Goal: Task Accomplishment & Management: Use online tool/utility

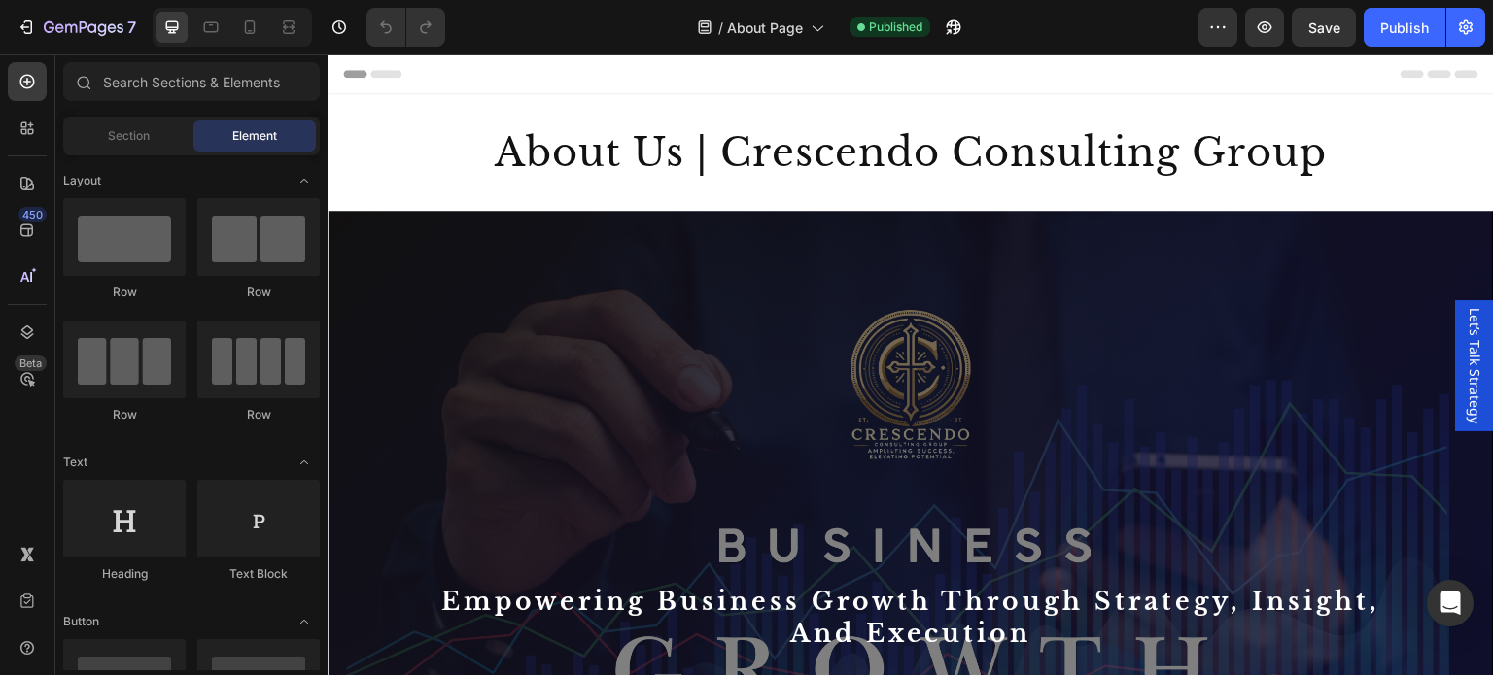
click at [1465, 340] on span "Let’s Talk Strategy" at bounding box center [1474, 366] width 19 height 116
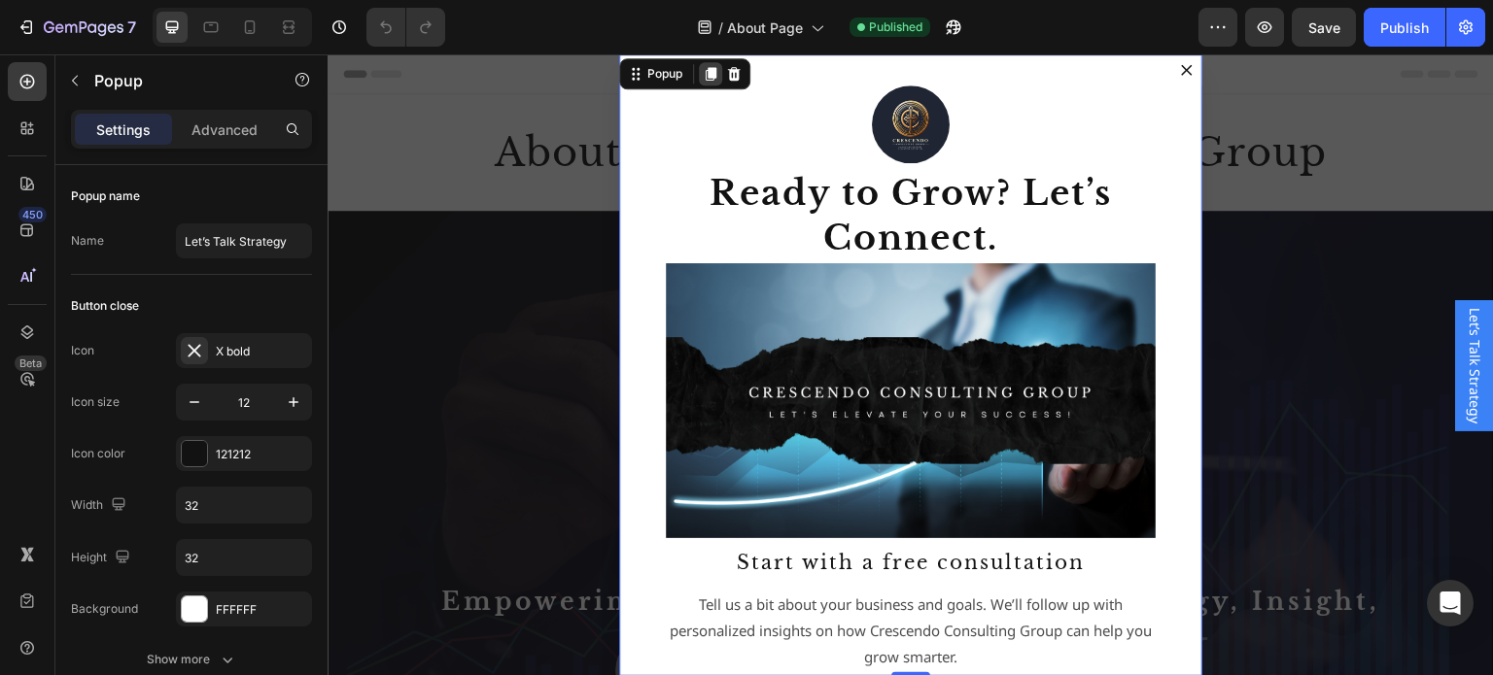
click at [706, 80] on icon "Dialog content" at bounding box center [711, 74] width 11 height 14
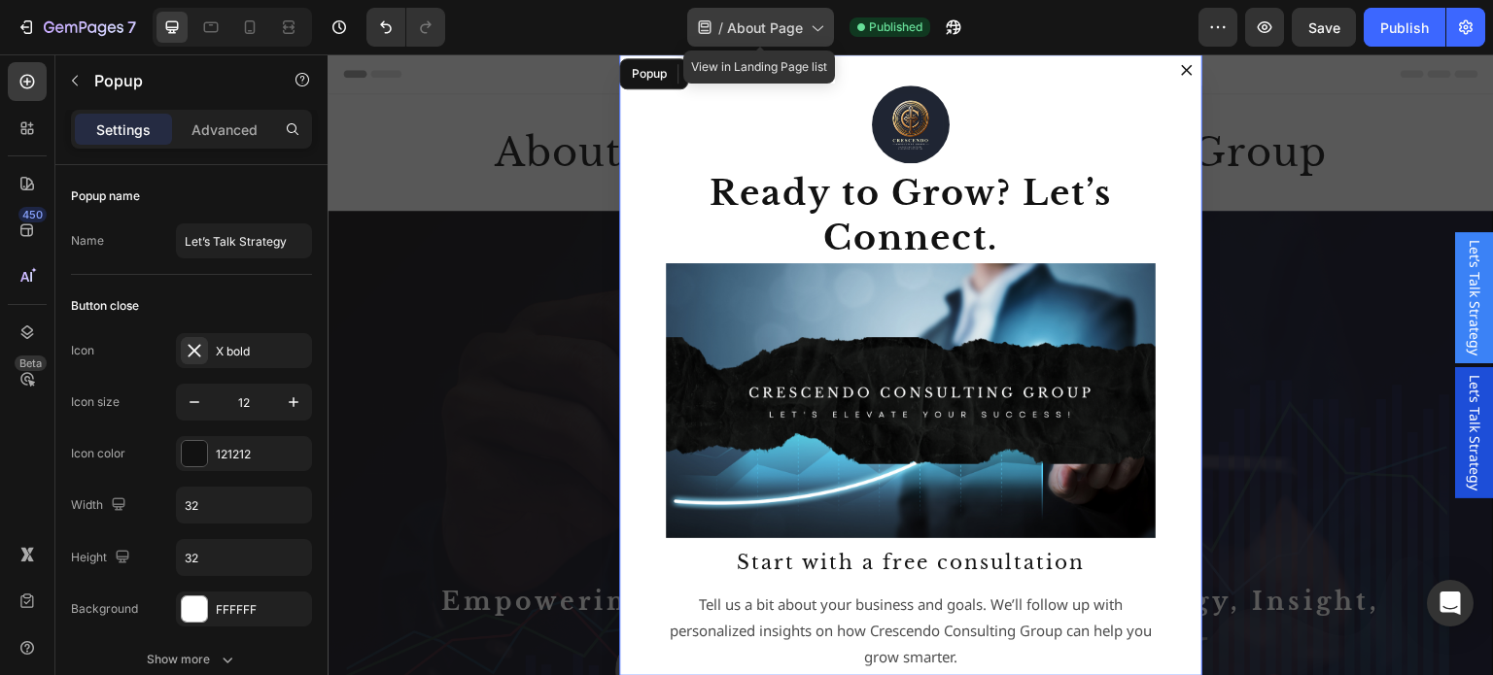
click at [810, 30] on icon at bounding box center [816, 26] width 19 height 19
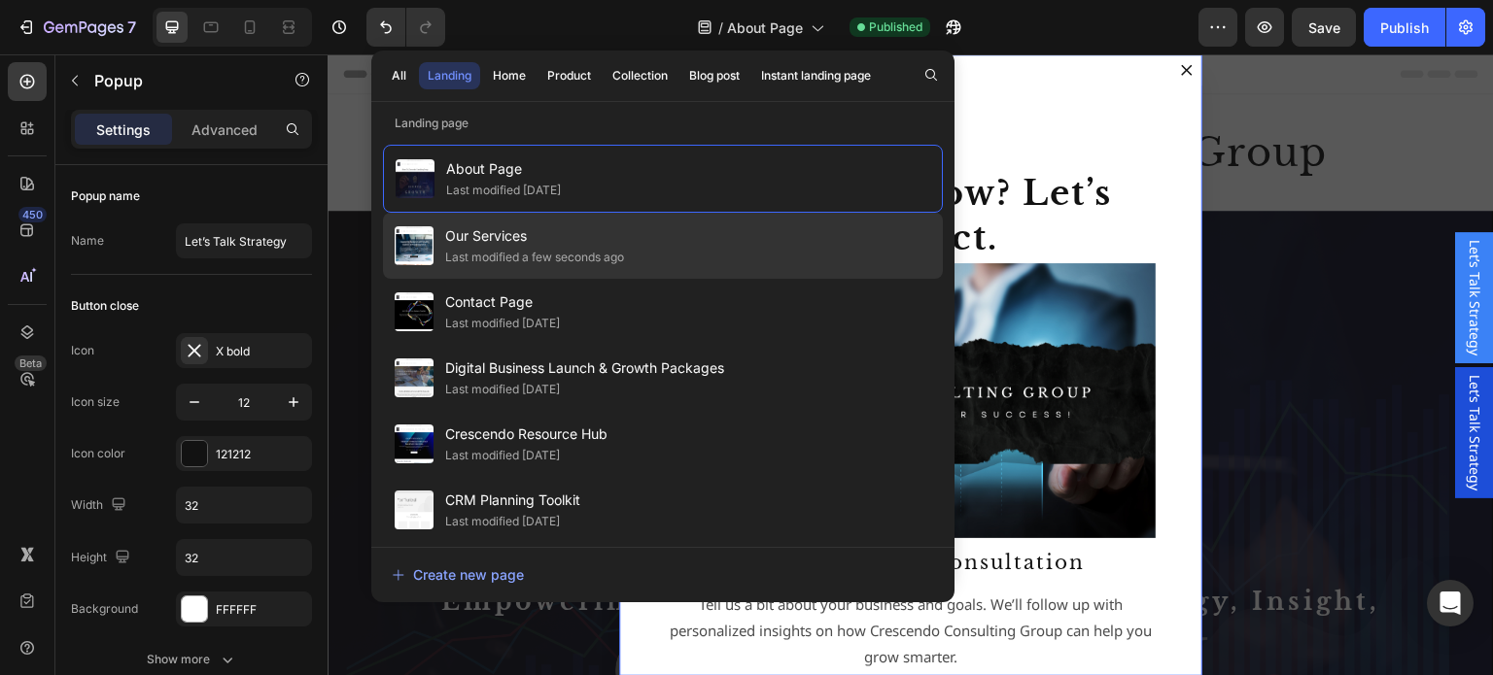
click at [550, 236] on span "Our Services" at bounding box center [534, 236] width 179 height 23
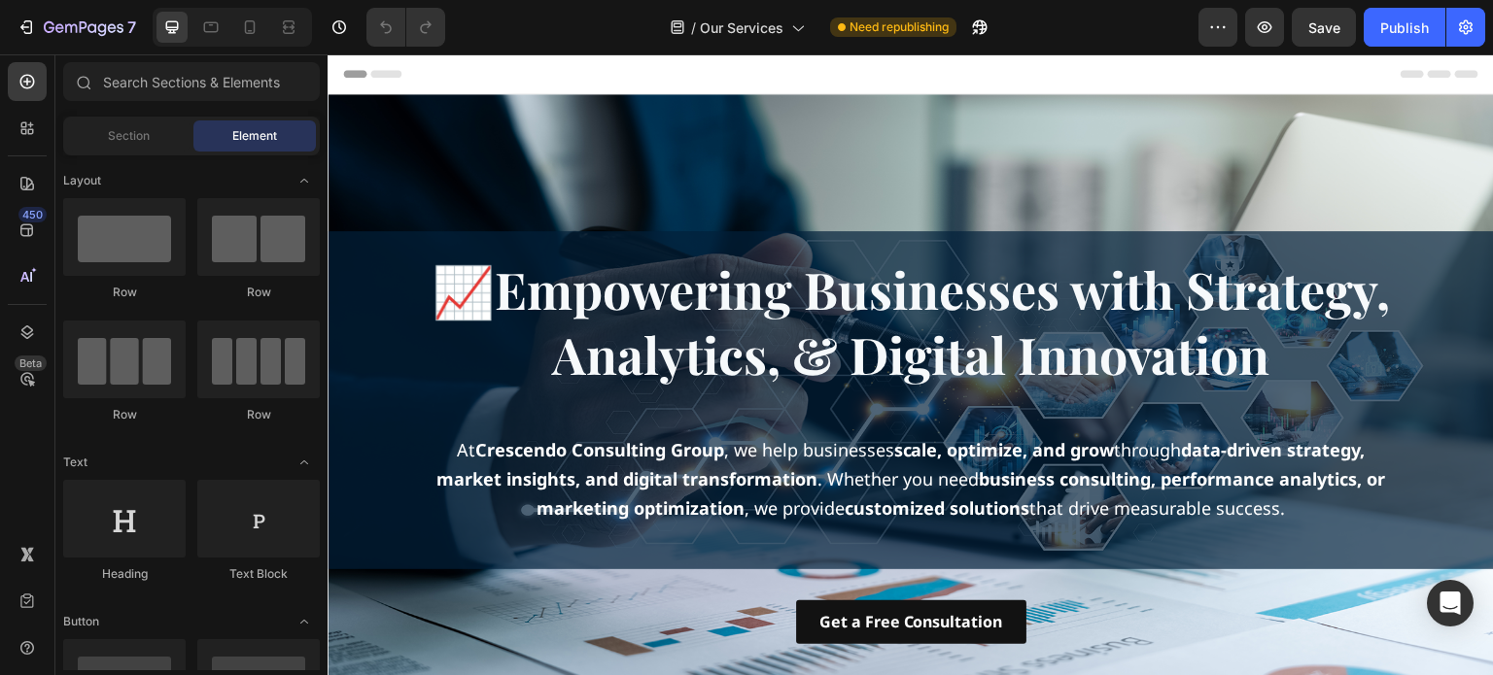
click at [824, 17] on div "Need republishing" at bounding box center [889, 26] width 134 height 19
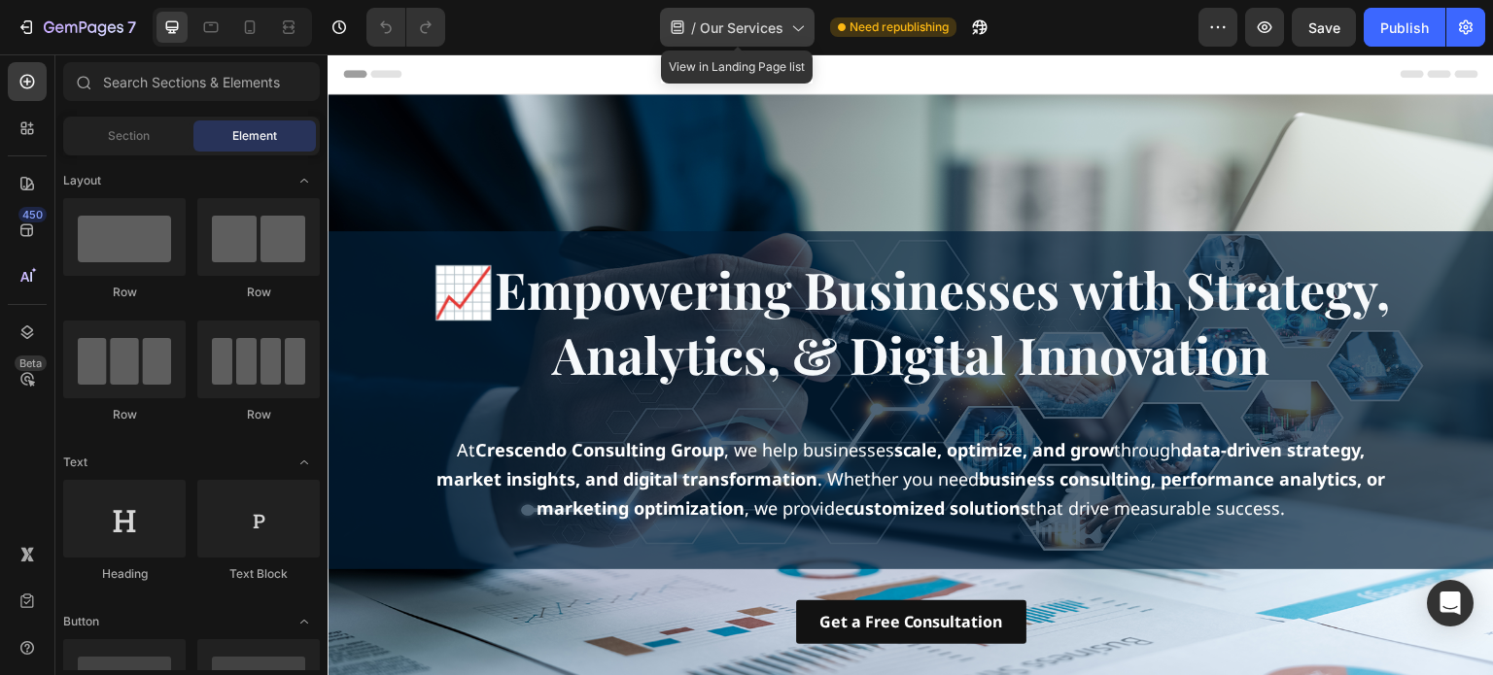
click at [785, 30] on div "/ Our Services" at bounding box center [737, 27] width 155 height 39
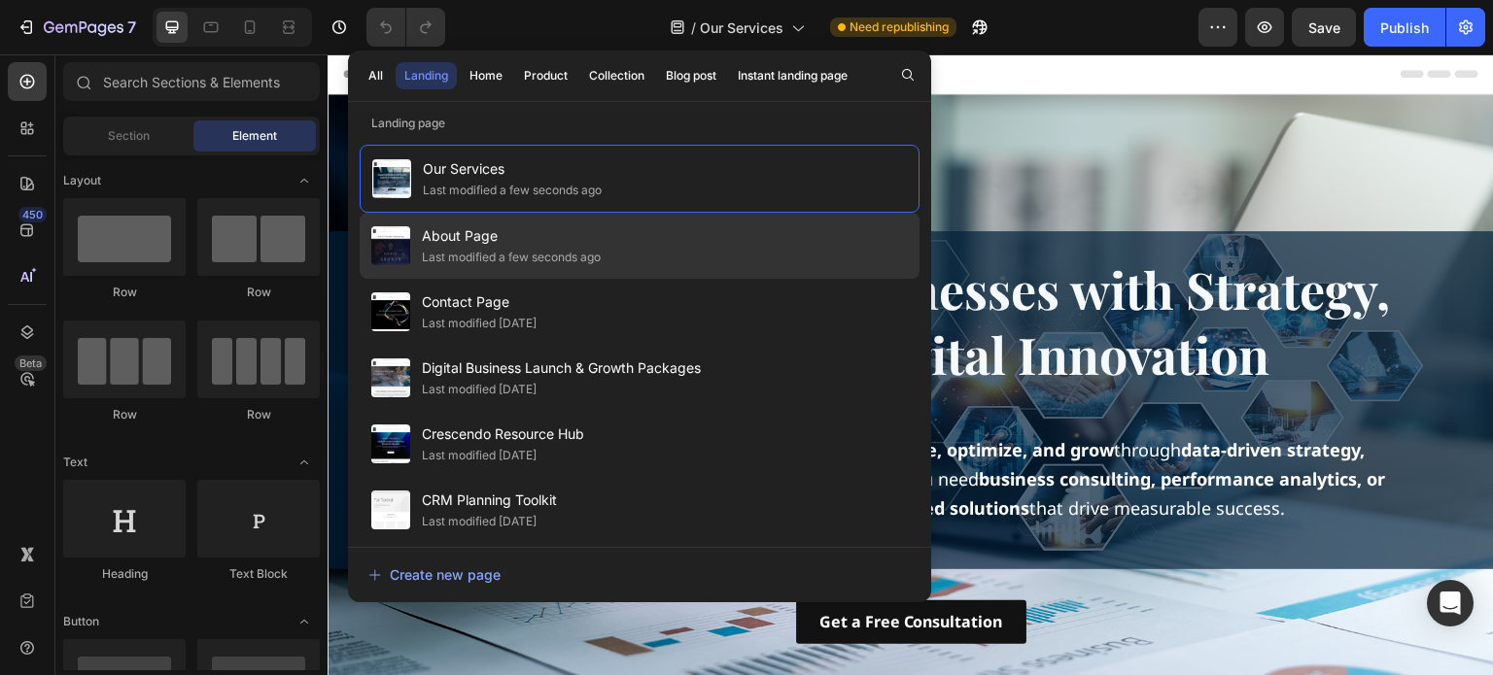
click at [509, 248] on div "Last modified a few seconds ago" at bounding box center [511, 257] width 179 height 19
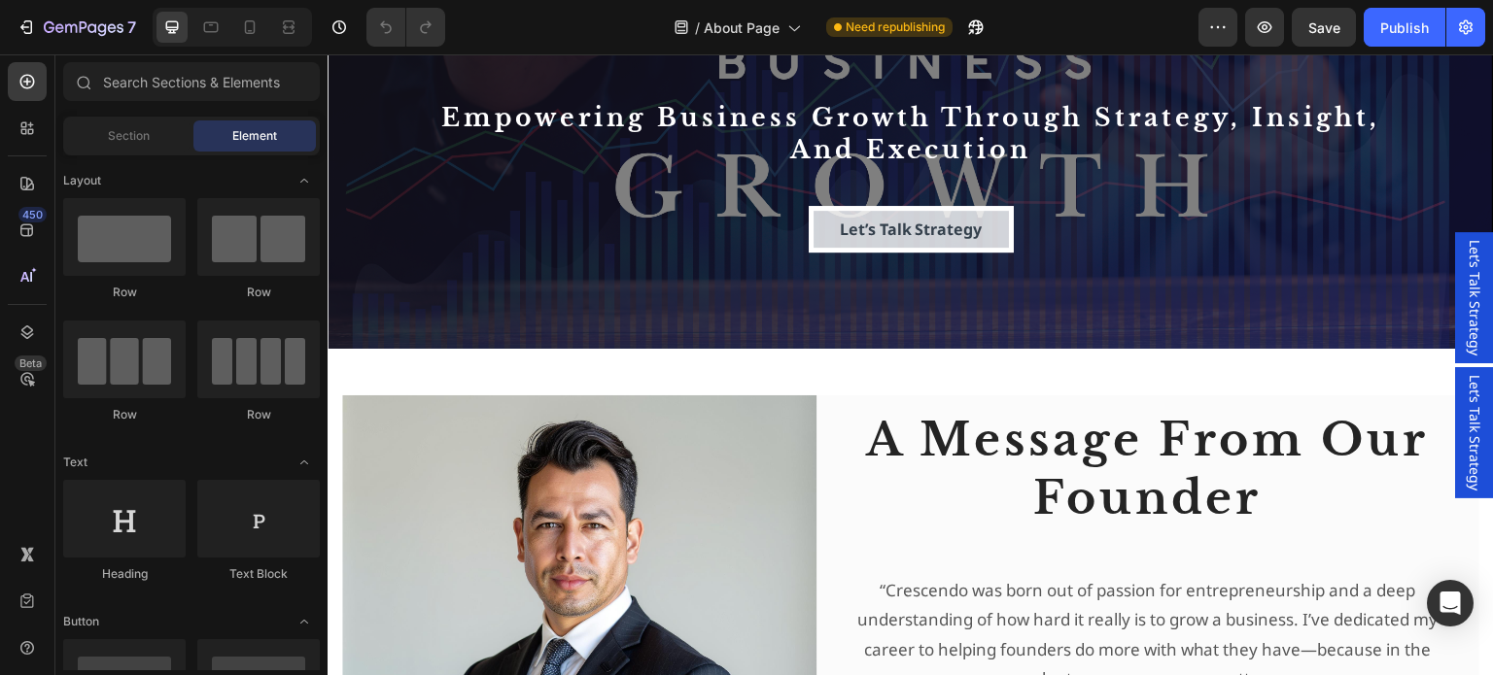
scroll to position [486, 0]
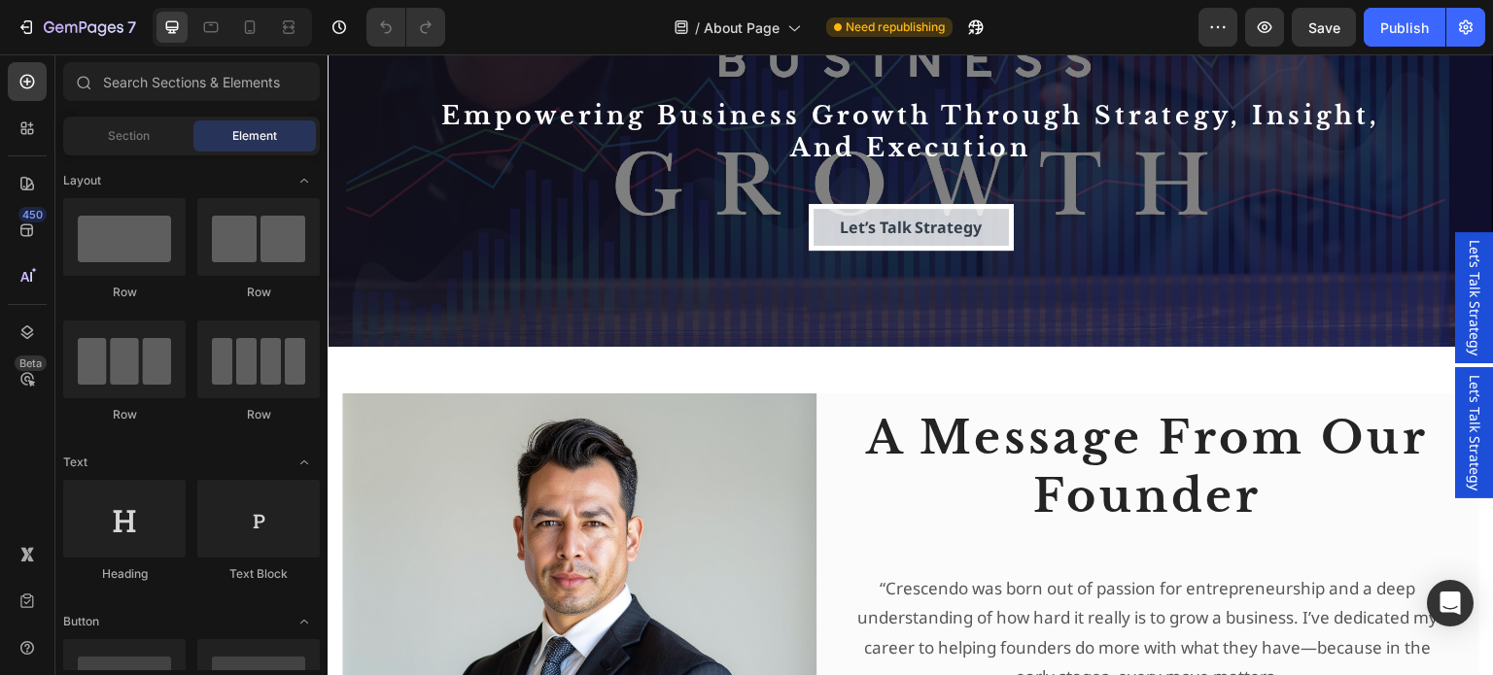
click at [1465, 300] on span "Let’s Talk Strategy" at bounding box center [1474, 298] width 19 height 116
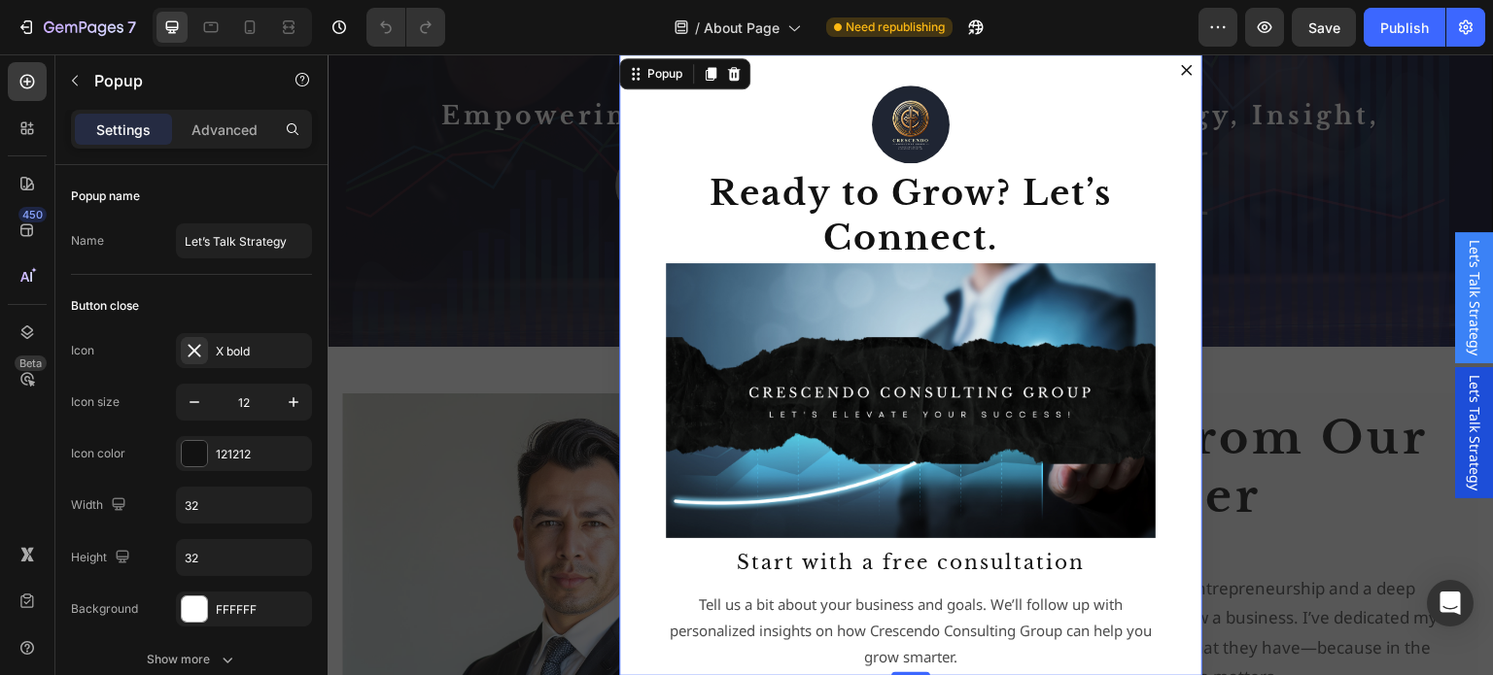
click at [1465, 404] on span "Let’s Talk Strategy" at bounding box center [1474, 433] width 19 height 116
click at [728, 79] on icon "Dialog content" at bounding box center [734, 74] width 13 height 14
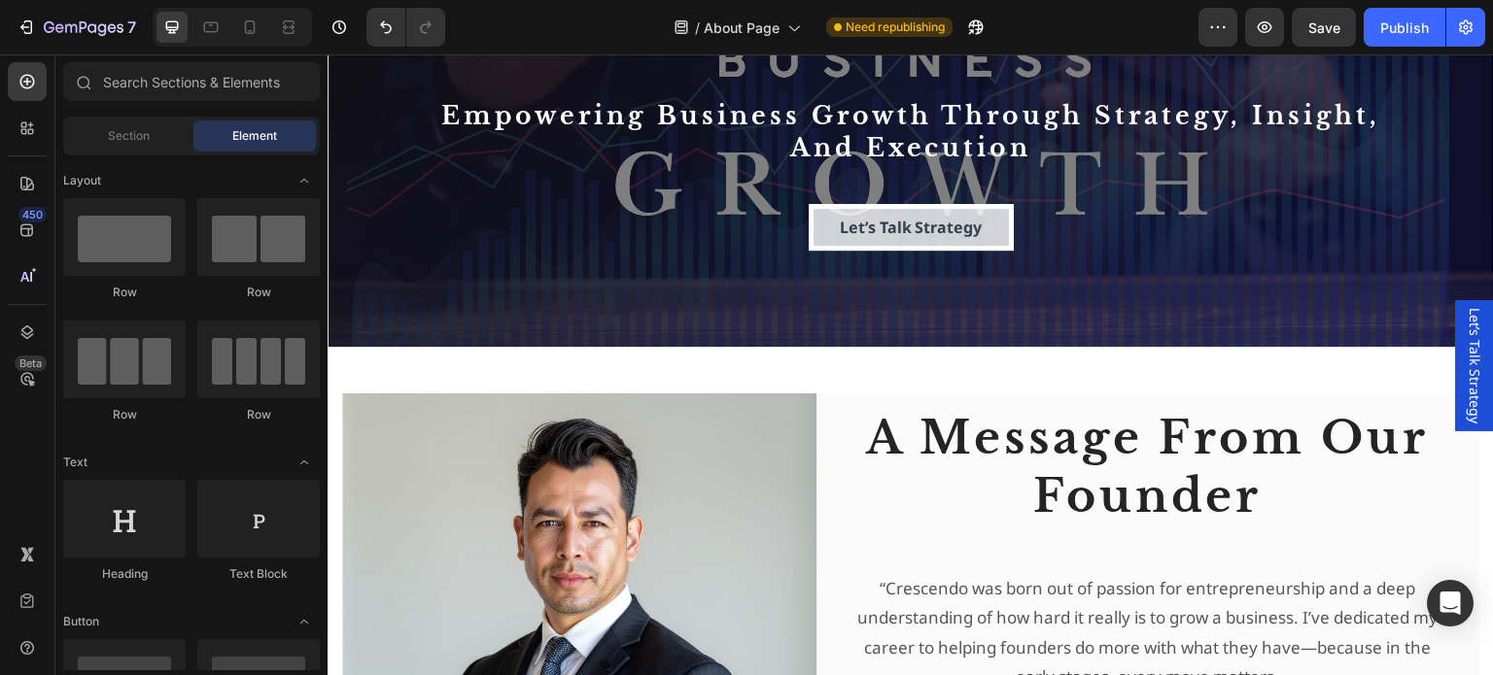
click at [1465, 363] on span "Let’s Talk Strategy" at bounding box center [1474, 366] width 19 height 116
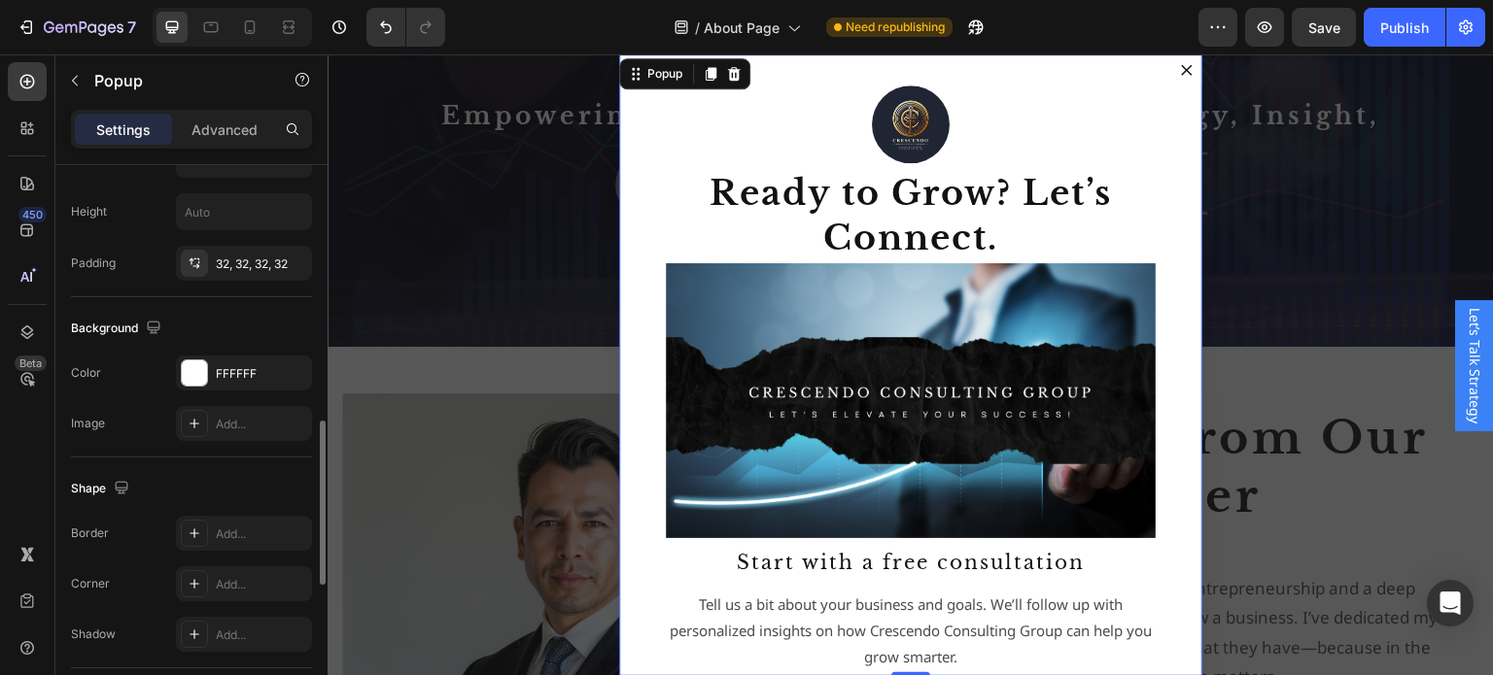
scroll to position [1166, 0]
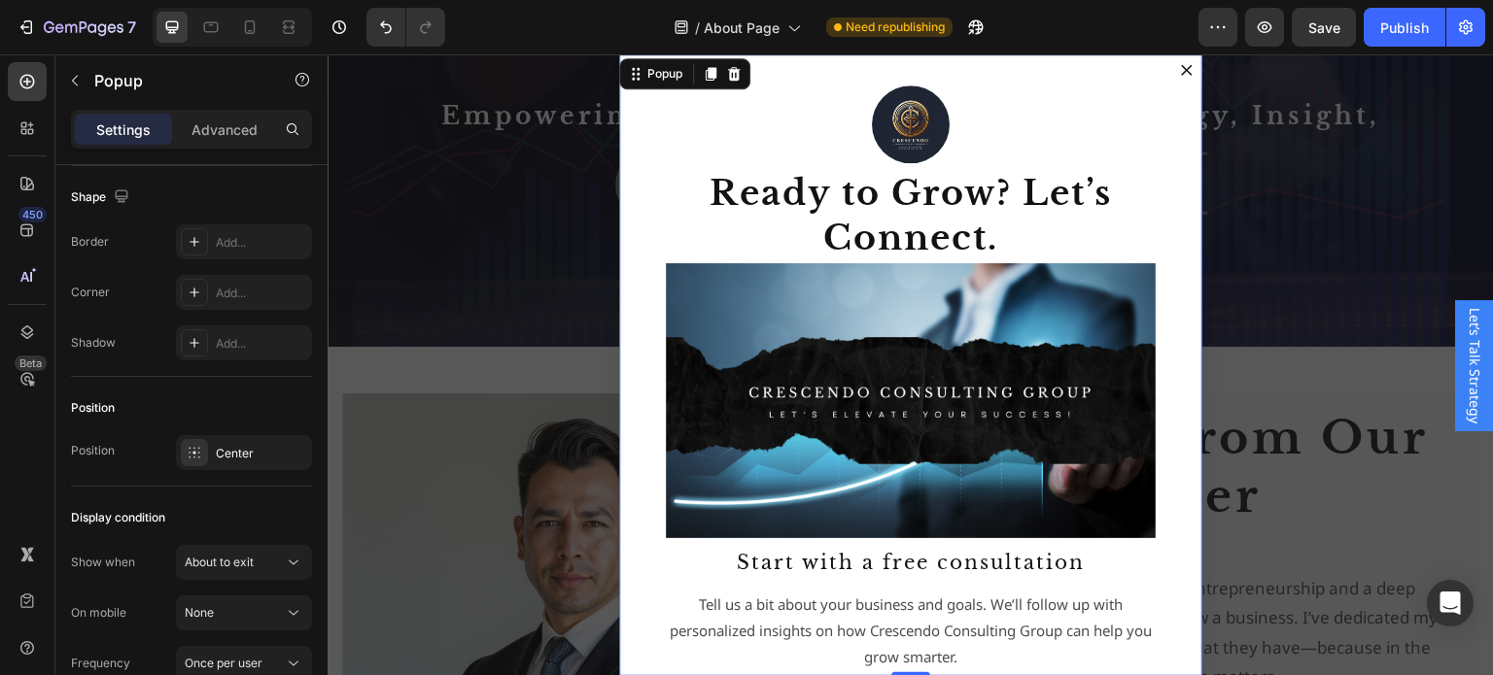
click at [1465, 334] on span "Let’s Talk Strategy" at bounding box center [1474, 366] width 19 height 116
click at [23, 333] on icon at bounding box center [26, 332] width 19 height 19
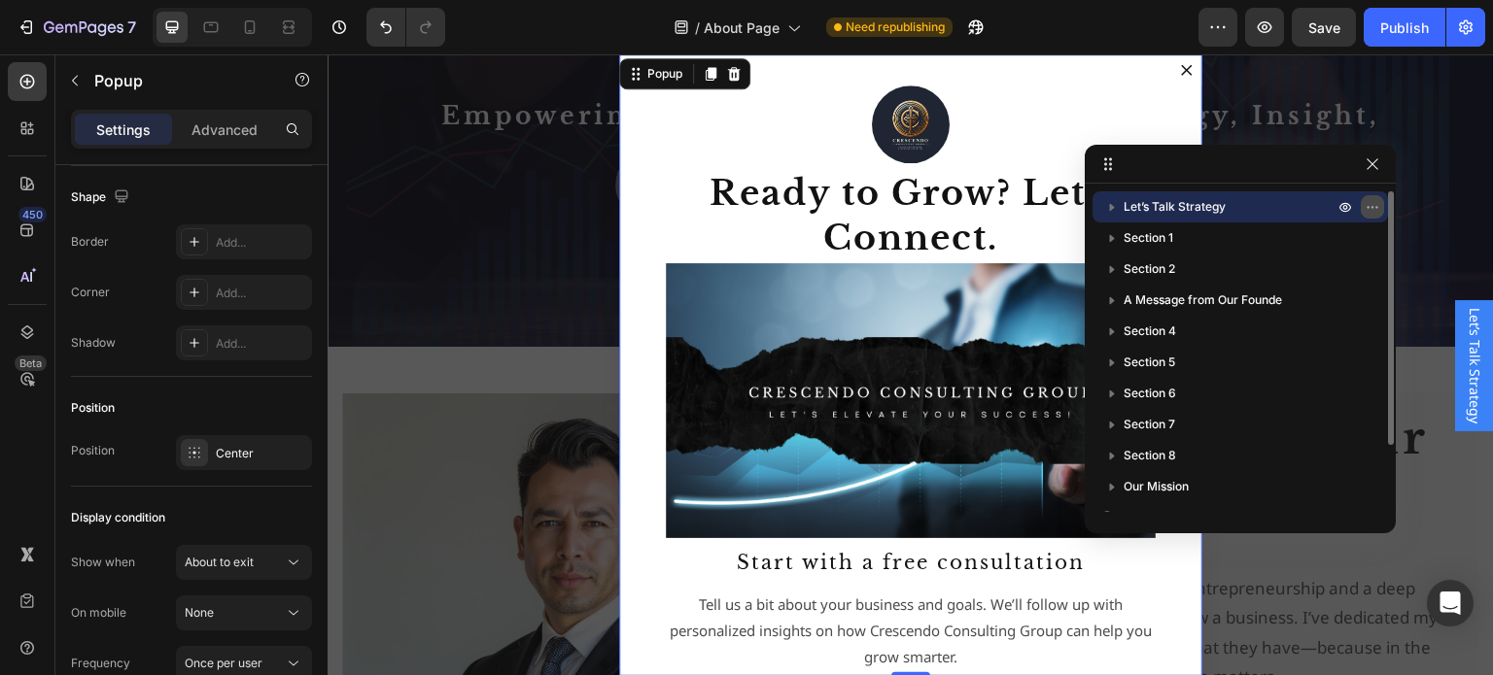
click at [1366, 204] on icon "button" at bounding box center [1373, 207] width 16 height 16
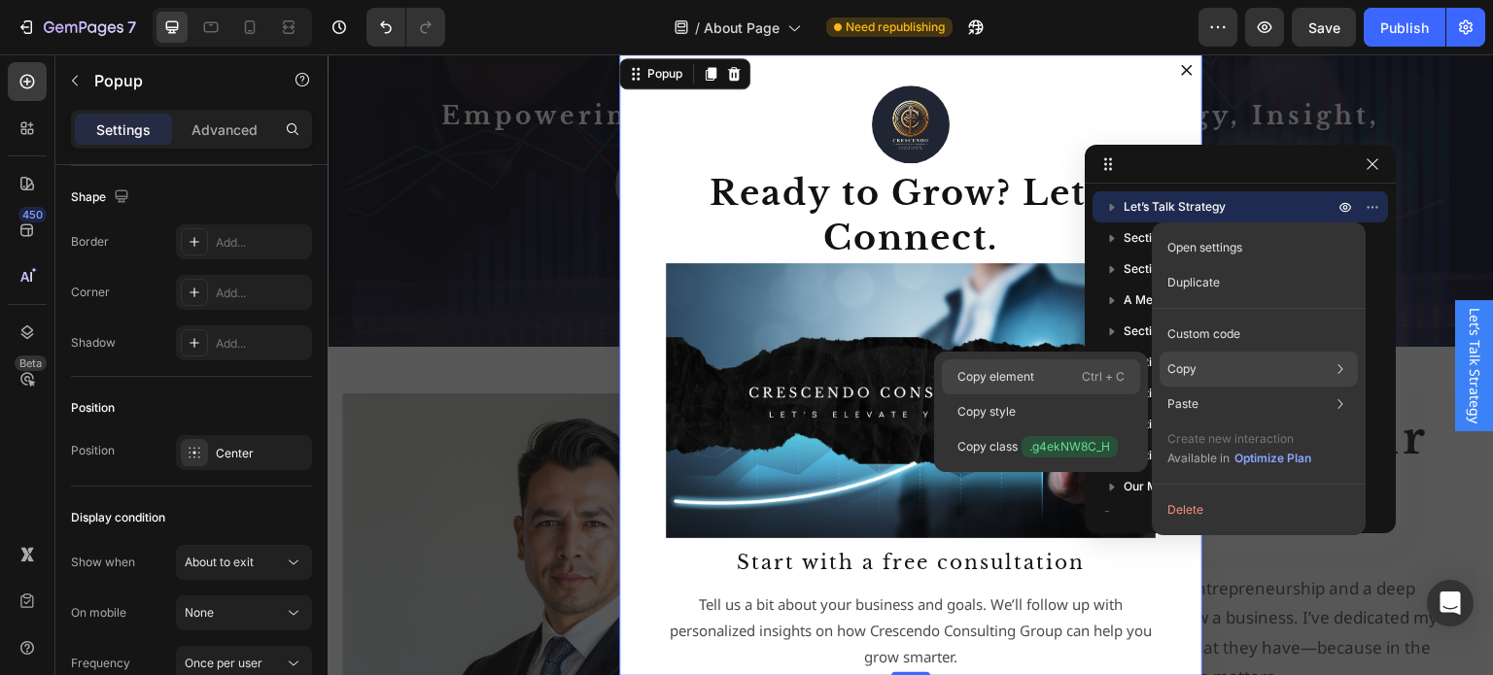
click at [1006, 370] on p "Copy element" at bounding box center [995, 376] width 77 height 17
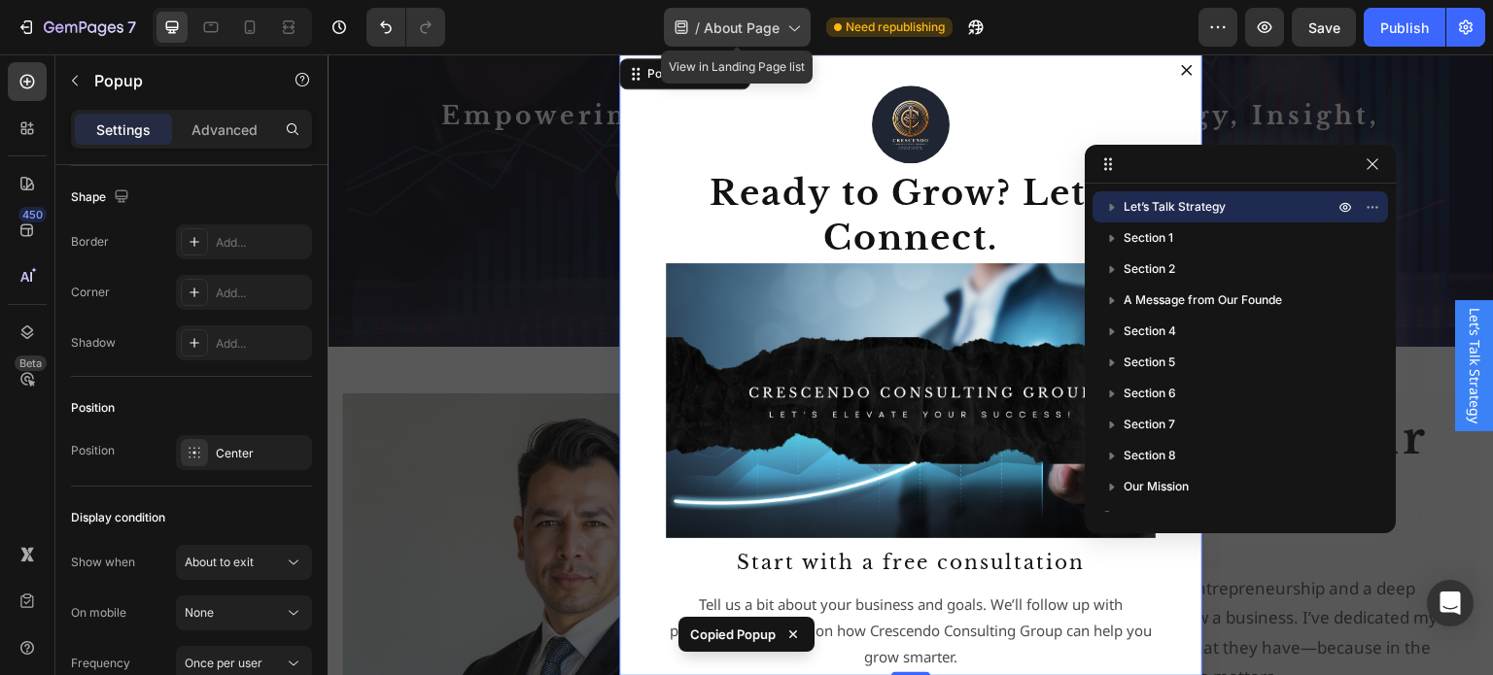
click at [797, 25] on icon at bounding box center [792, 26] width 19 height 19
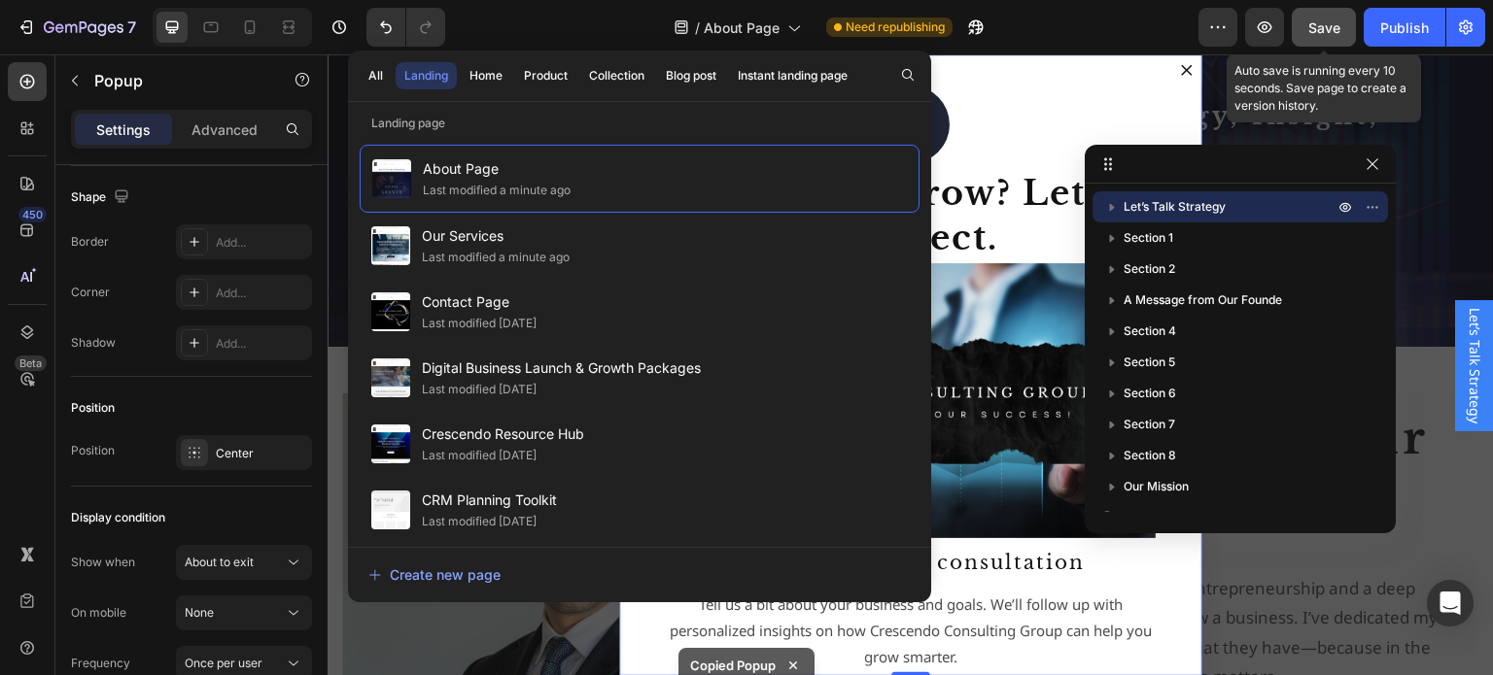
drag, startPoint x: 1323, startPoint y: 21, endPoint x: 1306, endPoint y: 29, distance: 18.3
click at [1323, 21] on span "Save" at bounding box center [1324, 27] width 32 height 17
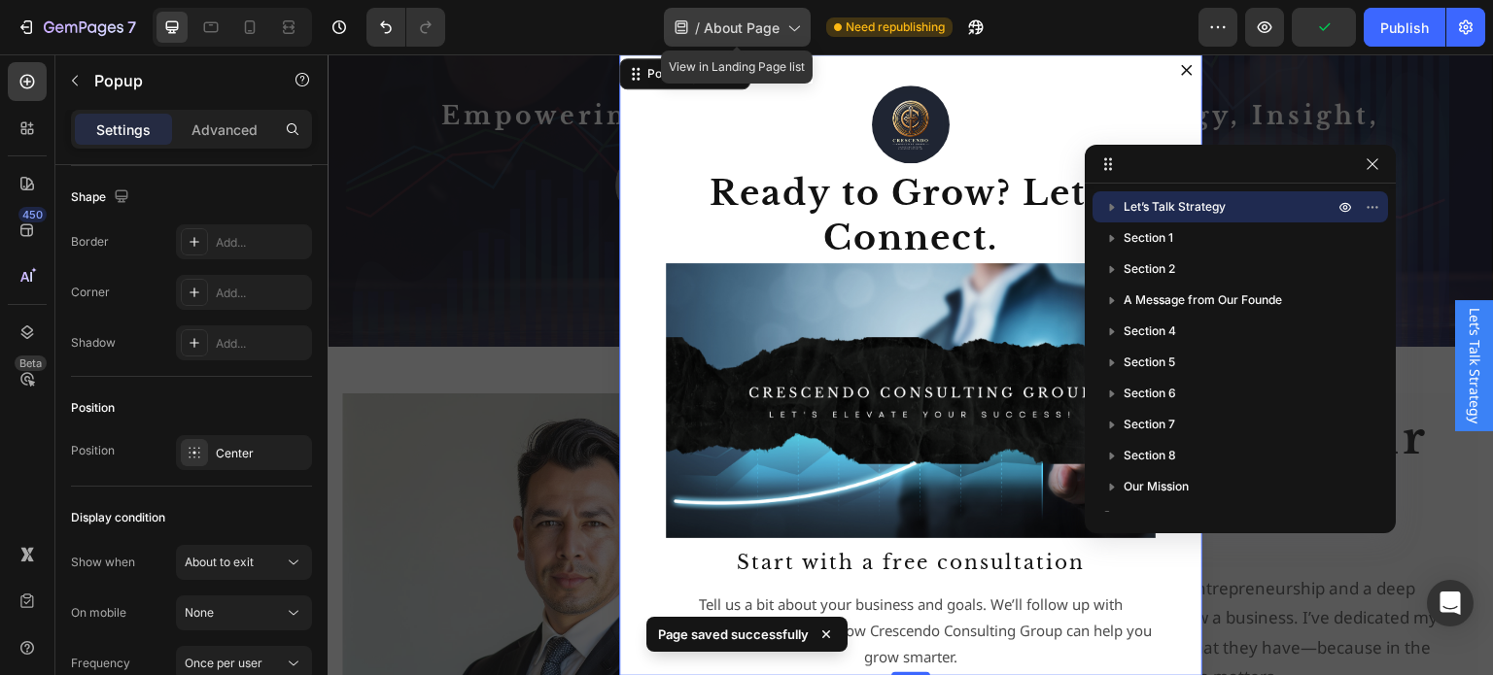
click at [788, 31] on icon at bounding box center [792, 26] width 19 height 19
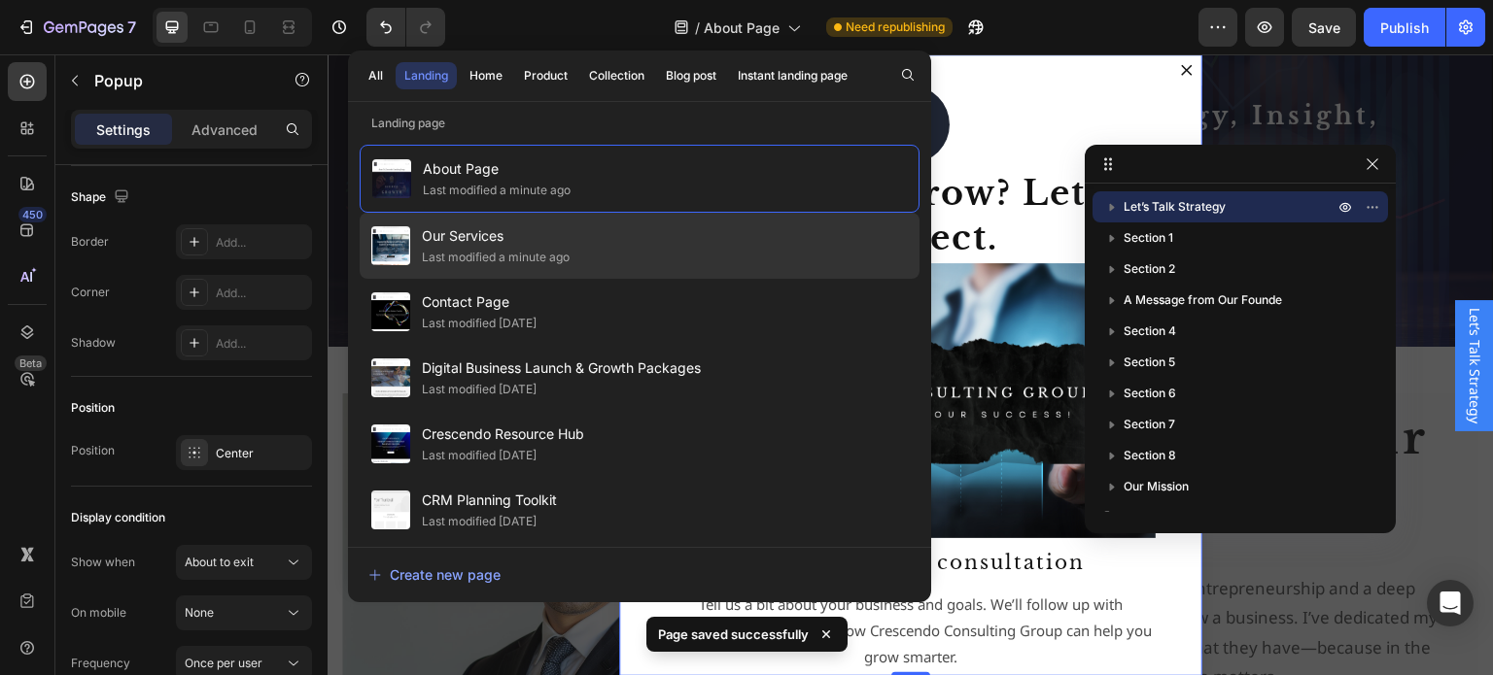
click at [498, 242] on span "Our Services" at bounding box center [496, 236] width 148 height 23
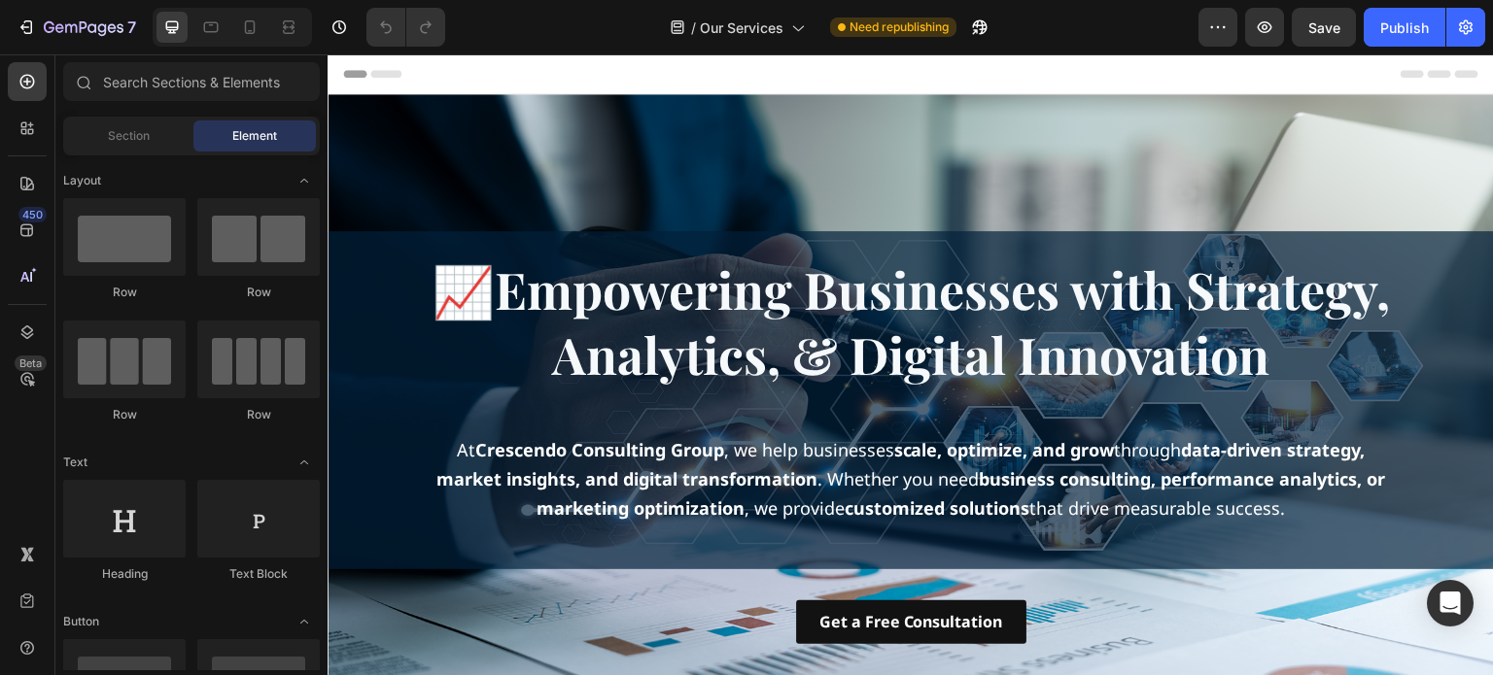
scroll to position [486, 0]
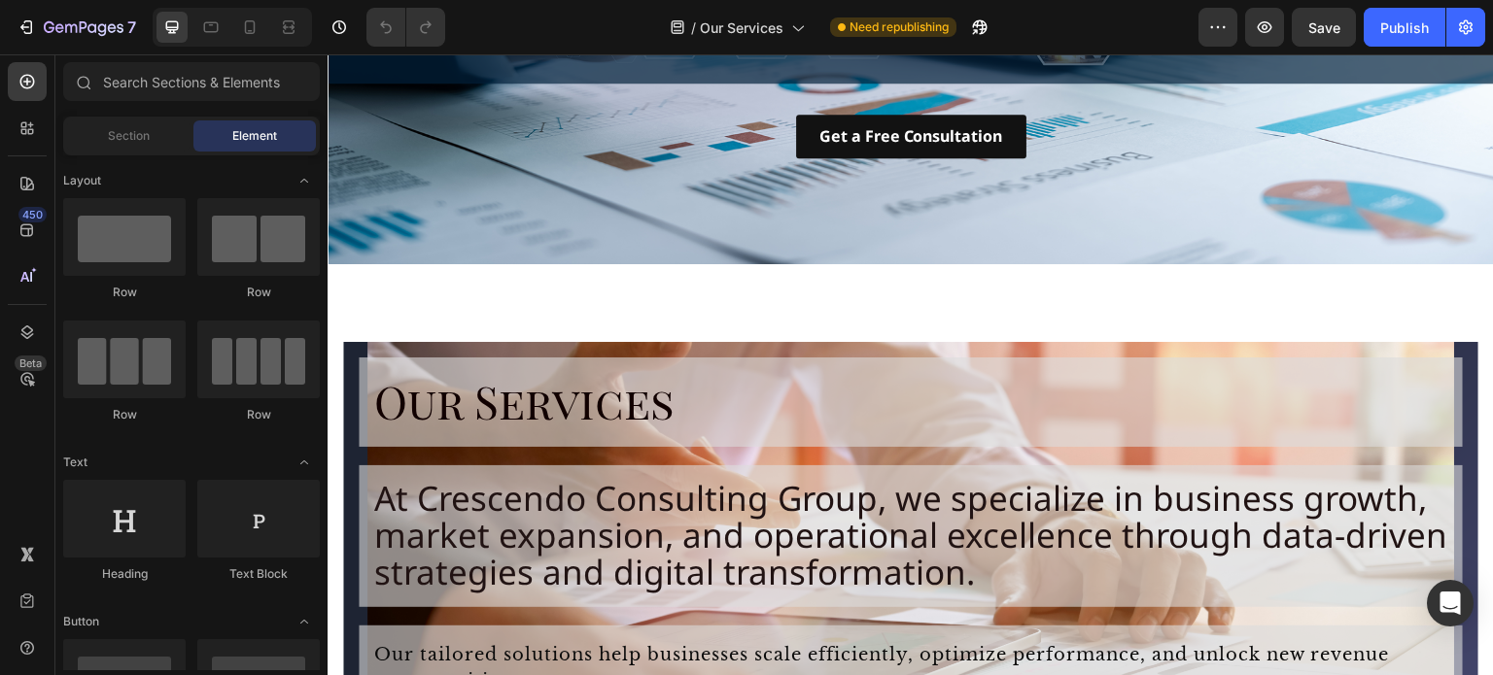
click at [1465, 348] on span "Let’s Talk Strategy" at bounding box center [1474, 366] width 19 height 116
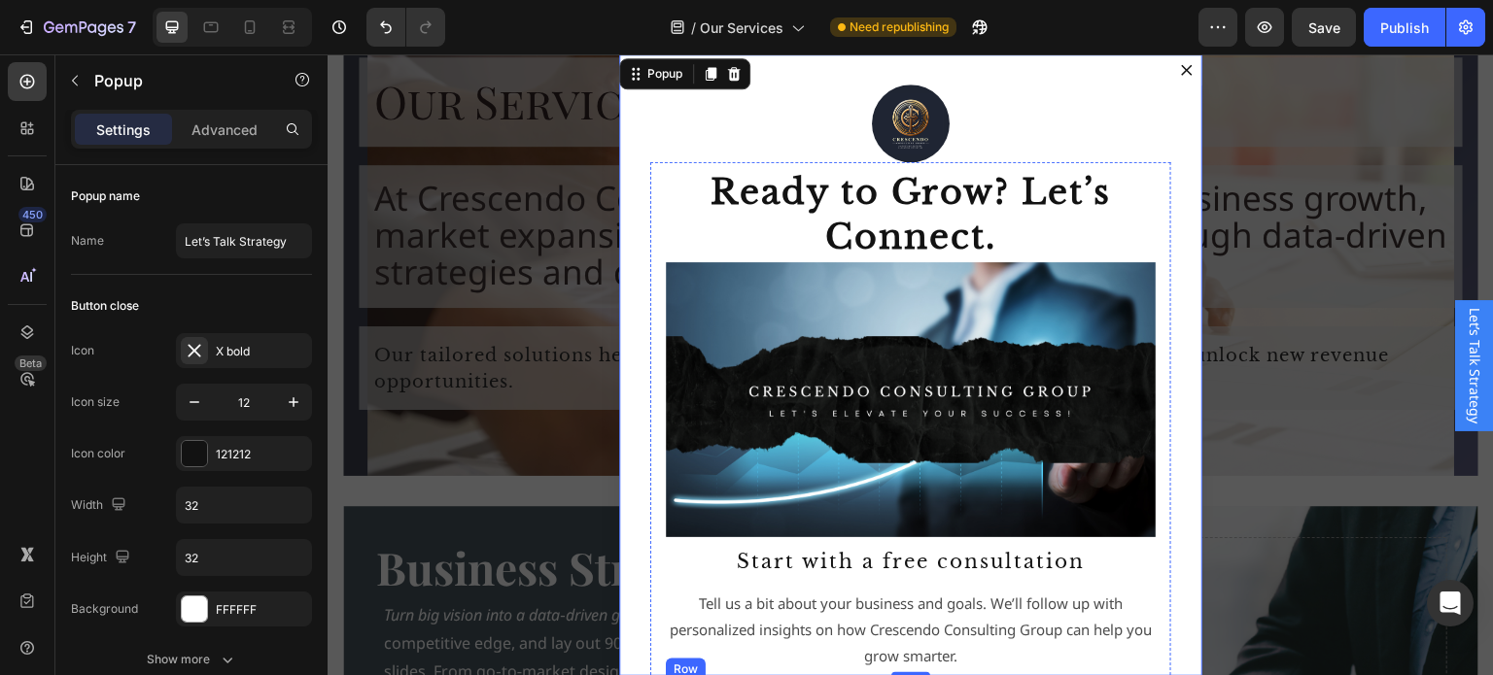
scroll to position [0, 0]
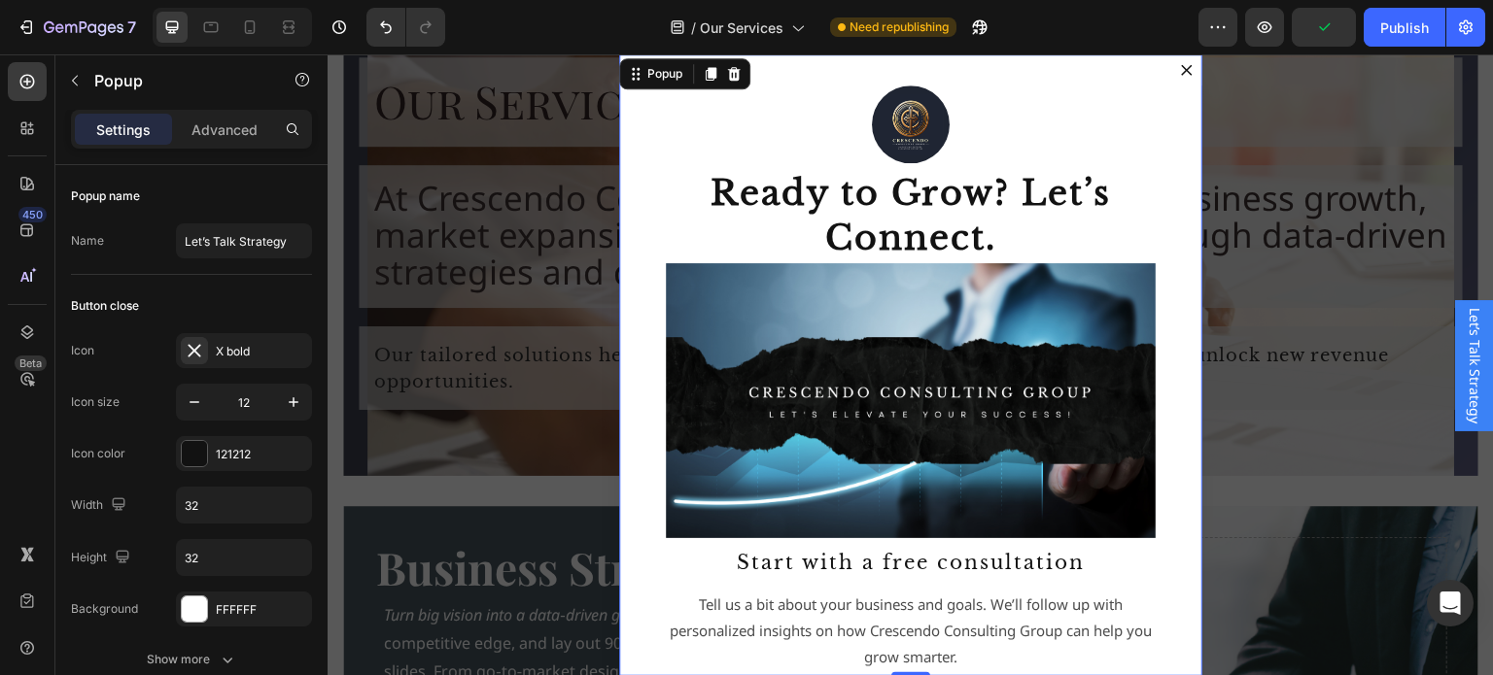
click at [1181, 67] on icon "Dialog content" at bounding box center [1187, 70] width 12 height 12
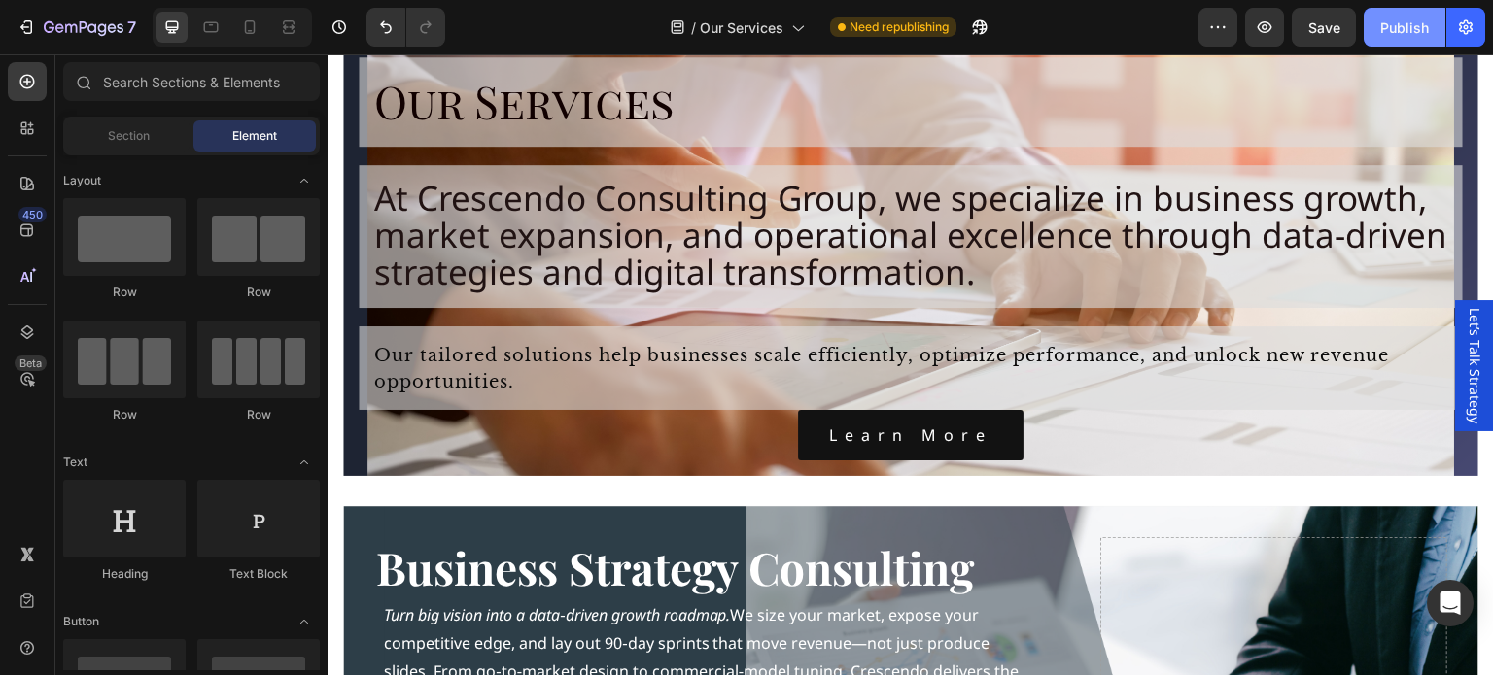
drag, startPoint x: 1402, startPoint y: 34, endPoint x: 713, endPoint y: 334, distance: 751.7
click at [1402, 34] on div "Publish" at bounding box center [1404, 27] width 49 height 20
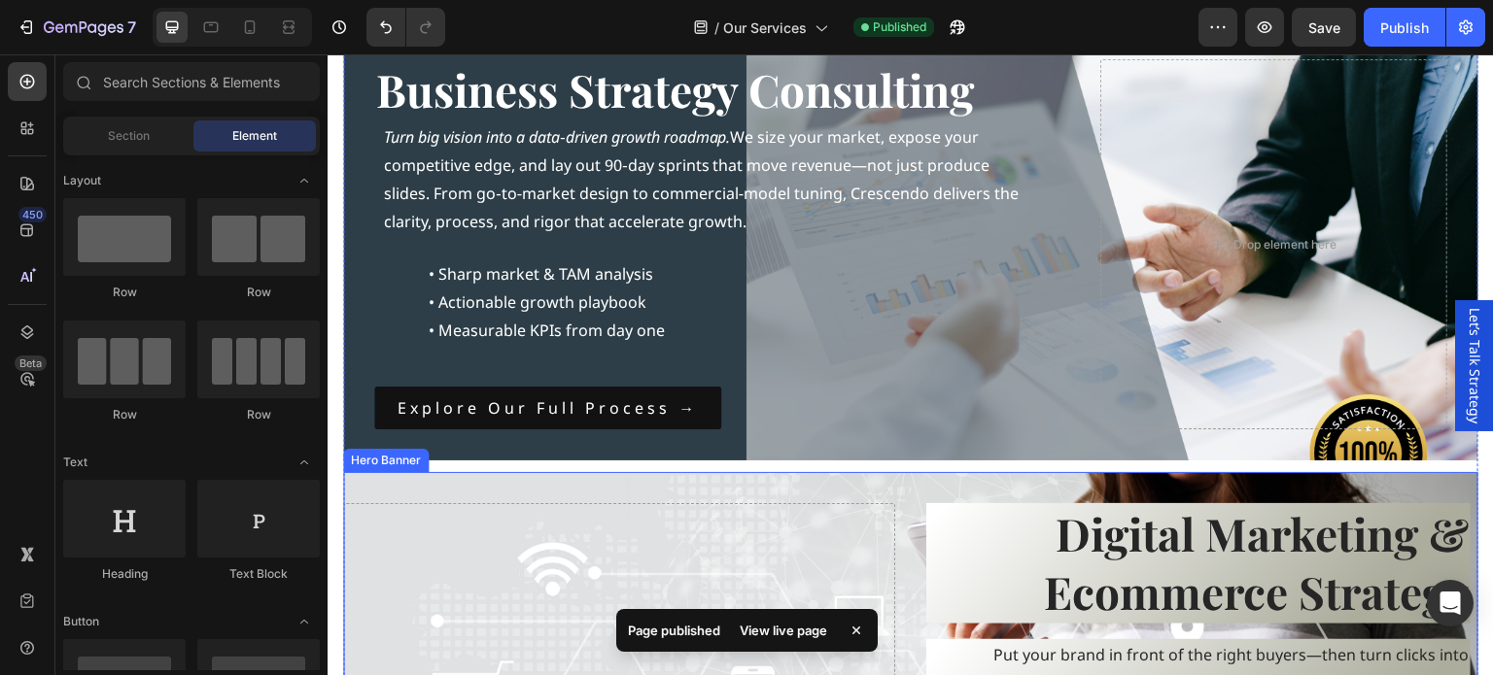
scroll to position [1321, 0]
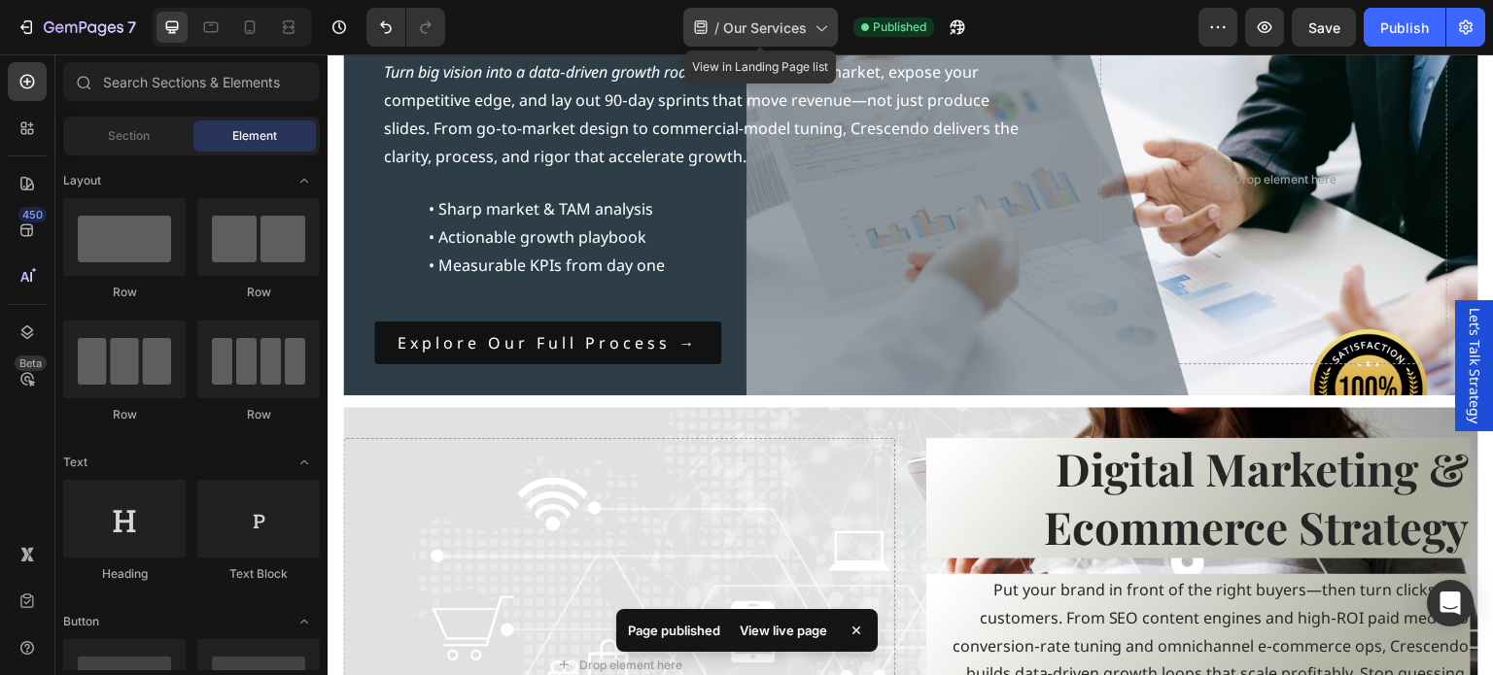
click at [805, 29] on span "Our Services" at bounding box center [765, 27] width 84 height 20
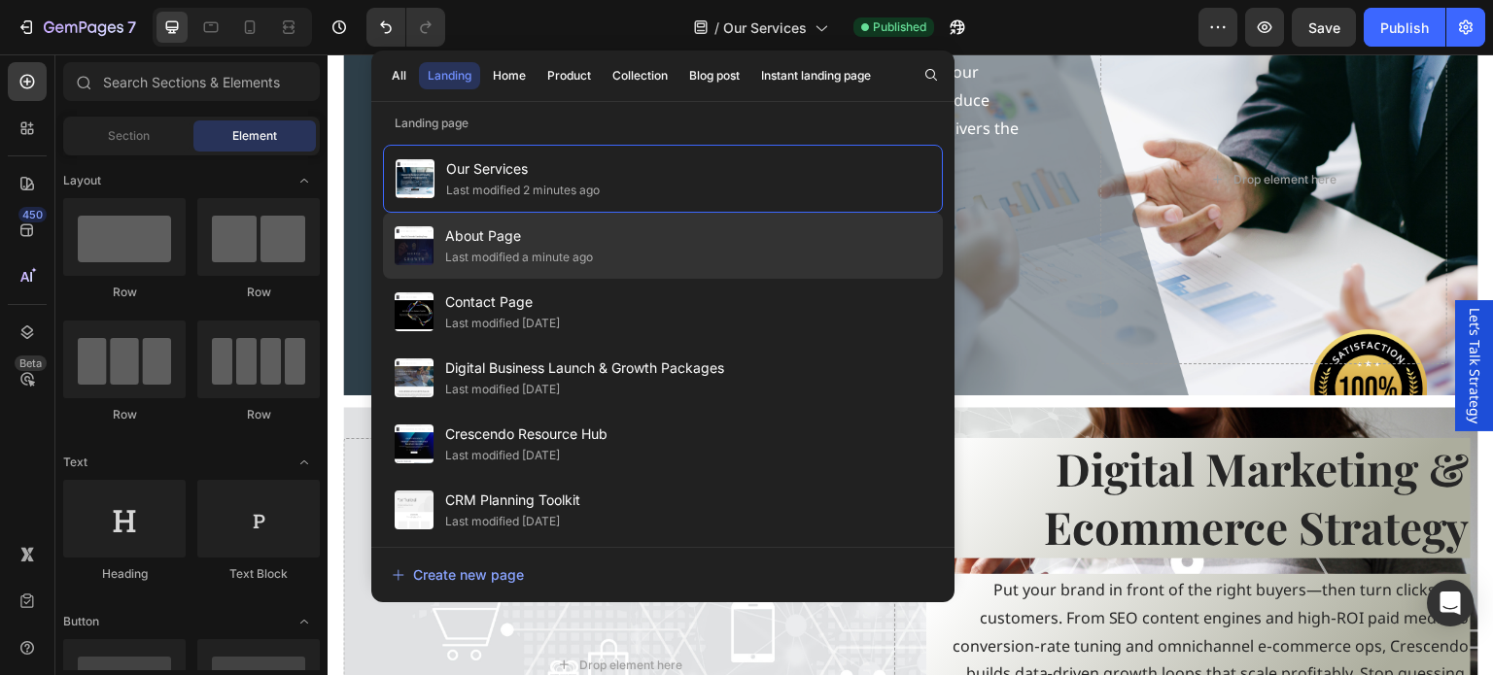
click at [494, 233] on span "About Page" at bounding box center [519, 236] width 148 height 23
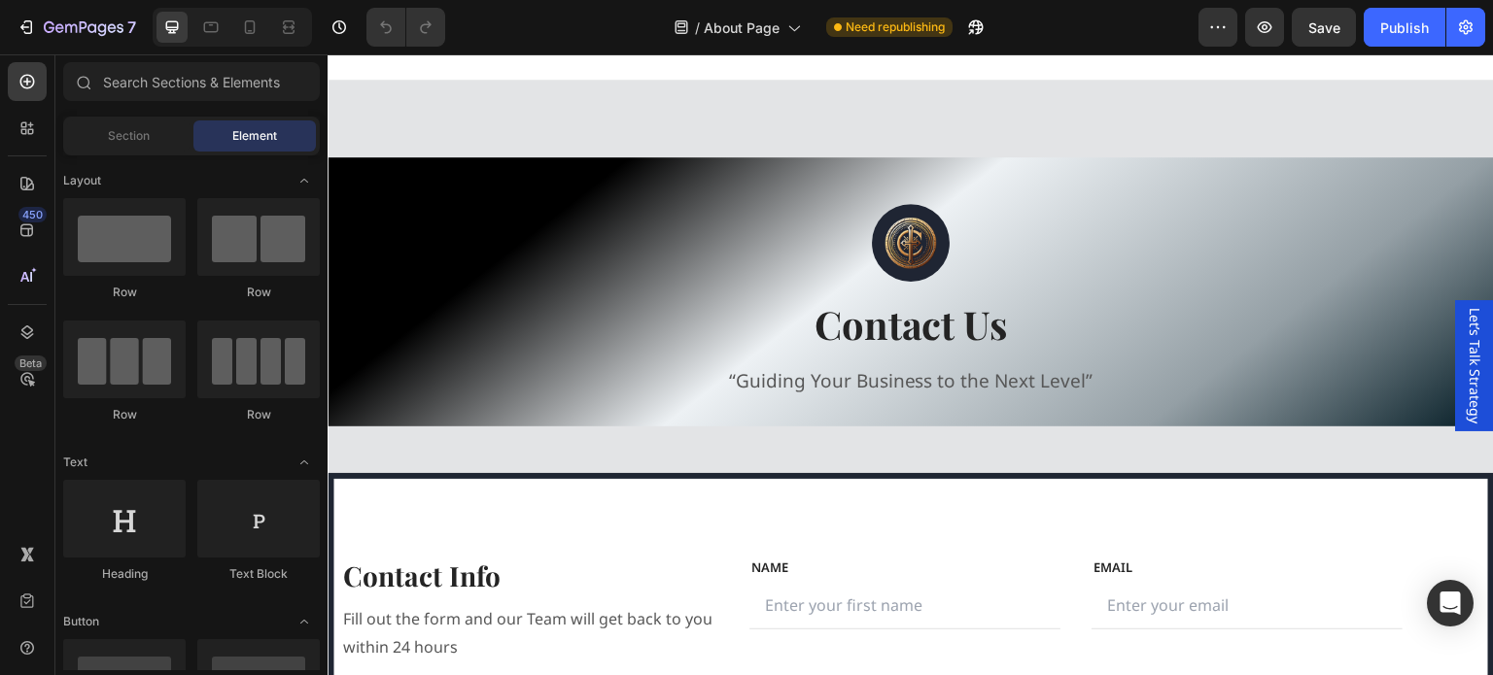
scroll to position [5843, 0]
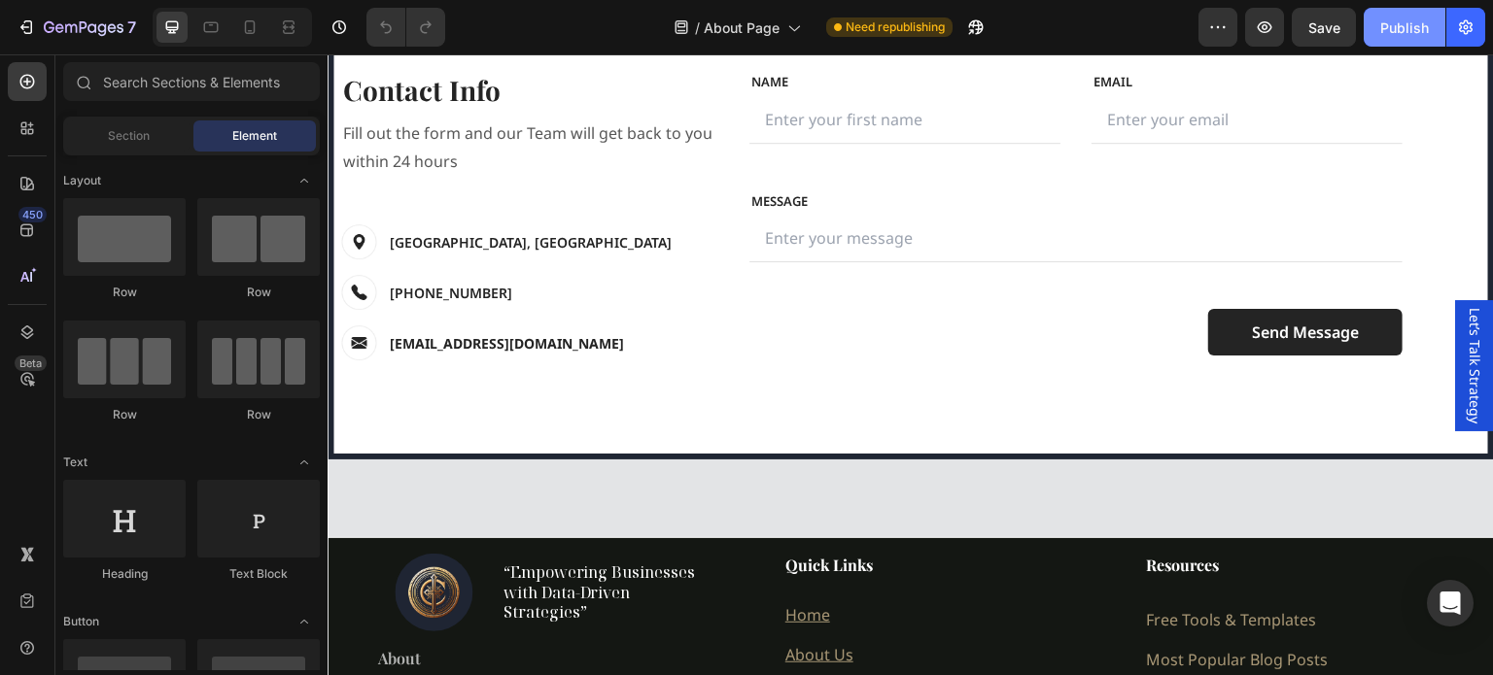
click at [1393, 25] on div "Publish" at bounding box center [1404, 27] width 49 height 20
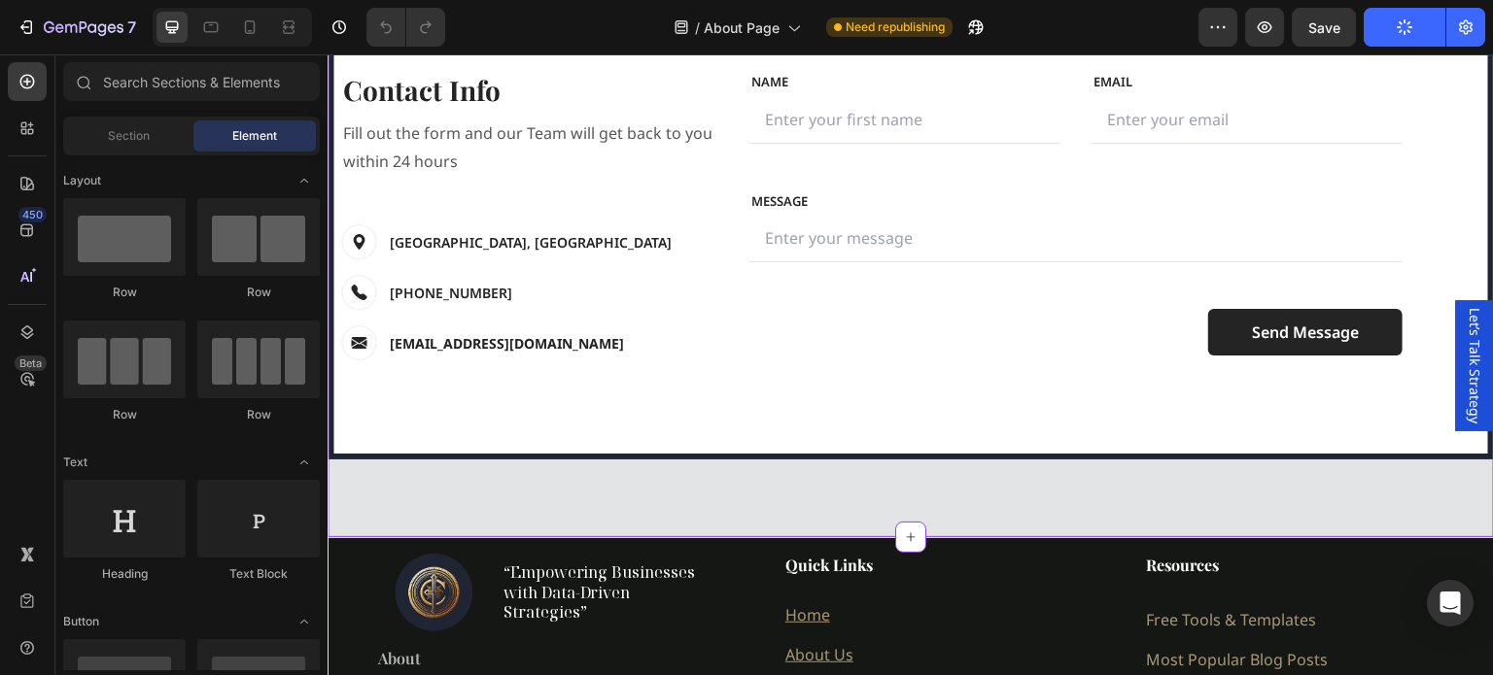
scroll to position [6232, 0]
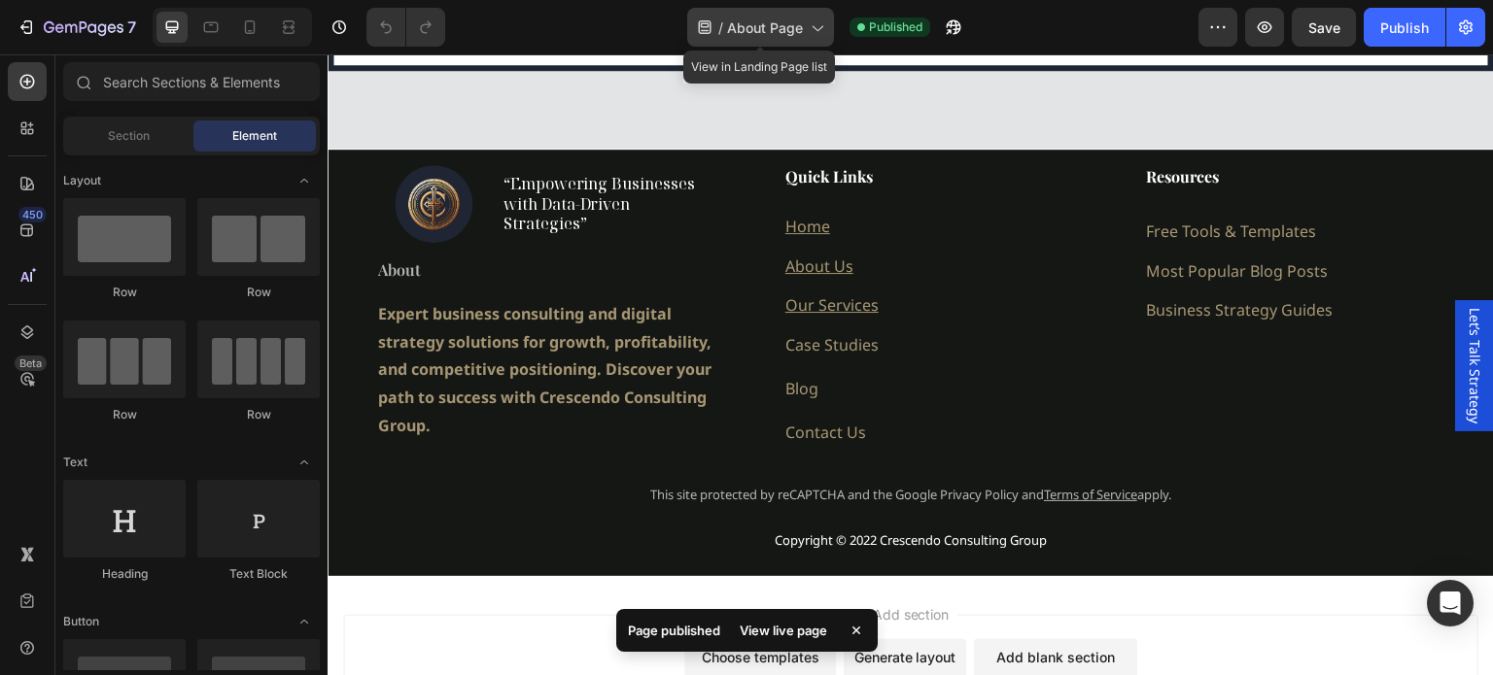
click at [809, 18] on icon at bounding box center [816, 26] width 19 height 19
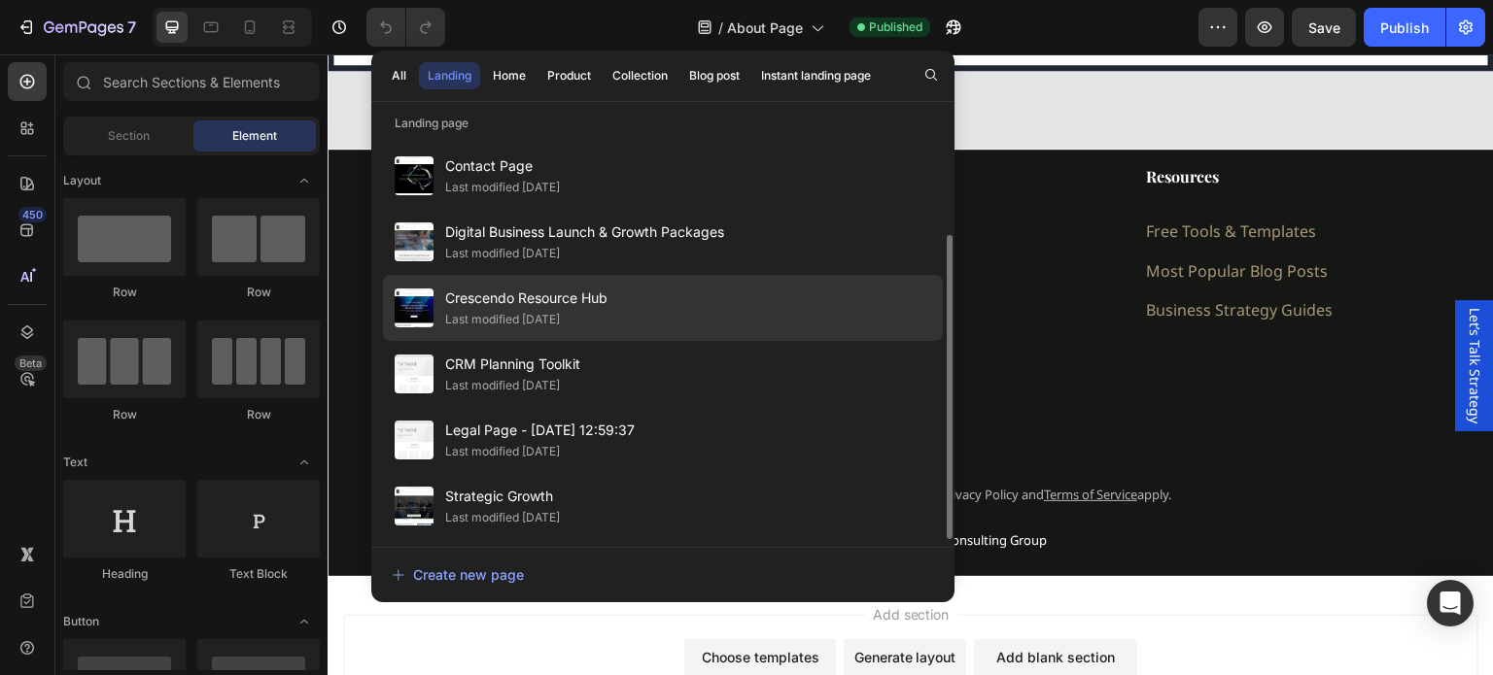
scroll to position [136, 0]
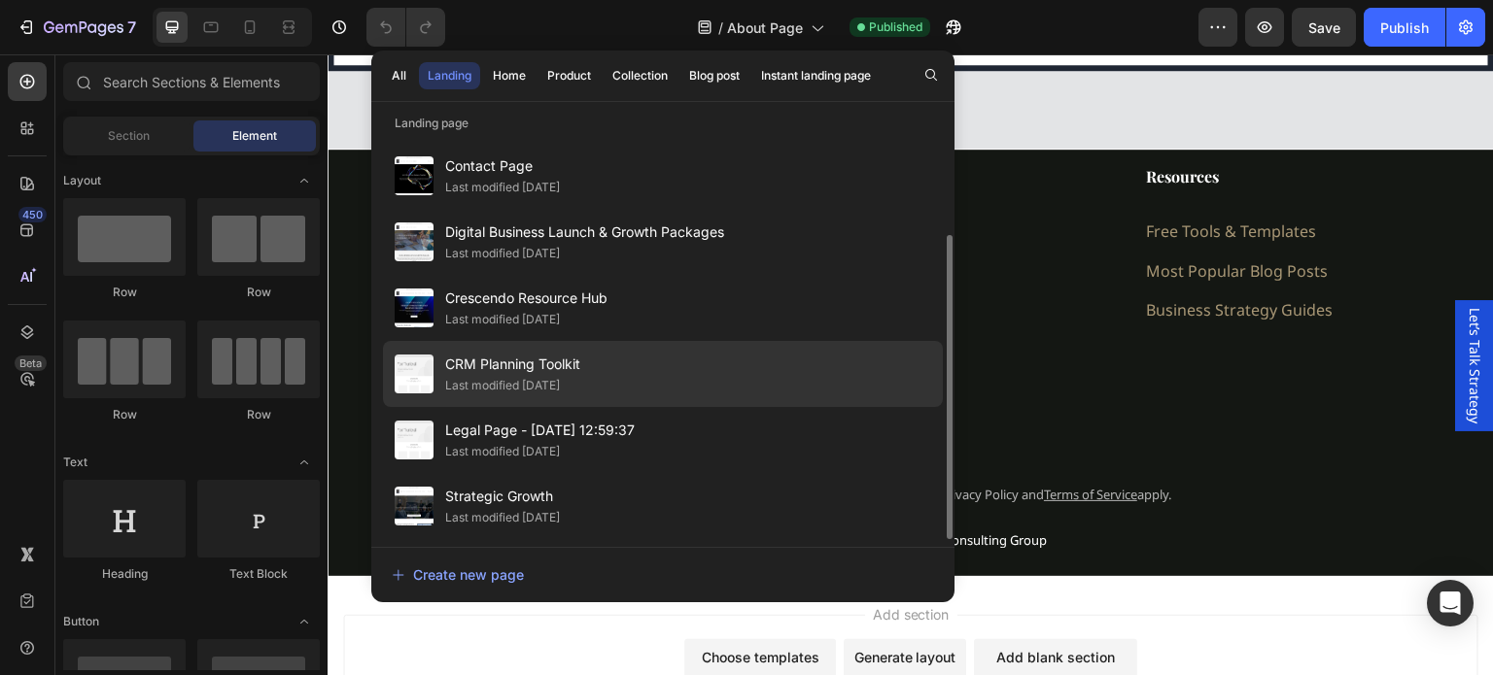
click at [544, 364] on span "CRM Planning Toolkit" at bounding box center [512, 364] width 135 height 23
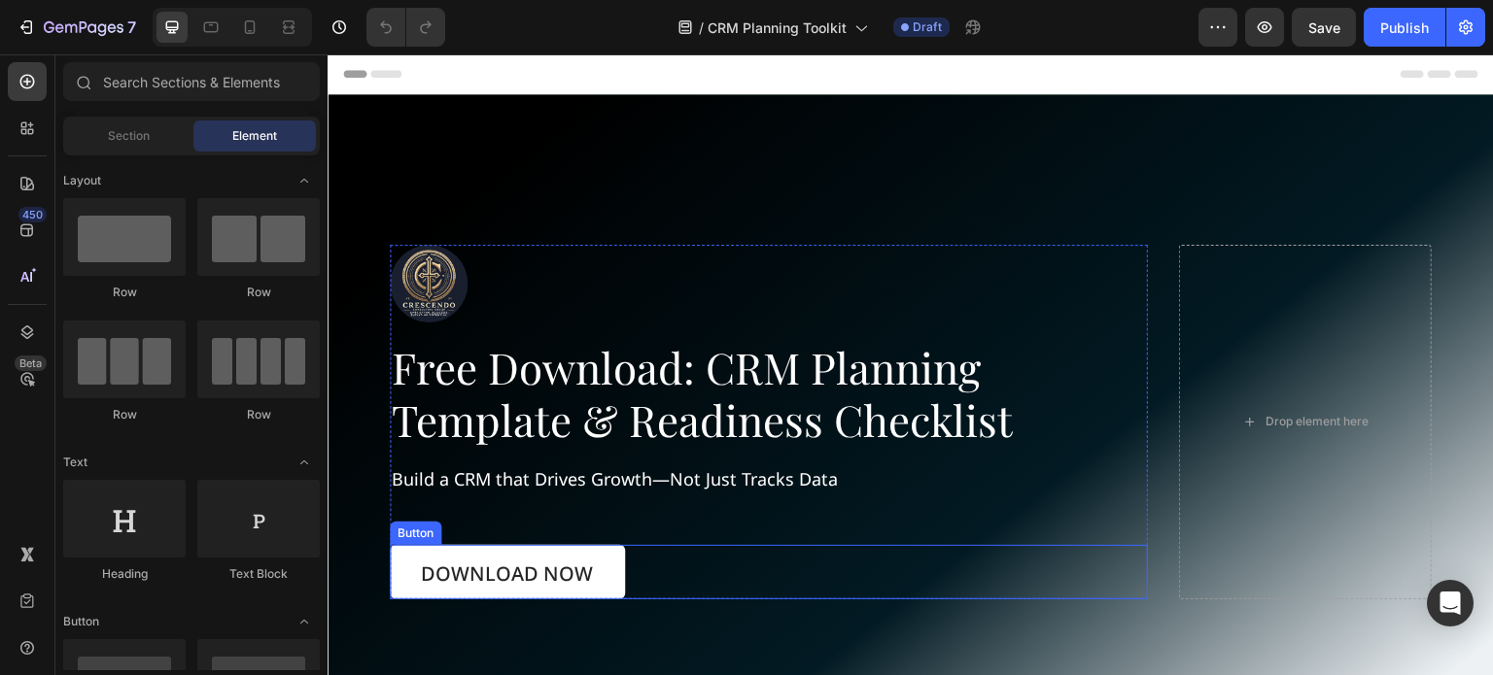
drag, startPoint x: 543, startPoint y: 580, endPoint x: 565, endPoint y: 556, distance: 32.4
click at [543, 580] on link "Download Now" at bounding box center [507, 572] width 235 height 54
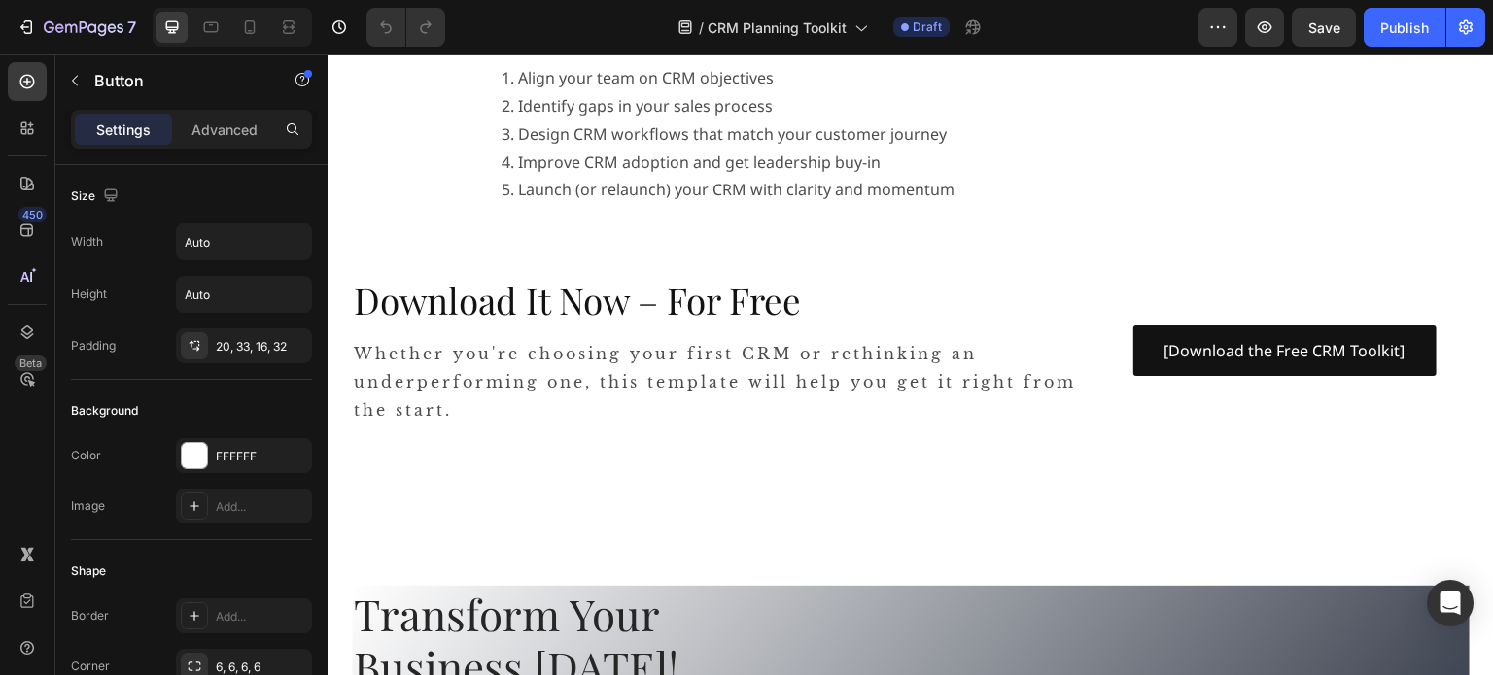
scroll to position [1555, 0]
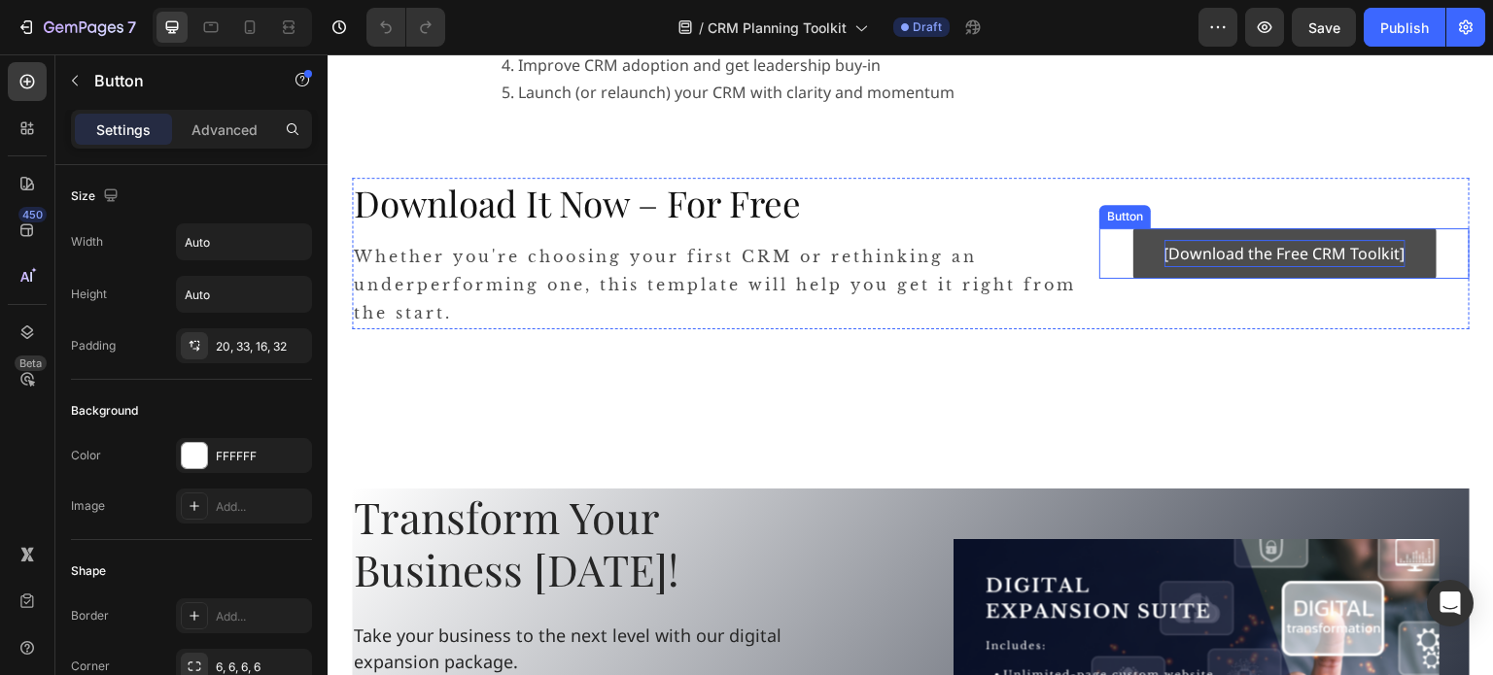
click at [1233, 260] on p "[Download the Free CRM Toolkit]" at bounding box center [1284, 254] width 241 height 28
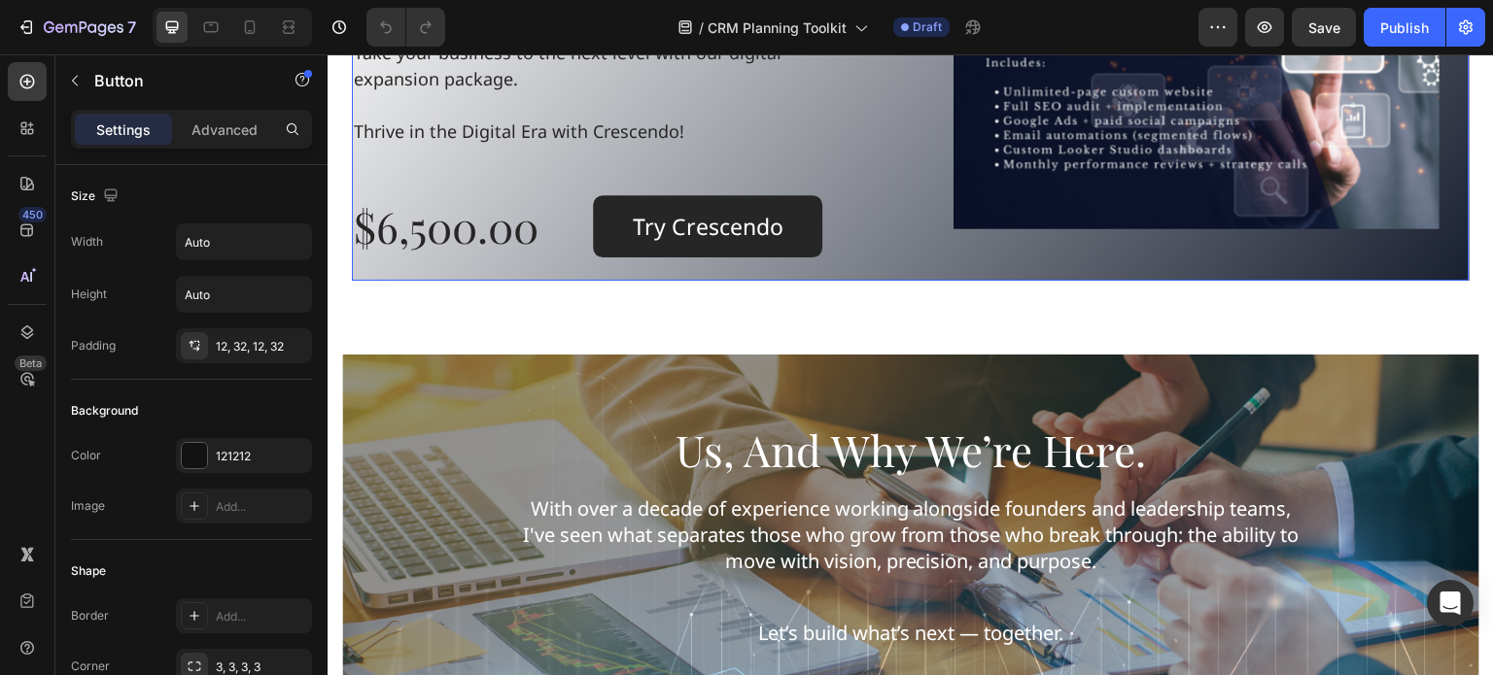
scroll to position [1944, 0]
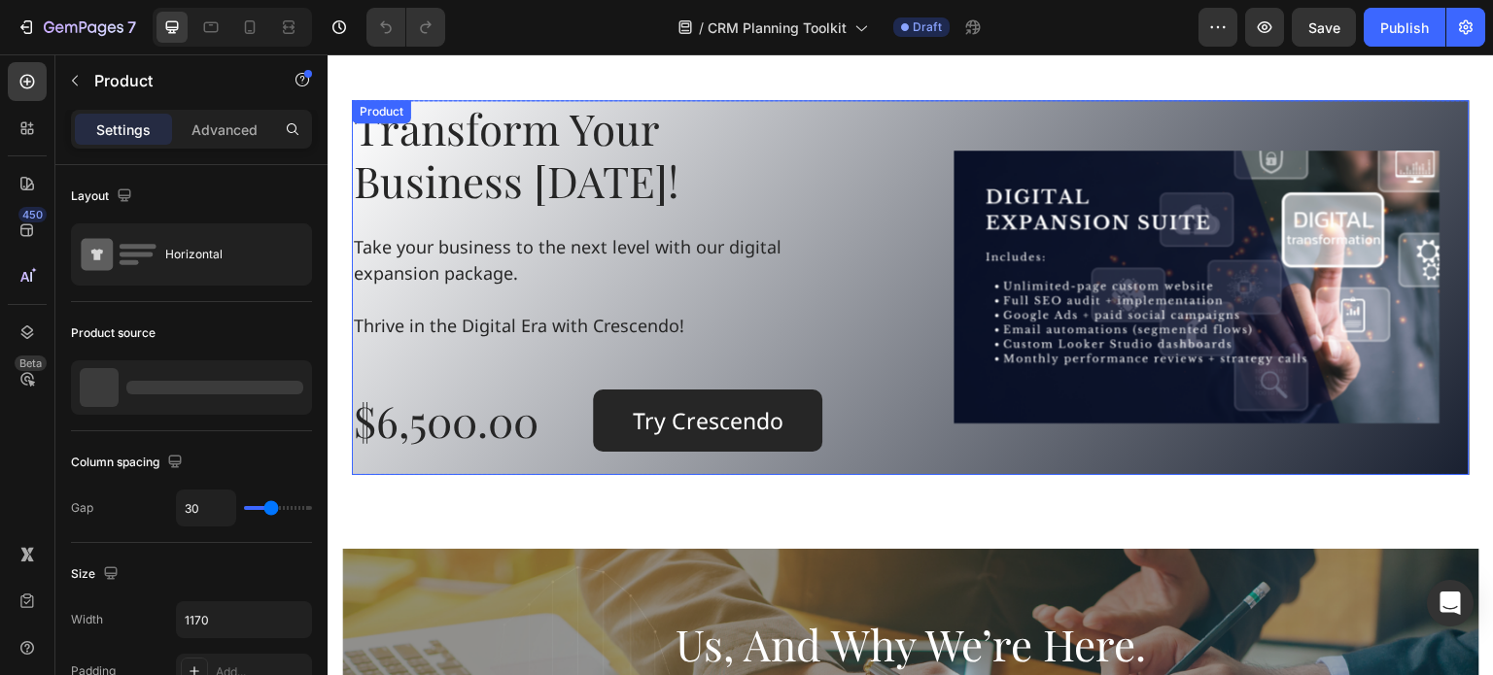
click at [912, 100] on div "Transform Your Business Today! Heading Take your business to the next level wit…" at bounding box center [911, 287] width 1118 height 375
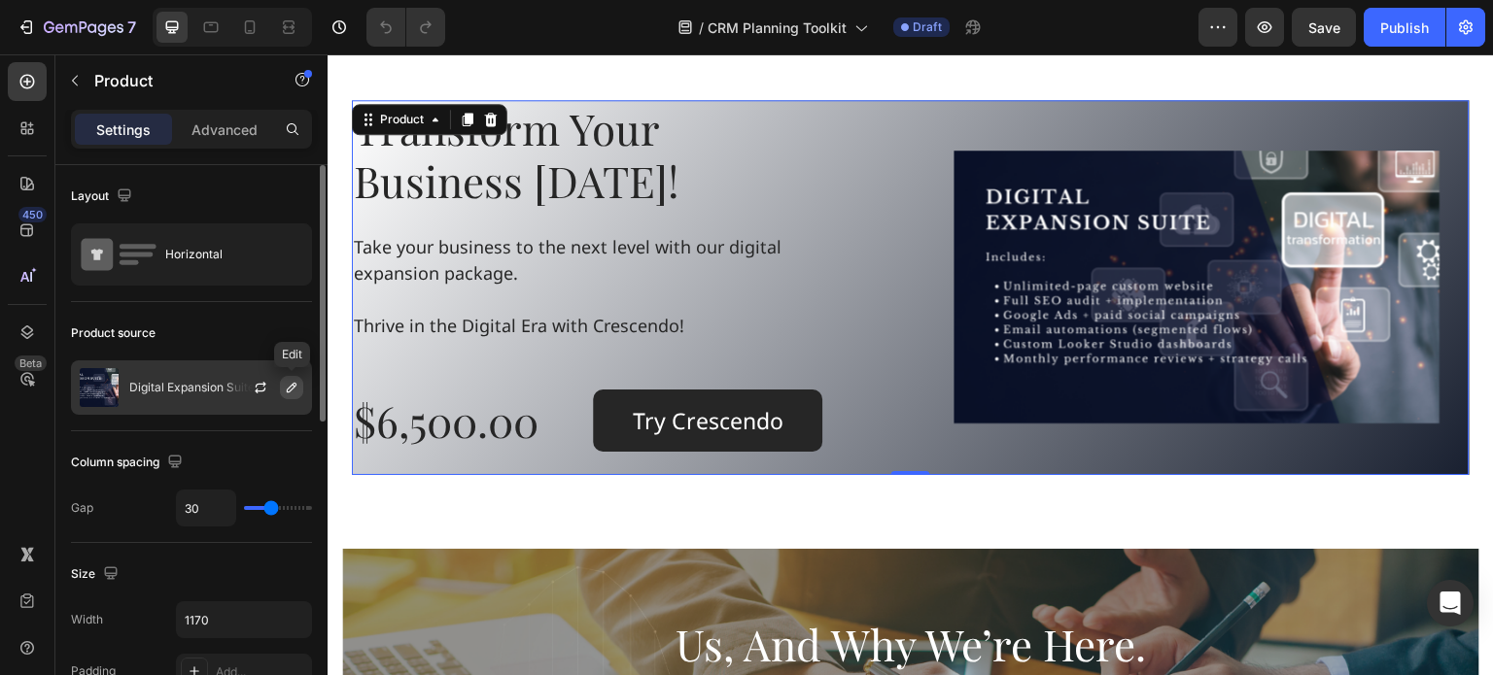
click at [290, 390] on icon "button" at bounding box center [292, 388] width 16 height 16
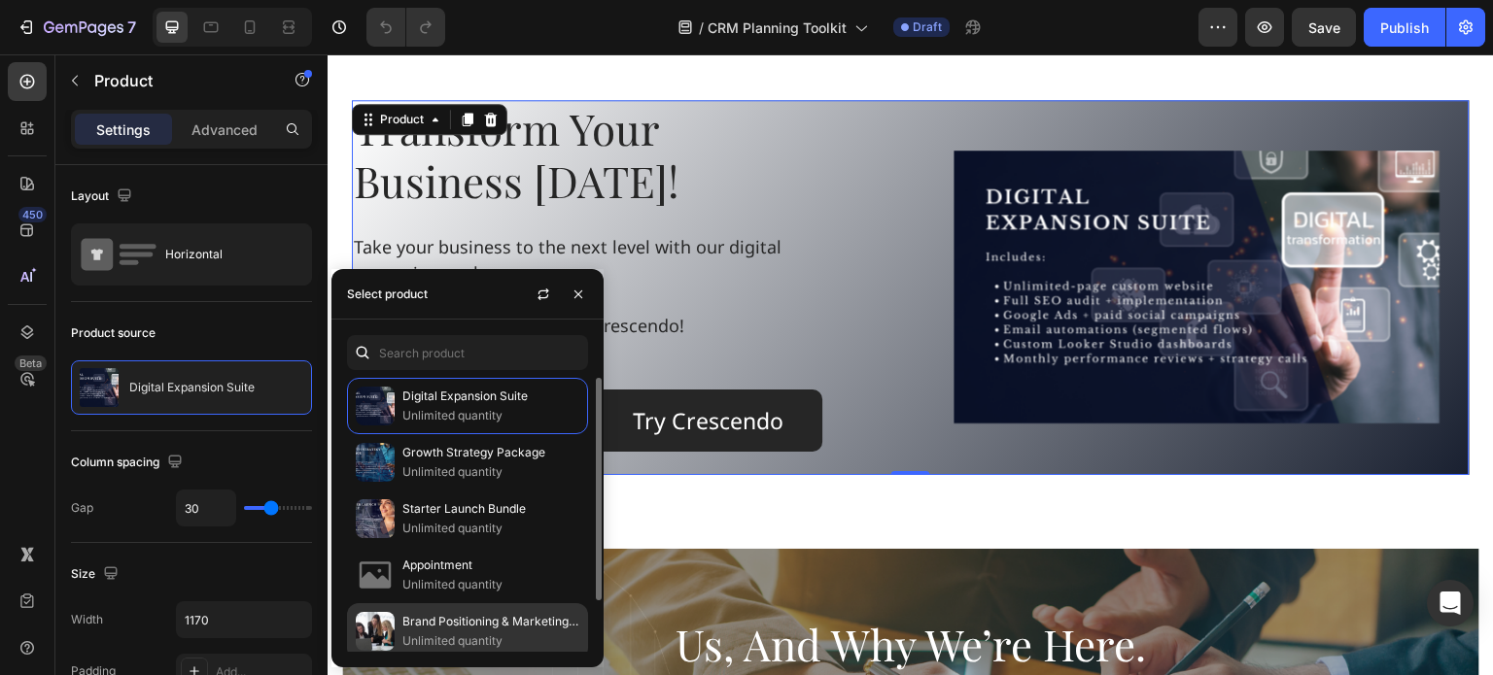
scroll to position [1847, 0]
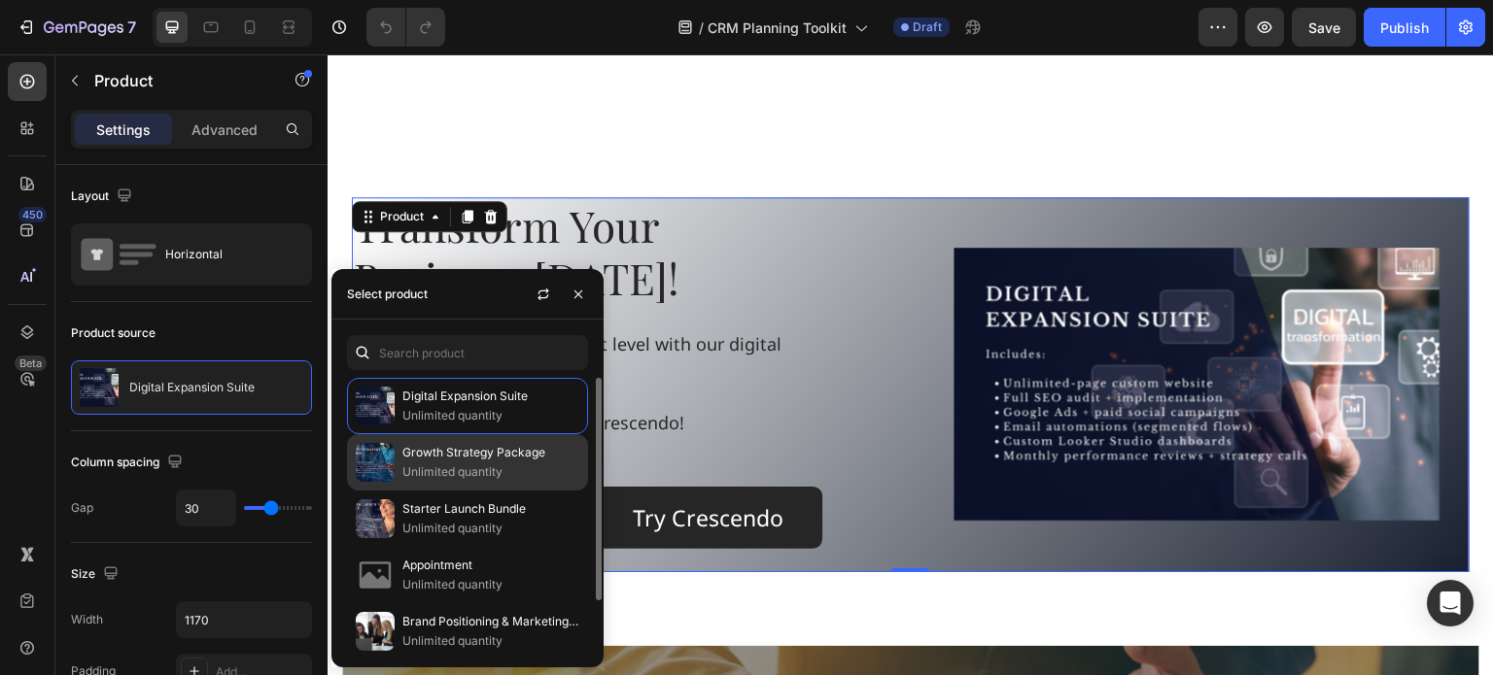
click at [486, 450] on p "Growth Strategy Package" at bounding box center [490, 452] width 177 height 19
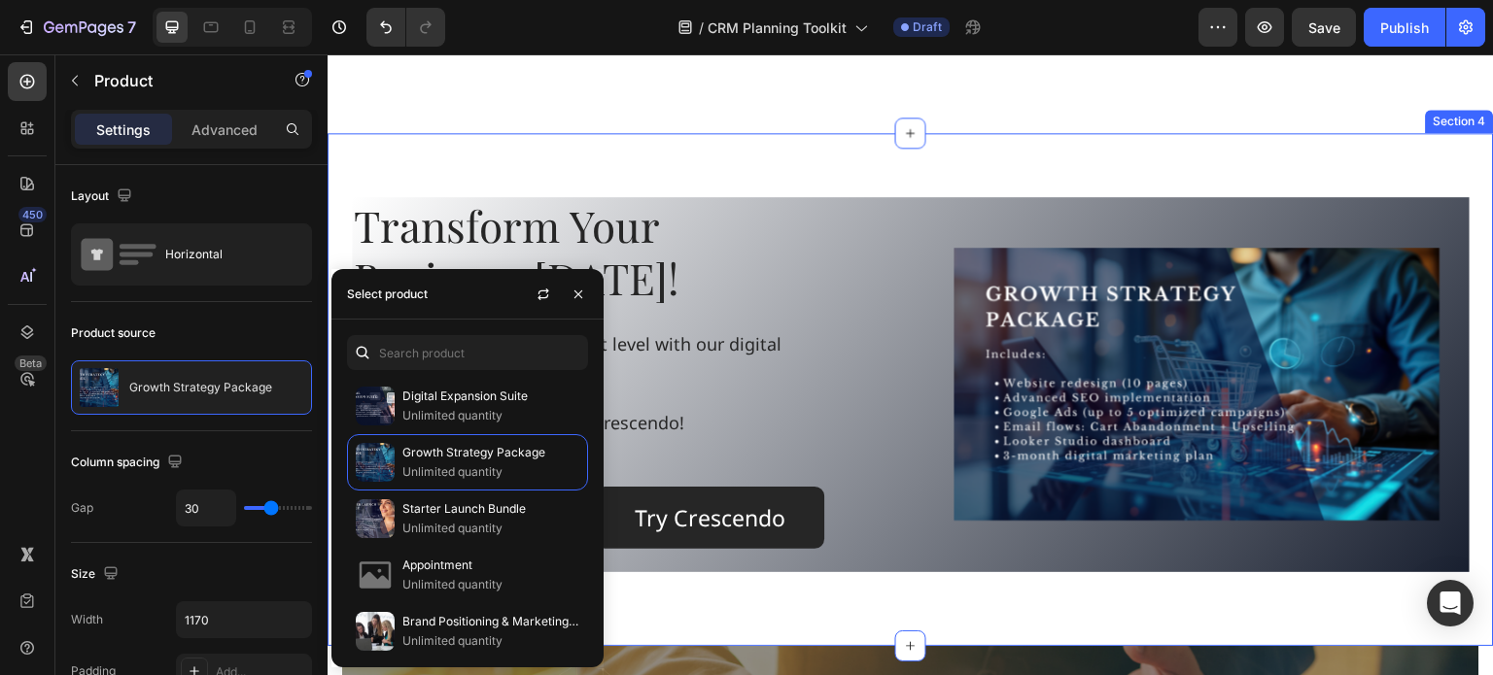
click at [827, 139] on div "Transform Your Business Today! Heading Take your business to the next level wit…" at bounding box center [911, 389] width 1166 height 513
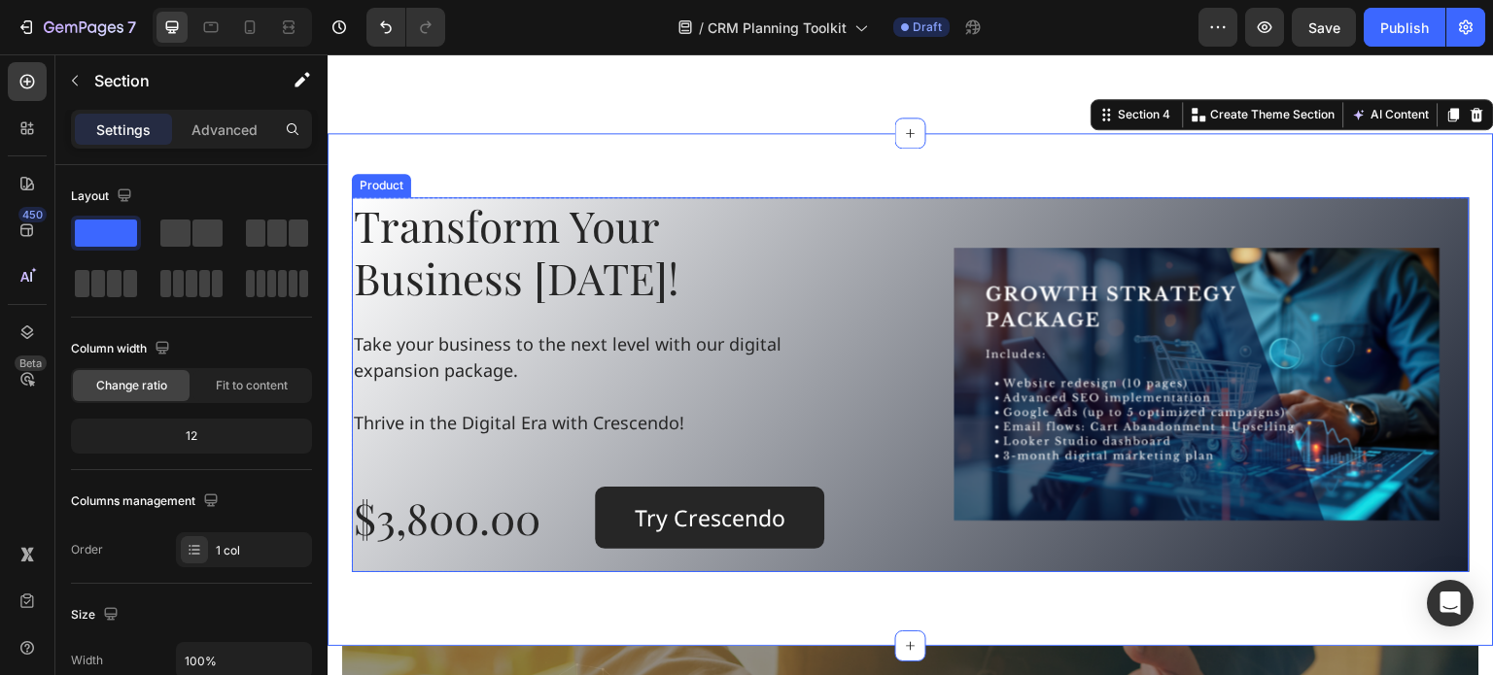
click at [894, 205] on div "Transform Your Business Today! Heading Take your business to the next level wit…" at bounding box center [911, 384] width 1118 height 375
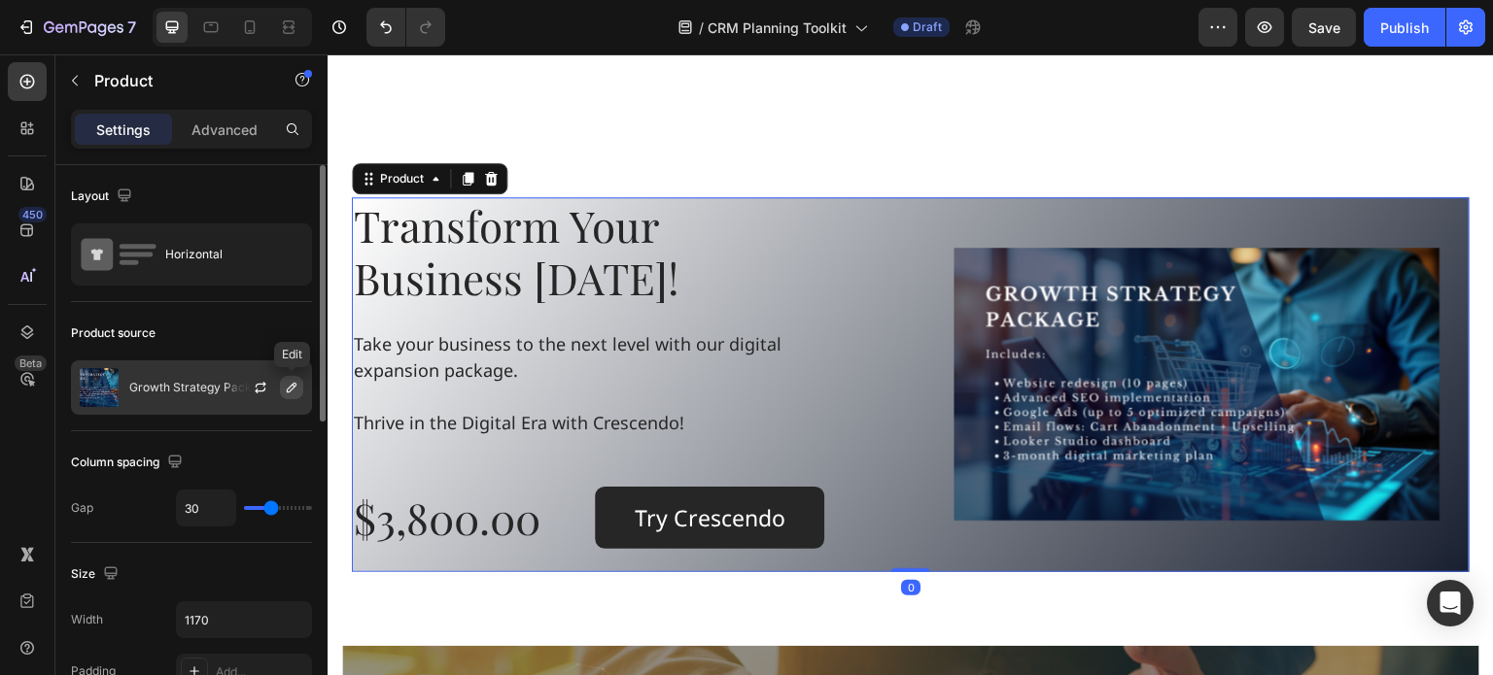
click at [286, 391] on icon "button" at bounding box center [292, 388] width 16 height 16
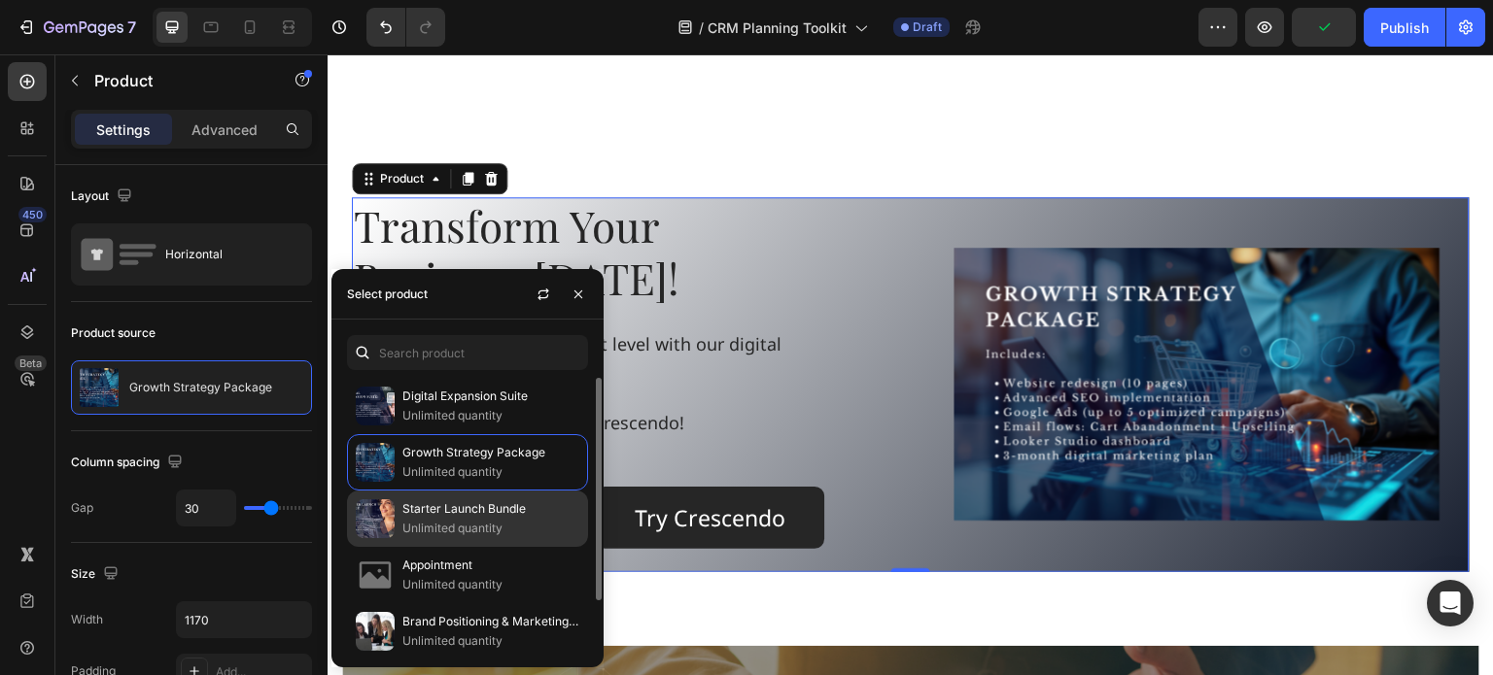
click at [428, 511] on p "Starter Launch Bundle" at bounding box center [490, 509] width 177 height 19
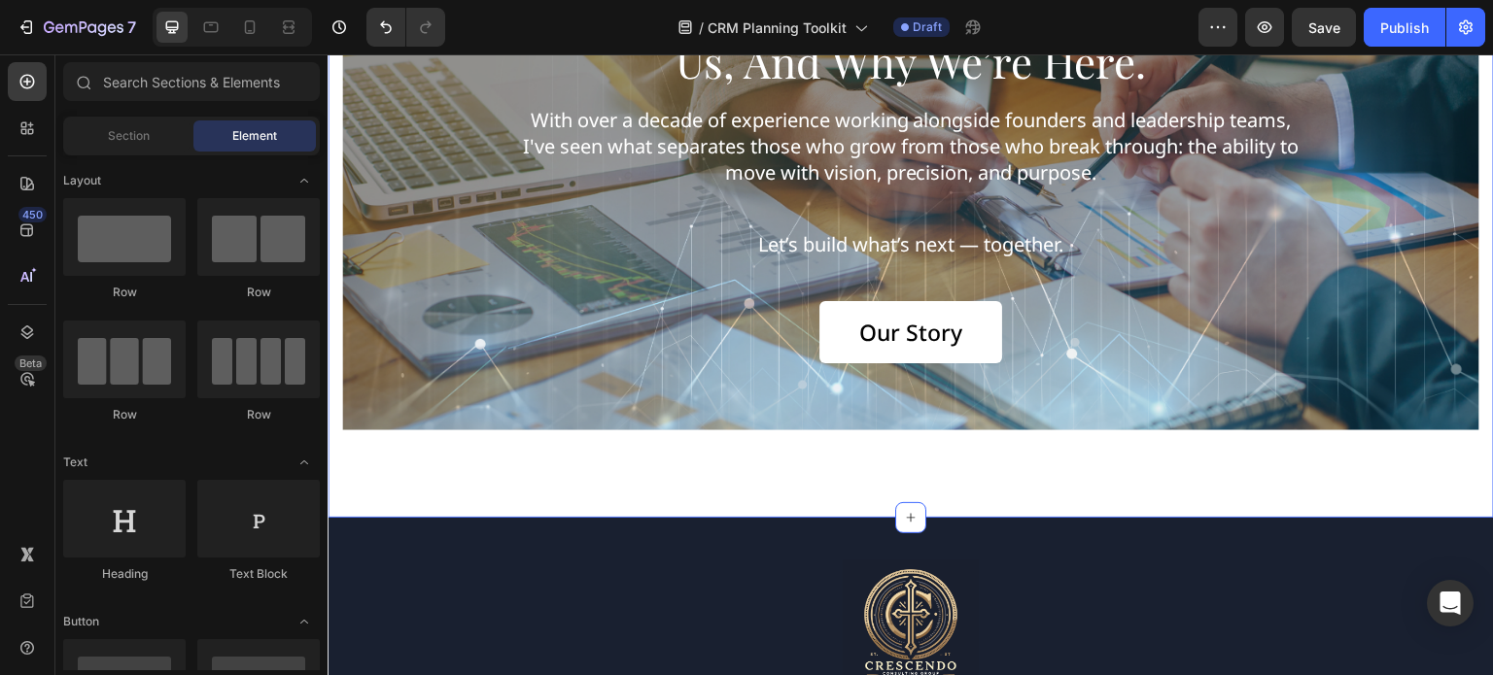
scroll to position [2333, 0]
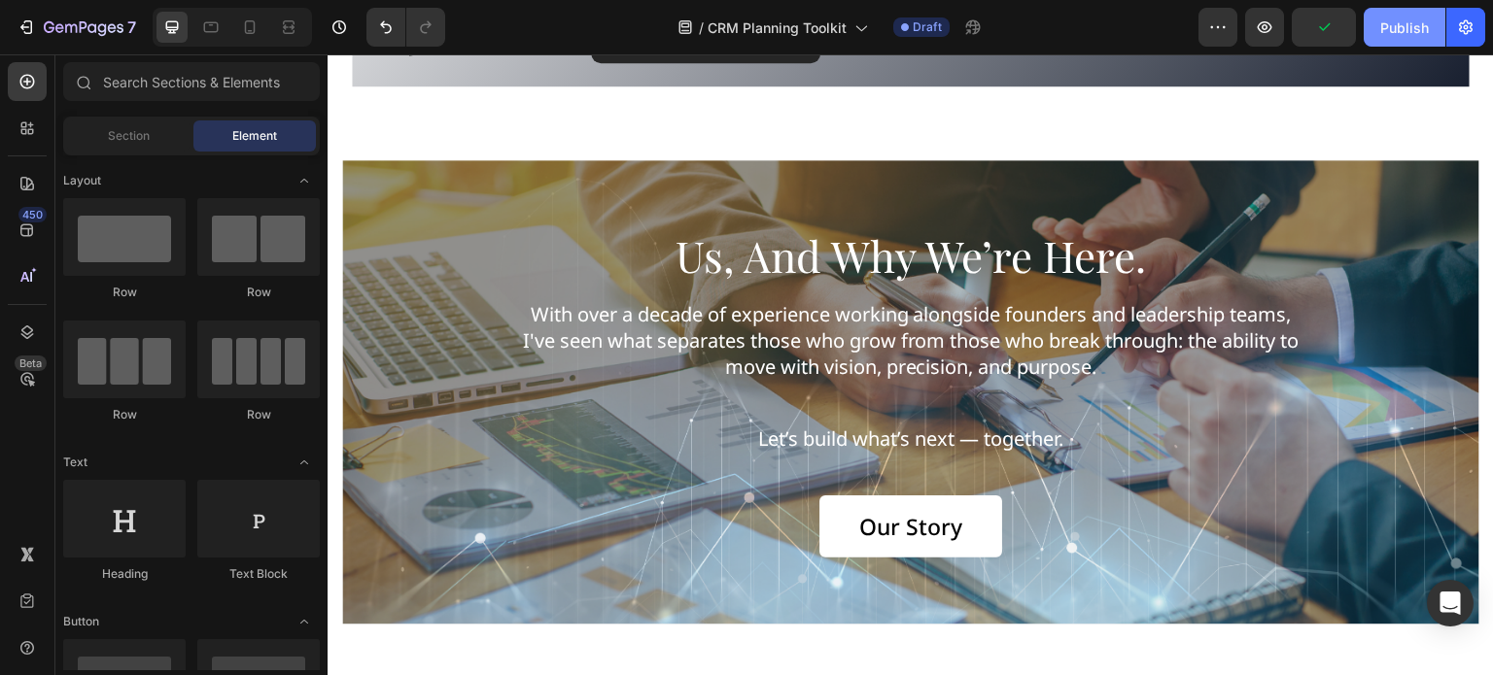
click at [1391, 31] on div "Publish" at bounding box center [1404, 27] width 49 height 20
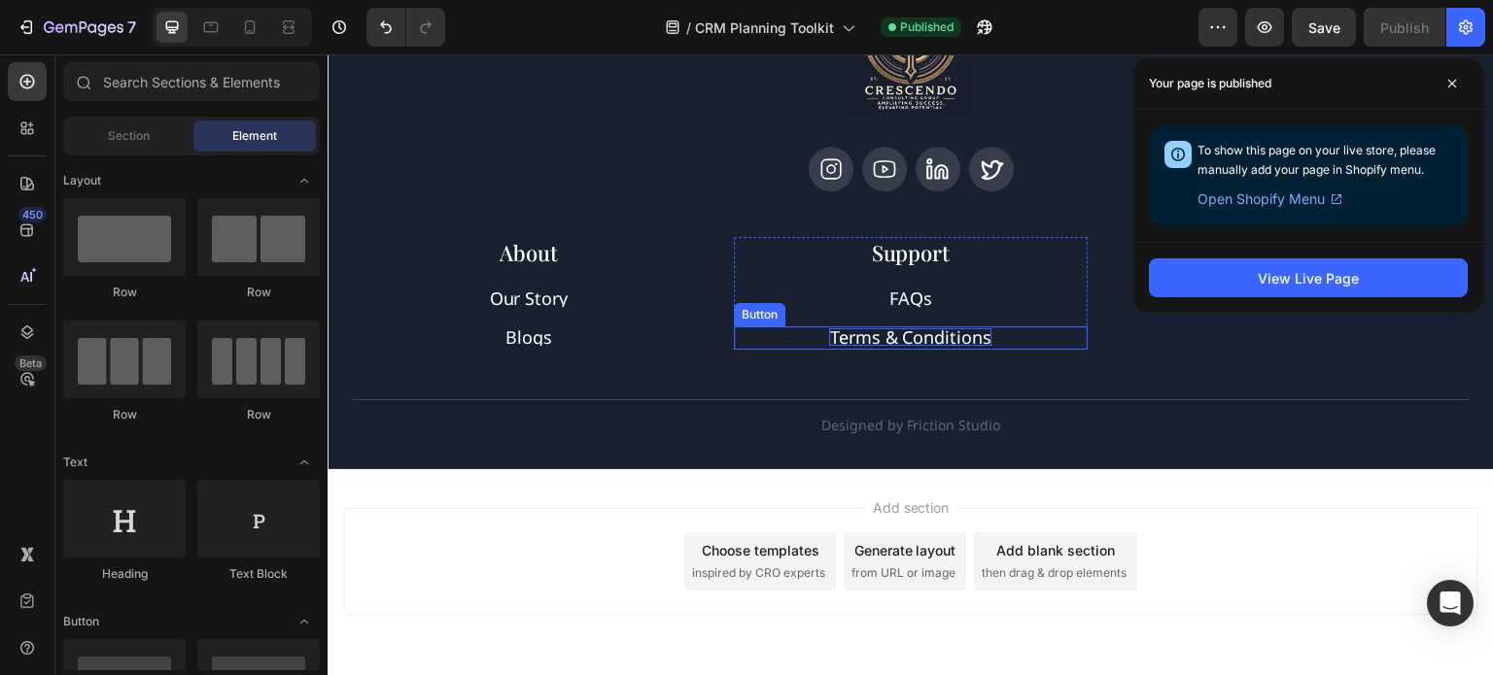
scroll to position [2846, 0]
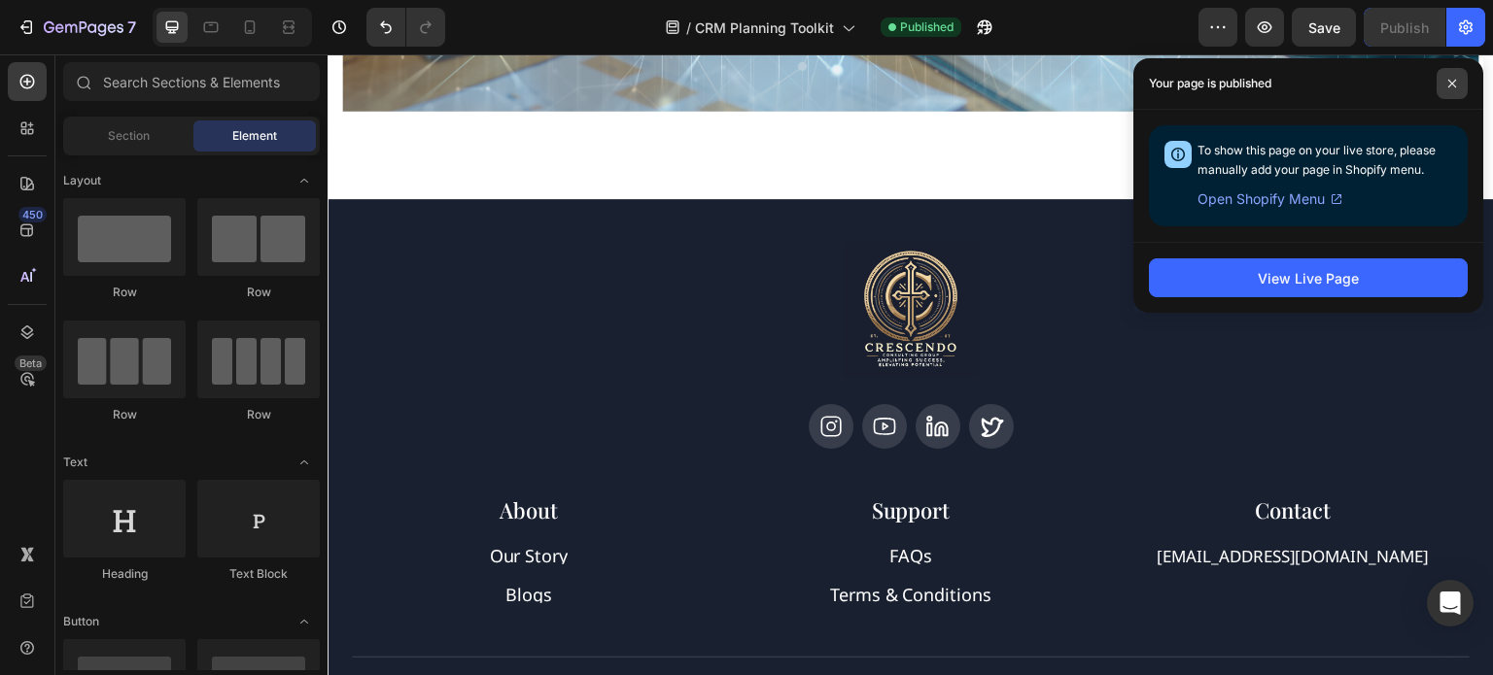
click at [1458, 81] on span at bounding box center [1451, 83] width 31 height 31
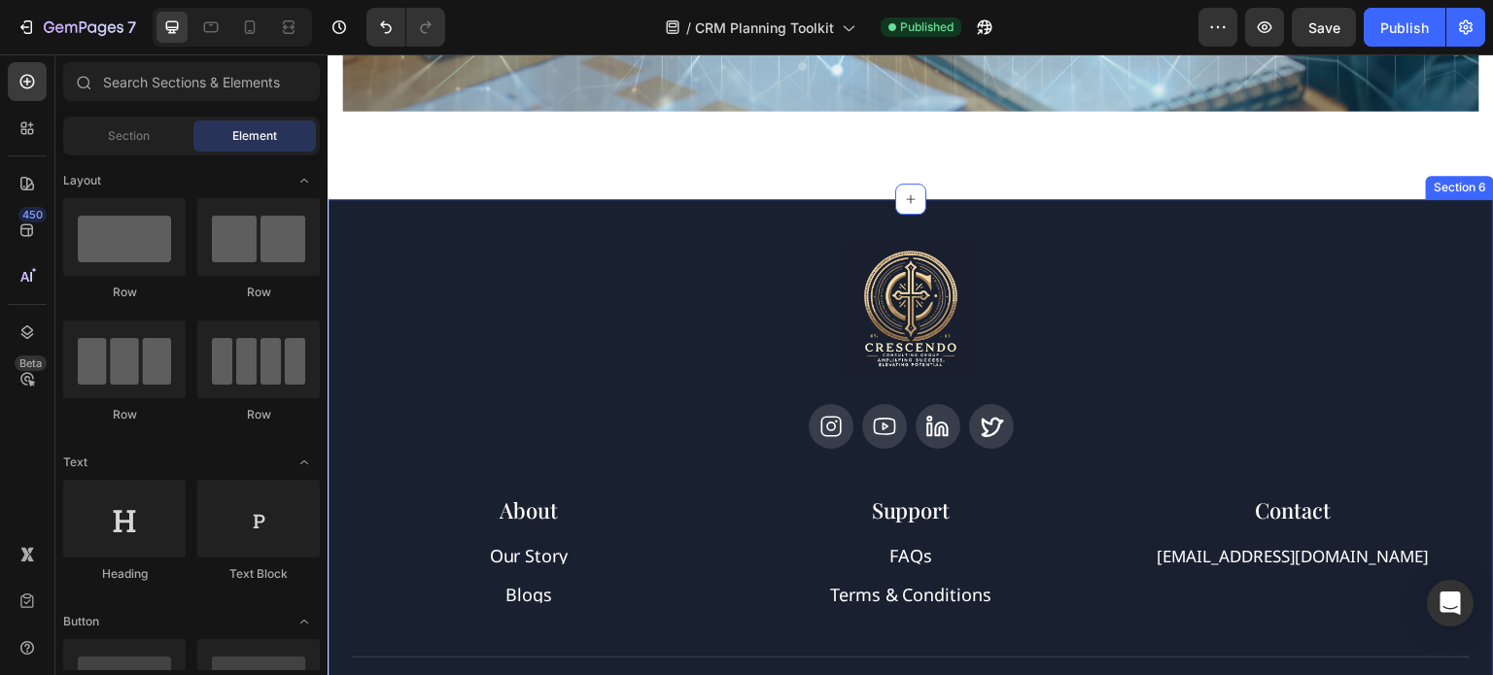
click at [422, 217] on div "Image Icon Icon Icon Icon Row About Accordion Support Accordion Contact Accordi…" at bounding box center [911, 463] width 1166 height 528
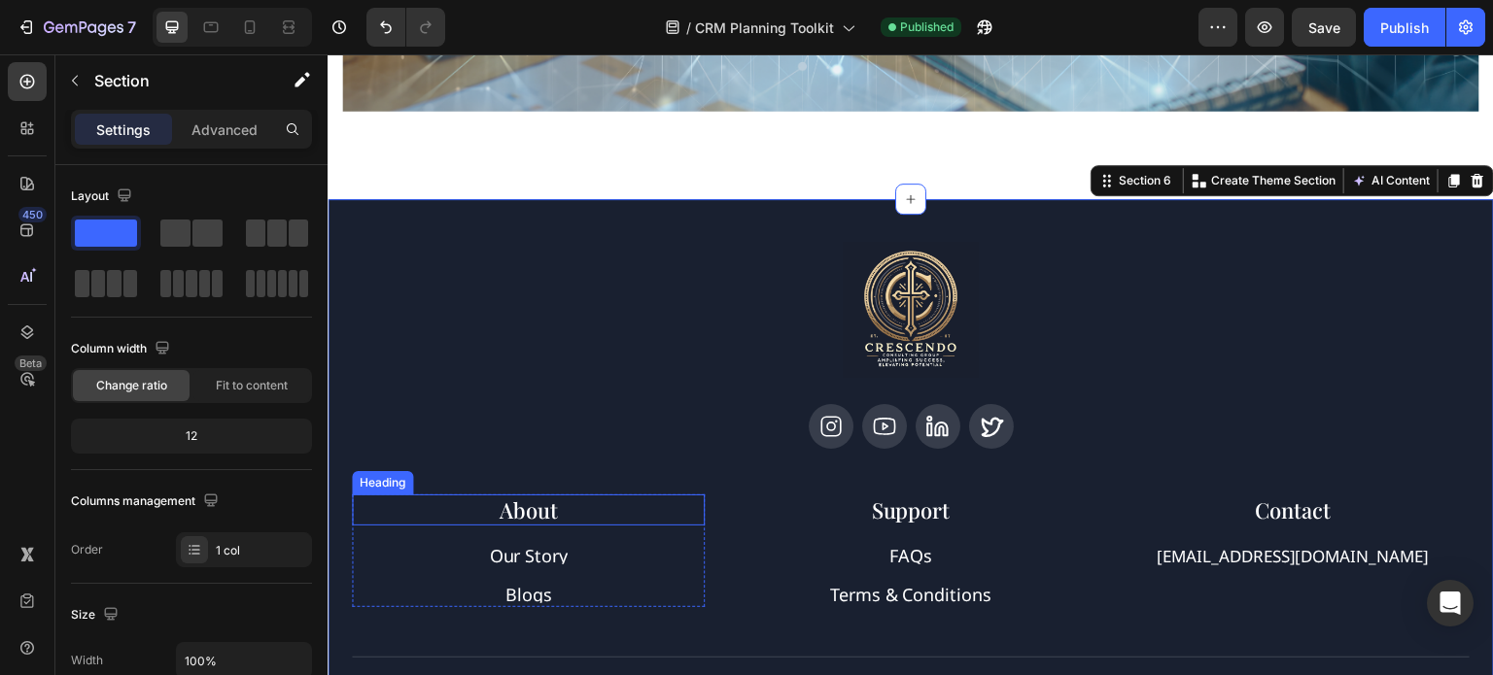
scroll to position [3176, 0]
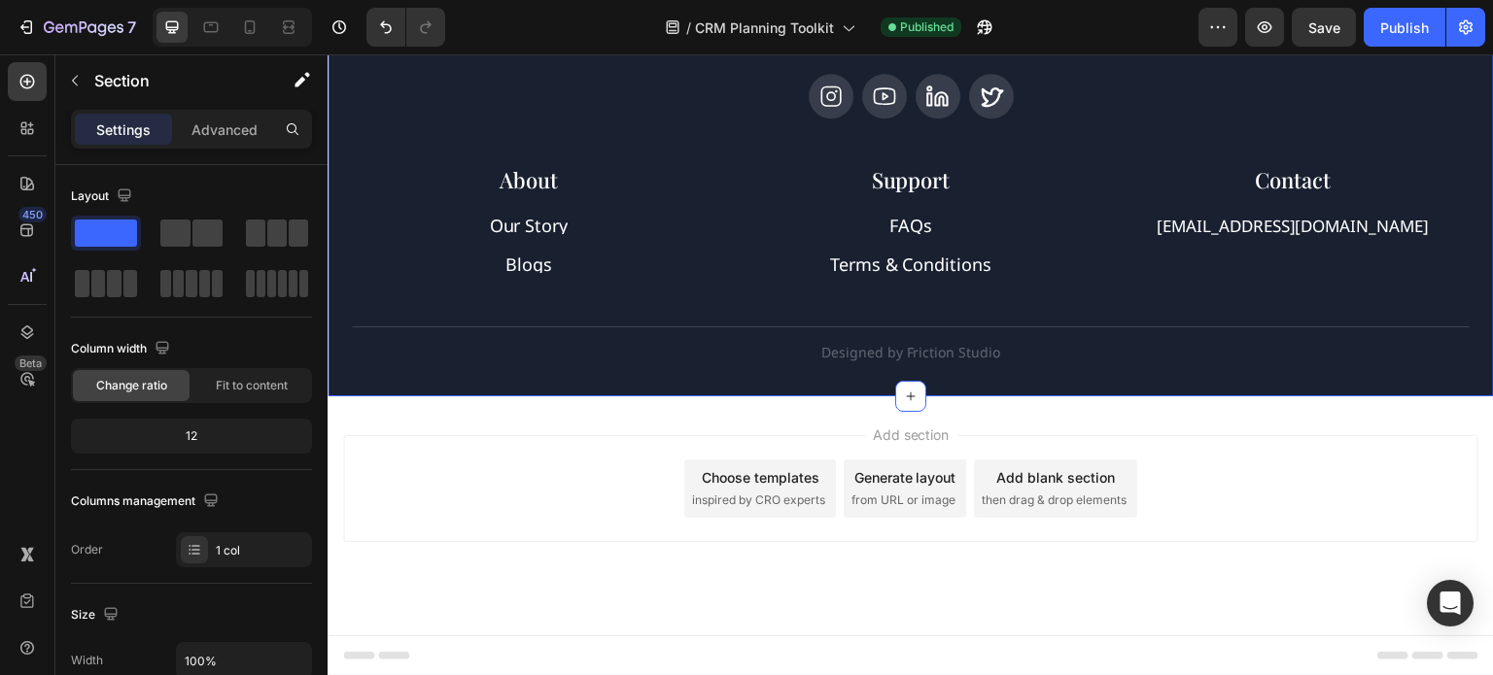
click at [395, 661] on span "Footer" at bounding box center [382, 655] width 37 height 19
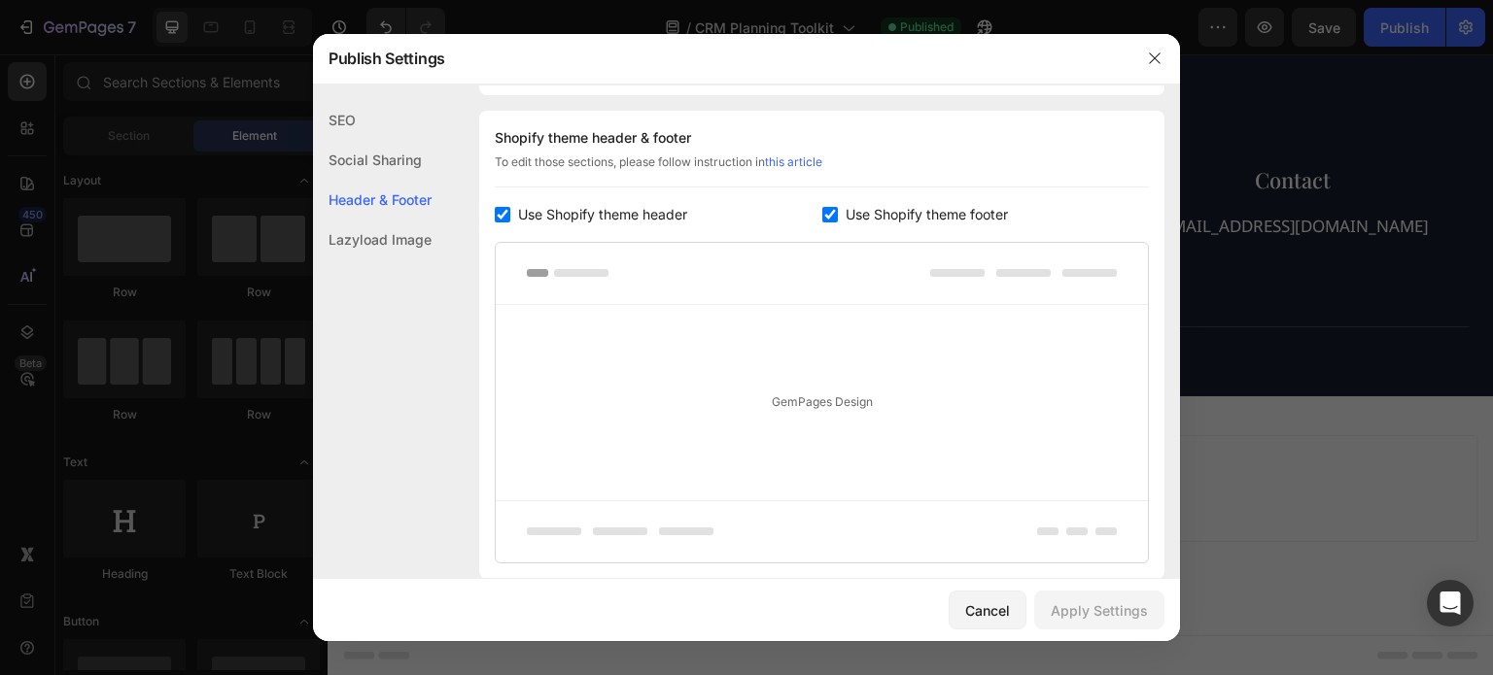
scroll to position [910, 0]
click at [824, 209] on input "checkbox" at bounding box center [830, 209] width 16 height 16
checkbox input "false"
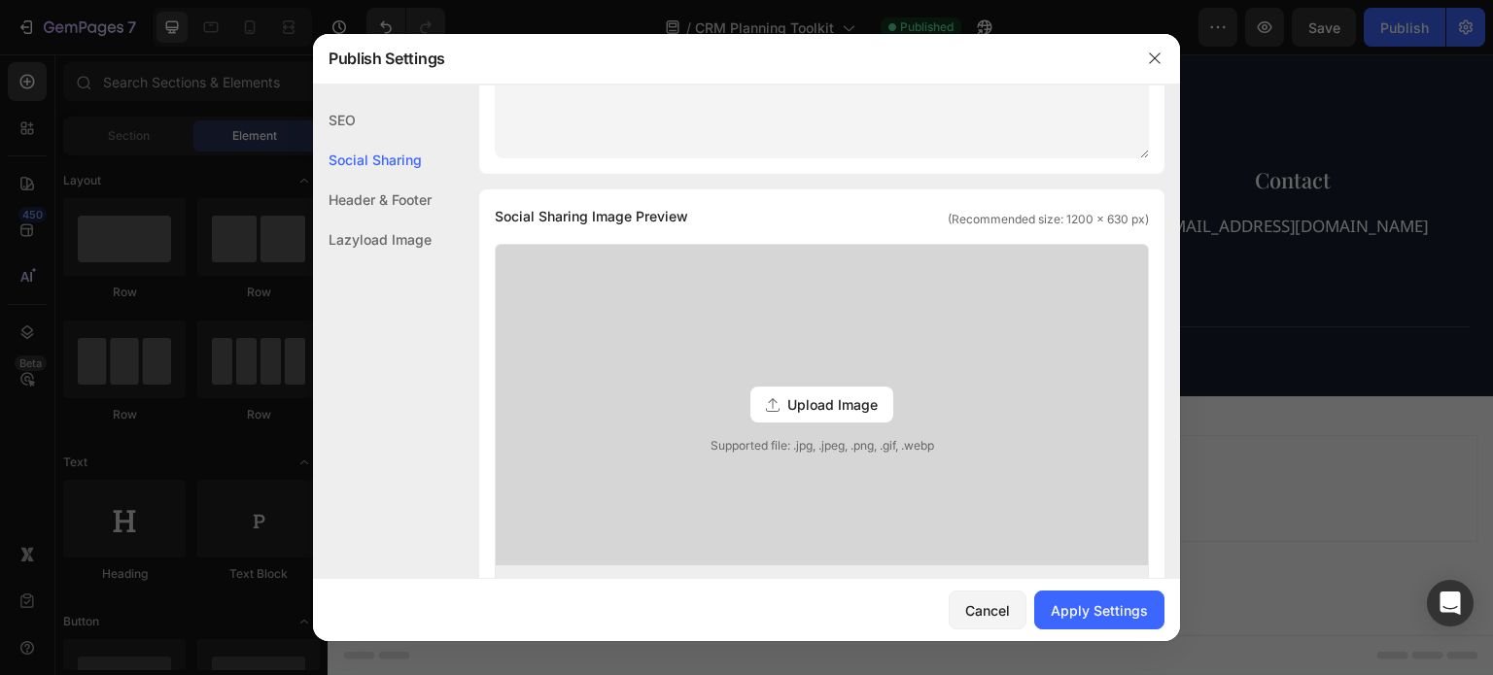
scroll to position [327, 0]
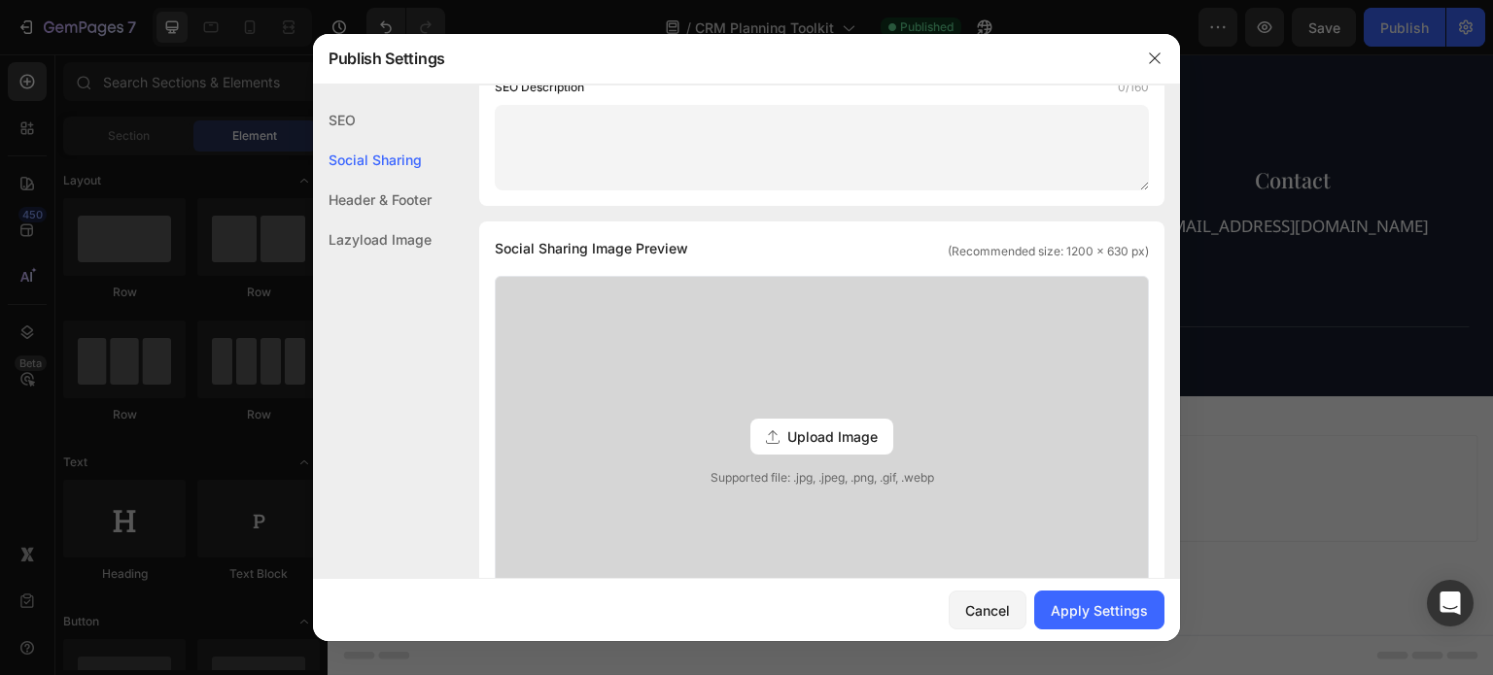
click at [844, 439] on span "Upload Image" at bounding box center [832, 437] width 90 height 20
click at [0, 0] on input "Upload Image Supported file: .jpg, .jpeg, .png, .gif, .webp" at bounding box center [0, 0] width 0 height 0
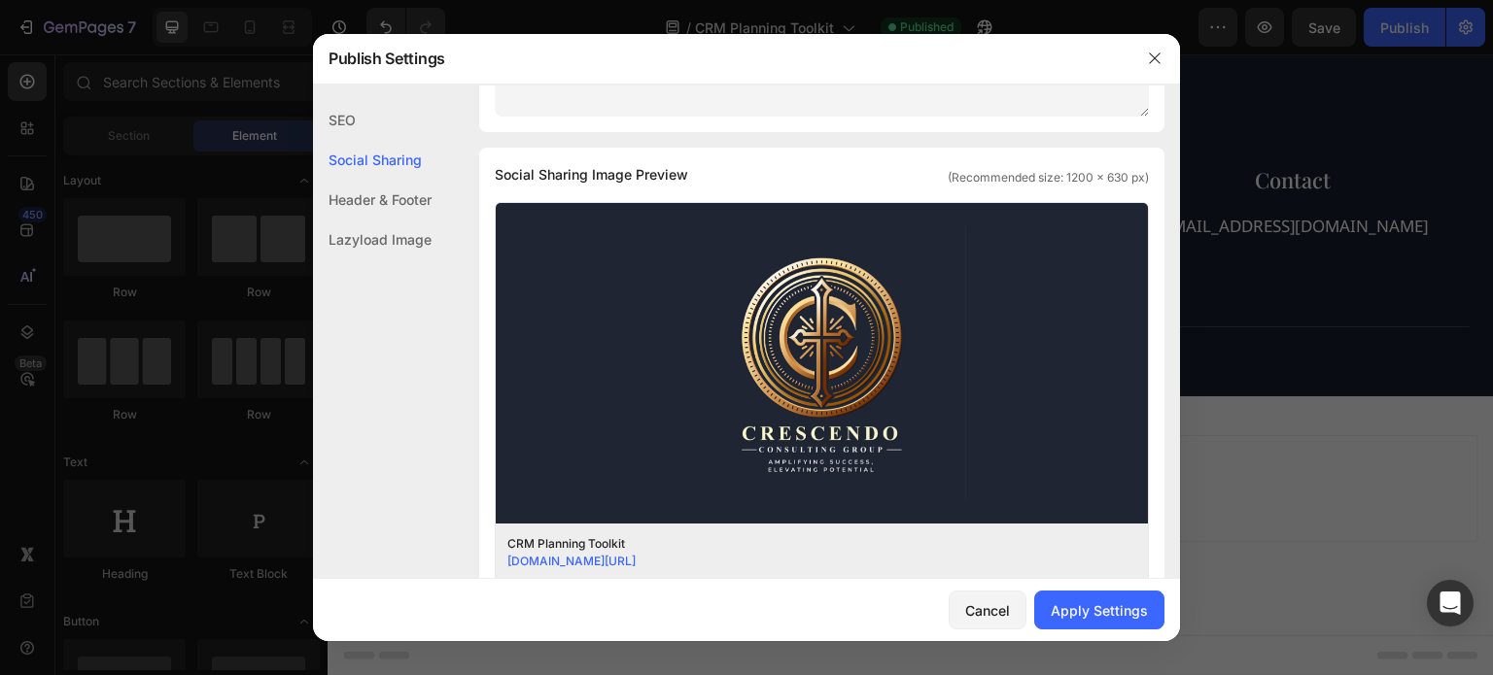
scroll to position [0, 0]
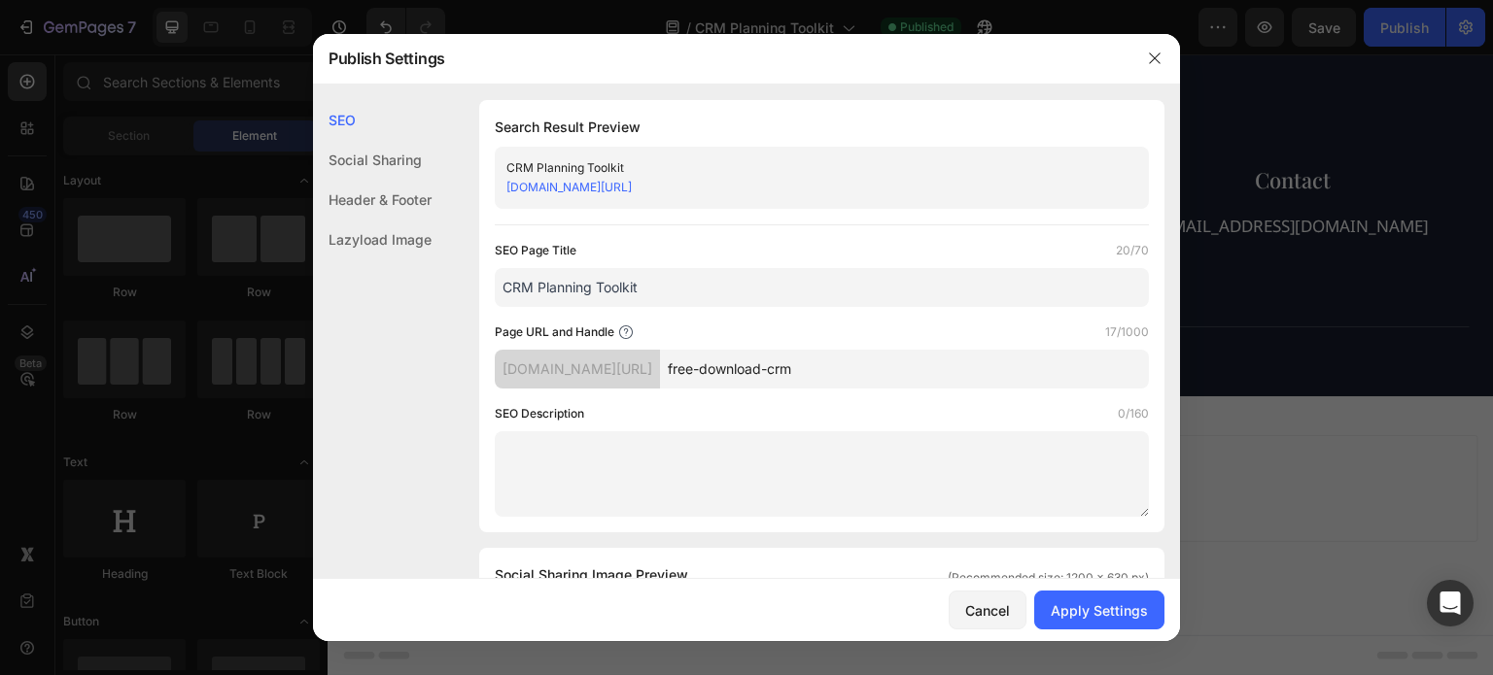
click at [763, 467] on textarea at bounding box center [822, 475] width 654 height 86
drag, startPoint x: 624, startPoint y: 169, endPoint x: 494, endPoint y: 161, distance: 130.5
click at [495, 161] on div "CRM Planning Toolkit uyi3gd-vt.myshopify.com/pages/free-download-crm" at bounding box center [822, 178] width 654 height 62
copy div "CRM Planning Toolkit"
drag, startPoint x: 685, startPoint y: 289, endPoint x: 432, endPoint y: 289, distance: 252.7
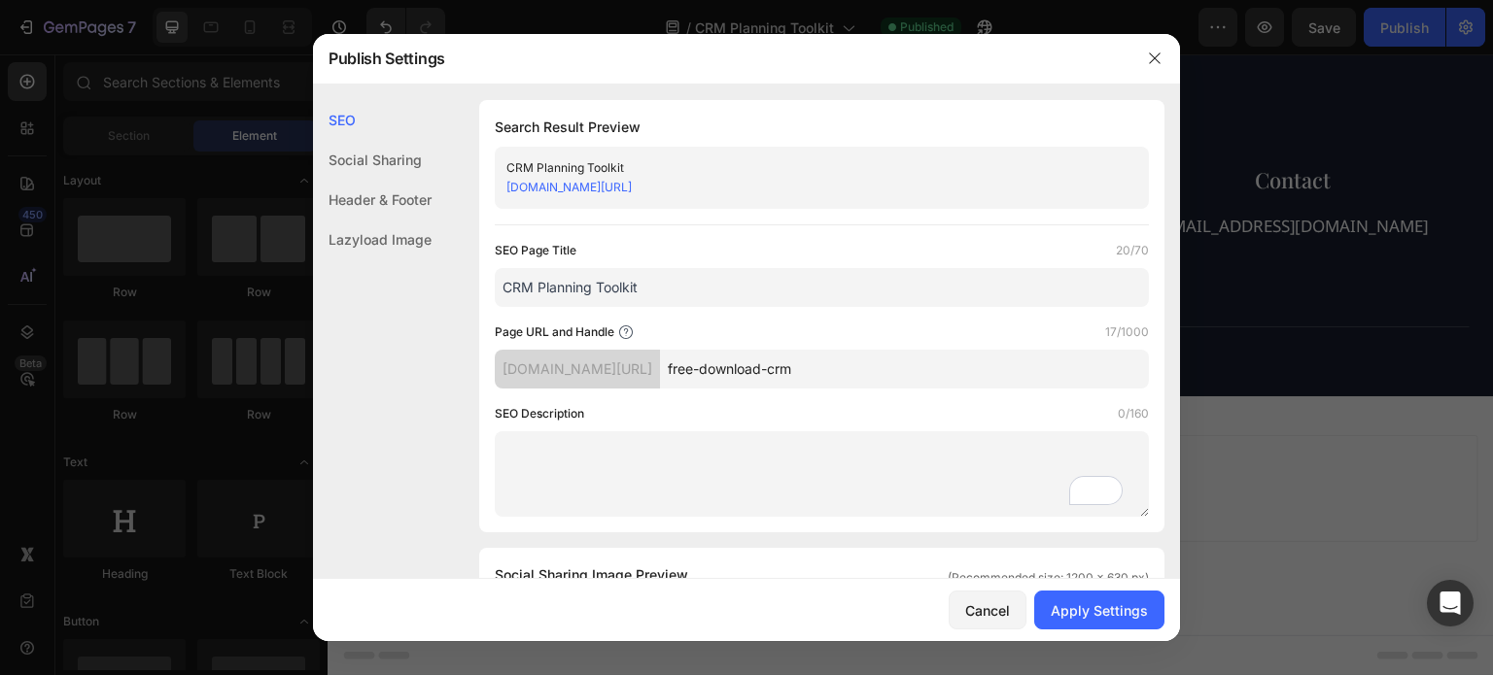
paste input "| Free Download by Crescendo Consulting"
type input "CRM Planning Toolkit | Free Download by Crescendo Consulting"
click at [608, 438] on textarea "To enrich screen reader interactions, please activate Accessibility in Grammarl…" at bounding box center [822, 475] width 654 height 86
paste textarea "Download Crescendo Consulting Group’s free CRM Planning Toolkit. Get step-by-st…"
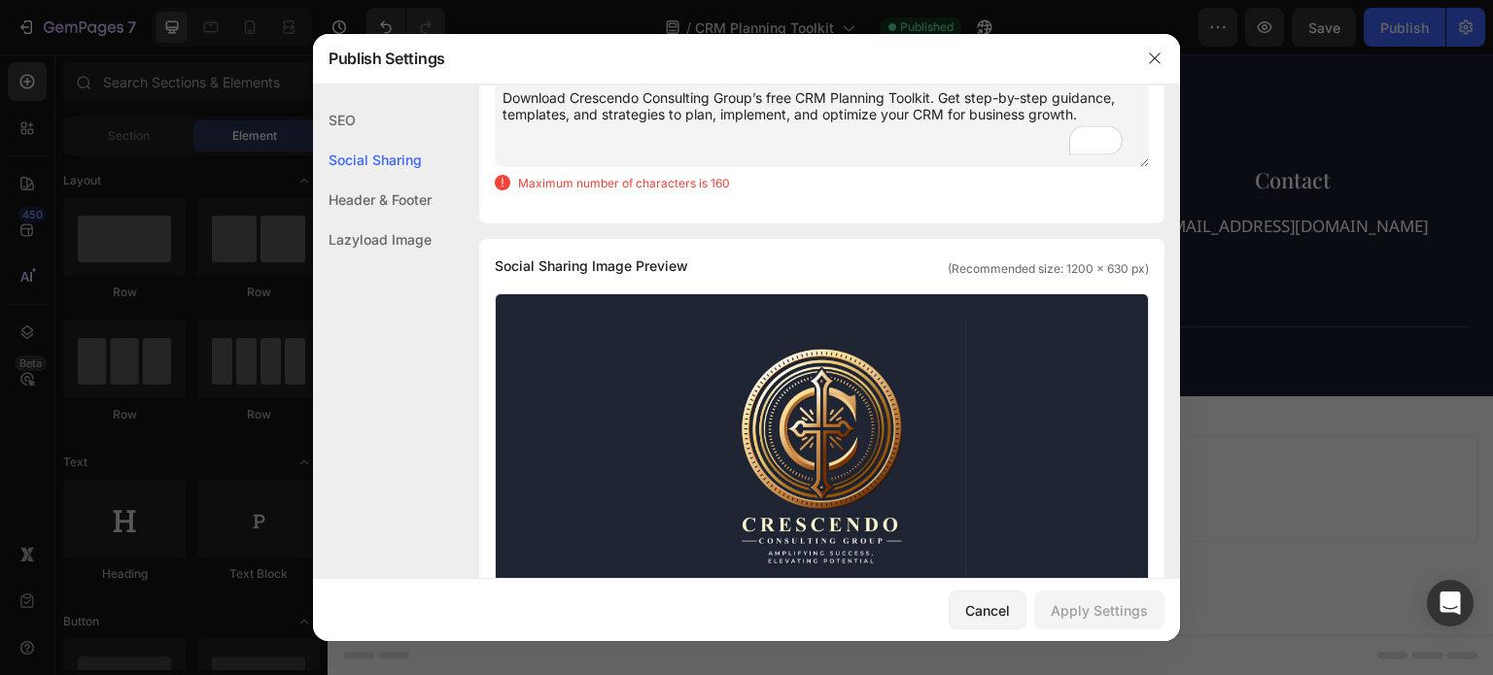
scroll to position [292, 0]
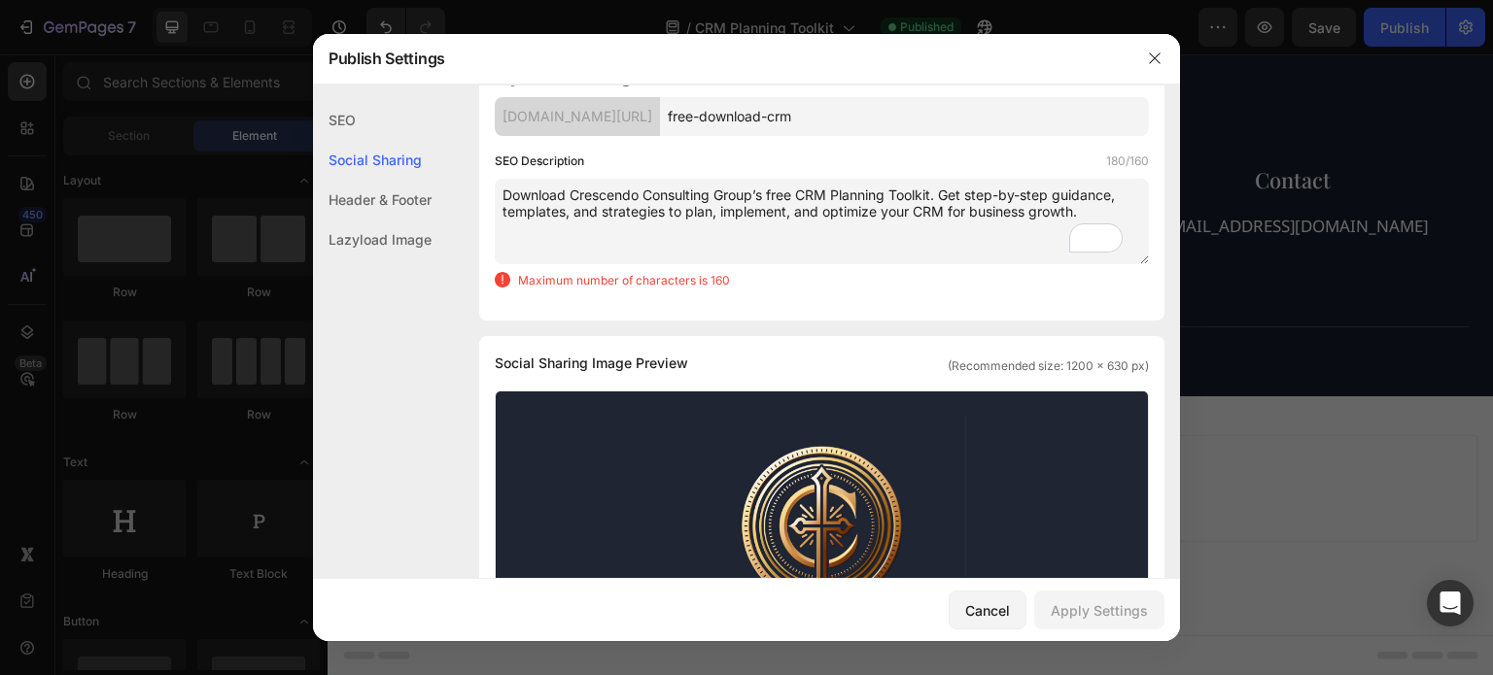
drag, startPoint x: 839, startPoint y: 244, endPoint x: 330, endPoint y: 118, distance: 523.8
click at [330, 118] on div "SEO Social Sharing Header & Footer Lazyload Image SEO Search Result Preview CRM…" at bounding box center [746, 591] width 867 height 1564
paste textarea "Get a free CRM planning toolkit with templates and step-by-step strategies to o…"
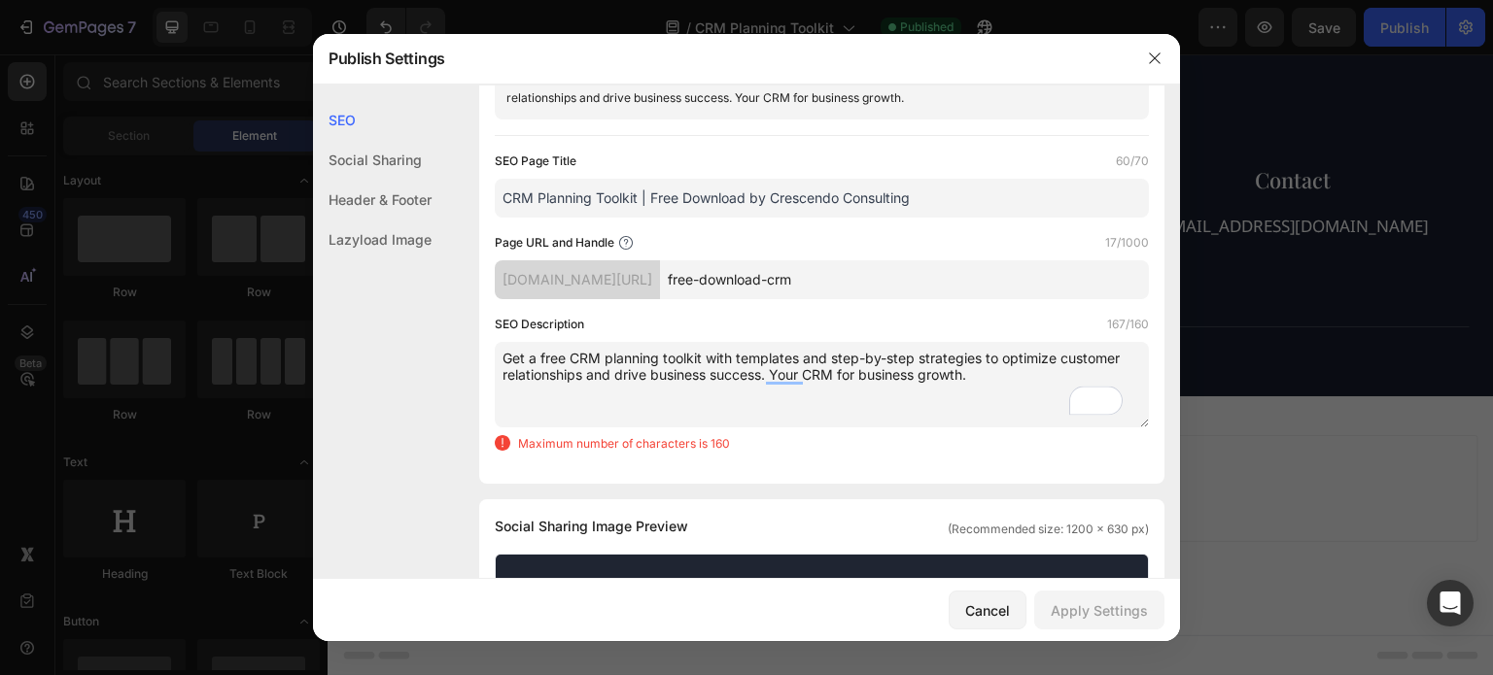
scroll to position [128, 0]
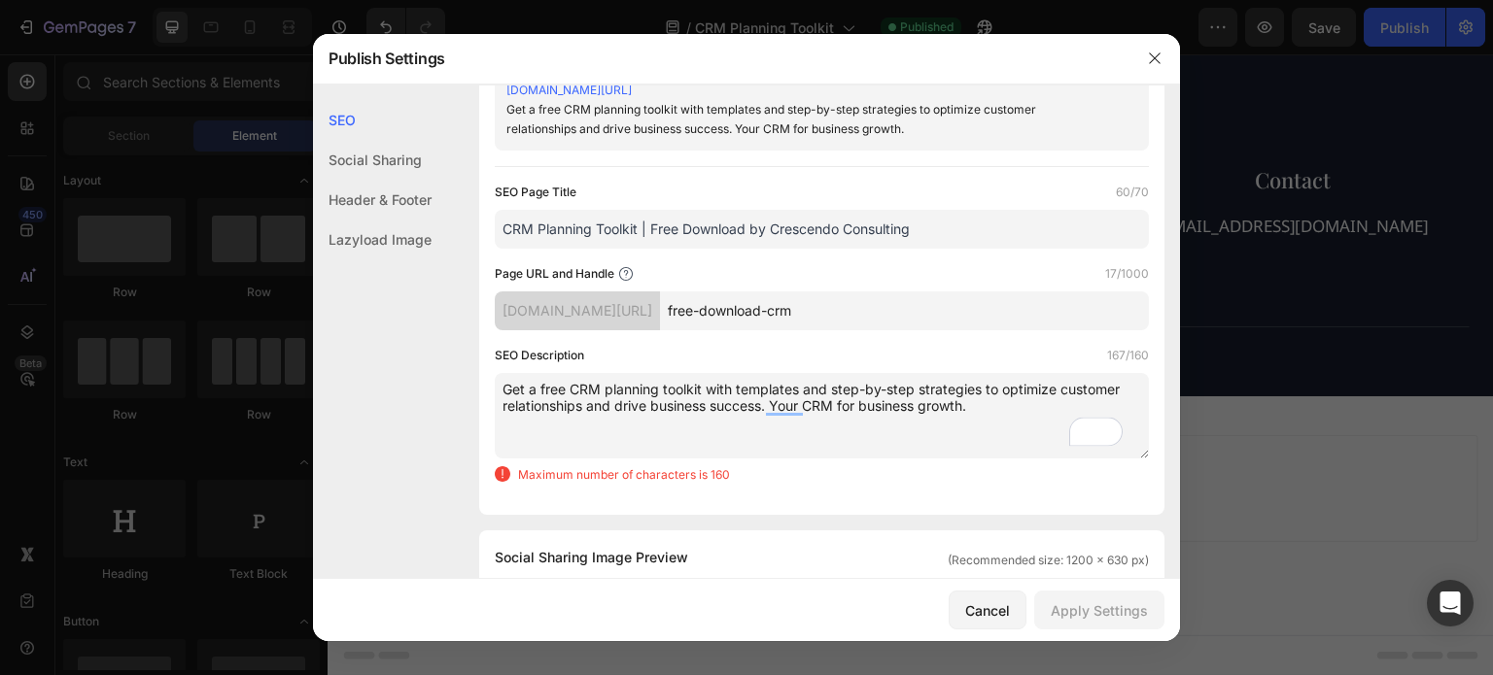
type textarea "Get a free CRM planning toolkit with templates and step-by-step strategies to o…"
drag, startPoint x: 951, startPoint y: 231, endPoint x: 346, endPoint y: 227, distance: 604.5
paste input "Free CRM Planning Toolkit | Strategy Templates & Guide"
type input "Free CRM Planning Toolkit | Strategy Templates & Guide"
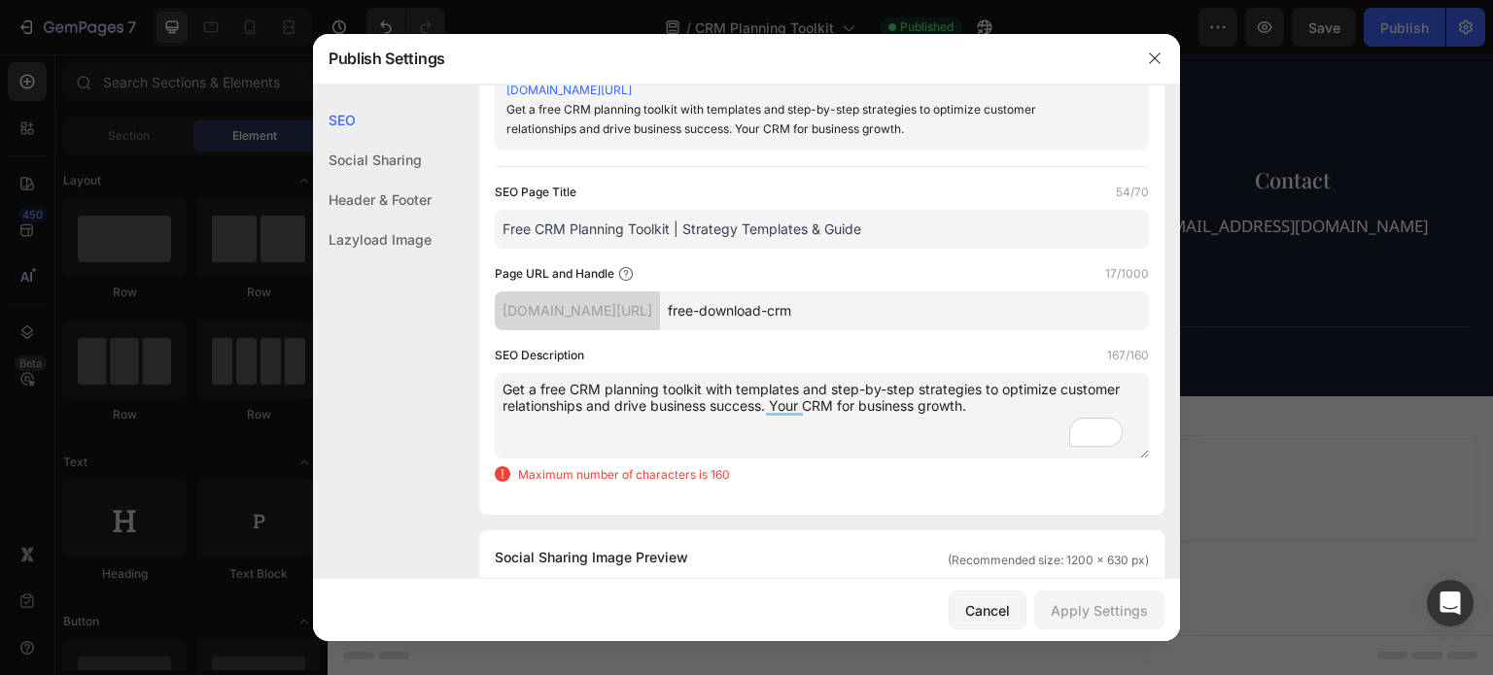
click at [710, 598] on div "Cancel Apply Settings" at bounding box center [746, 610] width 867 height 62
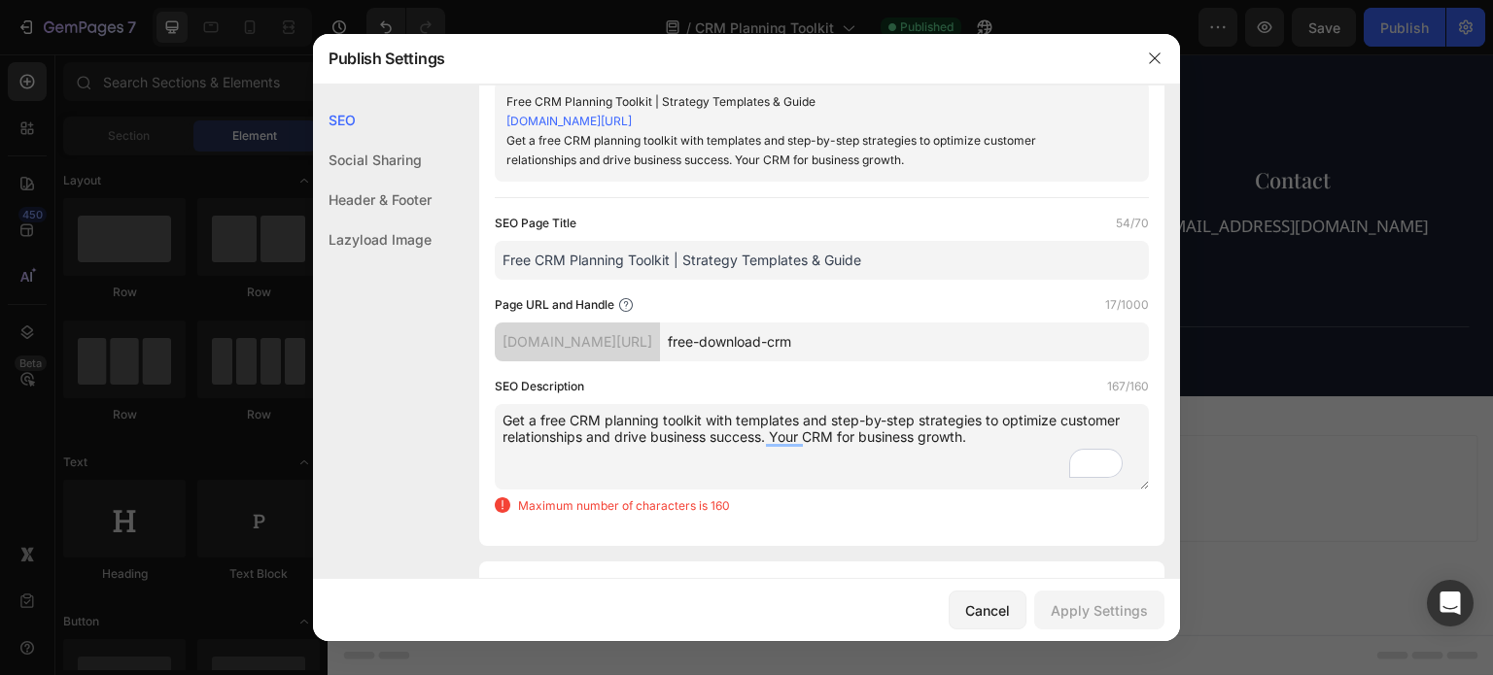
scroll to position [194, 0]
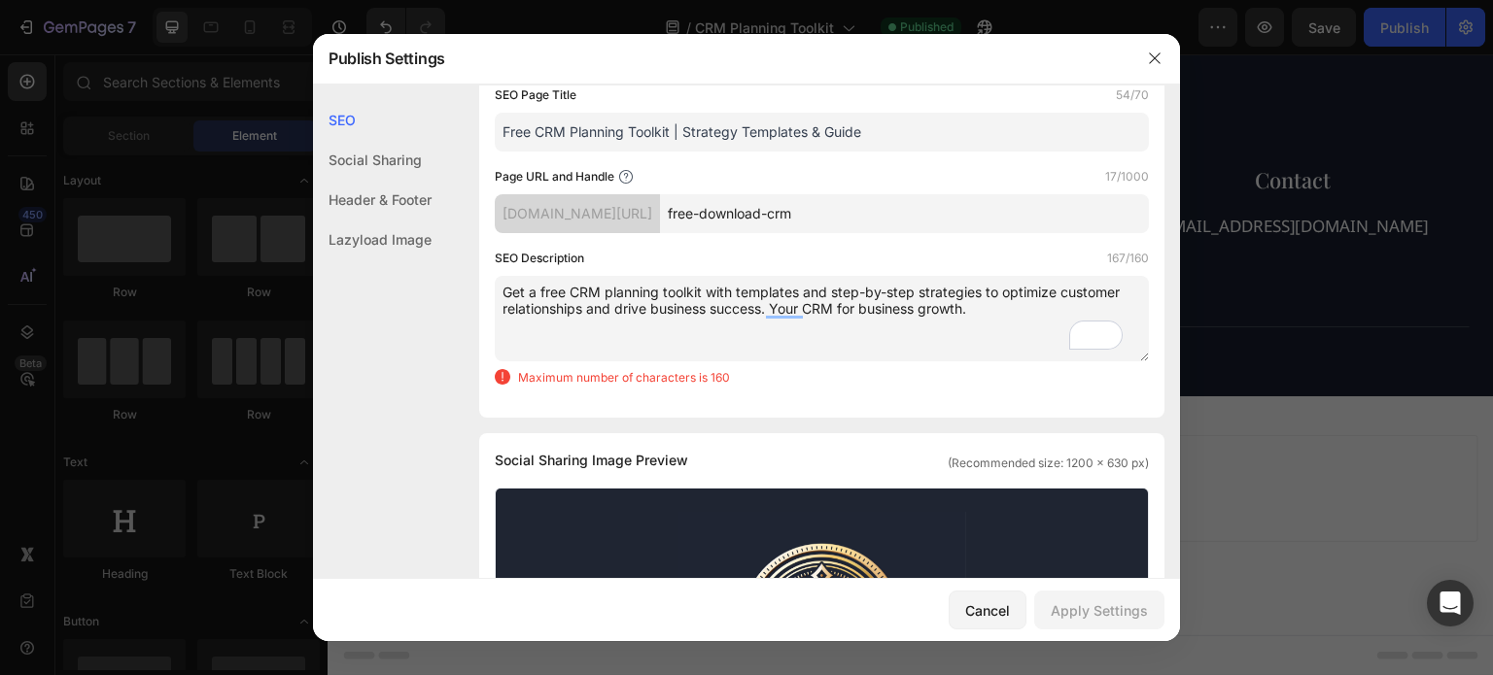
drag, startPoint x: 912, startPoint y: 331, endPoint x: 533, endPoint y: 281, distance: 382.4
click at [474, 249] on div "SEO Search Result Preview Free CRM Planning Toolkit | Strategy Templates & Guid…" at bounding box center [746, 688] width 867 height 1564
drag, startPoint x: 879, startPoint y: 299, endPoint x: 372, endPoint y: 232, distance: 510.8
click at [372, 232] on div "SEO Social Sharing Header & Footer Lazyload Image SEO Search Result Preview Fre…" at bounding box center [746, 688] width 867 height 1564
paste textarea "Download our free CRM Planning Toolkit with templates and strategies to help yo…"
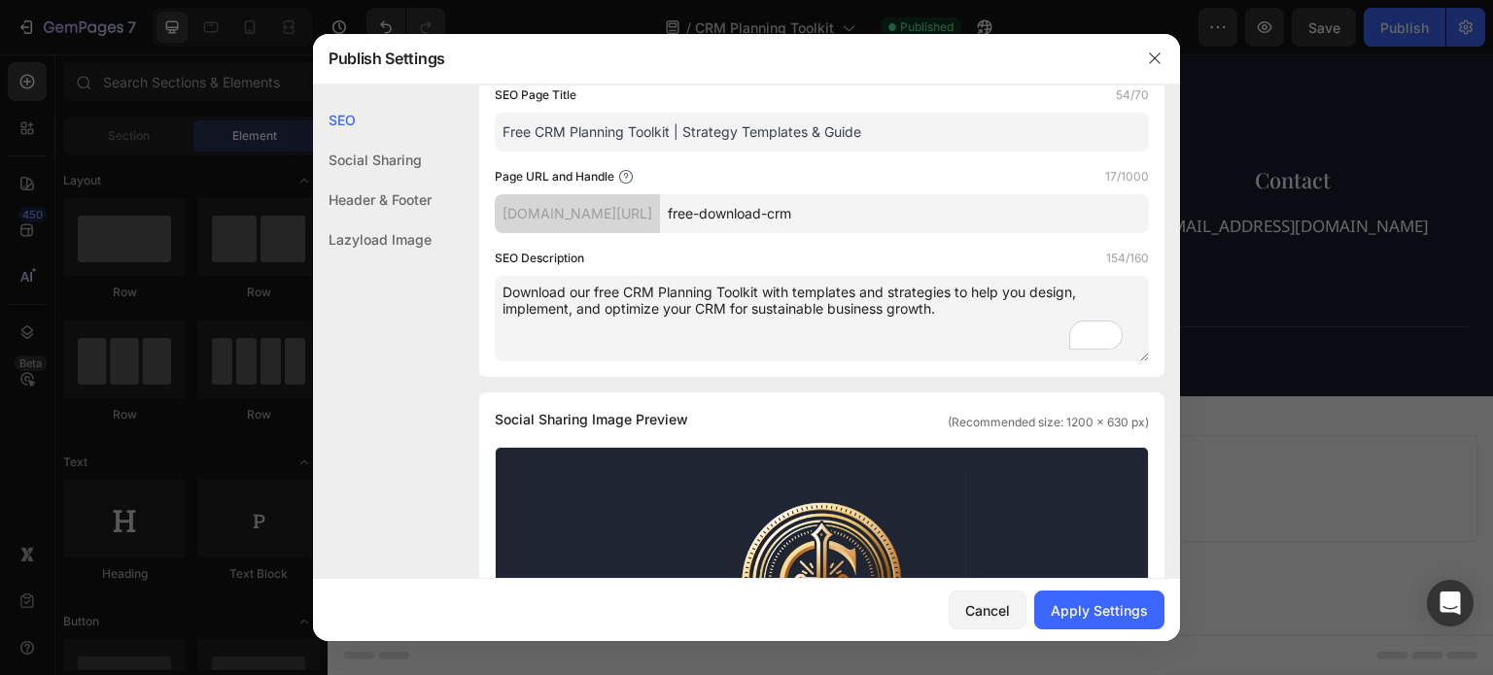
drag, startPoint x: 981, startPoint y: 329, endPoint x: 347, endPoint y: 252, distance: 638.3
click at [347, 252] on div "SEO Social Sharing Header & Footer Lazyload Image SEO Search Result Preview Fre…" at bounding box center [746, 667] width 867 height 1523
paste textarea "Get the free CRM Planning Toolkit from Crescendo Consulting. Step-by-step templ…"
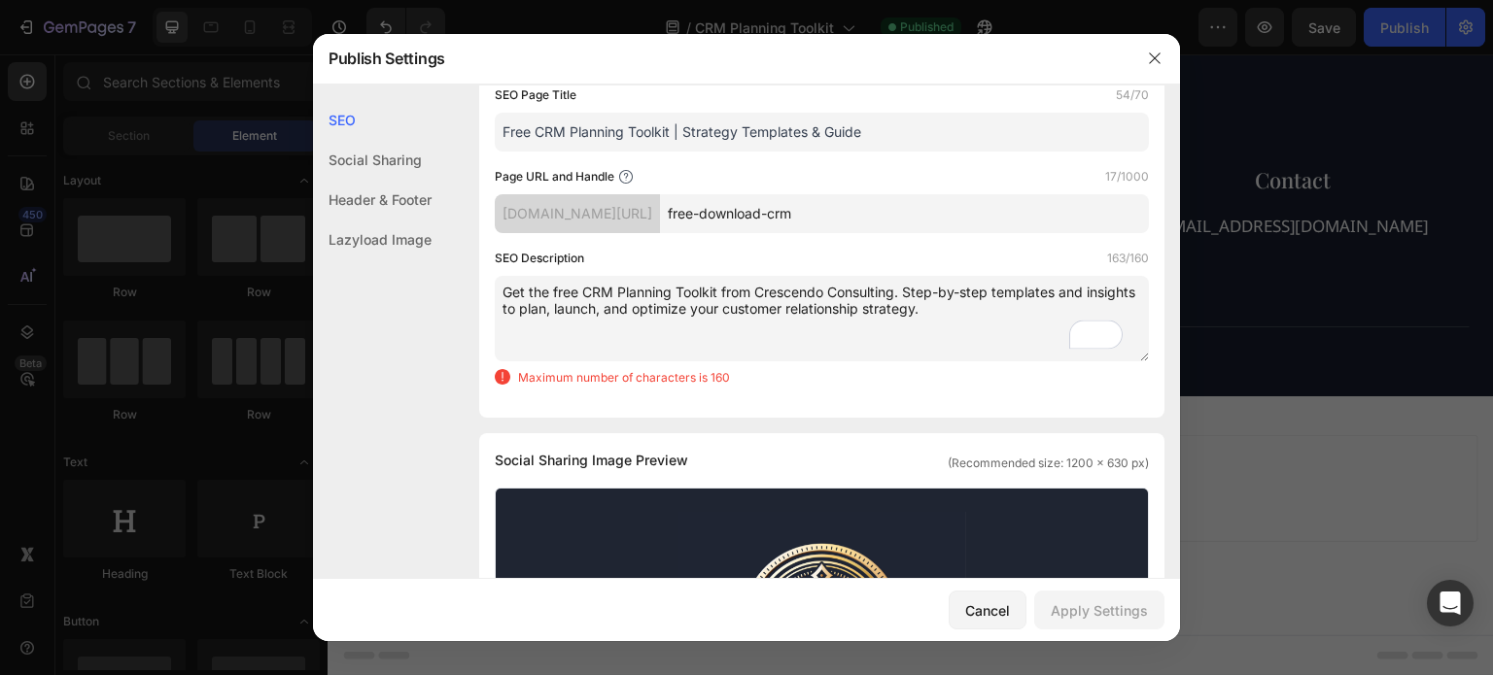
click at [986, 267] on div "SEO Description 163/160 Get the free CRM Planning Toolkit from Crescendo Consul…" at bounding box center [822, 318] width 654 height 138
drag, startPoint x: 549, startPoint y: 291, endPoint x: 529, endPoint y: 289, distance: 20.5
click at [529, 289] on textarea "Get the free CRM Planning Toolkit from Crescendo Consulting. Step-by-step templ…" at bounding box center [822, 319] width 654 height 86
drag, startPoint x: 917, startPoint y: 309, endPoint x: 778, endPoint y: 300, distance: 140.2
click at [778, 300] on textarea "Get a free CRM Planning Toolkit from Crescendo Consulting. Step-by-step templat…" at bounding box center [822, 319] width 654 height 86
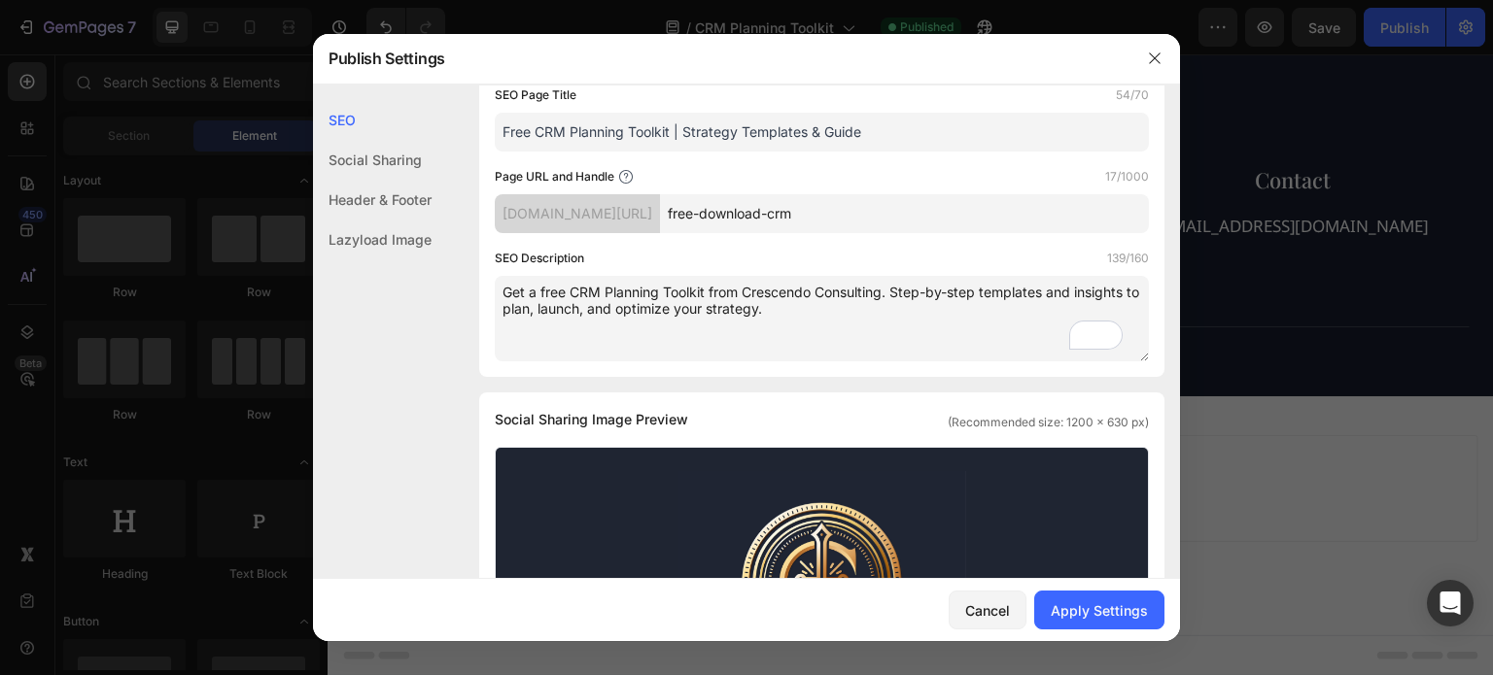
drag, startPoint x: 861, startPoint y: 323, endPoint x: 340, endPoint y: 236, distance: 528.1
click at [340, 236] on div "SEO Social Sharing Header & Footer Lazyload Image SEO Search Result Preview Fre…" at bounding box center [746, 667] width 867 height 1523
paste textarea "Download our free CRM Planning Toolkit with templates and strategies to help yo…"
type textarea "Download our free CRM Planning Toolkit with templates and strategies to help yo…"
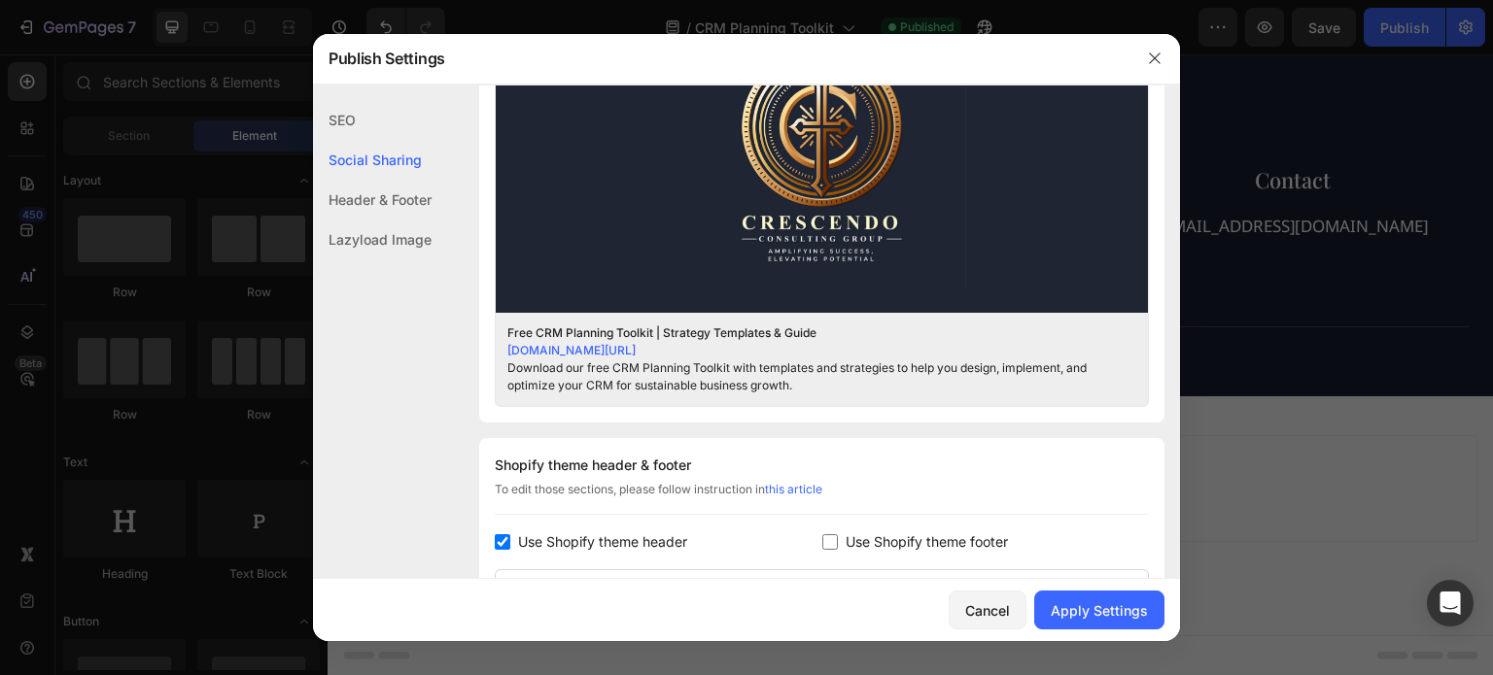
scroll to position [778, 0]
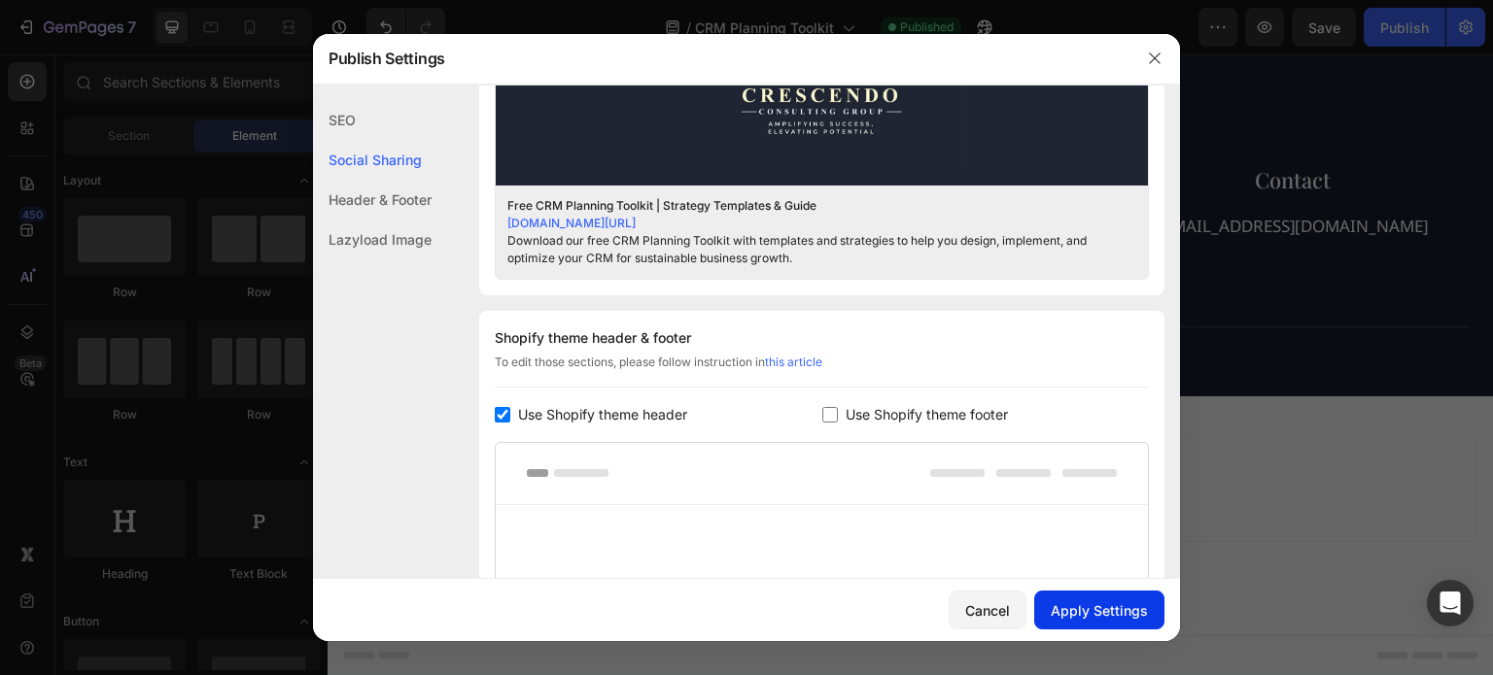
click at [1089, 613] on div "Apply Settings" at bounding box center [1099, 611] width 97 height 20
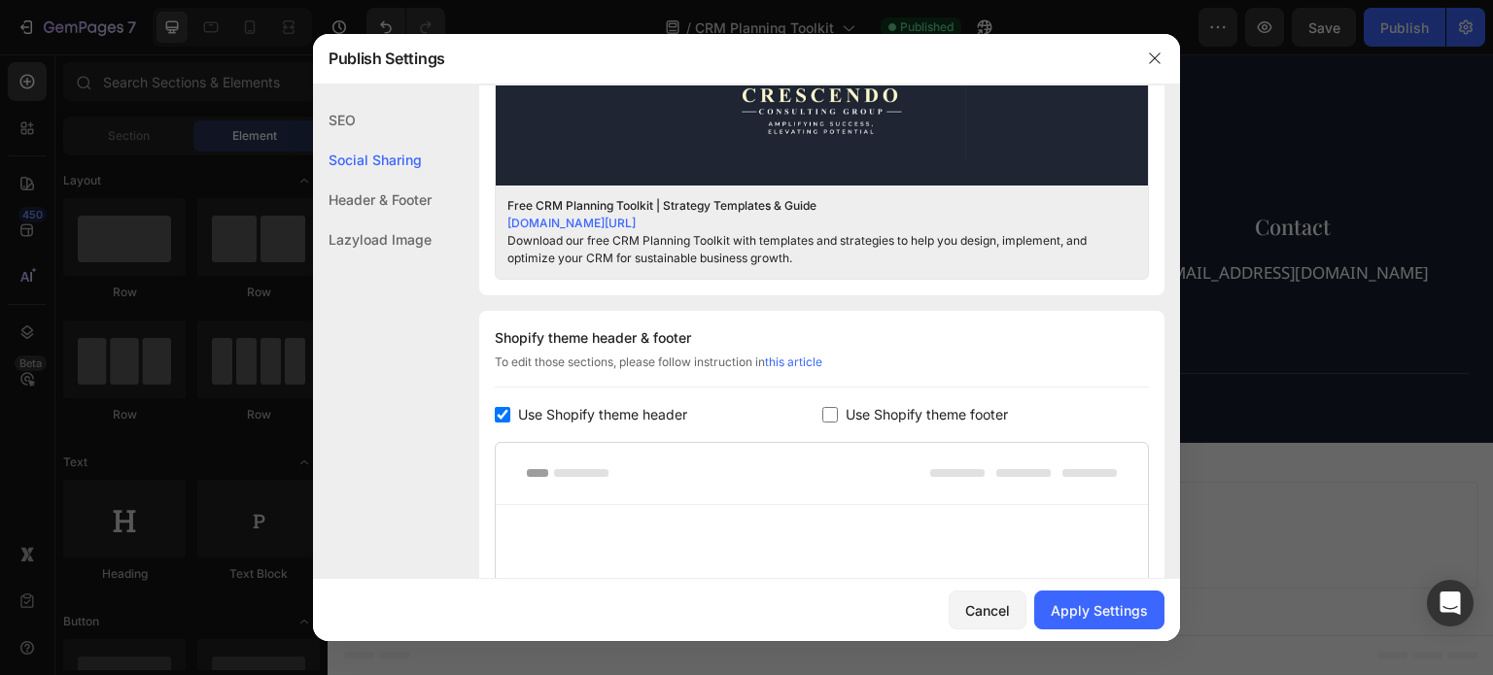
scroll to position [3130, 0]
click at [1150, 59] on icon "button" at bounding box center [1155, 59] width 16 height 16
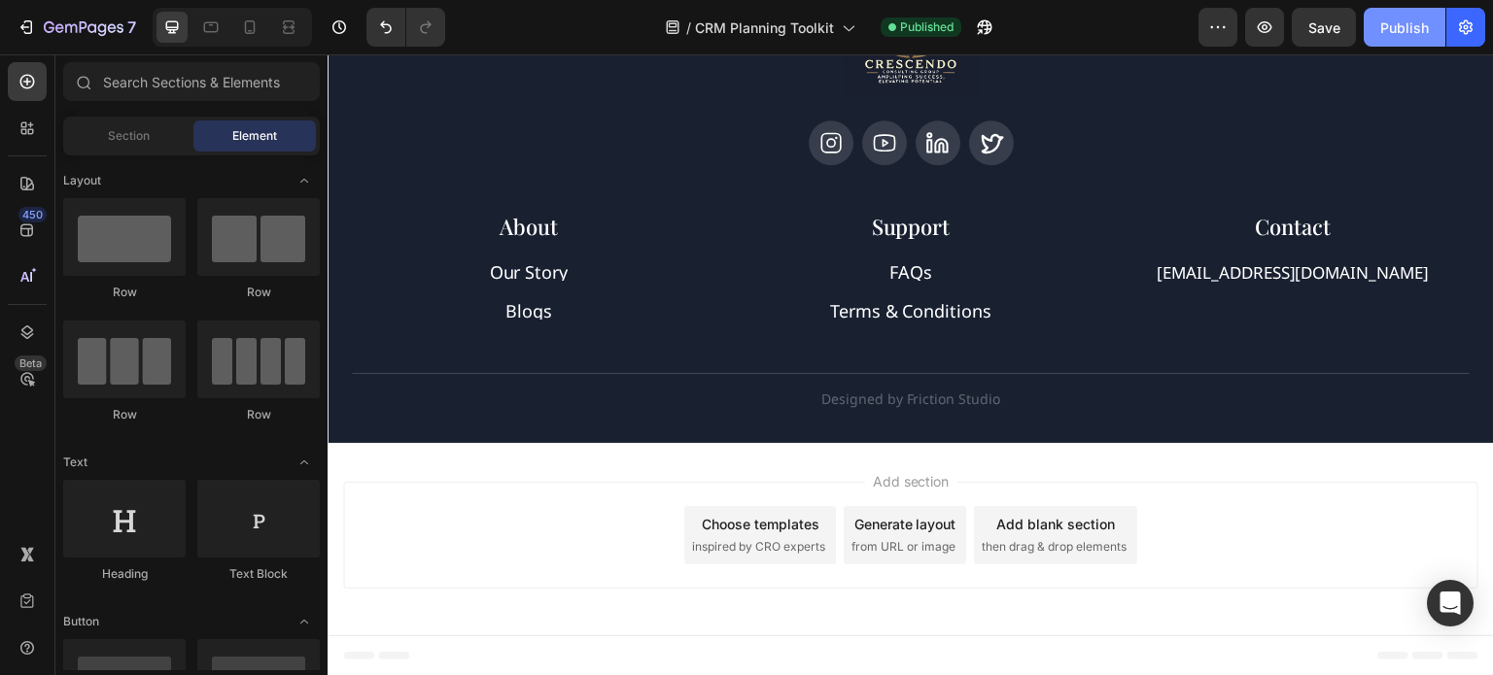
drag, startPoint x: 1400, startPoint y: 19, endPoint x: 1385, endPoint y: 31, distance: 18.7
click at [1400, 19] on div "Publish" at bounding box center [1404, 27] width 49 height 20
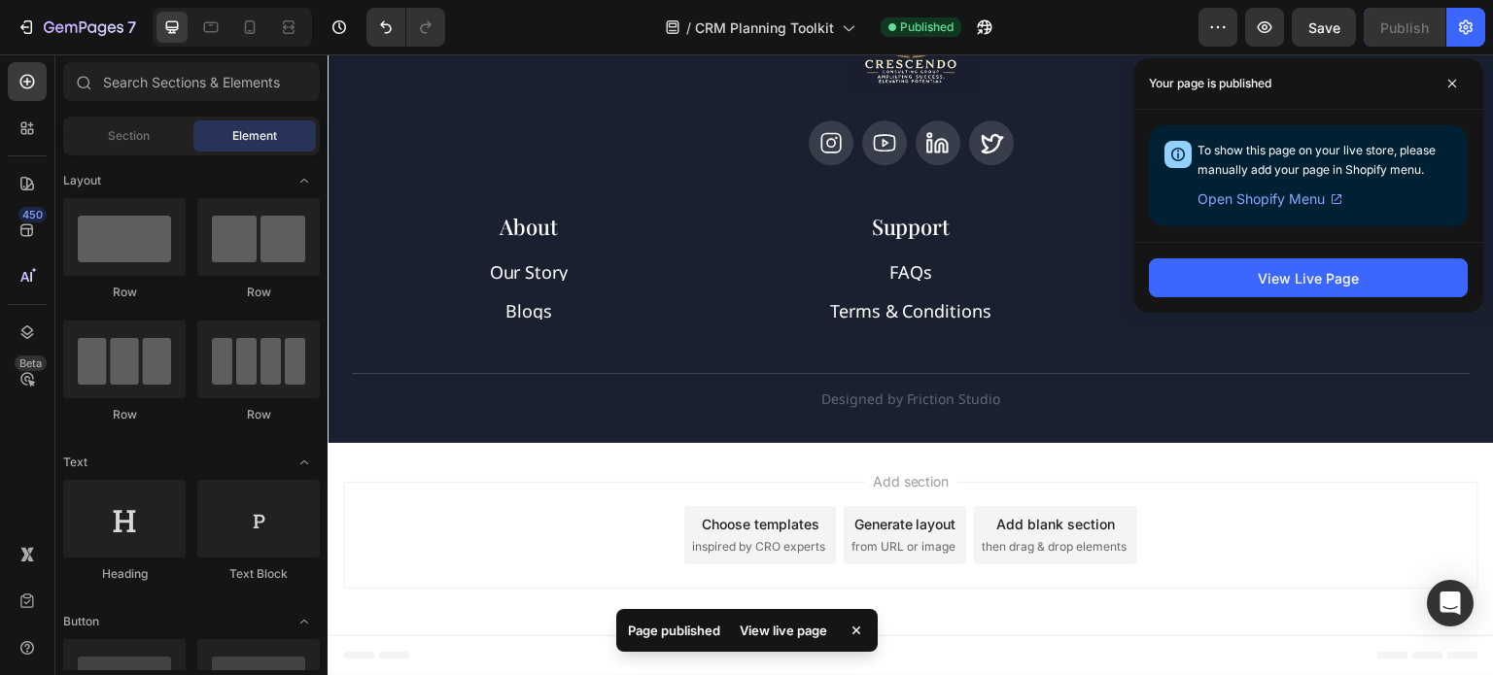
drag, startPoint x: 1192, startPoint y: 454, endPoint x: 1102, endPoint y: 457, distance: 89.5
click at [1192, 454] on div "Add section Choose templates inspired by CRO experts Generate layout from URL o…" at bounding box center [911, 539] width 1166 height 192
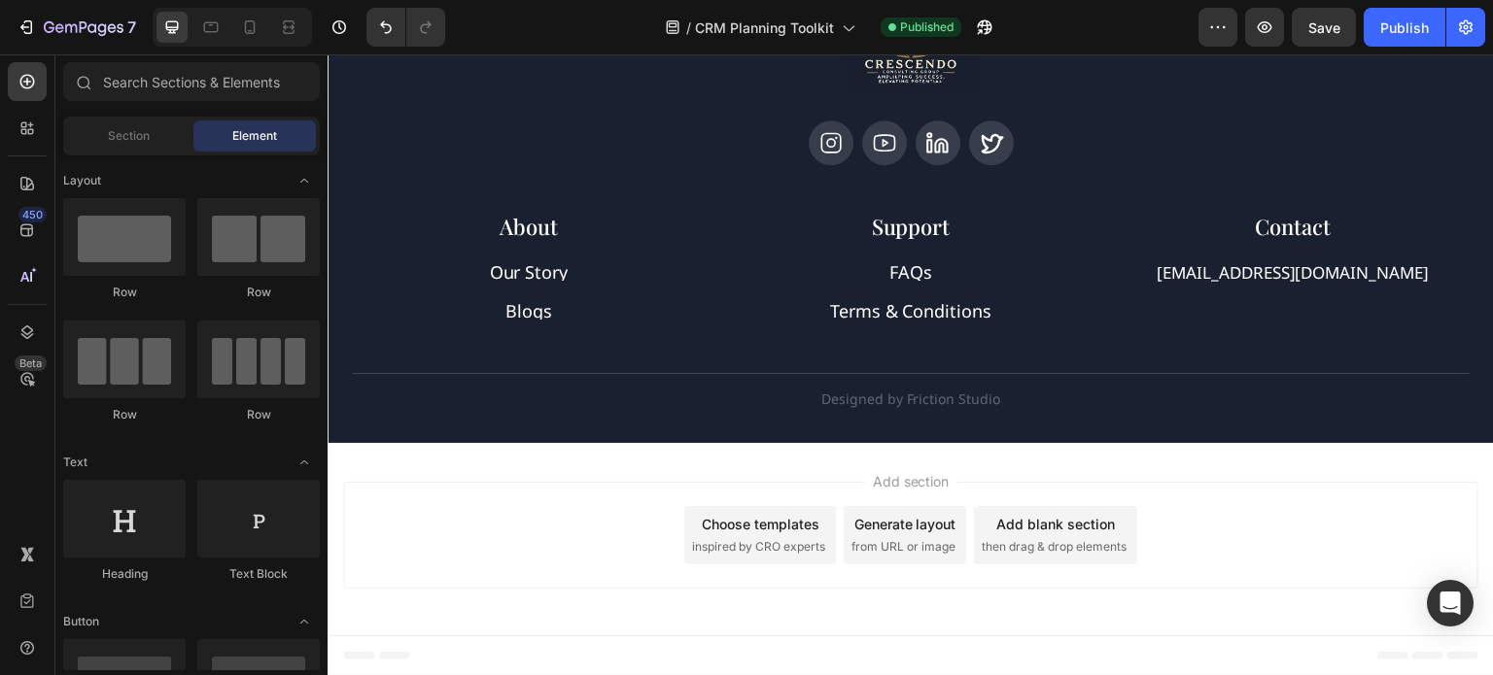
drag, startPoint x: 1096, startPoint y: 480, endPoint x: 983, endPoint y: 450, distance: 117.6
click at [1095, 480] on div "Add section Choose templates inspired by CRO experts Generate layout from URL o…" at bounding box center [911, 539] width 1166 height 192
click at [903, 441] on icon at bounding box center [911, 443] width 16 height 16
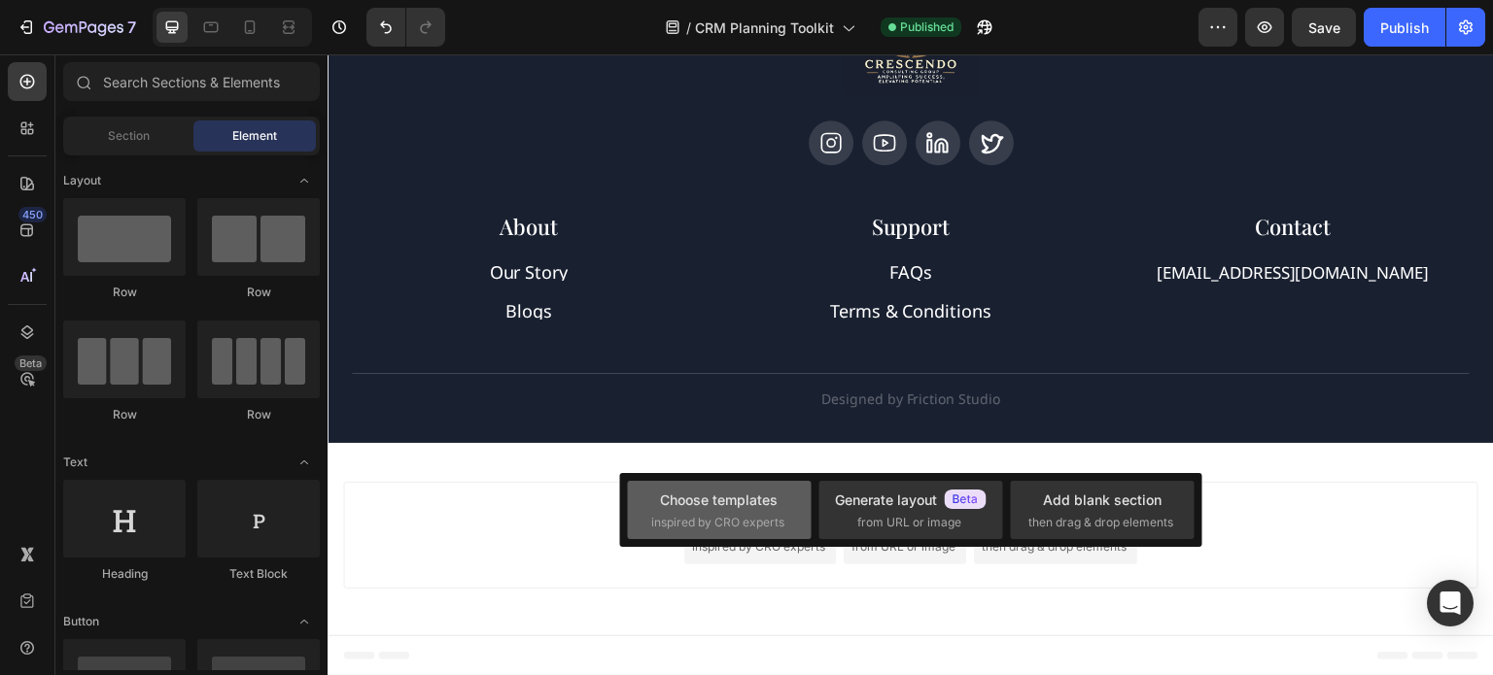
click at [741, 502] on div "Choose templates" at bounding box center [719, 500] width 118 height 20
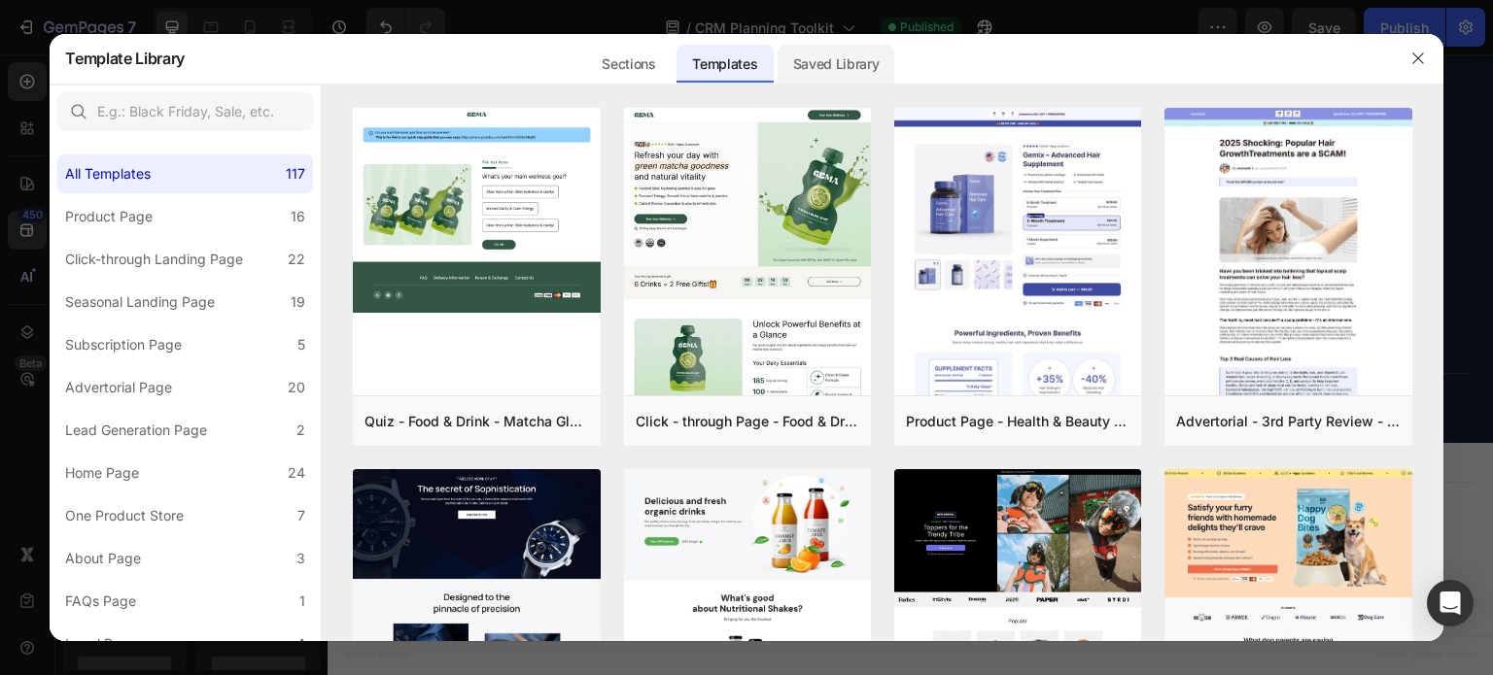
click at [808, 72] on div "Saved Library" at bounding box center [837, 64] width 118 height 39
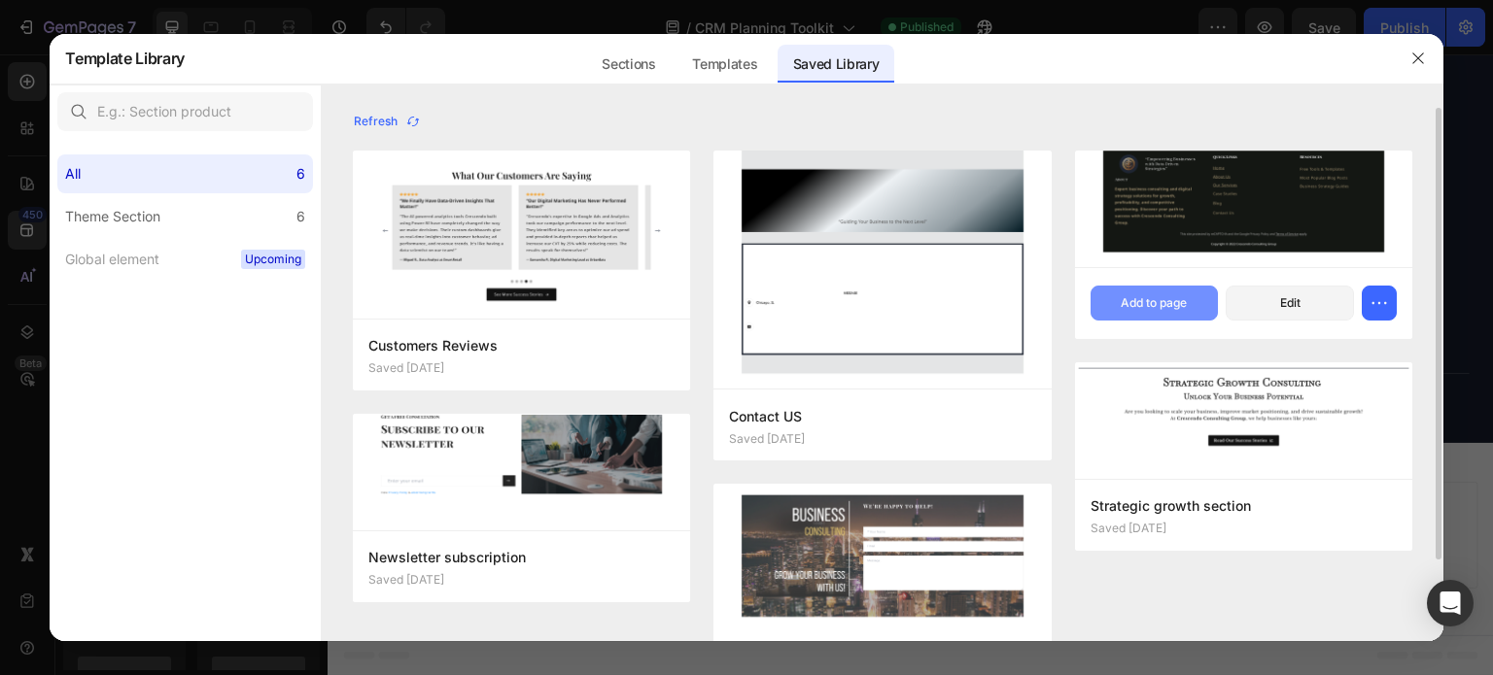
click at [1131, 301] on div "Add to page" at bounding box center [1154, 302] width 66 height 17
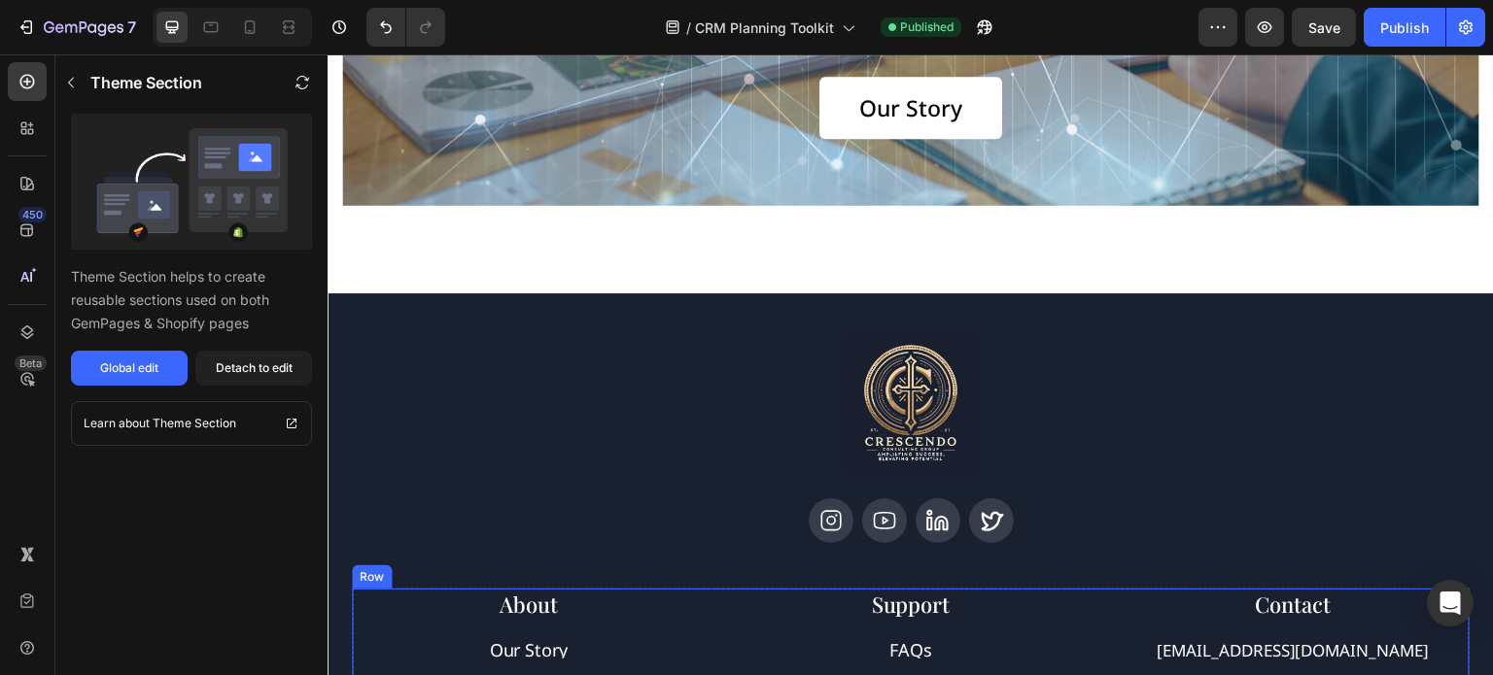
scroll to position [2741, 0]
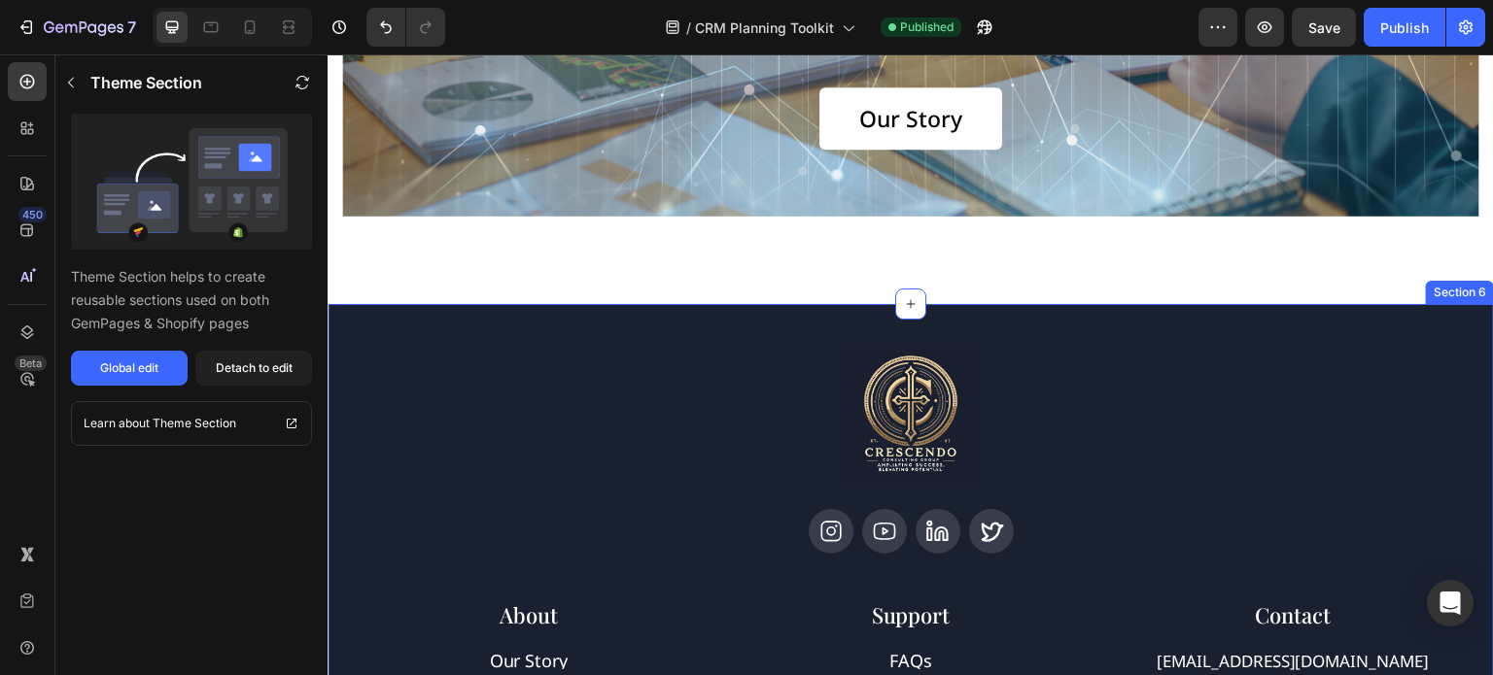
drag, startPoint x: 1344, startPoint y: 329, endPoint x: 1455, endPoint y: 307, distance: 112.8
click at [1344, 329] on div "Image Icon Icon Icon Icon Row About Accordion Support Accordion Contact Accordi…" at bounding box center [911, 568] width 1166 height 528
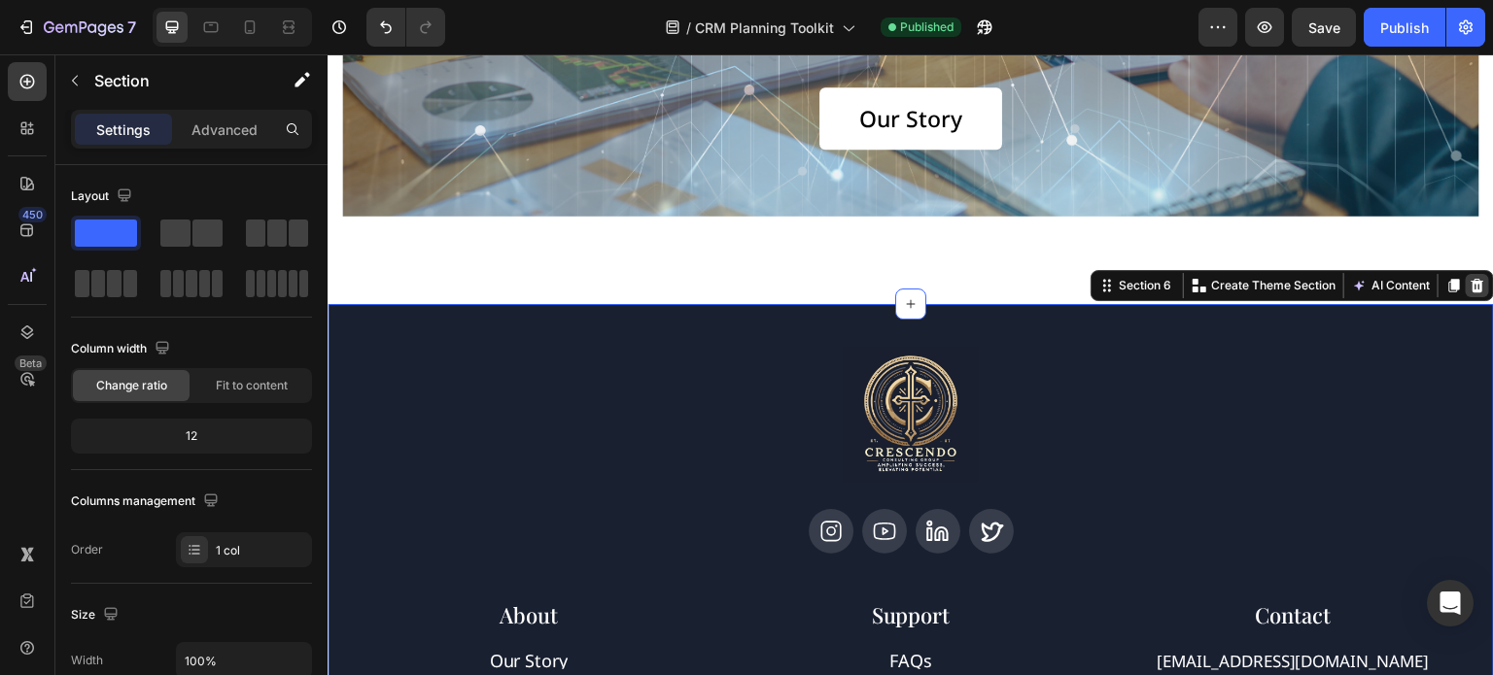
click at [1471, 289] on icon at bounding box center [1477, 285] width 13 height 14
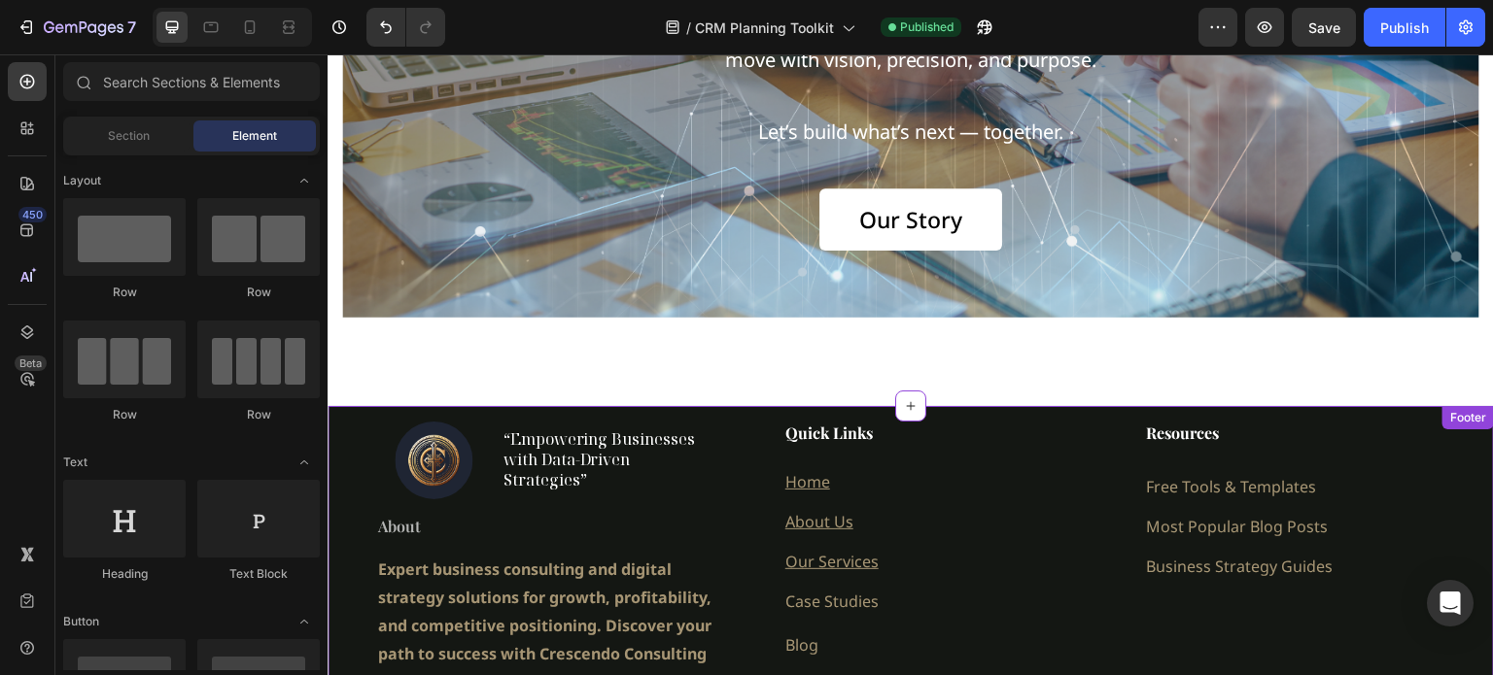
scroll to position [2543, 0]
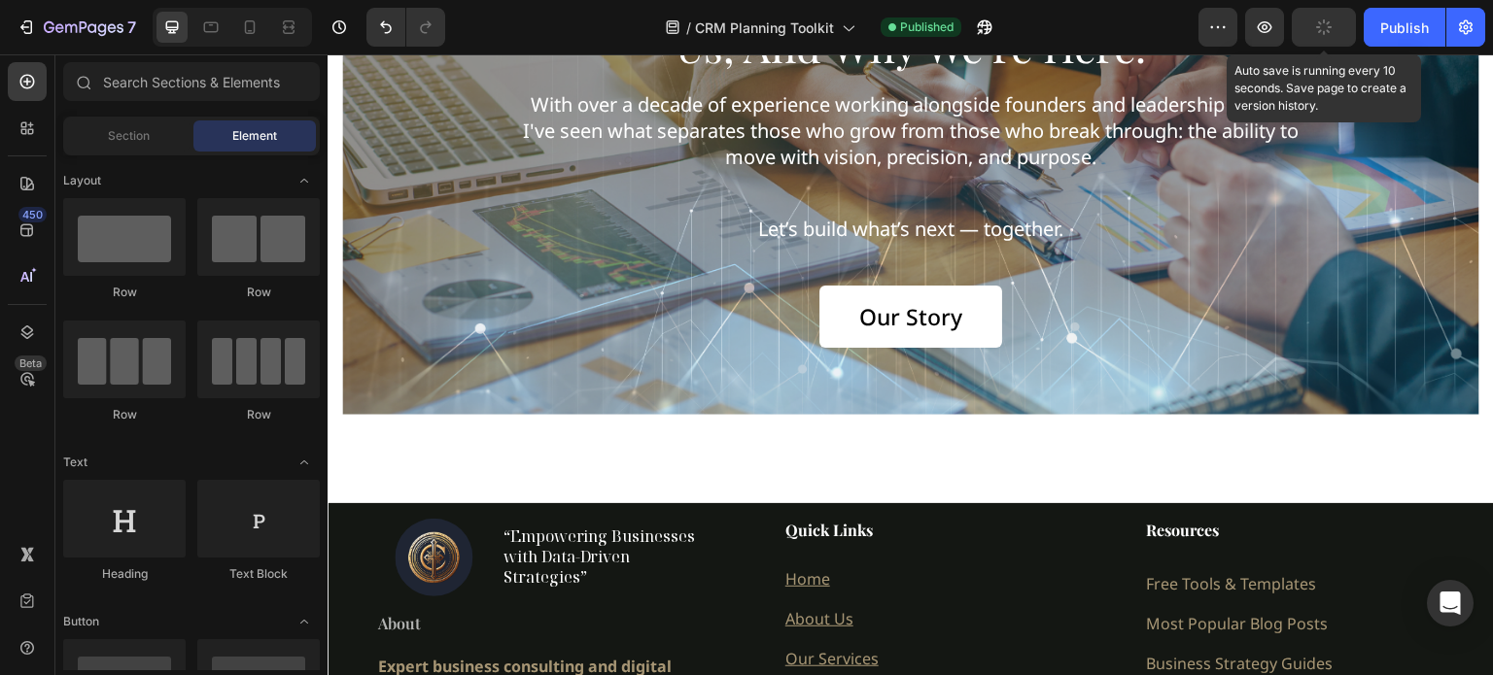
click at [1310, 29] on button "button" at bounding box center [1324, 27] width 64 height 39
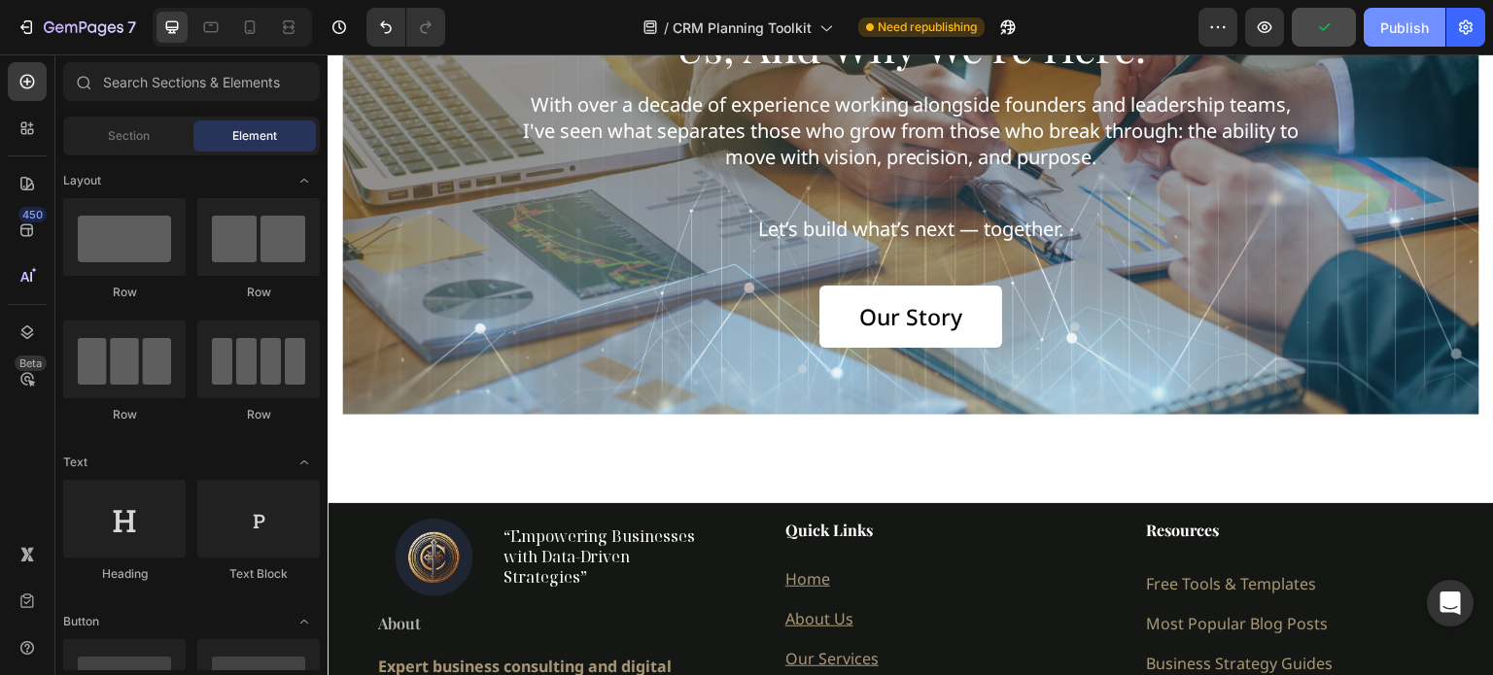
click at [1396, 32] on div "Publish" at bounding box center [1404, 27] width 49 height 20
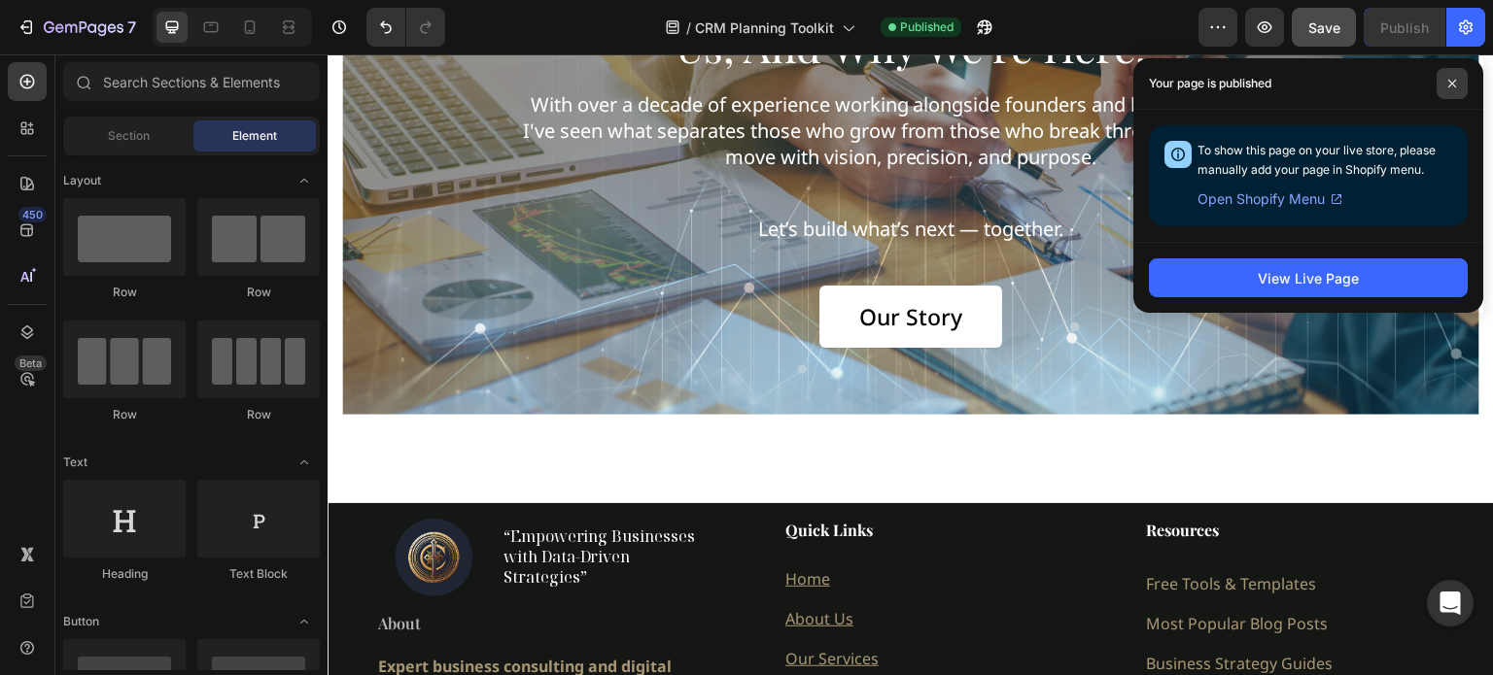
click at [1453, 81] on icon at bounding box center [1452, 84] width 10 height 10
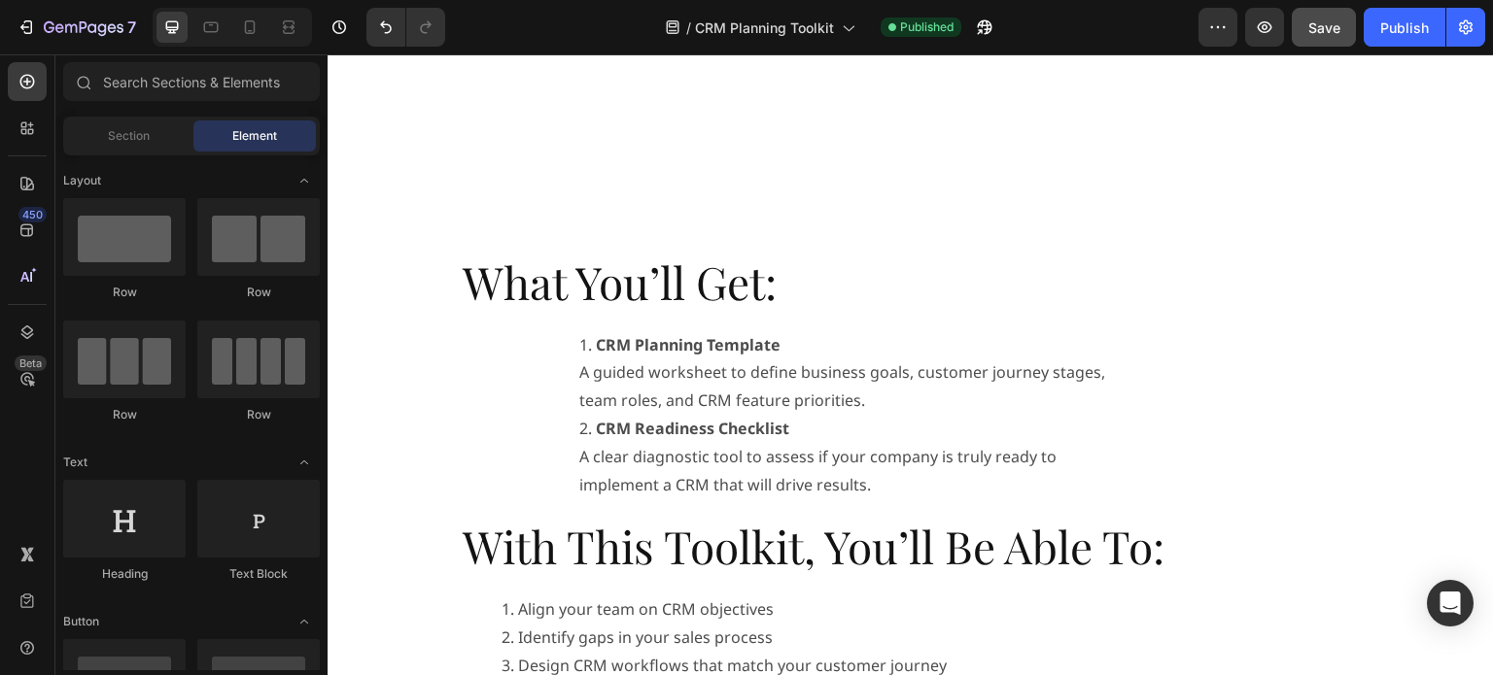
scroll to position [972, 0]
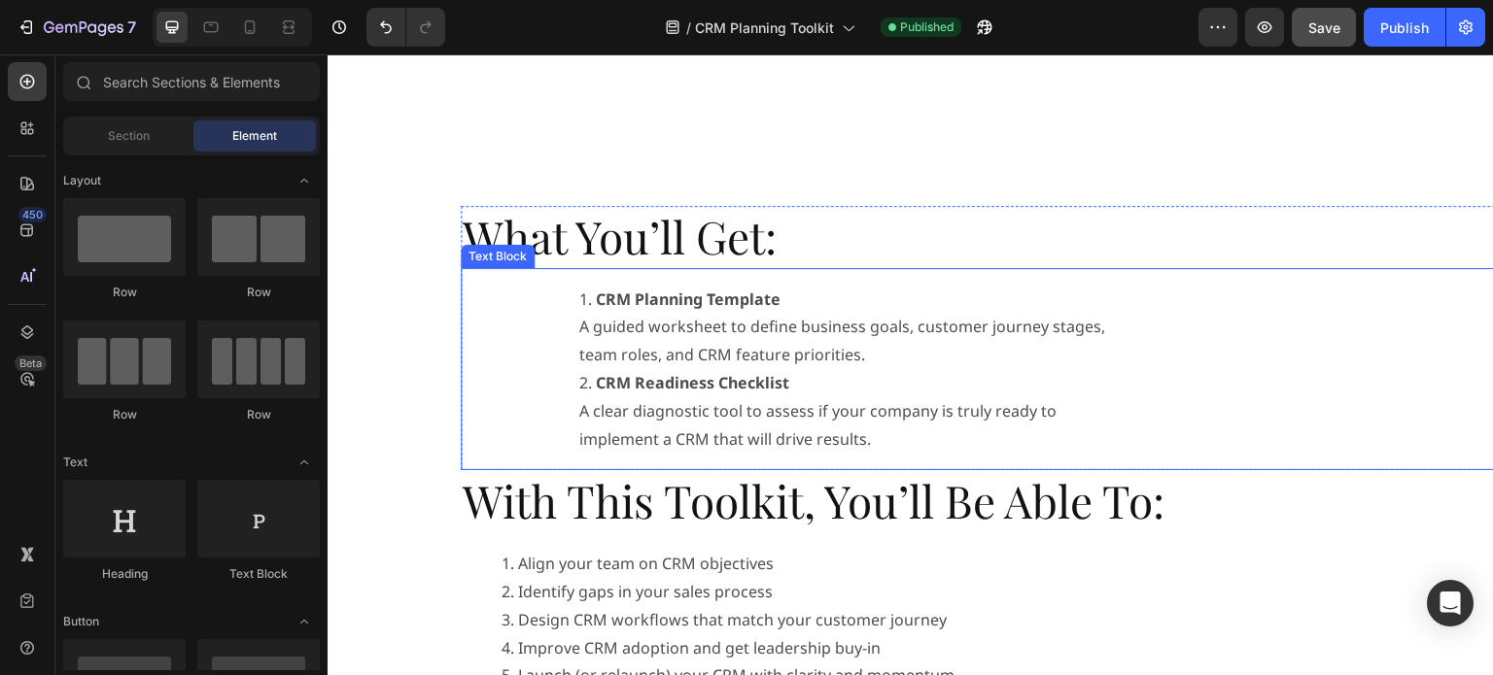
click at [1244, 362] on div "CRM Planning Template A guided worksheet to define business goals, customer jou…" at bounding box center [1058, 369] width 1040 height 203
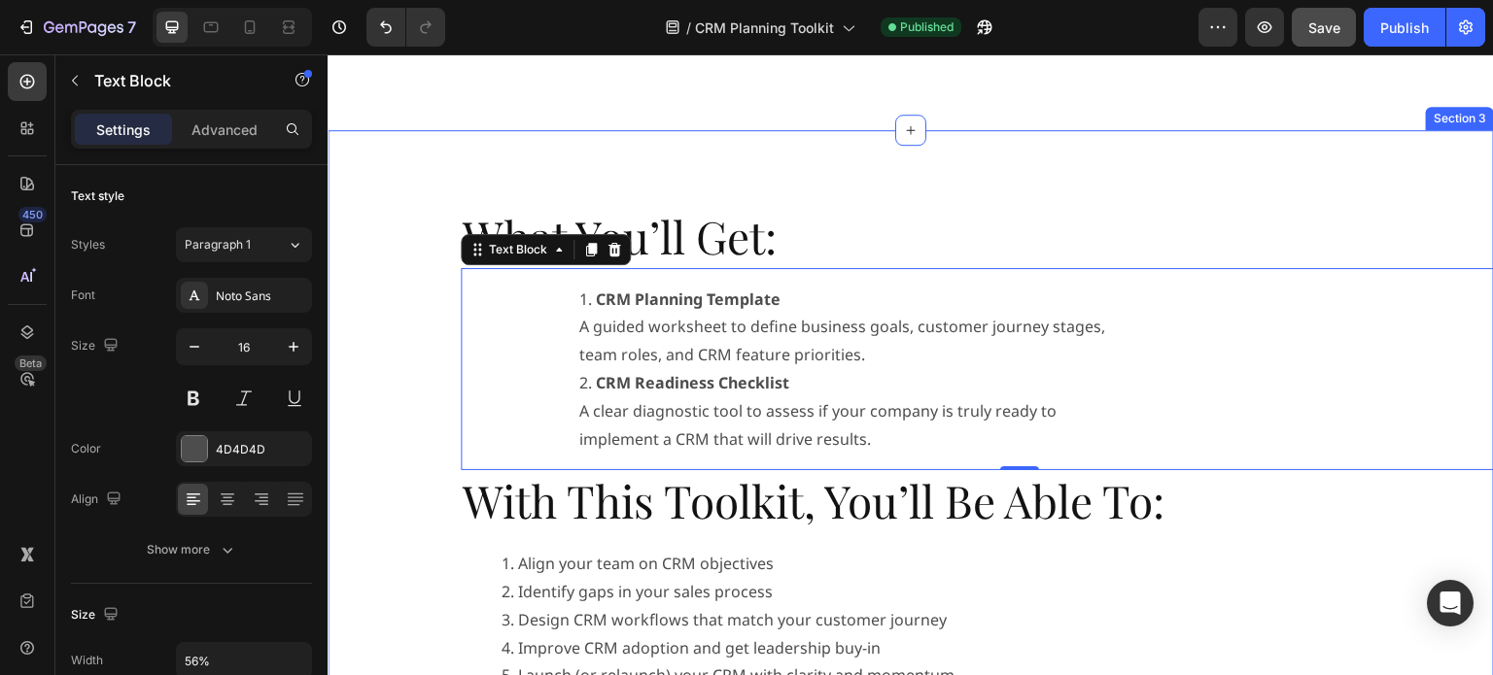
click at [440, 317] on div "What You’ll Get: Heading CRM Planning Template A guided worksheet to define bus…" at bounding box center [911, 559] width 1118 height 707
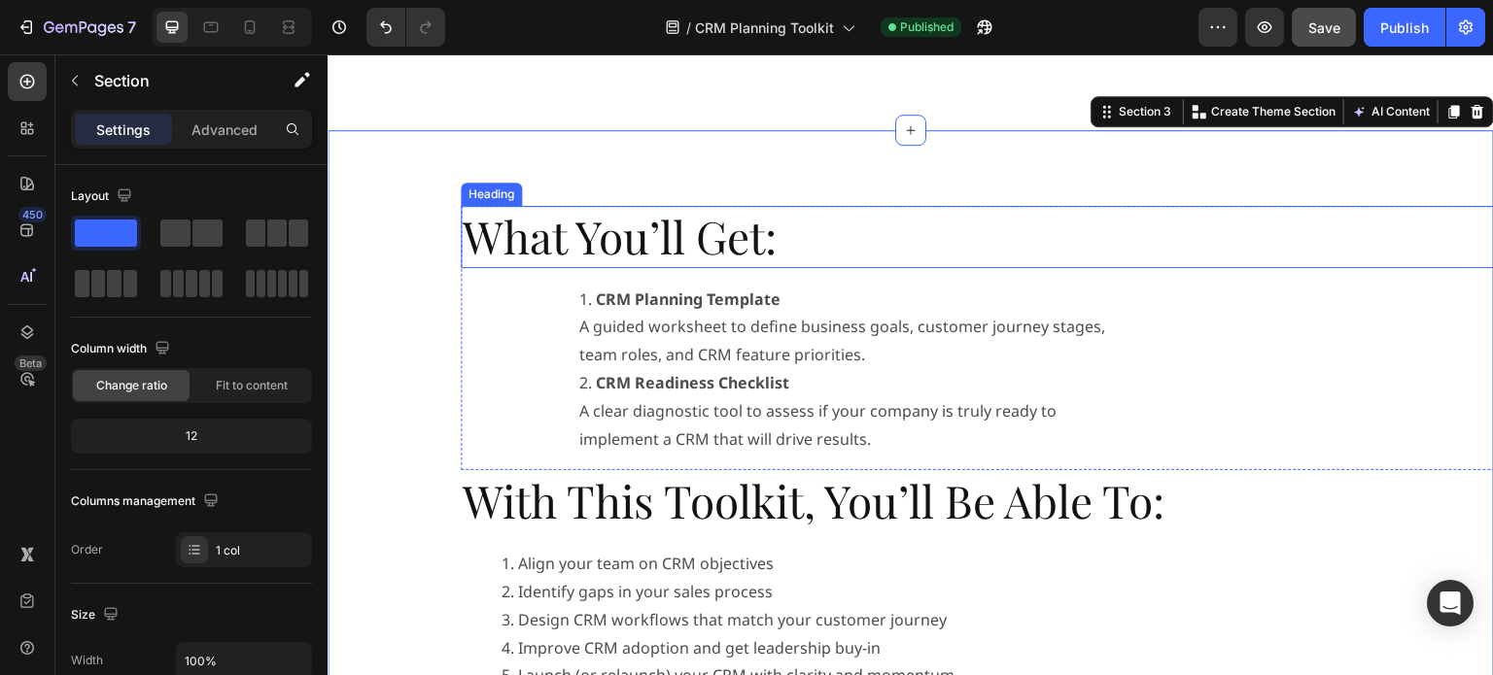
click at [491, 198] on div "Heading" at bounding box center [491, 194] width 61 height 23
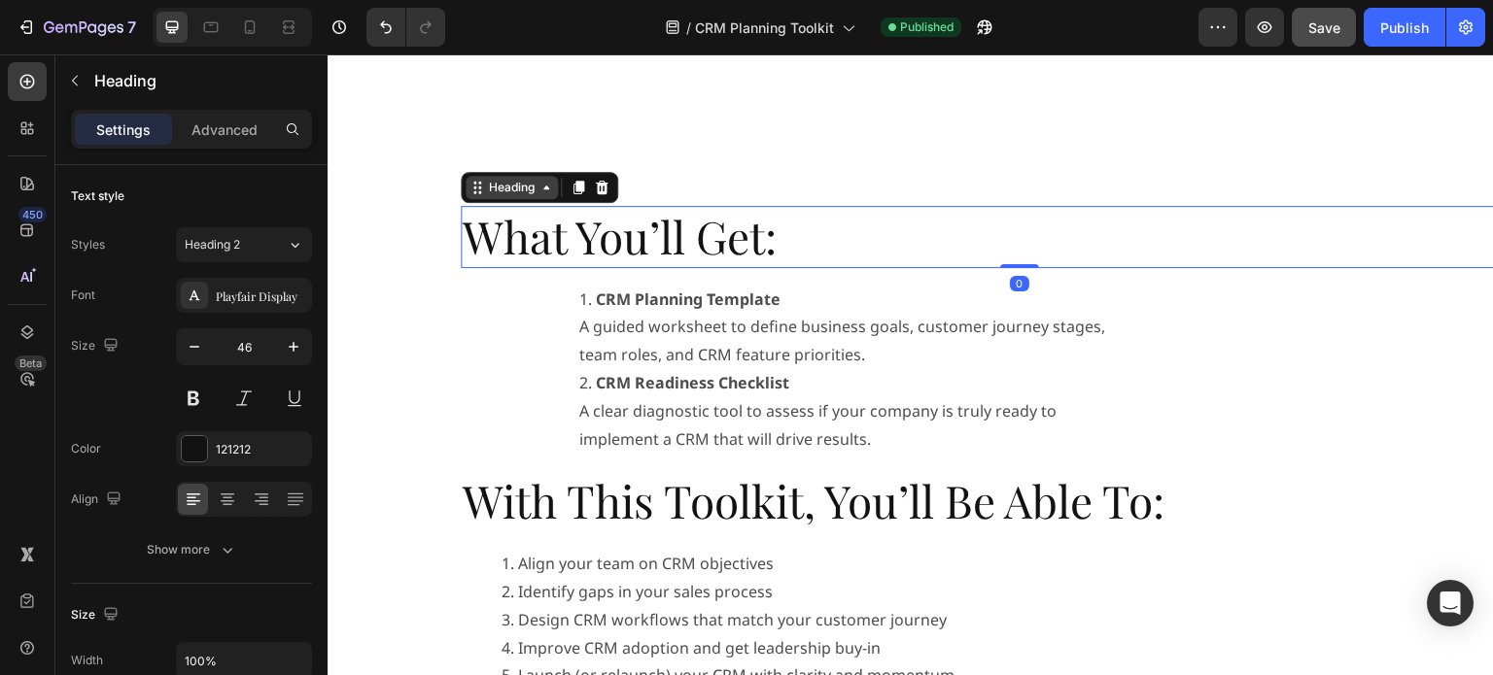
click at [521, 192] on div "Heading" at bounding box center [511, 187] width 53 height 17
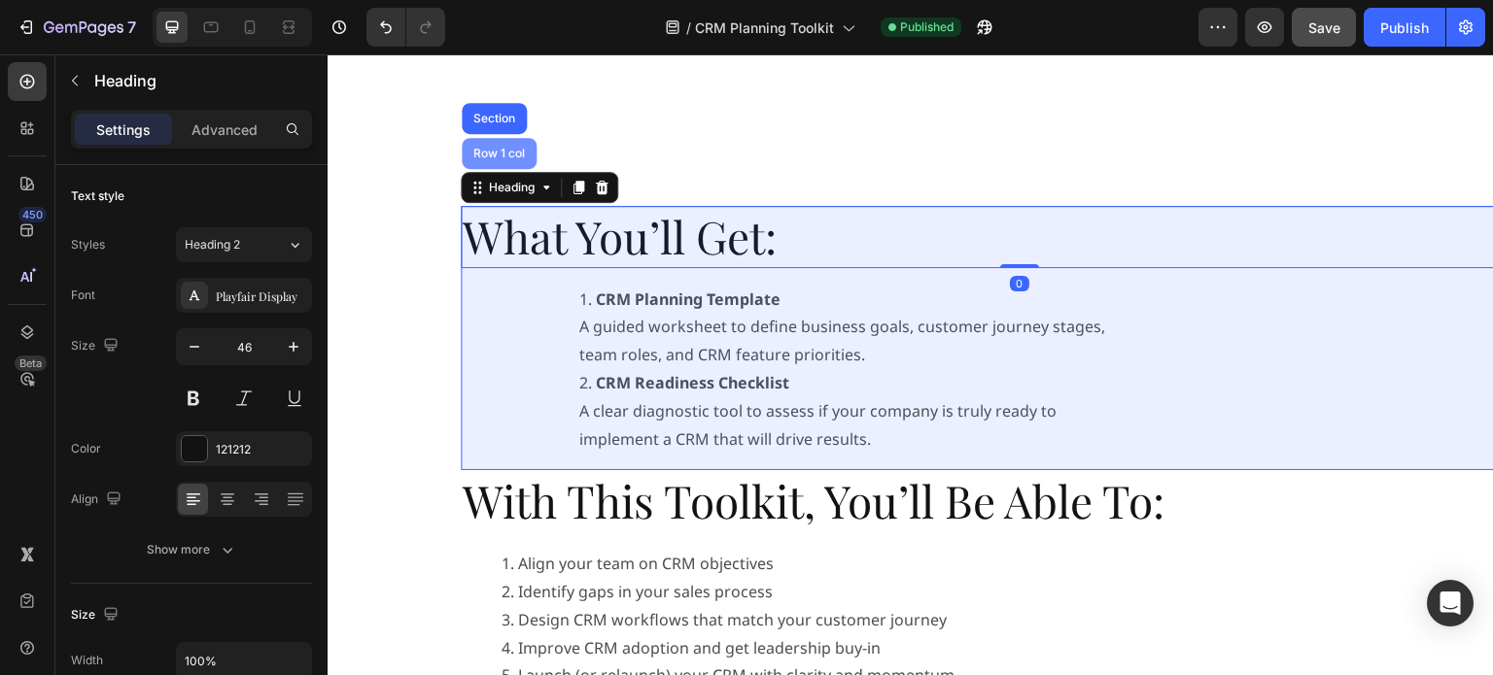
click at [501, 155] on div "Row 1 col" at bounding box center [498, 154] width 59 height 12
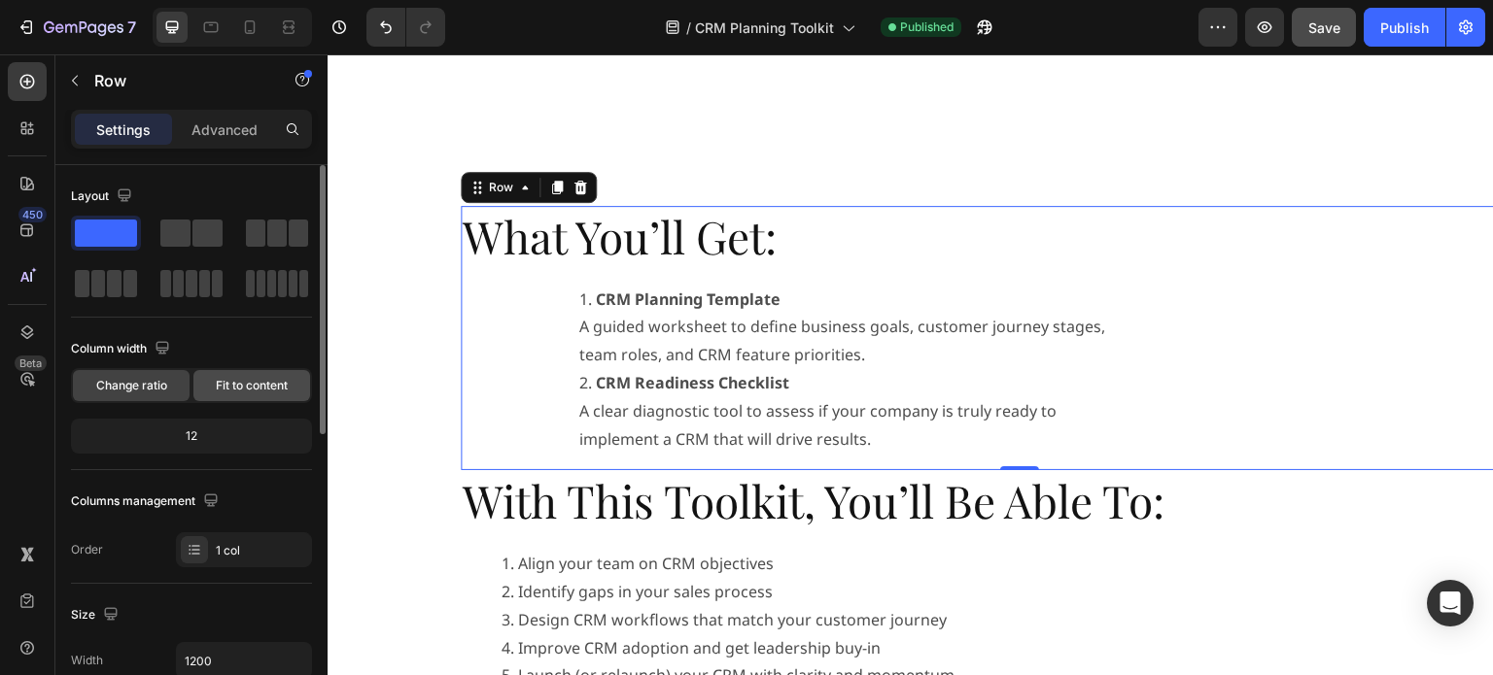
click at [245, 384] on span "Fit to content" at bounding box center [252, 385] width 72 height 17
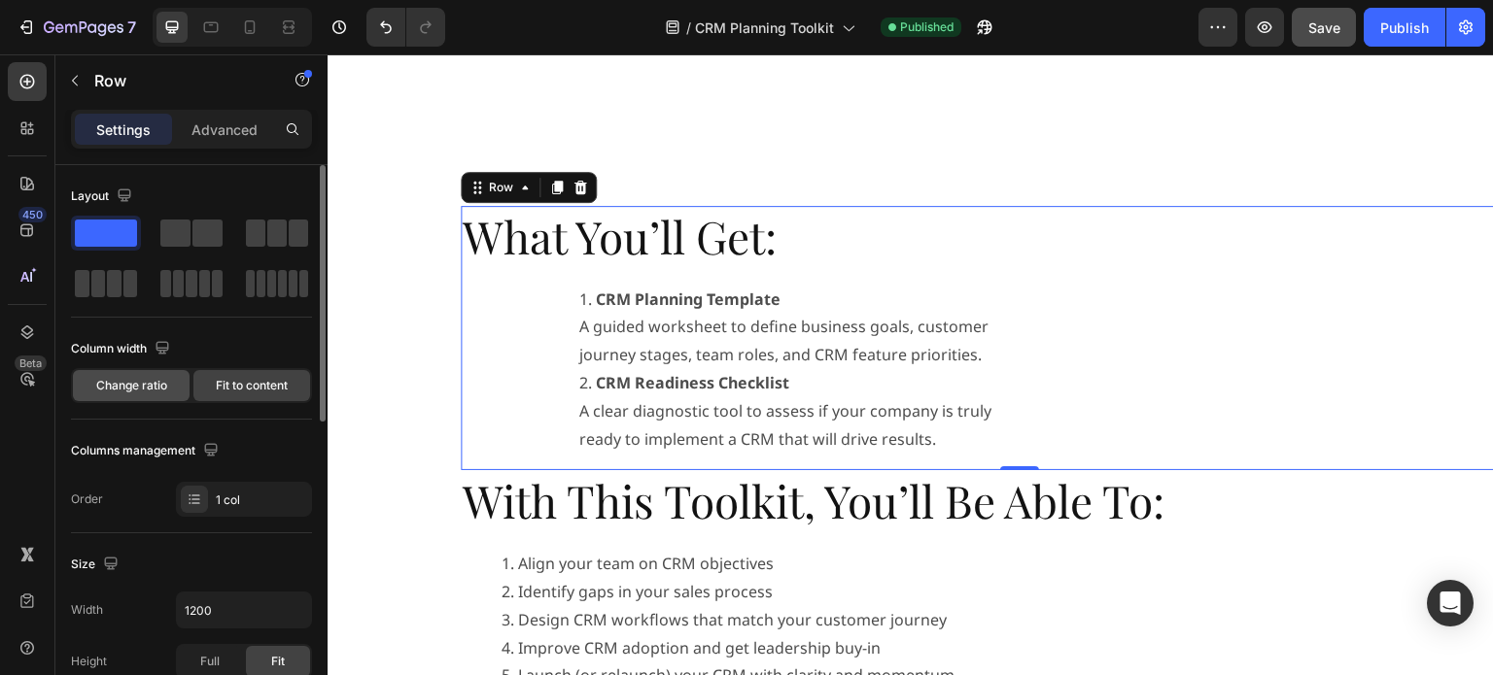
click at [140, 380] on span "Change ratio" at bounding box center [131, 385] width 71 height 17
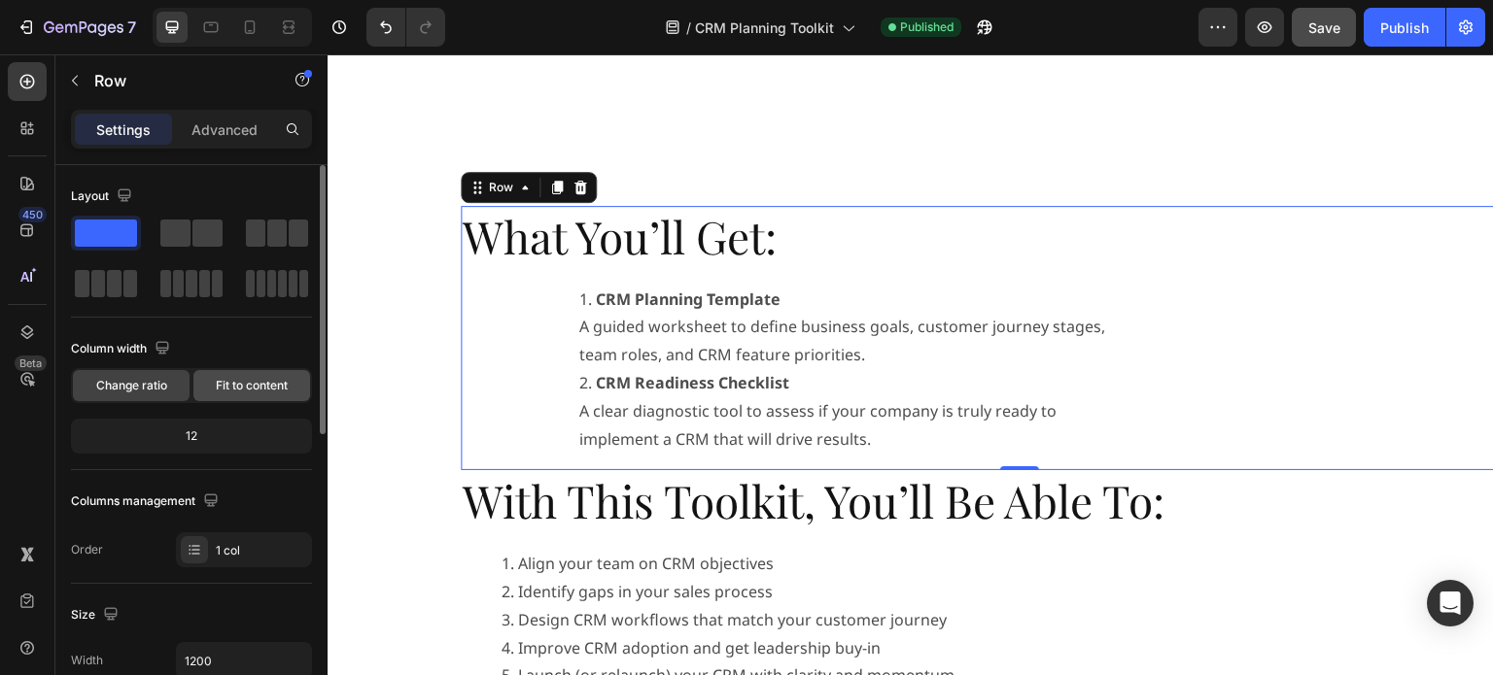
click at [261, 382] on span "Fit to content" at bounding box center [252, 385] width 72 height 17
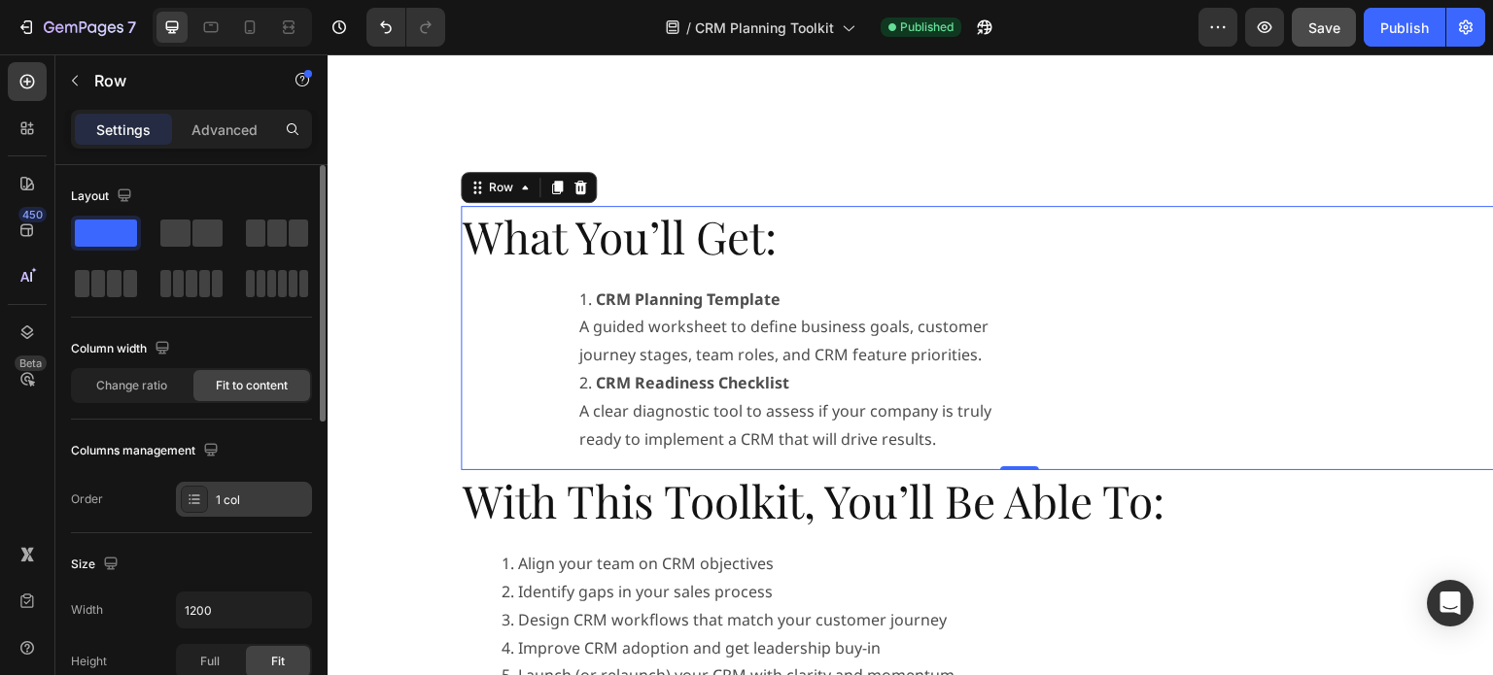
scroll to position [389, 0]
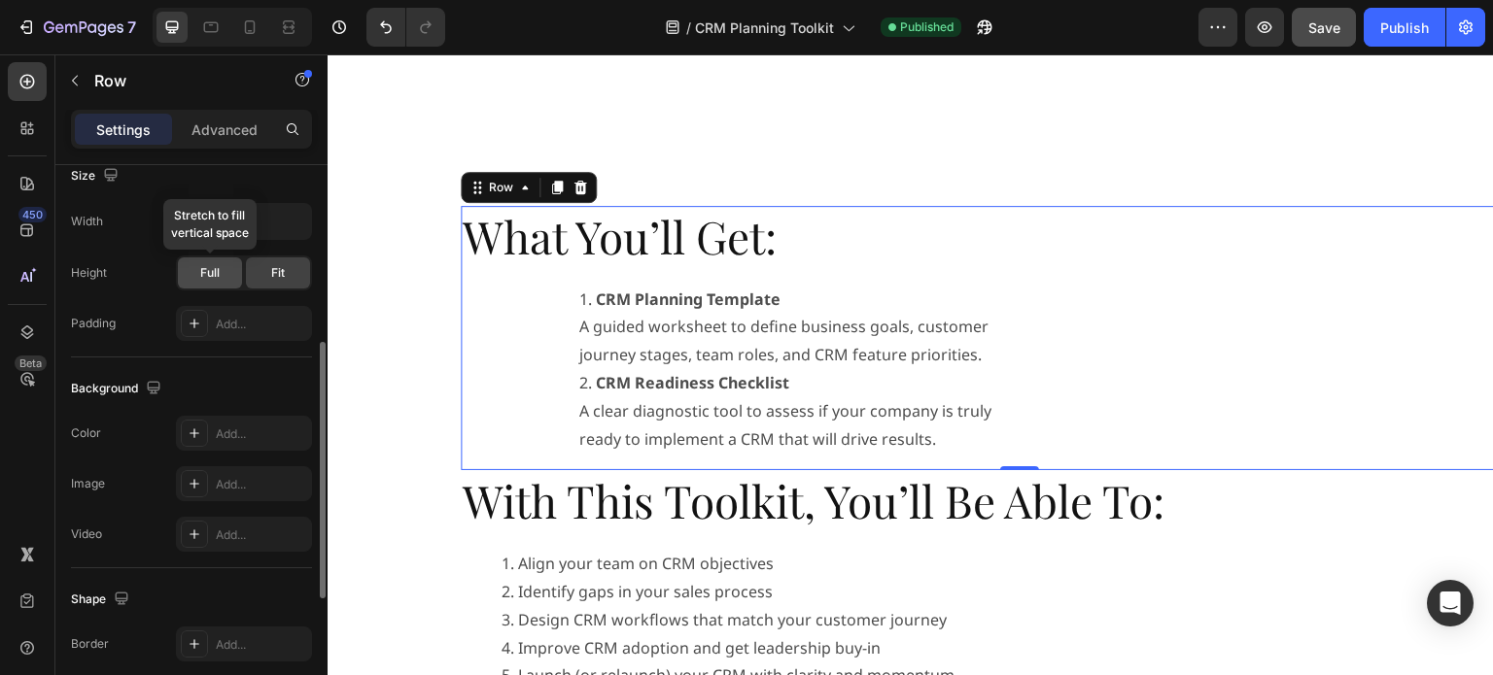
click at [222, 274] on div "Full" at bounding box center [210, 273] width 64 height 31
click at [273, 279] on span "Fit" at bounding box center [278, 272] width 14 height 17
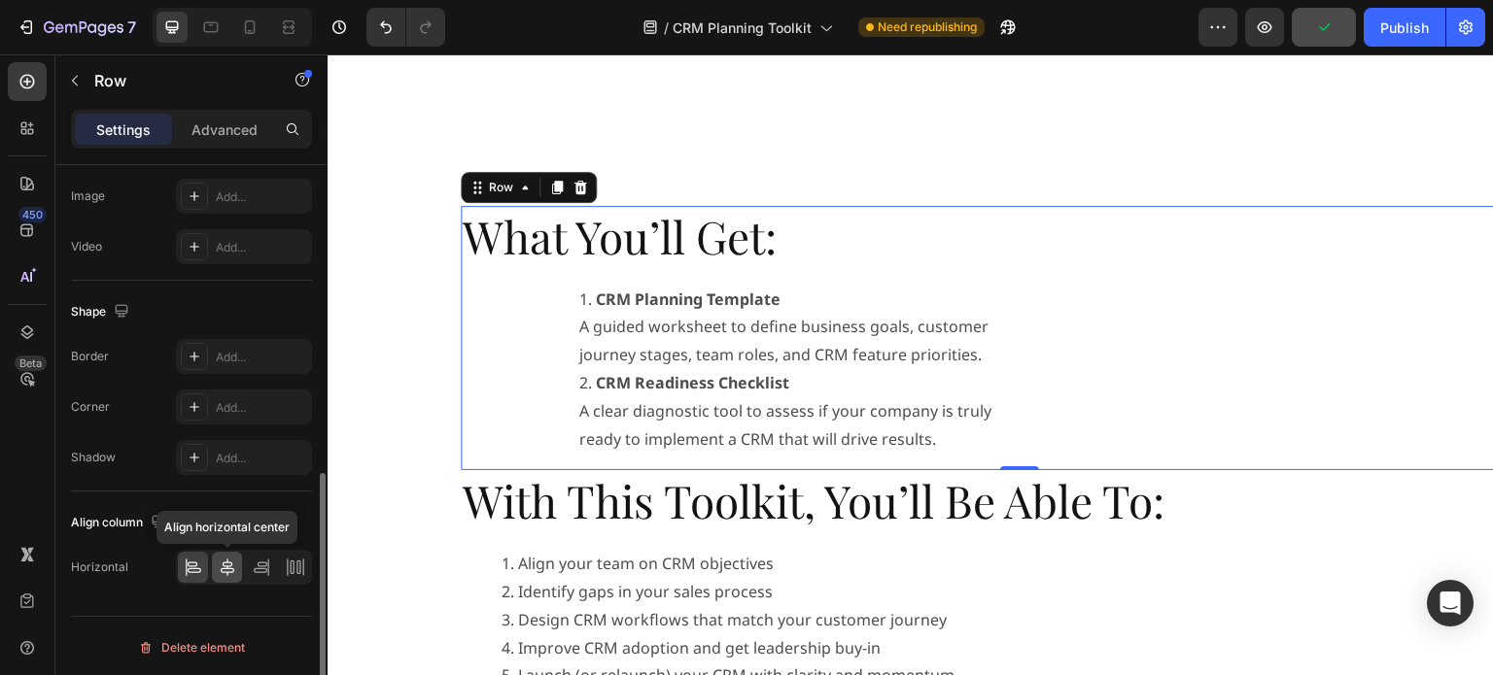
click at [225, 569] on icon at bounding box center [227, 567] width 19 height 19
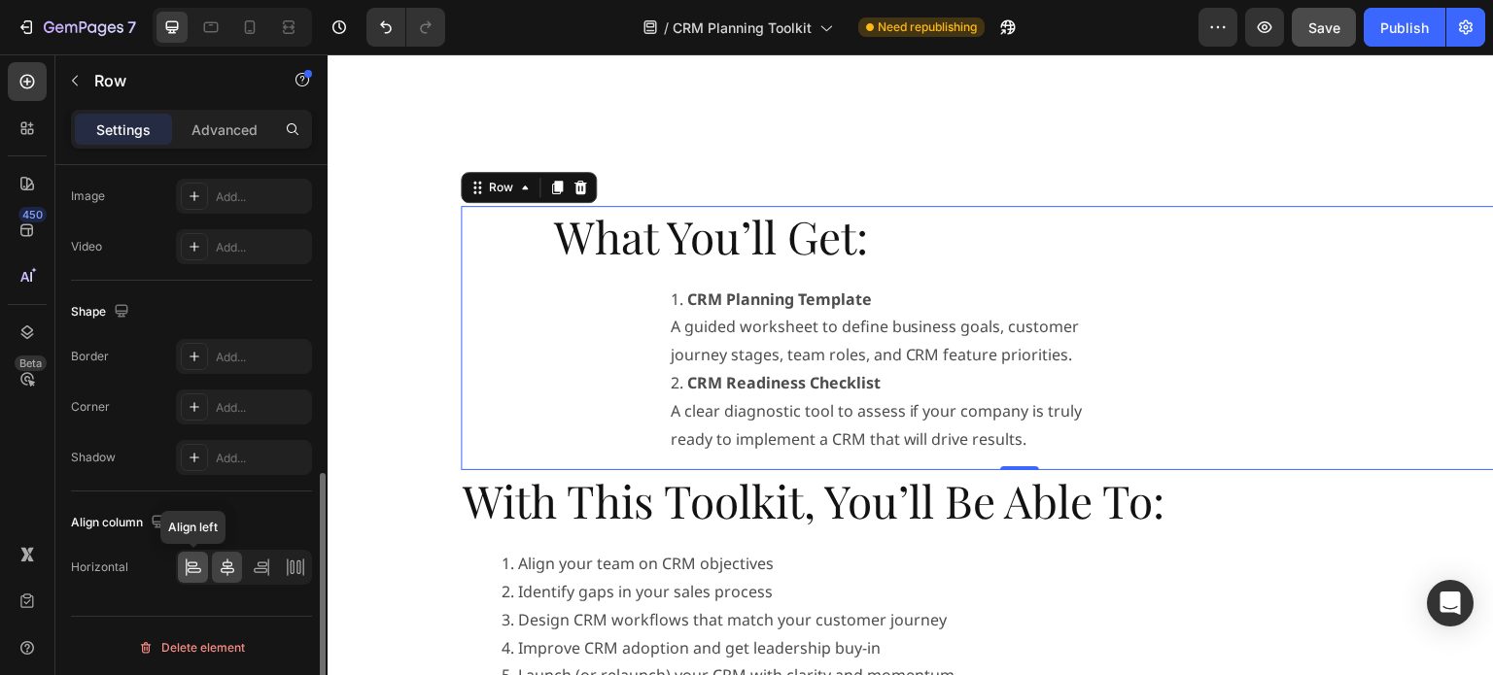
click at [195, 569] on icon at bounding box center [195, 571] width 14 height 5
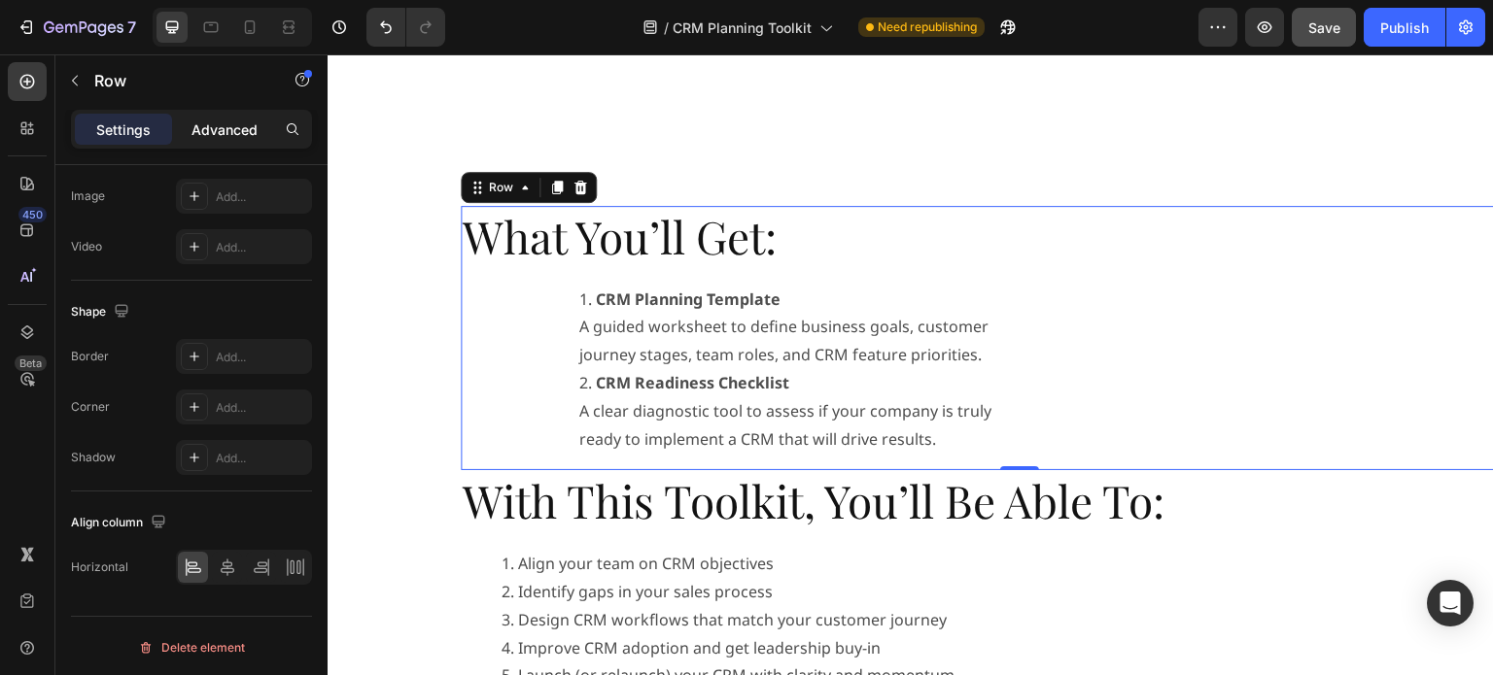
click at [222, 123] on p "Advanced" at bounding box center [224, 130] width 66 height 20
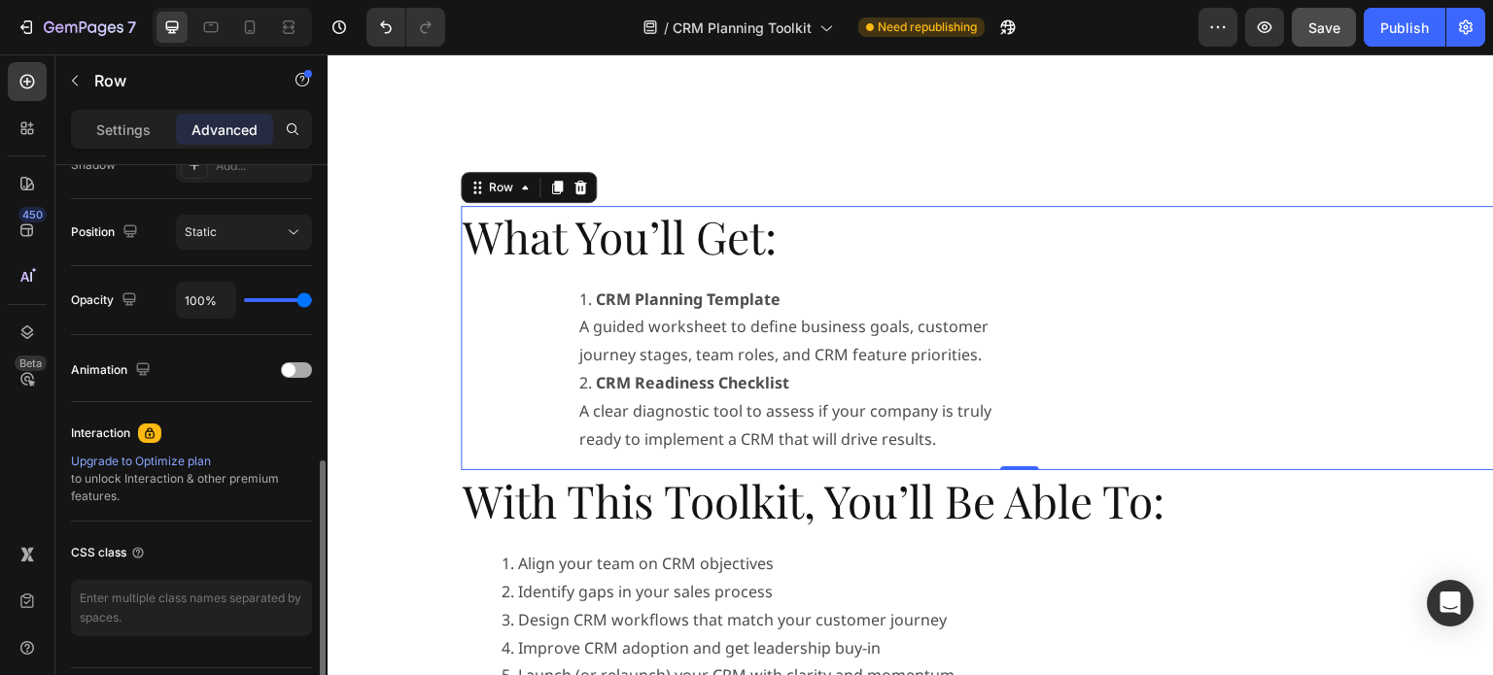
click at [294, 367] on span at bounding box center [289, 370] width 14 height 14
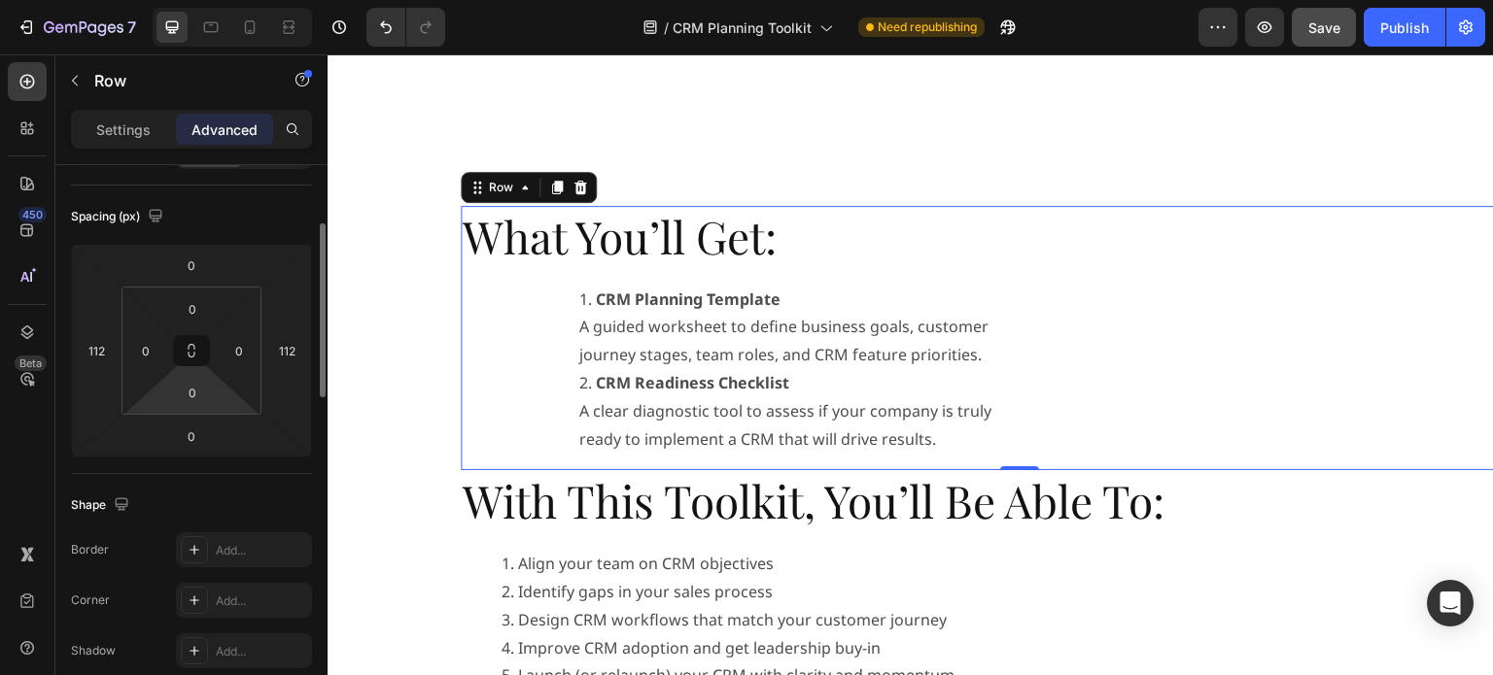
scroll to position [93, 0]
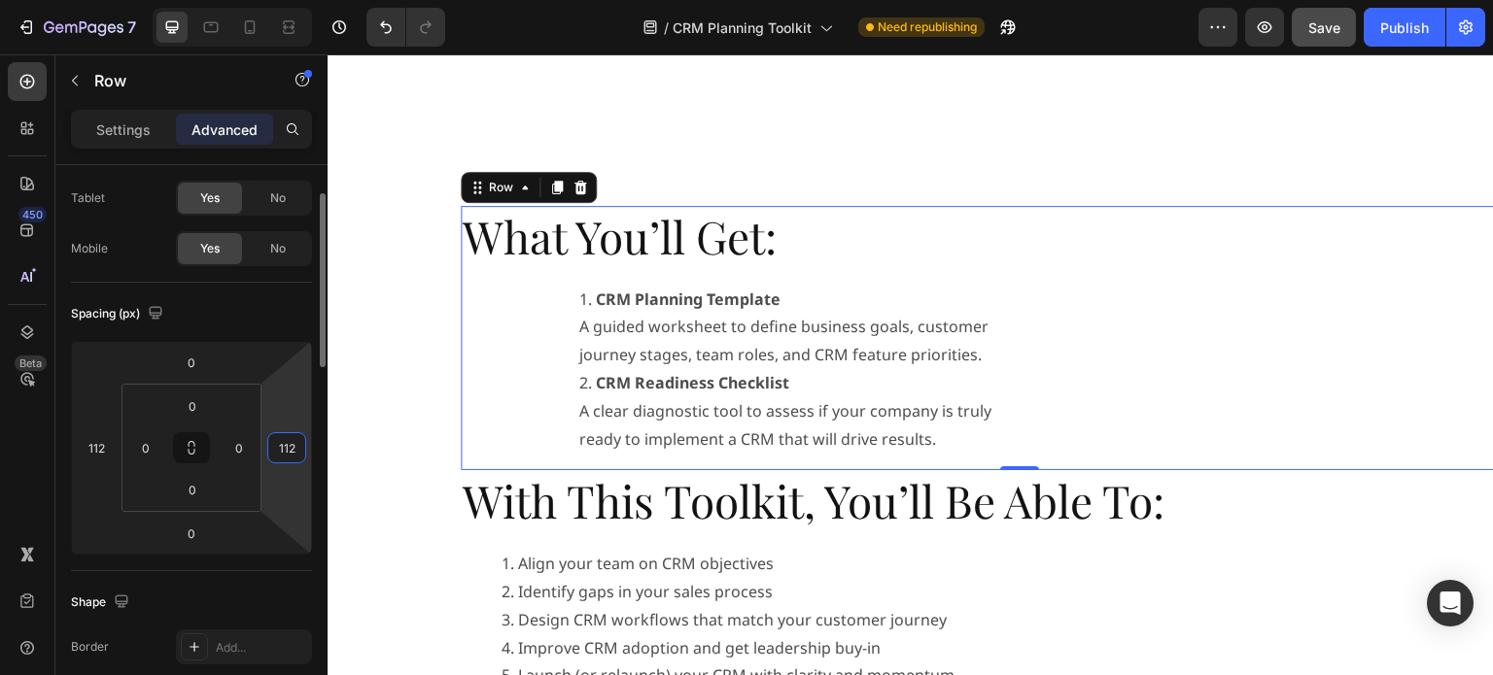
click at [296, 447] on input "112" at bounding box center [286, 447] width 29 height 29
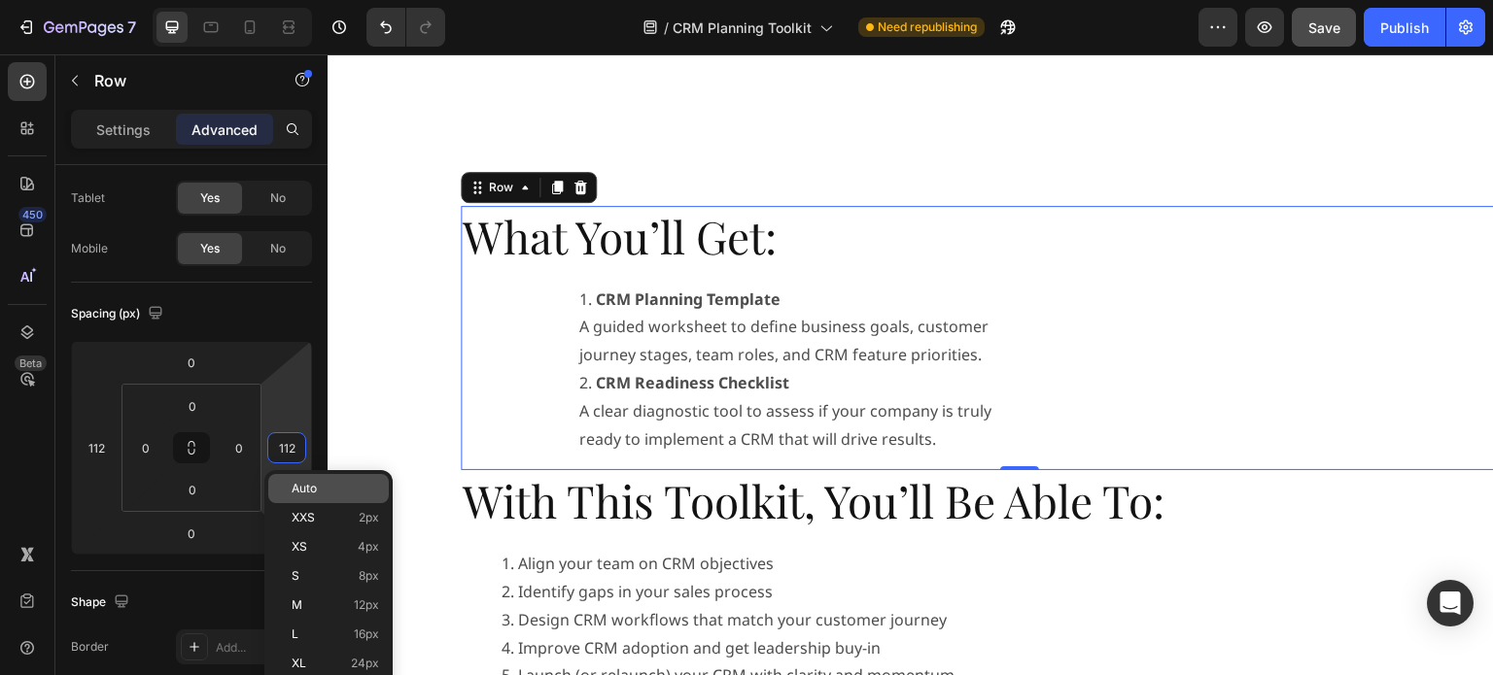
click at [307, 482] on span "Auto" at bounding box center [304, 489] width 25 height 14
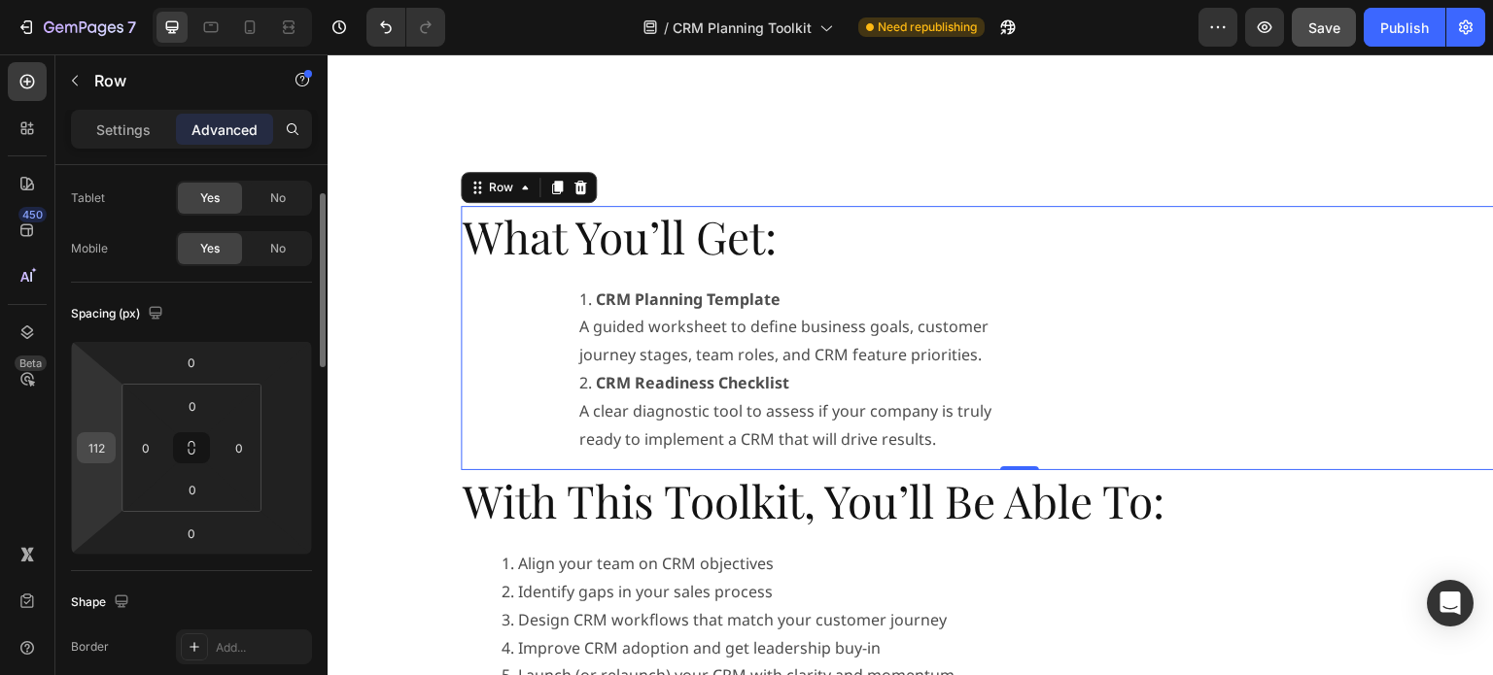
click at [95, 442] on input "112" at bounding box center [96, 447] width 29 height 29
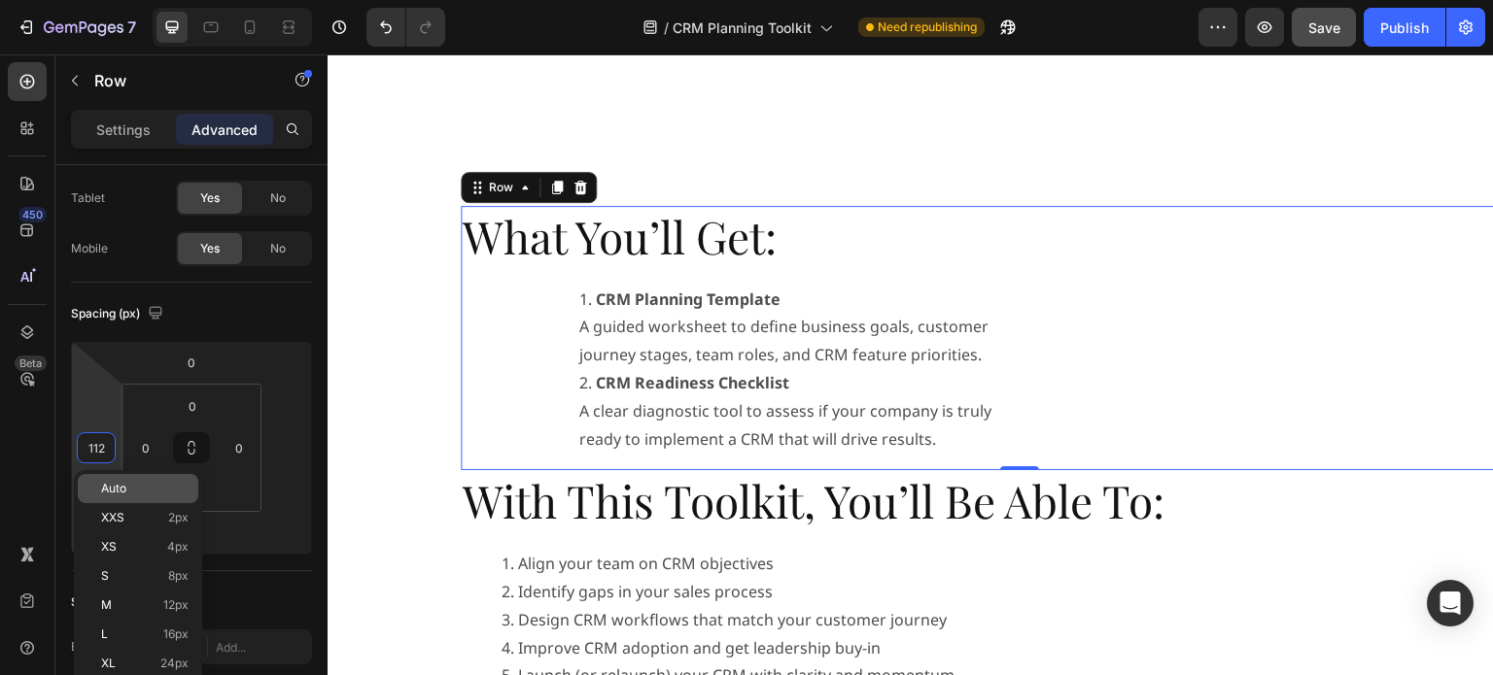
click at [128, 485] on p "Auto" at bounding box center [144, 489] width 87 height 14
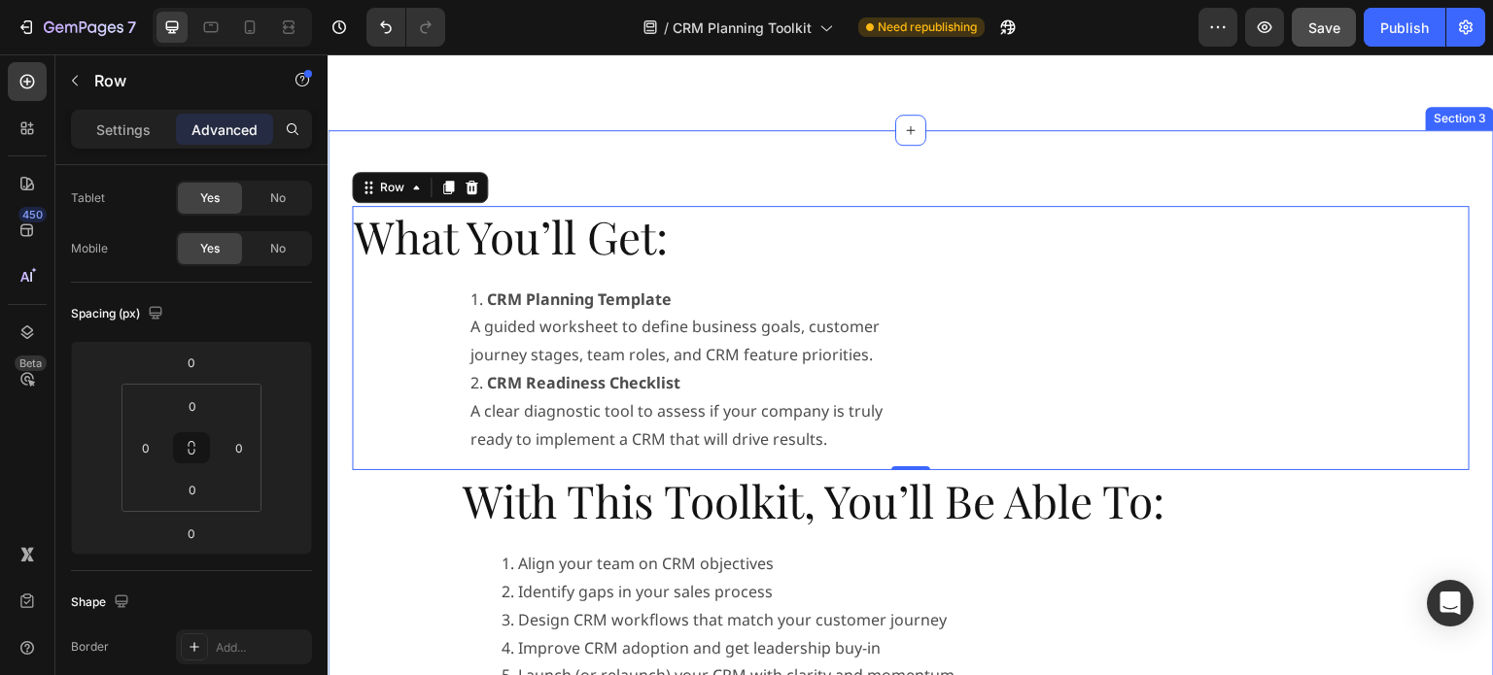
click at [392, 482] on div "What You’ll Get: Heading CRM Planning Template A guided worksheet to define bus…" at bounding box center [911, 559] width 1118 height 707
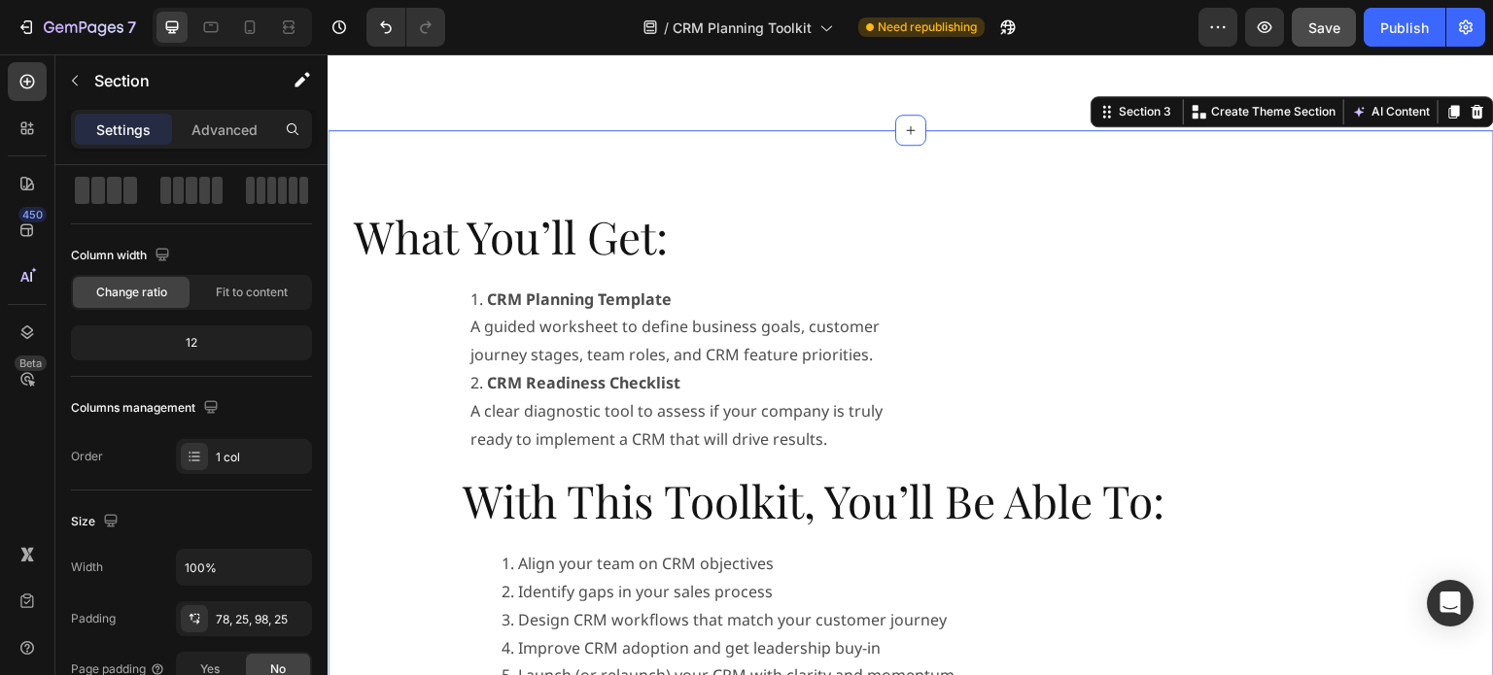
scroll to position [0, 0]
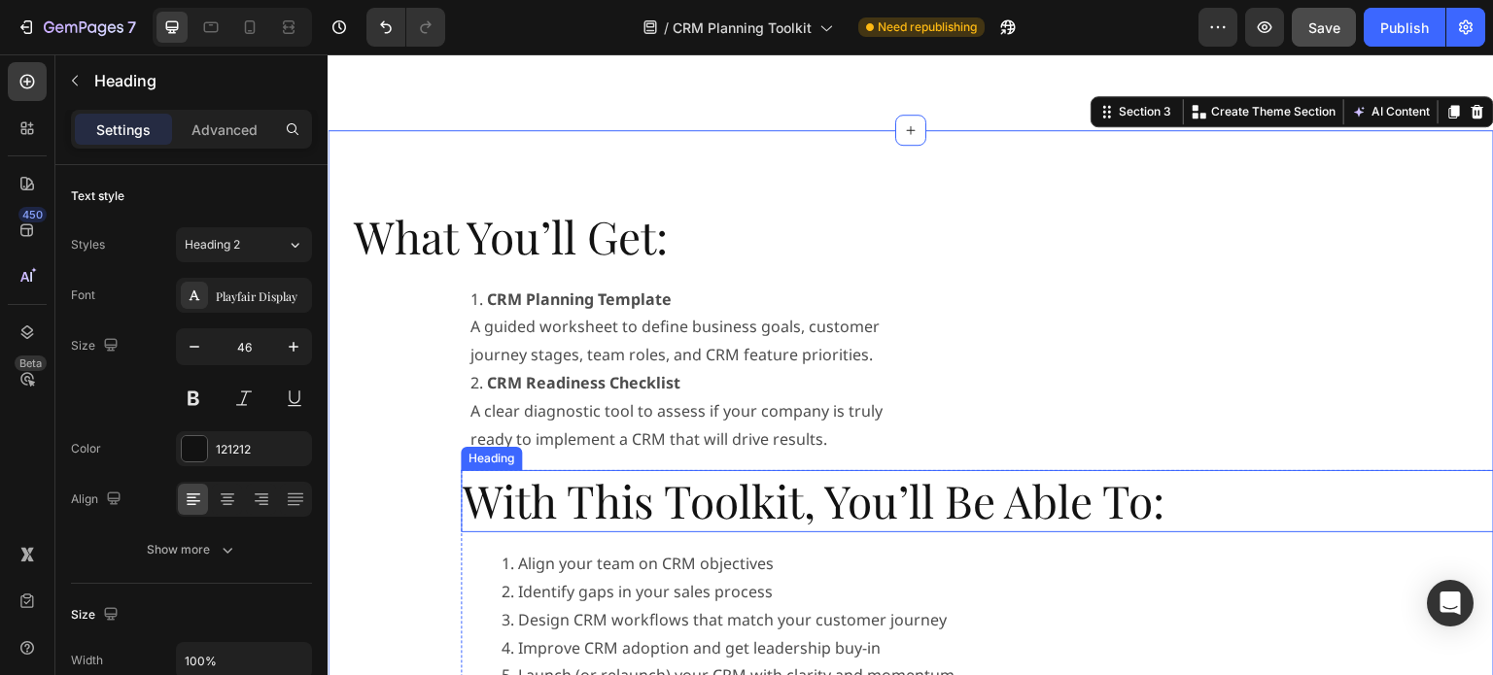
click at [482, 462] on div "Heading" at bounding box center [491, 458] width 53 height 17
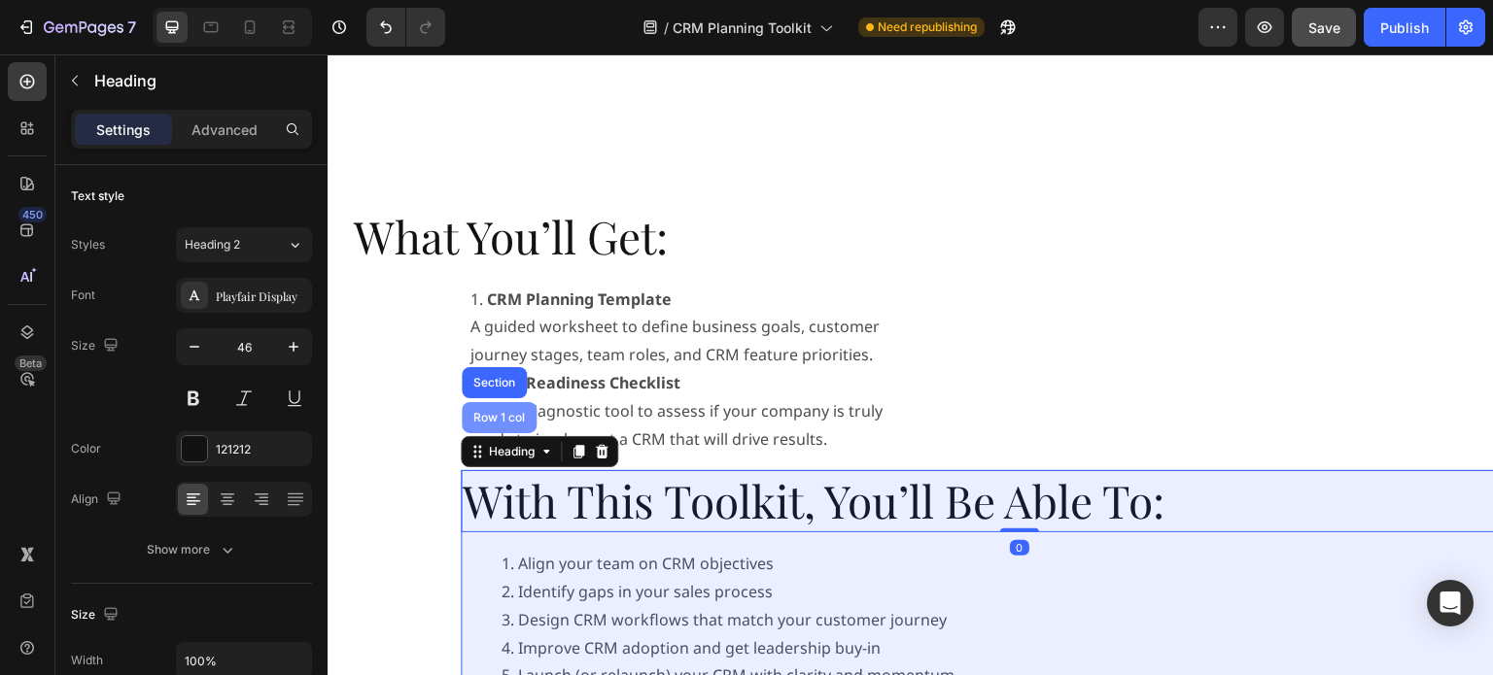
click at [509, 414] on div "Row 1 col" at bounding box center [498, 418] width 59 height 12
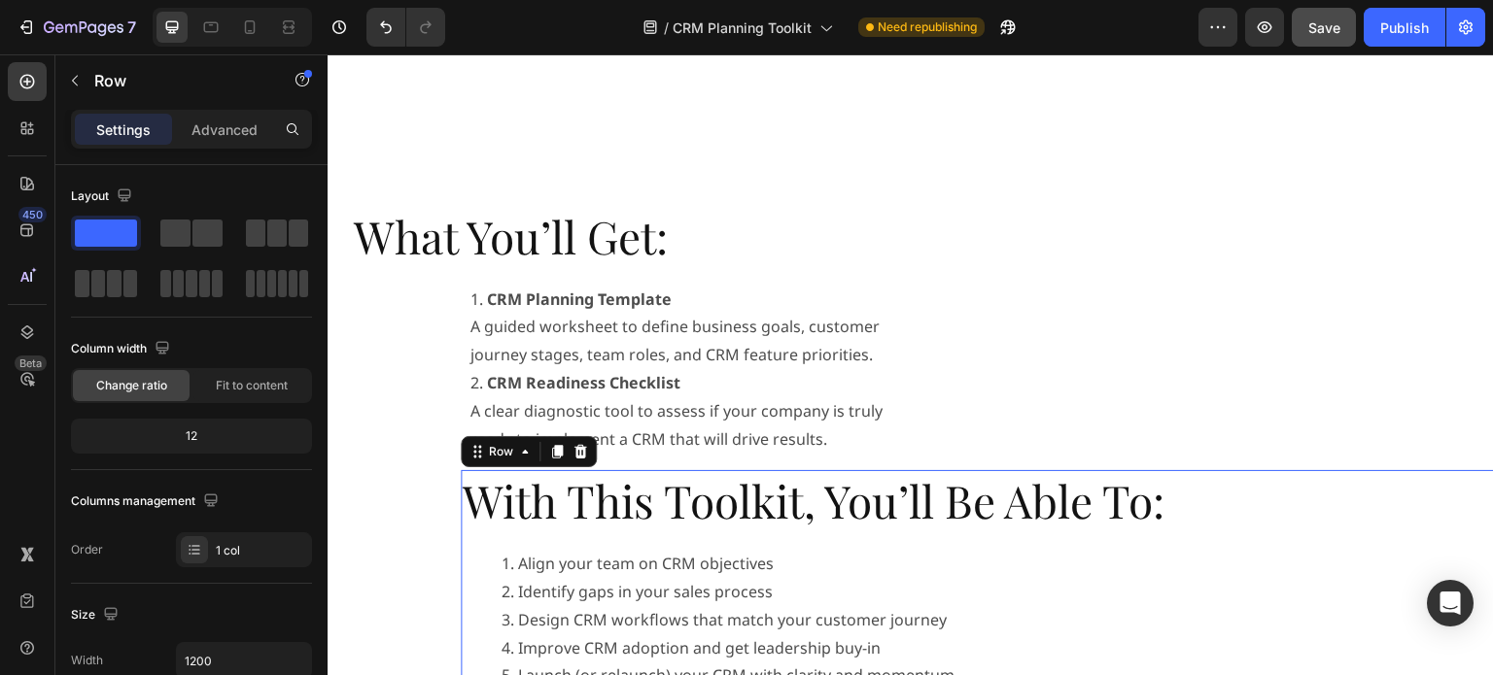
click at [290, 47] on div "7 Version history / CRM Planning Toolkit Need republishing Preview Save Publish" at bounding box center [746, 27] width 1493 height 55
click at [237, 120] on p "Advanced" at bounding box center [224, 130] width 66 height 20
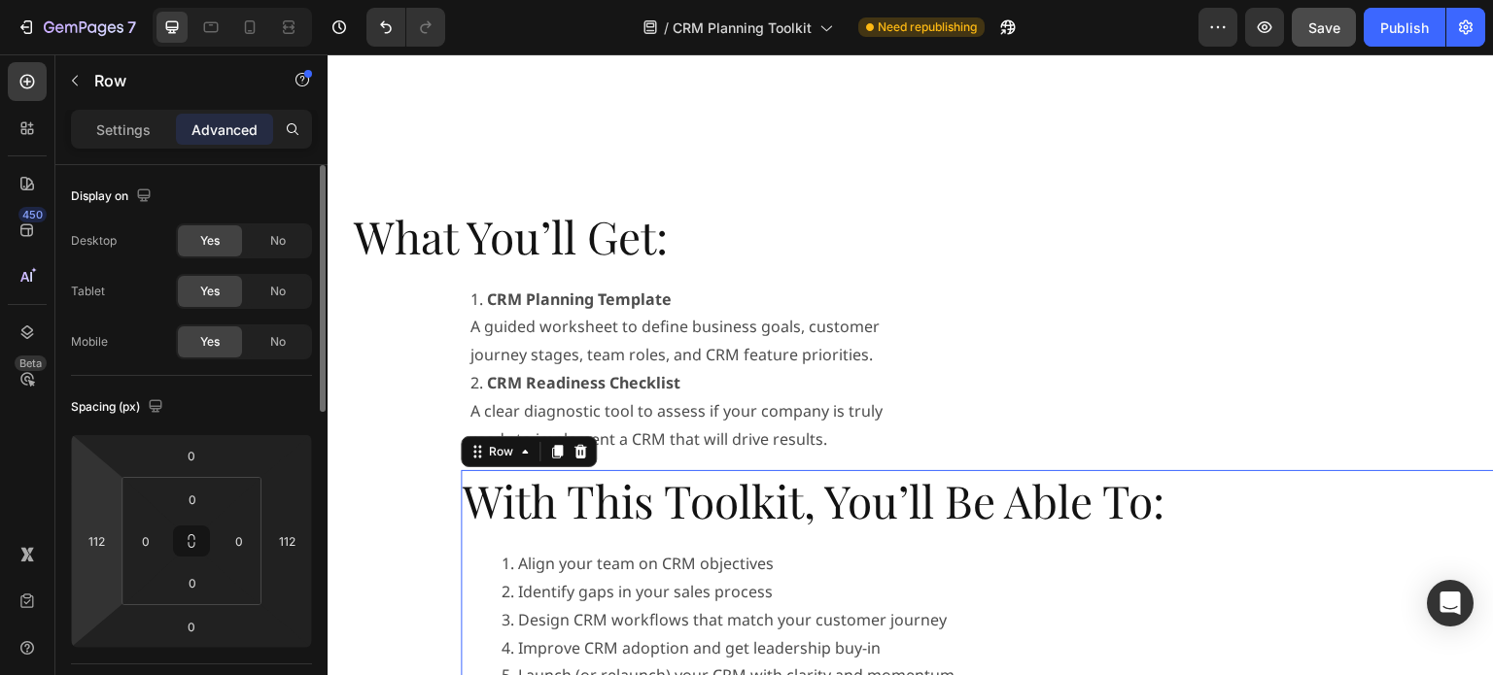
click at [105, 534] on input "112" at bounding box center [96, 541] width 29 height 29
type input "5"
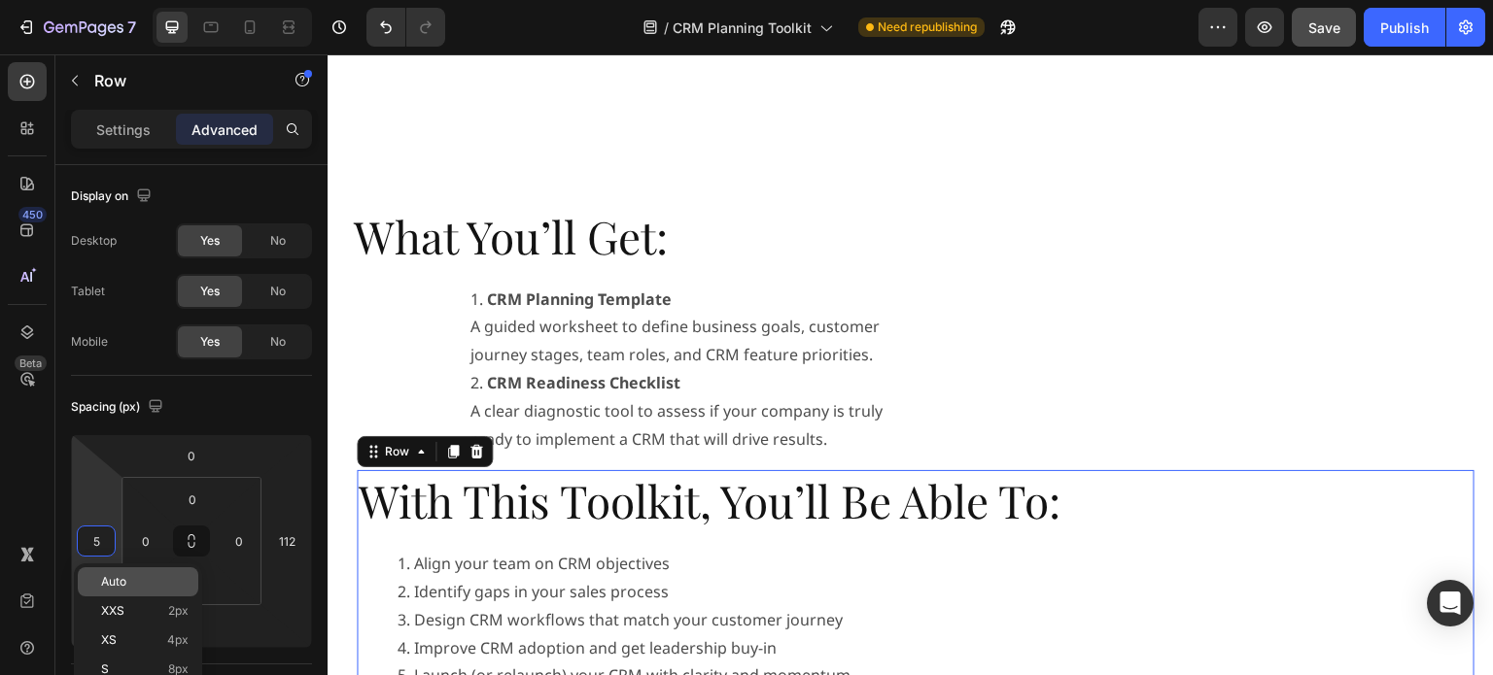
click at [113, 587] on span "Auto" at bounding box center [113, 582] width 25 height 14
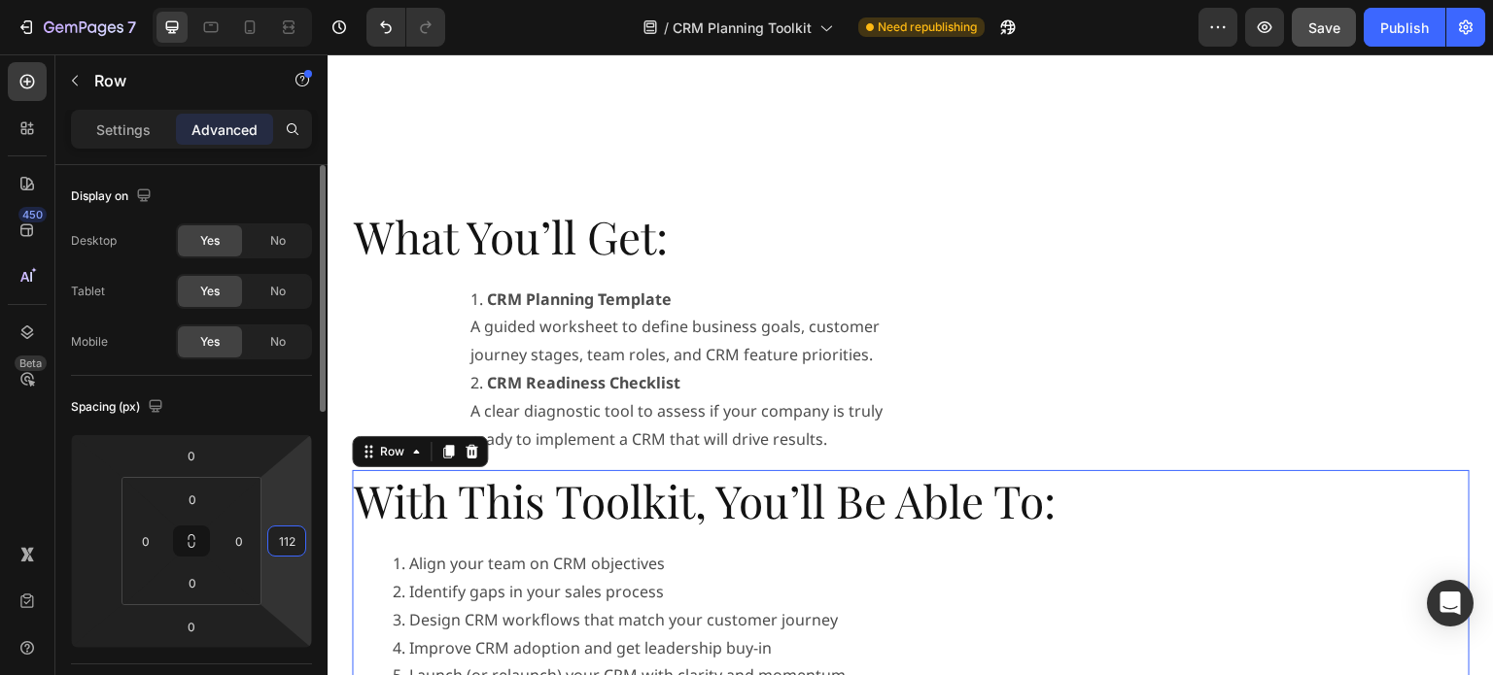
click at [282, 543] on input "112" at bounding box center [286, 541] width 29 height 29
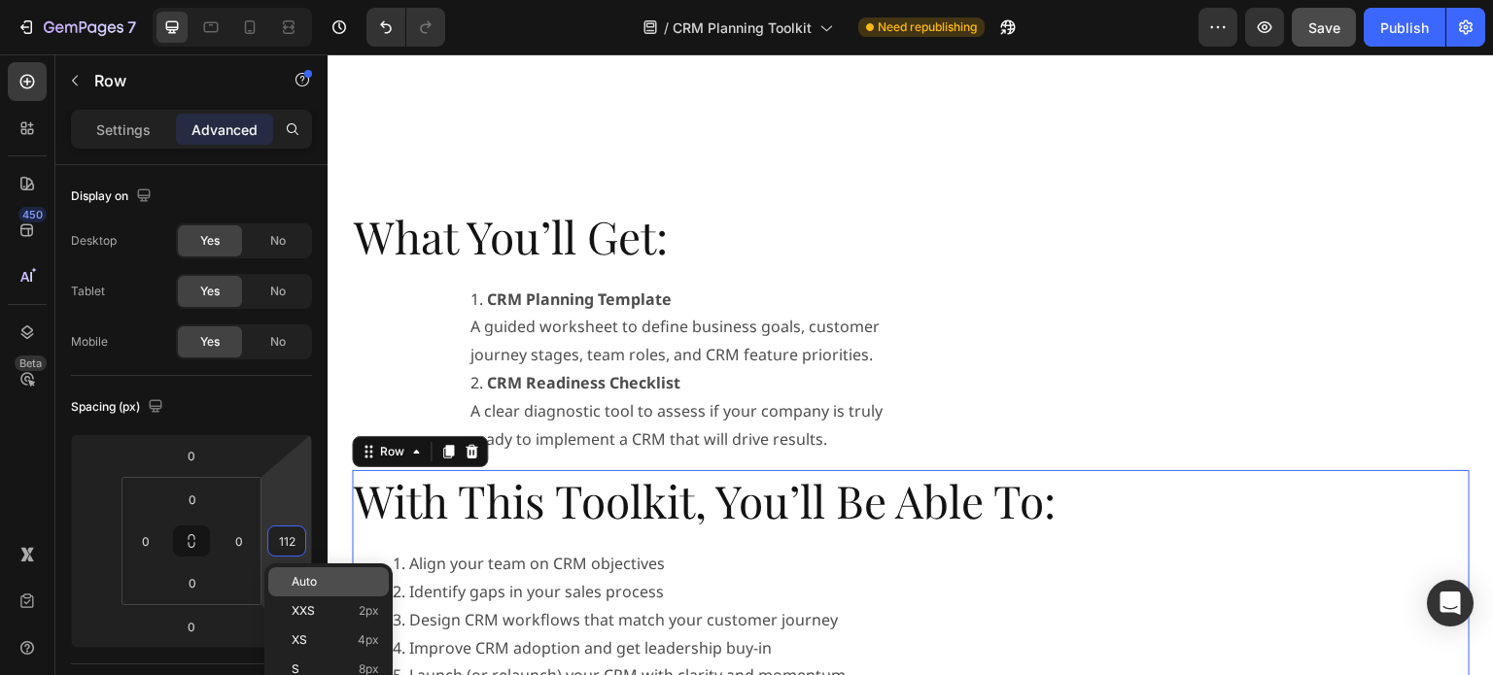
click at [307, 579] on span "Auto" at bounding box center [304, 582] width 25 height 14
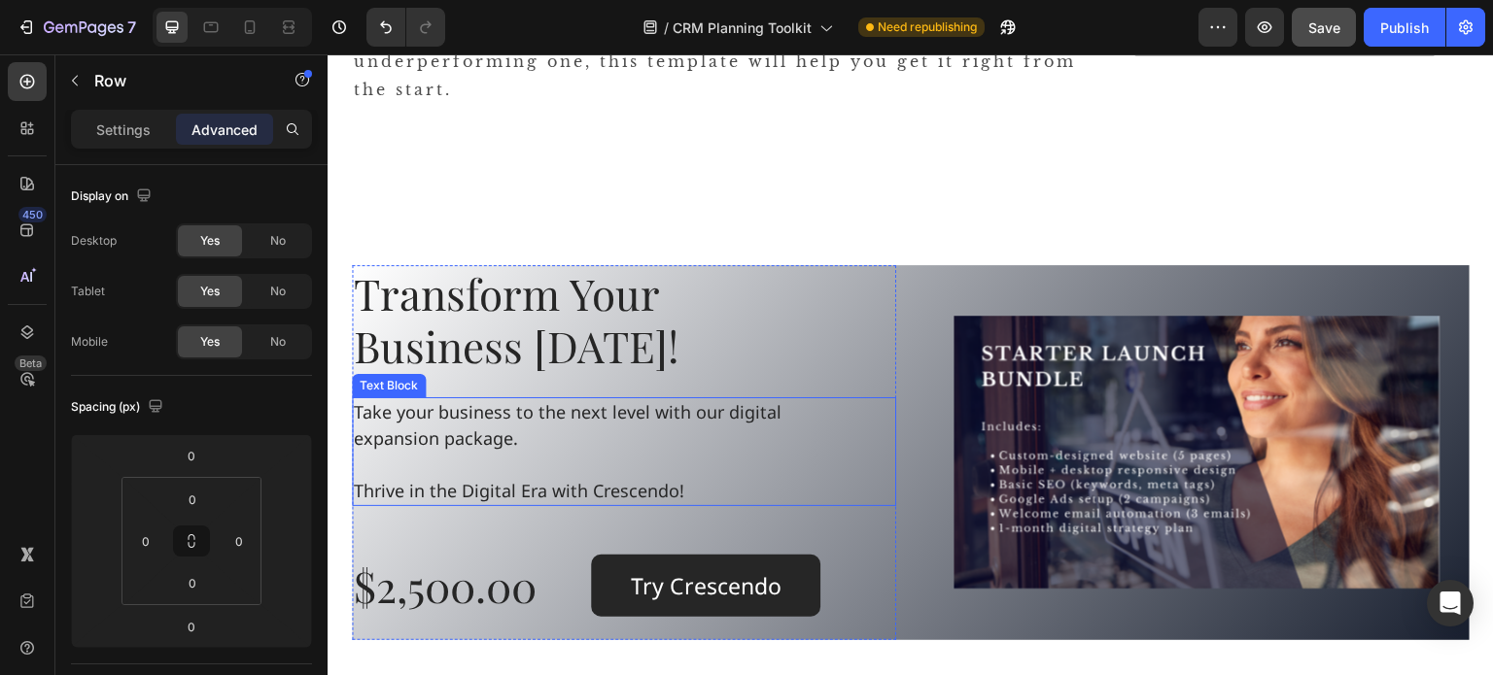
scroll to position [1749, 0]
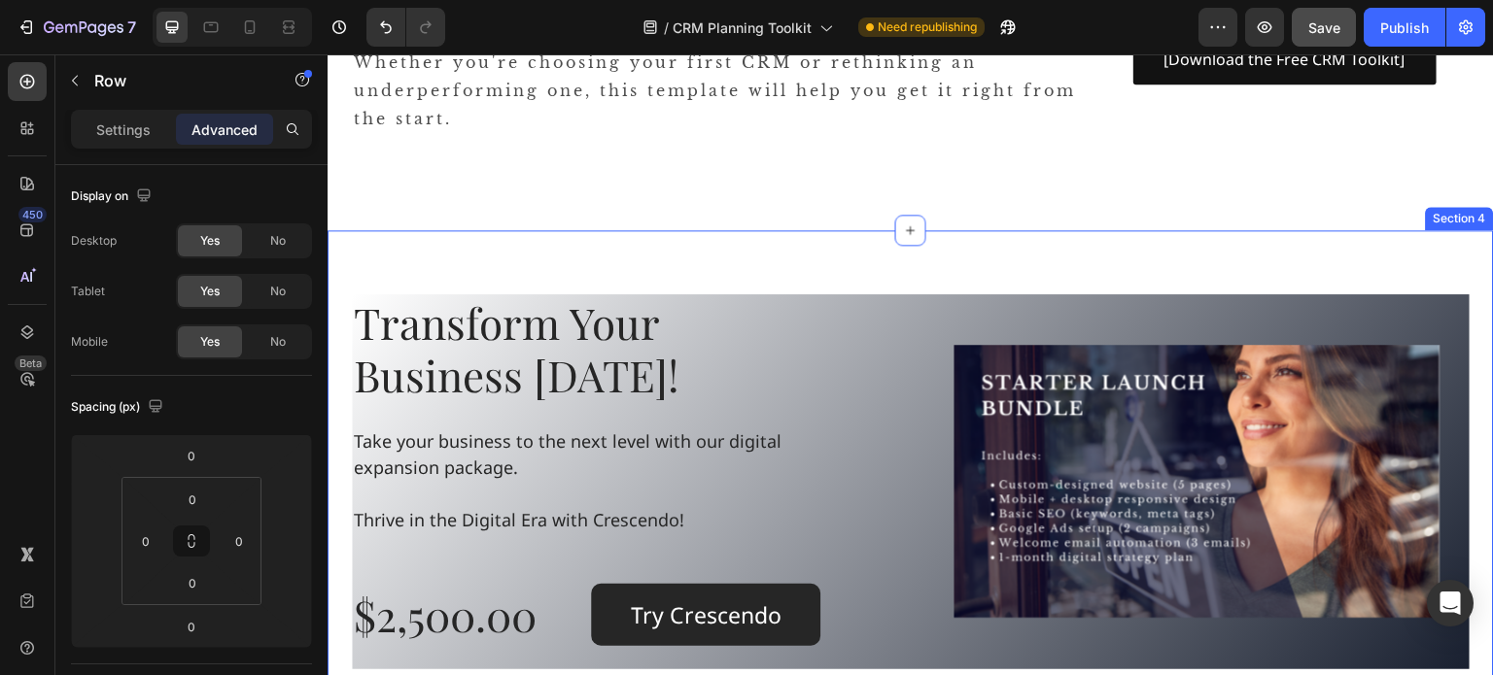
click at [872, 259] on div "Transform Your Business Today! Heading Take your business to the next level wit…" at bounding box center [911, 486] width 1166 height 513
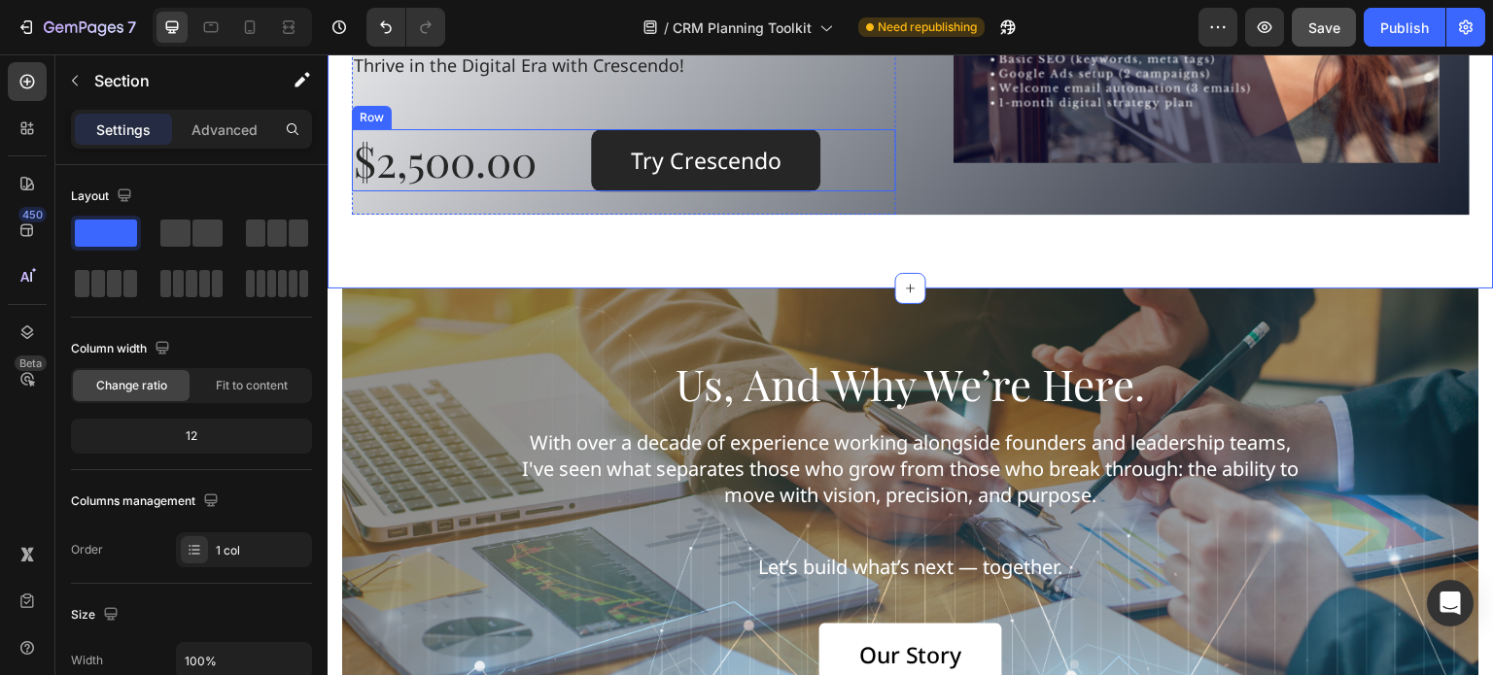
scroll to position [2235, 0]
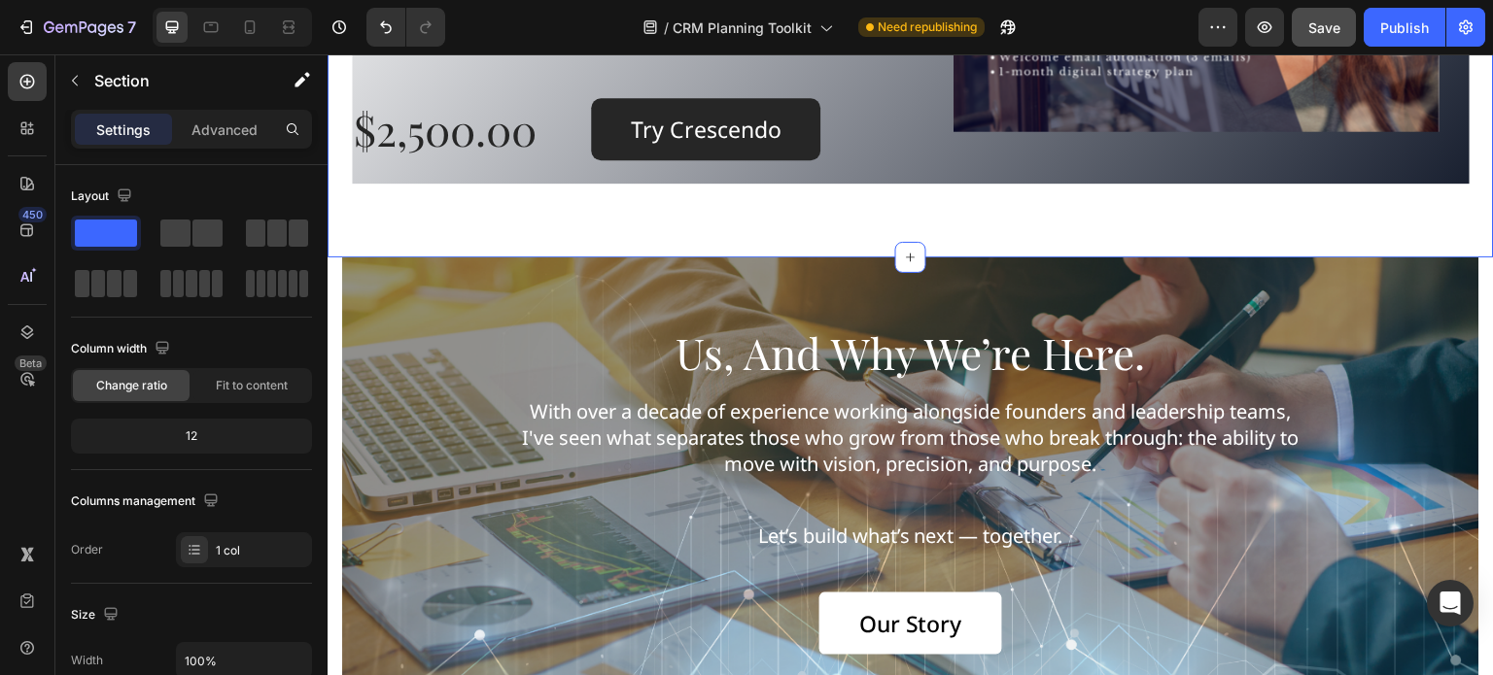
click at [783, 211] on div "Transform Your Business Today! Heading Take your business to the next level wit…" at bounding box center [911, 0] width 1166 height 513
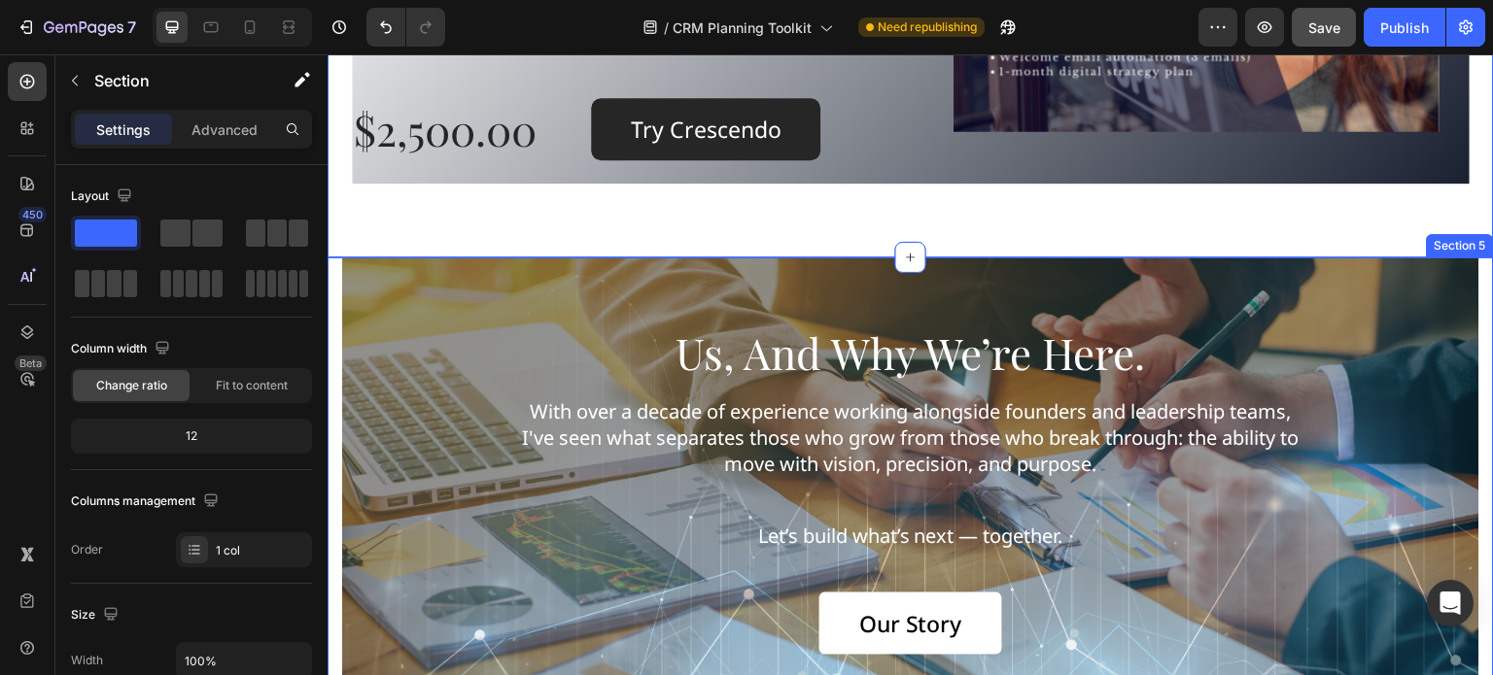
click at [329, 268] on div "us, and why we’re here. Heading With over a decade of experience working alongs…" at bounding box center [911, 490] width 1166 height 465
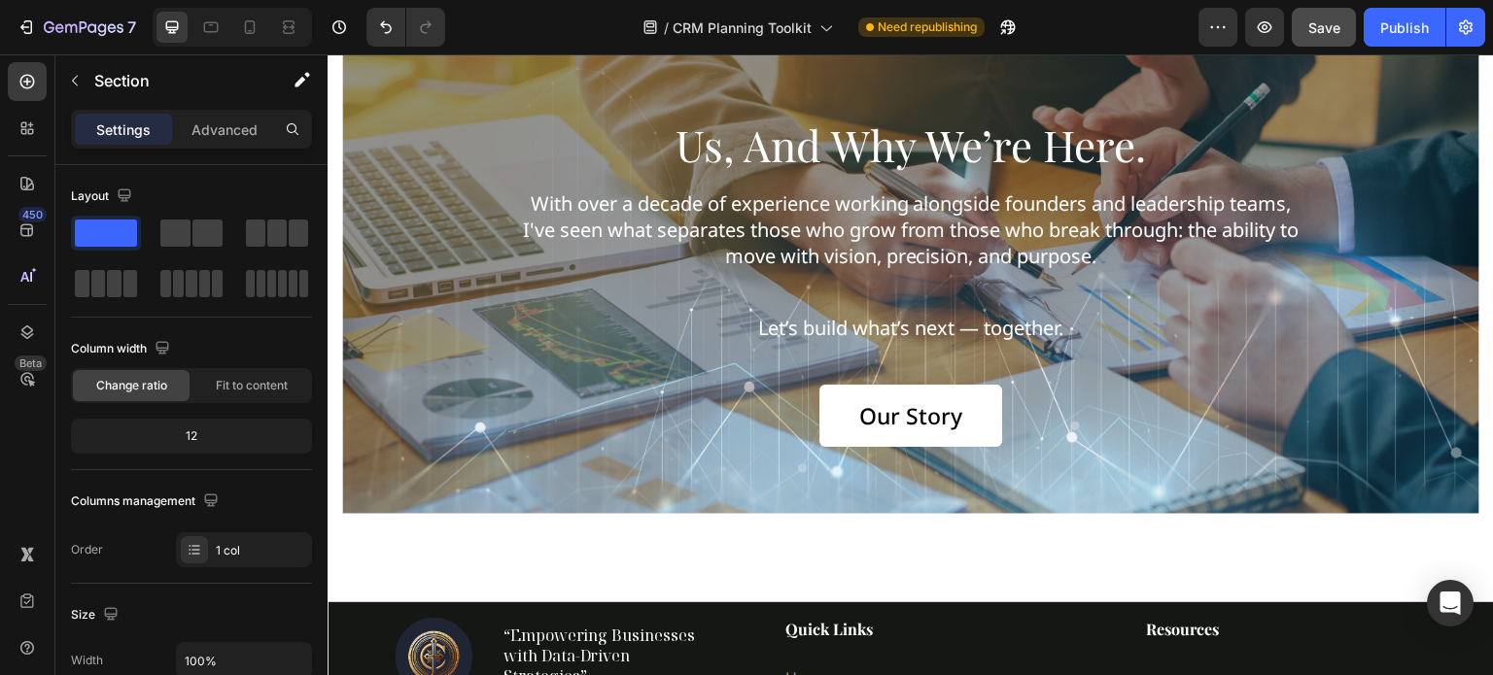
scroll to position [2527, 0]
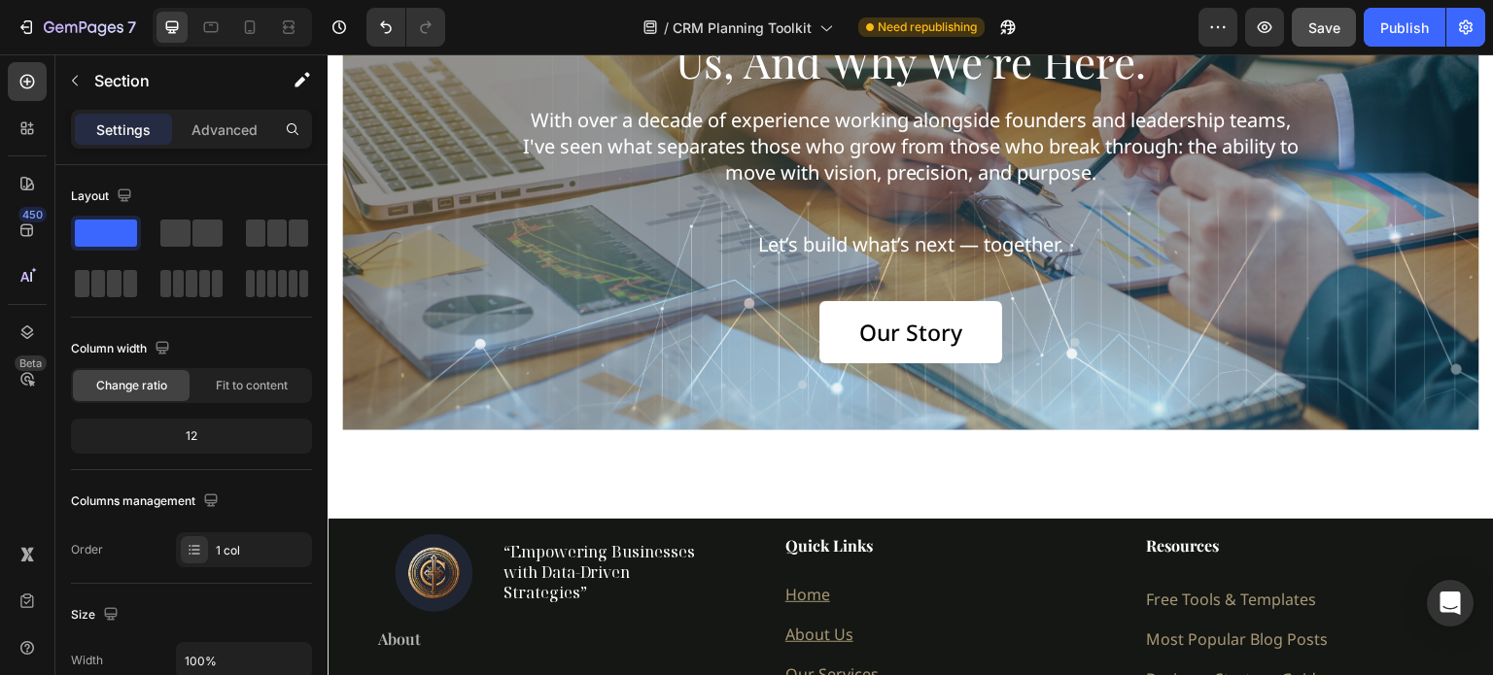
click at [818, 455] on div "us, and why we’re here. Heading With over a decade of experience working alongs…" at bounding box center [911, 242] width 1166 height 552
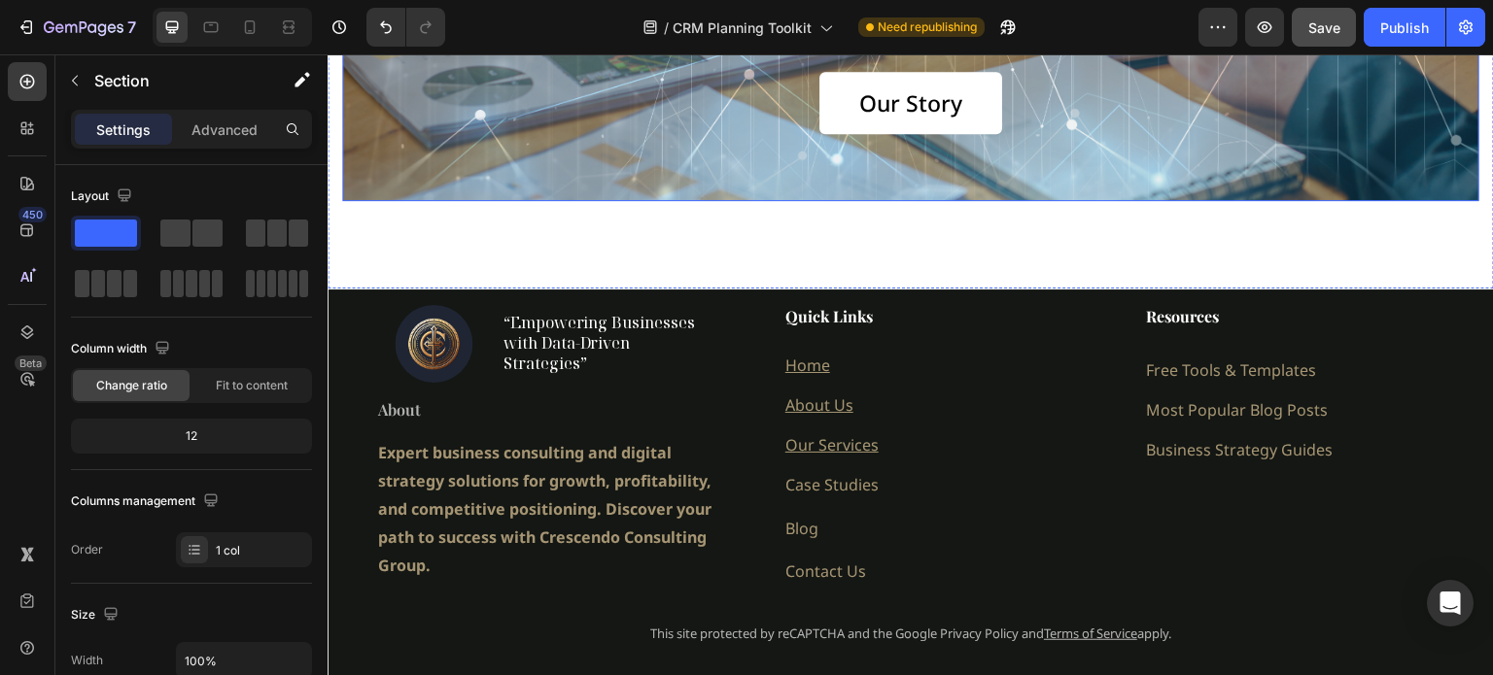
scroll to position [2819, 0]
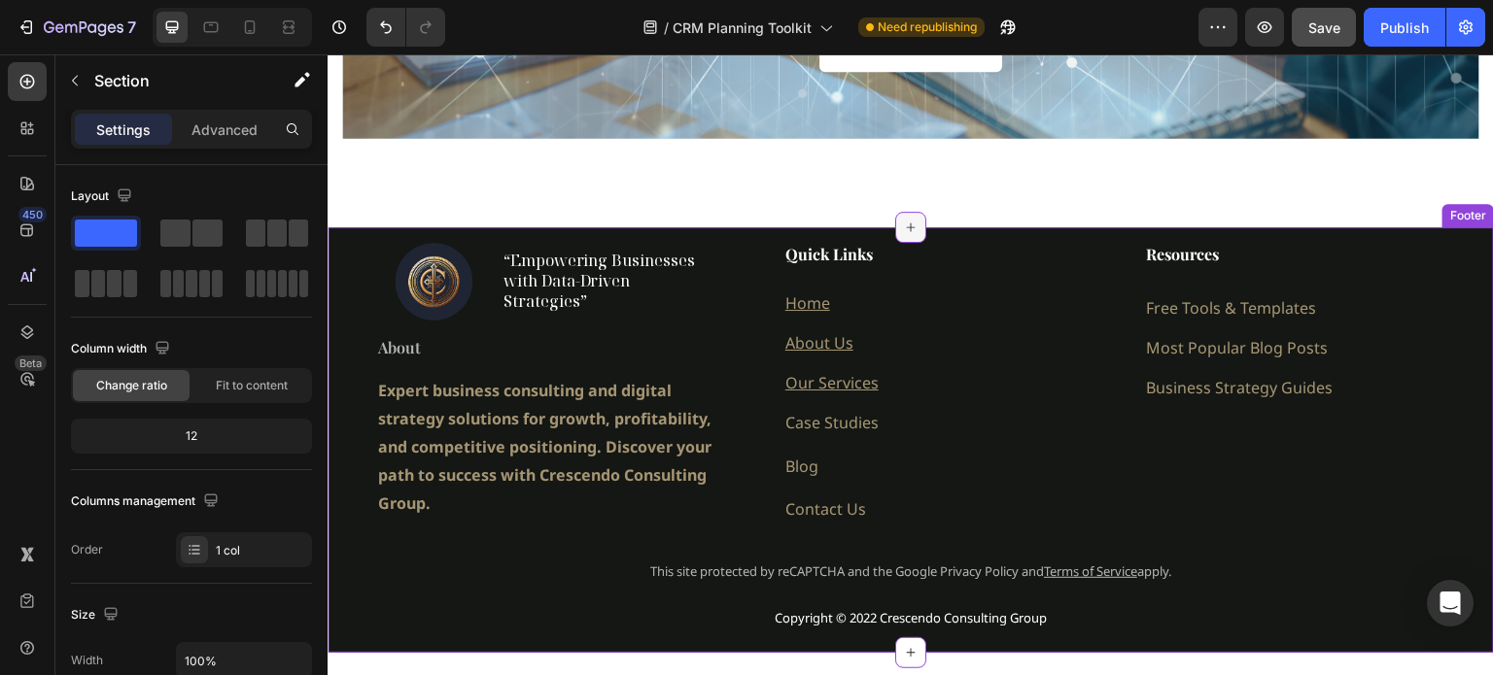
click at [903, 230] on icon at bounding box center [911, 228] width 16 height 16
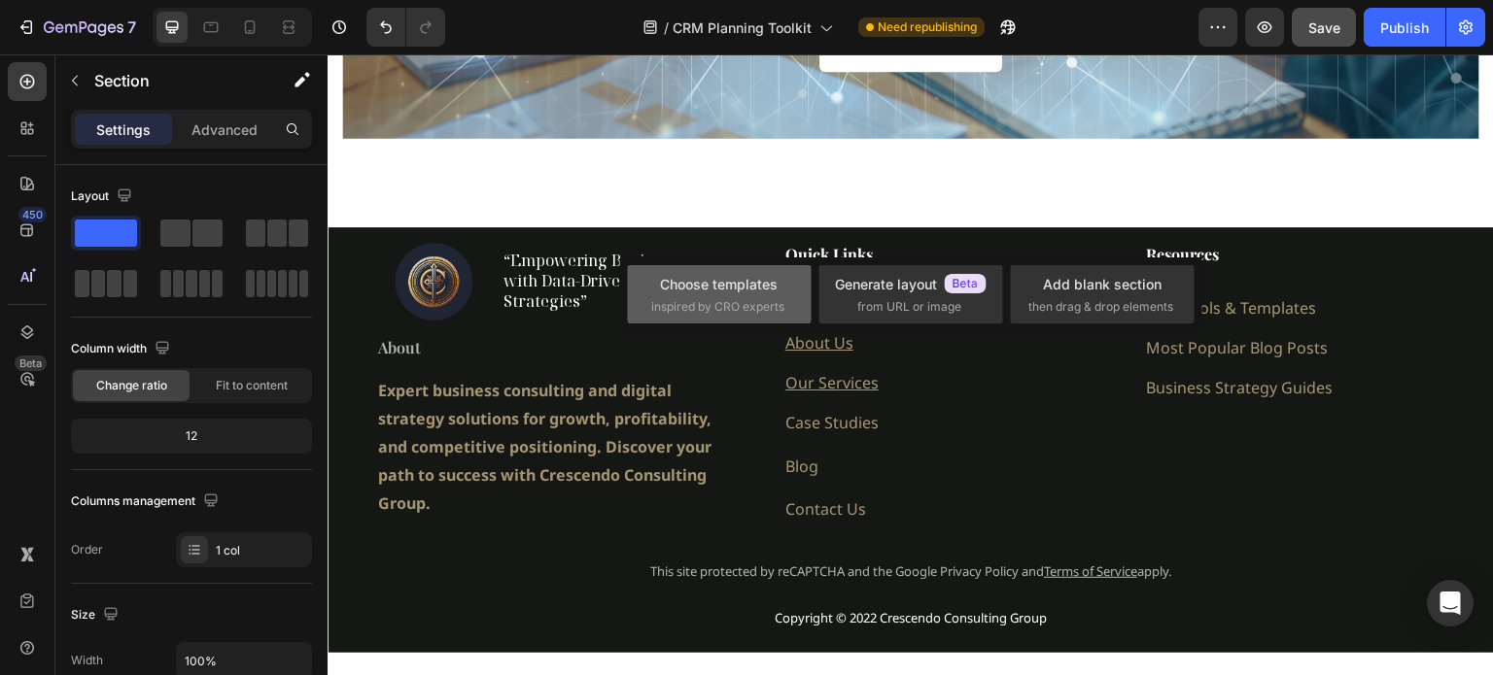
click at [739, 290] on div "Choose templates" at bounding box center [719, 284] width 118 height 20
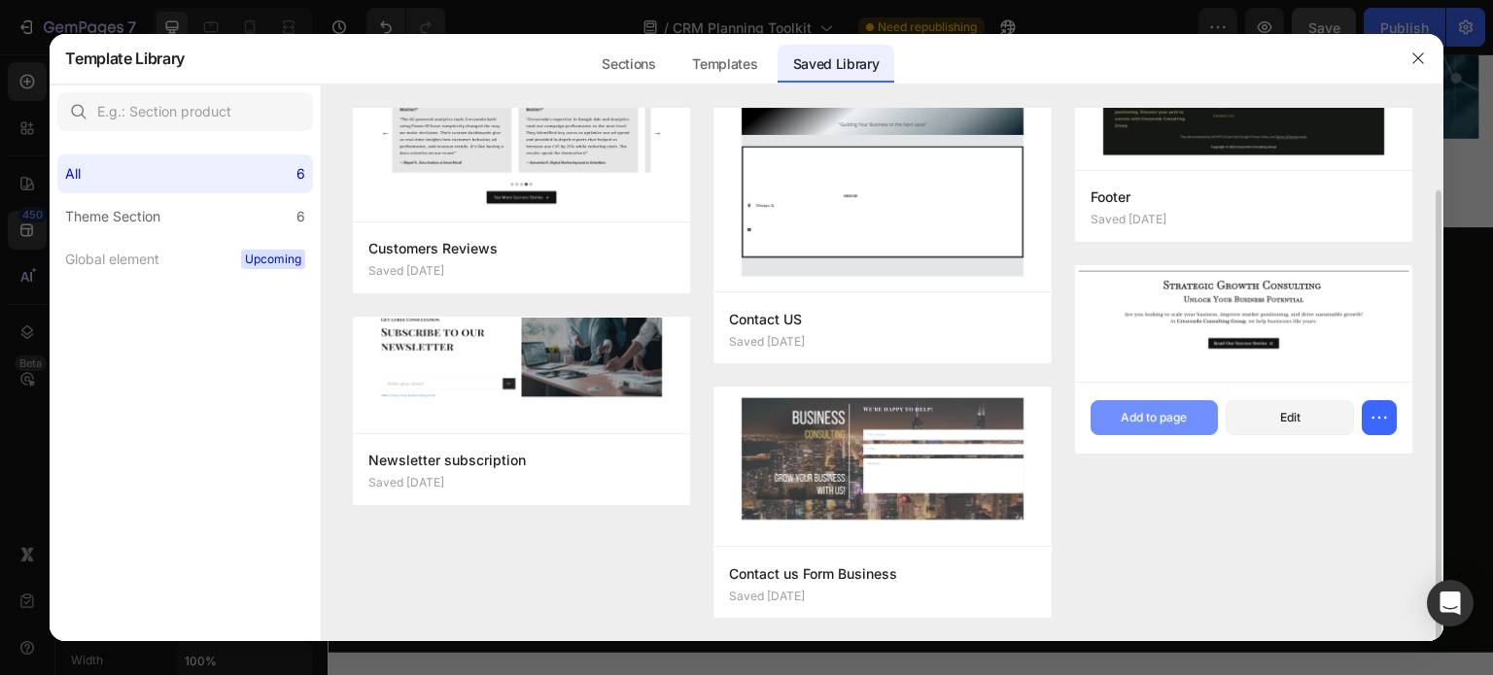
scroll to position [97, 0]
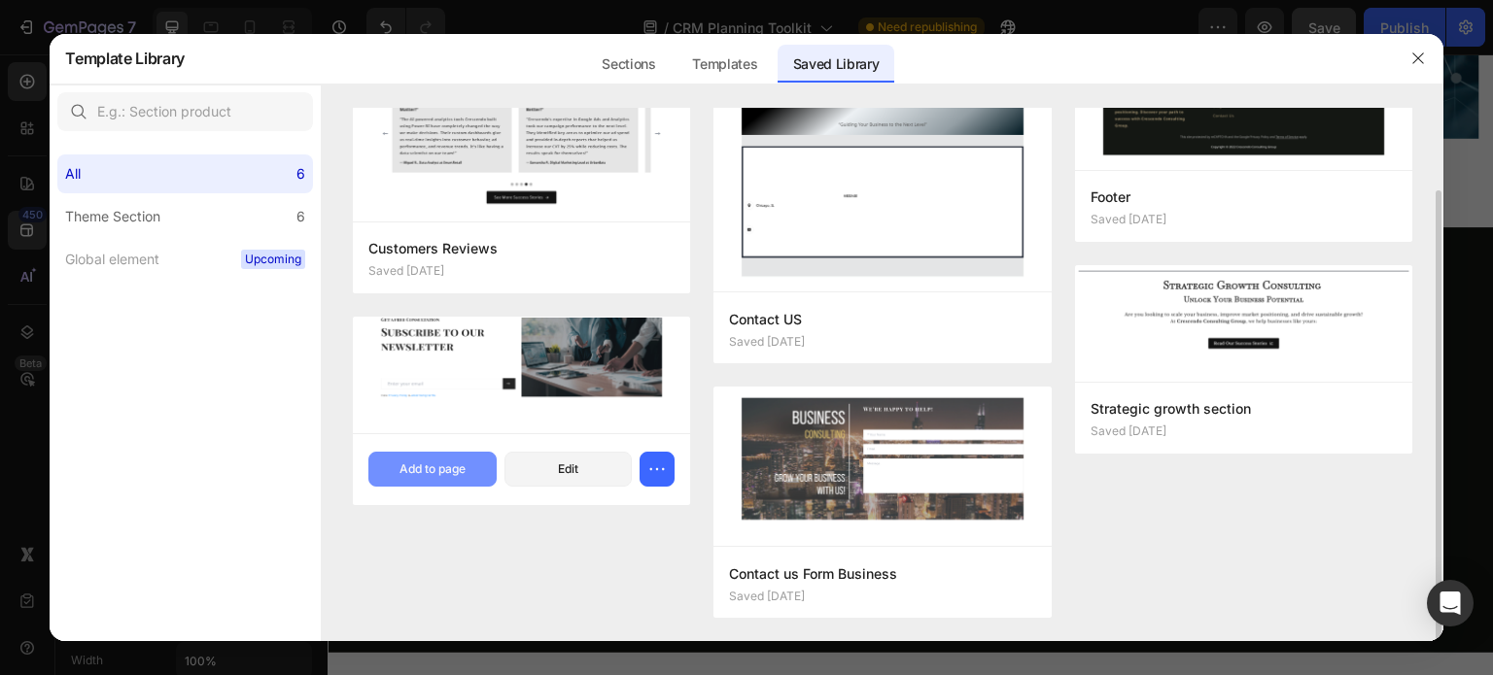
click at [441, 464] on div "Add to page" at bounding box center [432, 469] width 66 height 17
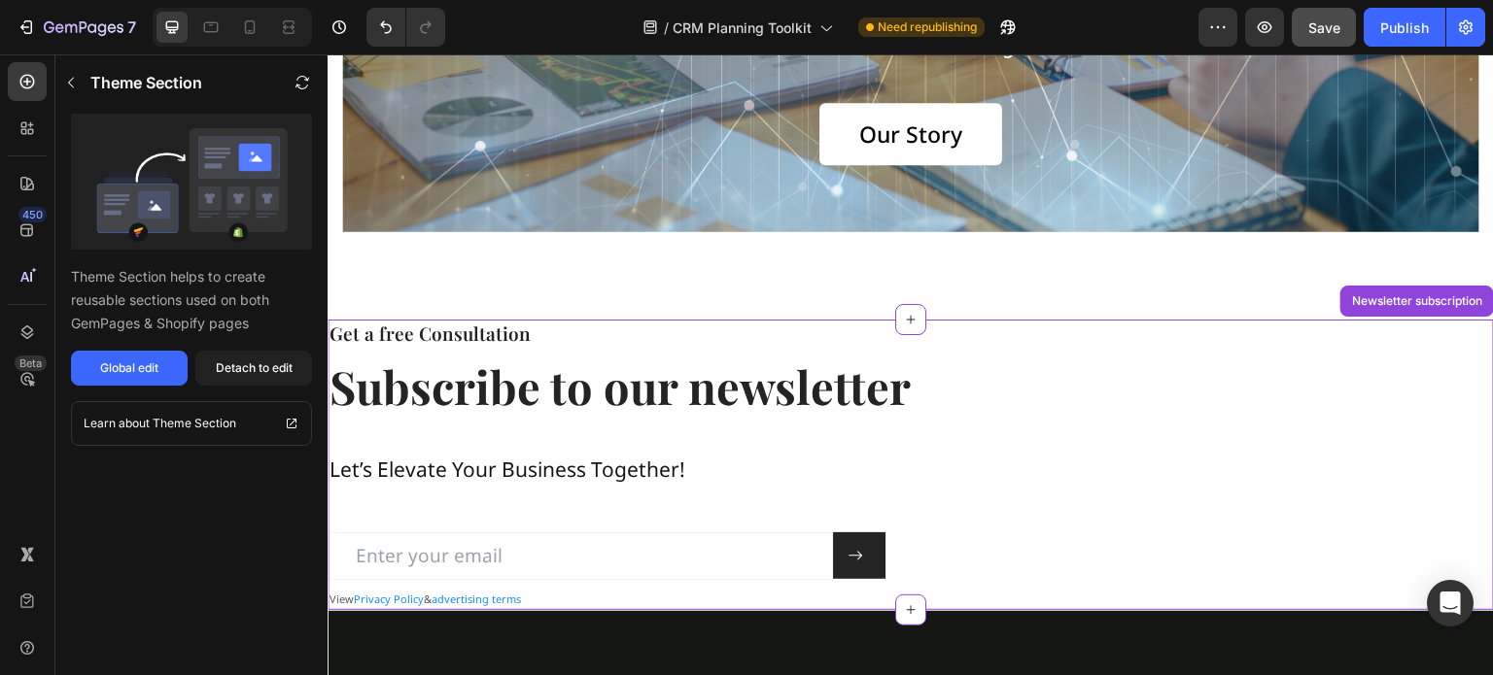
scroll to position [2698, 0]
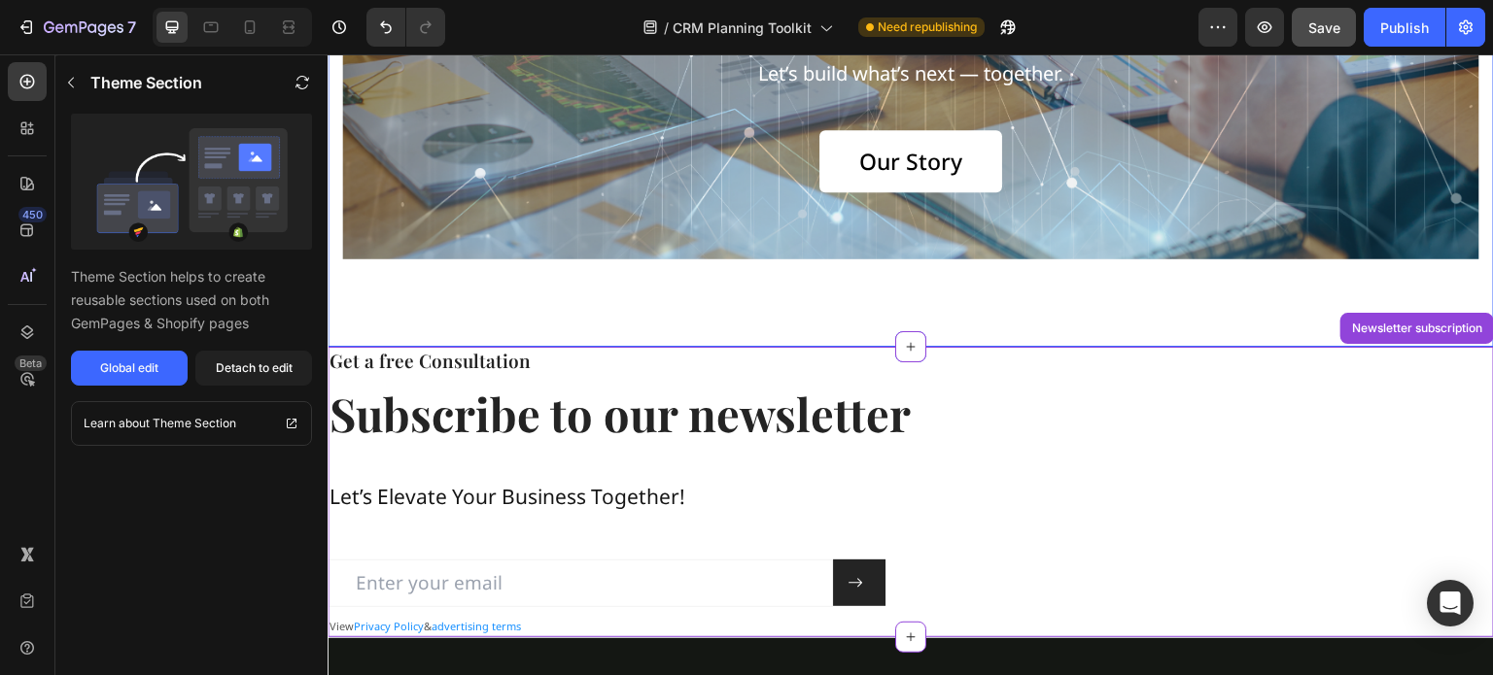
click at [707, 298] on div "us, and why we’re here. Heading With over a decade of experience working alongs…" at bounding box center [911, 71] width 1166 height 552
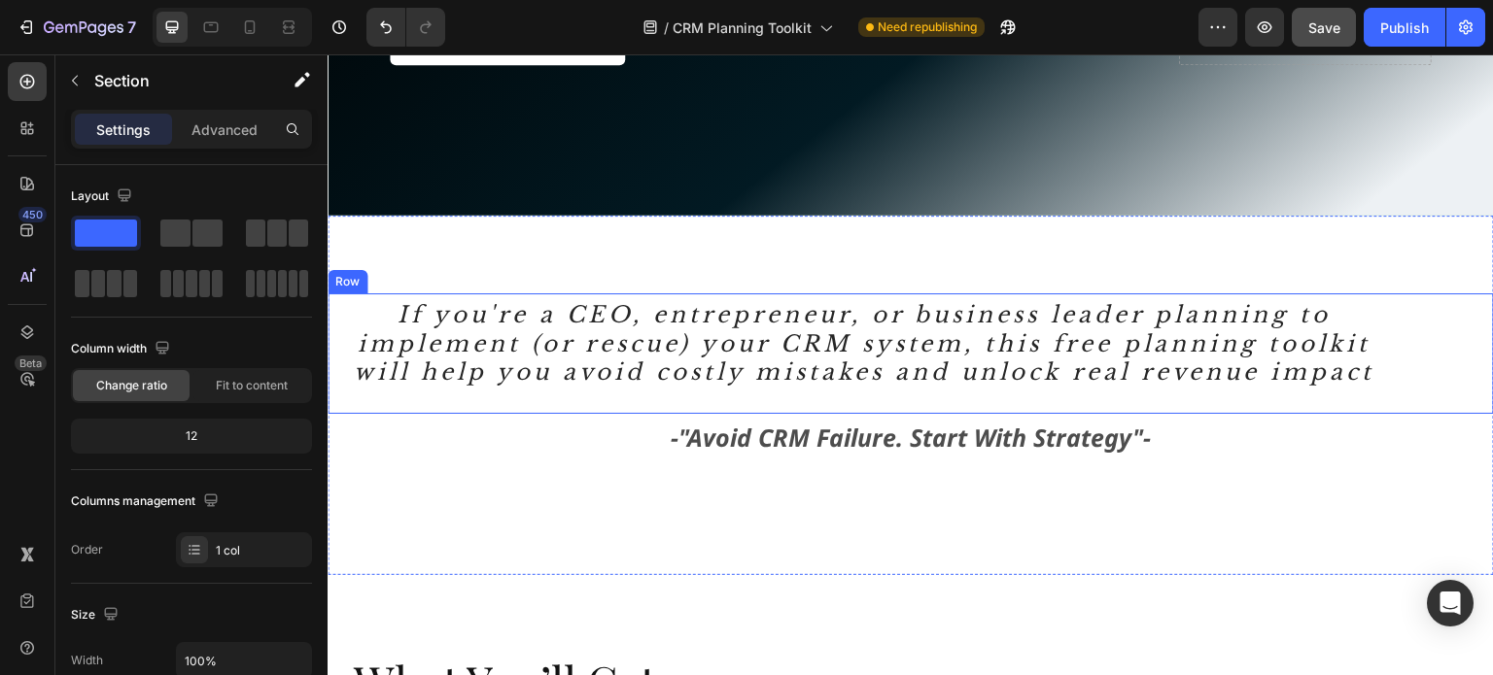
scroll to position [583, 0]
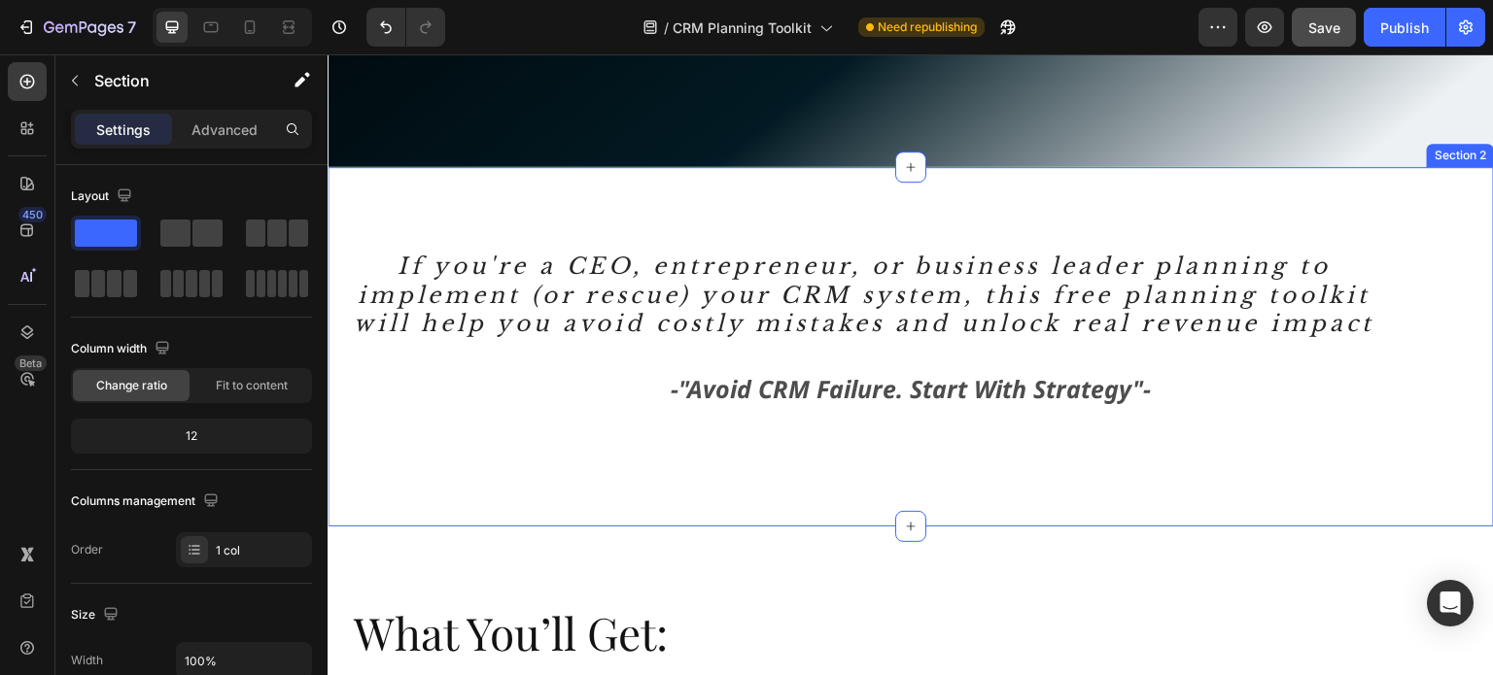
click at [608, 416] on div "If you're a CEO, entrepreneur, or business leader planning to implement (or res…" at bounding box center [911, 347] width 1166 height 361
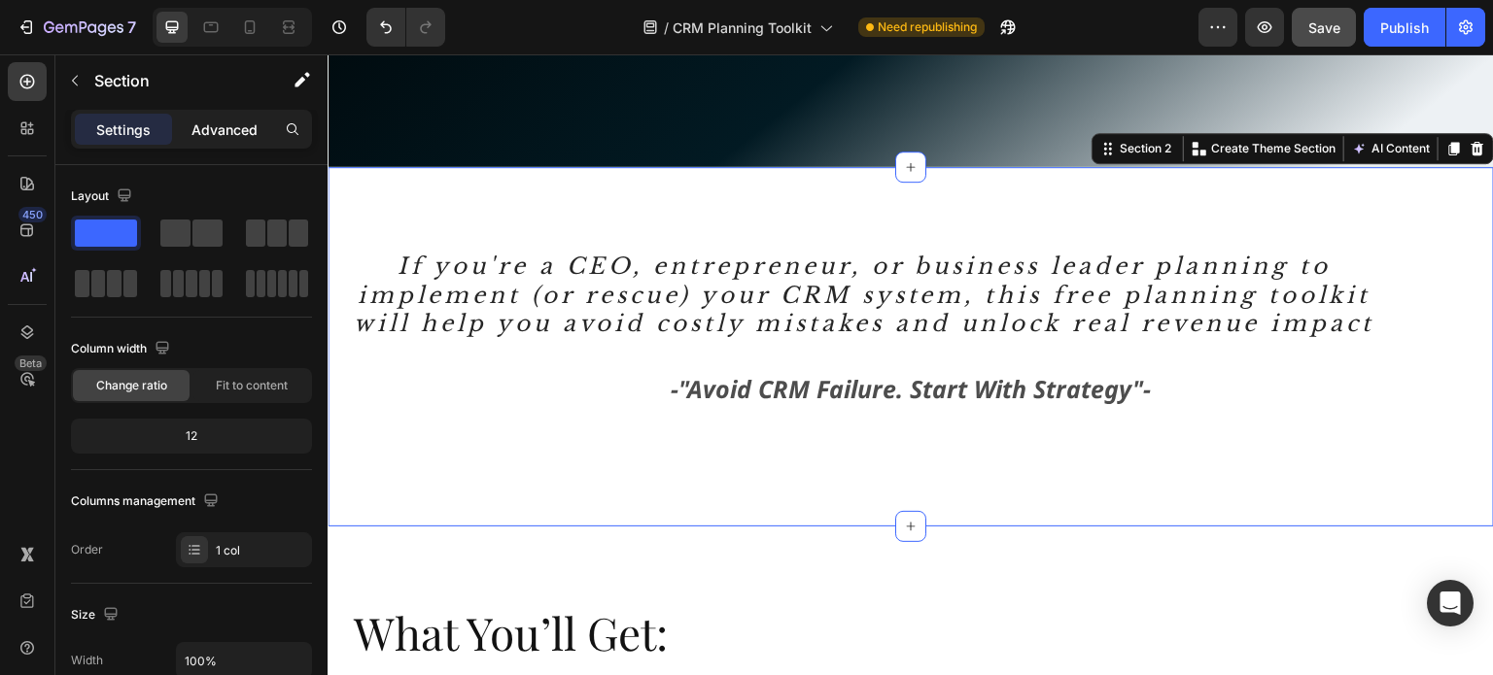
drag, startPoint x: 225, startPoint y: 127, endPoint x: 224, endPoint y: 139, distance: 11.8
click at [225, 127] on p "Advanced" at bounding box center [224, 130] width 66 height 20
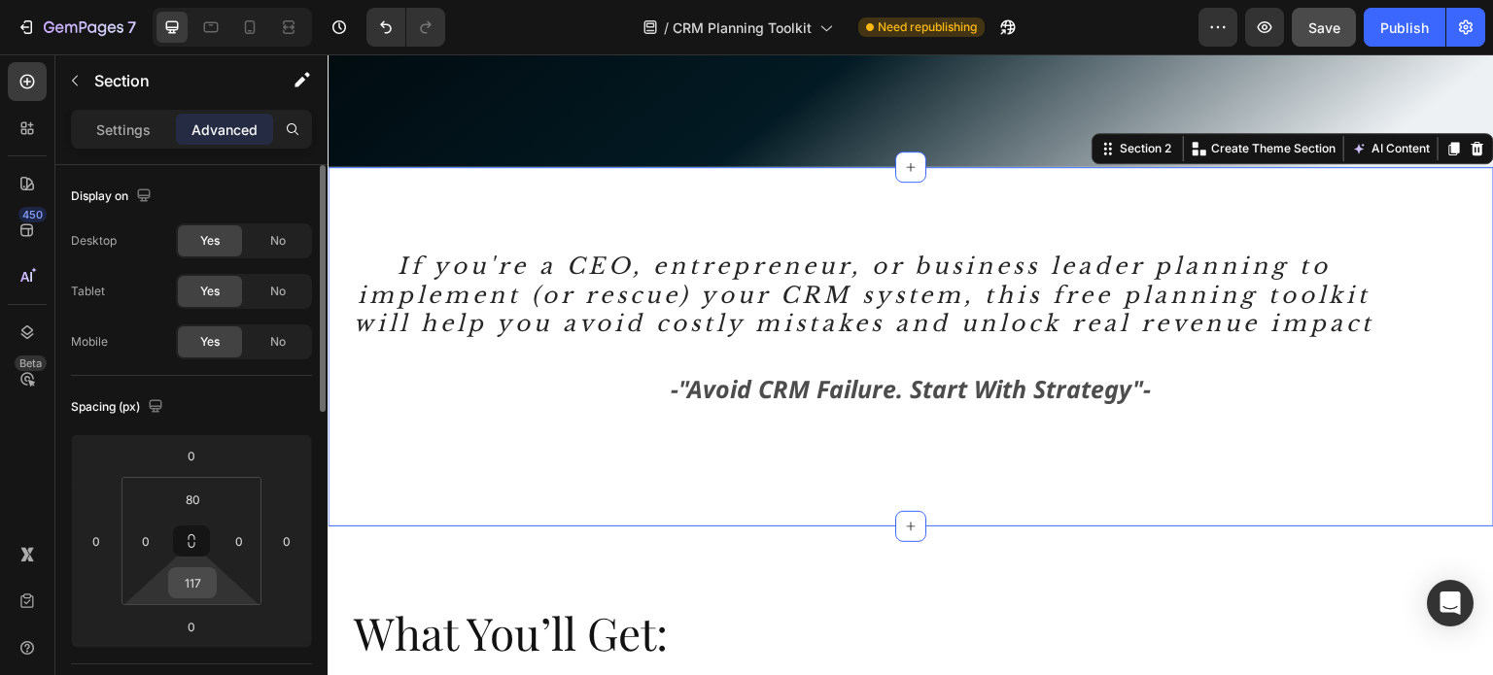
click at [187, 581] on input "117" at bounding box center [192, 583] width 39 height 29
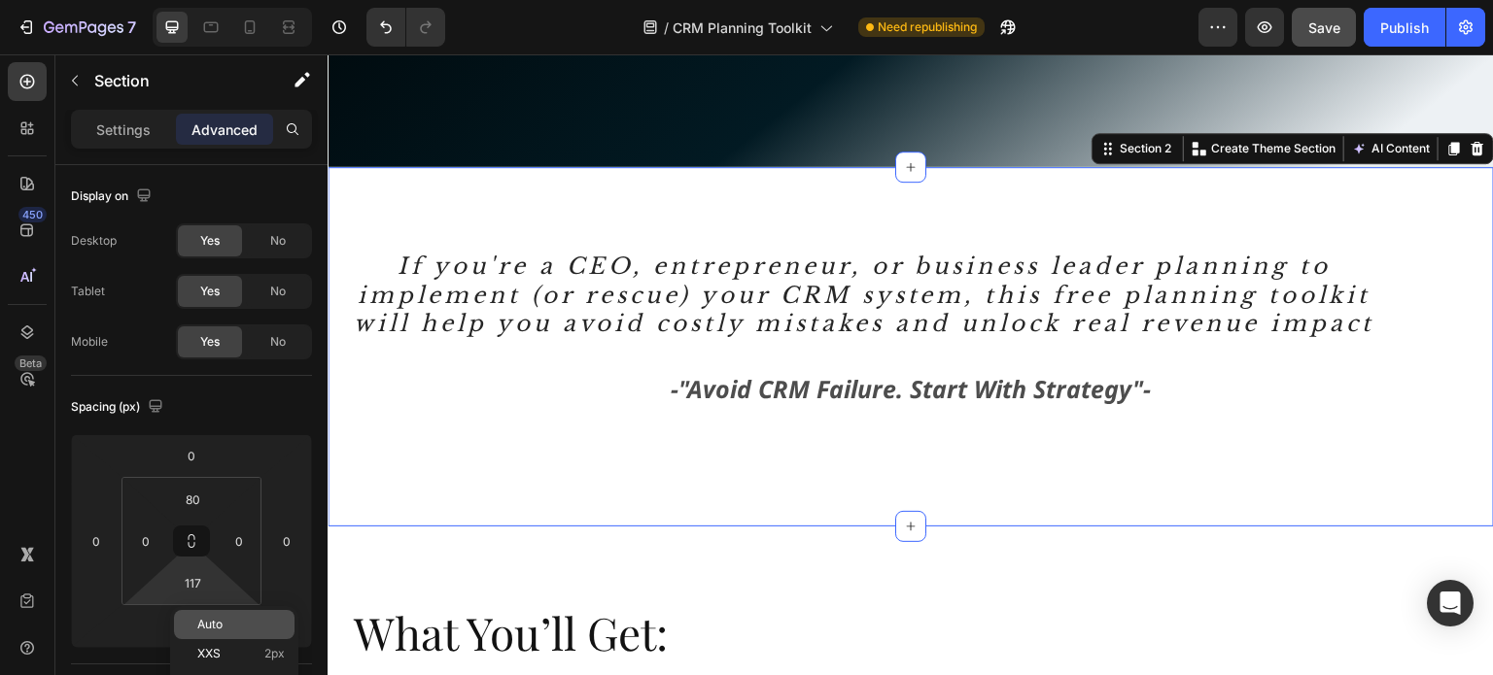
click at [215, 620] on span "Auto" at bounding box center [209, 625] width 25 height 14
type input "Auto"
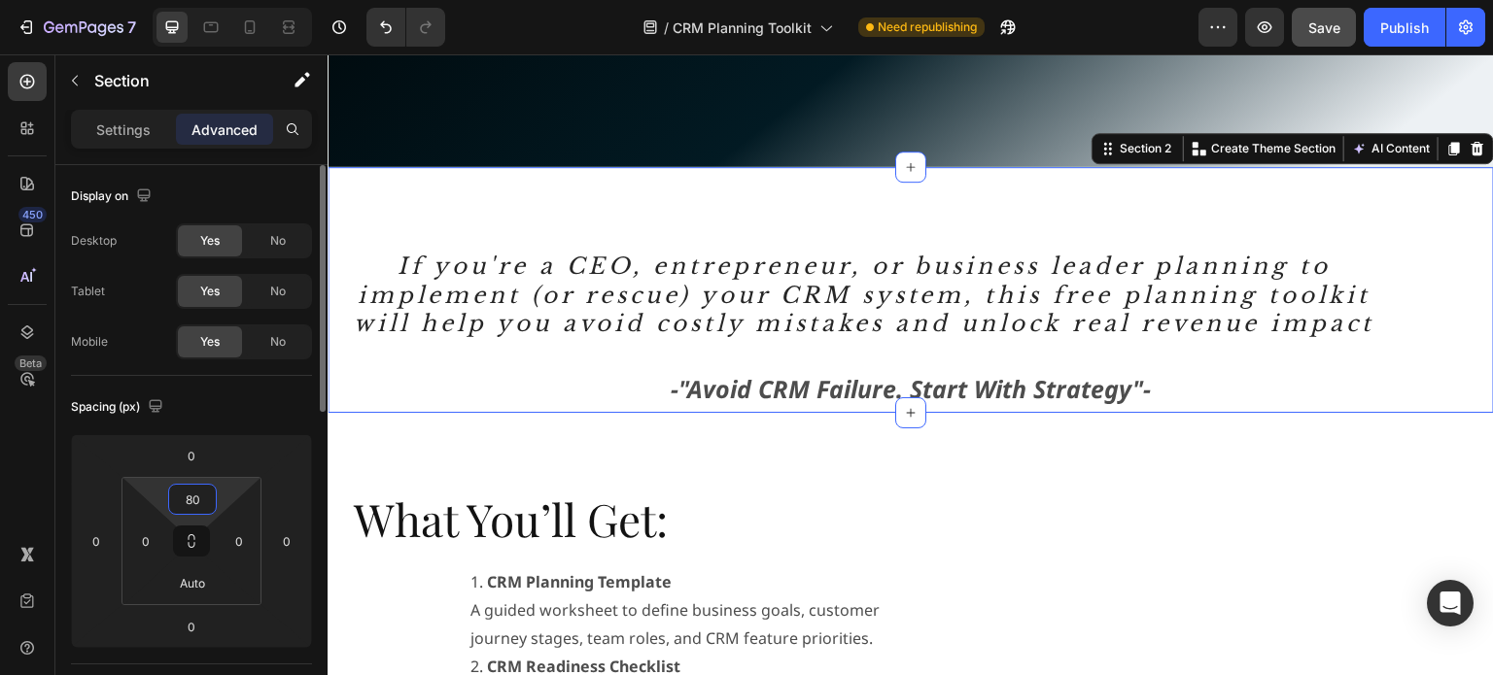
click at [206, 507] on input "80" at bounding box center [192, 499] width 39 height 29
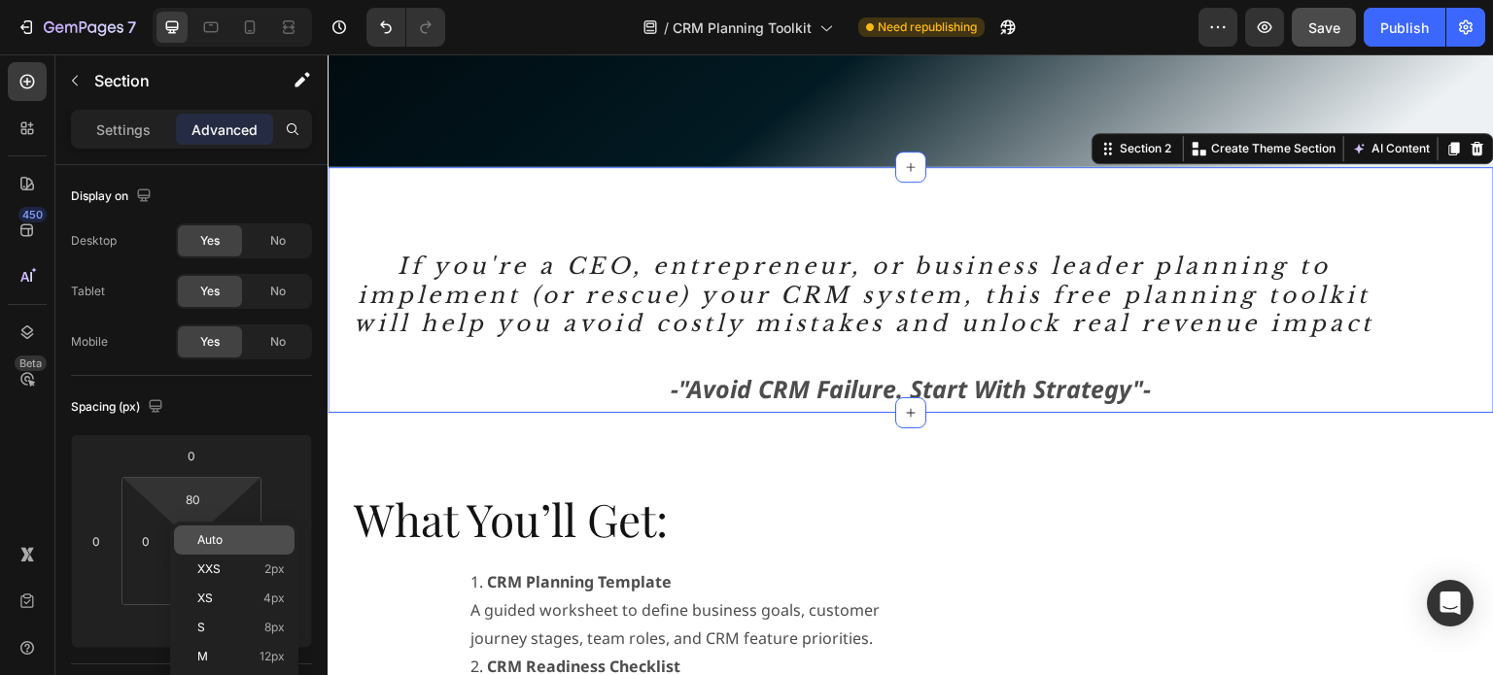
click at [219, 543] on span "Auto" at bounding box center [209, 541] width 25 height 14
type input "Auto"
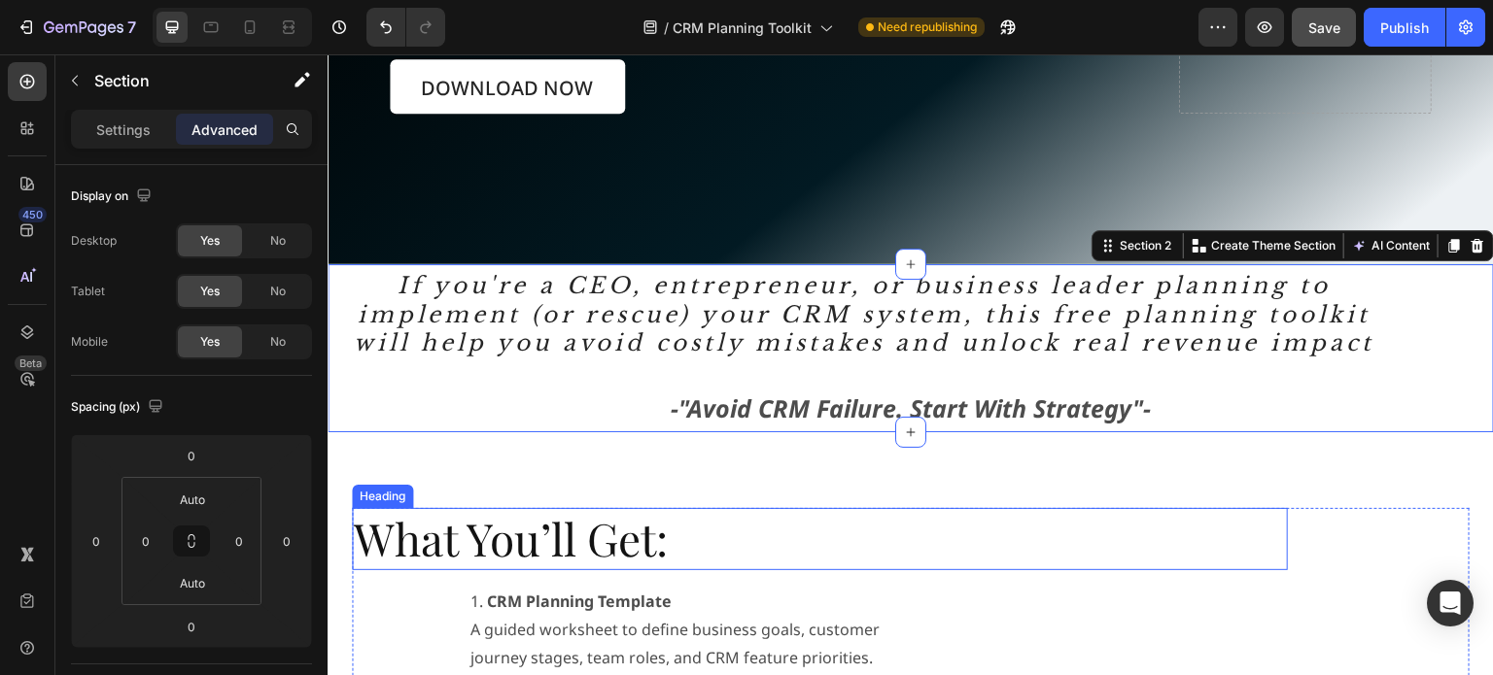
scroll to position [486, 0]
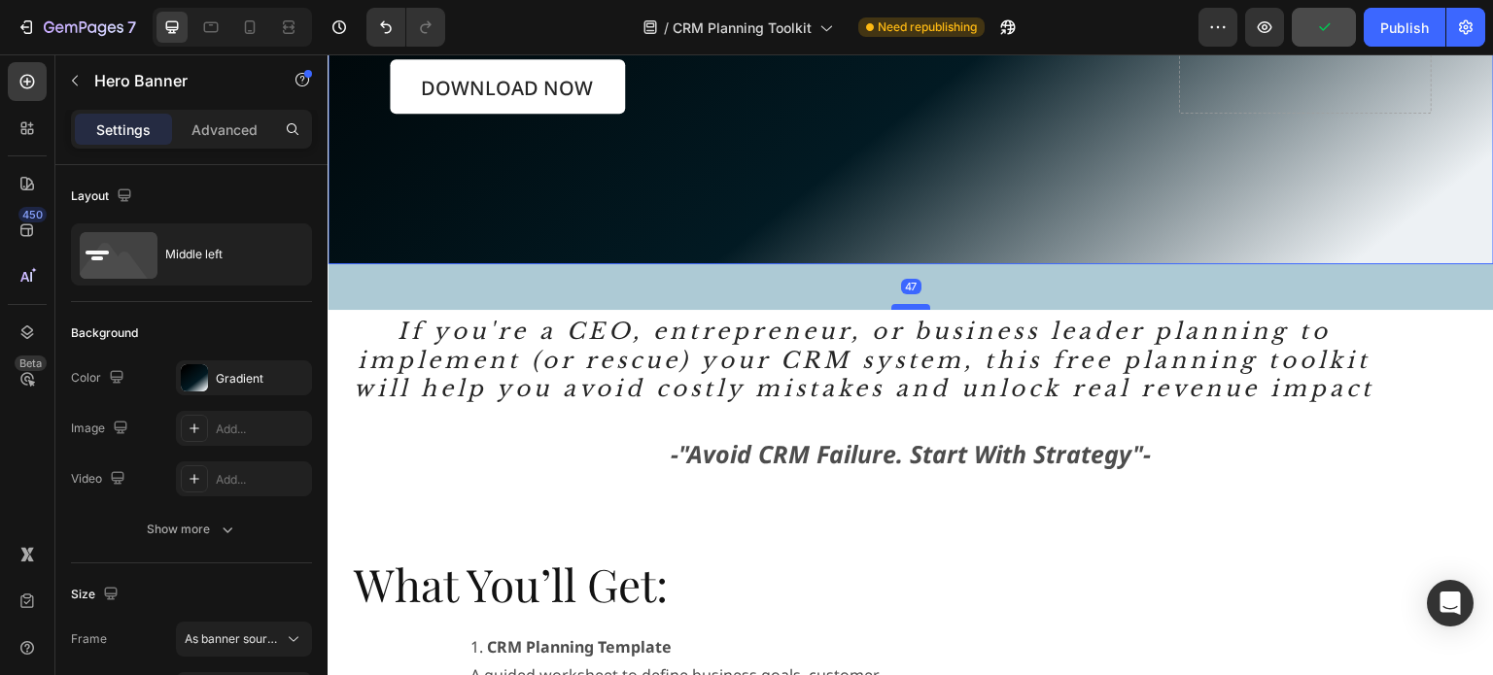
drag, startPoint x: 908, startPoint y: 254, endPoint x: 906, endPoint y: 299, distance: 45.7
click at [906, 304] on div at bounding box center [910, 307] width 39 height 6
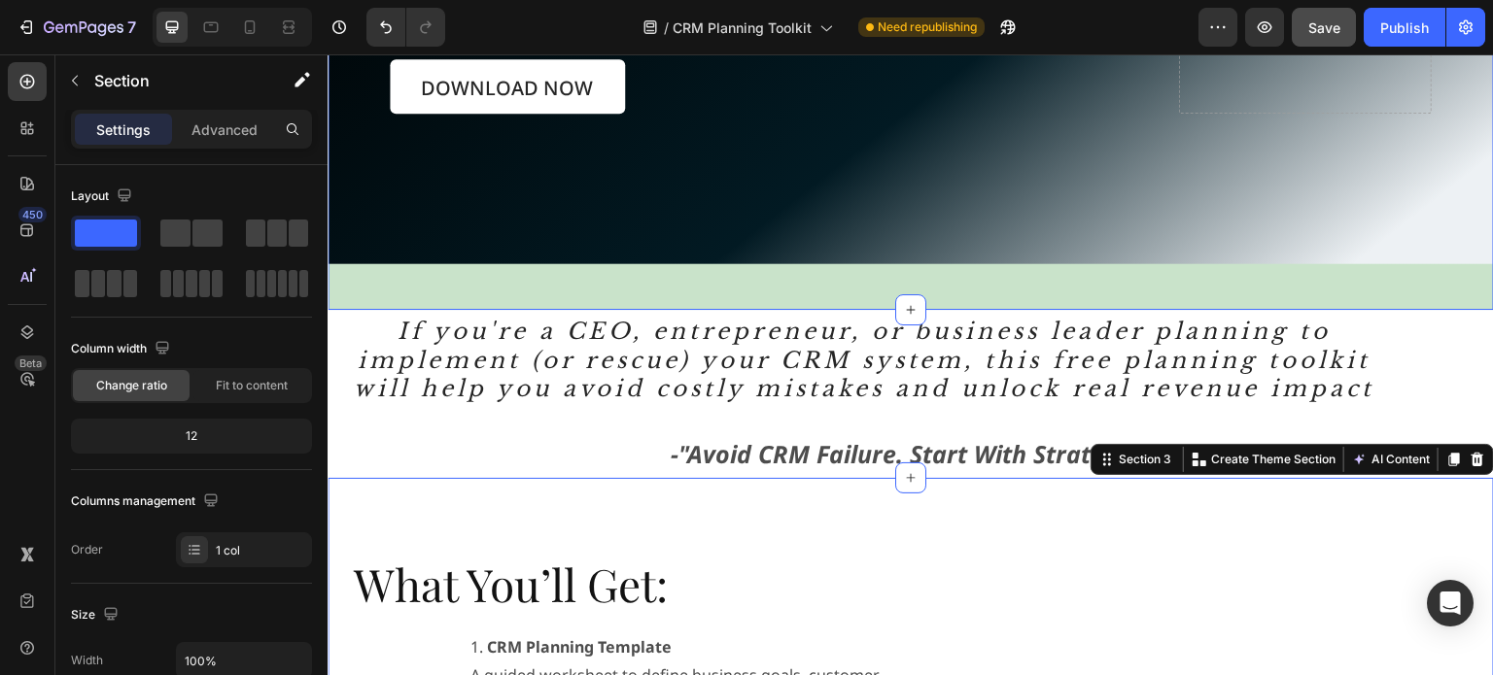
drag, startPoint x: 666, startPoint y: 265, endPoint x: 705, endPoint y: 289, distance: 45.3
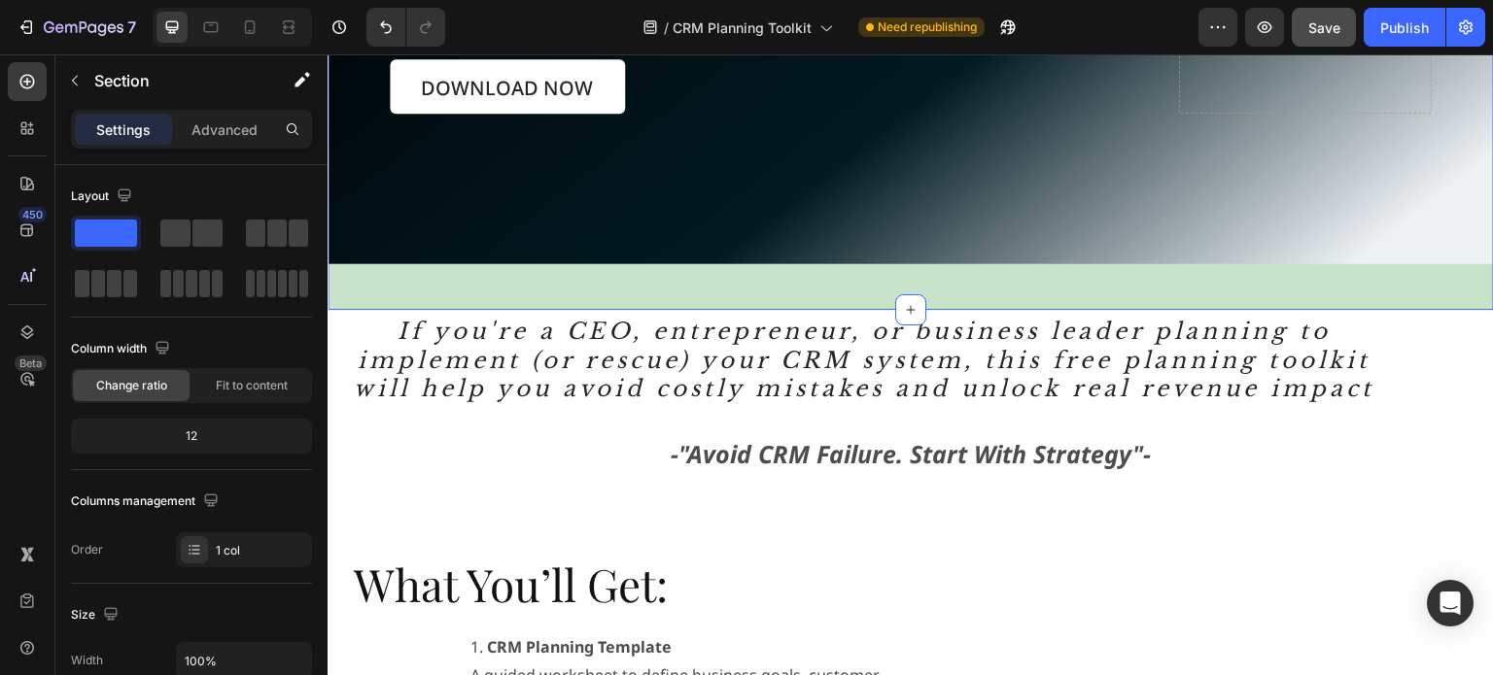
click at [230, 126] on p "Advanced" at bounding box center [224, 130] width 66 height 20
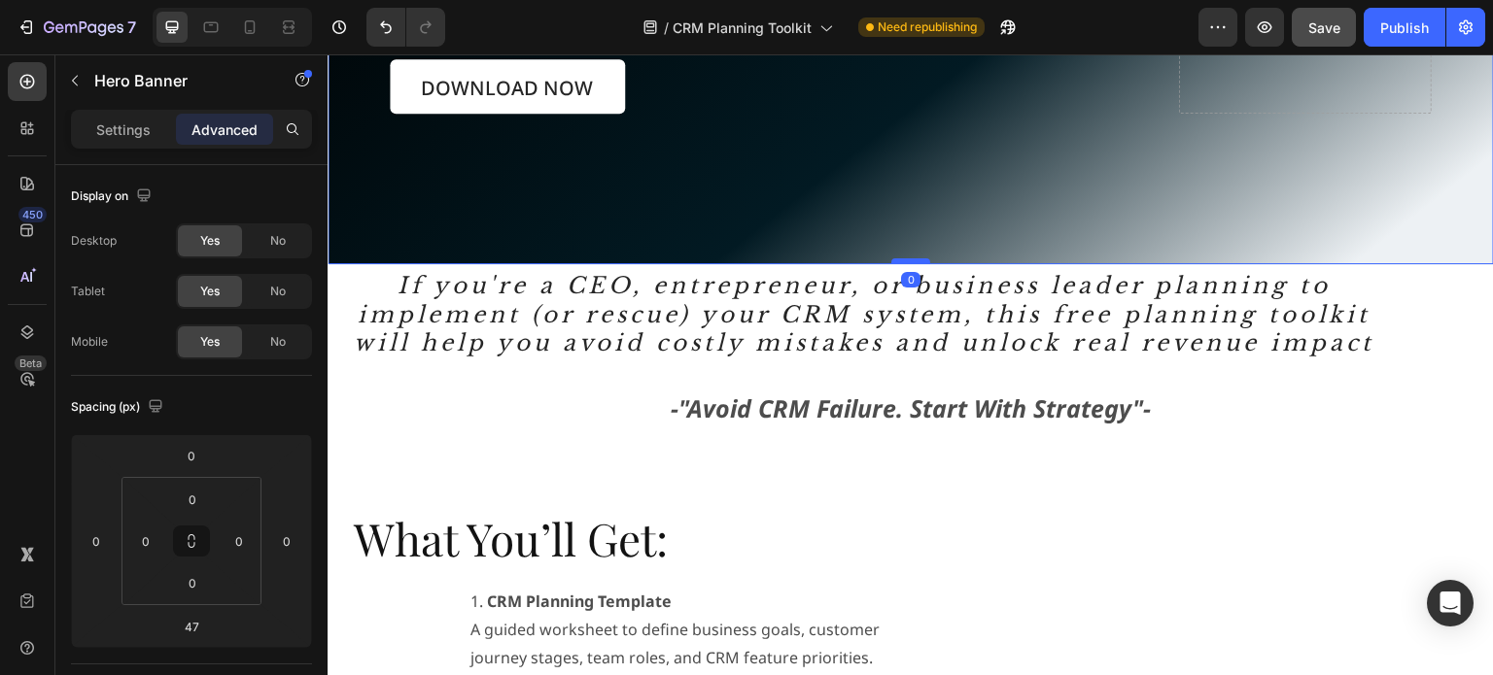
drag, startPoint x: 888, startPoint y: 296, endPoint x: 886, endPoint y: 250, distance: 46.7
click at [891, 259] on div at bounding box center [910, 262] width 39 height 6
type input "0"
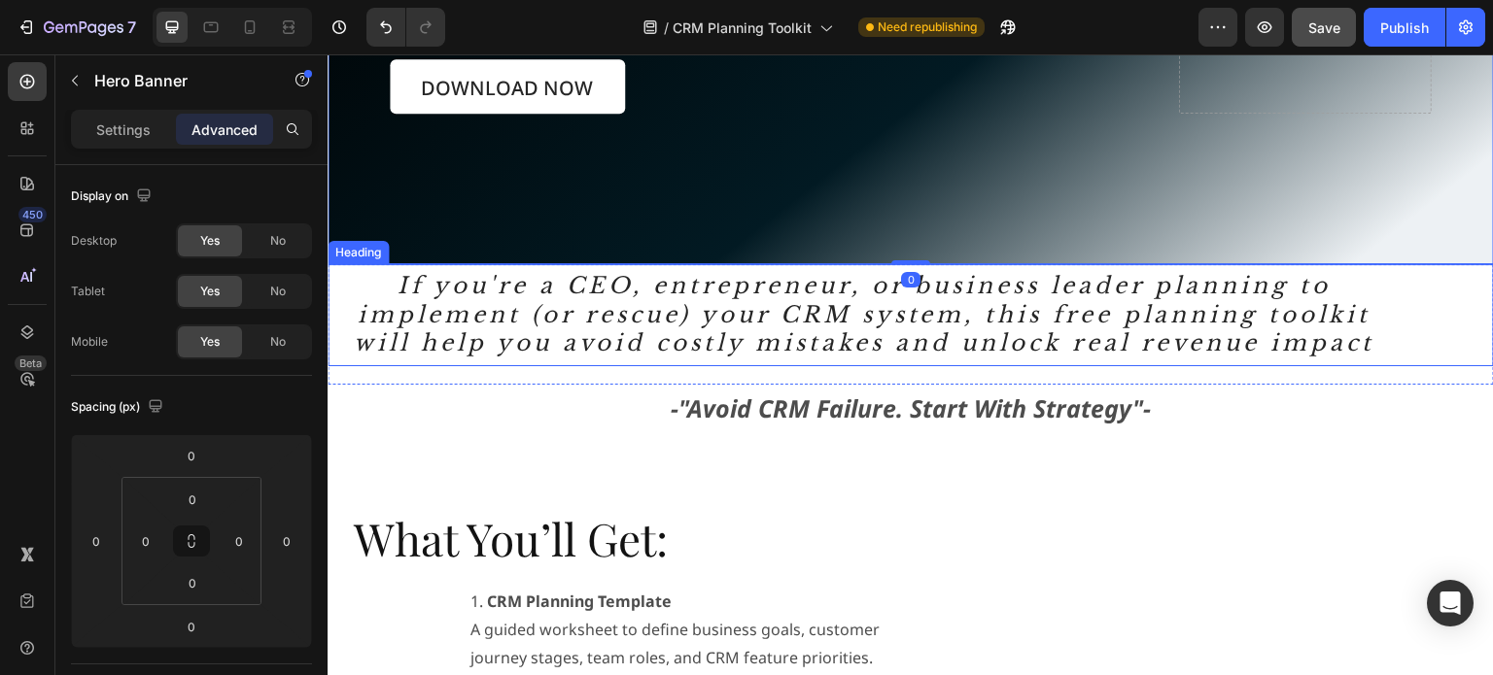
click at [357, 272] on h2 "If you're a CEO, entrepreneur, or business leader planning to implement (or res…" at bounding box center [864, 315] width 1073 height 103
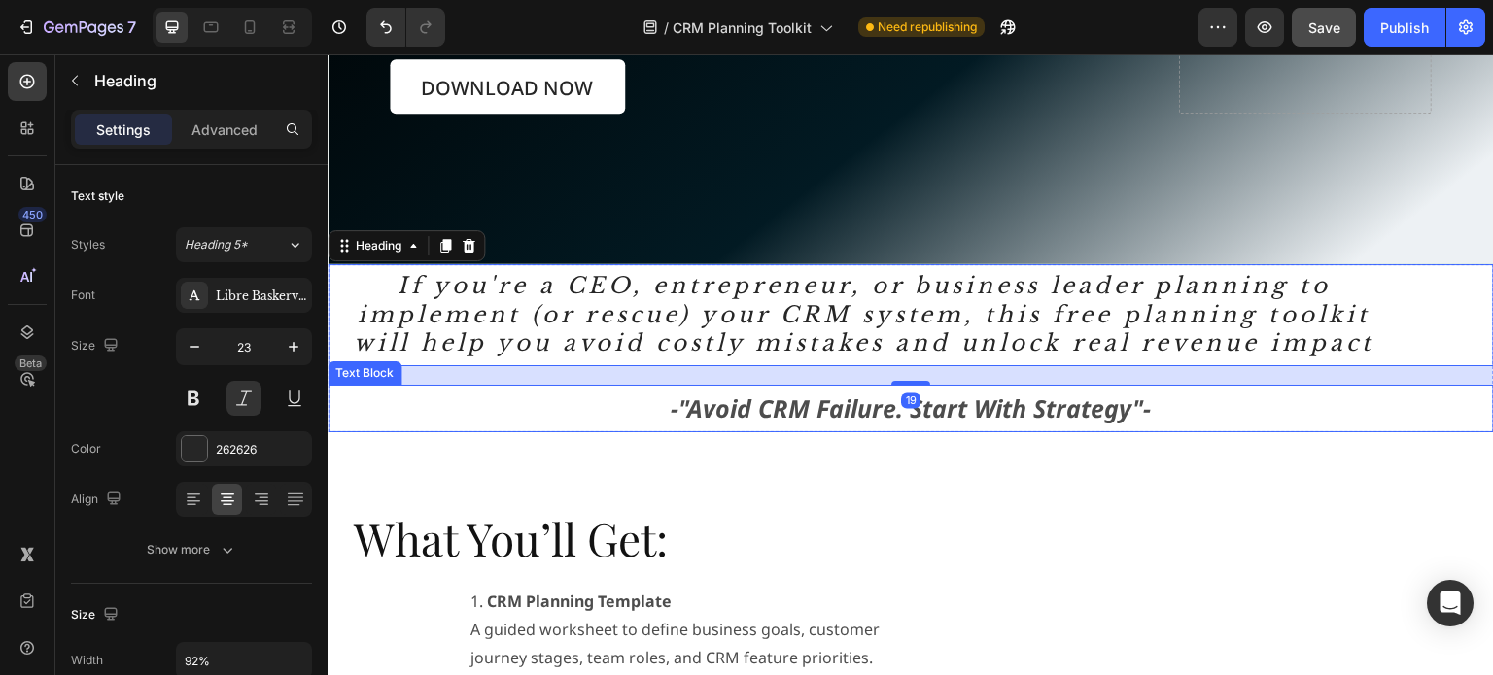
click at [587, 397] on p "-"Avoid CRM Failure. Start With Strategy"-" at bounding box center [910, 409] width 1162 height 44
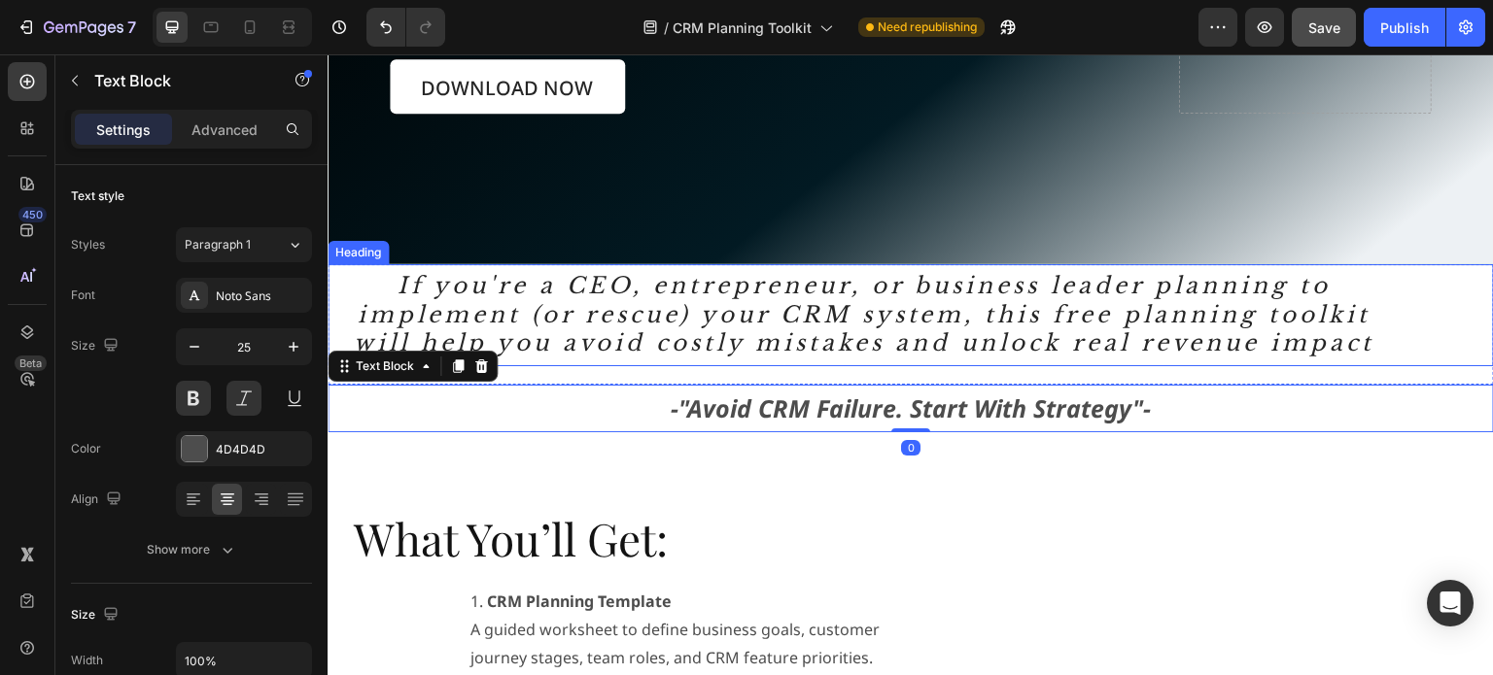
click at [363, 285] on h2 "If you're a CEO, entrepreneur, or business leader planning to implement (or res…" at bounding box center [864, 315] width 1073 height 103
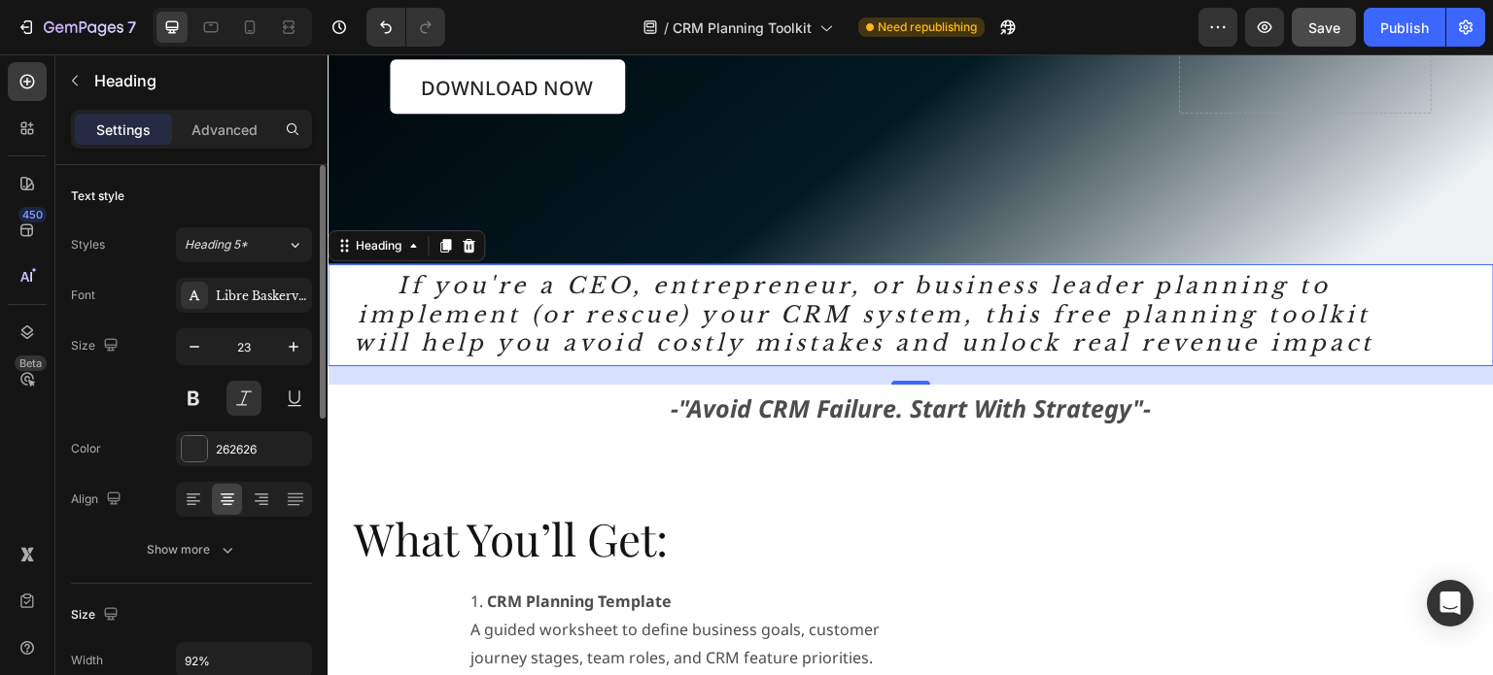
drag, startPoint x: 216, startPoint y: 130, endPoint x: 194, endPoint y: 171, distance: 46.1
click at [216, 130] on p "Advanced" at bounding box center [224, 130] width 66 height 20
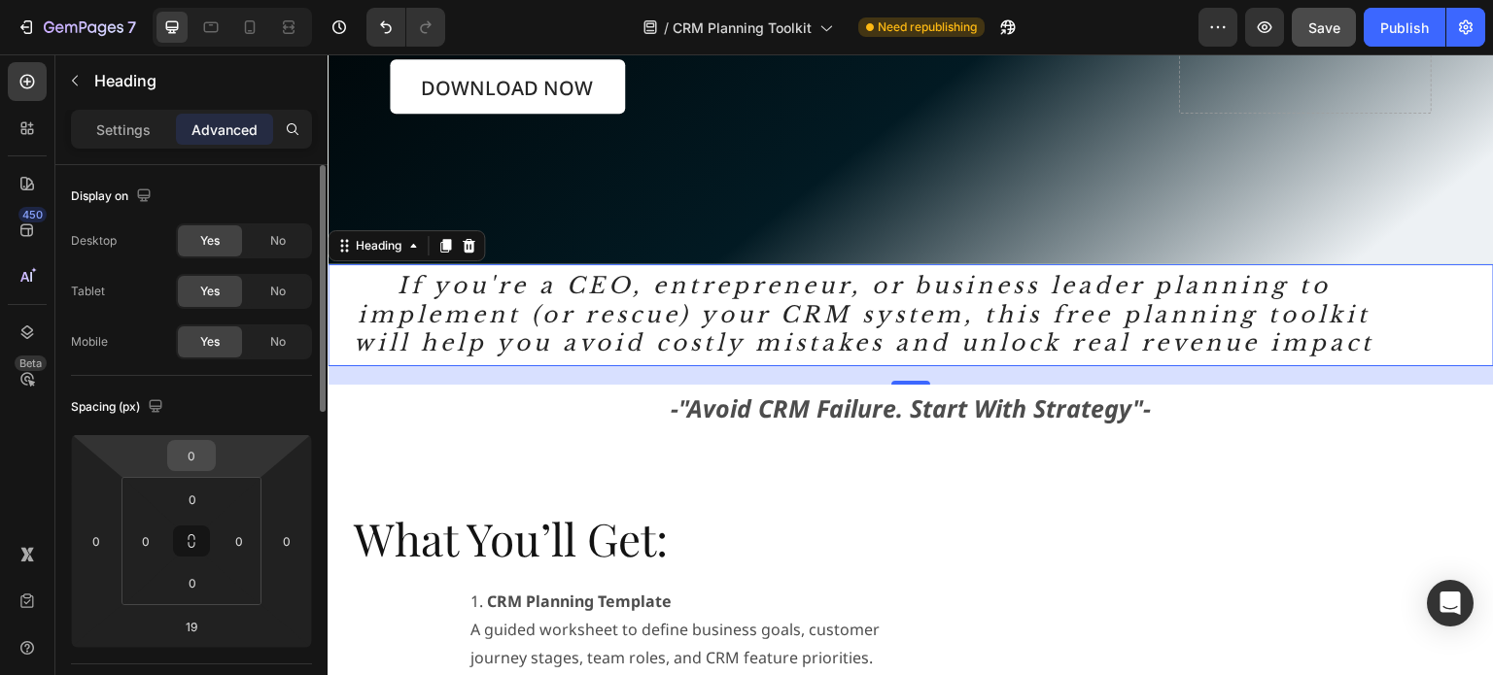
click at [206, 457] on input "0" at bounding box center [191, 455] width 39 height 29
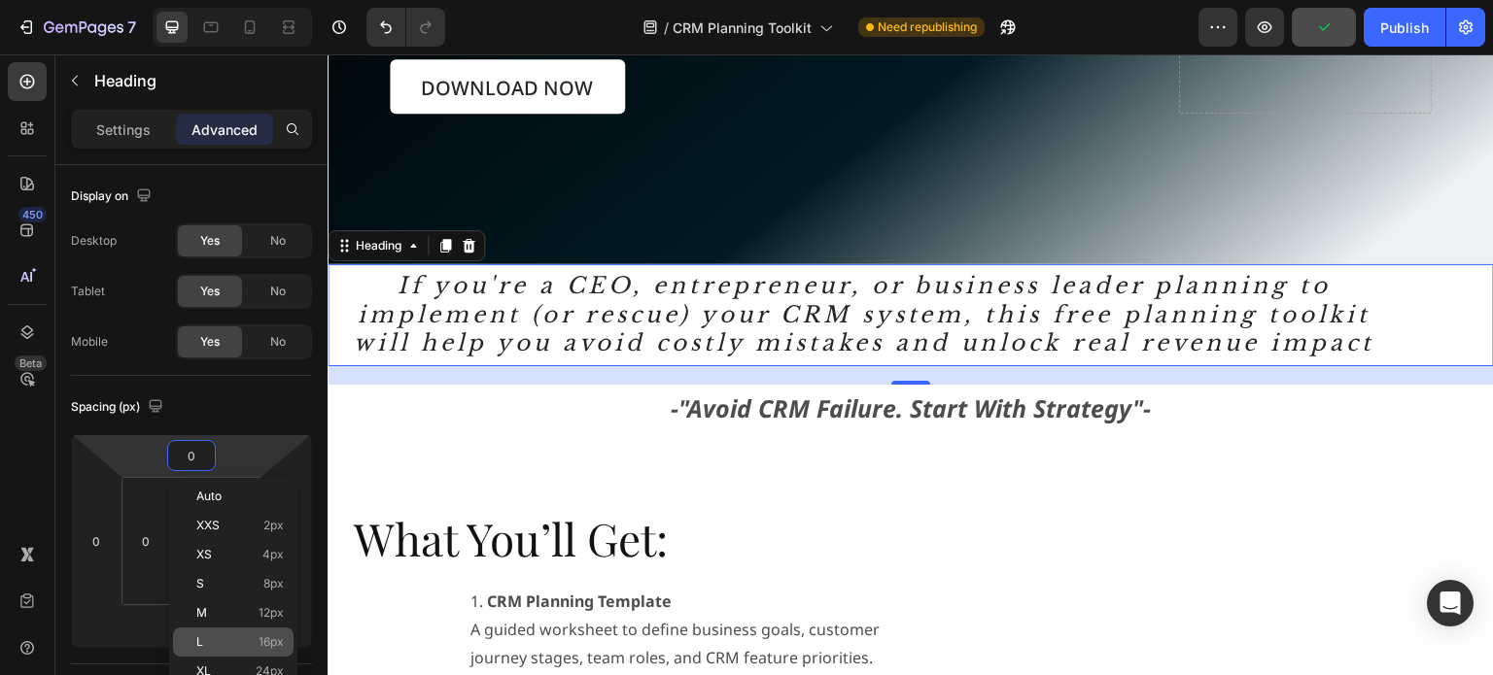
click at [243, 636] on p "L 16px" at bounding box center [239, 643] width 87 height 14
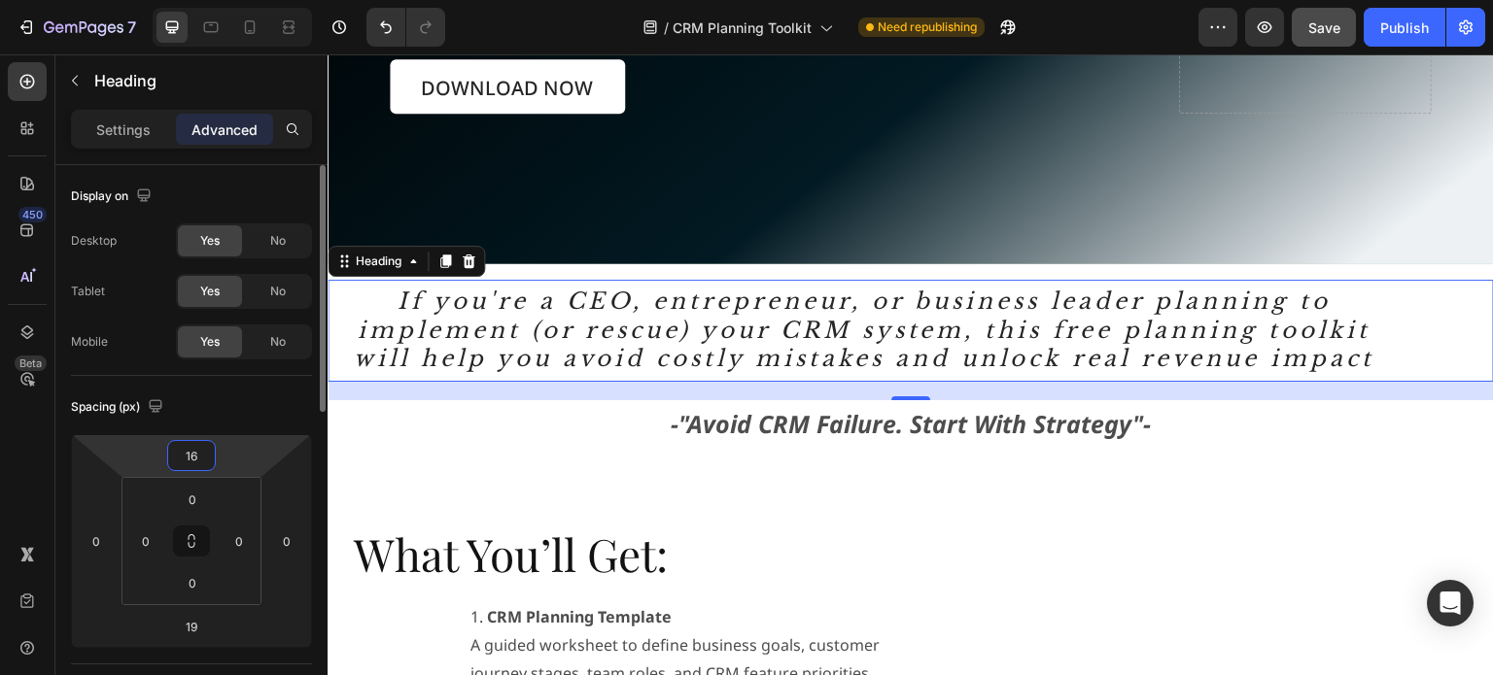
click at [198, 448] on input "16" at bounding box center [191, 455] width 39 height 29
click at [236, 665] on p "XL 24px" at bounding box center [239, 672] width 87 height 14
type input "24"
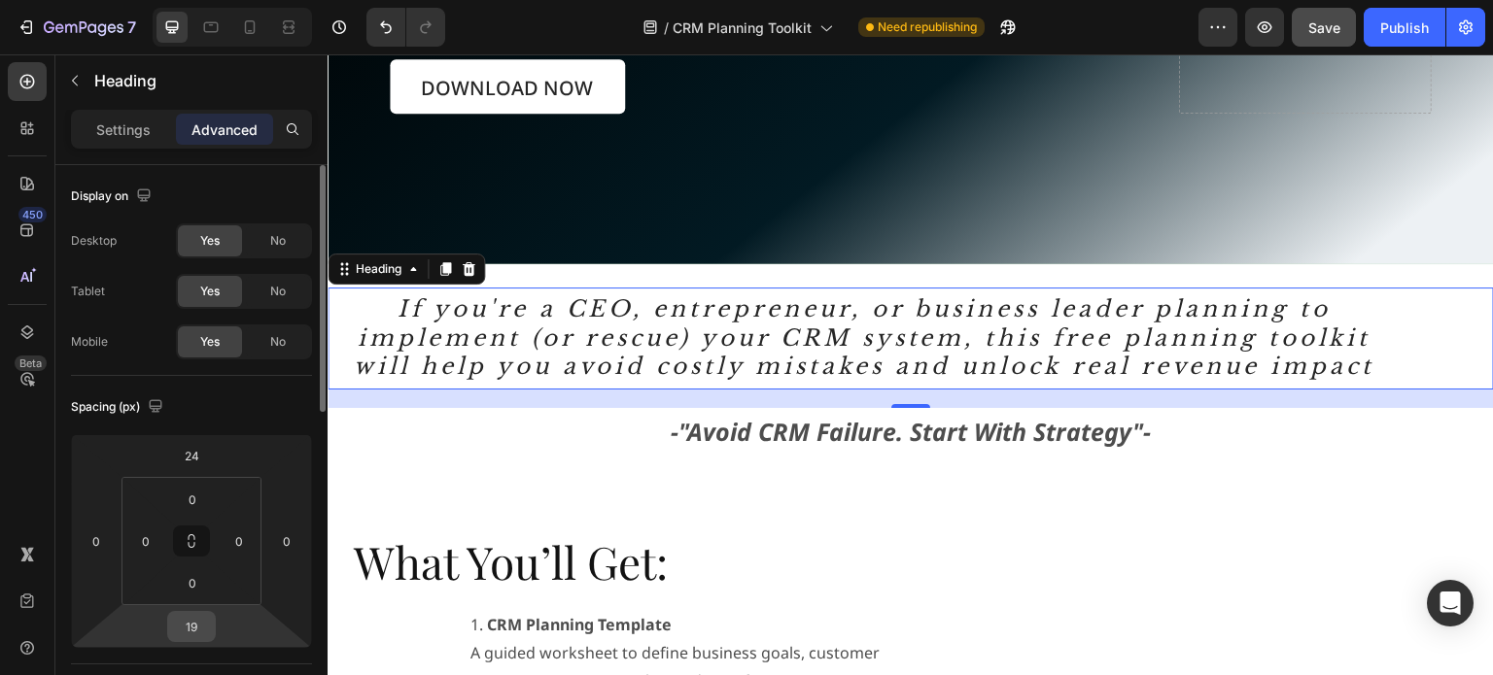
click at [202, 626] on input "19" at bounding box center [191, 626] width 39 height 29
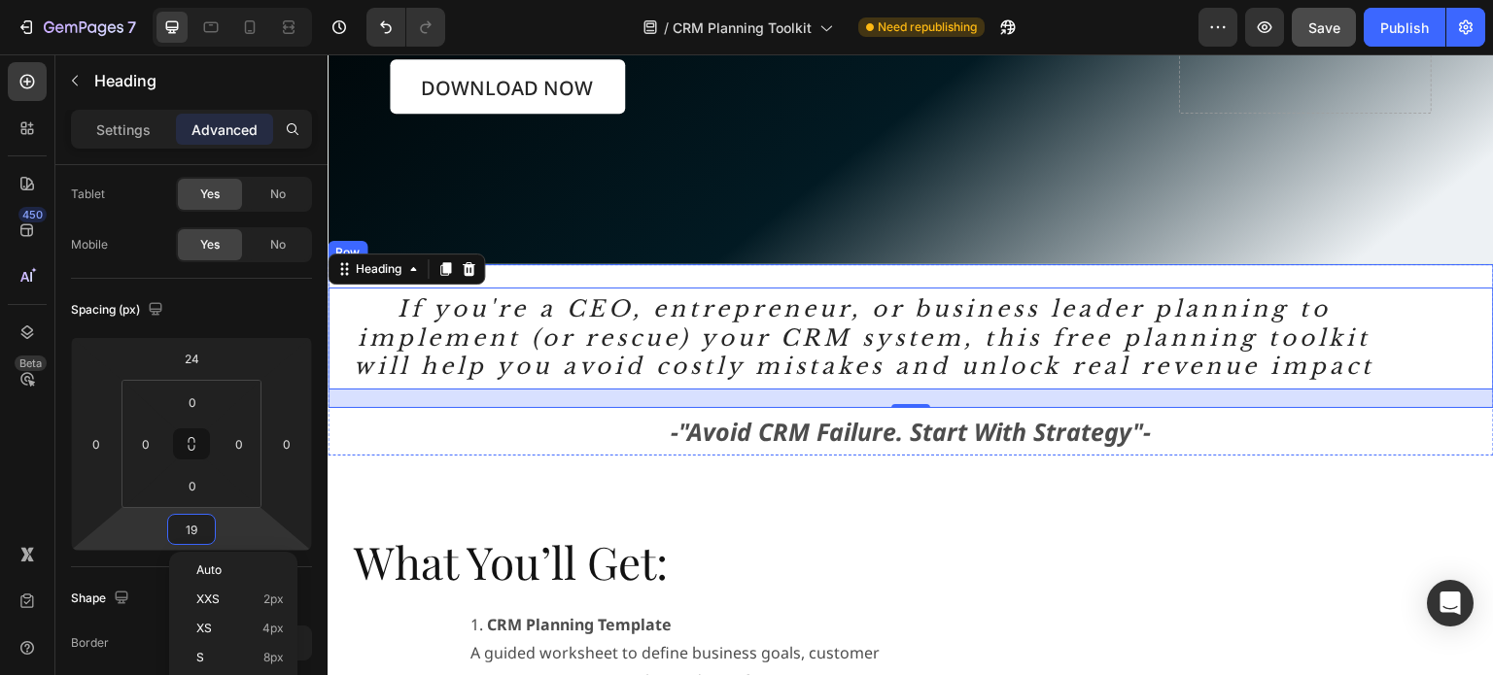
click at [1326, 273] on div "If you're a CEO, entrepreneur, or business leader planning to implement (or res…" at bounding box center [911, 336] width 1166 height 145
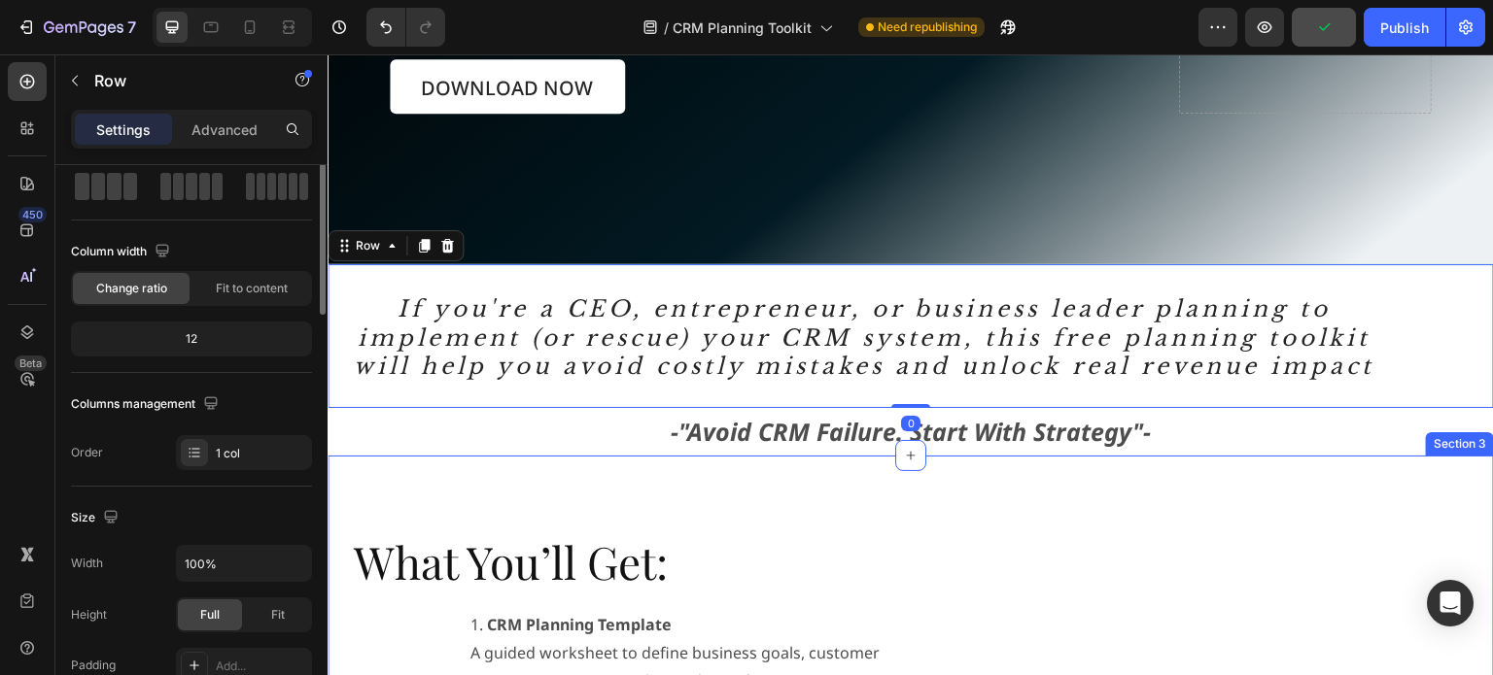
scroll to position [0, 0]
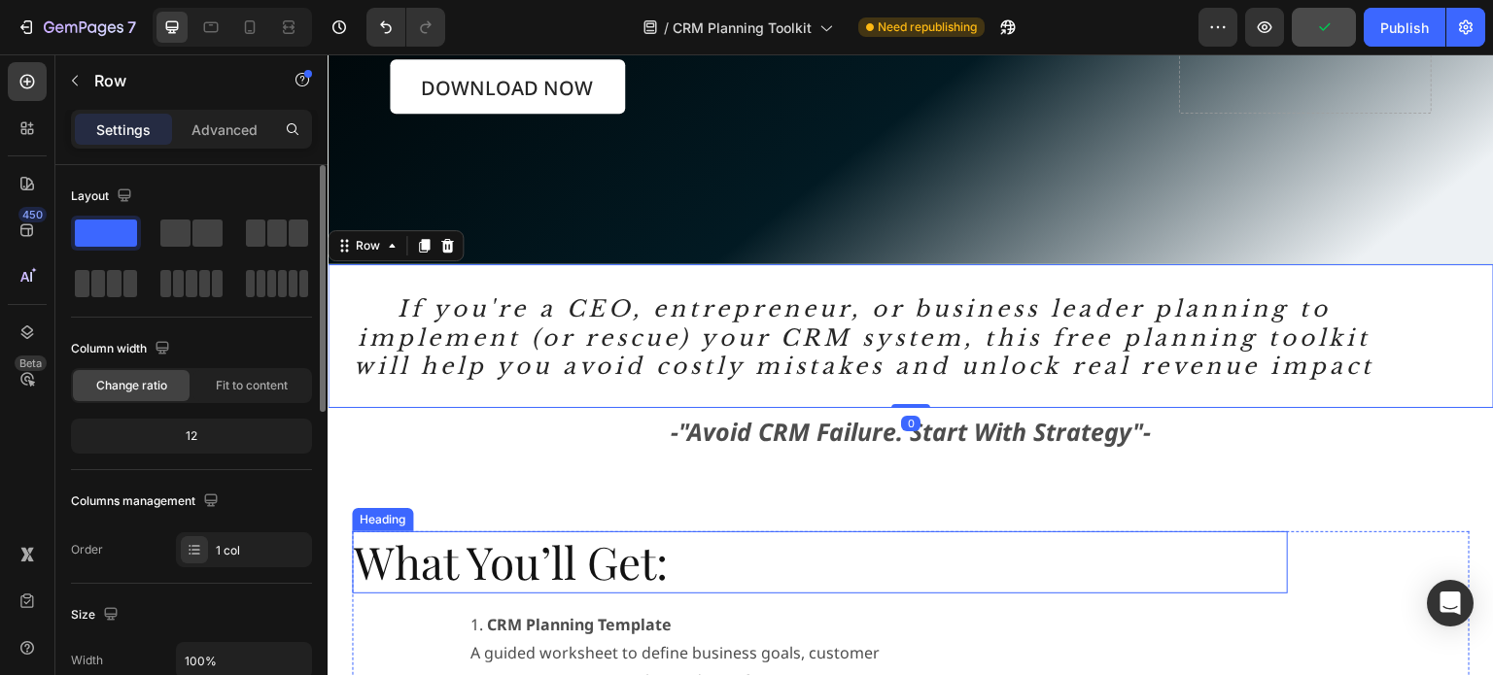
click at [1119, 532] on h2 "What You’ll Get:" at bounding box center [820, 563] width 936 height 62
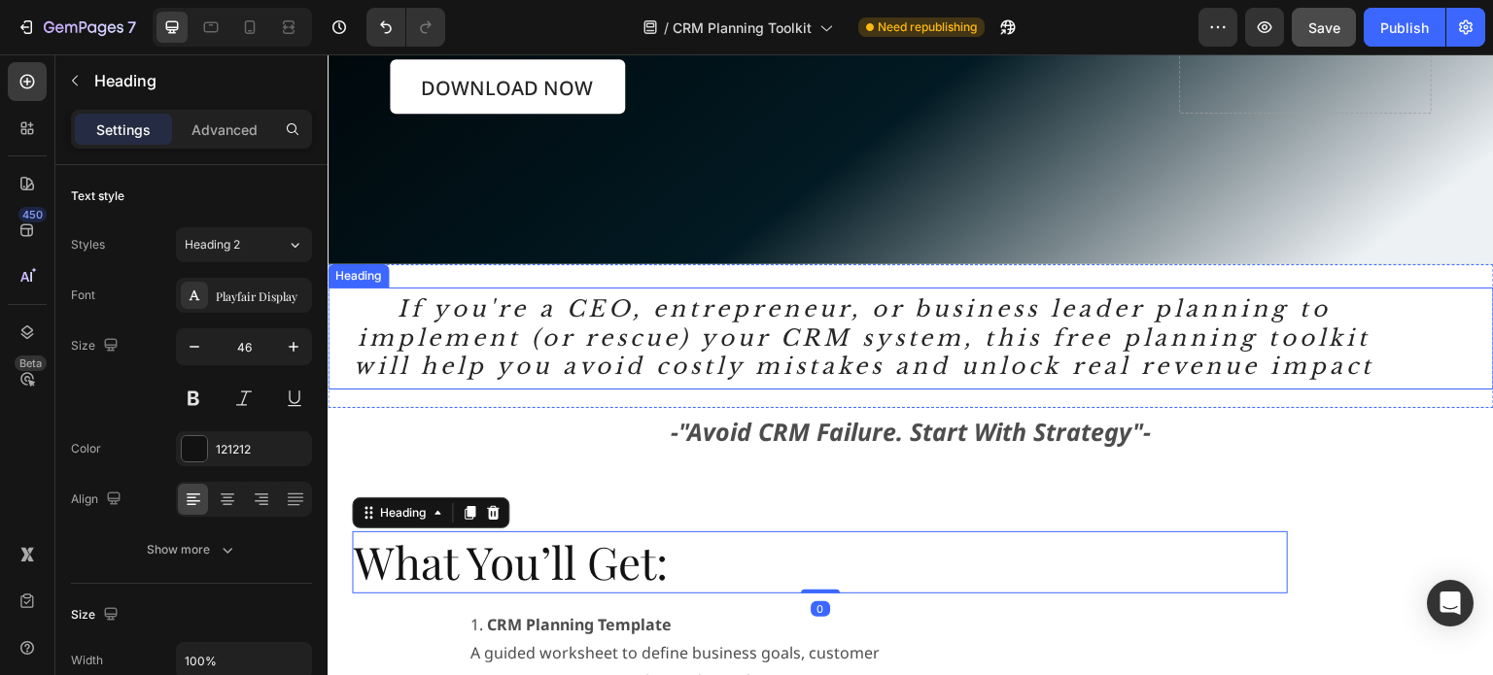
click at [365, 305] on h2 "If you're a CEO, entrepreneur, or business leader planning to implement (or res…" at bounding box center [864, 339] width 1073 height 103
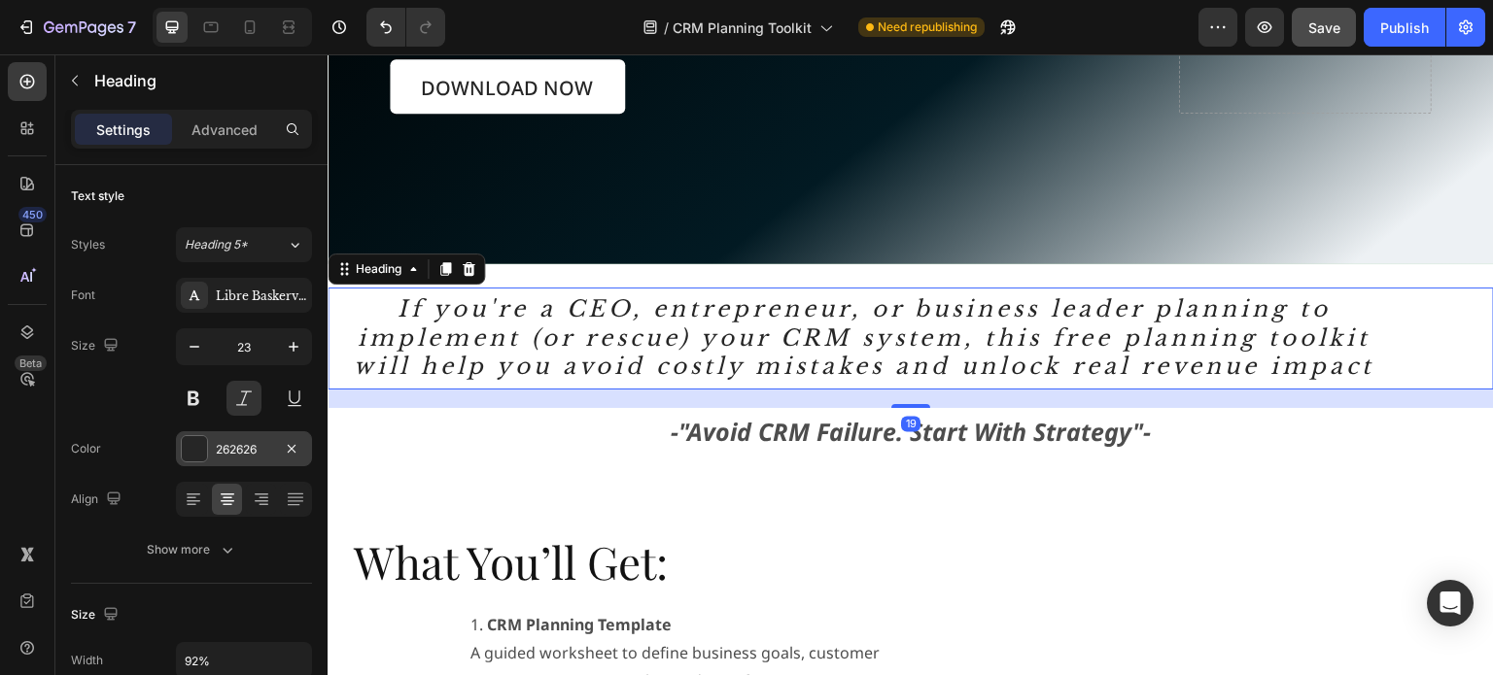
scroll to position [486, 0]
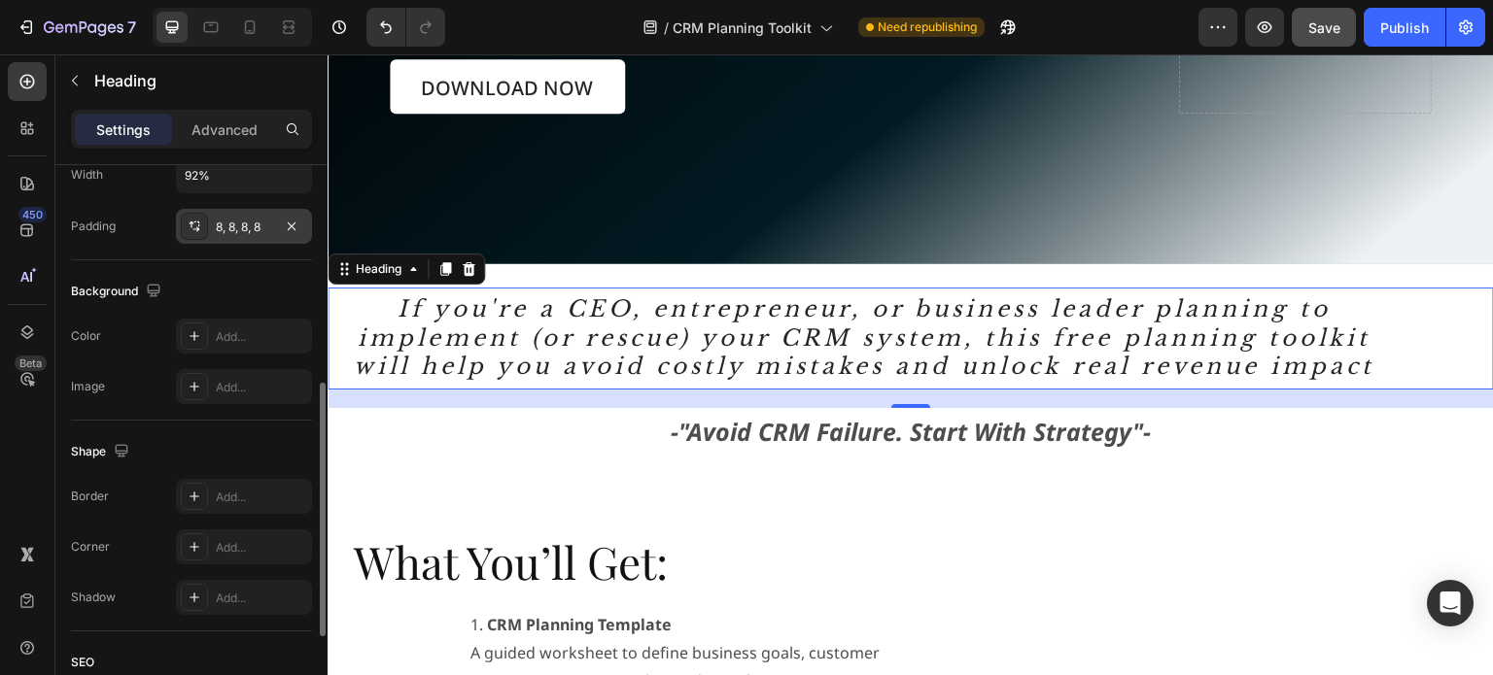
click at [201, 221] on icon at bounding box center [195, 227] width 16 height 16
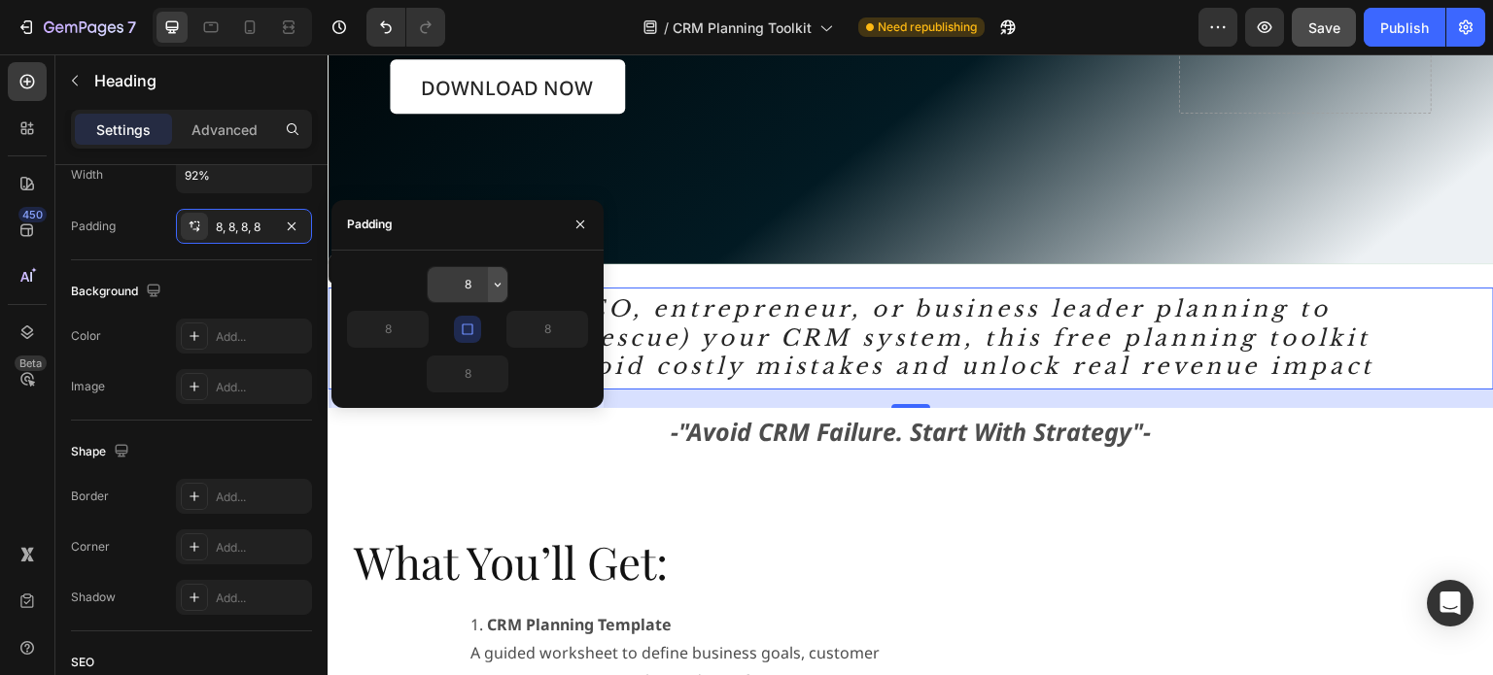
click at [498, 290] on icon "button" at bounding box center [498, 285] width 16 height 16
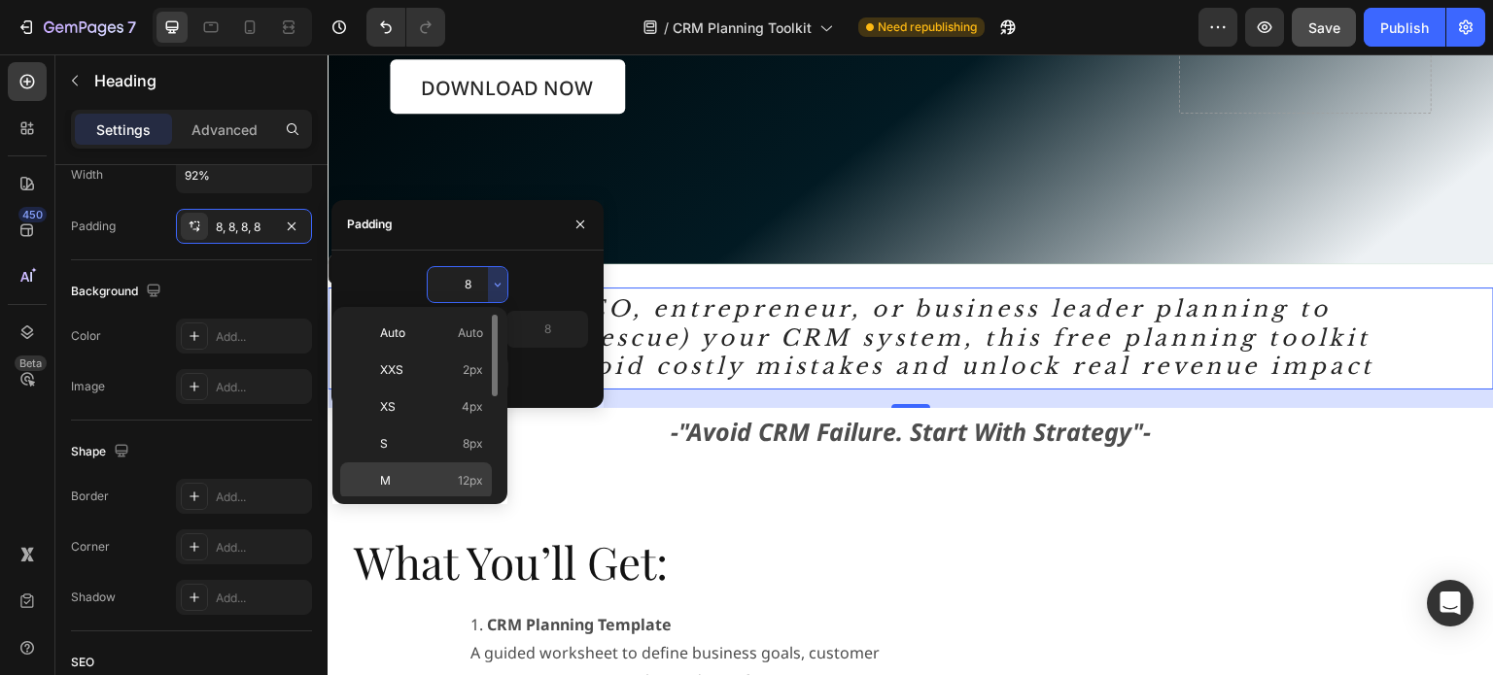
click at [454, 481] on p "M 12px" at bounding box center [431, 480] width 103 height 17
type input "12"
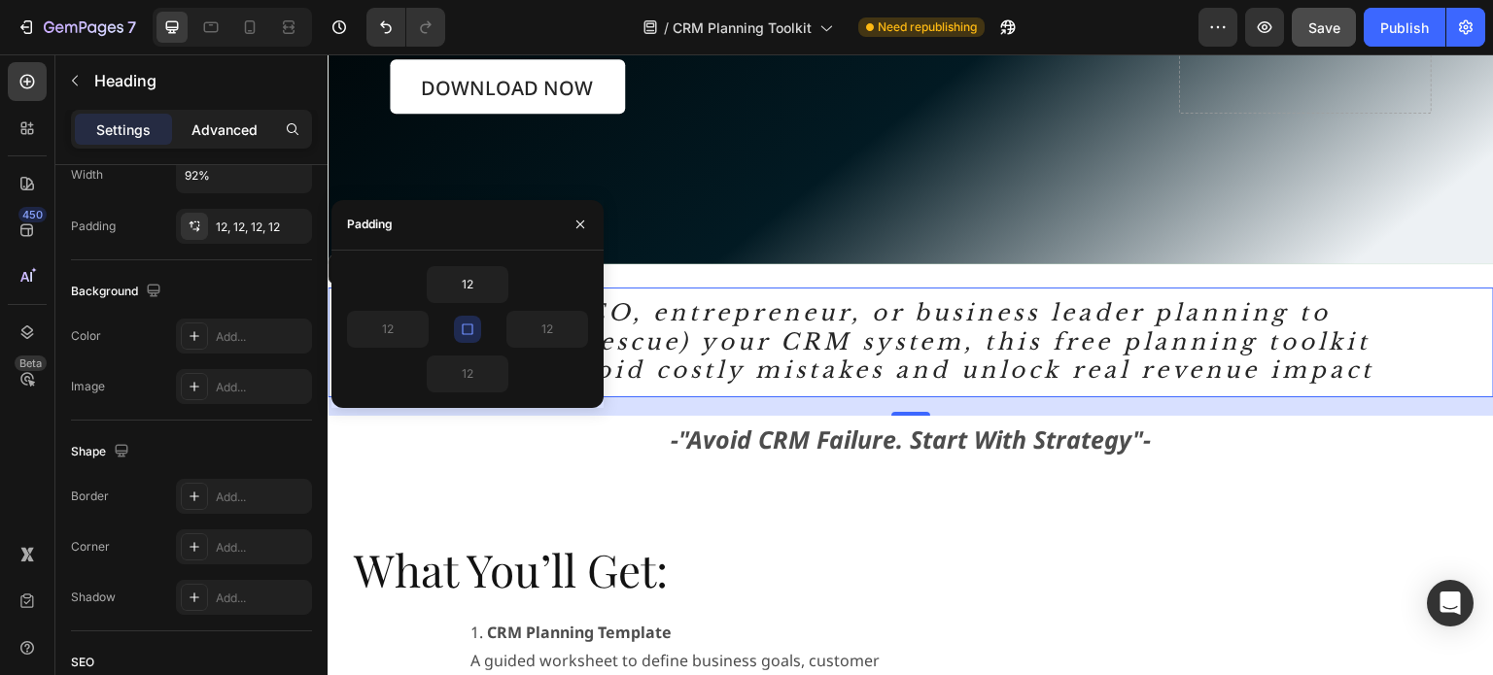
click at [246, 130] on p "Advanced" at bounding box center [224, 130] width 66 height 20
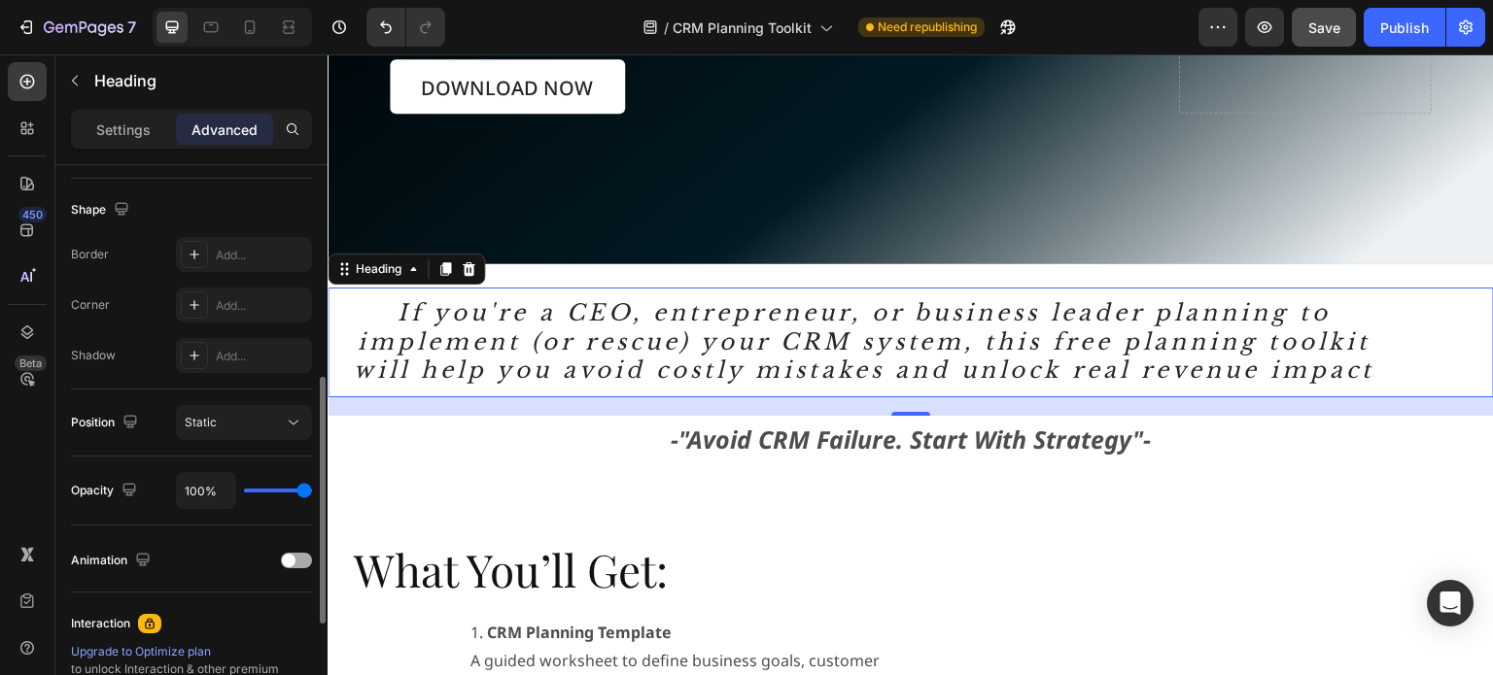
click at [297, 558] on div at bounding box center [296, 561] width 31 height 16
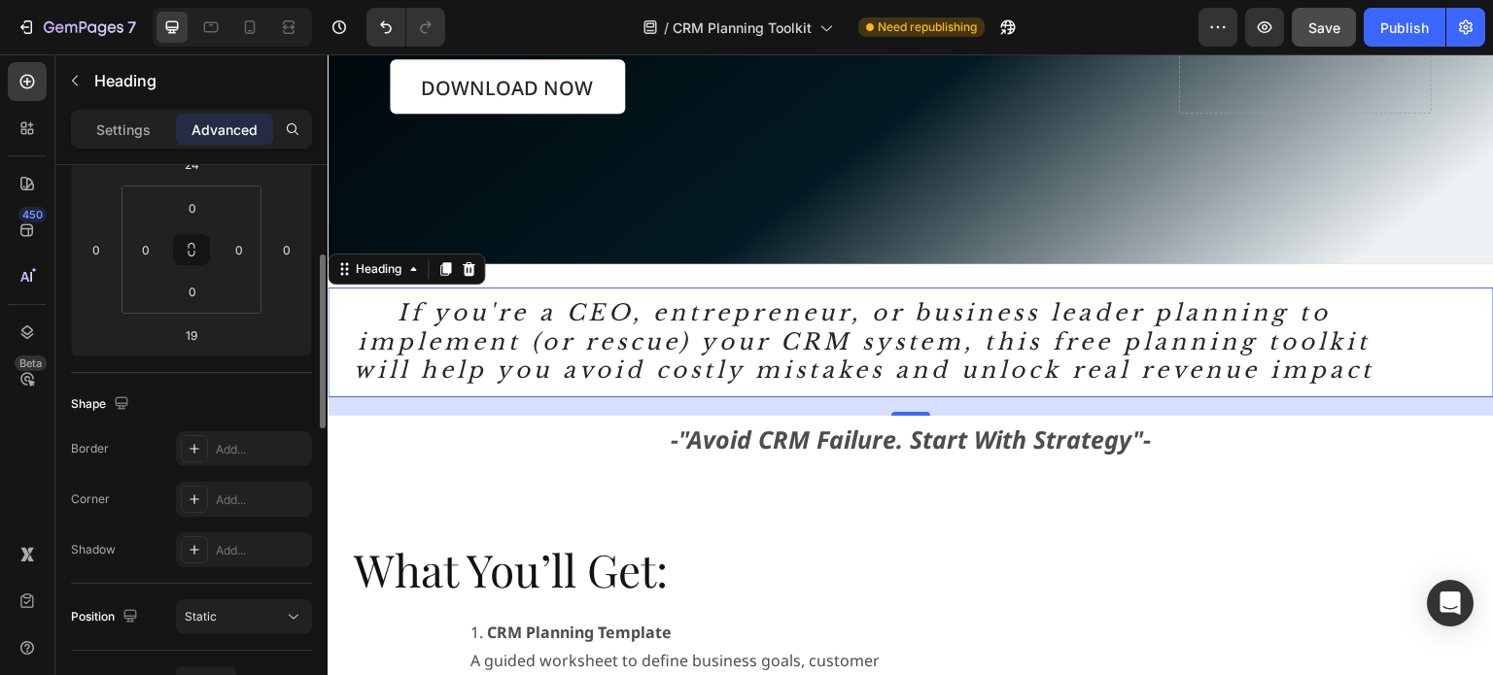
scroll to position [97, 0]
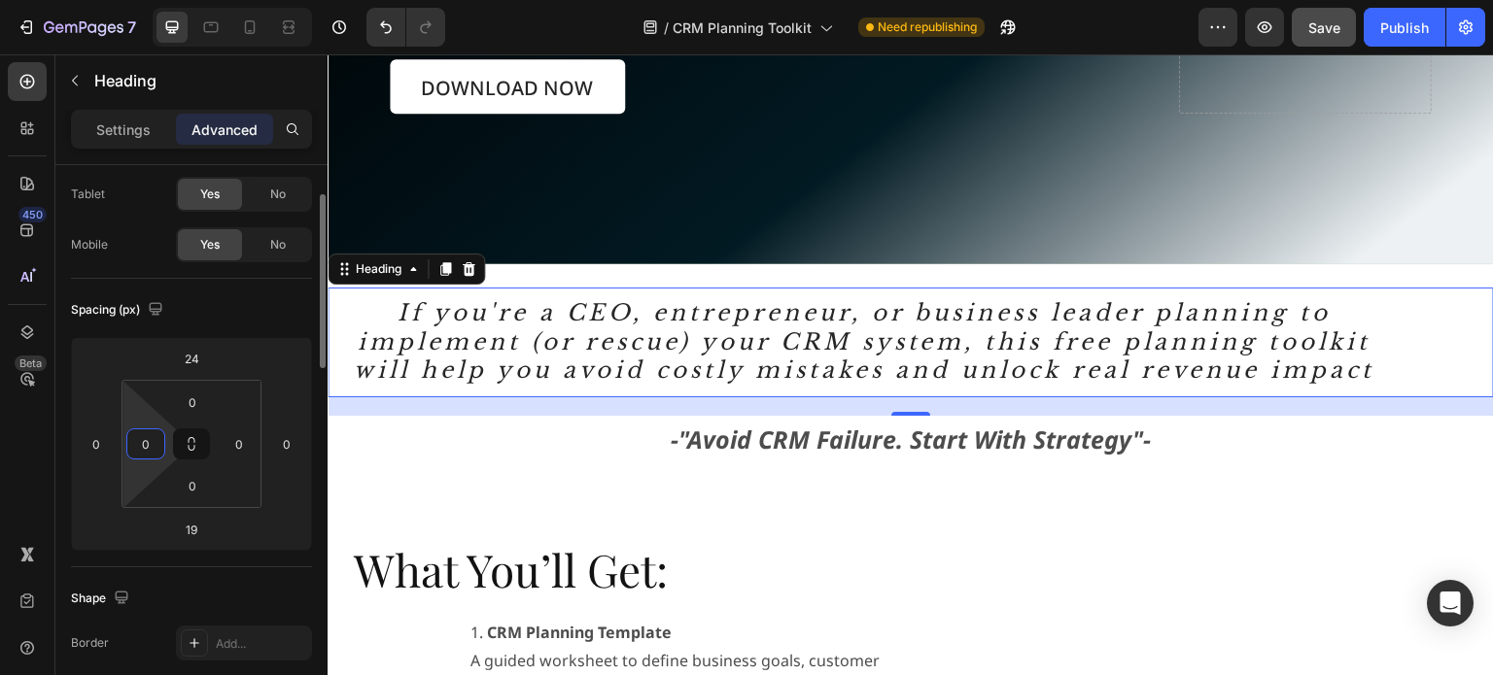
click at [152, 443] on input "0" at bounding box center [145, 444] width 29 height 29
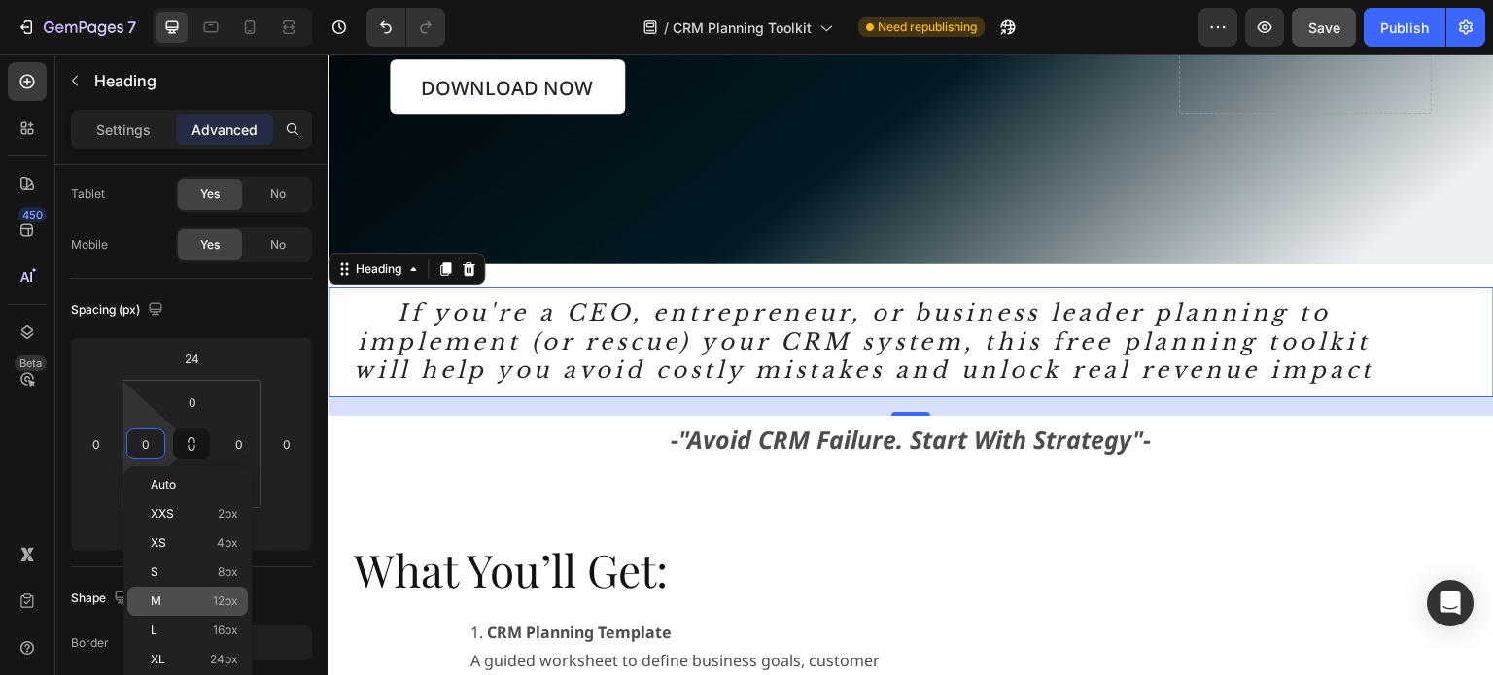
click at [171, 609] on div "M 12px" at bounding box center [187, 601] width 121 height 29
type input "12"
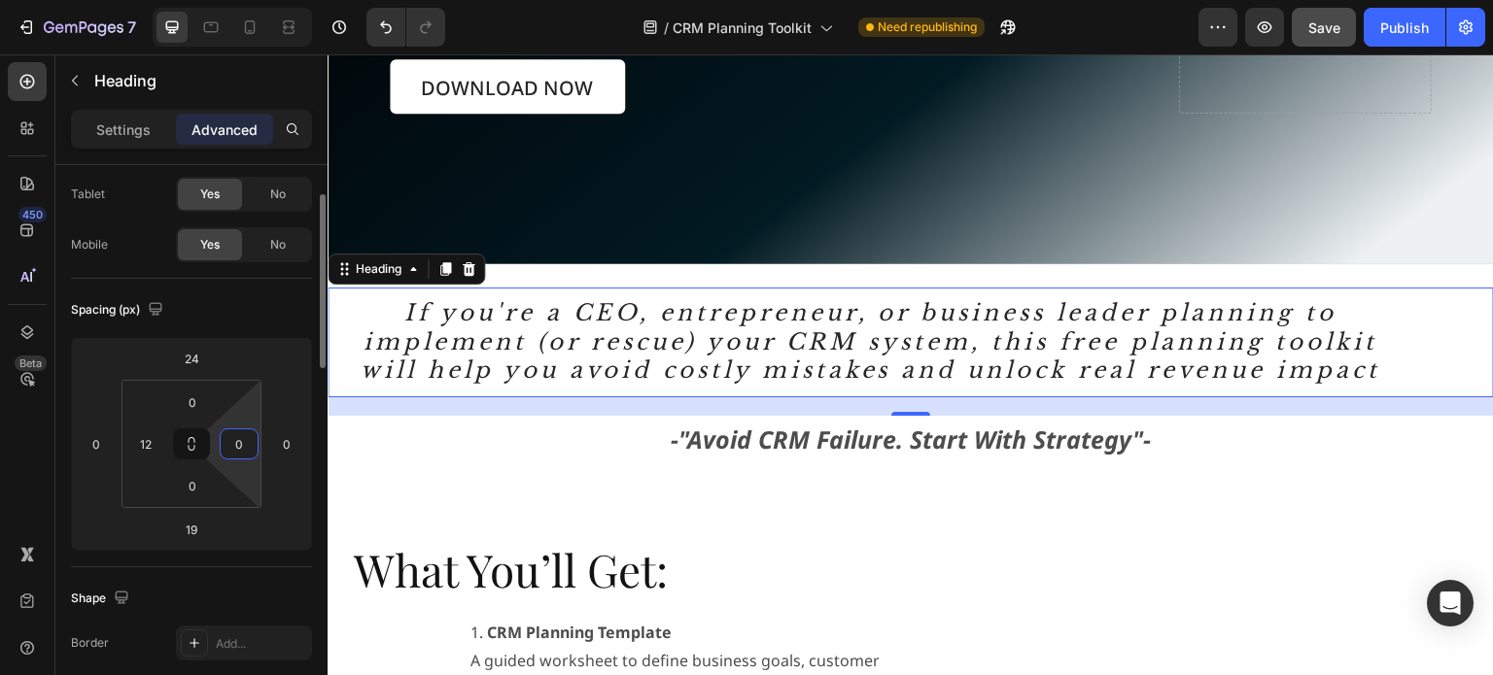
click at [252, 442] on input "0" at bounding box center [239, 444] width 29 height 29
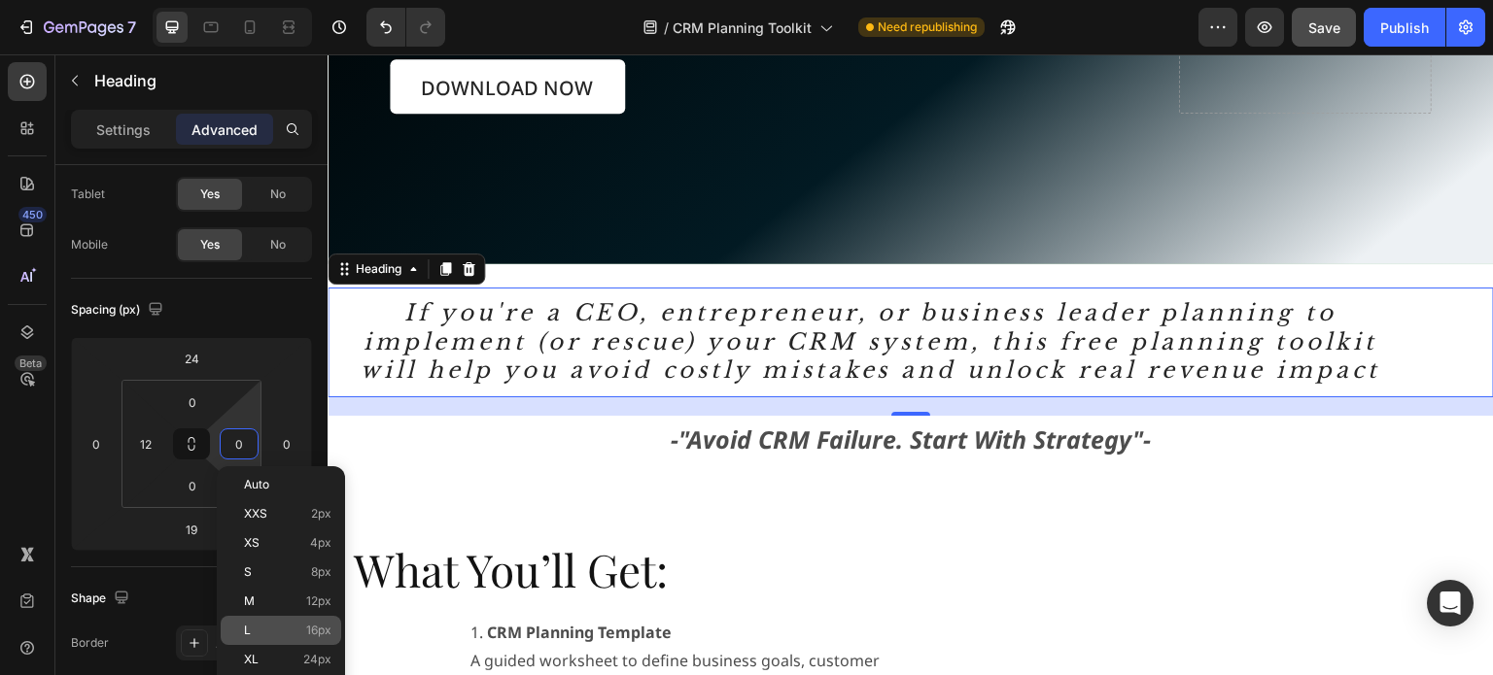
click at [261, 635] on p "L 16px" at bounding box center [287, 631] width 87 height 14
type input "16"
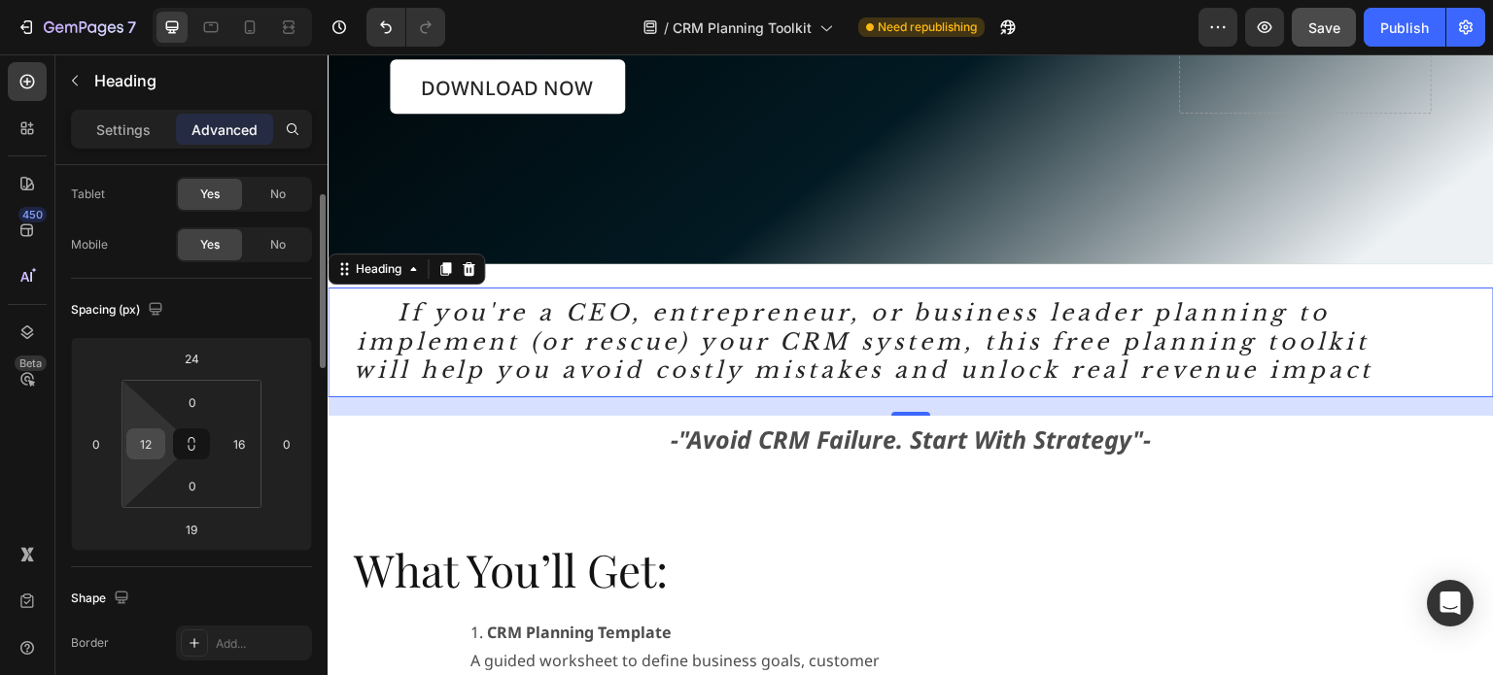
click at [163, 452] on div "12" at bounding box center [145, 444] width 39 height 31
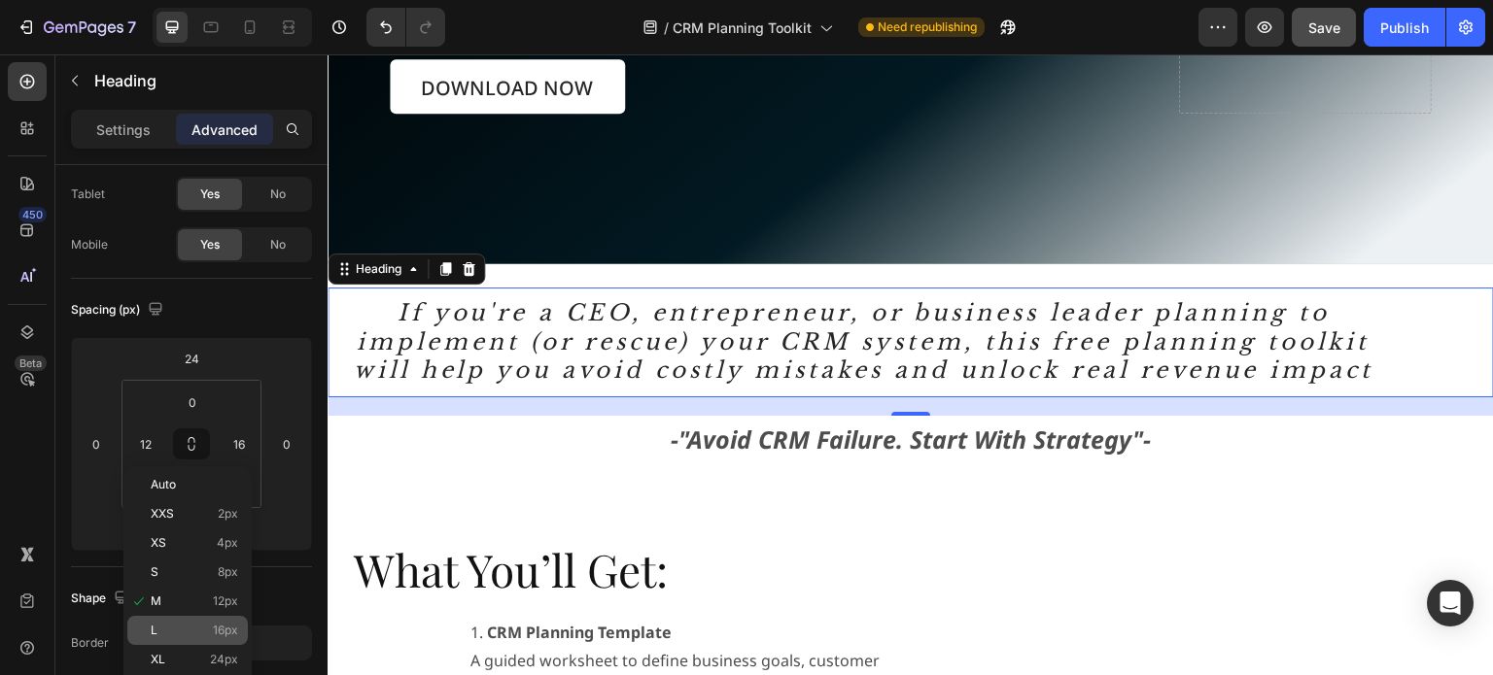
click at [206, 633] on p "L 16px" at bounding box center [194, 631] width 87 height 14
type input "16"
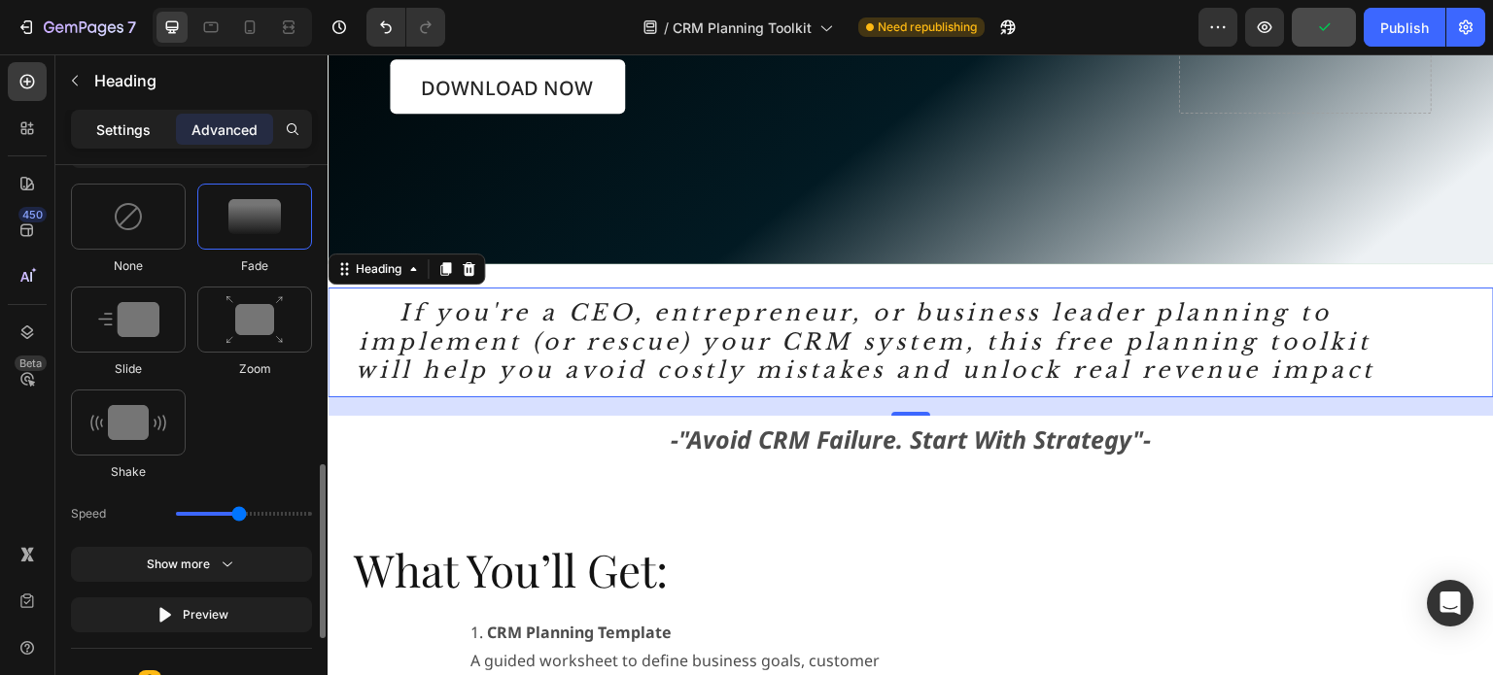
click at [109, 120] on p "Settings" at bounding box center [123, 130] width 54 height 20
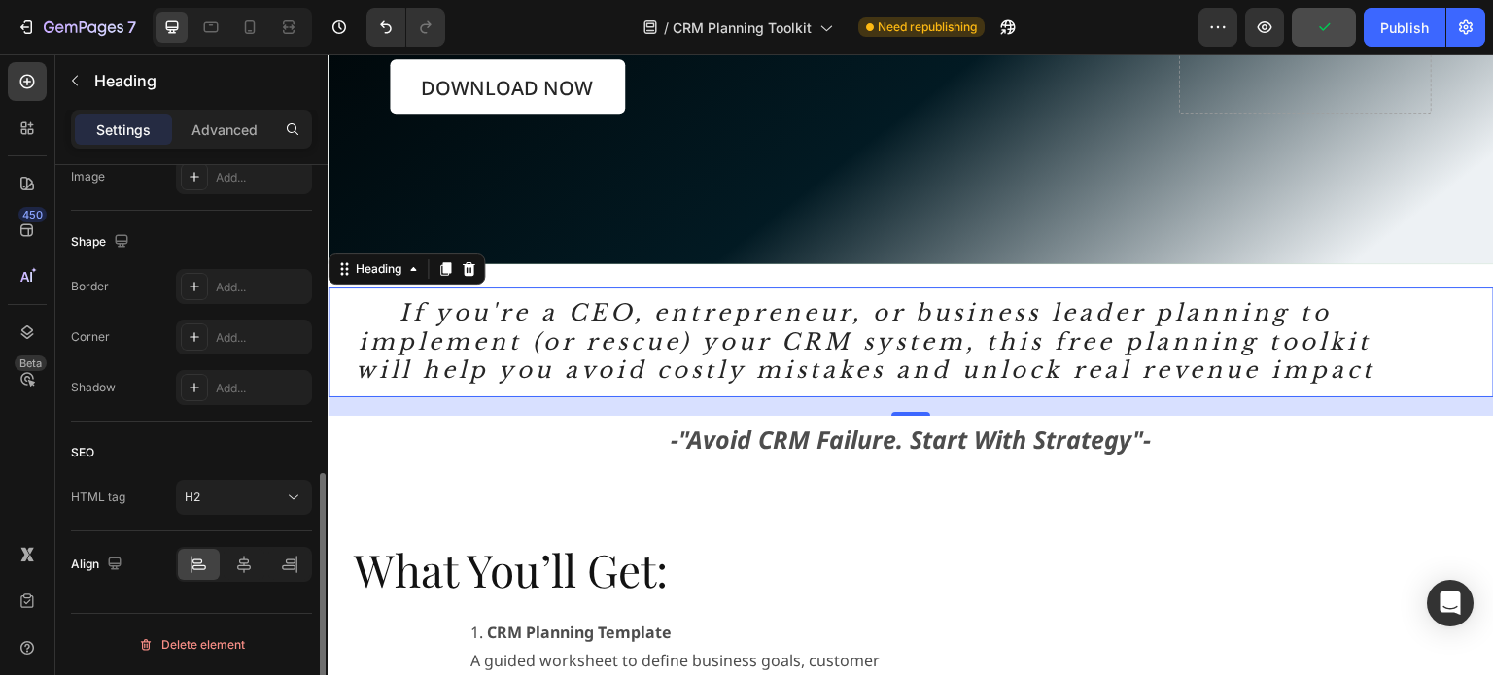
scroll to position [693, 0]
click at [237, 571] on icon at bounding box center [243, 567] width 19 height 19
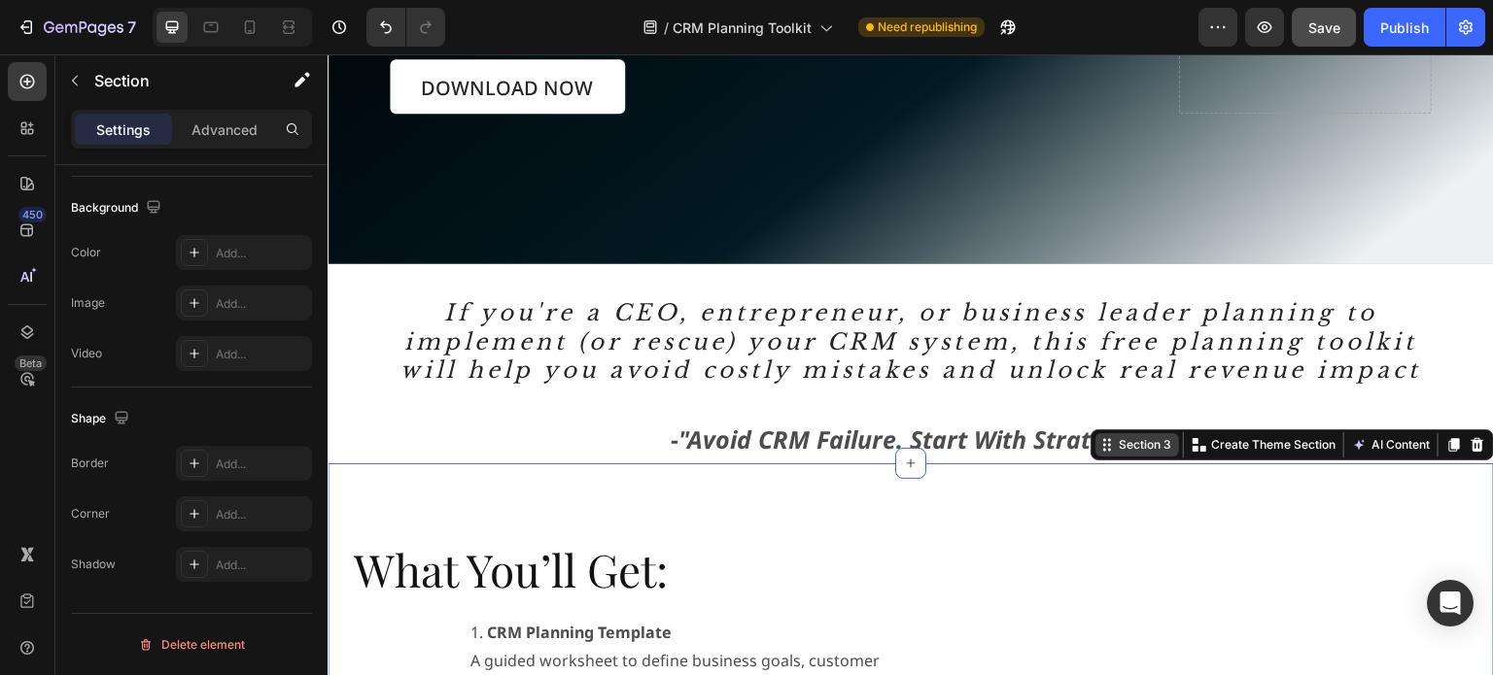
scroll to position [0, 0]
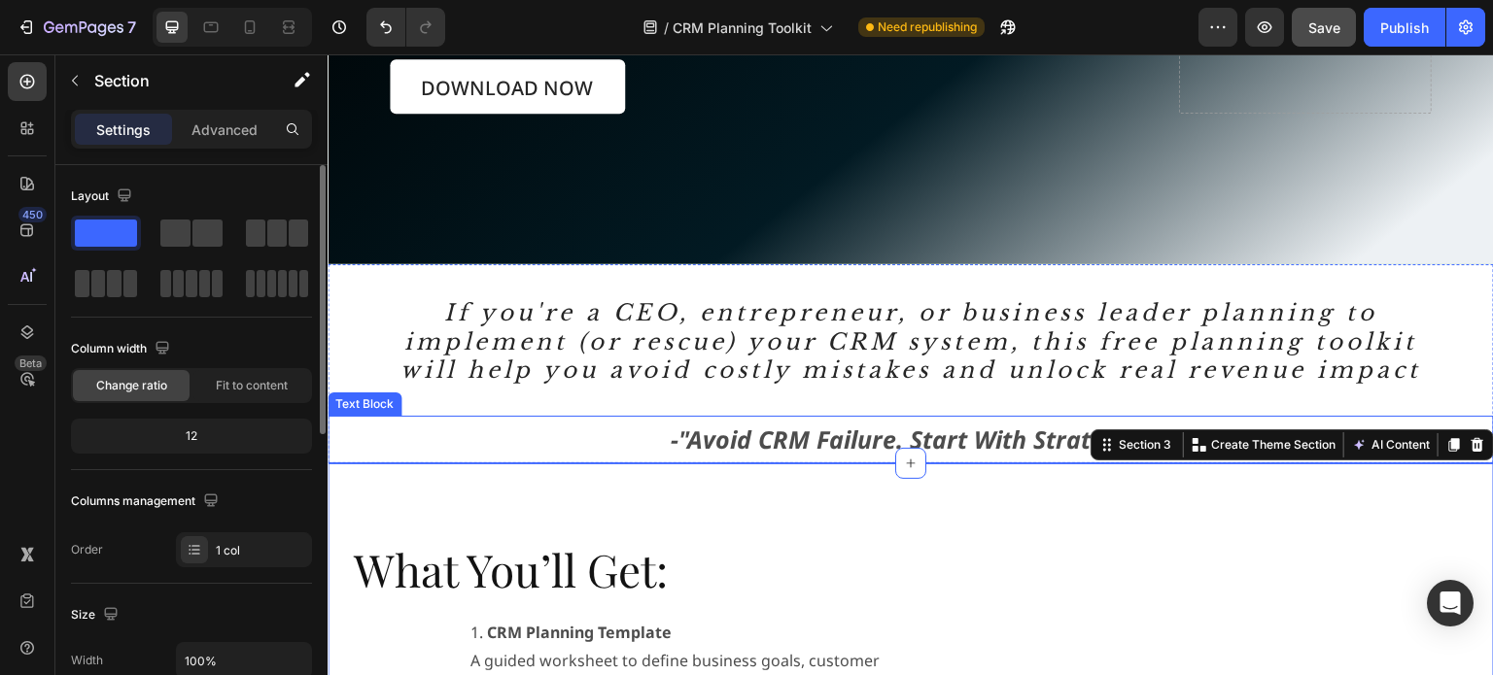
click at [575, 462] on p "-"Avoid CRM Failure. Start With Strategy"-" at bounding box center [910, 440] width 1162 height 44
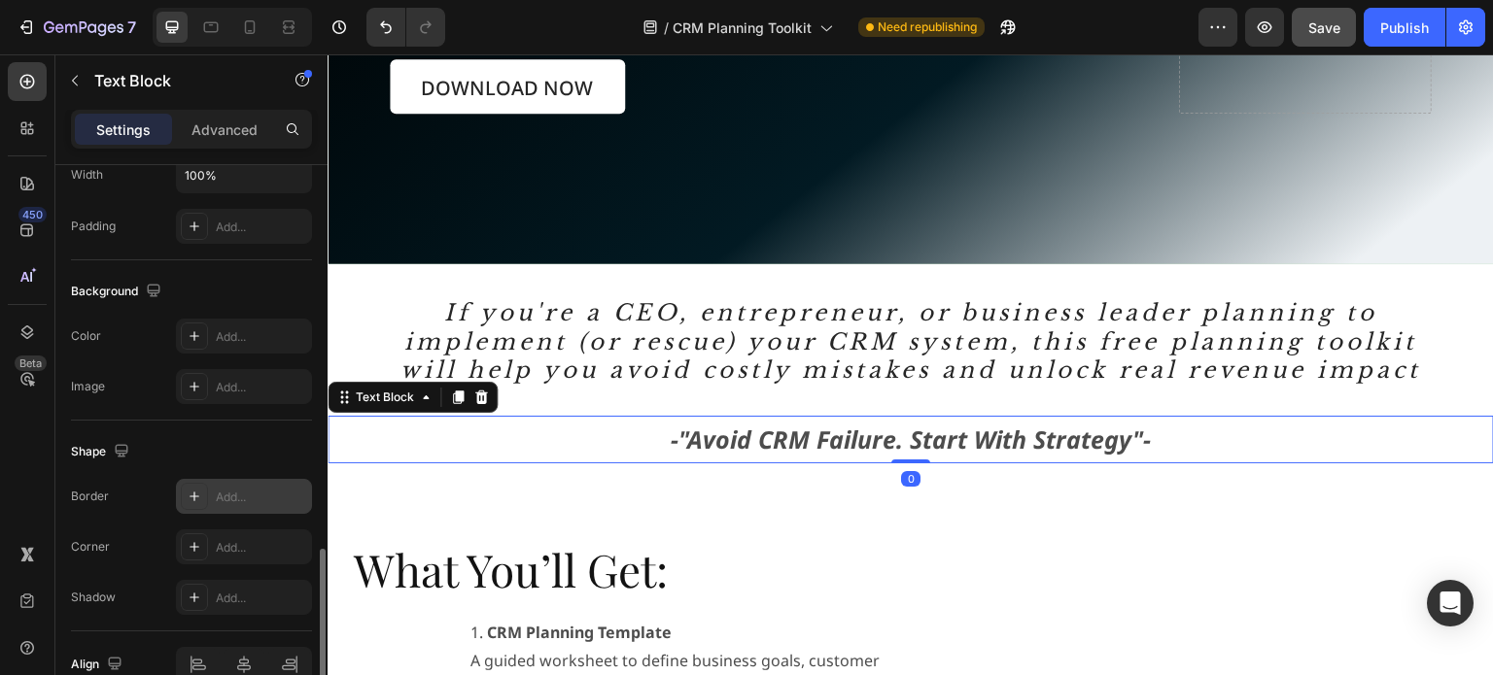
scroll to position [583, 0]
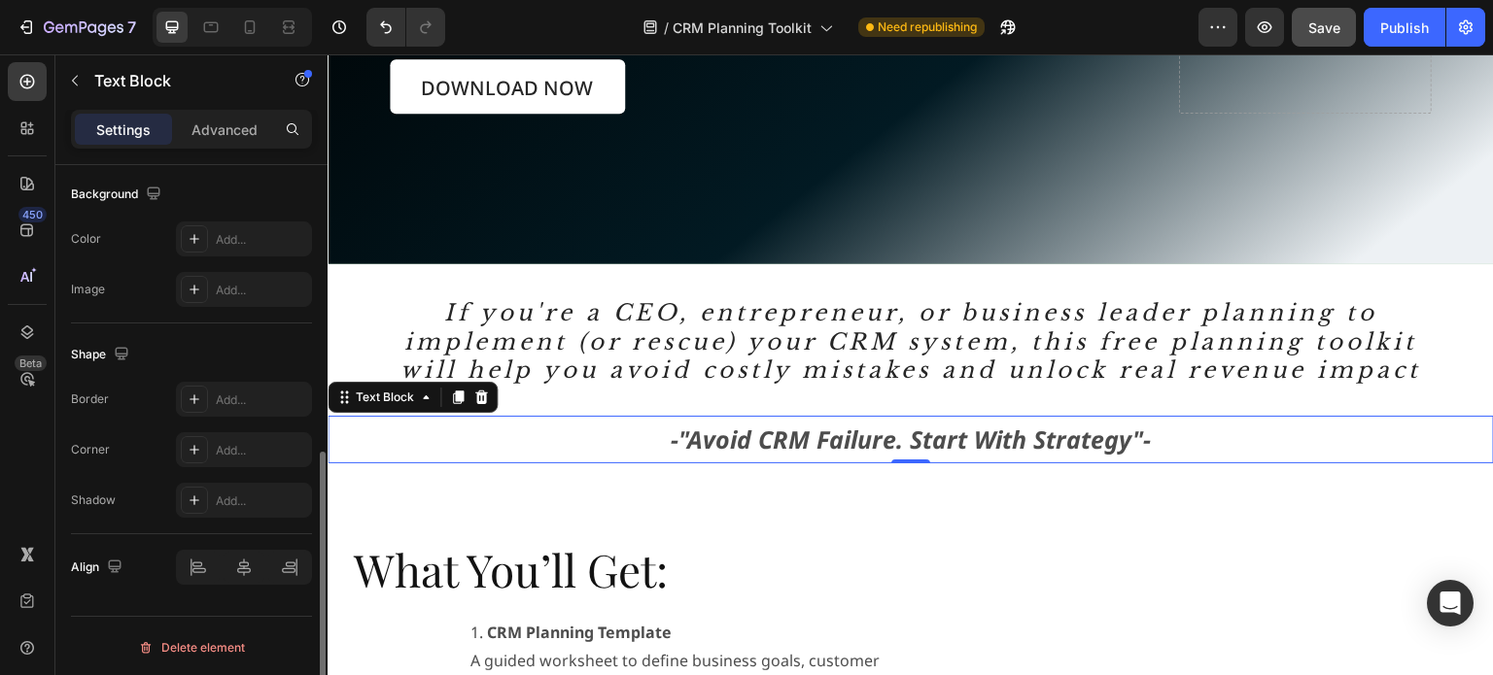
click at [208, 343] on div "Shape" at bounding box center [191, 354] width 241 height 31
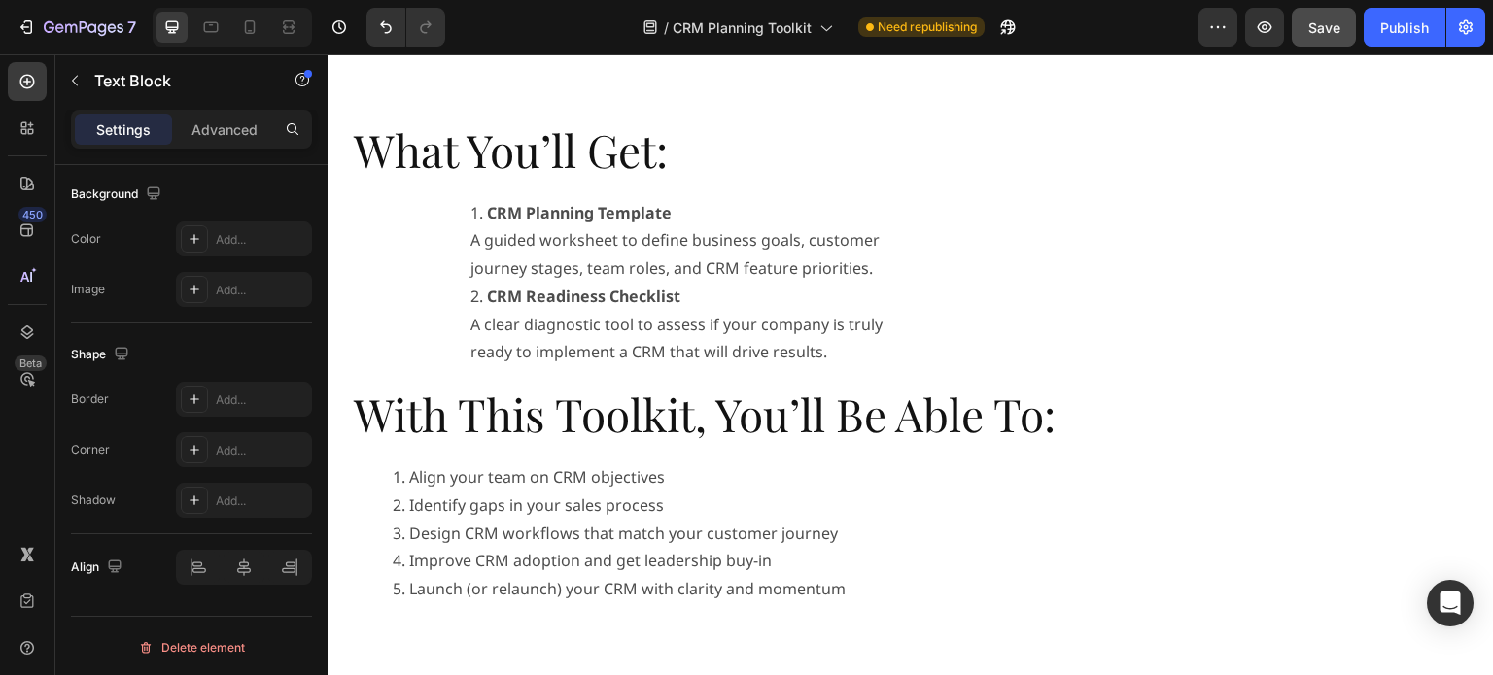
scroll to position [972, 0]
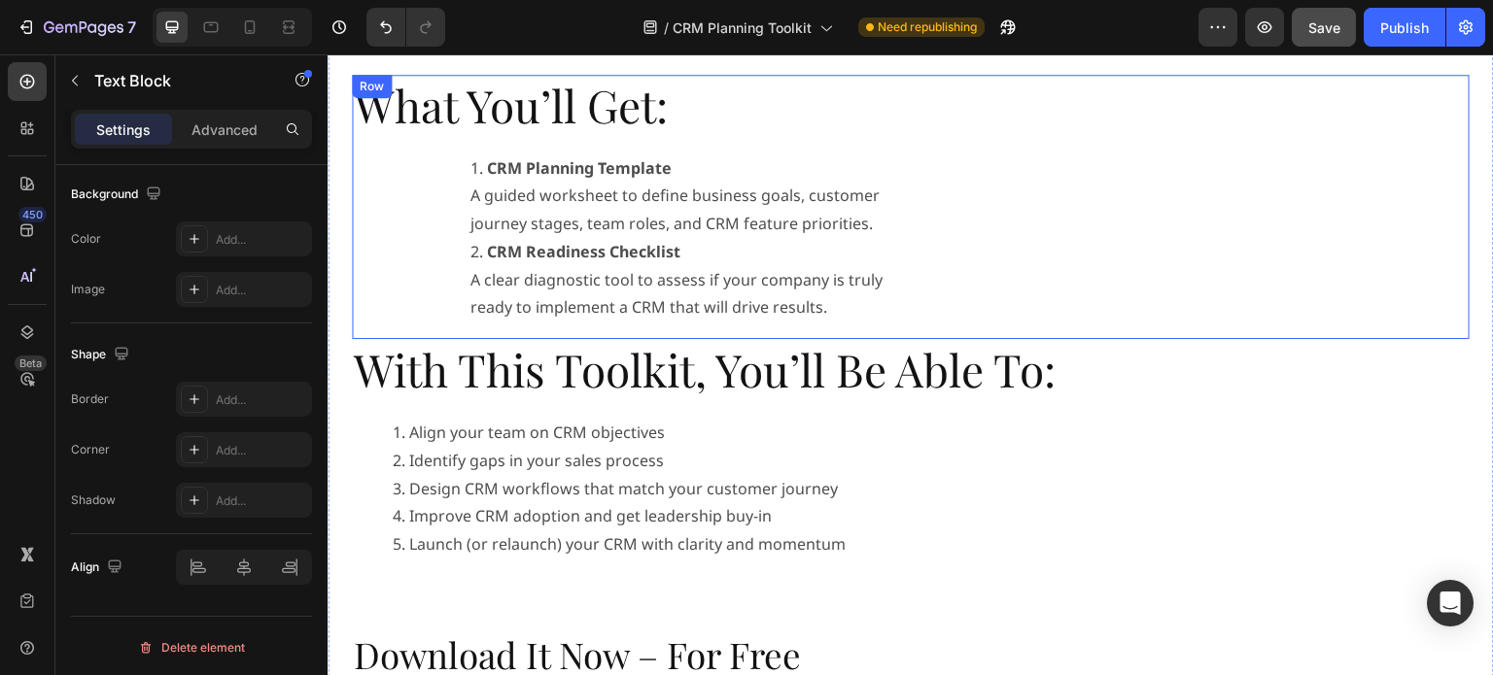
click at [1419, 104] on div "What You’ll Get: Heading CRM Planning Template A guided worksheet to define bus…" at bounding box center [911, 207] width 1118 height 265
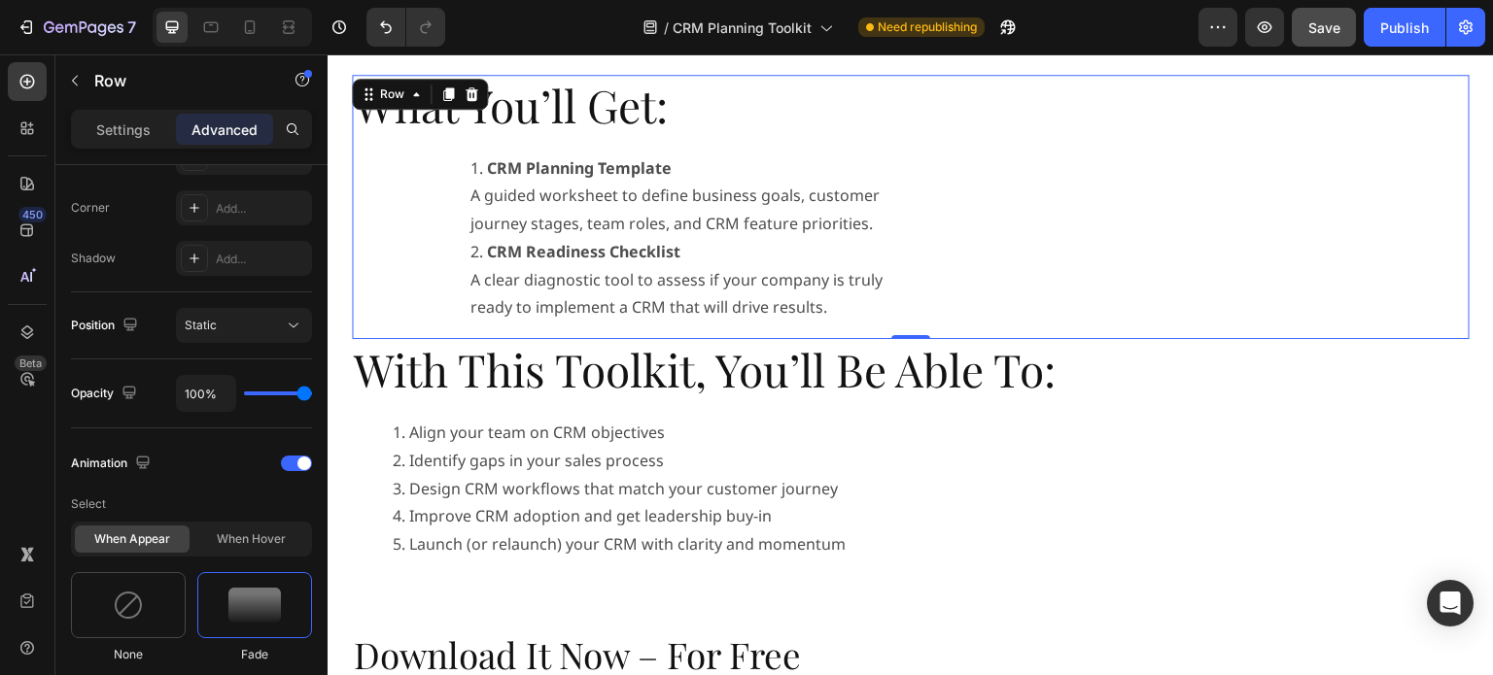
scroll to position [0, 0]
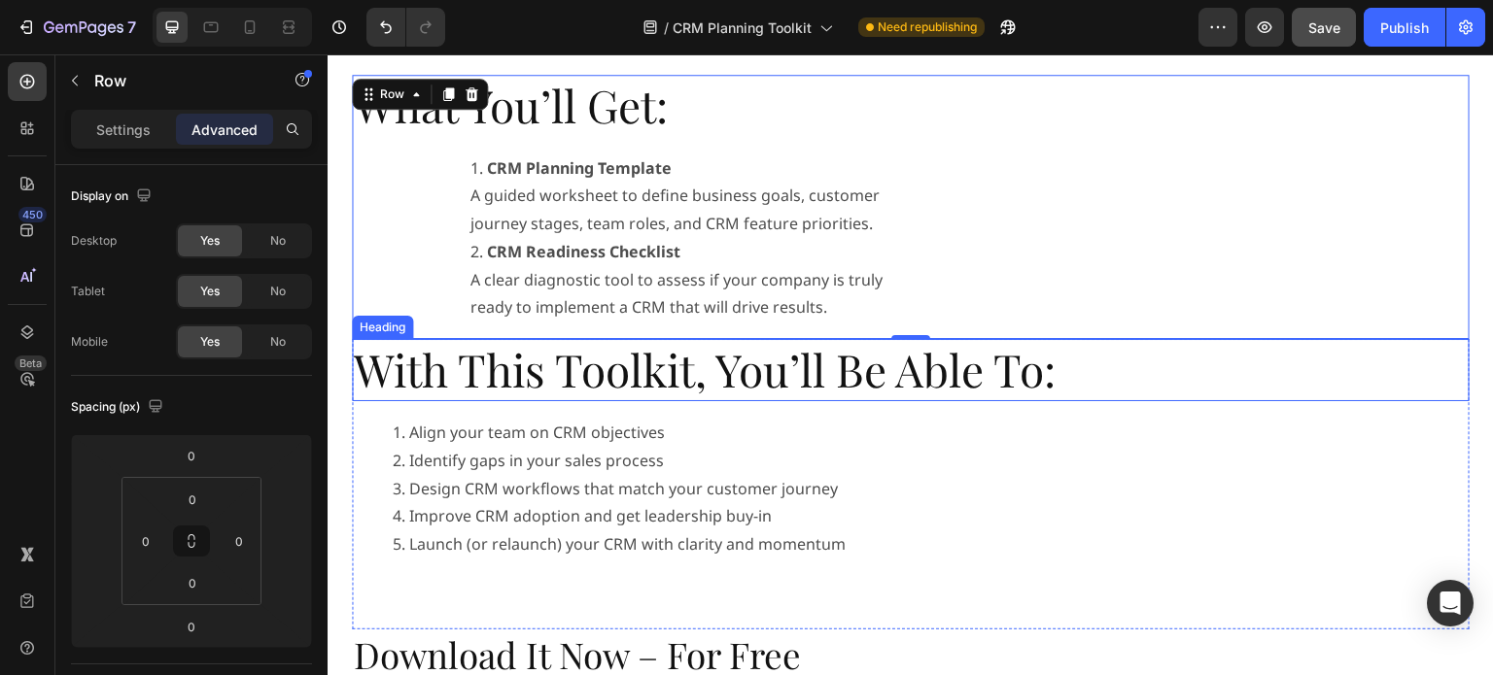
click at [1453, 385] on h2 "With This Toolkit, You’ll Be Able To:" at bounding box center [911, 370] width 1118 height 62
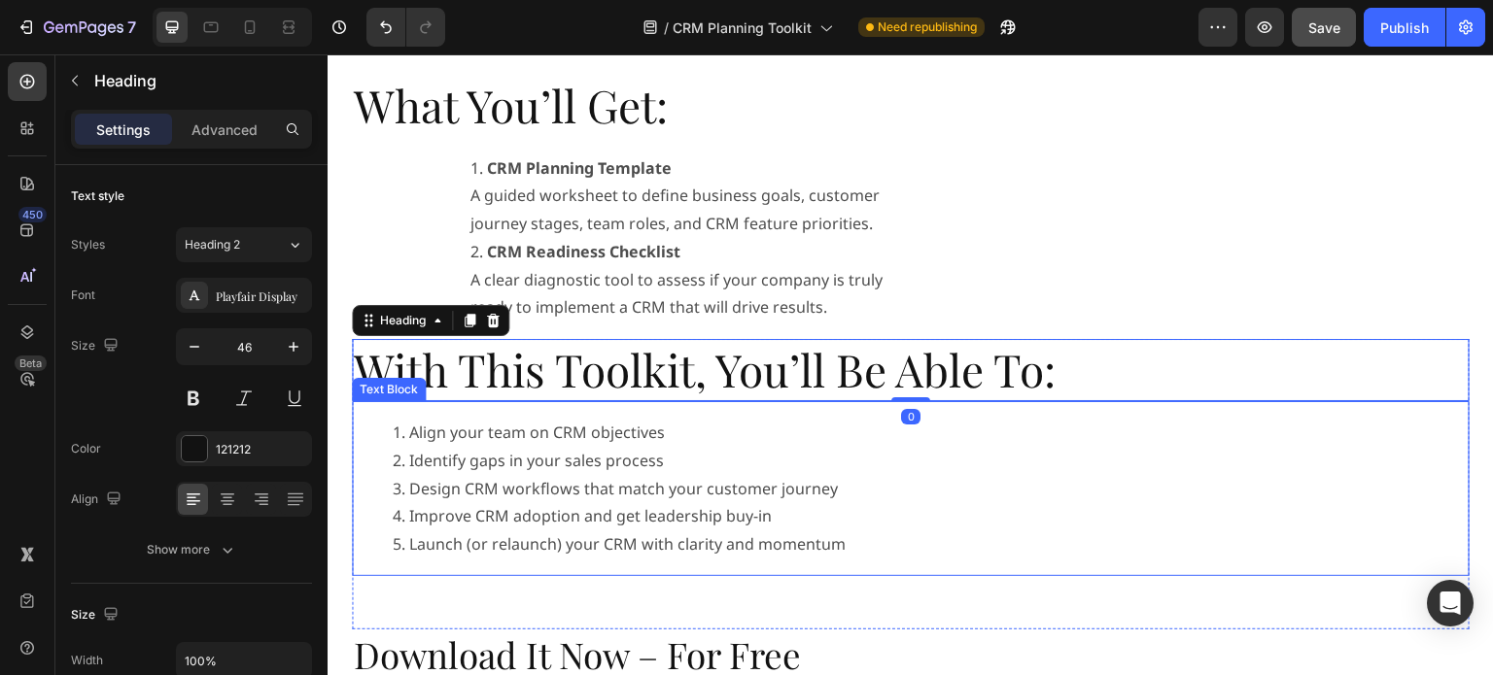
click at [1440, 435] on li "Align your team on CRM objectives" at bounding box center [930, 433] width 1075 height 28
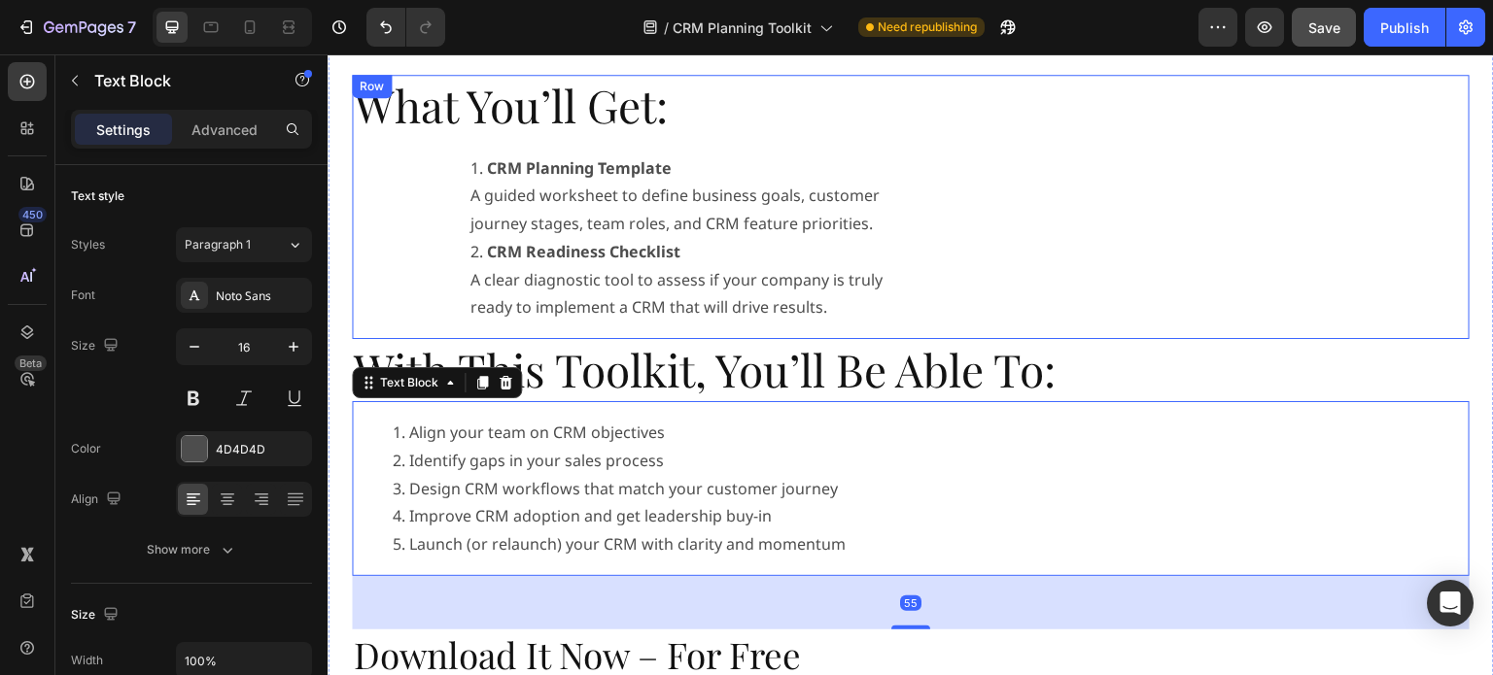
click at [1419, 267] on div "What You’ll Get: Heading CRM Planning Template A guided worksheet to define bus…" at bounding box center [911, 207] width 1118 height 265
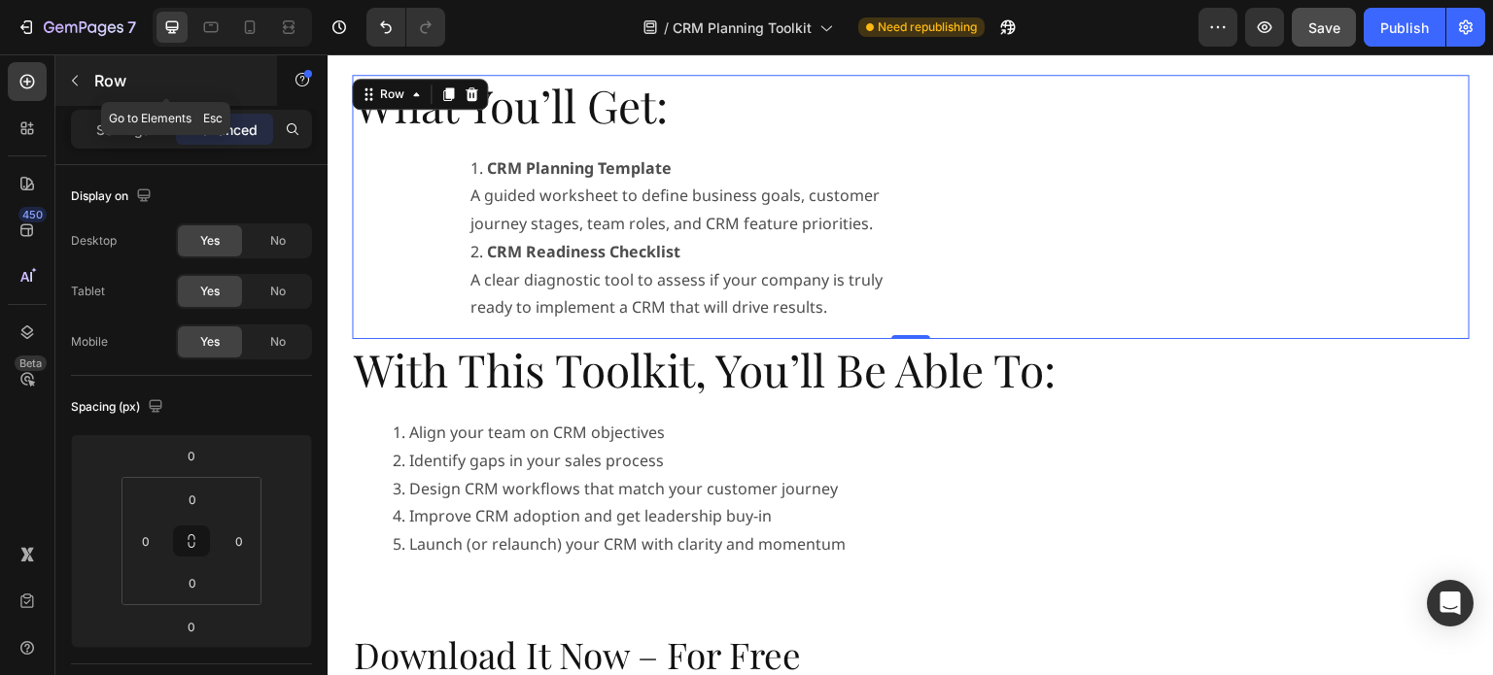
click at [82, 82] on icon "button" at bounding box center [75, 81] width 16 height 16
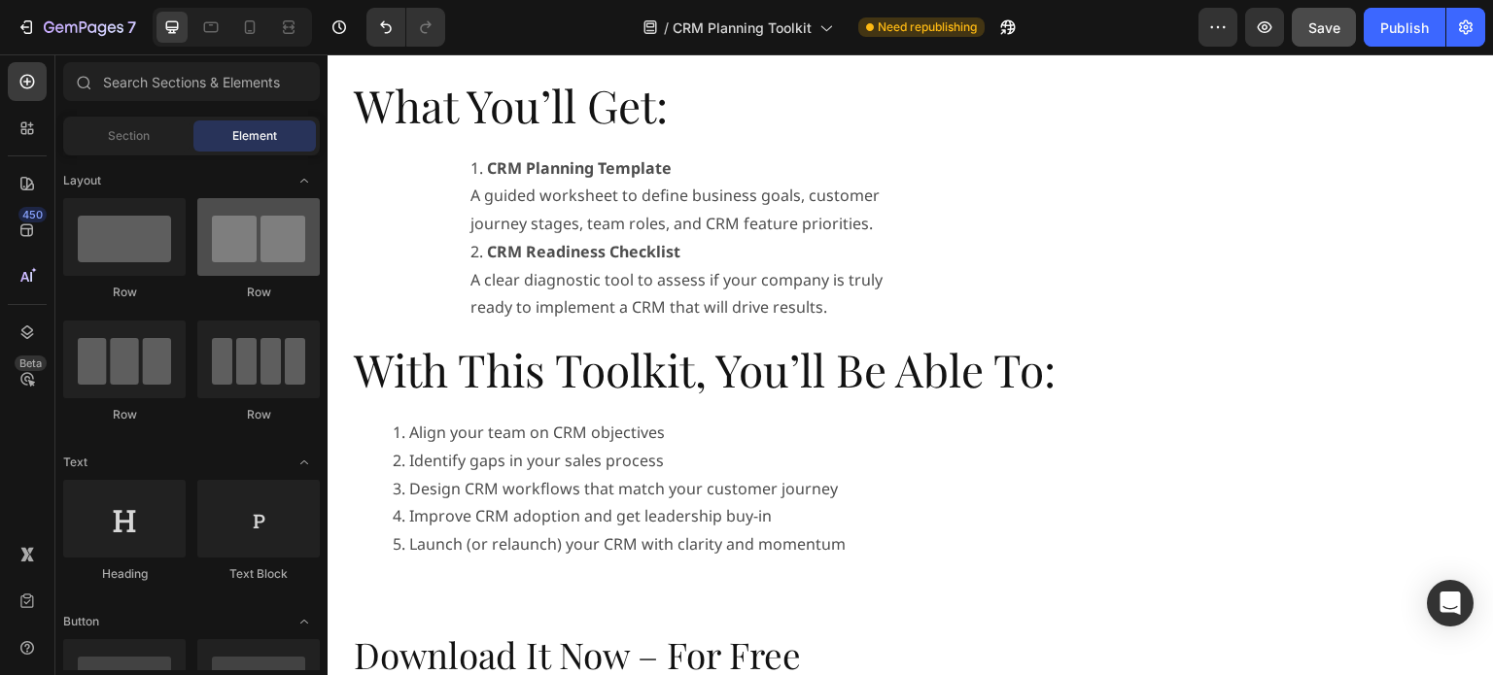
click at [245, 256] on div at bounding box center [258, 237] width 122 height 78
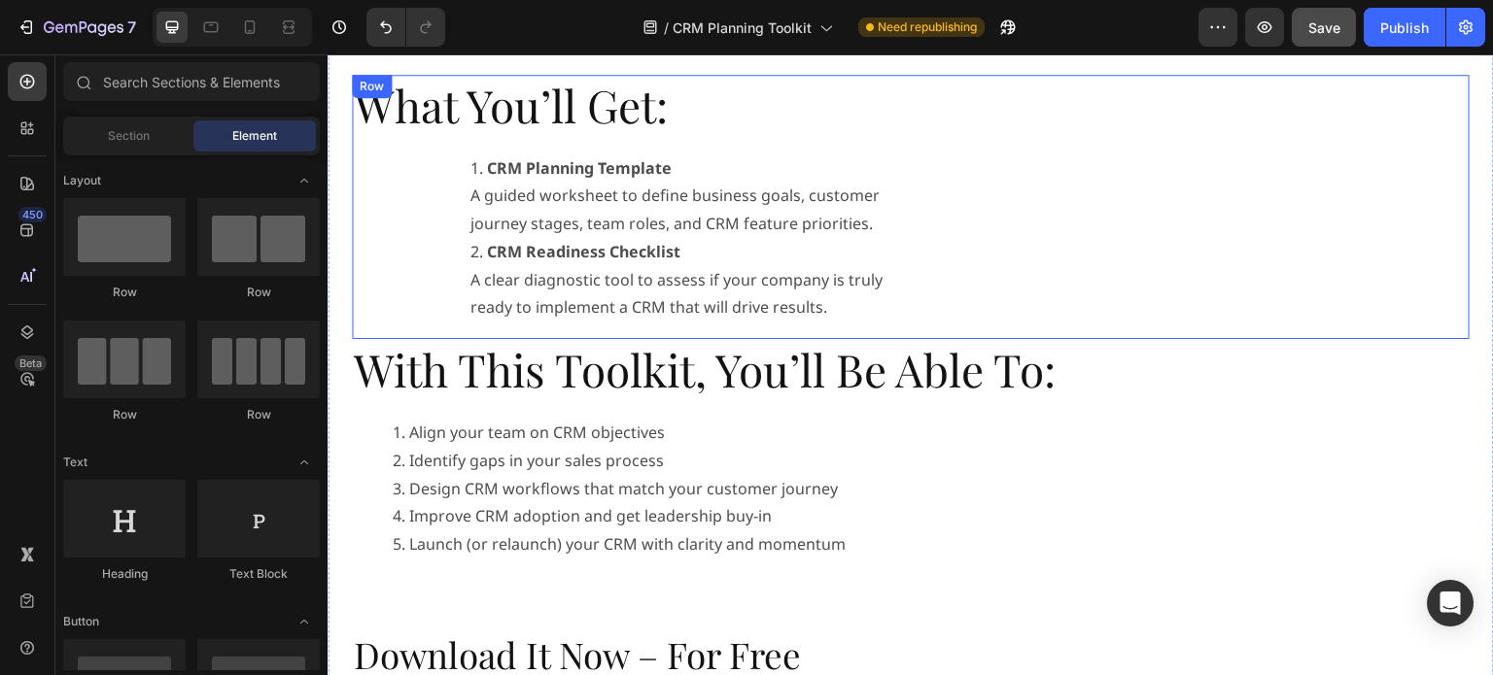
click at [1302, 94] on div "What You’ll Get: Heading CRM Planning Template A guided worksheet to define bus…" at bounding box center [911, 207] width 1118 height 265
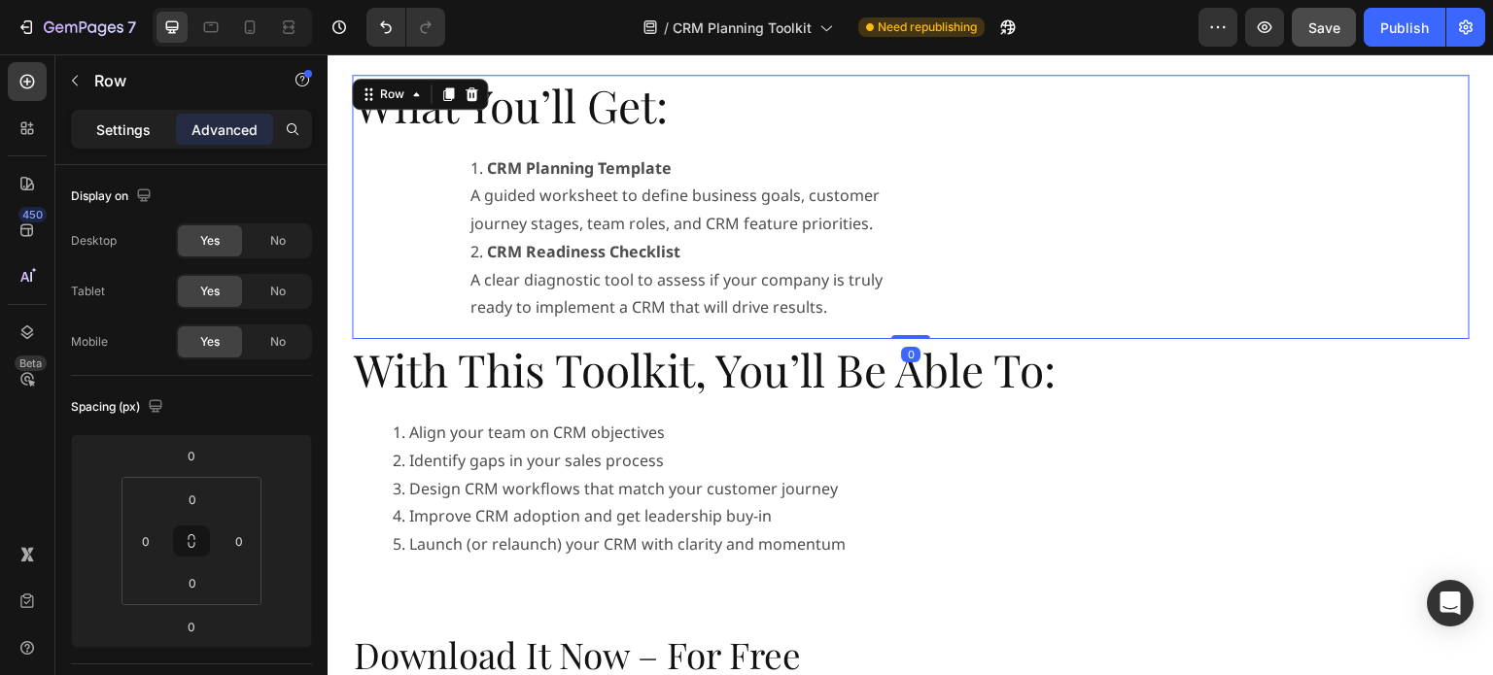
click at [127, 132] on p "Settings" at bounding box center [123, 130] width 54 height 20
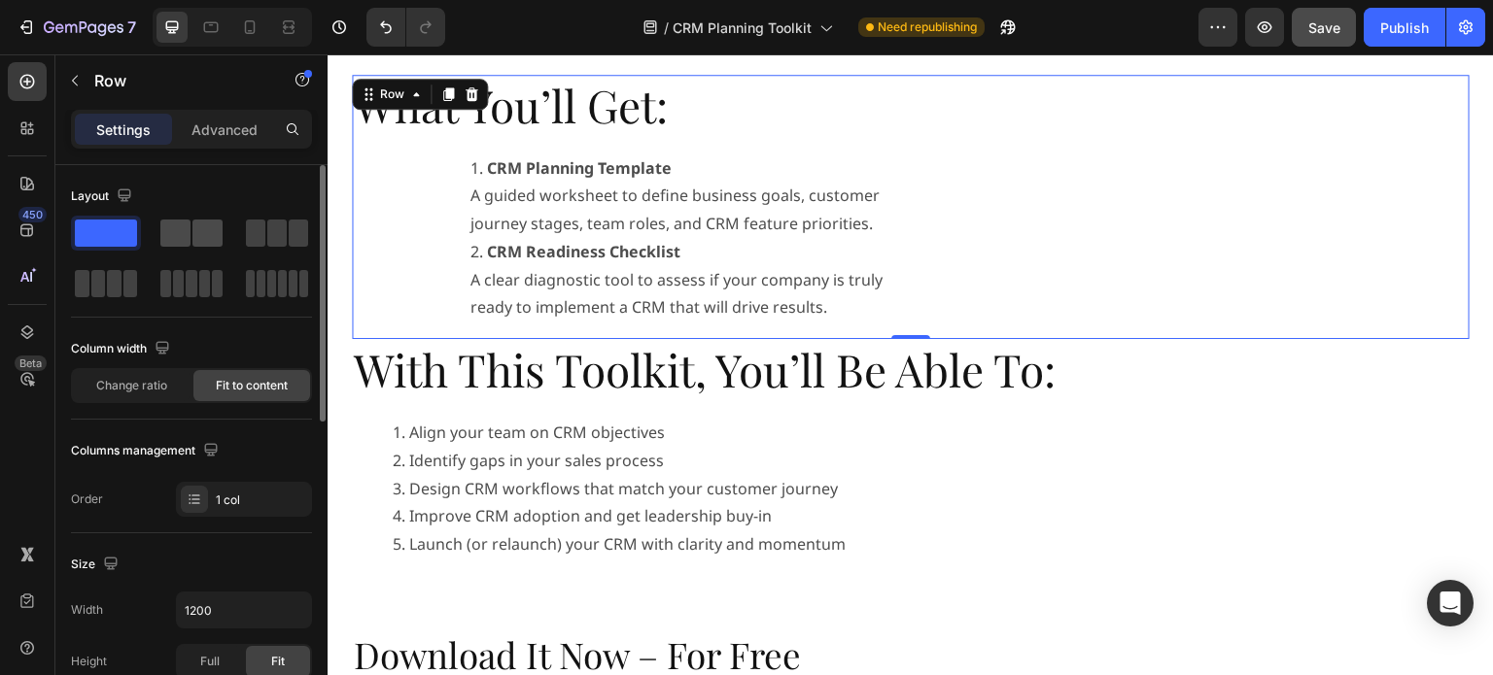
click at [190, 228] on div at bounding box center [191, 233] width 62 height 27
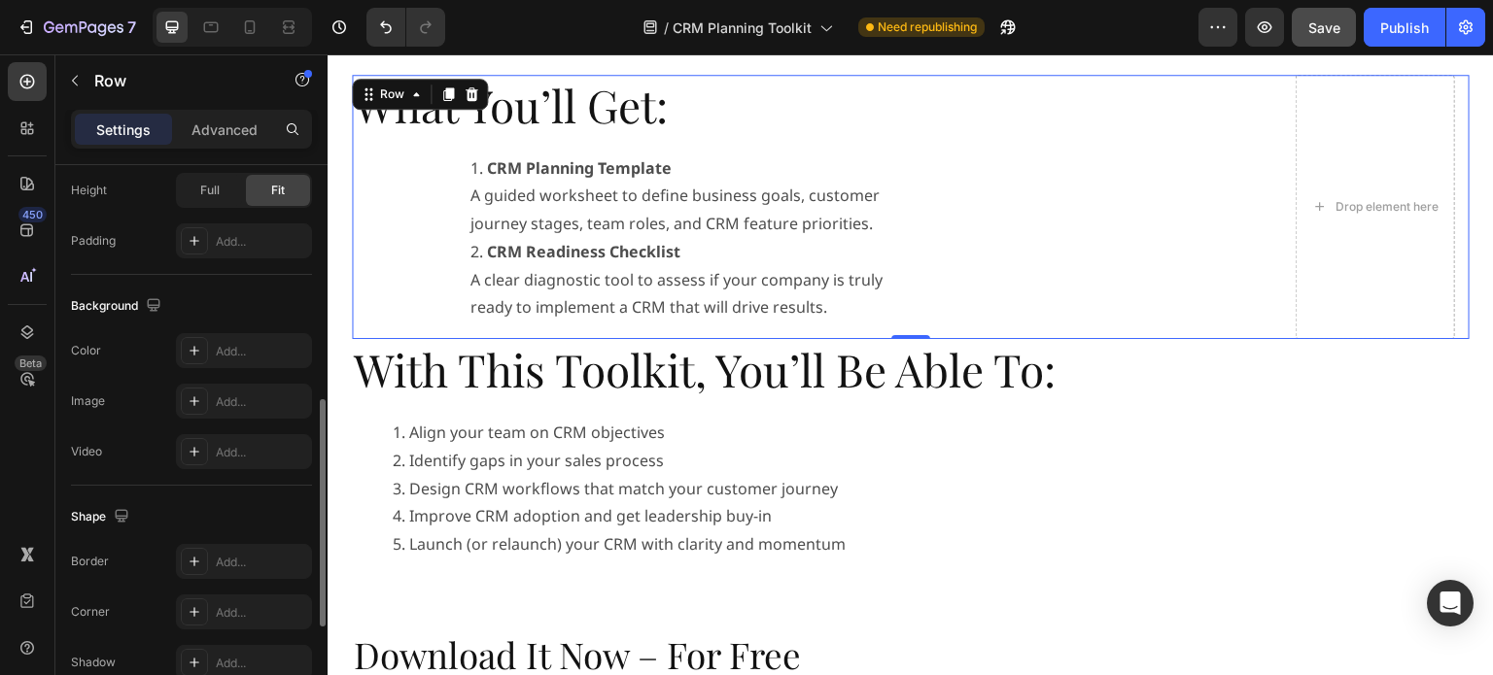
scroll to position [839, 0]
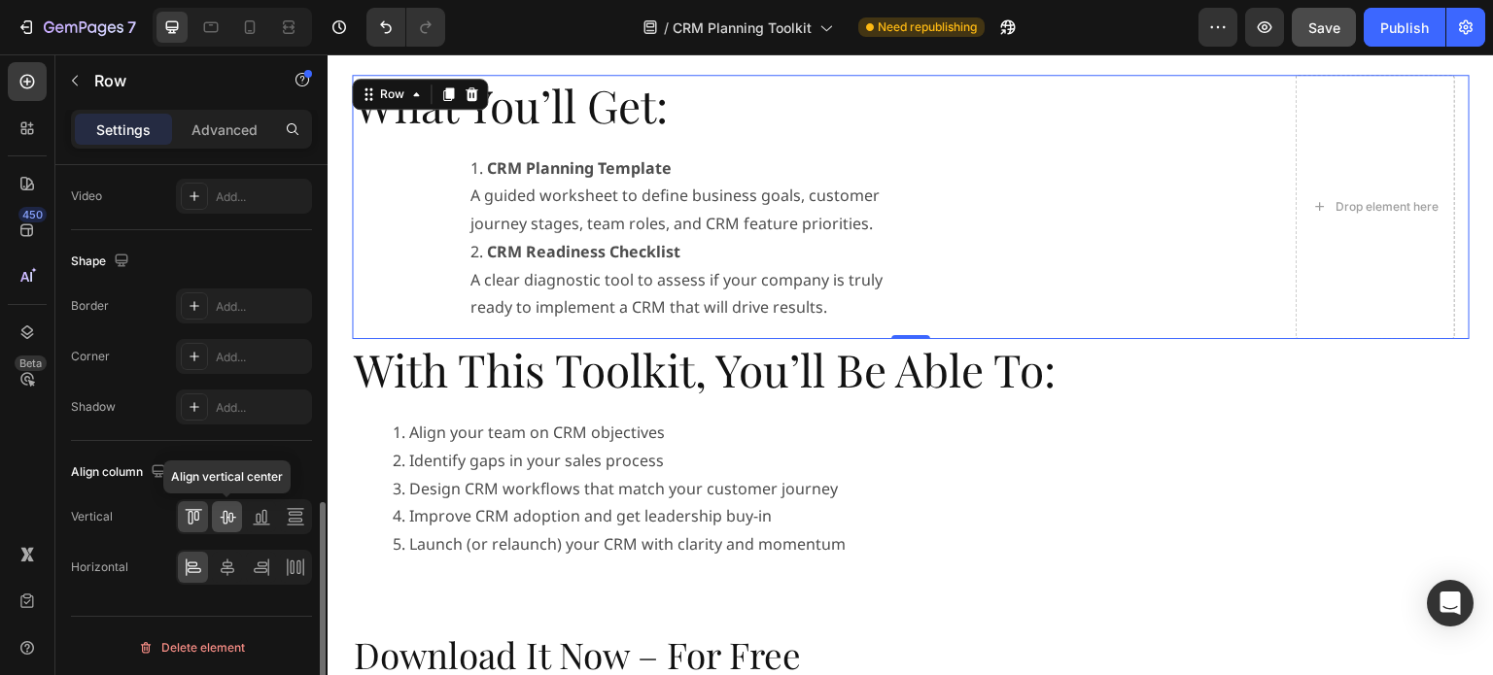
click at [218, 513] on icon at bounding box center [227, 516] width 19 height 19
click at [225, 567] on icon at bounding box center [227, 567] width 19 height 19
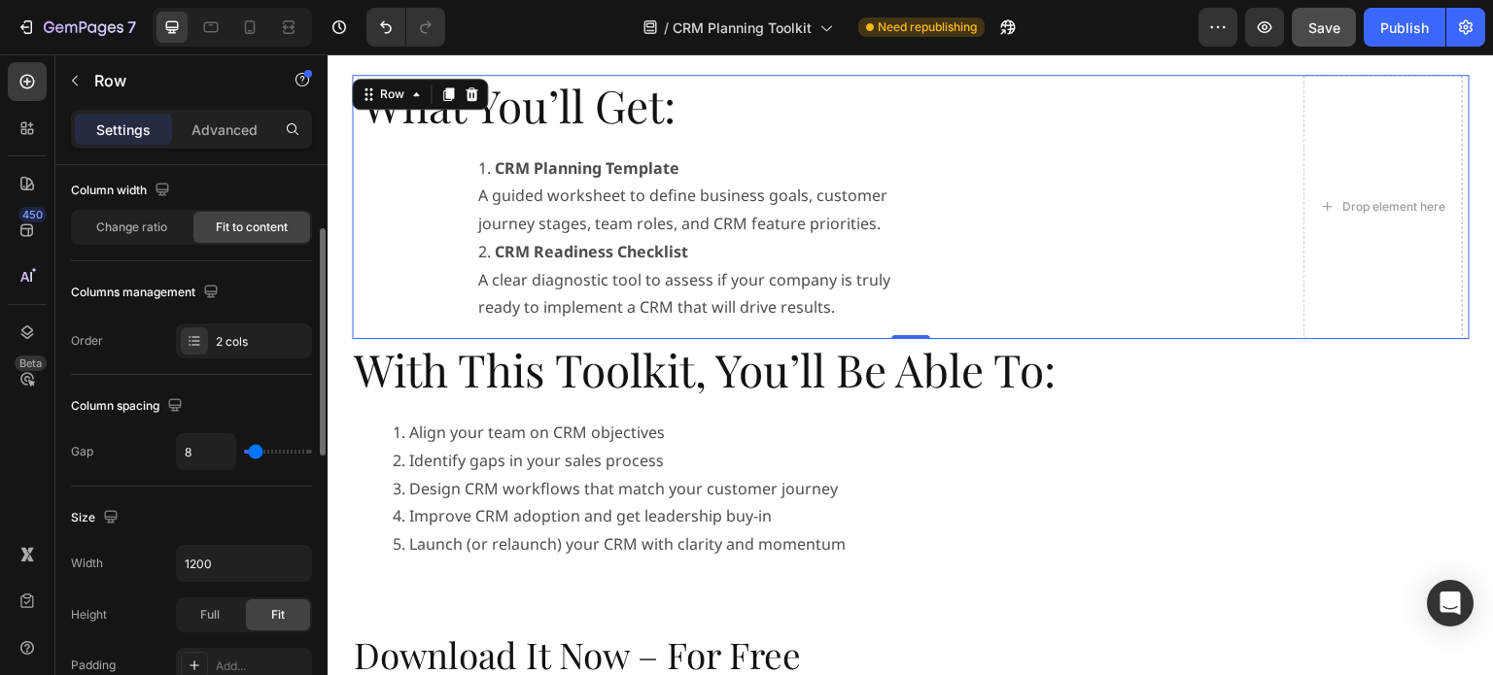
scroll to position [0, 0]
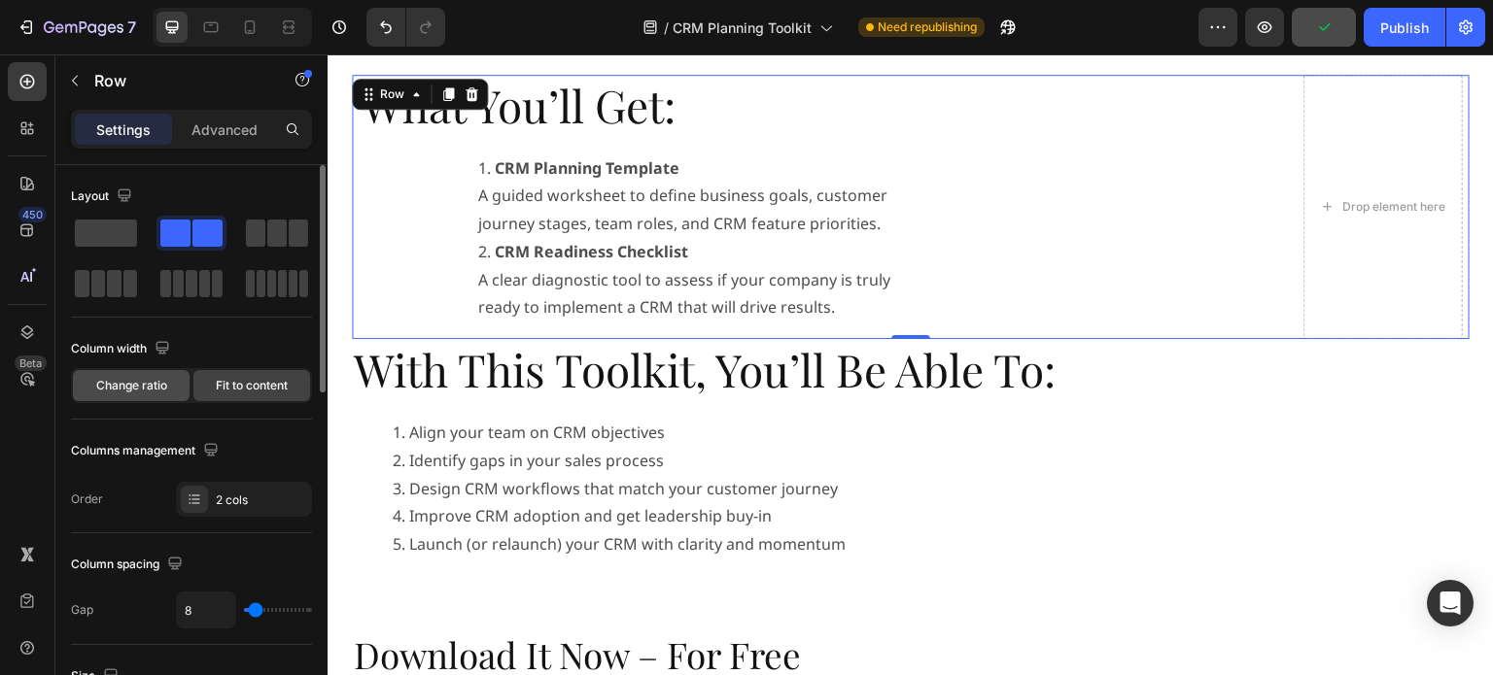
click at [147, 387] on span "Change ratio" at bounding box center [131, 385] width 71 height 17
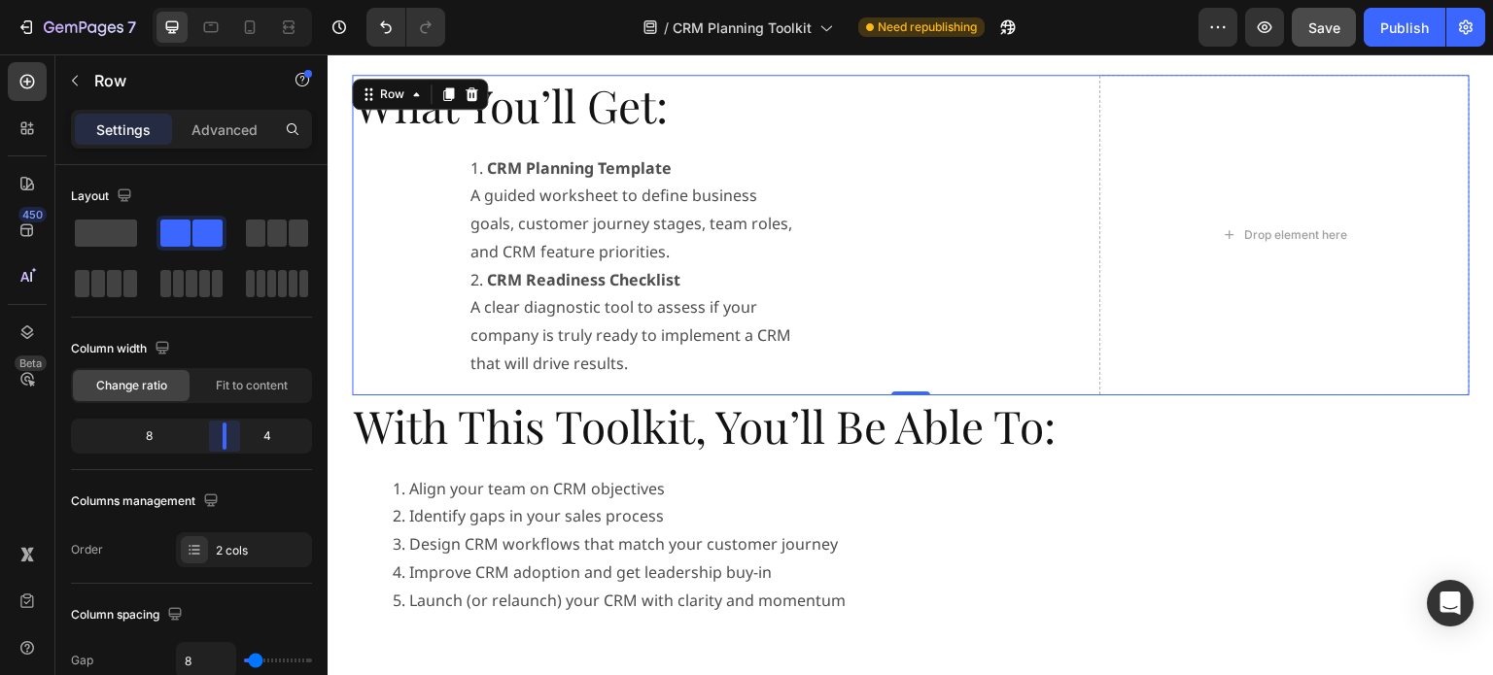
drag, startPoint x: 191, startPoint y: 436, endPoint x: 238, endPoint y: 444, distance: 47.3
click at [238, 0] on body "7 Version history / CRM Planning Toolkit Need republishing Preview Save Publish…" at bounding box center [746, 0] width 1493 height 0
click at [1442, 660] on div "With This Toolkit, You’ll Be Able To: Heading Align your team on CRM objectives…" at bounding box center [911, 541] width 1118 height 291
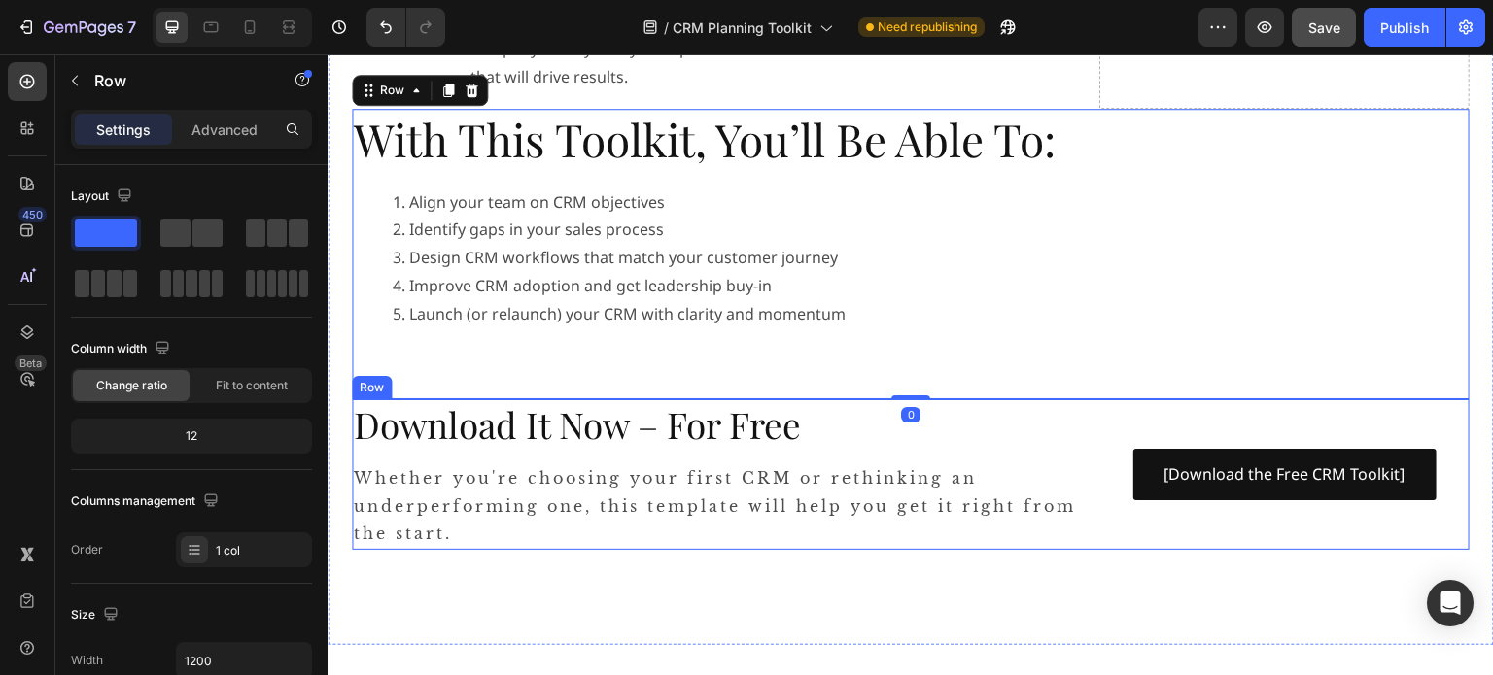
scroll to position [1263, 0]
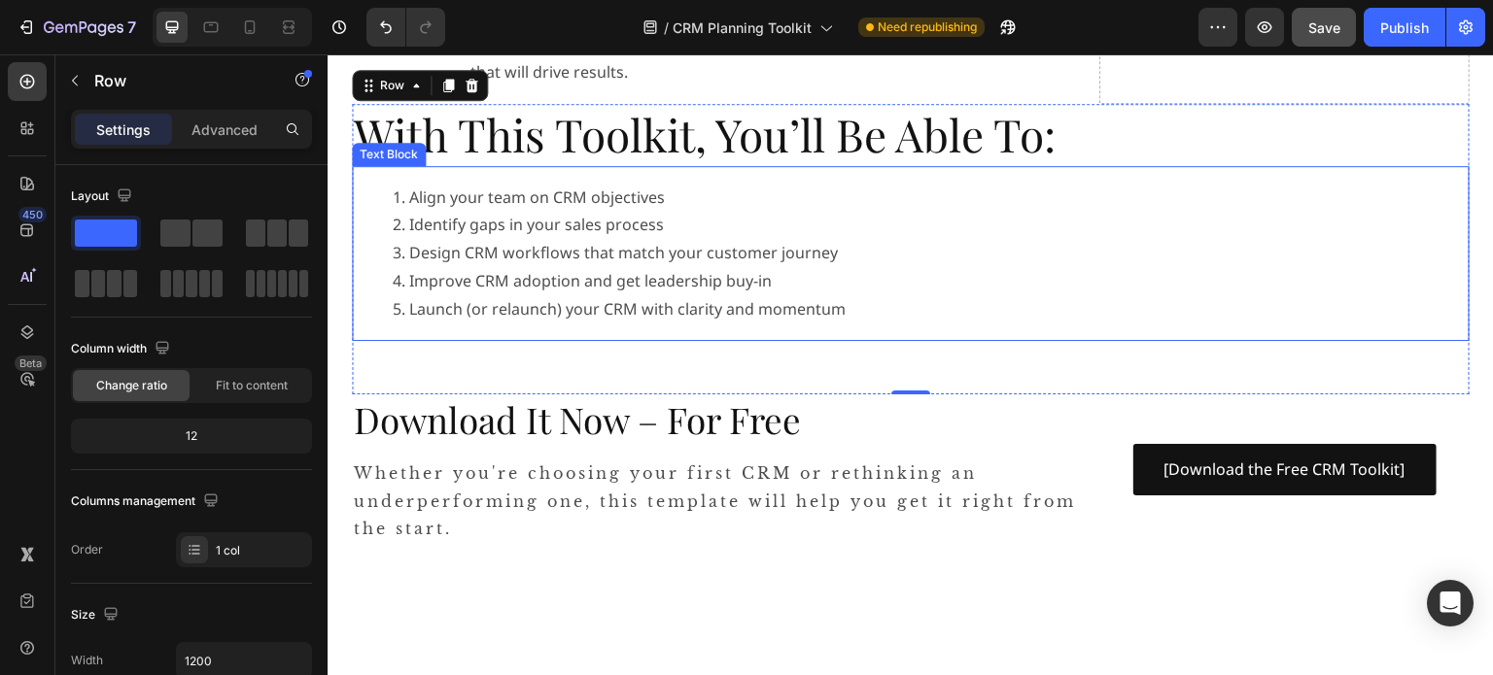
click at [885, 236] on li "Identify gaps in your sales process" at bounding box center [930, 225] width 1075 height 28
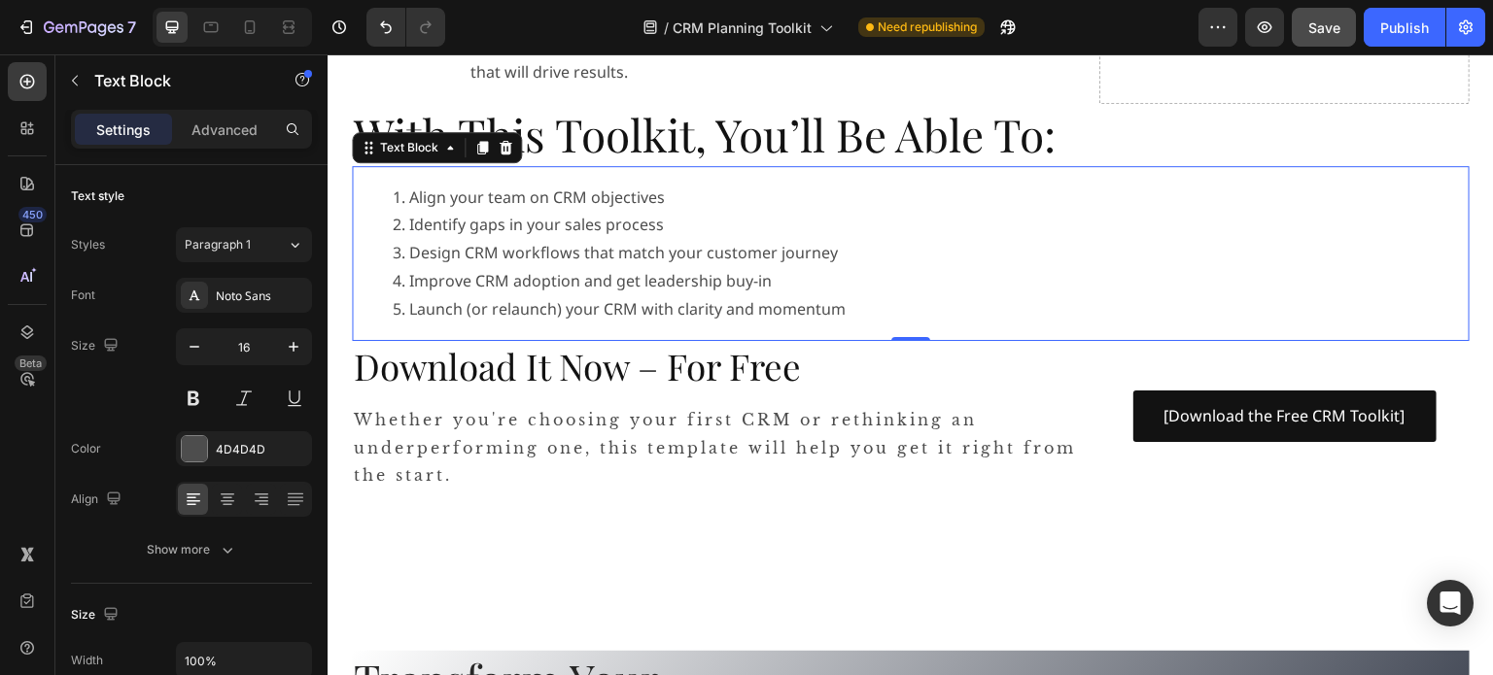
drag, startPoint x: 907, startPoint y: 390, endPoint x: 913, endPoint y: 328, distance: 62.5
click at [913, 328] on div "Align your team on CRM objectives Identify gaps in your sales process Design CR…" at bounding box center [911, 253] width 1118 height 175
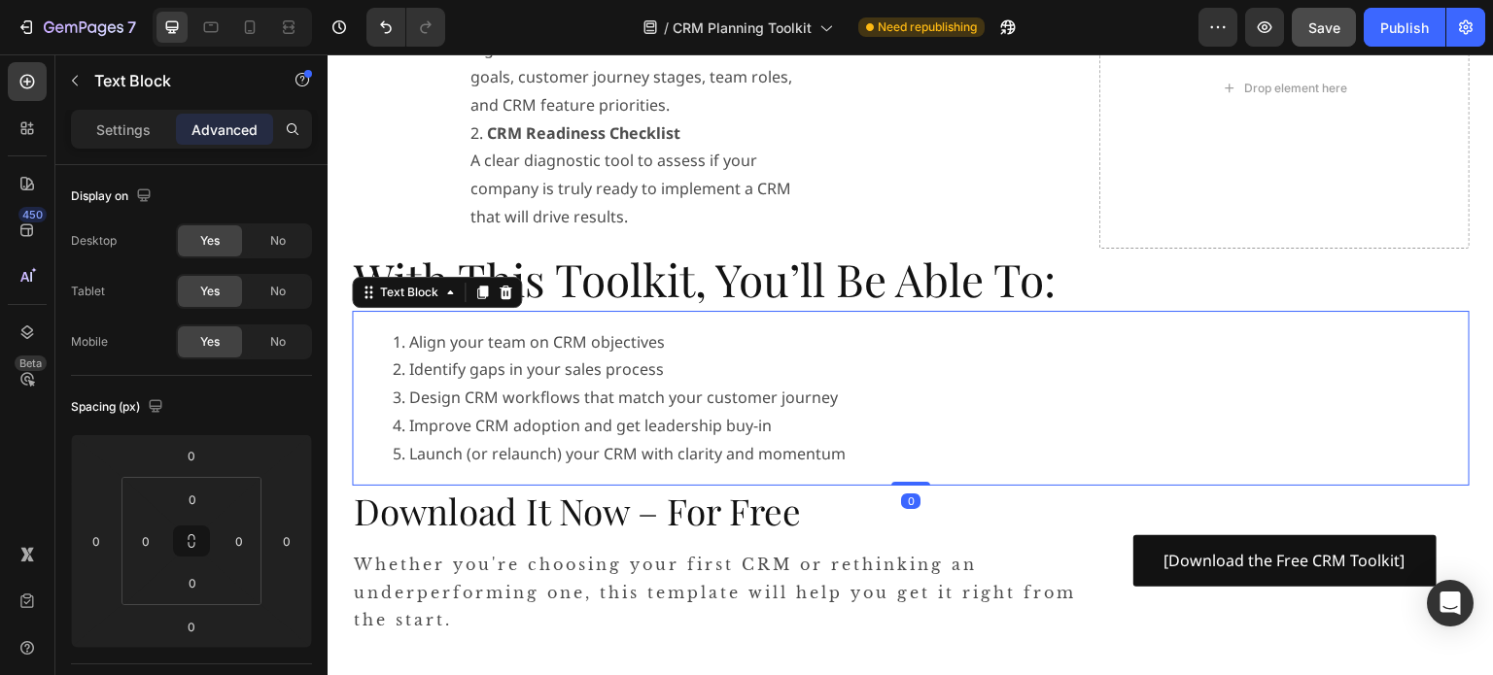
scroll to position [1069, 0]
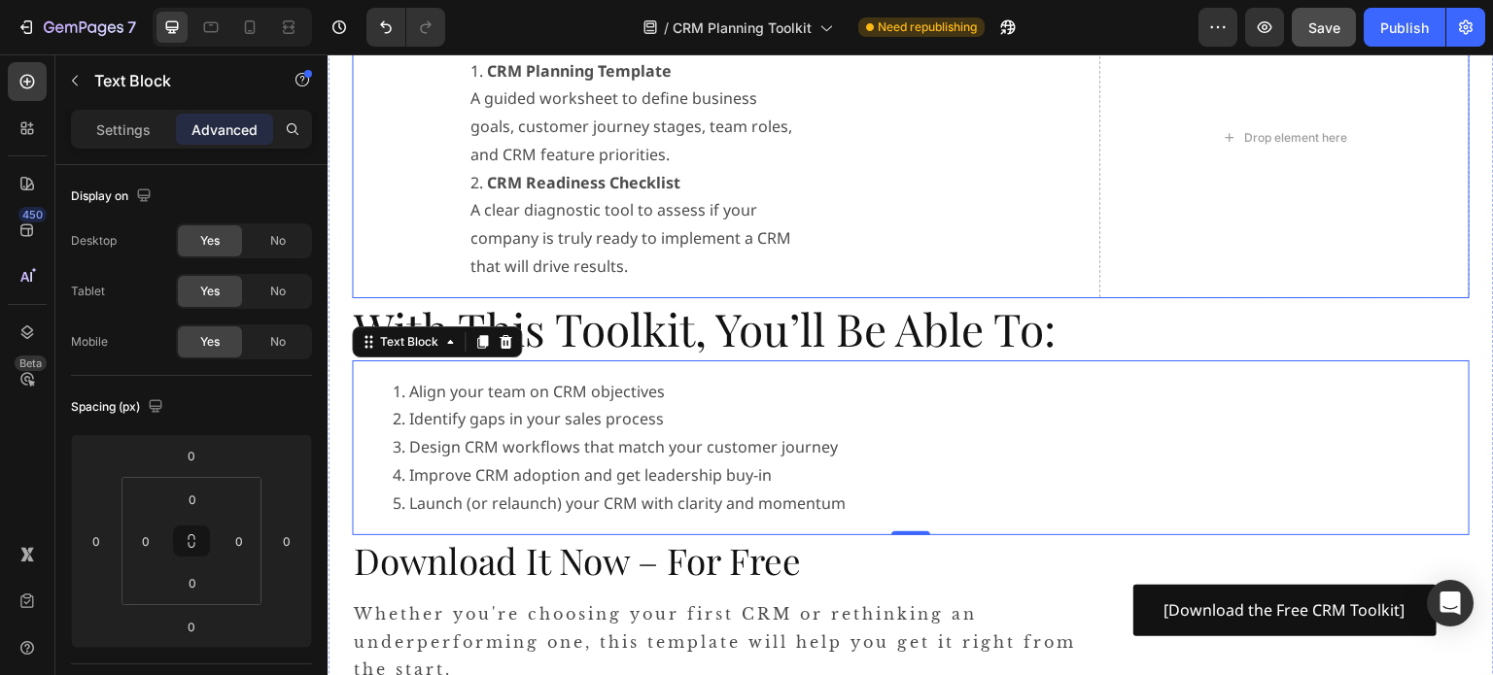
click at [1088, 294] on div "What You’ll Get: Heading CRM Planning Template A guided worksheet to define bus…" at bounding box center [911, 138] width 1118 height 321
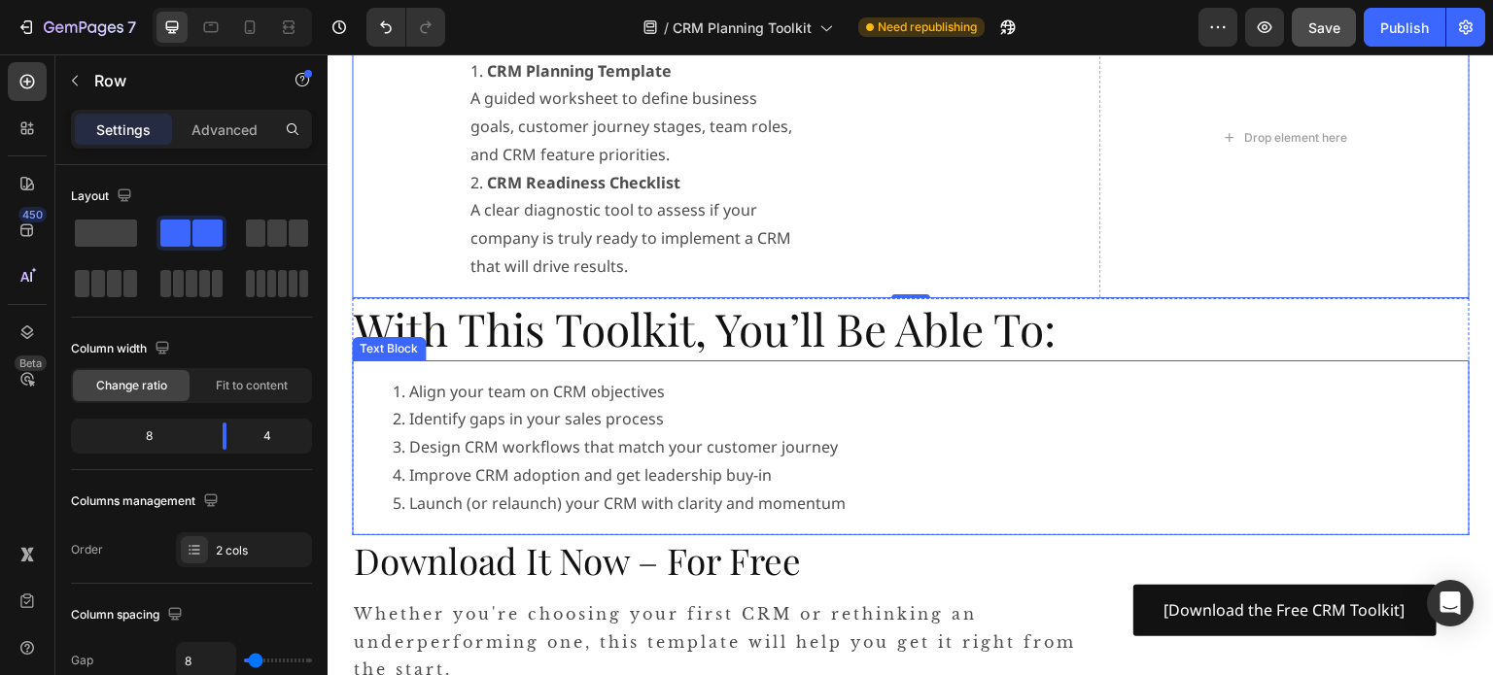
click at [1306, 526] on div "Align your team on CRM objectives Identify gaps in your sales process Design CR…" at bounding box center [911, 448] width 1118 height 175
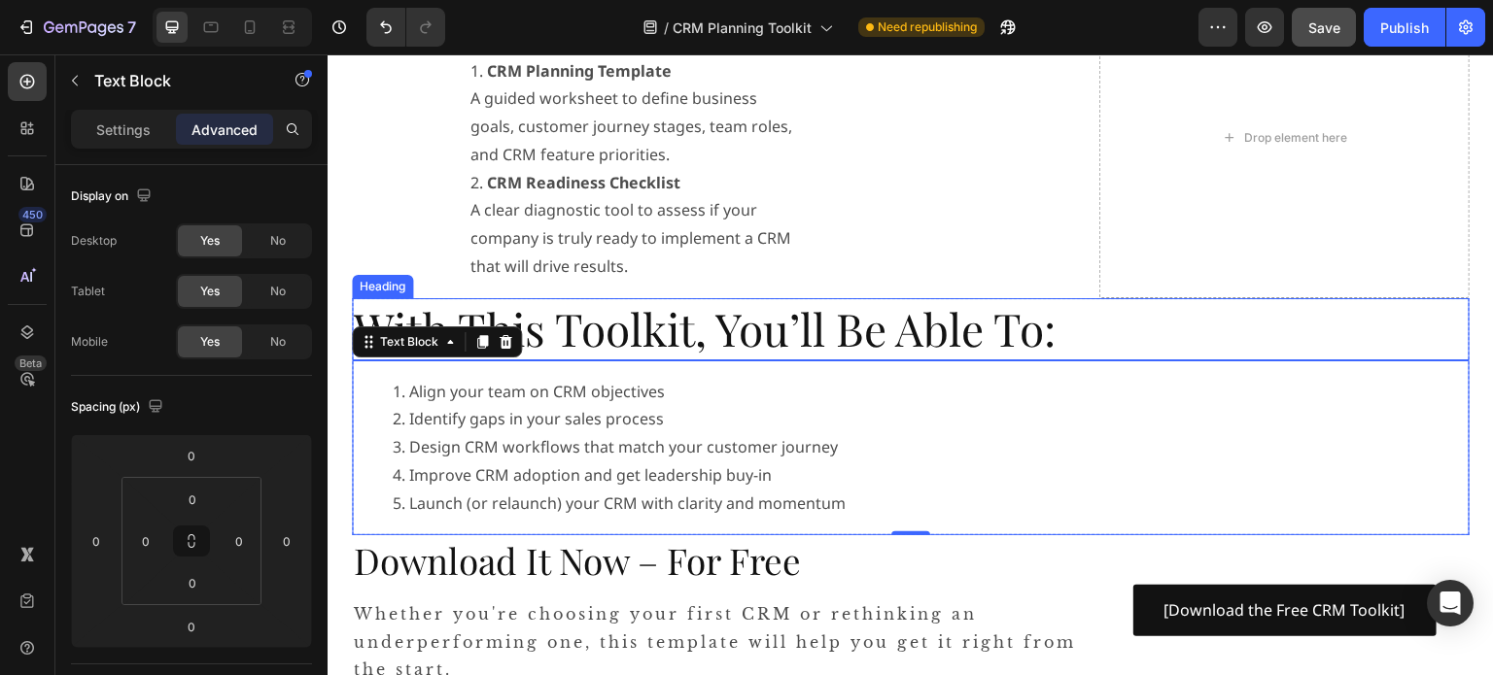
click at [1452, 351] on h2 "With This Toolkit, You’ll Be Able To:" at bounding box center [911, 329] width 1118 height 62
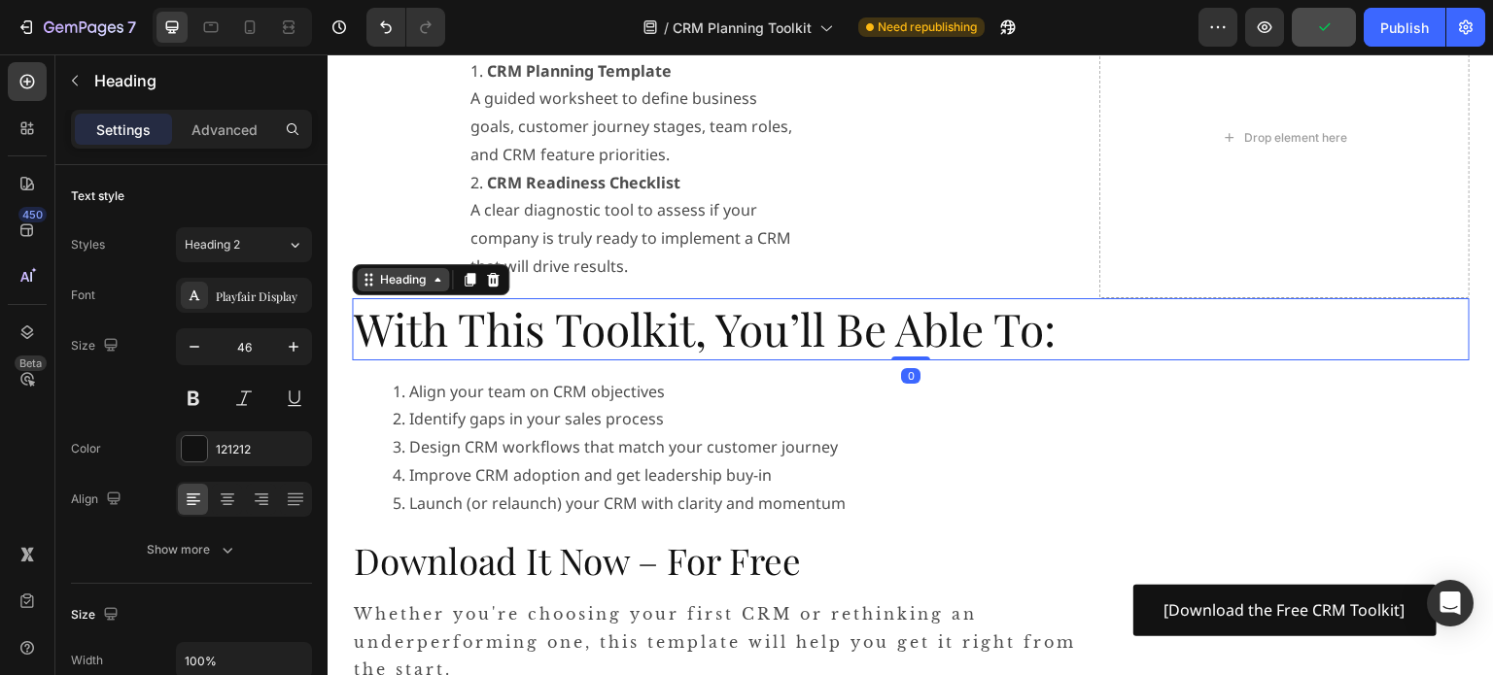
click at [383, 284] on div "Heading" at bounding box center [402, 279] width 53 height 17
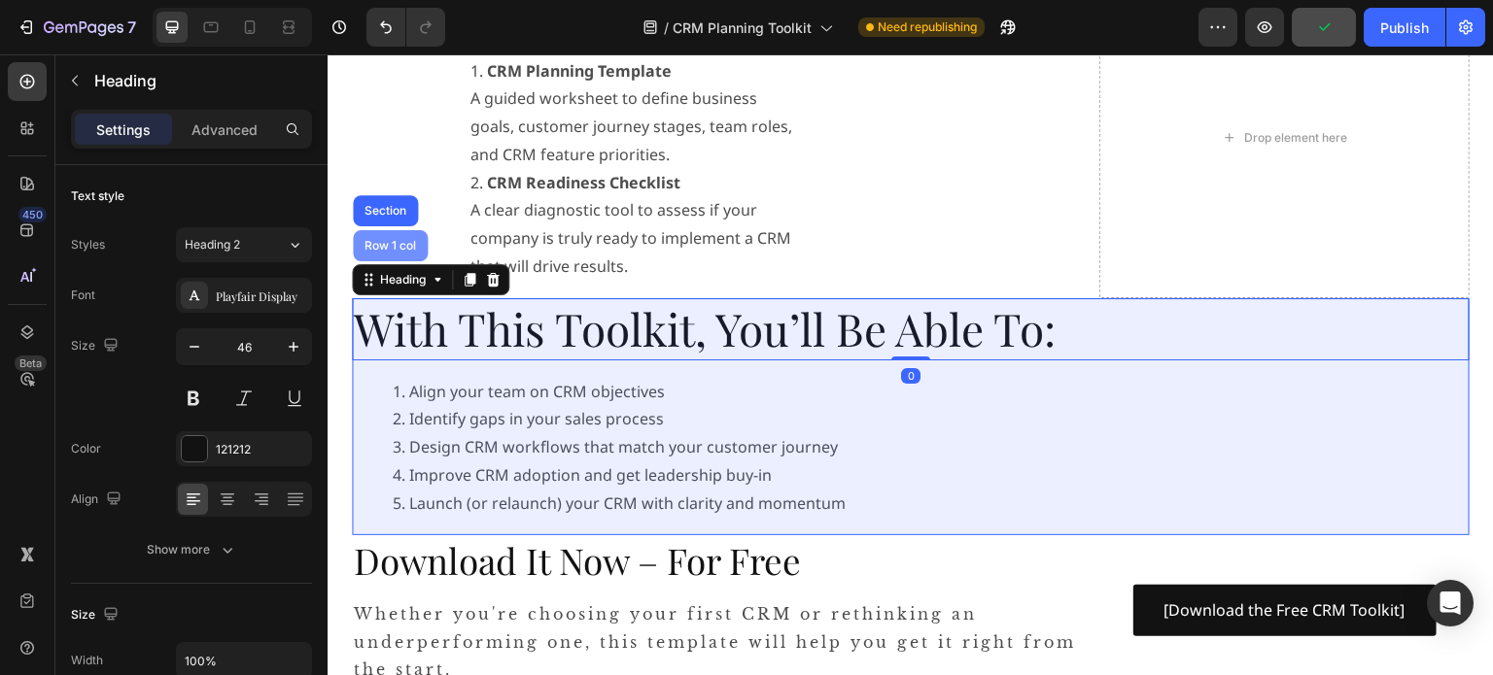
click at [373, 248] on div "Row 1 col" at bounding box center [390, 246] width 59 height 12
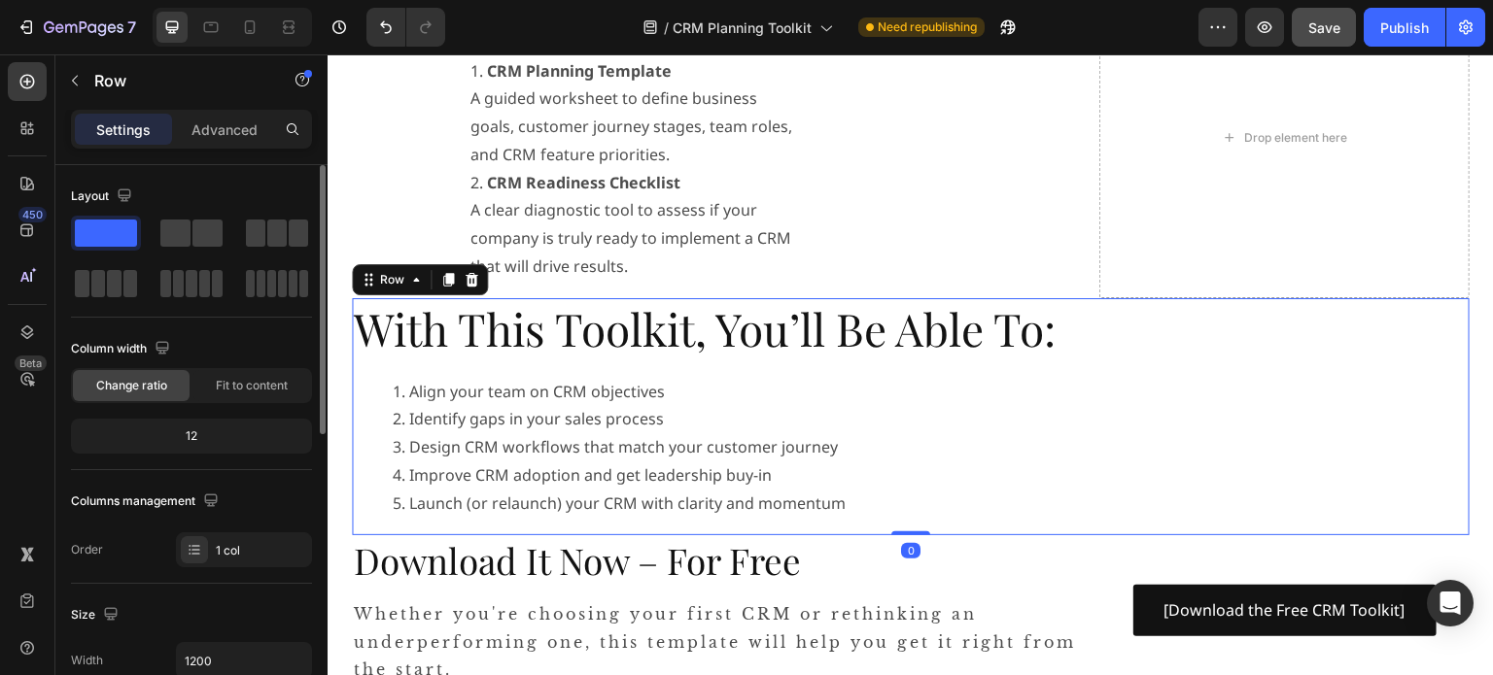
drag, startPoint x: 193, startPoint y: 228, endPoint x: 229, endPoint y: 262, distance: 49.5
click at [193, 228] on span at bounding box center [207, 233] width 30 height 27
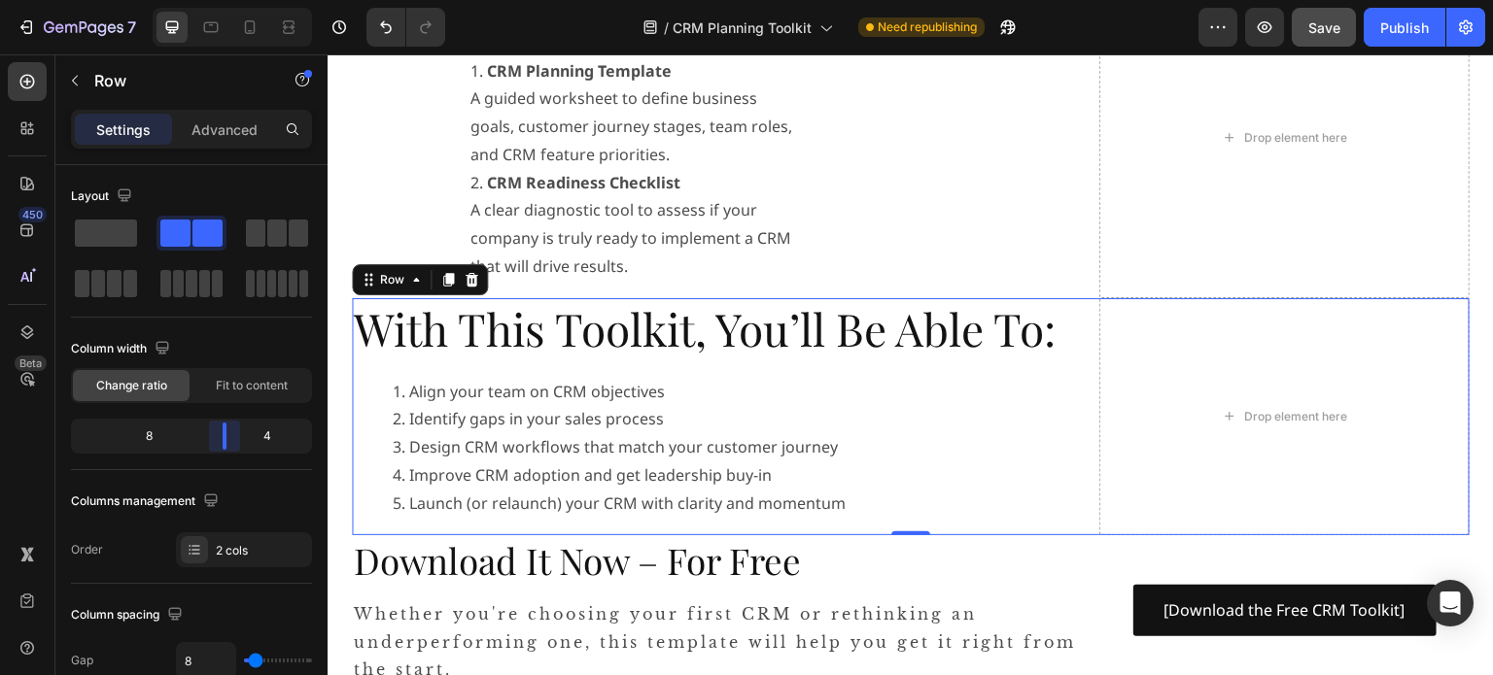
drag, startPoint x: 192, startPoint y: 431, endPoint x: 230, endPoint y: 434, distance: 38.1
click at [230, 0] on body "7 Version history / CRM Planning Toolkit Need republishing Preview Save Publish…" at bounding box center [746, 0] width 1493 height 0
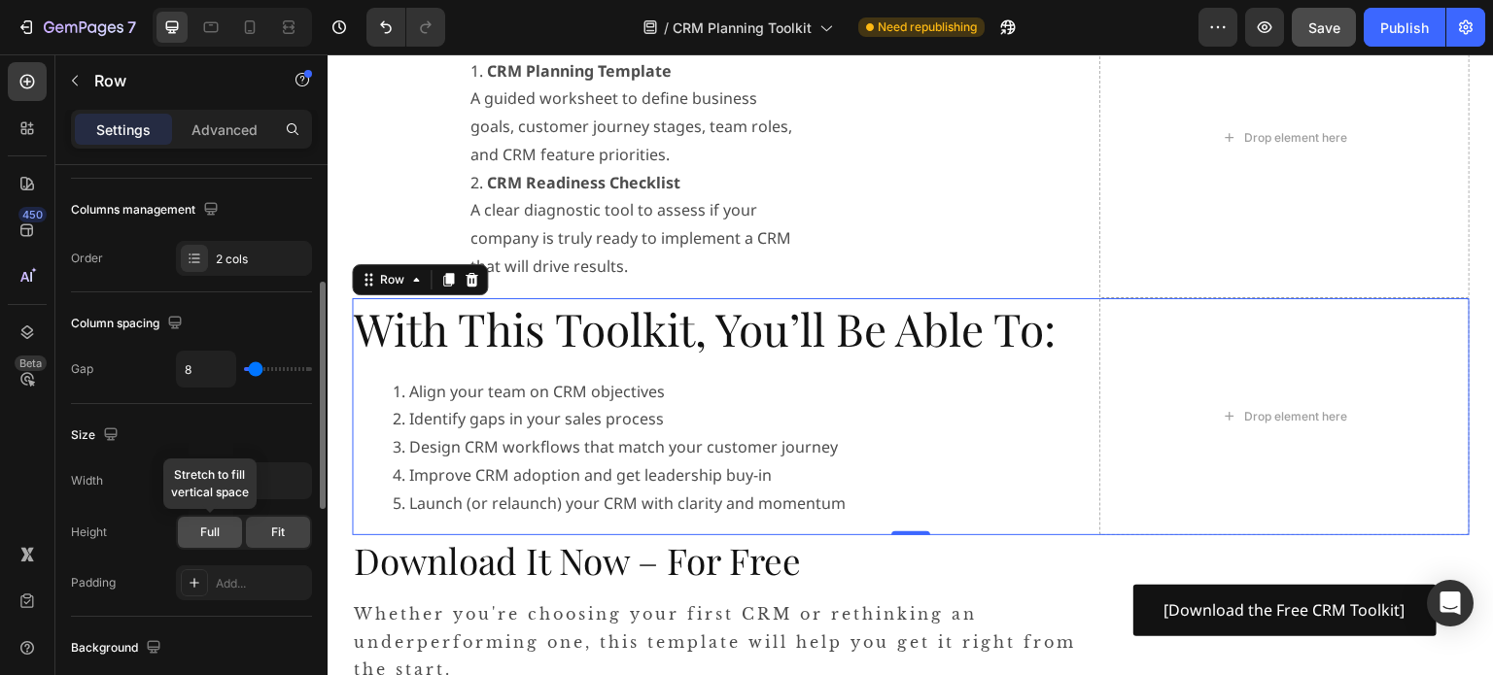
click at [208, 530] on span "Full" at bounding box center [209, 532] width 19 height 17
click at [259, 530] on div "Fit" at bounding box center [278, 532] width 64 height 31
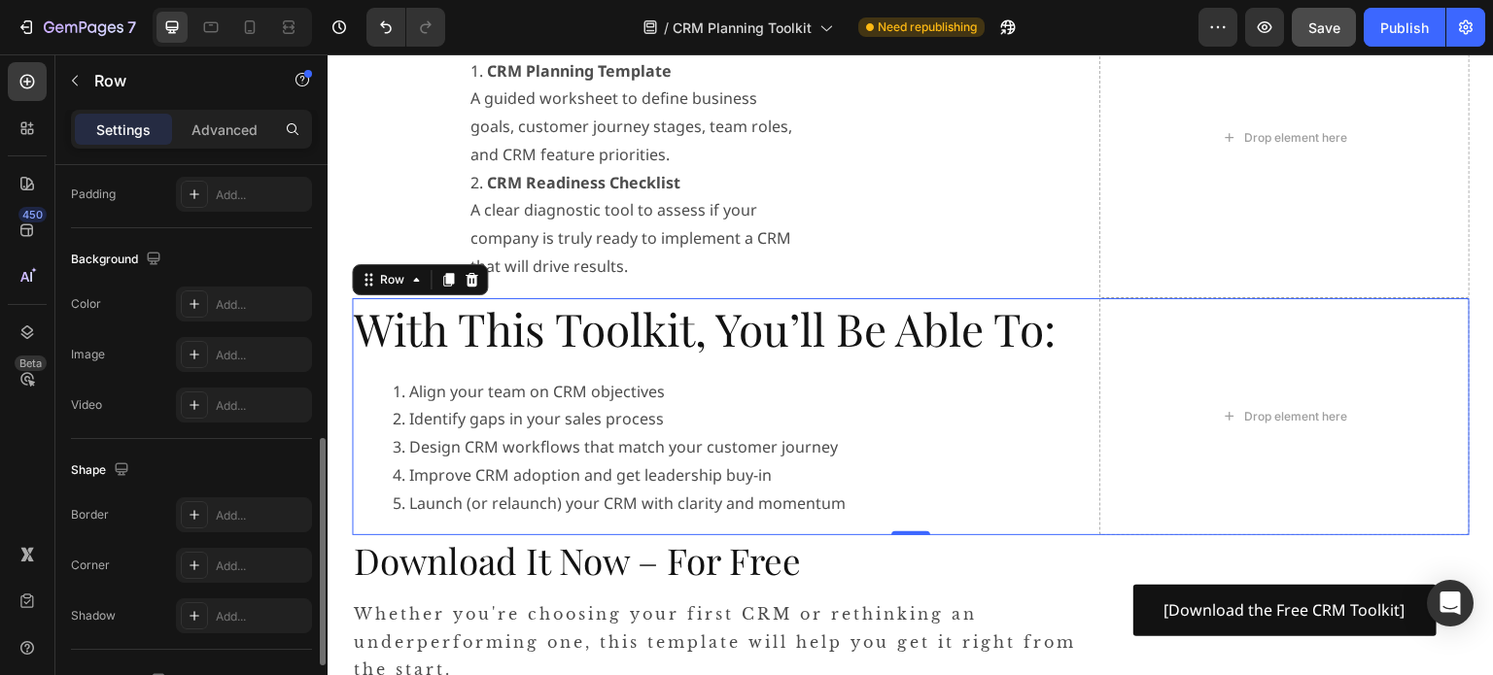
scroll to position [839, 0]
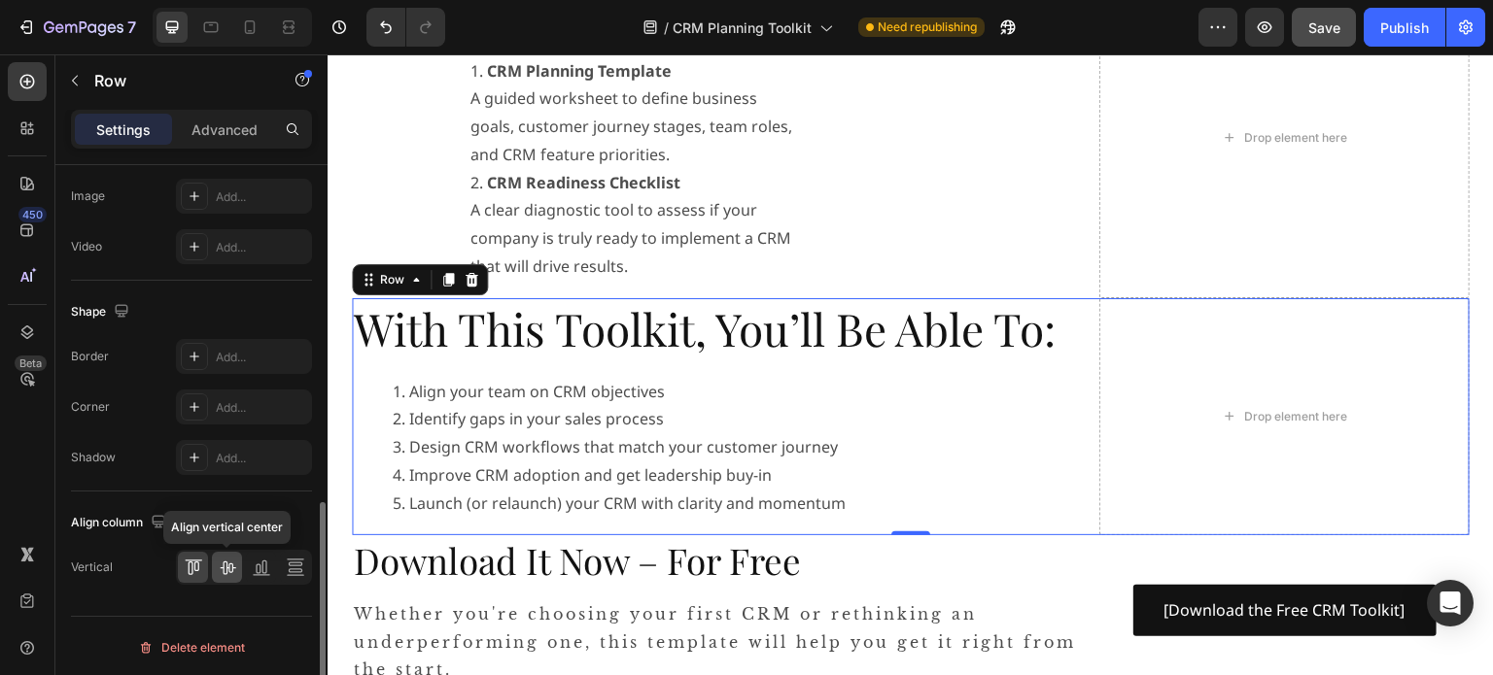
click at [228, 559] on icon at bounding box center [227, 567] width 19 height 19
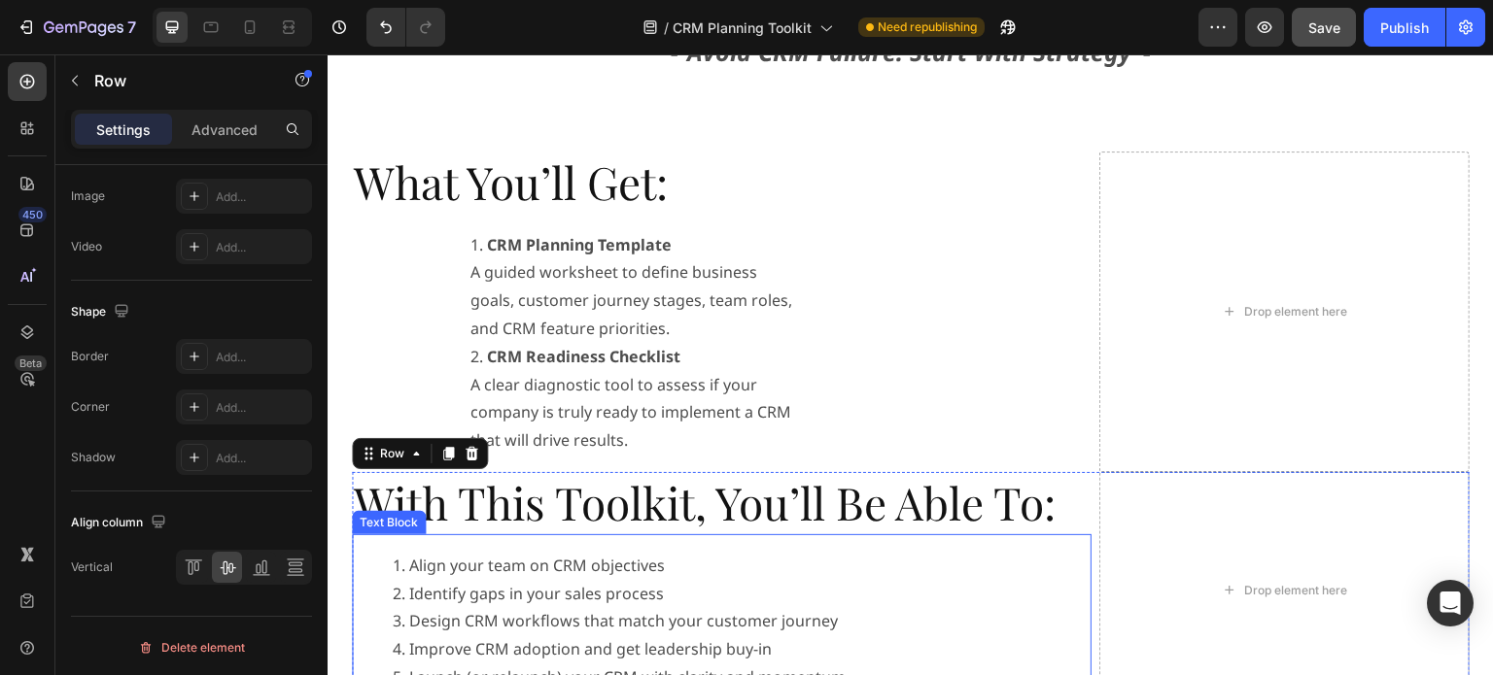
scroll to position [778, 0]
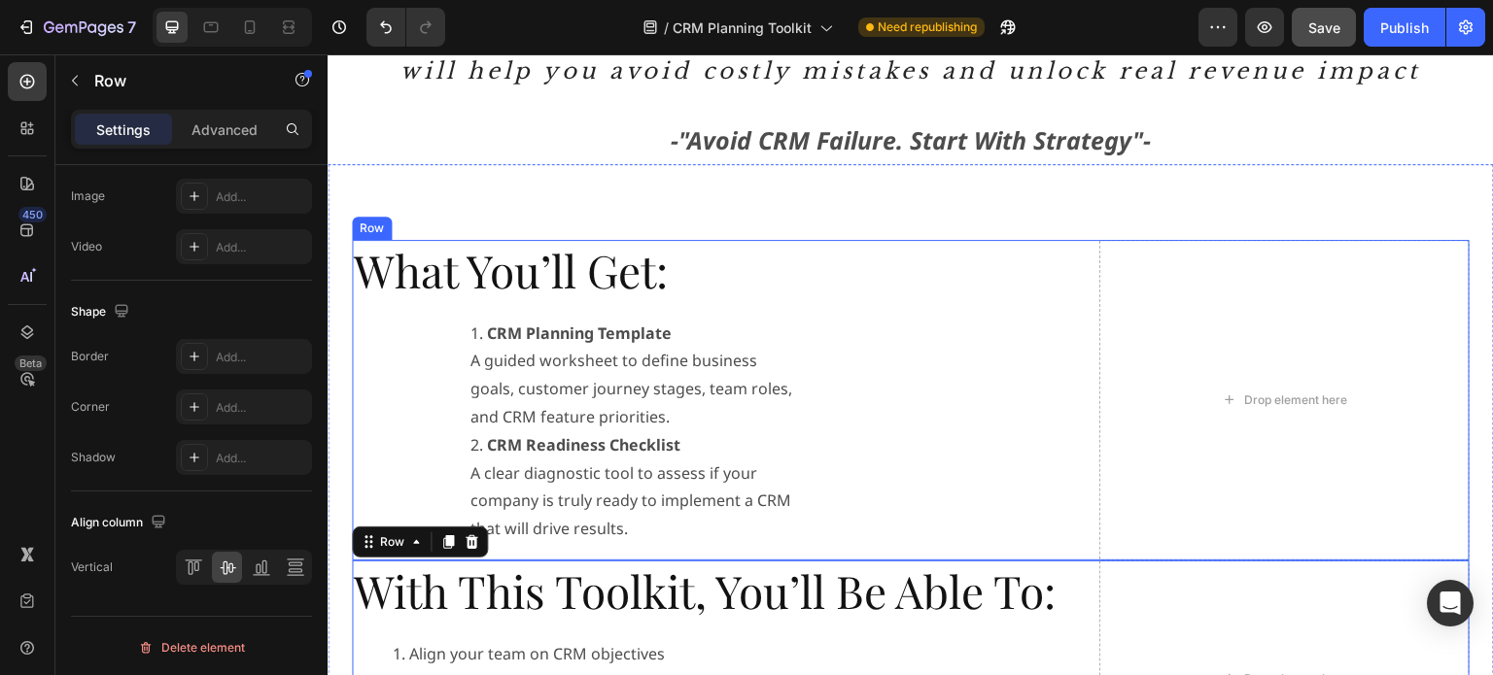
click at [1086, 273] on div "What You’ll Get: Heading CRM Planning Template A guided worksheet to define bus…" at bounding box center [911, 400] width 1118 height 321
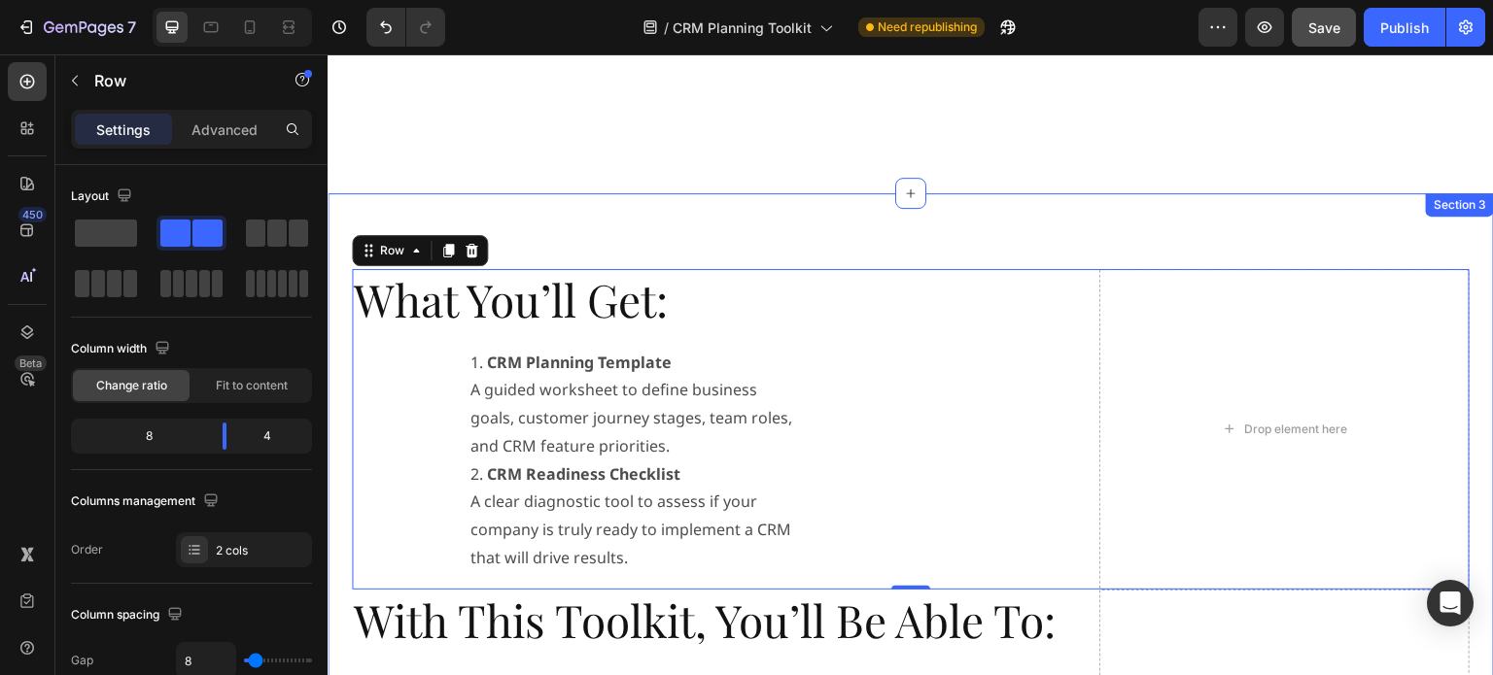
scroll to position [1263, 0]
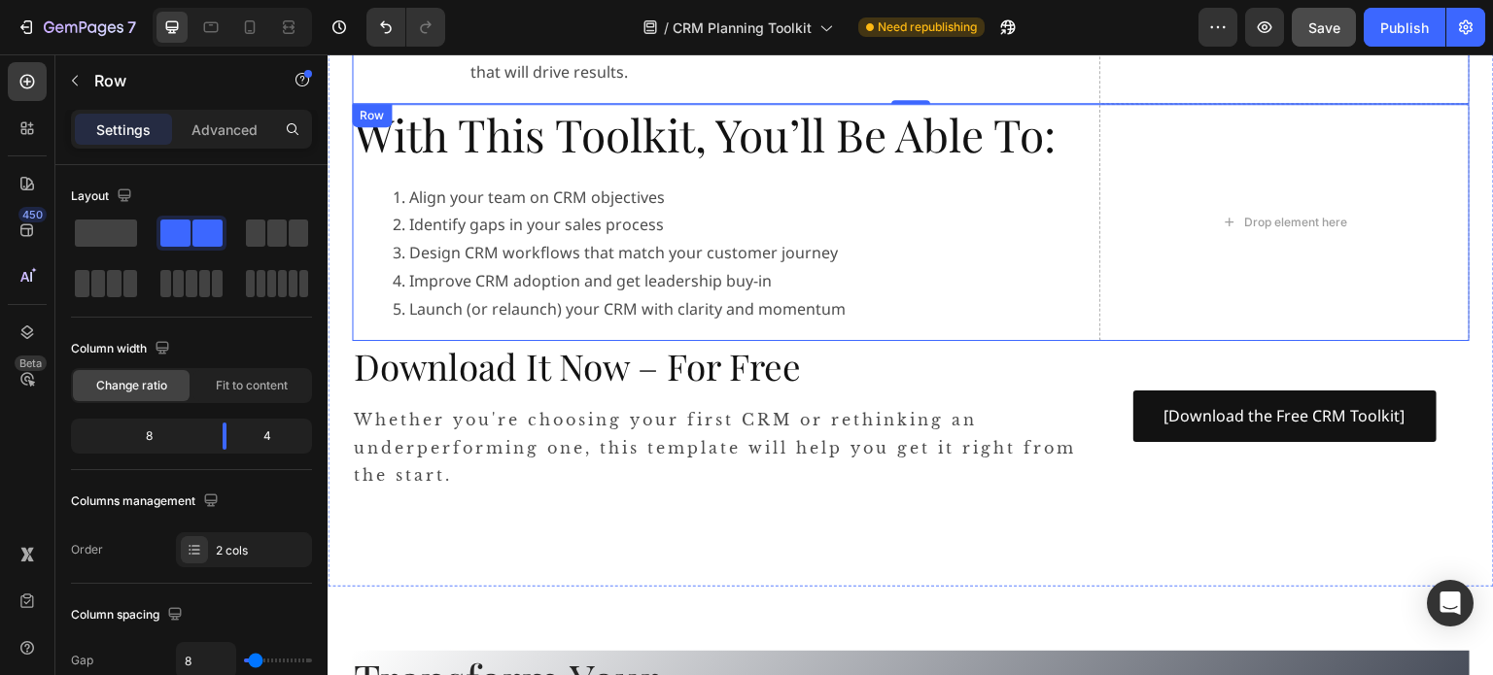
click at [1088, 190] on div "With This Toolkit, You’ll Be Able To: Heading Align your team on CRM objectives…" at bounding box center [911, 222] width 1118 height 237
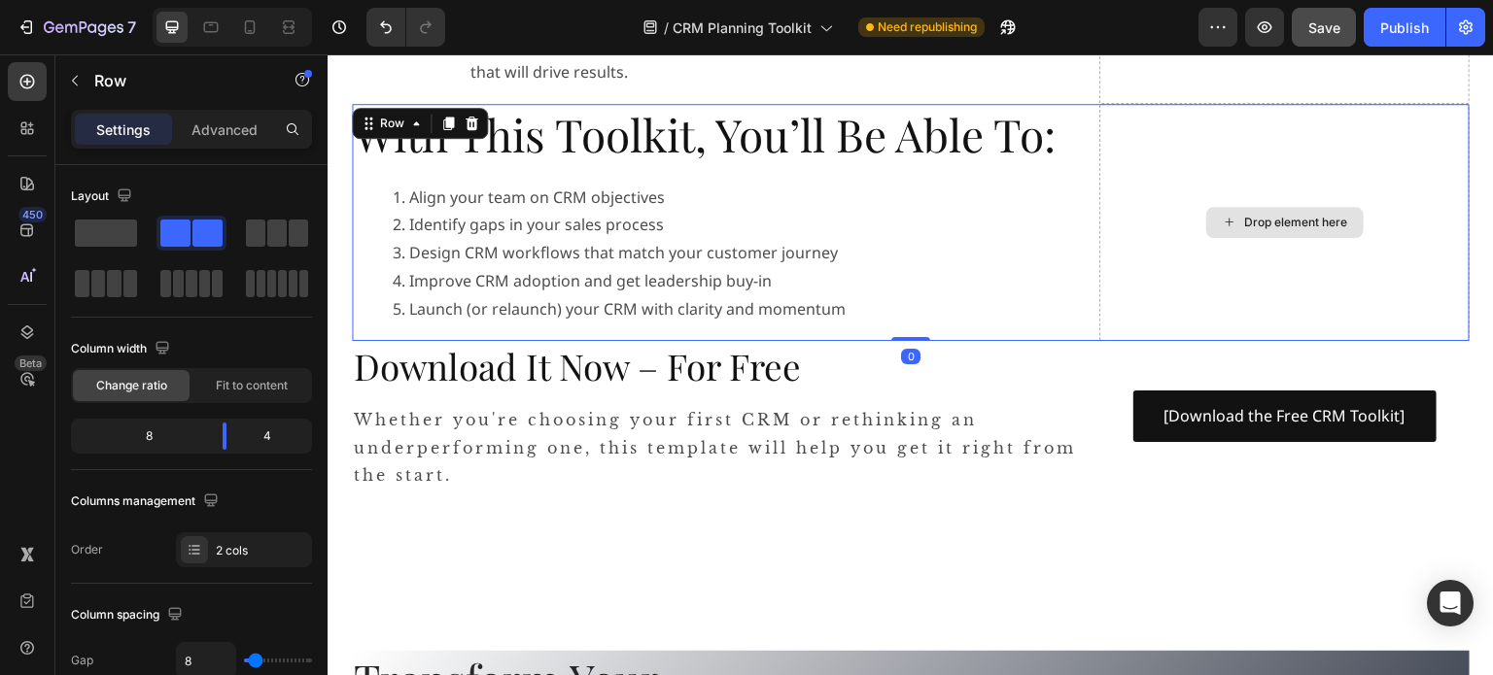
click at [1099, 186] on div "Drop element here" at bounding box center [1284, 222] width 370 height 237
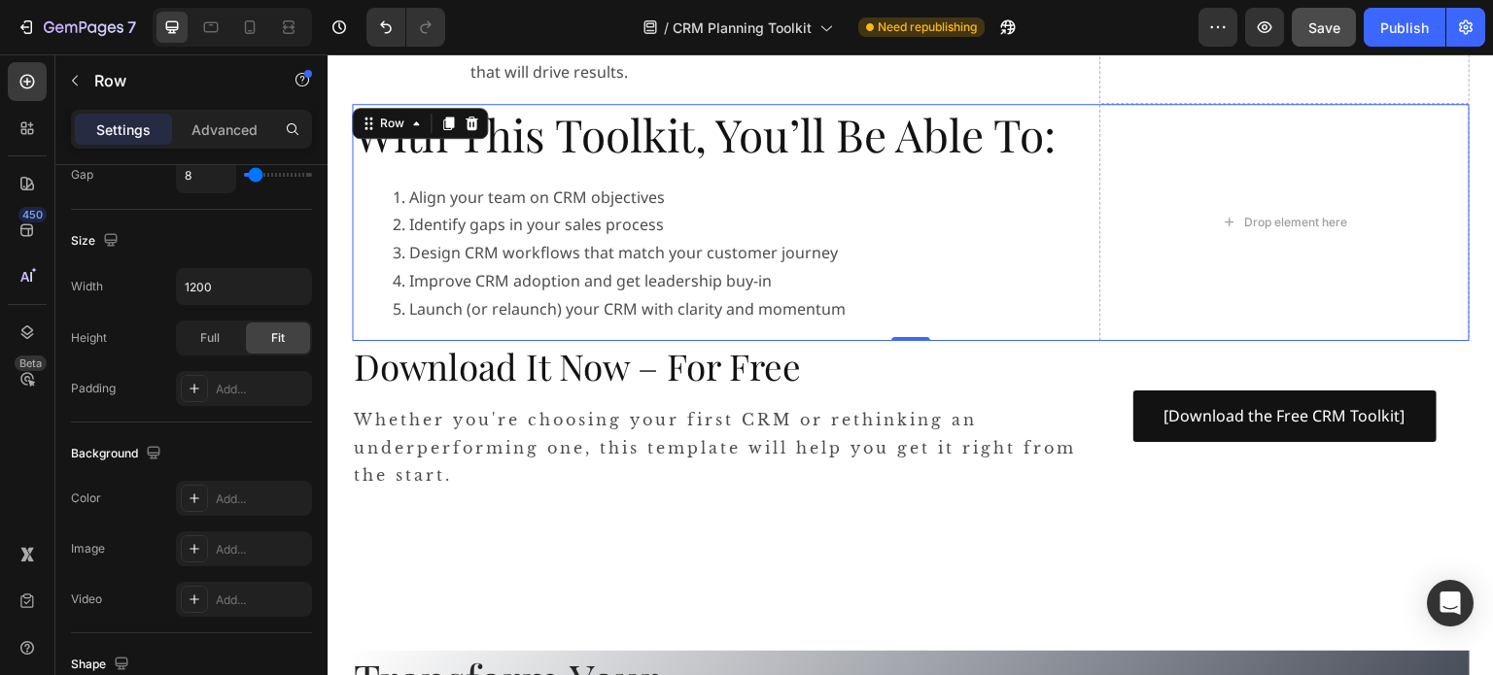
scroll to position [839, 0]
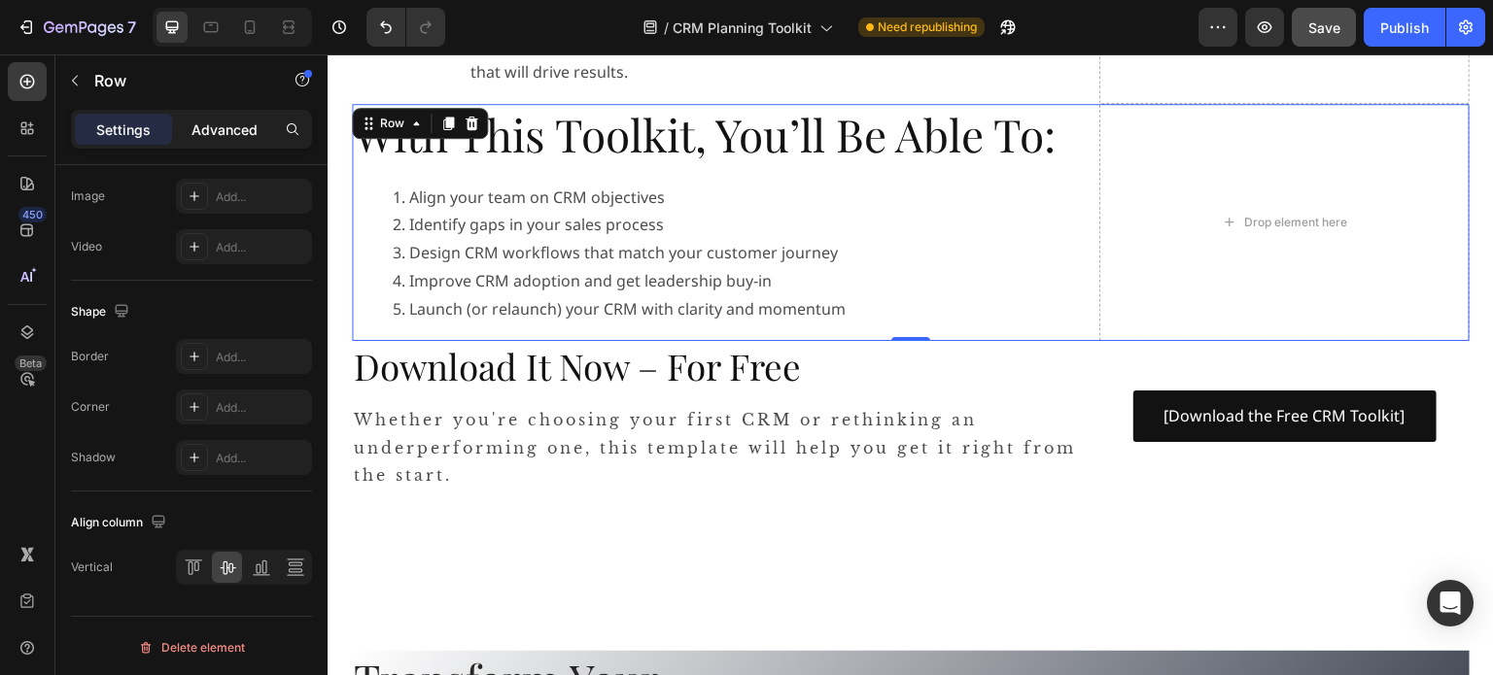
click at [214, 128] on p "Advanced" at bounding box center [224, 130] width 66 height 20
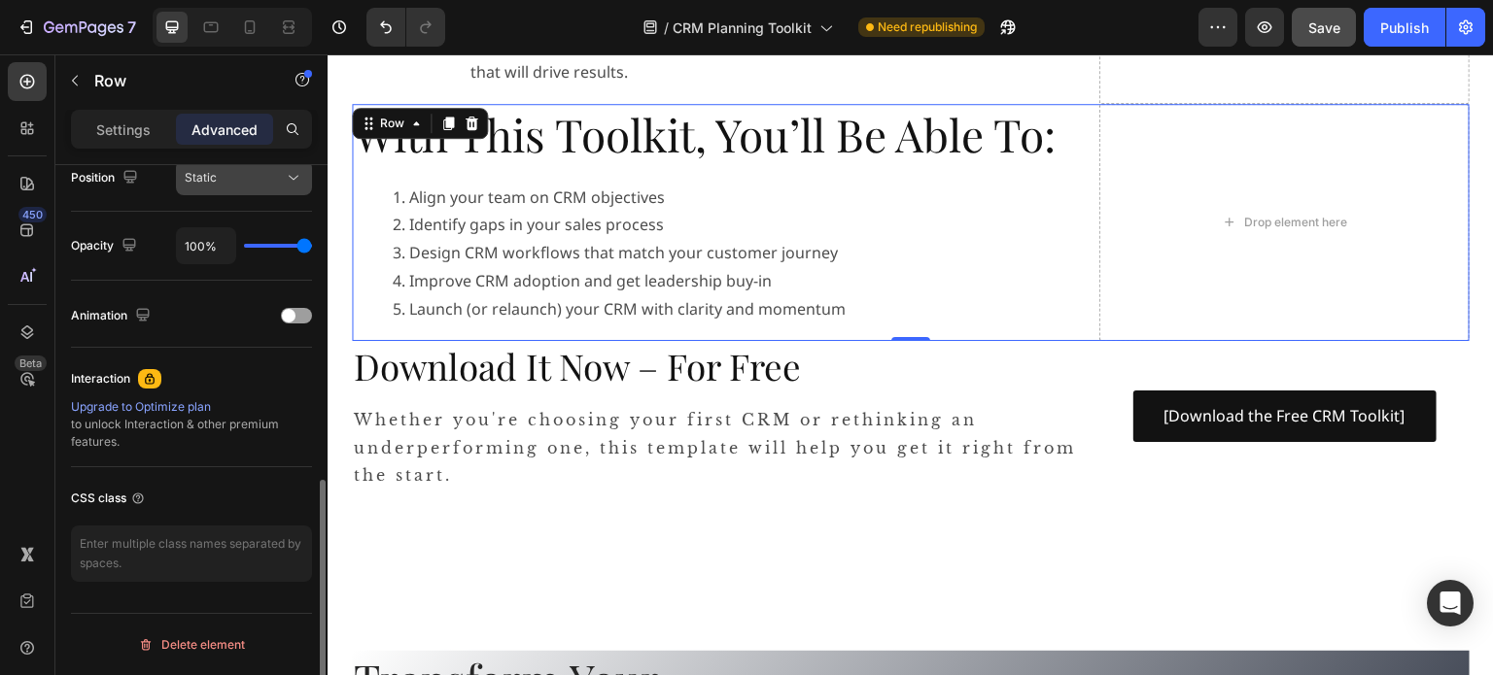
scroll to position [728, 0]
click at [288, 313] on span at bounding box center [289, 319] width 14 height 14
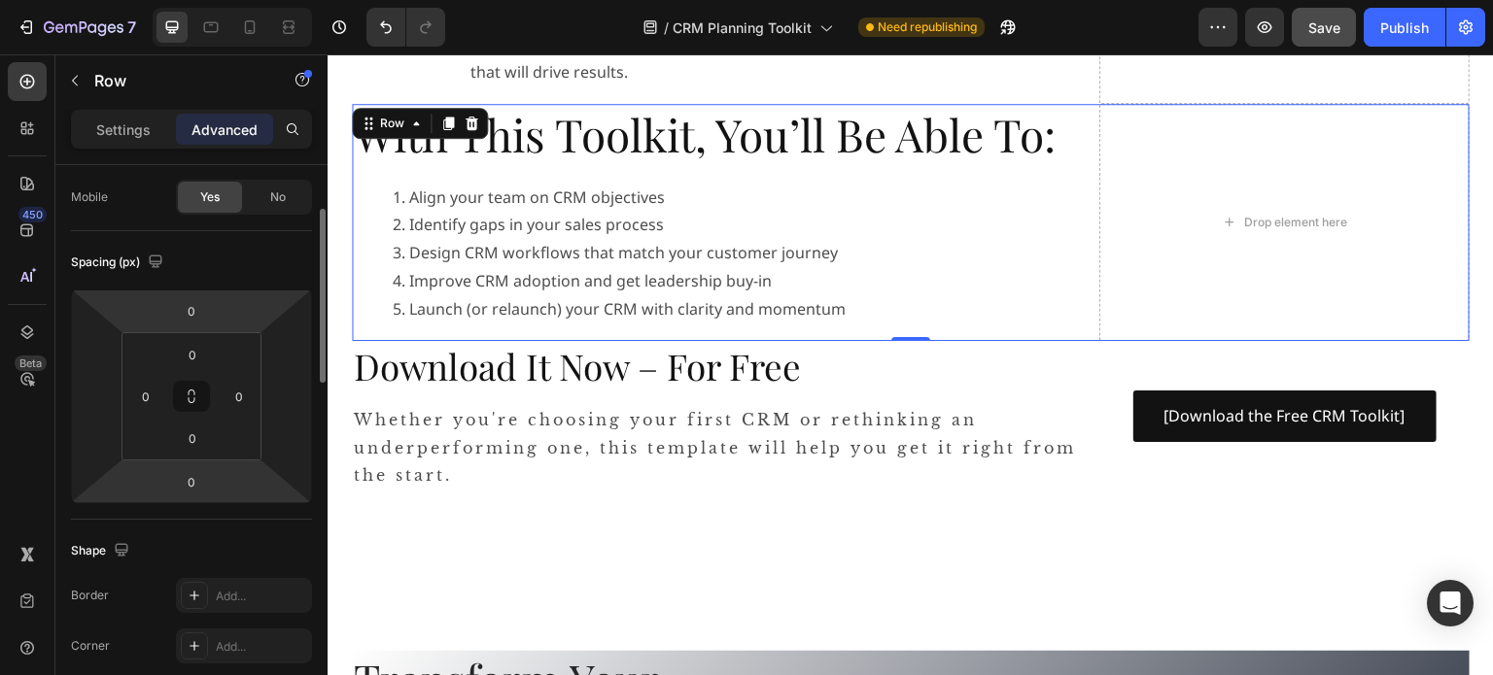
scroll to position [0, 0]
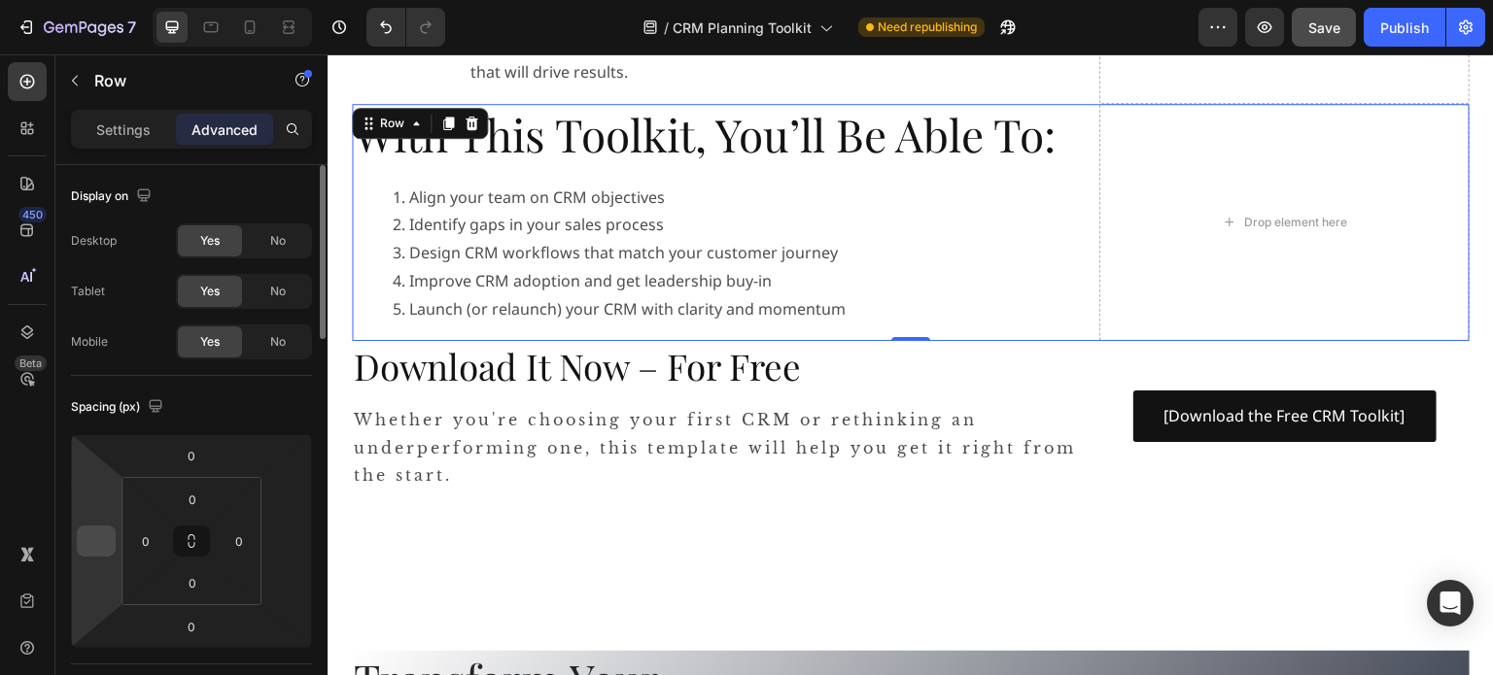
click at [102, 536] on input "number" at bounding box center [96, 541] width 29 height 29
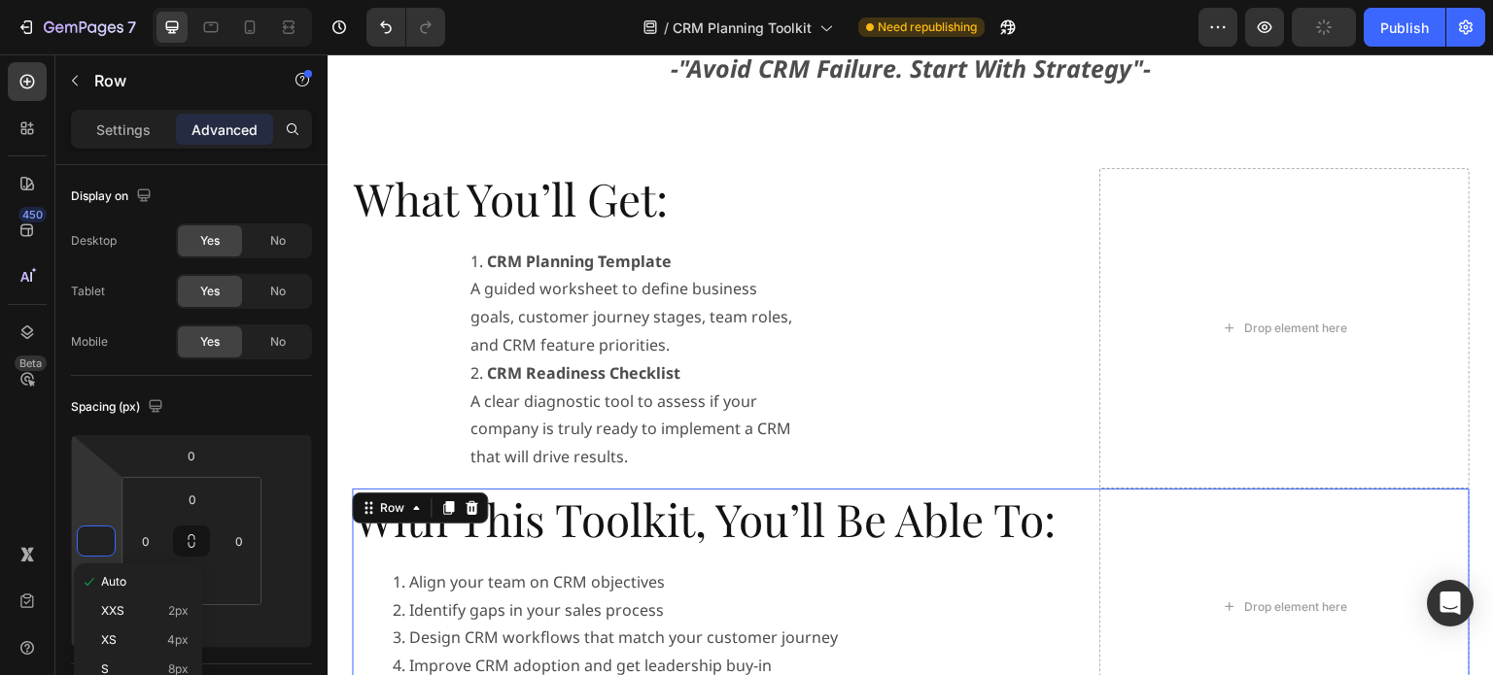
scroll to position [972, 0]
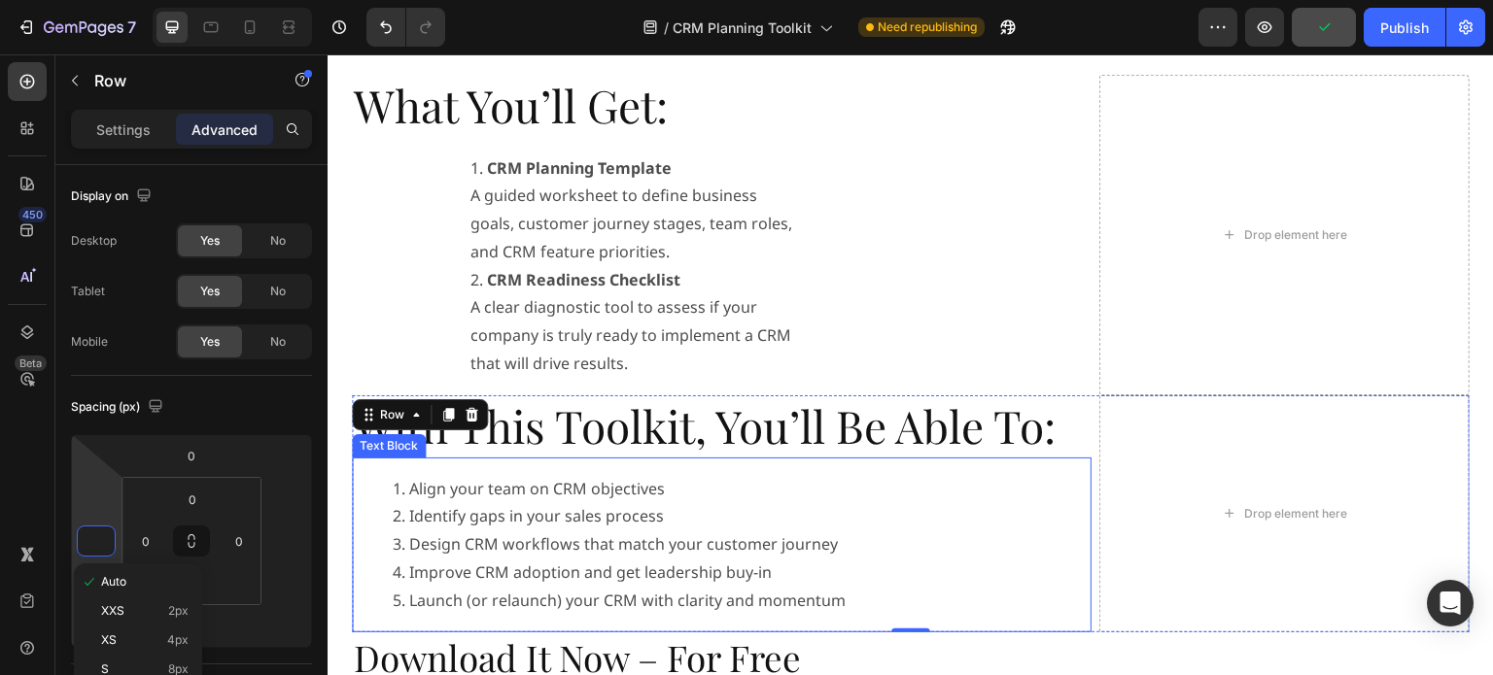
click at [530, 519] on li "Identify gaps in your sales process" at bounding box center [741, 516] width 697 height 28
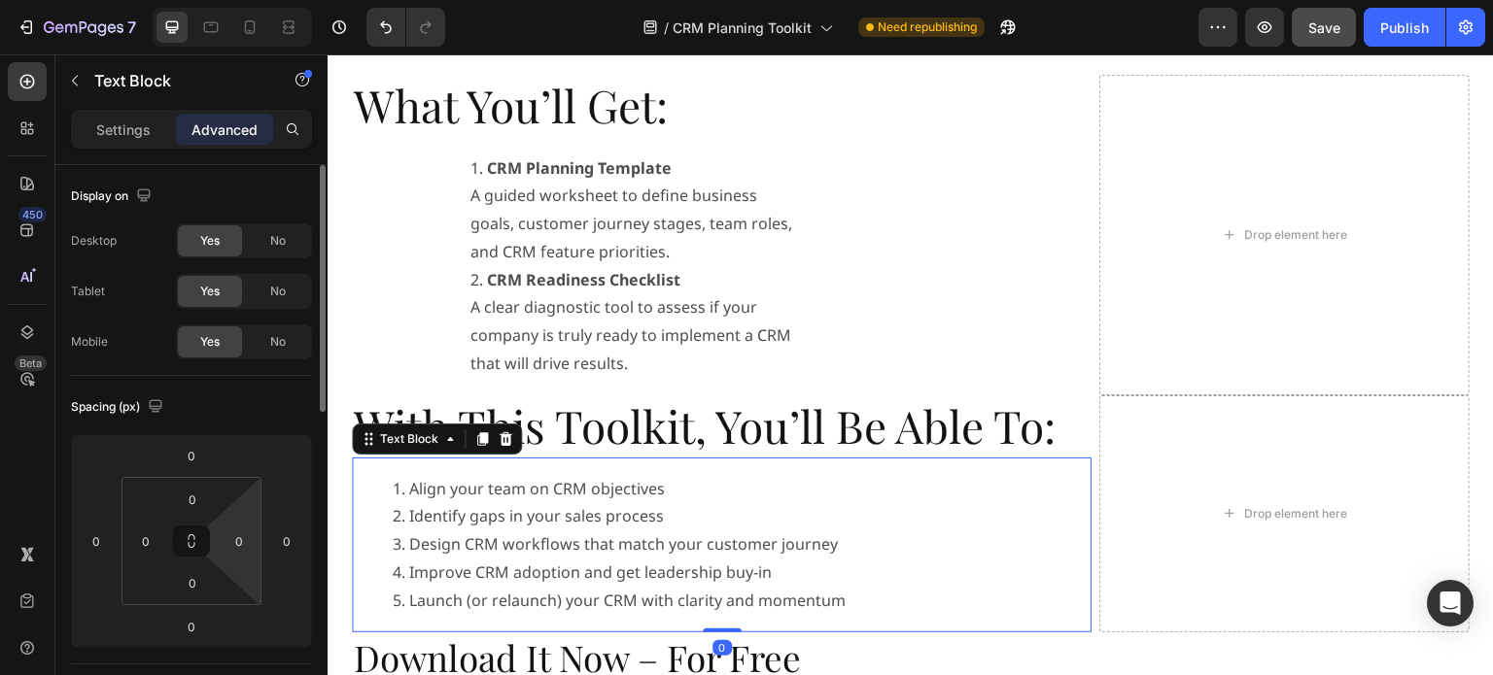
scroll to position [486, 0]
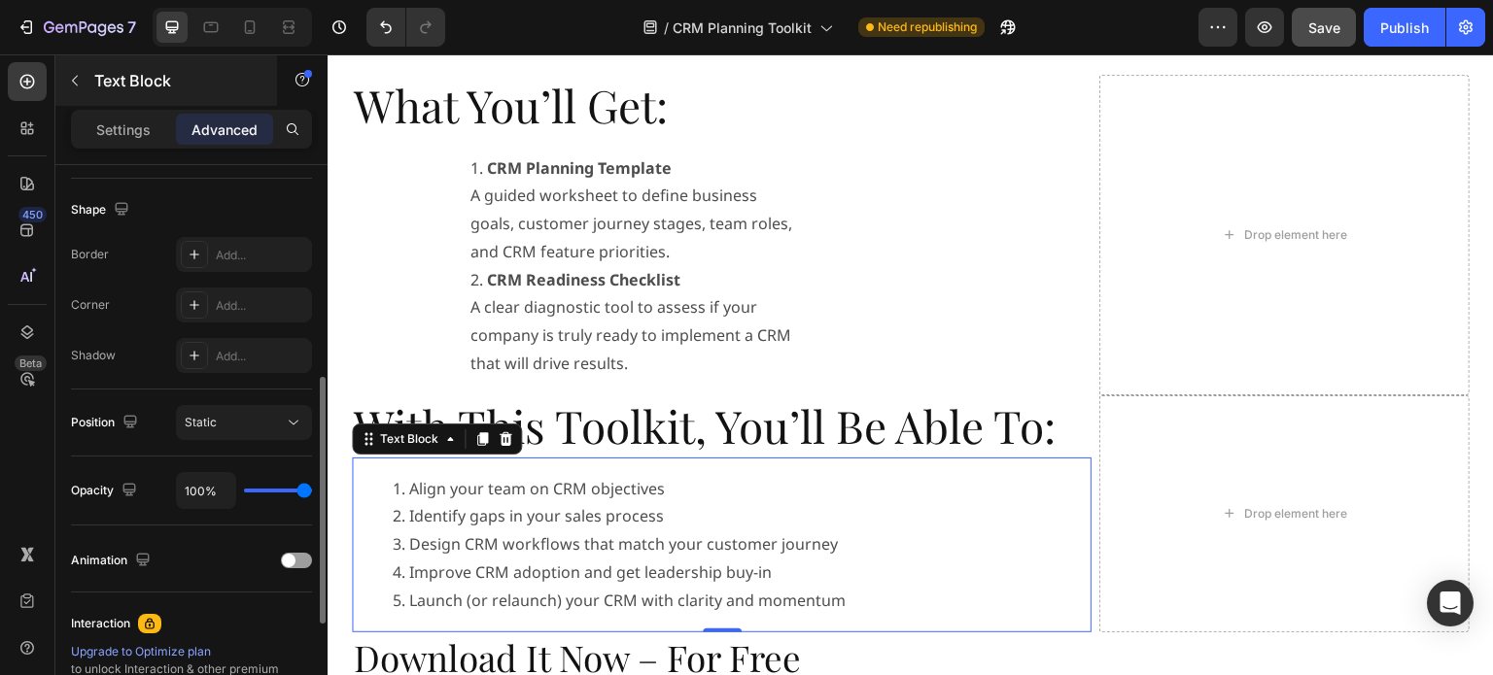
click at [295, 557] on div at bounding box center [296, 561] width 31 height 16
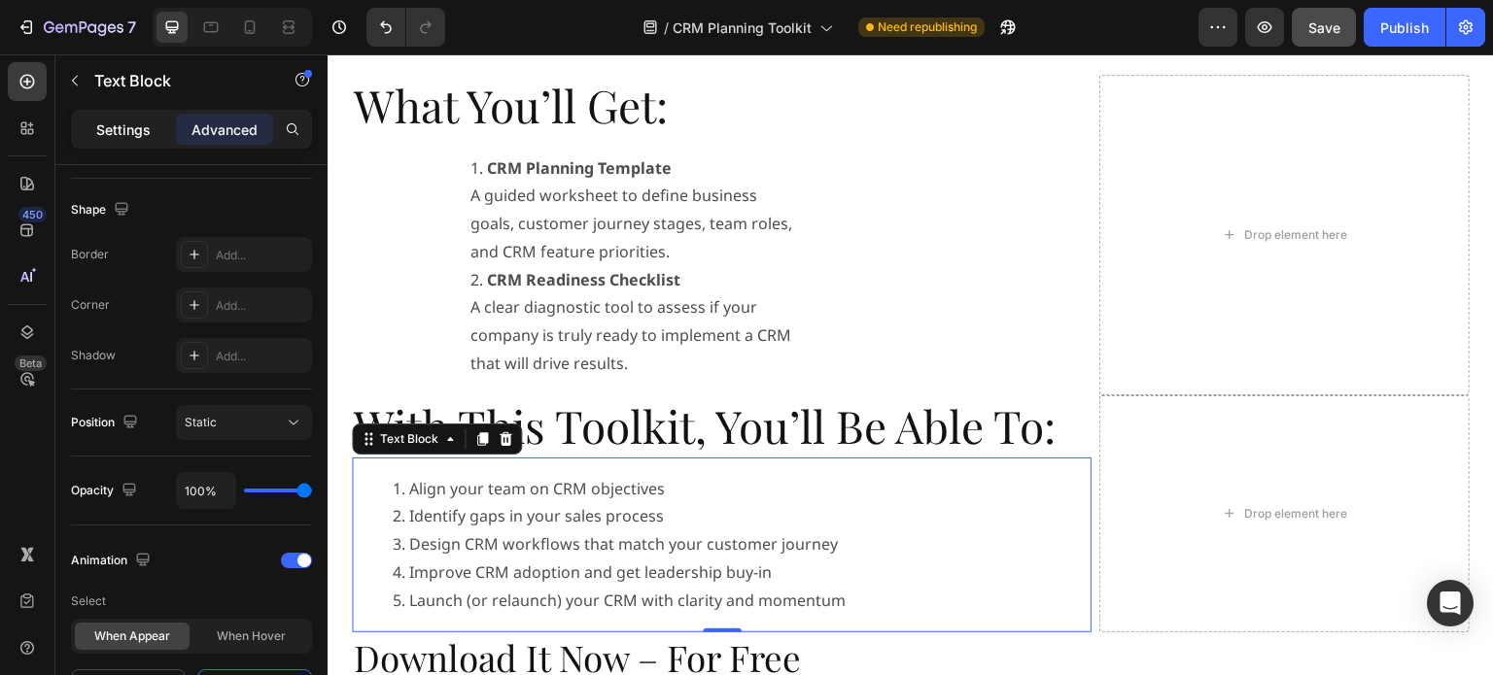
click at [93, 119] on div "Settings" at bounding box center [123, 129] width 97 height 31
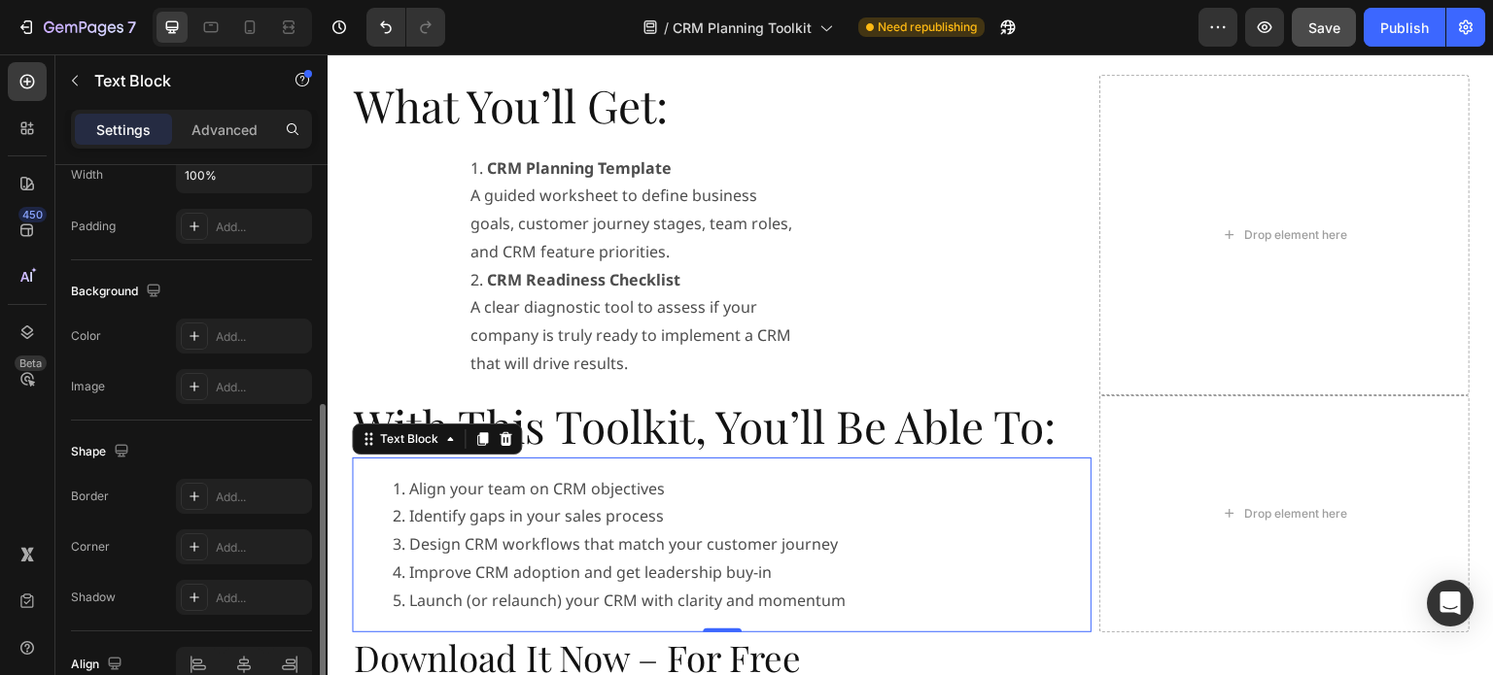
scroll to position [583, 0]
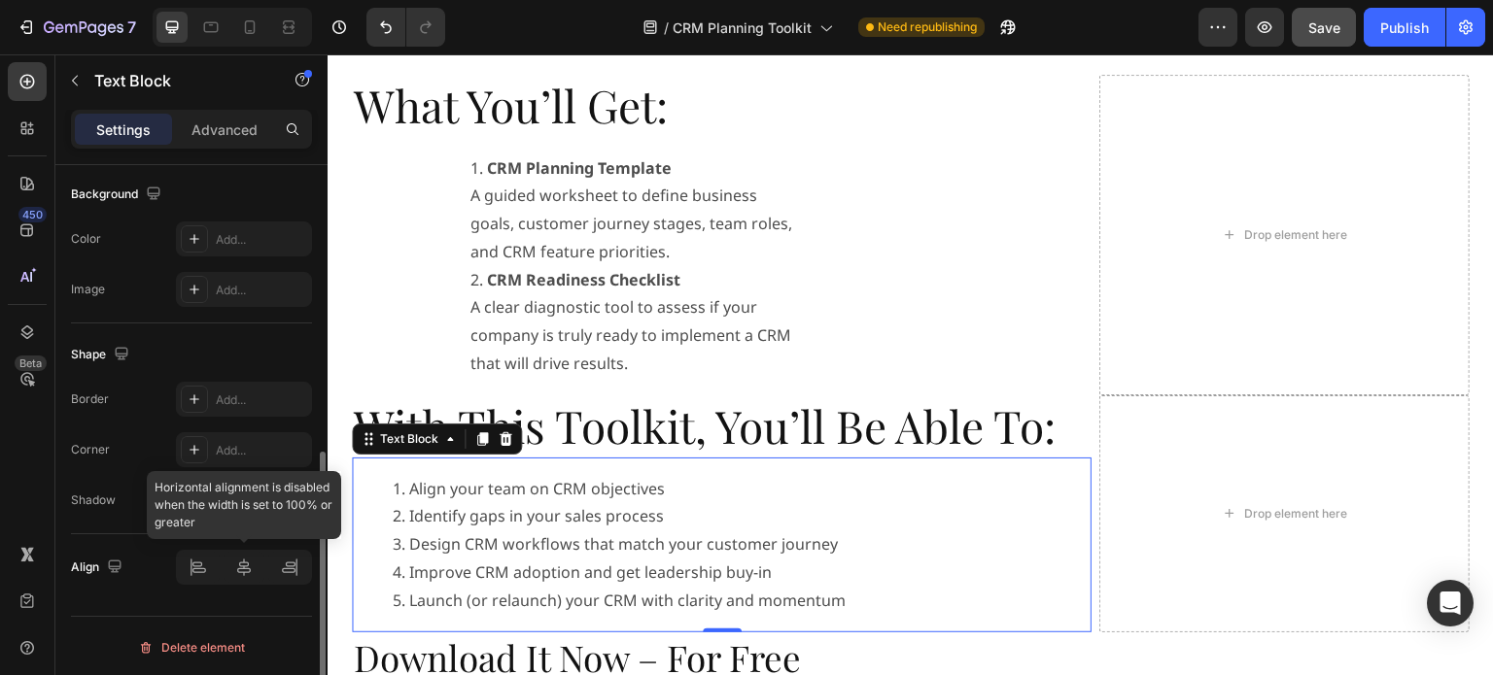
click at [249, 567] on div at bounding box center [244, 567] width 136 height 35
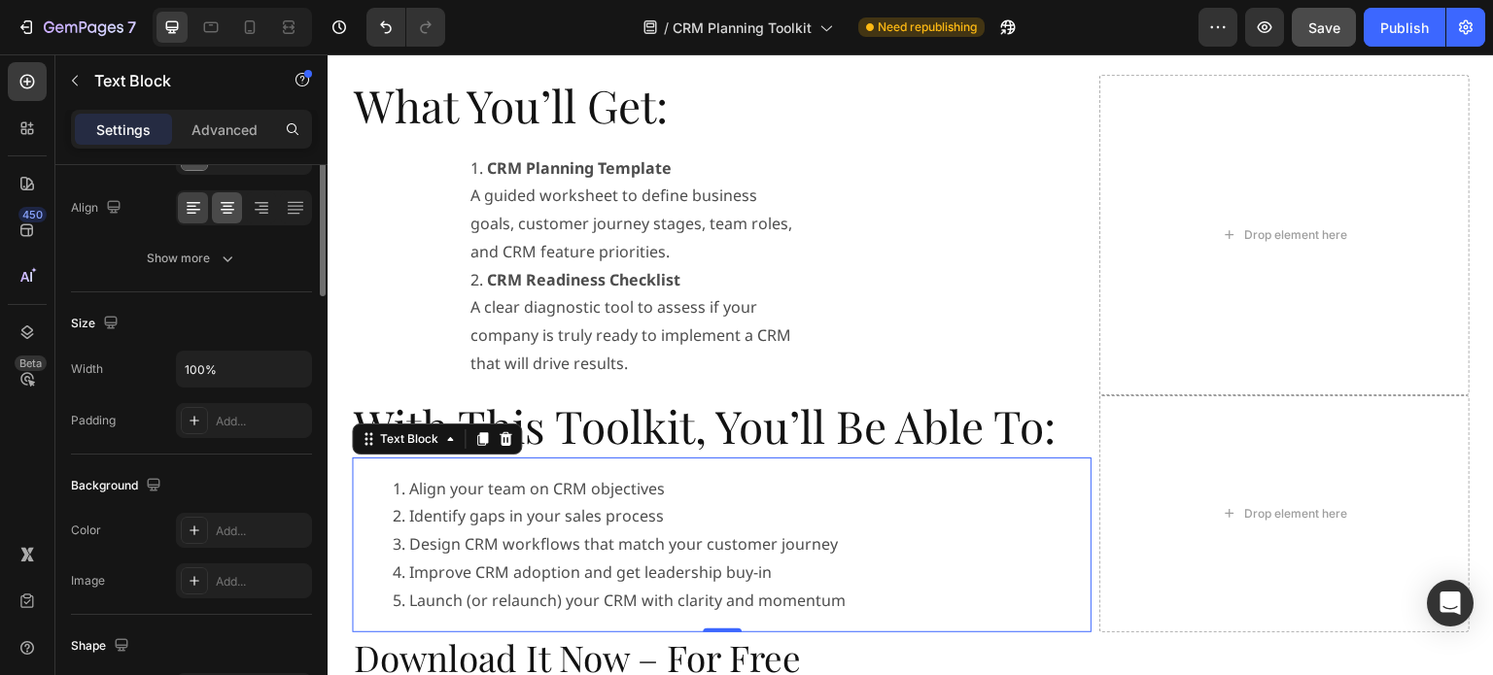
scroll to position [97, 0]
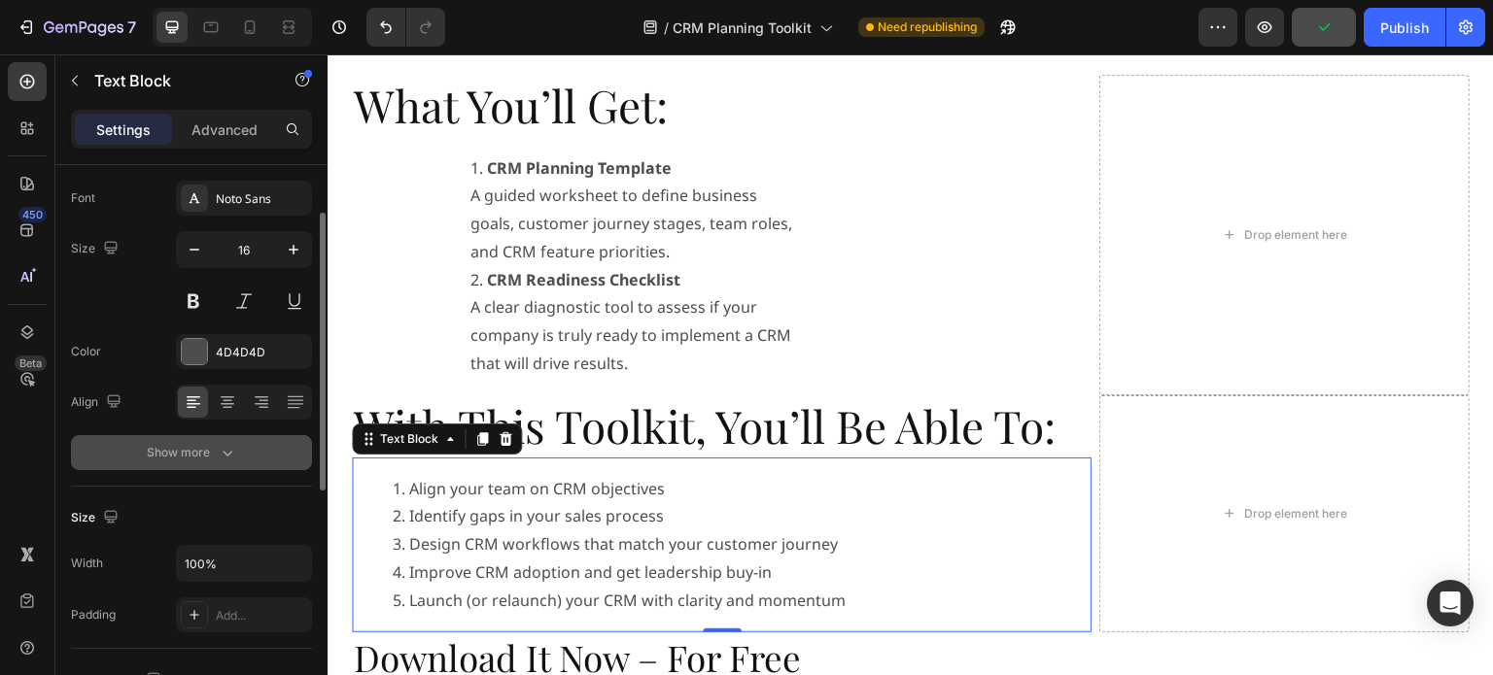
click at [225, 453] on icon "button" at bounding box center [228, 454] width 10 height 6
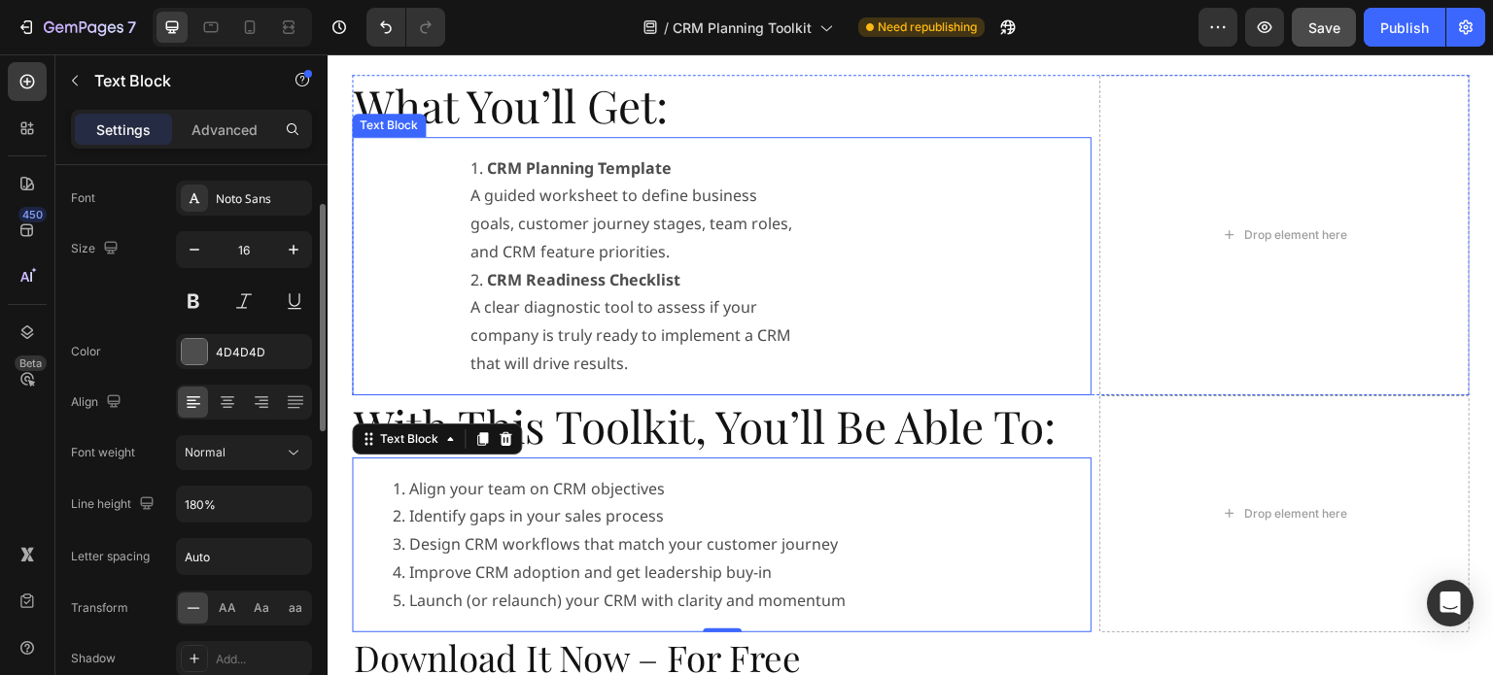
click at [678, 241] on li "CRM Planning Template A guided worksheet to define business goals, customer jou…" at bounding box center [634, 211] width 329 height 112
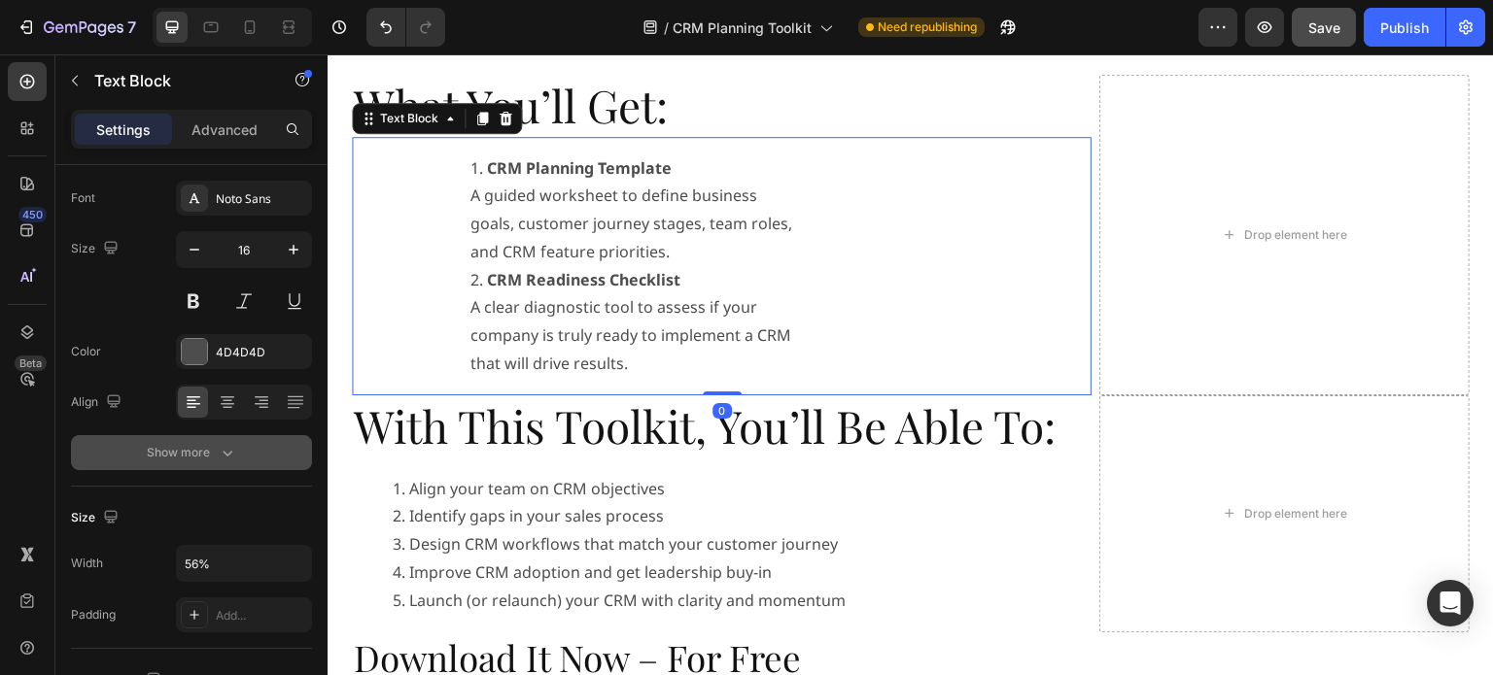
click at [212, 452] on div "Show more" at bounding box center [192, 452] width 90 height 19
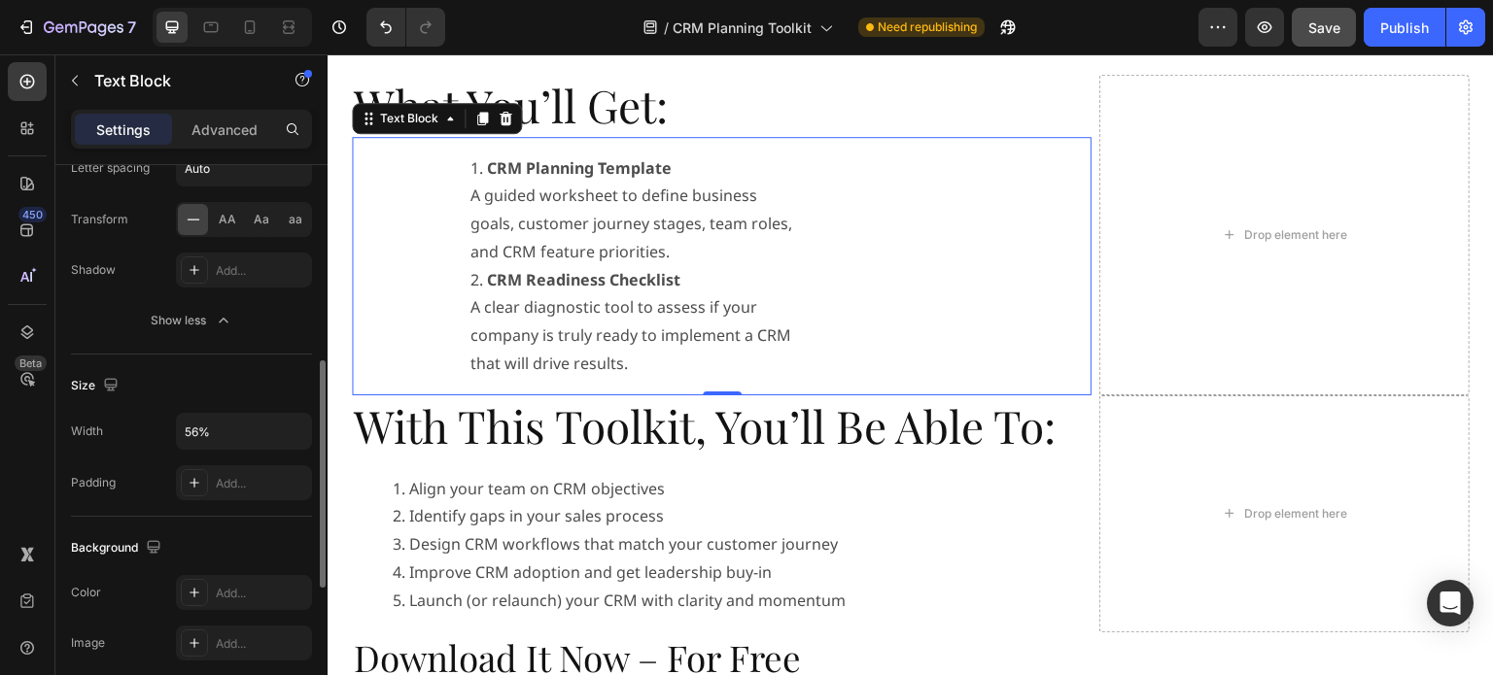
scroll to position [583, 0]
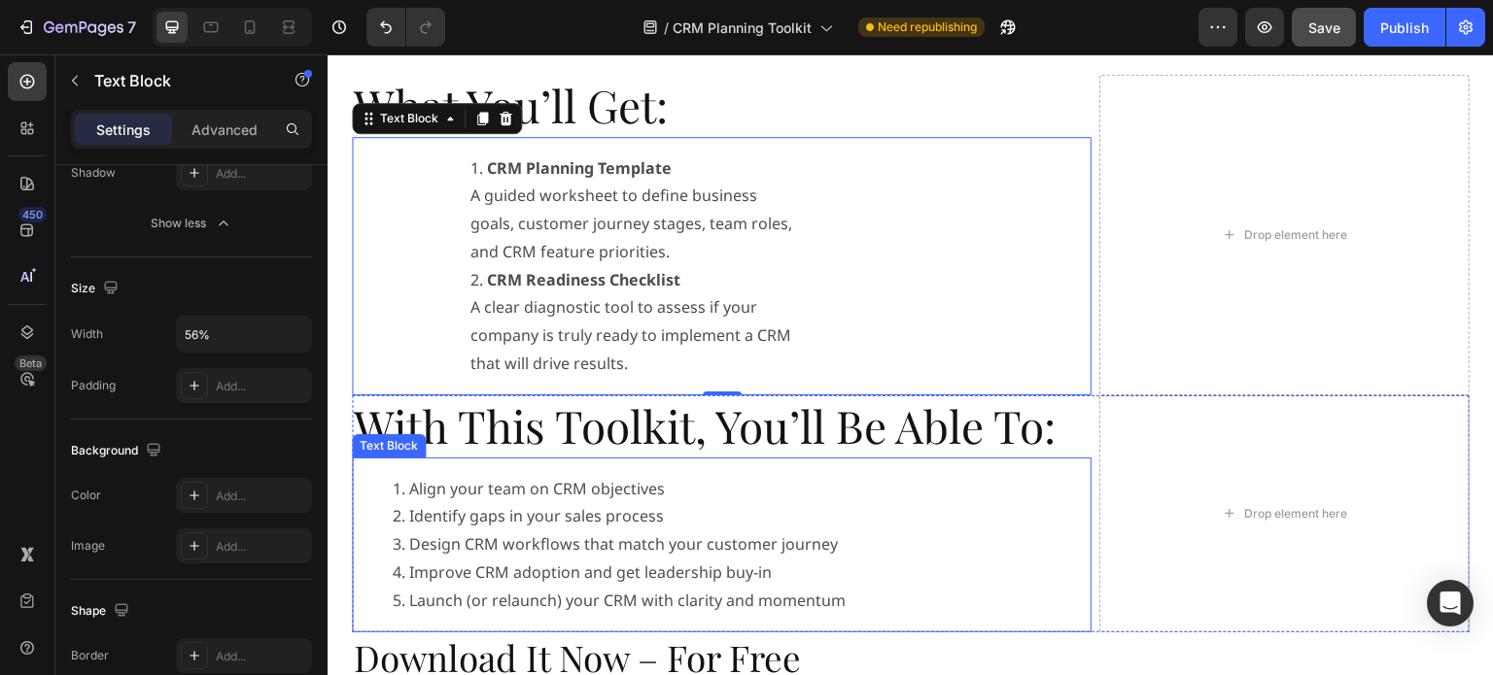
click at [804, 520] on li "Identify gaps in your sales process" at bounding box center [741, 516] width 697 height 28
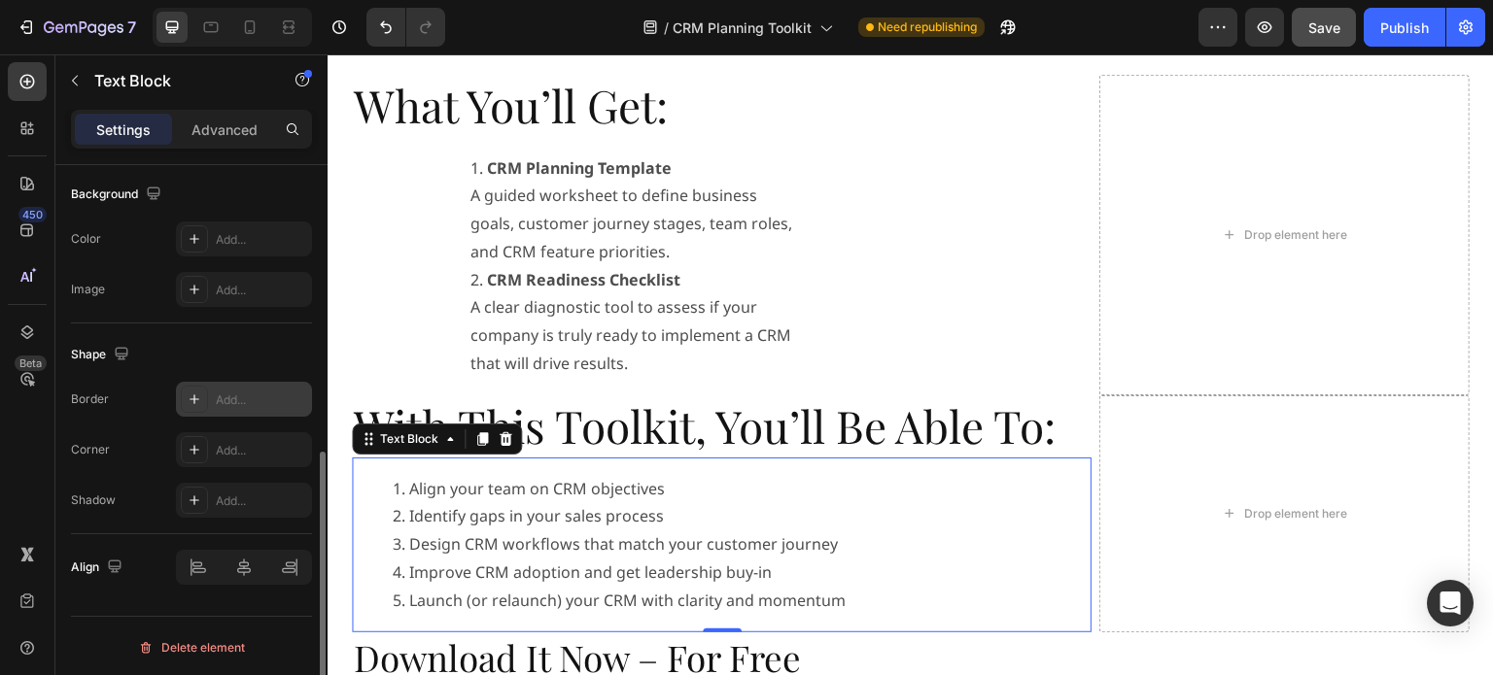
scroll to position [292, 0]
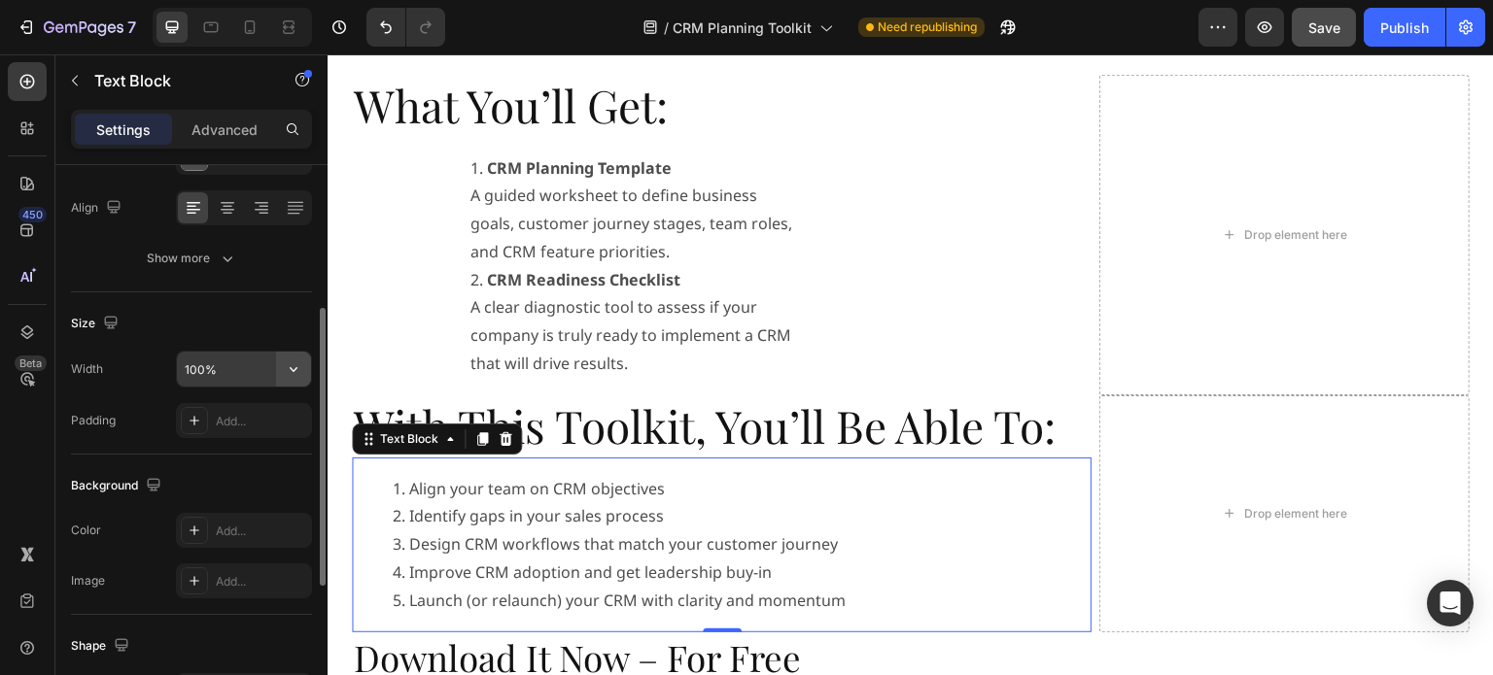
click at [293, 367] on icon "button" at bounding box center [293, 369] width 19 height 19
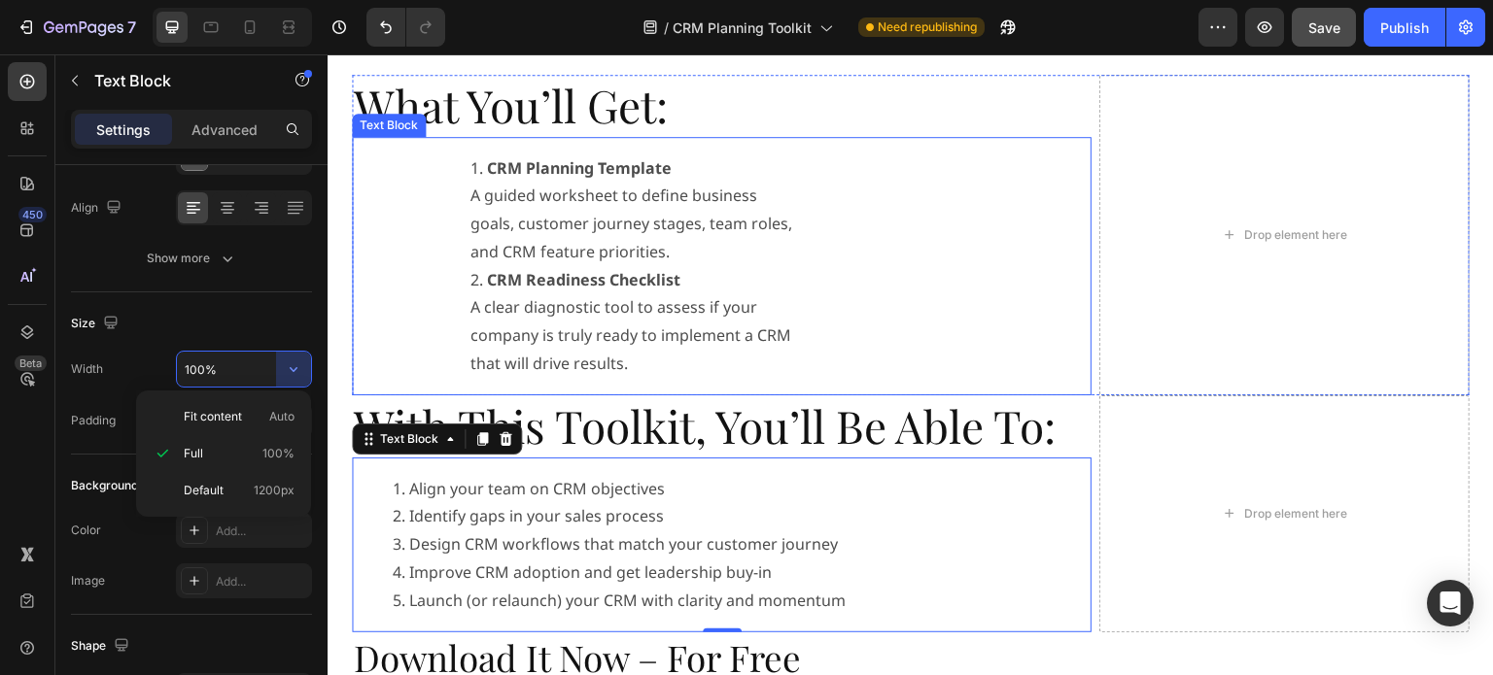
click at [879, 268] on div "CRM Planning Template A guided worksheet to define business goals, customer jou…" at bounding box center [761, 266] width 662 height 259
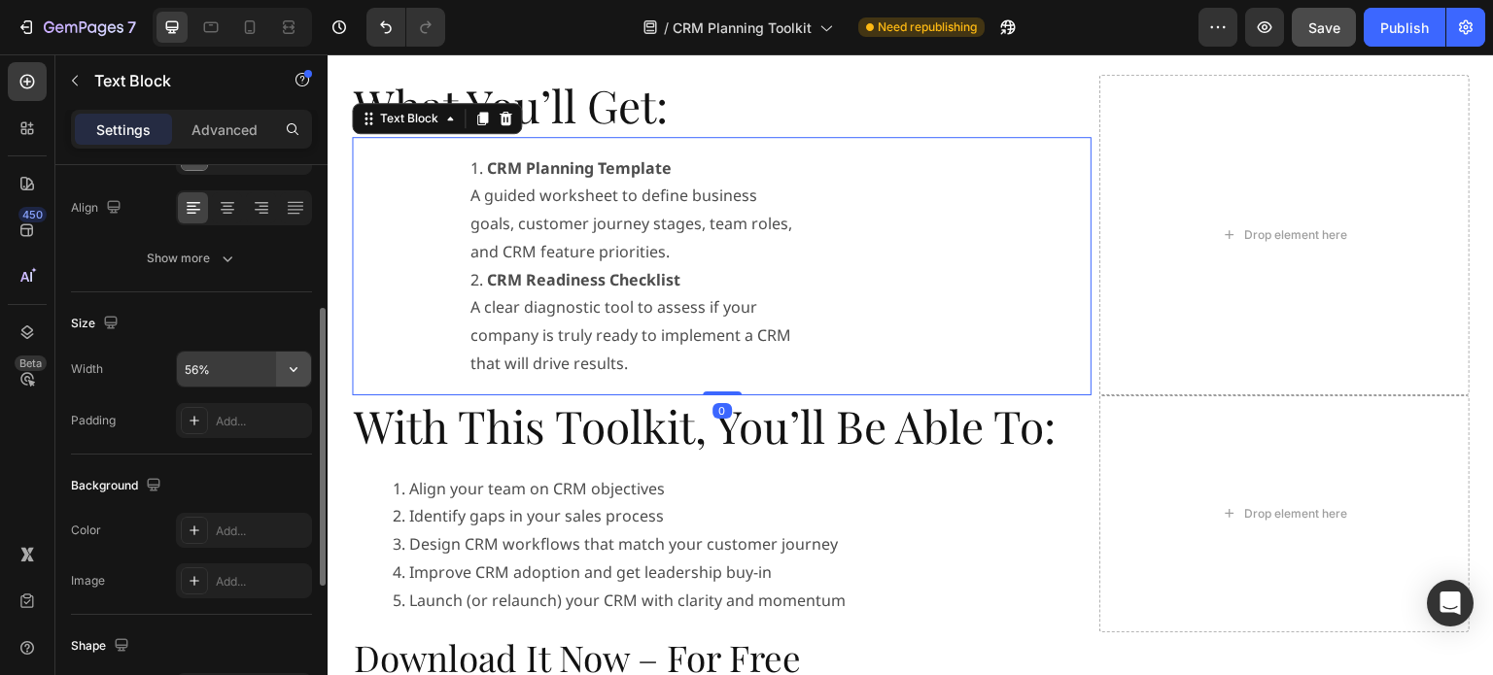
click at [294, 368] on icon "button" at bounding box center [294, 369] width 8 height 5
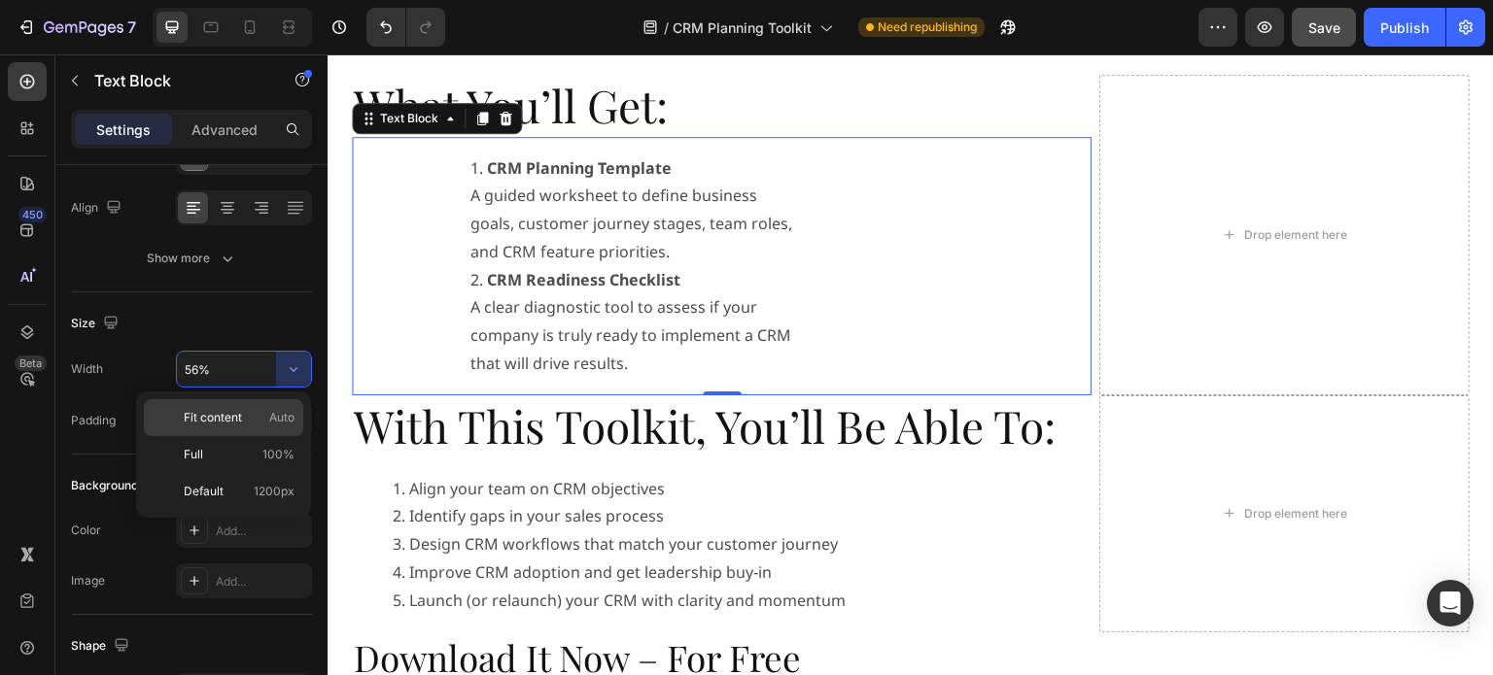
click at [247, 411] on p "Fit content Auto" at bounding box center [239, 417] width 111 height 17
type input "Auto"
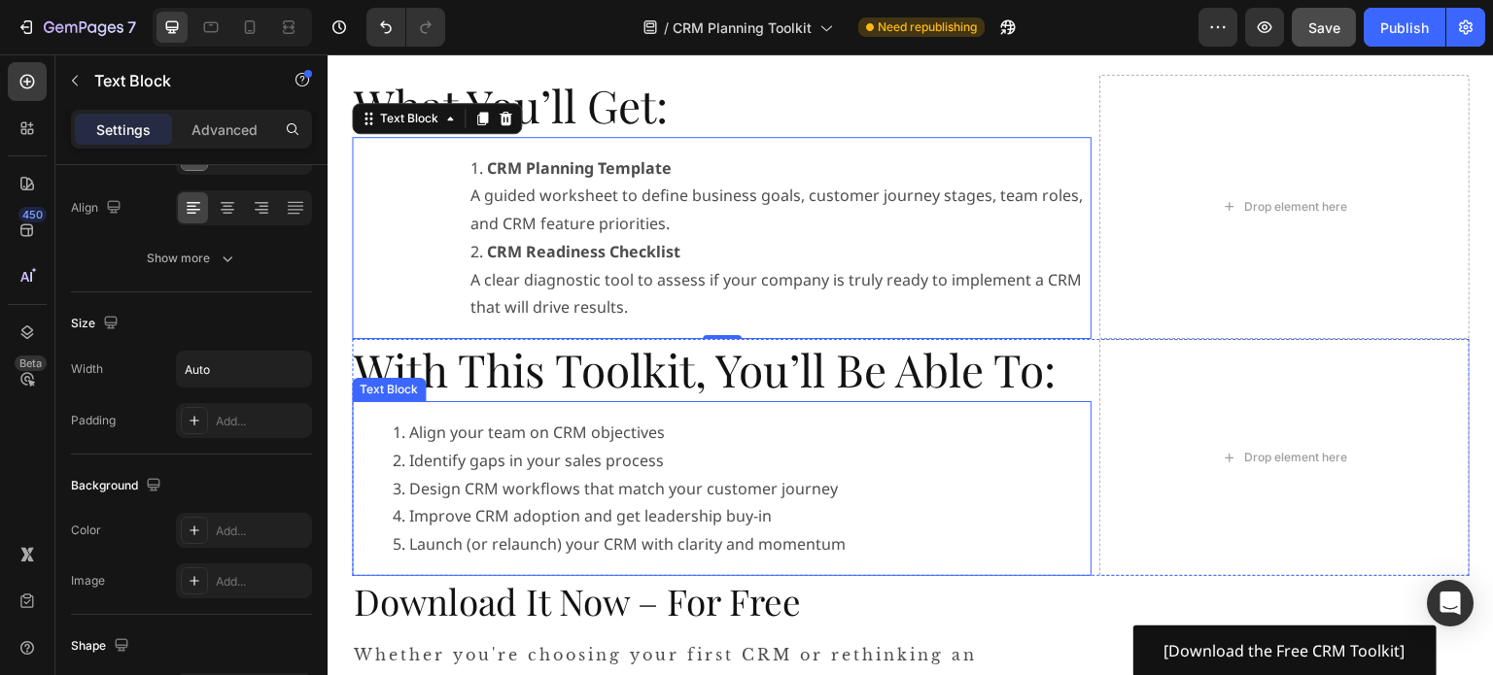
click at [827, 494] on li "Design CRM workflows that match your customer journey" at bounding box center [741, 489] width 697 height 28
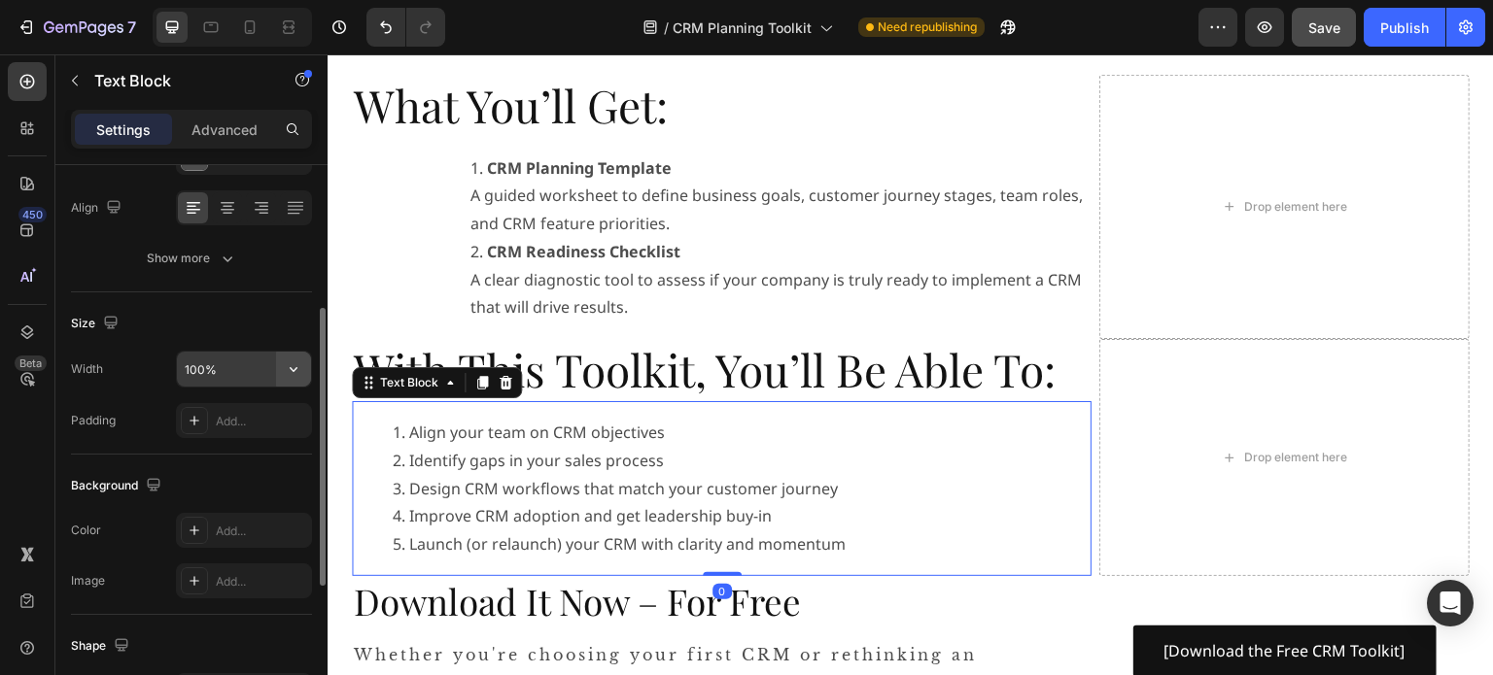
click at [293, 369] on icon "button" at bounding box center [294, 369] width 8 height 5
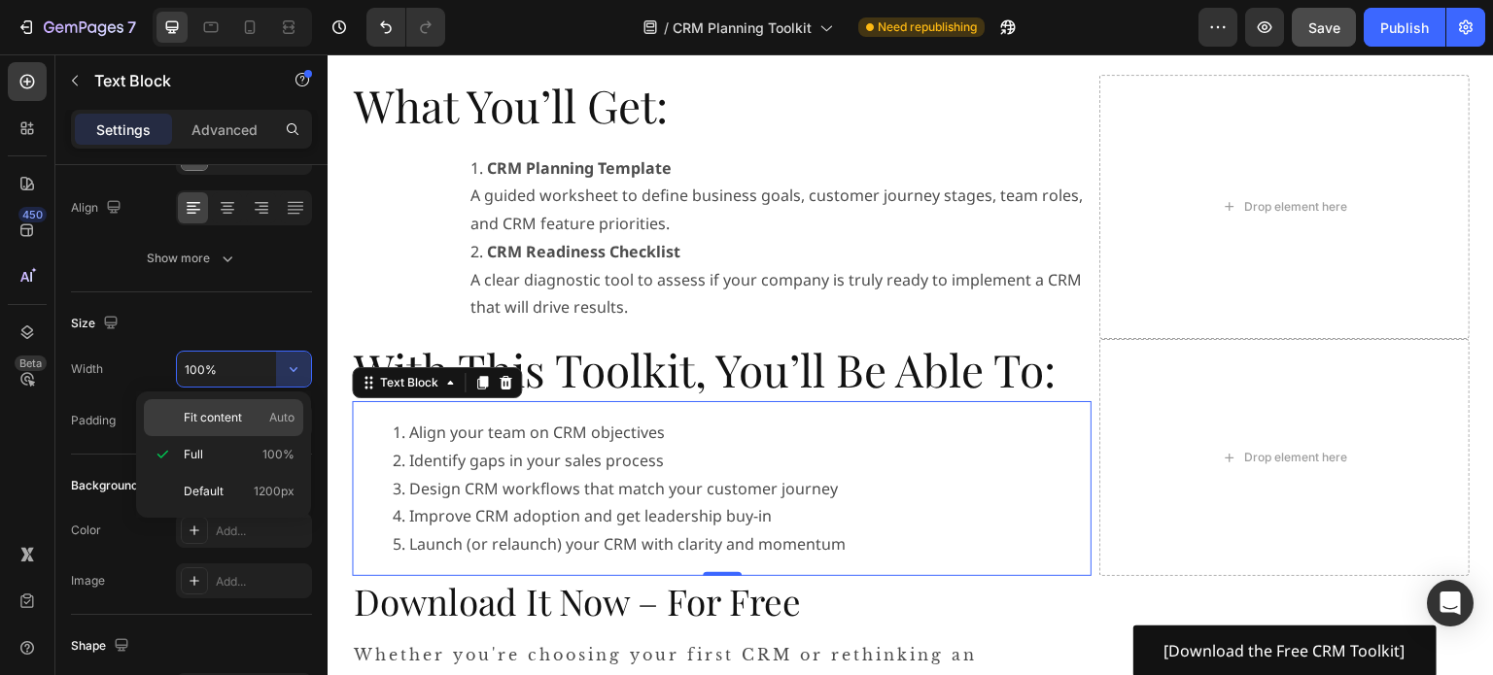
click at [233, 421] on span "Fit content" at bounding box center [213, 417] width 58 height 17
type input "Auto"
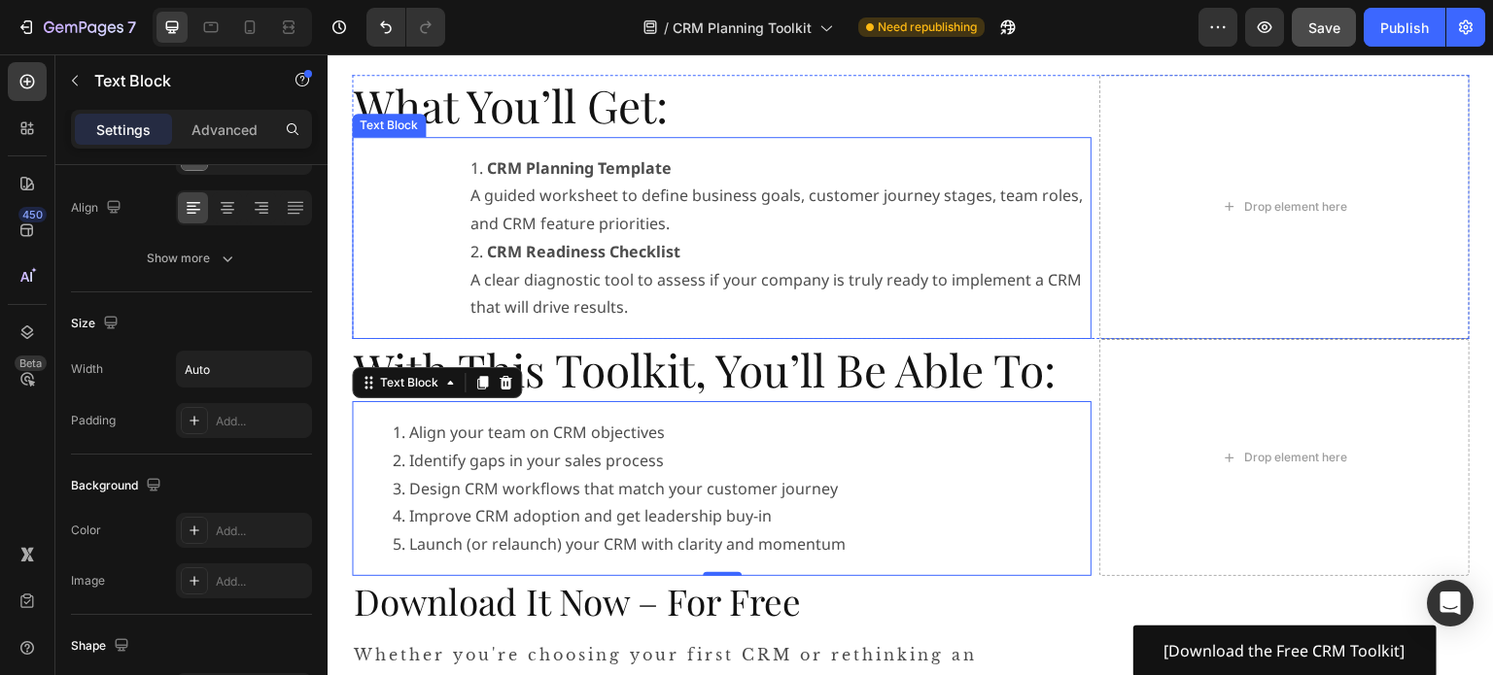
click at [634, 225] on li "CRM Planning Template A guided worksheet to define business goals, customer jou…" at bounding box center [779, 197] width 619 height 84
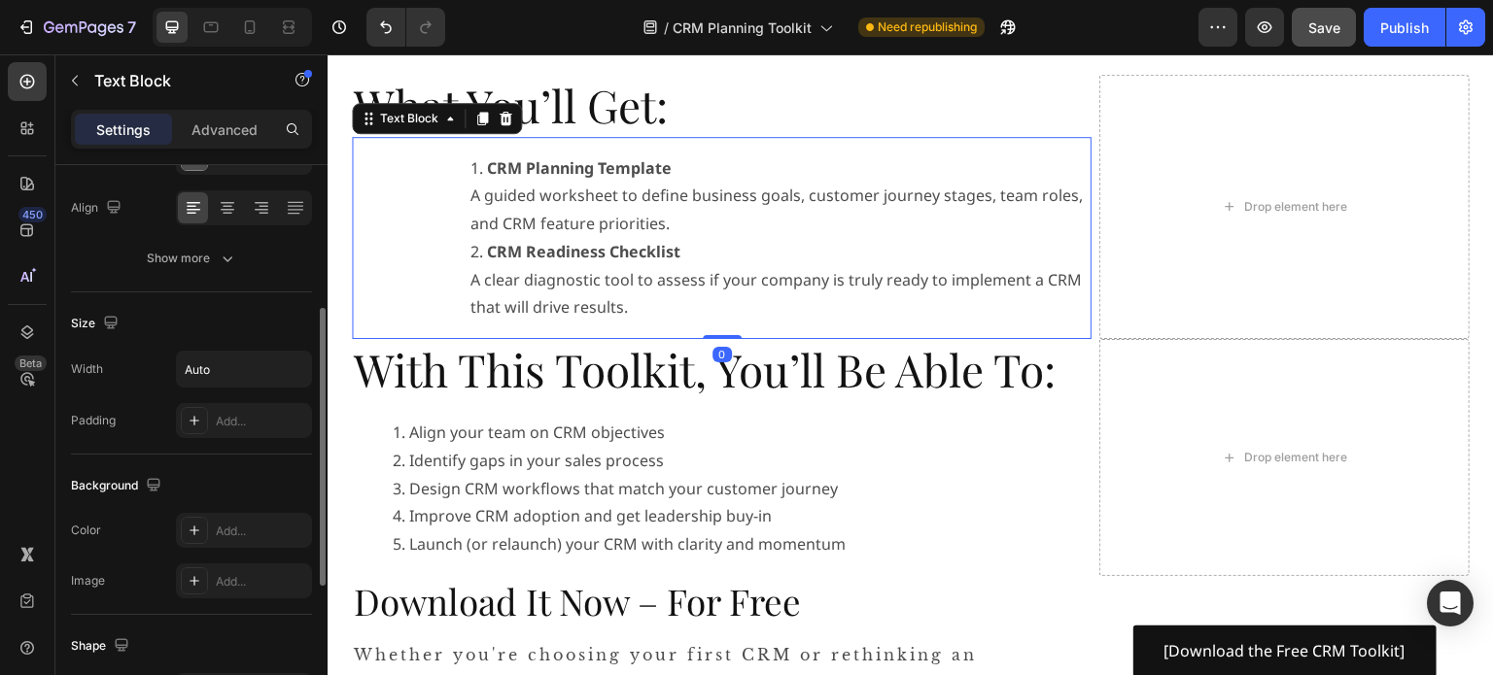
drag, startPoint x: 217, startPoint y: 123, endPoint x: 183, endPoint y: 406, distance: 284.9
click at [217, 123] on p "Advanced" at bounding box center [224, 130] width 66 height 20
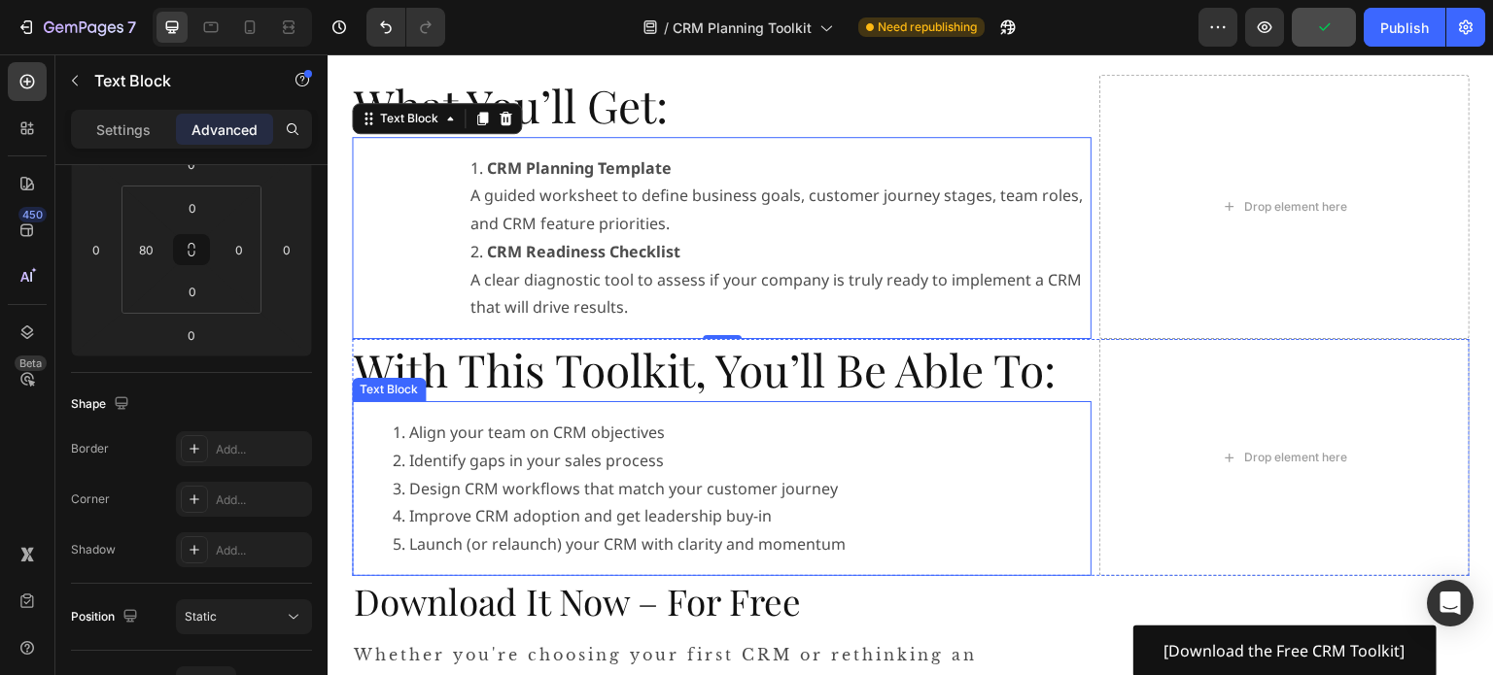
click at [797, 479] on li "Design CRM workflows that match your customer journey" at bounding box center [619, 489] width 453 height 28
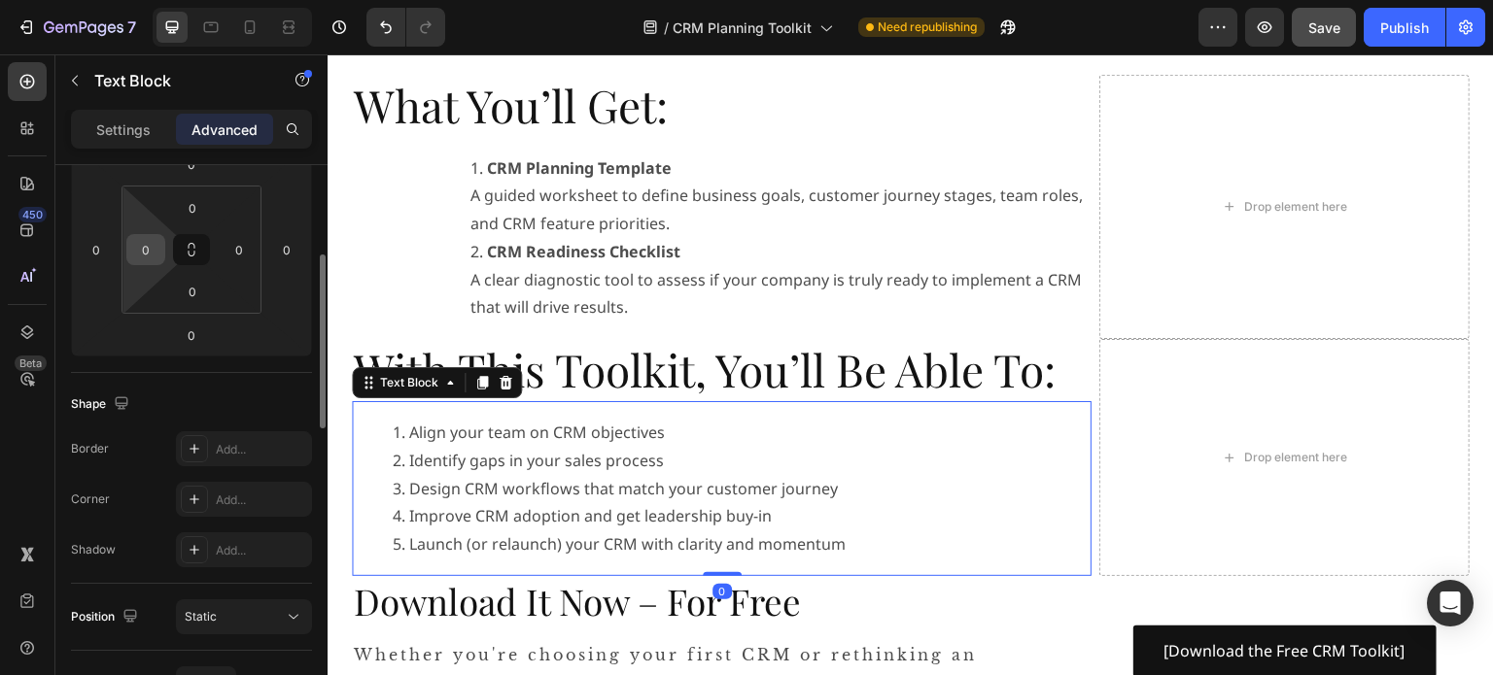
click at [151, 253] on input "0" at bounding box center [145, 249] width 29 height 29
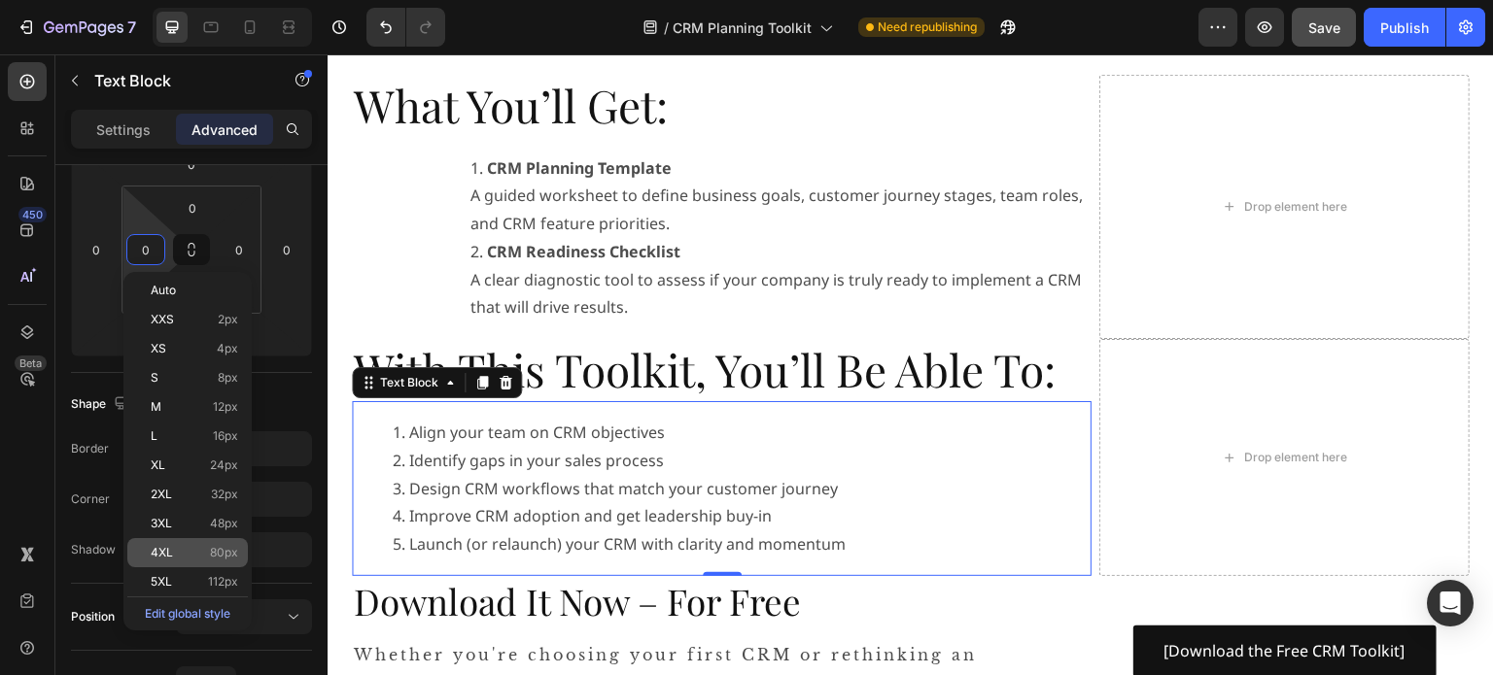
click at [192, 557] on p "4XL 80px" at bounding box center [194, 553] width 87 height 14
type input "80"
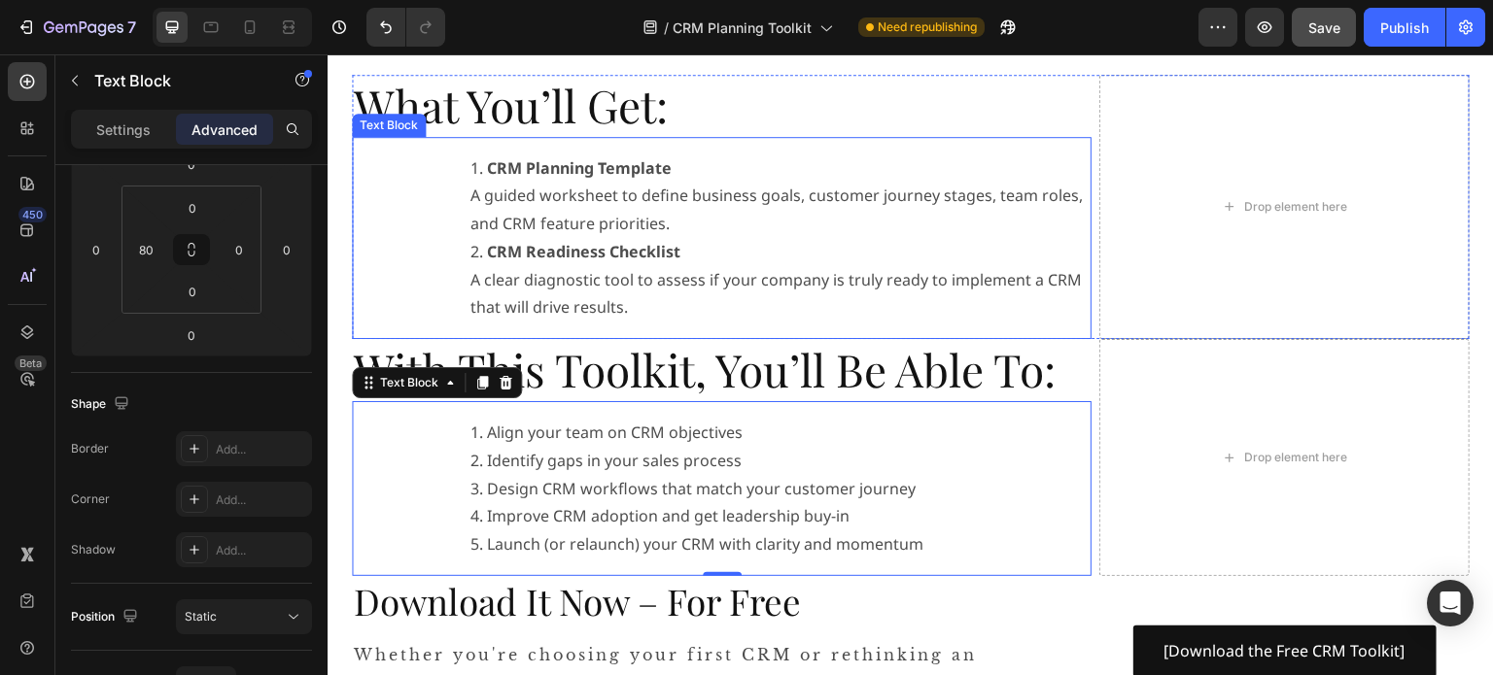
click at [615, 142] on div "CRM Planning Template A guided worksheet to define business goals, customer jou…" at bounding box center [761, 238] width 662 height 203
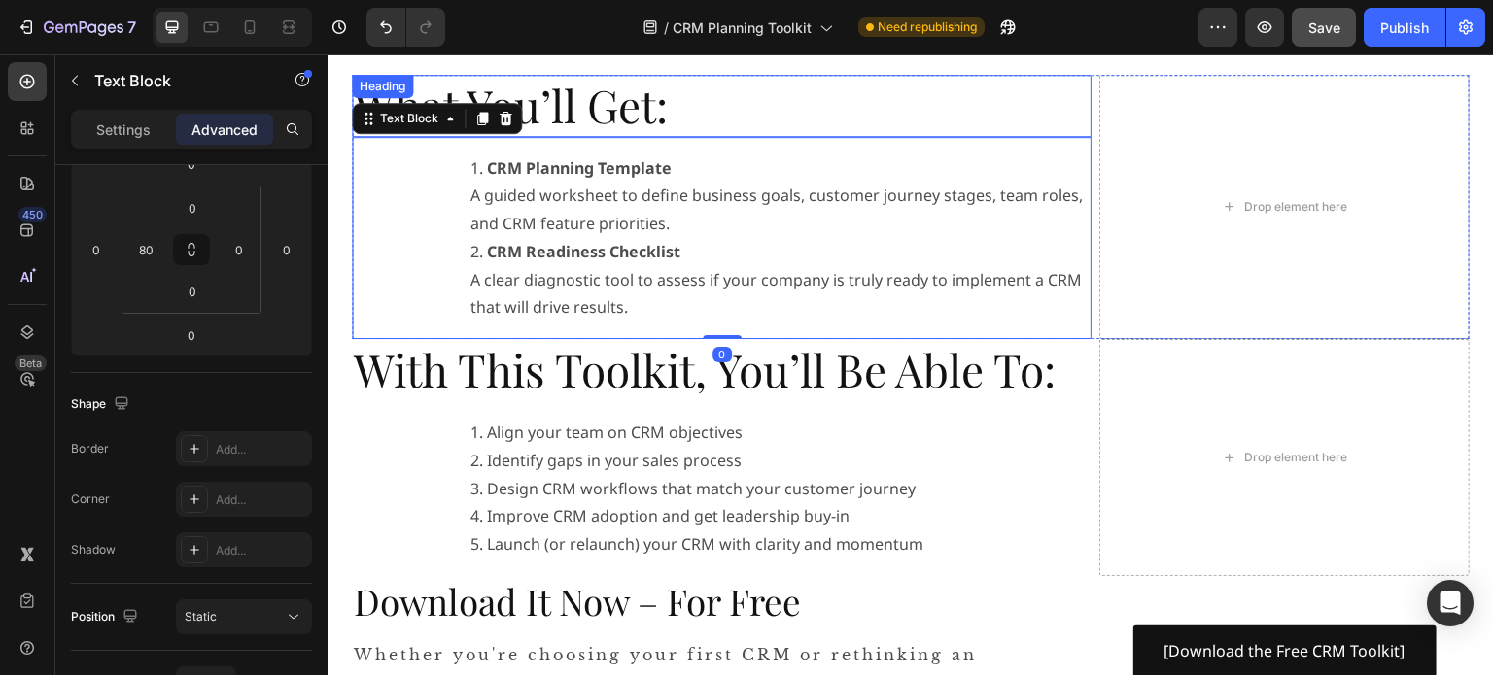
click at [631, 122] on h2 "What You’ll Get:" at bounding box center [722, 106] width 740 height 62
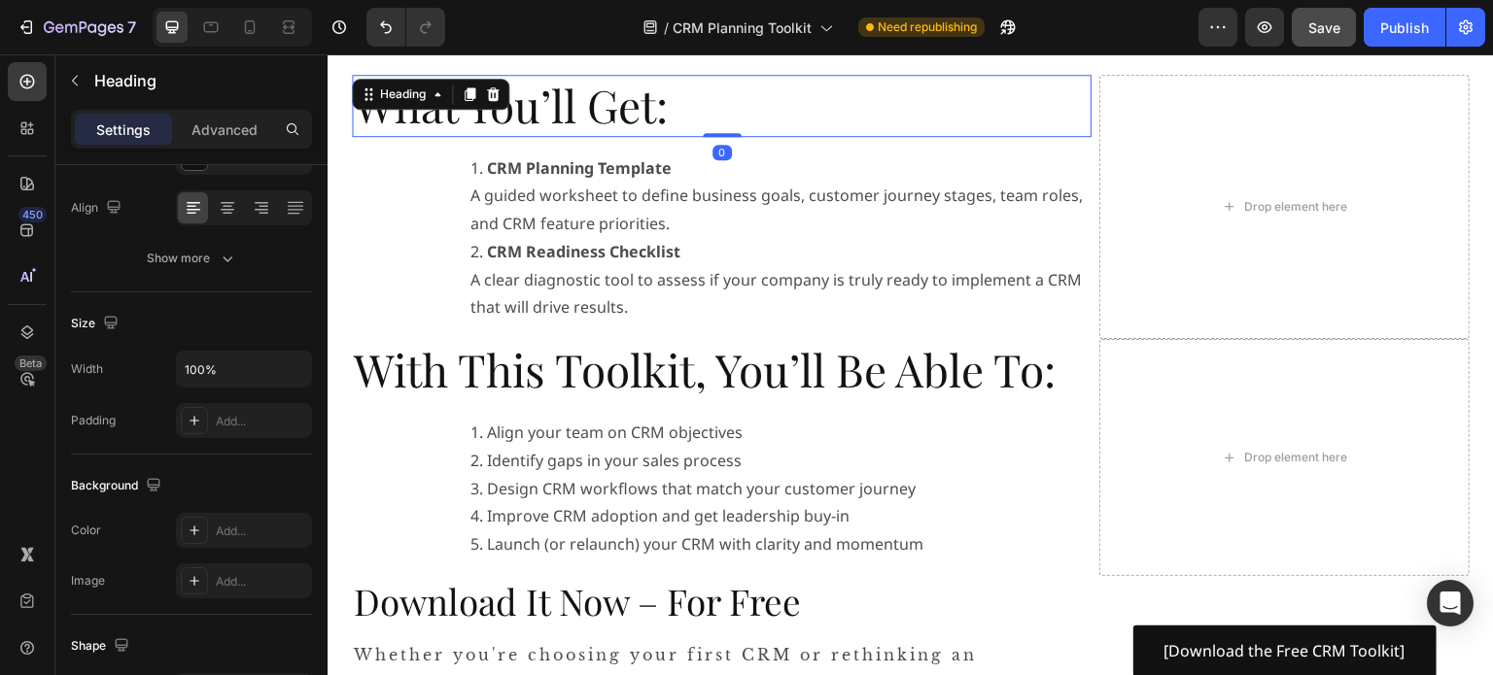
scroll to position [0, 0]
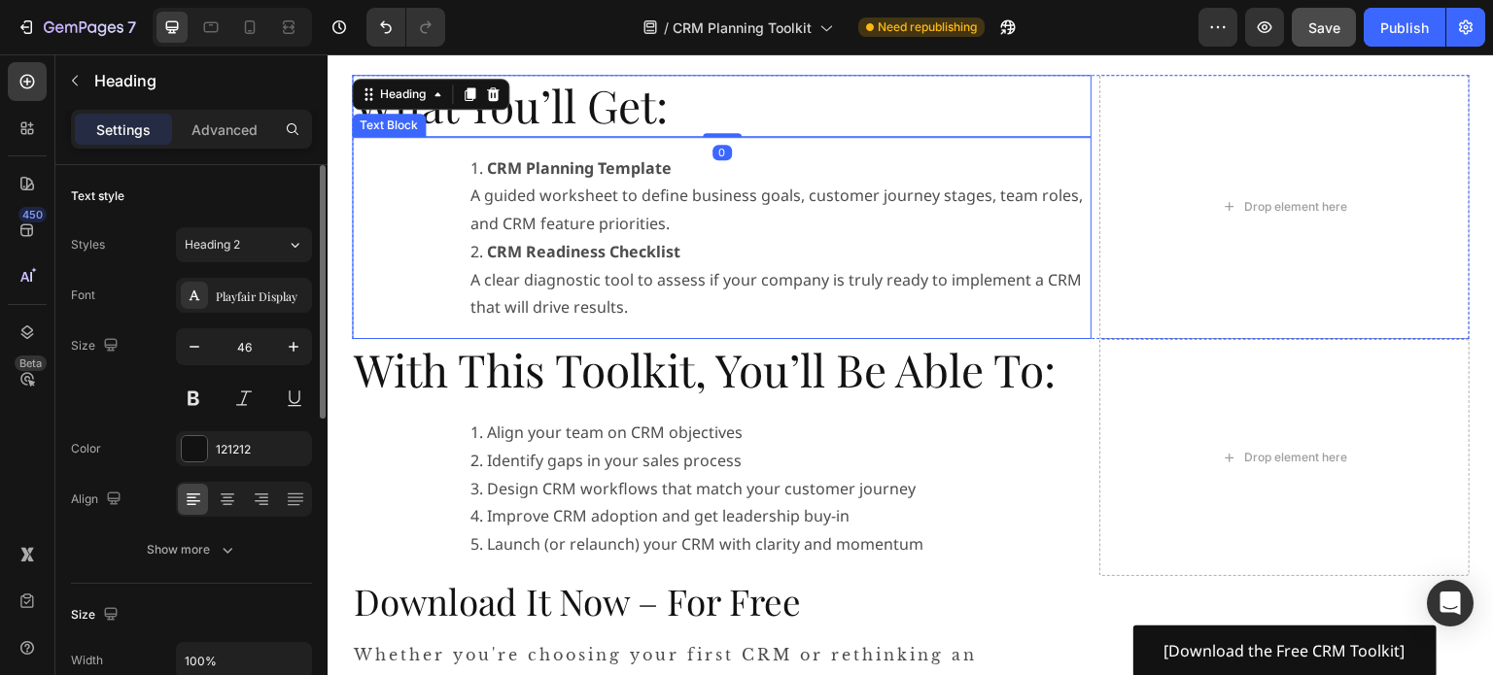
click at [657, 149] on div "CRM Planning Template A guided worksheet to define business goals, customer jou…" at bounding box center [761, 238] width 662 height 203
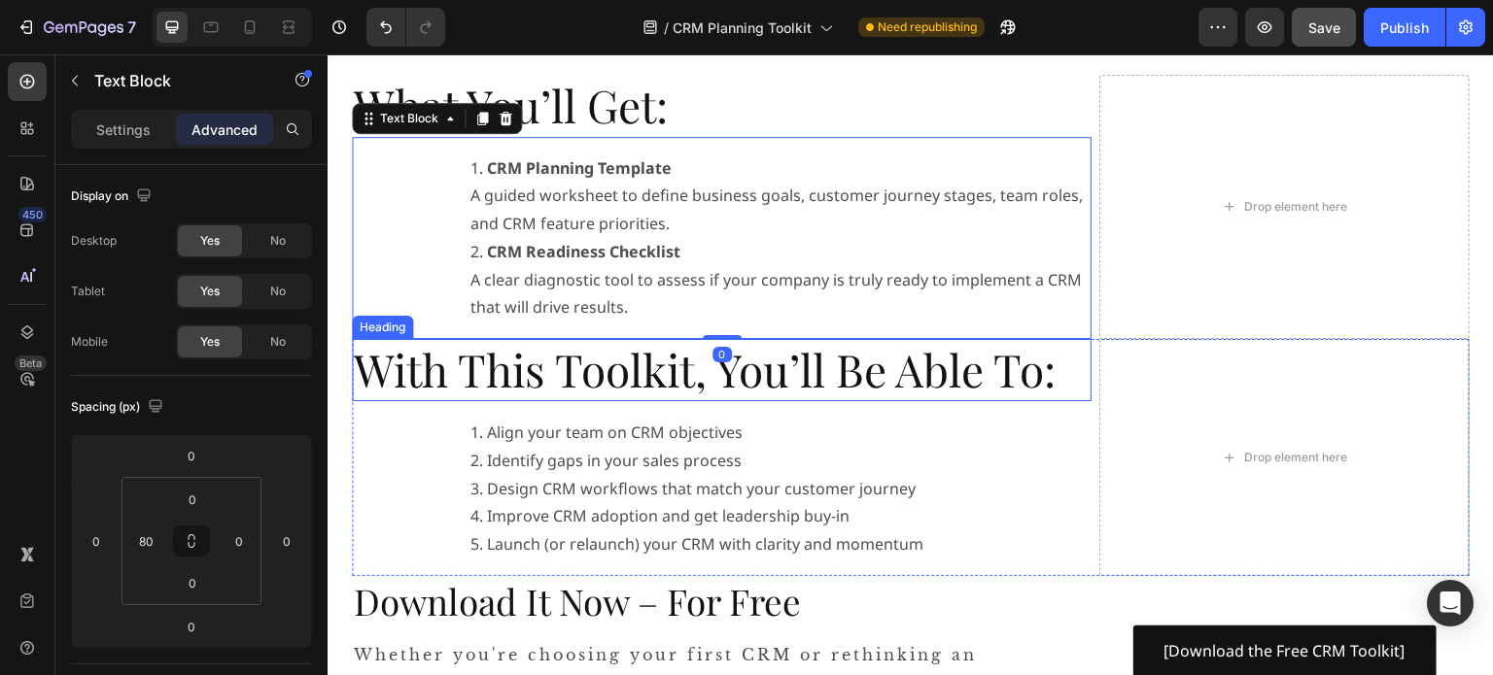
click at [714, 381] on h2 "With This Toolkit, You’ll Be Able To:" at bounding box center [722, 370] width 740 height 62
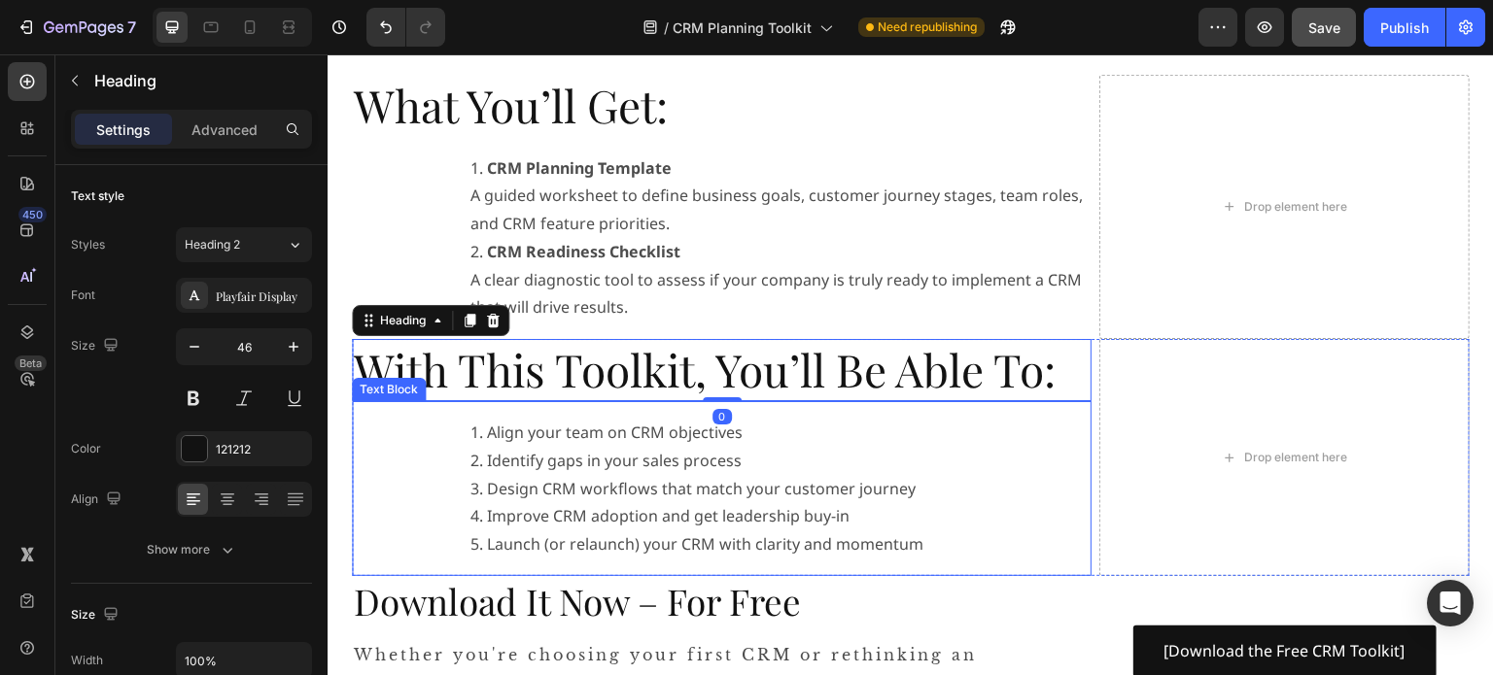
click at [761, 433] on li "Align your team on CRM objectives" at bounding box center [696, 433] width 453 height 28
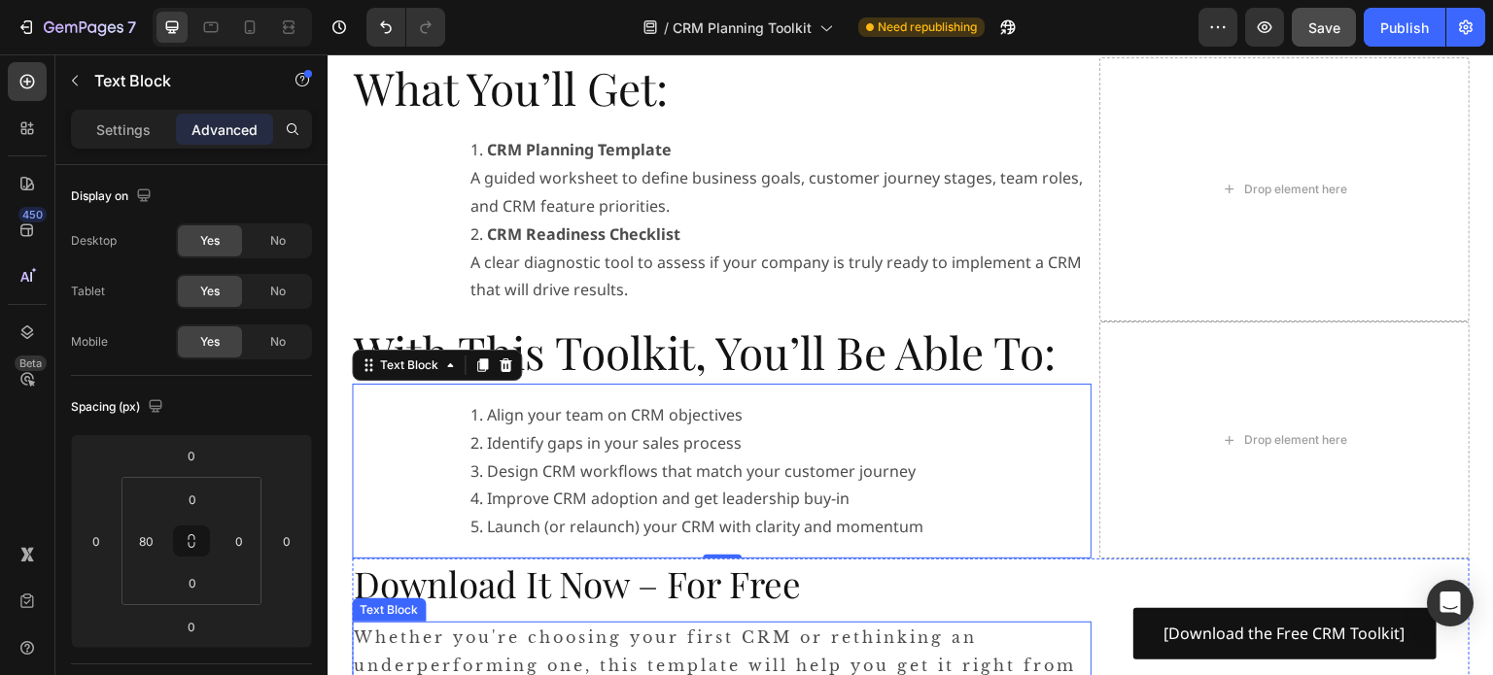
scroll to position [292, 0]
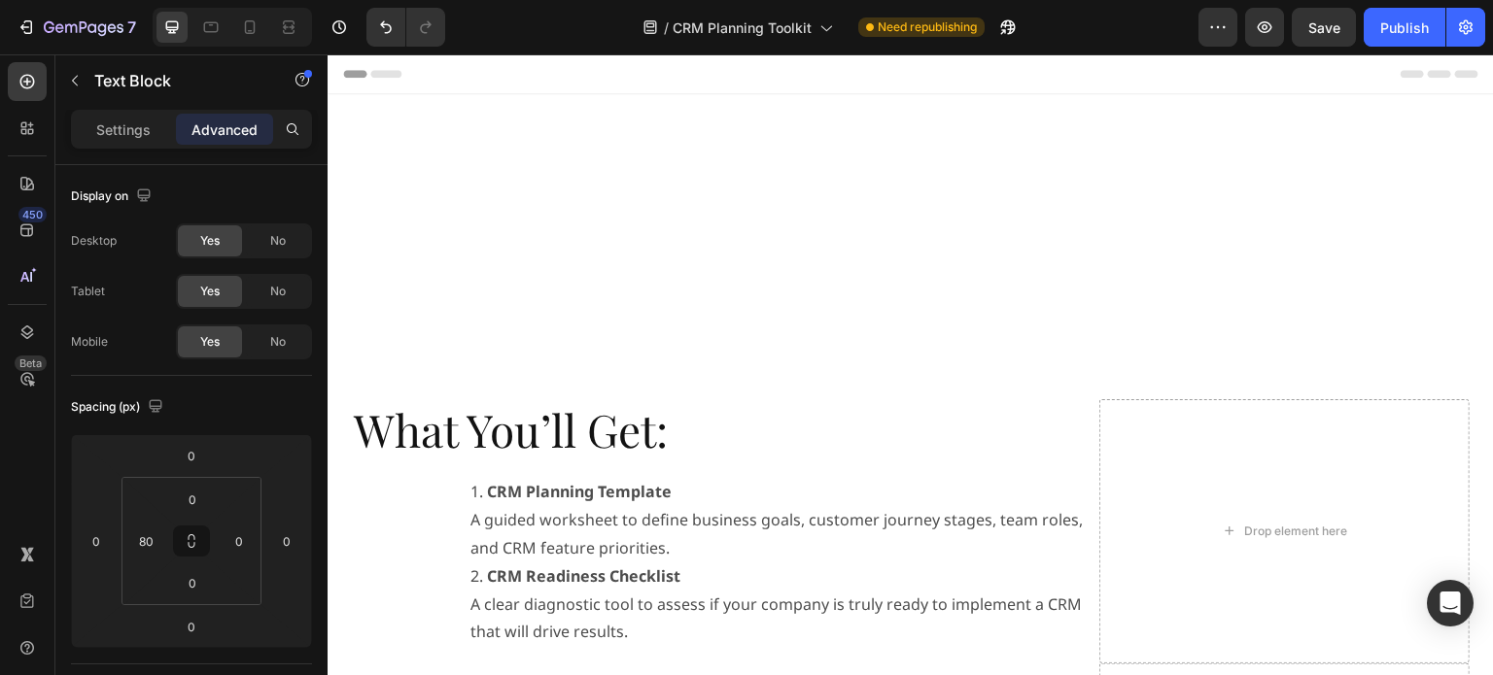
scroll to position [486, 0]
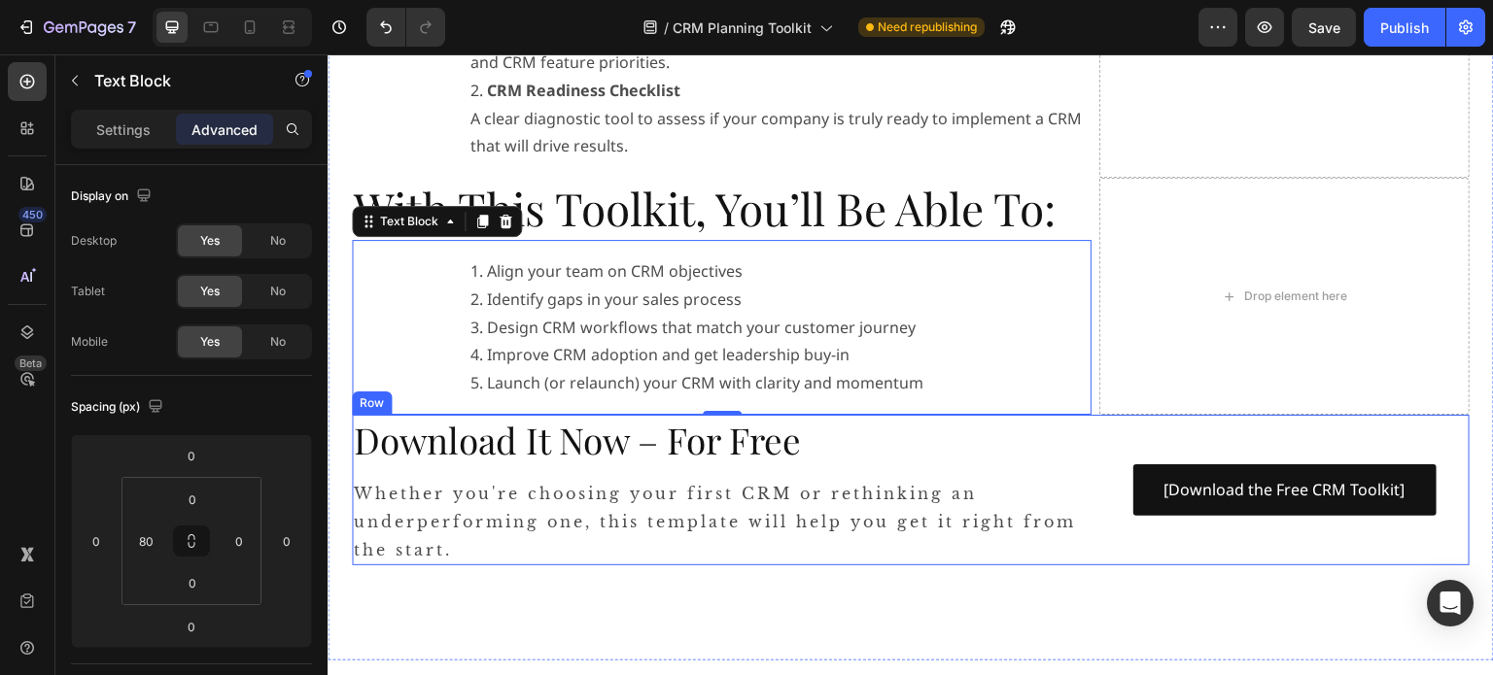
click at [1368, 547] on div "[Download the Free CRM Toolkit] Button" at bounding box center [1284, 490] width 370 height 151
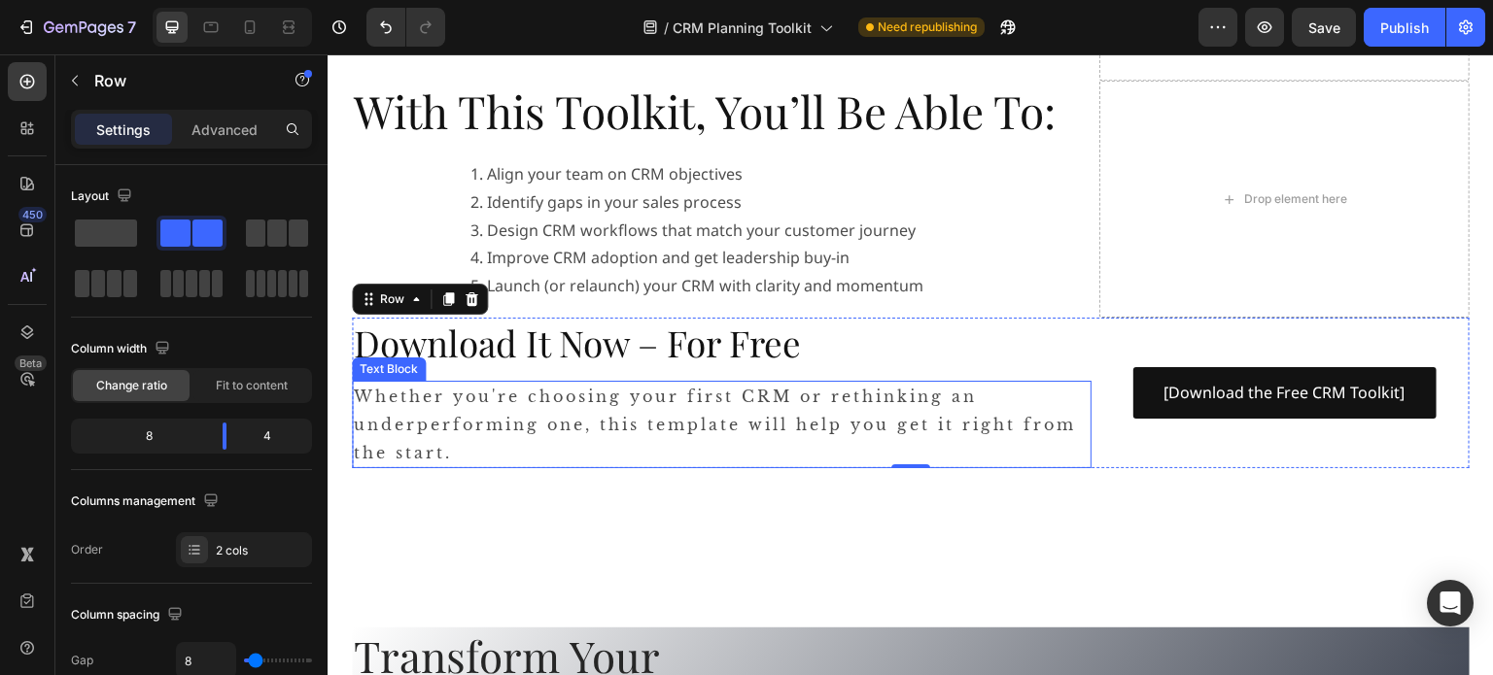
scroll to position [875, 0]
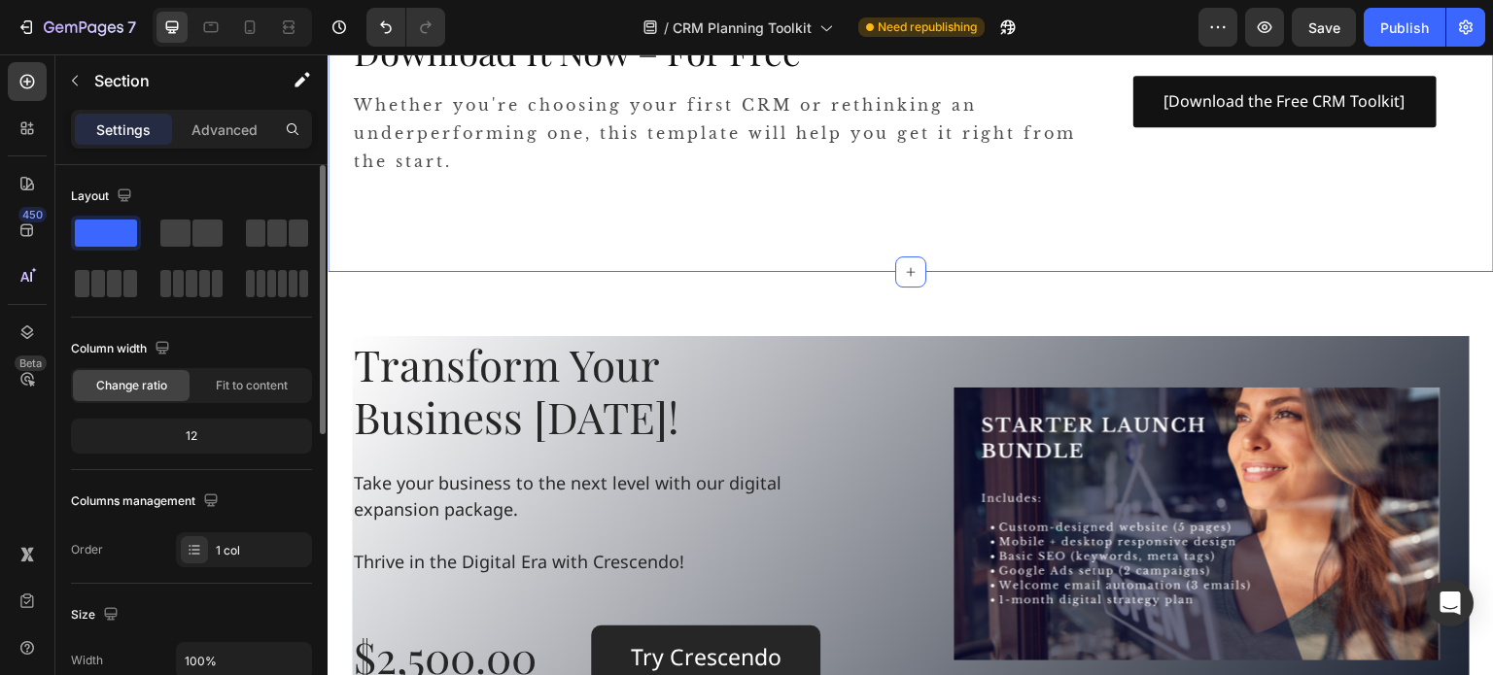
scroll to position [389, 0]
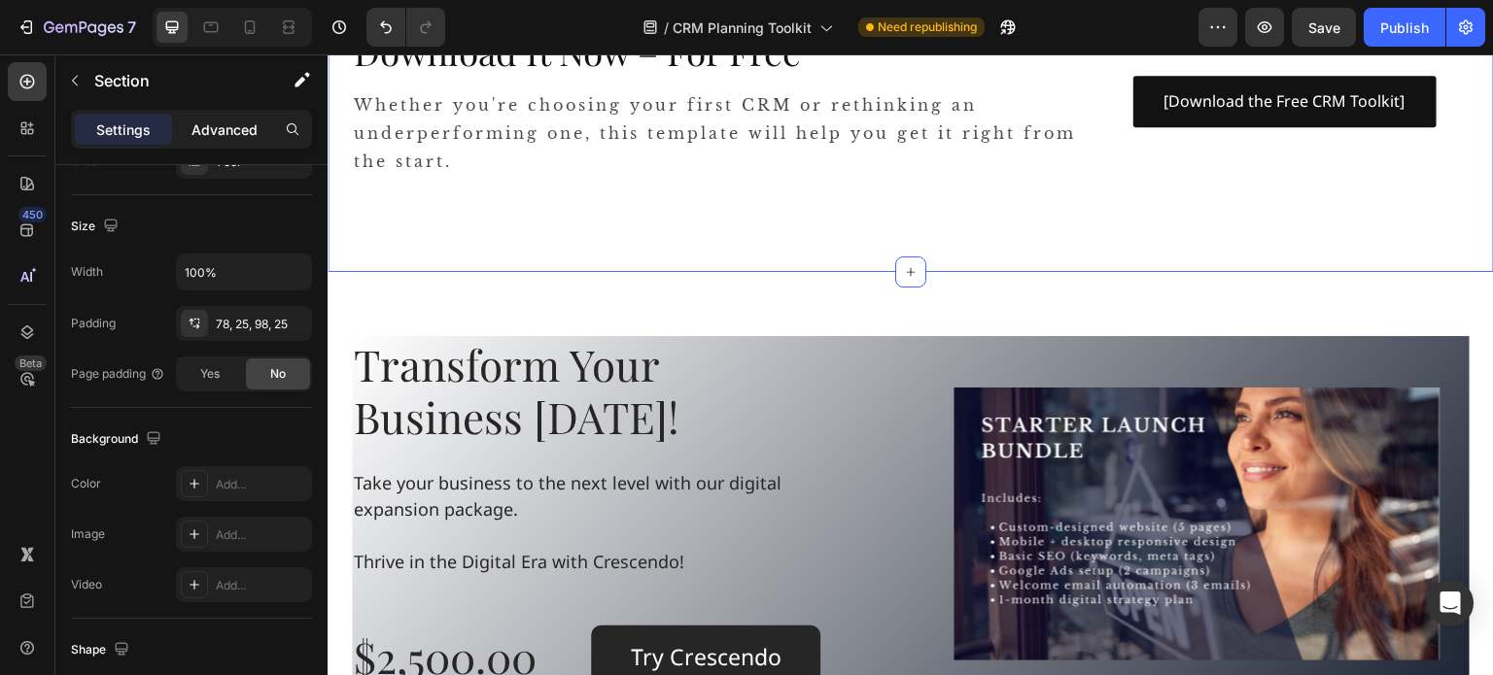
click at [204, 123] on p "Advanced" at bounding box center [224, 130] width 66 height 20
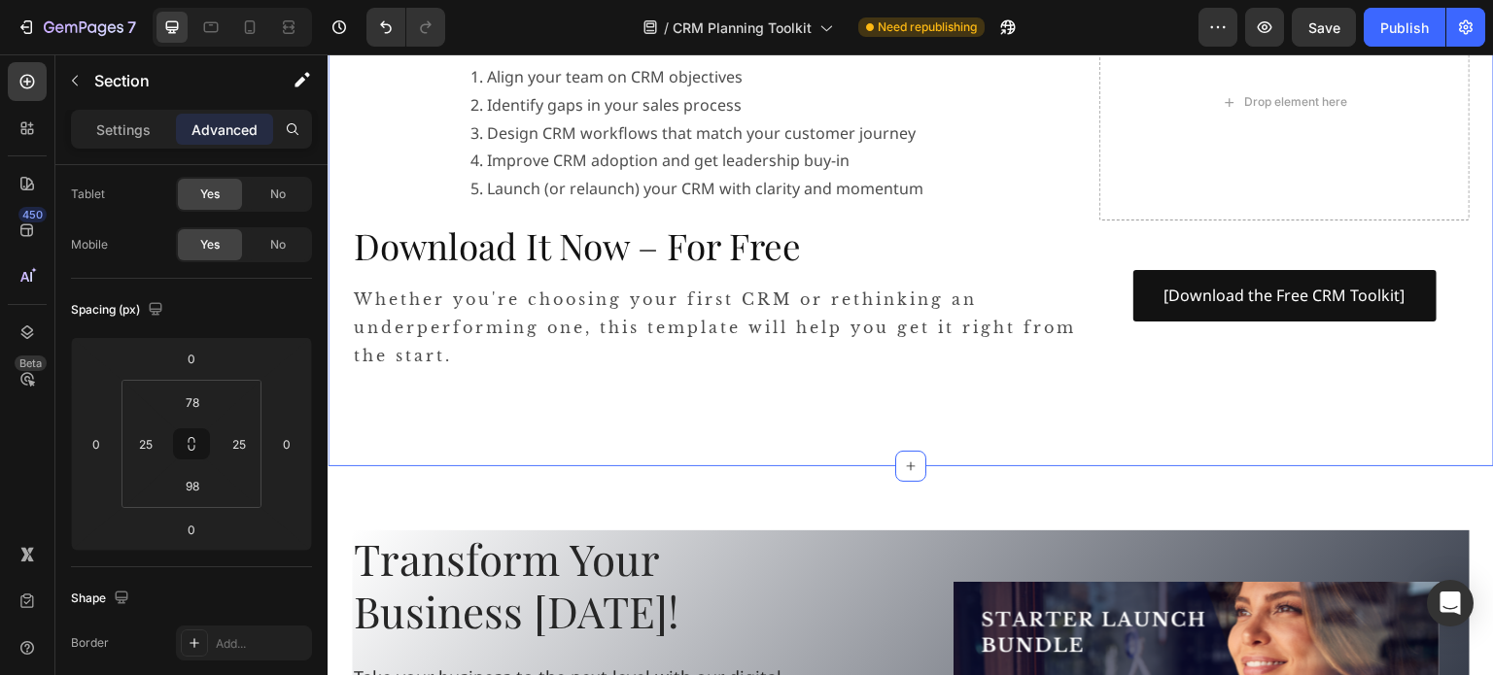
scroll to position [583, 0]
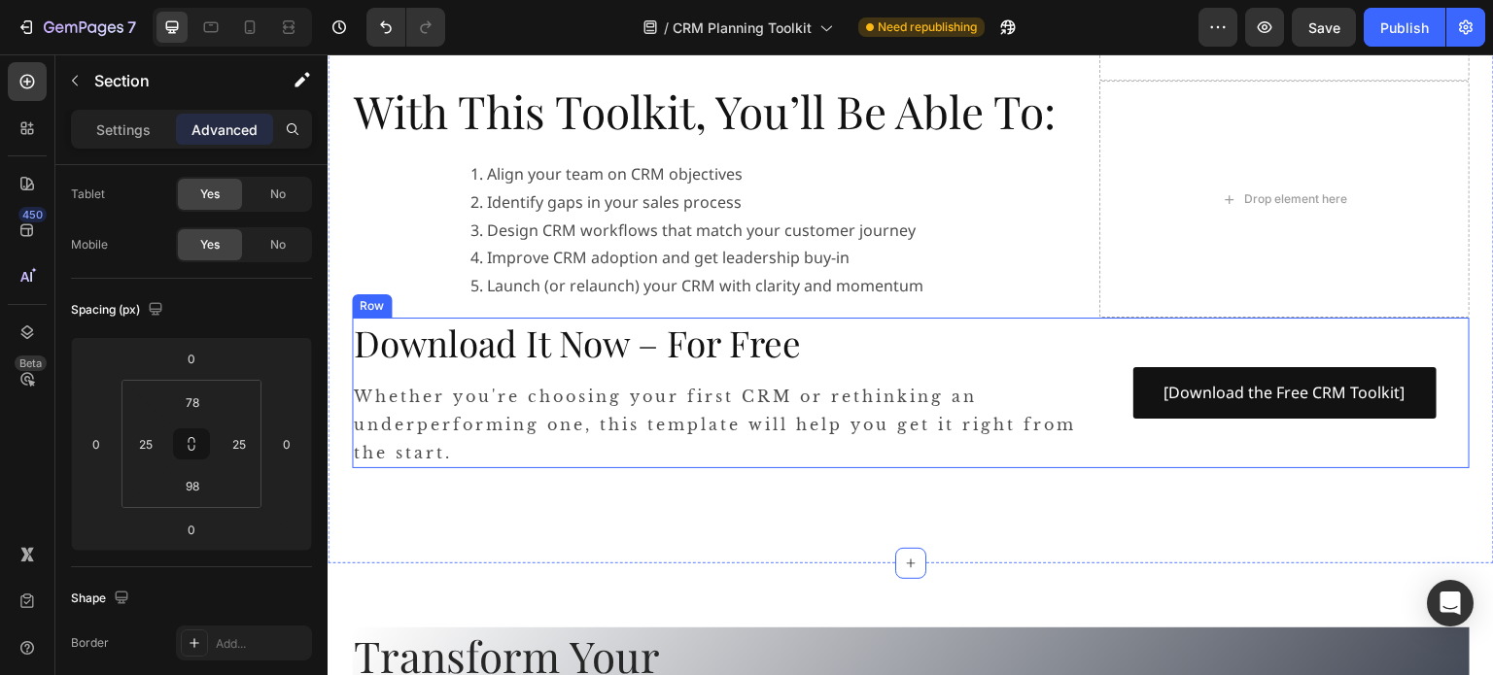
click at [1346, 332] on div "[Download the Free CRM Toolkit] Button" at bounding box center [1284, 393] width 370 height 151
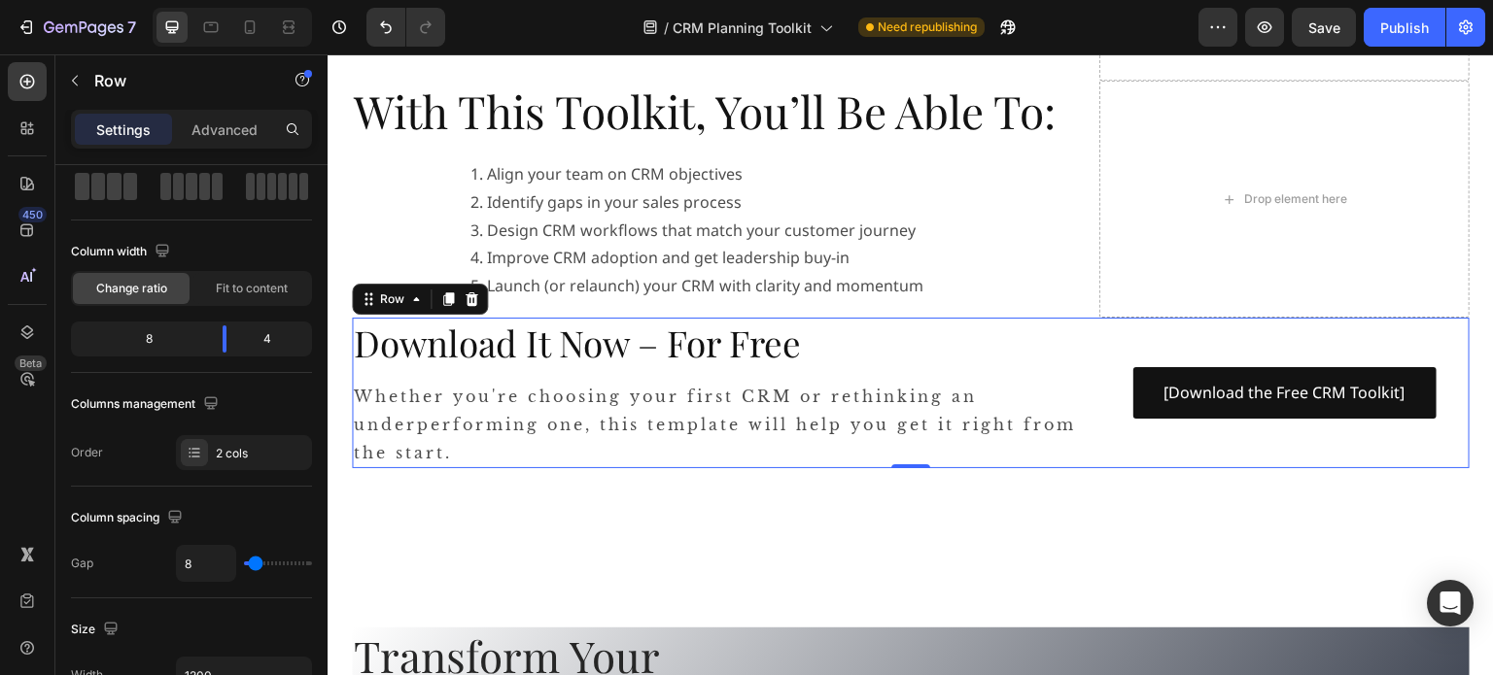
scroll to position [0, 0]
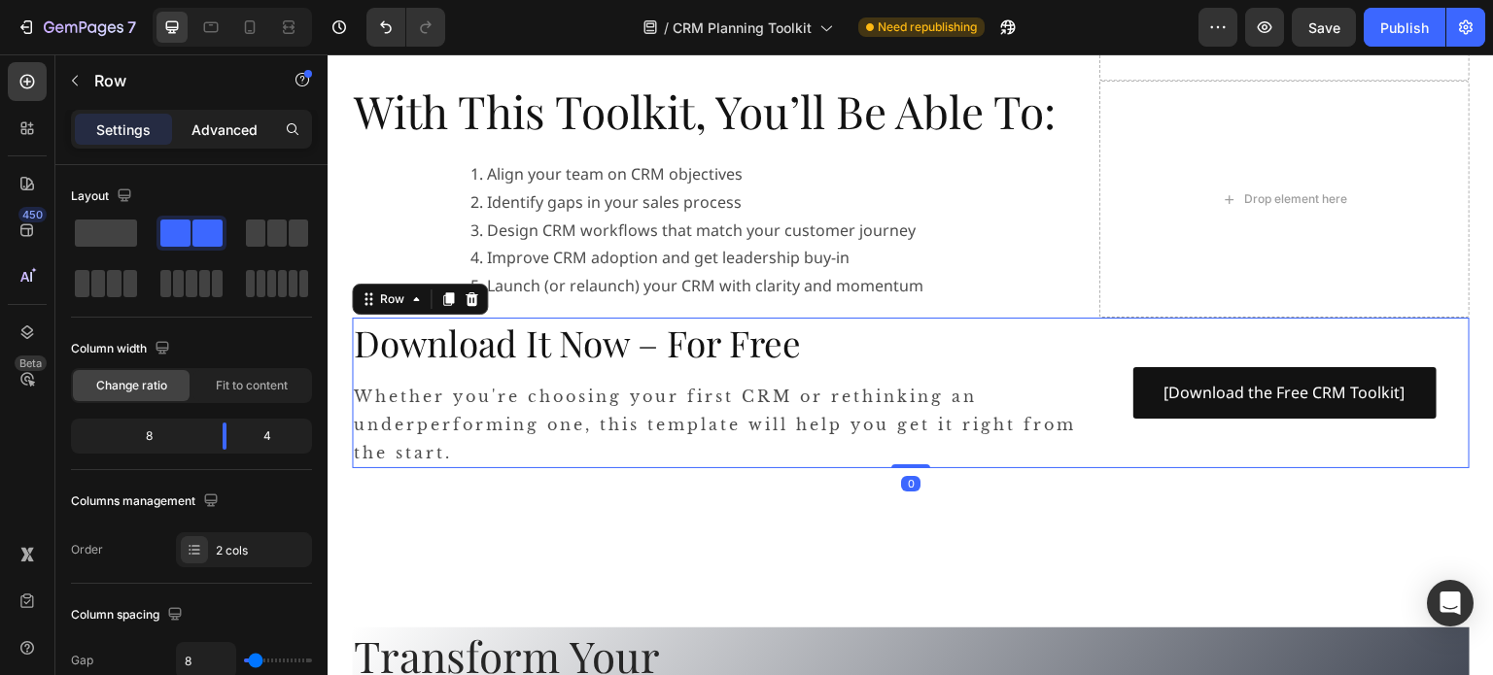
click at [219, 133] on p "Advanced" at bounding box center [224, 130] width 66 height 20
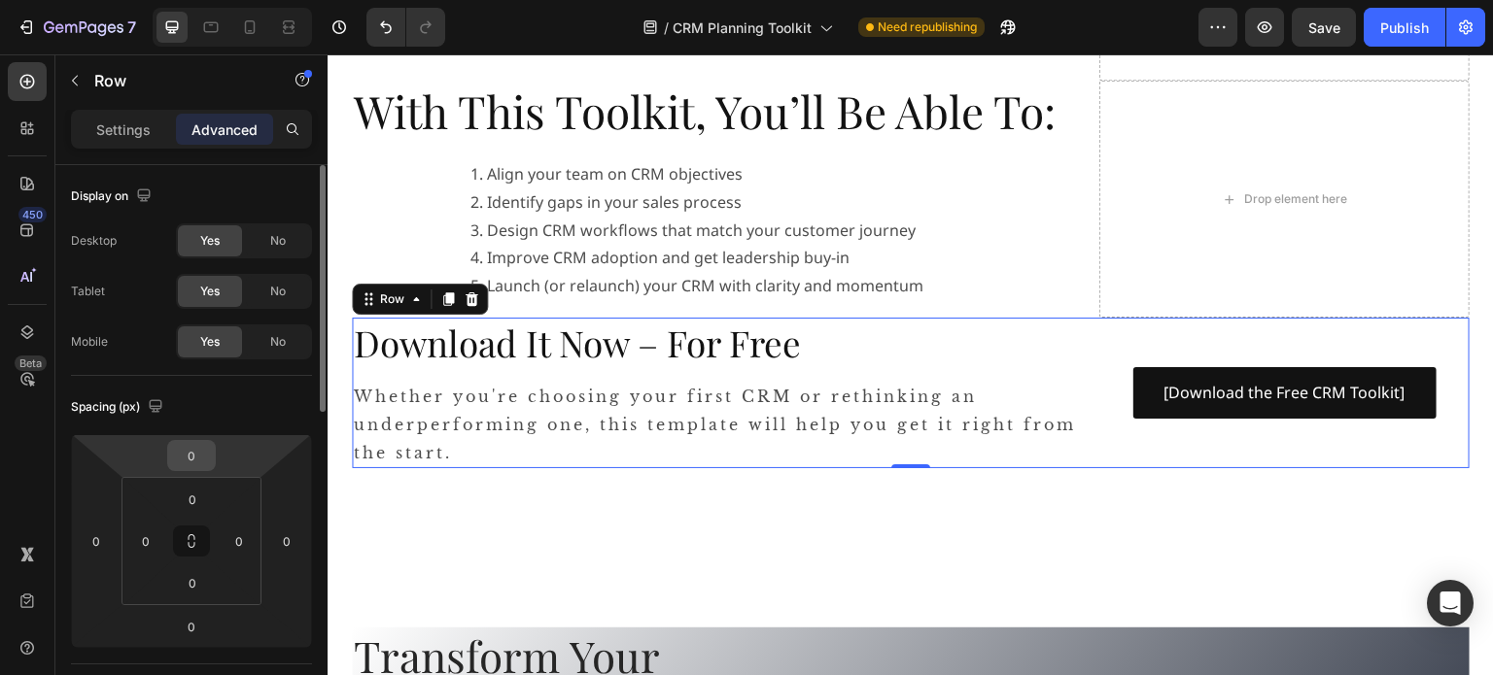
click at [198, 454] on input "0" at bounding box center [191, 455] width 39 height 29
click at [251, 672] on p "XL 24px" at bounding box center [239, 672] width 87 height 14
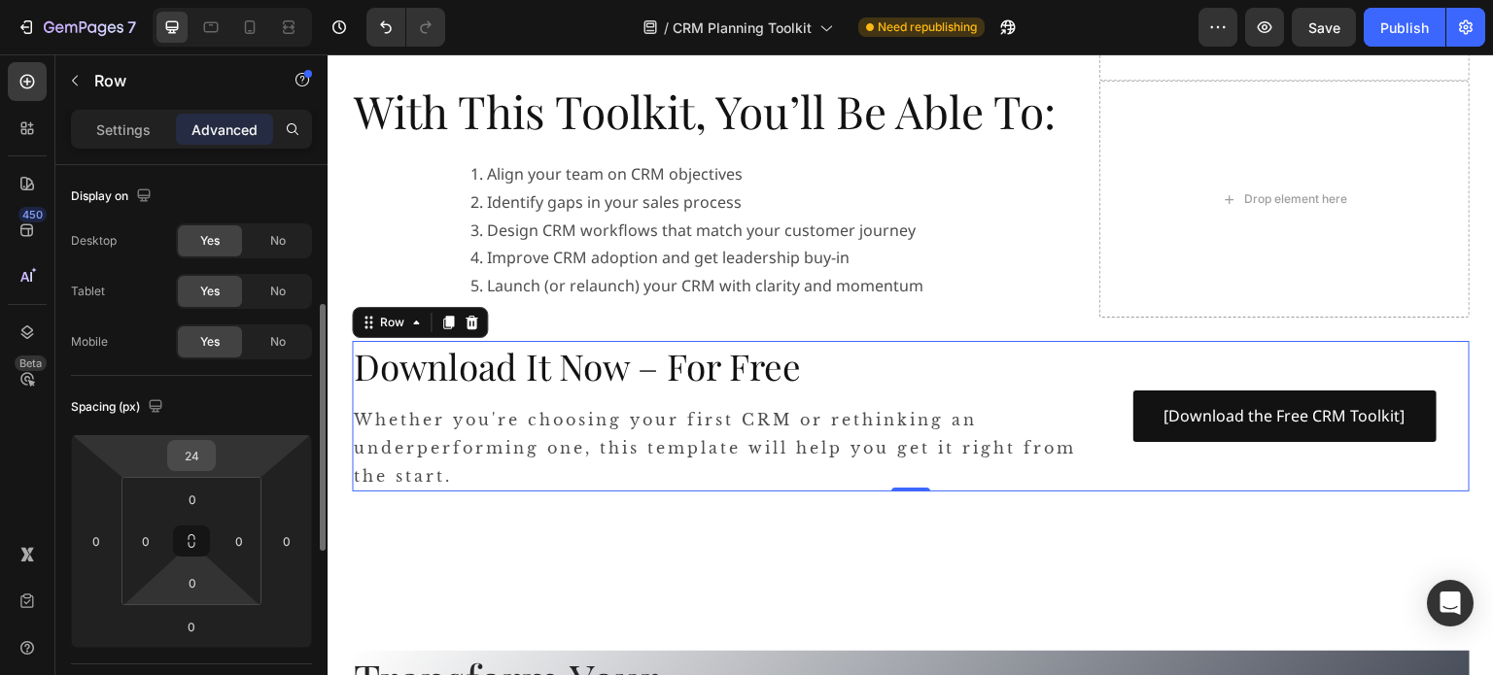
scroll to position [97, 0]
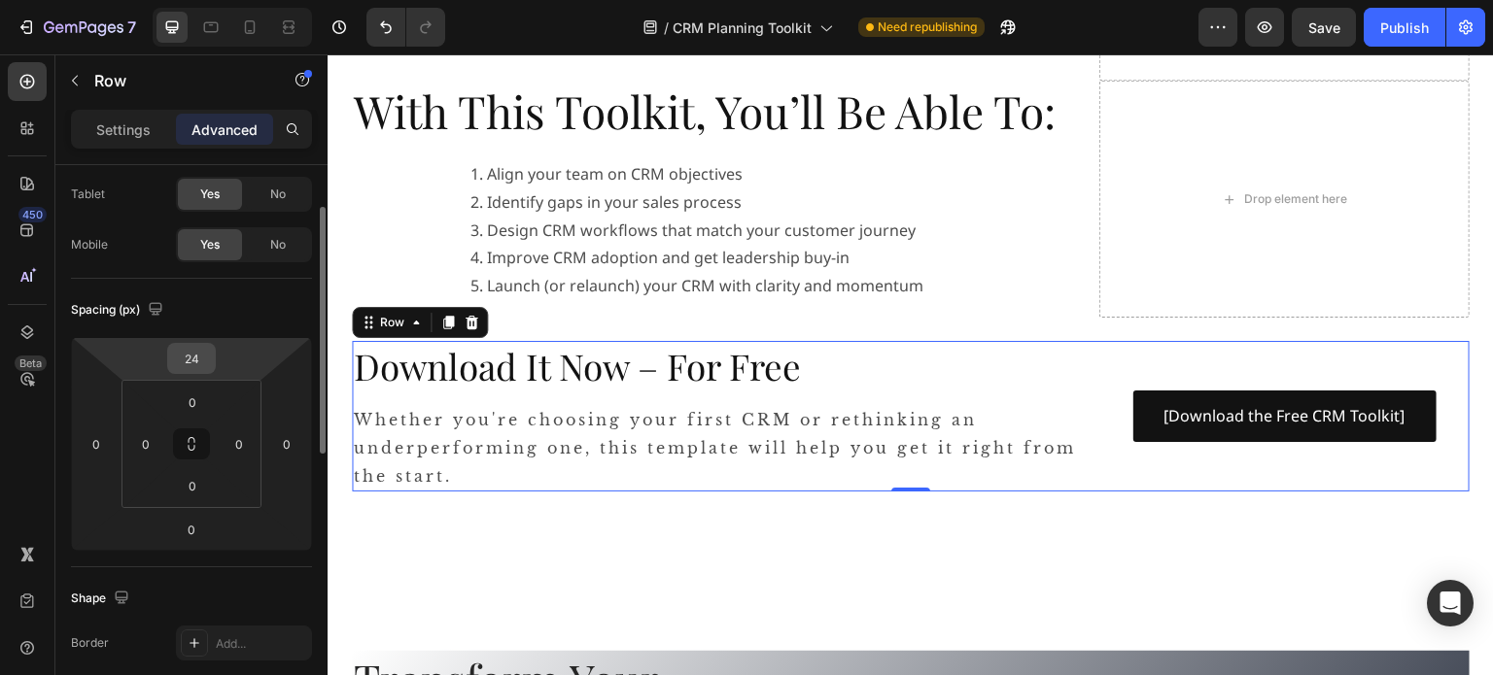
click at [197, 353] on input "24" at bounding box center [191, 358] width 39 height 29
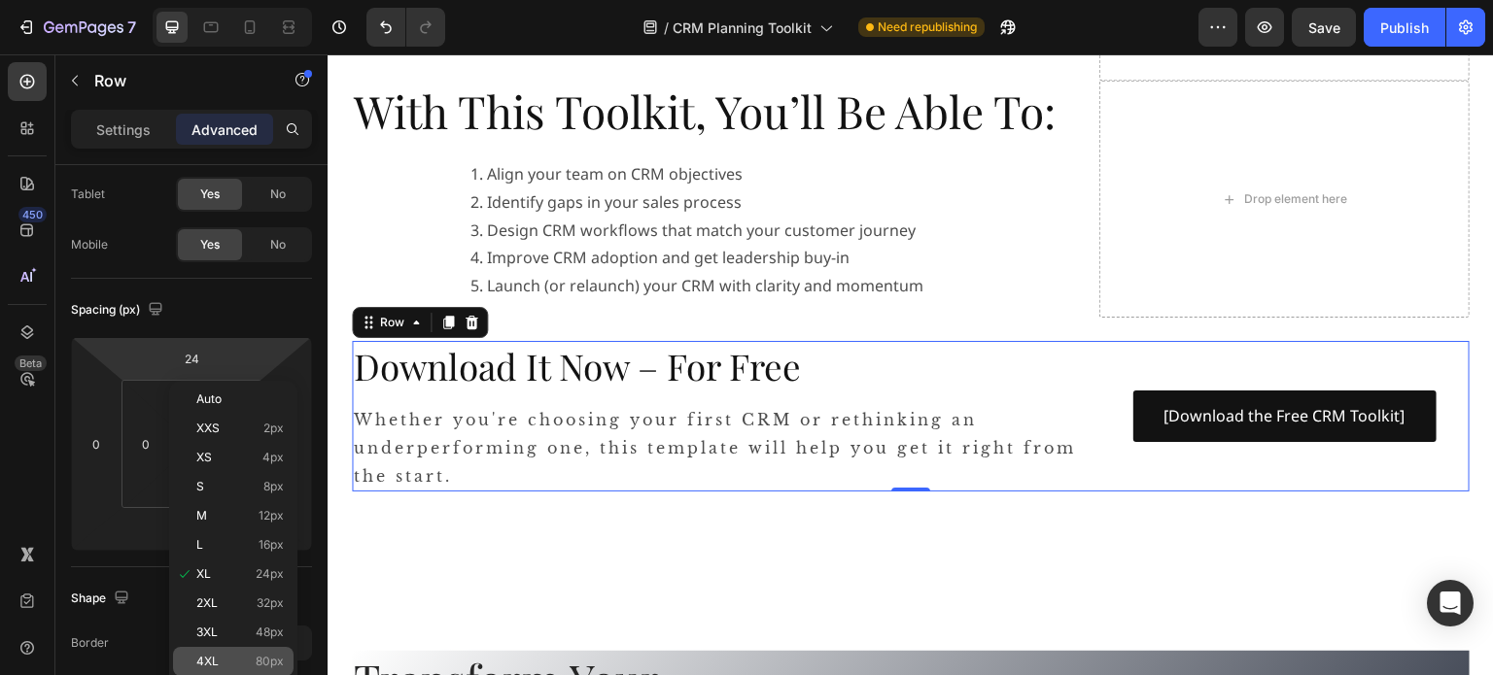
click at [245, 656] on p "4XL 80px" at bounding box center [239, 662] width 87 height 14
type input "80"
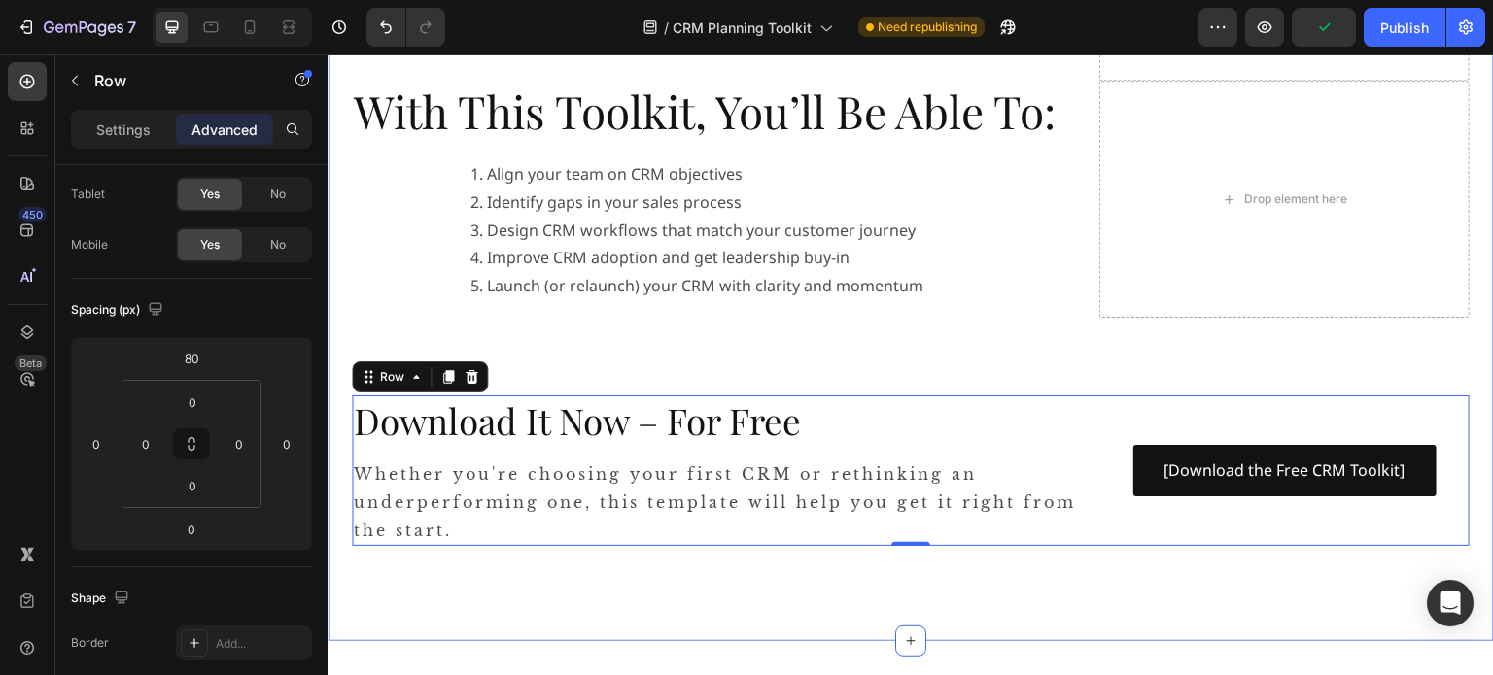
click at [1449, 560] on div "What You’ll Get: Heading CRM Planning Template A guided worksheet to define bus…" at bounding box center [911, 192] width 1166 height 902
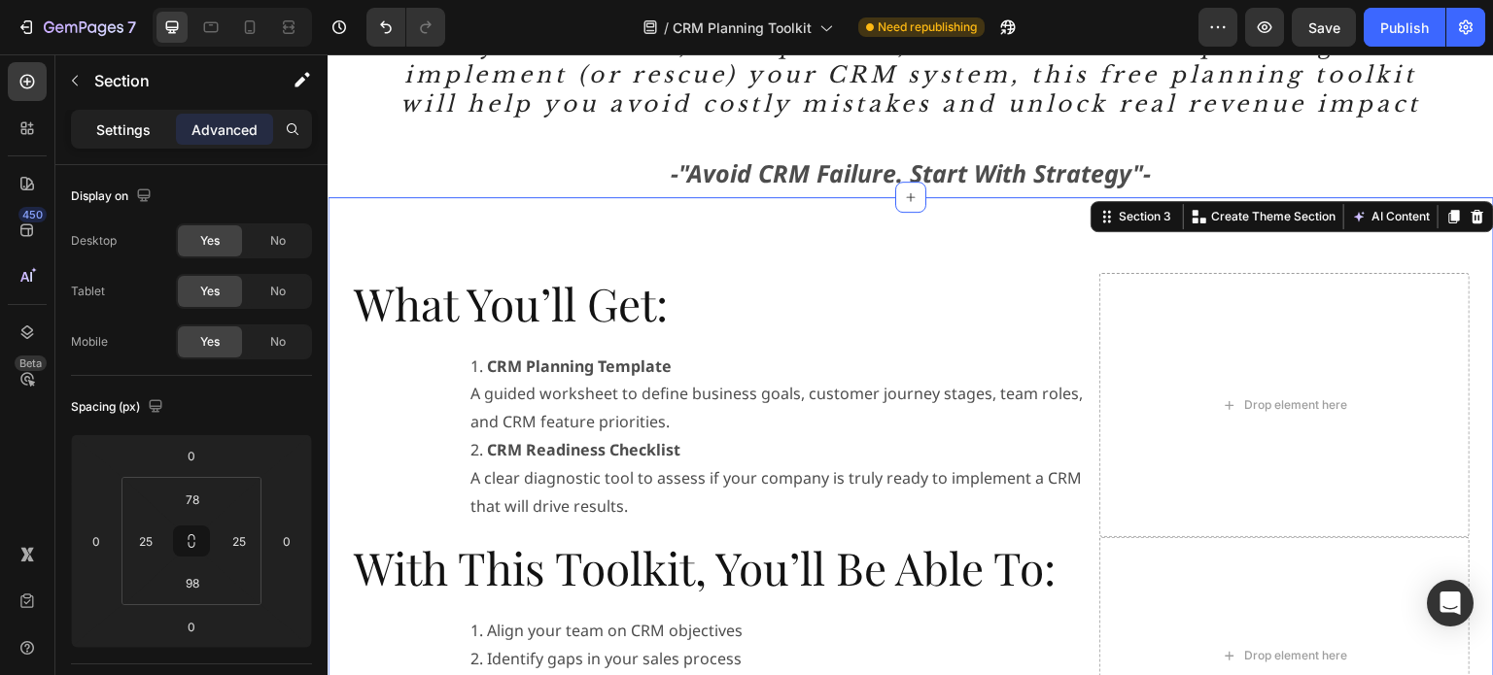
click at [119, 139] on div "Settings" at bounding box center [123, 129] width 97 height 31
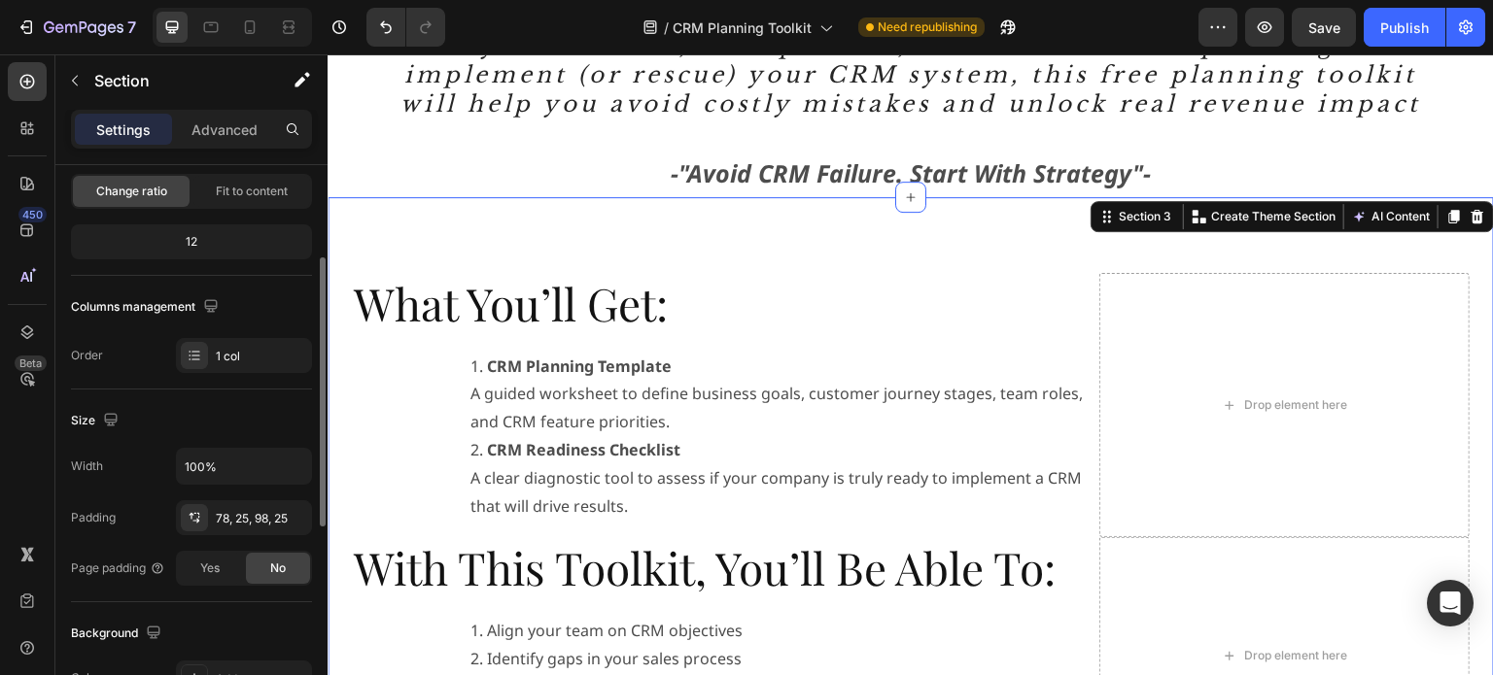
scroll to position [486, 0]
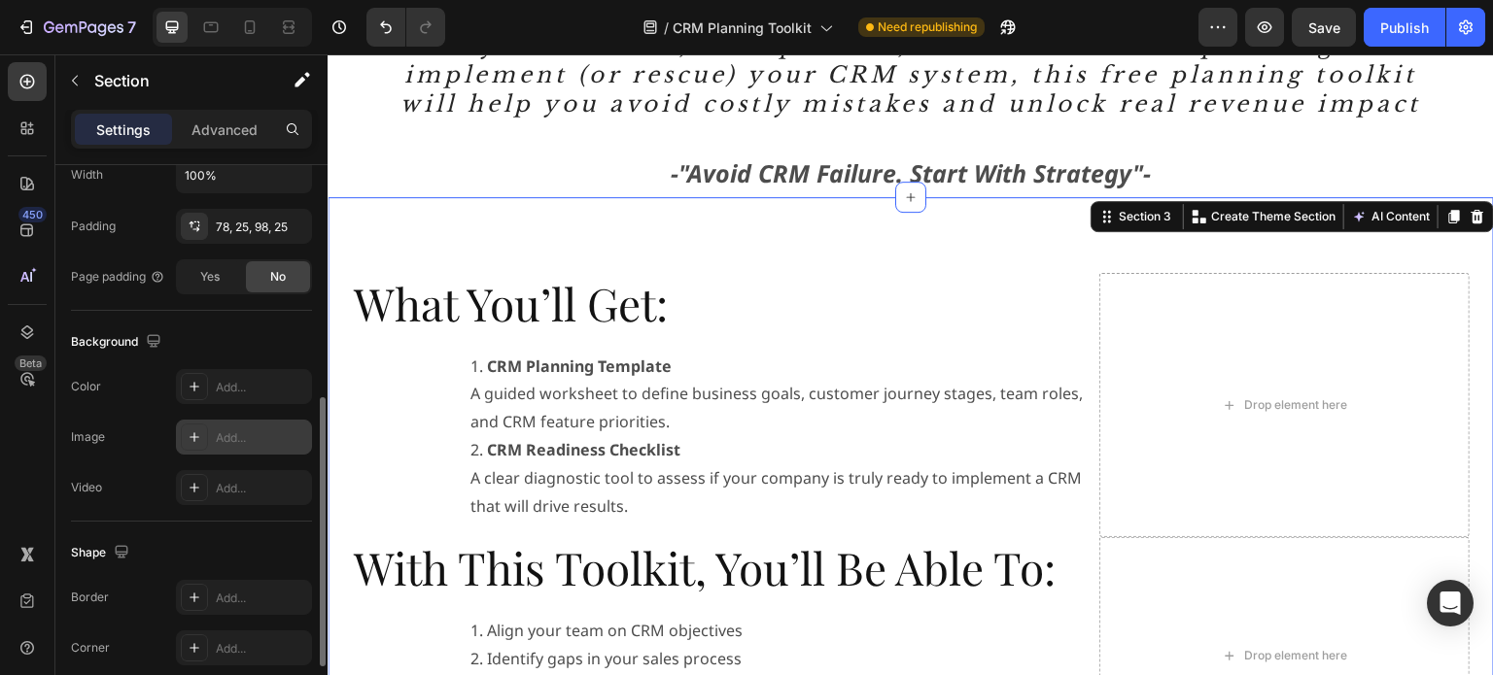
click at [197, 438] on icon at bounding box center [195, 438] width 16 height 16
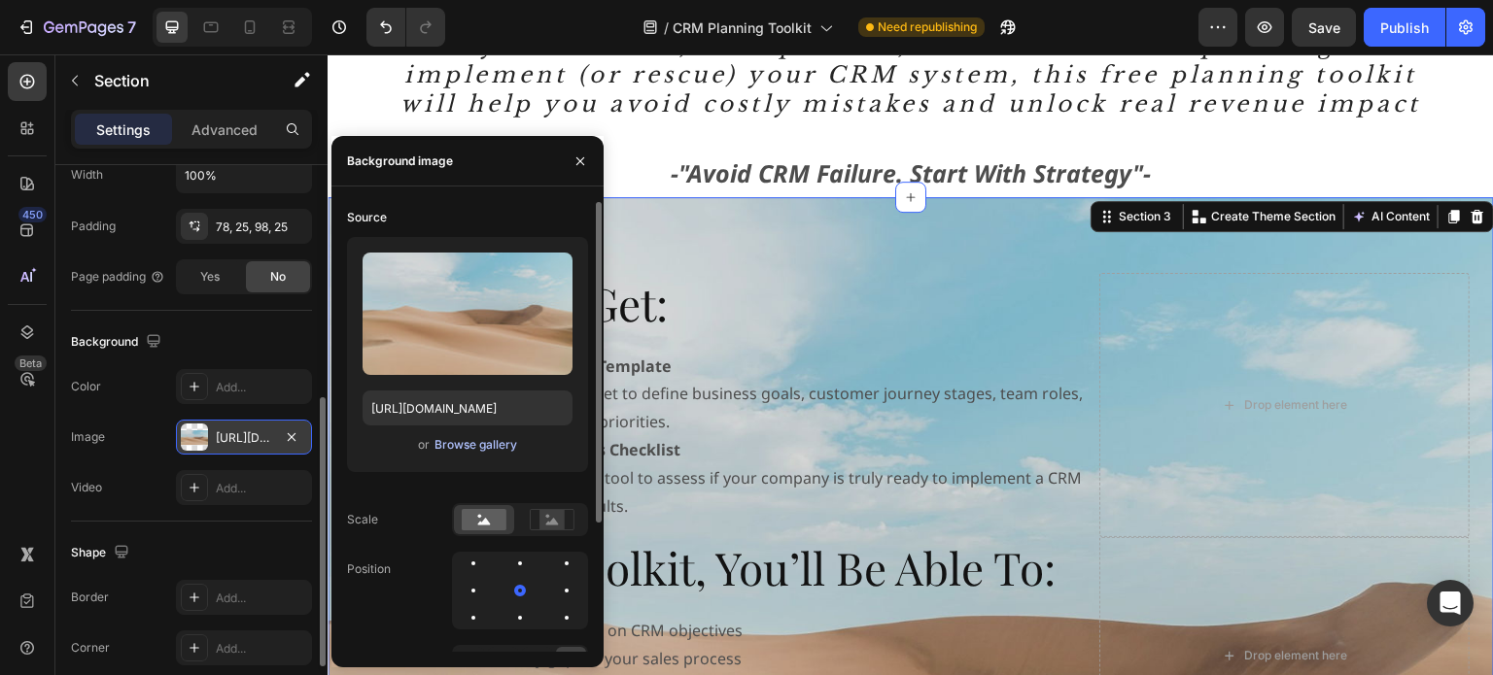
click at [490, 452] on div "Browse gallery" at bounding box center [475, 444] width 83 height 17
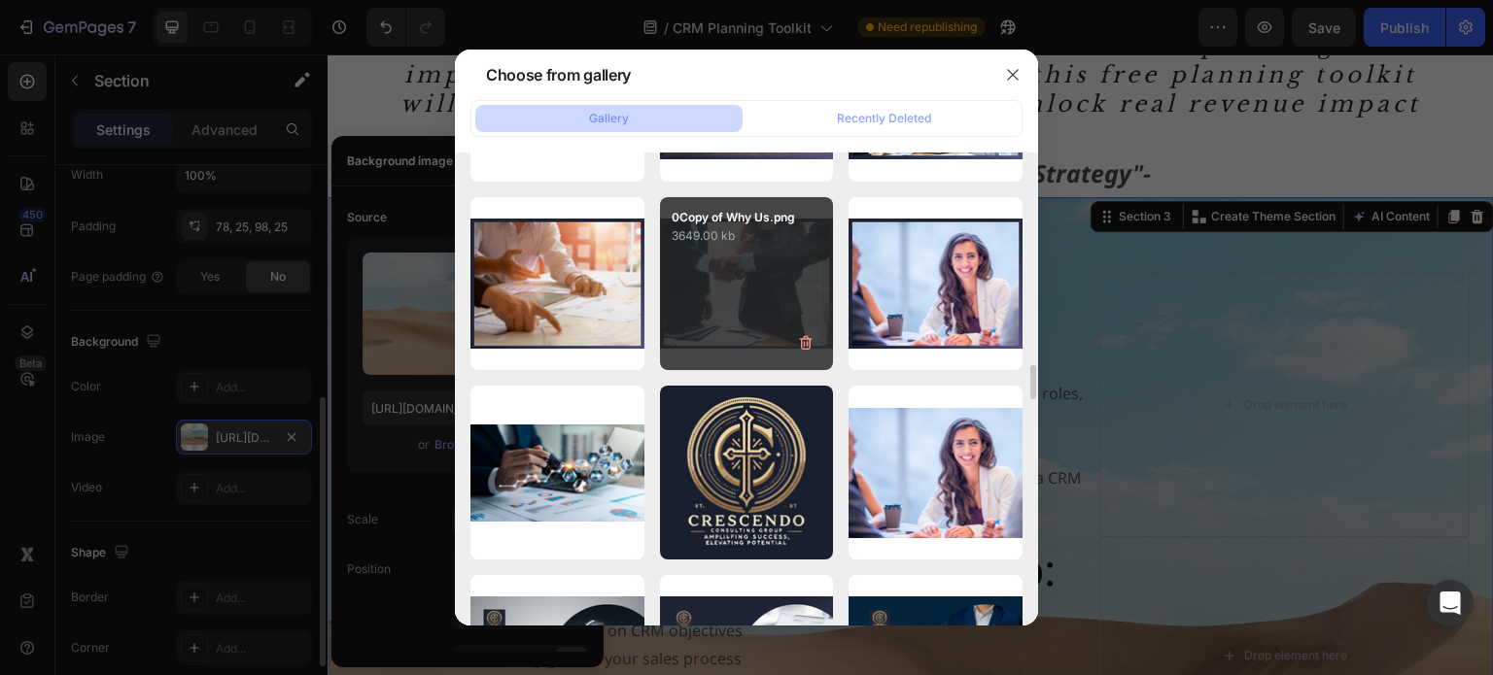
scroll to position [4129, 0]
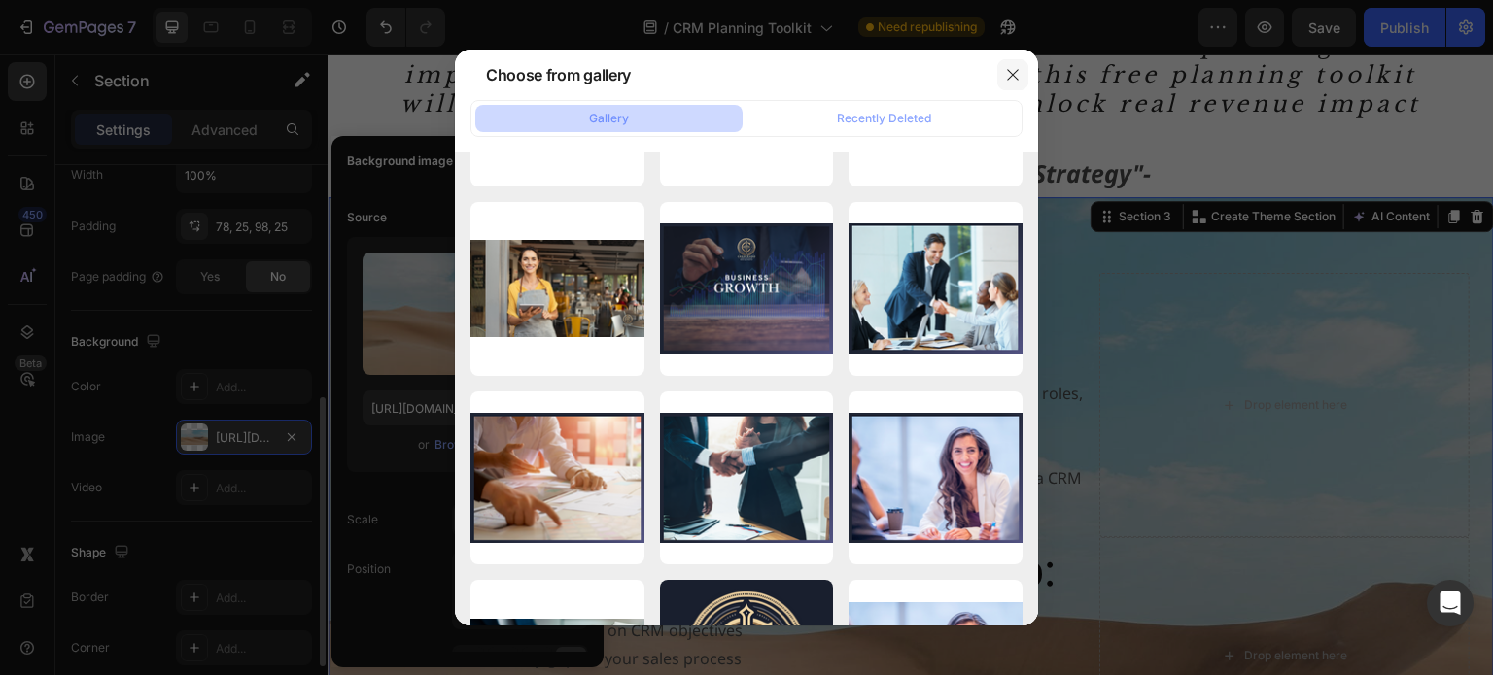
click at [1014, 74] on icon "button" at bounding box center [1012, 75] width 11 height 11
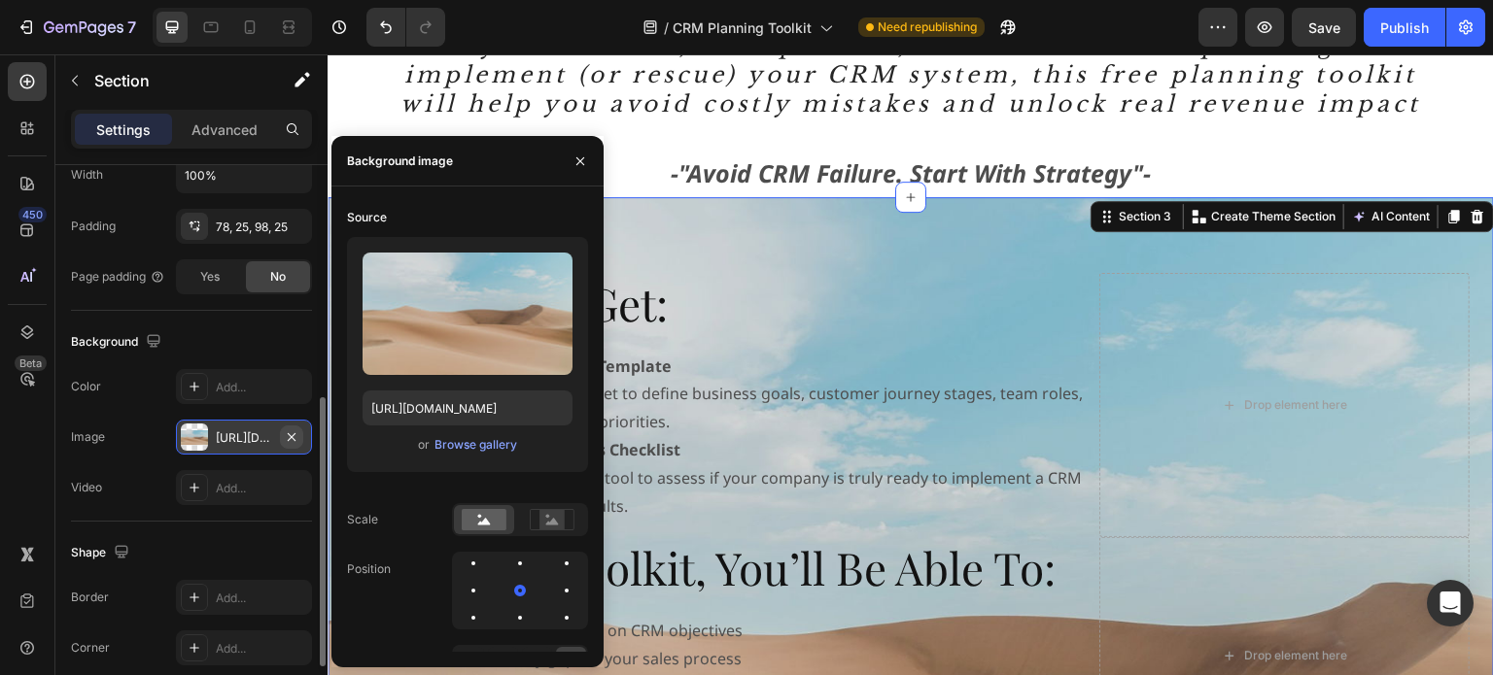
click at [291, 432] on icon "button" at bounding box center [292, 438] width 16 height 16
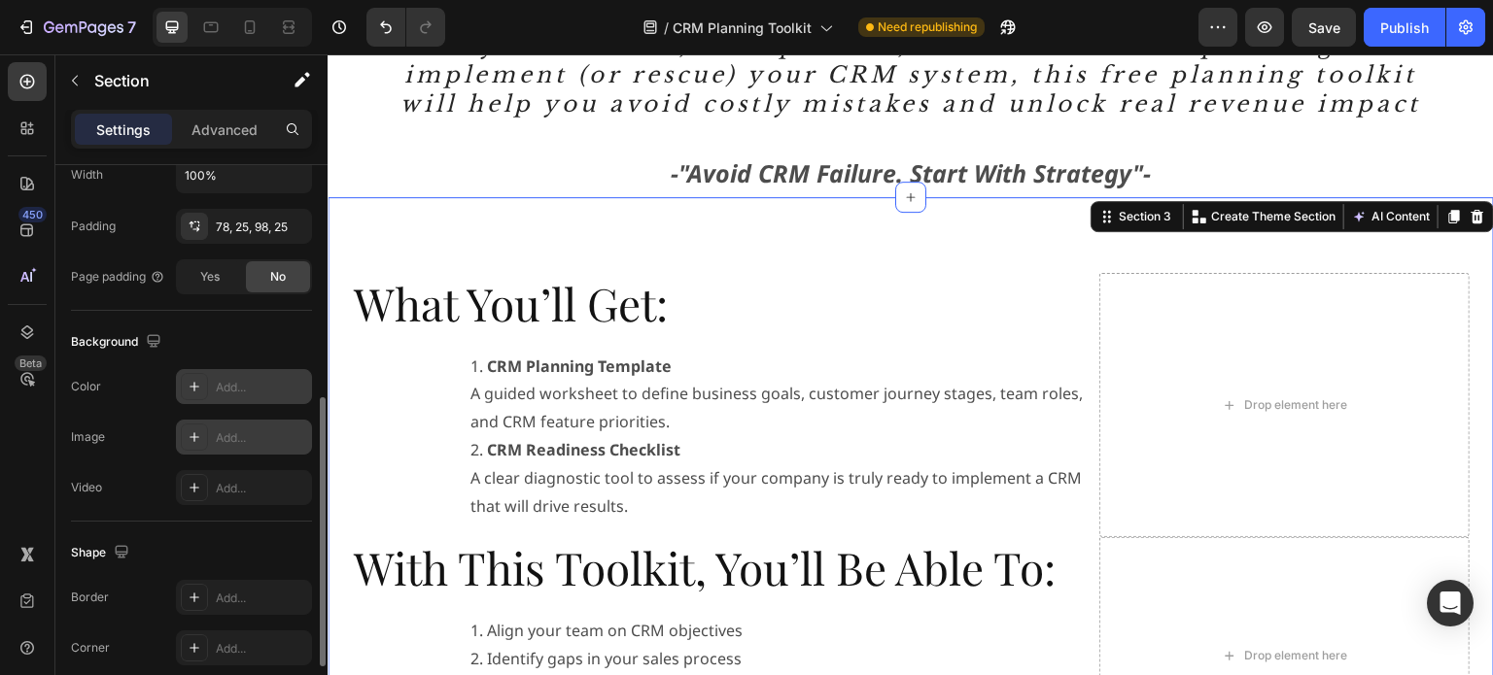
click at [194, 385] on icon at bounding box center [195, 387] width 10 height 10
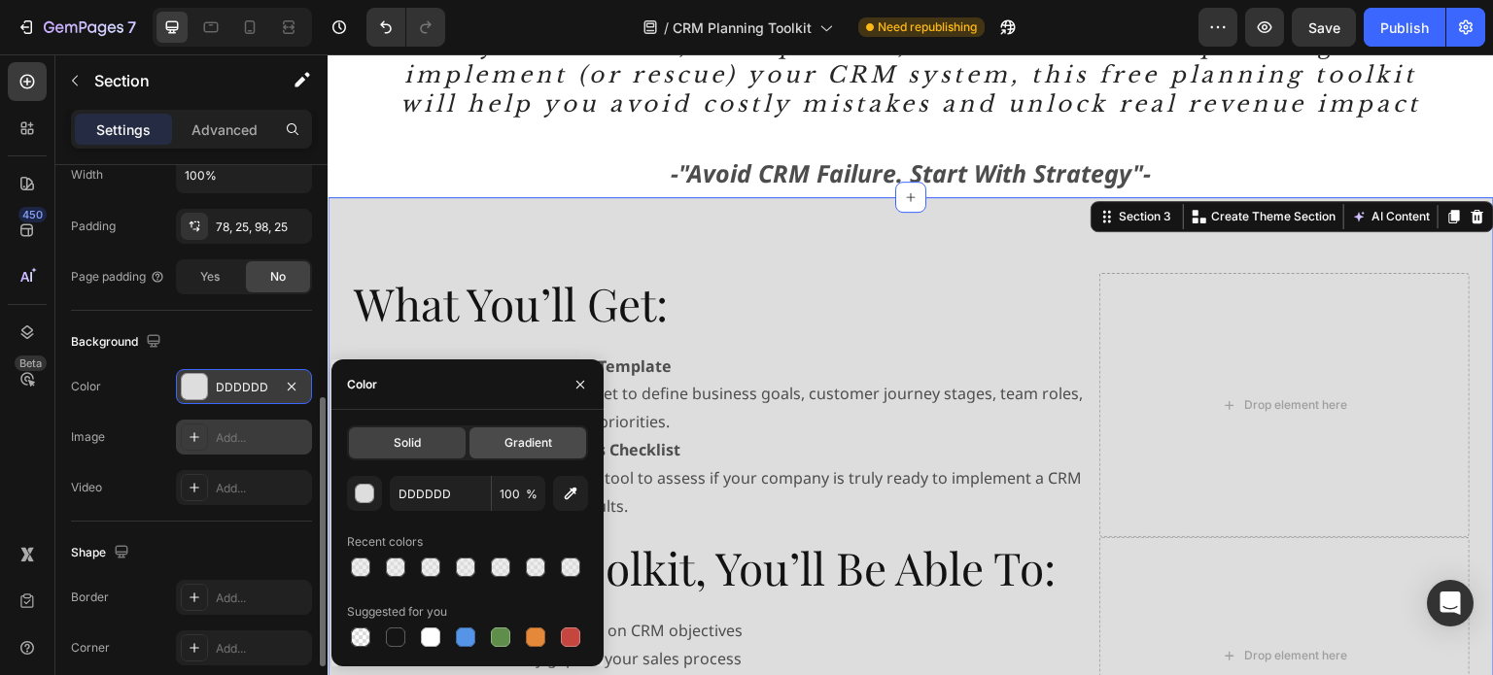
click at [516, 443] on span "Gradient" at bounding box center [528, 442] width 48 height 17
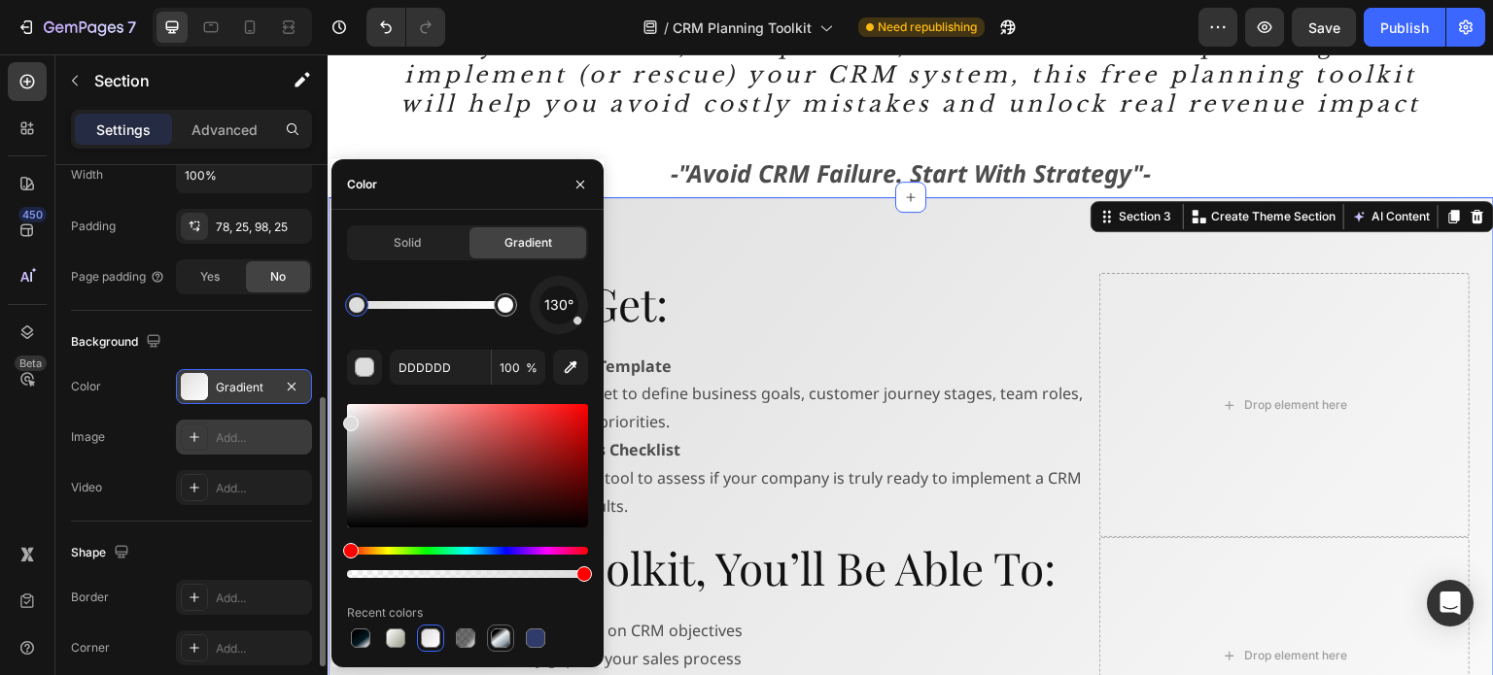
click at [499, 637] on div at bounding box center [500, 638] width 19 height 19
type input "000000"
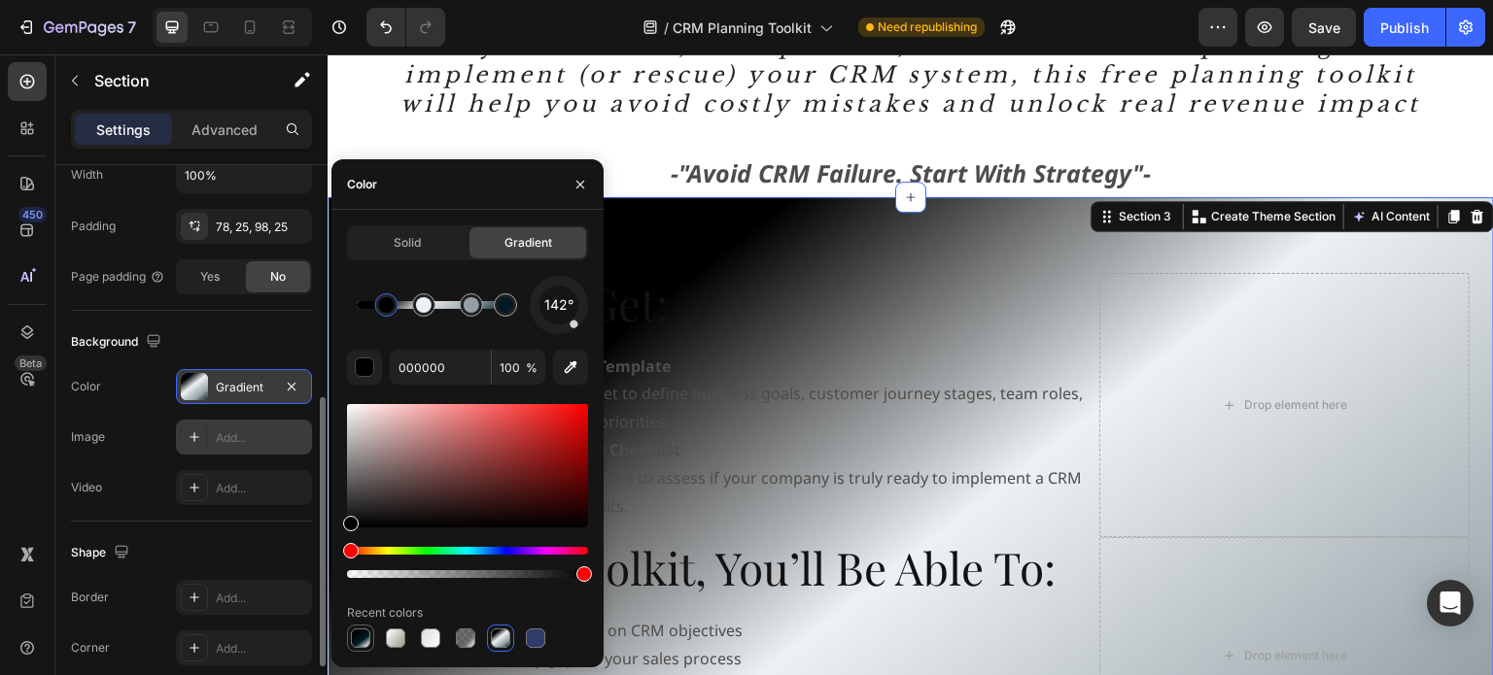
click at [361, 635] on div at bounding box center [360, 638] width 19 height 19
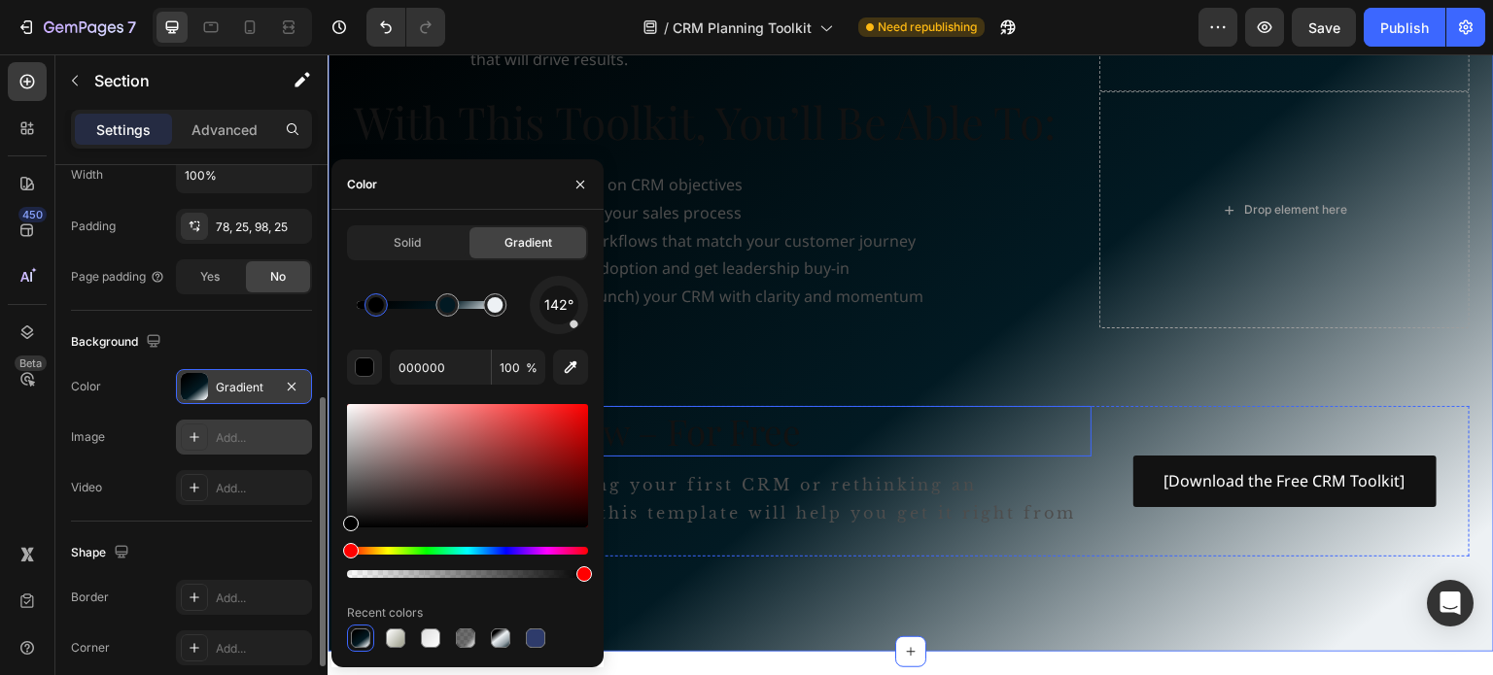
scroll to position [778, 0]
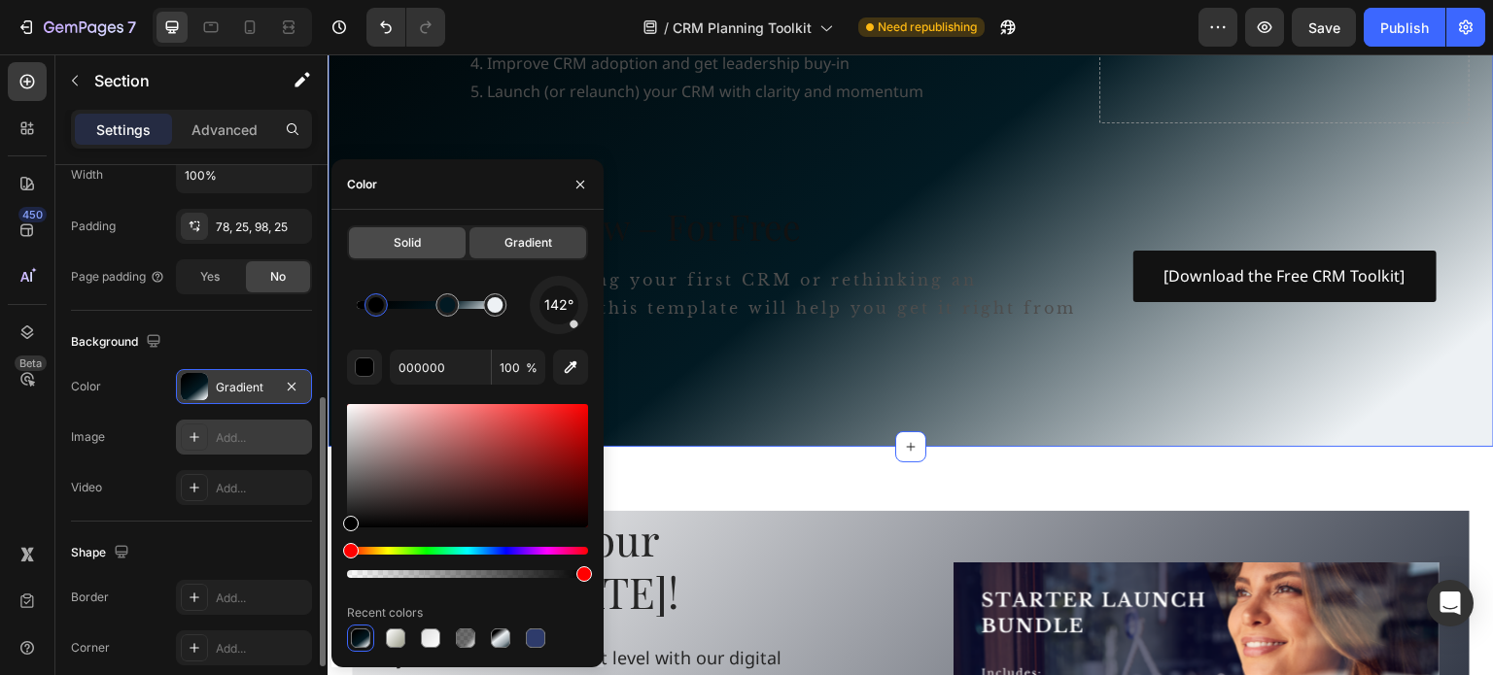
click at [406, 241] on span "Solid" at bounding box center [407, 242] width 27 height 17
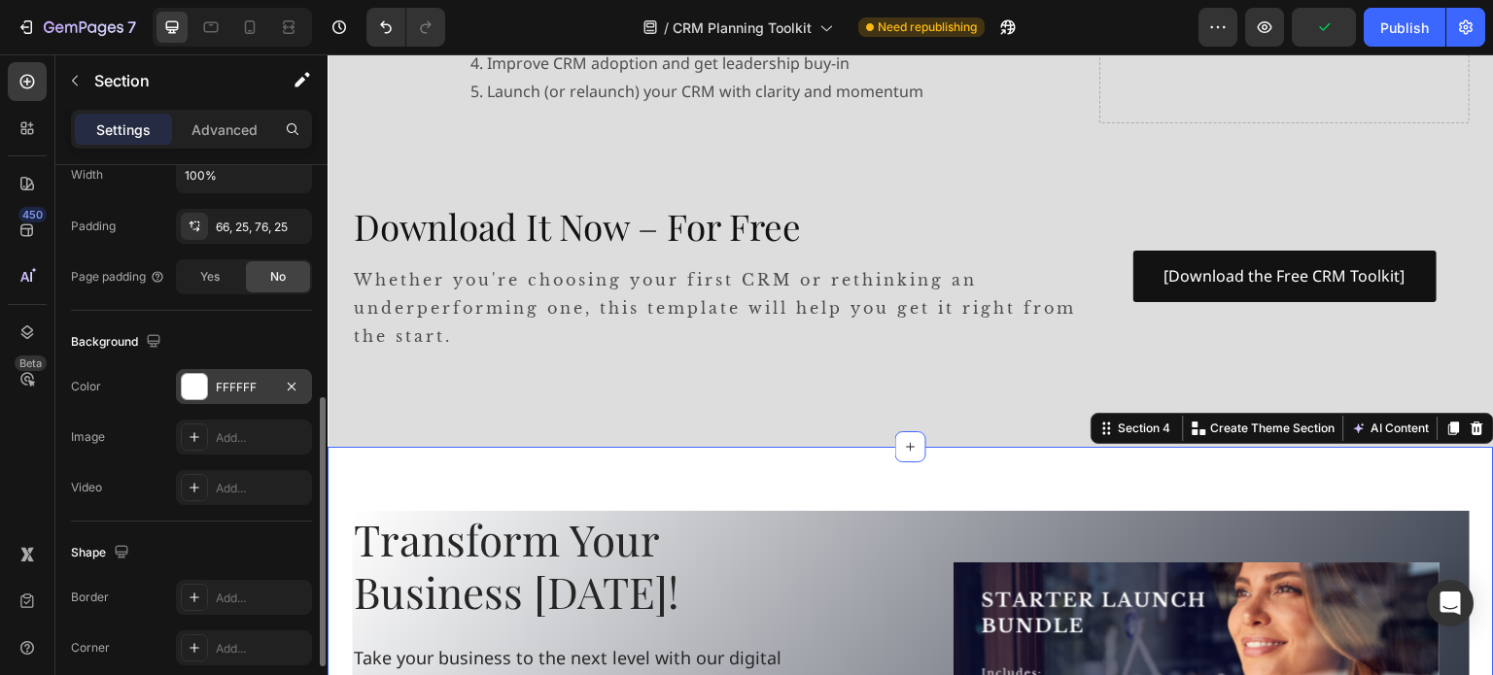
click at [183, 388] on div at bounding box center [194, 386] width 25 height 25
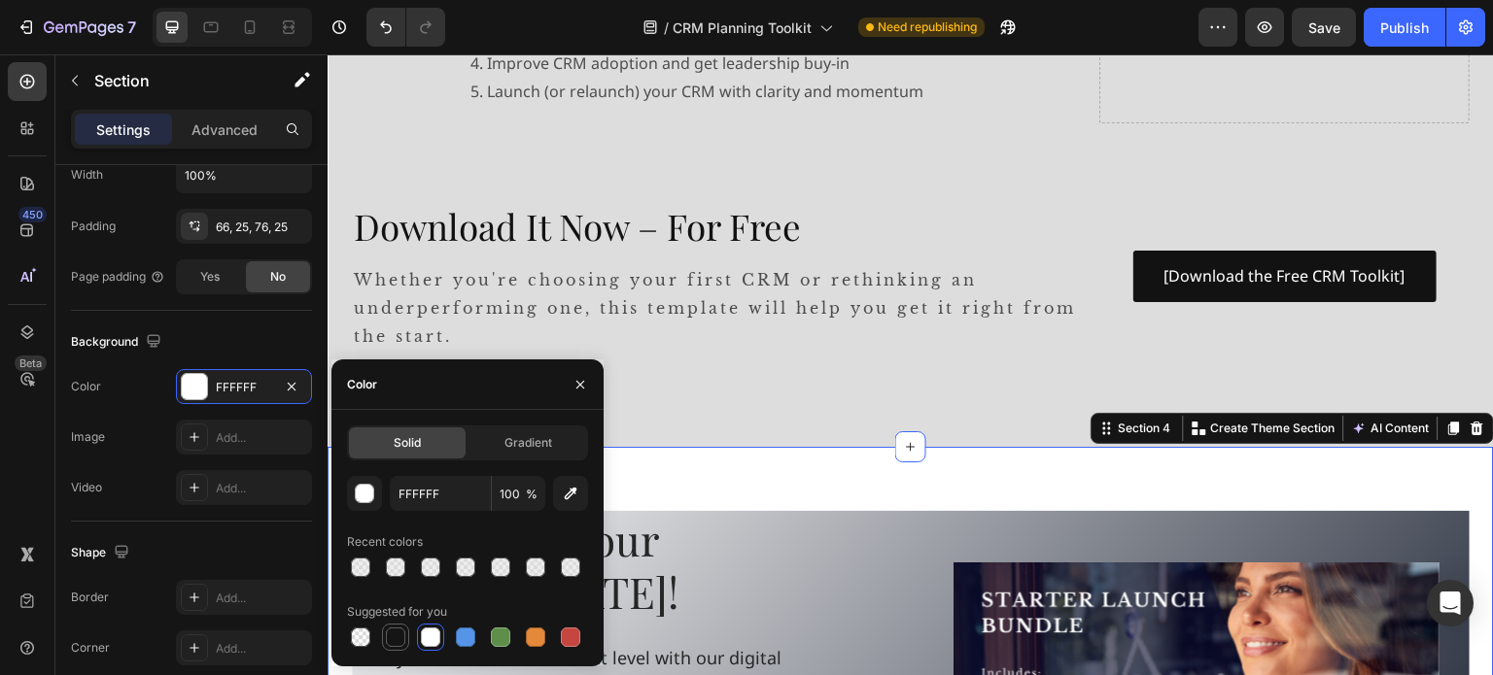
drag, startPoint x: 397, startPoint y: 642, endPoint x: 400, endPoint y: 631, distance: 12.3
click at [395, 643] on div at bounding box center [395, 637] width 19 height 19
type input "151515"
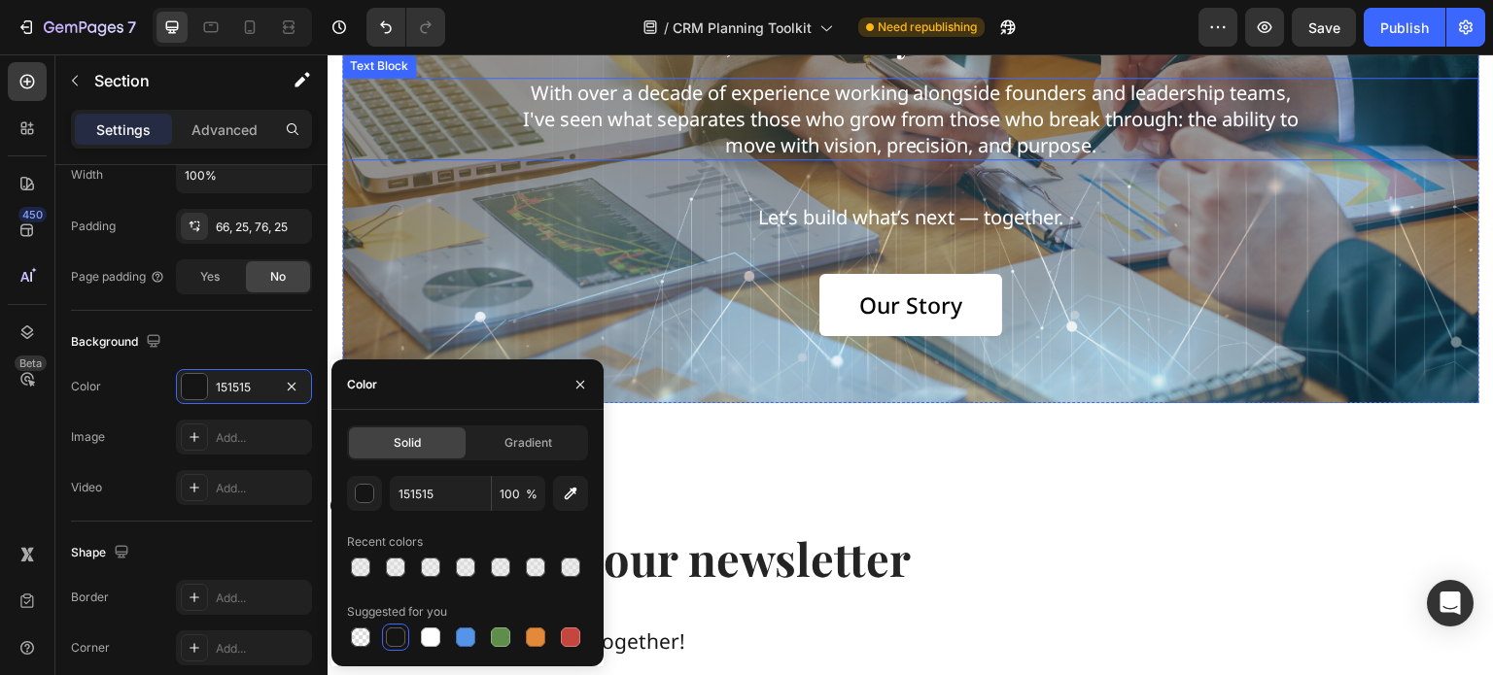
scroll to position [1847, 0]
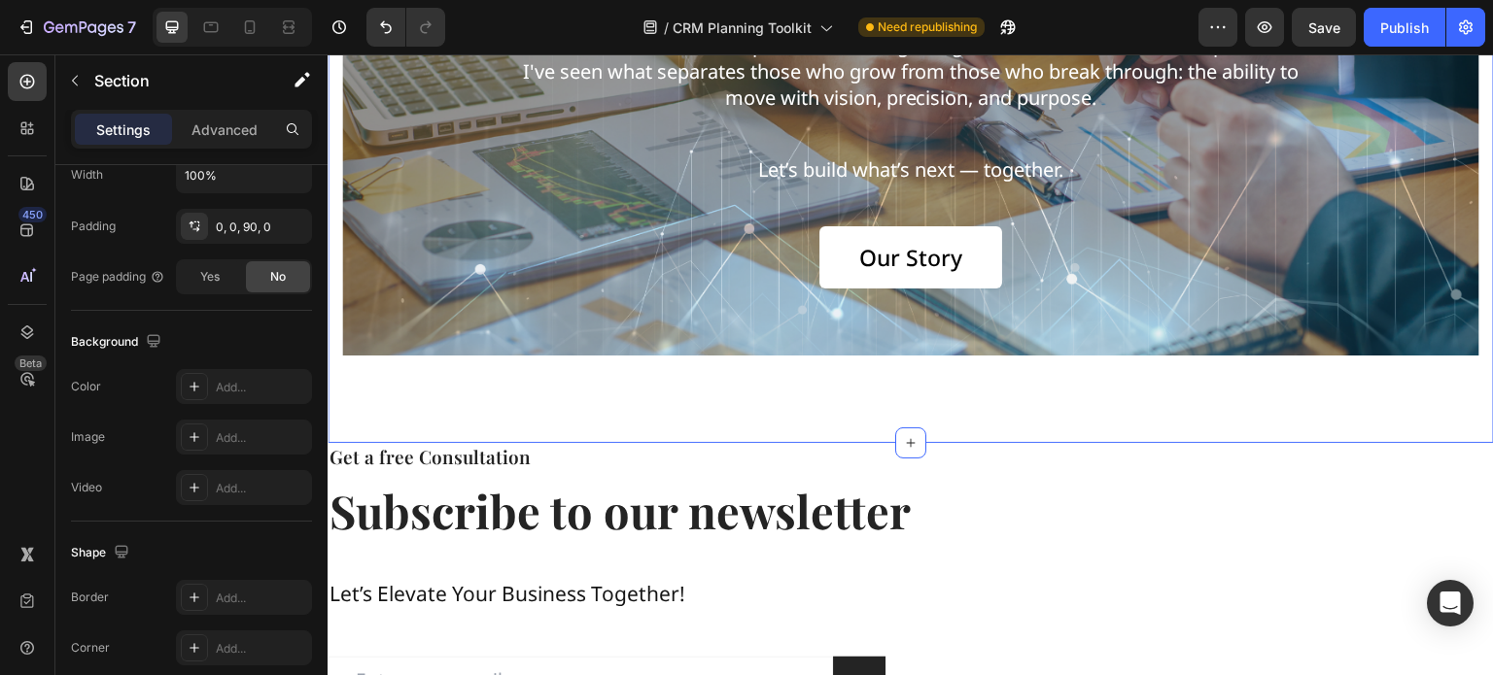
click at [777, 407] on div "us, and why we’re here. Heading With over a decade of experience working alongs…" at bounding box center [911, 167] width 1166 height 552
click at [188, 433] on icon at bounding box center [195, 438] width 16 height 16
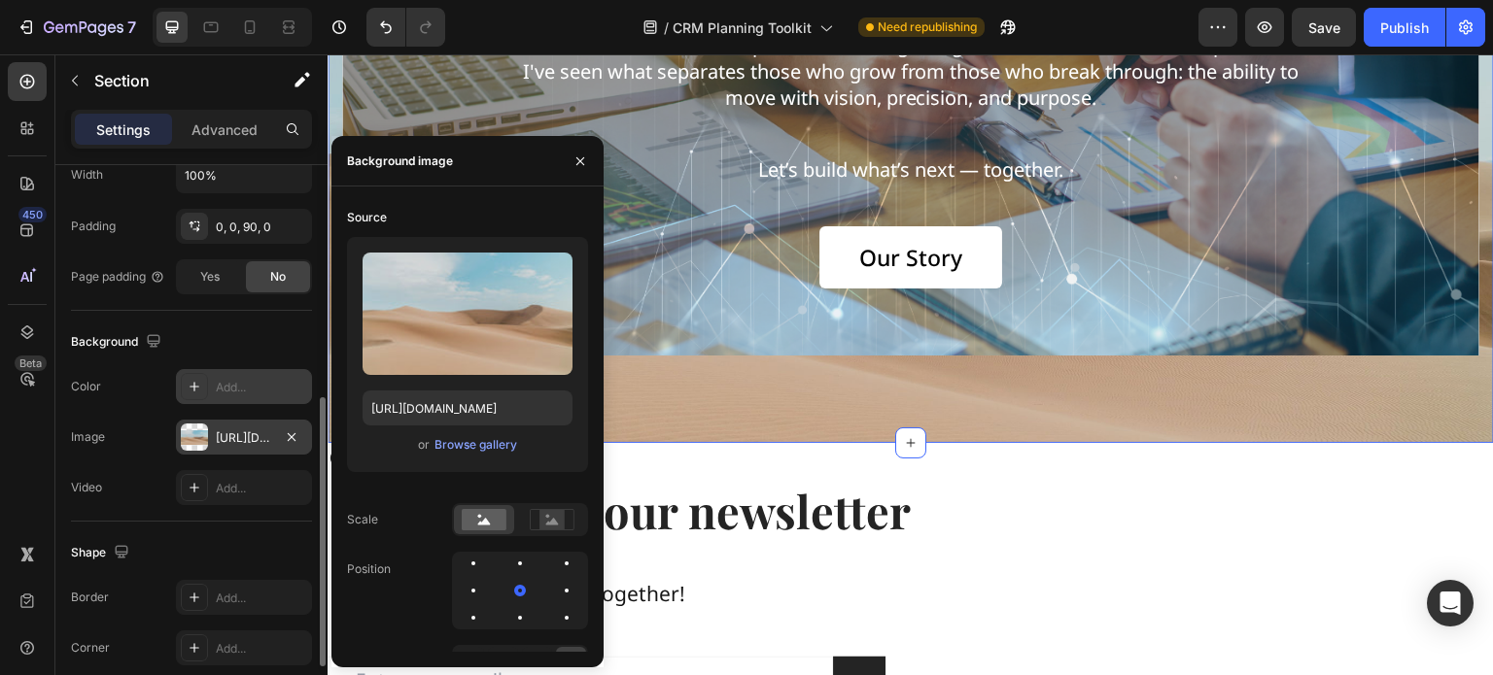
click at [190, 402] on div "Add..." at bounding box center [244, 386] width 136 height 35
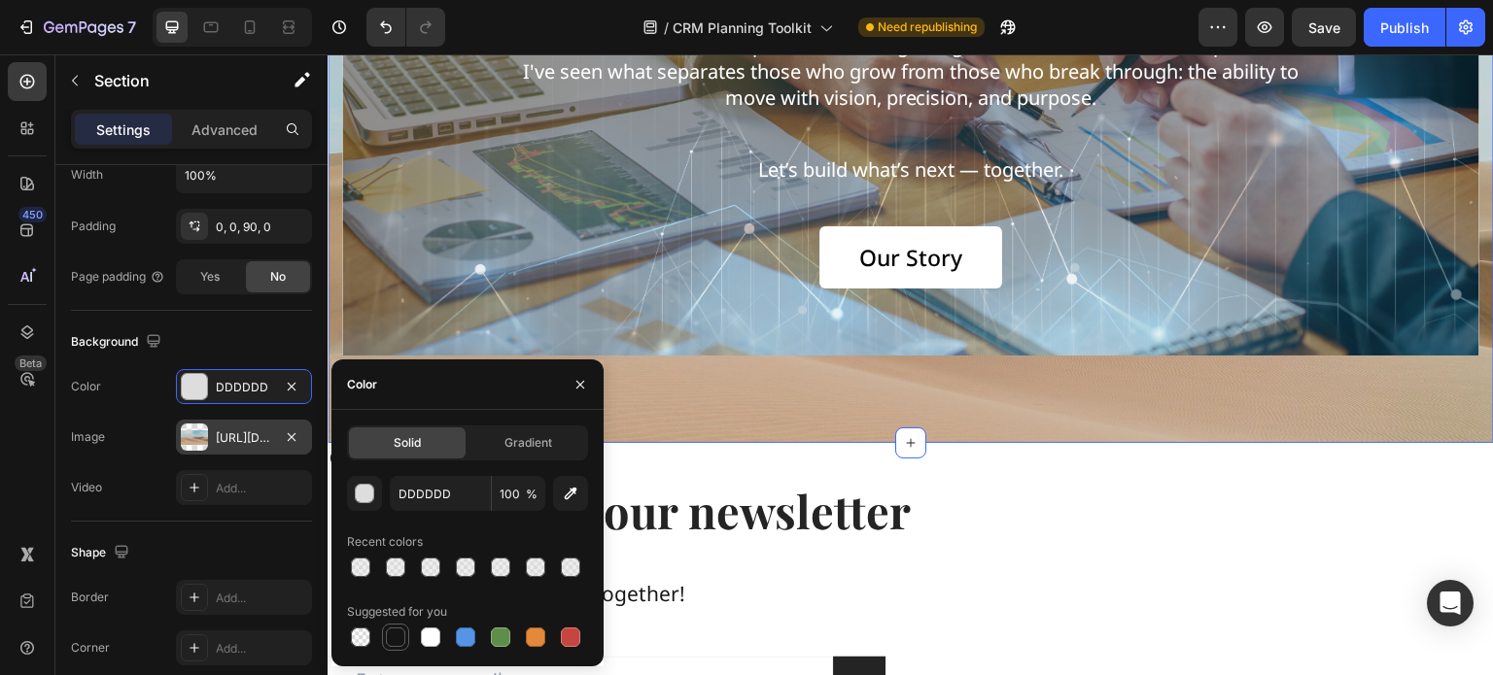
click at [404, 633] on div at bounding box center [395, 637] width 19 height 19
type input "151515"
click at [292, 430] on icon "button" at bounding box center [292, 438] width 16 height 16
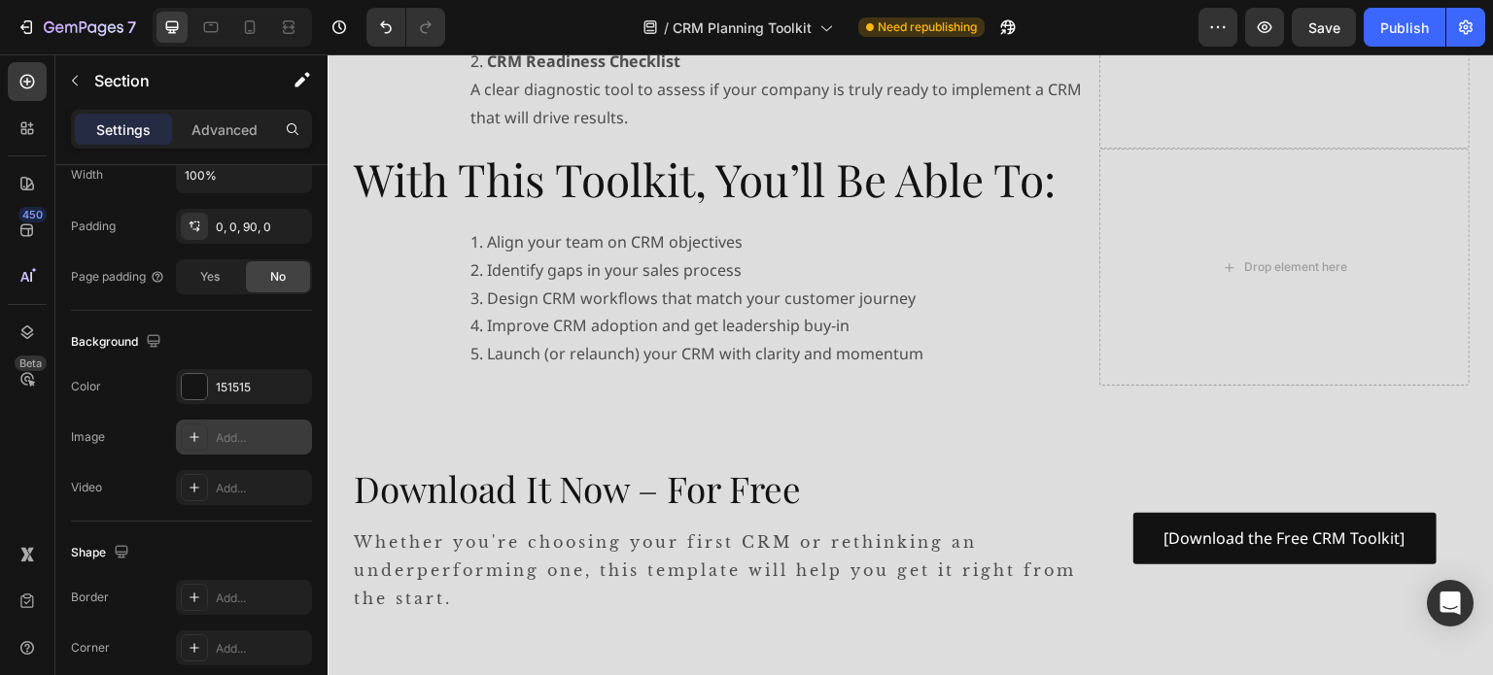
scroll to position [583, 0]
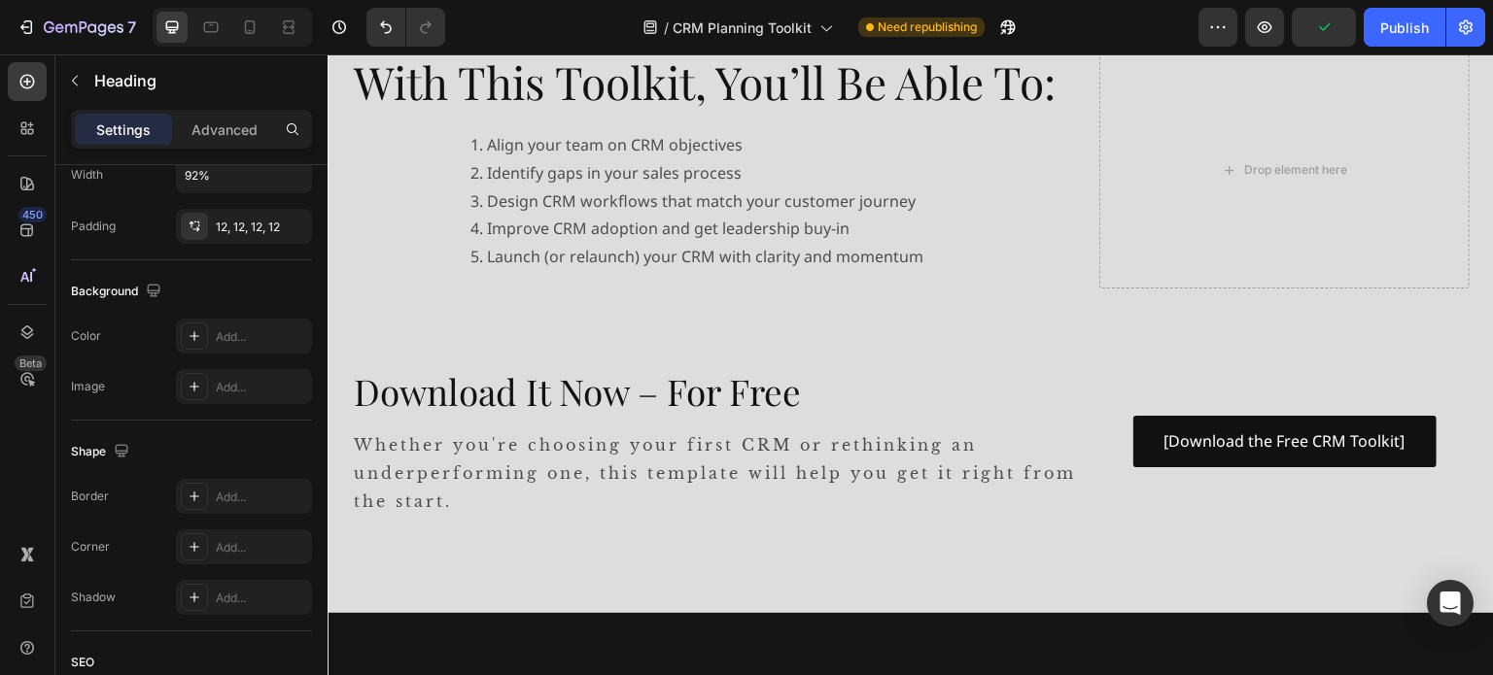
scroll to position [0, 0]
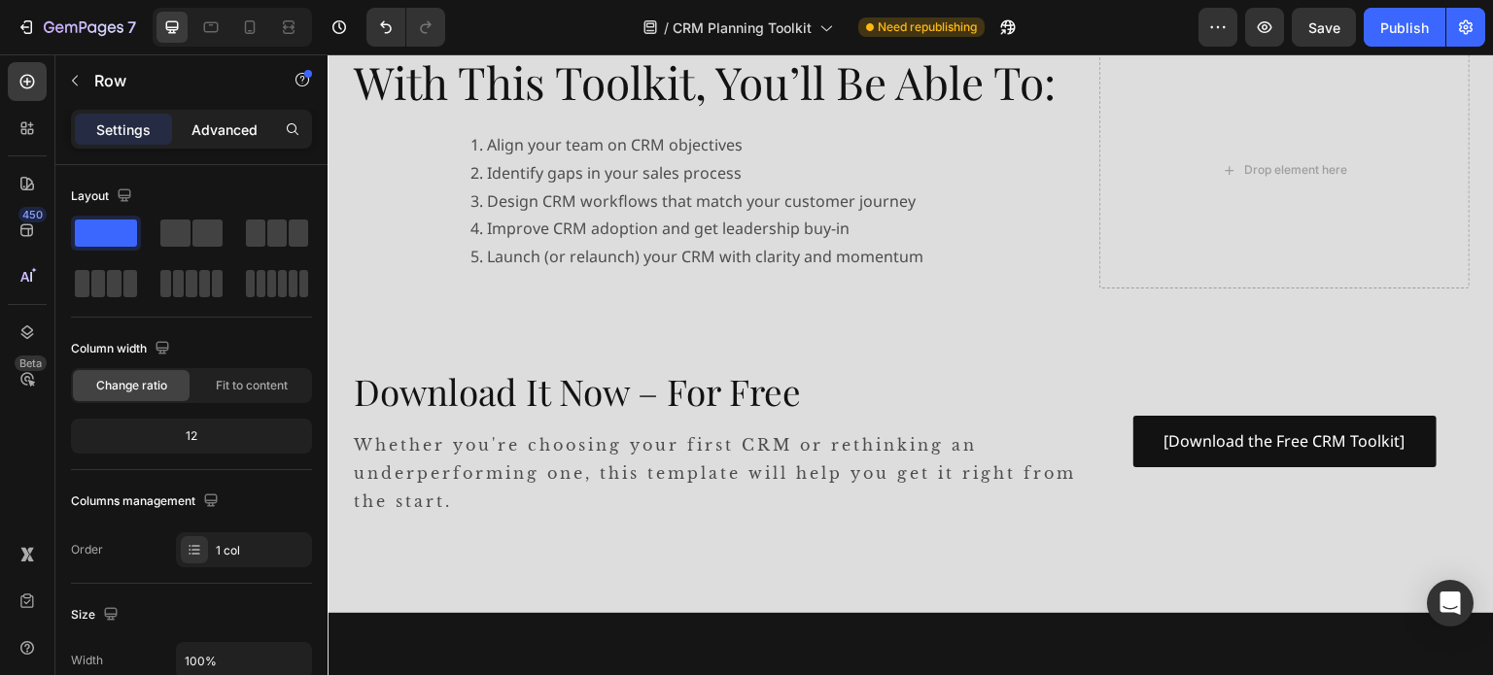
click at [206, 129] on p "Advanced" at bounding box center [224, 130] width 66 height 20
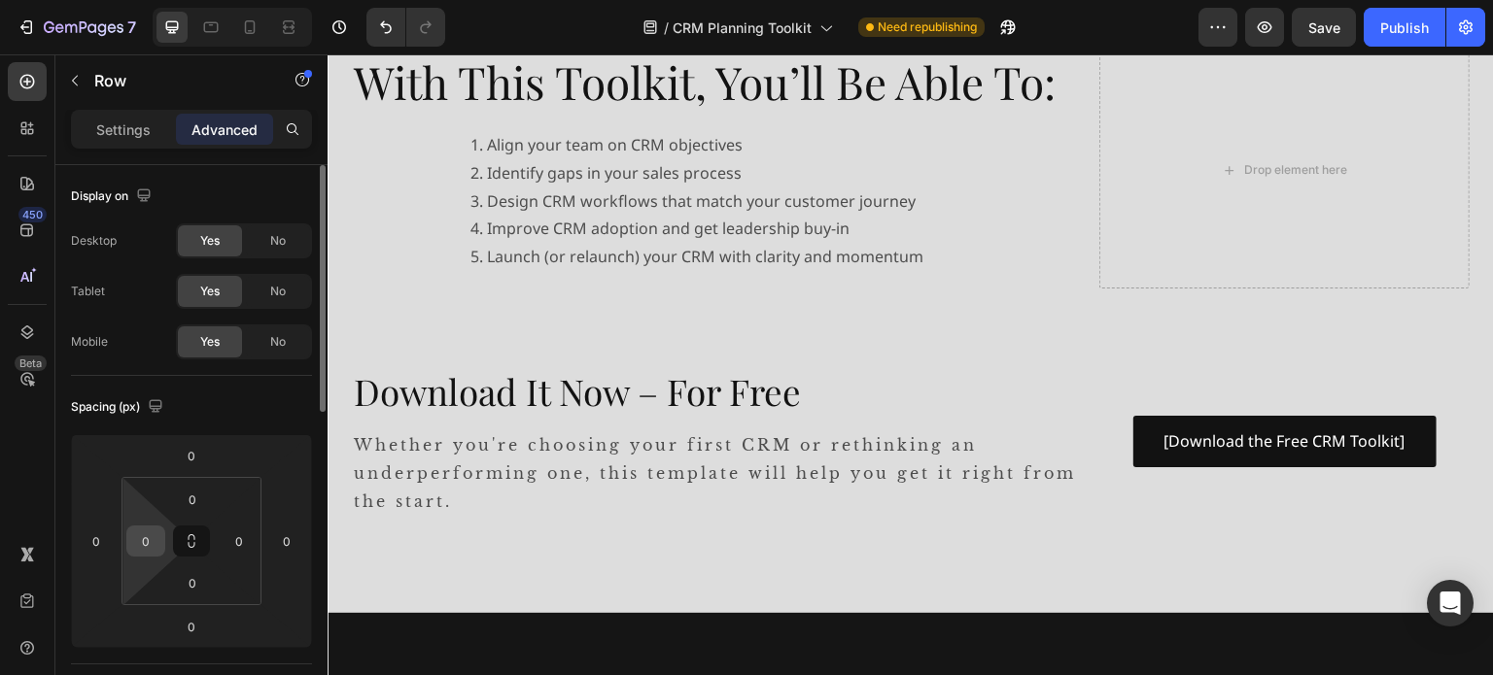
click at [148, 539] on input "0" at bounding box center [145, 541] width 29 height 29
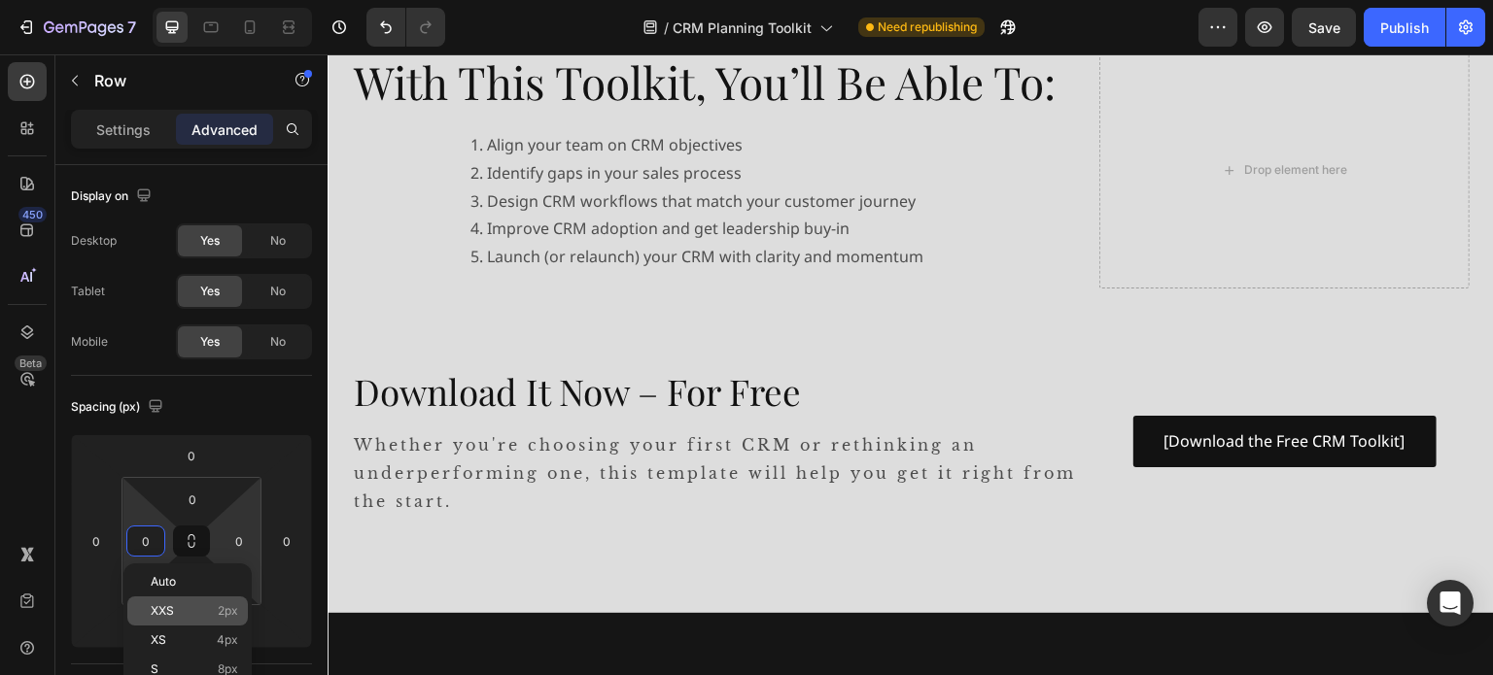
scroll to position [97, 0]
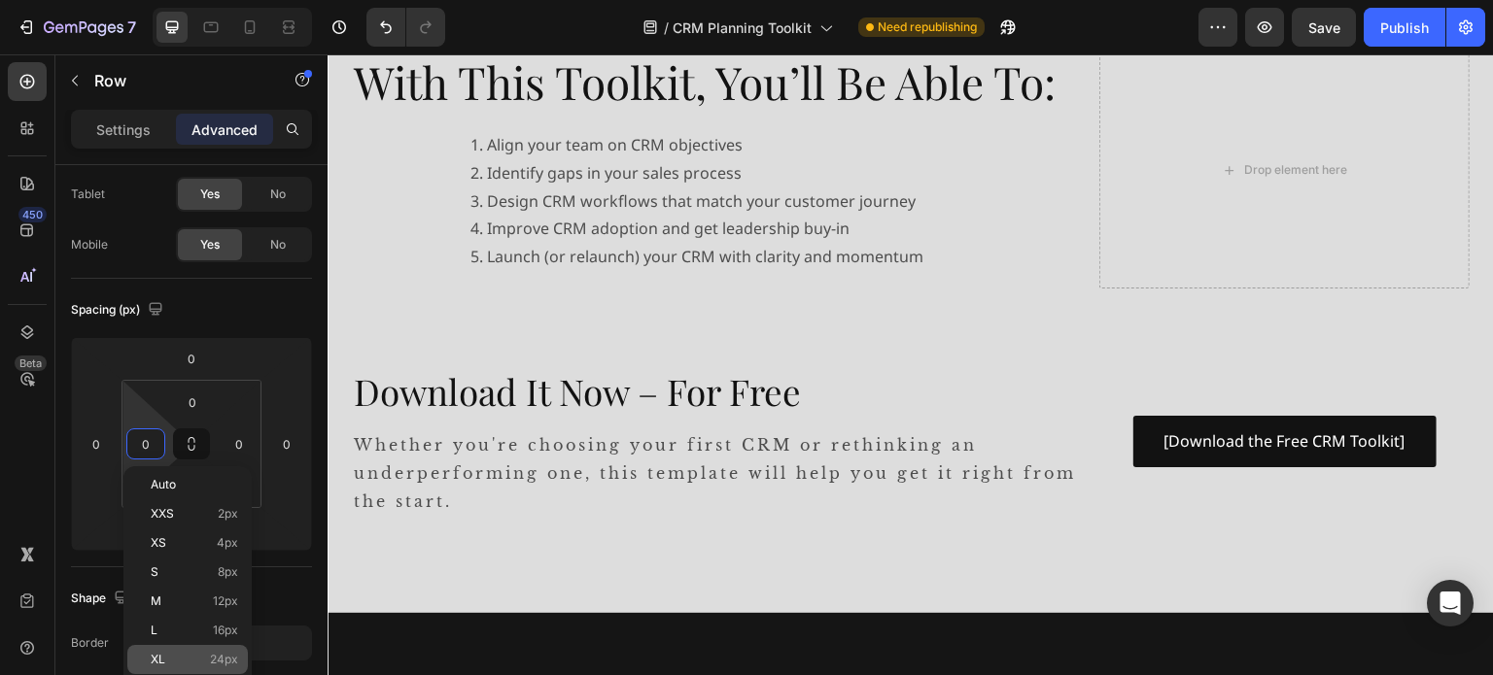
click at [199, 656] on p "XL 24px" at bounding box center [194, 660] width 87 height 14
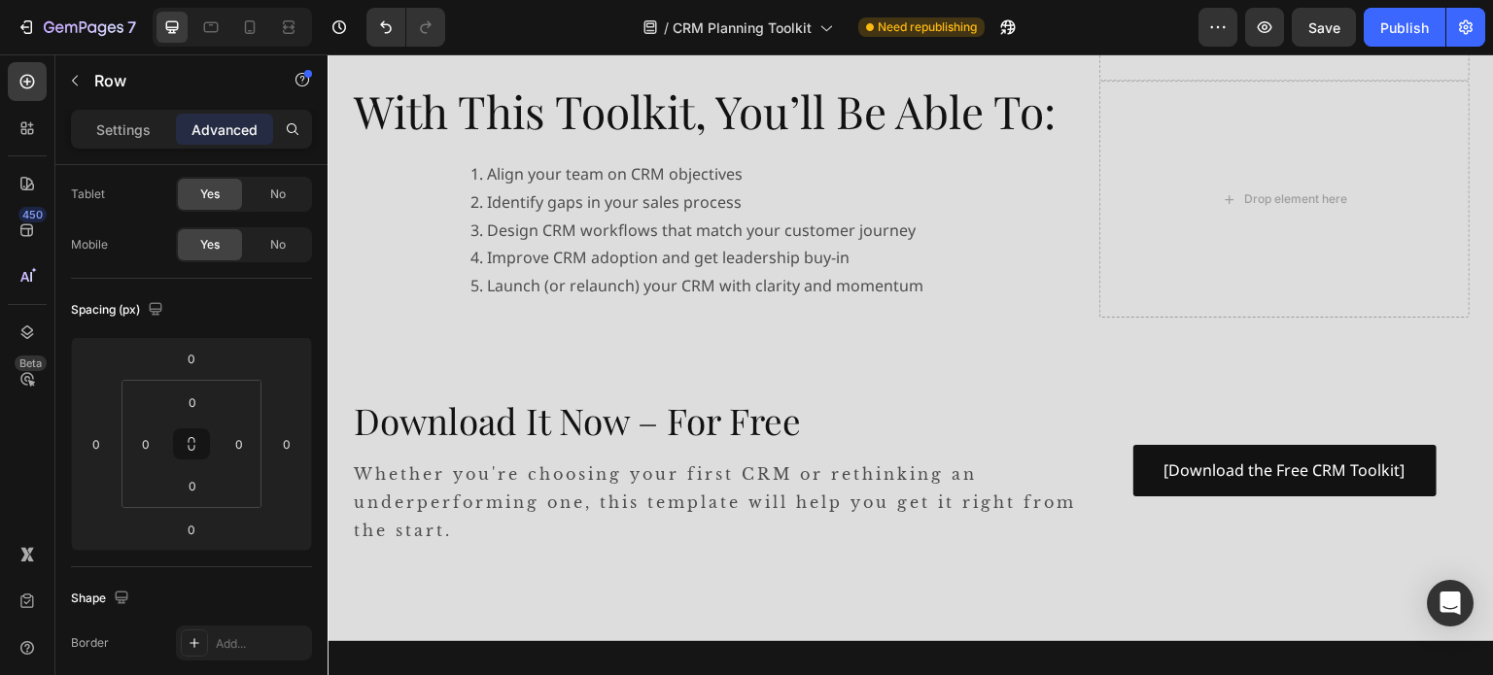
type input "24"
click at [243, 439] on input "0" at bounding box center [239, 444] width 29 height 29
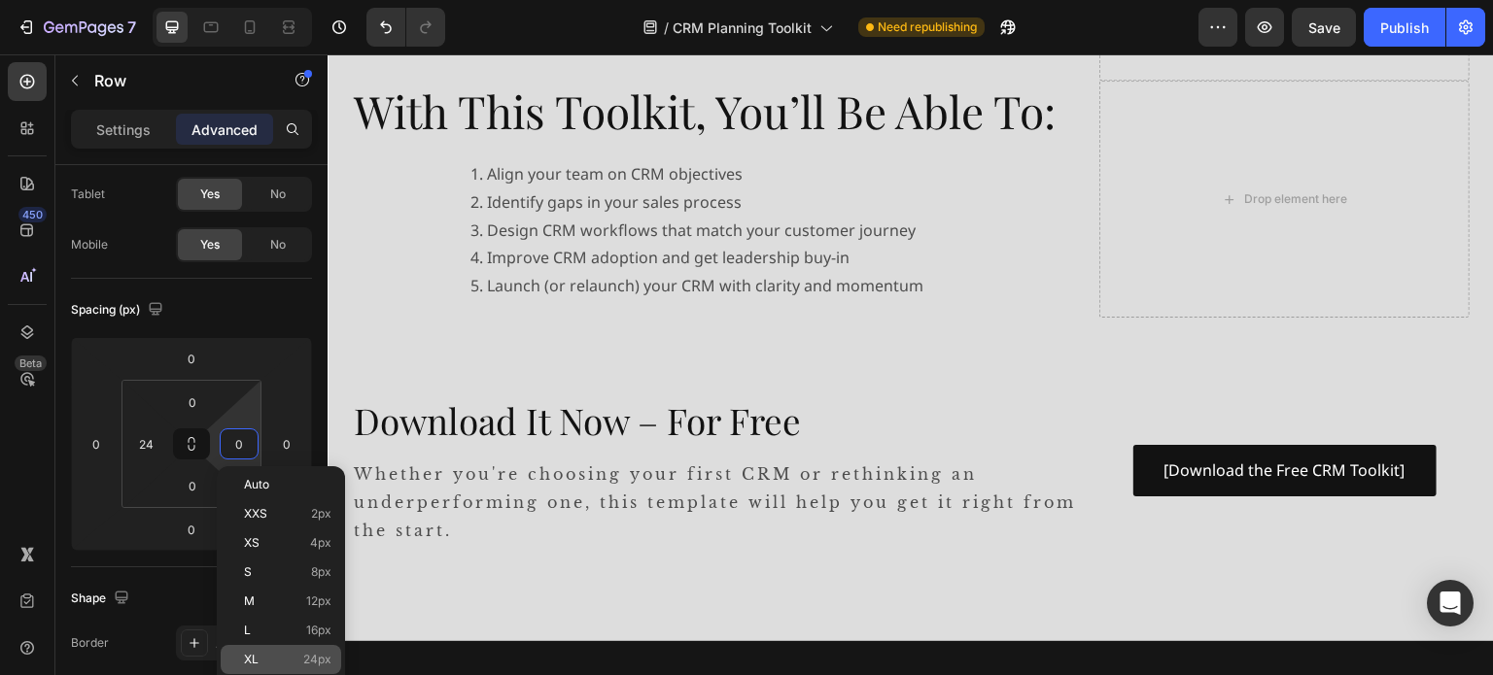
click at [259, 648] on div "XL 24px" at bounding box center [281, 659] width 121 height 29
type input "24"
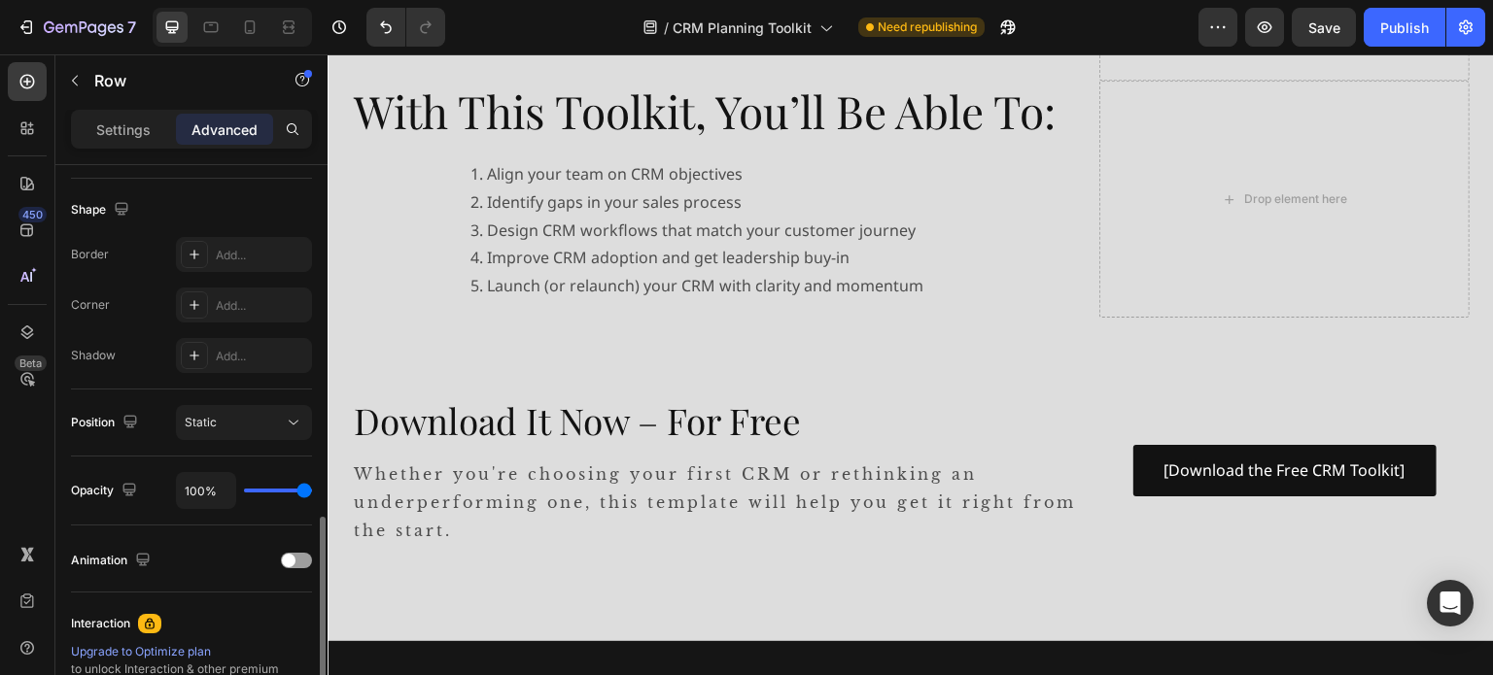
scroll to position [680, 0]
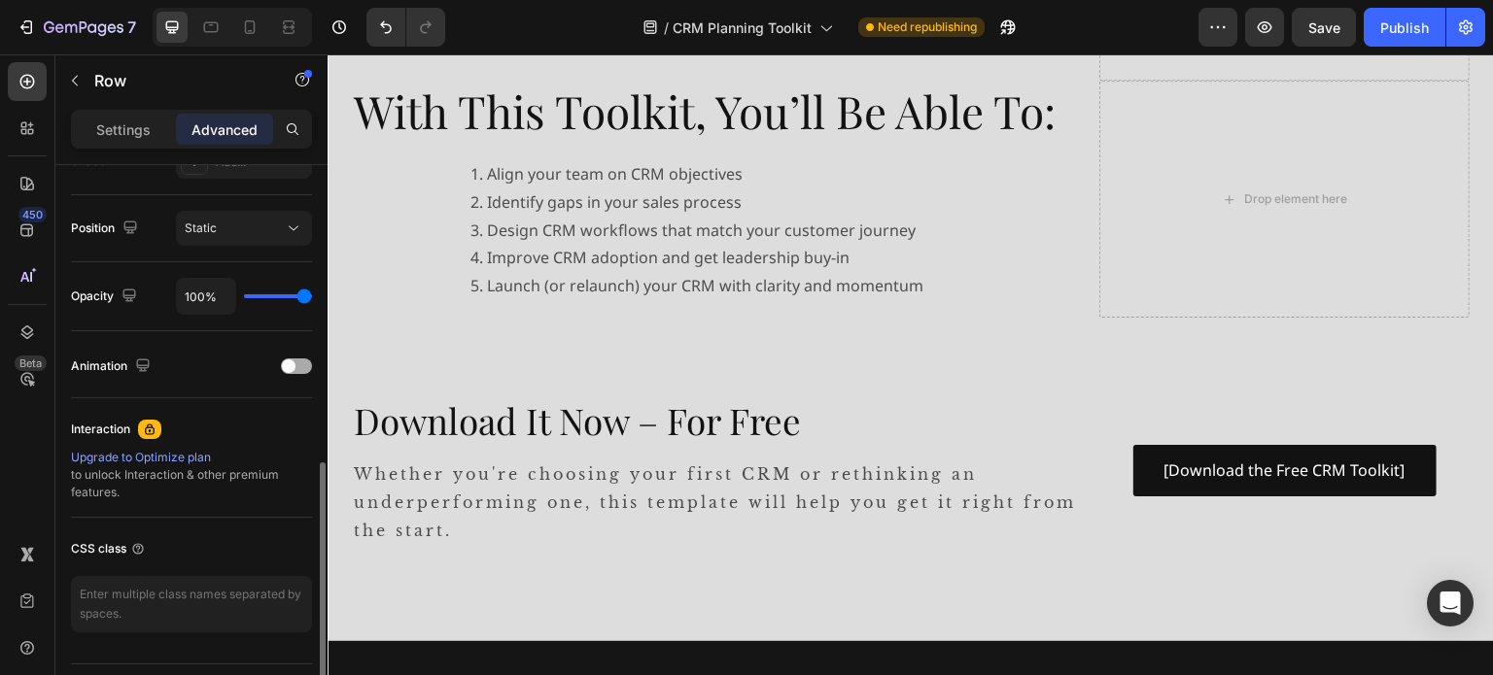
click at [298, 364] on div at bounding box center [296, 367] width 31 height 16
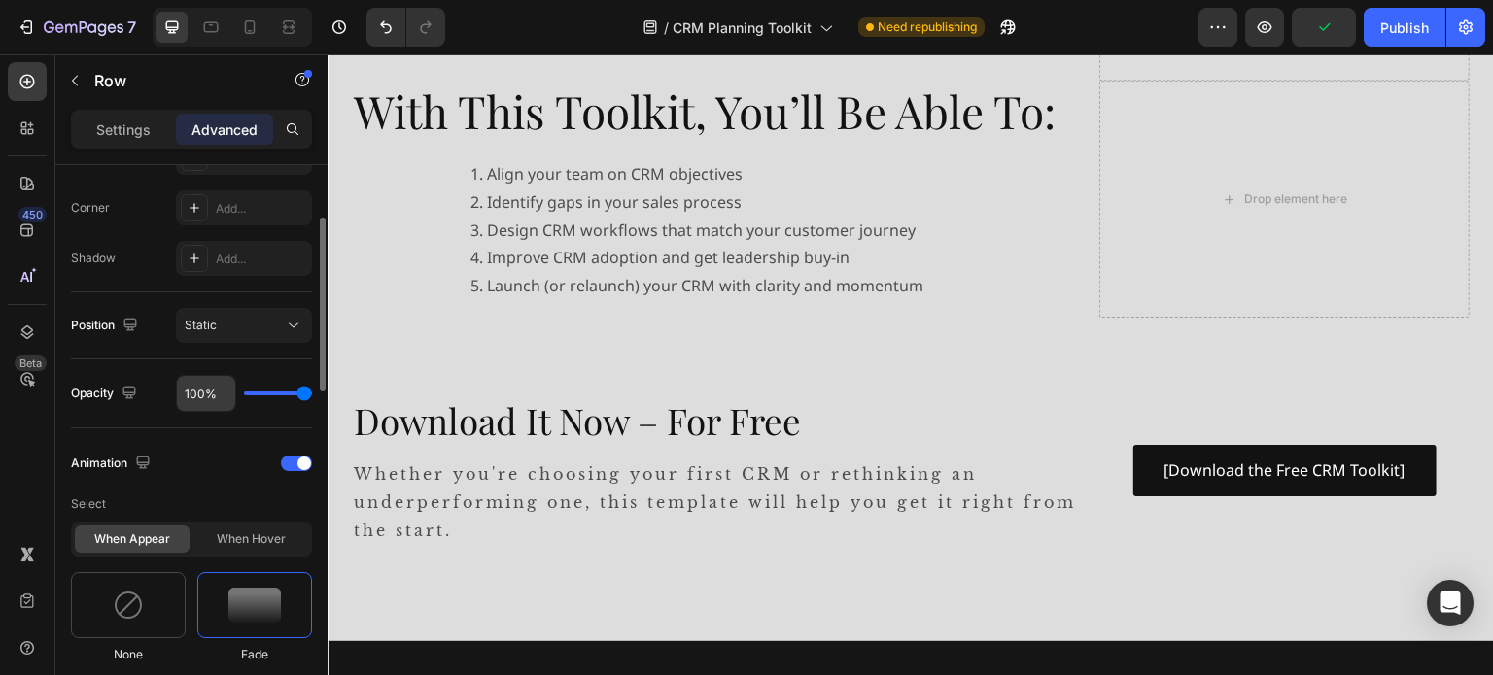
scroll to position [194, 0]
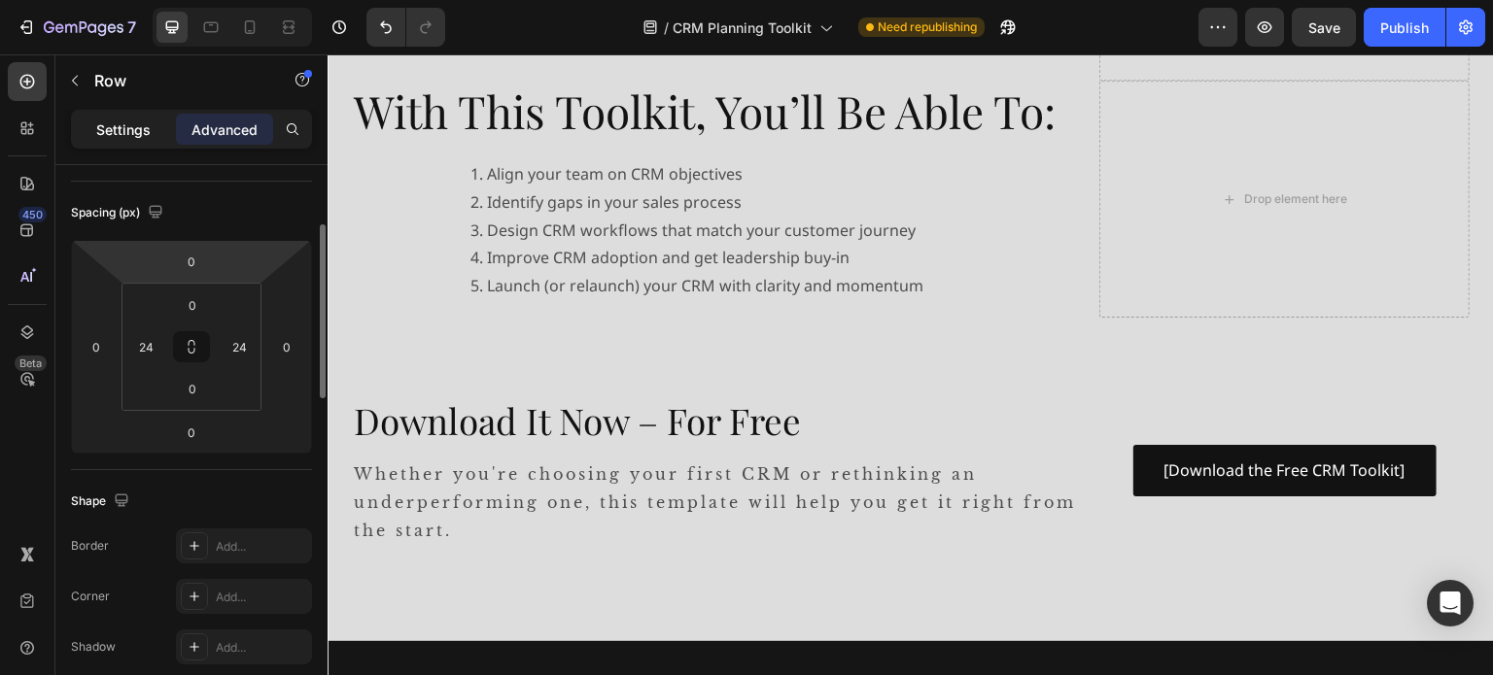
click at [135, 131] on p "Settings" at bounding box center [123, 130] width 54 height 20
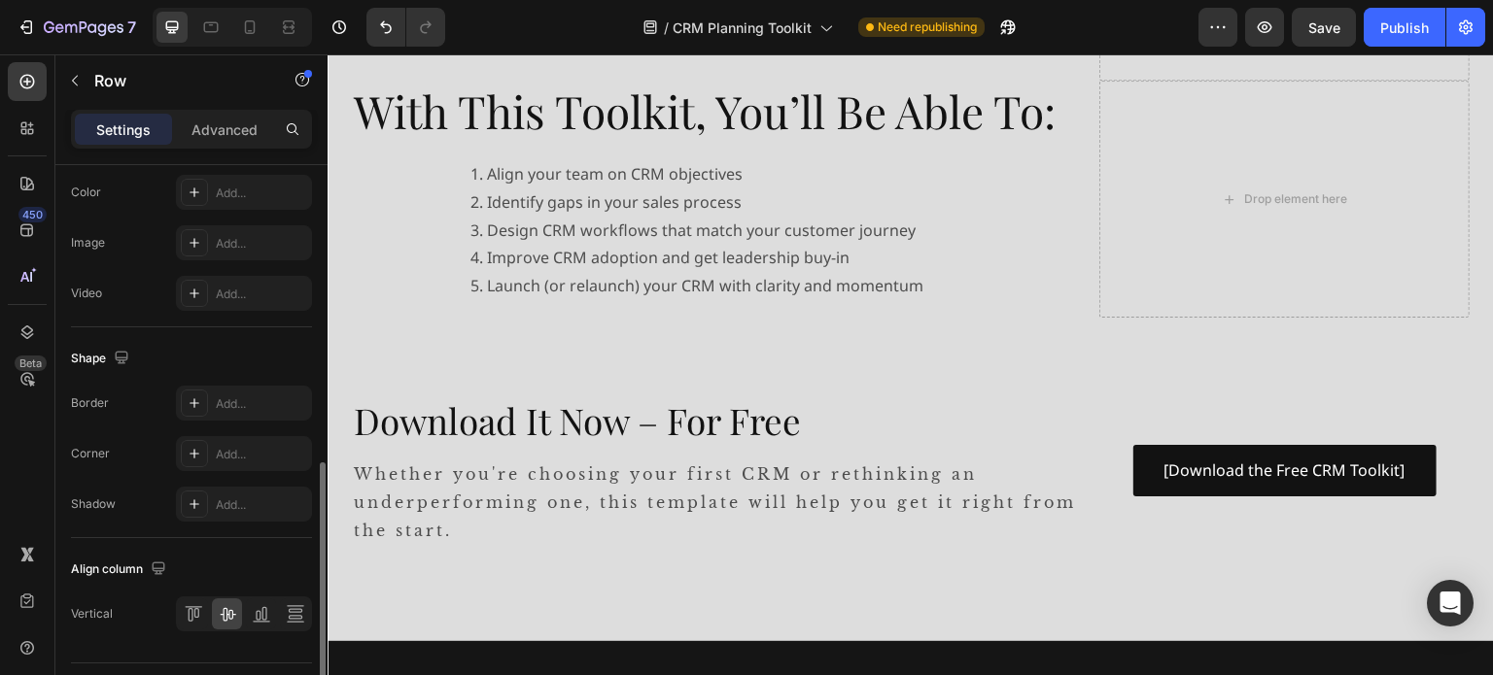
scroll to position [727, 0]
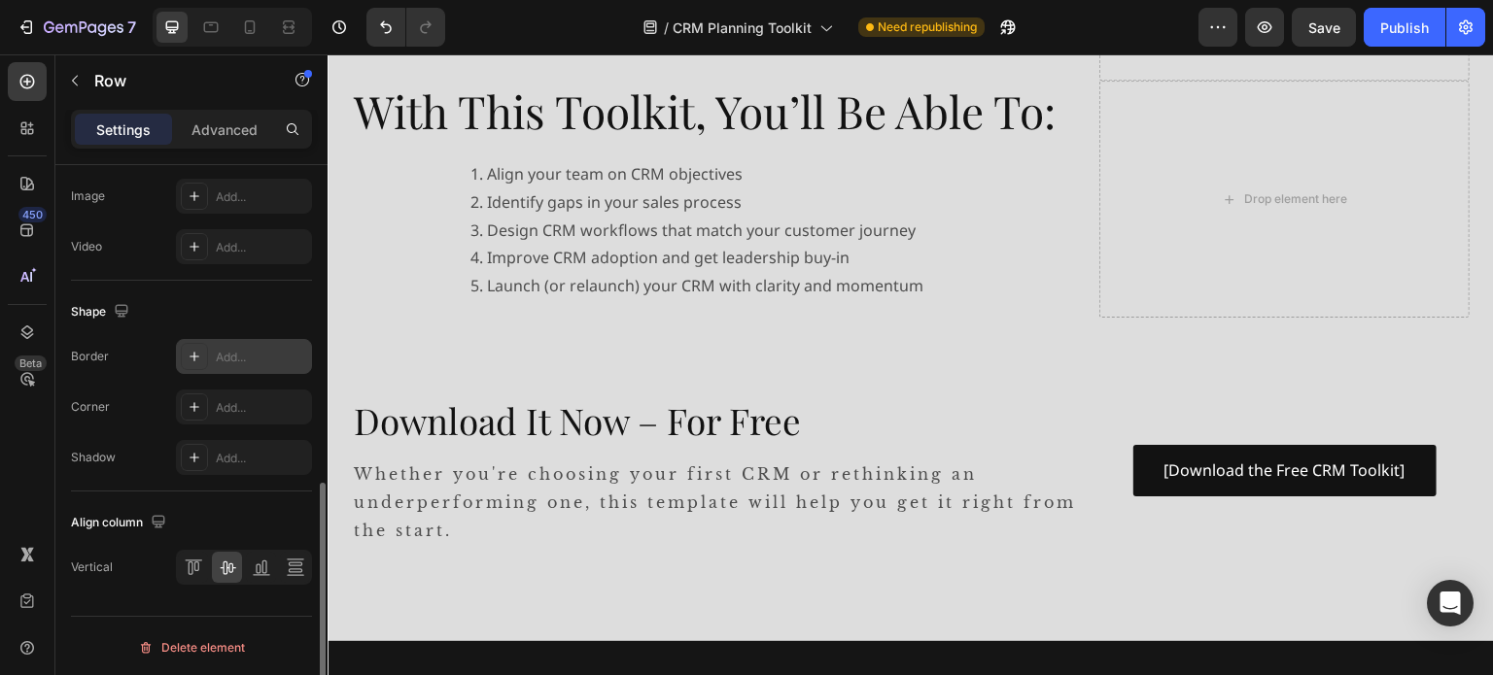
click at [191, 349] on icon at bounding box center [195, 357] width 16 height 16
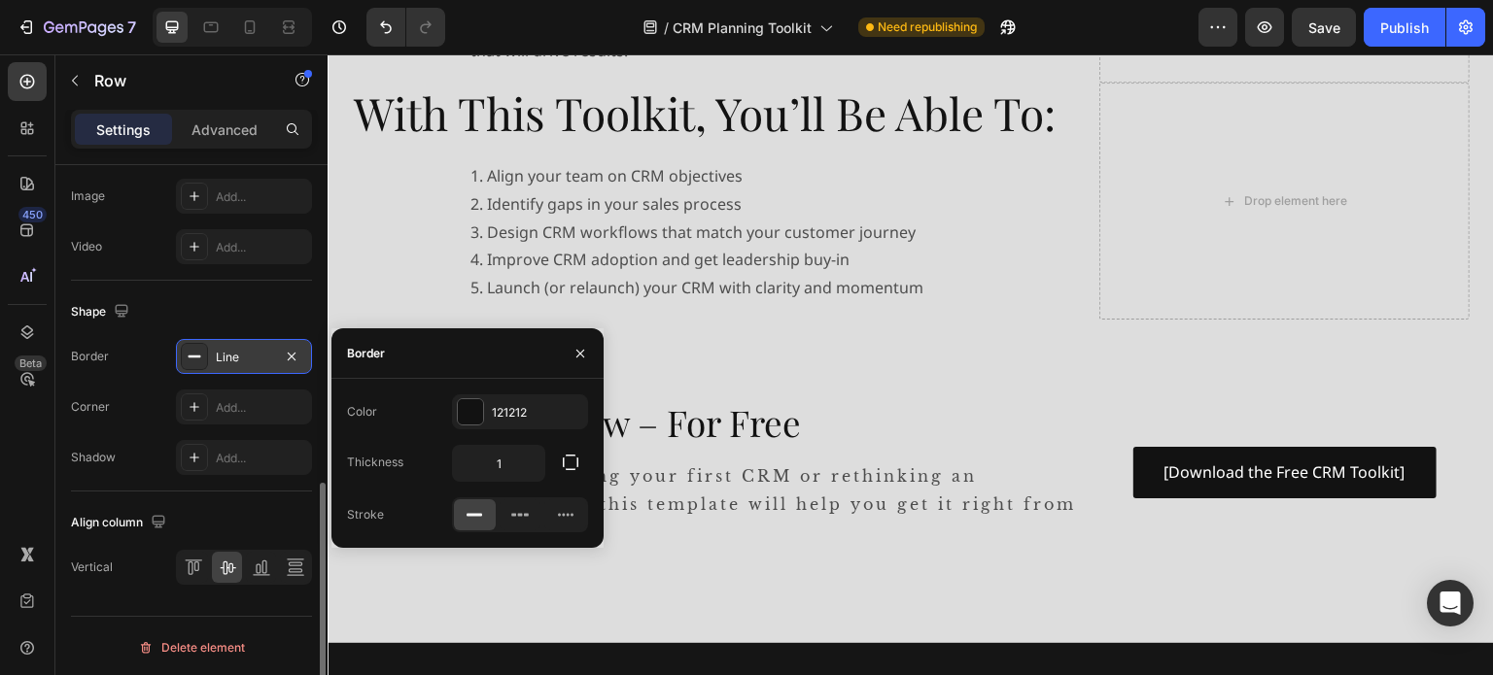
click at [475, 521] on icon at bounding box center [474, 514] width 19 height 19
click at [525, 458] on input "1" at bounding box center [498, 463] width 91 height 35
type input "4"
click at [260, 297] on div "Shape" at bounding box center [191, 311] width 241 height 31
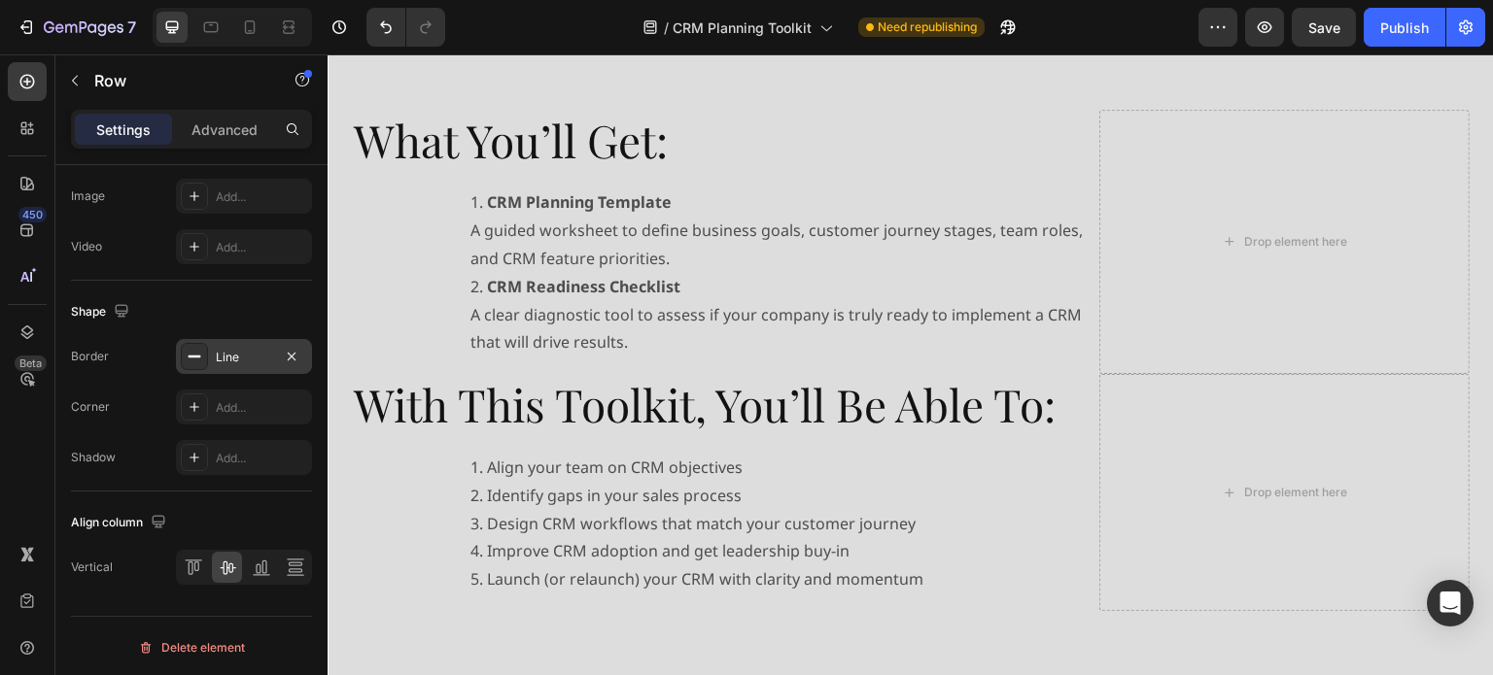
scroll to position [486, 0]
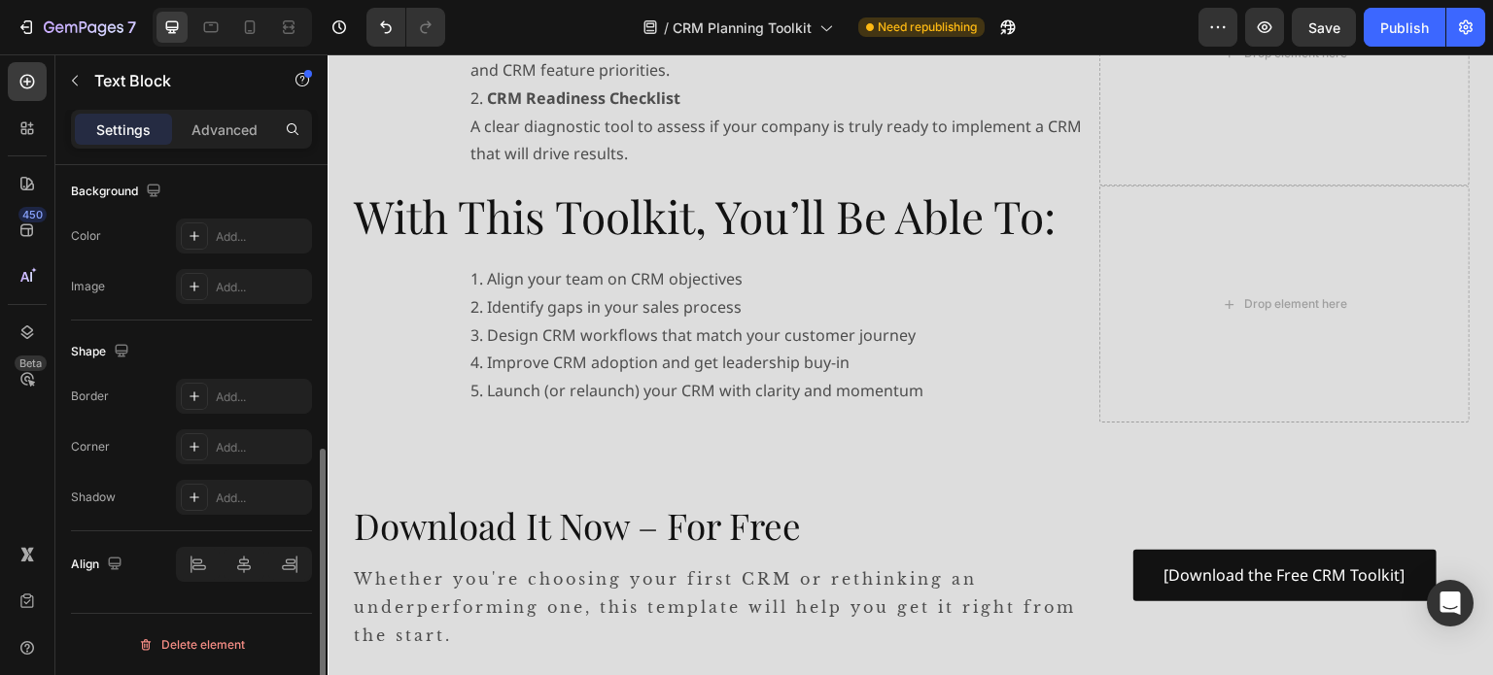
scroll to position [0, 0]
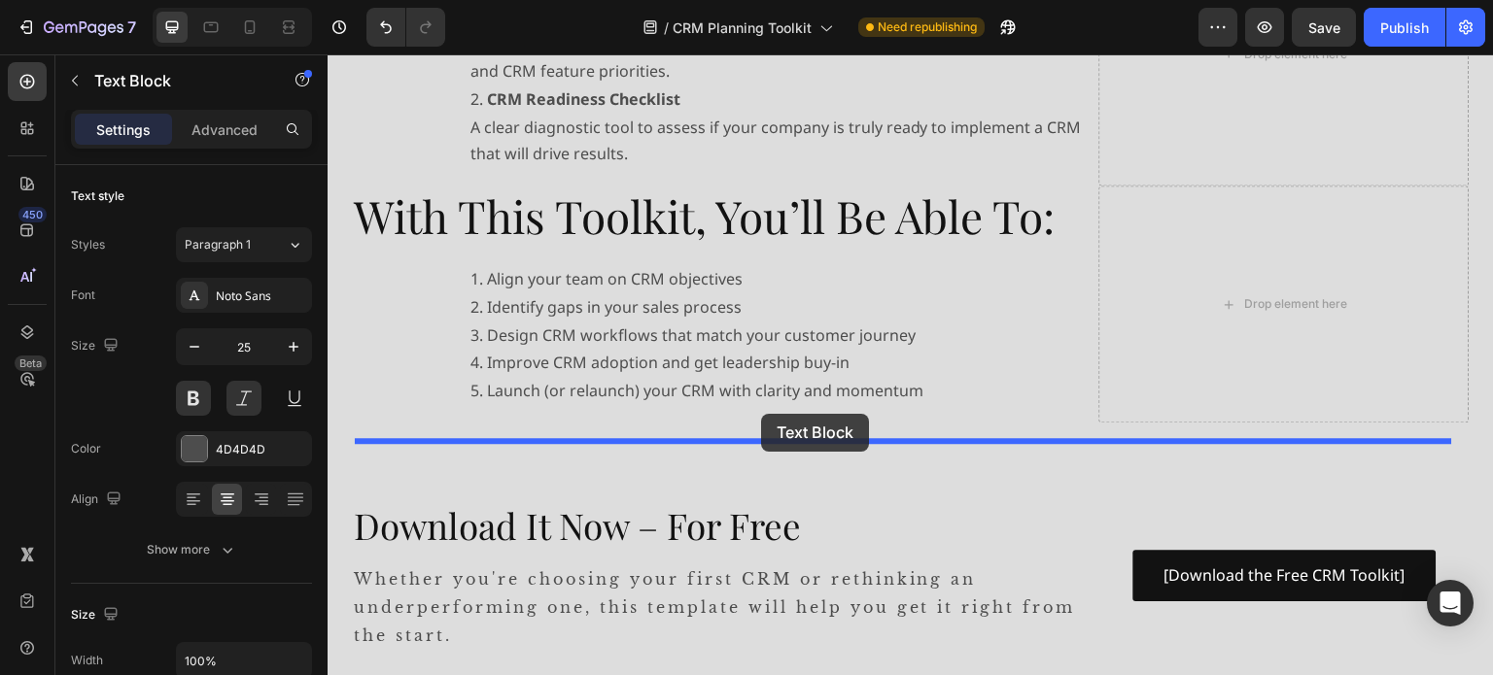
drag, startPoint x: 399, startPoint y: 424, endPoint x: 763, endPoint y: 414, distance: 363.6
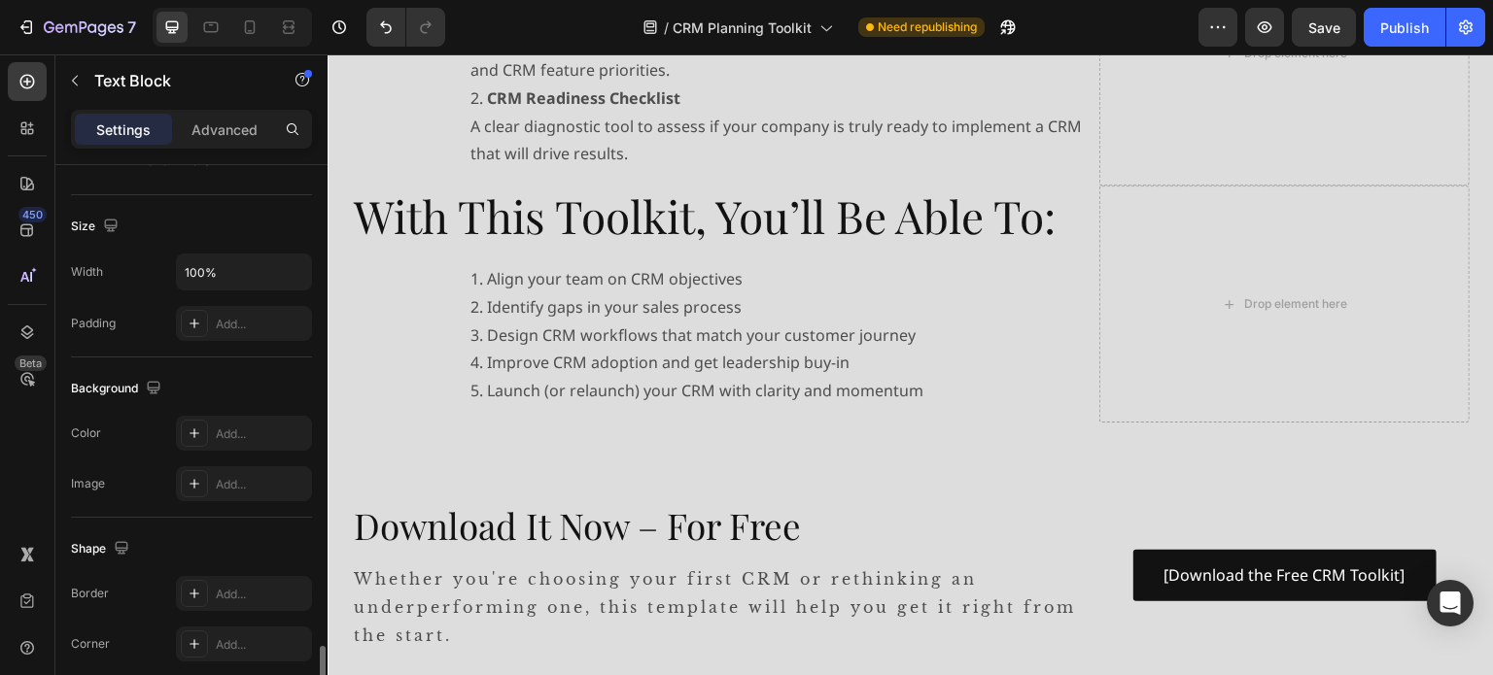
scroll to position [583, 0]
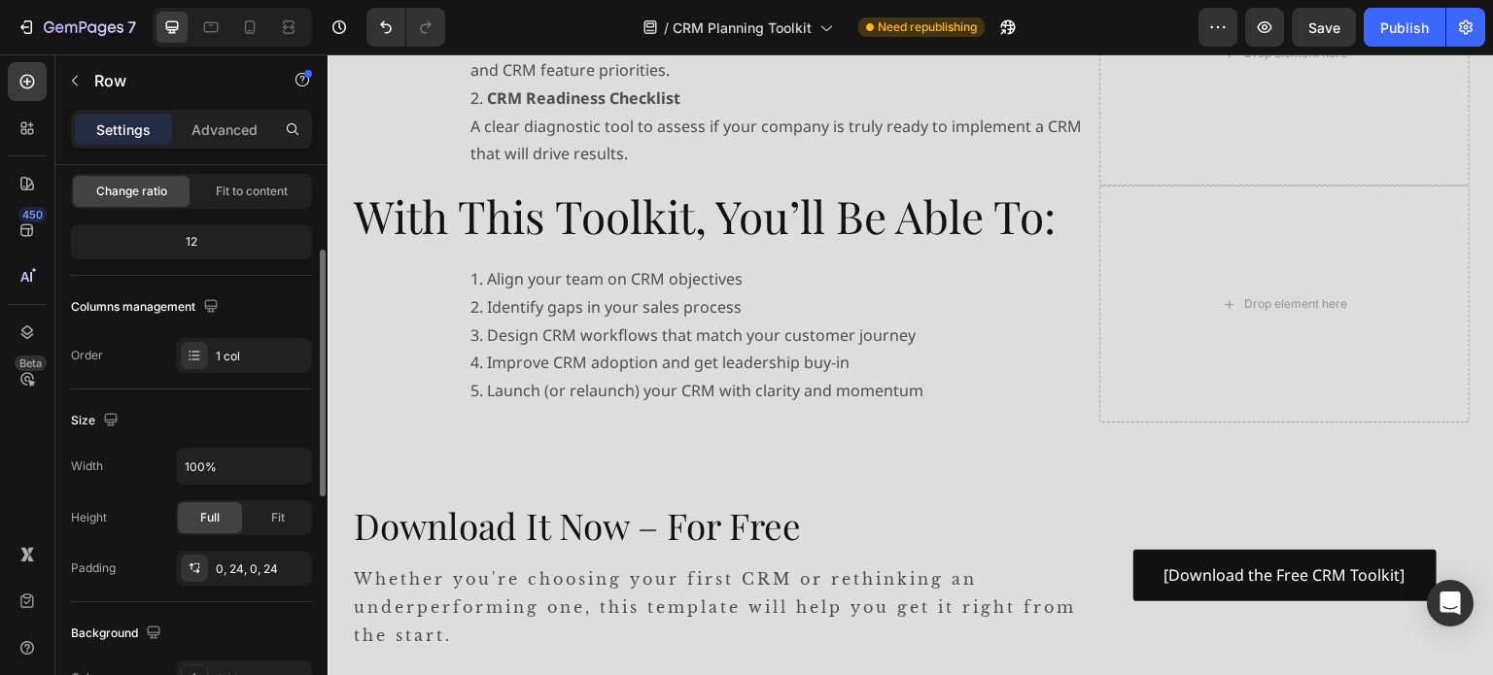
scroll to position [97, 0]
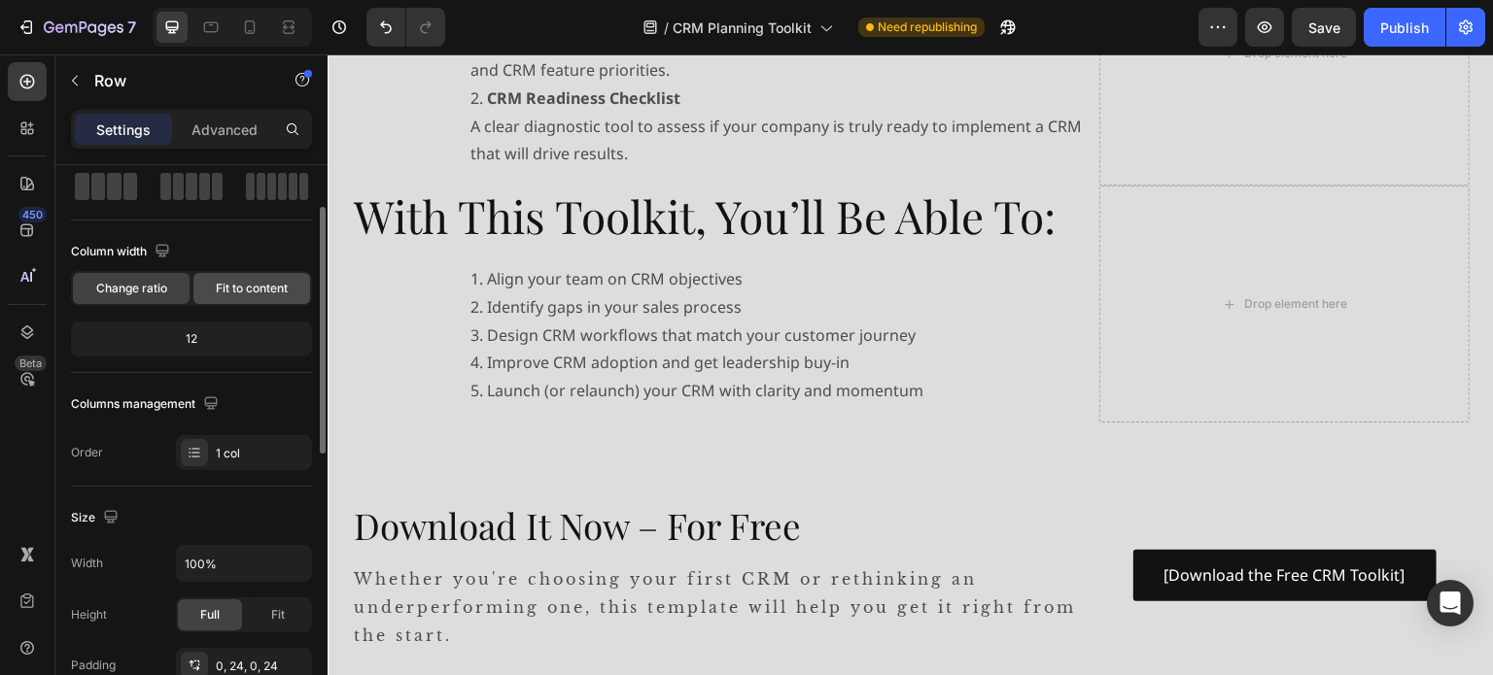
click at [272, 280] on span "Fit to content" at bounding box center [252, 288] width 72 height 17
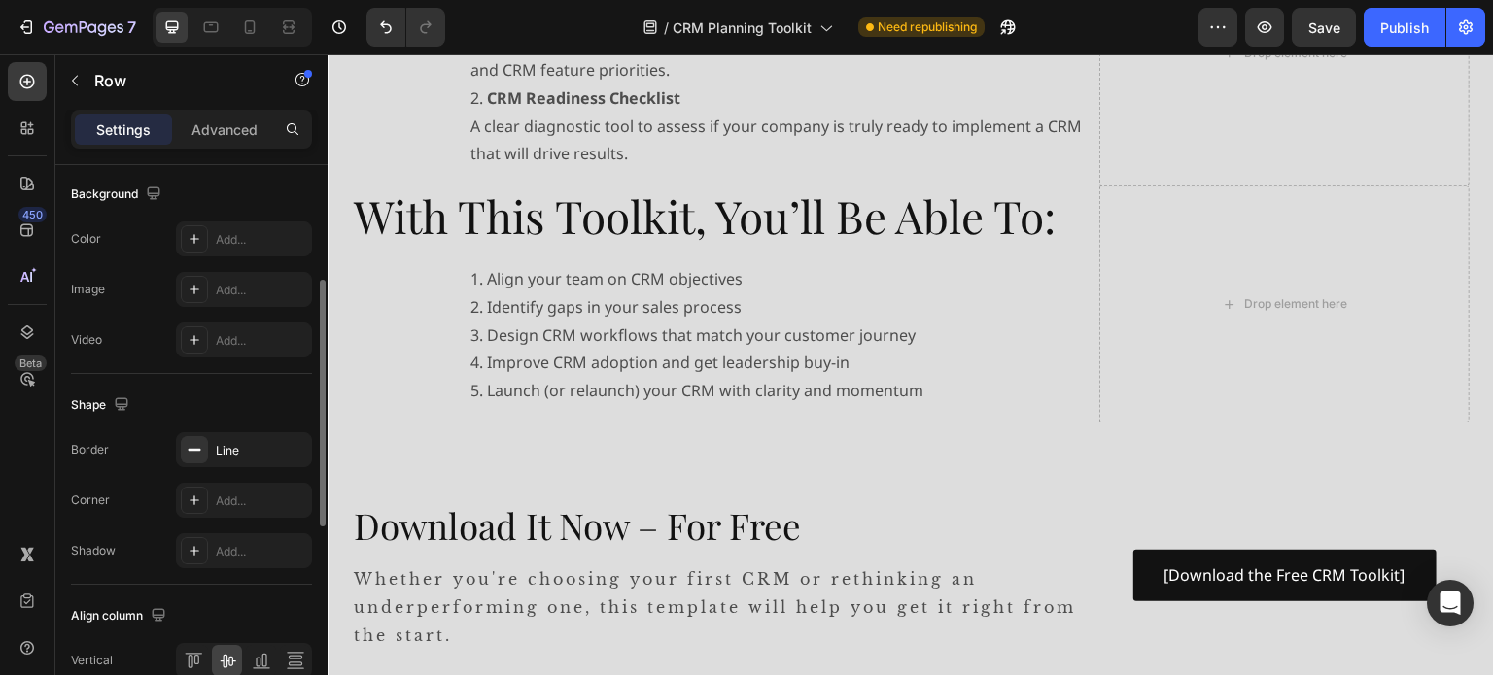
scroll to position [389, 0]
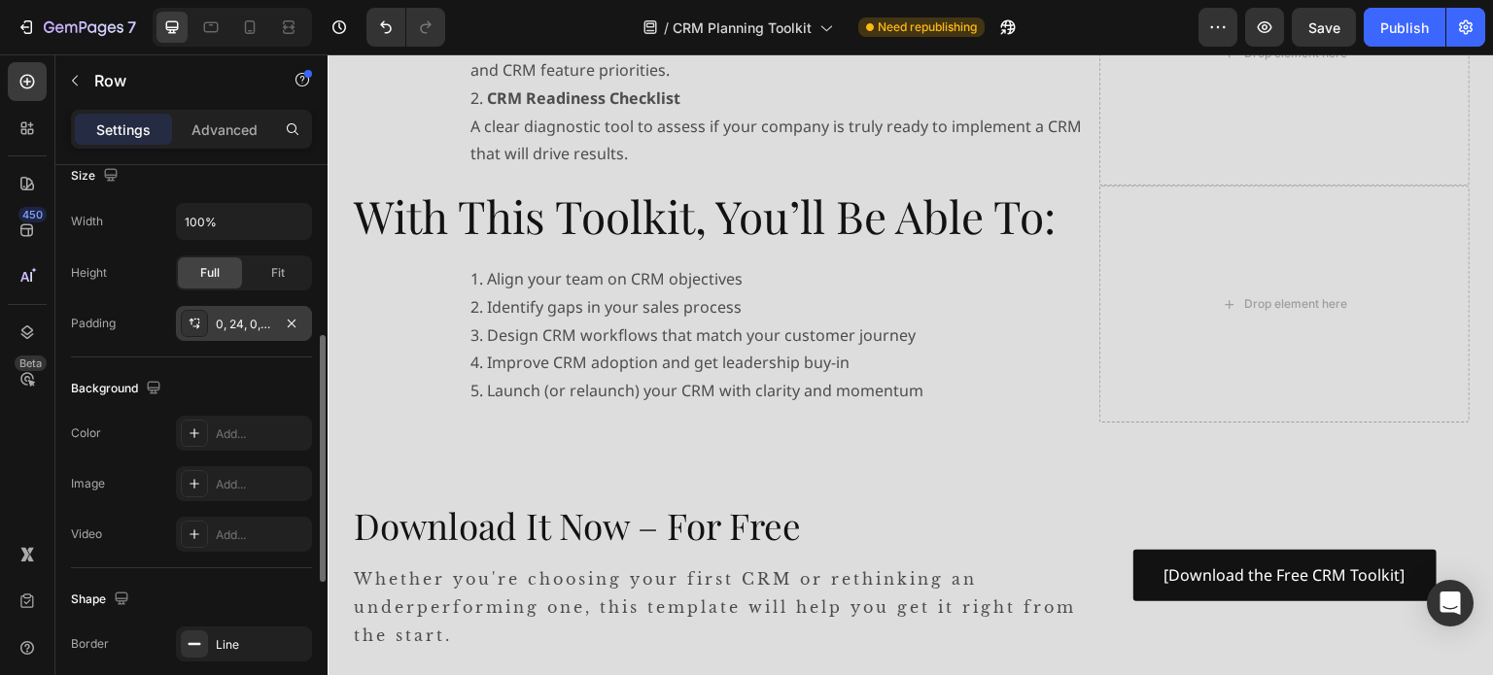
click at [209, 318] on div "0, 24, 0, 24" at bounding box center [244, 323] width 136 height 35
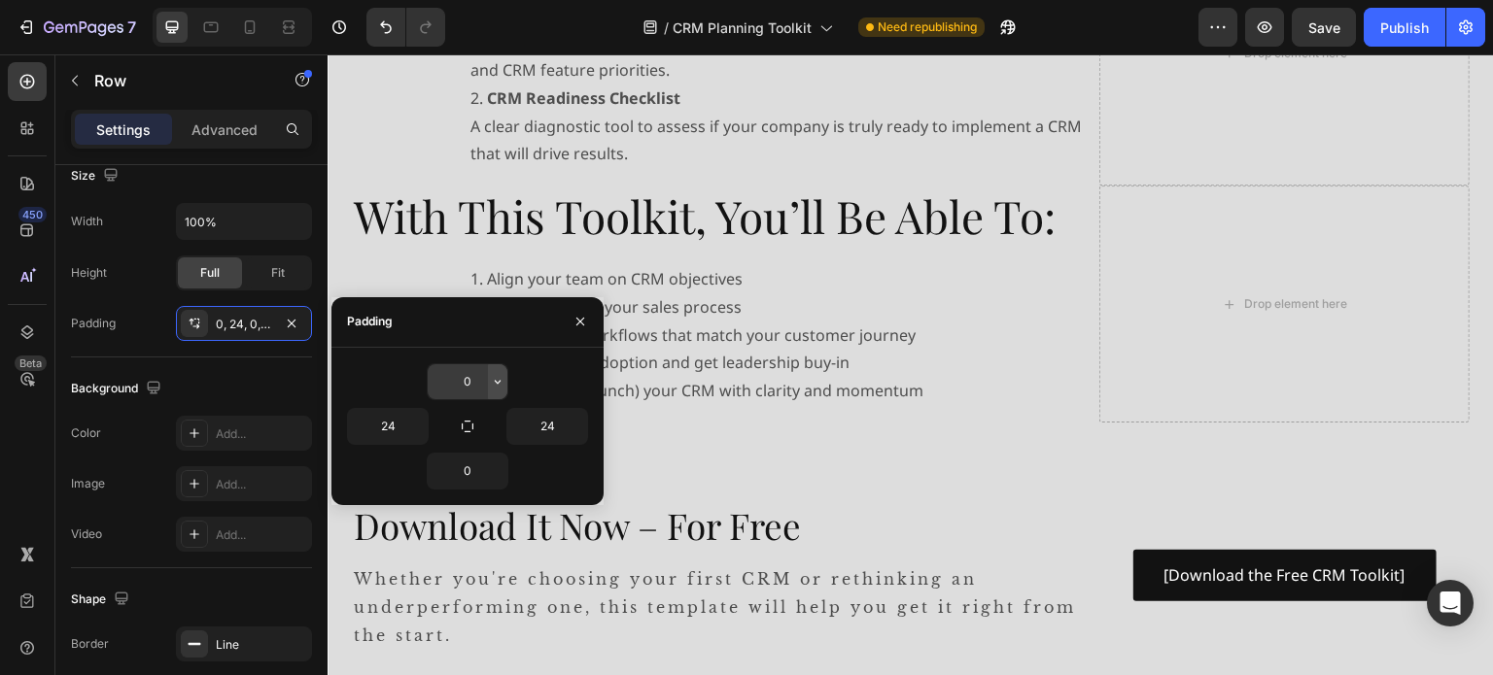
click at [495, 378] on icon "button" at bounding box center [498, 382] width 16 height 16
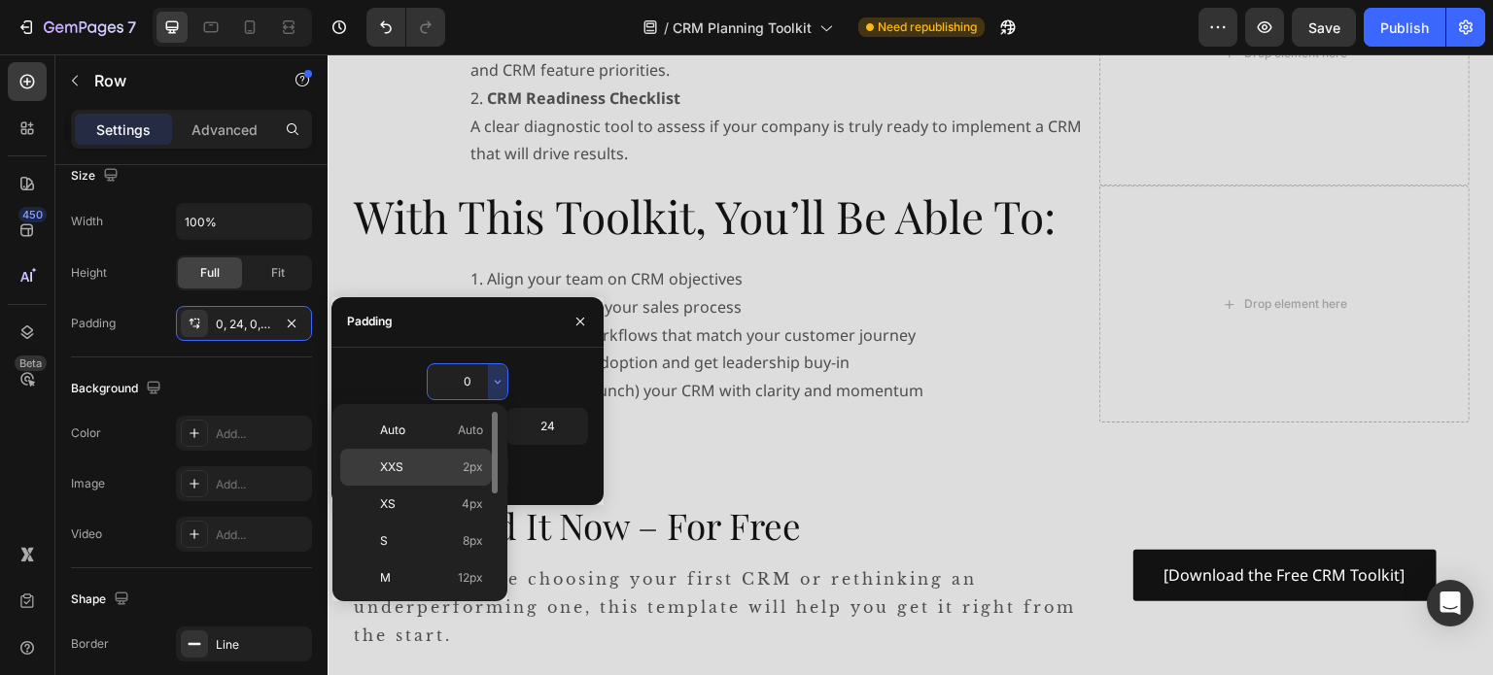
click at [467, 467] on span "2px" at bounding box center [473, 467] width 20 height 17
type input "2"
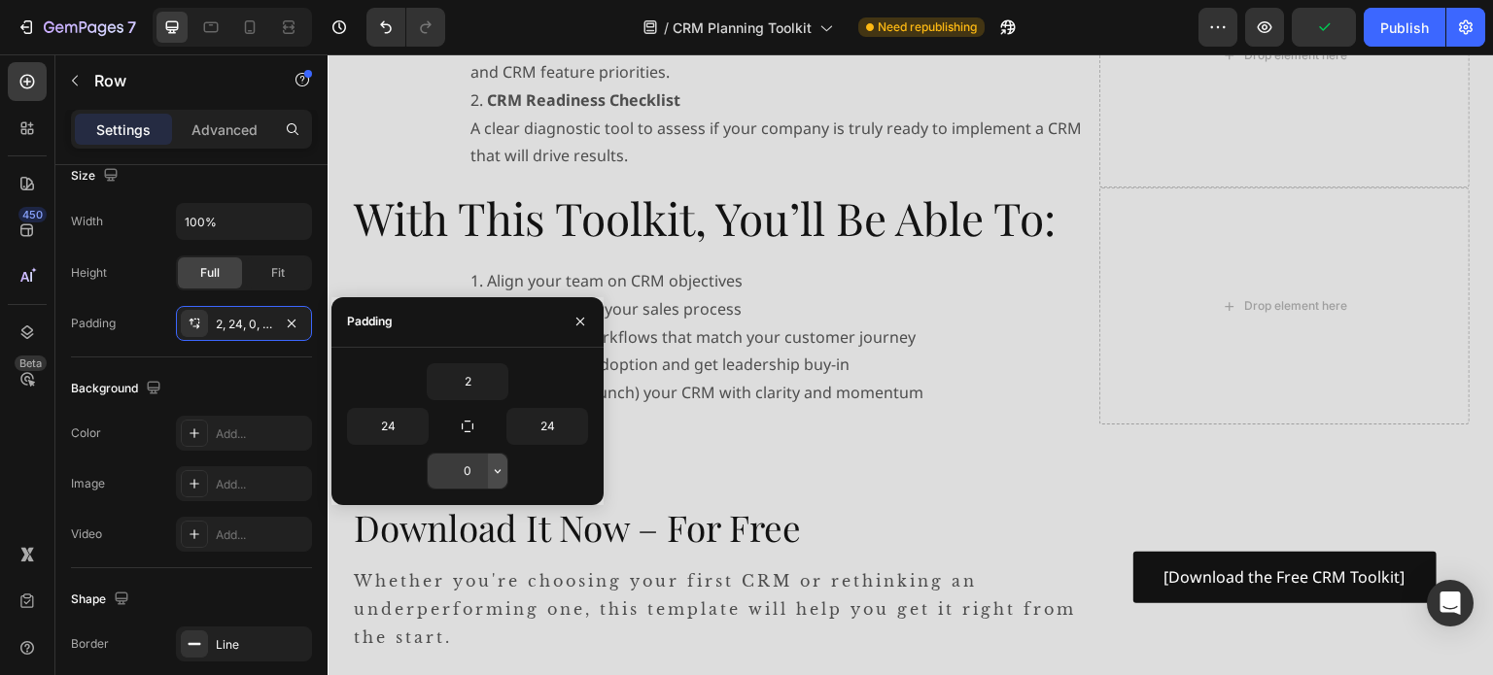
click at [496, 477] on button "button" at bounding box center [497, 471] width 19 height 35
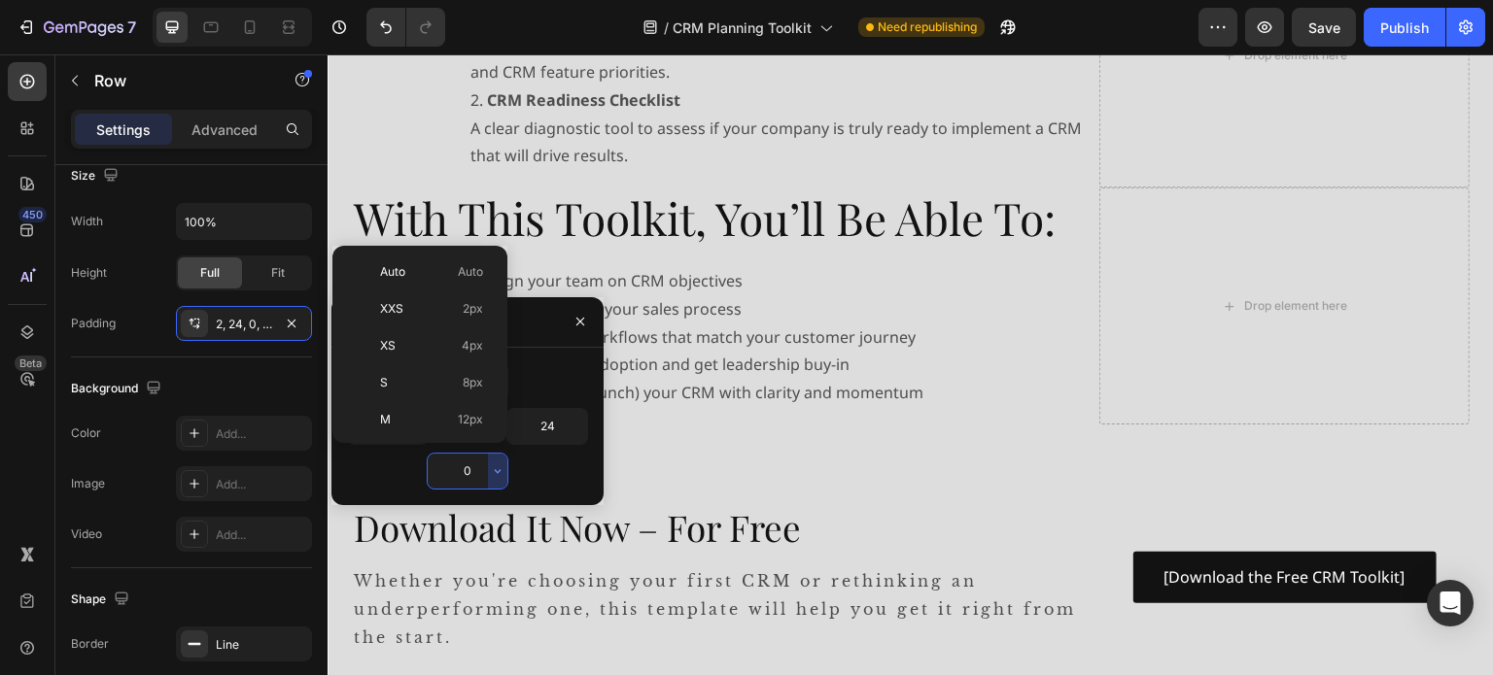
click at [482, 328] on div "XXS 2px" at bounding box center [416, 346] width 152 height 37
type input "2"
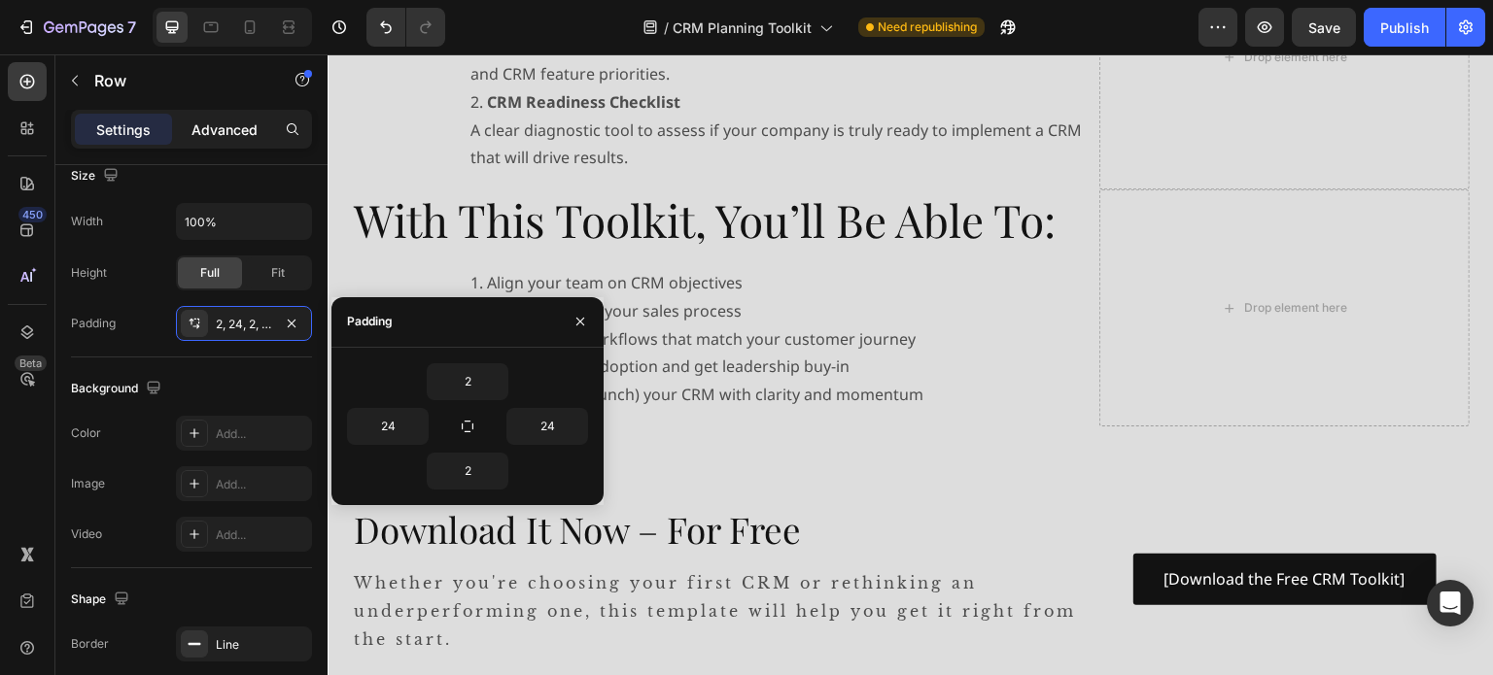
click at [225, 139] on div "Advanced" at bounding box center [224, 129] width 97 height 31
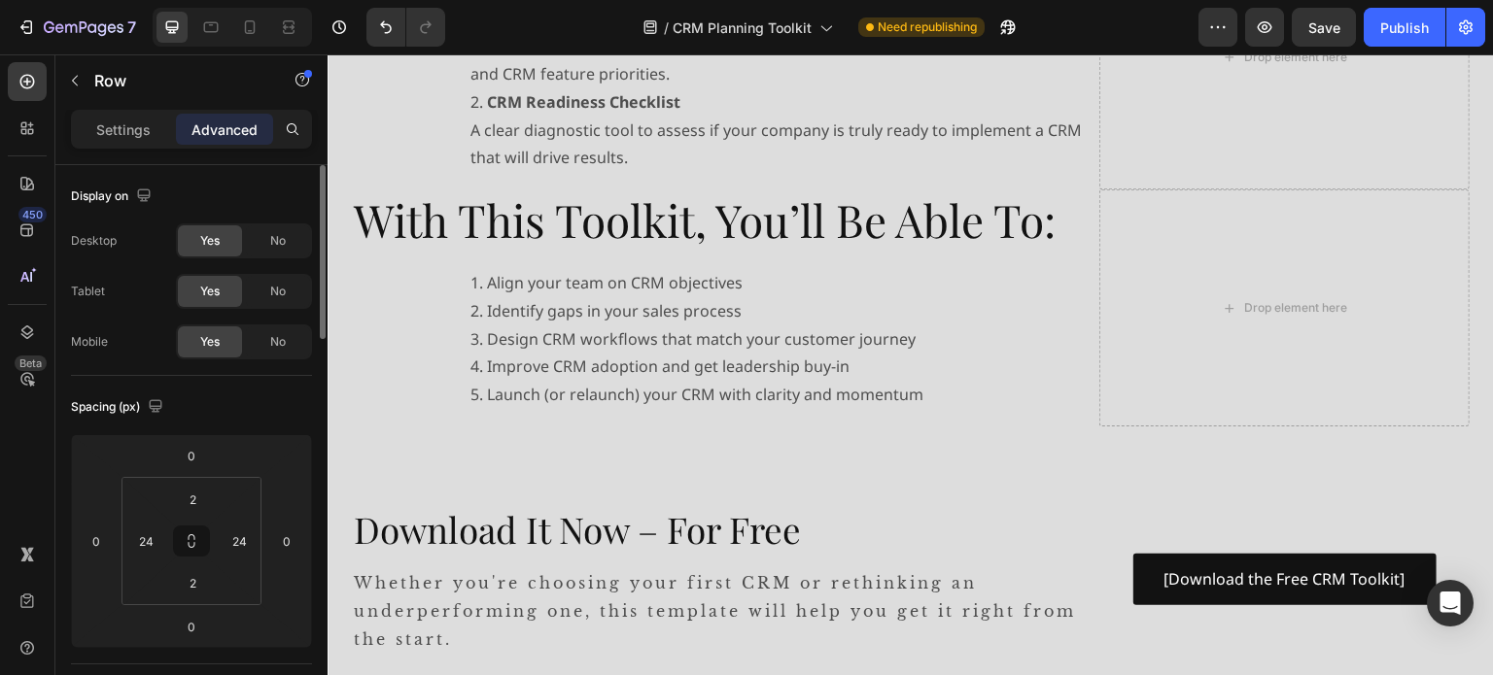
scroll to position [194, 0]
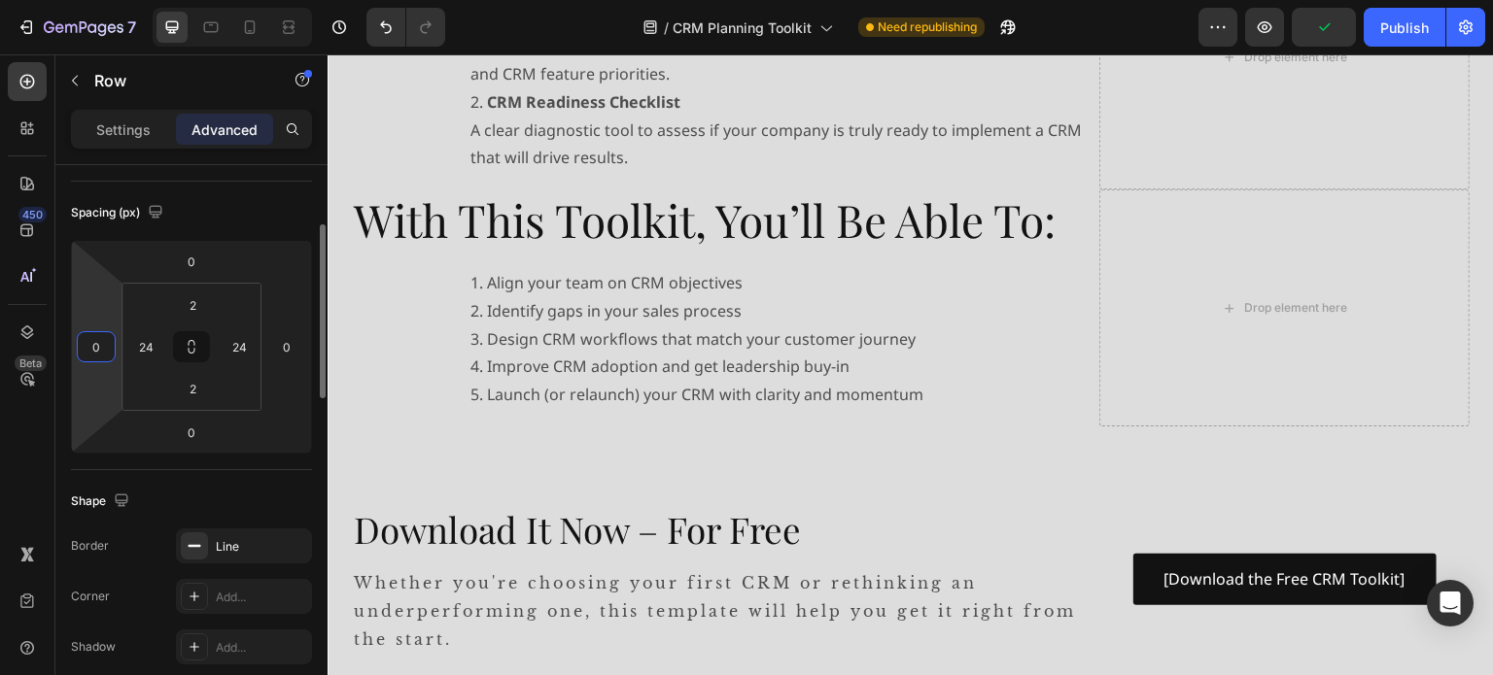
click at [108, 345] on input "0" at bounding box center [96, 346] width 29 height 29
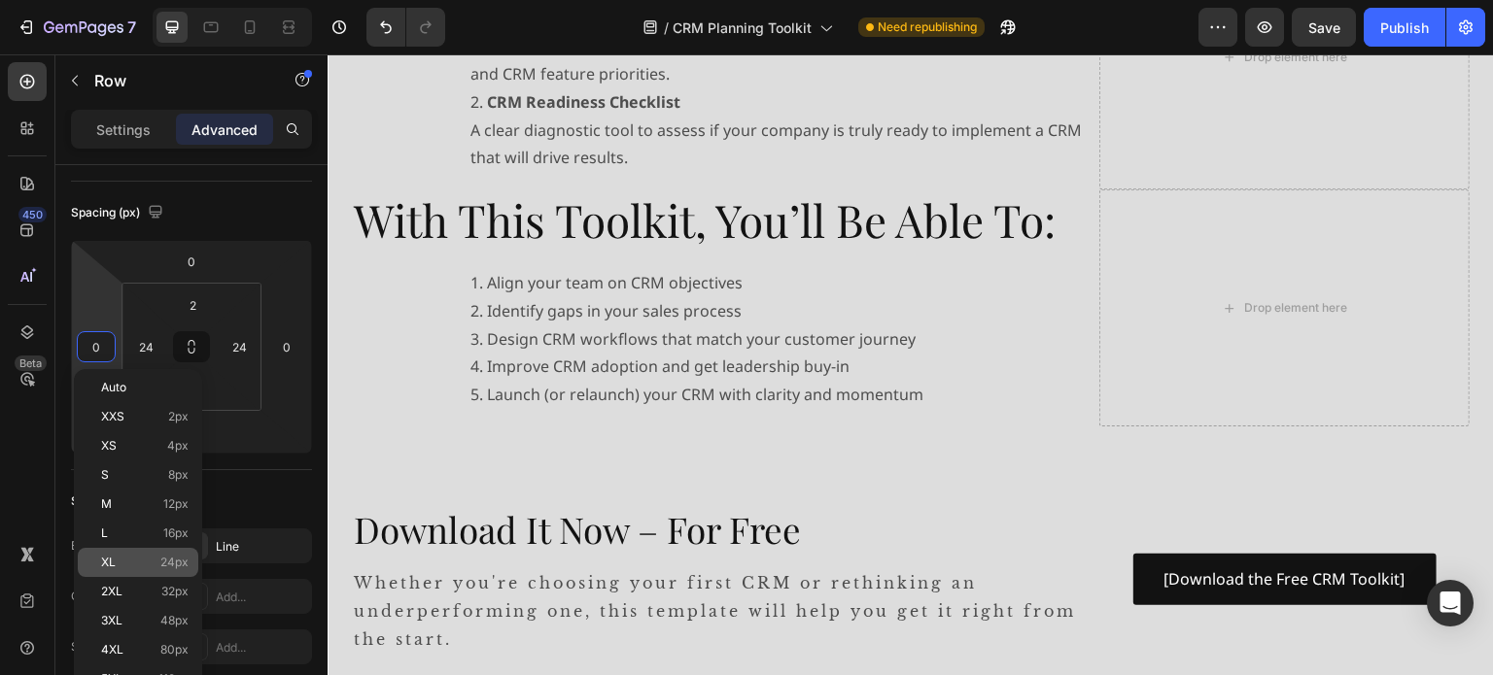
click at [117, 565] on p "XL 24px" at bounding box center [144, 563] width 87 height 14
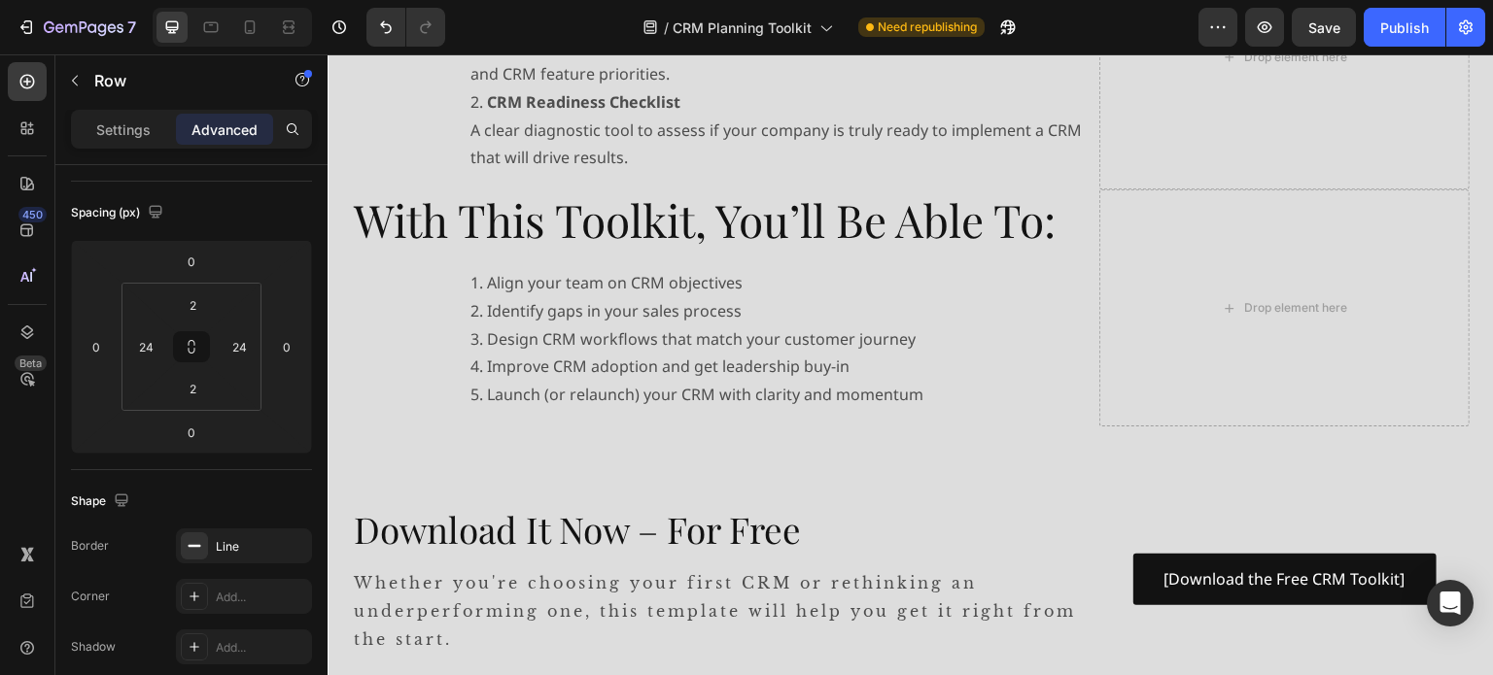
type input "24"
click at [294, 353] on input "0" at bounding box center [286, 346] width 29 height 29
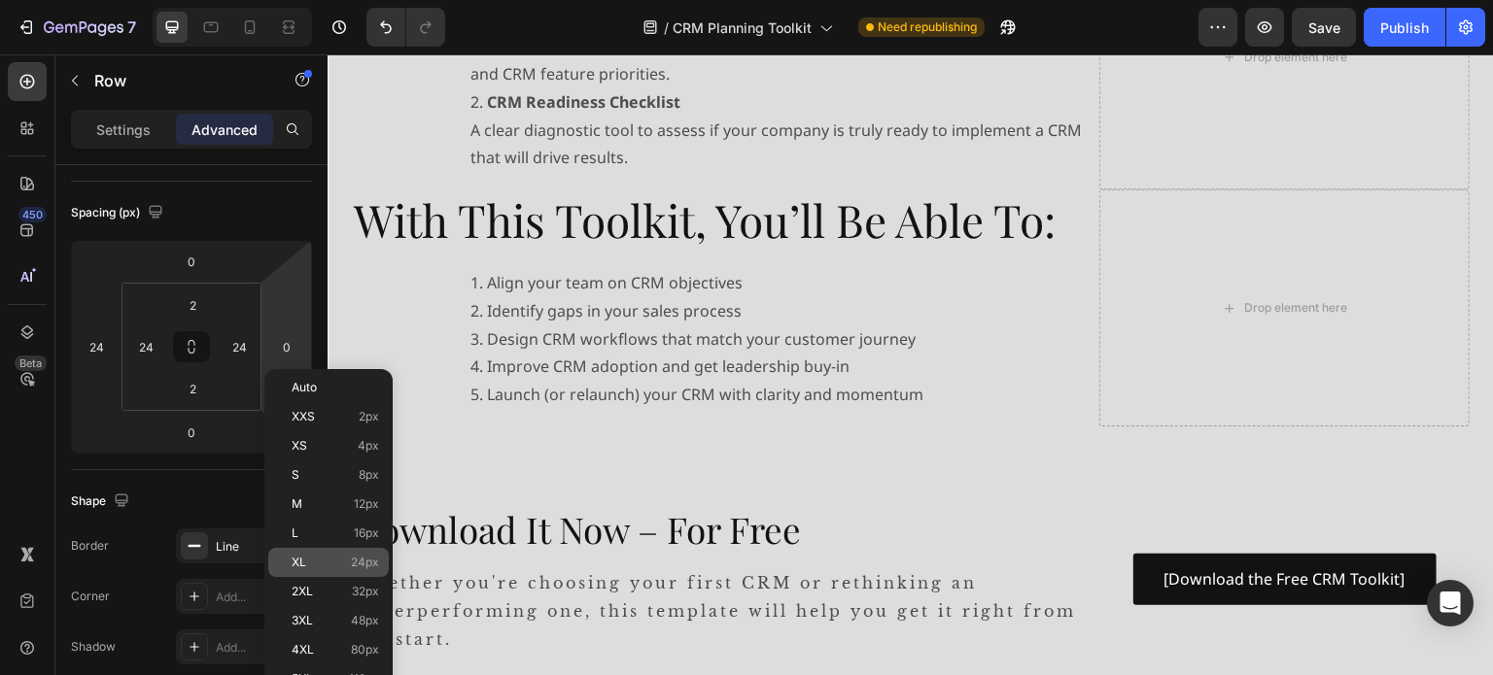
click at [322, 567] on p "XL 24px" at bounding box center [335, 563] width 87 height 14
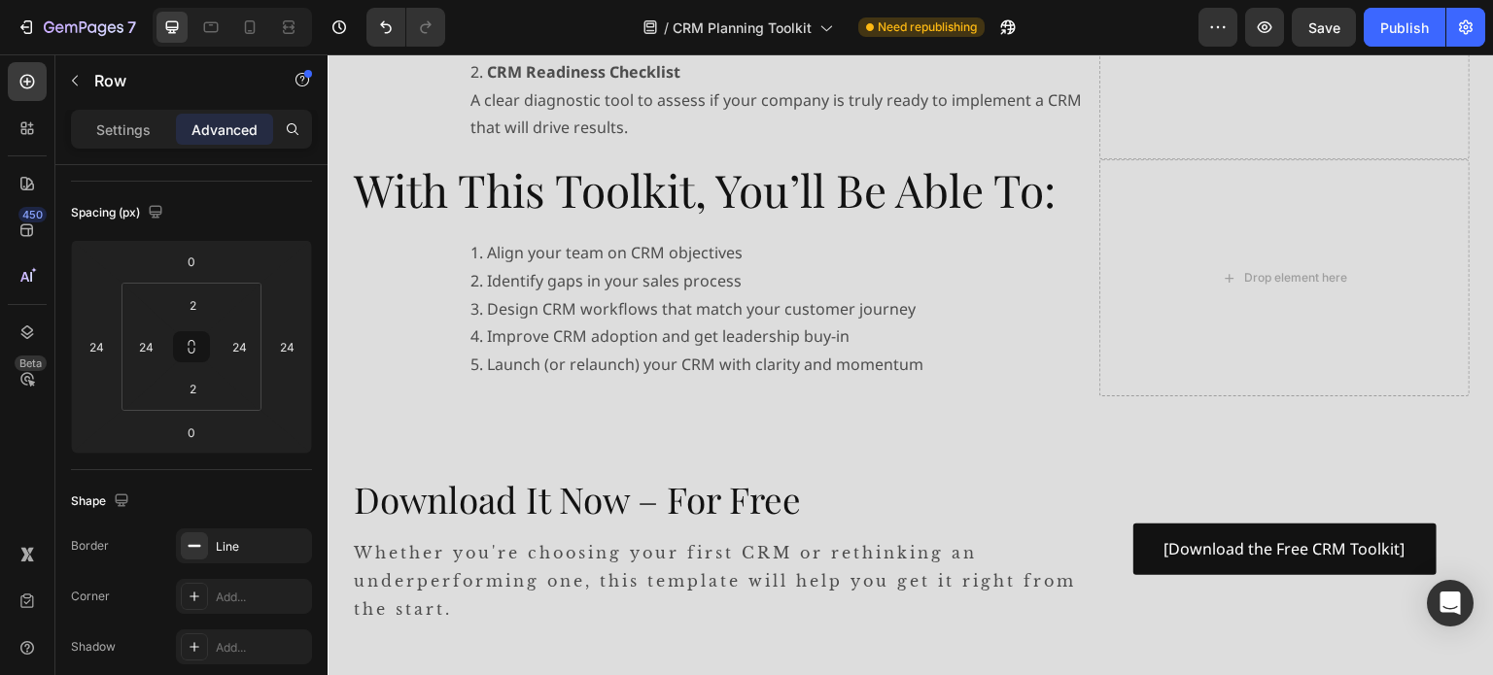
scroll to position [486, 0]
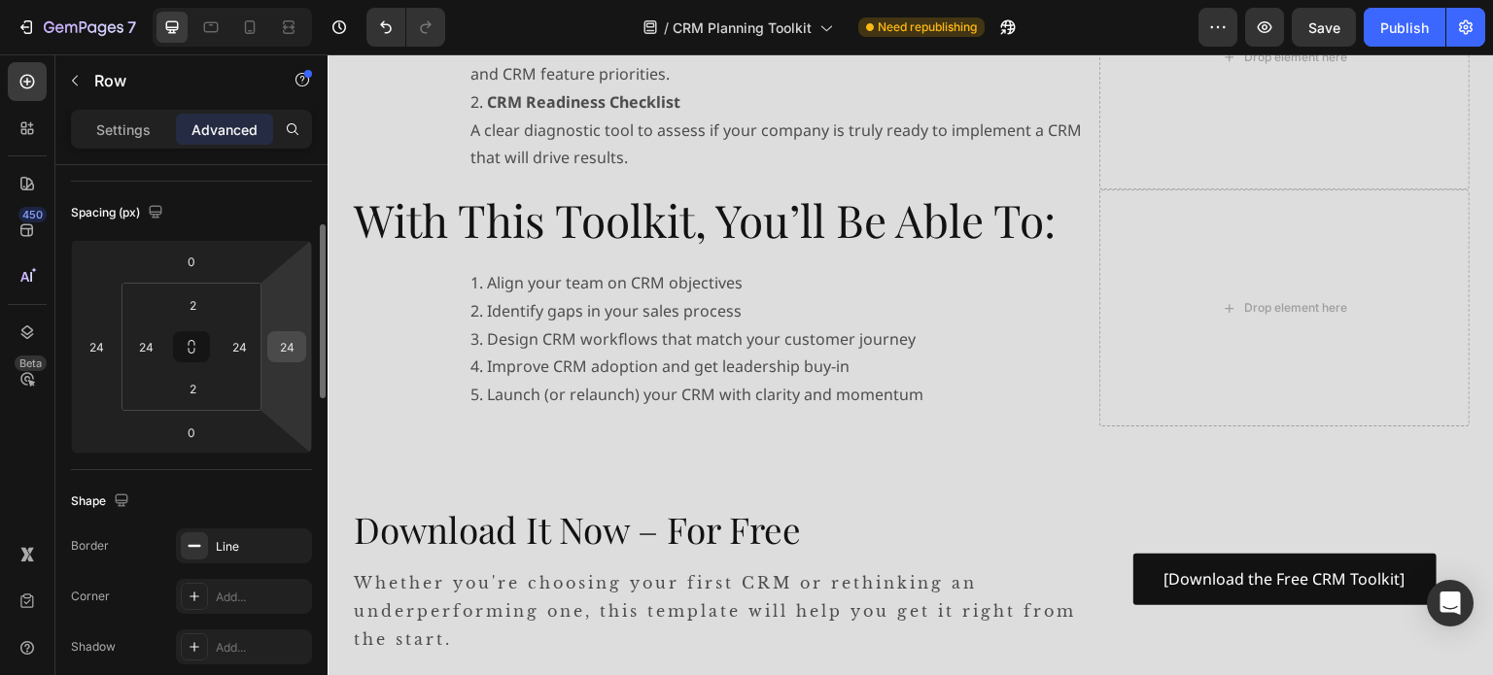
click at [292, 345] on input "24" at bounding box center [286, 346] width 29 height 29
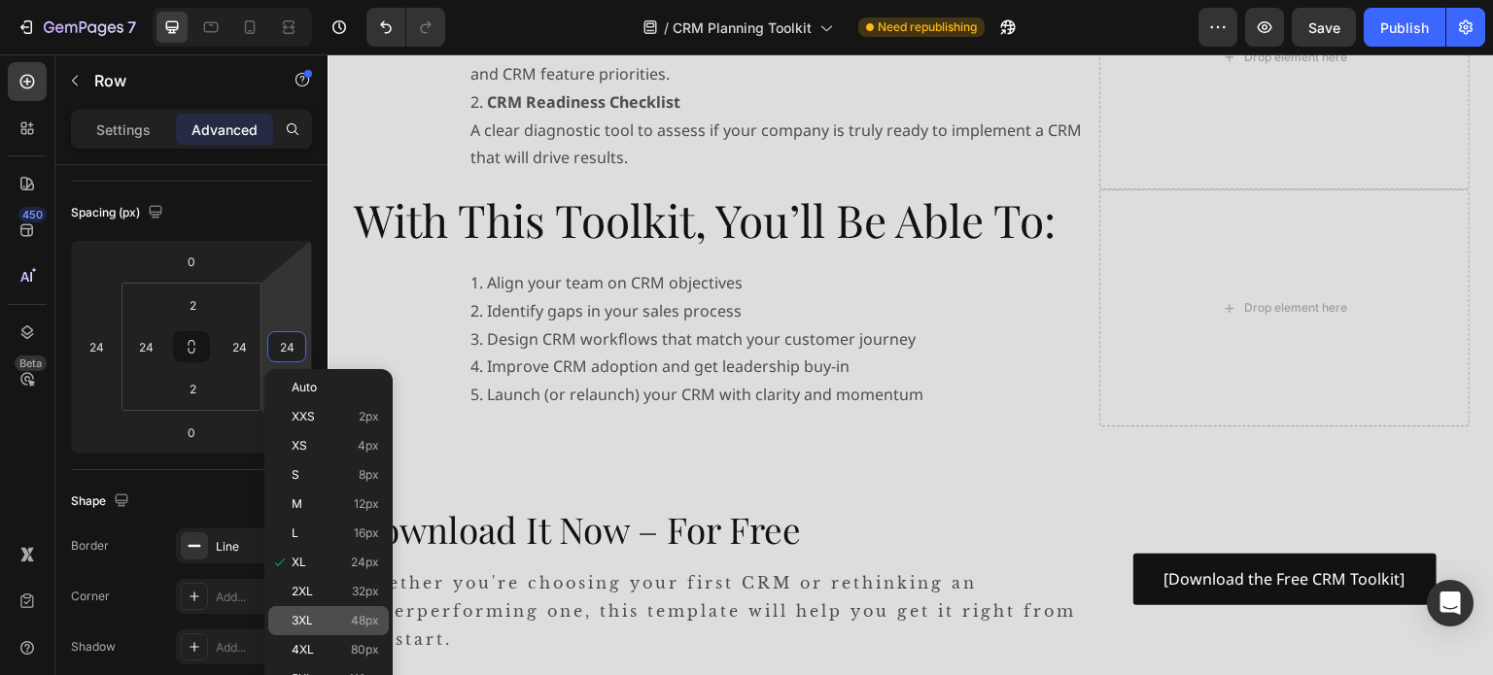
click at [317, 621] on p "3XL 48px" at bounding box center [335, 621] width 87 height 14
type input "48"
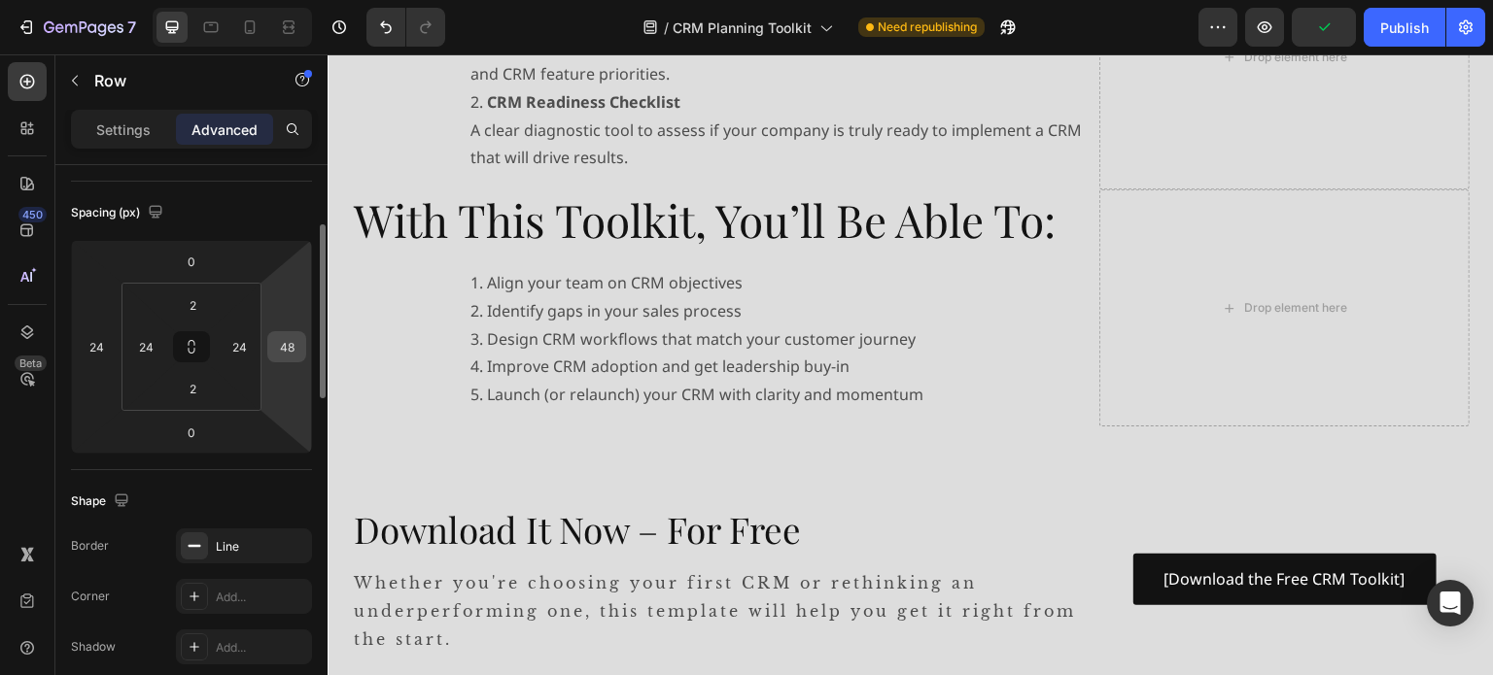
click at [296, 352] on input "48" at bounding box center [286, 346] width 29 height 29
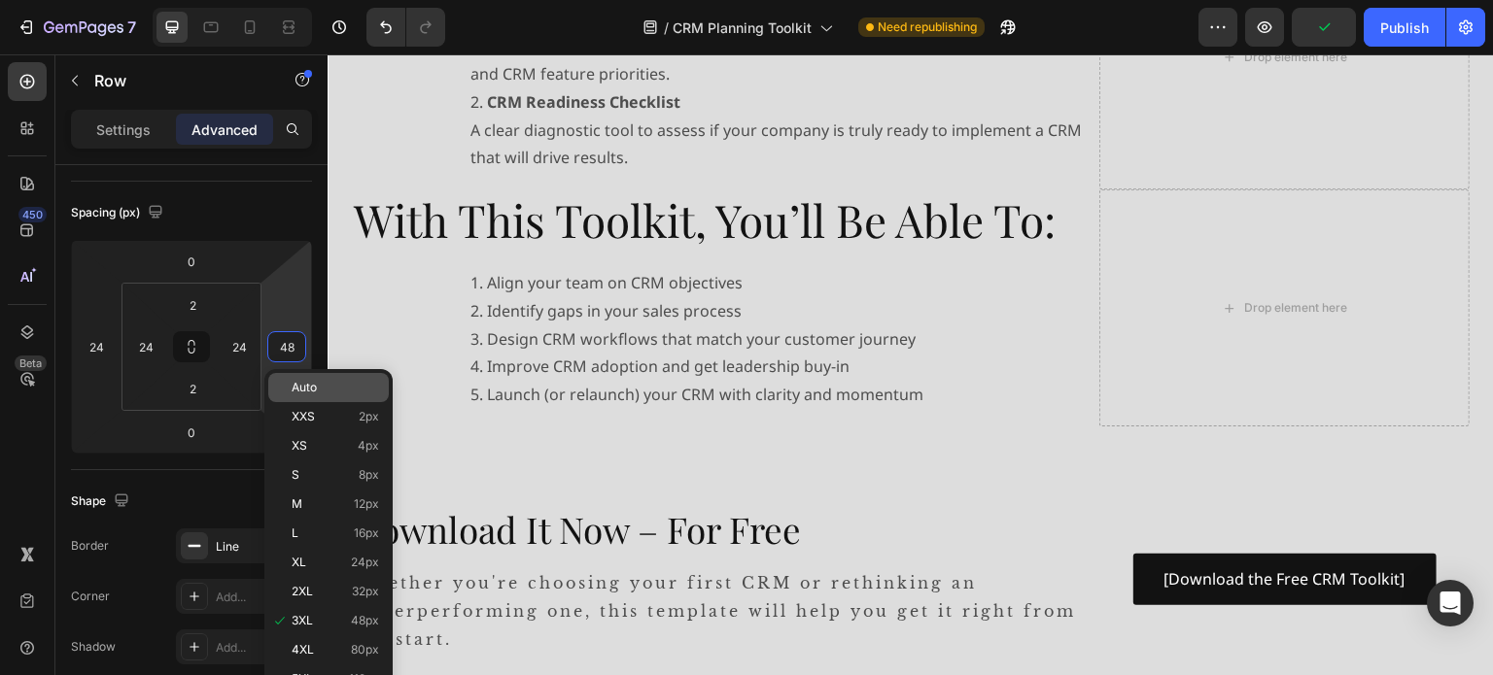
click at [319, 396] on div "Auto" at bounding box center [328, 387] width 121 height 29
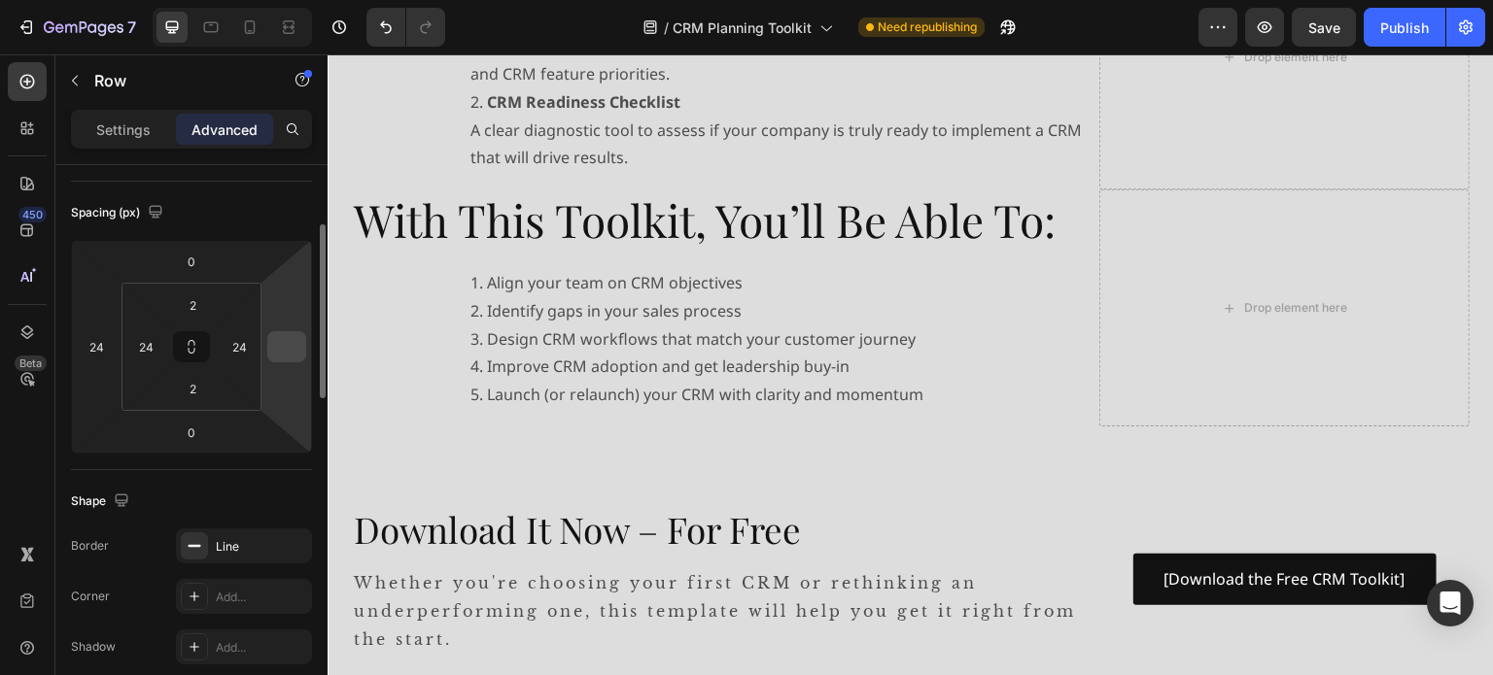
click at [292, 345] on input "number" at bounding box center [286, 346] width 29 height 29
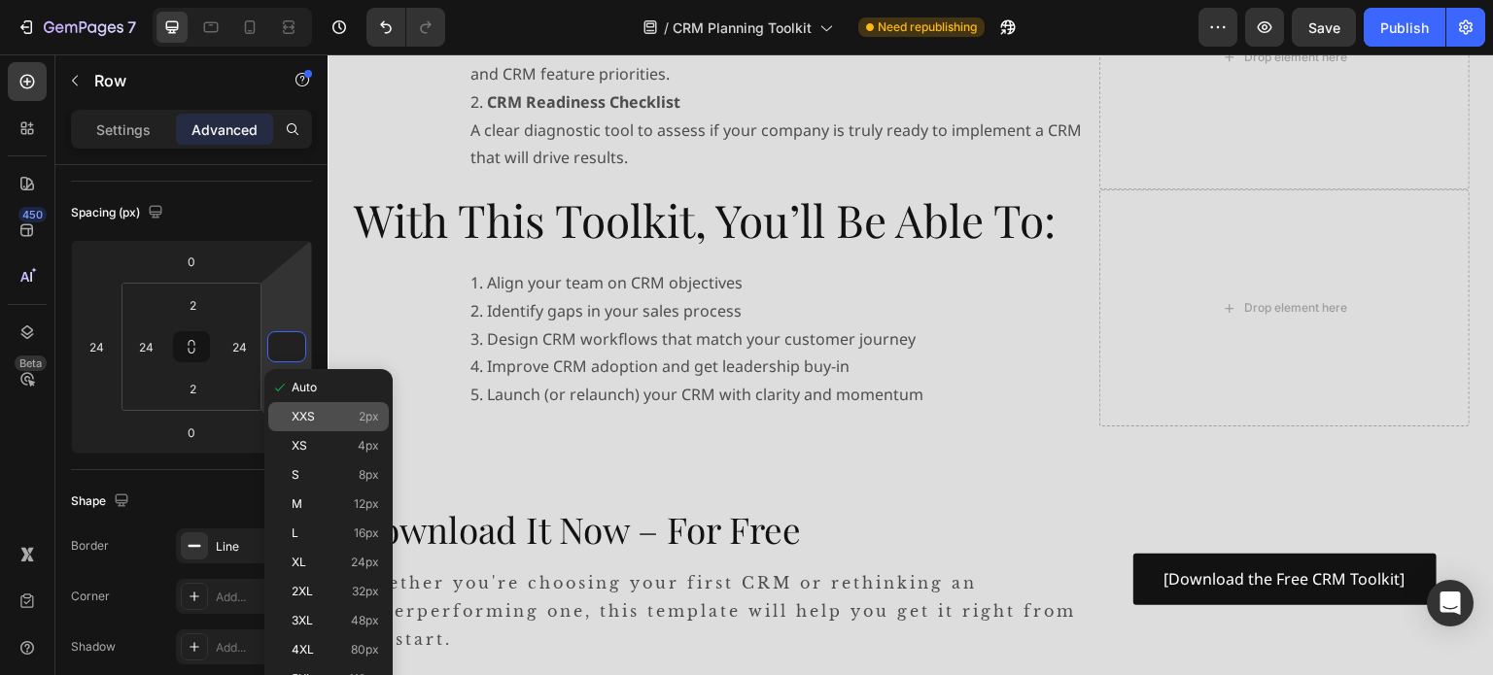
click at [311, 413] on span "XXS" at bounding box center [303, 417] width 23 height 14
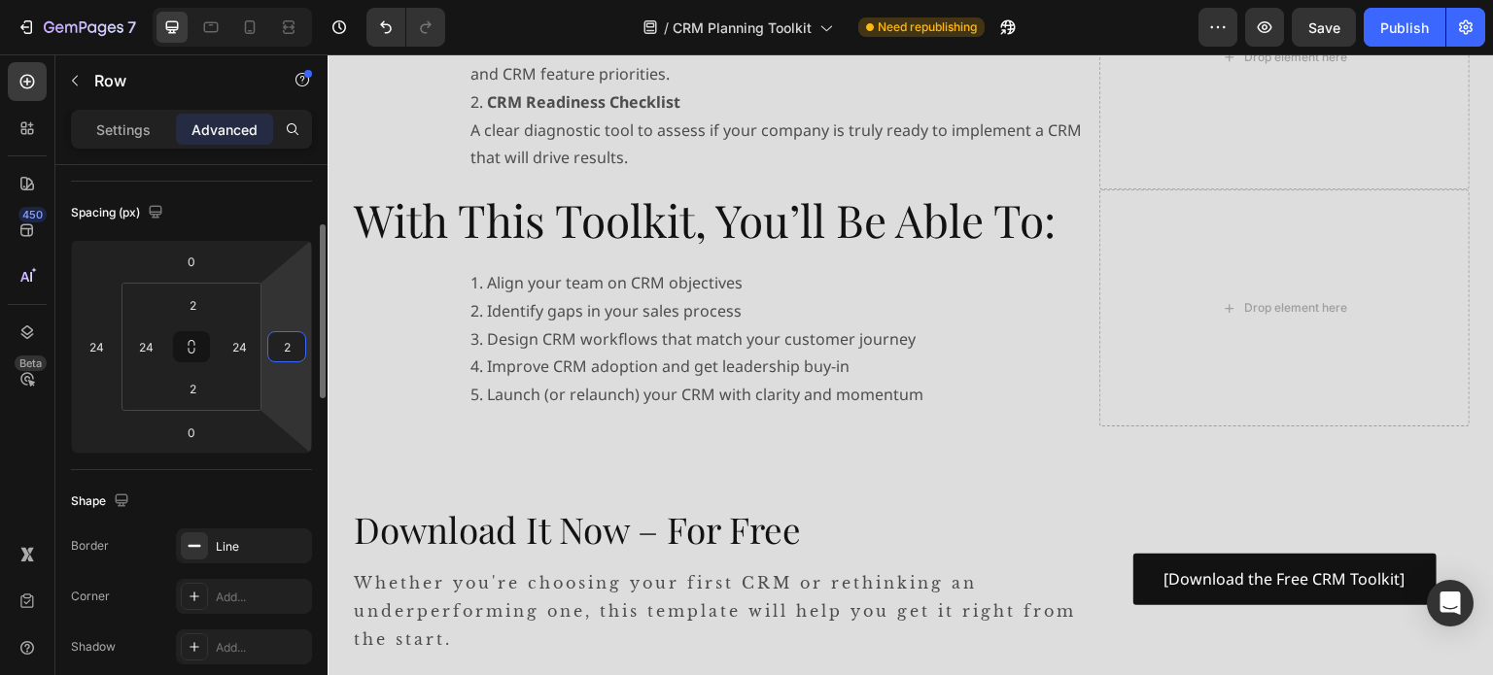
click at [288, 345] on input "2" at bounding box center [286, 346] width 29 height 29
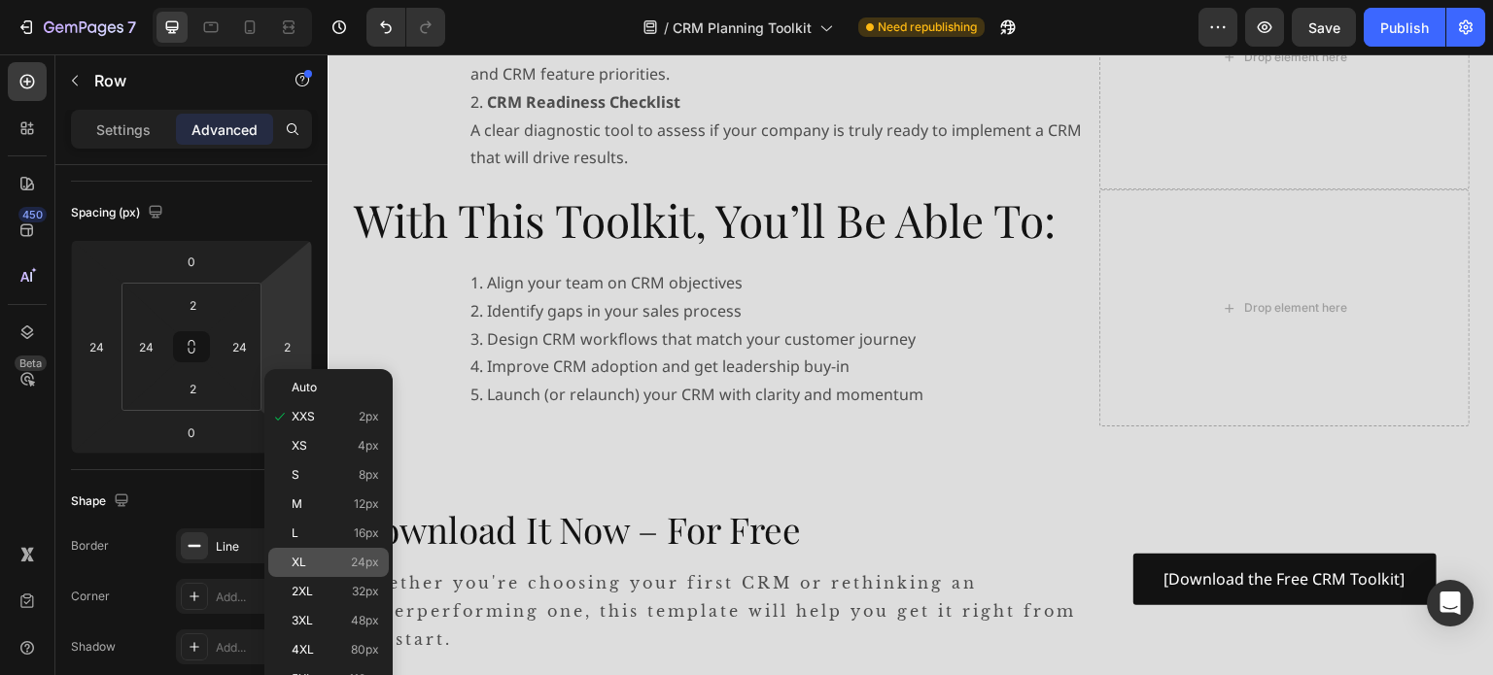
click at [315, 561] on p "XL 24px" at bounding box center [335, 563] width 87 height 14
type input "24"
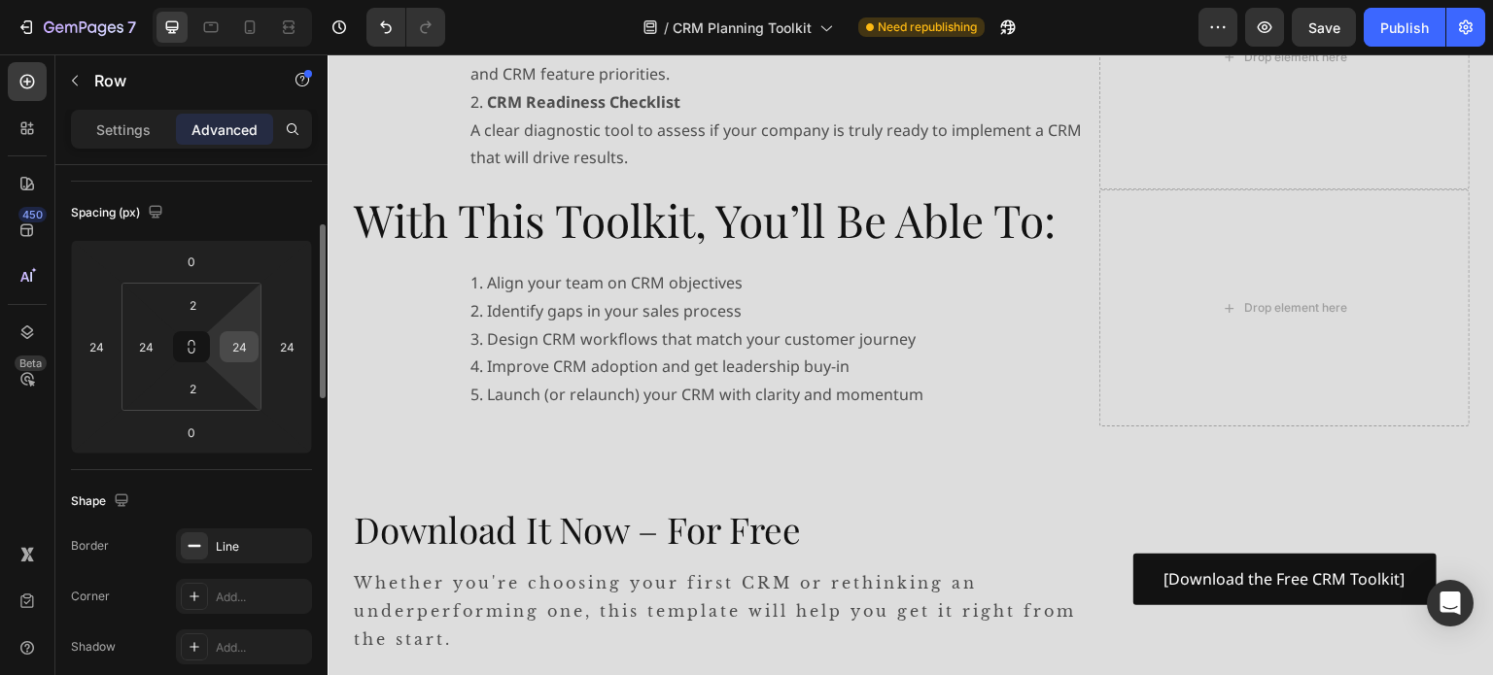
click at [249, 350] on input "24" at bounding box center [239, 346] width 29 height 29
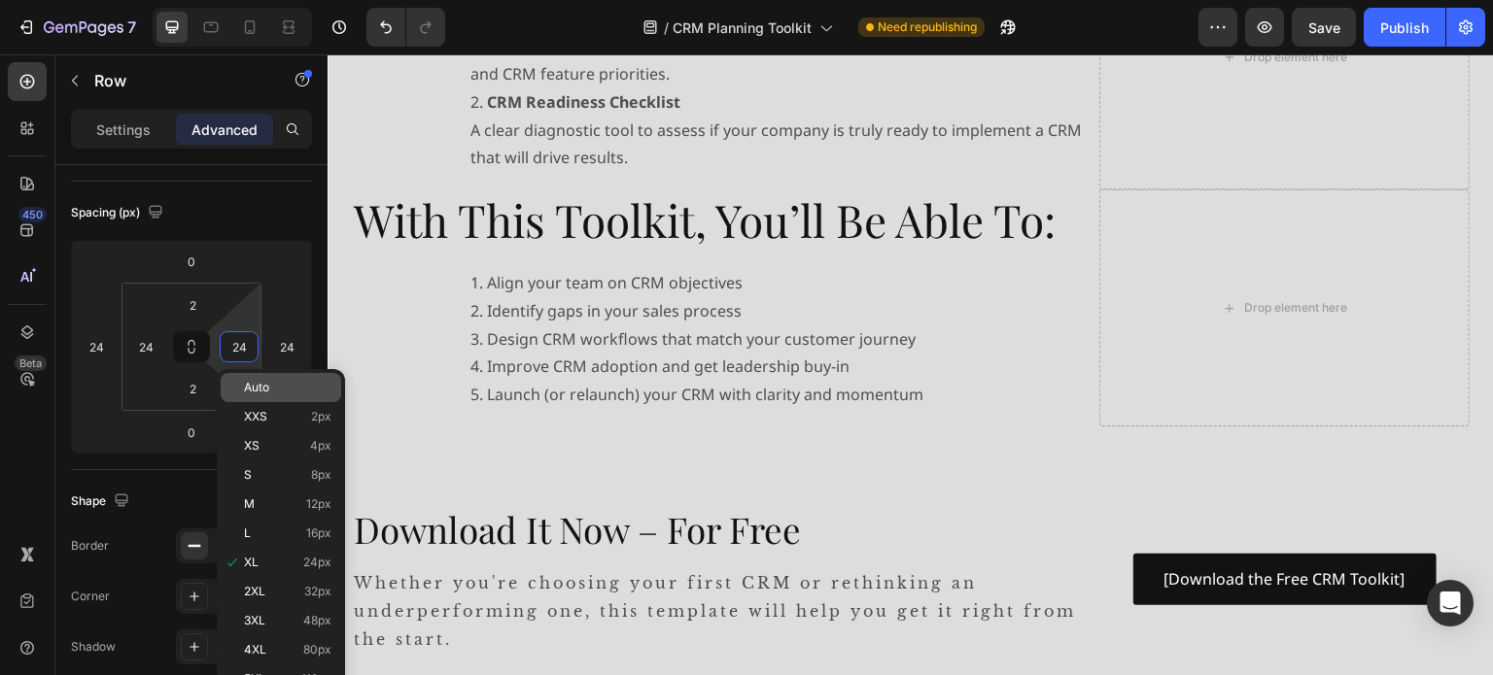
click at [272, 387] on p "Auto" at bounding box center [287, 388] width 87 height 14
type input "Auto"
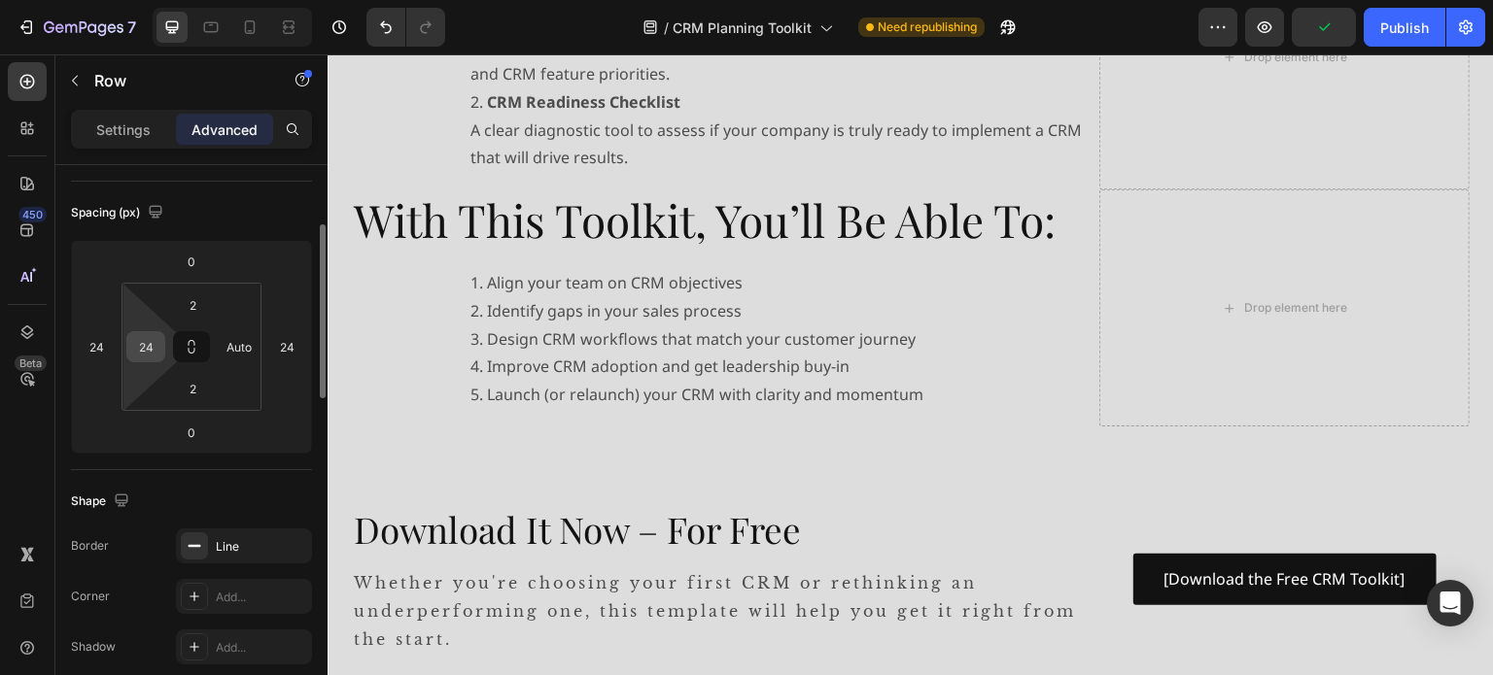
click at [144, 345] on input "24" at bounding box center [145, 346] width 29 height 29
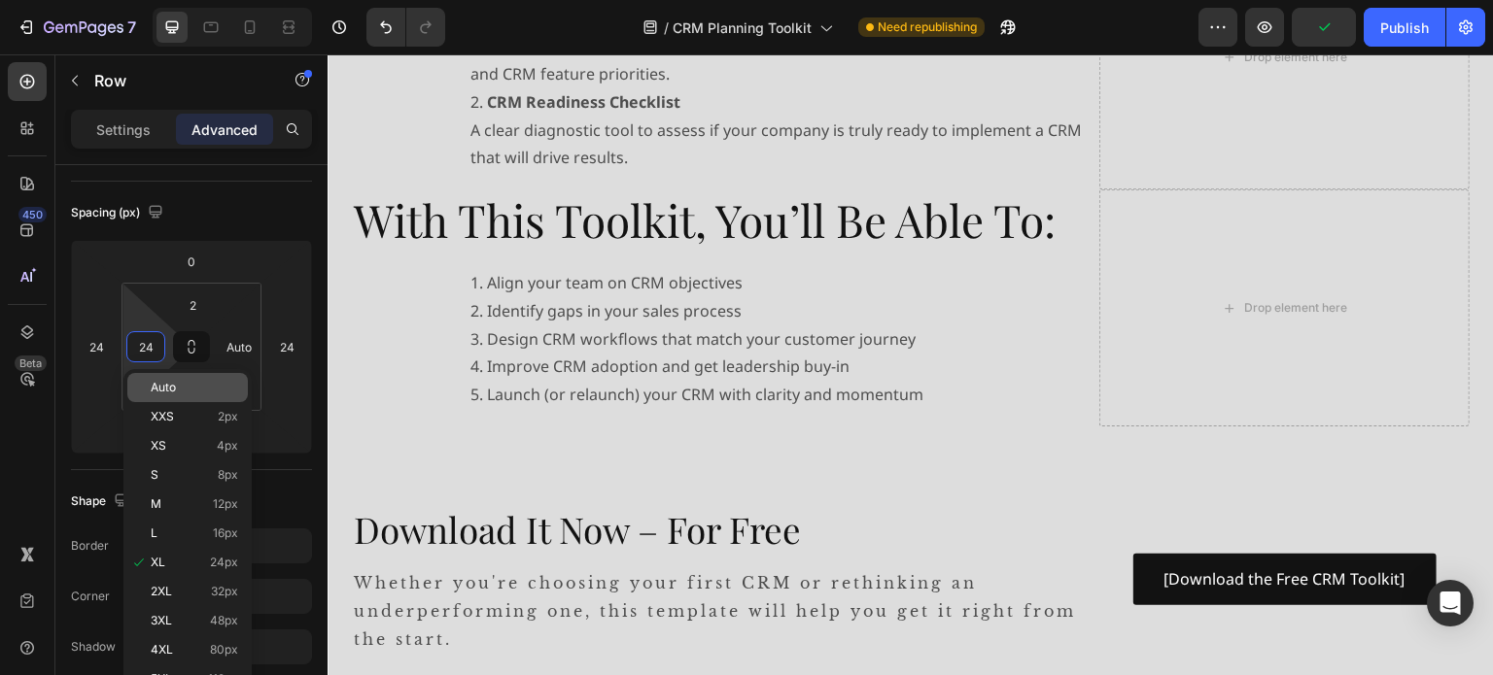
click at [166, 392] on span "Auto" at bounding box center [163, 388] width 25 height 14
type input "Auto"
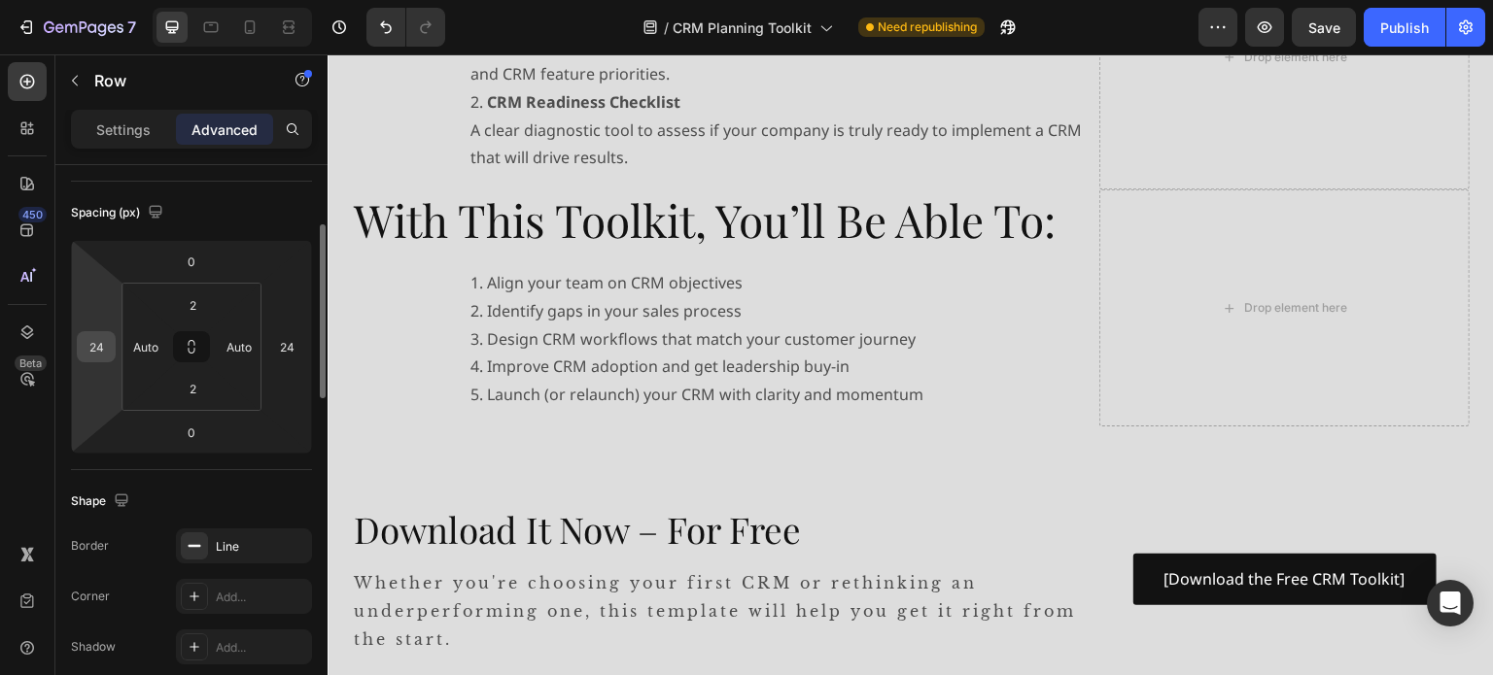
click at [111, 348] on div "24" at bounding box center [96, 346] width 39 height 31
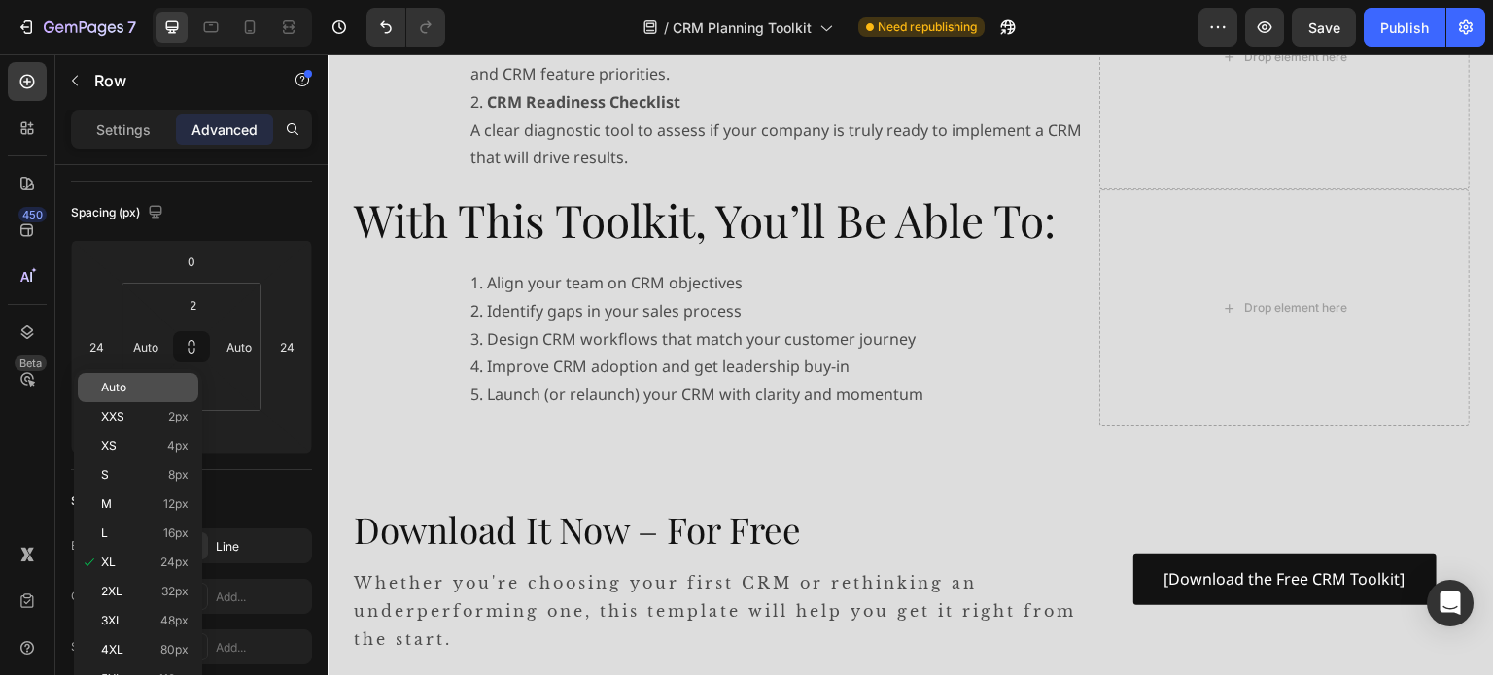
click at [121, 384] on span "Auto" at bounding box center [113, 388] width 25 height 14
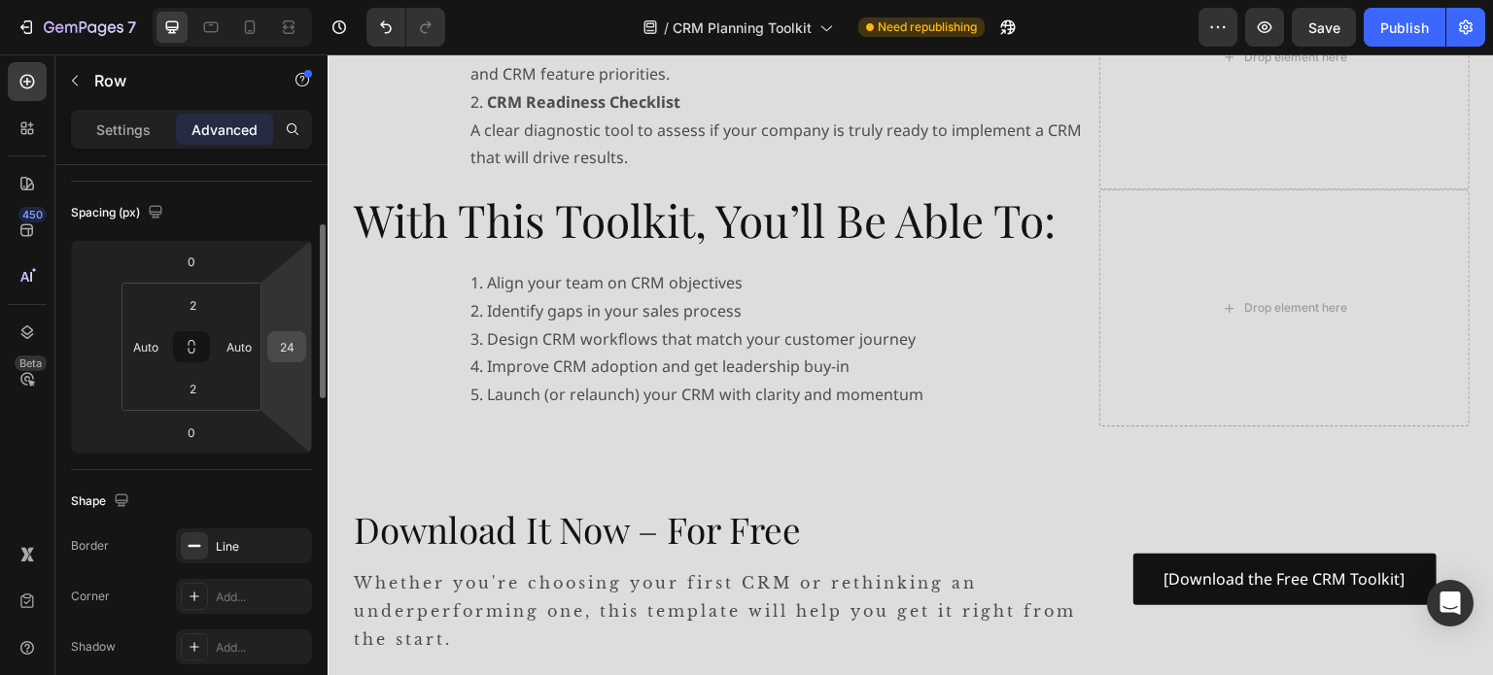
click at [288, 356] on input "24" at bounding box center [286, 346] width 29 height 29
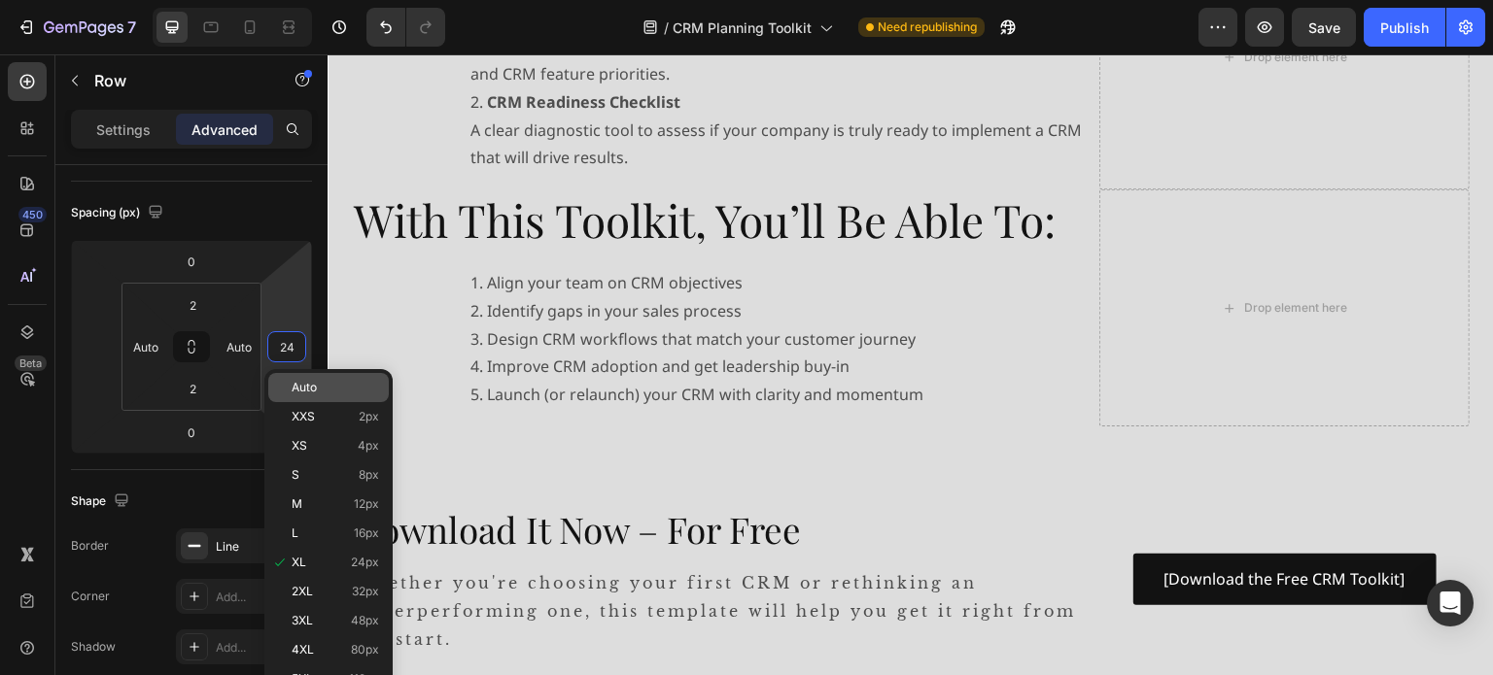
click at [302, 388] on span "Auto" at bounding box center [304, 388] width 25 height 14
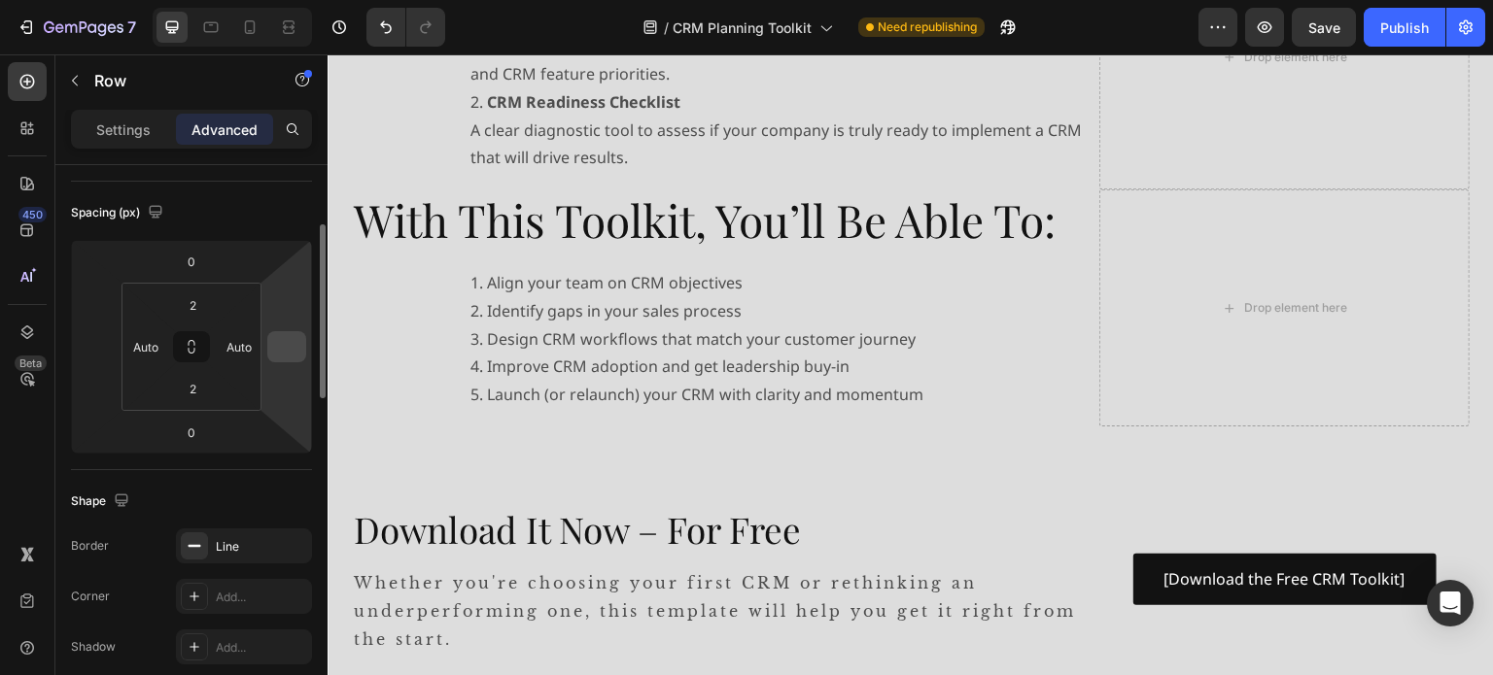
click at [294, 349] on input "number" at bounding box center [286, 346] width 29 height 29
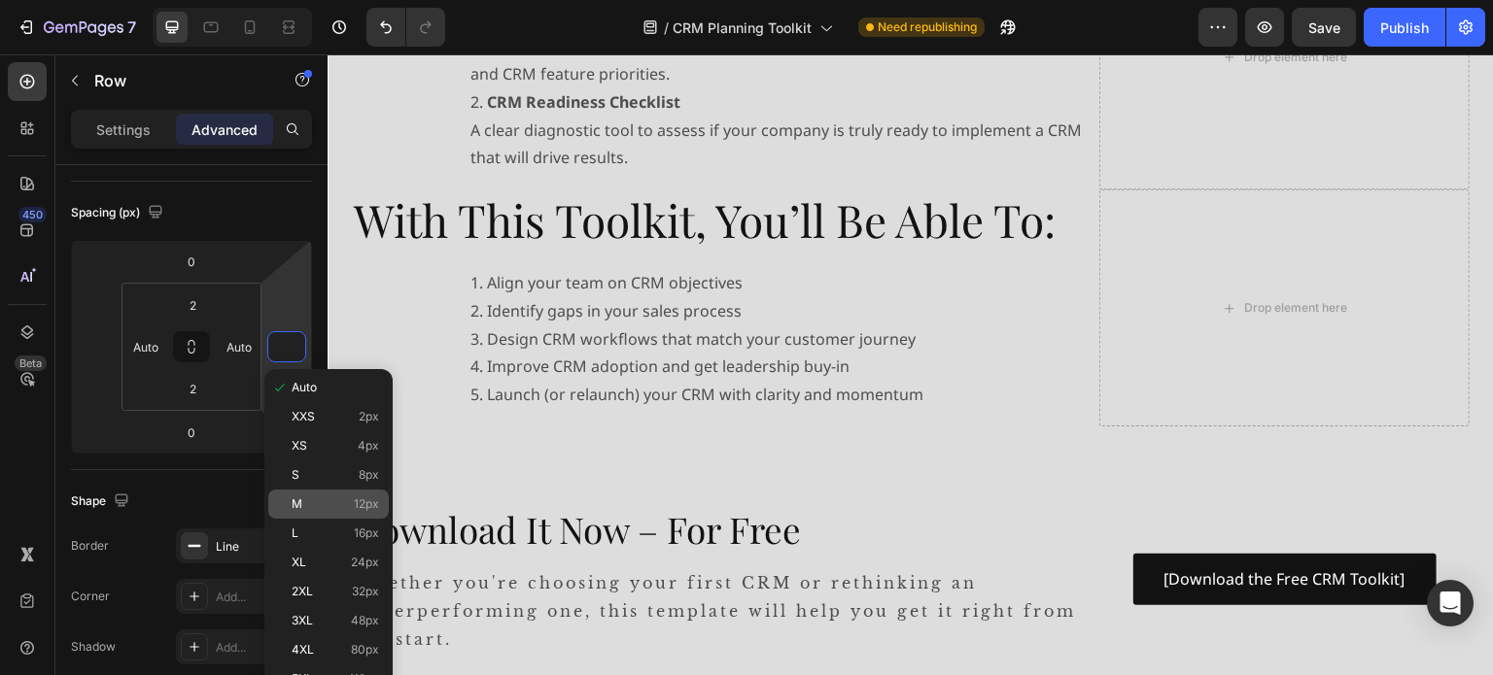
click at [307, 505] on p "M 12px" at bounding box center [335, 505] width 87 height 14
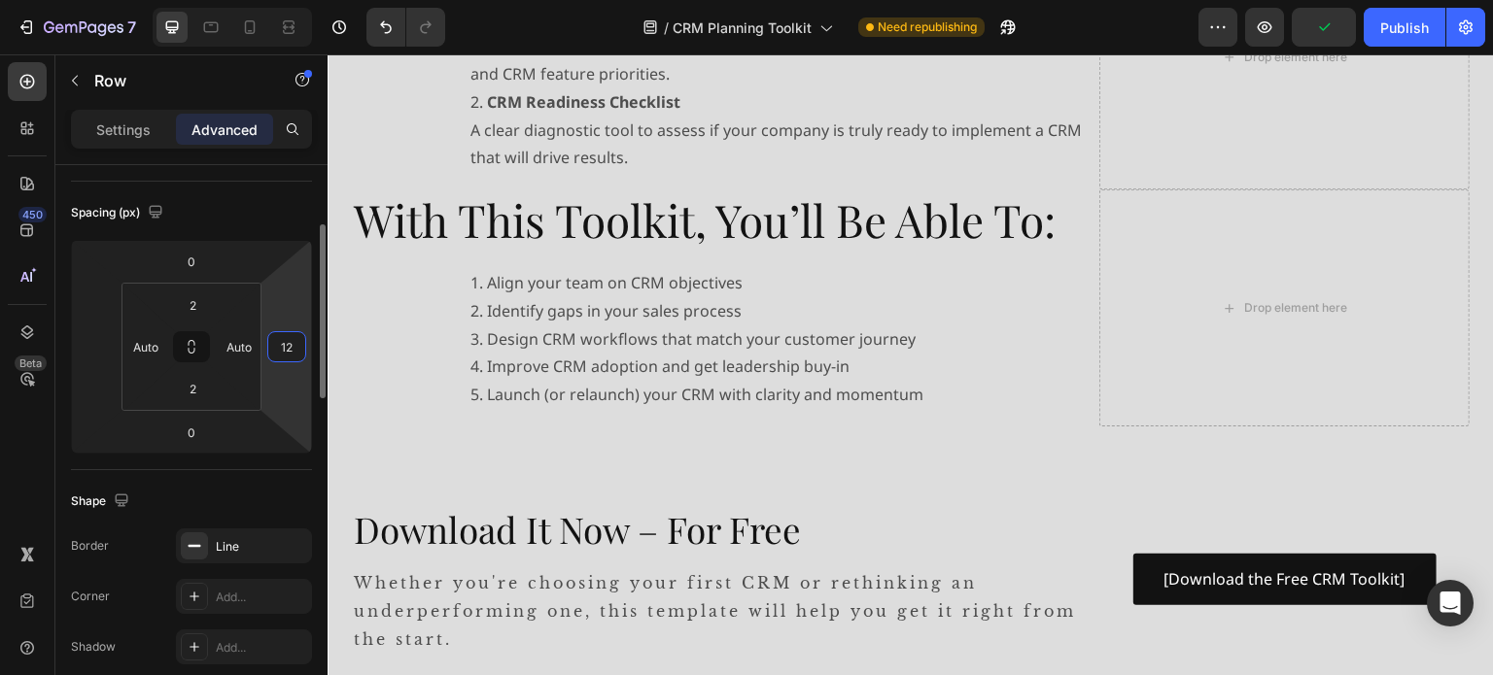
click at [294, 349] on input "12" at bounding box center [286, 346] width 29 height 29
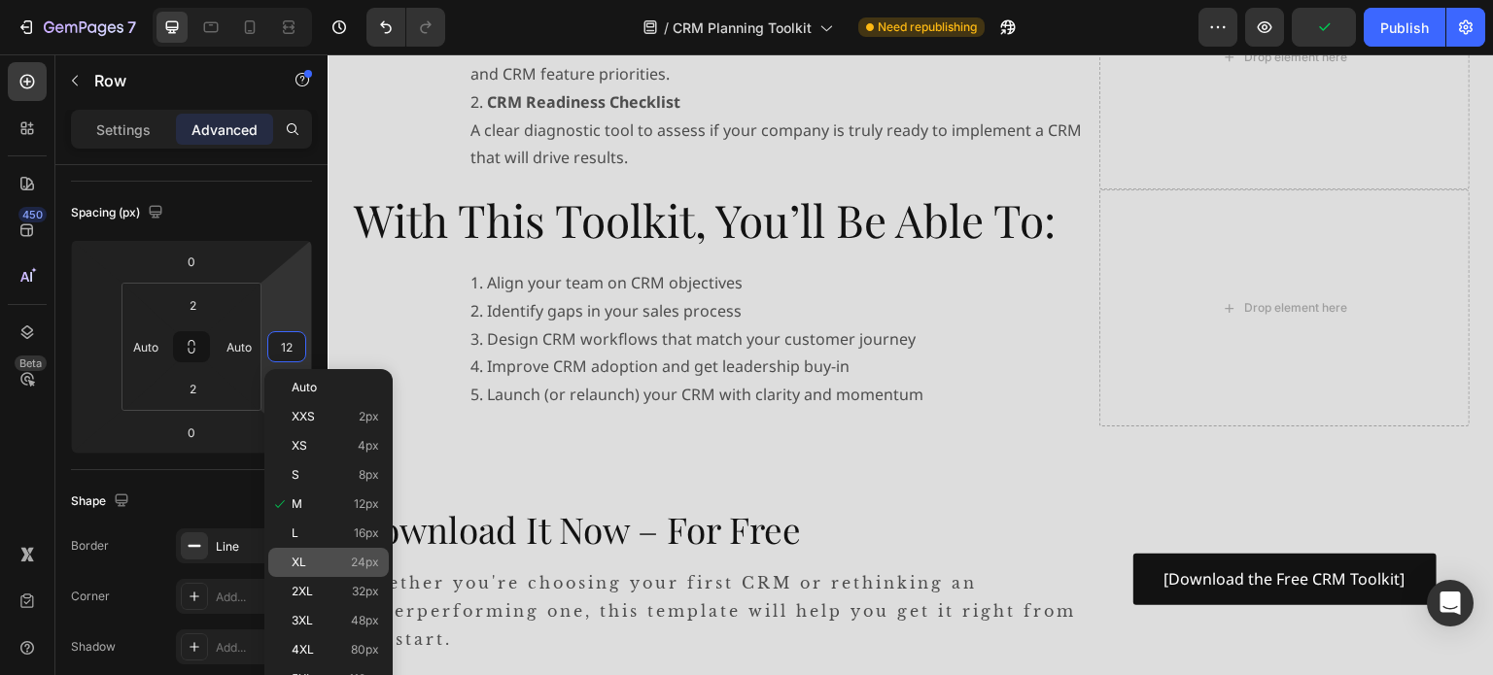
click at [319, 553] on div "XL 24px" at bounding box center [328, 562] width 121 height 29
type input "24"
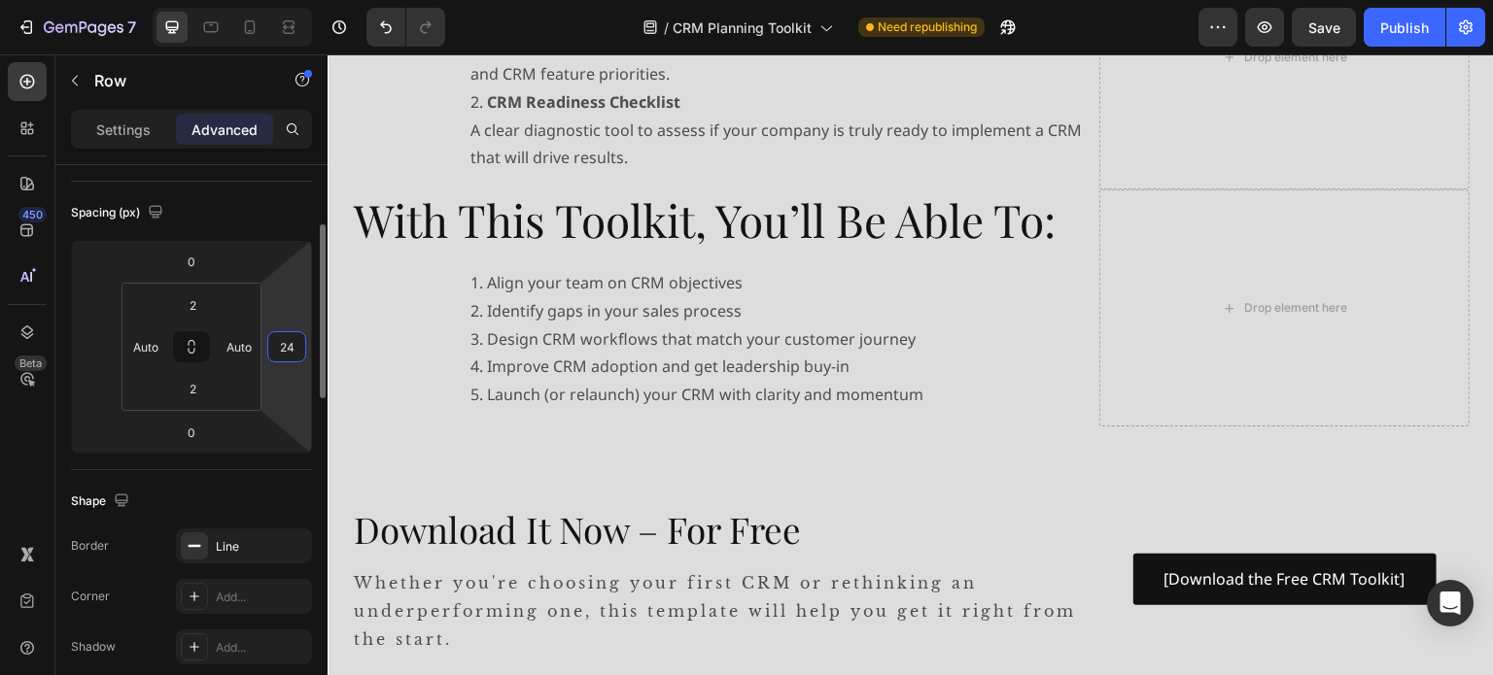
click at [294, 346] on input "24" at bounding box center [286, 346] width 29 height 29
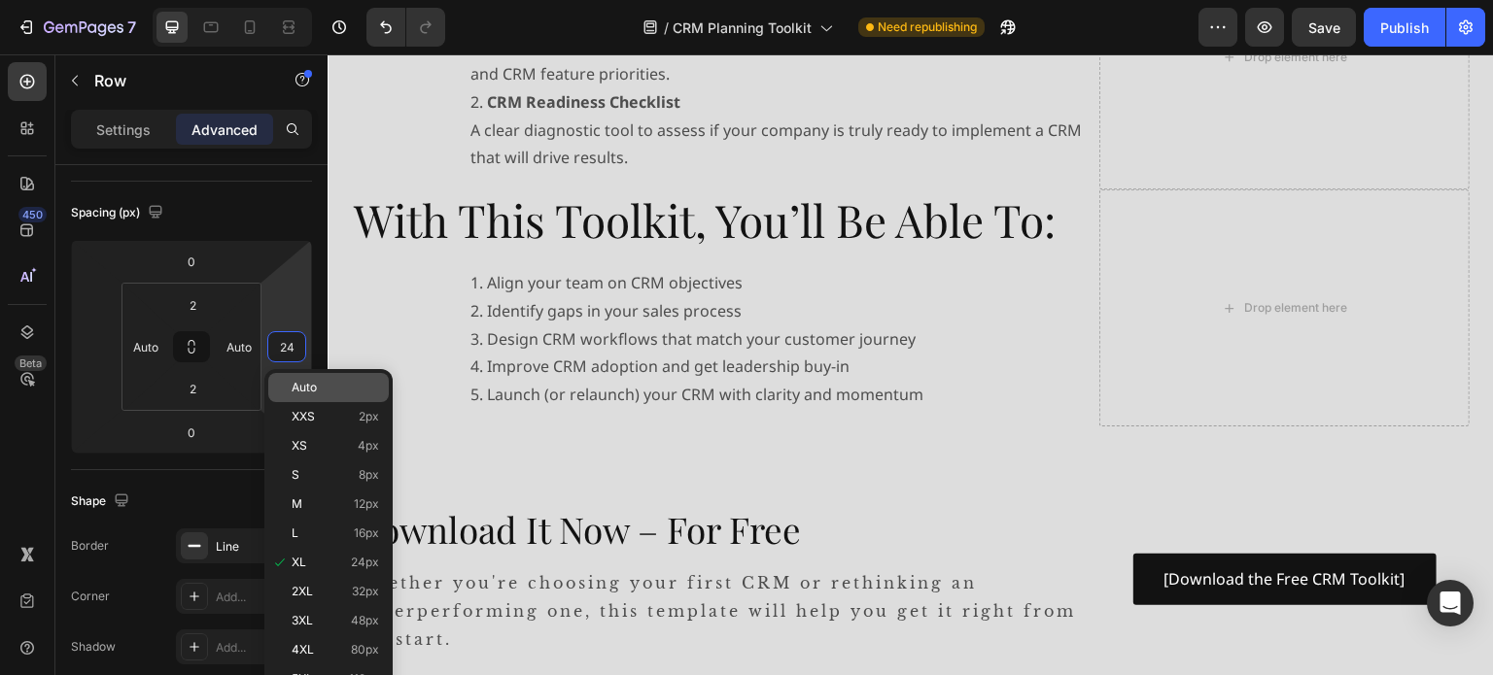
click at [311, 385] on span "Auto" at bounding box center [304, 388] width 25 height 14
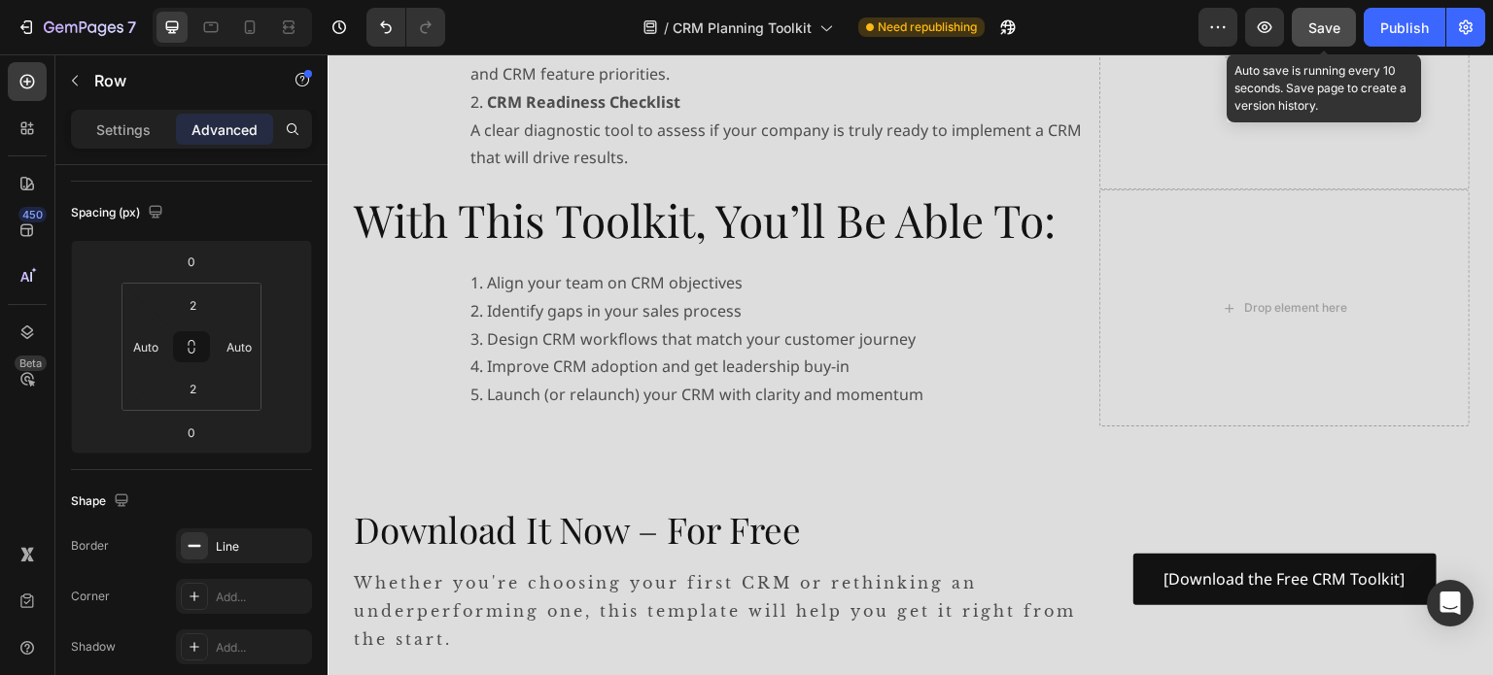
click at [1310, 24] on span "Save" at bounding box center [1324, 27] width 32 height 17
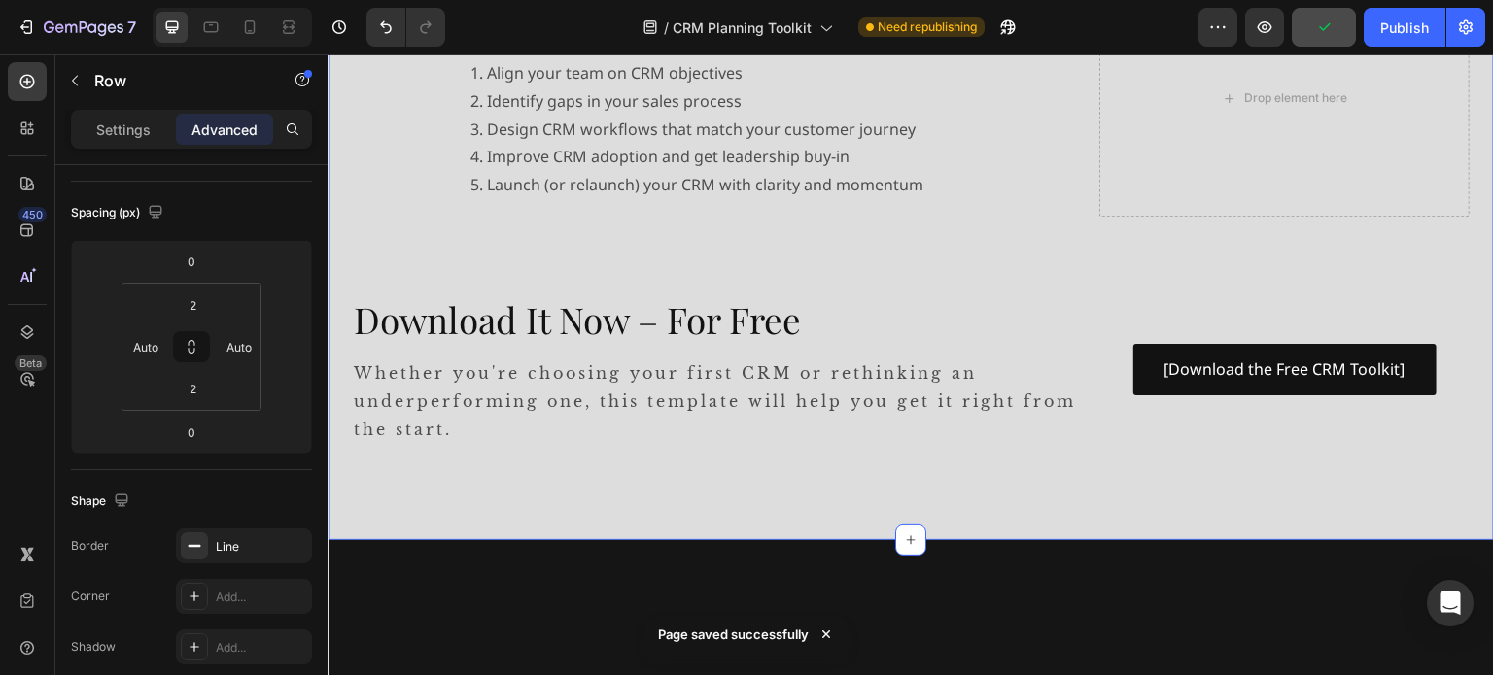
scroll to position [583, 0]
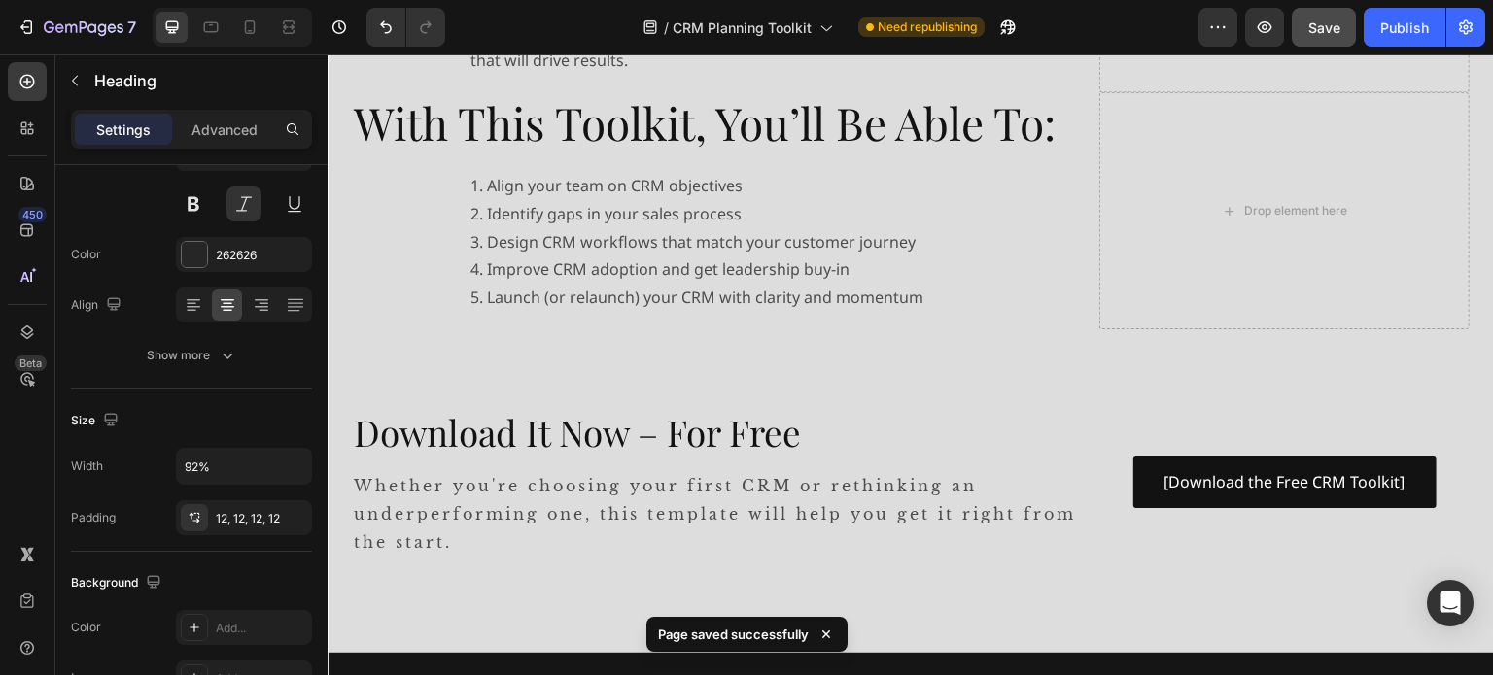
scroll to position [0, 0]
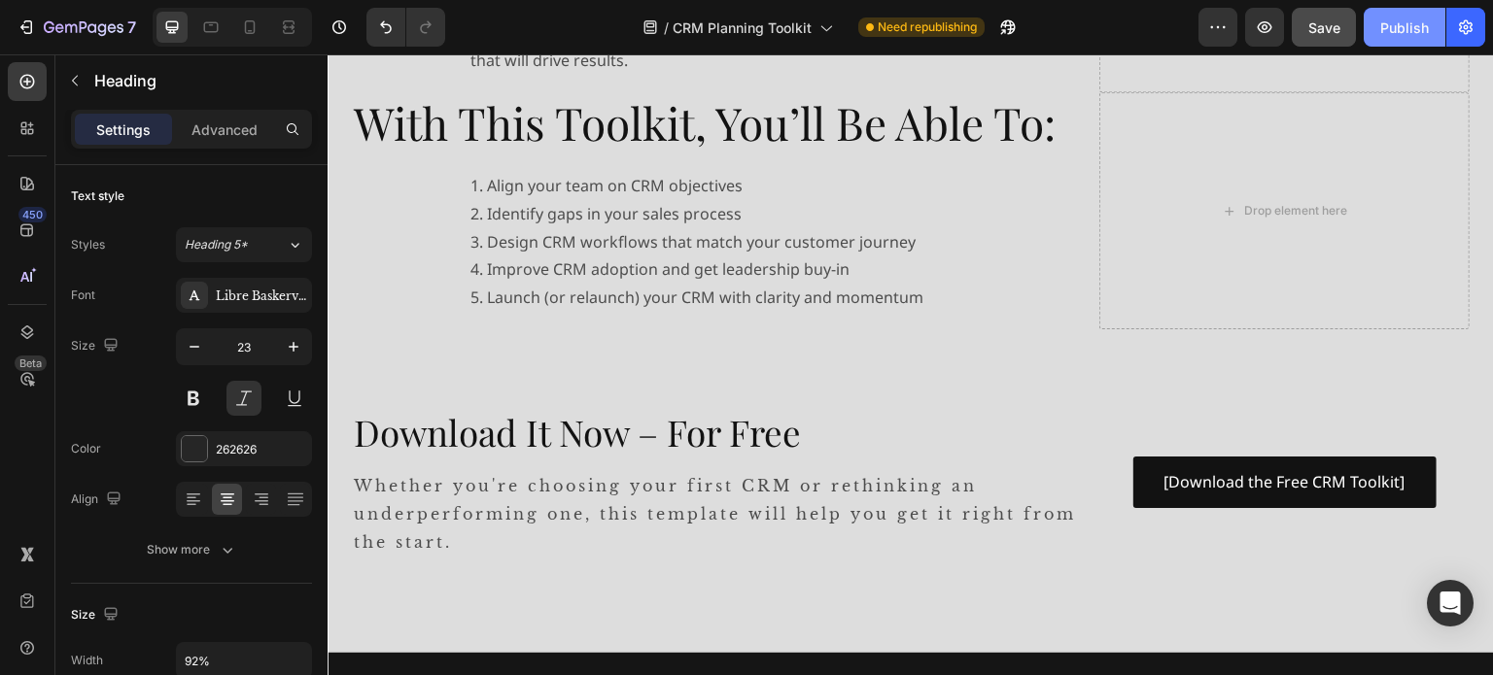
click at [1403, 22] on div "Publish" at bounding box center [1404, 27] width 49 height 20
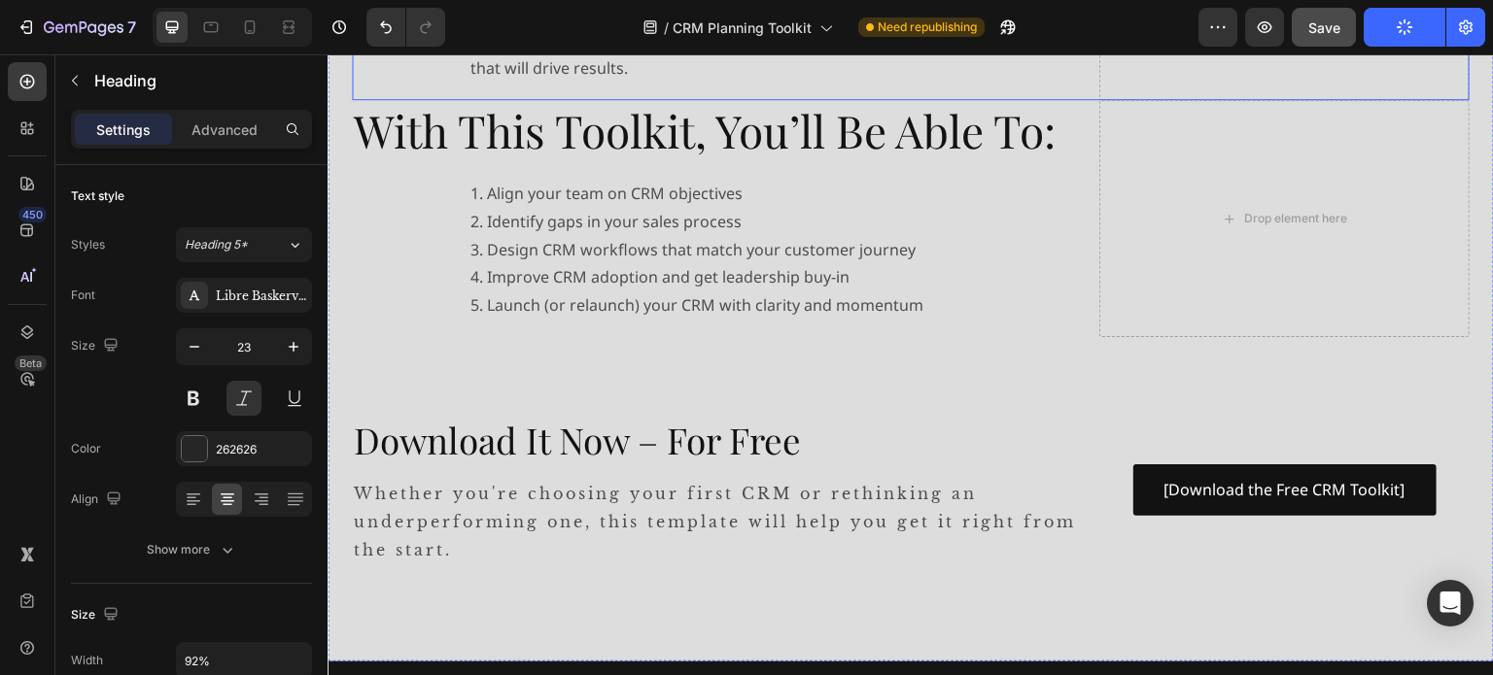
scroll to position [1263, 0]
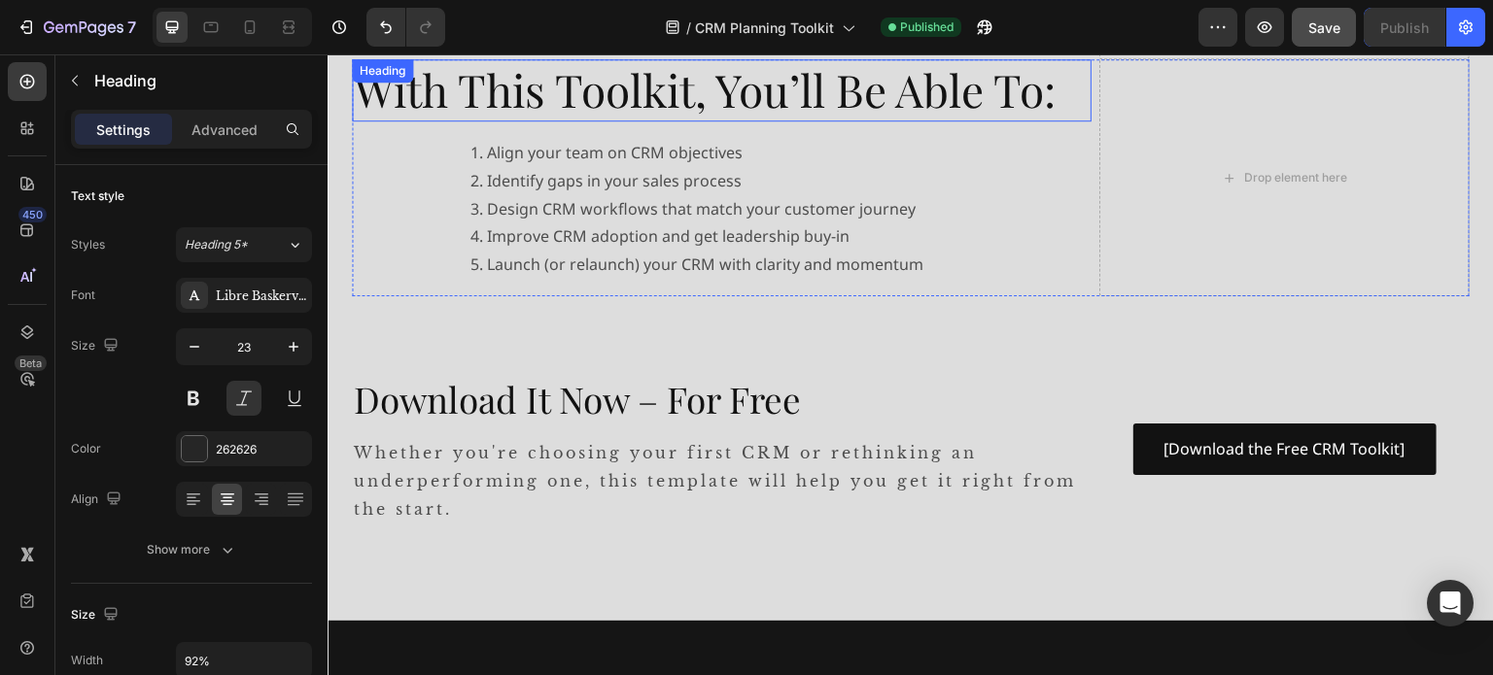
click at [808, 92] on h2 "With This Toolkit, You’ll Be Able To:" at bounding box center [722, 90] width 740 height 62
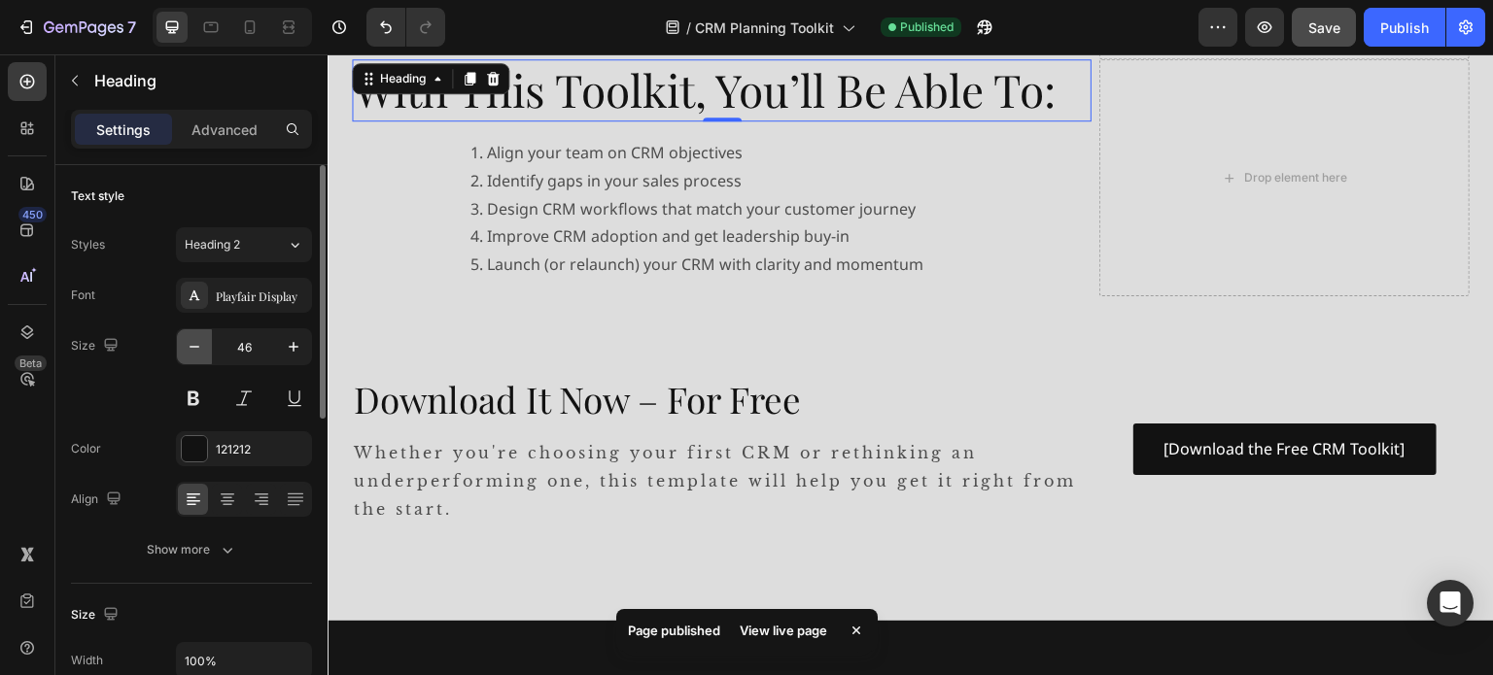
click at [192, 346] on icon "button" at bounding box center [194, 346] width 19 height 19
click at [192, 346] on icon "button" at bounding box center [195, 347] width 10 height 2
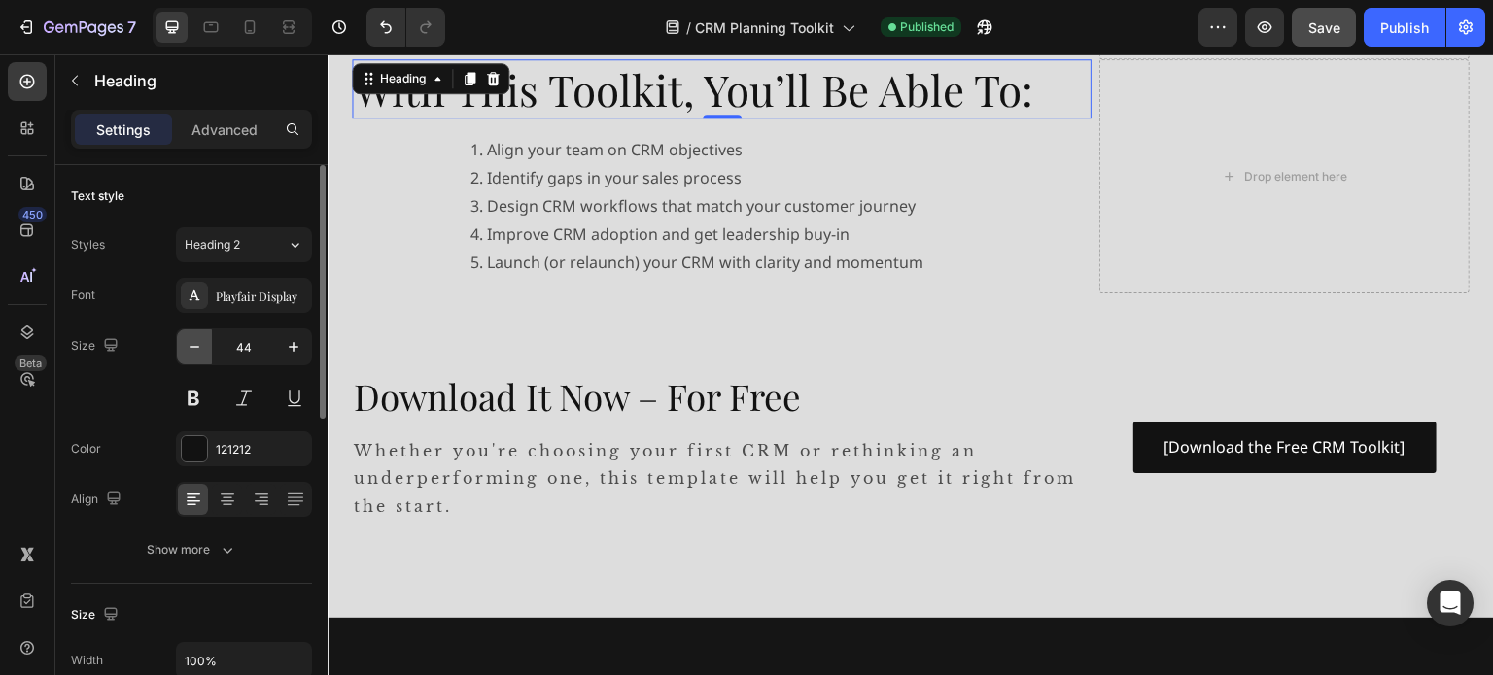
click at [197, 343] on icon "button" at bounding box center [194, 346] width 19 height 19
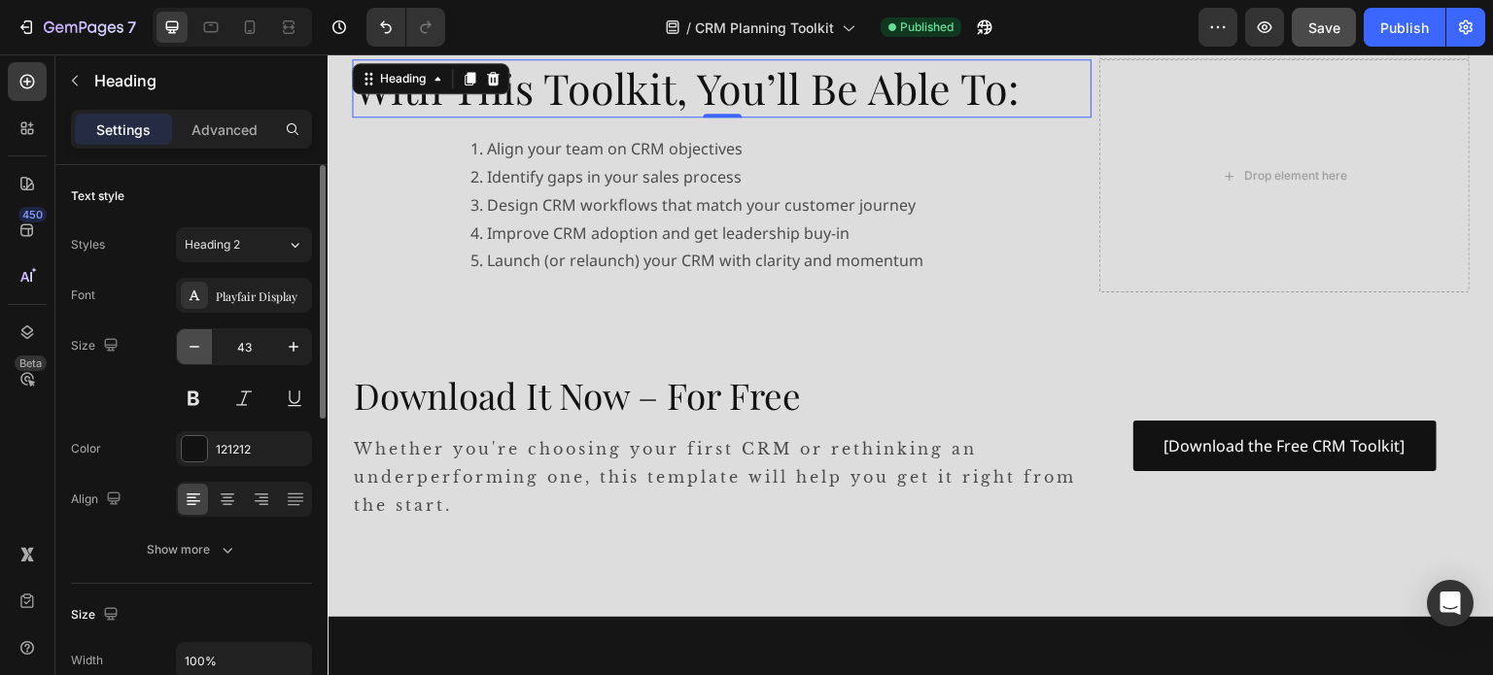
type input "42"
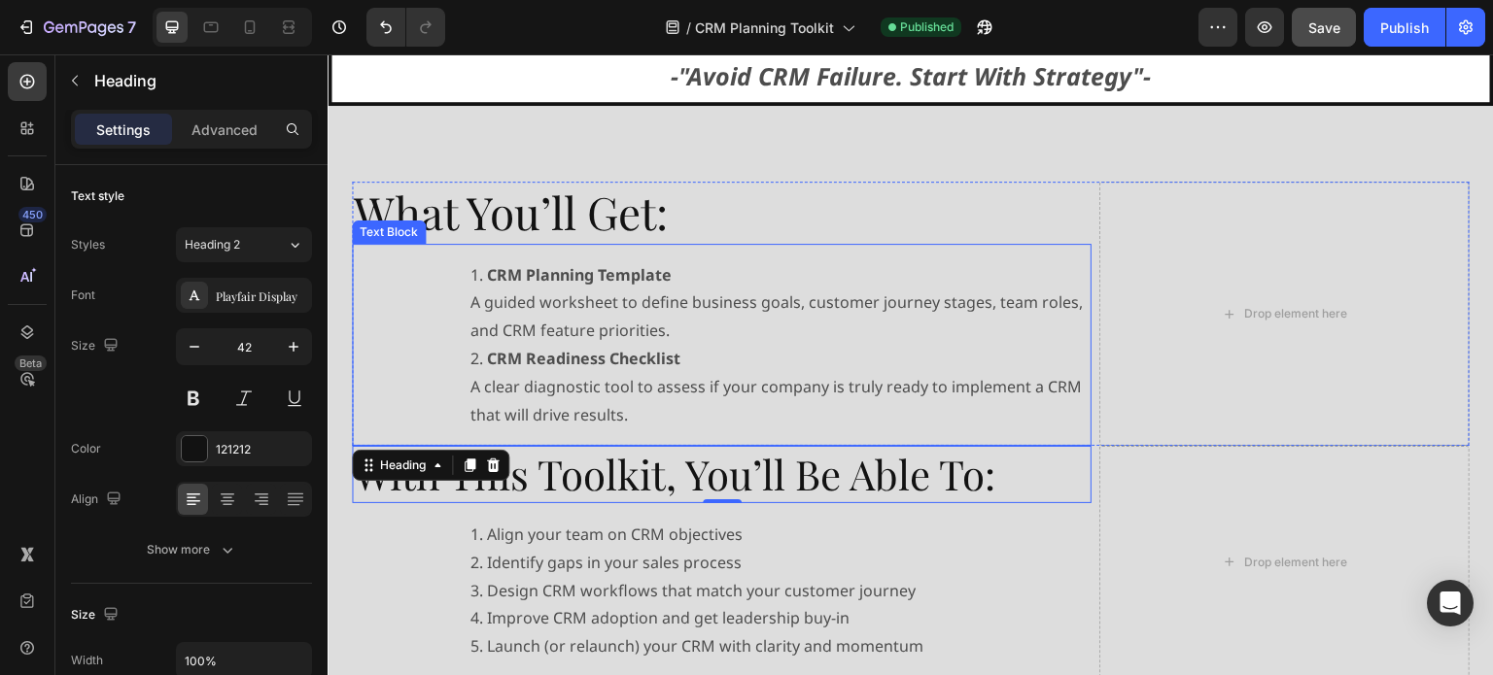
scroll to position [875, 0]
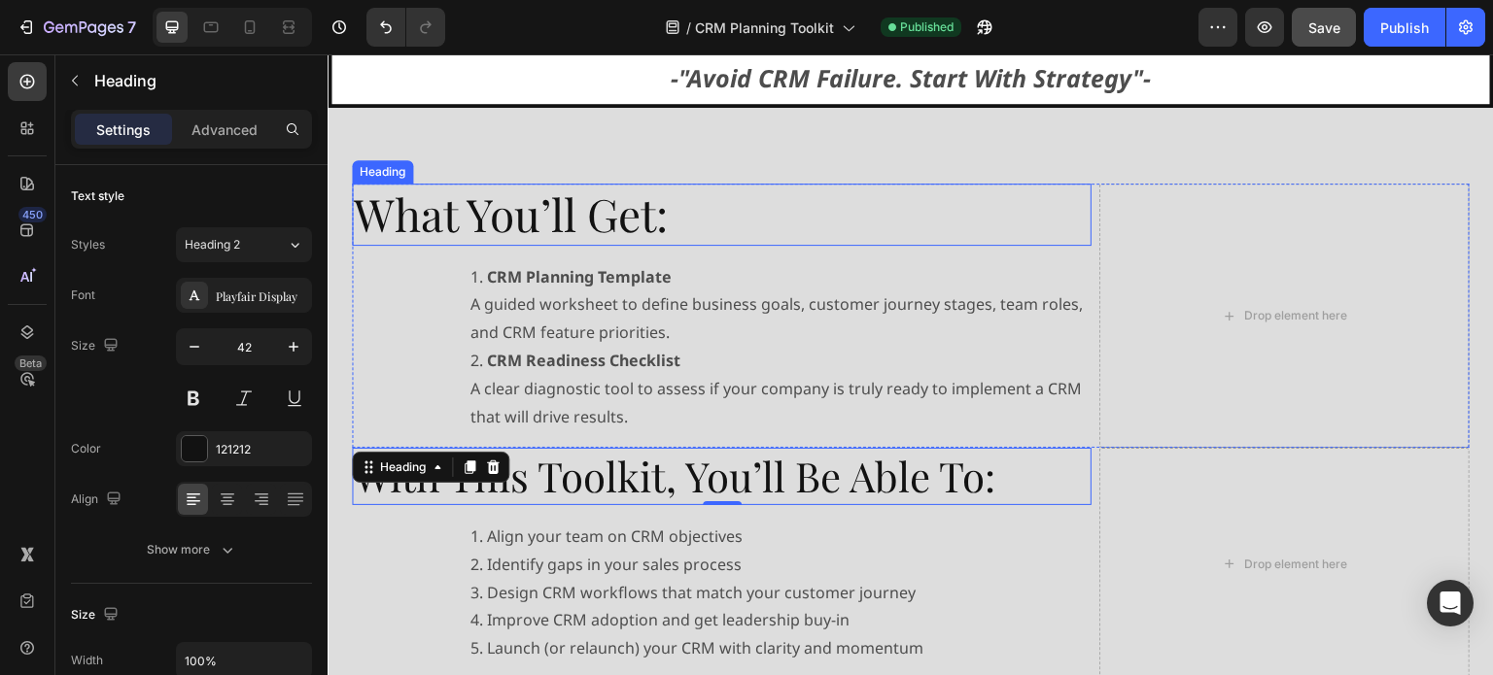
drag, startPoint x: 815, startPoint y: 208, endPoint x: 749, endPoint y: 225, distance: 68.4
click at [815, 209] on h2 "What You’ll Get:" at bounding box center [722, 215] width 740 height 62
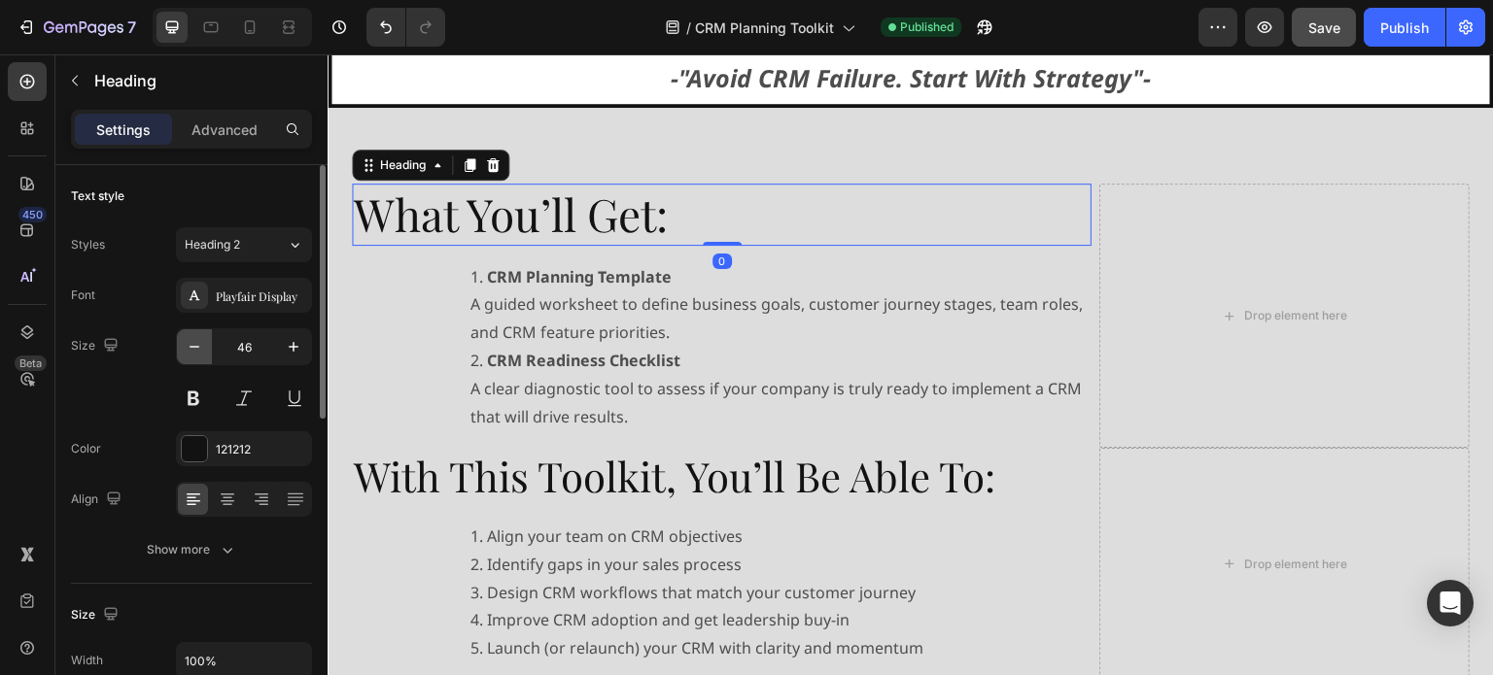
click at [189, 343] on icon "button" at bounding box center [194, 346] width 19 height 19
click at [188, 343] on icon "button" at bounding box center [194, 346] width 19 height 19
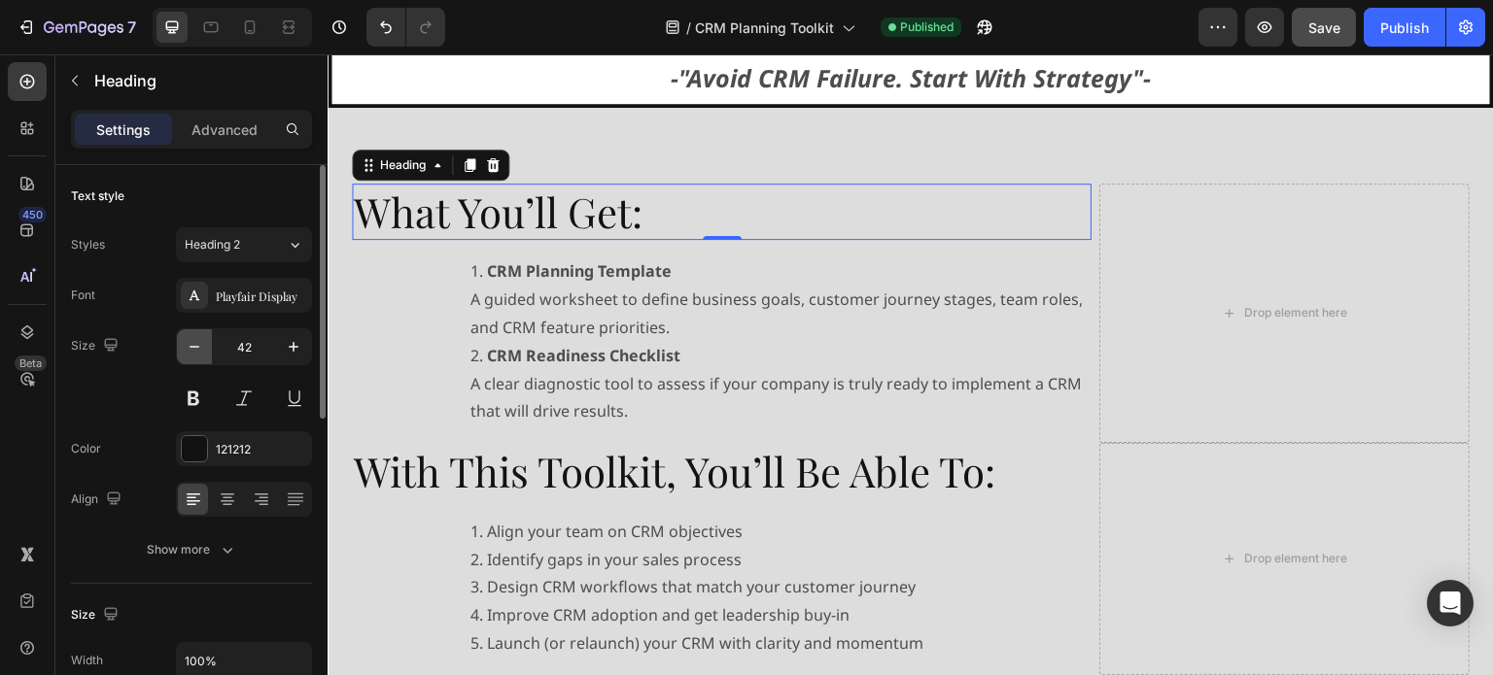
click at [187, 343] on icon "button" at bounding box center [194, 346] width 19 height 19
type input "41"
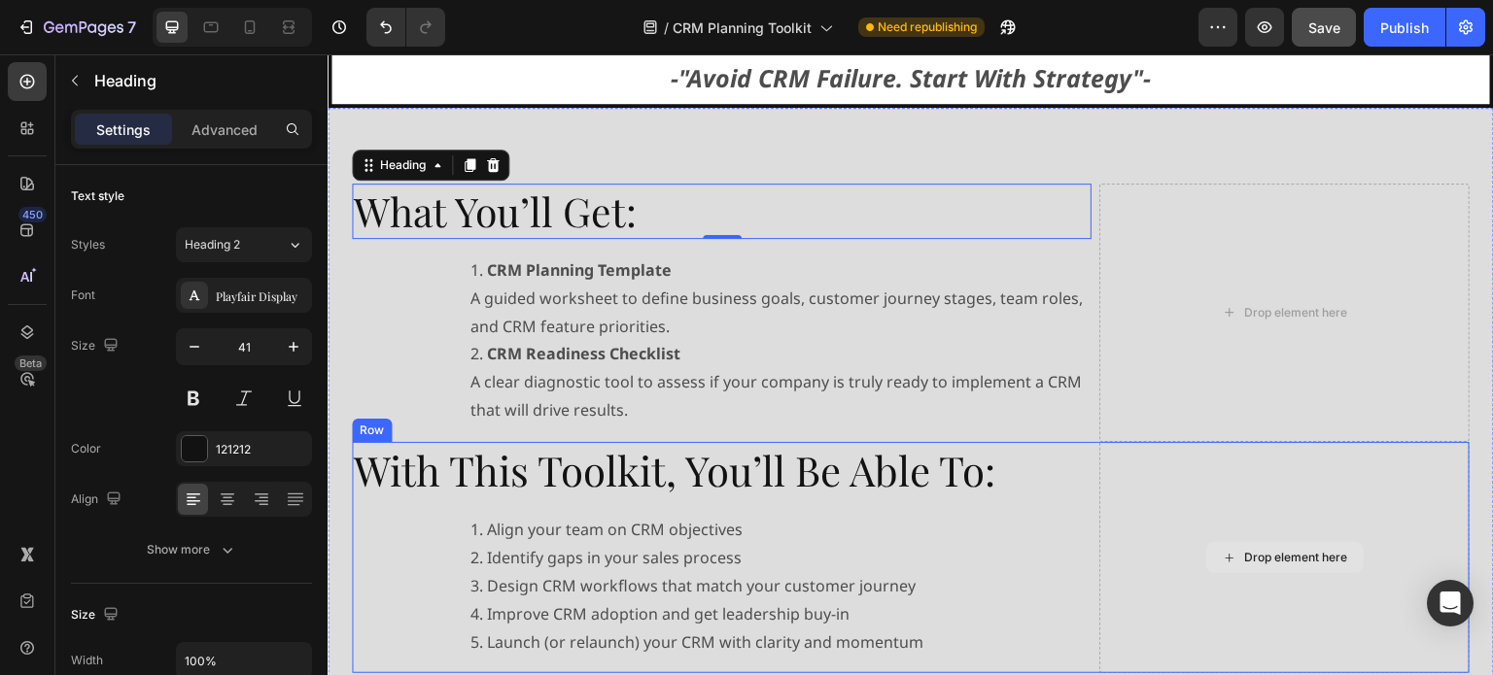
click at [1099, 446] on div "Drop element here" at bounding box center [1284, 558] width 370 height 232
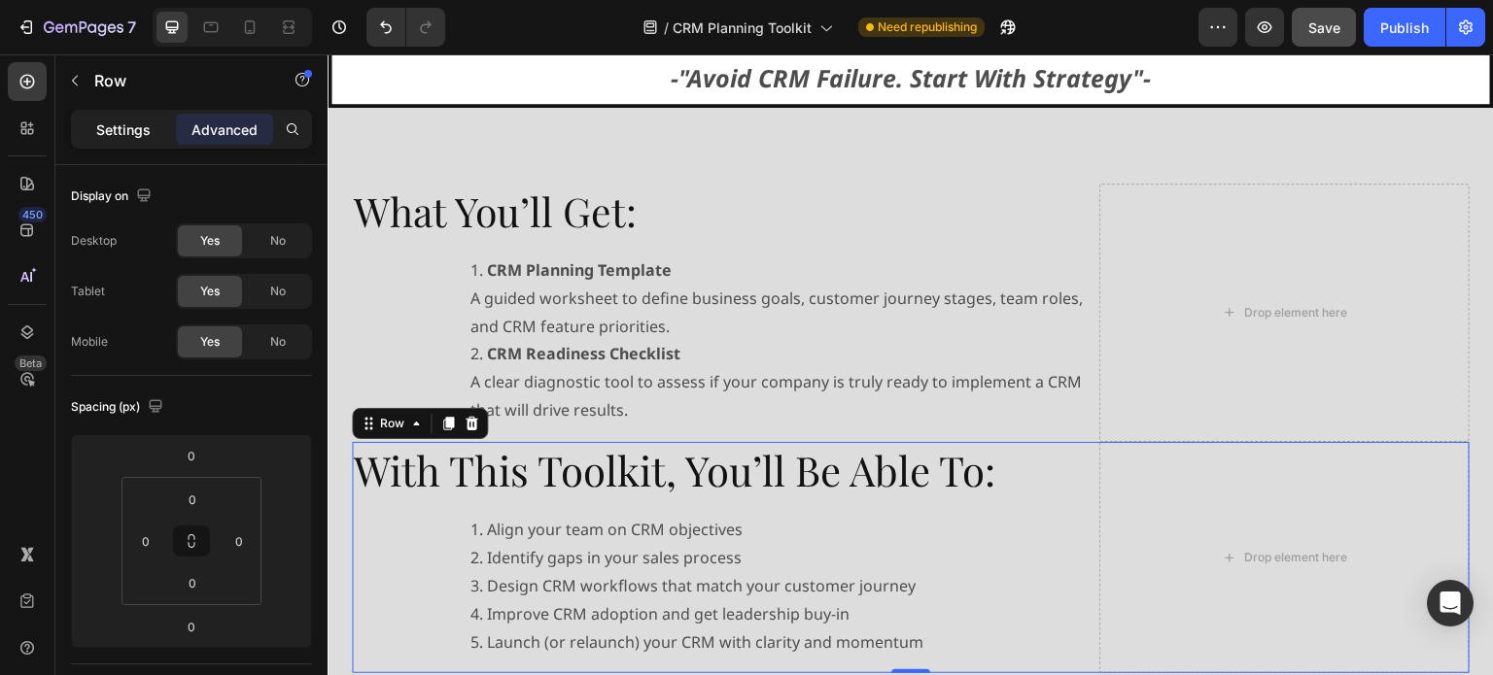
click at [122, 121] on p "Settings" at bounding box center [123, 130] width 54 height 20
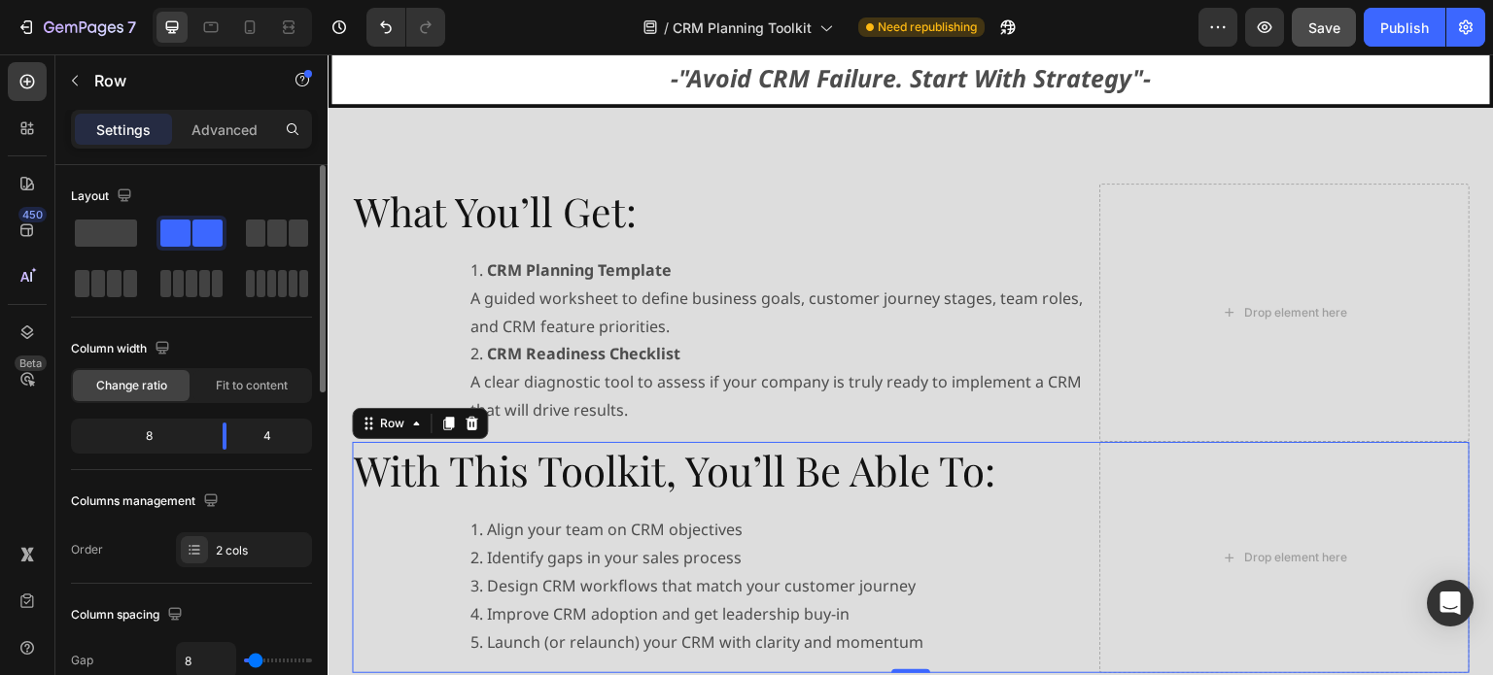
scroll to position [194, 0]
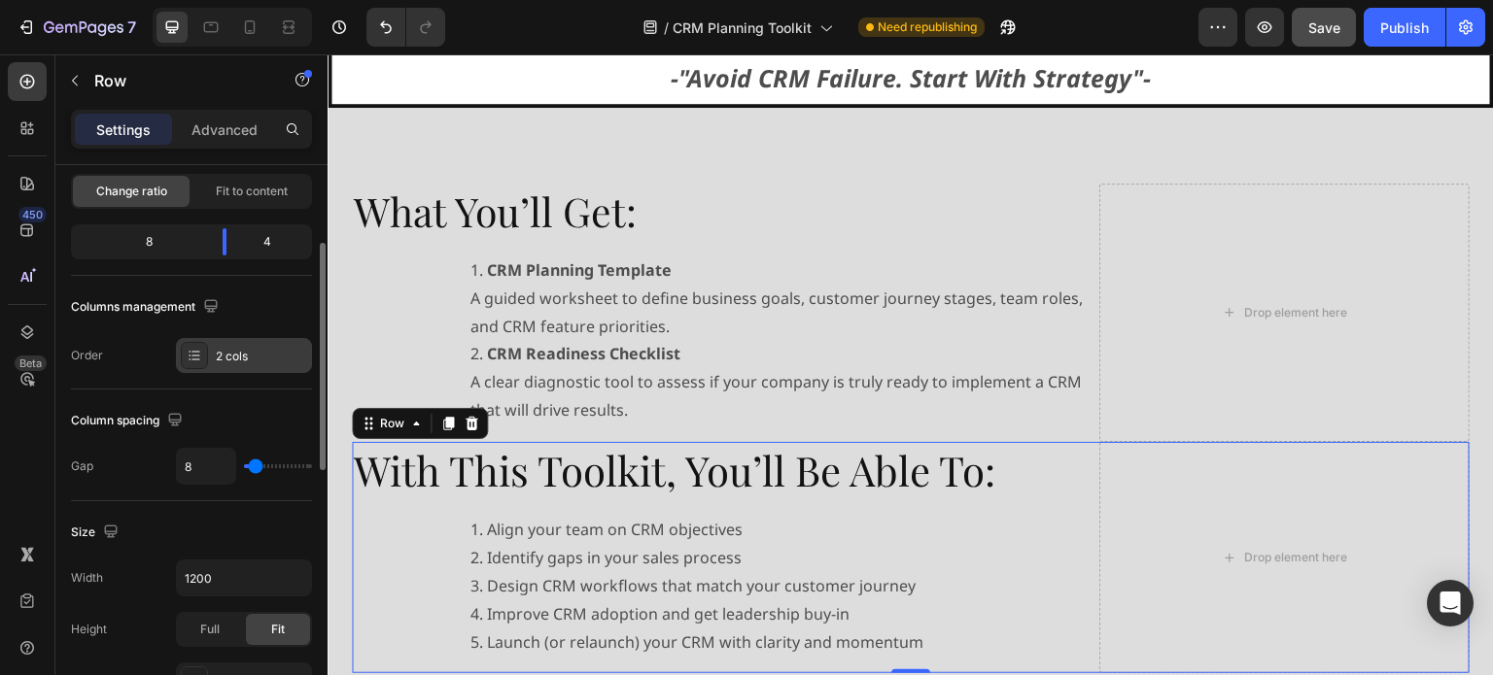
click at [190, 358] on icon at bounding box center [195, 356] width 16 height 16
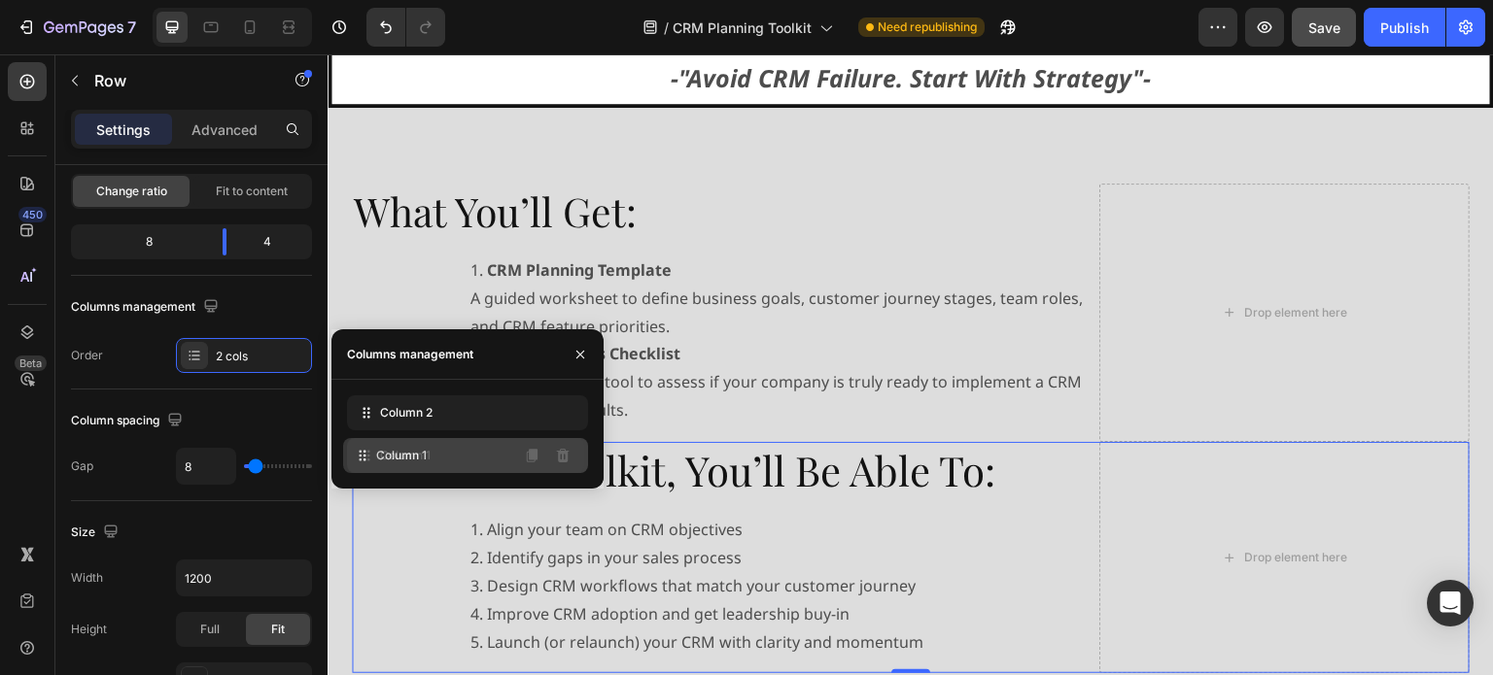
drag, startPoint x: 368, startPoint y: 411, endPoint x: 364, endPoint y: 454, distance: 42.9
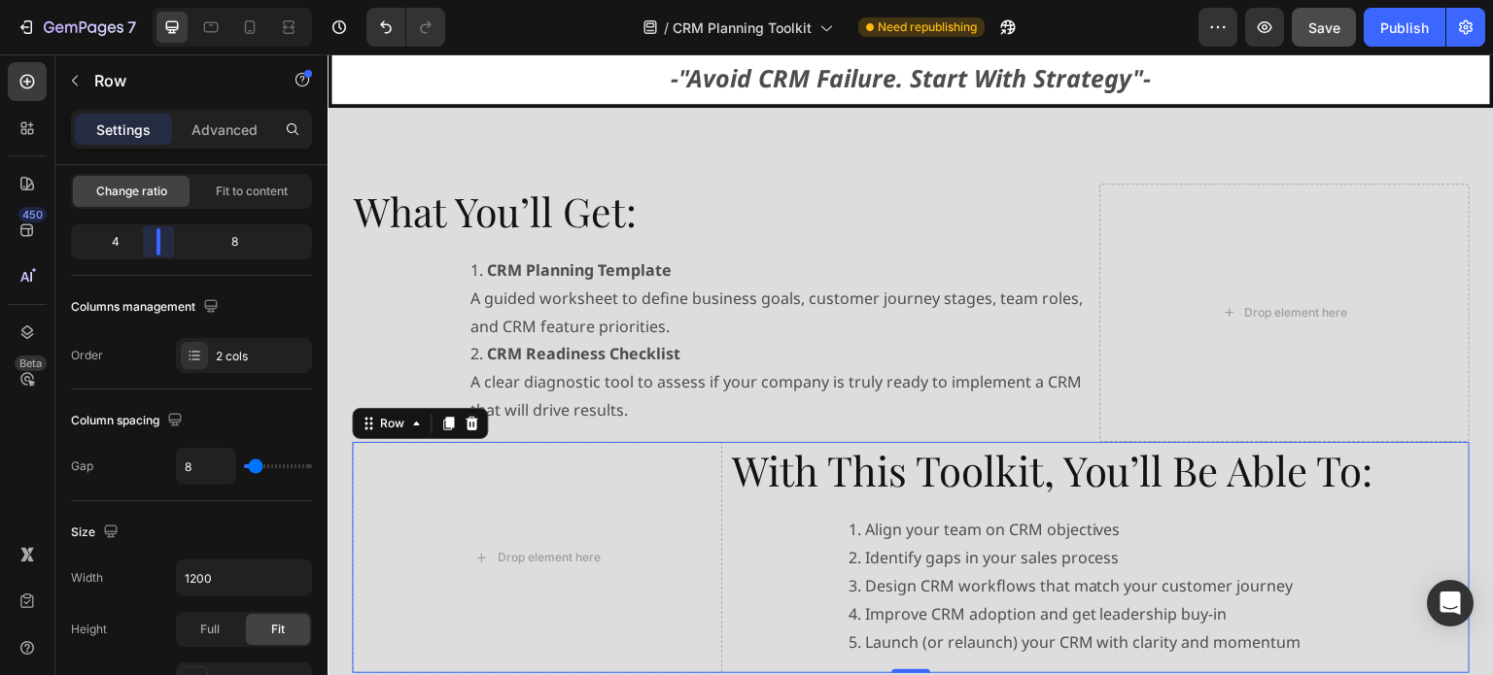
drag, startPoint x: 225, startPoint y: 232, endPoint x: 72, endPoint y: 315, distance: 173.5
click at [155, 0] on body "7 Version history / CRM Planning Toolkit Need republishing Preview Save Publish…" at bounding box center [746, 0] width 1493 height 0
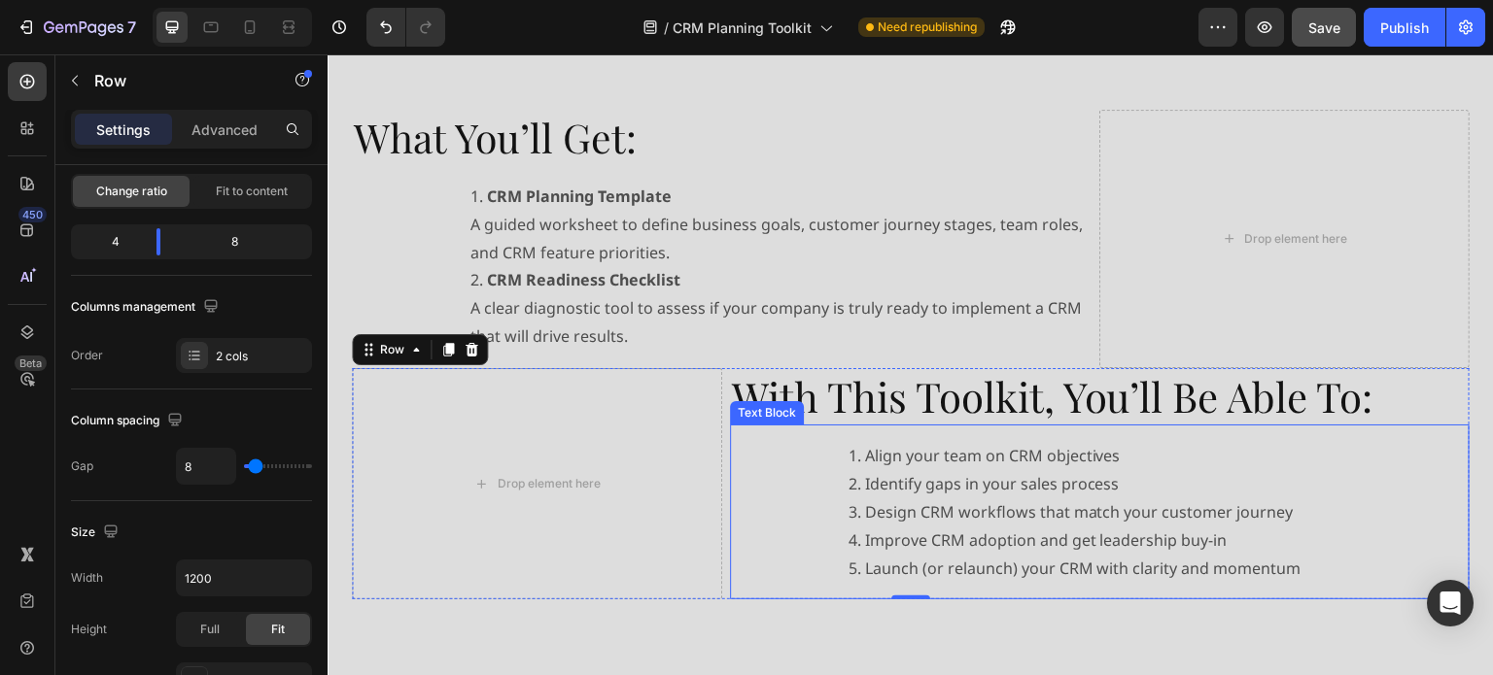
scroll to position [875, 0]
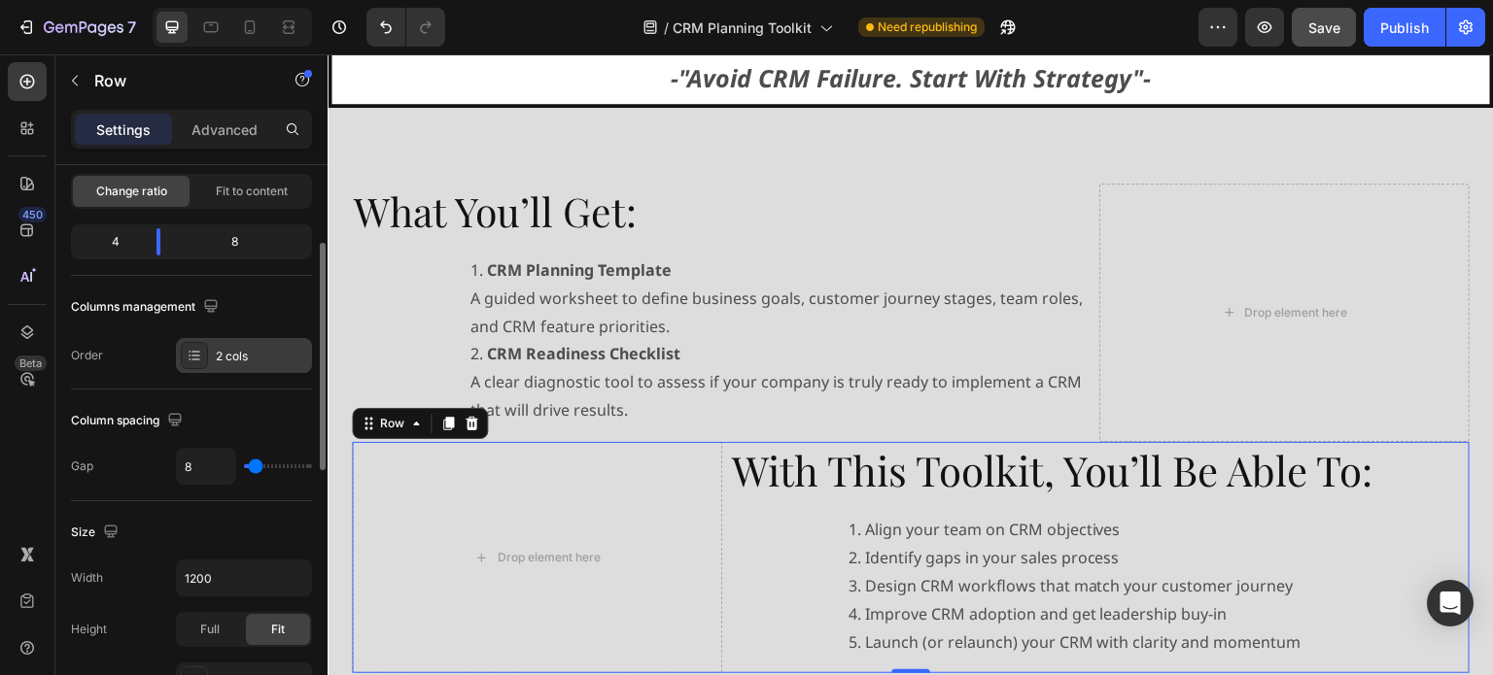
click at [194, 364] on div at bounding box center [194, 355] width 27 height 27
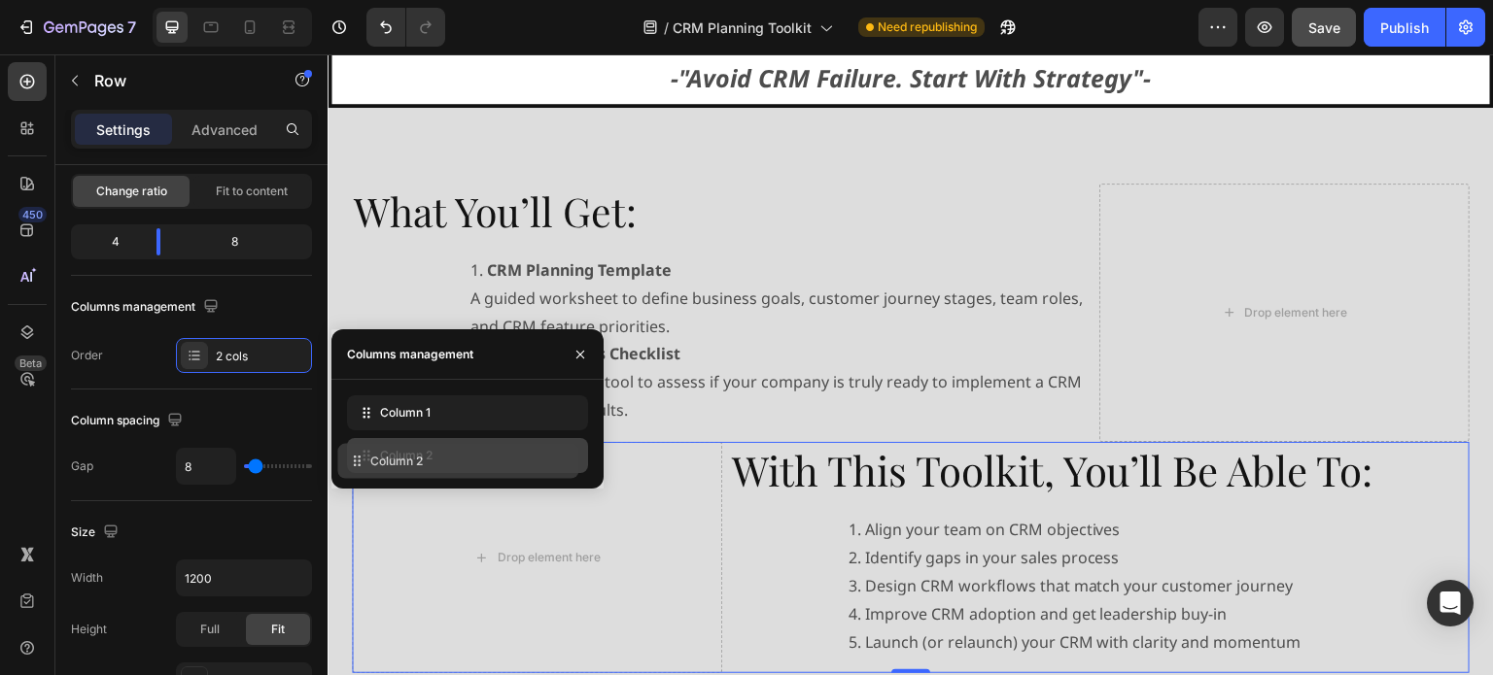
drag, startPoint x: 408, startPoint y: 414, endPoint x: 399, endPoint y: 462, distance: 48.4
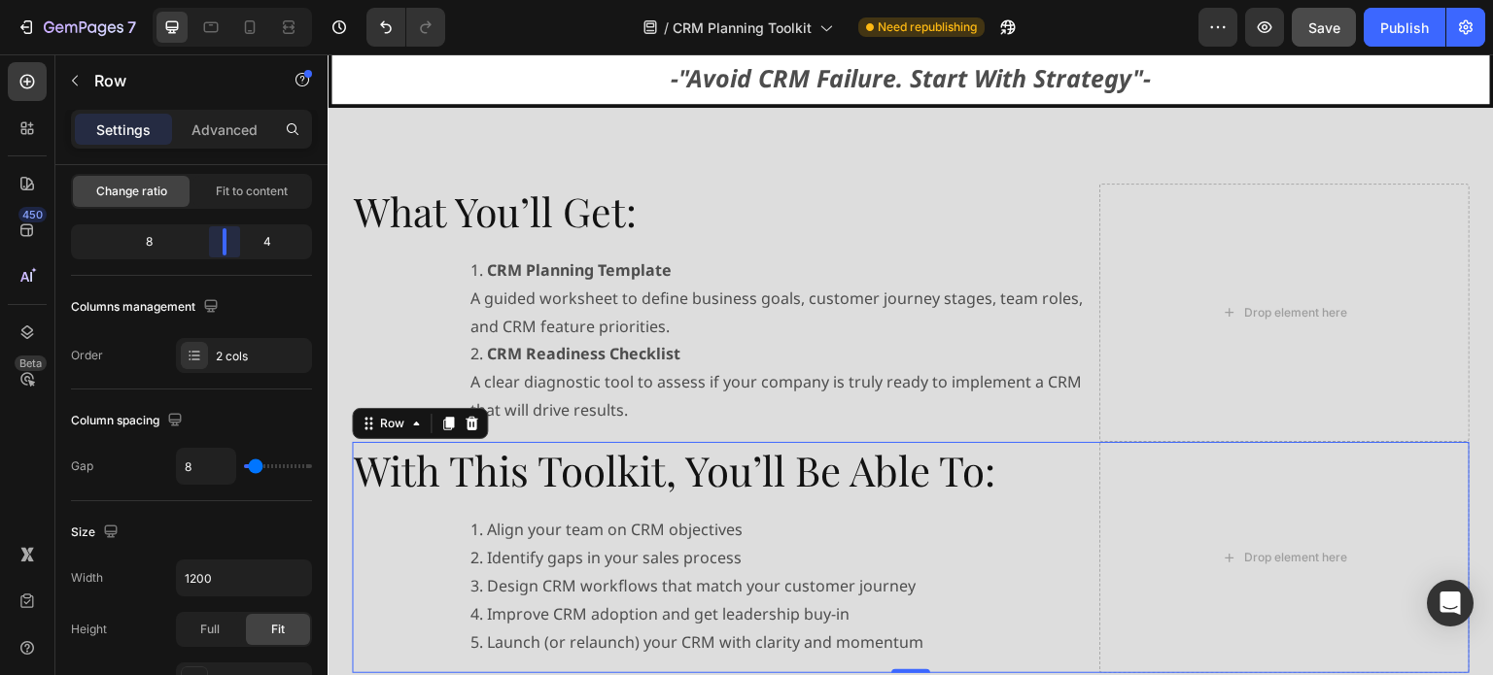
drag, startPoint x: 156, startPoint y: 240, endPoint x: 362, endPoint y: 303, distance: 215.5
click at [229, 0] on body "7 Version history / CRM Planning Toolkit Need republishing Preview Save Publish…" at bounding box center [746, 0] width 1493 height 0
click at [1024, 156] on div "What You’ll Get: Heading CRM Planning Template A guided worksheet to define bus…" at bounding box center [911, 553] width 1166 height 890
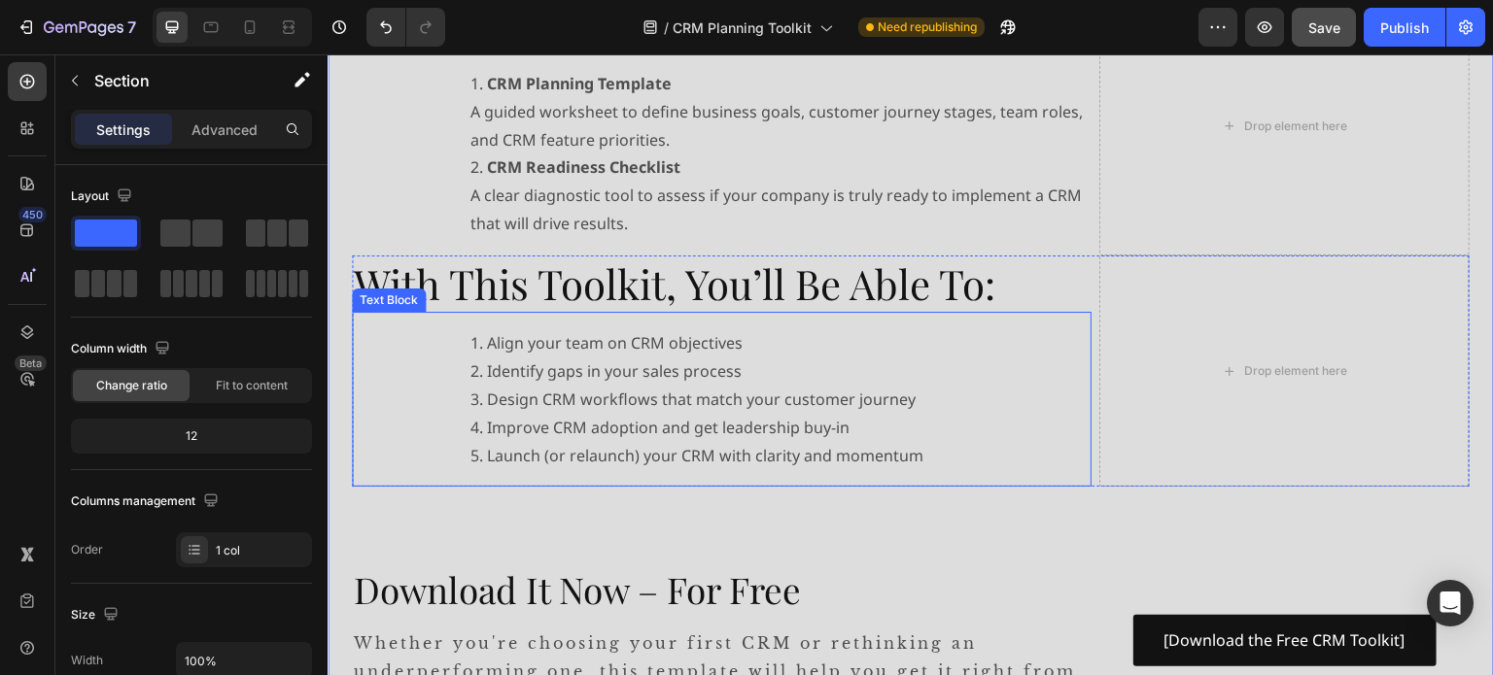
scroll to position [1166, 0]
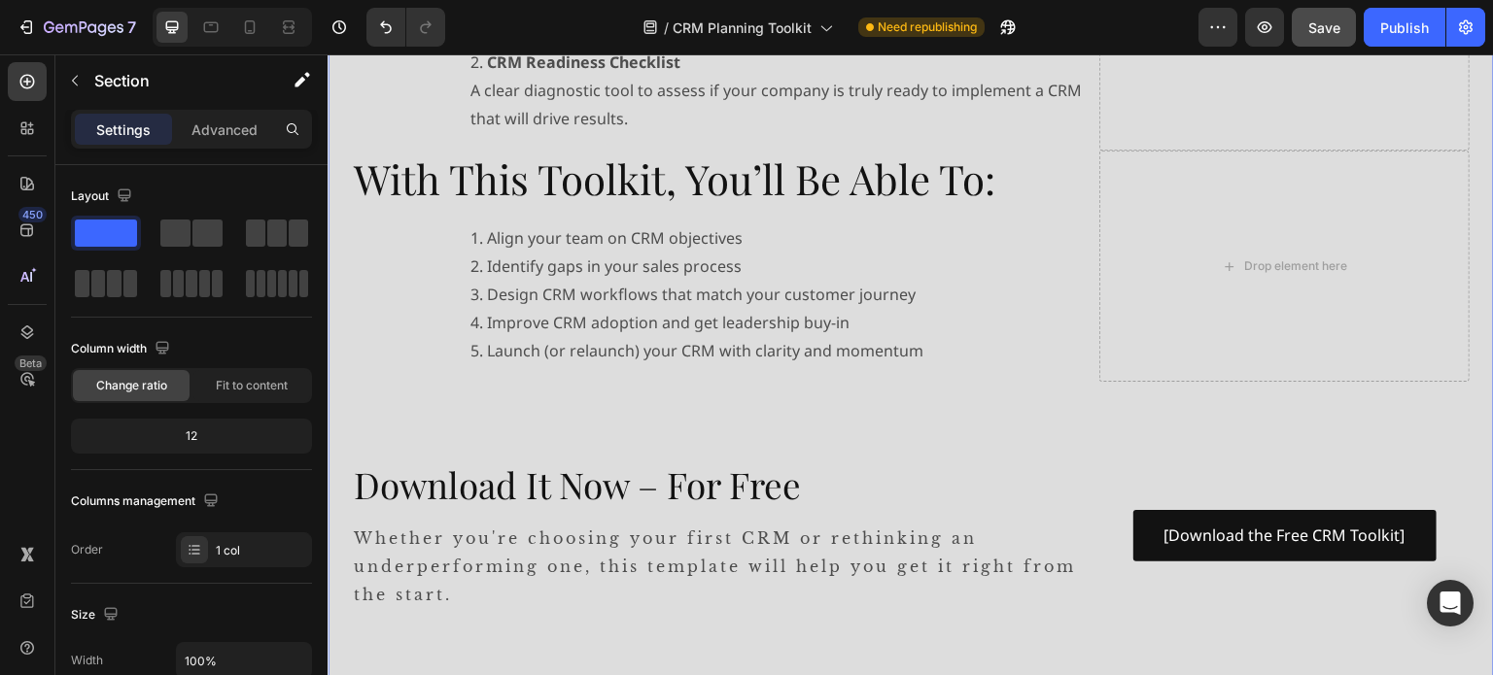
click at [439, 433] on div "What You’ll Get: Heading CRM Planning Template A guided worksheet to define bus…" at bounding box center [911, 251] width 1118 height 719
click at [37, 81] on div at bounding box center [27, 81] width 39 height 39
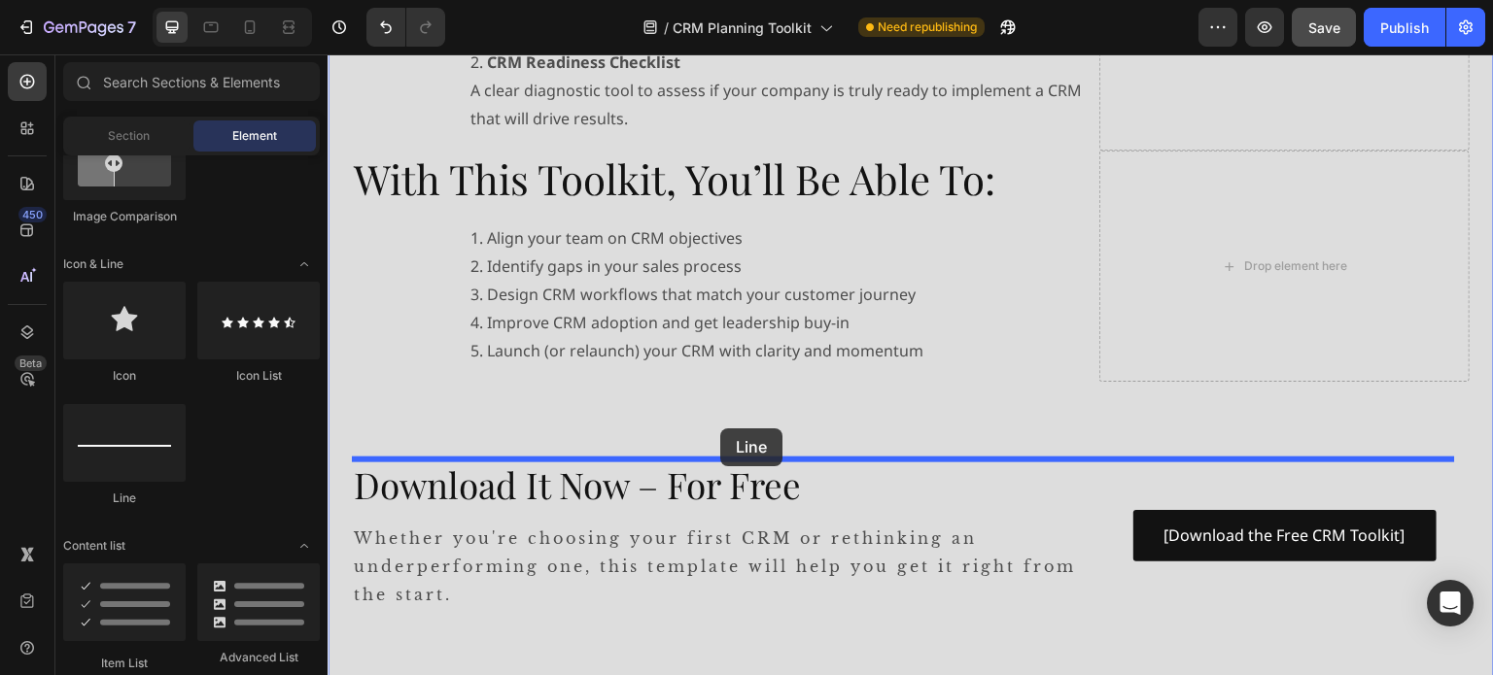
drag, startPoint x: 468, startPoint y: 513, endPoint x: 720, endPoint y: 429, distance: 265.5
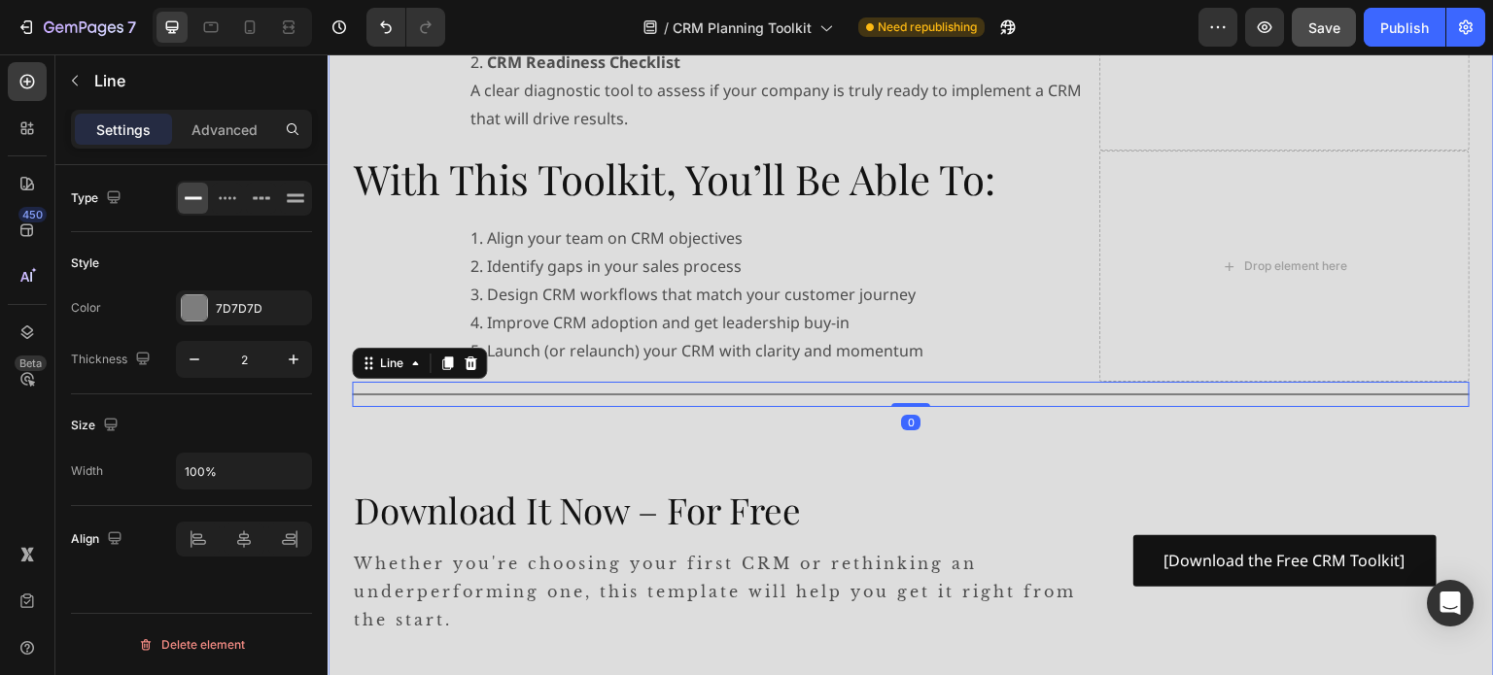
click at [794, 451] on div "What You’ll Get: Heading CRM Planning Template A guided worksheet to define bus…" at bounding box center [911, 264] width 1118 height 744
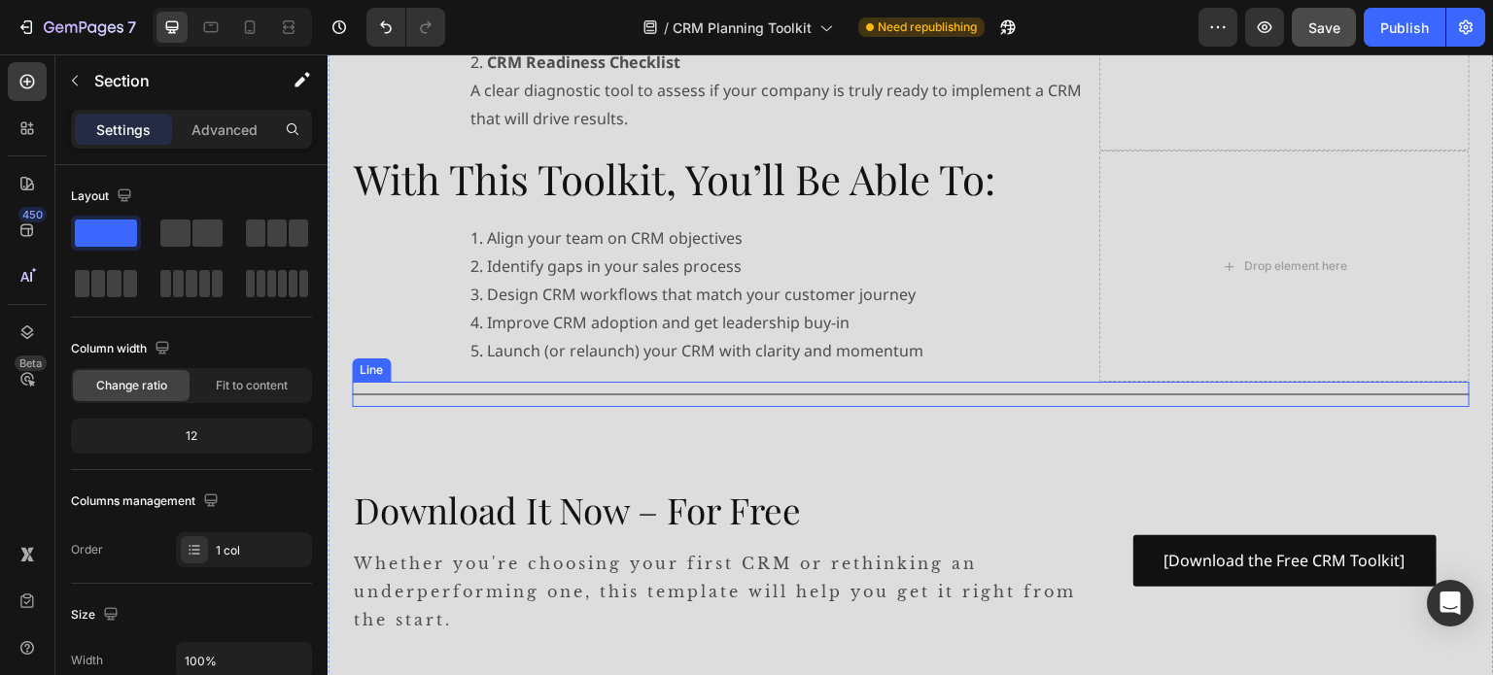
click at [1068, 397] on div "Title Line" at bounding box center [911, 394] width 1118 height 25
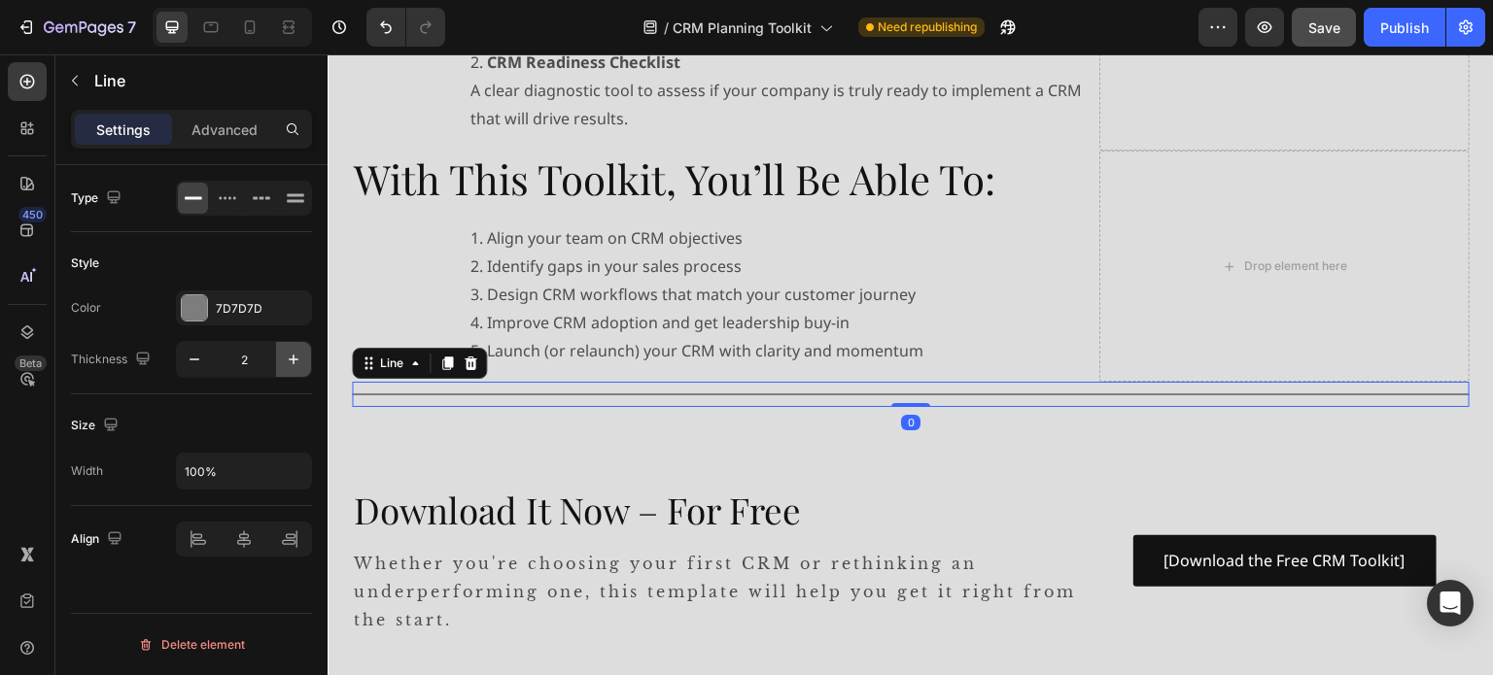
click at [292, 360] on icon "button" at bounding box center [293, 359] width 19 height 19
click at [291, 360] on icon "button" at bounding box center [293, 359] width 19 height 19
click at [290, 360] on icon "button" at bounding box center [293, 359] width 19 height 19
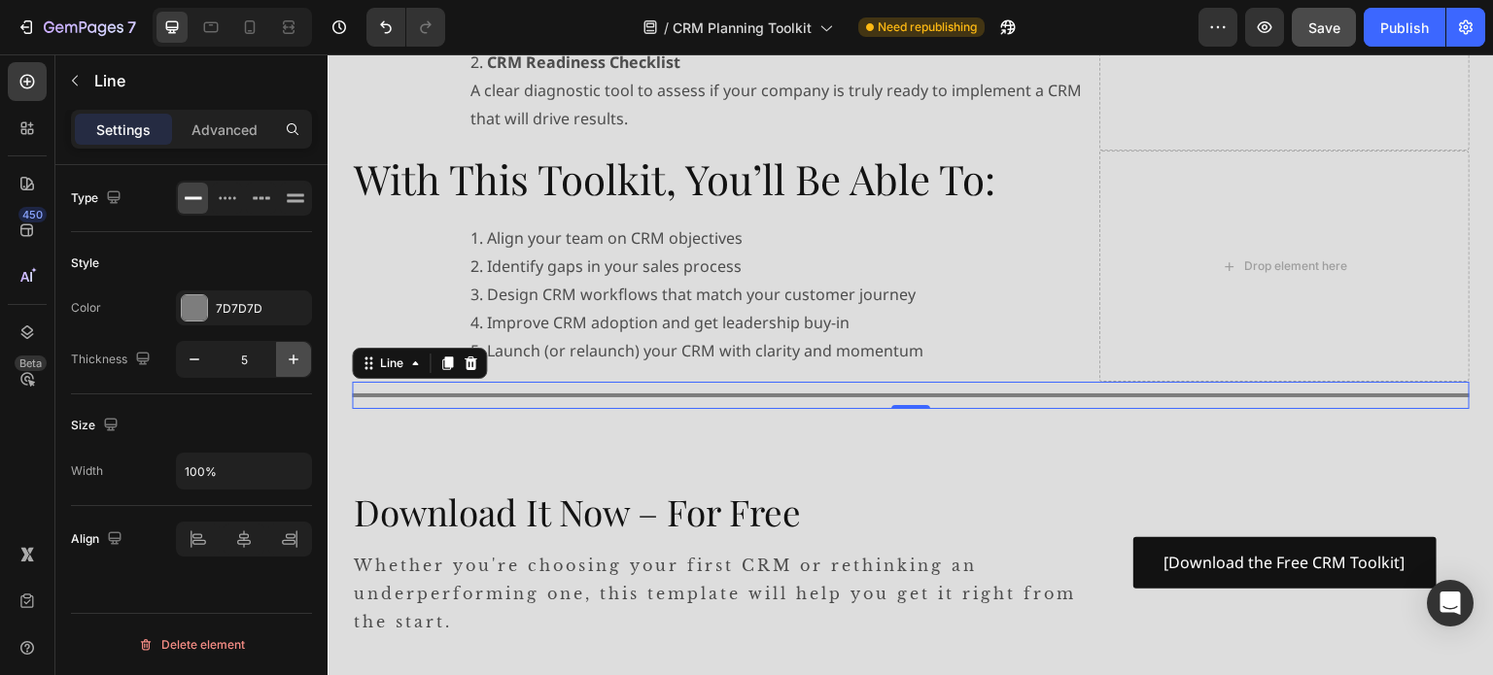
click at [289, 360] on icon "button" at bounding box center [293, 359] width 19 height 19
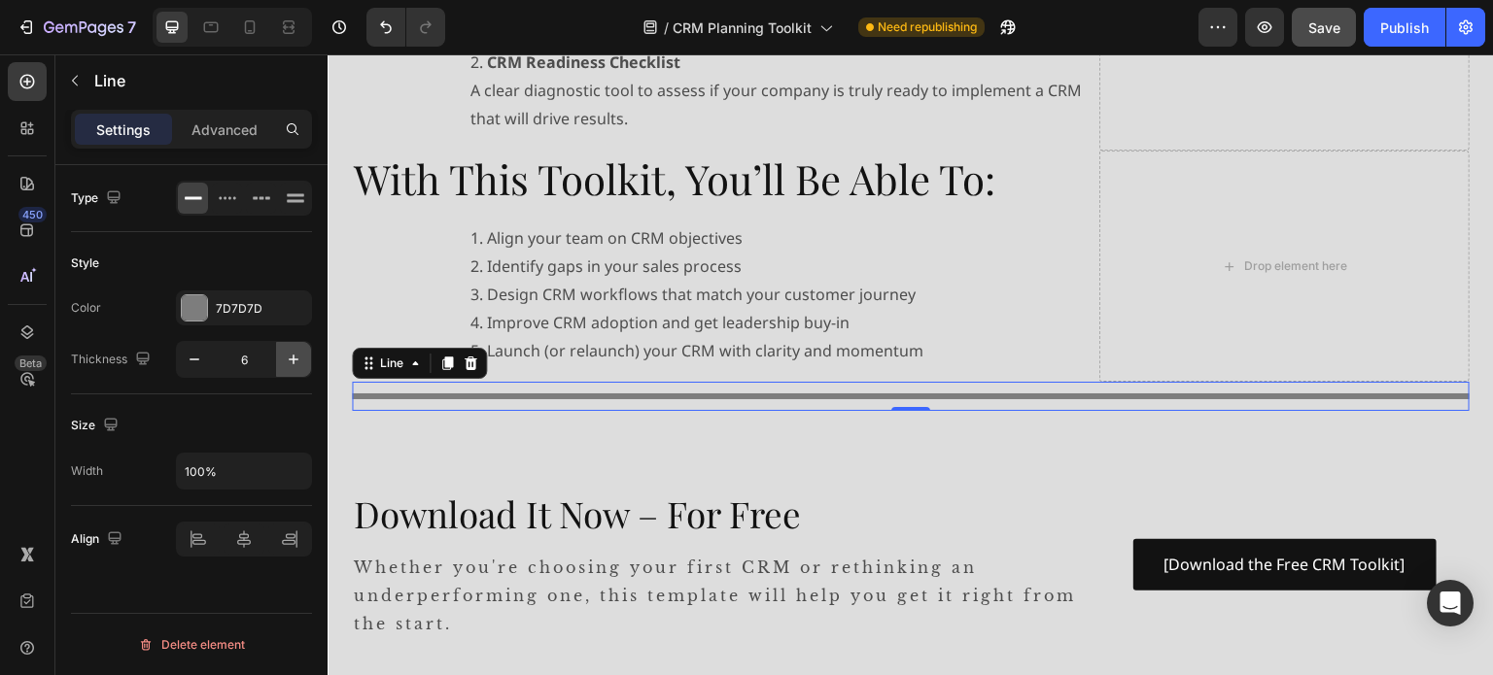
click at [289, 360] on icon "button" at bounding box center [293, 359] width 19 height 19
type input "7"
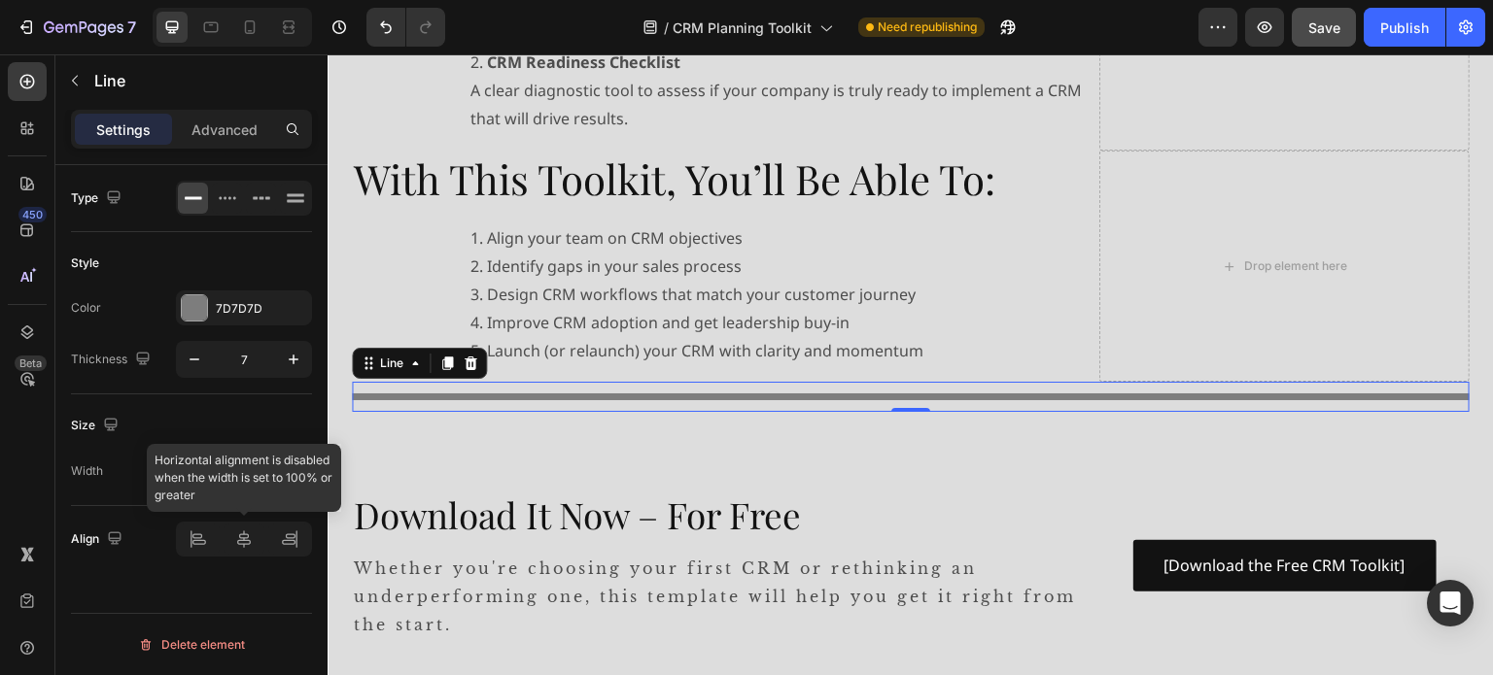
click at [241, 546] on div at bounding box center [244, 539] width 136 height 35
click at [244, 538] on div at bounding box center [244, 539] width 136 height 35
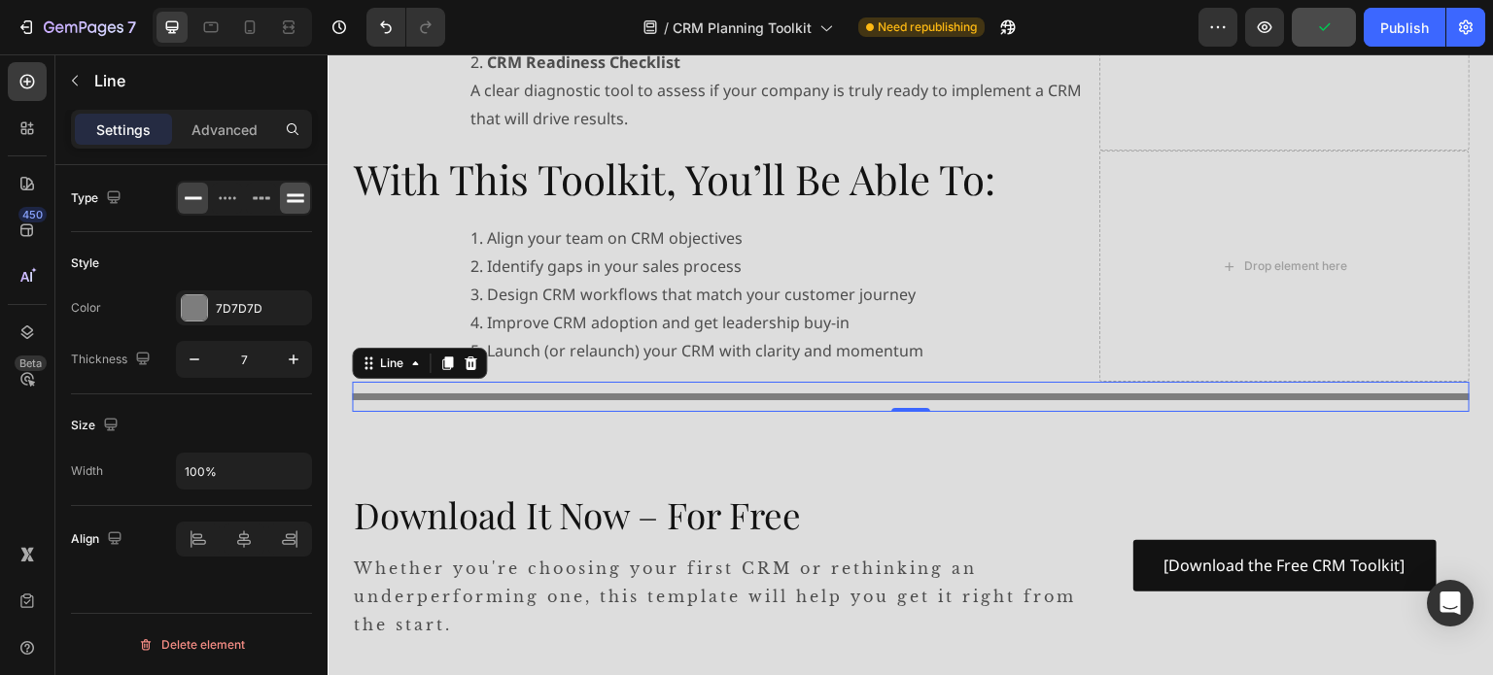
click at [291, 201] on icon at bounding box center [295, 201] width 17 height 3
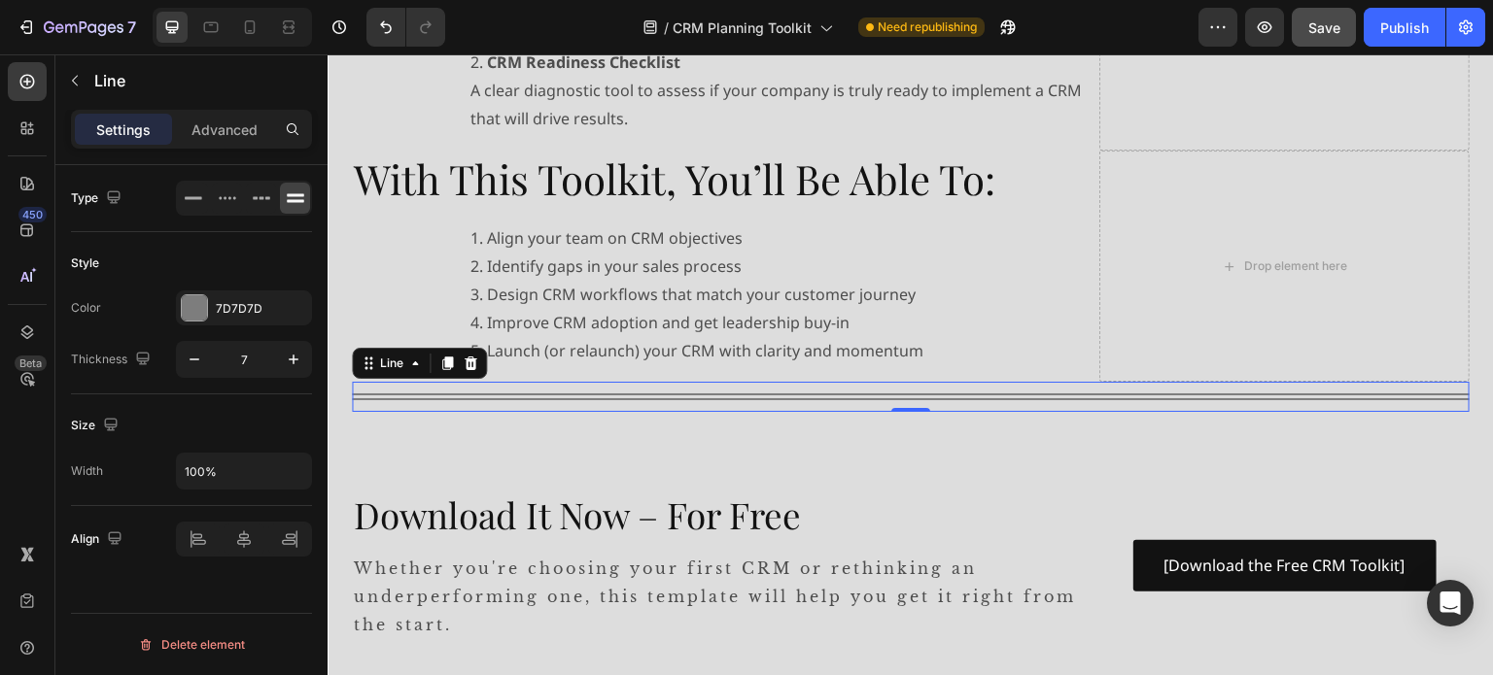
click at [240, 129] on p "Advanced" at bounding box center [224, 130] width 66 height 20
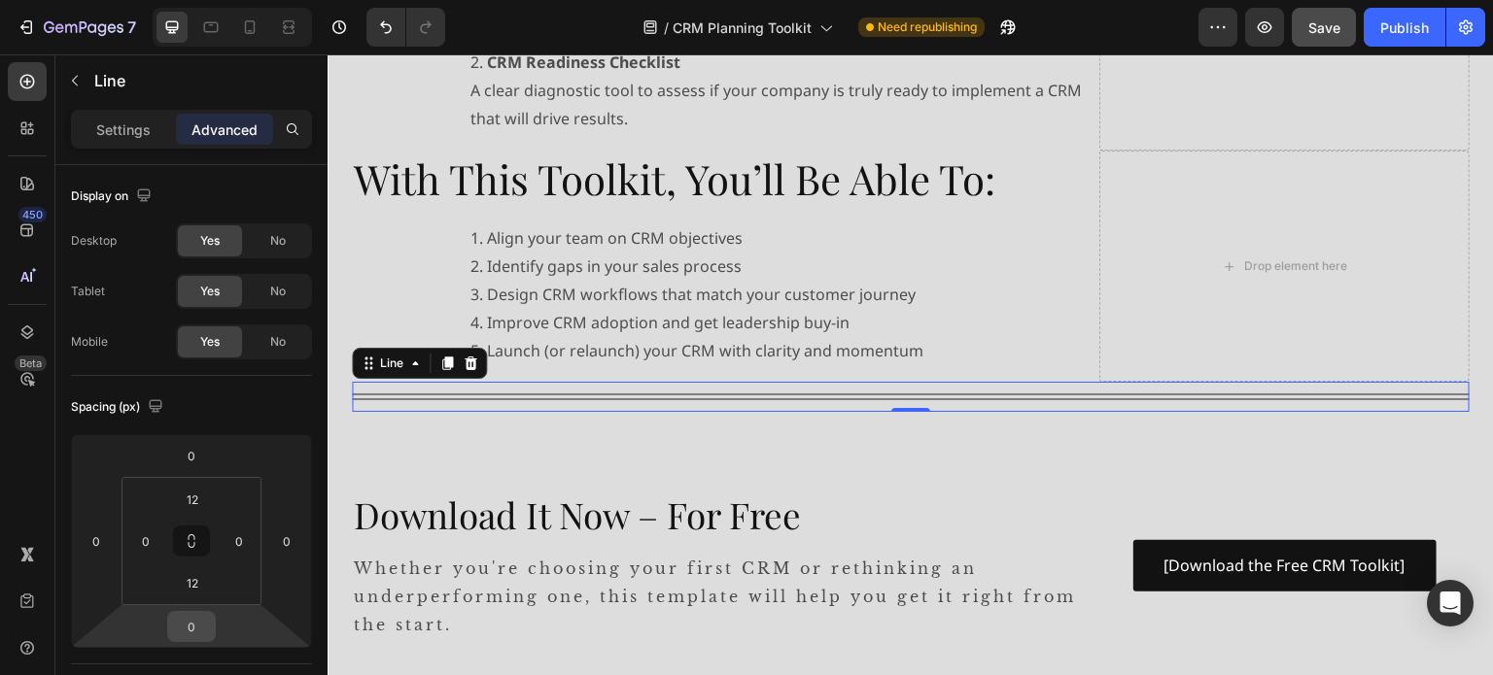
scroll to position [486, 0]
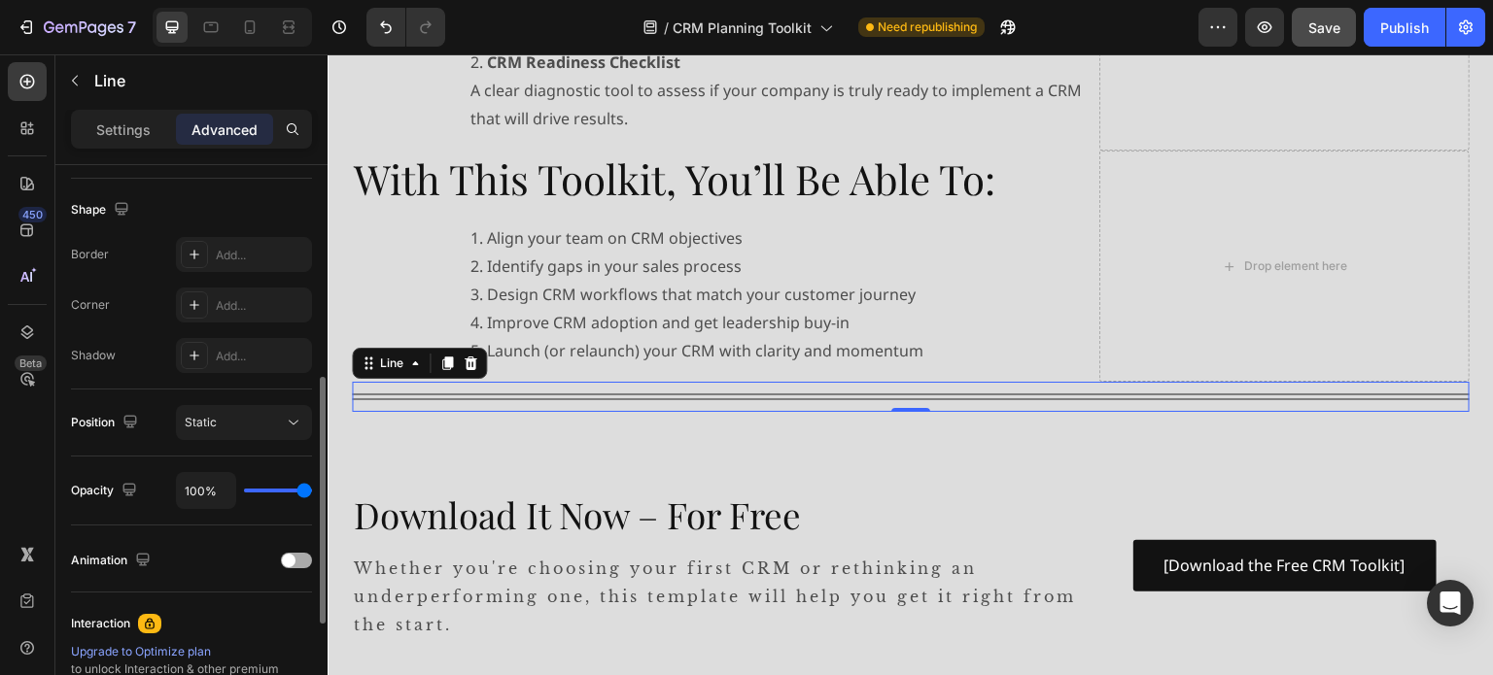
click at [299, 560] on div at bounding box center [296, 561] width 31 height 16
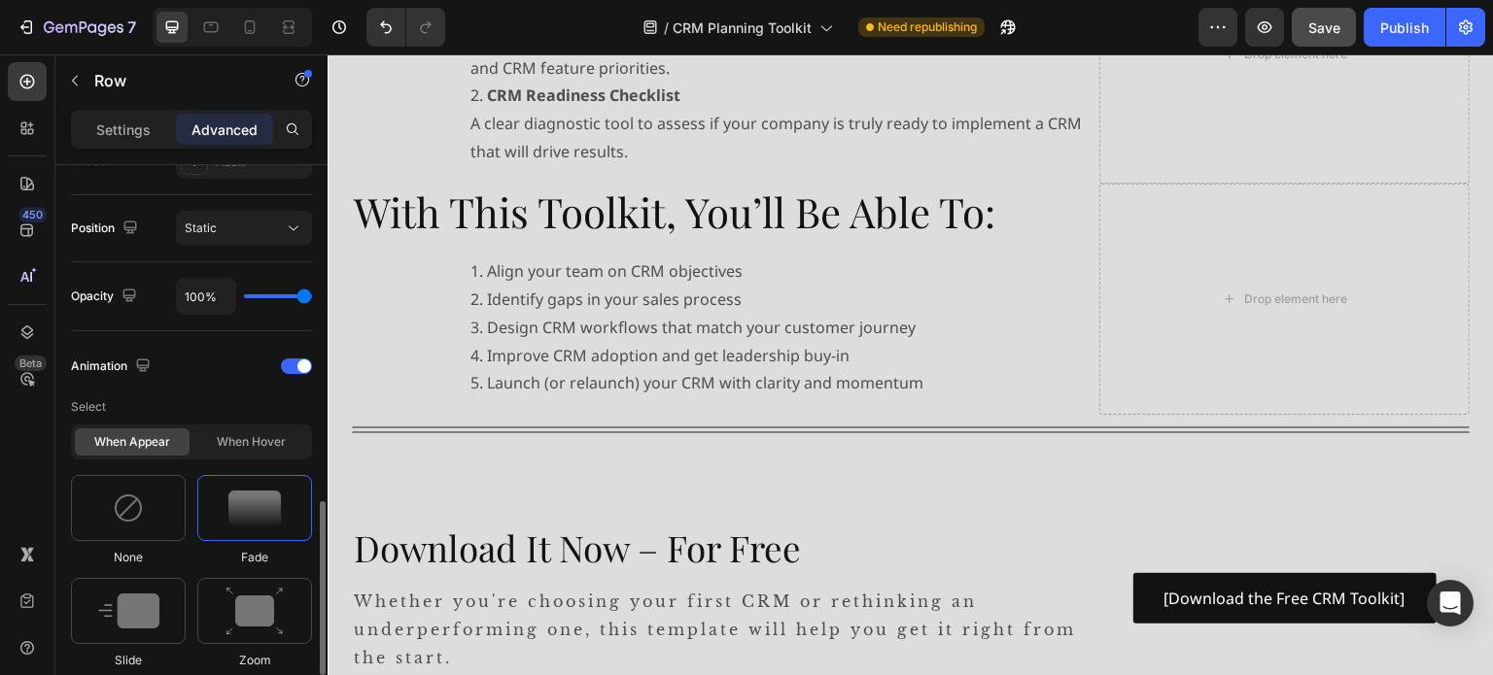
scroll to position [778, 0]
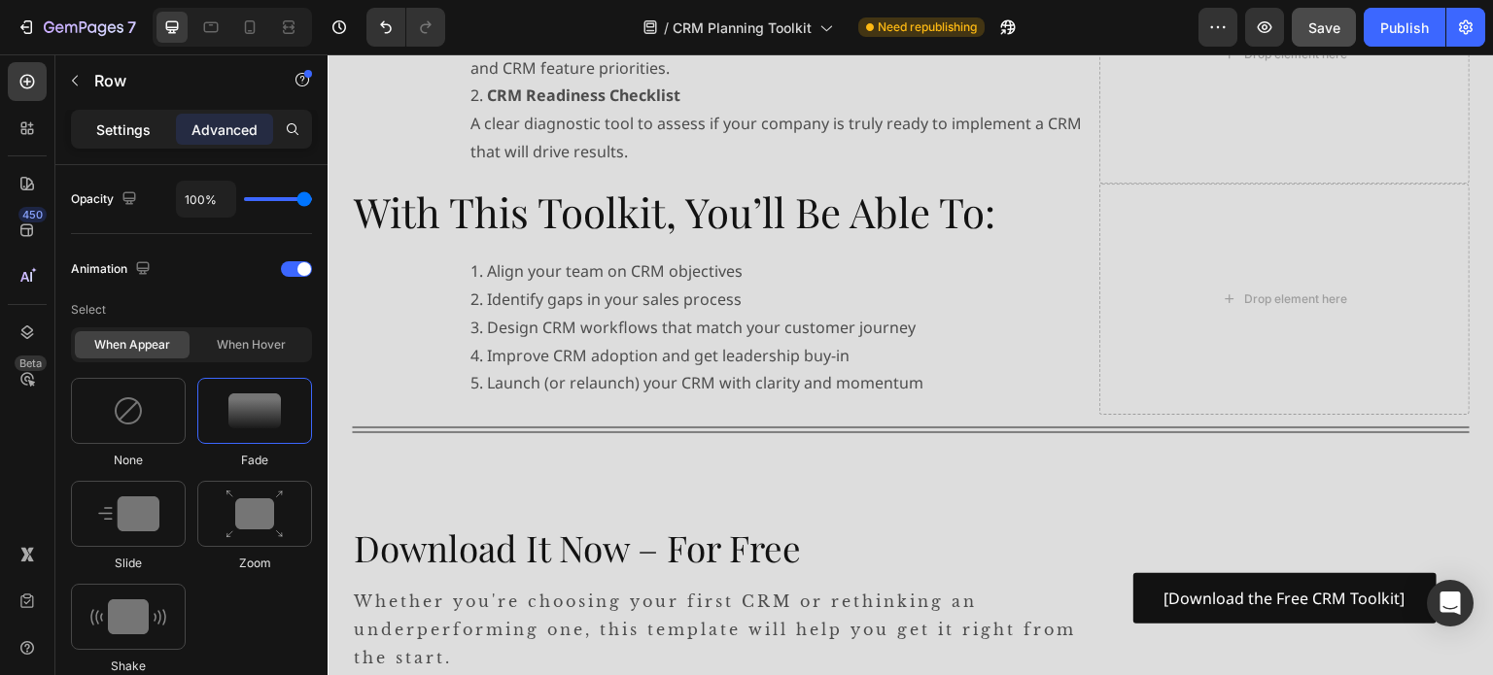
click at [121, 121] on p "Settings" at bounding box center [123, 130] width 54 height 20
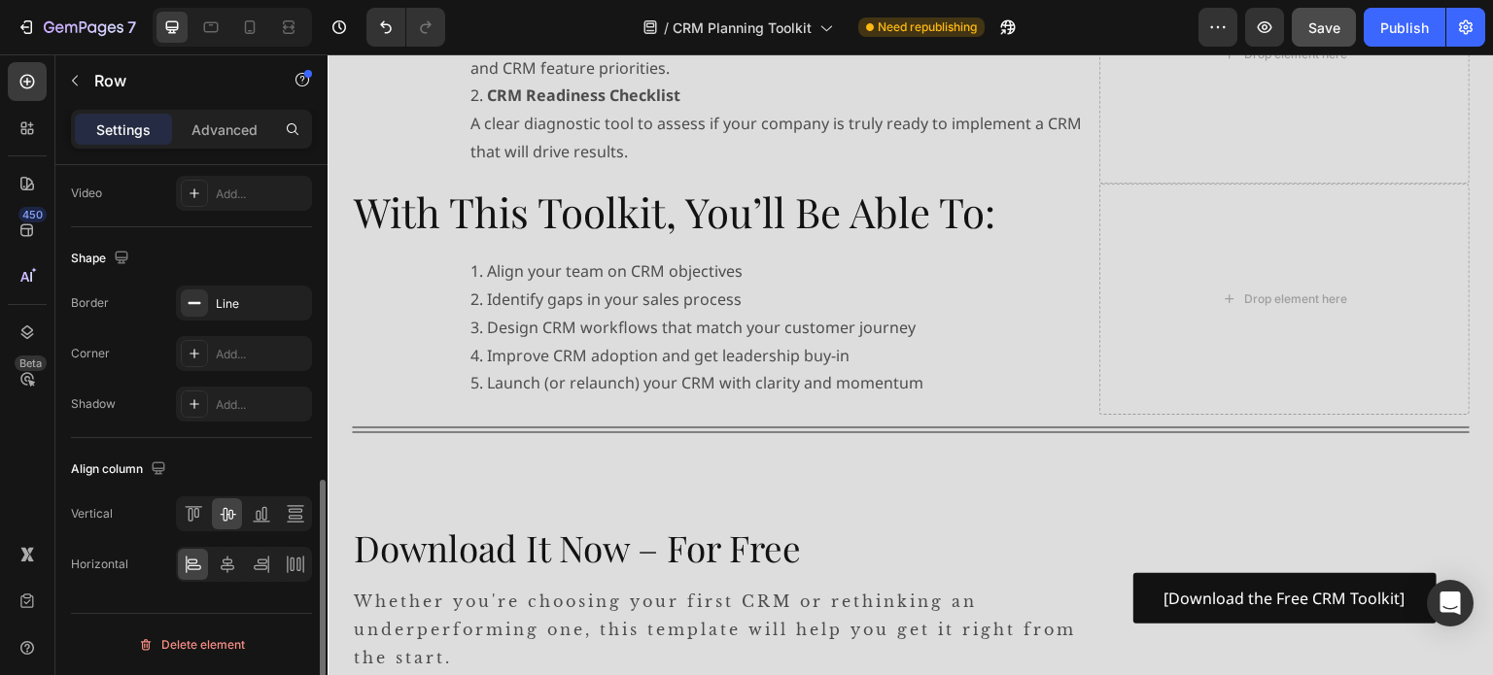
scroll to position [727, 0]
click at [293, 299] on icon "button" at bounding box center [292, 306] width 16 height 16
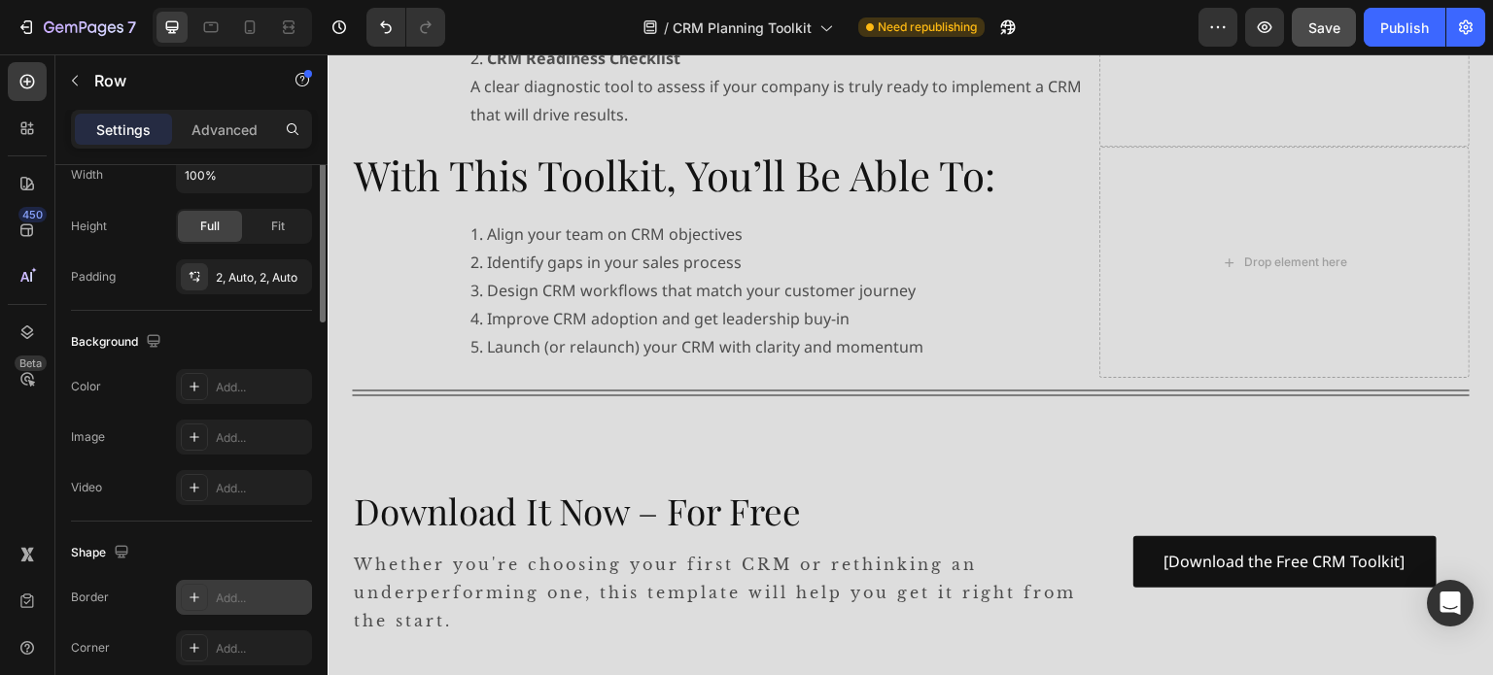
scroll to position [241, 0]
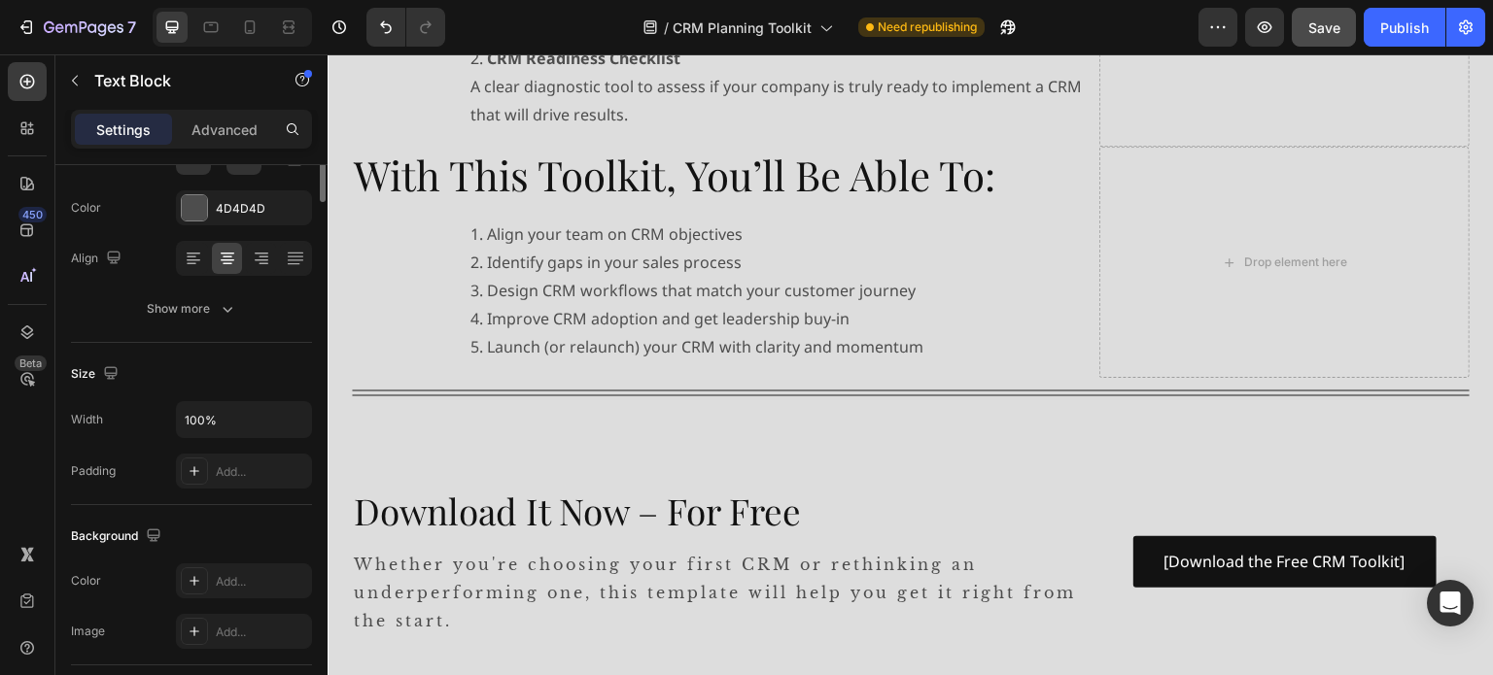
scroll to position [0, 0]
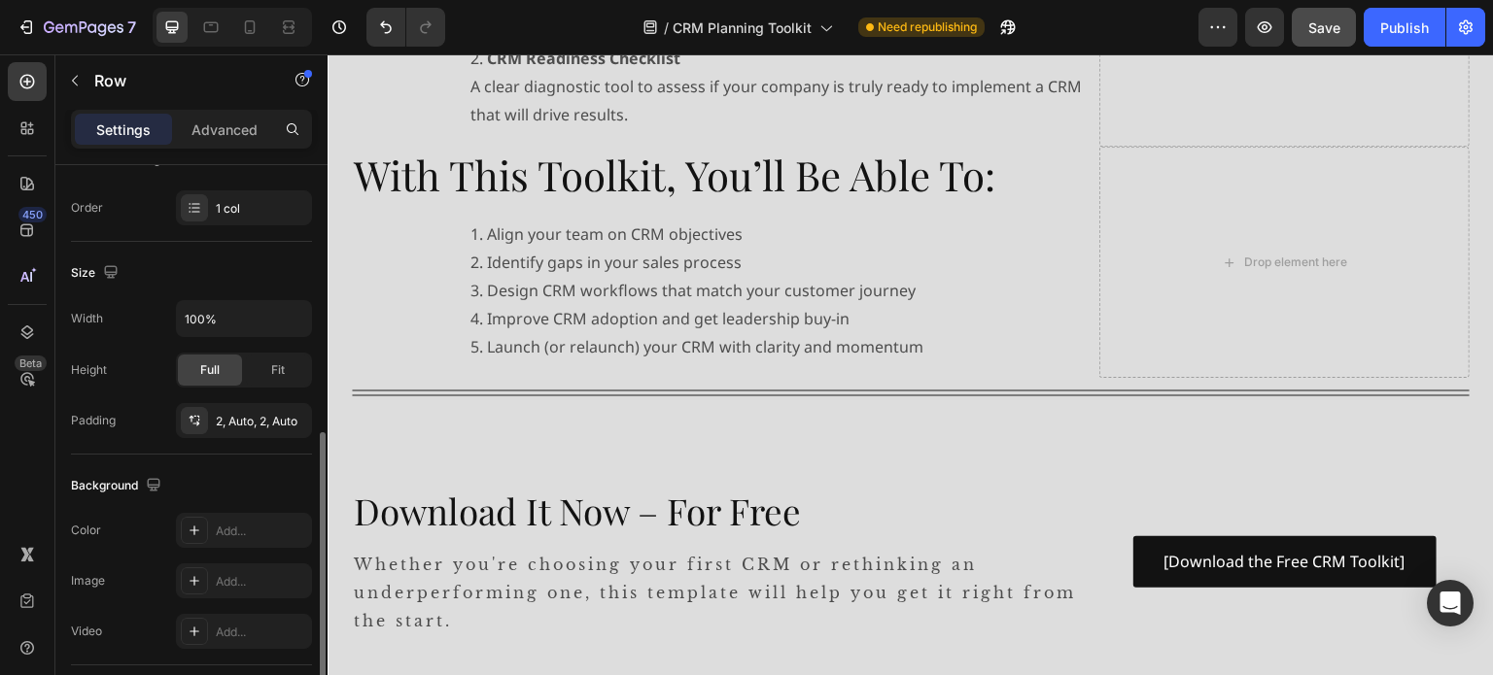
scroll to position [389, 0]
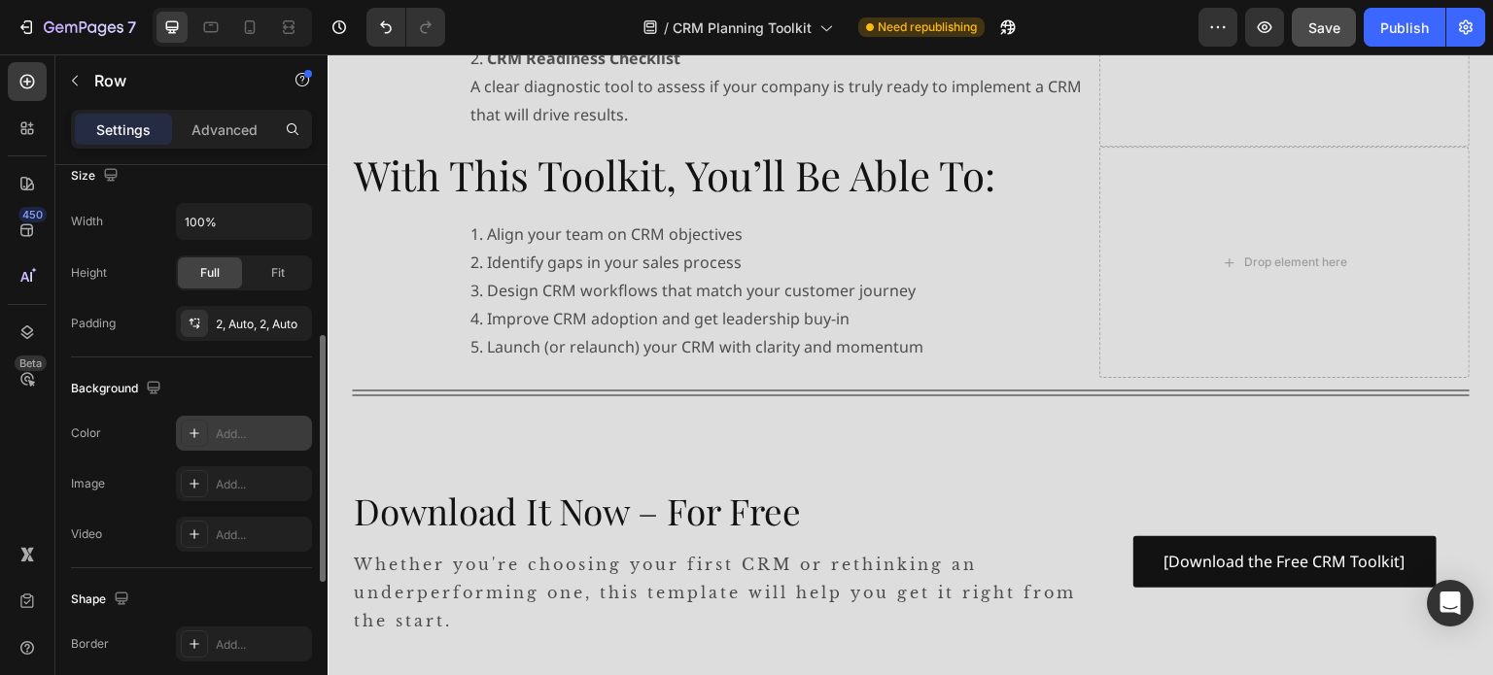
click at [193, 434] on icon at bounding box center [195, 434] width 10 height 10
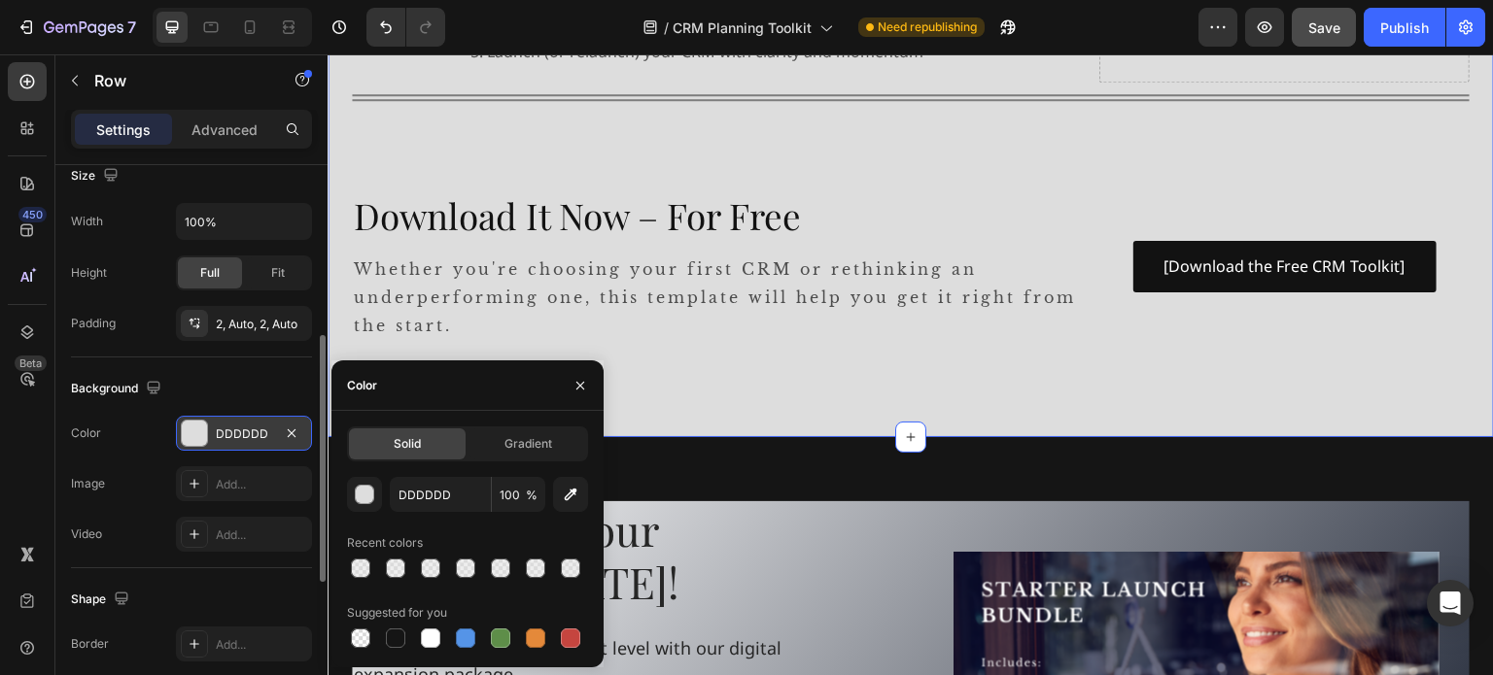
scroll to position [1555, 0]
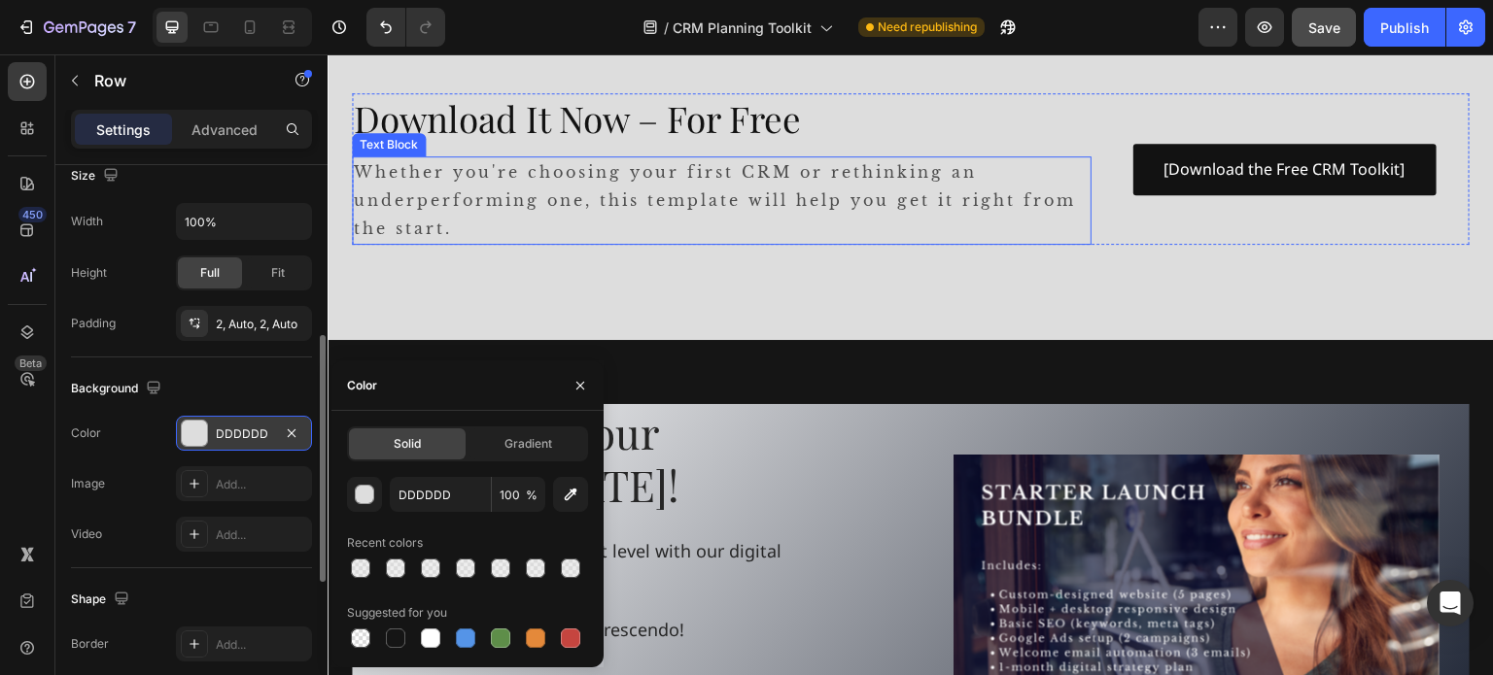
click at [700, 180] on p "Whether you're choosing your first CRM or rethinking an underperforming one, th…" at bounding box center [722, 200] width 736 height 84
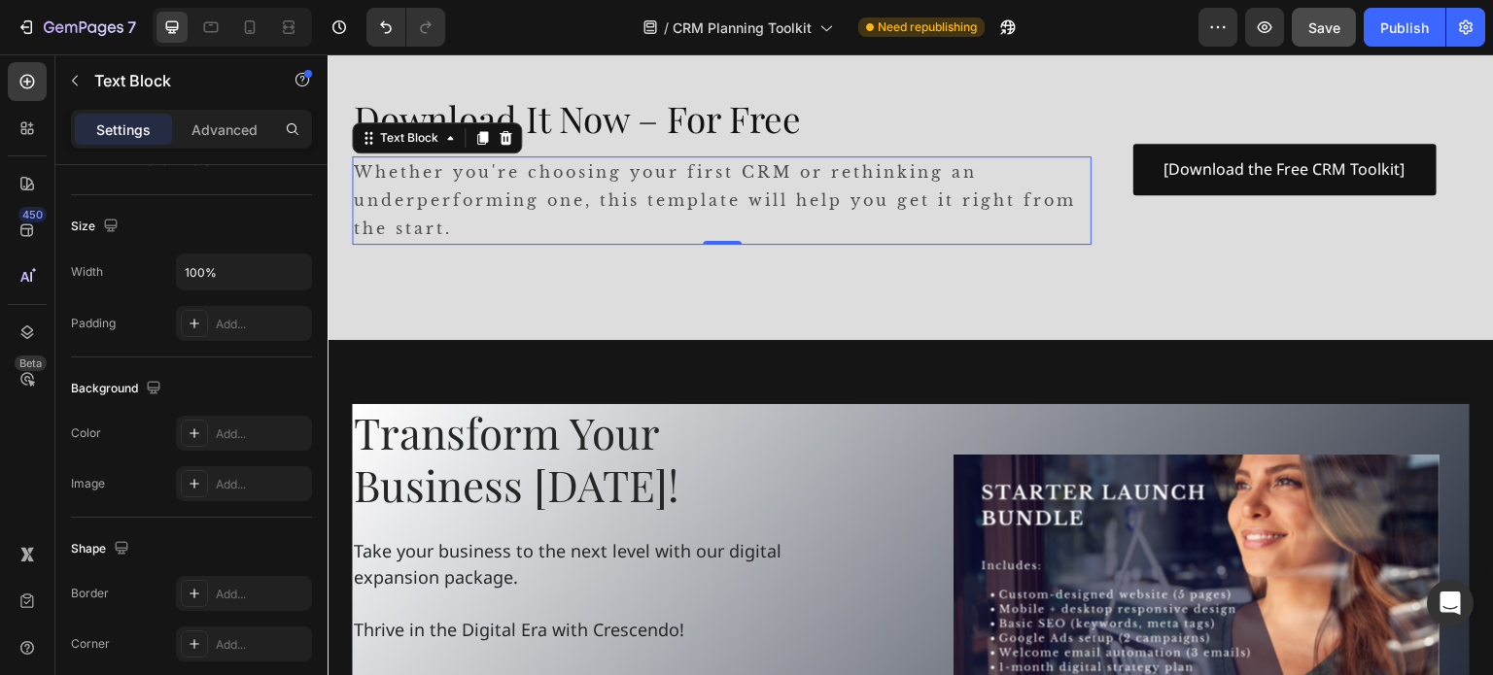
scroll to position [0, 0]
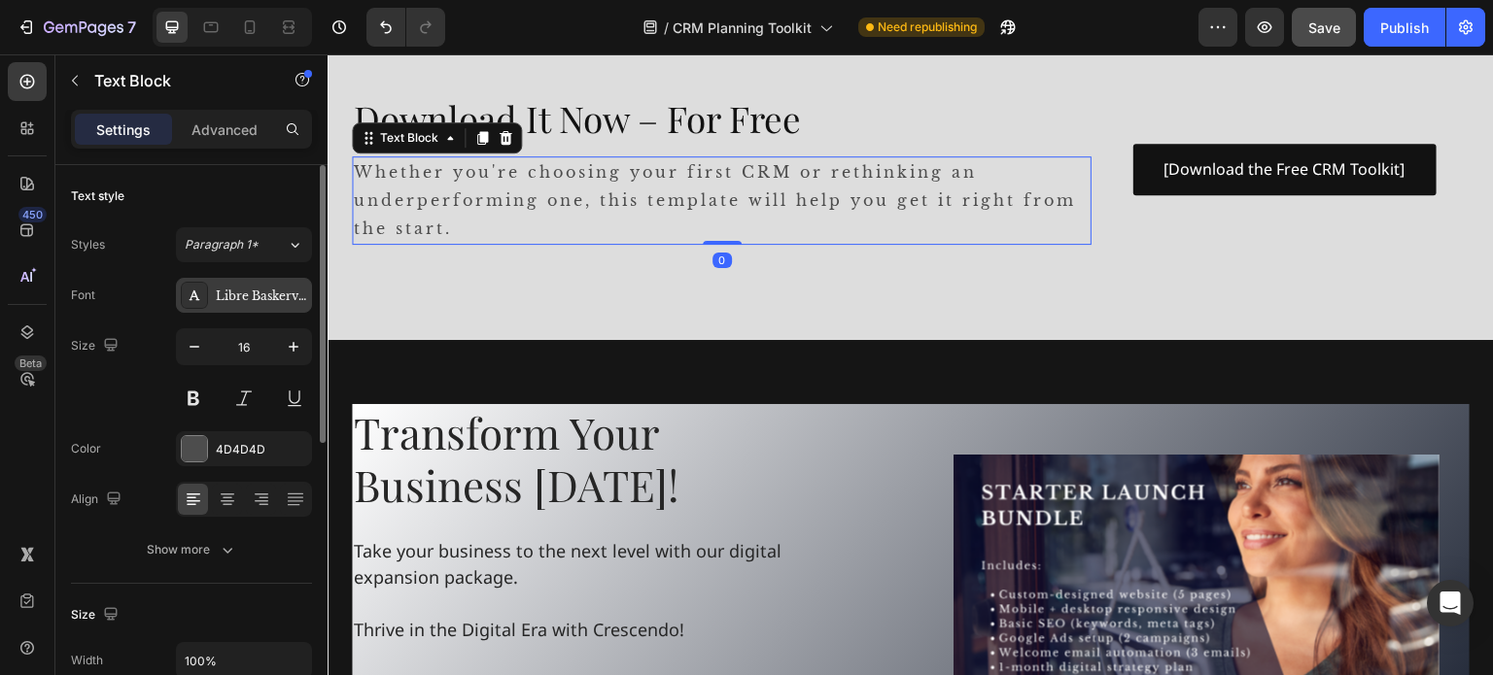
click at [243, 297] on div "Libre Baskerville" at bounding box center [261, 296] width 91 height 17
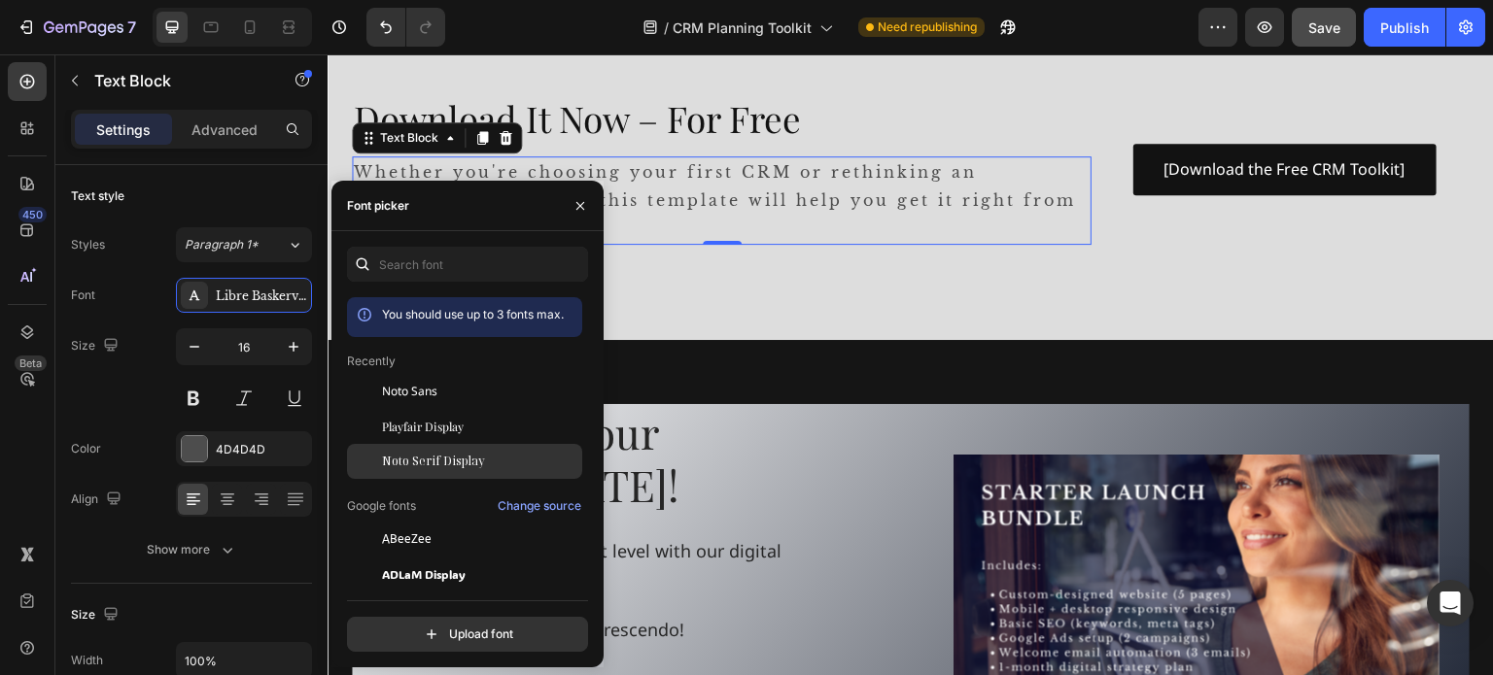
click at [470, 466] on span "Noto Serif Display" at bounding box center [433, 461] width 103 height 17
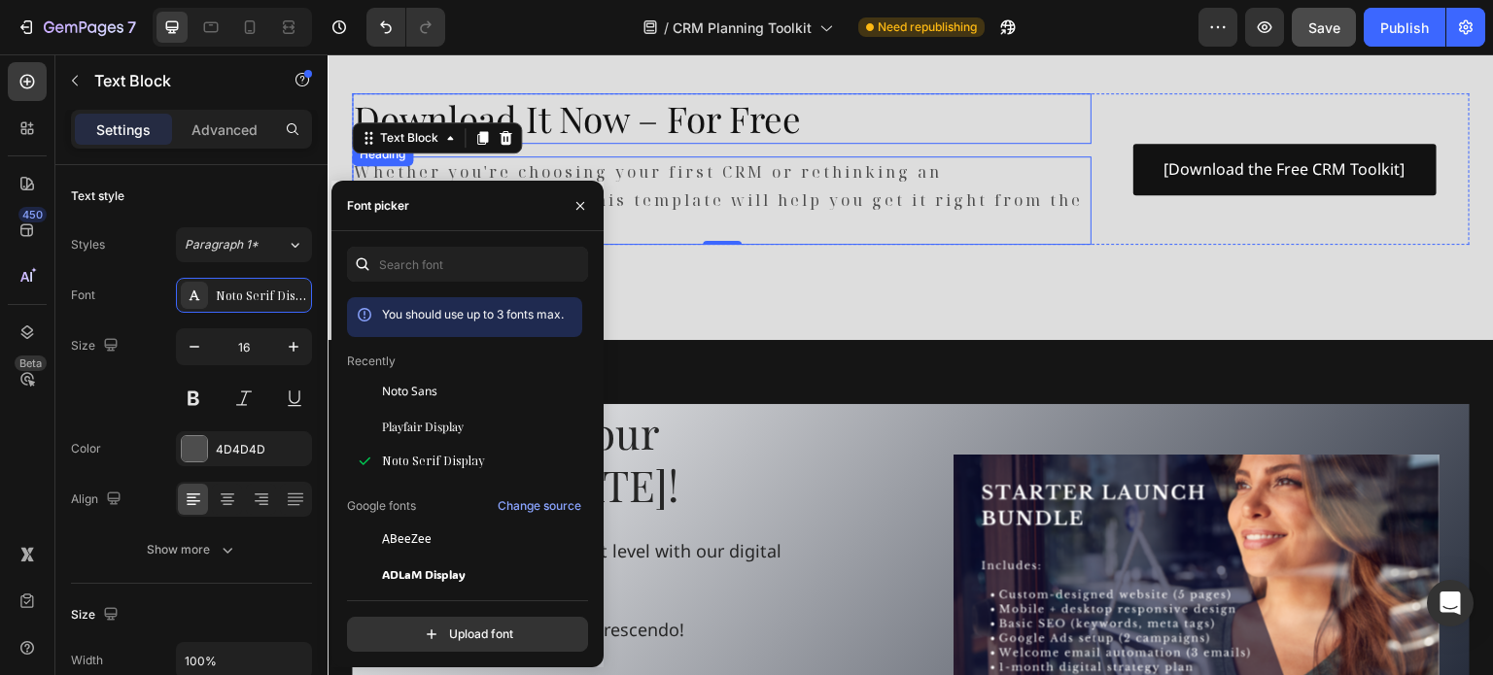
click at [662, 128] on h2 "Download It Now – For Free" at bounding box center [722, 118] width 740 height 51
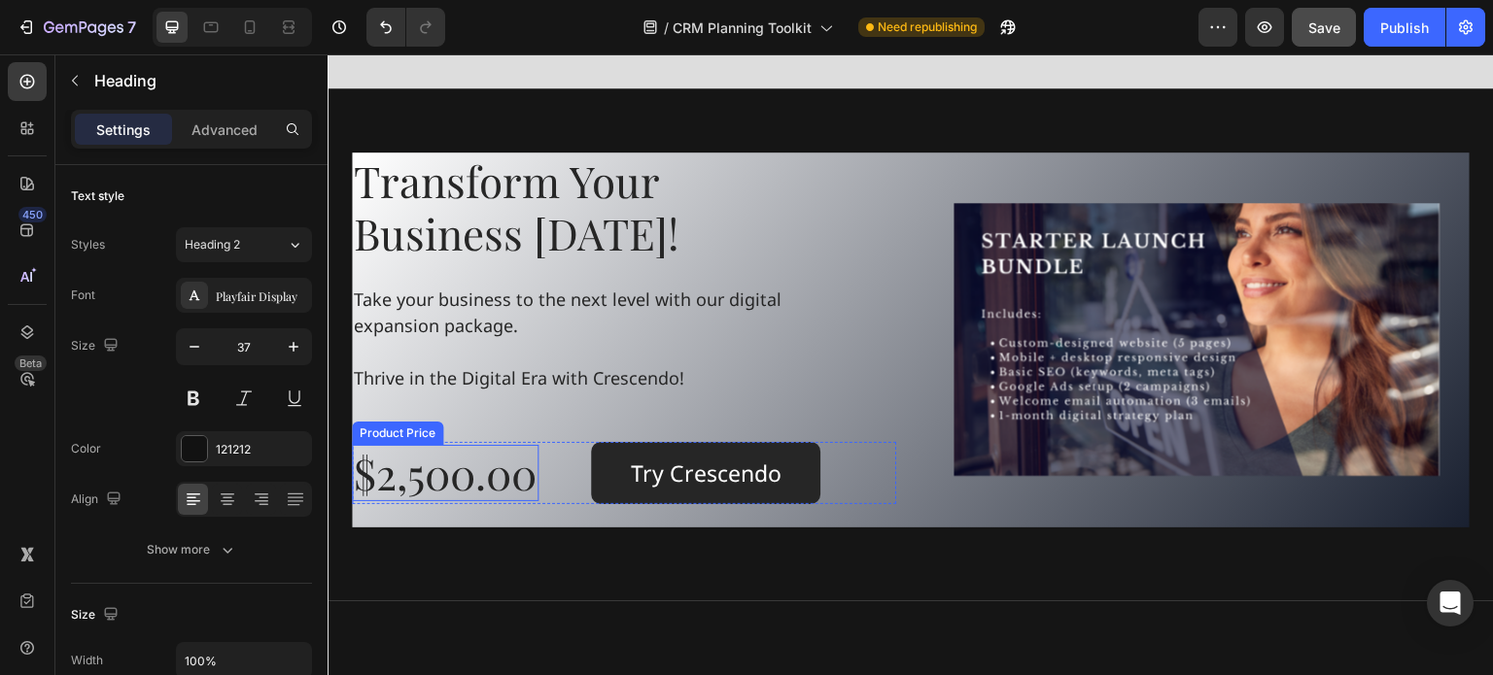
scroll to position [1652, 0]
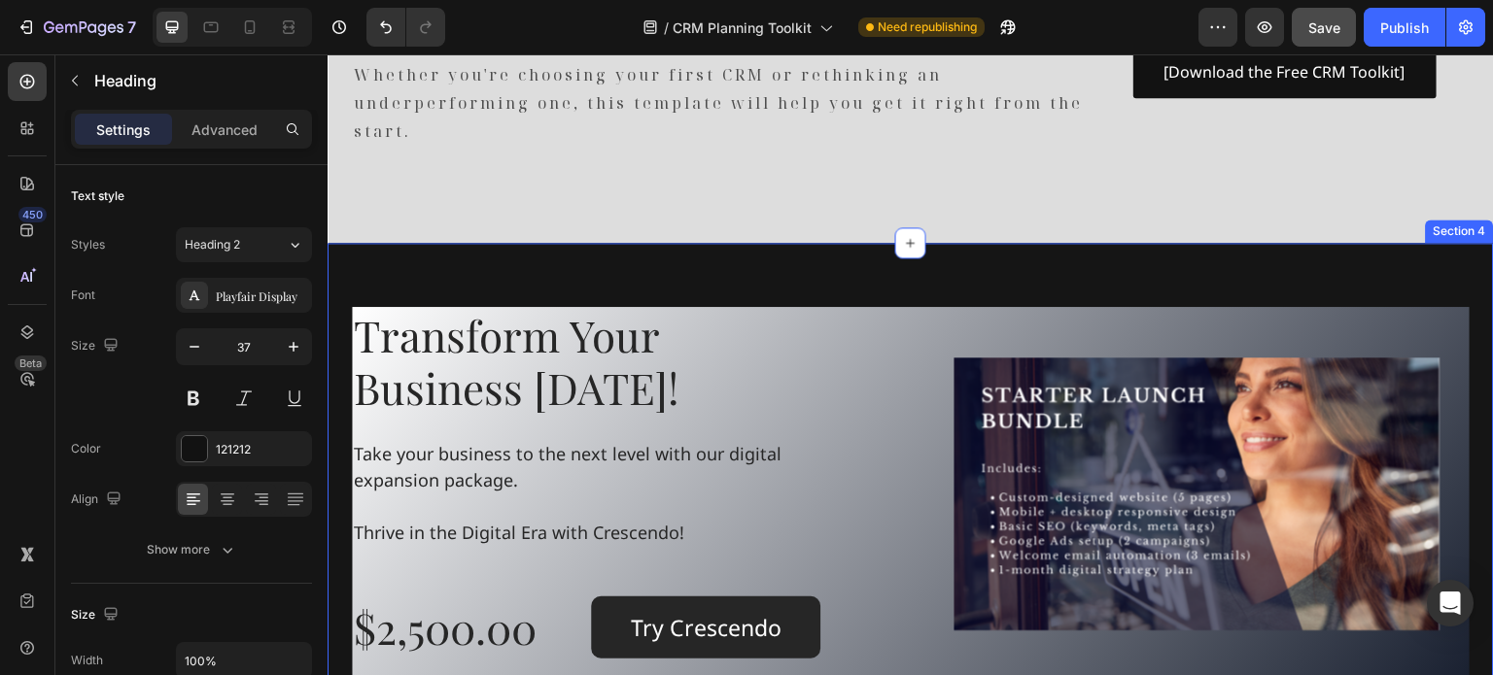
click at [365, 271] on div "Transform Your Business Today! Heading Take your business to the next level wit…" at bounding box center [911, 499] width 1166 height 513
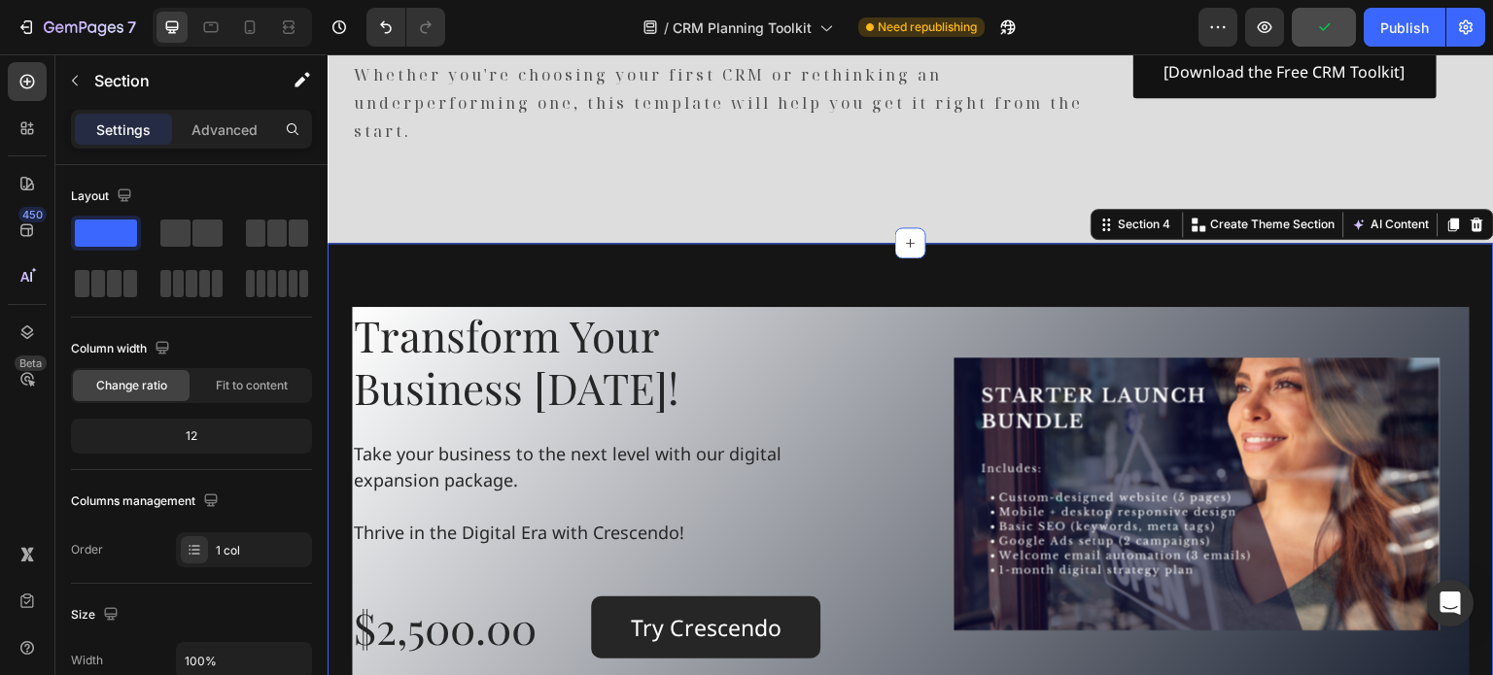
scroll to position [486, 0]
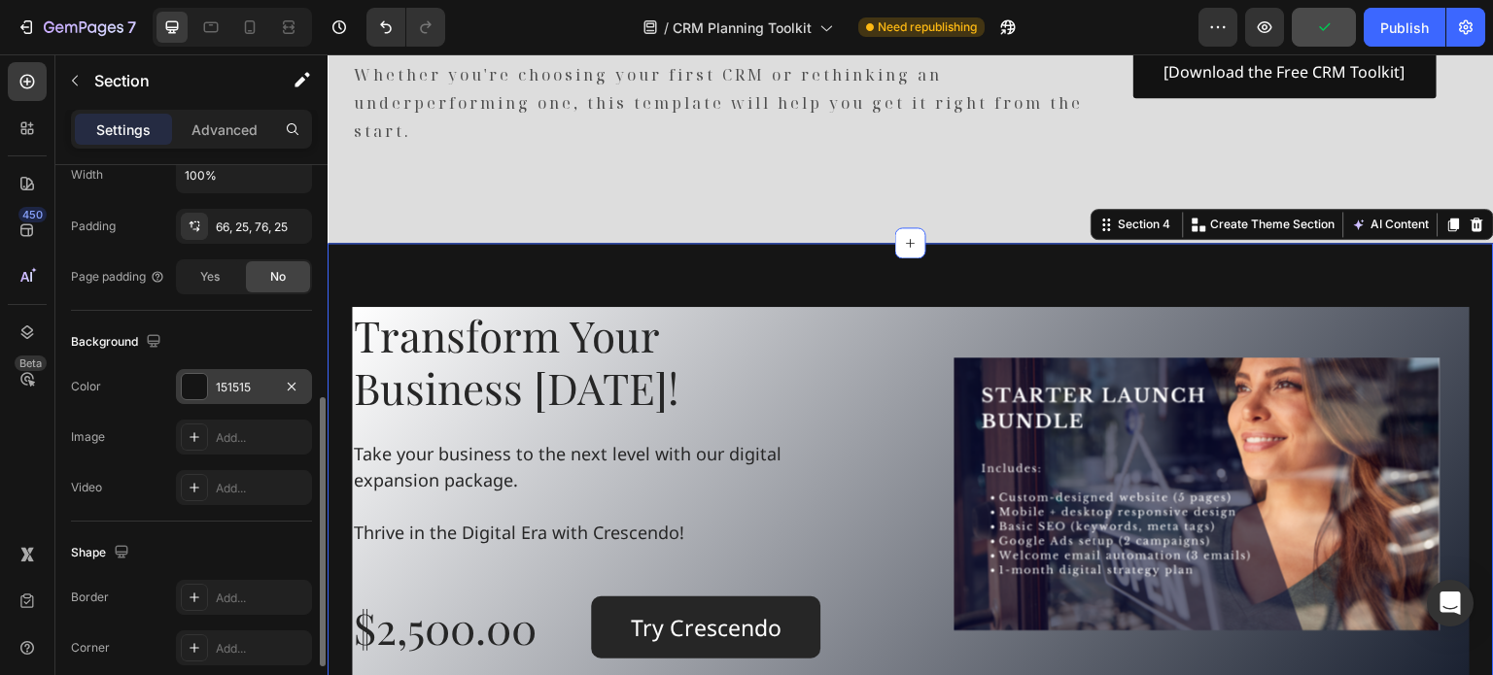
click at [198, 374] on div at bounding box center [194, 386] width 25 height 25
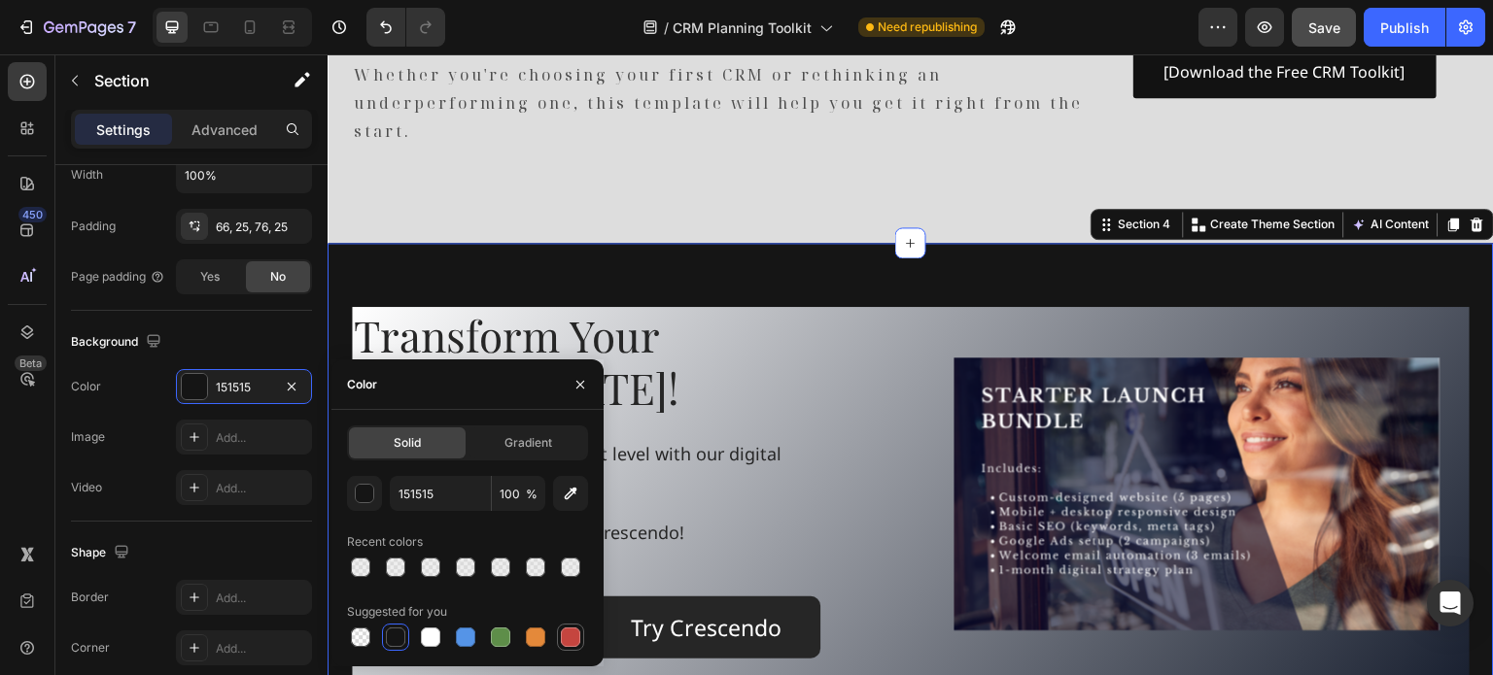
click at [564, 640] on div at bounding box center [570, 637] width 19 height 19
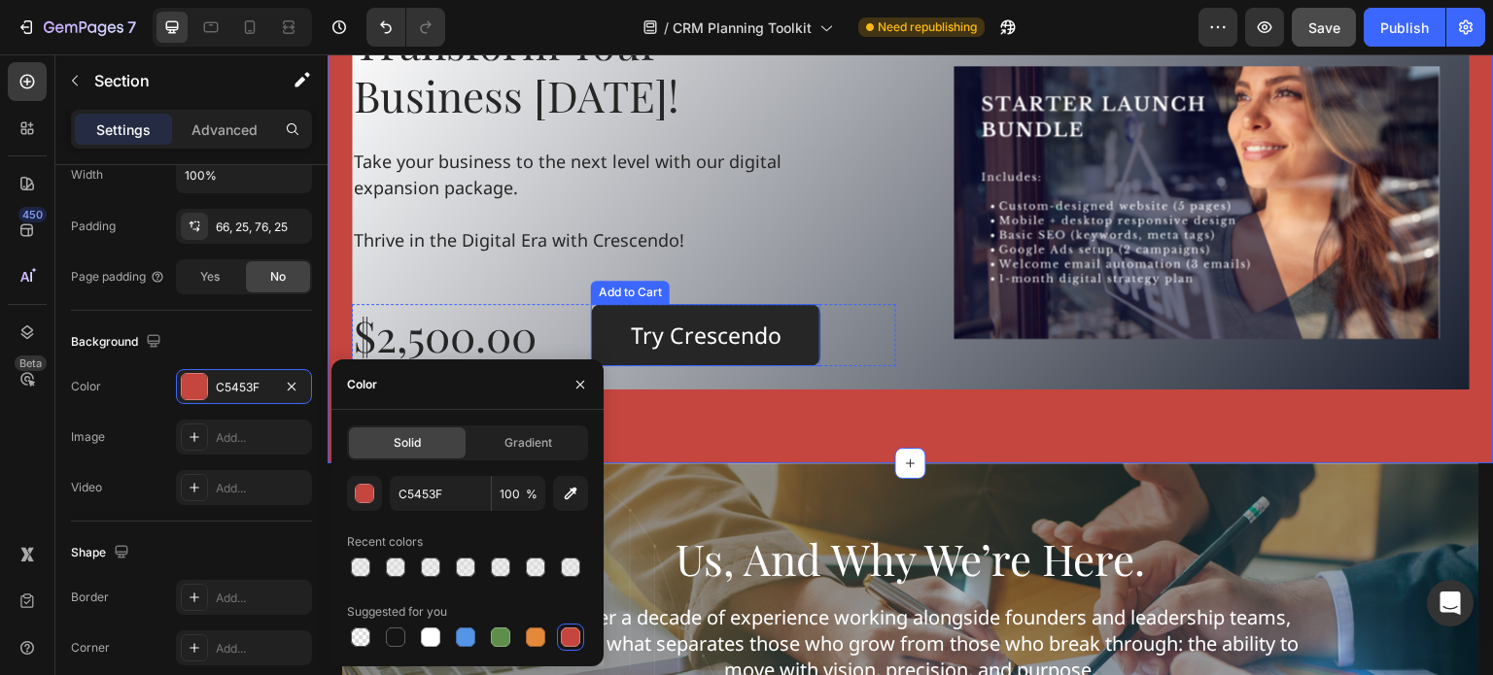
scroll to position [1847, 0]
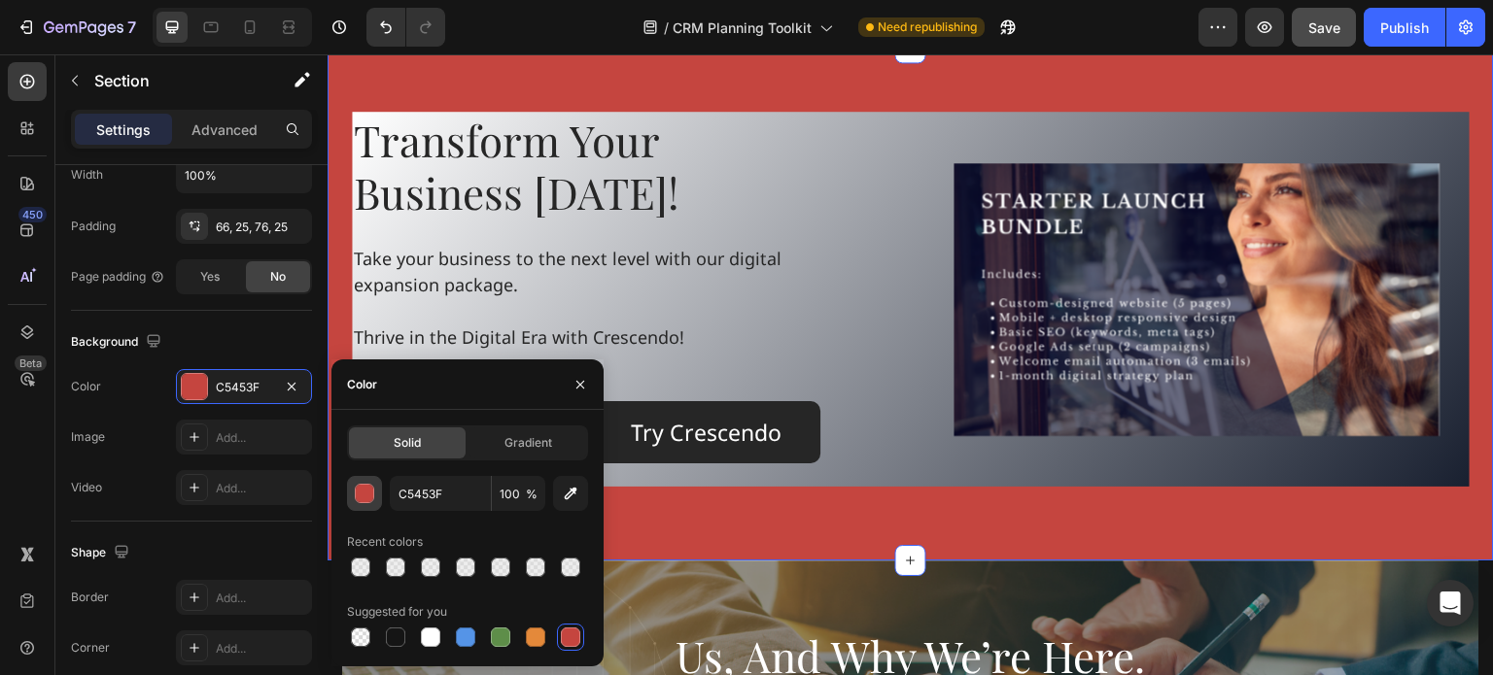
click at [372, 489] on div "button" at bounding box center [364, 493] width 19 height 19
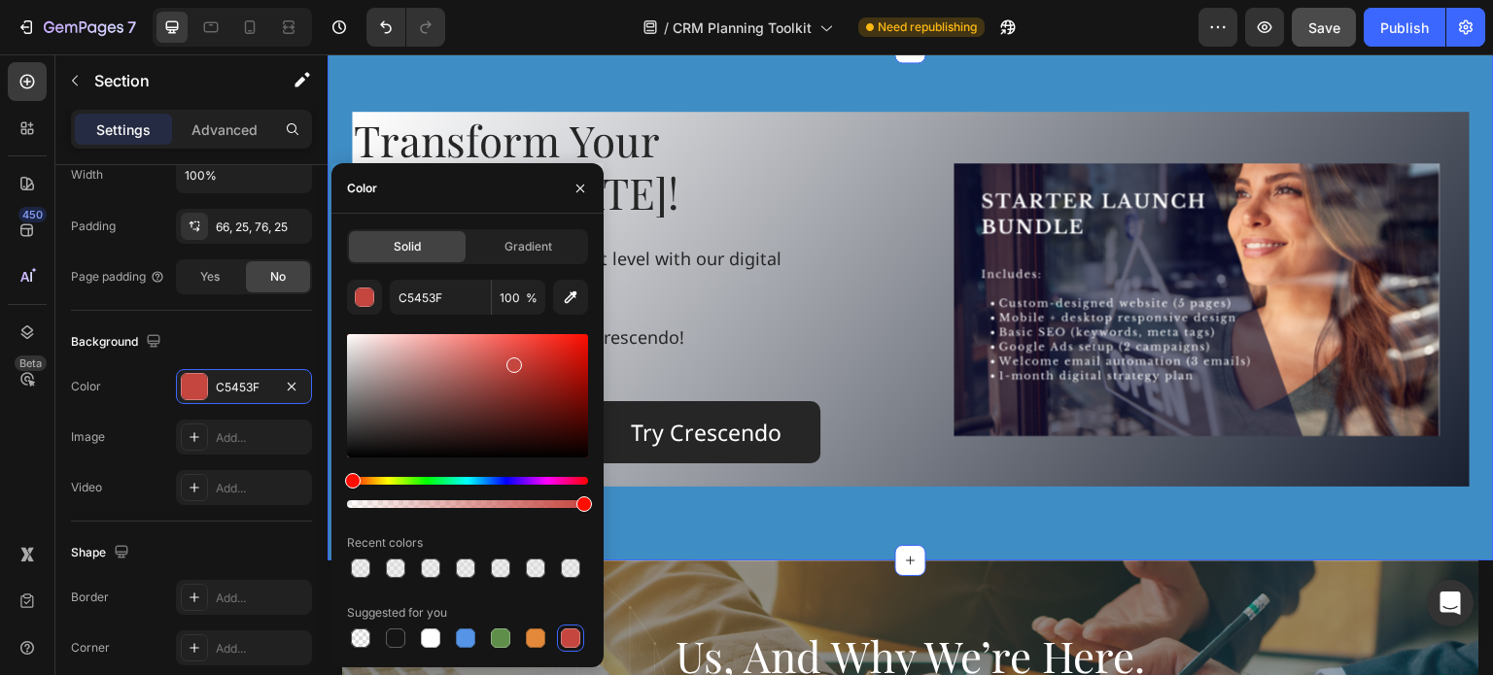
click at [485, 477] on div "Hue" at bounding box center [467, 481] width 241 height 8
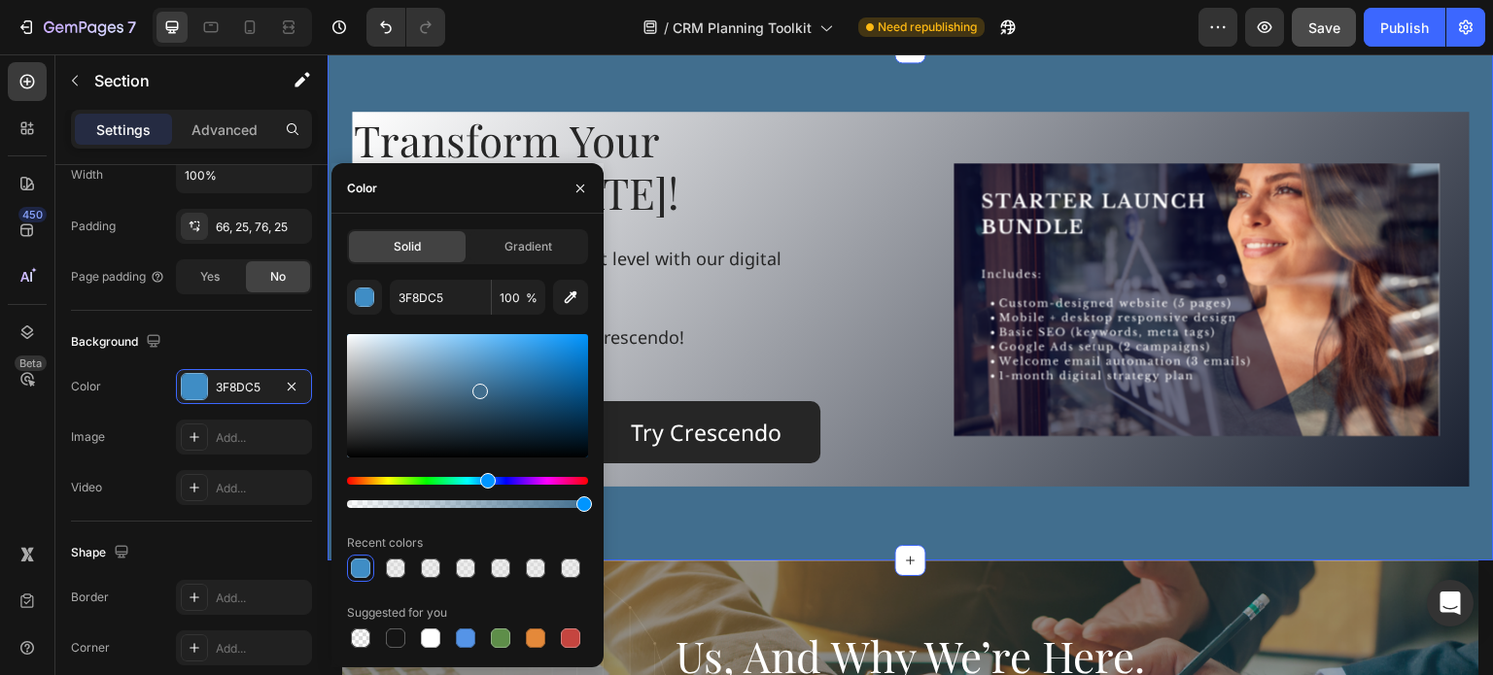
drag, startPoint x: 512, startPoint y: 366, endPoint x: 478, endPoint y: 389, distance: 40.7
click at [478, 389] on div at bounding box center [480, 392] width 16 height 16
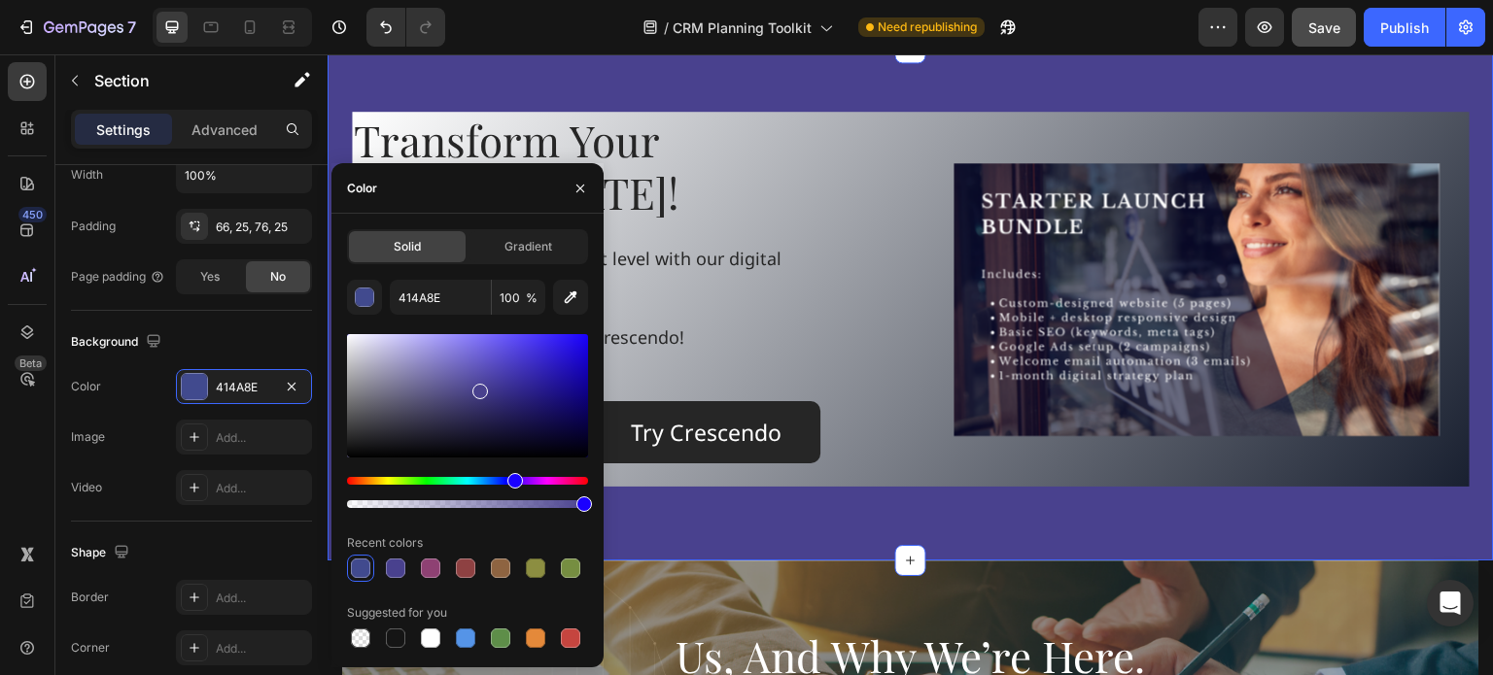
drag, startPoint x: 486, startPoint y: 485, endPoint x: 512, endPoint y: 480, distance: 26.7
click at [512, 480] on div "Hue" at bounding box center [515, 481] width 16 height 16
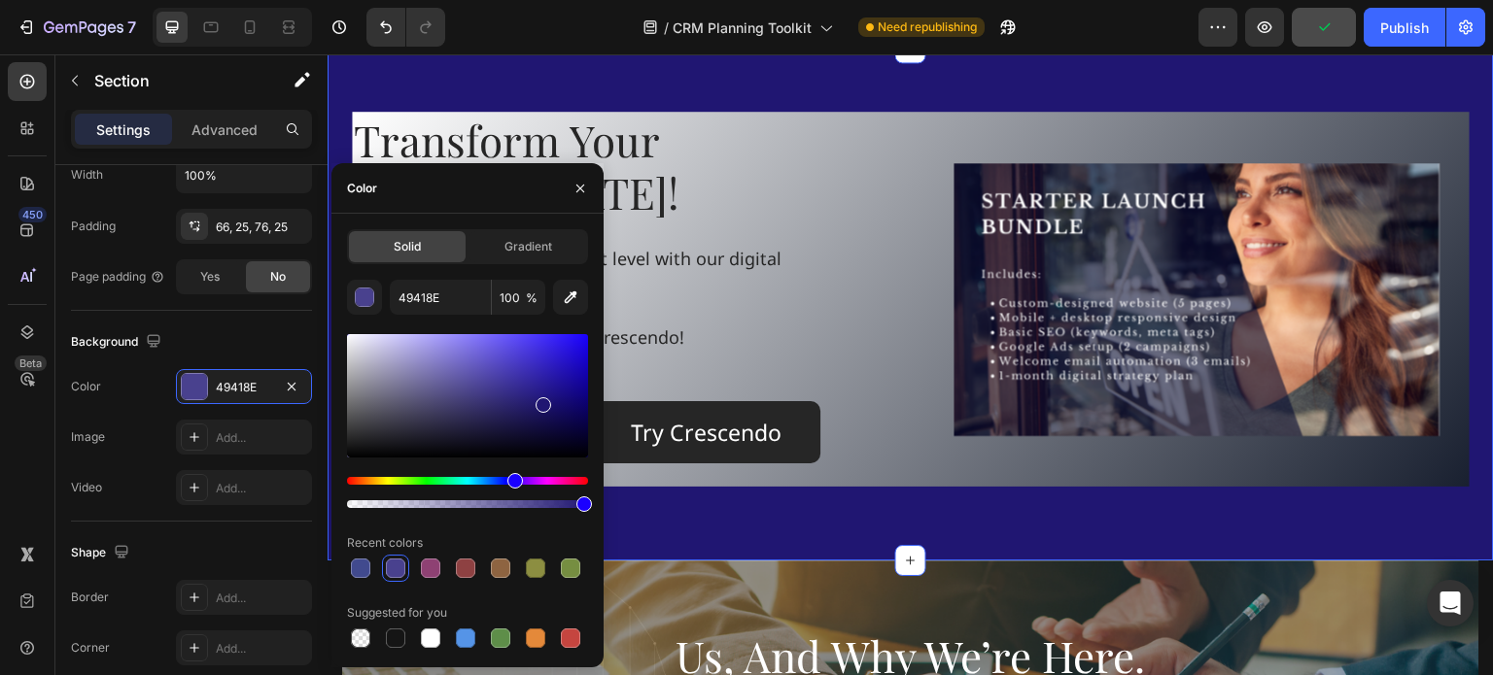
drag, startPoint x: 469, startPoint y: 387, endPoint x: 541, endPoint y: 402, distance: 73.6
click at [541, 402] on div at bounding box center [467, 395] width 241 height 123
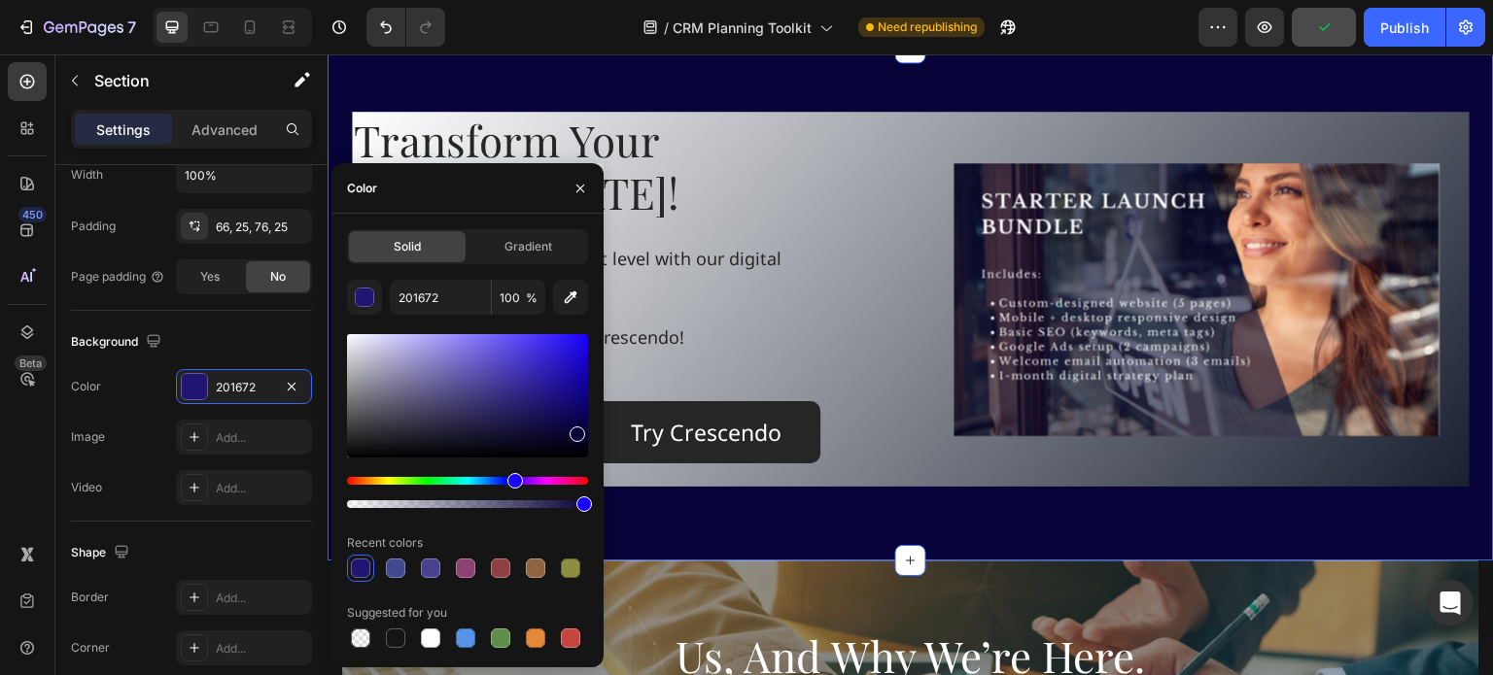
drag, startPoint x: 539, startPoint y: 407, endPoint x: 576, endPoint y: 431, distance: 43.7
click at [576, 431] on div at bounding box center [578, 435] width 16 height 16
drag, startPoint x: 576, startPoint y: 431, endPoint x: 541, endPoint y: 432, distance: 35.0
click at [541, 432] on div at bounding box center [544, 437] width 16 height 16
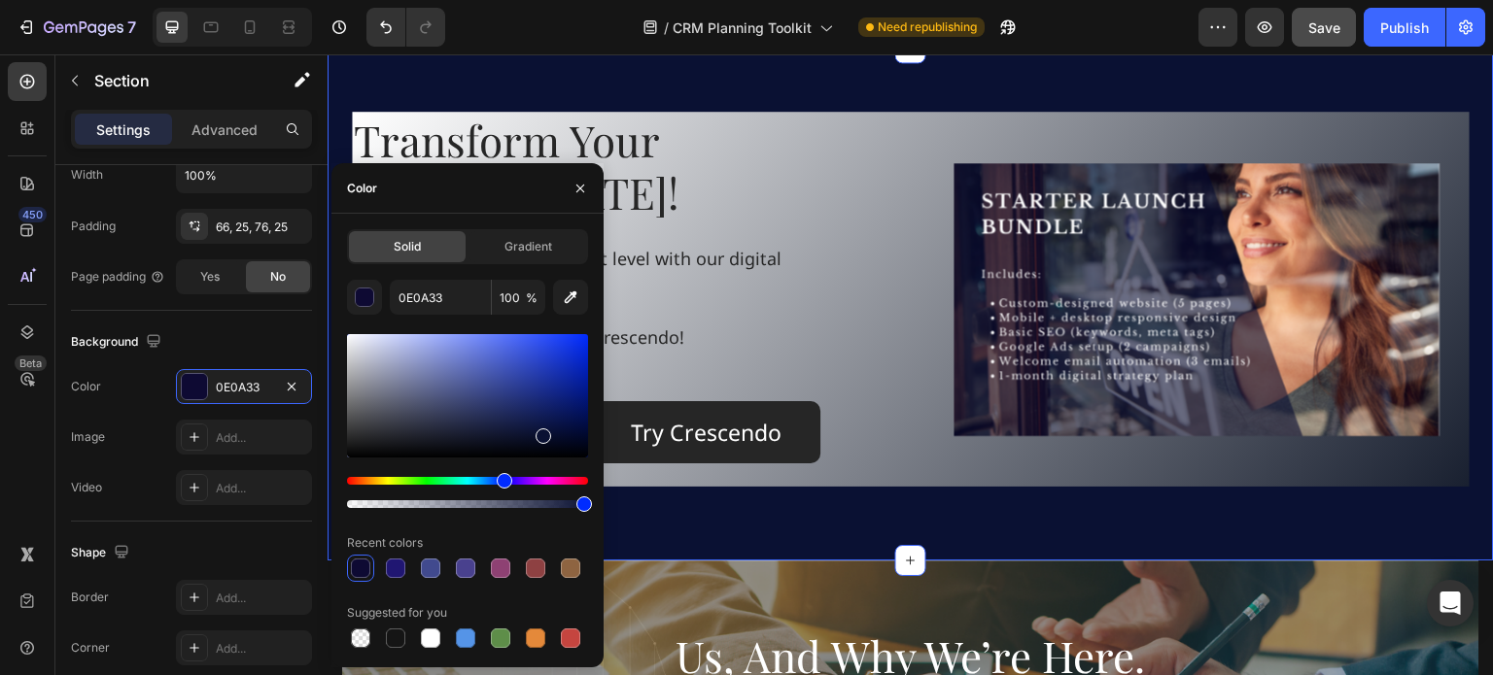
drag, startPoint x: 516, startPoint y: 486, endPoint x: 502, endPoint y: 484, distance: 14.7
click at [502, 484] on div "Hue" at bounding box center [505, 481] width 16 height 16
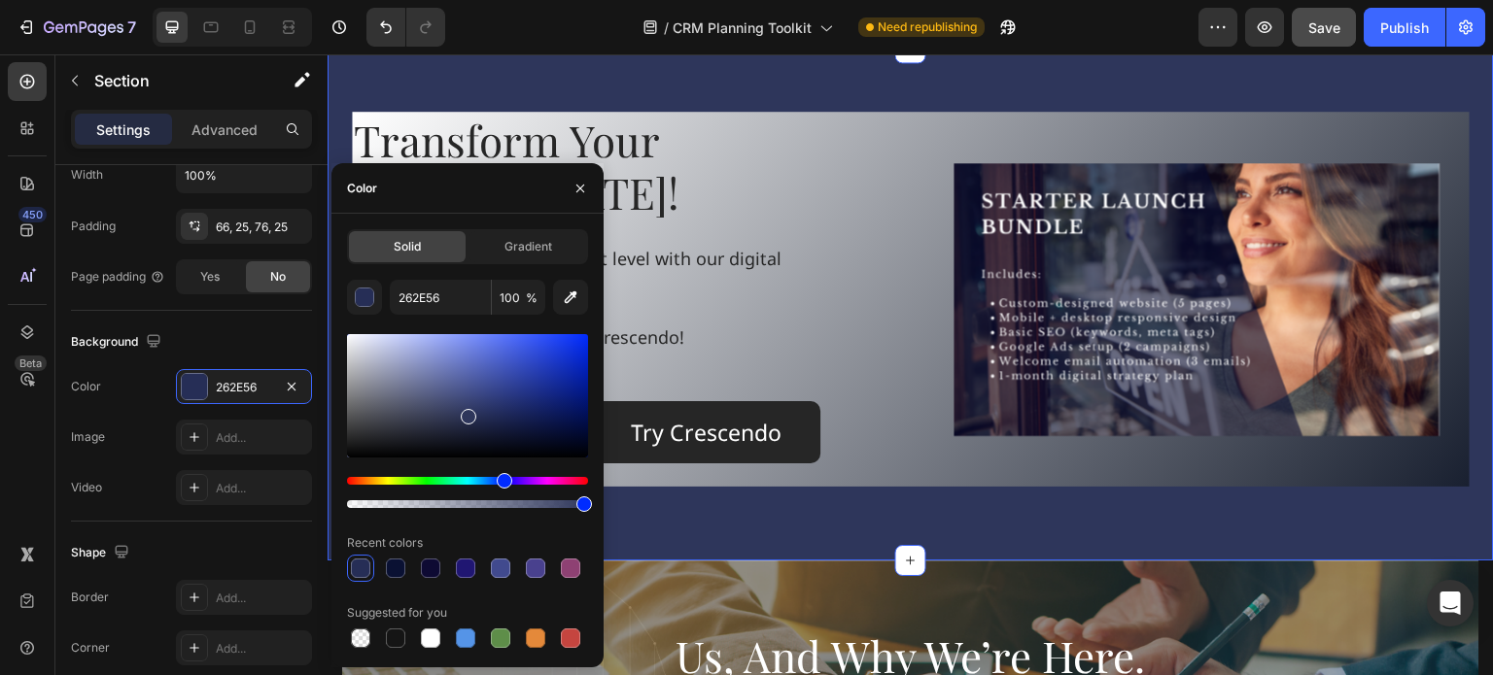
drag, startPoint x: 540, startPoint y: 438, endPoint x: 466, endPoint y: 413, distance: 79.0
click at [466, 413] on div at bounding box center [469, 417] width 16 height 16
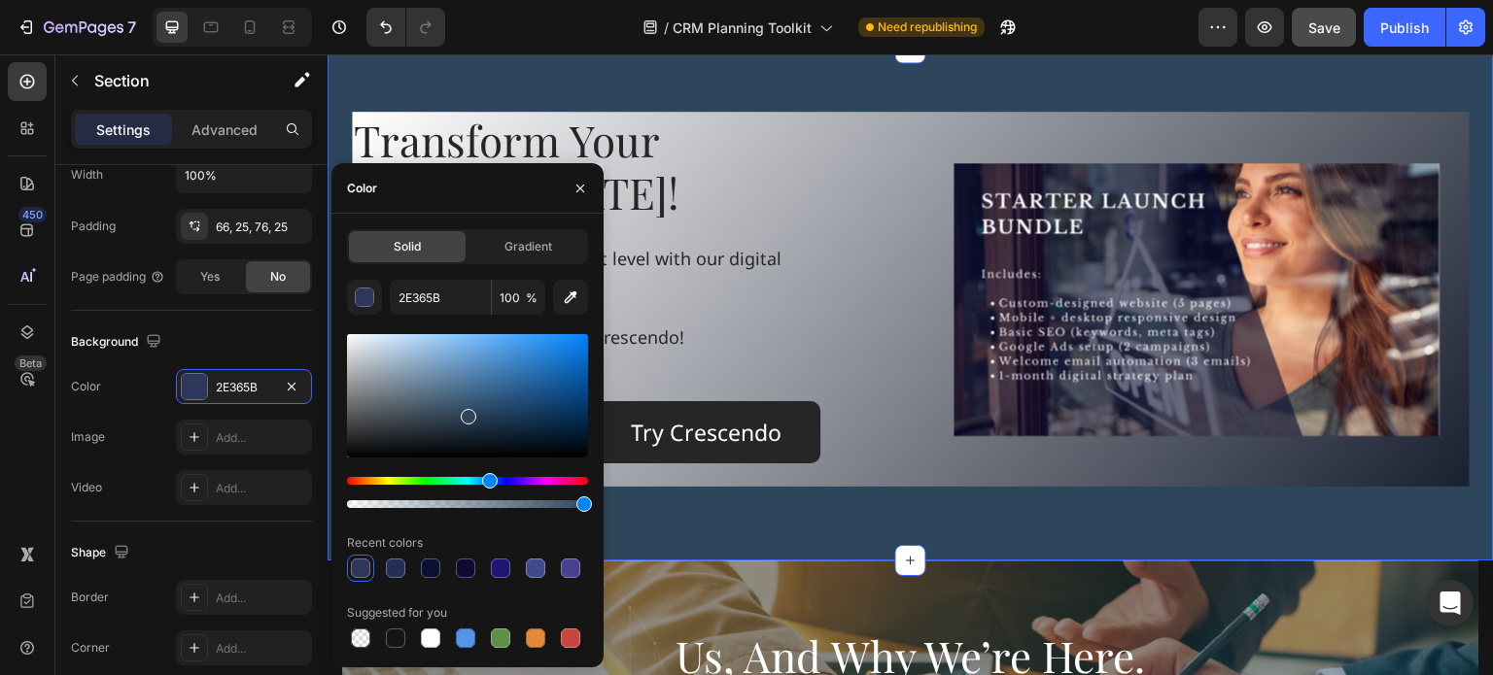
drag, startPoint x: 502, startPoint y: 477, endPoint x: 487, endPoint y: 477, distance: 14.6
click at [487, 477] on div "Hue" at bounding box center [490, 481] width 16 height 16
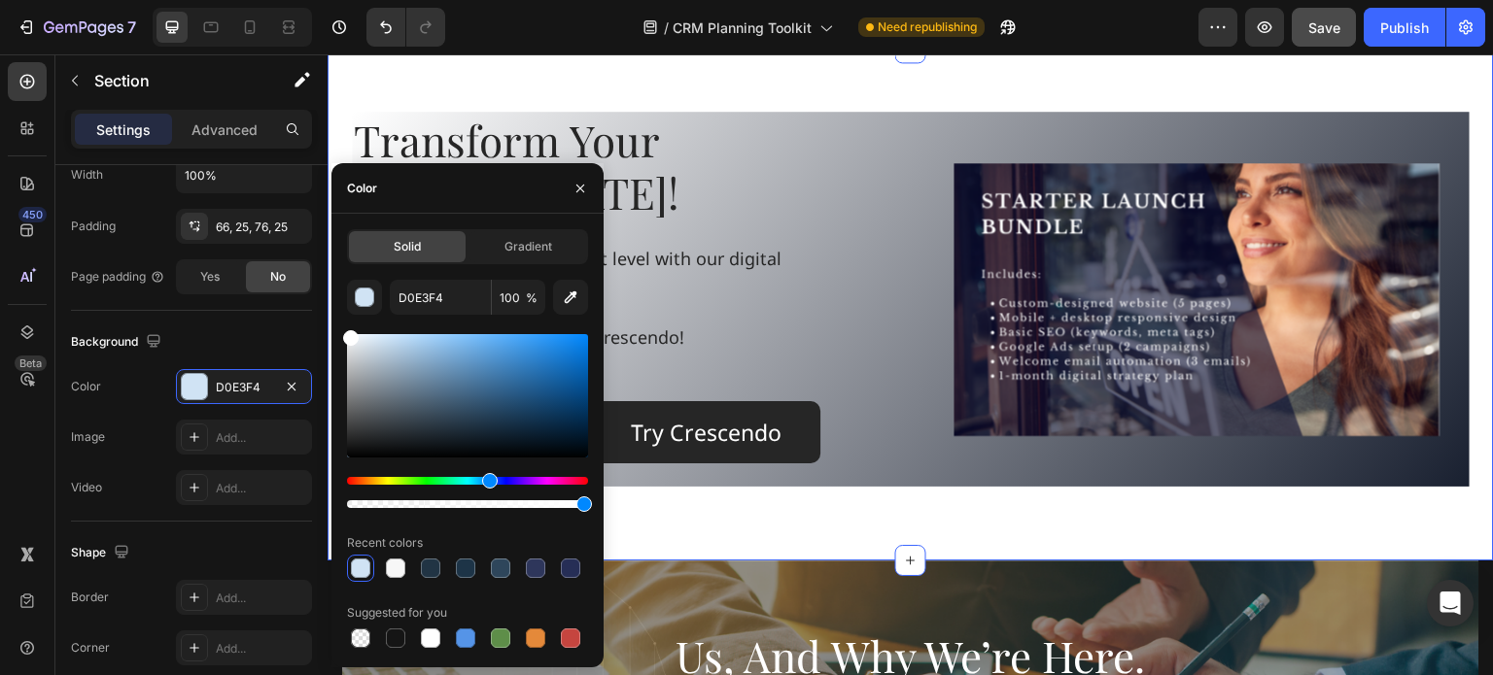
type input "FFFFFF"
drag, startPoint x: 470, startPoint y: 421, endPoint x: 321, endPoint y: 332, distance: 173.9
click at [321, 332] on div "450 Beta Sections(18) Elements(83) Section Element Hero Section Product Detail …" at bounding box center [164, 364] width 328 height 621
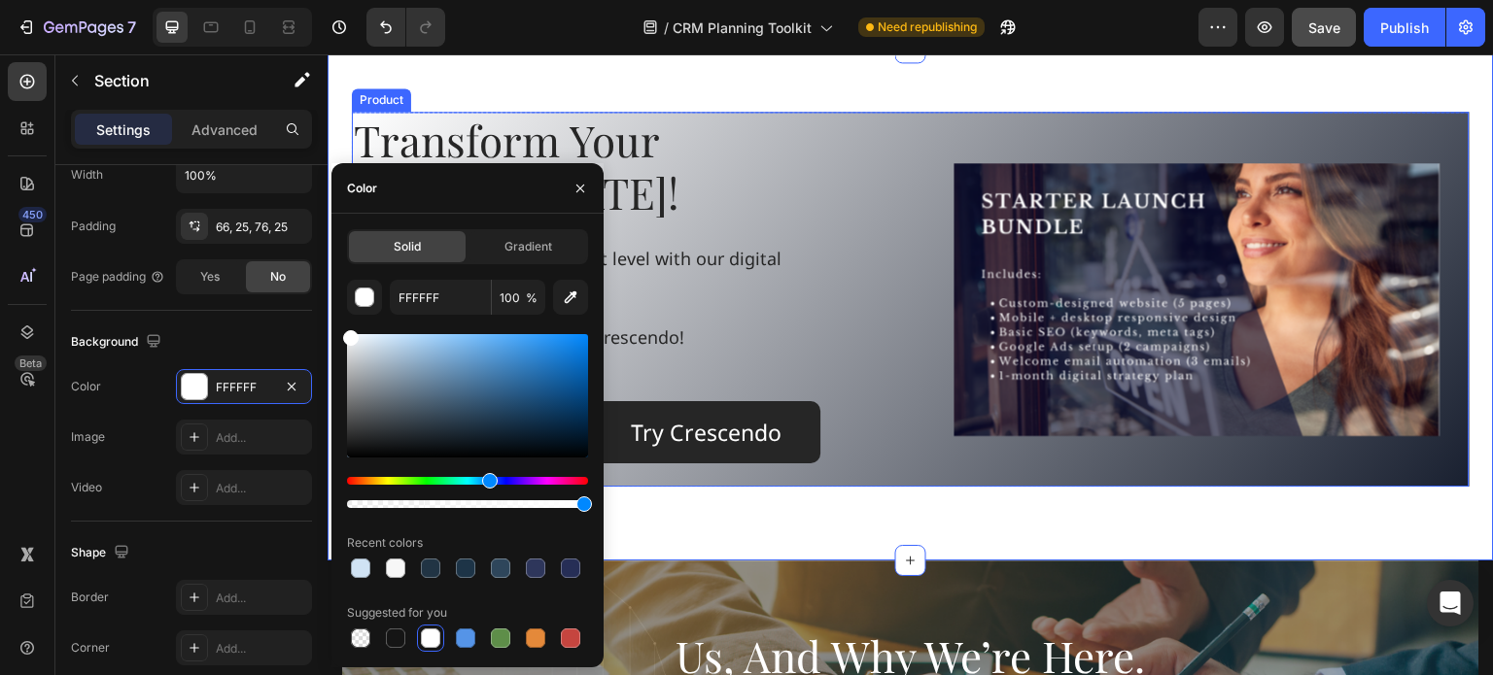
click at [1011, 113] on div "Product Images" at bounding box center [1197, 299] width 544 height 375
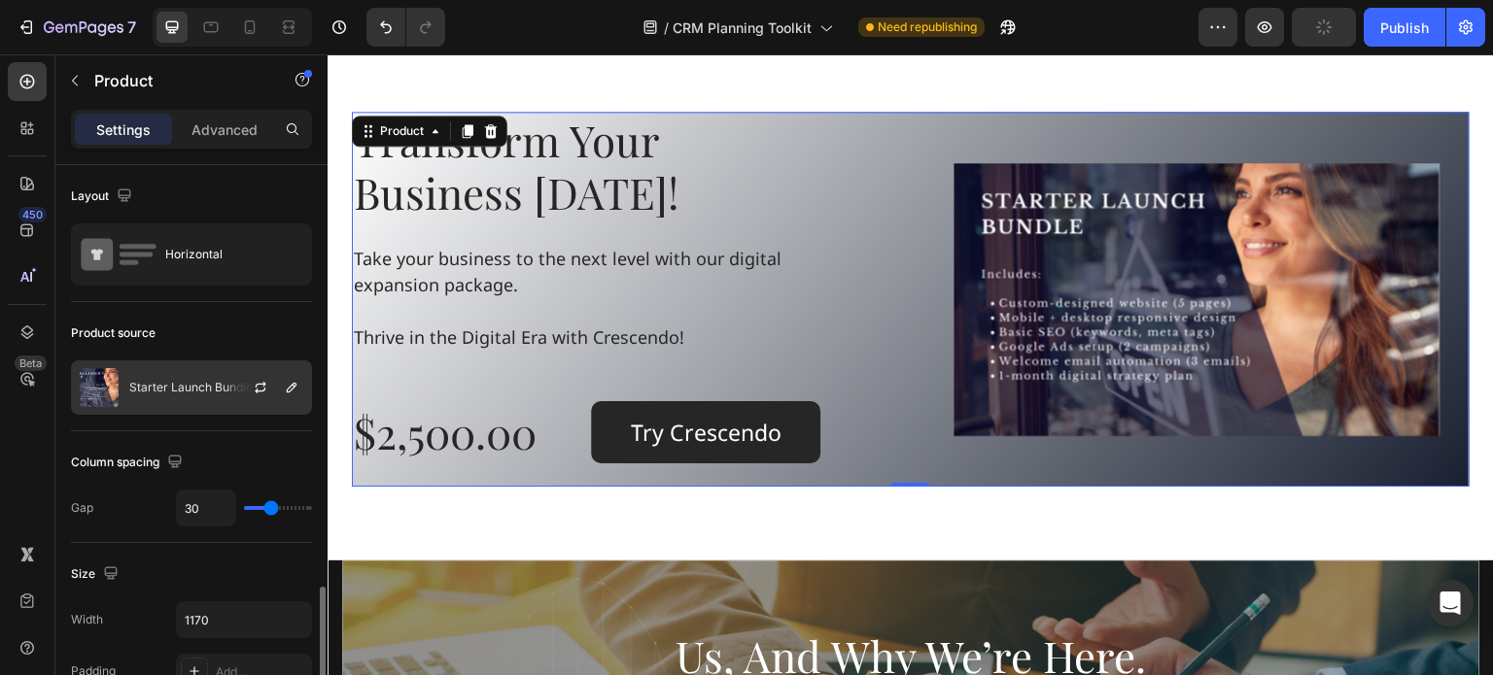
scroll to position [389, 0]
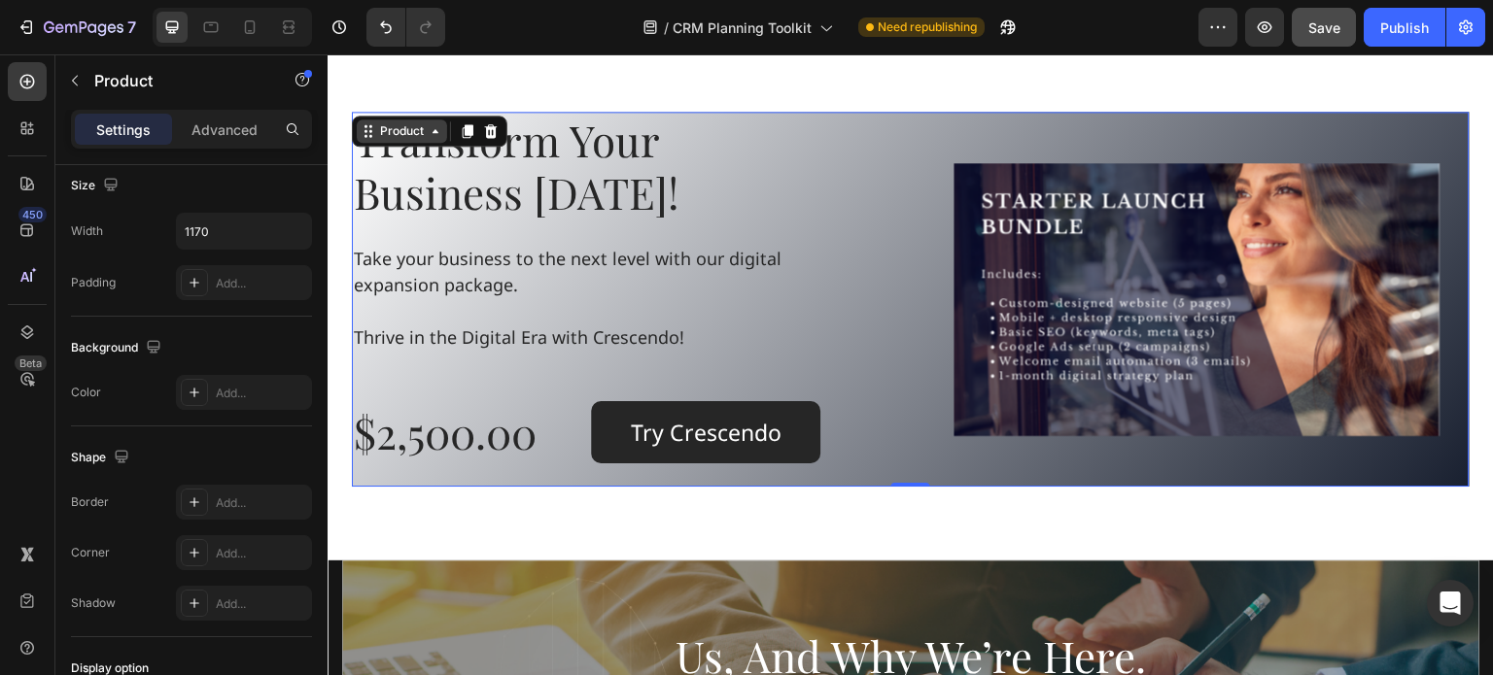
click at [398, 129] on div "Product" at bounding box center [402, 130] width 52 height 17
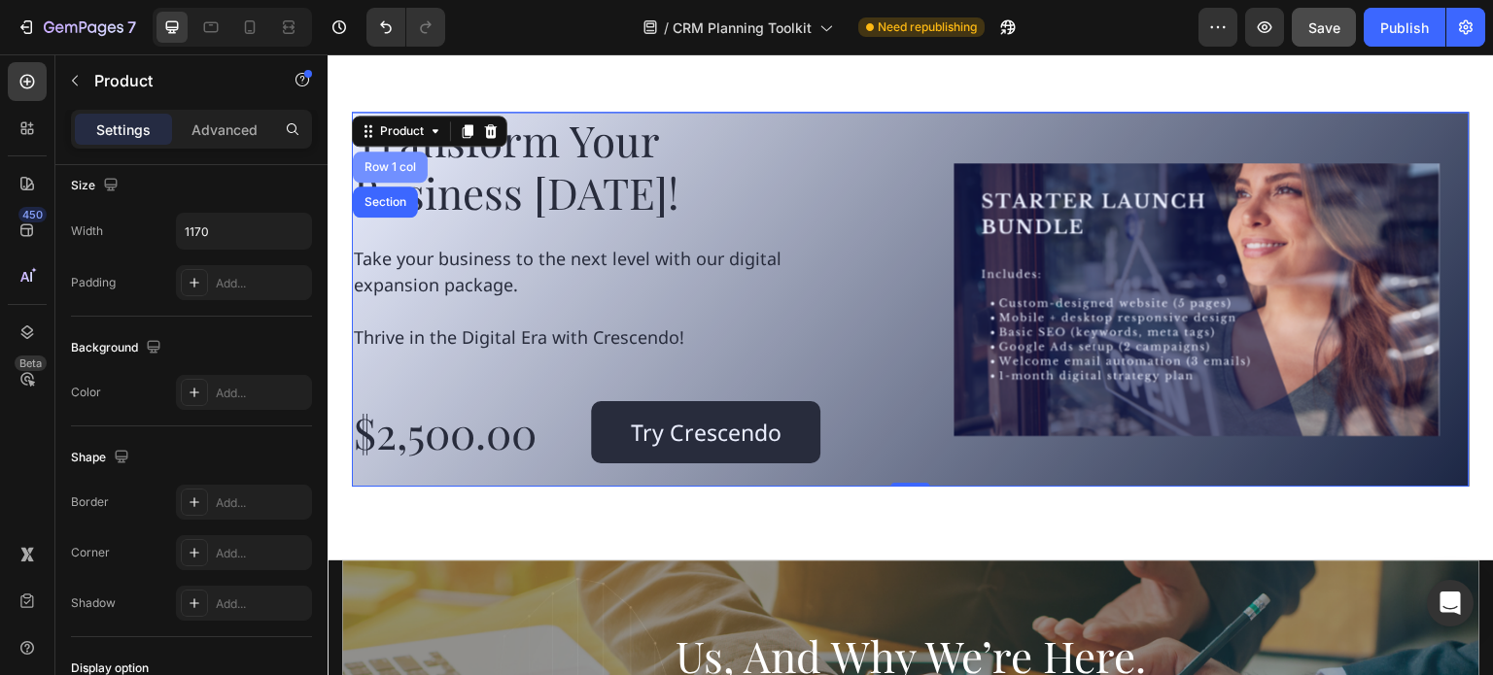
click at [384, 165] on div "Row 1 col" at bounding box center [390, 167] width 59 height 12
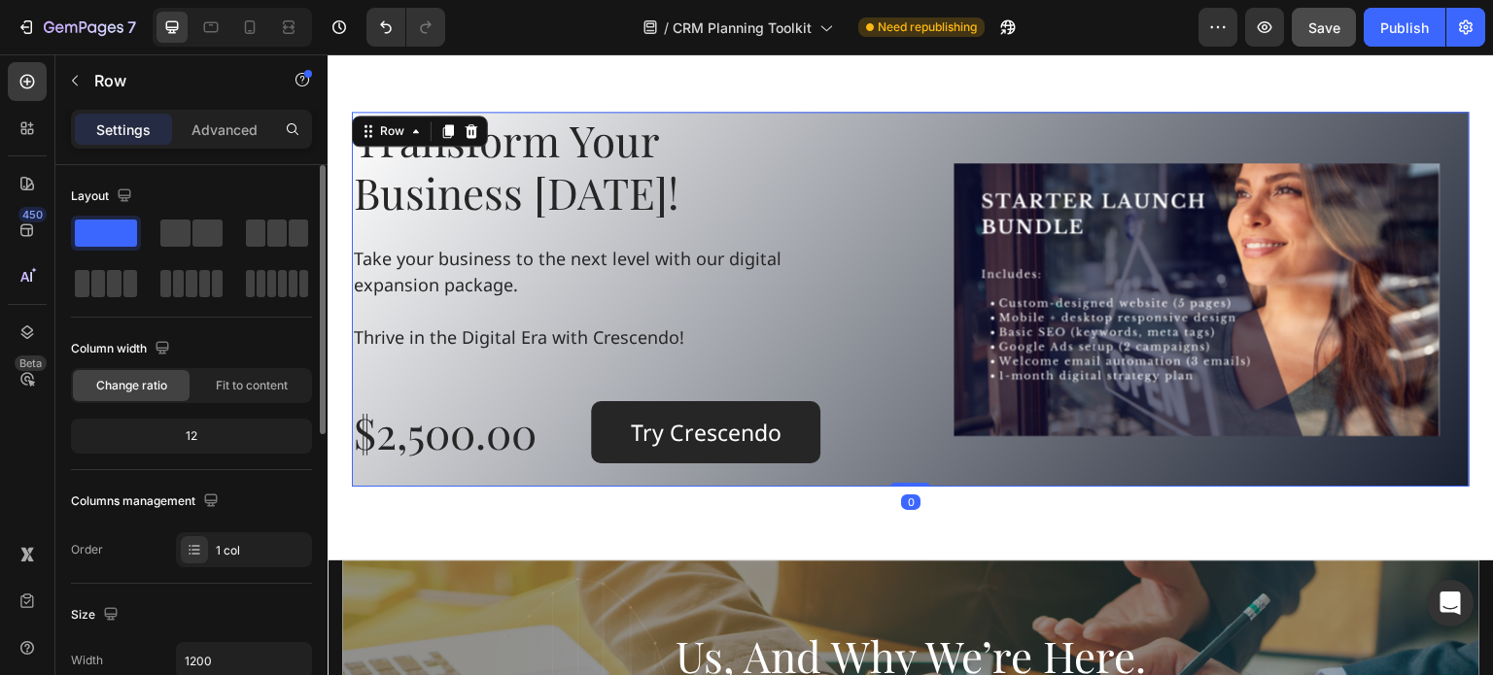
scroll to position [486, 0]
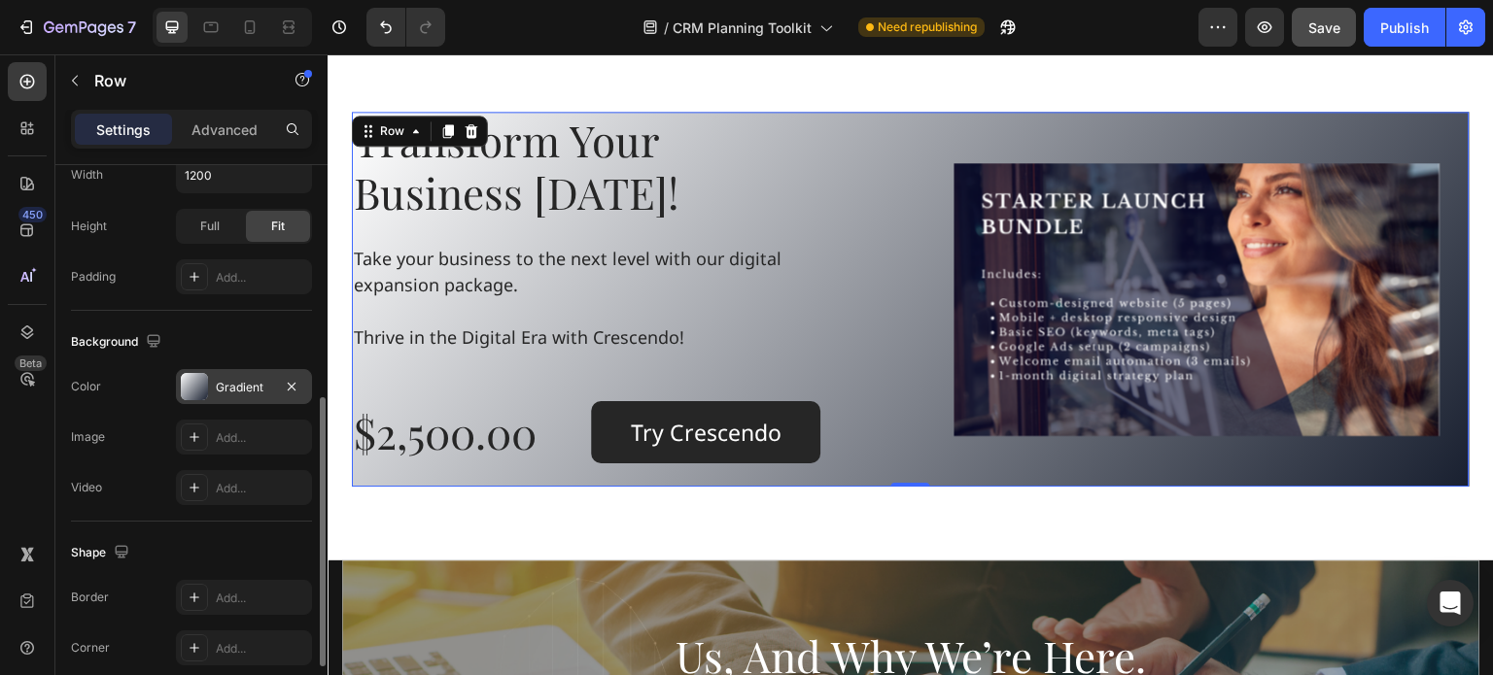
click at [188, 376] on div at bounding box center [194, 386] width 27 height 27
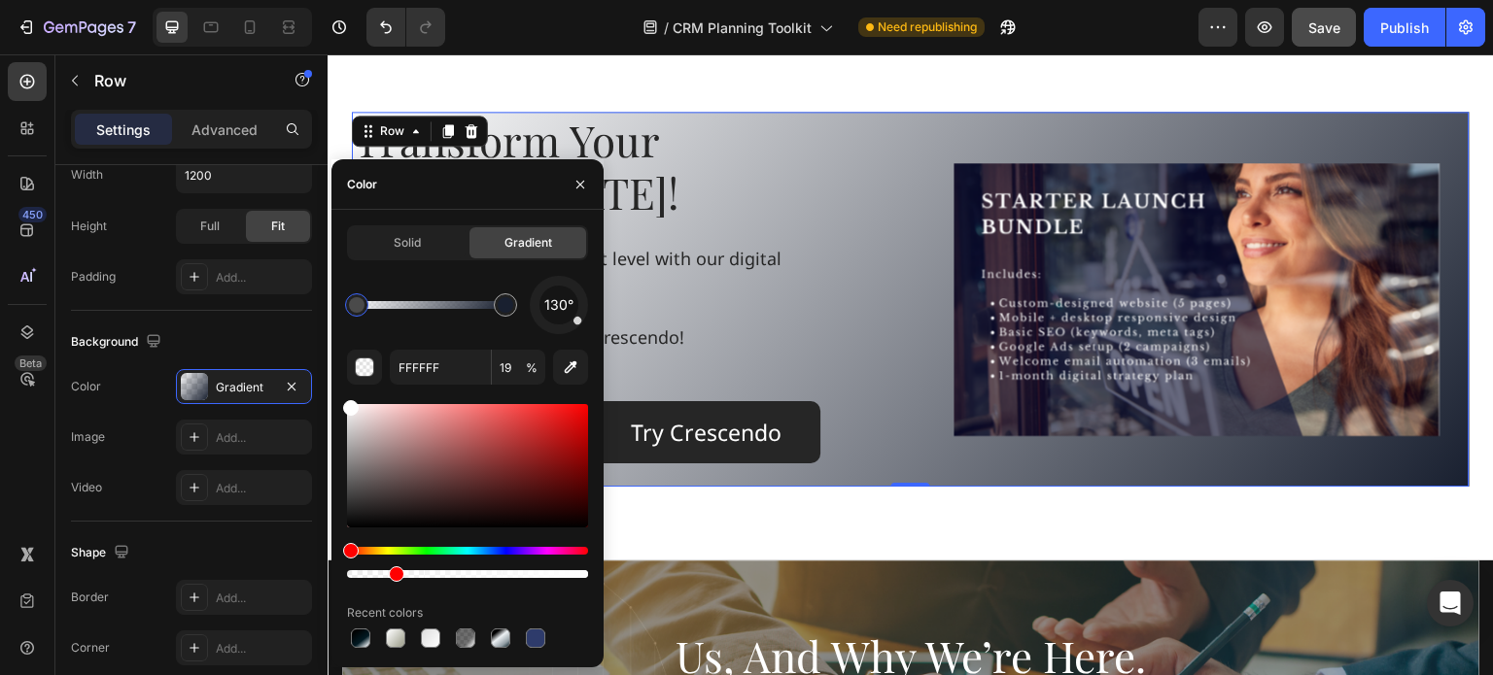
drag, startPoint x: 583, startPoint y: 577, endPoint x: 379, endPoint y: 592, distance: 204.6
drag, startPoint x: 397, startPoint y: 572, endPoint x: 407, endPoint y: 574, distance: 10.9
click at [407, 574] on div at bounding box center [411, 575] width 16 height 16
drag, startPoint x: 407, startPoint y: 574, endPoint x: 438, endPoint y: 578, distance: 31.3
click at [438, 578] on div at bounding box center [440, 575] width 16 height 16
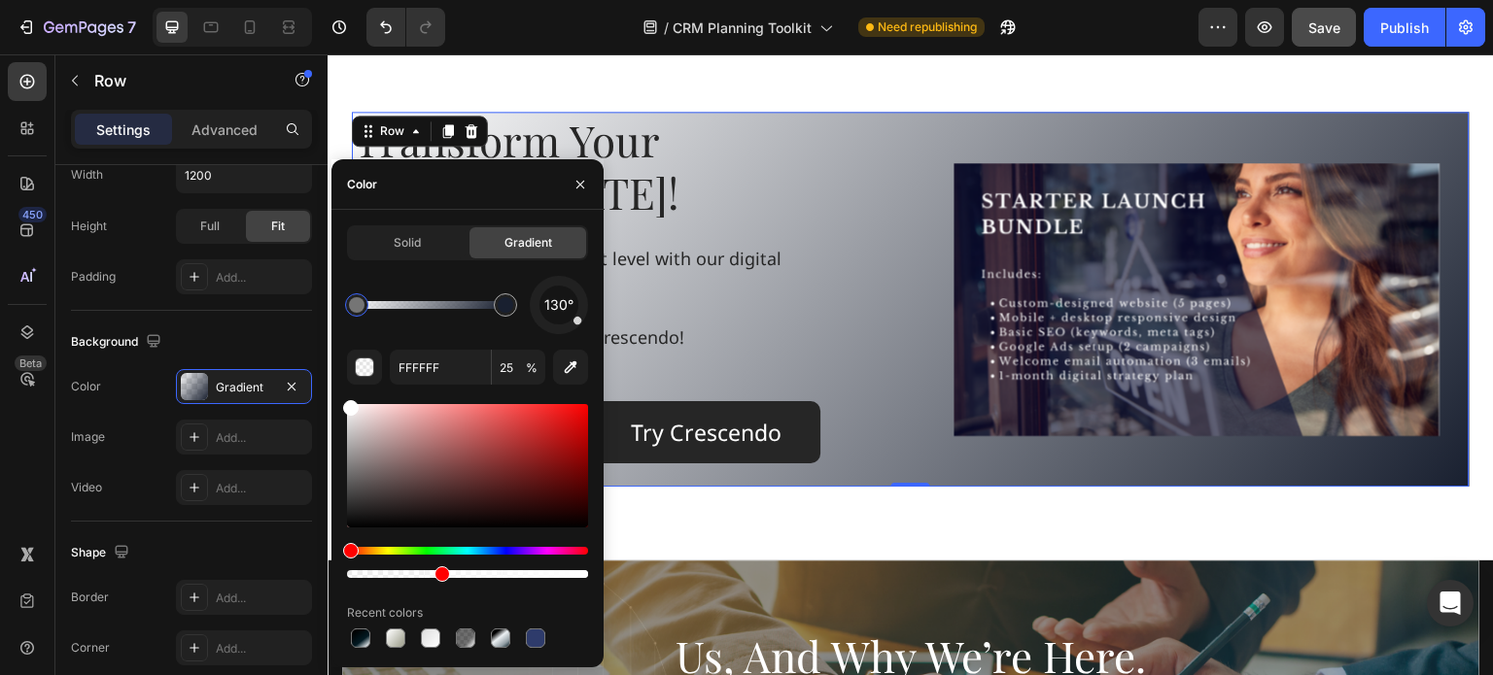
type input "38"
type input "192030"
click at [507, 303] on div at bounding box center [506, 305] width 16 height 16
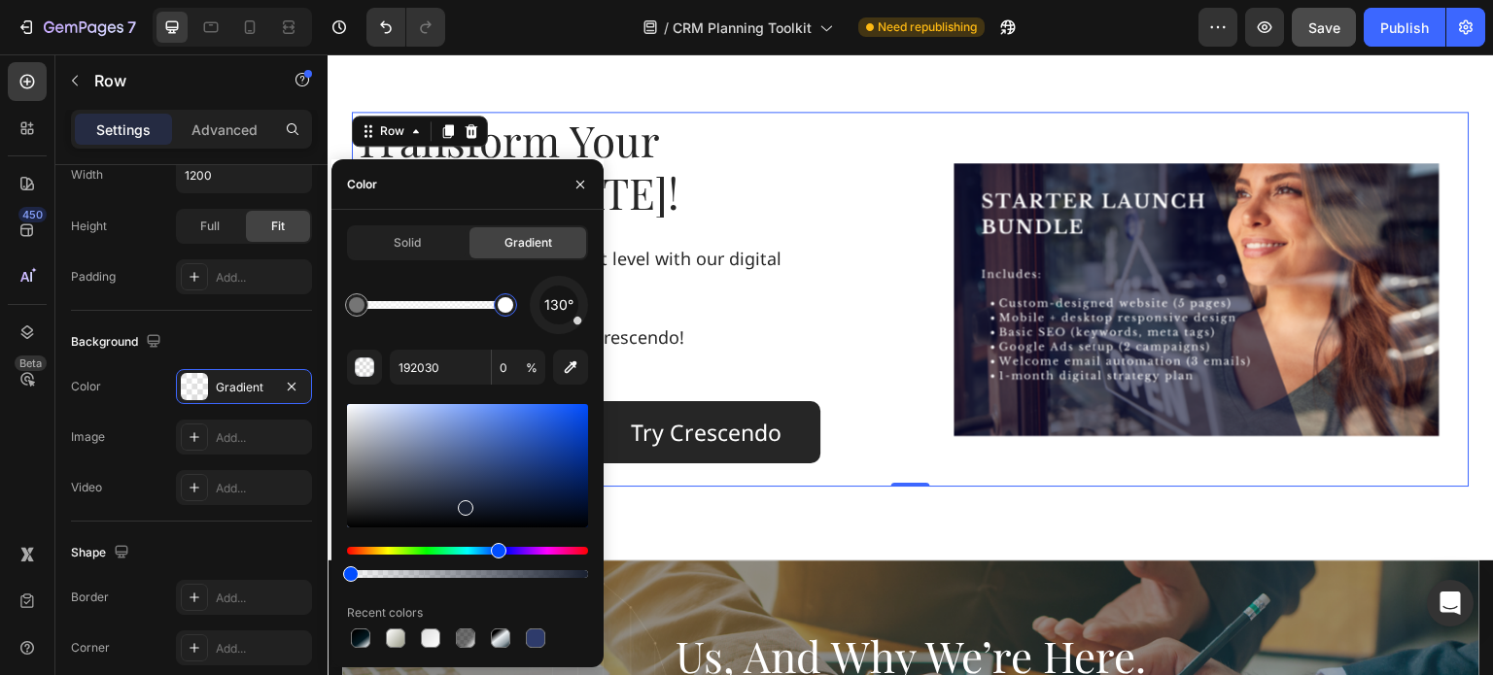
drag, startPoint x: 575, startPoint y: 574, endPoint x: 588, endPoint y: 566, distance: 15.4
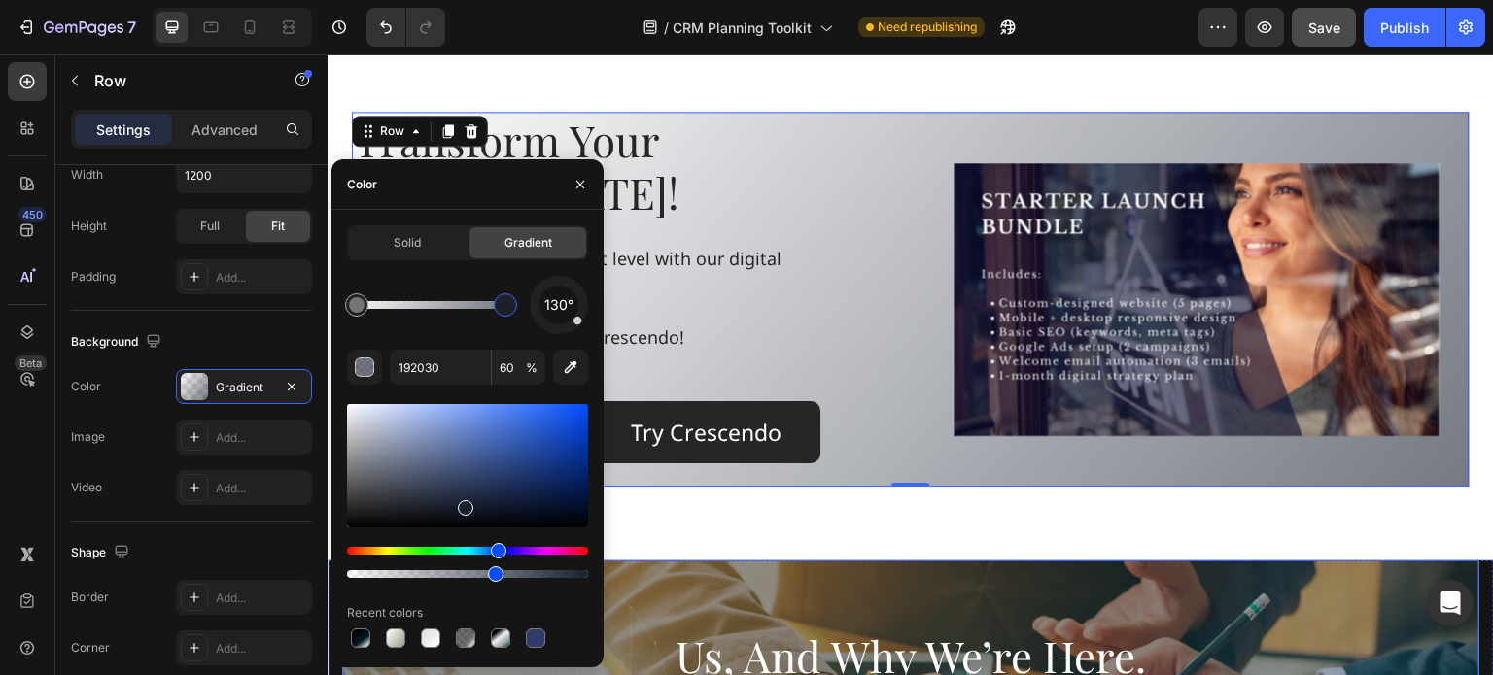
drag, startPoint x: 677, startPoint y: 625, endPoint x: 986, endPoint y: 600, distance: 310.1
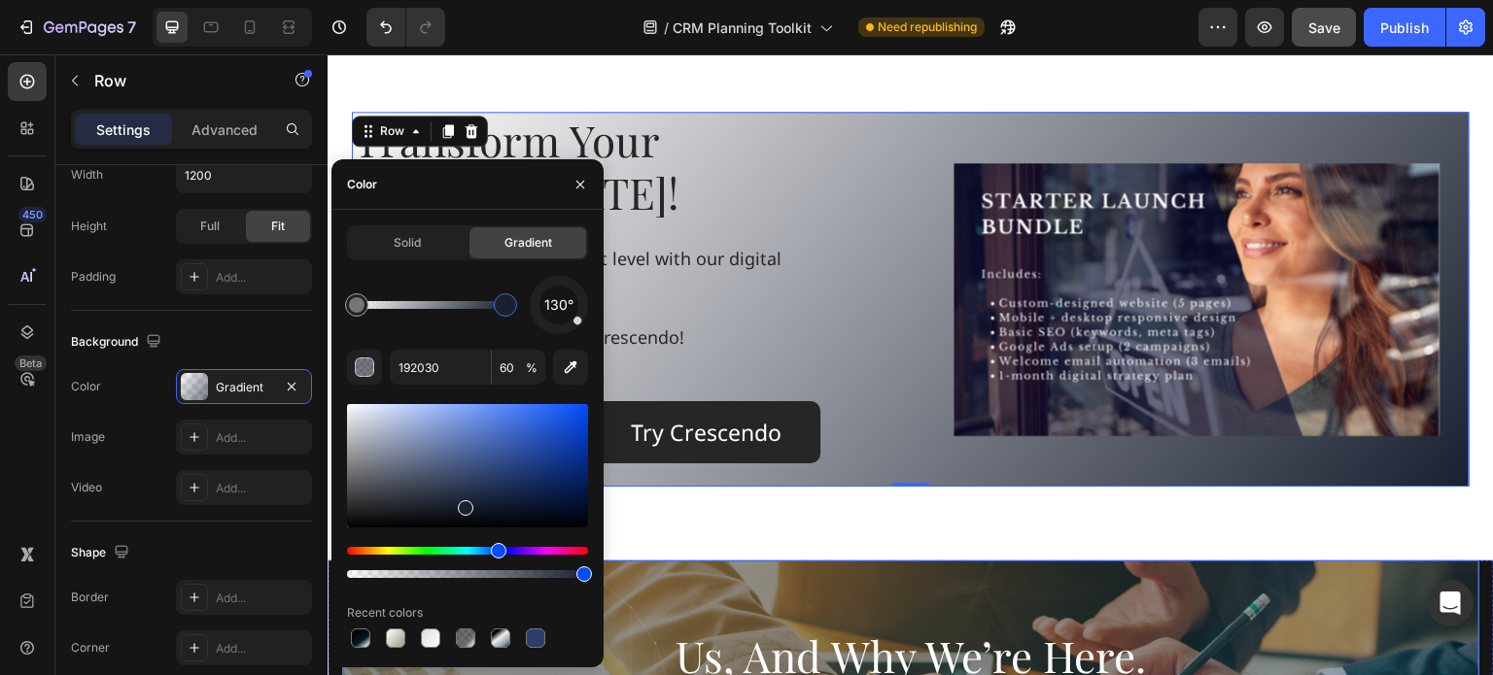
drag, startPoint x: 828, startPoint y: 630, endPoint x: 615, endPoint y: 578, distance: 219.0
type input "100"
click at [398, 239] on span "Solid" at bounding box center [407, 242] width 27 height 17
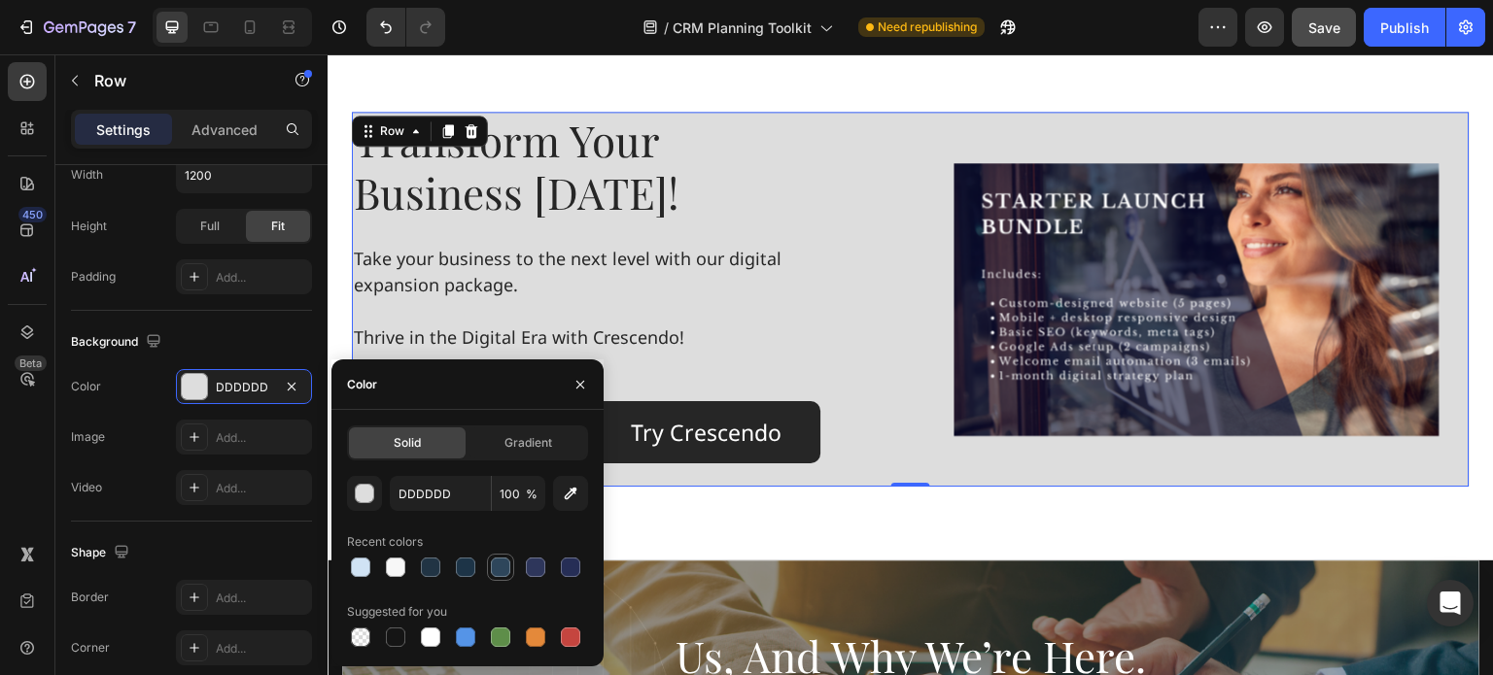
click at [505, 567] on div at bounding box center [500, 567] width 19 height 19
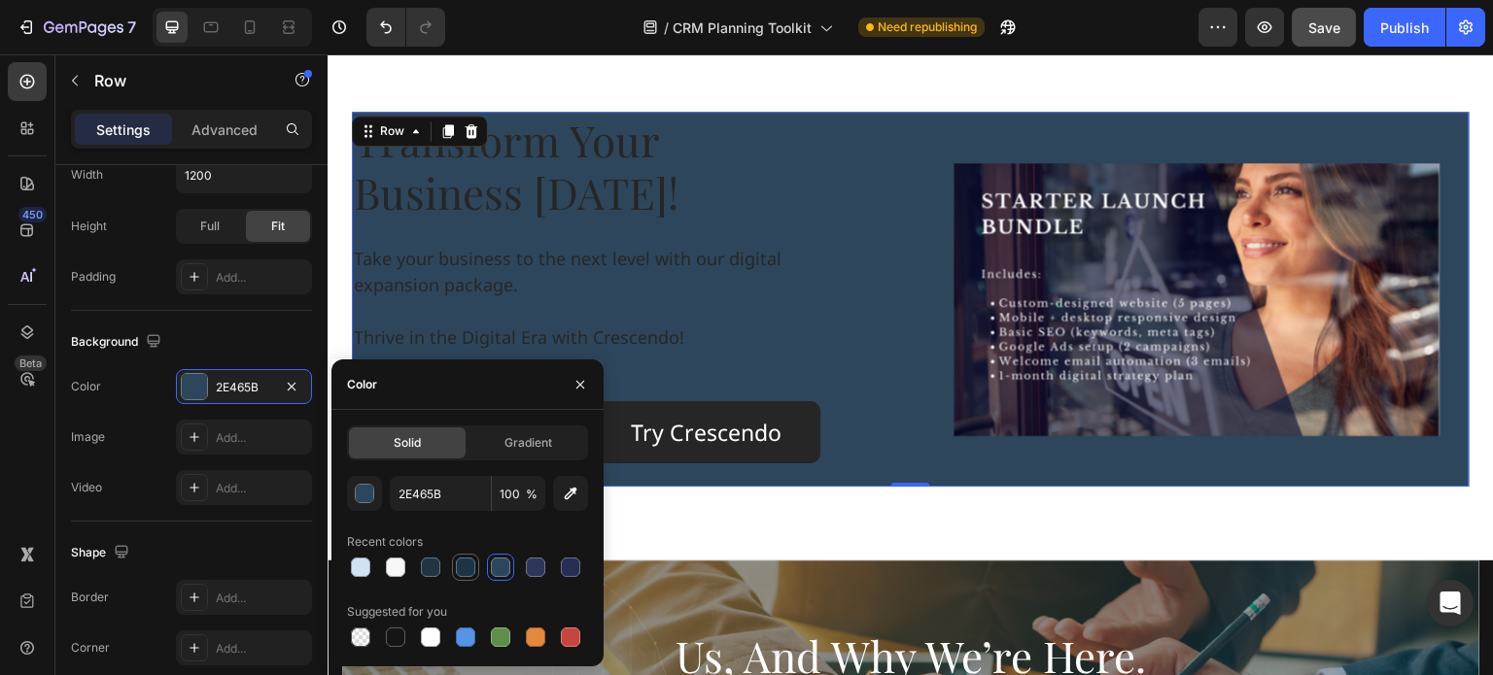
click at [464, 564] on div at bounding box center [465, 567] width 19 height 19
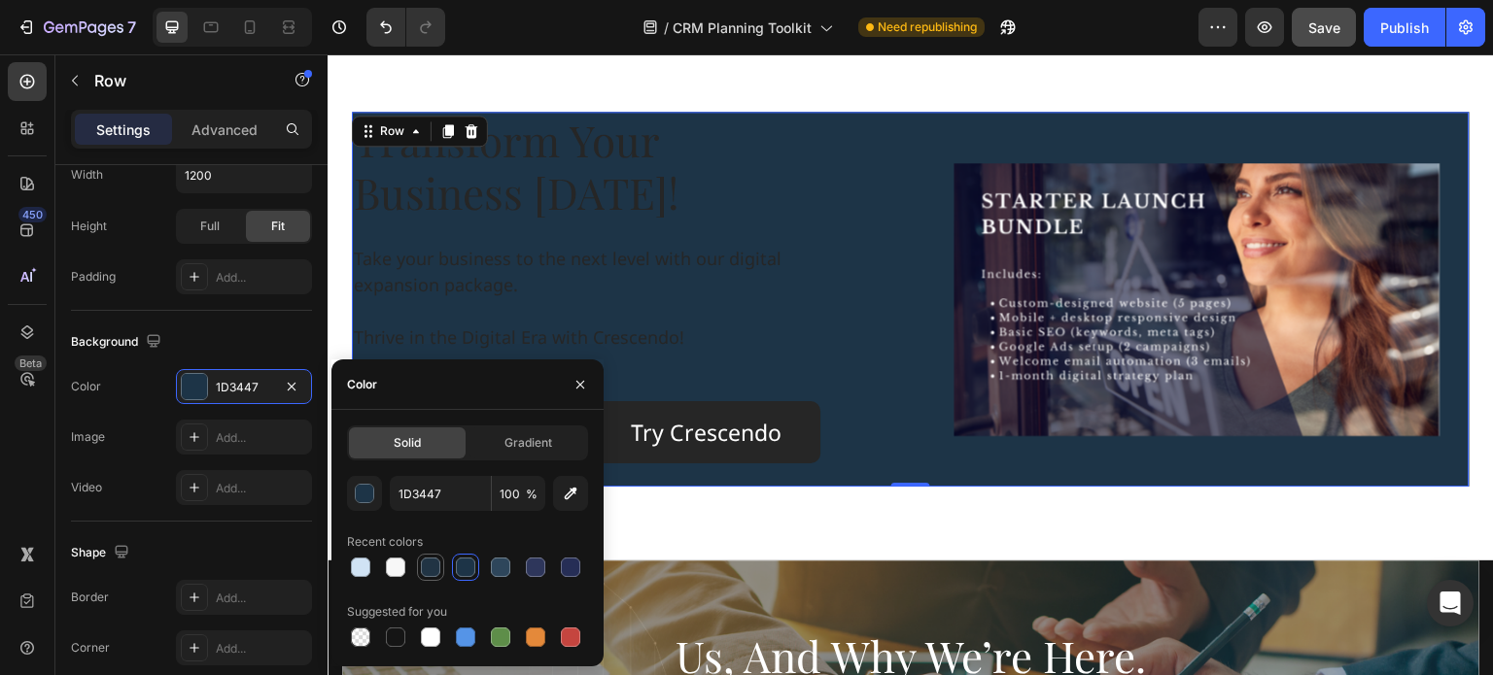
click at [425, 567] on div at bounding box center [430, 567] width 19 height 19
click at [574, 567] on div at bounding box center [570, 567] width 19 height 19
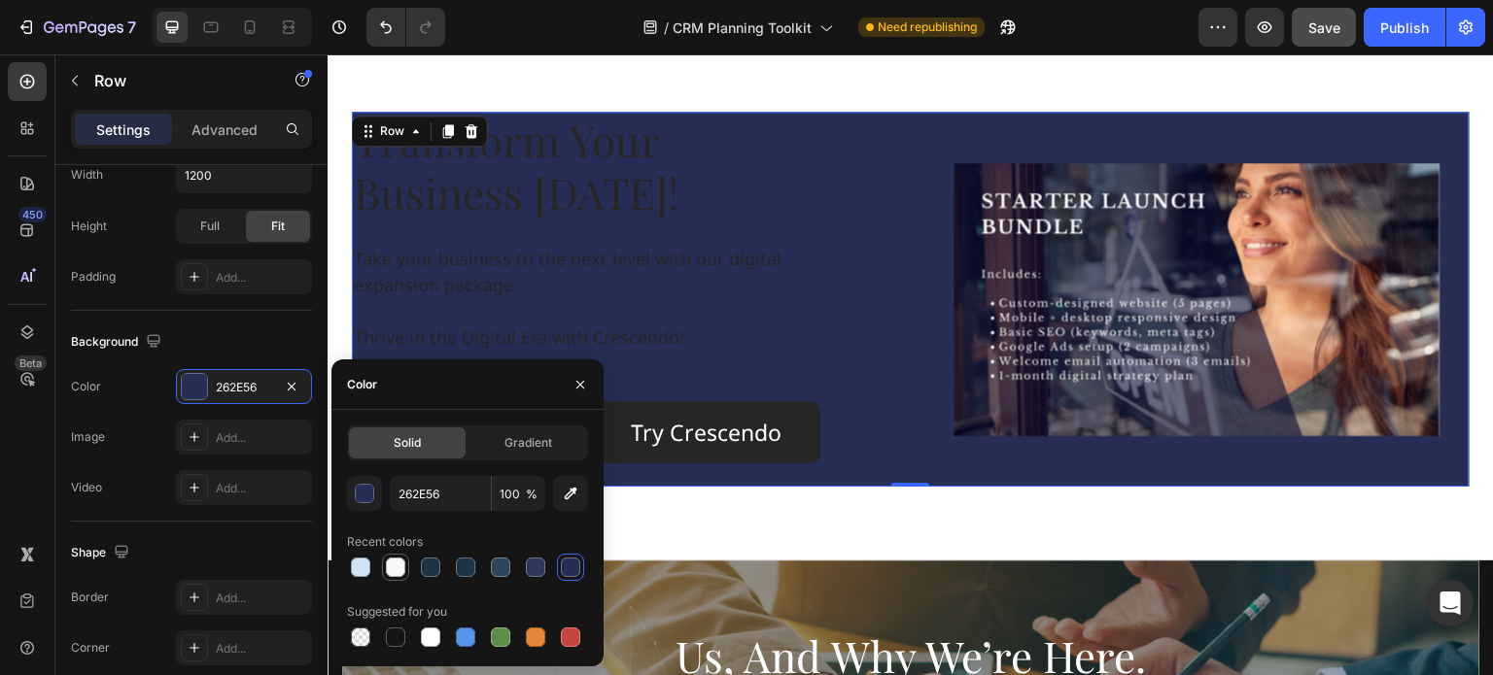
click at [398, 567] on div at bounding box center [395, 567] width 19 height 19
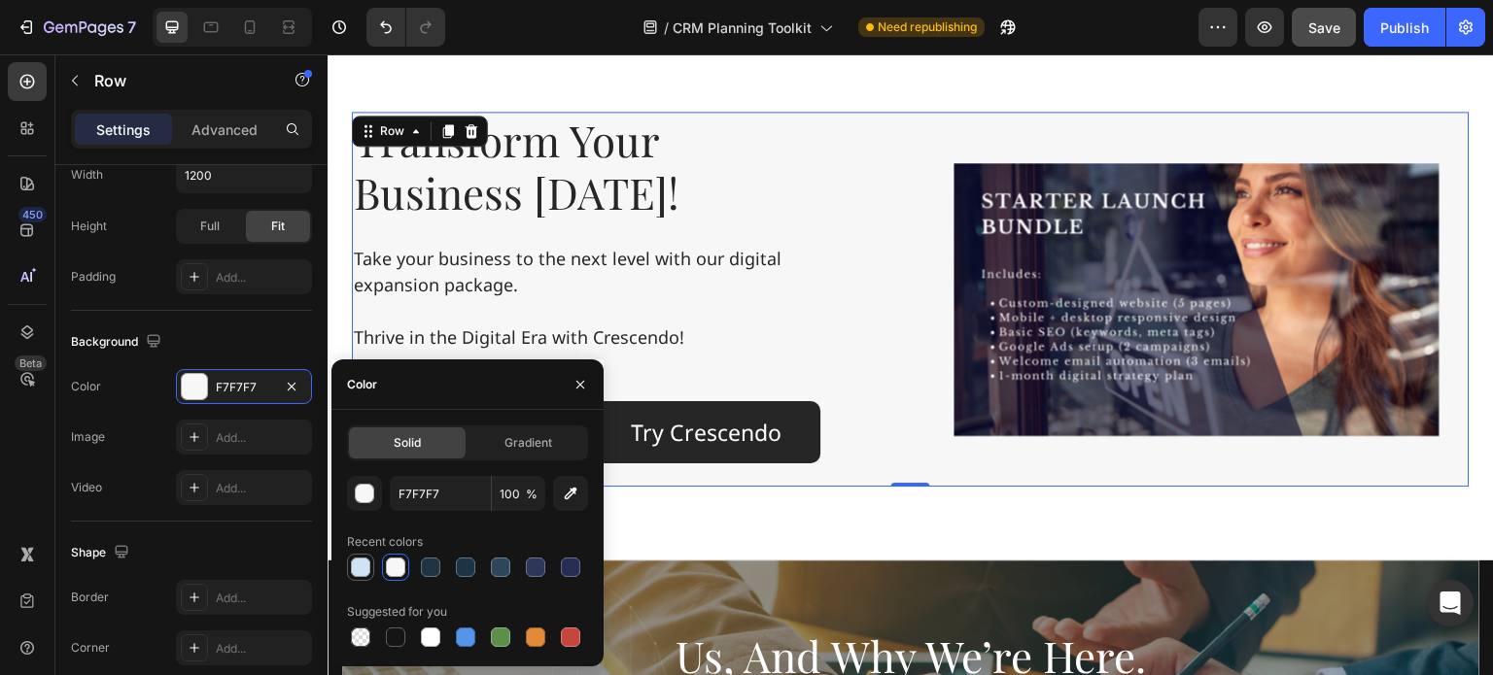
click at [354, 572] on div at bounding box center [360, 567] width 19 height 19
type input "D0E3F4"
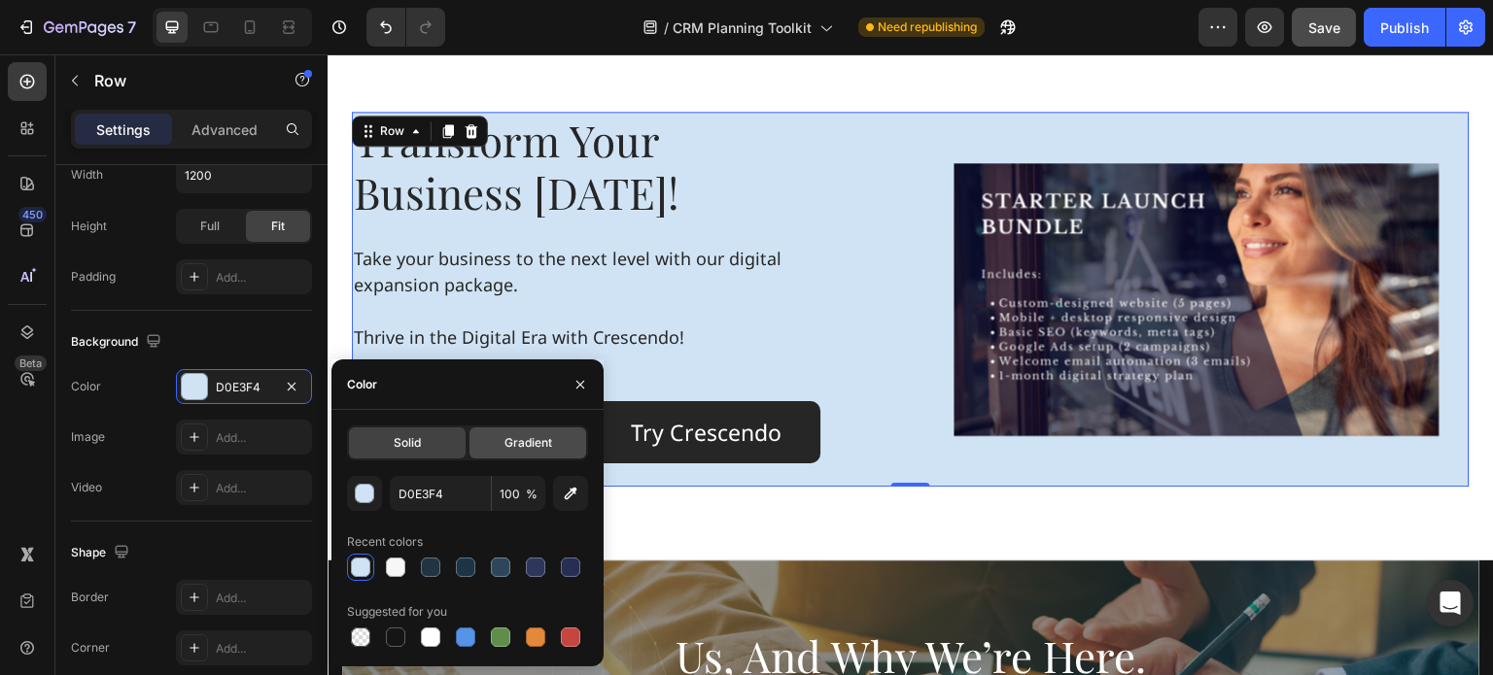
click at [530, 454] on div "Gradient" at bounding box center [527, 443] width 117 height 31
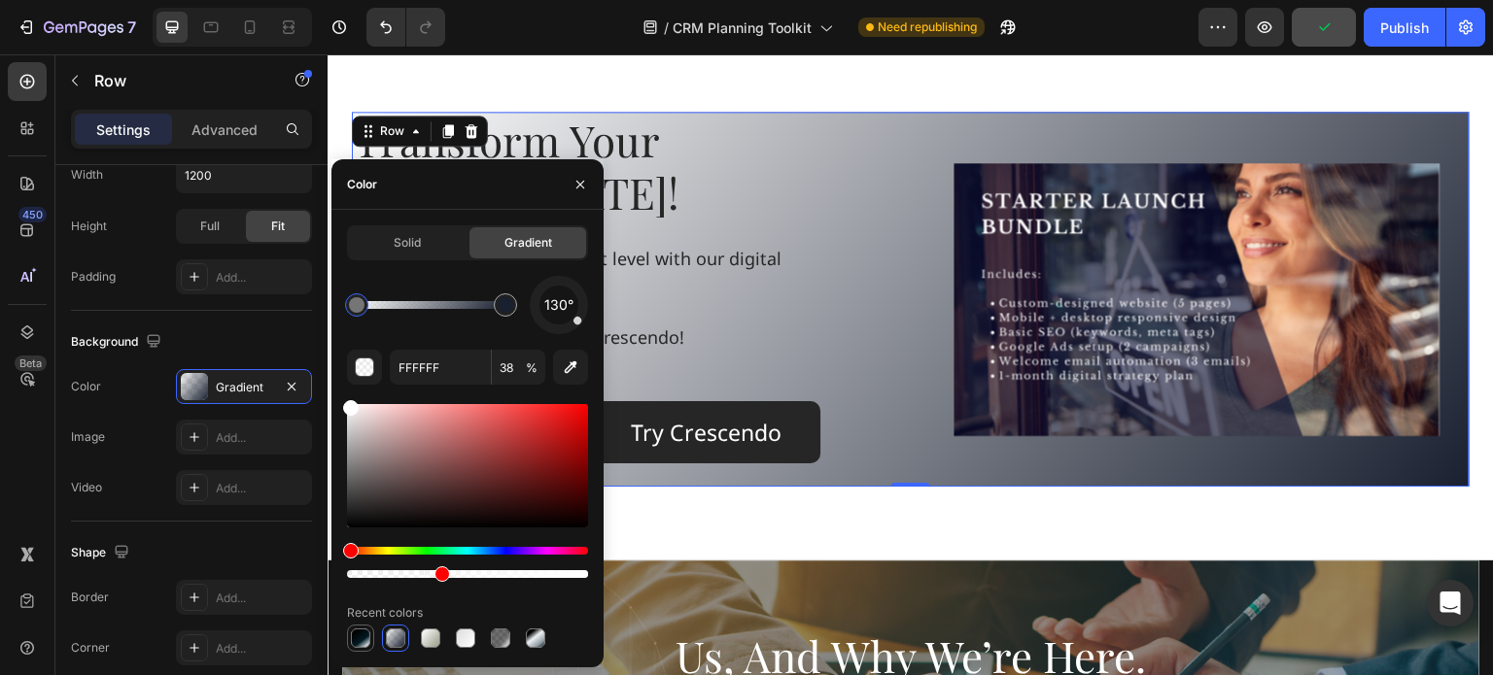
click at [358, 635] on div at bounding box center [360, 638] width 19 height 19
type input "000000"
type input "100"
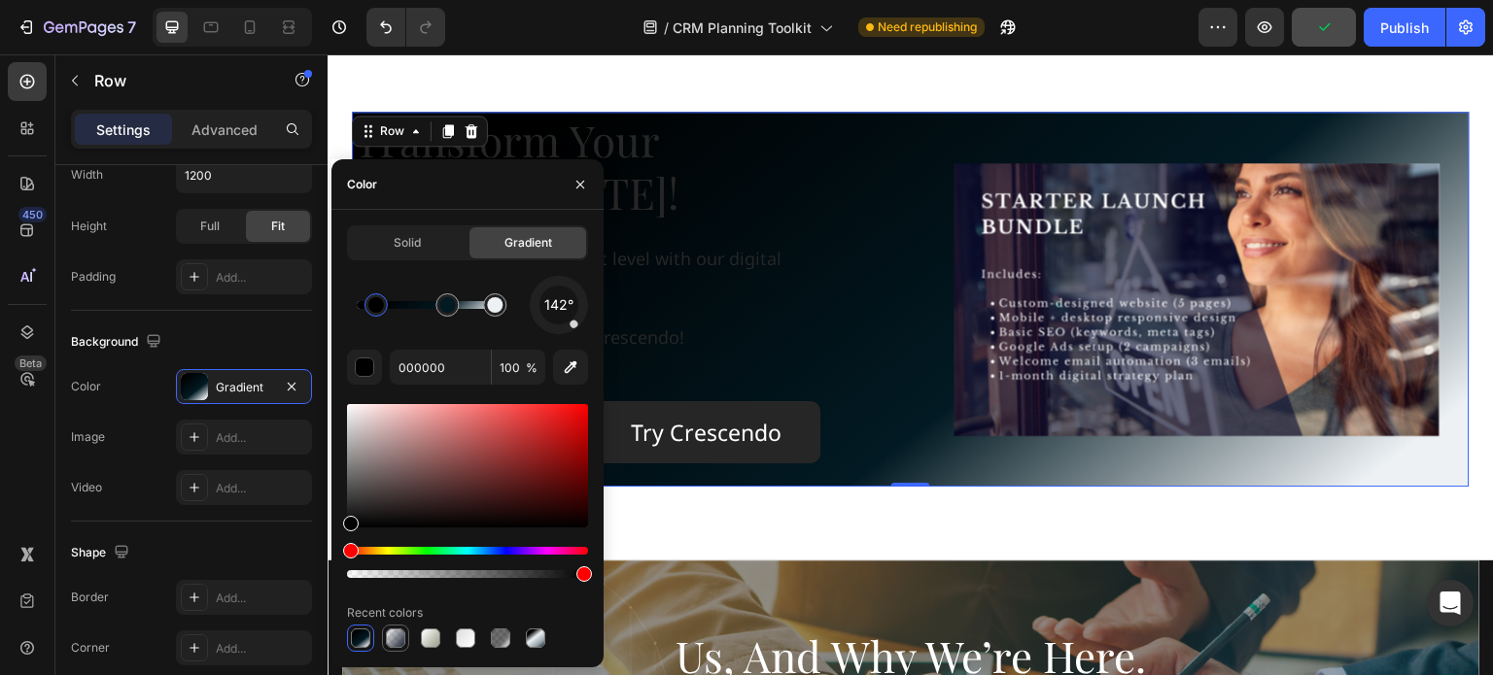
click at [403, 628] on div at bounding box center [395, 638] width 23 height 23
type input "FFFFFF"
type input "38"
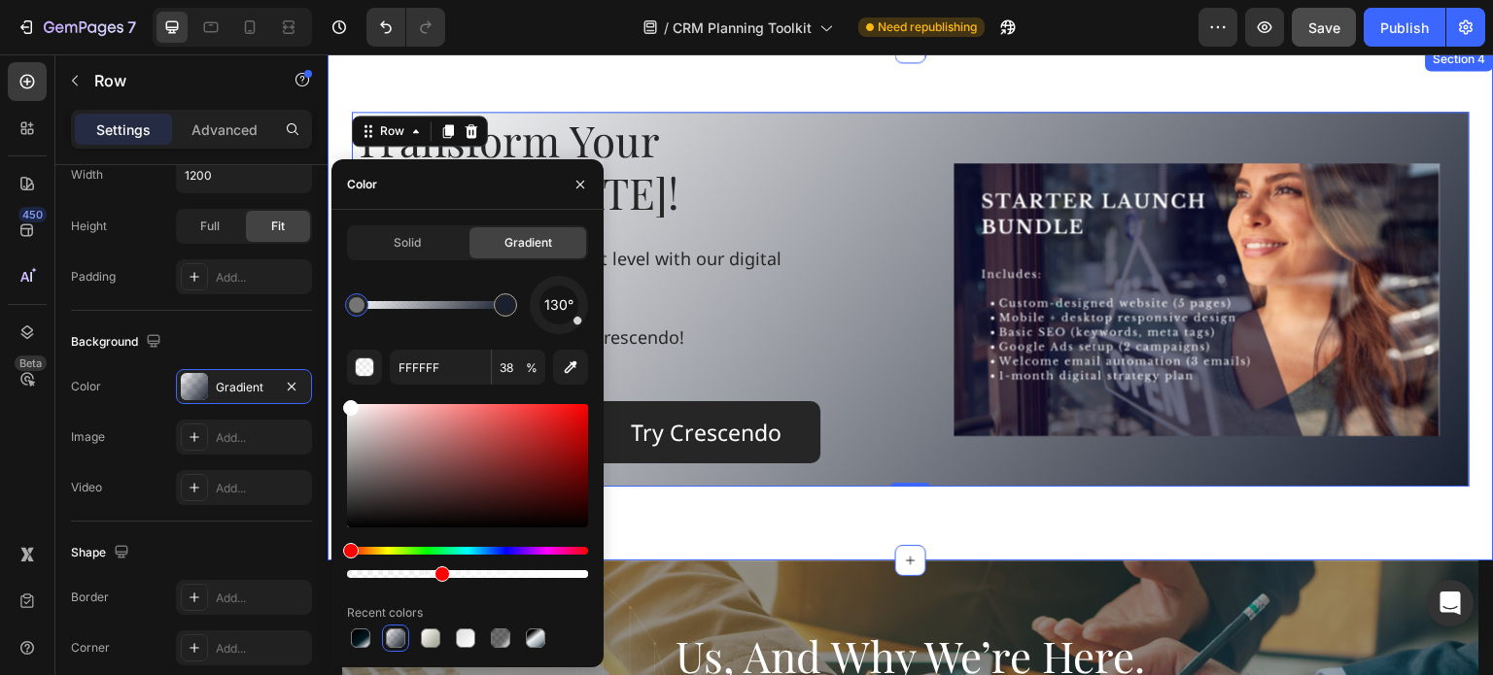
click at [762, 100] on div "Transform Your Business Today! Heading Take your business to the next level wit…" at bounding box center [911, 304] width 1166 height 513
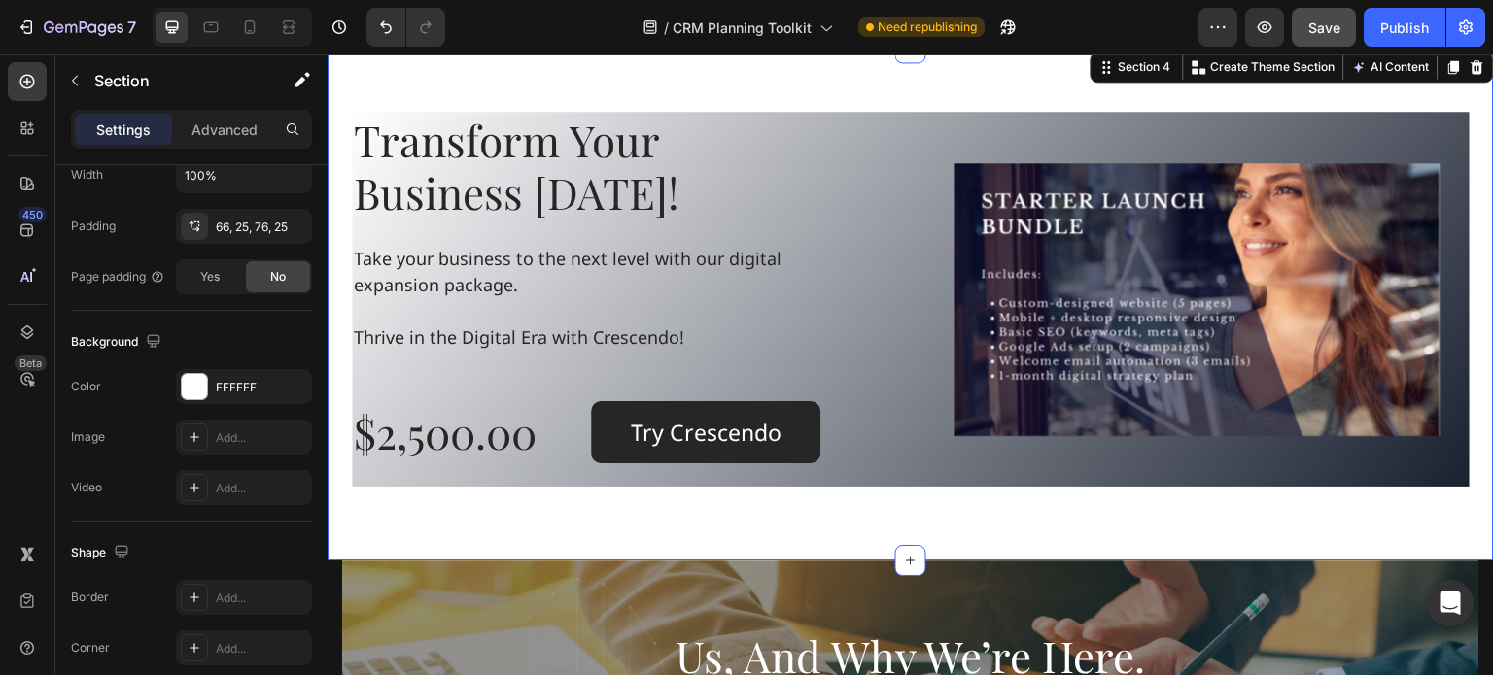
scroll to position [0, 0]
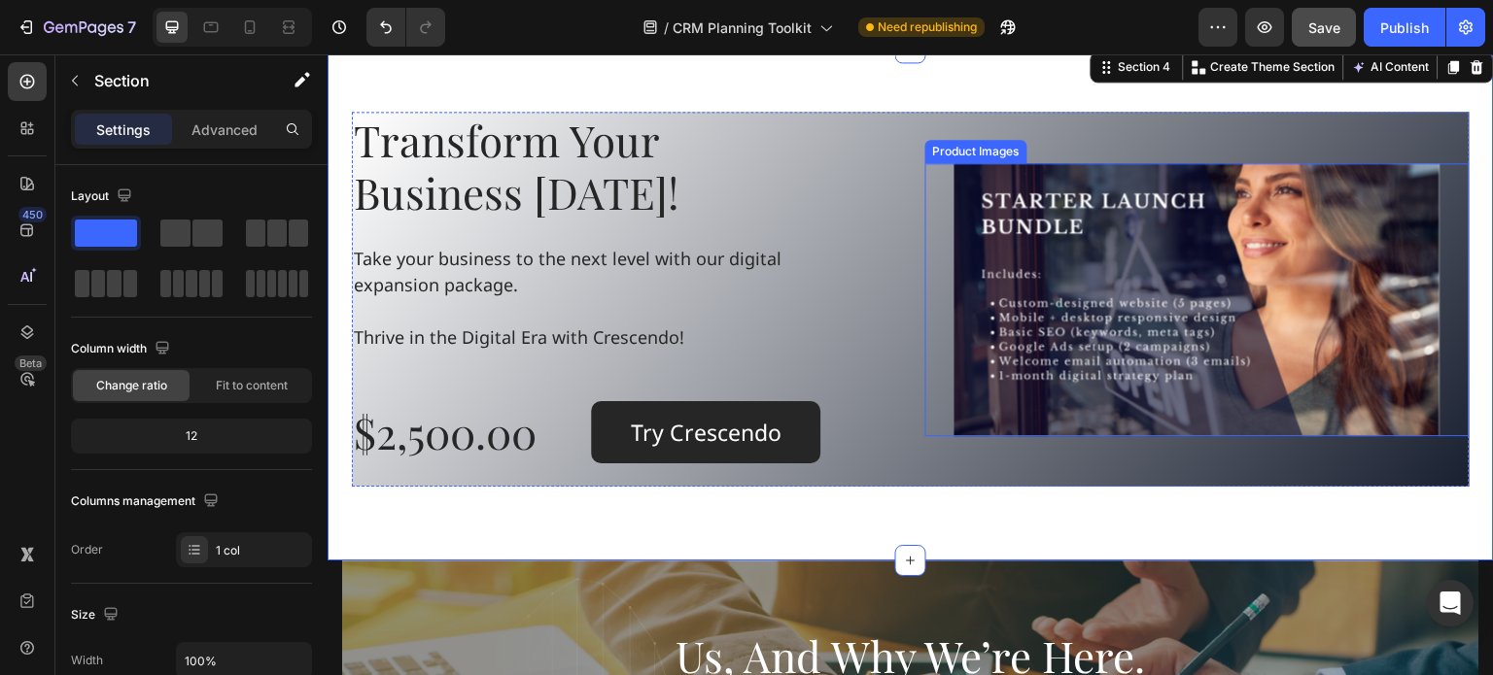
click at [1069, 256] on img at bounding box center [1197, 299] width 486 height 273
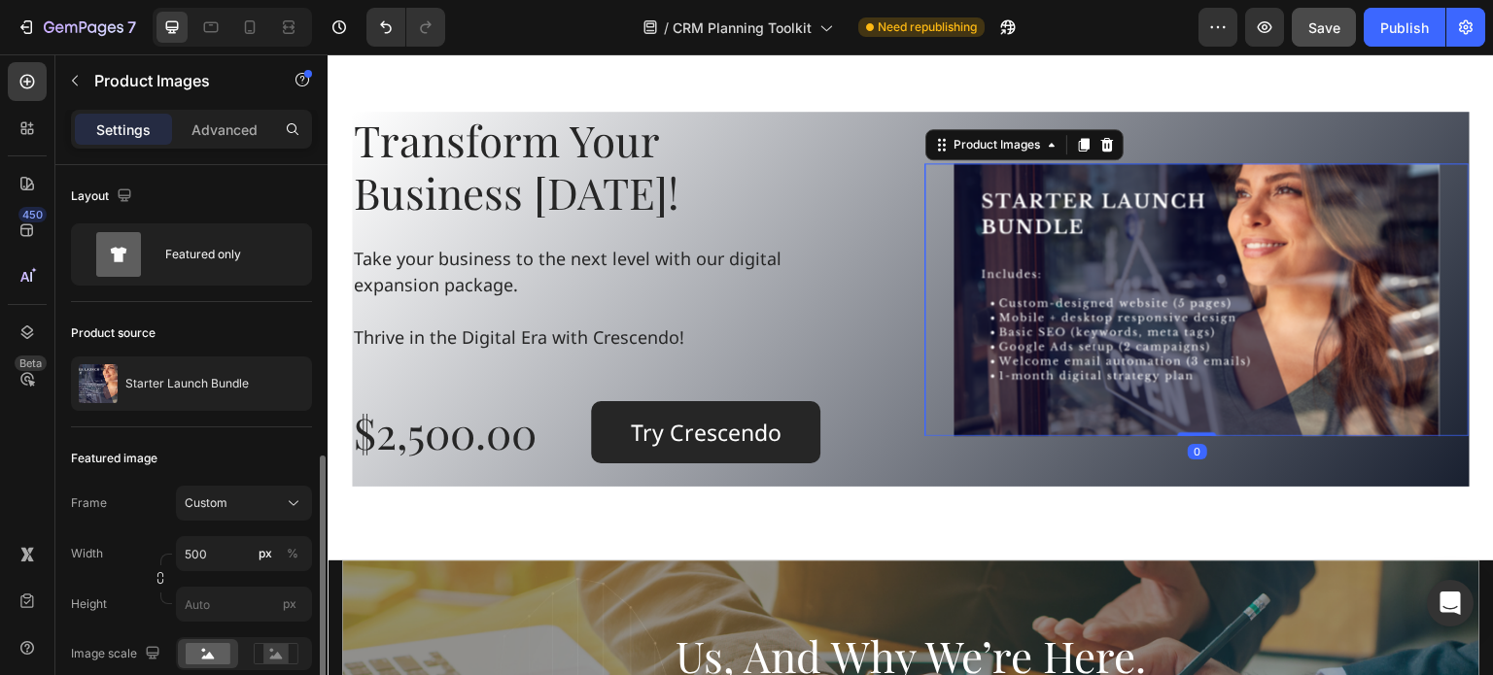
scroll to position [194, 0]
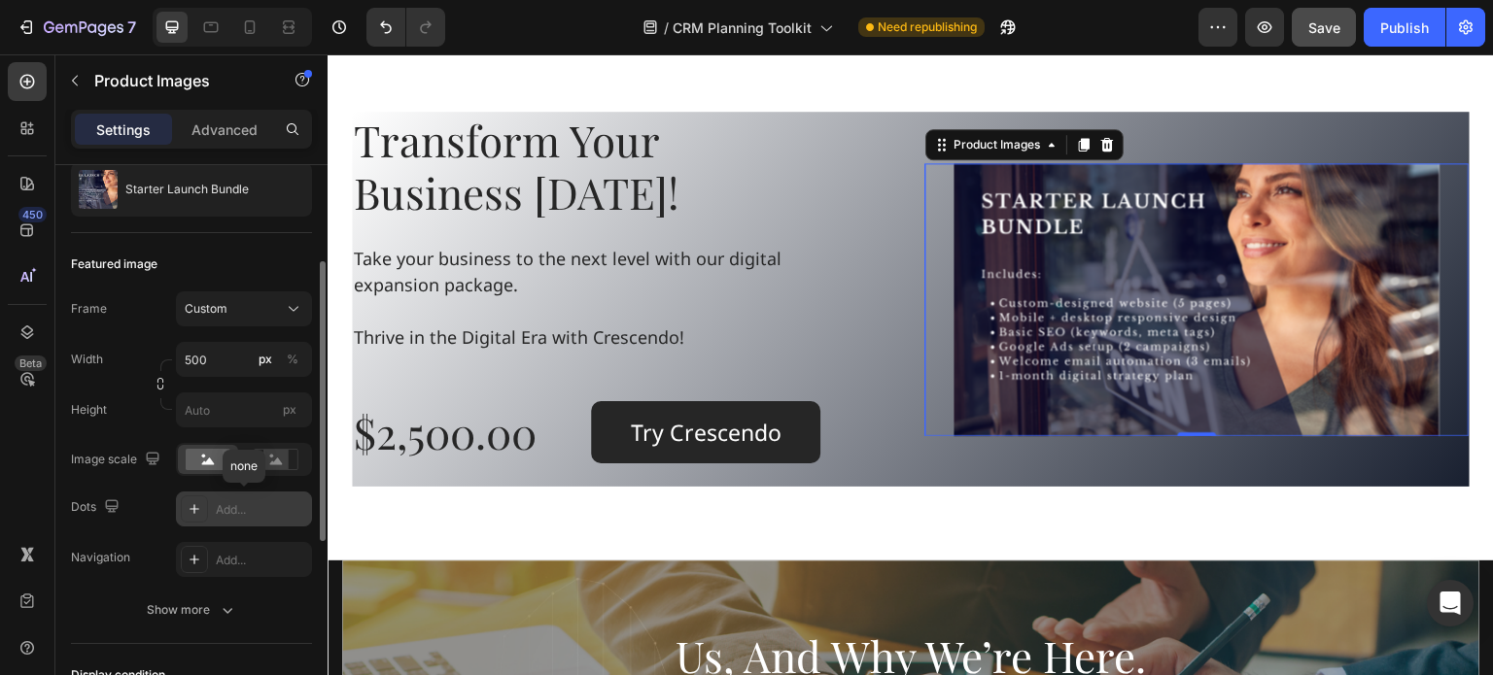
click at [198, 509] on icon at bounding box center [195, 510] width 16 height 16
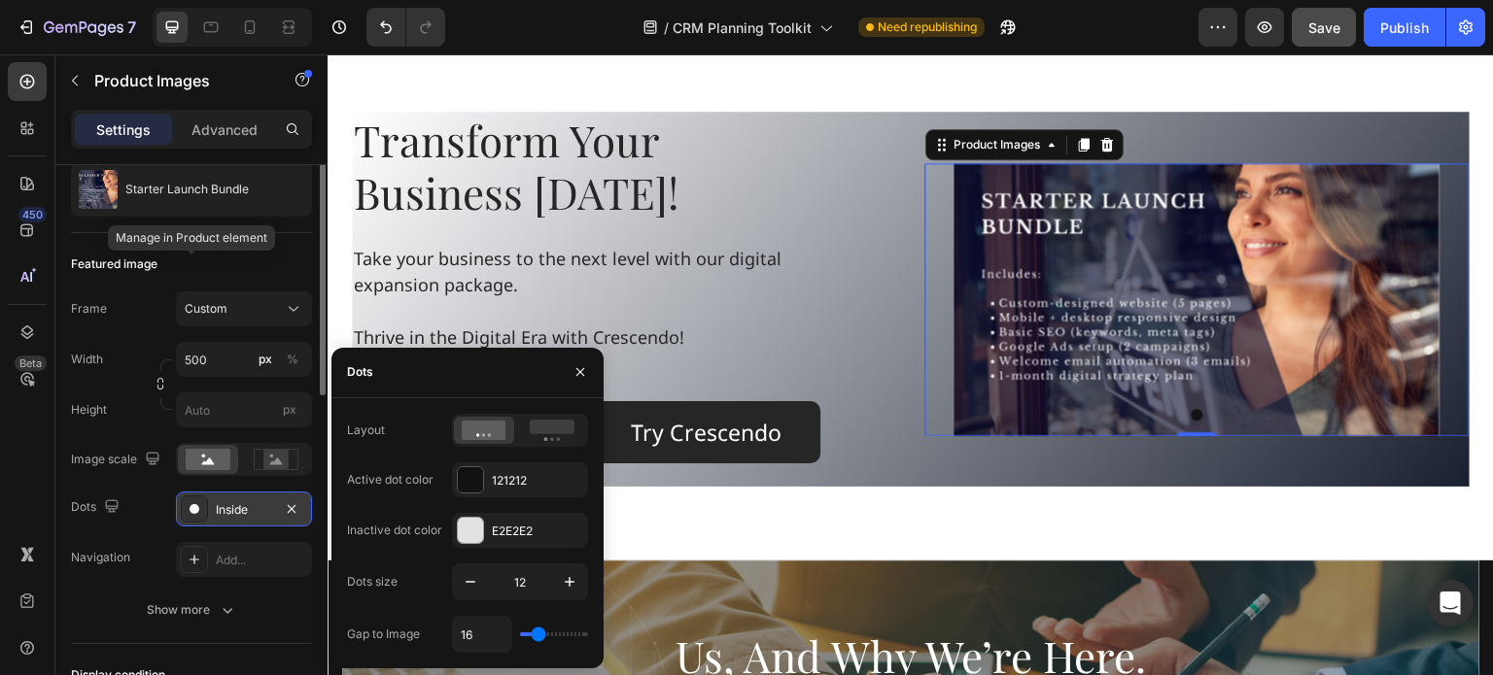
scroll to position [0, 0]
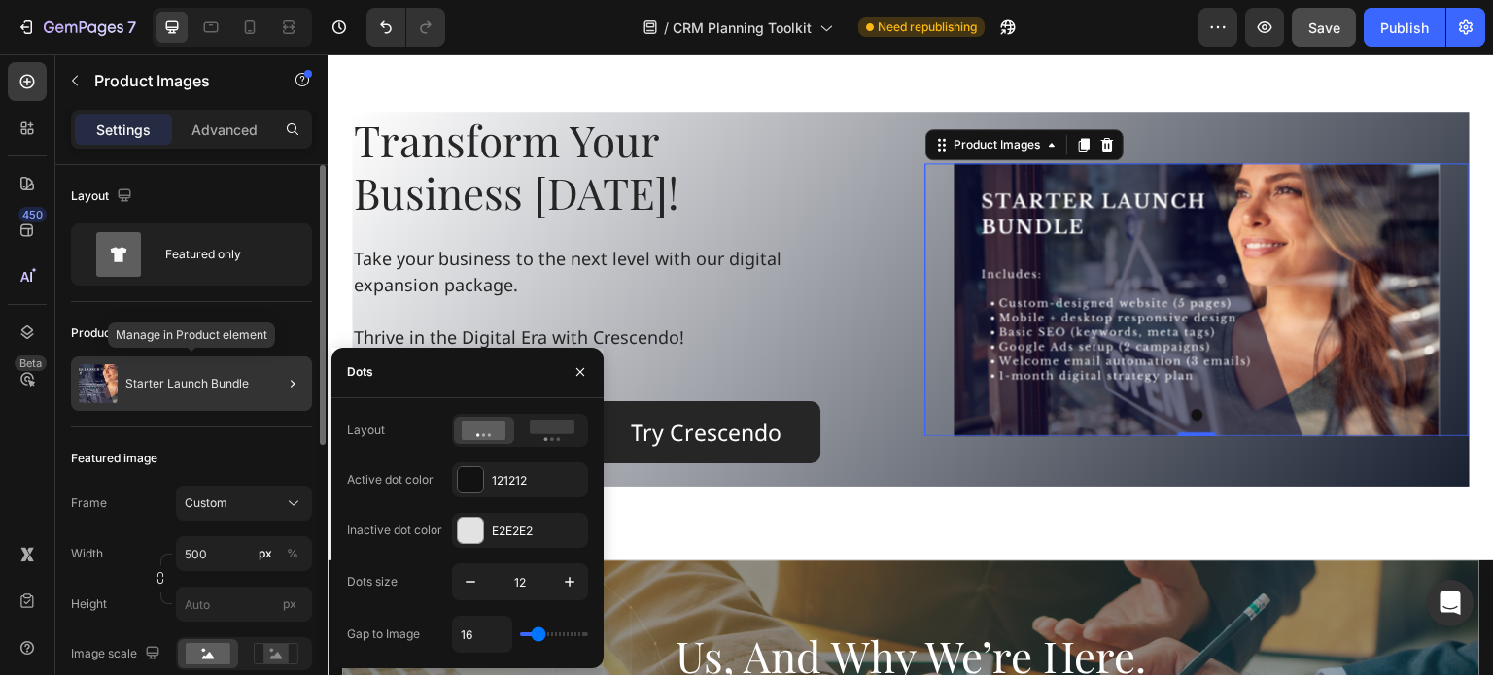
click at [255, 382] on div "Starter Launch Bundle" at bounding box center [191, 384] width 241 height 54
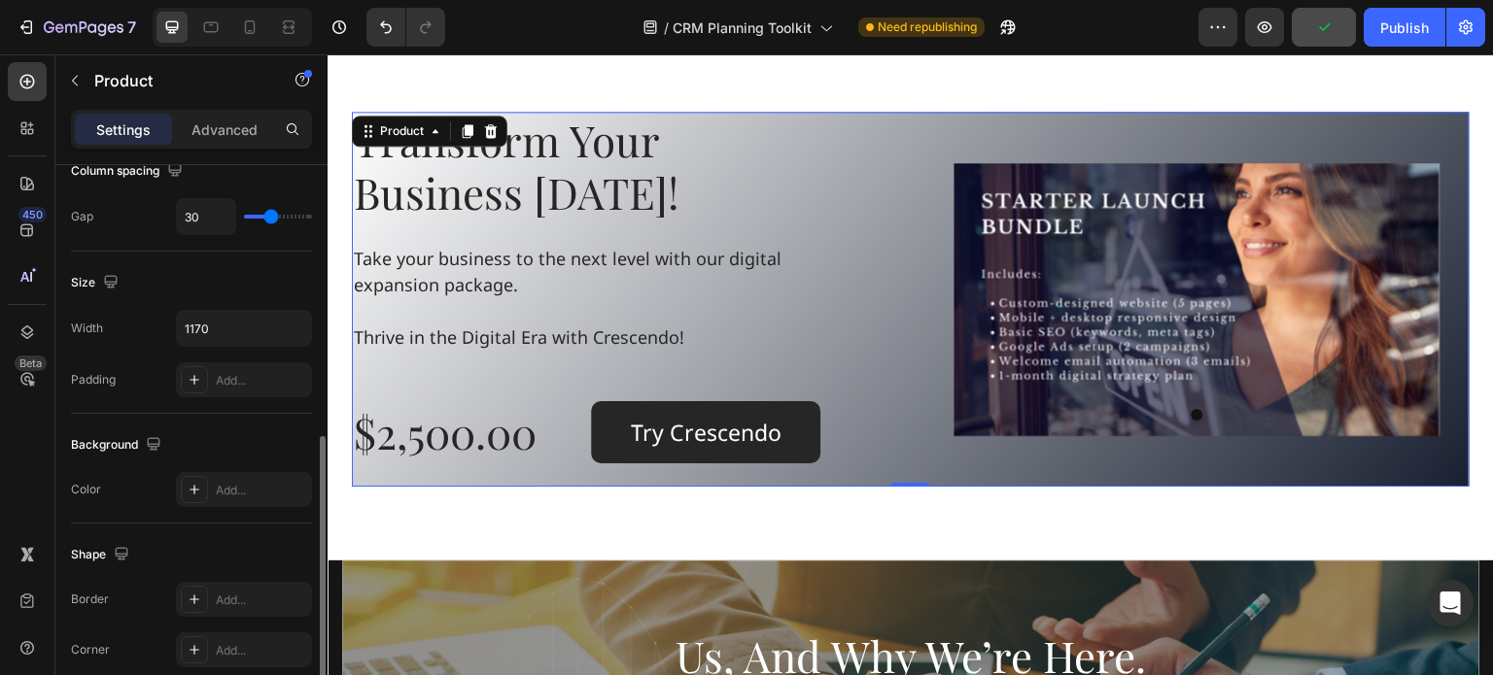
scroll to position [486, 0]
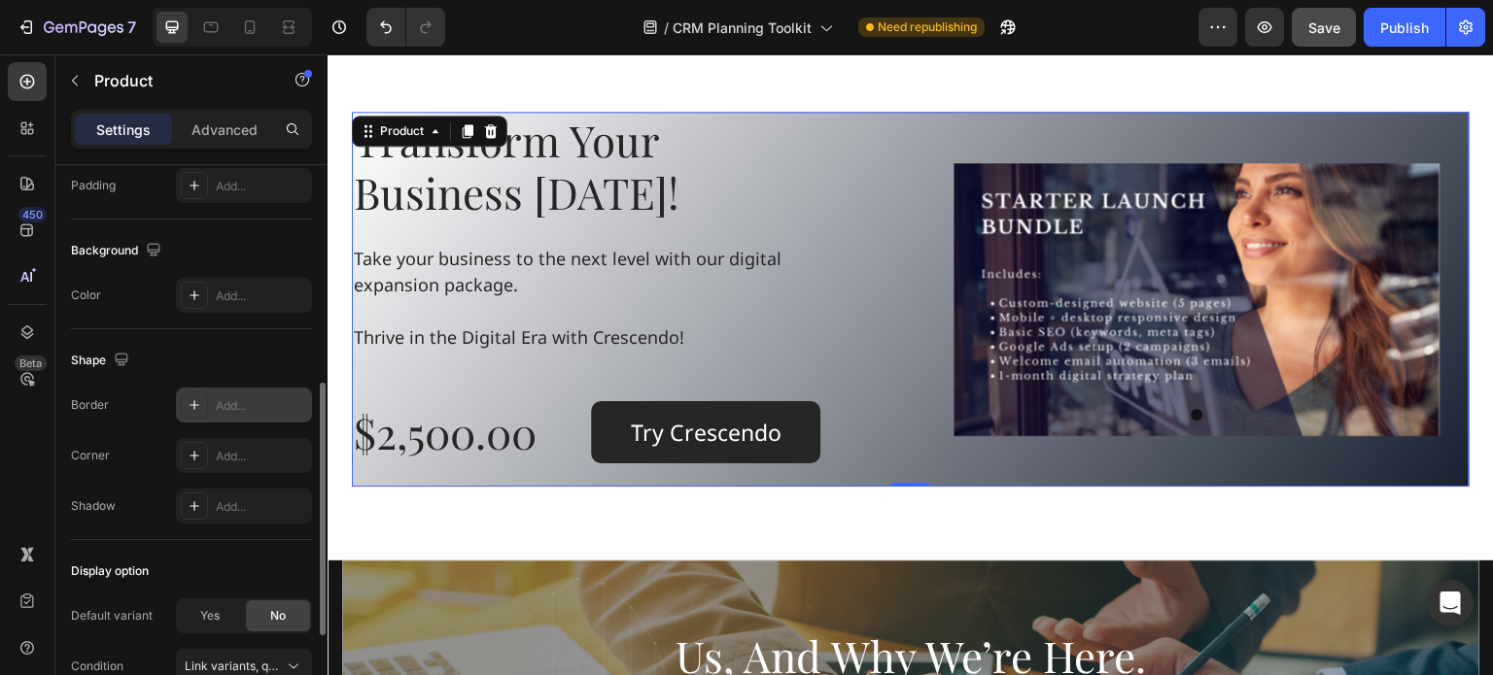
click at [196, 399] on icon at bounding box center [195, 406] width 16 height 16
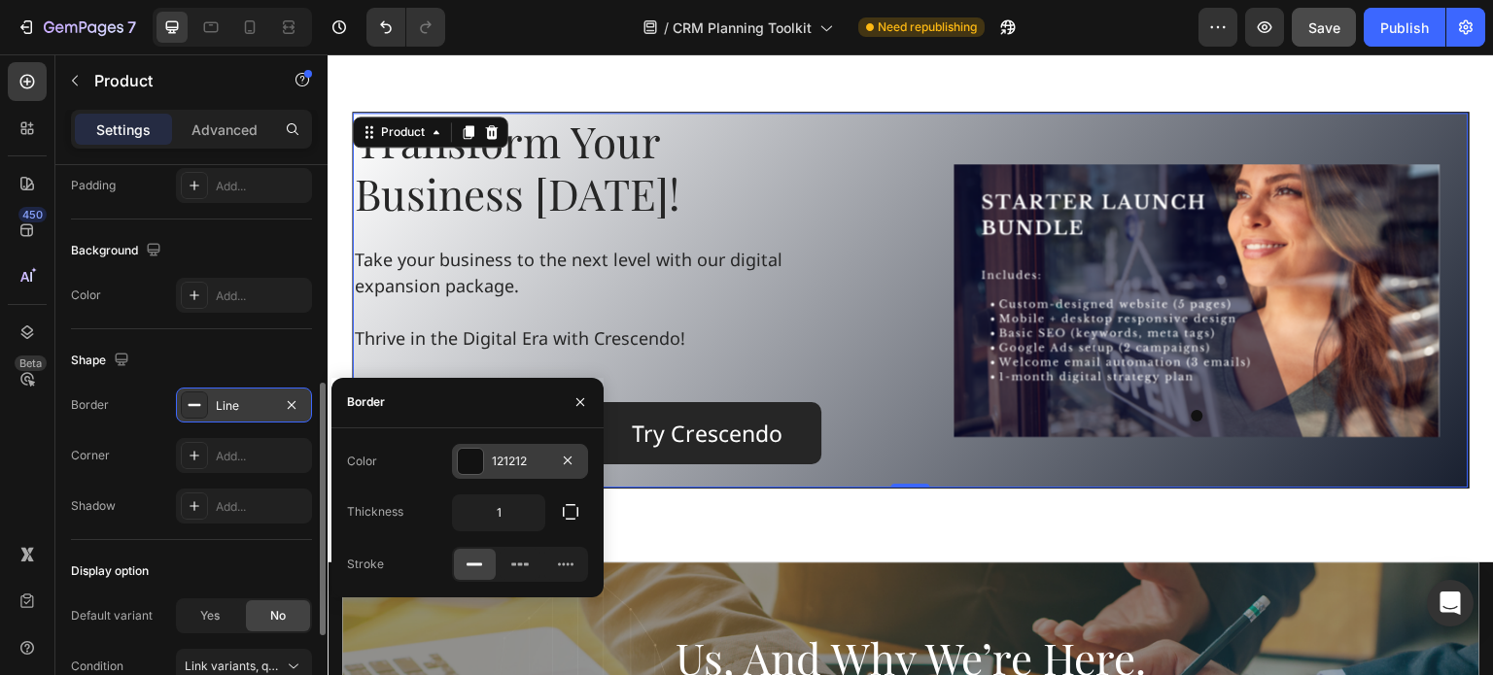
click at [476, 469] on div at bounding box center [470, 461] width 25 height 25
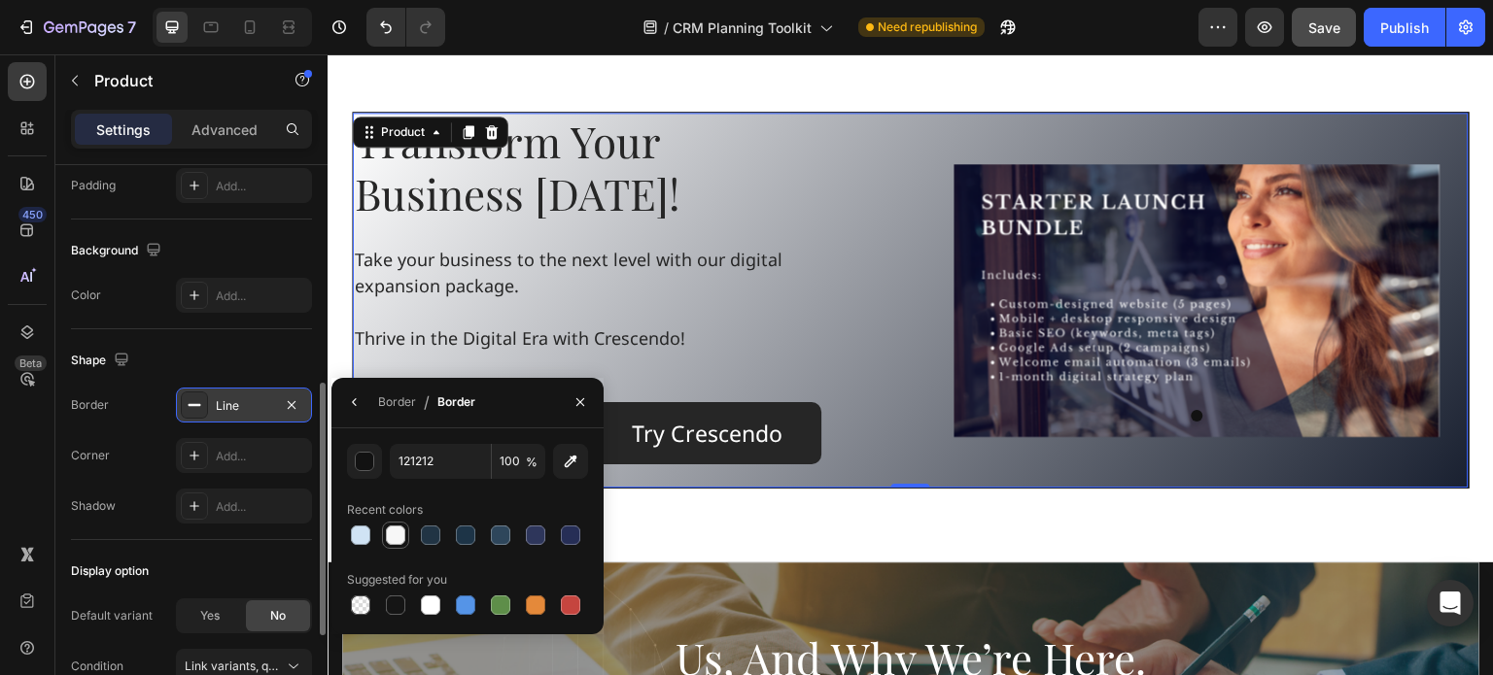
click at [396, 536] on div at bounding box center [395, 535] width 19 height 19
type input "F7F7F7"
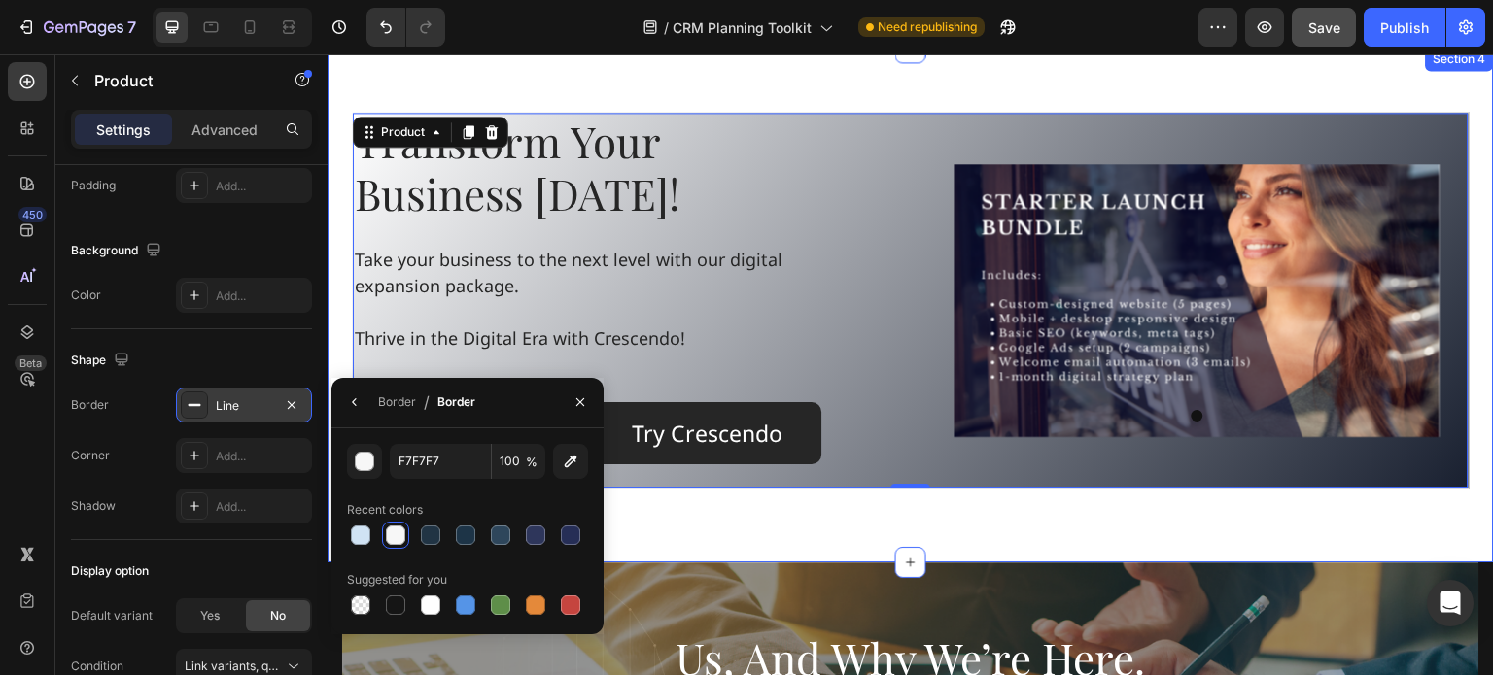
click at [486, 82] on div "Transform Your Business Today! Heading Take your business to the next level wit…" at bounding box center [911, 305] width 1166 height 515
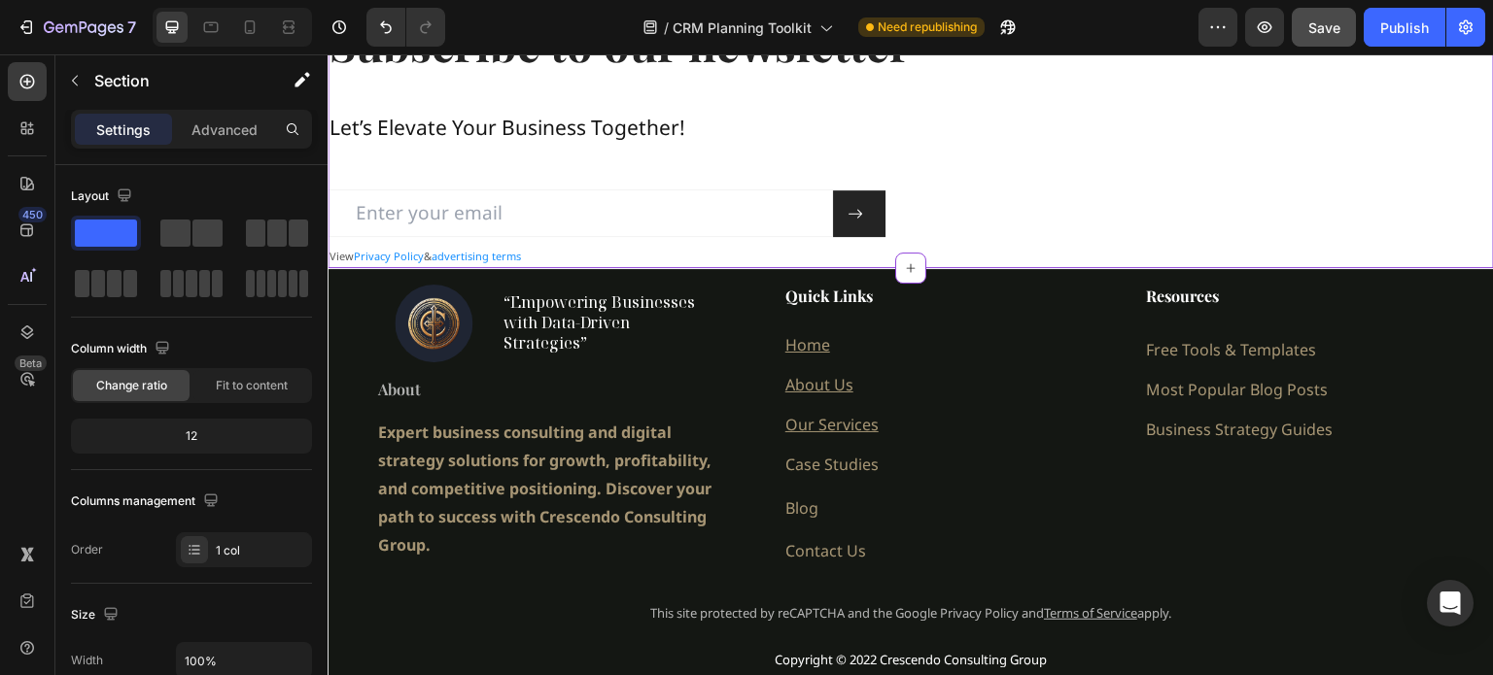
scroll to position [3013, 0]
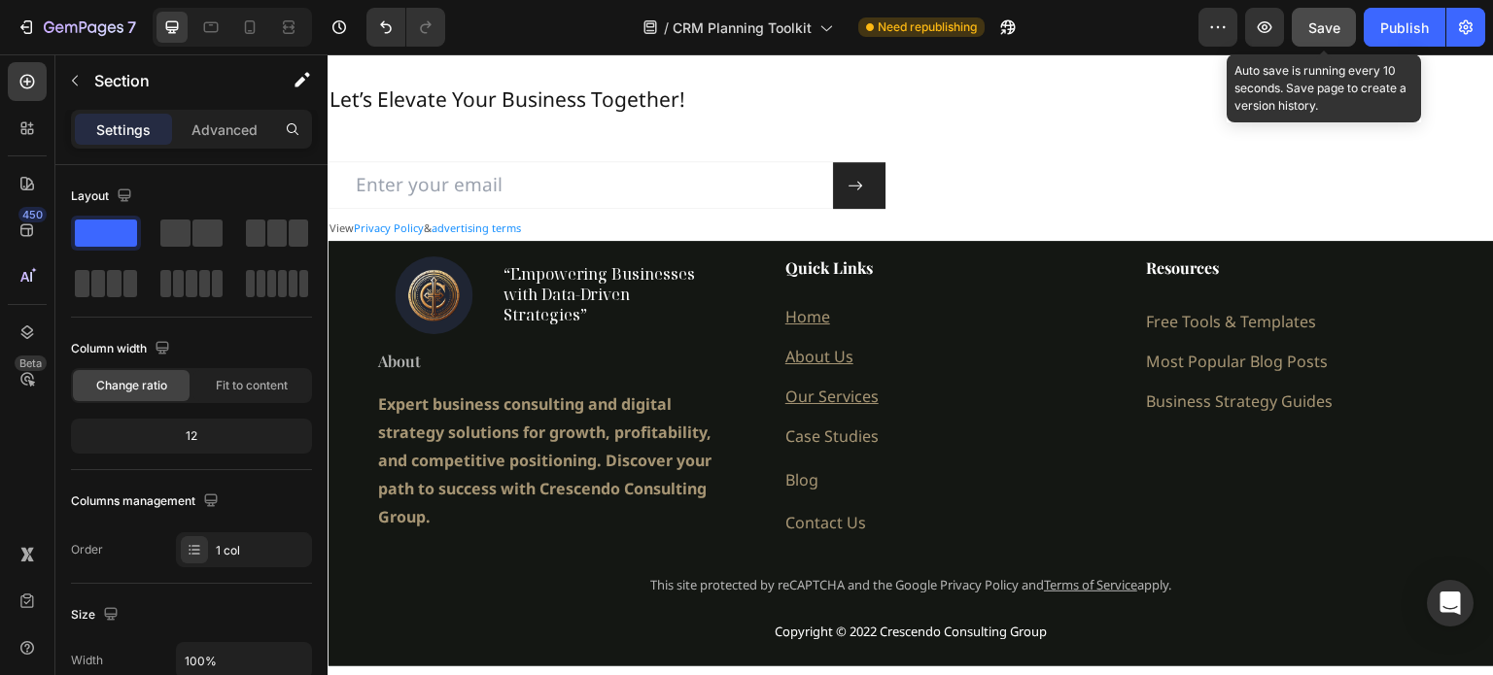
click at [1325, 19] on span "Save" at bounding box center [1324, 27] width 32 height 17
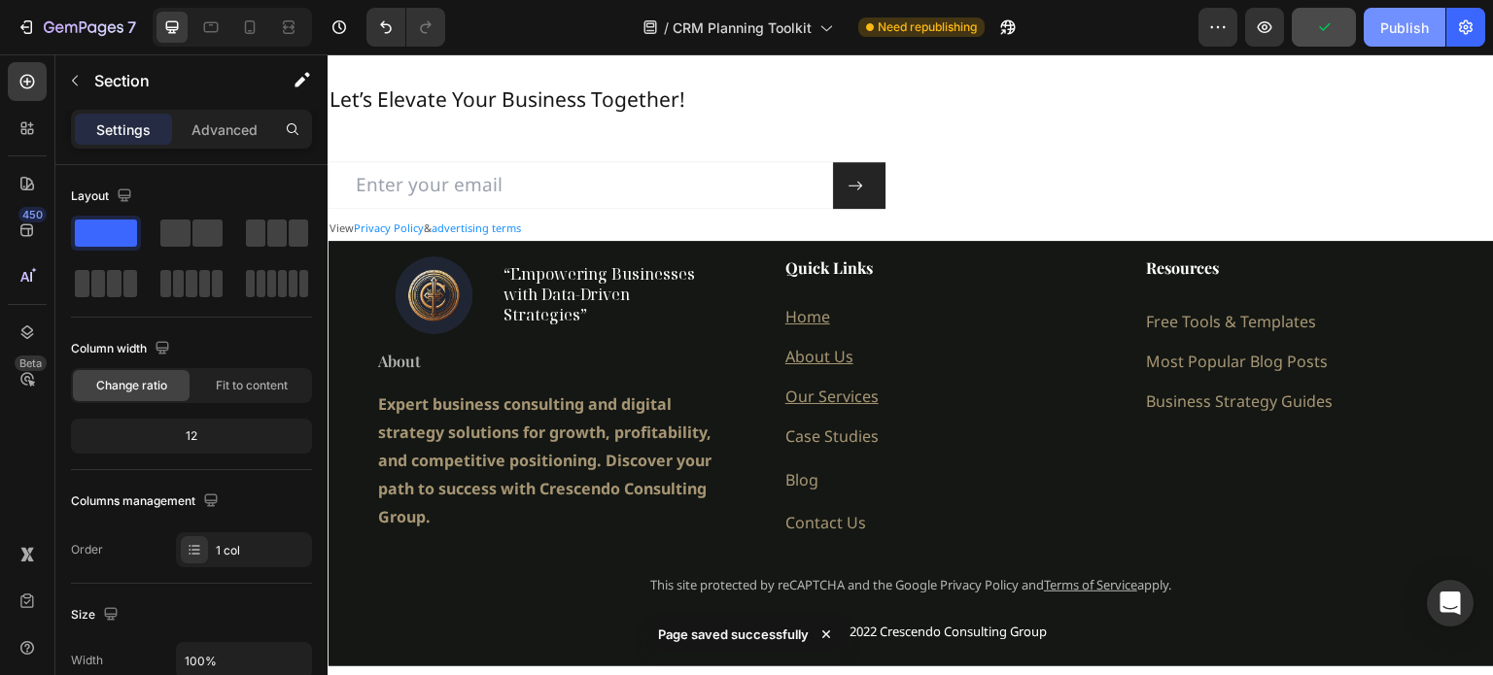
click at [1419, 30] on div "Publish" at bounding box center [1404, 27] width 49 height 20
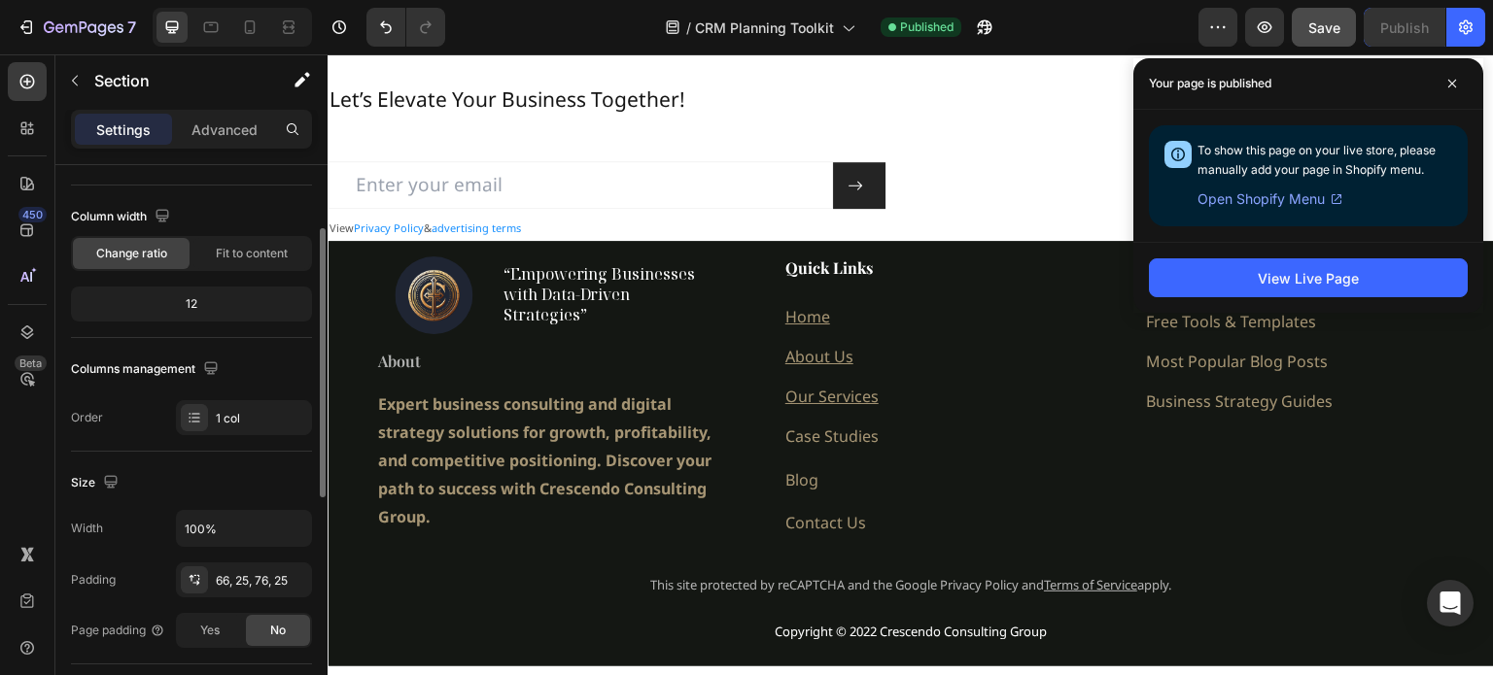
scroll to position [0, 0]
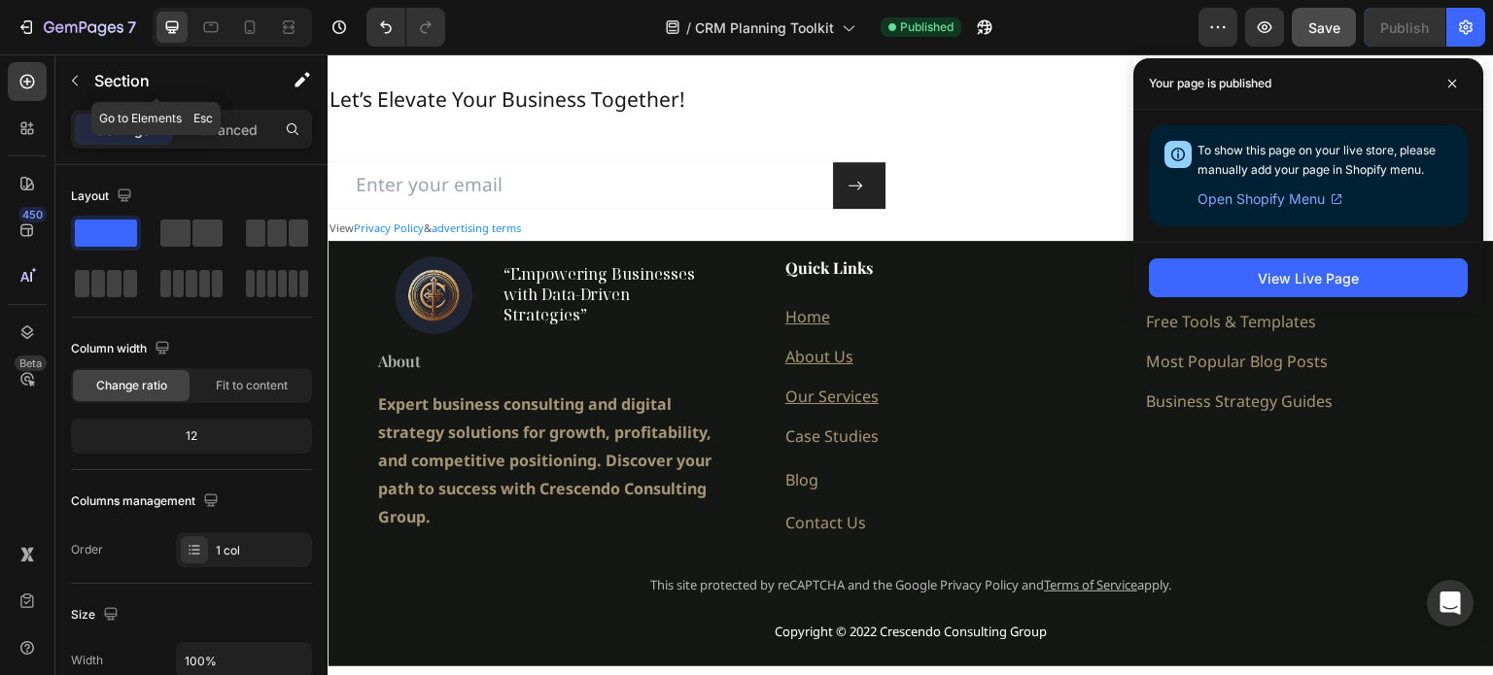
click at [79, 75] on icon "button" at bounding box center [75, 81] width 16 height 16
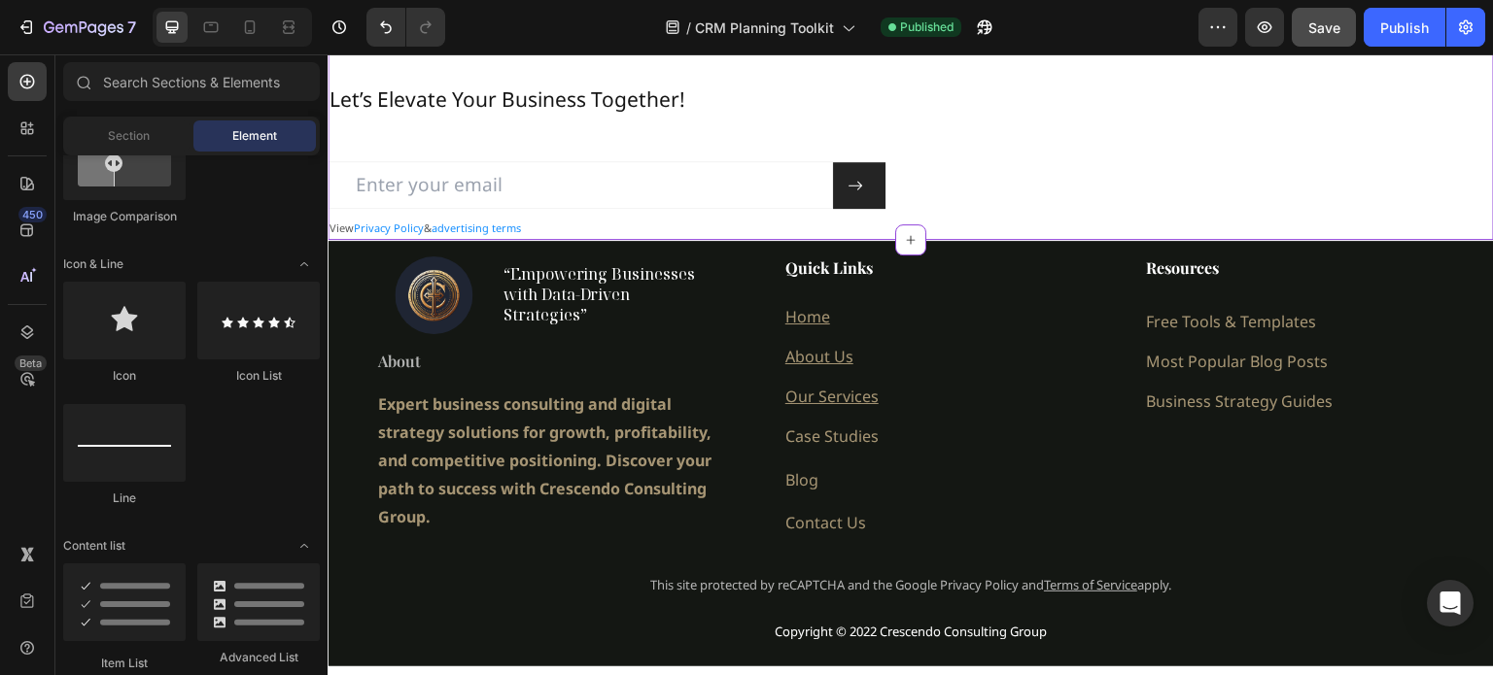
click at [1492, 94] on img at bounding box center [1494, 94] width 0 height 0
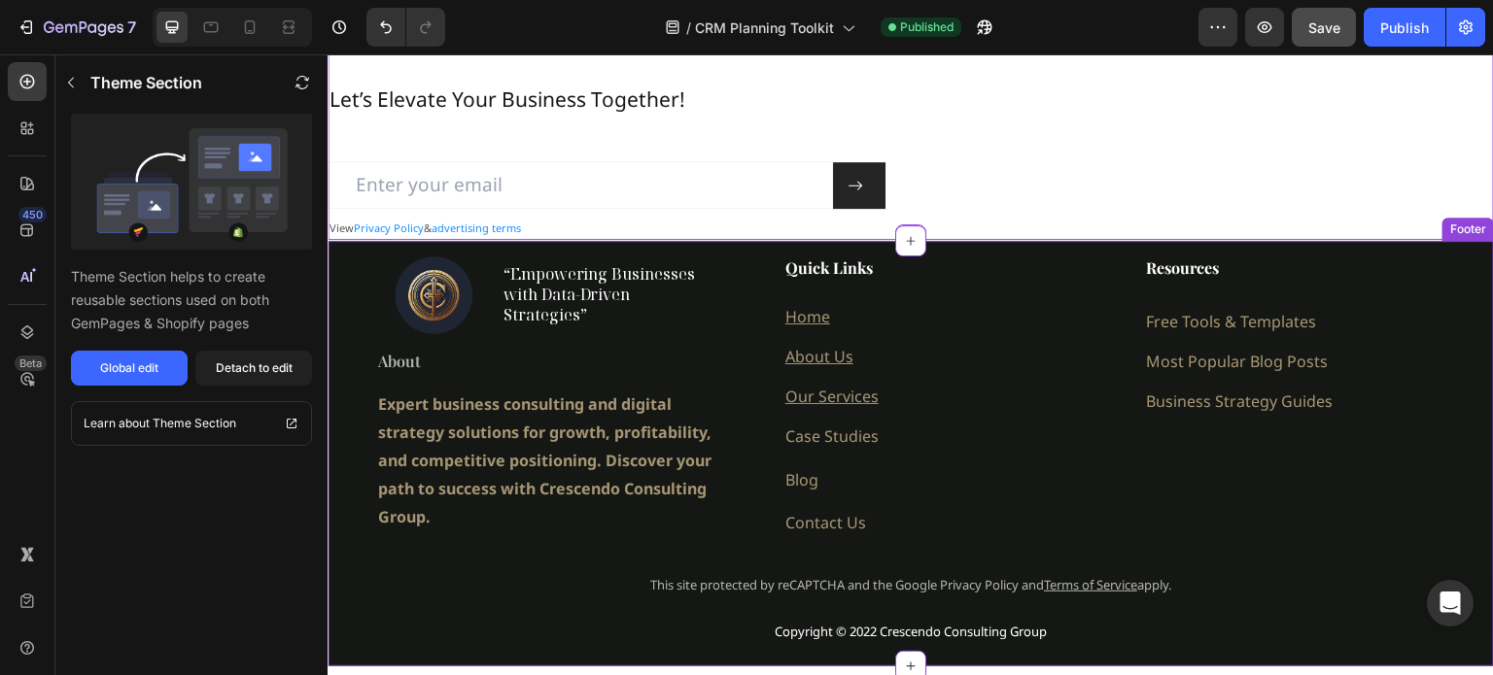
scroll to position [2527, 0]
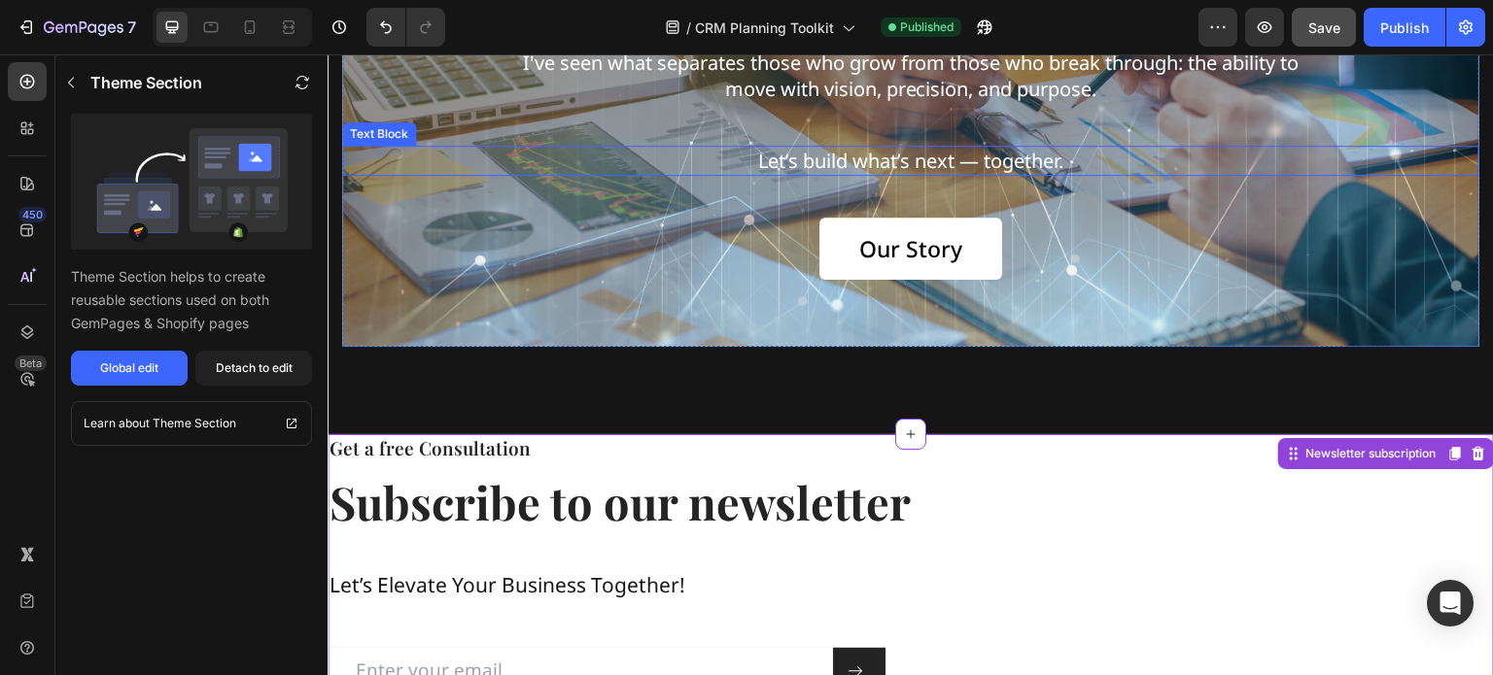
click at [615, 126] on div "us, and why we’re here. Heading With over a decade of experience working alongs…" at bounding box center [910, 114] width 1137 height 330
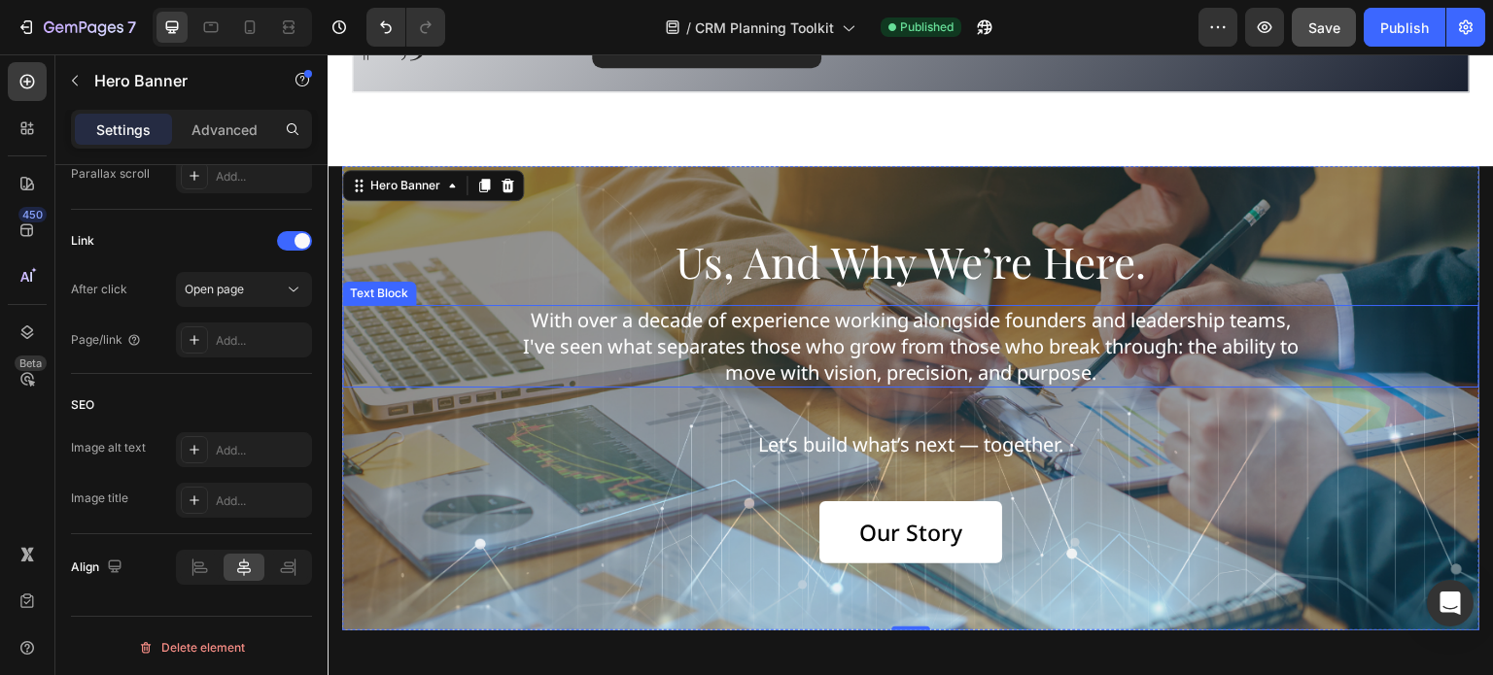
scroll to position [2235, 0]
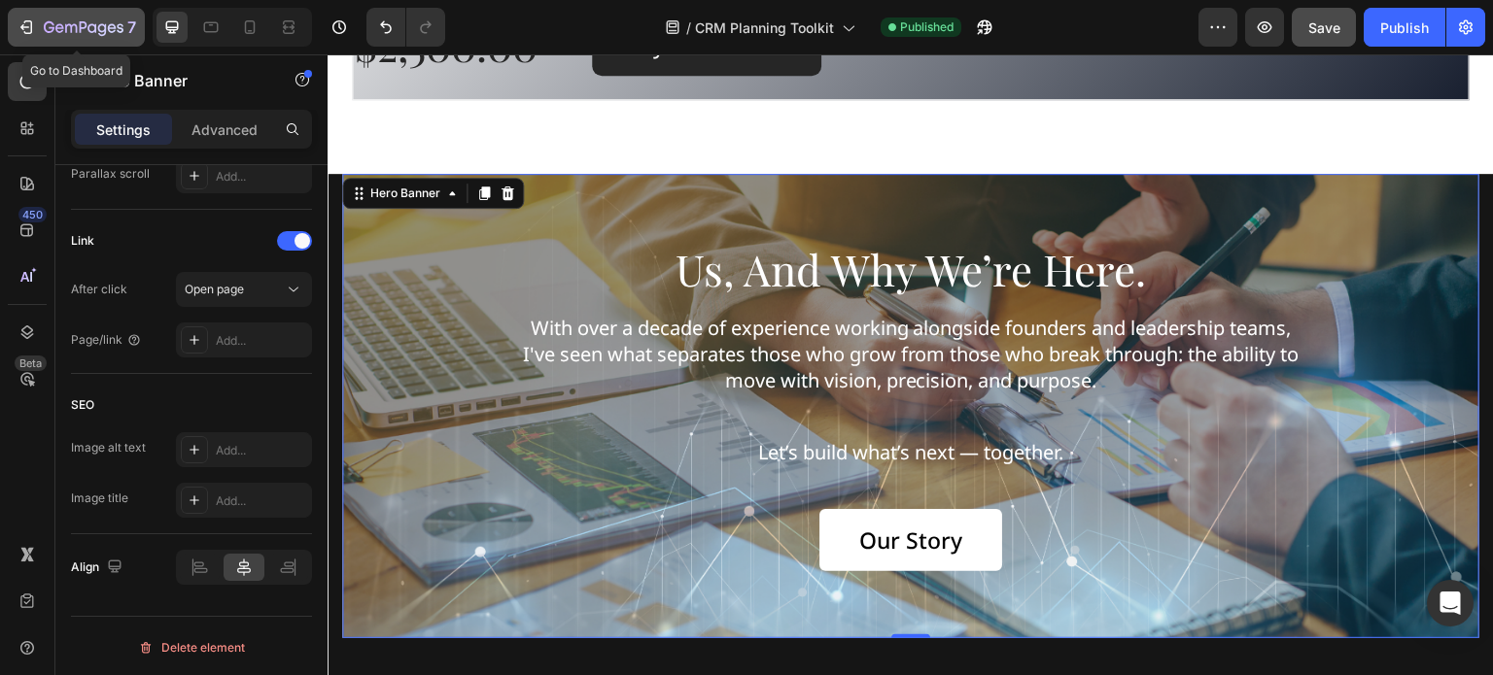
click at [75, 35] on icon "button" at bounding box center [84, 28] width 80 height 17
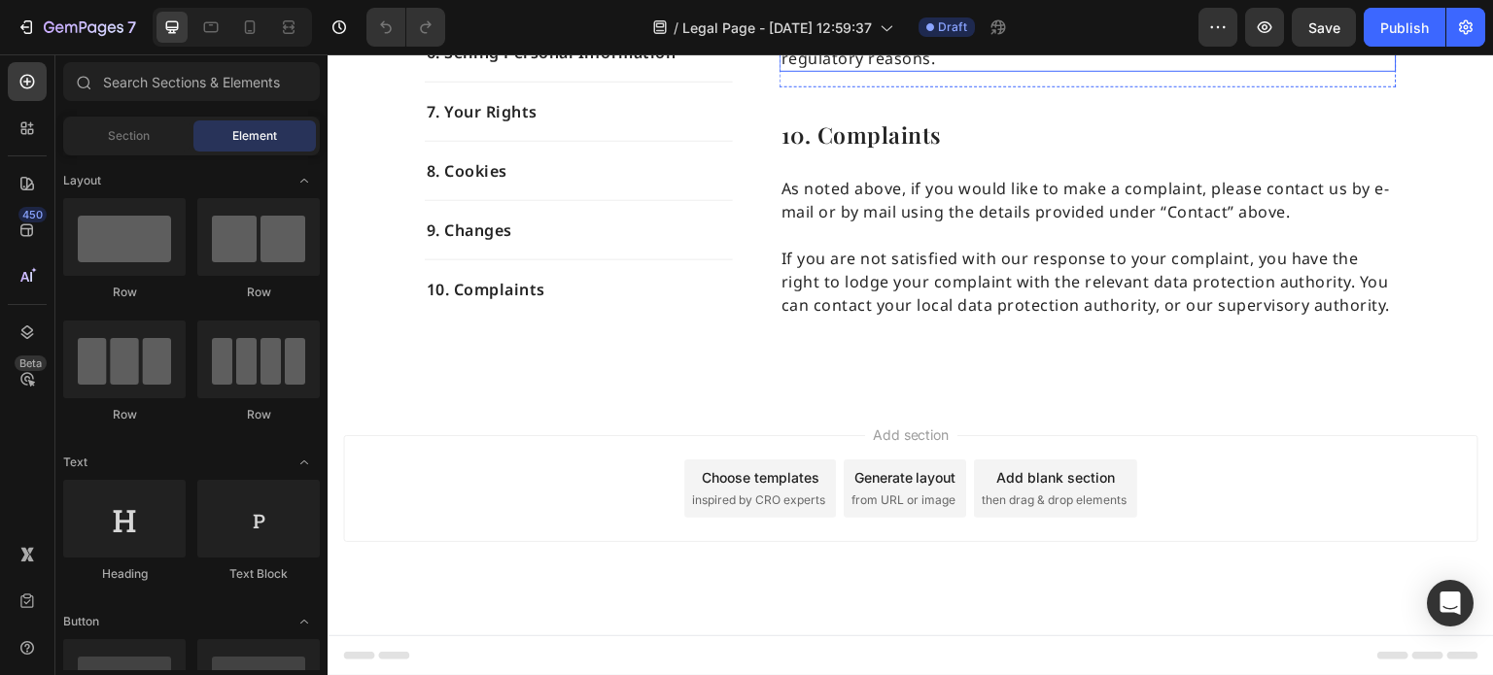
scroll to position [6512, 0]
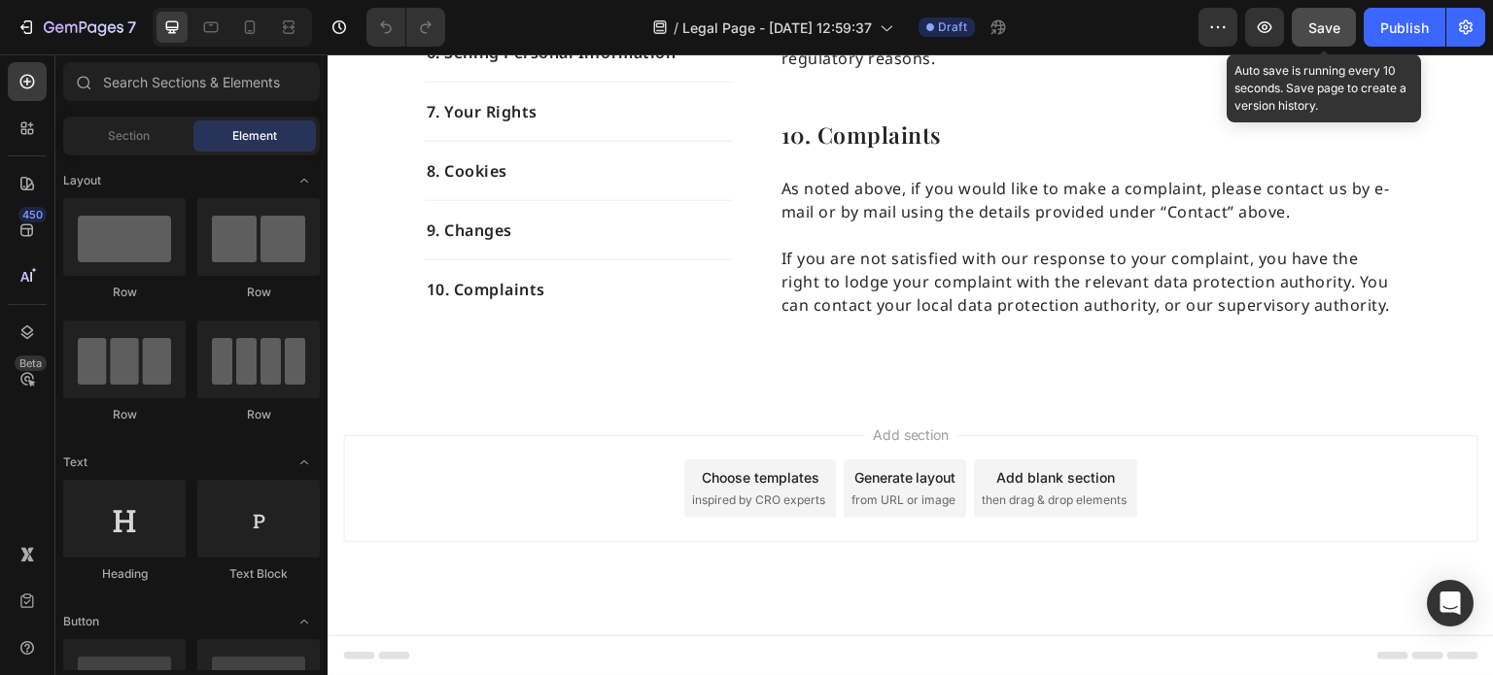
drag, startPoint x: 1328, startPoint y: 24, endPoint x: 1361, endPoint y: 22, distance: 33.1
click at [1328, 24] on span "Save" at bounding box center [1324, 27] width 32 height 17
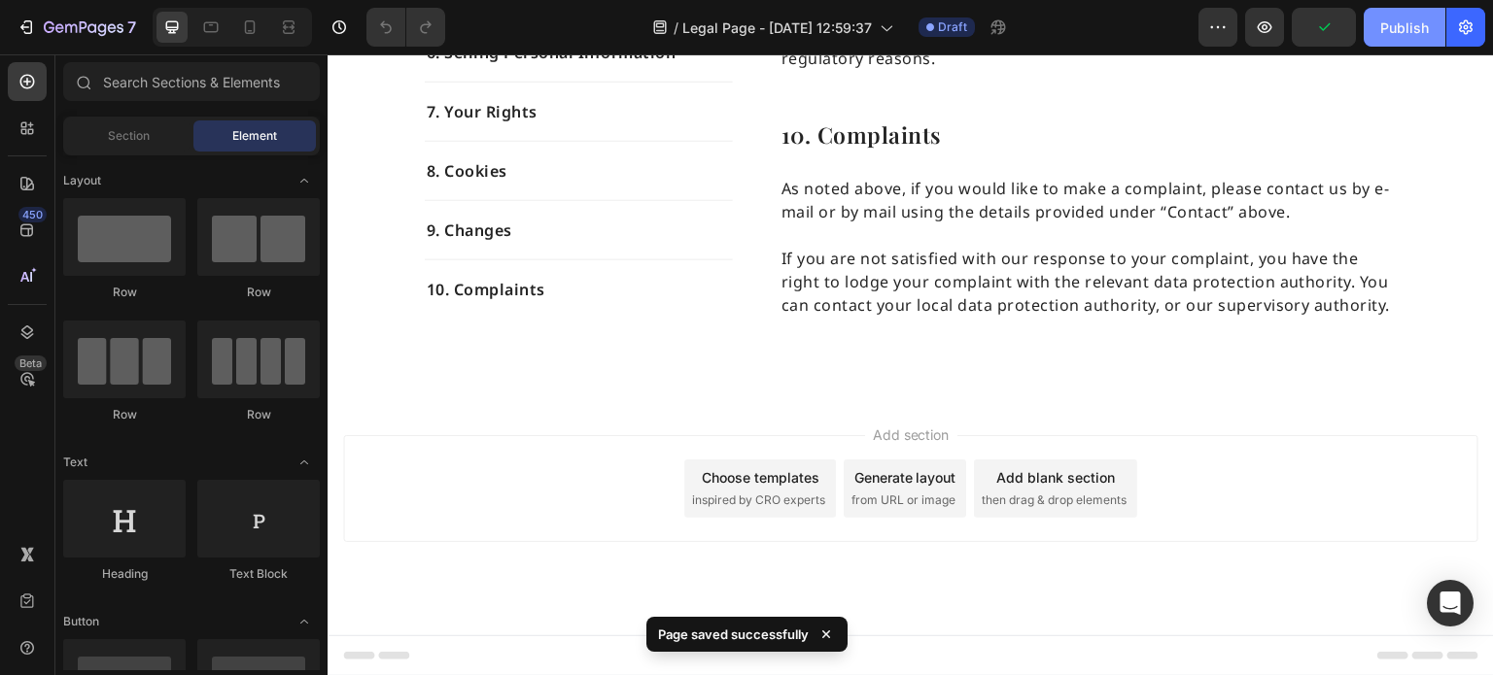
click at [1380, 24] on button "Publish" at bounding box center [1405, 27] width 82 height 39
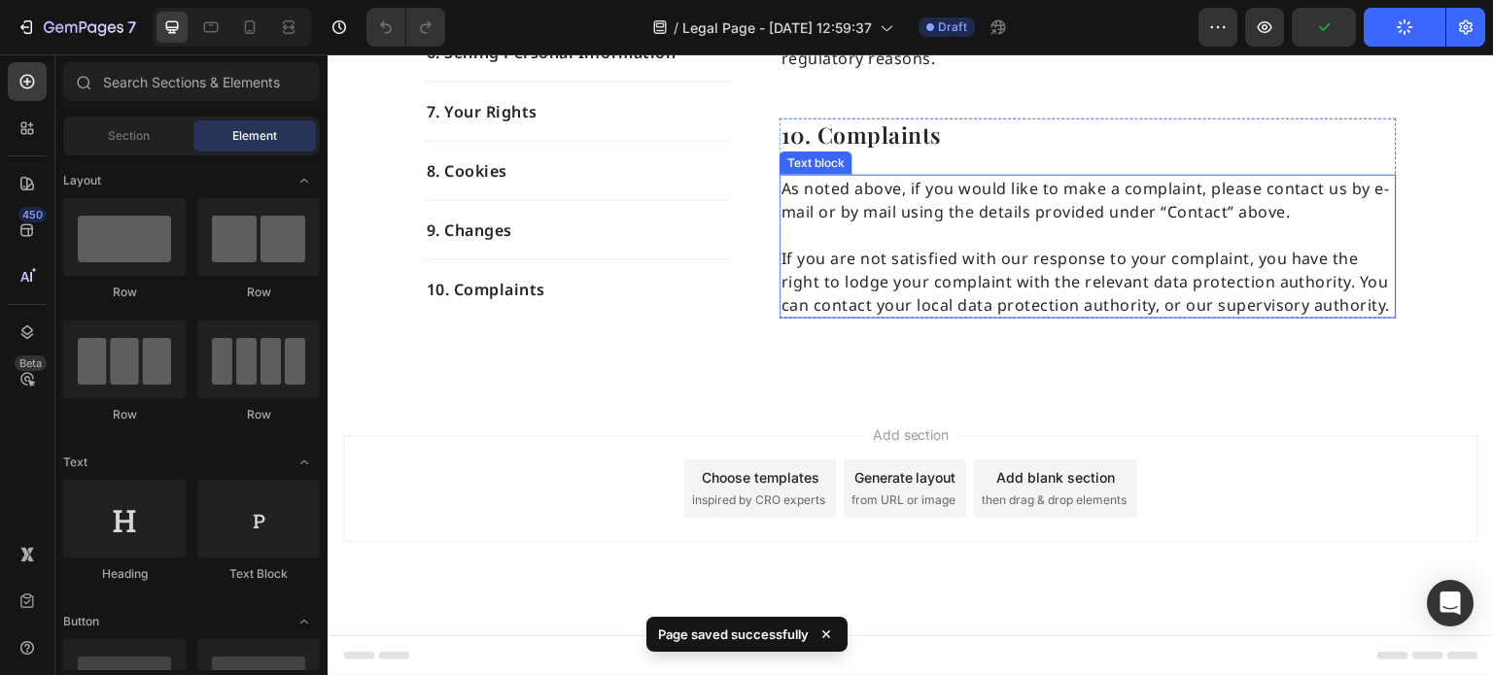
scroll to position [6840, 0]
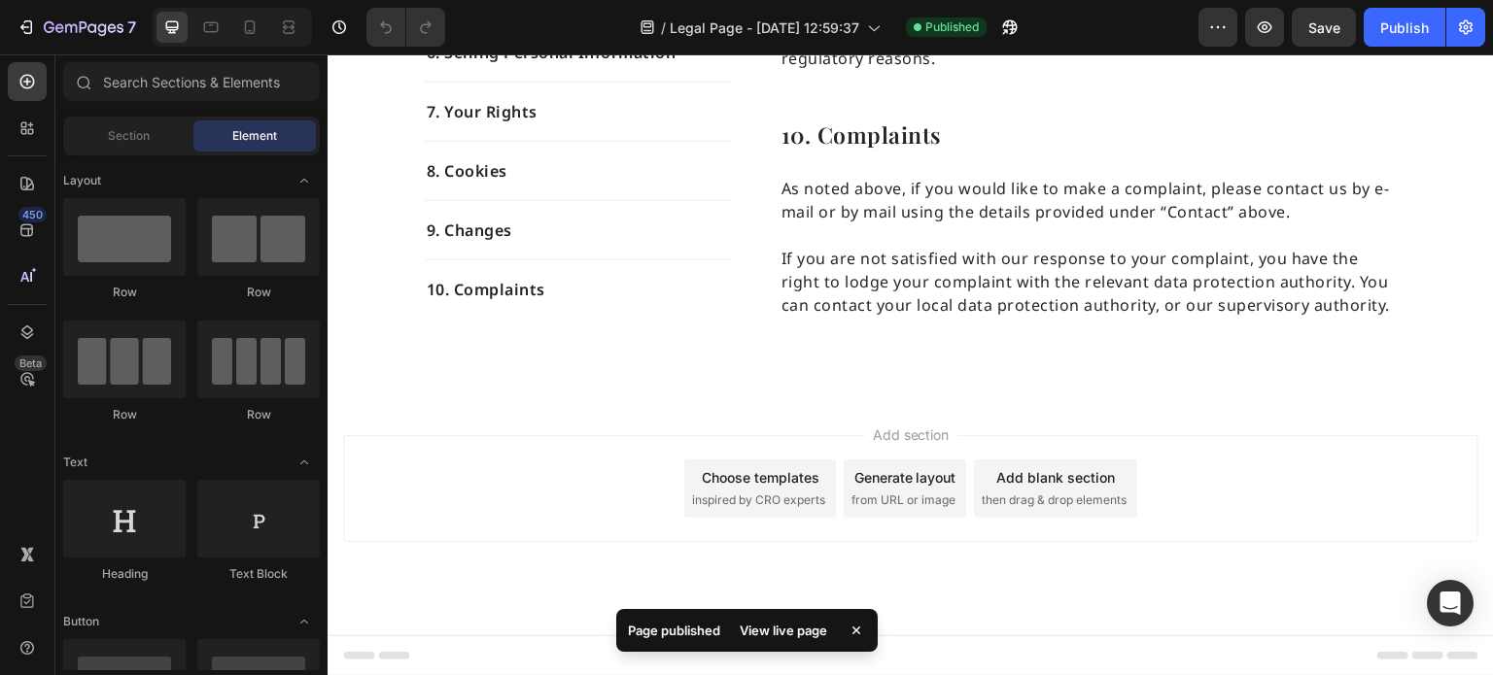
click at [918, 428] on span "Add section" at bounding box center [911, 435] width 92 height 20
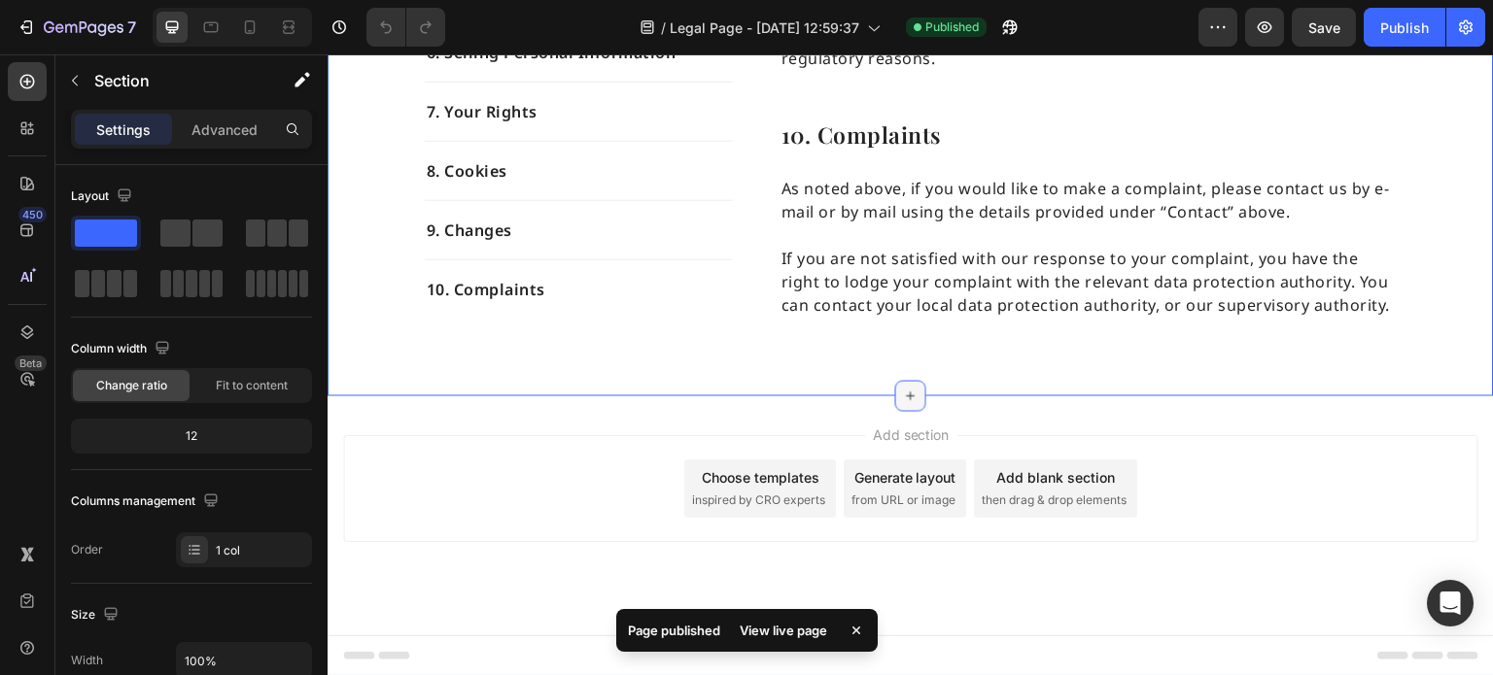
click at [906, 388] on div at bounding box center [910, 396] width 31 height 31
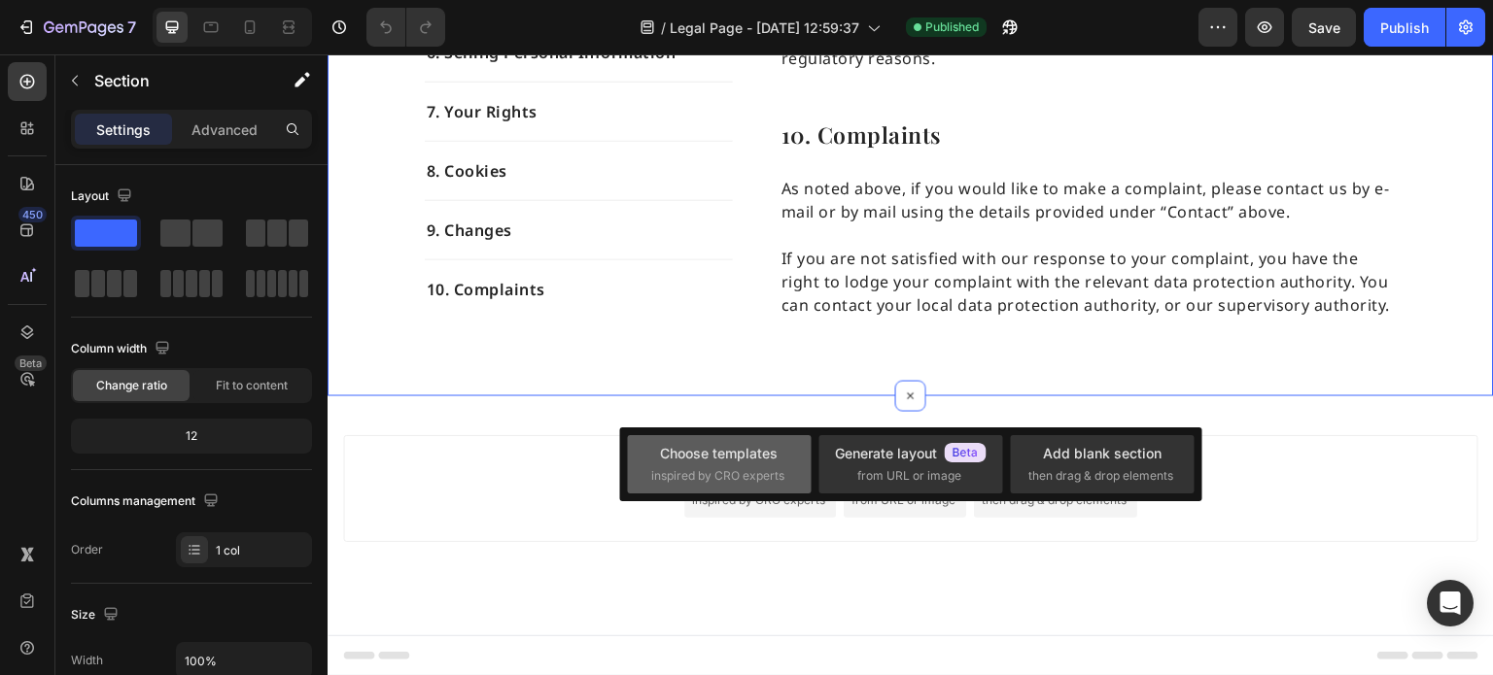
click at [735, 459] on div "Choose templates" at bounding box center [719, 453] width 118 height 20
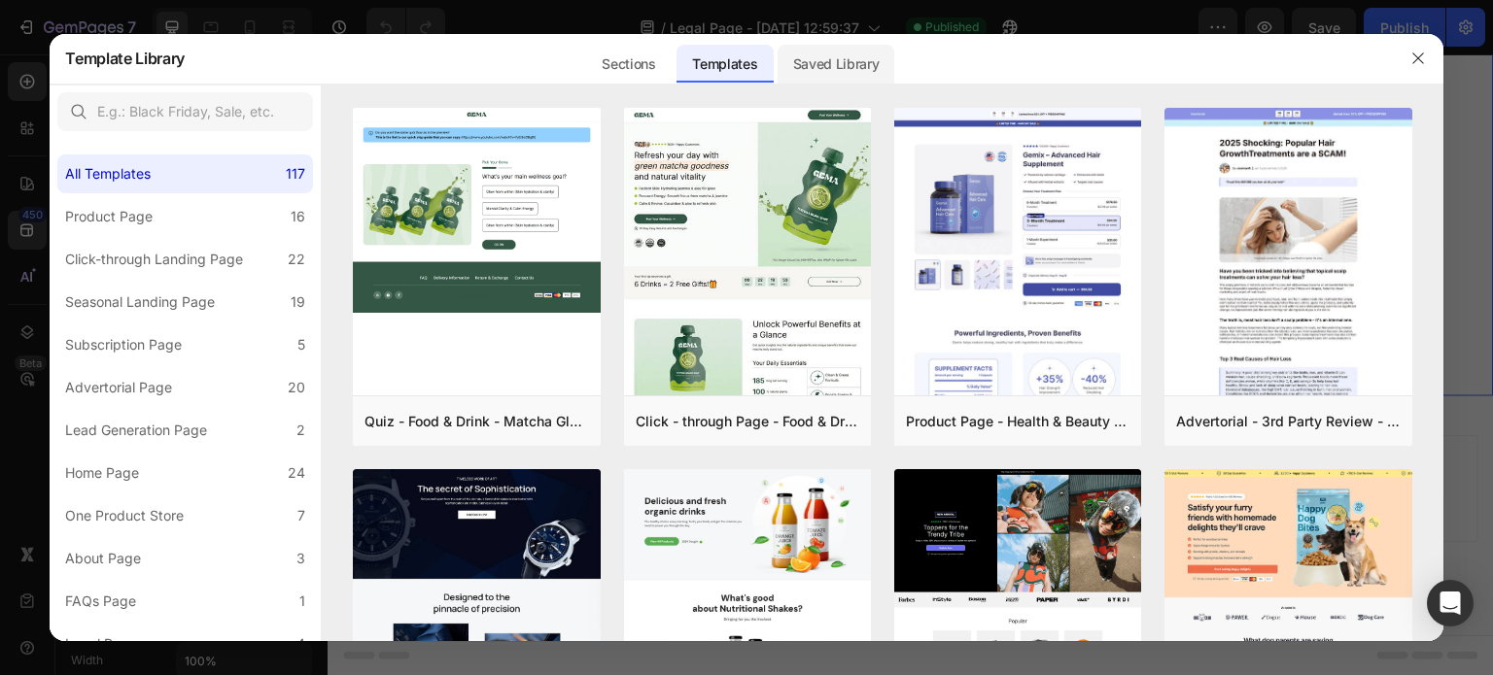
click at [844, 64] on div "Saved Library" at bounding box center [837, 64] width 118 height 39
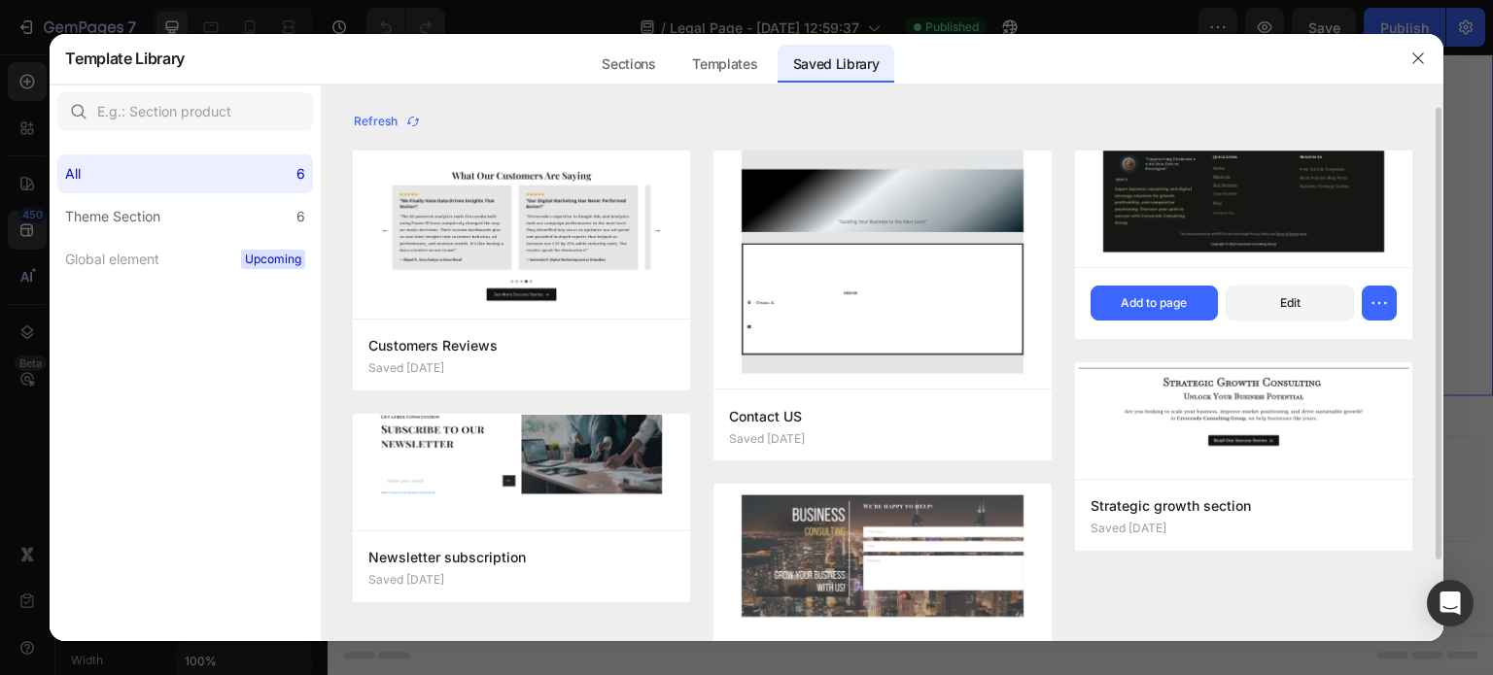
click at [1216, 205] on img at bounding box center [1243, 209] width 337 height 117
click at [1171, 306] on div "Add to page" at bounding box center [1154, 302] width 66 height 17
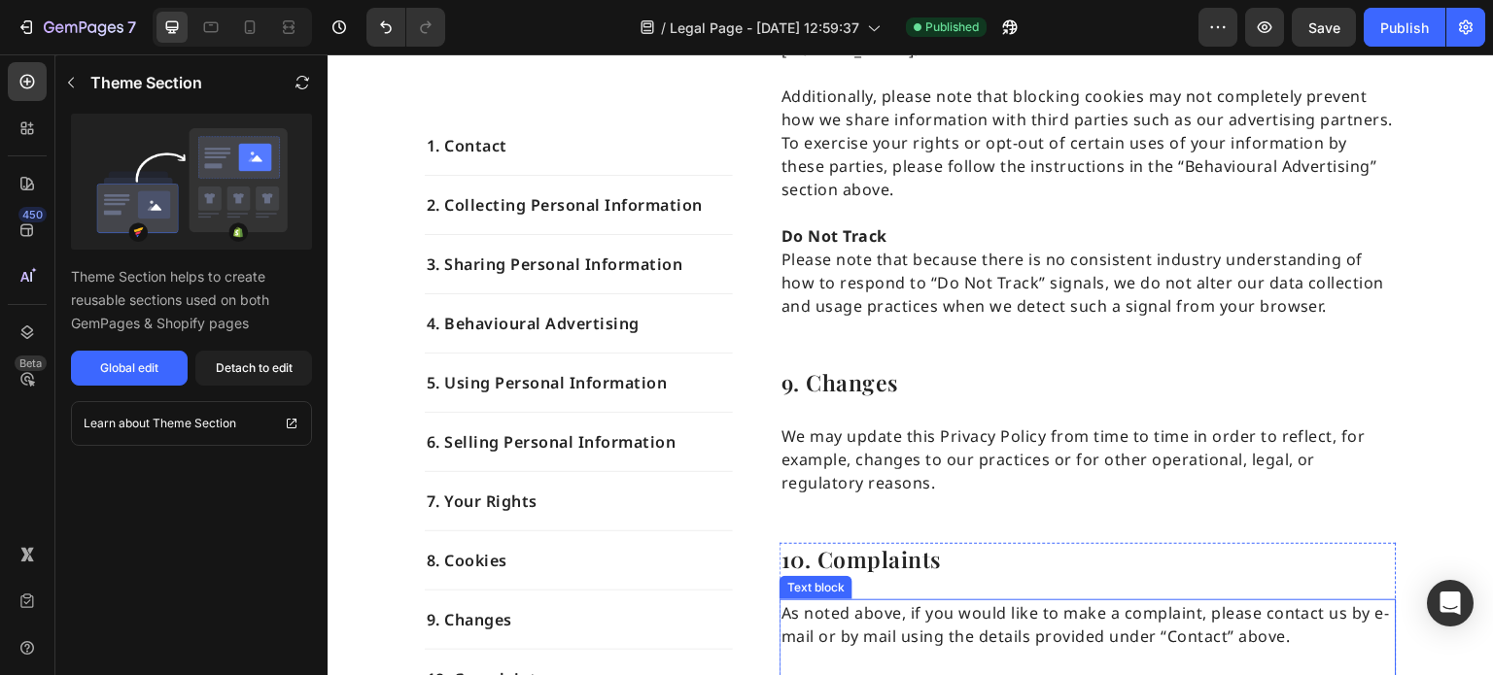
scroll to position [5434, 0]
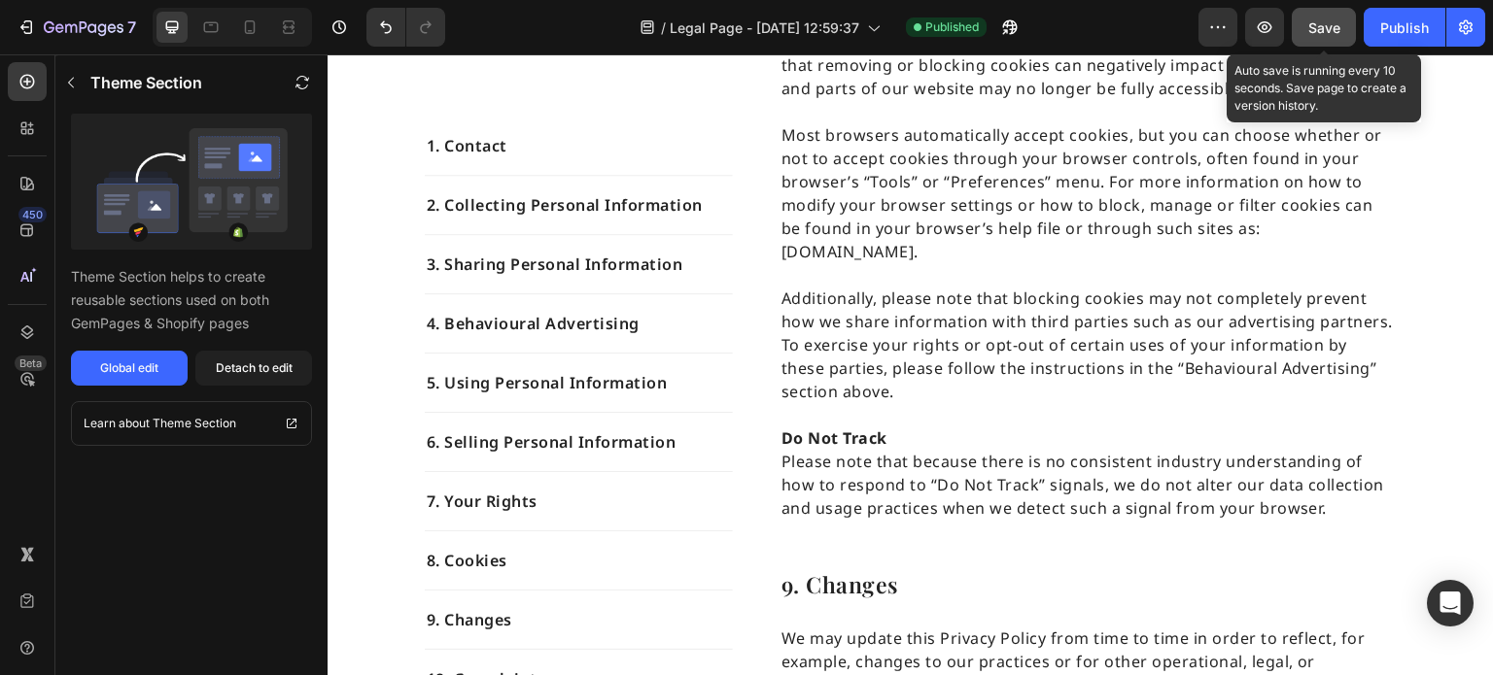
click at [1335, 28] on span "Save" at bounding box center [1324, 27] width 32 height 17
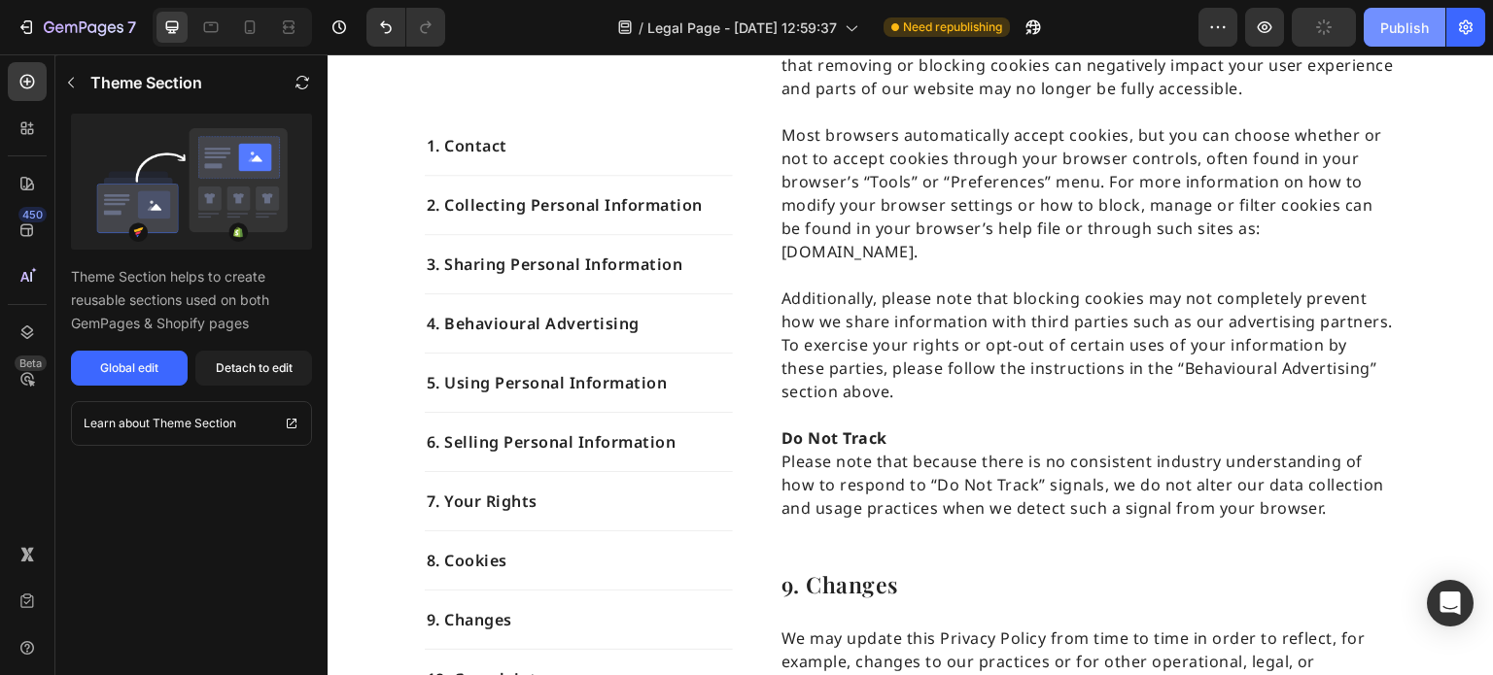
click at [1416, 25] on div "Publish" at bounding box center [1404, 27] width 49 height 20
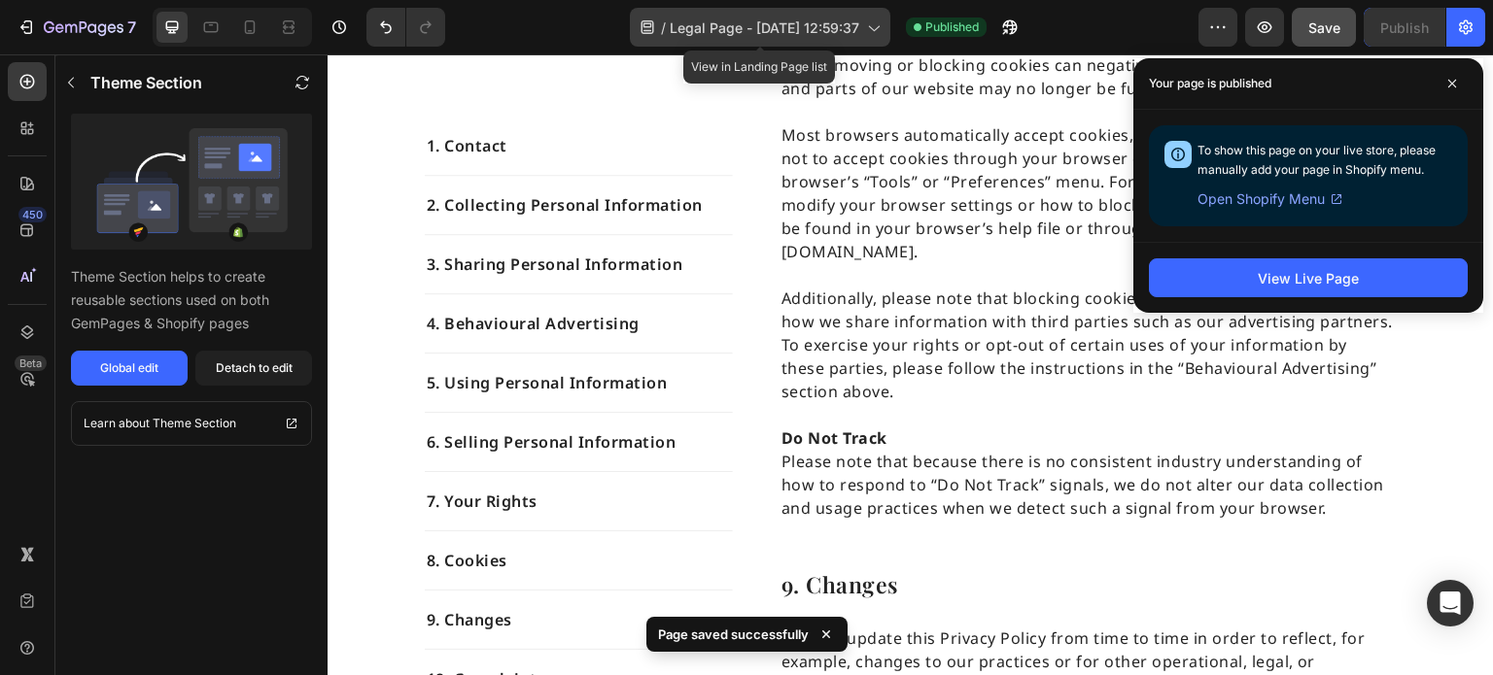
click at [871, 34] on icon at bounding box center [872, 26] width 19 height 19
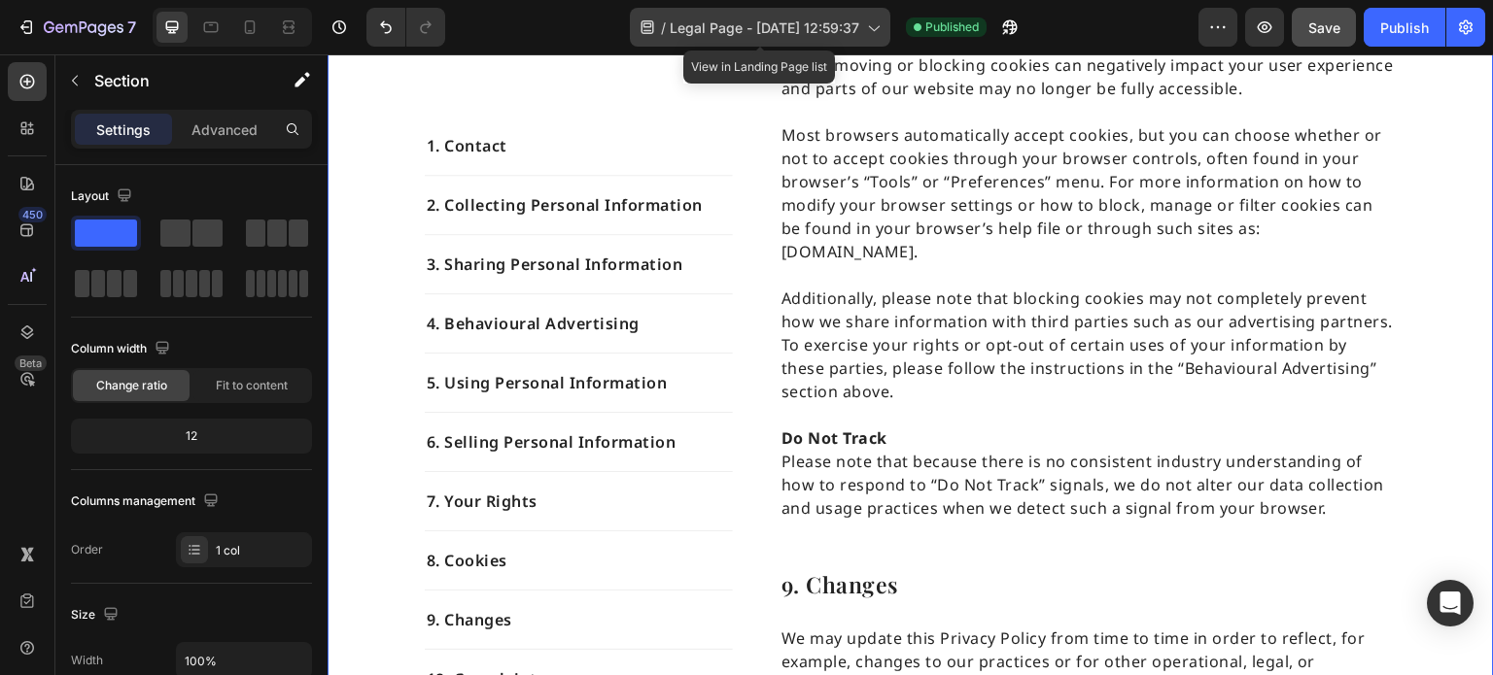
click at [747, 23] on span "Legal Page - Apr 12, 12:59:37" at bounding box center [765, 27] width 190 height 20
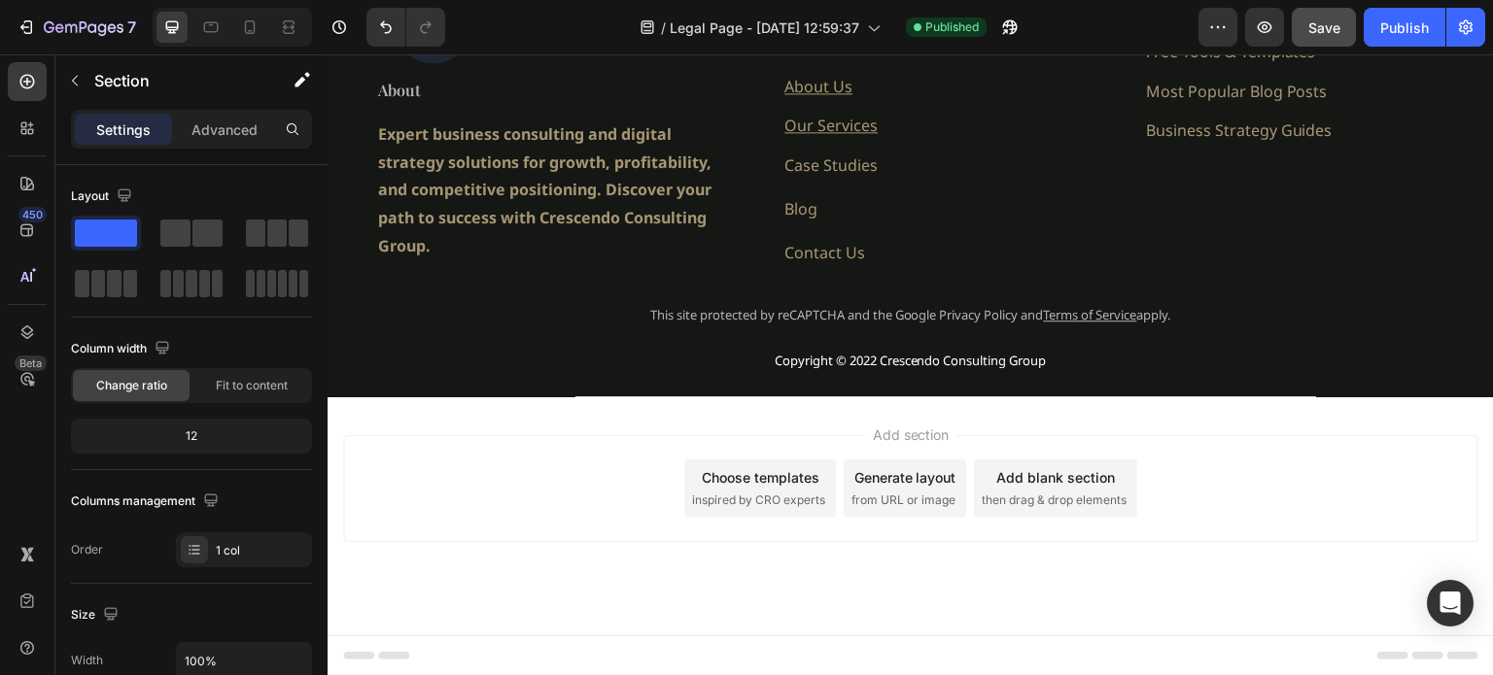
scroll to position [7268, 0]
click at [384, 649] on span "Footer" at bounding box center [382, 655] width 37 height 19
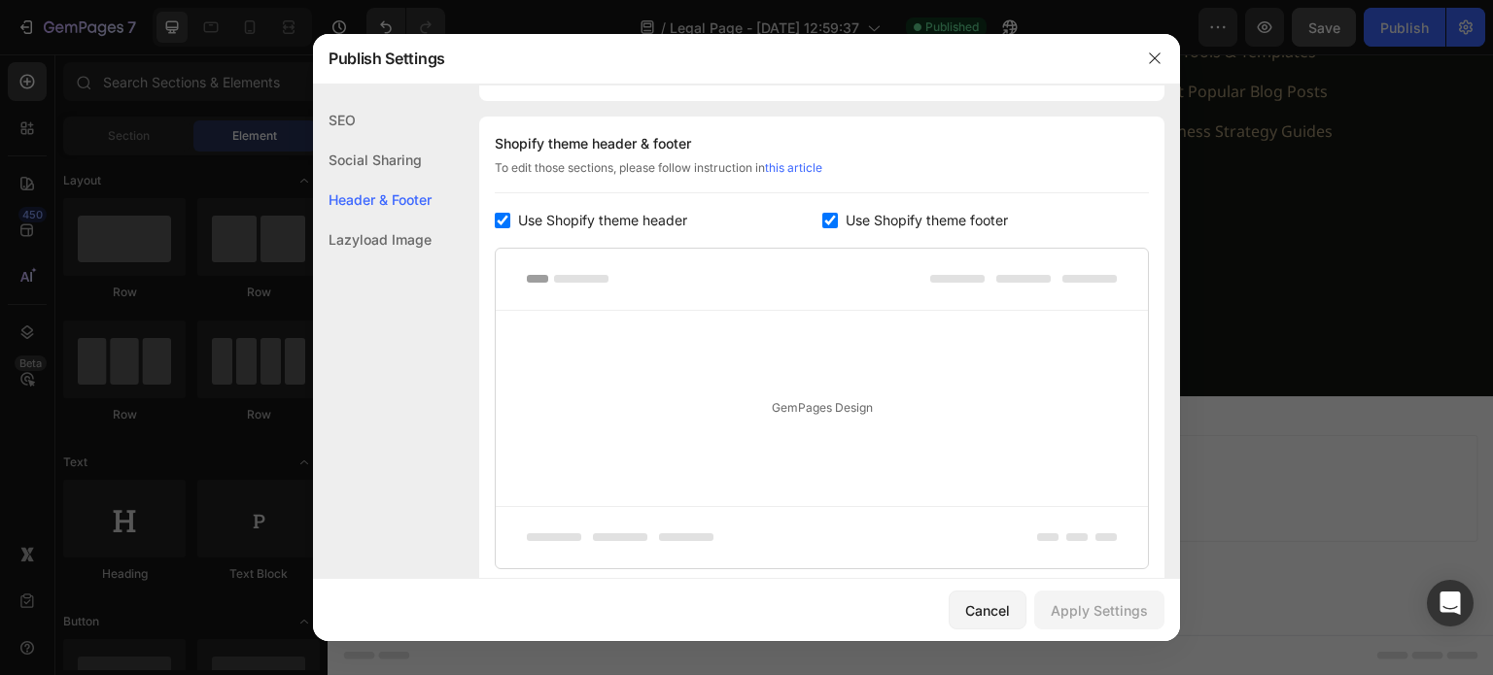
scroll to position [910, 0]
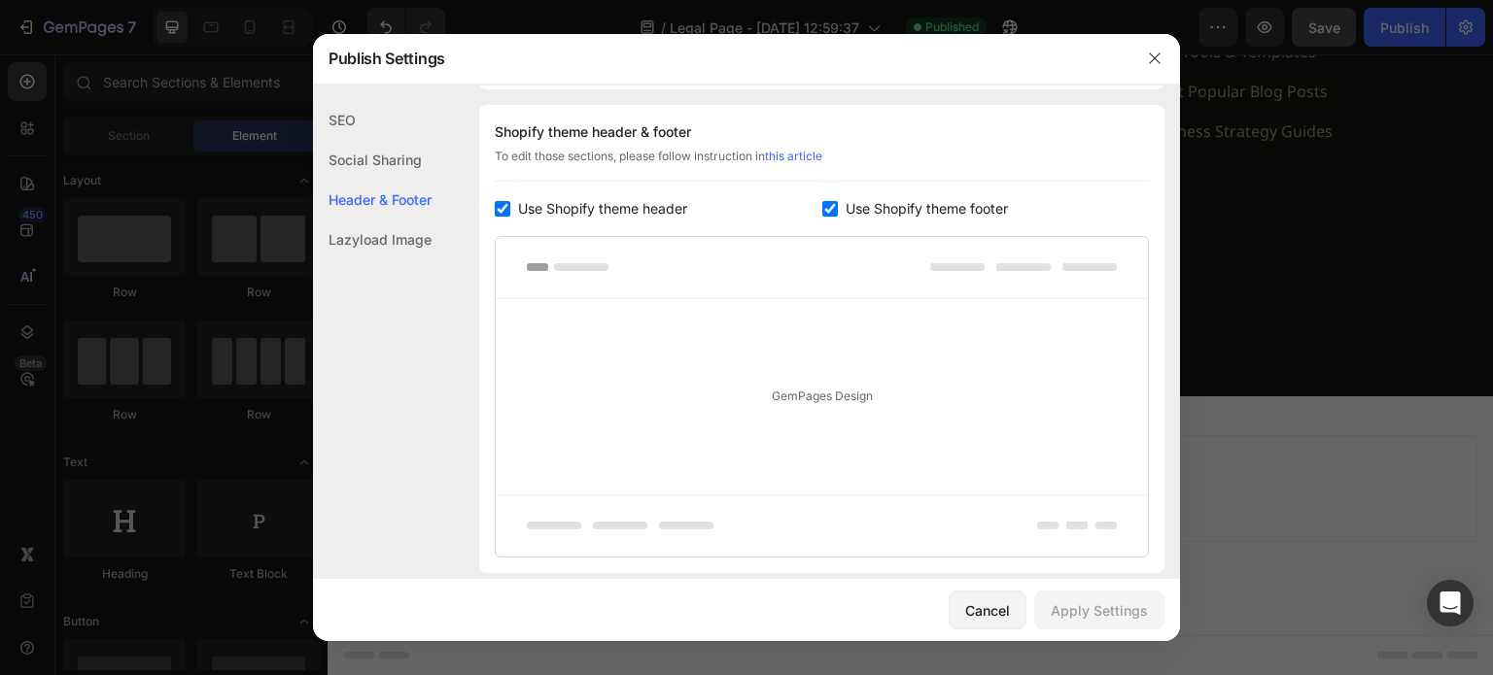
click at [823, 205] on input "checkbox" at bounding box center [830, 209] width 16 height 16
checkbox input "false"
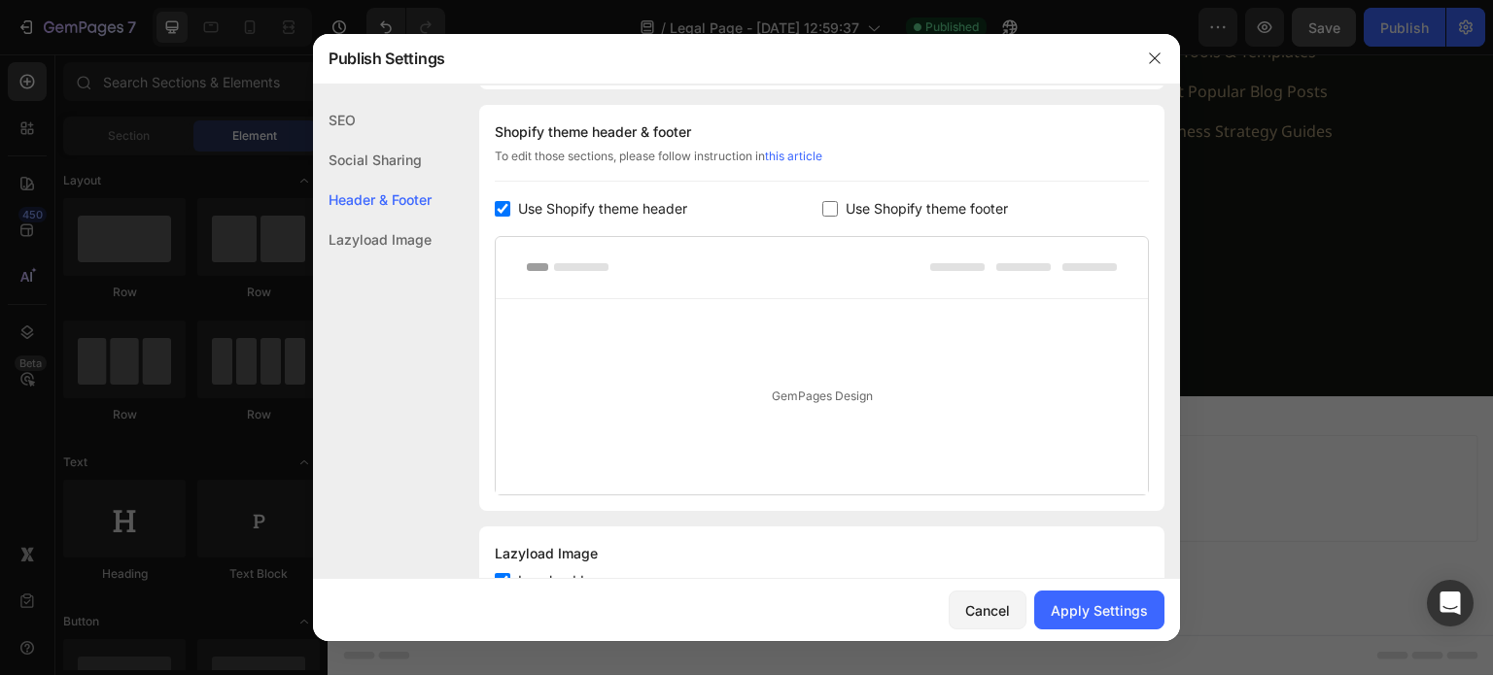
click at [377, 180] on div "Social Sharing" at bounding box center [372, 200] width 119 height 40
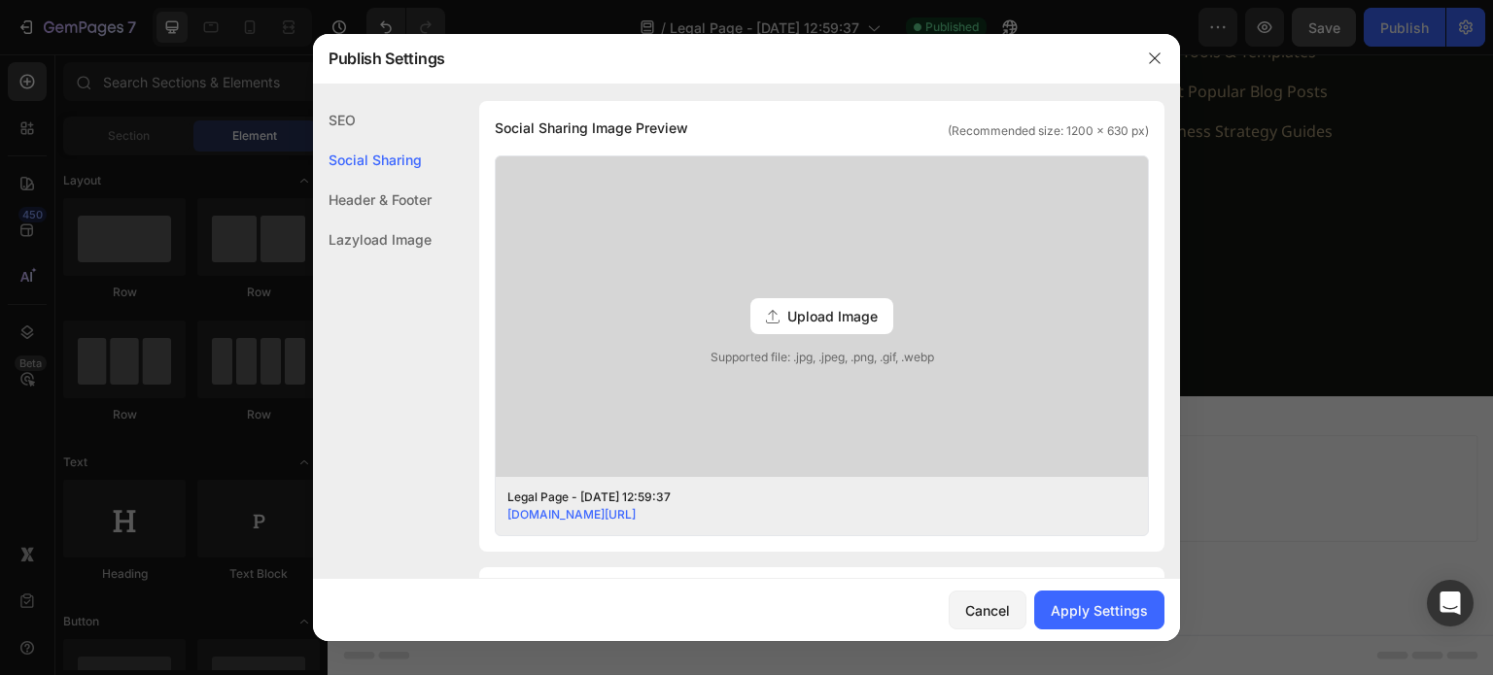
scroll to position [443, 0]
click at [806, 306] on div "Upload Image" at bounding box center [821, 320] width 143 height 36
click at [0, 0] on input "Upload Image Supported file: .jpg, .jpeg, .png, .gif, .webp" at bounding box center [0, 0] width 0 height 0
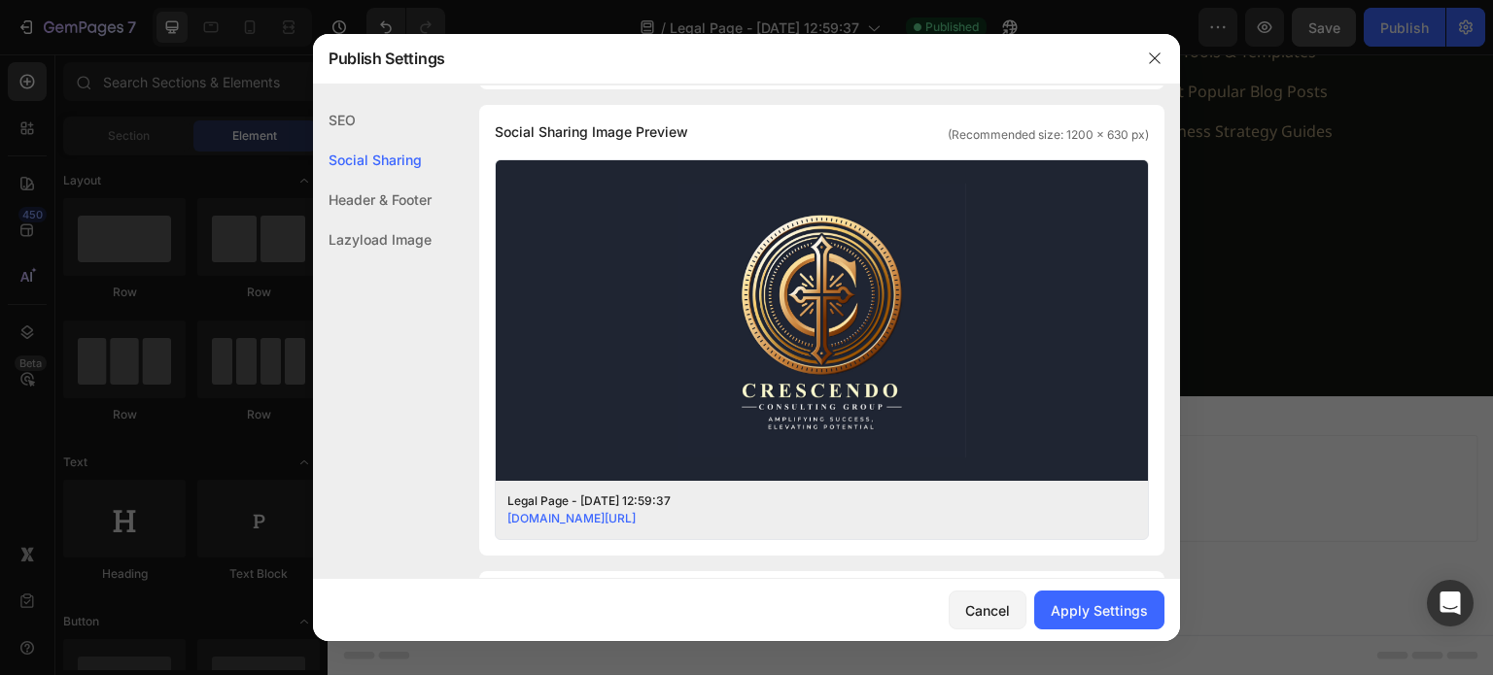
click at [350, 140] on div "SEO" at bounding box center [372, 160] width 119 height 40
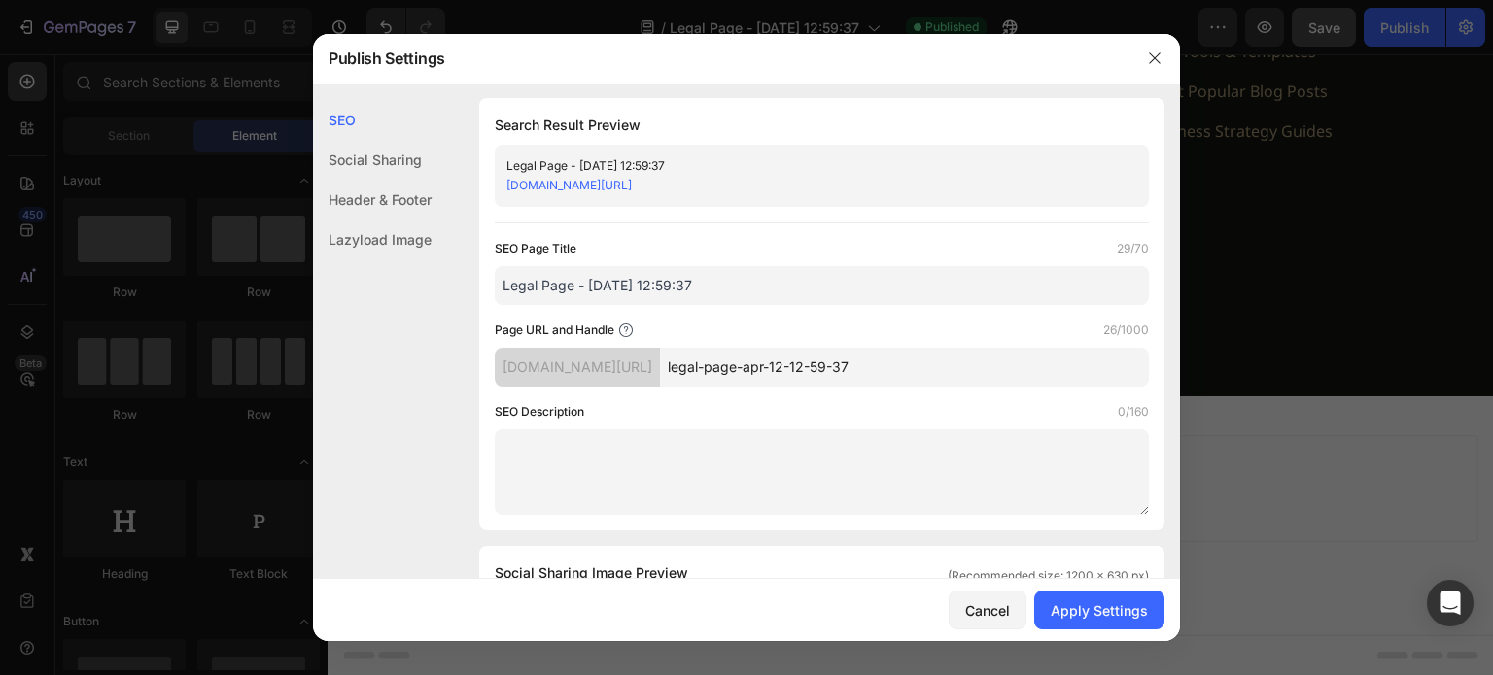
scroll to position [0, 0]
drag, startPoint x: 677, startPoint y: 291, endPoint x: 486, endPoint y: 301, distance: 191.8
click at [486, 301] on div "Search Result Preview Legal Page - Apr 12, 12:59:37 uyi3gd-vt.myshopify.com/pag…" at bounding box center [821, 316] width 685 height 432
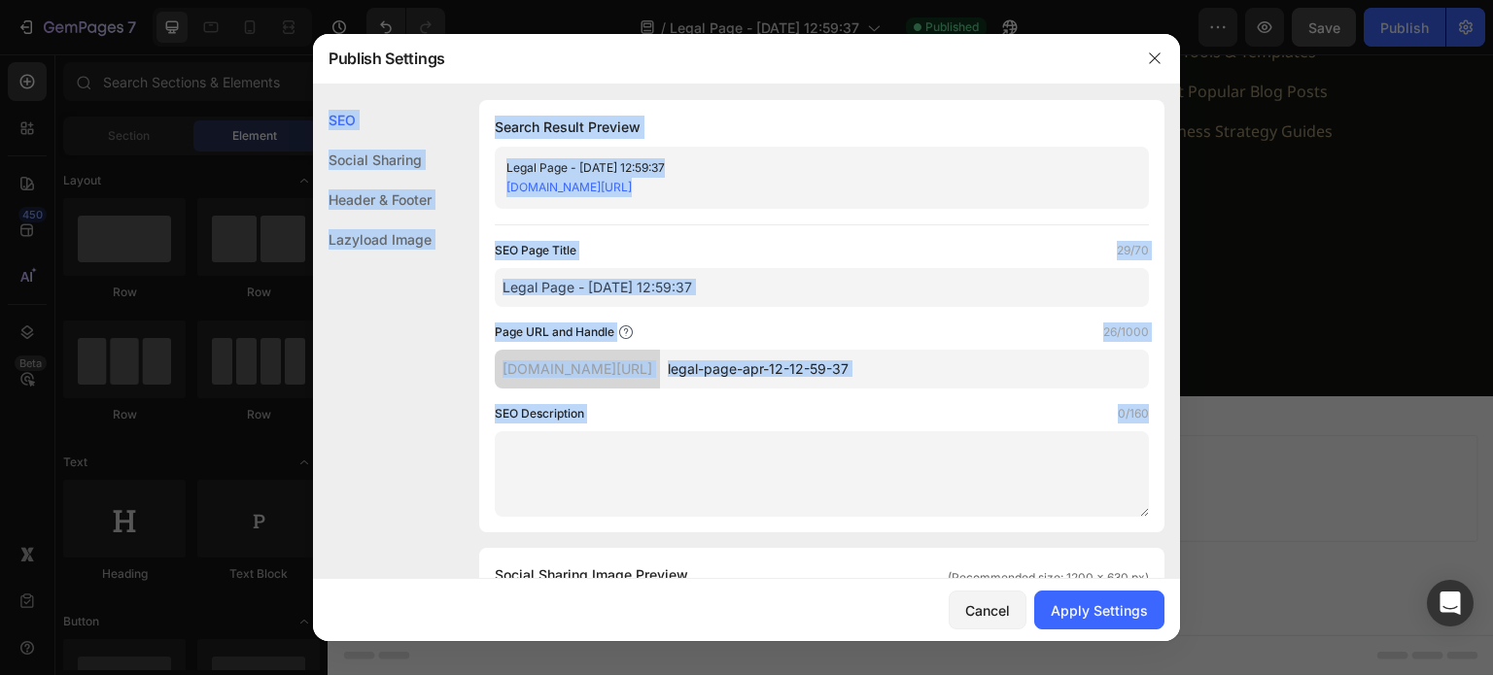
drag, startPoint x: 618, startPoint y: 49, endPoint x: 1135, endPoint y: 415, distance: 633.7
click at [1135, 415] on div "Publish Settings SEO Social Sharing Header & Footer Lazyload Image SEO Search R…" at bounding box center [746, 338] width 867 height 608
click at [893, 285] on input "Legal Page - Apr 12, 12:59:37" at bounding box center [822, 287] width 654 height 39
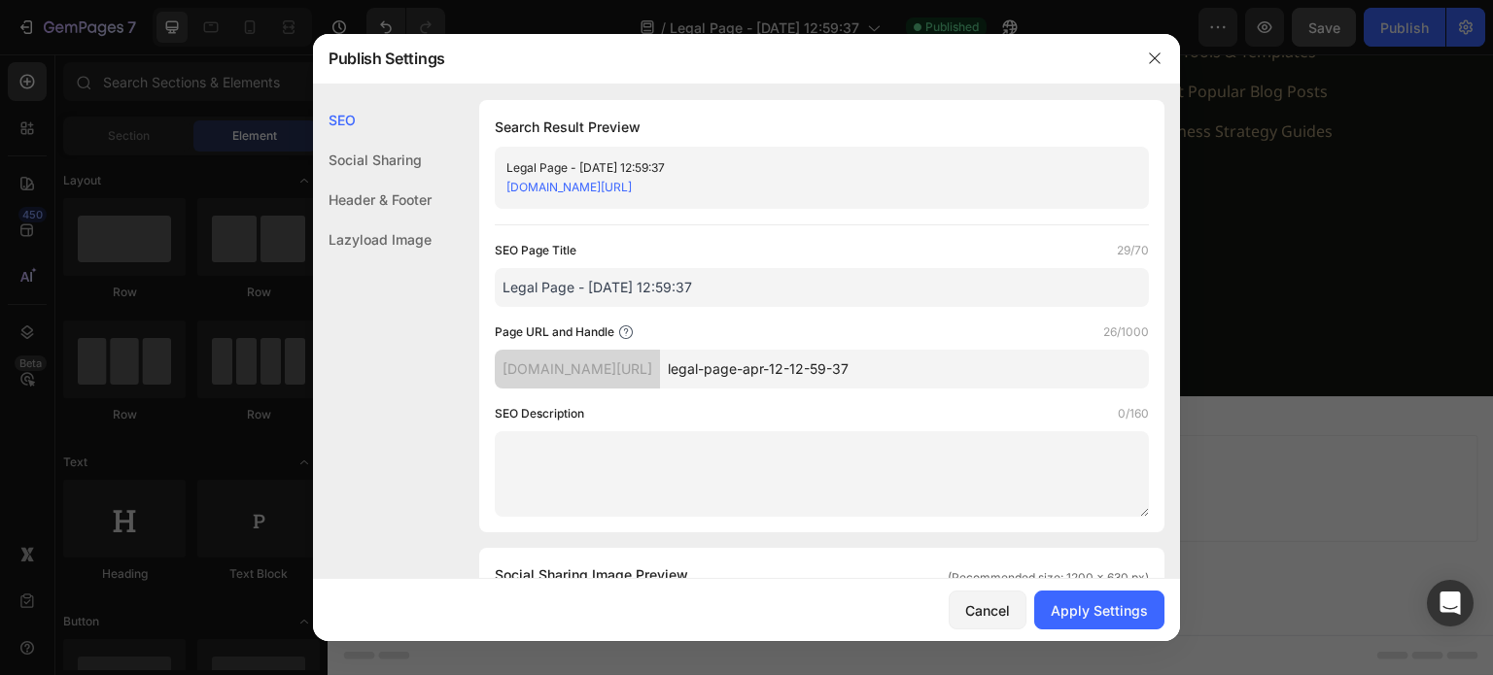
drag, startPoint x: 750, startPoint y: 290, endPoint x: 414, endPoint y: 309, distance: 336.8
paste input "| Terms, Privacy & Accessibility | Crescendo Consulting"
type input "Legal | Terms, Privacy & Accessibility | Crescendo Consulting"
click at [603, 434] on textarea at bounding box center [822, 475] width 654 height 86
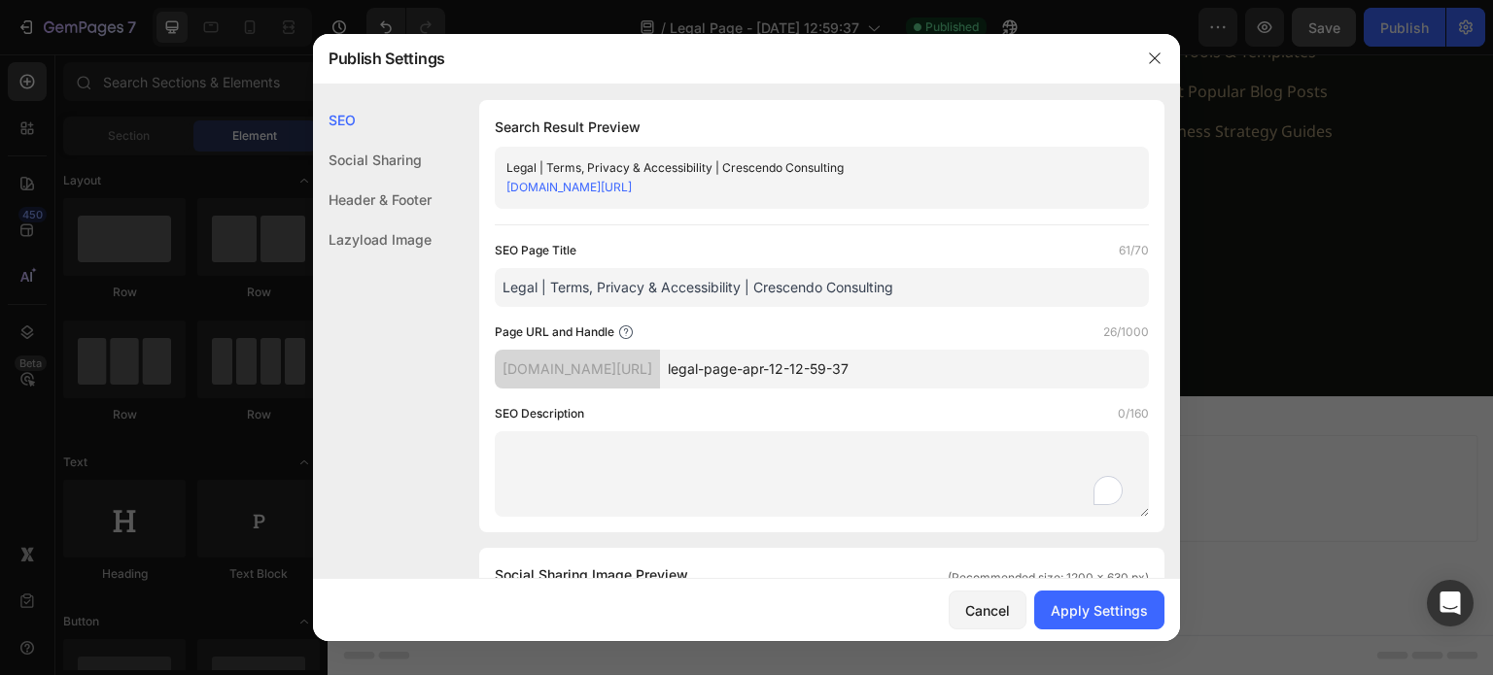
click at [598, 467] on textarea "To enrich screen reader interactions, please activate Accessibility in Grammarl…" at bounding box center [822, 475] width 654 height 86
paste textarea "Read our Terms, Privacy Policy, and Accessibility Statement. Learn how Crescend…"
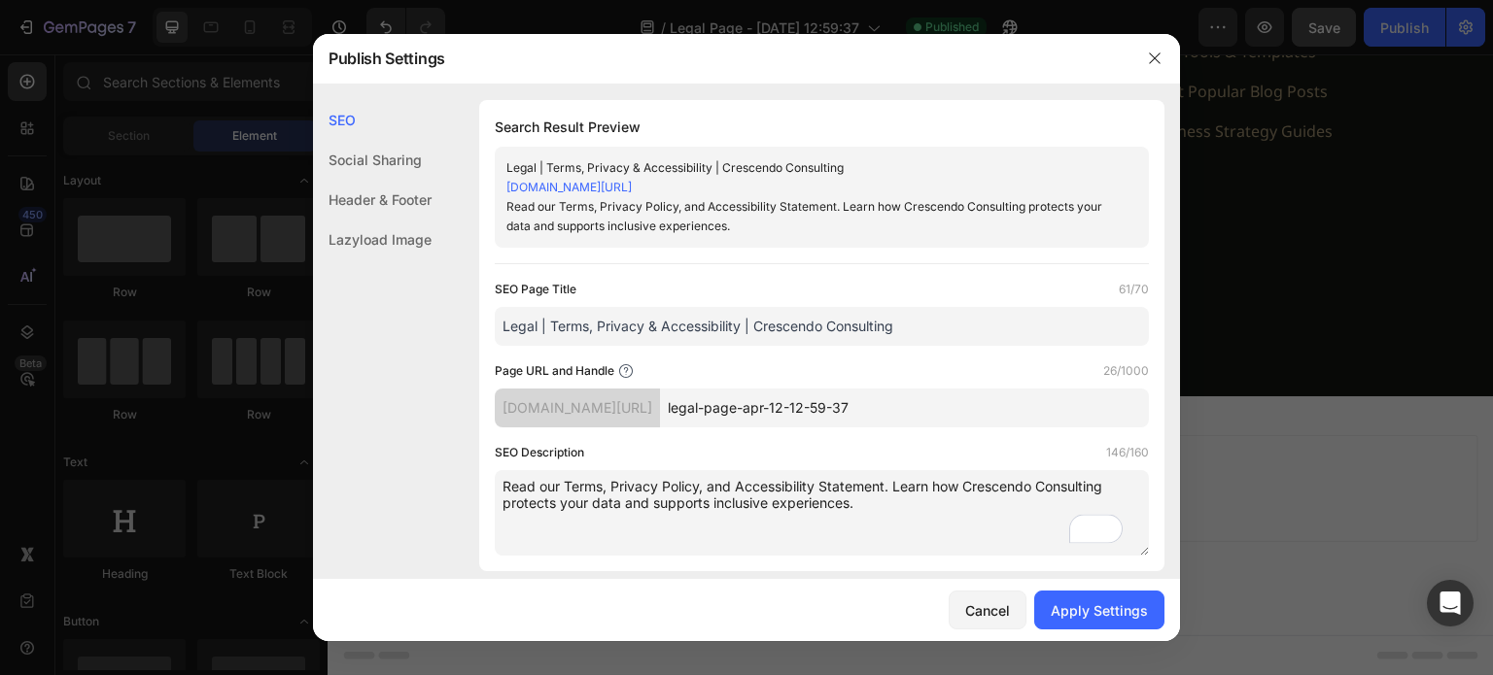
type textarea "Read our Terms, Privacy Policy, and Accessibility Statement. Learn how Crescend…"
click at [1218, 431] on div at bounding box center [746, 337] width 1493 height 675
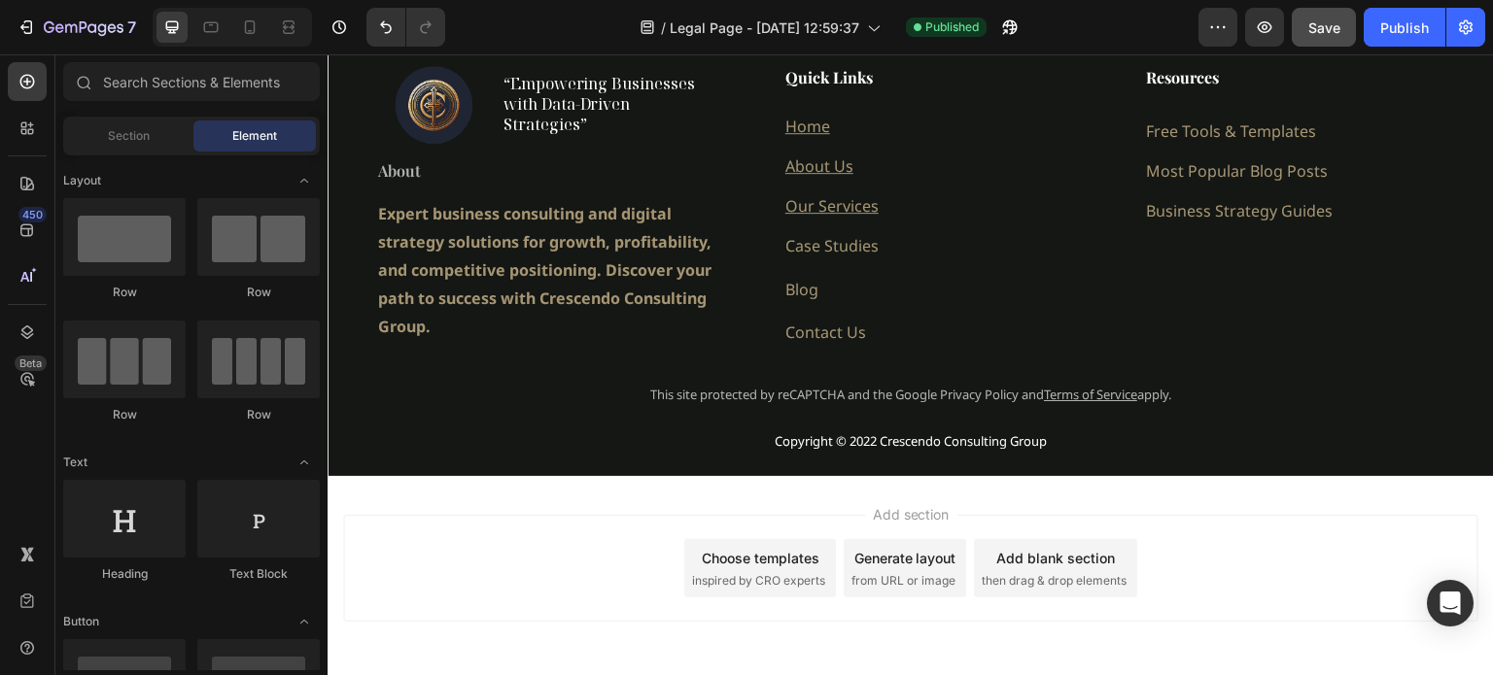
scroll to position [7268, 0]
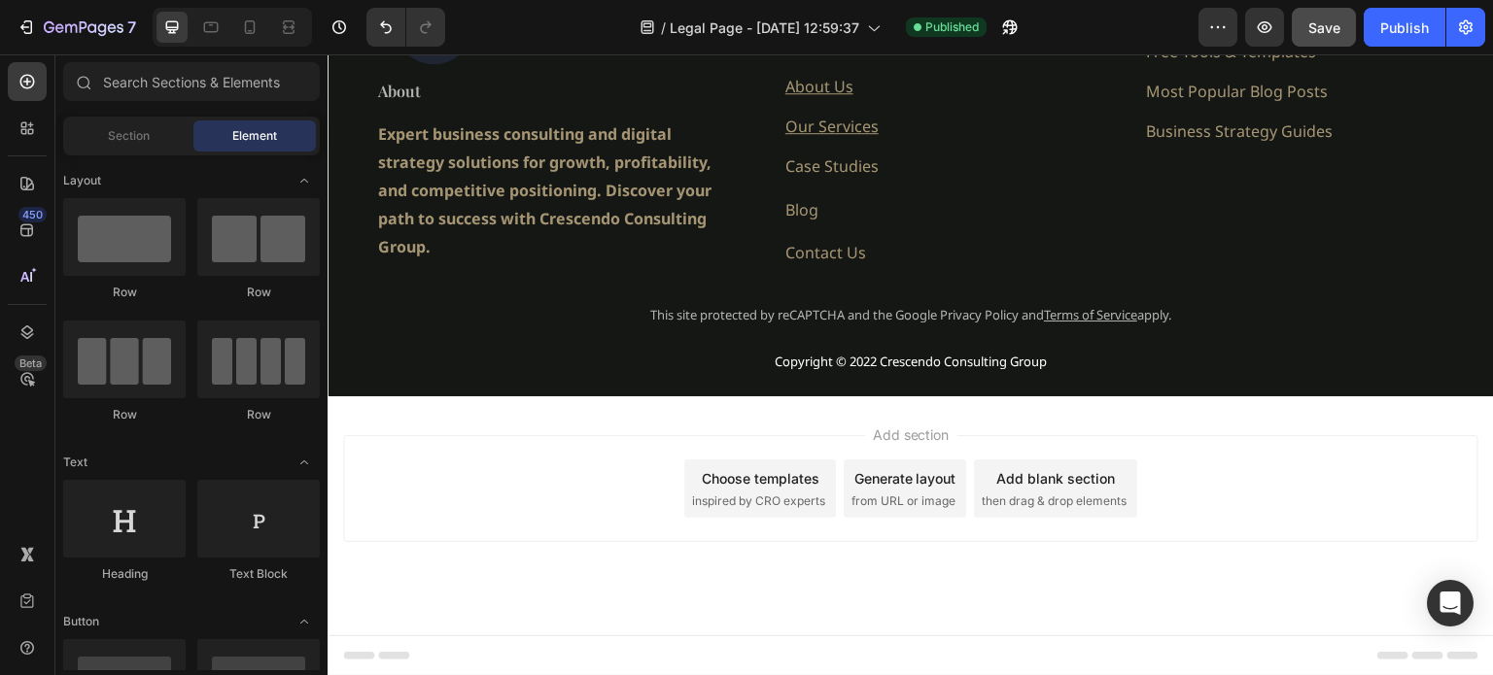
click at [389, 653] on span "Footer" at bounding box center [382, 655] width 37 height 19
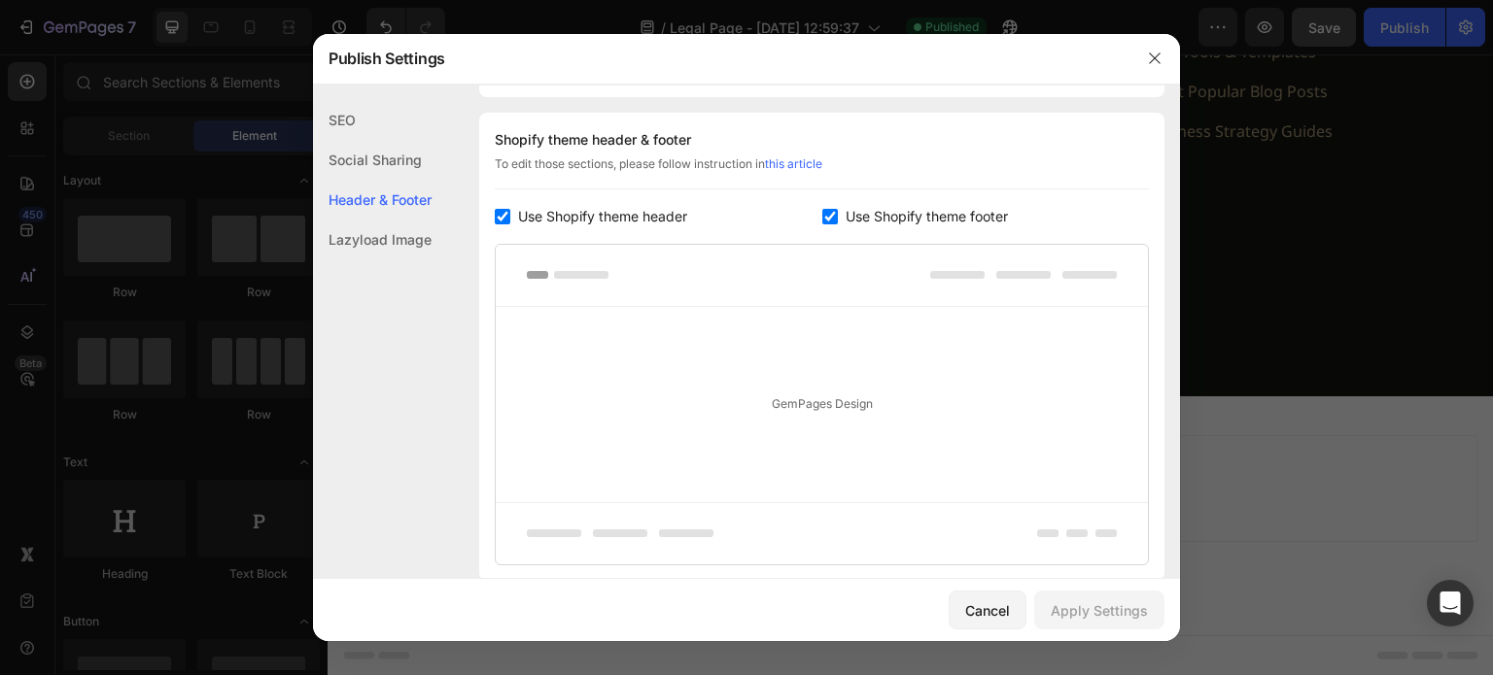
scroll to position [910, 0]
click at [824, 209] on input "checkbox" at bounding box center [830, 209] width 16 height 16
checkbox input "false"
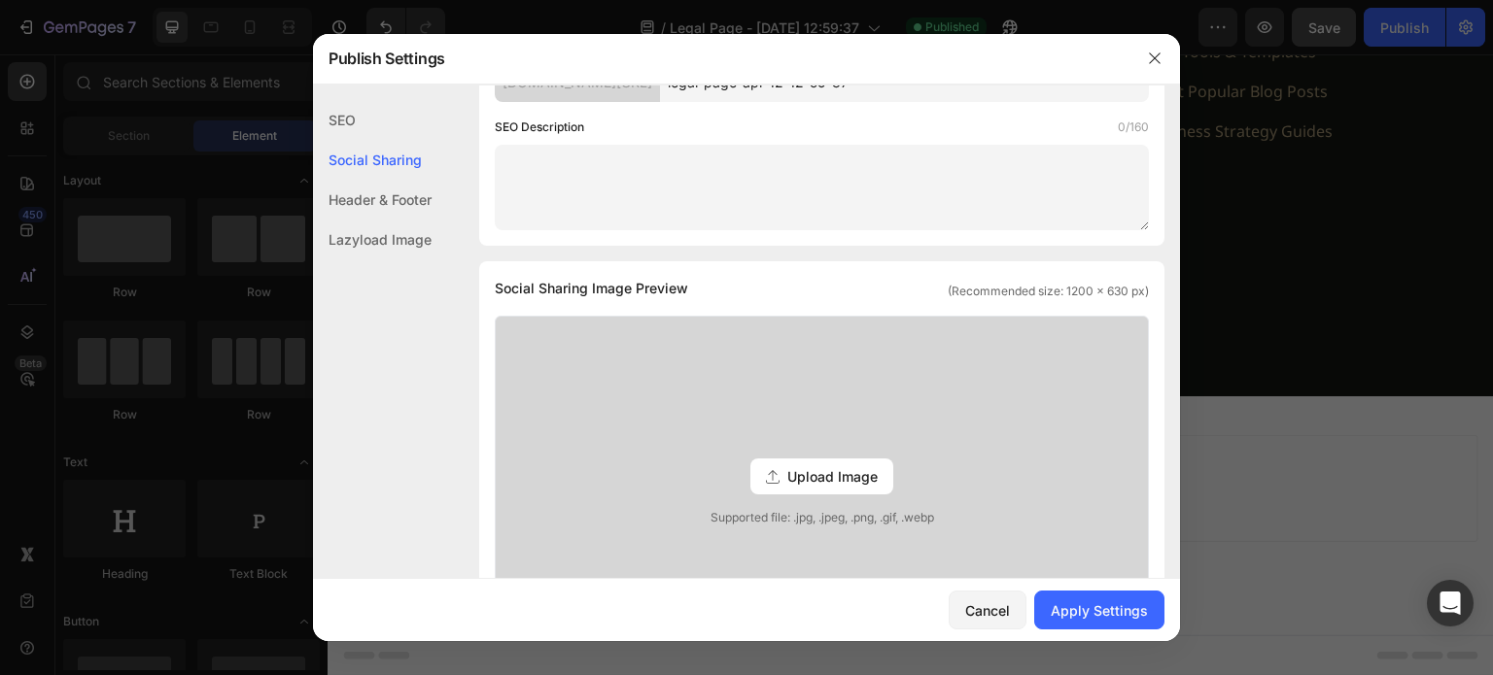
scroll to position [0, 0]
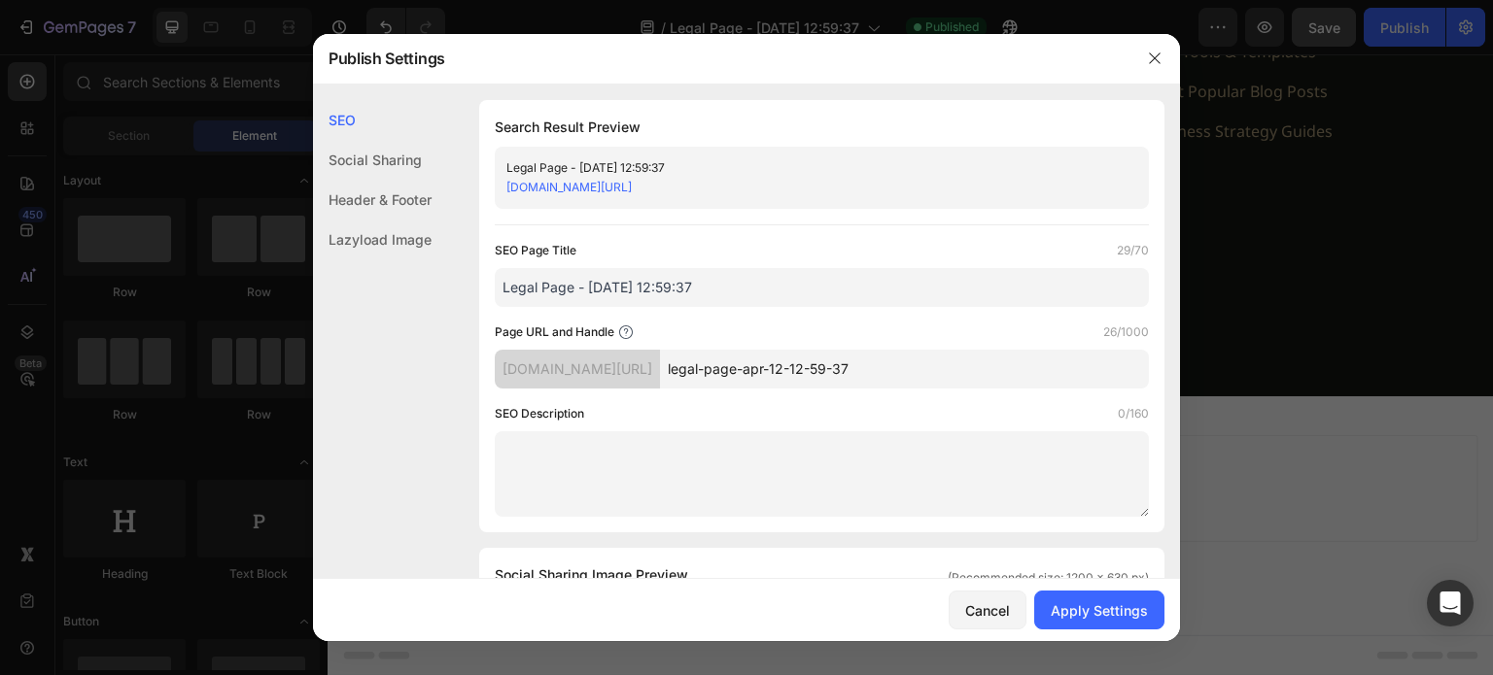
click at [739, 469] on textarea at bounding box center [822, 475] width 654 height 86
paste textarea "Read our Terms, Privacy Policy, and Accessibility Statement. Learn how Crescend…"
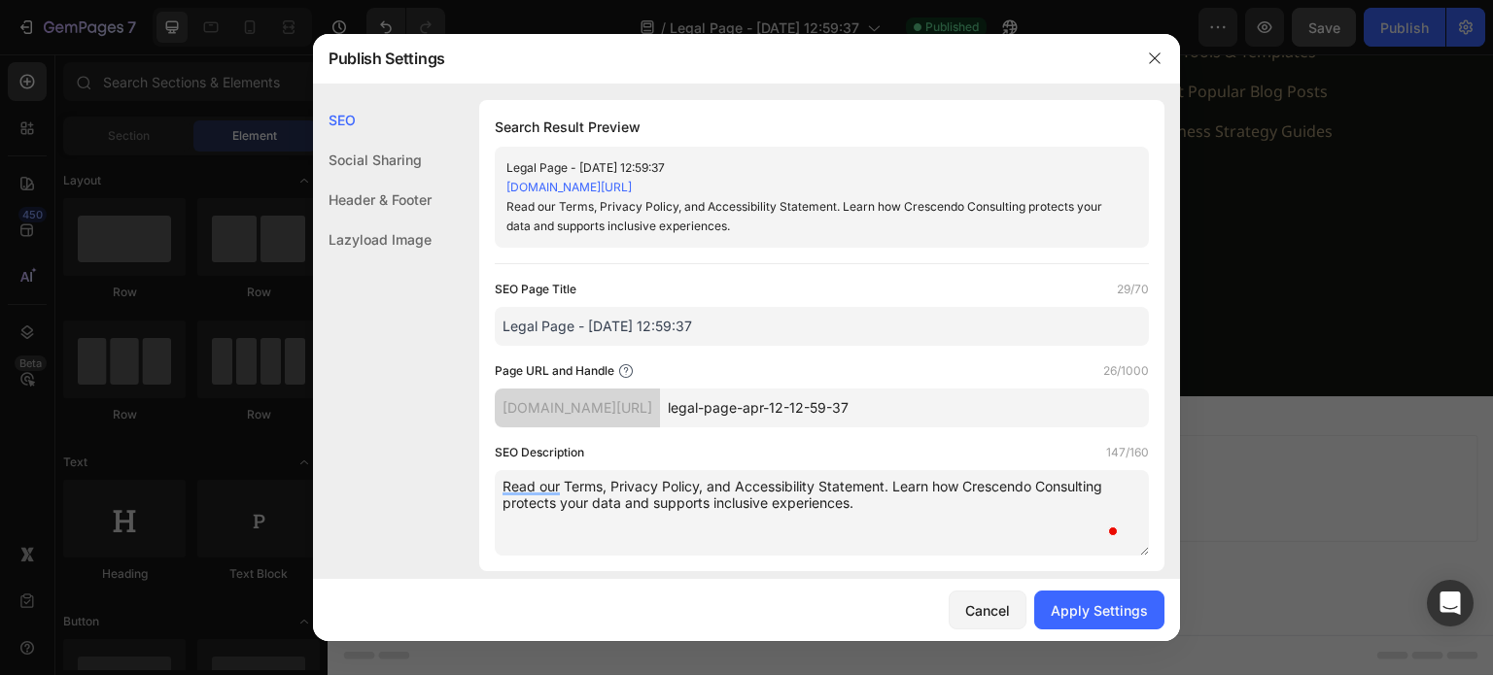
type textarea "Read our Terms, Privacy Policy, and Accessibility Statement. Learn how Crescend…"
drag, startPoint x: 726, startPoint y: 320, endPoint x: 358, endPoint y: 326, distance: 368.4
paste input "| Terms, Privacy & Accessibility | Crescendo Consulting"
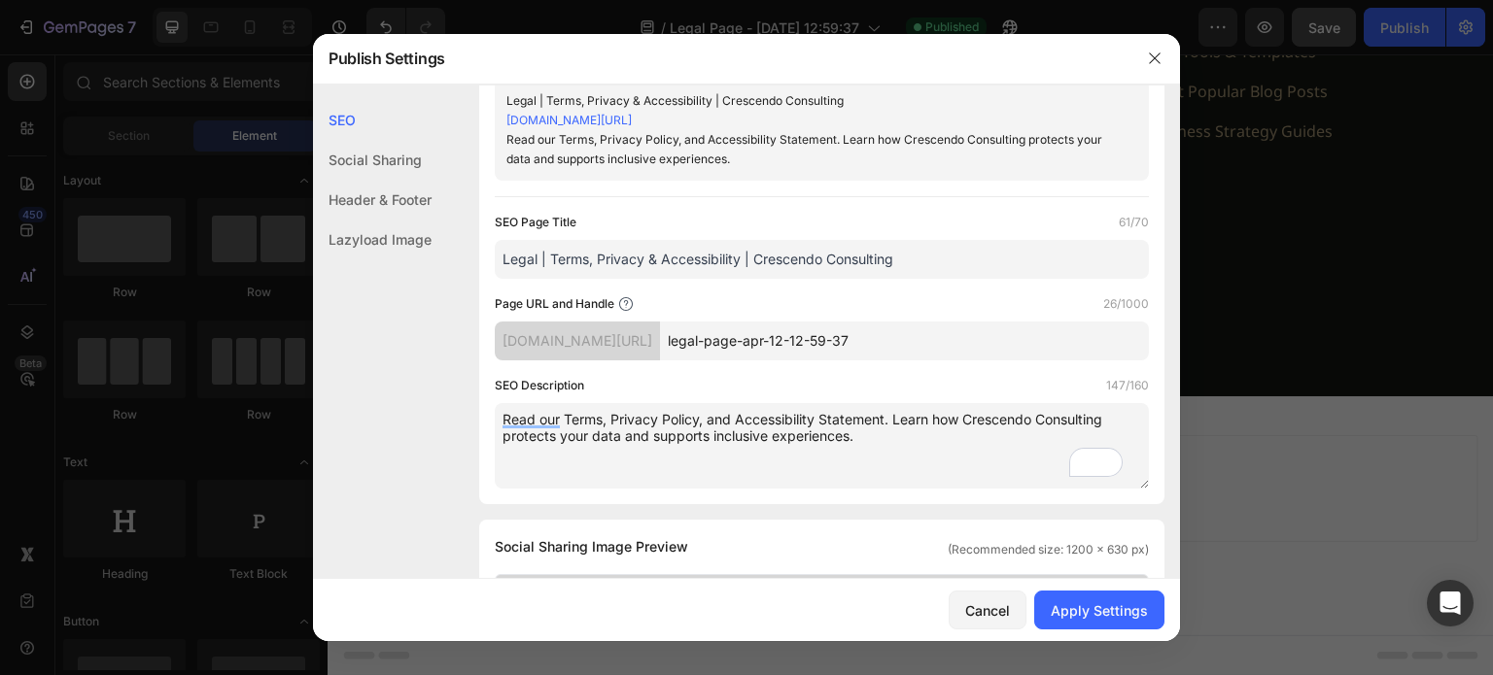
scroll to position [97, 0]
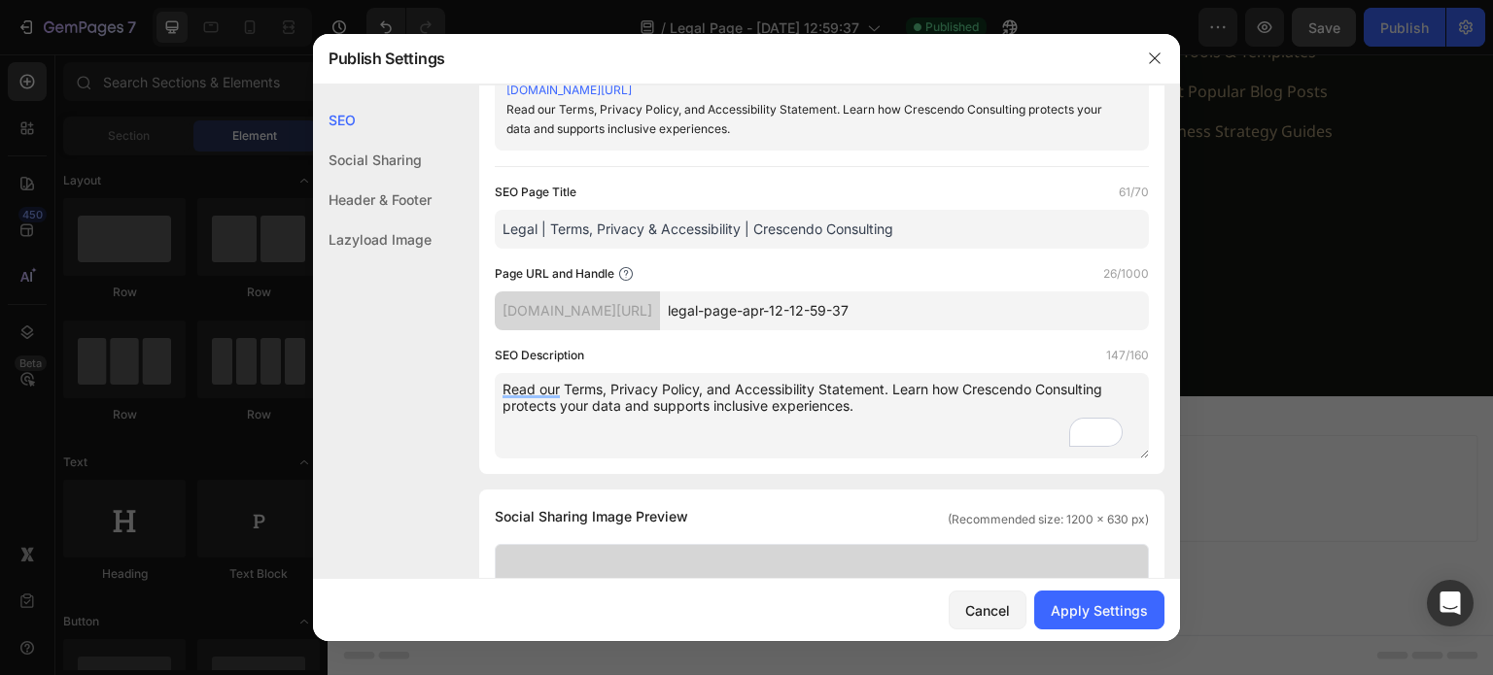
type input "Legal | Terms, Privacy & Accessibility | Crescendo Consulting"
drag, startPoint x: 960, startPoint y: 313, endPoint x: 713, endPoint y: 332, distance: 247.6
click at [709, 322] on div "uyi3gd-vt.myshopify.com/pages/ legal-page-apr-12-12-59-37" at bounding box center [822, 311] width 654 height 39
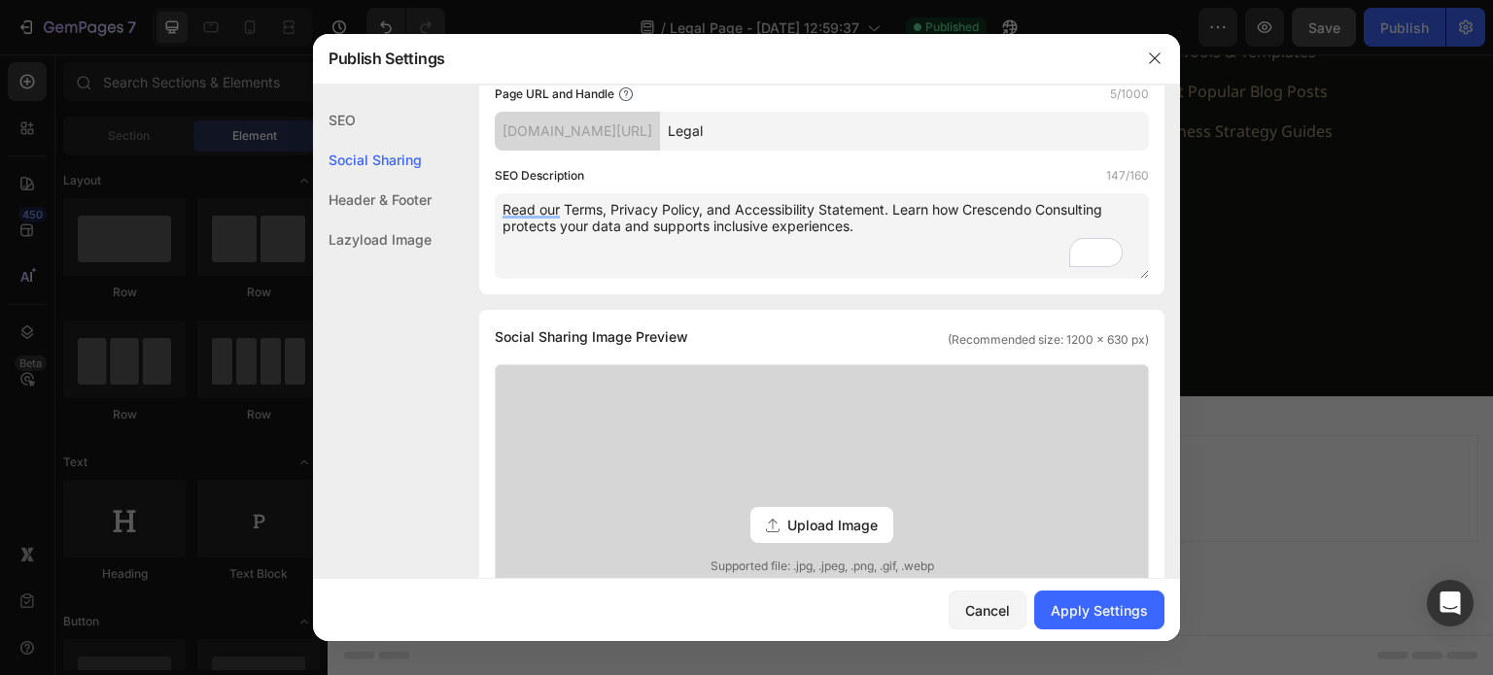
scroll to position [486, 0]
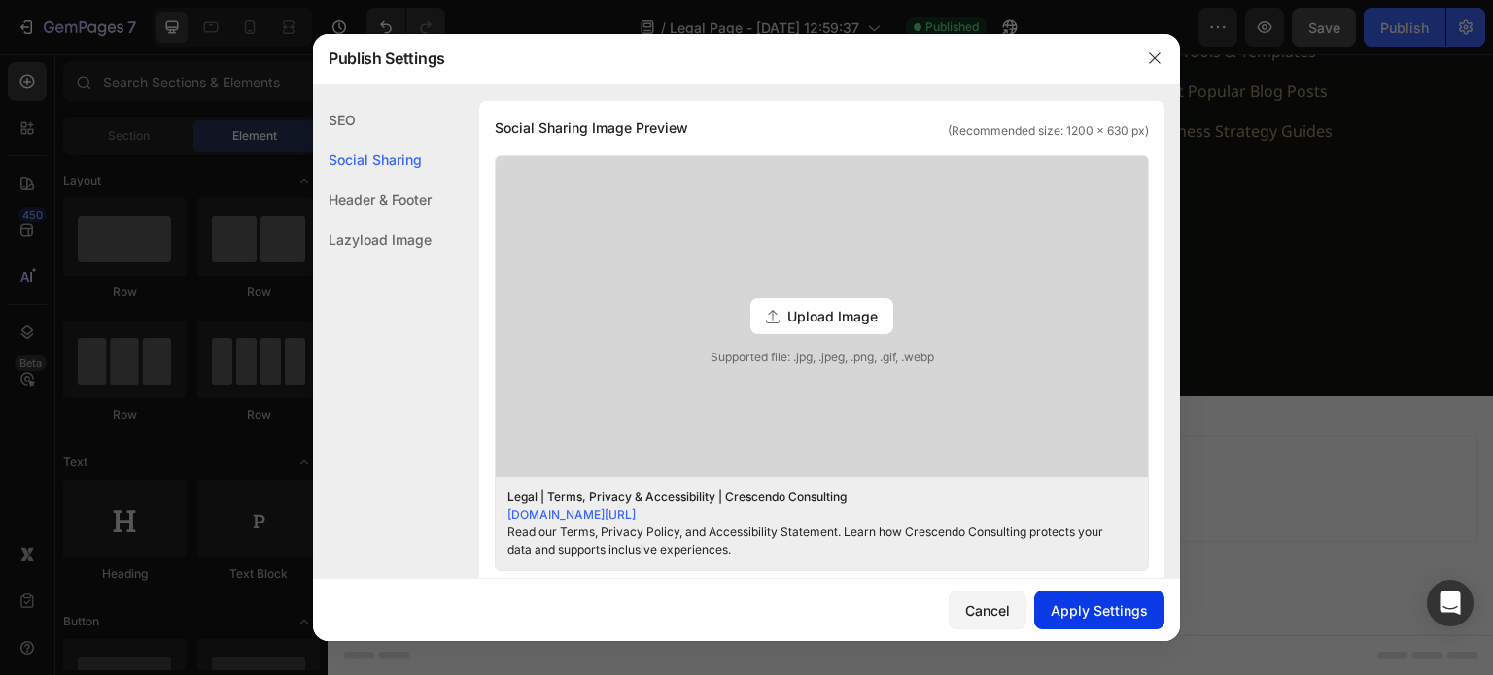
type input "Legal"
click at [1110, 612] on div "Apply Settings" at bounding box center [1099, 611] width 97 height 20
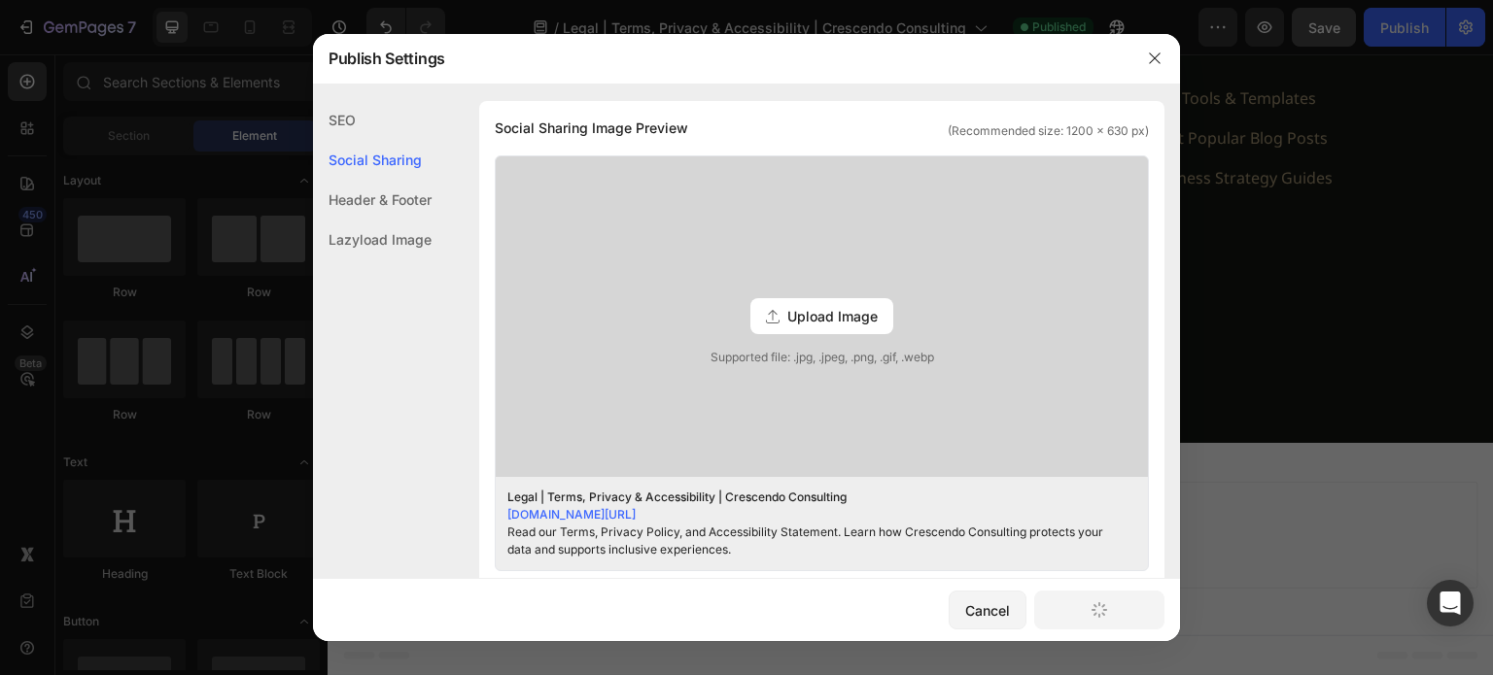
scroll to position [7221, 0]
click at [820, 309] on div "Upload Image" at bounding box center [821, 316] width 143 height 36
click at [0, 0] on input "Upload Image Supported file: .jpg, .jpeg, .png, .gif, .webp" at bounding box center [0, 0] width 0 height 0
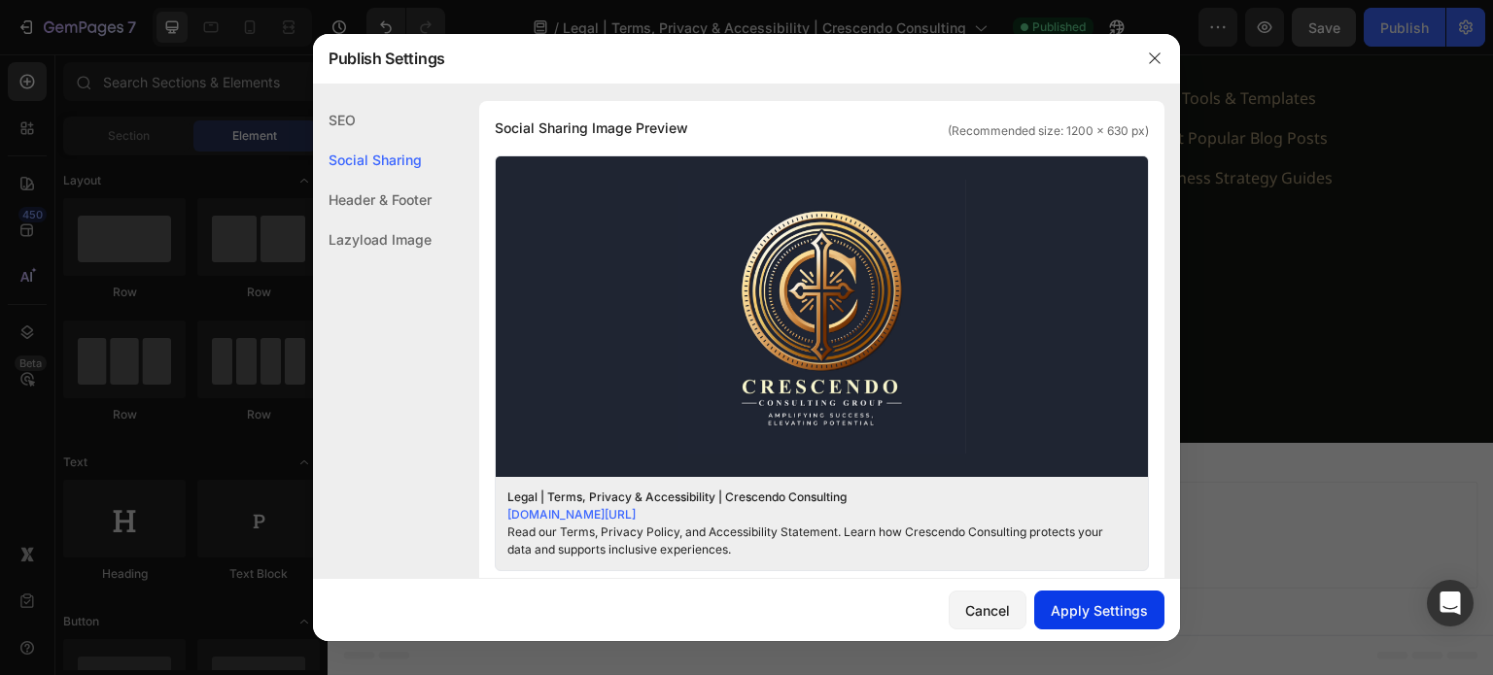
click at [1081, 613] on div "Apply Settings" at bounding box center [1099, 611] width 97 height 20
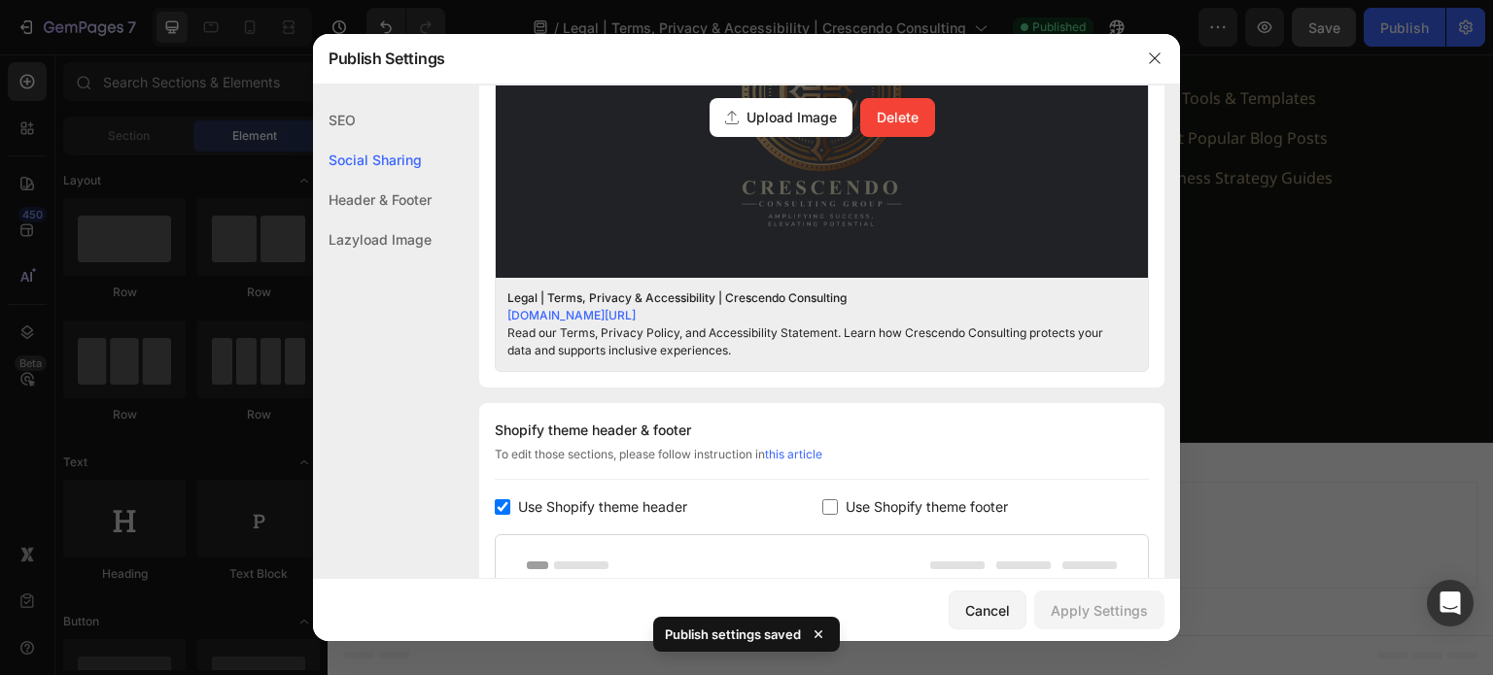
scroll to position [0, 0]
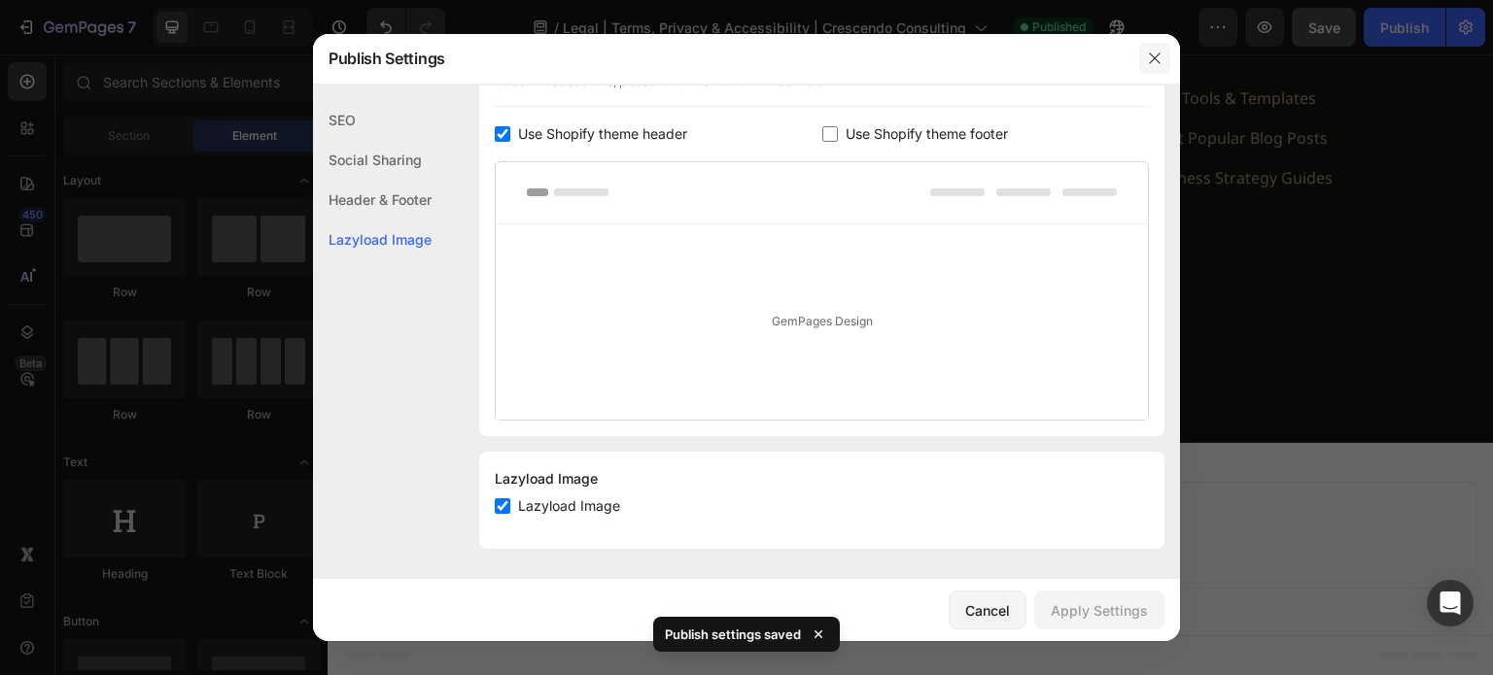
click at [1148, 63] on icon "button" at bounding box center [1155, 59] width 16 height 16
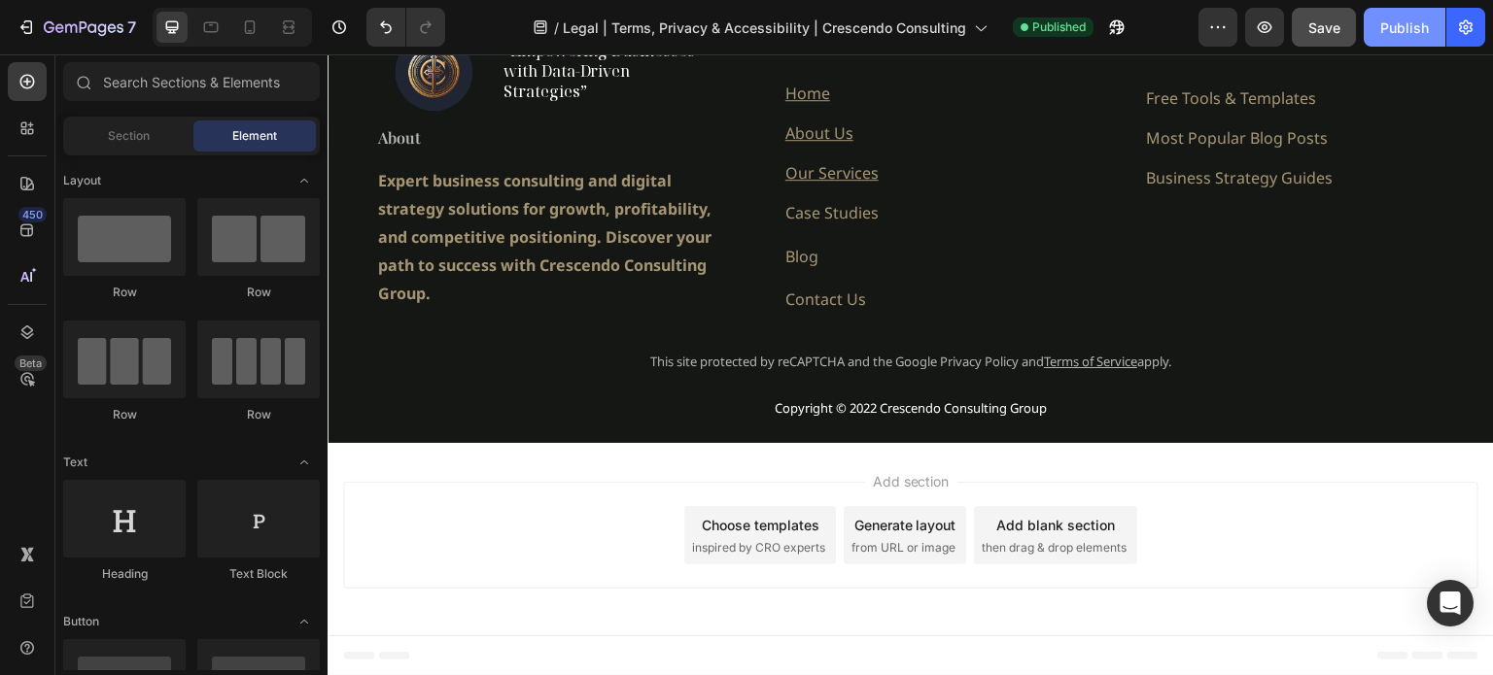
click at [1400, 33] on div "Publish" at bounding box center [1404, 27] width 49 height 20
click at [1186, 522] on div "Add section Choose templates inspired by CRO experts Generate layout from URL o…" at bounding box center [910, 535] width 1135 height 107
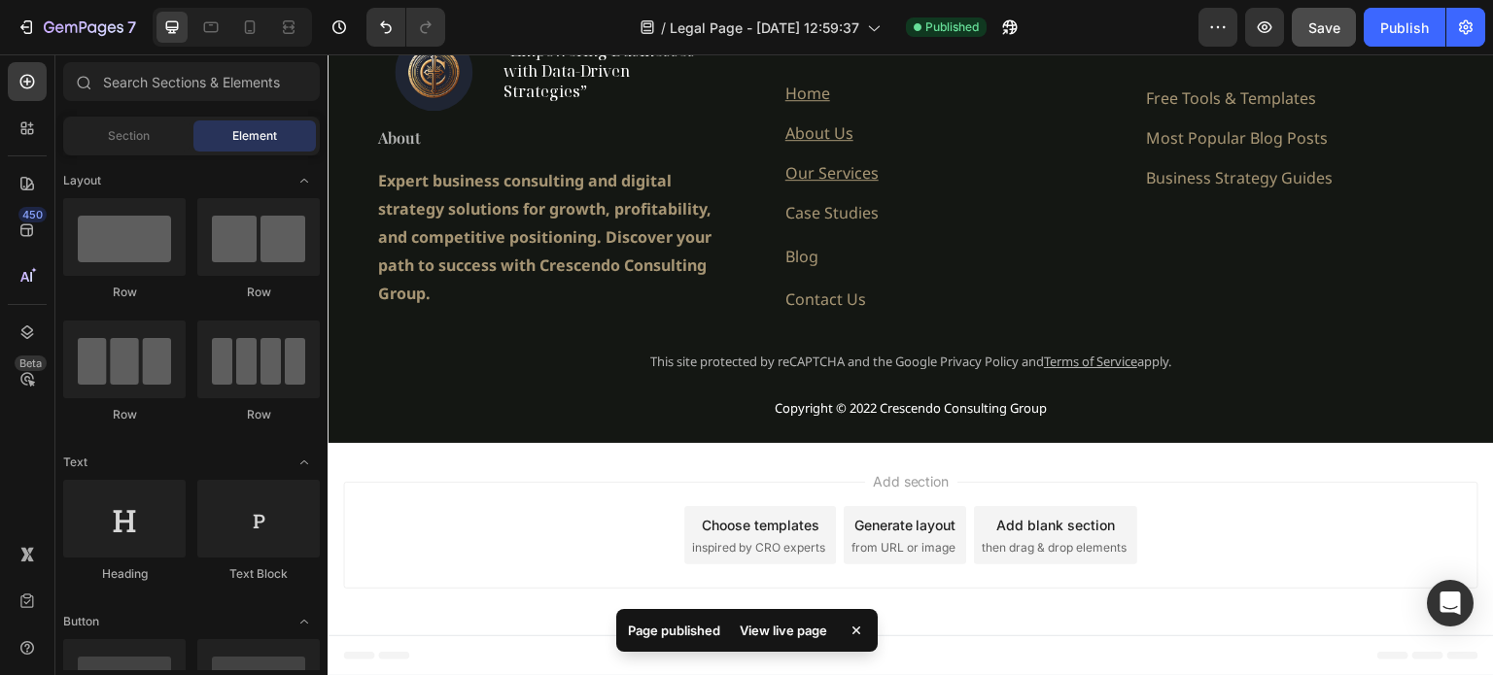
click at [488, 473] on div "Add section Choose templates inspired by CRO experts Generate layout from URL o…" at bounding box center [911, 539] width 1166 height 192
click at [457, 534] on div "Add section Choose templates inspired by CRO experts Generate layout from URL o…" at bounding box center [910, 535] width 1135 height 107
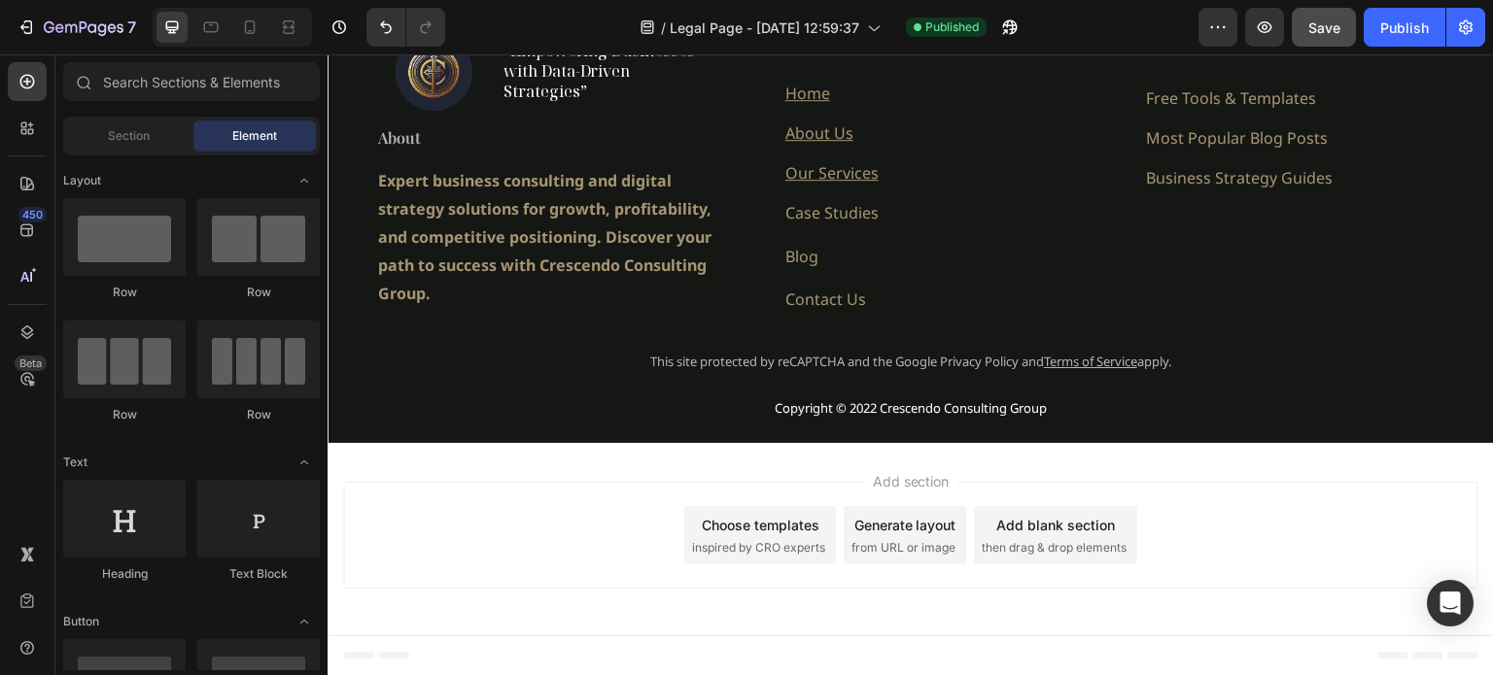
click at [513, 466] on div "Add section Choose templates inspired by CRO experts Generate layout from URL o…" at bounding box center [911, 539] width 1166 height 192
click at [517, 536] on div "Add section Choose templates inspired by CRO experts Generate layout from URL o…" at bounding box center [910, 535] width 1135 height 107
click at [450, 604] on div "Add section Choose templates inspired by CRO experts Generate layout from URL o…" at bounding box center [911, 539] width 1166 height 192
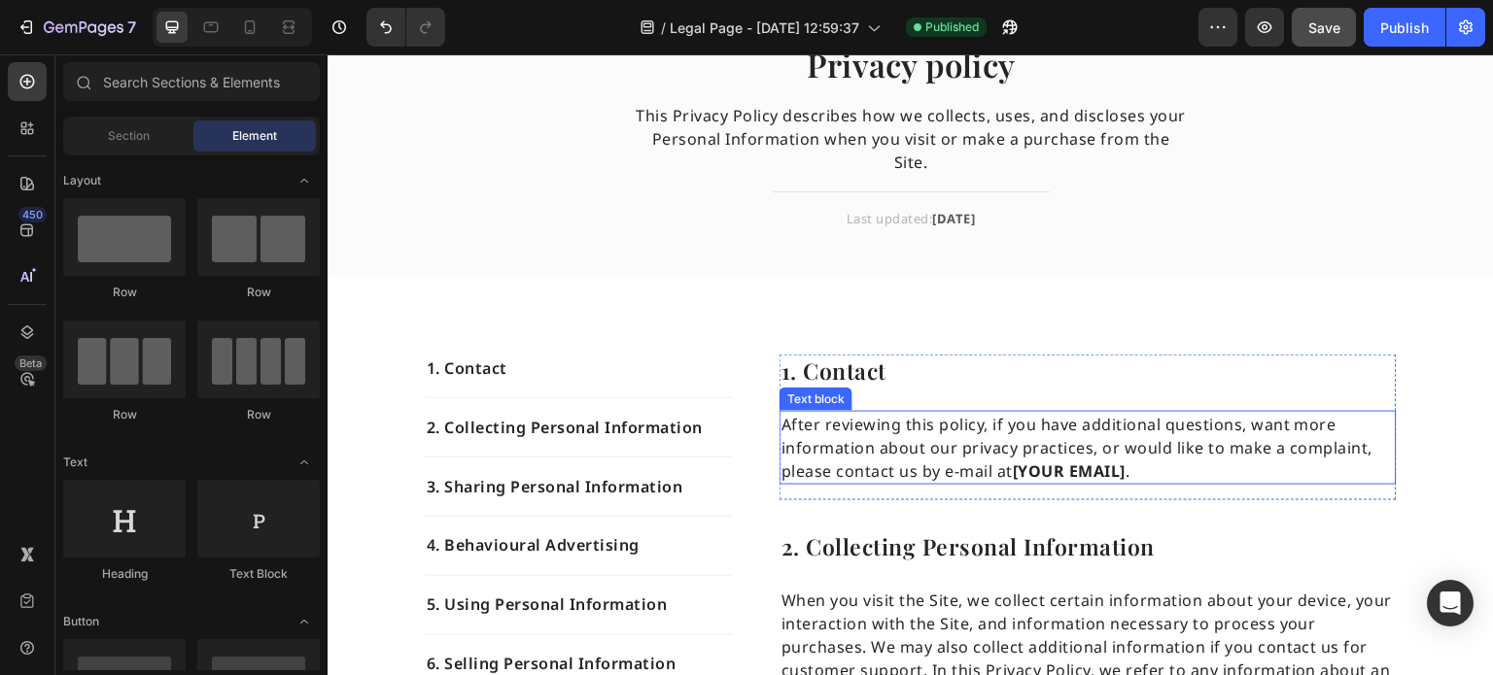
click at [1055, 461] on strong "[YOUR EMAIL]" at bounding box center [1069, 471] width 113 height 21
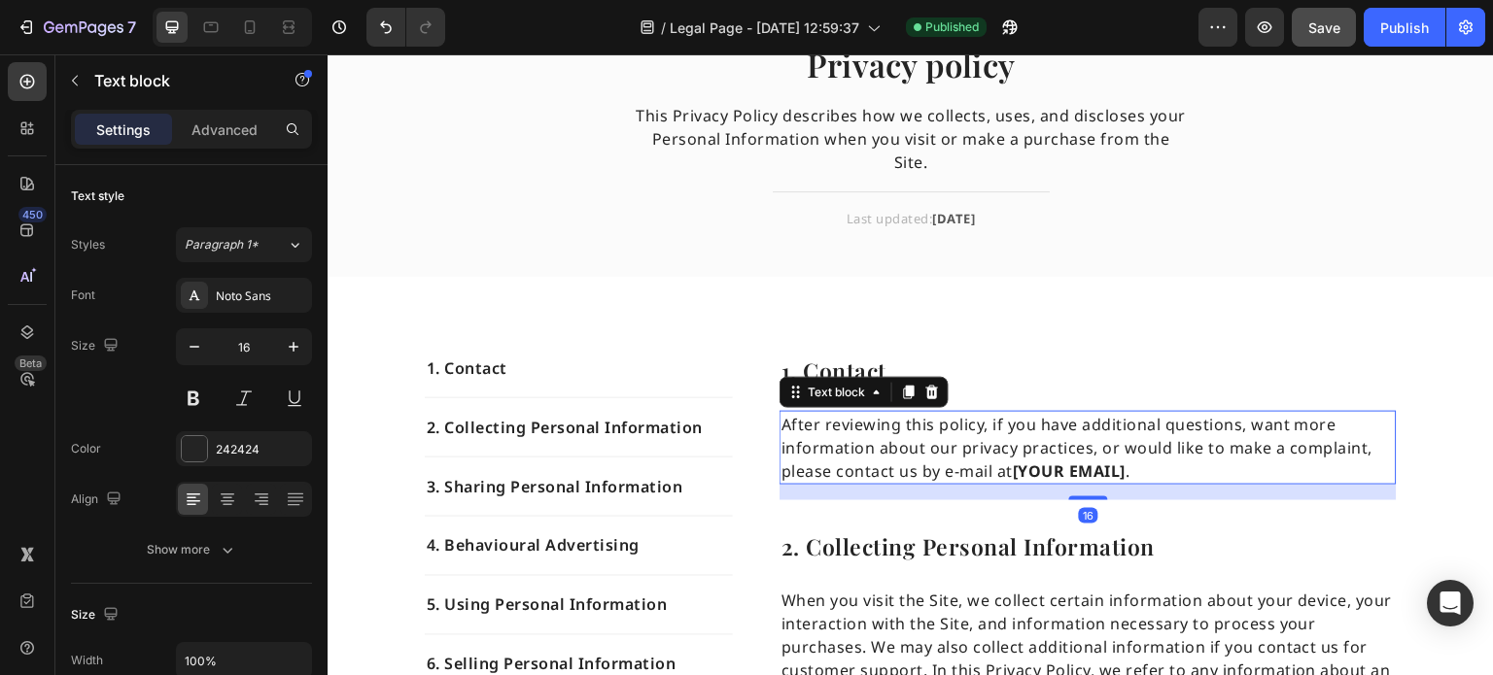
click at [1060, 461] on strong "[YOUR EMAIL]" at bounding box center [1069, 471] width 113 height 21
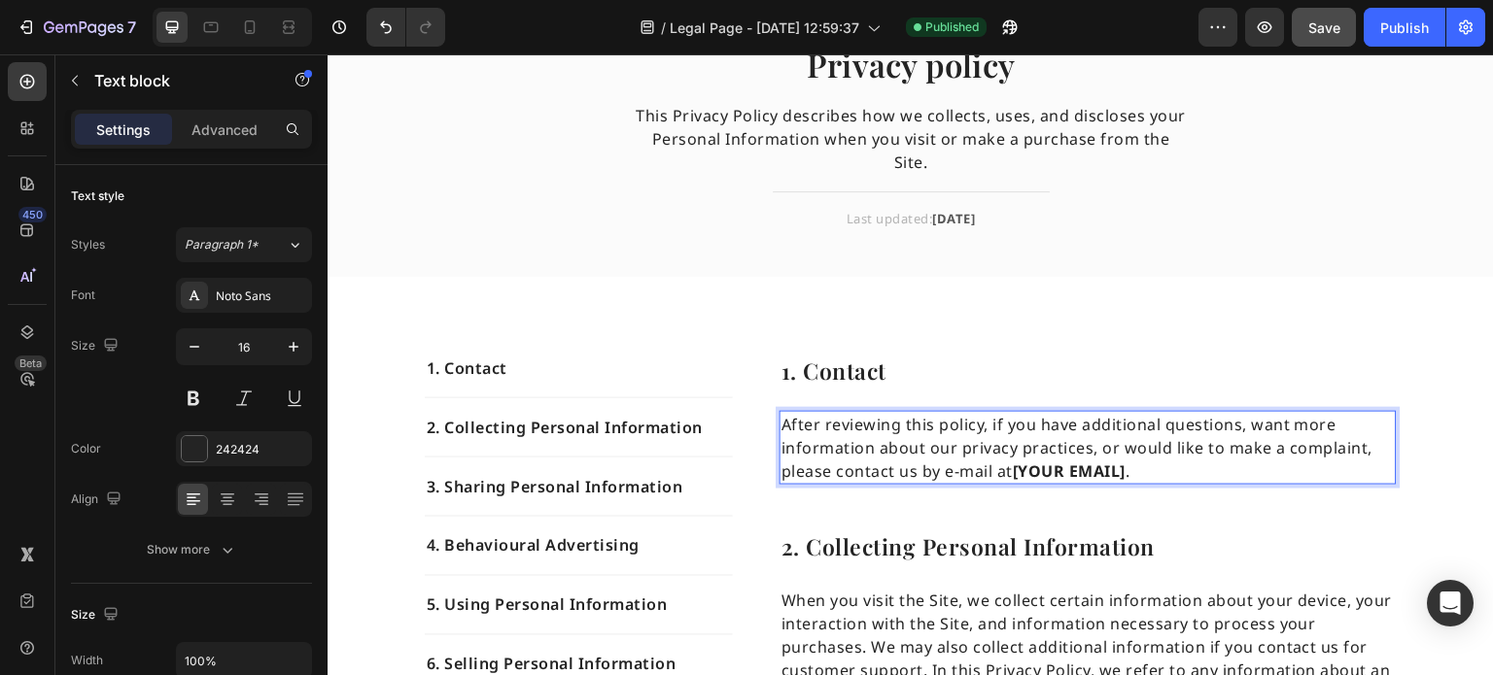
click at [1060, 461] on strong "[YOUR EMAIL]" at bounding box center [1069, 471] width 113 height 21
click at [1006, 442] on p "After reviewing this policy, if you have additional questions, want more inform…" at bounding box center [1087, 448] width 613 height 70
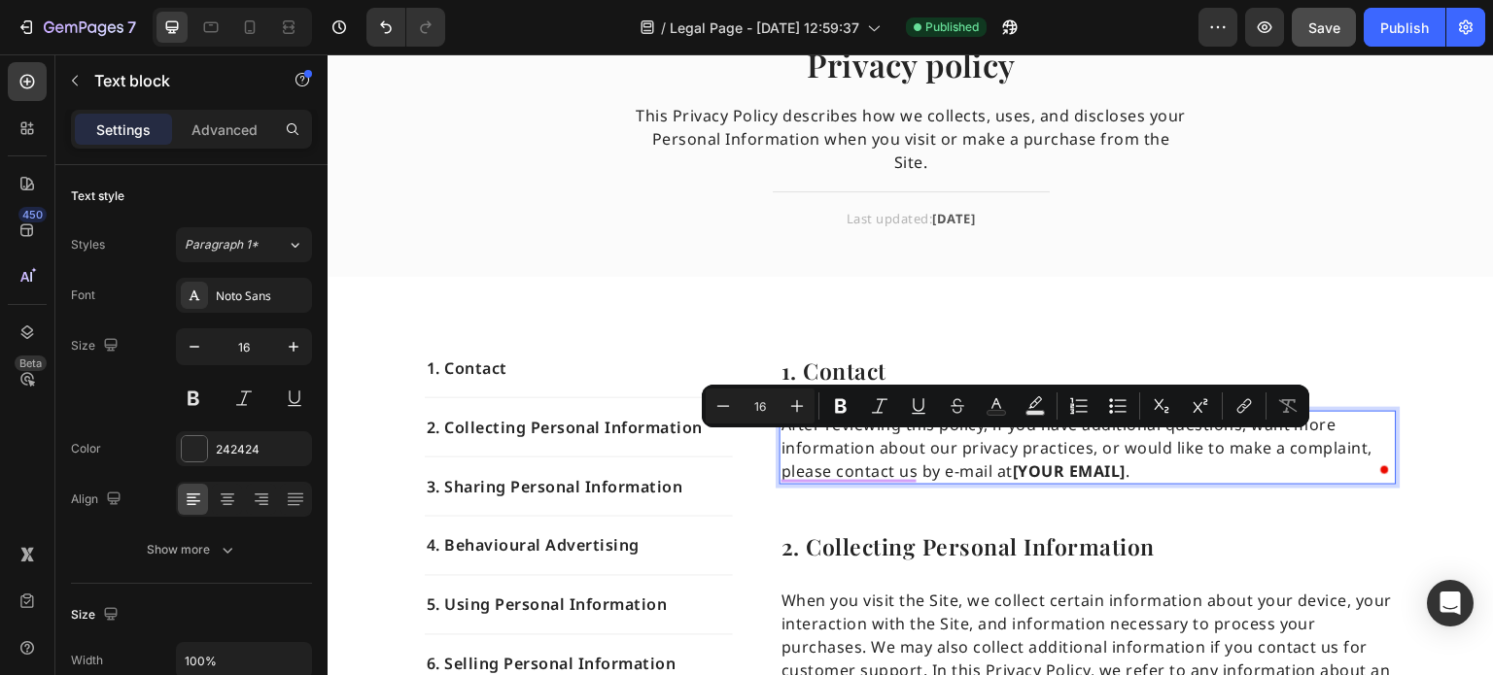
click at [1013, 461] on strong "[YOUR EMAIL]" at bounding box center [1069, 471] width 113 height 21
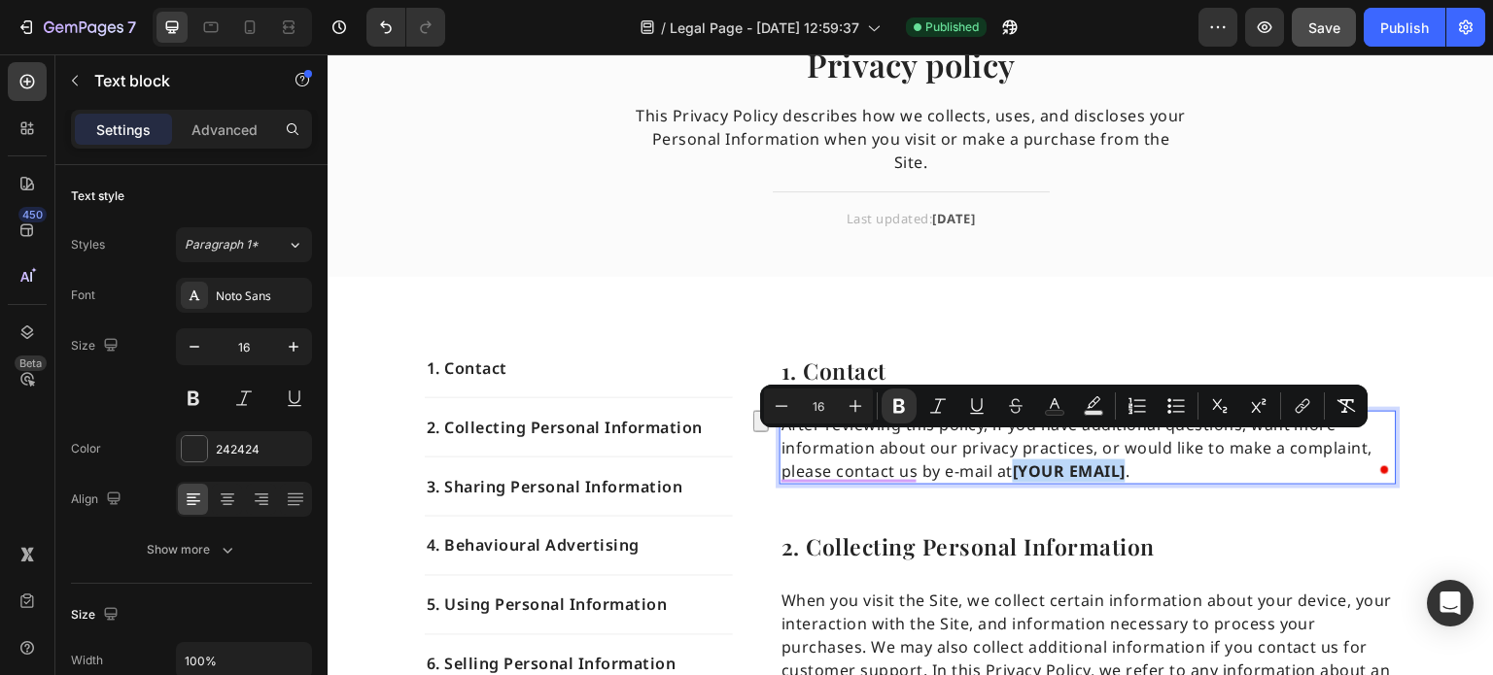
drag, startPoint x: 1009, startPoint y: 447, endPoint x: 1123, endPoint y: 449, distance: 113.7
click at [1123, 449] on p "After reviewing this policy, if you have additional questions, want more inform…" at bounding box center [1087, 448] width 613 height 70
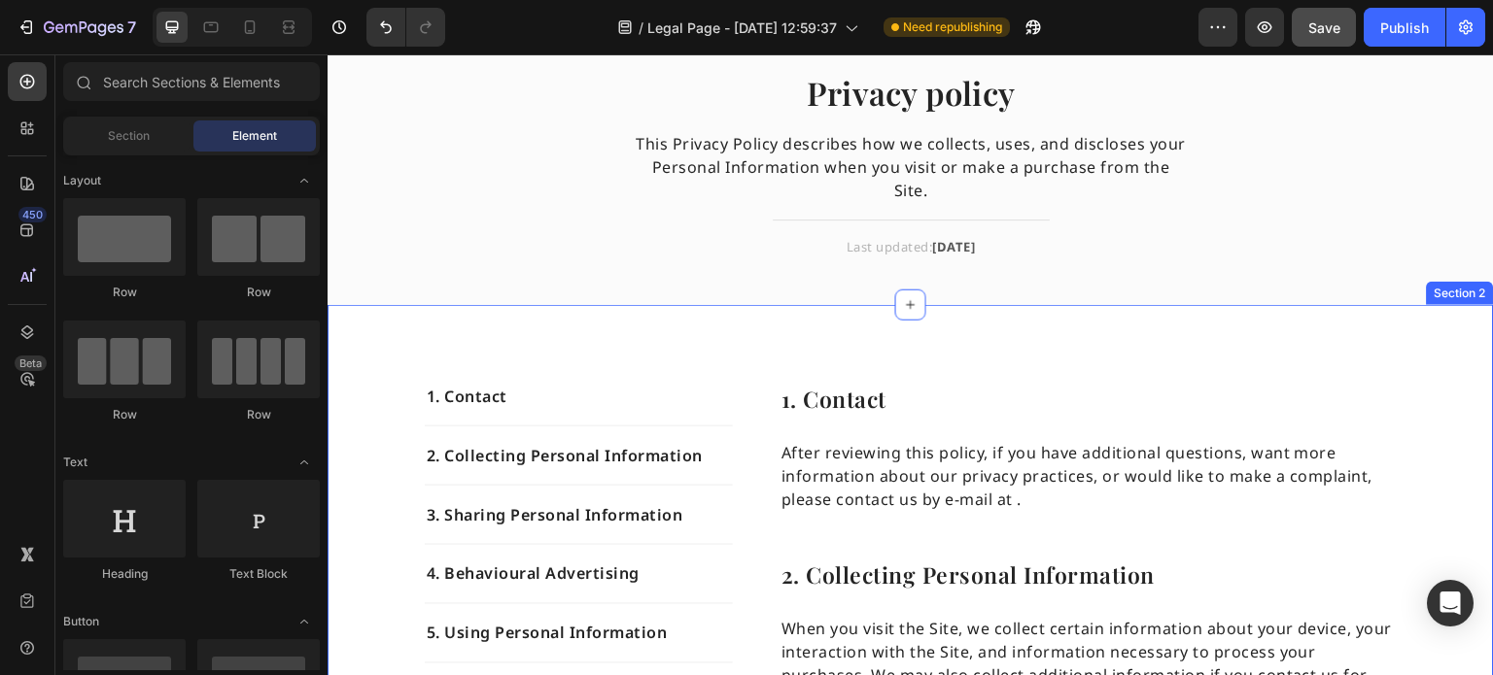
scroll to position [97, 0]
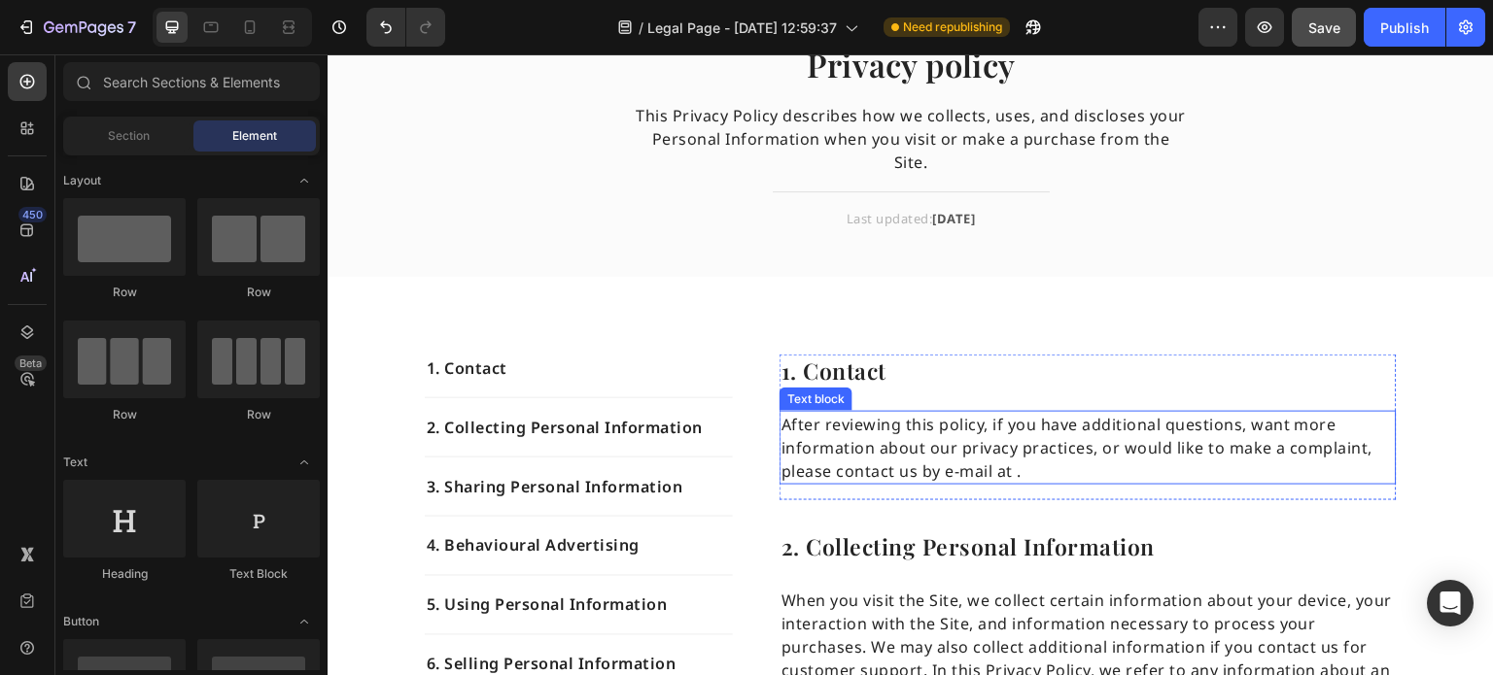
click at [1014, 447] on p "After reviewing this policy, if you have additional questions, want more inform…" at bounding box center [1087, 448] width 613 height 70
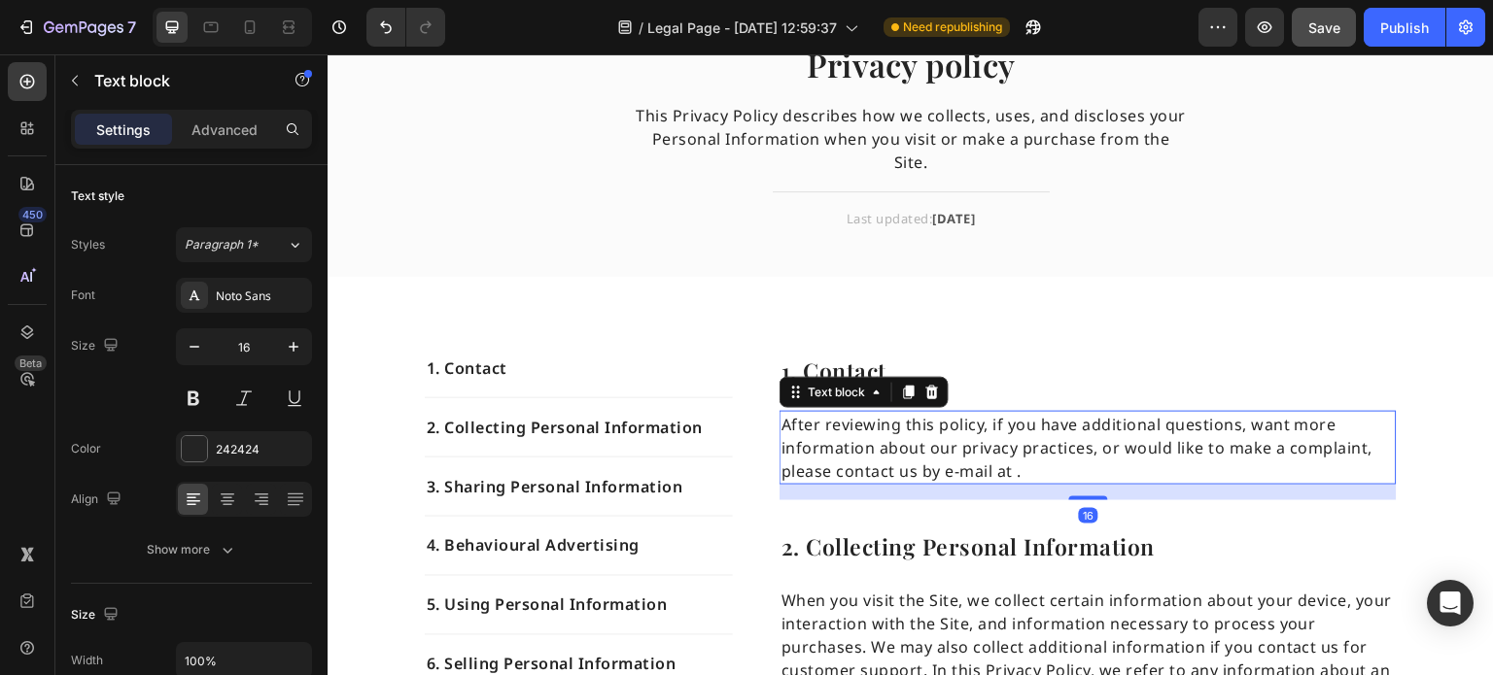
click at [1008, 450] on p "After reviewing this policy, if you have additional questions, want more inform…" at bounding box center [1087, 448] width 613 height 70
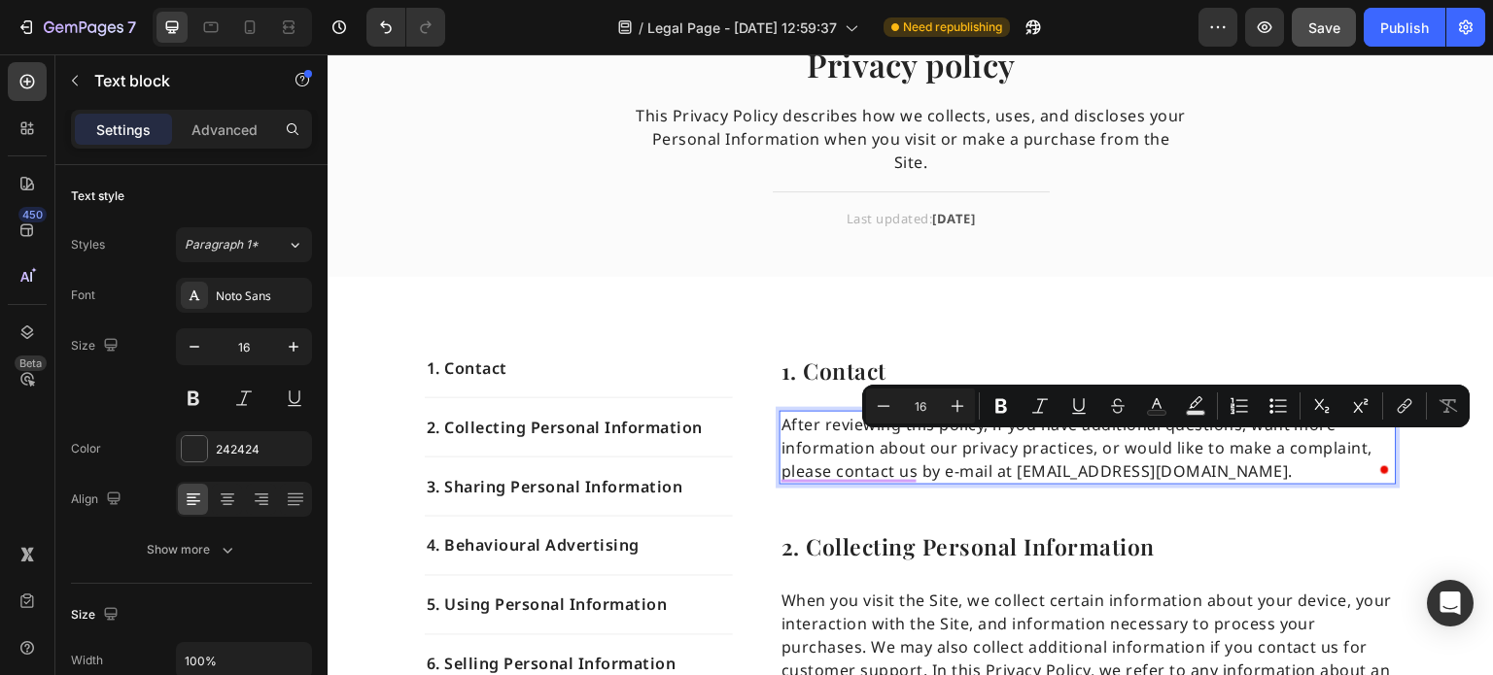
drag, startPoint x: 1010, startPoint y: 445, endPoint x: 1319, endPoint y: 447, distance: 309.1
click at [1319, 447] on p "After reviewing this policy, if you have additional questions, want more inform…" at bounding box center [1087, 448] width 613 height 70
drag, startPoint x: 994, startPoint y: 401, endPoint x: 918, endPoint y: 423, distance: 78.8
click at [994, 401] on icon "Editor contextual toolbar" at bounding box center [1000, 406] width 19 height 19
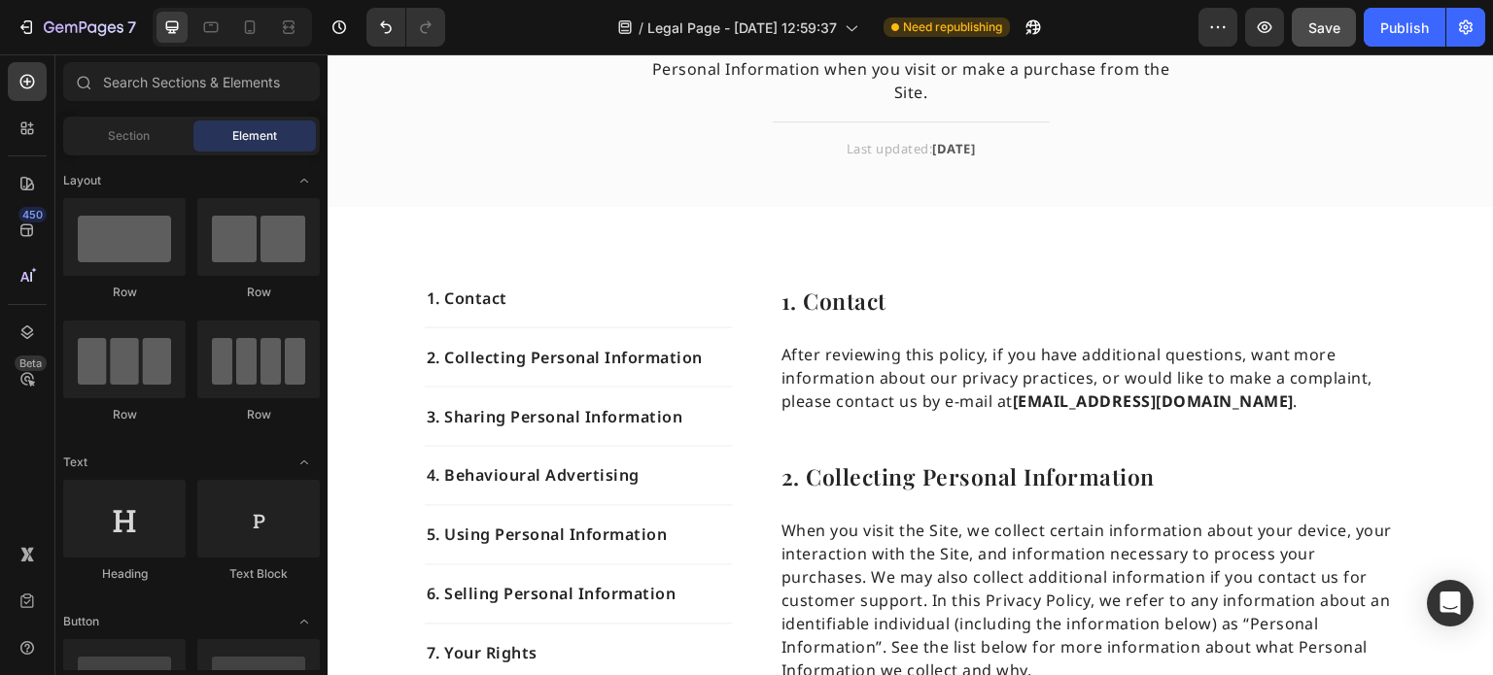
scroll to position [0, 0]
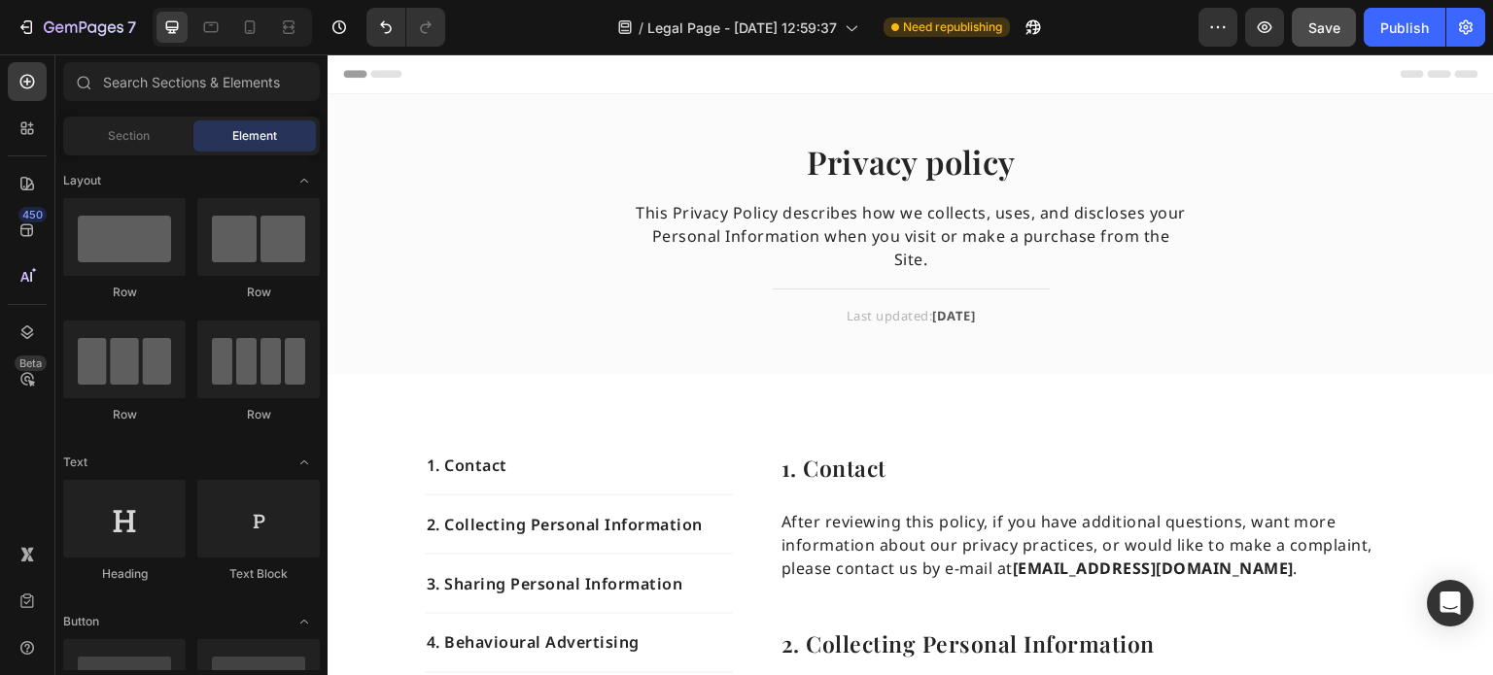
drag, startPoint x: 1485, startPoint y: 595, endPoint x: 1804, endPoint y: 96, distance: 591.8
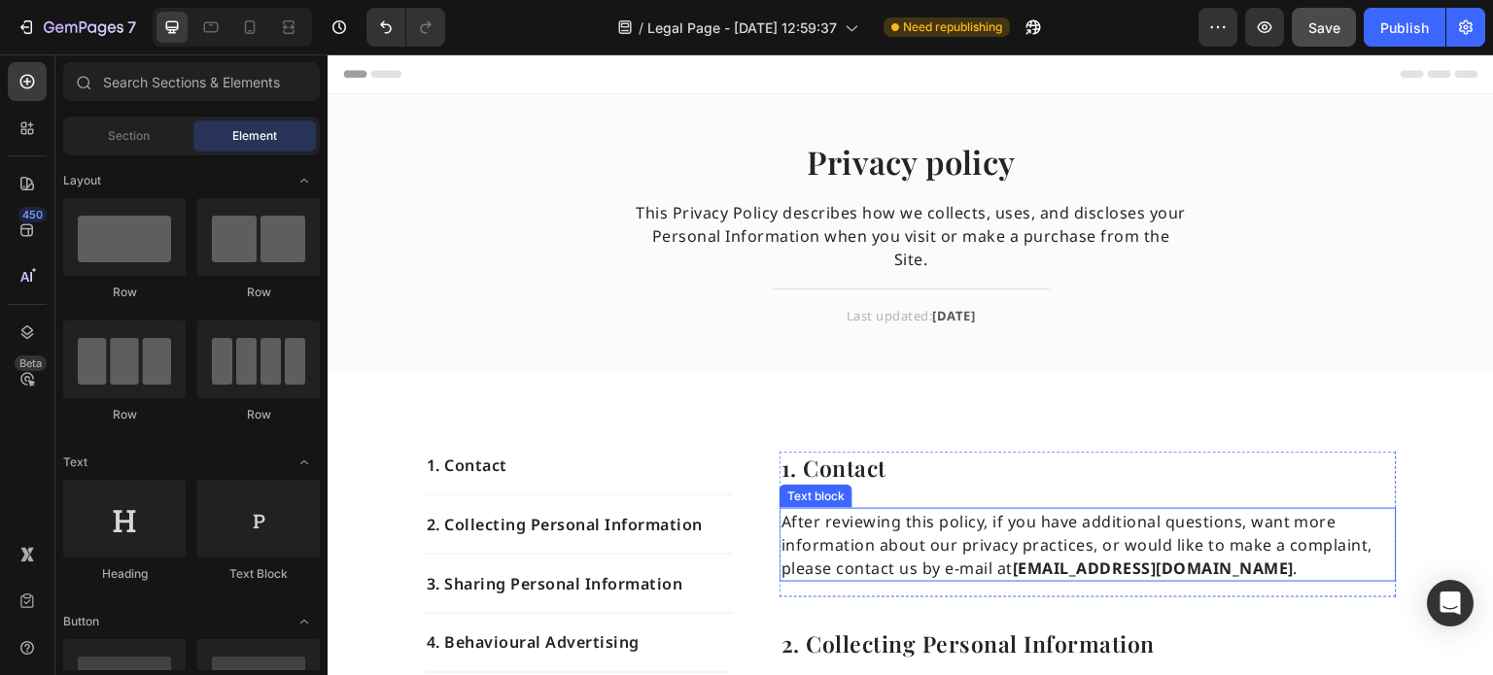
click at [1252, 558] on strong "[EMAIL_ADDRESS][DOMAIN_NAME]" at bounding box center [1153, 568] width 281 height 21
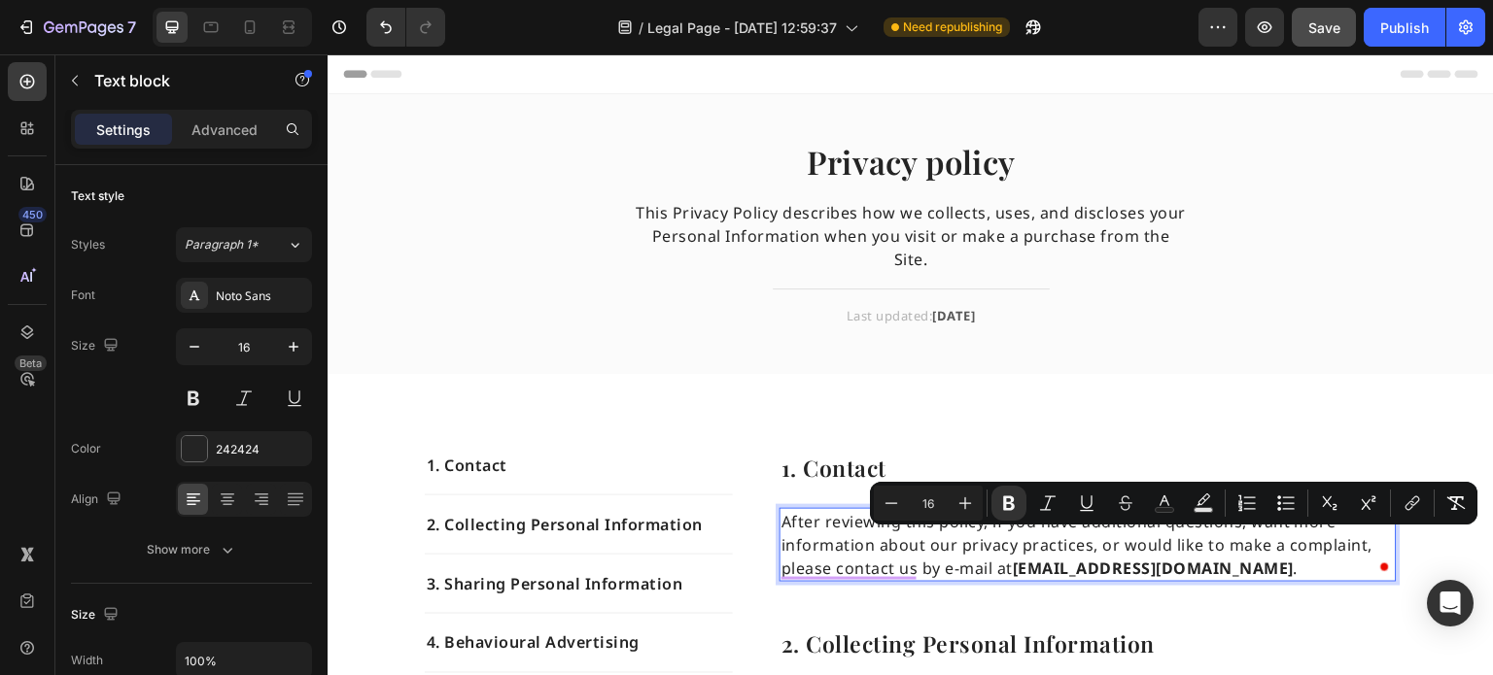
drag, startPoint x: 1009, startPoint y: 542, endPoint x: 1342, endPoint y: 540, distance: 333.4
click at [1342, 540] on p "After reviewing this policy, if you have additional questions, want more inform…" at bounding box center [1087, 545] width 613 height 70
click at [1413, 506] on icon "Editor contextual toolbar" at bounding box center [1411, 503] width 19 height 19
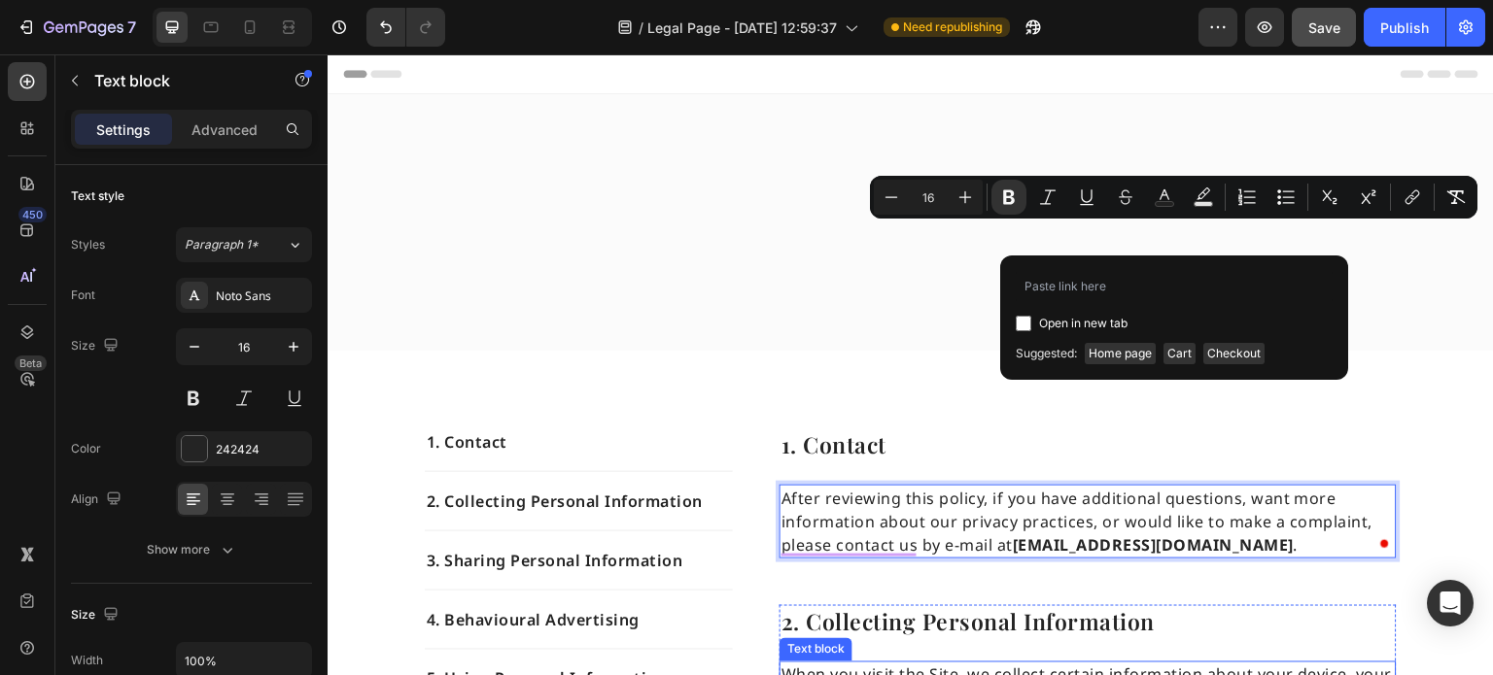
scroll to position [389, 0]
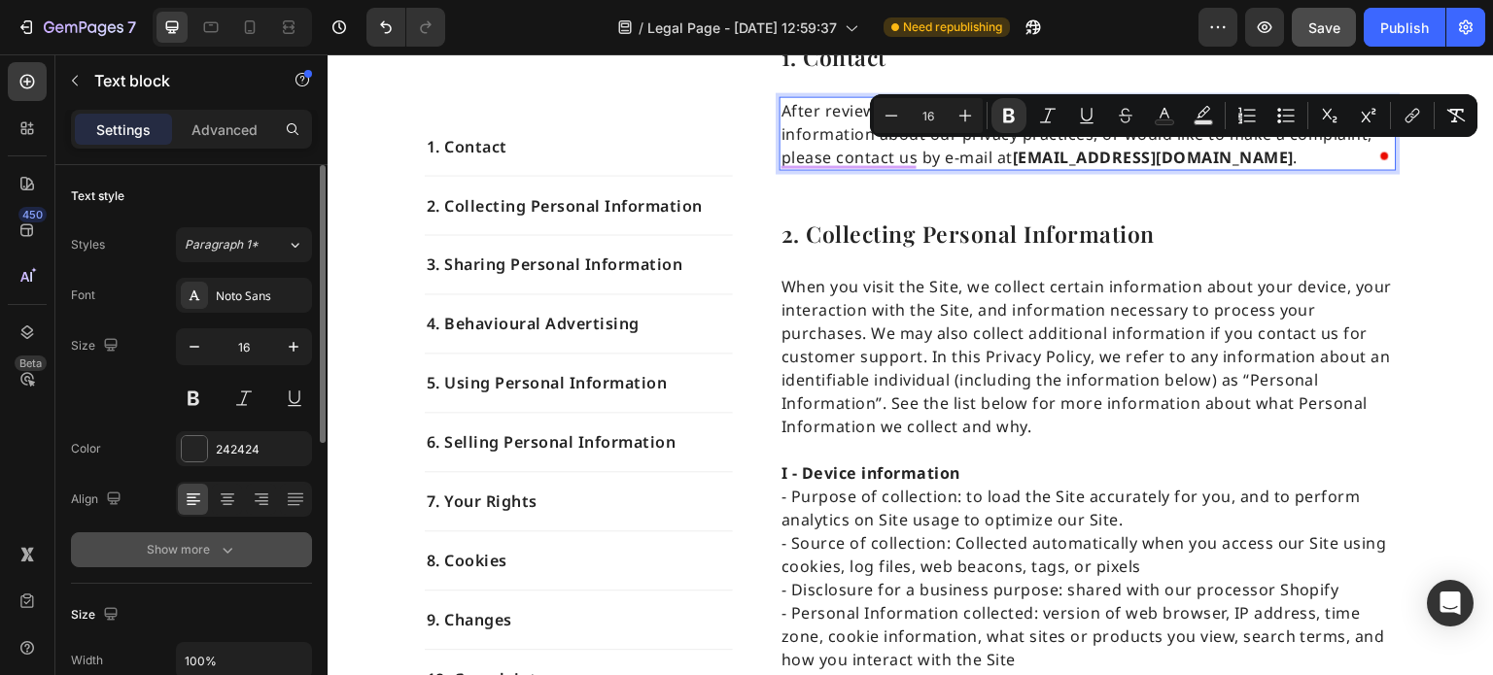
click at [207, 554] on div "Show more" at bounding box center [192, 549] width 90 height 19
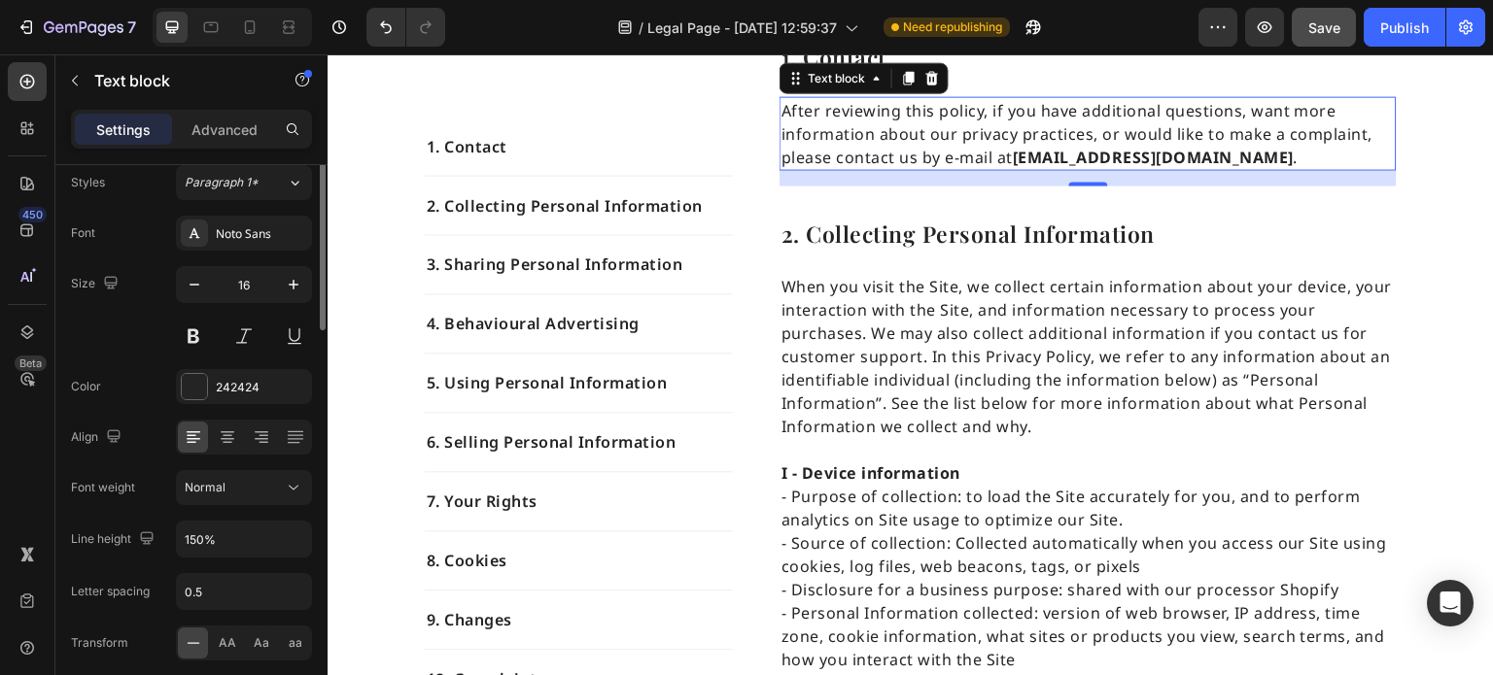
scroll to position [0, 0]
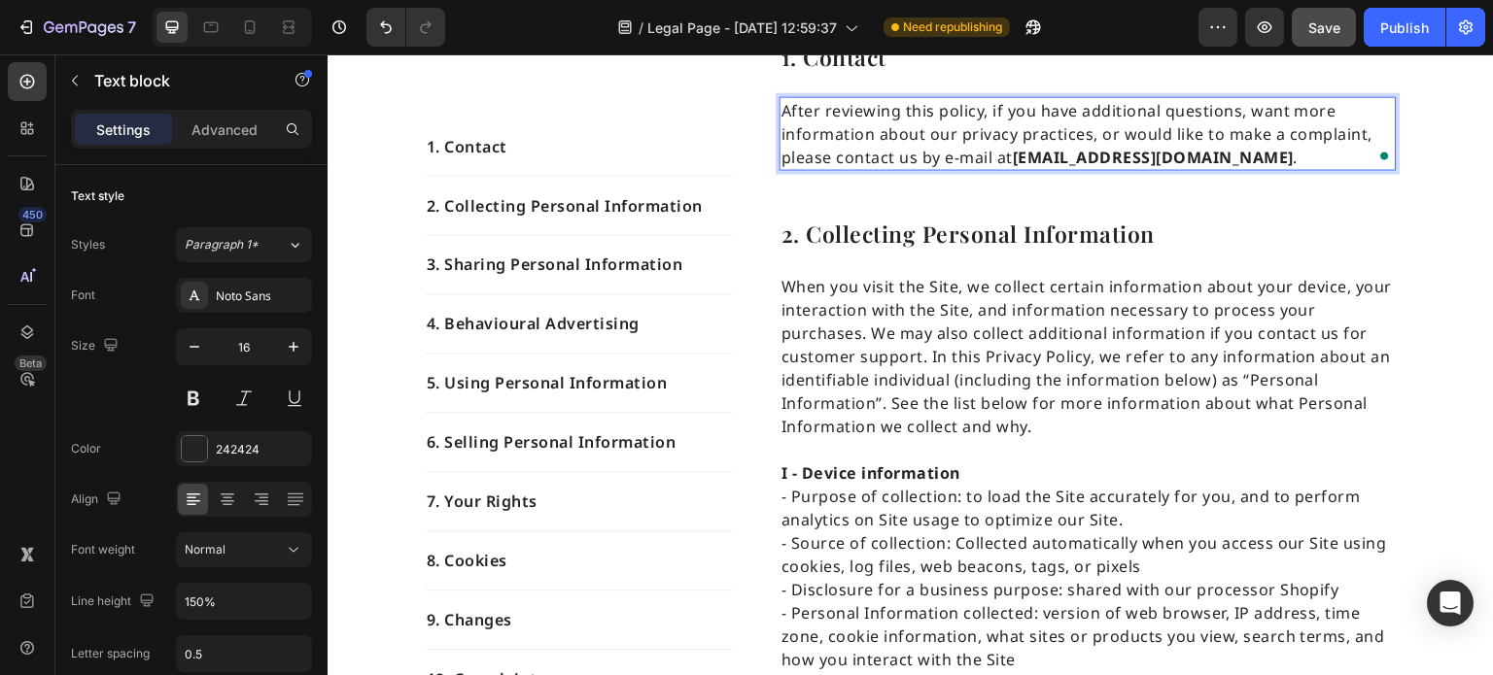
click at [1013, 161] on strong "[EMAIL_ADDRESS][DOMAIN_NAME]" at bounding box center [1153, 156] width 281 height 21
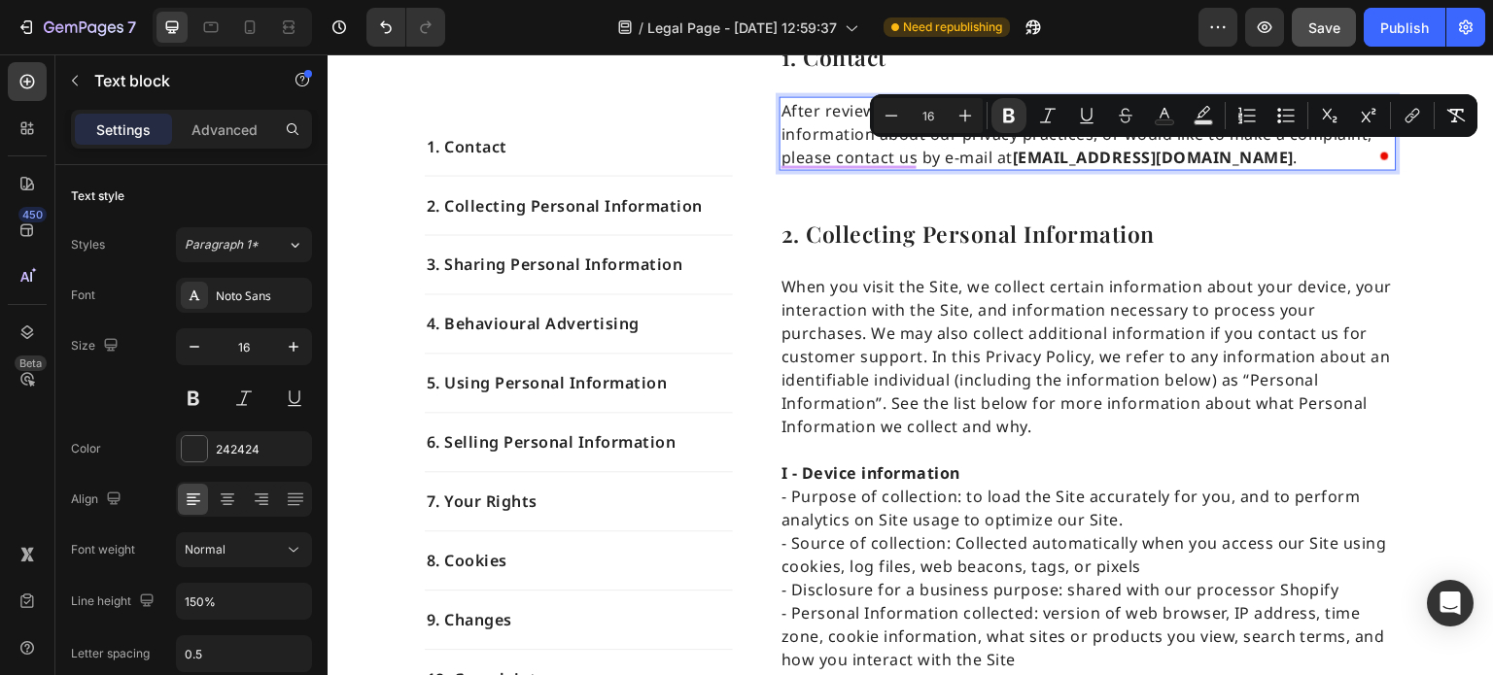
drag, startPoint x: 1009, startPoint y: 159, endPoint x: 1338, endPoint y: 160, distance: 329.5
click at [1294, 160] on strong "[EMAIL_ADDRESS][DOMAIN_NAME]" at bounding box center [1153, 156] width 281 height 21
click at [1407, 112] on icon "Editor contextual toolbar" at bounding box center [1411, 115] width 19 height 19
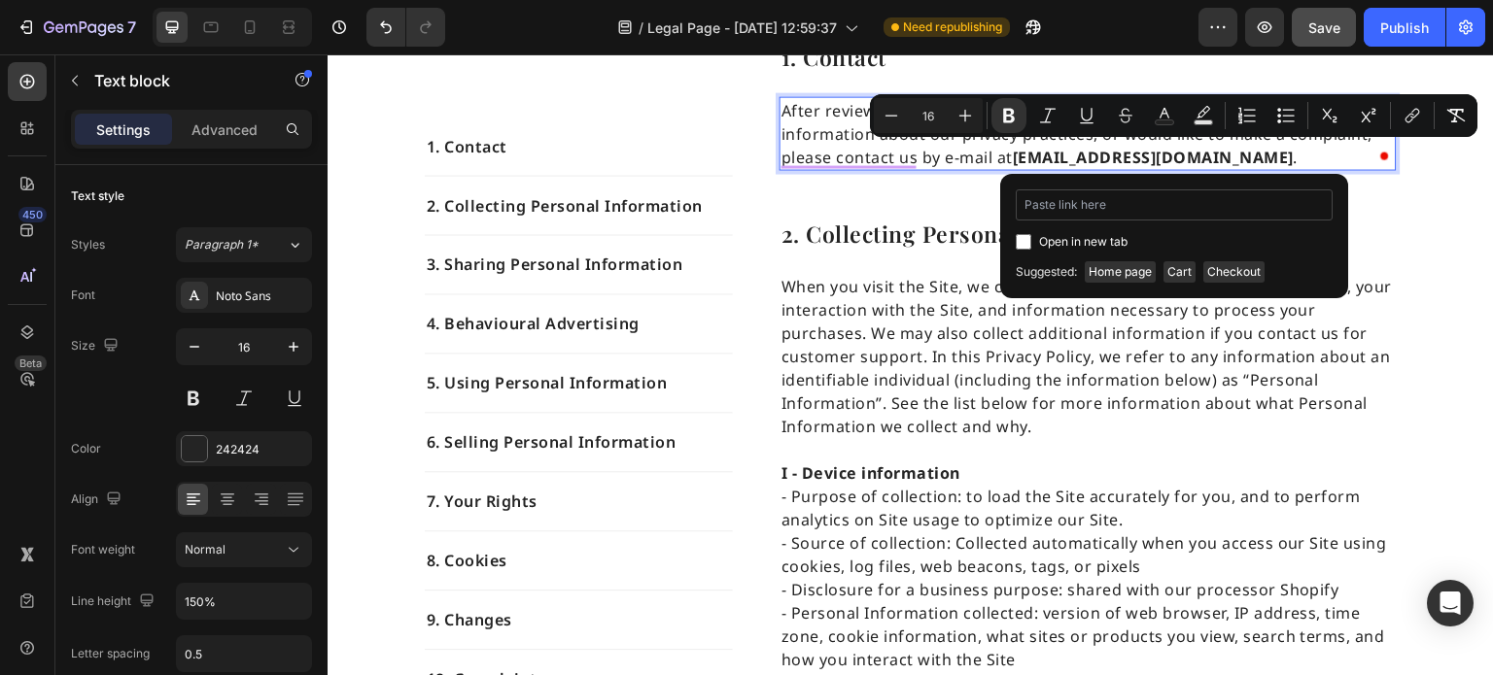
click at [1073, 209] on input "Editor contextual toolbar" at bounding box center [1174, 205] width 317 height 31
type input "mail"
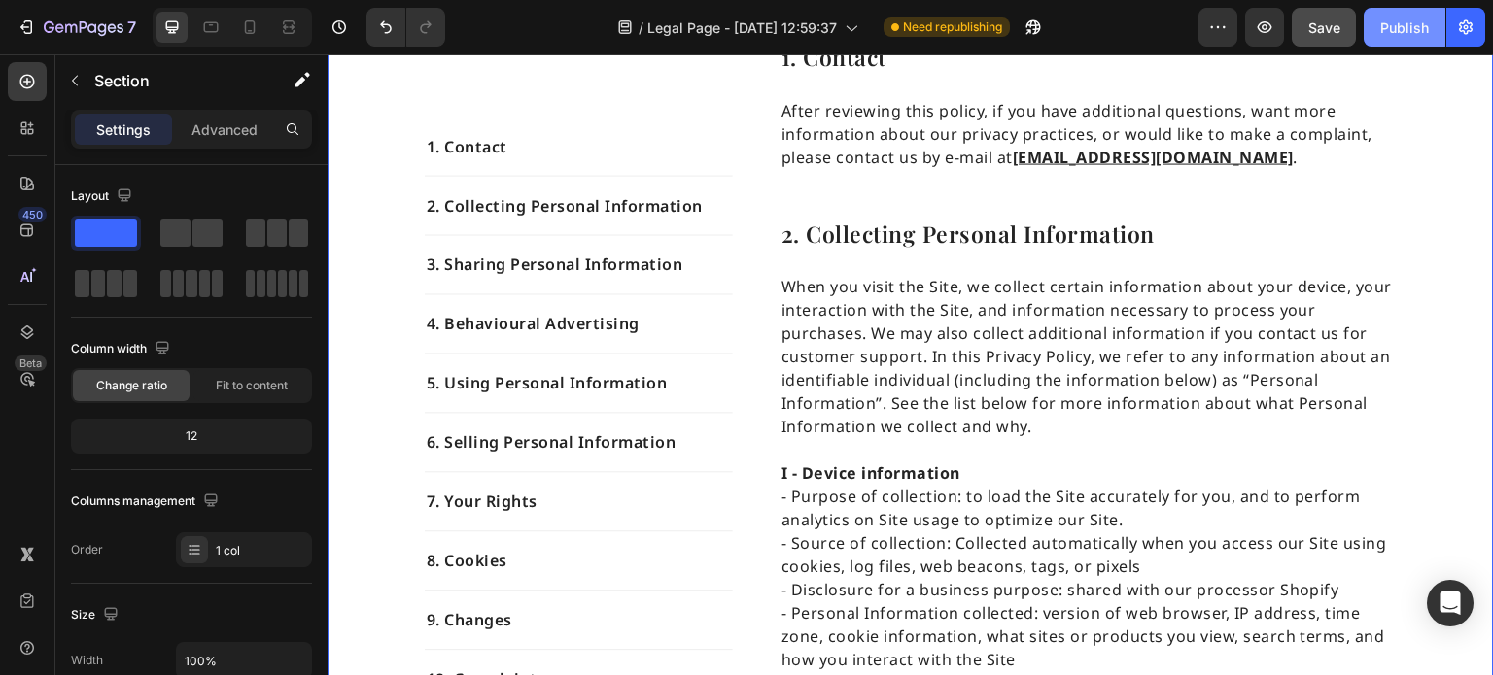
click at [1400, 34] on div "Publish" at bounding box center [1404, 27] width 49 height 20
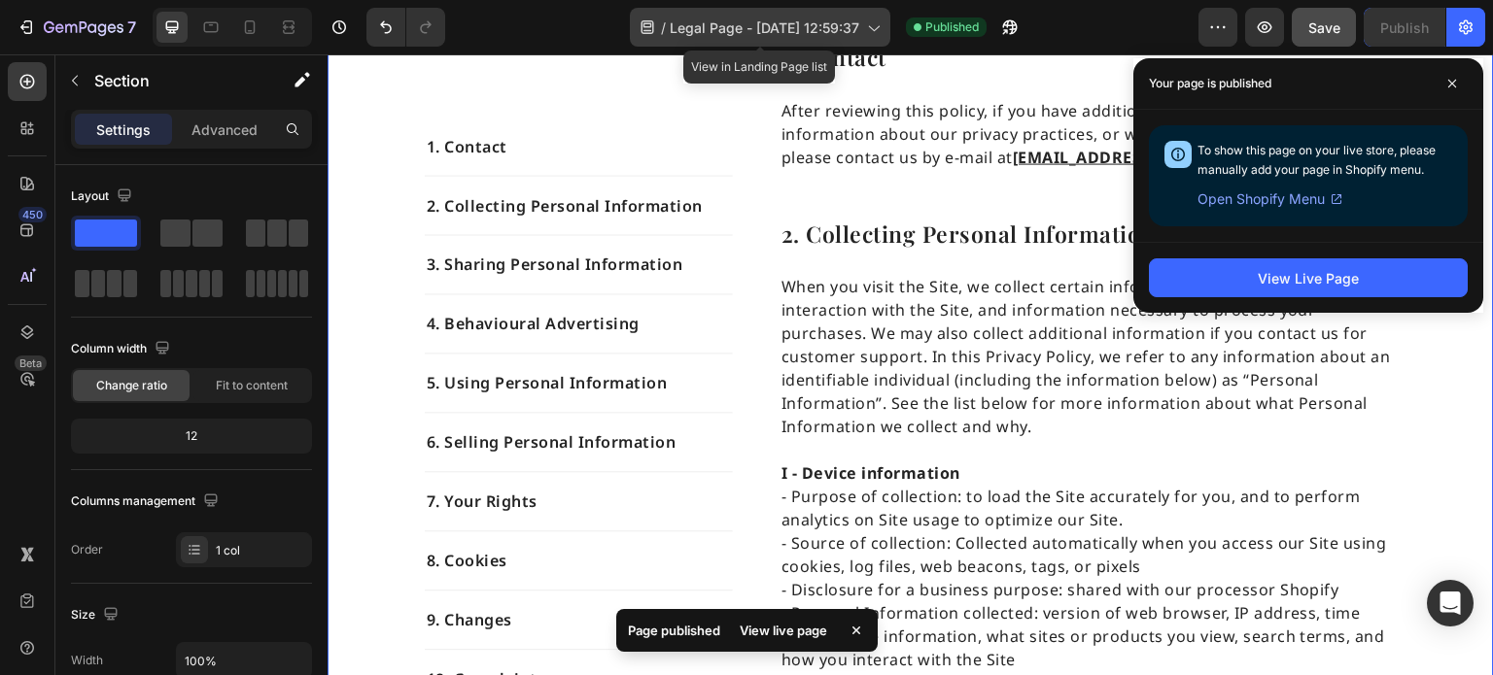
click at [879, 30] on icon at bounding box center [872, 26] width 19 height 19
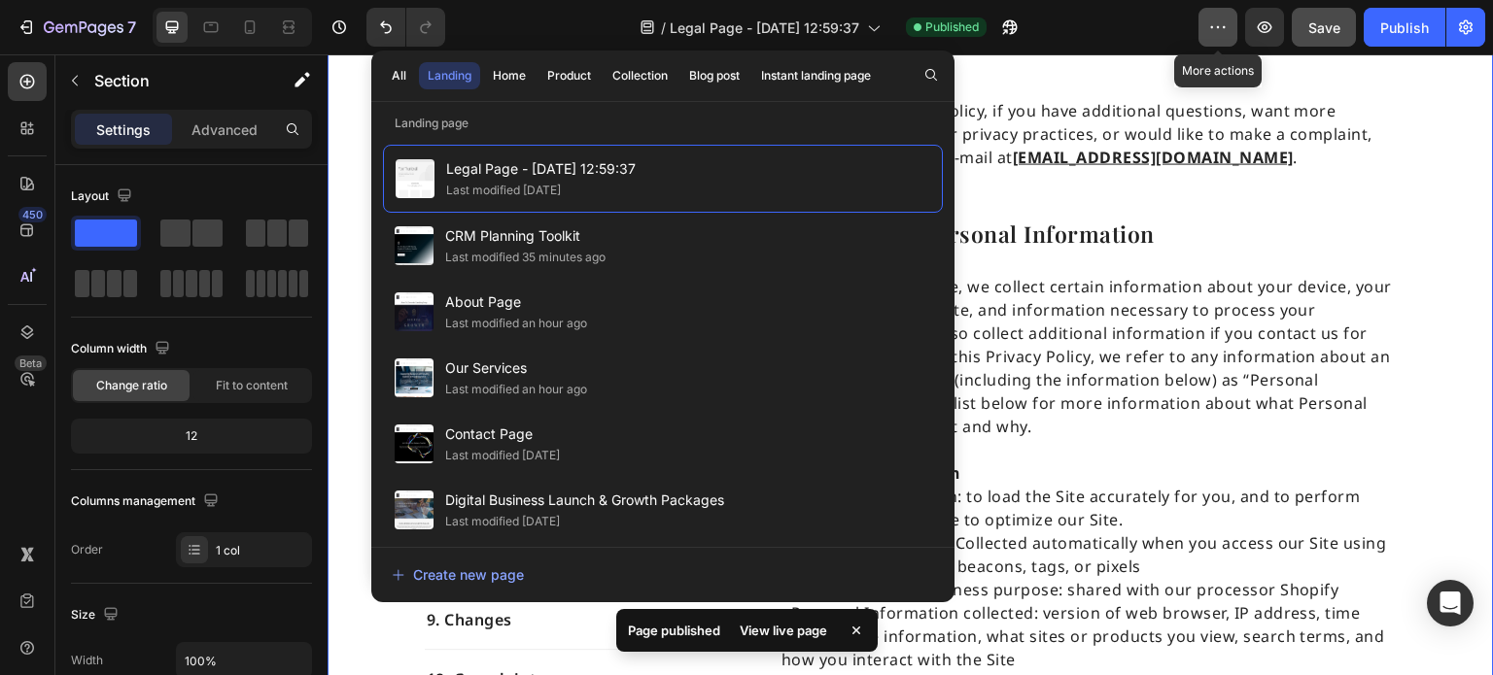
click at [1223, 26] on icon "button" at bounding box center [1224, 27] width 3 height 2
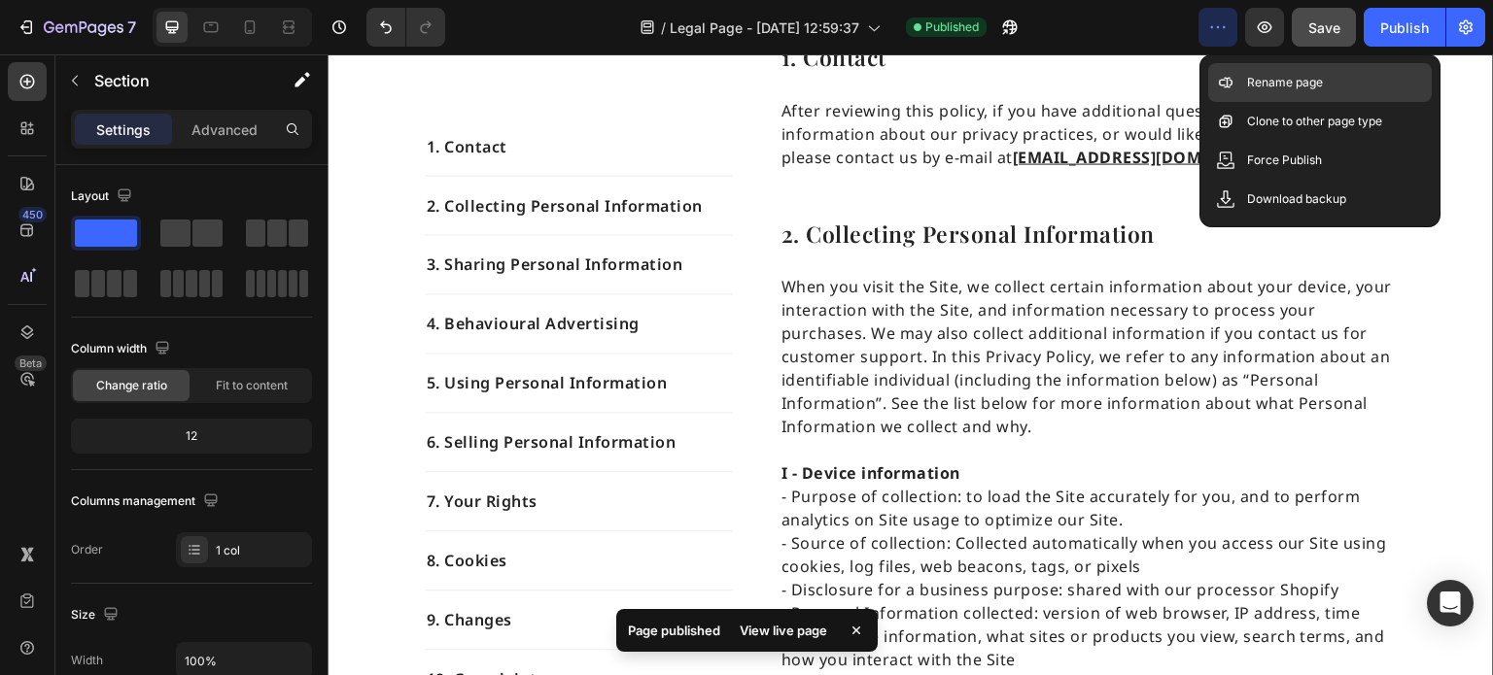
click at [1267, 85] on p "Rename page" at bounding box center [1285, 82] width 76 height 19
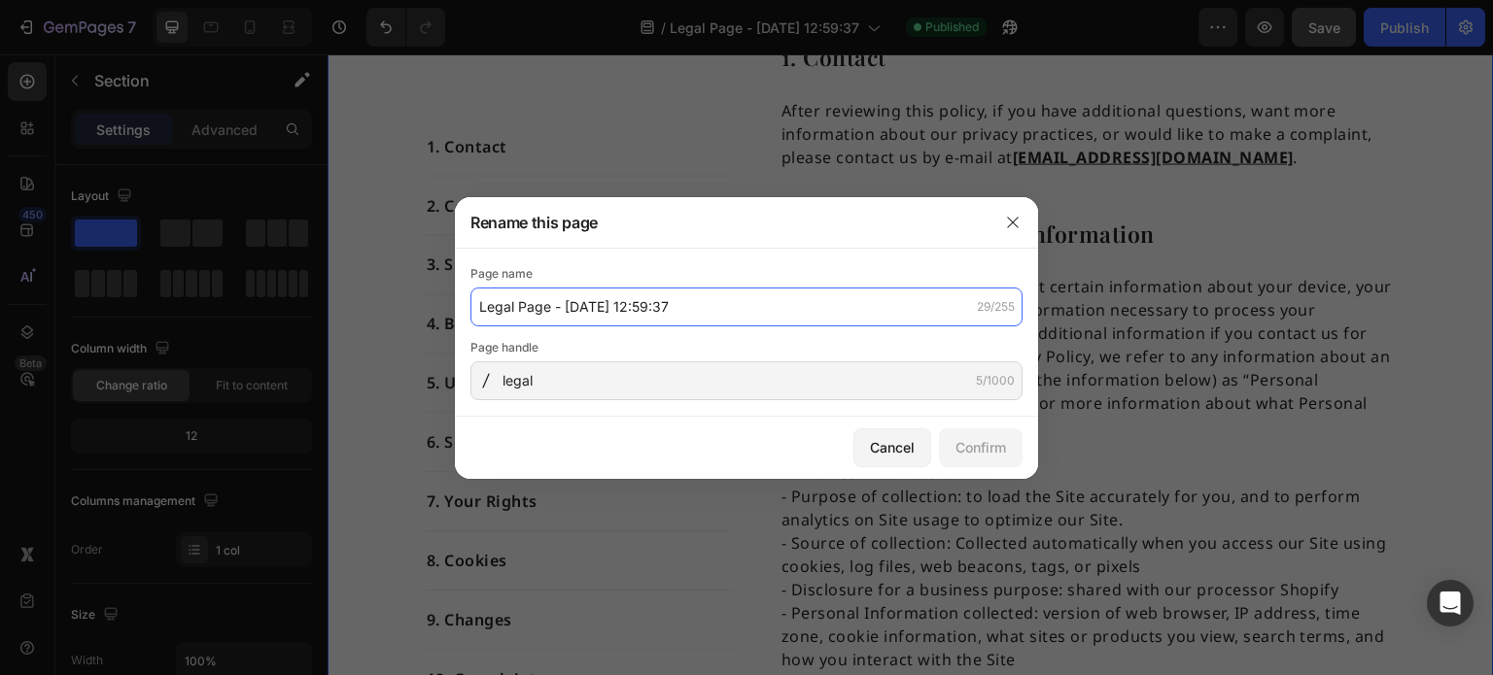
paste input "| Terms, Privacy & Accessibility | Crescendo Consulting"
type input "Legal | Terms, Privacy & Accessibility | Crescendo Consulting"
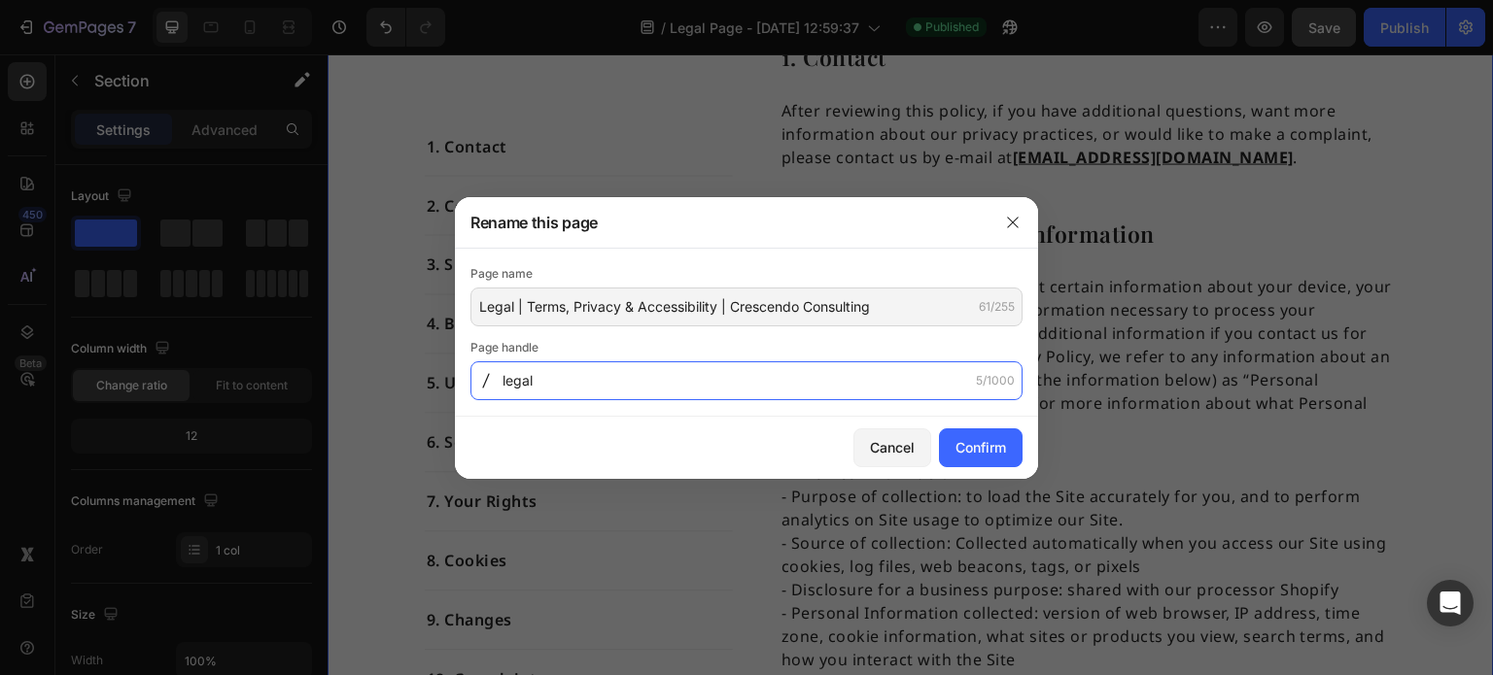
click at [711, 371] on input "legal" at bounding box center [746, 381] width 552 height 39
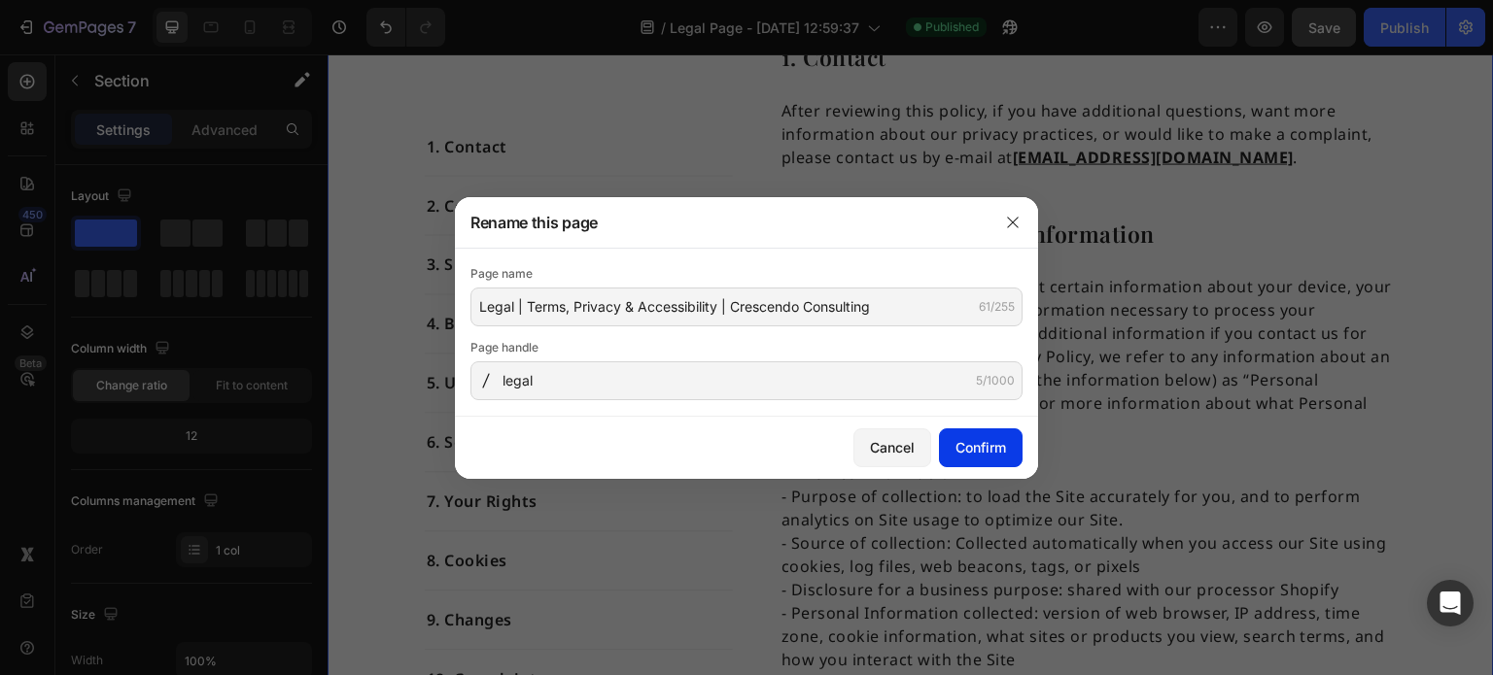
click at [984, 450] on div "Confirm" at bounding box center [980, 447] width 51 height 20
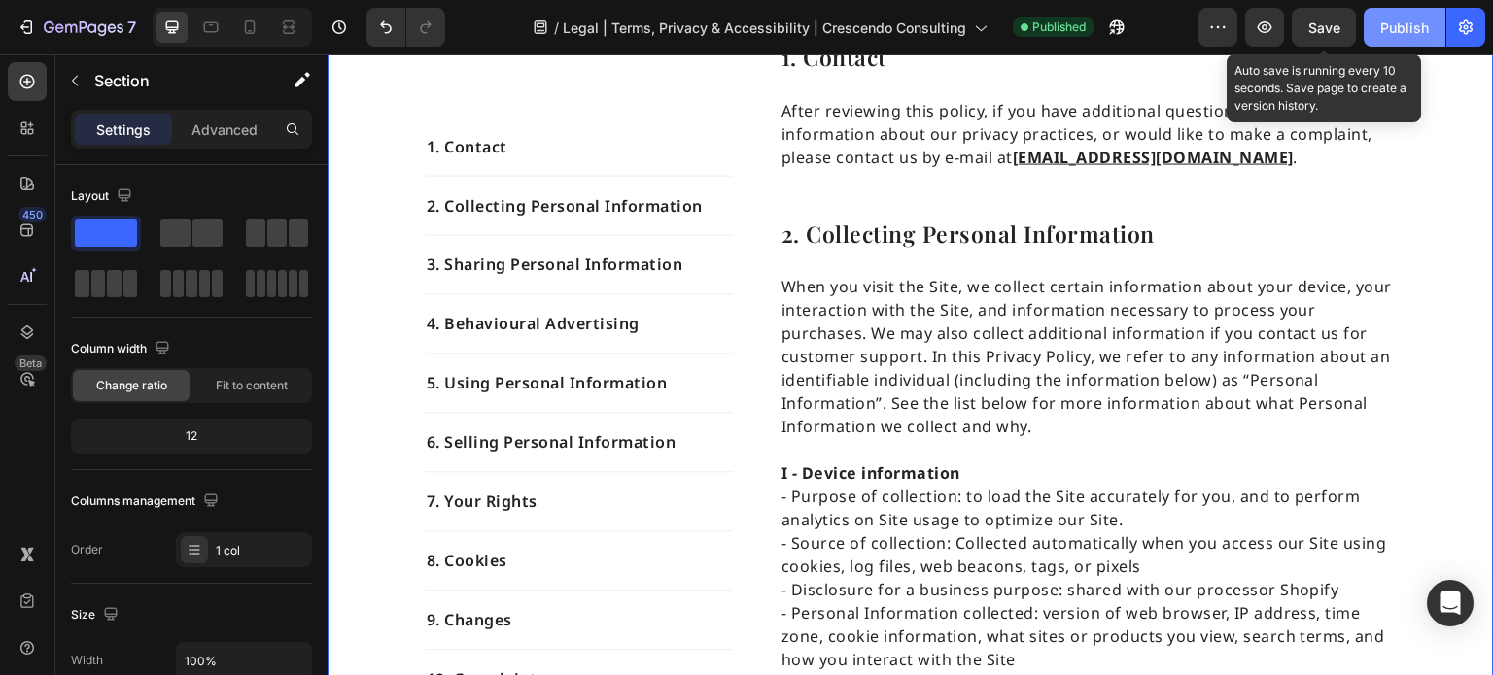
drag, startPoint x: 1314, startPoint y: 37, endPoint x: 1381, endPoint y: 39, distance: 67.1
click at [1314, 37] on div "Save" at bounding box center [1324, 27] width 32 height 20
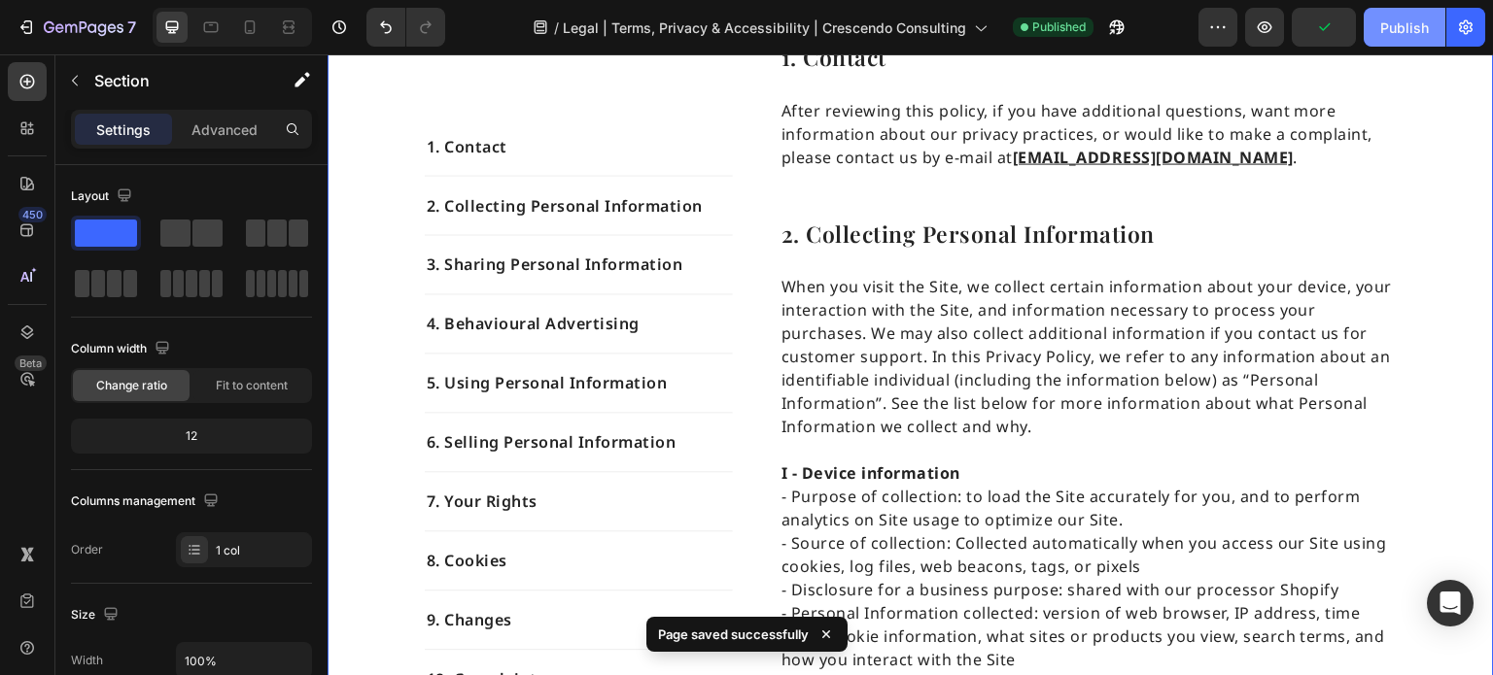
click at [1395, 39] on button "Publish" at bounding box center [1405, 27] width 82 height 39
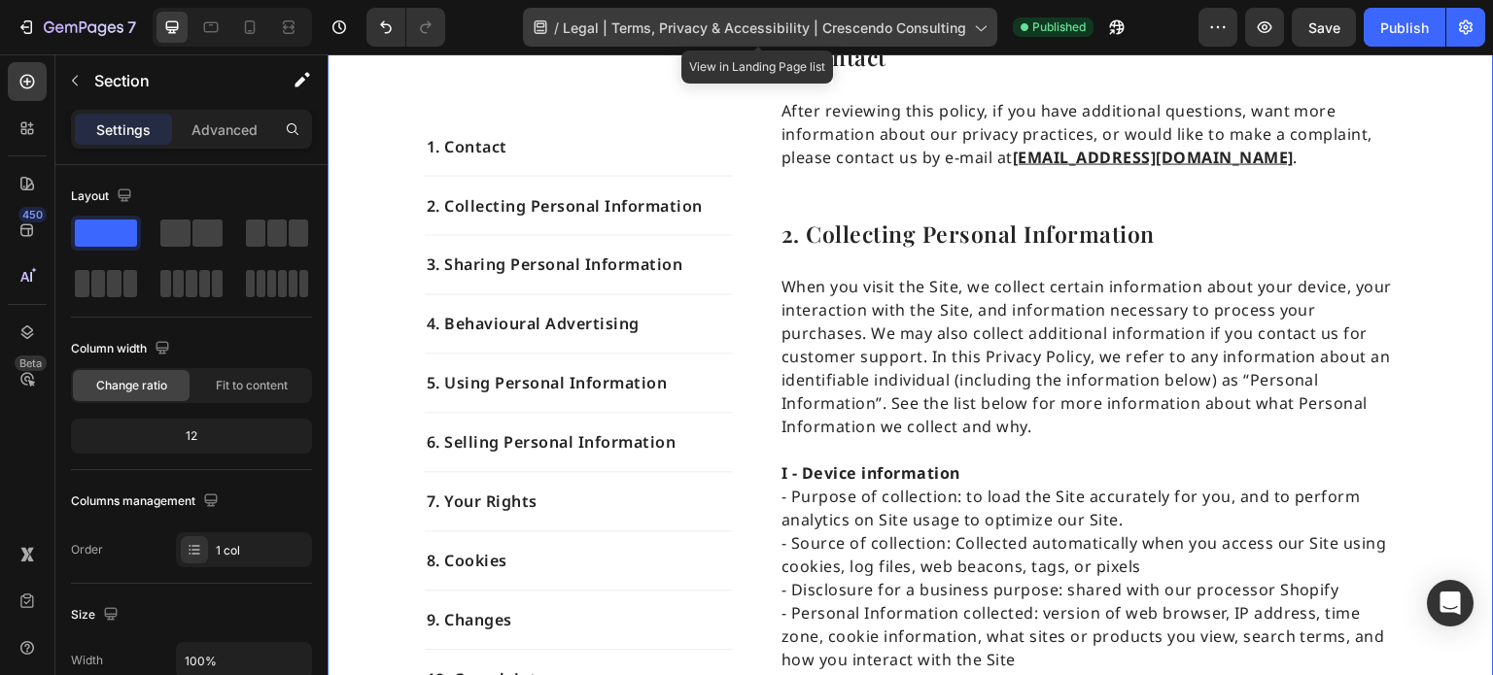
click at [586, 34] on span "Legal | Terms, Privacy & Accessibility | Crescendo Consulting" at bounding box center [764, 27] width 403 height 20
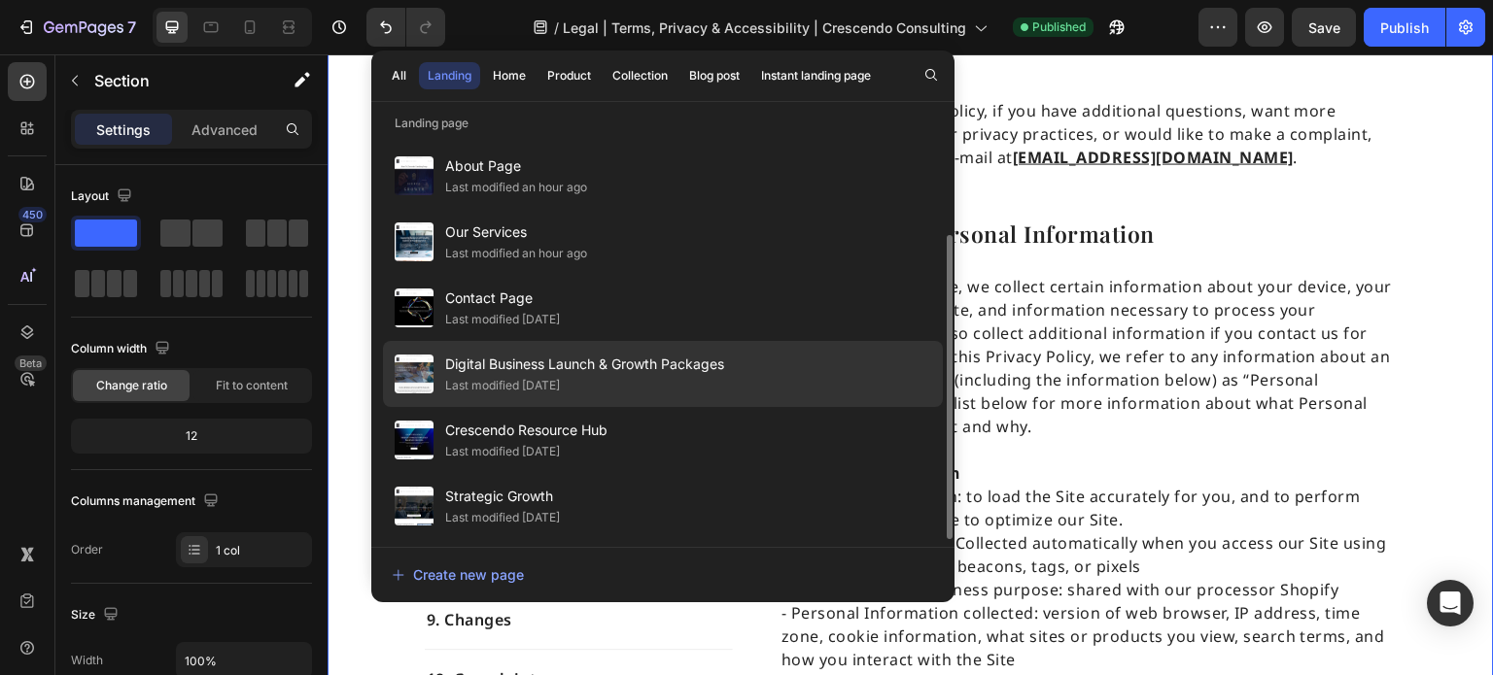
scroll to position [136, 0]
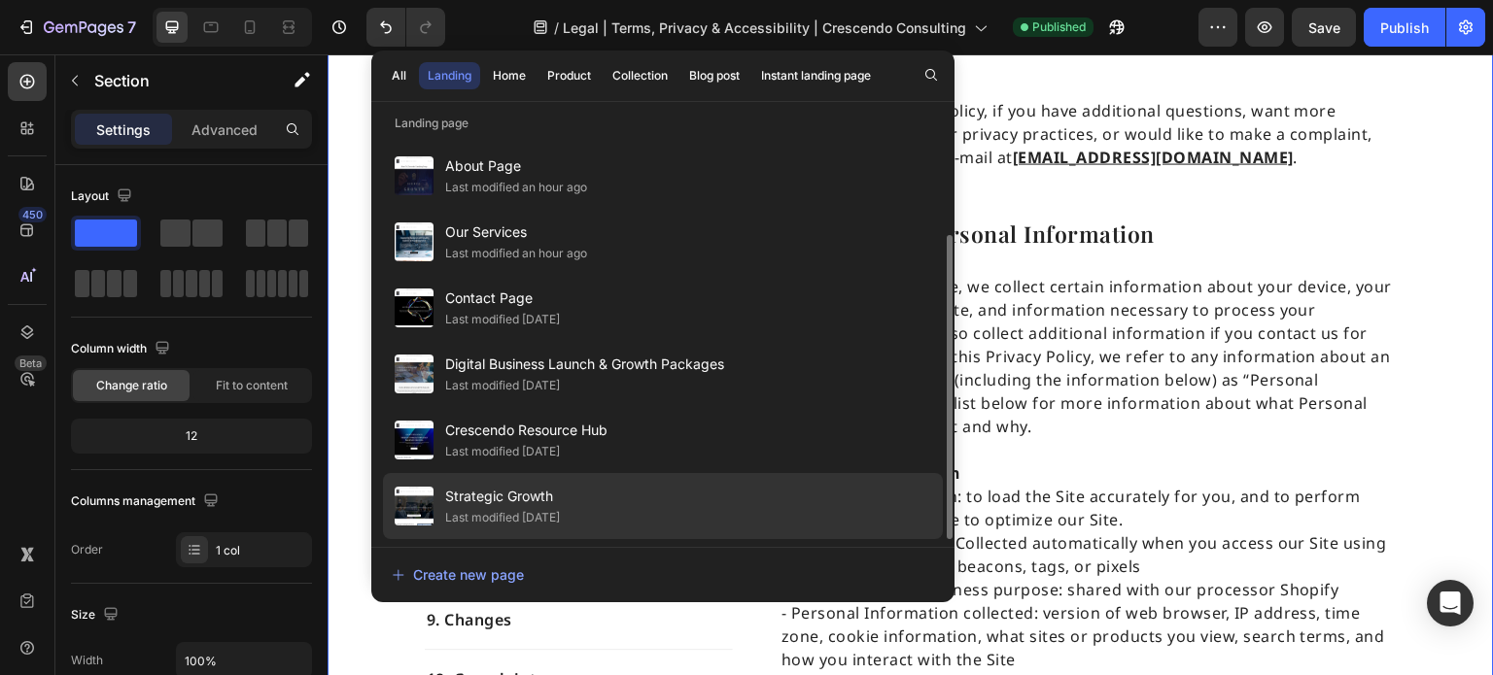
click at [522, 504] on span "Strategic Growth" at bounding box center [502, 496] width 115 height 23
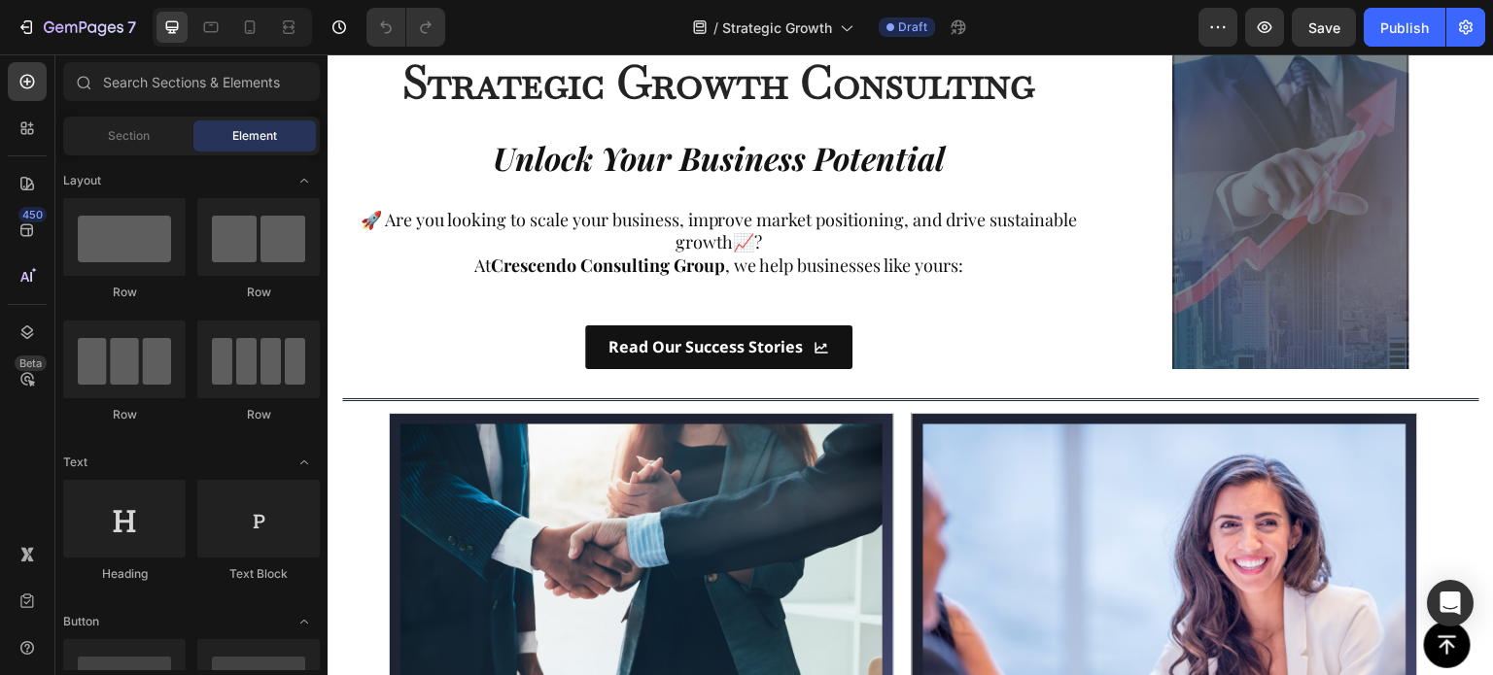
scroll to position [583, 0]
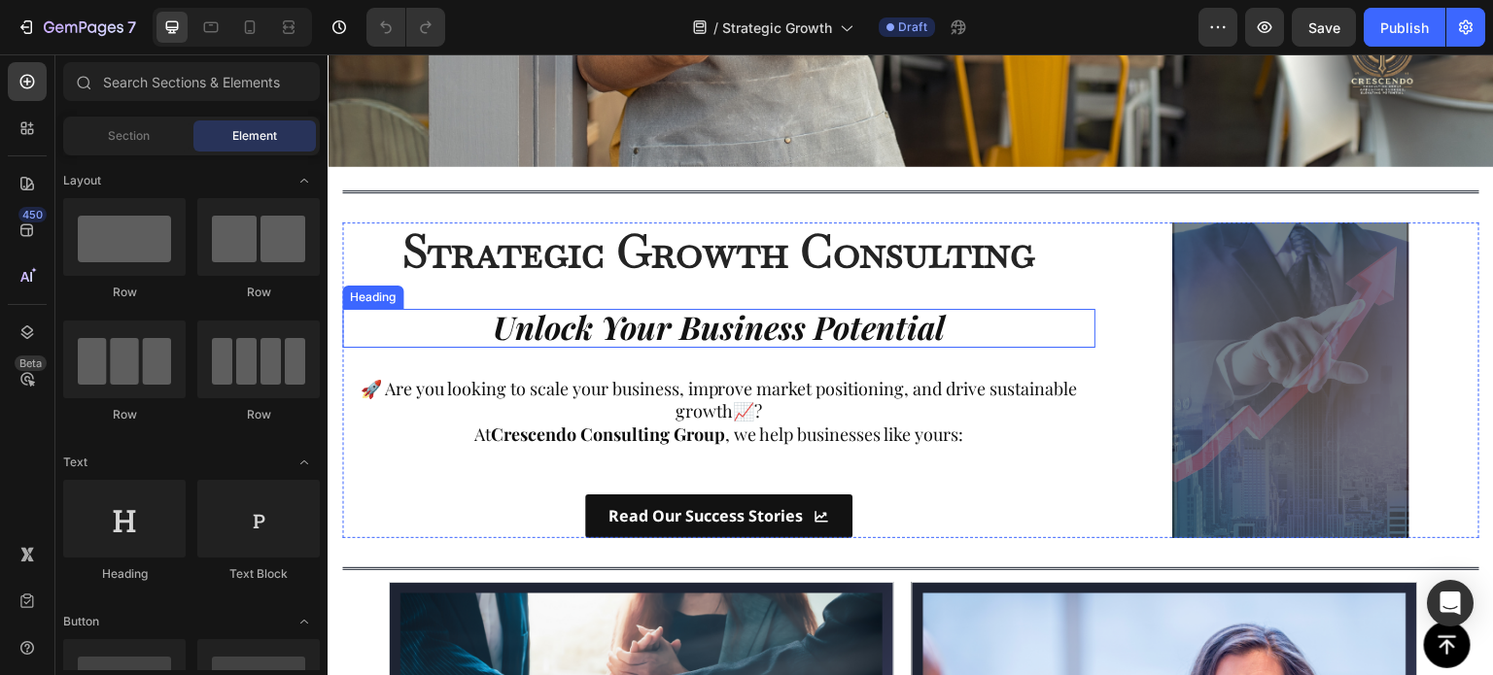
click at [698, 314] on strong "Unlock Your Business Potential" at bounding box center [719, 326] width 452 height 43
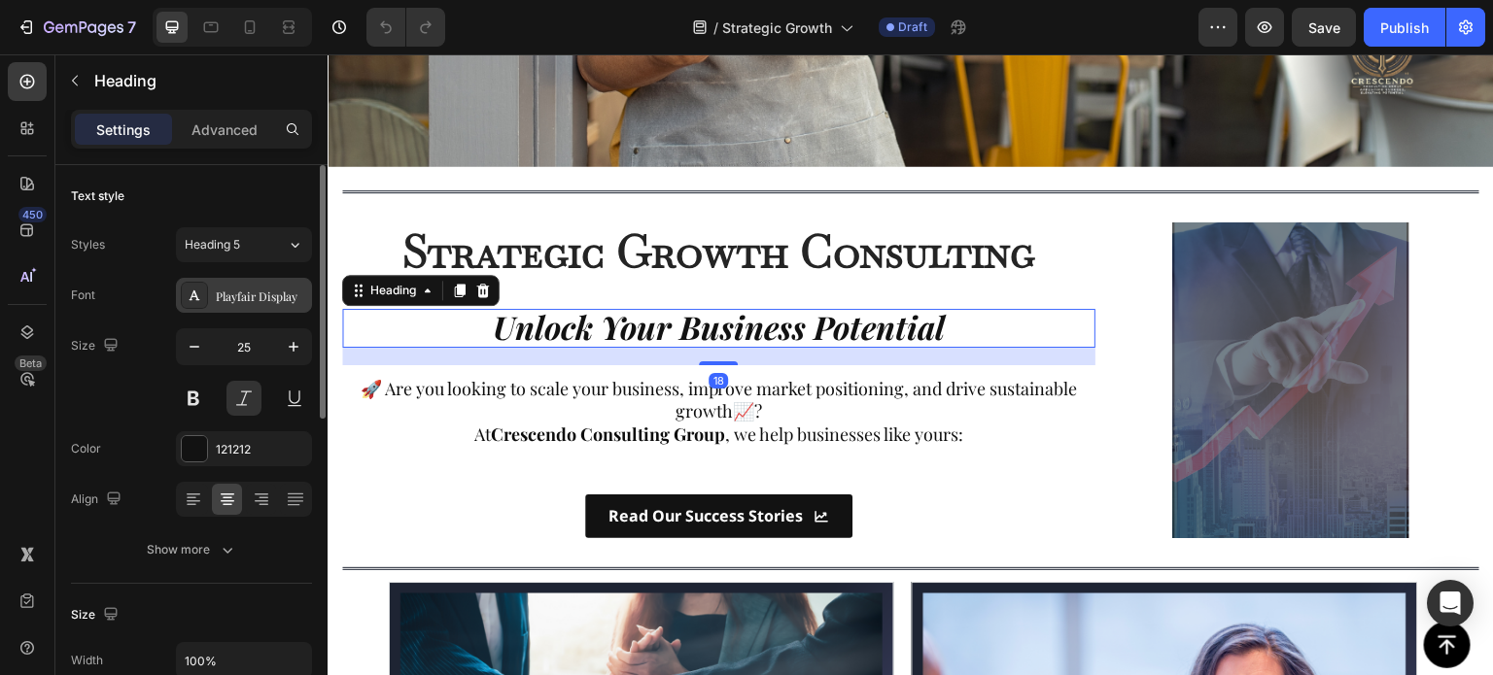
click at [266, 291] on div "Playfair Display" at bounding box center [261, 296] width 91 height 17
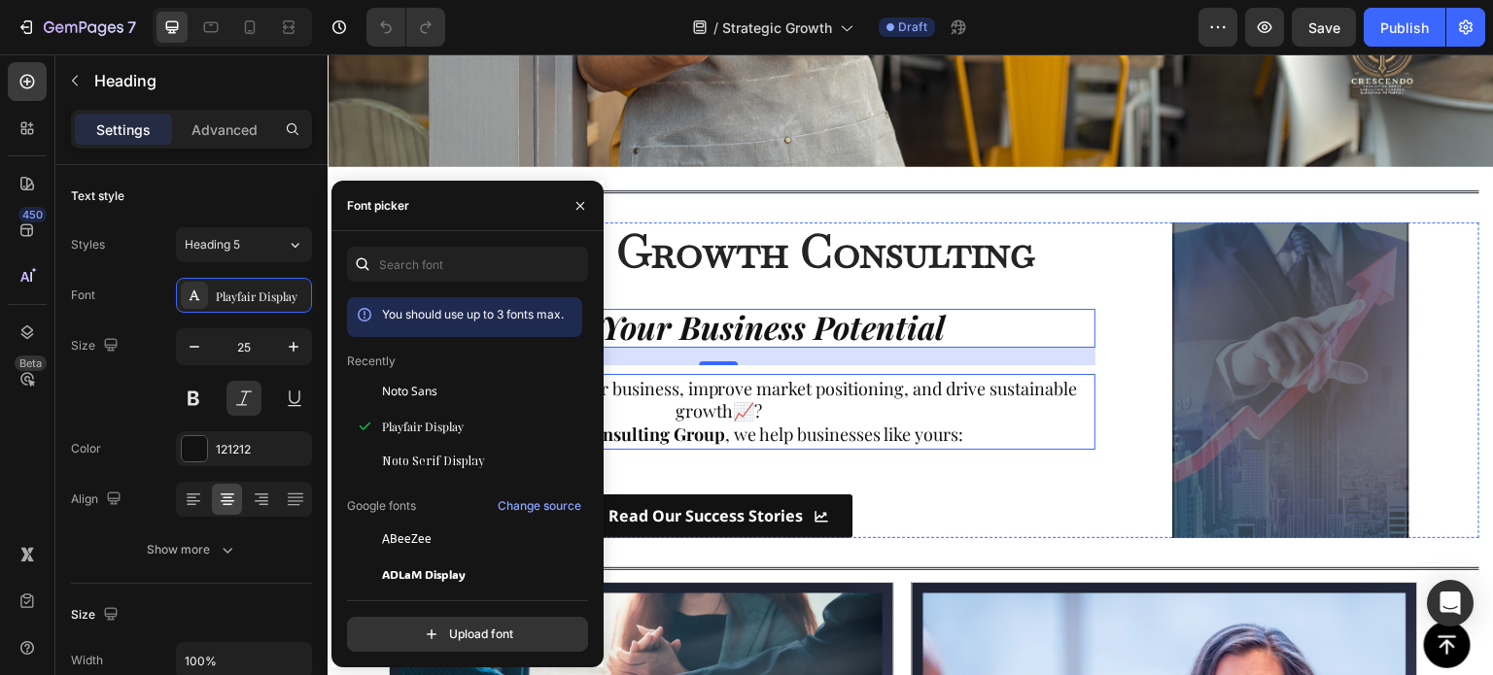
click at [785, 377] on span "🚀 Are you looking to scale your business, improve market positioning, and drive…" at bounding box center [718, 400] width 717 height 46
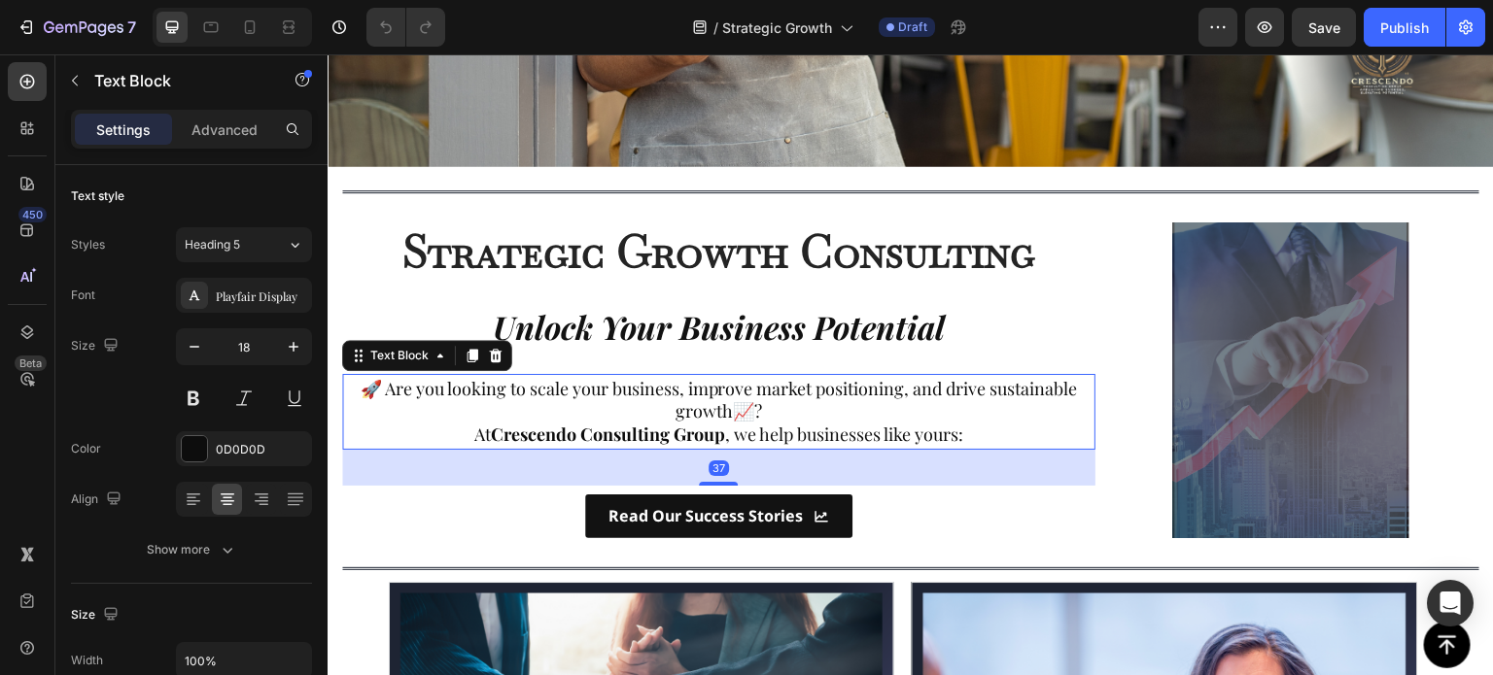
click at [609, 392] on p "🚀 Are you looking to scale your business, improve market positioning, and drive…" at bounding box center [718, 401] width 745 height 46
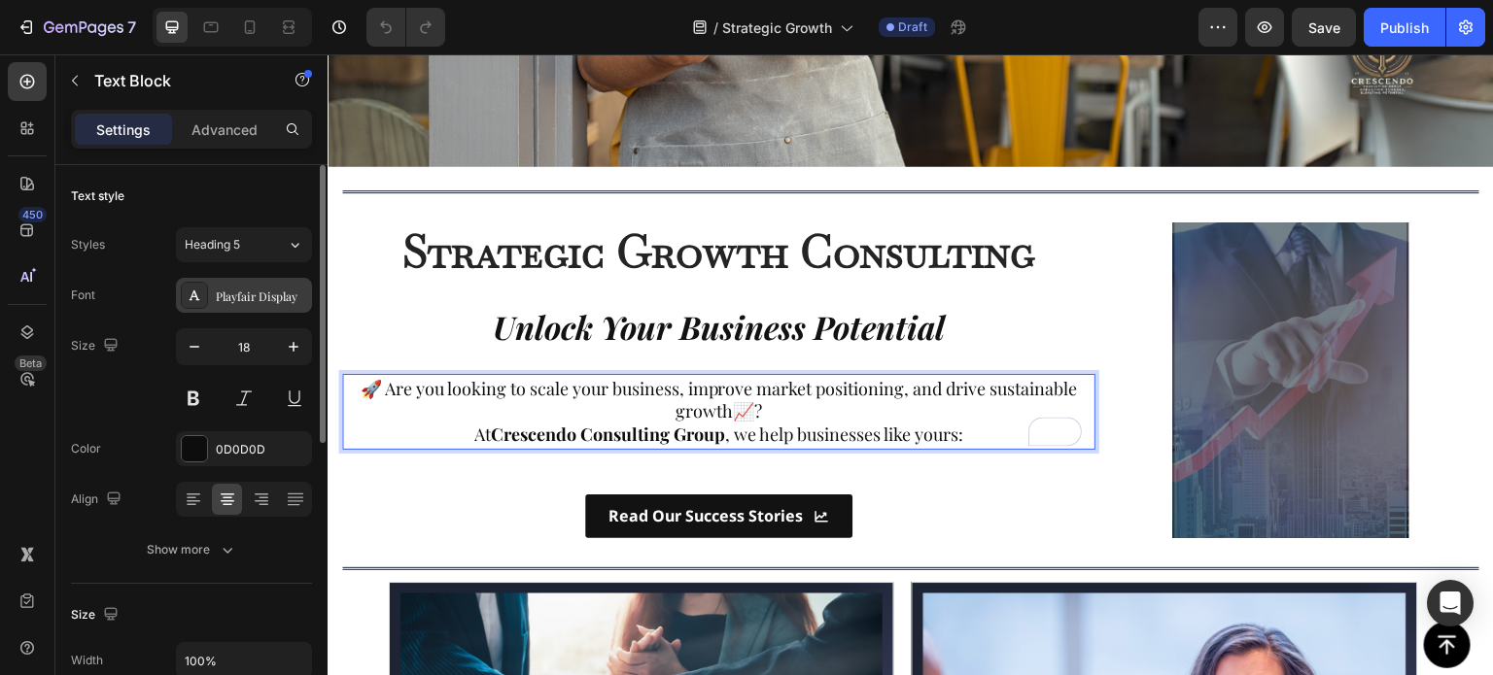
click at [251, 294] on div "Playfair Display" at bounding box center [261, 296] width 91 height 17
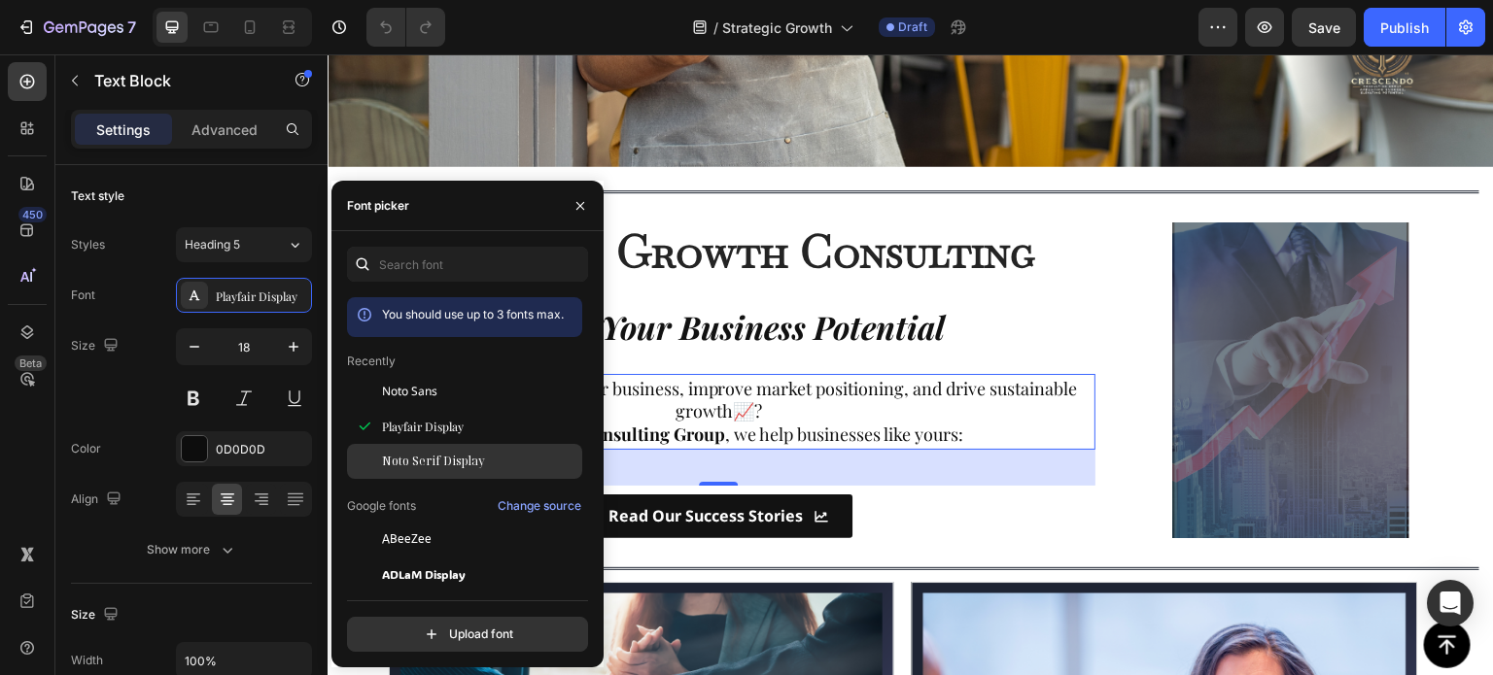
click at [419, 466] on span "Noto Serif Display" at bounding box center [433, 461] width 103 height 17
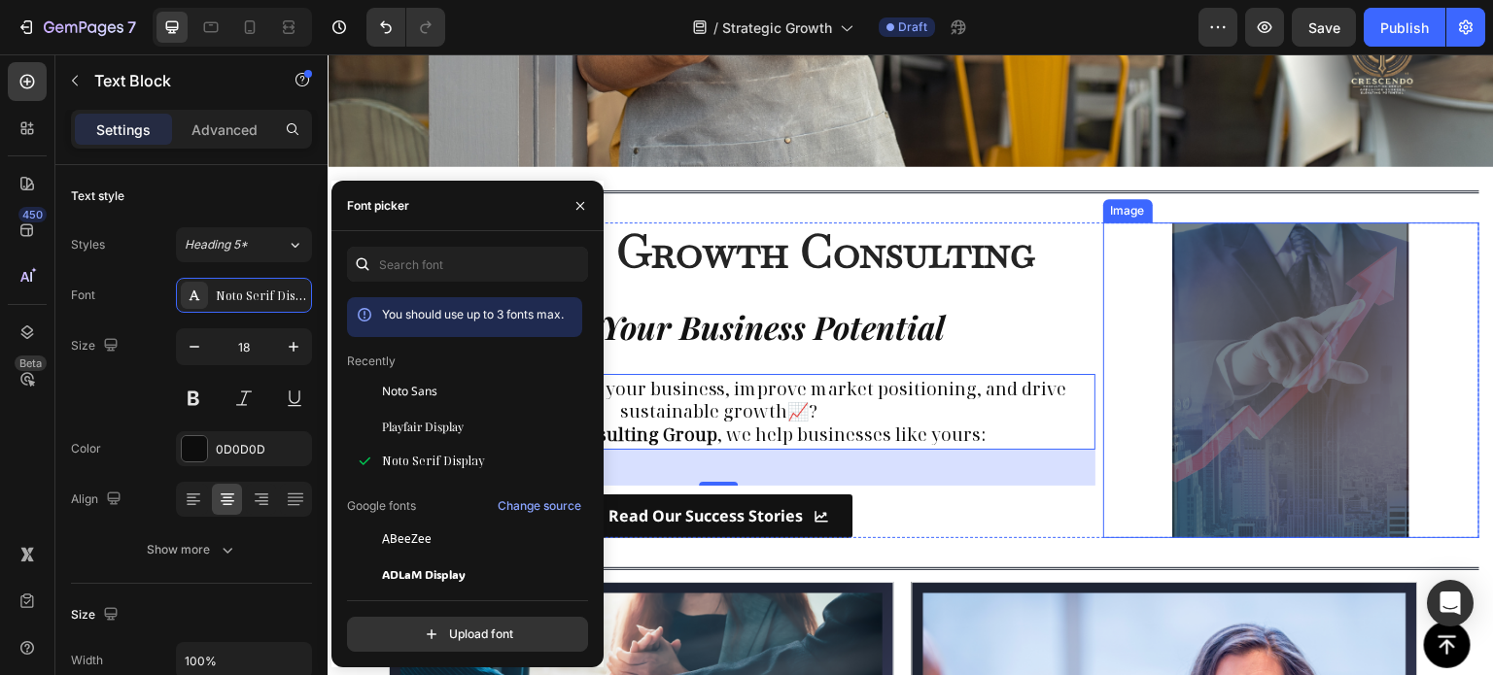
click at [1088, 321] on div "Image Strategic Growth Consulting Heading Unlock Your Business Potential Headin…" at bounding box center [910, 381] width 1137 height 316
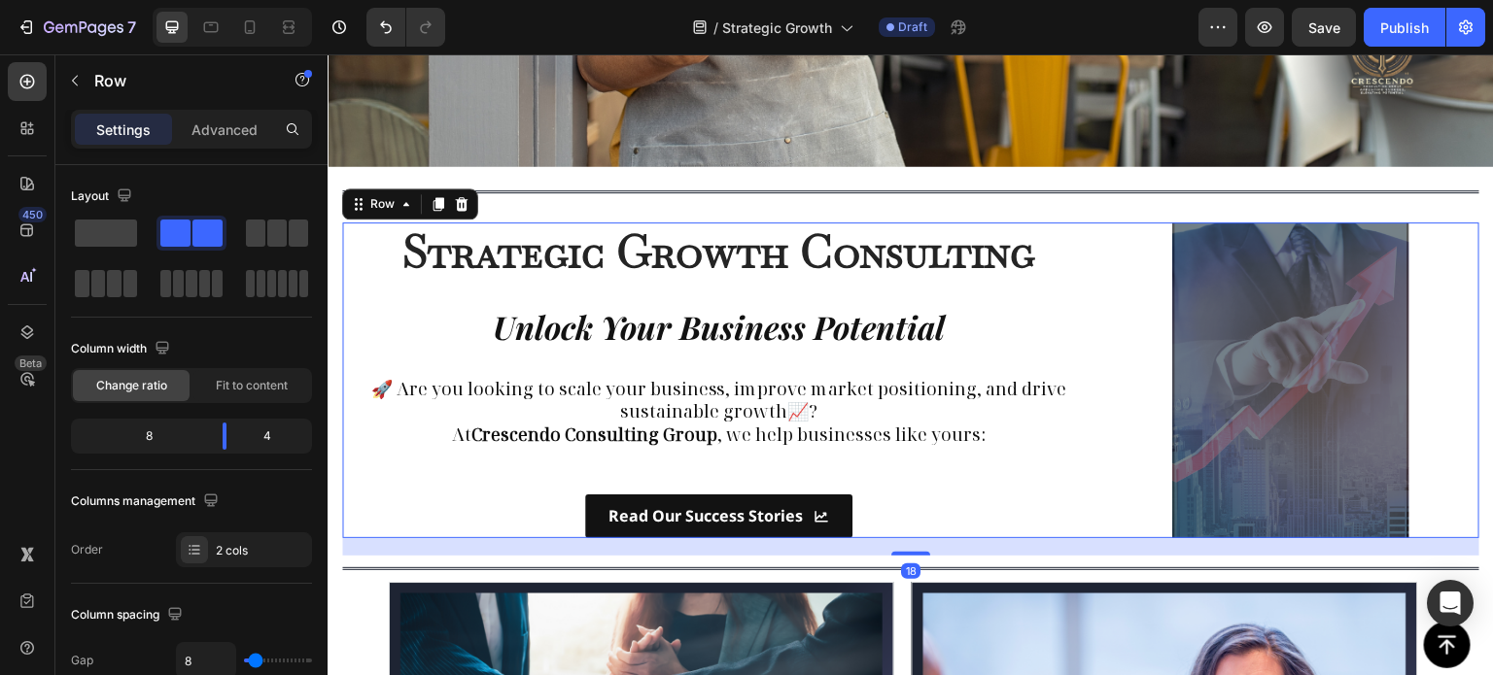
click at [917, 340] on div "Strategic Growth Consulting Heading Unlock Your Business Potential Heading 🚀 Ar…" at bounding box center [718, 381] width 753 height 316
click at [838, 314] on strong "Unlock Your Business Potential" at bounding box center [719, 326] width 452 height 43
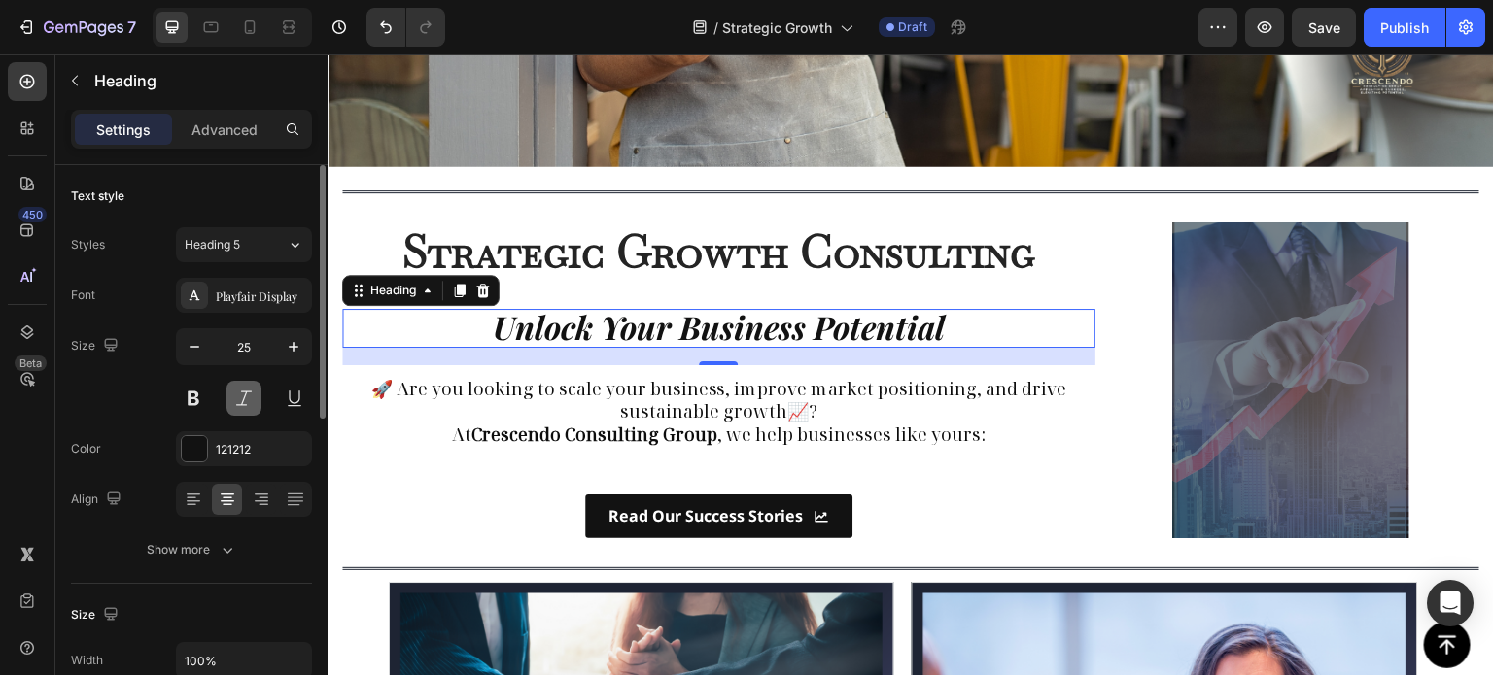
click at [238, 400] on button at bounding box center [243, 398] width 35 height 35
click at [200, 350] on icon "button" at bounding box center [194, 346] width 19 height 19
type input "23"
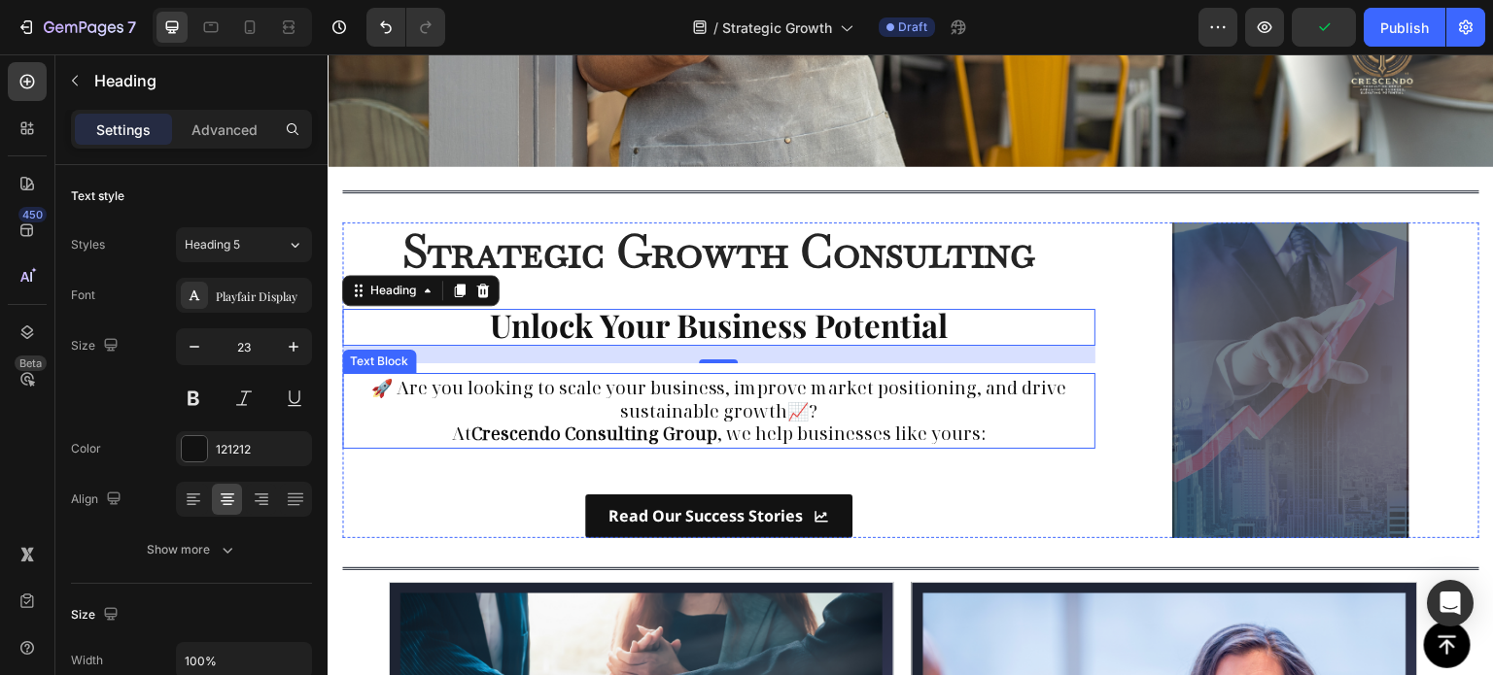
click at [1013, 400] on p "🚀 Are you looking to scale your business, improve market positioning, and drive…" at bounding box center [718, 400] width 745 height 46
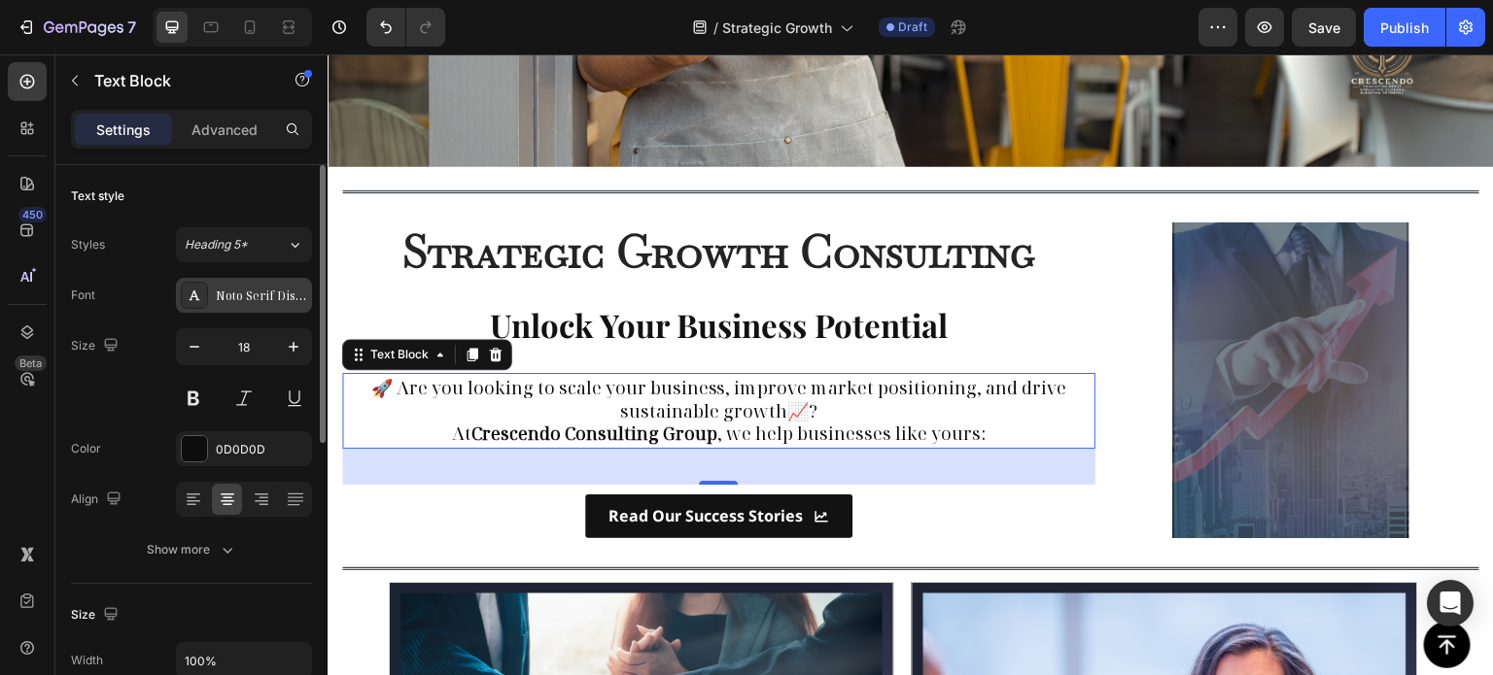
click at [216, 300] on div "Noto Serif Display" at bounding box center [261, 296] width 91 height 17
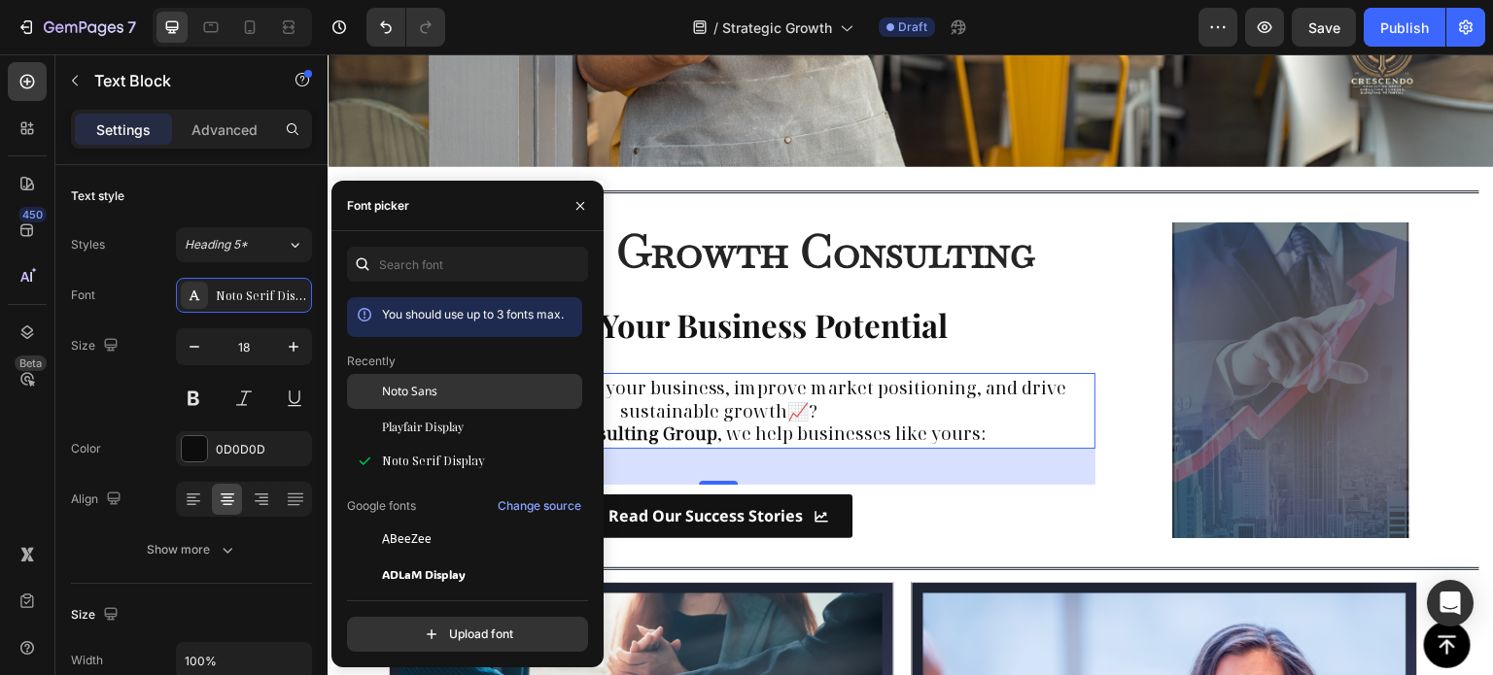
click at [419, 396] on span "Noto Sans" at bounding box center [409, 391] width 55 height 17
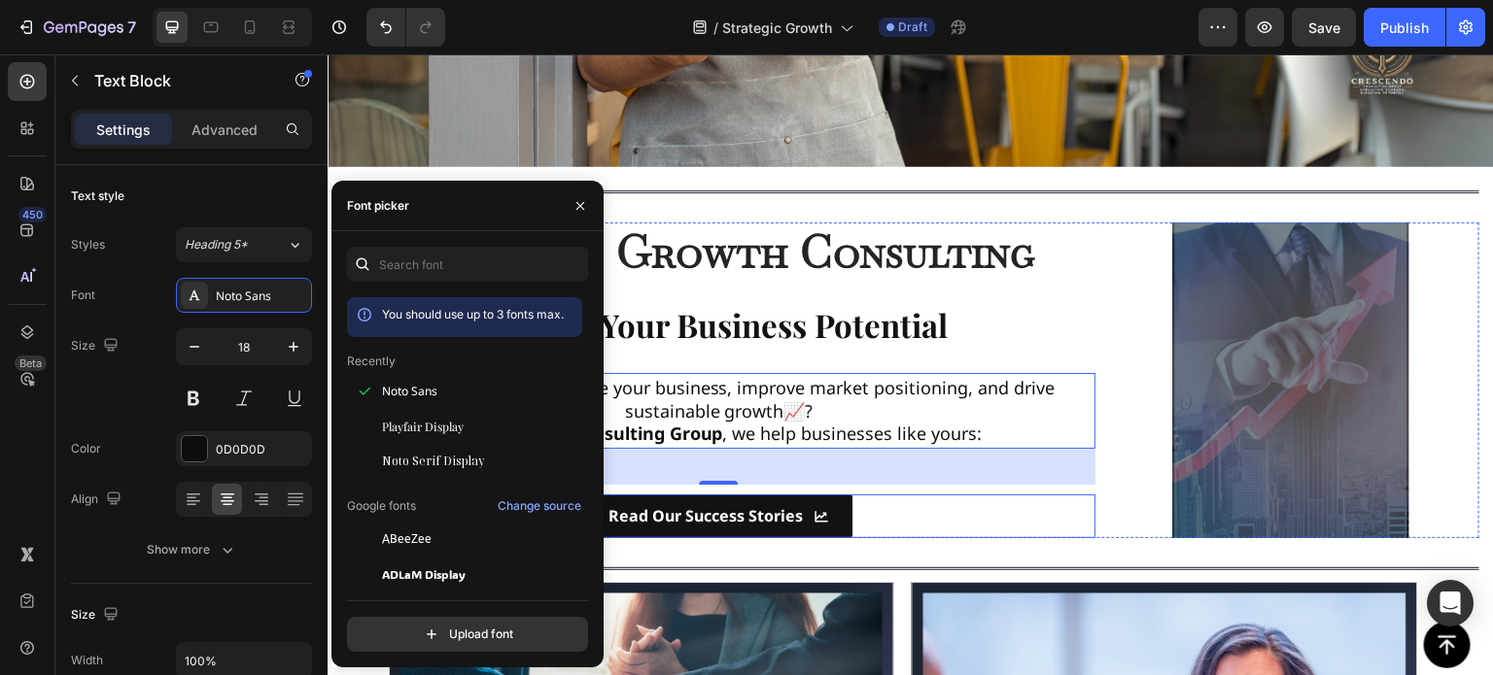
click at [926, 517] on div "Read Our Success Stories Button" at bounding box center [718, 517] width 753 height 44
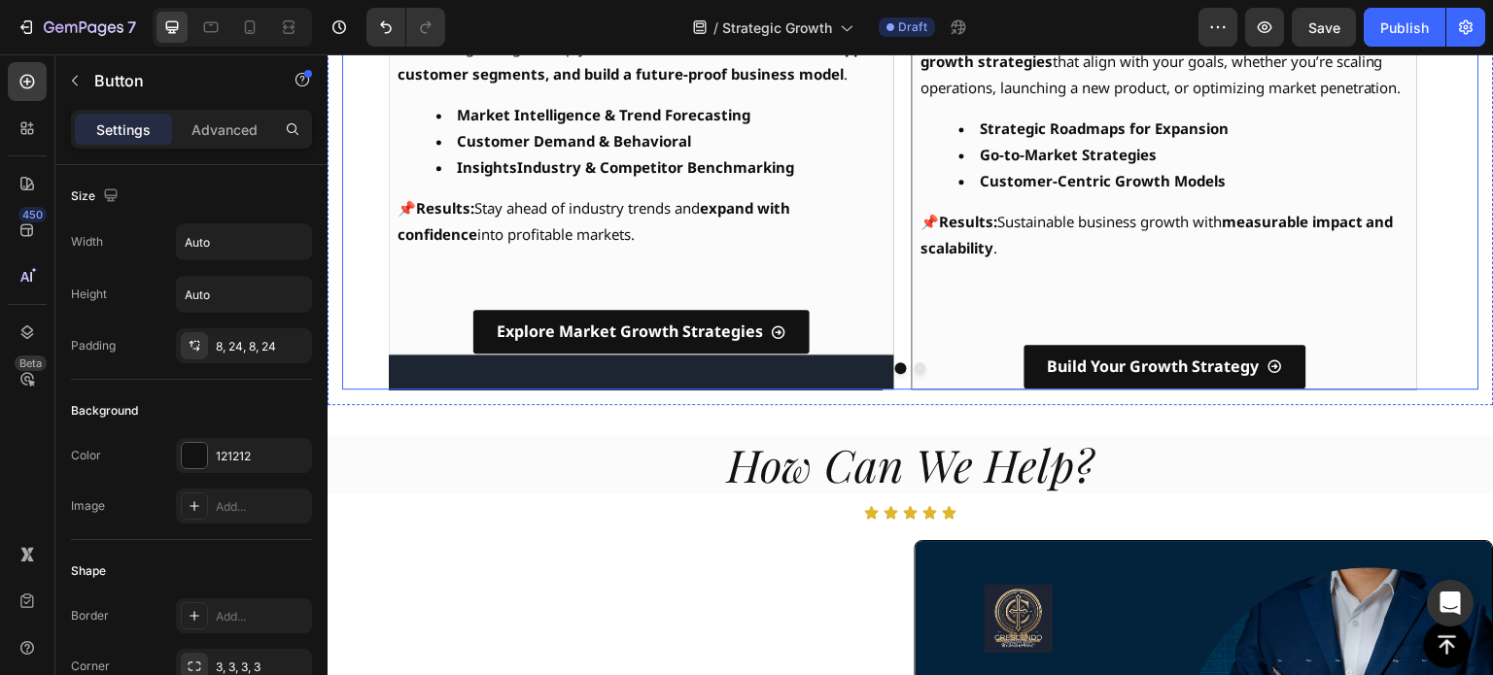
scroll to position [1847, 0]
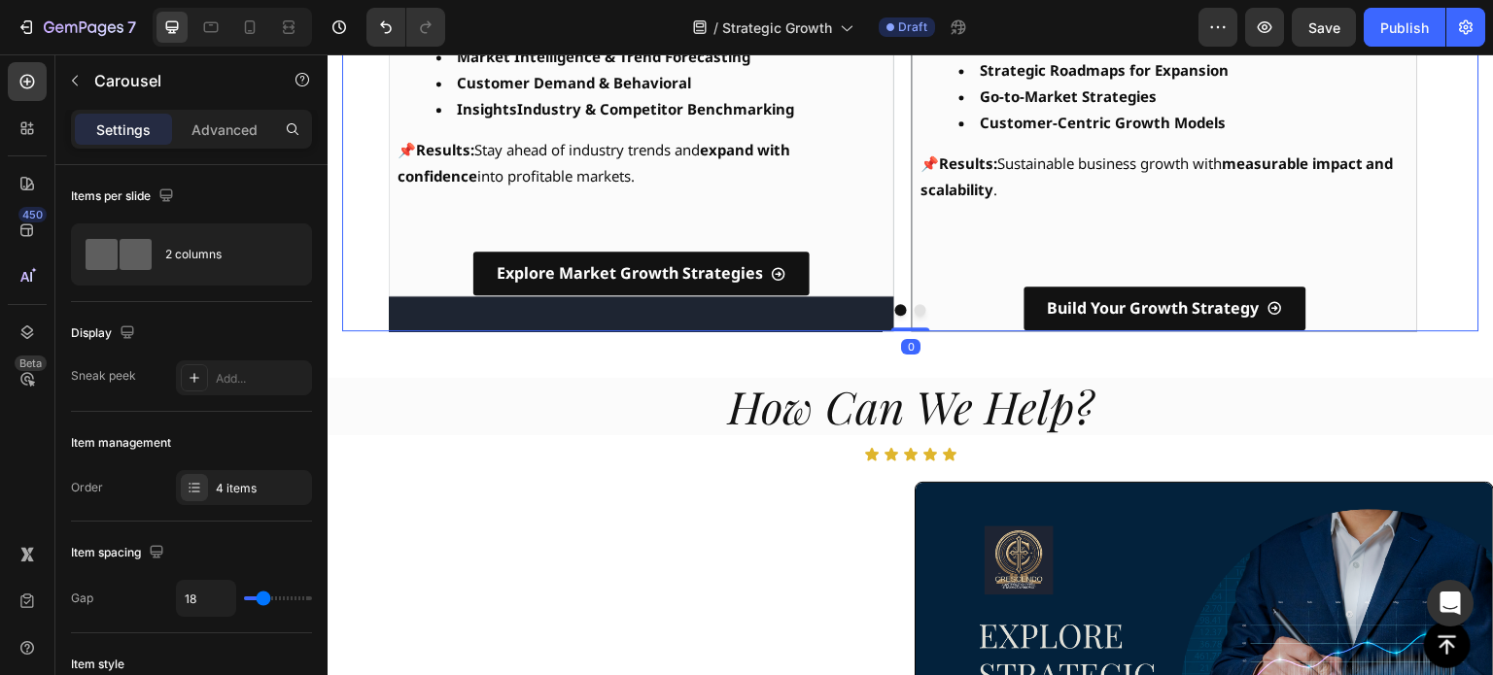
click at [896, 304] on button "Dot" at bounding box center [901, 310] width 12 height 12
click at [895, 304] on button "Dot" at bounding box center [901, 310] width 12 height 12
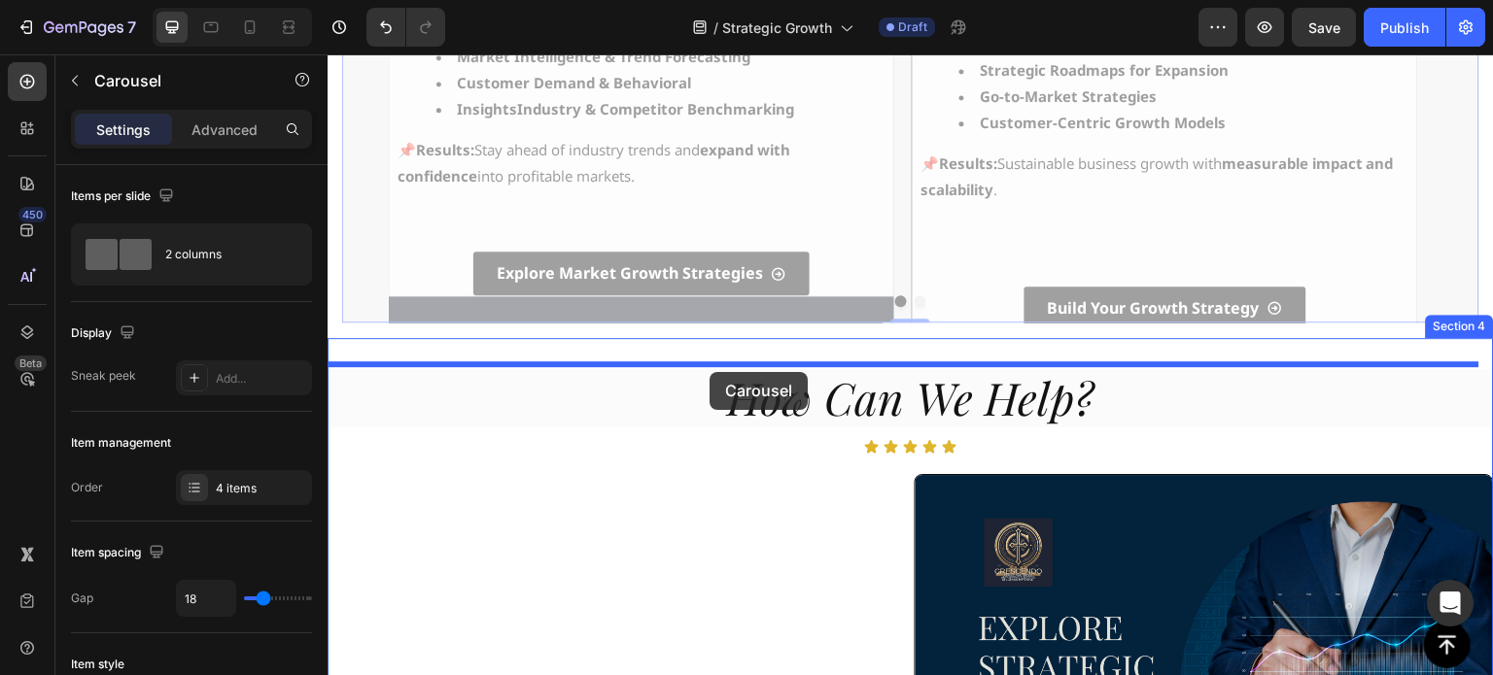
drag, startPoint x: 893, startPoint y: 297, endPoint x: 709, endPoint y: 372, distance: 198.4
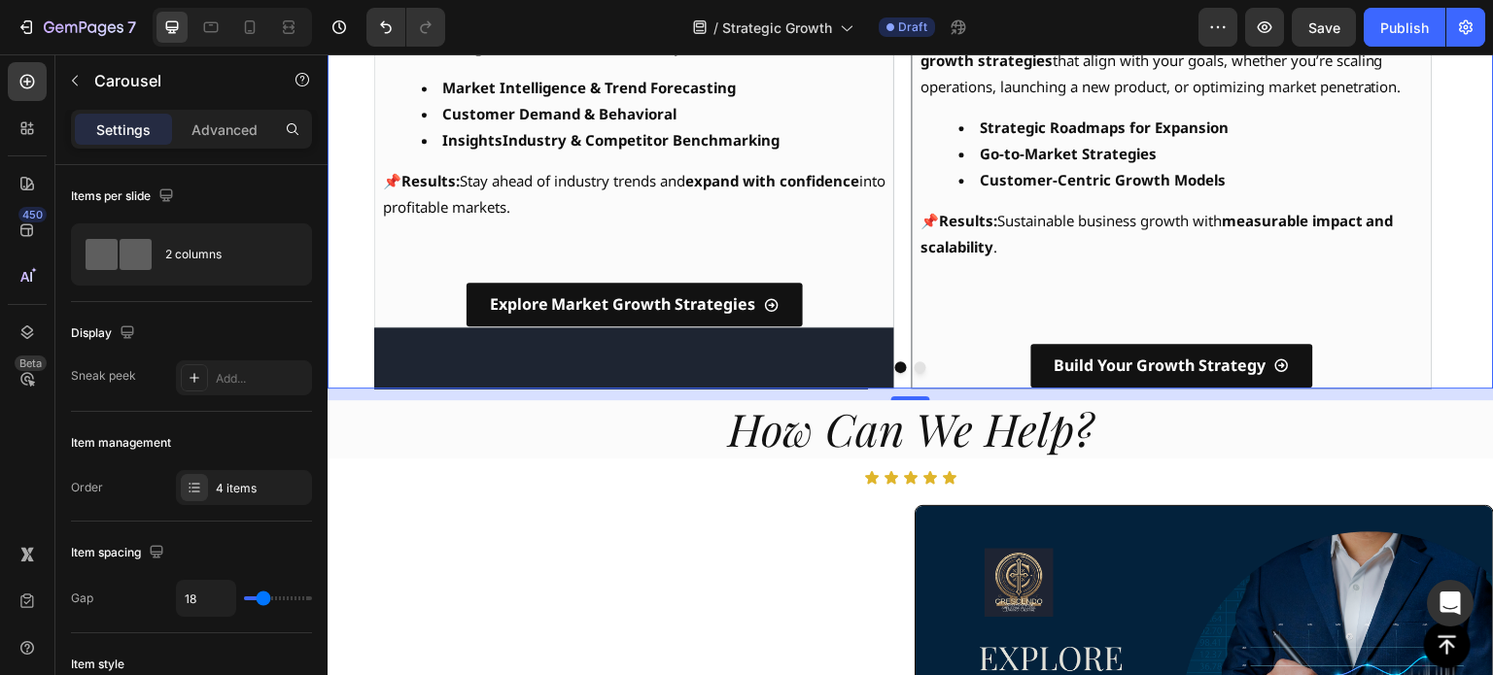
click at [896, 362] on button "Dot" at bounding box center [901, 368] width 12 height 12
click at [916, 362] on button "Dot" at bounding box center [921, 368] width 12 height 12
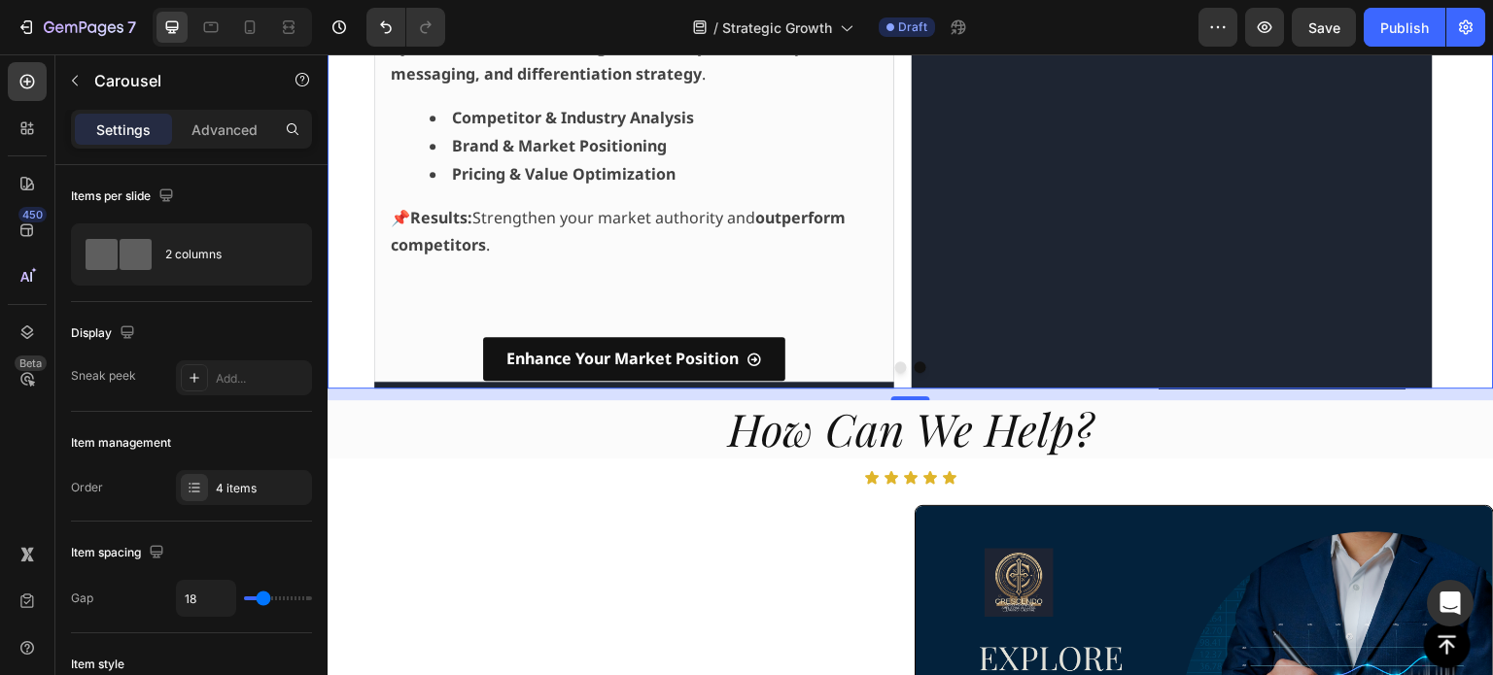
click at [915, 362] on button "Dot" at bounding box center [921, 368] width 12 height 12
click at [895, 362] on button "Dot" at bounding box center [901, 368] width 12 height 12
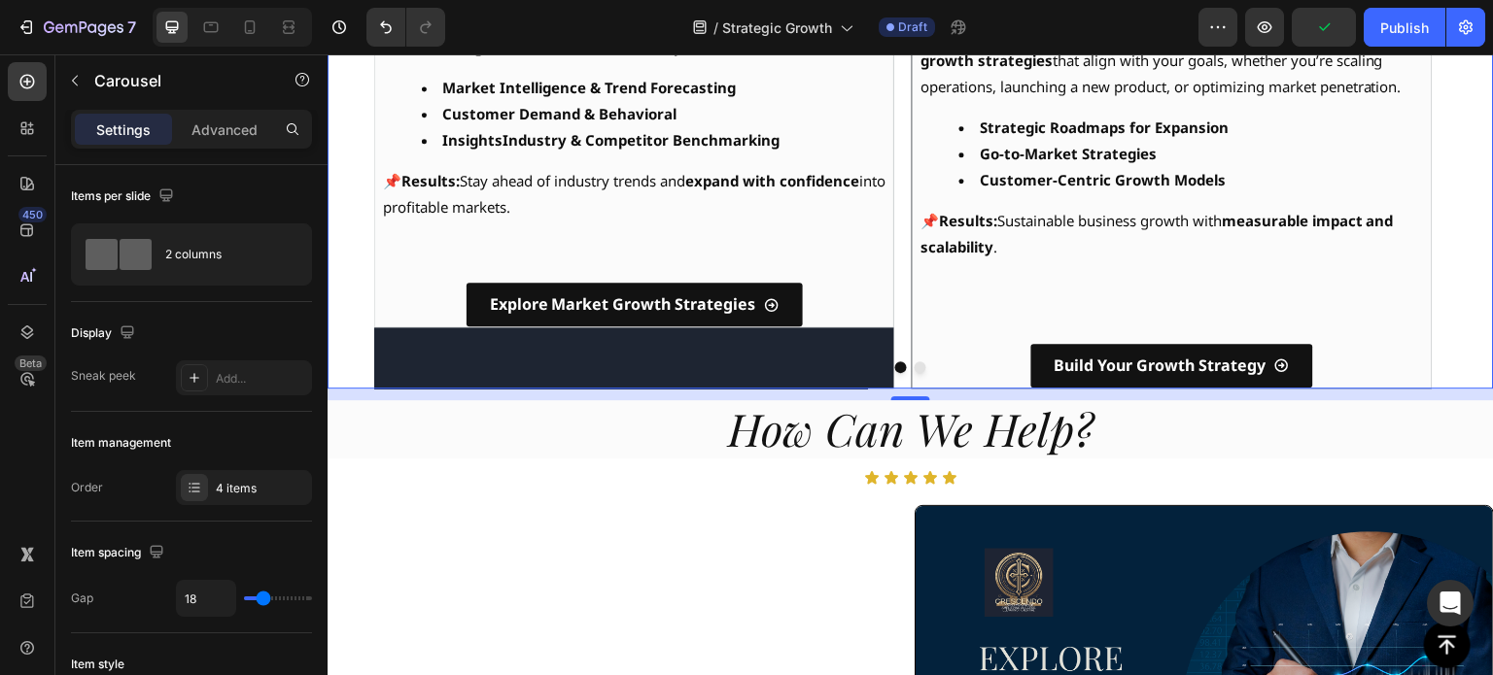
click at [915, 362] on button "Dot" at bounding box center [921, 368] width 12 height 12
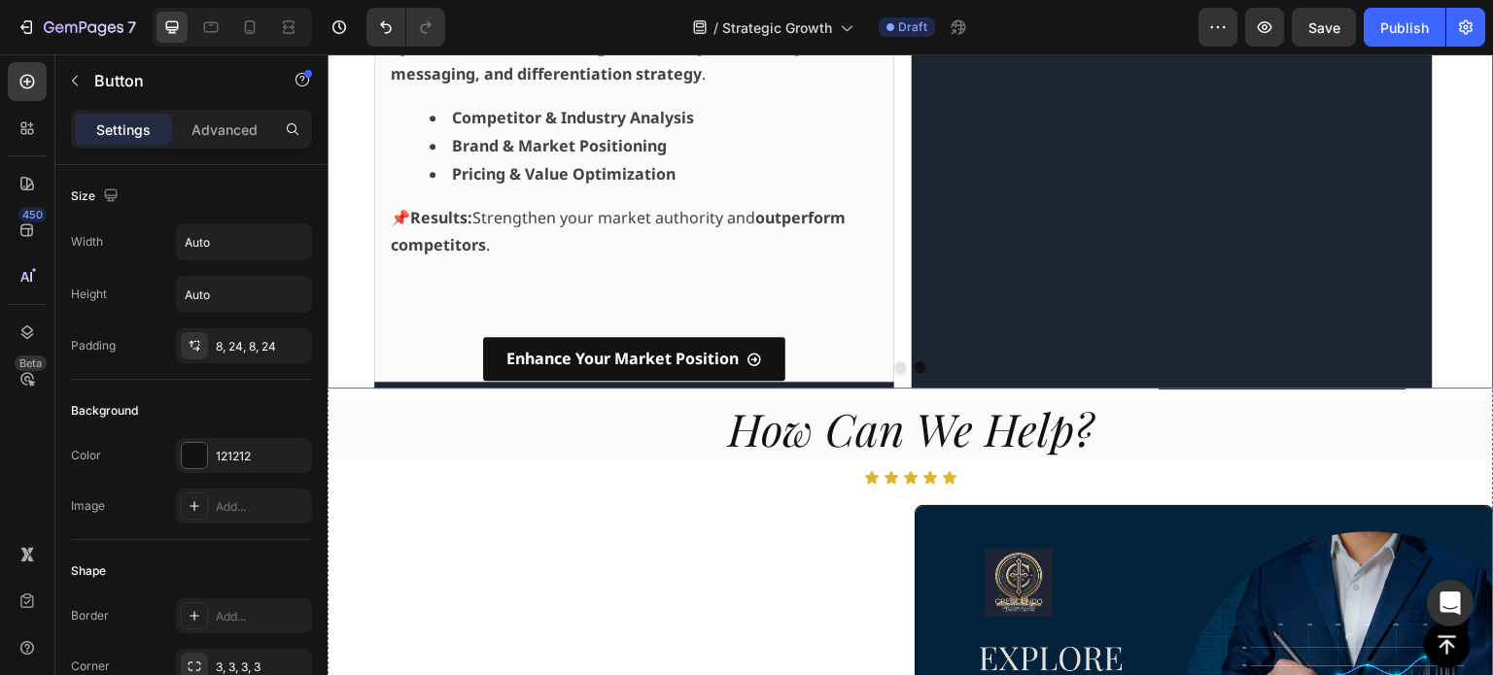
click at [1067, 362] on div at bounding box center [911, 368] width 1166 height 12
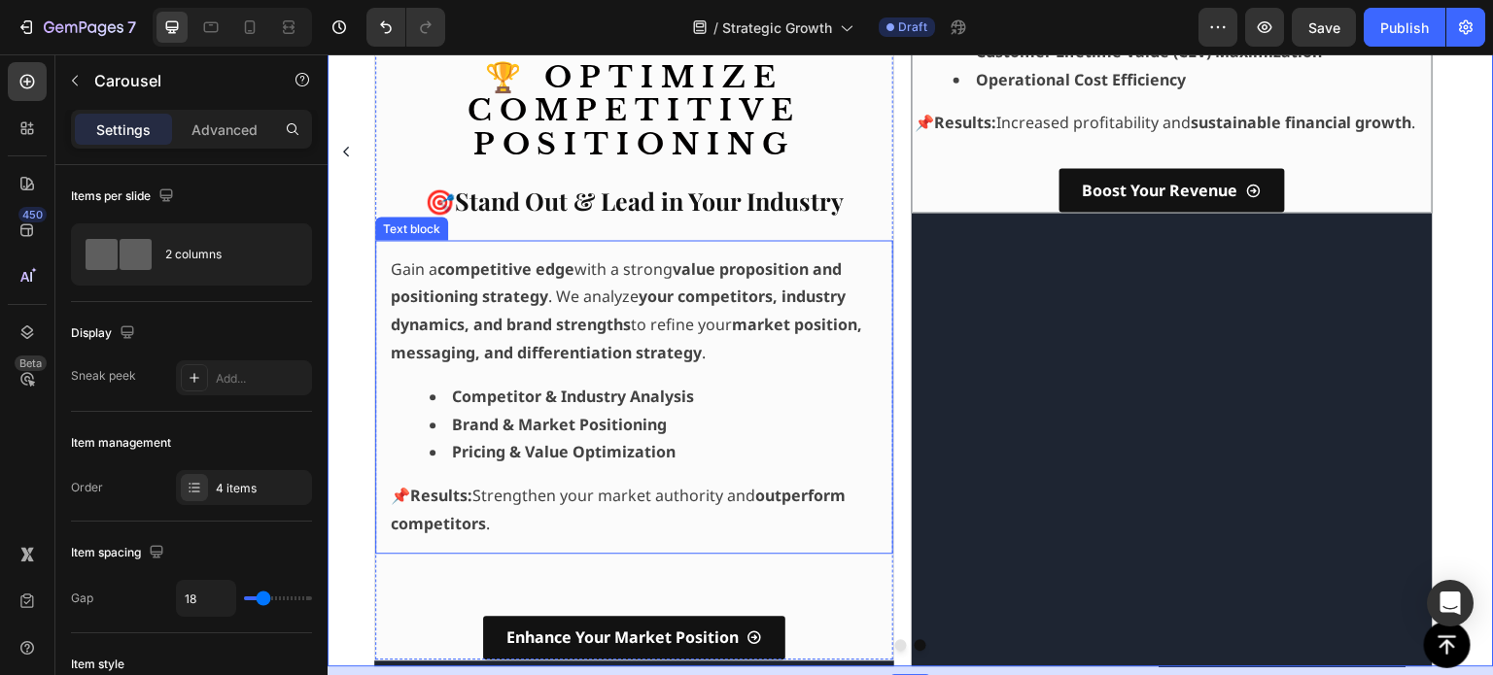
scroll to position [1555, 0]
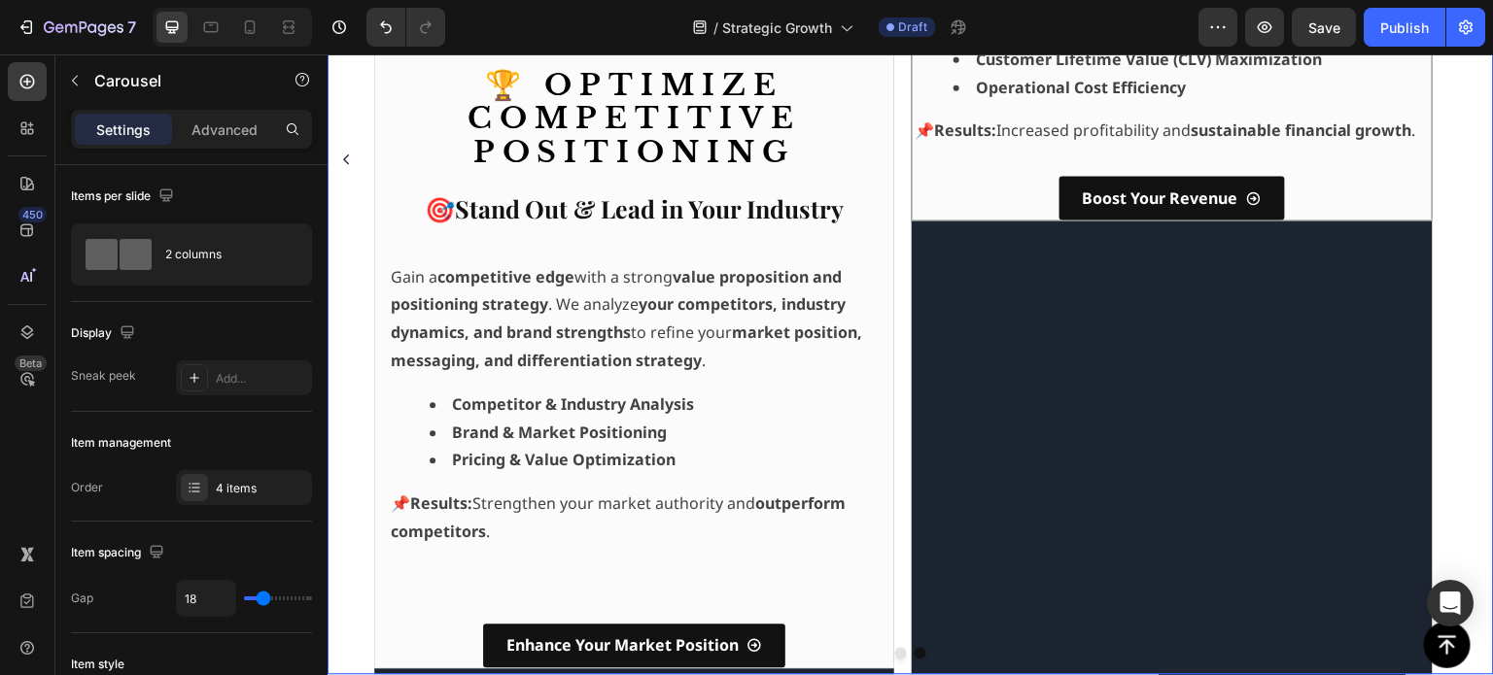
click at [353, 159] on button "Carousel Back Arrow" at bounding box center [345, 159] width 31 height 31
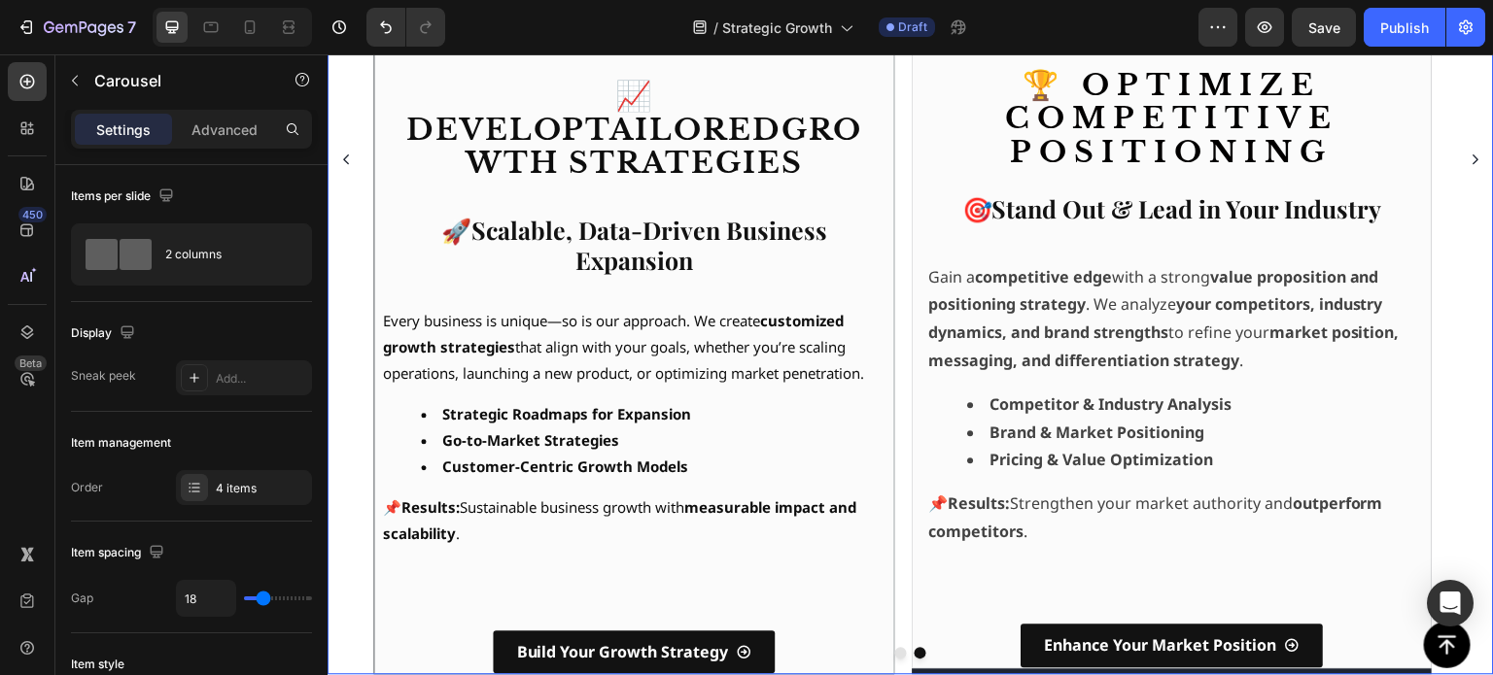
click at [336, 162] on button "Carousel Back Arrow" at bounding box center [345, 159] width 31 height 31
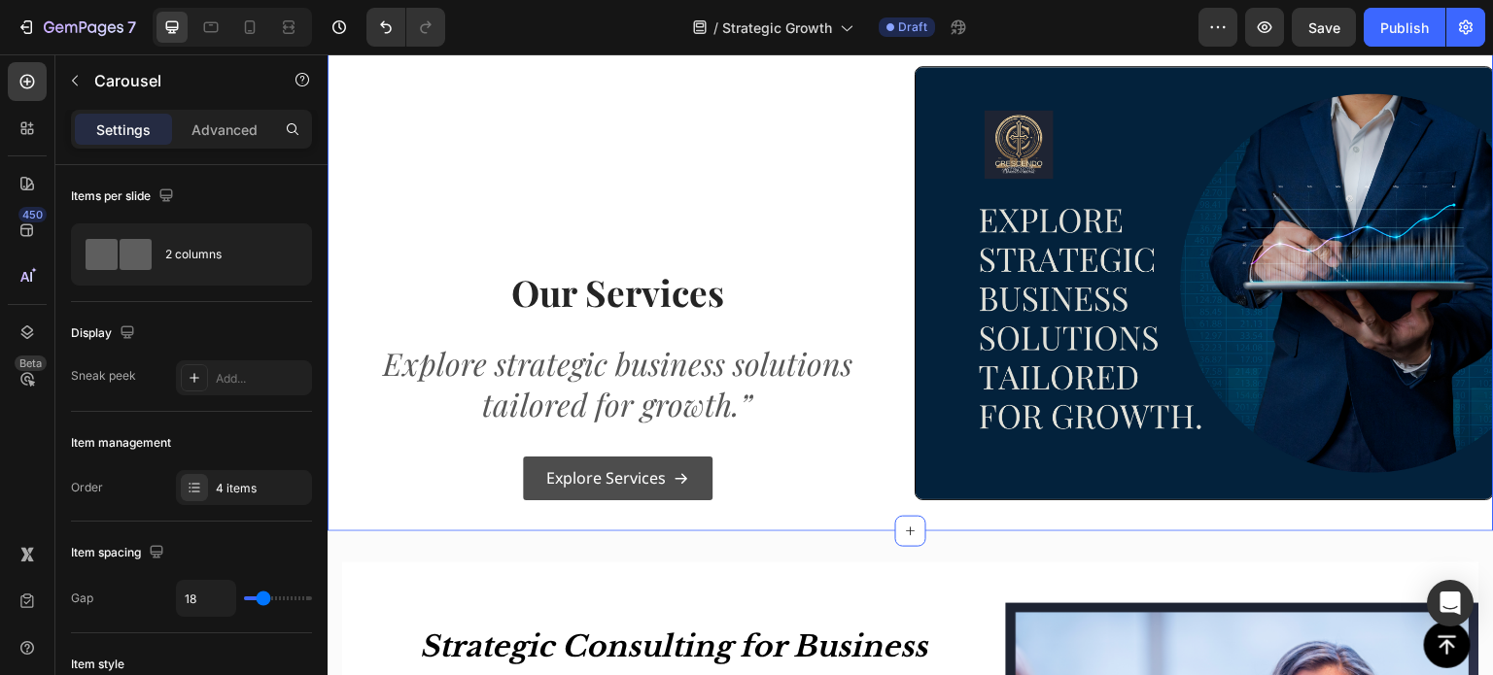
scroll to position [2333, 0]
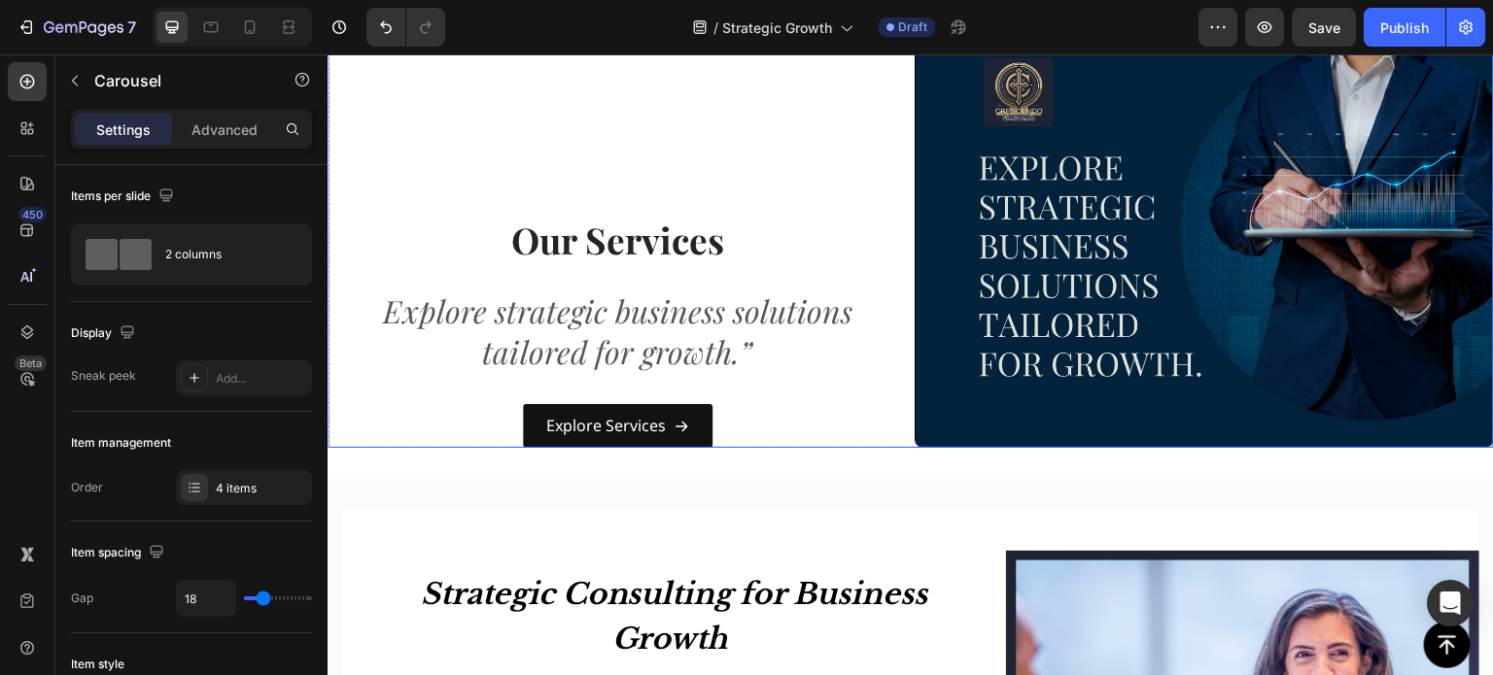
click at [650, 146] on div "Our Services Heading Explore strategic business solutions tailored for growth.”…" at bounding box center [617, 231] width 579 height 434
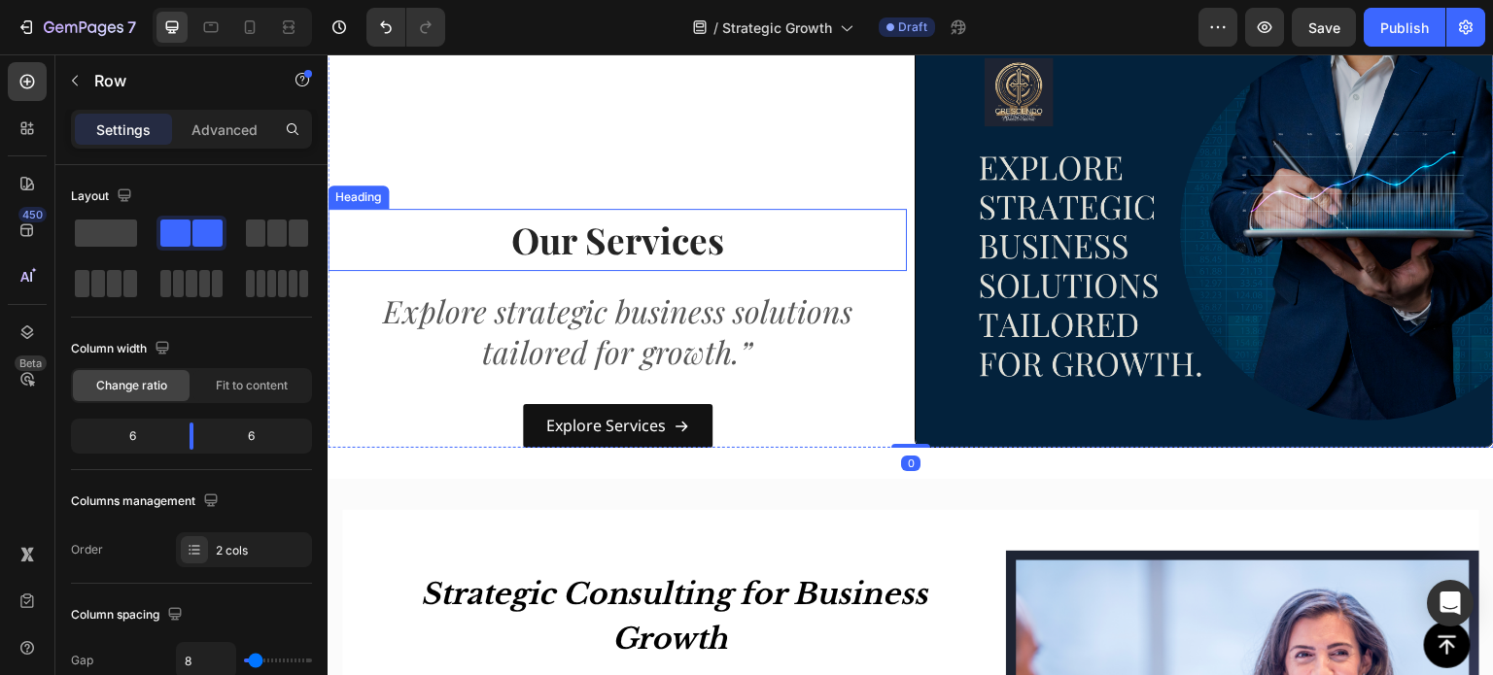
scroll to position [2138, 0]
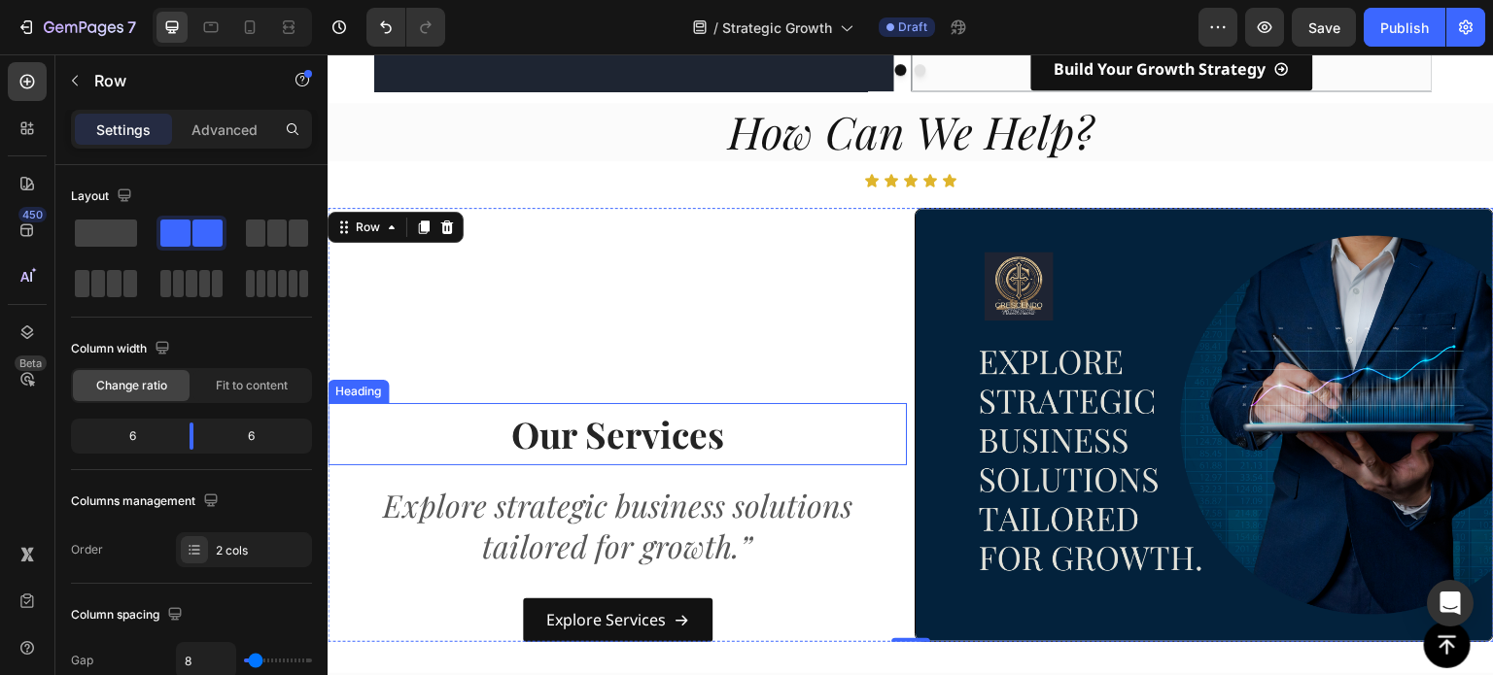
click at [363, 383] on div "Heading" at bounding box center [357, 391] width 53 height 17
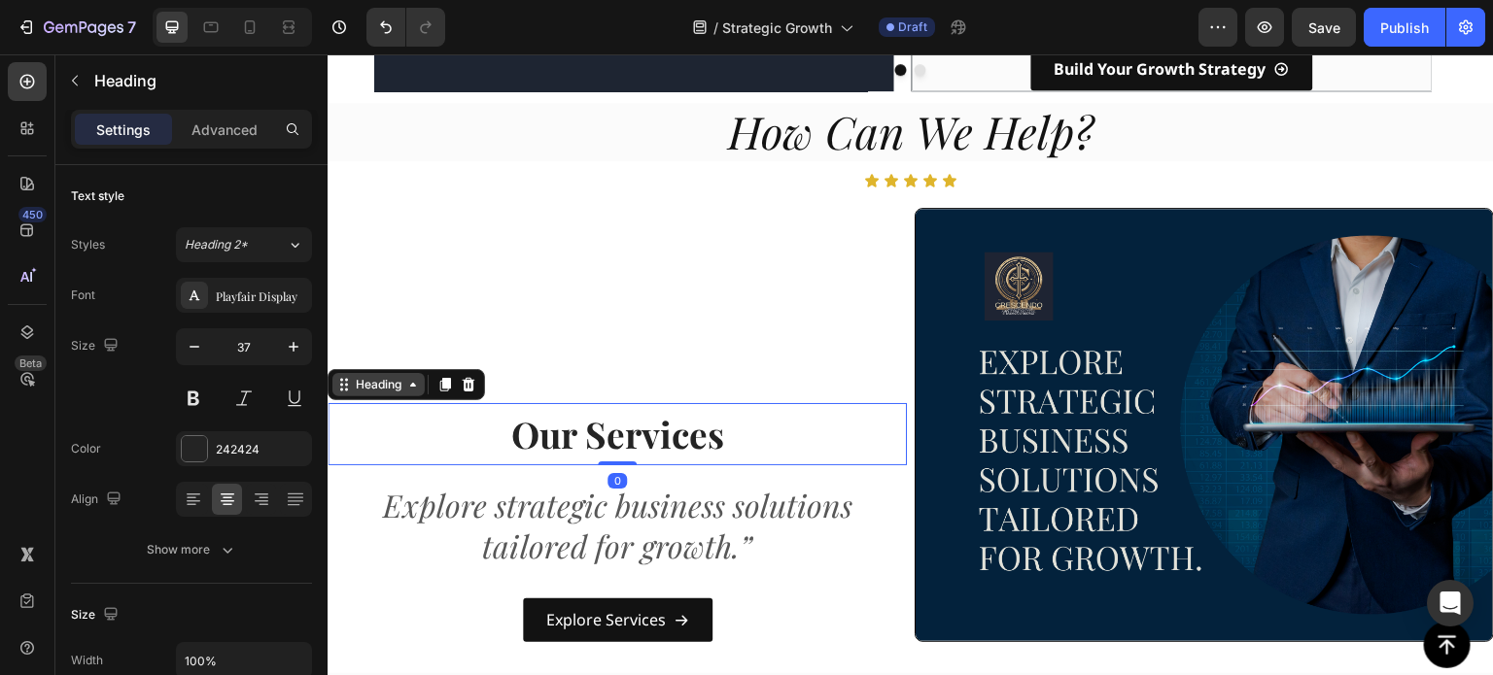
click at [398, 381] on div "Heading" at bounding box center [378, 384] width 92 height 23
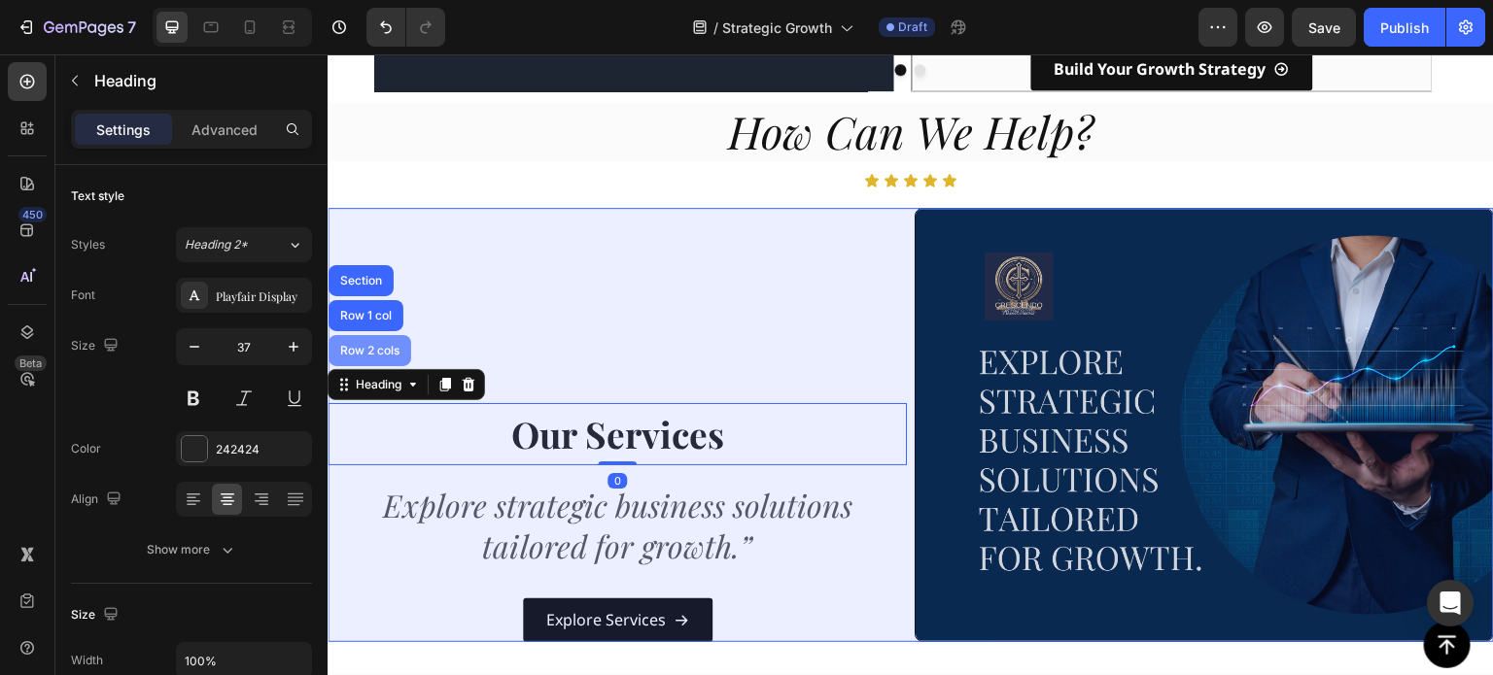
click at [377, 346] on div "Row 2 cols" at bounding box center [370, 350] width 83 height 31
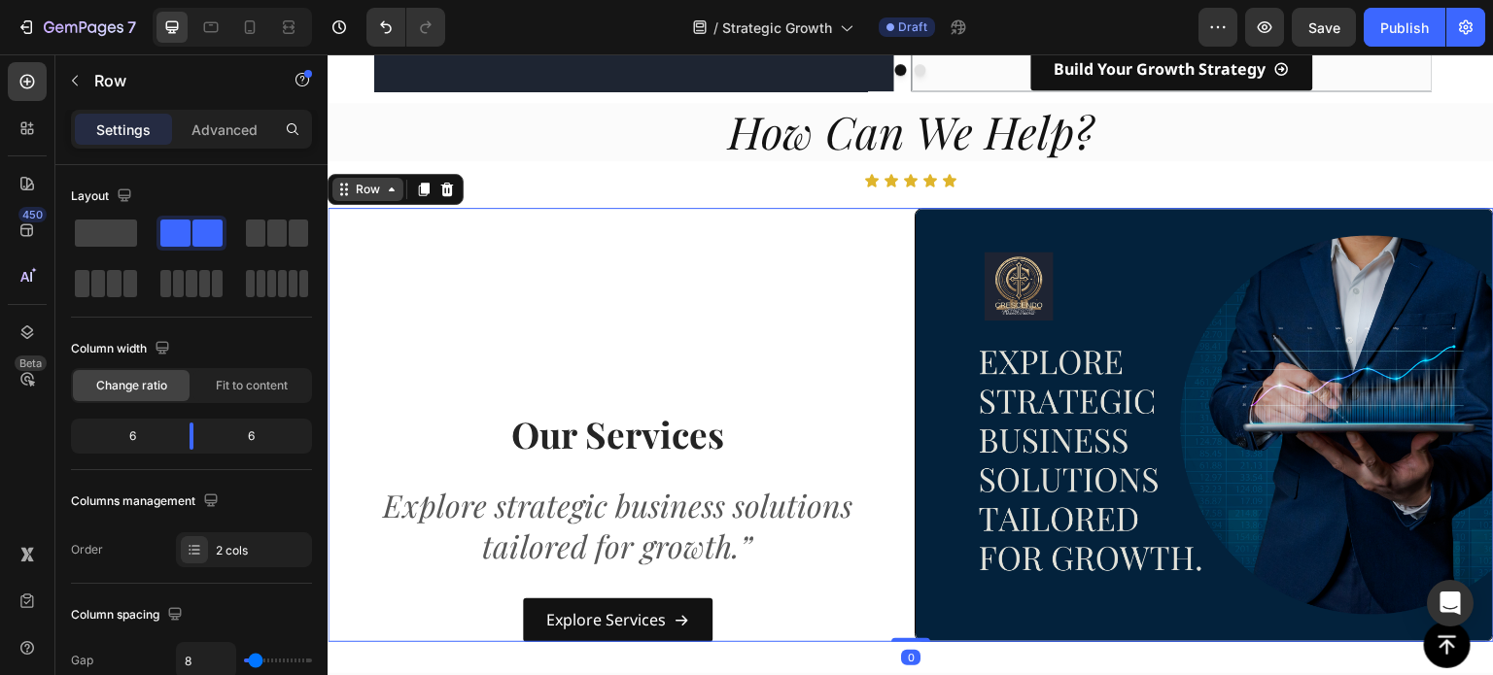
click at [381, 182] on div "Row" at bounding box center [368, 189] width 32 height 17
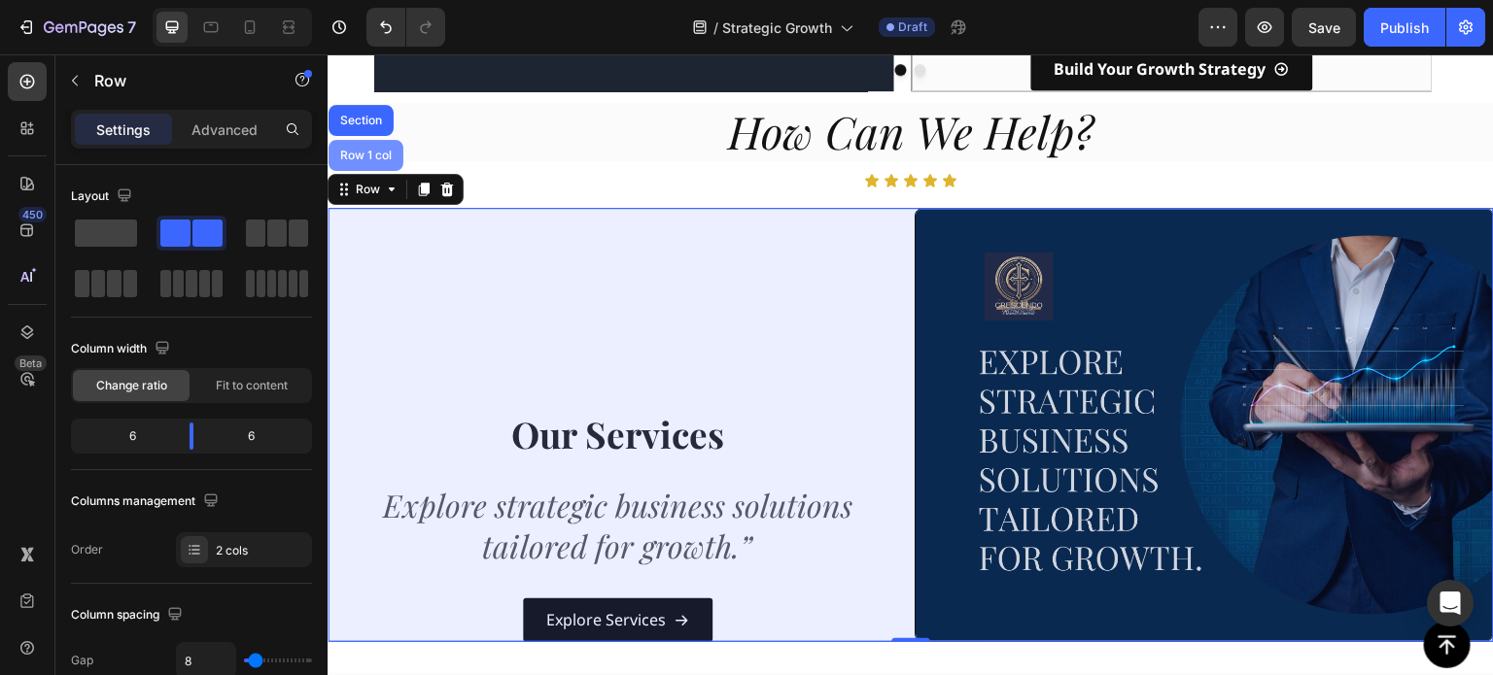
click at [358, 150] on div "Row 1 col" at bounding box center [365, 156] width 59 height 12
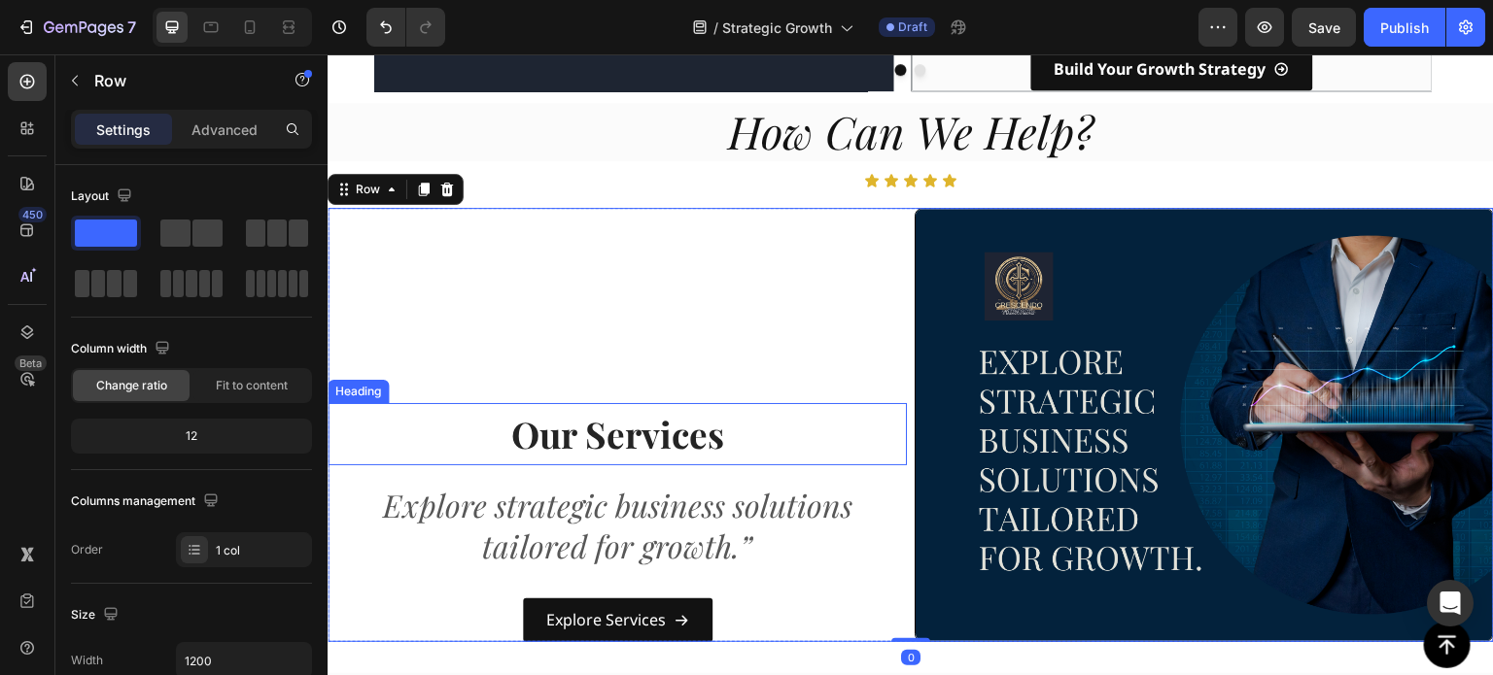
click at [577, 368] on div "Our Services Heading Explore strategic business solutions tailored for growth.”…" at bounding box center [617, 425] width 579 height 434
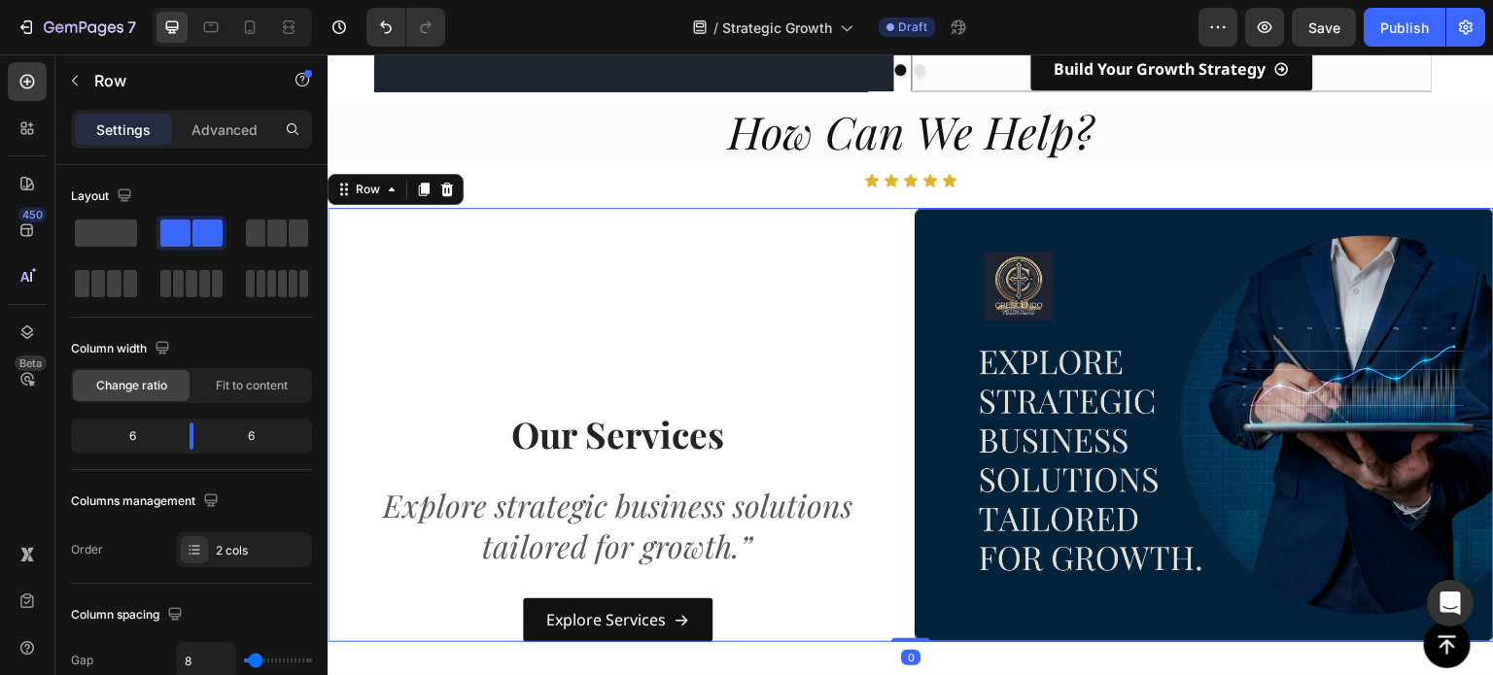
click at [586, 294] on div "Our Services Heading Explore strategic business solutions tailored for growth.”…" at bounding box center [617, 425] width 579 height 434
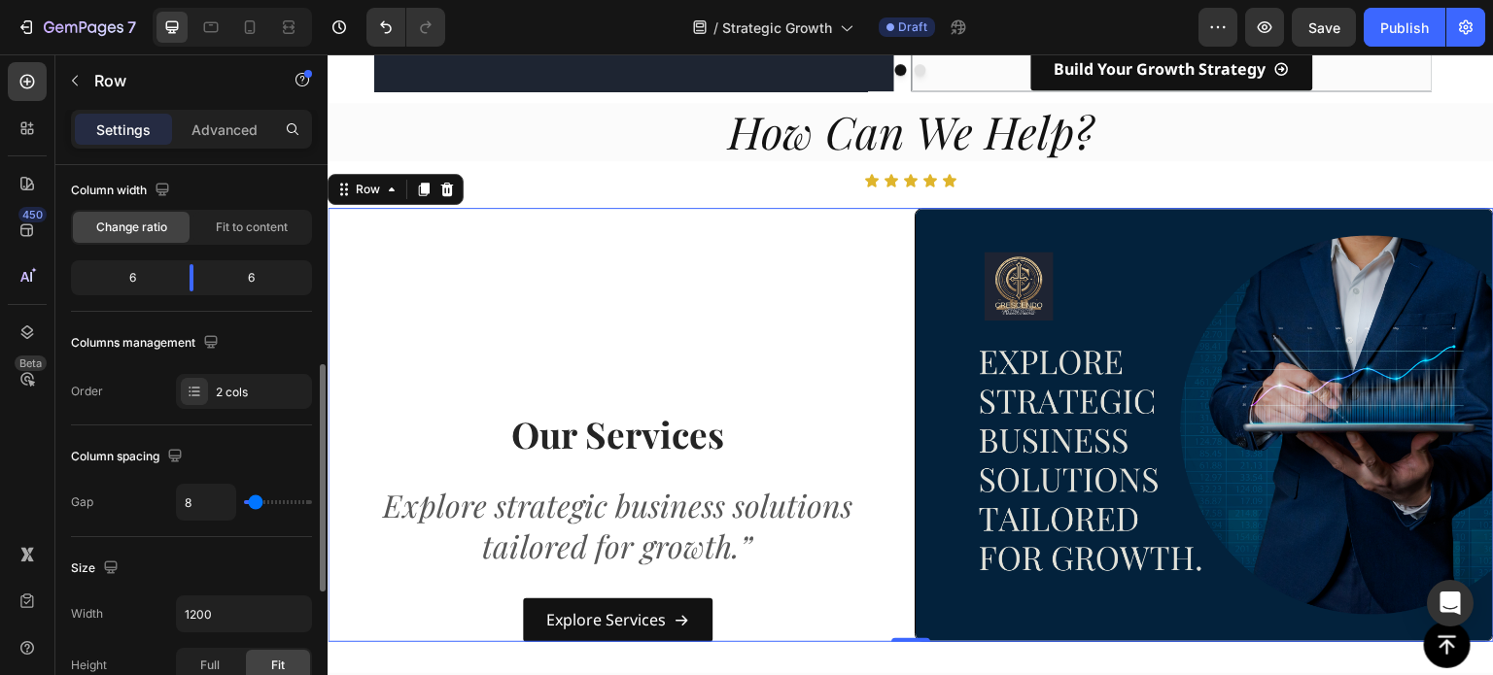
scroll to position [0, 0]
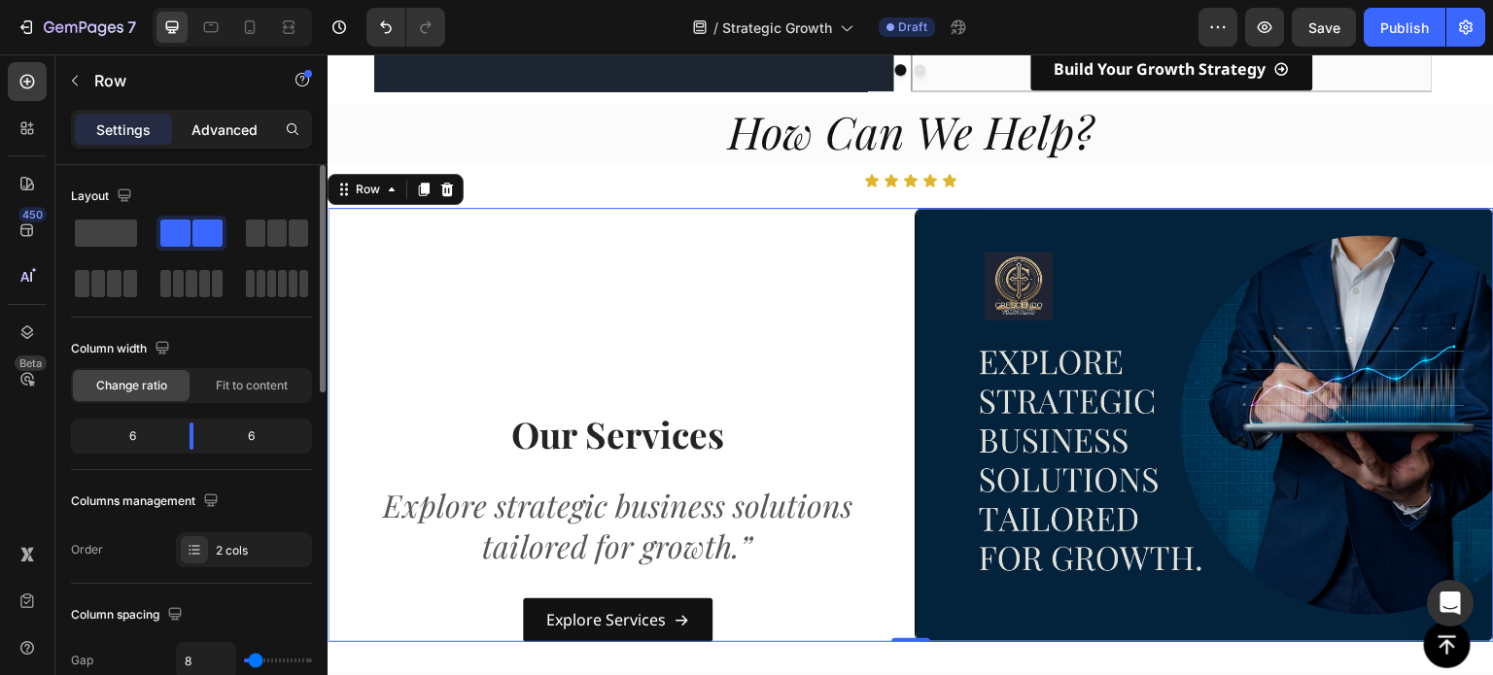
click at [225, 124] on p "Advanced" at bounding box center [224, 130] width 66 height 20
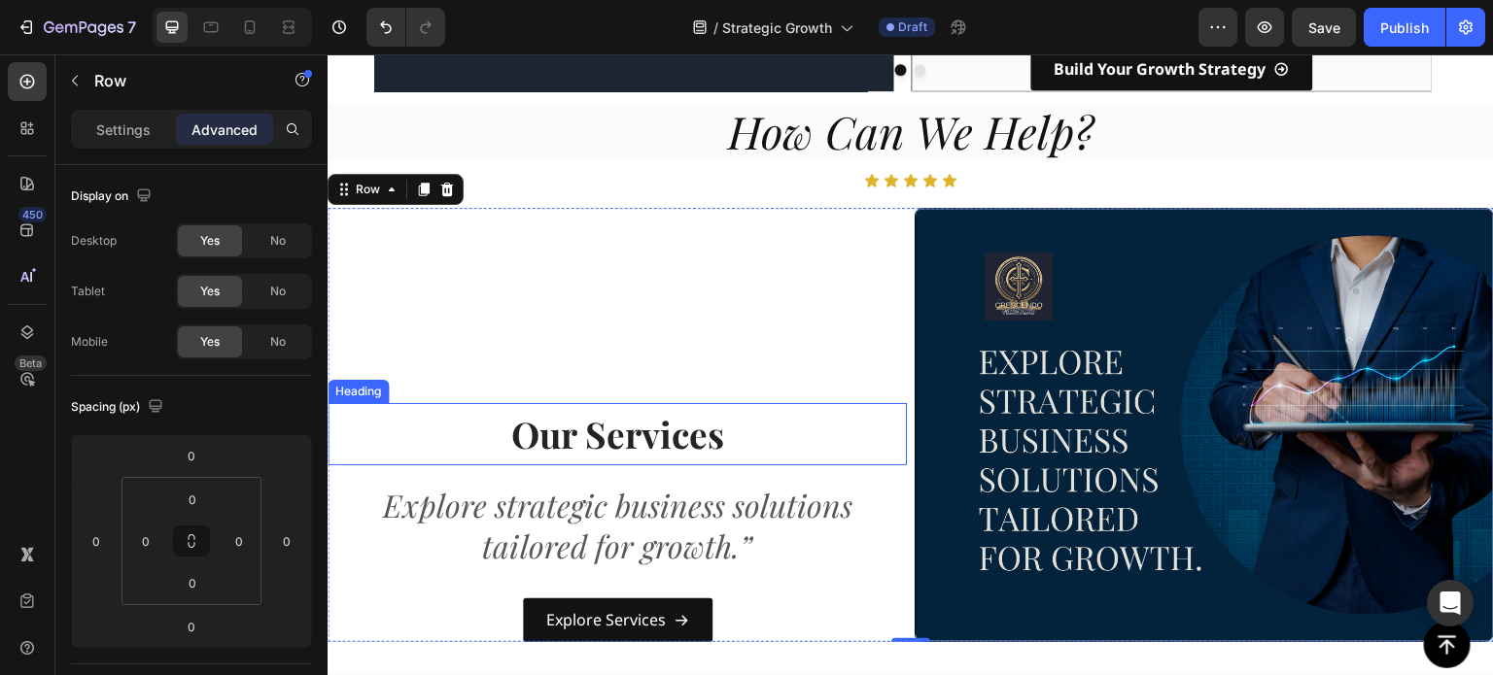
click at [512, 422] on h2 "Our Services" at bounding box center [617, 434] width 579 height 62
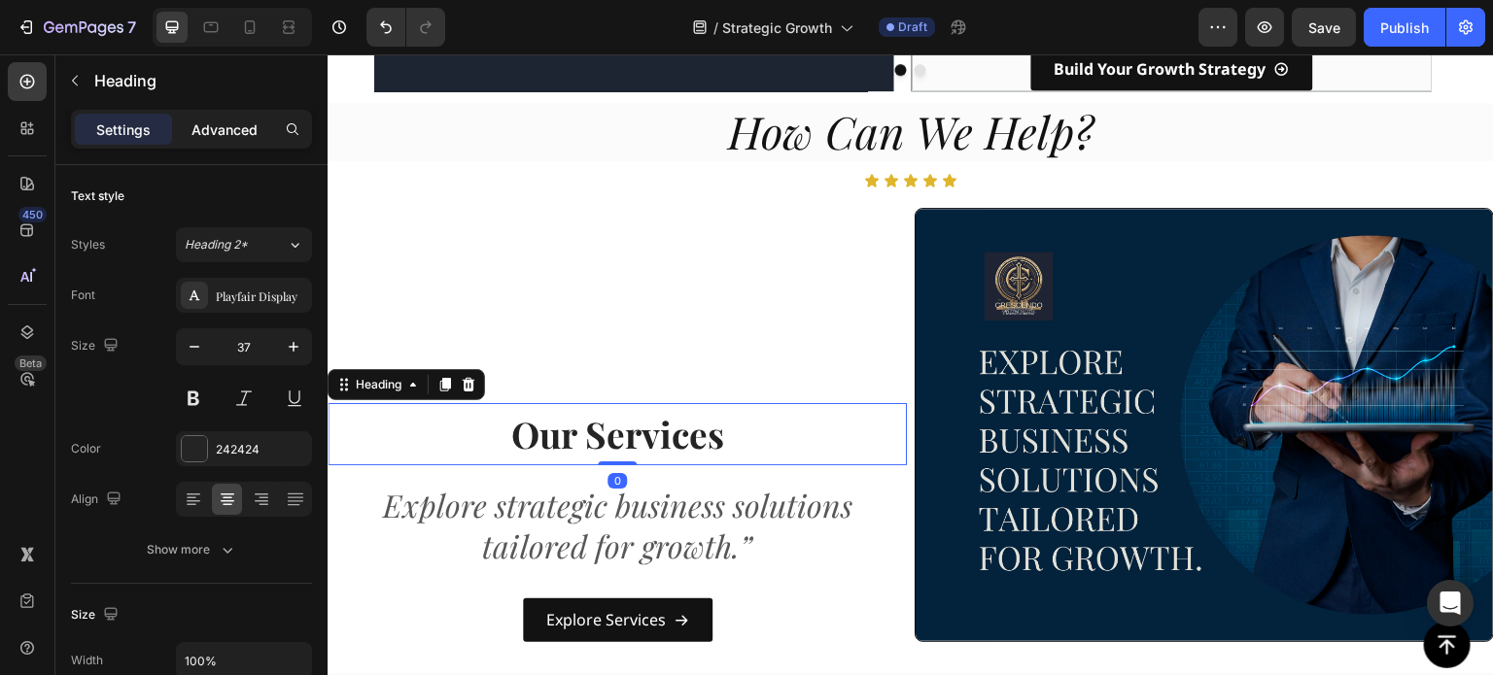
click at [212, 140] on div "Advanced" at bounding box center [224, 129] width 97 height 31
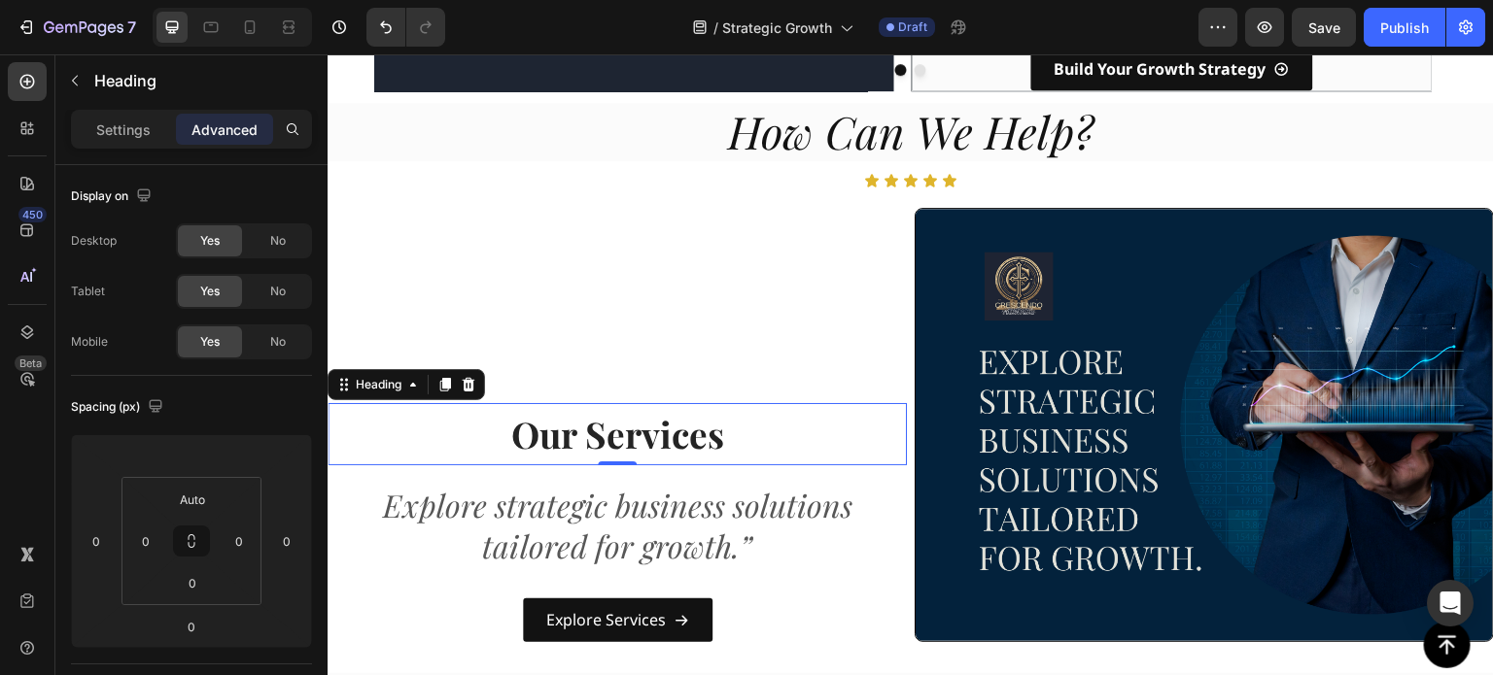
click at [212, 140] on div "Advanced" at bounding box center [224, 129] width 97 height 31
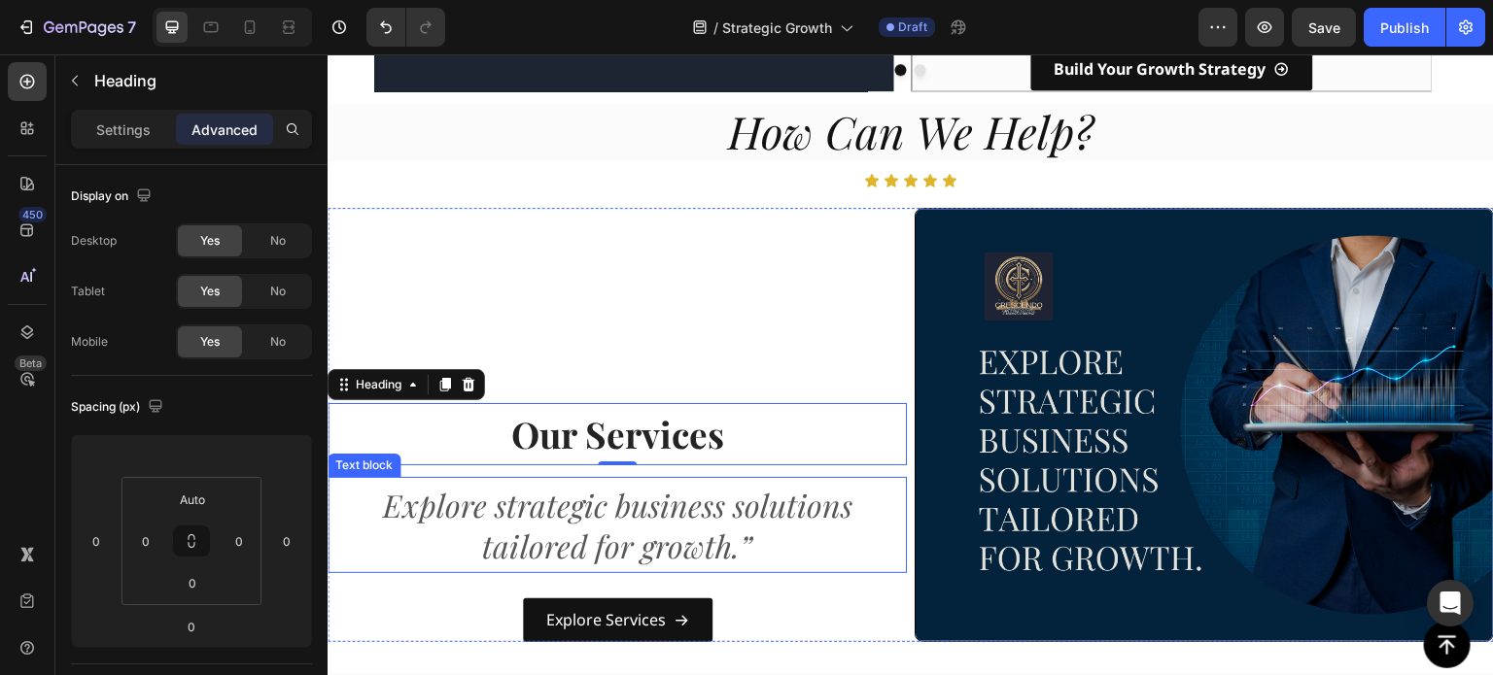
click at [508, 502] on p "Explore strategic business solutions tailored for growth.”" at bounding box center [617, 525] width 564 height 81
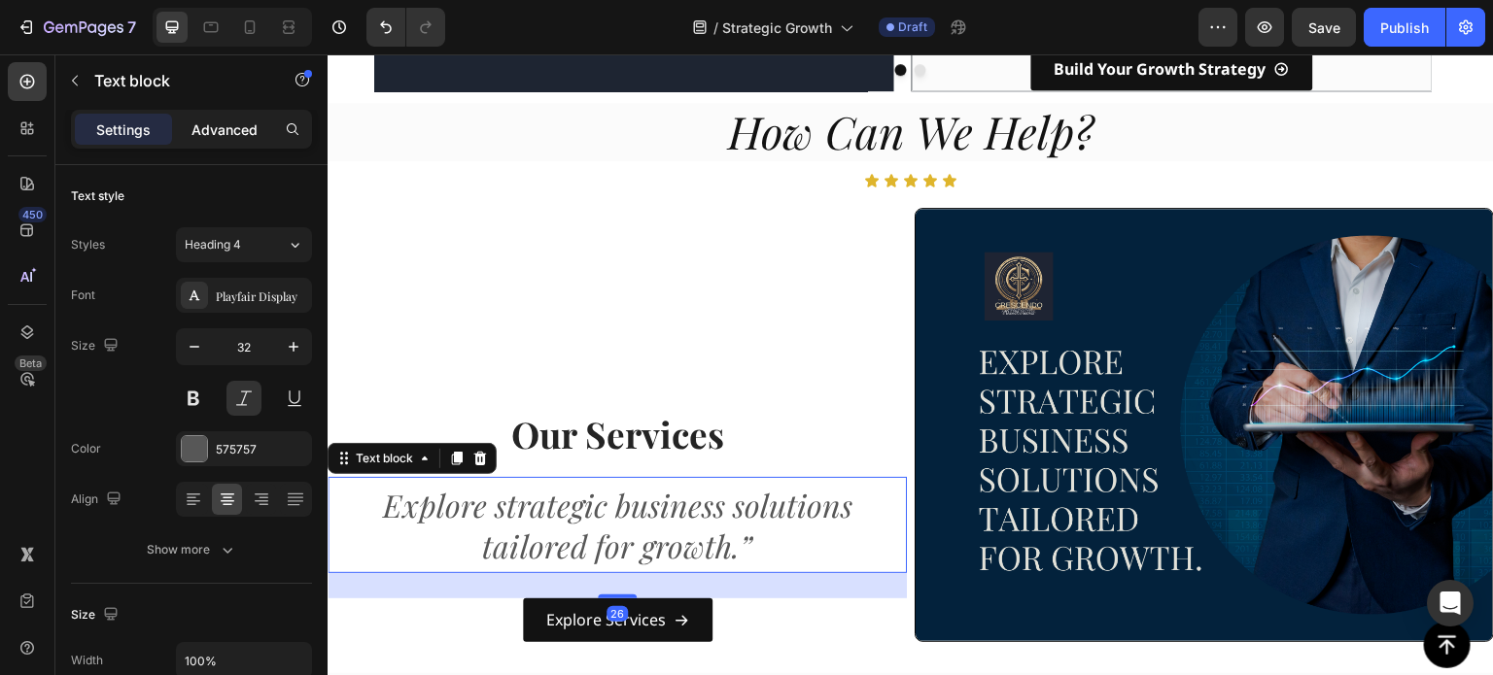
click at [219, 137] on p "Advanced" at bounding box center [224, 130] width 66 height 20
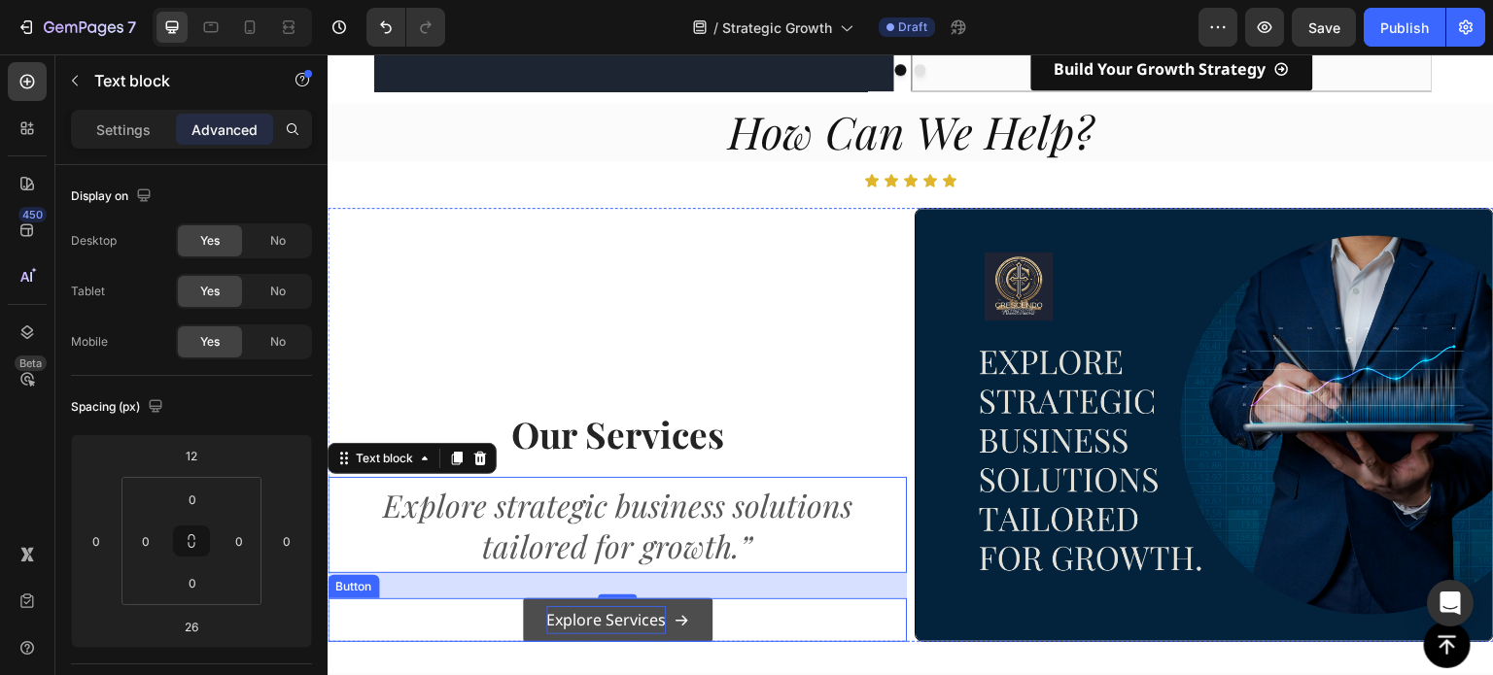
click at [562, 606] on p "Explore Services" at bounding box center [606, 620] width 120 height 28
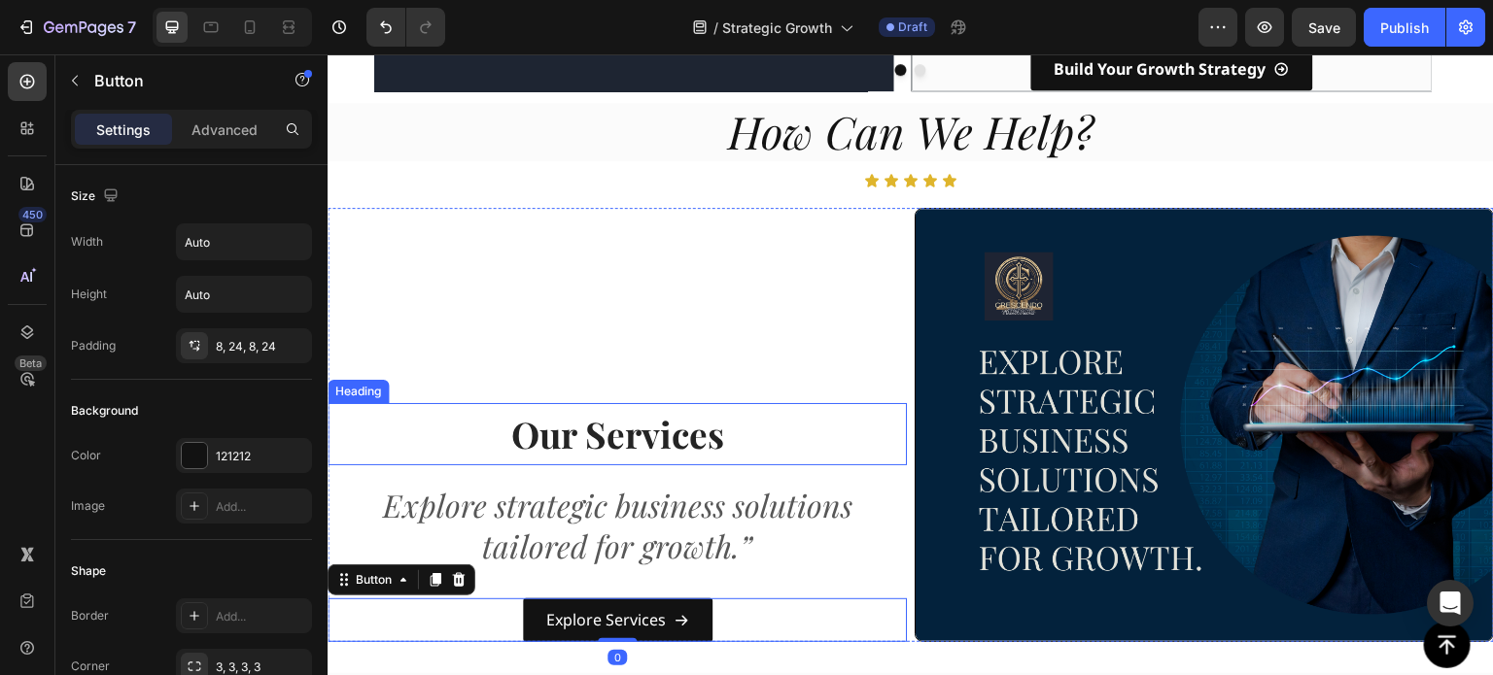
click at [580, 359] on div "Our Services Heading Explore strategic business solutions tailored for growth.”…" at bounding box center [617, 425] width 579 height 434
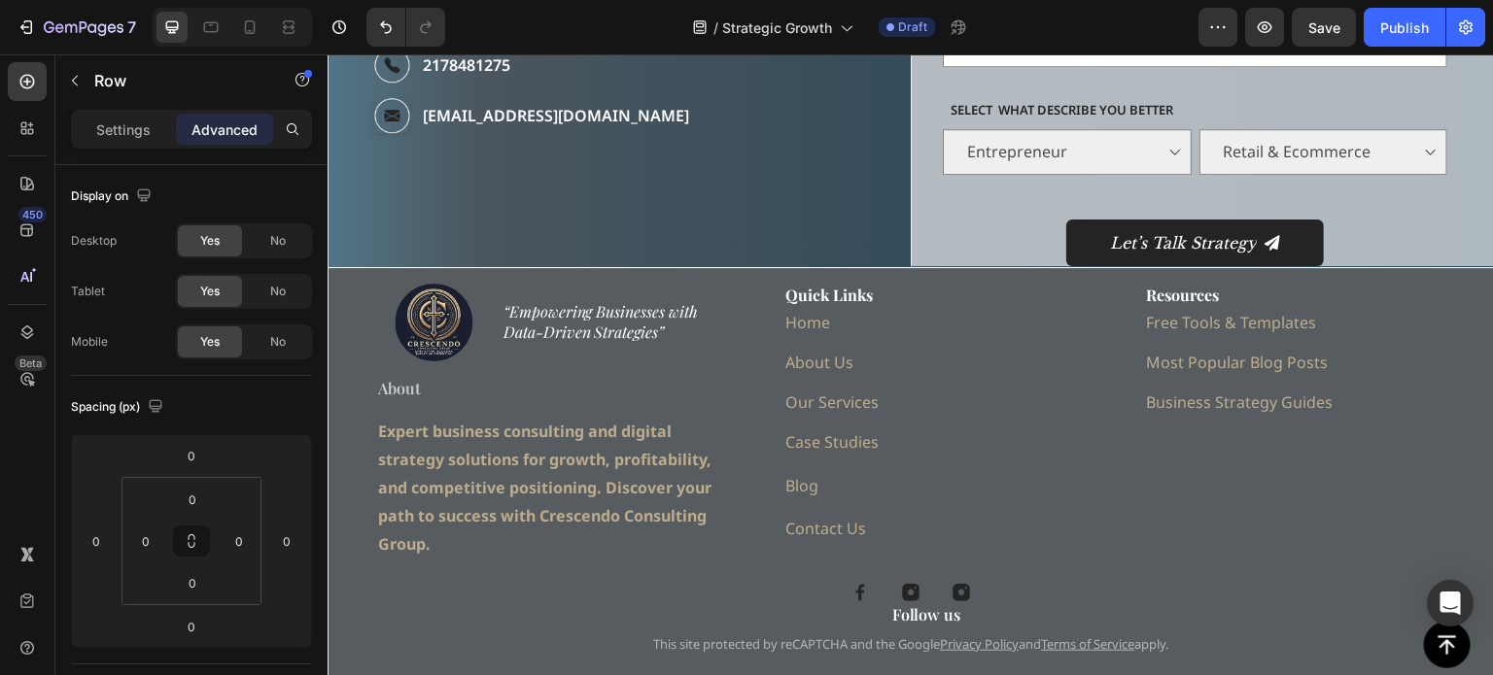
scroll to position [4179, 0]
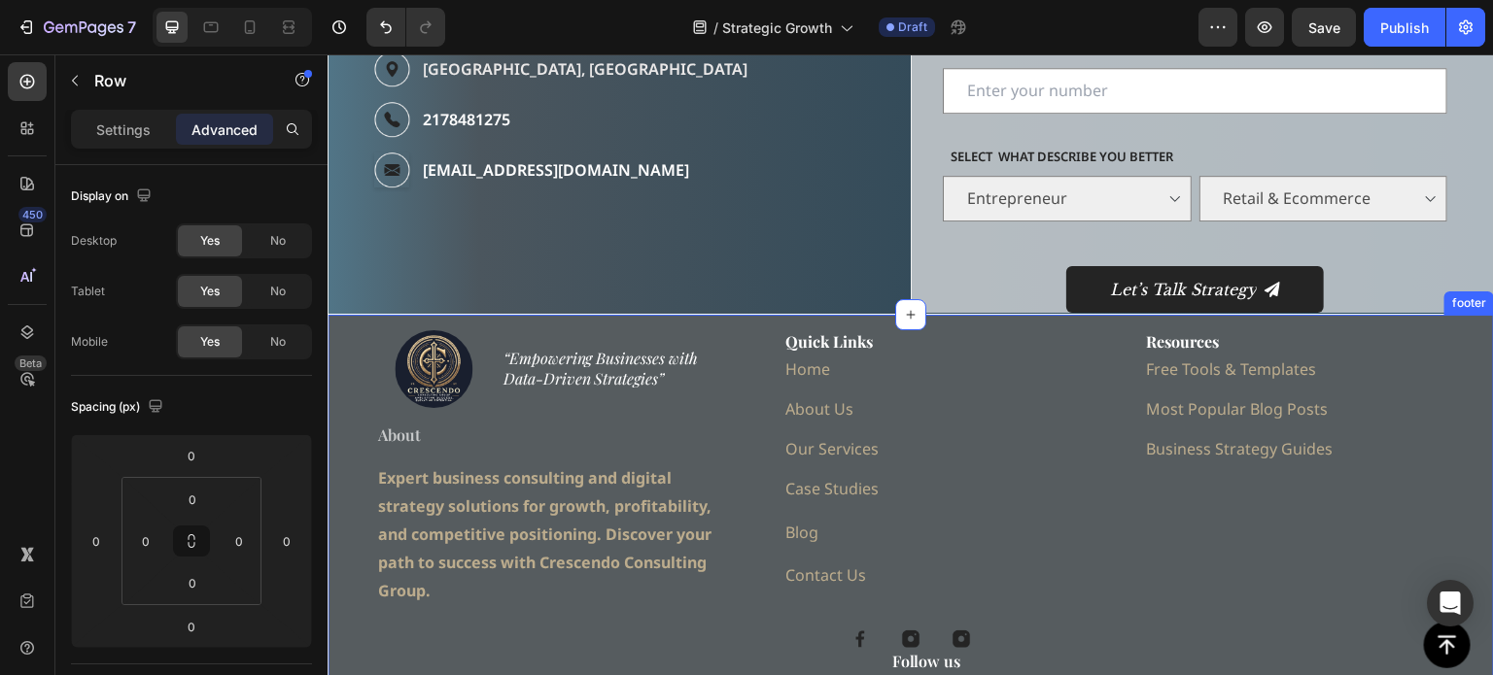
click at [1458, 319] on div "Image “Empowering Businesses with Data-Driven Strategies” Heading Row About Hea…" at bounding box center [911, 544] width 1166 height 459
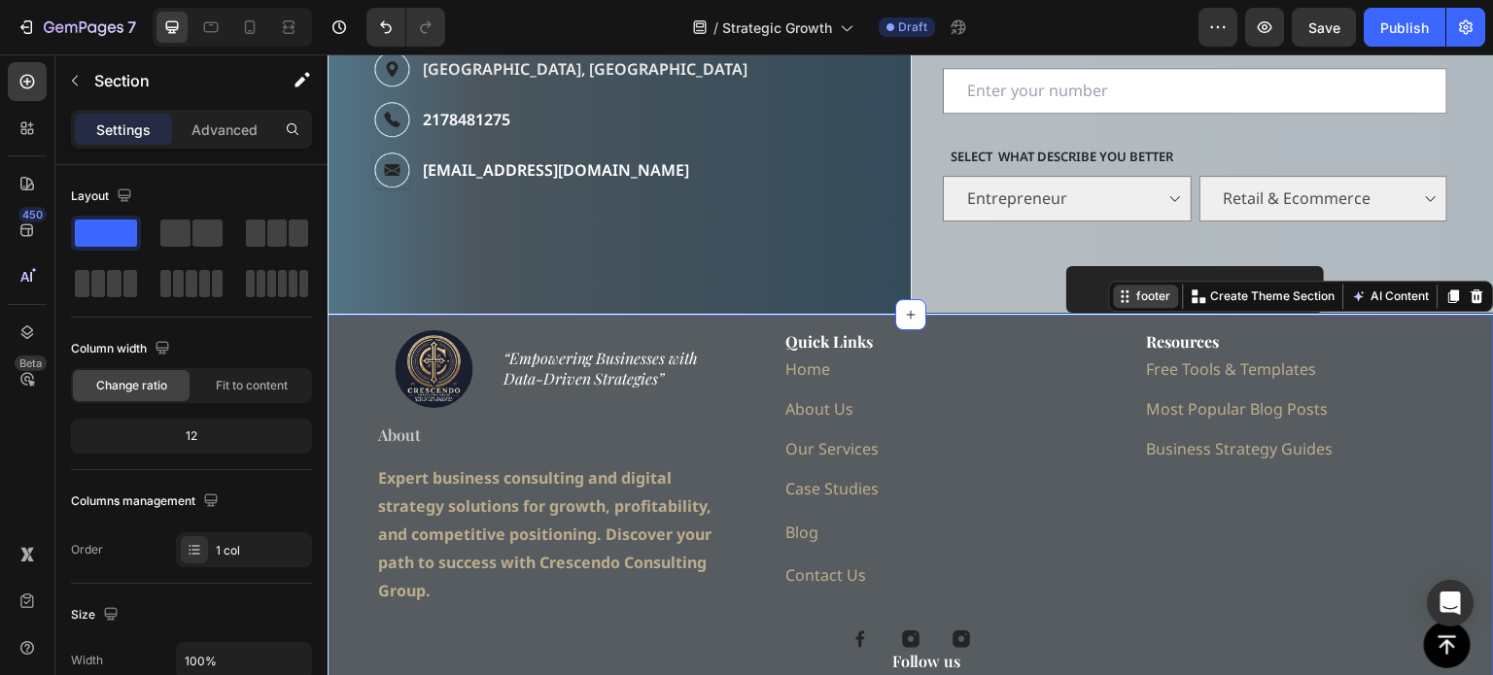
click at [1133, 295] on div "footer" at bounding box center [1154, 296] width 42 height 17
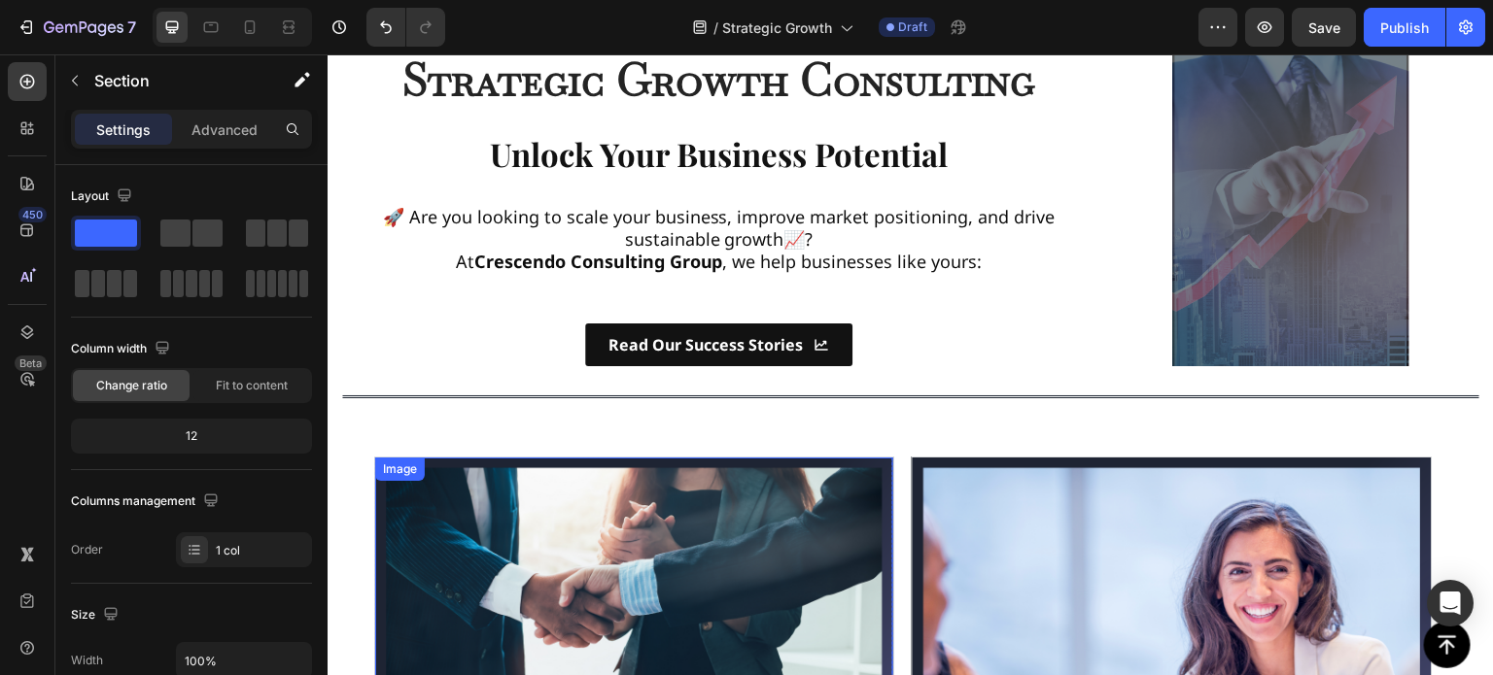
scroll to position [642, 0]
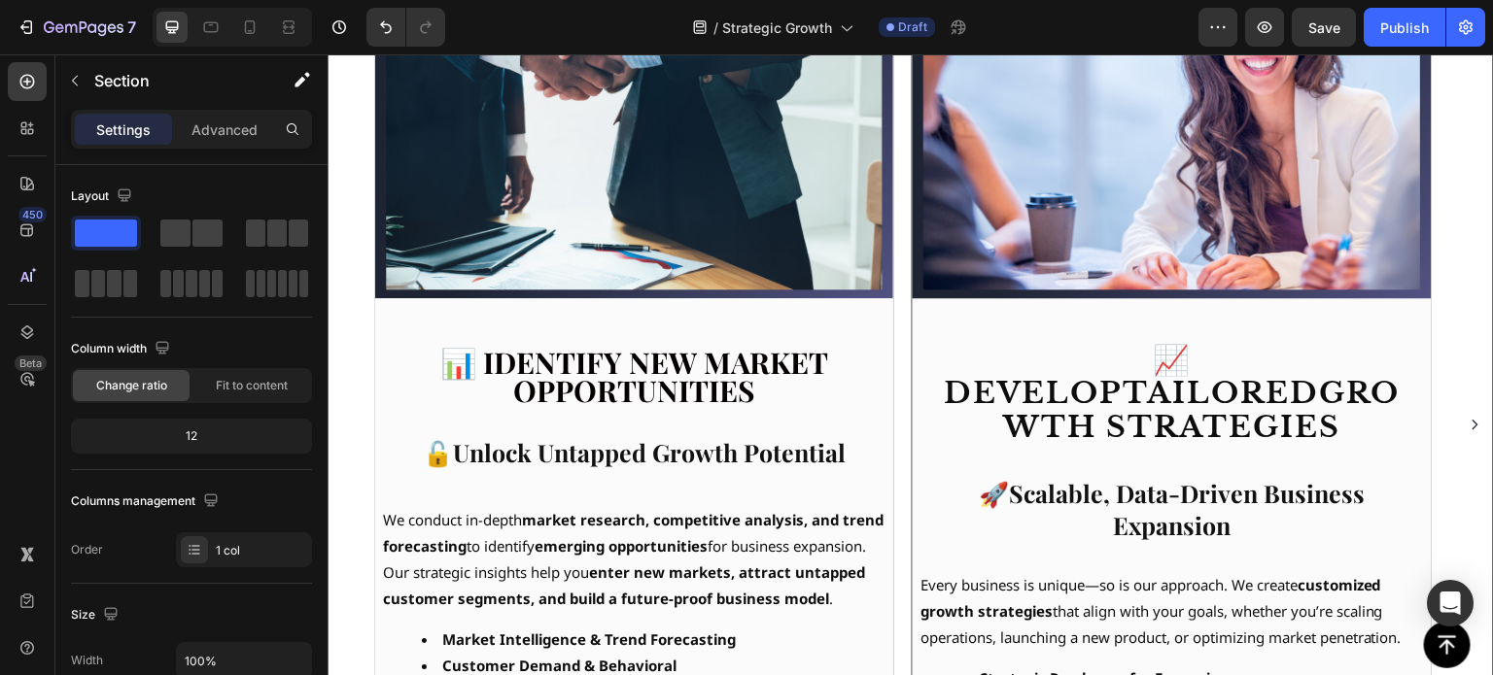
click at [354, 266] on div "Image 📊 Identify New Market Opportunities Heading 🔓Unlock Untapped Growth Poten…" at bounding box center [911, 424] width 1166 height 1031
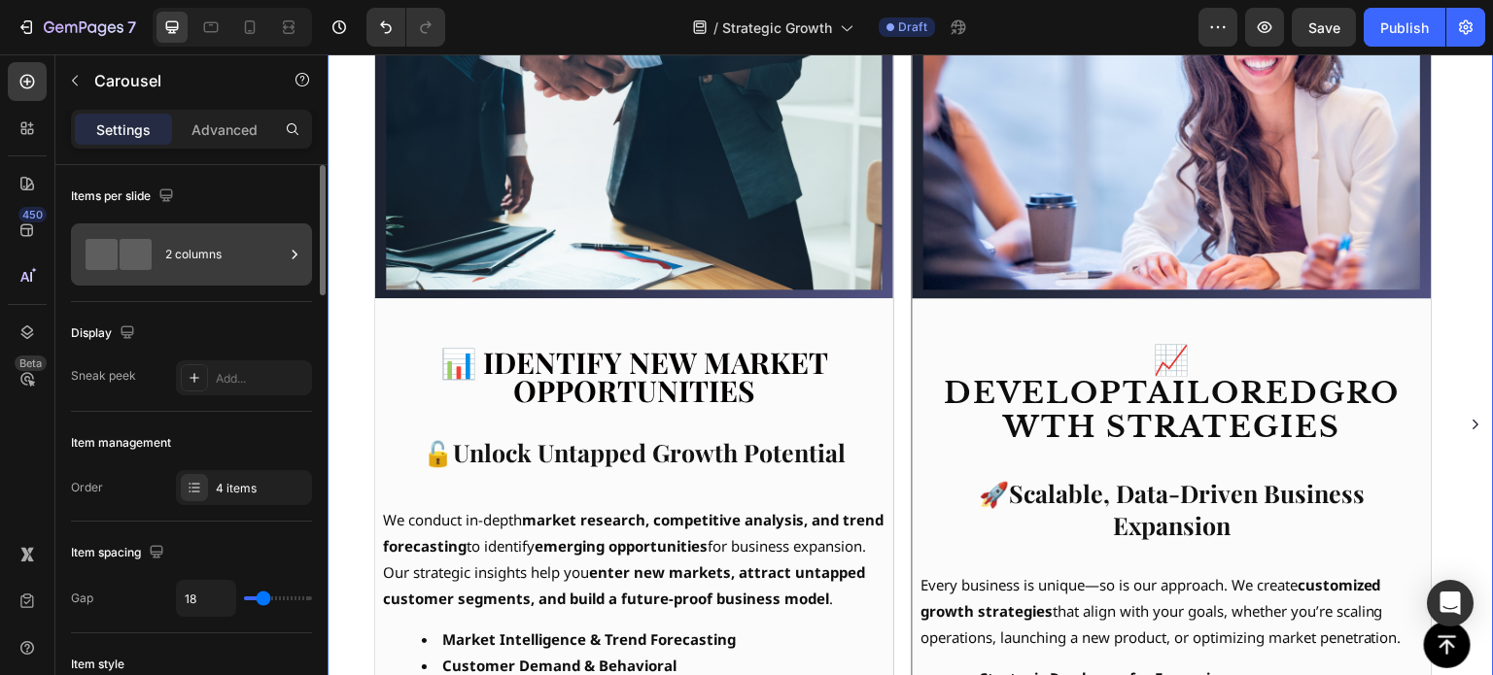
click at [210, 252] on div "2 columns" at bounding box center [224, 254] width 119 height 45
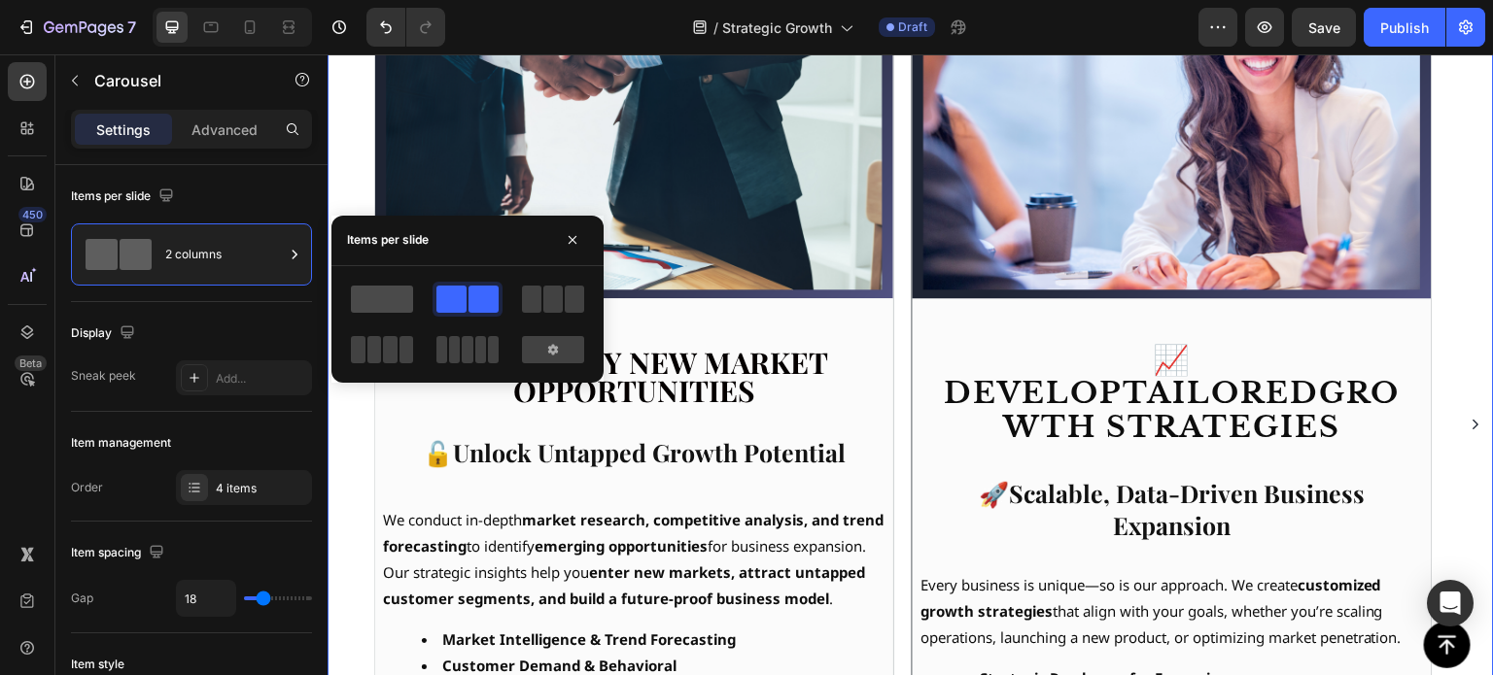
click at [384, 299] on span at bounding box center [382, 299] width 62 height 27
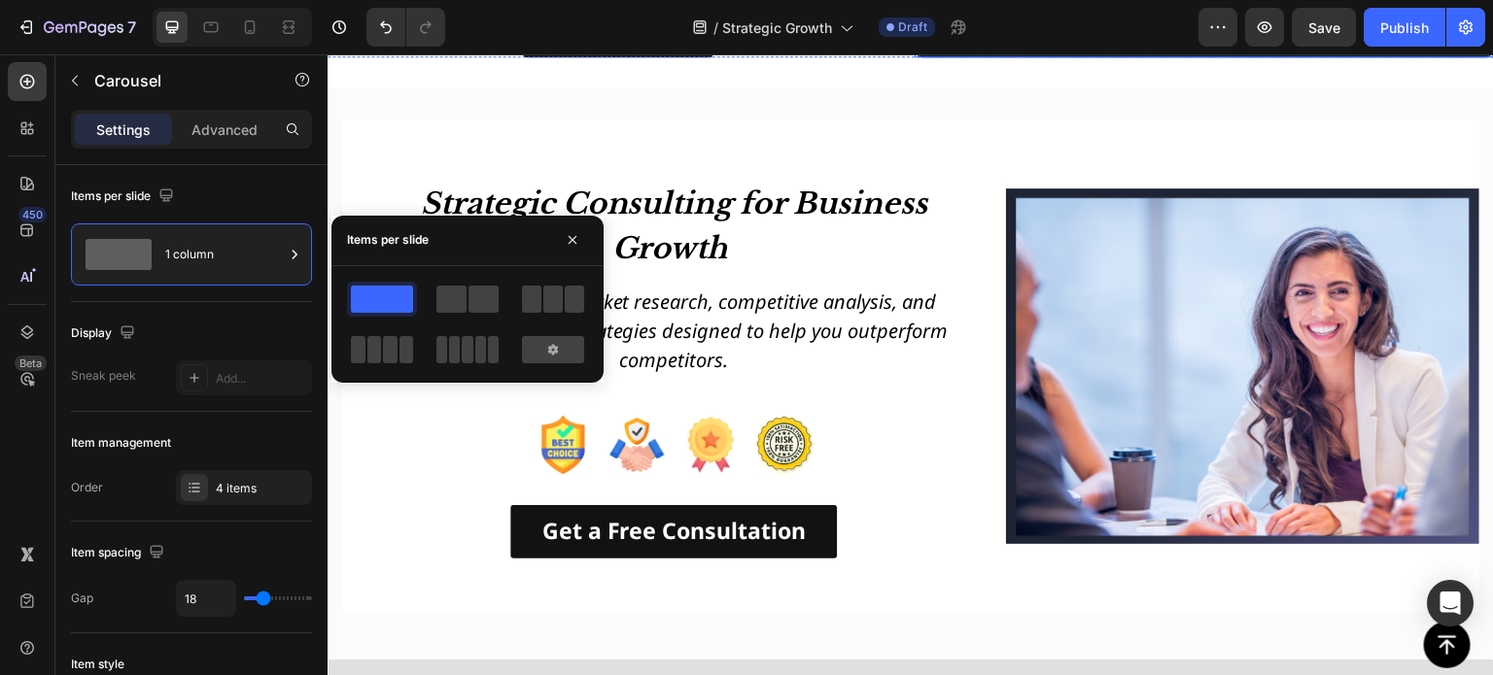
scroll to position [2419, 0]
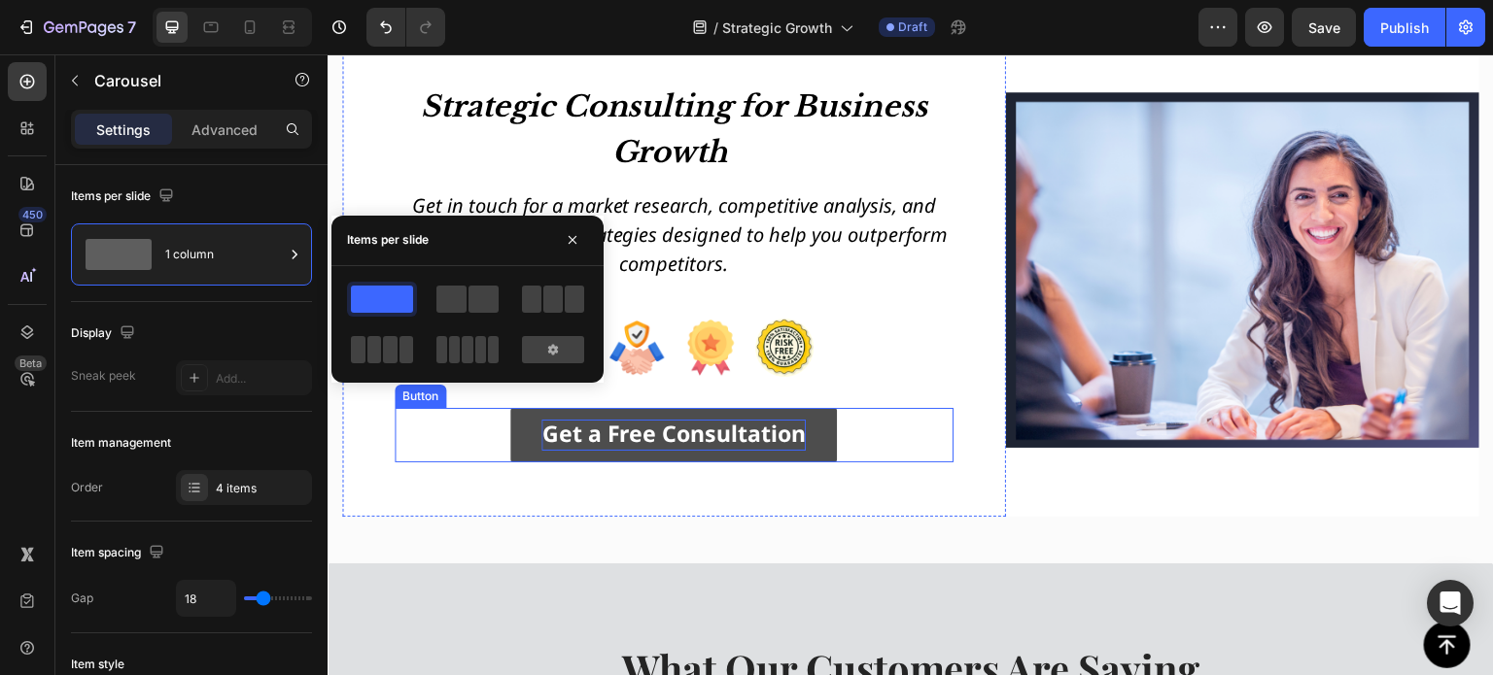
click at [716, 443] on strong "Get a Free Consultation" at bounding box center [673, 433] width 264 height 31
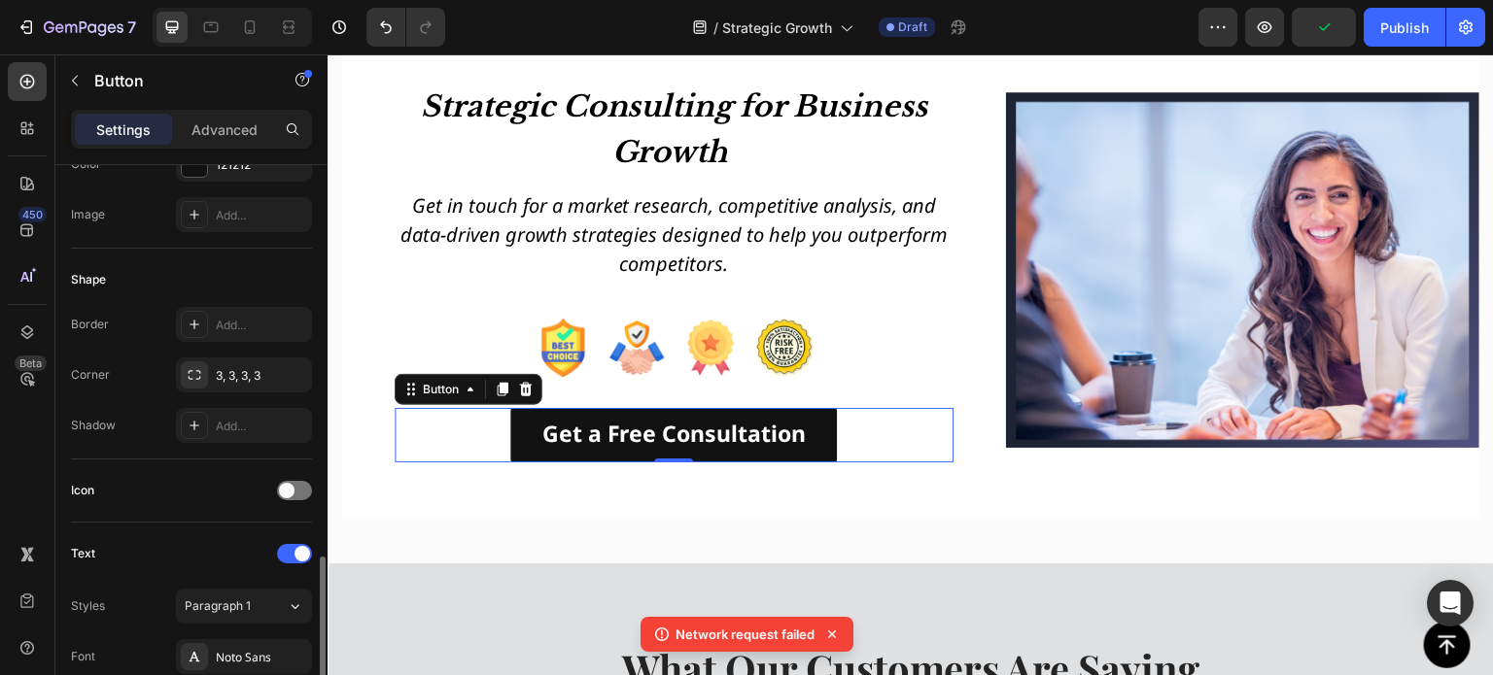
scroll to position [778, 0]
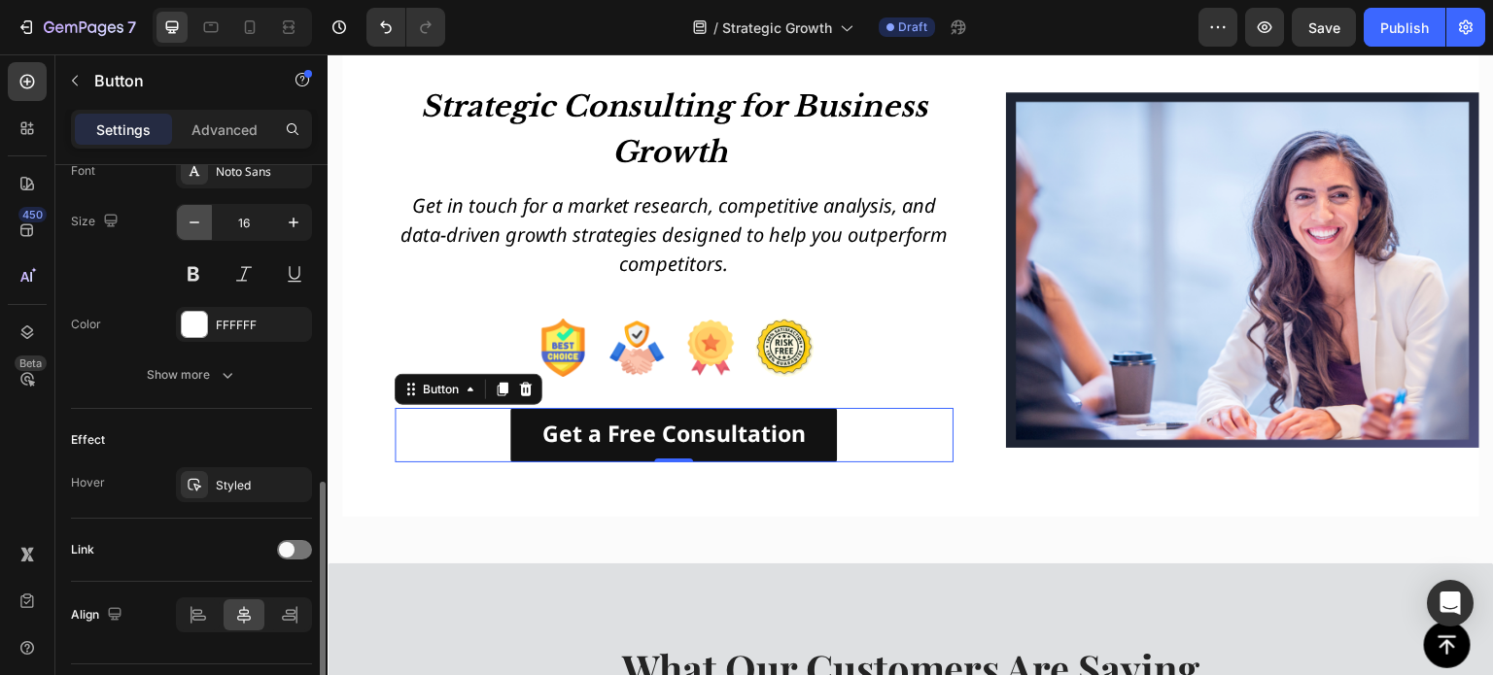
click at [188, 219] on icon "button" at bounding box center [194, 222] width 19 height 19
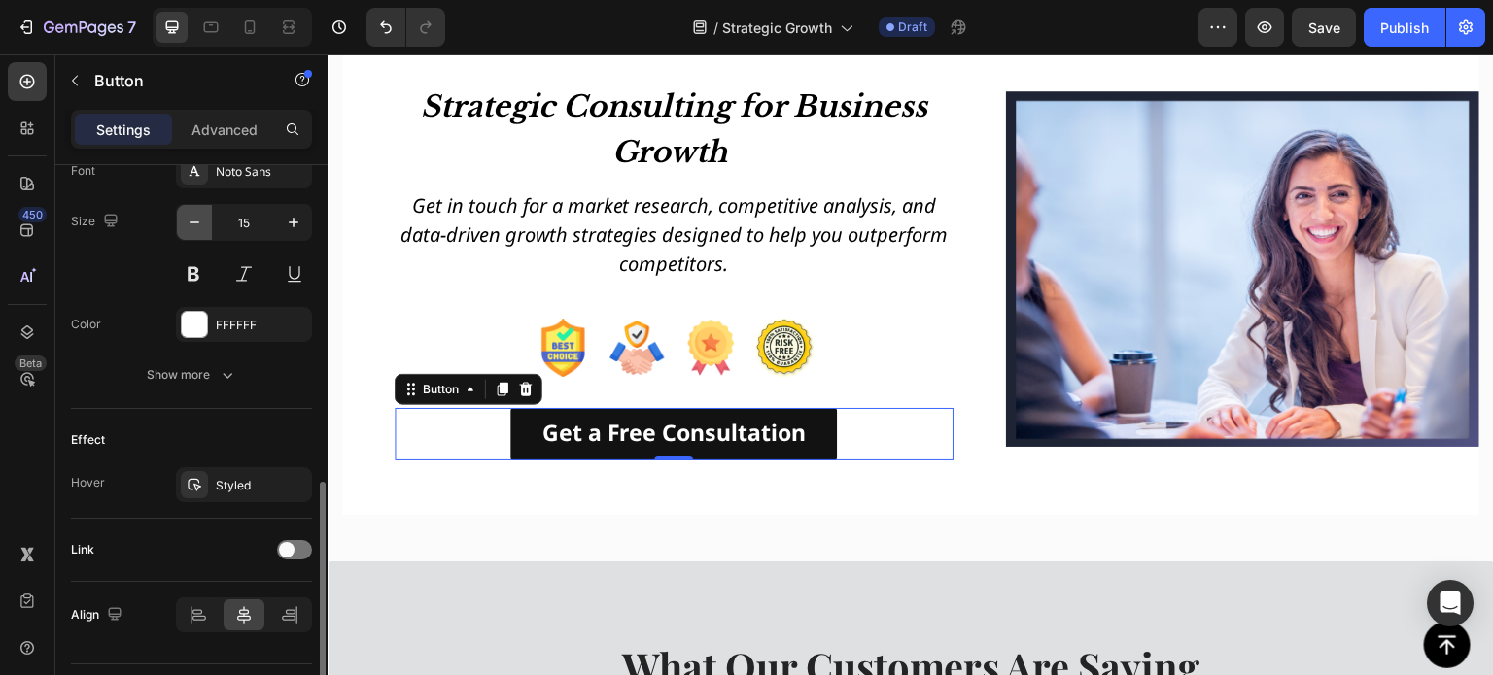
click at [190, 222] on icon "button" at bounding box center [194, 222] width 19 height 19
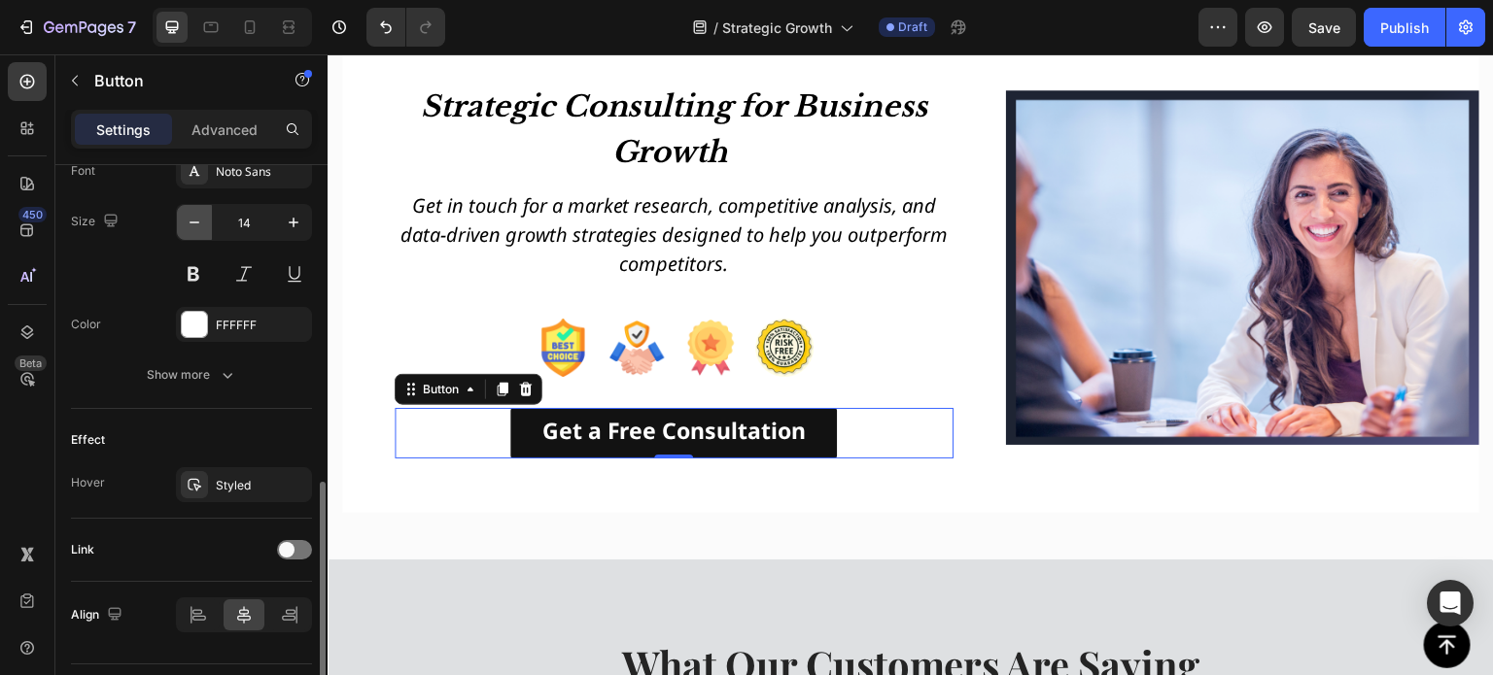
type input "13"
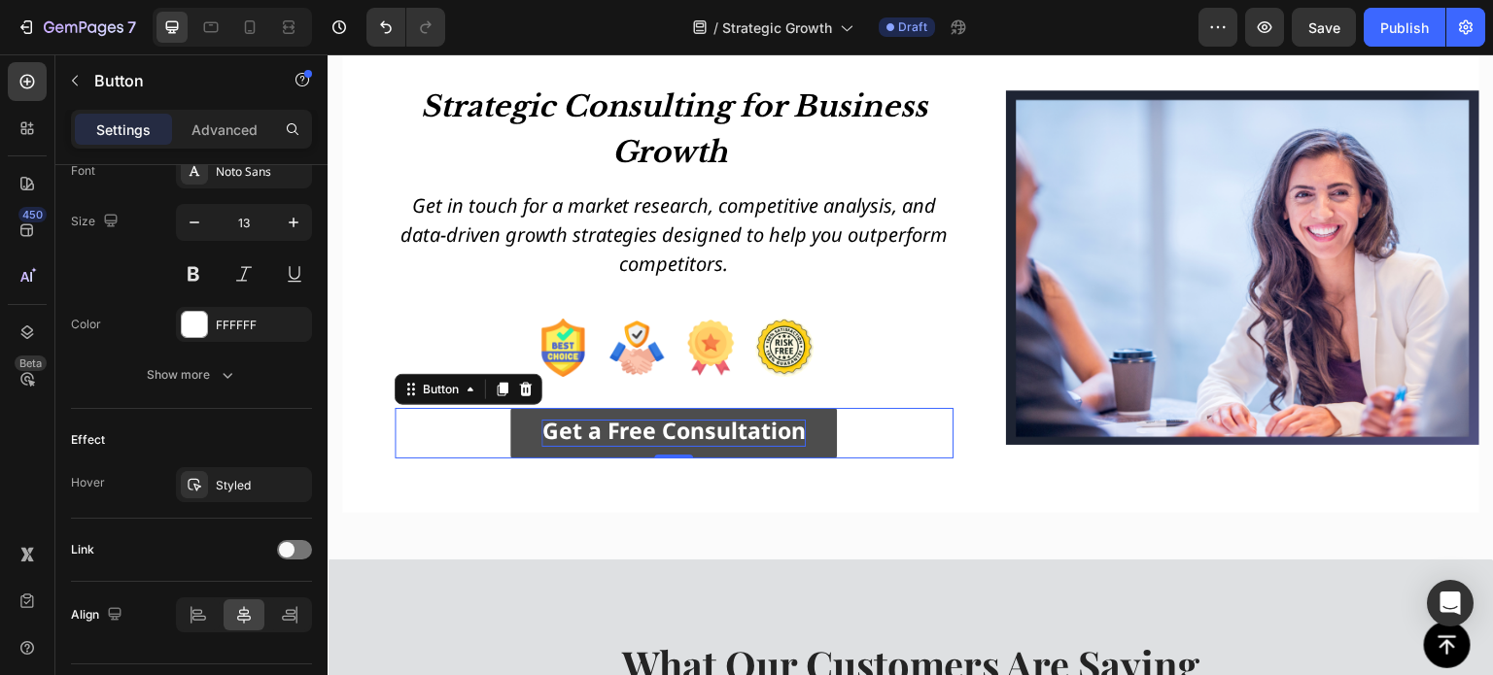
click at [582, 445] on strong "Get a Free Consultation" at bounding box center [673, 430] width 264 height 31
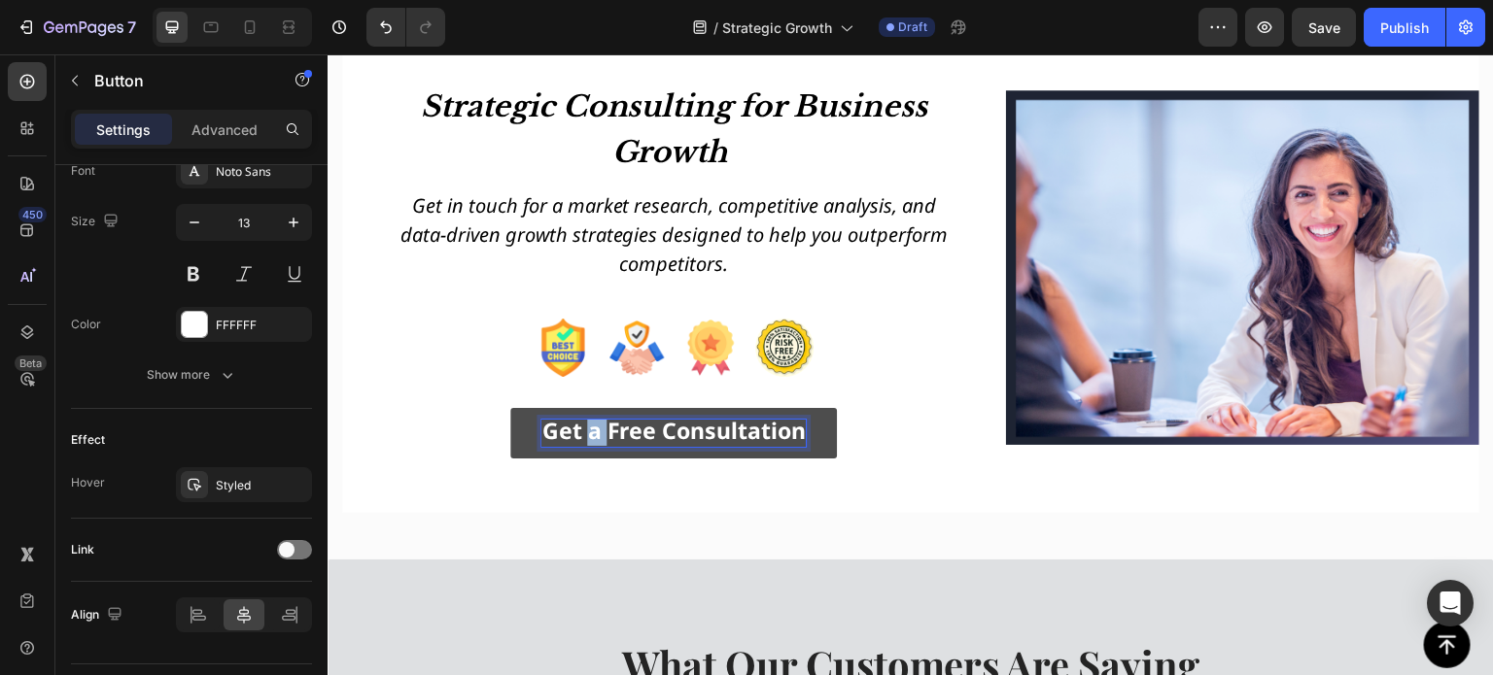
click at [582, 445] on strong "Get a Free Consultation" at bounding box center [673, 430] width 264 height 31
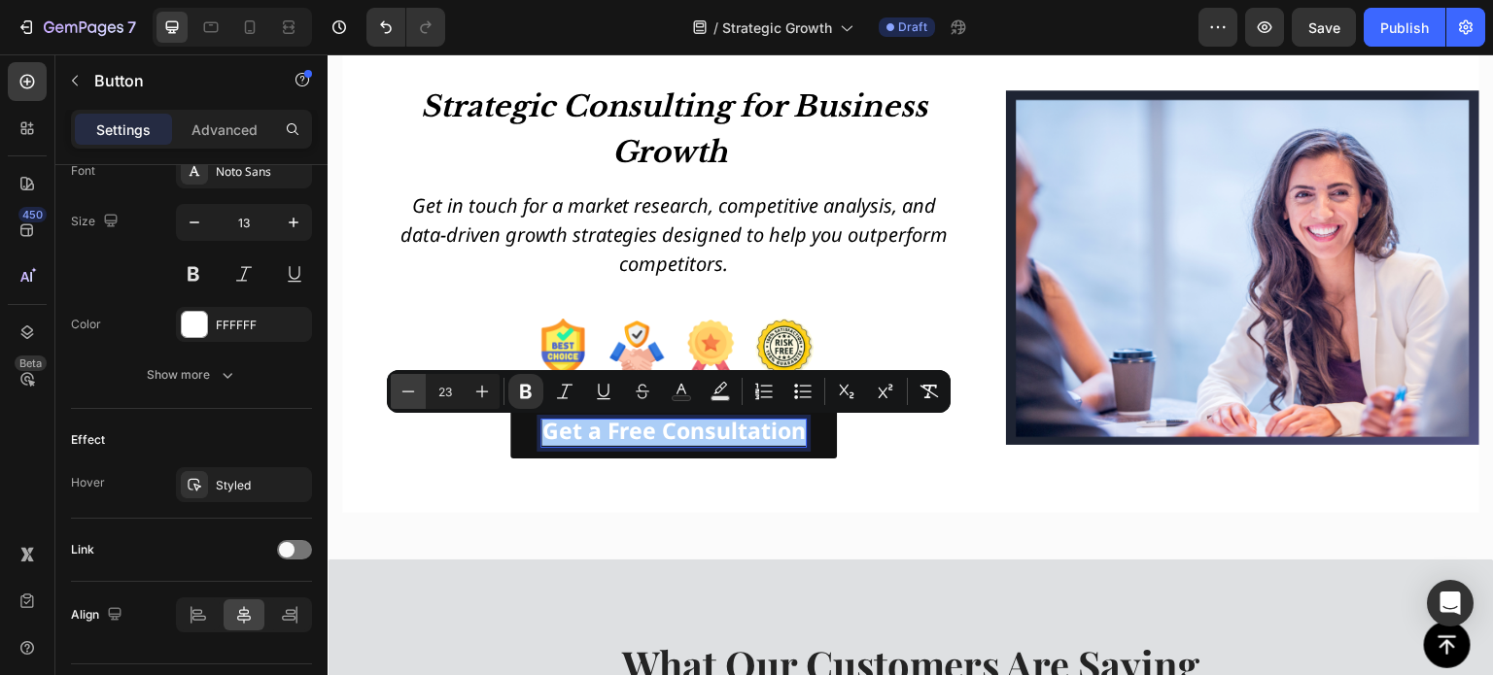
click at [412, 396] on icon "Editor contextual toolbar" at bounding box center [407, 391] width 19 height 19
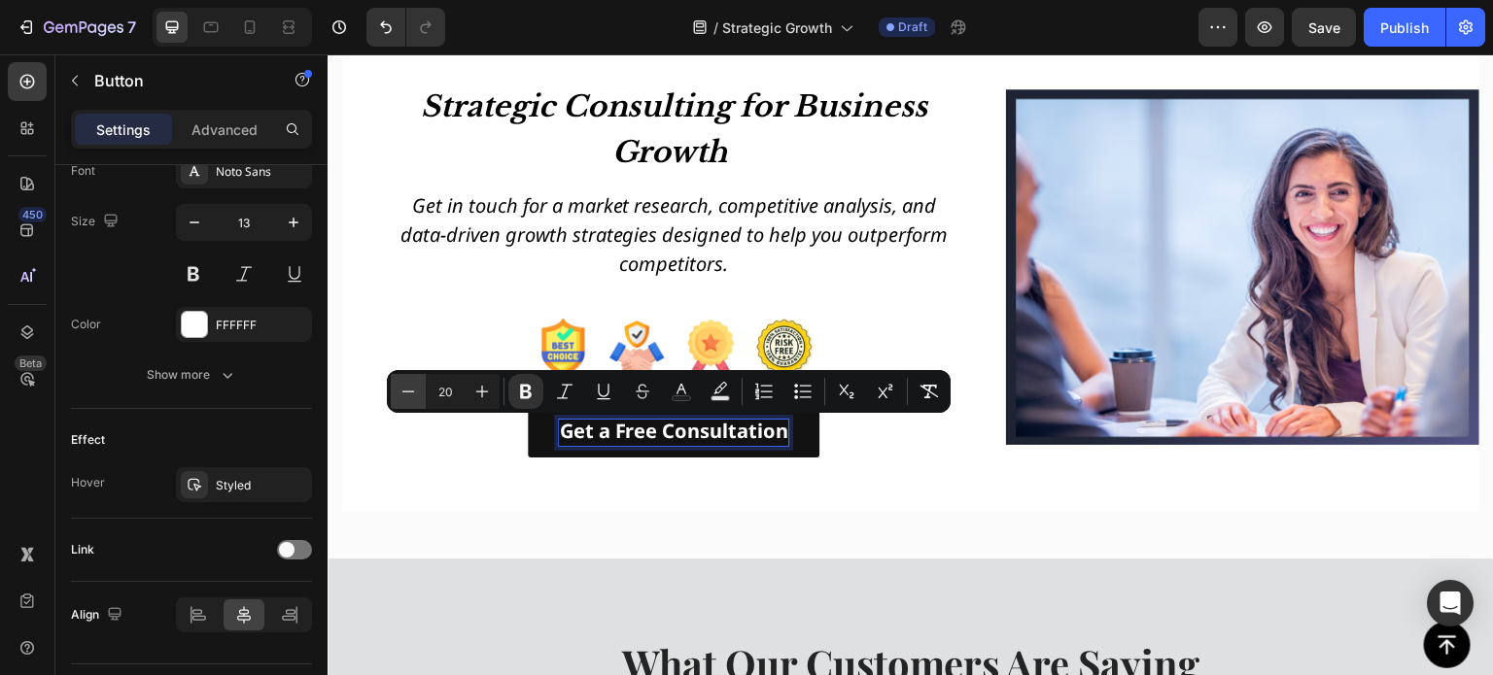
click at [412, 396] on icon "Editor contextual toolbar" at bounding box center [407, 391] width 19 height 19
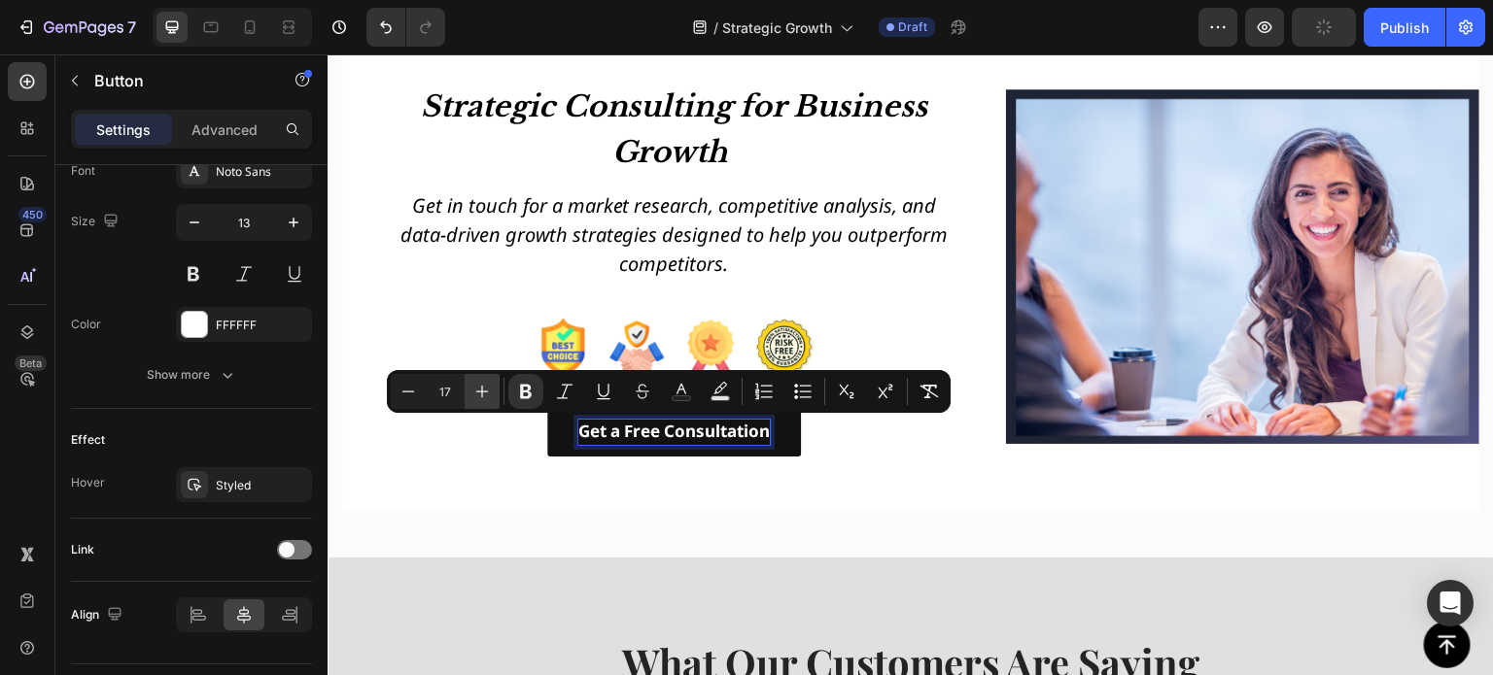
click at [481, 392] on icon "Editor contextual toolbar" at bounding box center [482, 392] width 13 height 13
type input "18"
click at [528, 392] on icon "Editor contextual toolbar" at bounding box center [526, 392] width 12 height 15
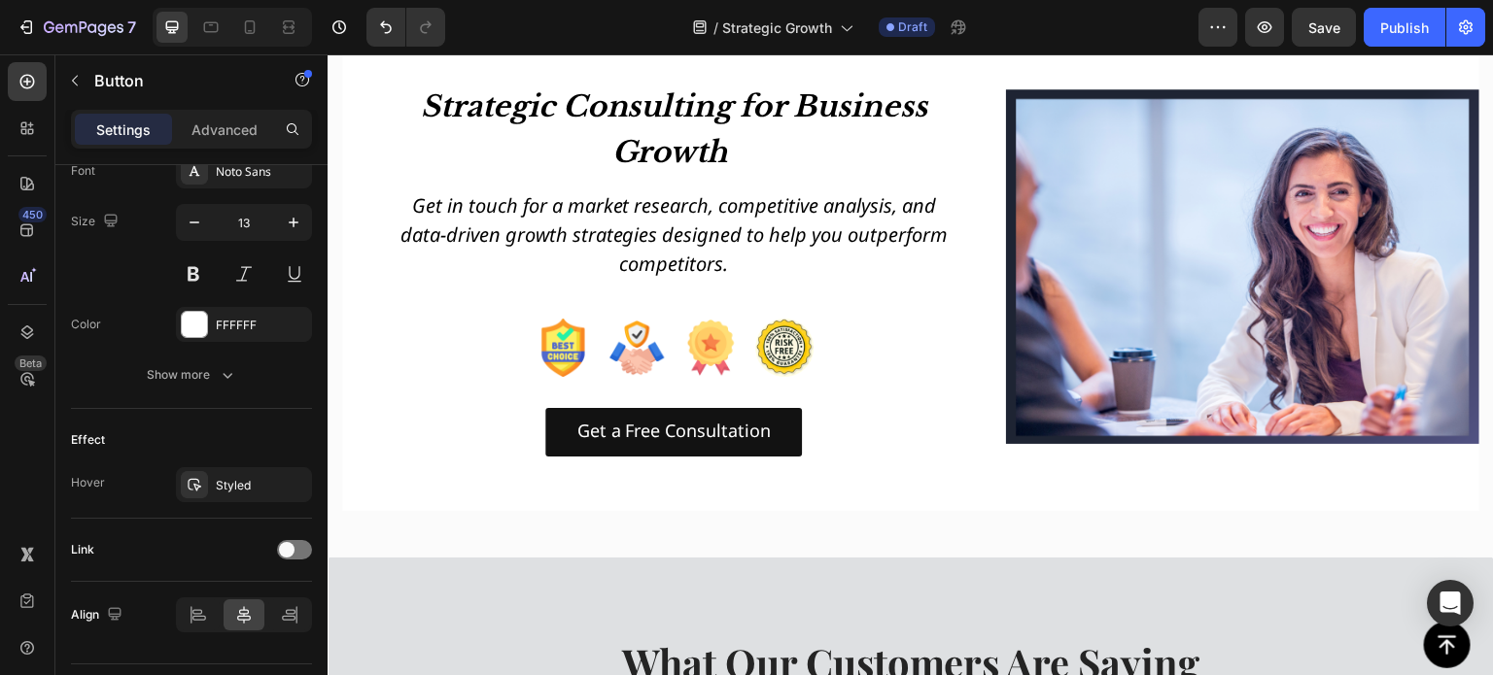
click at [451, 413] on div "Get a Free Consultation Button 0" at bounding box center [674, 432] width 559 height 48
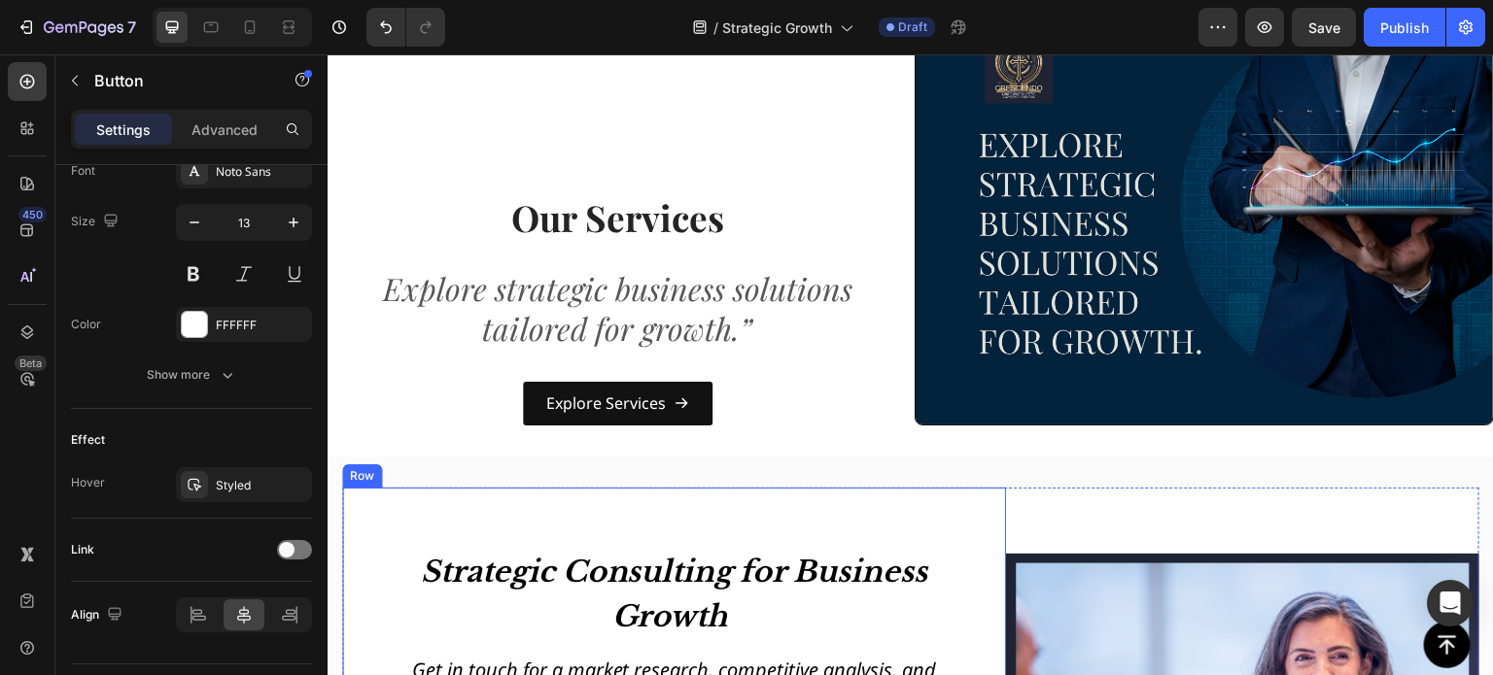
scroll to position [1766, 0]
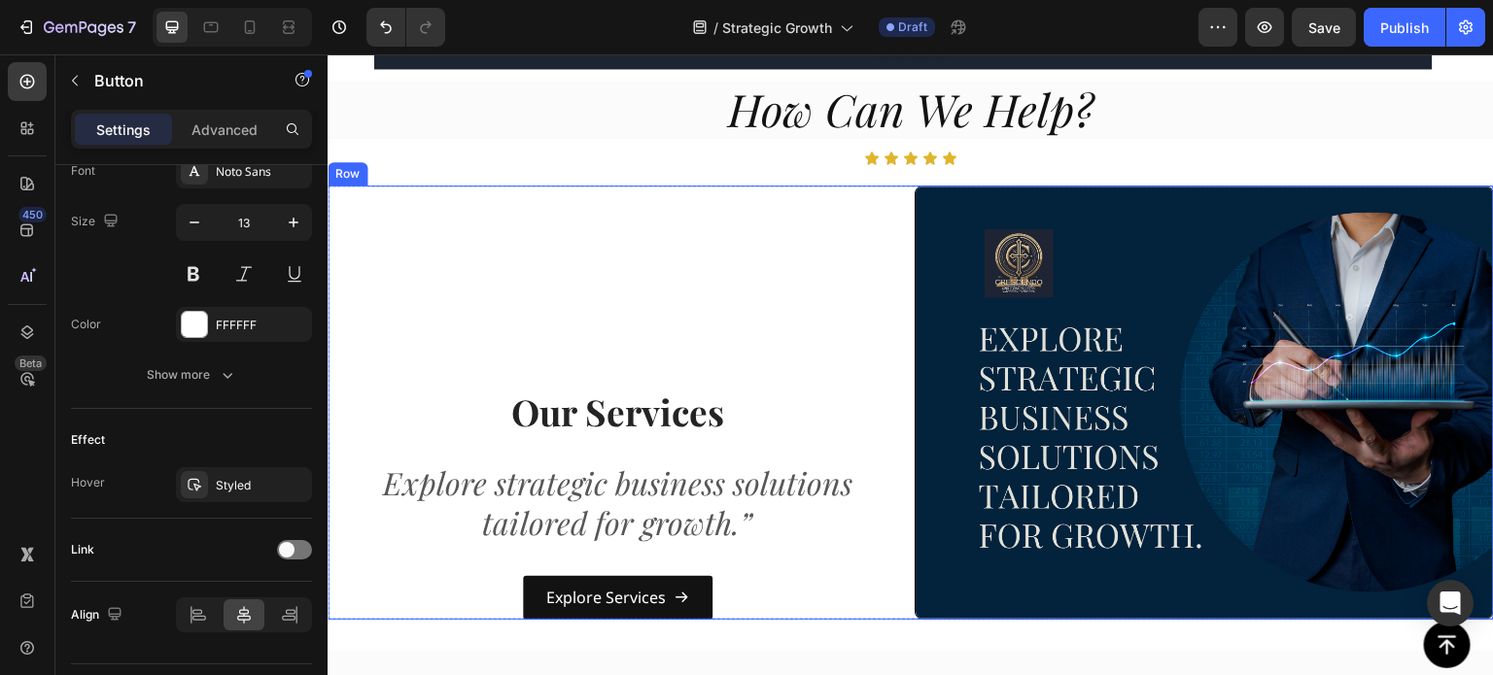
click at [814, 251] on div "Our Services Heading Explore strategic business solutions tailored for growth.”…" at bounding box center [617, 403] width 579 height 434
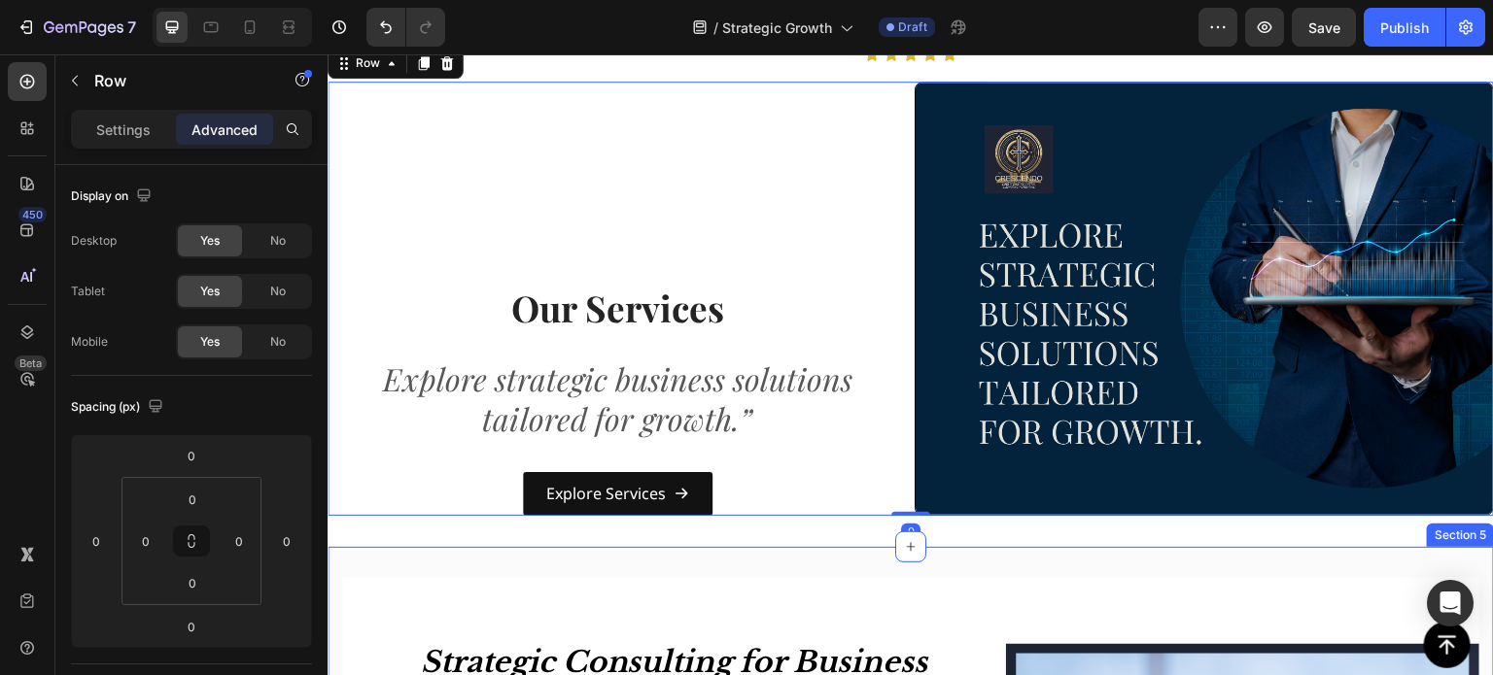
scroll to position [1863, 0]
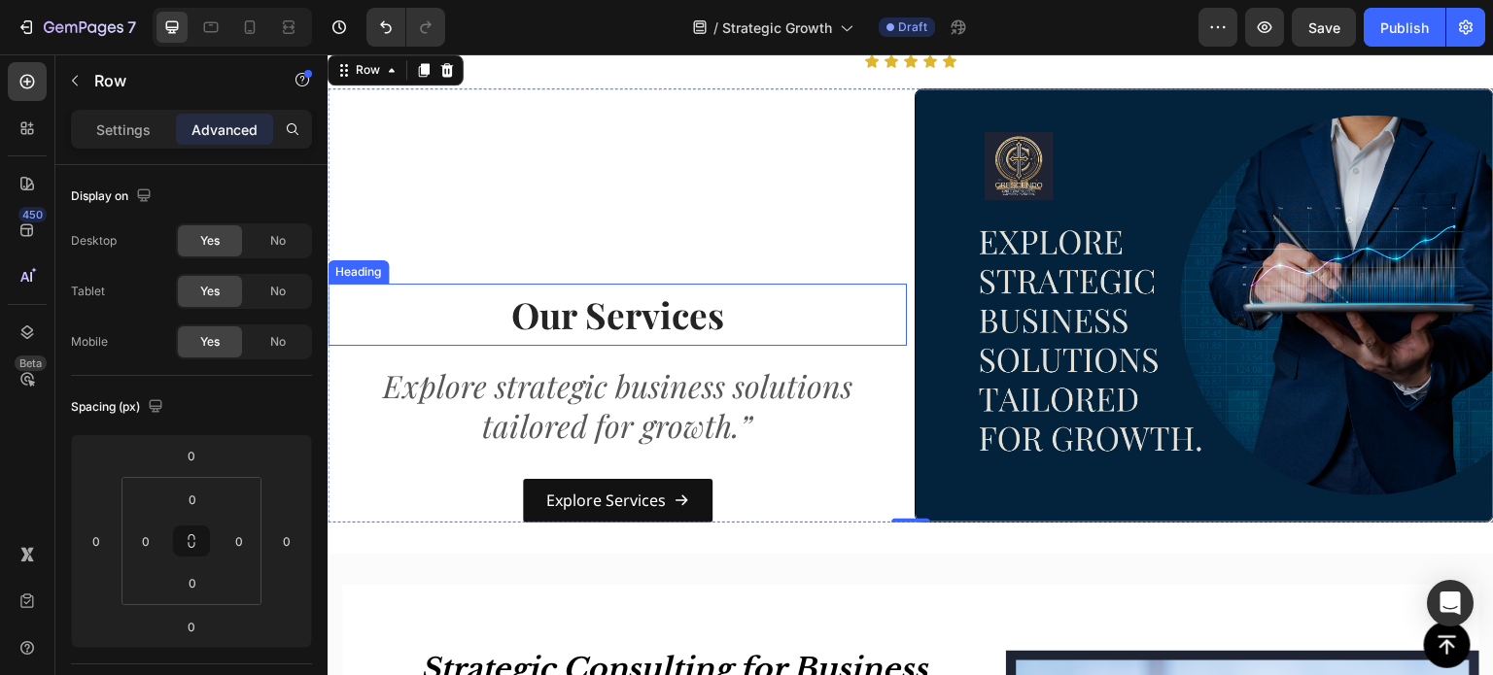
click at [562, 294] on h2 "Our Services" at bounding box center [617, 315] width 579 height 62
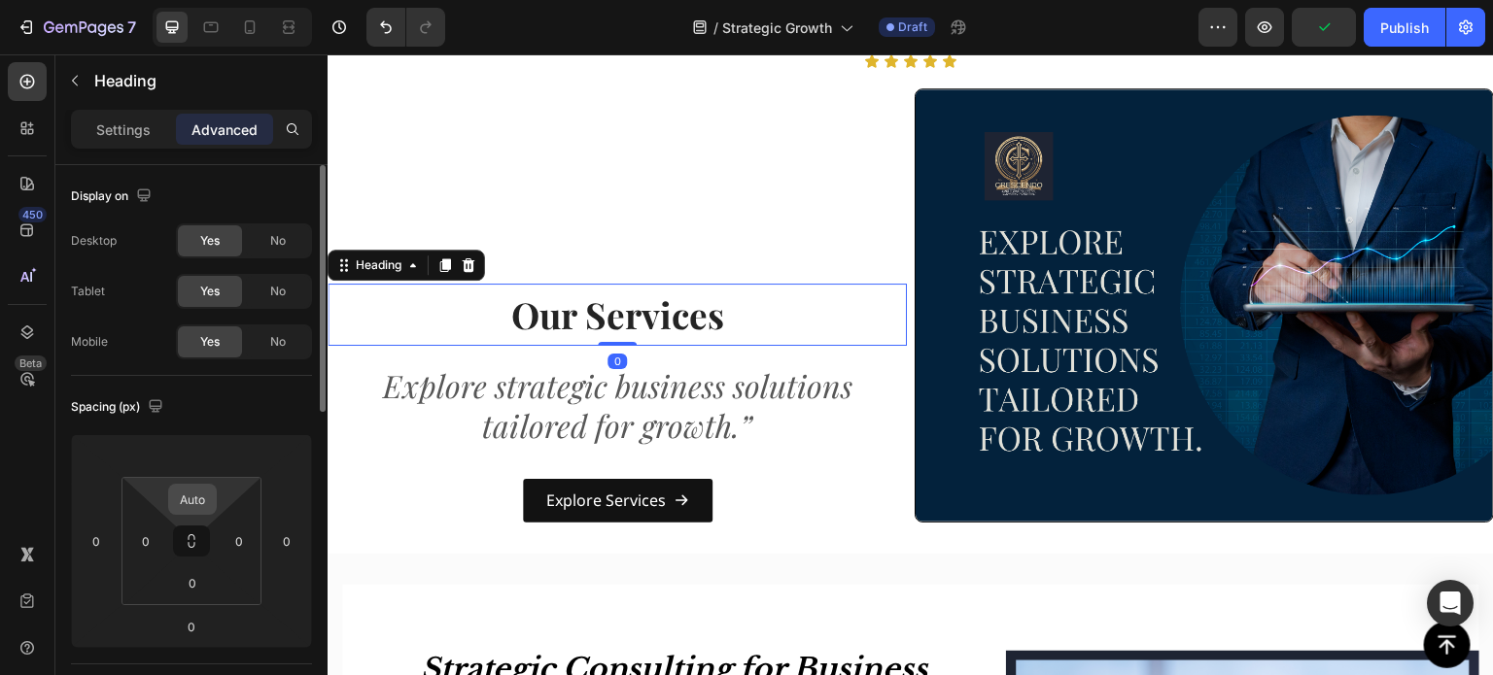
click at [205, 500] on input "Auto" at bounding box center [192, 499] width 39 height 29
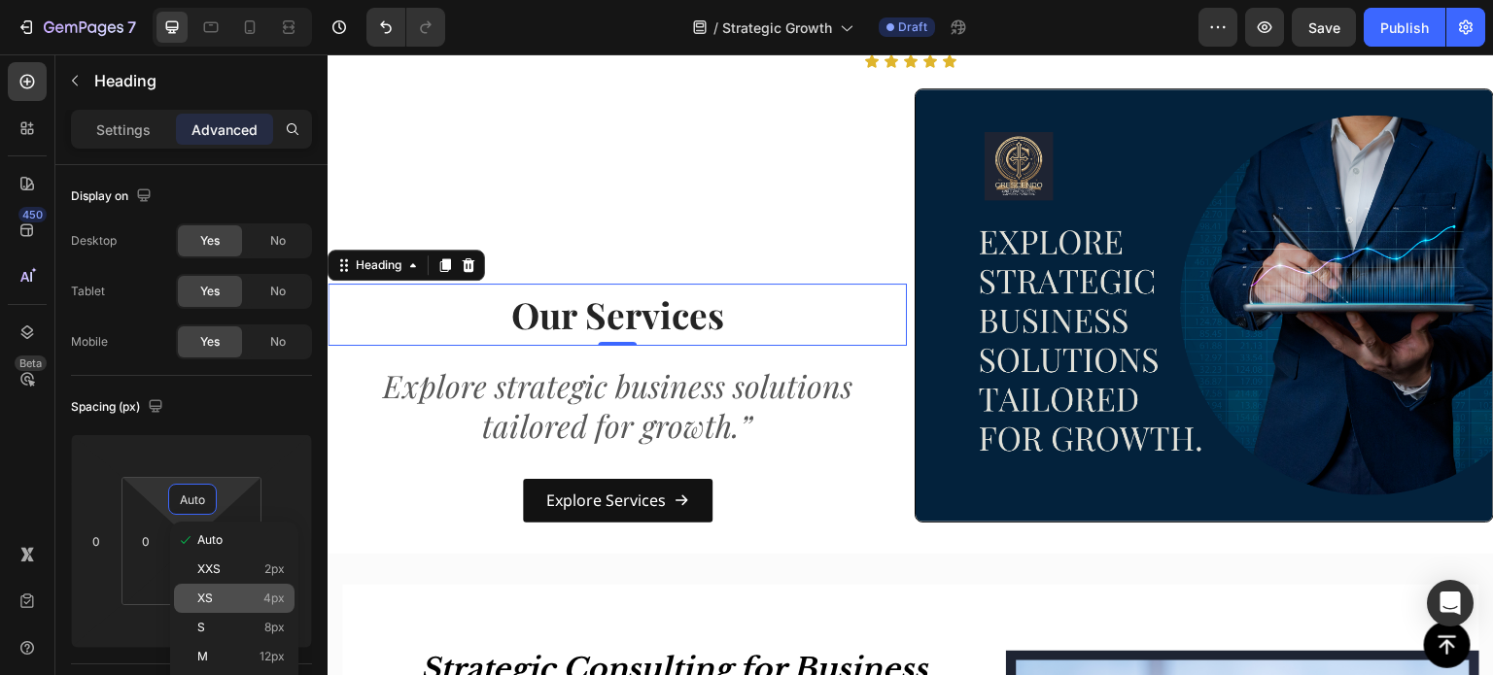
click at [229, 601] on p "XS 4px" at bounding box center [240, 599] width 87 height 14
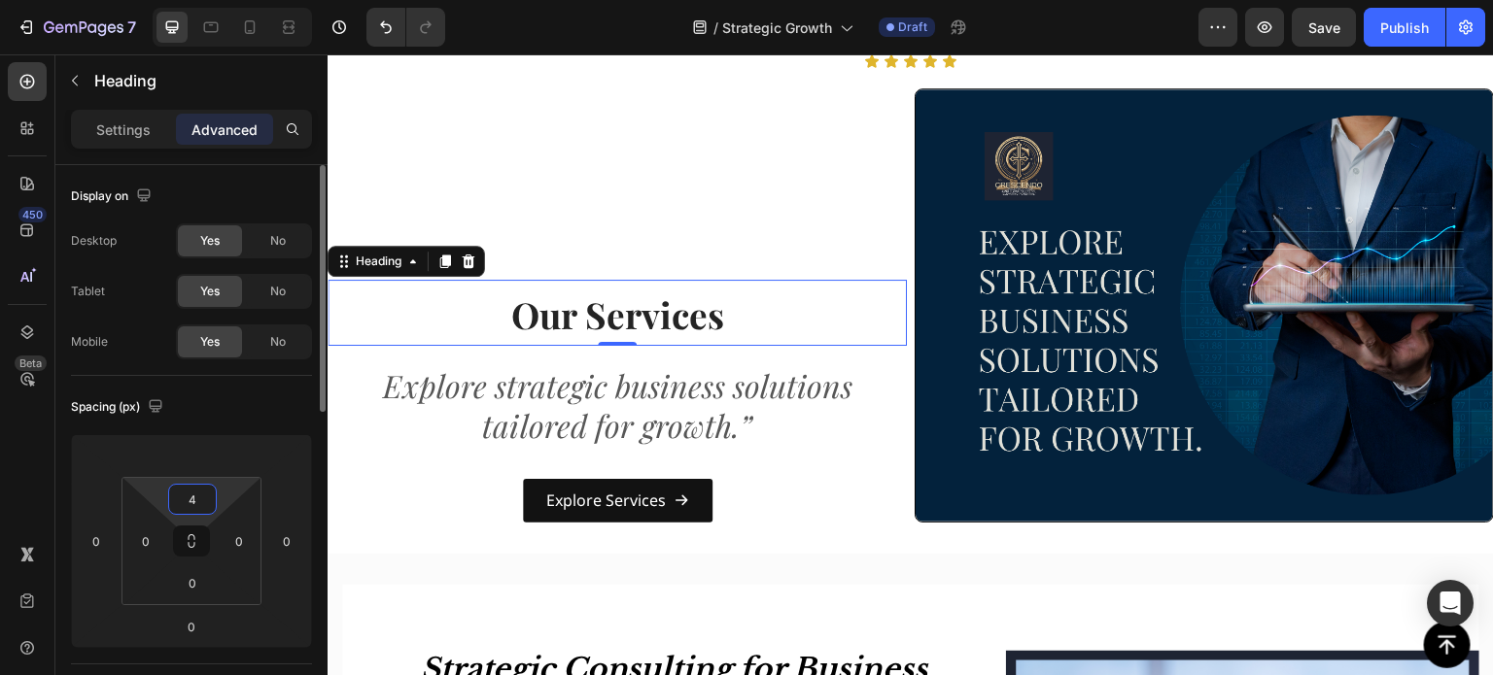
click at [198, 490] on input "4" at bounding box center [192, 499] width 39 height 29
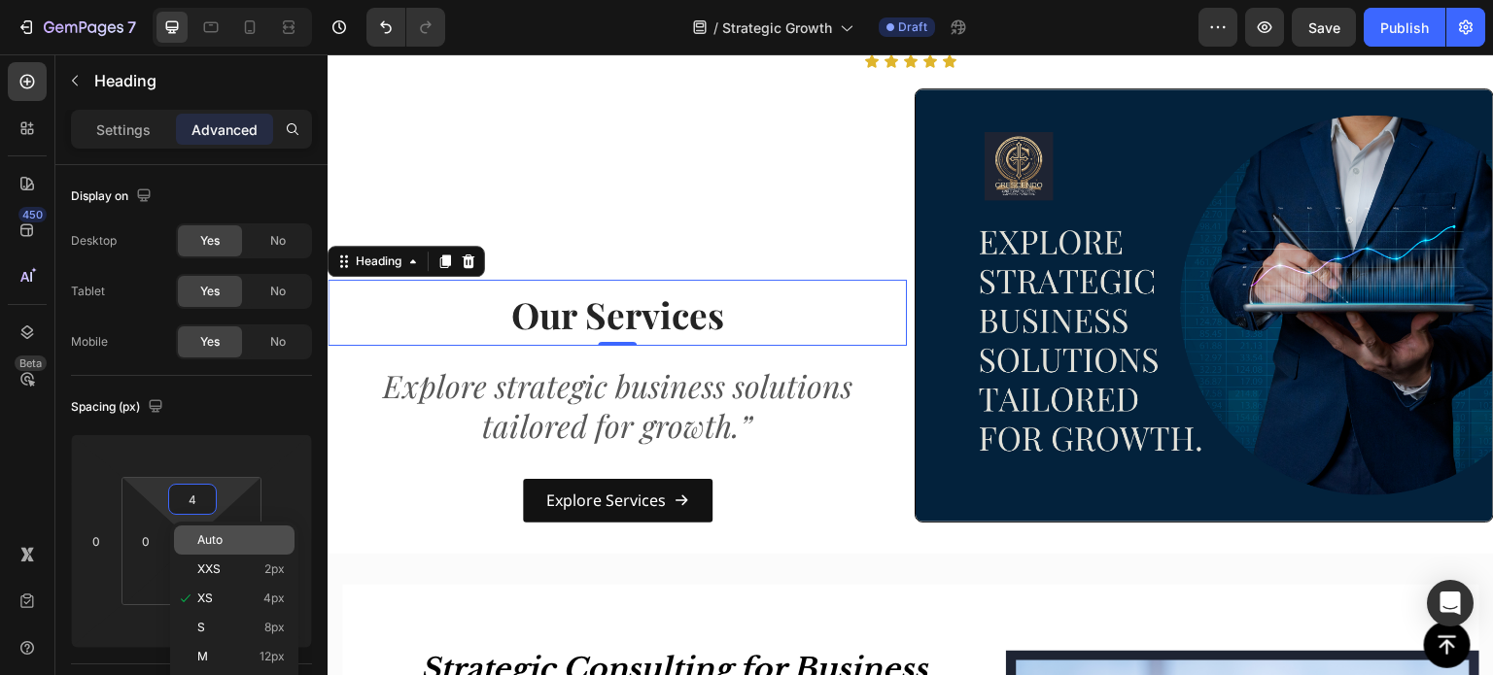
click at [208, 546] on span "Auto" at bounding box center [209, 541] width 25 height 14
type input "Auto"
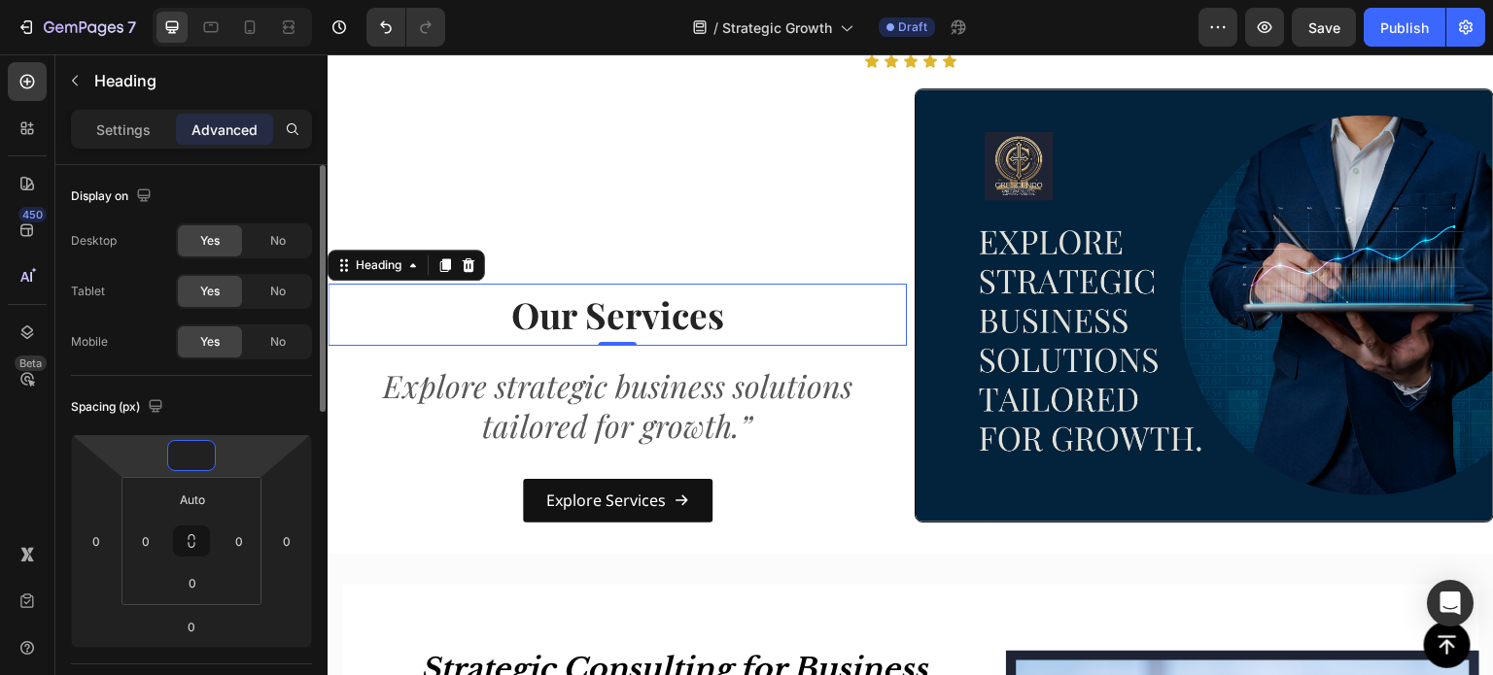
click at [191, 452] on input "number" at bounding box center [191, 455] width 39 height 29
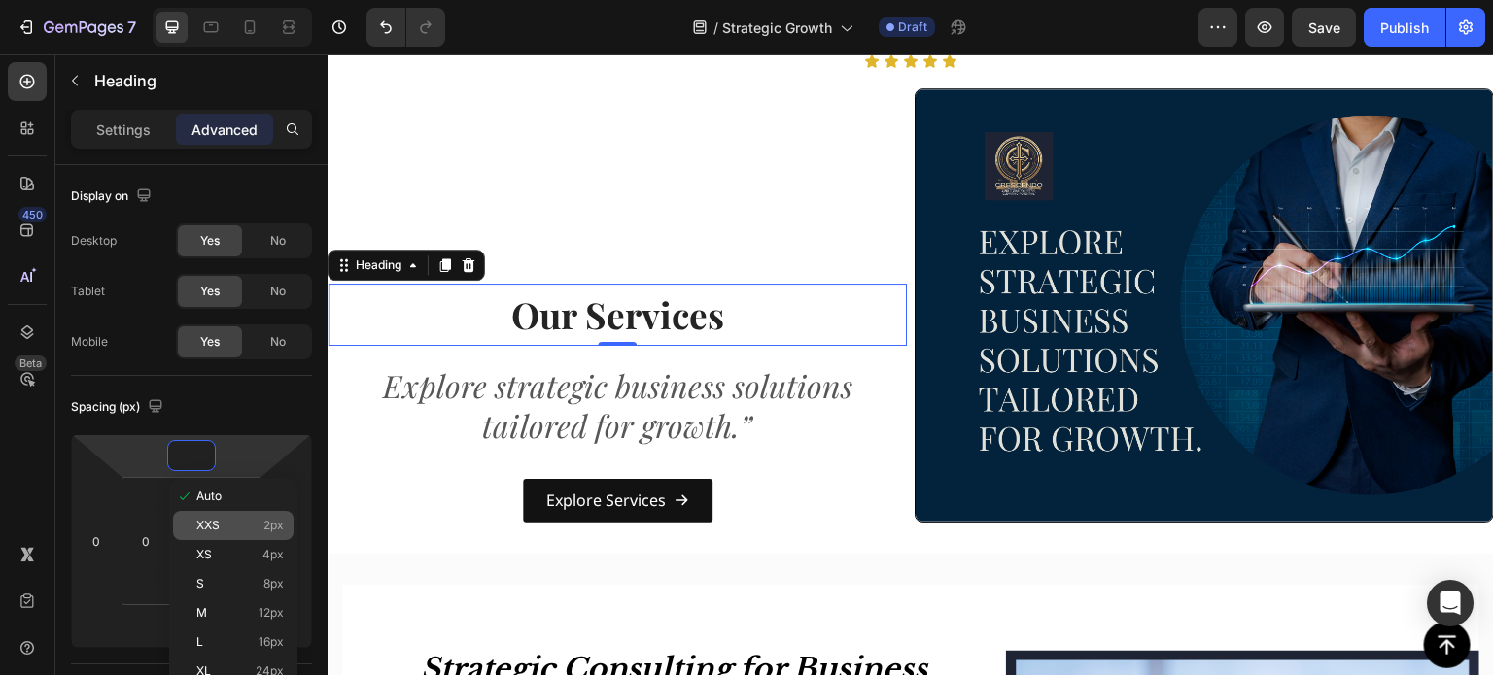
click at [217, 526] on span "XXS" at bounding box center [207, 526] width 23 height 14
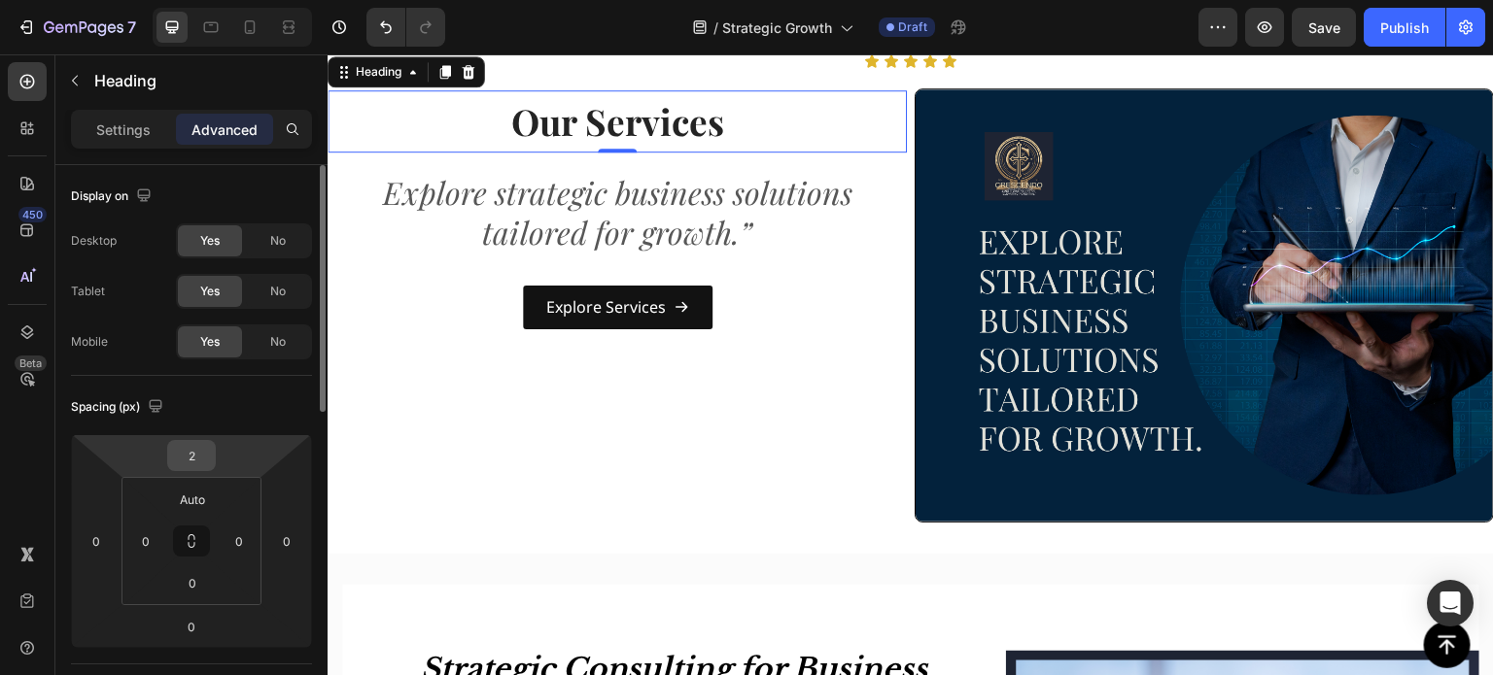
click at [201, 458] on input "2" at bounding box center [191, 455] width 39 height 29
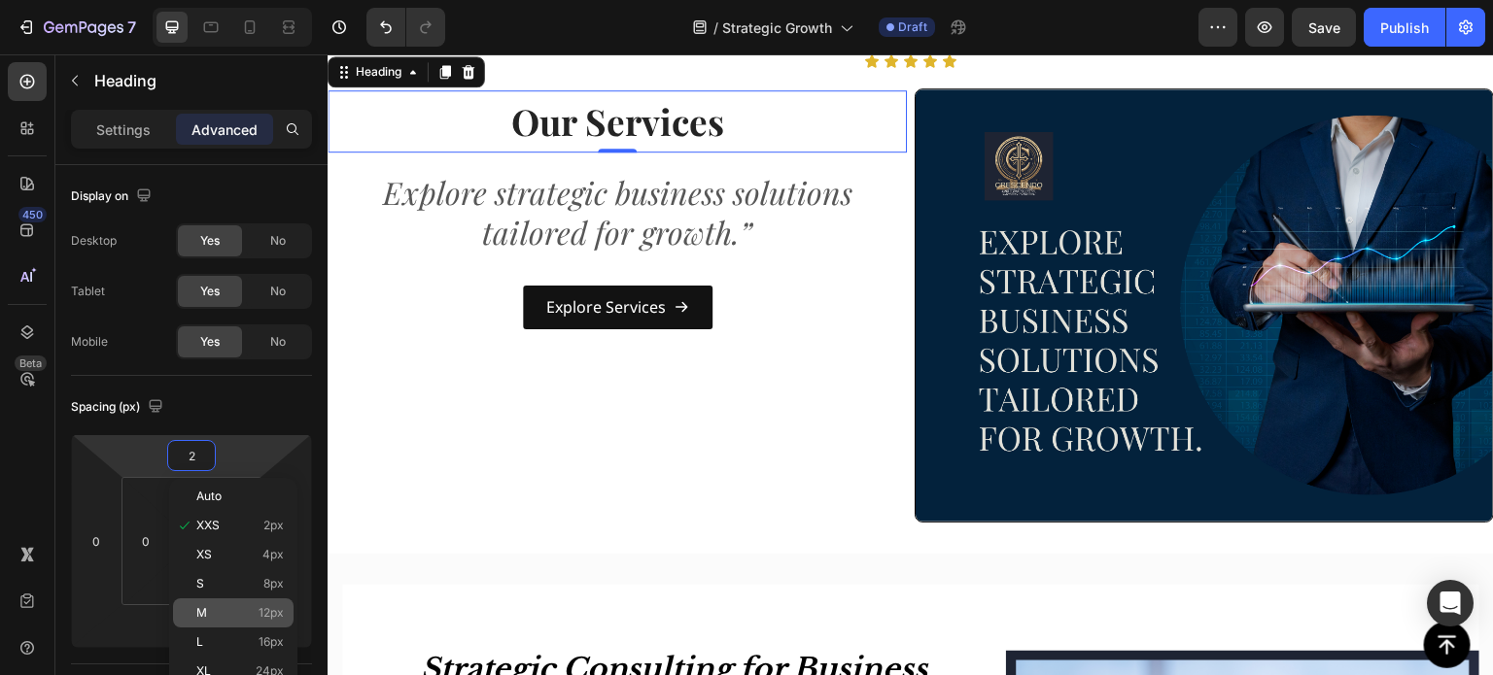
click at [215, 621] on div "M 12px" at bounding box center [233, 613] width 121 height 29
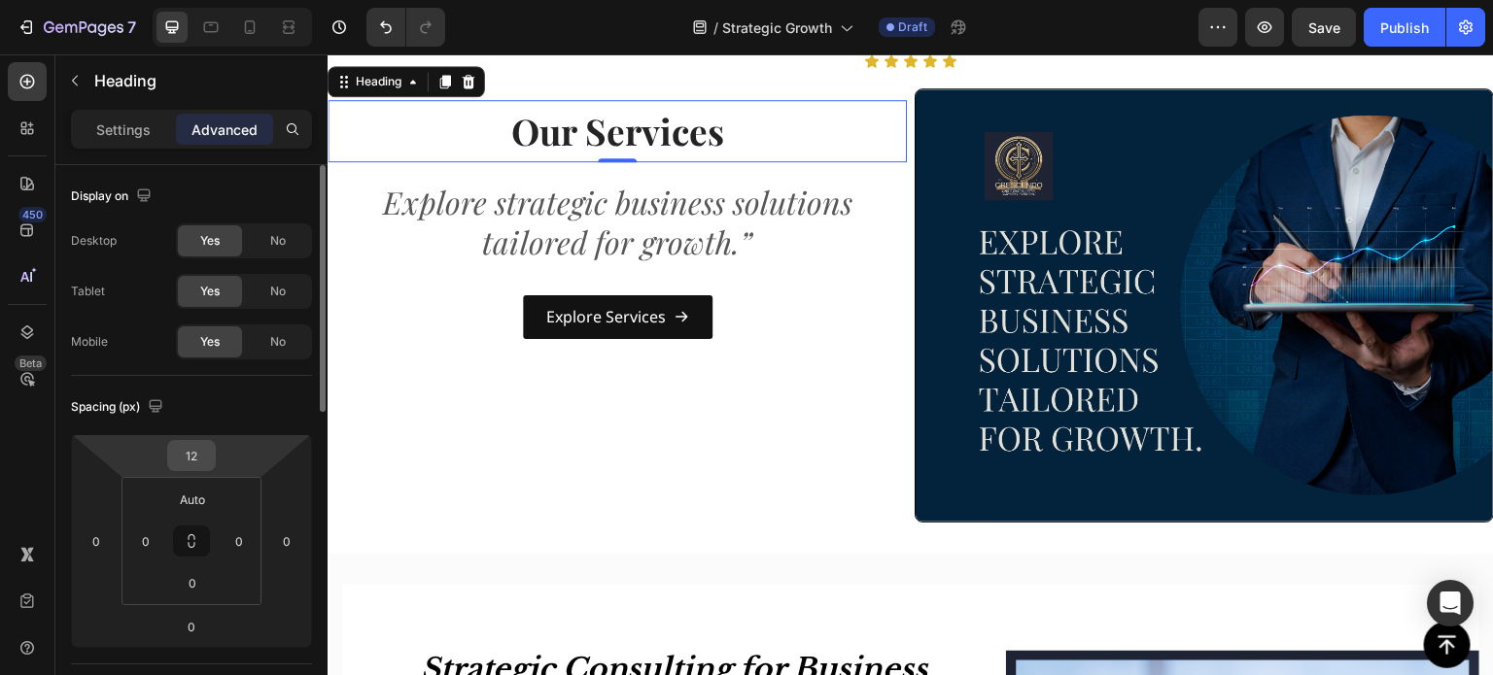
click at [206, 455] on input "12" at bounding box center [191, 455] width 39 height 29
click at [212, 668] on p "XL 24px" at bounding box center [239, 672] width 87 height 14
type input "24"
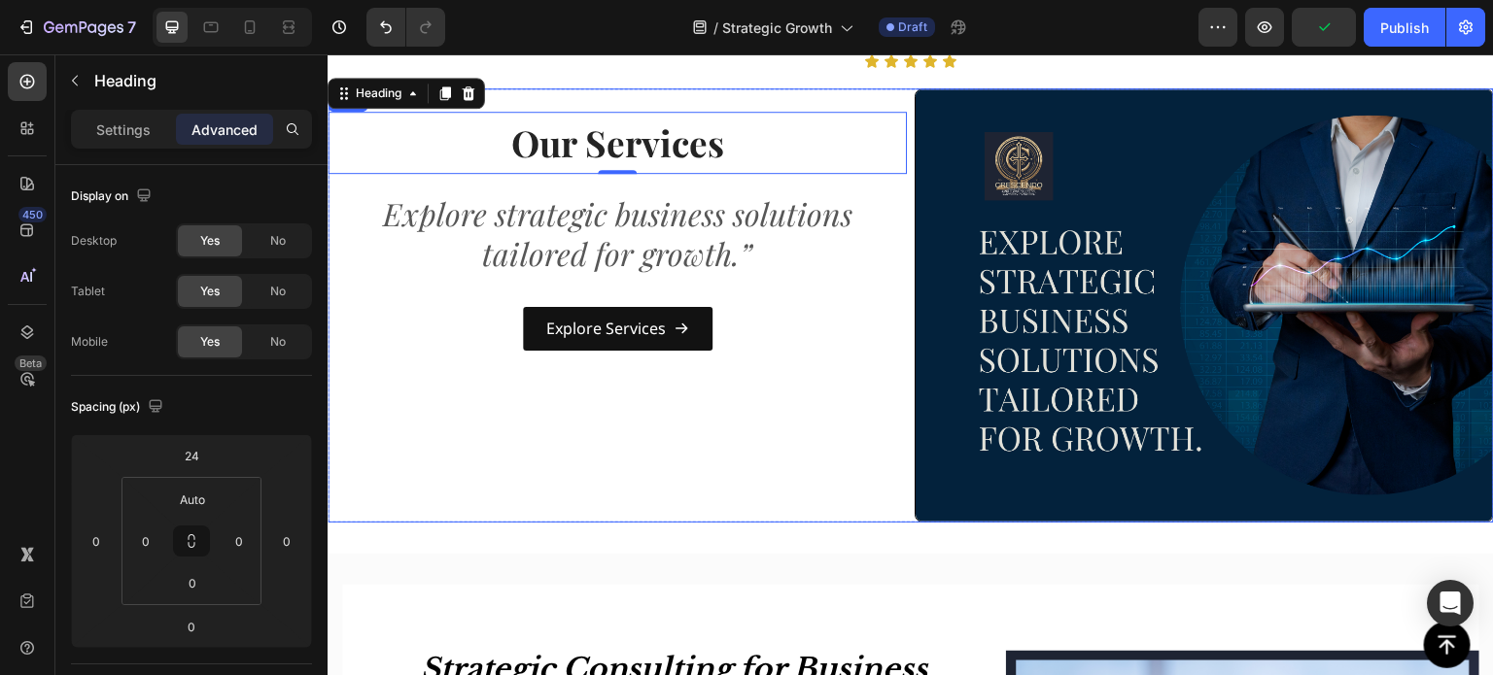
click at [706, 431] on div "Our Services Heading 0 Explore strategic business solutions tailored for growth…" at bounding box center [617, 305] width 579 height 434
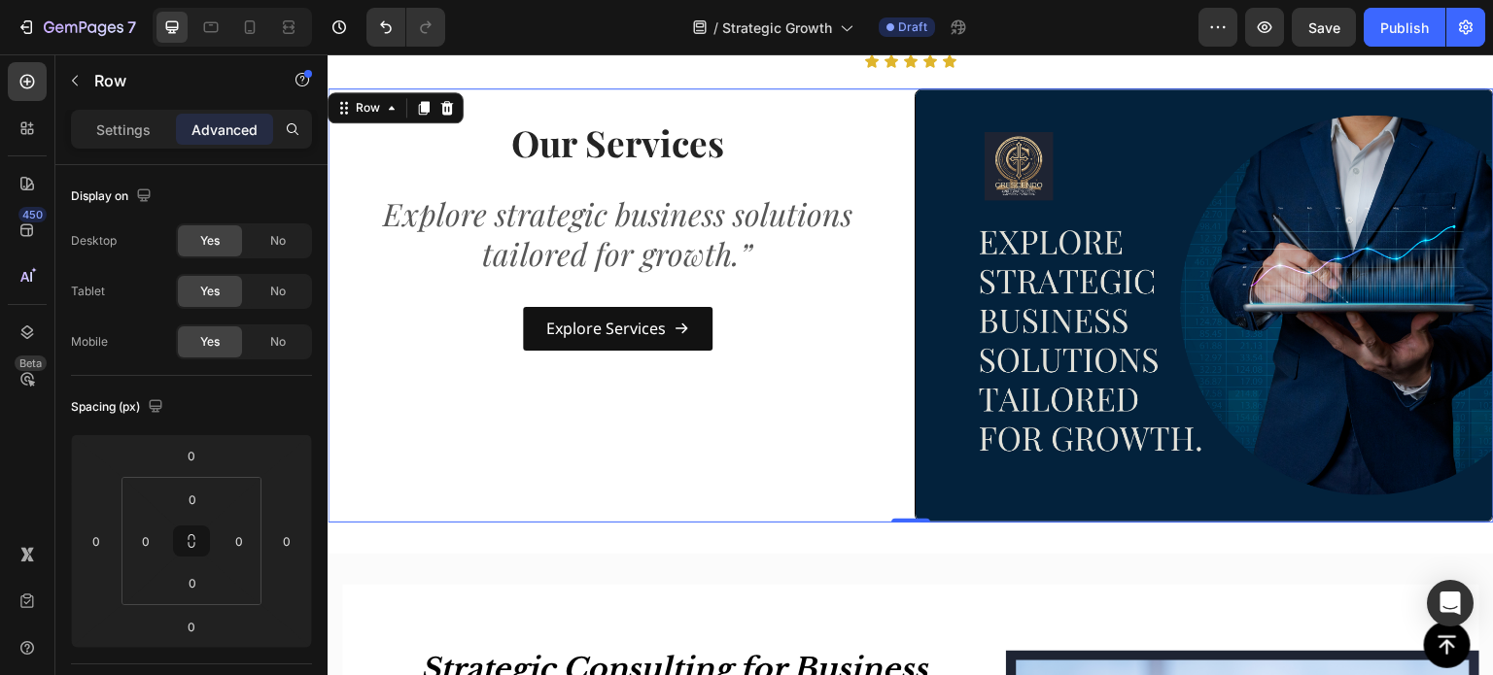
click at [556, 91] on div "Our Services Heading Explore strategic business solutions tailored for growth.”…" at bounding box center [617, 305] width 579 height 434
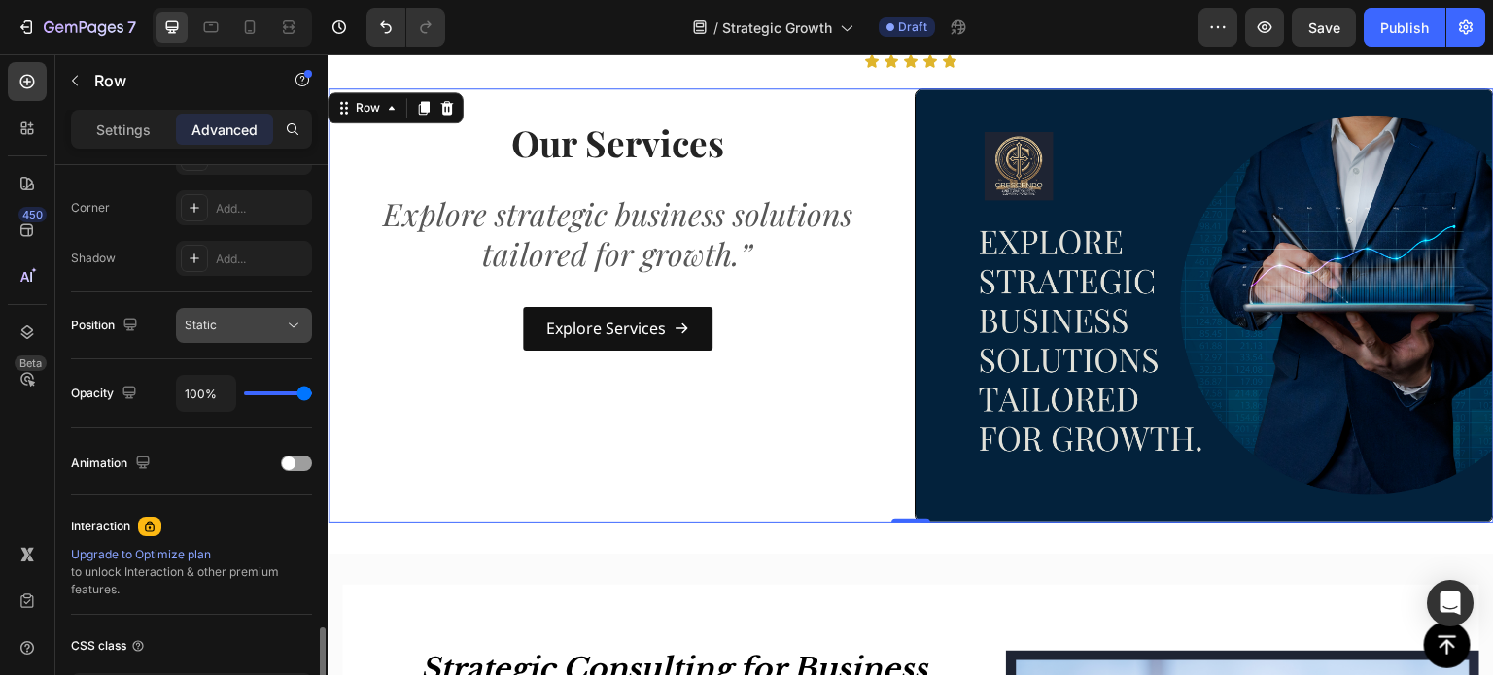
scroll to position [728, 0]
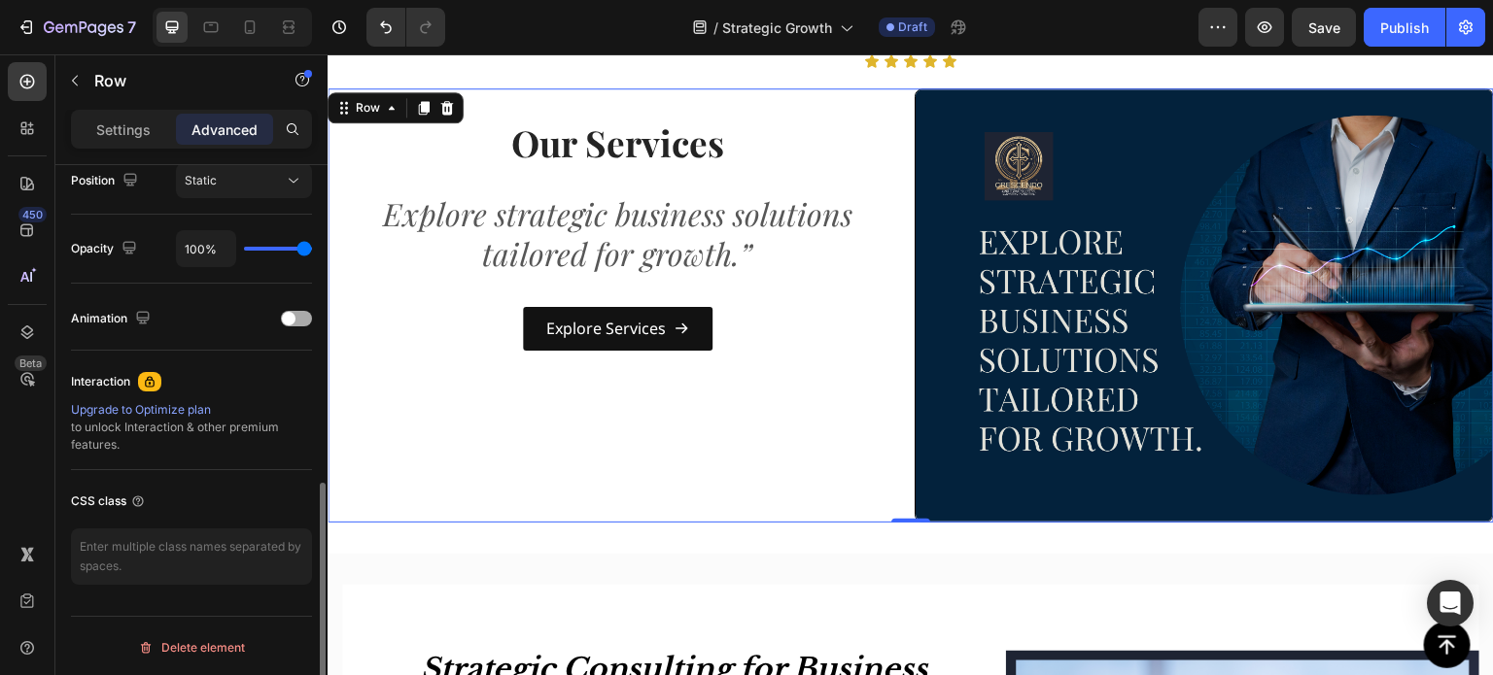
click at [297, 313] on div at bounding box center [296, 319] width 31 height 16
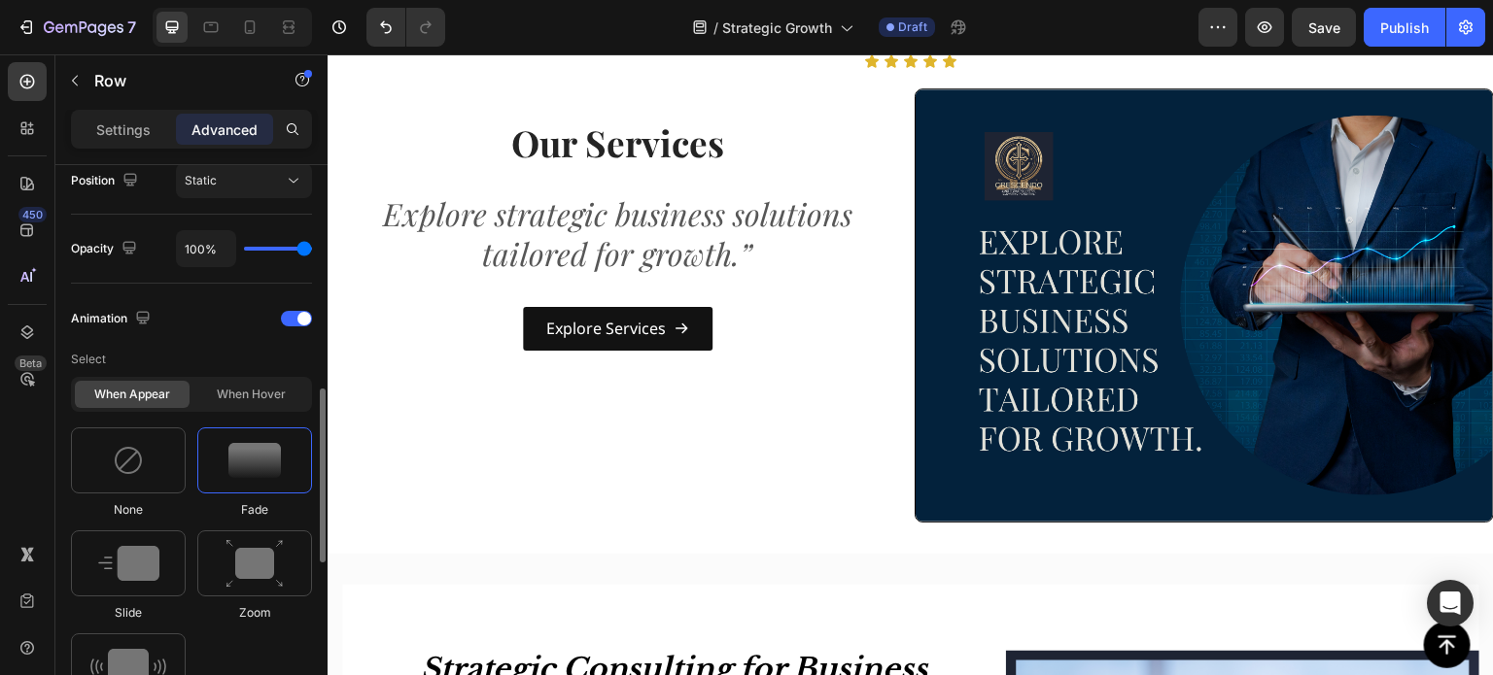
scroll to position [436, 0]
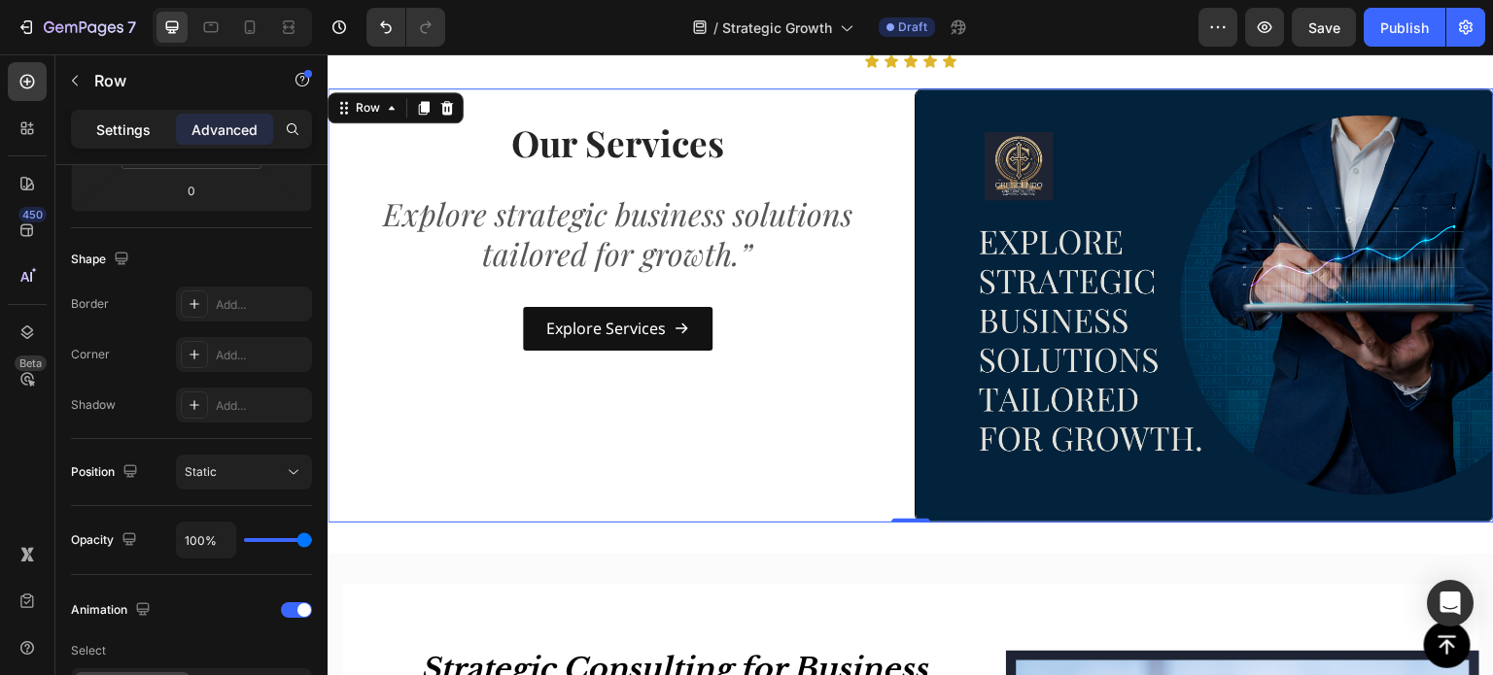
click at [97, 123] on p "Settings" at bounding box center [123, 130] width 54 height 20
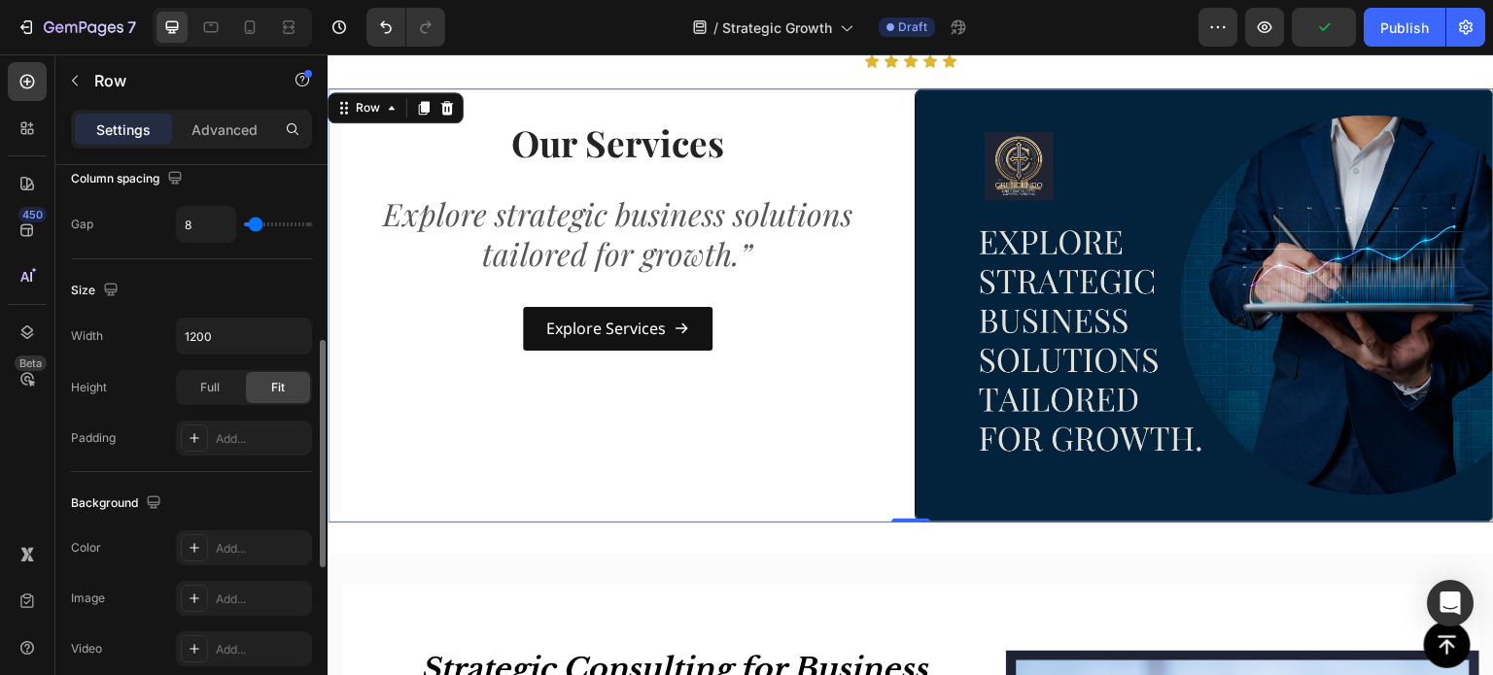
scroll to position [839, 0]
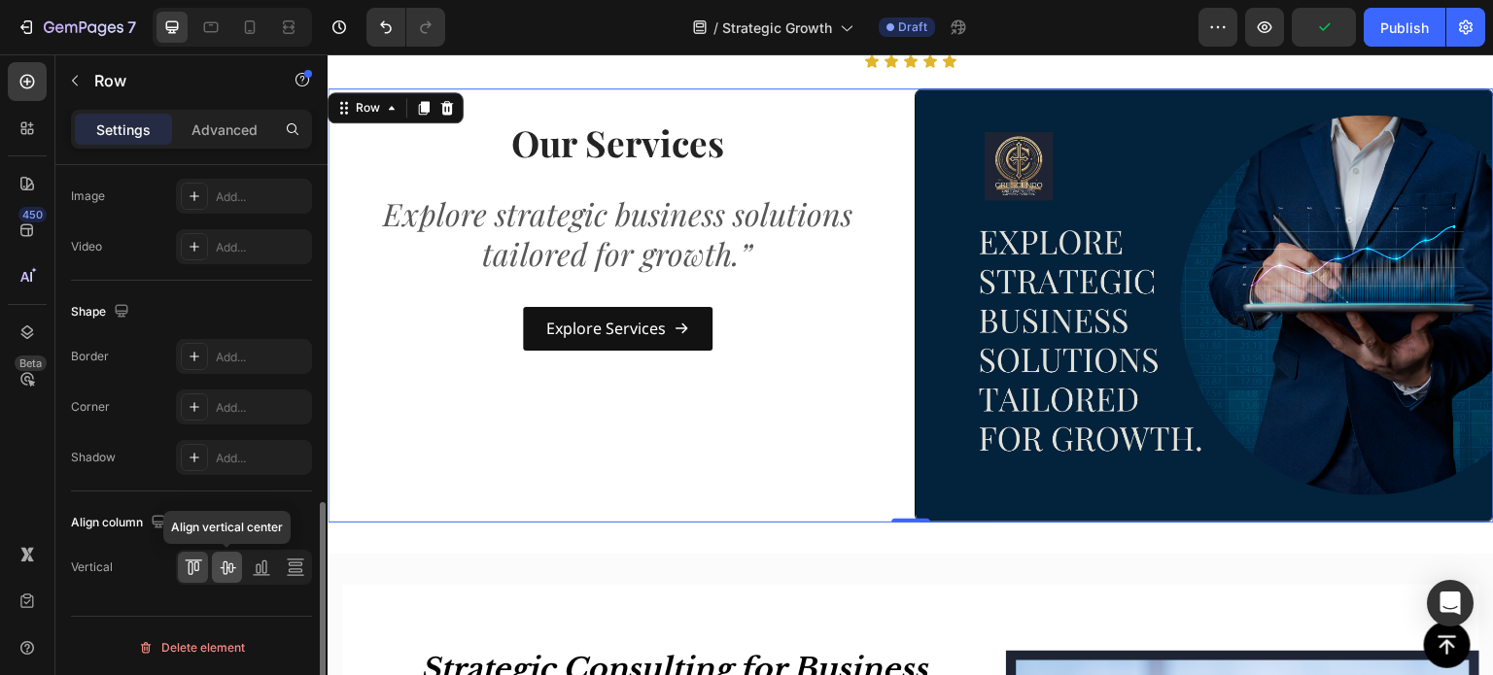
click at [225, 567] on icon at bounding box center [227, 567] width 19 height 19
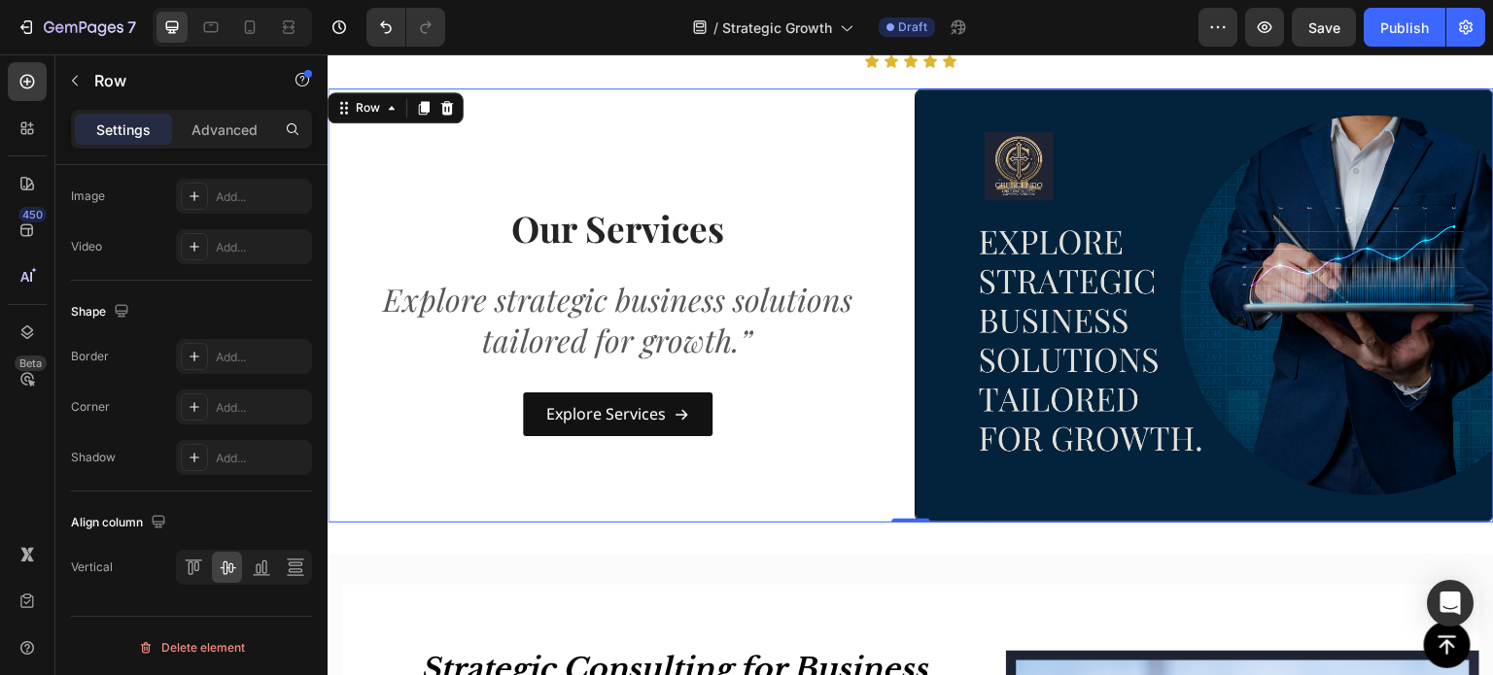
drag, startPoint x: 803, startPoint y: 154, endPoint x: 836, endPoint y: 166, distance: 35.4
click at [804, 154] on div "Our Services Heading Explore strategic business solutions tailored for growth.”…" at bounding box center [617, 305] width 579 height 434
click at [962, 157] on img at bounding box center [1204, 305] width 579 height 434
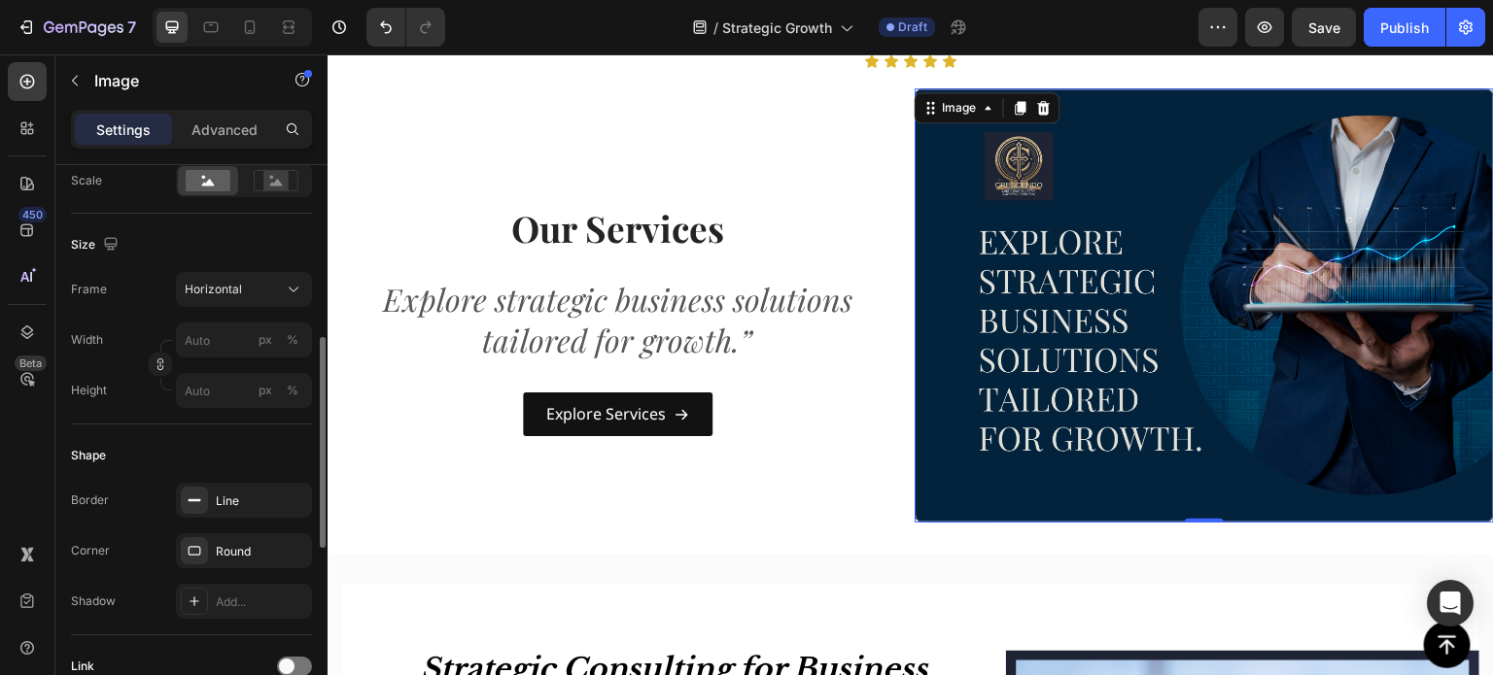
scroll to position [0, 0]
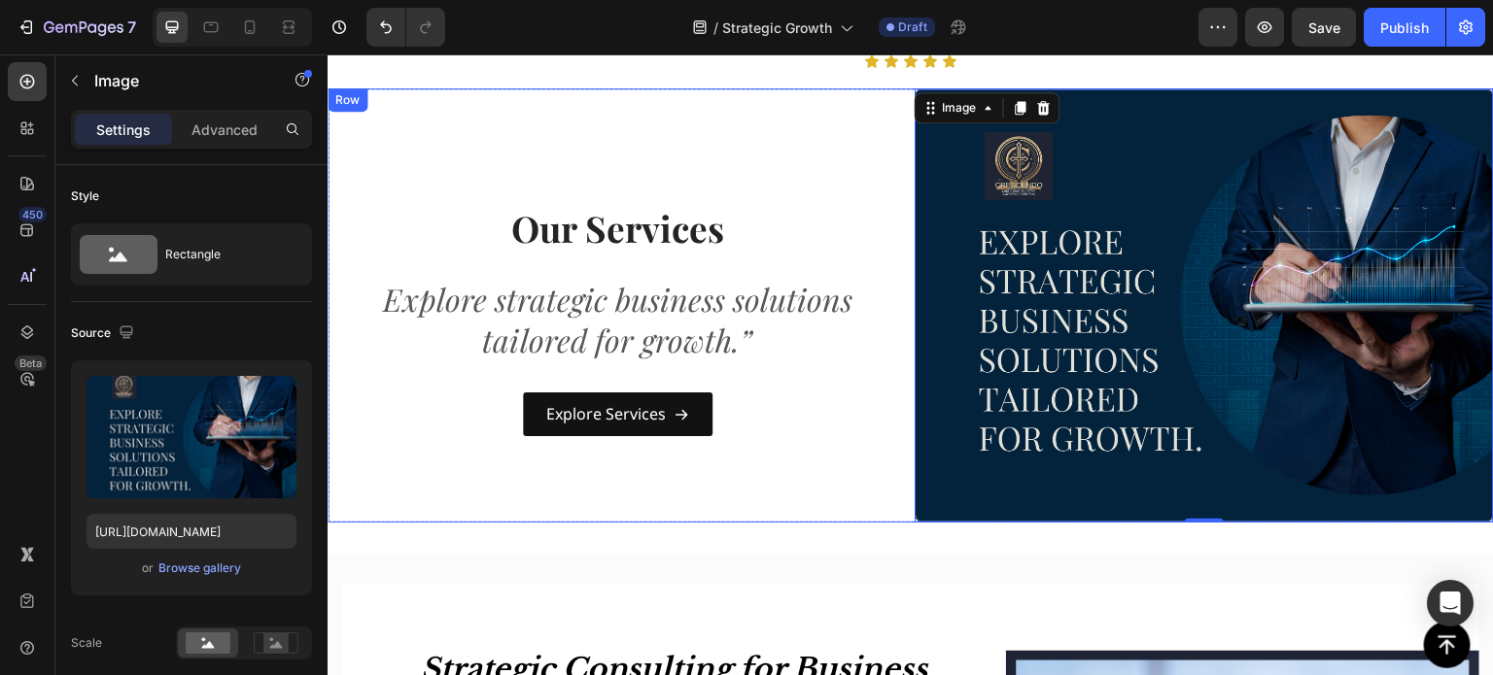
click at [799, 127] on div "Our Services Heading Explore strategic business solutions tailored for growth.”…" at bounding box center [617, 305] width 579 height 434
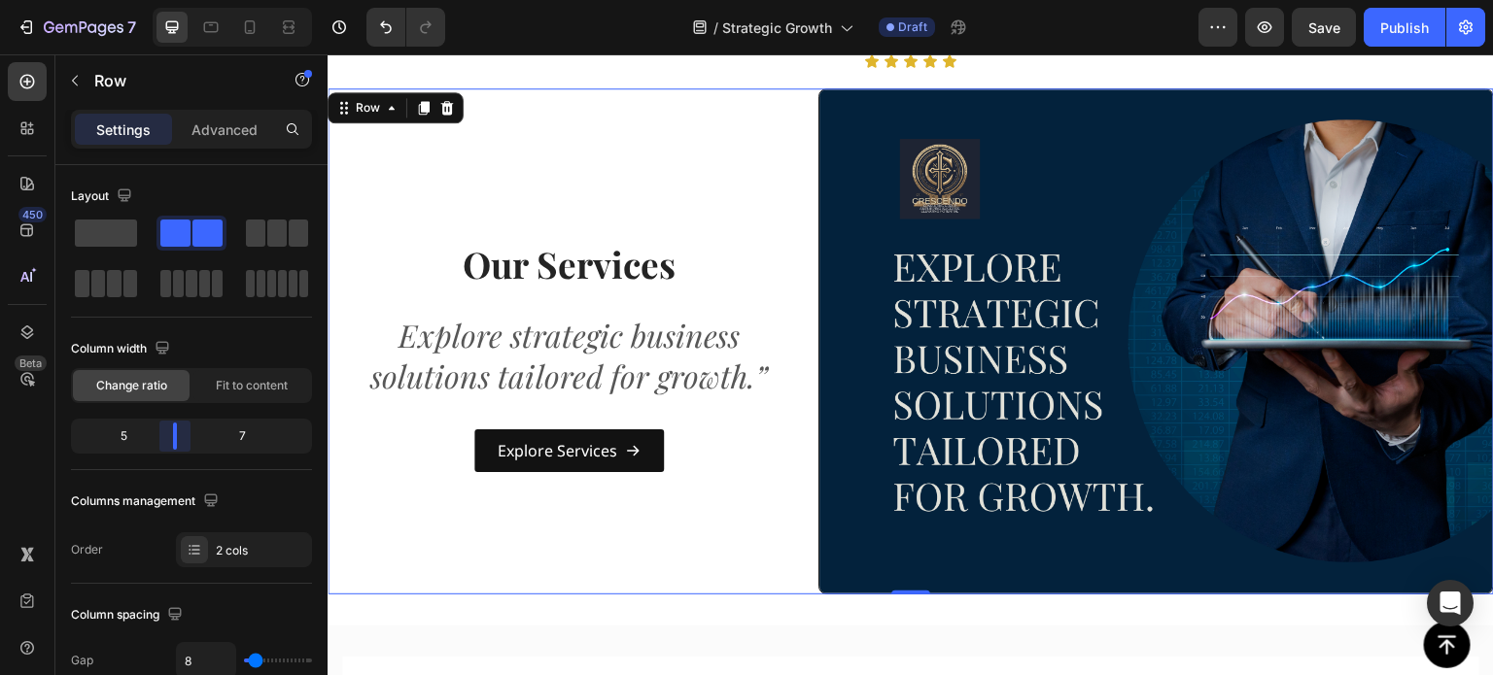
drag, startPoint x: 190, startPoint y: 442, endPoint x: 420, endPoint y: 136, distance: 382.5
click at [170, 0] on body "7 Version history / Strategic Growth Draft Preview Save Publish 450 Beta Sectio…" at bounding box center [746, 0] width 1493 height 0
click at [841, 135] on img at bounding box center [1155, 341] width 675 height 507
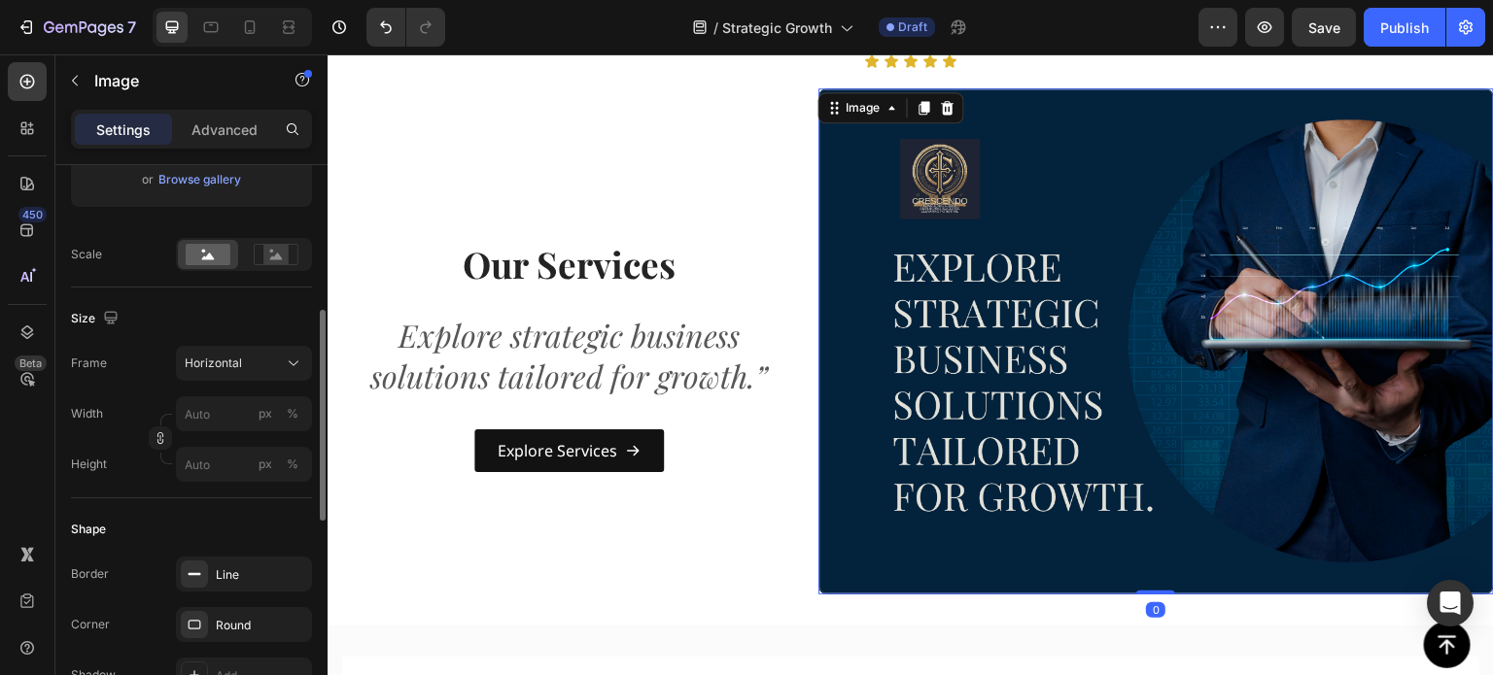
scroll to position [778, 0]
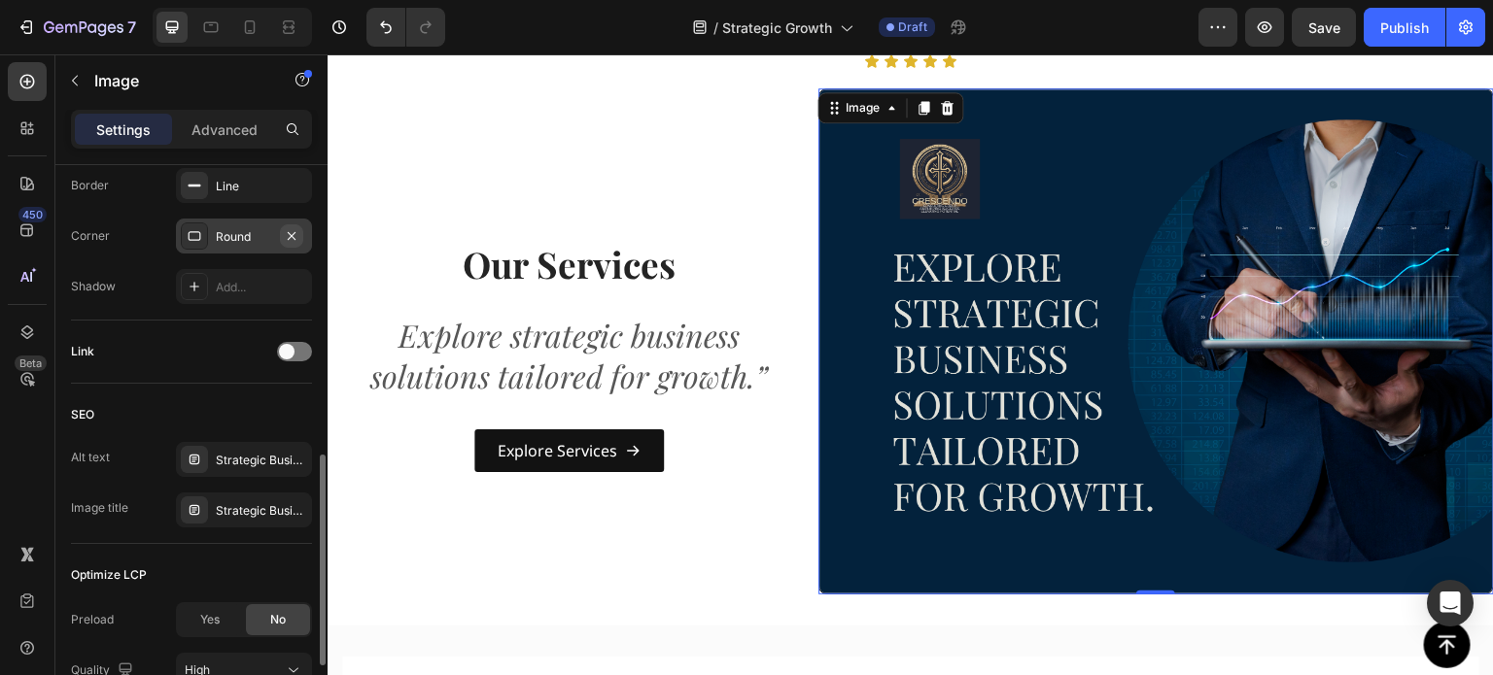
click at [296, 232] on icon "button" at bounding box center [292, 236] width 16 height 16
click at [294, 350] on span at bounding box center [287, 352] width 16 height 16
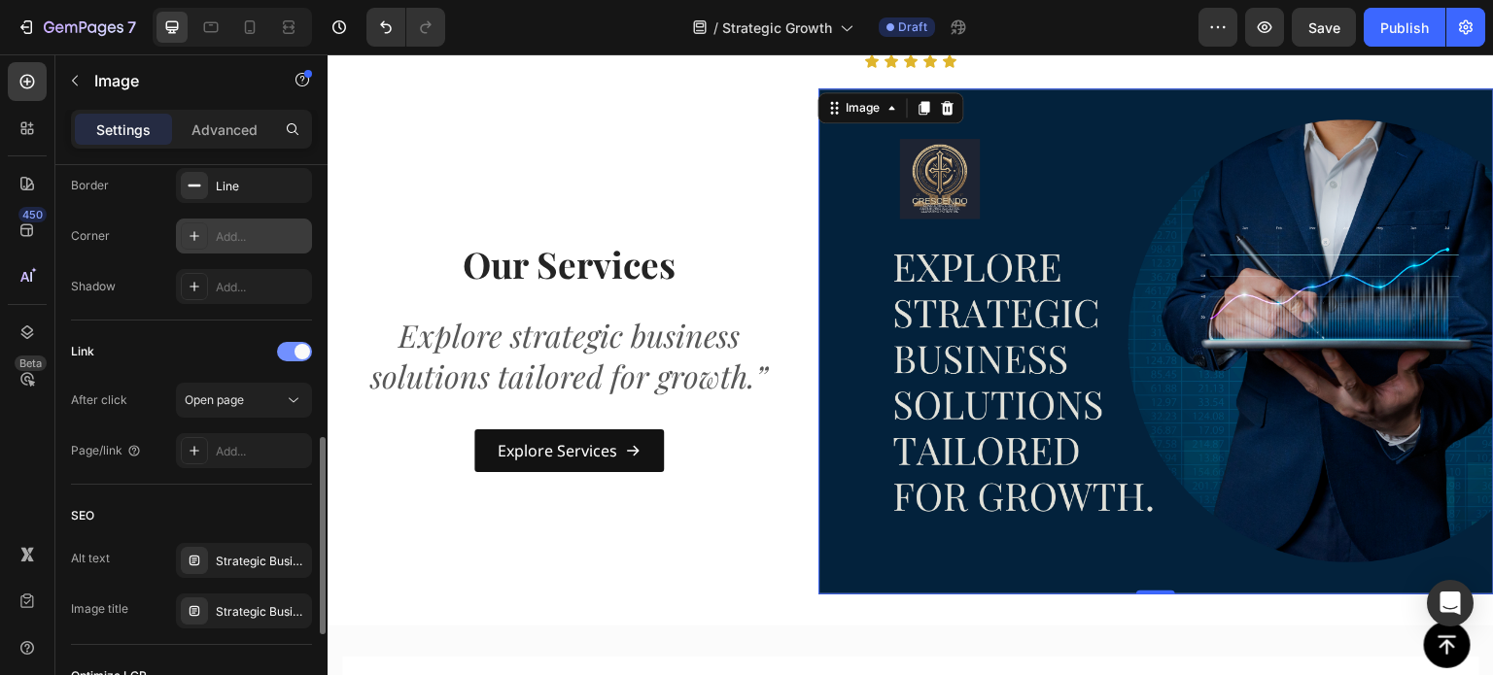
click at [294, 351] on span at bounding box center [302, 352] width 16 height 16
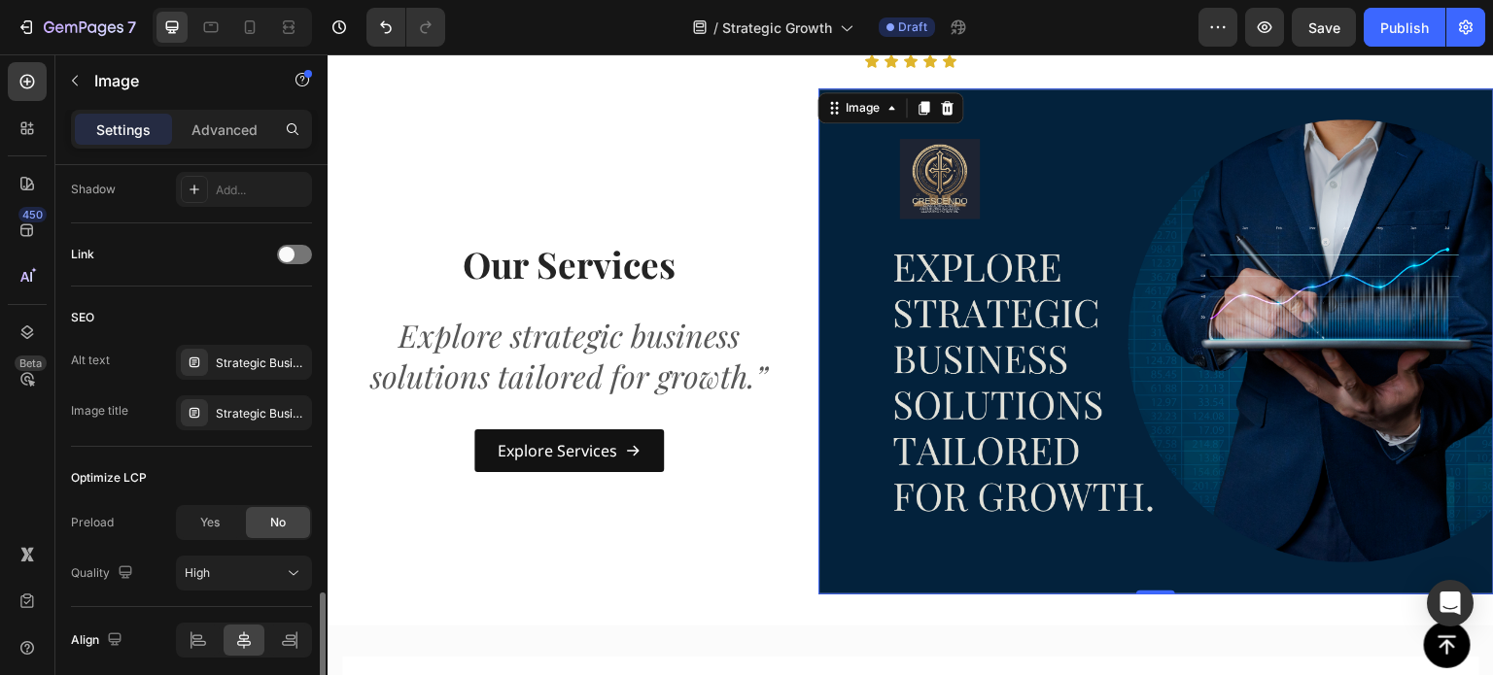
scroll to position [949, 0]
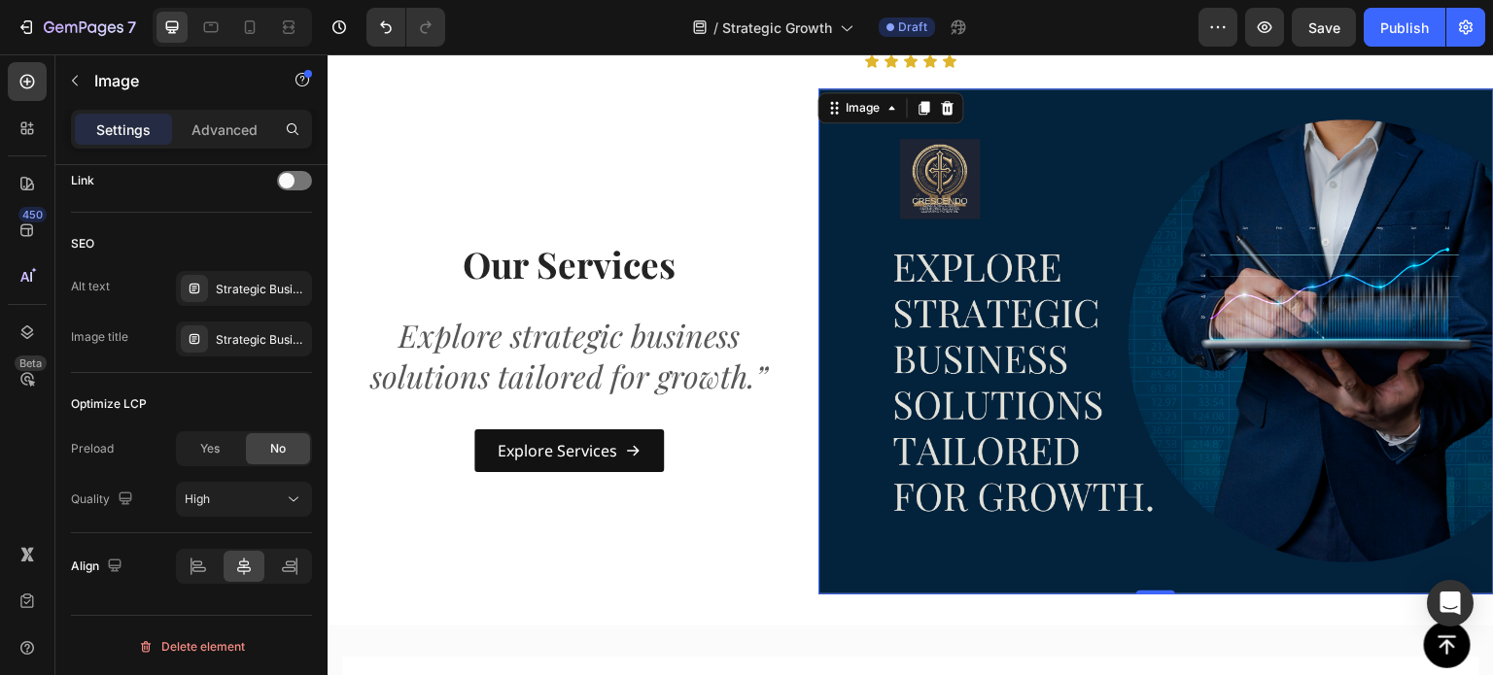
click at [854, 233] on img at bounding box center [1155, 341] width 675 height 507
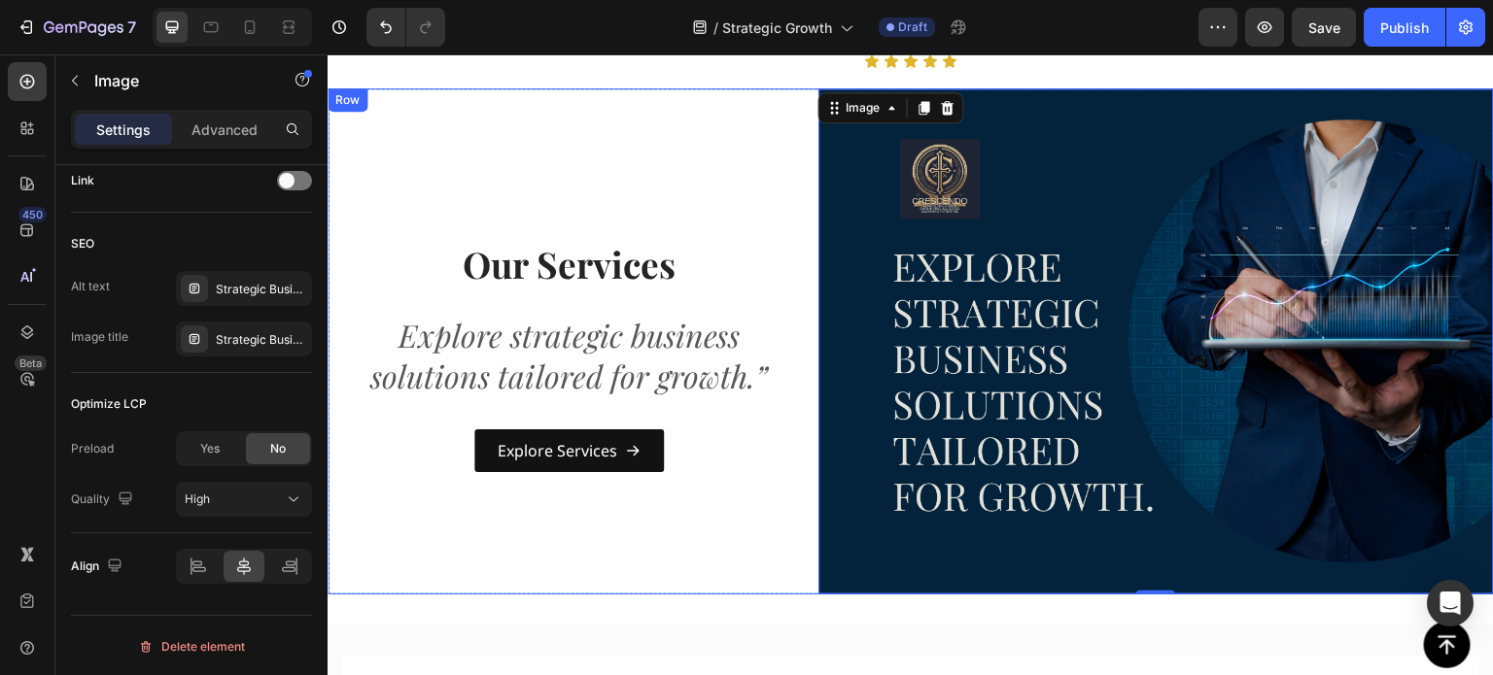
click at [412, 161] on div "Our Services Heading Explore strategic business solutions tailored for growth.”…" at bounding box center [569, 341] width 483 height 507
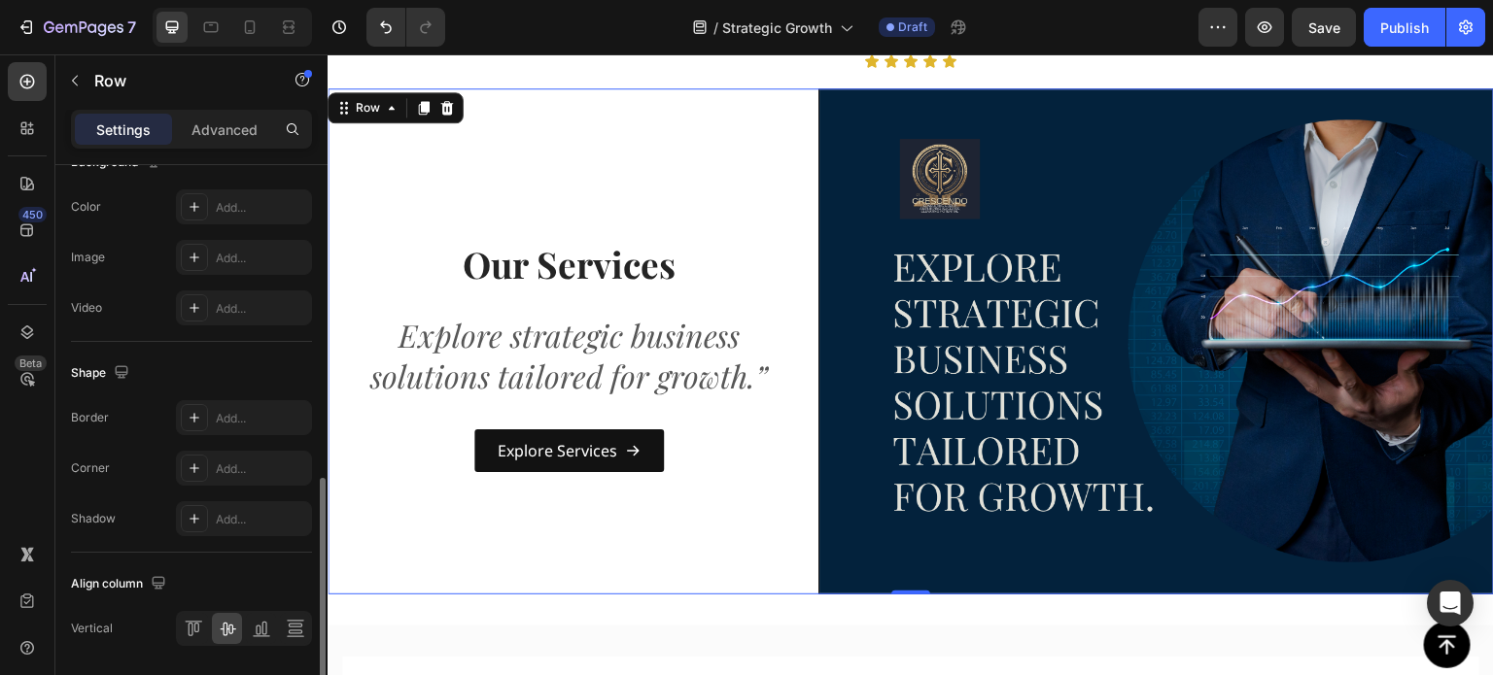
scroll to position [839, 0]
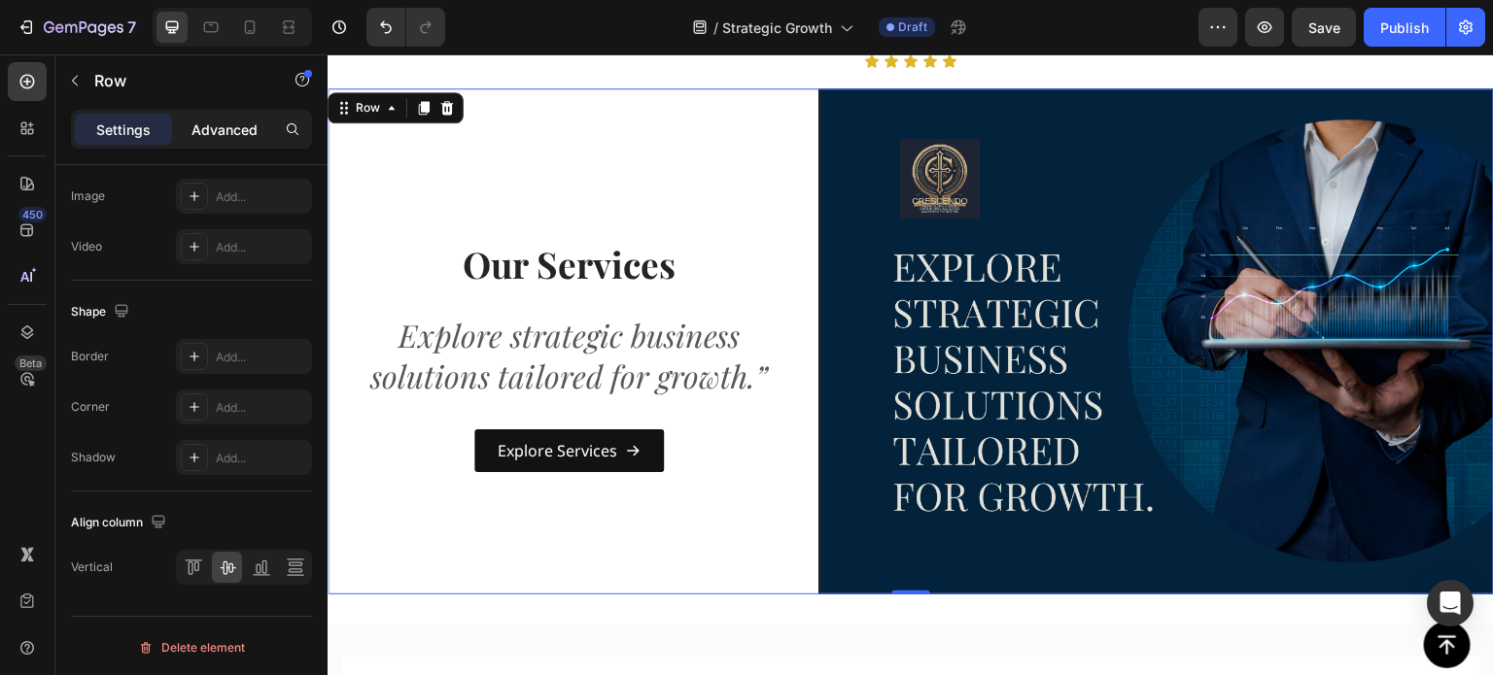
click at [218, 132] on p "Advanced" at bounding box center [224, 130] width 66 height 20
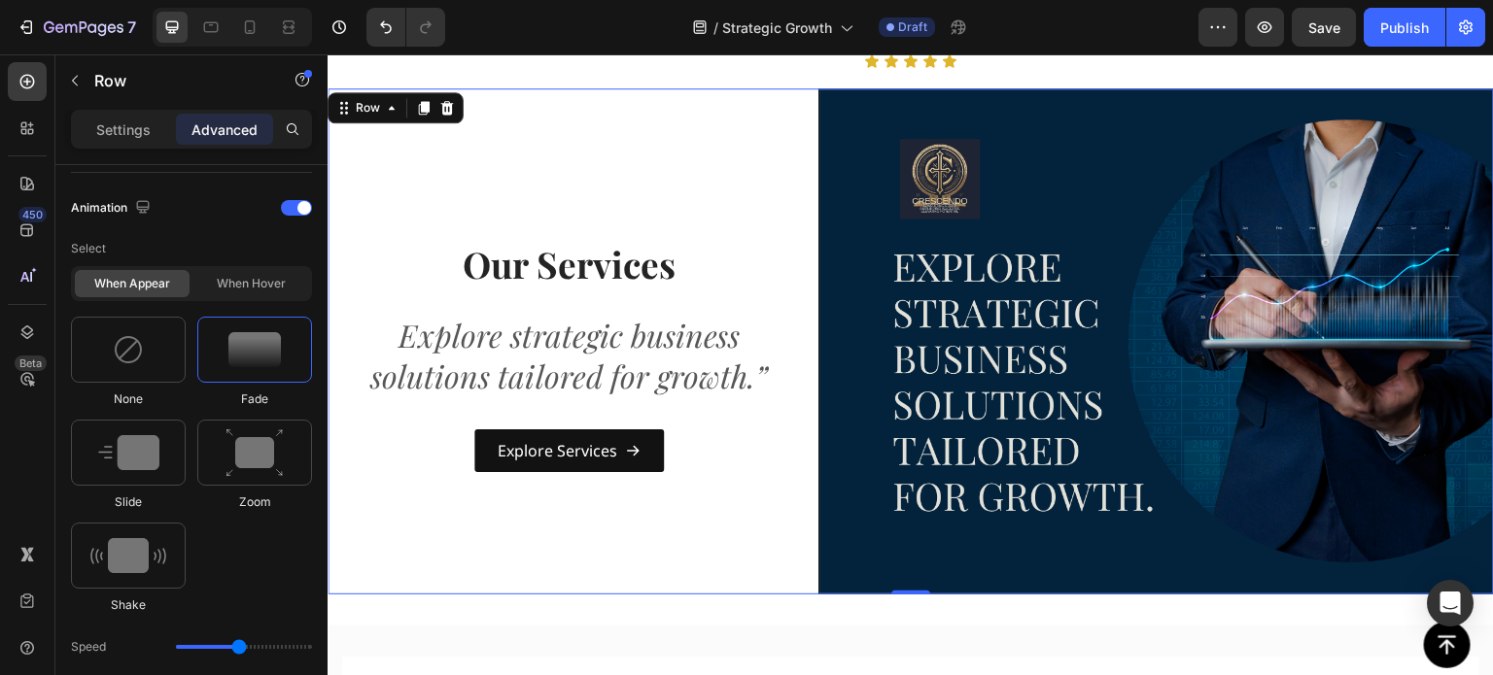
scroll to position [1271, 0]
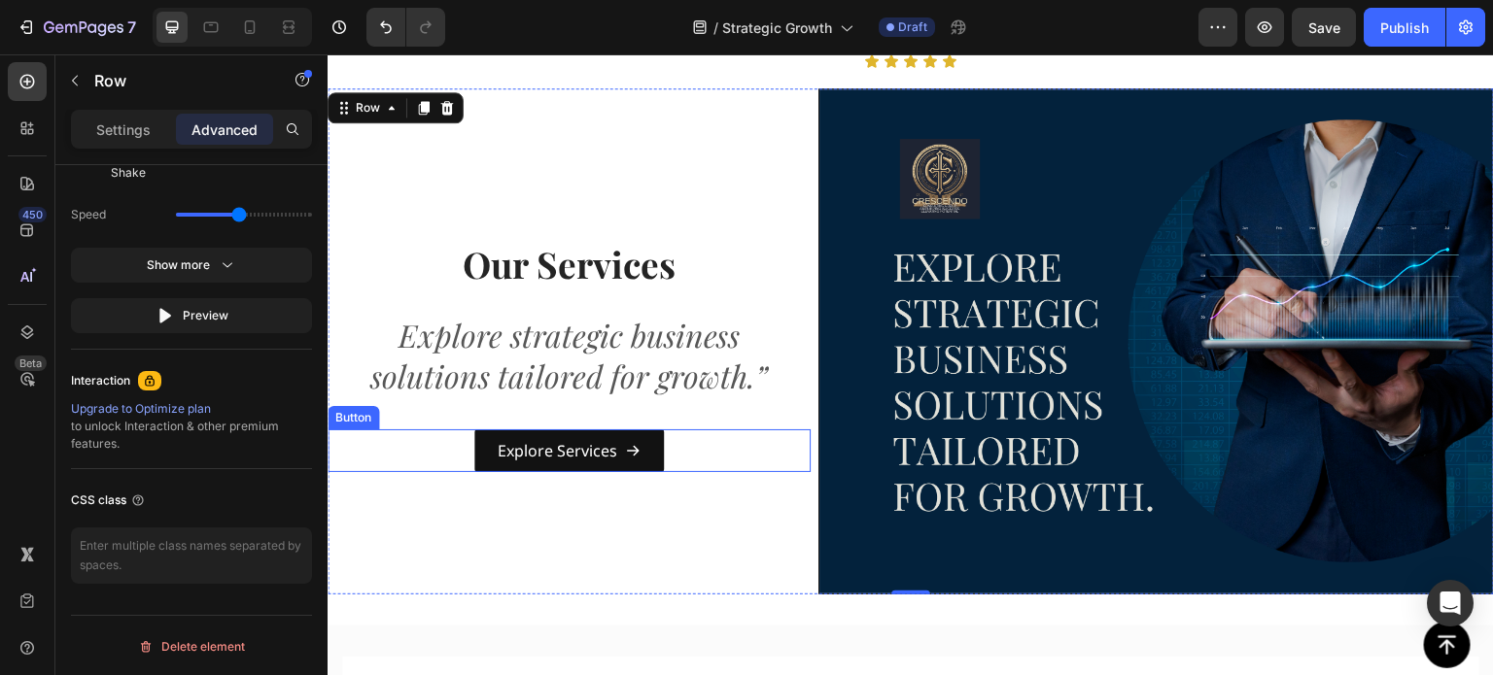
click at [675, 460] on div "Explore Services Button" at bounding box center [569, 452] width 483 height 44
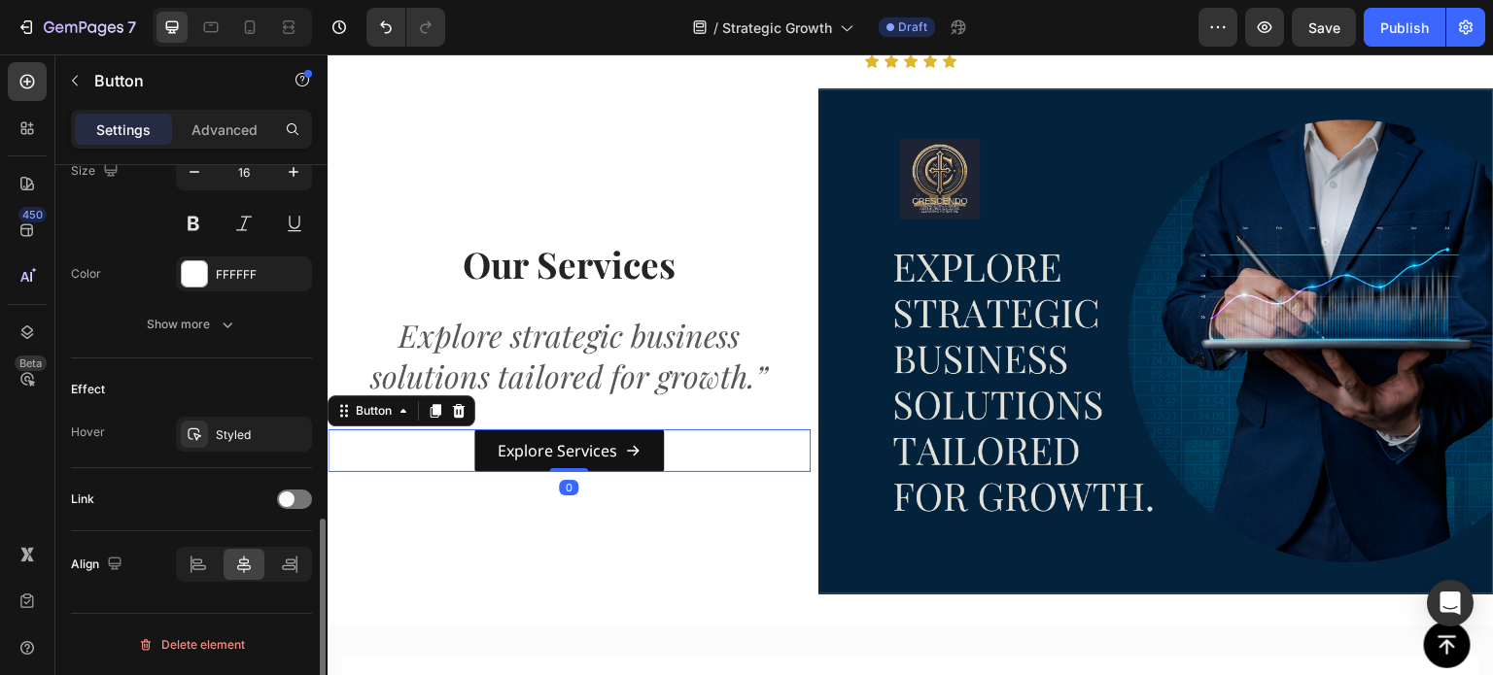
scroll to position [0, 0]
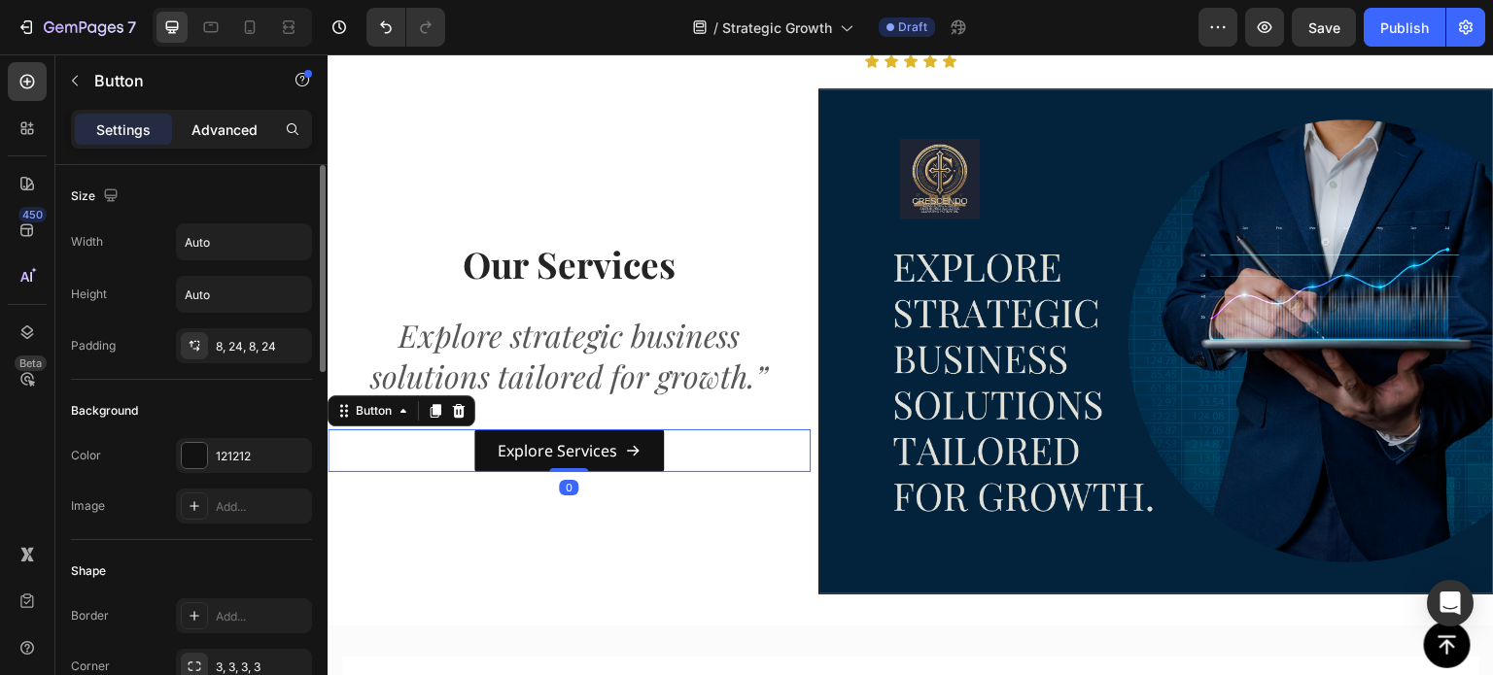
click at [225, 135] on p "Advanced" at bounding box center [224, 130] width 66 height 20
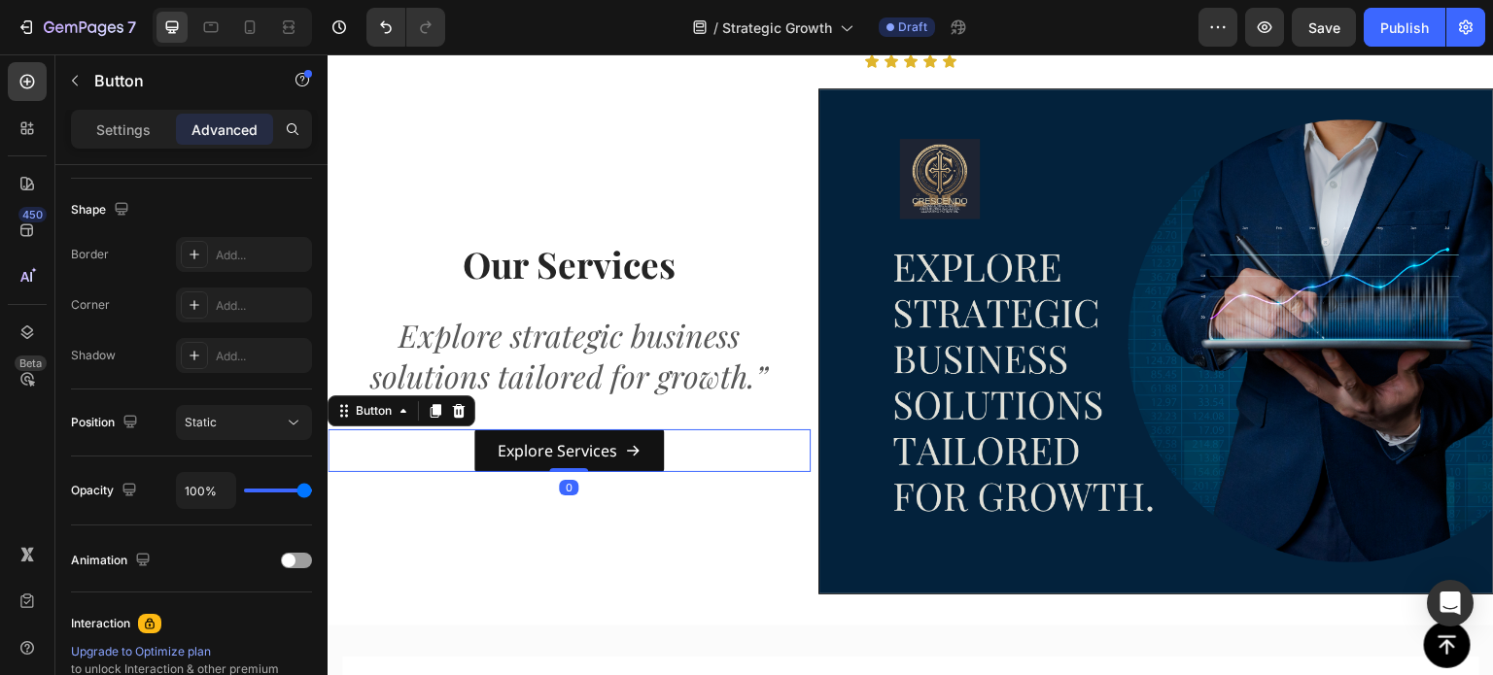
scroll to position [728, 0]
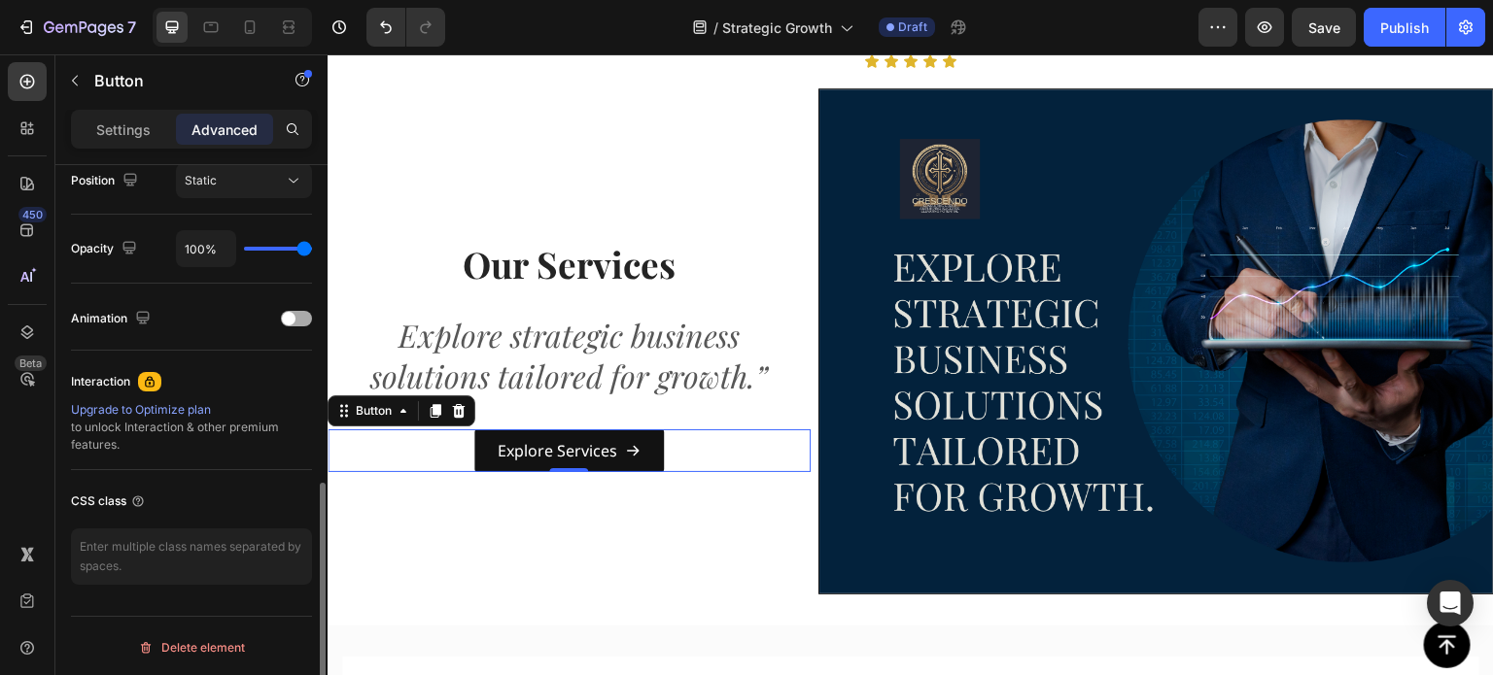
click at [303, 319] on div at bounding box center [296, 319] width 31 height 16
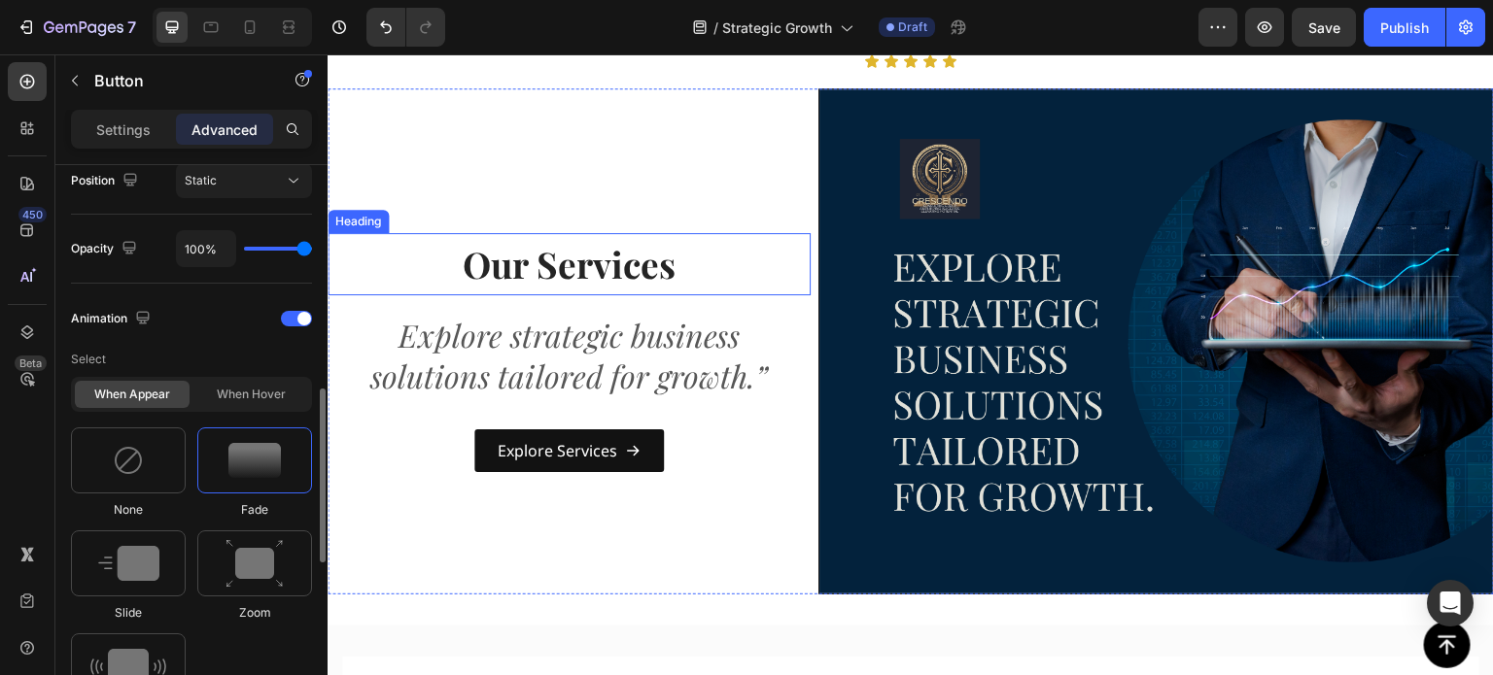
click at [455, 286] on h2 "Our Services" at bounding box center [569, 264] width 483 height 62
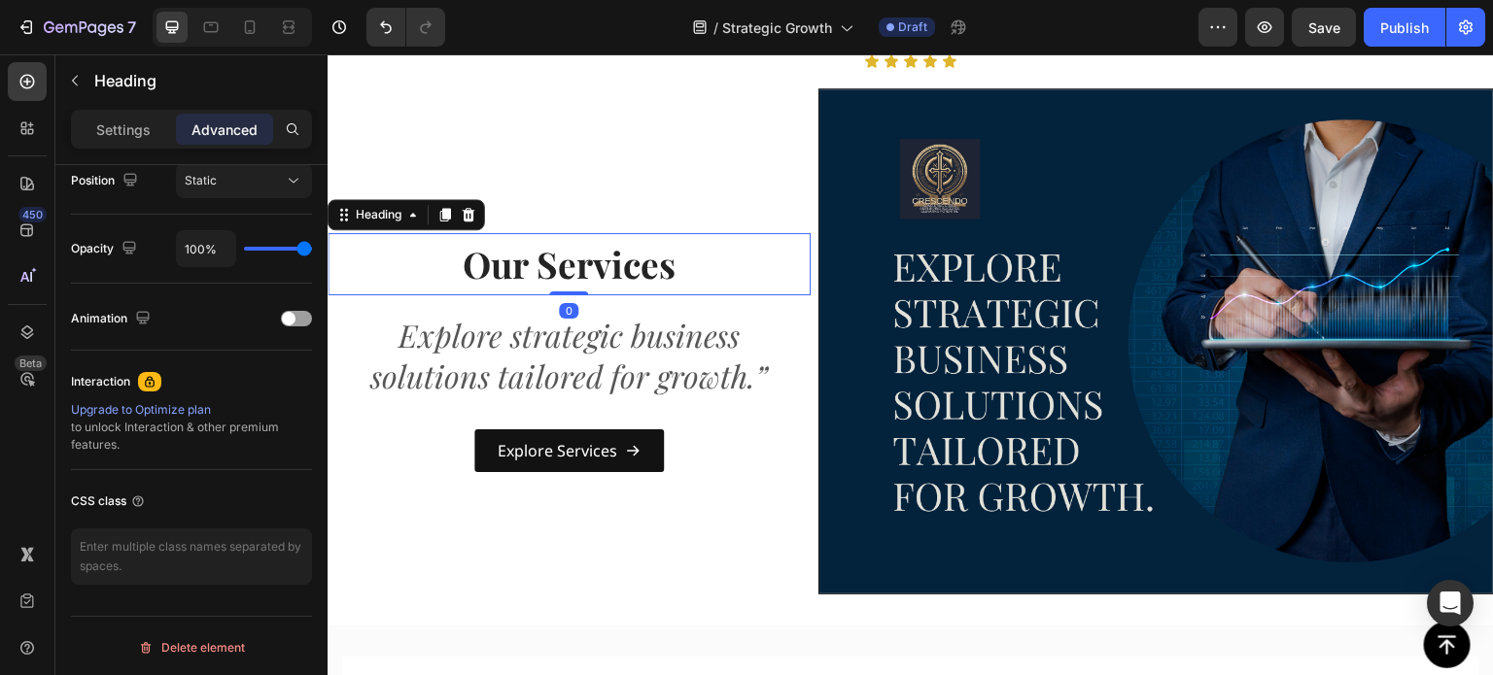
scroll to position [0, 0]
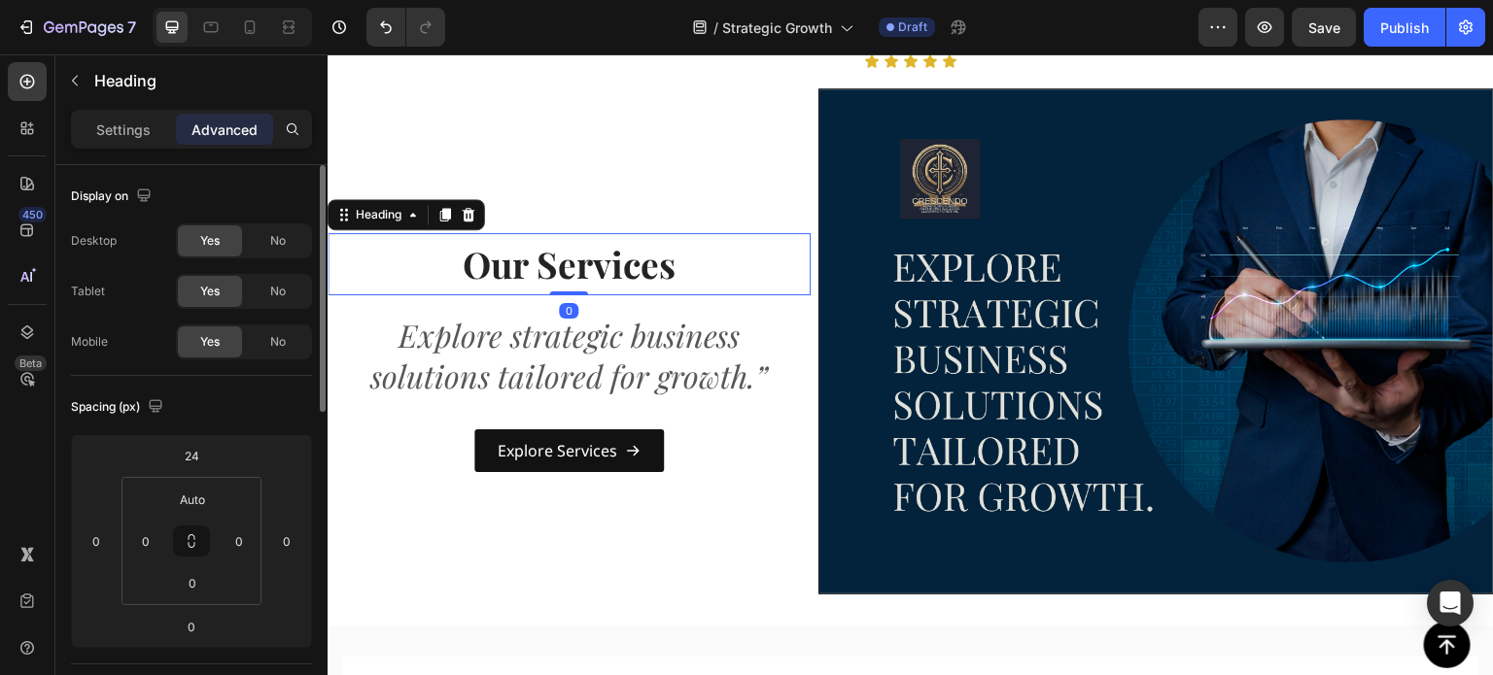
click at [242, 120] on p "Advanced" at bounding box center [224, 130] width 66 height 20
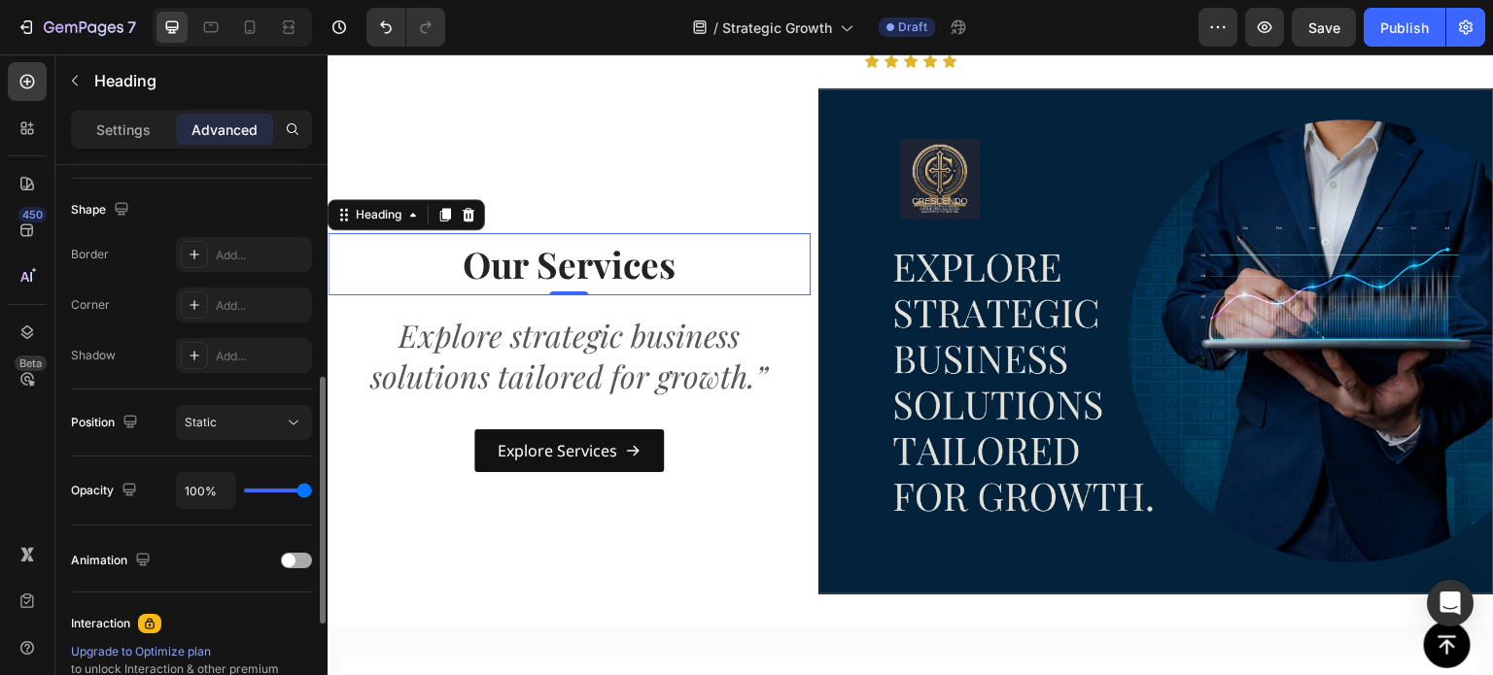
click at [297, 568] on div "Animation" at bounding box center [191, 560] width 241 height 31
drag, startPoint x: 299, startPoint y: 555, endPoint x: 309, endPoint y: 539, distance: 18.3
click at [299, 559] on div at bounding box center [296, 561] width 31 height 16
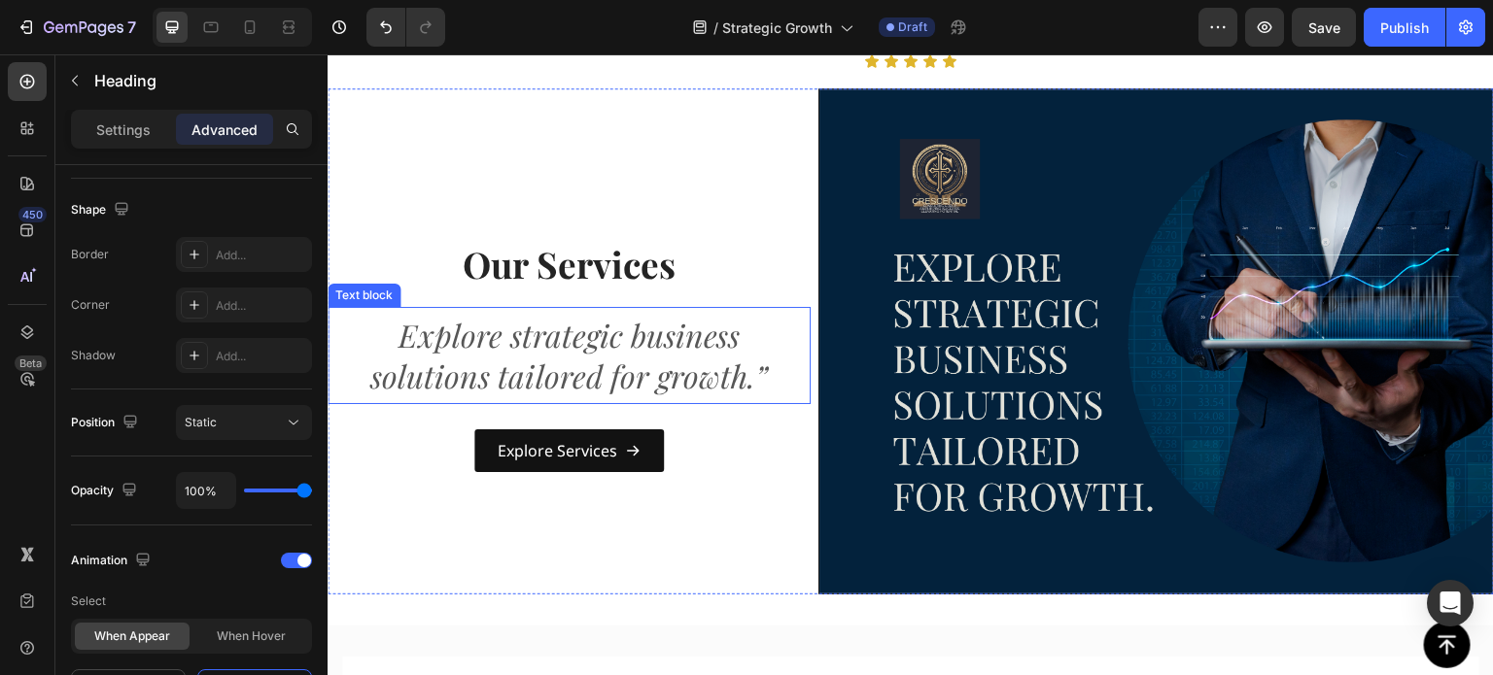
click at [486, 353] on p "Explore strategic business solutions tailored for growth.”" at bounding box center [568, 355] width 467 height 81
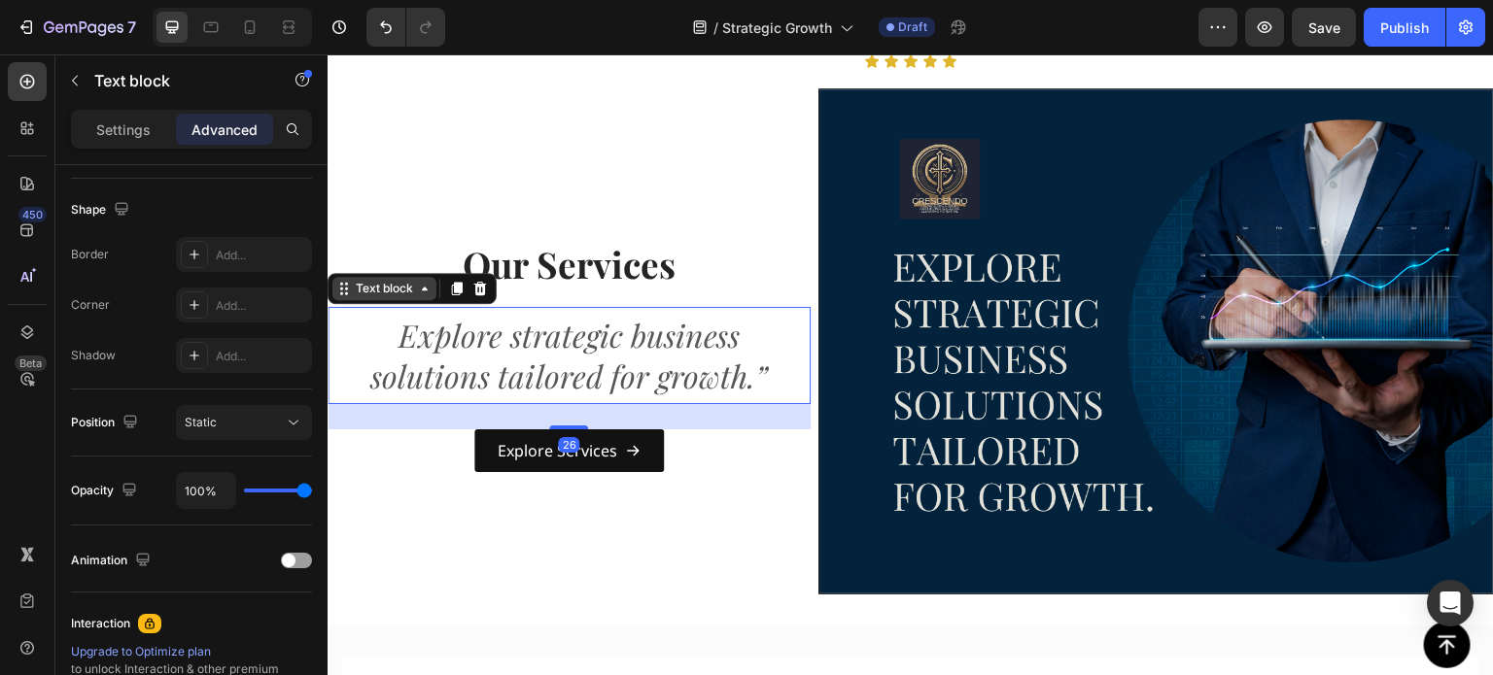
scroll to position [0, 0]
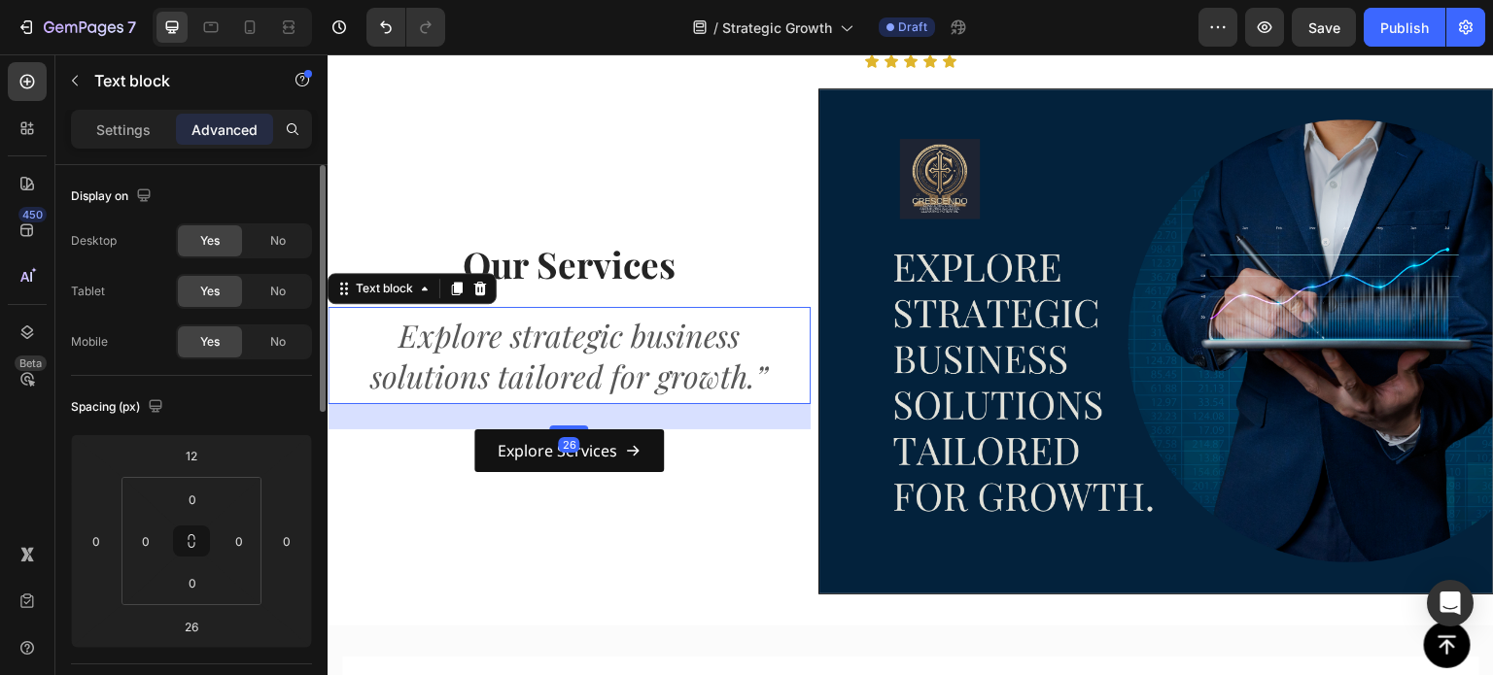
click at [239, 139] on p "Advanced" at bounding box center [224, 130] width 66 height 20
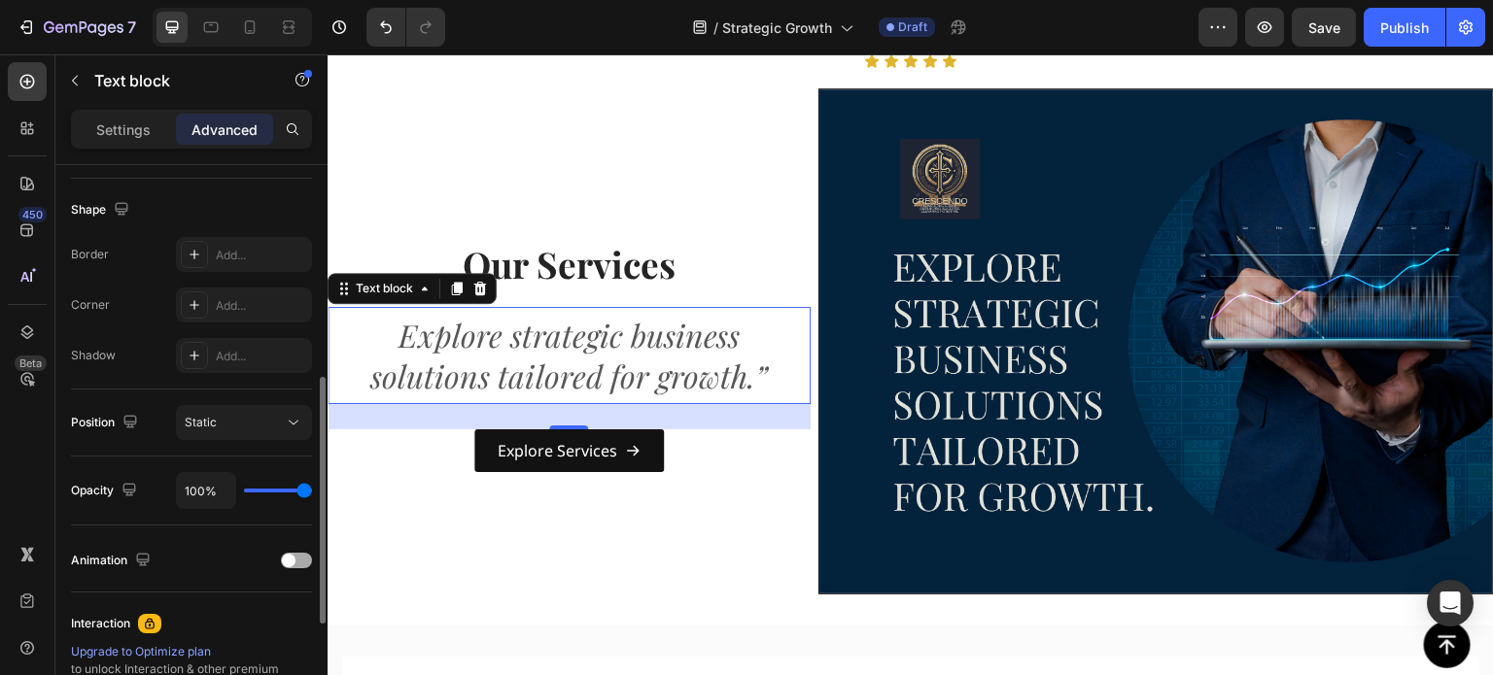
click at [295, 560] on div at bounding box center [296, 561] width 31 height 16
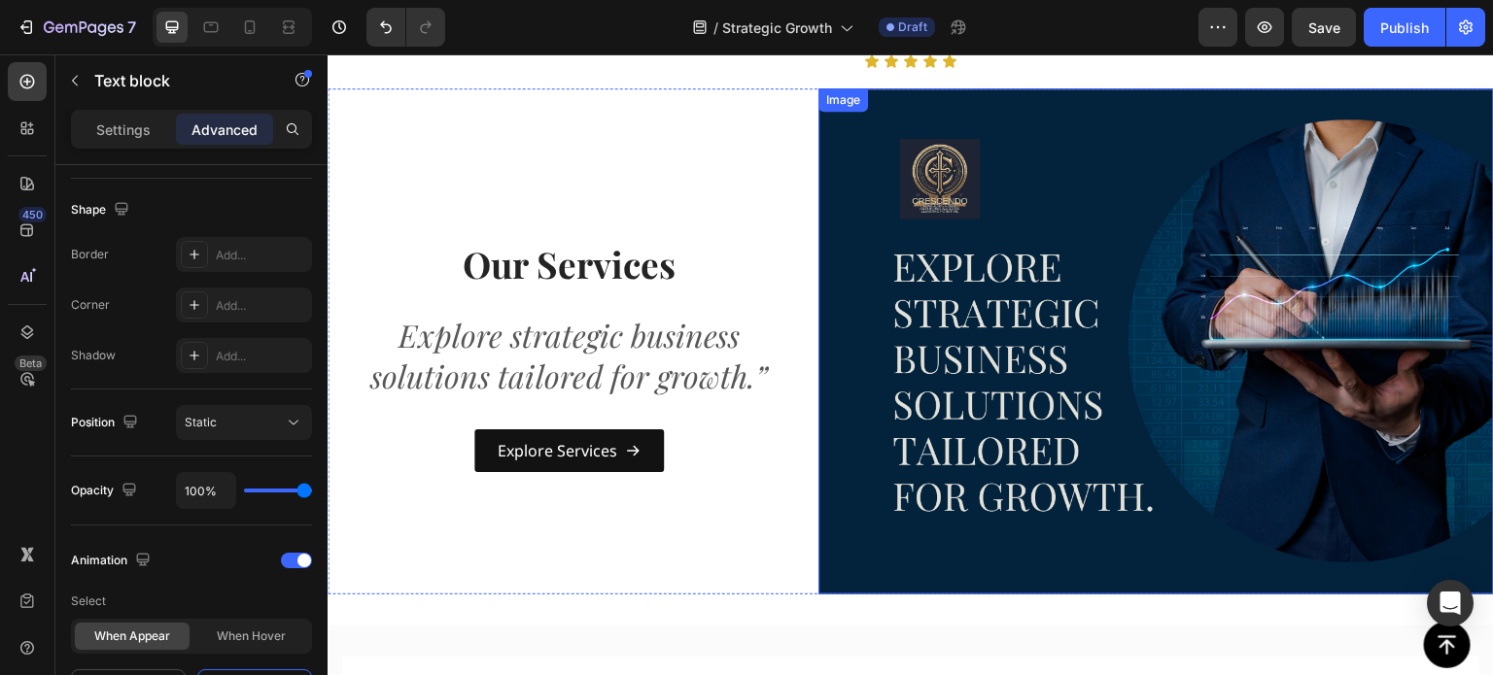
click at [1021, 135] on img at bounding box center [1155, 341] width 675 height 507
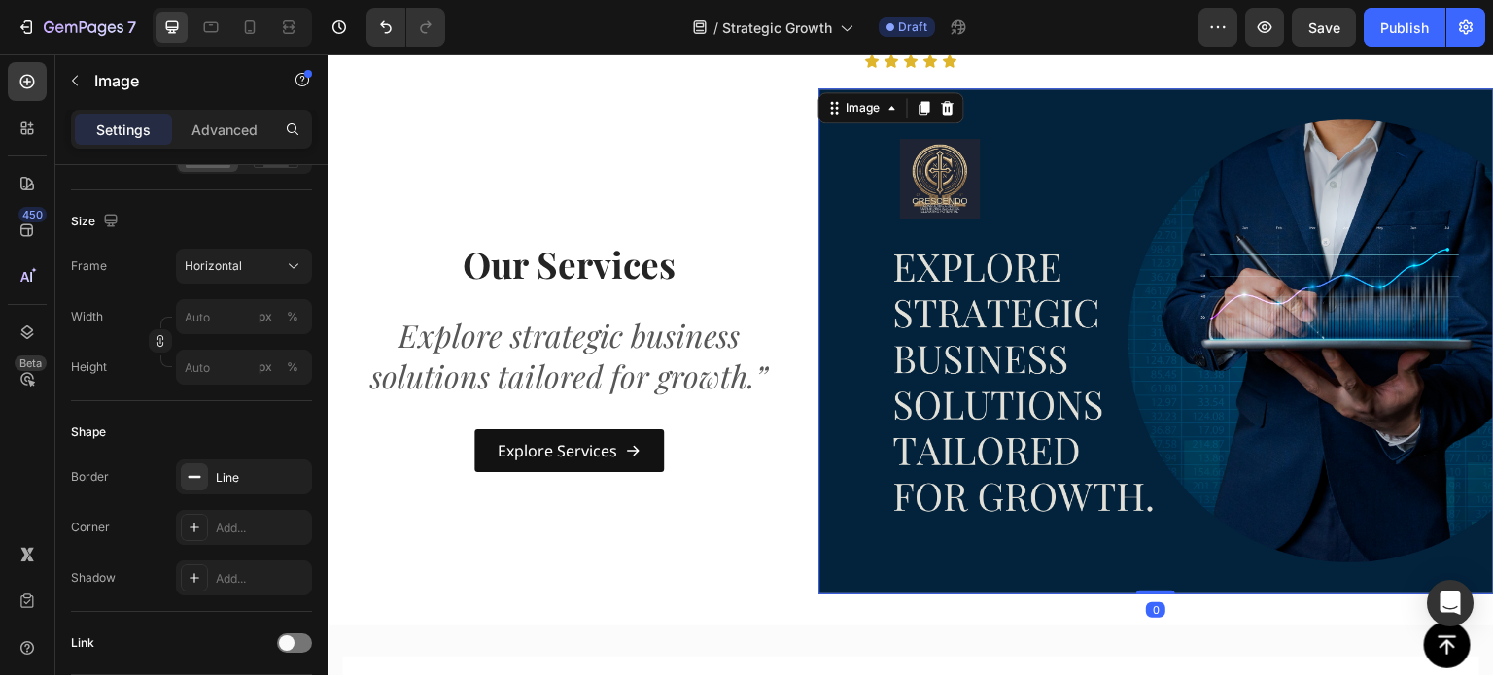
scroll to position [0, 0]
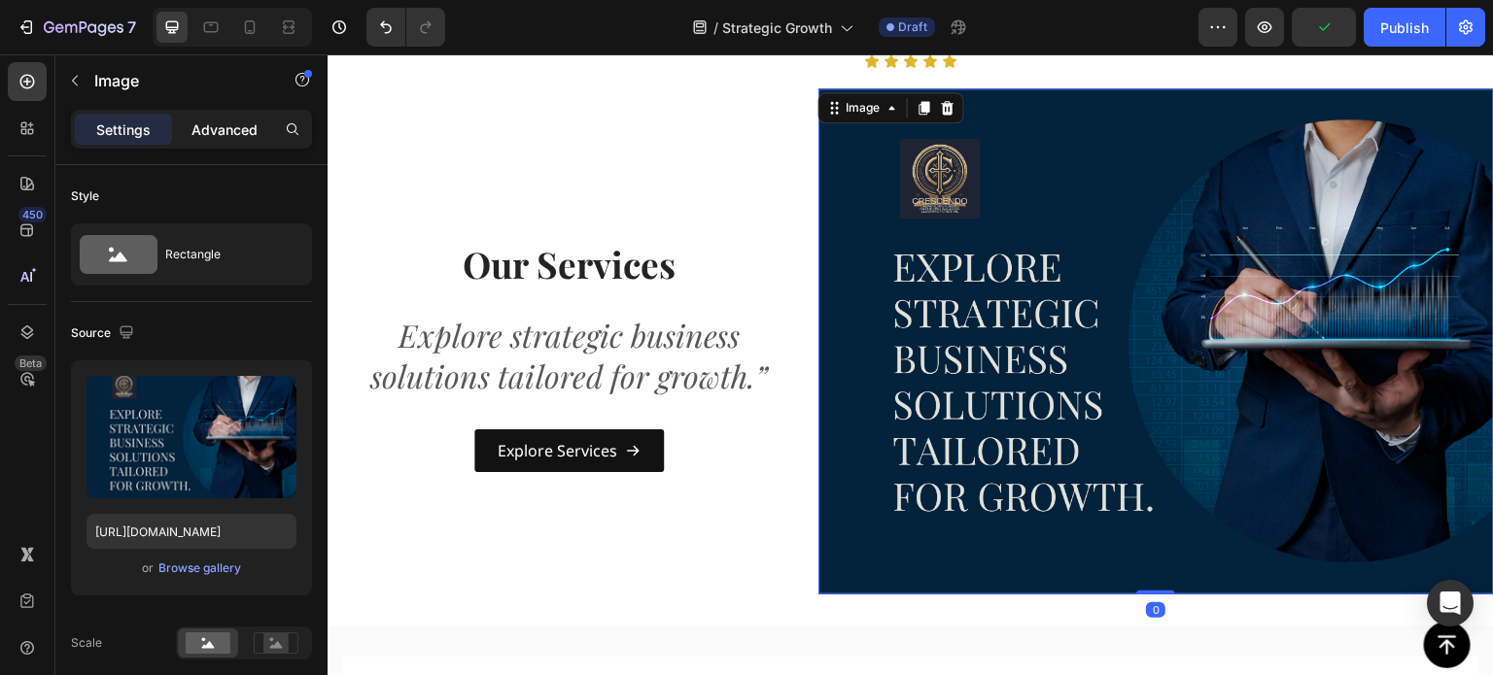
click at [229, 123] on p "Advanced" at bounding box center [224, 130] width 66 height 20
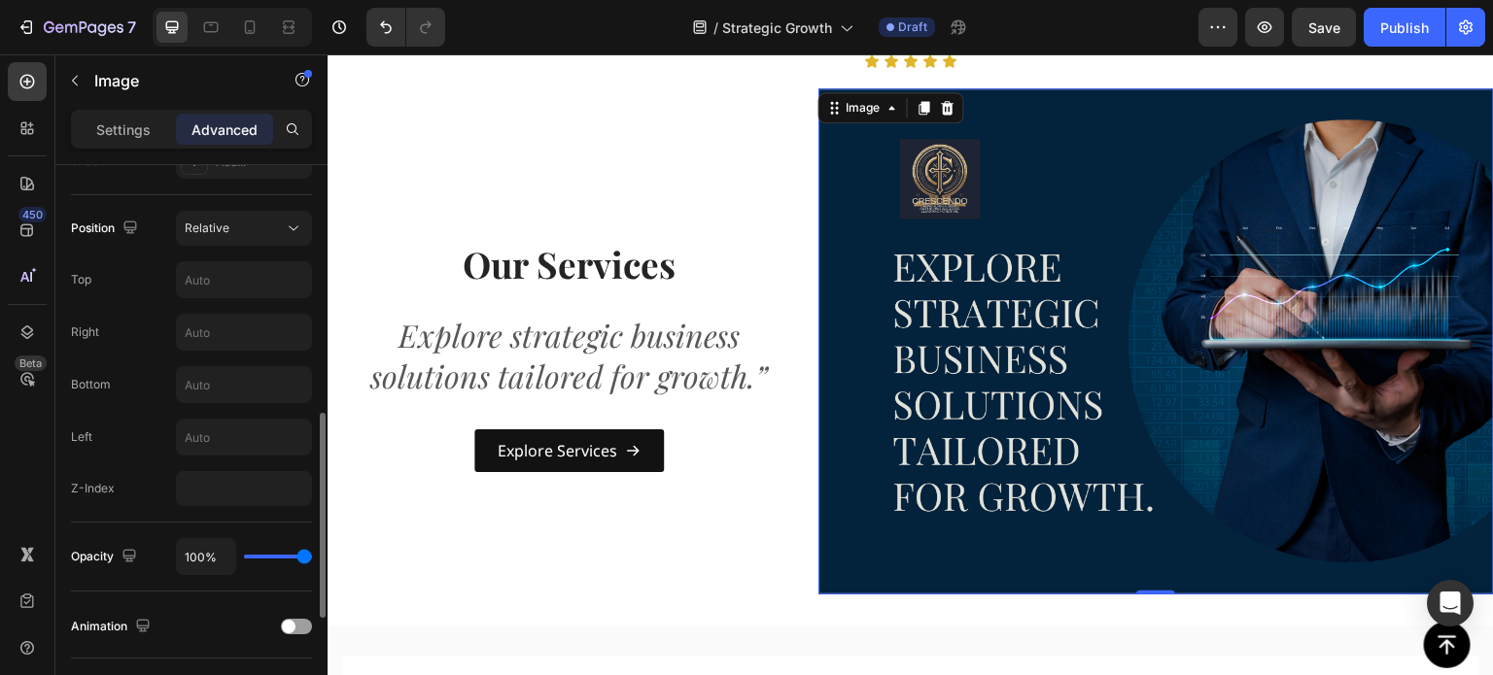
scroll to position [987, 0]
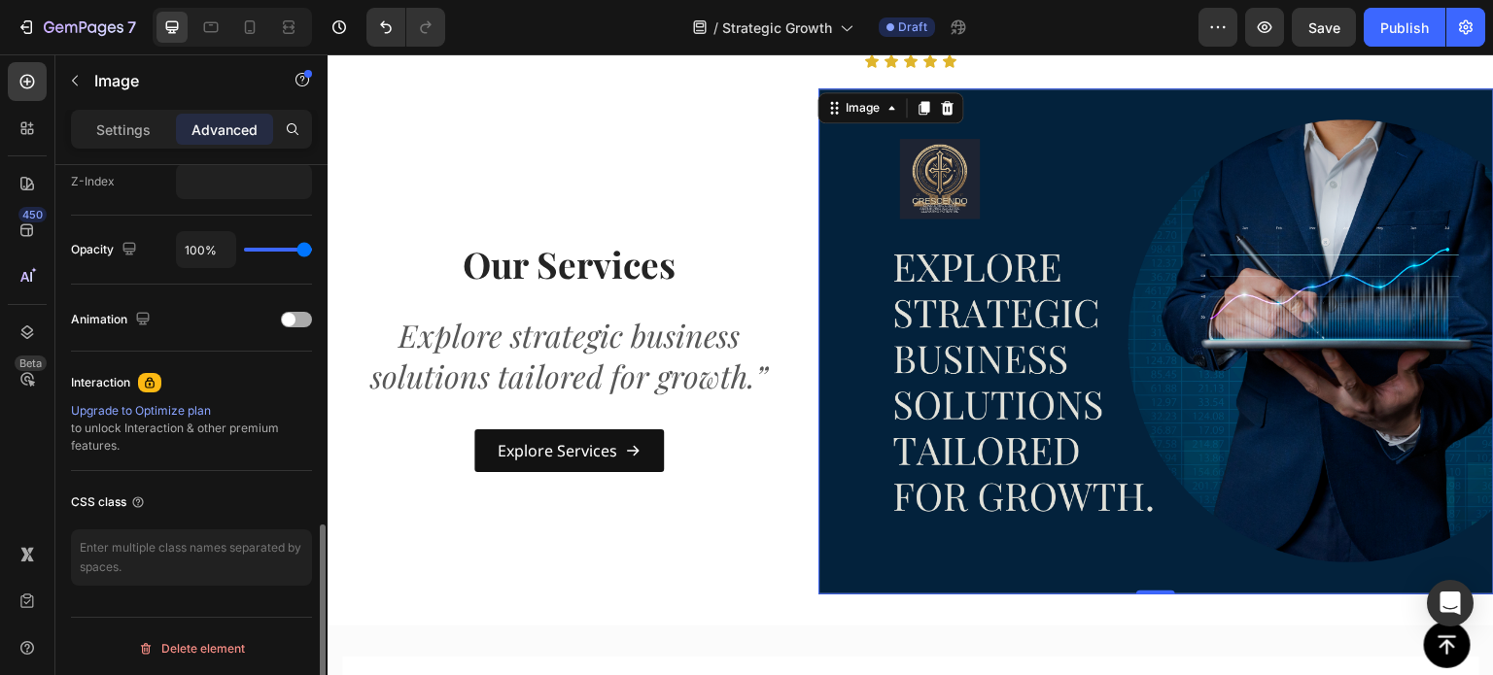
click at [303, 319] on div at bounding box center [296, 320] width 31 height 16
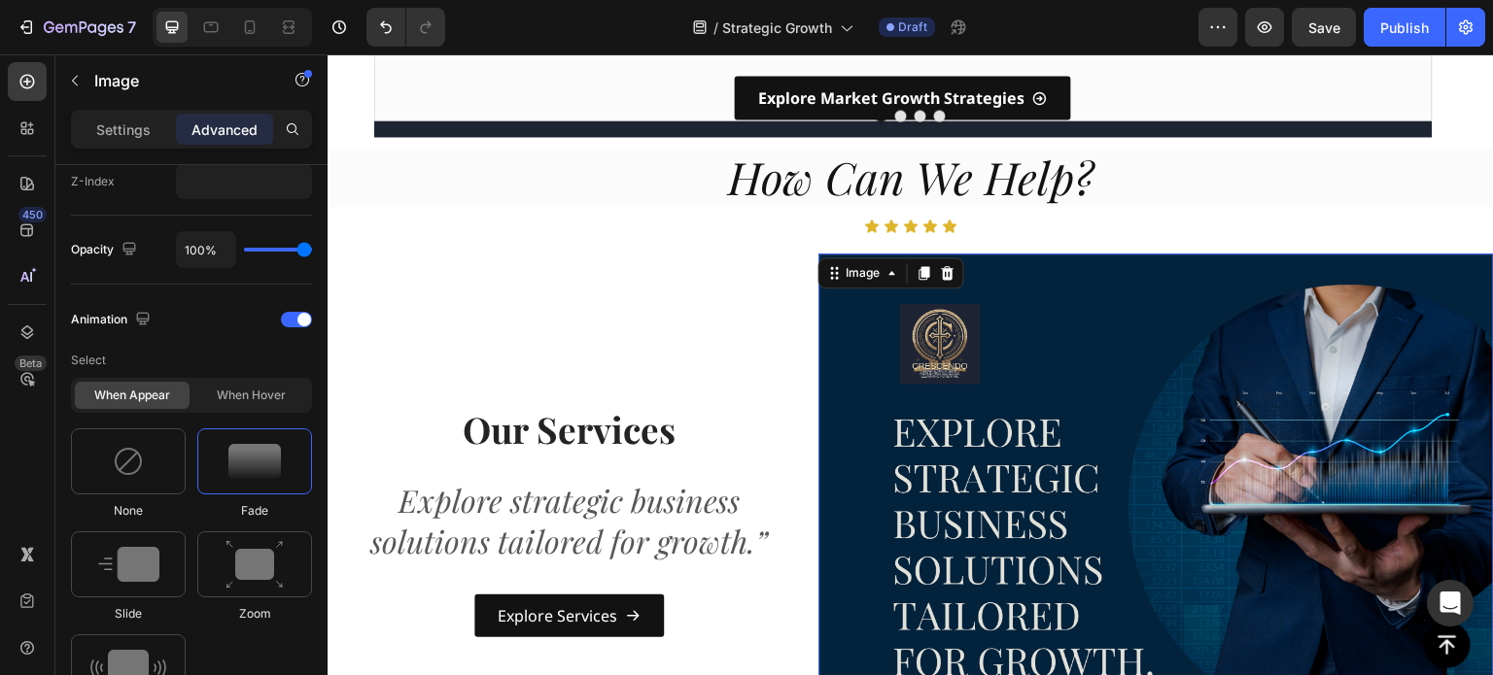
scroll to position [1669, 0]
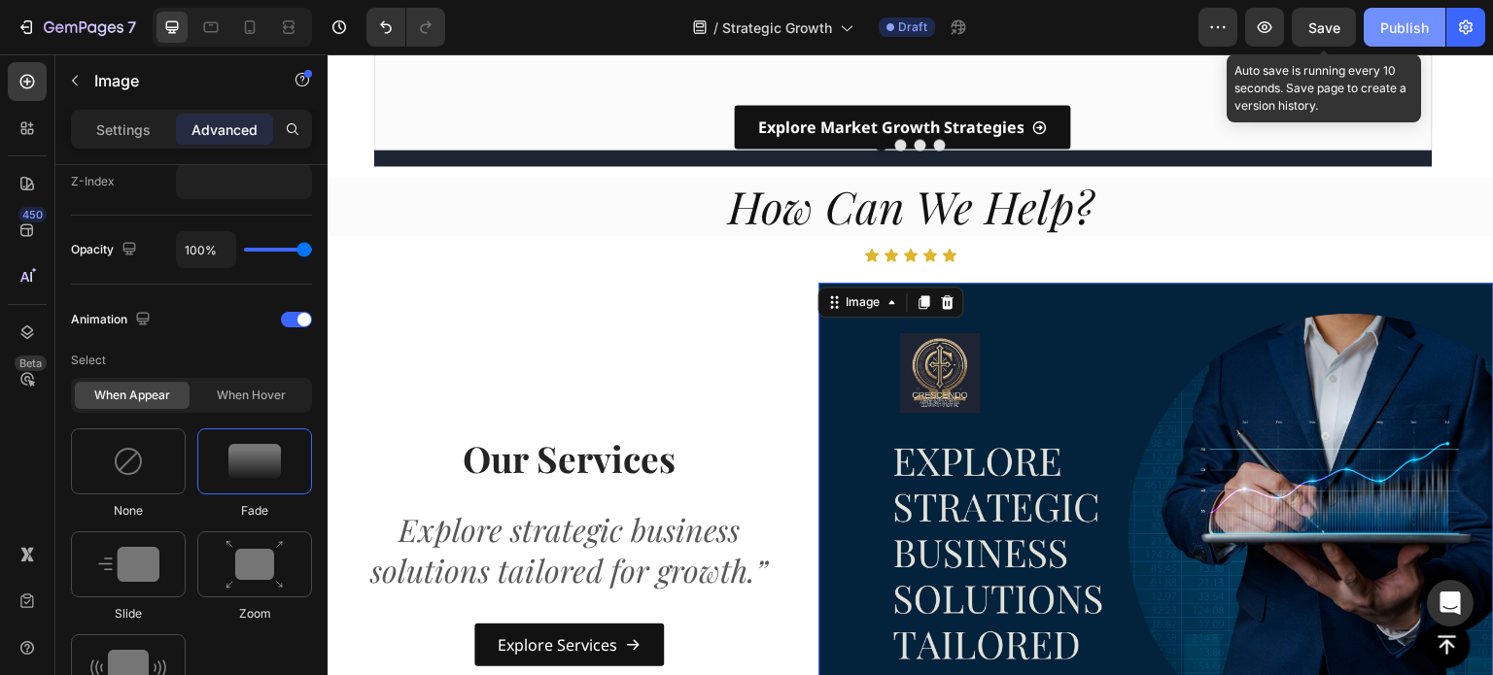
drag, startPoint x: 1315, startPoint y: 33, endPoint x: 1397, endPoint y: 39, distance: 81.8
click at [1315, 37] on div "Save" at bounding box center [1324, 27] width 32 height 20
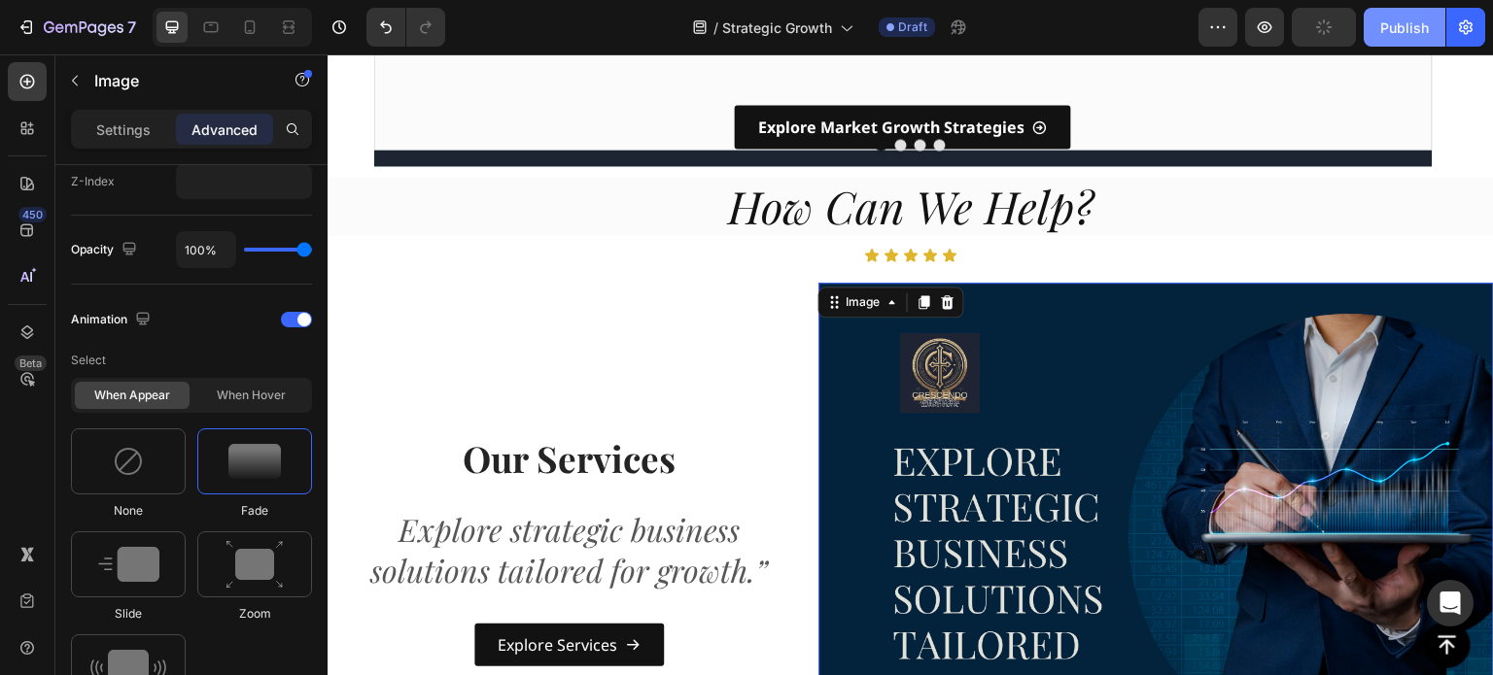
click at [1396, 34] on div "Publish" at bounding box center [1404, 27] width 49 height 20
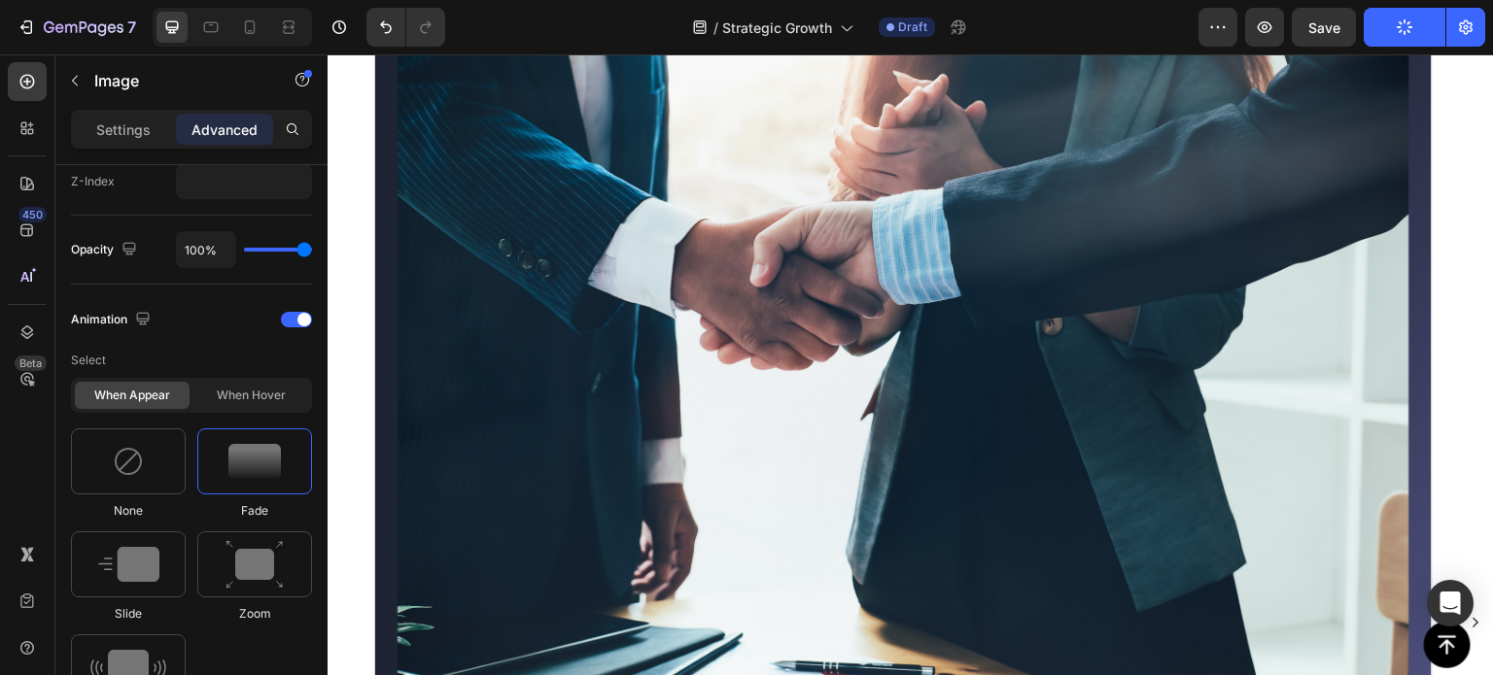
scroll to position [1263, 0]
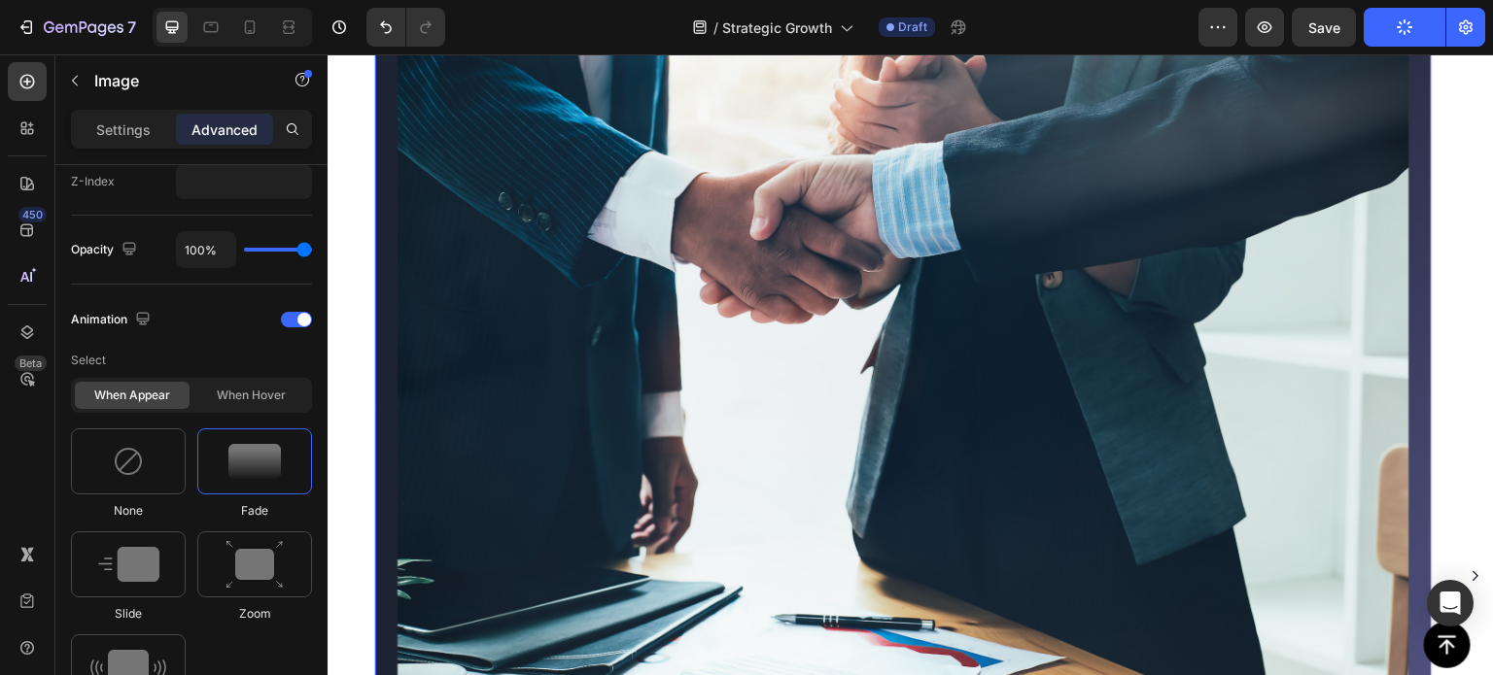
click at [861, 334] on img at bounding box center [903, 332] width 1056 height 792
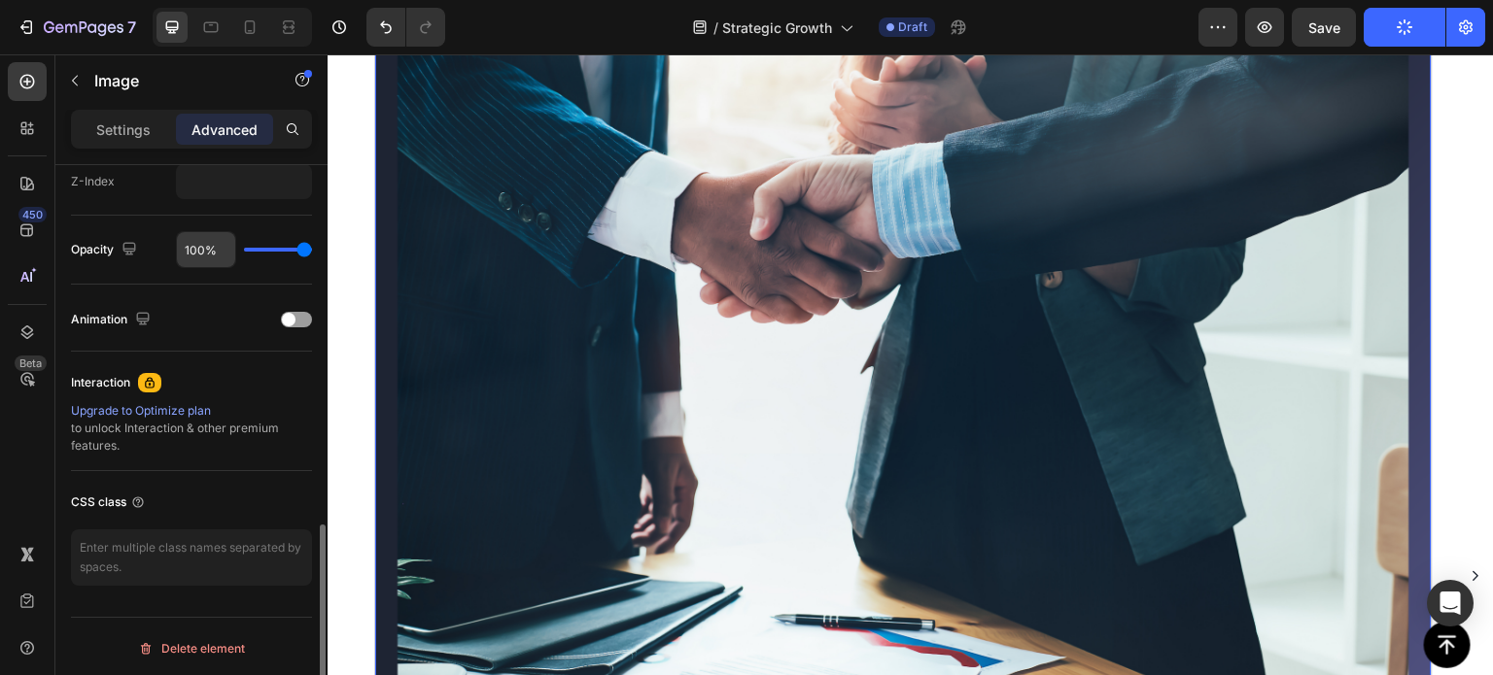
click at [291, 313] on span at bounding box center [289, 320] width 14 height 14
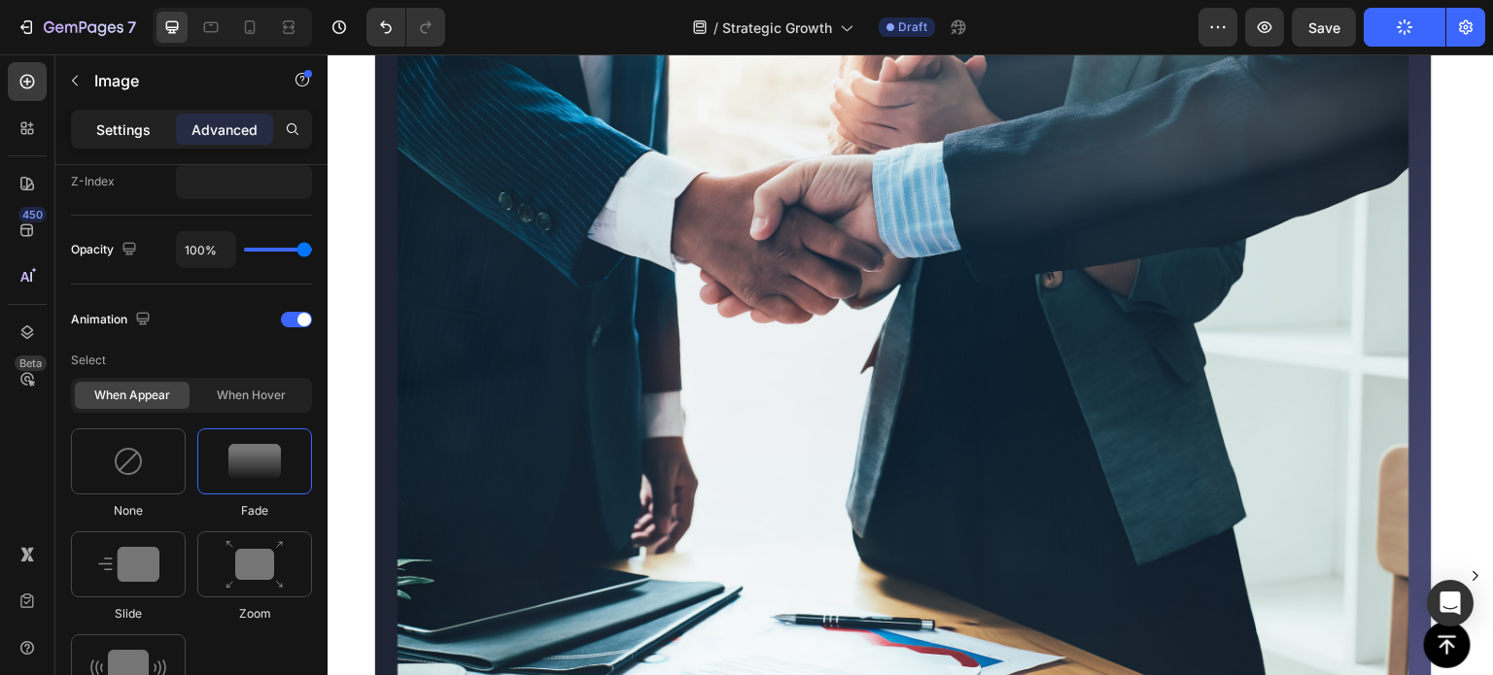
click at [113, 136] on p "Settings" at bounding box center [123, 130] width 54 height 20
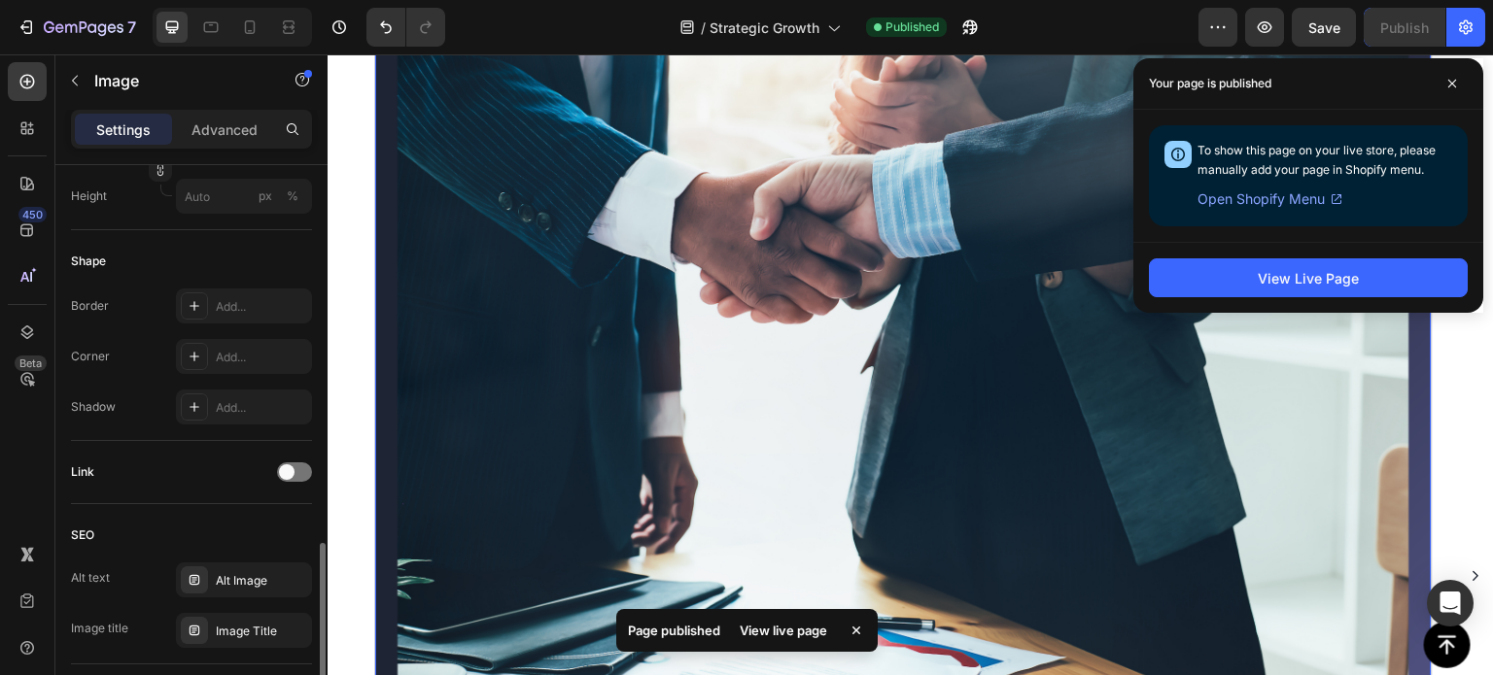
scroll to position [851, 0]
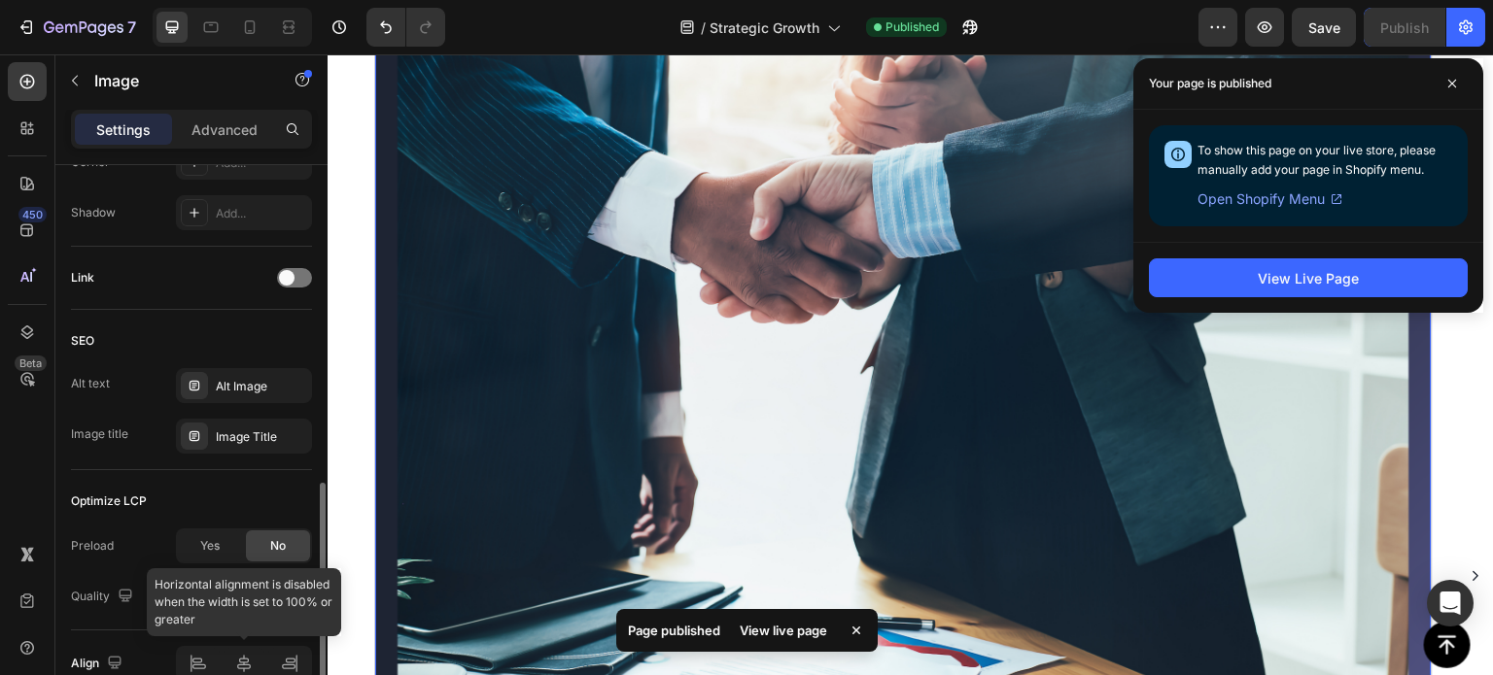
click at [250, 663] on div at bounding box center [244, 663] width 136 height 35
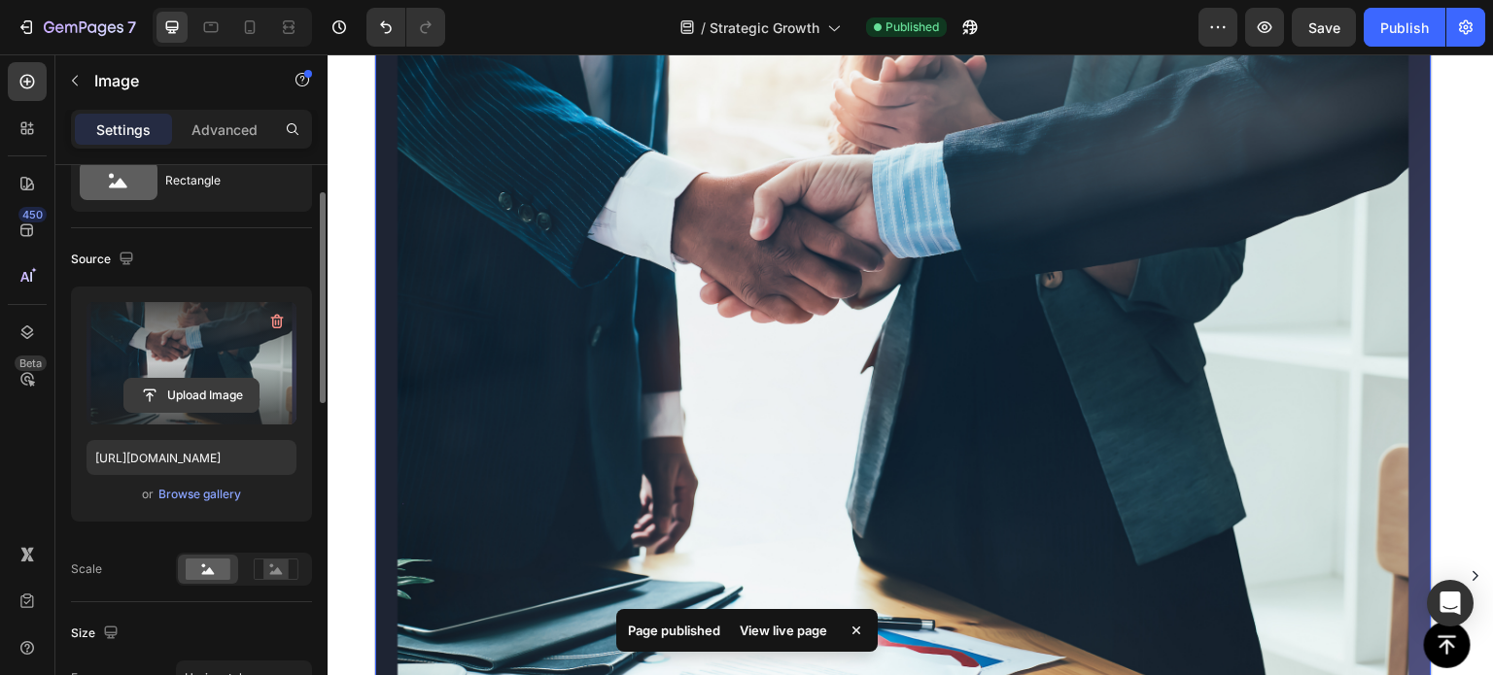
scroll to position [0, 0]
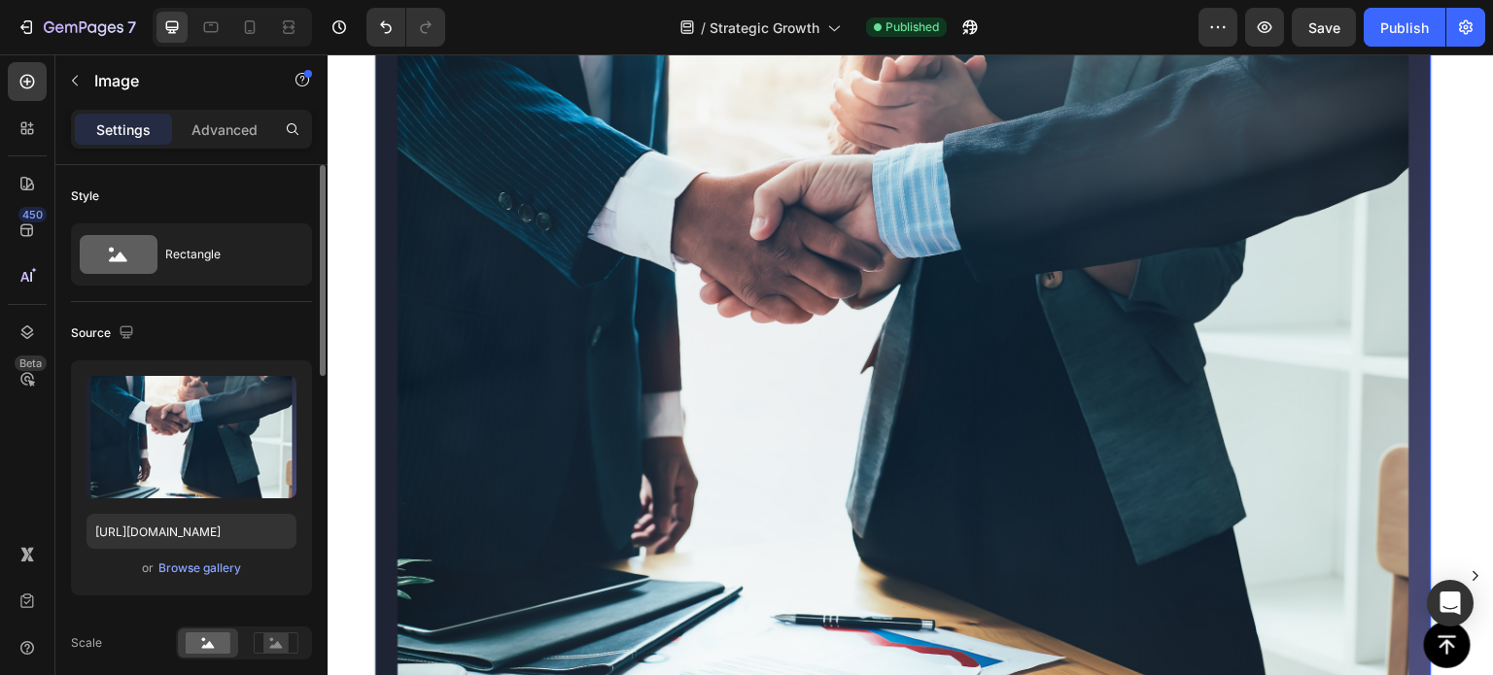
click at [216, 239] on div "Rectangle" at bounding box center [224, 254] width 119 height 45
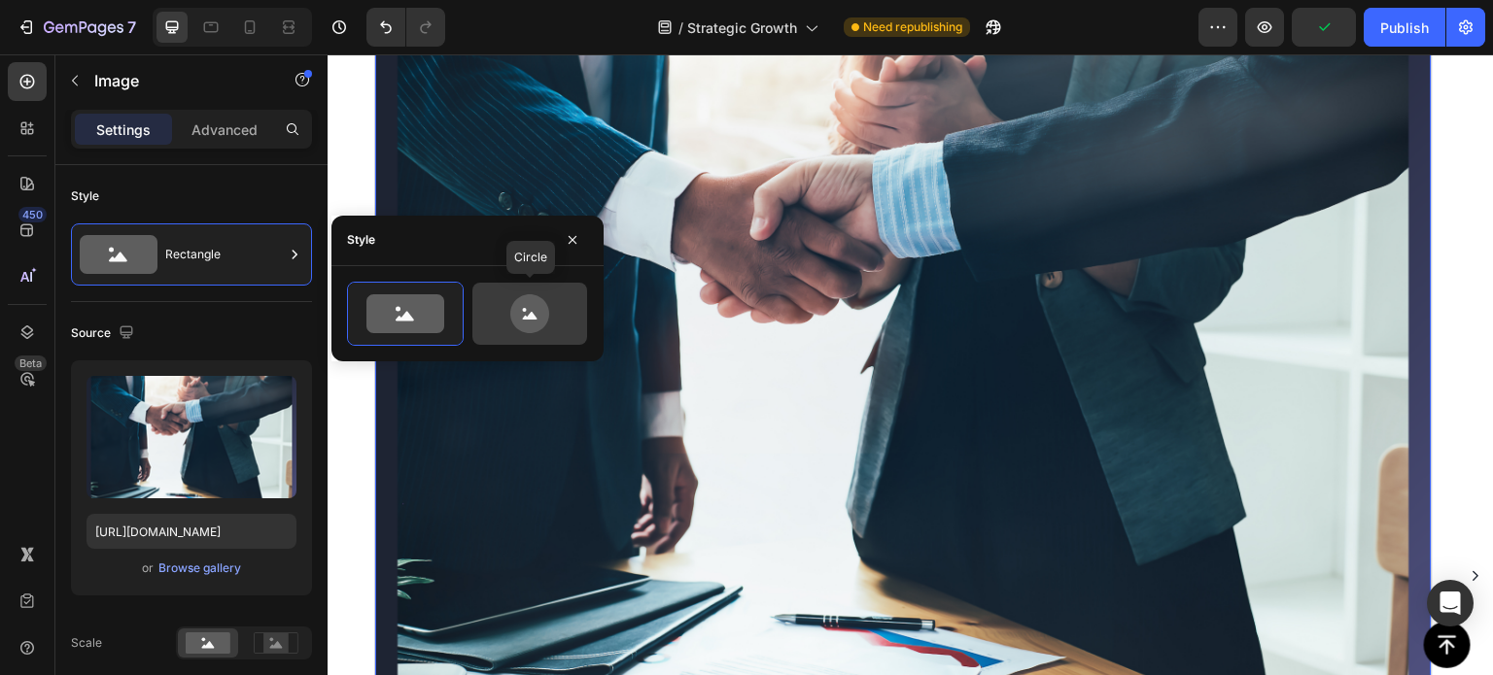
click at [523, 316] on icon at bounding box center [529, 313] width 39 height 39
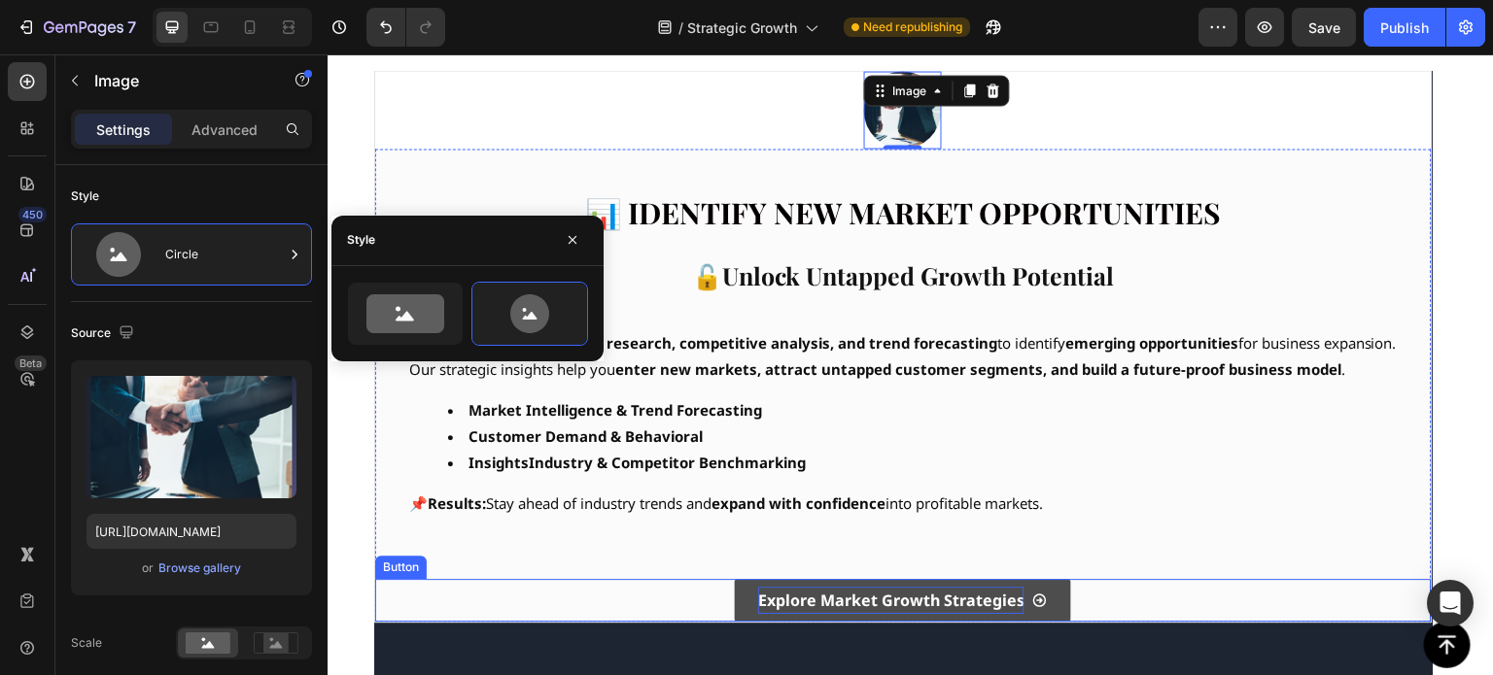
scroll to position [292, 0]
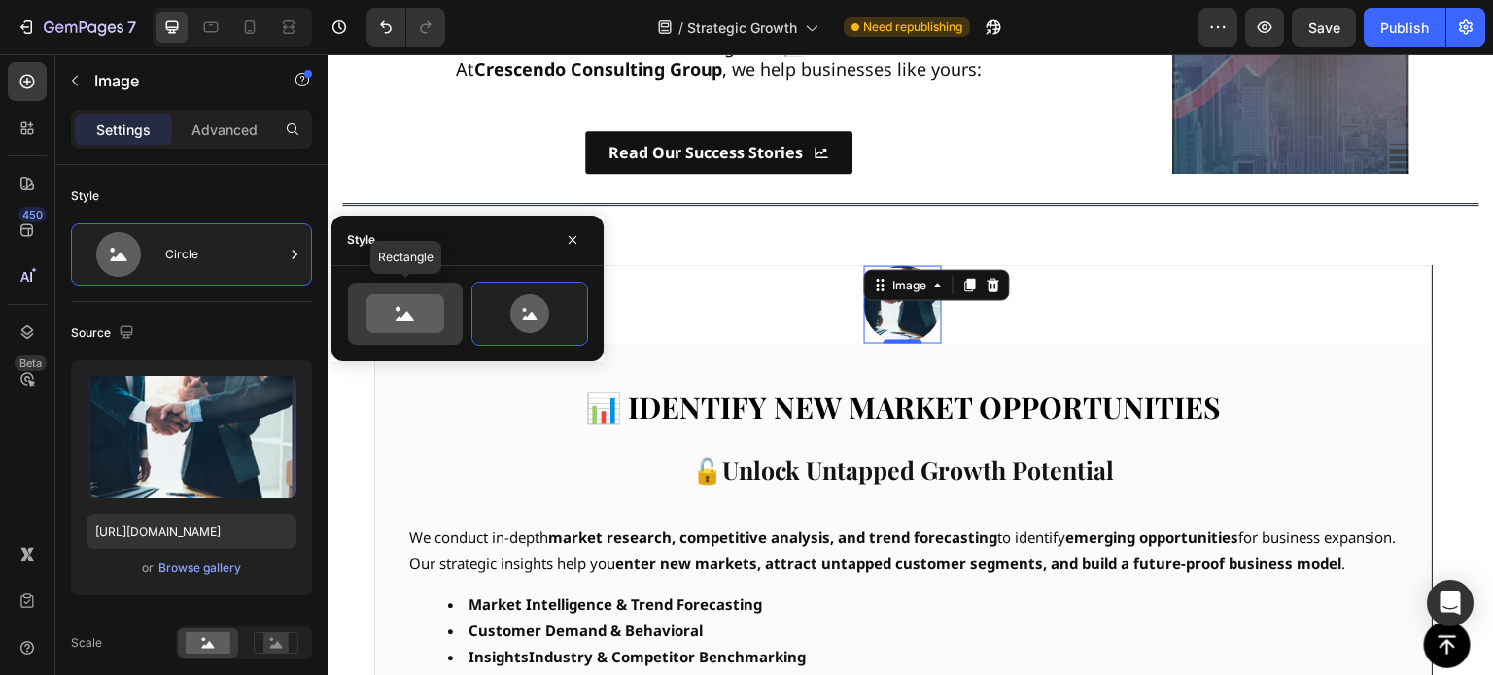
click at [391, 305] on icon at bounding box center [405, 313] width 78 height 39
type input "100"
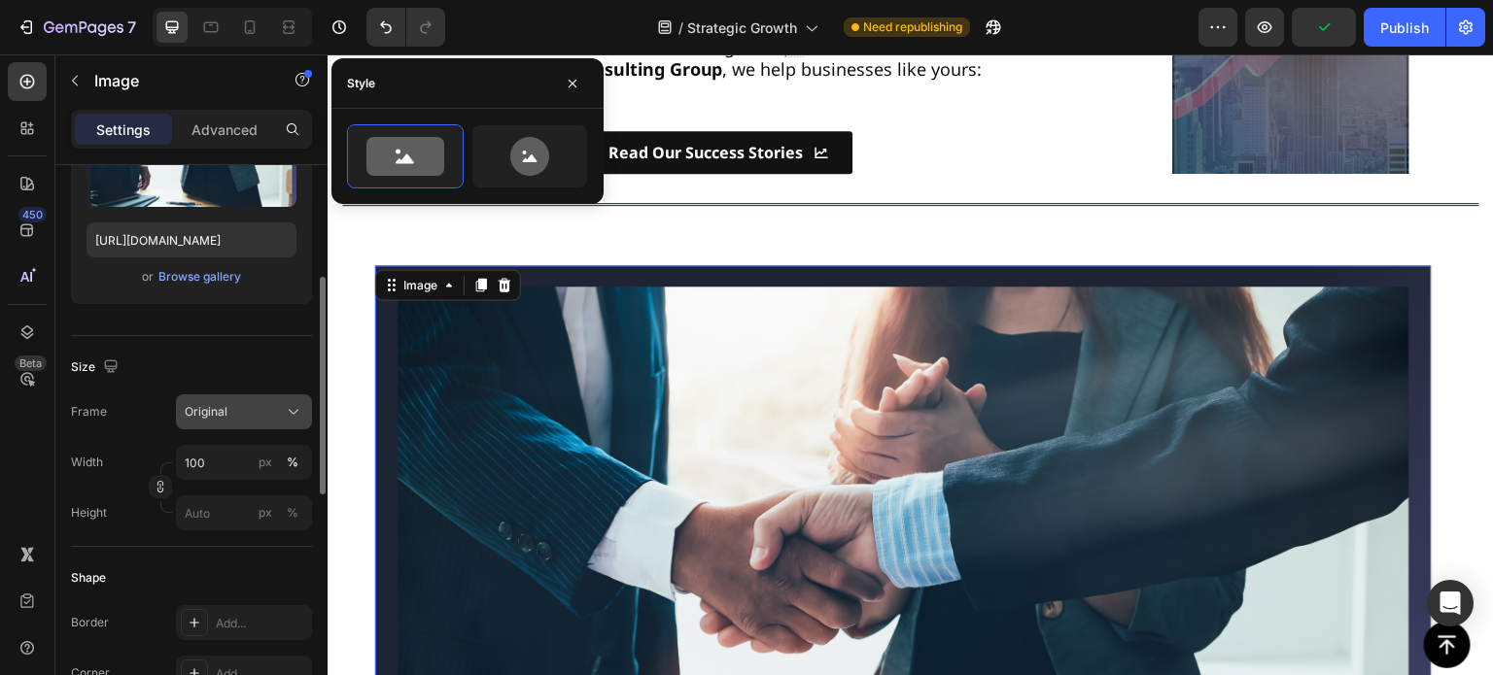
click at [223, 405] on span "Original" at bounding box center [206, 411] width 43 height 17
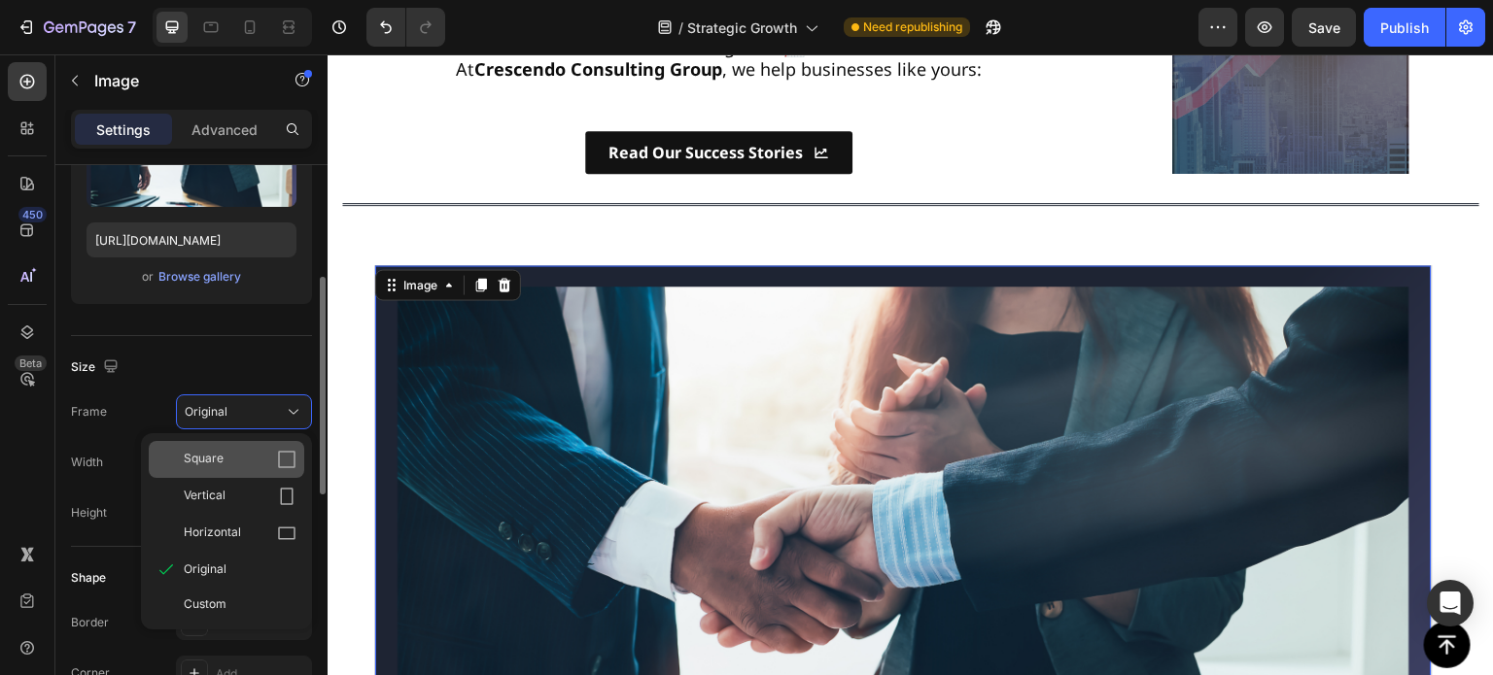
click at [229, 447] on div "Square" at bounding box center [227, 459] width 156 height 37
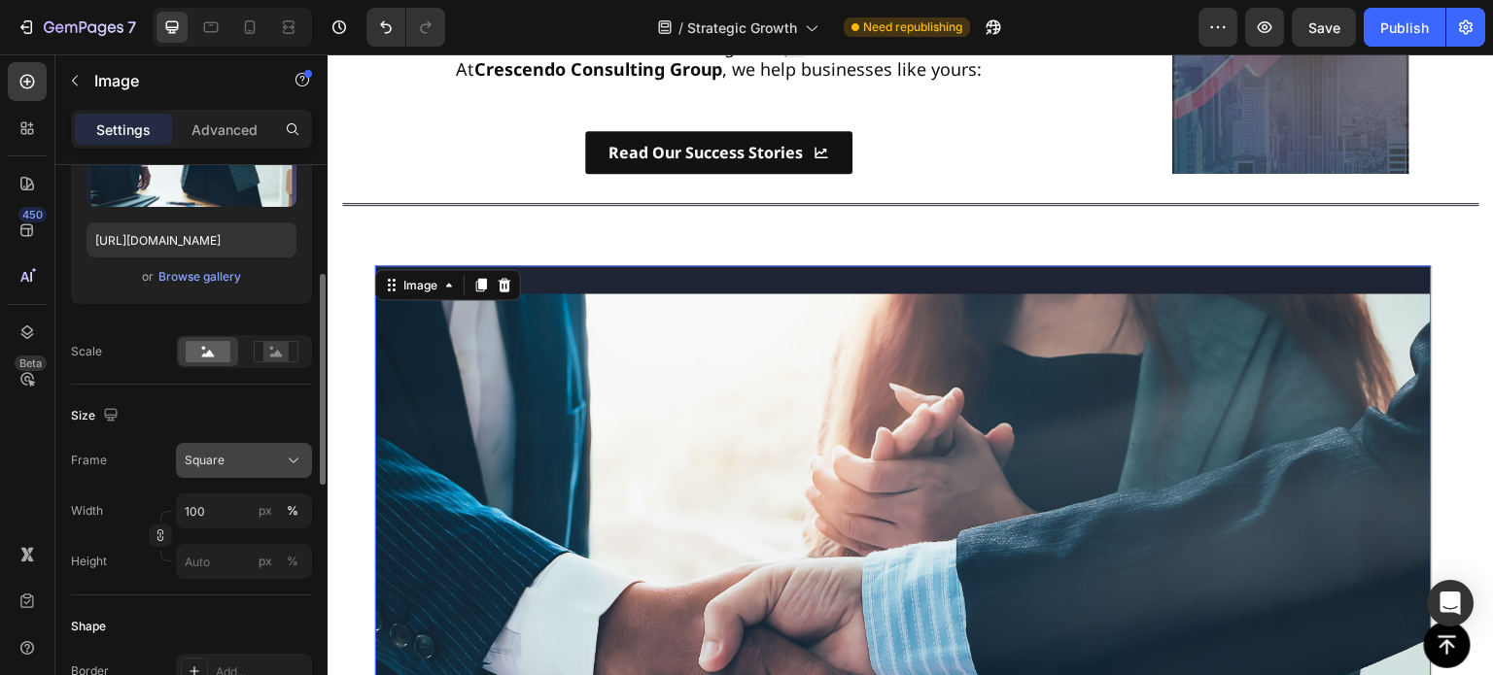
click at [251, 448] on button "Square" at bounding box center [244, 460] width 136 height 35
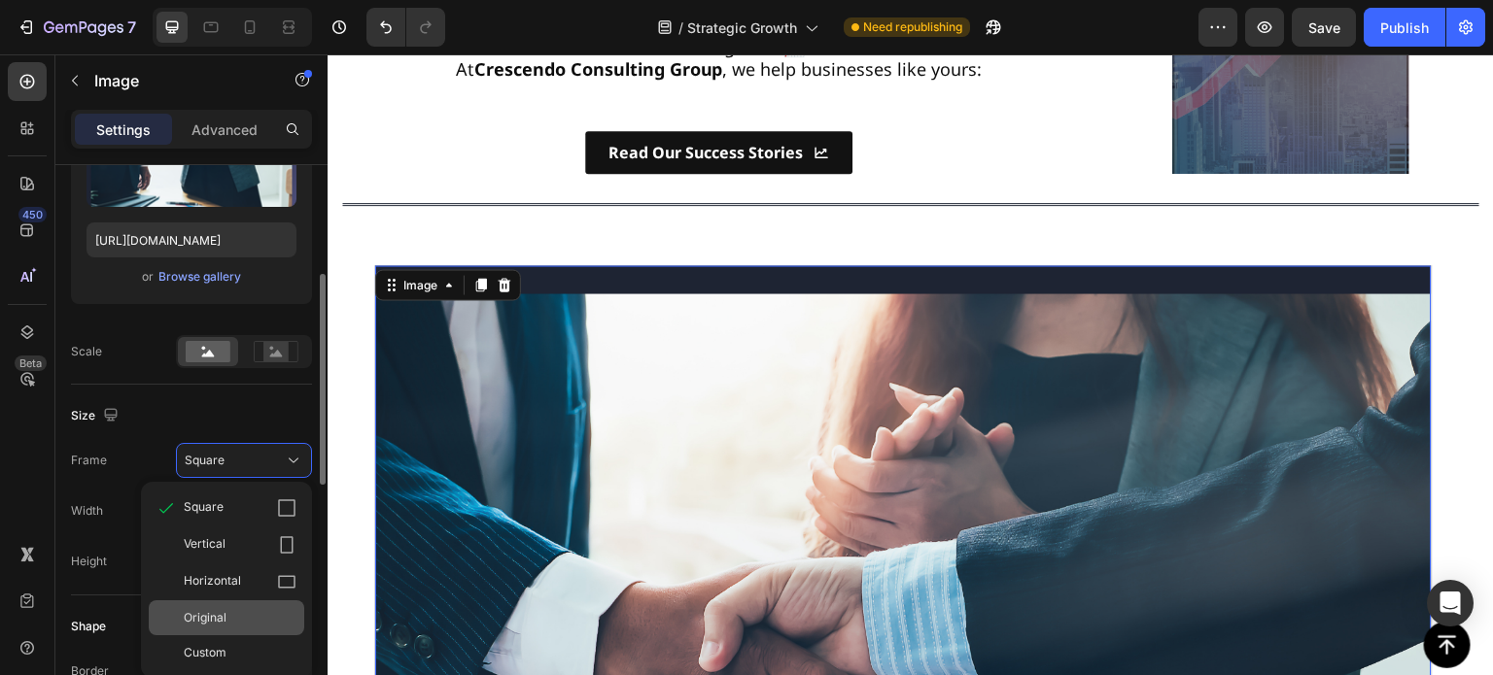
click at [221, 621] on span "Original" at bounding box center [205, 617] width 43 height 17
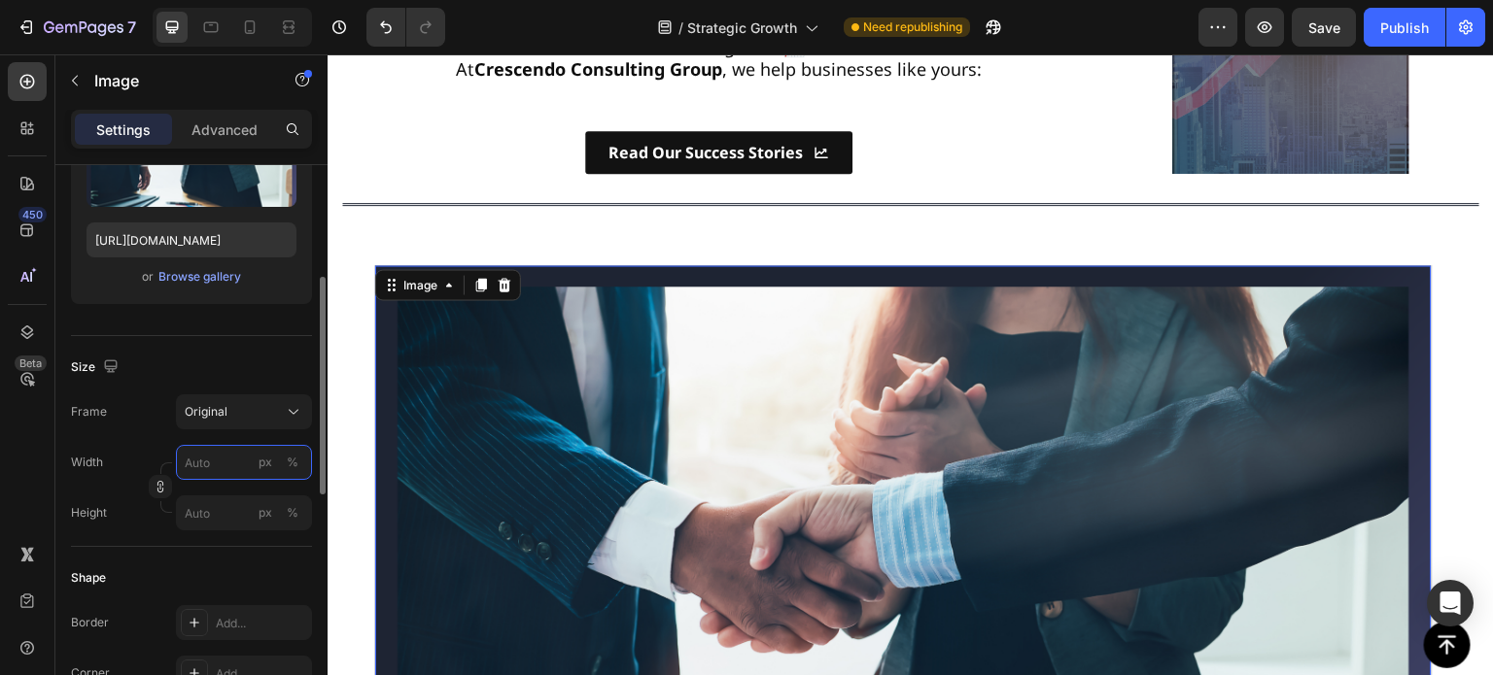
click at [217, 466] on input "px %" at bounding box center [244, 462] width 136 height 35
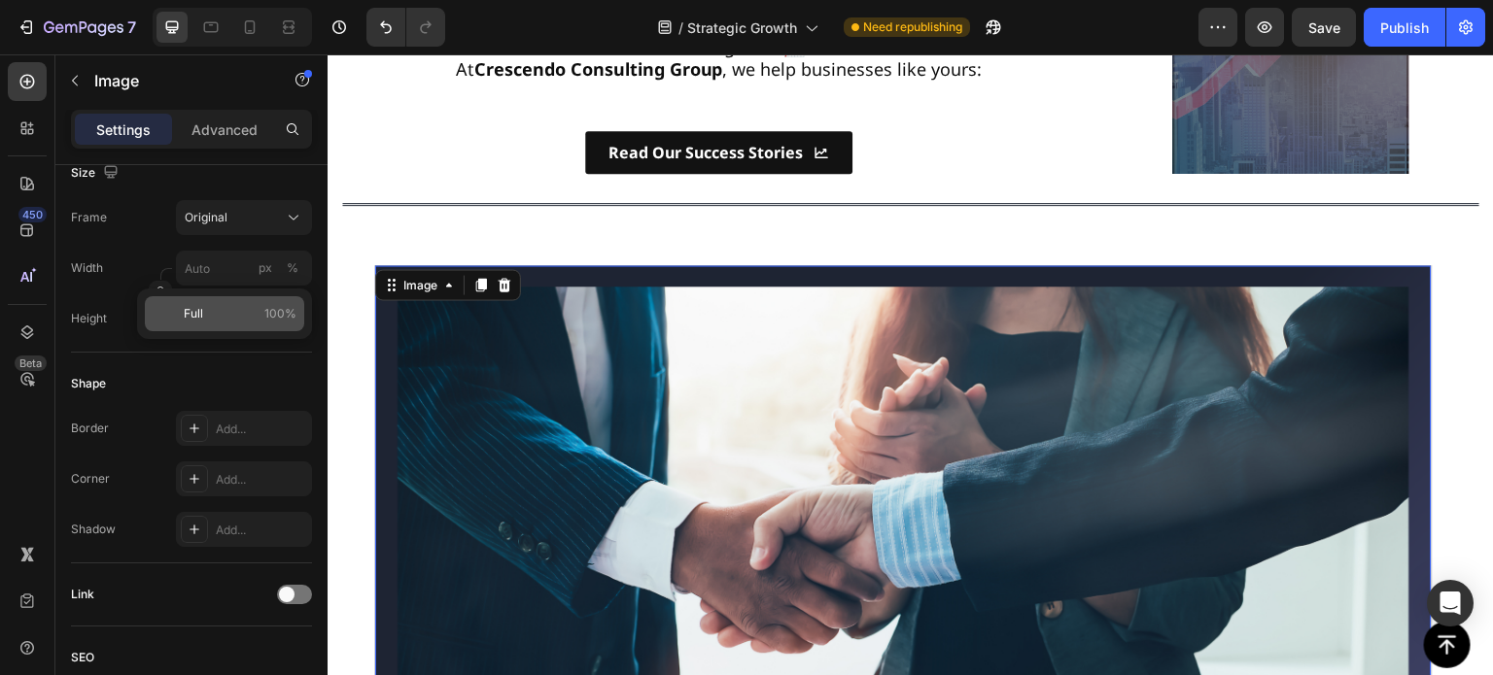
click at [218, 323] on div "Full 100%" at bounding box center [224, 313] width 159 height 35
type input "100"
click at [218, 323] on input "px %" at bounding box center [244, 318] width 136 height 35
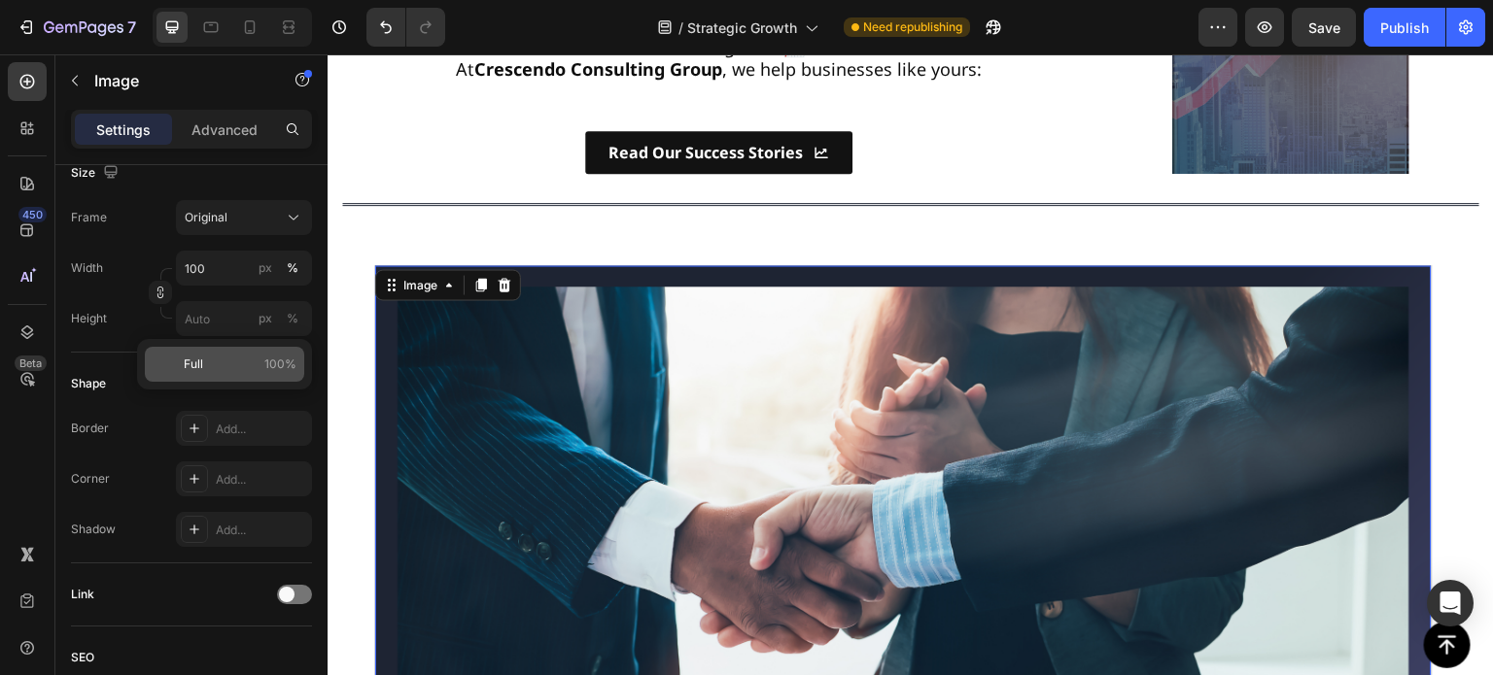
click at [216, 376] on div "Full 100%" at bounding box center [224, 364] width 159 height 35
type input "100"
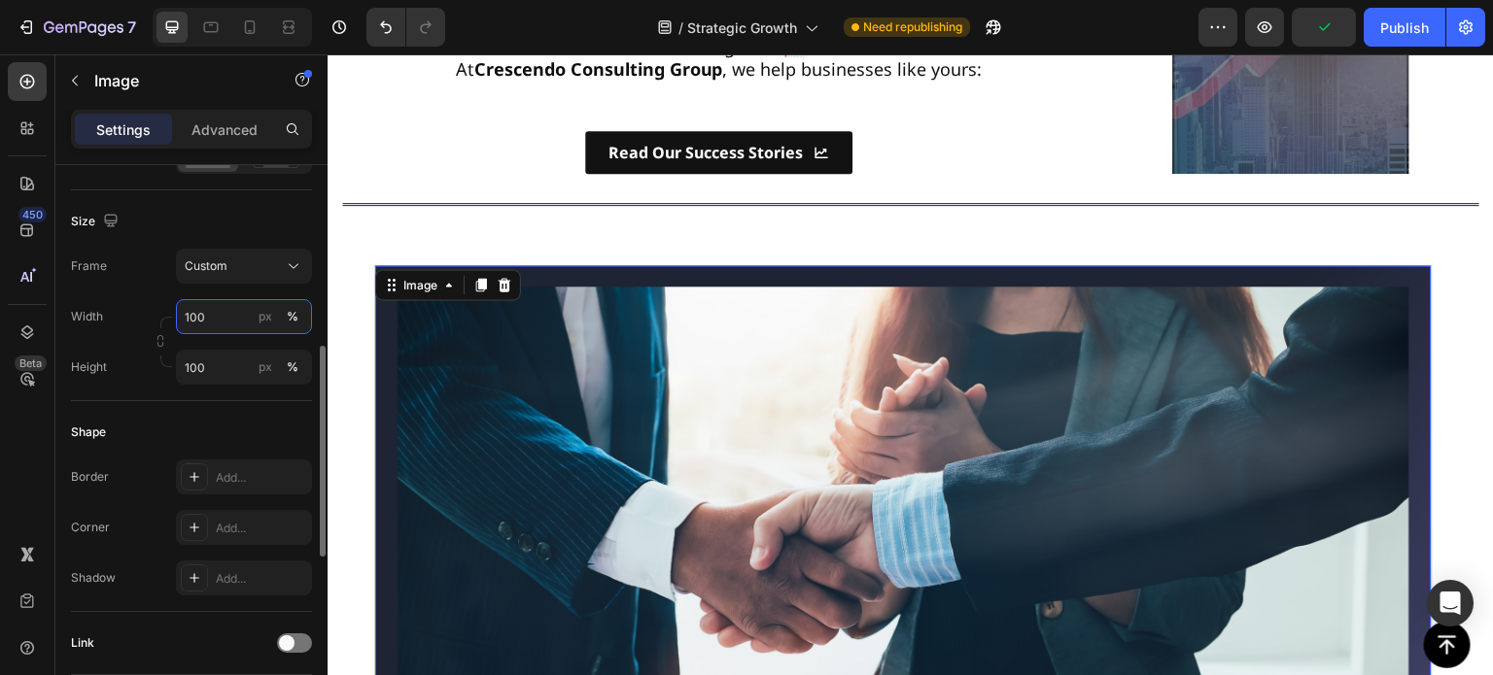
click at [225, 323] on input "100" at bounding box center [244, 316] width 136 height 35
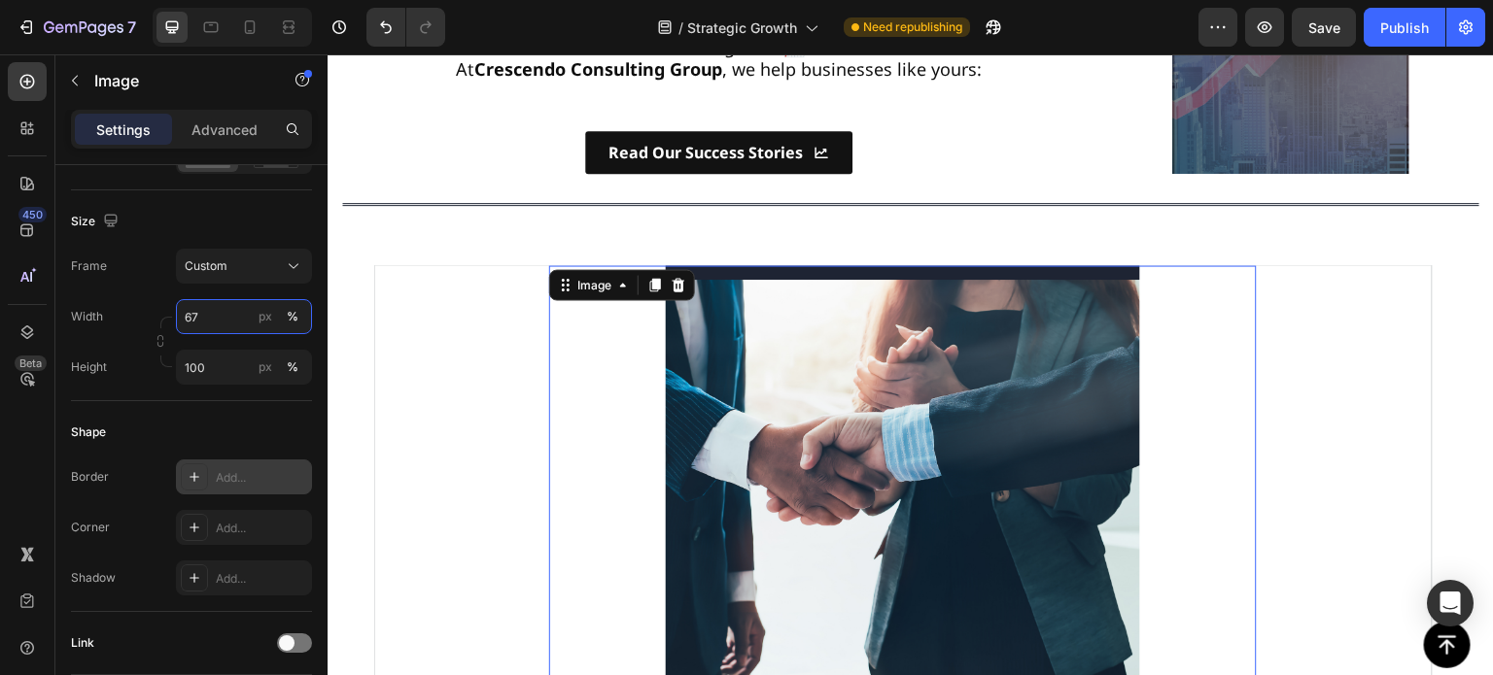
type input "66"
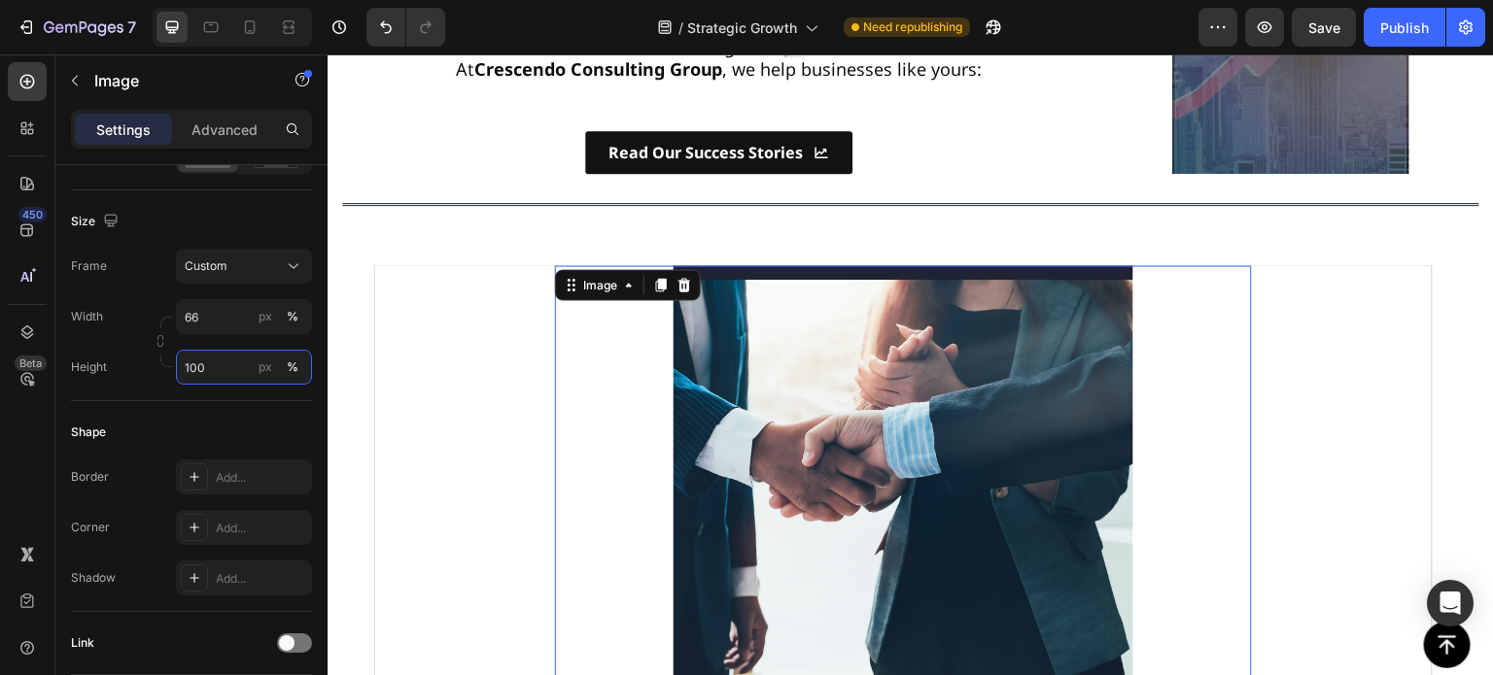
click at [225, 366] on input "100" at bounding box center [244, 367] width 136 height 35
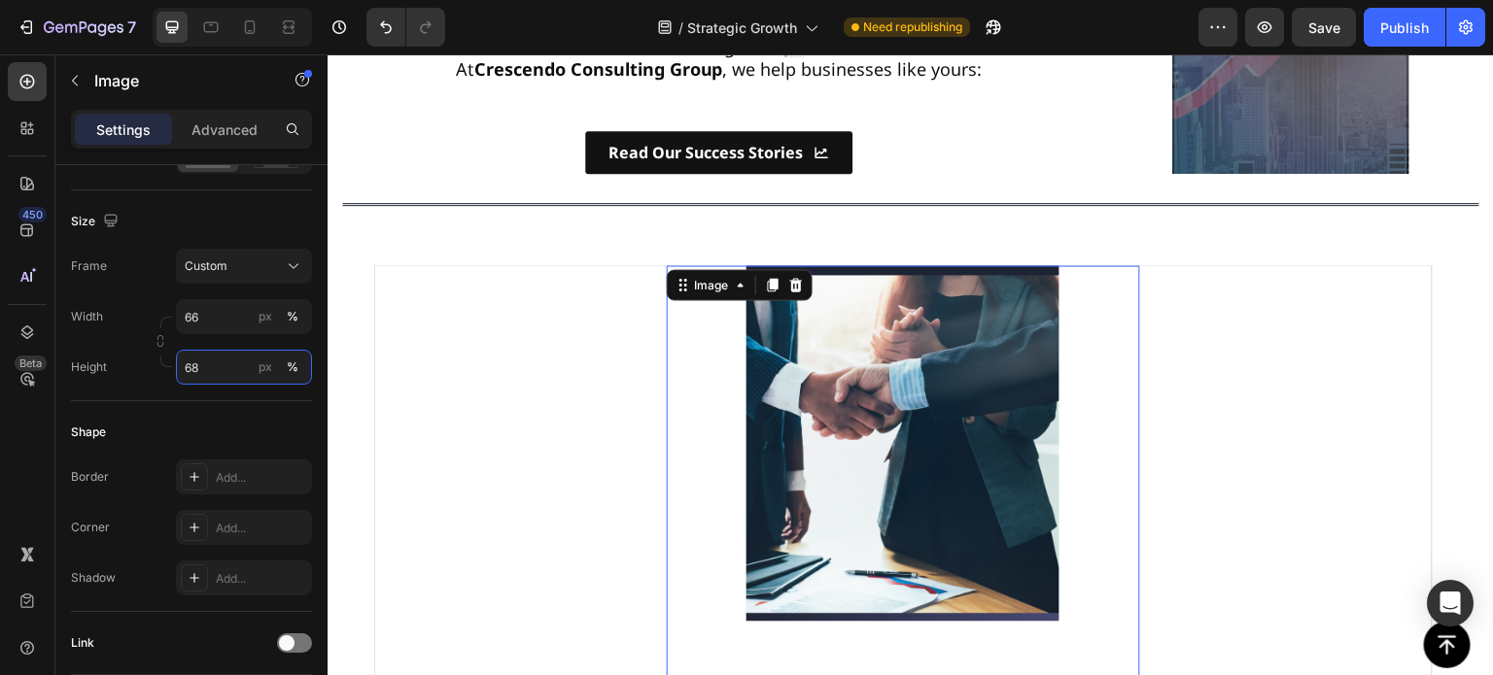
type input "67"
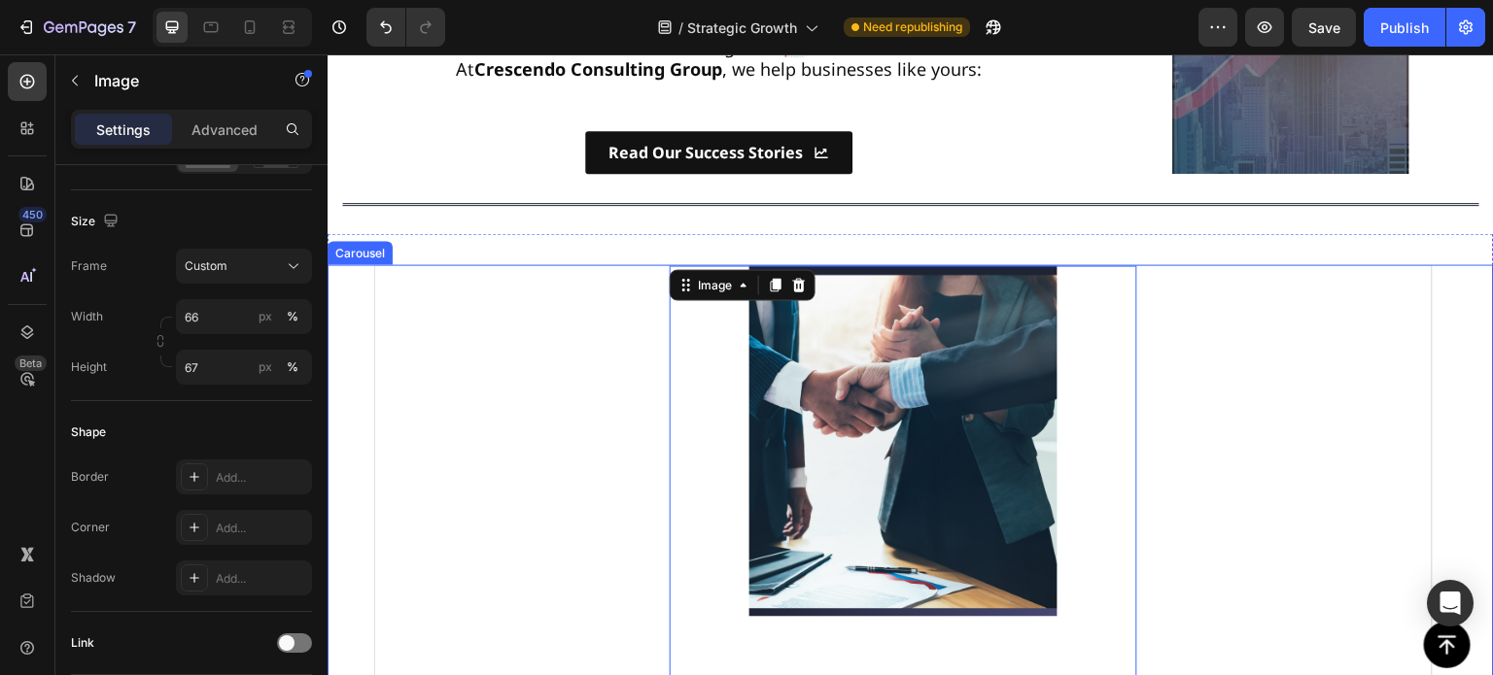
click at [356, 253] on div "Carousel" at bounding box center [360, 252] width 65 height 23
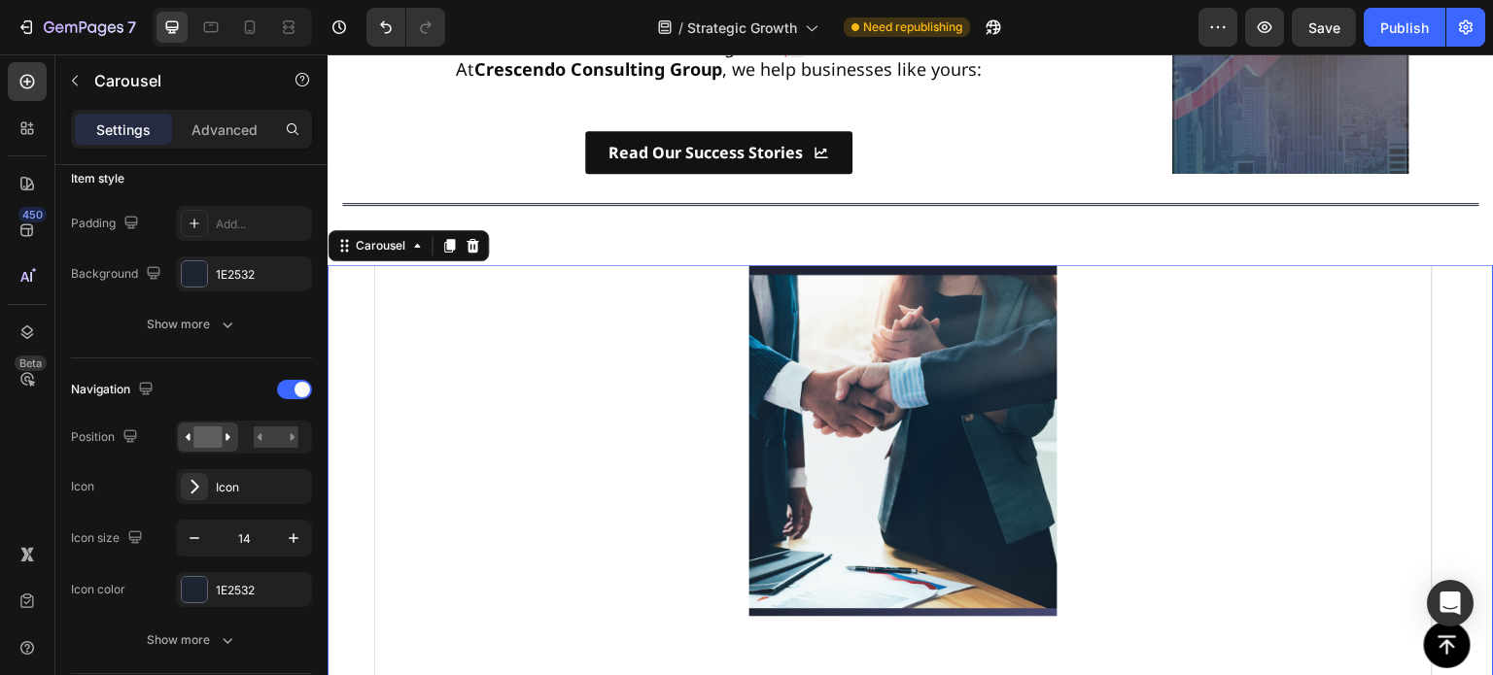
scroll to position [0, 0]
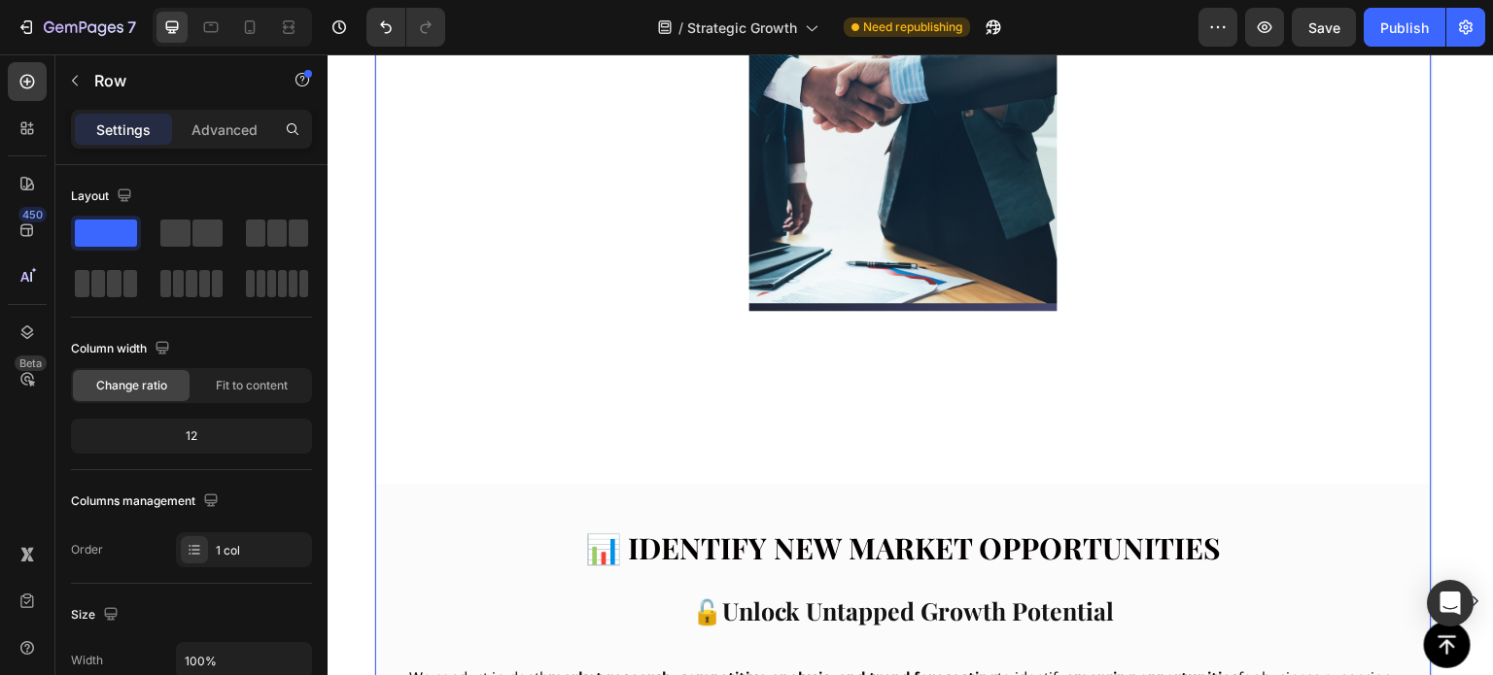
scroll to position [778, 0]
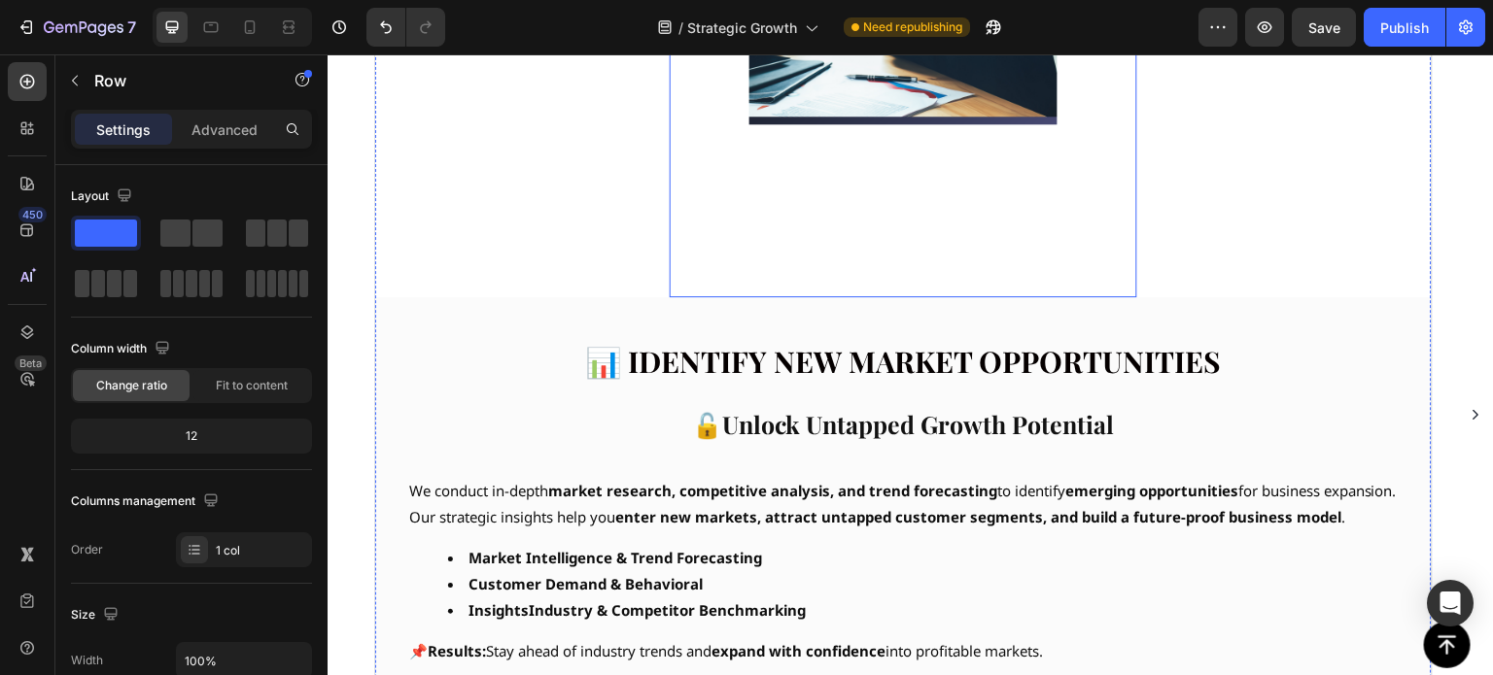
click at [826, 183] on div at bounding box center [903, 36] width 467 height 523
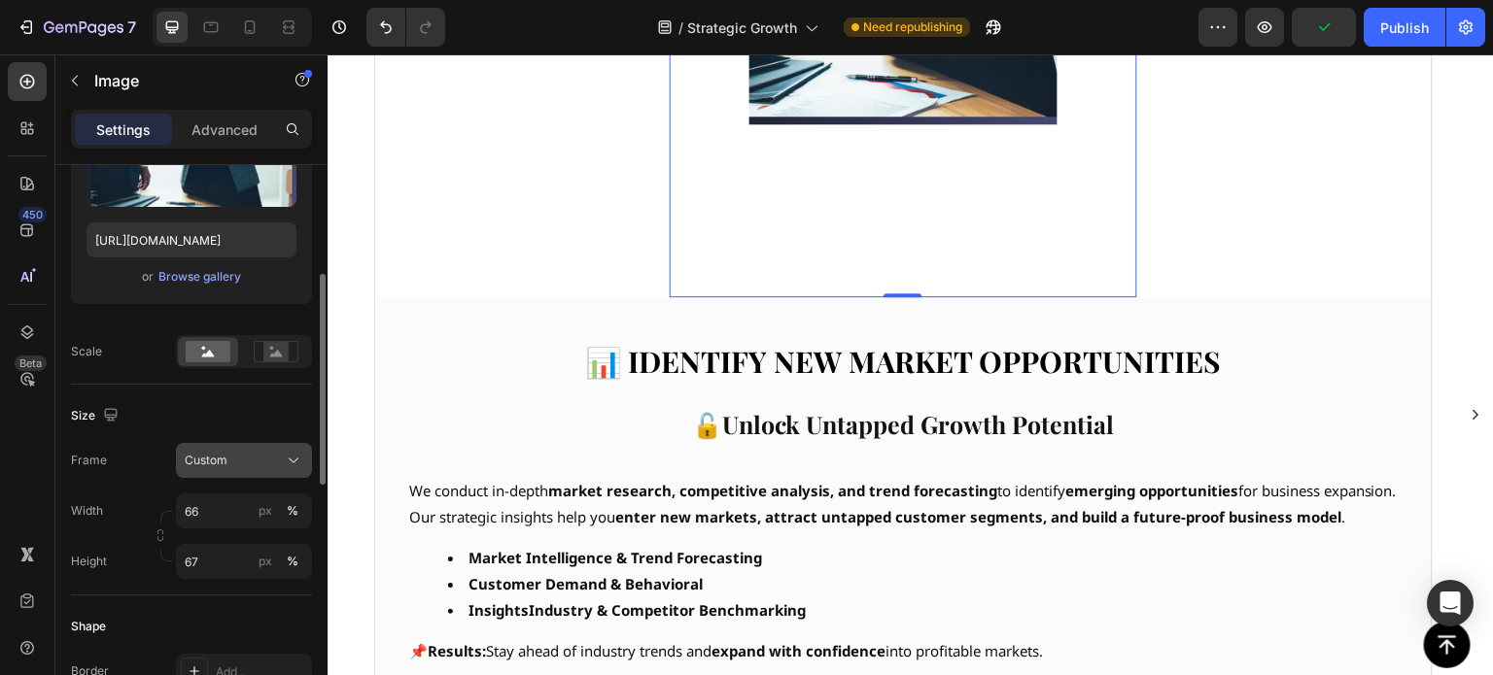
click at [259, 454] on div "Custom" at bounding box center [232, 460] width 95 height 17
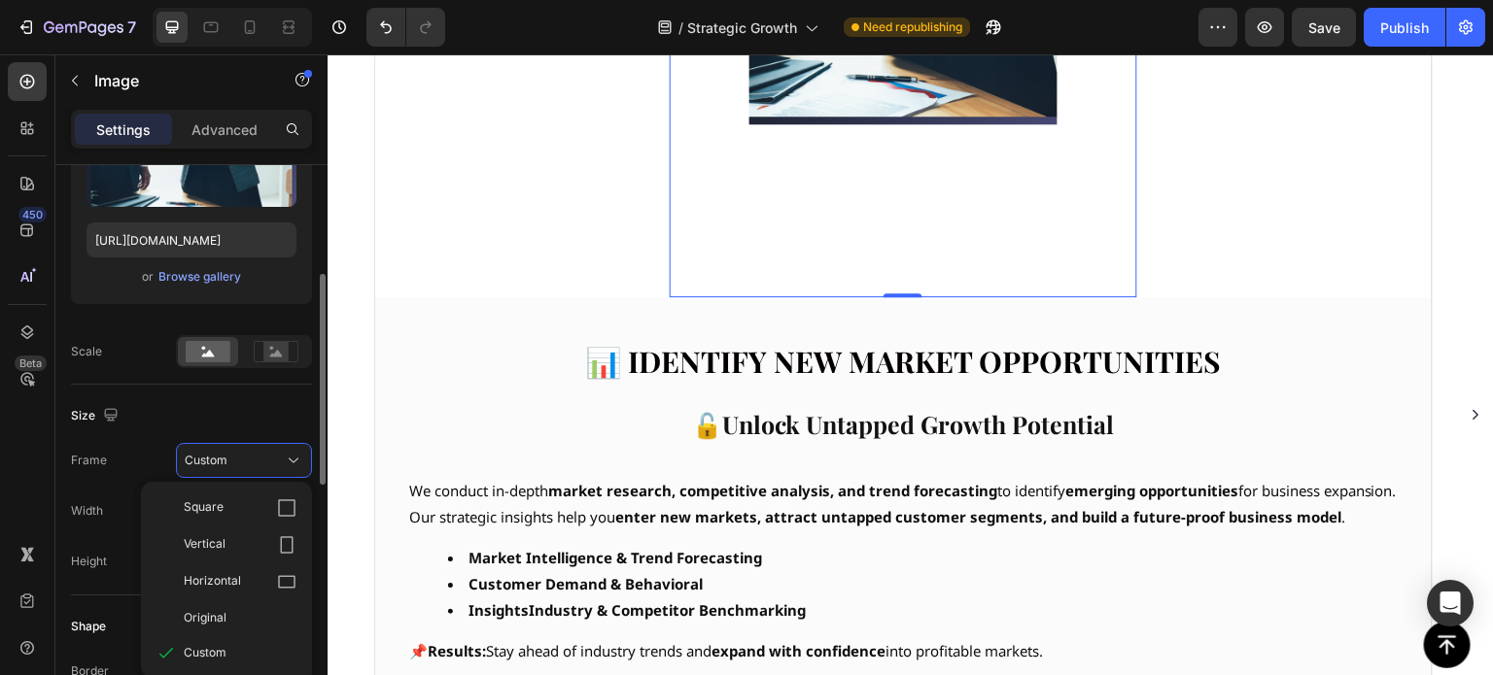
click at [292, 289] on div "Upload Image https://cdn.shopify.com/s/files/1/0732/4739/1970/files/gempages_55…" at bounding box center [191, 186] width 241 height 235
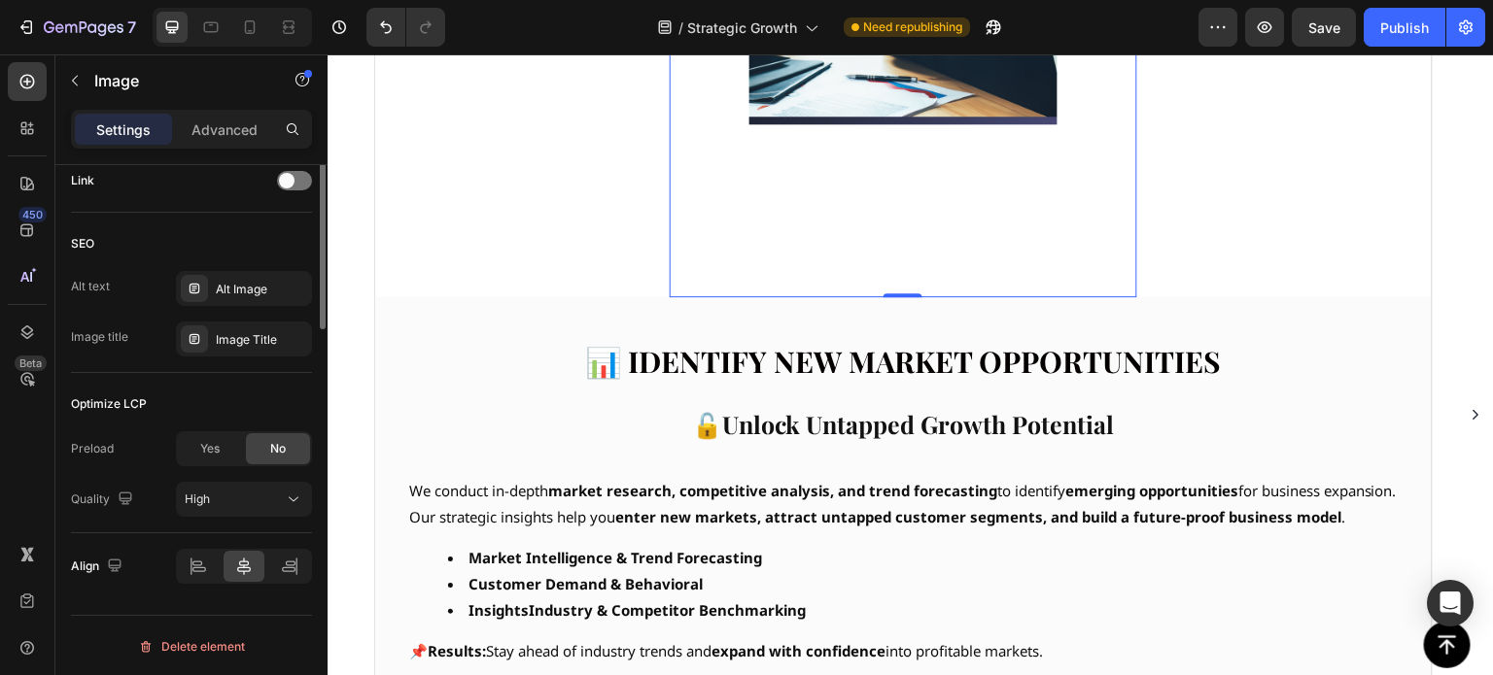
scroll to position [657, 0]
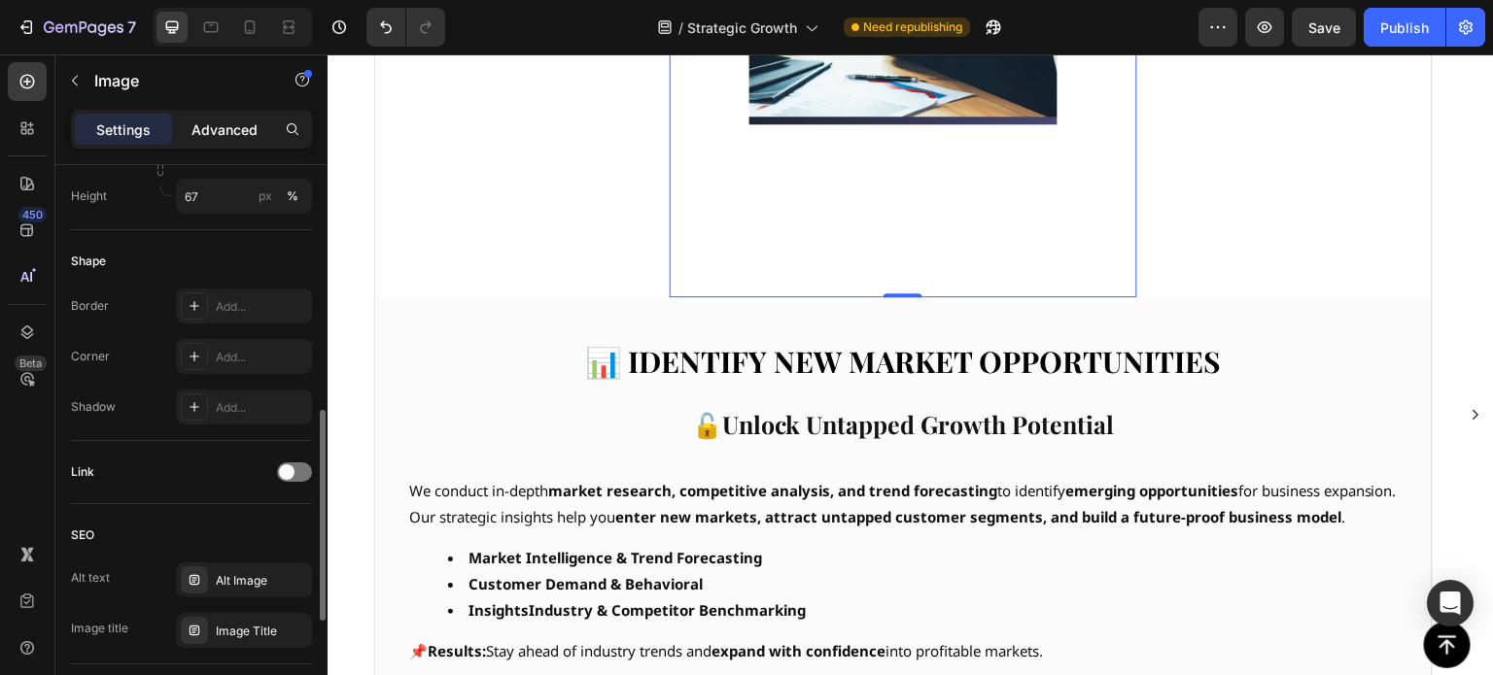
click at [224, 136] on p "Advanced" at bounding box center [224, 130] width 66 height 20
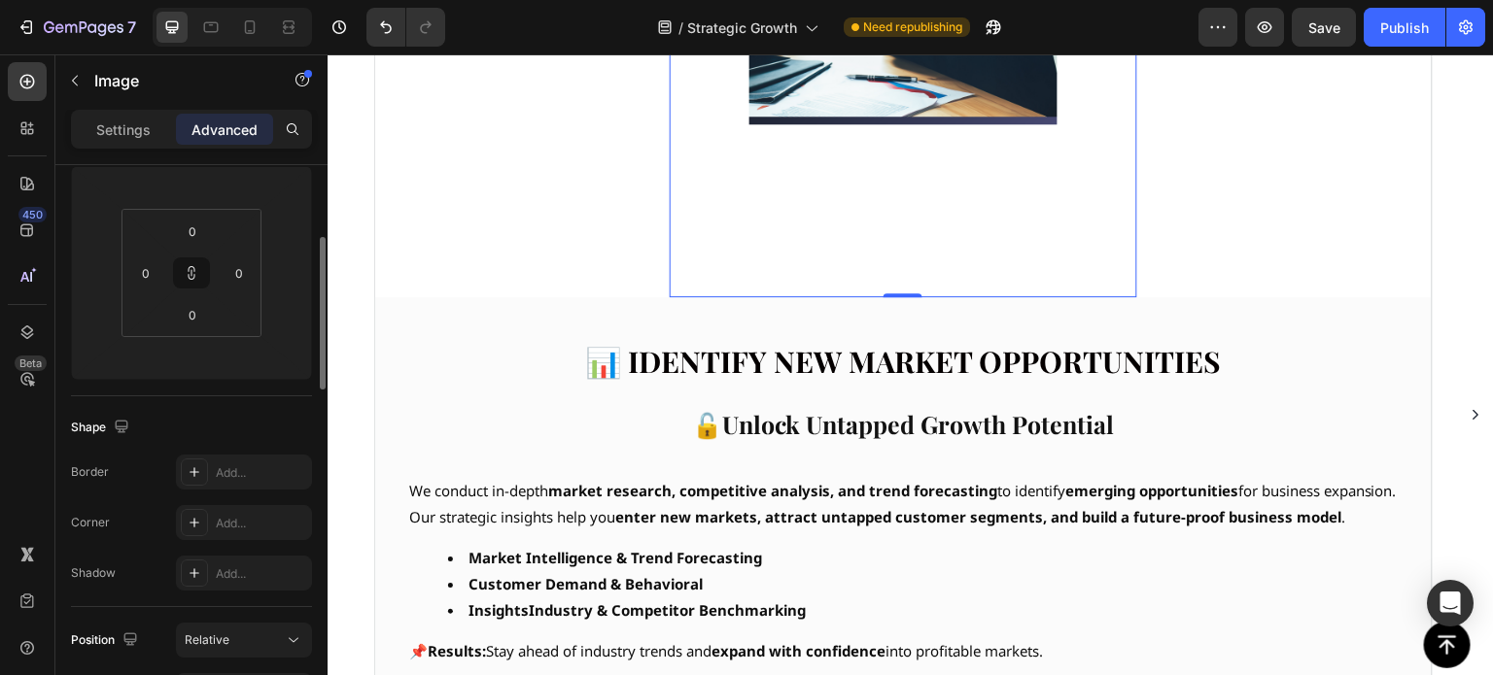
scroll to position [0, 0]
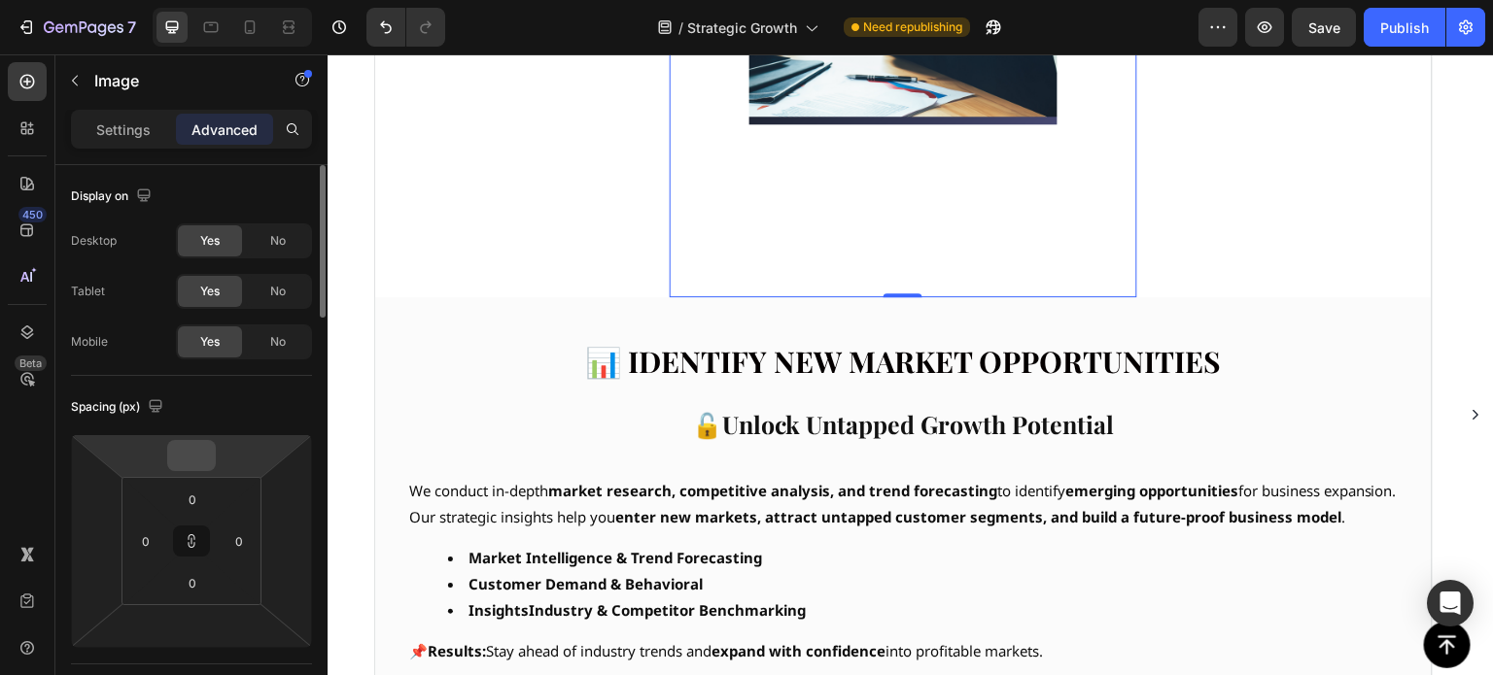
click at [201, 460] on input "number" at bounding box center [191, 455] width 39 height 29
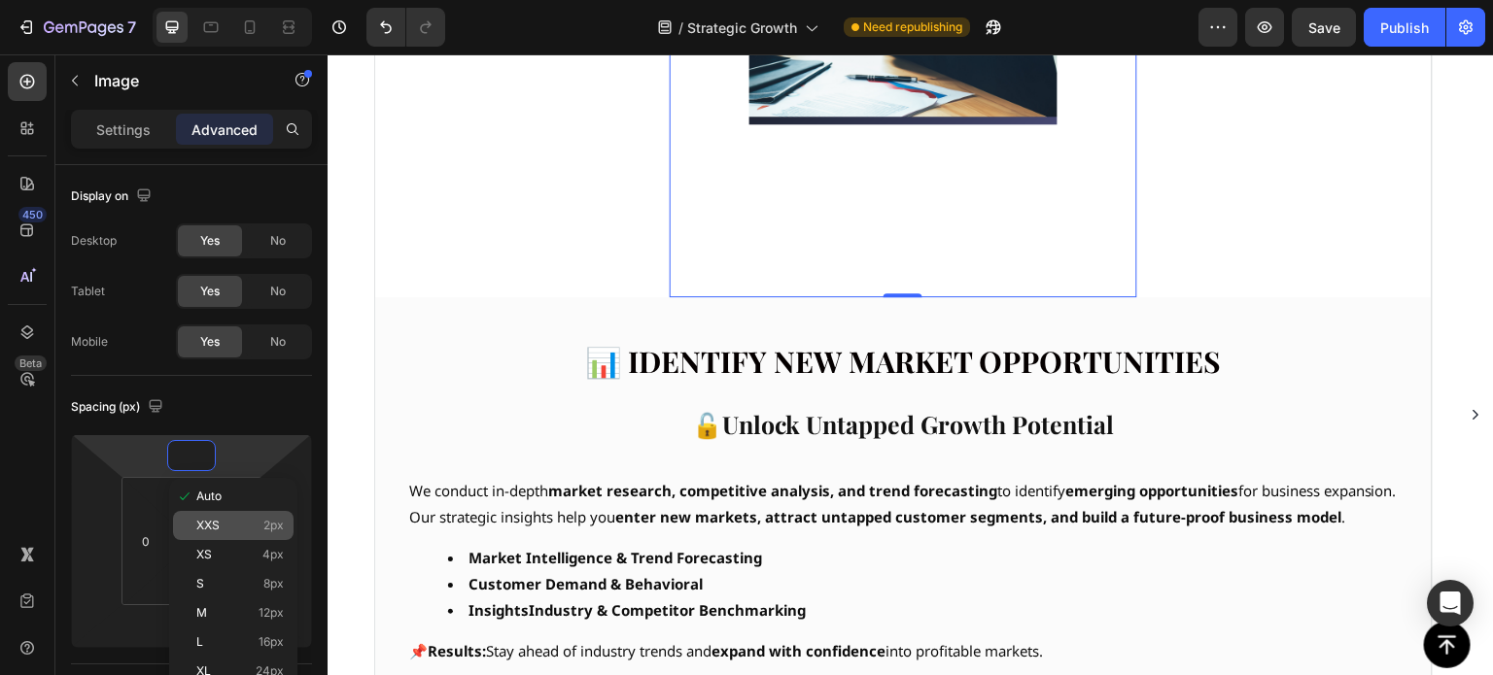
click at [208, 525] on span "XXS" at bounding box center [207, 526] width 23 height 14
type input "2"
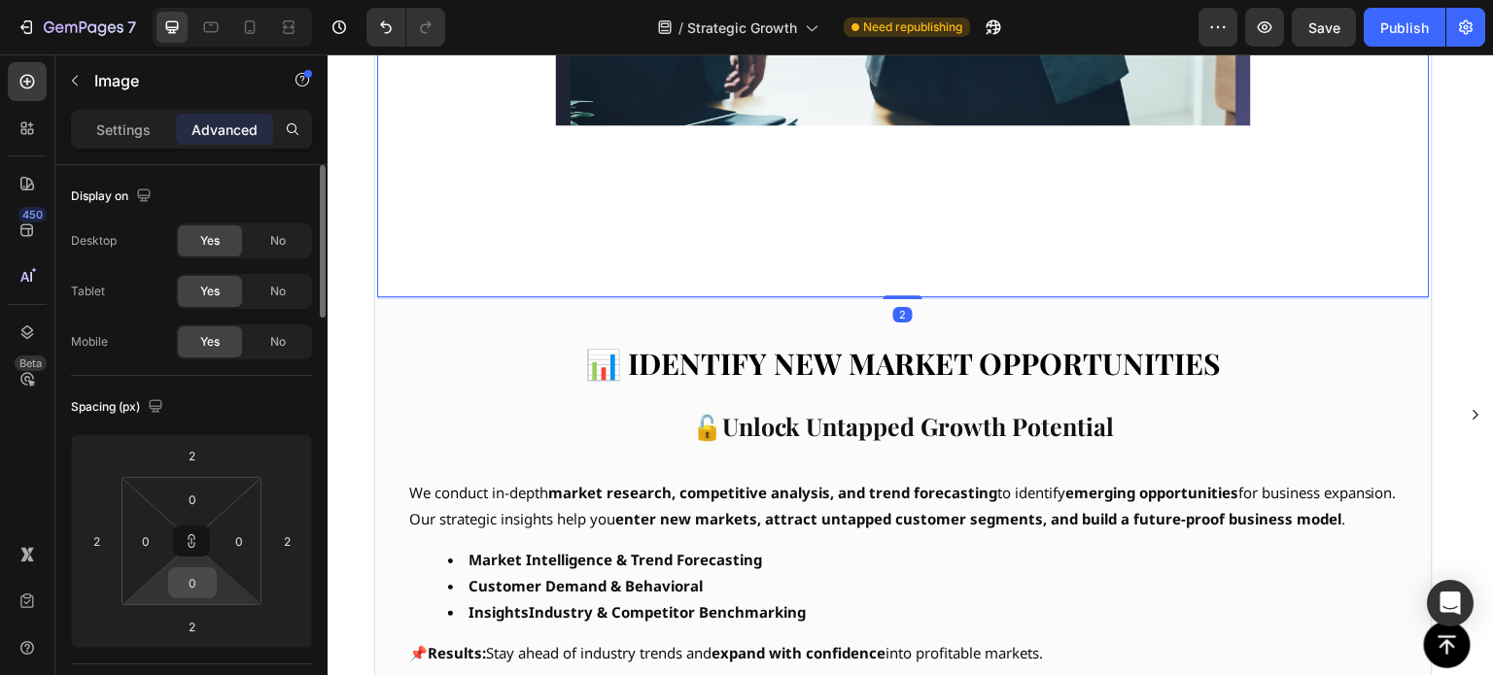
click at [194, 588] on input "0" at bounding box center [192, 583] width 39 height 29
click at [216, 645] on div "XXS 2px" at bounding box center [234, 654] width 121 height 29
type input "2"
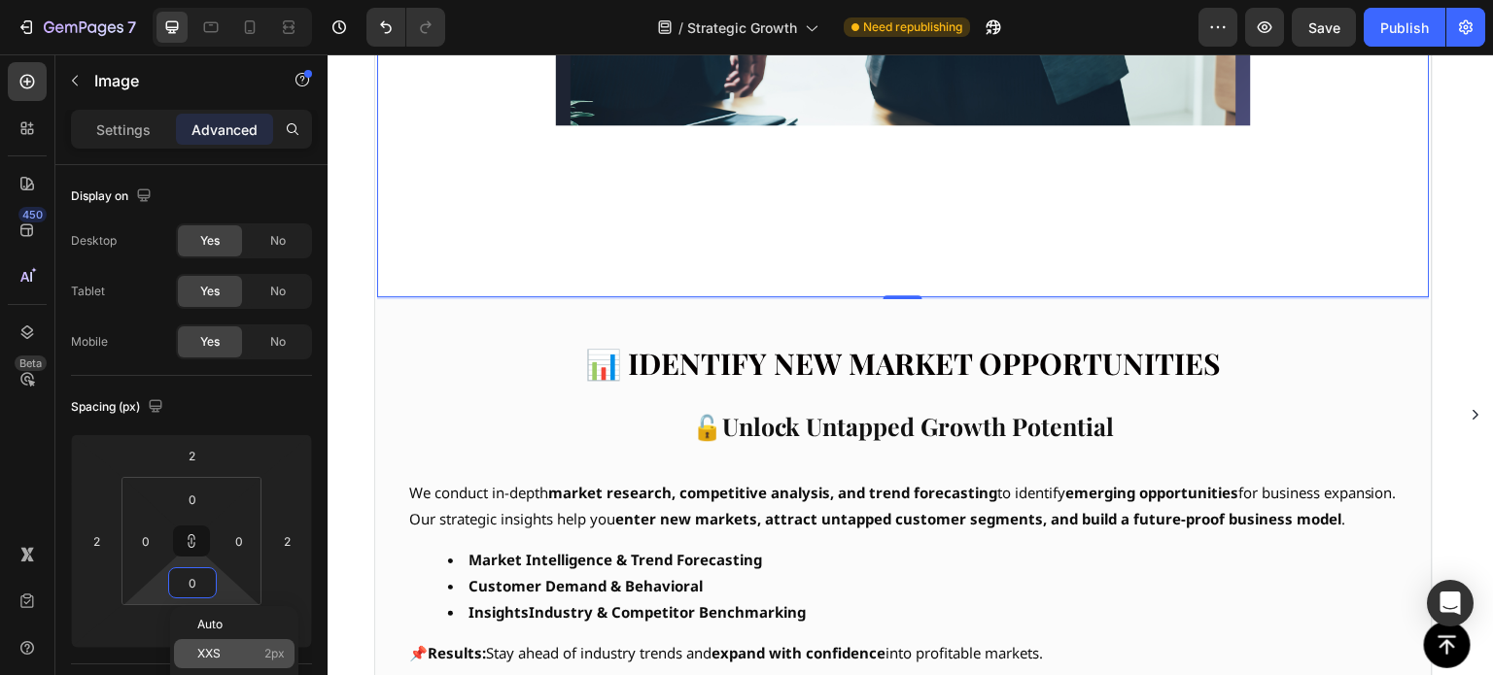
type input "2"
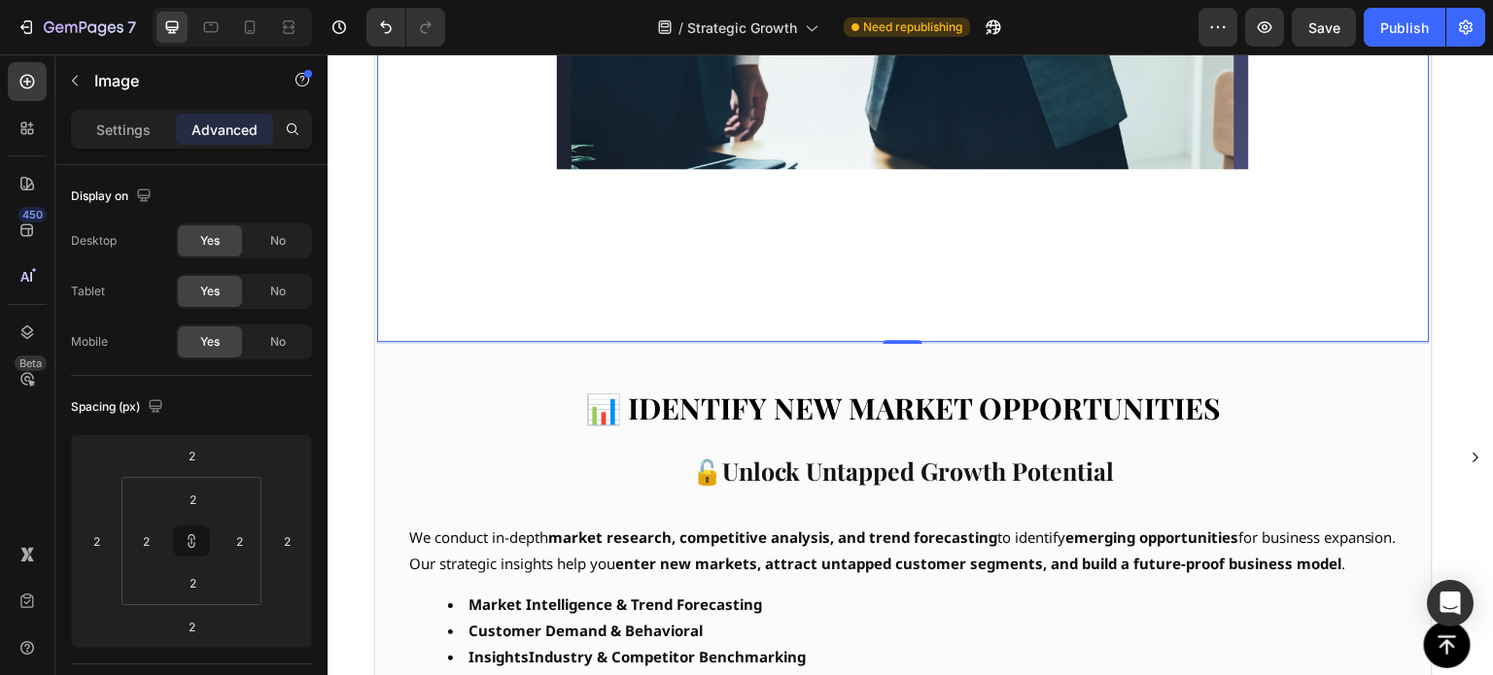
scroll to position [778, 0]
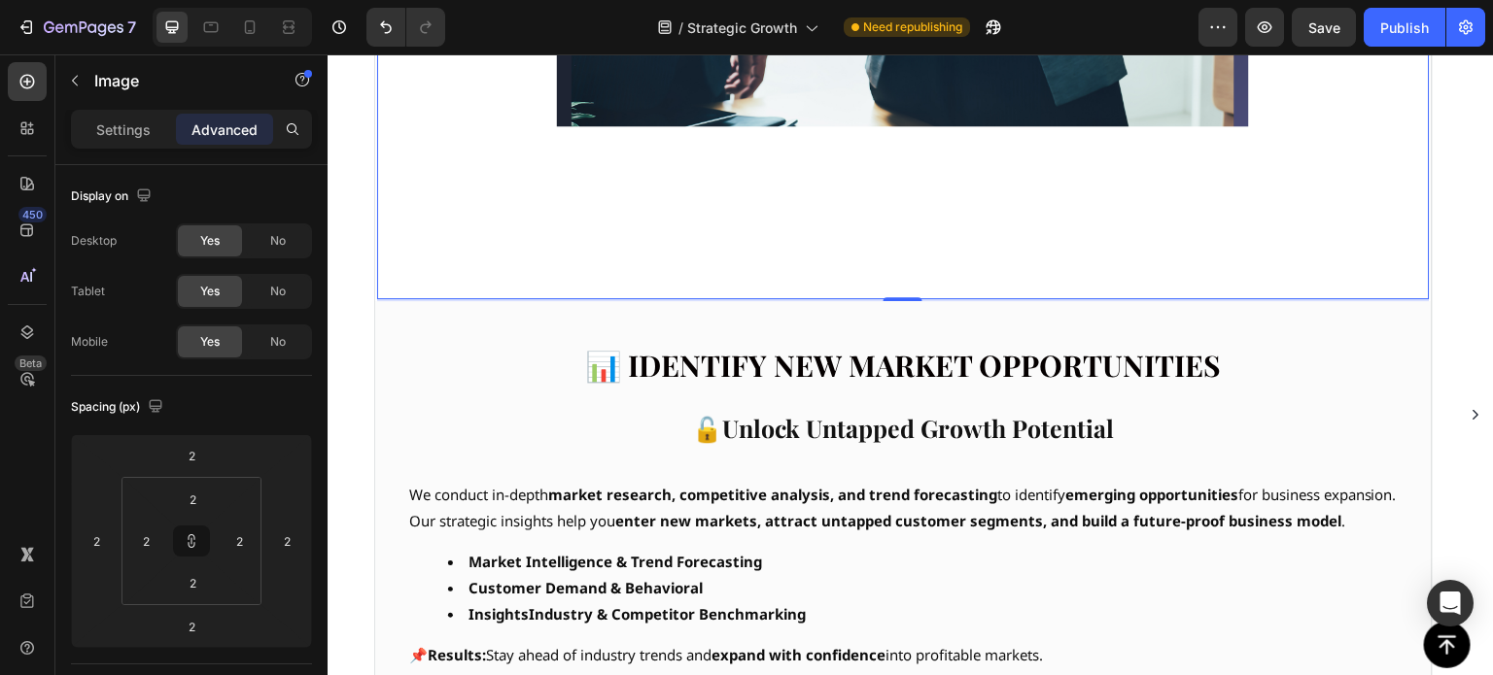
click at [647, 219] on div at bounding box center [903, 37] width 1049 height 519
drag, startPoint x: 802, startPoint y: 84, endPoint x: 778, endPoint y: 158, distance: 78.4
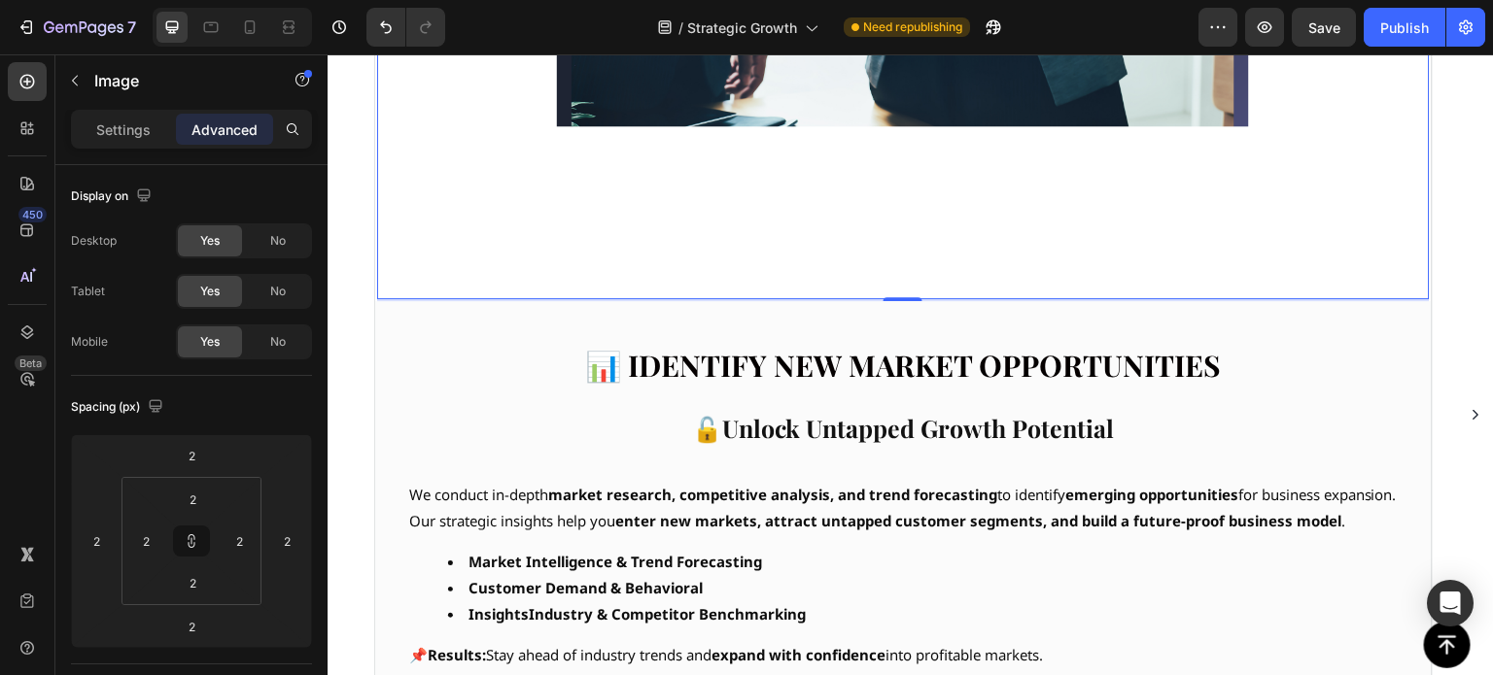
click at [755, 226] on div at bounding box center [903, 37] width 1049 height 519
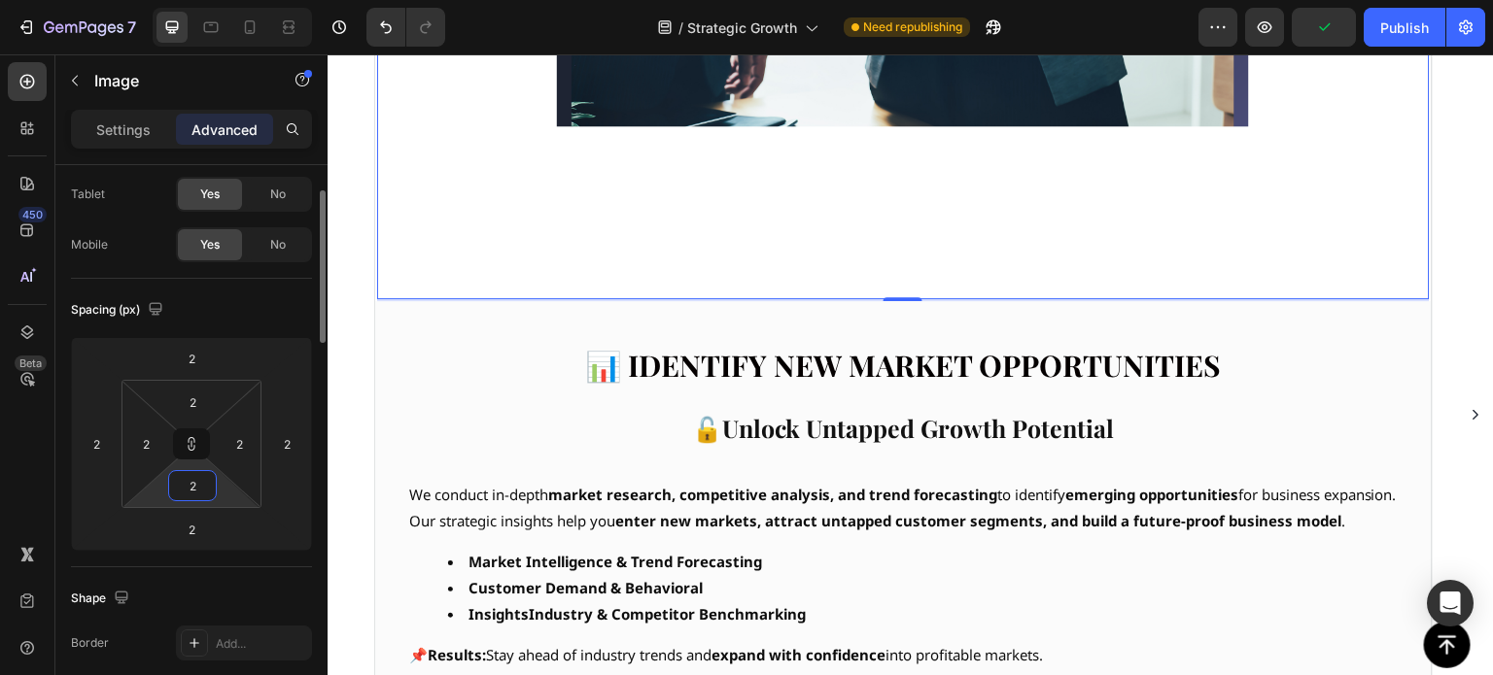
click at [197, 477] on input "2" at bounding box center [192, 485] width 39 height 29
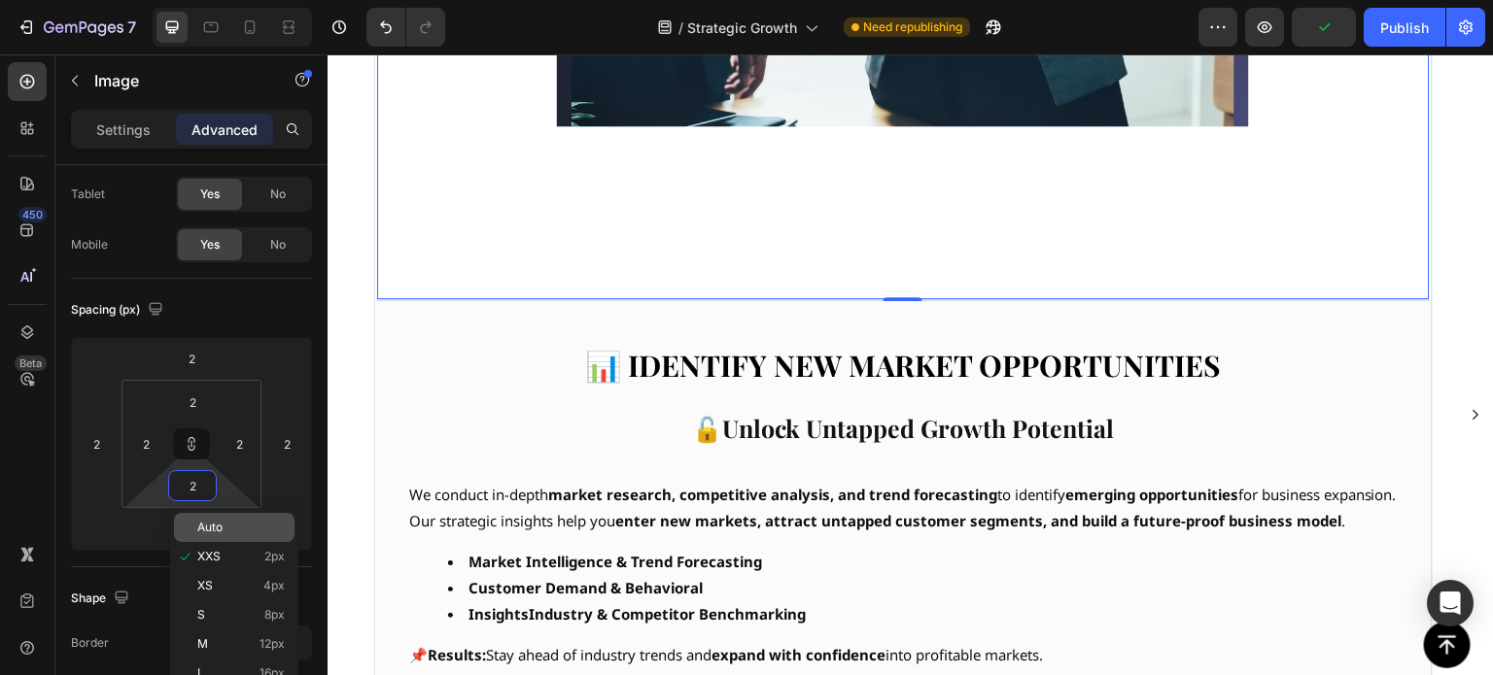
click at [216, 529] on span "Auto" at bounding box center [209, 528] width 25 height 14
type input "Auto"
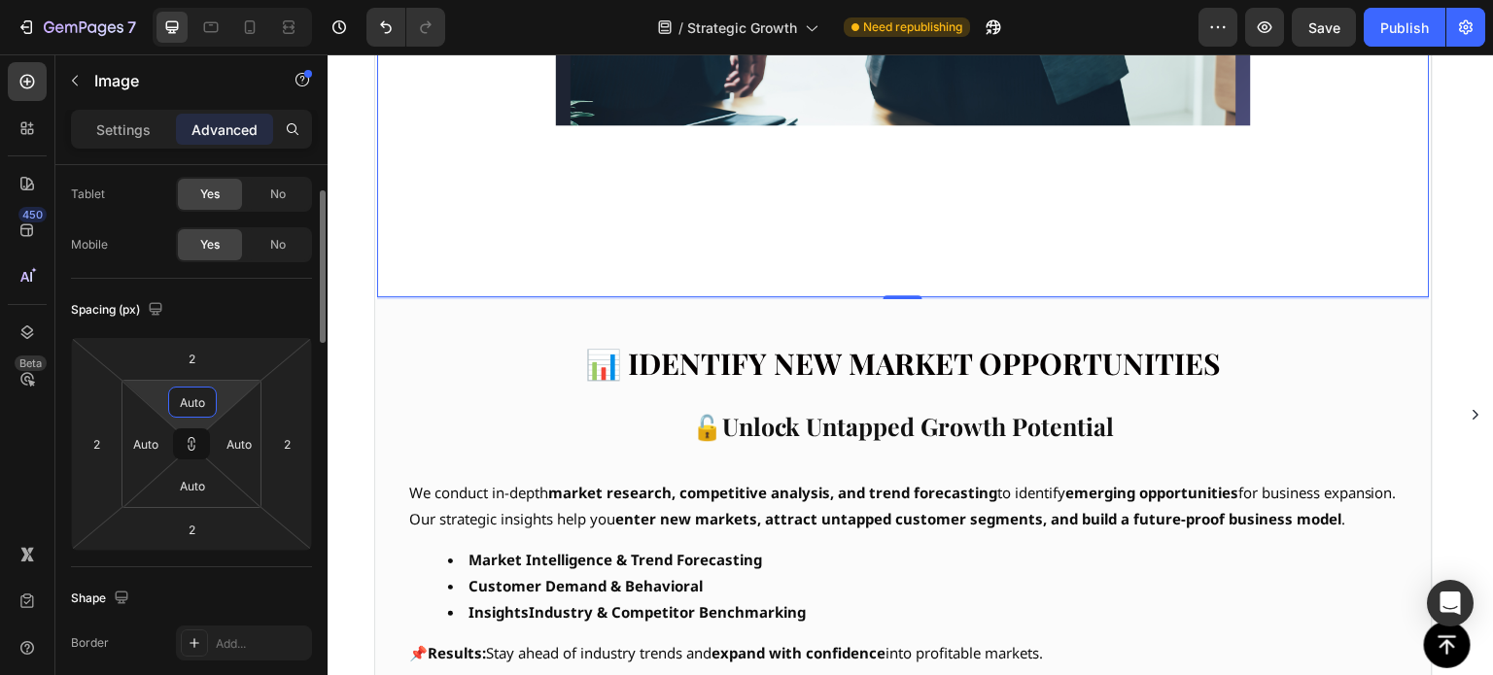
click at [185, 399] on input "Auto" at bounding box center [192, 402] width 39 height 29
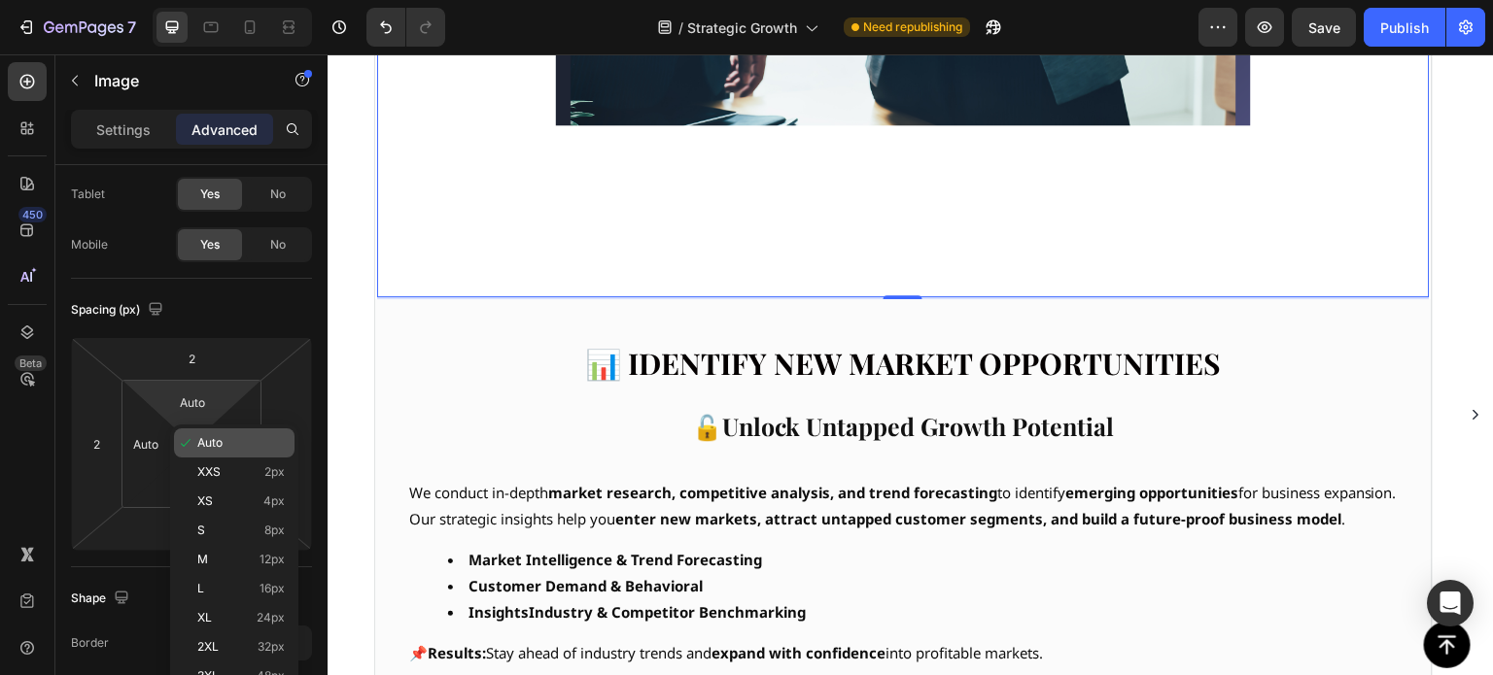
click at [210, 439] on span "Auto" at bounding box center [209, 443] width 25 height 14
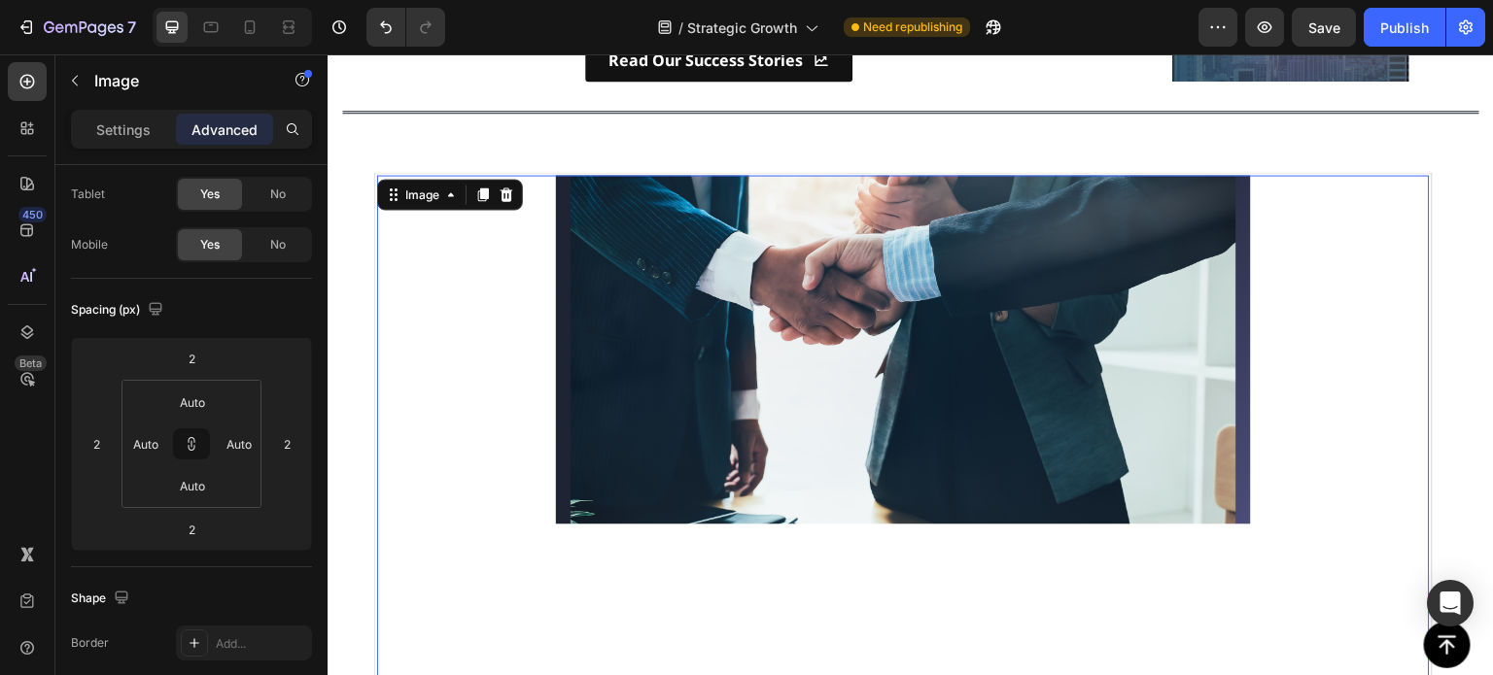
scroll to position [292, 0]
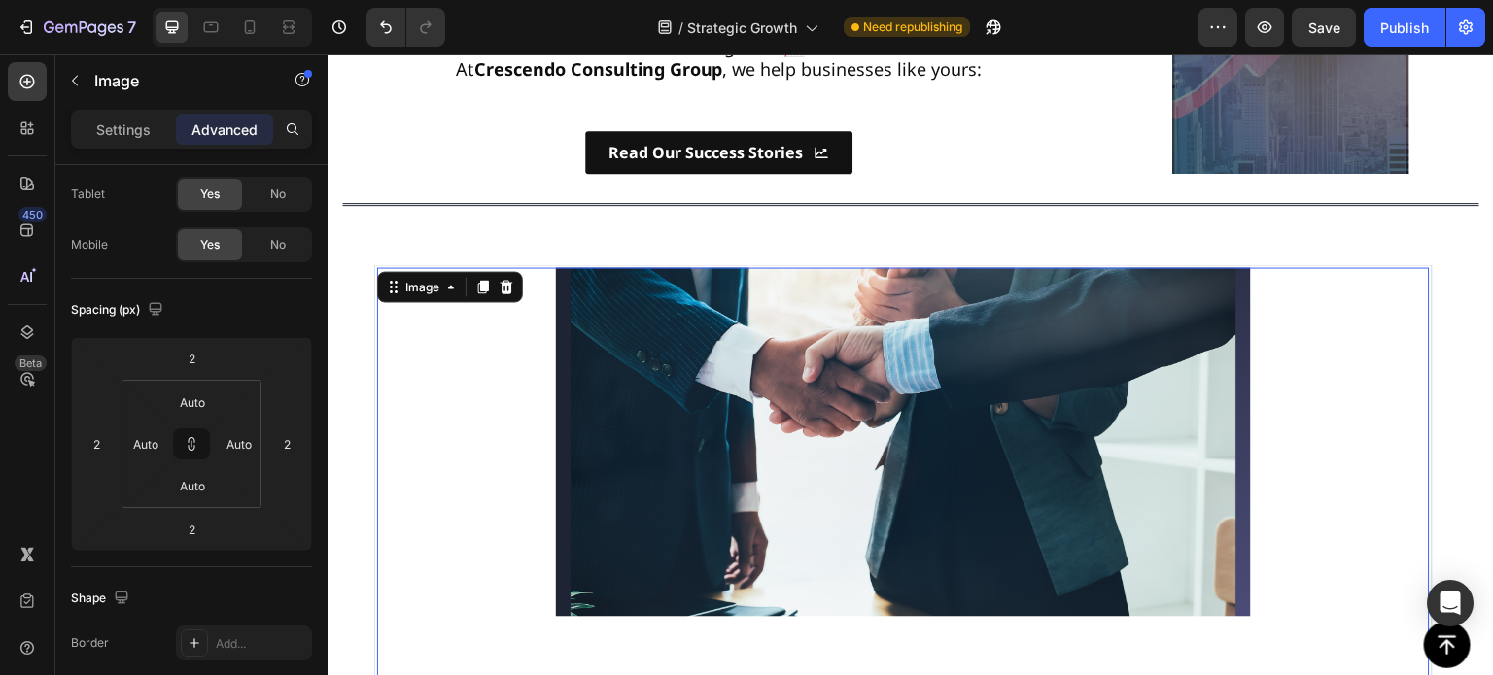
click at [512, 459] on div at bounding box center [903, 527] width 1053 height 521
click at [117, 131] on p "Settings" at bounding box center [123, 130] width 54 height 20
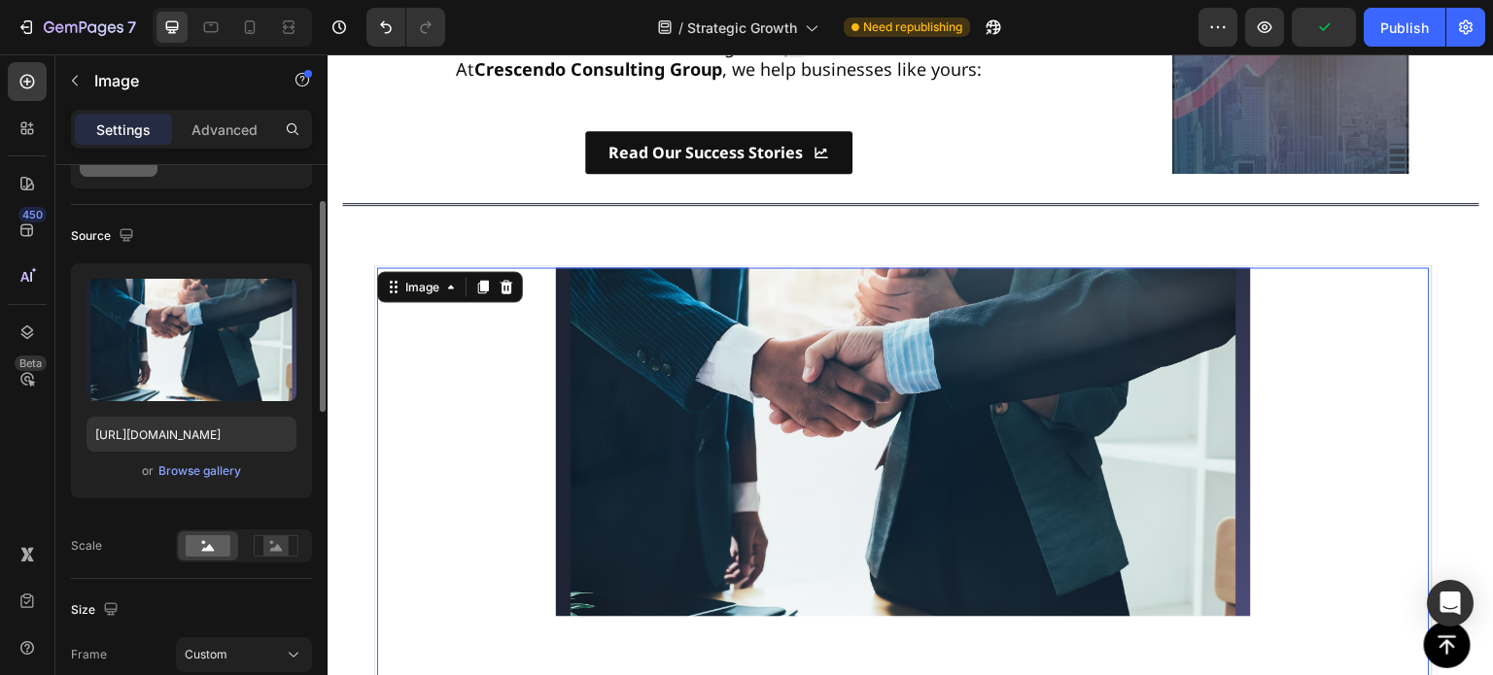
scroll to position [389, 0]
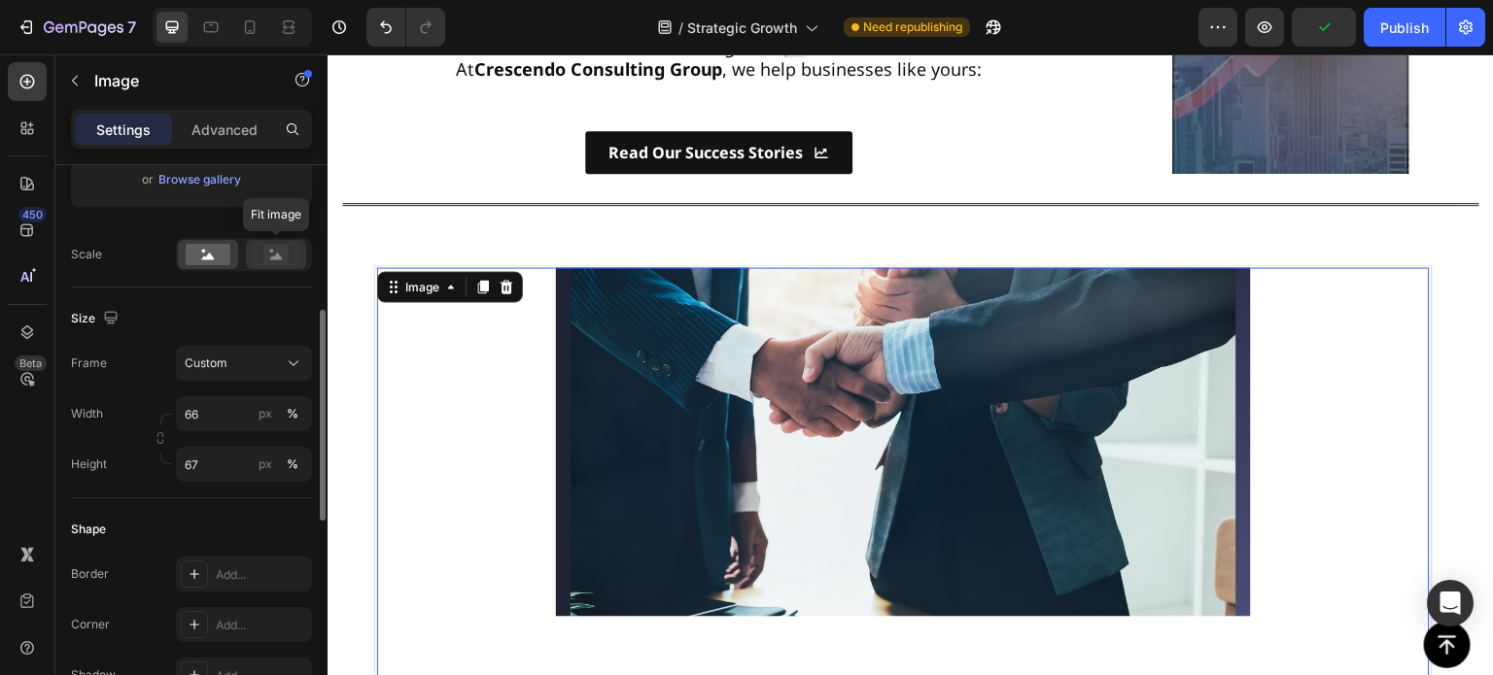
click at [268, 256] on rect at bounding box center [275, 254] width 25 height 19
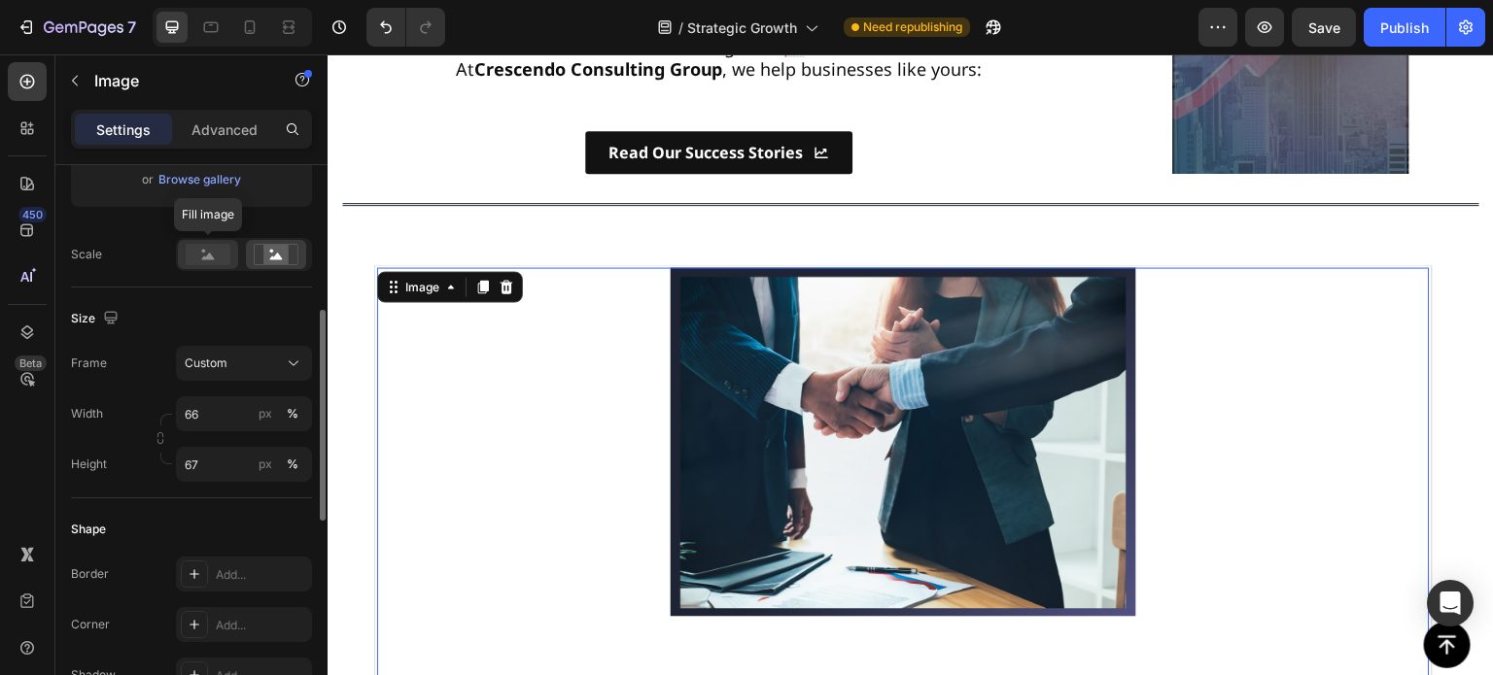
click at [197, 262] on rect at bounding box center [208, 254] width 45 height 21
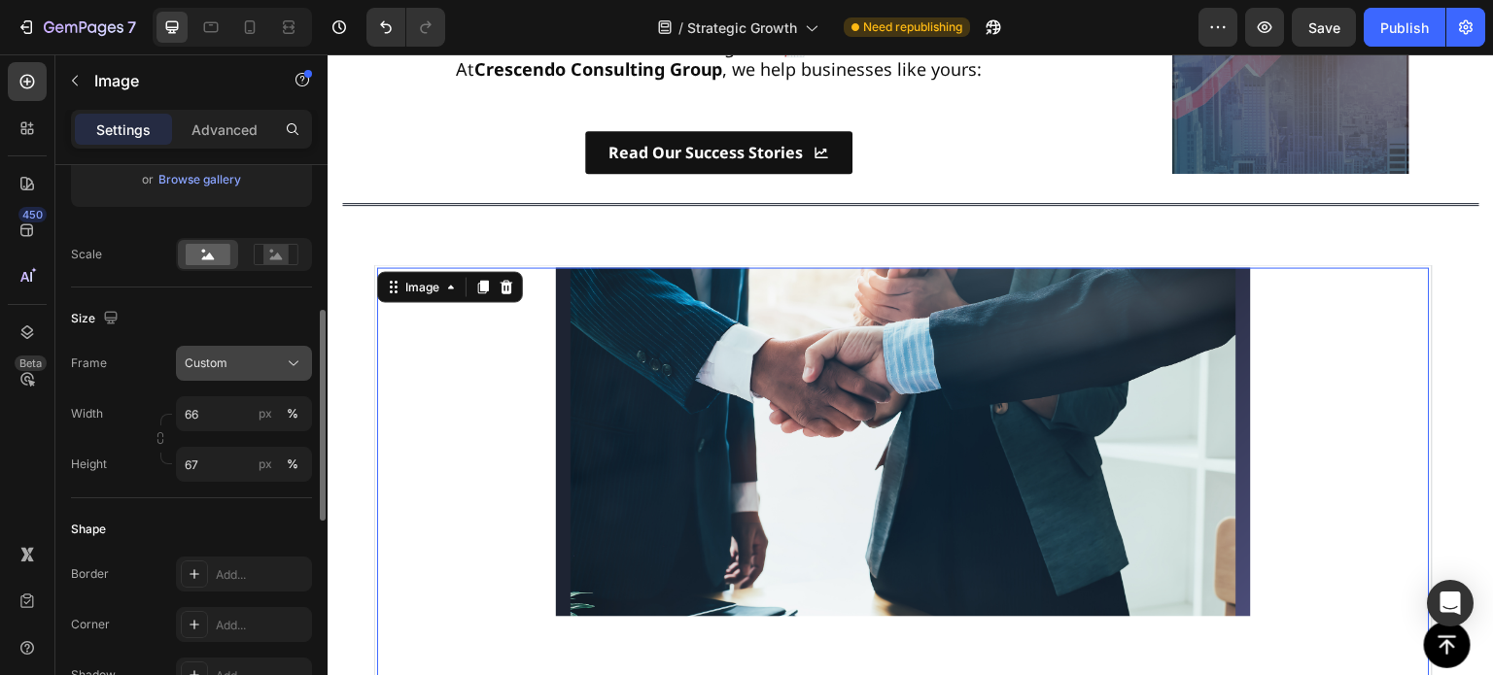
click at [247, 364] on div "Custom" at bounding box center [232, 363] width 95 height 17
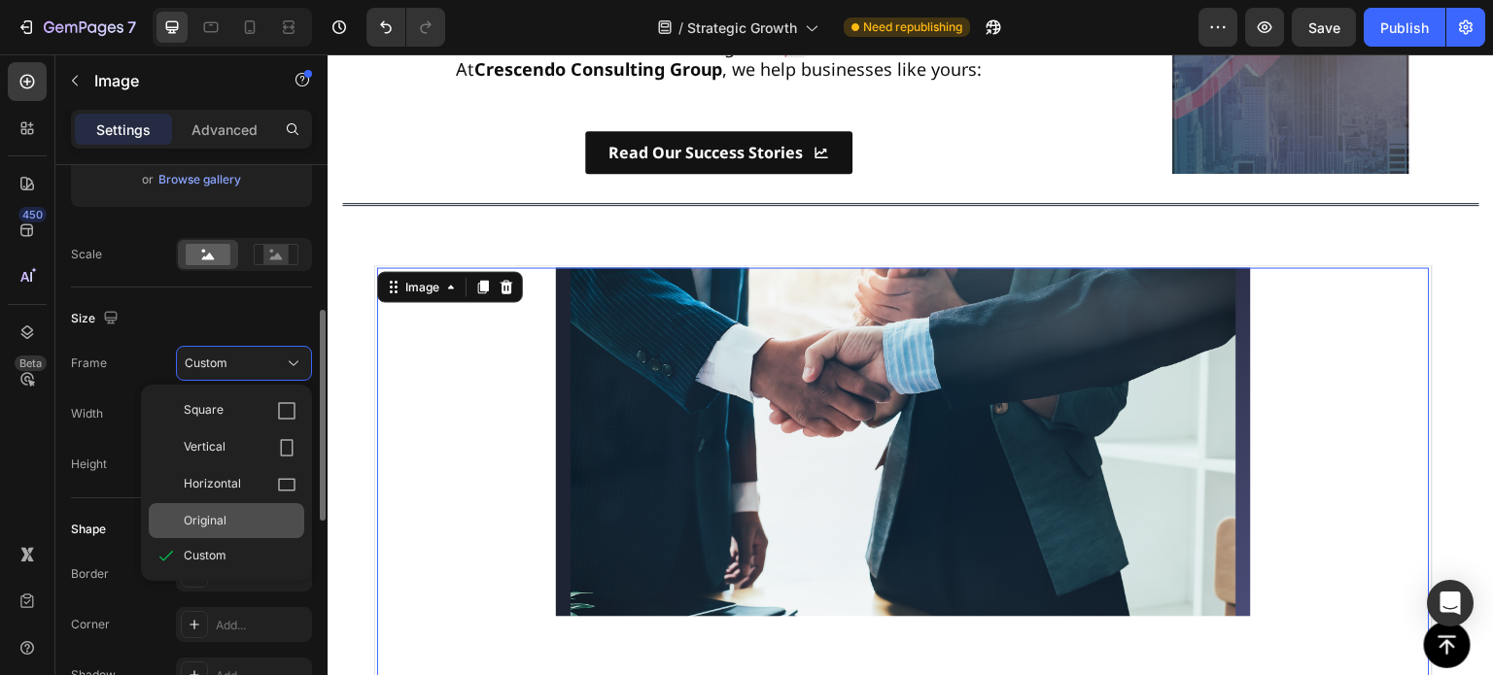
click at [220, 523] on span "Original" at bounding box center [205, 520] width 43 height 17
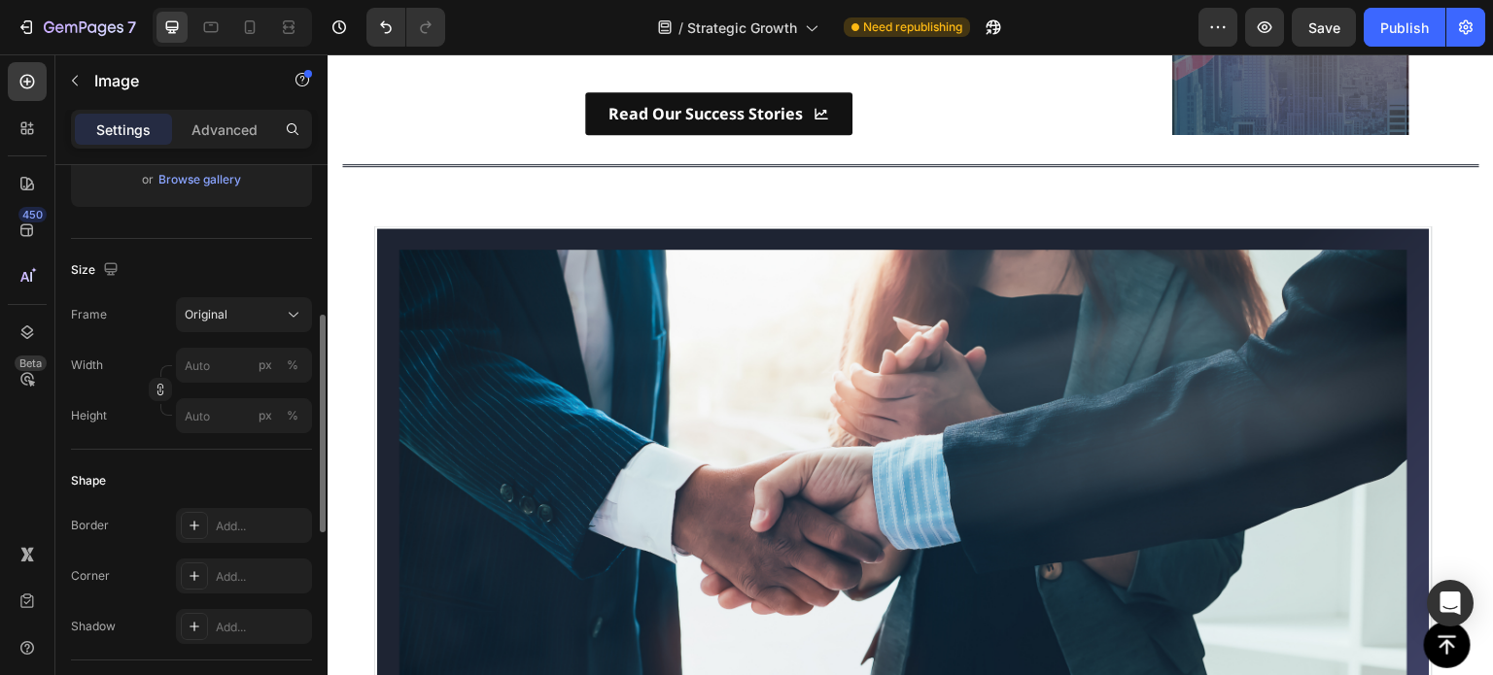
scroll to position [319, 0]
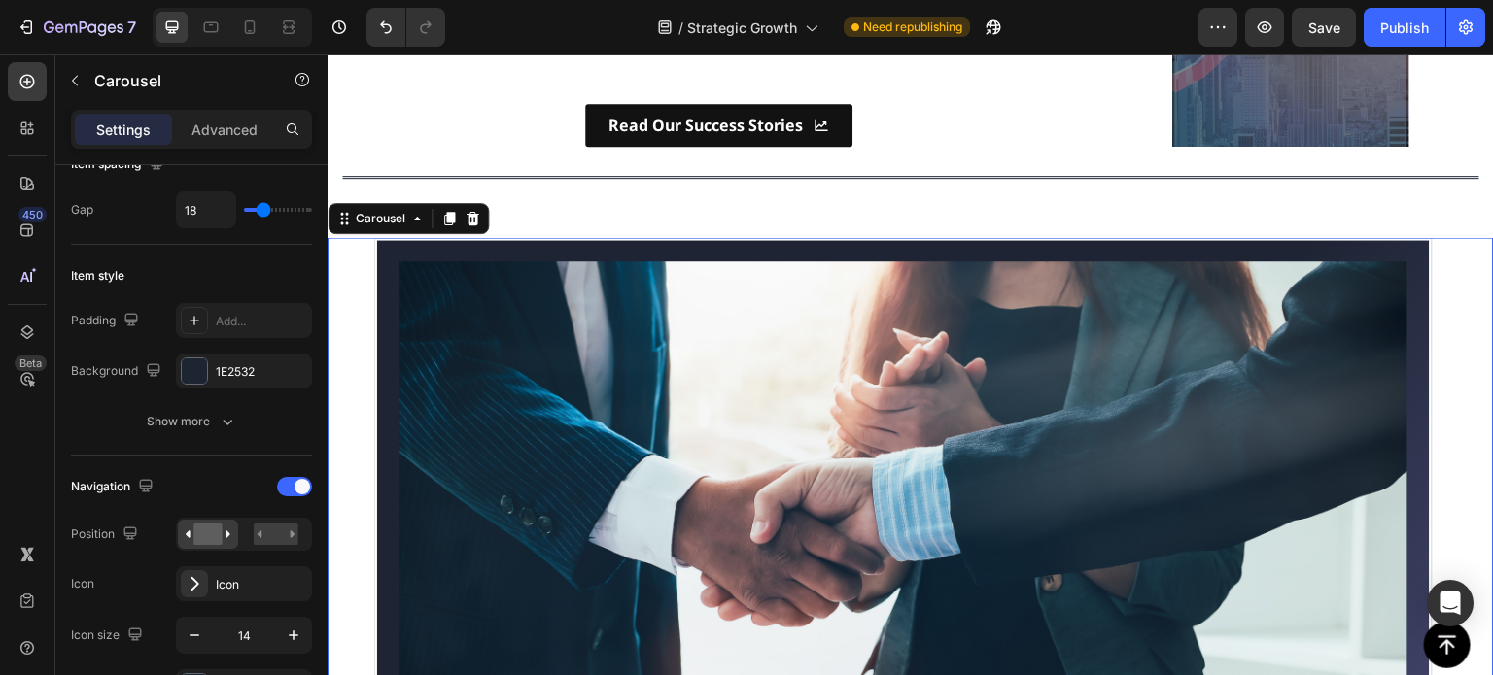
scroll to position [0, 0]
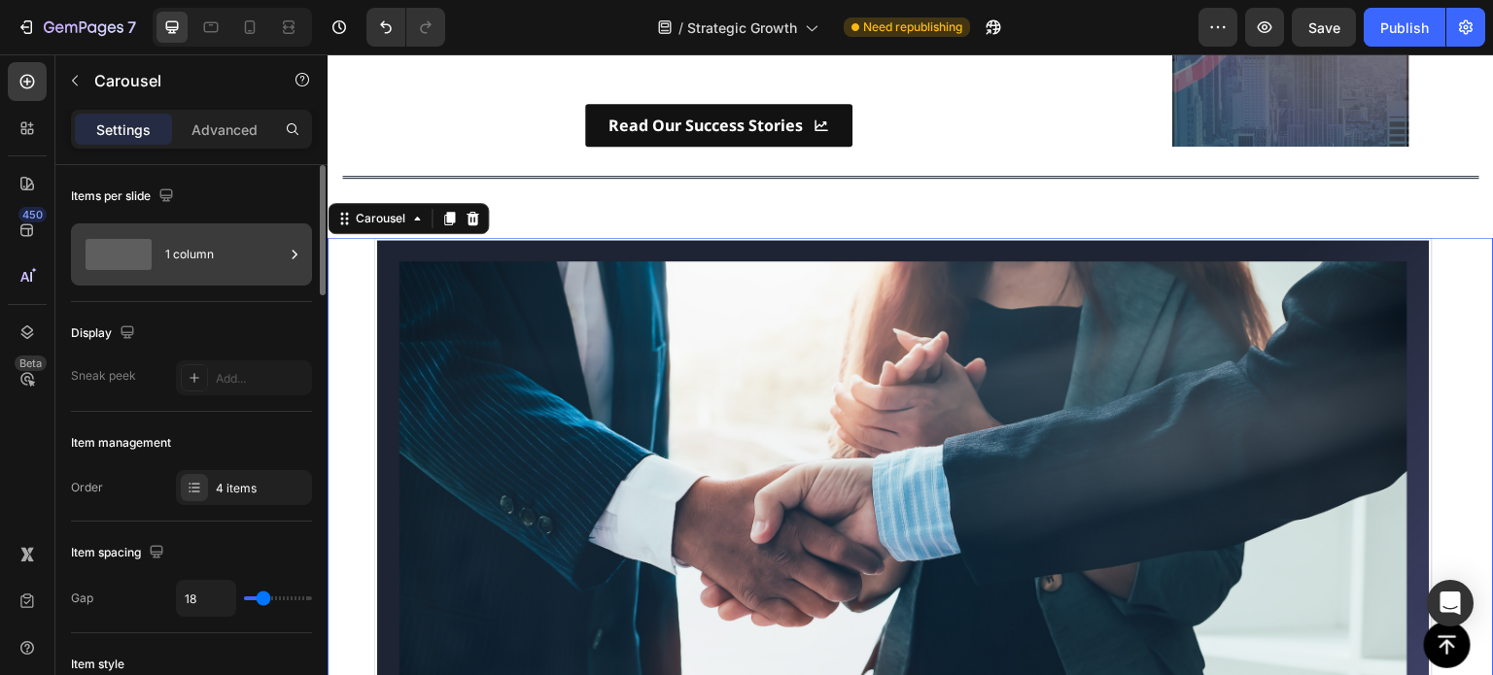
click at [190, 239] on div "1 column" at bounding box center [224, 254] width 119 height 45
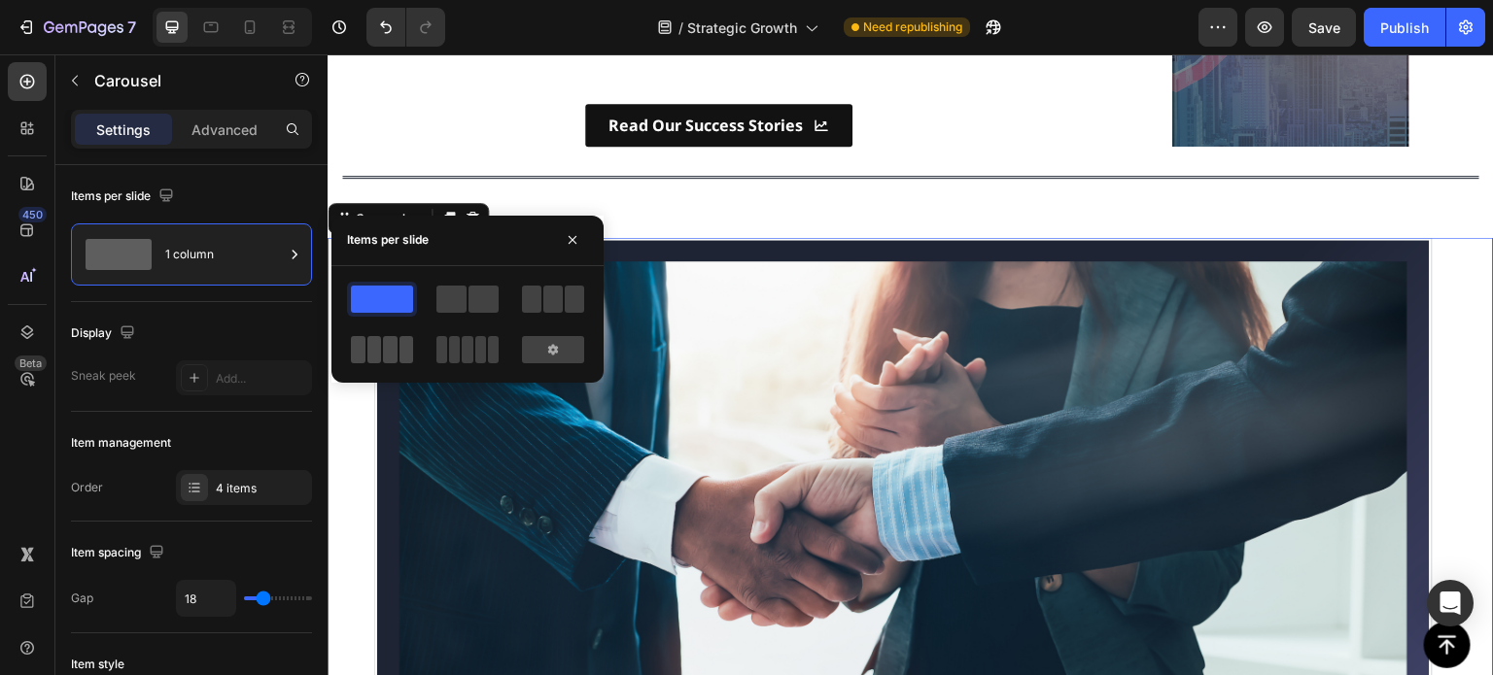
click at [488, 346] on span at bounding box center [493, 349] width 11 height 27
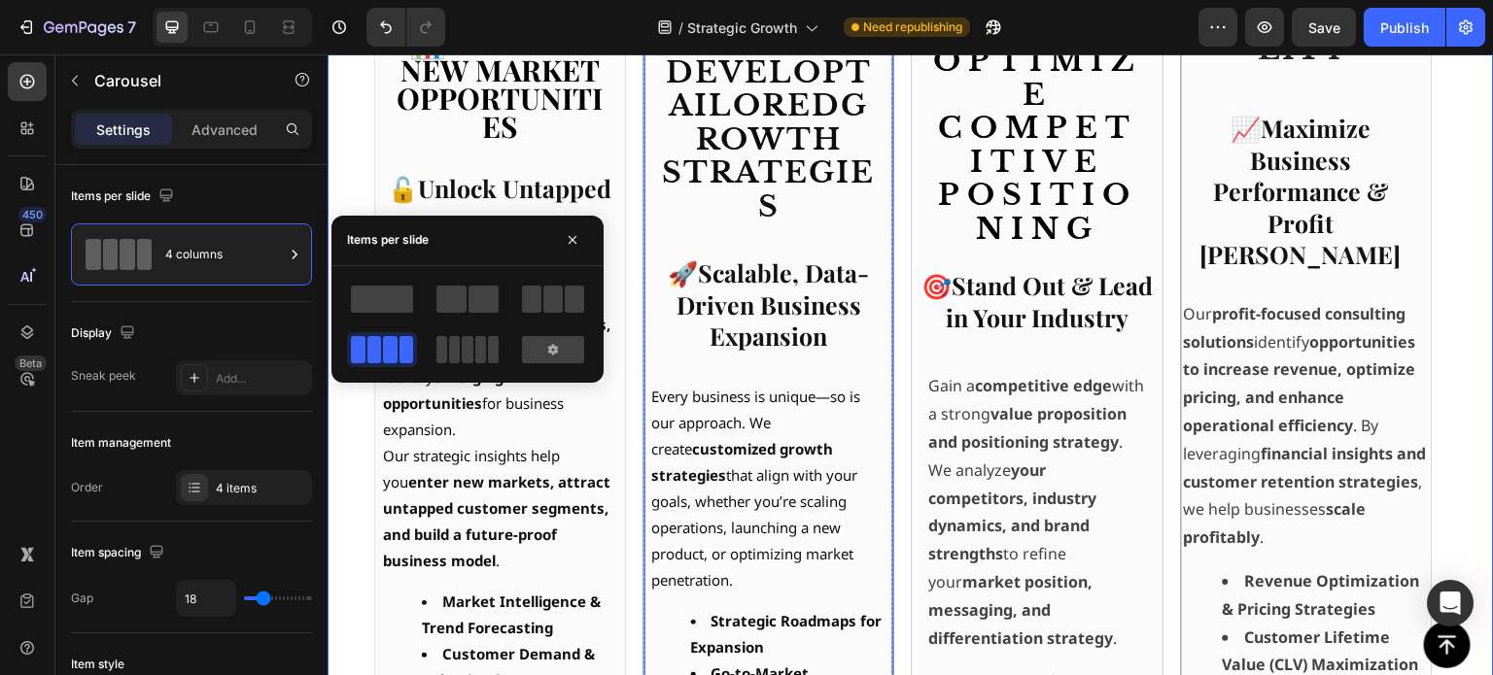
scroll to position [708, 0]
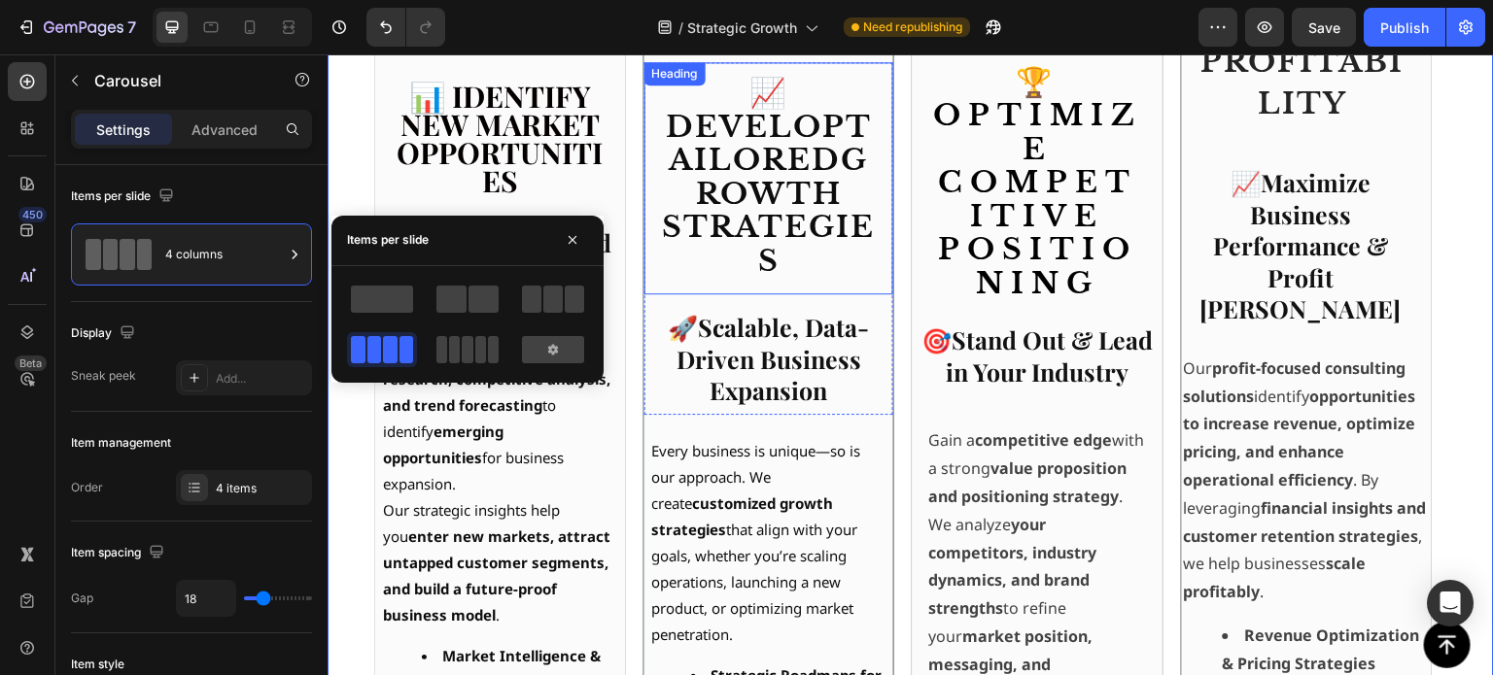
click at [778, 152] on strong "tailored" at bounding box center [771, 144] width 203 height 70
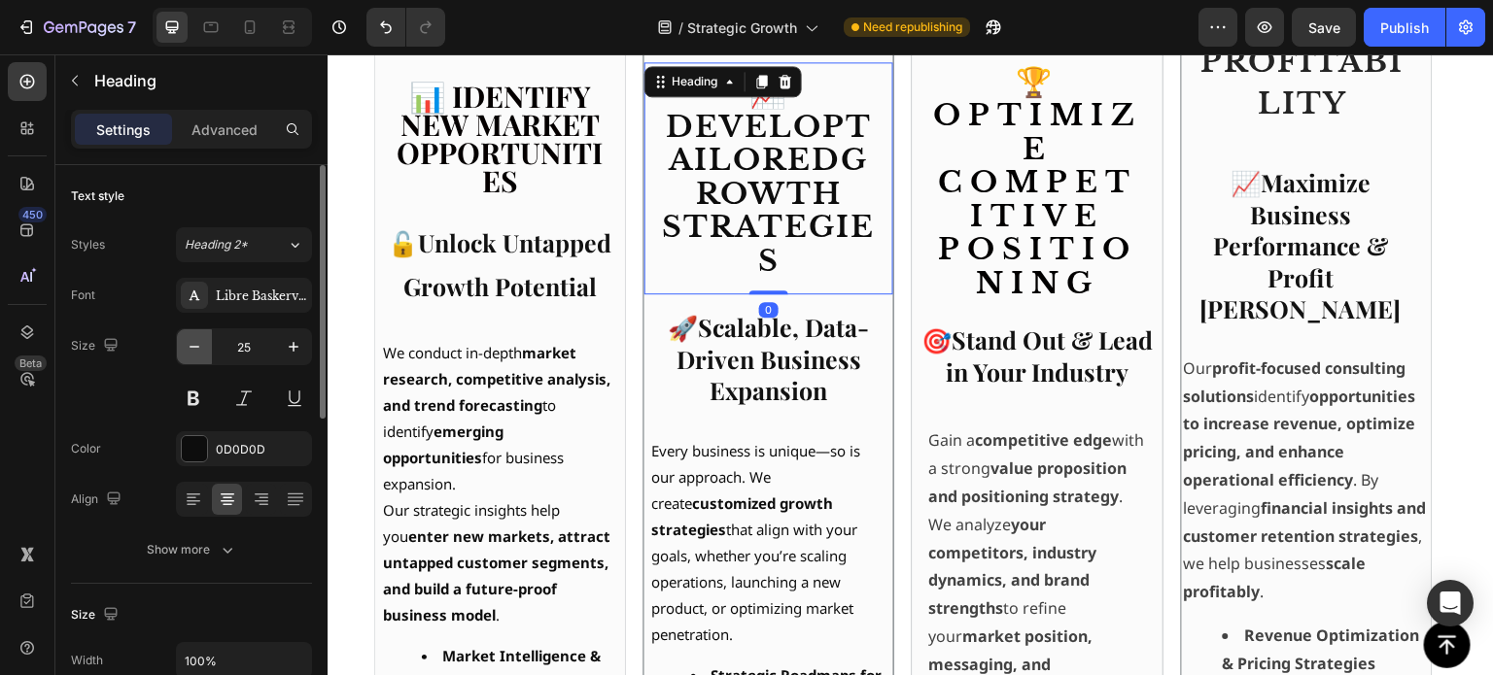
click at [192, 353] on icon "button" at bounding box center [194, 346] width 19 height 19
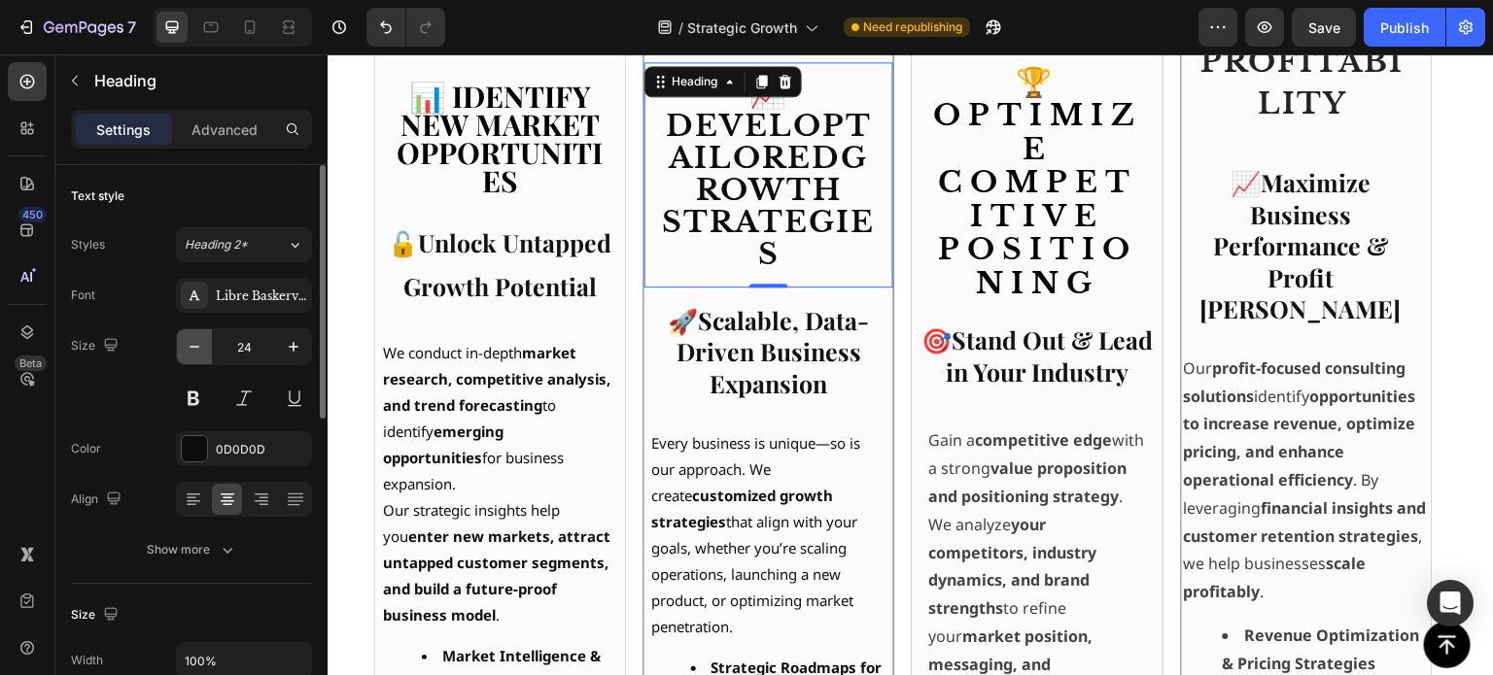
click at [189, 352] on icon "button" at bounding box center [194, 346] width 19 height 19
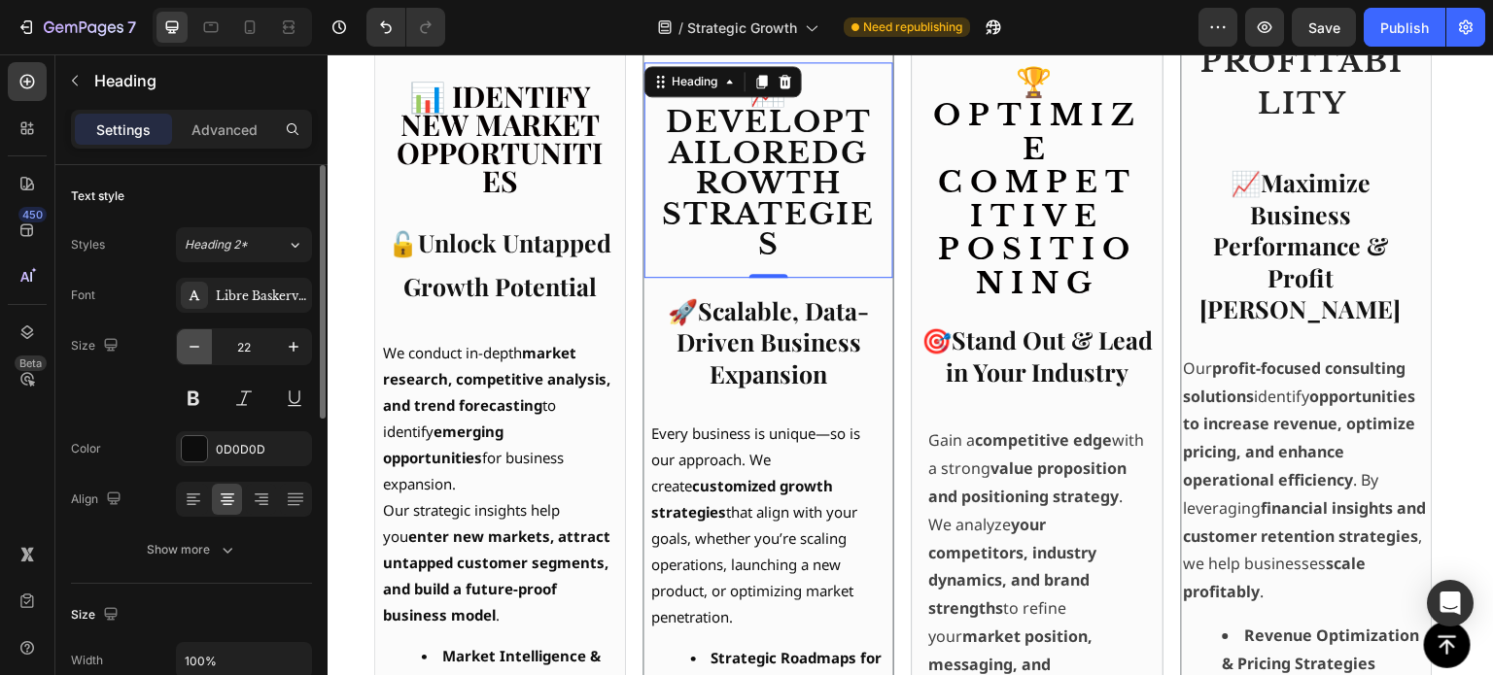
click at [189, 352] on icon "button" at bounding box center [194, 346] width 19 height 19
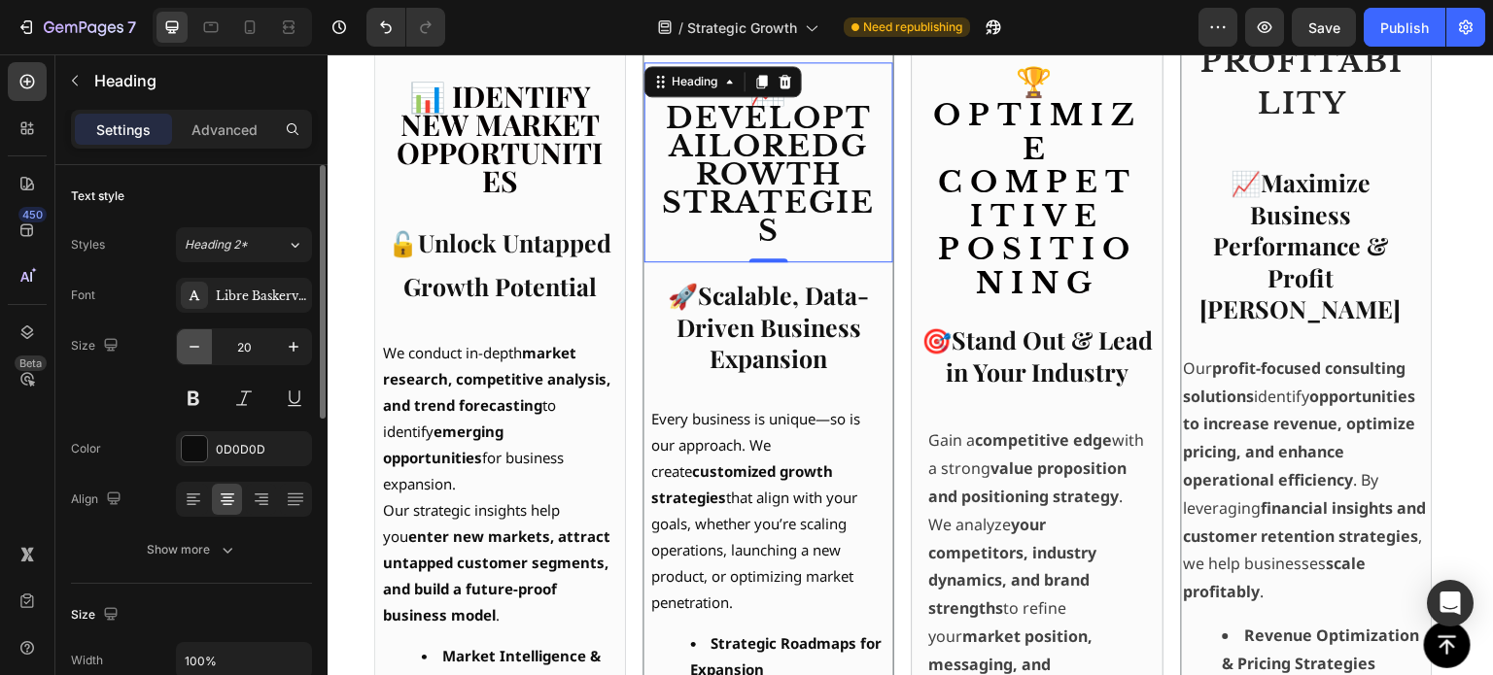
click at [189, 352] on icon "button" at bounding box center [194, 346] width 19 height 19
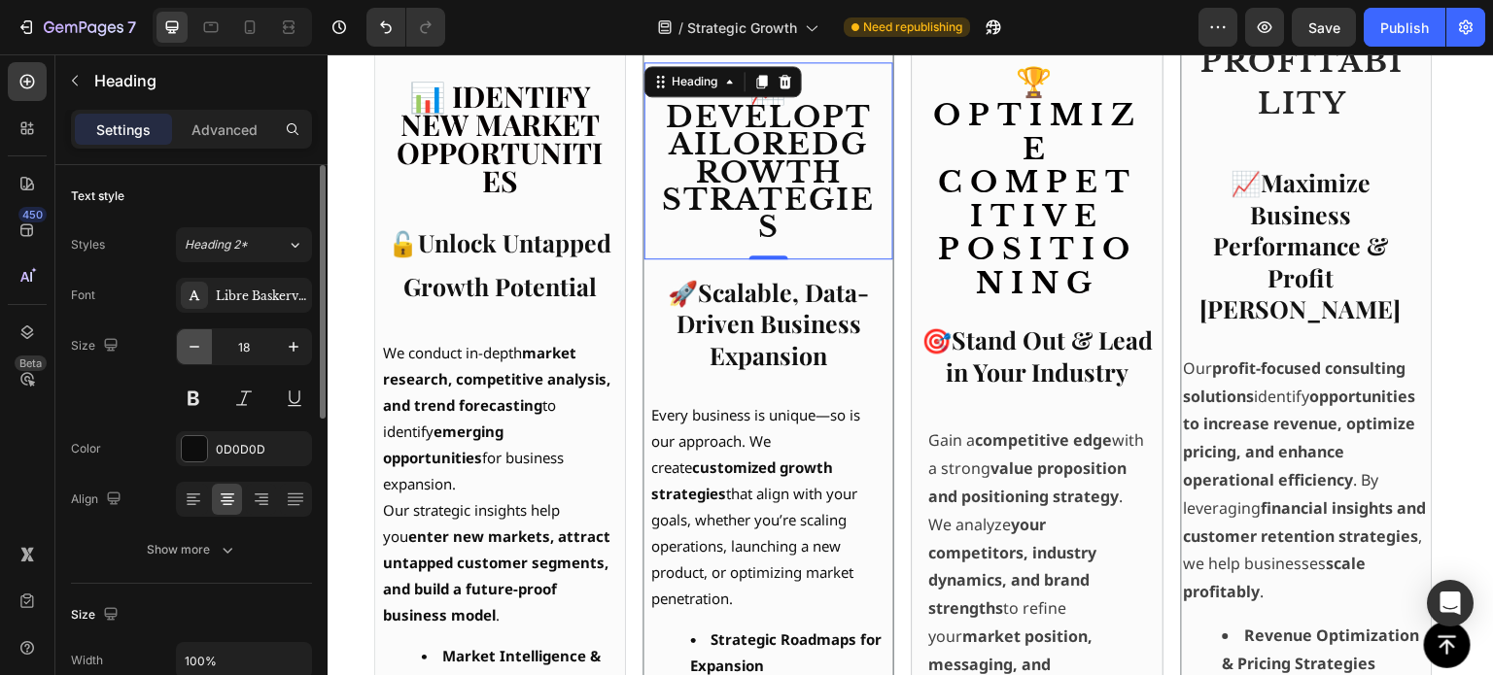
click at [189, 352] on icon "button" at bounding box center [194, 346] width 19 height 19
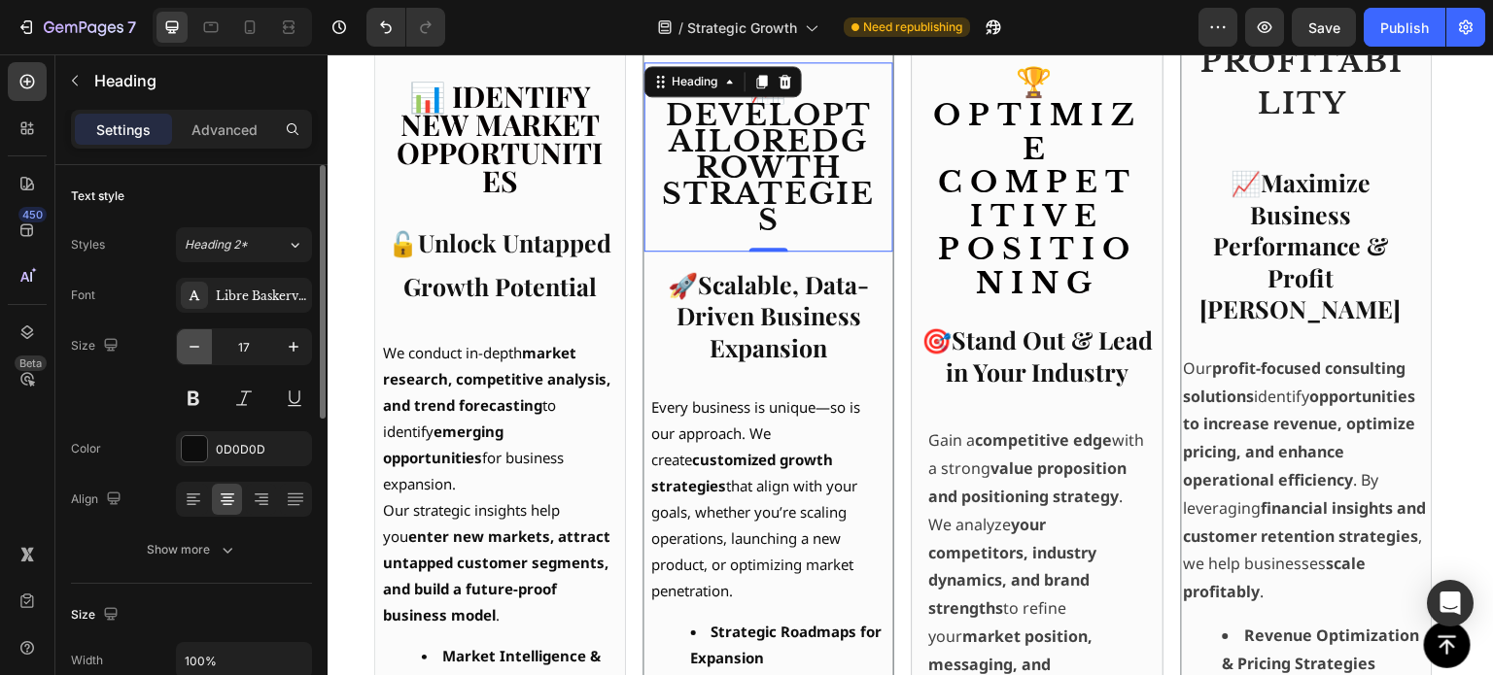
click at [189, 352] on icon "button" at bounding box center [194, 346] width 19 height 19
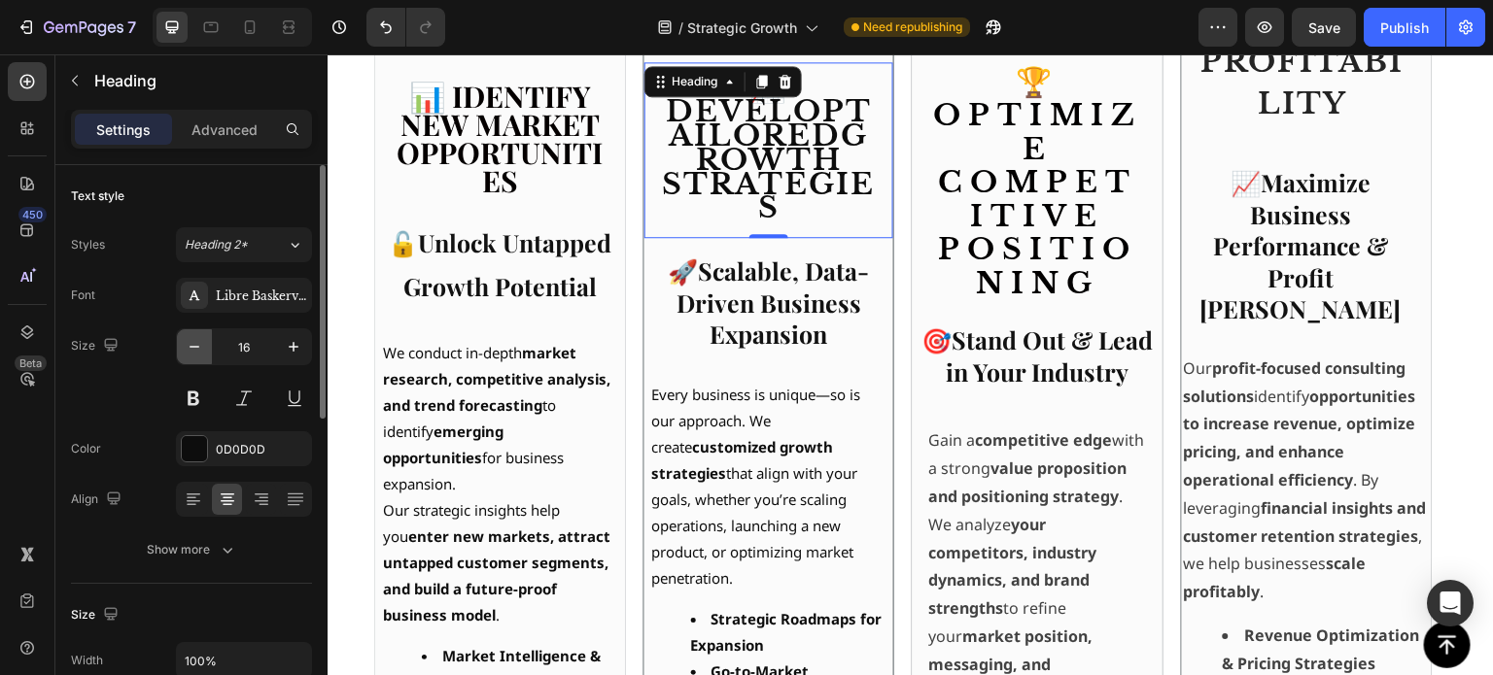
type input "15"
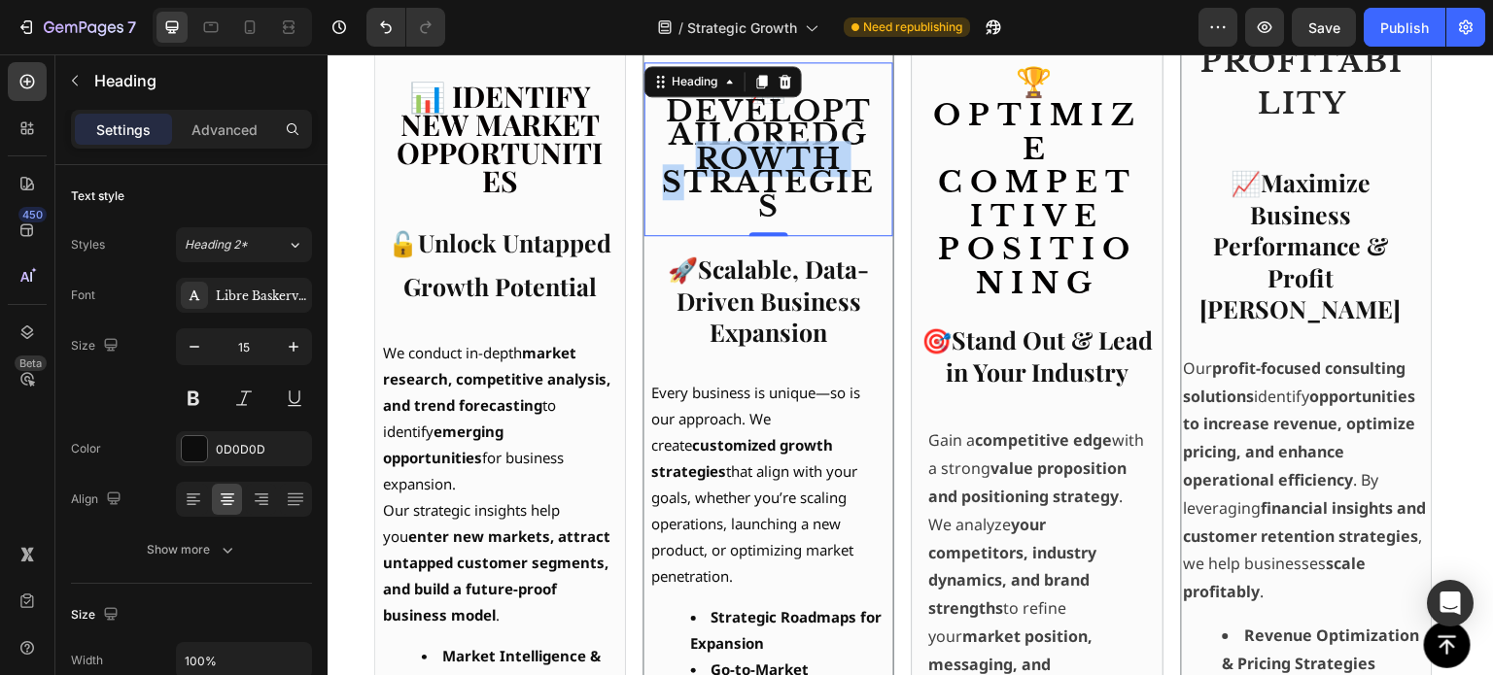
click at [790, 155] on span "📈 Develop tailored growth strategies" at bounding box center [769, 147] width 213 height 156
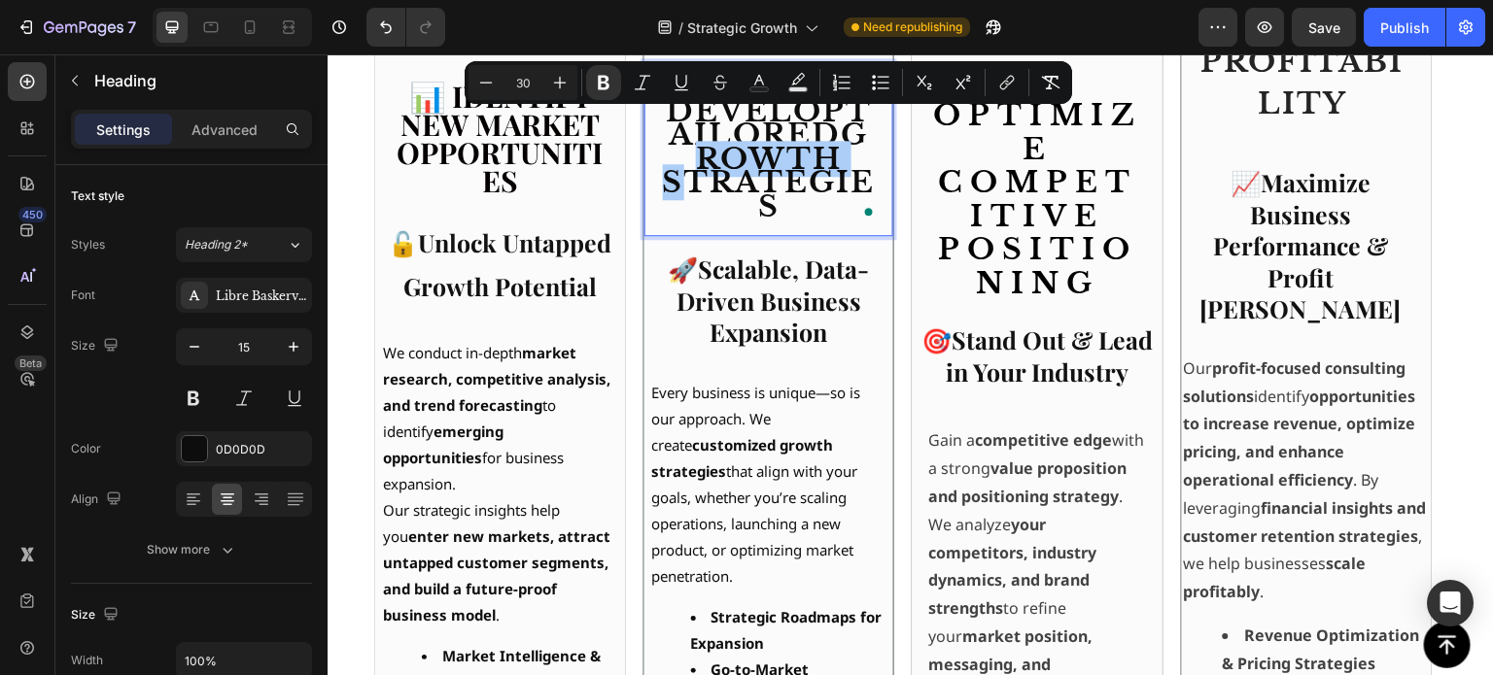
click at [529, 84] on input "30" at bounding box center [522, 82] width 39 height 23
drag, startPoint x: 529, startPoint y: 86, endPoint x: 515, endPoint y: 84, distance: 13.7
click at [515, 84] on input "30" at bounding box center [522, 82] width 39 height 23
type input "15"
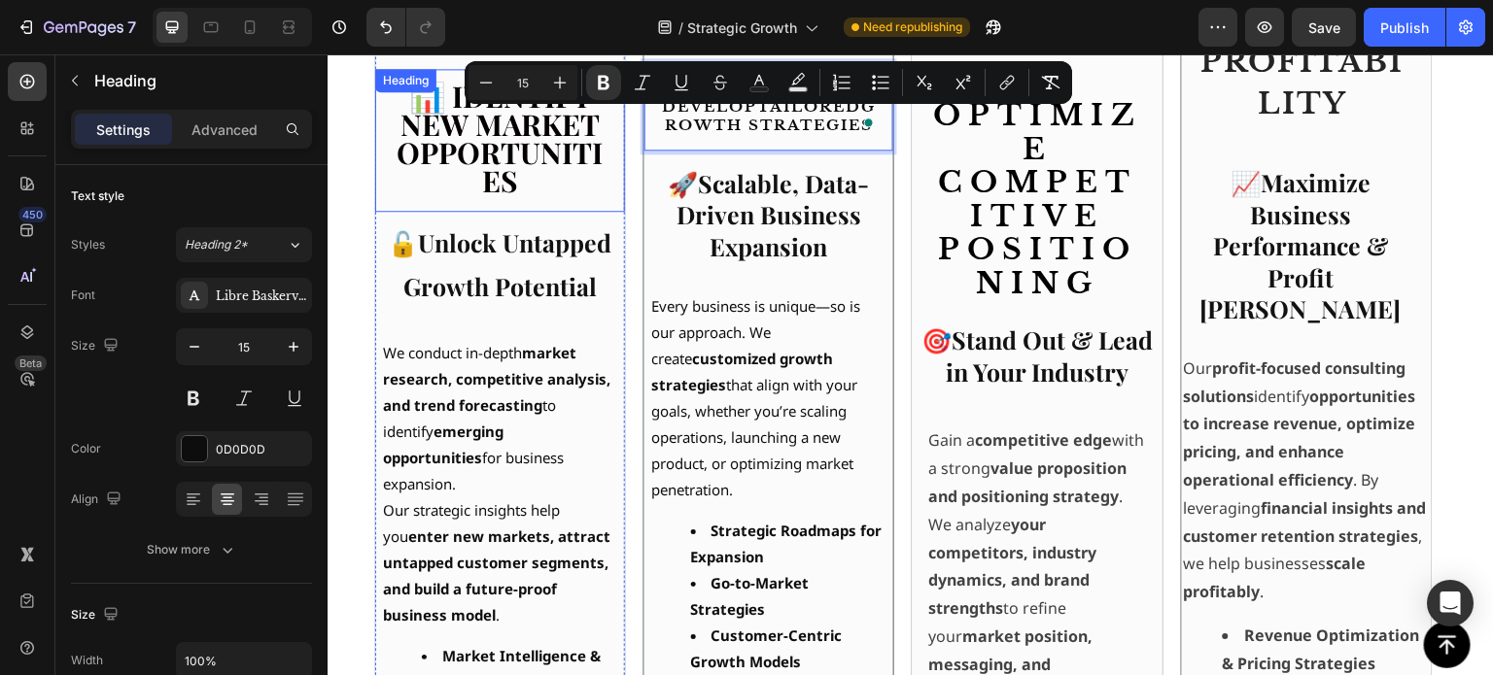
click at [563, 155] on strong "📊 Identify New Market Opportunities" at bounding box center [500, 138] width 206 height 122
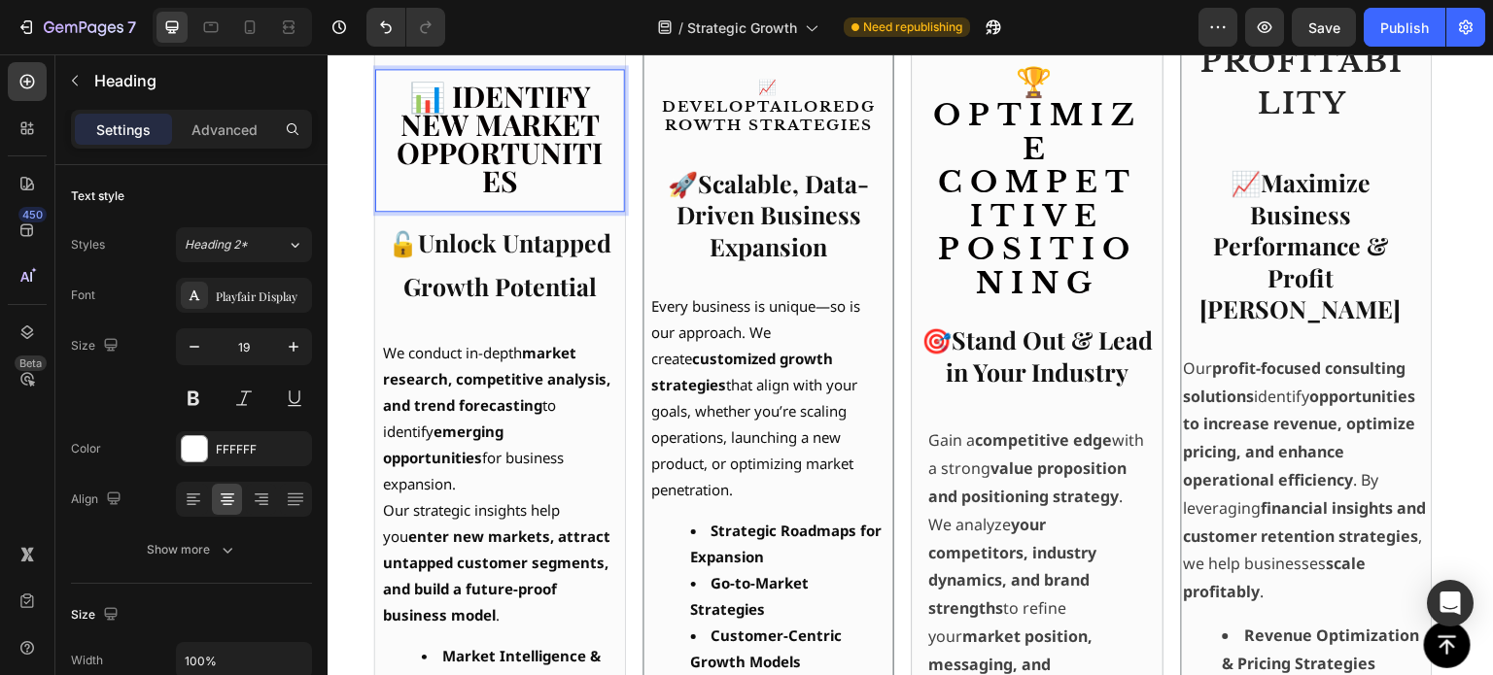
click at [491, 147] on strong "📊 Identify New Market Opportunities" at bounding box center [500, 138] width 206 height 122
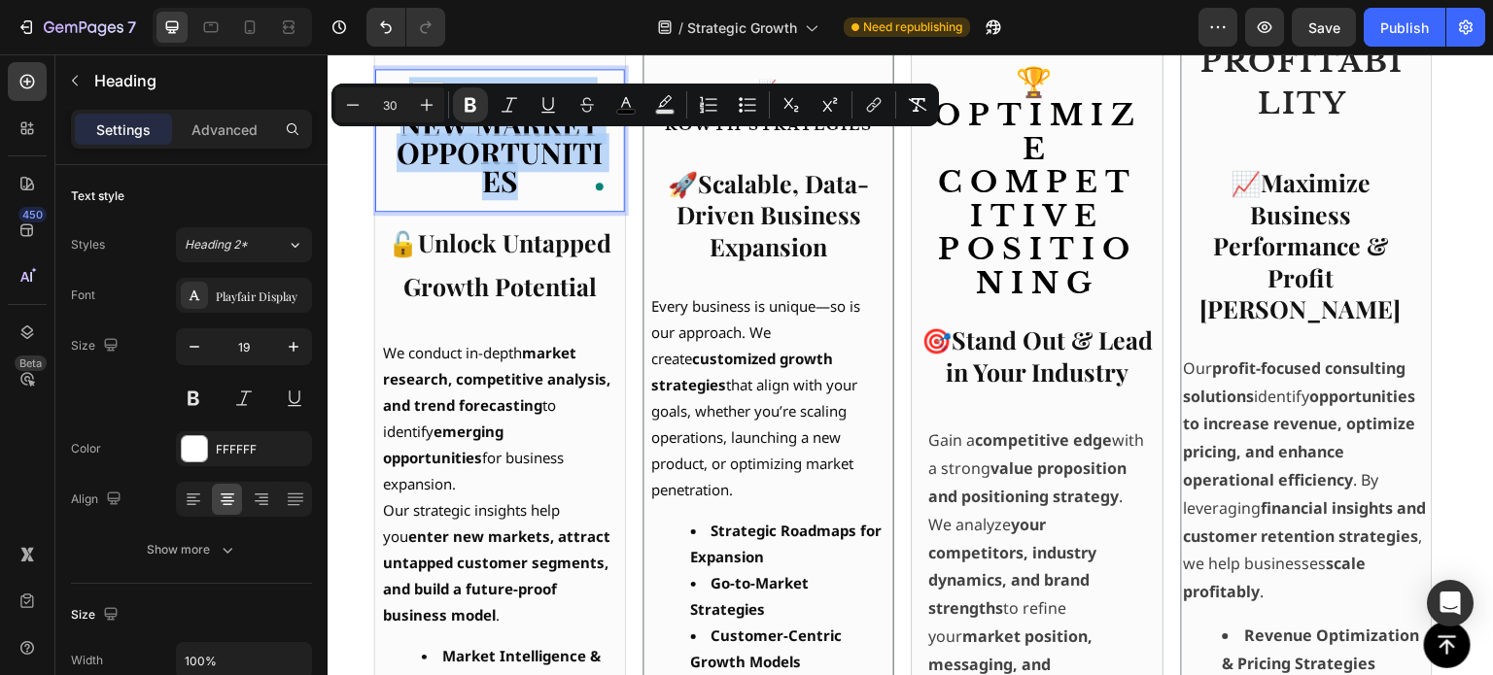
click at [491, 147] on strong "📊 Identify New Market Opportunities" at bounding box center [500, 138] width 206 height 122
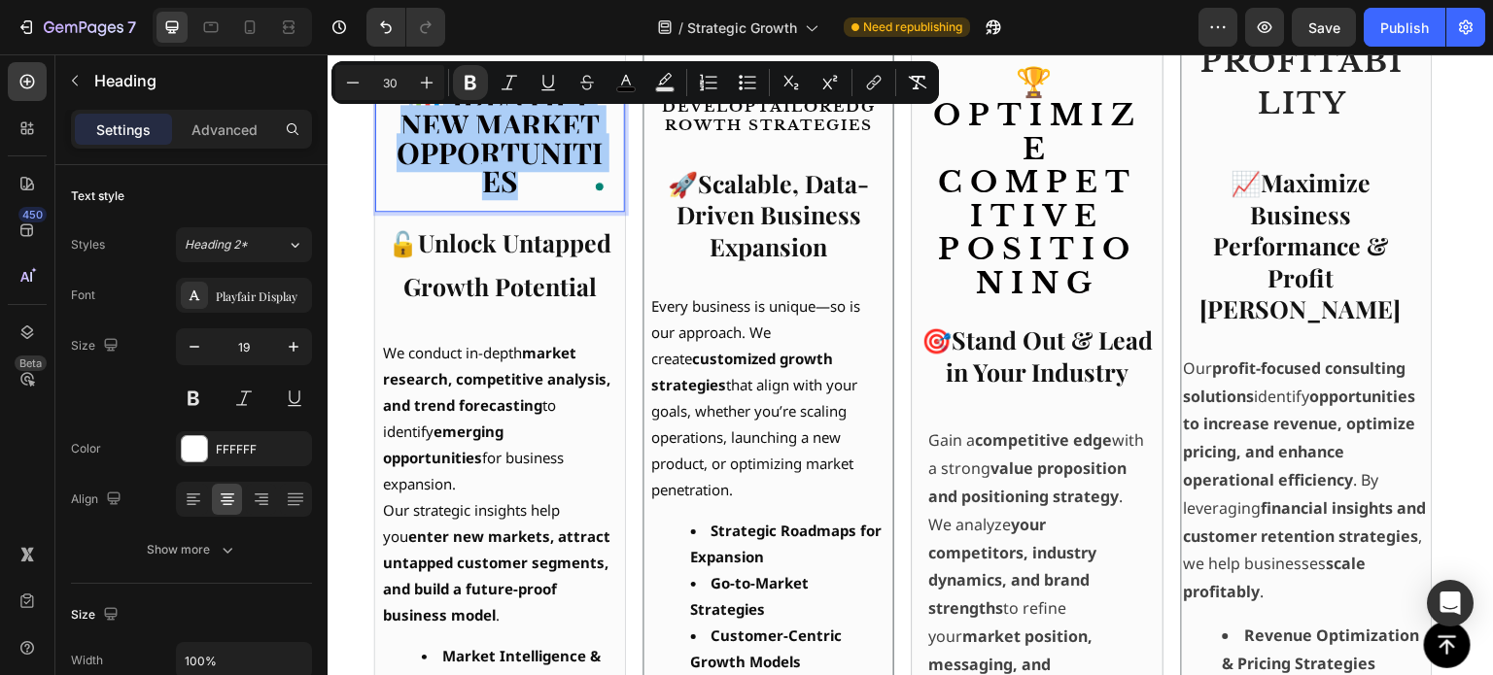
click at [394, 84] on input "30" at bounding box center [389, 82] width 39 height 23
type input "3"
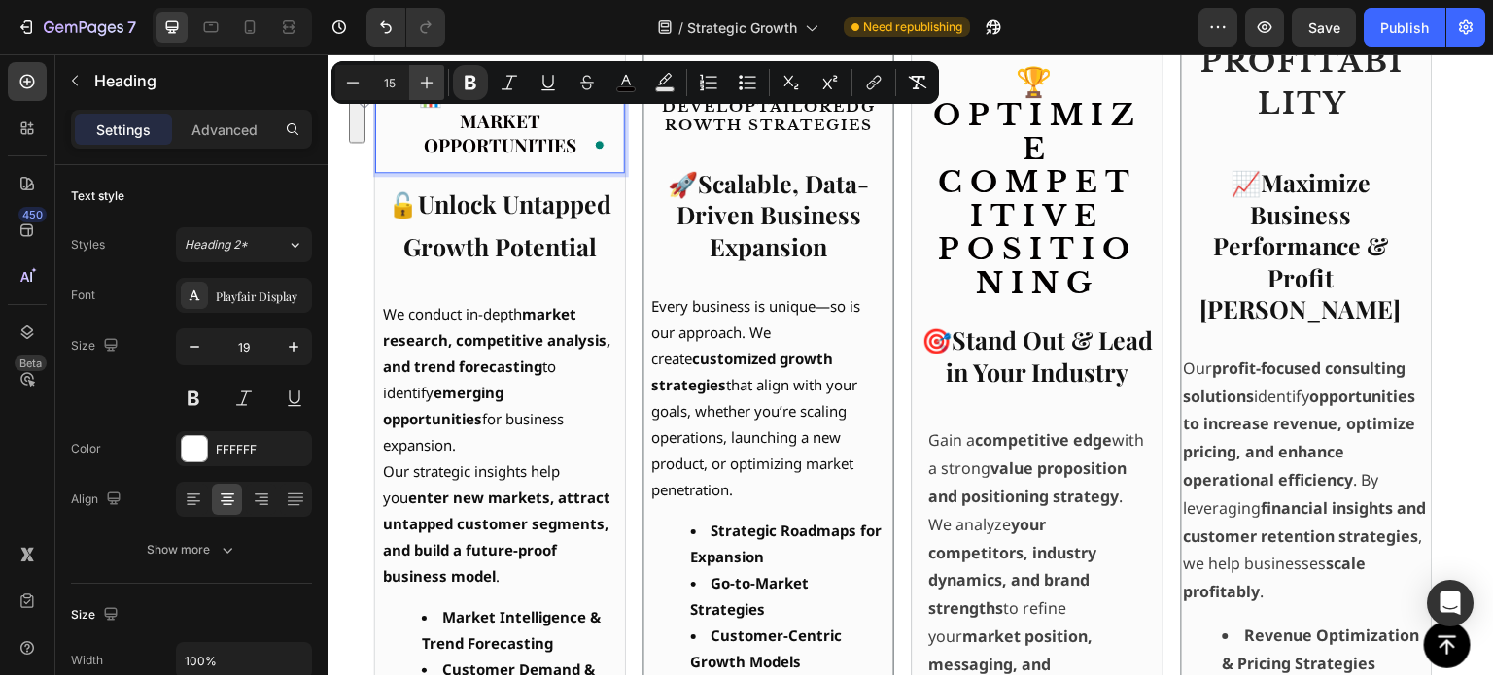
type input "15"
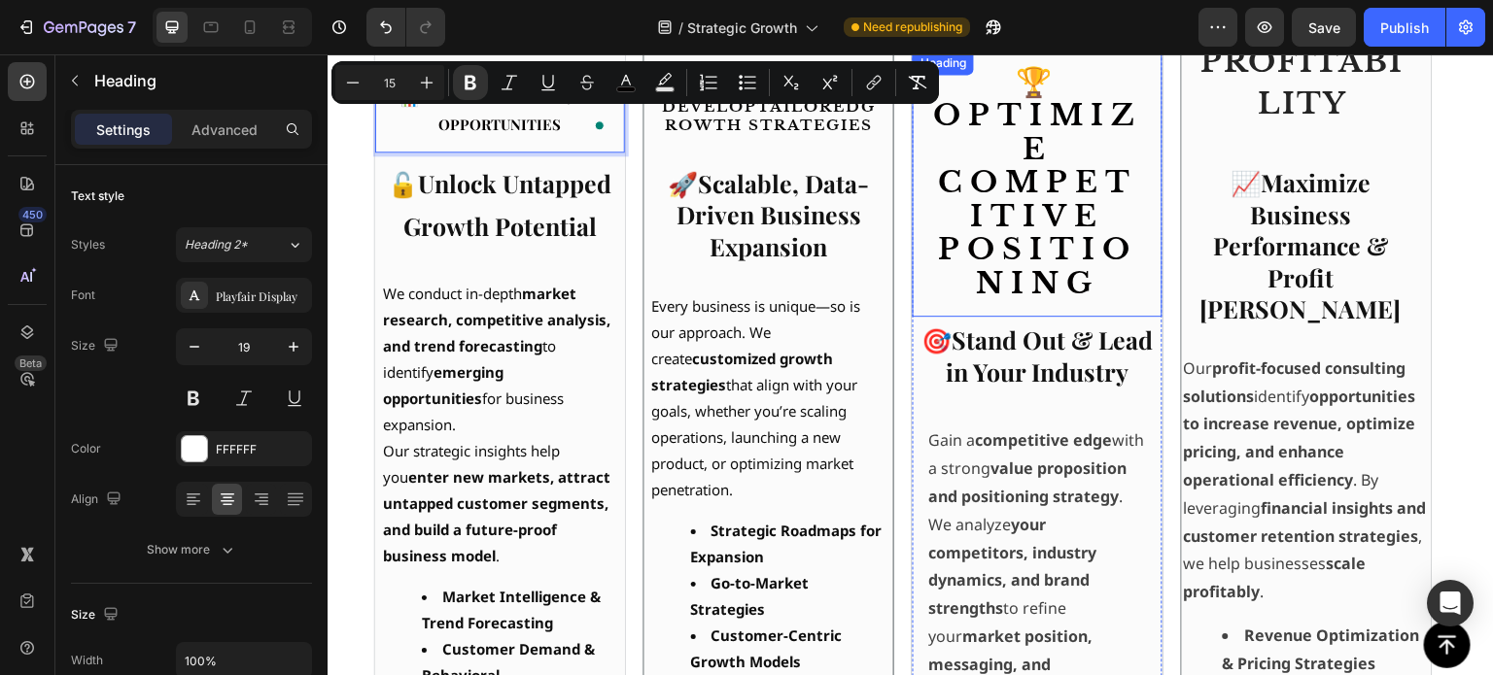
click at [995, 142] on h2 "🏆 Optimize Competitive Positioning" at bounding box center [1038, 185] width 250 height 266
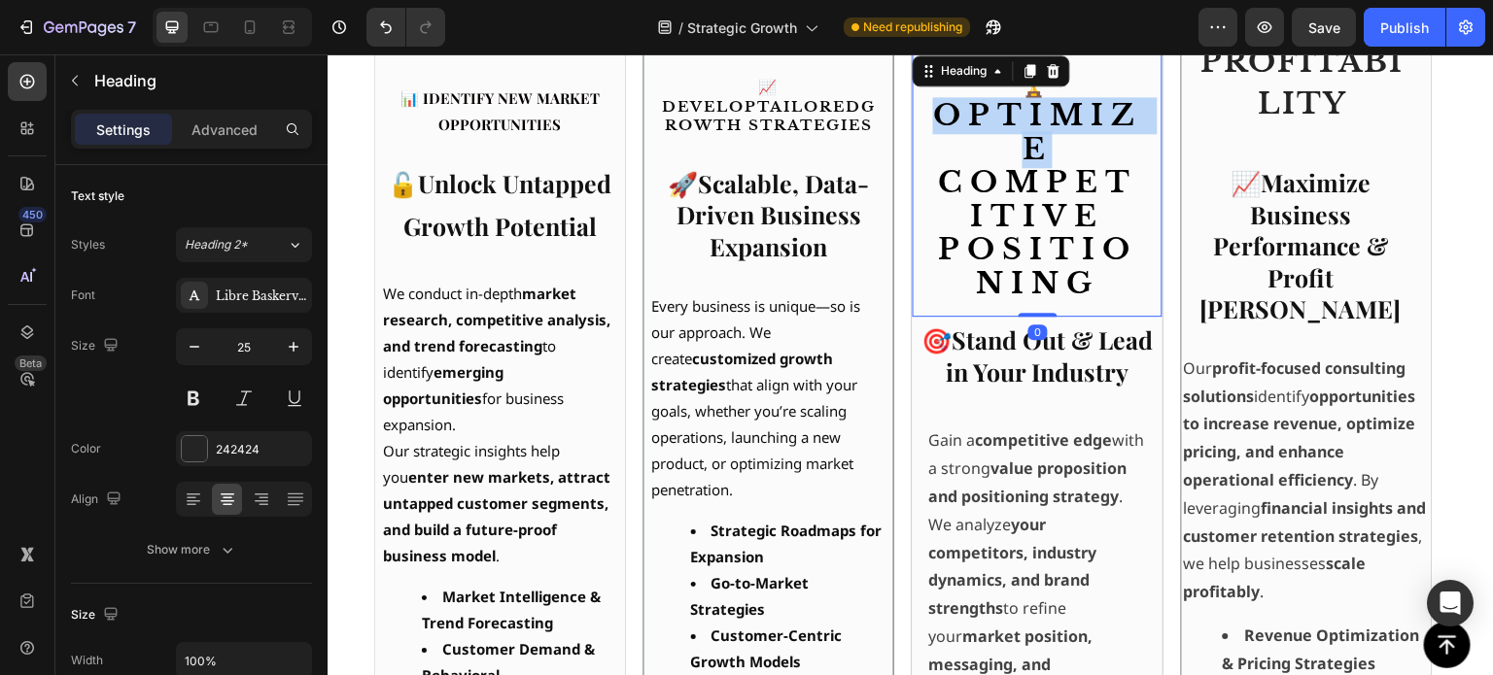
click at [995, 142] on h2 "🏆 Optimize Competitive Positioning" at bounding box center [1038, 185] width 250 height 266
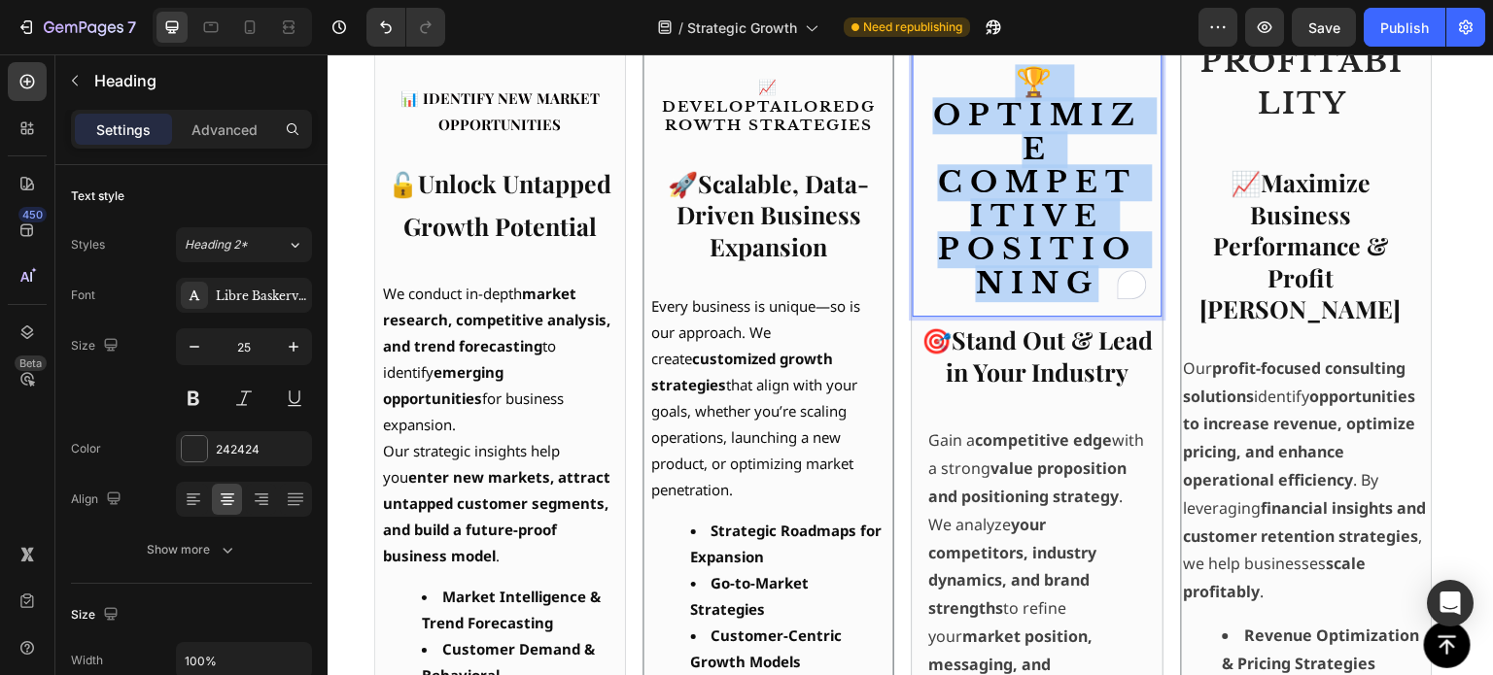
click at [995, 142] on p "🏆 Optimize Competitive Positioning" at bounding box center [1037, 184] width 219 height 235
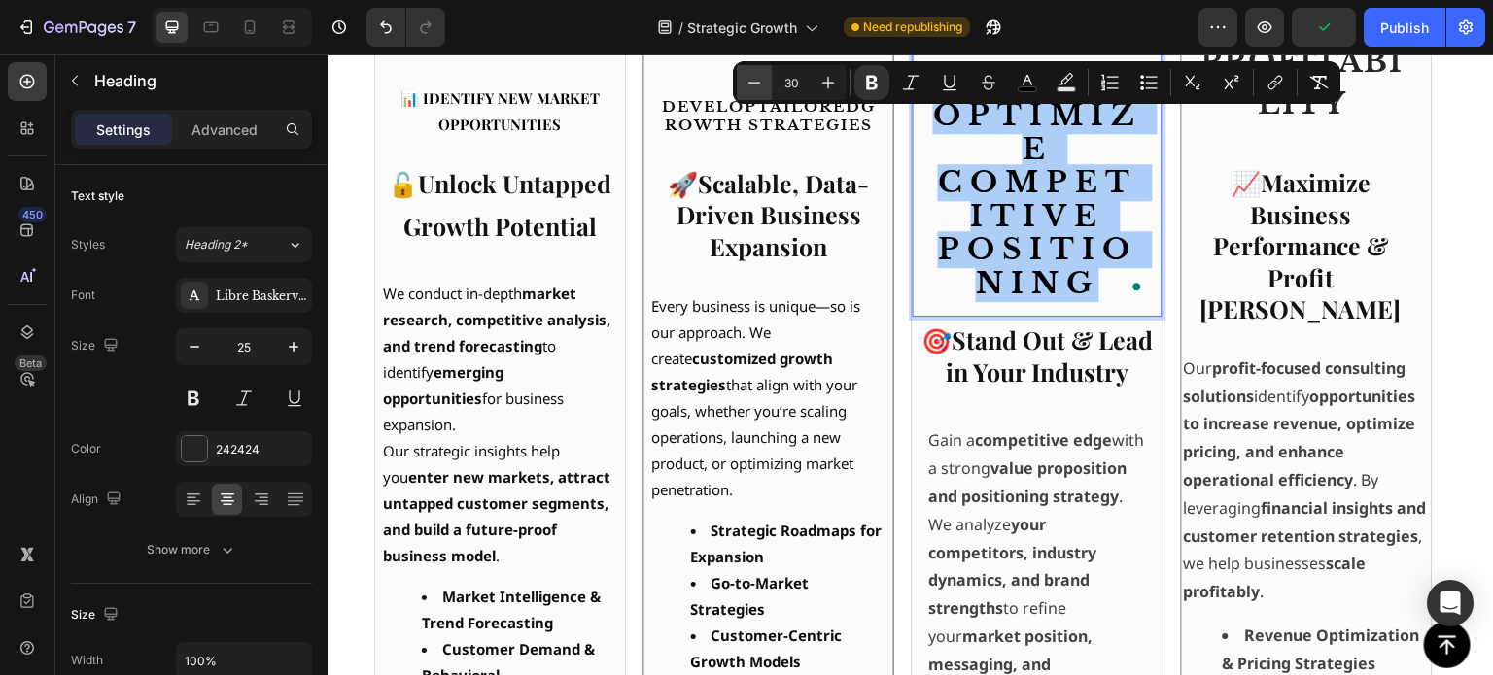
drag, startPoint x: 800, startPoint y: 81, endPoint x: 765, endPoint y: 78, distance: 35.1
click at [765, 78] on div "Minus 30 Plus" at bounding box center [791, 82] width 109 height 35
type input "15"
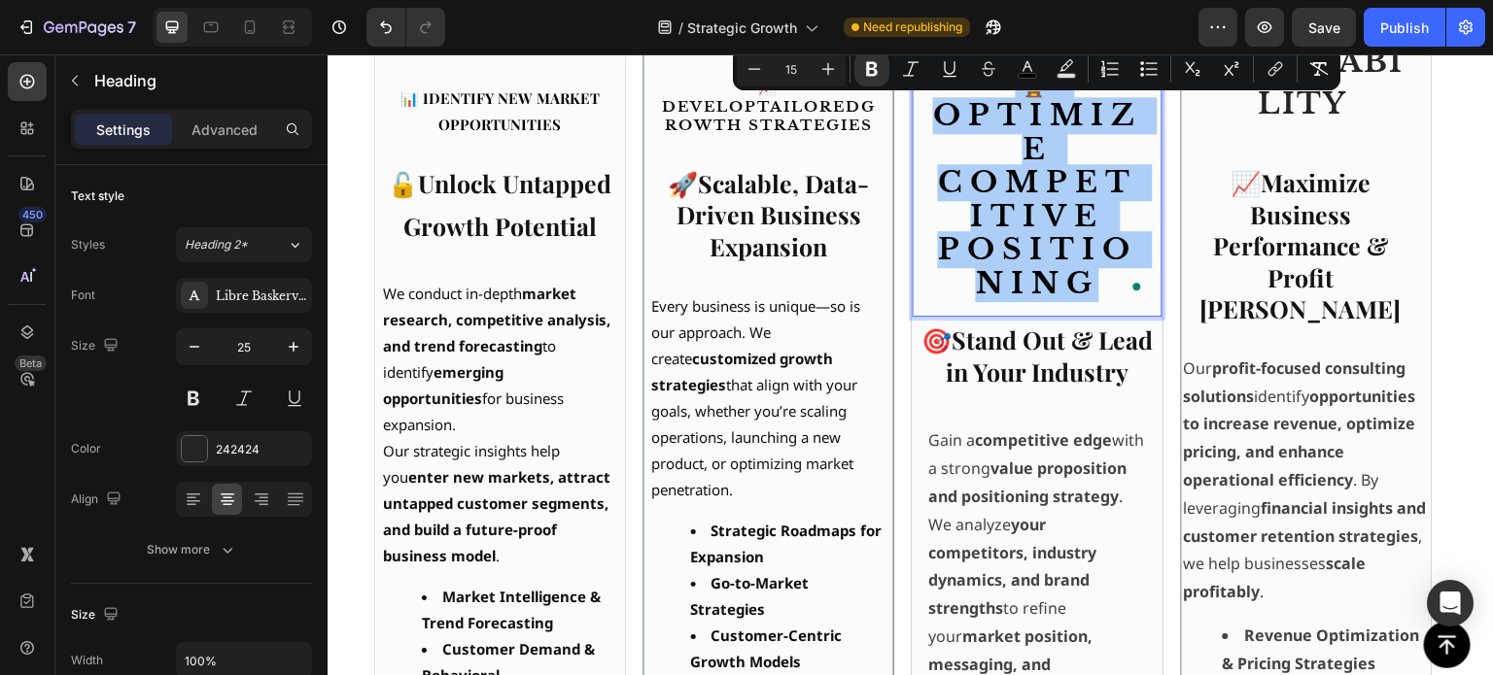
scroll to position [685, 0]
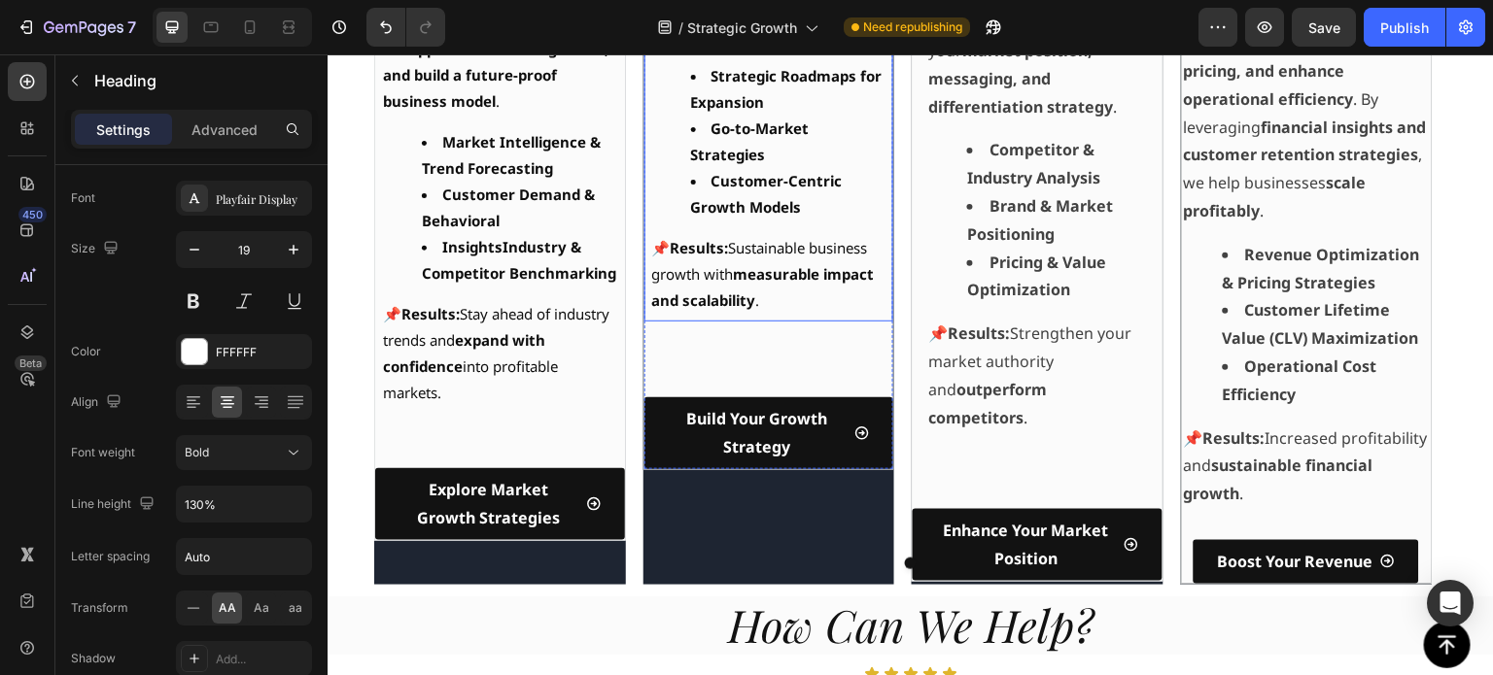
scroll to position [1228, 0]
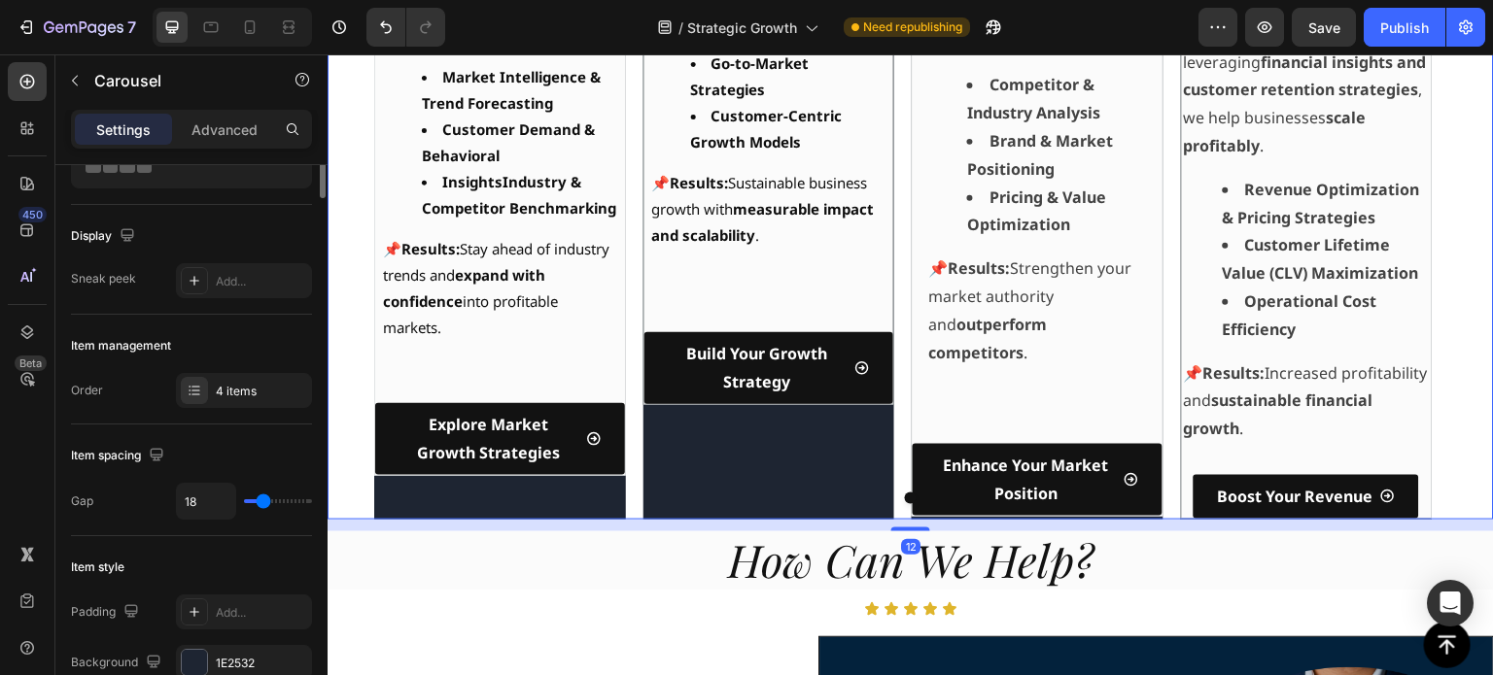
scroll to position [0, 0]
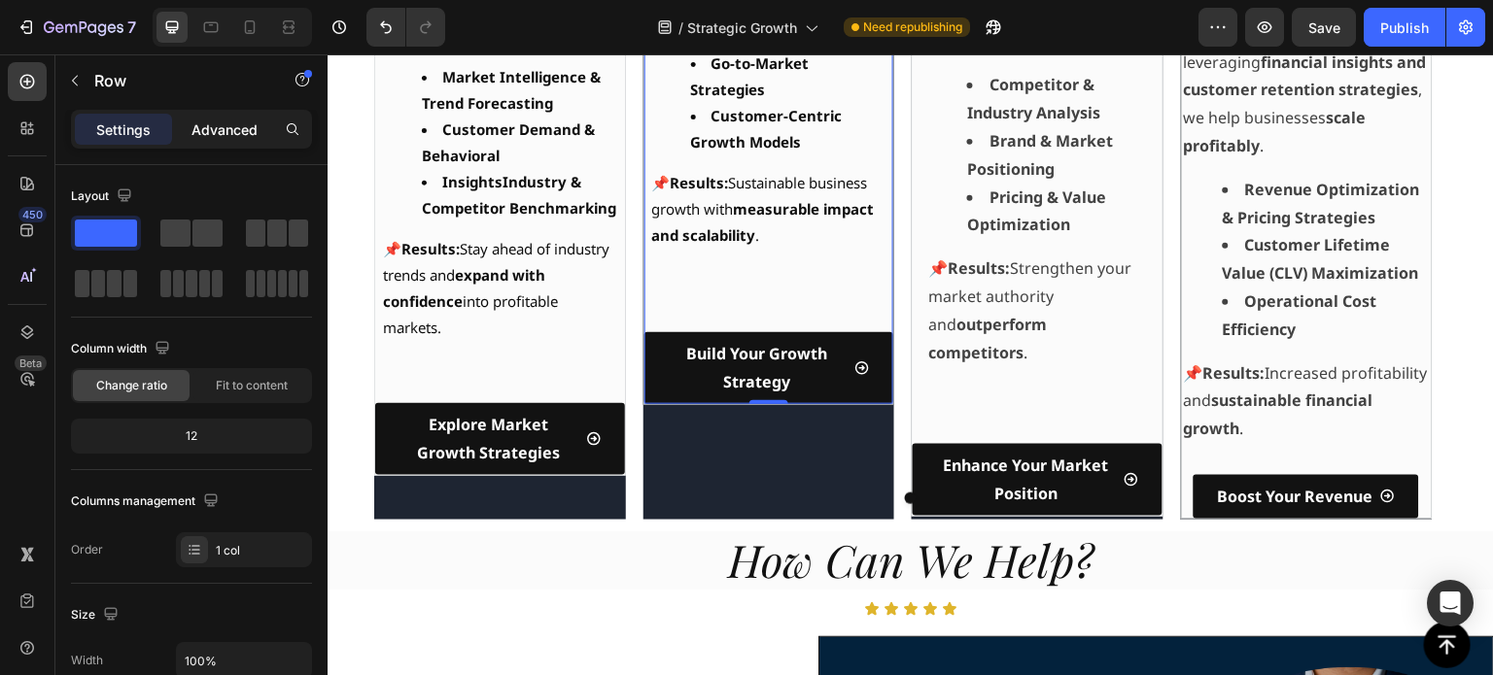
click at [224, 134] on p "Advanced" at bounding box center [224, 130] width 66 height 20
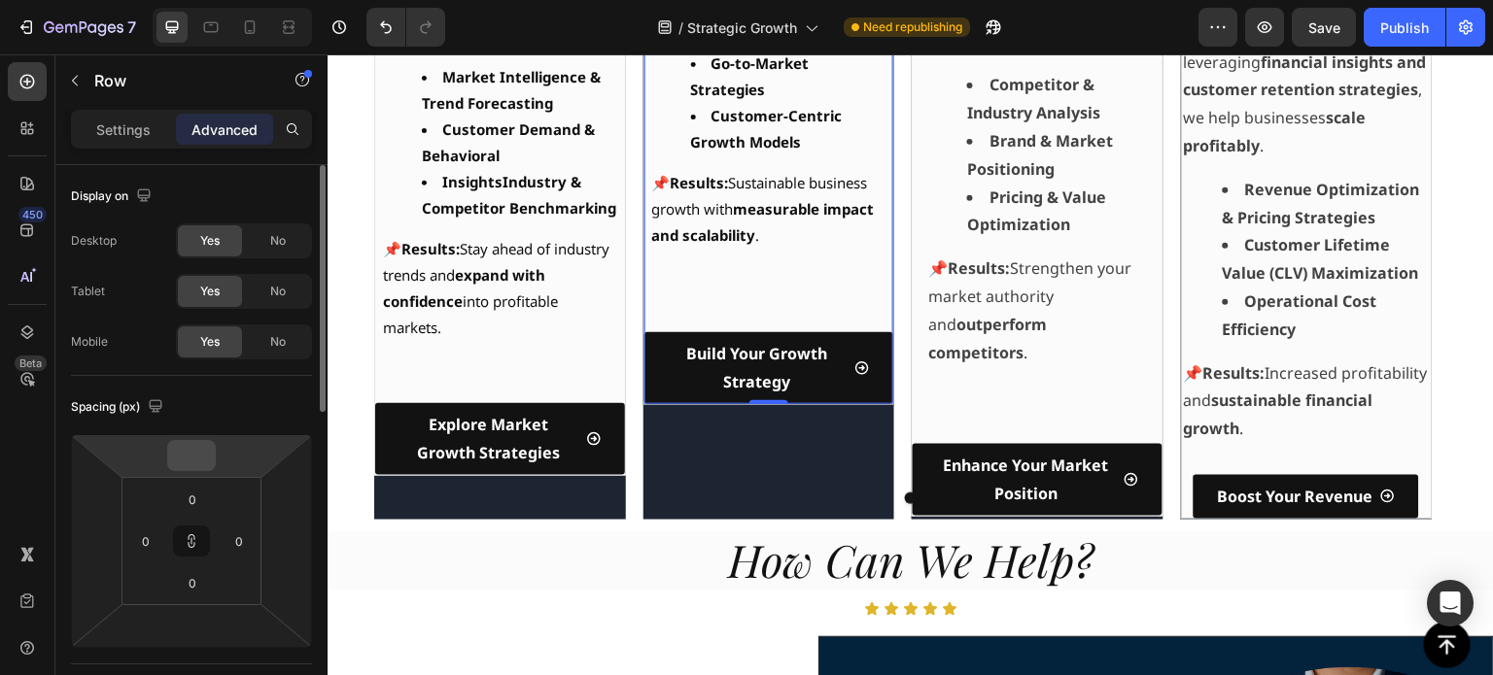
click at [195, 450] on input "number" at bounding box center [191, 455] width 39 height 29
click at [257, 392] on div "Spacing (px)" at bounding box center [191, 407] width 241 height 31
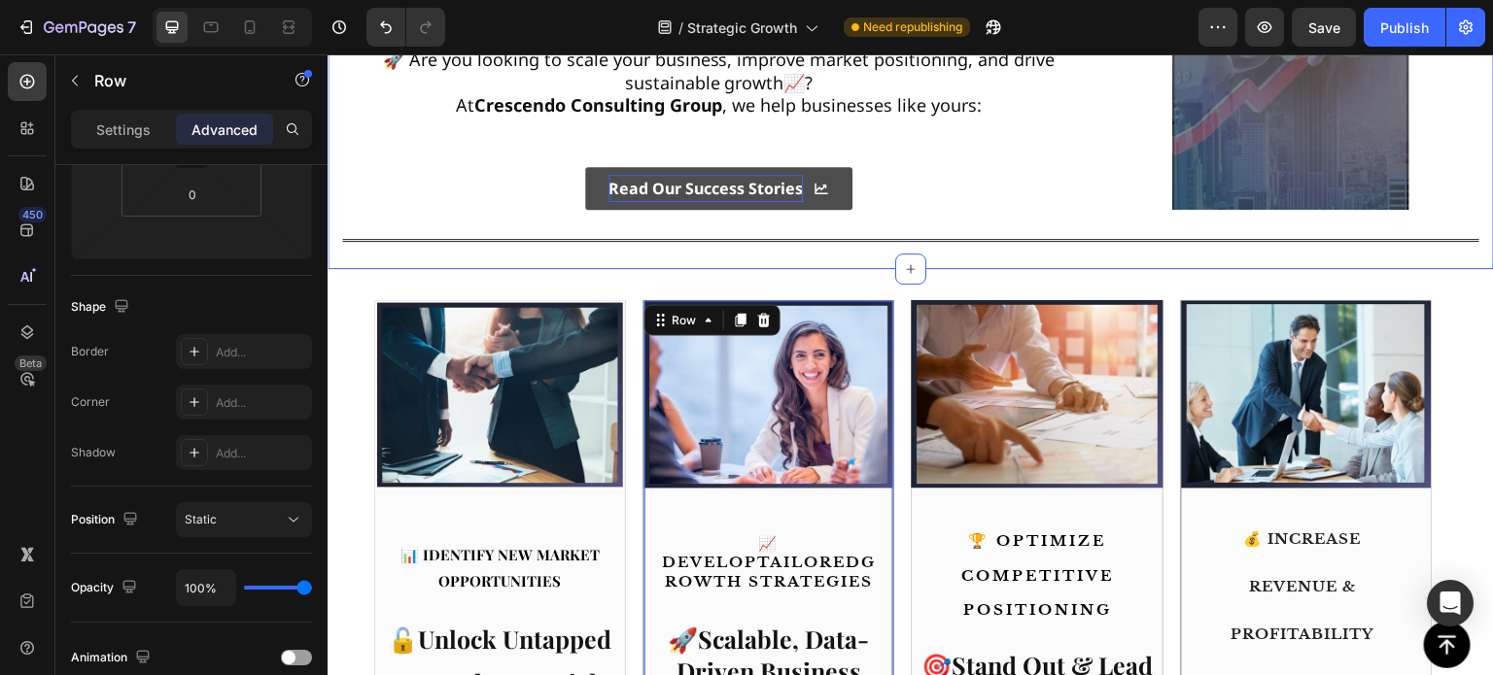
scroll to position [158, 0]
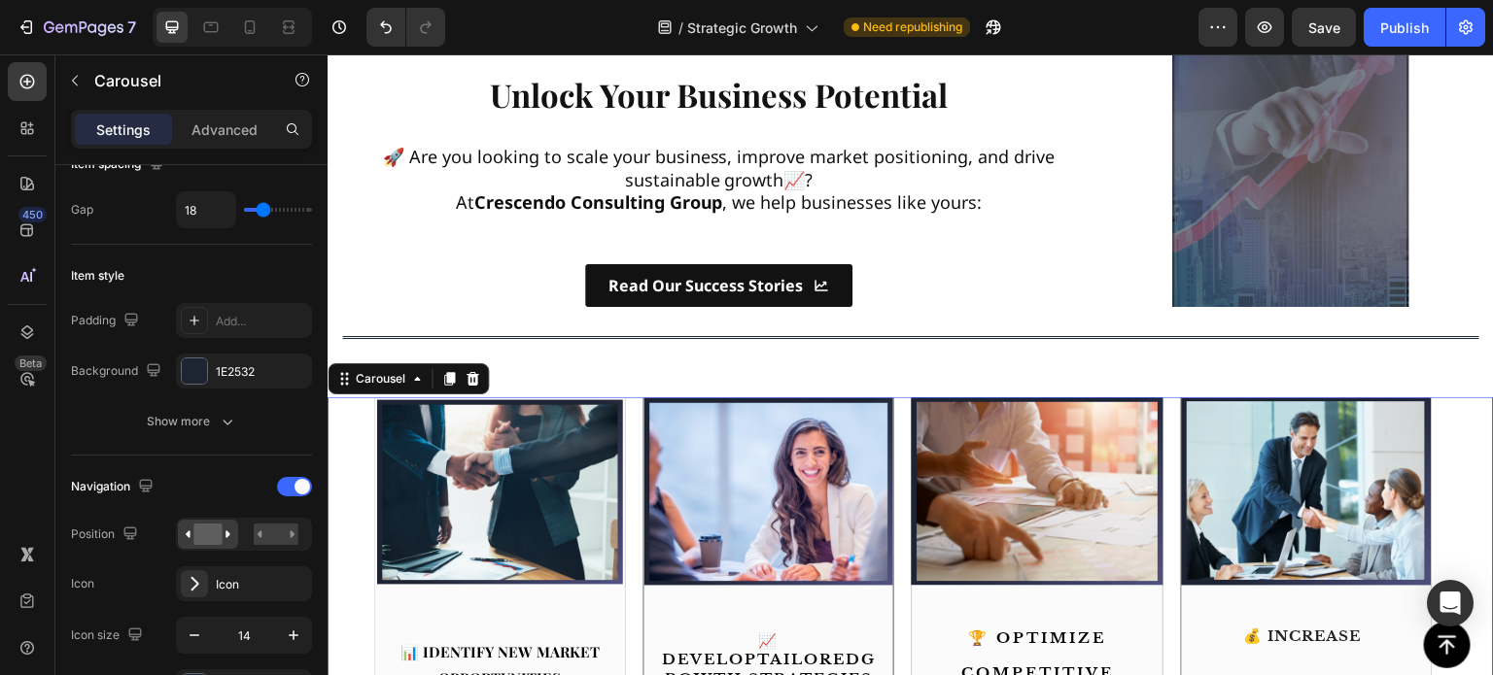
scroll to position [0, 0]
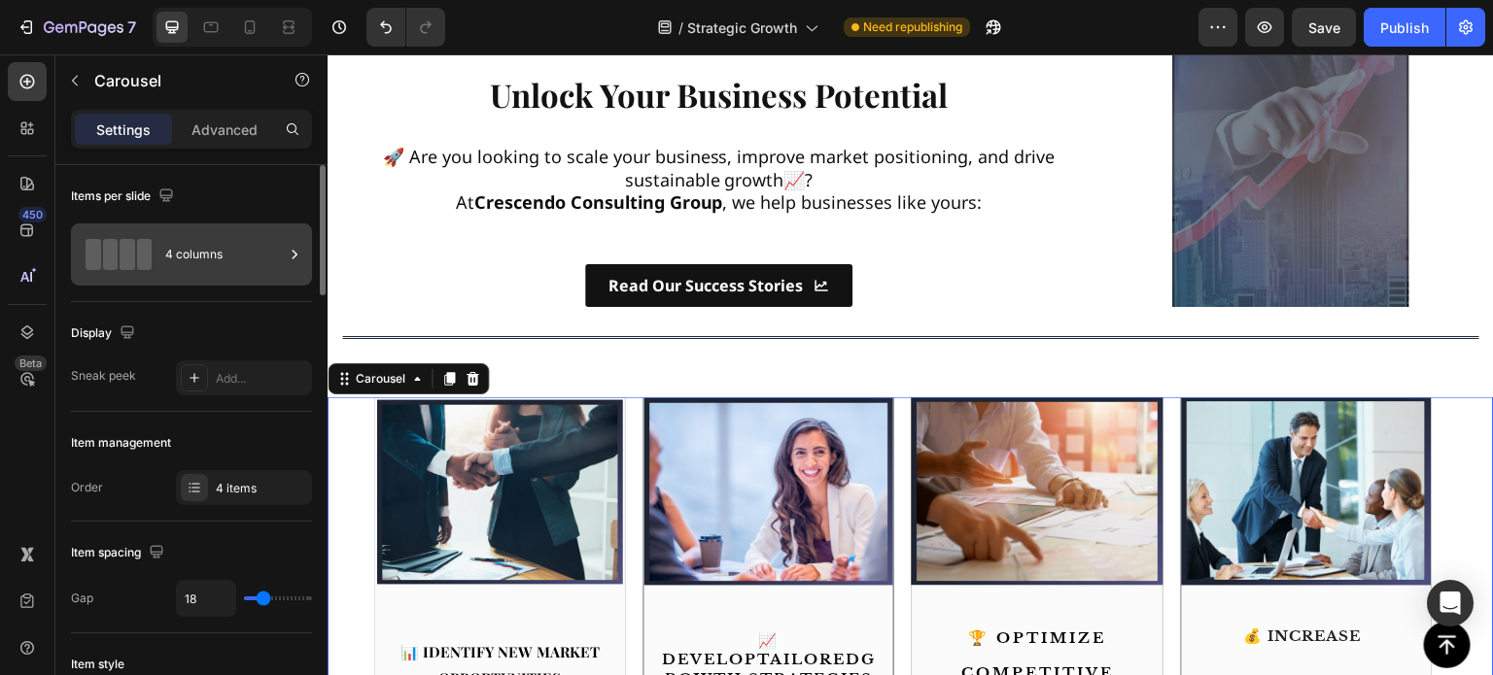
click at [189, 252] on div "4 columns" at bounding box center [224, 254] width 119 height 45
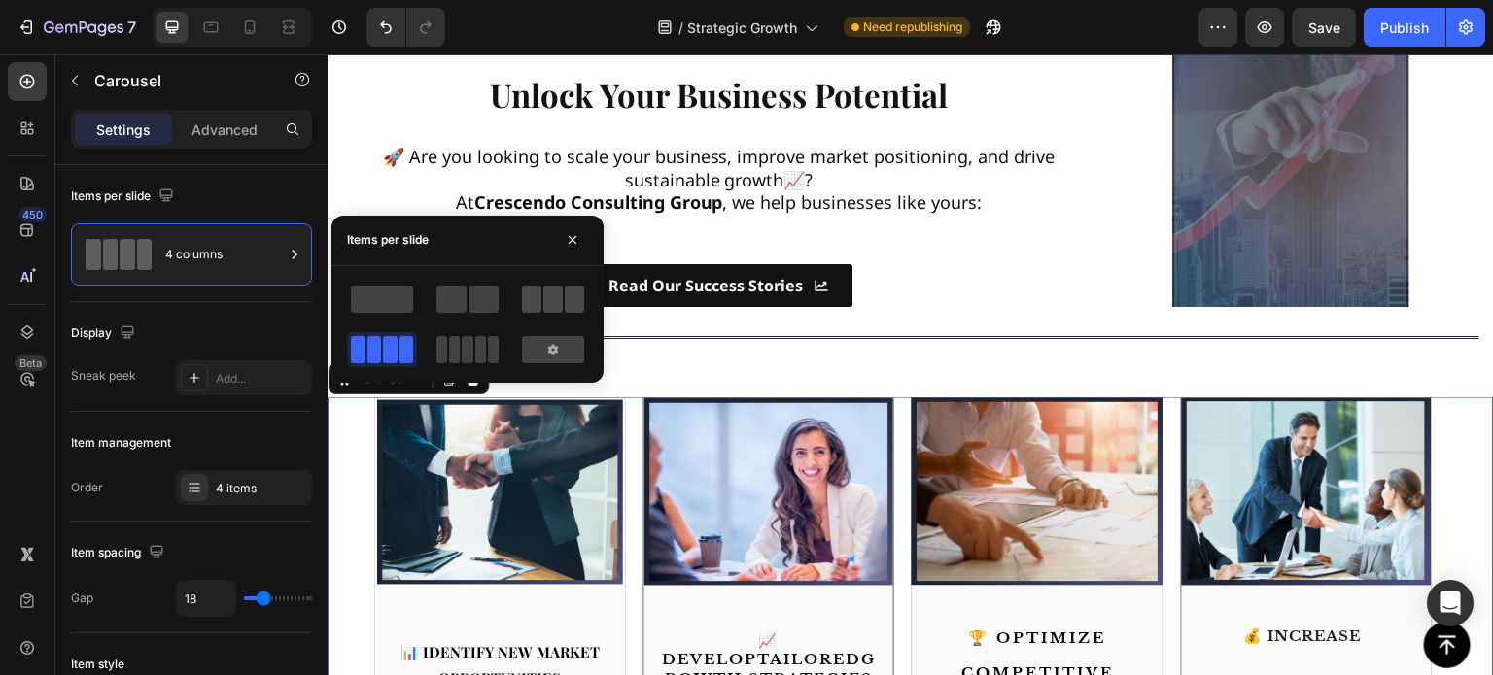
click at [559, 301] on span at bounding box center [552, 299] width 19 height 27
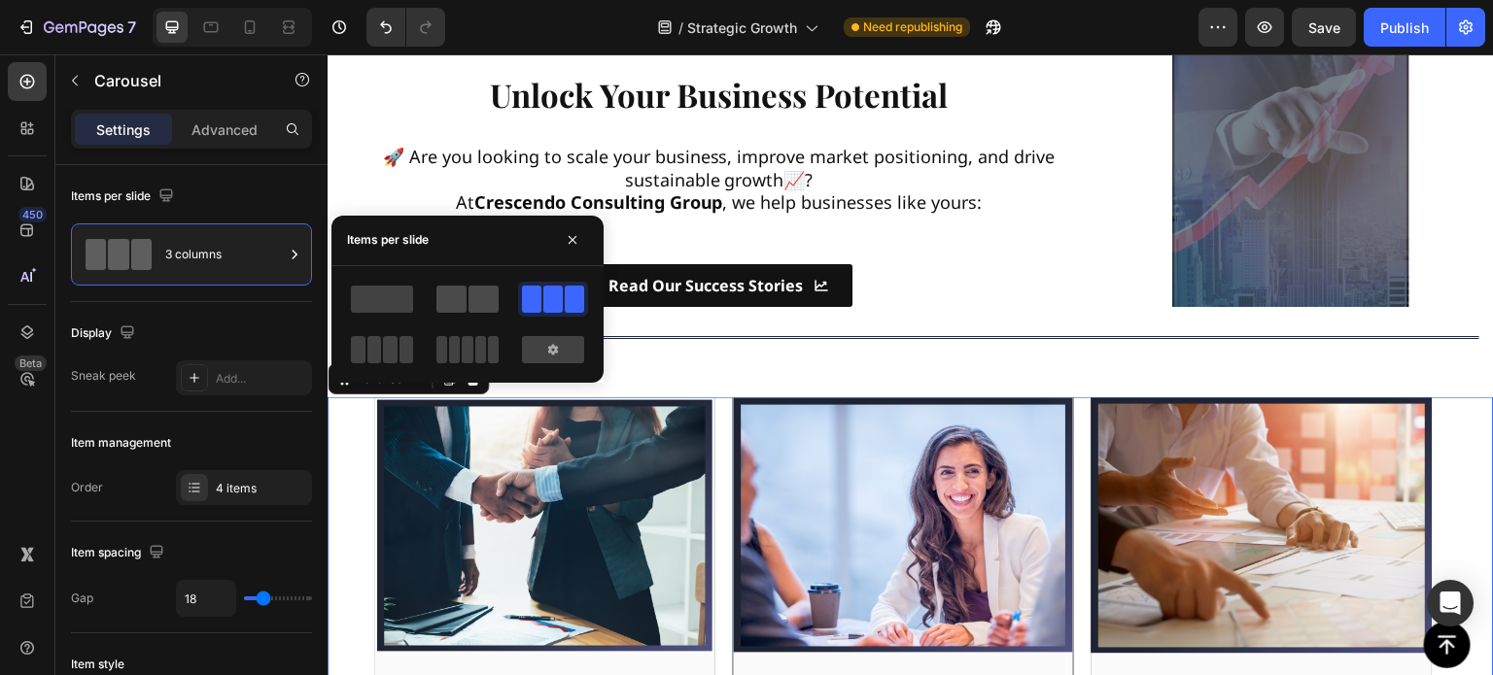
click at [466, 299] on span at bounding box center [451, 299] width 30 height 27
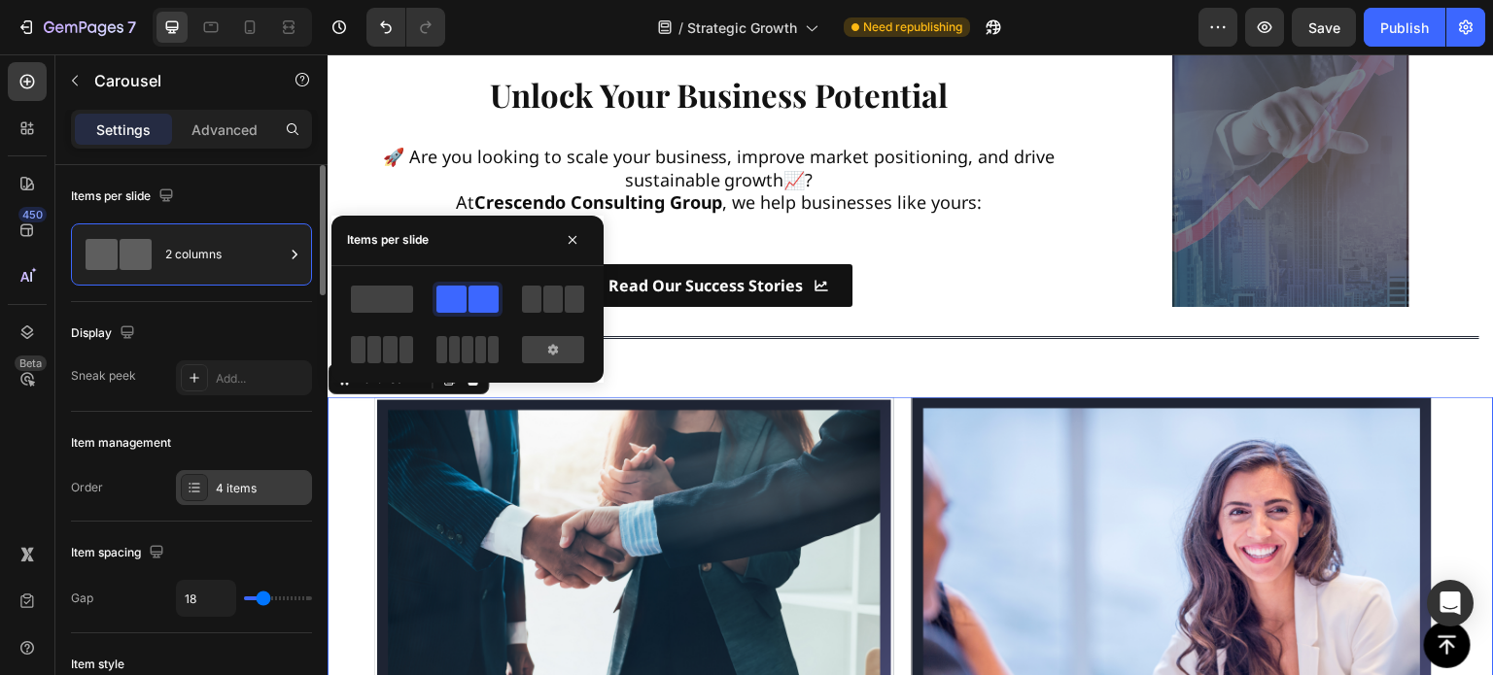
click at [218, 483] on div "4 items" at bounding box center [261, 488] width 91 height 17
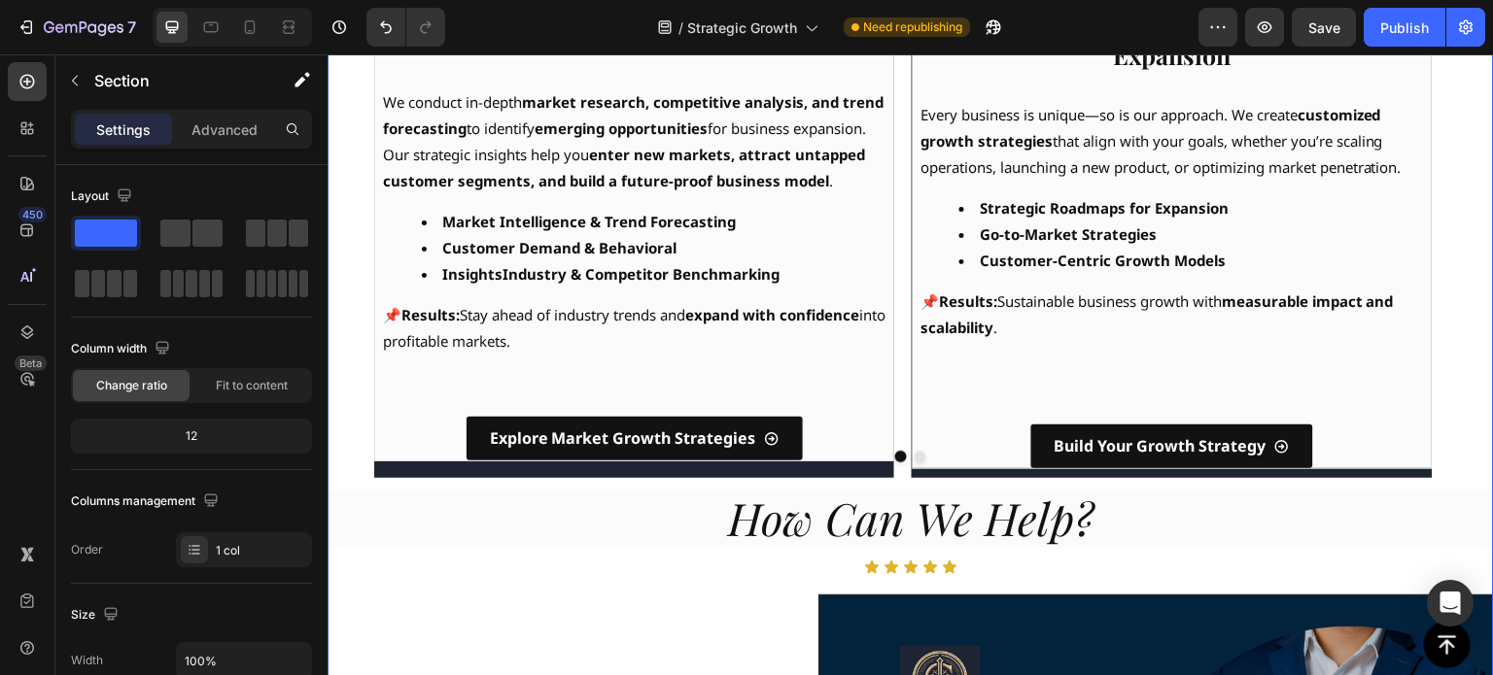
scroll to position [1033, 0]
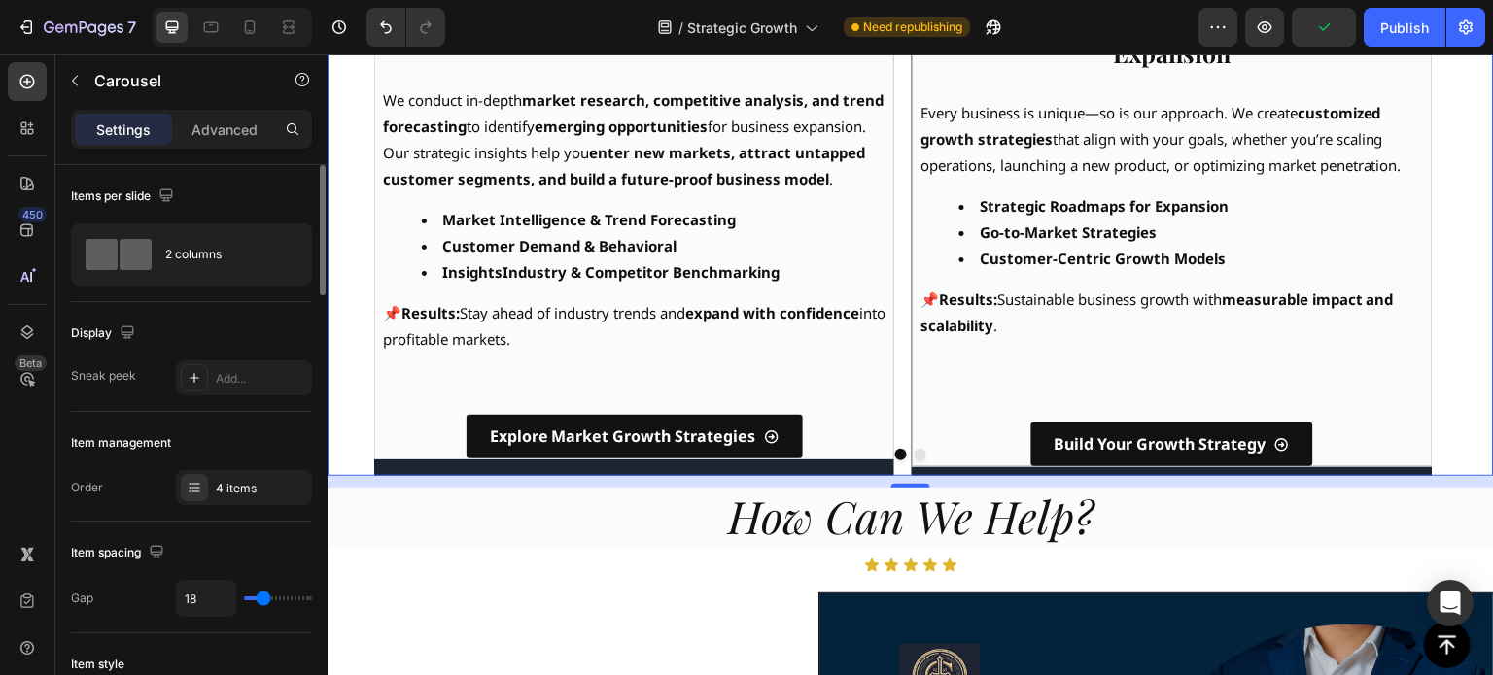
scroll to position [292, 0]
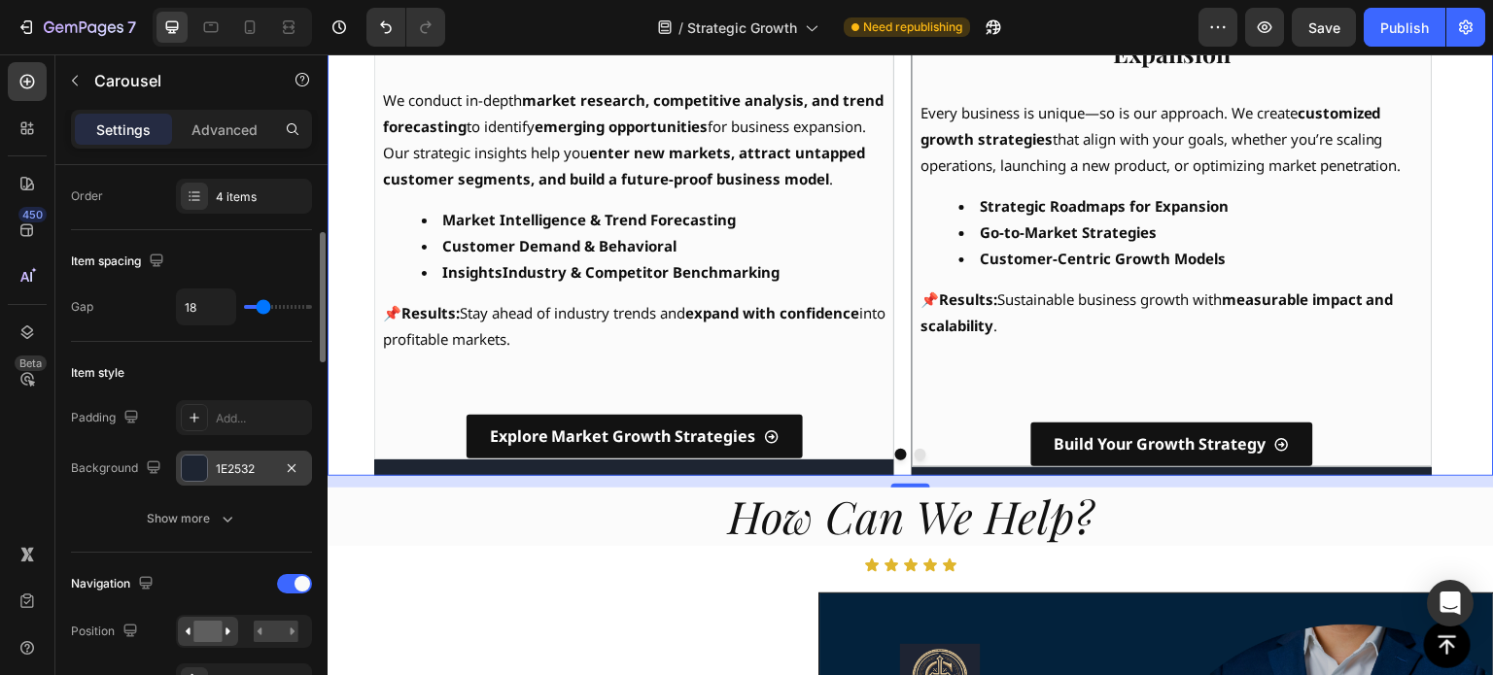
click at [190, 473] on div at bounding box center [194, 468] width 25 height 25
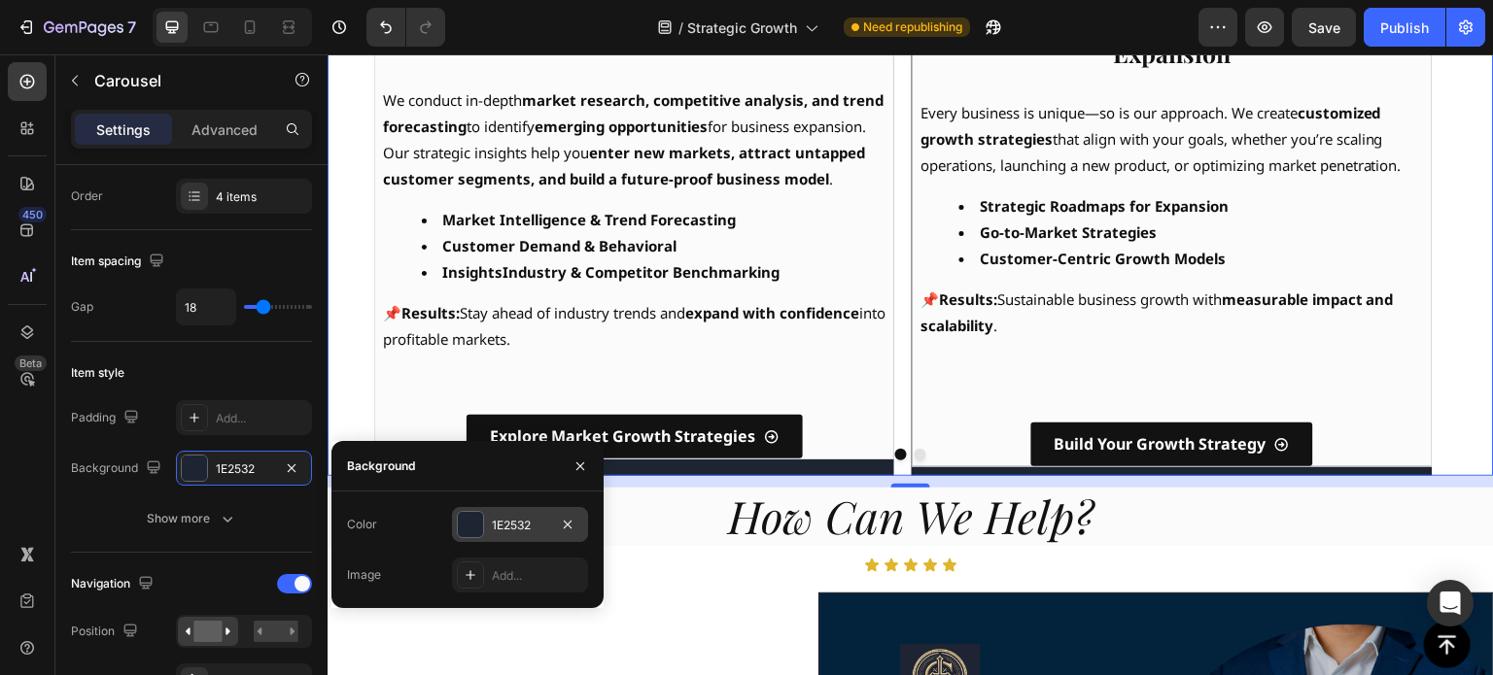
click at [470, 526] on div at bounding box center [470, 524] width 25 height 25
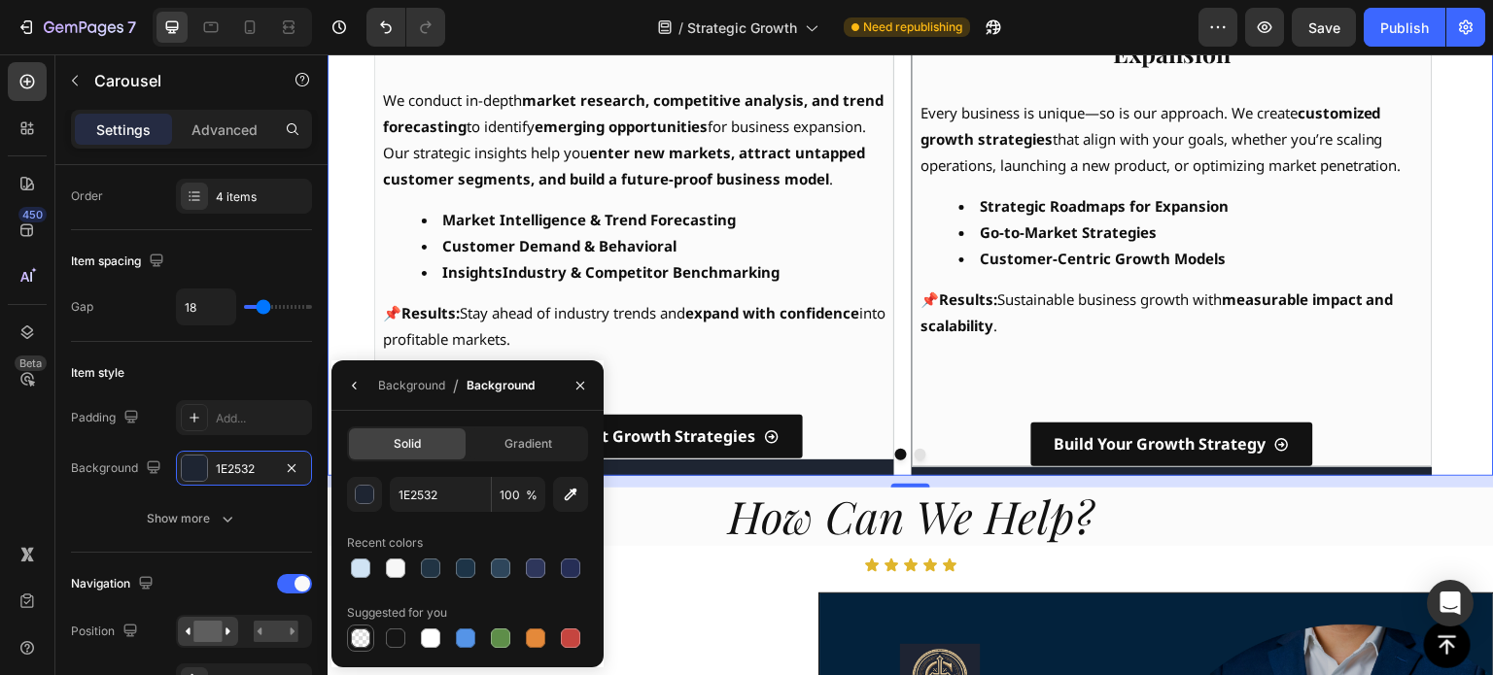
click at [357, 644] on div at bounding box center [360, 638] width 19 height 19
type input "000000"
type input "0"
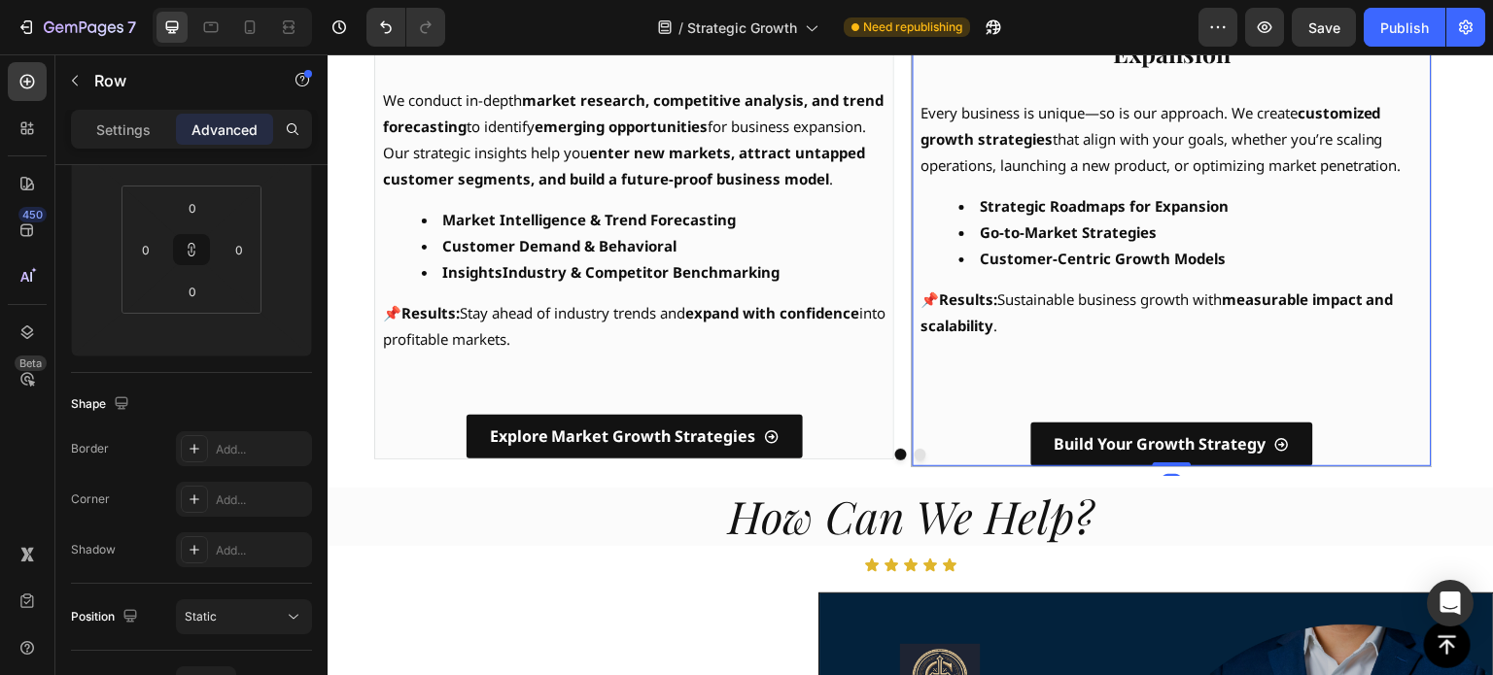
scroll to position [0, 0]
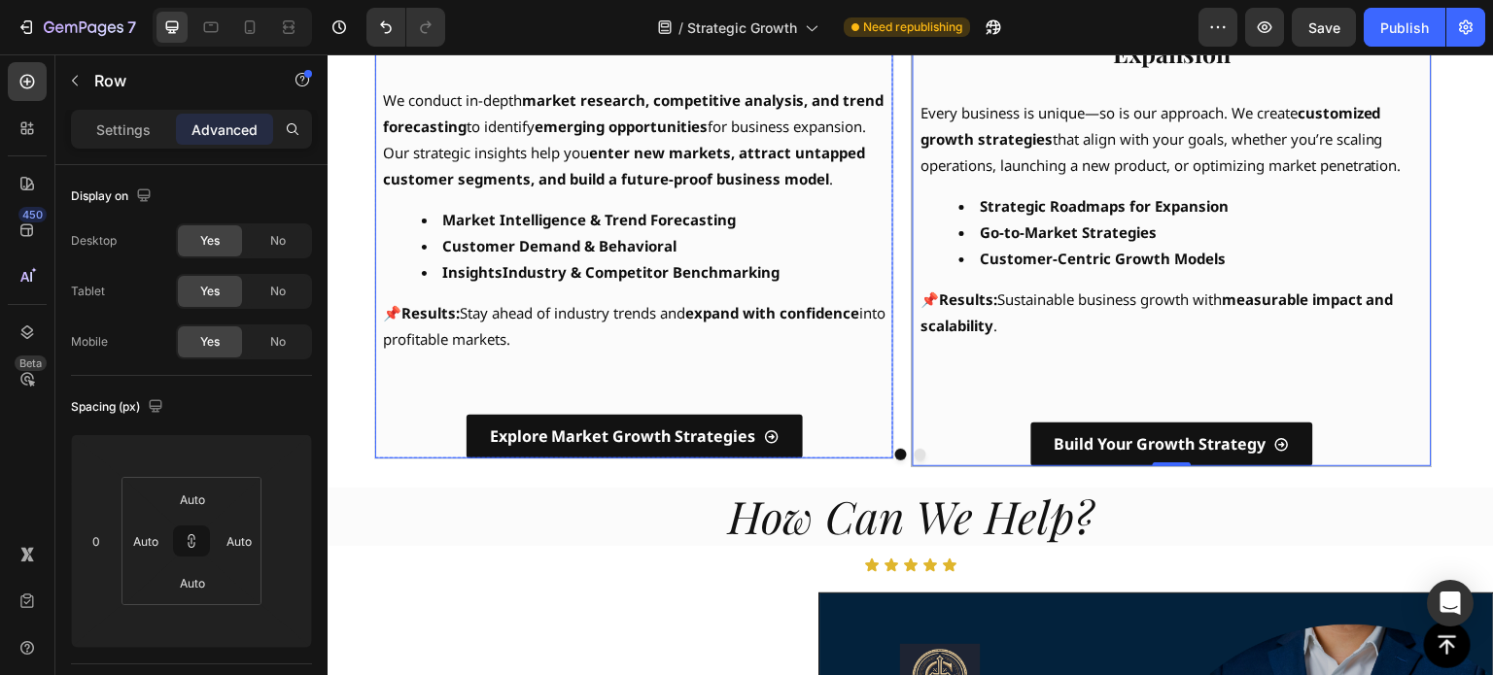
click at [877, 421] on div "⁠⁠⁠⁠⁠⁠⁠ 📊 Identify New Market Opportunities Heading 🔓Unlock Untapped Growth Pot…" at bounding box center [634, 184] width 518 height 550
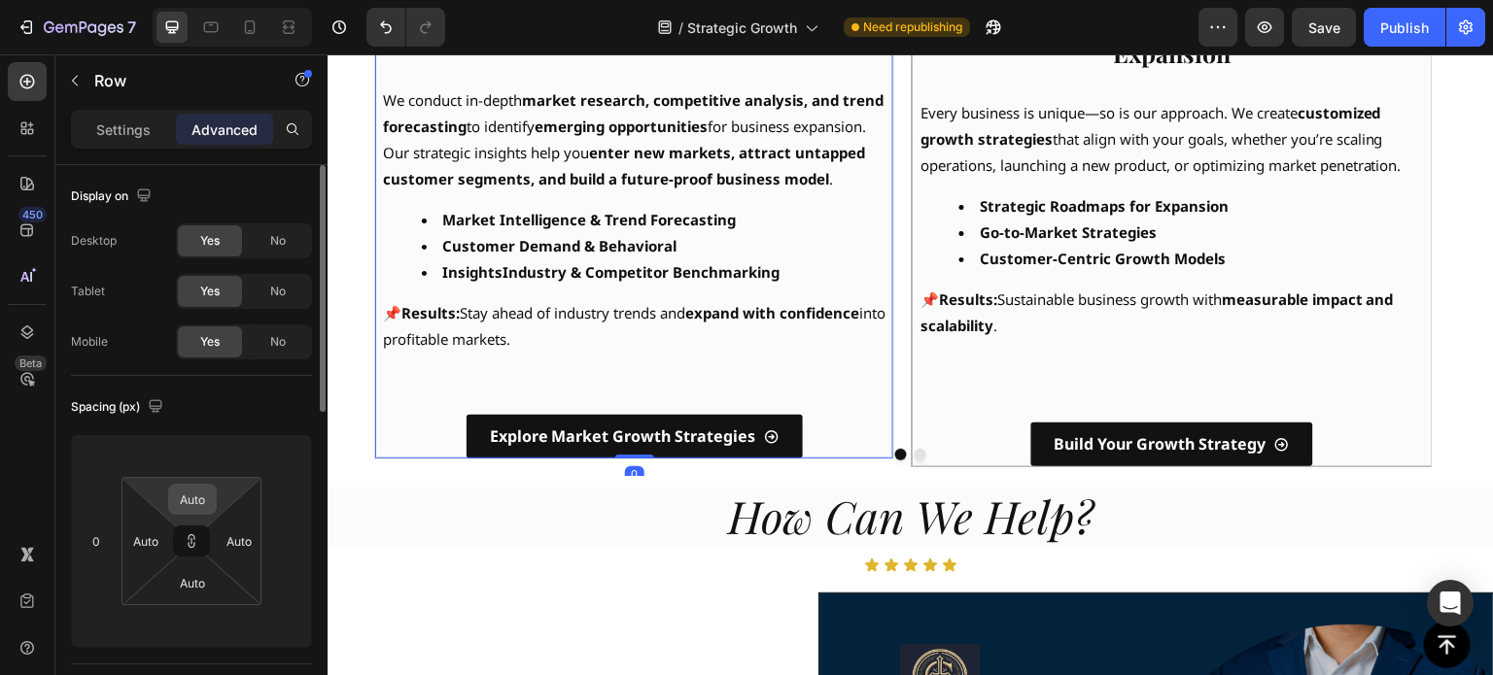
click at [190, 503] on input "Auto" at bounding box center [192, 499] width 39 height 29
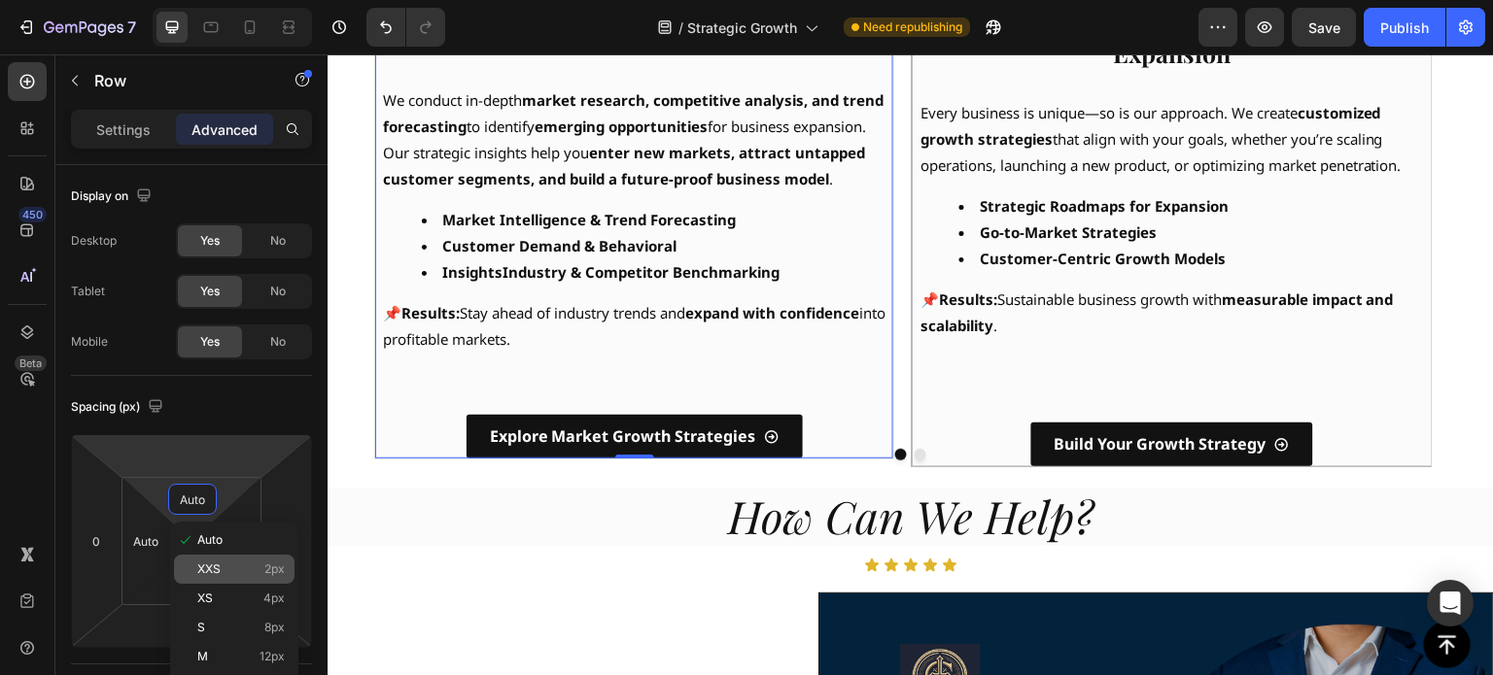
type input "0"
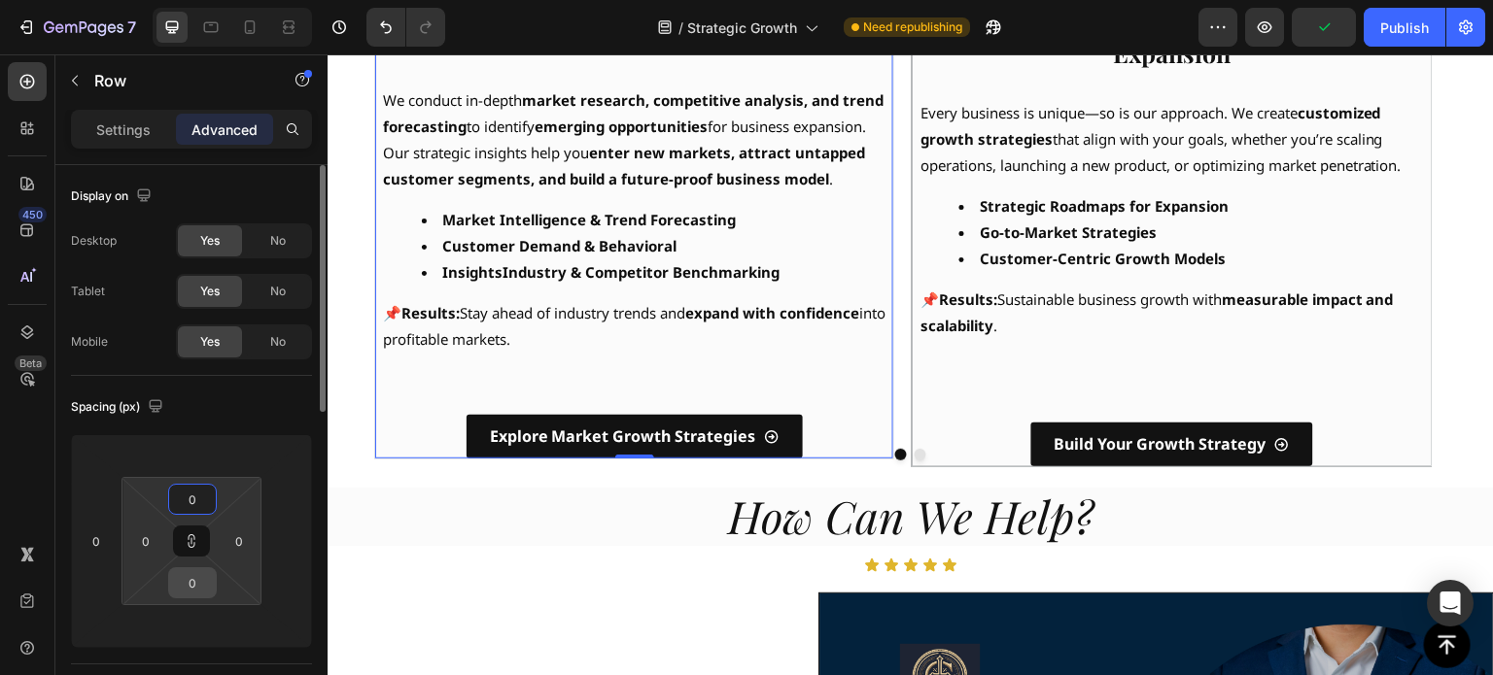
type input "0"
click at [201, 584] on input "0" at bounding box center [192, 583] width 39 height 29
click at [246, 408] on div "Spacing (px)" at bounding box center [191, 407] width 241 height 31
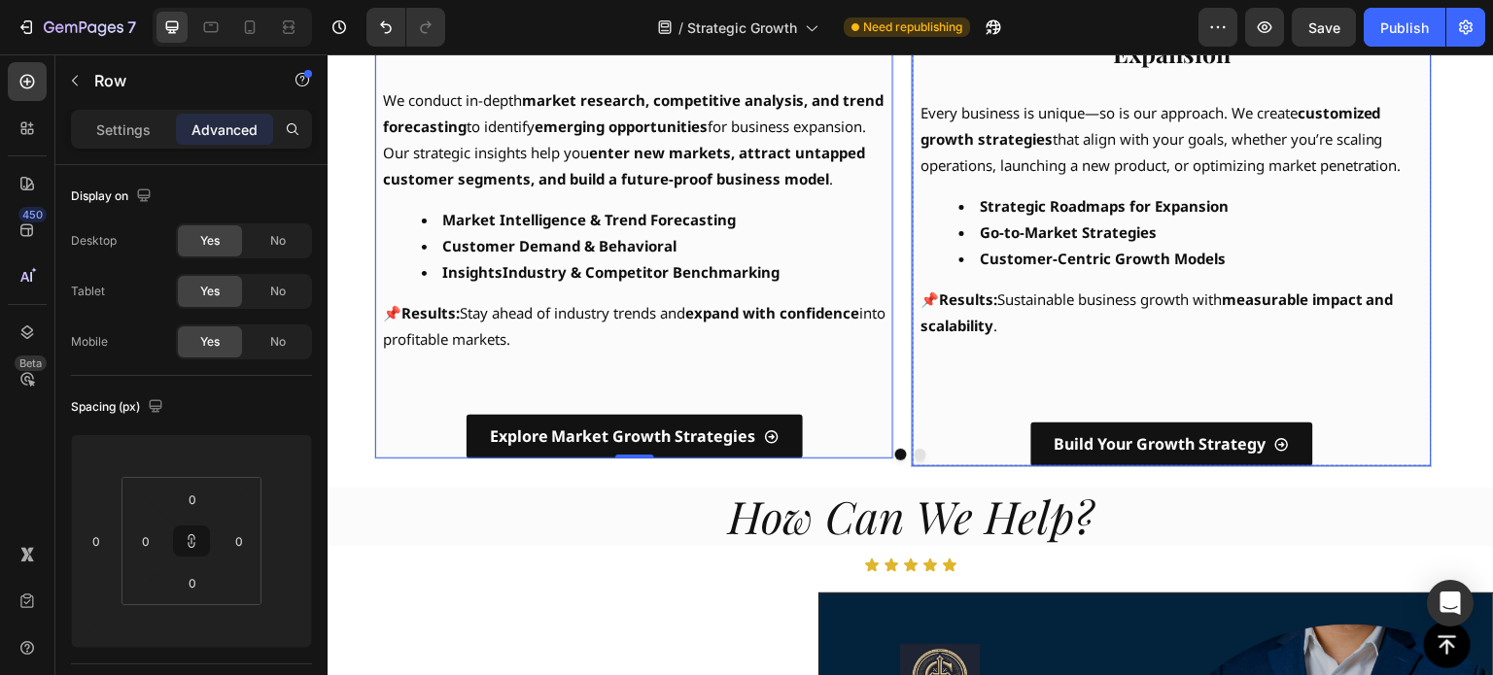
click at [1406, 451] on div "Build Your Growth Strategy Button" at bounding box center [1172, 445] width 518 height 44
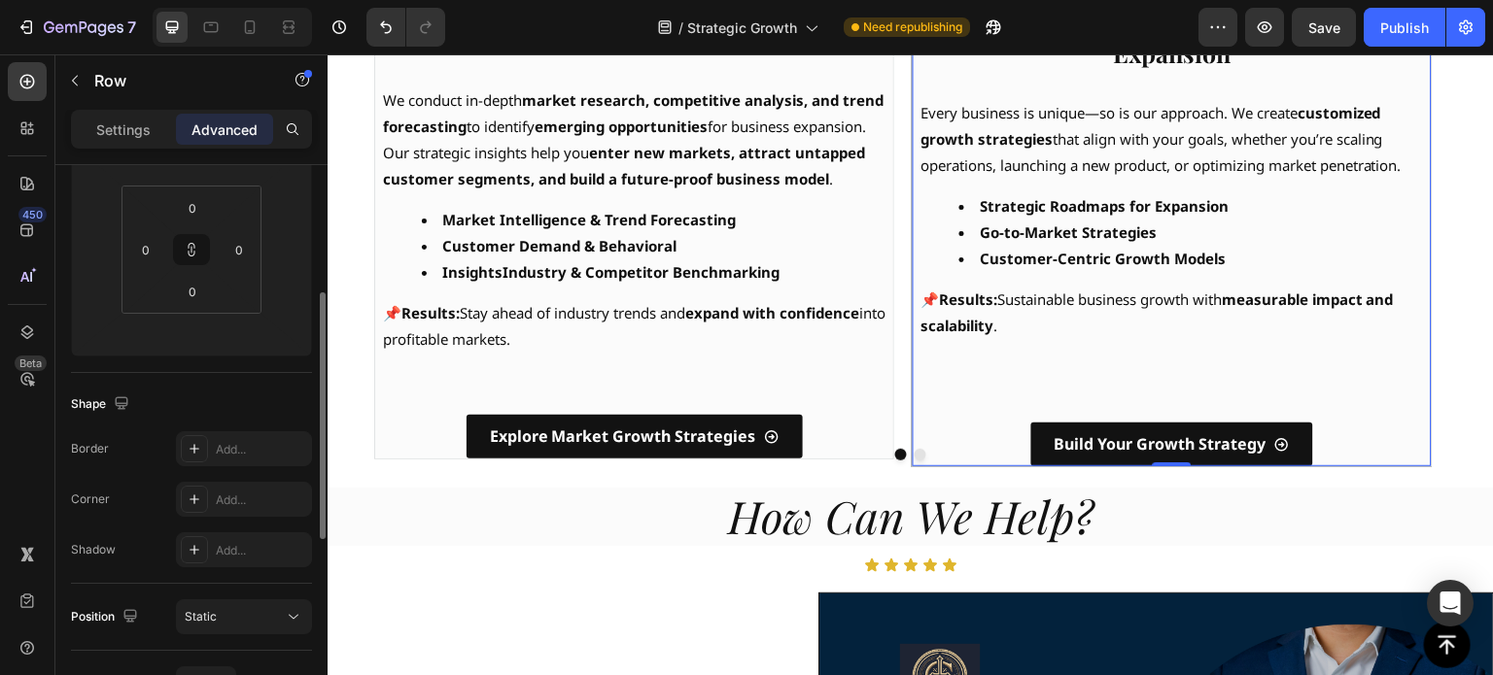
scroll to position [583, 0]
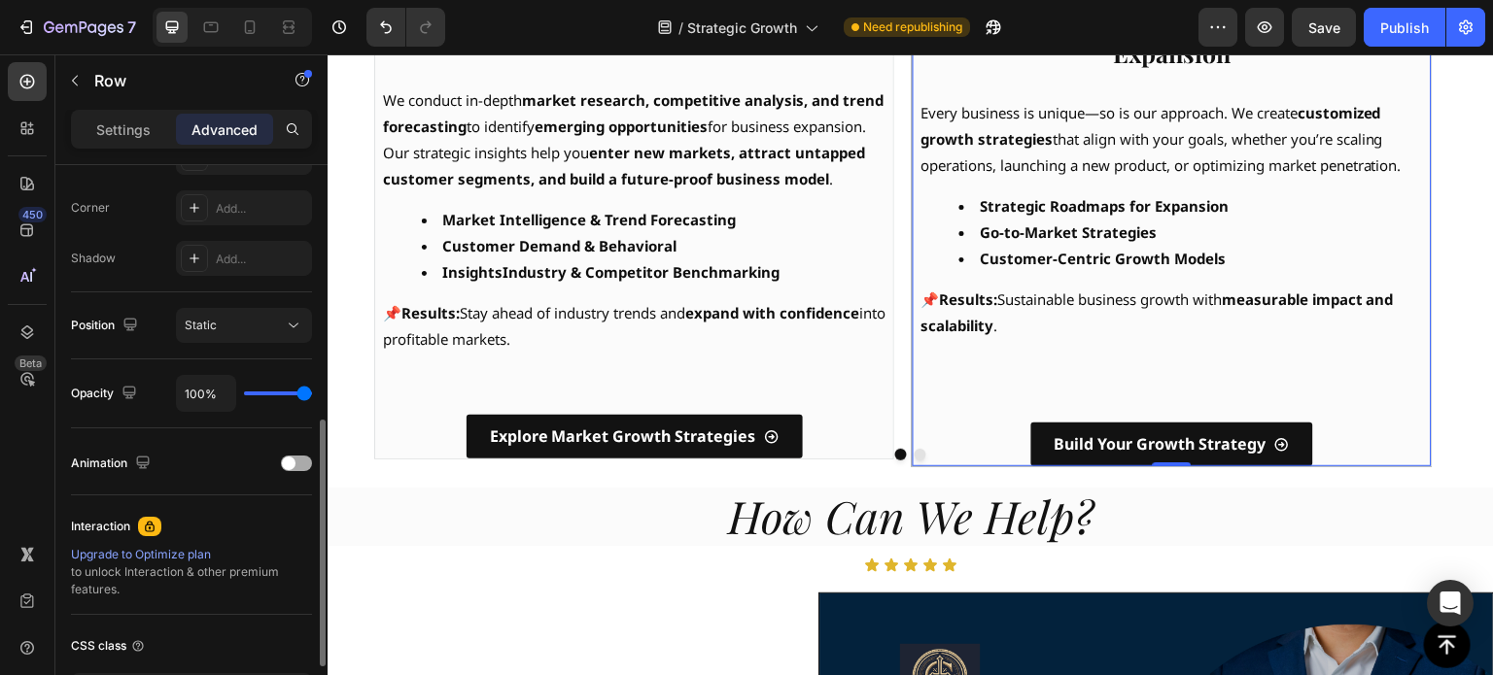
click at [306, 460] on div at bounding box center [296, 464] width 31 height 16
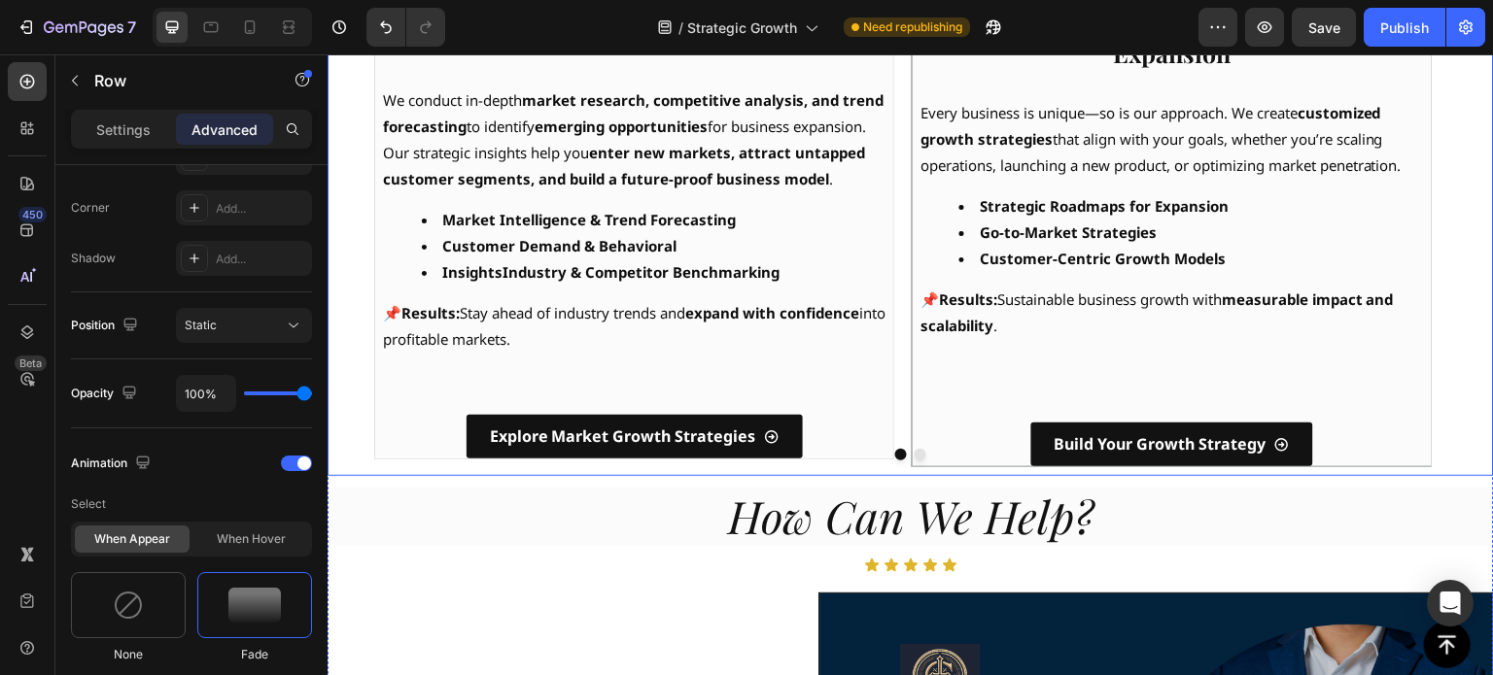
click at [402, 444] on div "Explore Market Growth Strategies Button" at bounding box center [634, 437] width 518 height 44
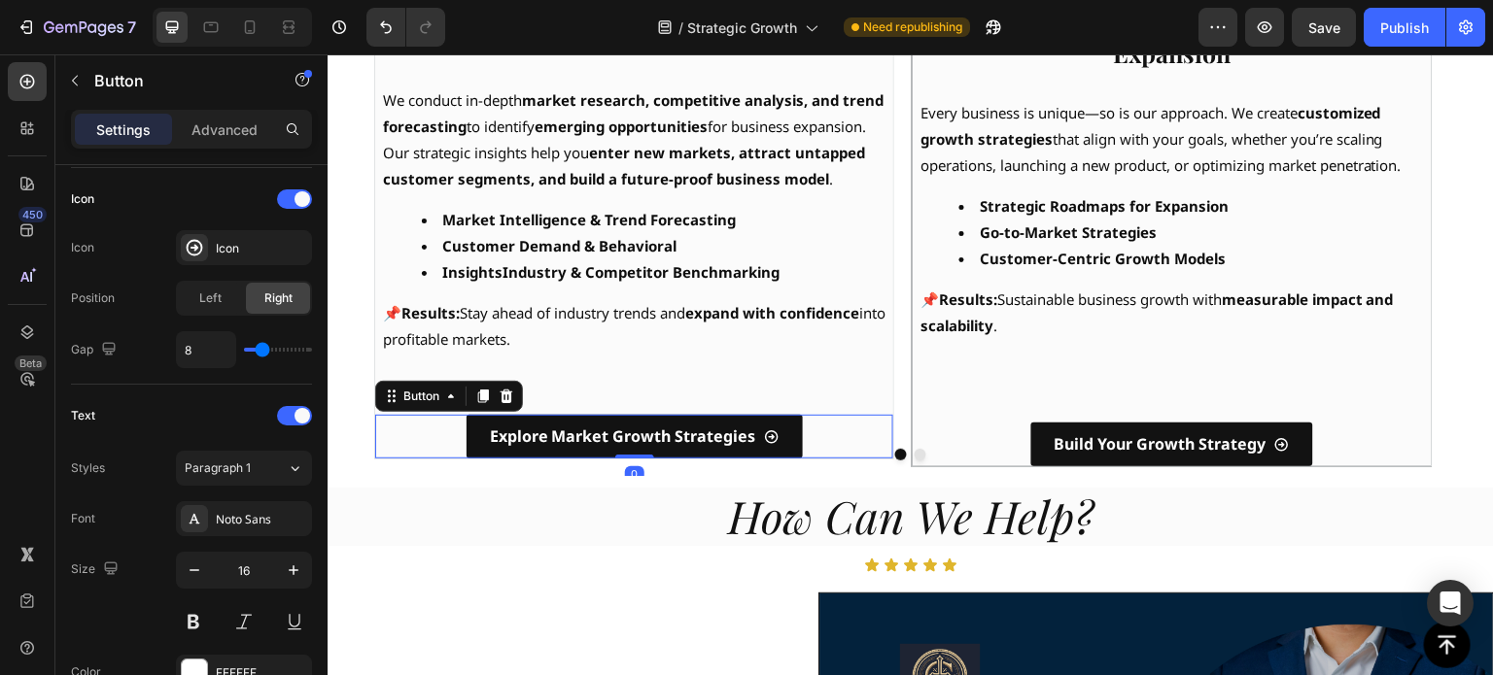
scroll to position [0, 0]
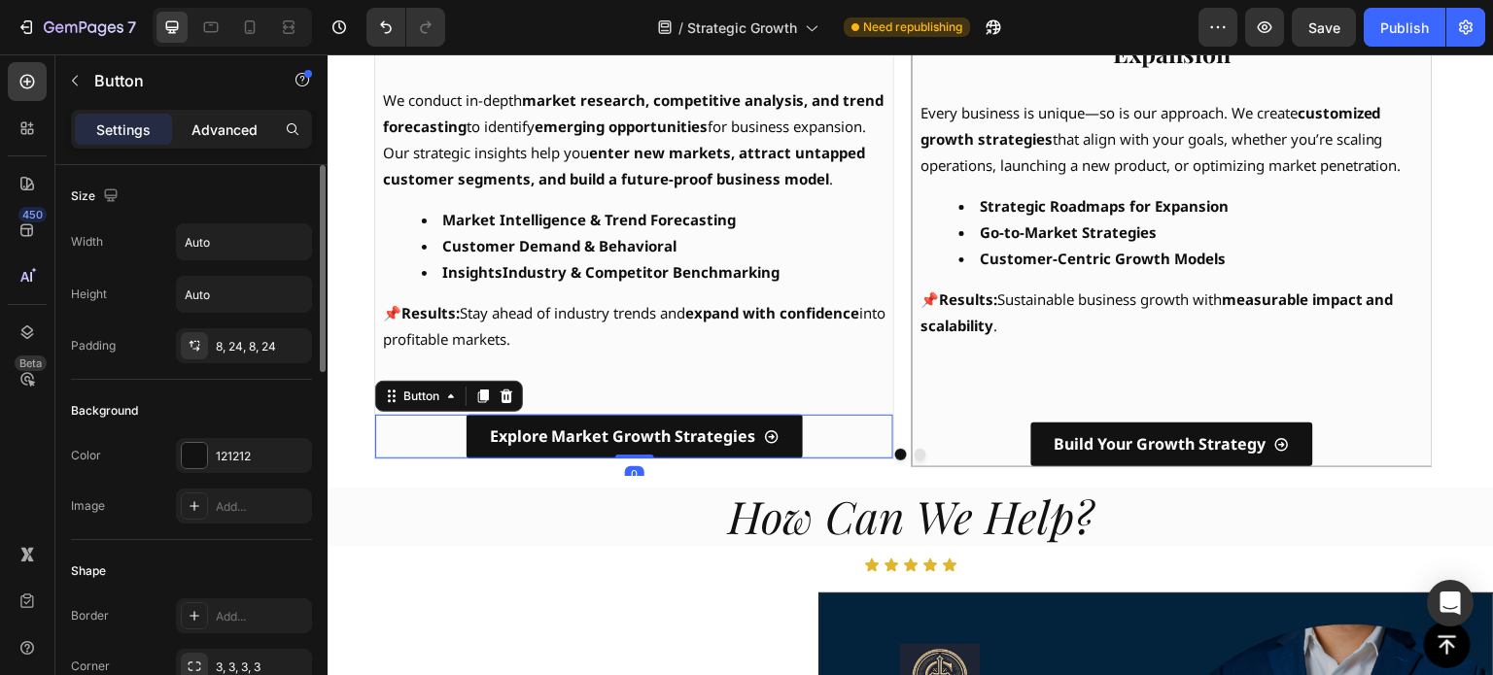
click at [242, 123] on p "Advanced" at bounding box center [224, 130] width 66 height 20
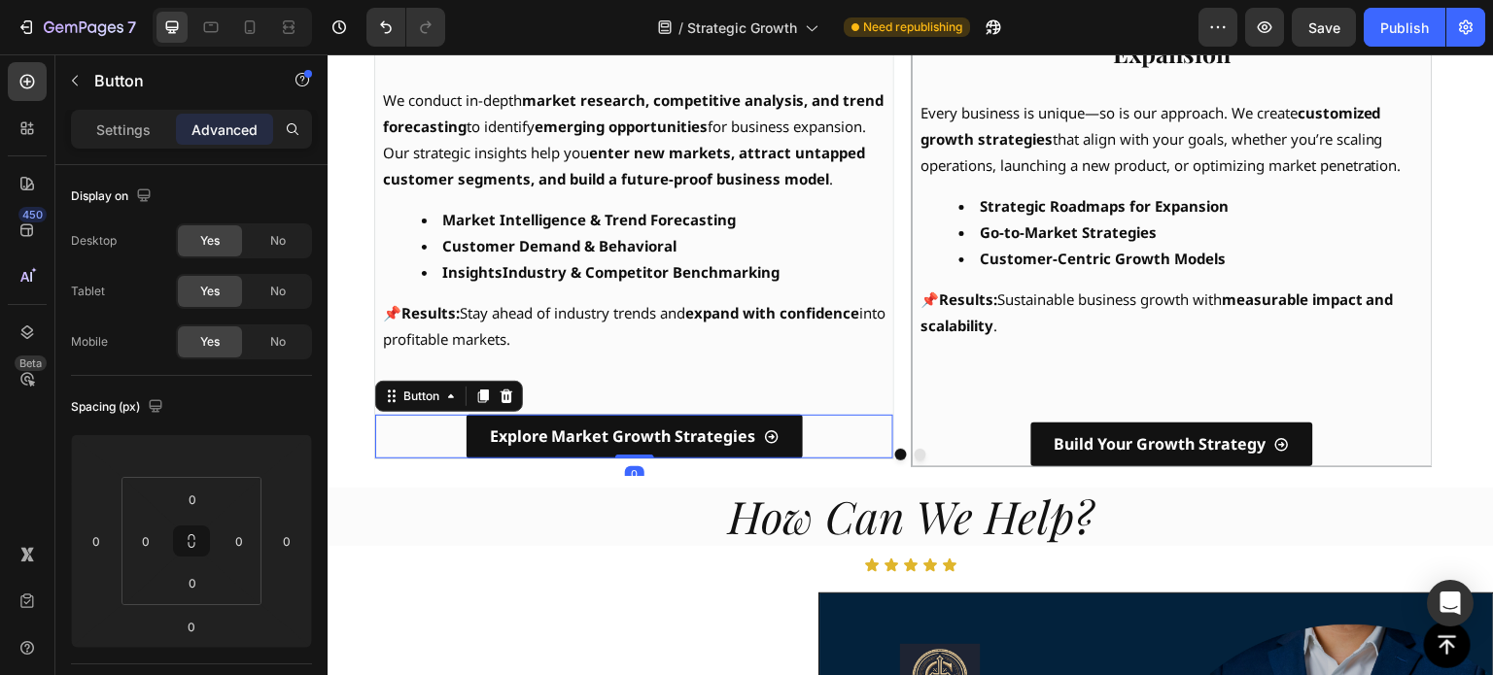
scroll to position [389, 0]
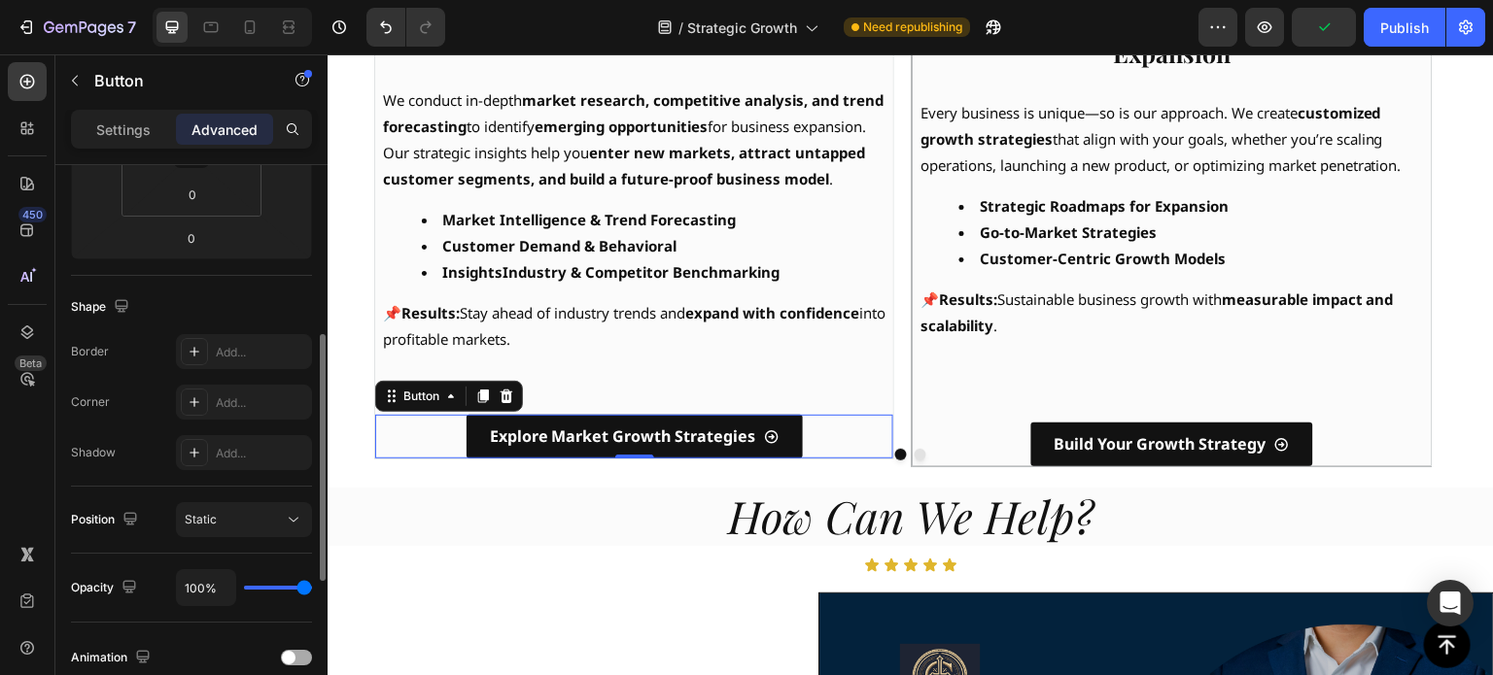
click at [294, 650] on div at bounding box center [296, 658] width 31 height 16
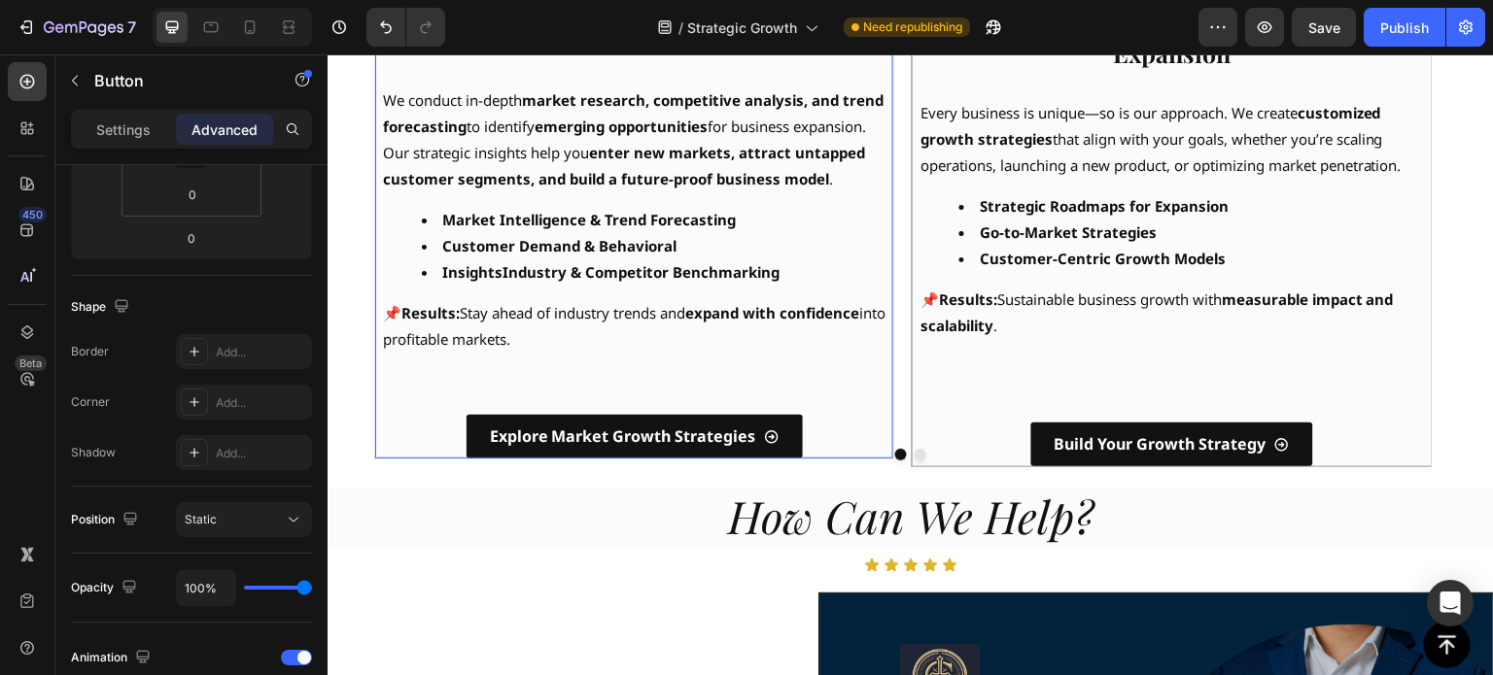
click at [890, 411] on div "⁠⁠⁠⁠⁠⁠⁠ 📊 Identify New Market Opportunities Heading 🔓Unlock Untapped Growth Pot…" at bounding box center [634, 184] width 518 height 550
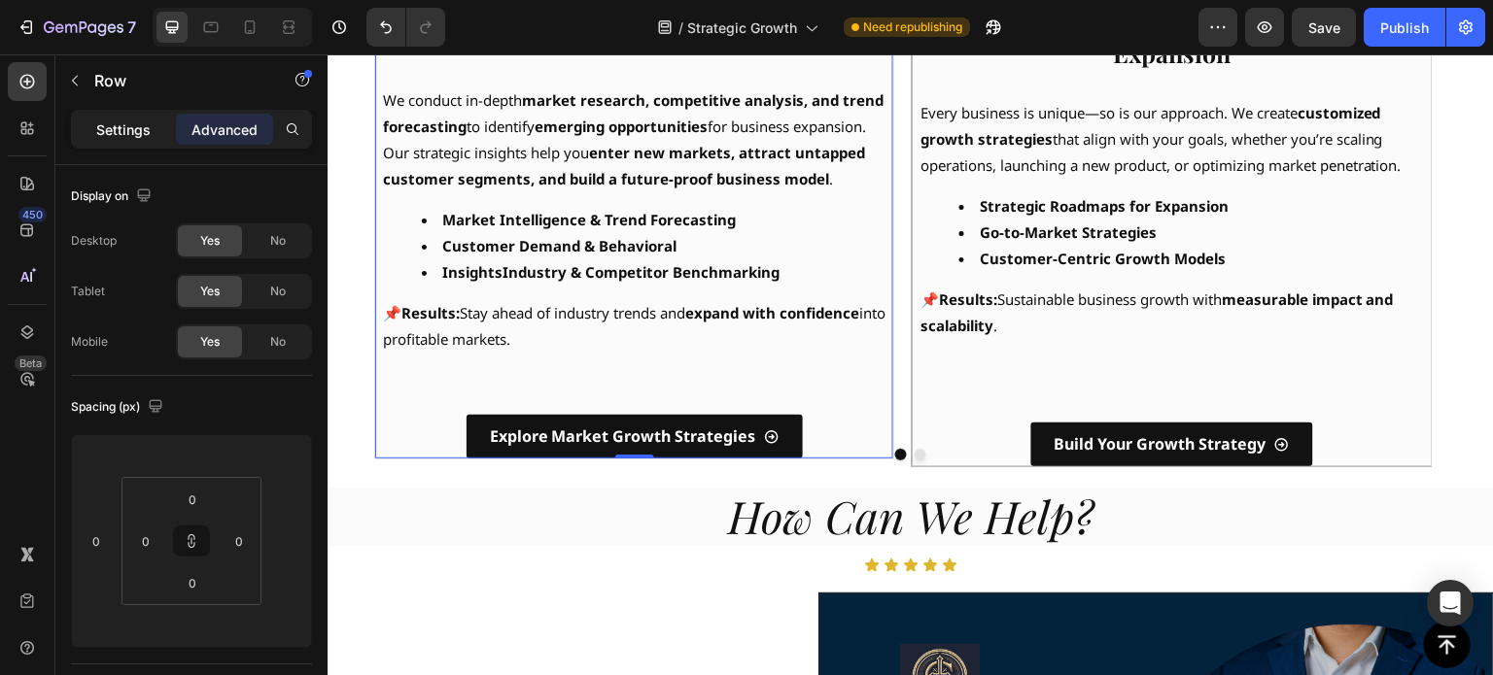
click at [129, 136] on p "Settings" at bounding box center [123, 130] width 54 height 20
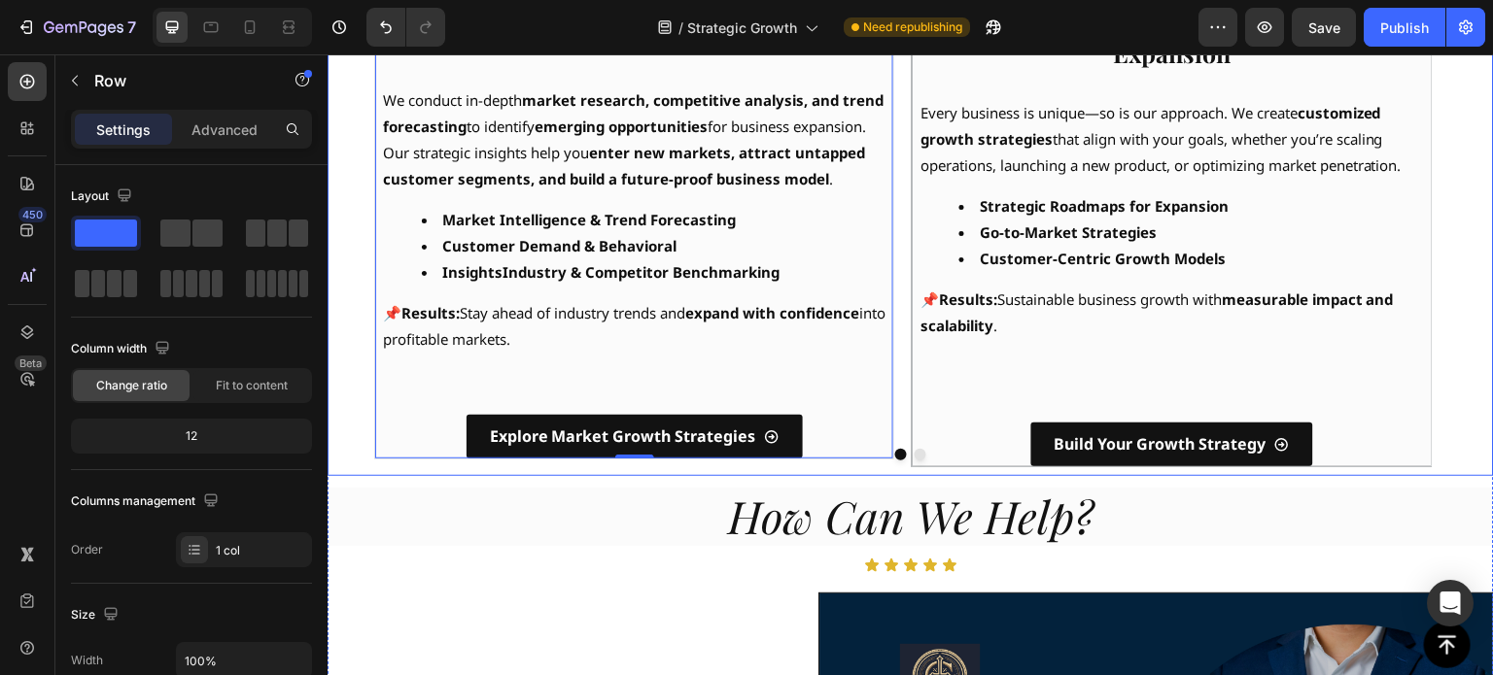
click at [1420, 459] on div at bounding box center [911, 455] width 1166 height 12
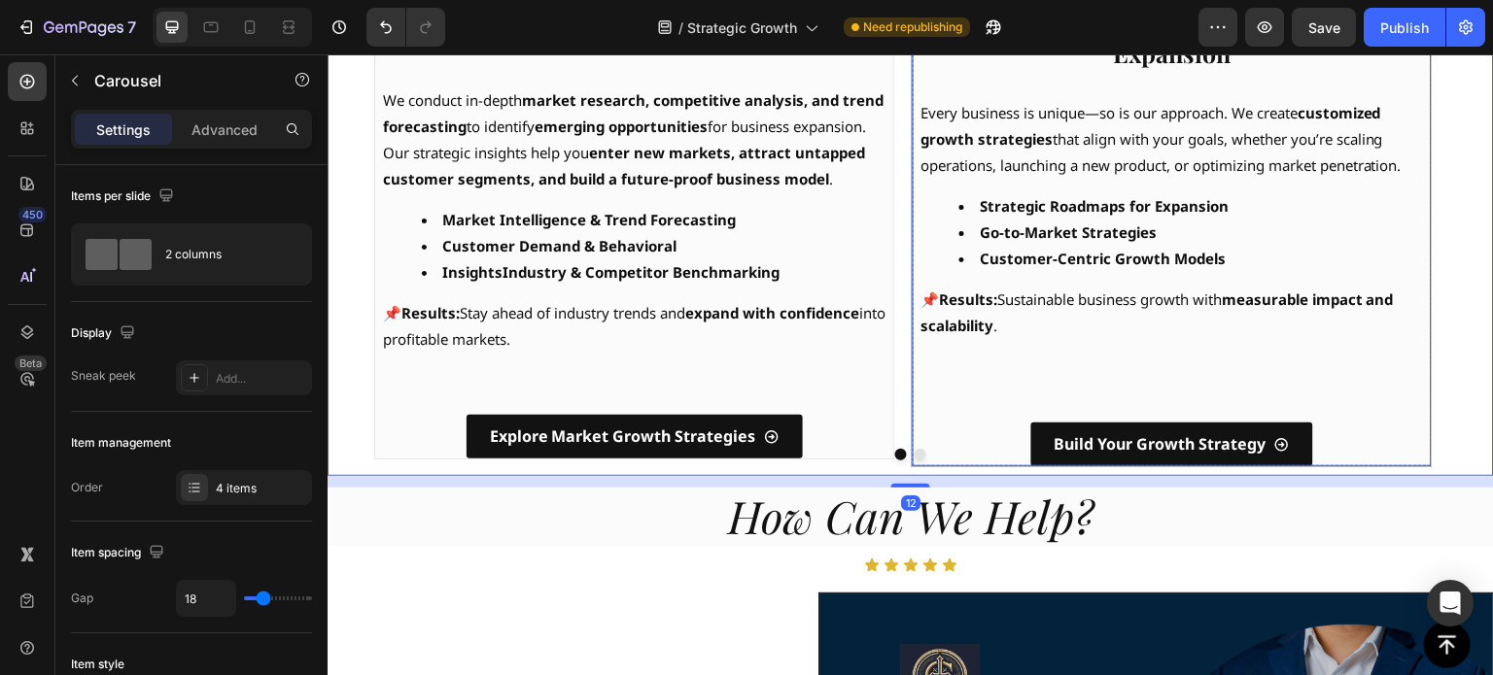
click at [1414, 455] on div "Build Your Growth Strategy Button" at bounding box center [1172, 445] width 518 height 44
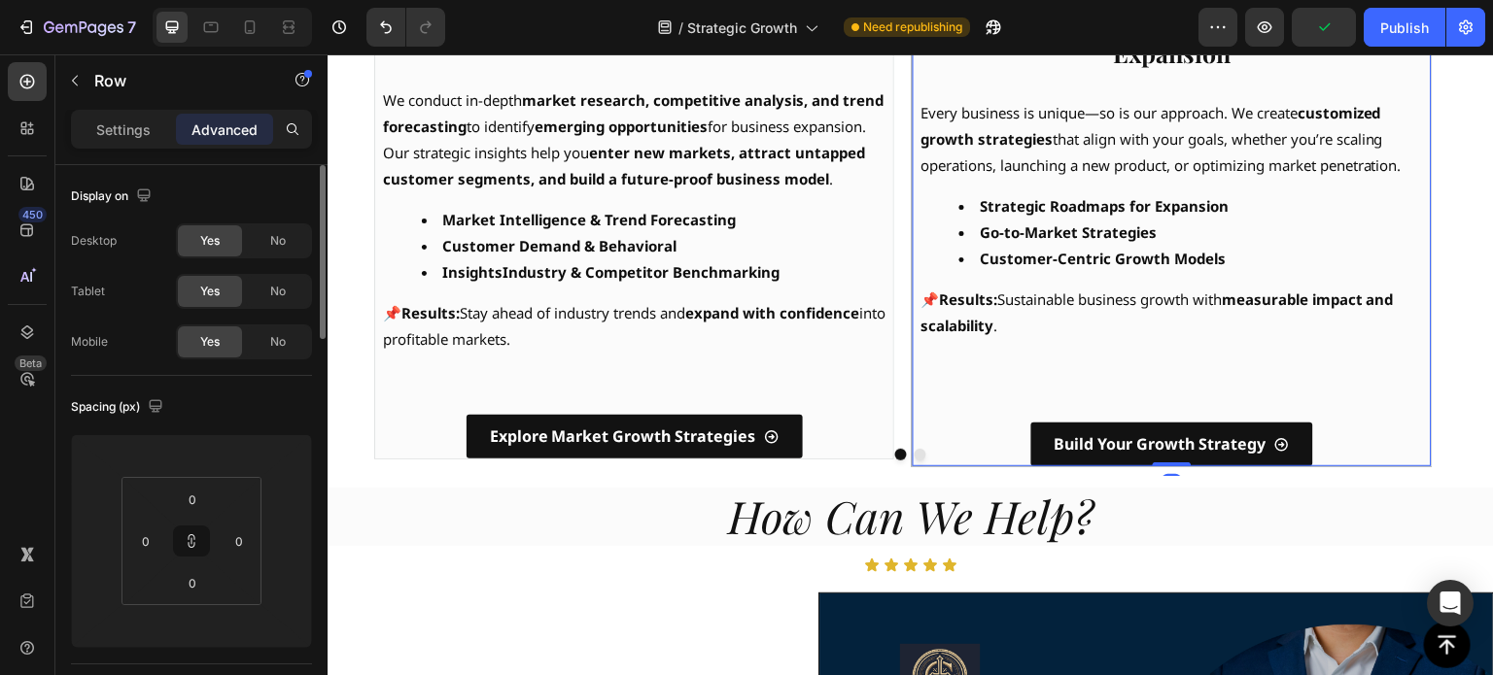
scroll to position [583, 0]
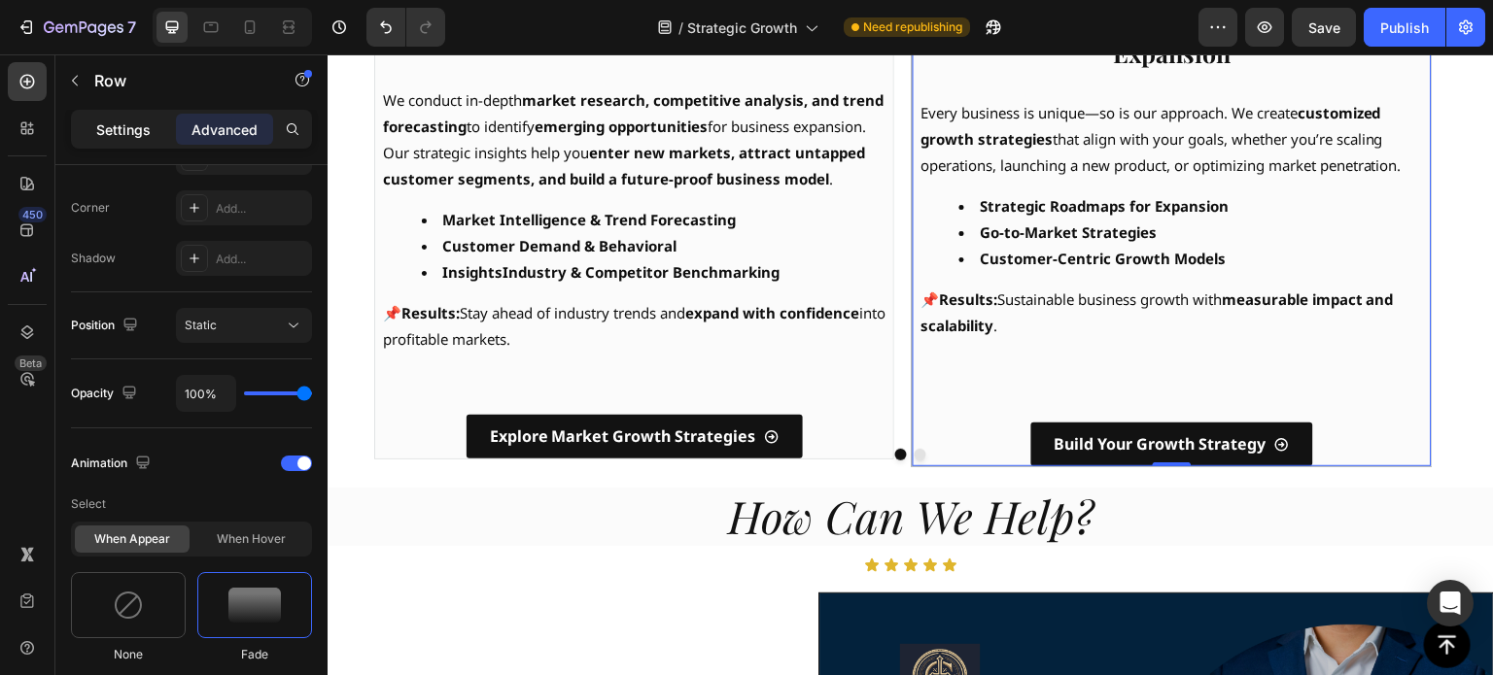
click at [124, 117] on div "Settings" at bounding box center [123, 129] width 97 height 31
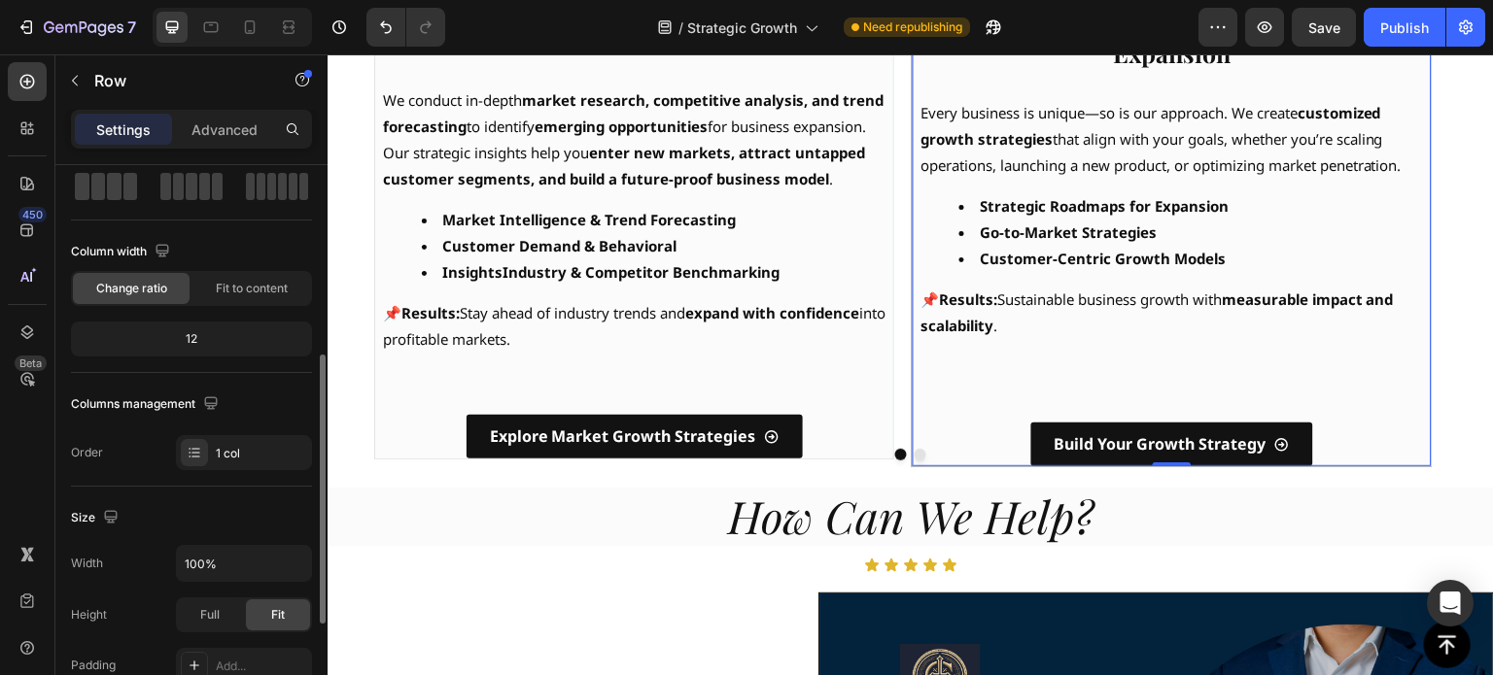
scroll to position [0, 0]
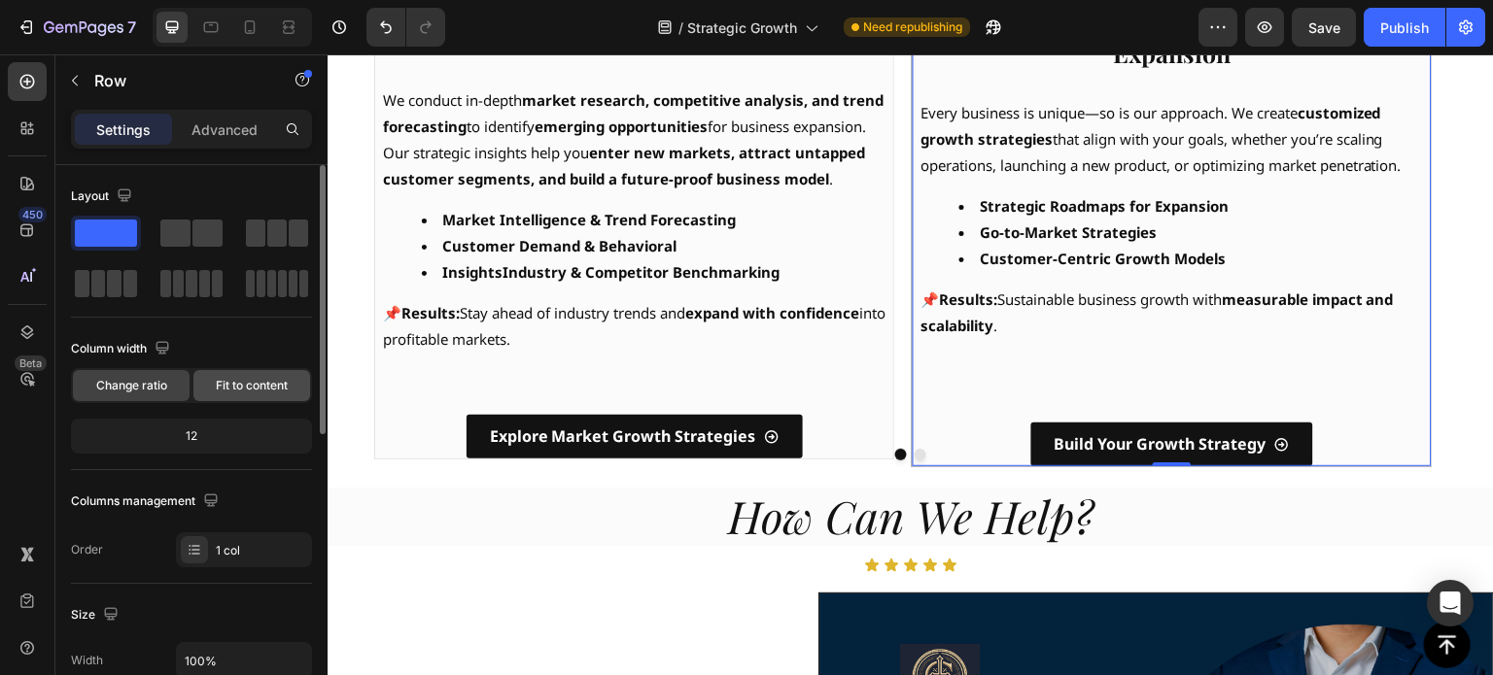
click at [232, 384] on span "Fit to content" at bounding box center [252, 385] width 72 height 17
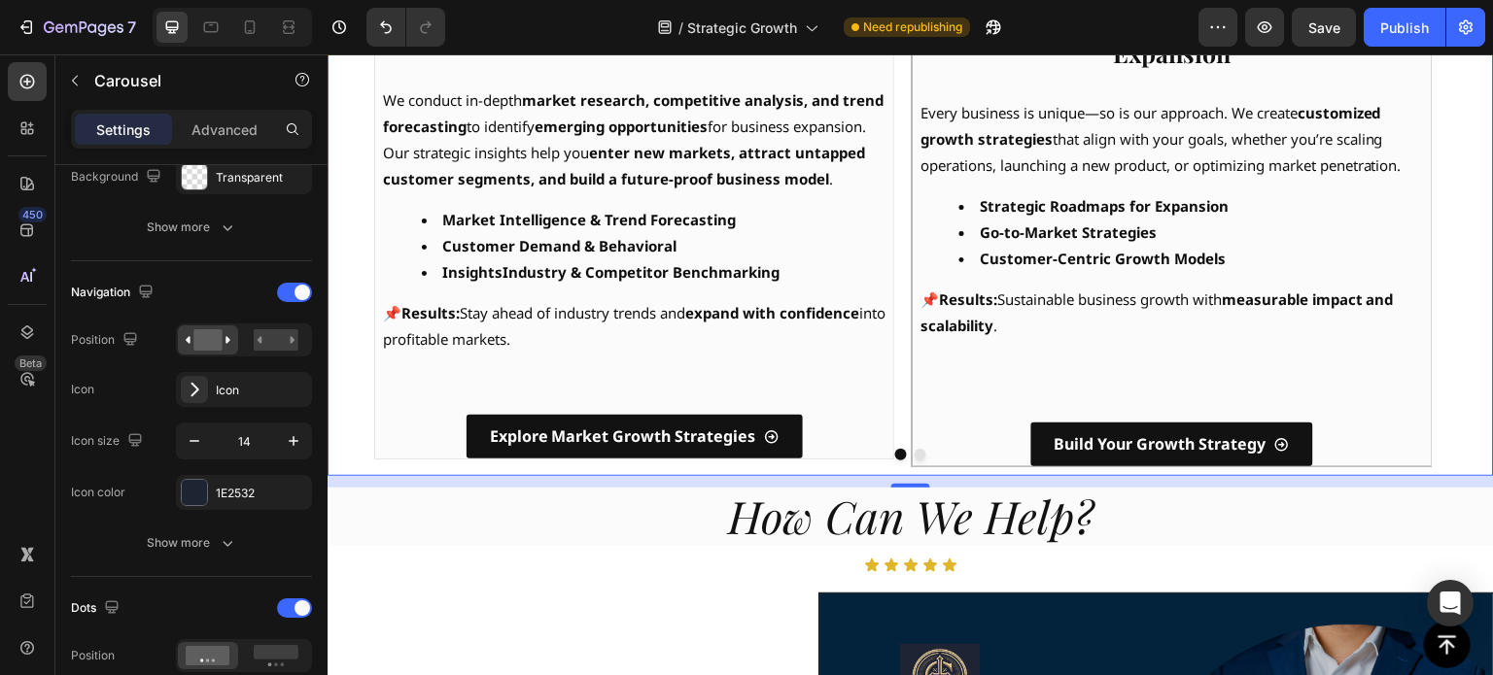
scroll to position [1166, 0]
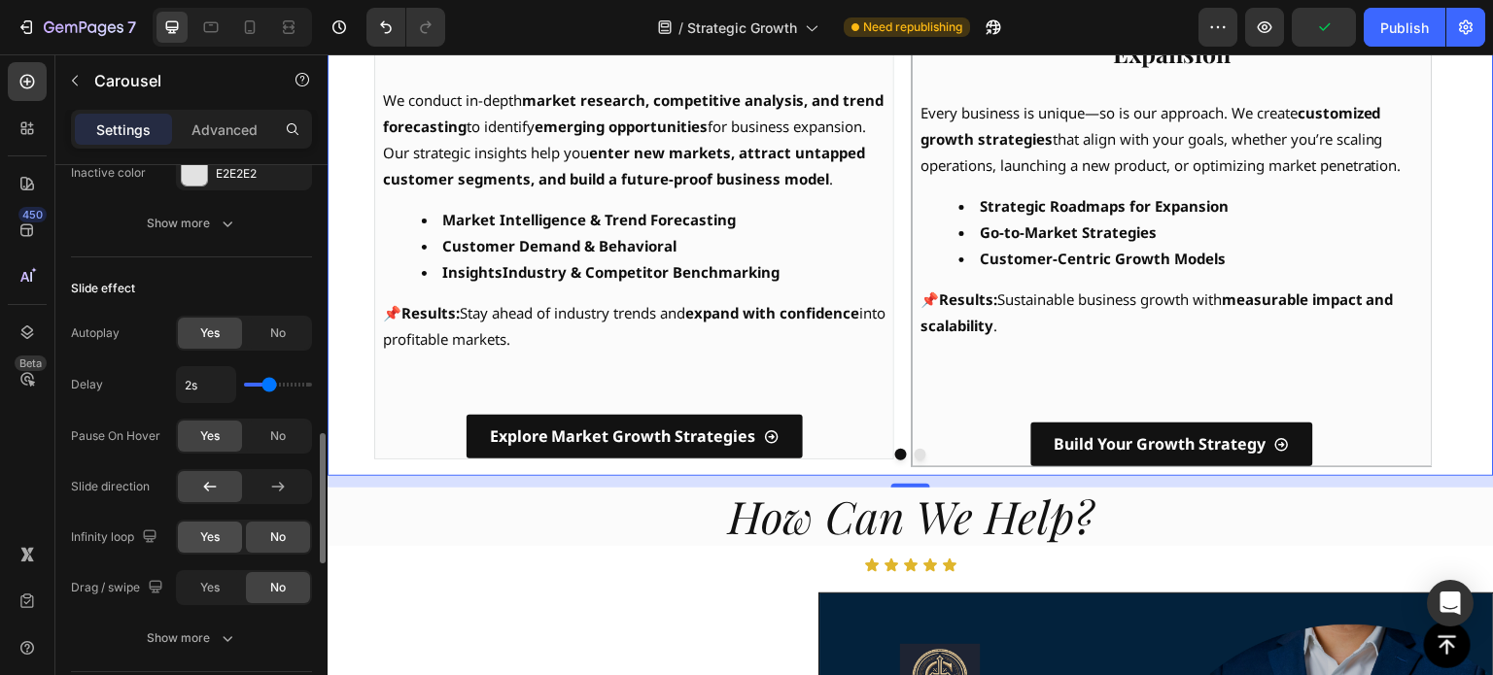
drag, startPoint x: 212, startPoint y: 530, endPoint x: 124, endPoint y: 675, distance: 169.2
click at [212, 530] on span "Yes" at bounding box center [209, 537] width 19 height 17
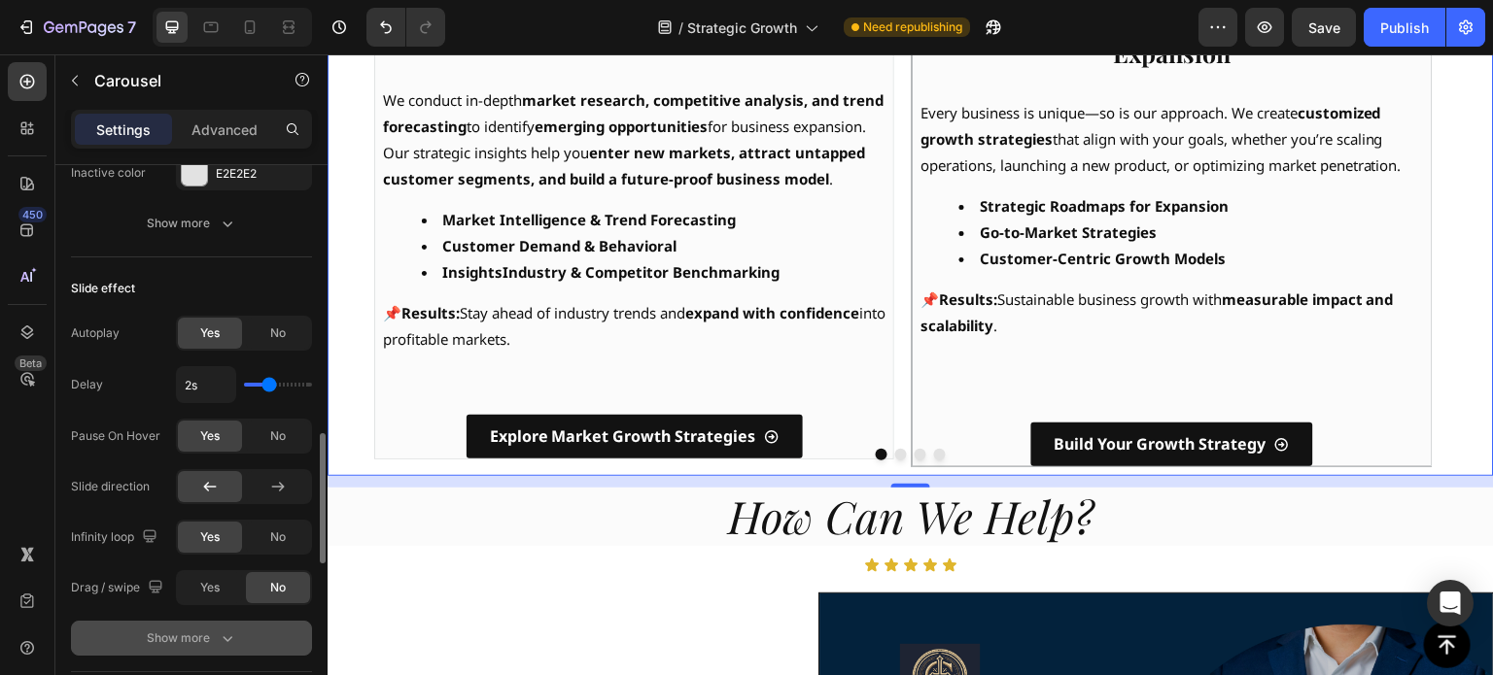
scroll to position [1555, 0]
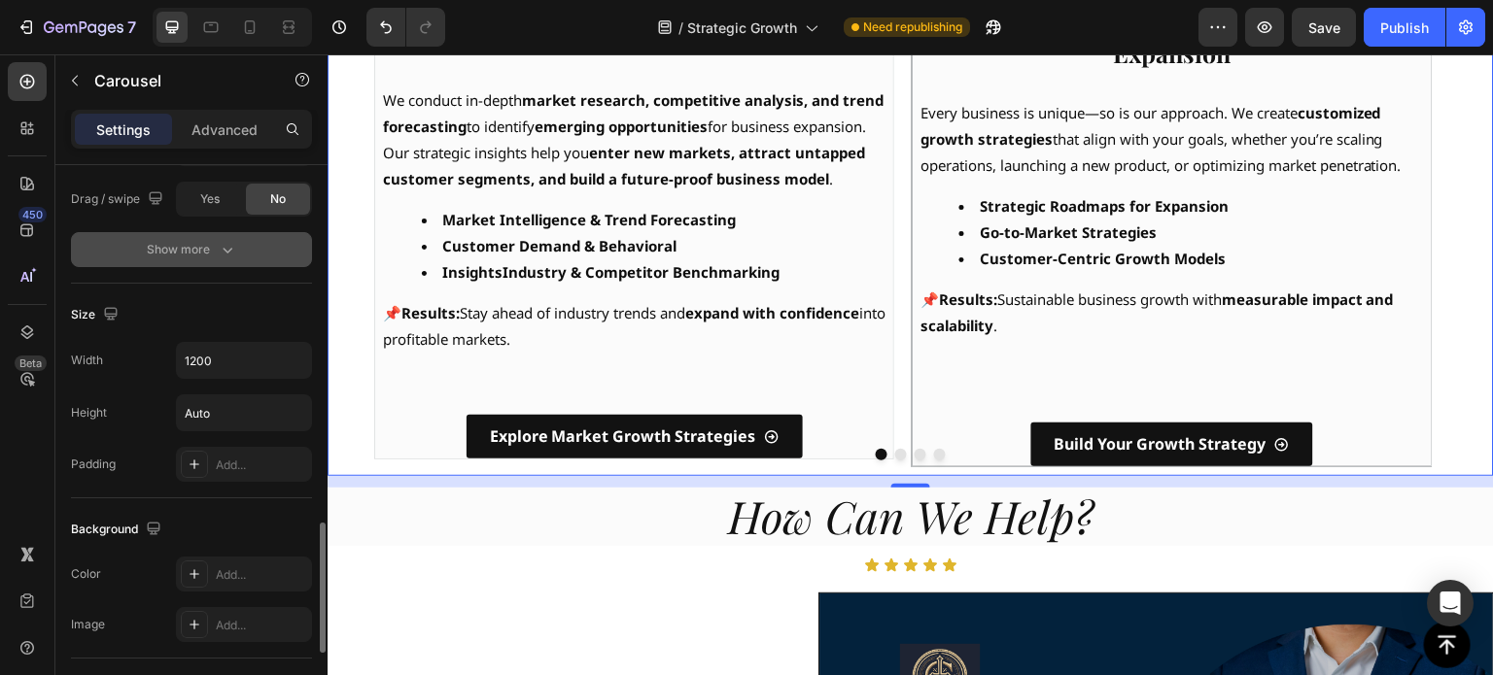
click at [214, 241] on div "Show more" at bounding box center [192, 249] width 90 height 19
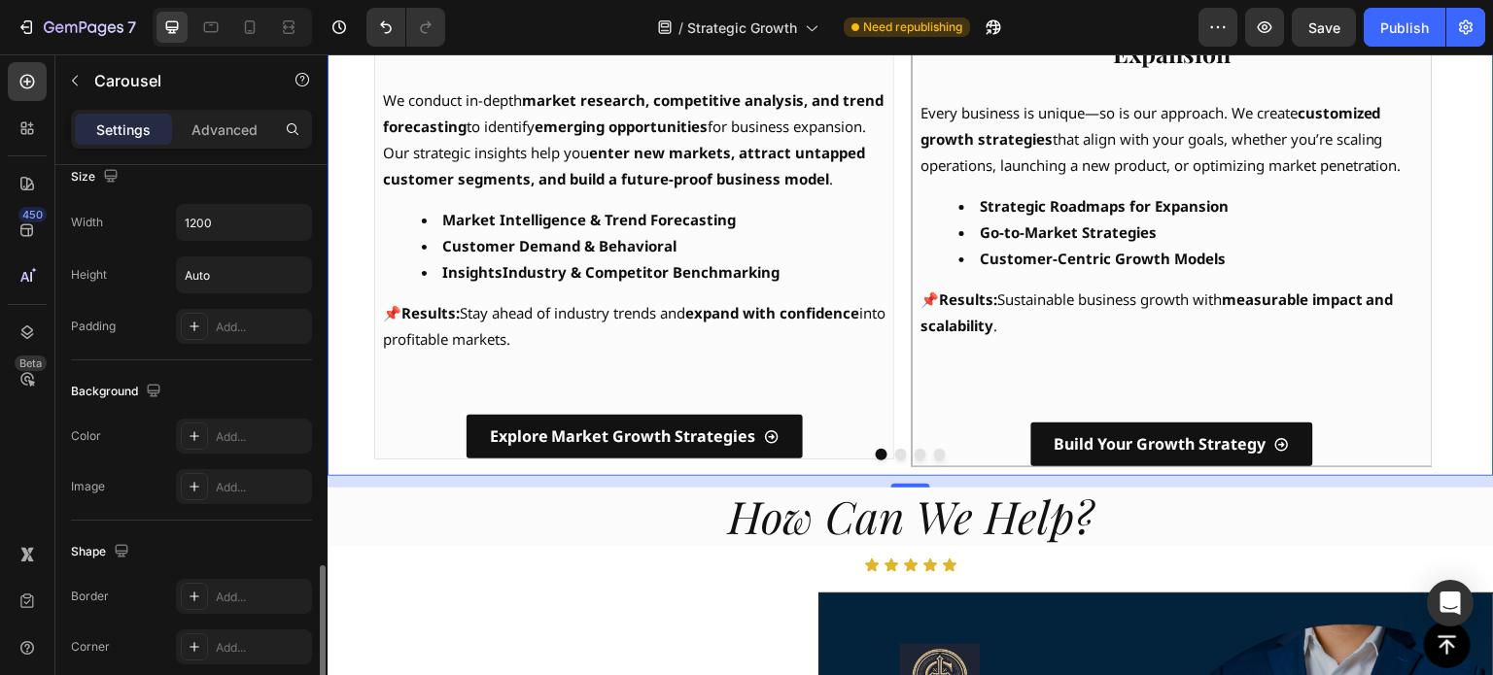
scroll to position [2041, 0]
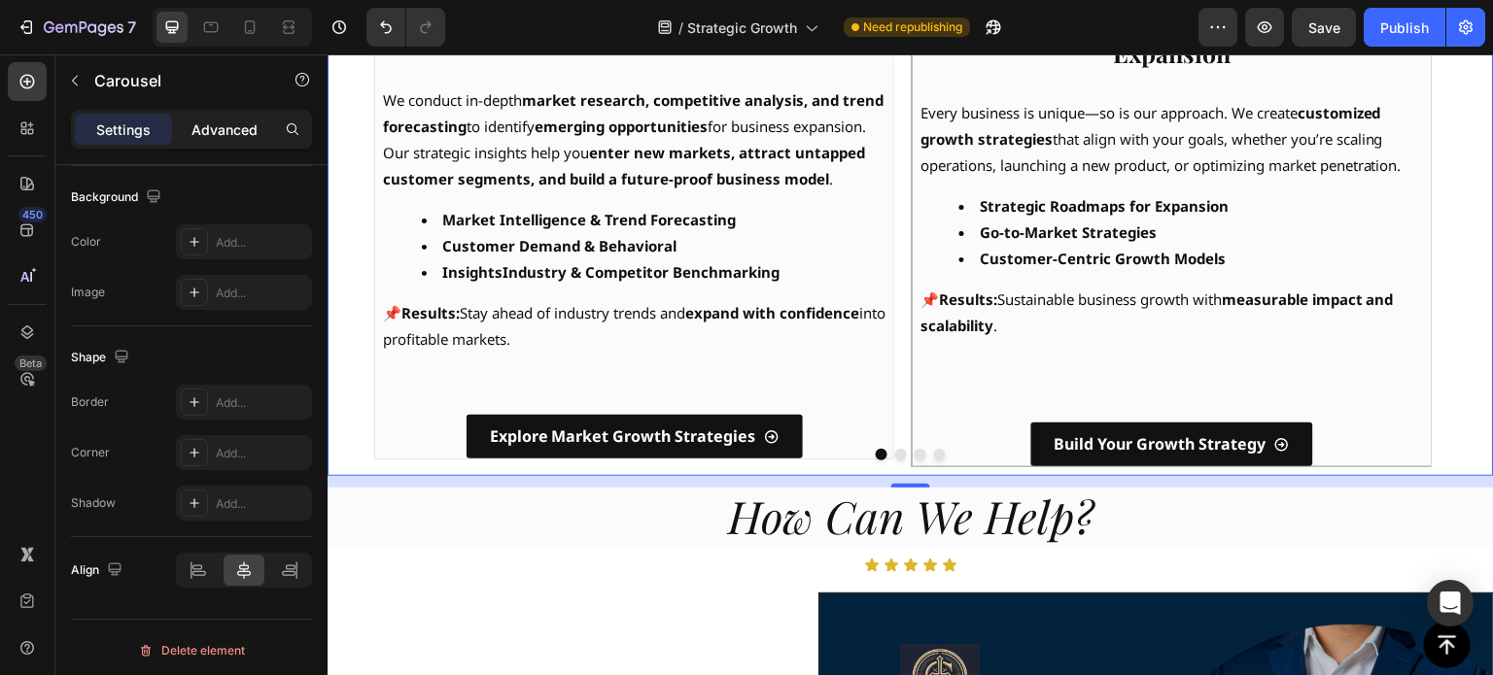
click at [230, 123] on p "Advanced" at bounding box center [224, 130] width 66 height 20
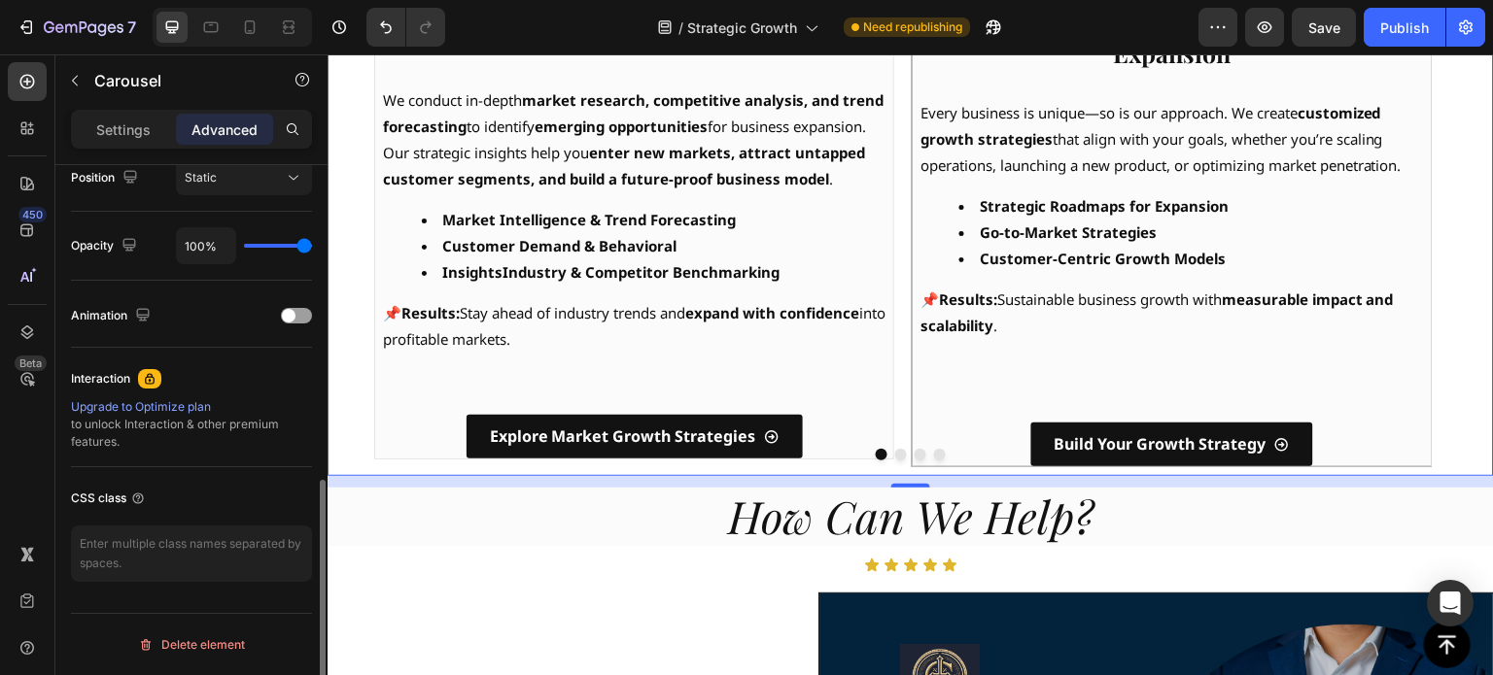
scroll to position [728, 0]
click at [300, 316] on div at bounding box center [296, 319] width 31 height 16
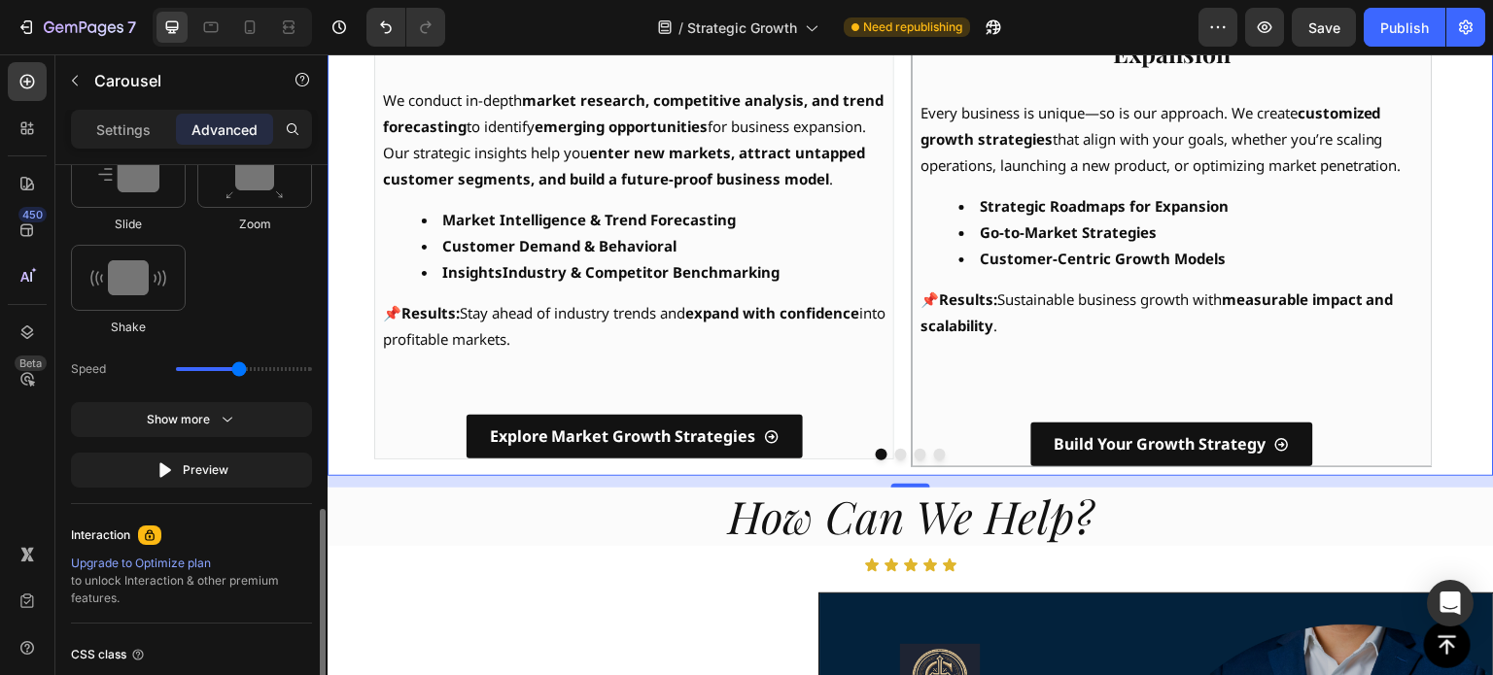
scroll to position [1271, 0]
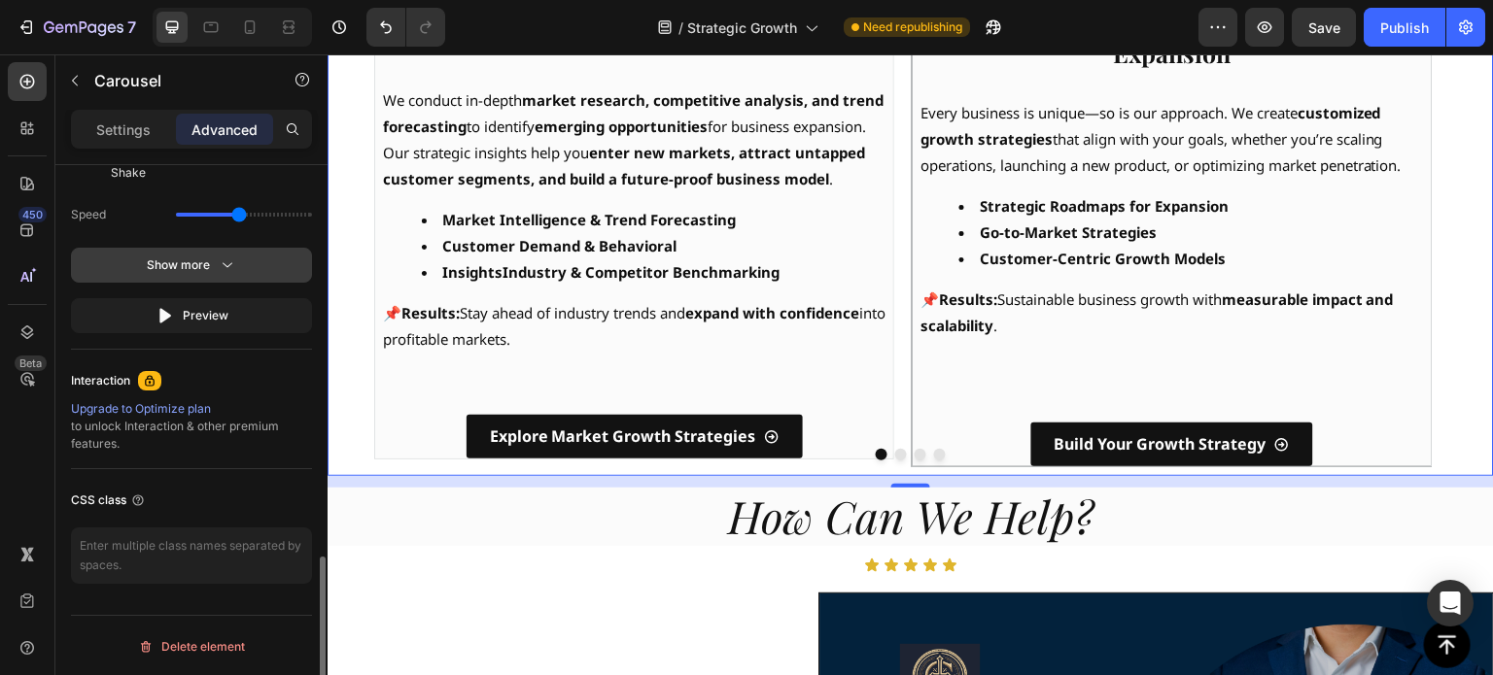
click at [224, 256] on icon "button" at bounding box center [227, 265] width 19 height 19
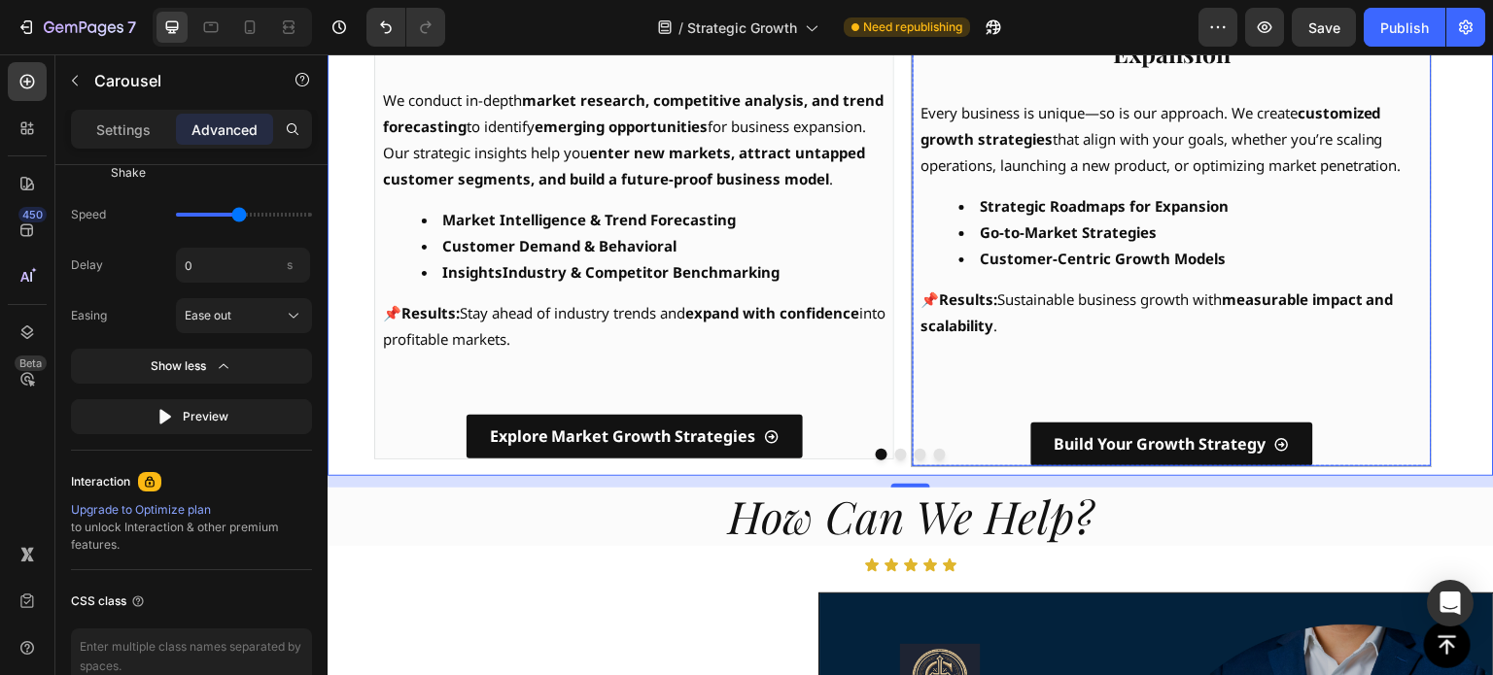
click at [919, 423] on div "Build Your Growth Strategy Button" at bounding box center [1172, 445] width 518 height 44
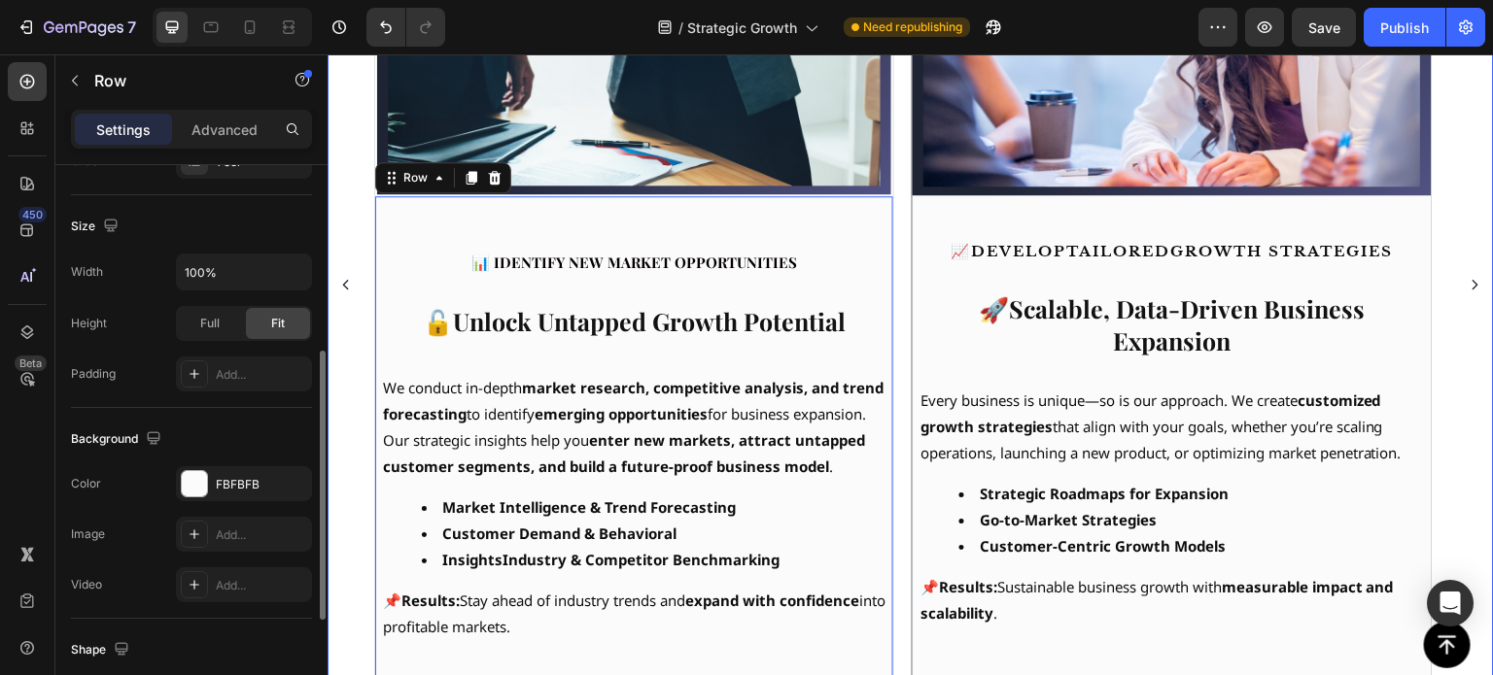
scroll to position [1134, 0]
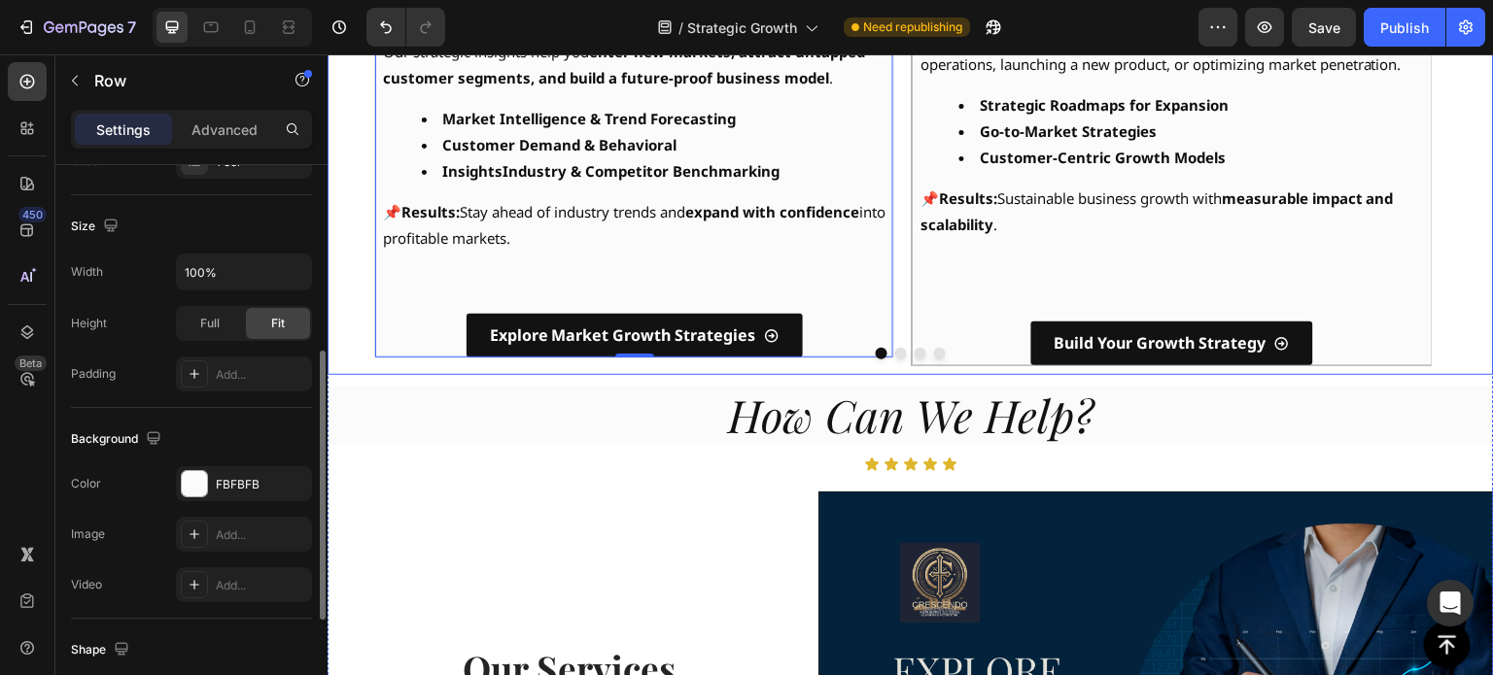
click at [971, 359] on div at bounding box center [911, 354] width 1166 height 12
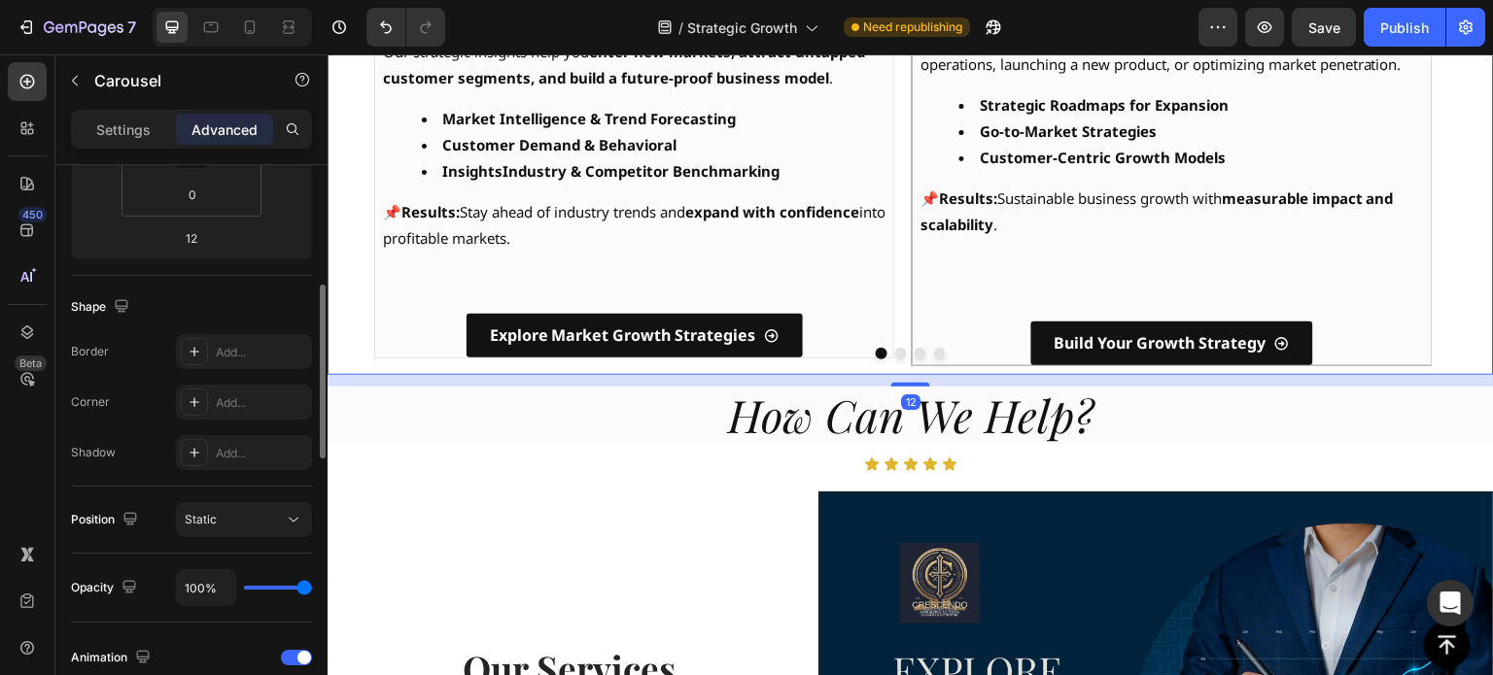
scroll to position [0, 0]
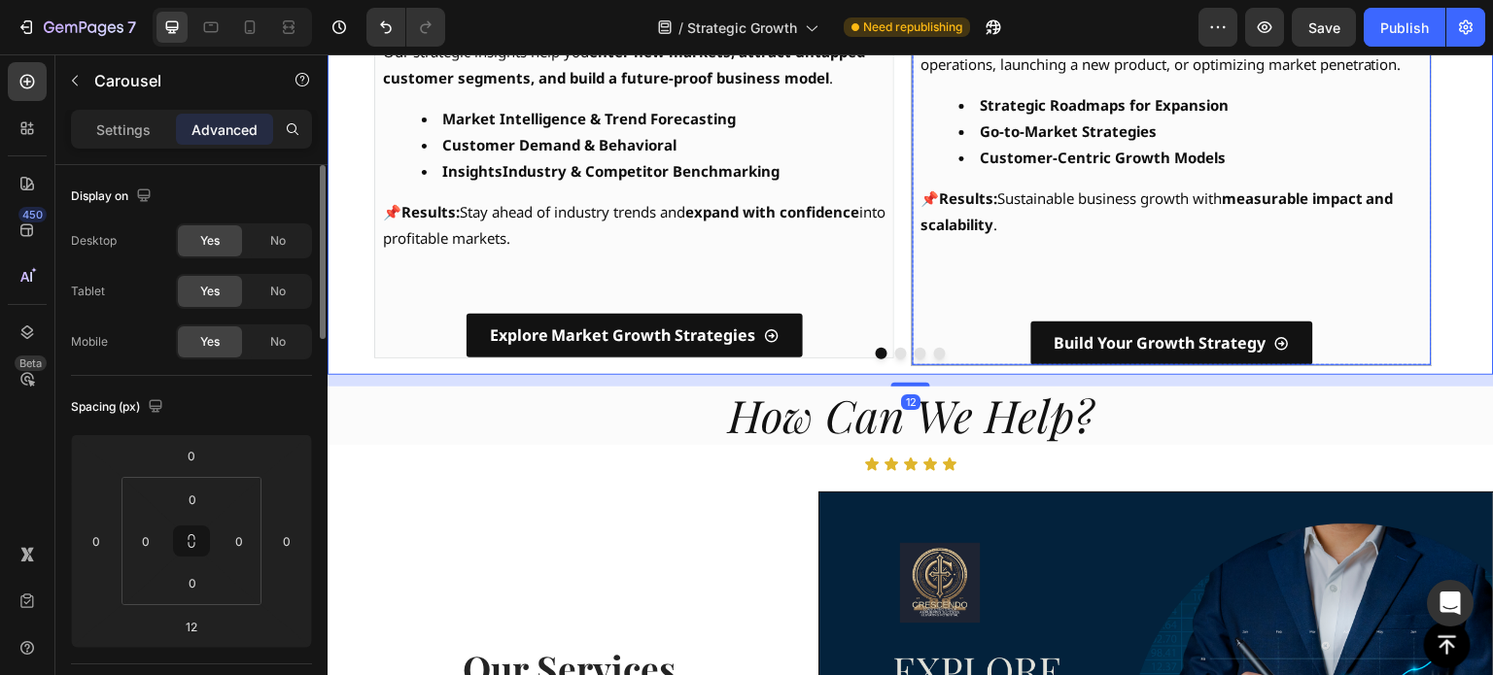
click at [930, 340] on div "Build Your Growth Strategy Button" at bounding box center [1172, 344] width 518 height 44
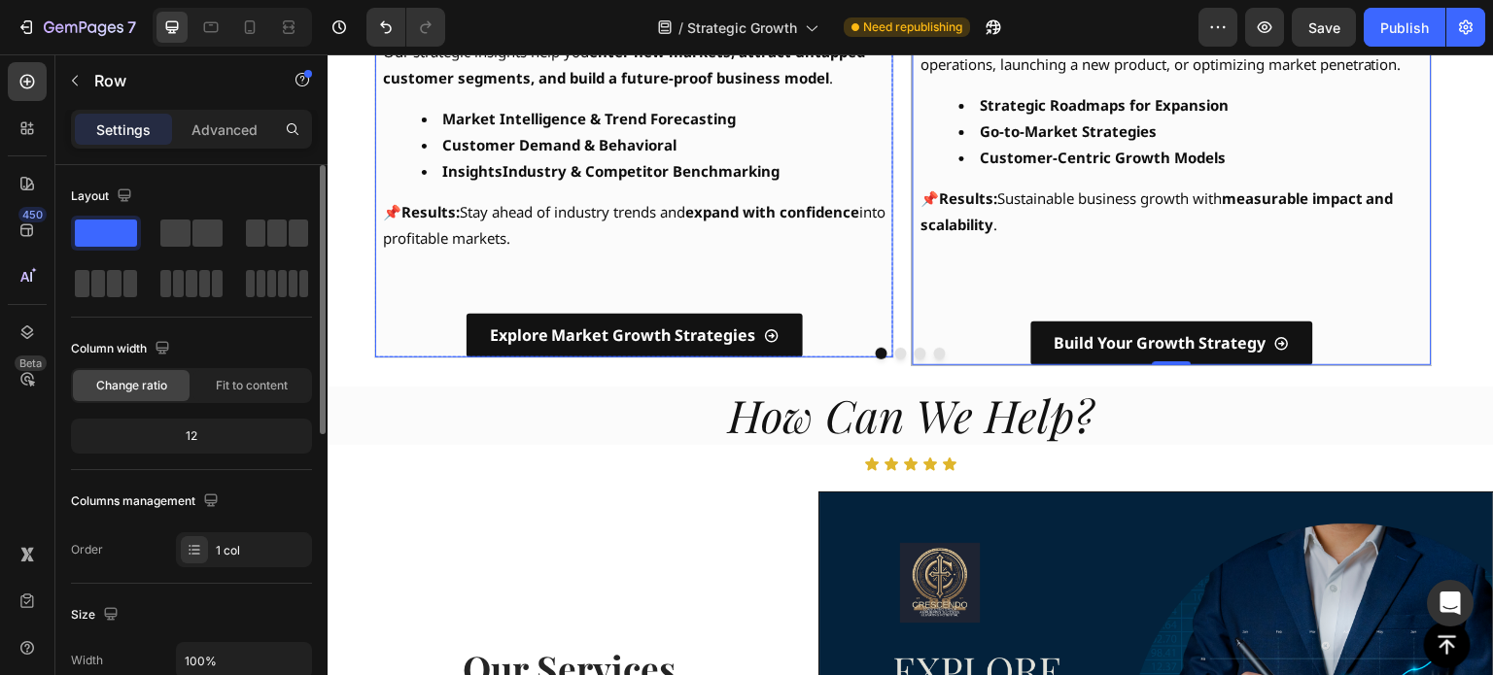
click at [892, 333] on div "⁠⁠⁠⁠⁠⁠⁠ 📊 Identify New Market Opportunities Heading 🔓Unlock Untapped Growth Pot…" at bounding box center [634, 83] width 518 height 550
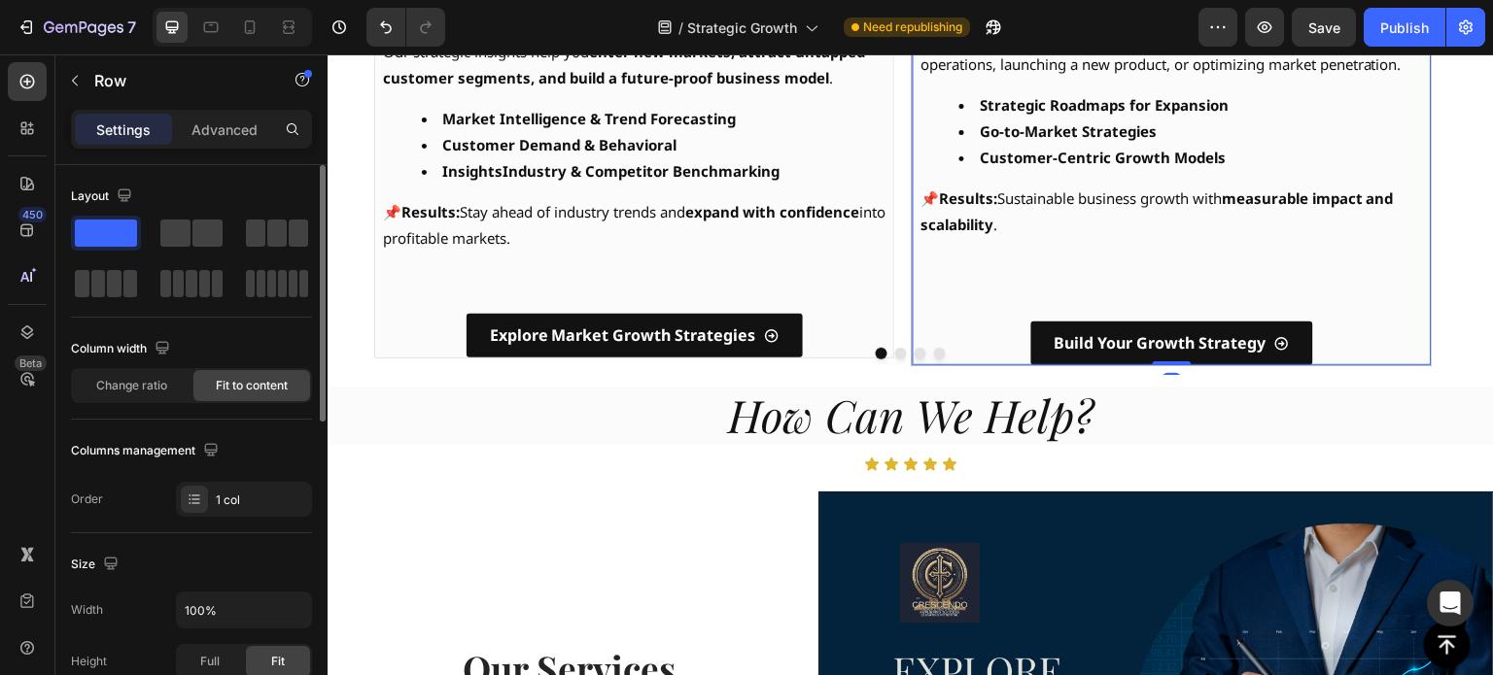
click at [915, 334] on div "Build Your Growth Strategy Button" at bounding box center [1172, 344] width 518 height 44
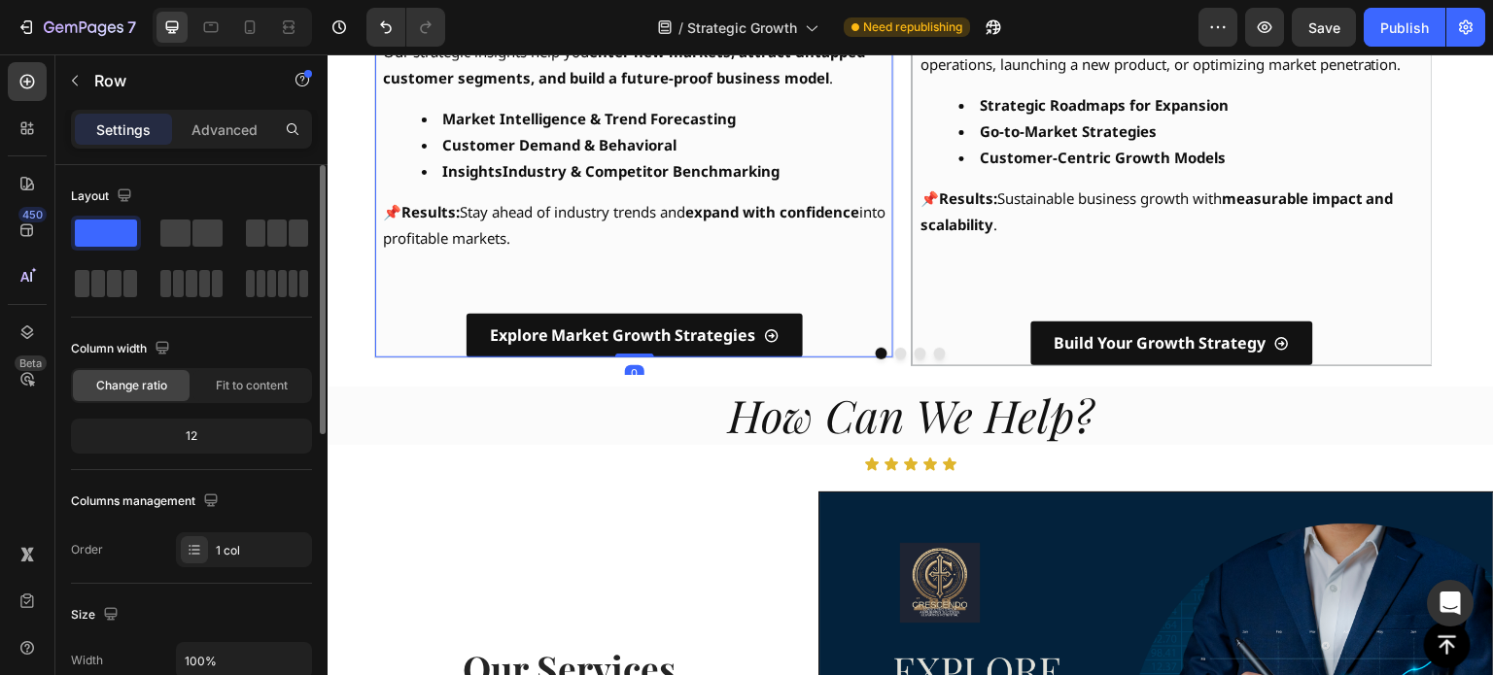
click at [888, 334] on div "⁠⁠⁠⁠⁠⁠⁠ 📊 Identify New Market Opportunities Heading 🔓Unlock Untapped Growth Pot…" at bounding box center [634, 83] width 518 height 550
click at [249, 389] on span "Fit to content" at bounding box center [252, 385] width 72 height 17
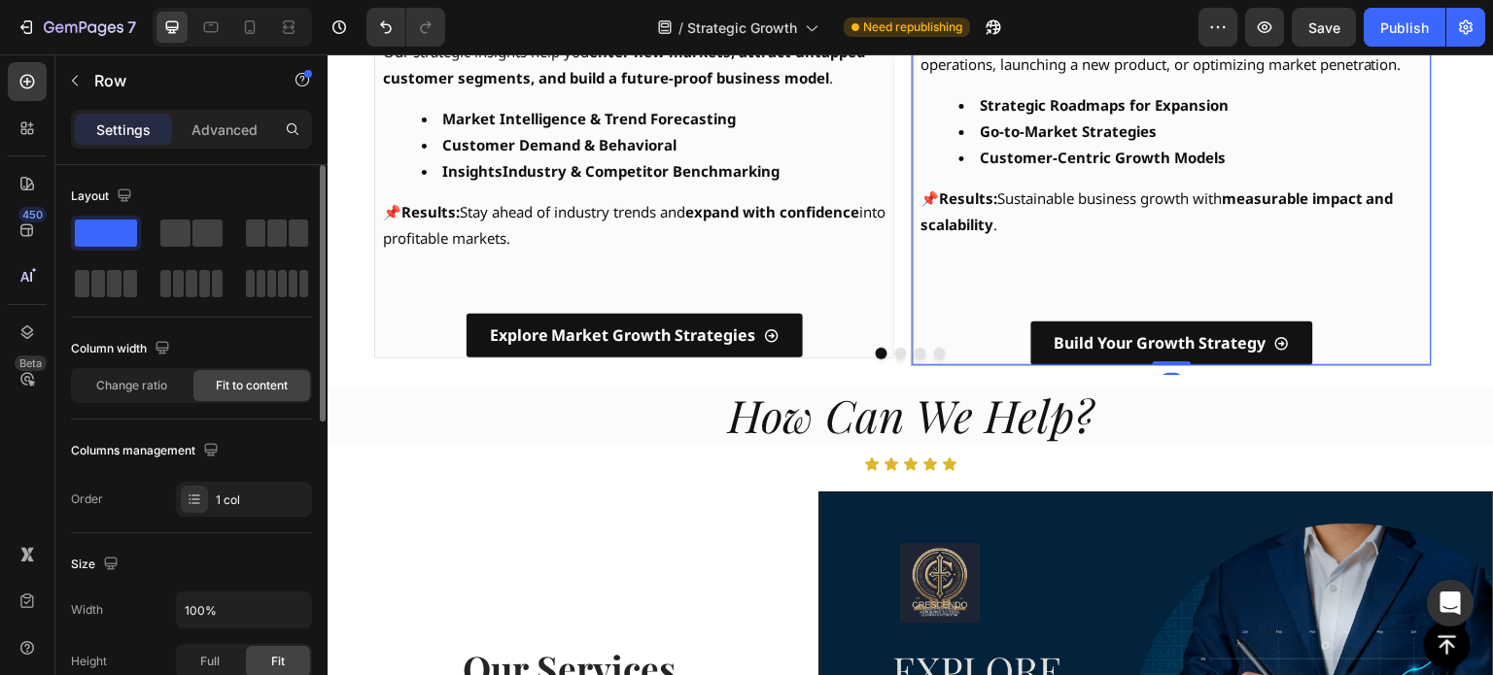
scroll to position [389, 0]
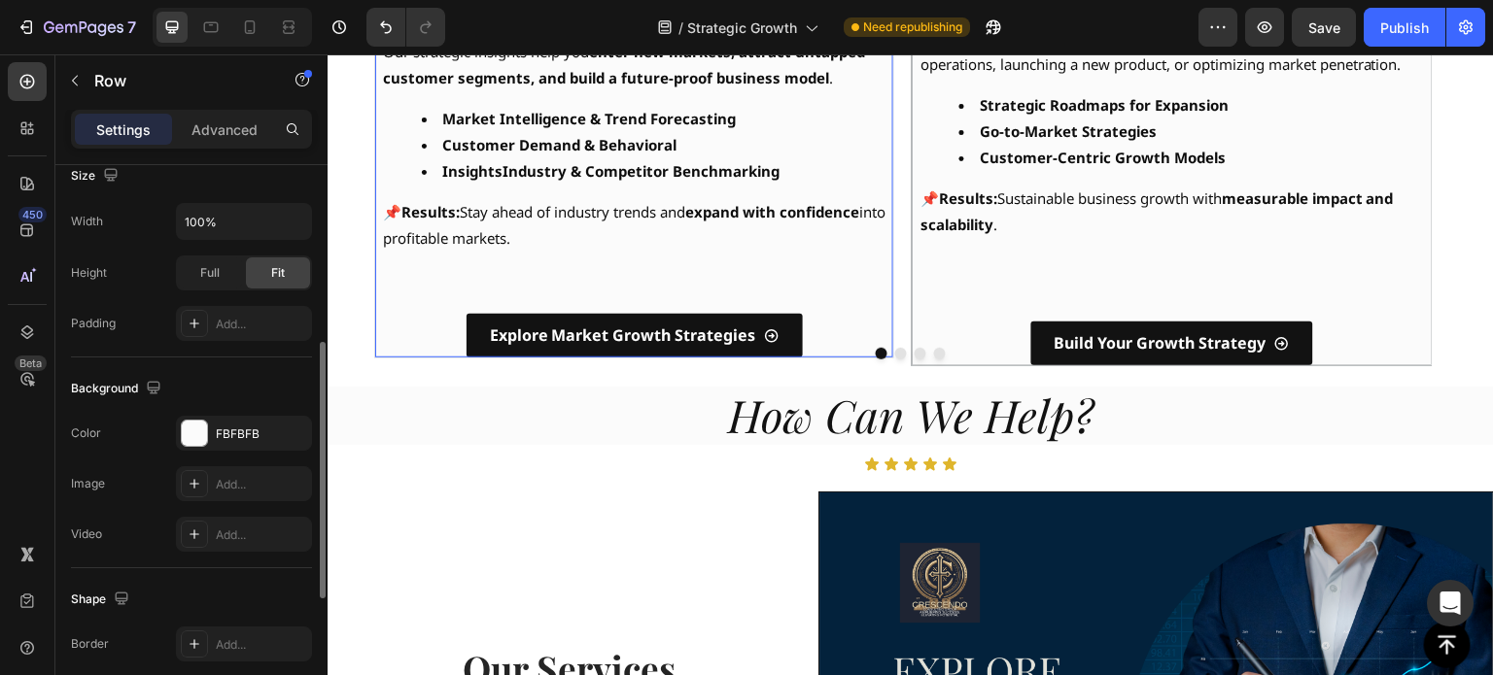
click at [889, 315] on div "⁠⁠⁠⁠⁠⁠⁠ 📊 Identify New Market Opportunities Heading 🔓Unlock Untapped Growth Pot…" at bounding box center [634, 83] width 518 height 550
click at [882, 291] on div "⁠⁠⁠⁠⁠⁠⁠ 📊 Identify New Market Opportunities Heading 🔓Unlock Untapped Growth Pot…" at bounding box center [634, 83] width 518 height 550
click at [890, 297] on div "⁠⁠⁠⁠⁠⁠⁠ 📊 Identify New Market Opportunities Heading 🔓Unlock Untapped Growth Pot…" at bounding box center [634, 83] width 518 height 550
click at [292, 426] on icon "button" at bounding box center [292, 434] width 16 height 16
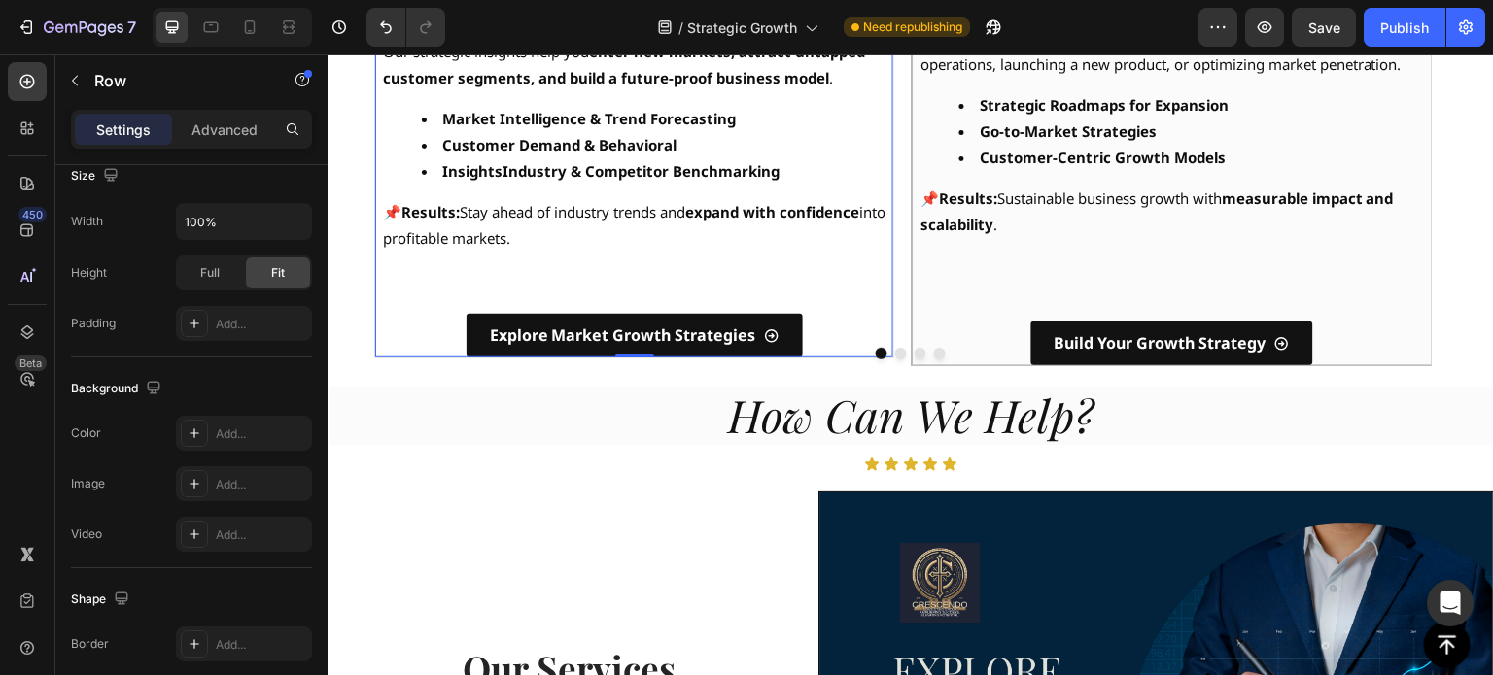
click at [854, 301] on div "⁠⁠⁠⁠⁠⁠⁠ 📊 Identify New Market Opportunities Heading 🔓Unlock Untapped Growth Pot…" at bounding box center [634, 83] width 518 height 550
click at [609, 252] on p "📌 Results: Stay ahead of industry trends and expand with confidence into profit…" at bounding box center [634, 225] width 502 height 52
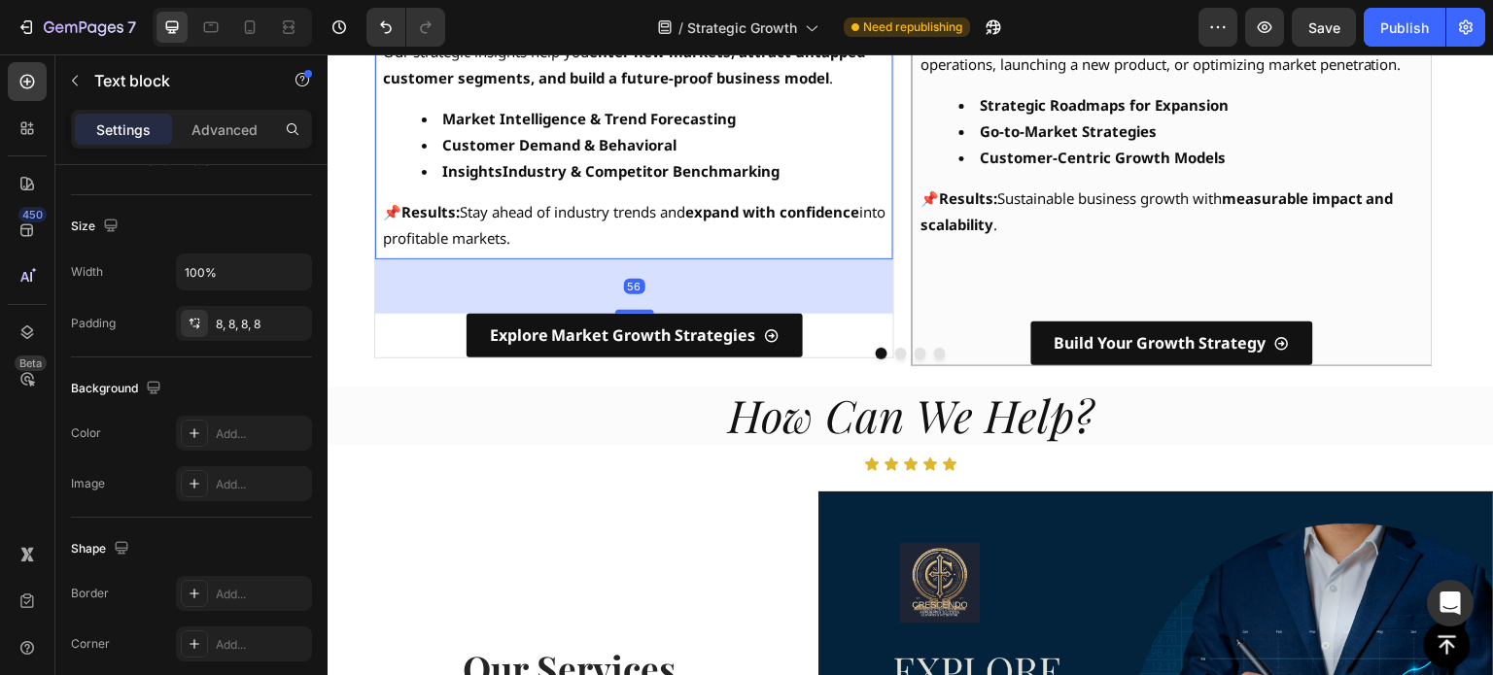
scroll to position [0, 0]
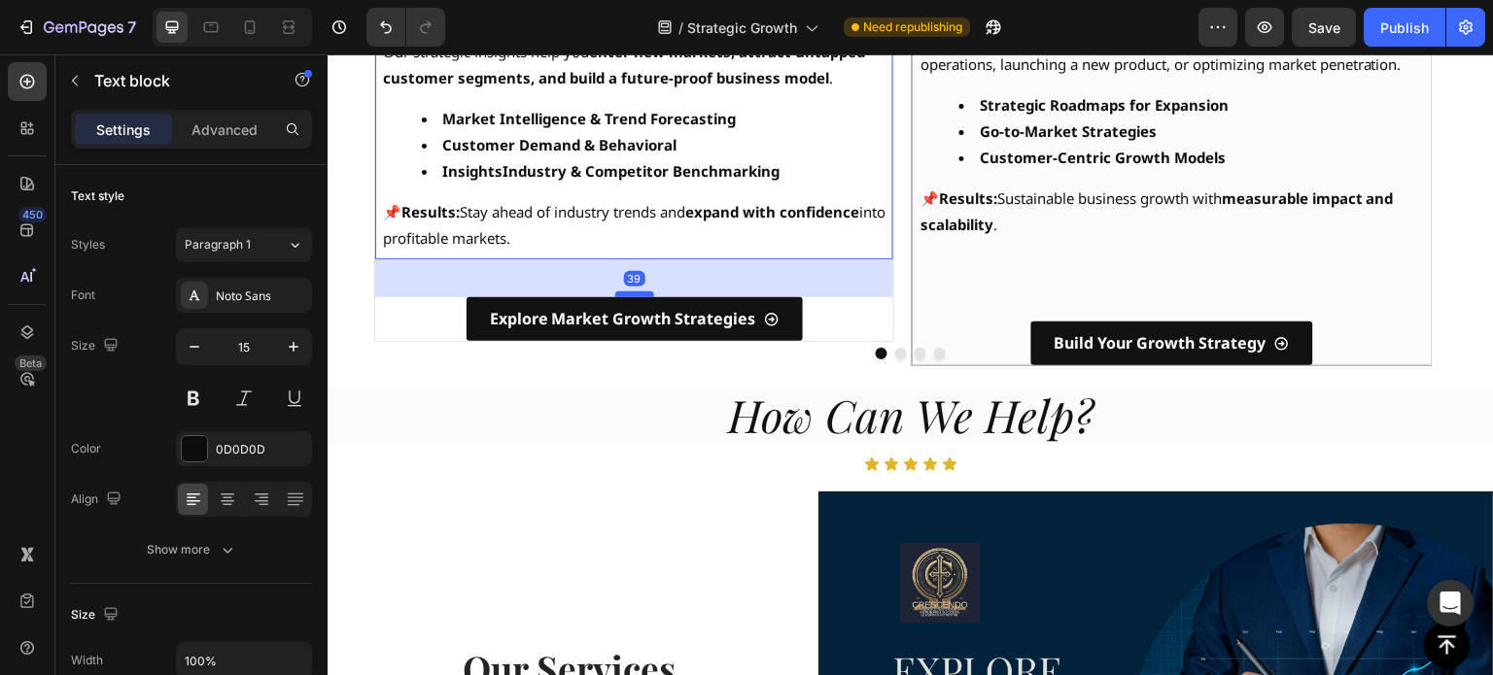
drag, startPoint x: 638, startPoint y: 337, endPoint x: 638, endPoint y: 321, distance: 16.5
click at [638, 297] on div at bounding box center [634, 295] width 39 height 6
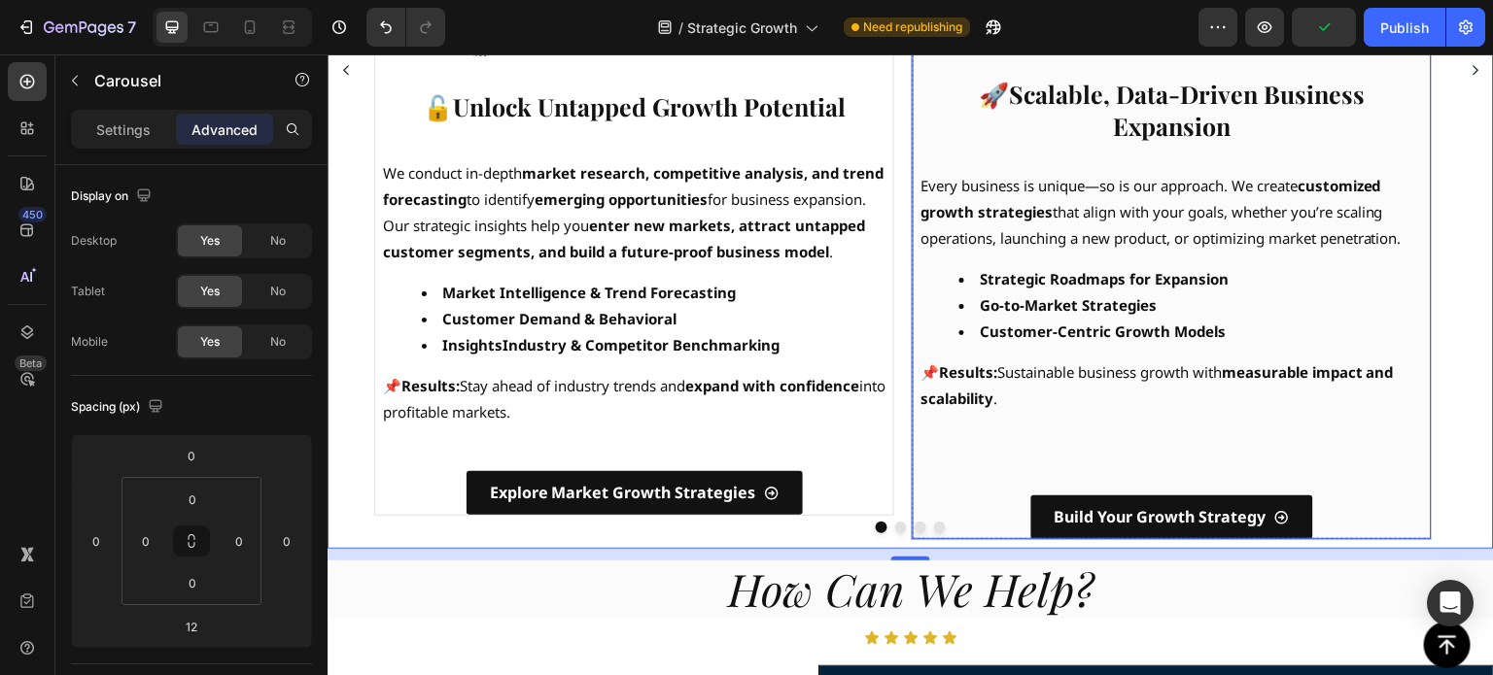
scroll to position [940, 0]
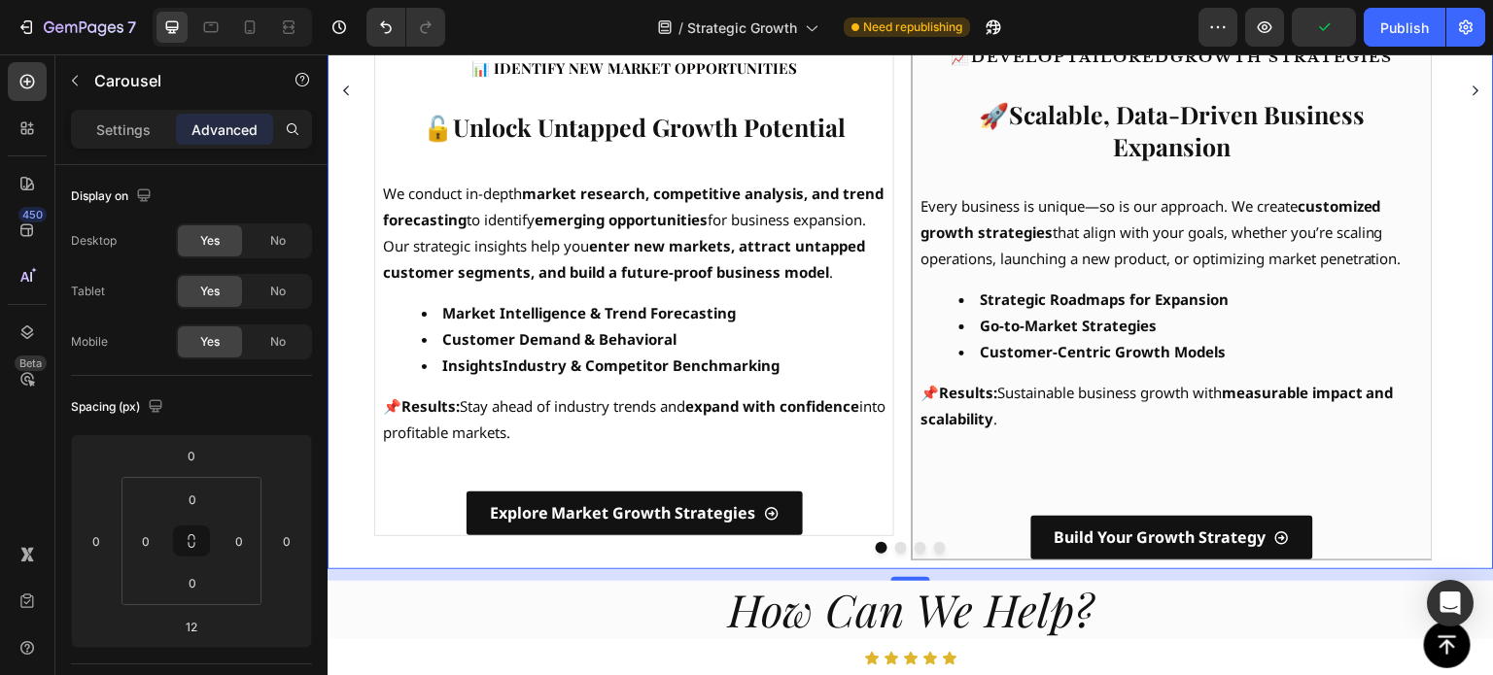
click at [1469, 93] on icon "Carousel Next Arrow" at bounding box center [1476, 91] width 14 height 14
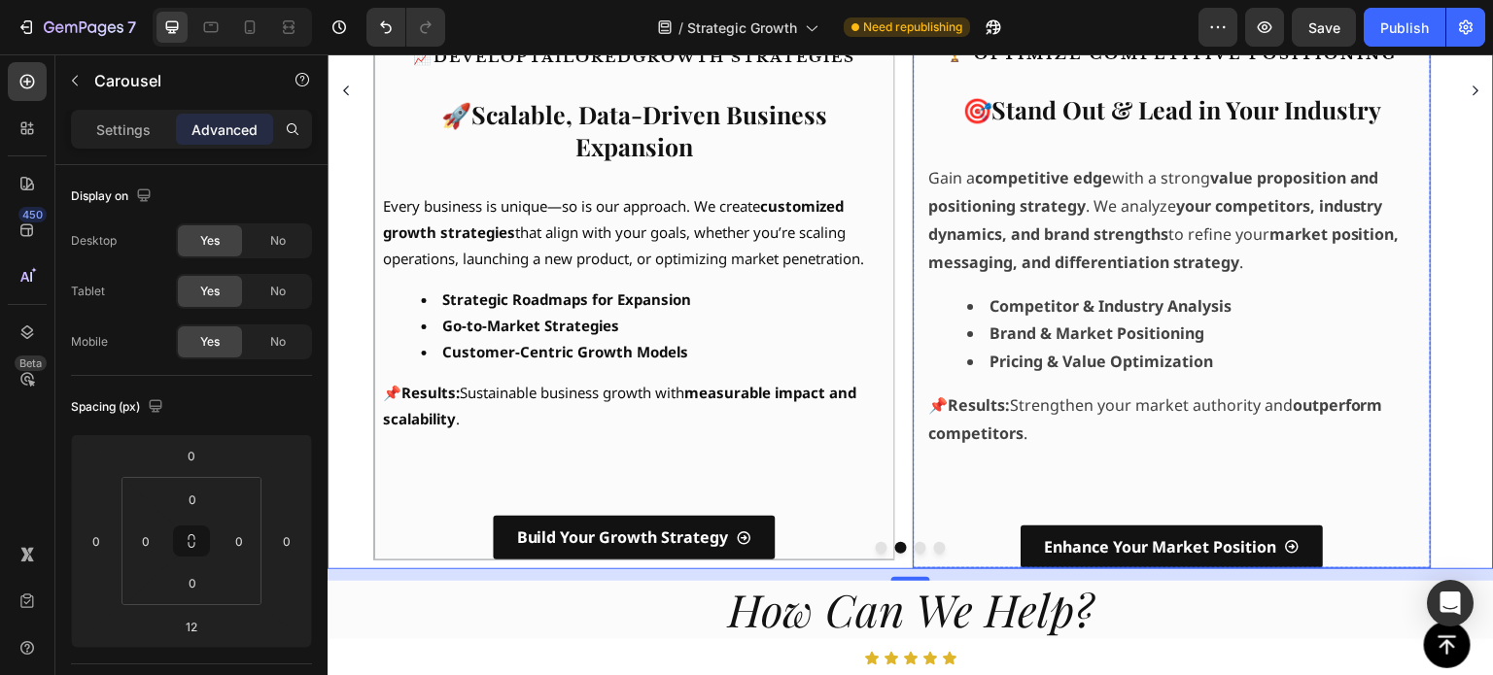
click at [966, 486] on div "⁠⁠⁠⁠⁠⁠⁠ 🏆 Optimize Competitive Positioning Heading 🎯 Stand Out & Lead in Your I…" at bounding box center [1172, 285] width 518 height 567
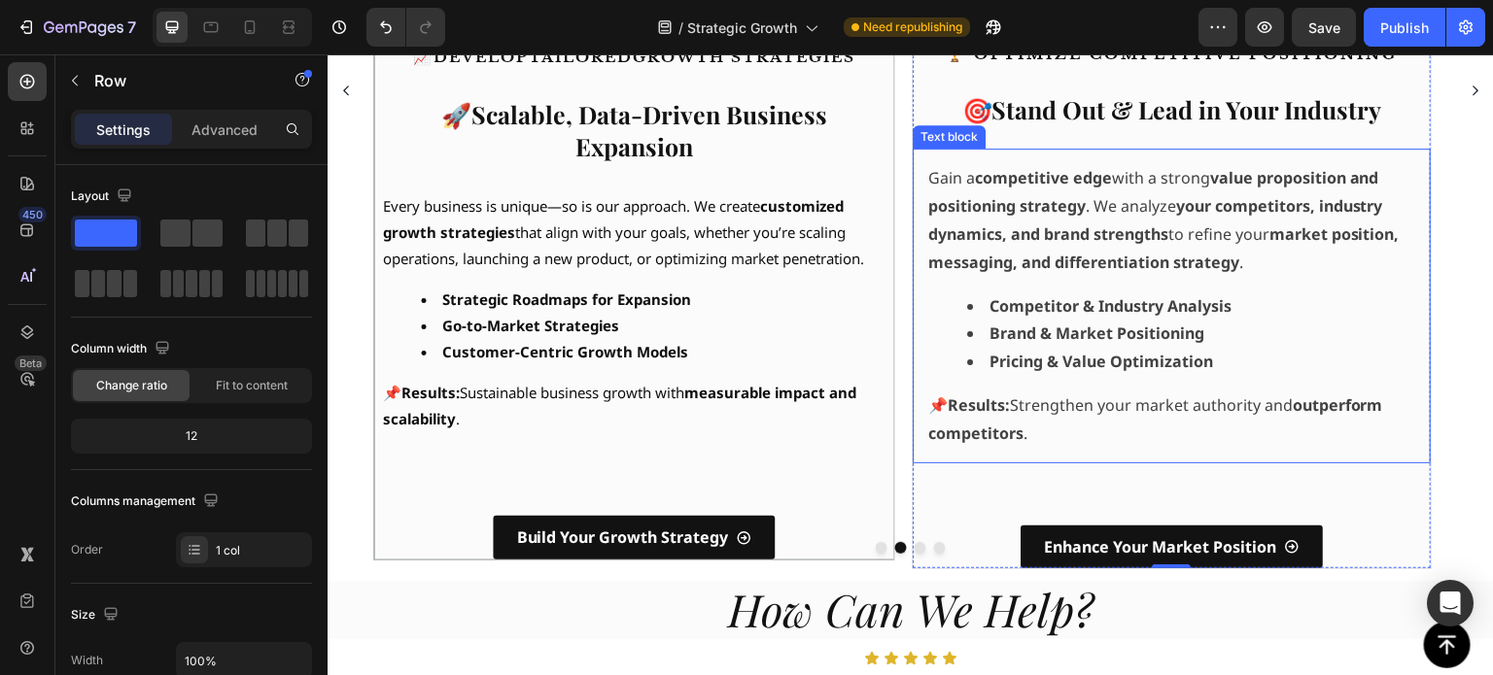
click at [1185, 410] on p "📌 Results: Strengthen your market authority and outperform competitors ." at bounding box center [1171, 420] width 487 height 56
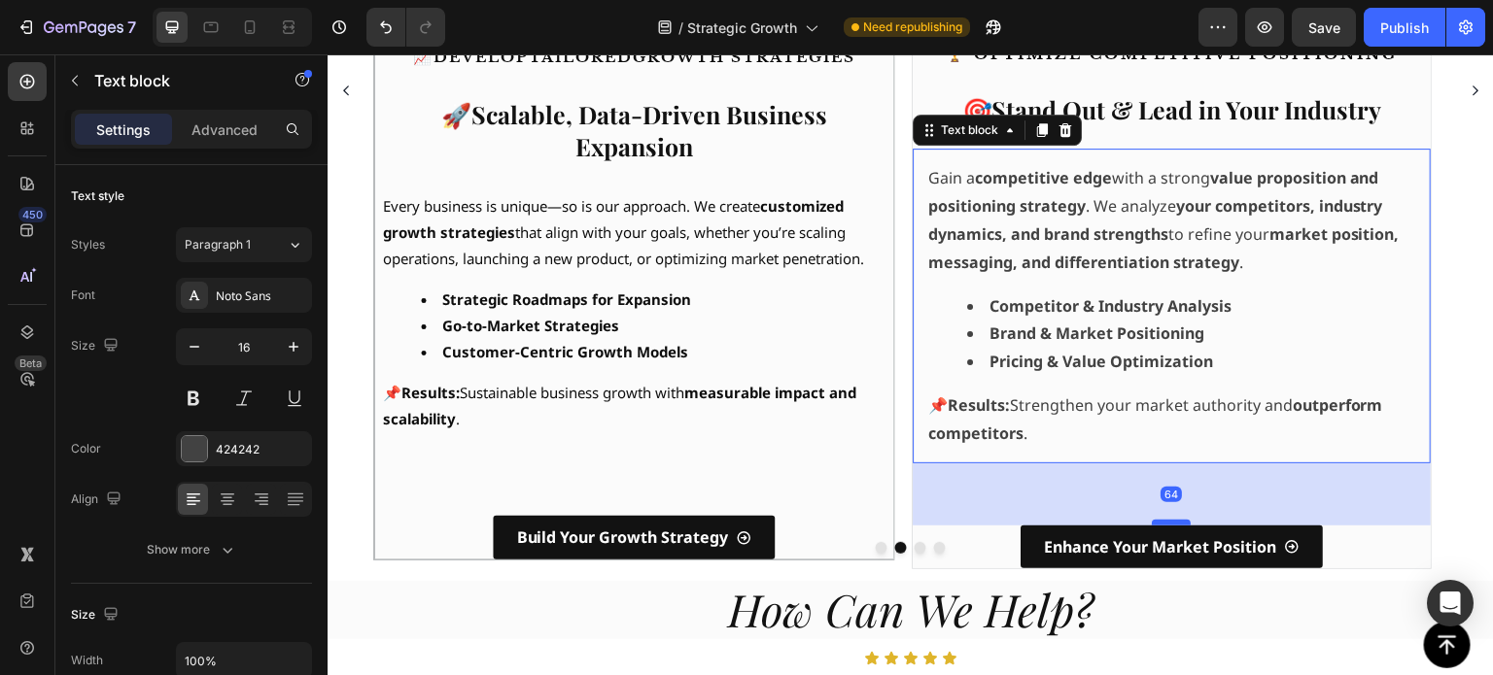
scroll to position [936, 0]
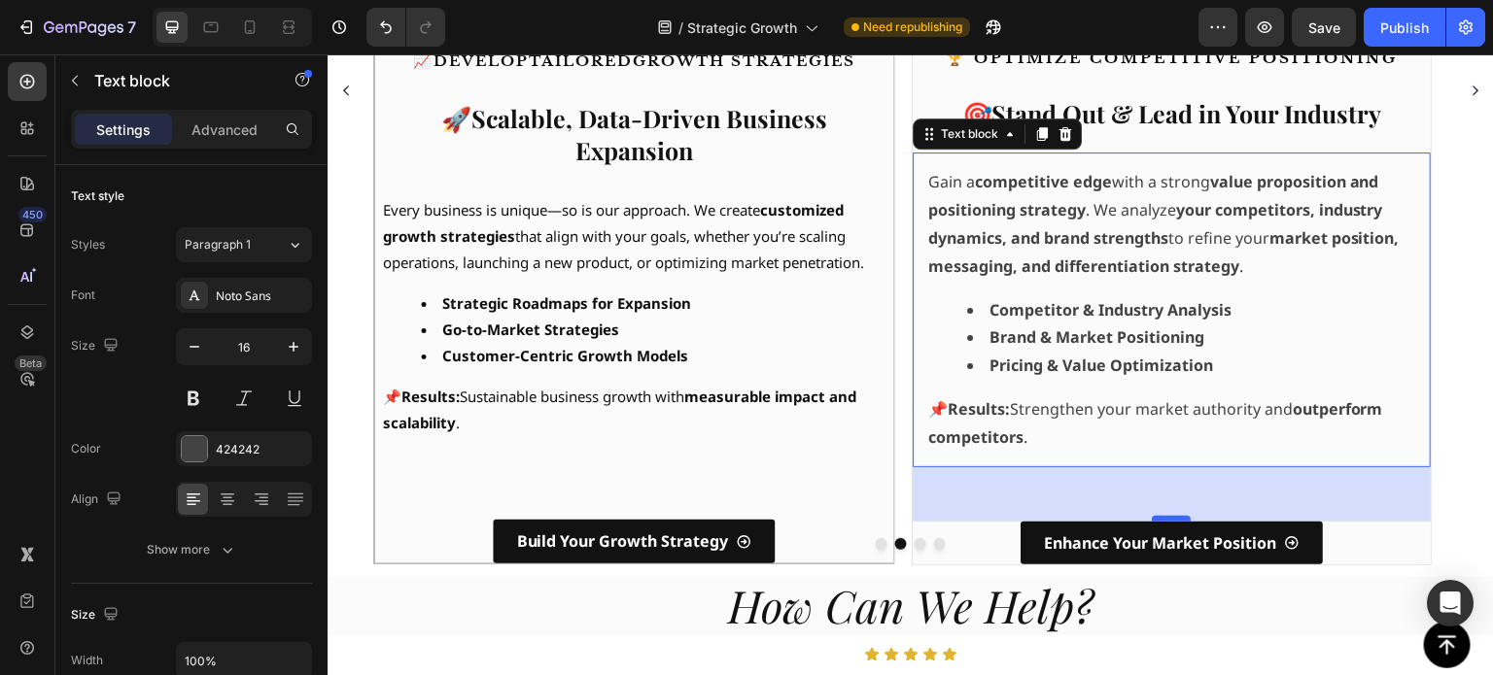
click at [1173, 518] on div at bounding box center [1172, 519] width 39 height 6
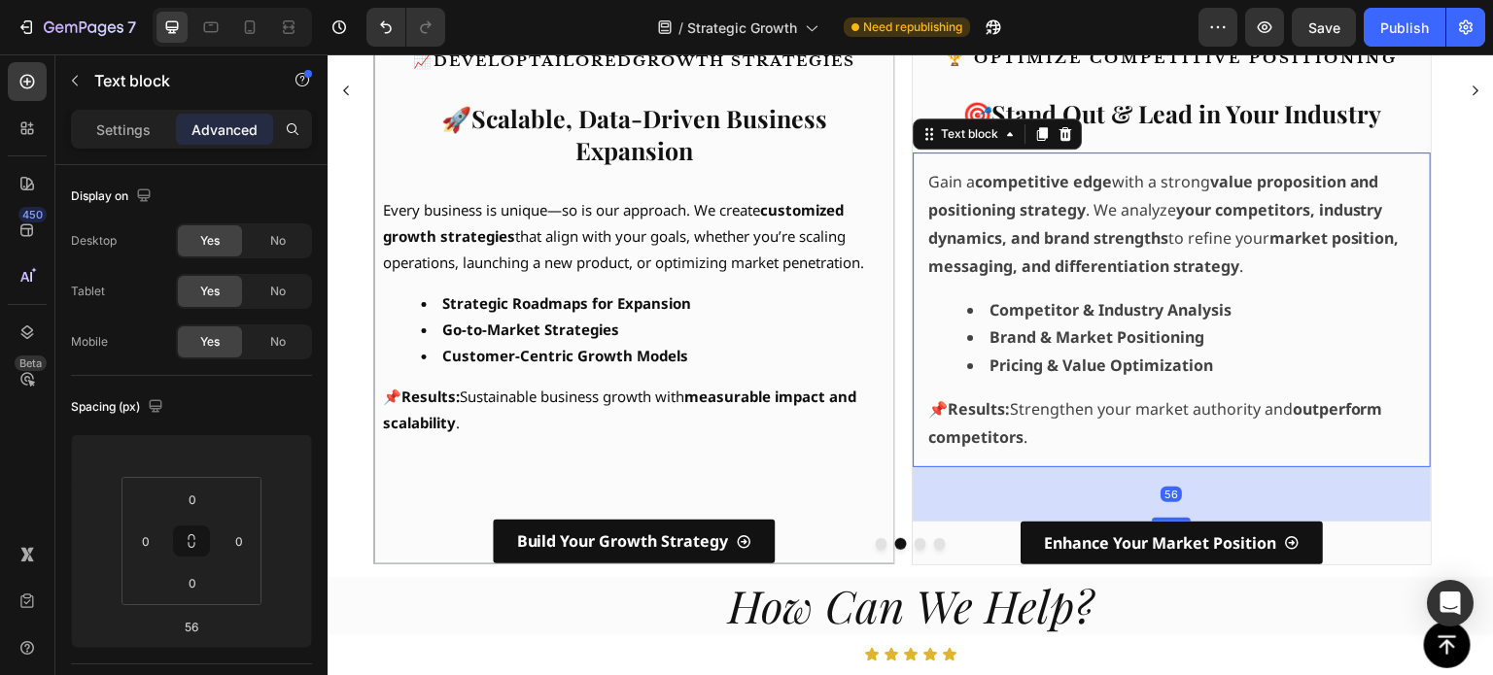
click at [905, 480] on div "Image ⁠⁠⁠⁠⁠⁠⁠ 📊 Identify New Market Opportunities Heading 🔓Unlock Untapped Grow…" at bounding box center [910, 90] width 1073 height 951
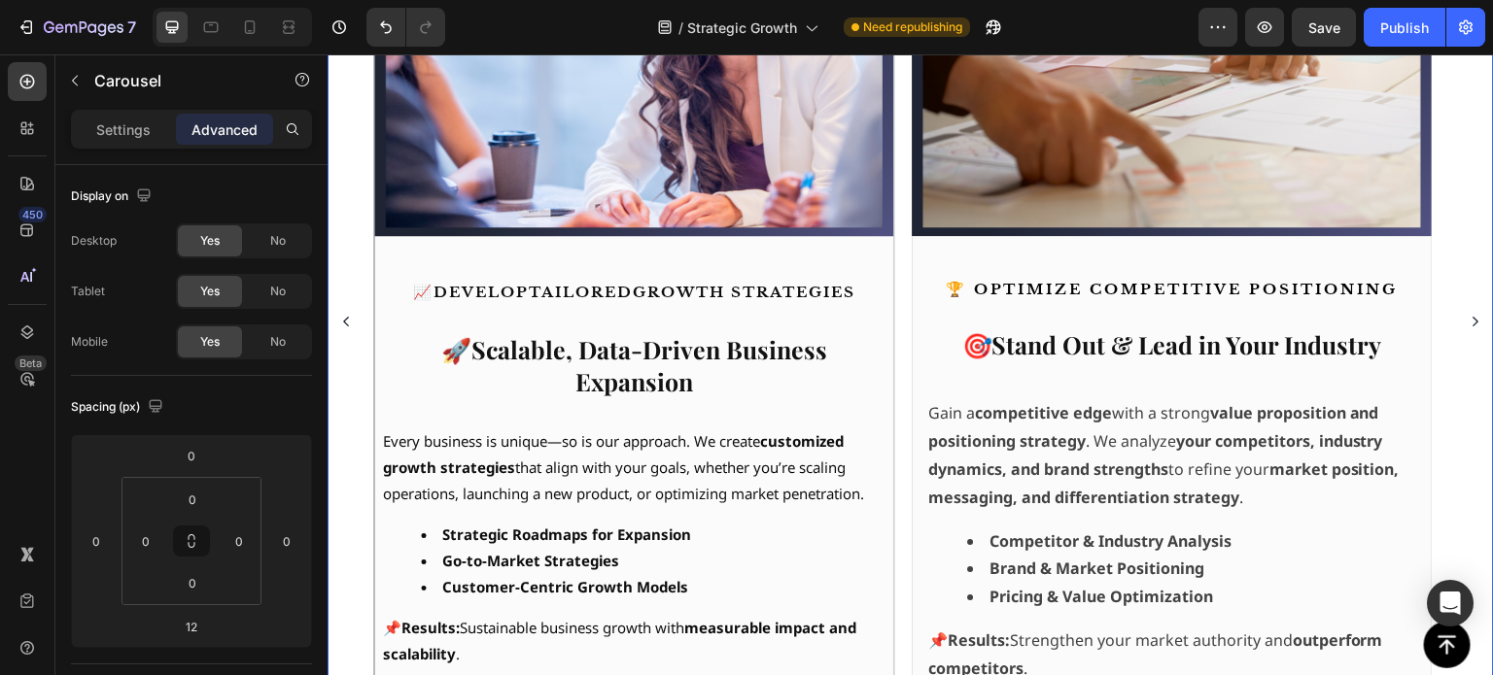
scroll to position [644, 0]
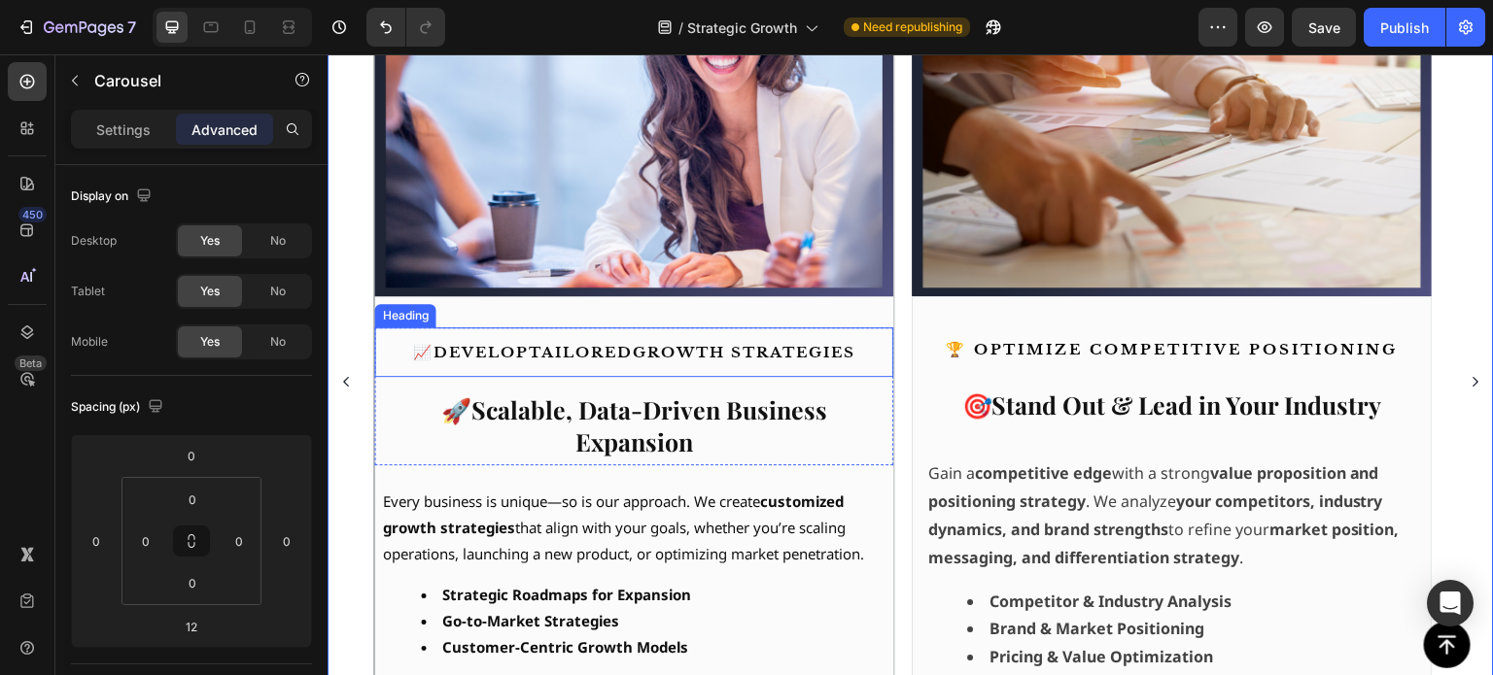
click at [658, 345] on span "📈 Develop tailored growth strategies" at bounding box center [634, 352] width 442 height 18
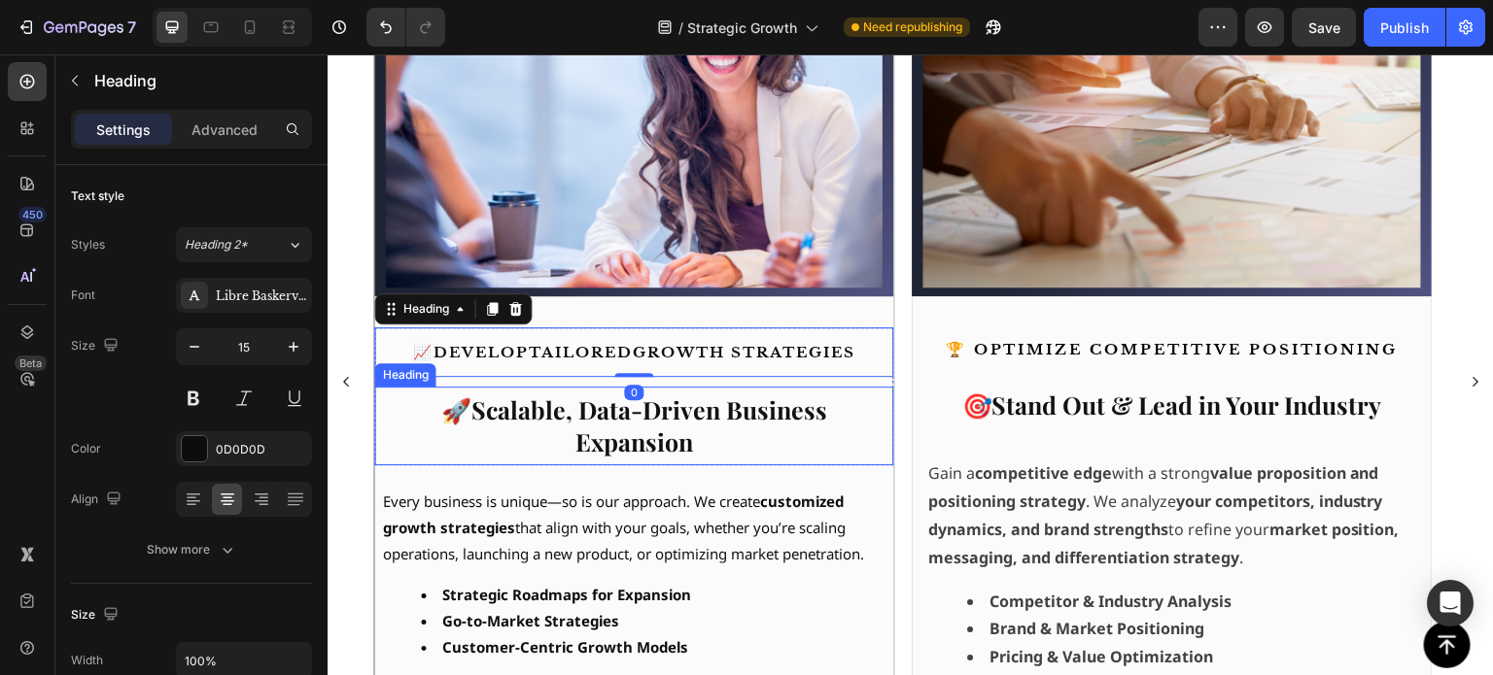
click at [642, 434] on strong "Scalable, Data-Driven Business Expansion" at bounding box center [649, 426] width 356 height 64
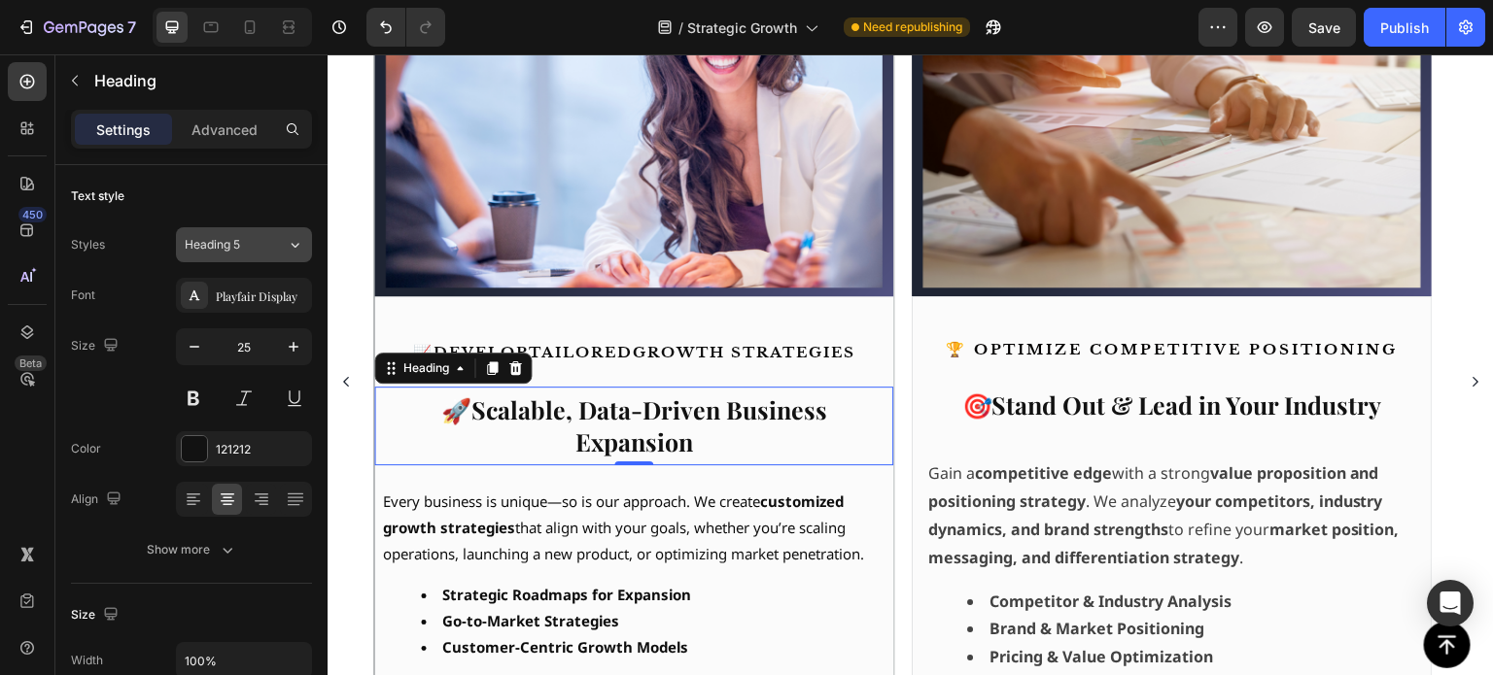
click at [285, 244] on div "Heading 5" at bounding box center [236, 244] width 102 height 17
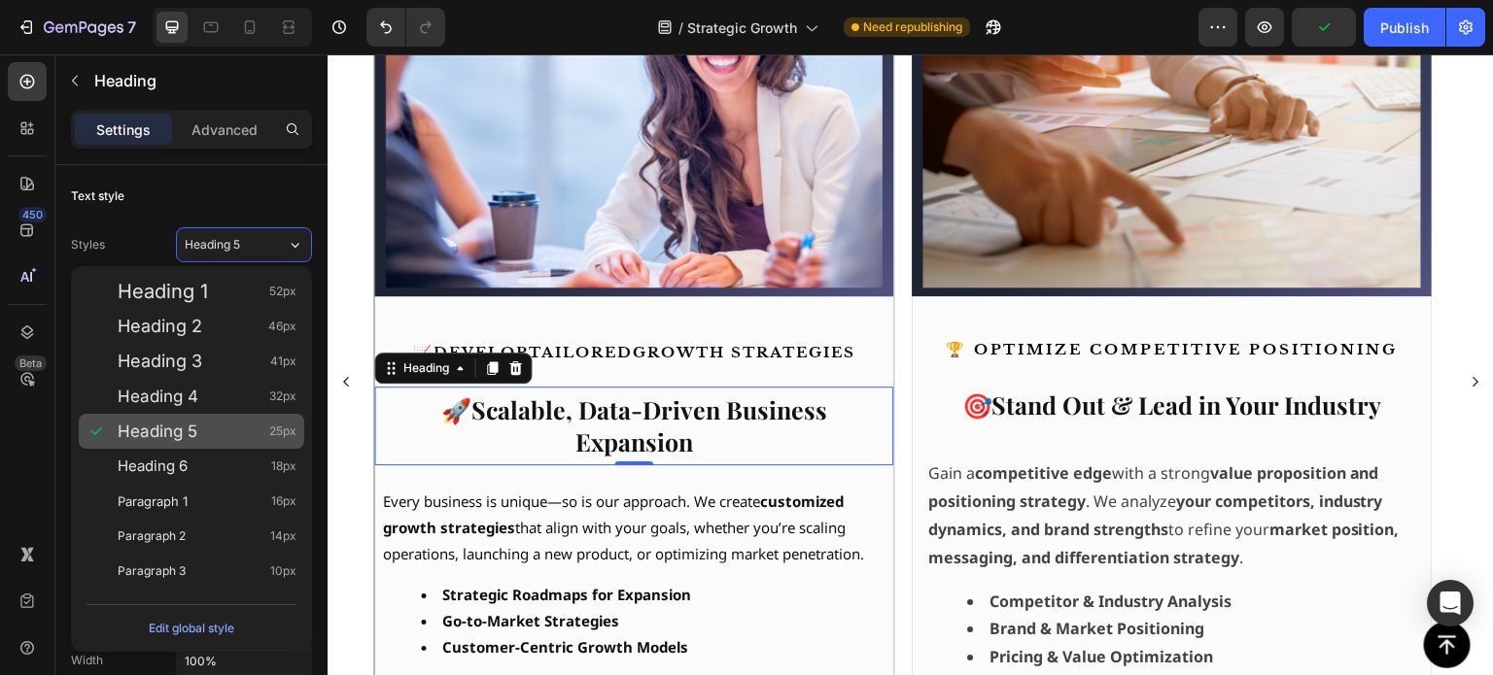
click at [259, 441] on div "Heading 5 25px" at bounding box center [191, 431] width 225 height 35
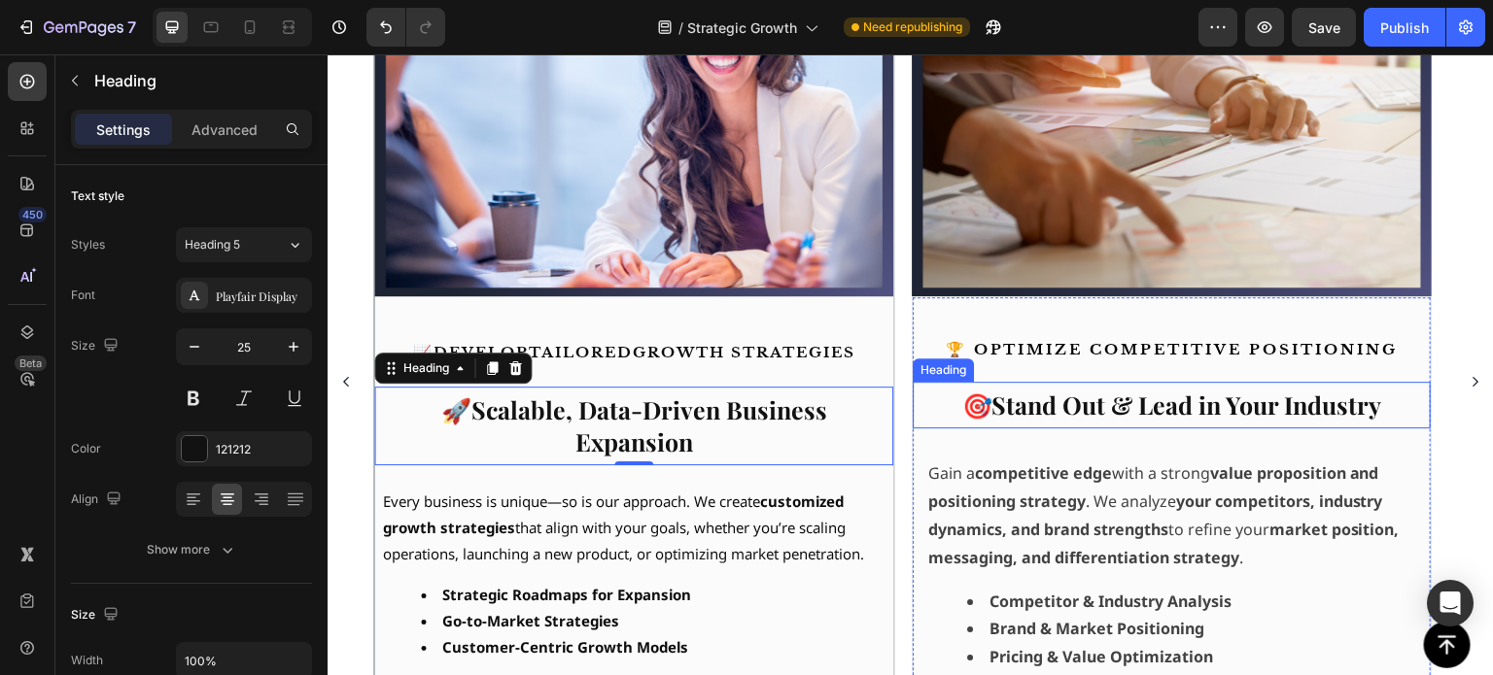
click at [1144, 416] on strong "Stand Out & Lead in Your Industry" at bounding box center [1187, 405] width 390 height 32
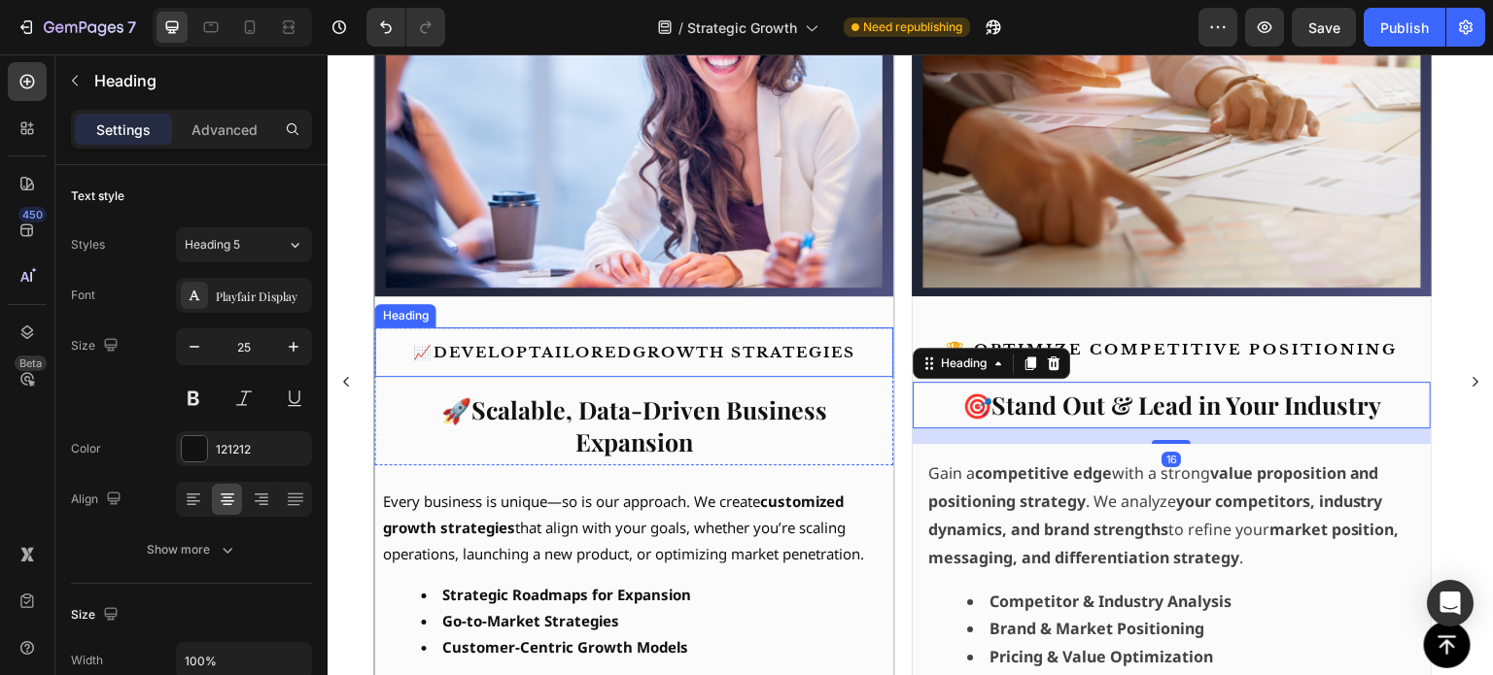
click at [654, 350] on span "📈 Develop tailored growth strategies" at bounding box center [634, 352] width 442 height 18
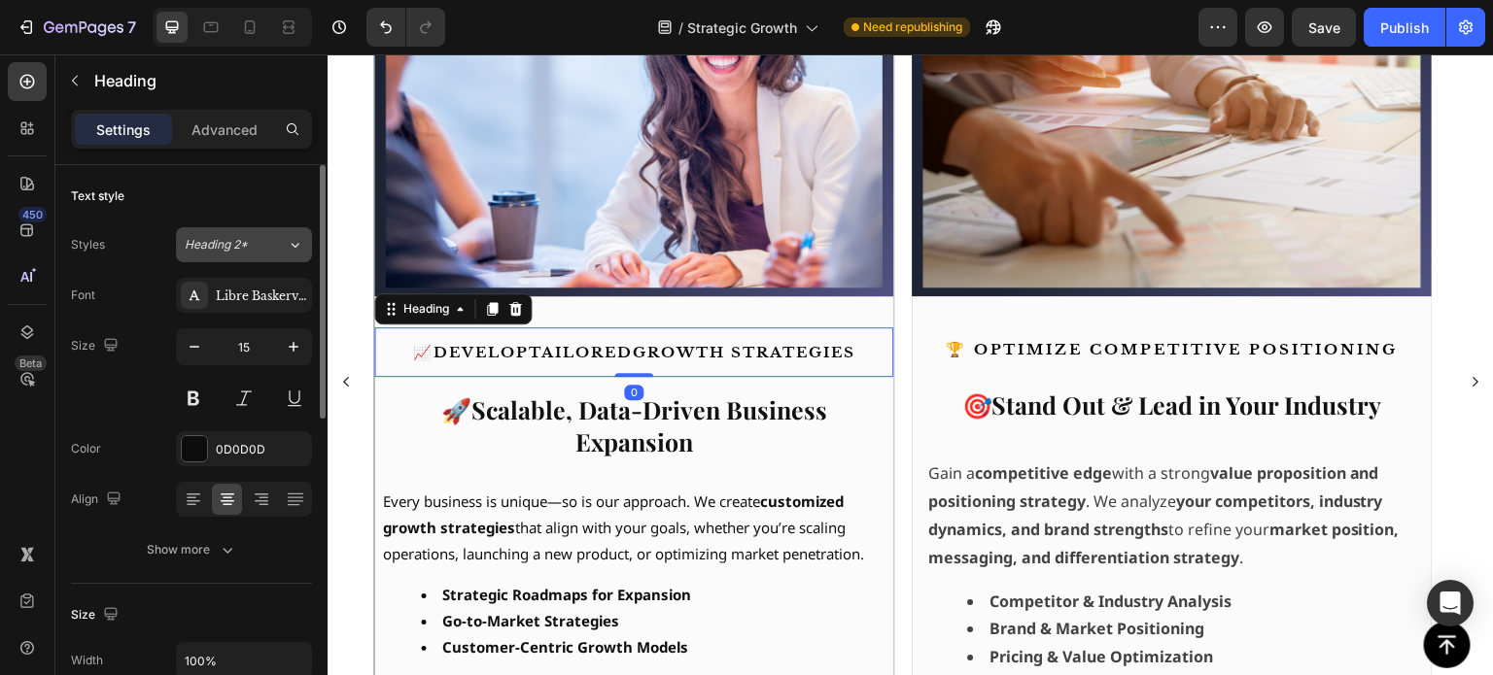
click at [289, 245] on icon at bounding box center [295, 244] width 17 height 19
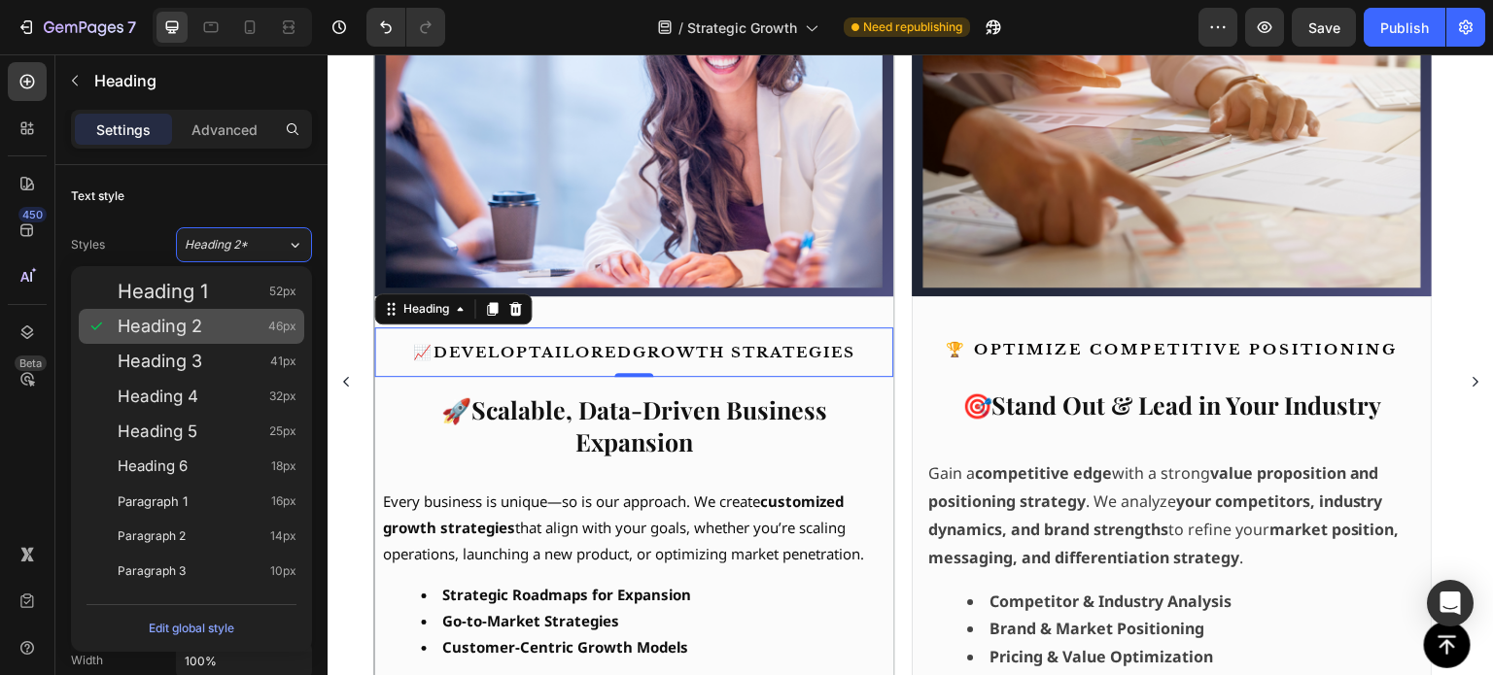
click at [218, 325] on div "Heading 2 46px" at bounding box center [207, 326] width 179 height 19
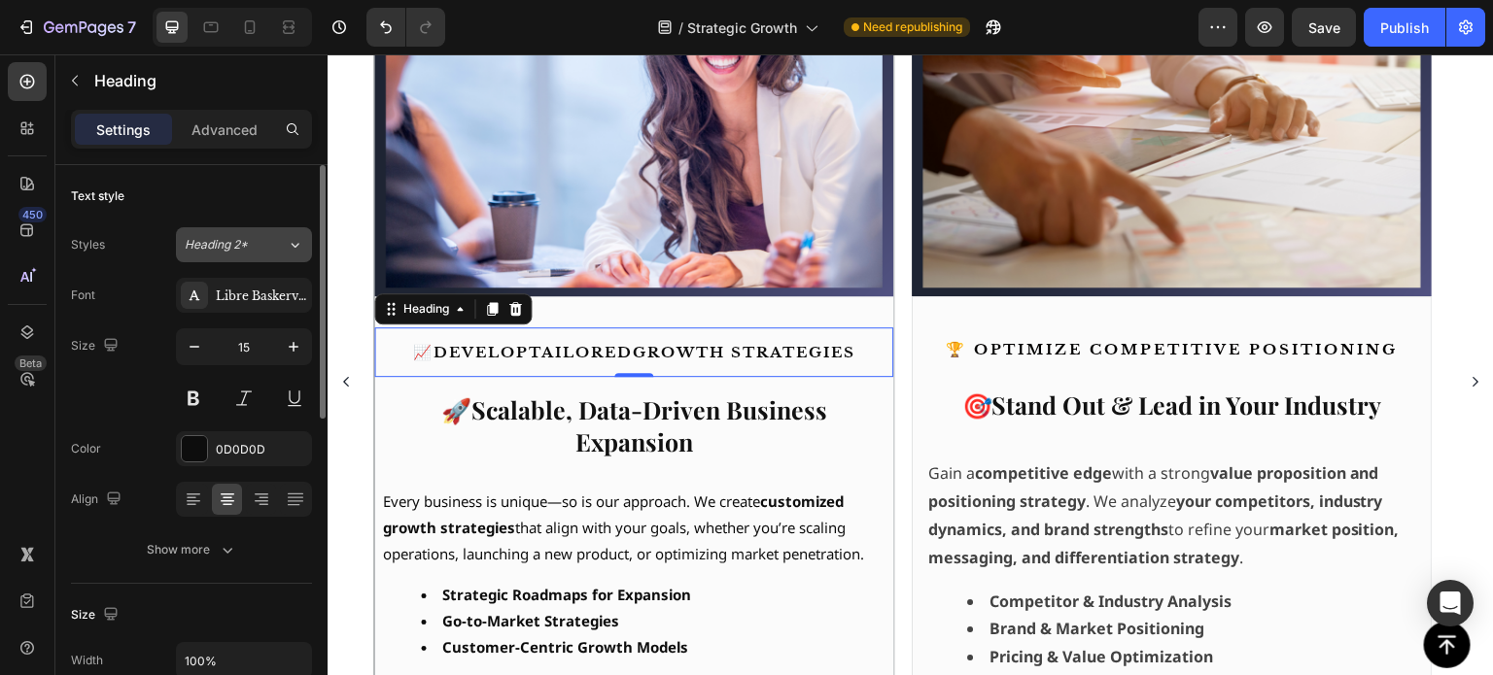
click at [290, 249] on icon at bounding box center [295, 244] width 17 height 19
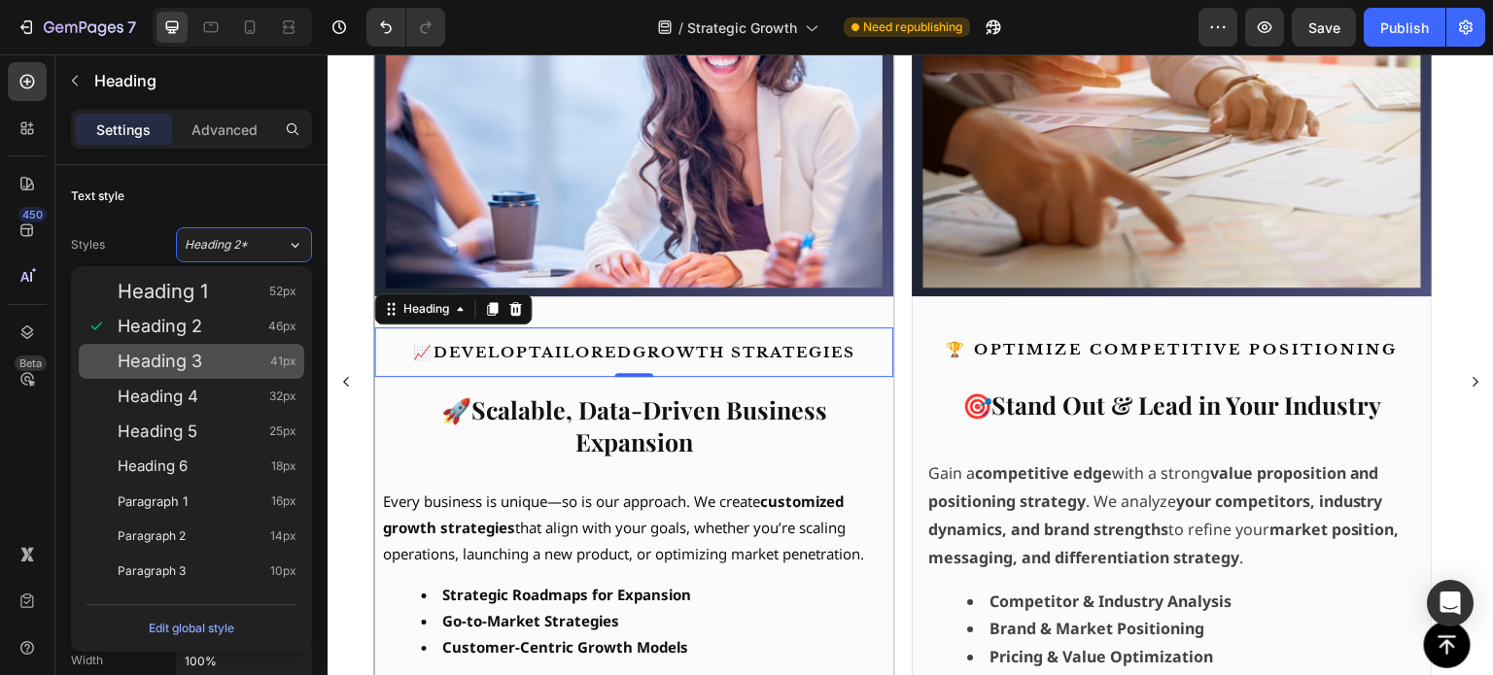
click at [240, 362] on div "Heading 3 41px" at bounding box center [207, 361] width 179 height 19
type input "41"
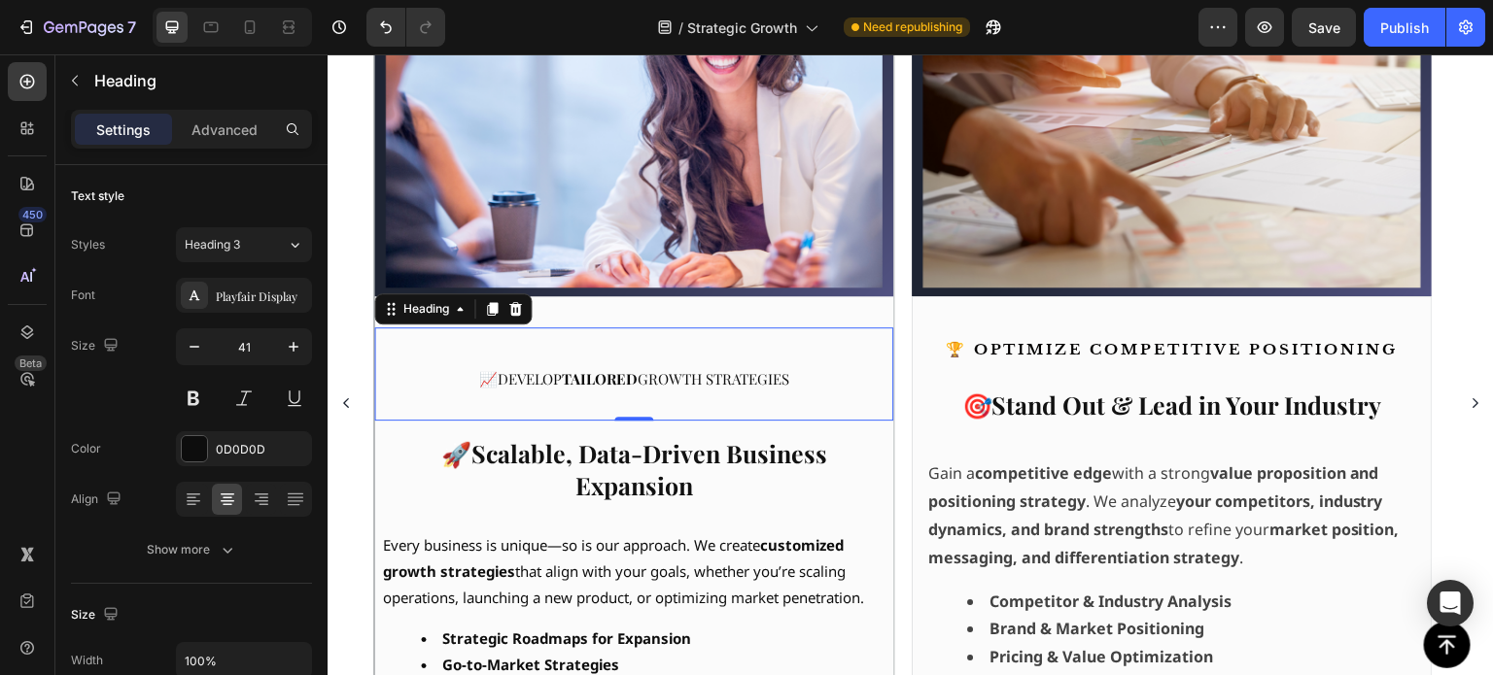
scroll to position [665, 0]
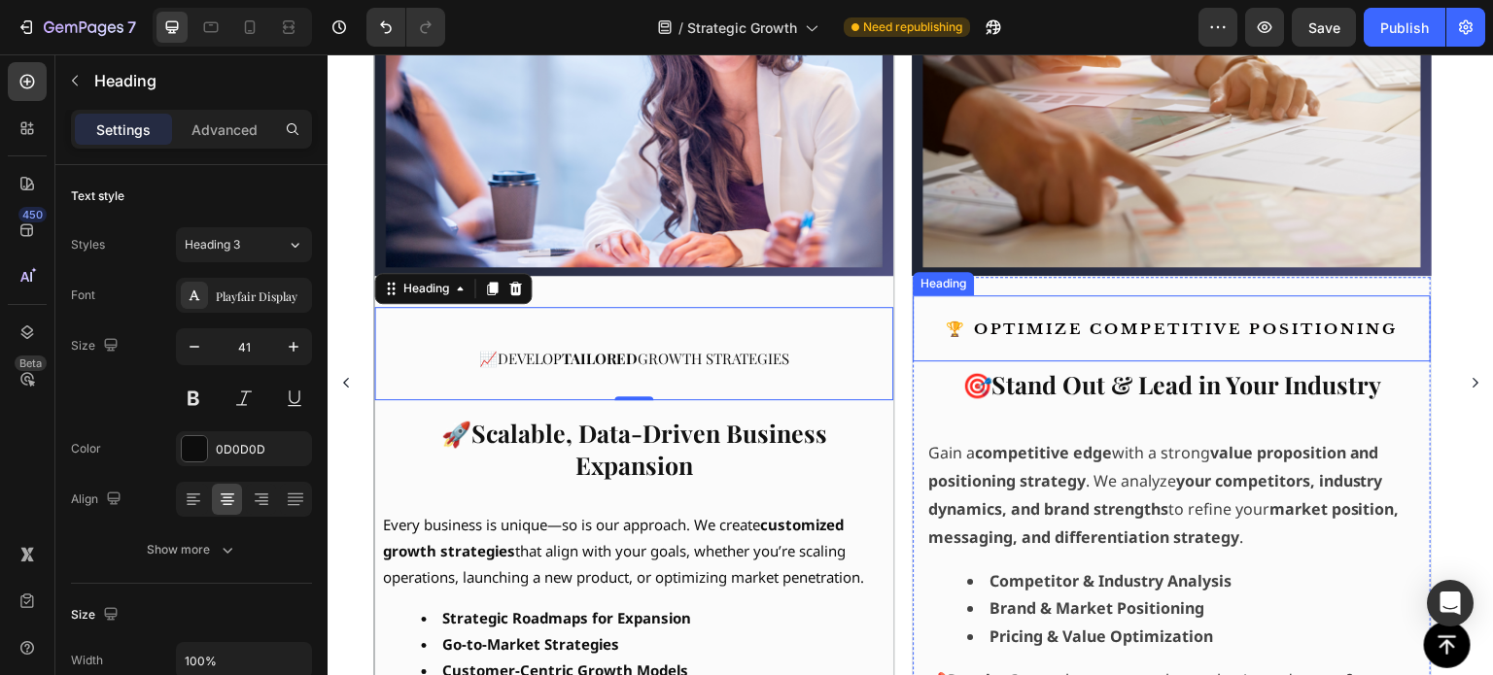
click at [1111, 323] on strong "🏆 Optimize Competitive Positioning" at bounding box center [1172, 329] width 453 height 18
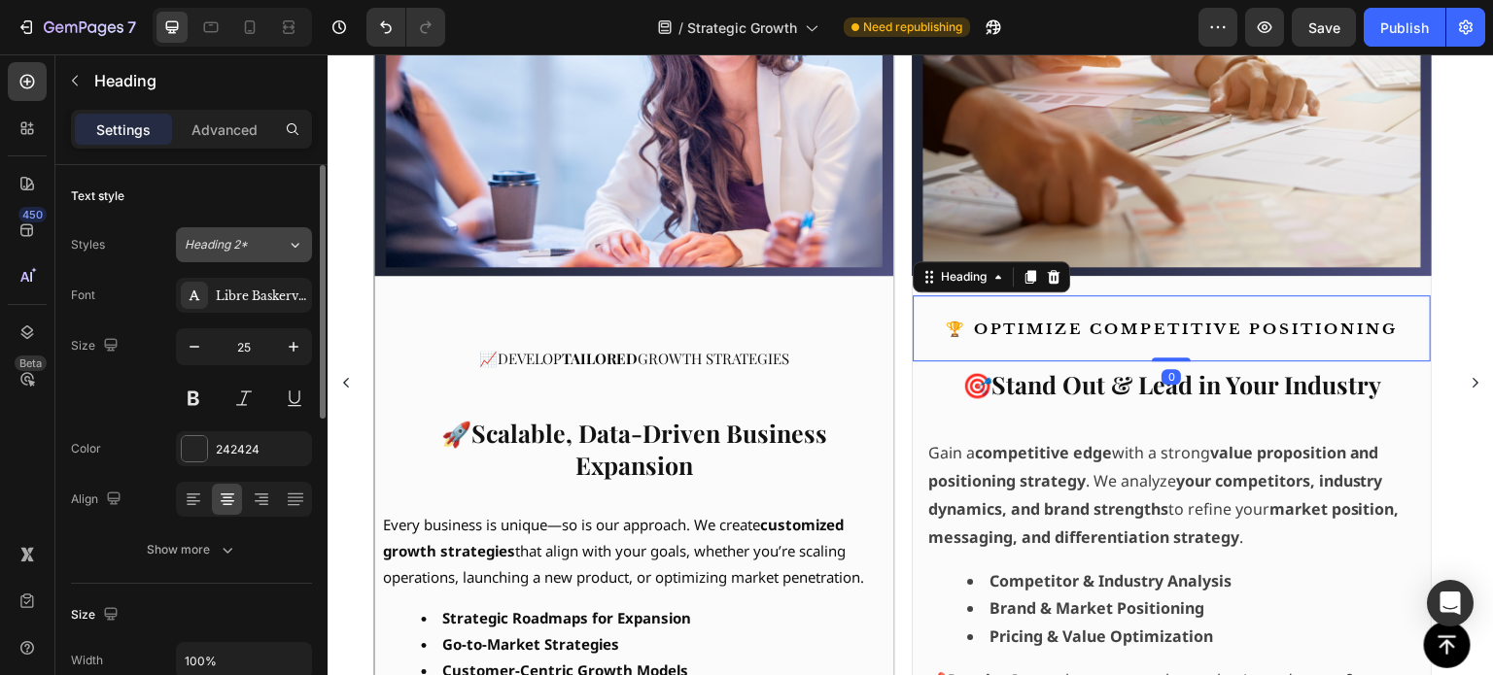
click at [280, 255] on button "Heading 2*" at bounding box center [244, 244] width 136 height 35
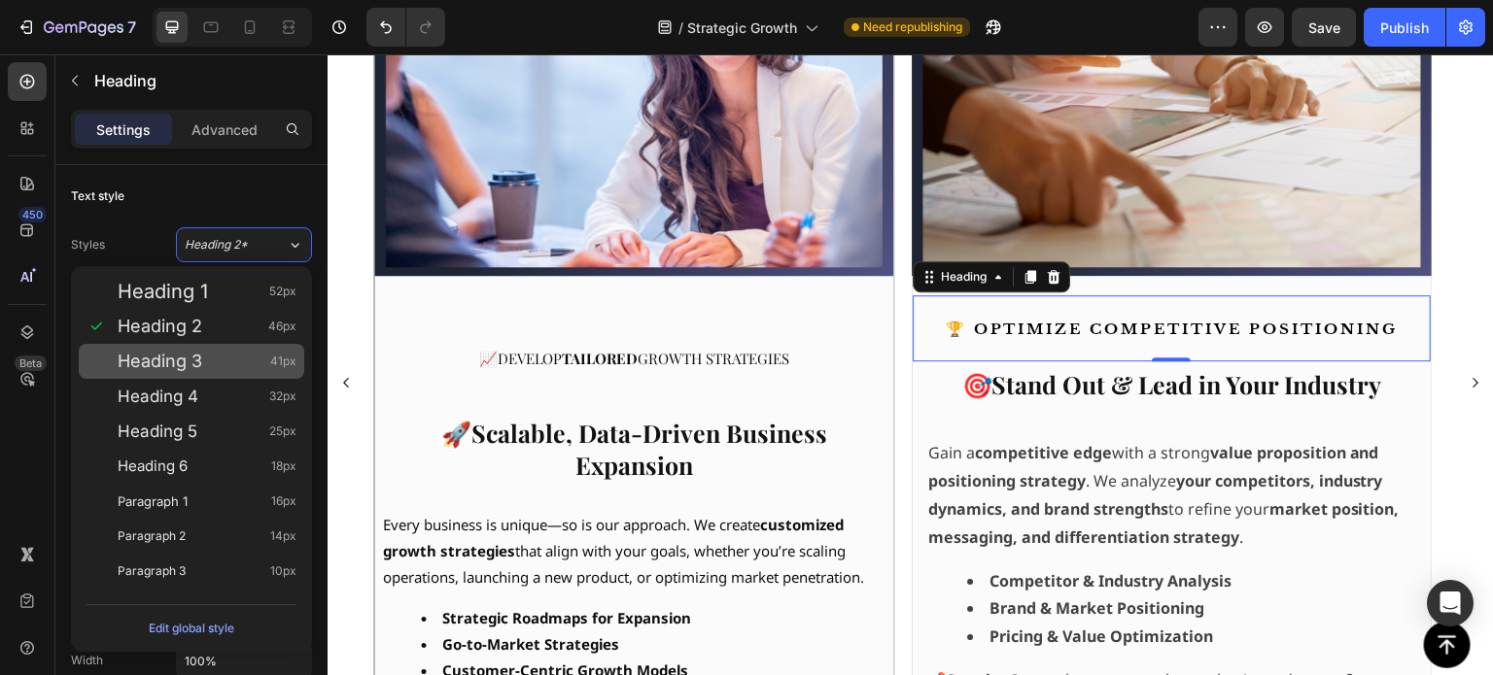
click at [244, 367] on div "Heading 3 41px" at bounding box center [207, 361] width 179 height 19
type input "41"
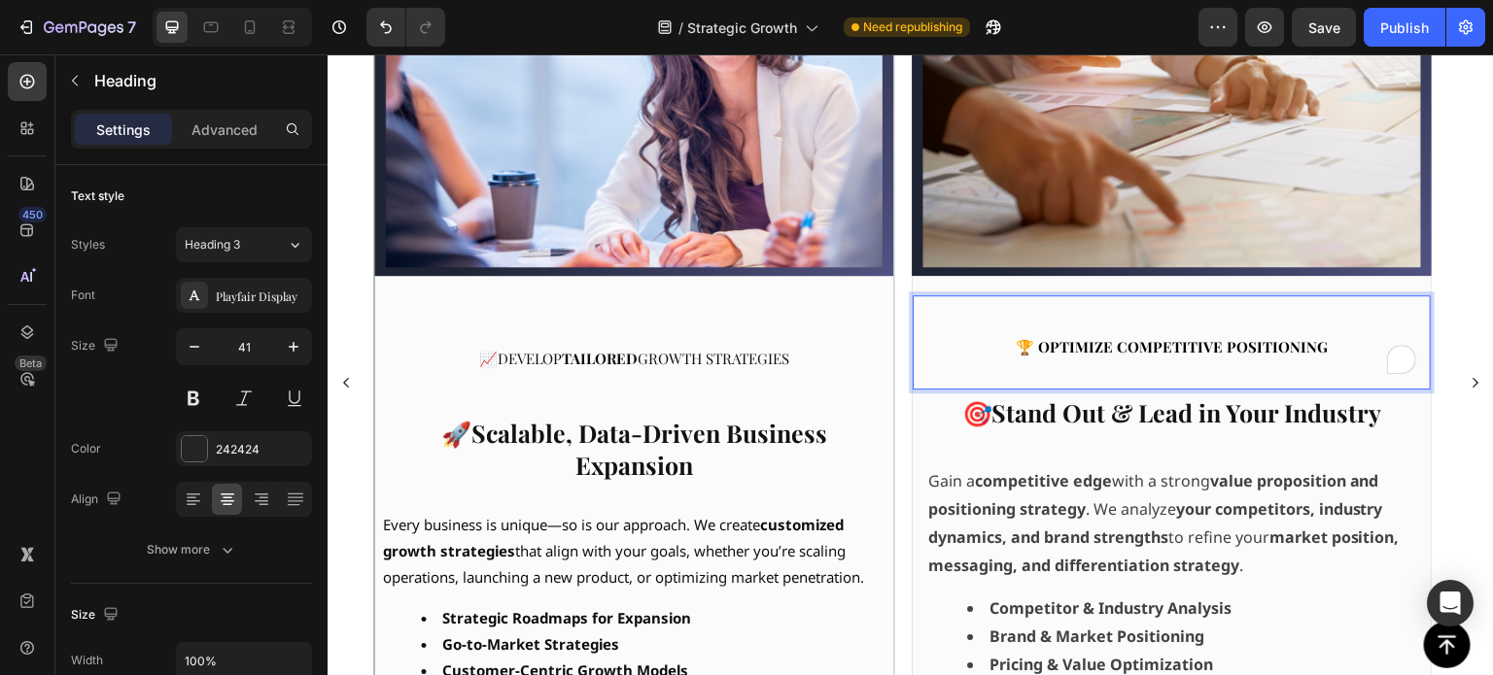
click at [1111, 350] on strong "🏆 Optimize Competitive Positioning" at bounding box center [1173, 346] width 312 height 19
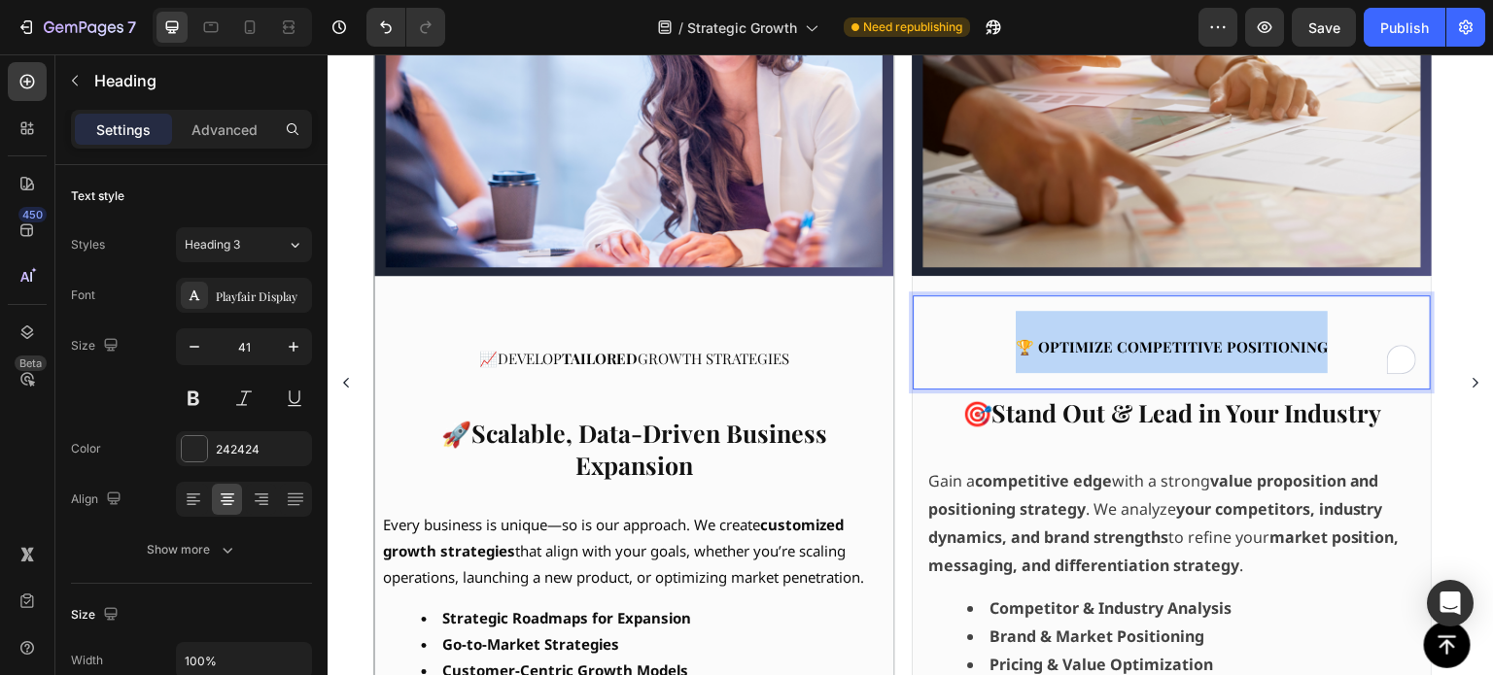
click at [1111, 350] on strong "🏆 Optimize Competitive Positioning" at bounding box center [1173, 346] width 312 height 19
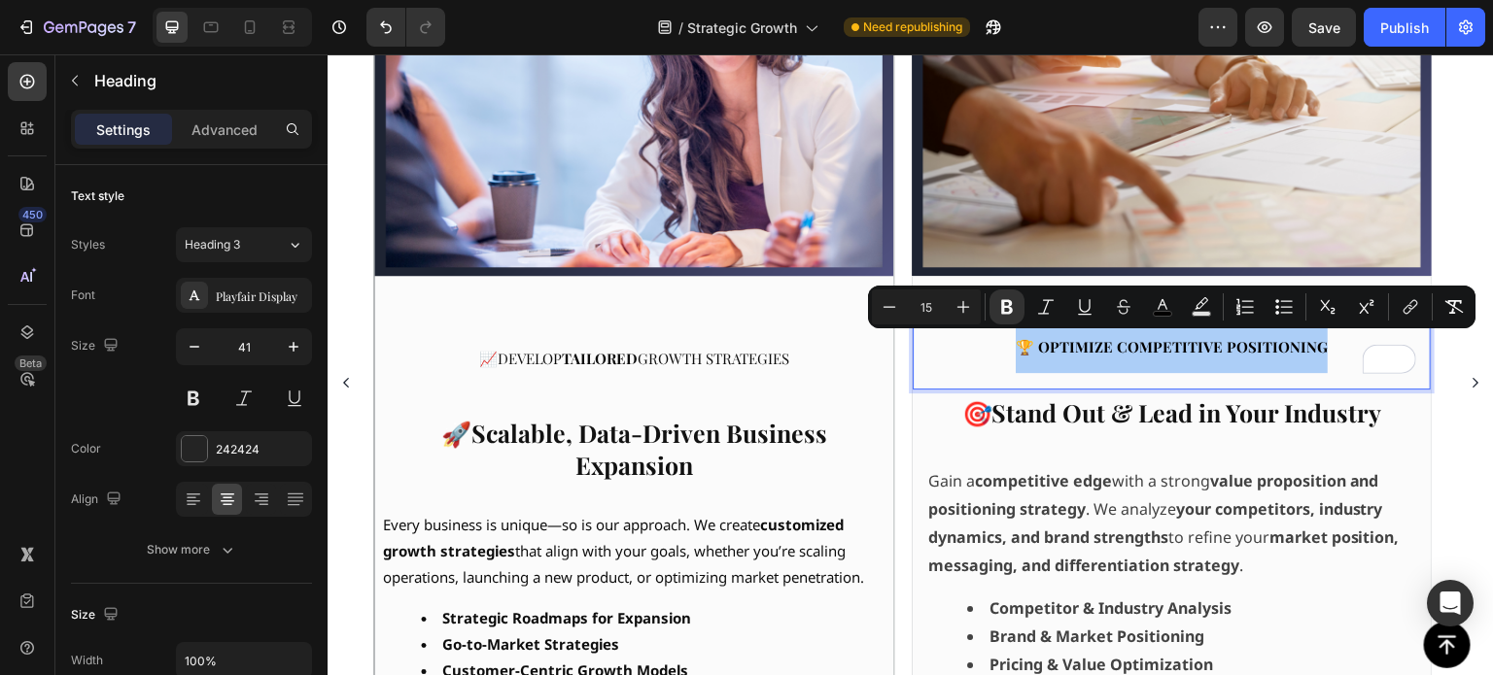
click at [940, 306] on input "15" at bounding box center [926, 306] width 39 height 23
type input "41"
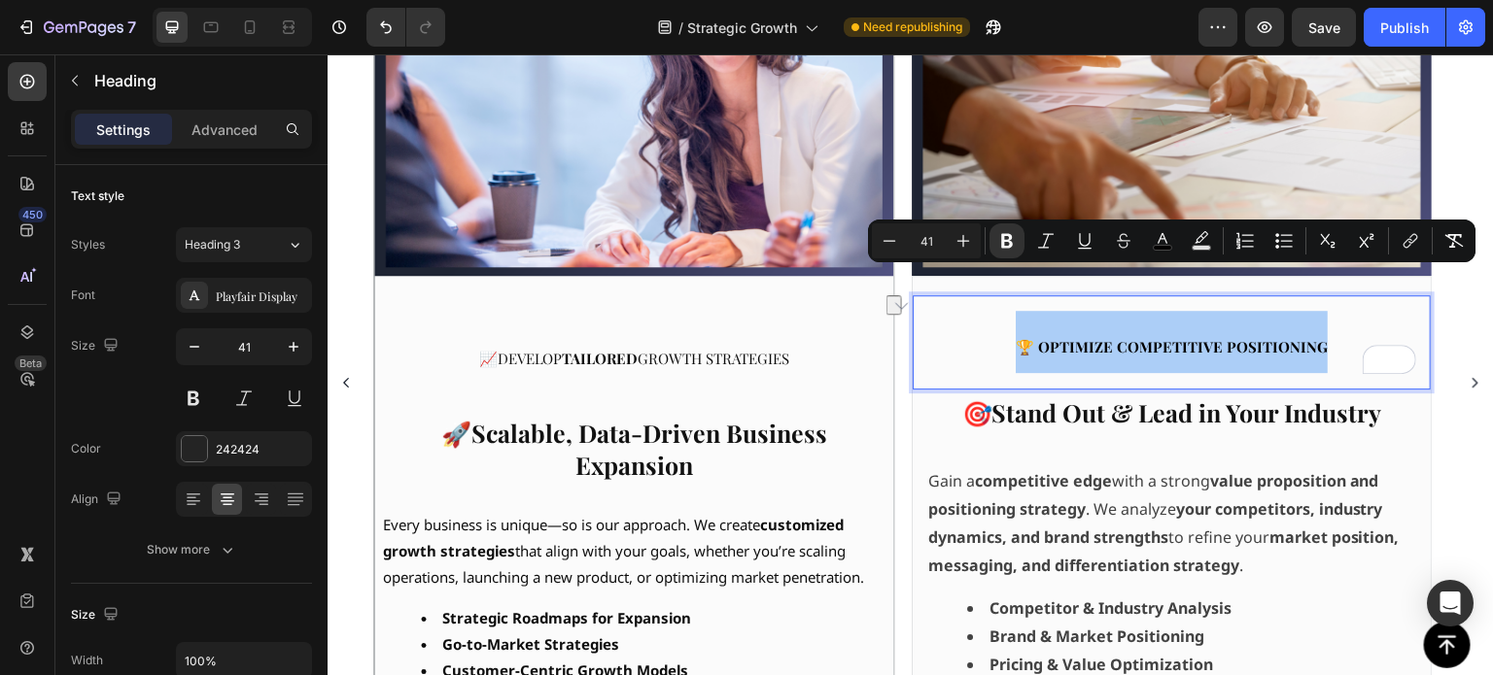
scroll to position [704, 0]
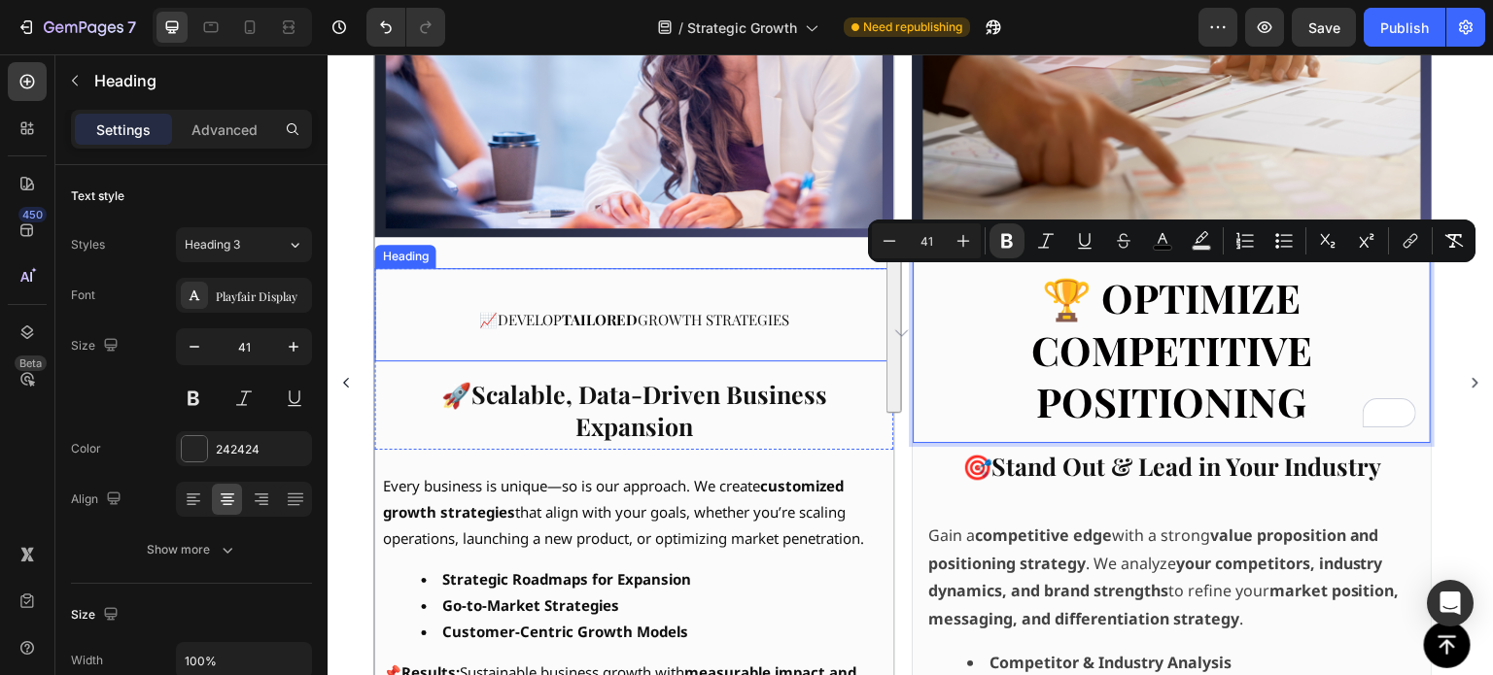
click at [722, 310] on span "📈 Develop tailored growth strategies" at bounding box center [634, 319] width 311 height 19
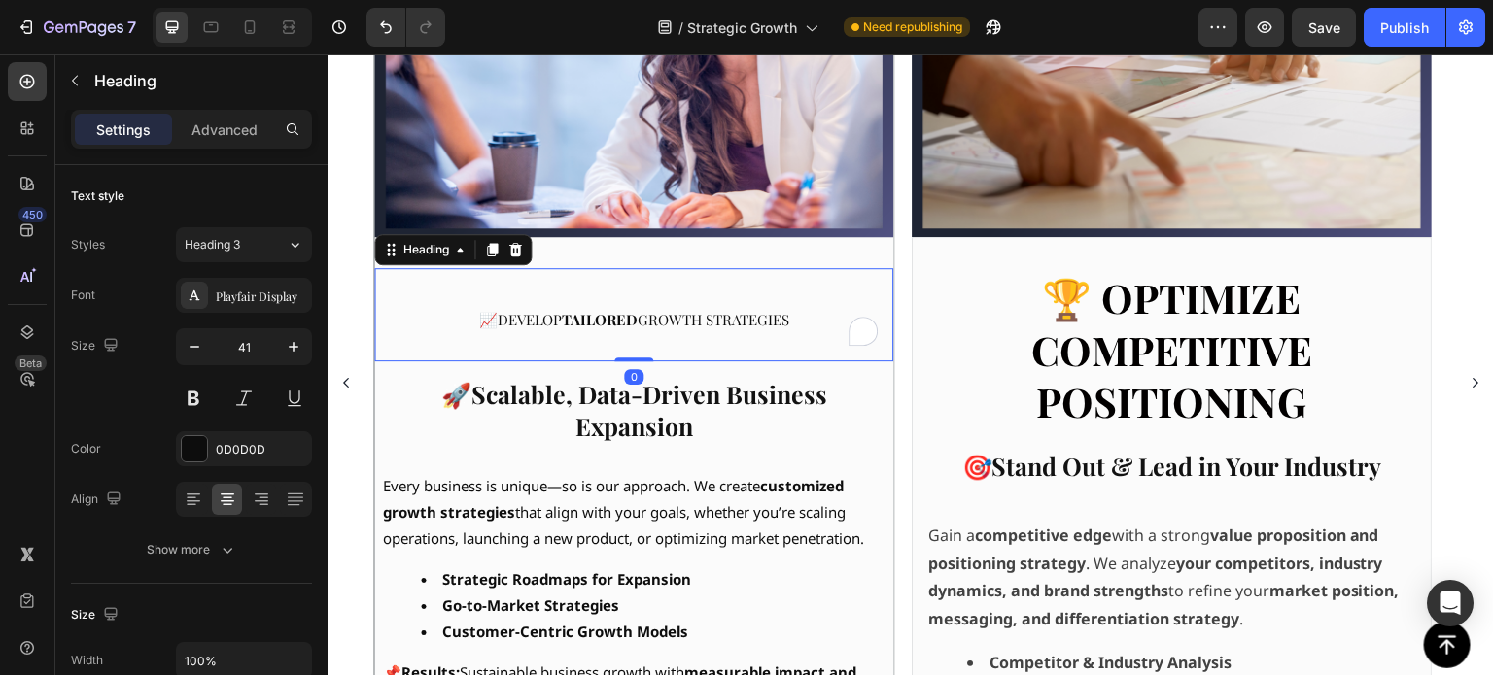
click at [722, 310] on span "📈 Develop tailored growth strategies" at bounding box center [634, 319] width 311 height 19
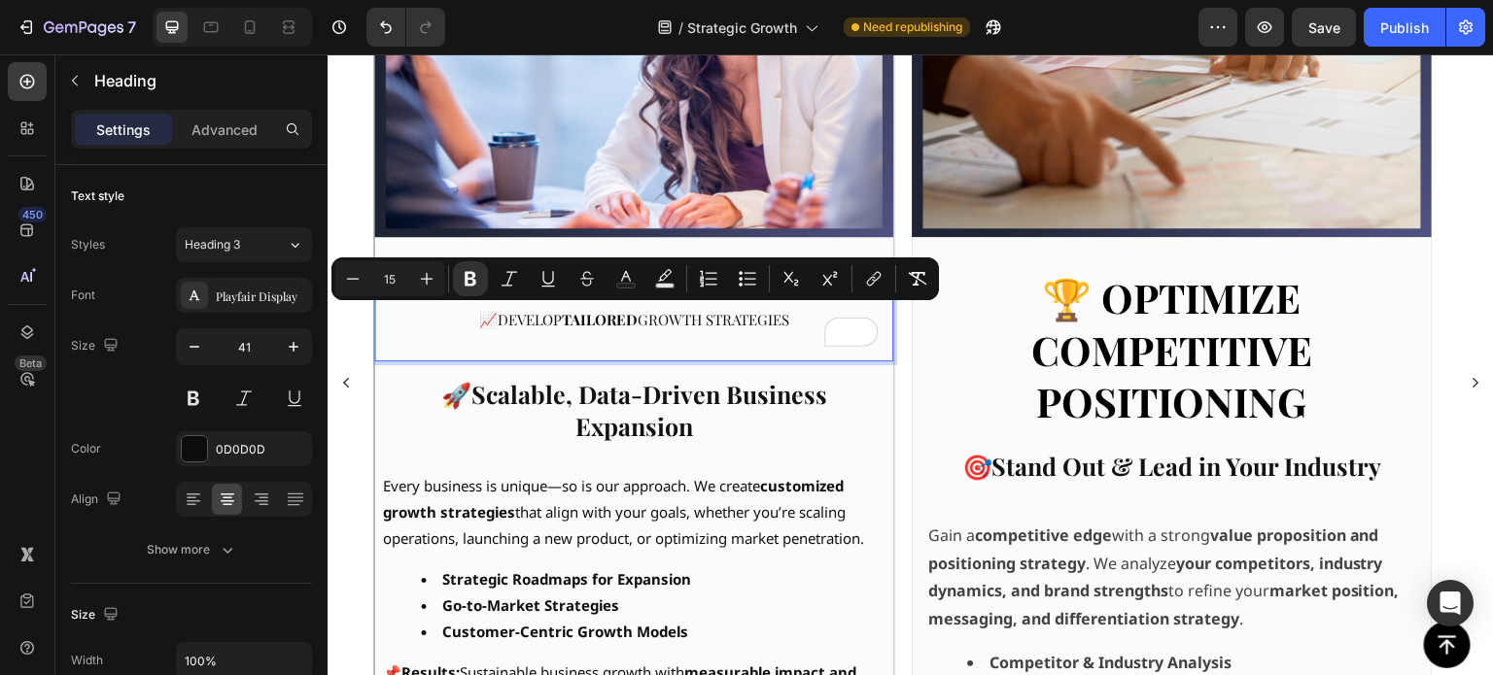
click at [398, 270] on input "15" at bounding box center [389, 278] width 39 height 23
type input "41"
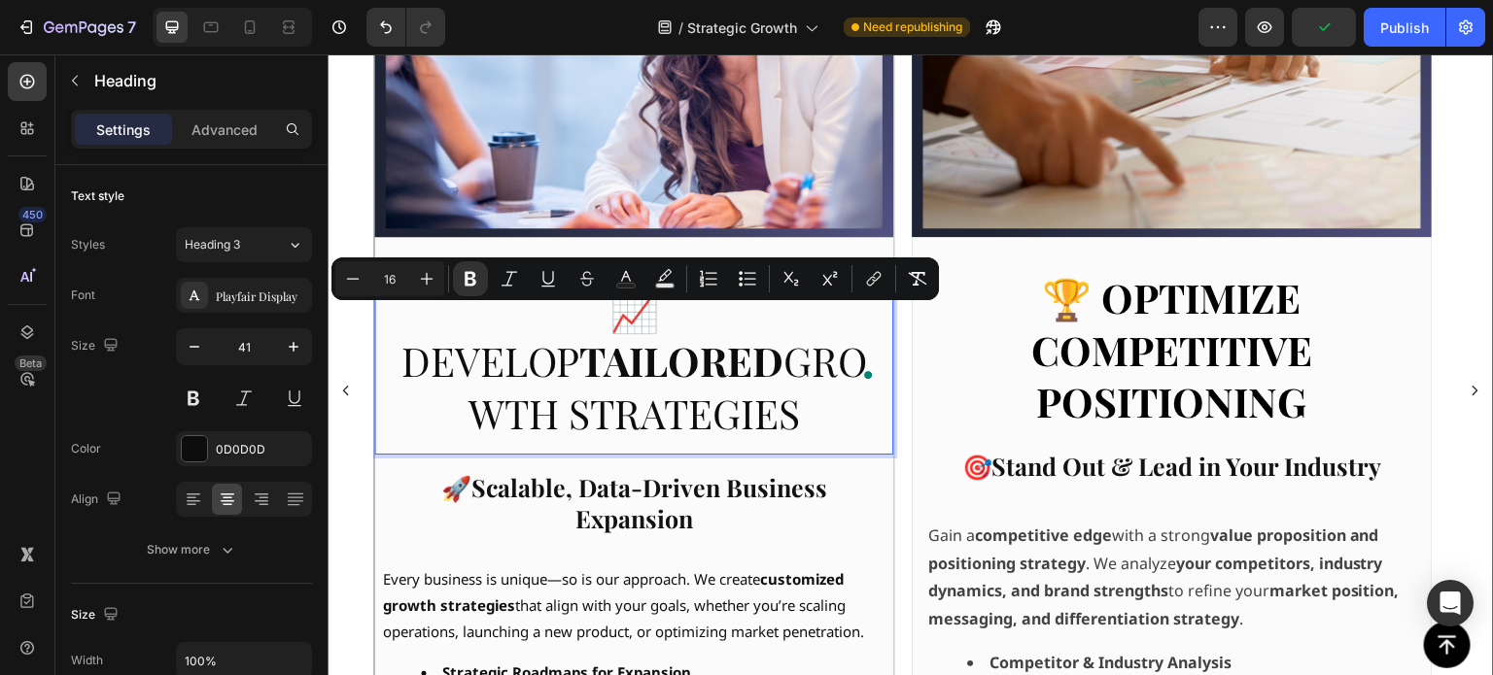
click at [904, 489] on div "Image ⁠⁠⁠⁠⁠⁠⁠ 📊 Identify New Market Opportunities Heading 🔓Unlock Untapped Grow…" at bounding box center [910, 390] width 1073 height 1087
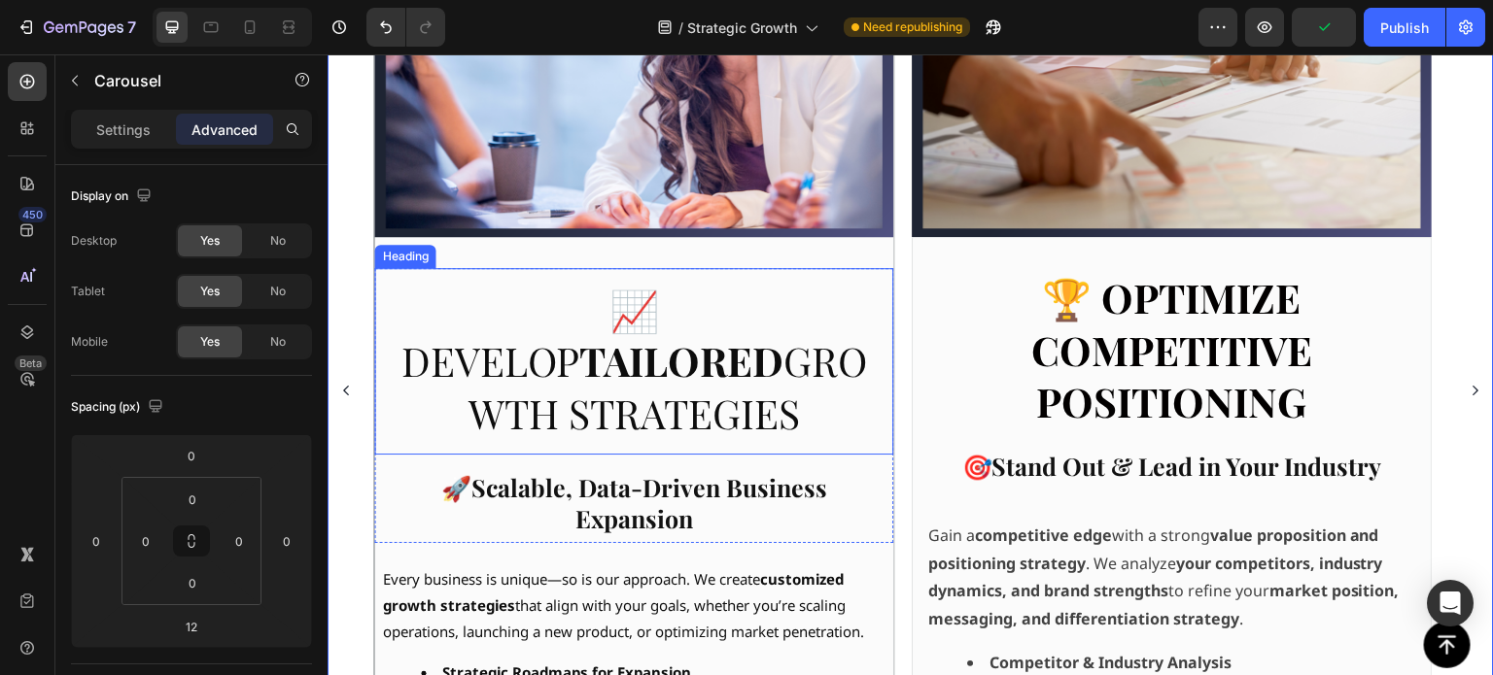
click at [822, 387] on h3 "⁠⁠⁠⁠⁠⁠⁠ 📈 Develop tailored growth strategies" at bounding box center [634, 361] width 518 height 187
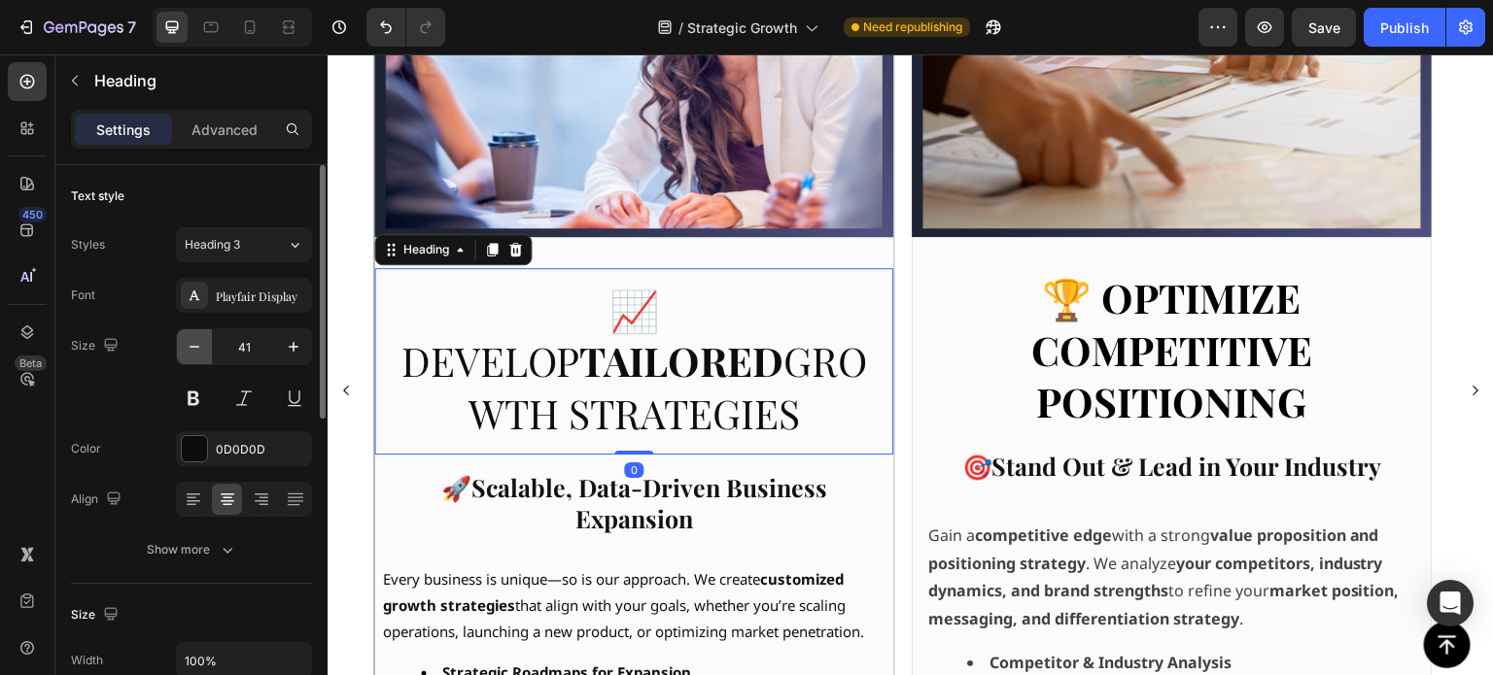
click at [195, 352] on icon "button" at bounding box center [194, 346] width 19 height 19
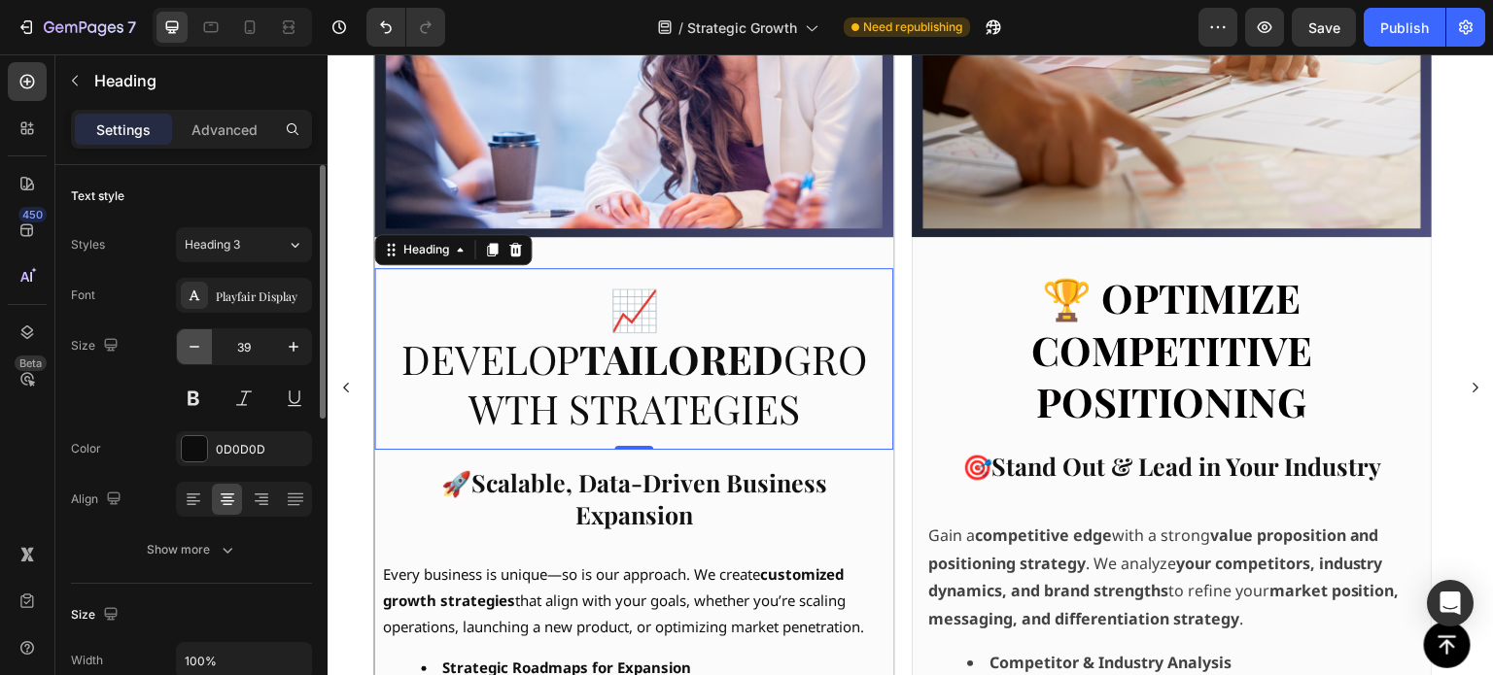
click at [195, 352] on icon "button" at bounding box center [194, 346] width 19 height 19
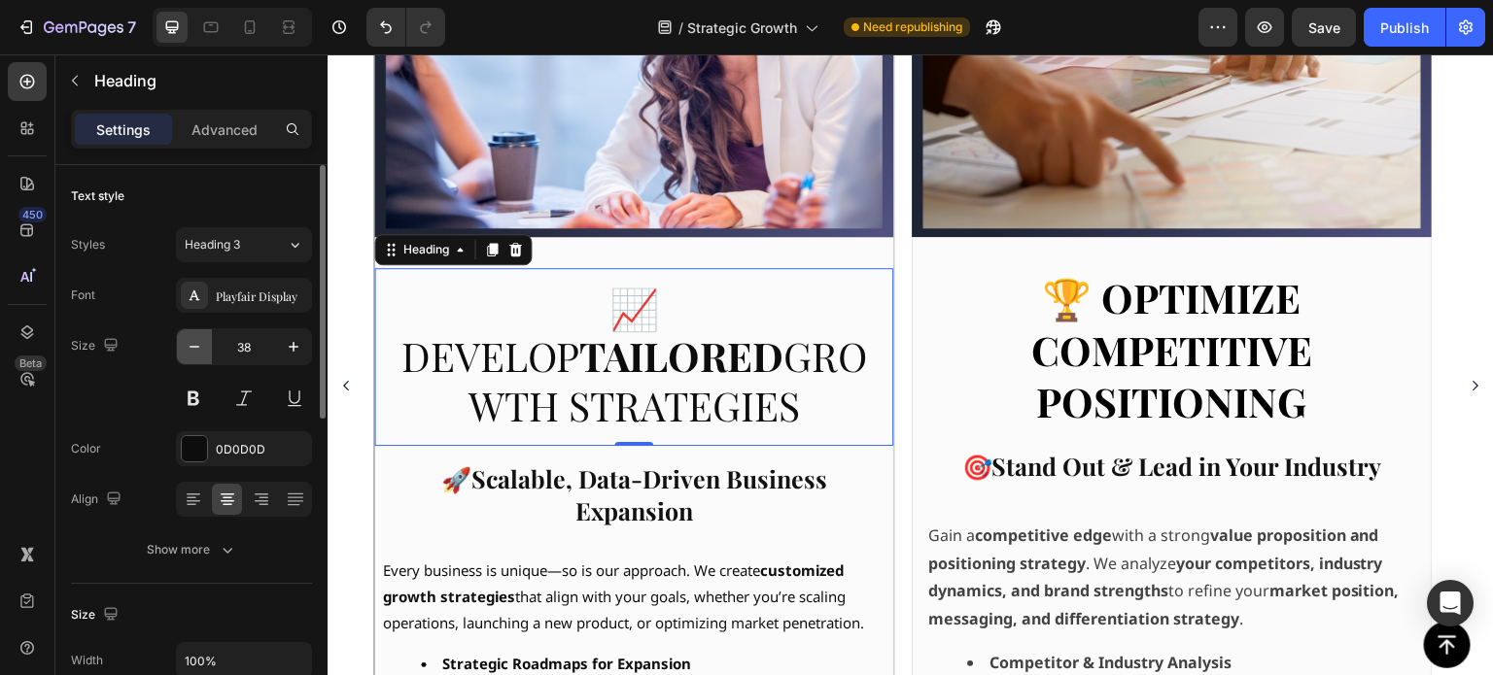
click at [195, 352] on icon "button" at bounding box center [194, 346] width 19 height 19
type input "36"
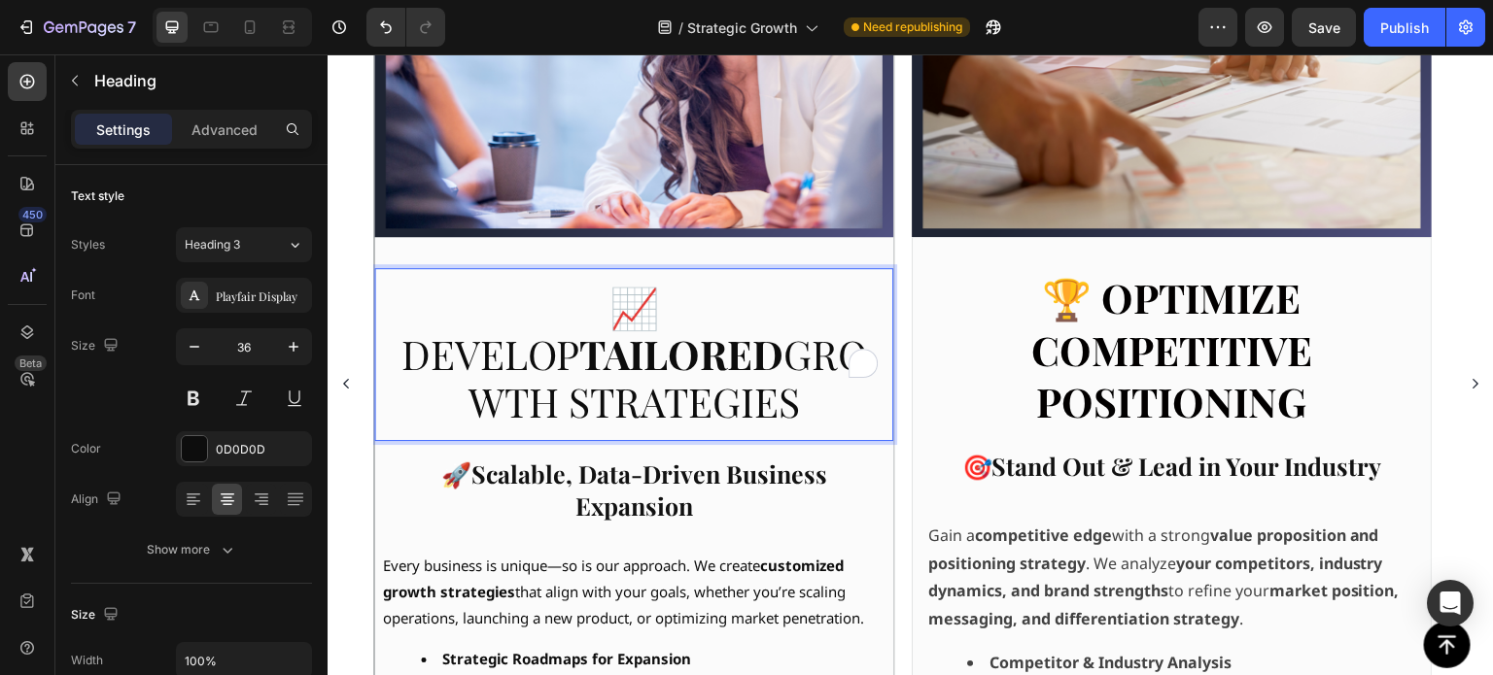
click at [520, 305] on span "📈 Develop tailored growth strategies" at bounding box center [634, 354] width 467 height 148
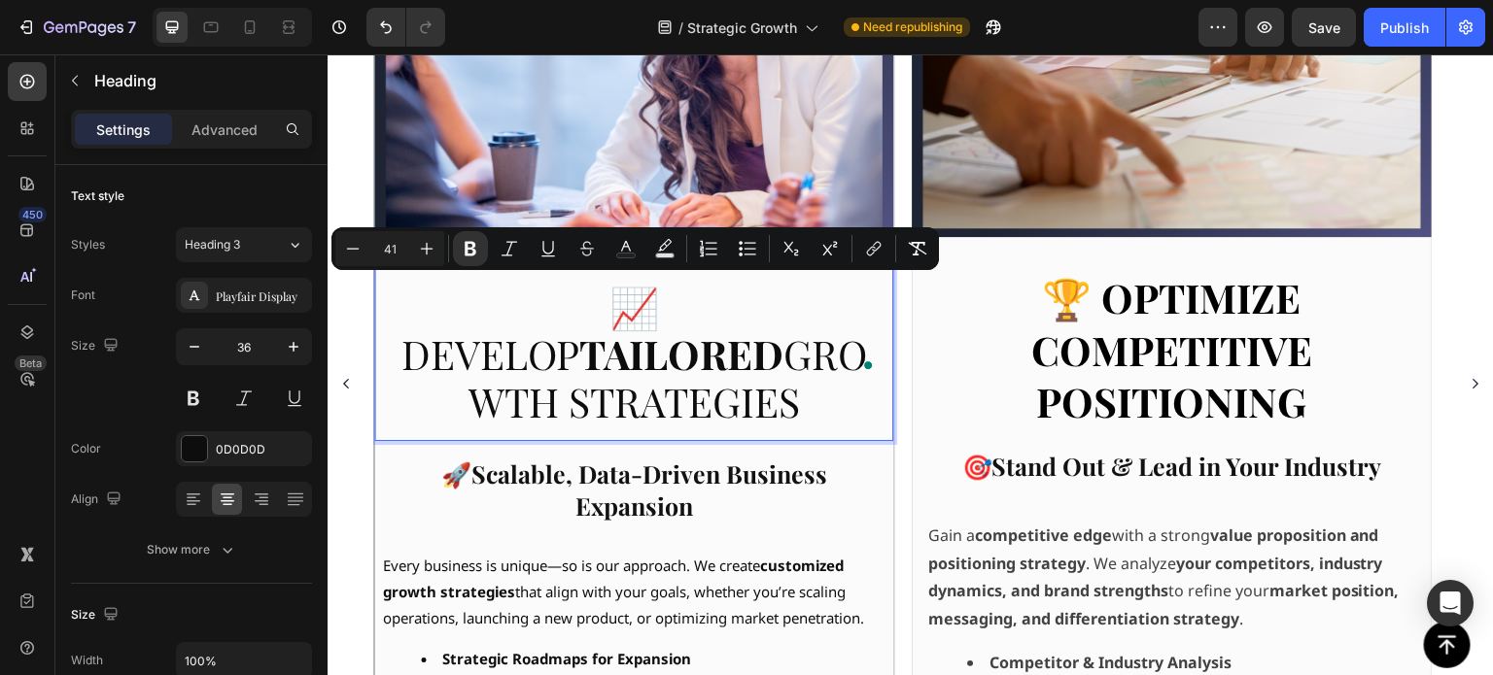
click at [395, 251] on input "41" at bounding box center [389, 248] width 39 height 23
click at [360, 247] on icon "Editor contextual toolbar" at bounding box center [352, 248] width 19 height 19
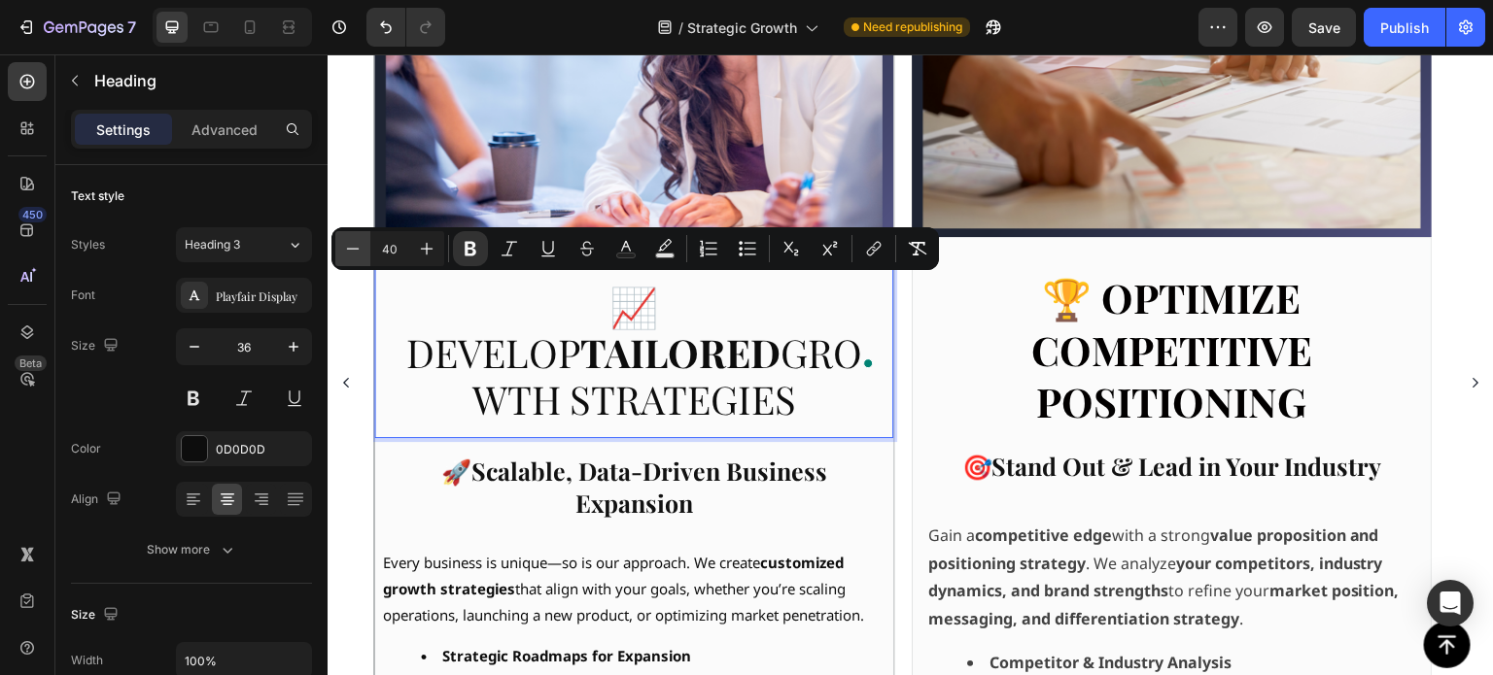
click at [360, 247] on icon "Editor contextual toolbar" at bounding box center [352, 248] width 19 height 19
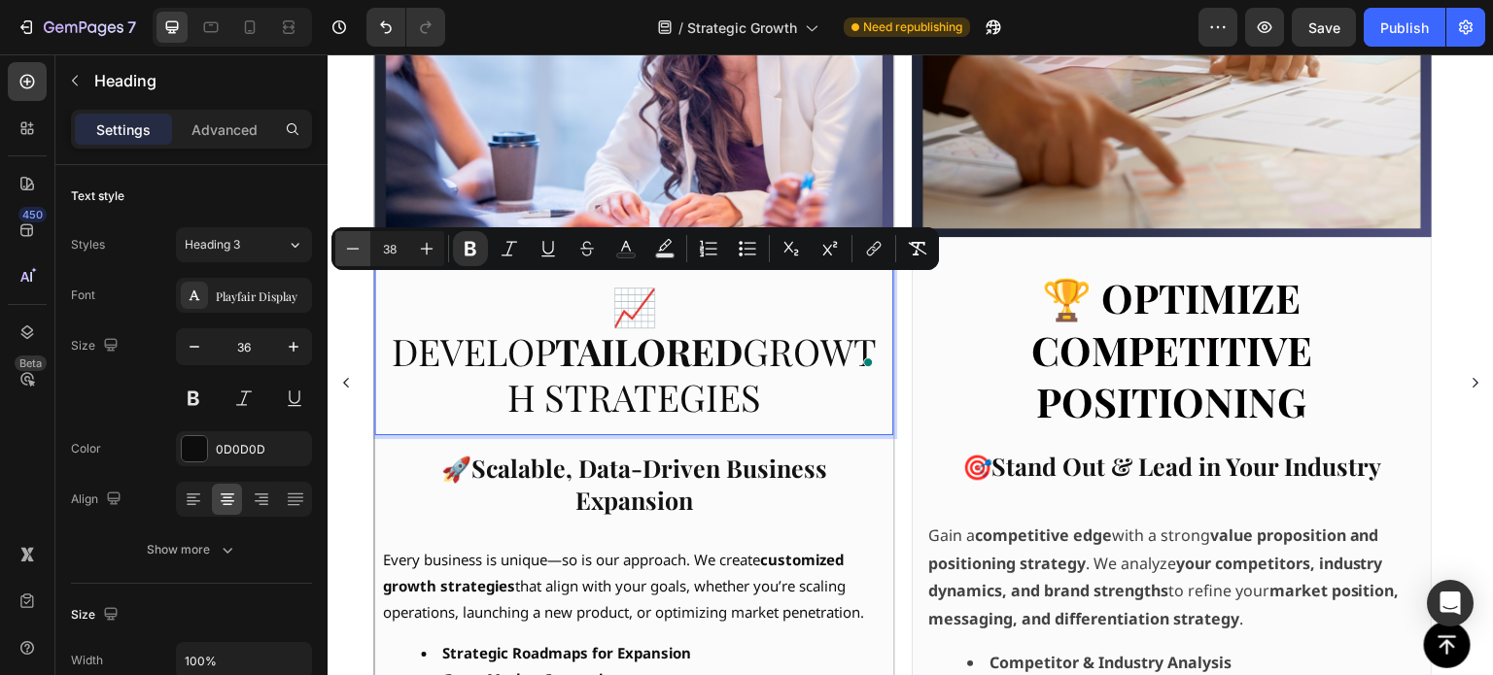
click at [360, 247] on icon "Editor contextual toolbar" at bounding box center [352, 248] width 19 height 19
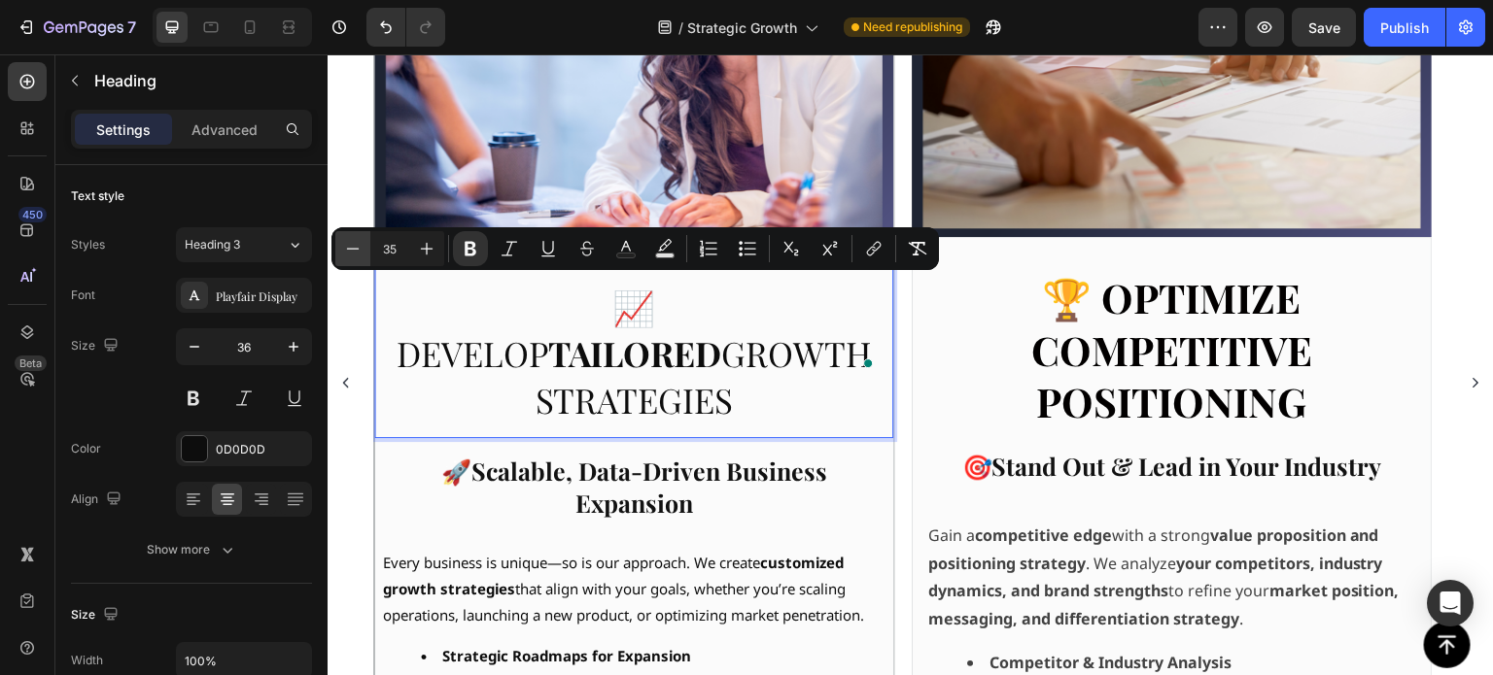
click at [360, 247] on icon "Editor contextual toolbar" at bounding box center [352, 248] width 19 height 19
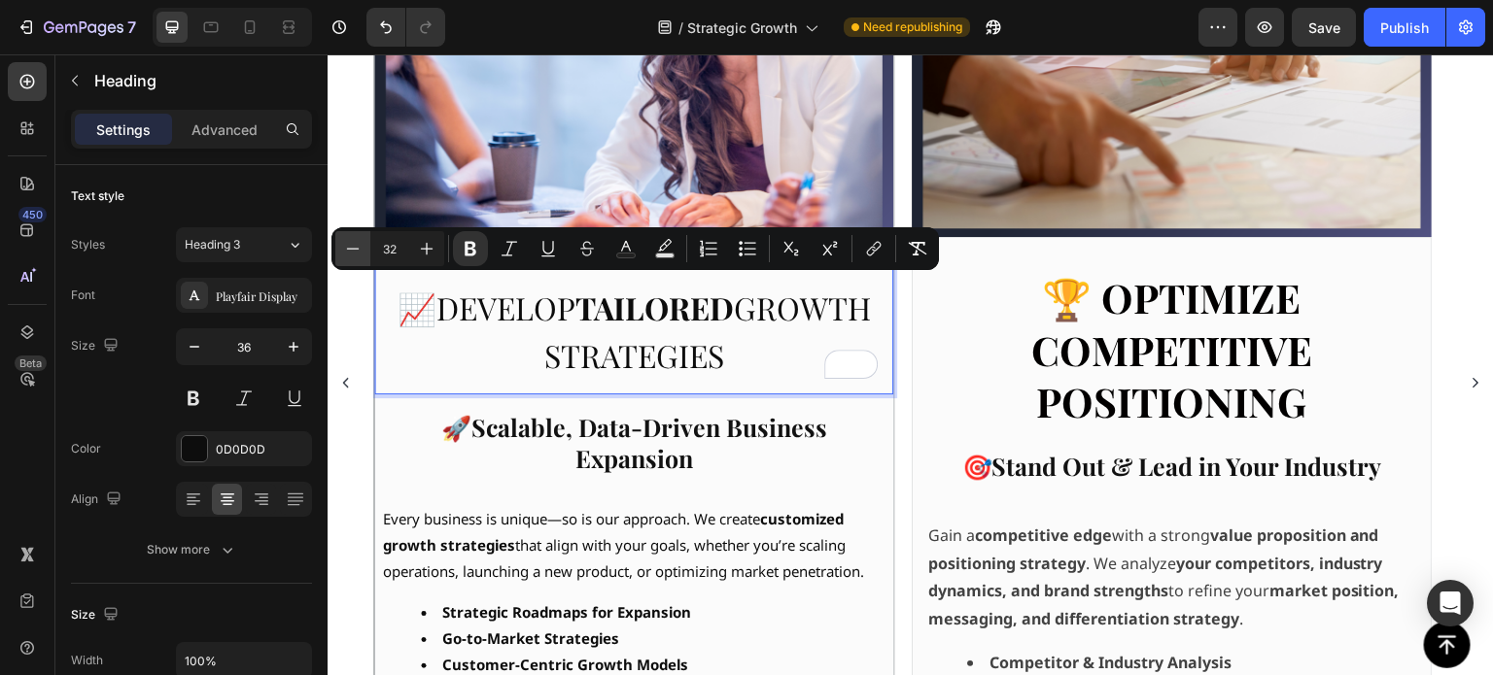
click at [360, 247] on icon "Editor contextual toolbar" at bounding box center [352, 248] width 19 height 19
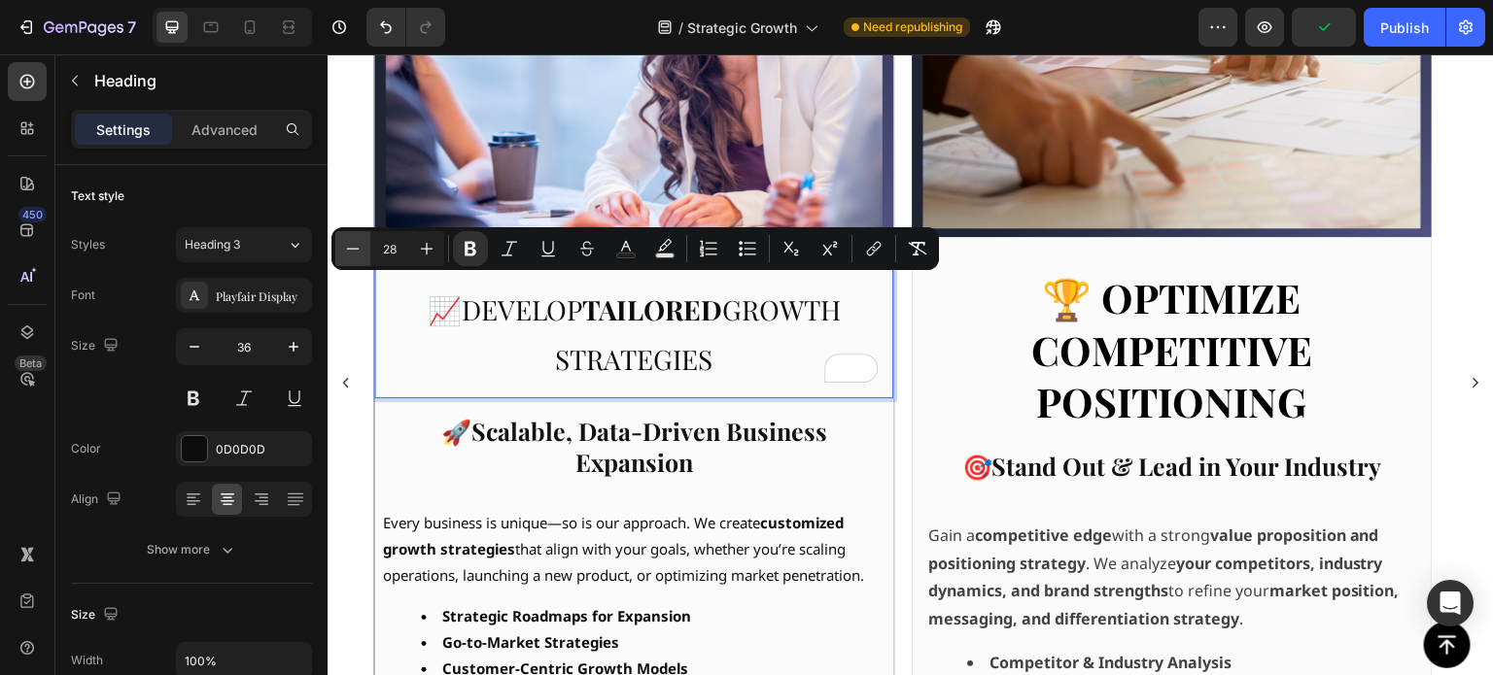
click at [360, 247] on icon "Editor contextual toolbar" at bounding box center [352, 248] width 19 height 19
type input "27"
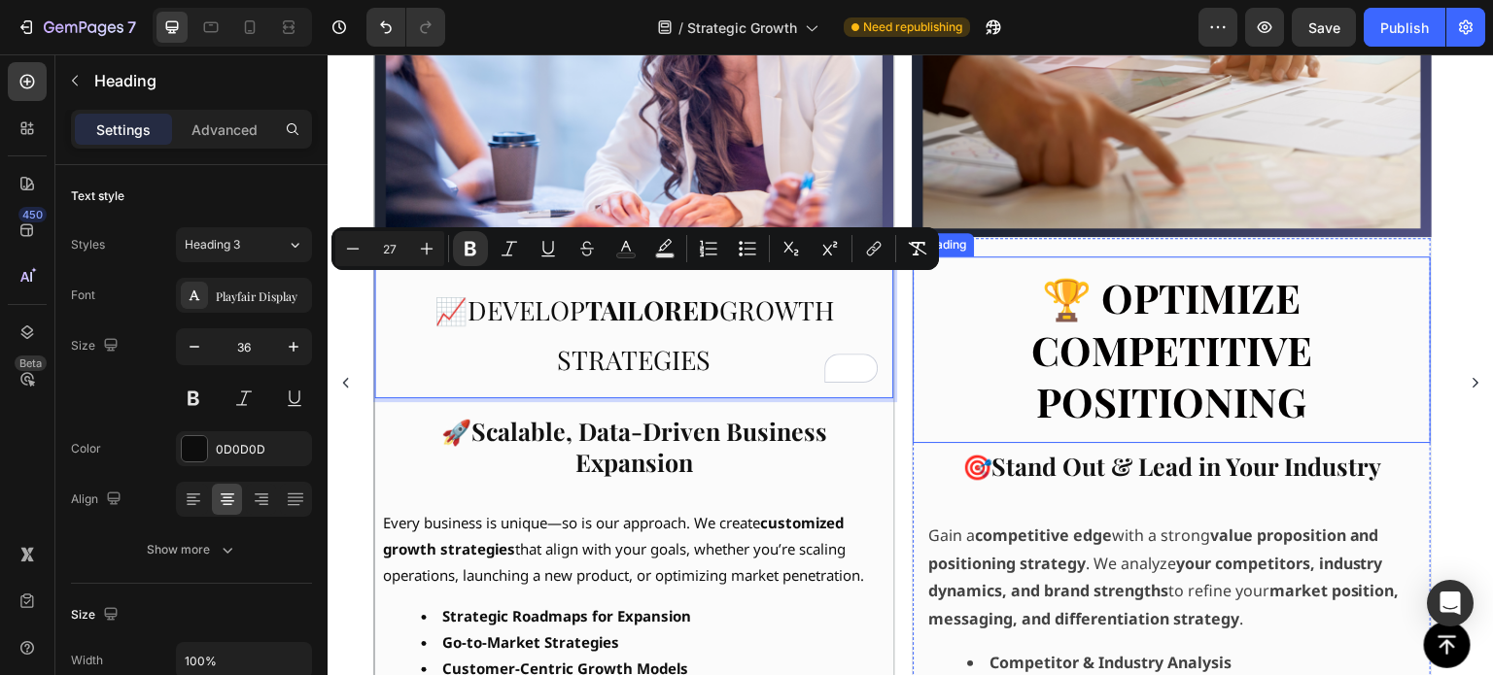
click at [1236, 308] on strong "🏆 Optimize Competitive Positioning" at bounding box center [1172, 349] width 281 height 156
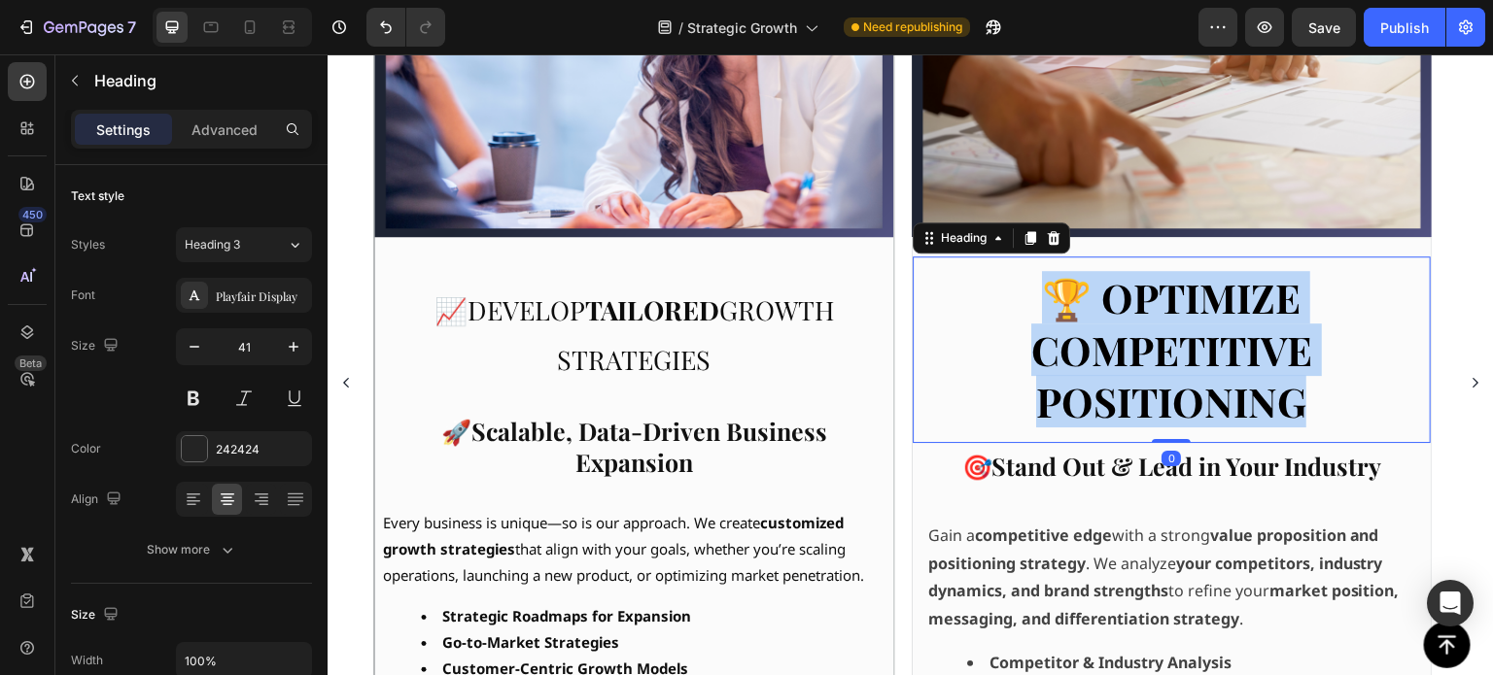
click at [1236, 308] on strong "🏆 Optimize Competitive Positioning" at bounding box center [1172, 349] width 281 height 156
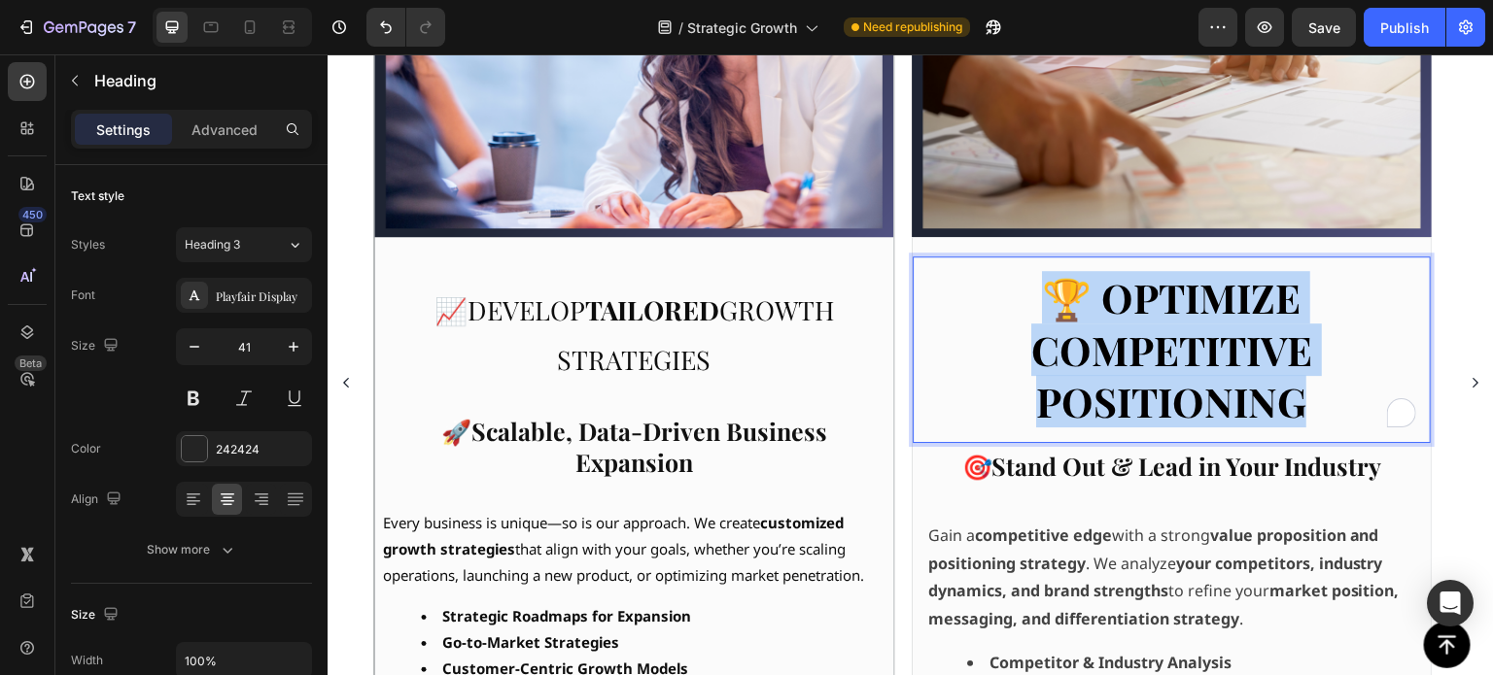
click at [1236, 308] on strong "🏆 Optimize Competitive Positioning" at bounding box center [1172, 349] width 281 height 156
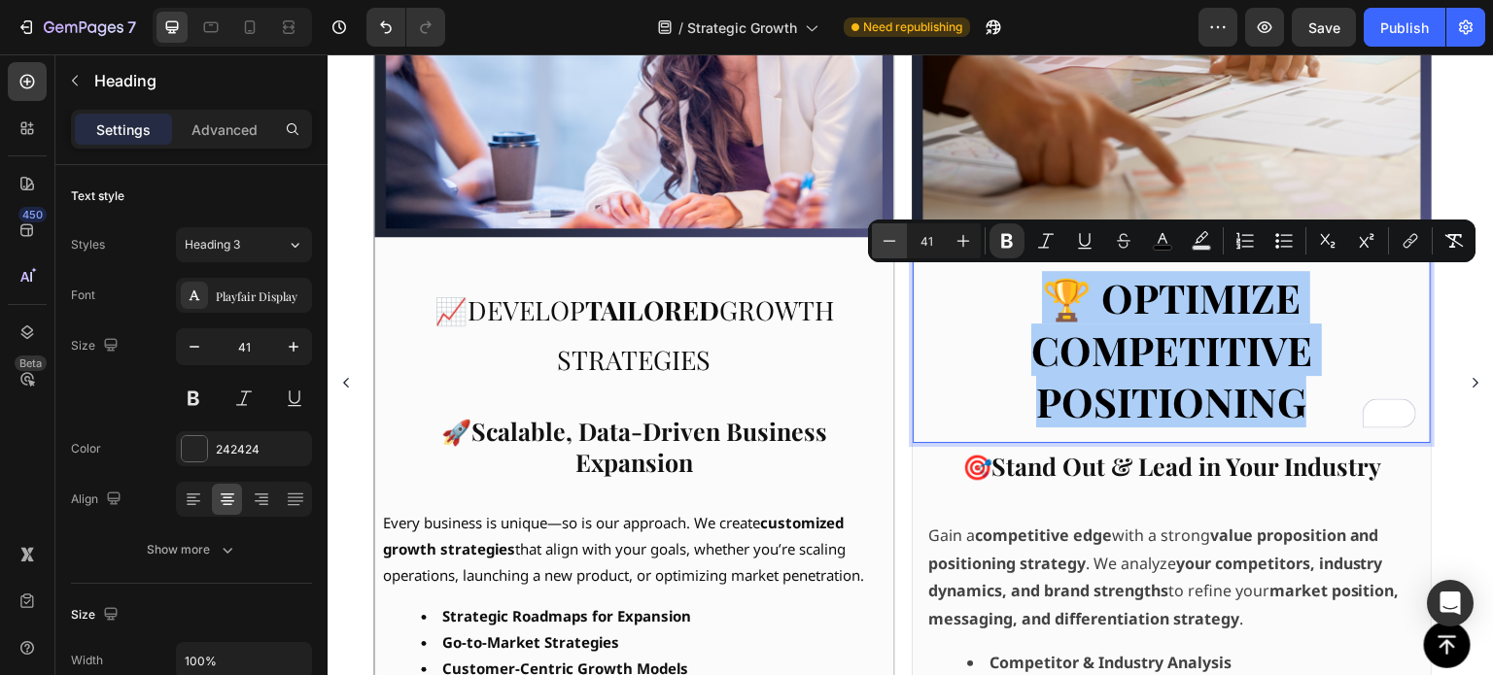
click at [890, 244] on icon "Editor contextual toolbar" at bounding box center [889, 240] width 19 height 19
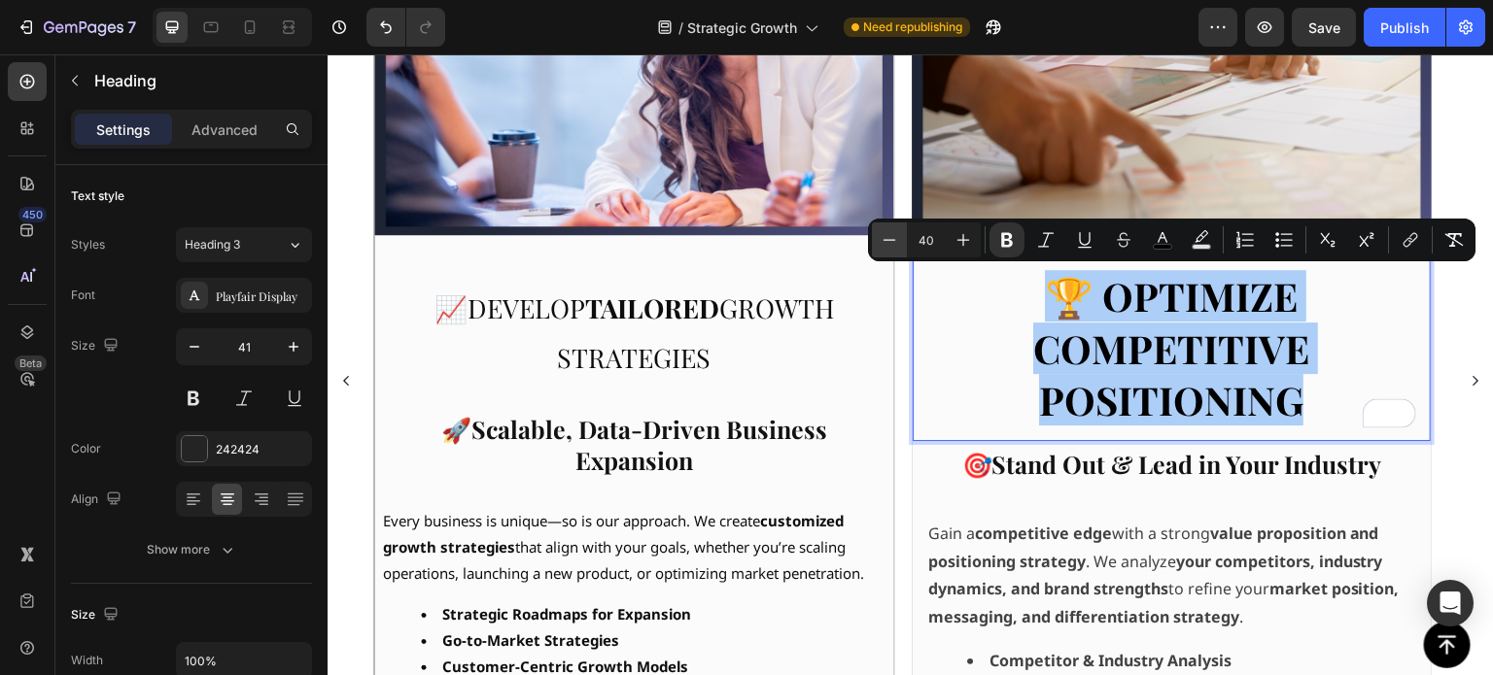
click at [890, 244] on icon "Editor contextual toolbar" at bounding box center [889, 239] width 19 height 19
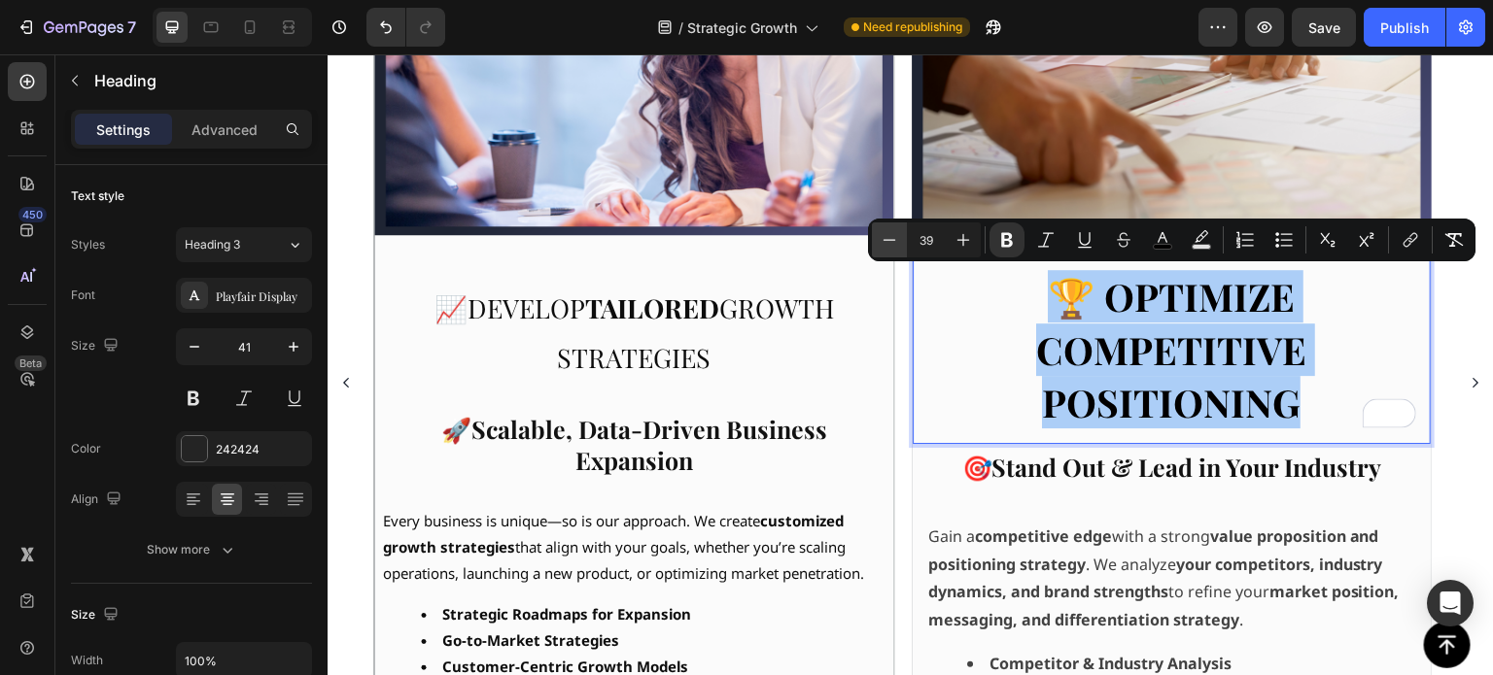
click at [890, 244] on icon "Editor contextual toolbar" at bounding box center [889, 239] width 19 height 19
click at [890, 244] on icon "Editor contextual toolbar" at bounding box center [889, 240] width 19 height 19
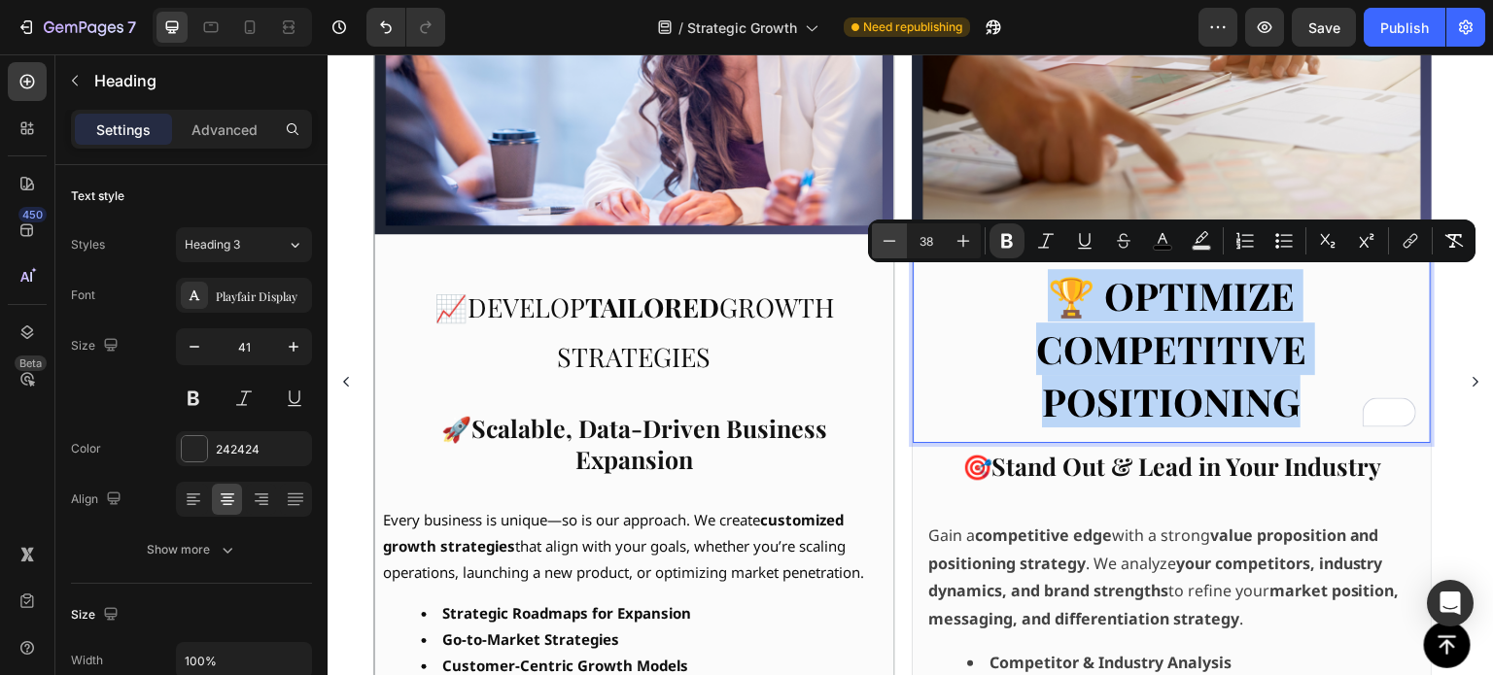
type input "37"
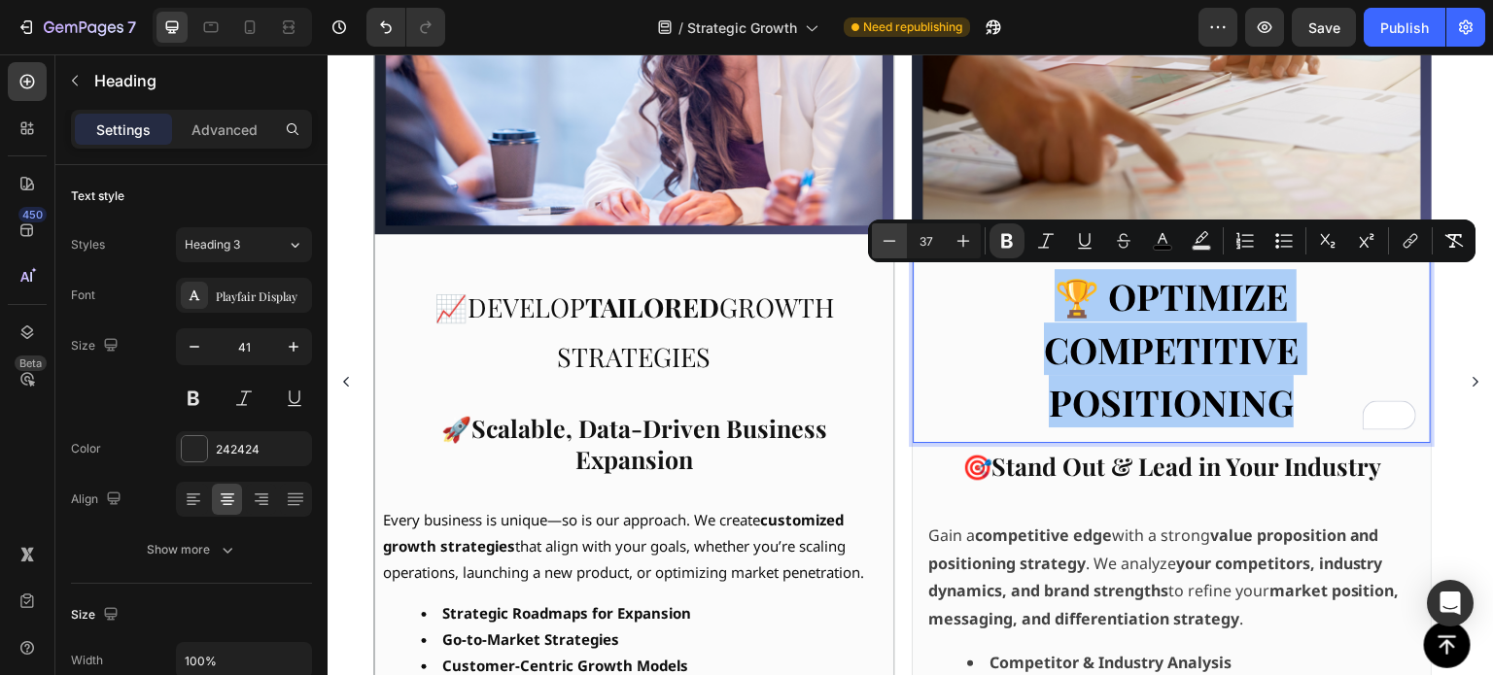
click at [890, 244] on icon "Editor contextual toolbar" at bounding box center [889, 240] width 19 height 19
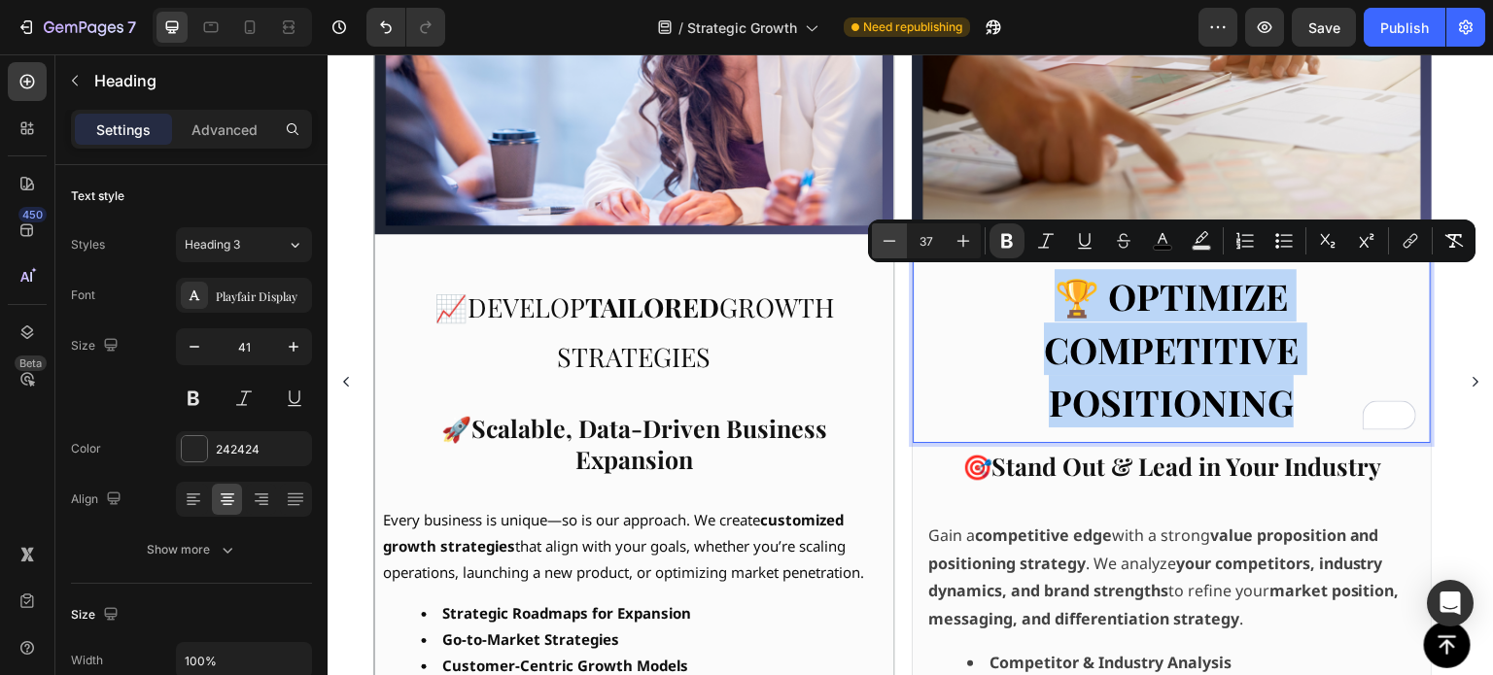
click at [891, 234] on img at bounding box center [634, 39] width 518 height 389
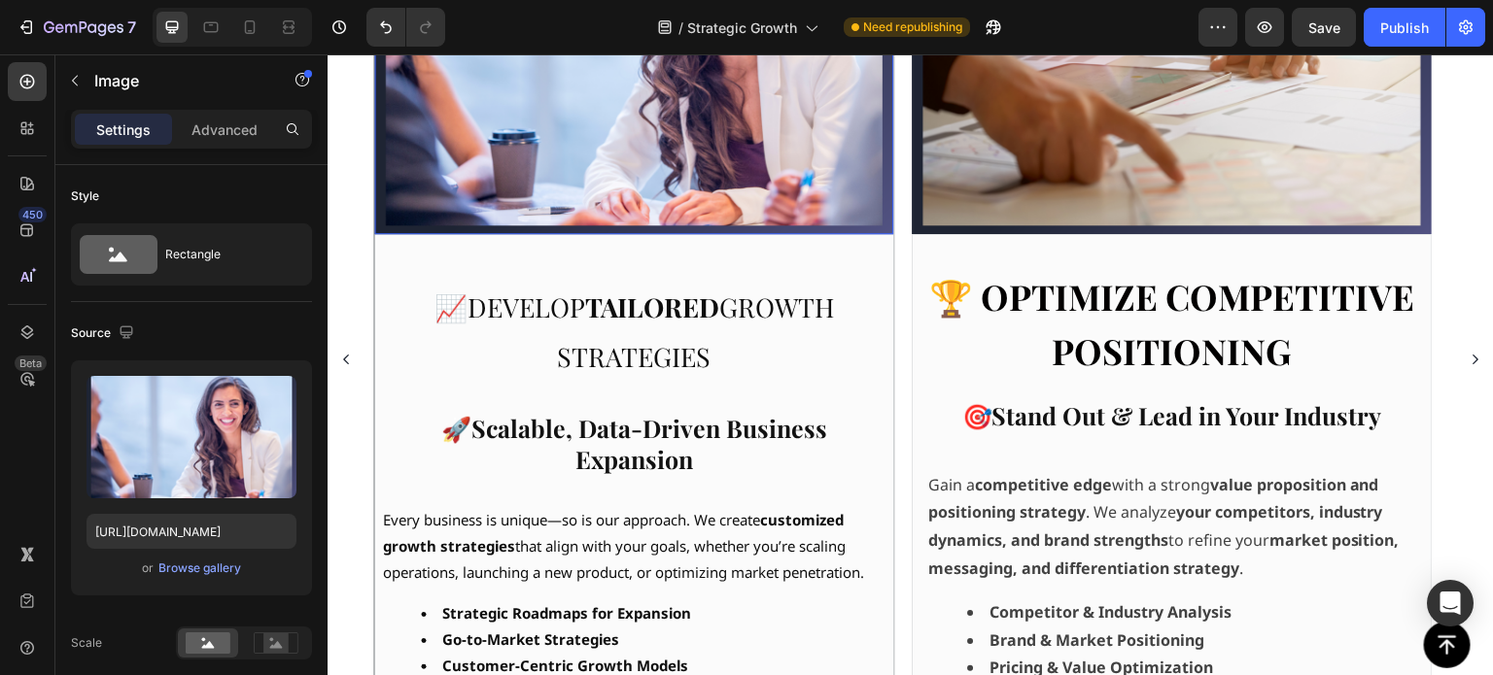
scroll to position [683, 0]
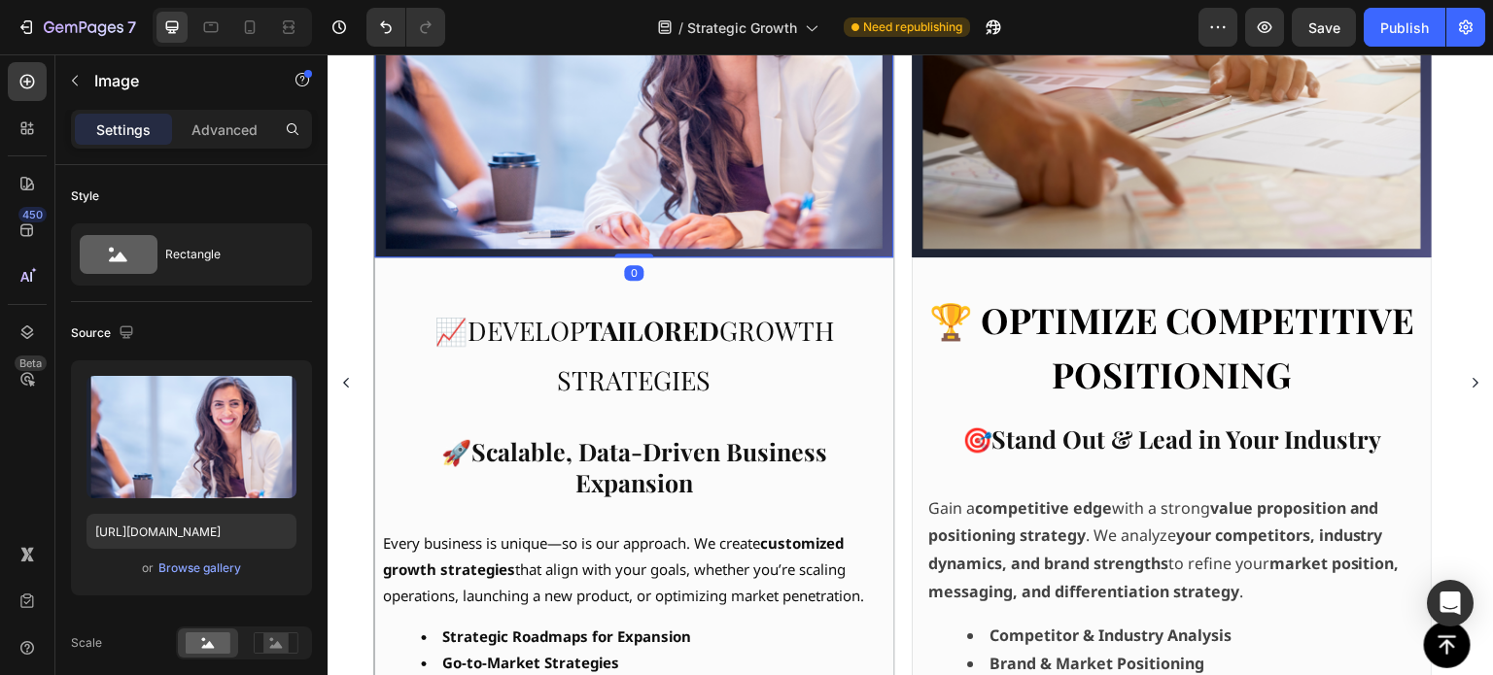
click at [891, 244] on img at bounding box center [634, 63] width 518 height 389
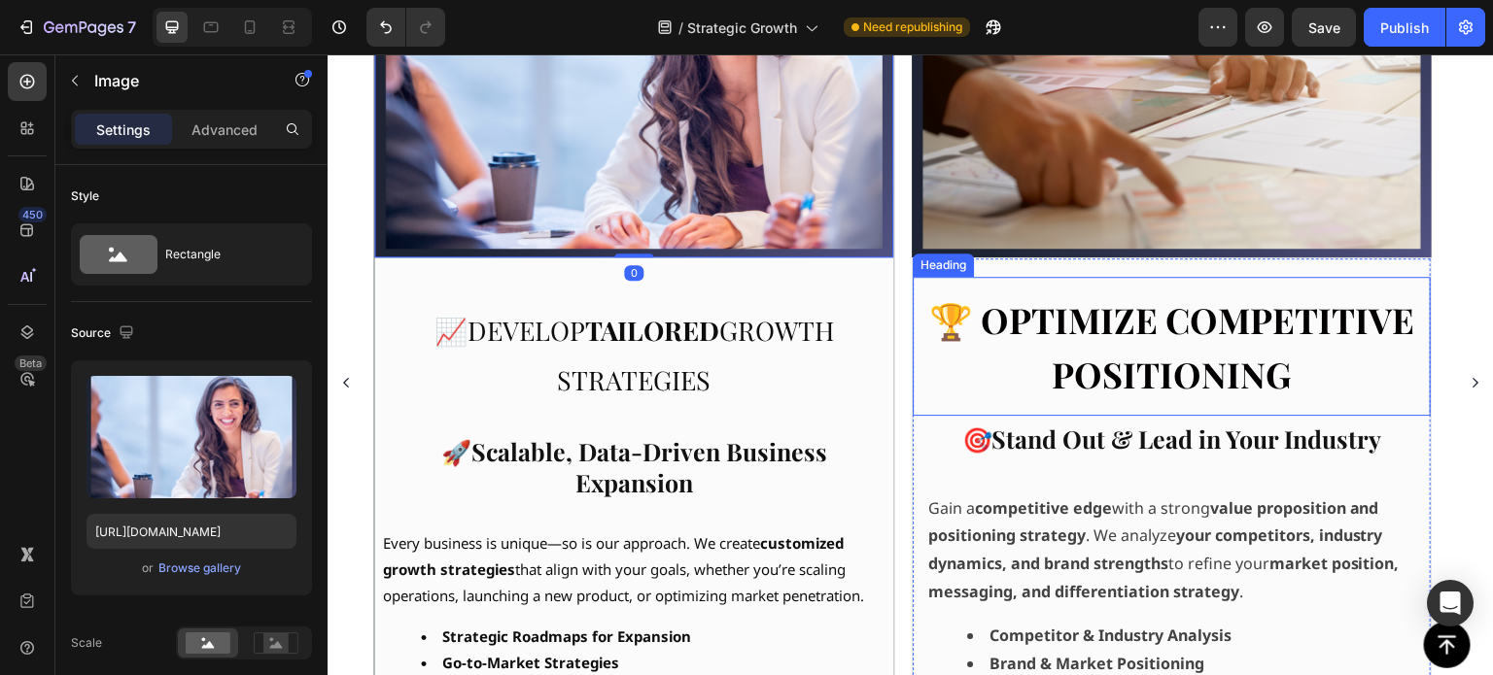
click at [1024, 321] on strong "🏆 Optimize Competitive Positioning" at bounding box center [1172, 346] width 485 height 100
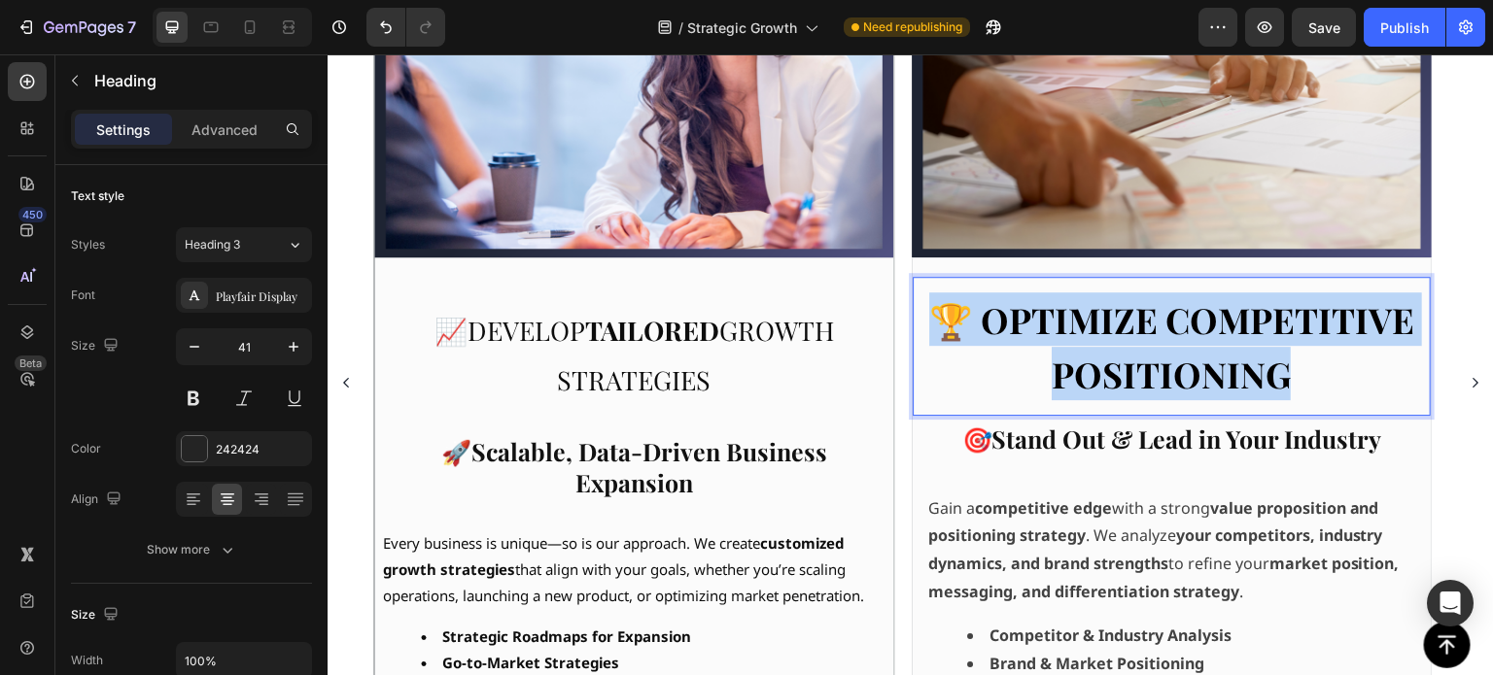
click at [1024, 321] on strong "🏆 Optimize Competitive Positioning" at bounding box center [1172, 346] width 485 height 100
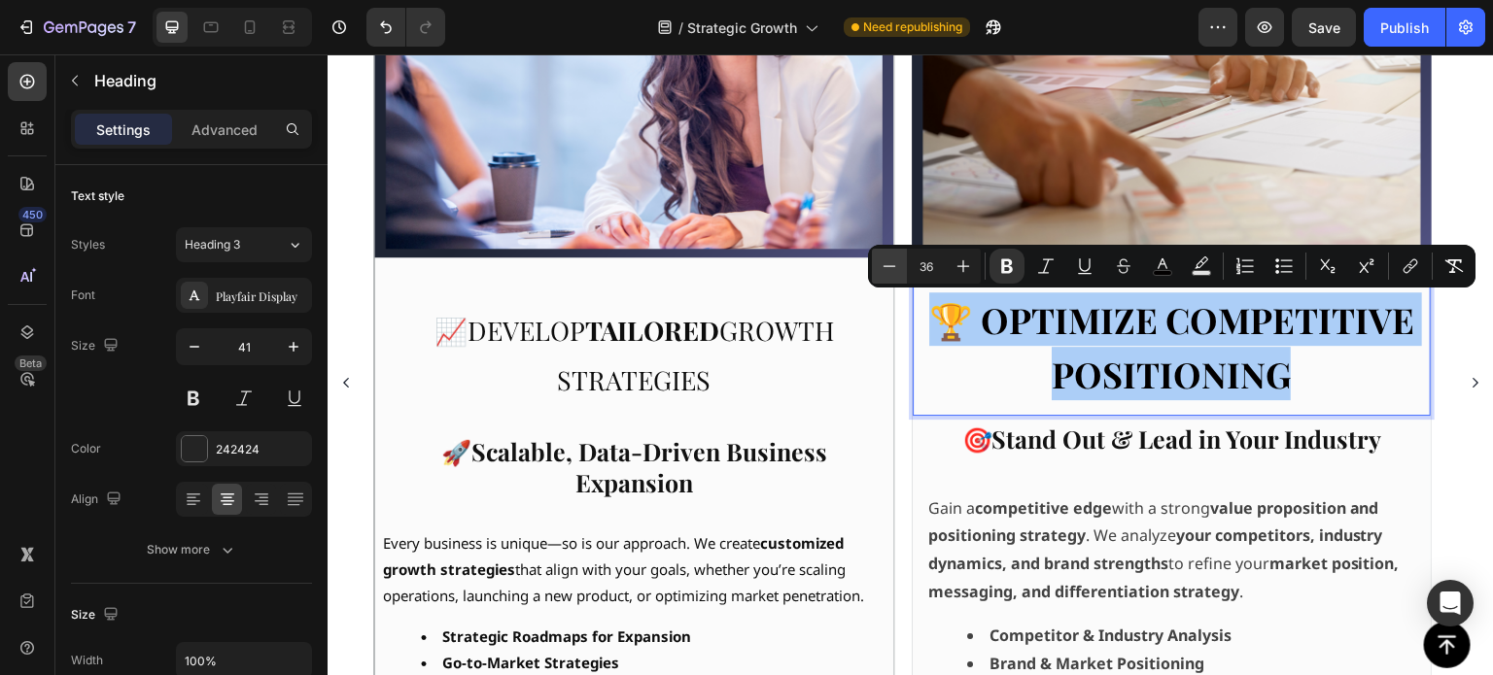
click at [884, 264] on icon "Editor contextual toolbar" at bounding box center [889, 266] width 19 height 19
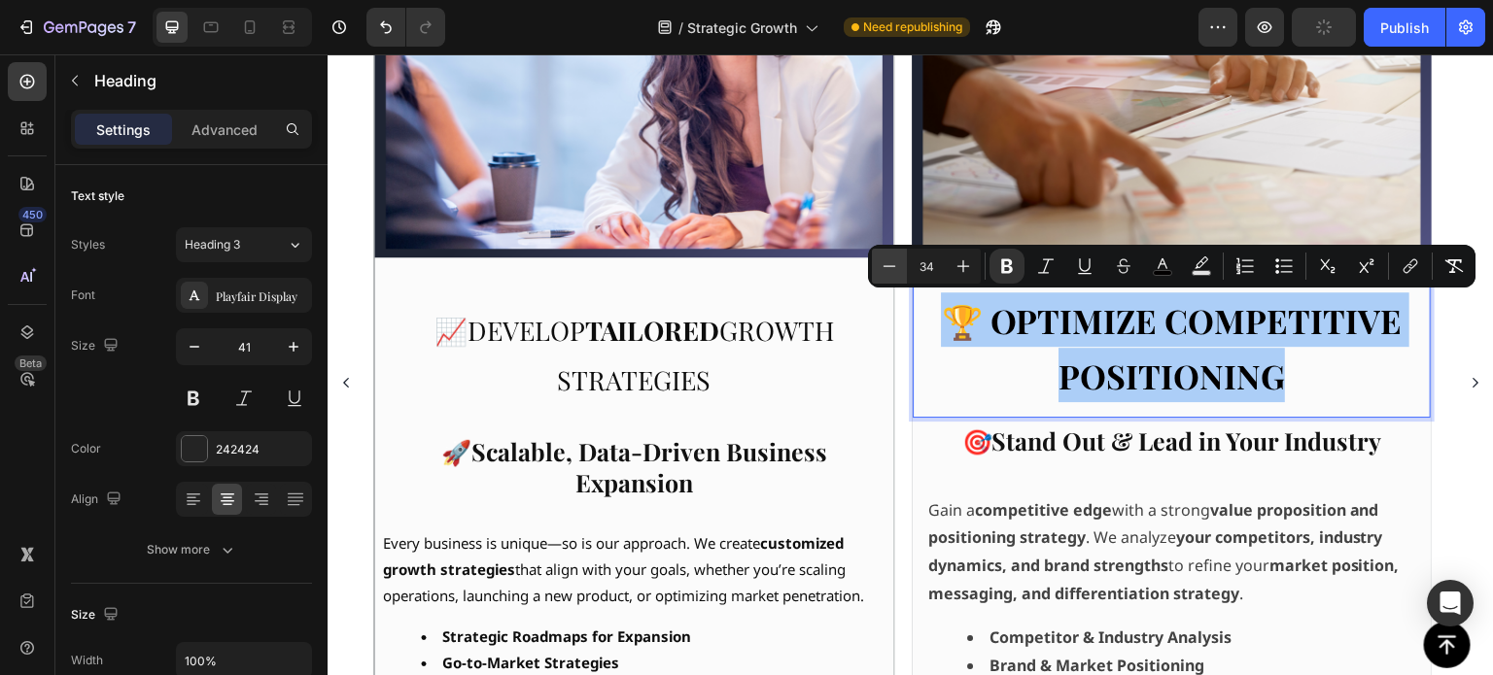
click at [884, 264] on icon "Editor contextual toolbar" at bounding box center [889, 266] width 19 height 19
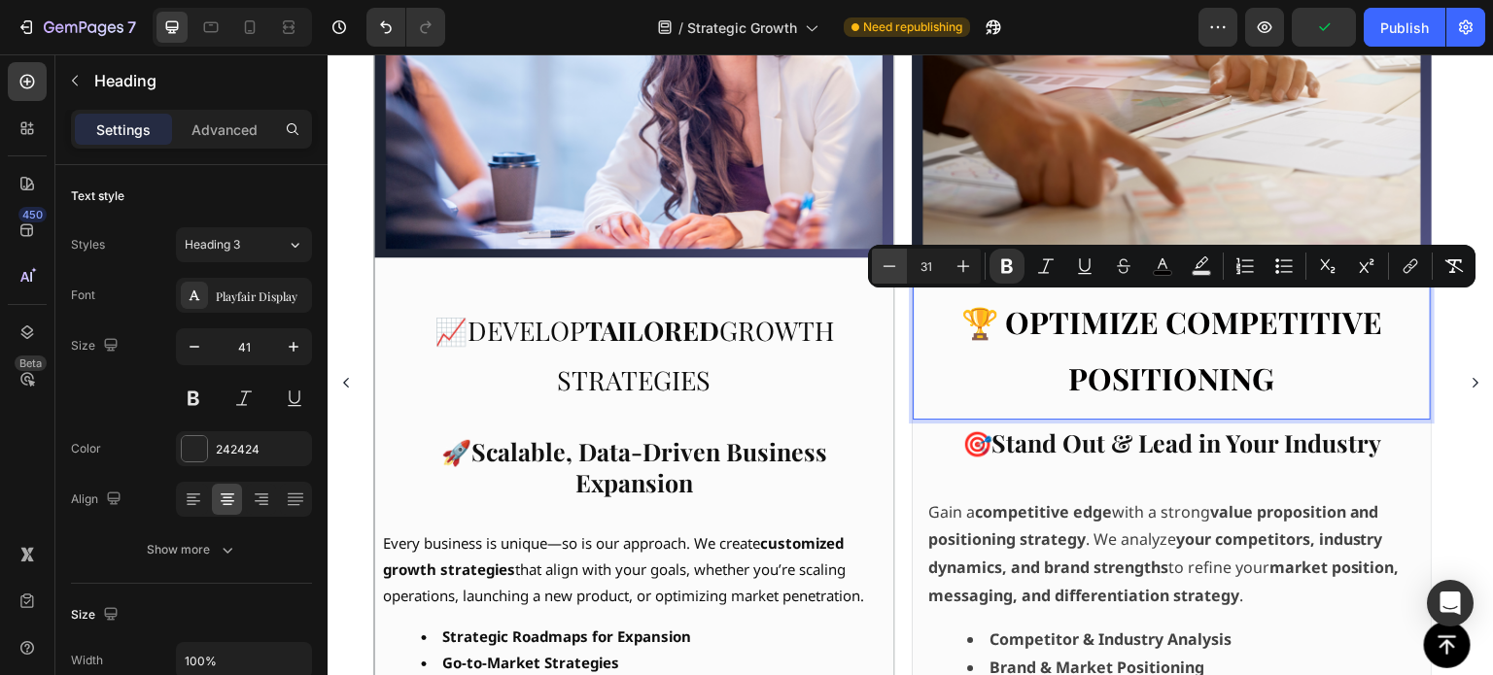
click at [884, 264] on icon "Editor contextual toolbar" at bounding box center [889, 266] width 19 height 19
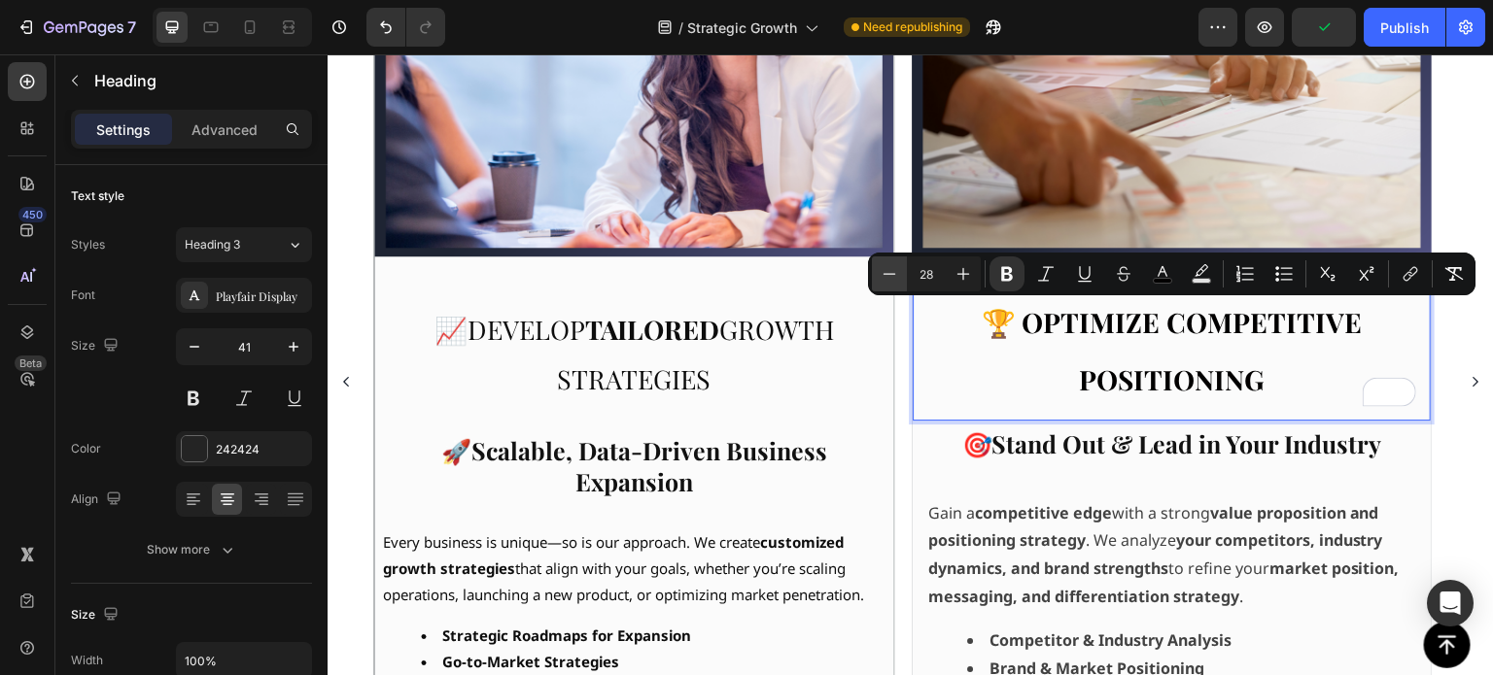
click at [884, 264] on icon "Editor contextual toolbar" at bounding box center [889, 273] width 19 height 19
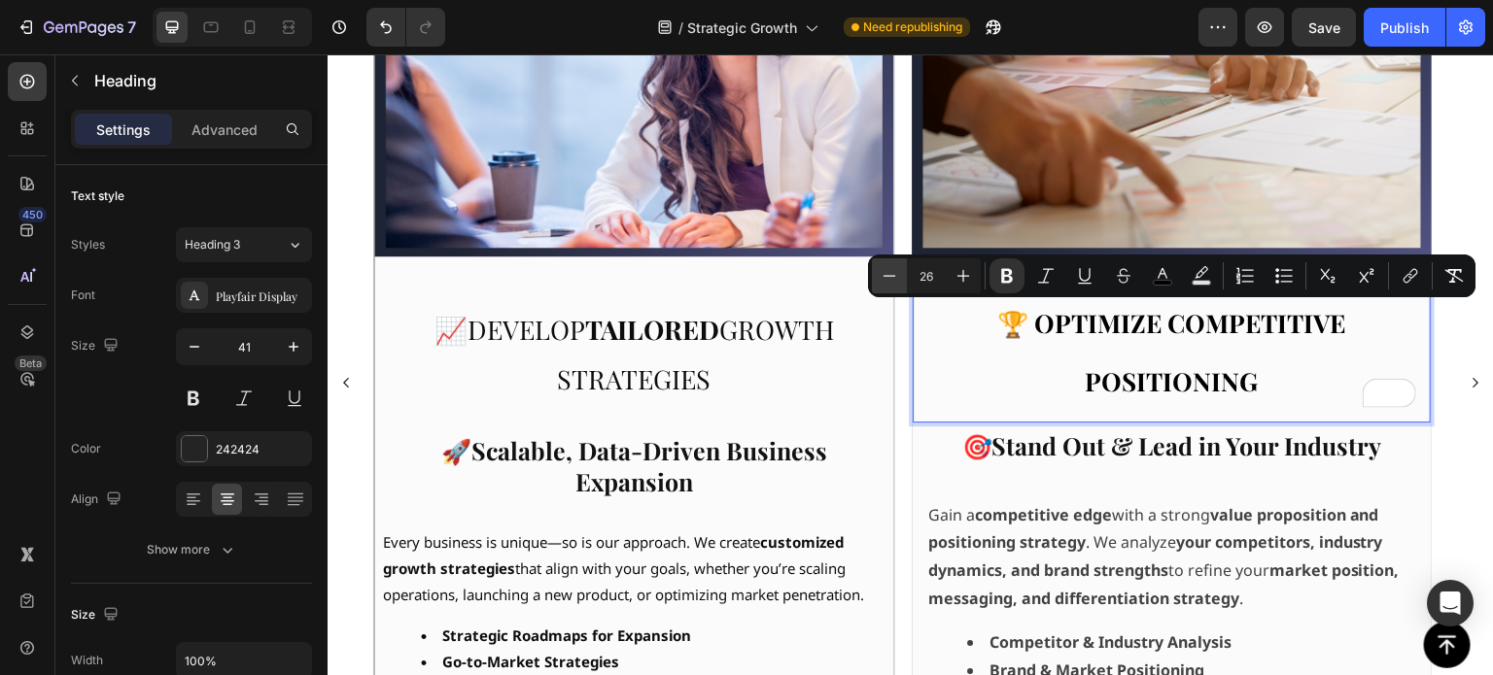
scroll to position [684, 0]
click at [969, 276] on icon "Editor contextual toolbar" at bounding box center [962, 275] width 19 height 19
type input "27"
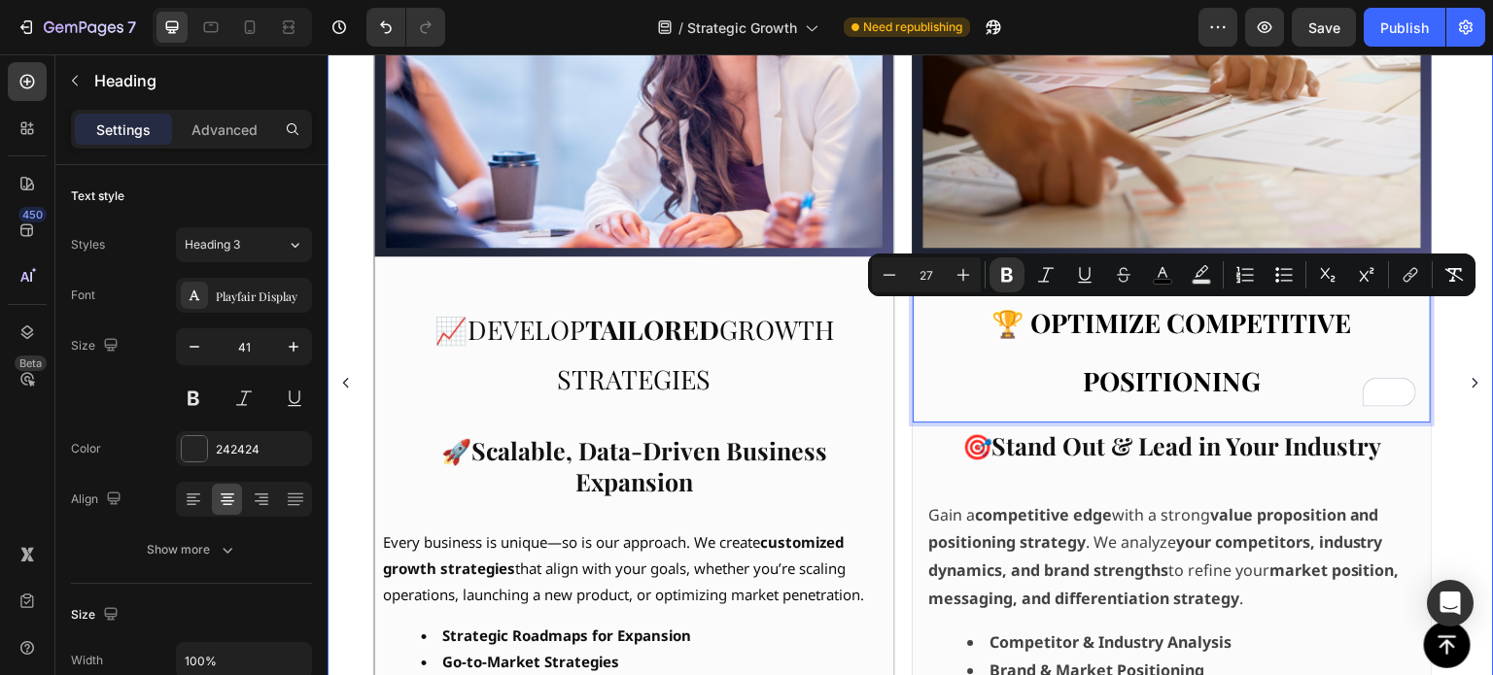
click at [901, 449] on div "Image ⁠⁠⁠⁠⁠⁠⁠ 📊 Identify New Market Opportunities Heading 🔓Unlock Untapped Grow…" at bounding box center [910, 383] width 1073 height 1032
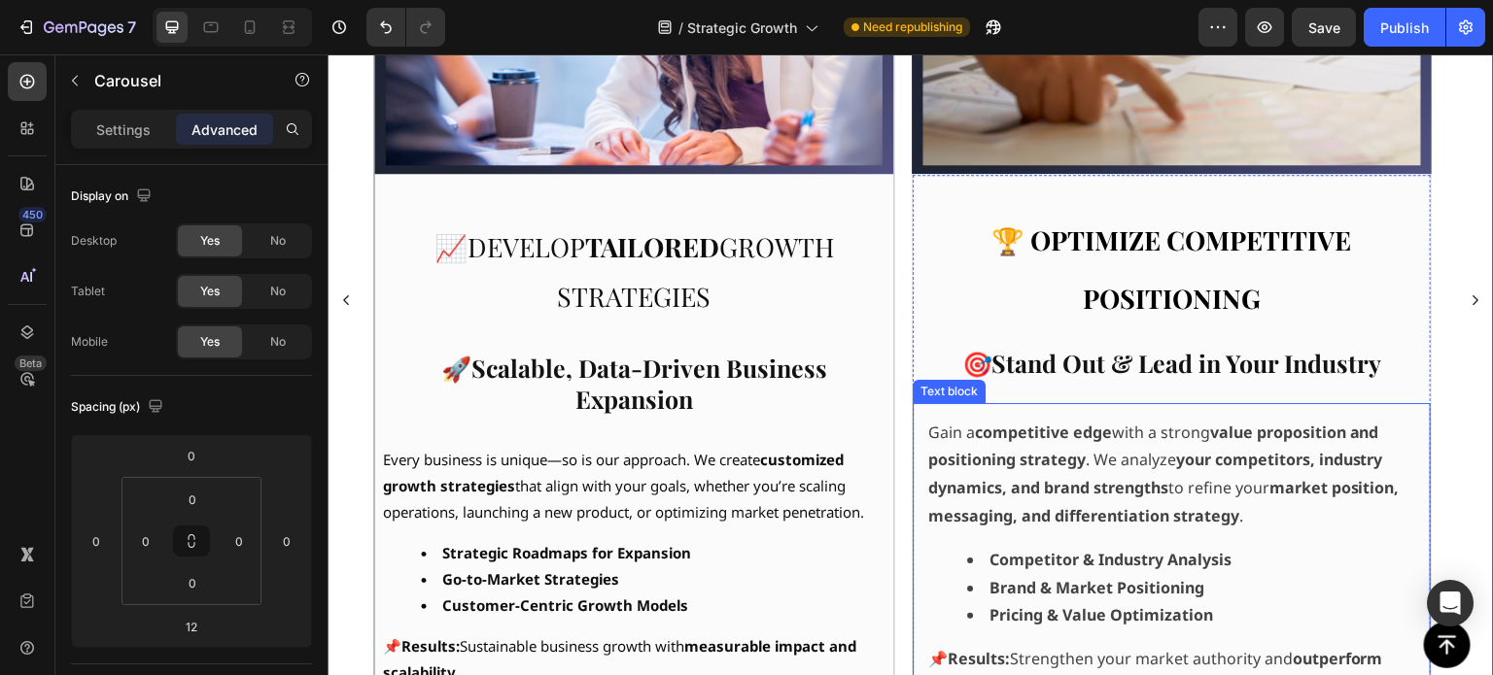
scroll to position [781, 0]
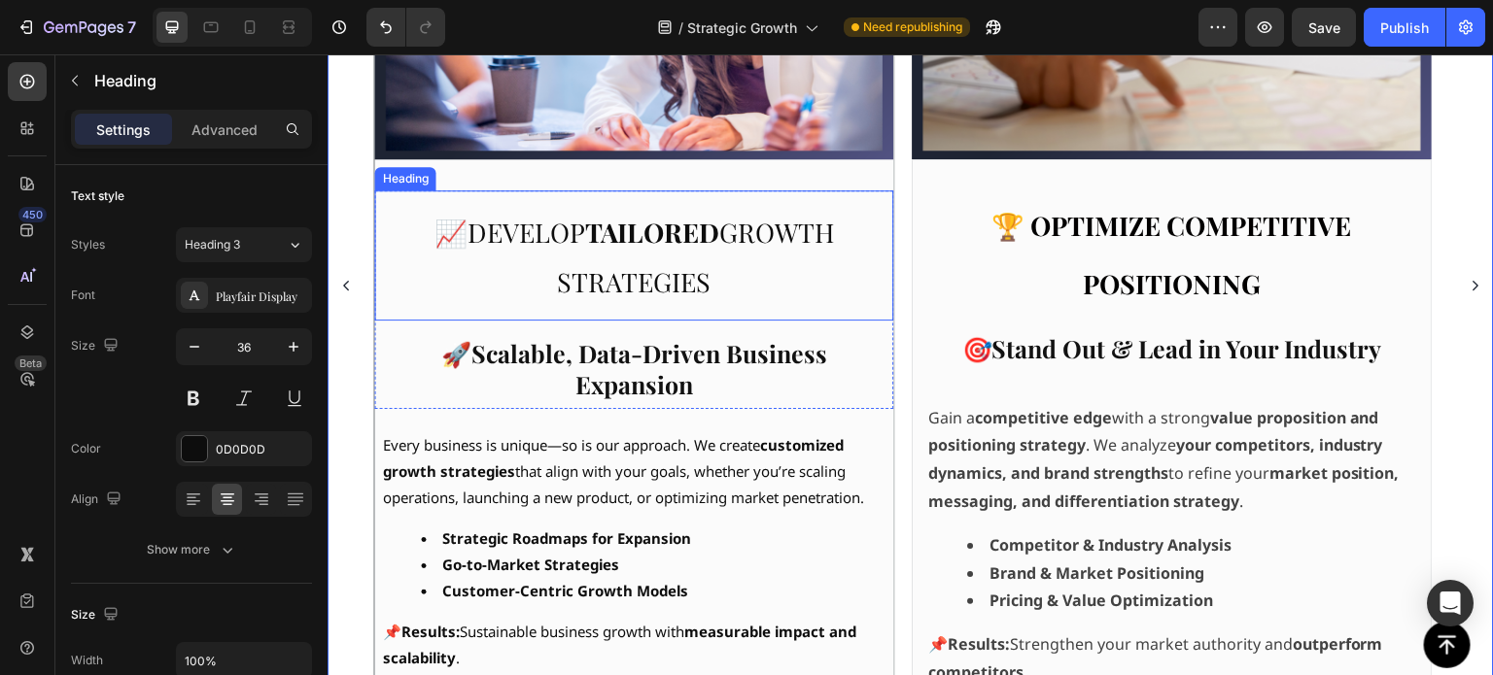
click at [690, 276] on span "📈 Develop tailored growth strategies" at bounding box center [633, 257] width 399 height 85
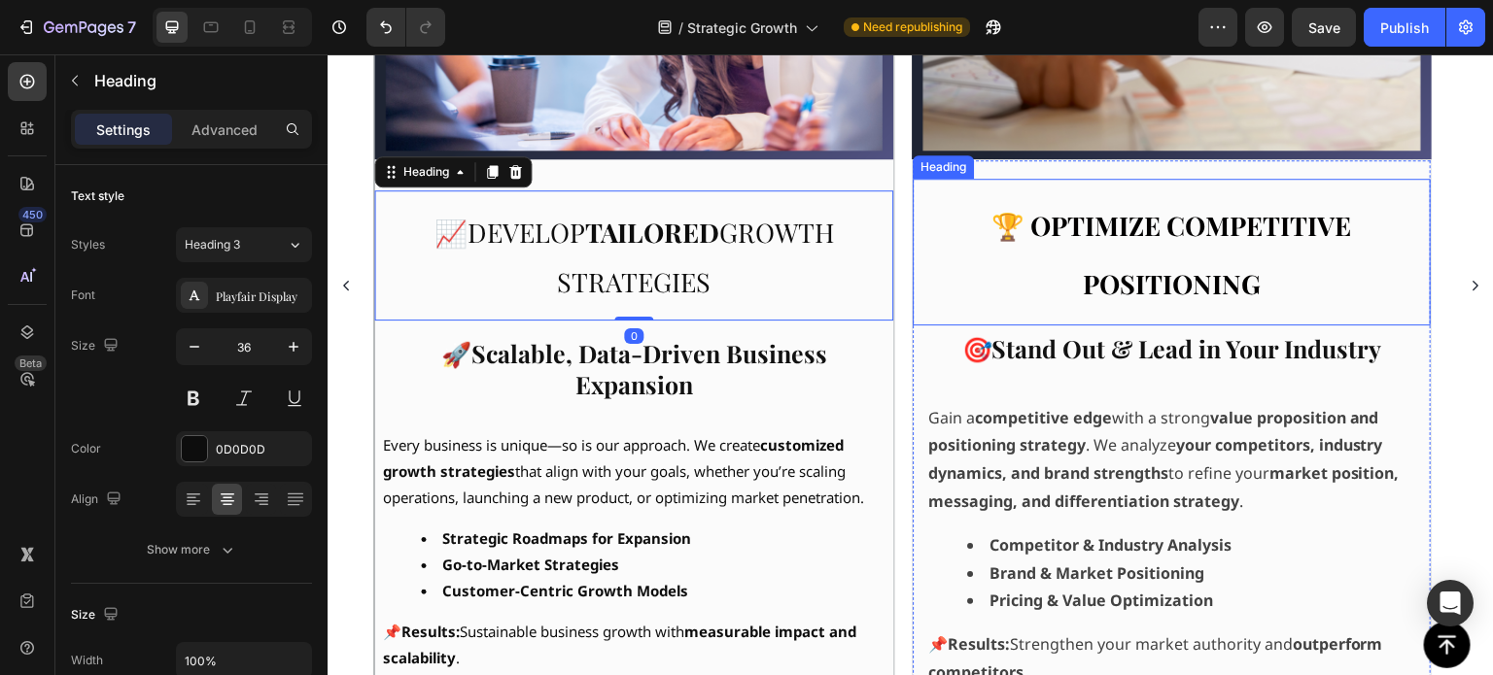
click at [1052, 277] on p "⁠⁠⁠⁠⁠⁠⁠ 🏆 Optimize Competitive Positioning" at bounding box center [1171, 252] width 487 height 116
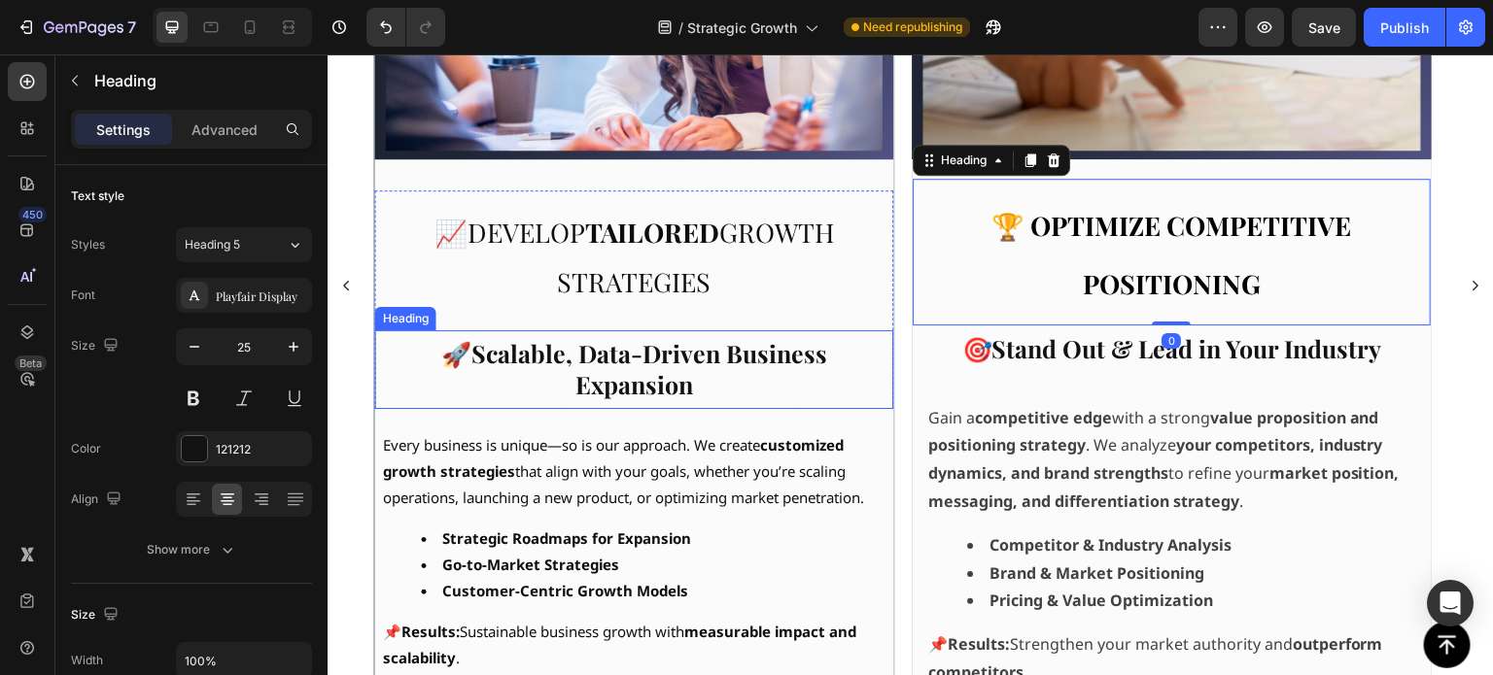
click at [658, 365] on strong "Scalable, Data-Driven Business Expansion" at bounding box center [649, 369] width 356 height 64
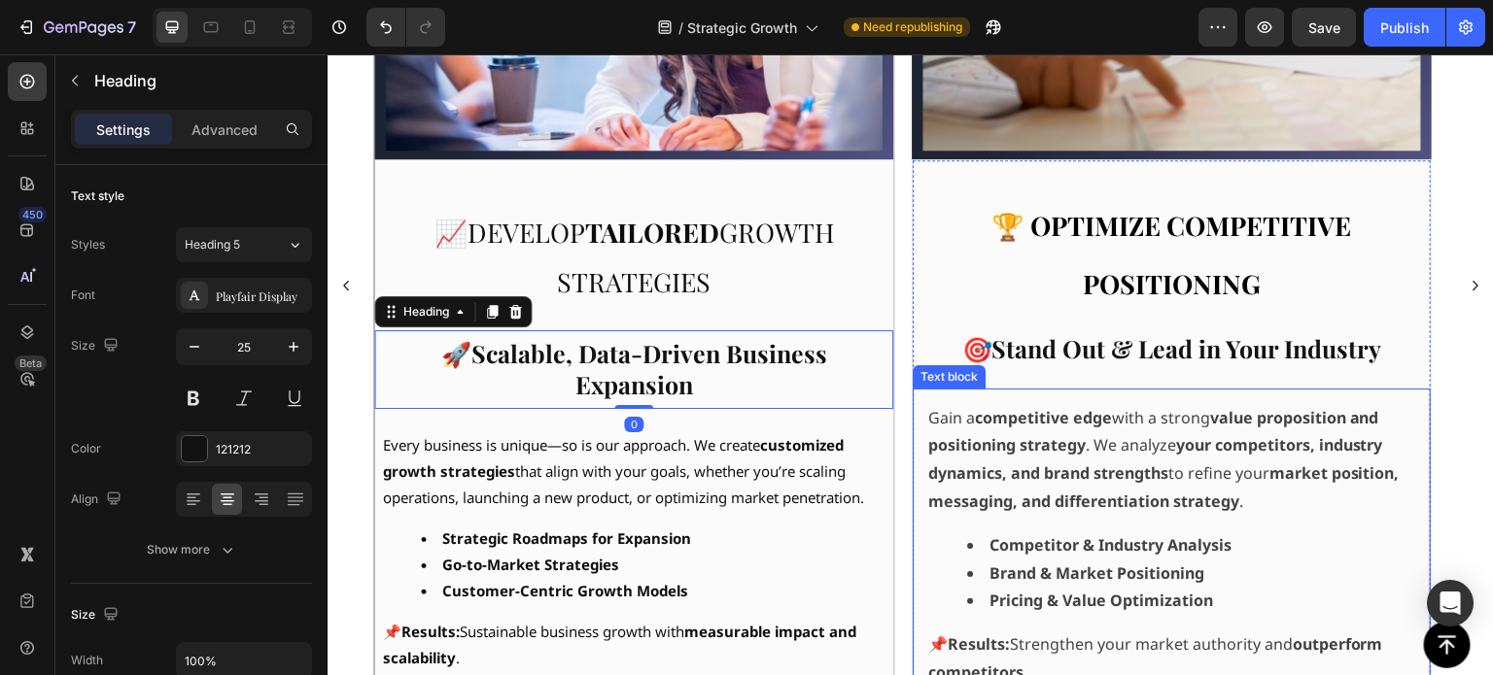
click at [1035, 350] on strong "Stand Out & Lead in Your Industry" at bounding box center [1187, 348] width 390 height 32
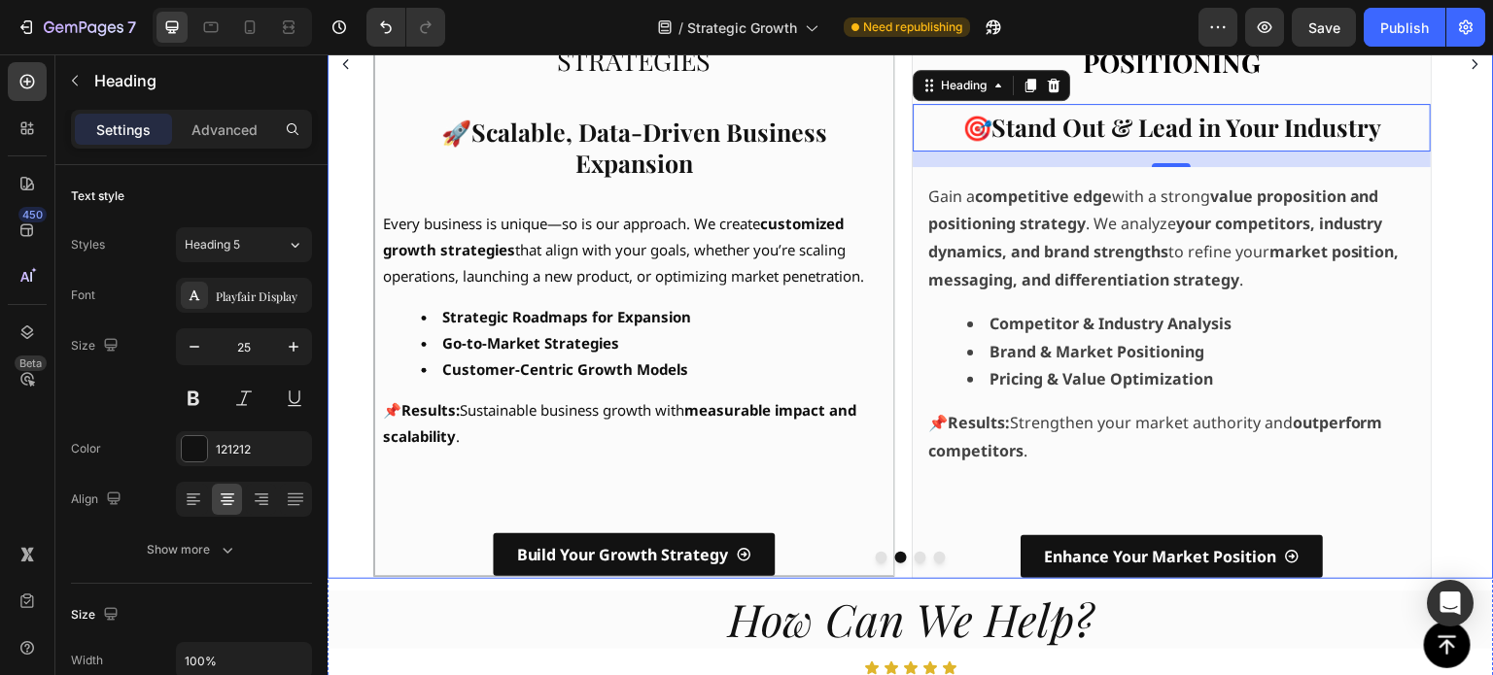
scroll to position [976, 0]
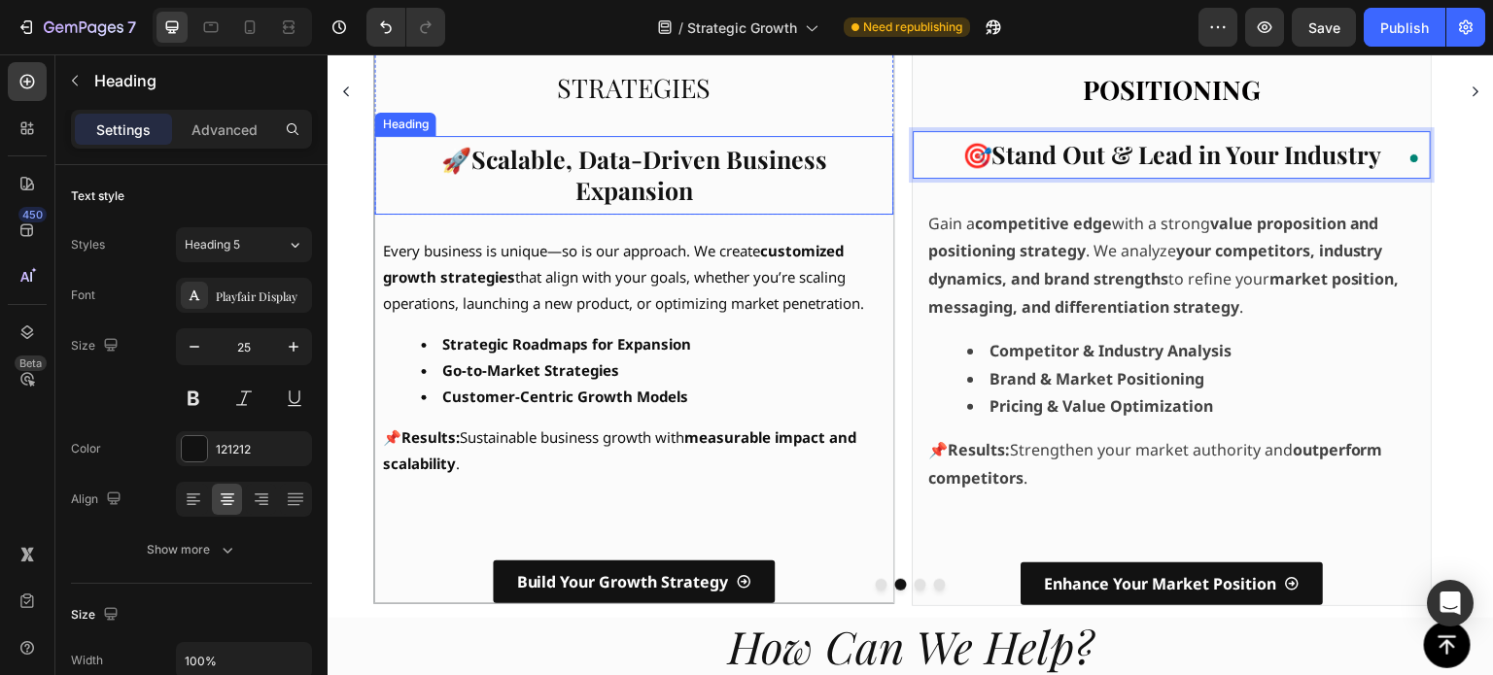
click at [665, 167] on strong "Scalable, Data-Driven Business Expansion" at bounding box center [649, 175] width 356 height 64
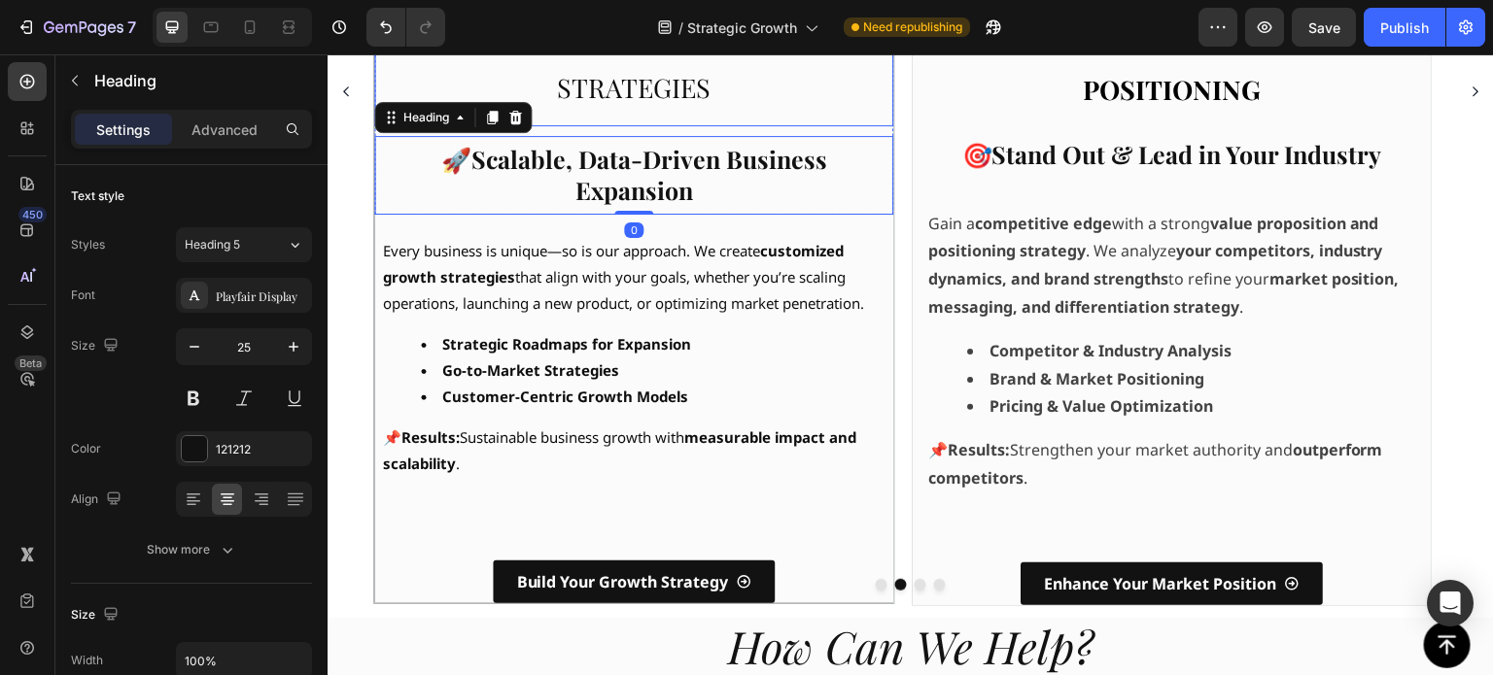
click at [685, 109] on p "⁠⁠⁠⁠⁠⁠⁠ 📈 Develop tailored growth strategies" at bounding box center [634, 61] width 487 height 99
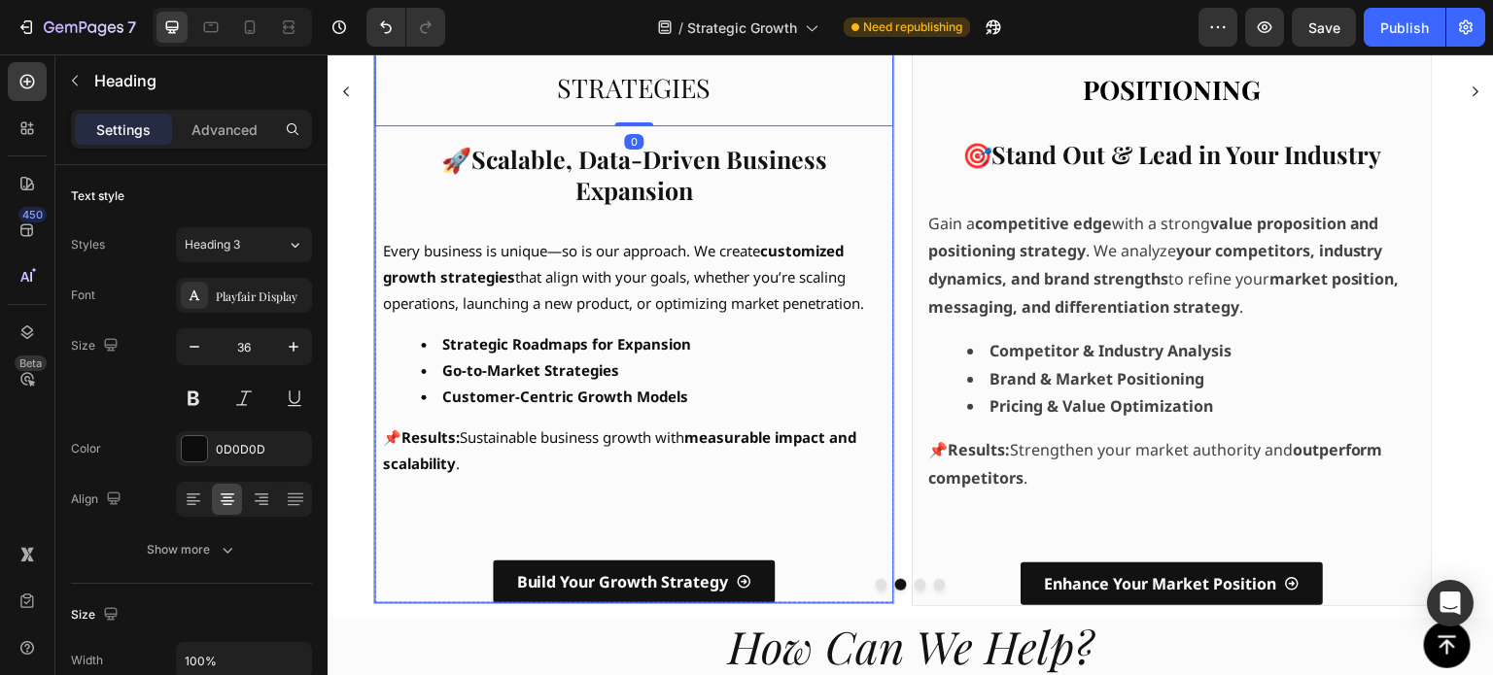
scroll to position [879, 0]
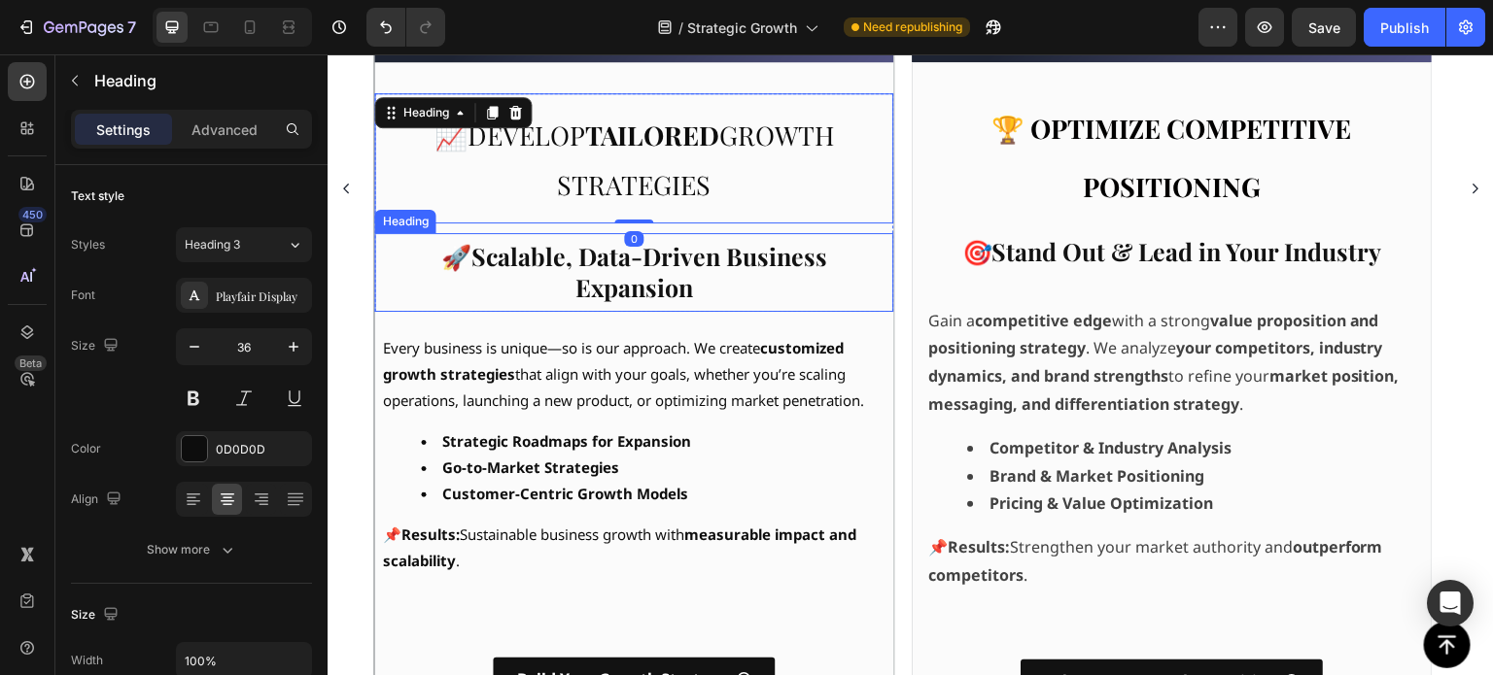
click at [662, 276] on strong "Scalable, Data-Driven Business Expansion" at bounding box center [649, 272] width 356 height 64
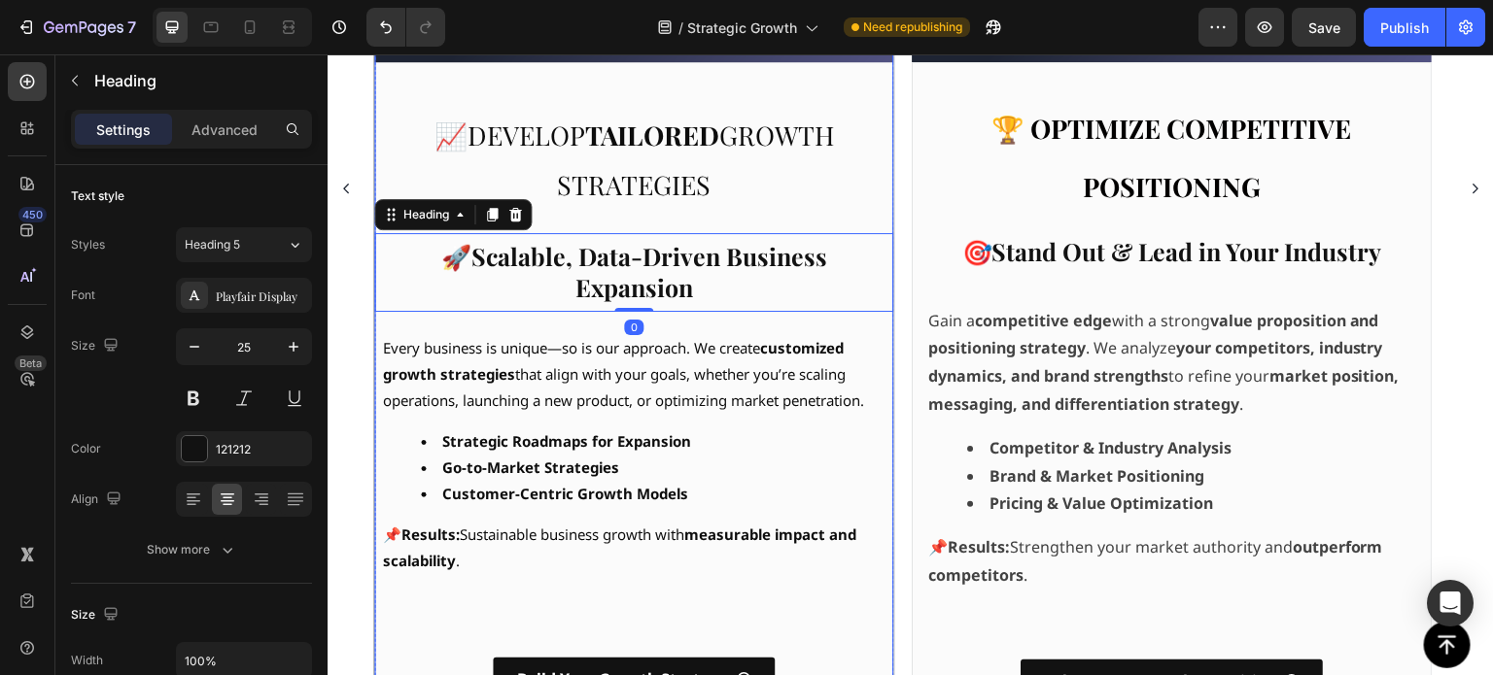
scroll to position [684, 0]
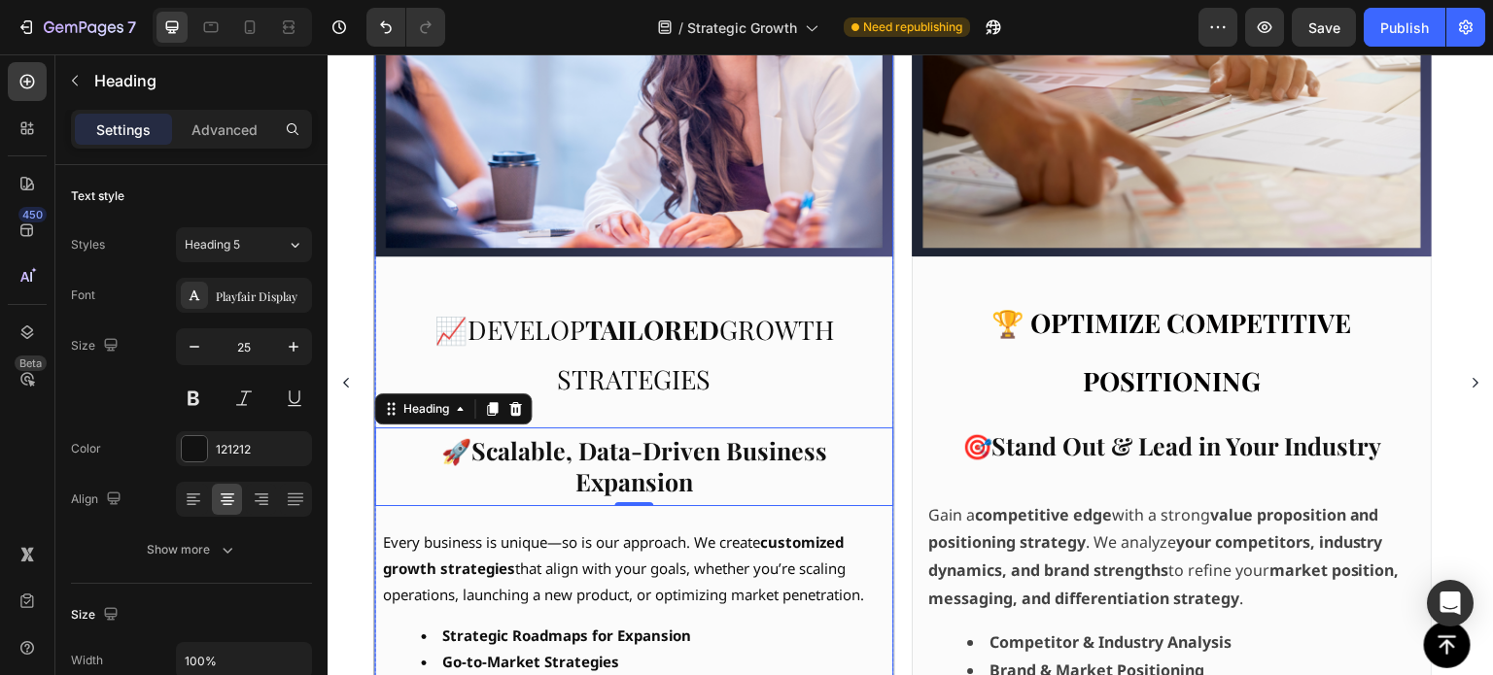
click at [798, 275] on div "Image ⁠⁠⁠⁠⁠⁠⁠ 📈 Develop tailored growth strategies Heading 🚀 Scalable, Data-Dri…" at bounding box center [634, 381] width 518 height 1027
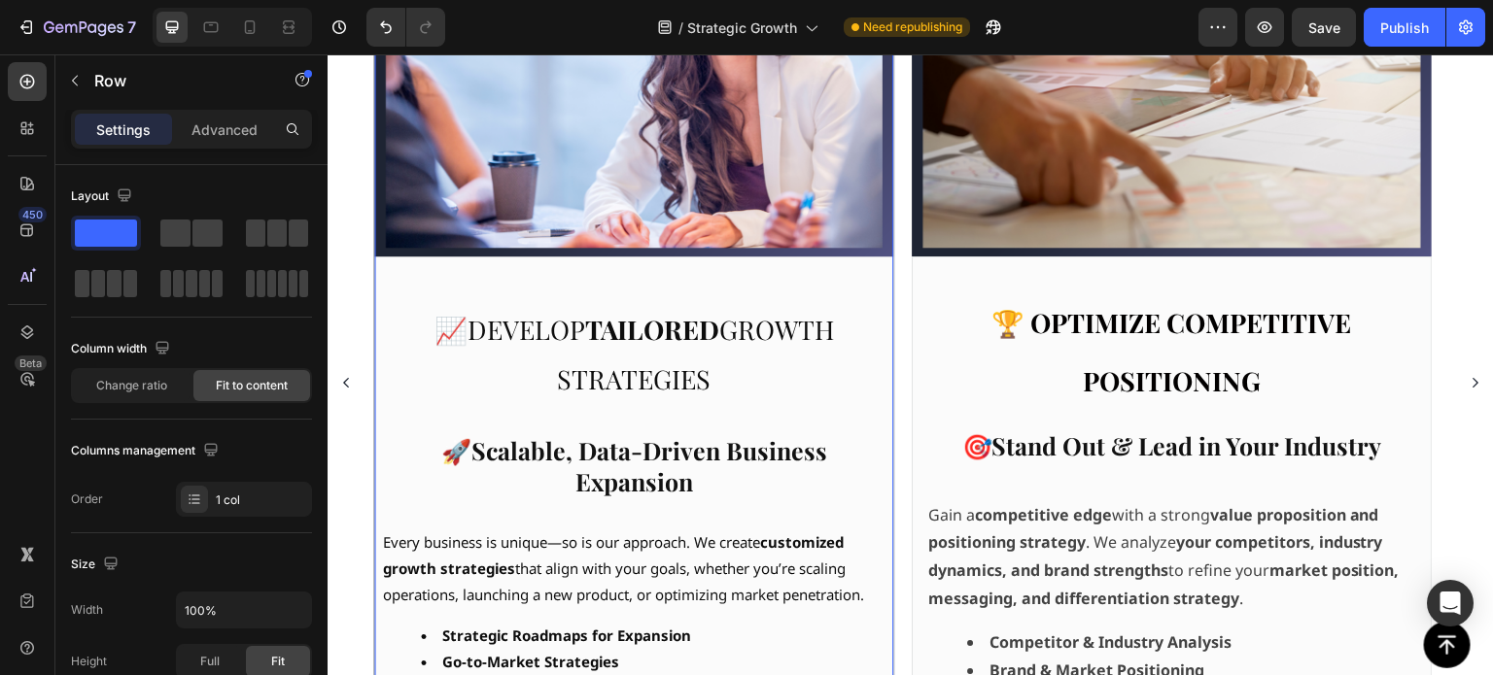
click at [803, 205] on img at bounding box center [634, 62] width 518 height 389
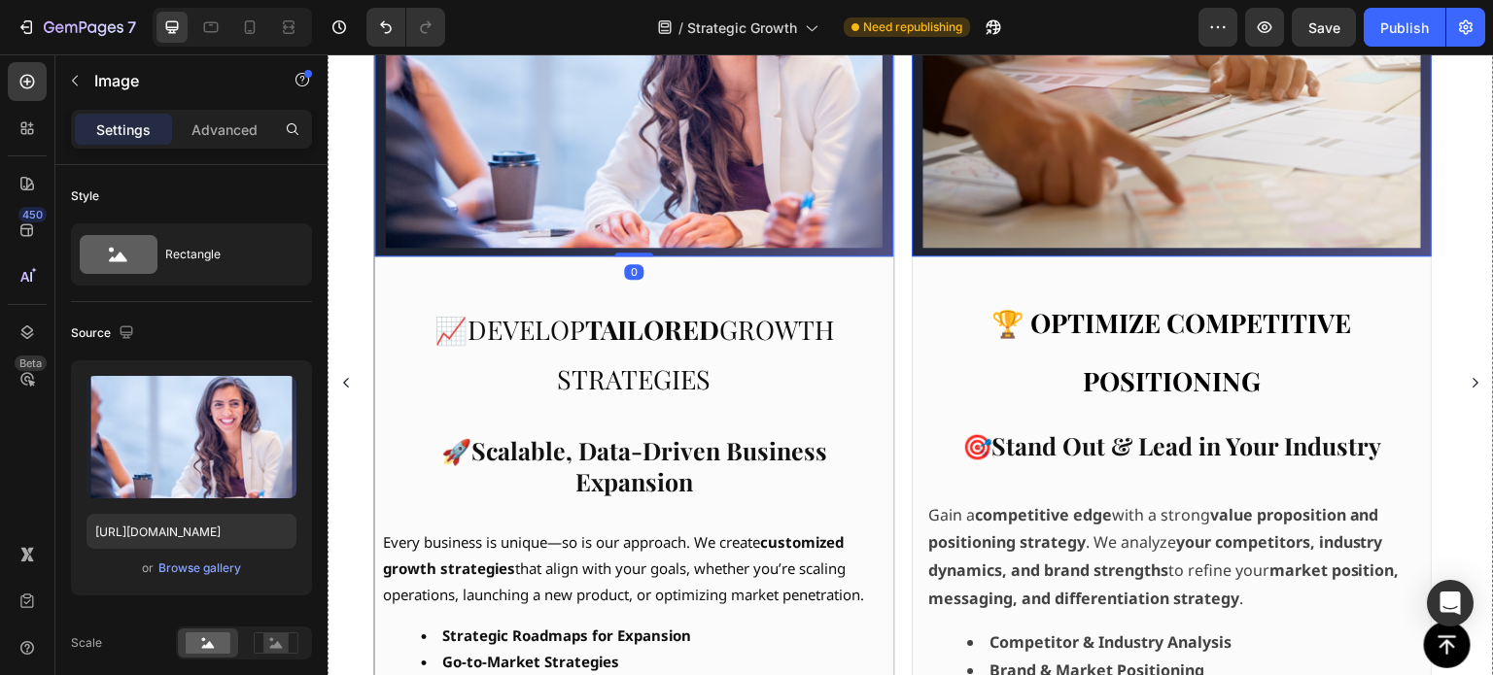
click at [1128, 208] on img at bounding box center [1172, 62] width 520 height 391
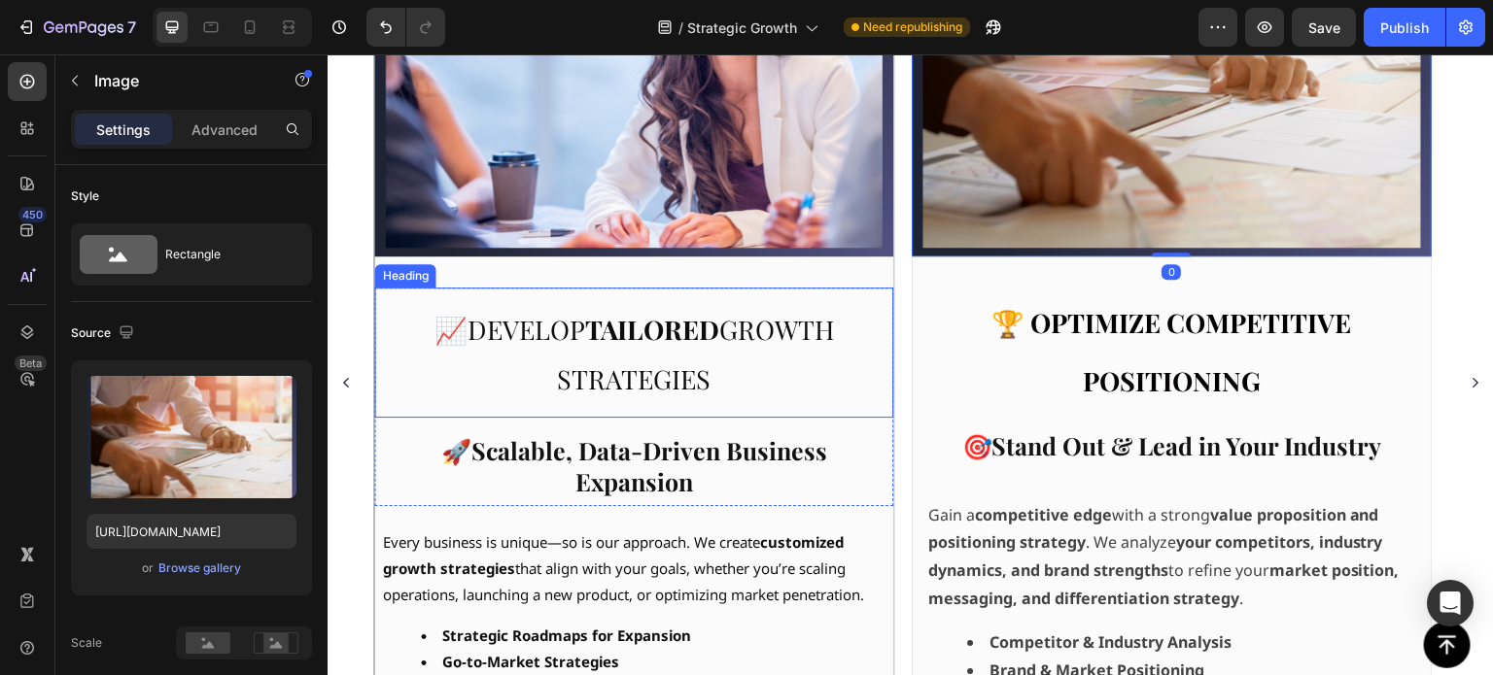
click at [692, 292] on h3 "⁠⁠⁠⁠⁠⁠⁠ 📈 Develop tailored growth strategies" at bounding box center [634, 353] width 518 height 130
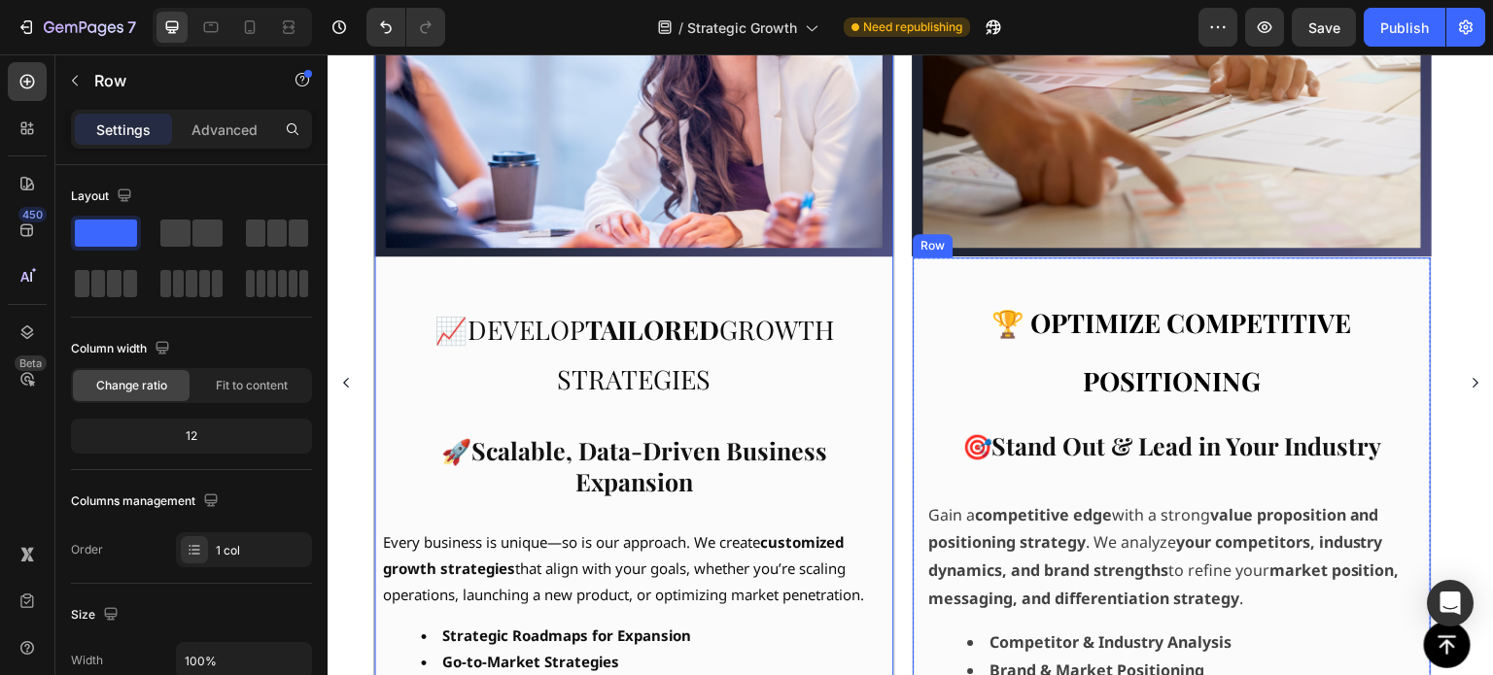
click at [970, 271] on div "⁠⁠⁠⁠⁠⁠⁠ 🏆 Optimize Competitive Positioning Heading 🎯 Stand Out & Lead in Your I…" at bounding box center [1172, 578] width 518 height 640
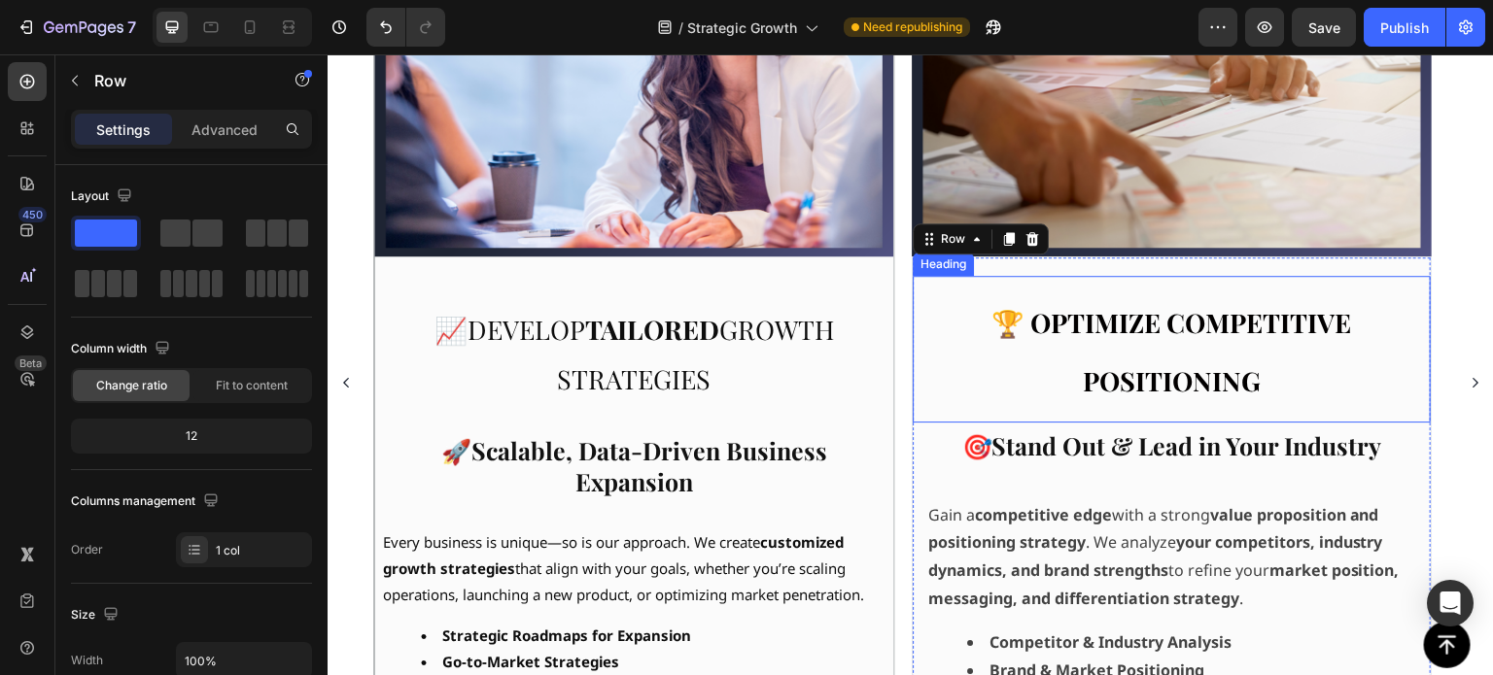
click at [997, 319] on strong "🏆 Optimize Competitive Positioning" at bounding box center [1172, 351] width 360 height 92
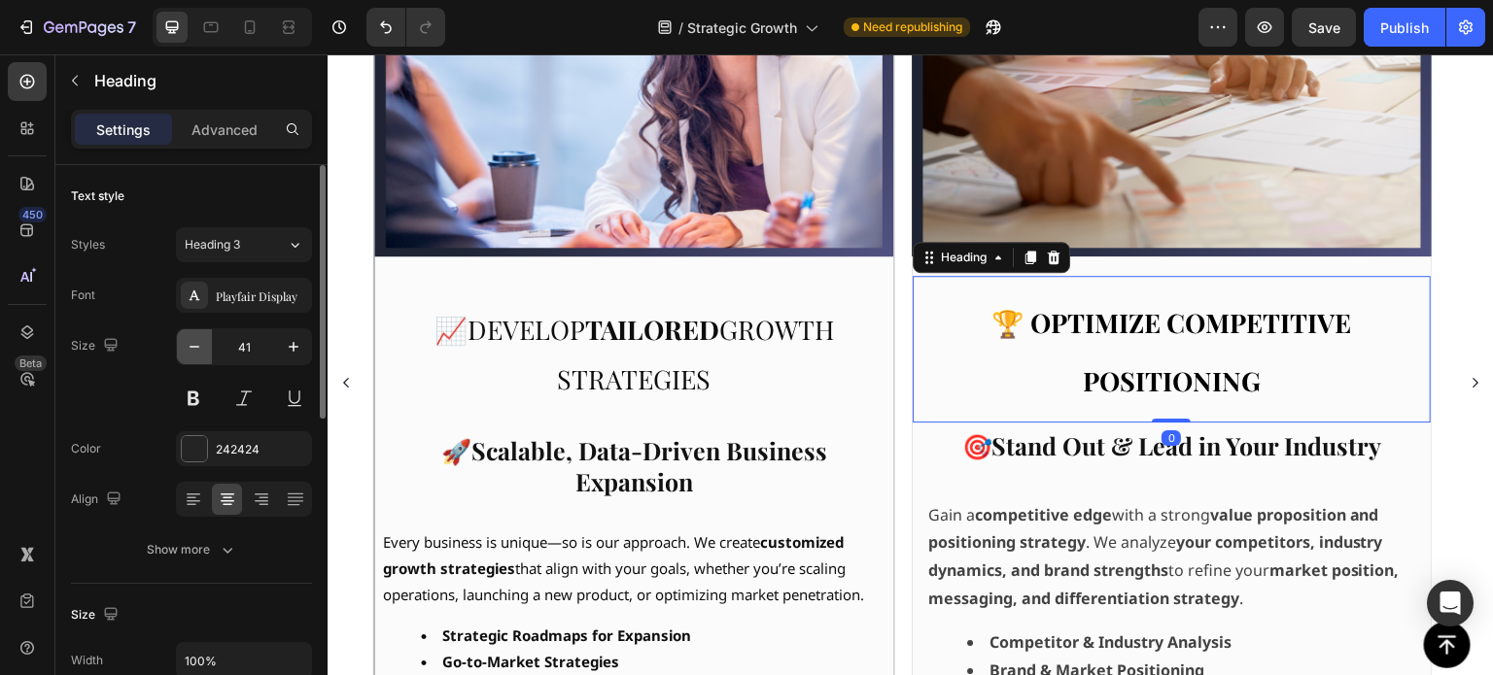
click at [195, 353] on icon "button" at bounding box center [194, 346] width 19 height 19
type input "40"
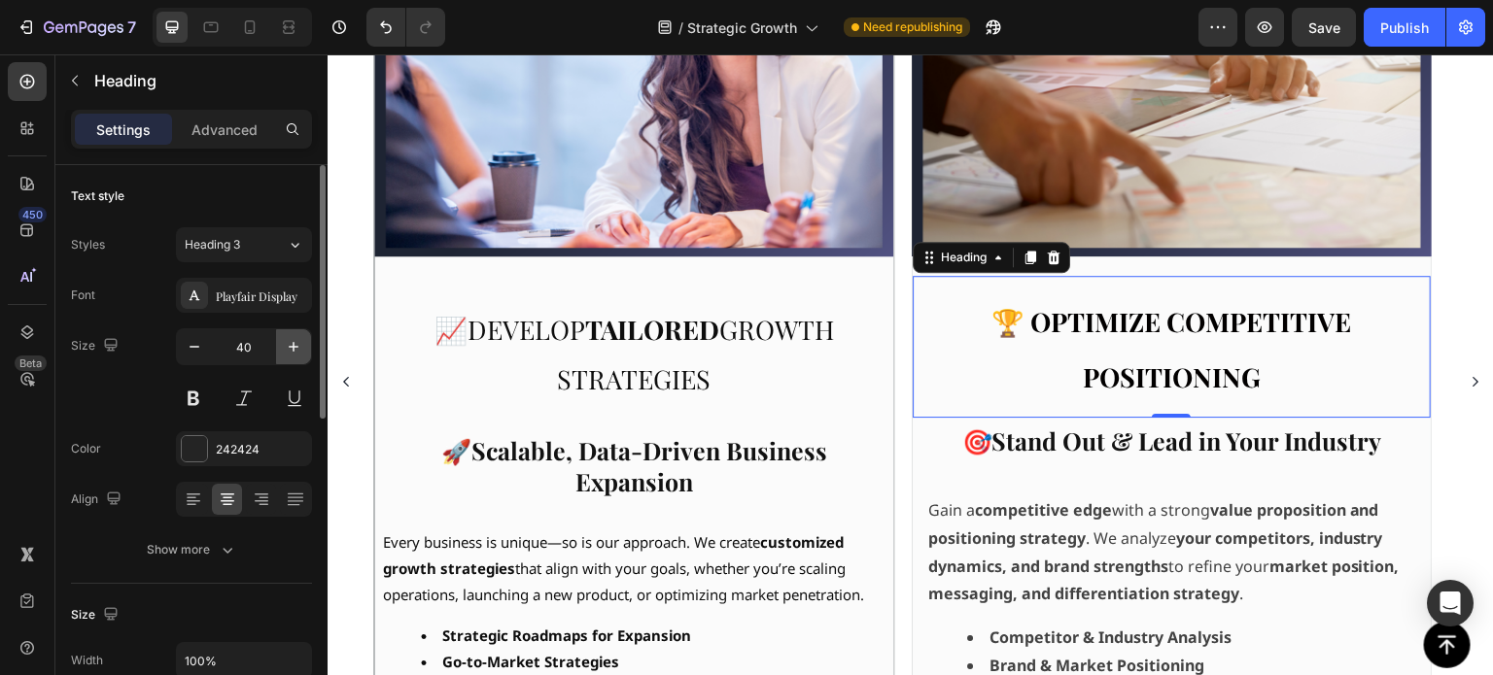
scroll to position [683, 0]
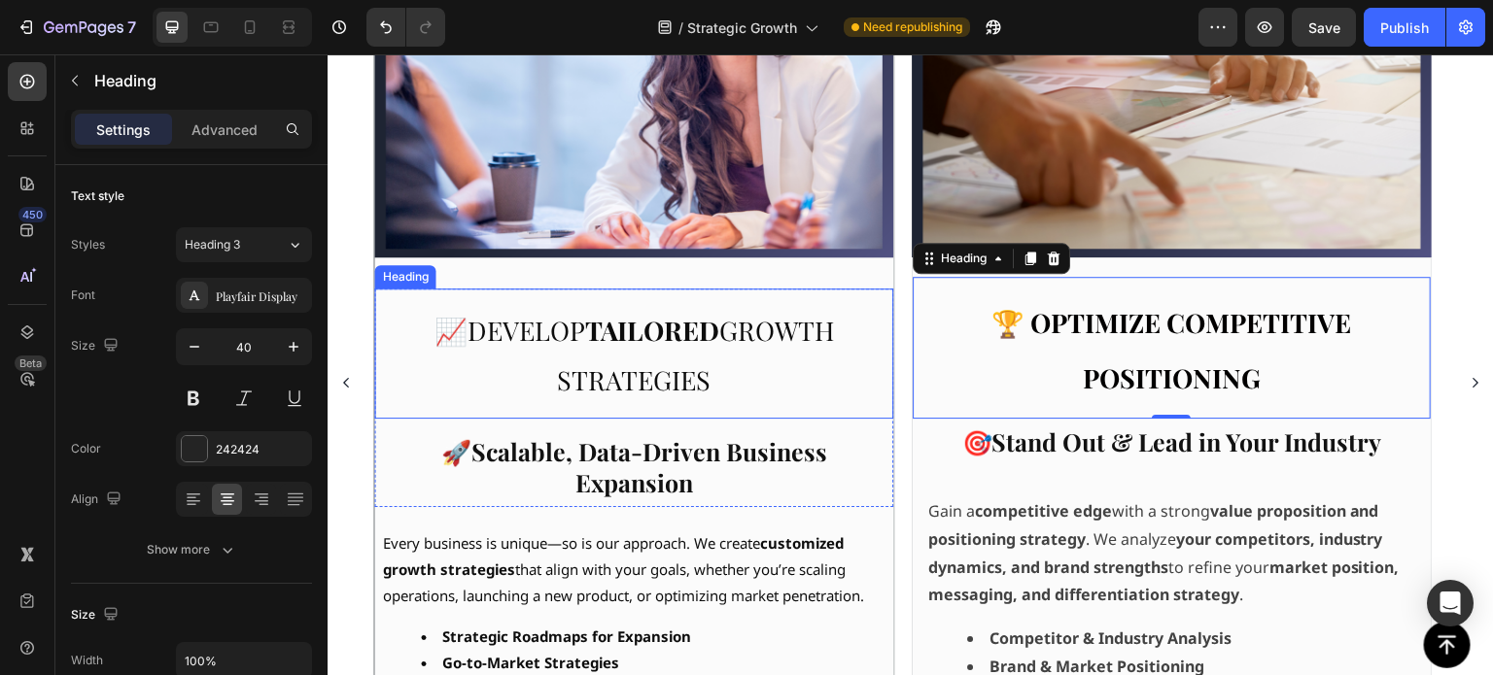
click at [493, 309] on p "⁠⁠⁠⁠⁠⁠⁠ 📈 Develop tailored growth strategies" at bounding box center [634, 353] width 487 height 99
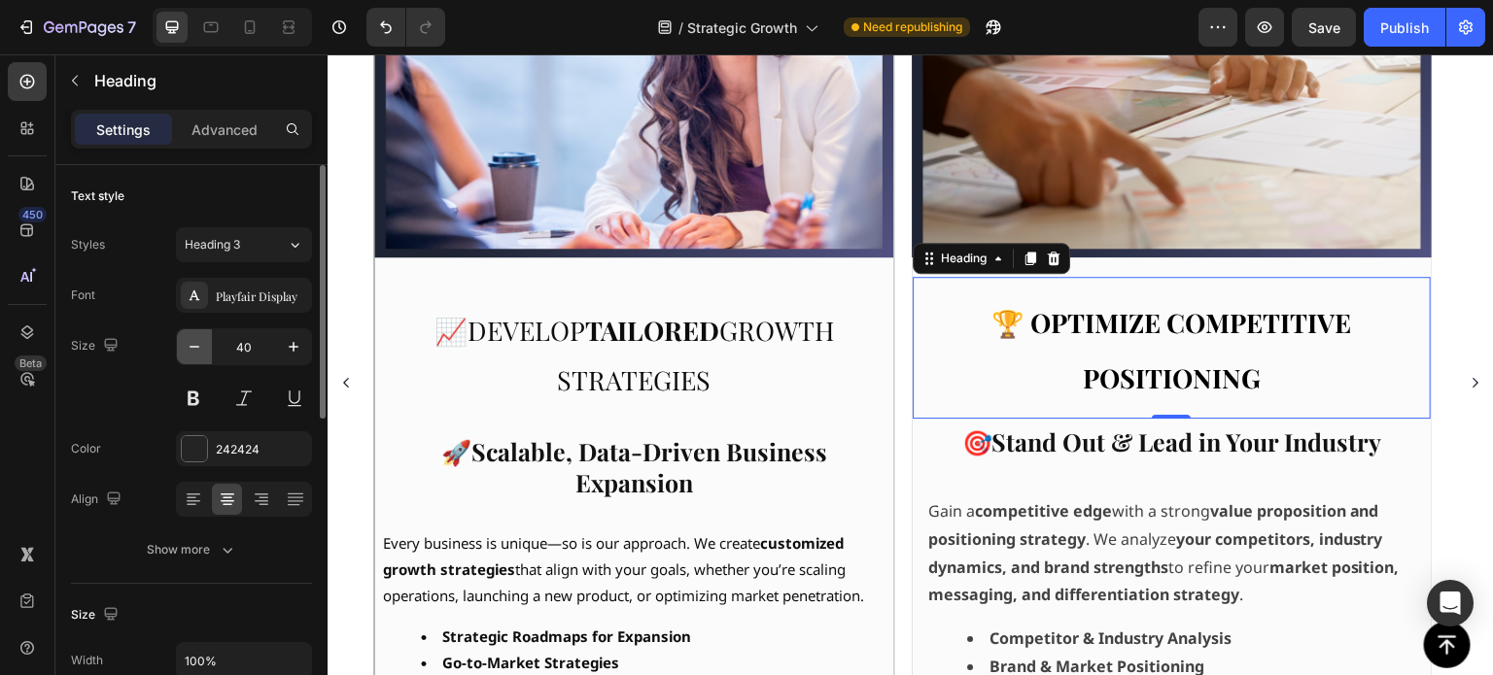
click at [192, 348] on icon "button" at bounding box center [194, 346] width 19 height 19
type input "38"
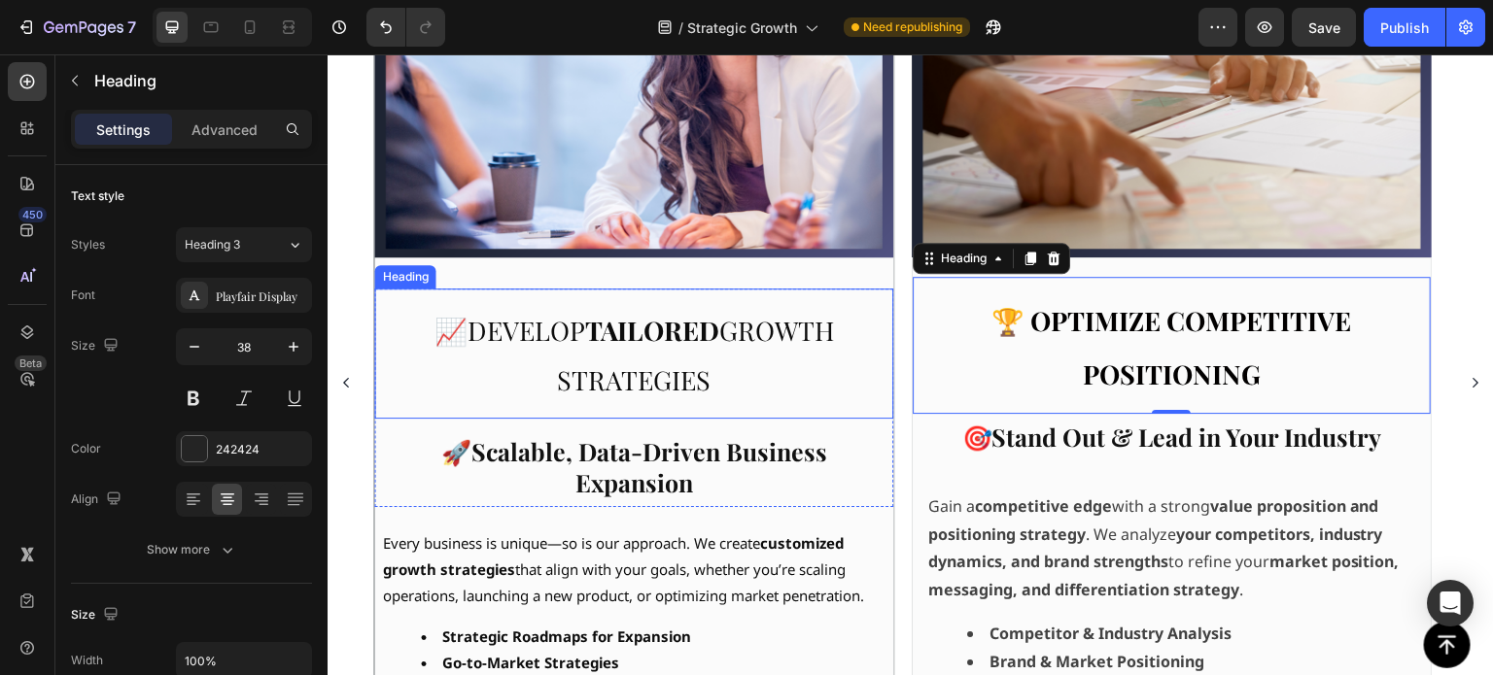
click at [437, 300] on h3 "⁠⁠⁠⁠⁠⁠⁠ 📈 Develop tailored growth strategies" at bounding box center [634, 354] width 518 height 130
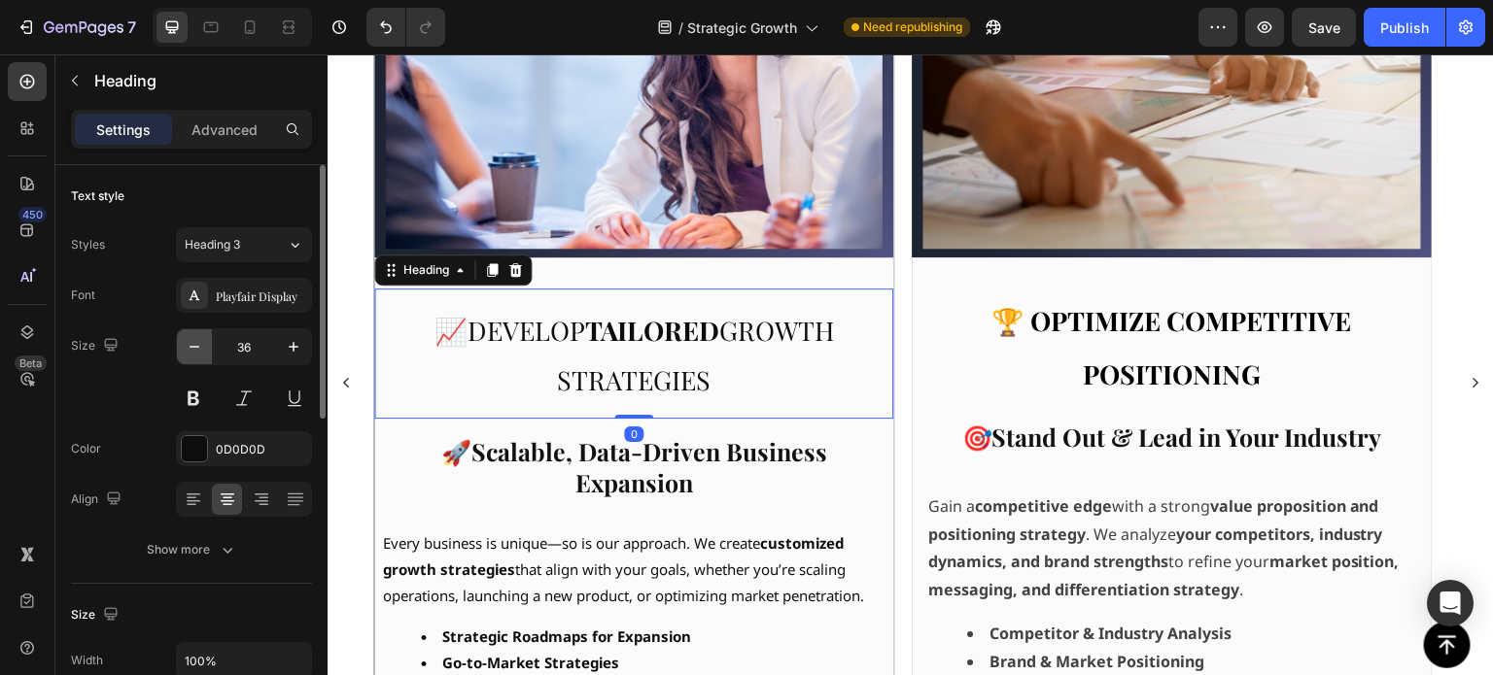
click at [199, 352] on icon "button" at bounding box center [194, 346] width 19 height 19
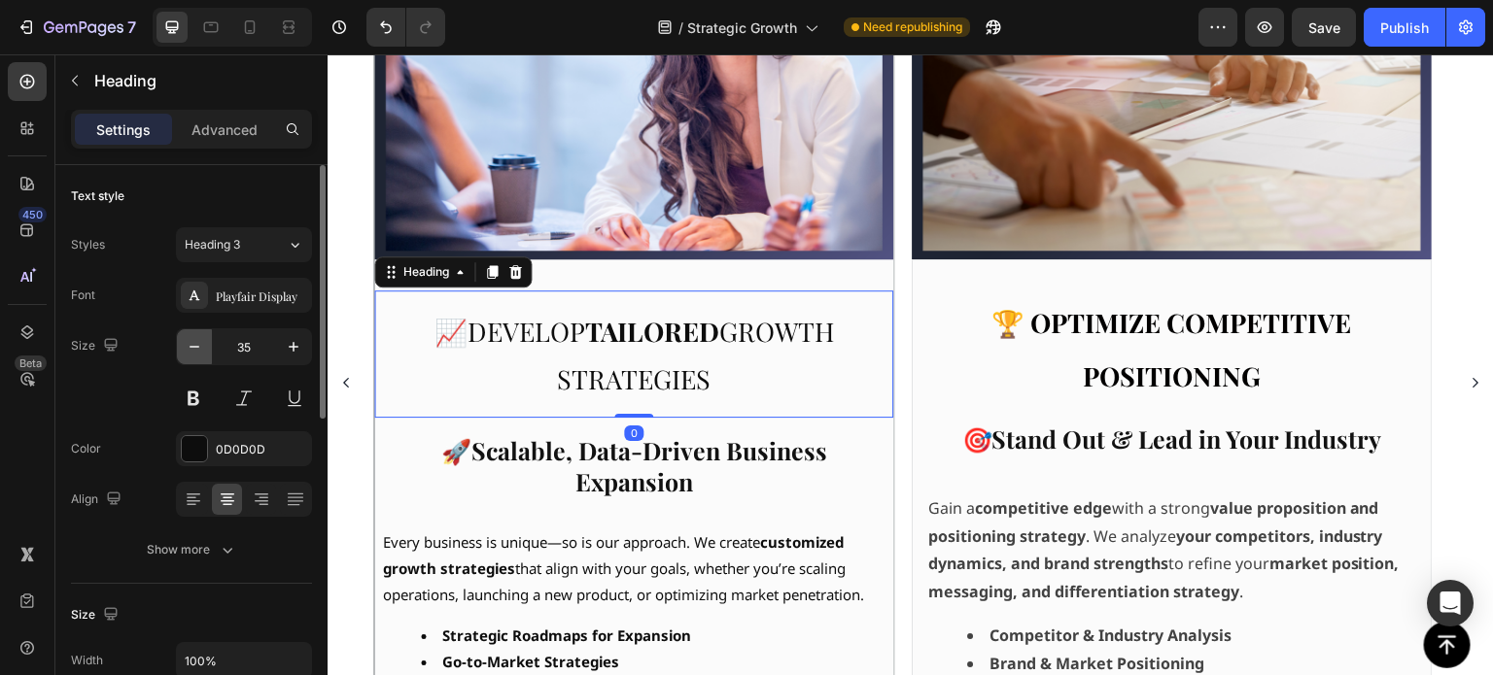
click at [199, 352] on icon "button" at bounding box center [194, 346] width 19 height 19
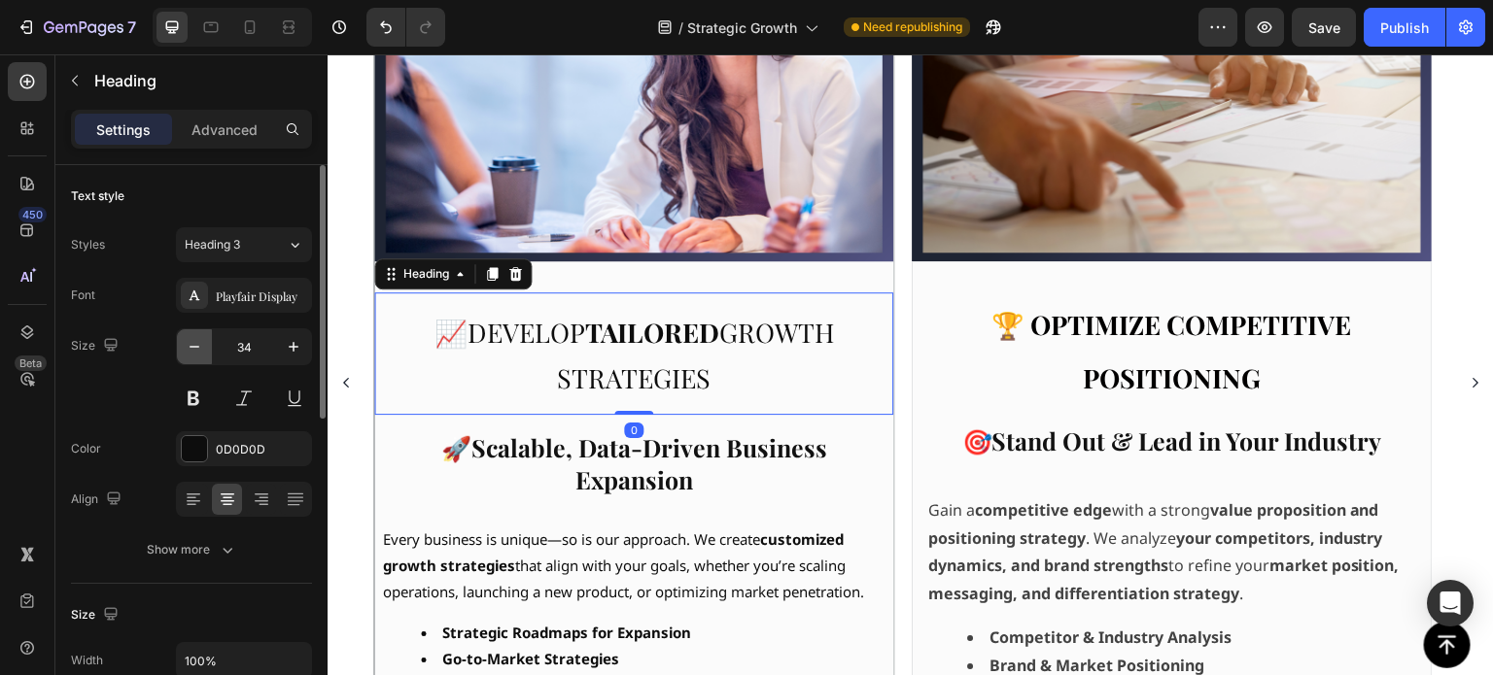
type input "33"
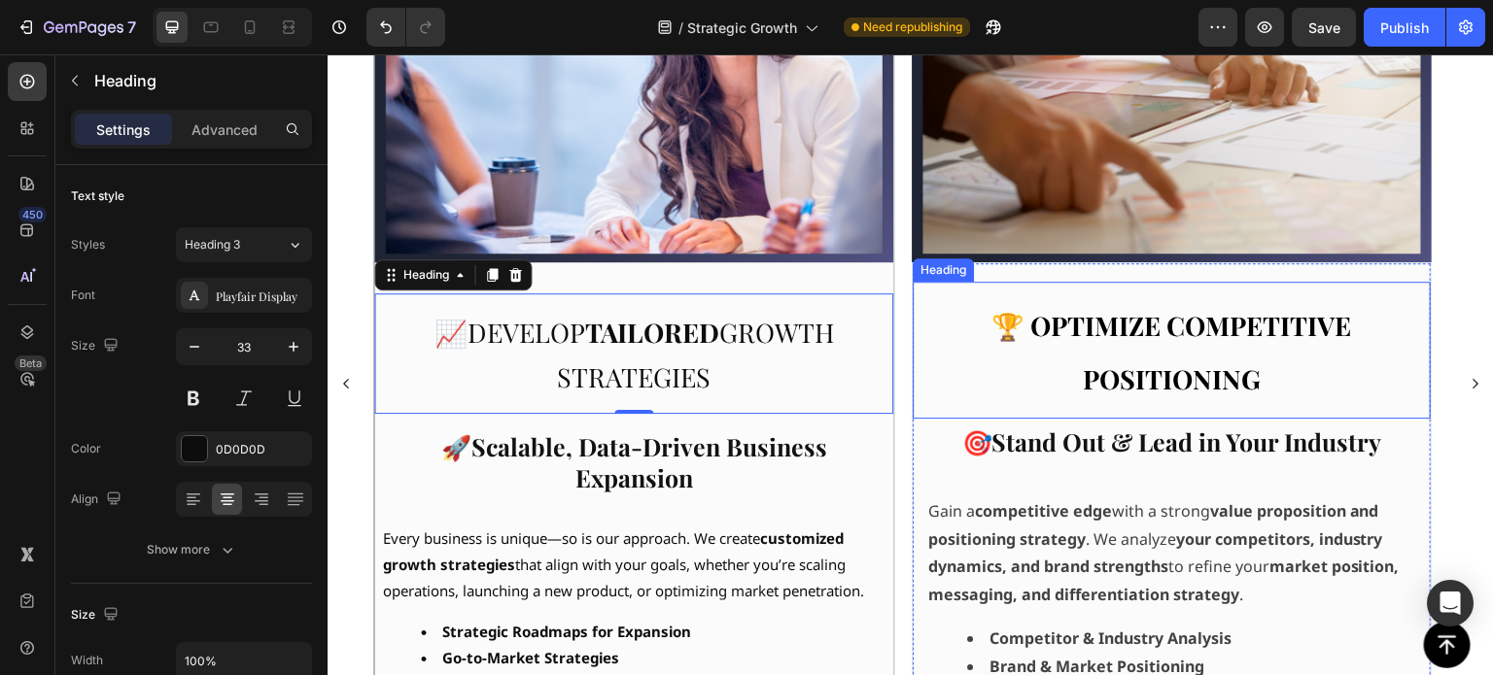
scroll to position [970, 0]
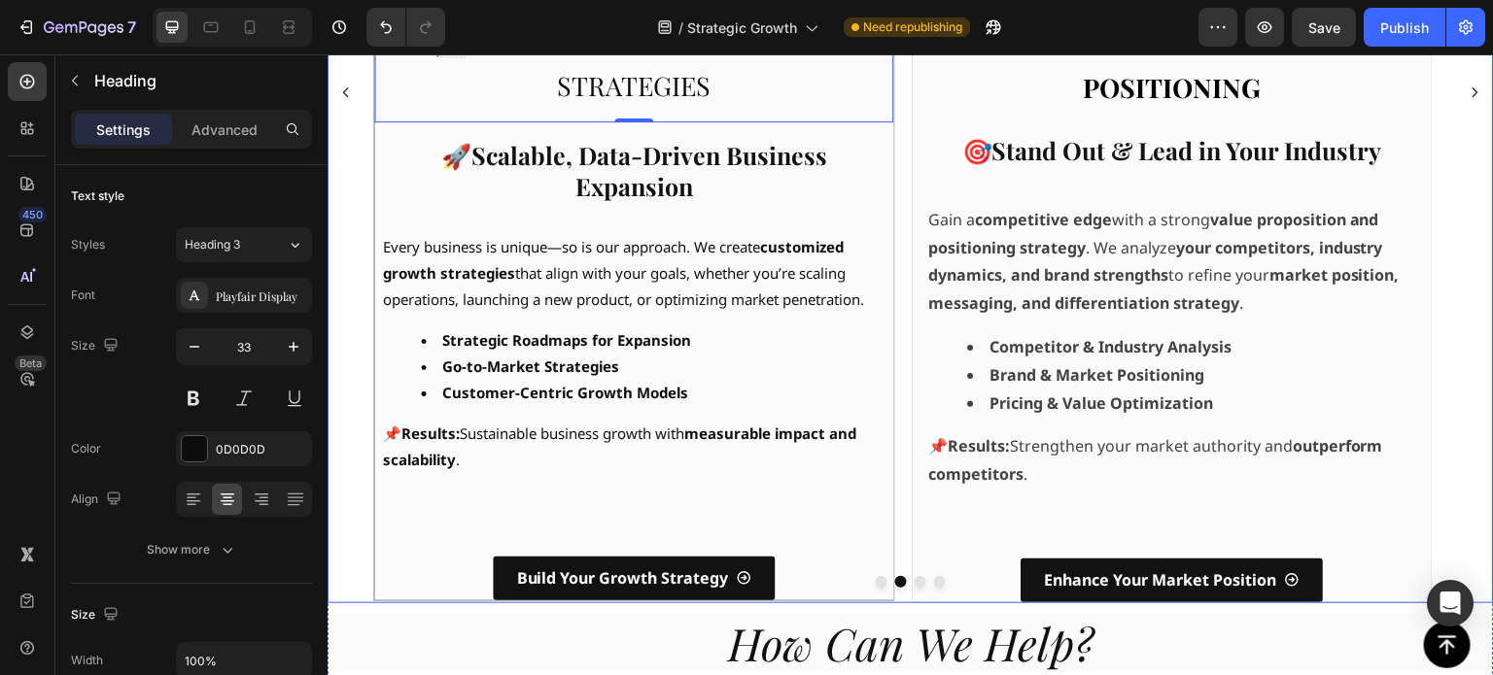
click at [346, 96] on icon "Carousel Back Arrow" at bounding box center [346, 93] width 14 height 14
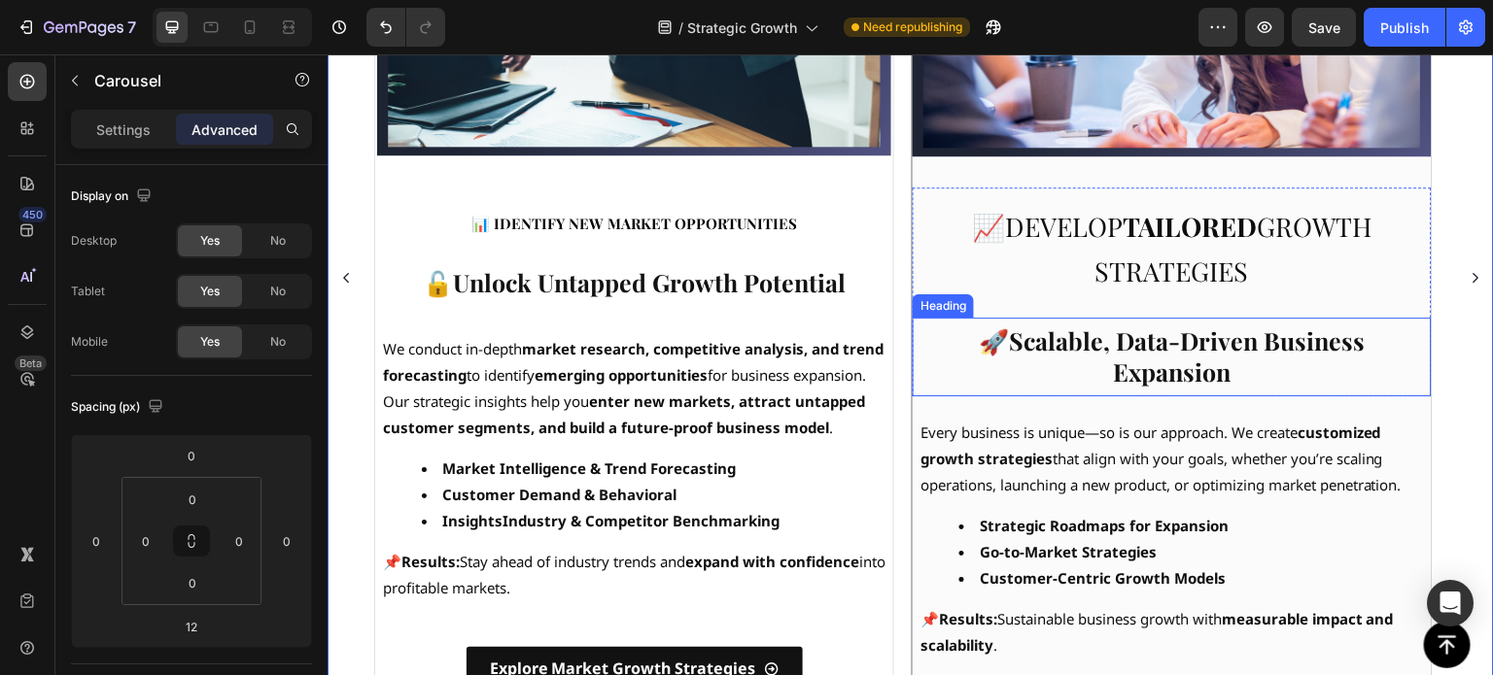
scroll to position [776, 0]
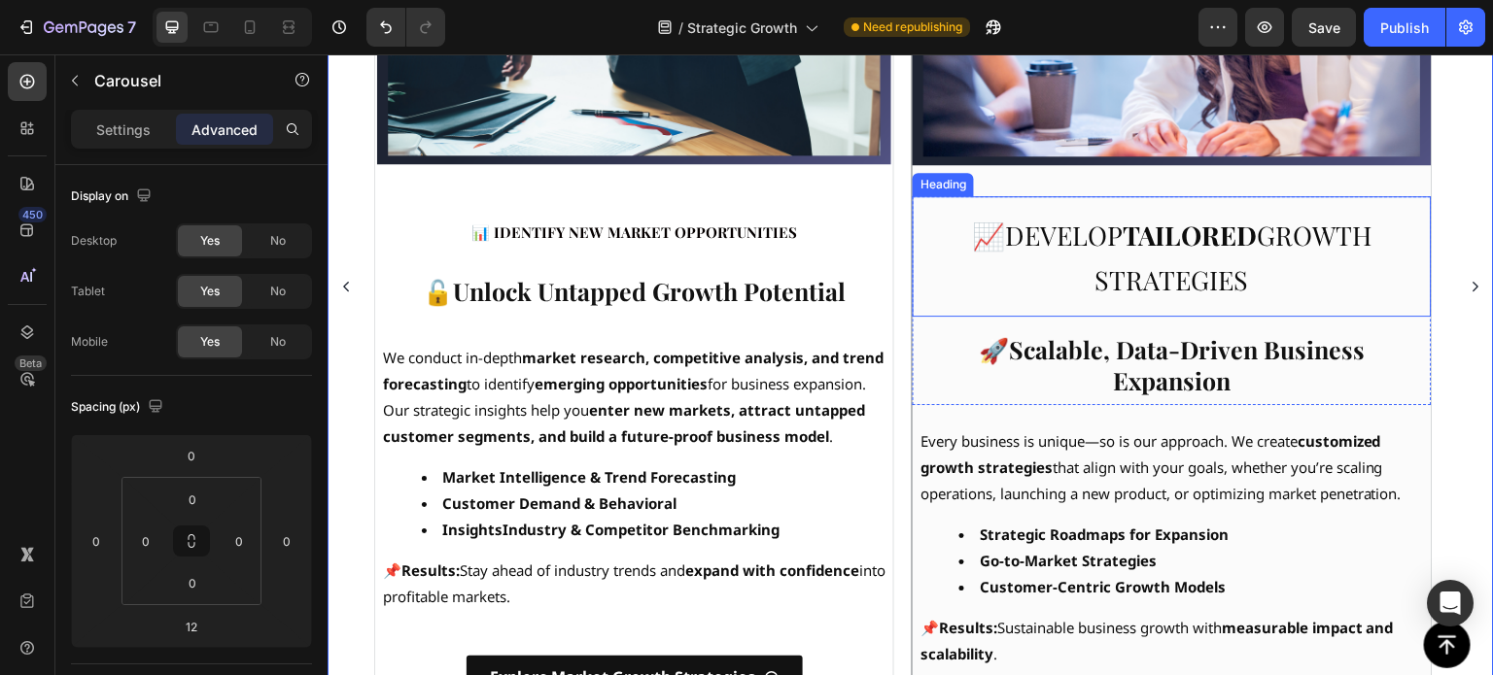
click at [1102, 225] on span "📈 Develop tailored growth strategies" at bounding box center [1172, 258] width 399 height 80
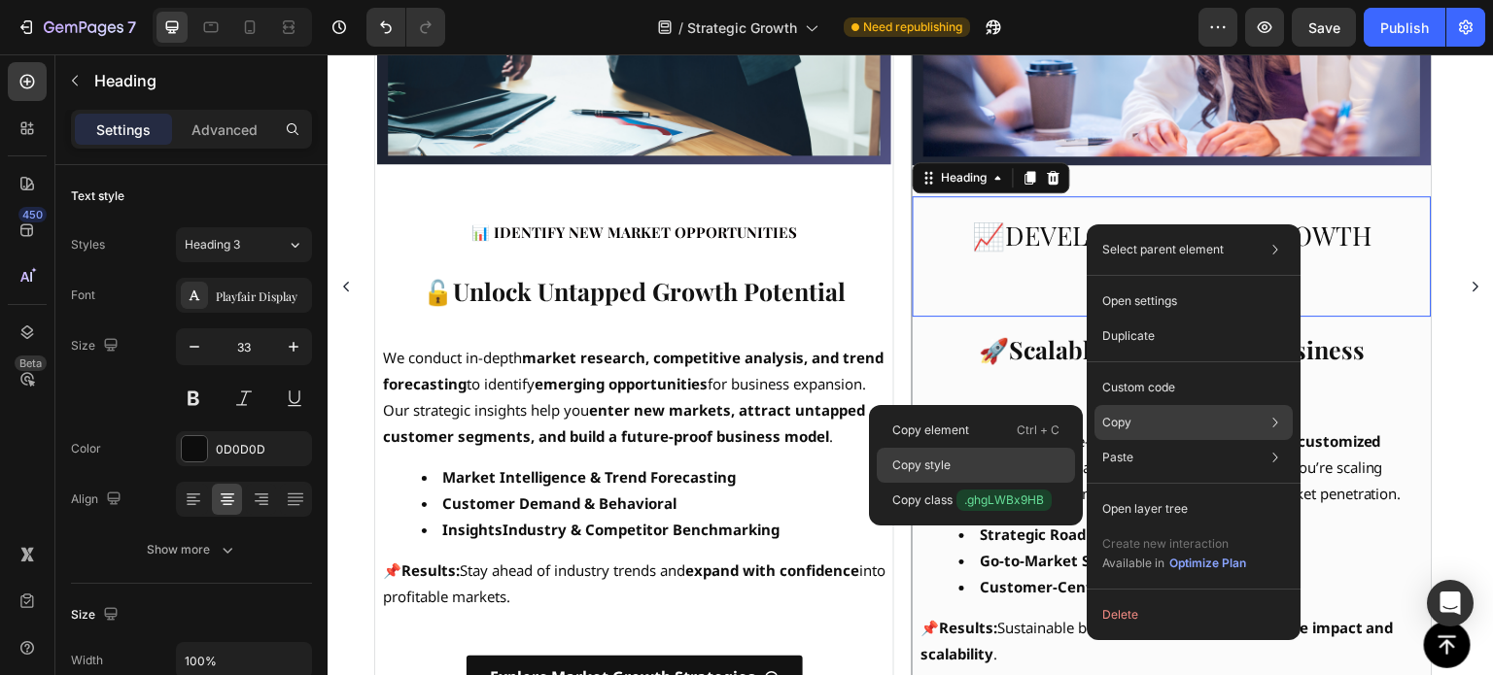
click at [925, 460] on p "Copy style" at bounding box center [921, 465] width 58 height 17
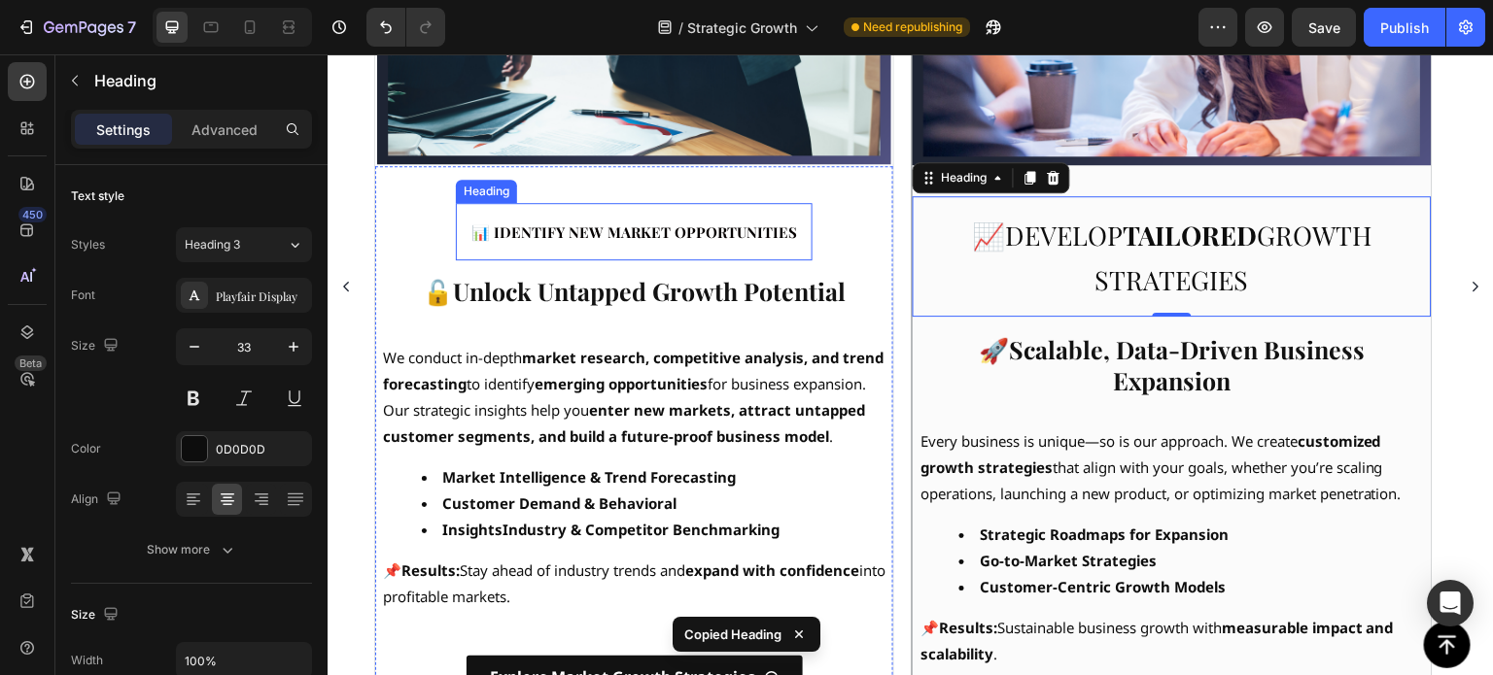
click at [650, 223] on strong "📊 Identify New Market Opportunities" at bounding box center [634, 232] width 326 height 19
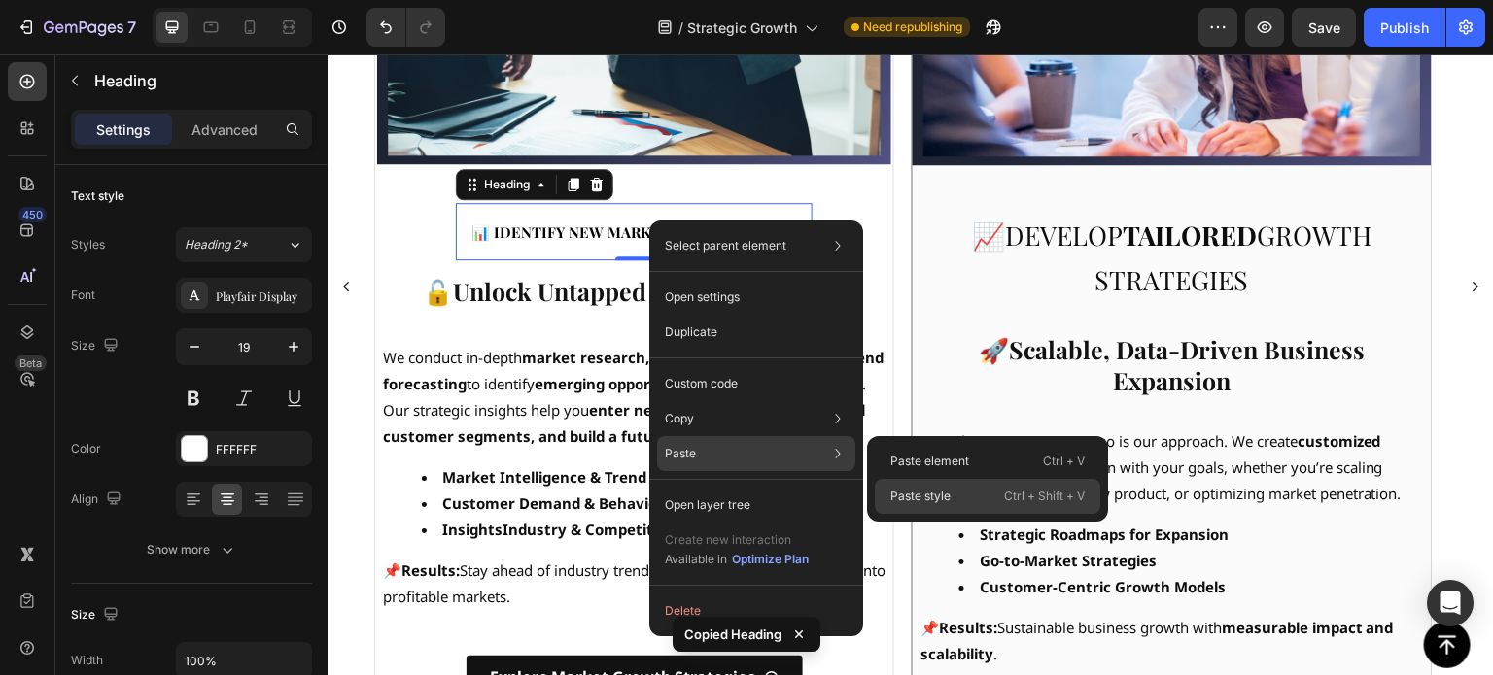
click at [904, 493] on p "Paste style" at bounding box center [920, 496] width 60 height 17
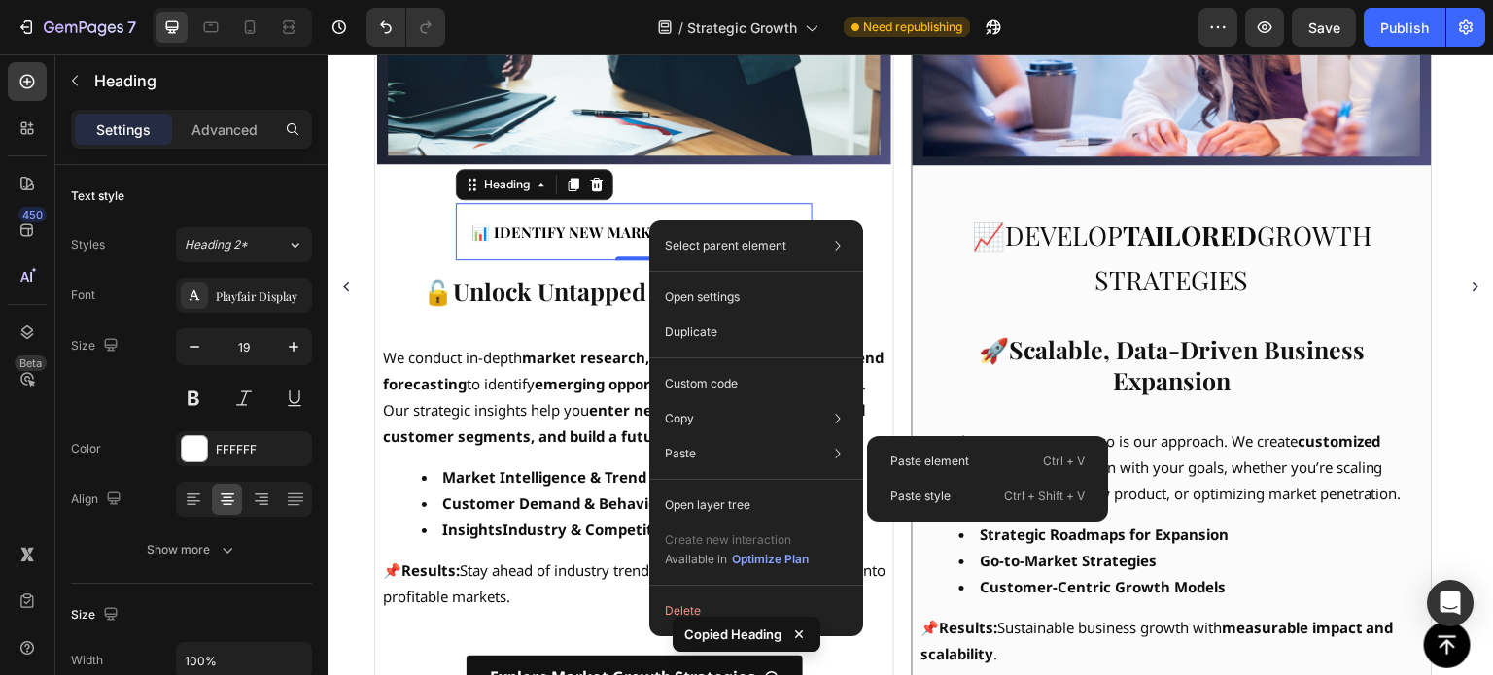
type input "33"
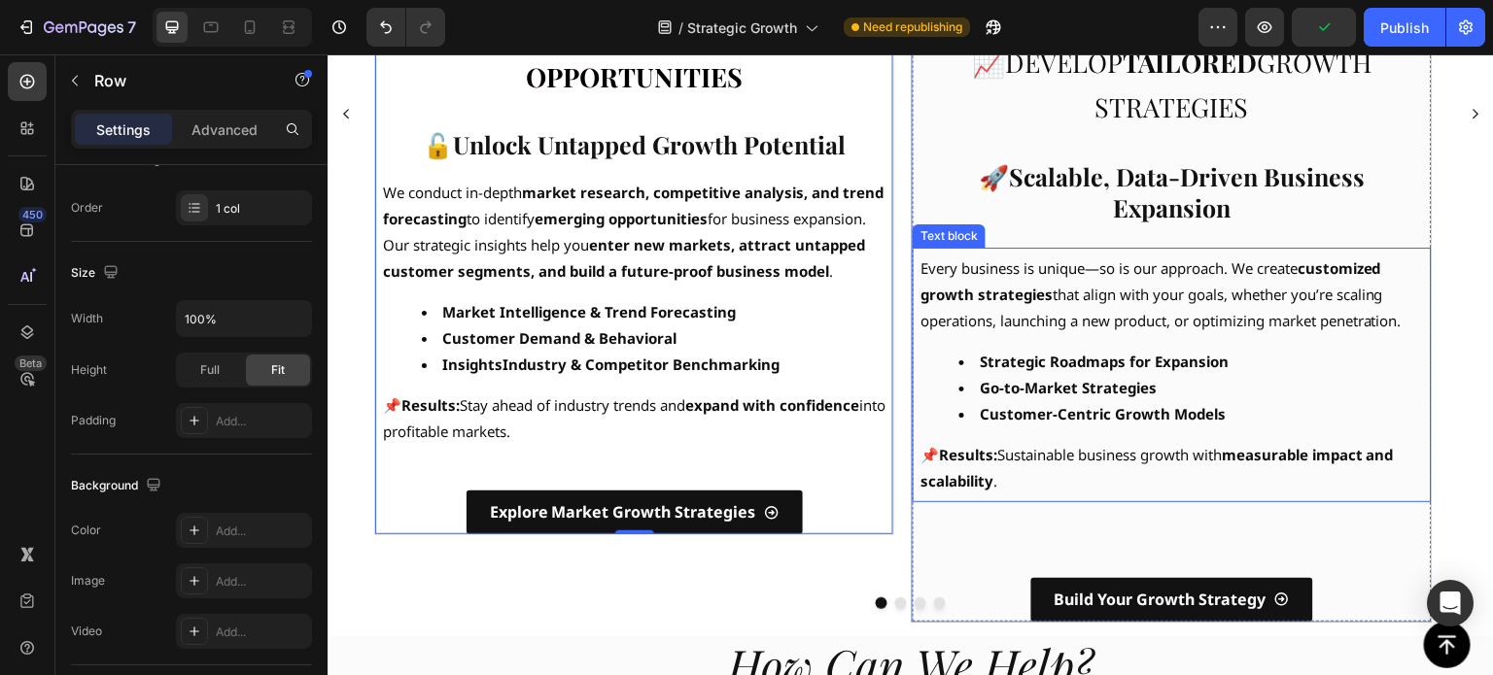
scroll to position [873, 0]
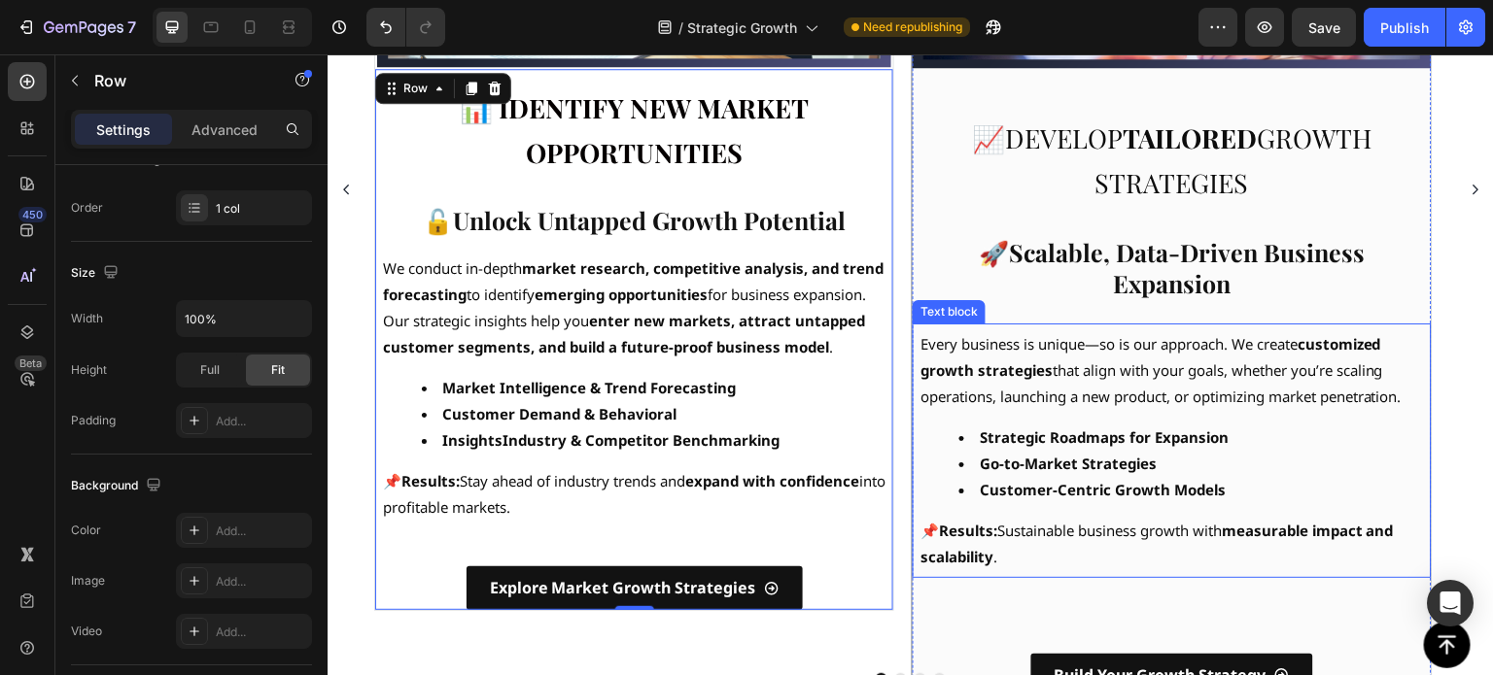
click at [1053, 272] on h2 "🚀 Scalable, Data-Driven Business Expansion" at bounding box center [1172, 268] width 518 height 79
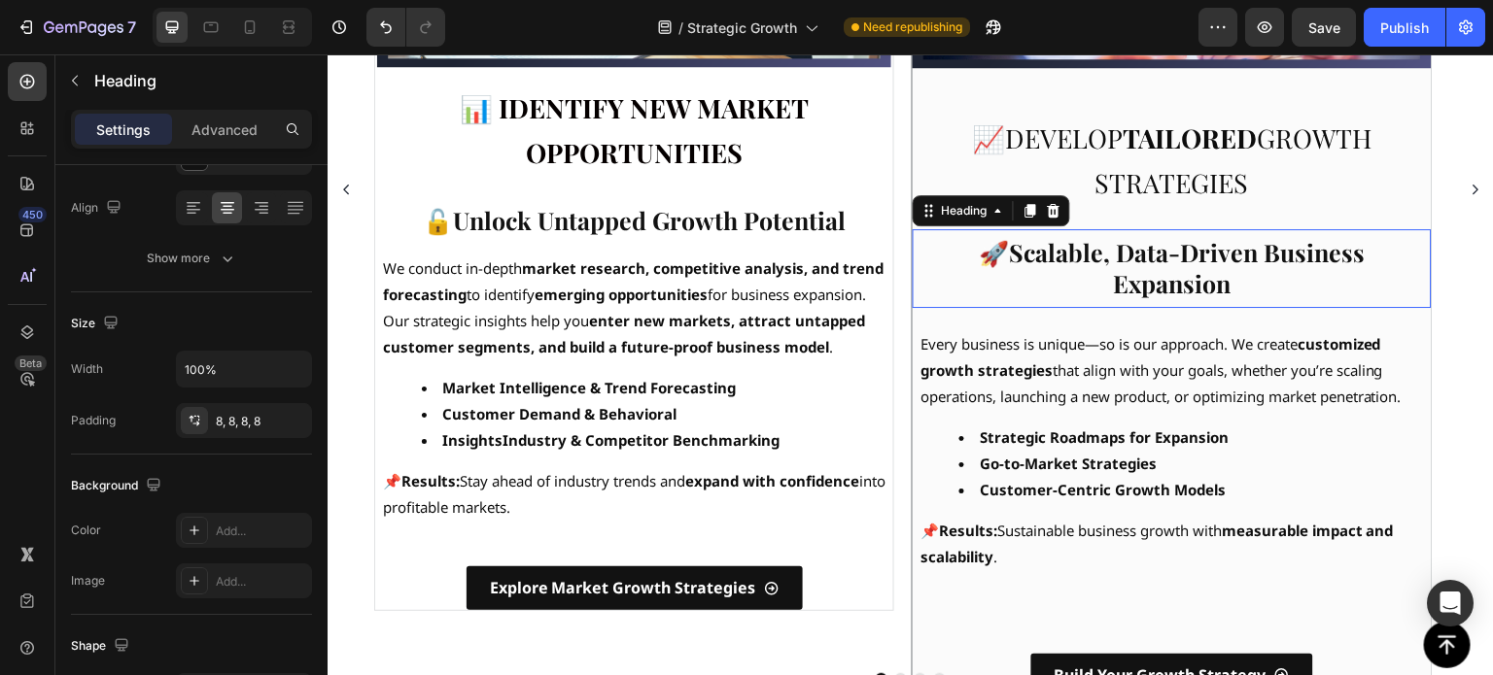
scroll to position [0, 0]
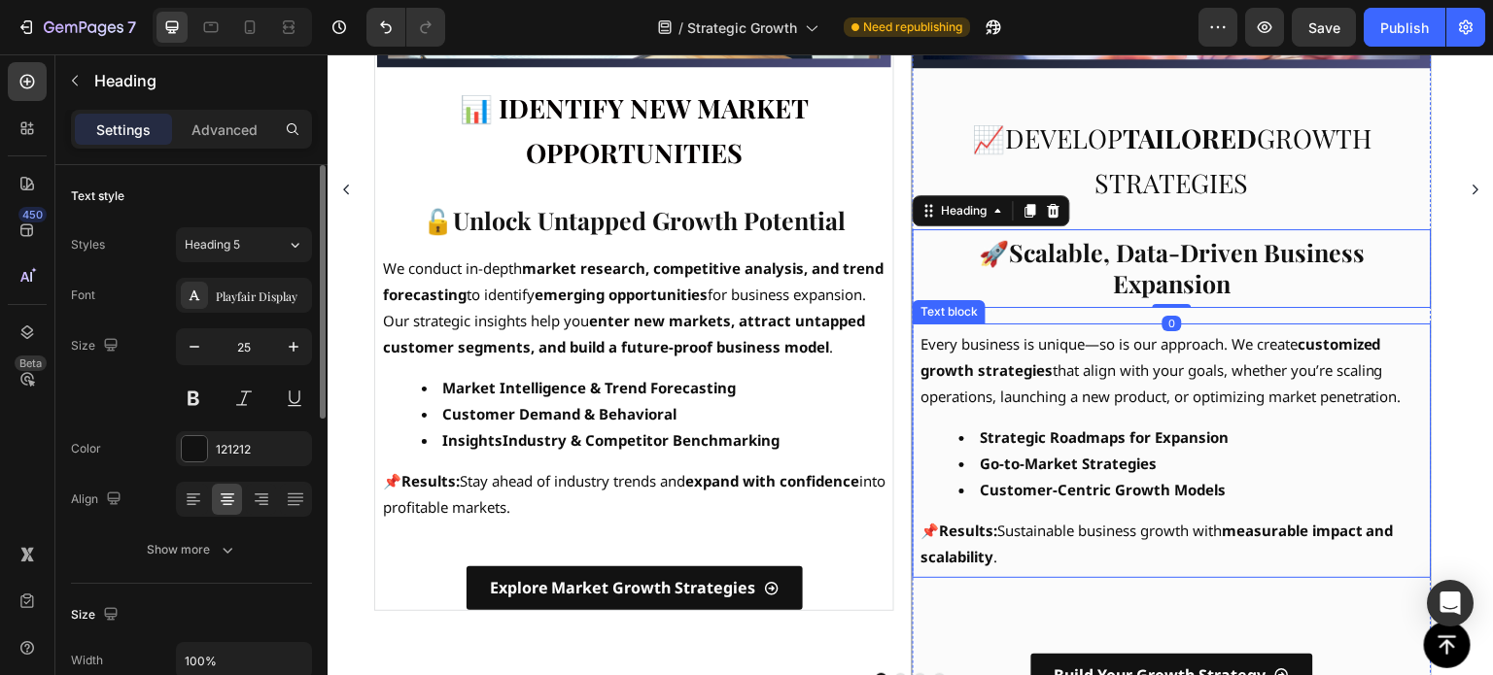
click at [1053, 324] on div "Every business is unique—so is our approach. We create customized growth strate…" at bounding box center [1172, 451] width 518 height 255
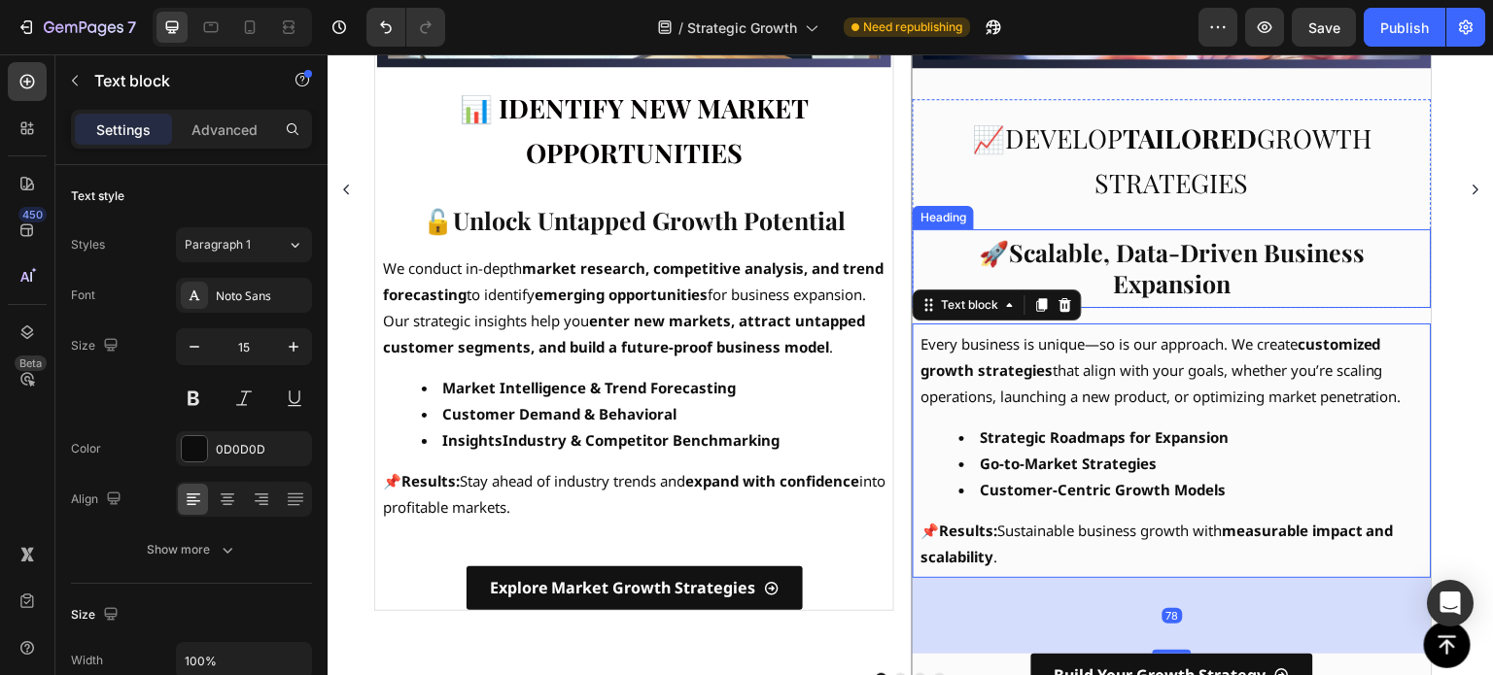
click at [1105, 270] on h2 "🚀 Scalable, Data-Driven Business Expansion" at bounding box center [1172, 268] width 518 height 79
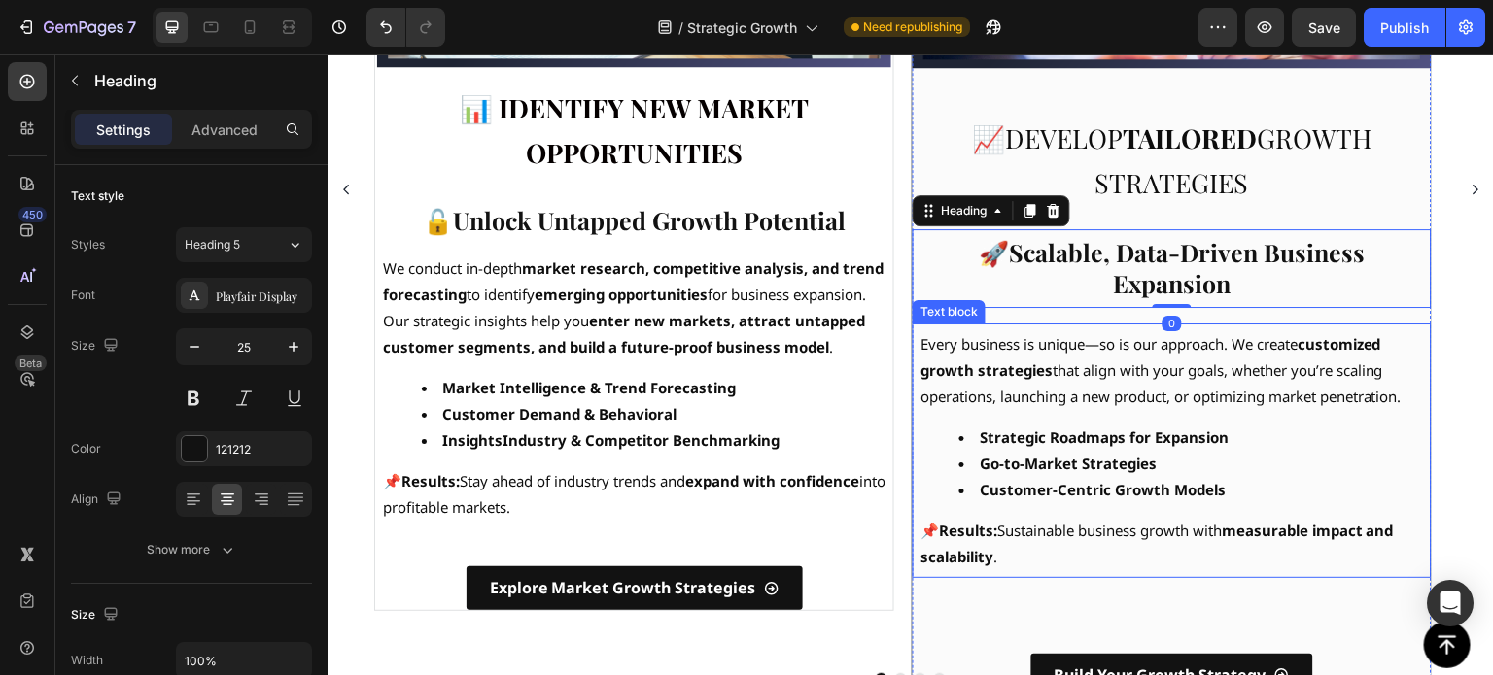
drag, startPoint x: 1100, startPoint y: 334, endPoint x: 974, endPoint y: 333, distance: 126.4
click at [1101, 334] on p "Every business is unique—so is our approach. We create customized growth strate…" at bounding box center [1171, 370] width 502 height 79
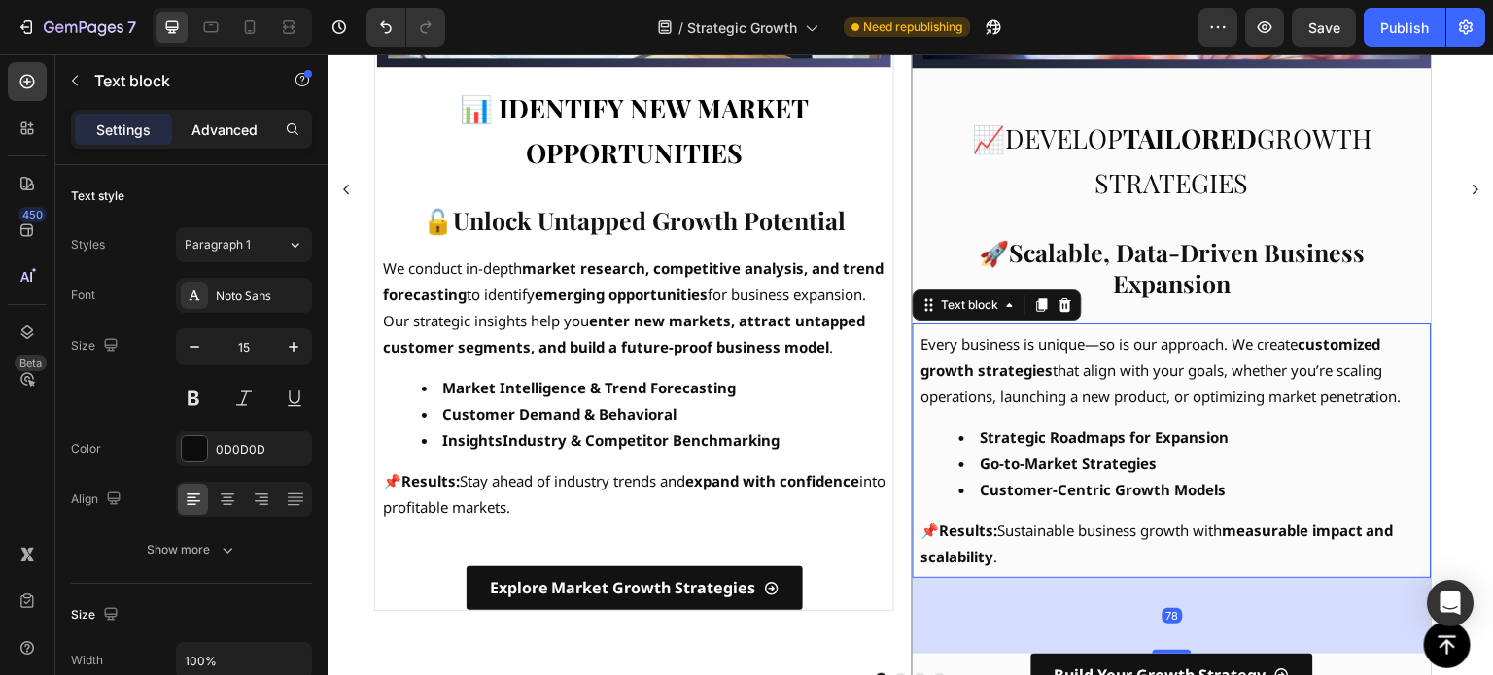
click at [234, 138] on p "Advanced" at bounding box center [224, 130] width 66 height 20
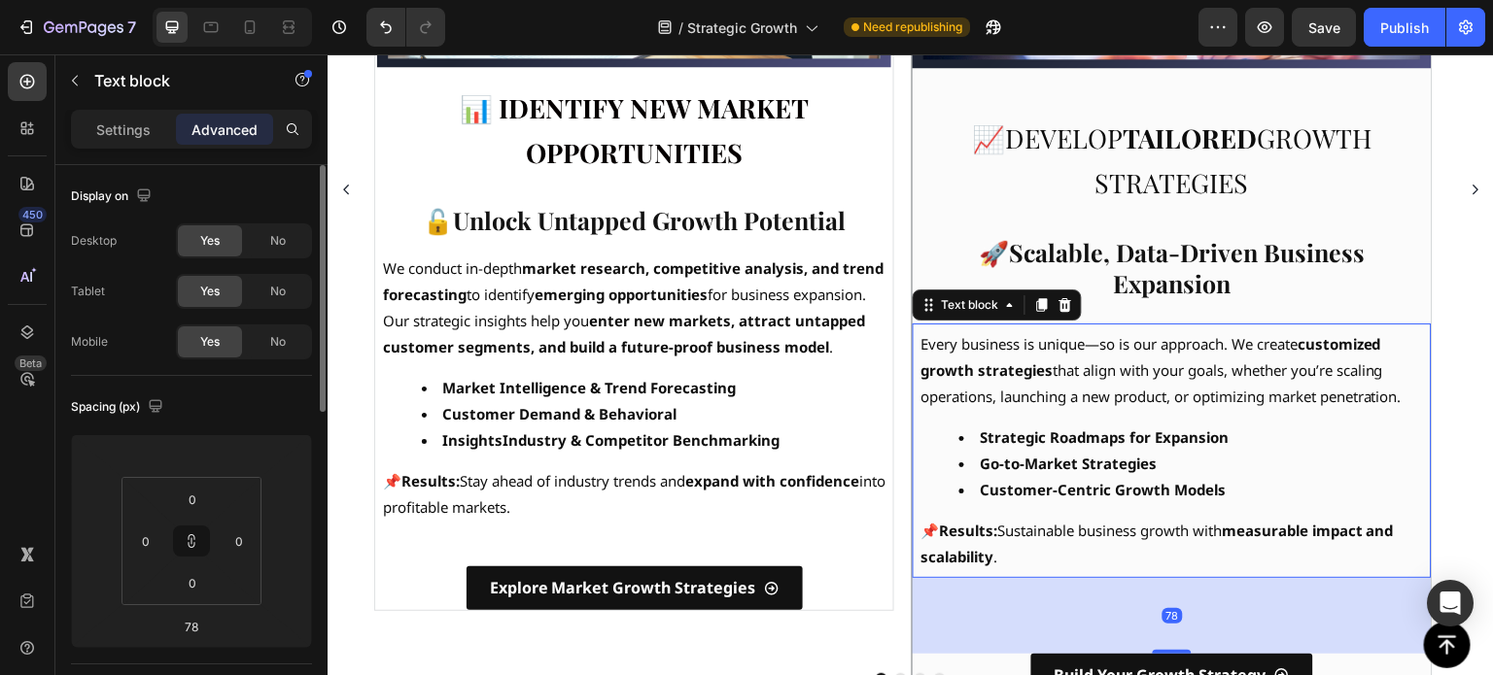
scroll to position [389, 0]
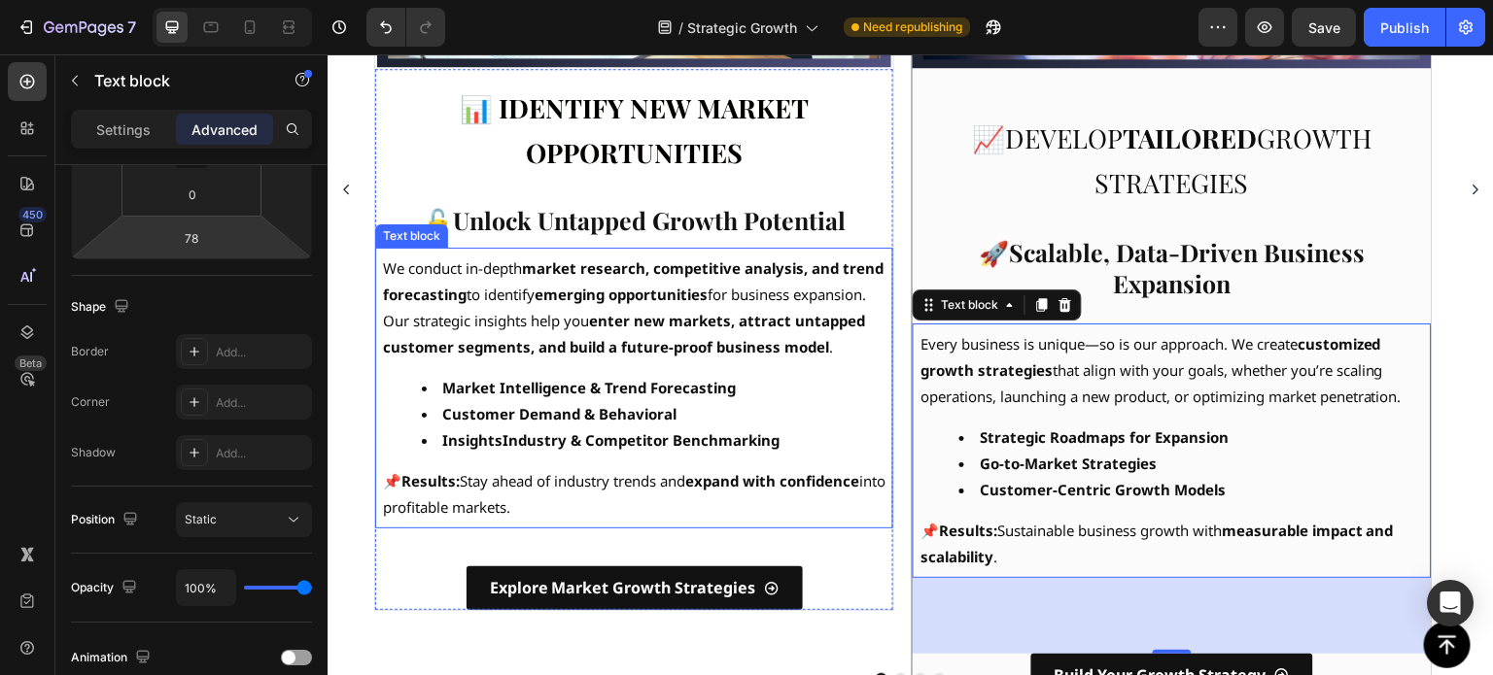
click at [838, 308] on p "We conduct in-depth market research, competitive analysis, and trend forecastin…" at bounding box center [634, 282] width 502 height 52
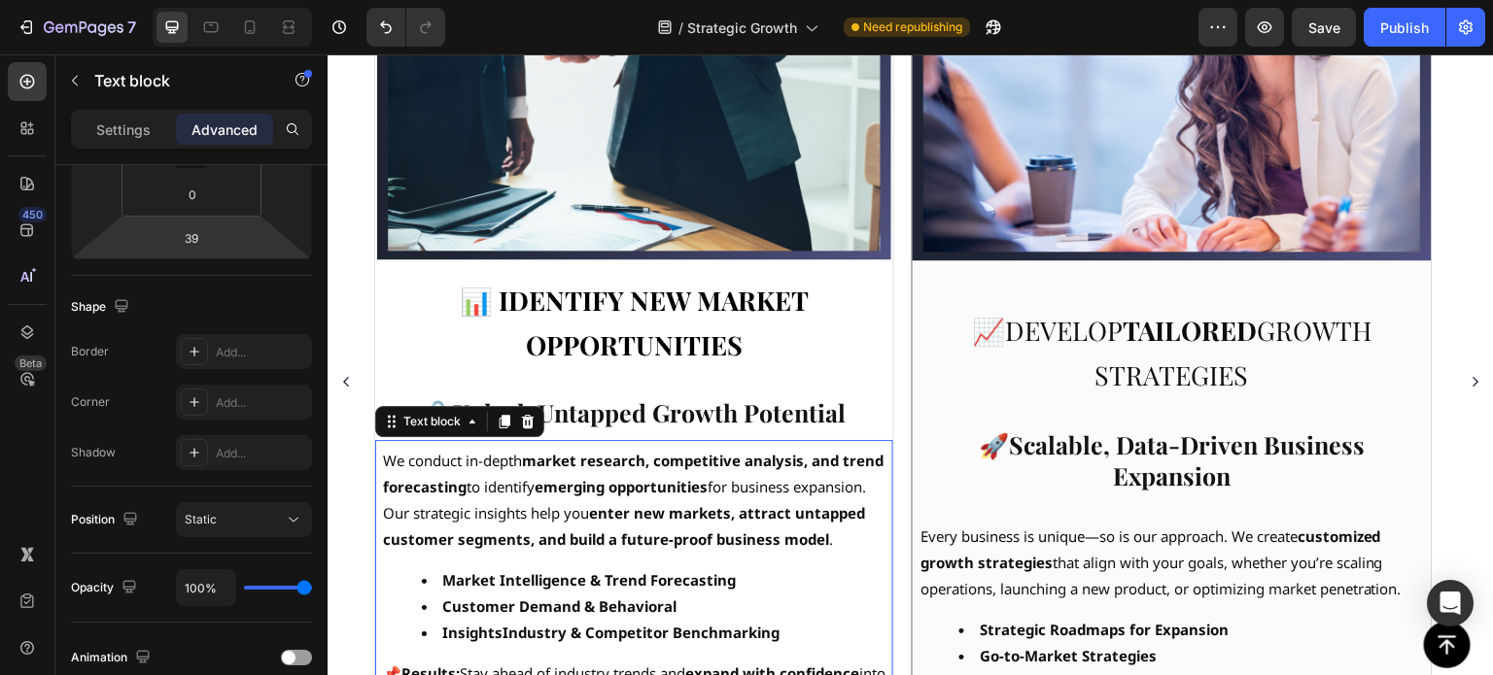
scroll to position [678, 0]
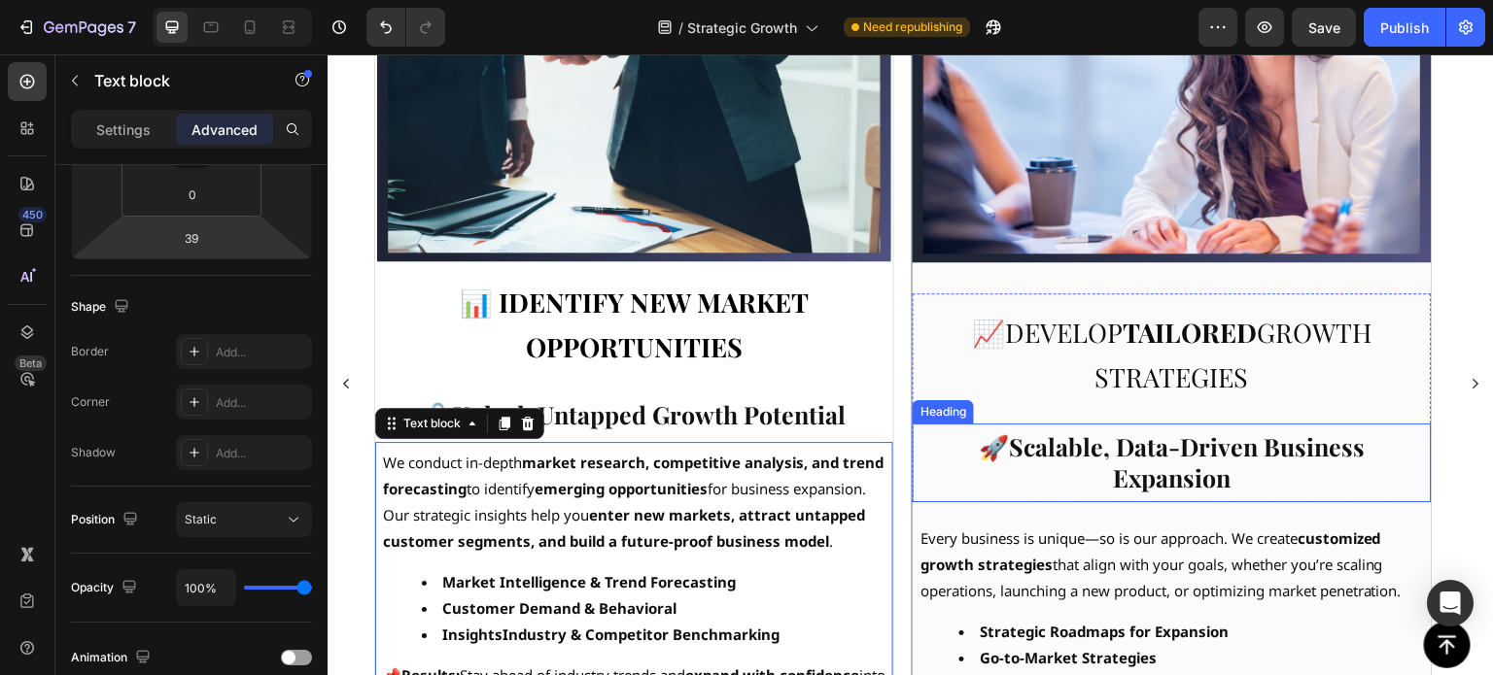
click at [1108, 452] on strong "Scalable, Data-Driven Business Expansion" at bounding box center [1188, 463] width 356 height 64
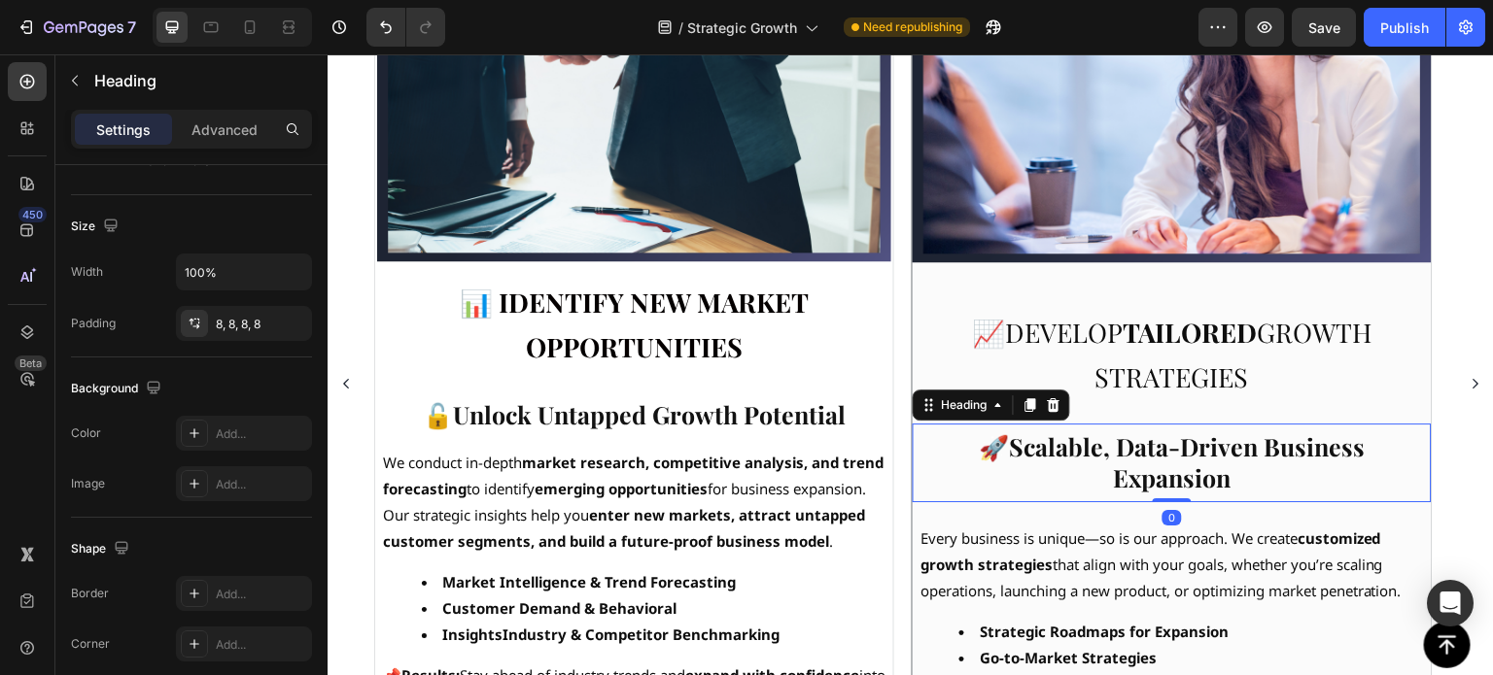
scroll to position [0, 0]
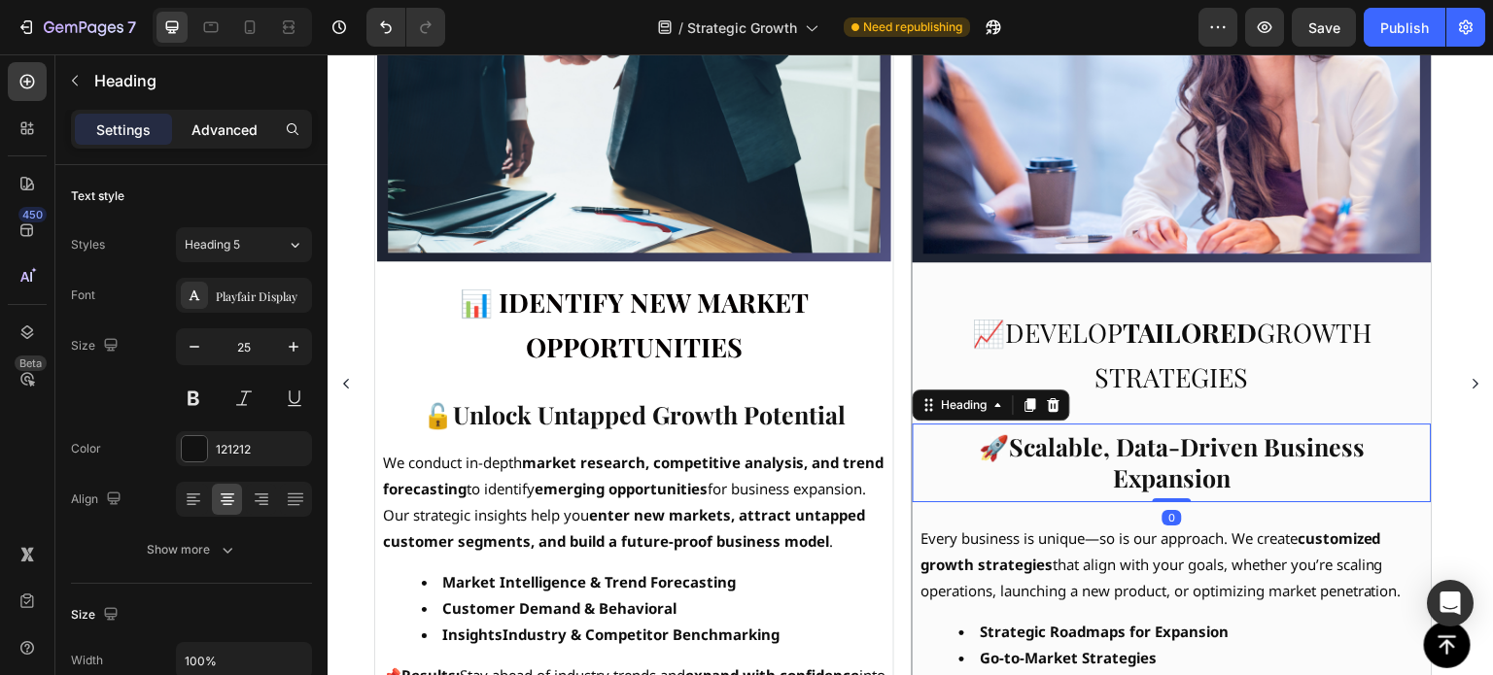
click at [215, 126] on p "Advanced" at bounding box center [224, 130] width 66 height 20
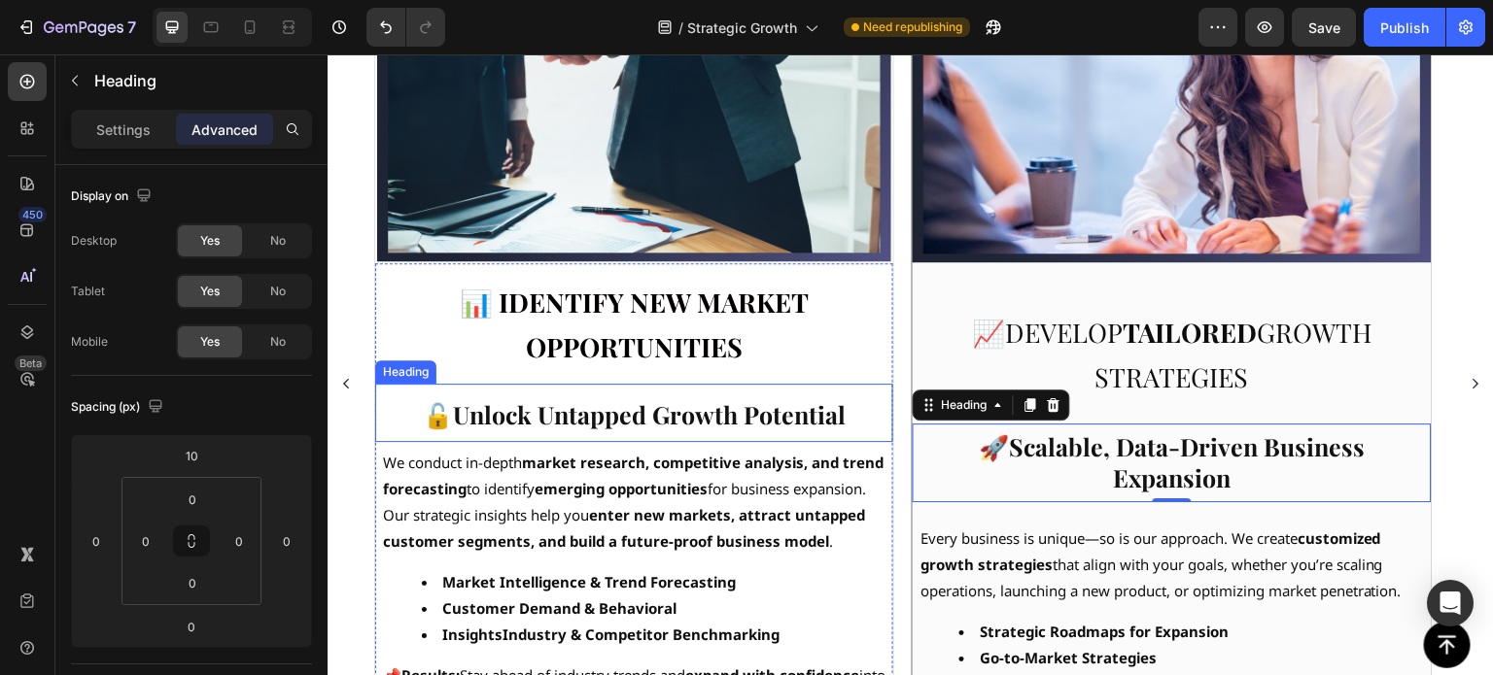
click at [650, 420] on strong "🔓Unlock Untapped Growth Potential" at bounding box center [634, 414] width 423 height 32
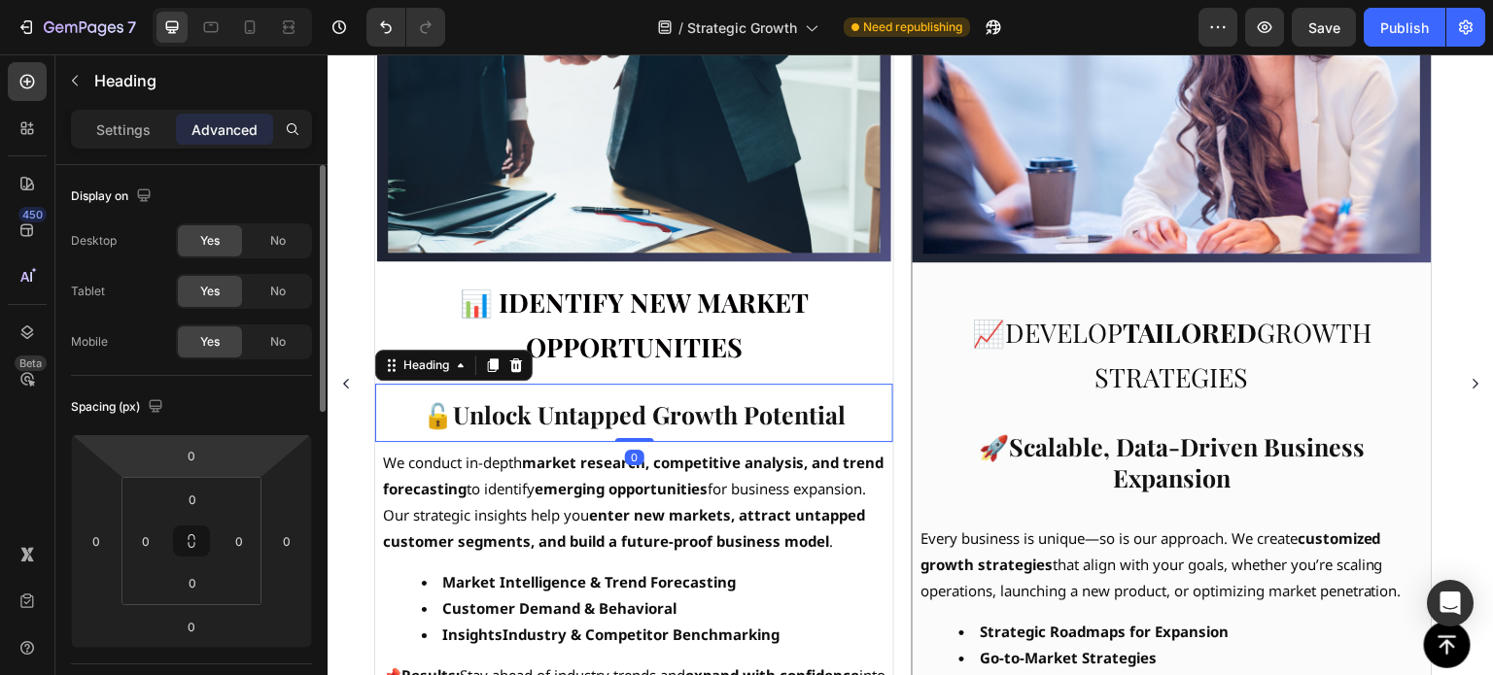
click at [200, 450] on input "0" at bounding box center [191, 455] width 39 height 29
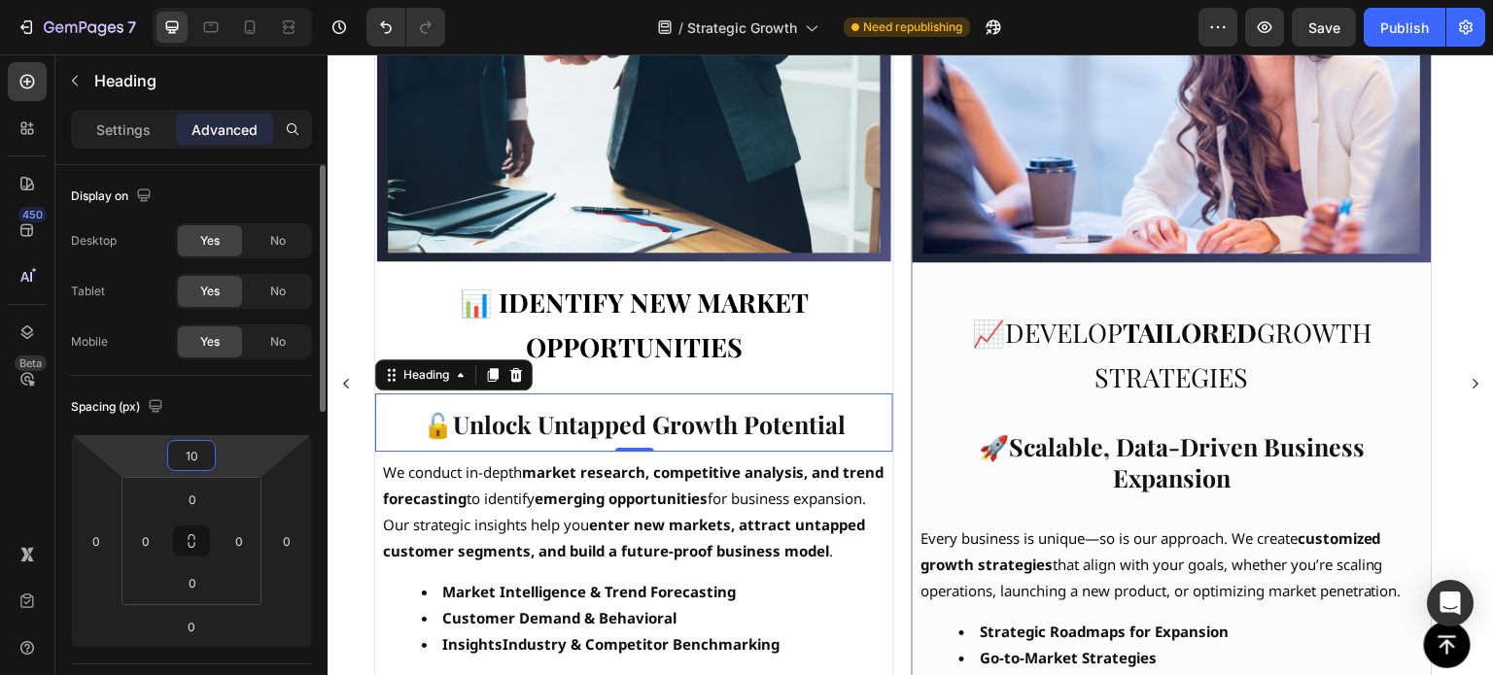
type input "10"
click at [1070, 550] on p "Every business is unique—so is our approach. We create customized growth strate…" at bounding box center [1171, 565] width 502 height 79
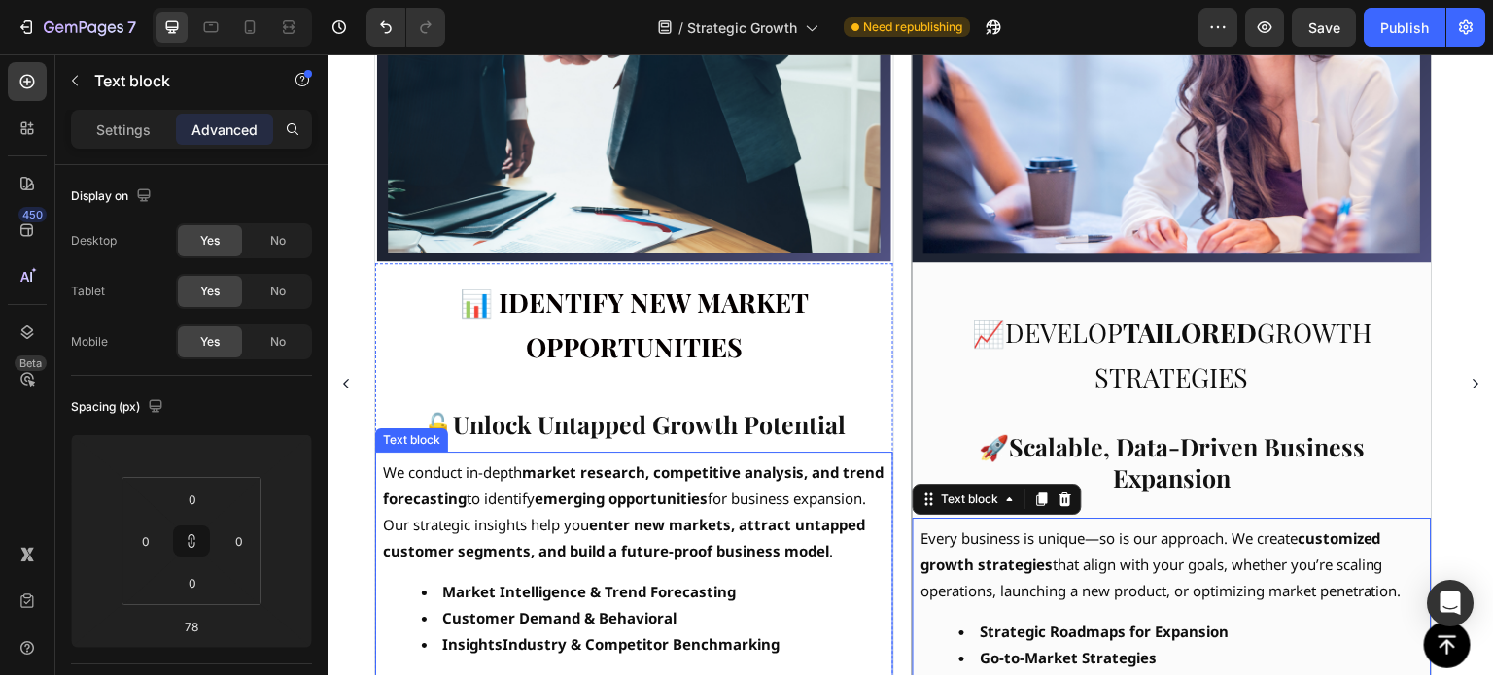
click at [709, 561] on strong "enter new markets, attract untapped customer segments, and build a future-proof…" at bounding box center [624, 538] width 482 height 46
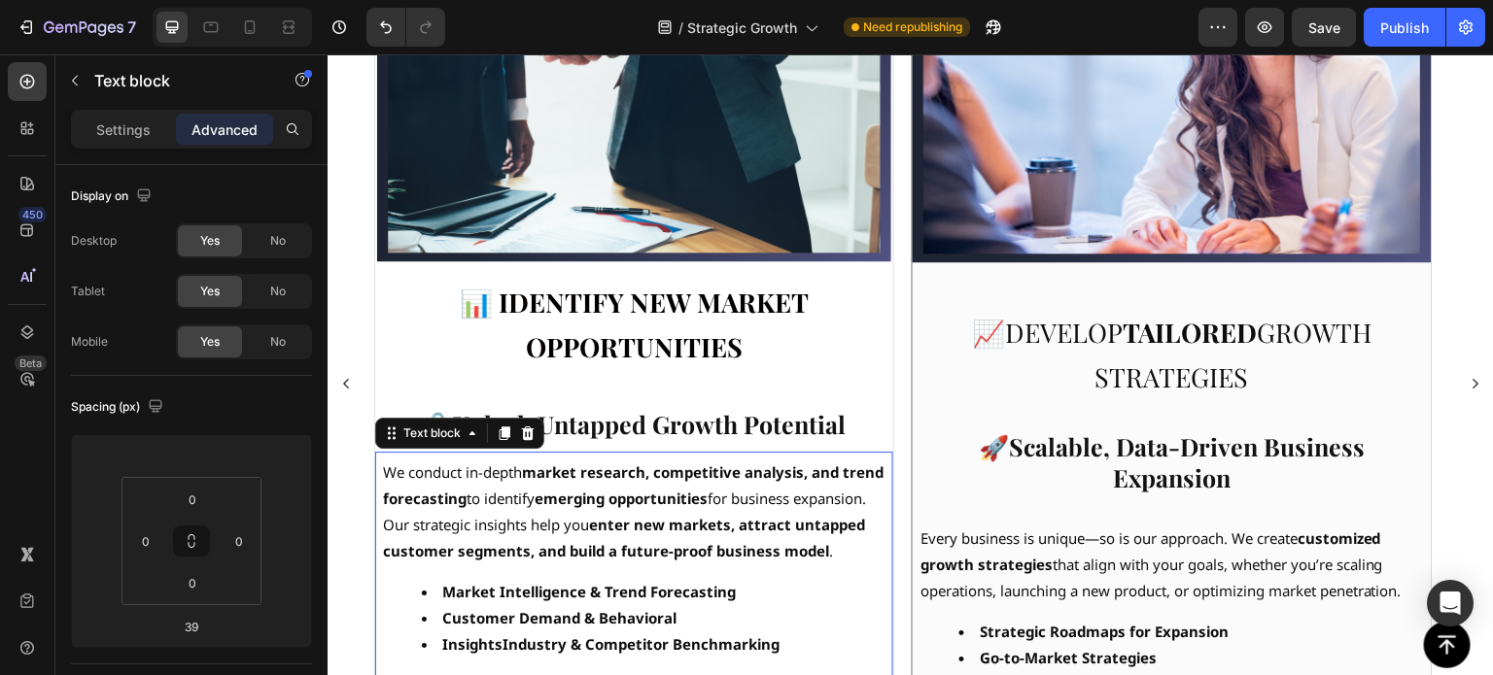
click at [1027, 588] on p "Every business is unique—so is our approach. We create customized growth strate…" at bounding box center [1171, 565] width 502 height 79
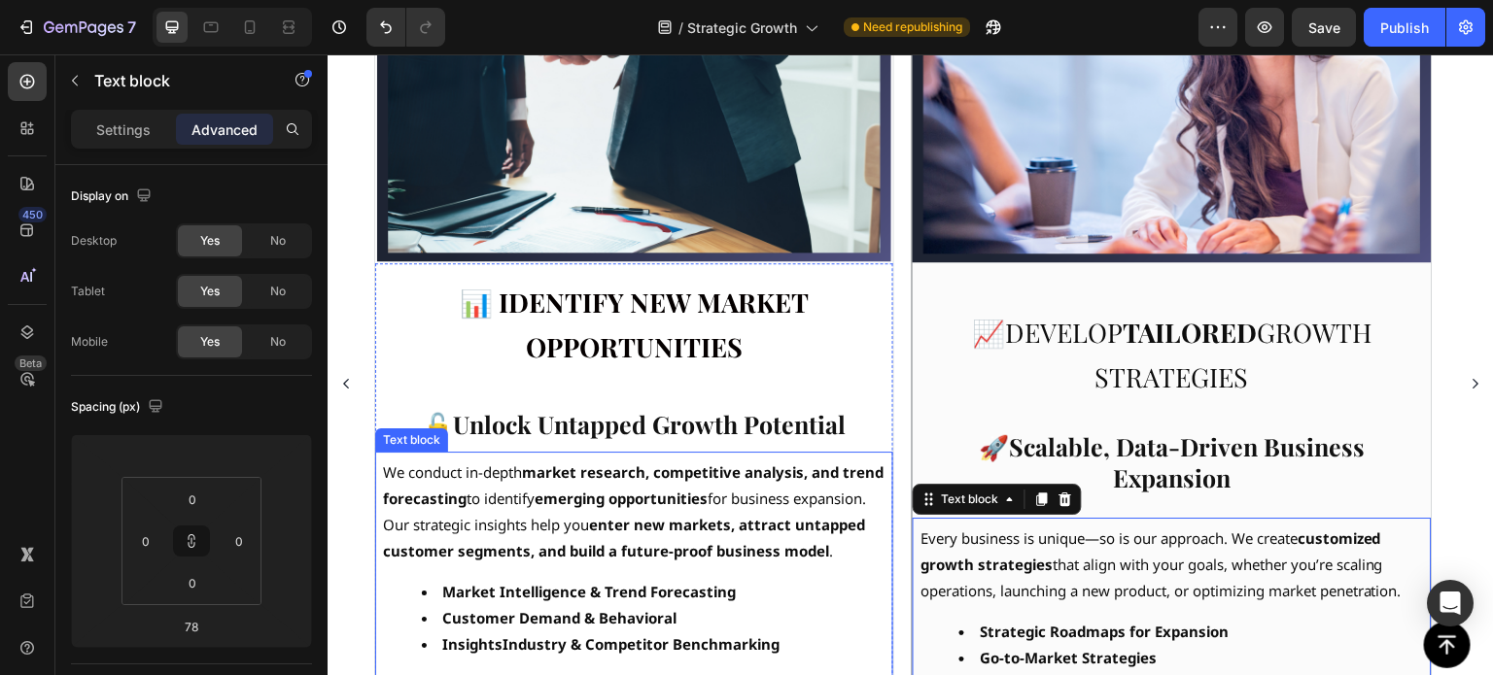
click at [603, 565] on p "Our strategic insights help you enter new markets, attract untapped customer se…" at bounding box center [634, 538] width 502 height 52
click at [1041, 572] on p "Every business is unique—so is our approach. We create customized growth strate…" at bounding box center [1171, 565] width 502 height 79
click at [531, 472] on p "We conduct in-depth market research, competitive analysis, and trend forecastin…" at bounding box center [634, 486] width 502 height 52
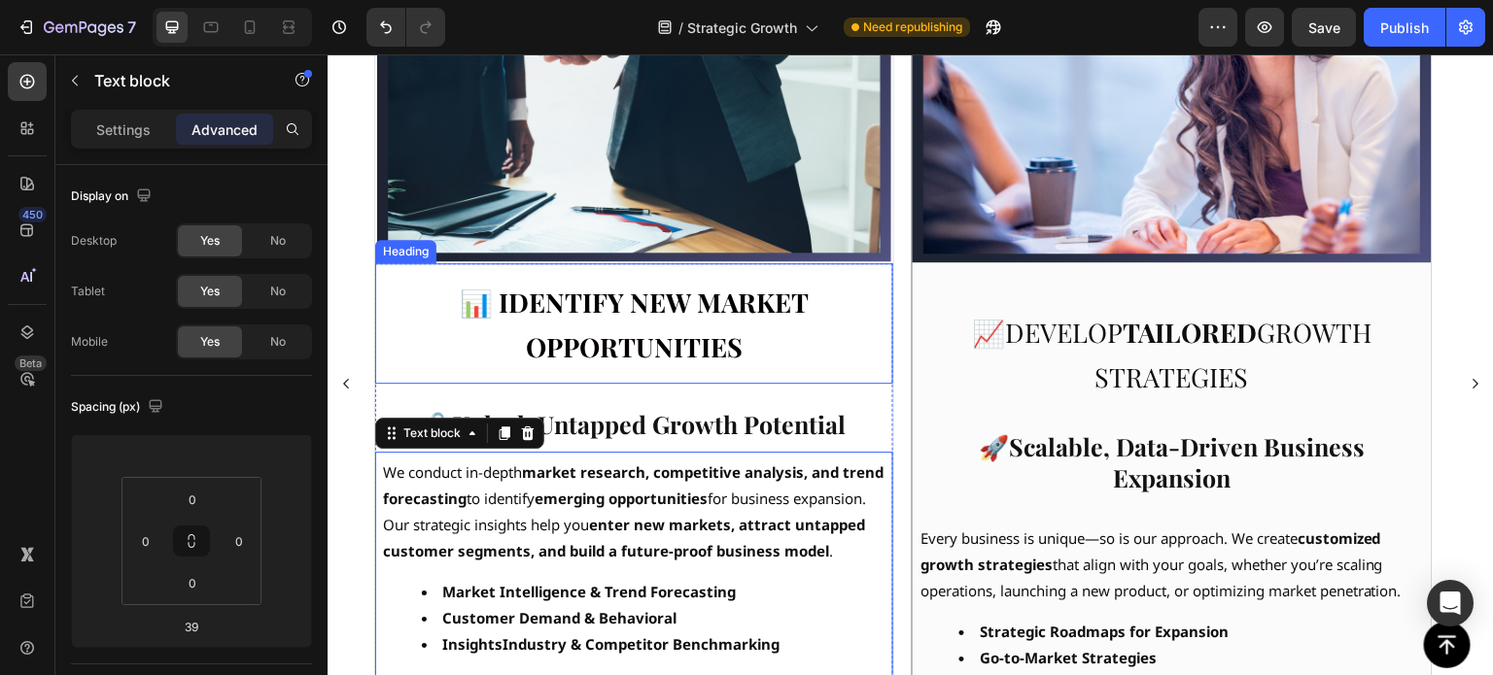
drag, startPoint x: 682, startPoint y: 316, endPoint x: 681, endPoint y: 327, distance: 10.7
click at [682, 316] on strong "📊 Identify New Market Opportunities" at bounding box center [634, 325] width 349 height 80
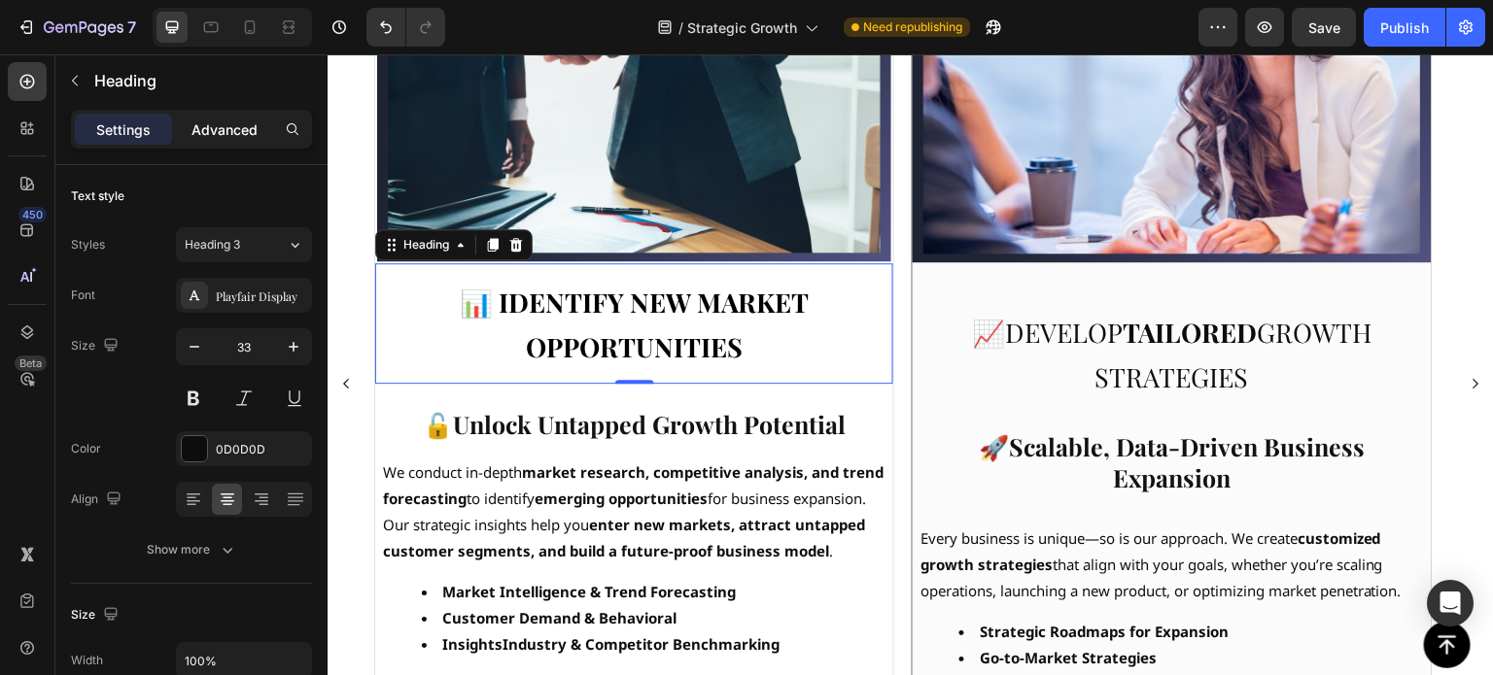
click at [206, 120] on p "Advanced" at bounding box center [224, 130] width 66 height 20
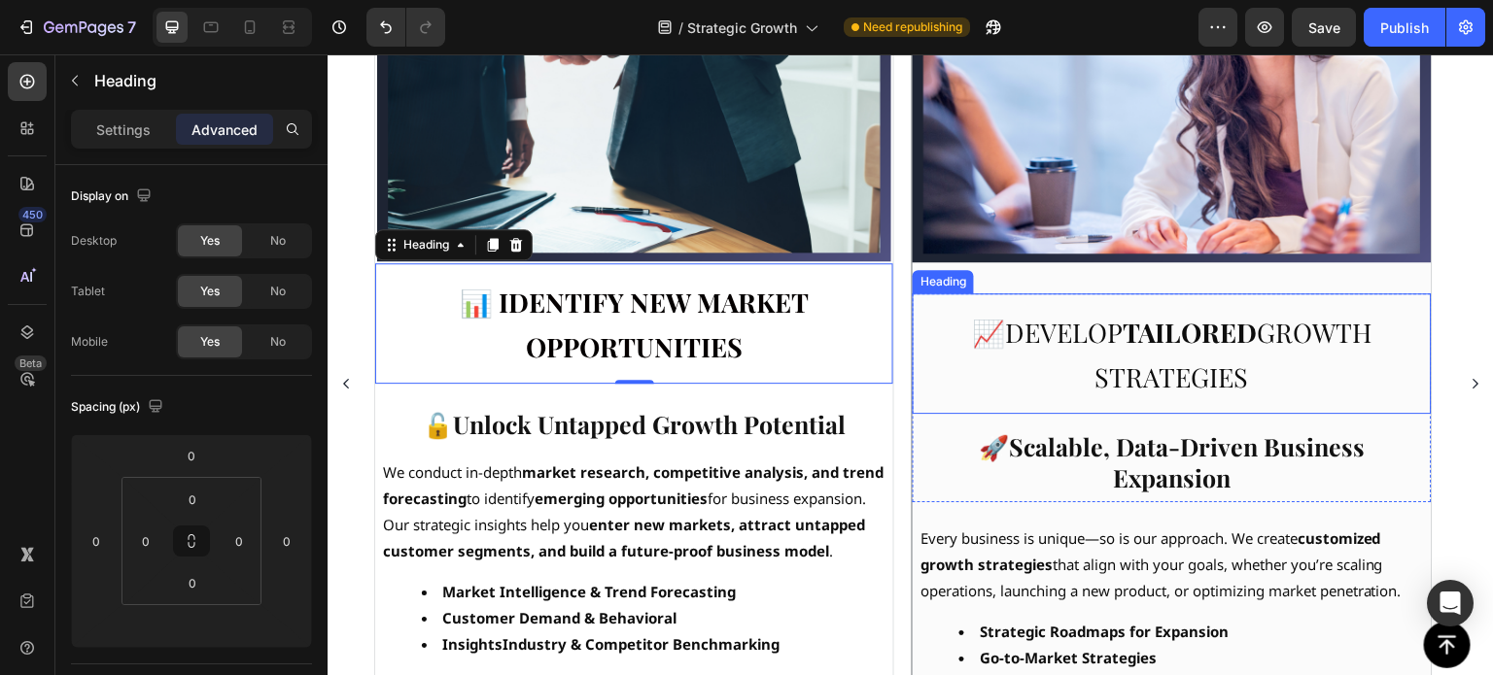
click at [1039, 335] on span "📈 Develop tailored growth strategies" at bounding box center [1172, 355] width 399 height 80
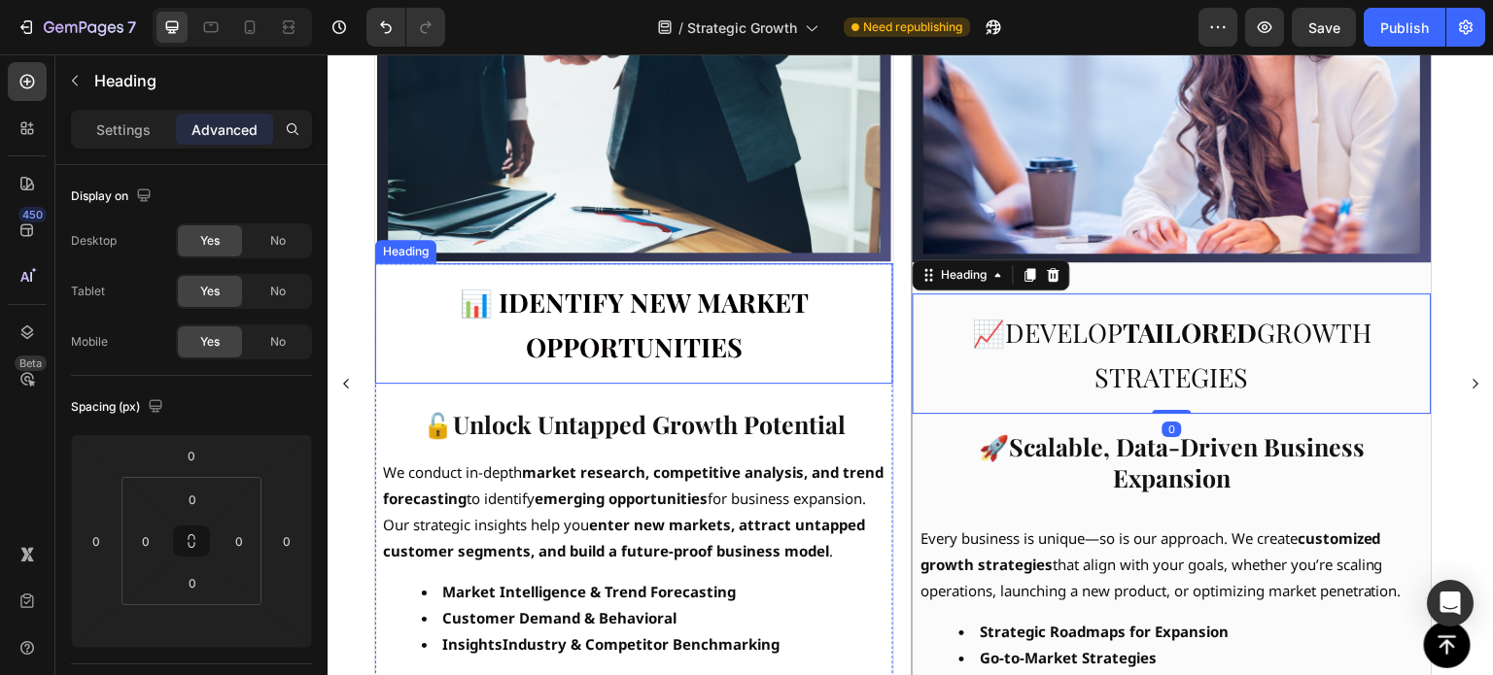
click at [673, 334] on strong "📊 Identify New Market Opportunities" at bounding box center [634, 325] width 349 height 80
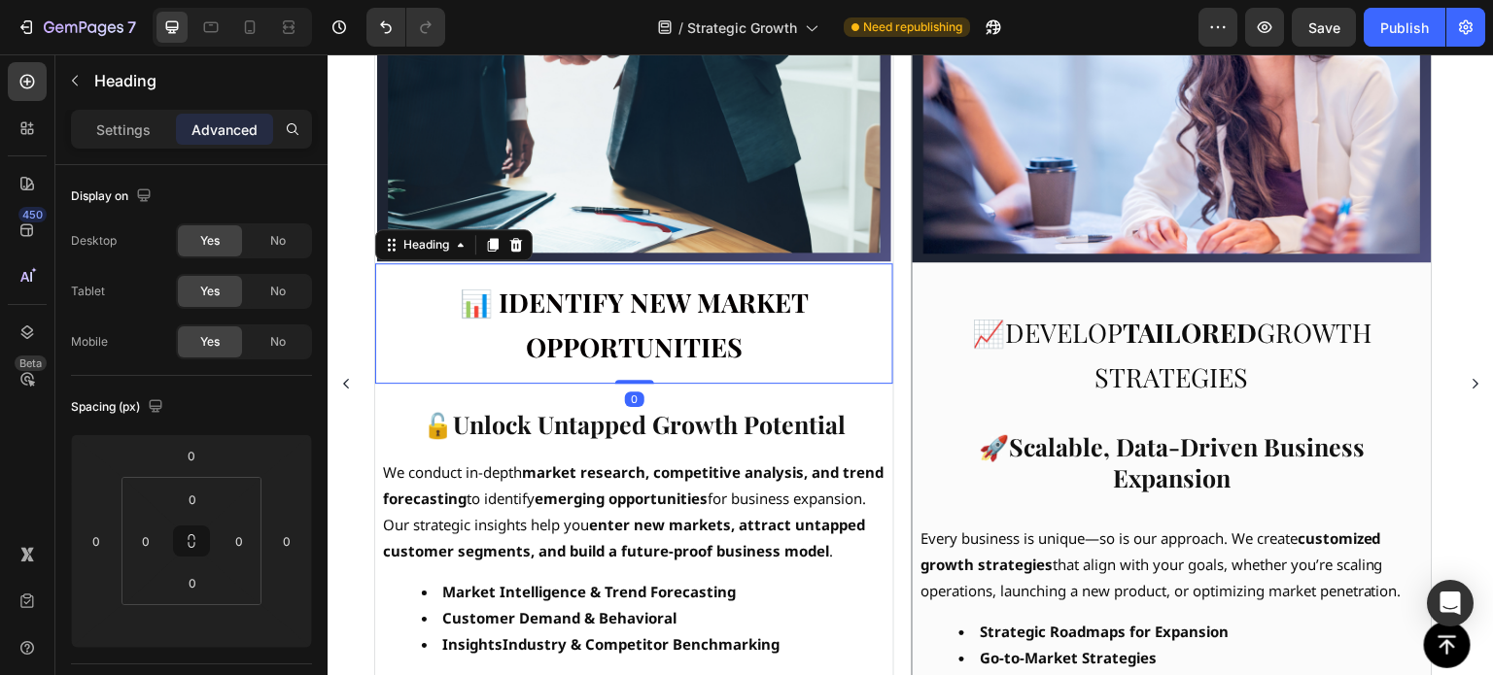
click at [1078, 335] on span "📈 Develop tailored growth strategies" at bounding box center [1172, 355] width 399 height 80
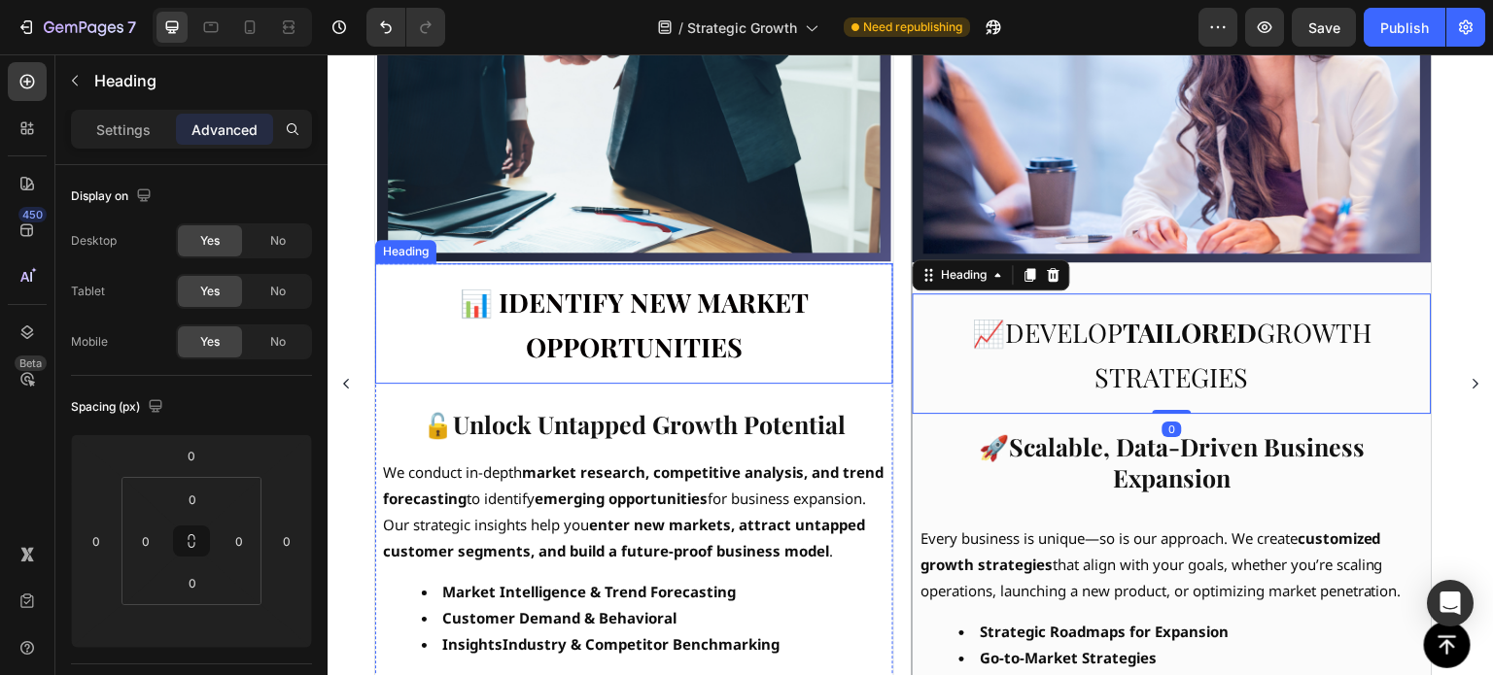
click at [654, 325] on p "⁠⁠⁠⁠⁠⁠⁠ 📊 Identify New Market Opportunities" at bounding box center [634, 323] width 487 height 89
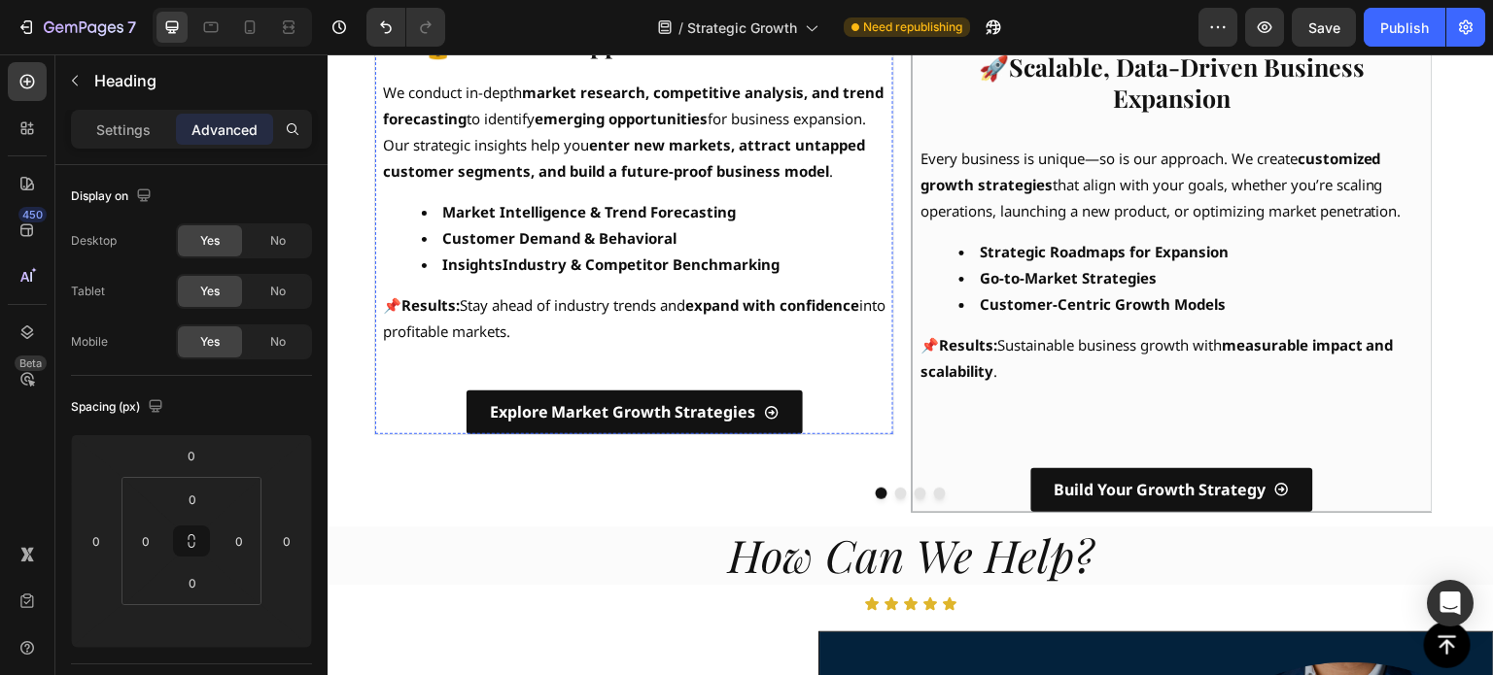
scroll to position [1067, 0]
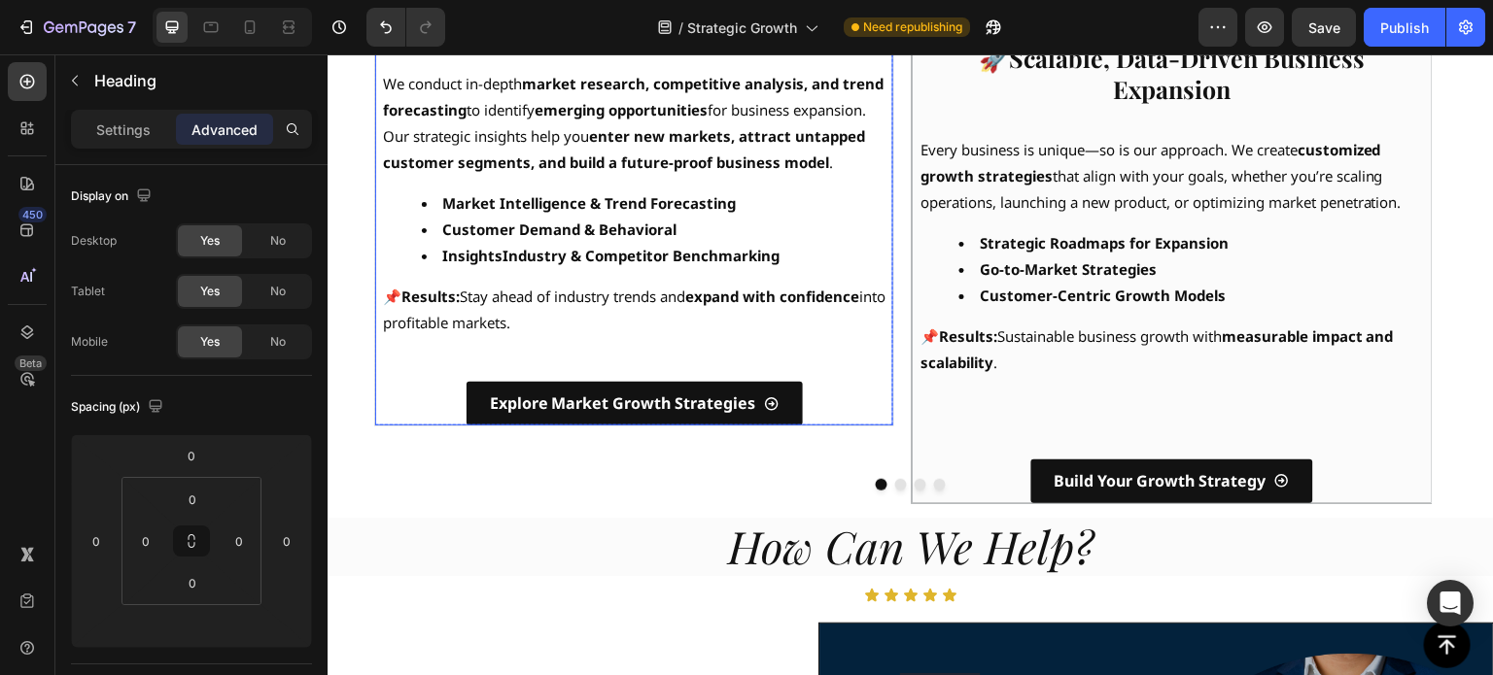
click at [877, 380] on div "⁠⁠⁠⁠⁠⁠⁠ 📊 Identify New Market Opportunities Heading 0 🔓Unlock Untapped Growth P…" at bounding box center [634, 150] width 518 height 551
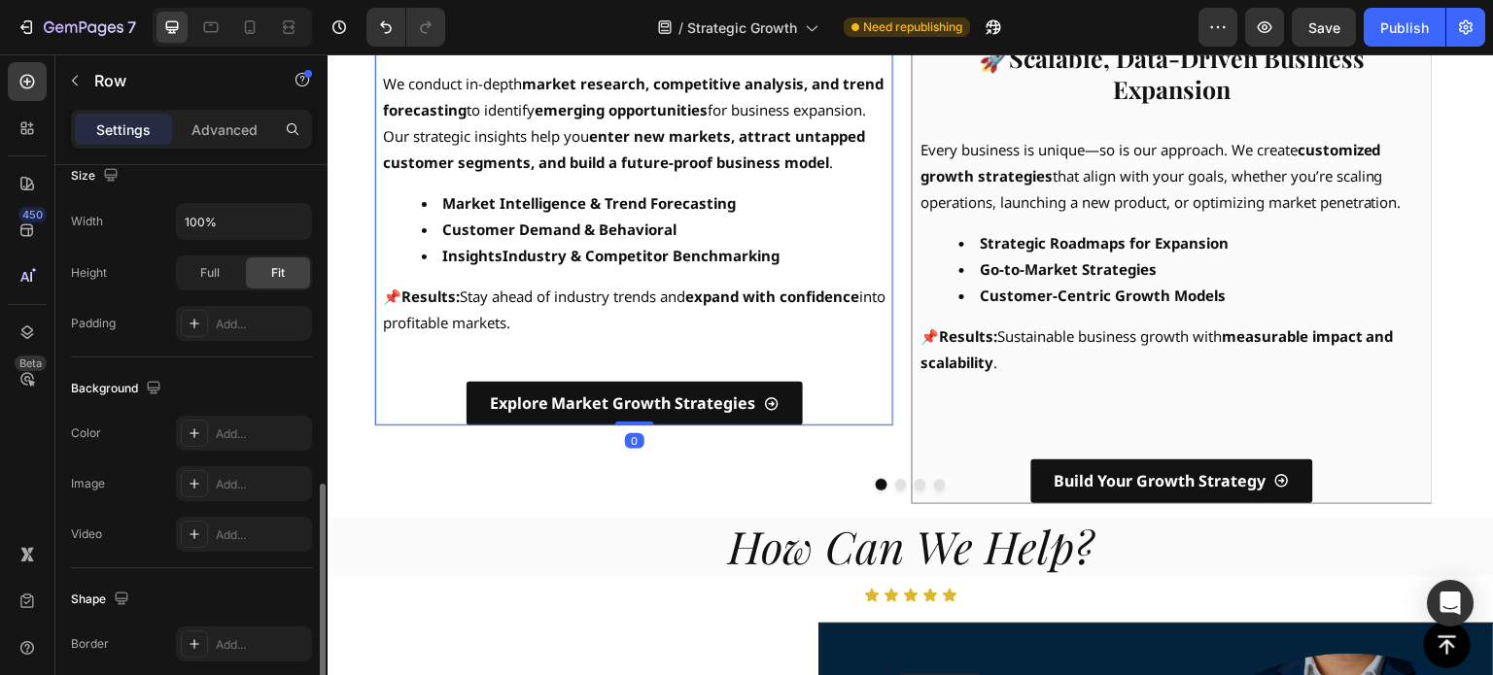
scroll to position [676, 0]
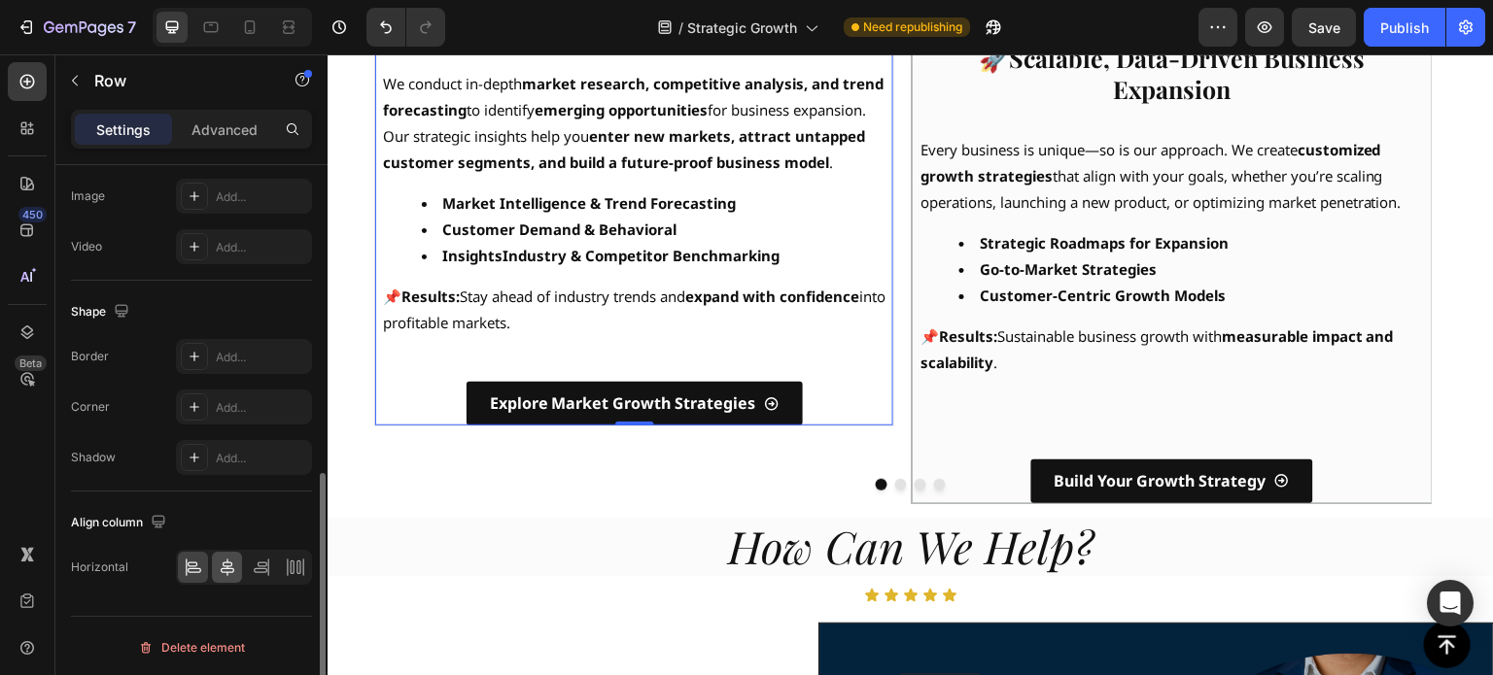
click at [229, 566] on icon at bounding box center [228, 567] width 14 height 17
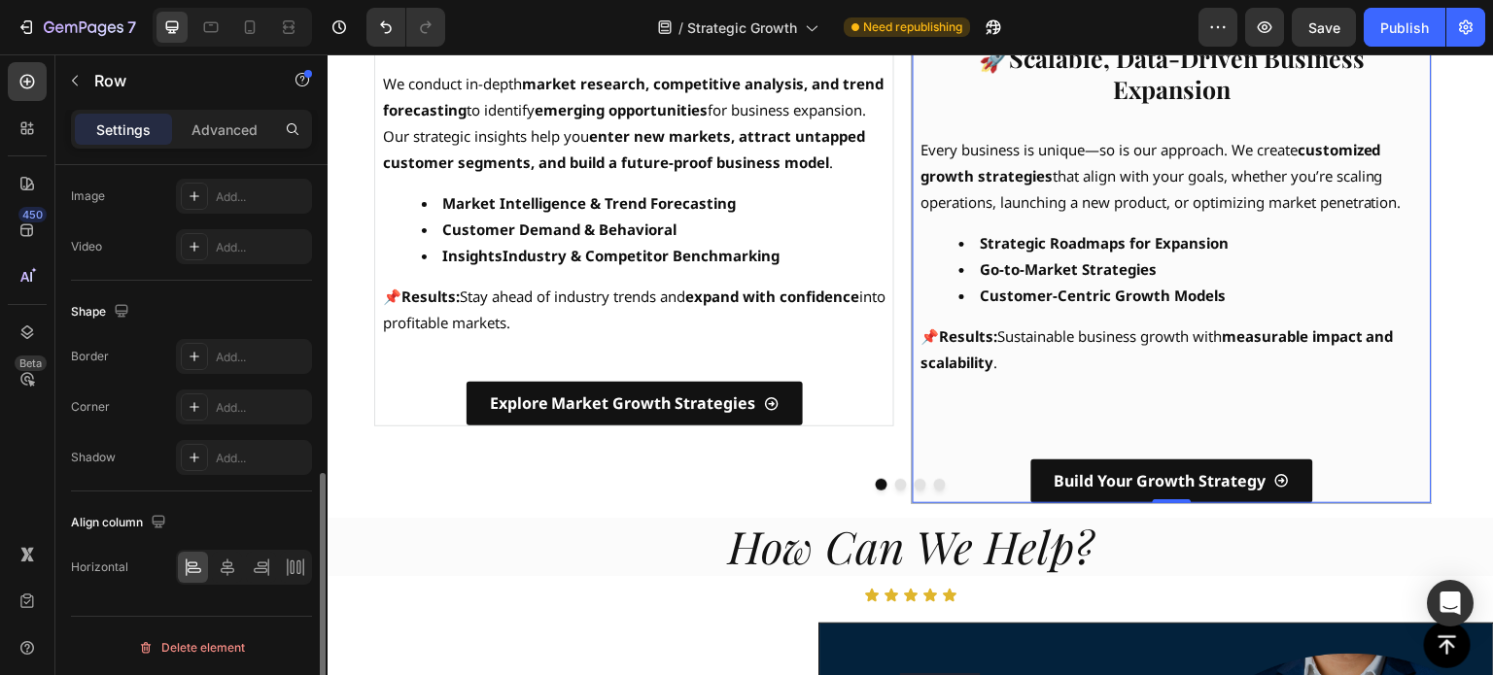
click at [1113, 340] on p "📌 Results: Sustainable business growth with measurable impact and scalability ." at bounding box center [1171, 350] width 502 height 52
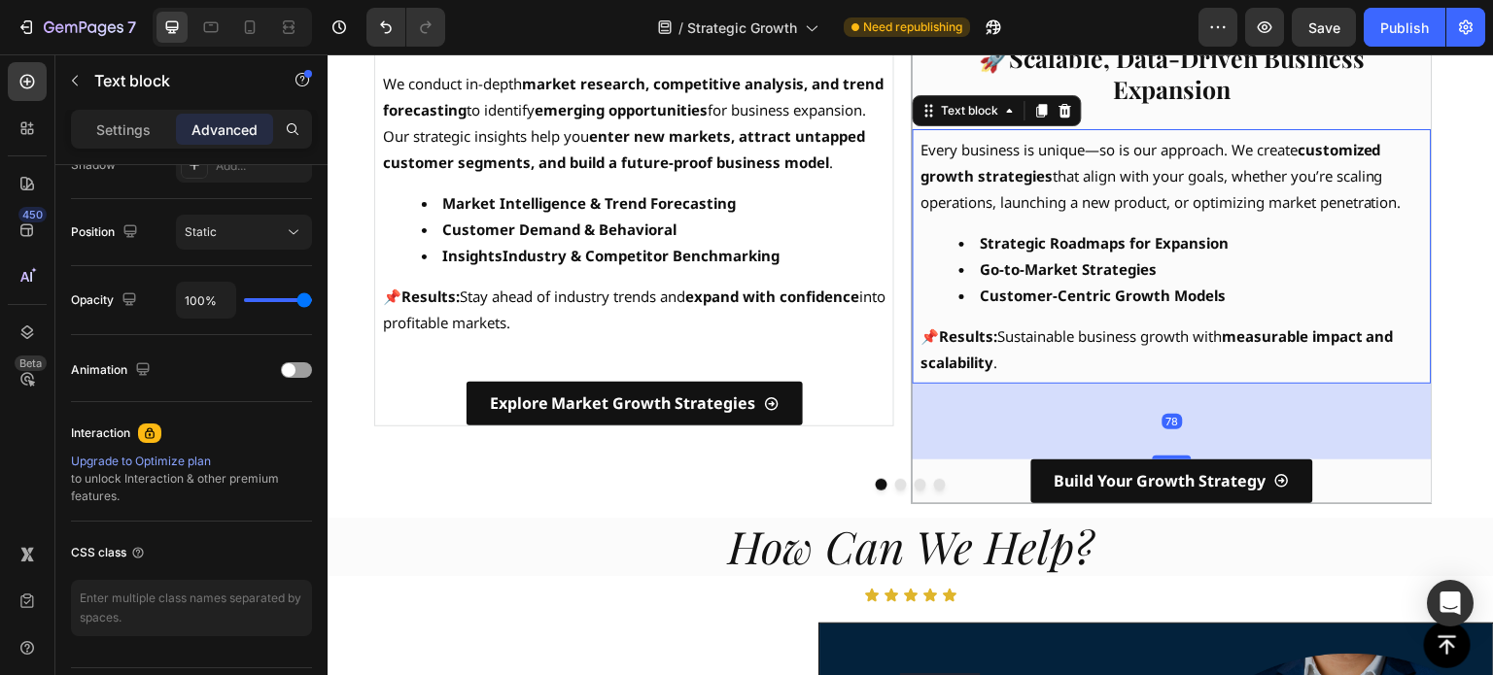
scroll to position [0, 0]
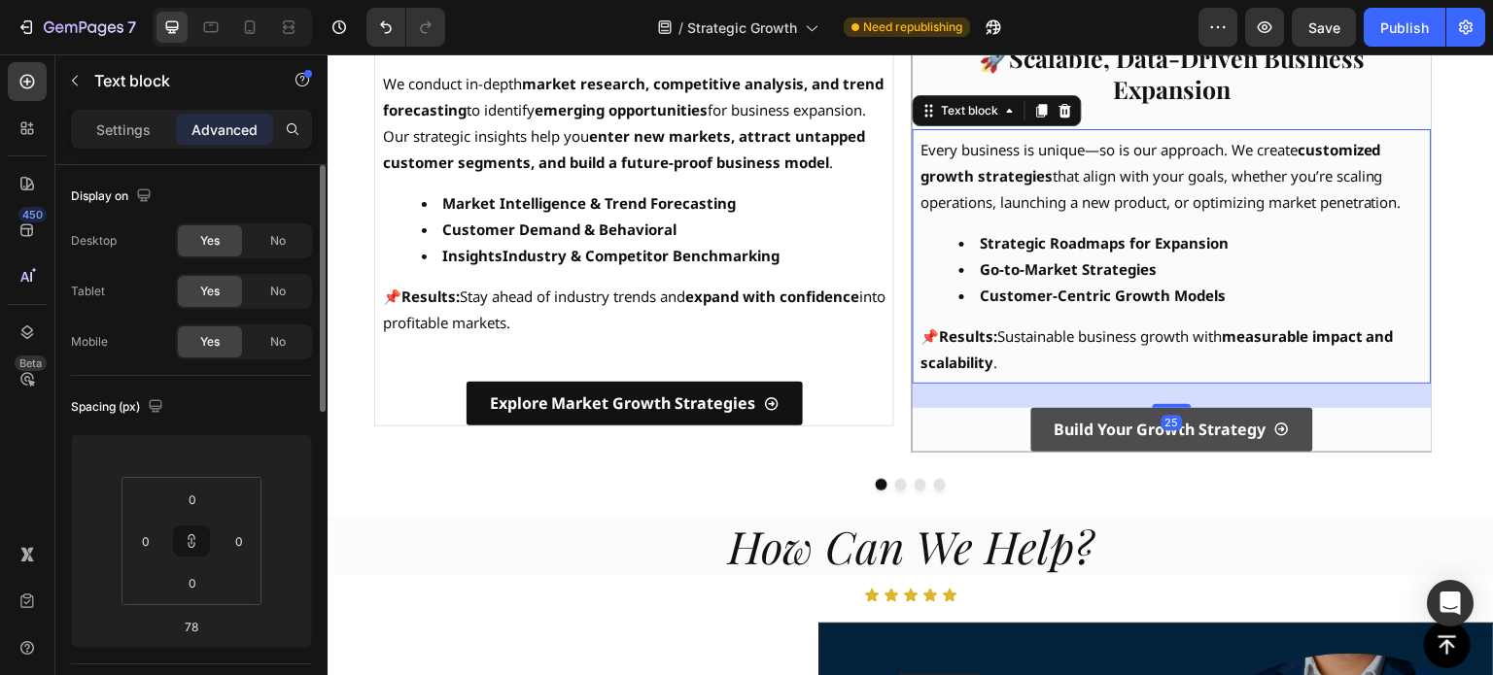
drag, startPoint x: 1168, startPoint y: 454, endPoint x: 1165, endPoint y: 407, distance: 46.7
click at [1172, 404] on div at bounding box center [1172, 406] width 39 height 4
type input "25"
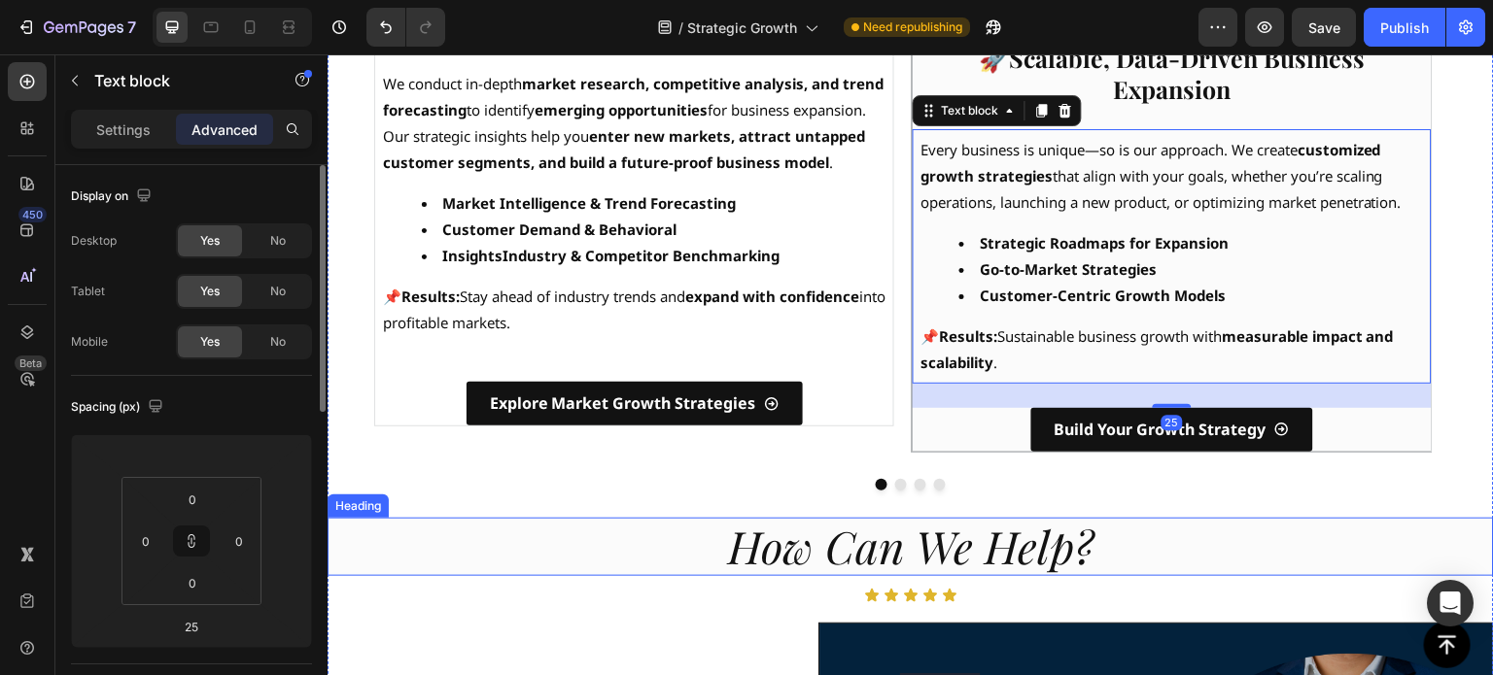
scroll to position [776, 0]
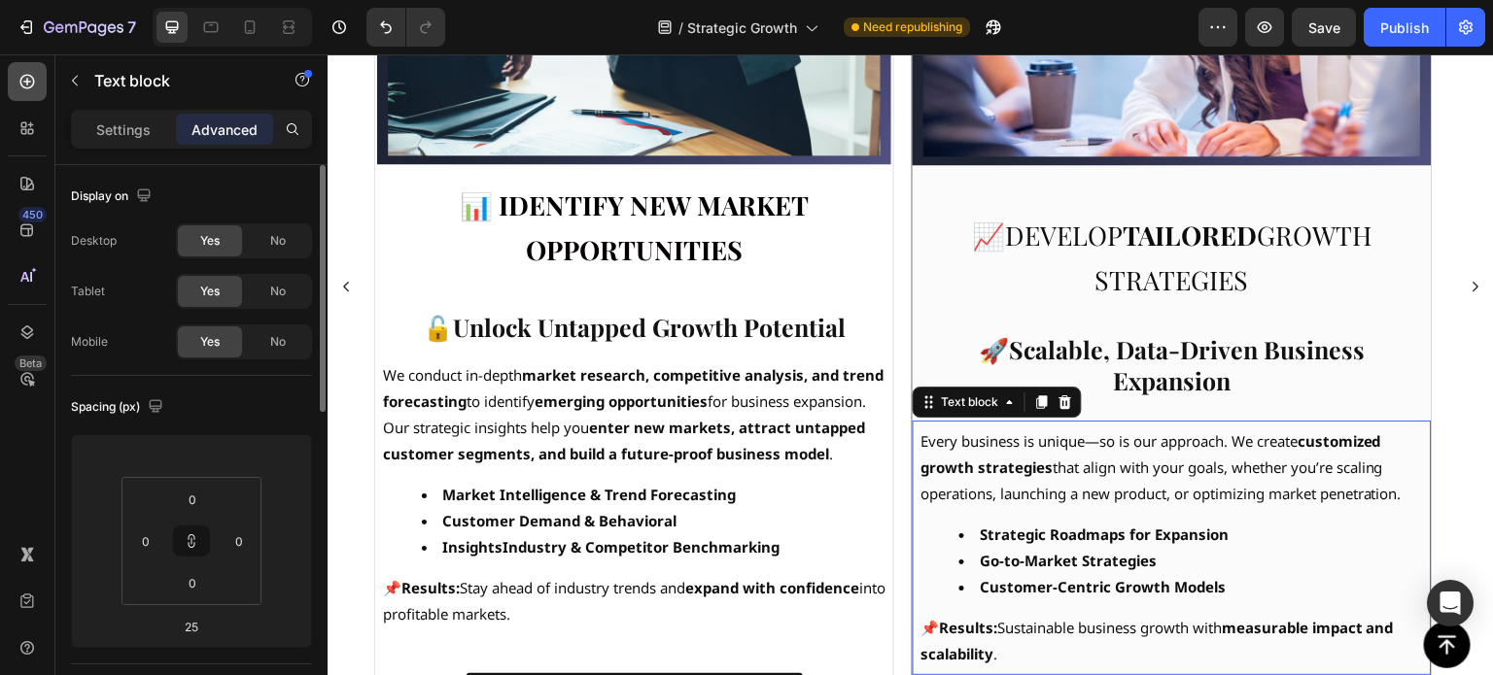
click at [20, 81] on icon at bounding box center [27, 82] width 15 height 15
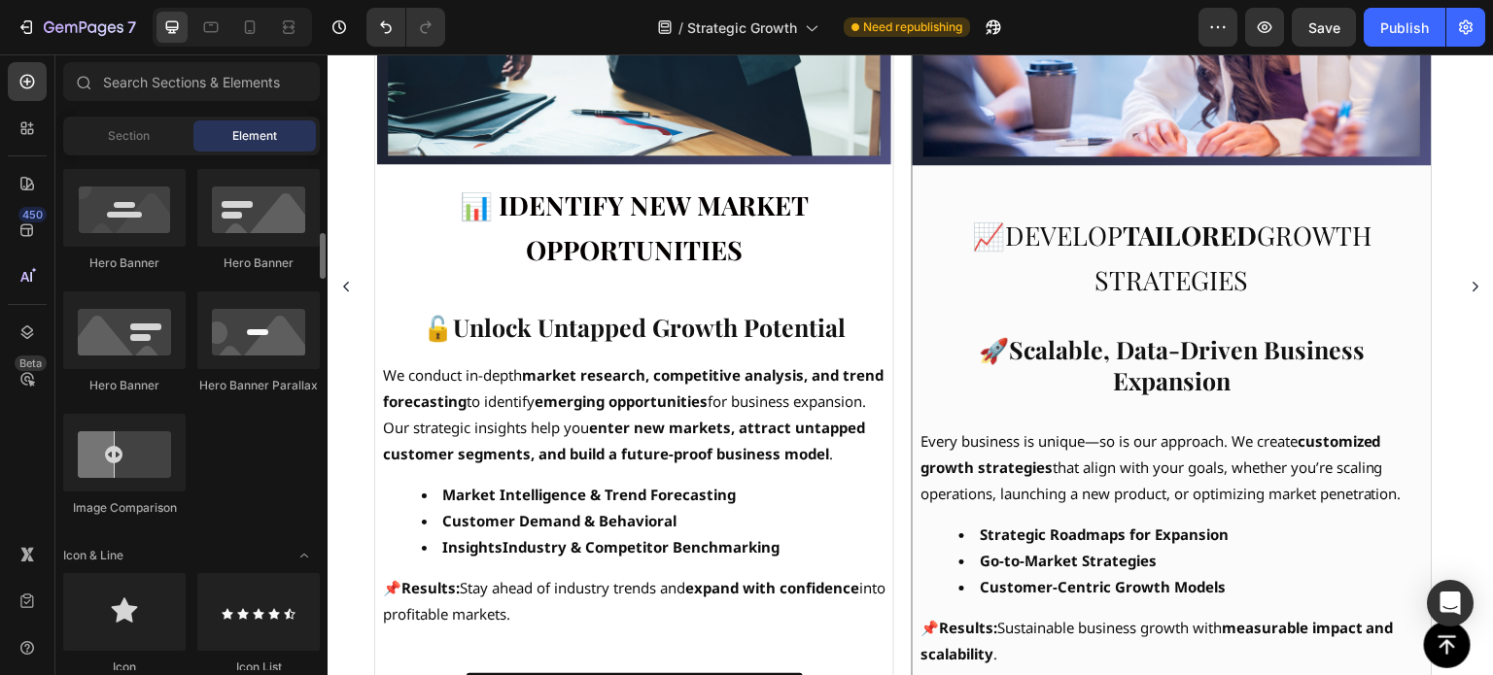
scroll to position [1166, 0]
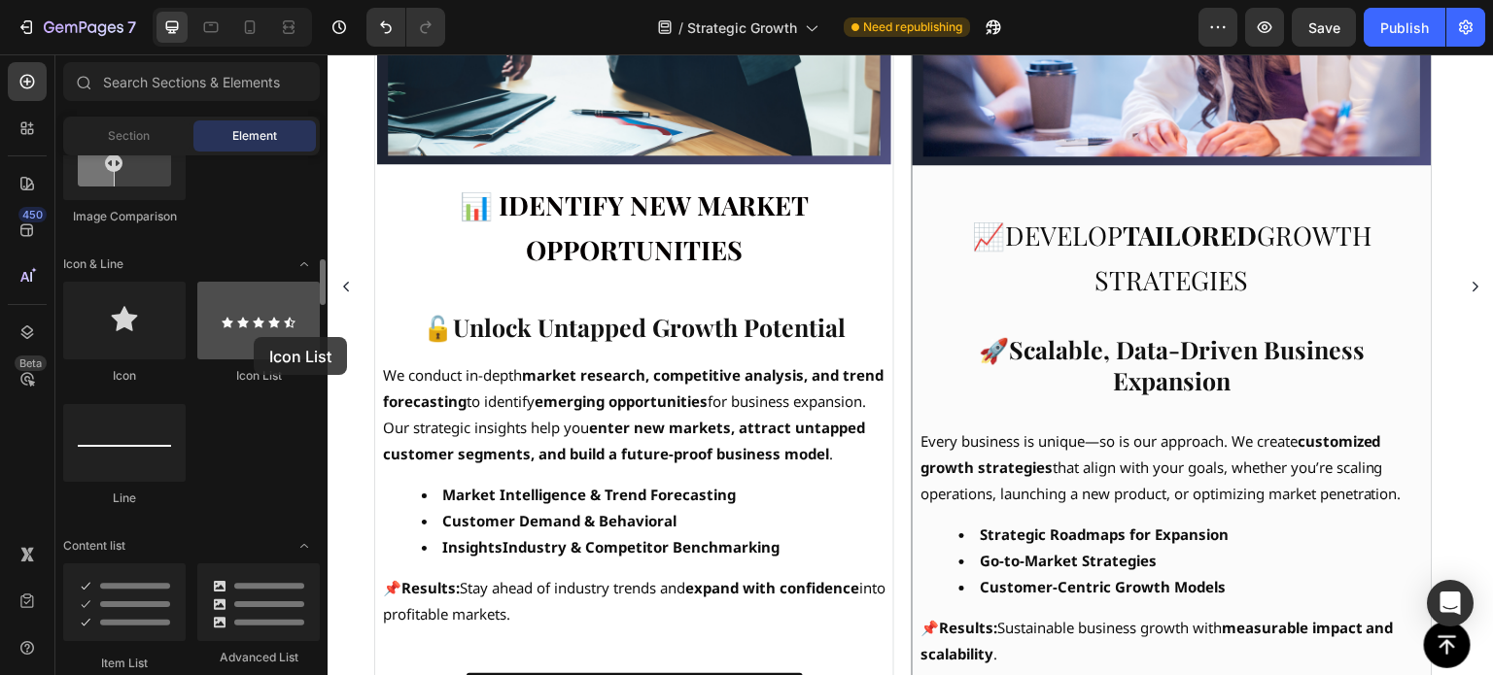
click at [254, 337] on div at bounding box center [258, 321] width 122 height 78
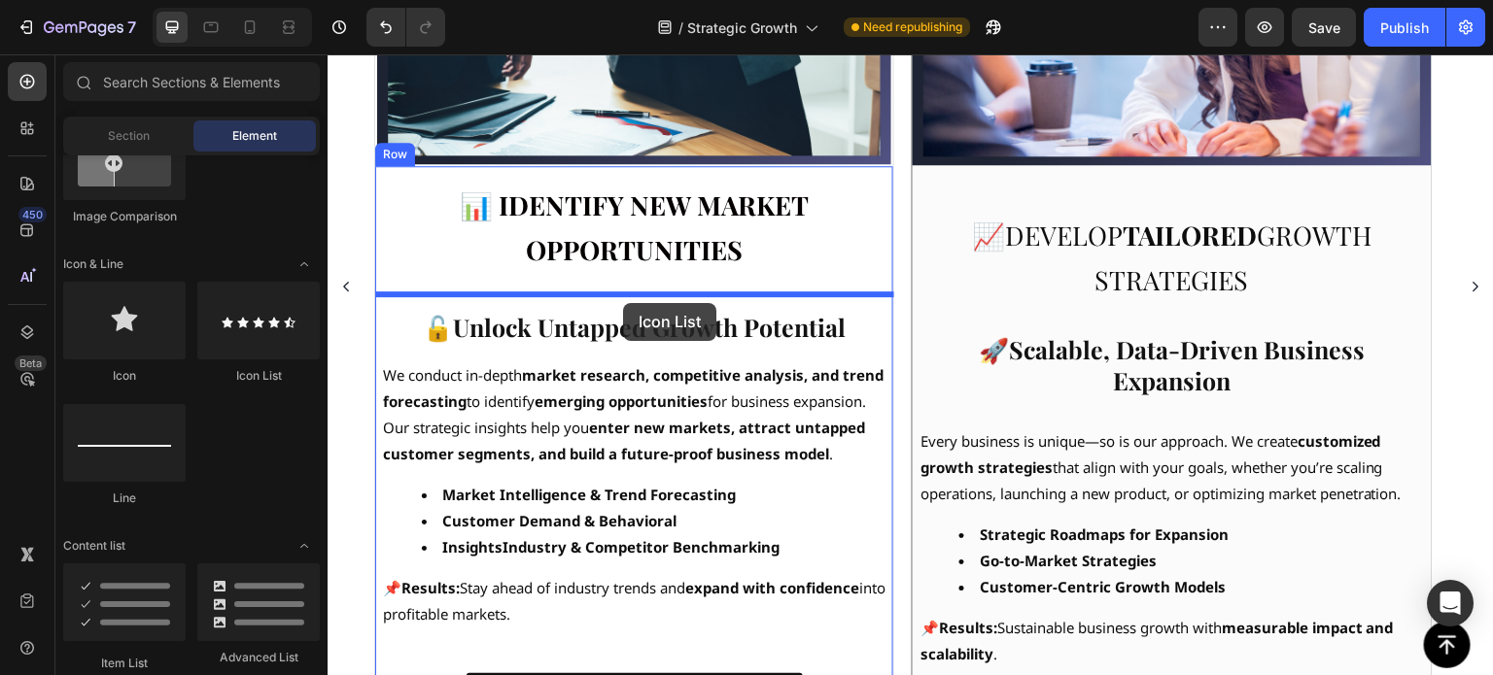
drag, startPoint x: 572, startPoint y: 392, endPoint x: 623, endPoint y: 303, distance: 101.9
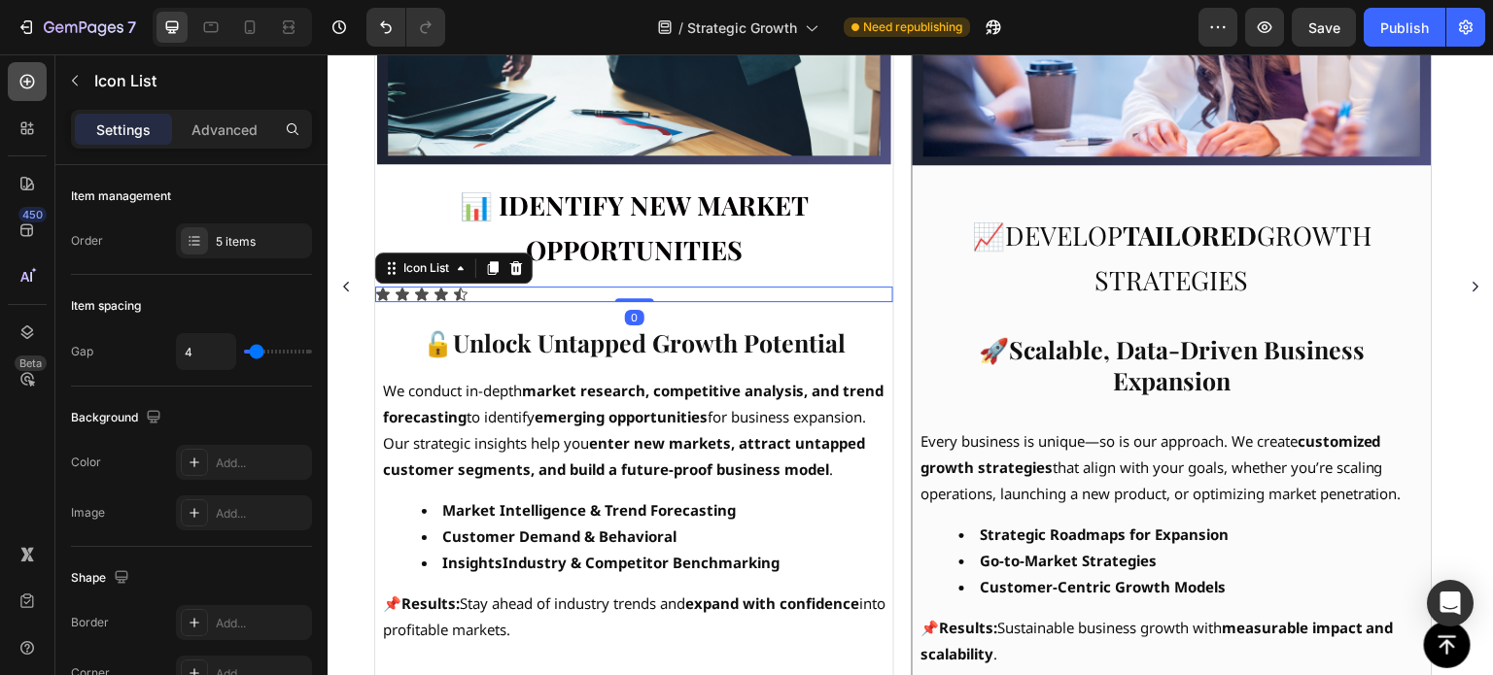
click at [26, 81] on icon at bounding box center [27, 82] width 15 height 15
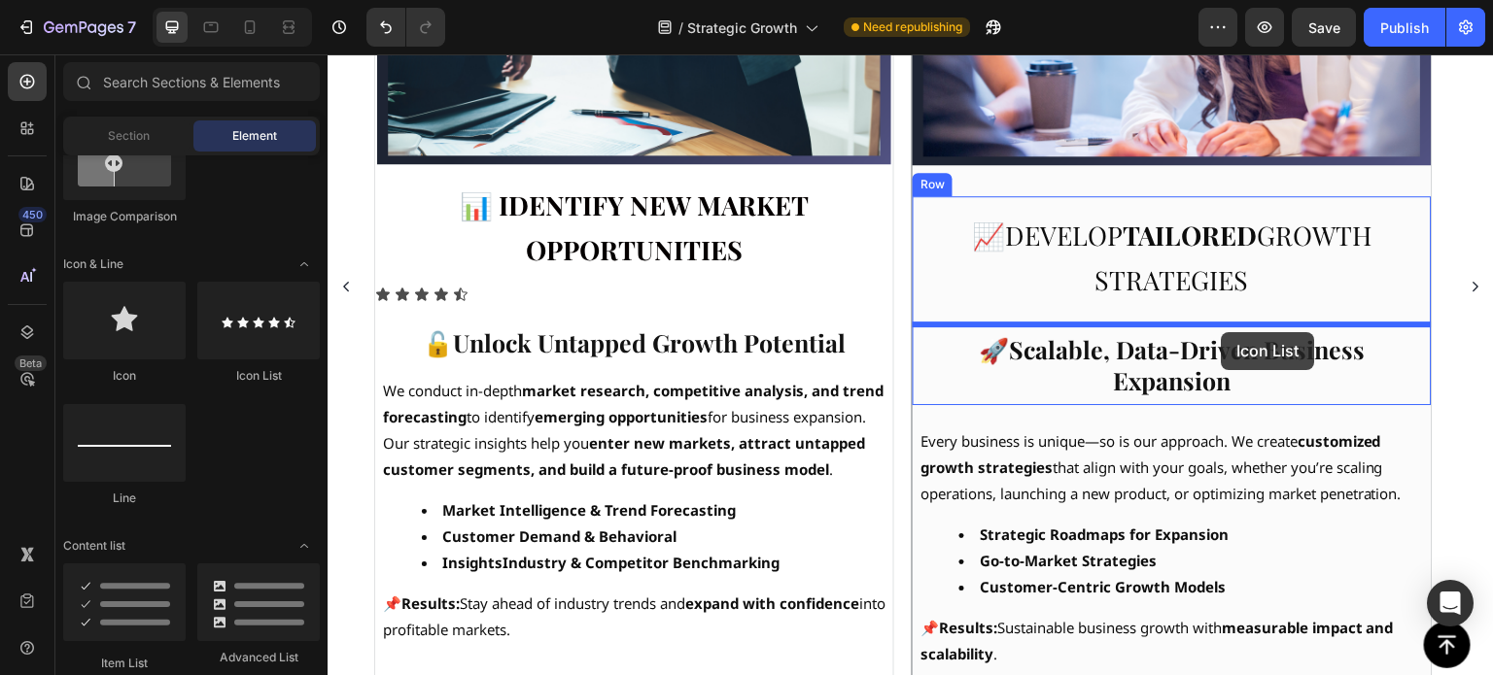
drag, startPoint x: 578, startPoint y: 394, endPoint x: 1222, endPoint y: 332, distance: 646.3
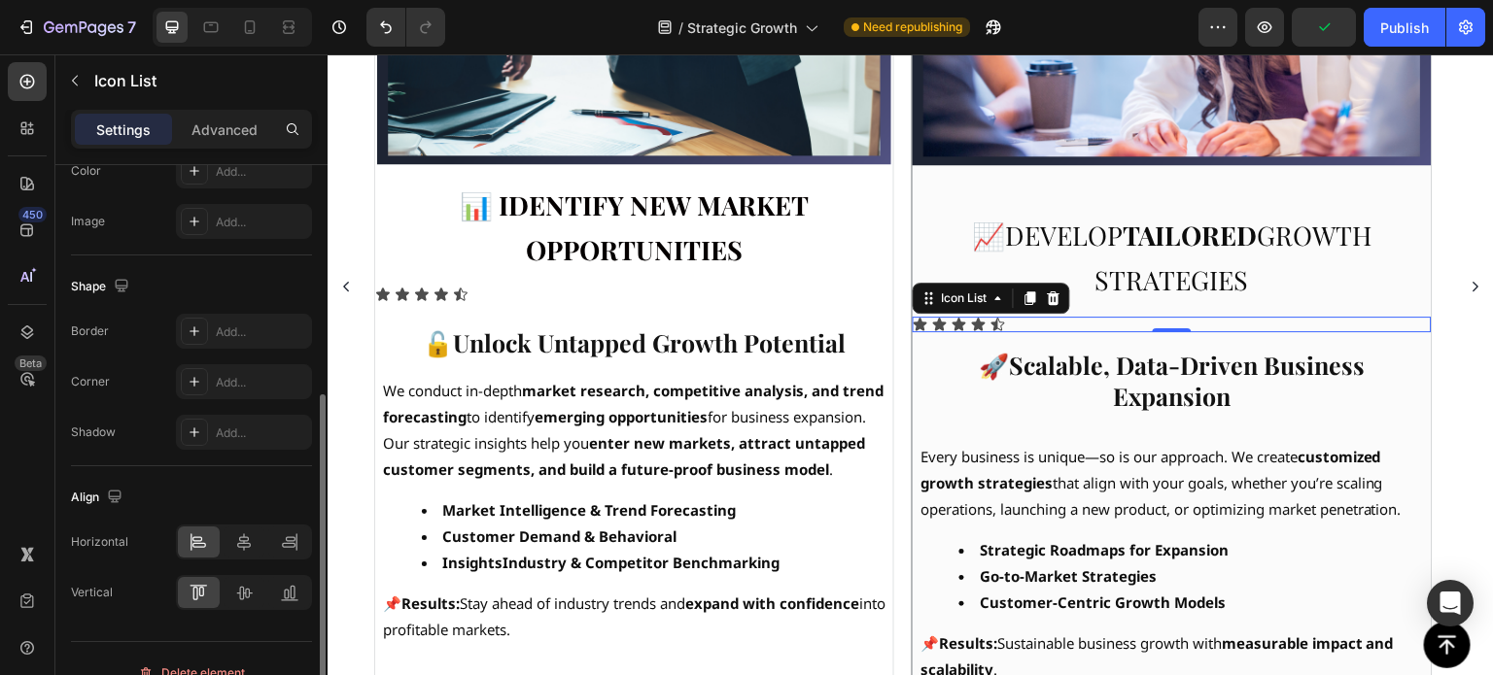
scroll to position [318, 0]
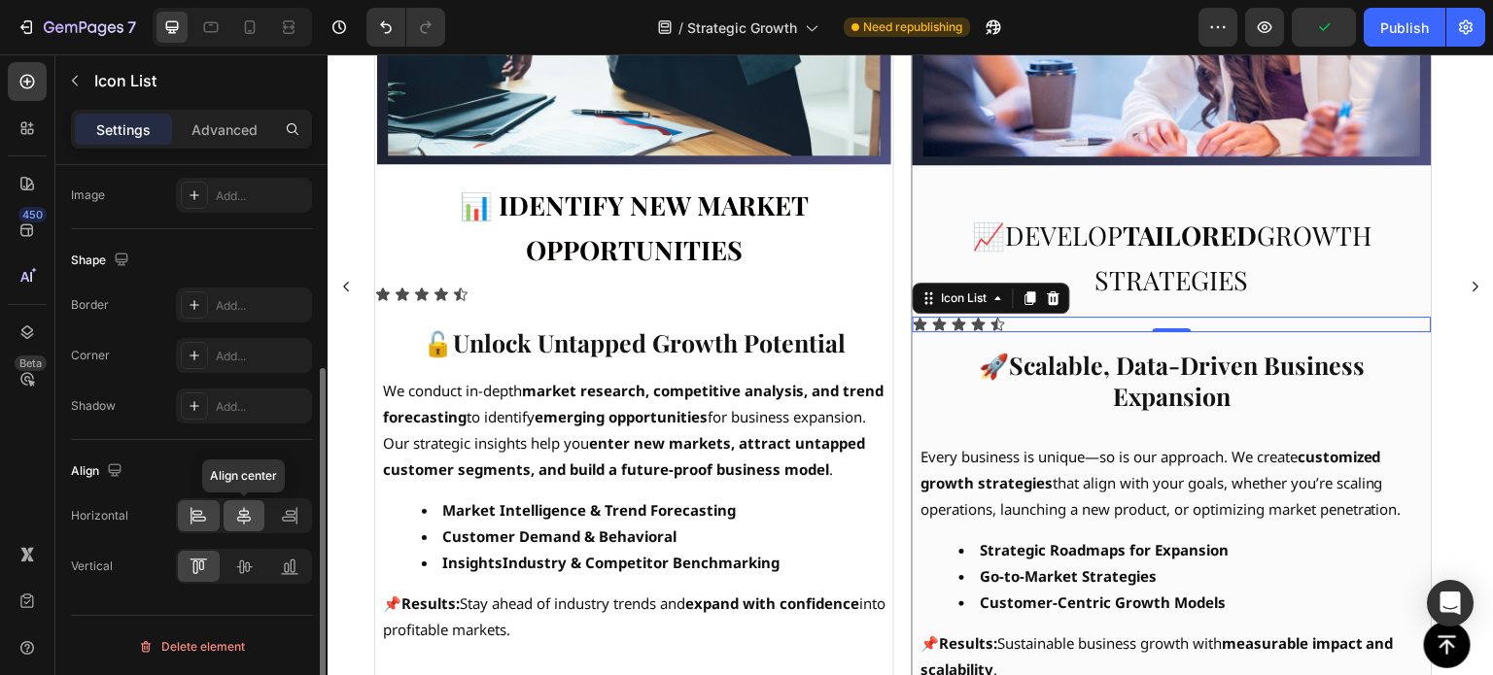
click at [237, 518] on icon at bounding box center [243, 515] width 19 height 19
click at [245, 564] on icon at bounding box center [243, 566] width 19 height 19
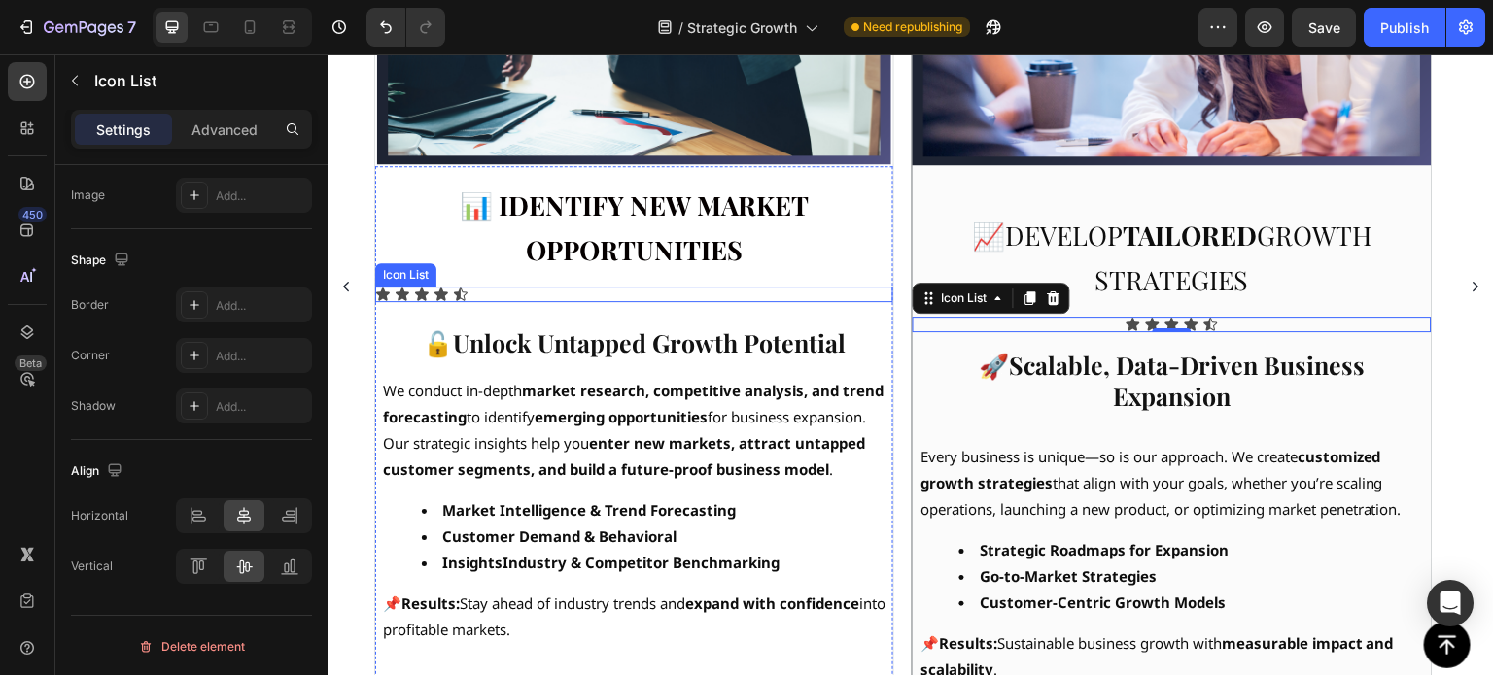
click at [500, 288] on div "Icon Icon Icon Icon Icon" at bounding box center [634, 295] width 518 height 16
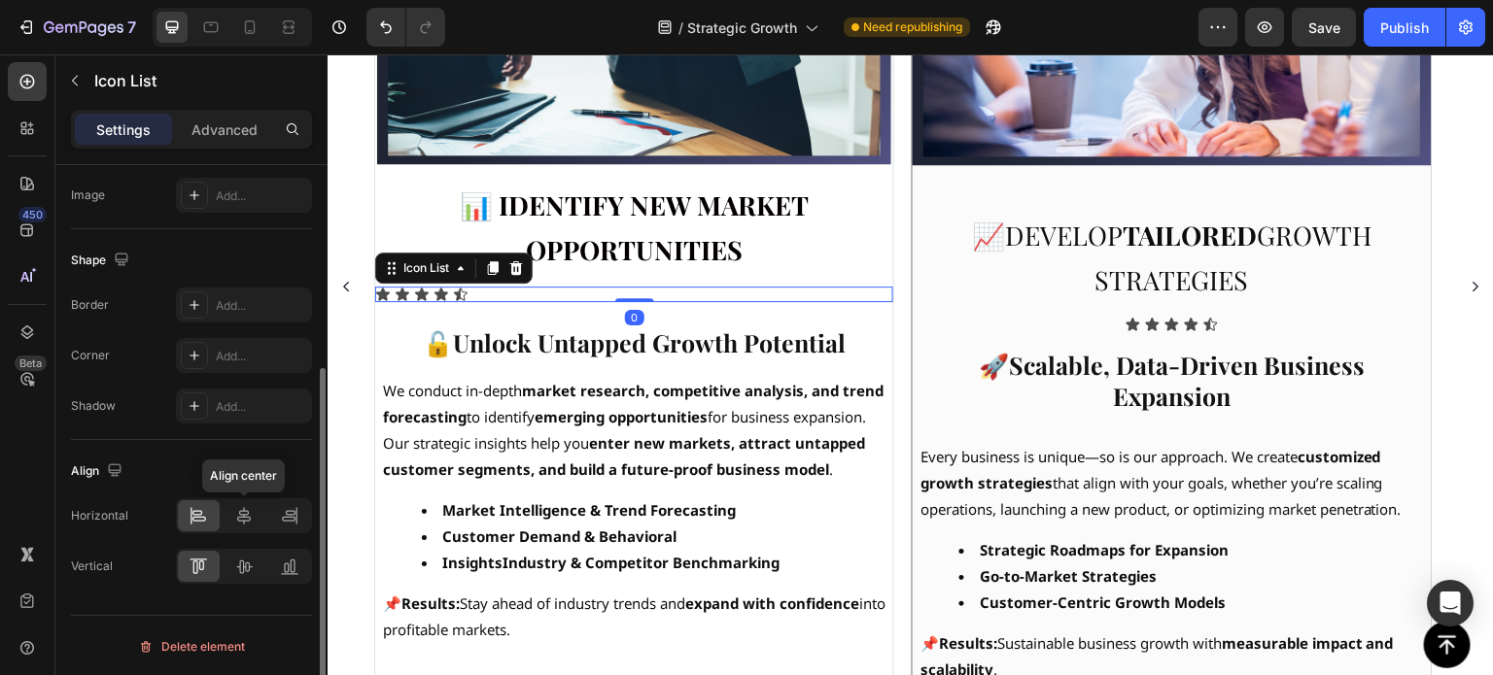
drag, startPoint x: 238, startPoint y: 518, endPoint x: 238, endPoint y: 543, distance: 25.3
click at [238, 518] on icon at bounding box center [243, 515] width 19 height 19
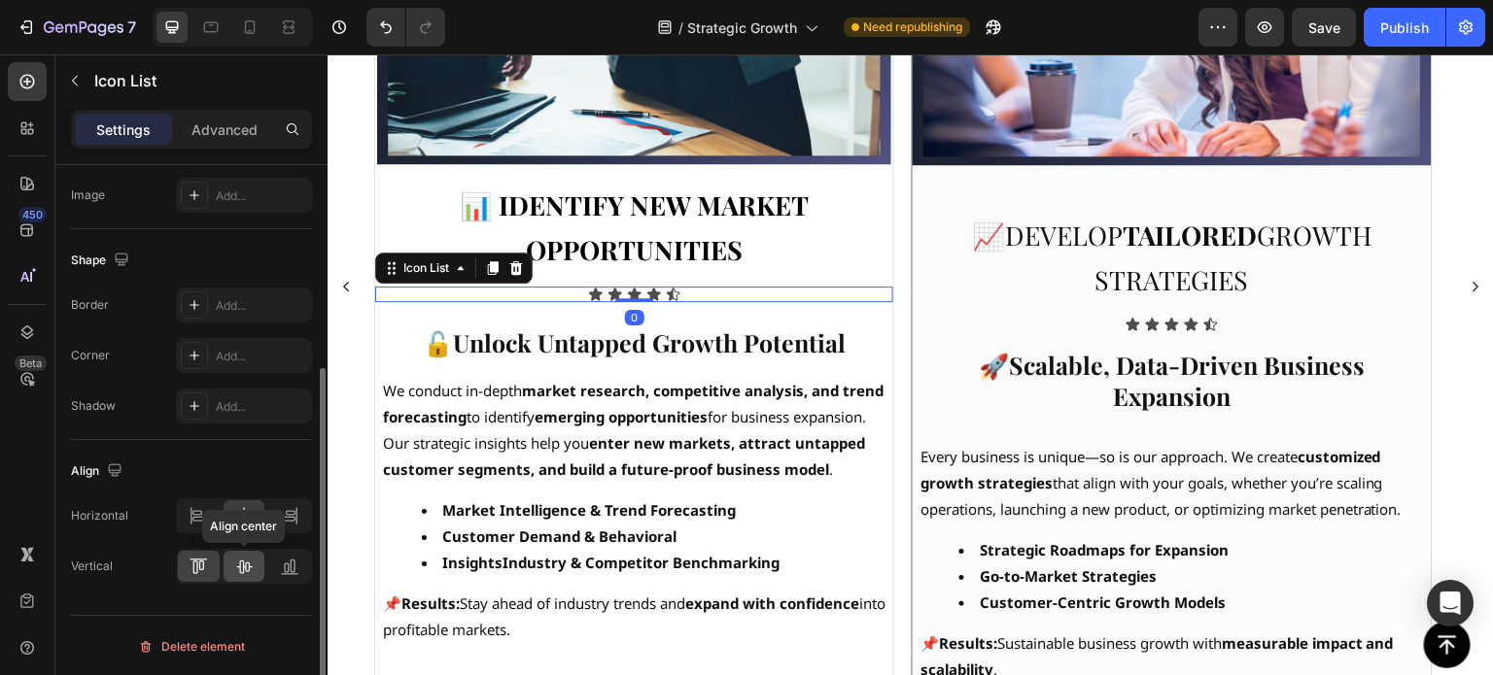
click at [241, 567] on icon at bounding box center [243, 566] width 19 height 19
click at [1211, 322] on icon at bounding box center [1211, 325] width 16 height 16
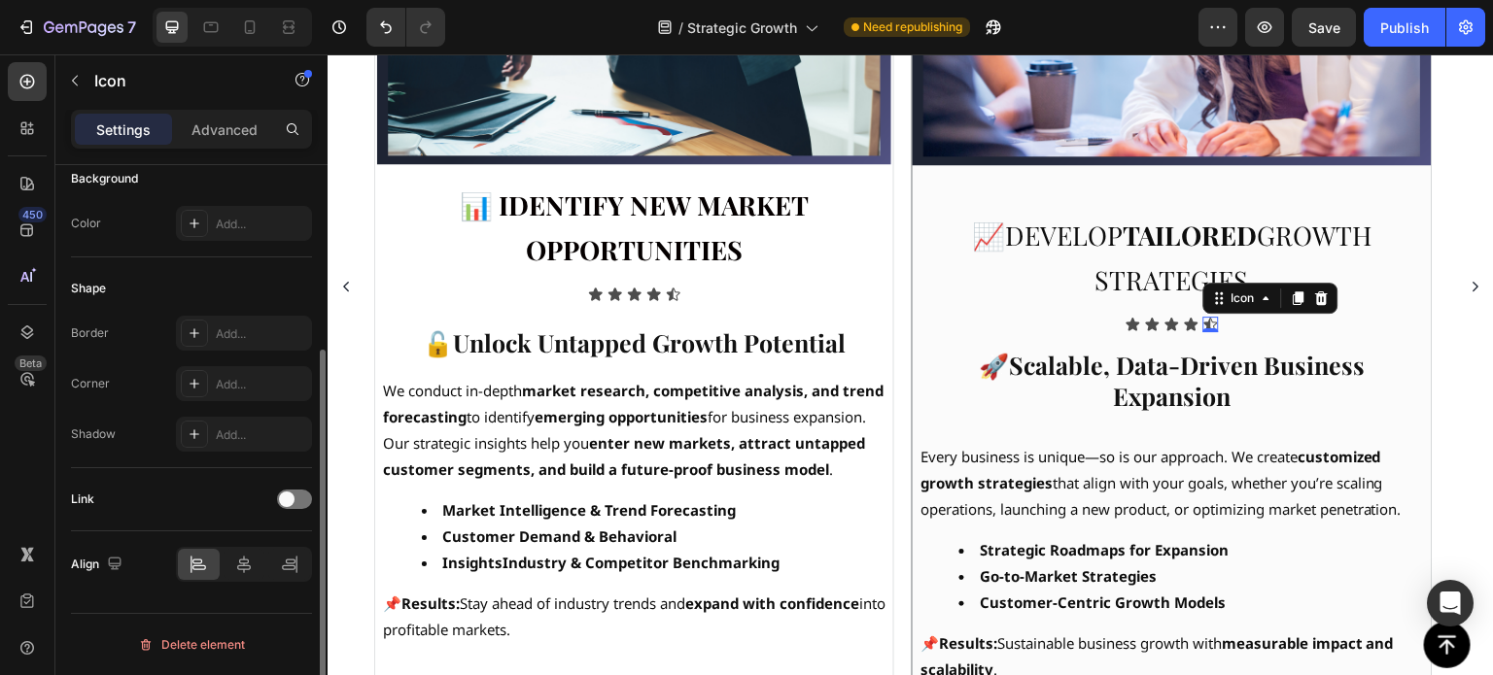
scroll to position [0, 0]
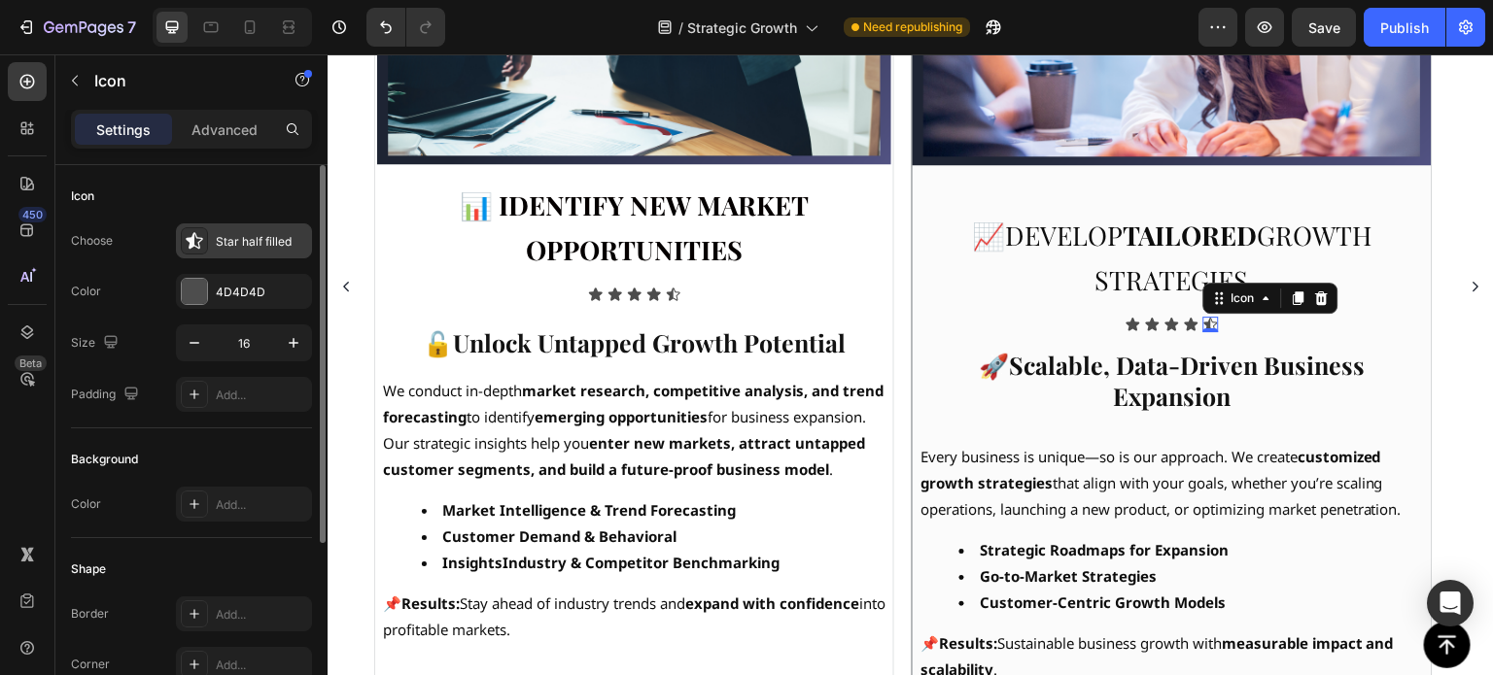
click at [257, 225] on div "Star half filled" at bounding box center [244, 241] width 136 height 35
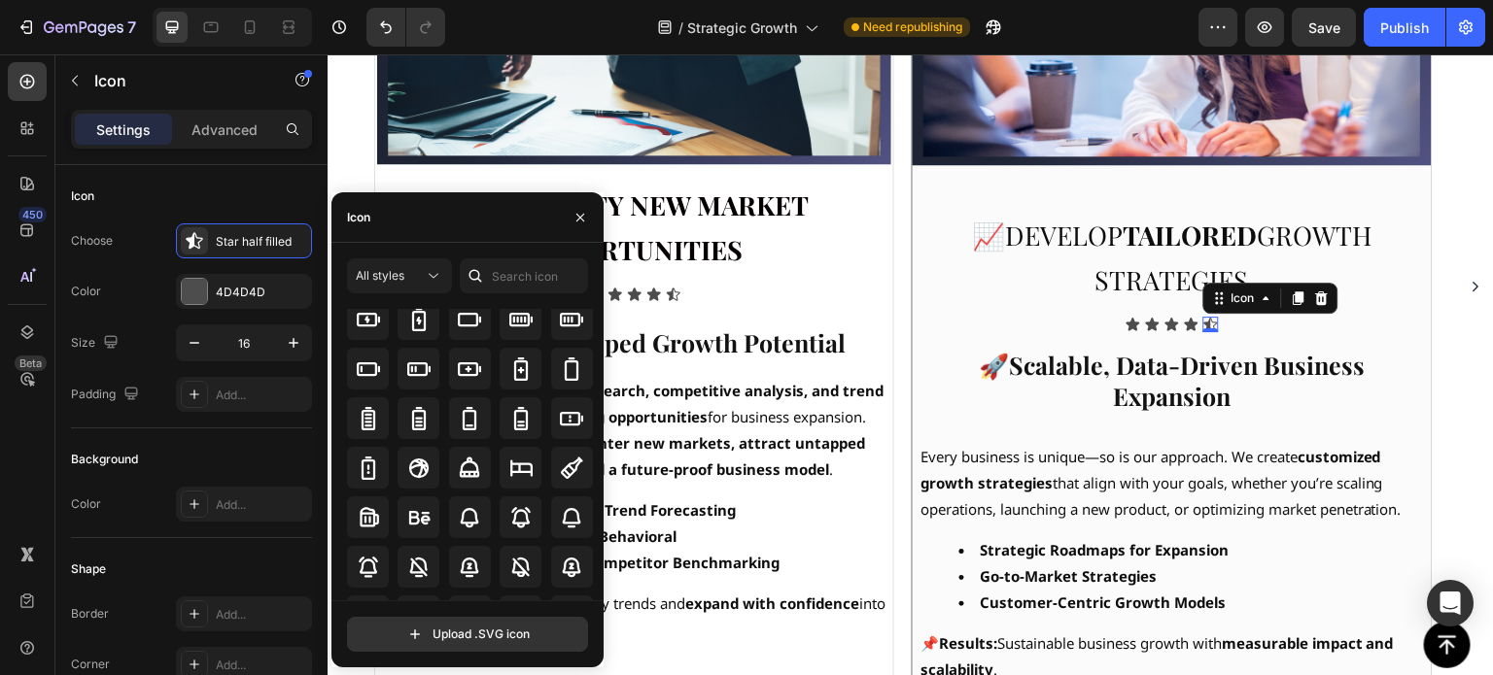
scroll to position [1468, 0]
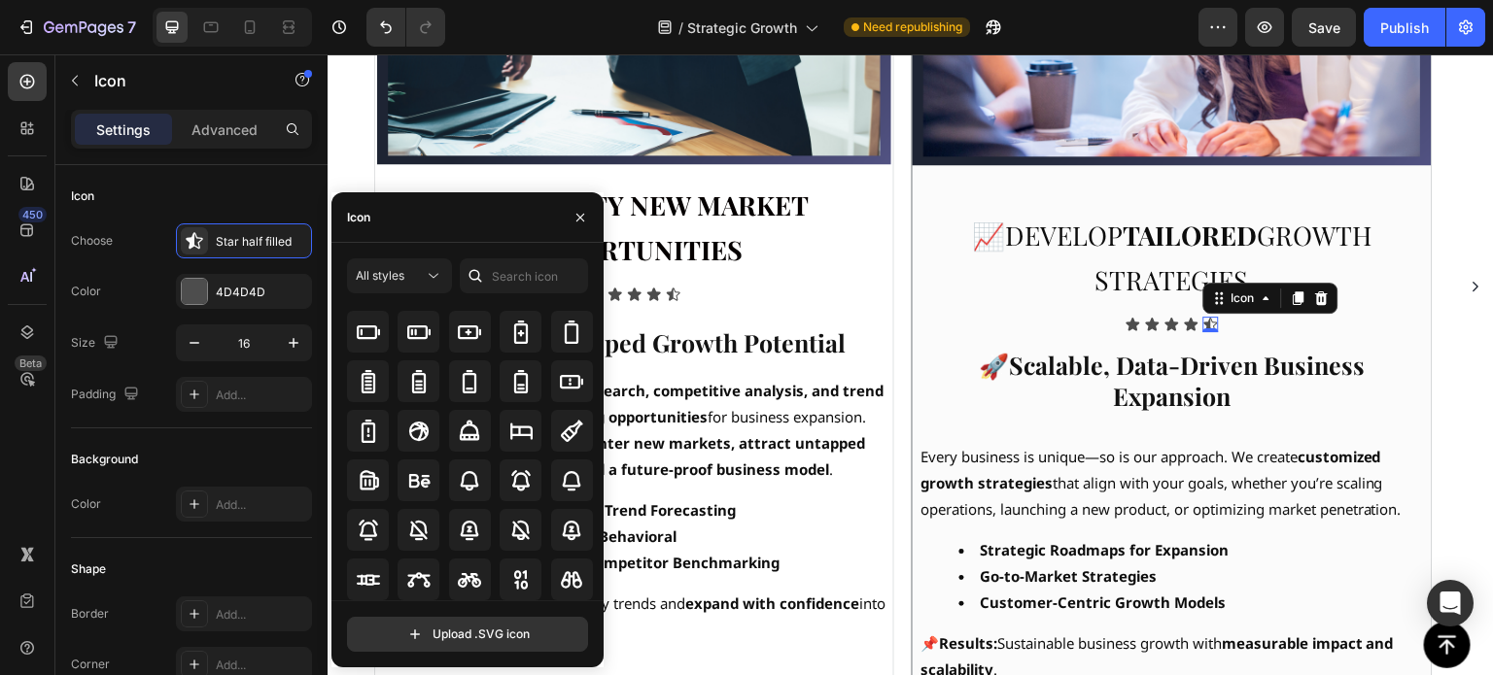
click at [528, 297] on div "All styles All icons" at bounding box center [467, 430] width 241 height 342
click at [525, 287] on input "text" at bounding box center [524, 276] width 128 height 35
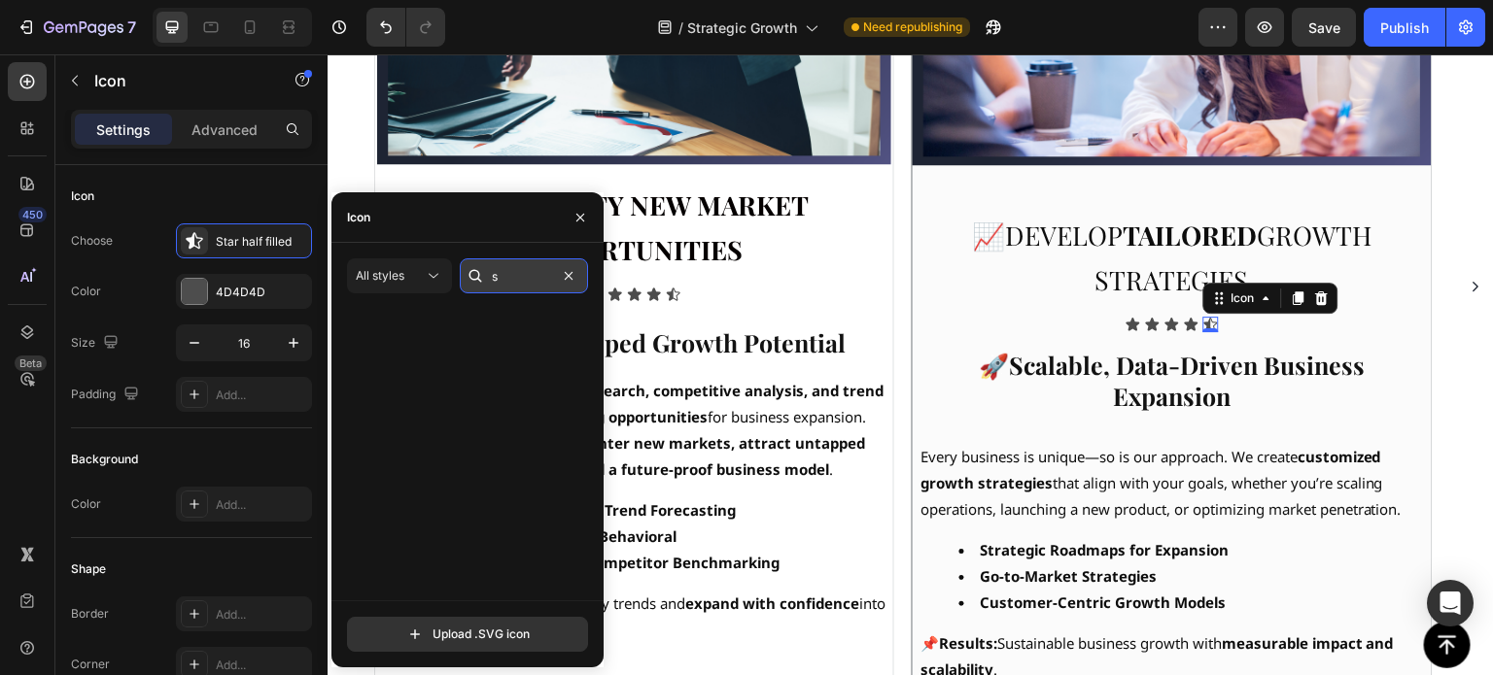
scroll to position [0, 0]
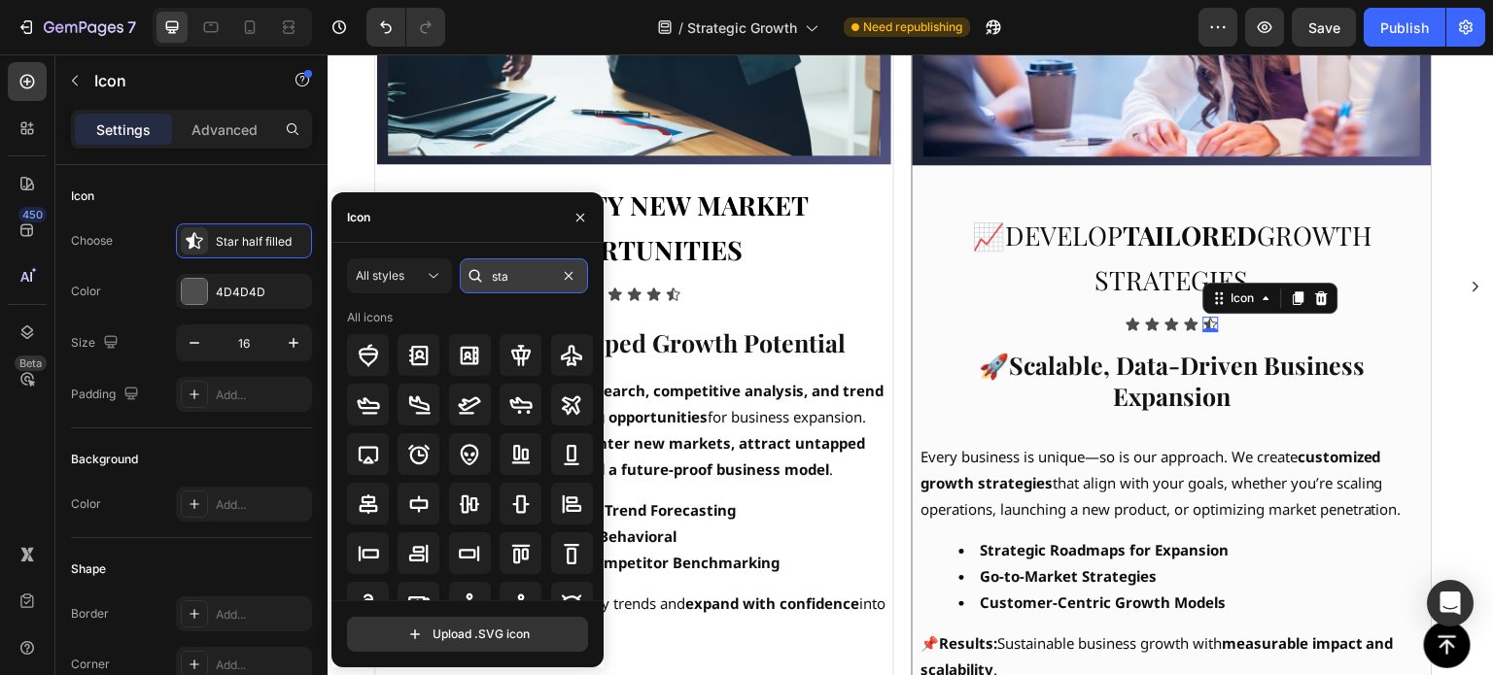
type input "star"
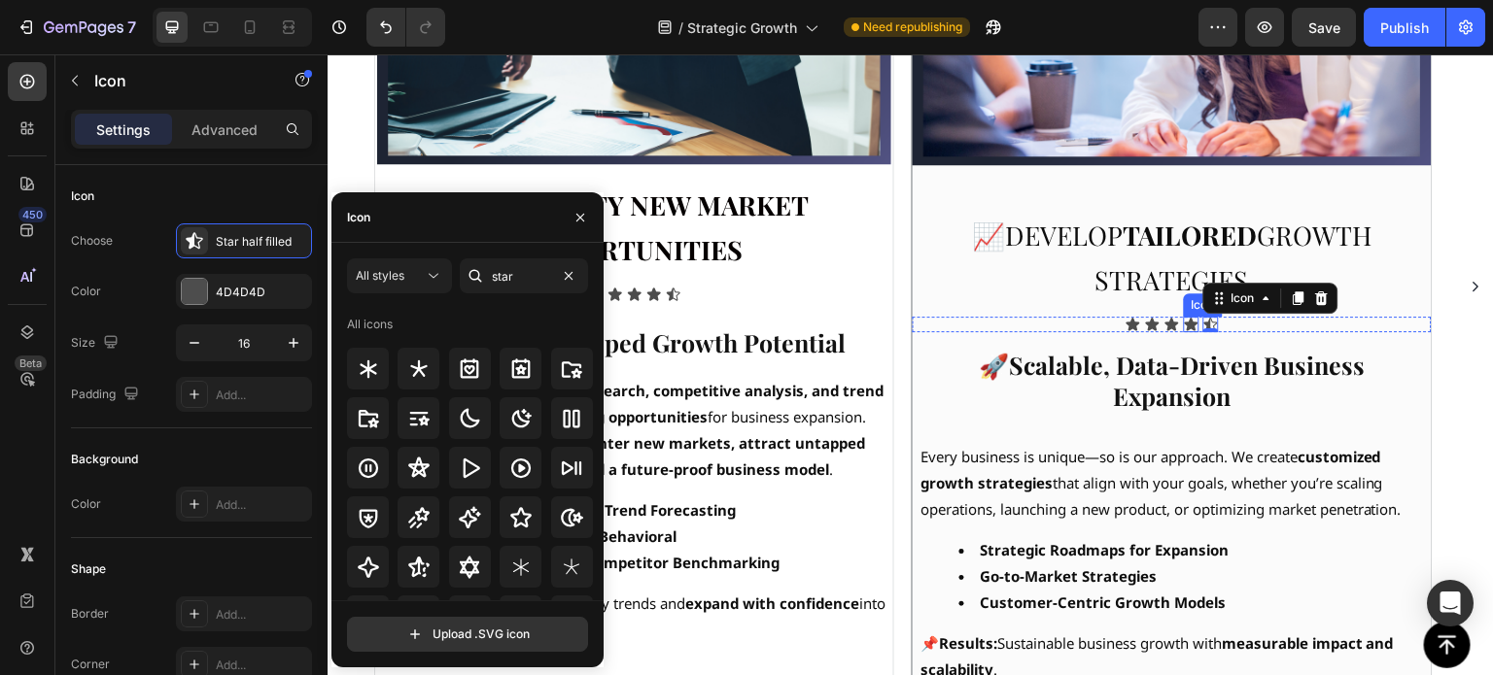
click at [1194, 323] on icon at bounding box center [1192, 324] width 14 height 13
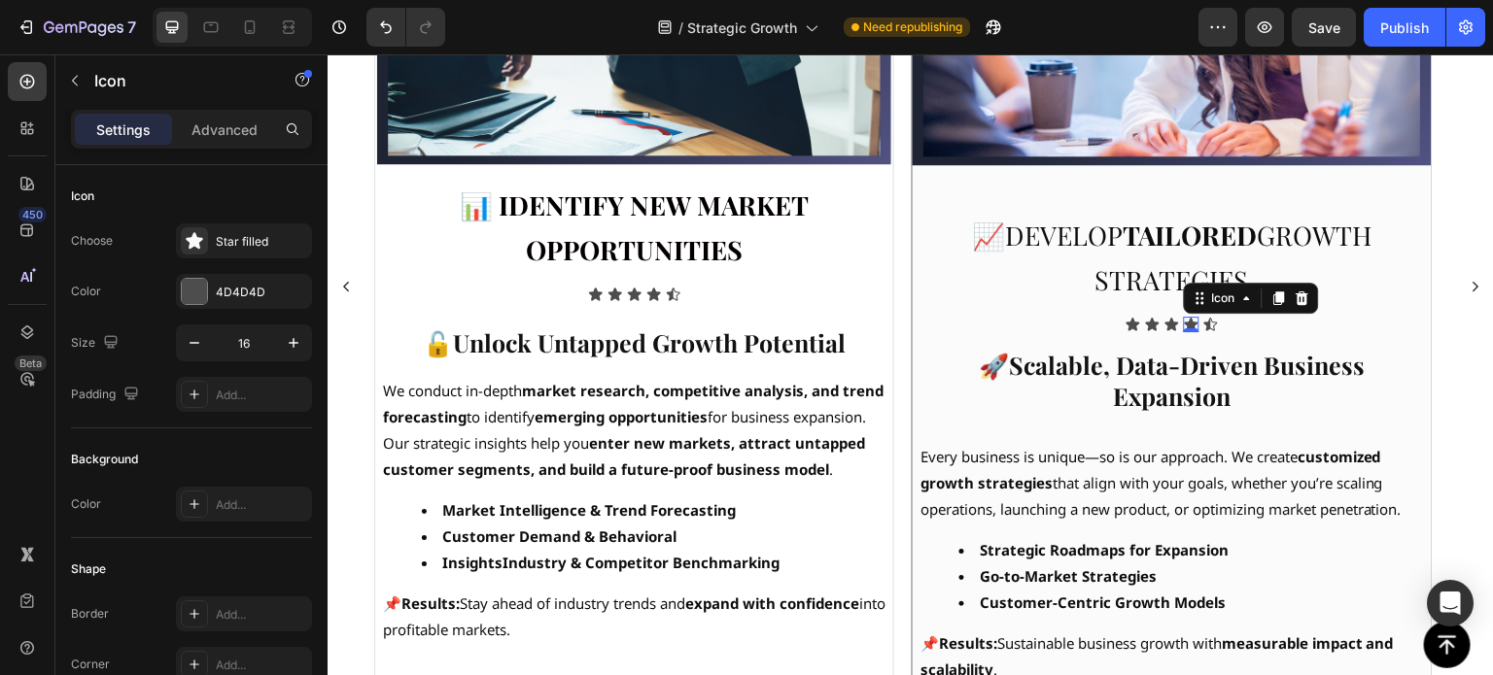
click at [1190, 325] on div "0" at bounding box center [1191, 333] width 19 height 16
click at [1211, 325] on div "Icon 0" at bounding box center [1211, 325] width 16 height 16
click at [1211, 325] on div "0" at bounding box center [1210, 333] width 19 height 16
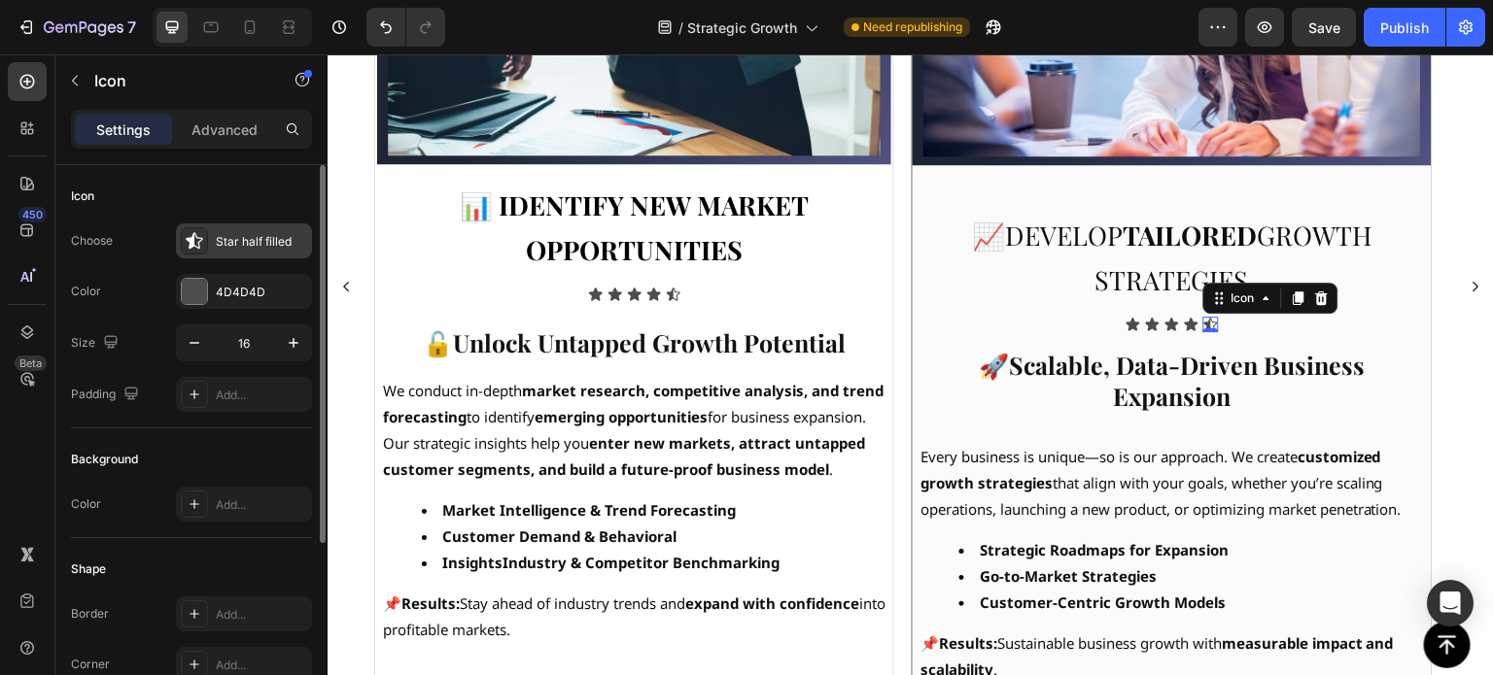
click at [243, 249] on div "Star half filled" at bounding box center [261, 241] width 91 height 17
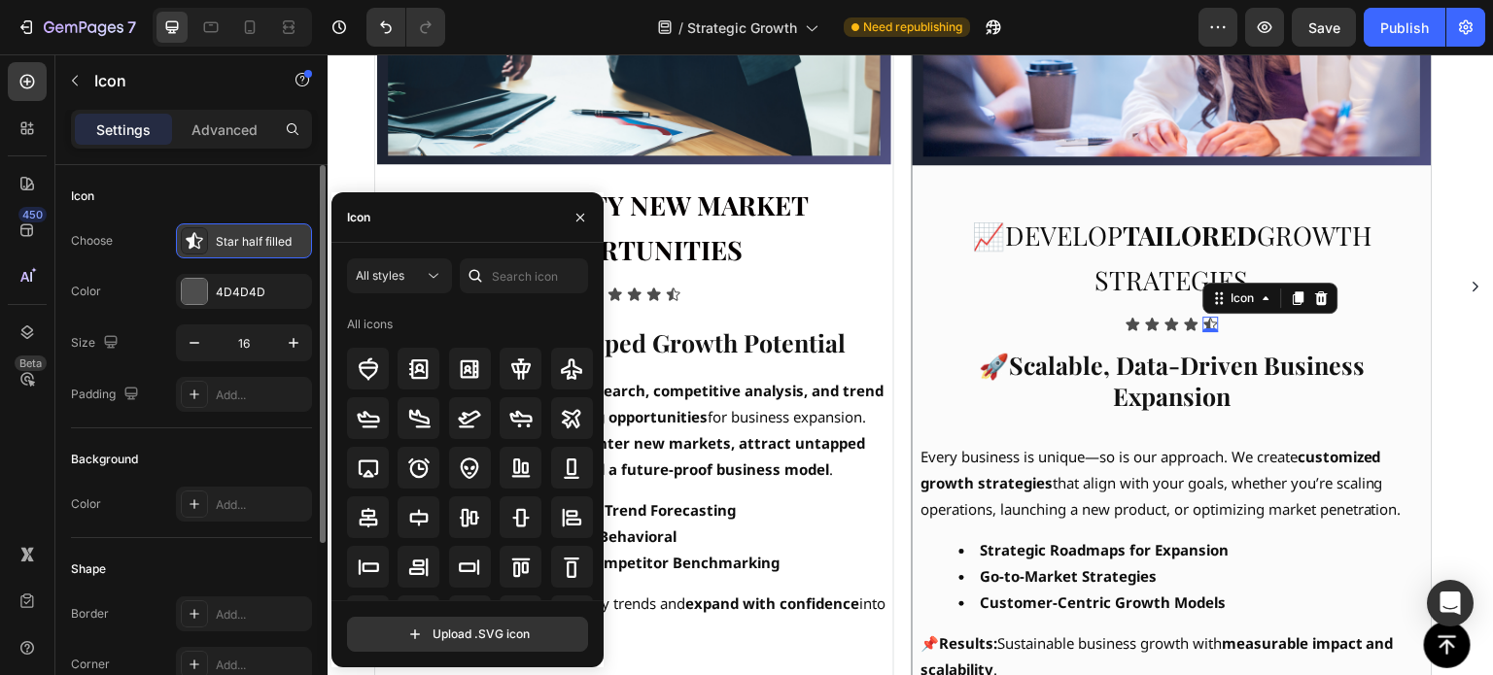
click at [243, 249] on div "Star half filled" at bounding box center [261, 241] width 91 height 17
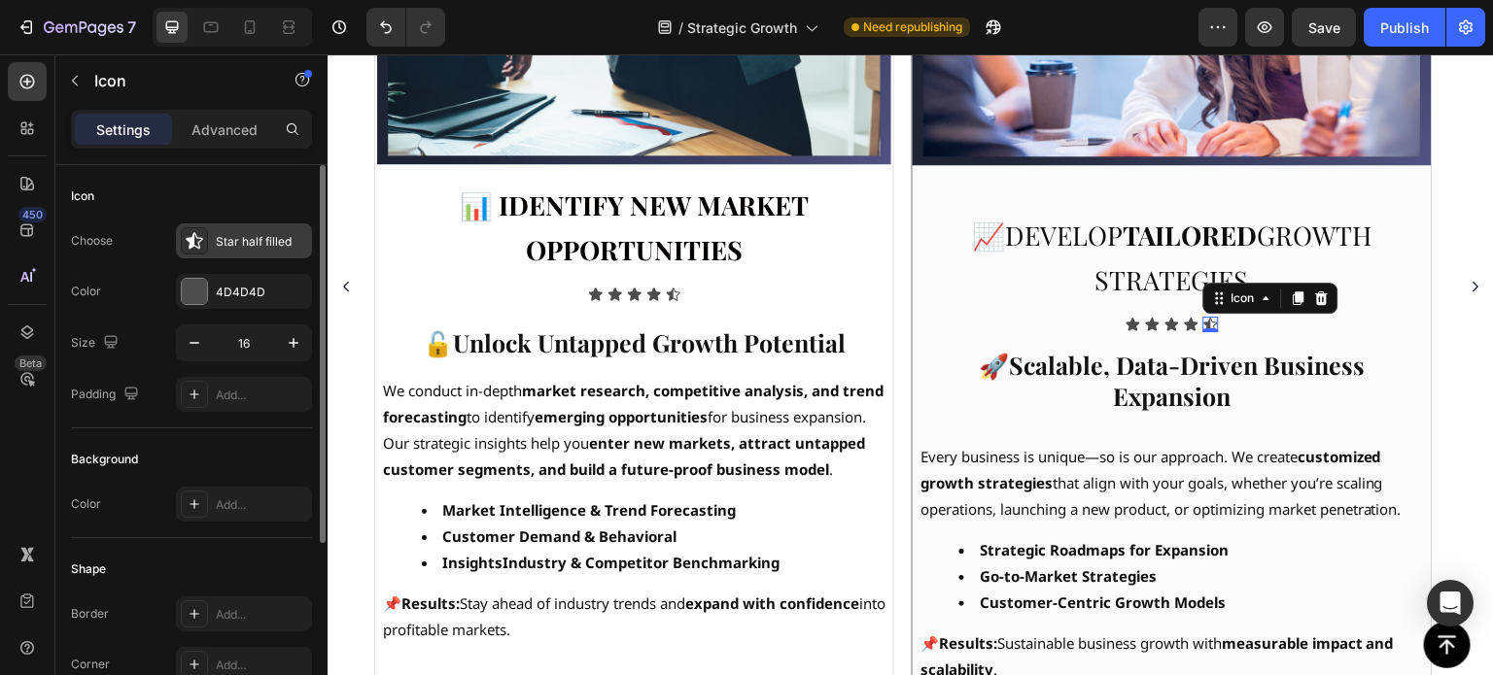
click at [286, 239] on div "Star half filled" at bounding box center [261, 241] width 91 height 17
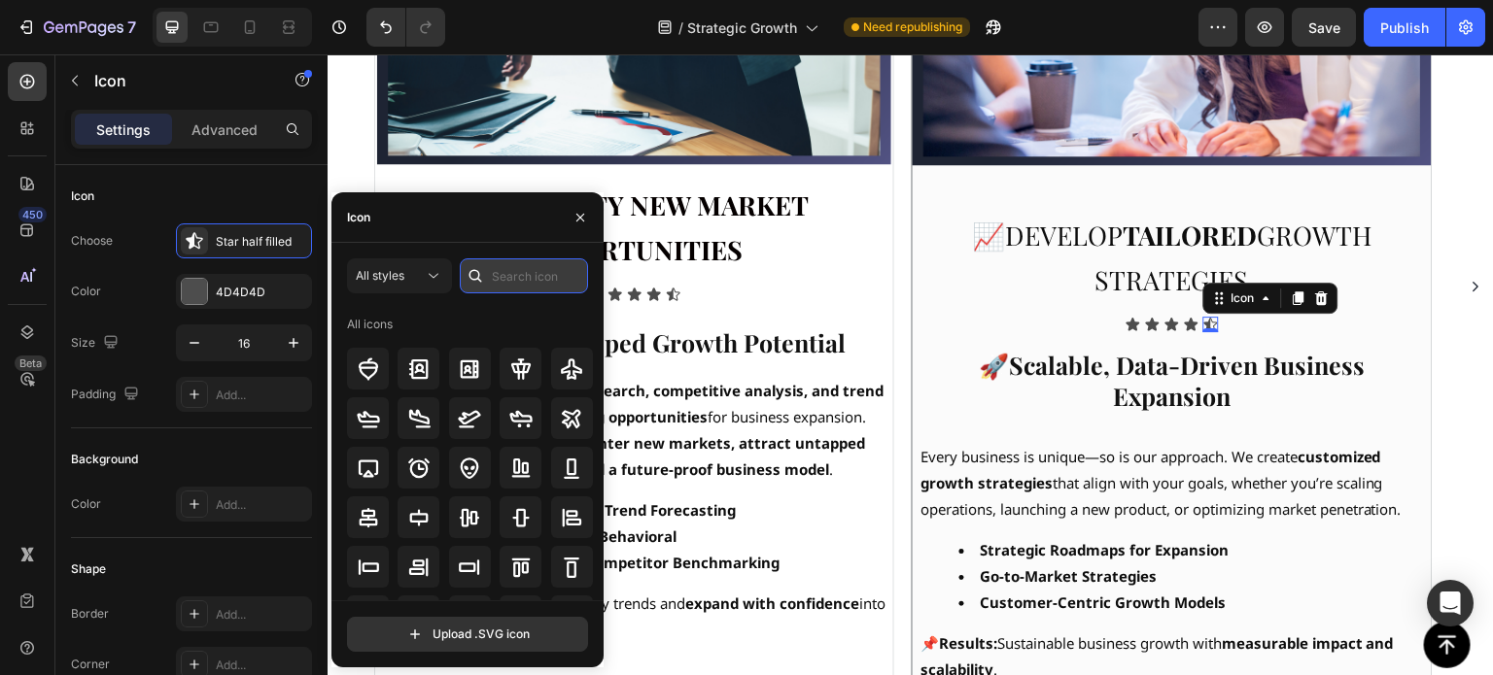
click at [495, 279] on input "text" at bounding box center [524, 276] width 128 height 35
type input "star"
click at [531, 268] on input "star" at bounding box center [524, 276] width 128 height 35
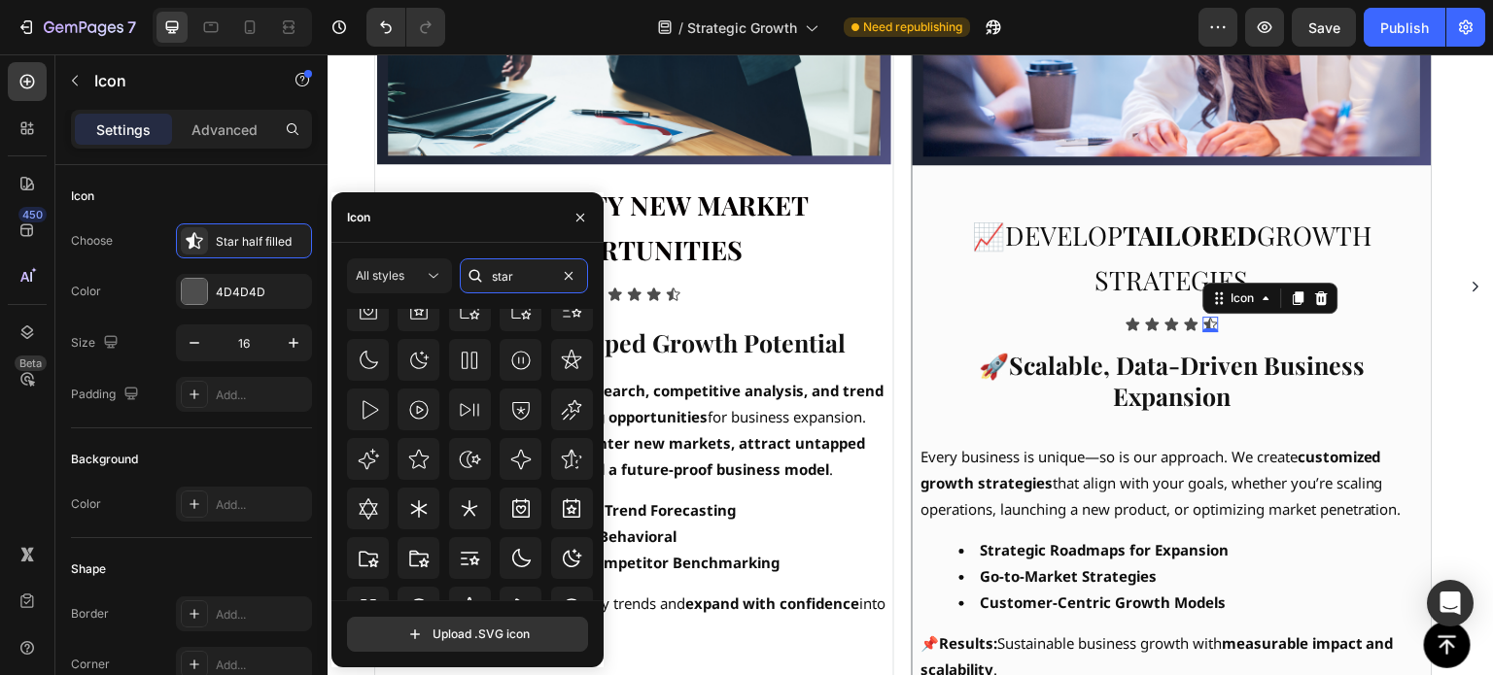
scroll to position [590, 0]
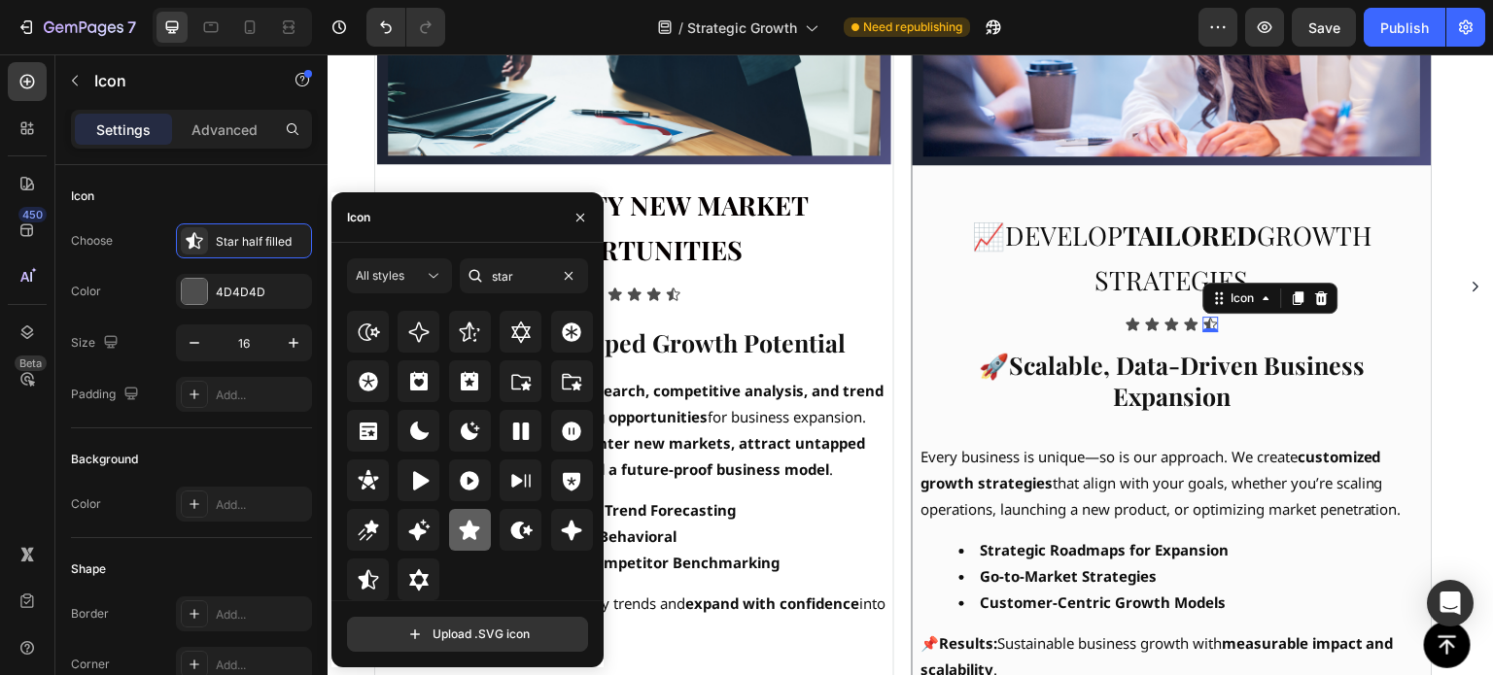
click at [466, 542] on div at bounding box center [470, 530] width 42 height 42
click at [674, 291] on icon at bounding box center [674, 295] width 16 height 16
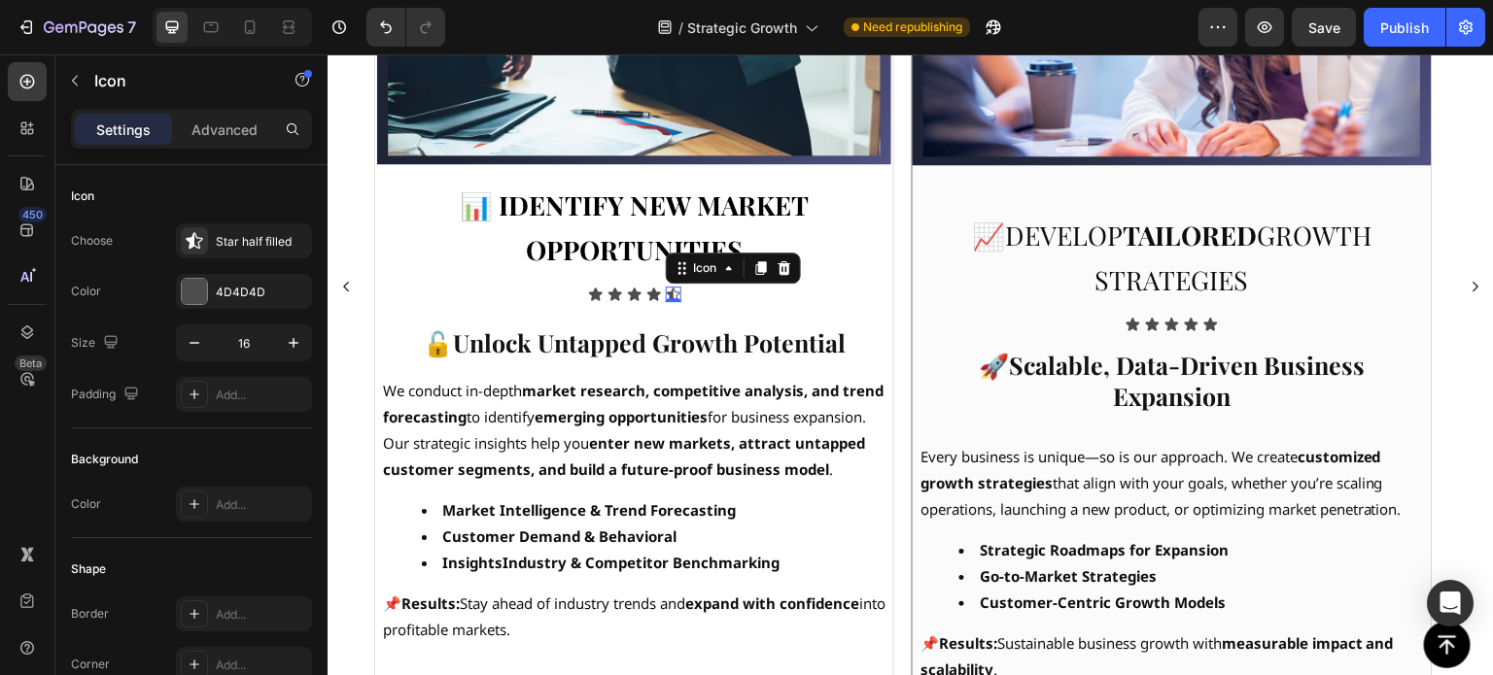
click at [673, 302] on div "0" at bounding box center [674, 302] width 16 height 0
click at [673, 300] on div "⁠⁠⁠⁠⁠⁠⁠ 📊 Identify New Market Opportunities Heading Icon Icon Icon Icon Icon 0 …" at bounding box center [634, 449] width 518 height 567
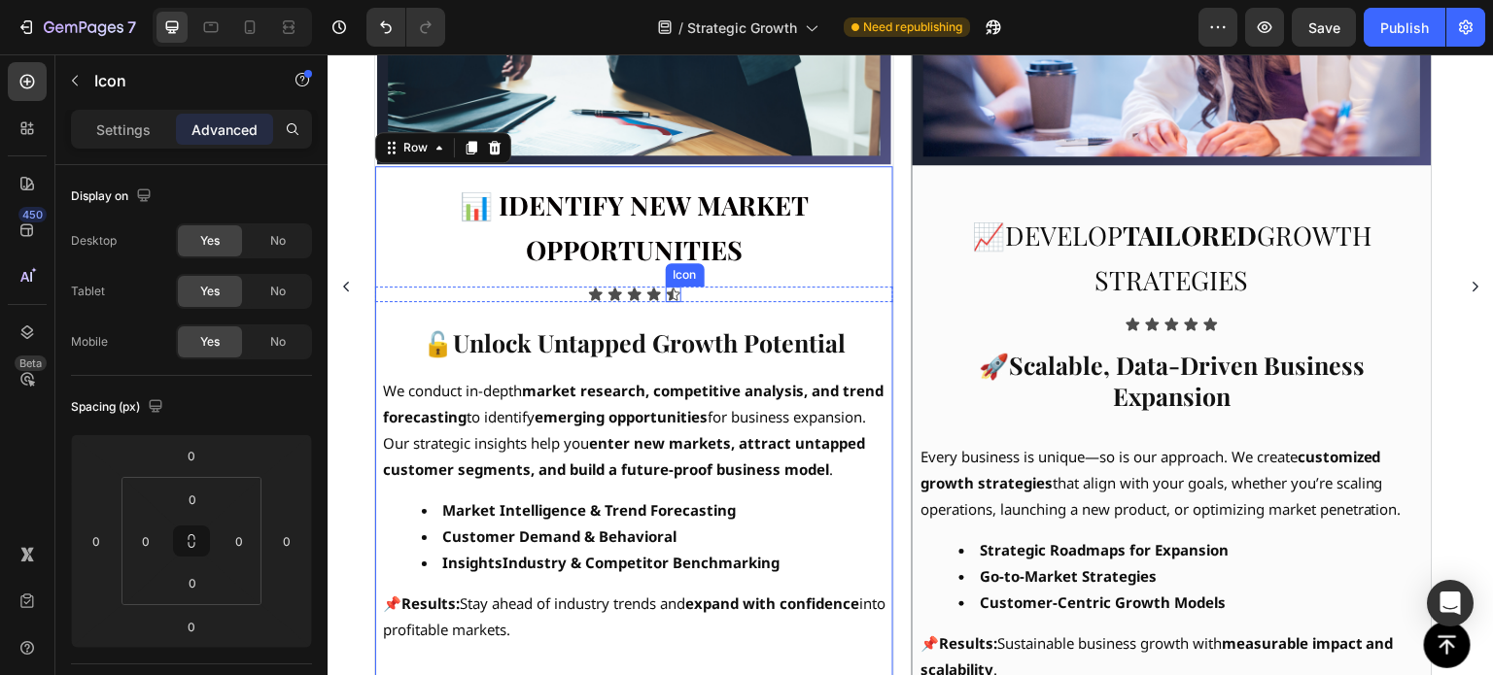
click at [677, 295] on icon at bounding box center [674, 295] width 16 height 16
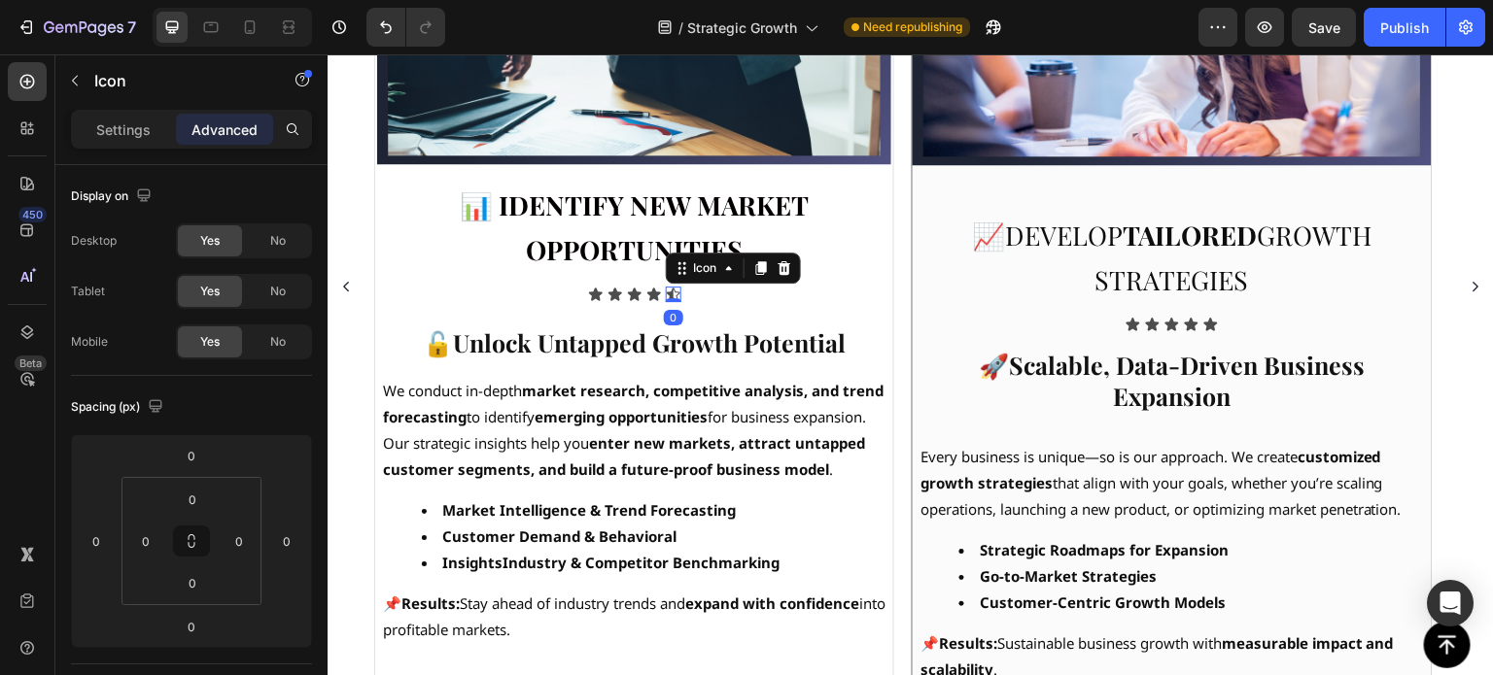
click at [676, 287] on icon at bounding box center [674, 295] width 16 height 16
click at [675, 292] on icon at bounding box center [674, 295] width 16 height 16
click at [106, 131] on p "Settings" at bounding box center [123, 130] width 54 height 20
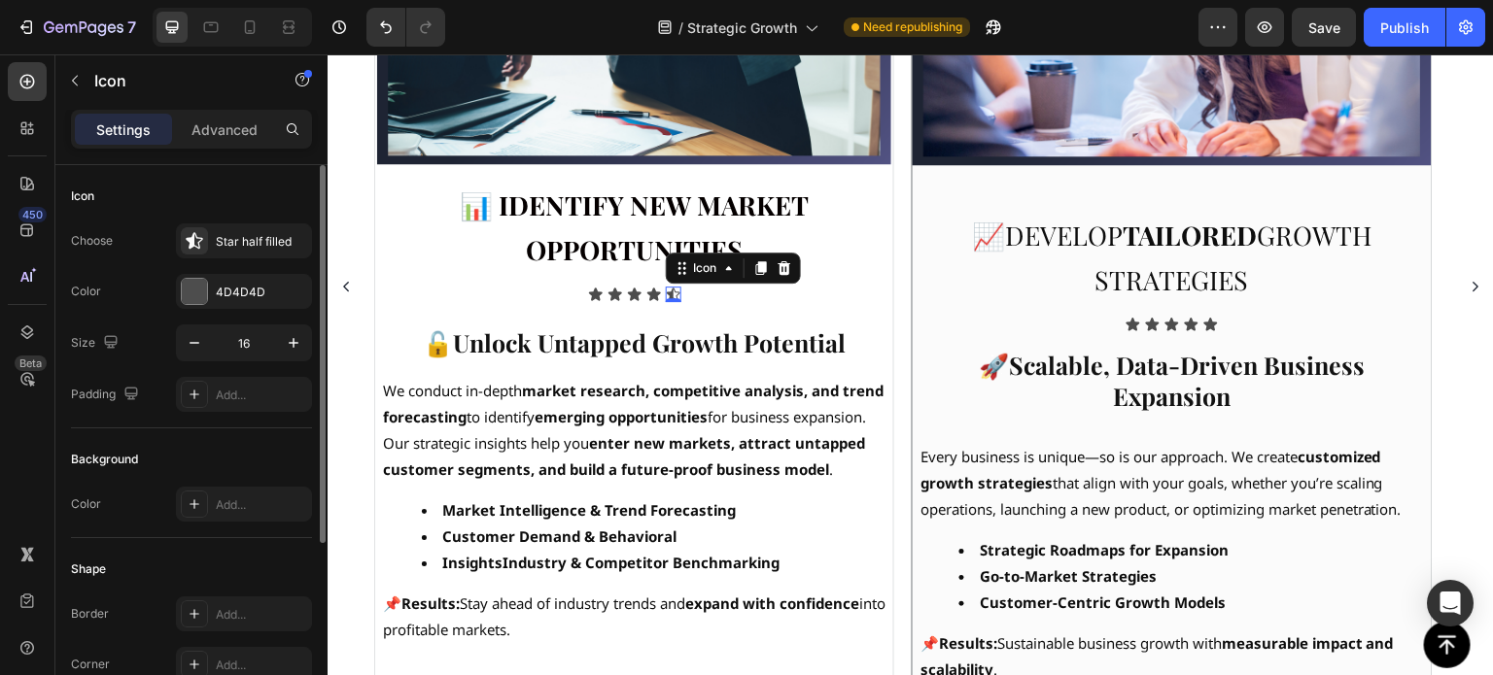
click at [253, 538] on div "Icon Choose Star half filled Color 4D4D4D Size 16 Padding Add..." at bounding box center [191, 643] width 241 height 211
click at [259, 231] on div "Star half filled" at bounding box center [244, 241] width 136 height 35
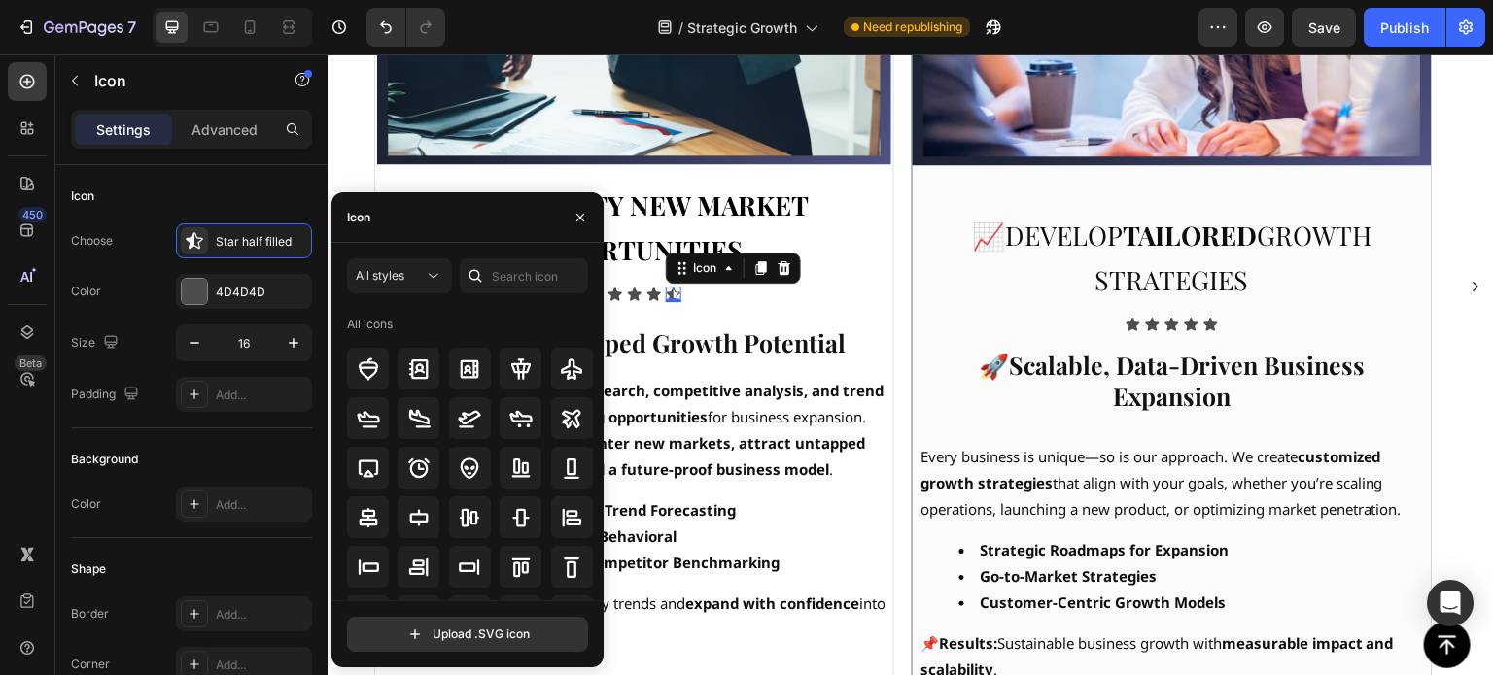
click at [390, 236] on div "Icon" at bounding box center [467, 217] width 272 height 51
click at [489, 274] on div at bounding box center [475, 276] width 31 height 35
click at [504, 279] on input "text" at bounding box center [524, 276] width 128 height 35
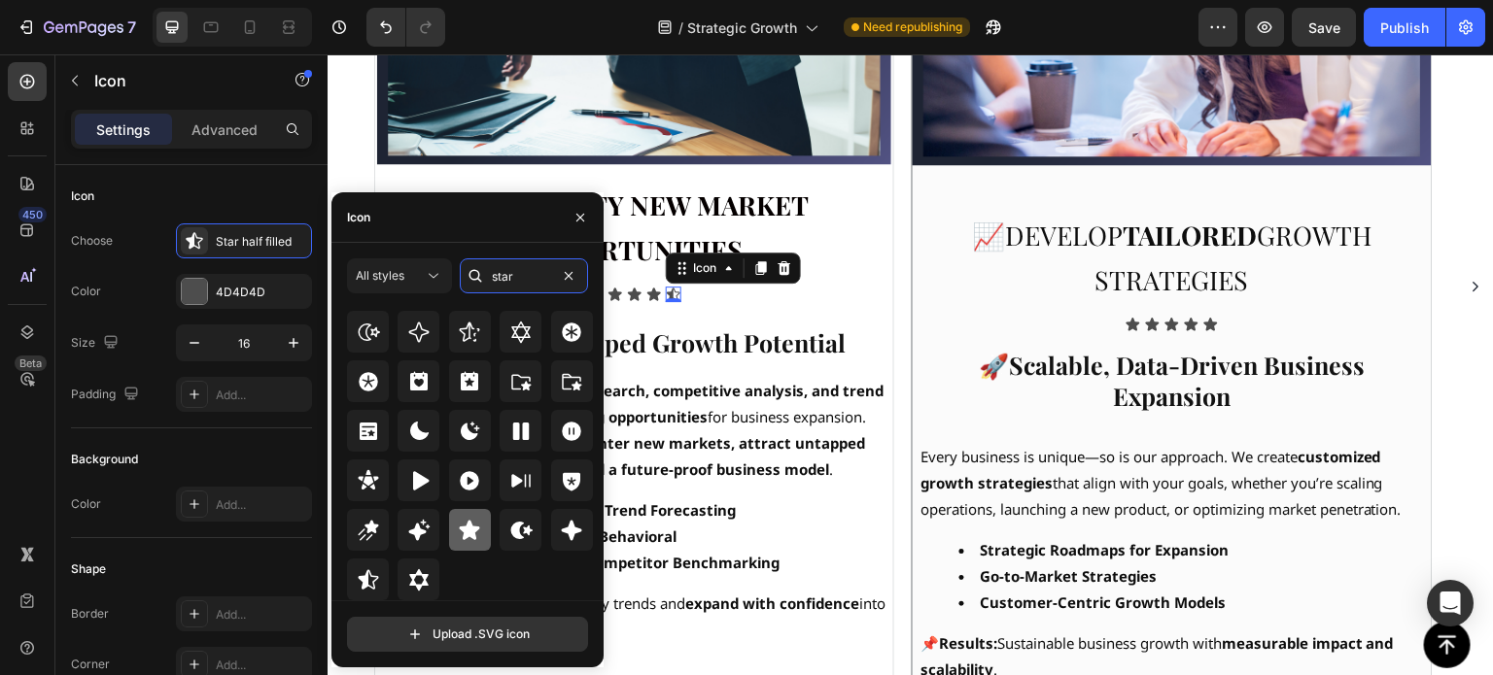
type input "star"
drag, startPoint x: 462, startPoint y: 532, endPoint x: 478, endPoint y: 502, distance: 34.4
click at [462, 532] on icon at bounding box center [470, 529] width 20 height 19
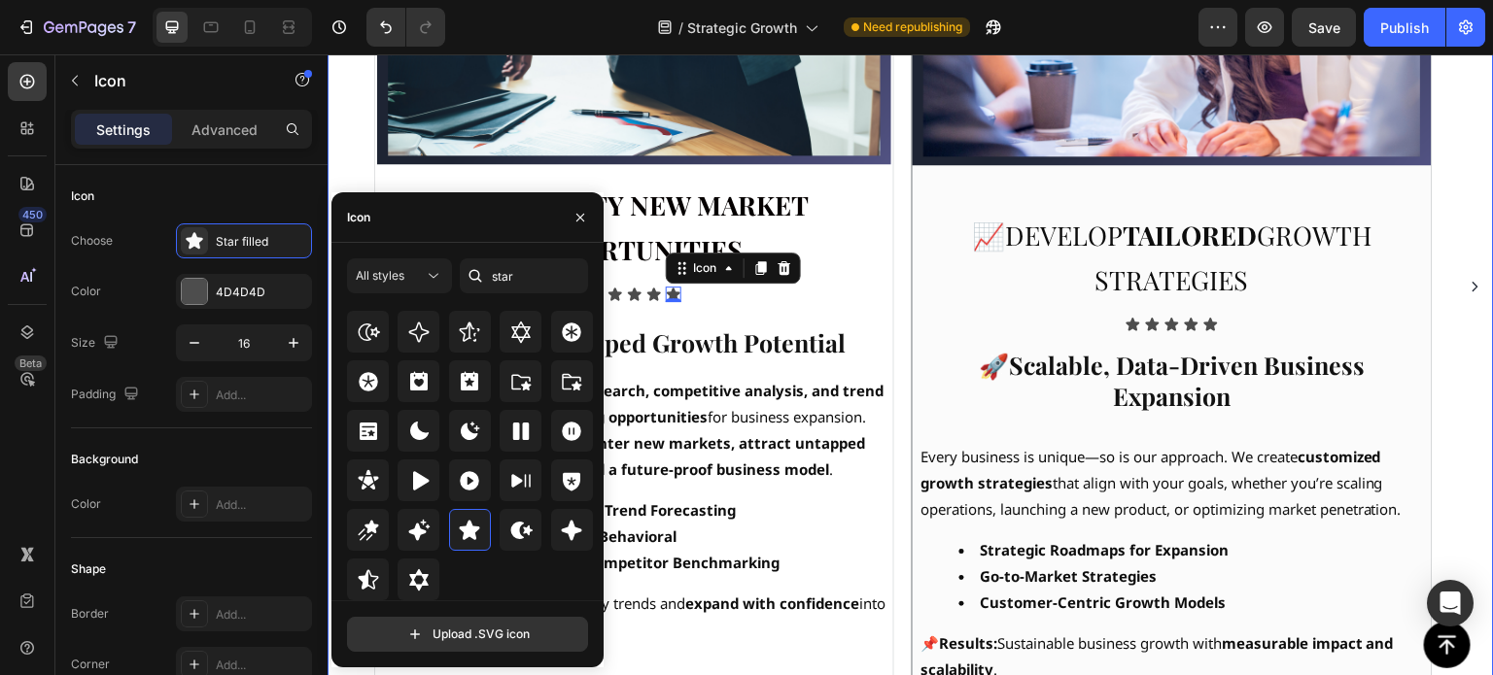
click at [905, 217] on div "Image ⁠⁠⁠⁠⁠⁠⁠ 📊 Identify New Market Opportunities Heading Icon Icon Icon Icon I…" at bounding box center [910, 286] width 1073 height 1022
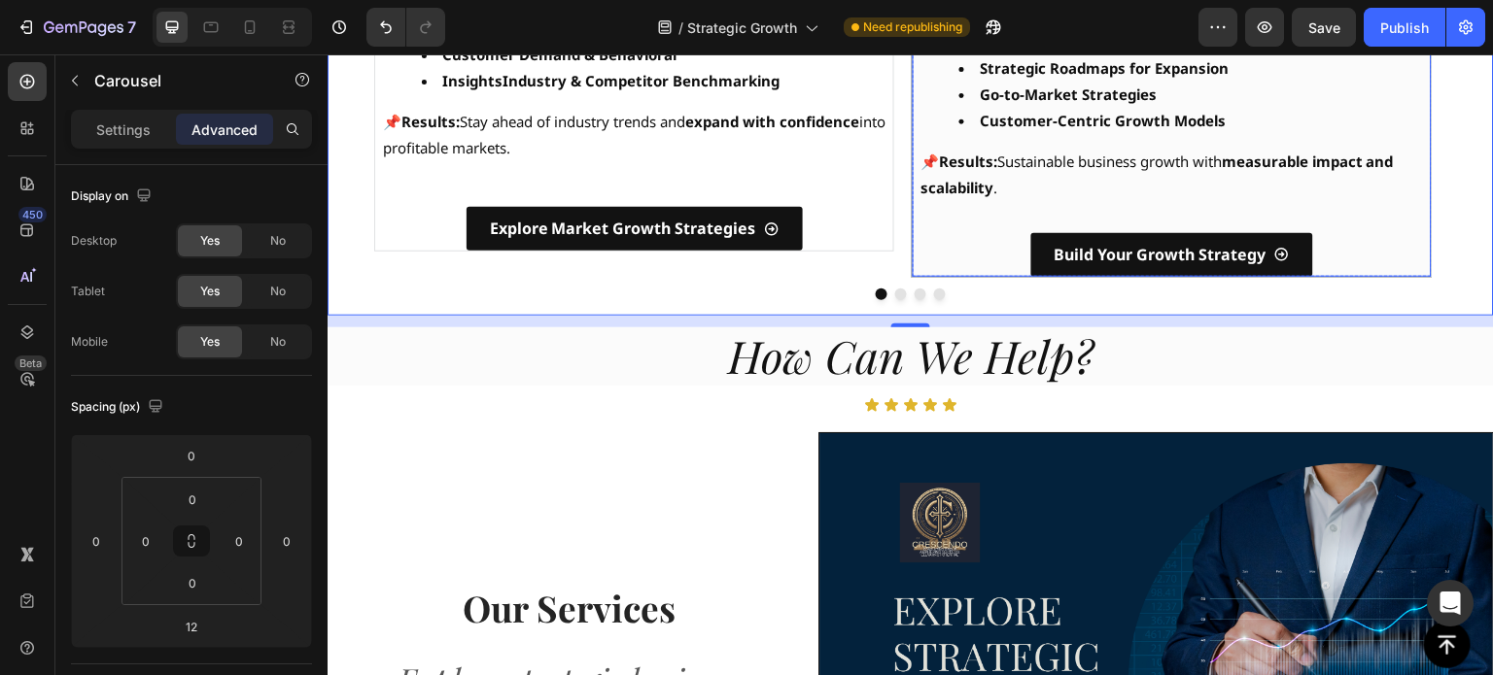
scroll to position [1262, 0]
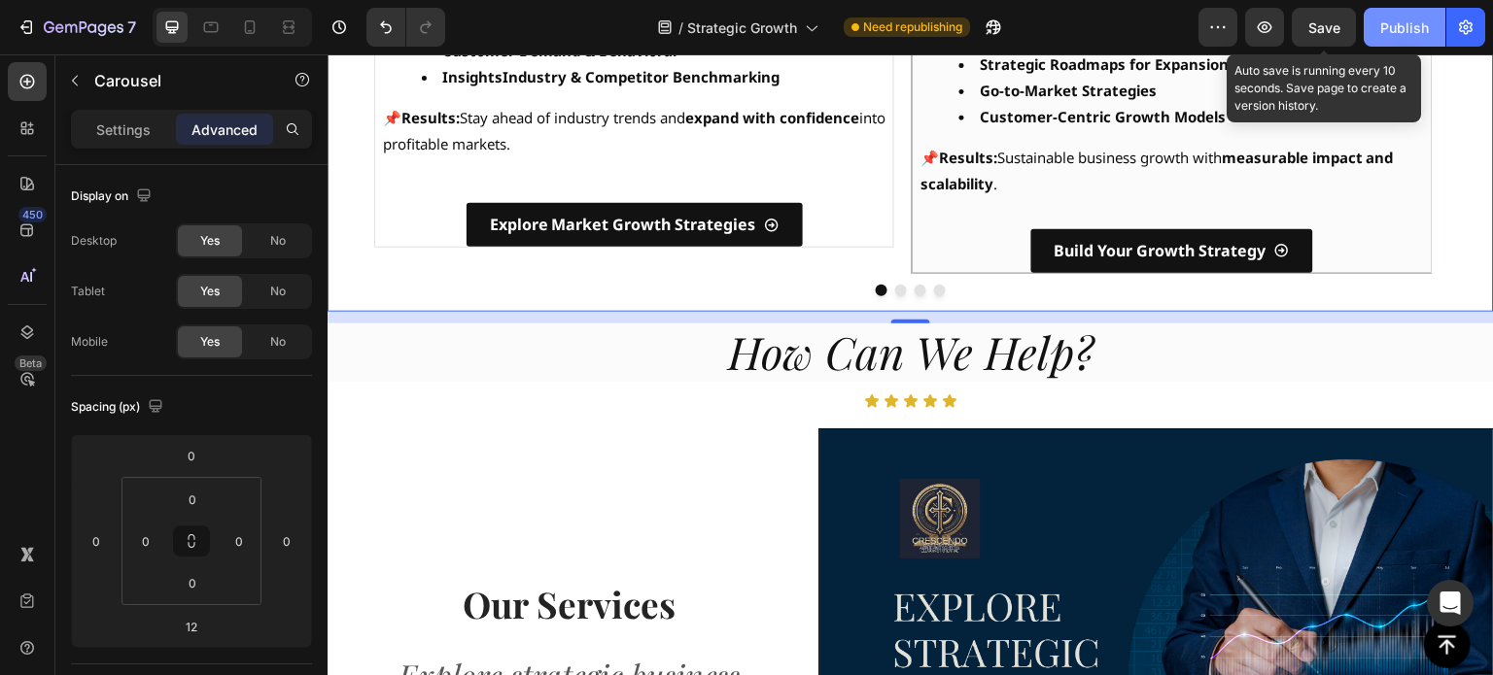
drag, startPoint x: 1325, startPoint y: 34, endPoint x: 1404, endPoint y: 27, distance: 80.0
click at [1325, 34] on span "Save" at bounding box center [1324, 27] width 32 height 17
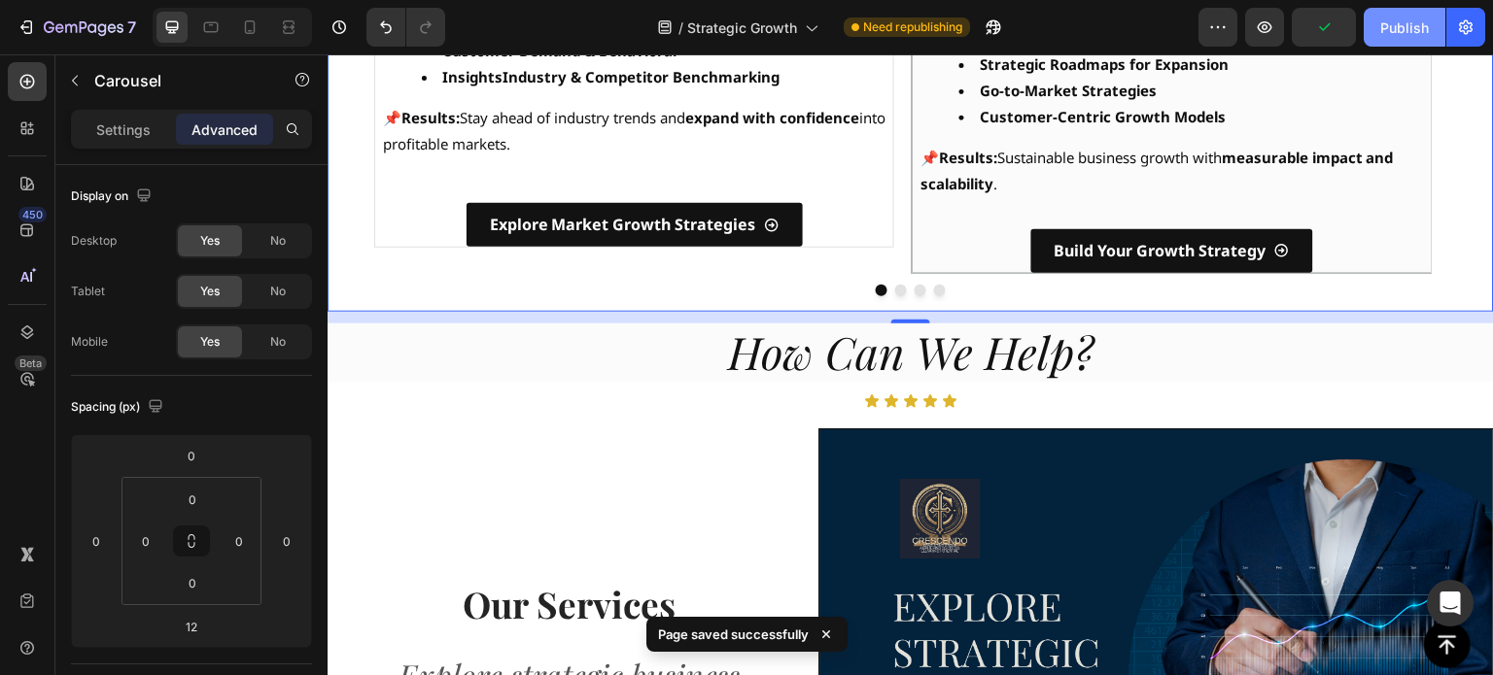
click at [1415, 25] on div "Publish" at bounding box center [1404, 27] width 49 height 20
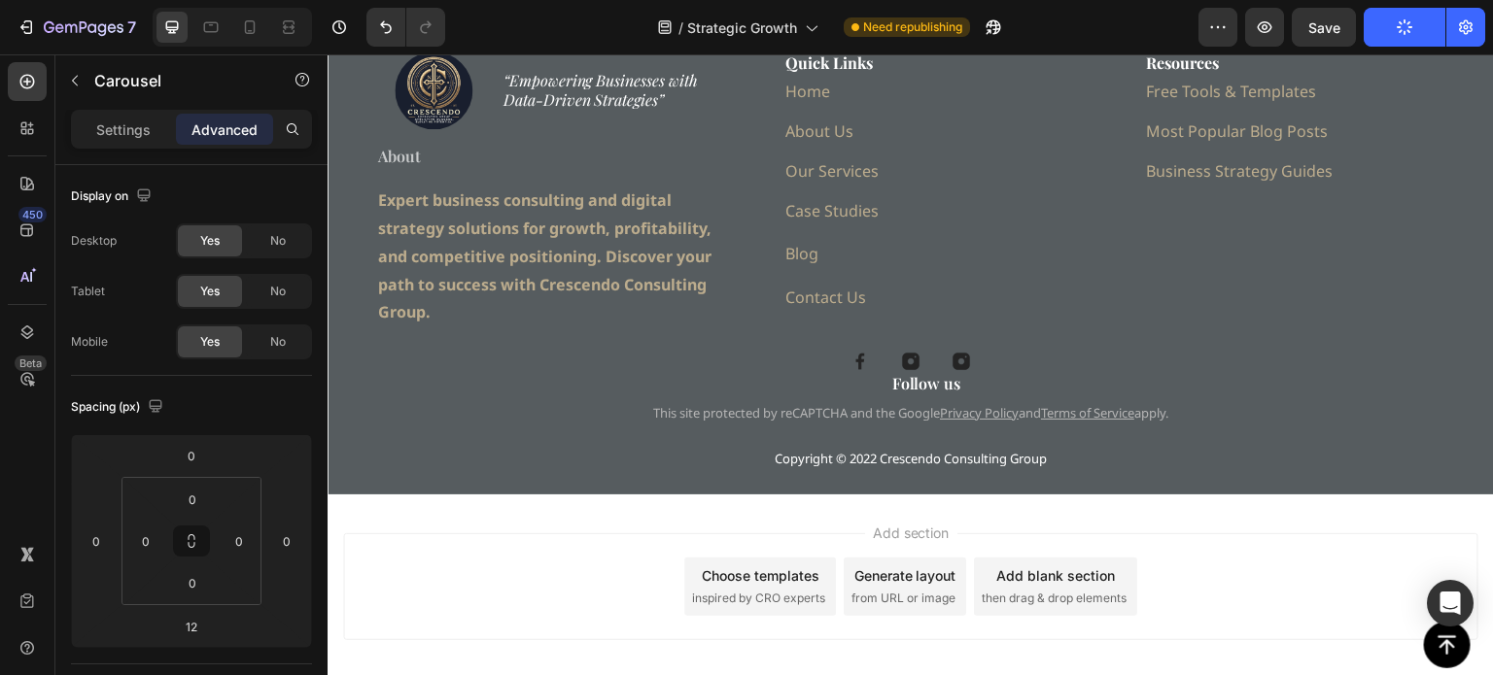
scroll to position [3691, 0]
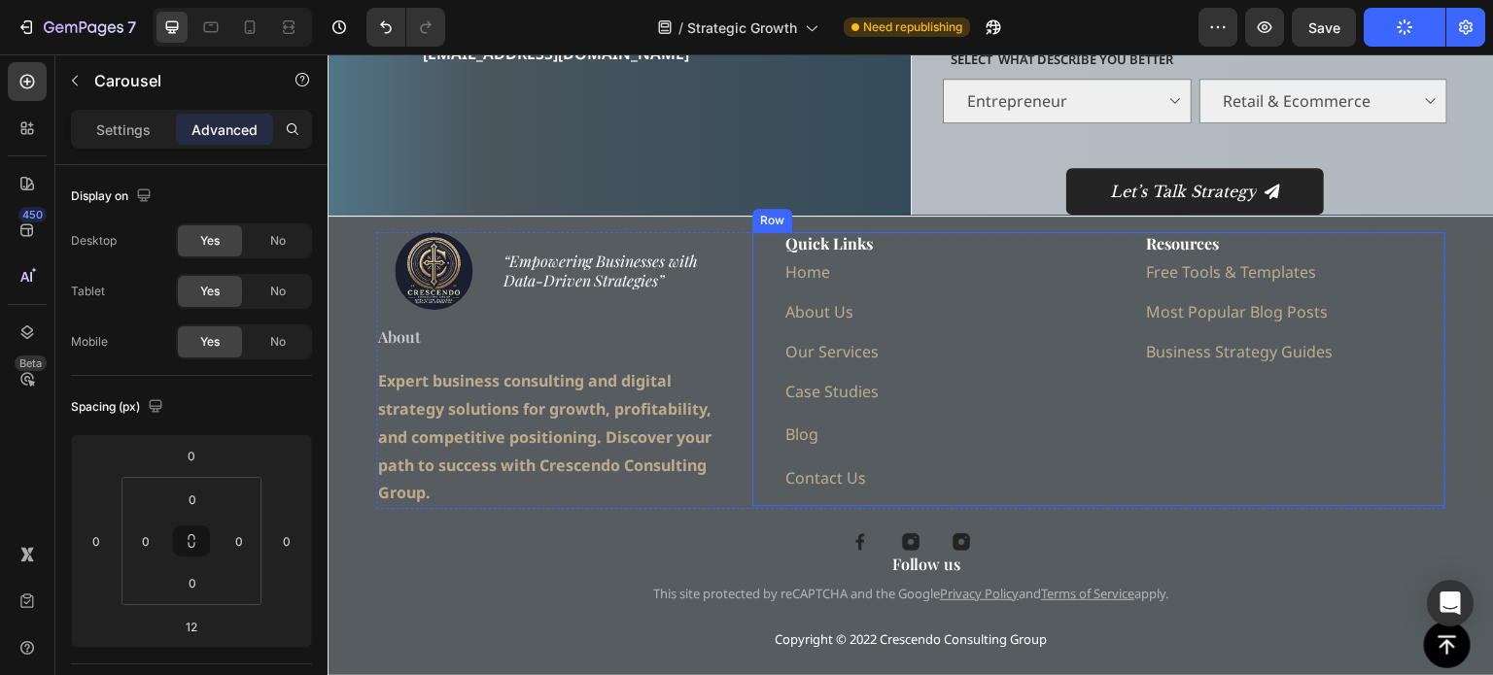
click at [1002, 365] on div "Quick Links Heading Home Text block About Us Text block Our Services Text block…" at bounding box center [918, 369] width 332 height 274
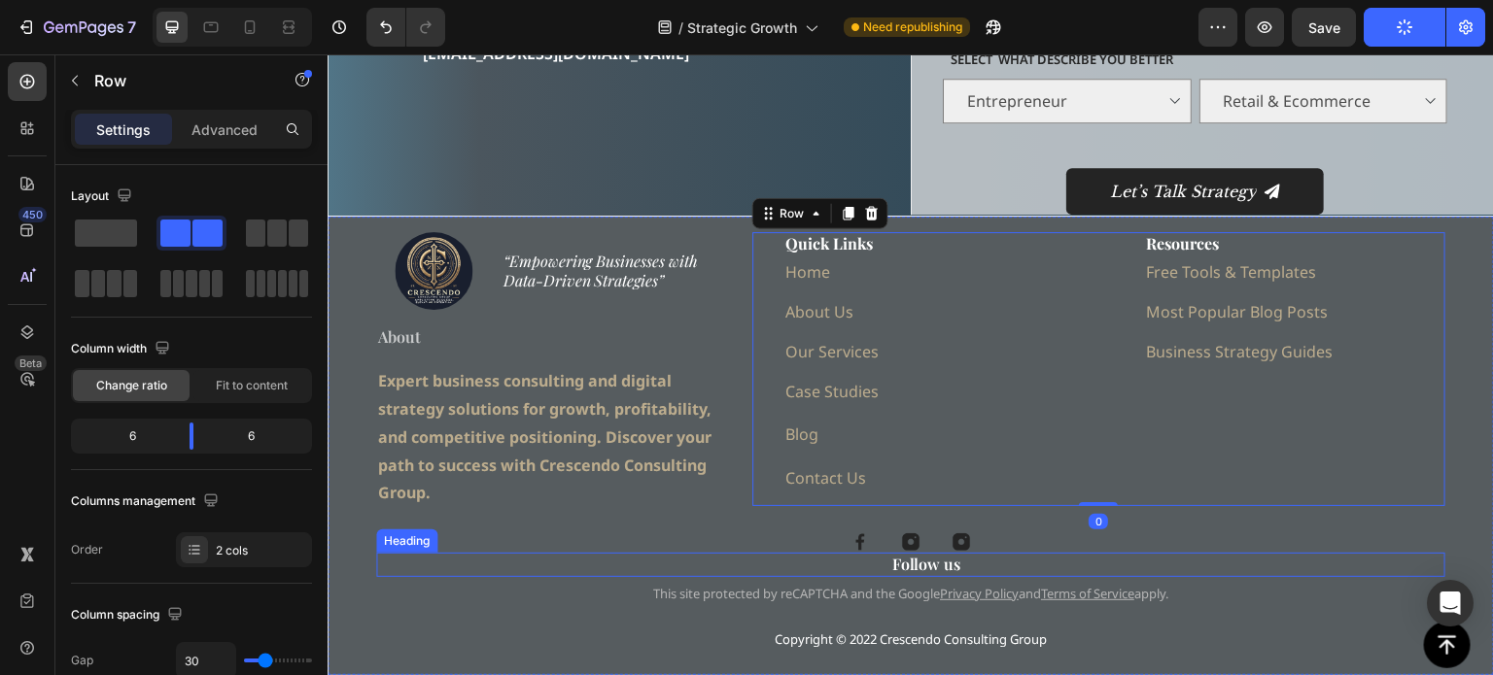
click at [1311, 569] on h2 "Follow us" at bounding box center [926, 565] width 1038 height 24
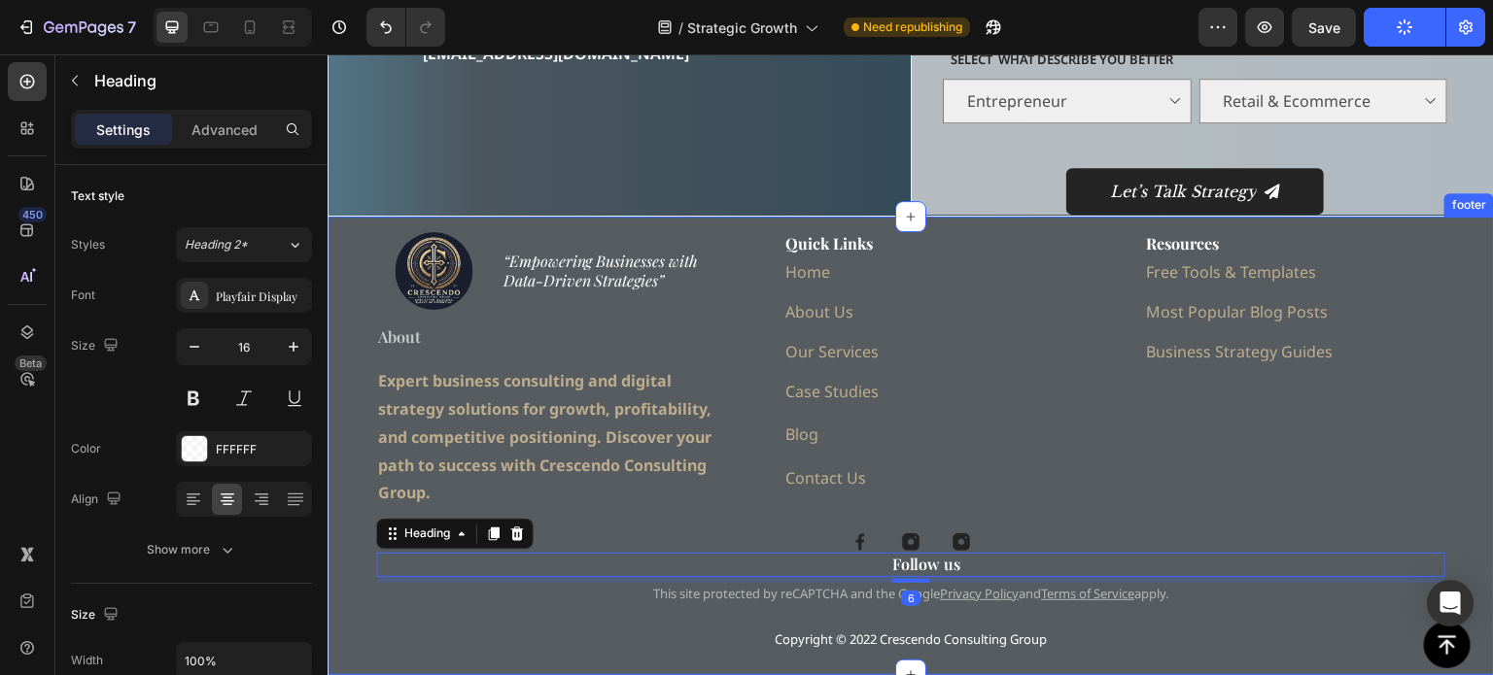
click at [1472, 478] on div "Image “Empowering Businesses with Data-Driven Strategies” Heading Row About Hea…" at bounding box center [911, 446] width 1166 height 459
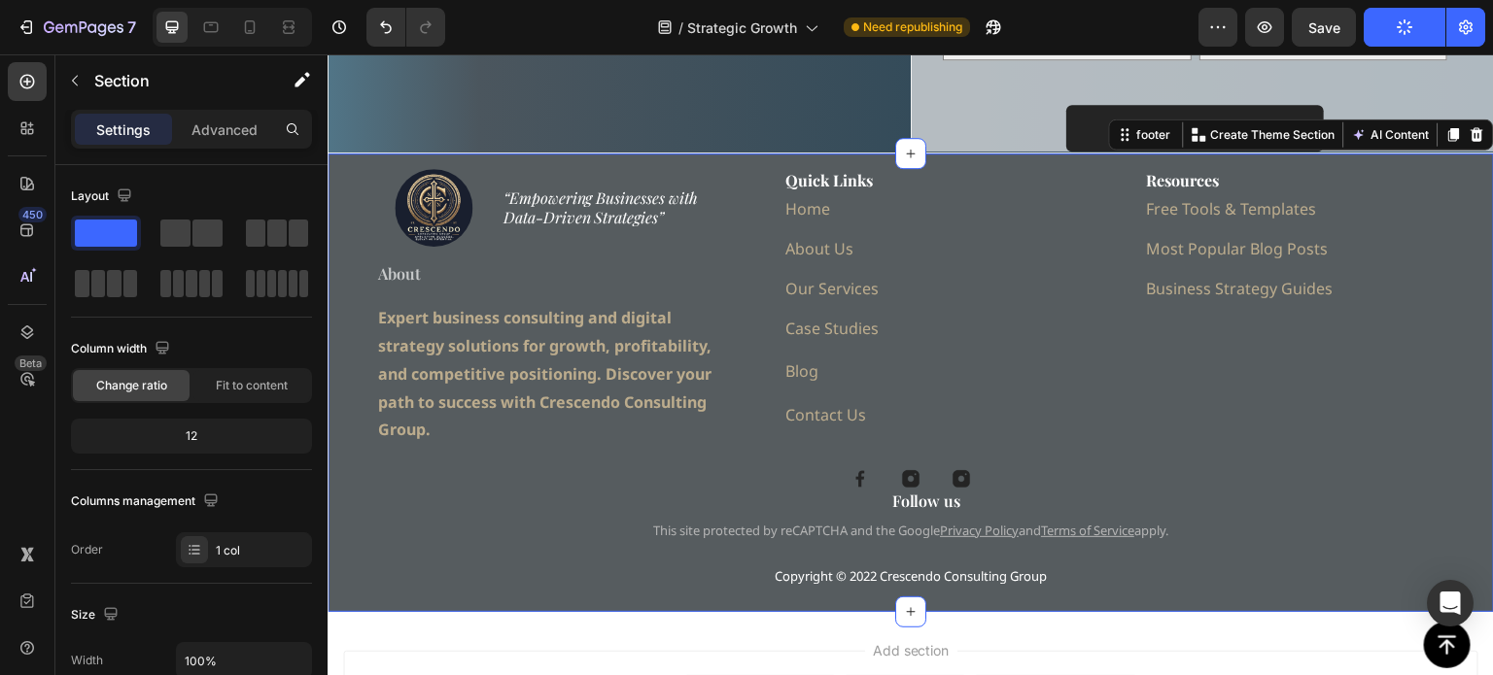
scroll to position [3922, 0]
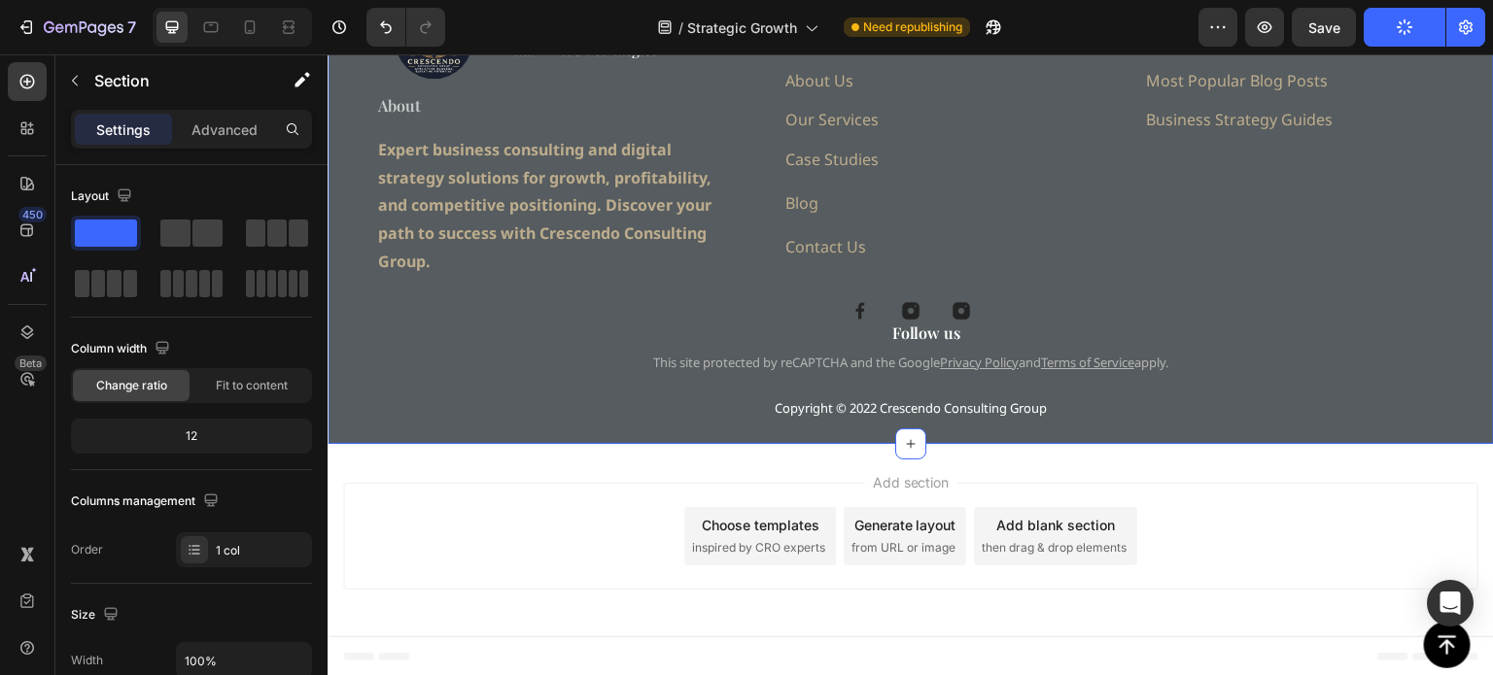
drag, startPoint x: 377, startPoint y: 478, endPoint x: 365, endPoint y: 482, distance: 12.3
click at [376, 478] on div "Add section Choose templates inspired by CRO experts Generate layout from URL o…" at bounding box center [911, 540] width 1166 height 192
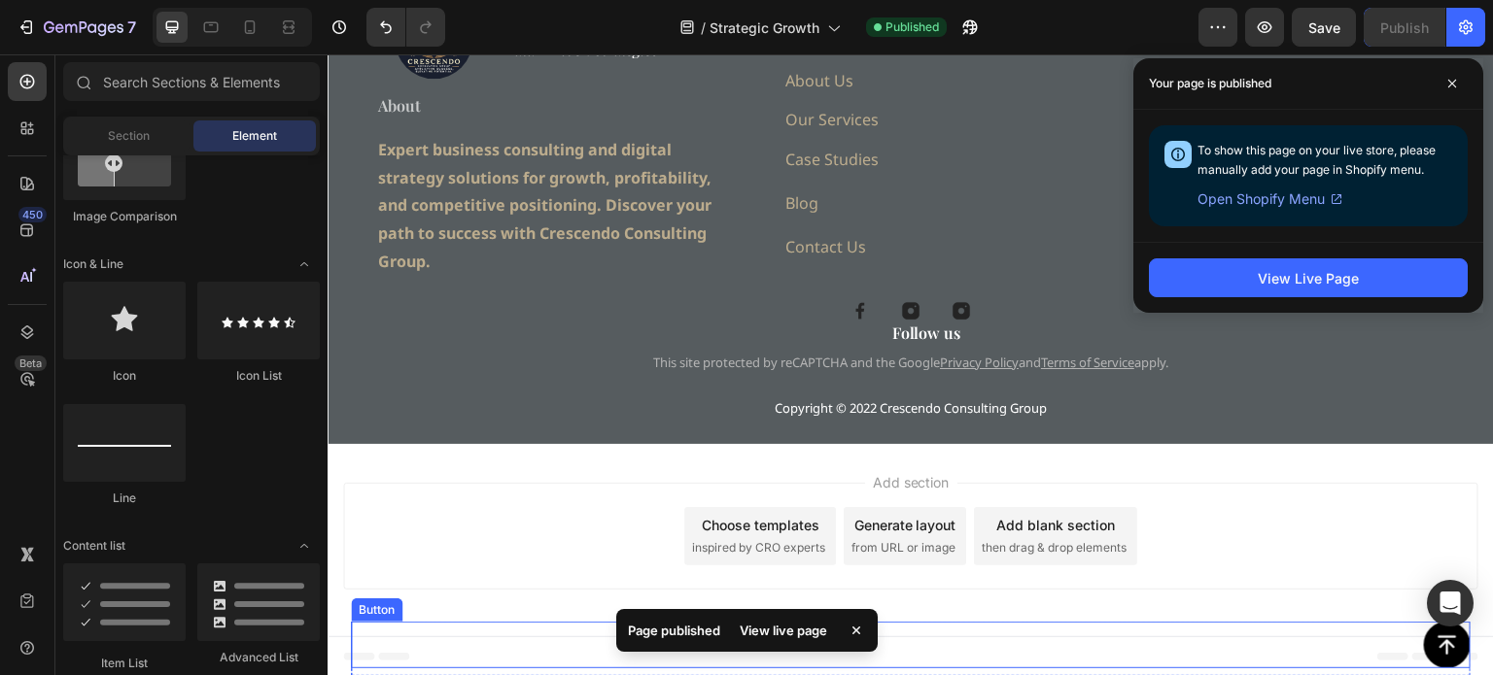
click at [353, 661] on div "Button" at bounding box center [911, 645] width 1120 height 47
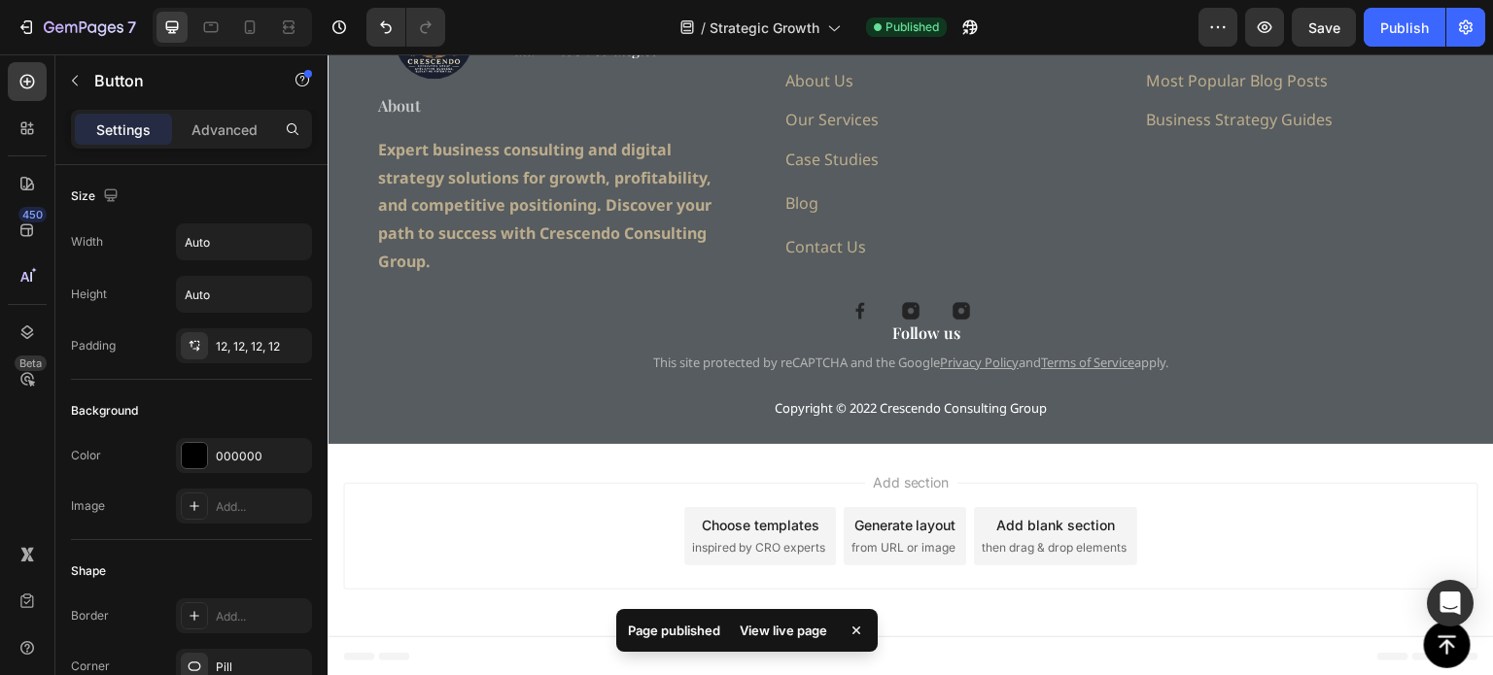
click at [341, 654] on div "Footer" at bounding box center [372, 656] width 66 height 23
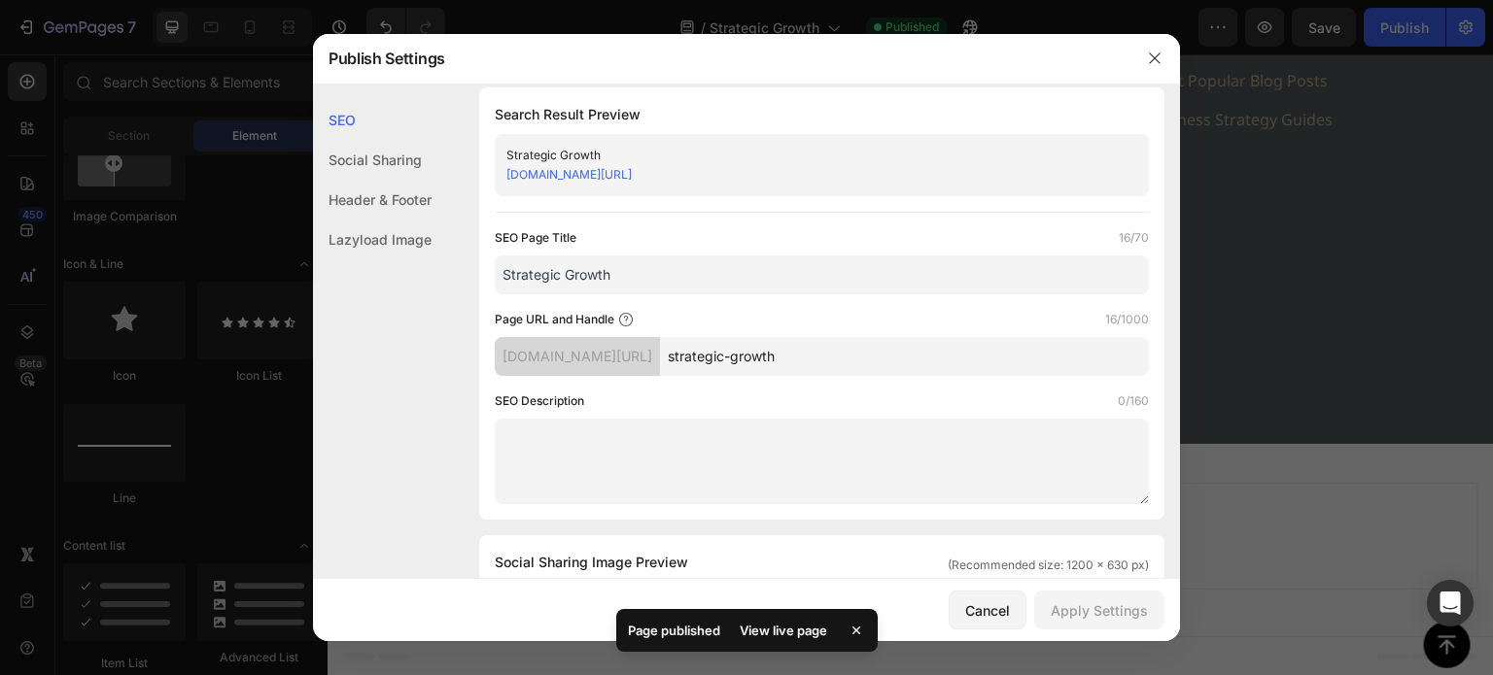
scroll to position [0, 0]
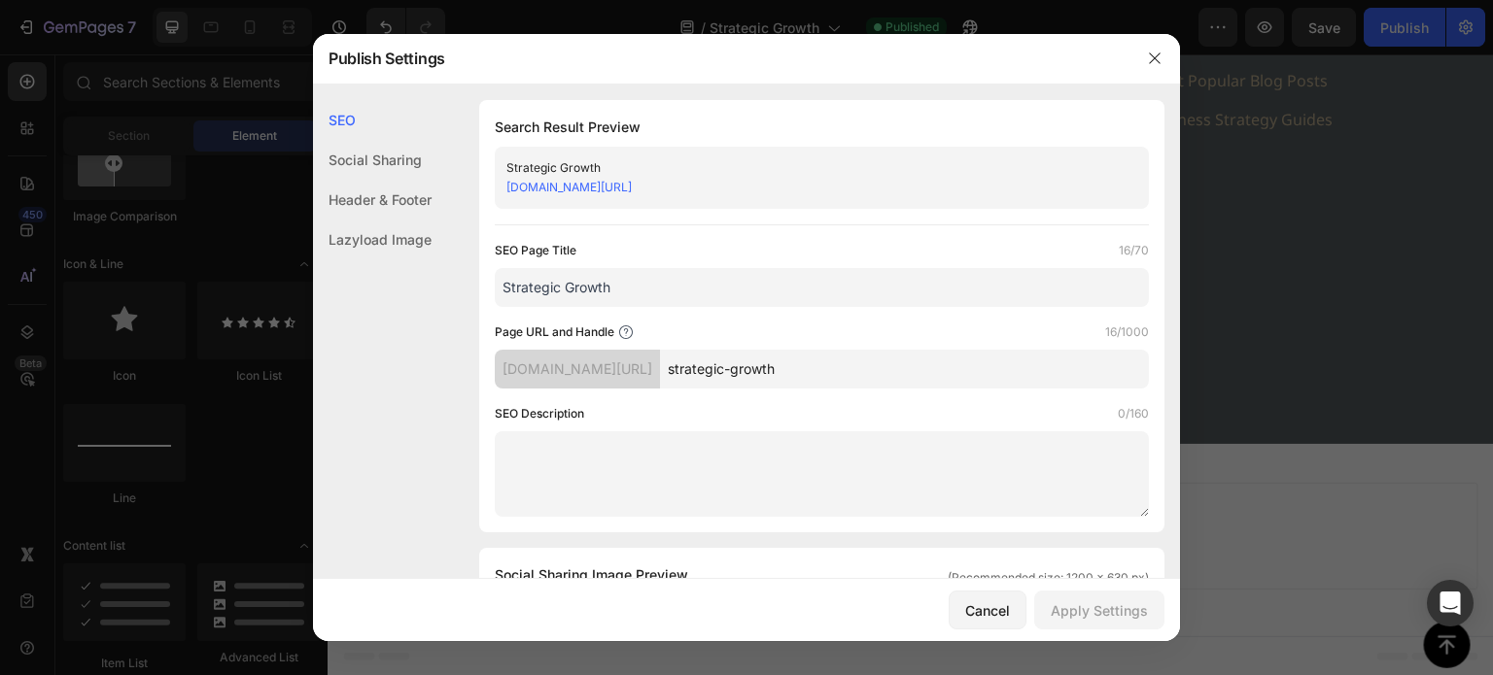
drag, startPoint x: 615, startPoint y: 290, endPoint x: 404, endPoint y: 312, distance: 212.1
click at [644, 283] on input "Strategic Growth" at bounding box center [822, 287] width 654 height 39
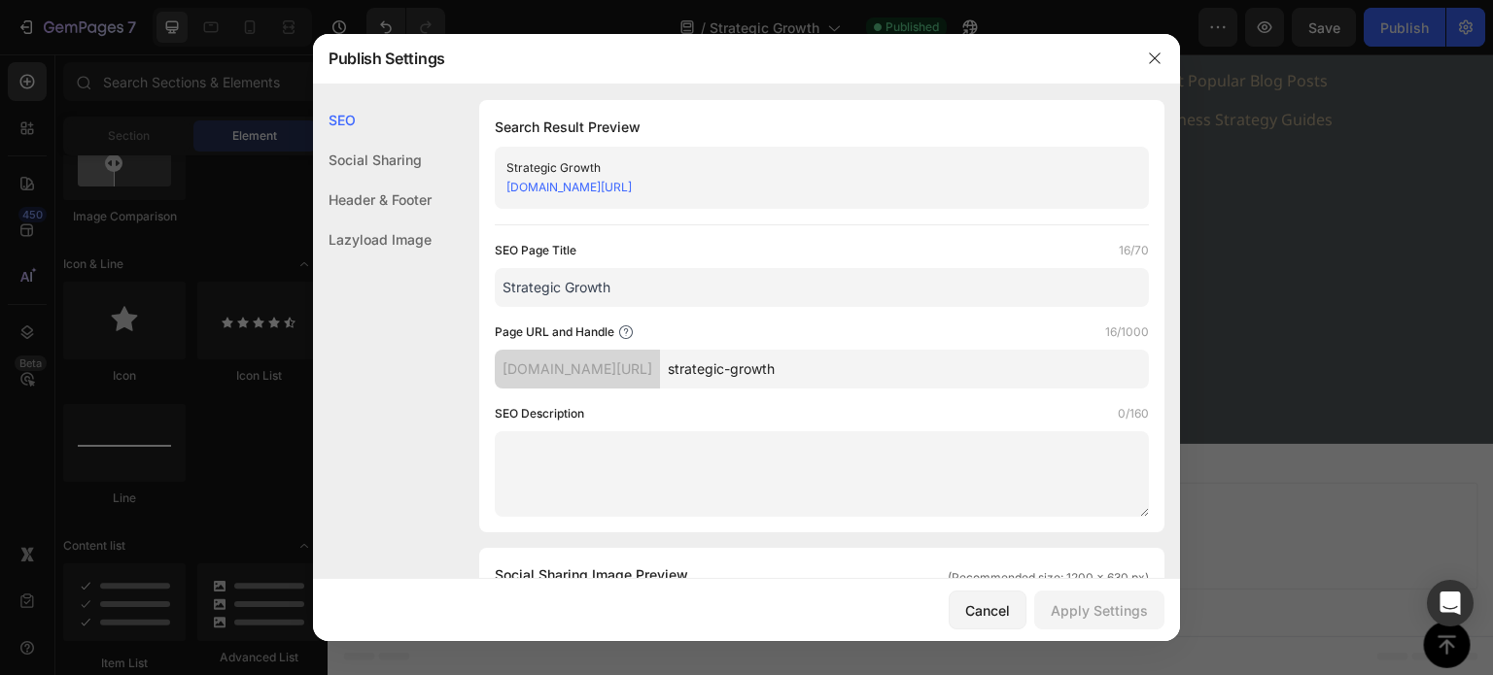
paste input "Consulting | Go-to-Market & Revenue Acceleration"
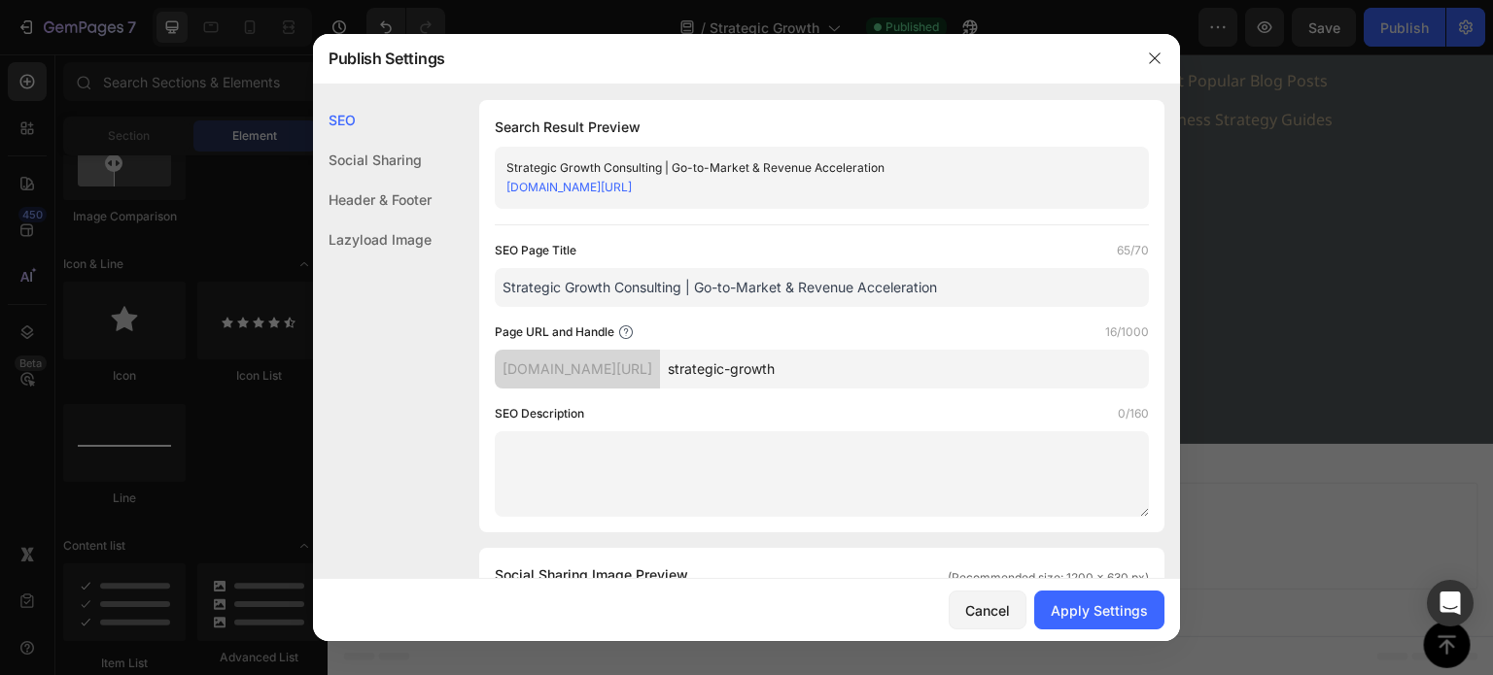
type input "Strategic Growth Consulting | Go-to-Market & Revenue Acceleration"
click at [623, 463] on textarea at bounding box center [822, 475] width 654 height 86
paste textarea "Data-driven growth strategies: GTM, segmentation, pricing, and channels. Cresce…"
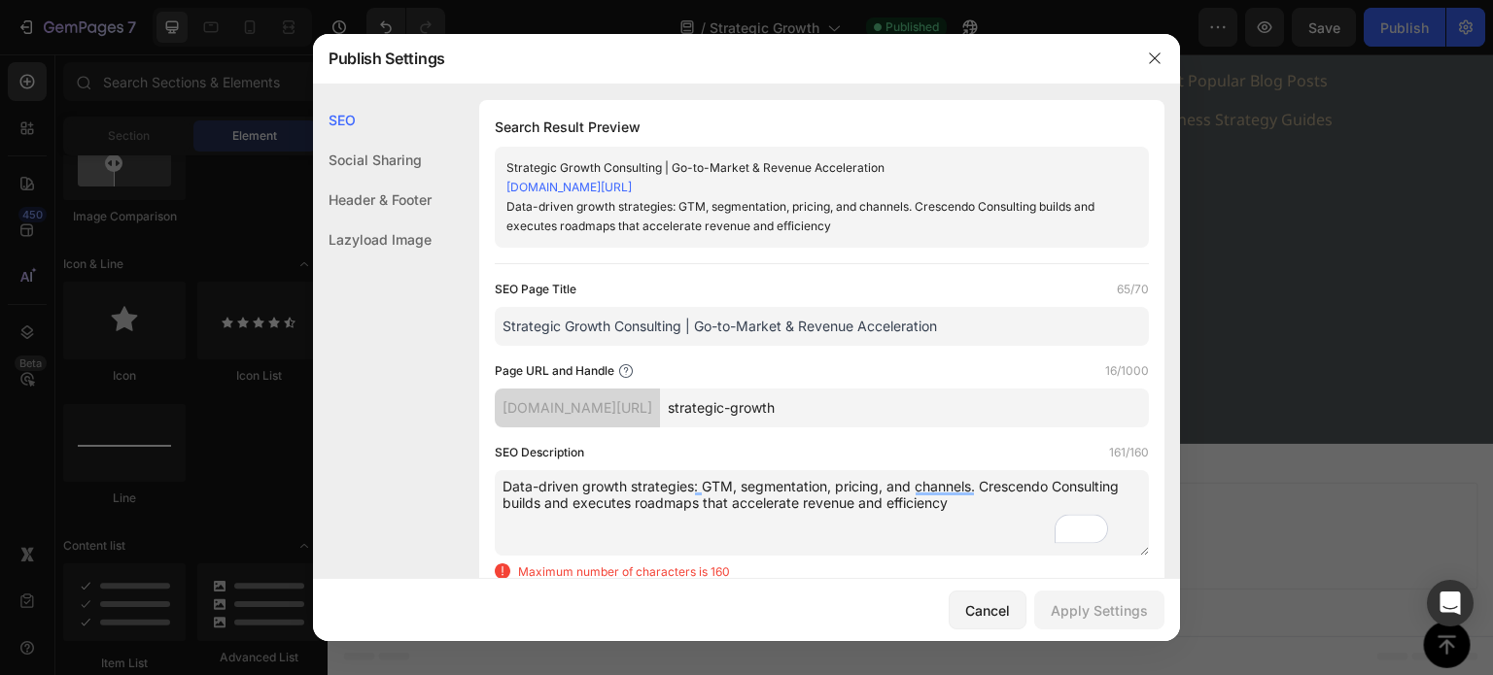
scroll to position [194, 0]
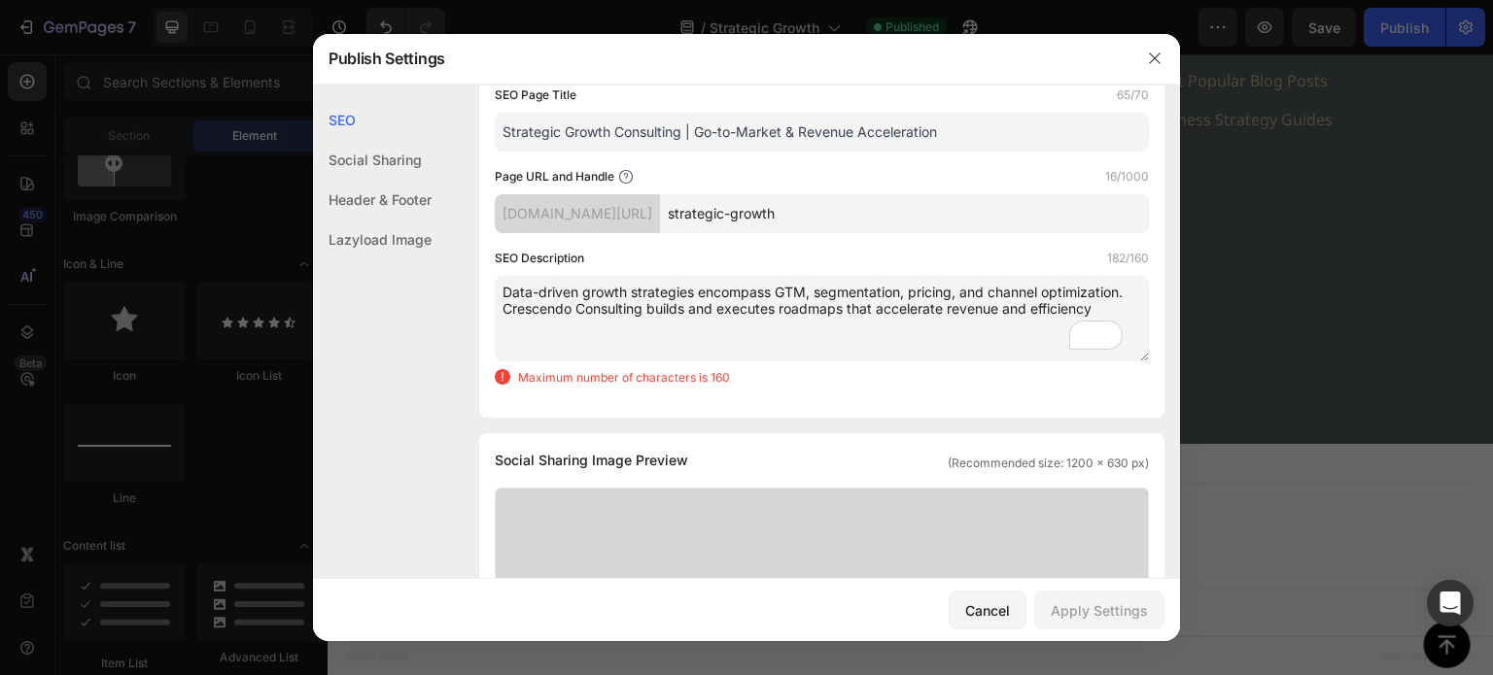
drag, startPoint x: 774, startPoint y: 290, endPoint x: 702, endPoint y: 280, distance: 72.6
click at [702, 280] on textarea "Data-driven growth strategies encompass GTM, segmentation, pricing, and channel…" at bounding box center [822, 319] width 654 height 86
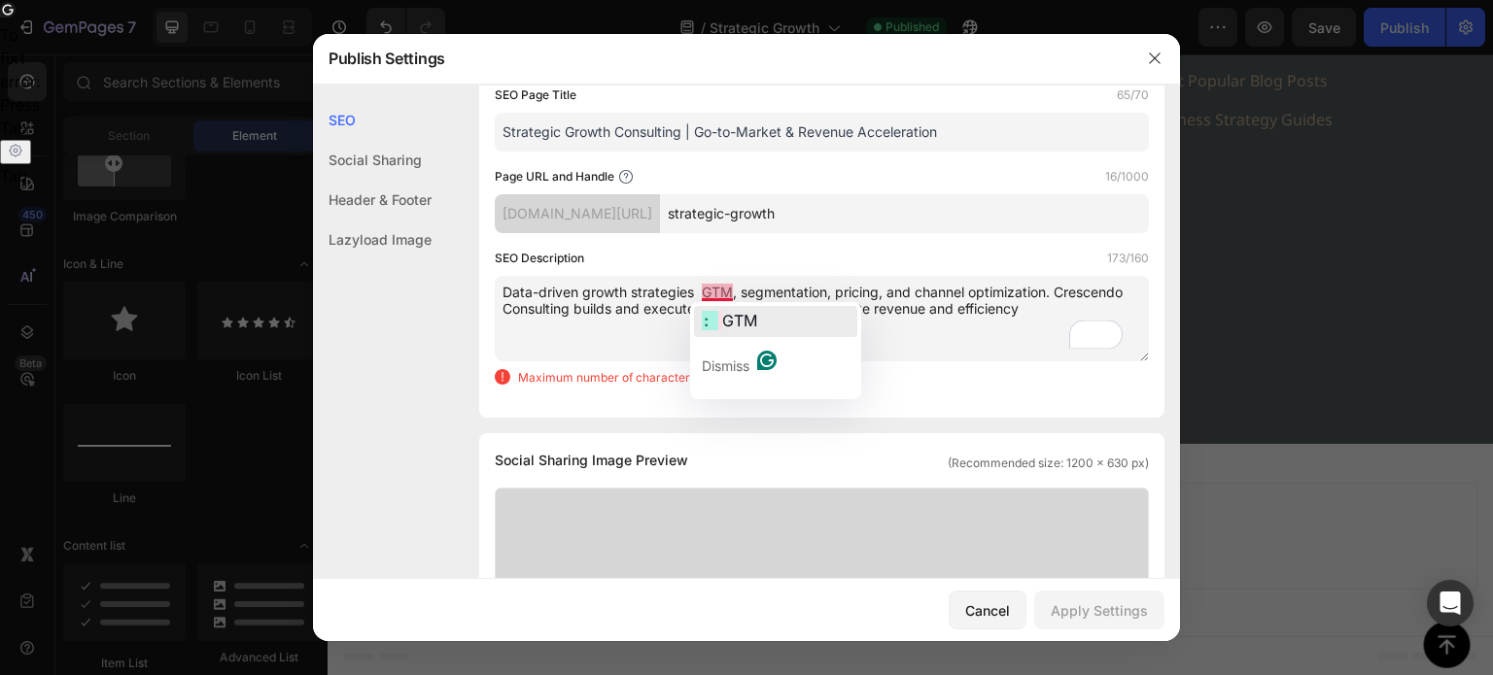
click at [731, 321] on span "GTM" at bounding box center [739, 320] width 35 height 19
click at [763, 341] on textarea "Data-driven growth strategies: GTM, segmentation, pricing, and channel optimiza…" at bounding box center [822, 319] width 654 height 86
click at [697, 293] on textarea "Data-driven growth strategies: GTM, segmentation, pricing, and channel optimiza…" at bounding box center [822, 319] width 654 height 86
click at [1107, 308] on textarea "Data-driven growth strategies, GTM, segmentation, pricing, and channel optimiza…" at bounding box center [822, 319] width 654 height 86
drag, startPoint x: 579, startPoint y: 302, endPoint x: 651, endPoint y: 309, distance: 72.2
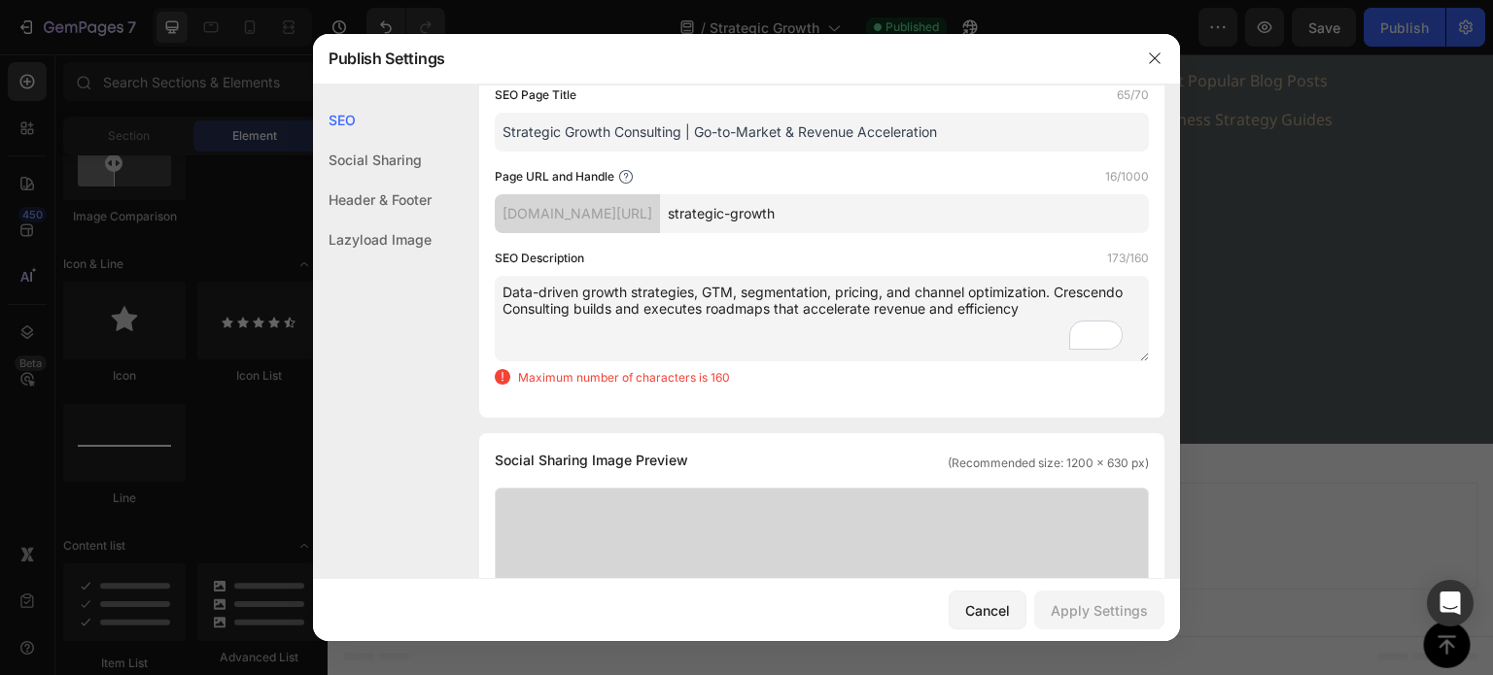
click at [651, 309] on textarea "Data-driven growth strategies, GTM, segmentation, pricing, and channel optimiza…" at bounding box center [822, 319] width 654 height 86
click at [643, 348] on textarea "Data-driven growth strategies, GTM, segmentation, pricing, and channel optimiza…" at bounding box center [822, 319] width 654 height 86
click at [1033, 304] on textarea "Data-driven growth strategies, GTM, segmentation, pricing, and channel optimiza…" at bounding box center [822, 319] width 654 height 86
drag, startPoint x: 587, startPoint y: 290, endPoint x: 458, endPoint y: 291, distance: 129.3
click at [458, 291] on div "SEO Search Result Preview Strategic Growth Consulting | Go-to-Market & Revenue …" at bounding box center [746, 688] width 867 height 1564
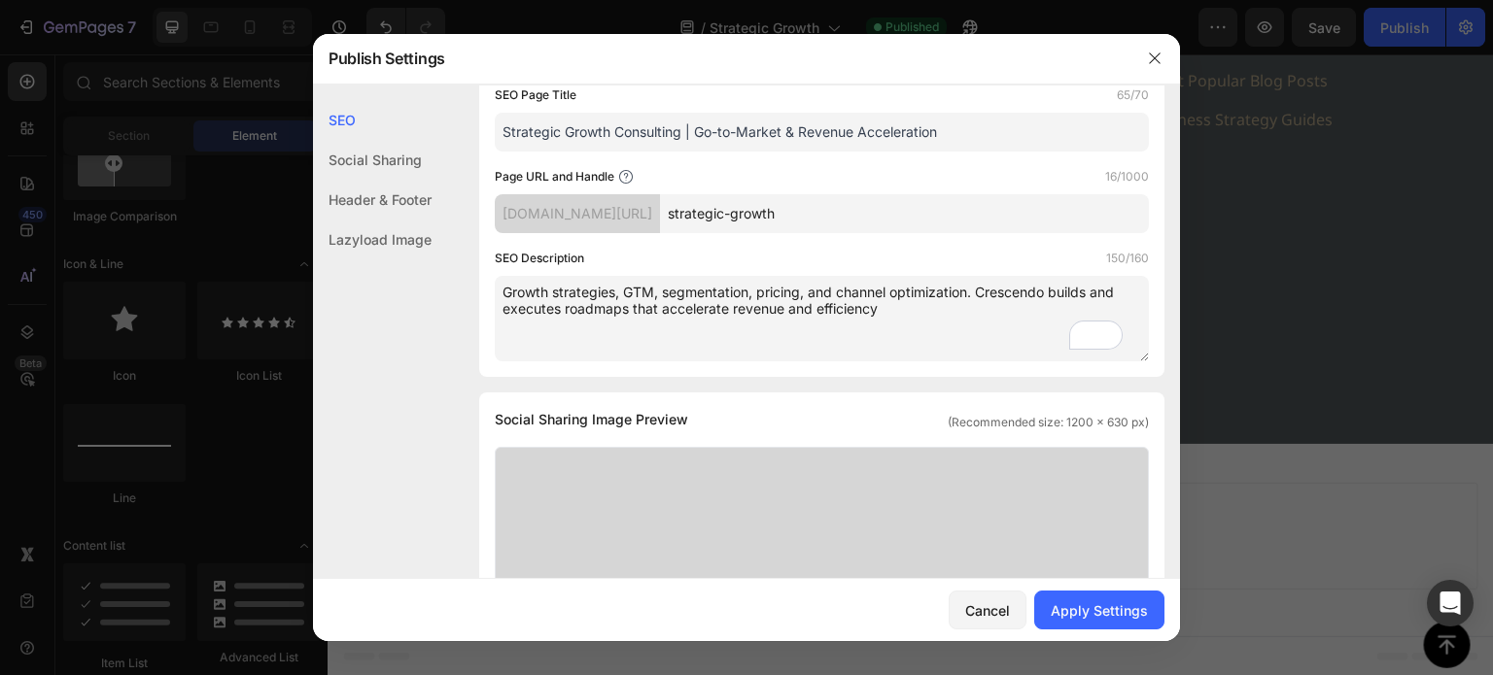
click at [948, 349] on textarea "Growth strategies, GTM, segmentation, pricing, and channel optimization. Cresce…" at bounding box center [822, 319] width 654 height 86
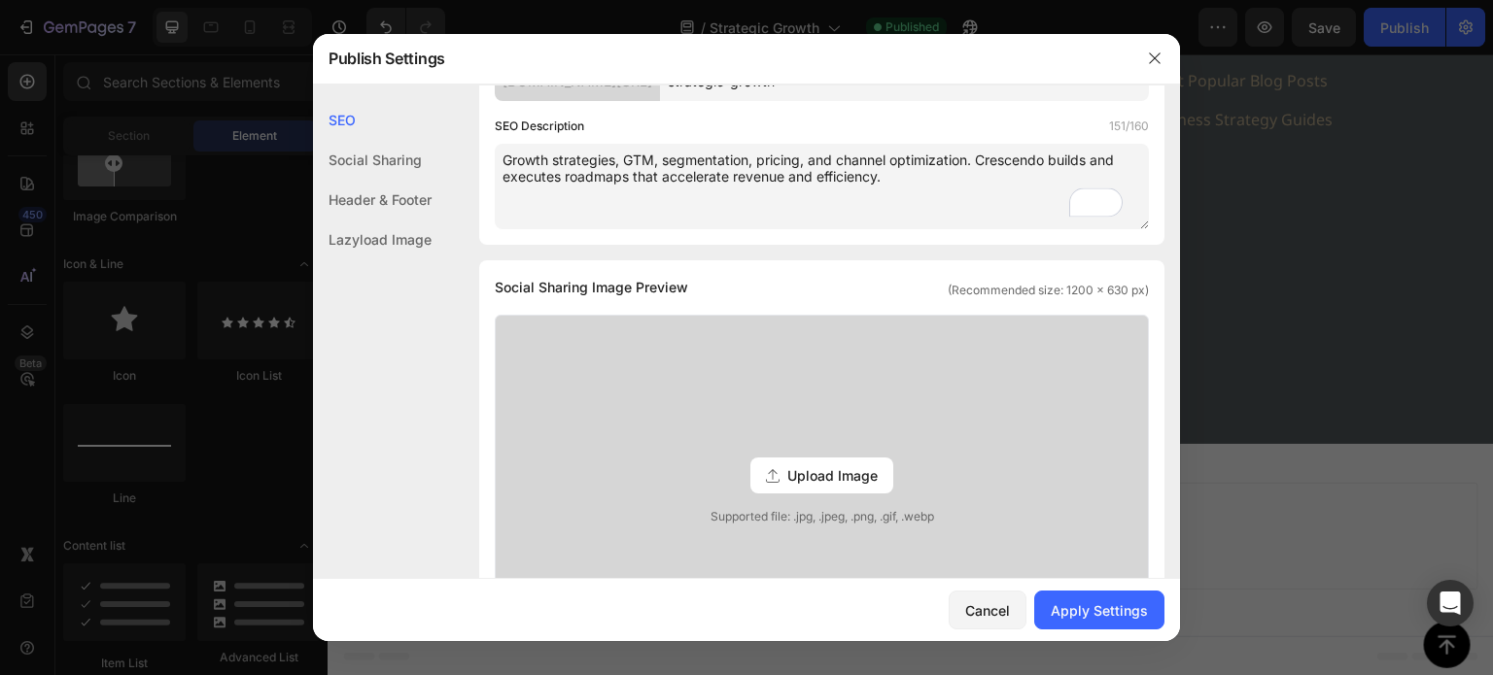
scroll to position [389, 0]
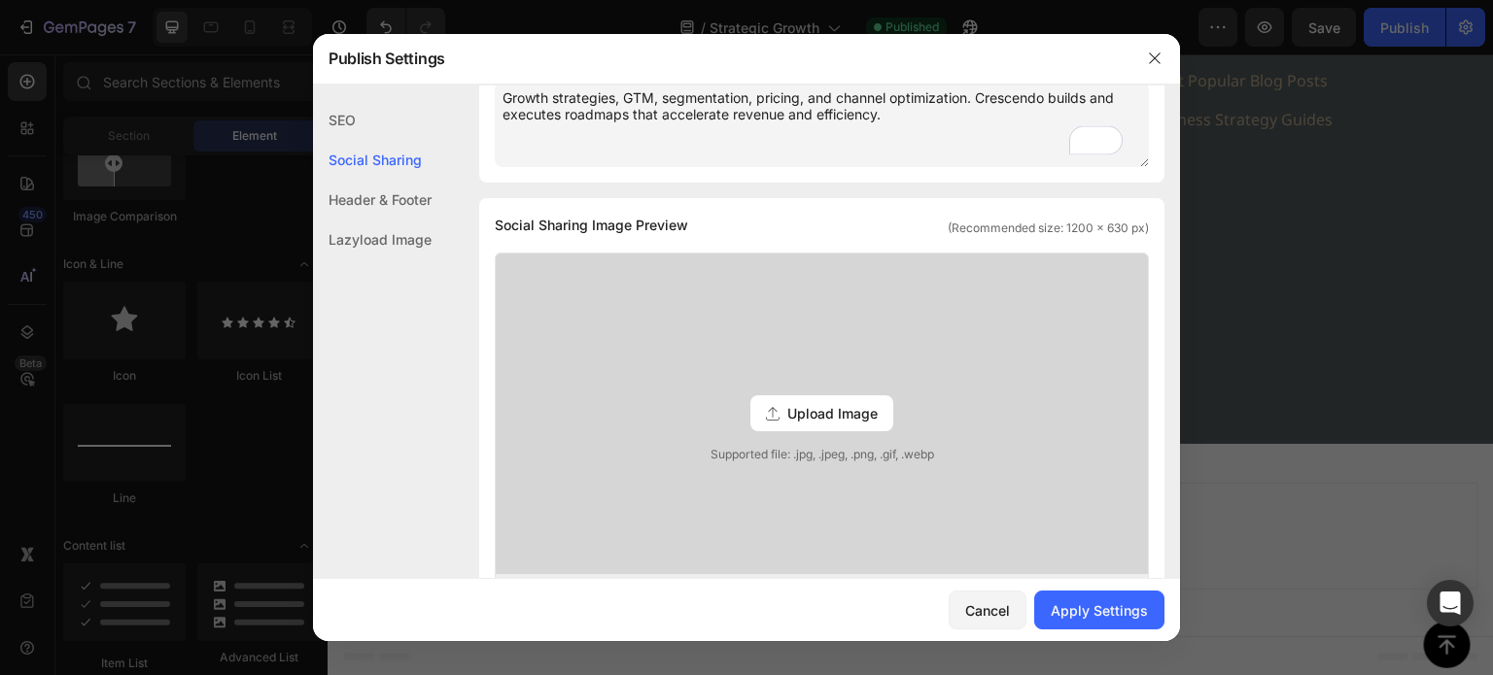
type textarea "Growth strategies, GTM, segmentation, pricing, and channel optimization. Cresce…"
click at [835, 424] on div "Upload Image" at bounding box center [821, 414] width 143 height 36
click at [0, 0] on input "Upload Image Supported file: .jpg, .jpeg, .png, .gif, .webp" at bounding box center [0, 0] width 0 height 0
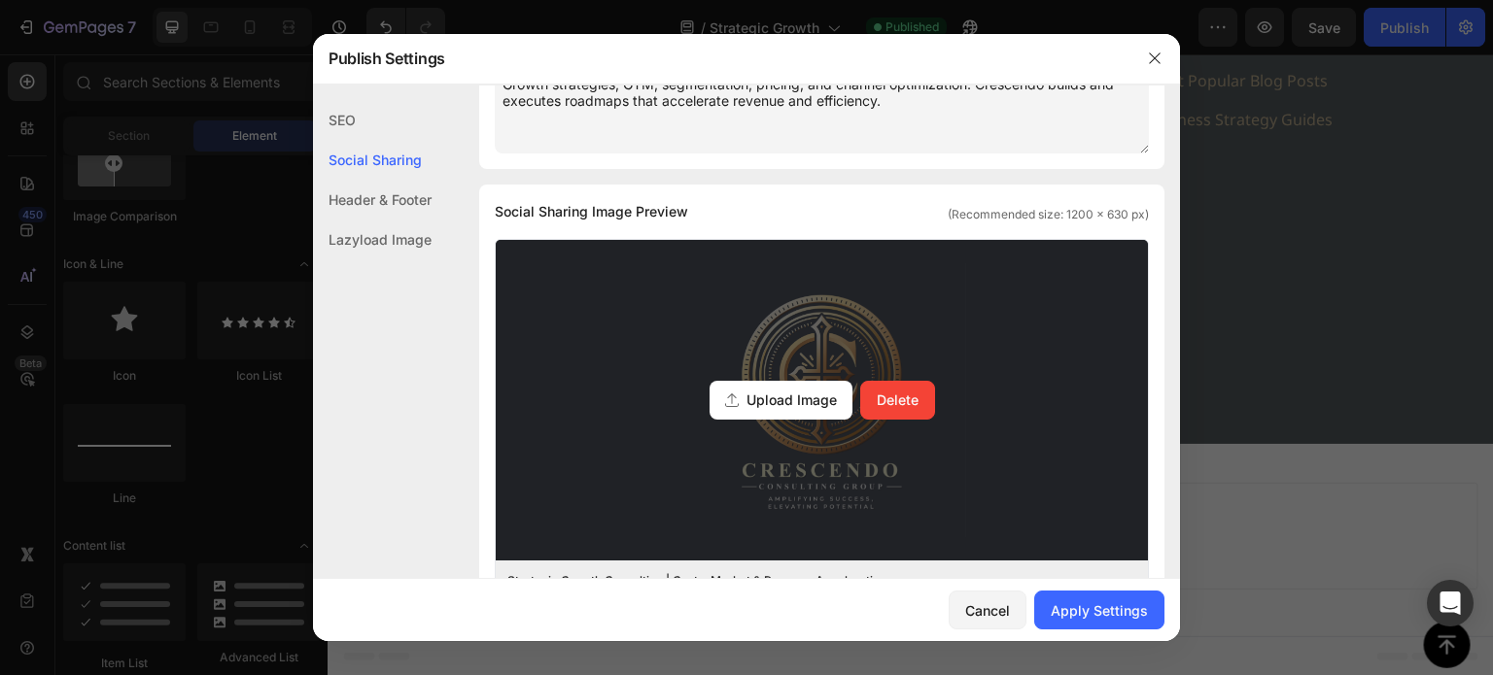
scroll to position [292, 0]
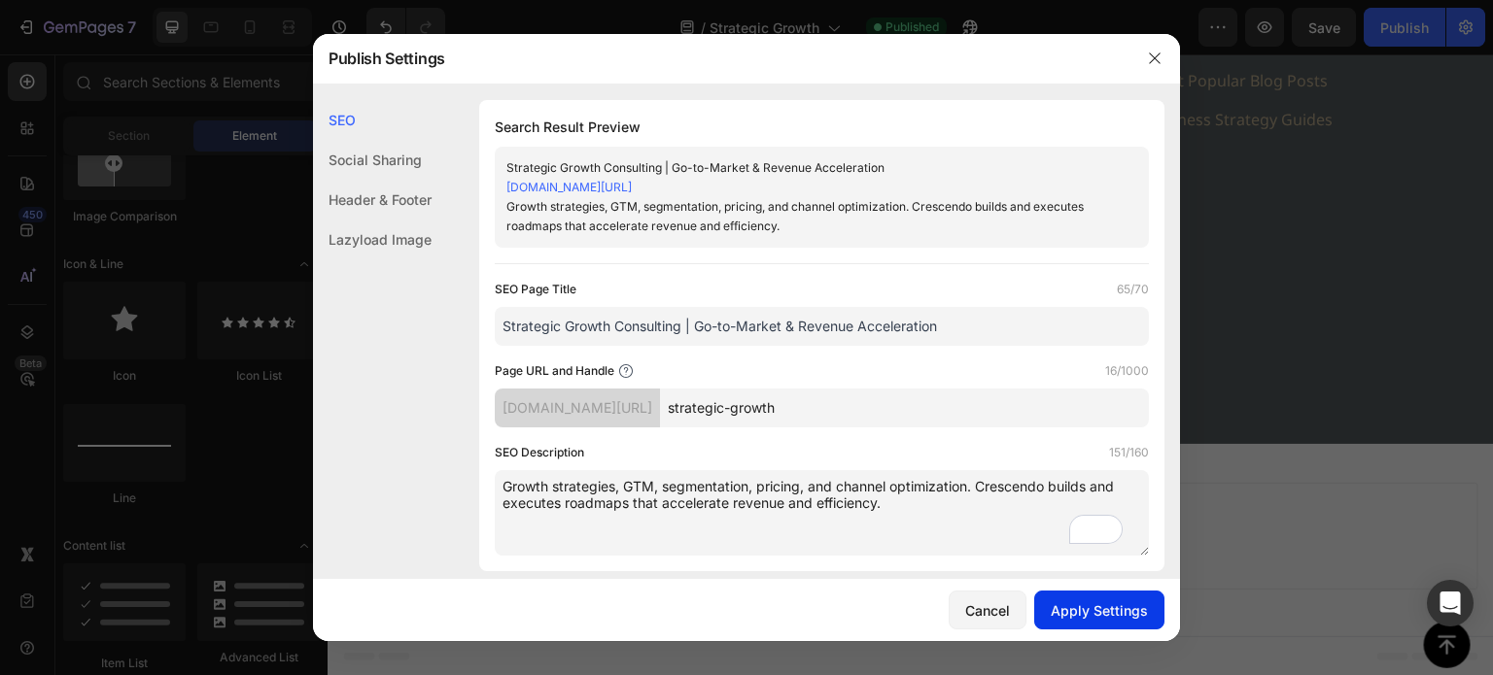
click at [1106, 608] on div "Apply Settings" at bounding box center [1099, 611] width 97 height 20
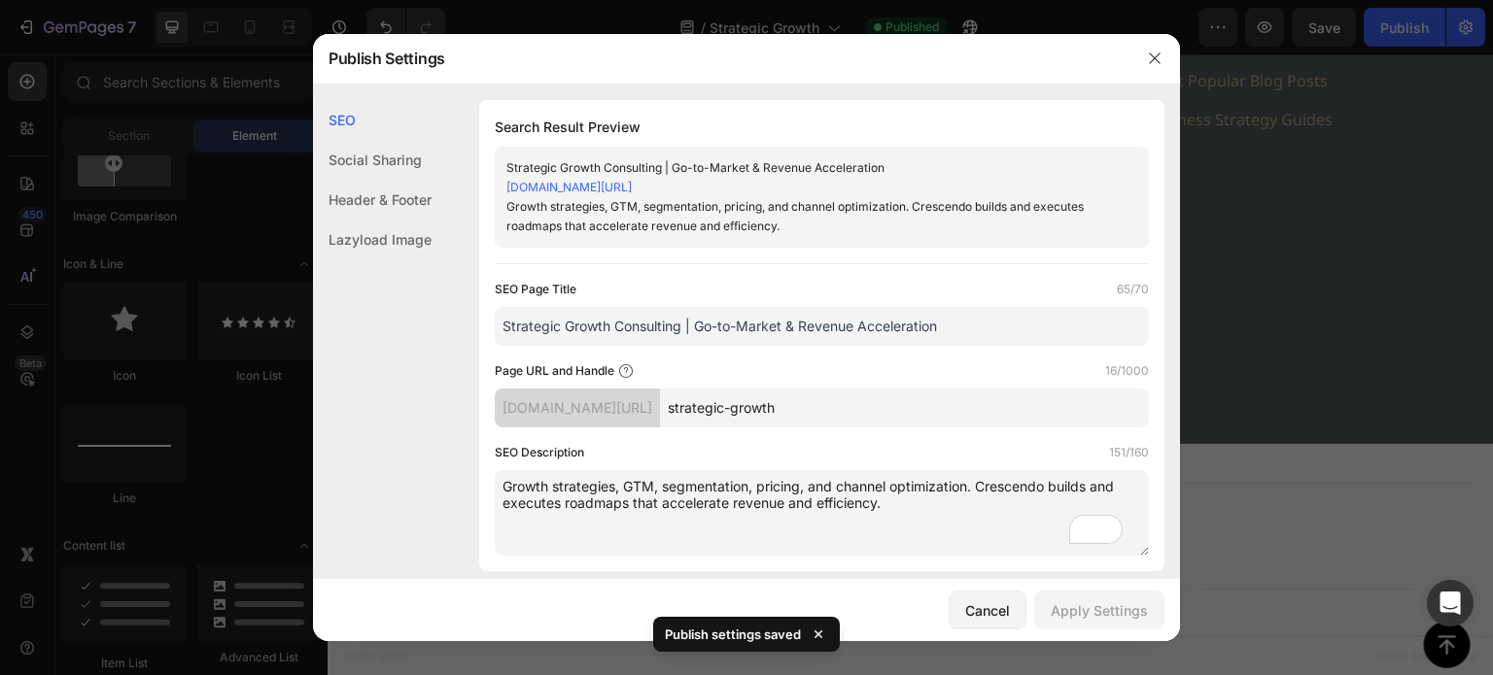
drag, startPoint x: 944, startPoint y: 335, endPoint x: 439, endPoint y: 311, distance: 505.0
click at [1159, 51] on icon "button" at bounding box center [1155, 59] width 16 height 16
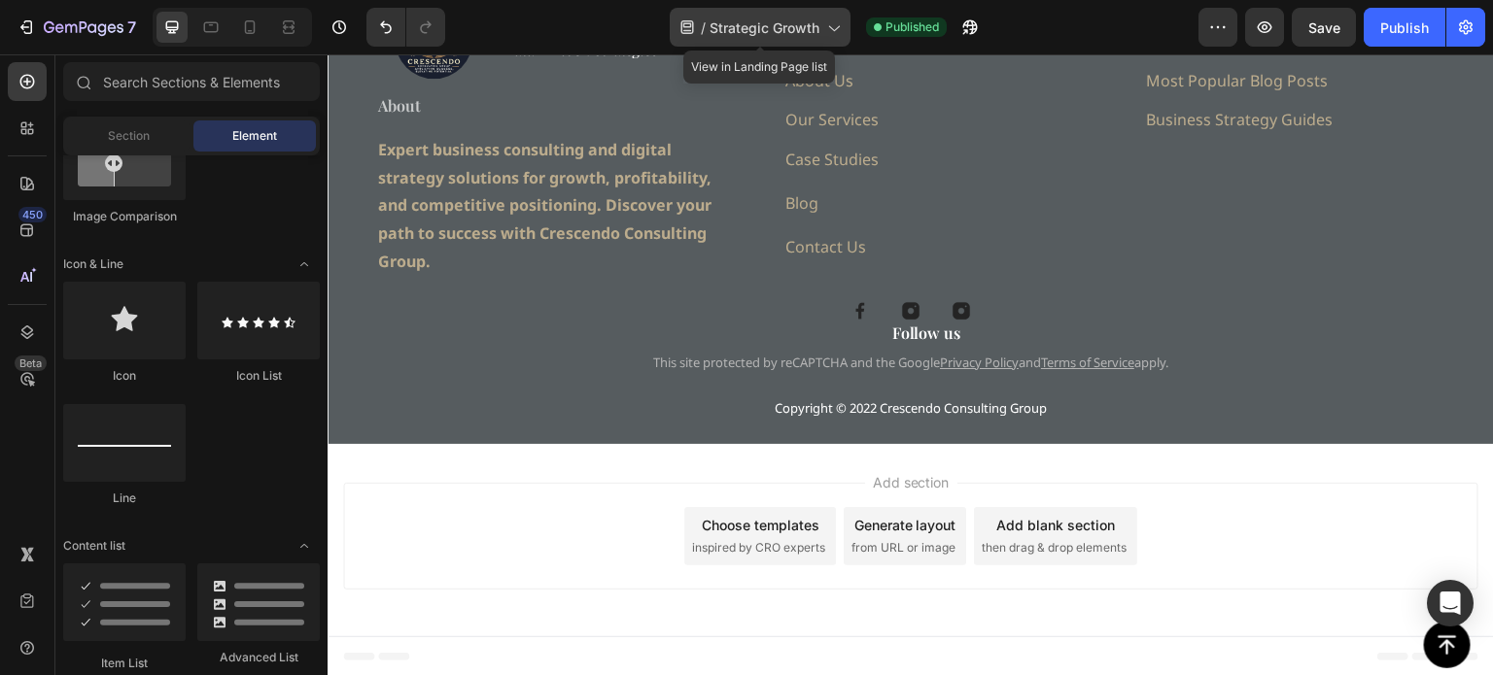
click at [806, 31] on span "Strategic Growth" at bounding box center [764, 27] width 110 height 20
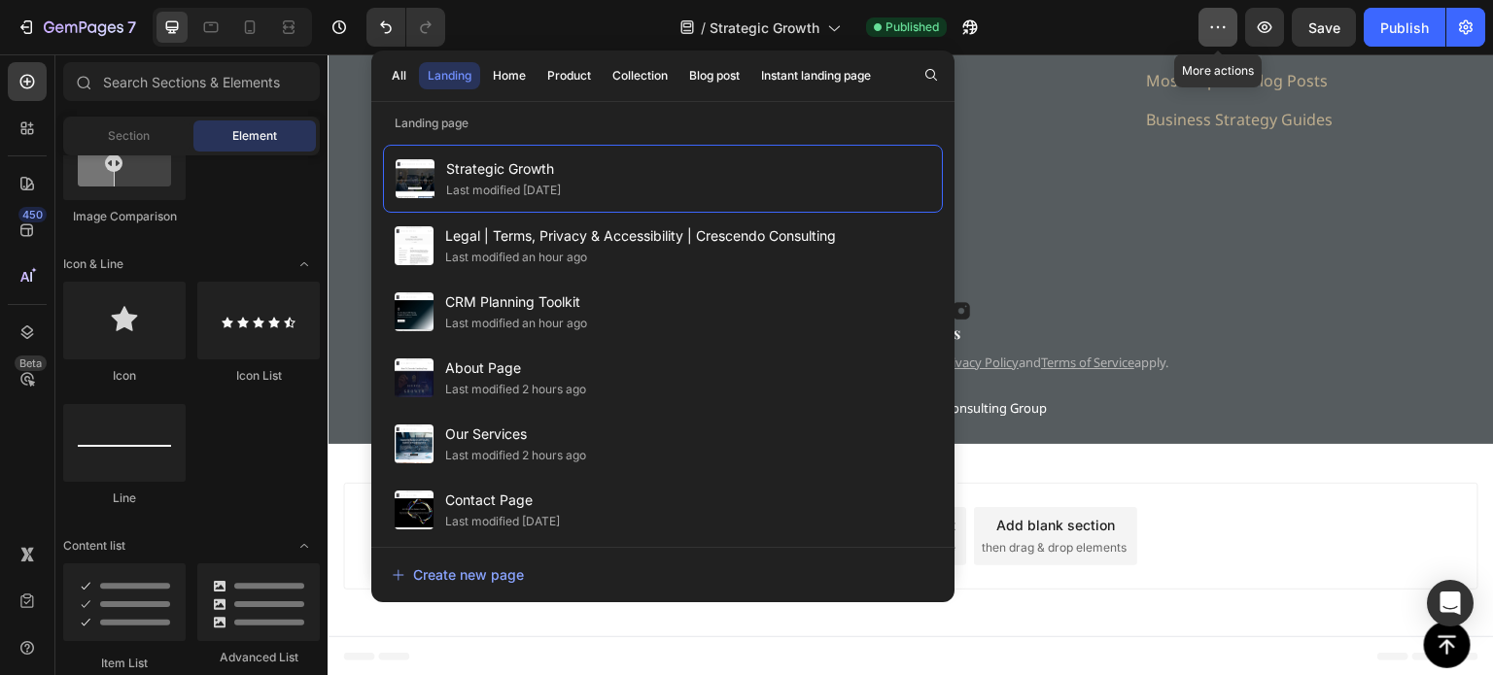
click at [1224, 27] on icon "button" at bounding box center [1217, 26] width 19 height 19
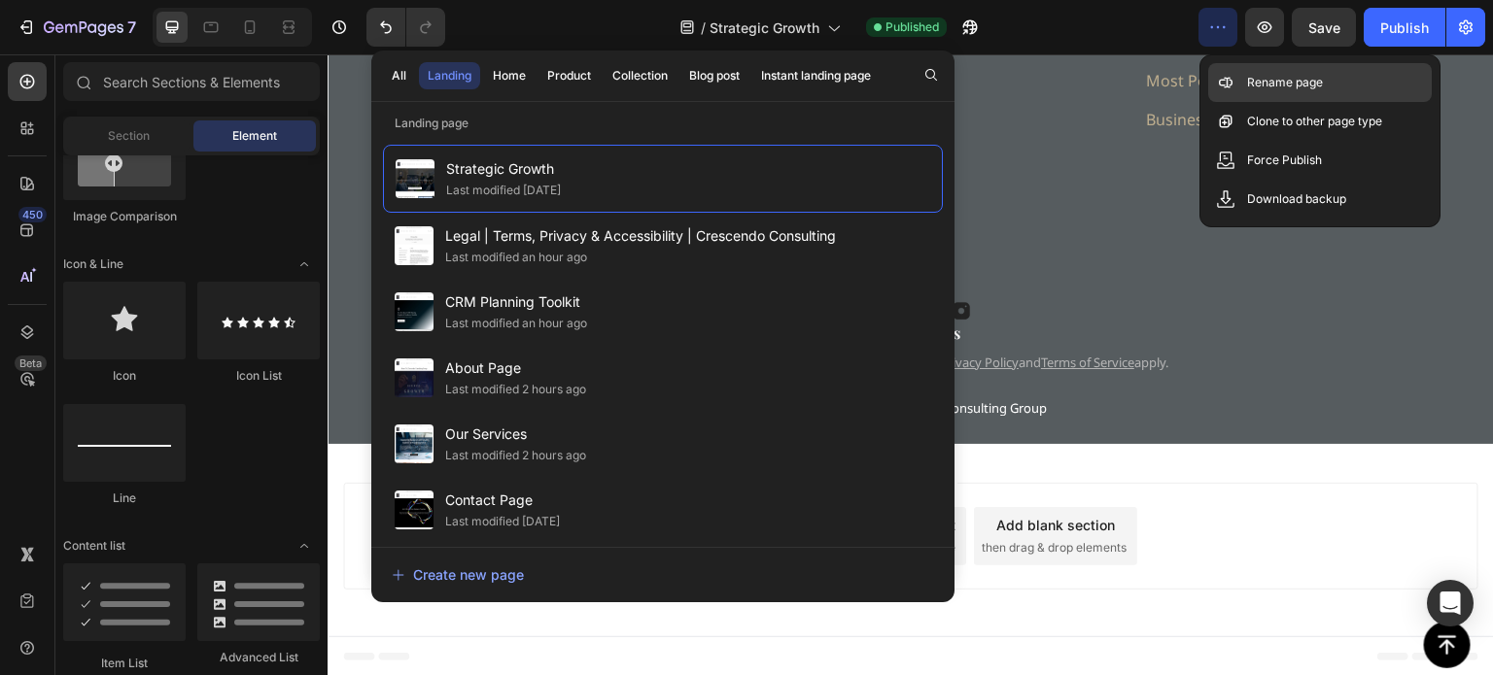
click at [1291, 86] on p "Rename page" at bounding box center [1285, 82] width 76 height 19
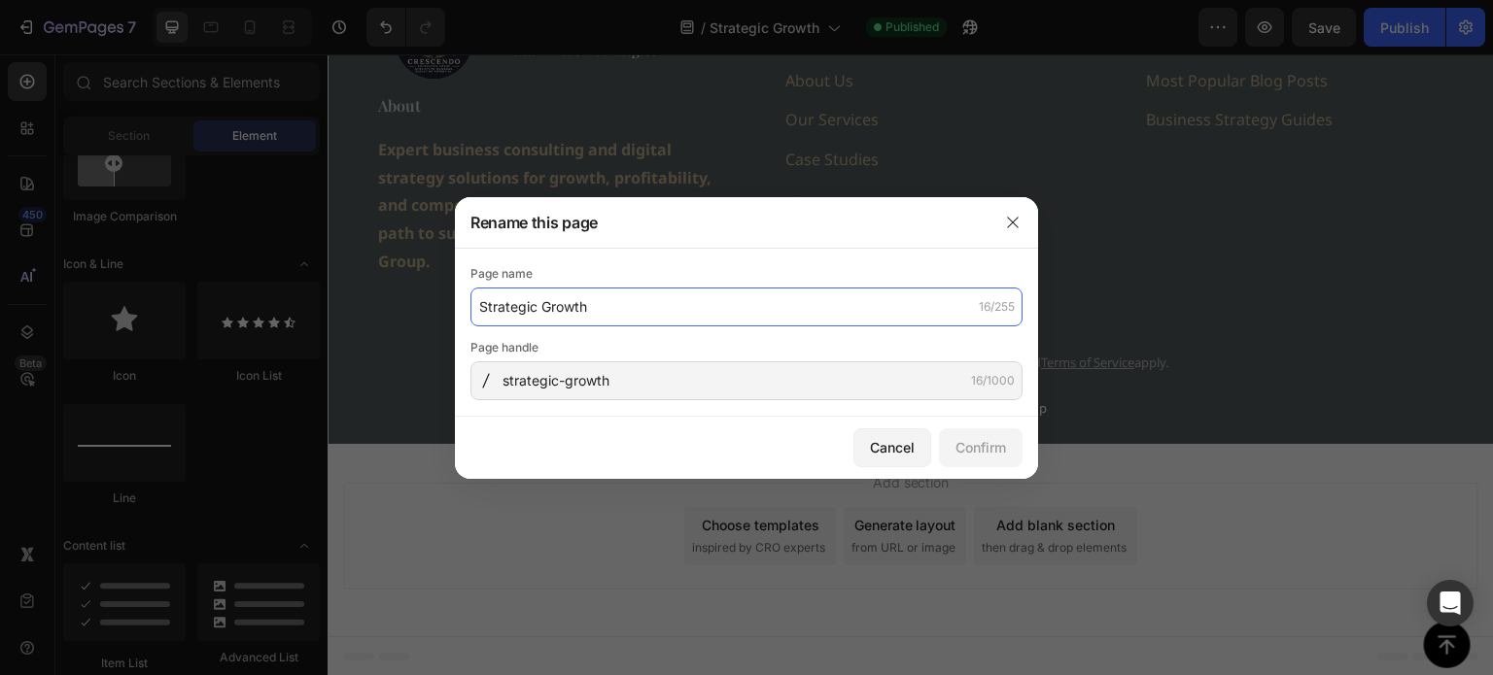
paste input "Consulting | Go-to-Market & Revenue Acceleration"
type input "Strategic Growth Consulting | Go-to-Market & Revenue Acceleration"
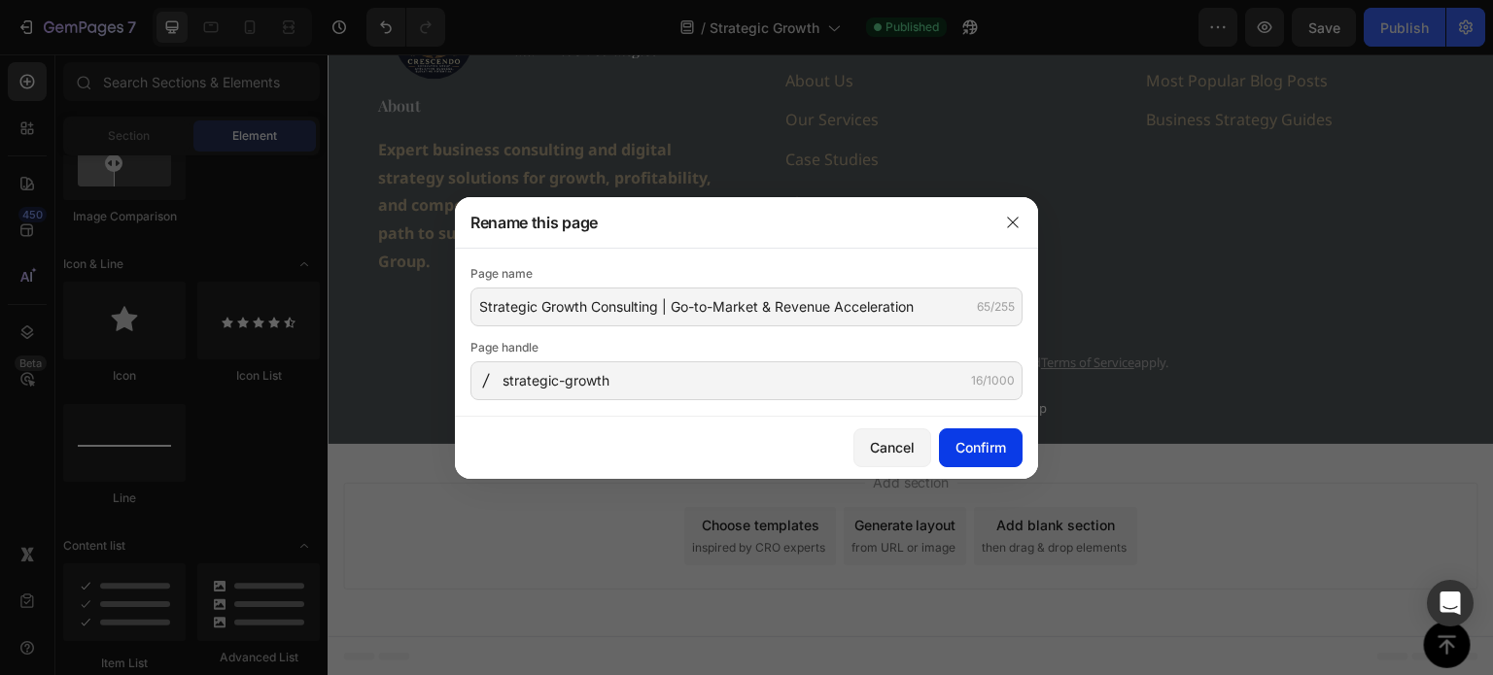
click at [984, 450] on div "Confirm" at bounding box center [980, 447] width 51 height 20
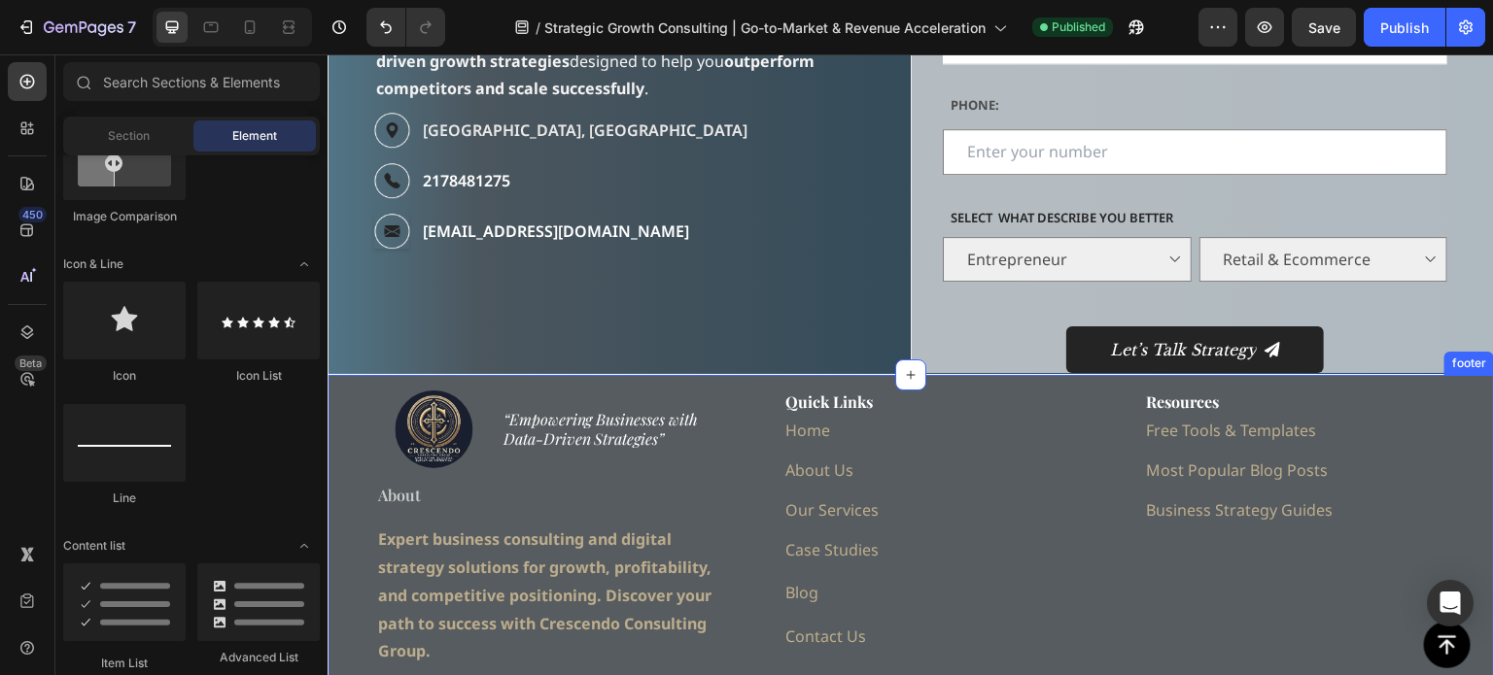
click at [1466, 365] on div "footer" at bounding box center [1469, 363] width 42 height 17
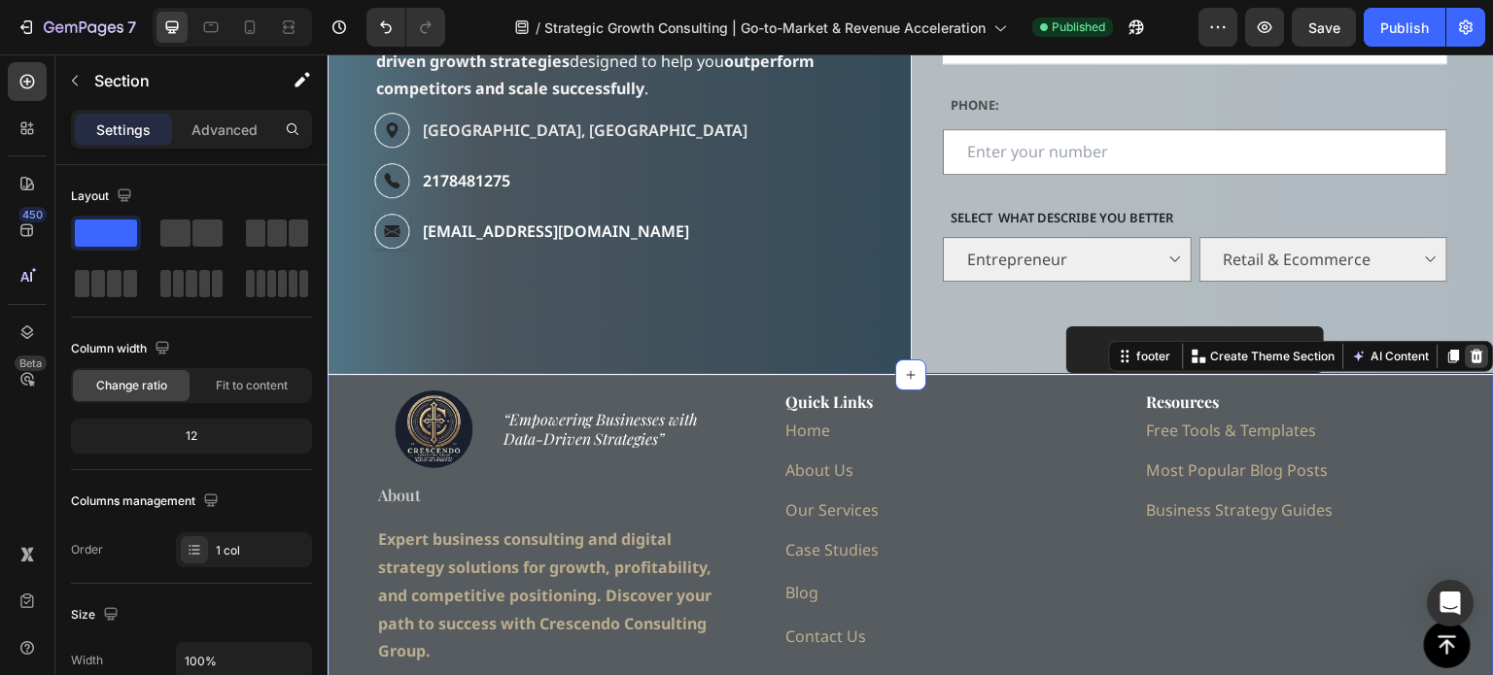
click at [1470, 358] on icon at bounding box center [1478, 357] width 16 height 16
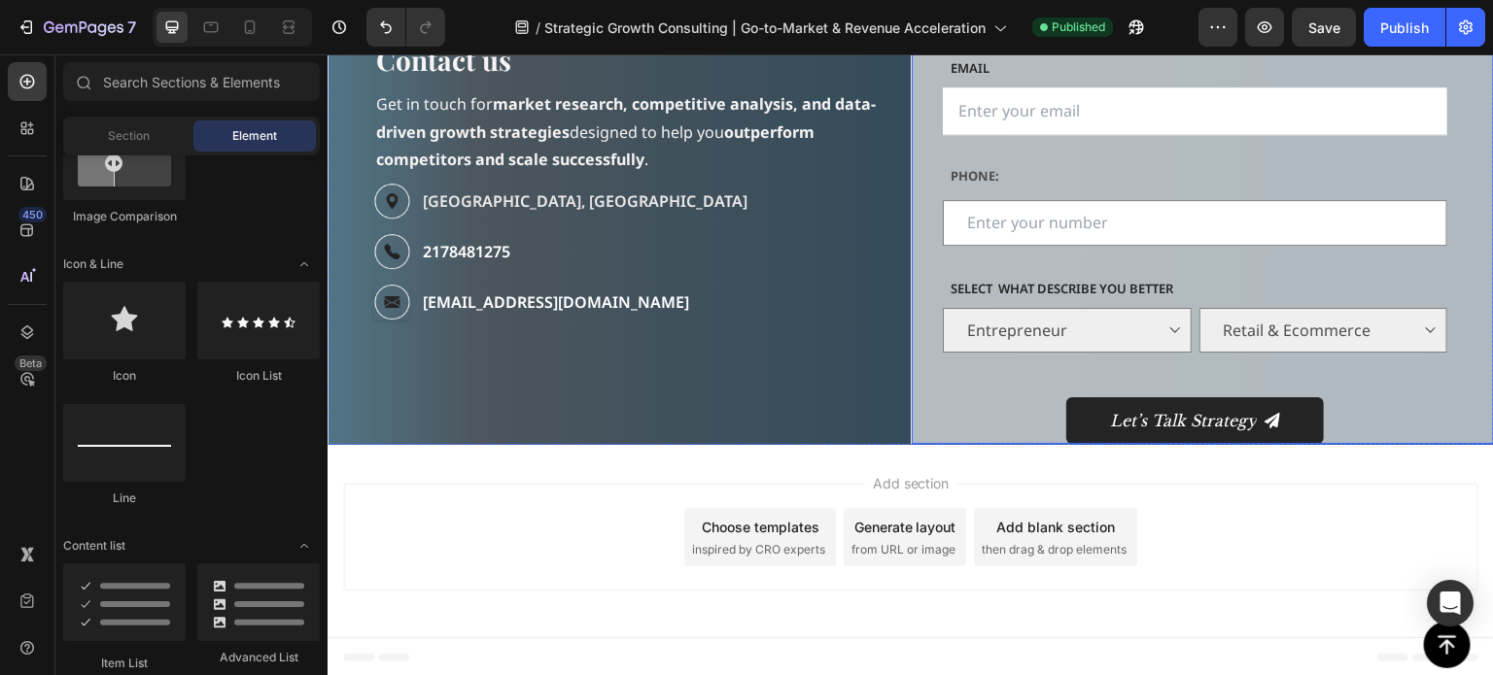
click at [911, 440] on div "NAME Text block Text Field Email Text block Email Field Phone: Text Block MESSA…" at bounding box center [1202, 197] width 583 height 493
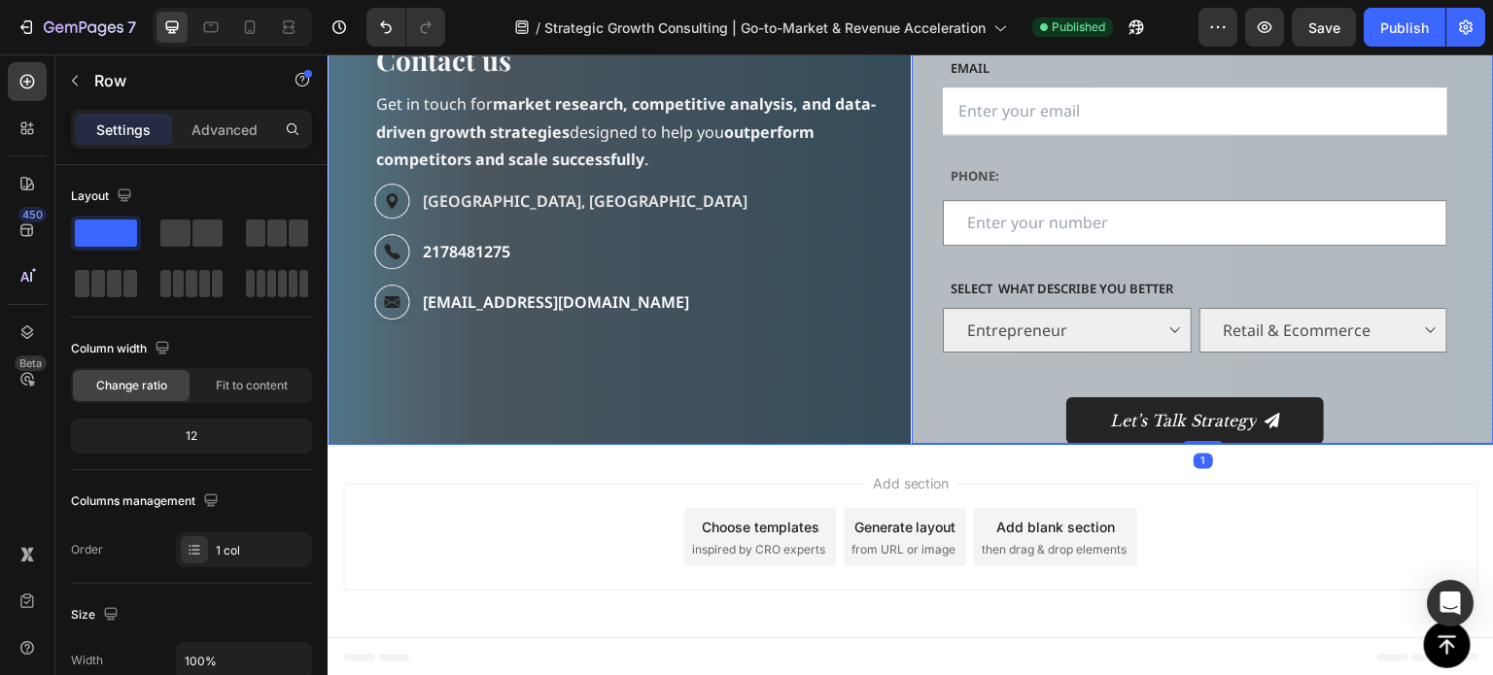
click at [900, 403] on div "Image FIRST NAME Text block Contact us Heading Get in touch for market research…" at bounding box center [619, 198] width 583 height 494
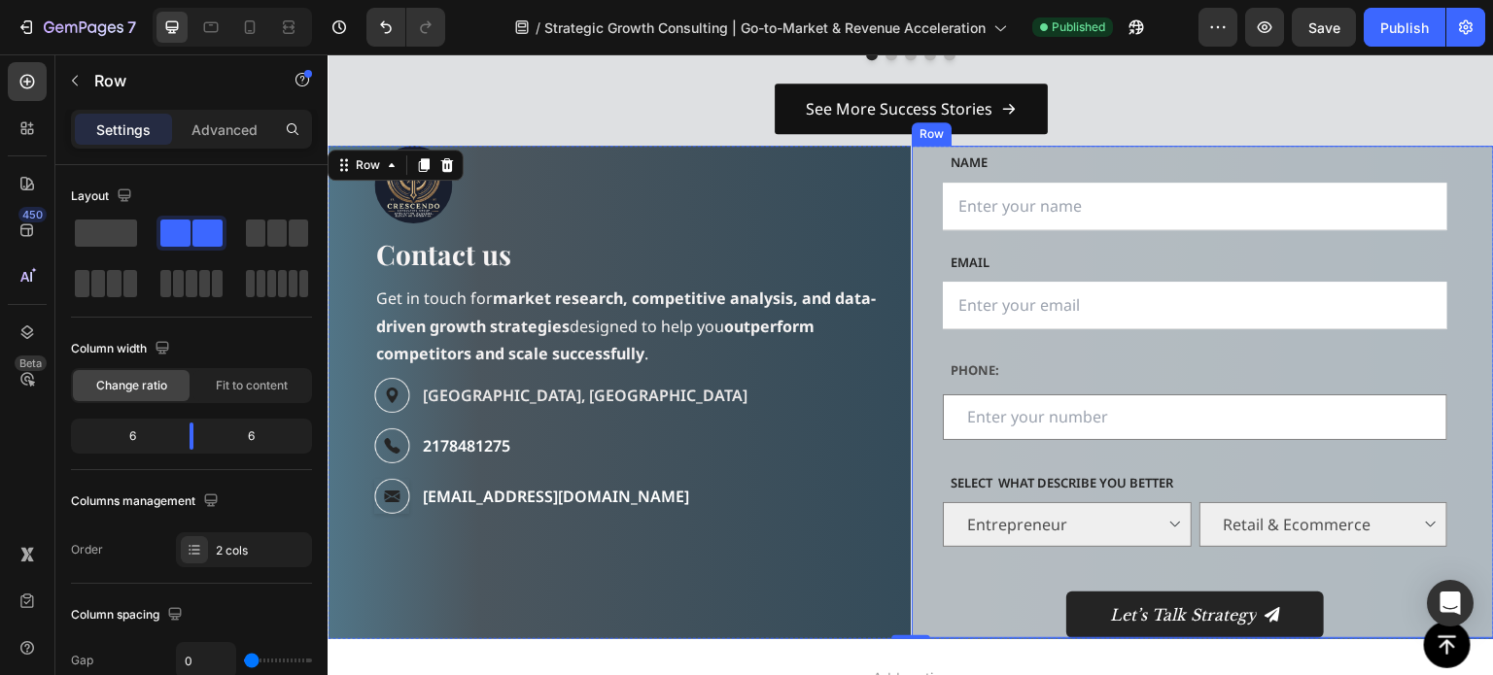
click at [911, 197] on div "NAME Text block Text Field Email Text block Email Field Phone: Text Block MESSA…" at bounding box center [1202, 392] width 583 height 493
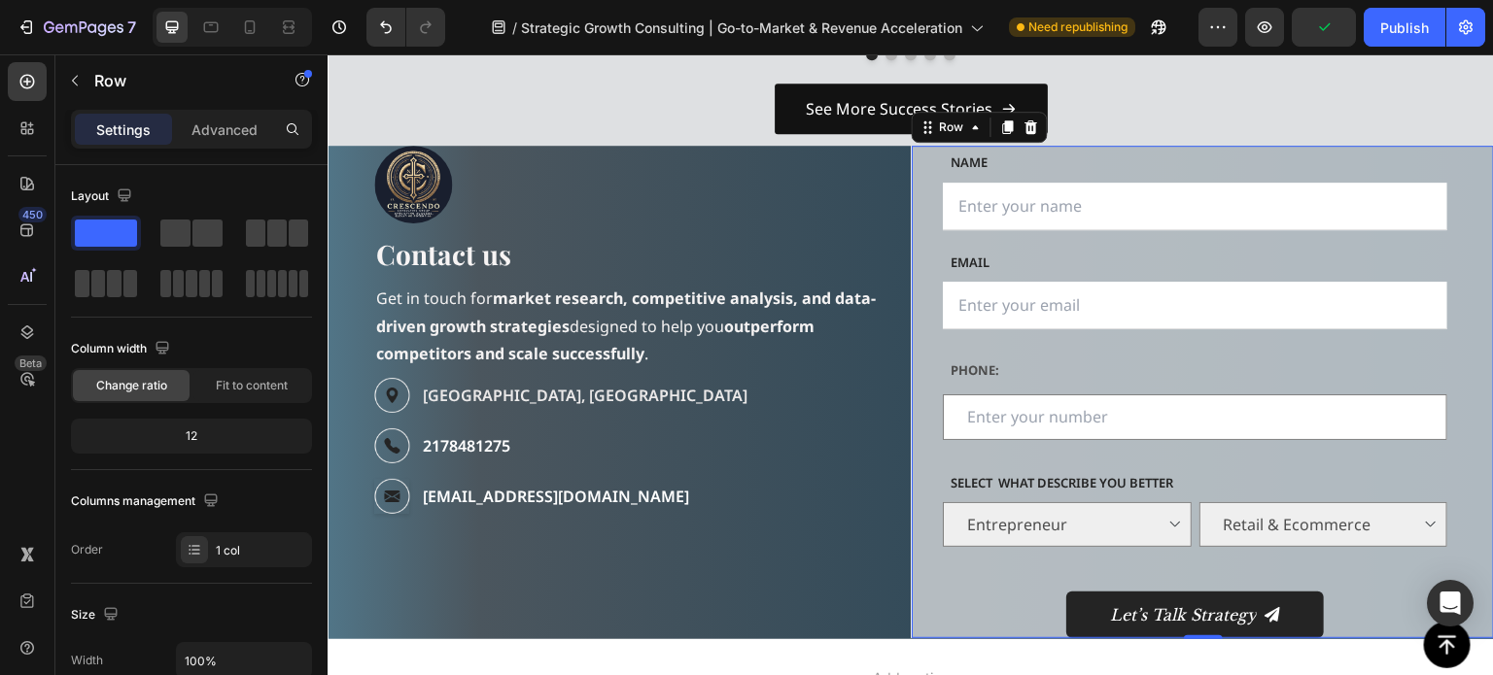
click at [1462, 159] on div "NAME Text block Text Field Email Text block Email Field Phone: Text Block MESSA…" at bounding box center [1202, 392] width 583 height 493
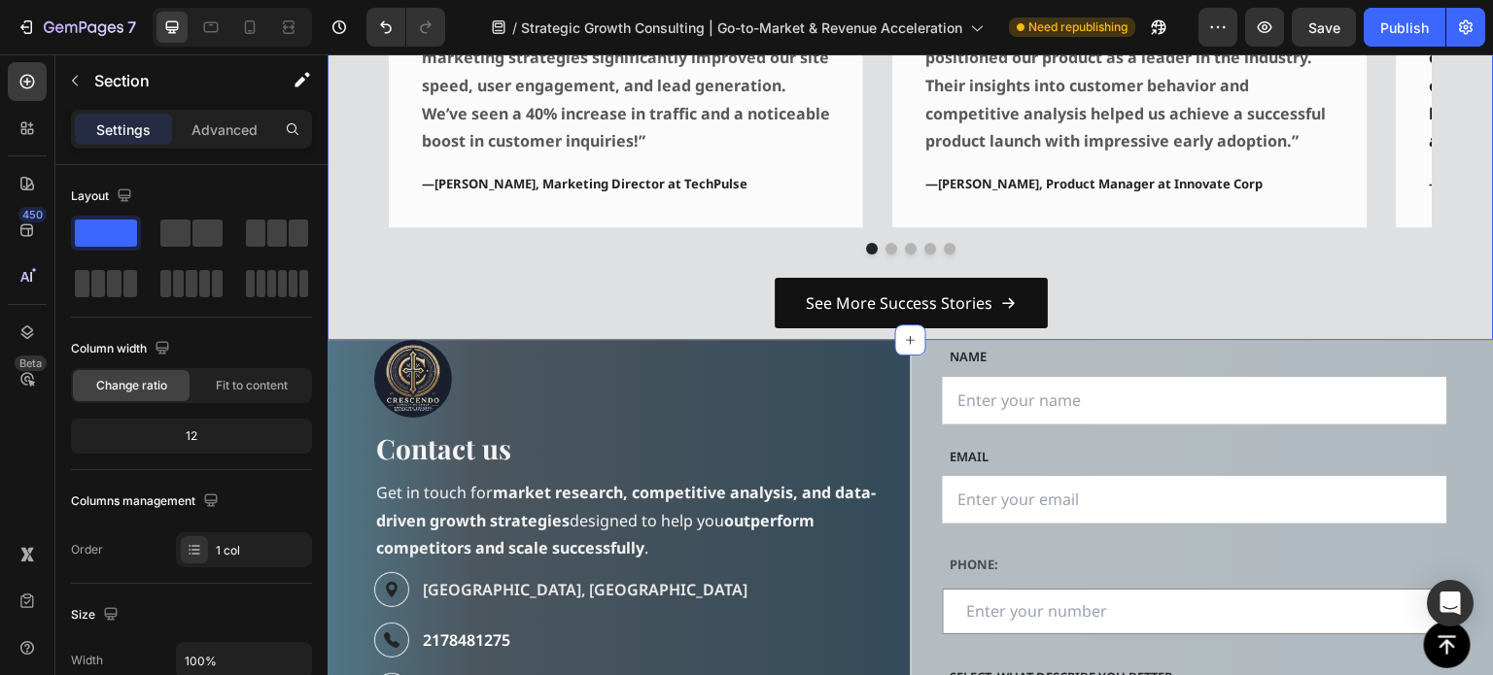
click at [1475, 324] on div "What Our Customers Are Saying Heading Icon Icon Icon Icon Icon Row “Crescendo H…" at bounding box center [911, 29] width 1166 height 622
click at [1474, 344] on div "NAME Text block Text Field Email Text block Email Field Phone: Text Block MESSA…" at bounding box center [1202, 586] width 583 height 493
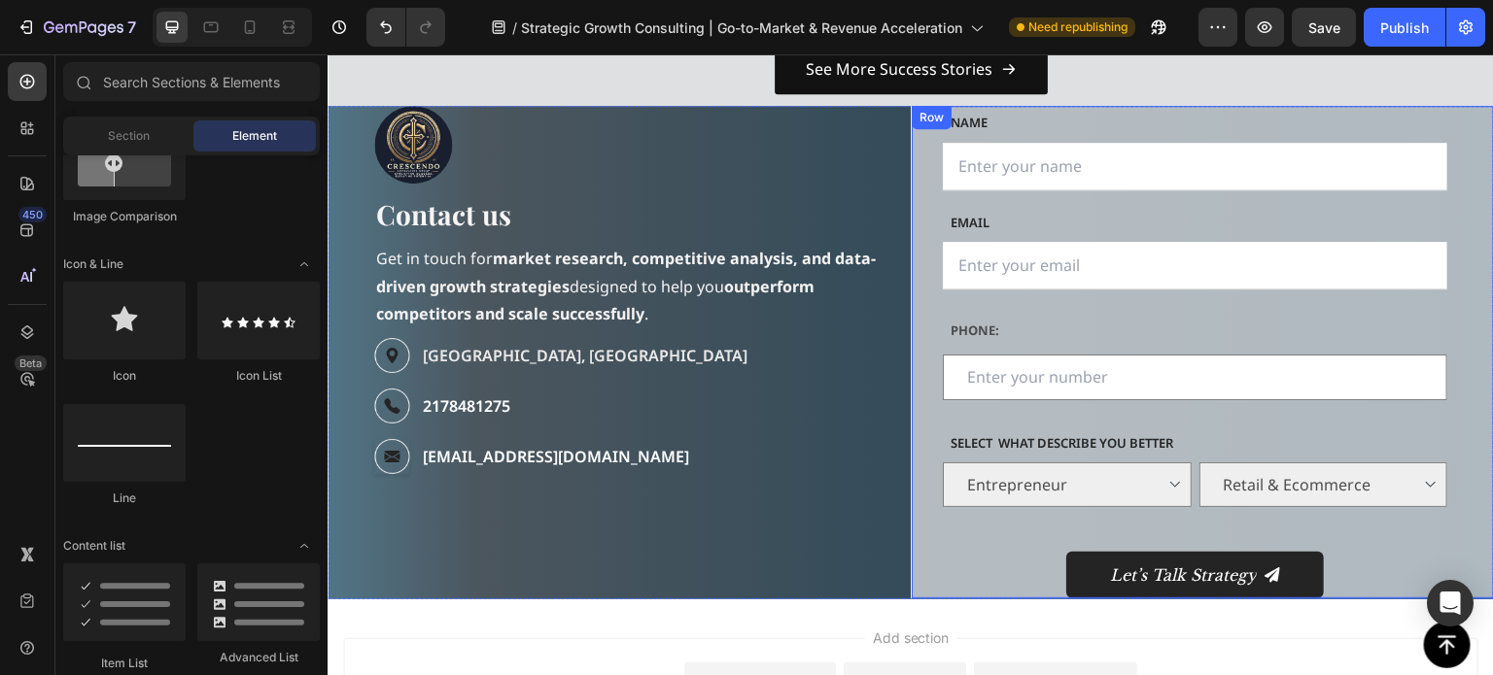
click at [911, 114] on div "NAME Text block Text Field Email Text block Email Field Phone: Text Block MESSA…" at bounding box center [1202, 352] width 583 height 493
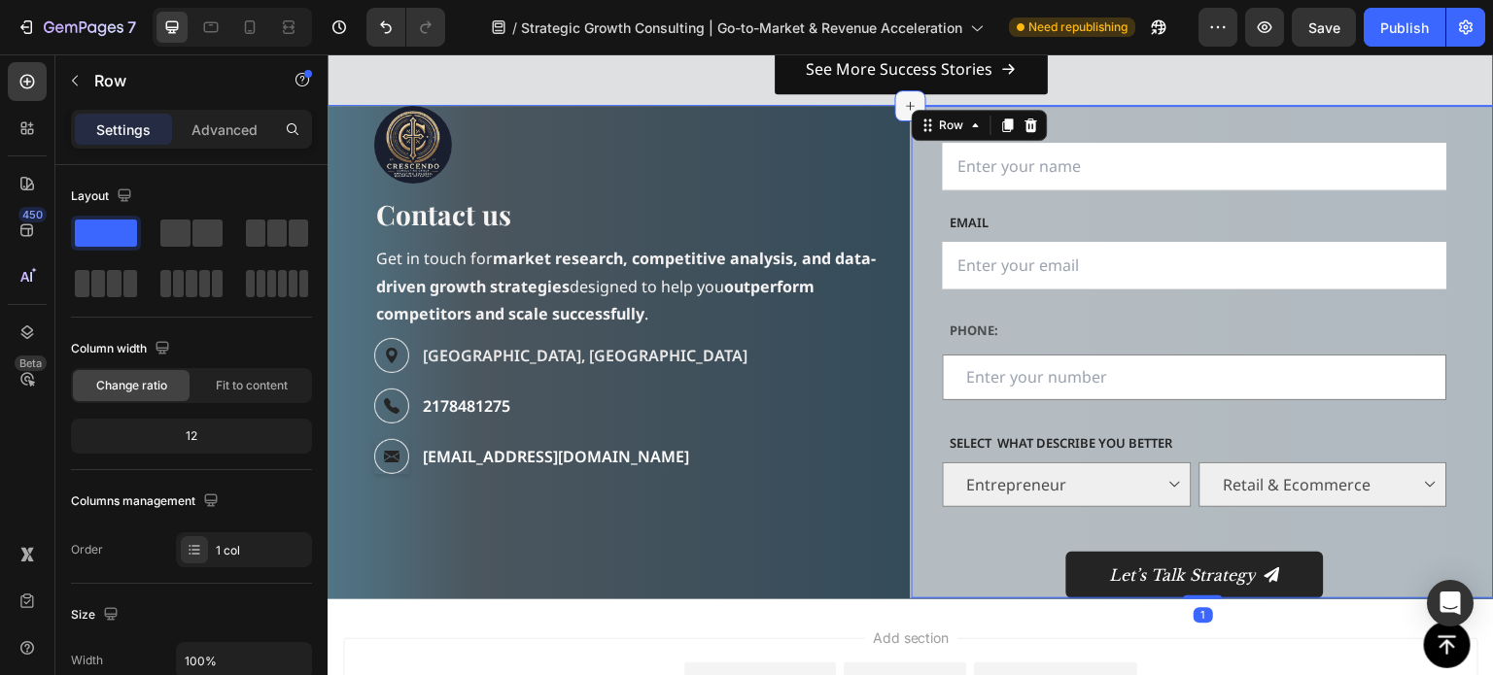
click at [904, 104] on icon at bounding box center [911, 106] width 16 height 16
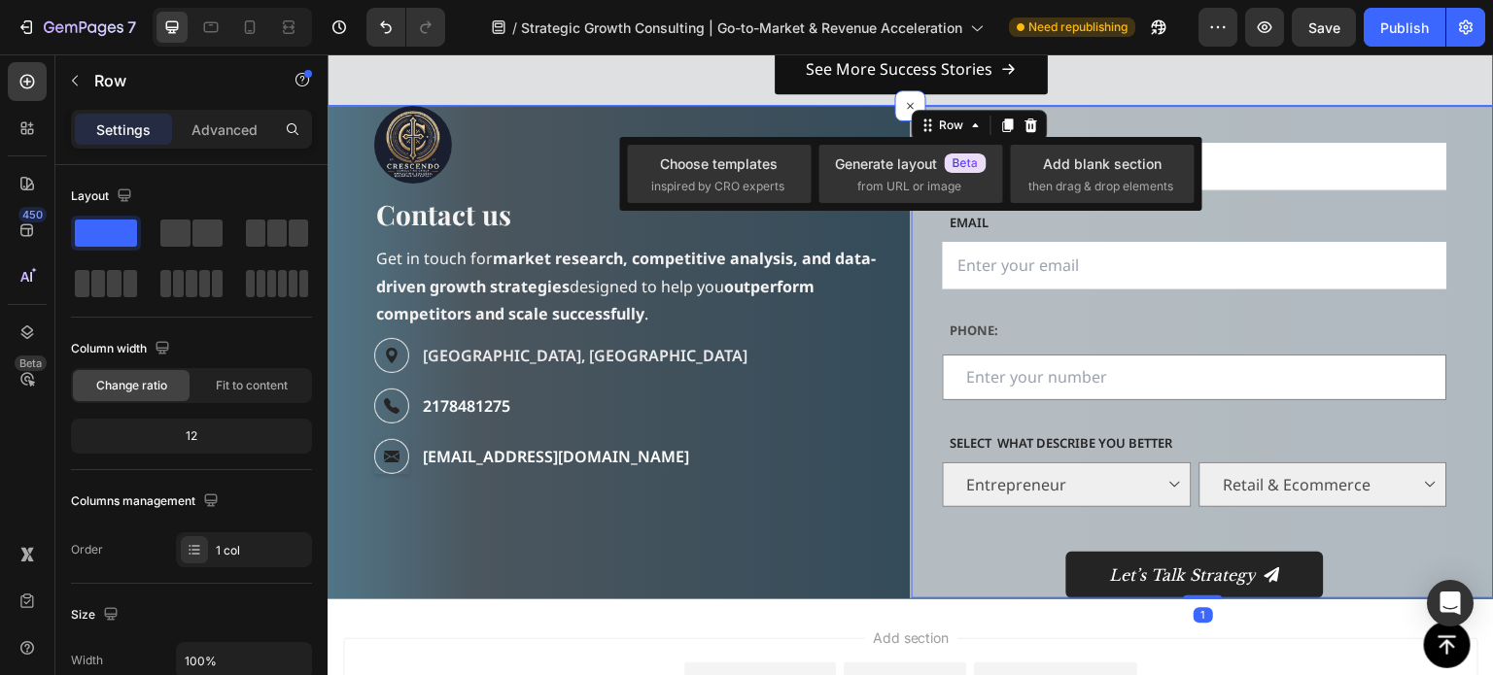
click at [861, 106] on div at bounding box center [626, 145] width 505 height 78
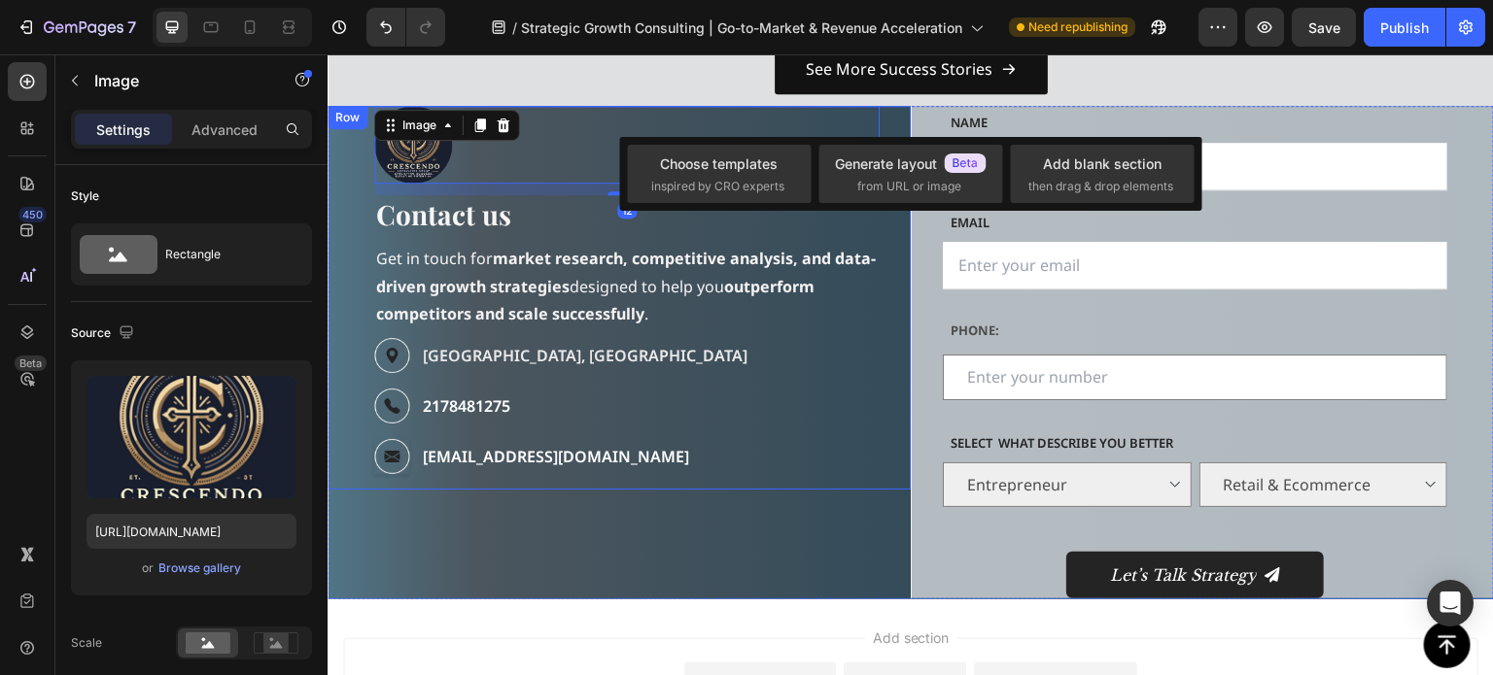
click at [351, 151] on div "Image 12 FIRST NAME Text block Contact us Heading Get in touch for market resea…" at bounding box center [619, 298] width 583 height 384
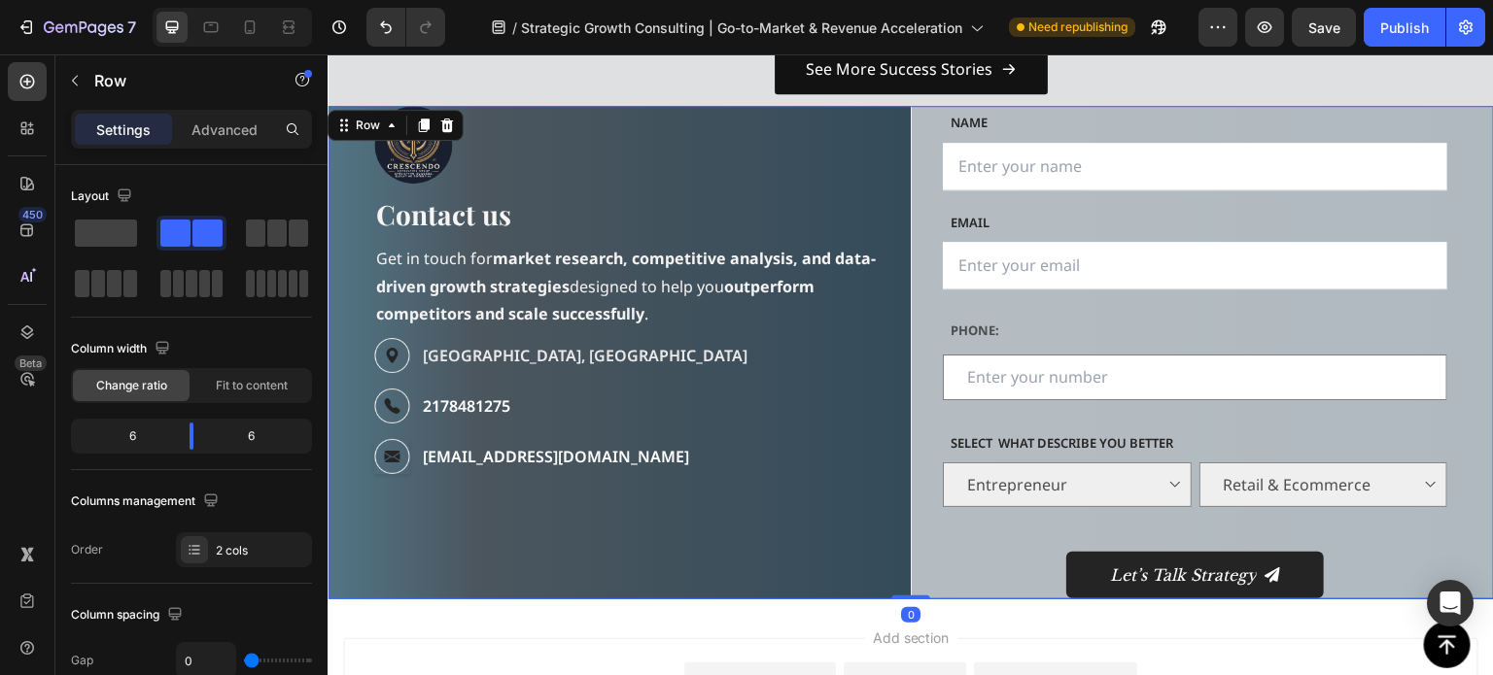
click at [856, 543] on div "Image FIRST NAME Text block Contact us Heading Get in touch for market research…" at bounding box center [619, 353] width 583 height 494
click at [907, 596] on div at bounding box center [910, 597] width 39 height 6
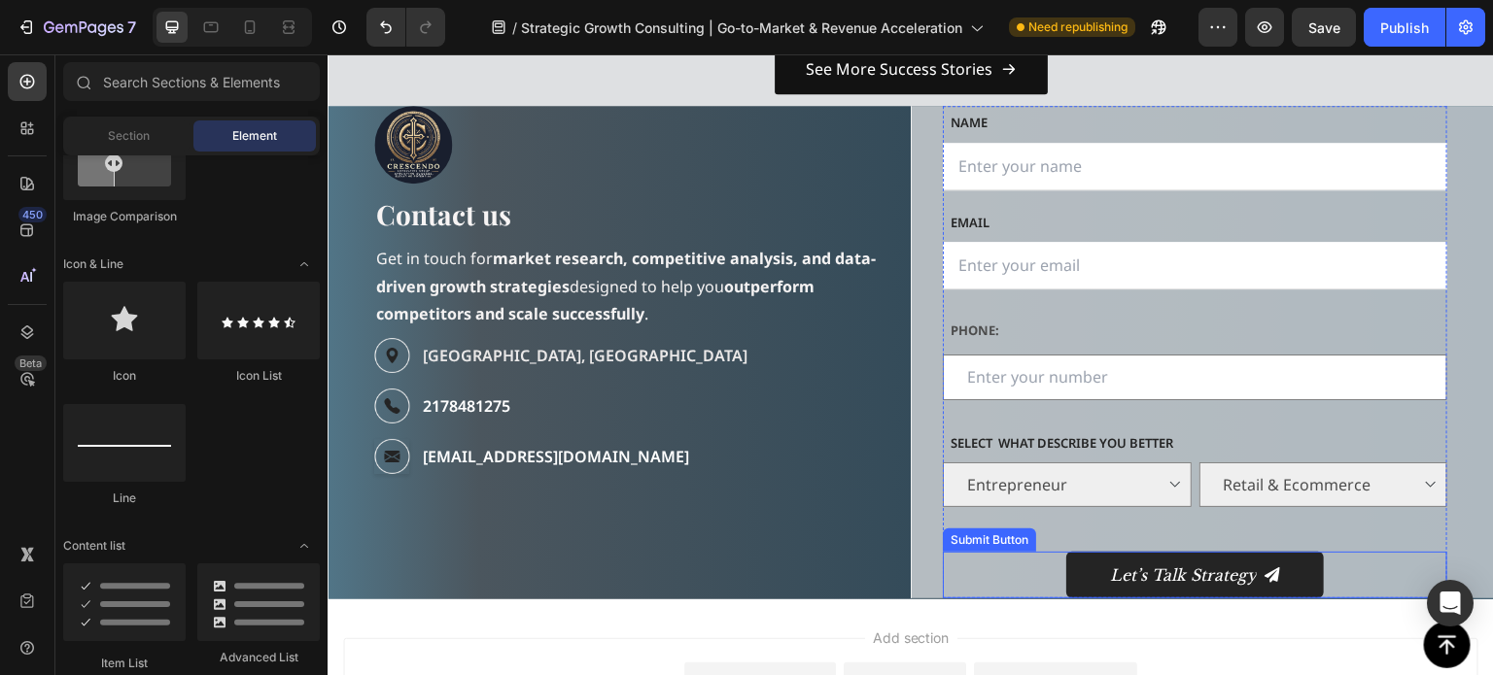
click at [952, 592] on div "Let’s Talk Strategy Submit Button" at bounding box center [1195, 575] width 504 height 47
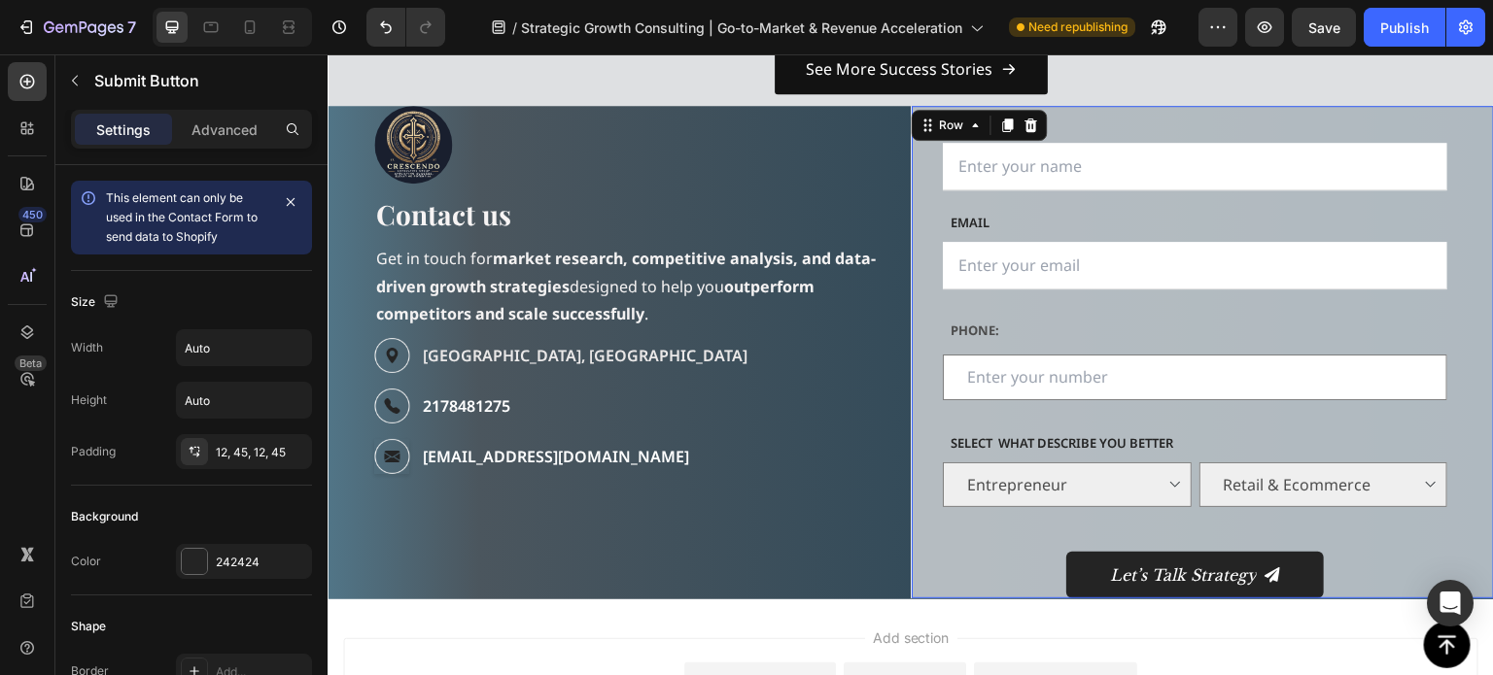
click at [1442, 564] on div "NAME Text block Text Field Email Text block Email Field Phone: Text Block MESSA…" at bounding box center [1202, 352] width 583 height 493
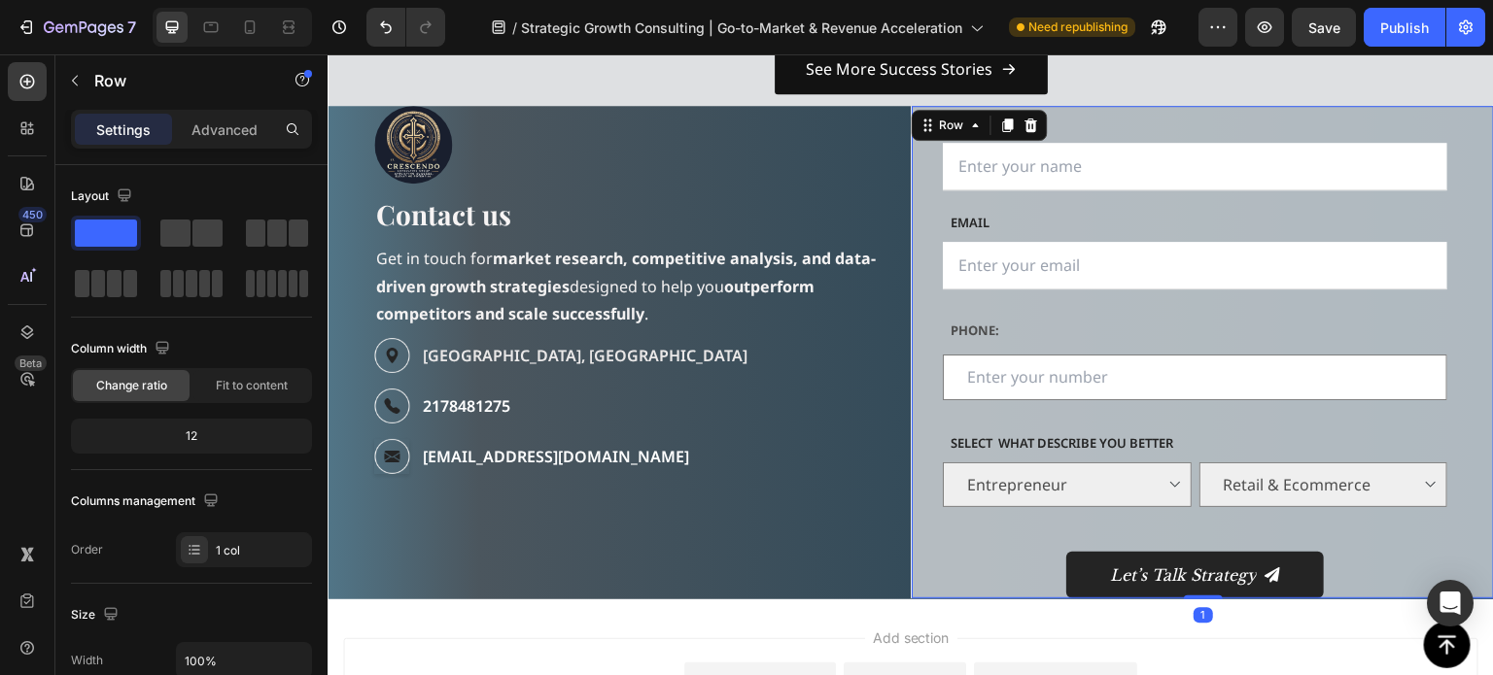
click at [1459, 561] on div "NAME Text block Text Field Email Text block Email Field Phone: Text Block MESSA…" at bounding box center [1202, 352] width 583 height 493
click at [968, 123] on icon at bounding box center [976, 126] width 16 height 16
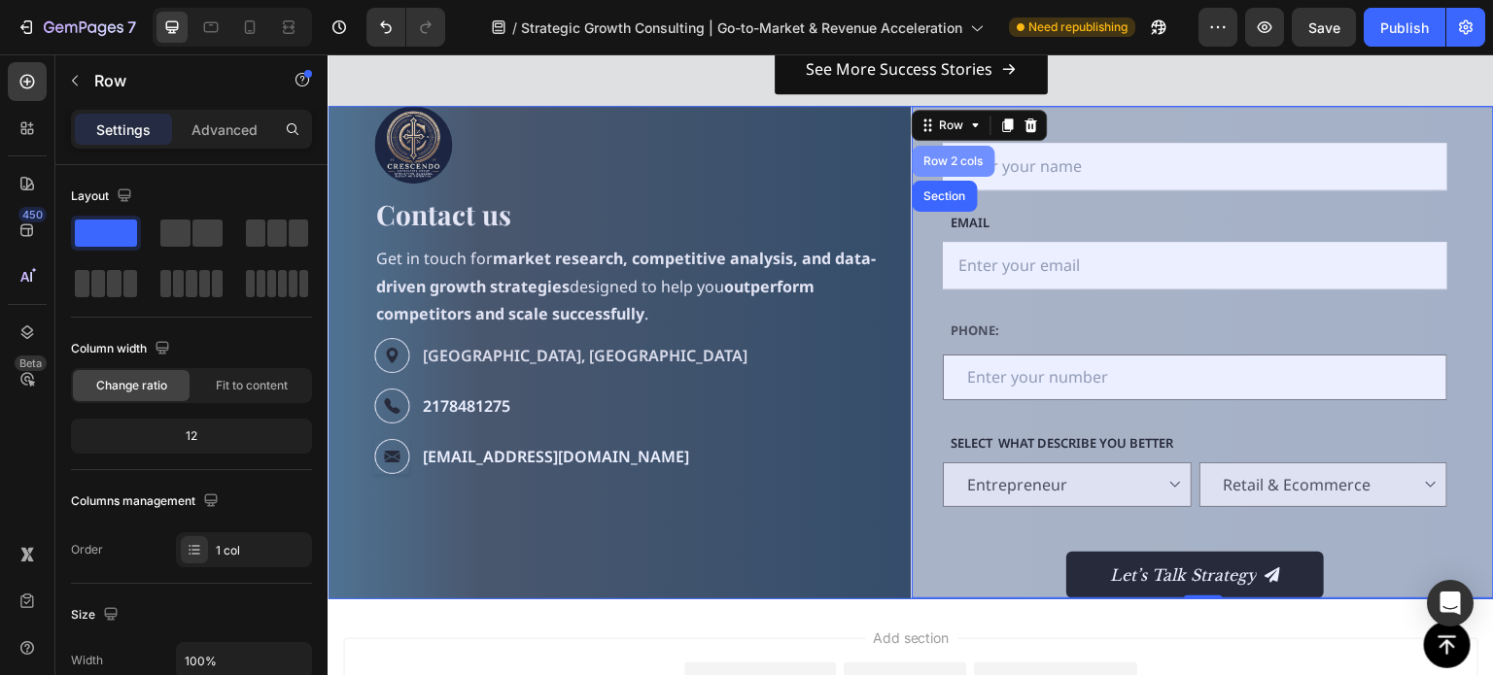
click at [937, 156] on div "Row 2 cols" at bounding box center [953, 162] width 67 height 12
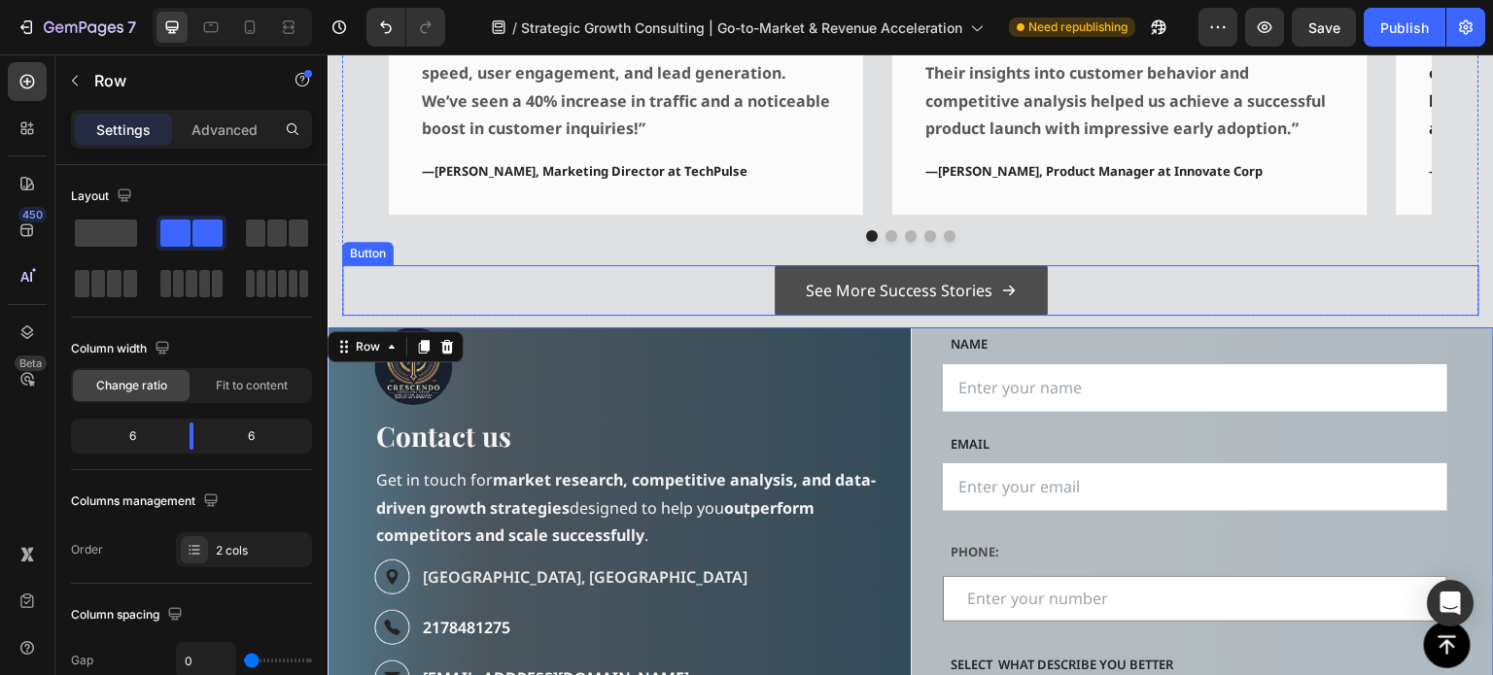
scroll to position [2821, 0]
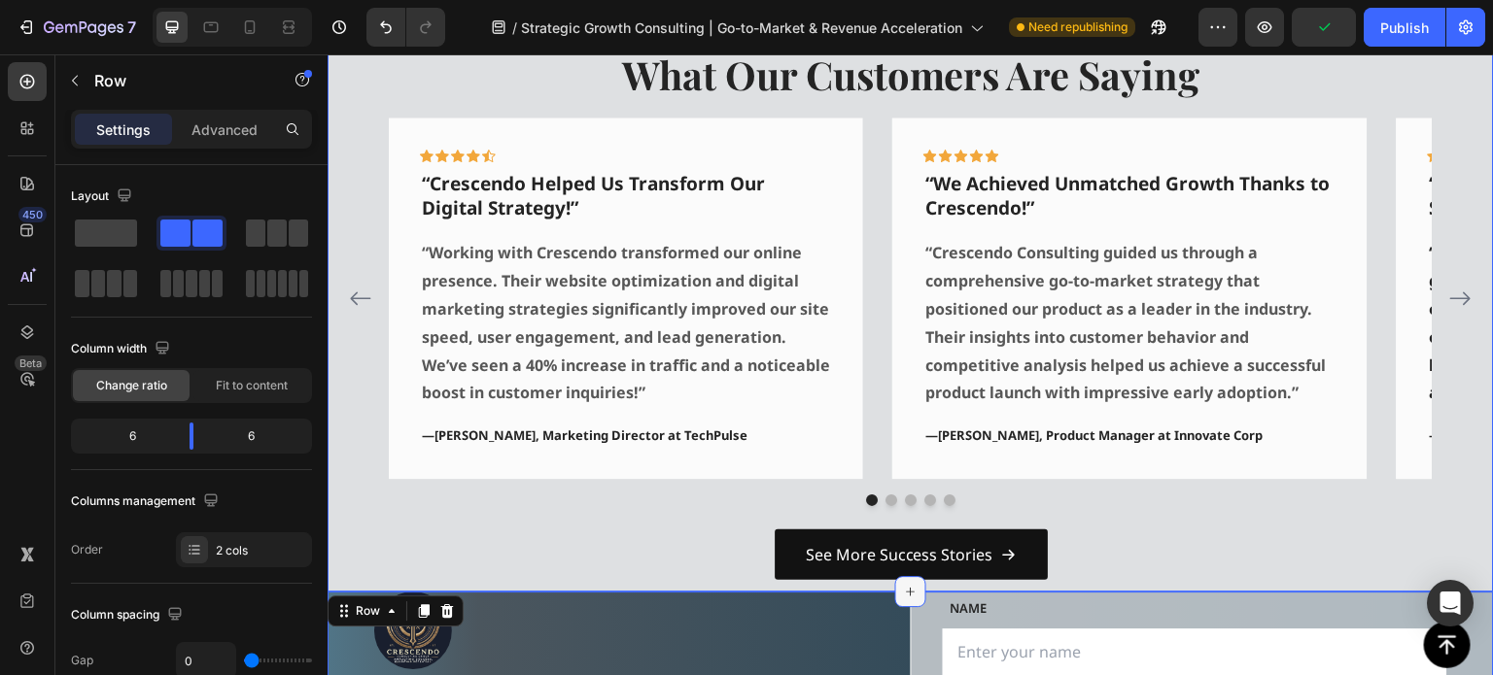
click at [903, 590] on icon at bounding box center [911, 592] width 16 height 16
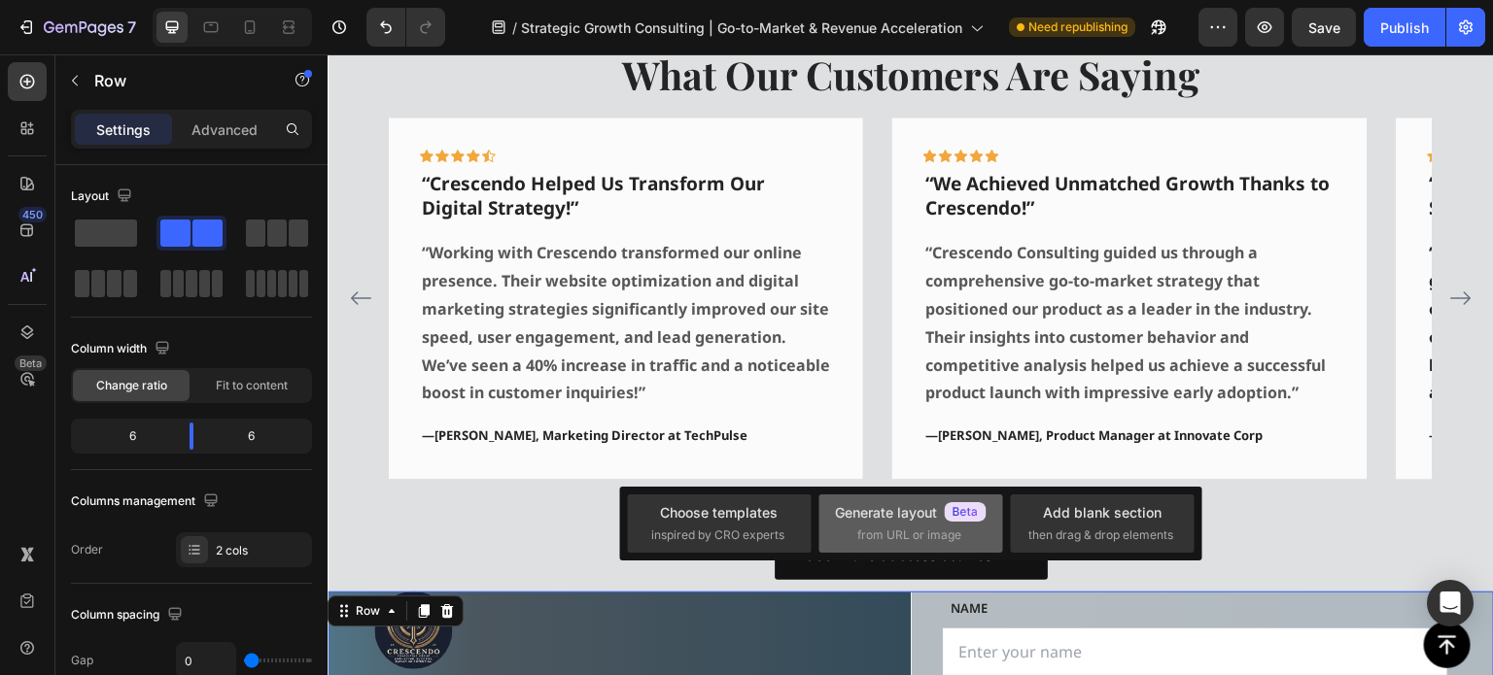
click at [901, 516] on div "Generate layout" at bounding box center [911, 512] width 152 height 20
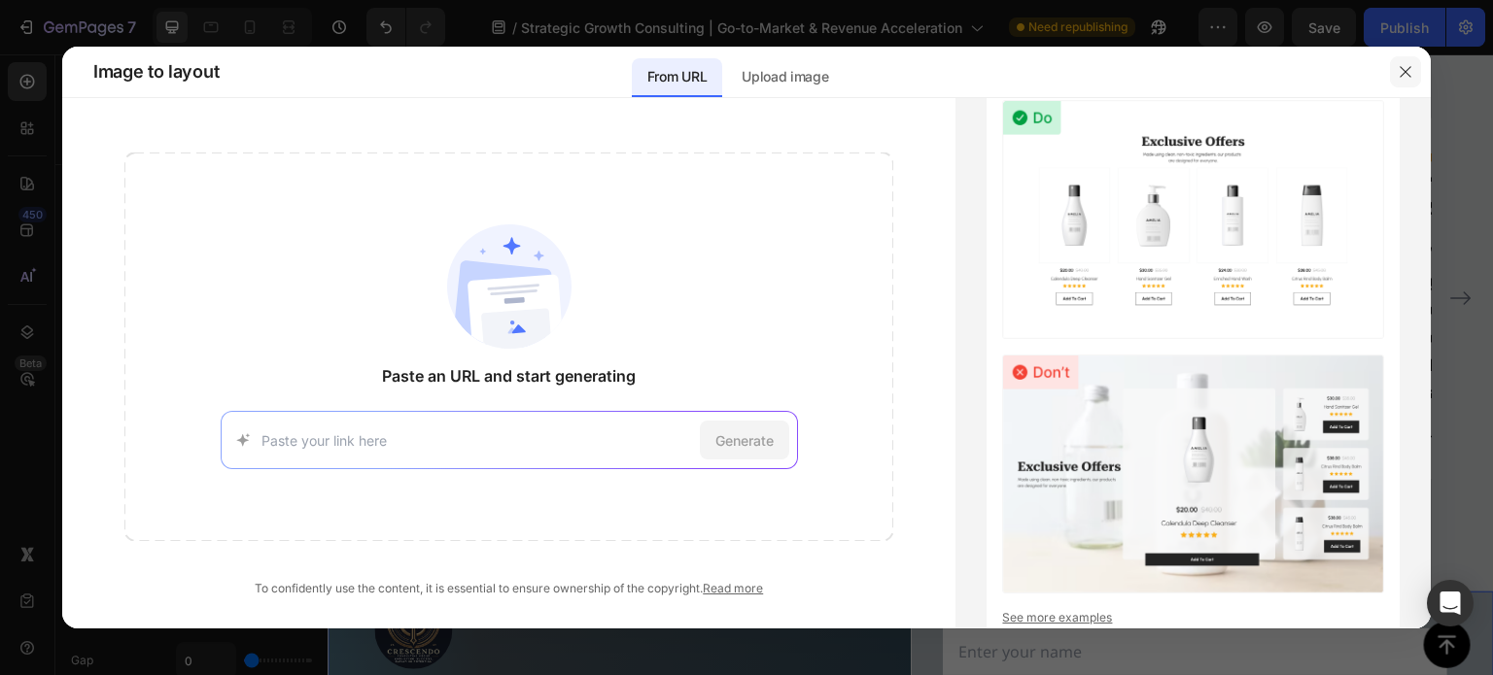
click at [1407, 72] on icon "button" at bounding box center [1406, 72] width 16 height 16
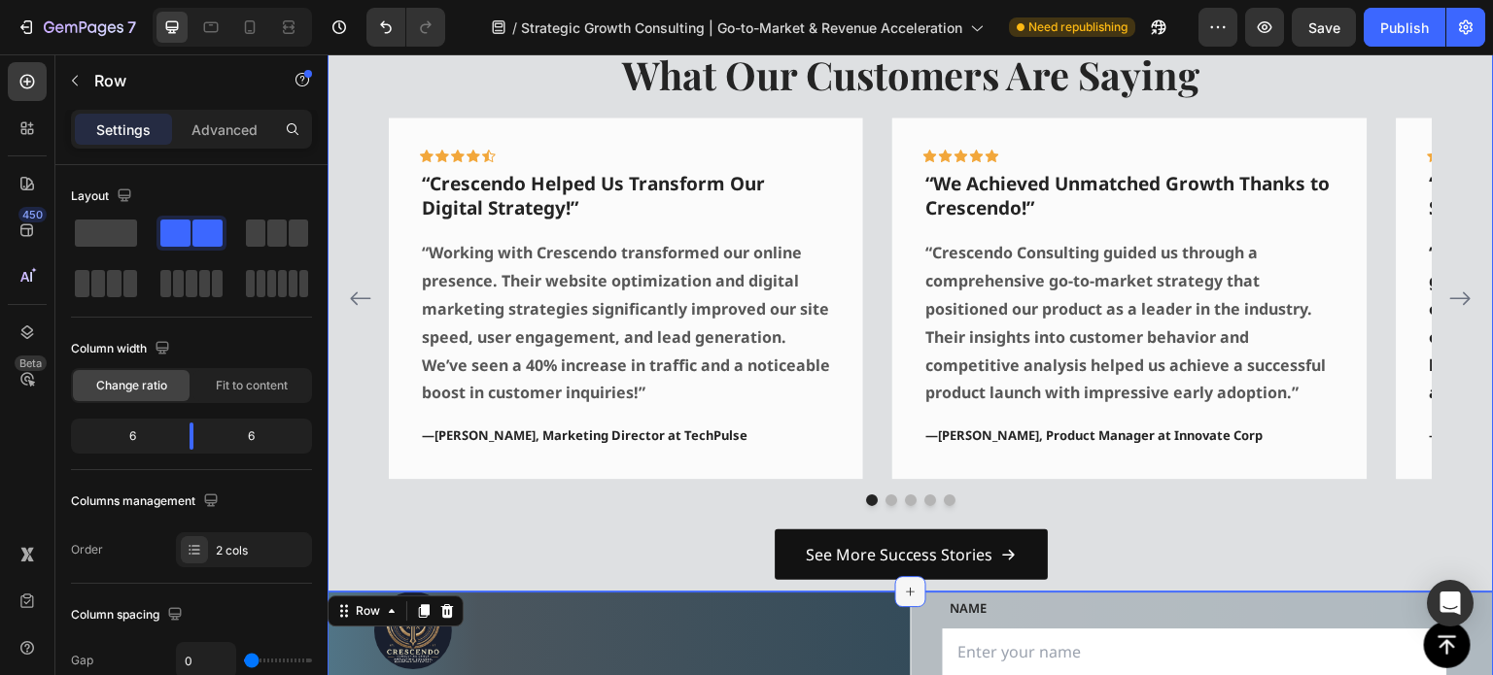
click at [903, 584] on icon at bounding box center [911, 592] width 16 height 16
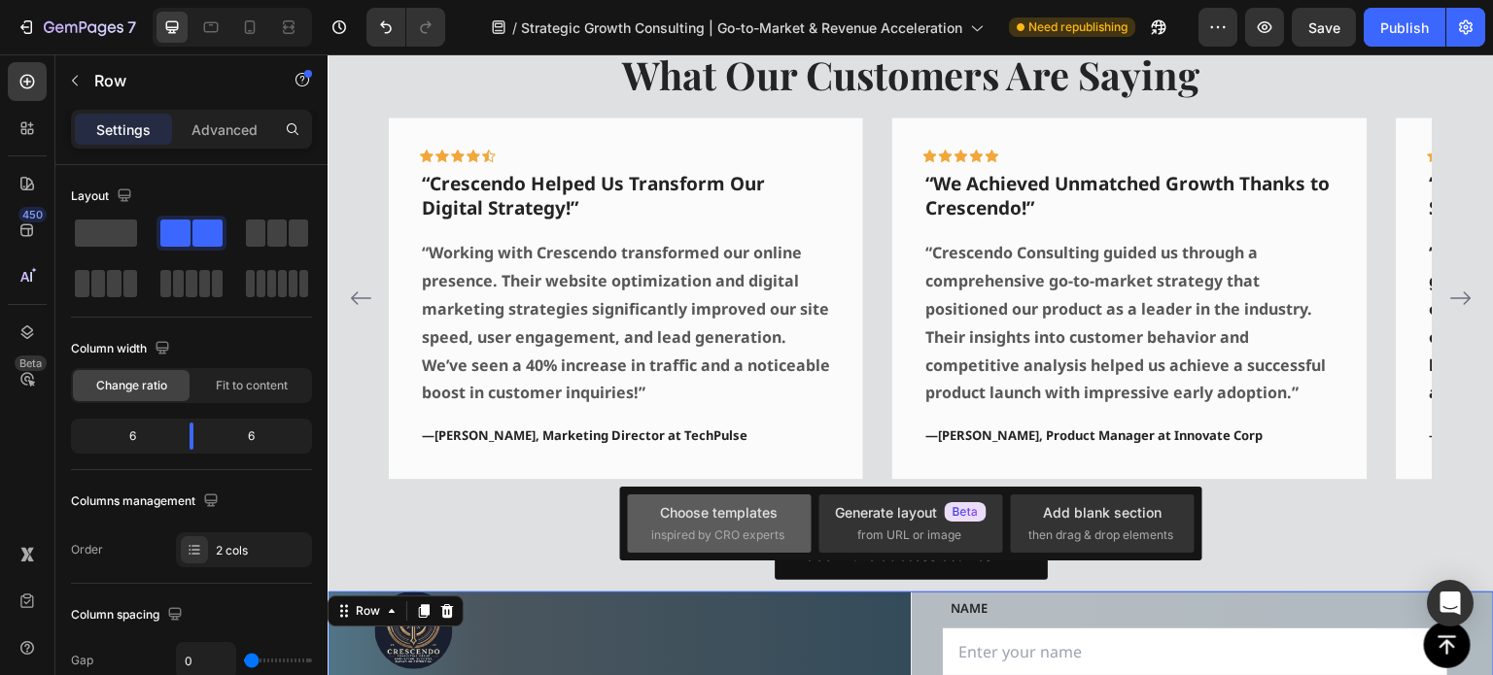
click at [733, 502] on div "Choose templates" at bounding box center [719, 512] width 118 height 20
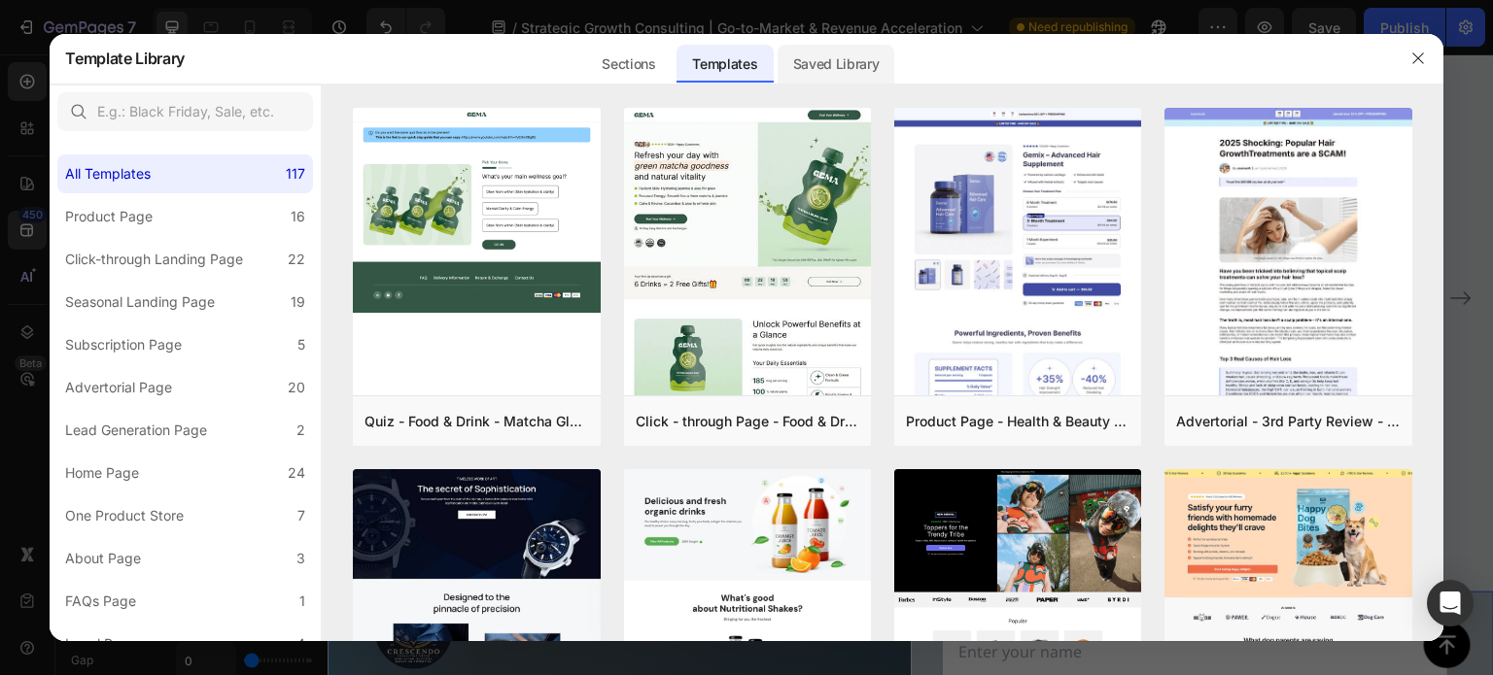
click at [846, 65] on div "Saved Library" at bounding box center [837, 64] width 118 height 39
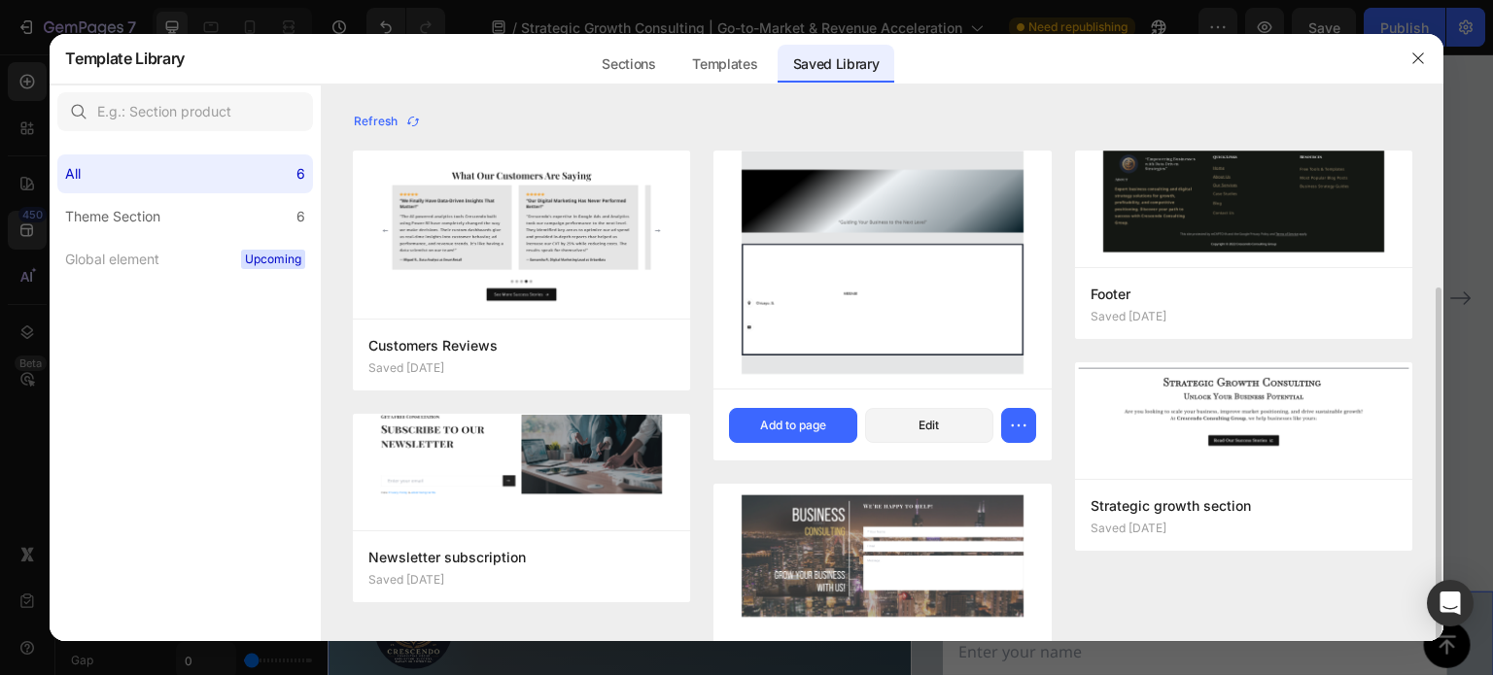
scroll to position [97, 0]
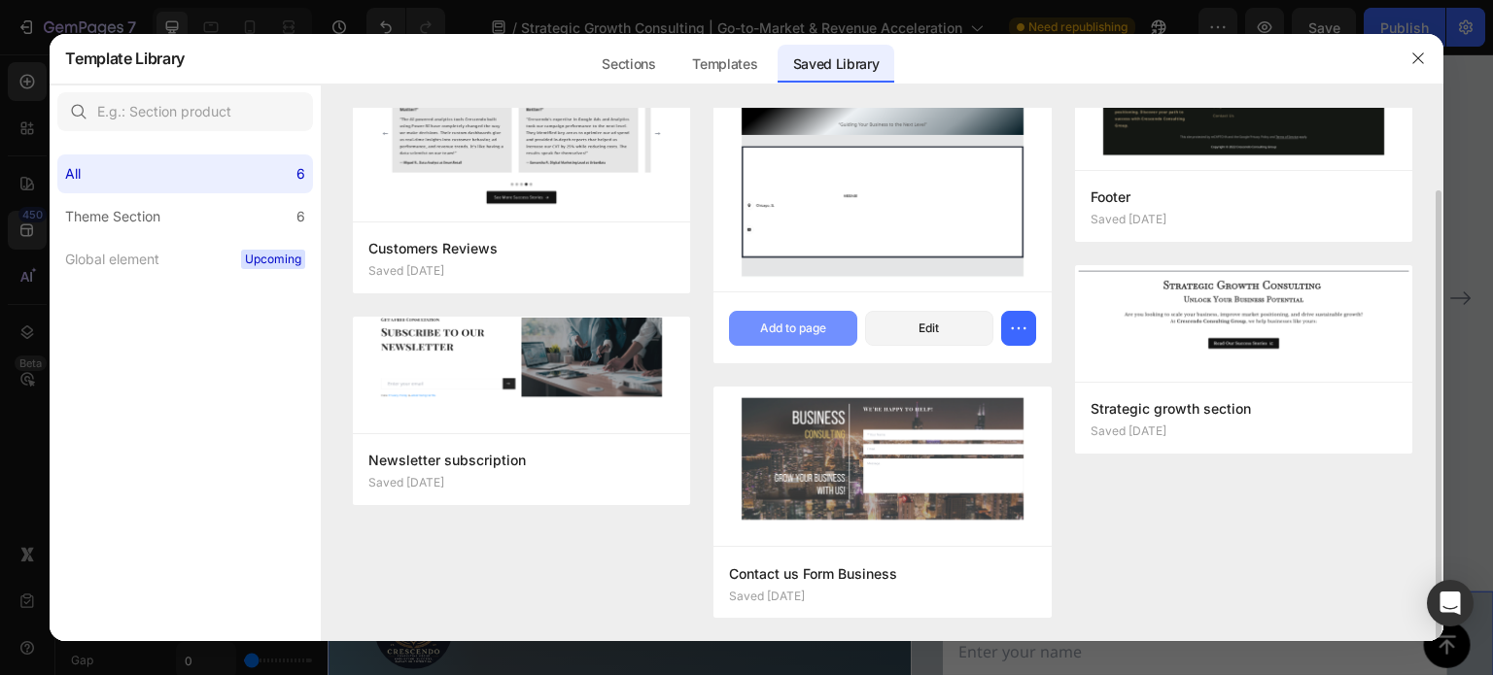
click at [785, 329] on div "Add to page" at bounding box center [793, 328] width 66 height 17
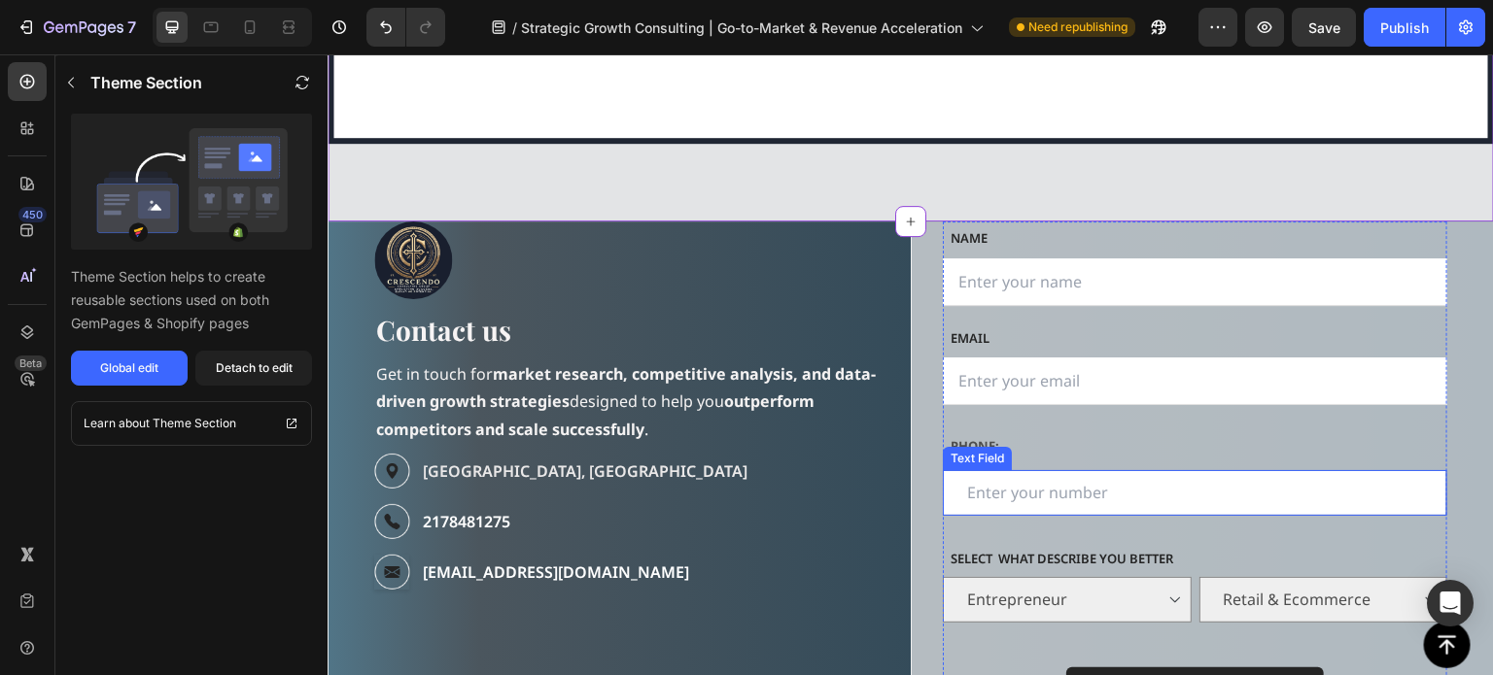
scroll to position [4136, 0]
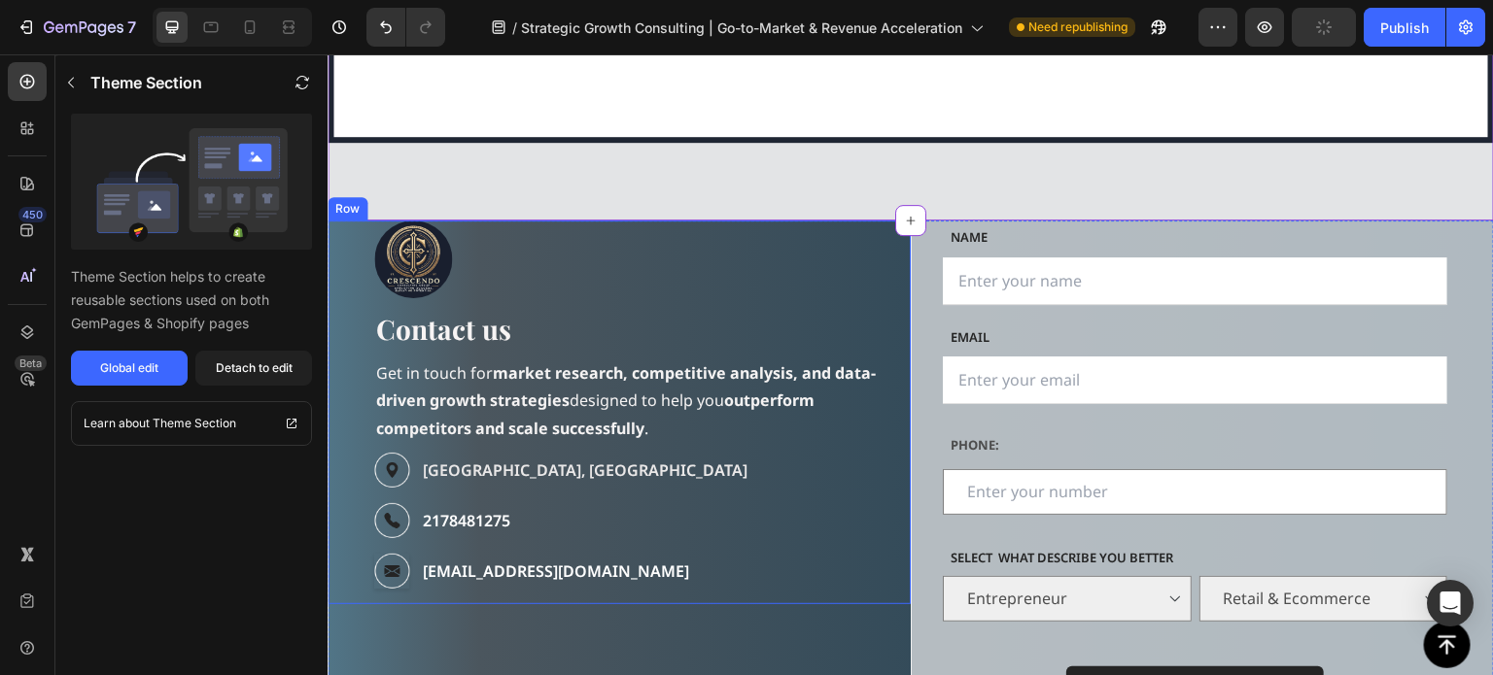
click at [341, 243] on div "Image FIRST NAME Text block Contact us Heading Get in touch for market research…" at bounding box center [619, 413] width 583 height 384
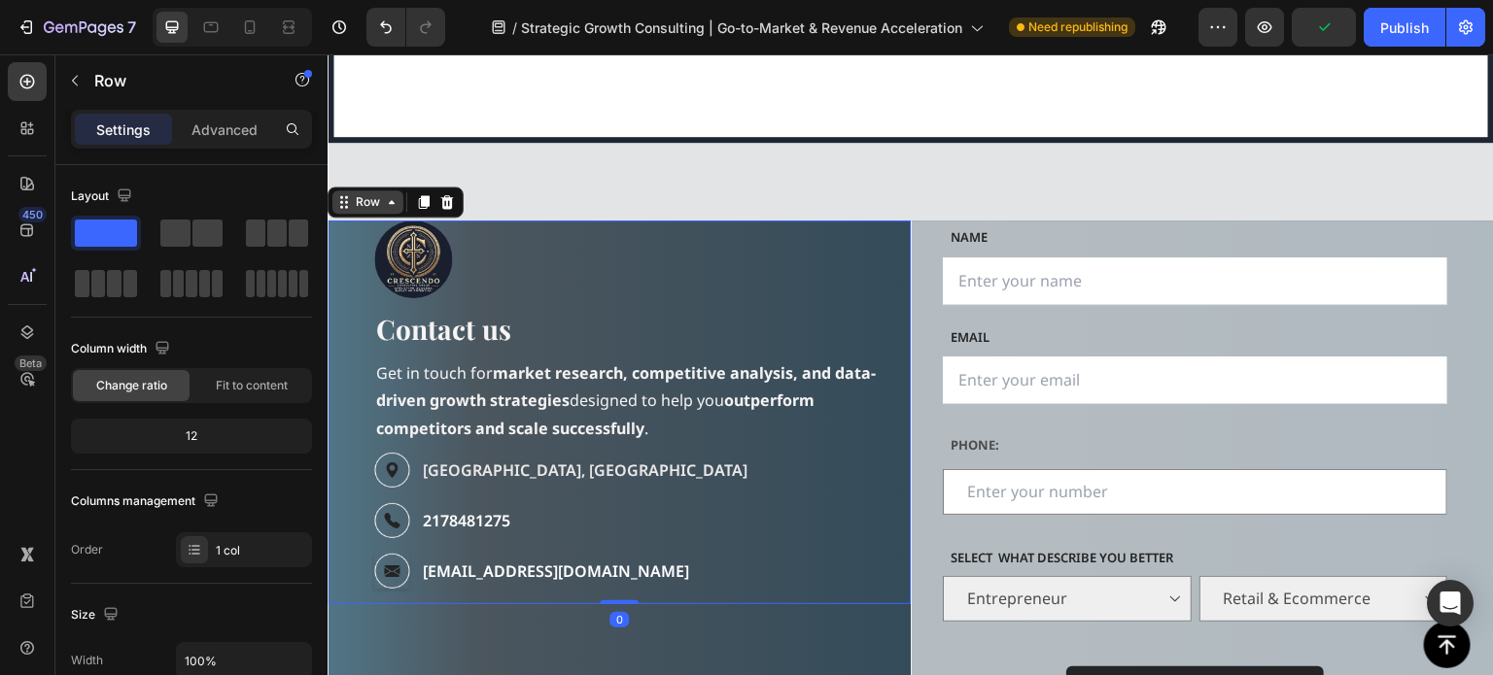
click at [347, 205] on icon at bounding box center [344, 202] width 16 height 16
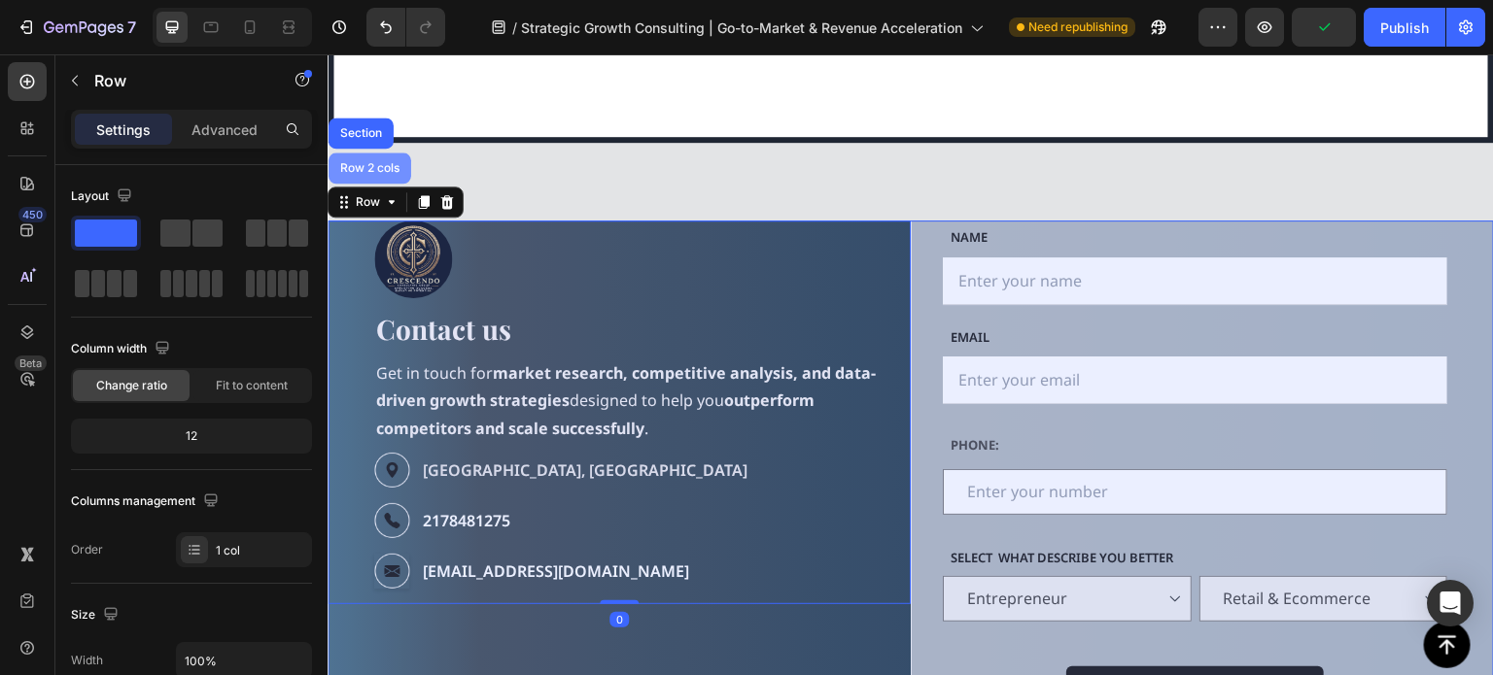
click at [366, 162] on div "Row 2 cols" at bounding box center [369, 168] width 67 height 12
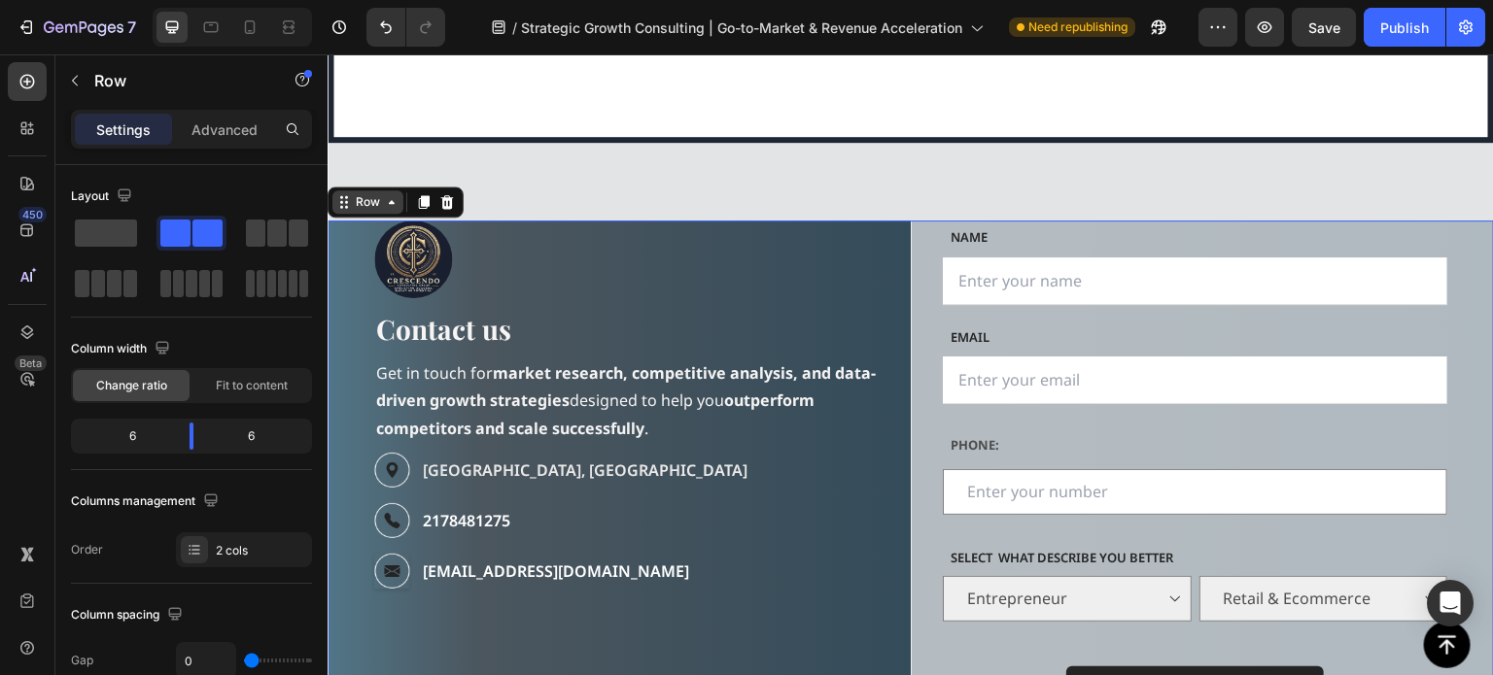
click at [355, 201] on div "Row" at bounding box center [368, 201] width 32 height 17
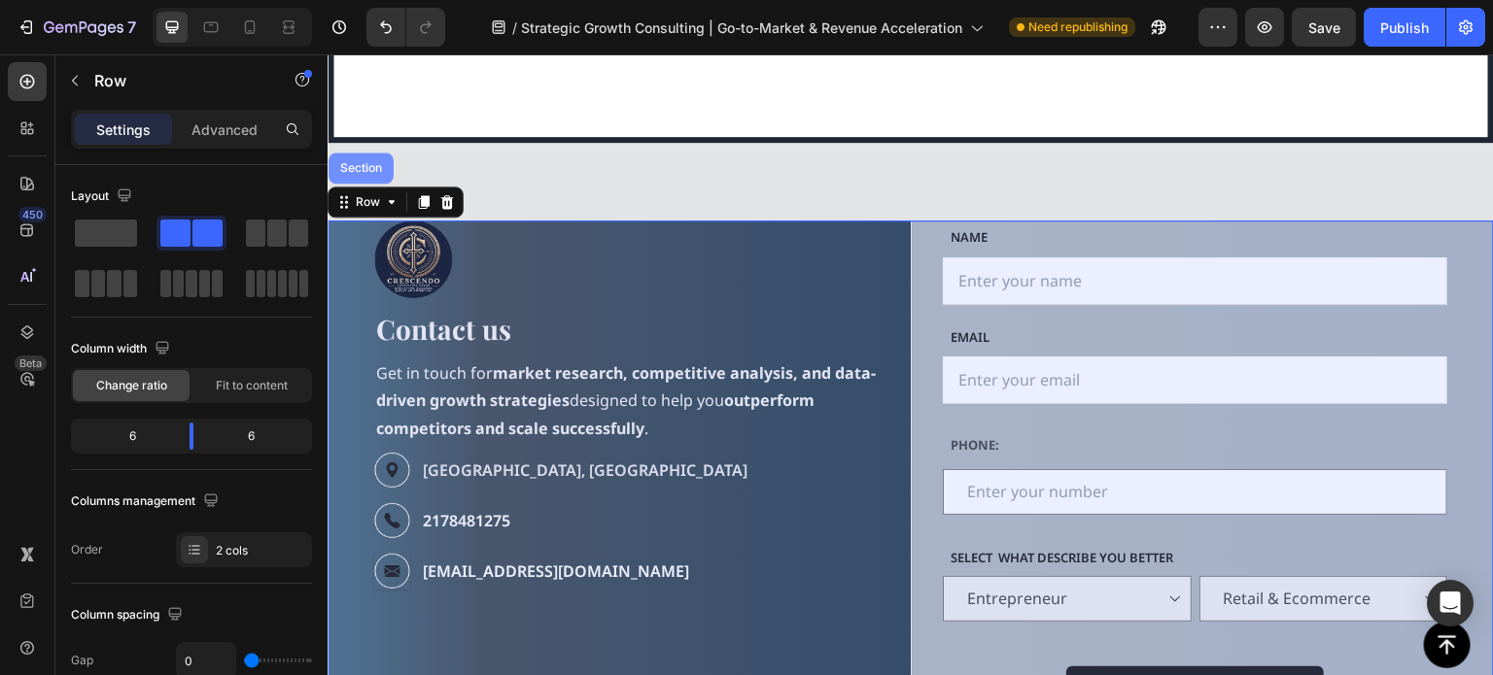
click at [361, 182] on div "Section" at bounding box center [361, 168] width 65 height 31
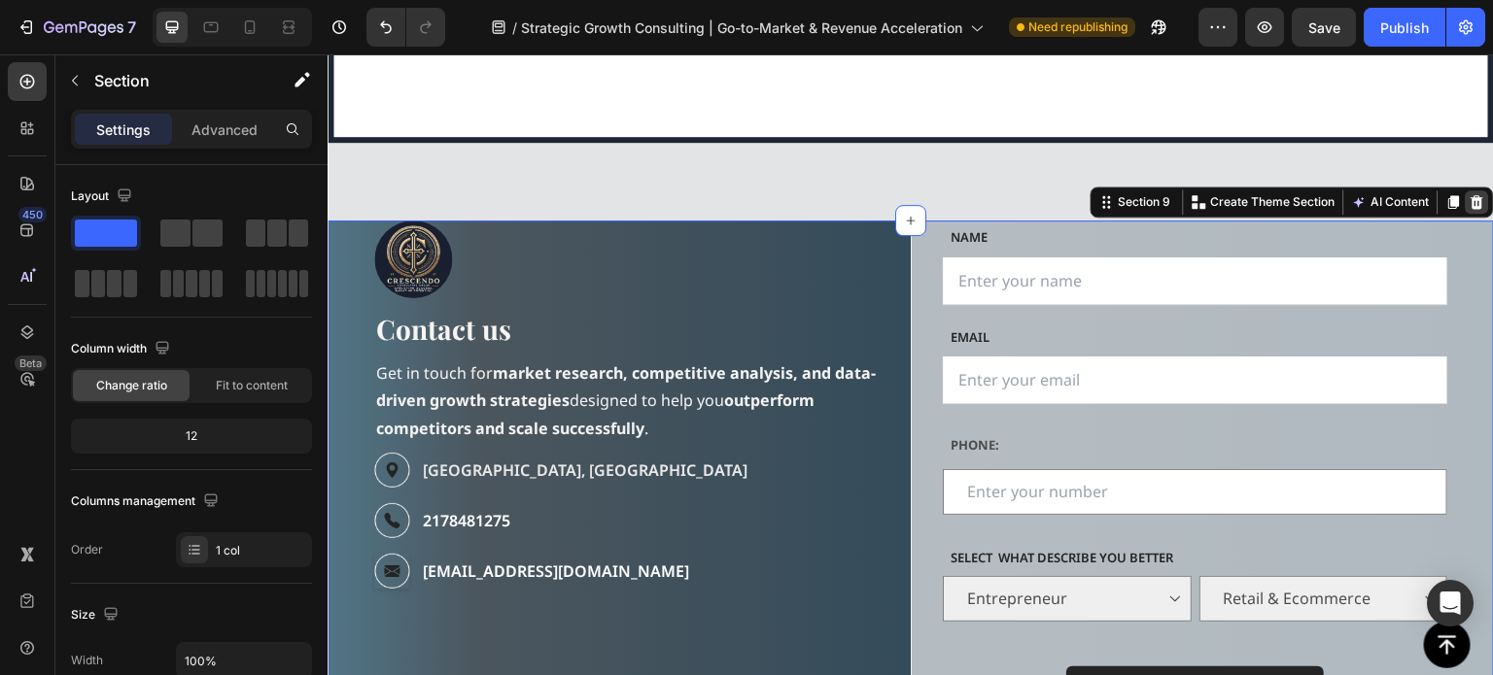
click at [1471, 200] on icon at bounding box center [1477, 202] width 13 height 14
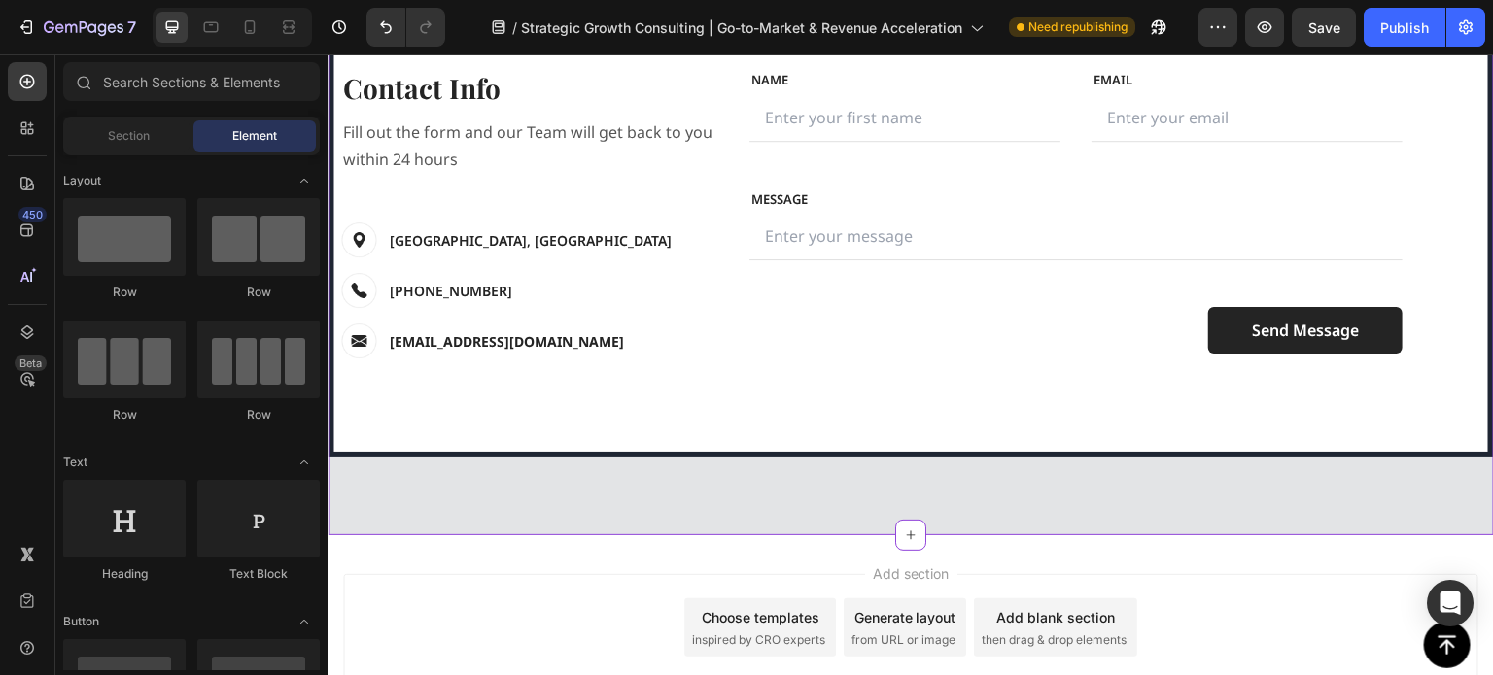
scroll to position [3913, 0]
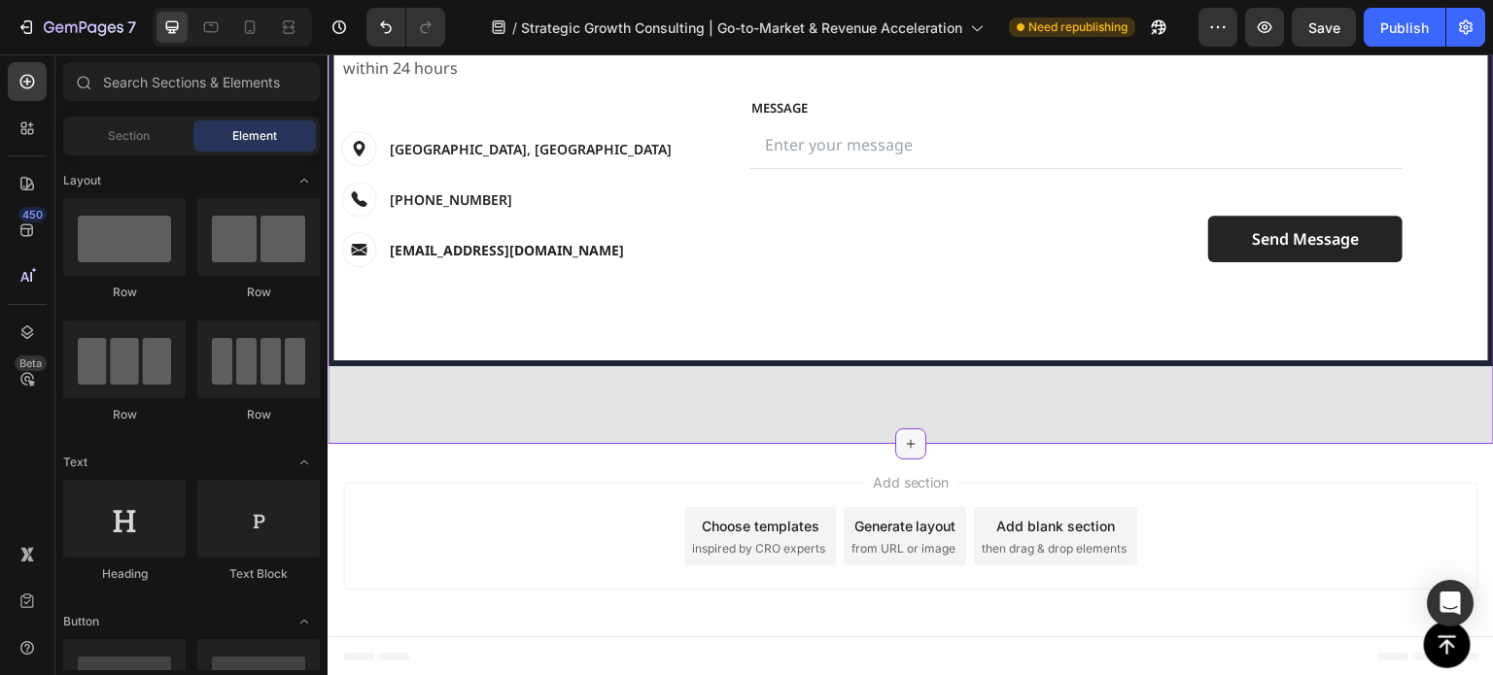
click at [909, 442] on icon at bounding box center [911, 444] width 16 height 16
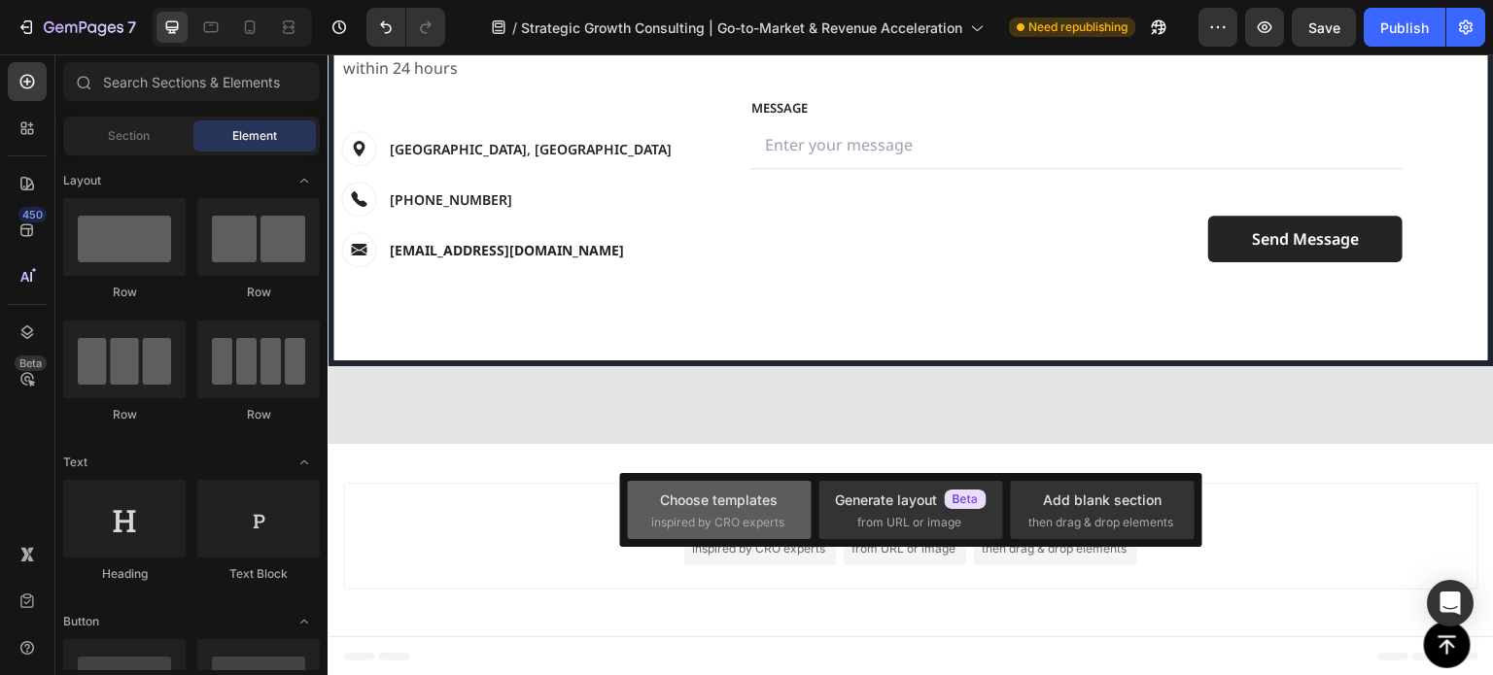
click at [741, 500] on div "Choose templates" at bounding box center [719, 500] width 118 height 20
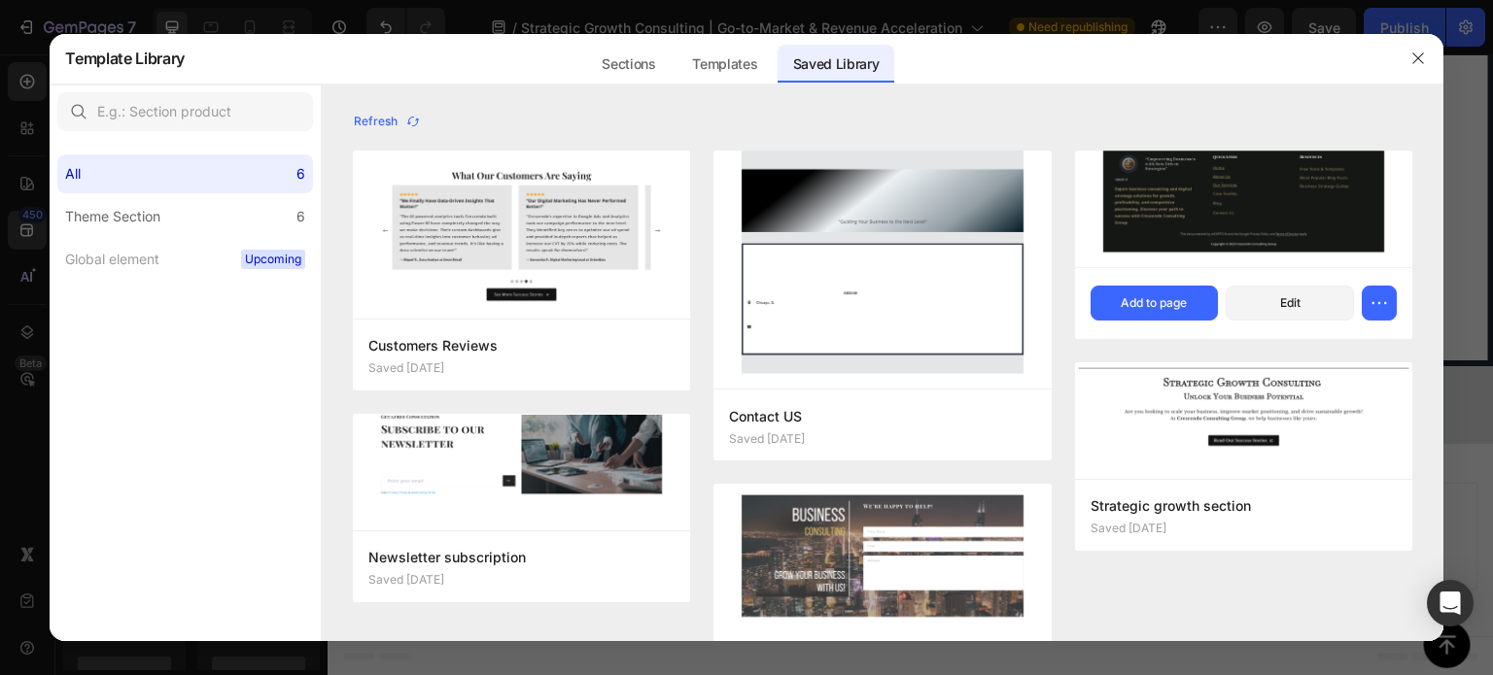
click at [1197, 229] on img at bounding box center [1243, 209] width 337 height 117
click at [1160, 301] on div "Add to page" at bounding box center [1154, 302] width 66 height 17
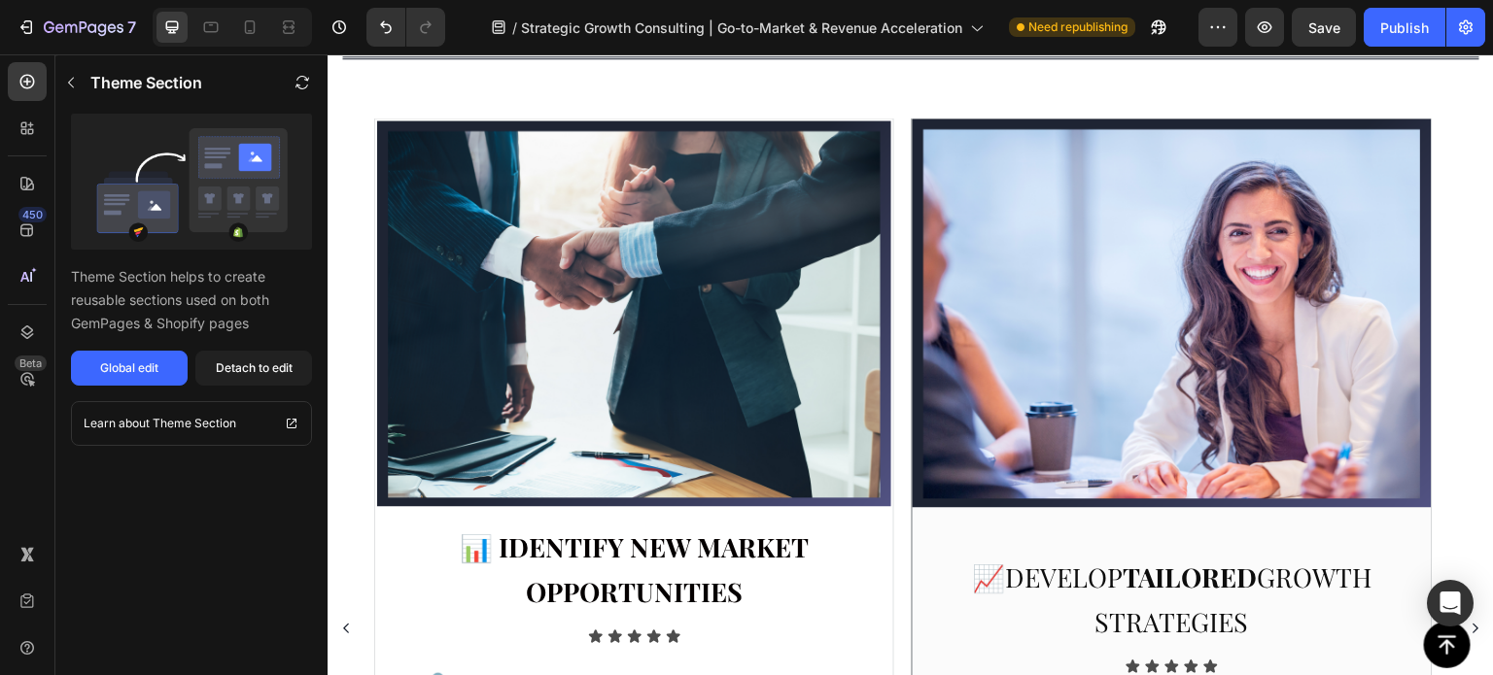
scroll to position [283, 0]
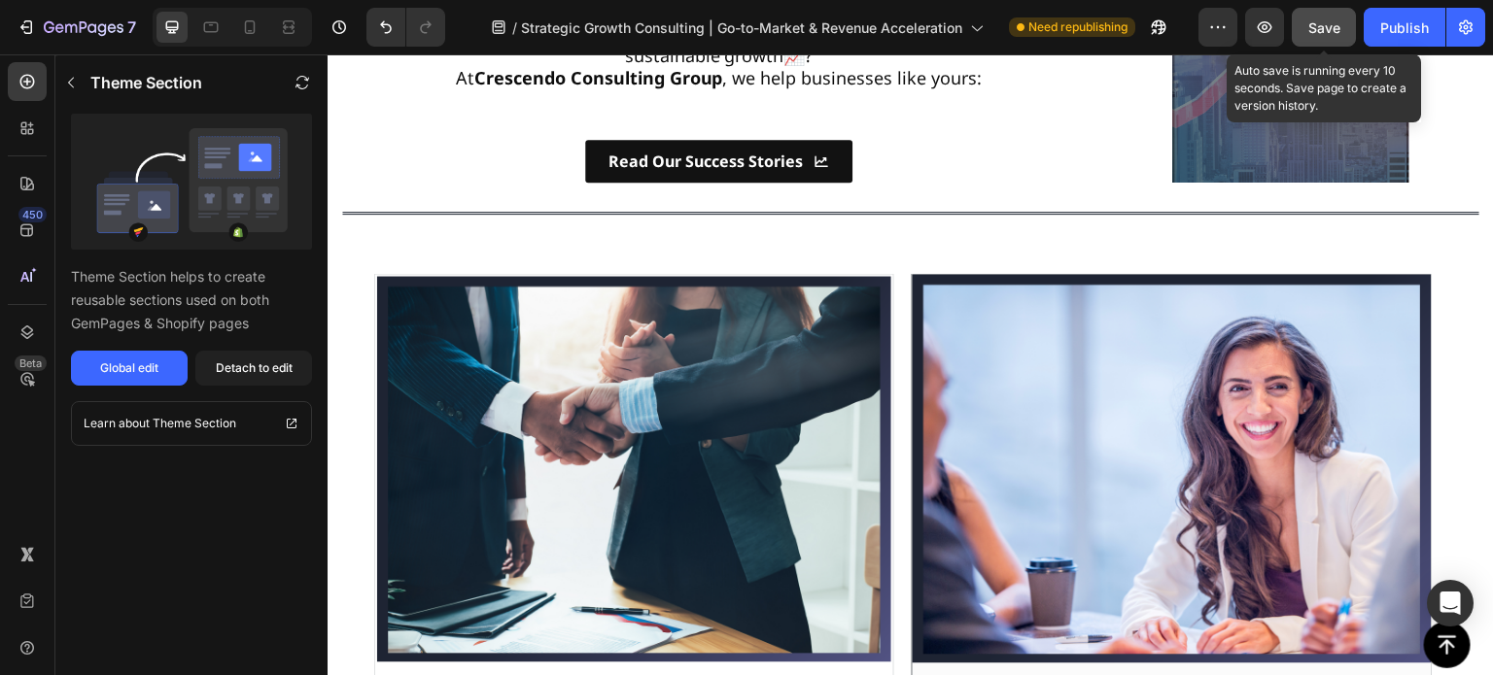
drag, startPoint x: 1329, startPoint y: 17, endPoint x: 1365, endPoint y: 18, distance: 36.0
click at [1329, 17] on div "Save" at bounding box center [1324, 27] width 32 height 20
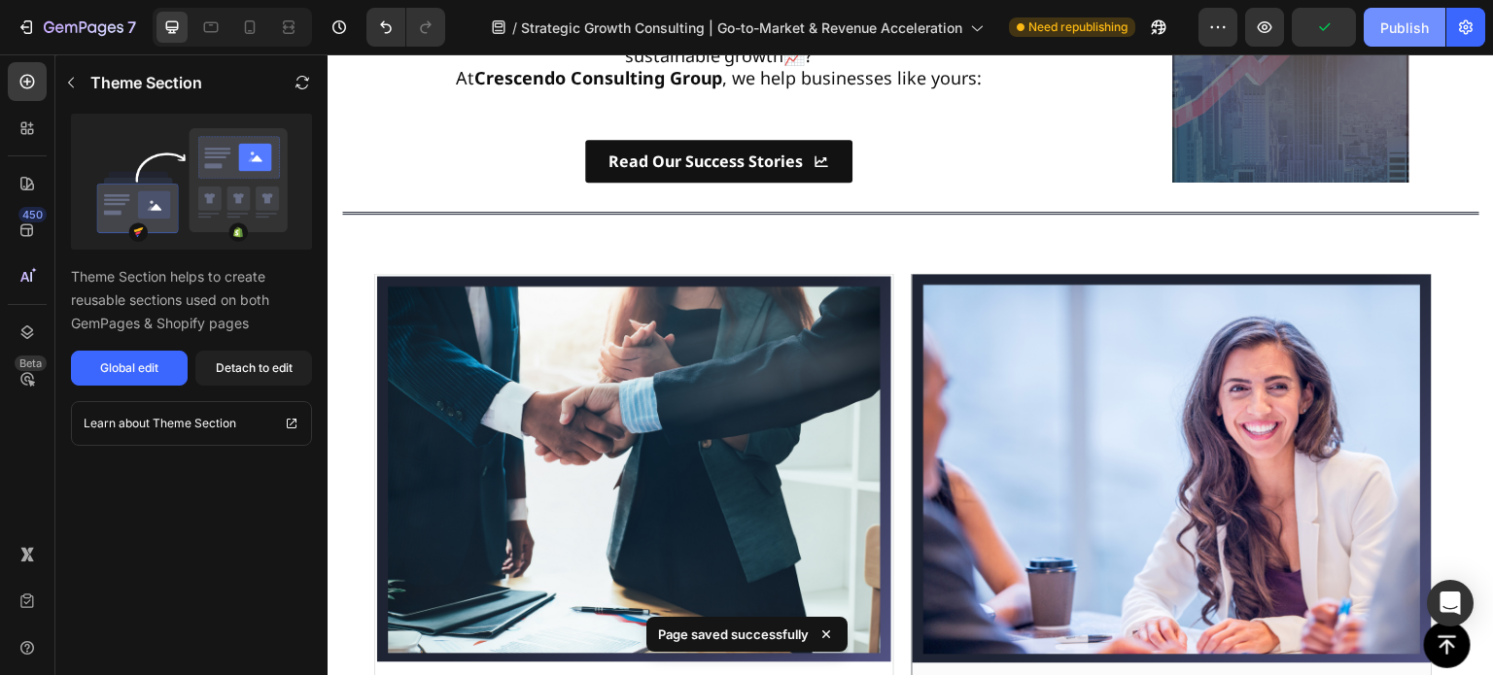
click at [1376, 20] on button "Publish" at bounding box center [1405, 27] width 82 height 39
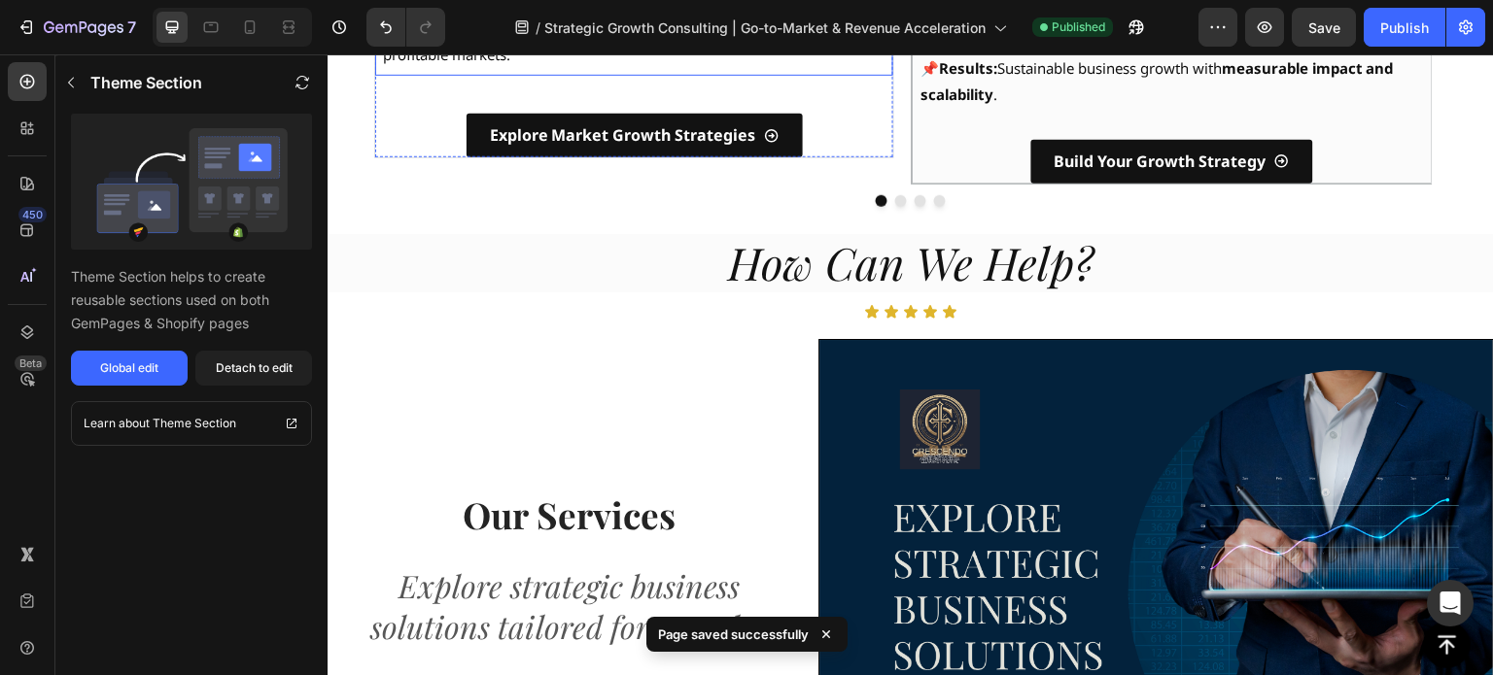
scroll to position [1352, 0]
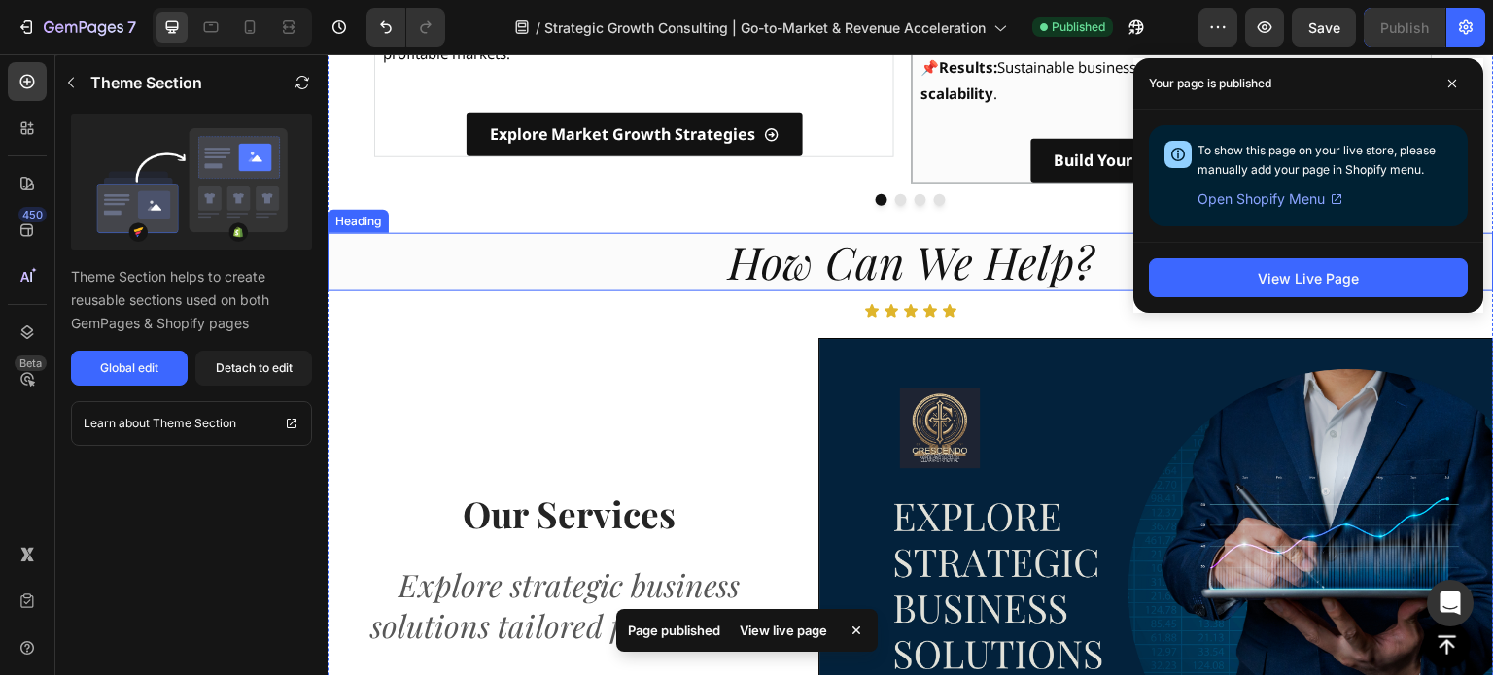
click at [385, 259] on h2 "How Can We Help?" at bounding box center [911, 262] width 1166 height 58
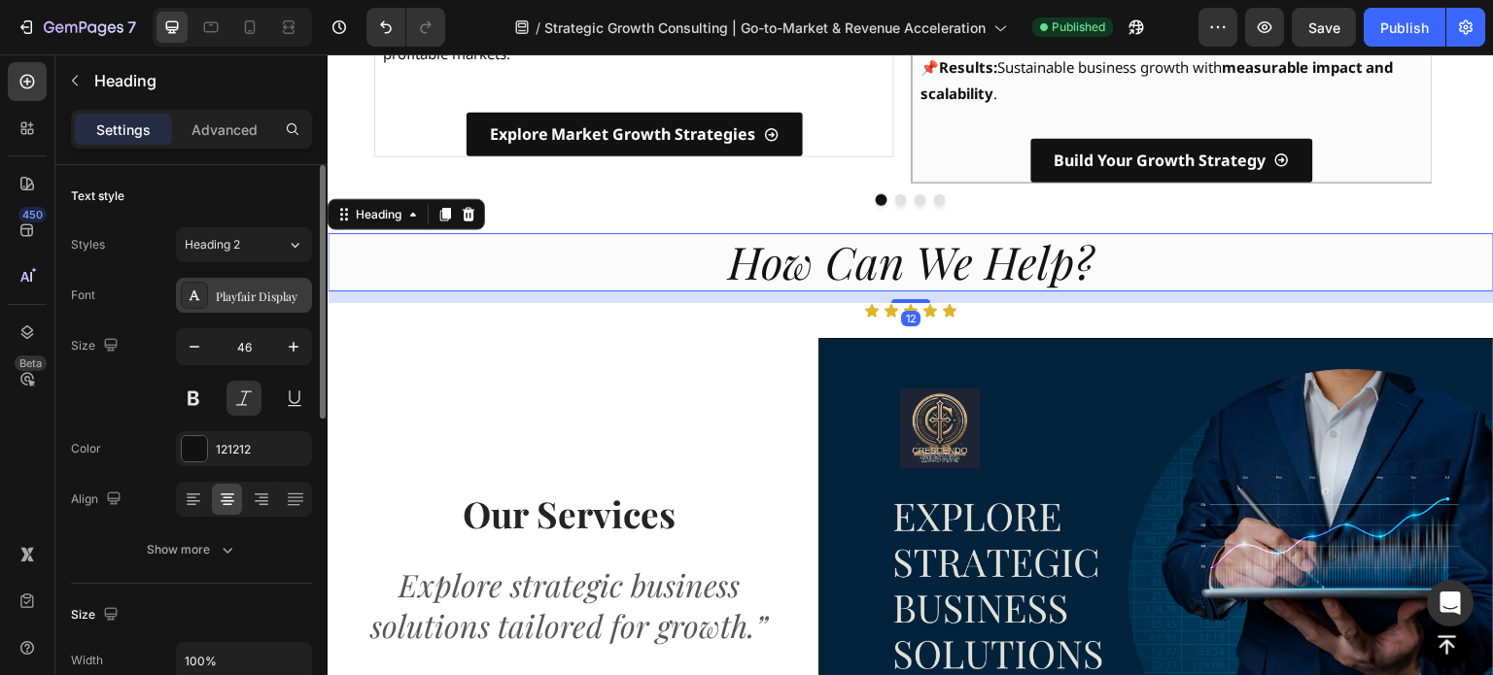
drag, startPoint x: 248, startPoint y: 401, endPoint x: 280, endPoint y: 294, distance: 111.6
click at [248, 401] on button at bounding box center [243, 398] width 35 height 35
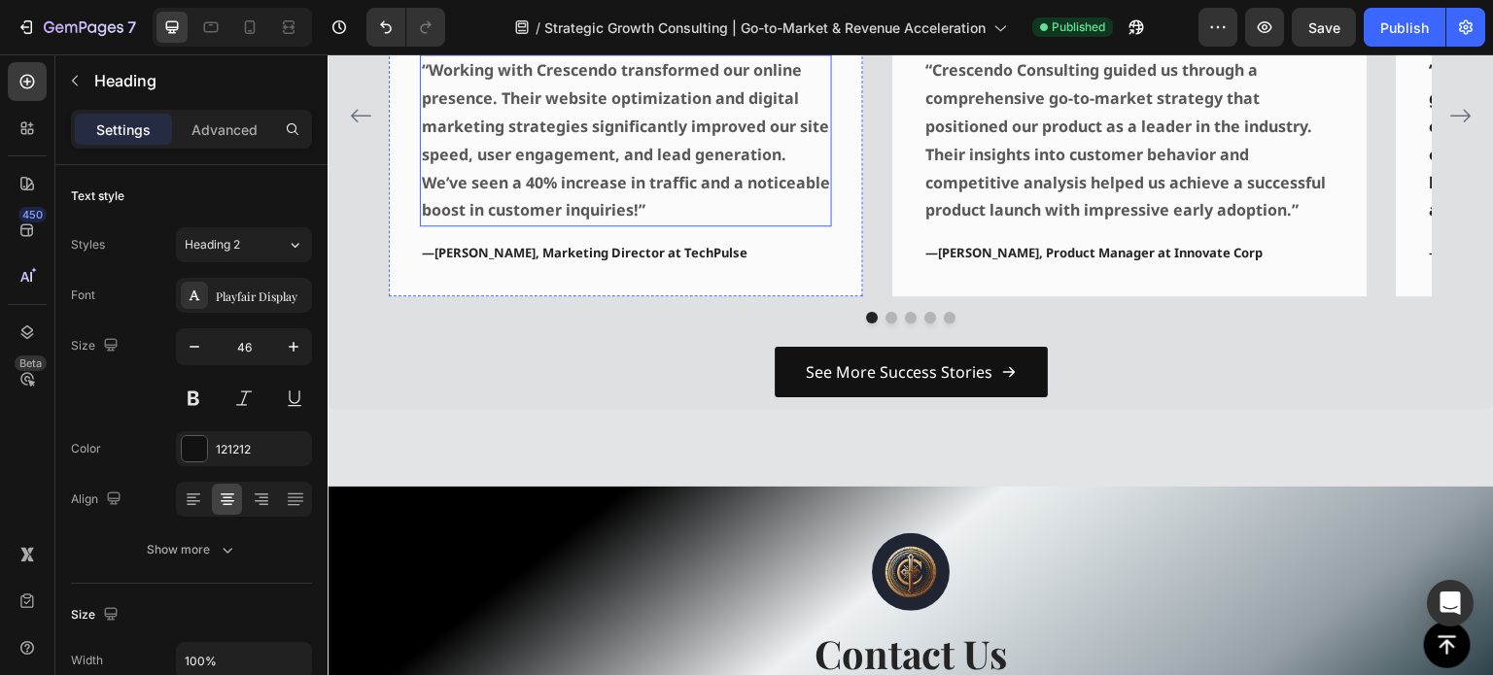
scroll to position [3490, 0]
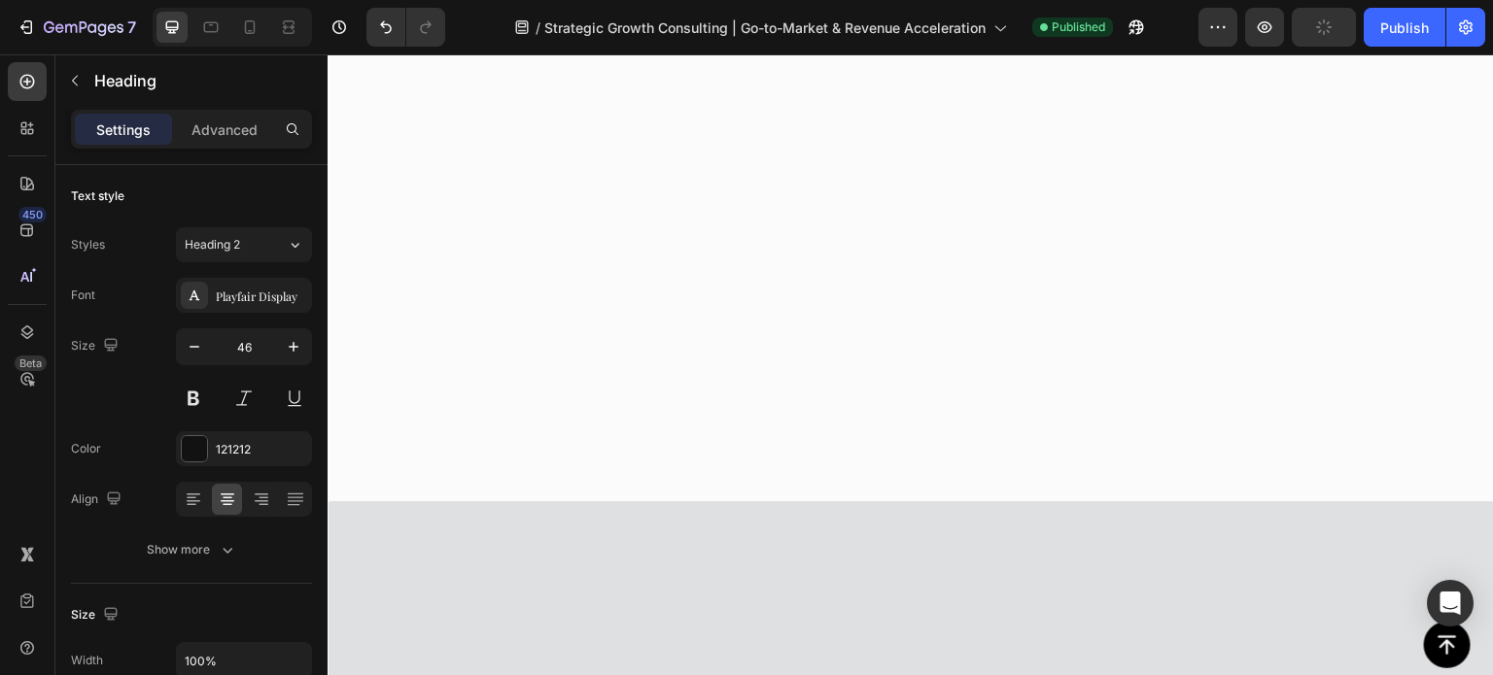
scroll to position [1521, 0]
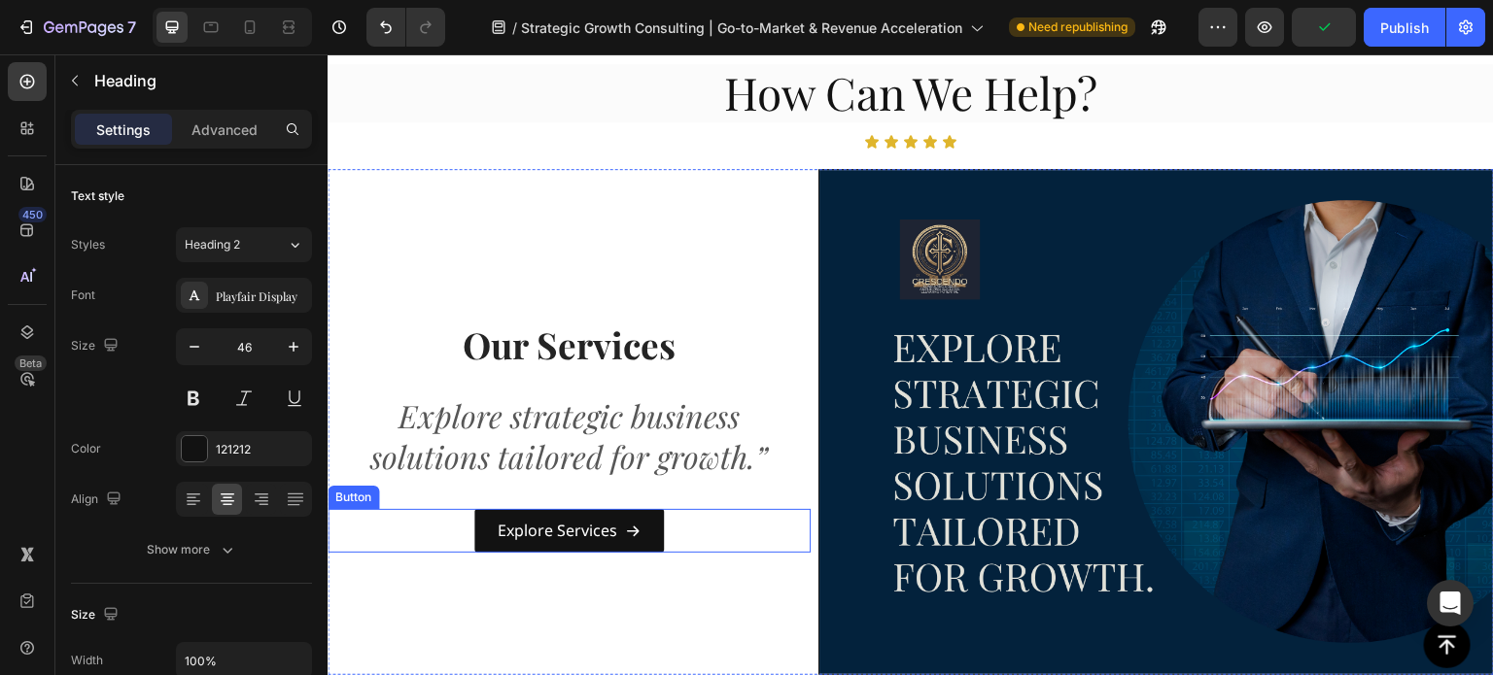
click at [698, 524] on div "Explore Services Button" at bounding box center [569, 531] width 483 height 44
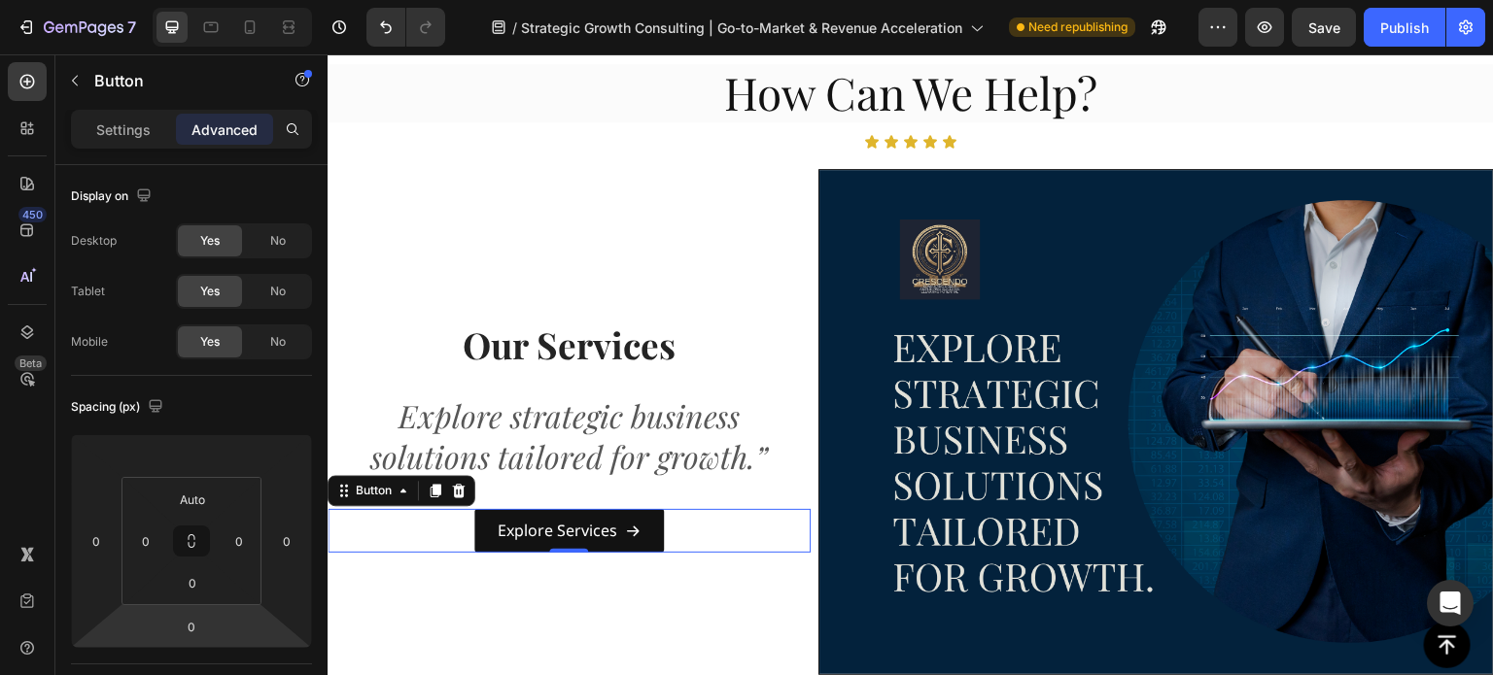
scroll to position [486, 0]
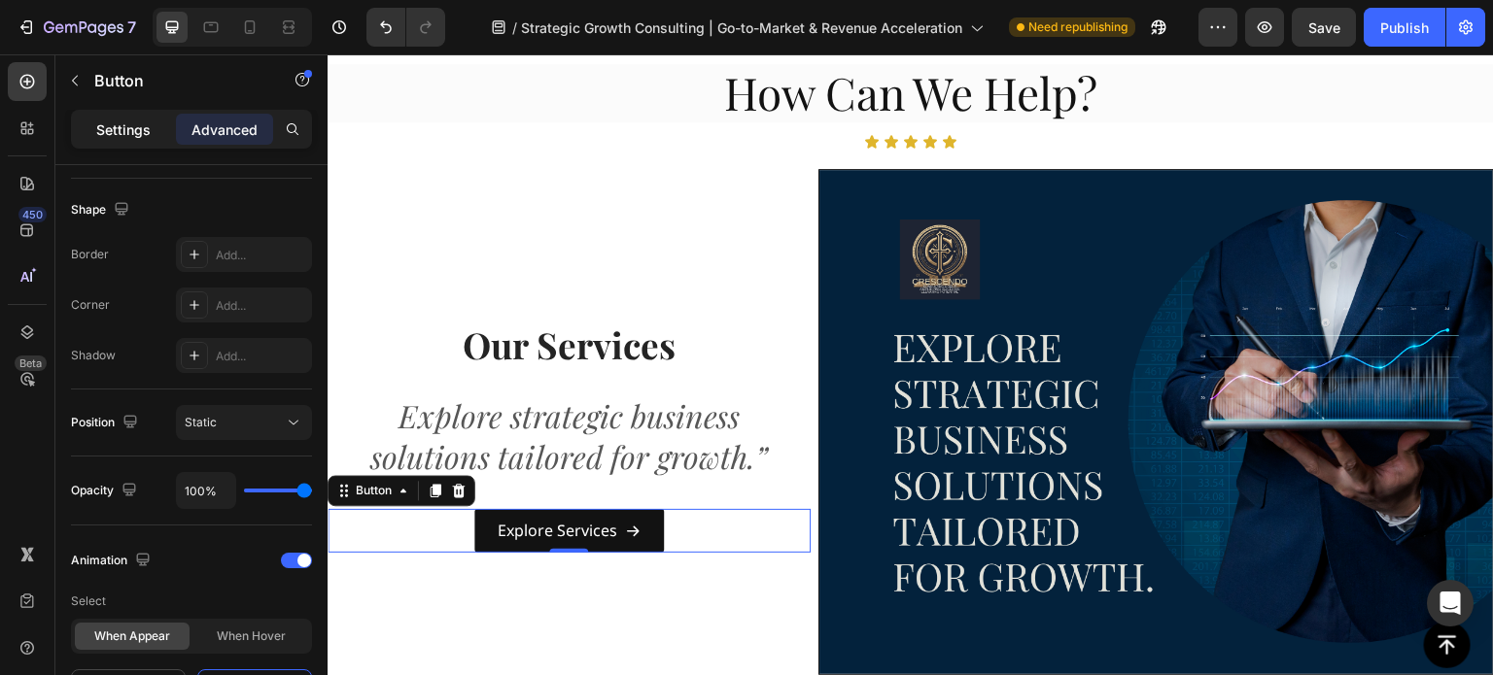
click at [117, 125] on p "Settings" at bounding box center [123, 130] width 54 height 20
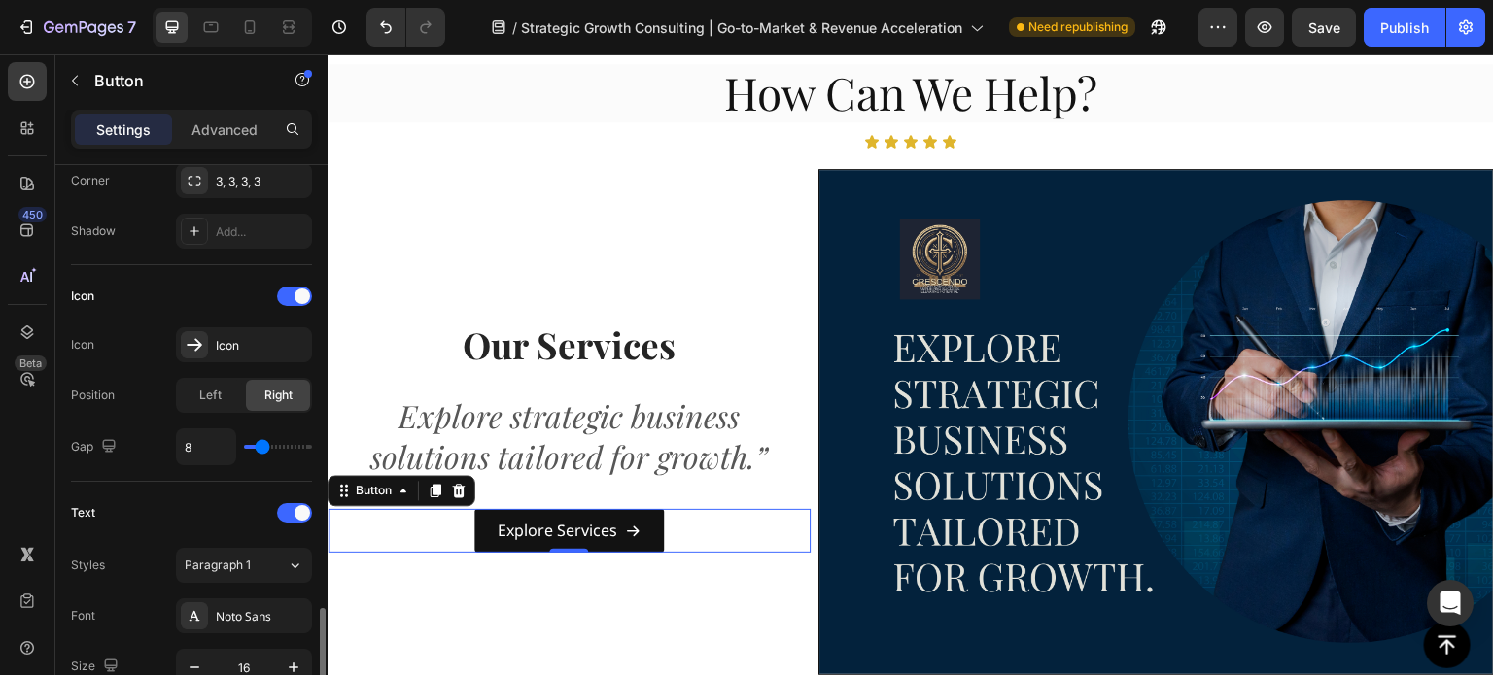
scroll to position [875, 0]
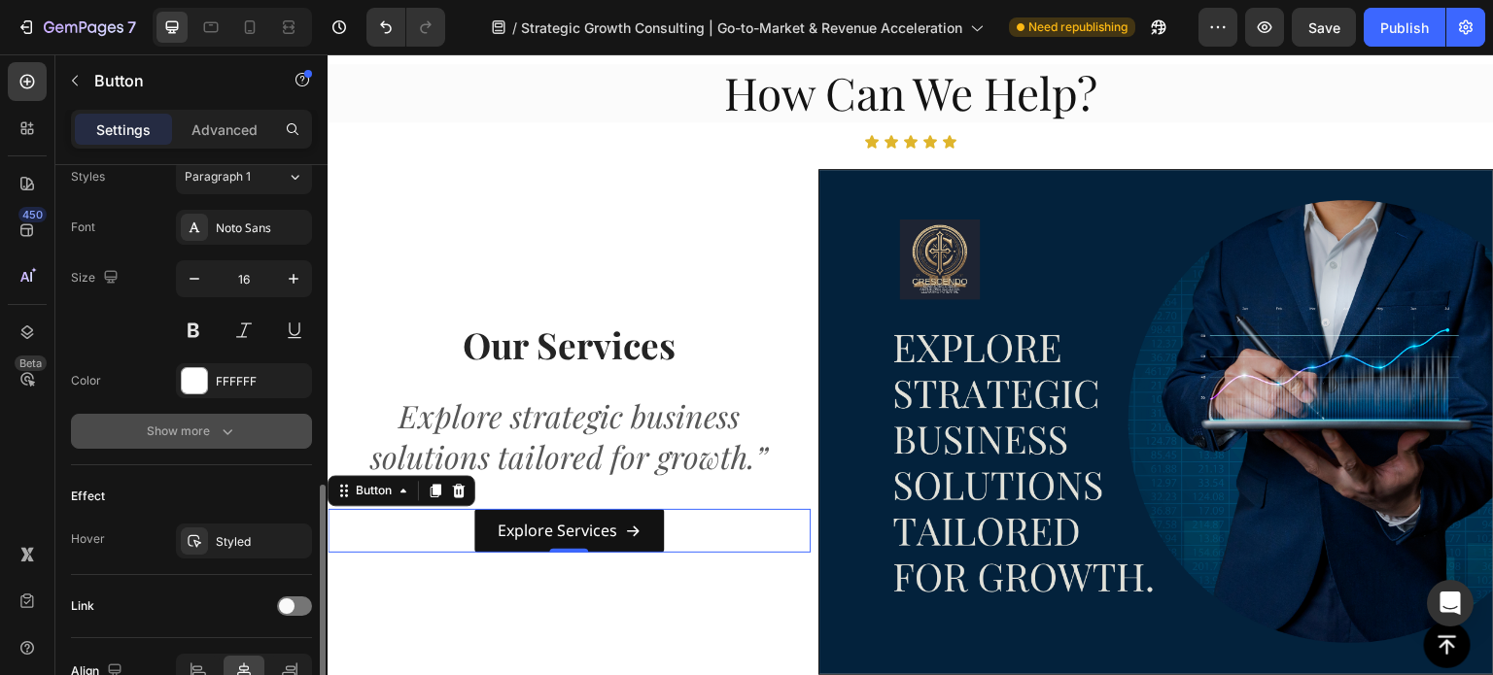
click at [218, 415] on button "Show more" at bounding box center [191, 431] width 241 height 35
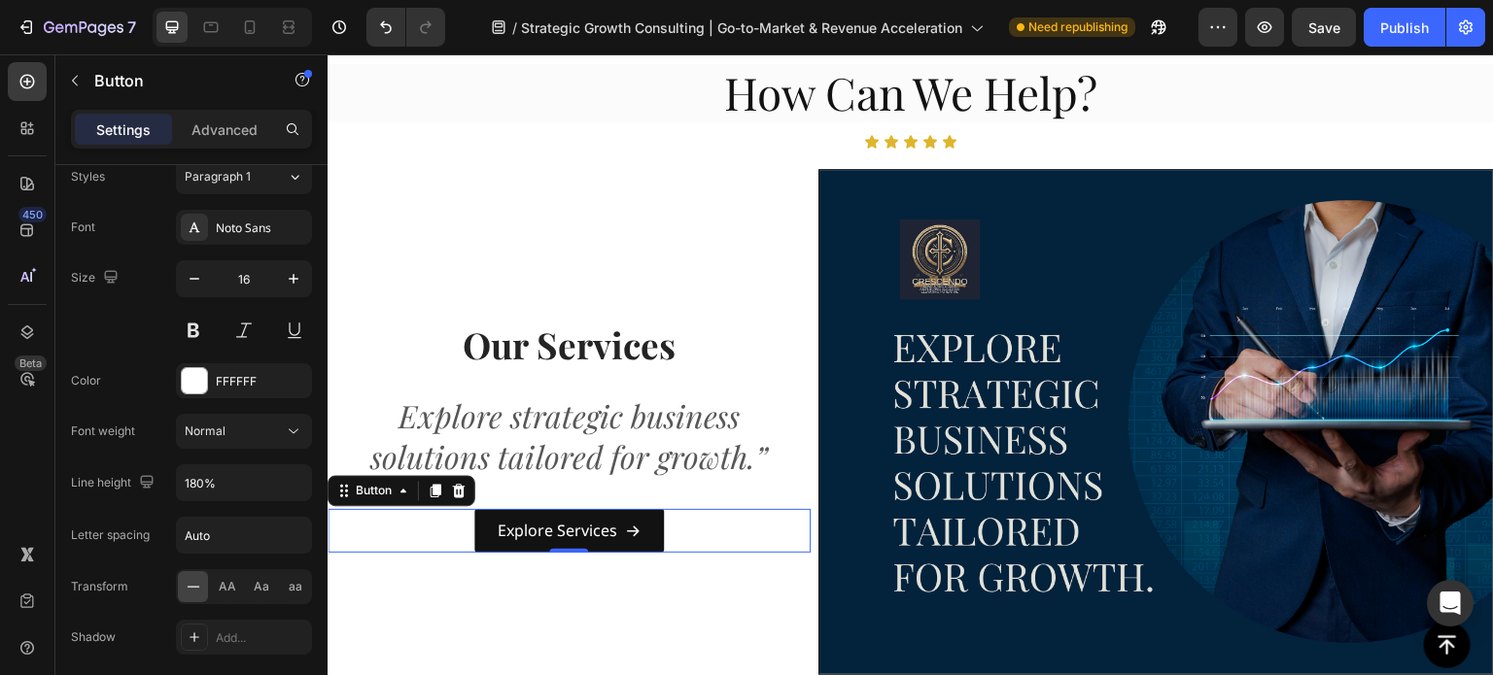
scroll to position [1233, 0]
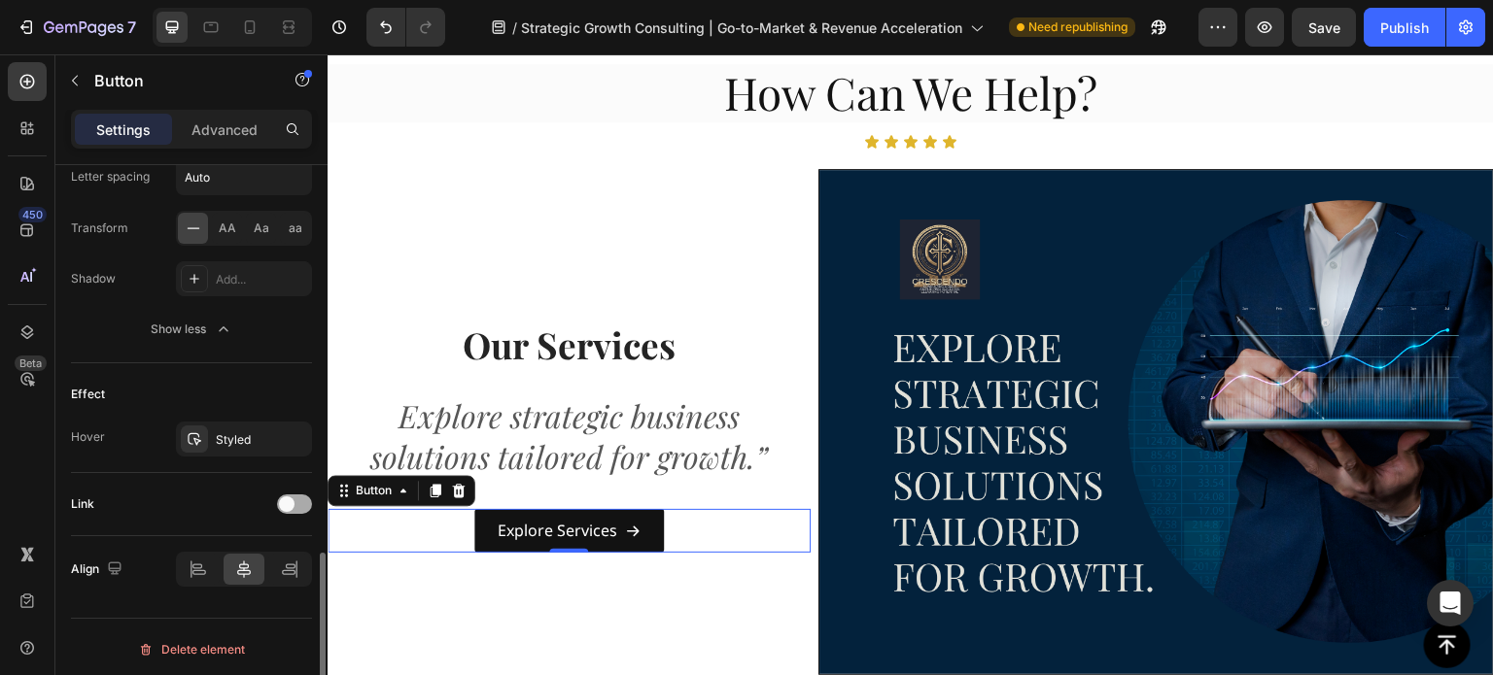
click at [292, 500] on span at bounding box center [287, 505] width 16 height 16
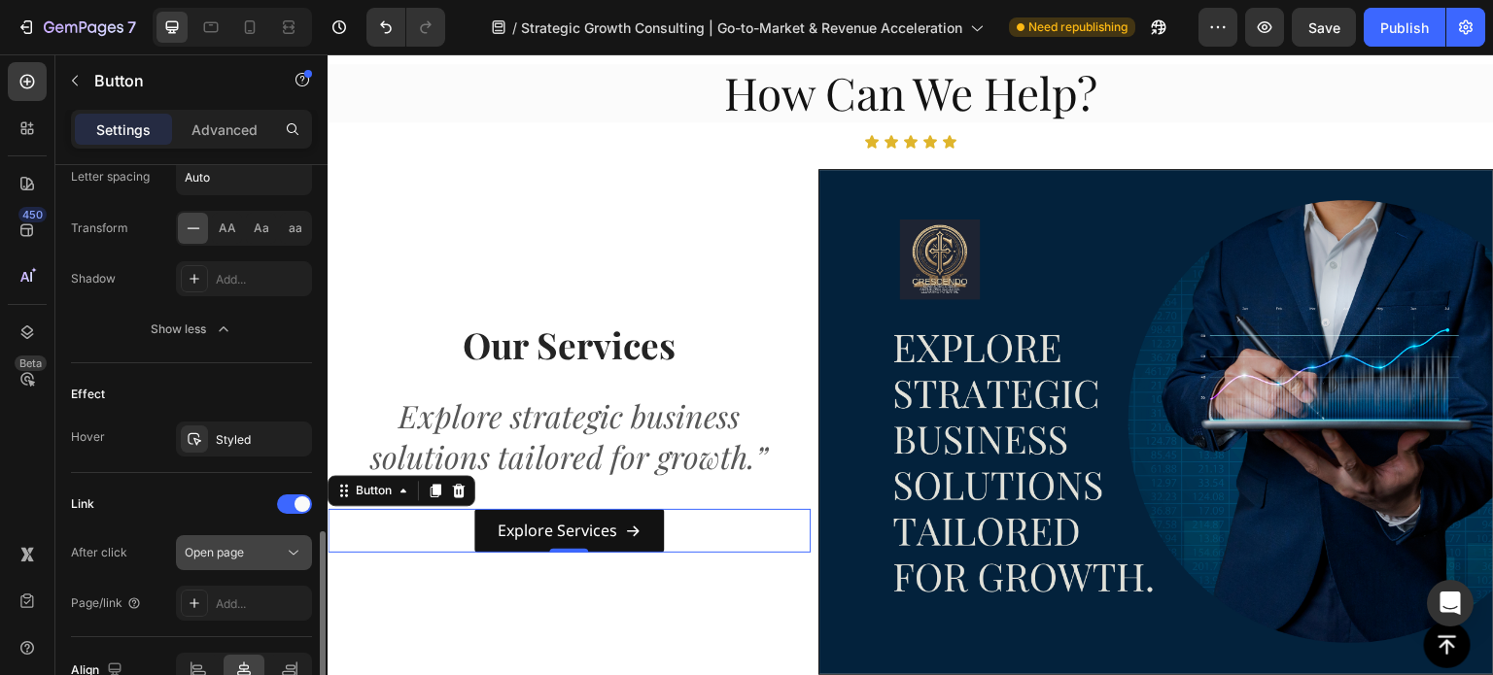
click at [272, 544] on div "Open page" at bounding box center [234, 552] width 99 height 17
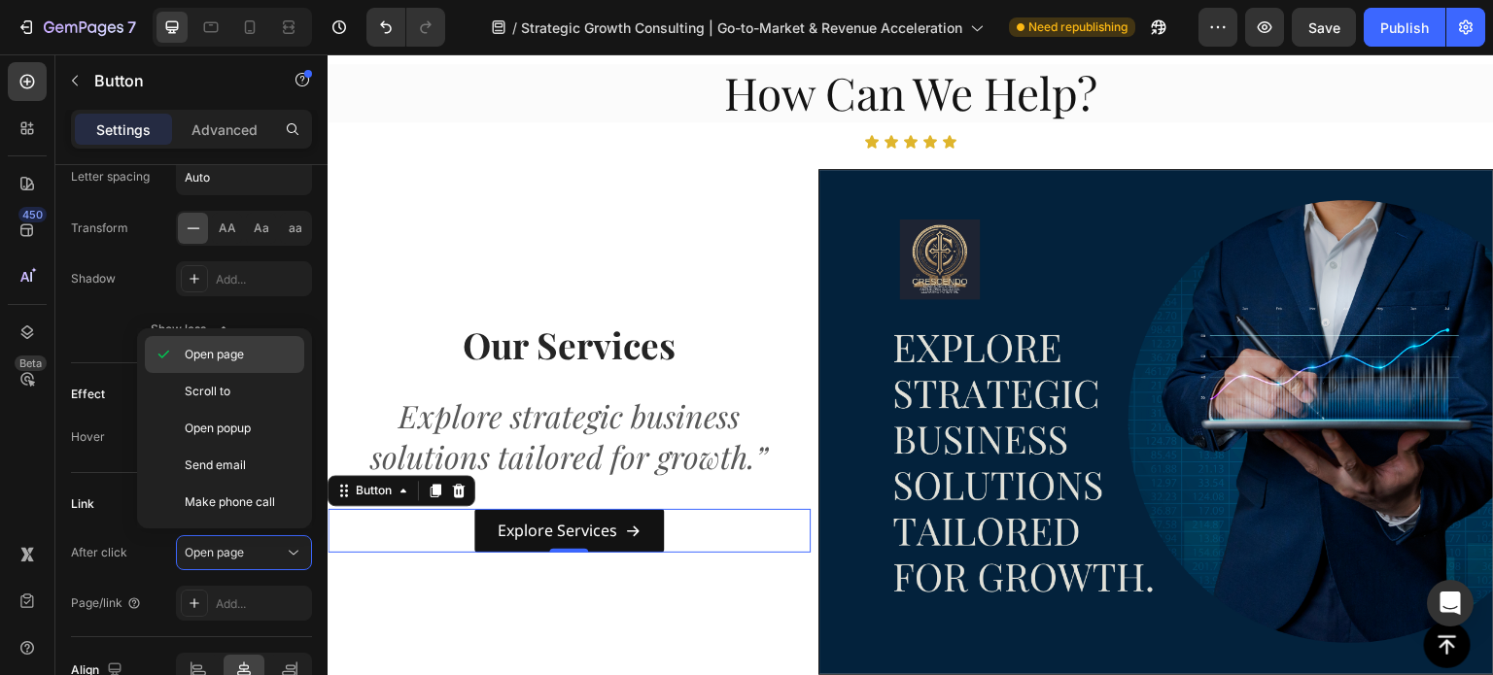
click at [221, 346] on span "Open page" at bounding box center [214, 354] width 59 height 17
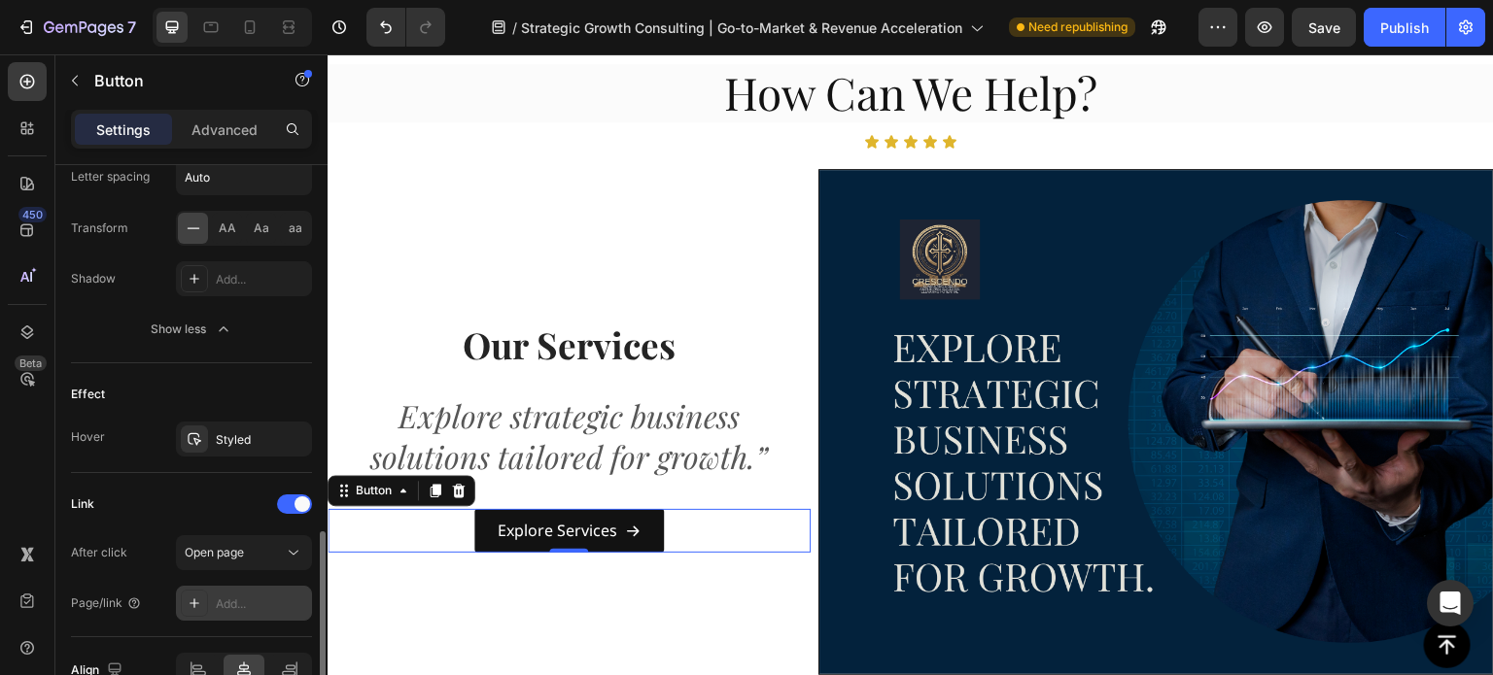
click at [228, 599] on div "Add..." at bounding box center [261, 604] width 91 height 17
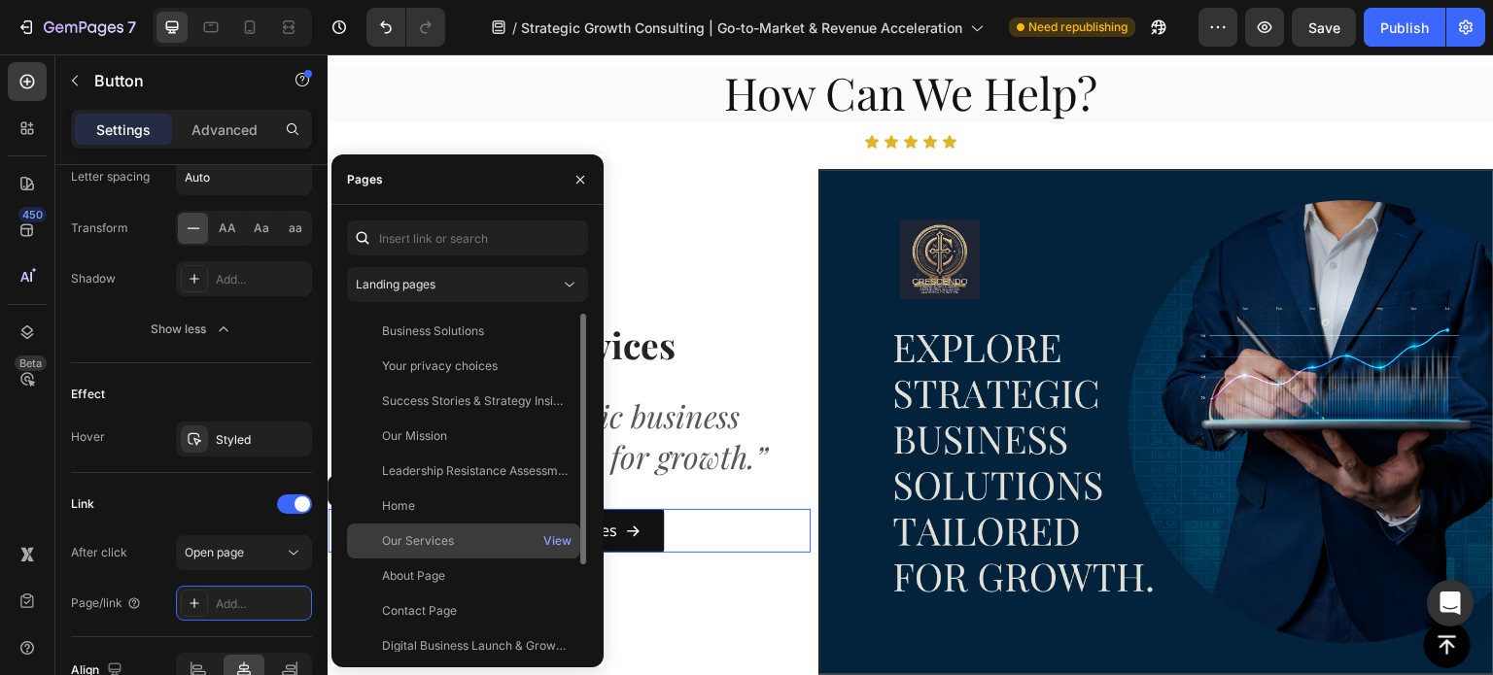
click at [462, 546] on div "Our Services" at bounding box center [464, 541] width 218 height 17
click at [560, 540] on div "View" at bounding box center [557, 541] width 28 height 17
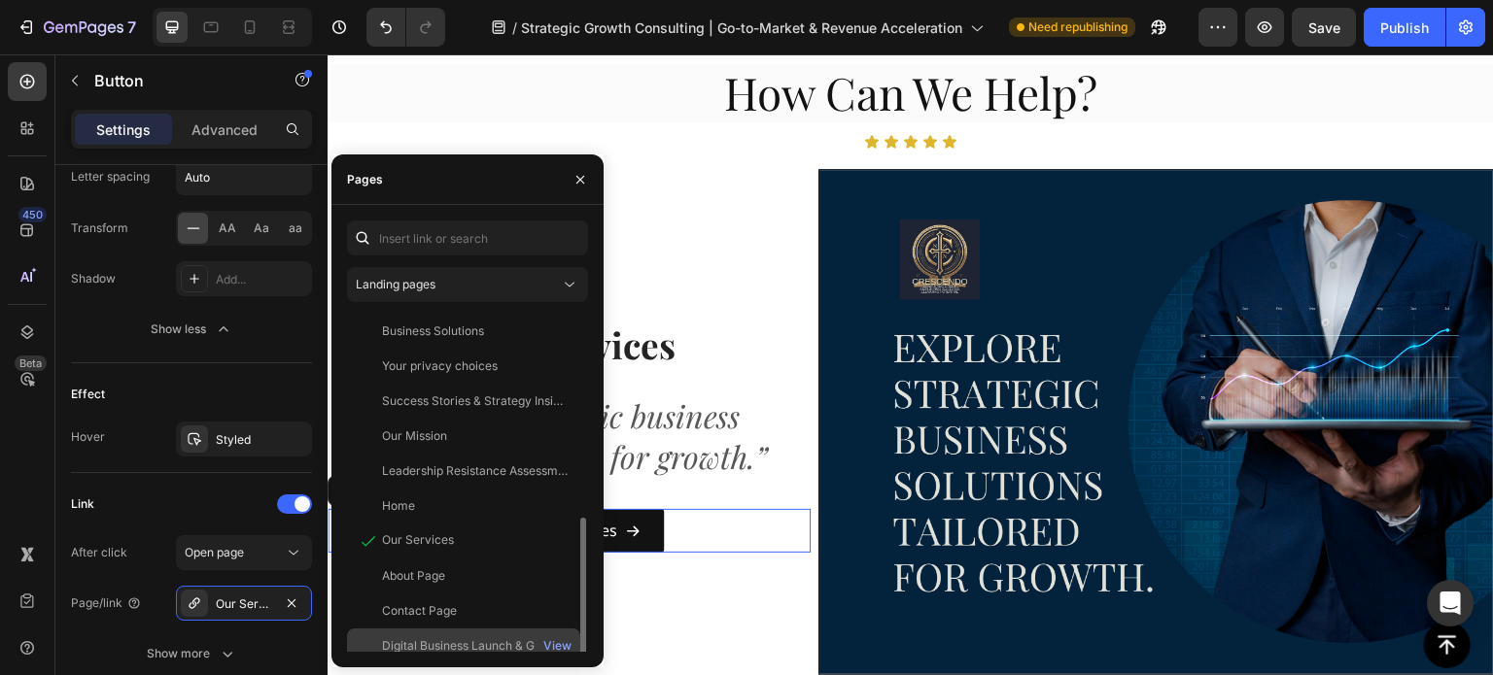
scroll to position [117, 0]
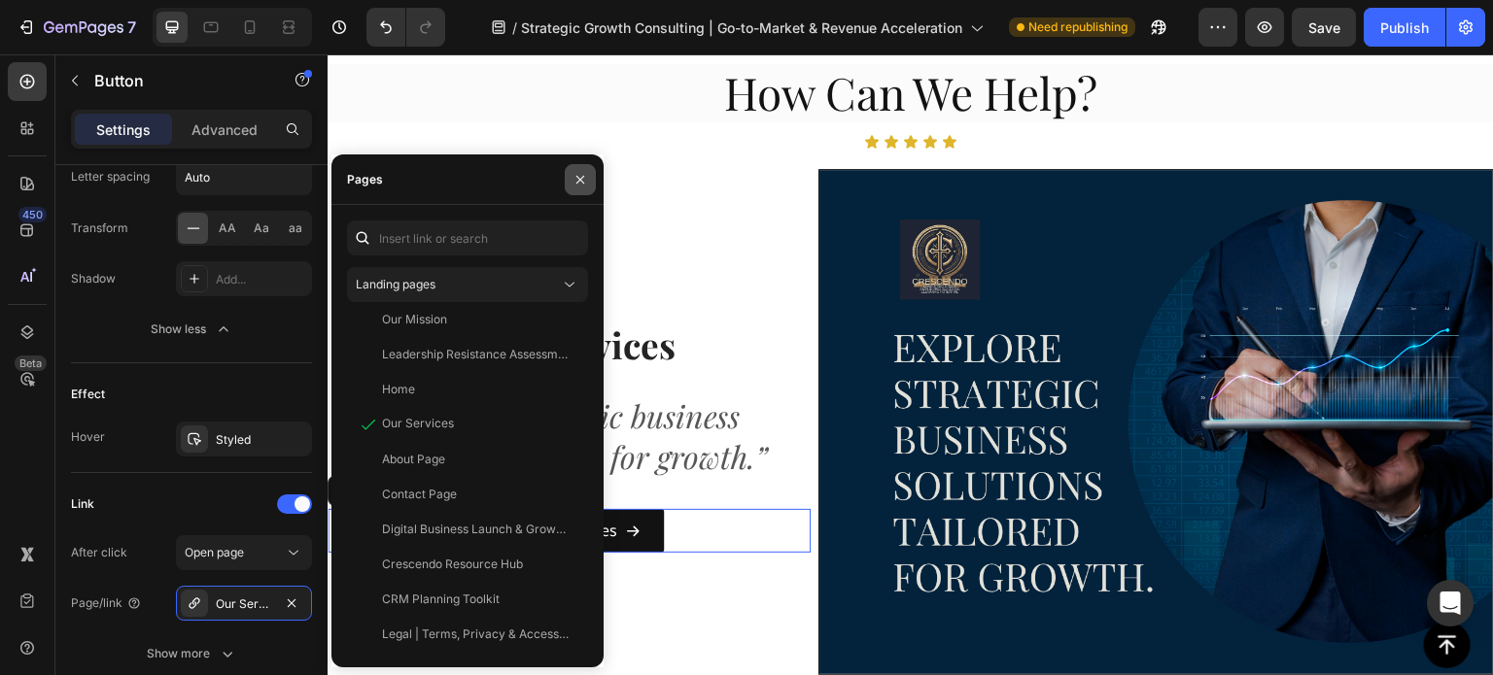
click at [586, 168] on button "button" at bounding box center [580, 179] width 31 height 31
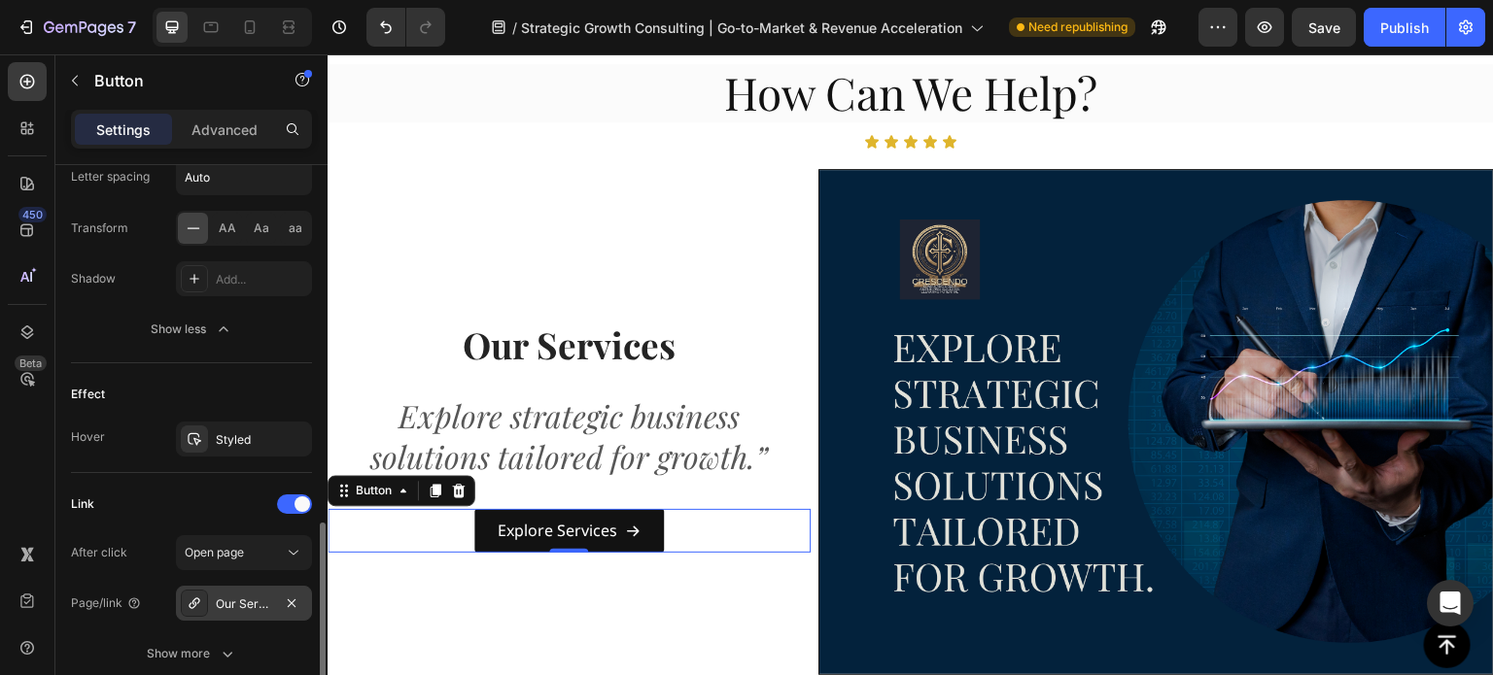
click at [167, 652] on div "Show more" at bounding box center [192, 653] width 90 height 19
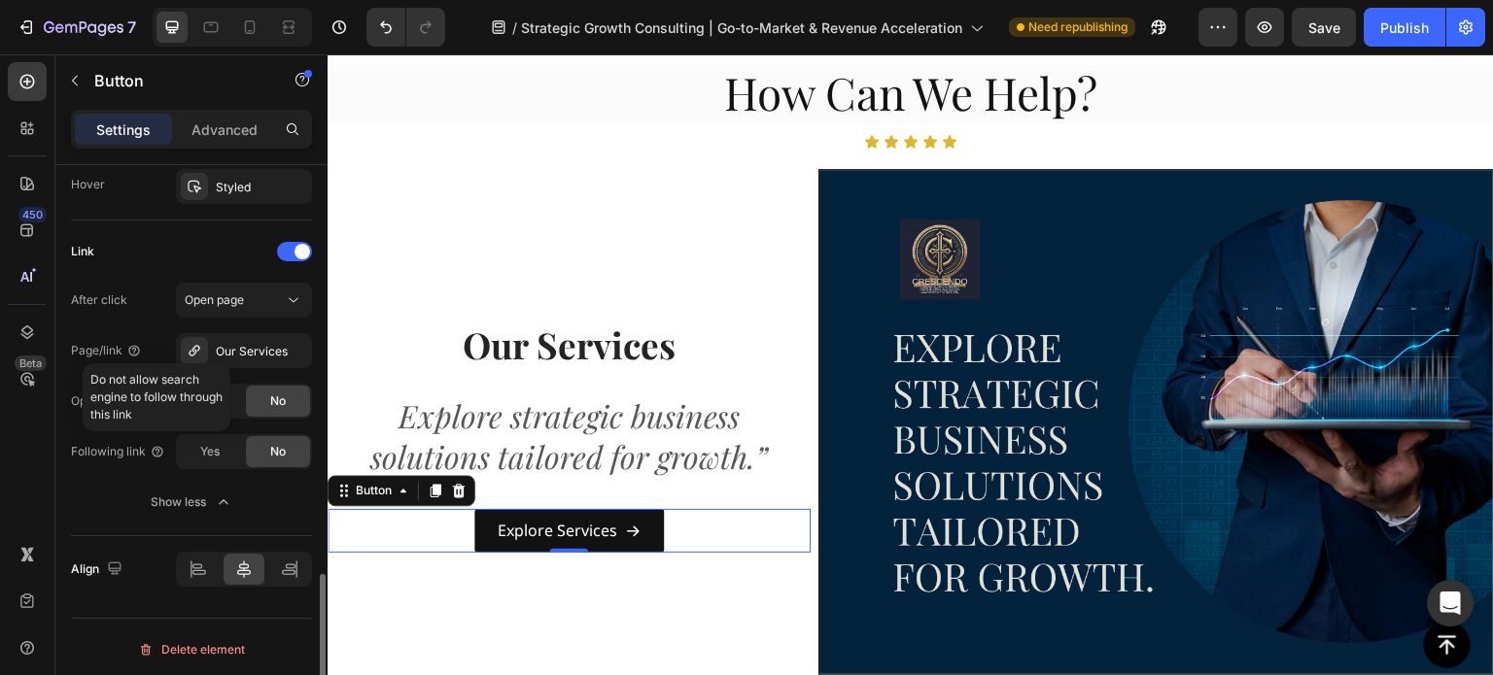
drag, startPoint x: 199, startPoint y: 446, endPoint x: 191, endPoint y: 517, distance: 71.4
click at [200, 446] on span "Yes" at bounding box center [209, 451] width 19 height 17
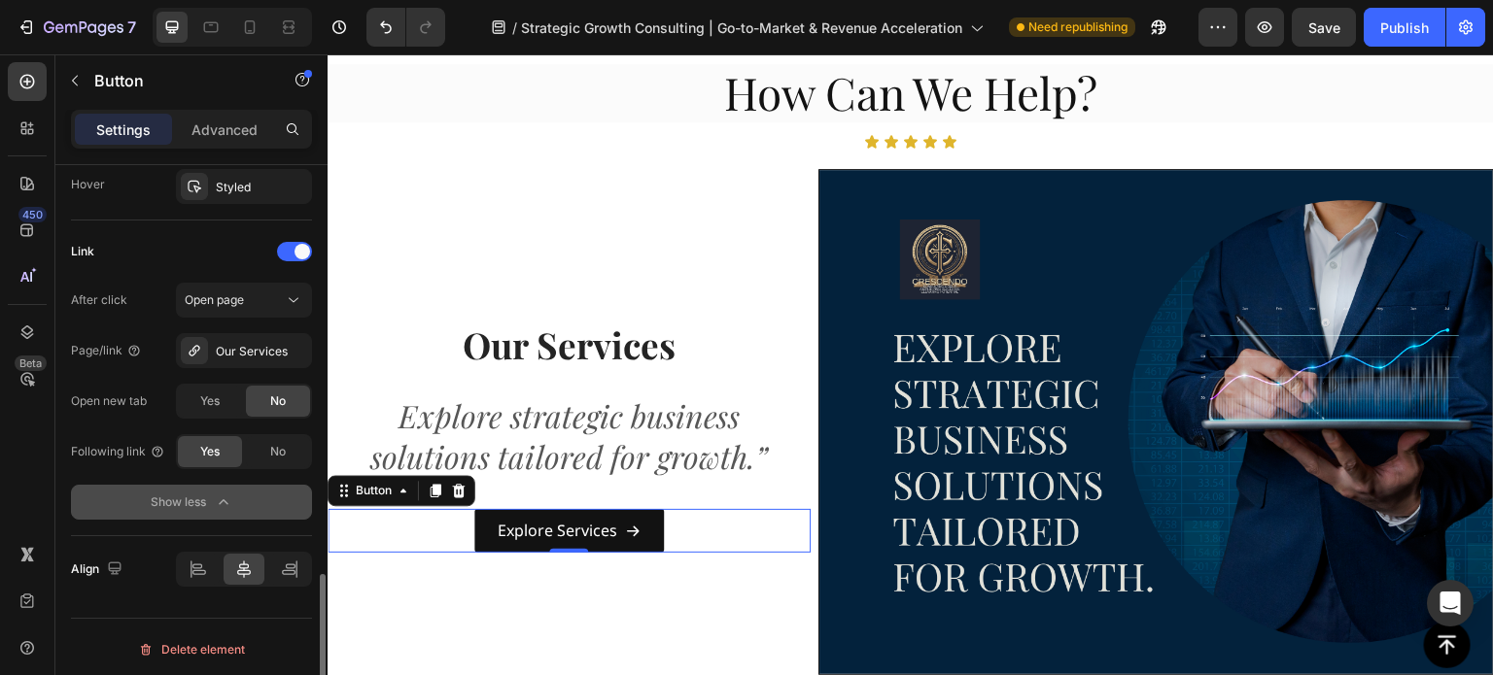
click at [222, 505] on icon "button" at bounding box center [223, 502] width 19 height 19
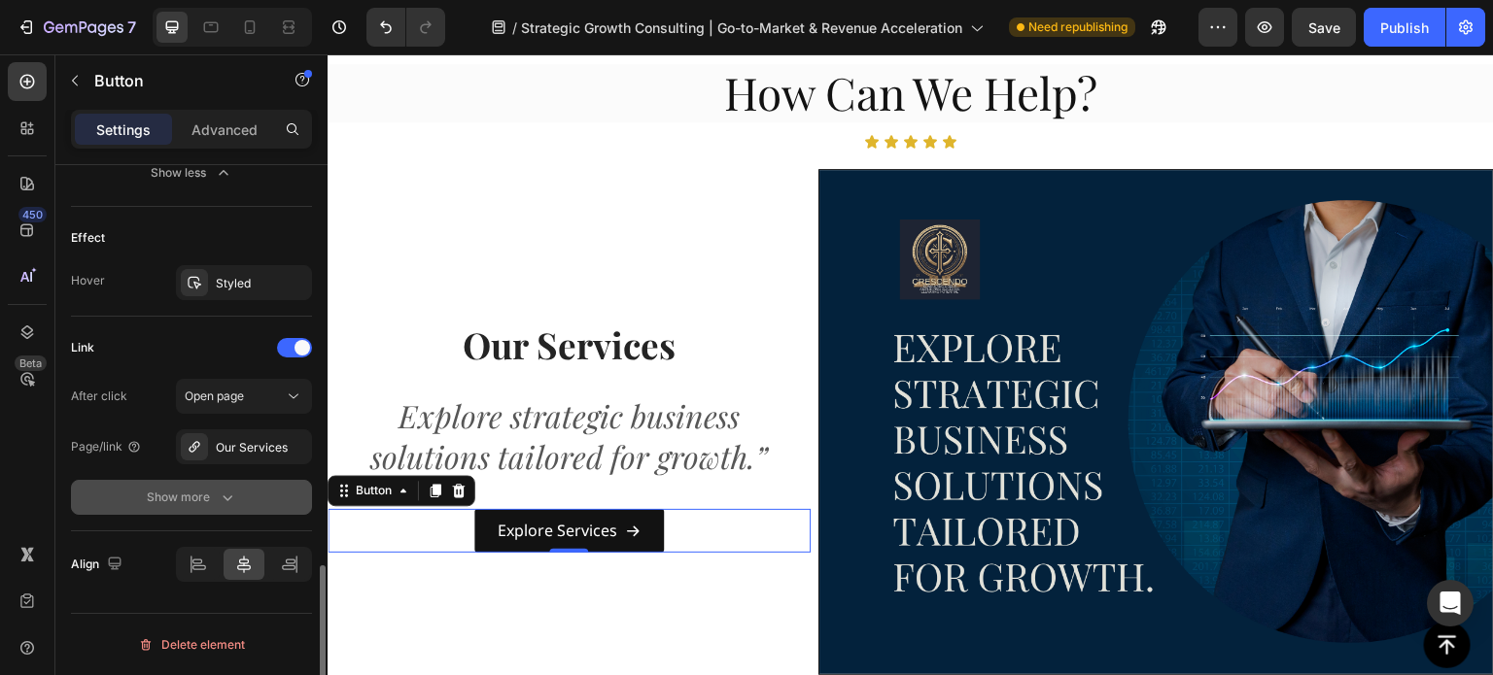
scroll to position [1194, 0]
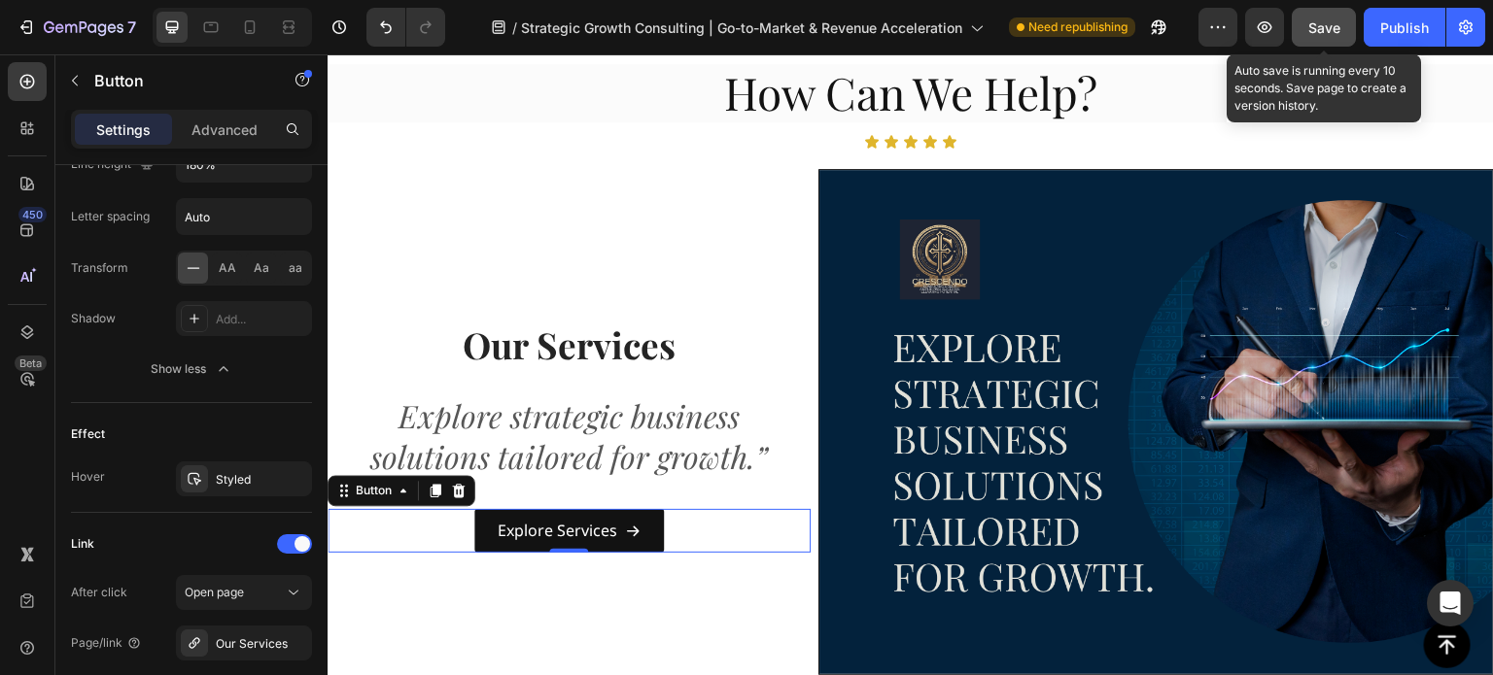
drag, startPoint x: 1334, startPoint y: 26, endPoint x: 995, endPoint y: 29, distance: 339.2
click at [1334, 26] on span "Save" at bounding box center [1324, 27] width 32 height 17
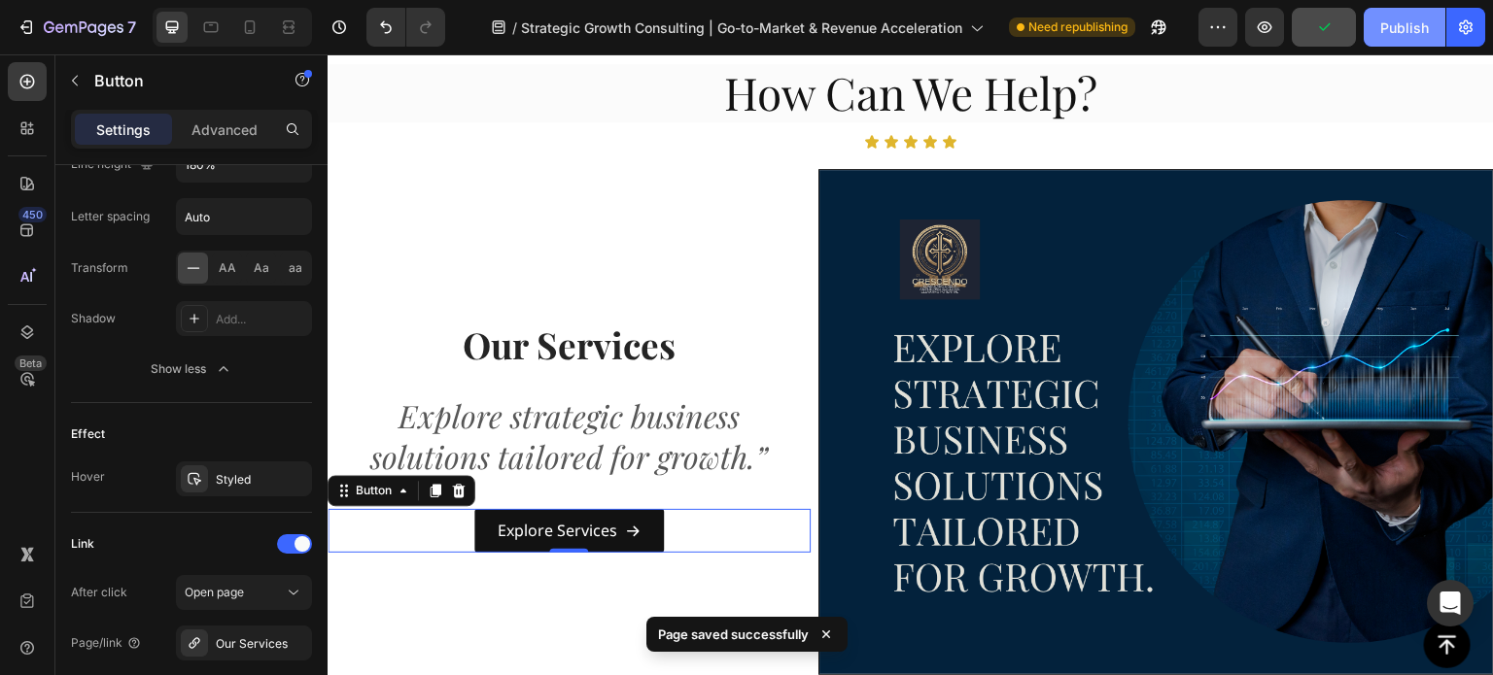
click at [1392, 29] on div "Publish" at bounding box center [1404, 27] width 49 height 20
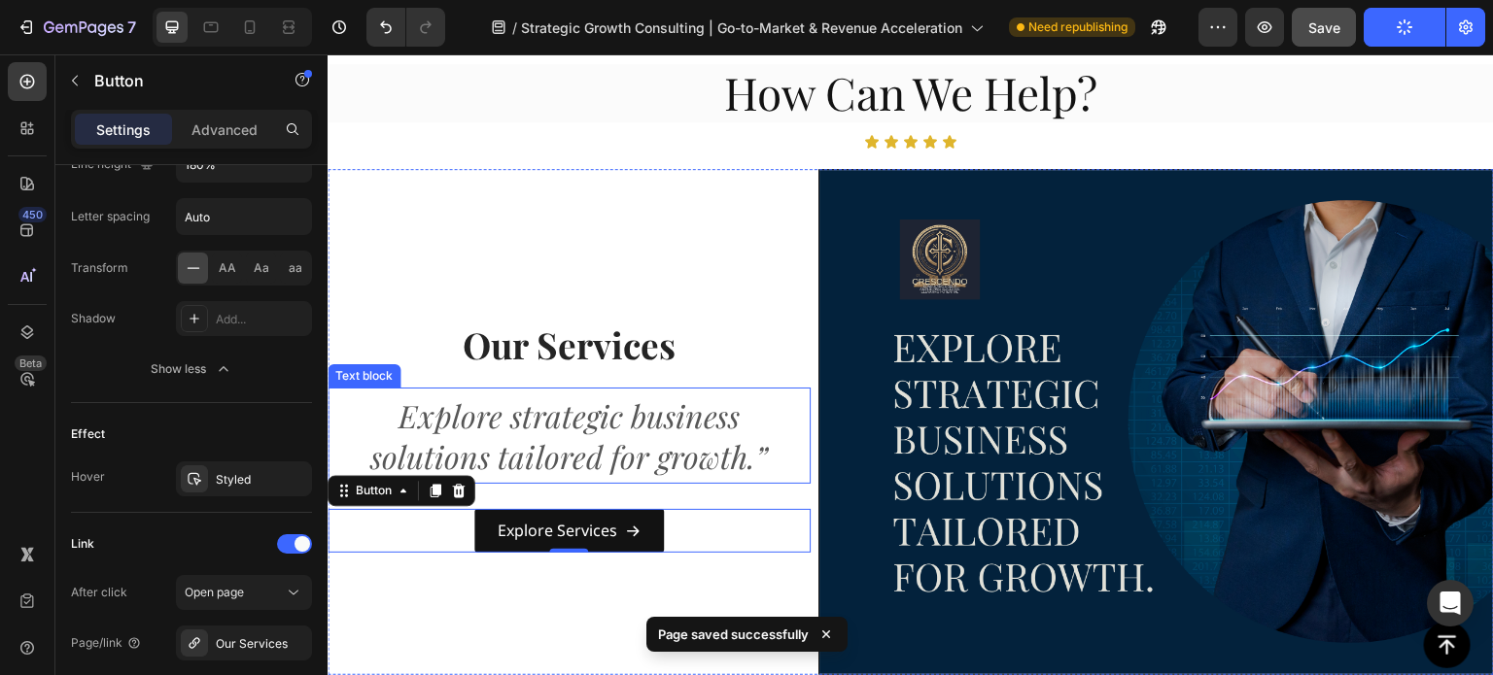
click at [724, 457] on p "Explore strategic business solutions tailored for growth.”" at bounding box center [568, 436] width 467 height 81
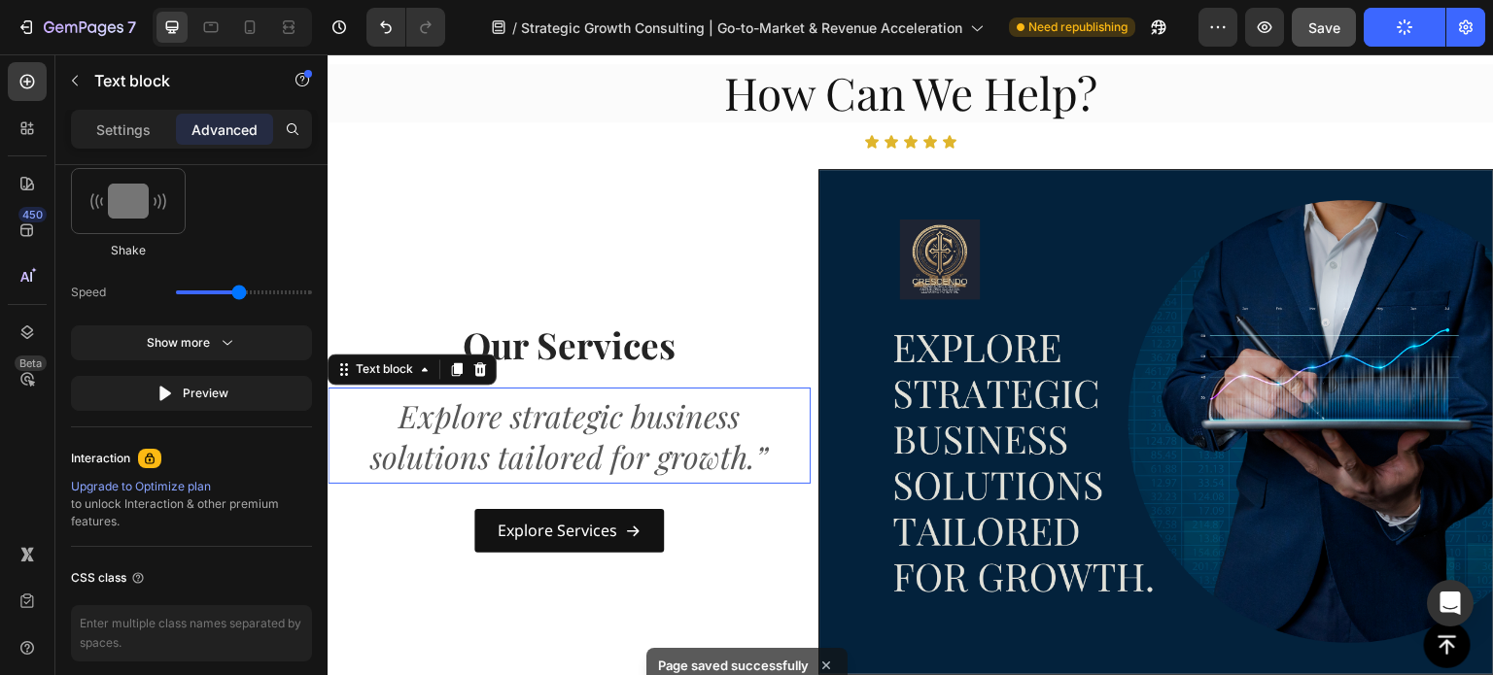
scroll to position [0, 0]
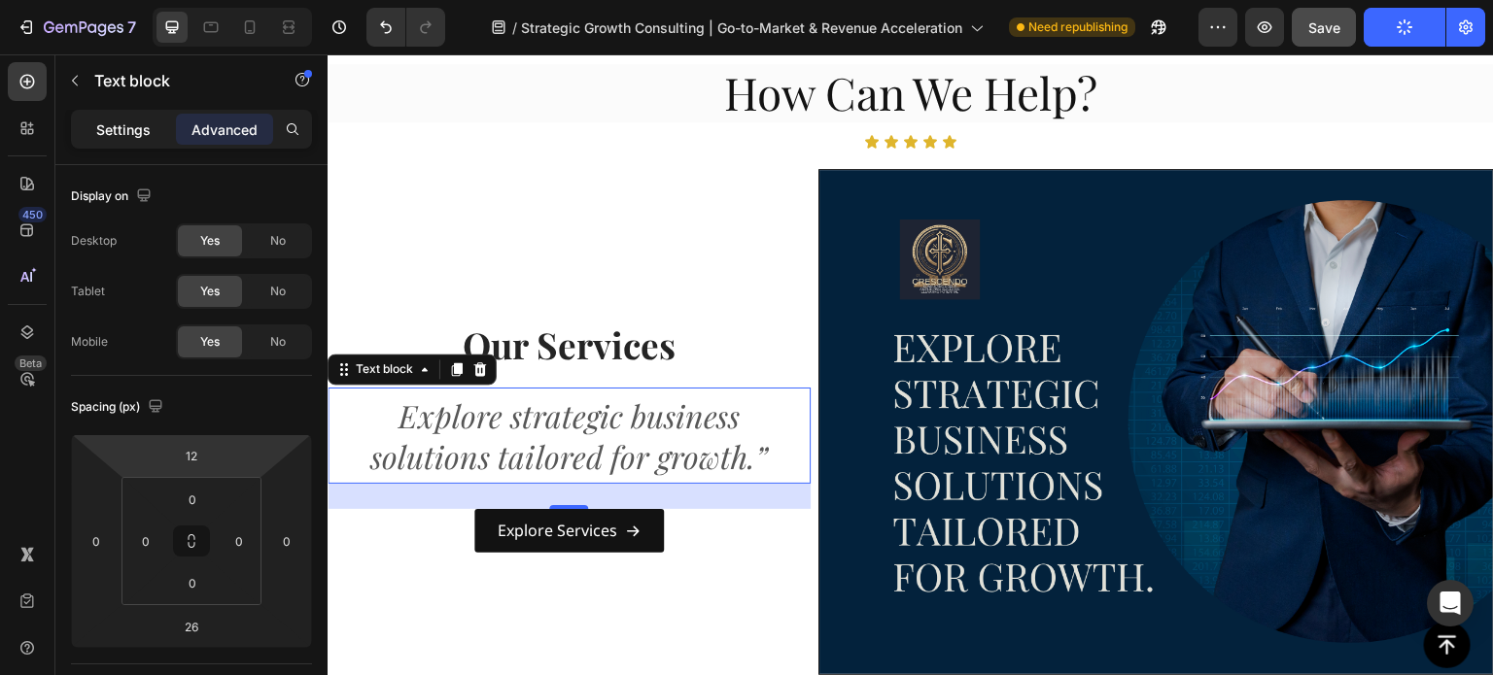
click at [114, 133] on p "Settings" at bounding box center [123, 130] width 54 height 20
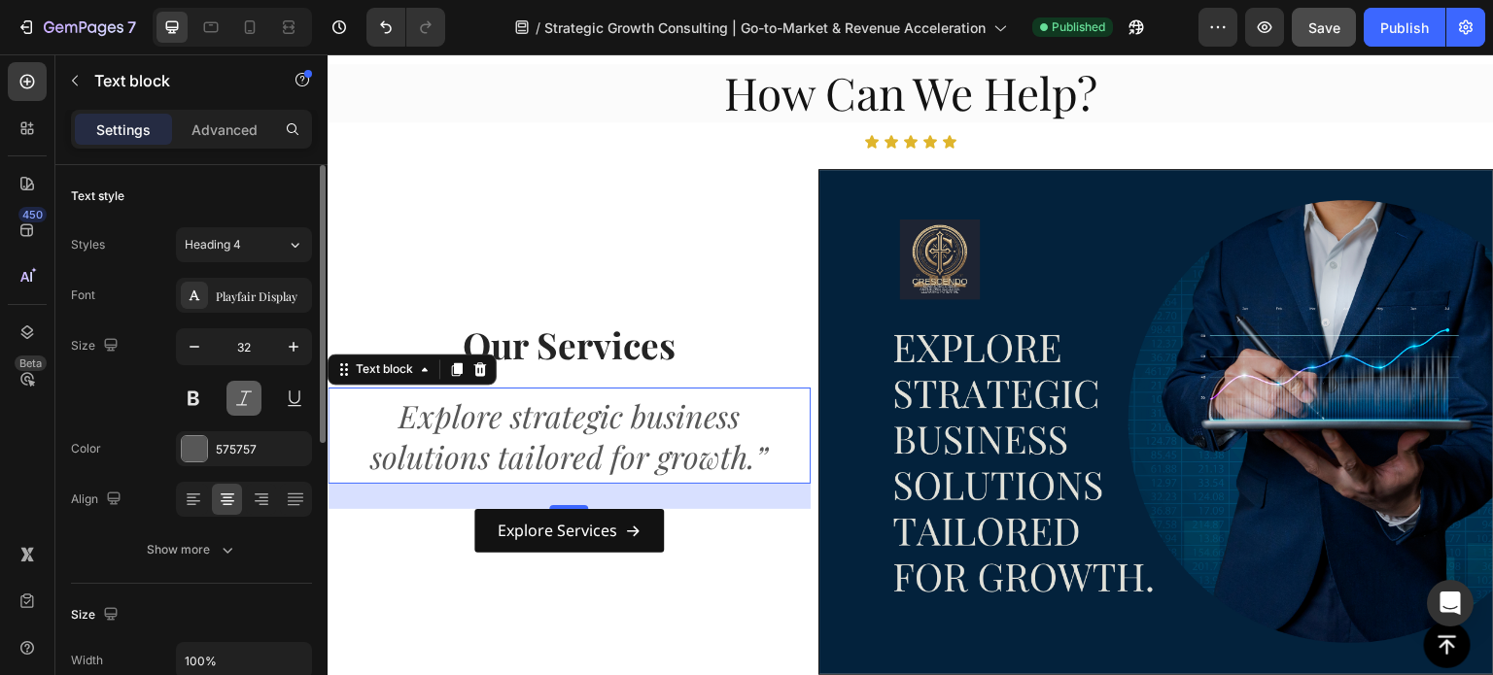
click at [241, 404] on button at bounding box center [243, 398] width 35 height 35
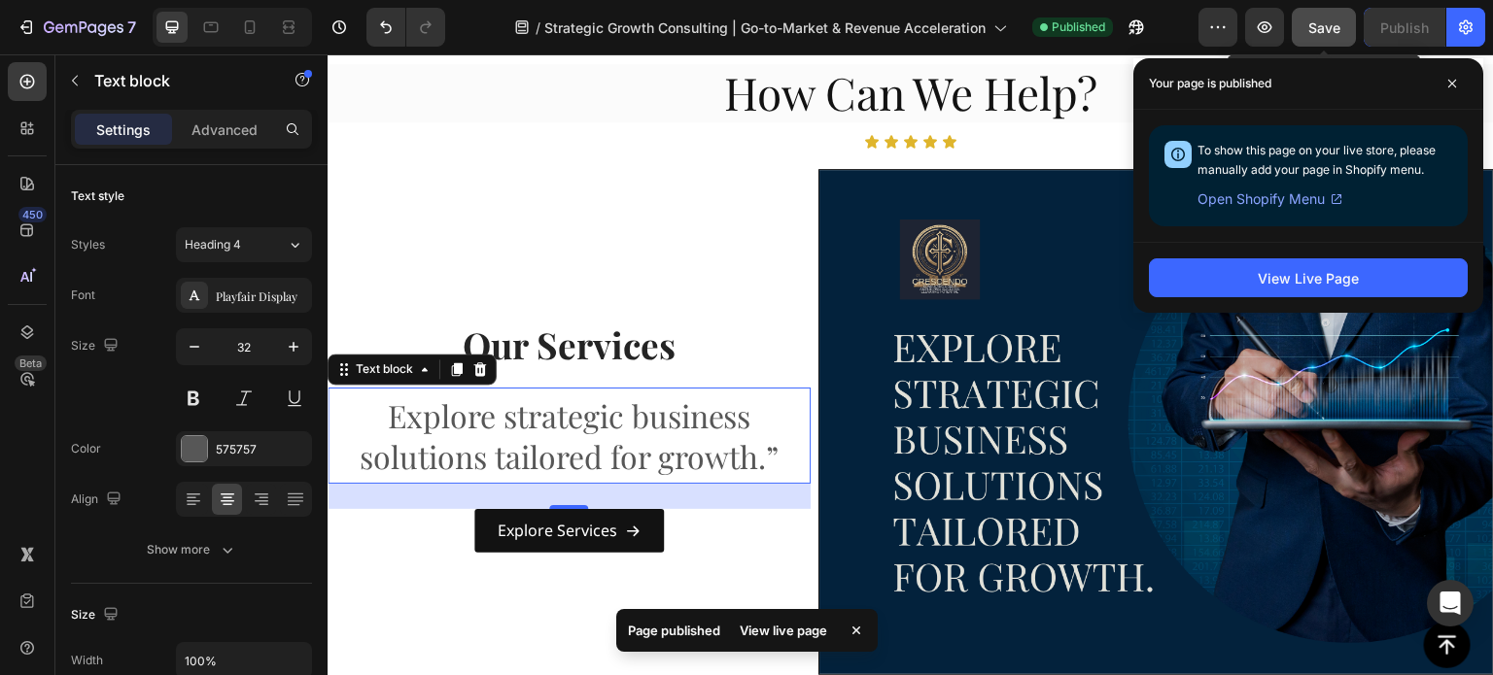
click at [1313, 27] on span "Save" at bounding box center [1324, 27] width 32 height 17
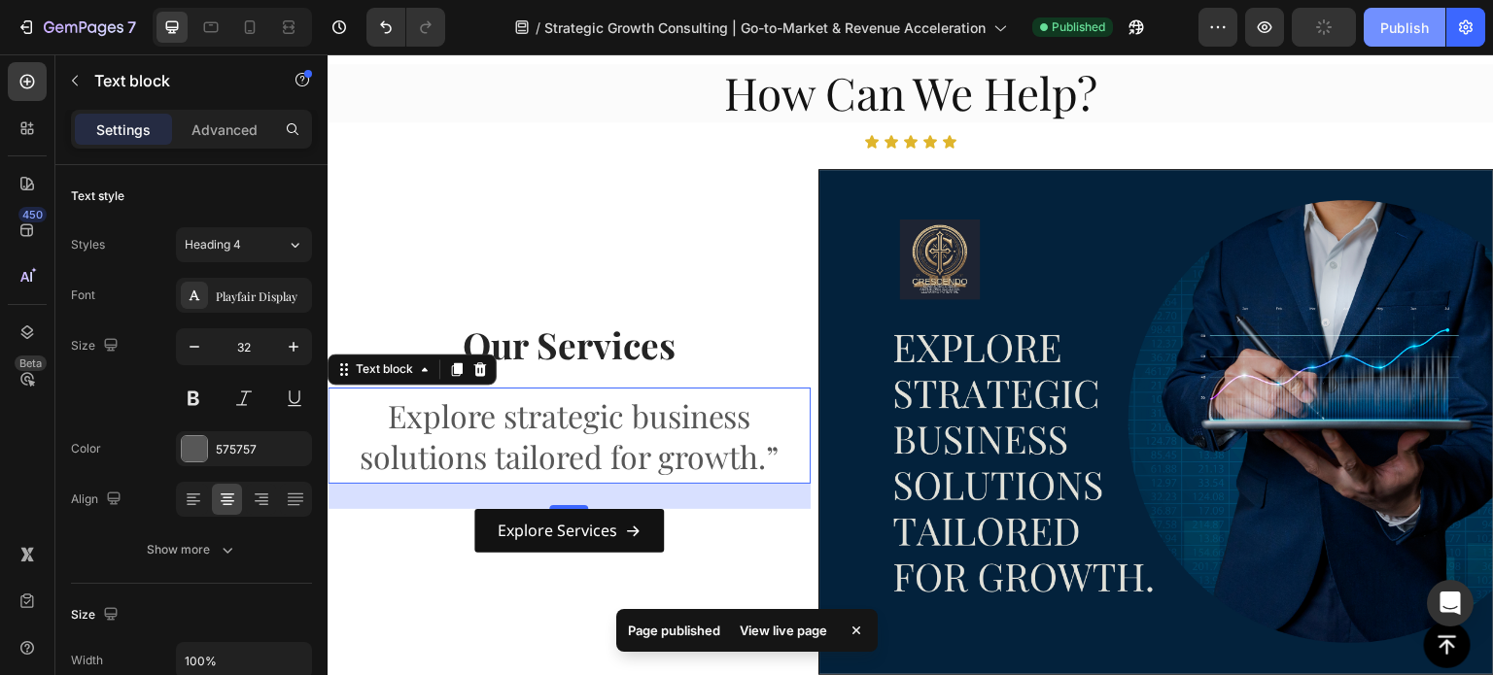
click at [1411, 18] on div "Publish" at bounding box center [1404, 27] width 49 height 20
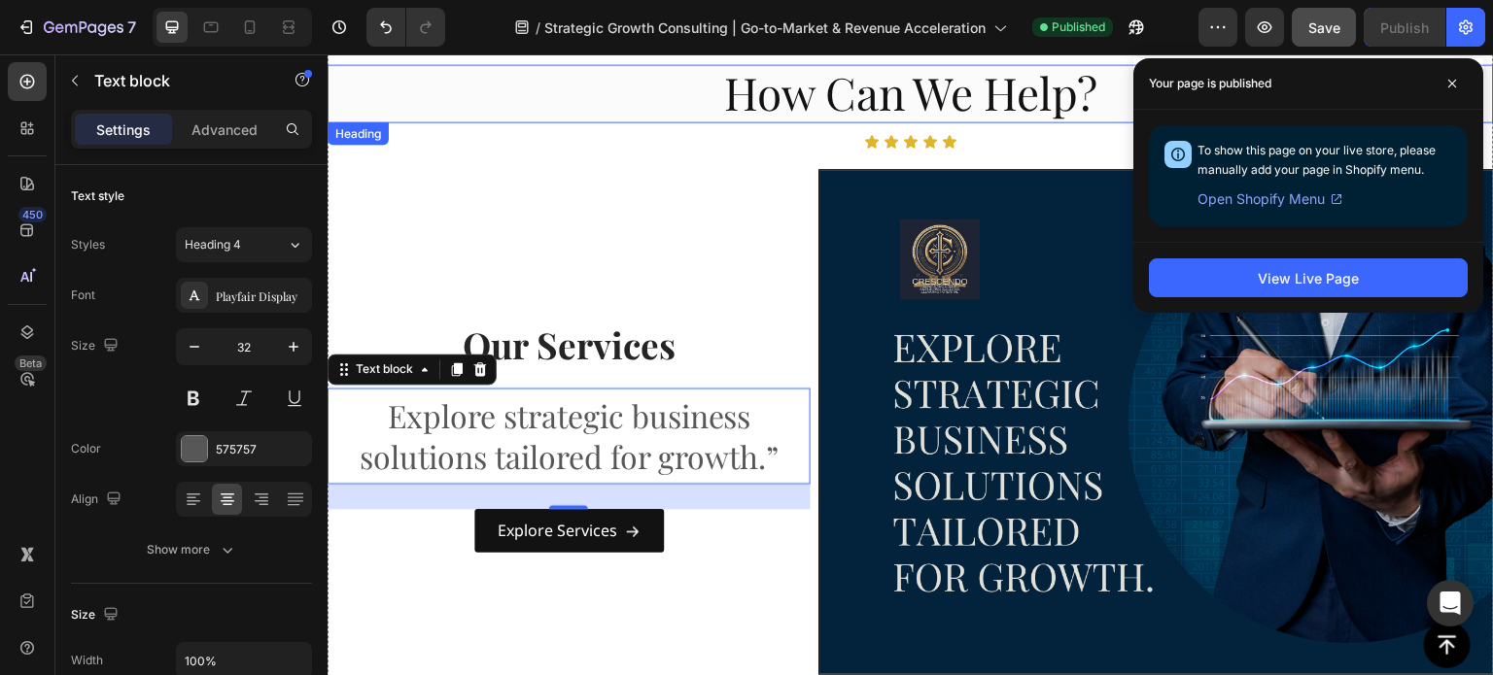
click at [581, 107] on h2 "How Can We Help?" at bounding box center [911, 93] width 1166 height 58
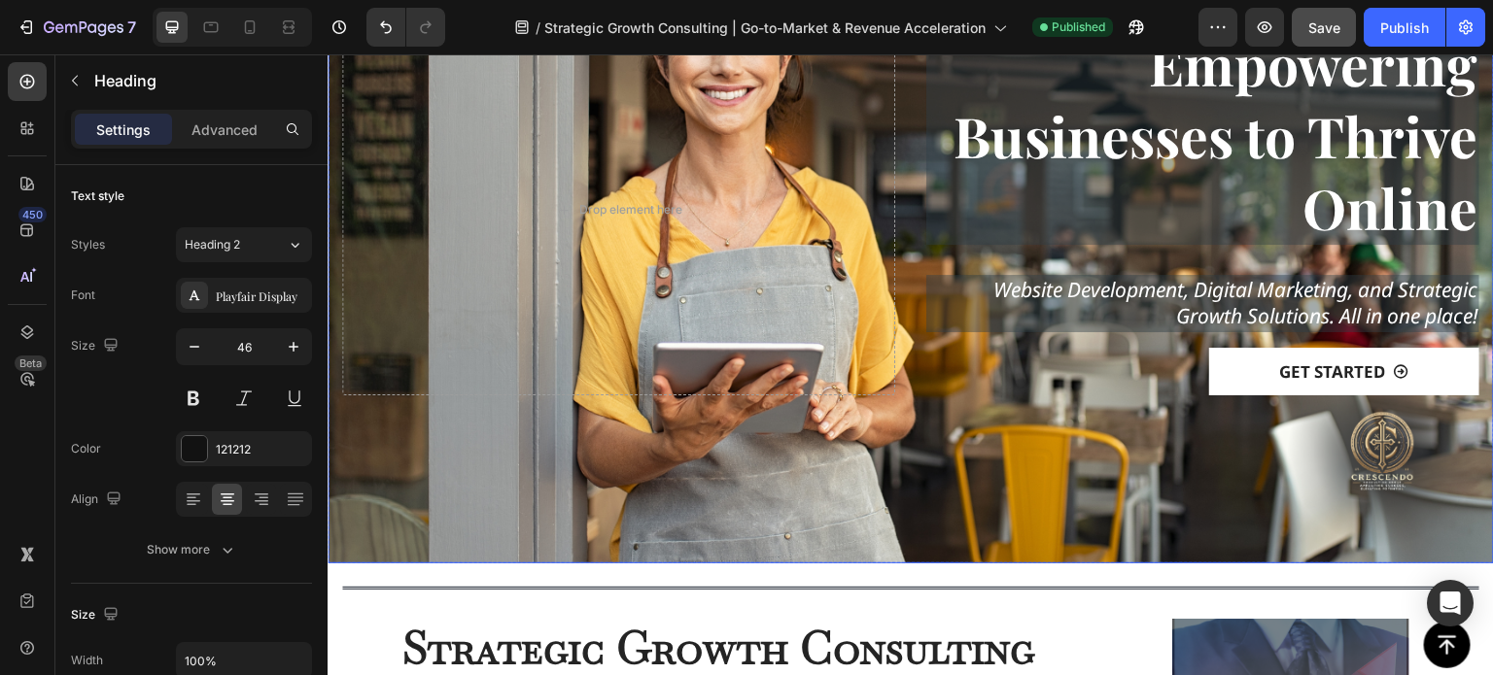
scroll to position [194, 0]
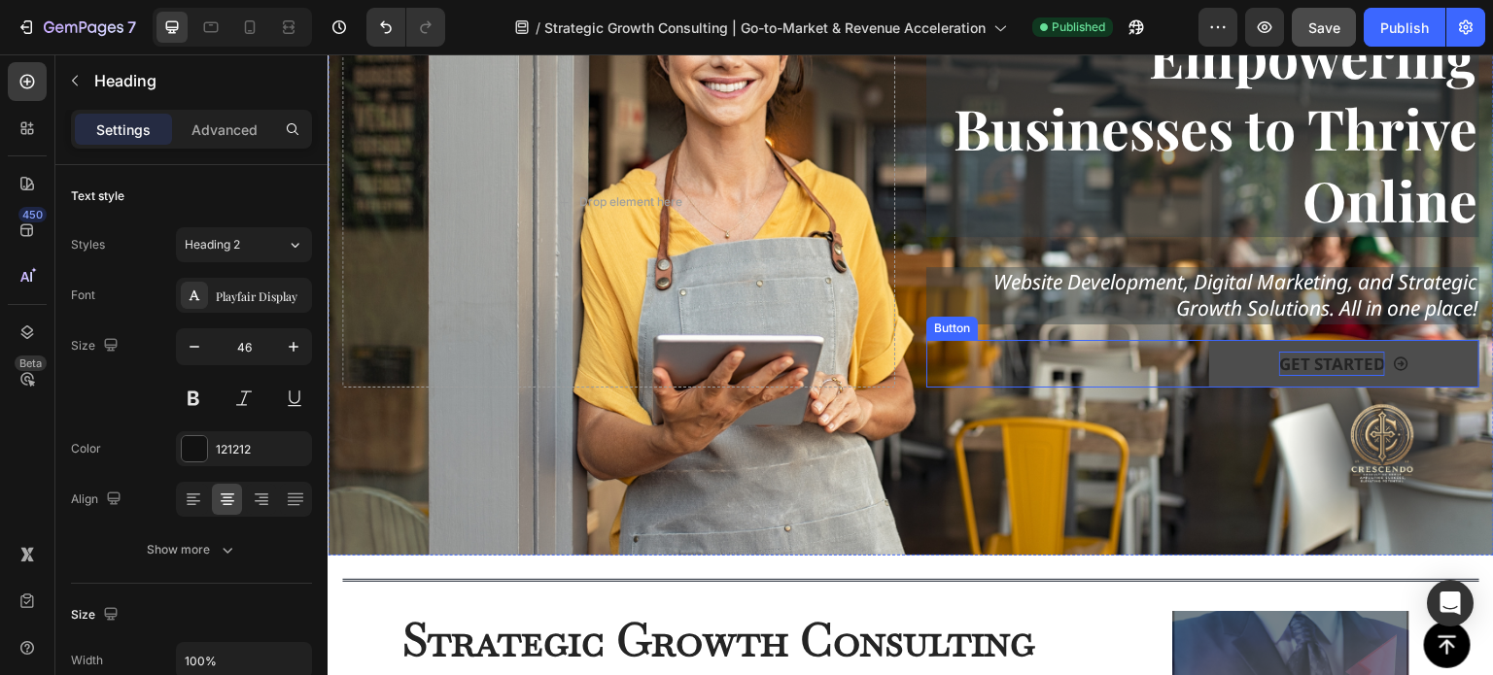
click at [1330, 368] on p "Get Started" at bounding box center [1332, 364] width 106 height 25
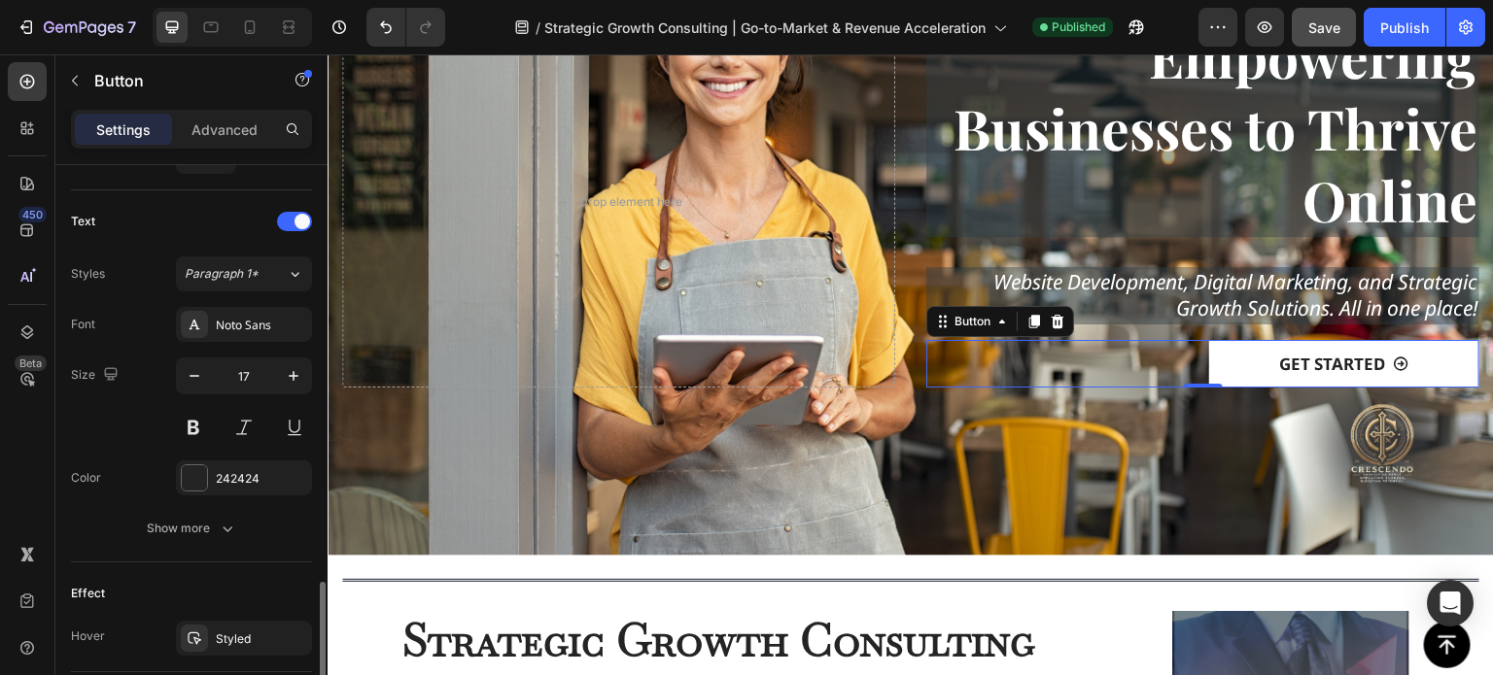
scroll to position [875, 0]
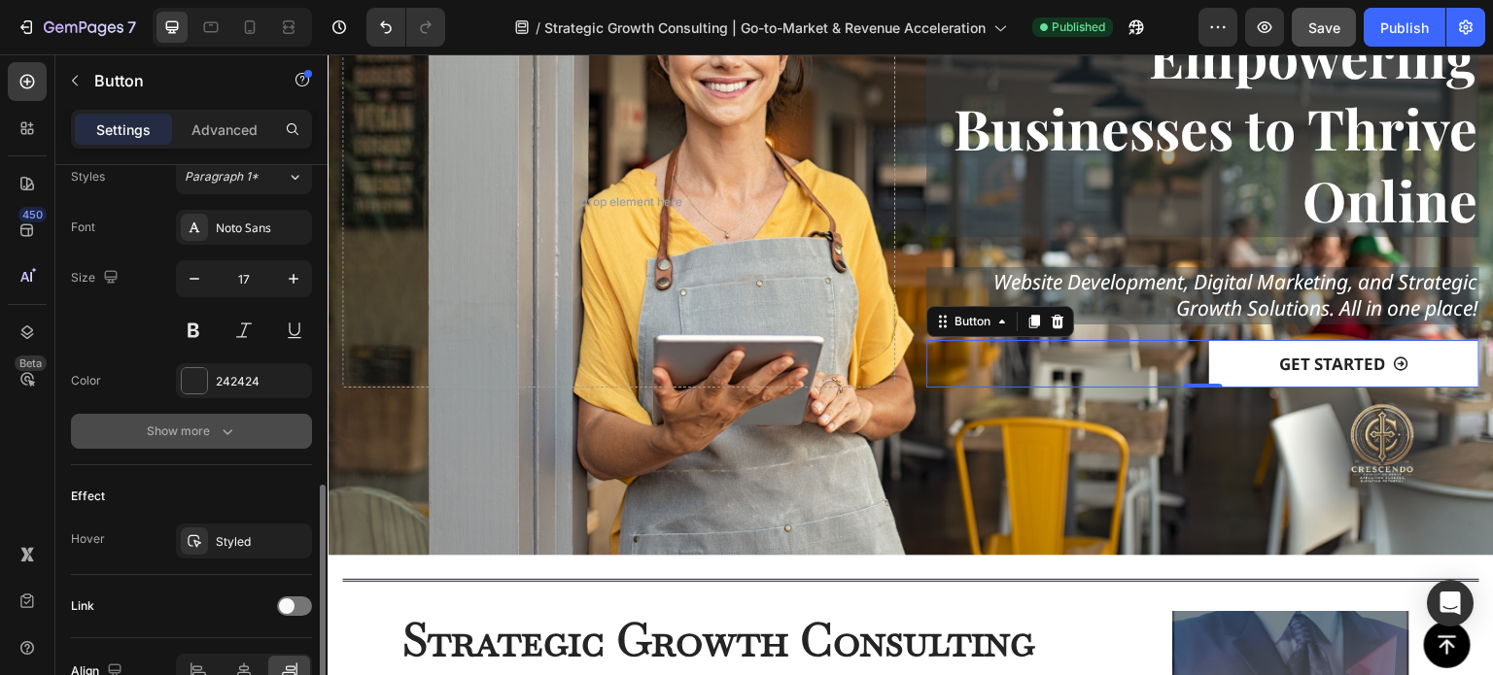
click at [200, 429] on div "Show more" at bounding box center [192, 431] width 90 height 19
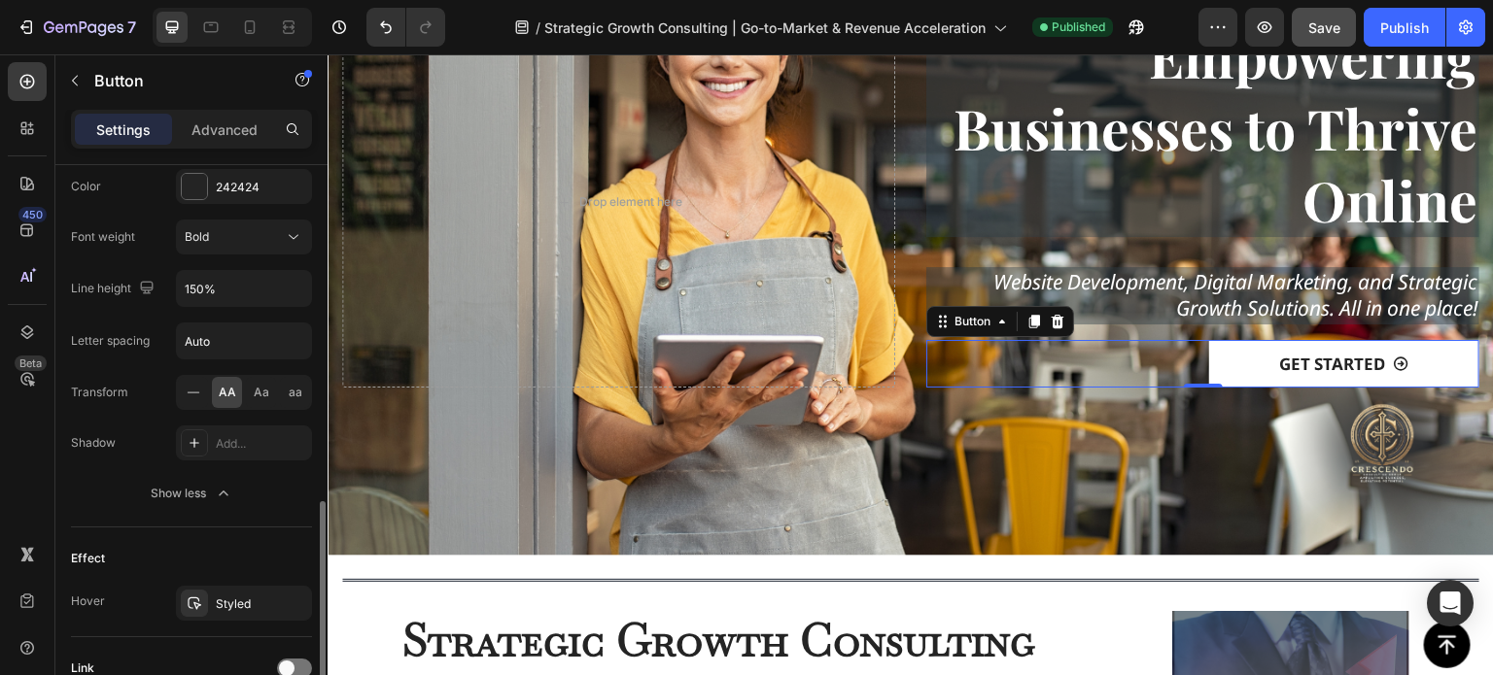
scroll to position [1233, 0]
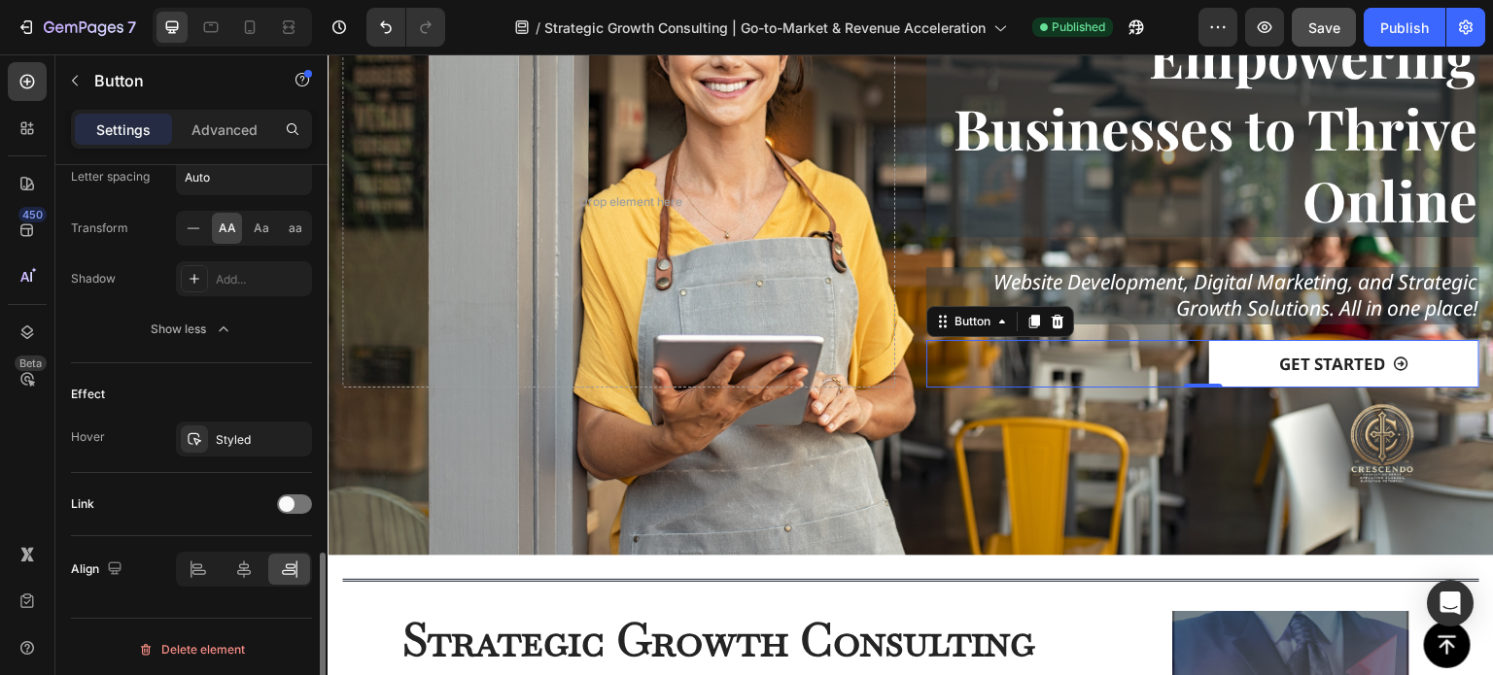
drag, startPoint x: 289, startPoint y: 500, endPoint x: 187, endPoint y: 411, distance: 135.0
click at [289, 500] on span at bounding box center [287, 505] width 16 height 16
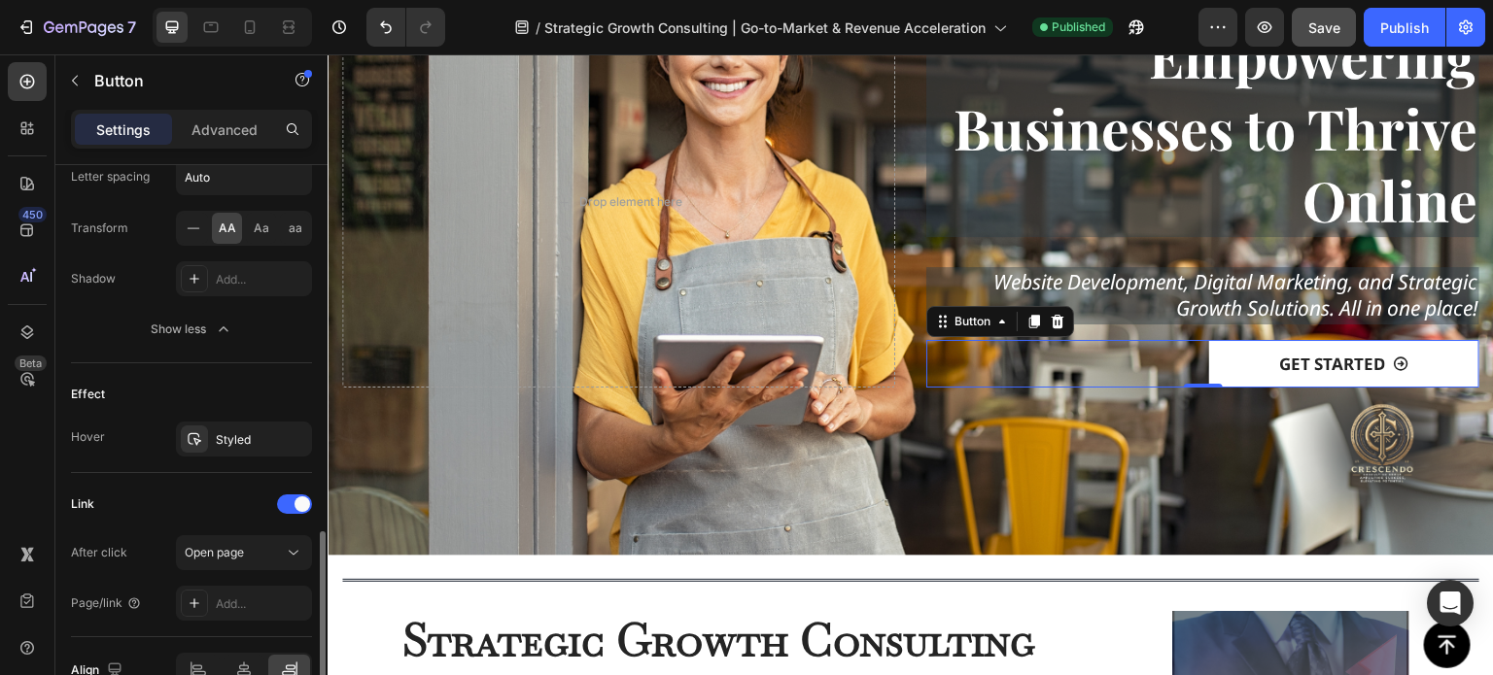
scroll to position [1331, 0]
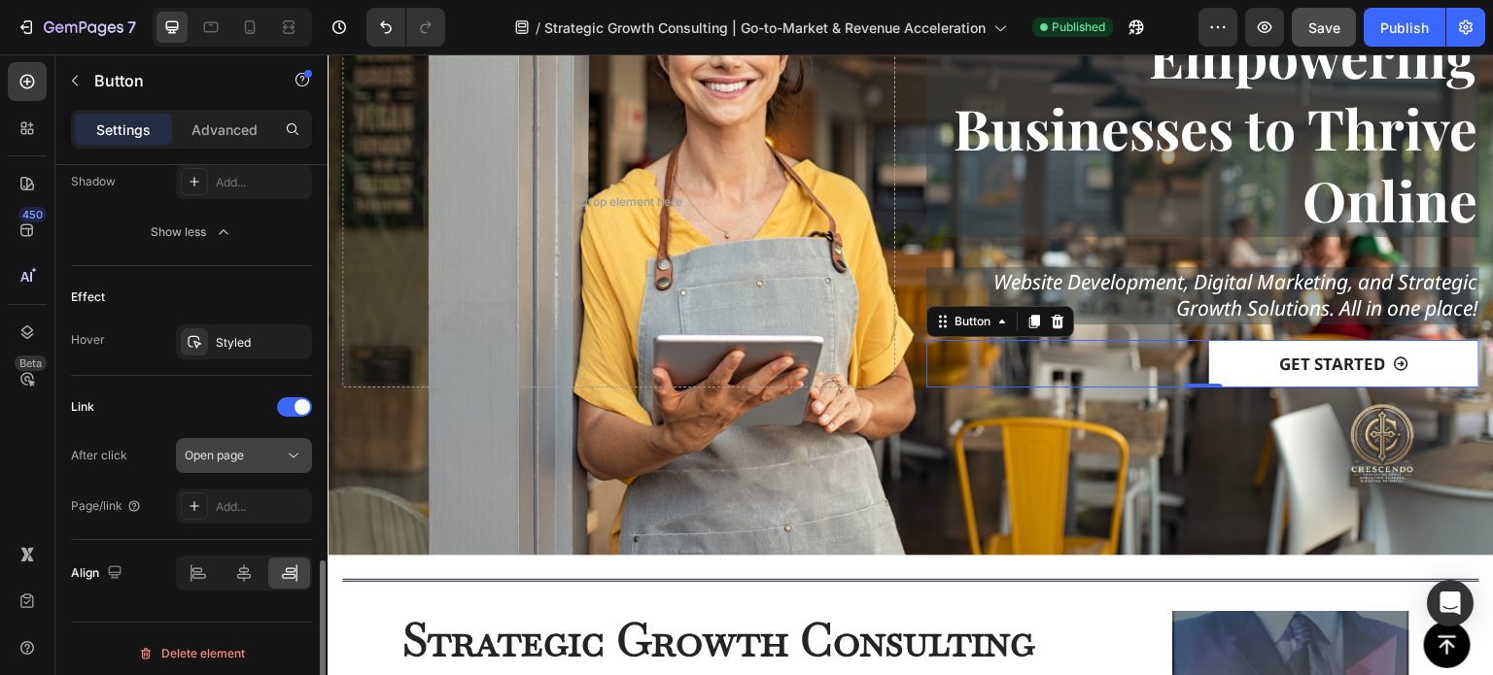
click at [283, 456] on div "Open page" at bounding box center [234, 455] width 99 height 17
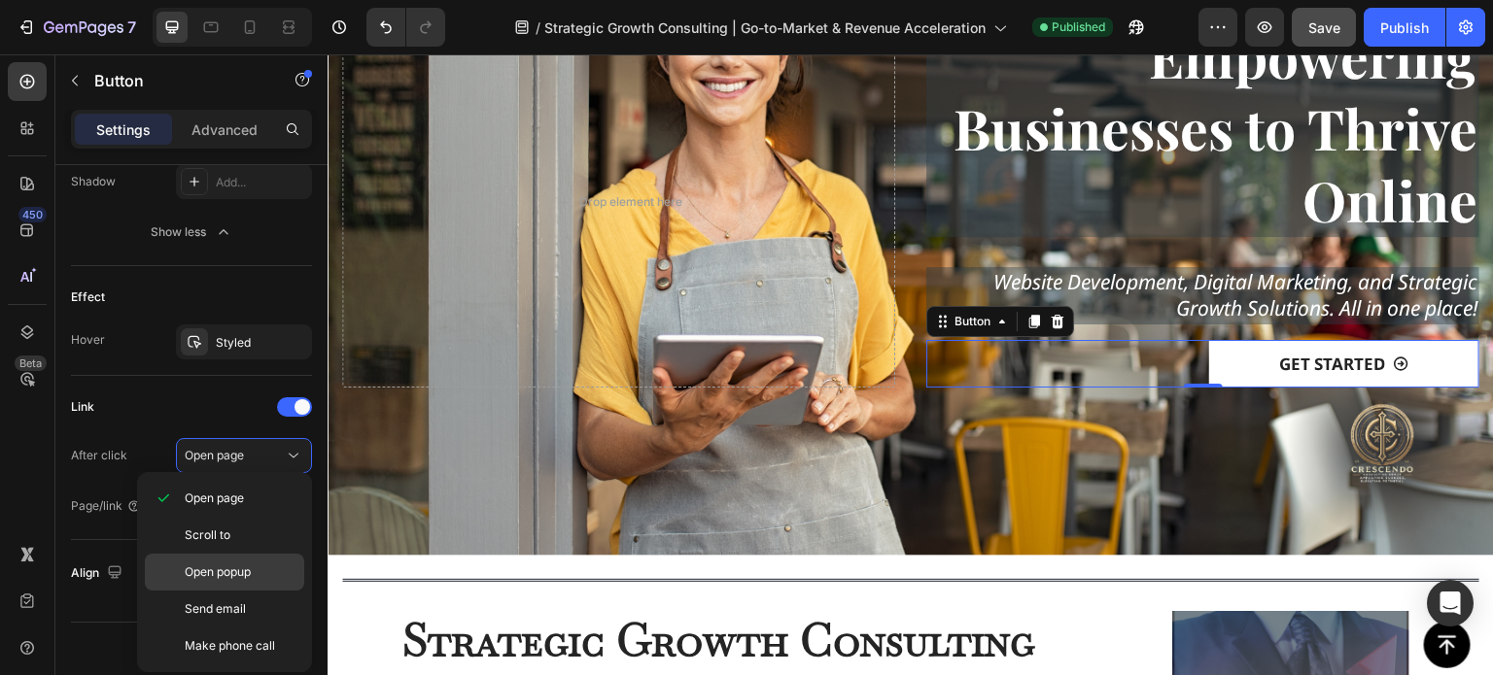
click at [264, 567] on p "Open popup" at bounding box center [240, 572] width 111 height 17
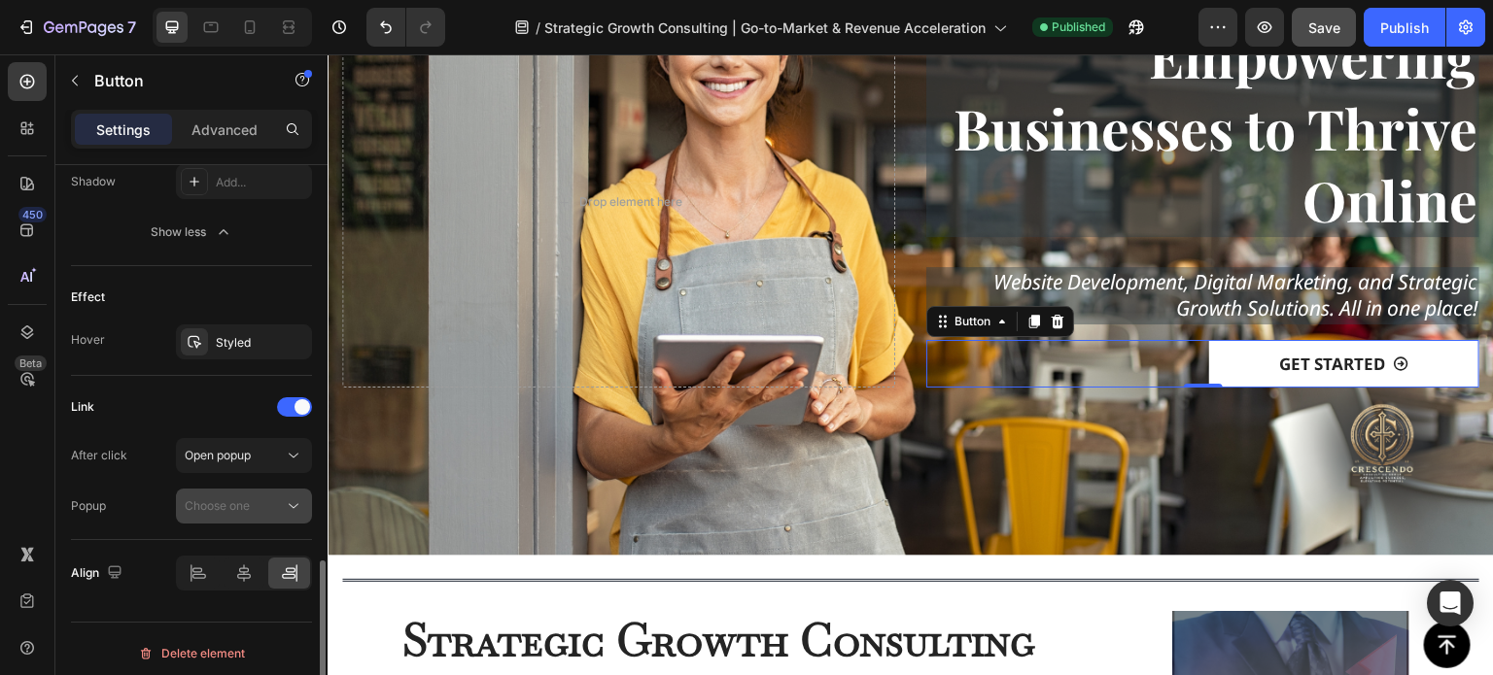
click at [275, 499] on div "Choose one" at bounding box center [234, 506] width 99 height 17
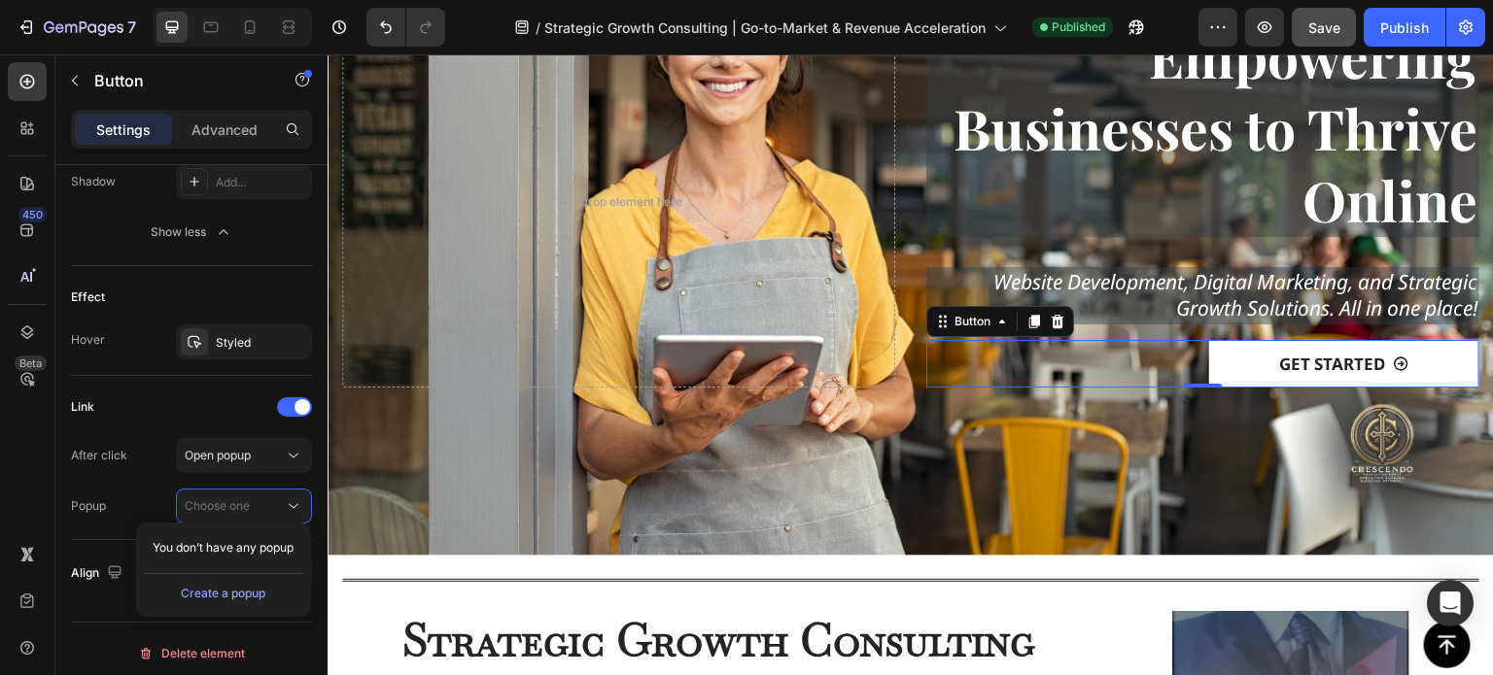
click at [232, 552] on span "You don’t have any popup" at bounding box center [223, 547] width 141 height 17
click at [224, 596] on div "Create a popup" at bounding box center [223, 593] width 85 height 17
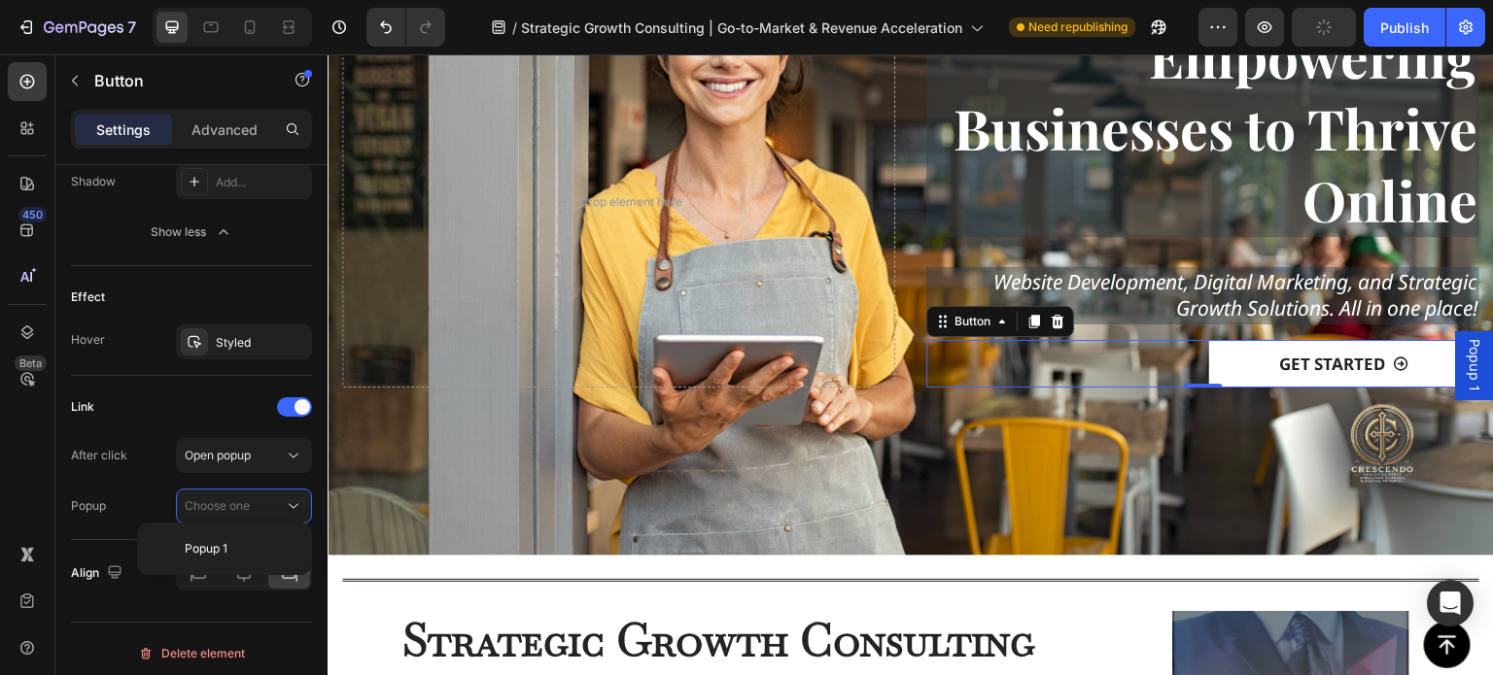
click at [1465, 368] on span "Popup 1" at bounding box center [1474, 365] width 19 height 53
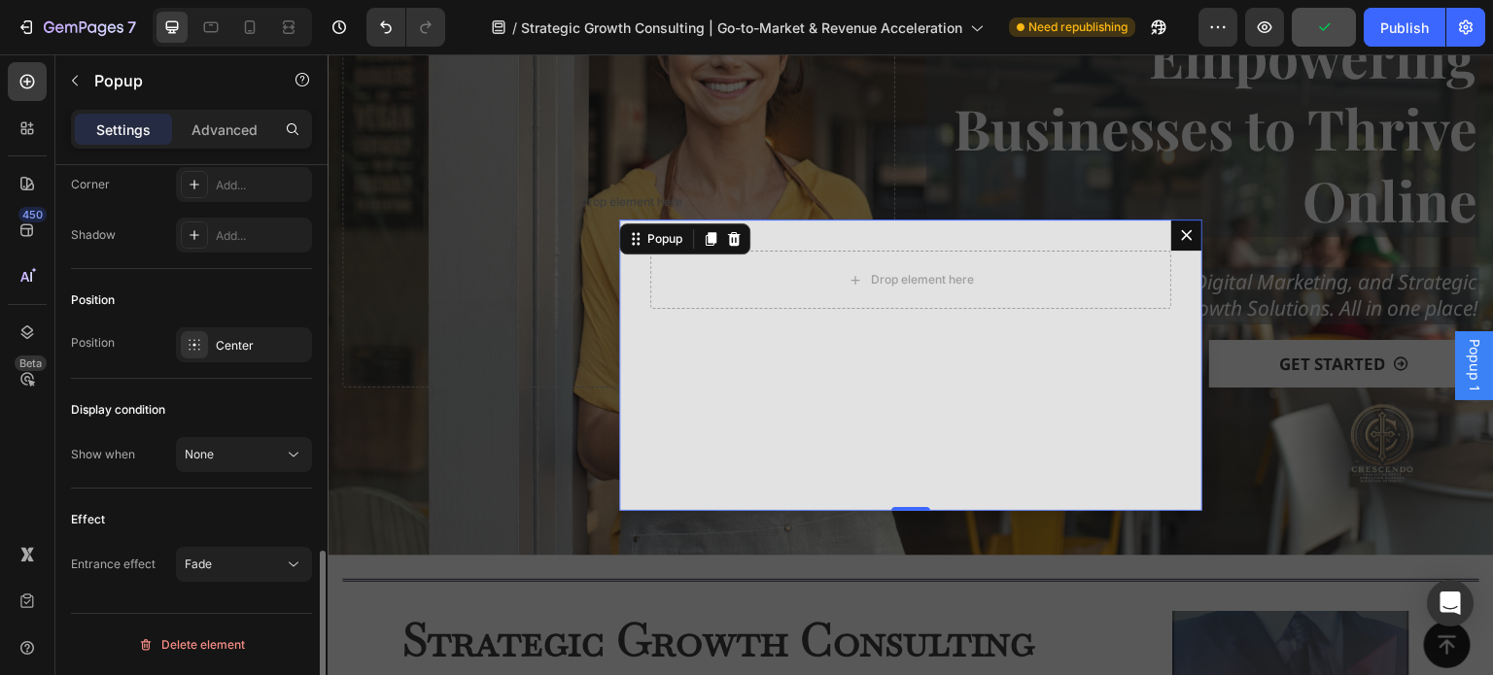
scroll to position [0, 0]
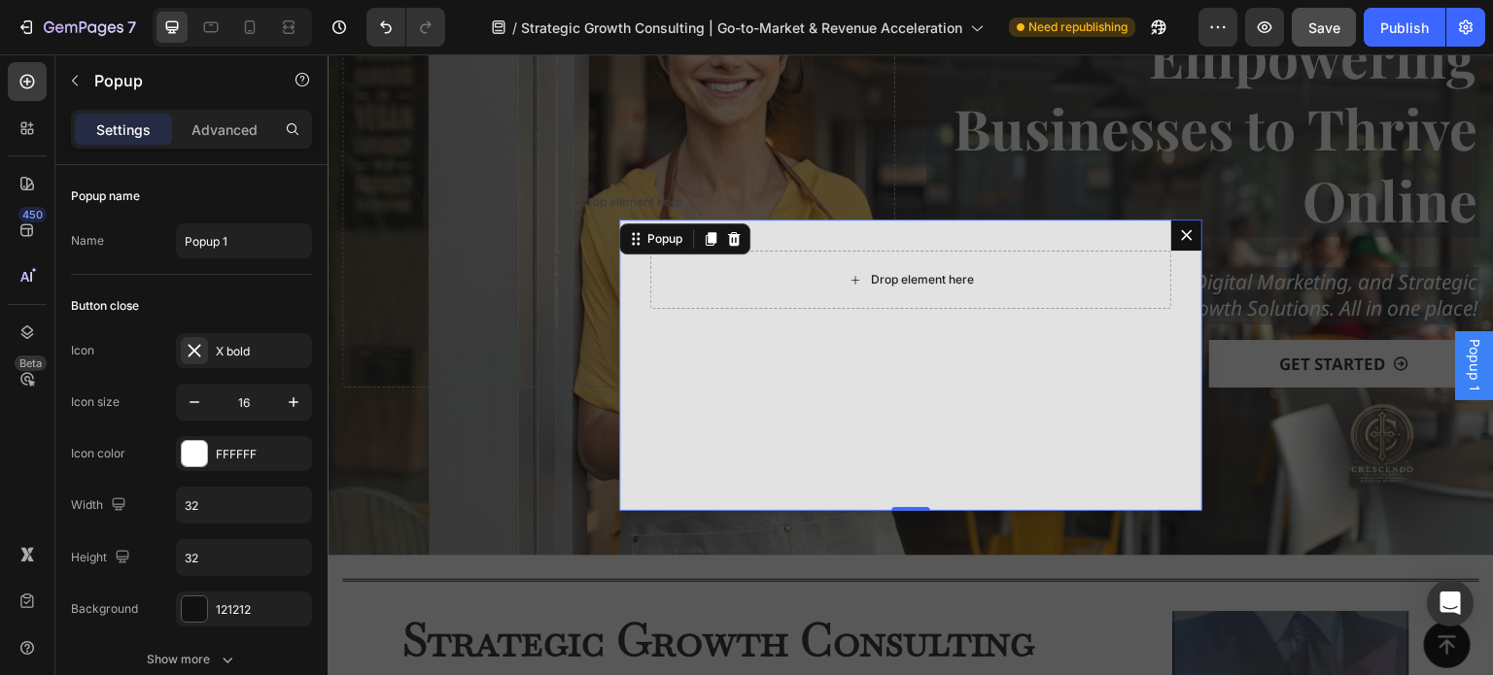
click at [817, 294] on div "Drop element here" at bounding box center [910, 280] width 521 height 58
click at [726, 239] on icon "Dialog content" at bounding box center [734, 239] width 16 height 16
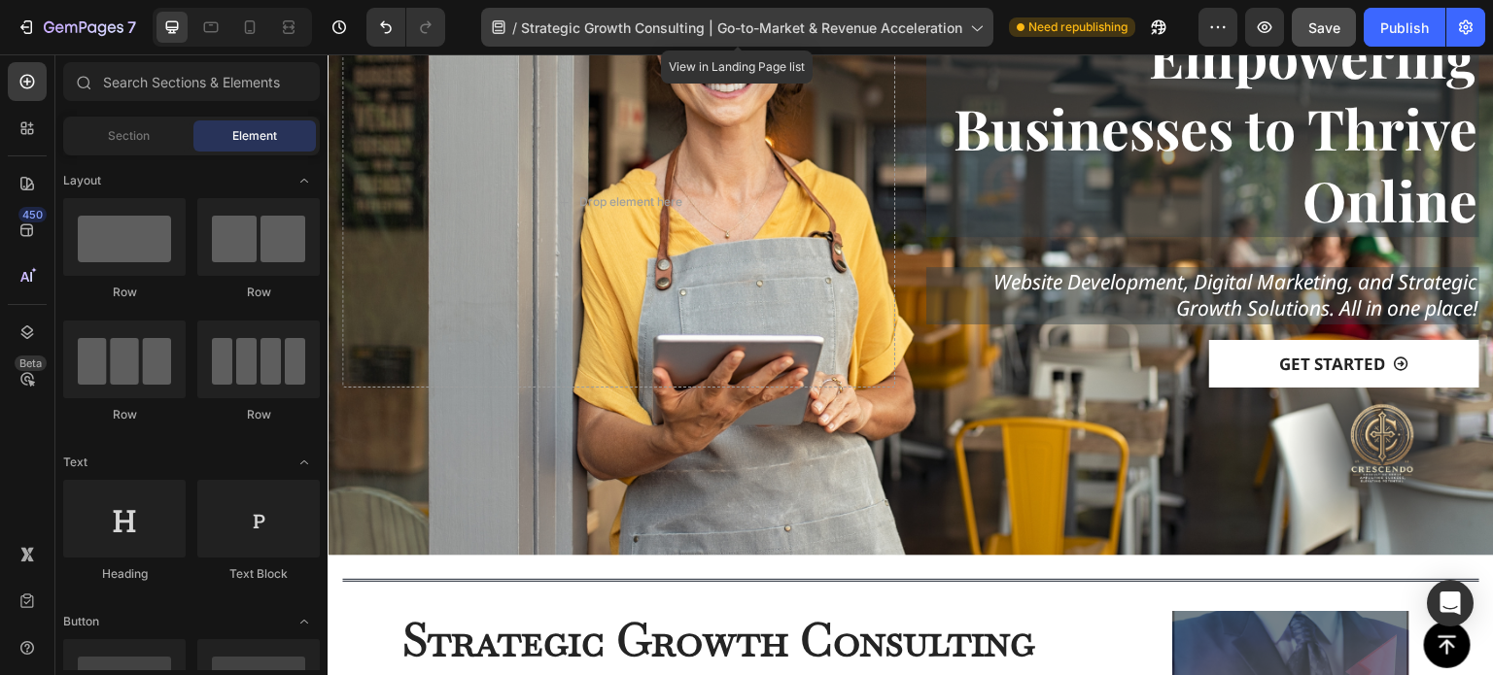
click at [973, 29] on icon at bounding box center [975, 26] width 19 height 19
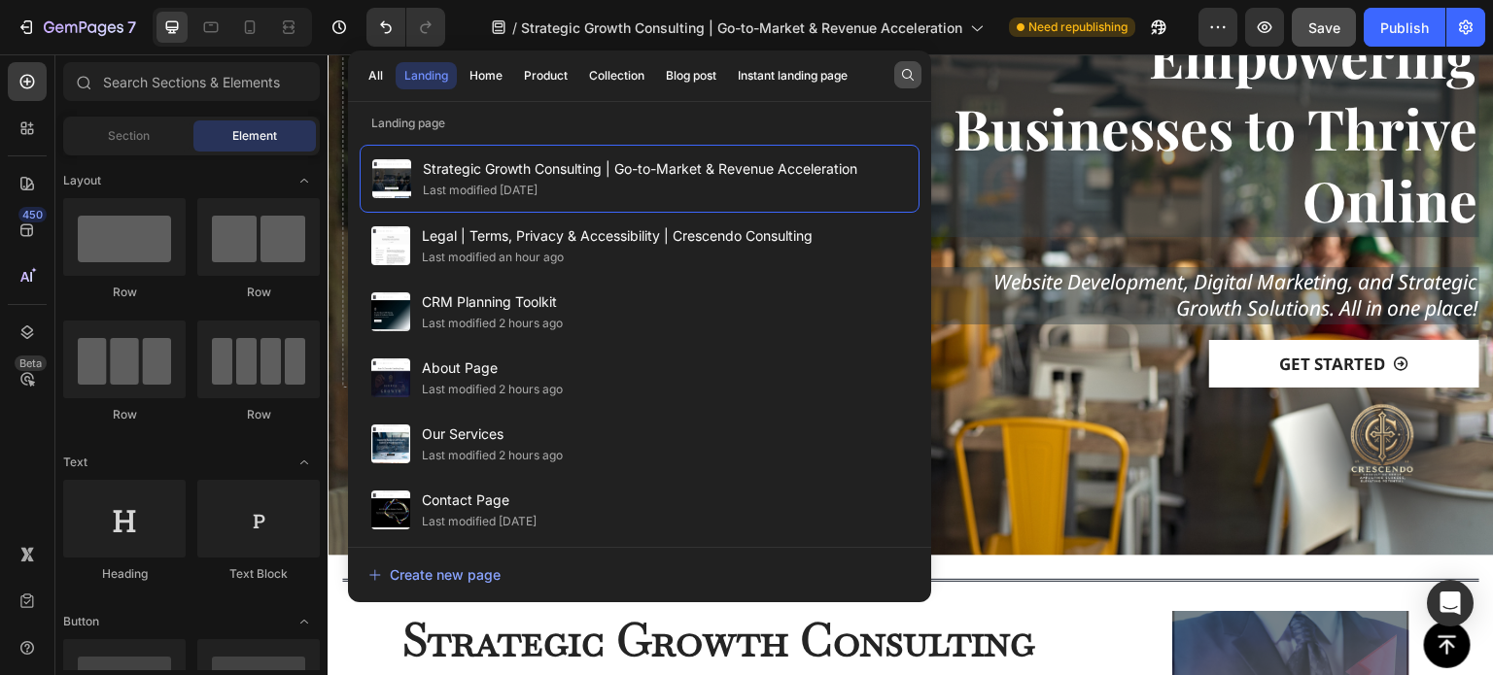
click at [911, 73] on icon "button" at bounding box center [908, 75] width 12 height 12
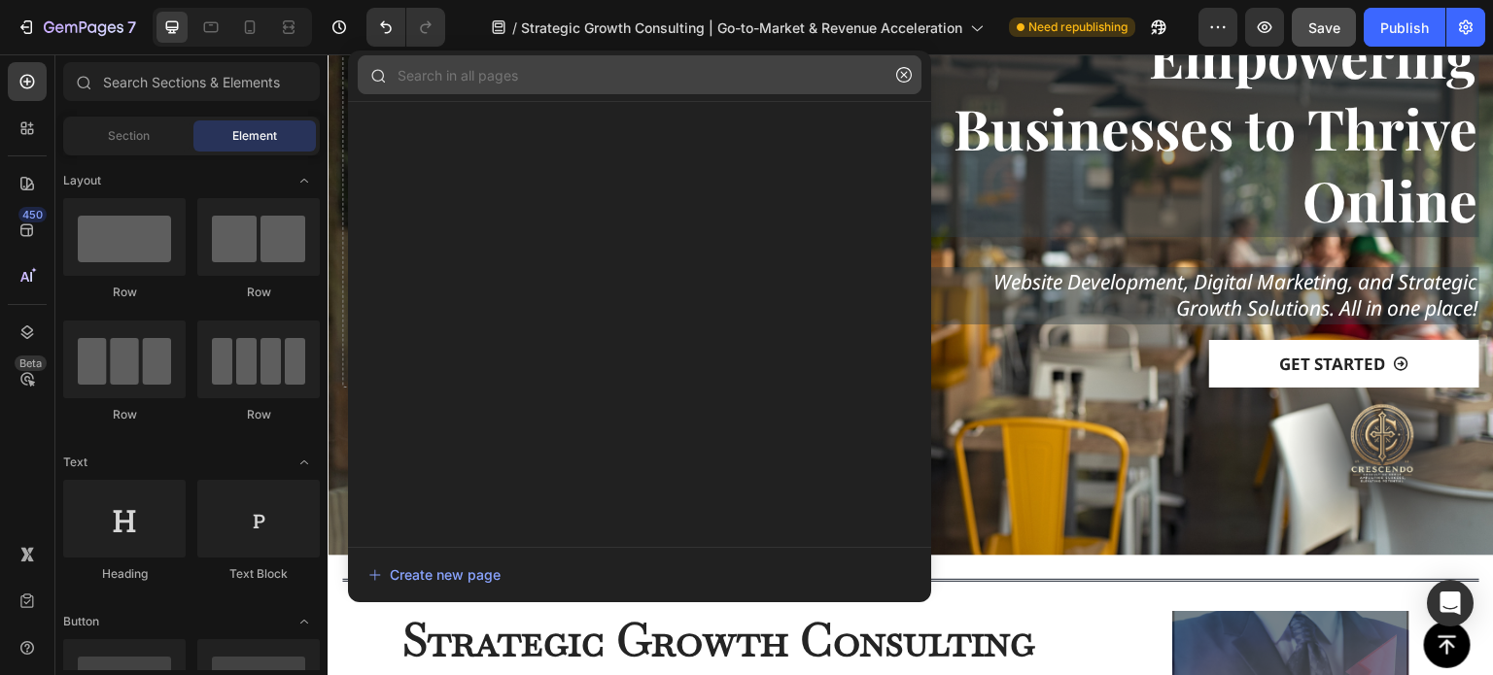
click at [628, 74] on input "text" at bounding box center [640, 74] width 564 height 39
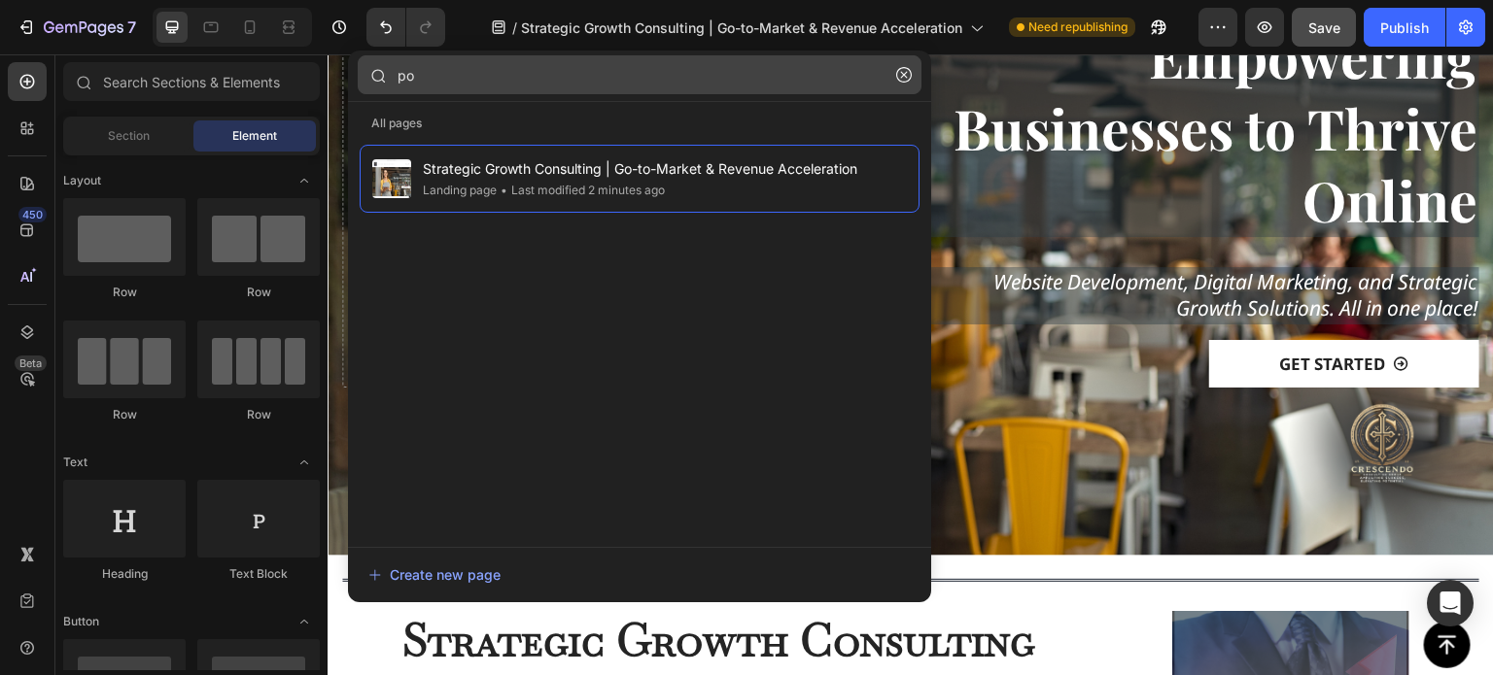
type input "p"
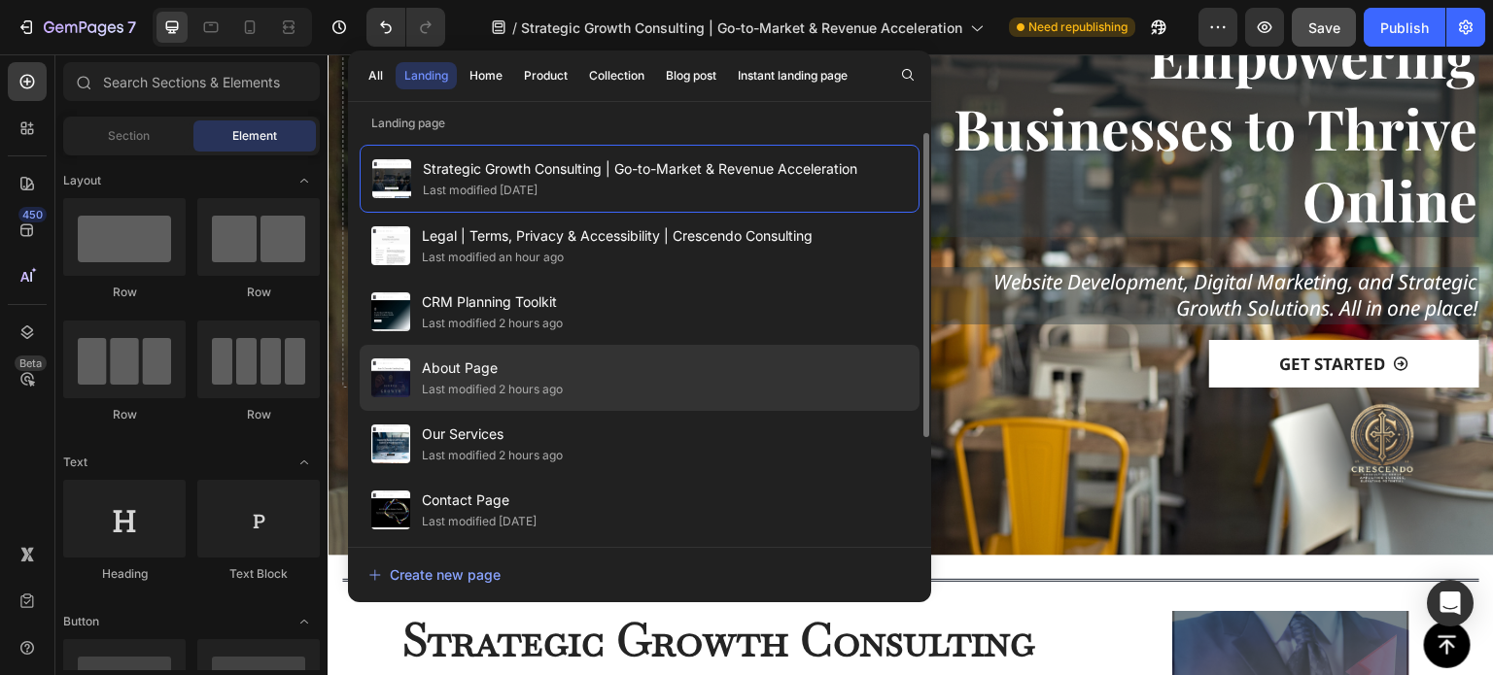
click at [472, 367] on span "About Page" at bounding box center [492, 368] width 141 height 23
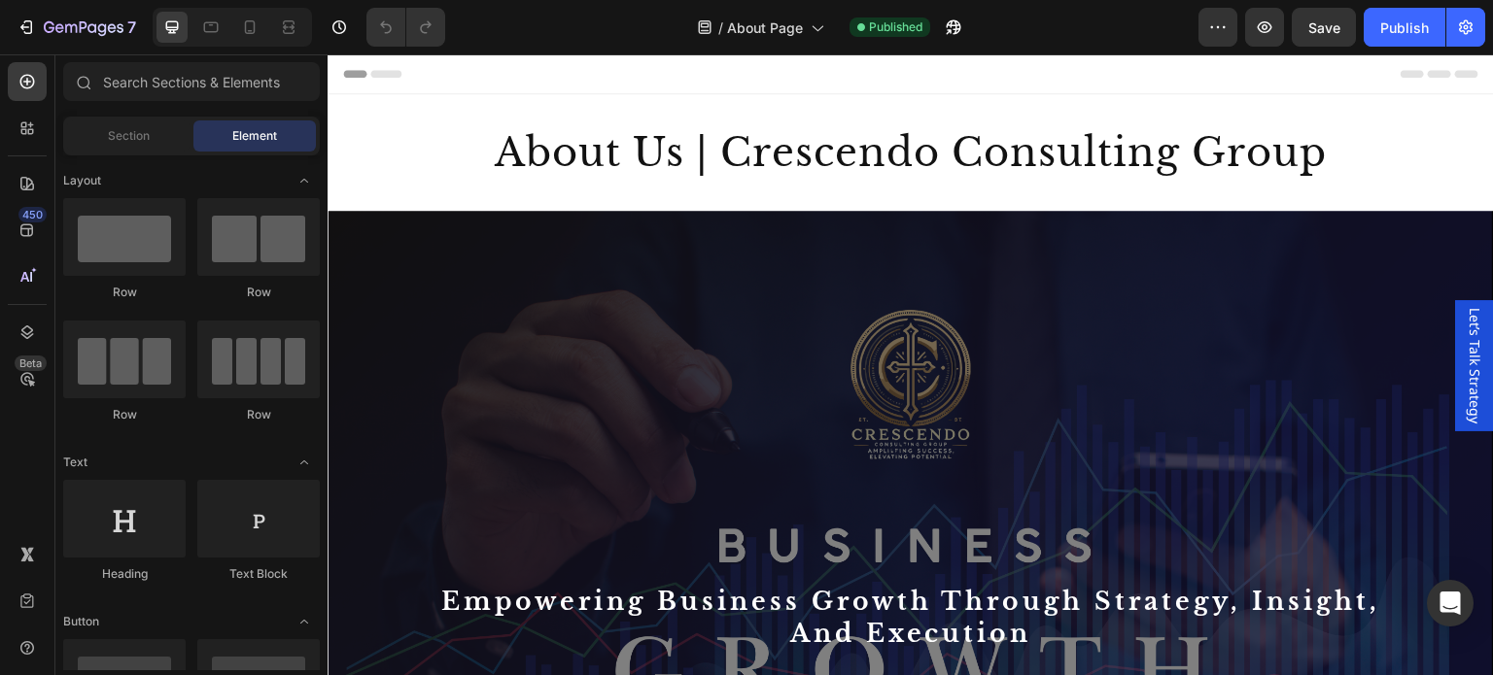
click at [1465, 344] on span "Let’s Talk Strategy" at bounding box center [1474, 366] width 19 height 116
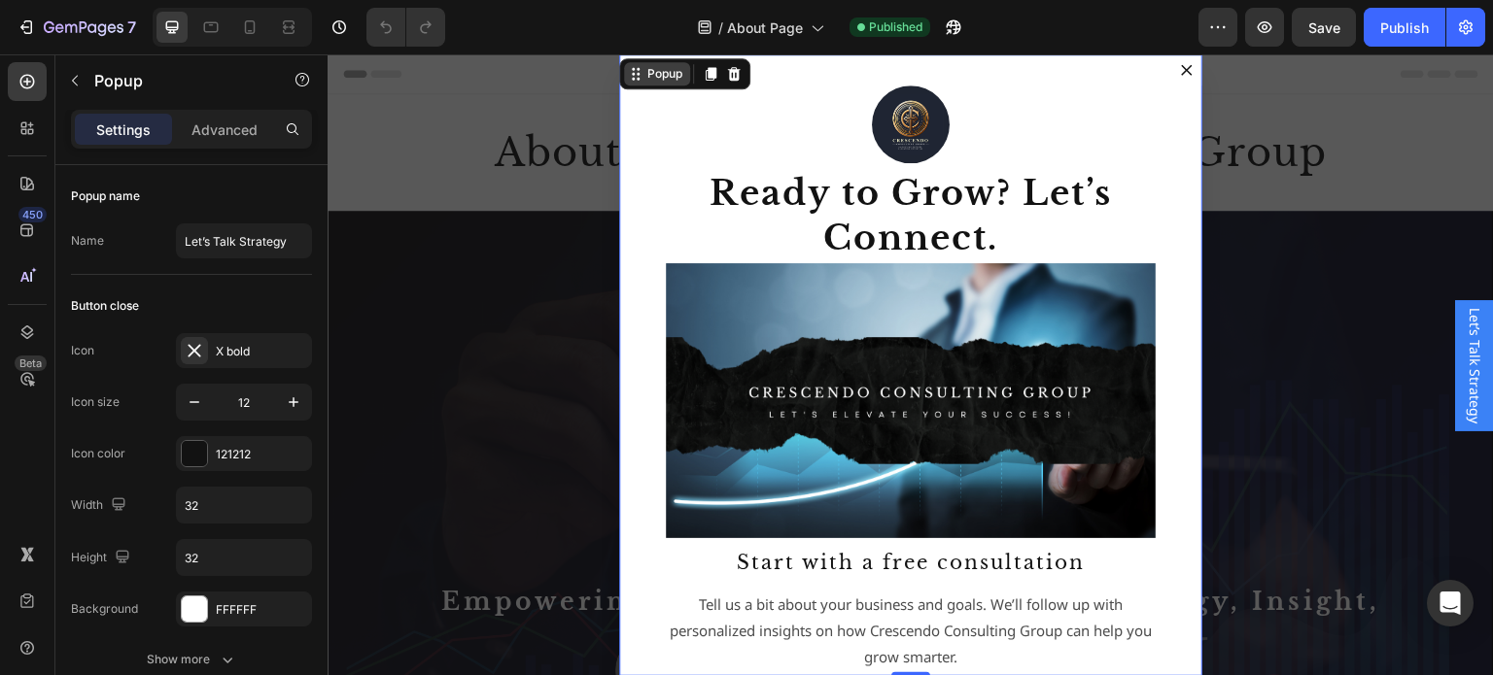
click at [645, 77] on div "Popup" at bounding box center [664, 73] width 43 height 17
click at [1223, 19] on icon "button" at bounding box center [1217, 26] width 19 height 19
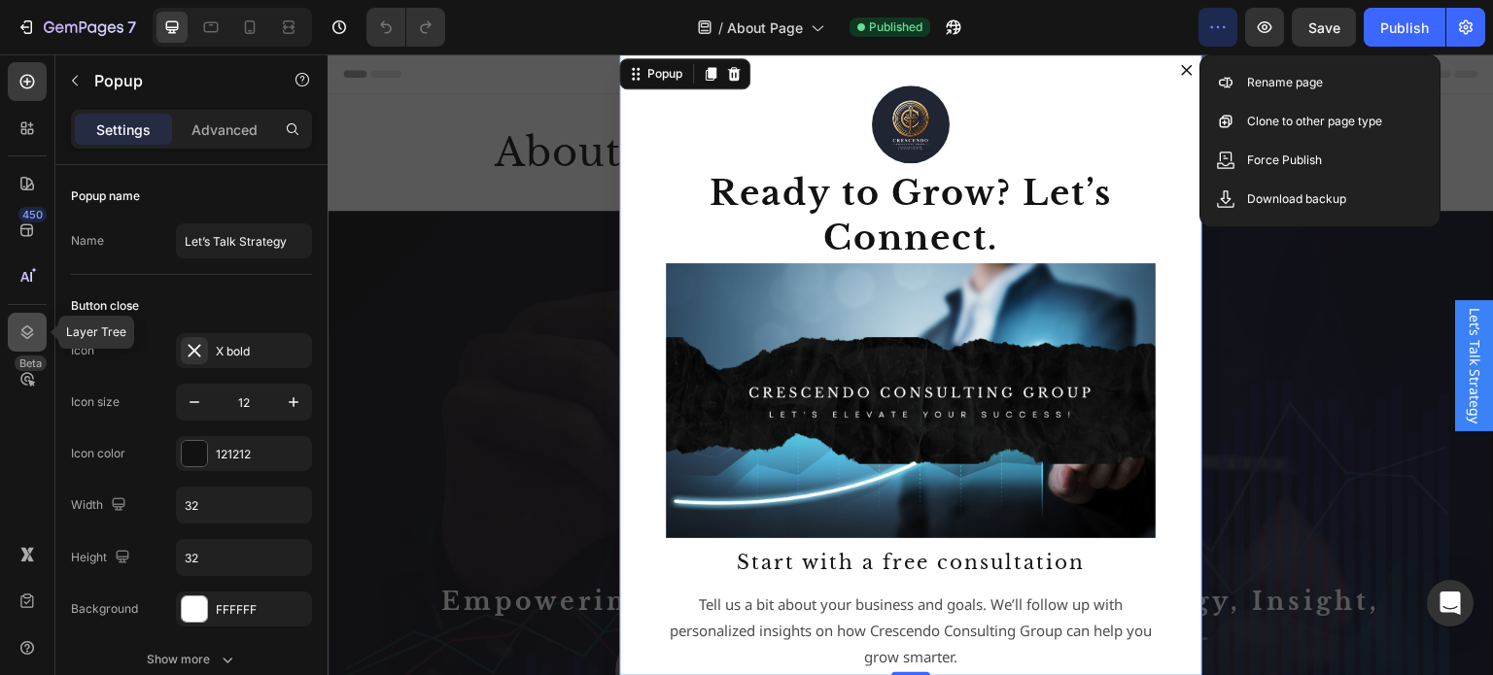
click at [23, 323] on icon at bounding box center [26, 332] width 19 height 19
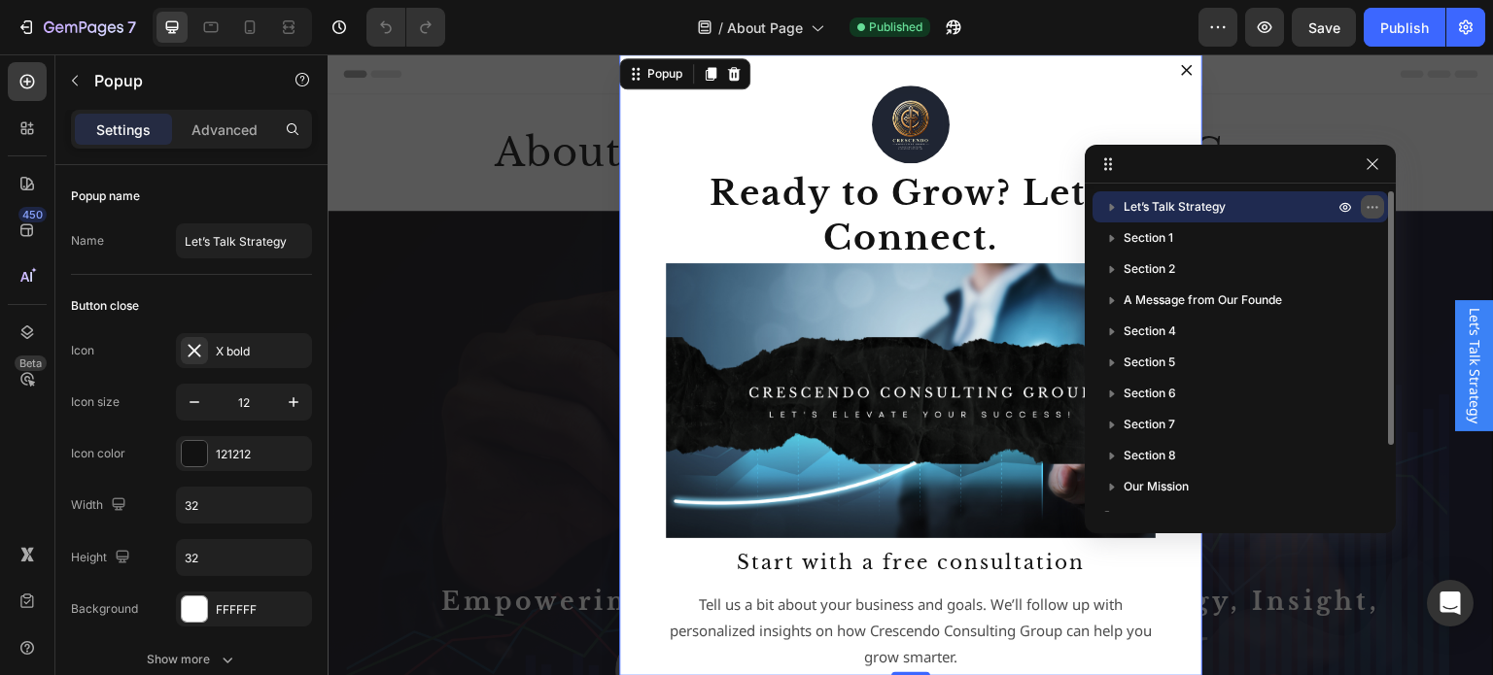
click at [1366, 205] on icon "button" at bounding box center [1373, 207] width 16 height 16
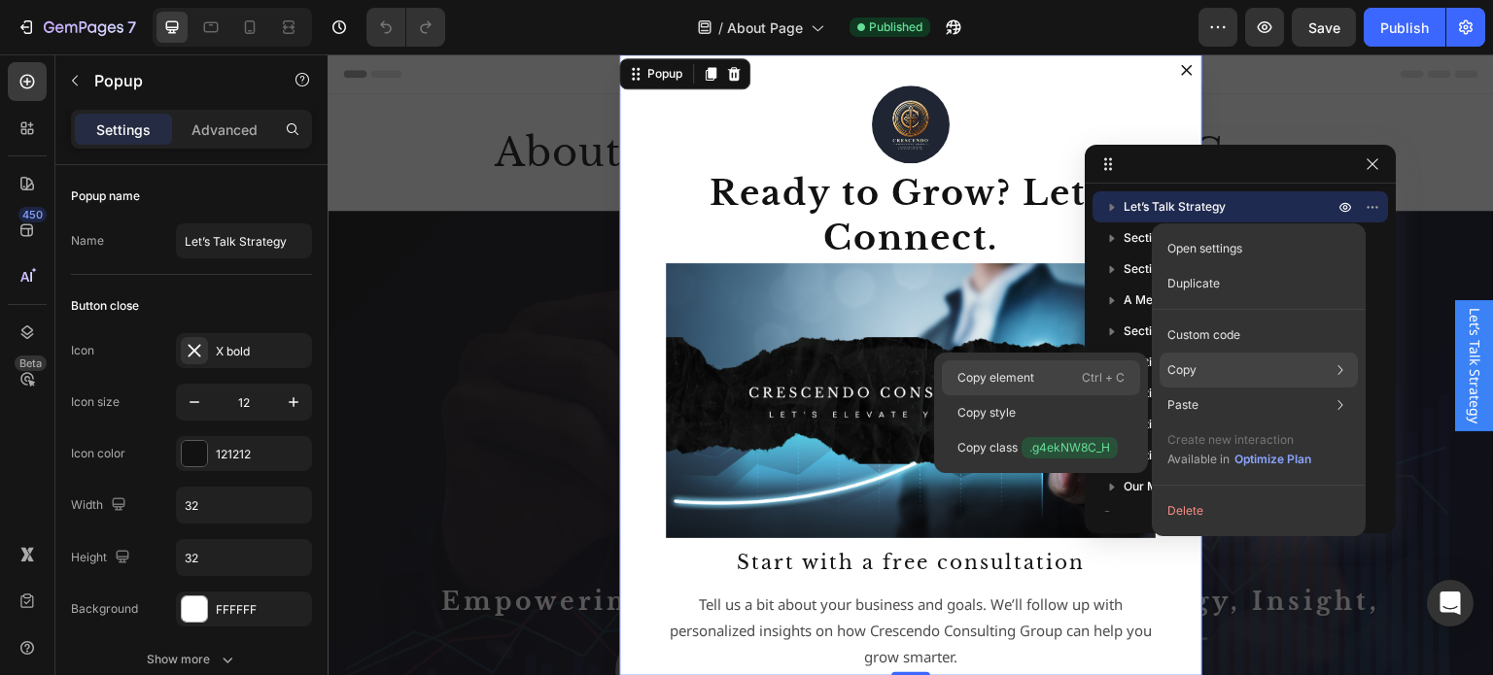
click at [1038, 396] on div "Copy element Ctrl + C" at bounding box center [1041, 413] width 198 height 35
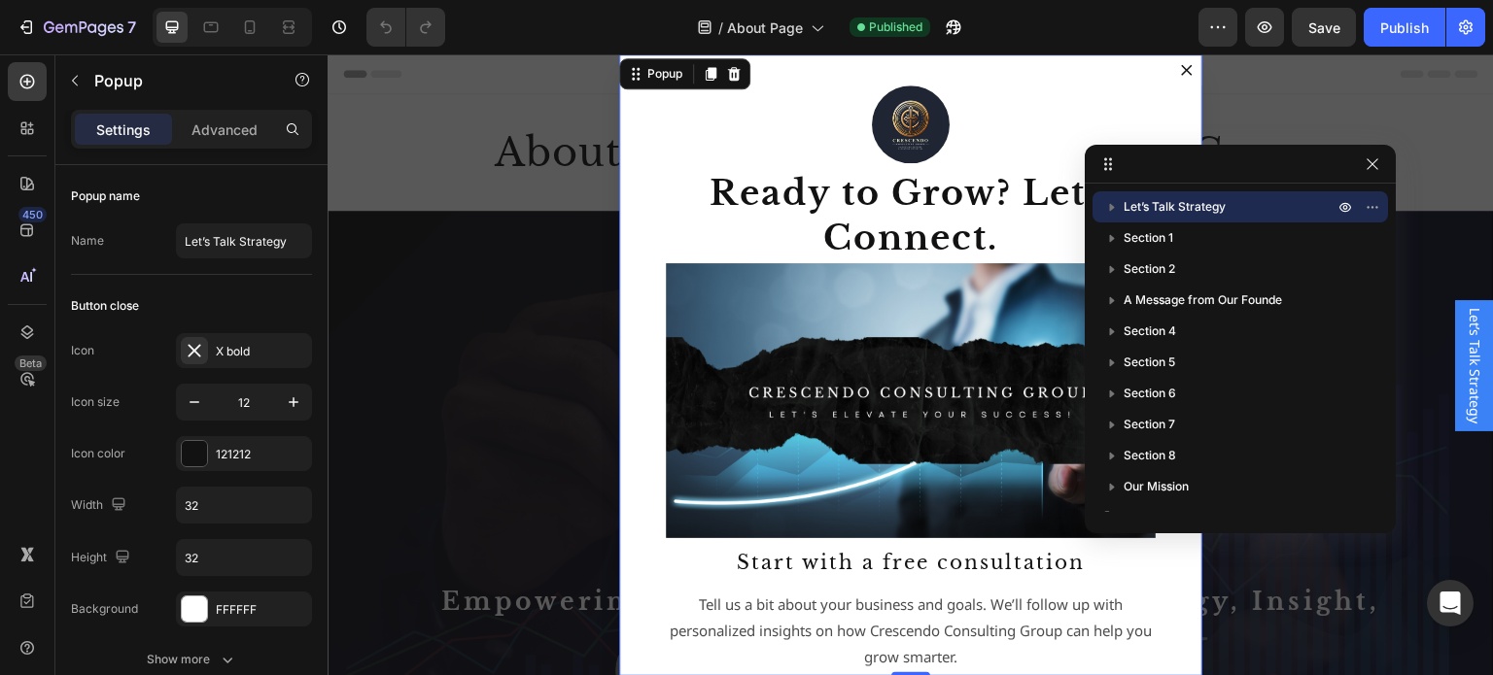
click at [1134, 68] on div "Image Ready to Grow? Let’s Connect. Heading Image Row Start with a free consult…" at bounding box center [910, 365] width 583 height 622
click at [813, 23] on icon at bounding box center [816, 26] width 19 height 19
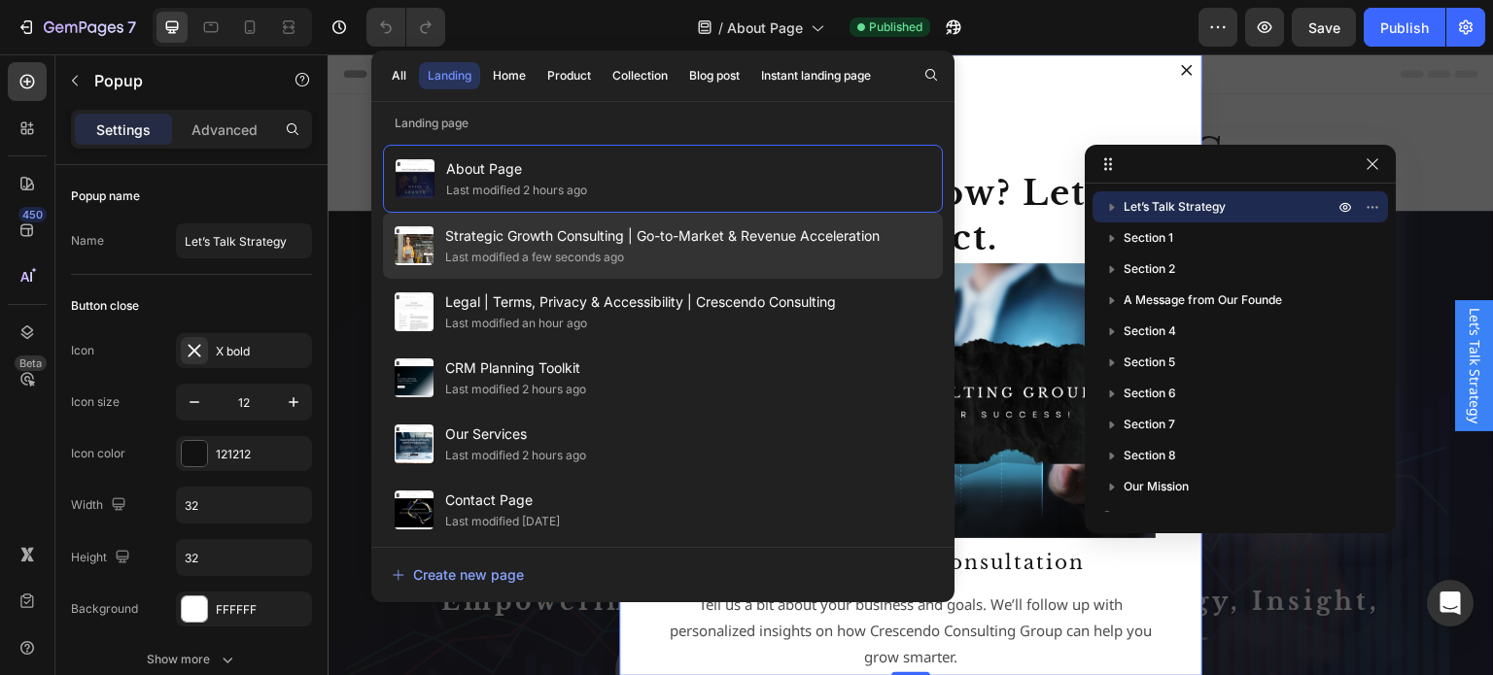
click at [611, 256] on div "Last modified a few seconds ago" at bounding box center [534, 257] width 179 height 19
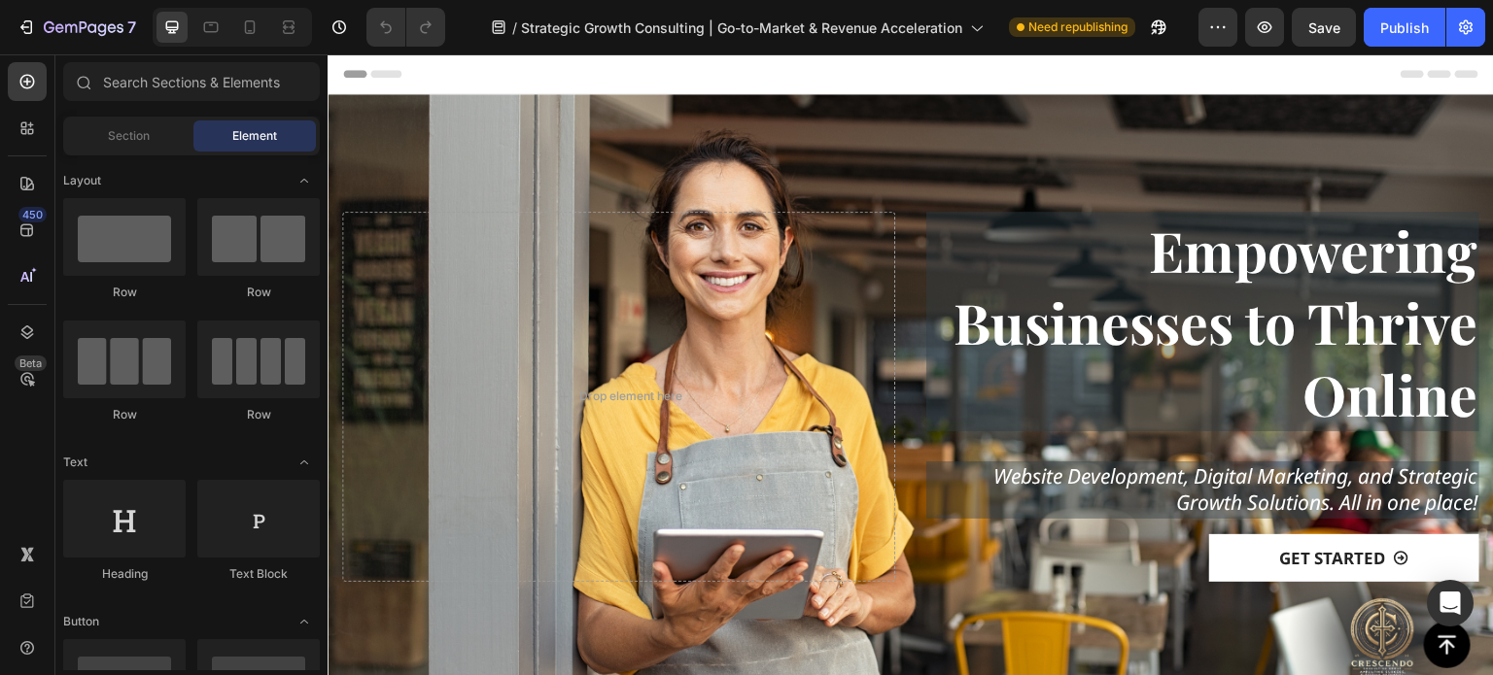
click at [1303, 72] on div "Header" at bounding box center [910, 73] width 1135 height 39
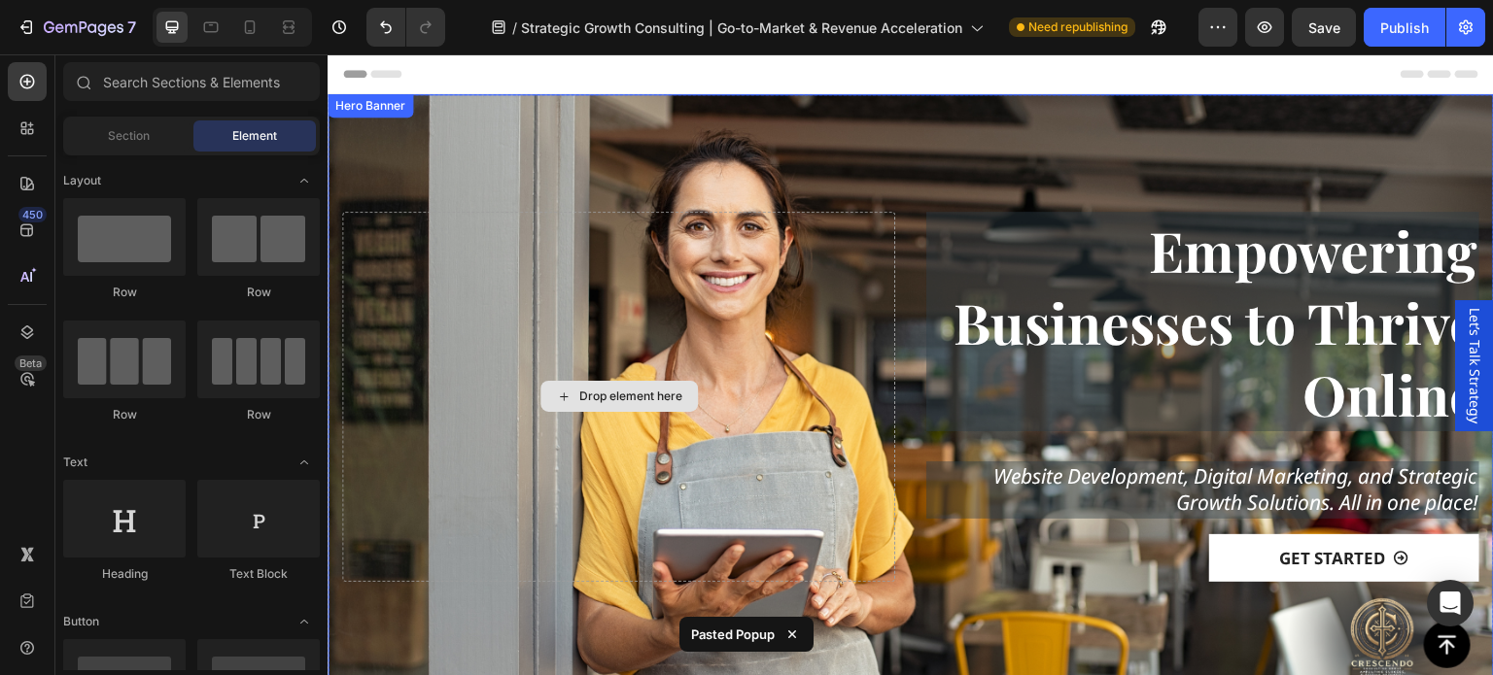
scroll to position [292, 0]
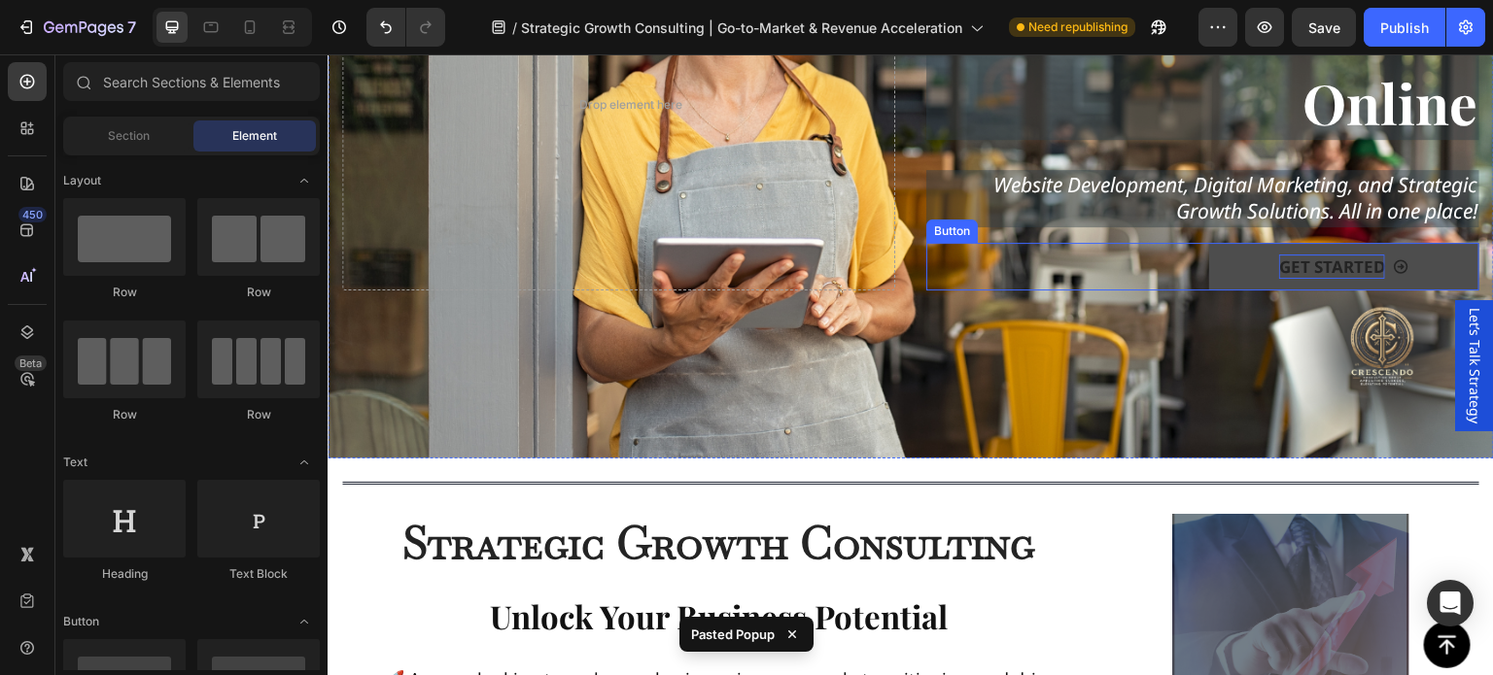
click at [1279, 255] on p "Get Started" at bounding box center [1332, 267] width 106 height 25
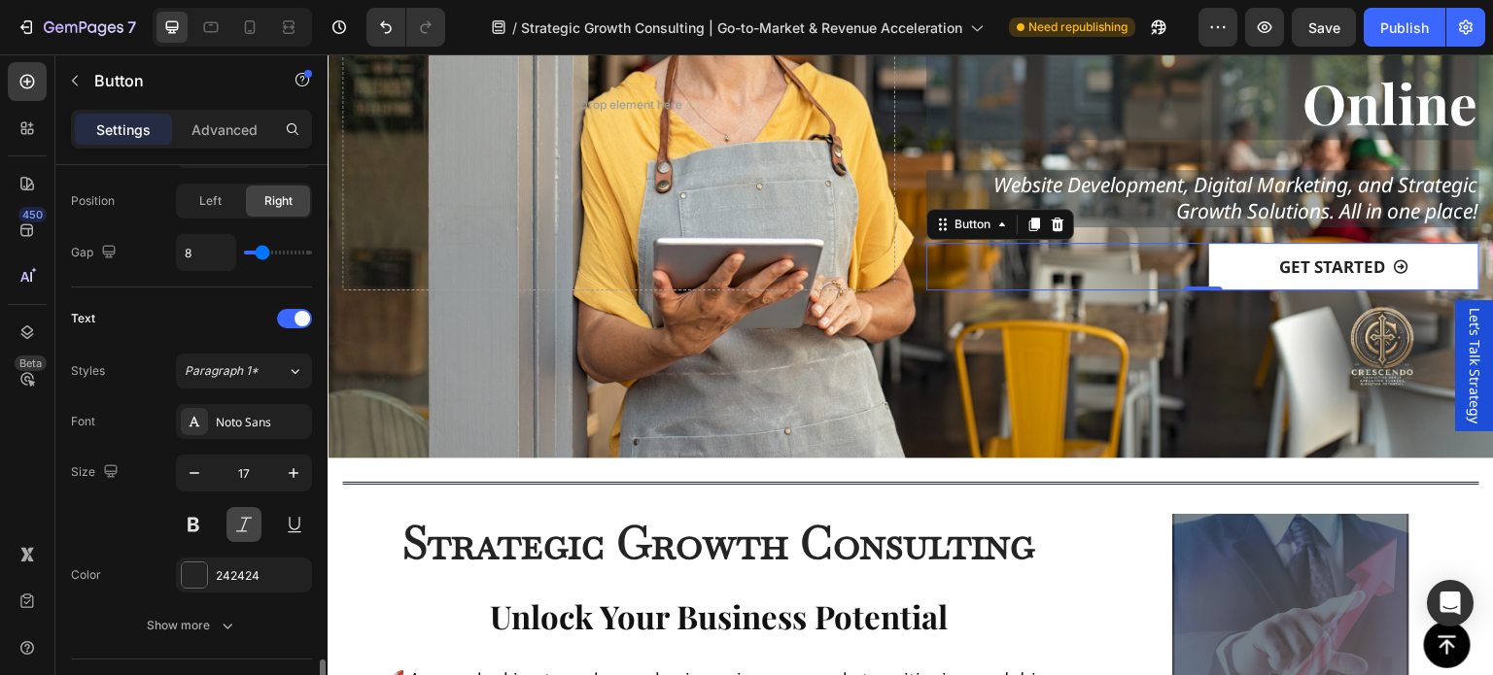
scroll to position [972, 0]
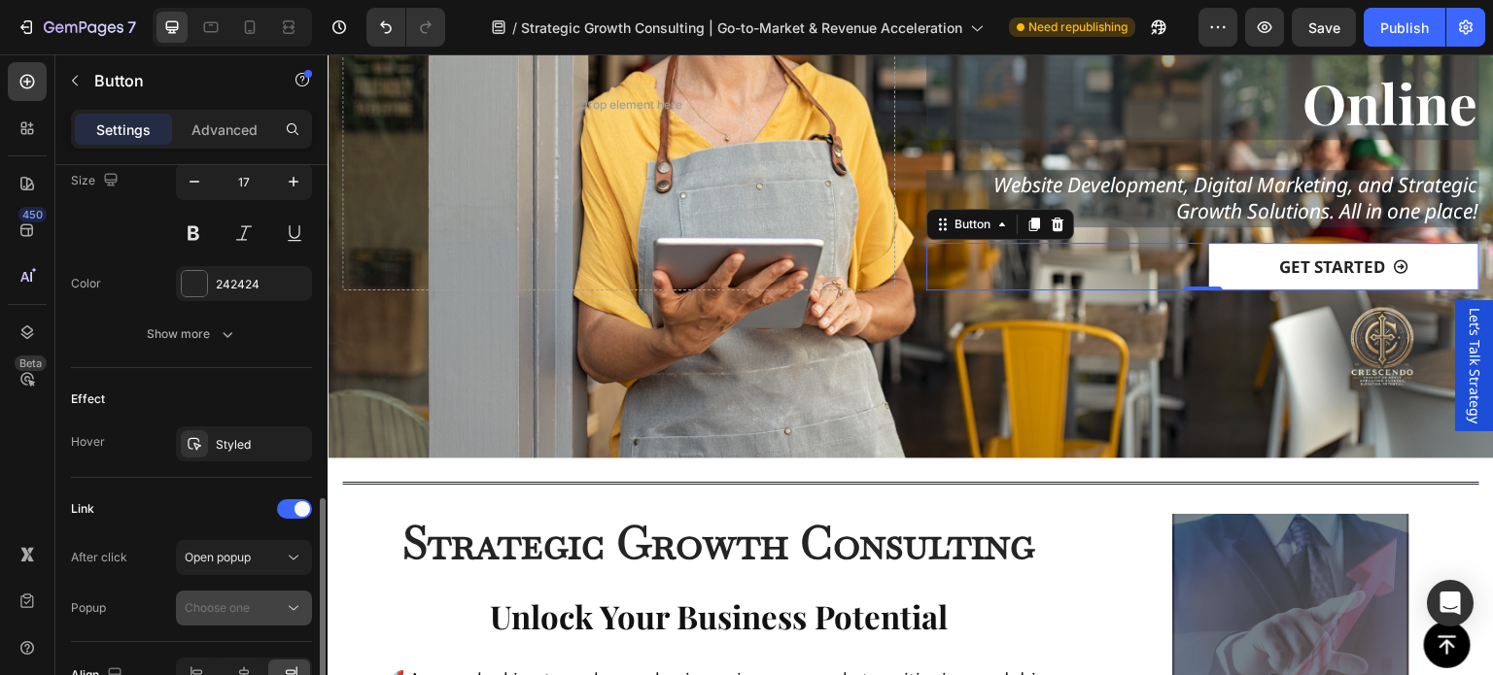
click at [240, 603] on span "Choose one" at bounding box center [217, 608] width 65 height 15
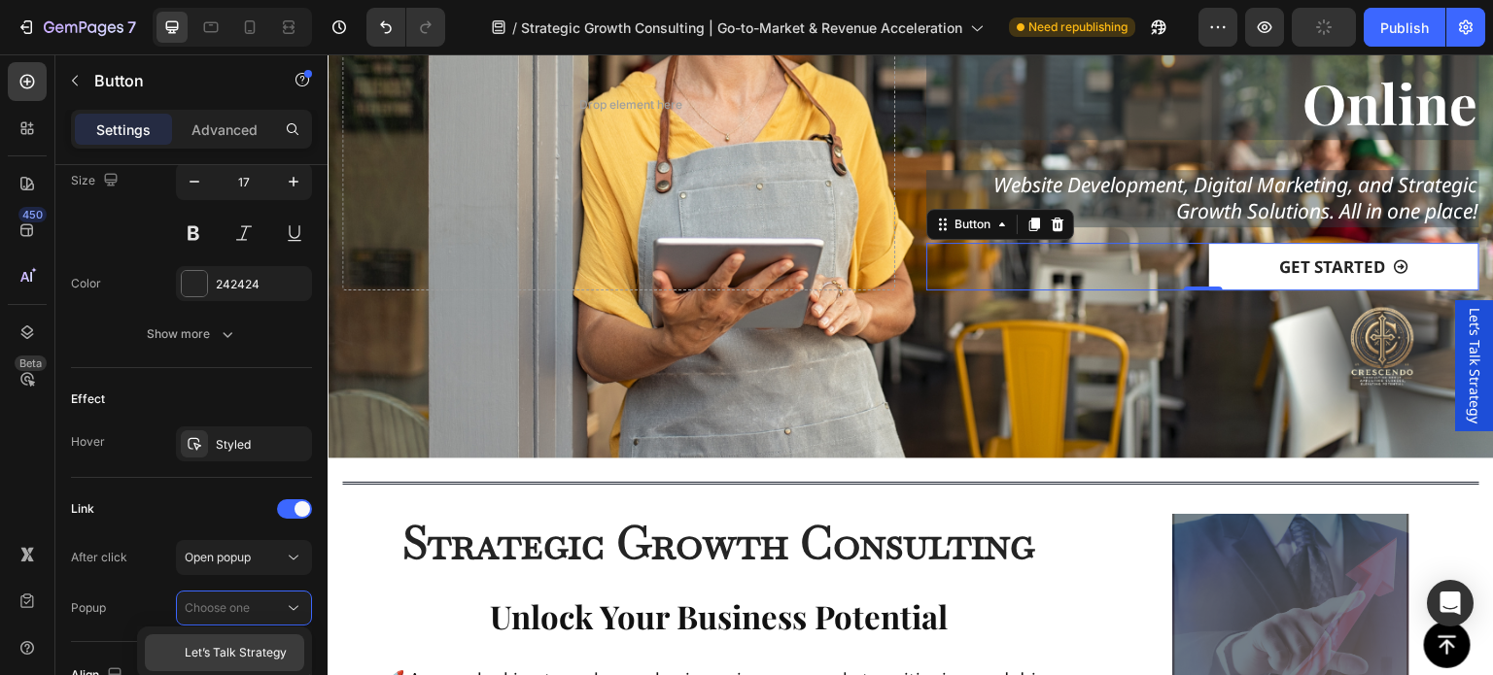
click at [243, 644] on span "Let’s Talk Strategy" at bounding box center [236, 652] width 102 height 17
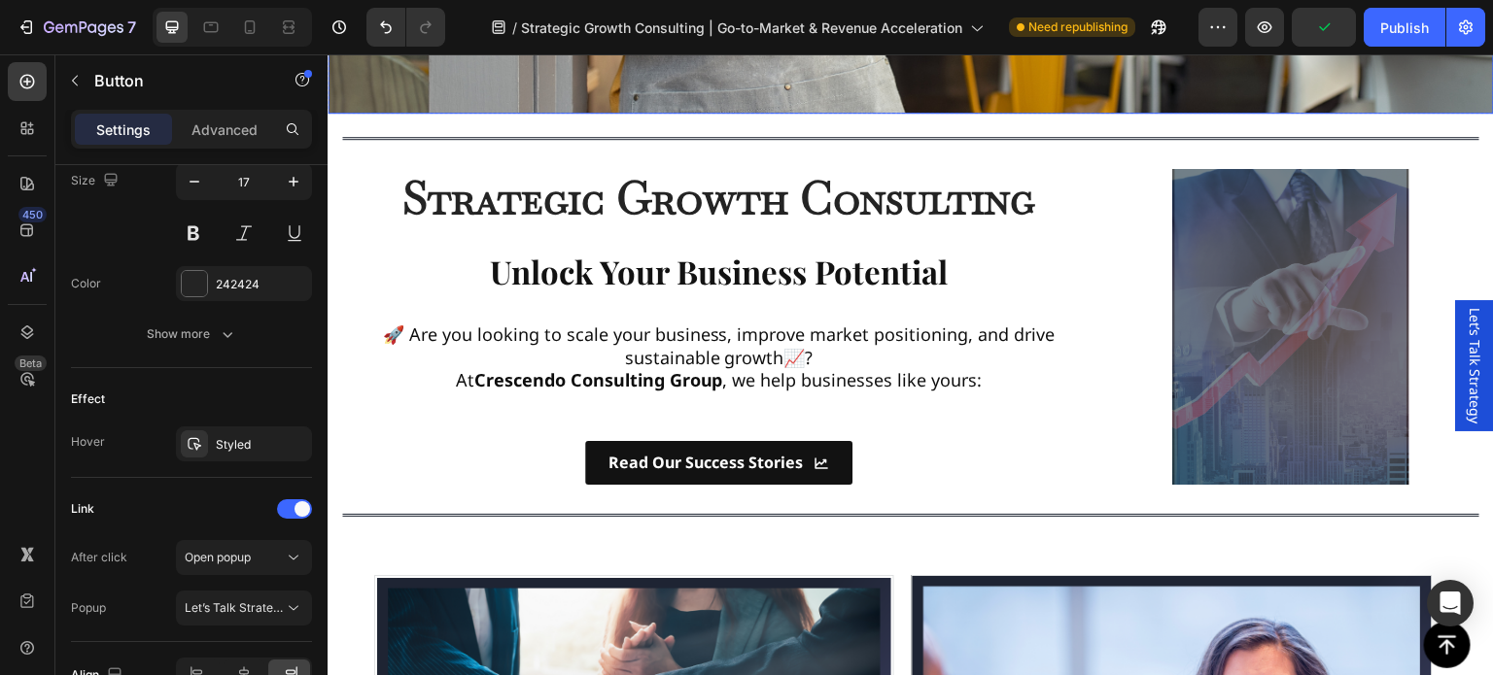
scroll to position [680, 0]
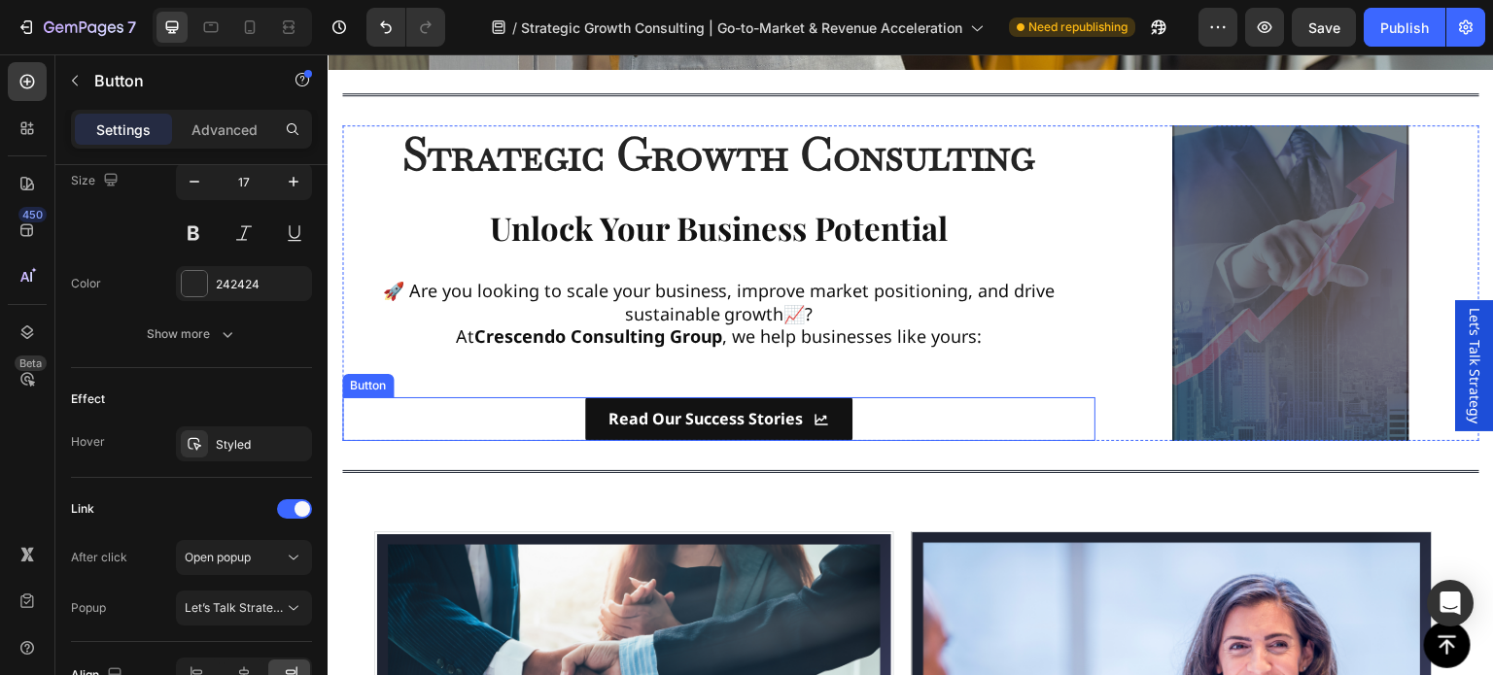
click at [928, 401] on div "Read Our Success Stories Button" at bounding box center [718, 420] width 753 height 44
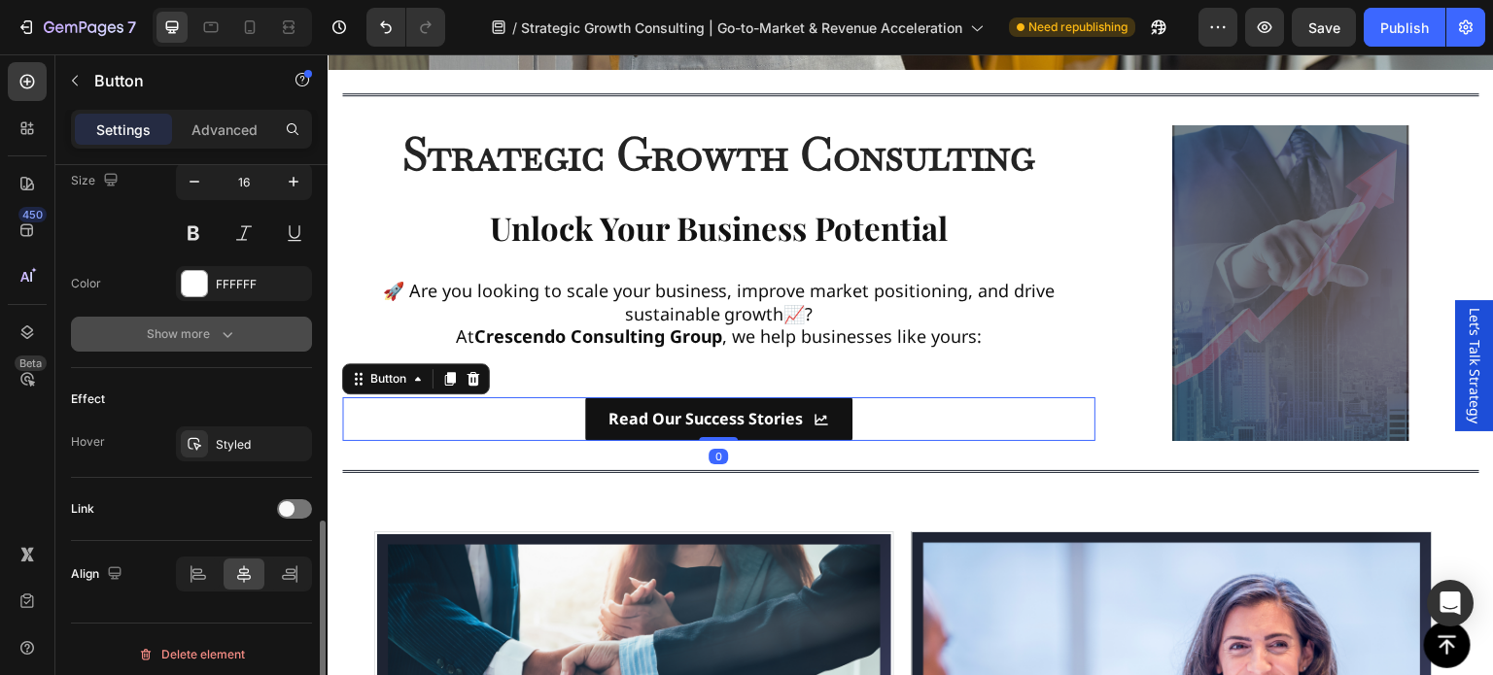
click at [213, 328] on div "Show more" at bounding box center [192, 334] width 90 height 19
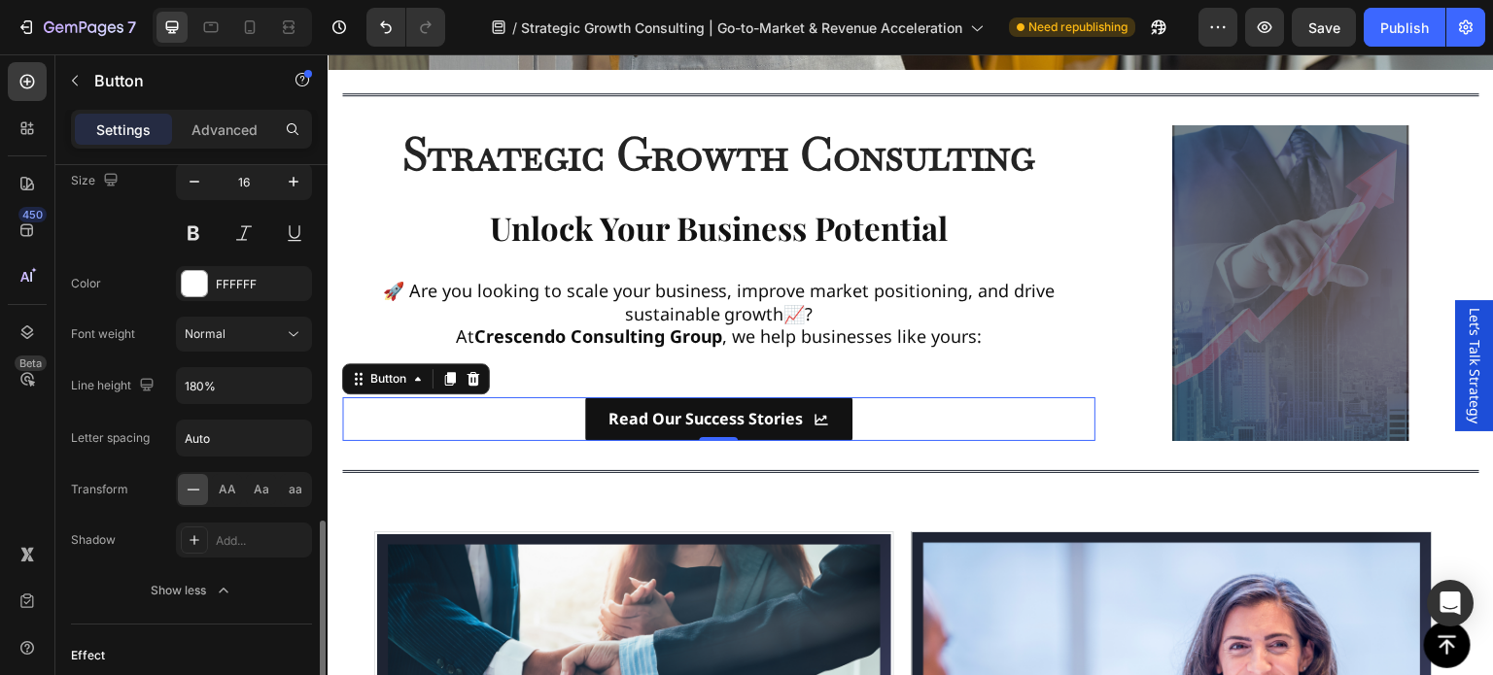
scroll to position [1166, 0]
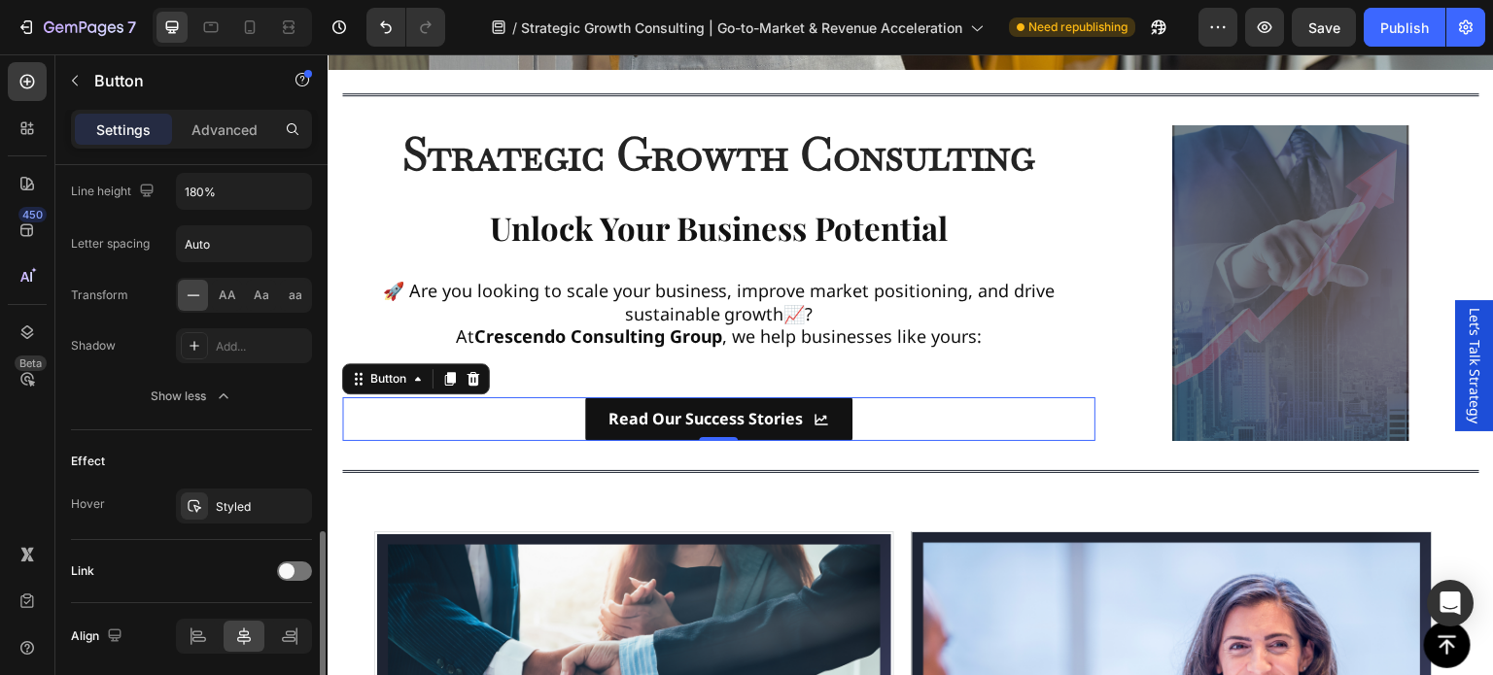
drag, startPoint x: 291, startPoint y: 563, endPoint x: 273, endPoint y: 551, distance: 21.0
click at [291, 564] on span at bounding box center [287, 572] width 16 height 16
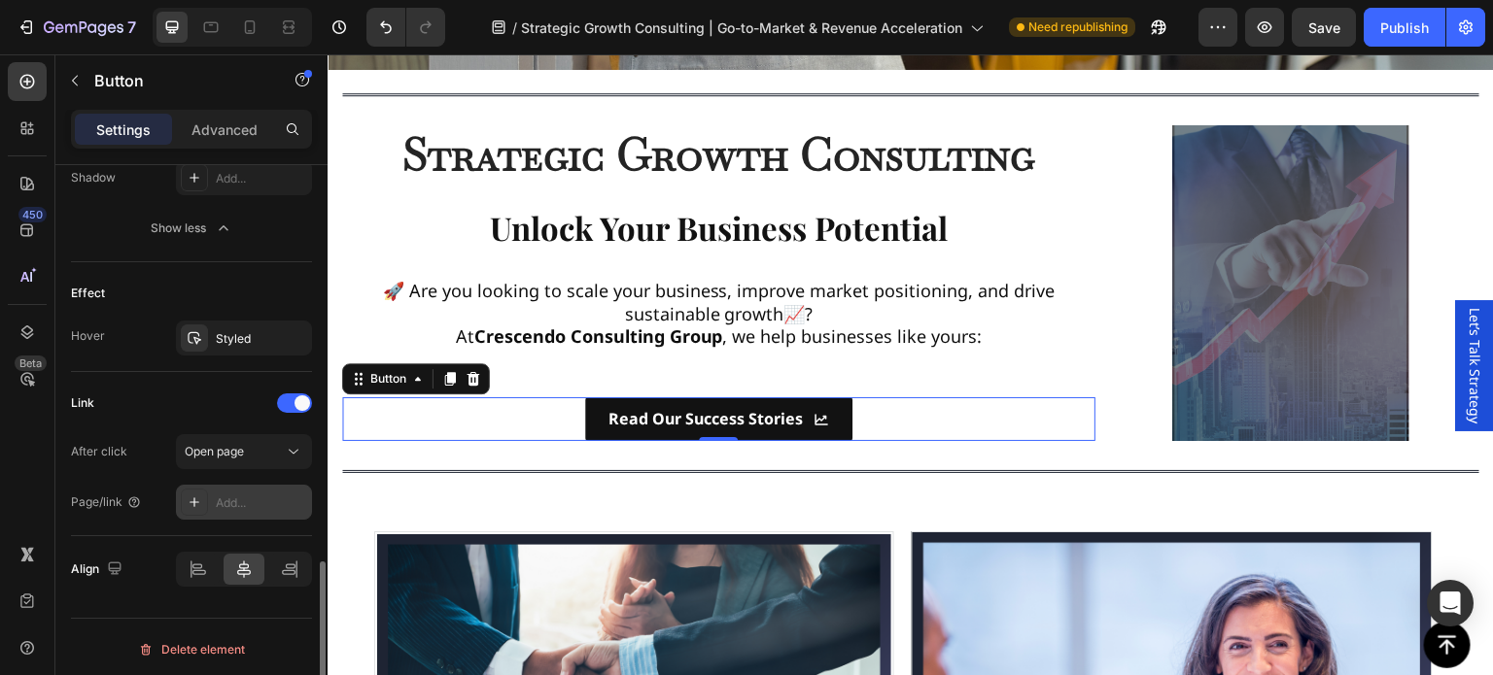
click at [243, 497] on div "Add..." at bounding box center [261, 503] width 91 height 17
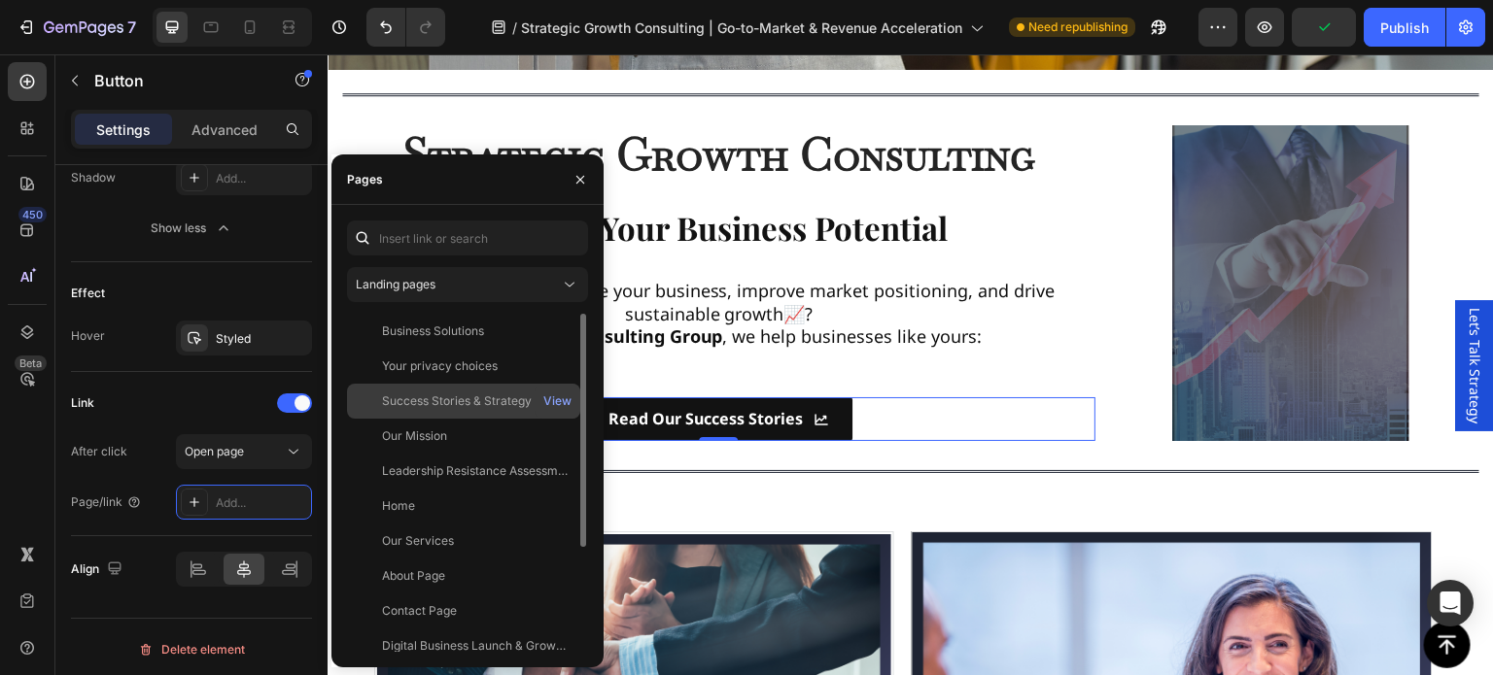
click at [431, 404] on div "Success Stories & Strategy Insights | Crescendo Consulting Group" at bounding box center [475, 401] width 187 height 17
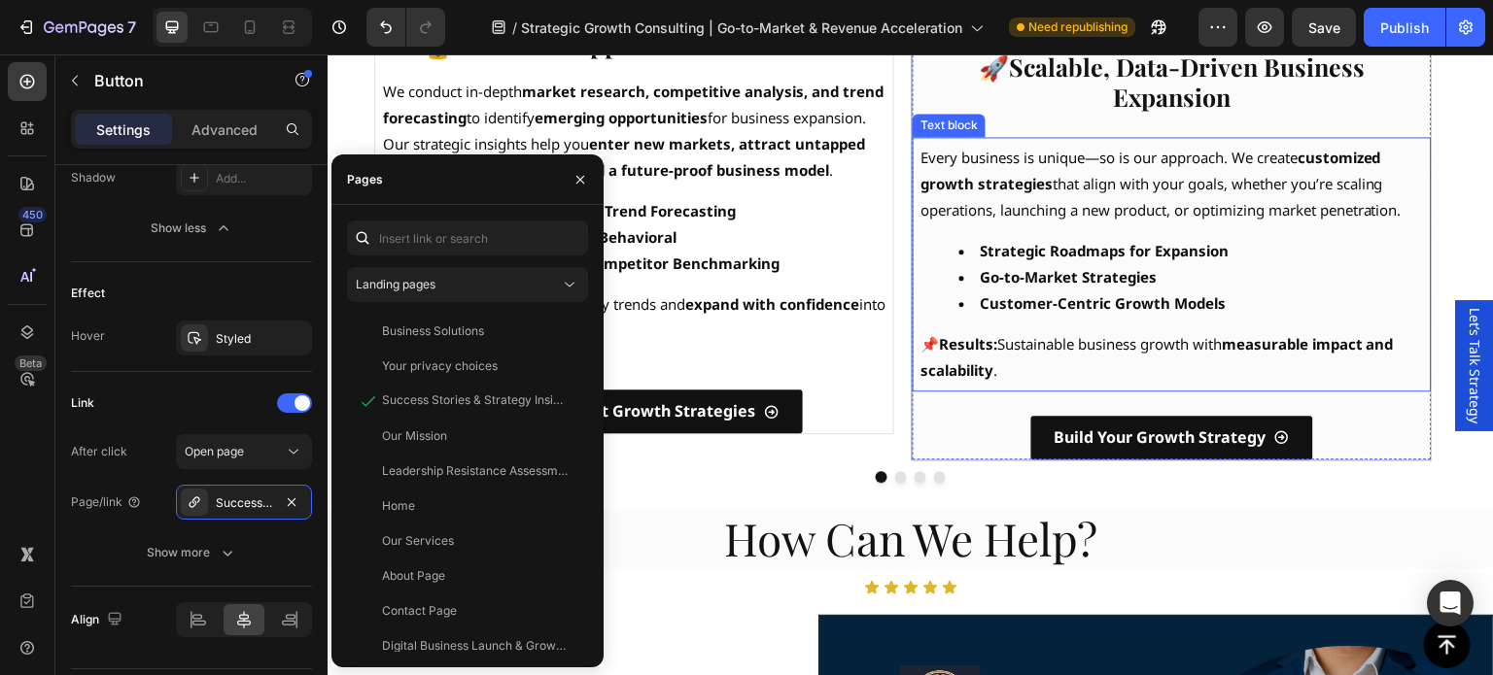
scroll to position [1749, 0]
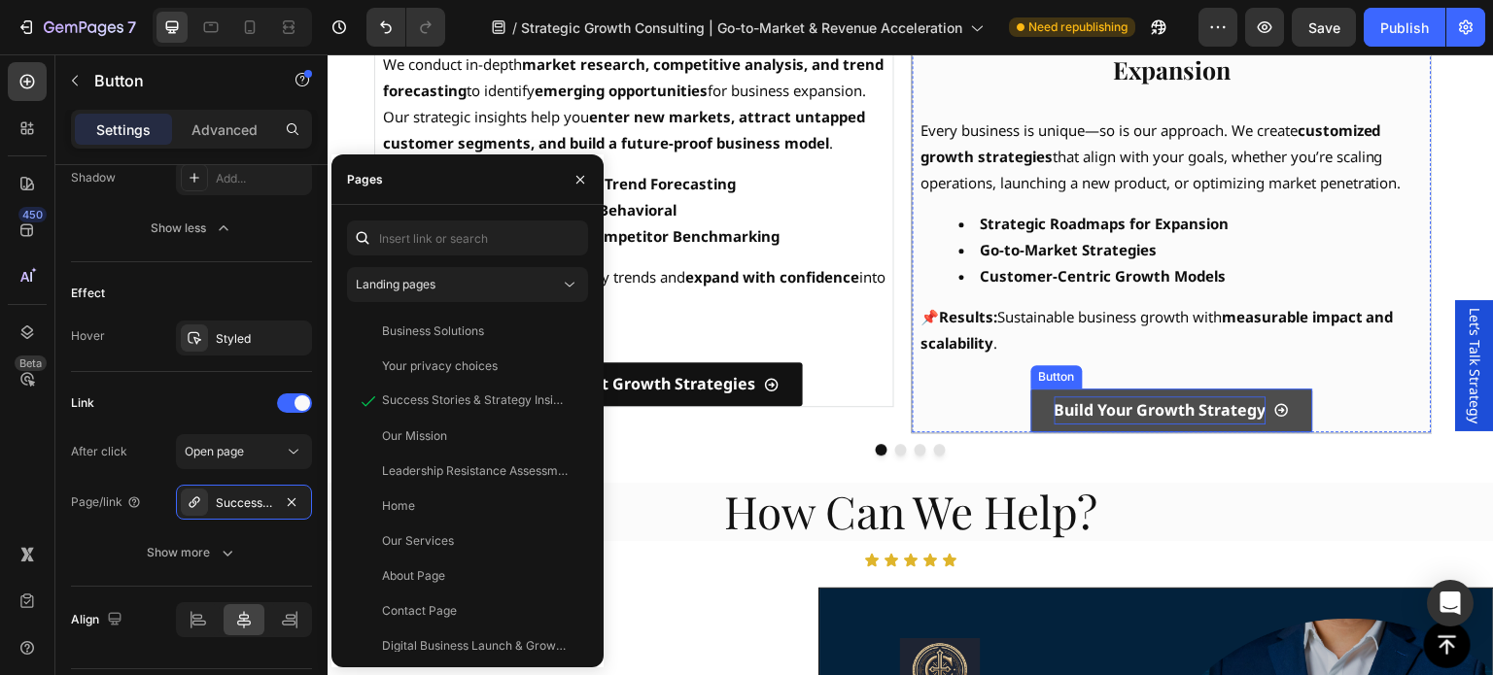
click at [1138, 411] on strong "Build Your Growth Strategy" at bounding box center [1161, 409] width 212 height 21
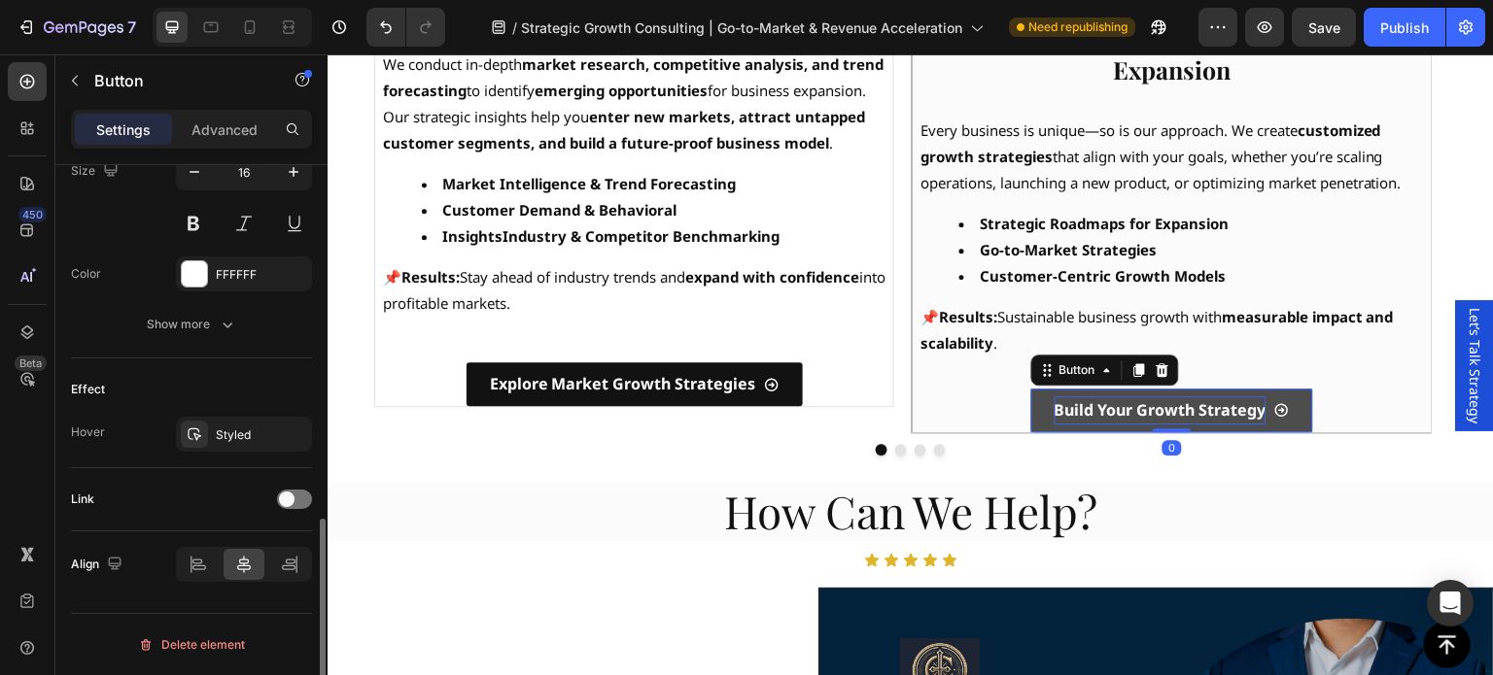
scroll to position [978, 0]
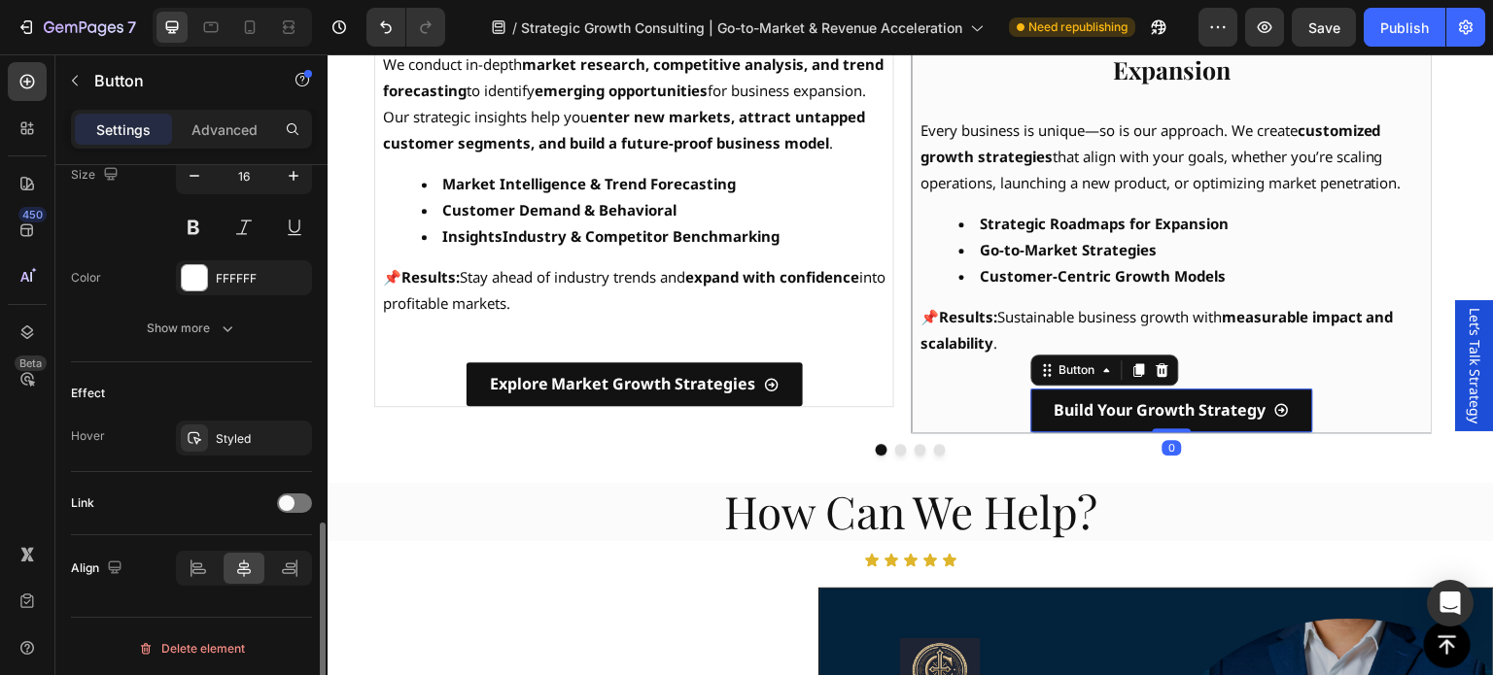
drag, startPoint x: 302, startPoint y: 504, endPoint x: 288, endPoint y: 512, distance: 16.5
click at [302, 504] on div at bounding box center [294, 503] width 35 height 19
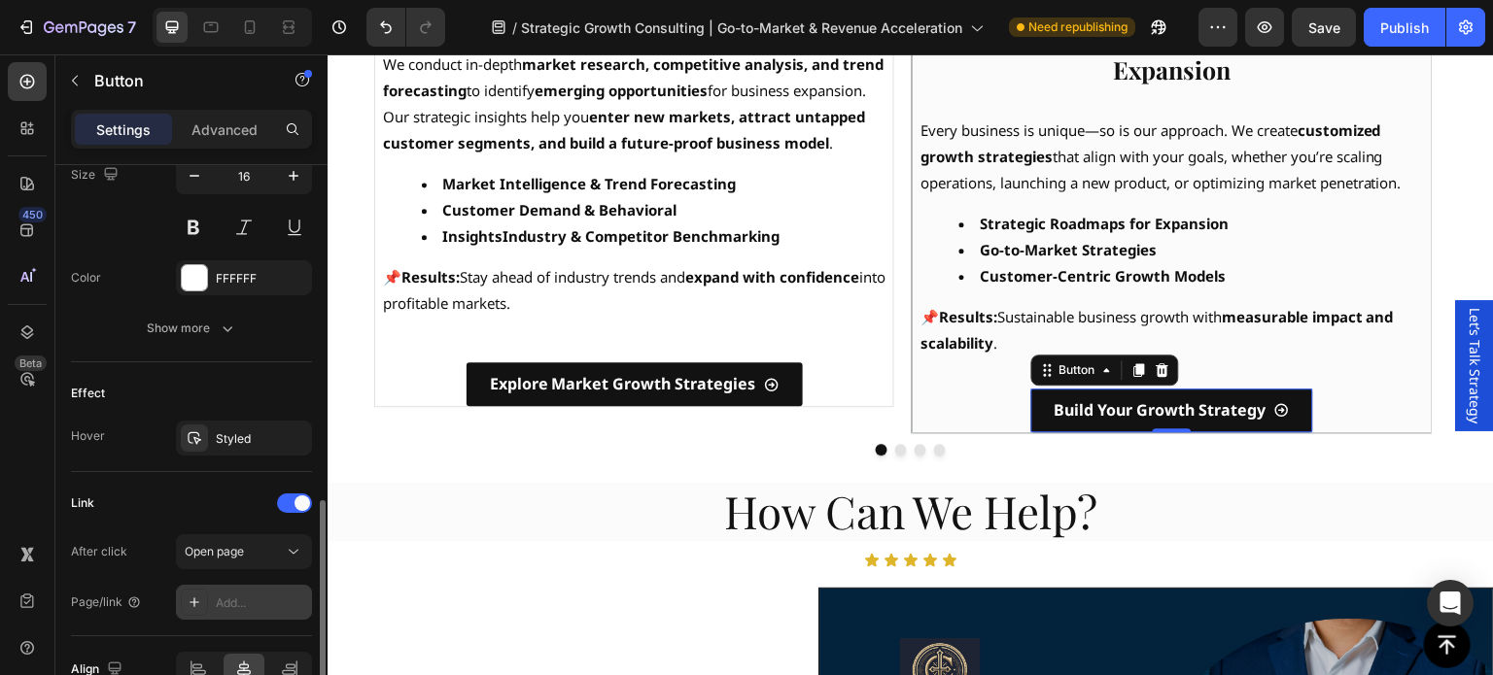
click at [229, 599] on div "Add..." at bounding box center [261, 603] width 91 height 17
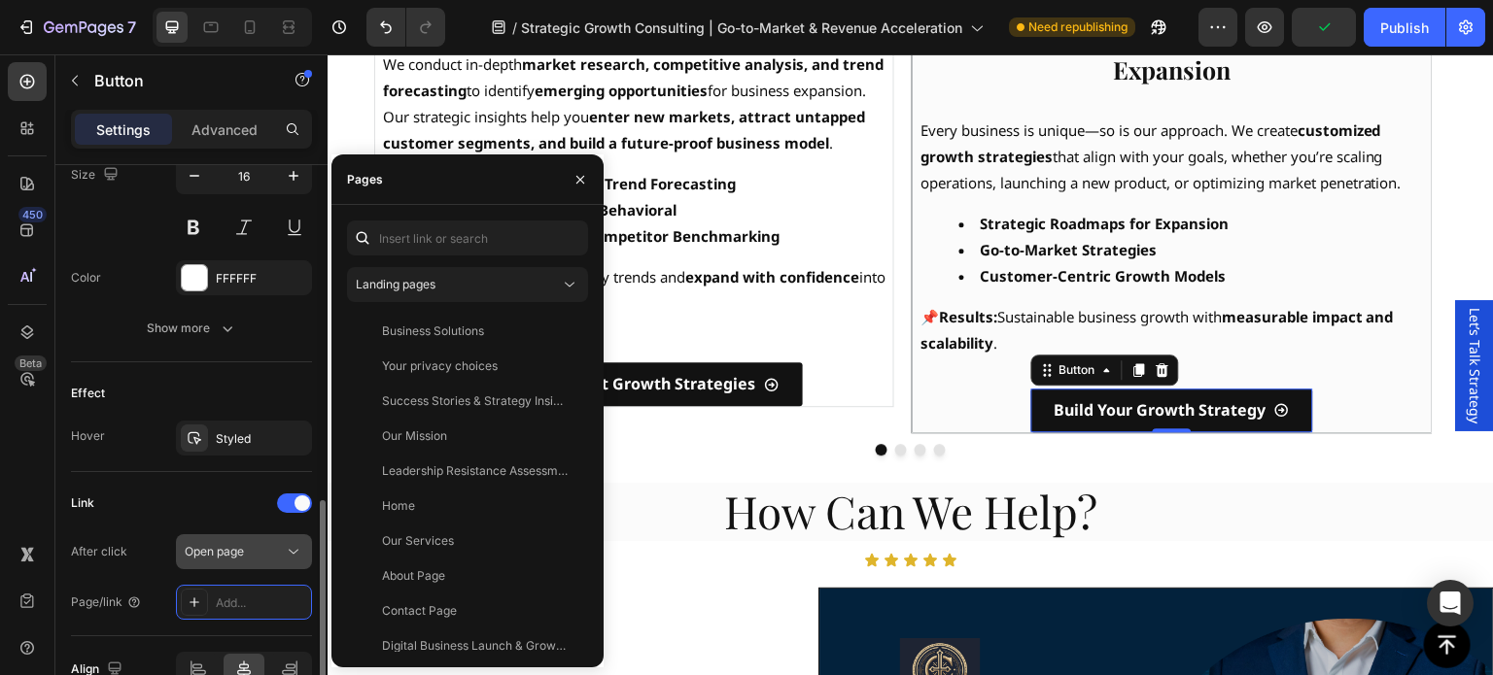
click at [260, 557] on div "Open page" at bounding box center [244, 551] width 119 height 19
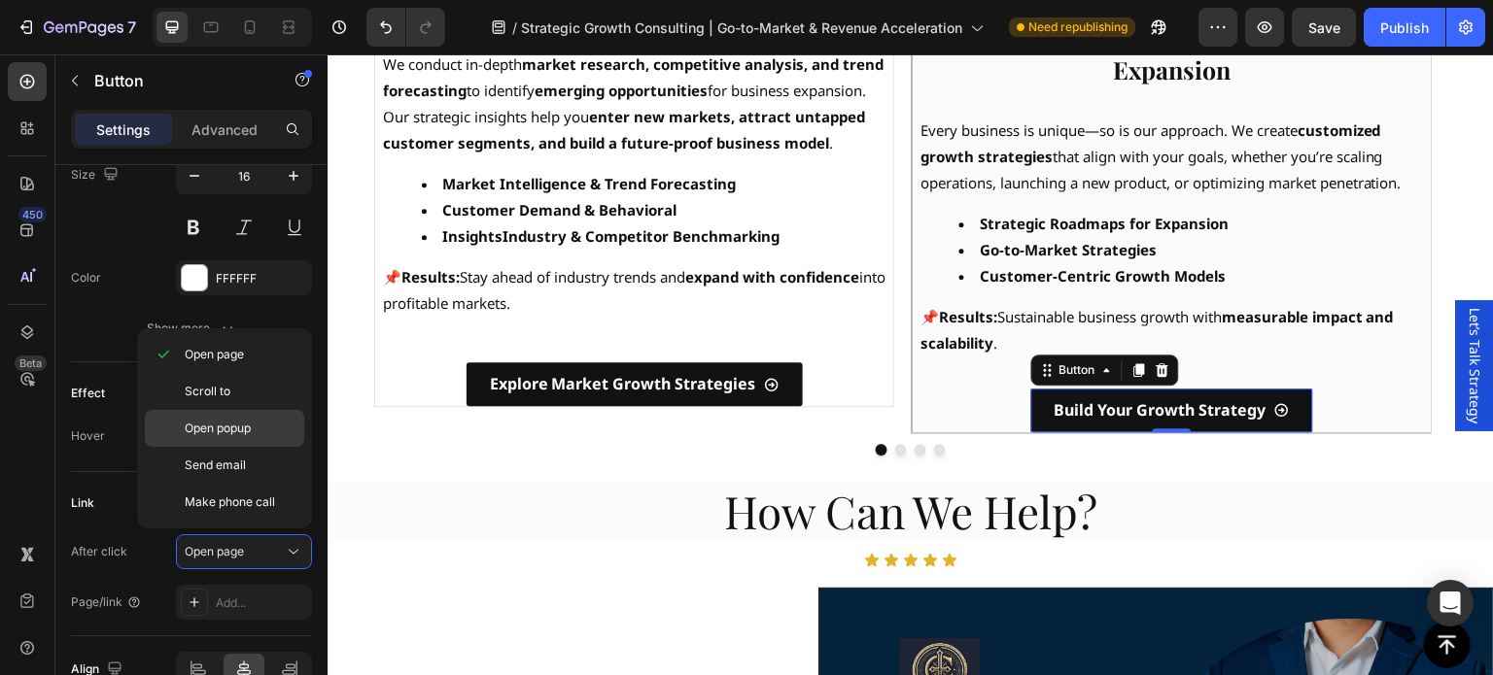
click at [207, 429] on span "Open popup" at bounding box center [218, 428] width 66 height 17
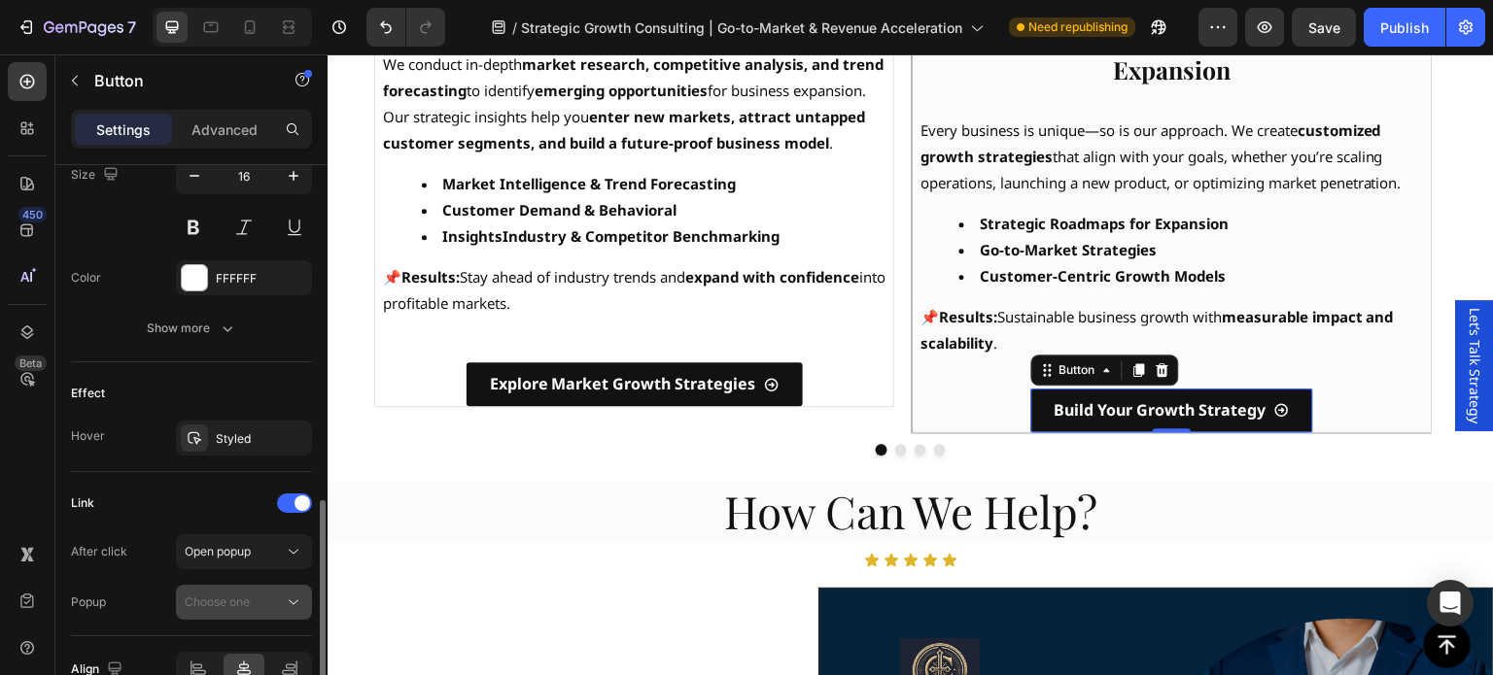
click at [287, 600] on icon at bounding box center [293, 602] width 19 height 19
click at [0, 0] on div "Let’s Talk Strategy" at bounding box center [0, 0] width 0 height 0
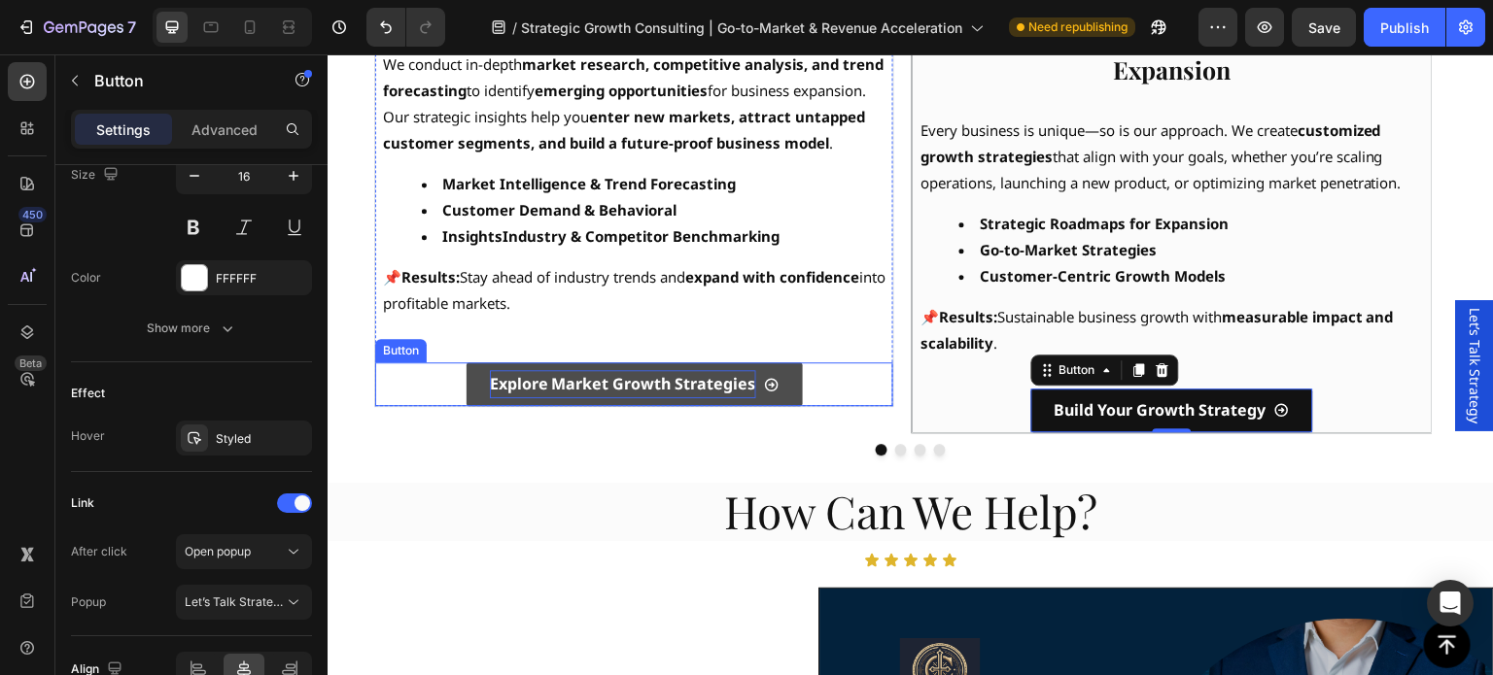
click at [615, 395] on strong "Explore Market Growth Strategies" at bounding box center [623, 383] width 266 height 21
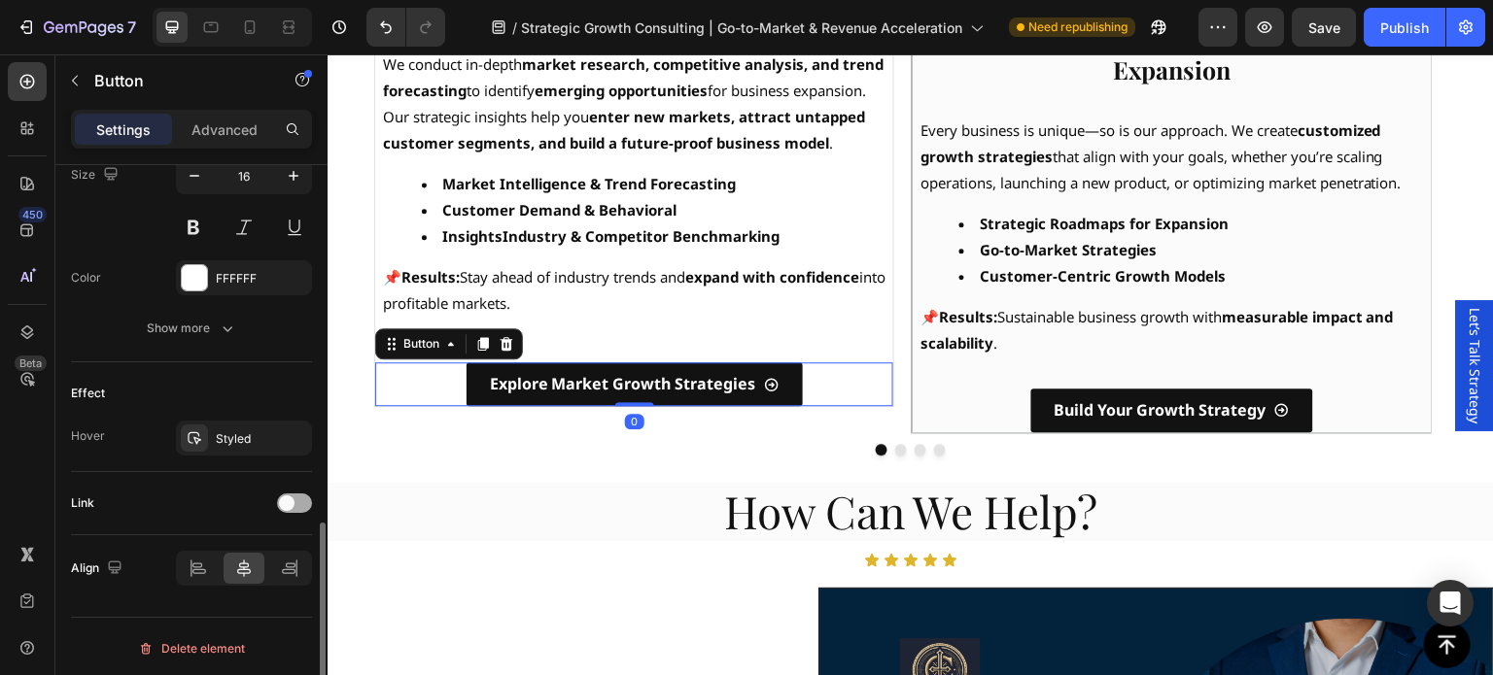
click at [291, 499] on span at bounding box center [287, 504] width 16 height 16
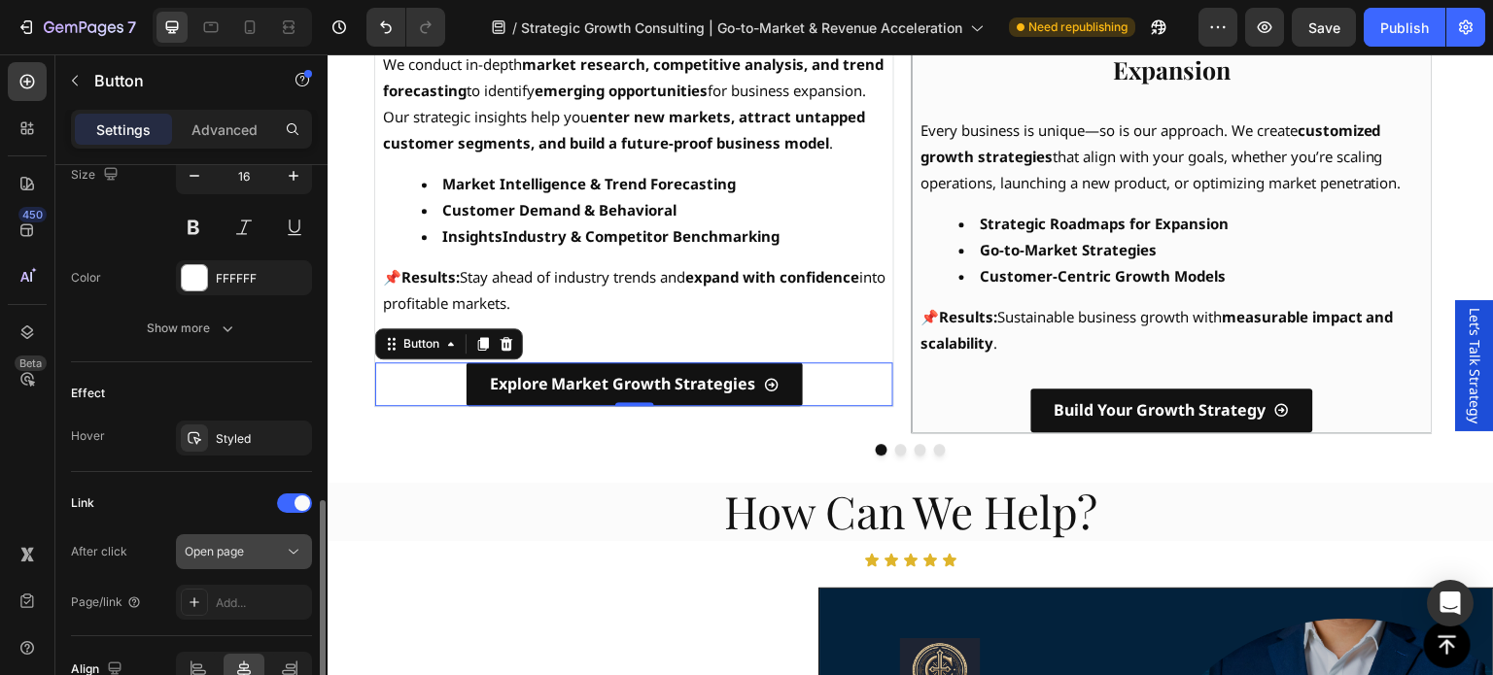
click at [259, 551] on div "Open page" at bounding box center [234, 551] width 99 height 17
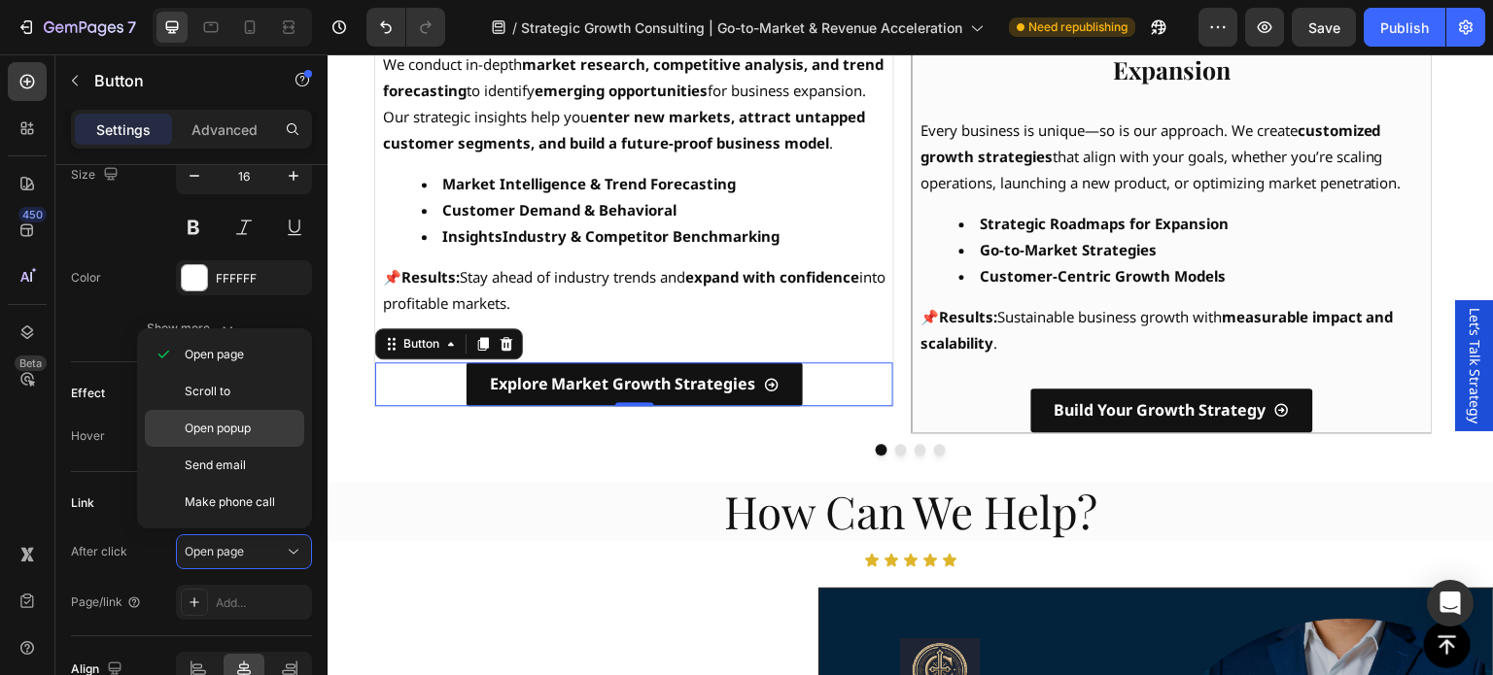
click at [222, 434] on span "Open popup" at bounding box center [218, 428] width 66 height 17
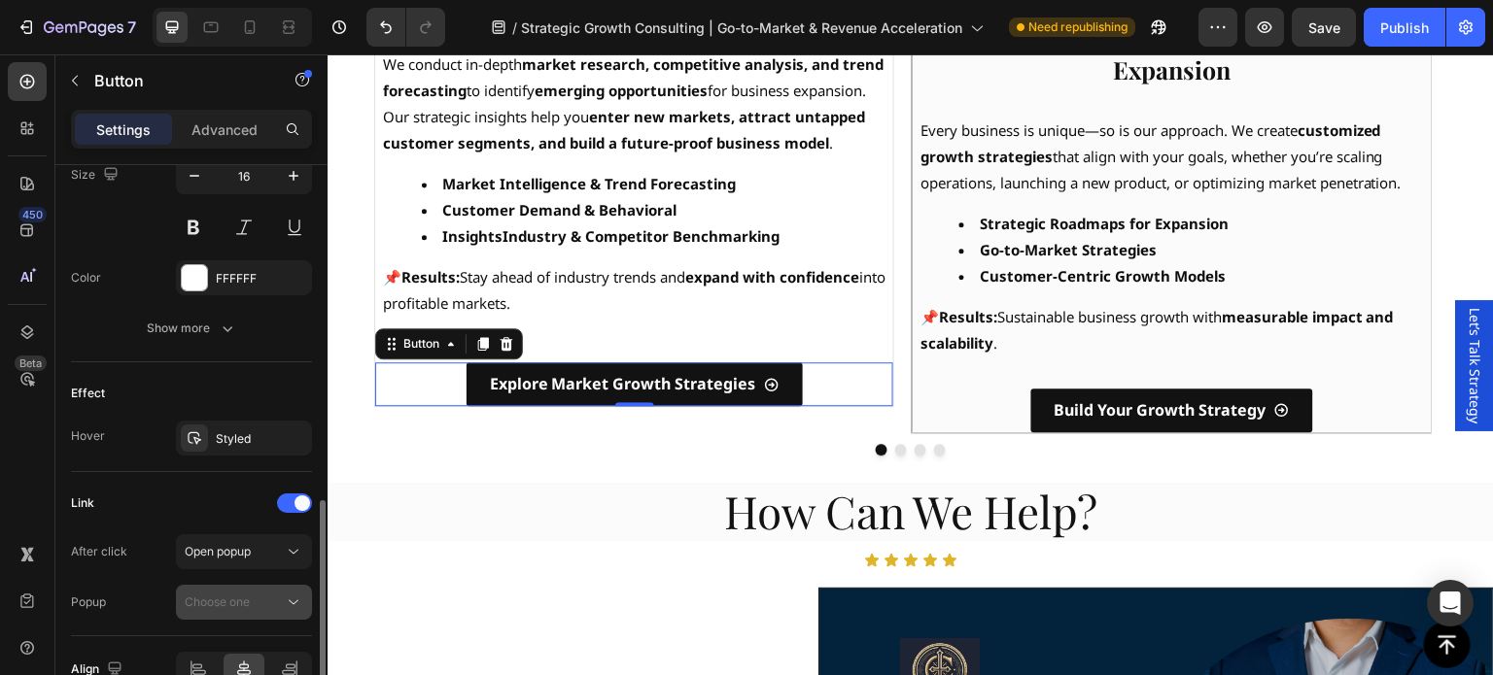
click at [241, 595] on span "Choose one" at bounding box center [217, 602] width 65 height 15
click at [0, 0] on div "Let’s Talk Strategy" at bounding box center [0, 0] width 0 height 0
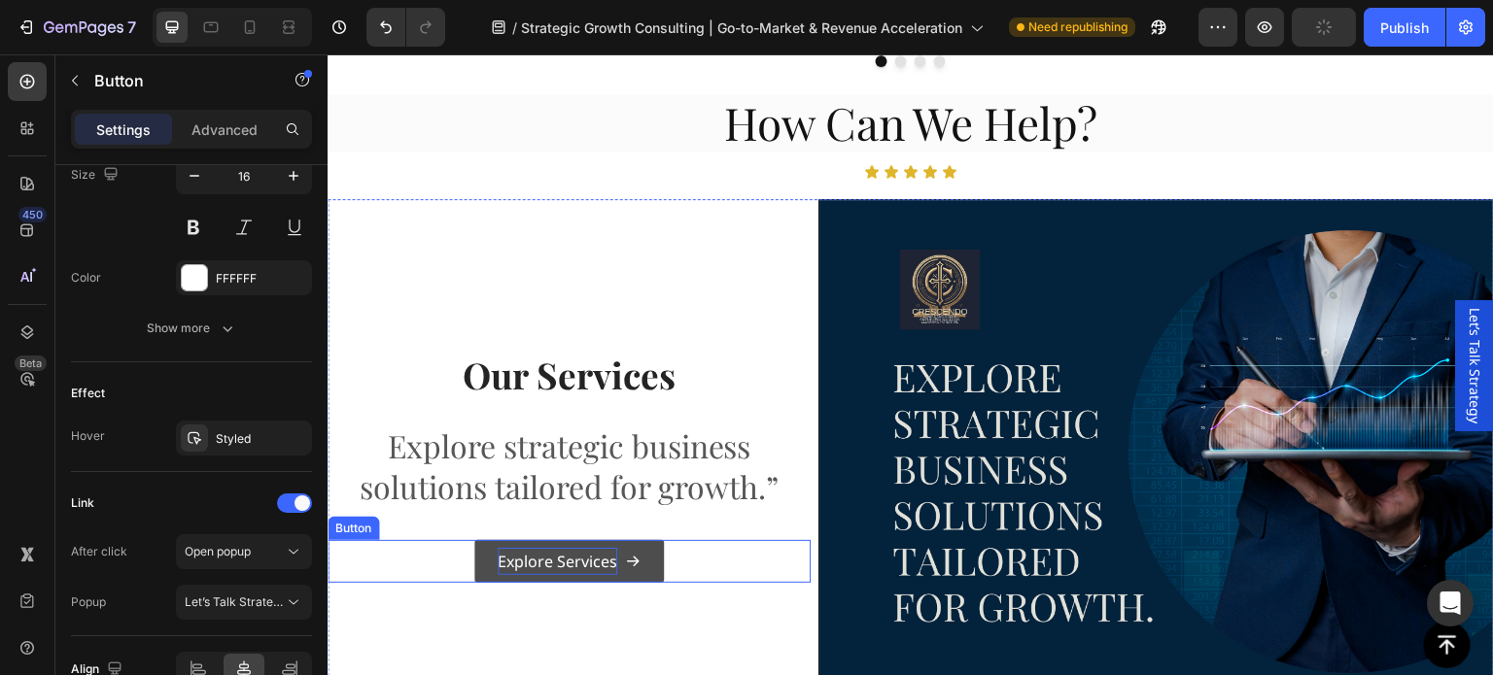
scroll to position [2235, 0]
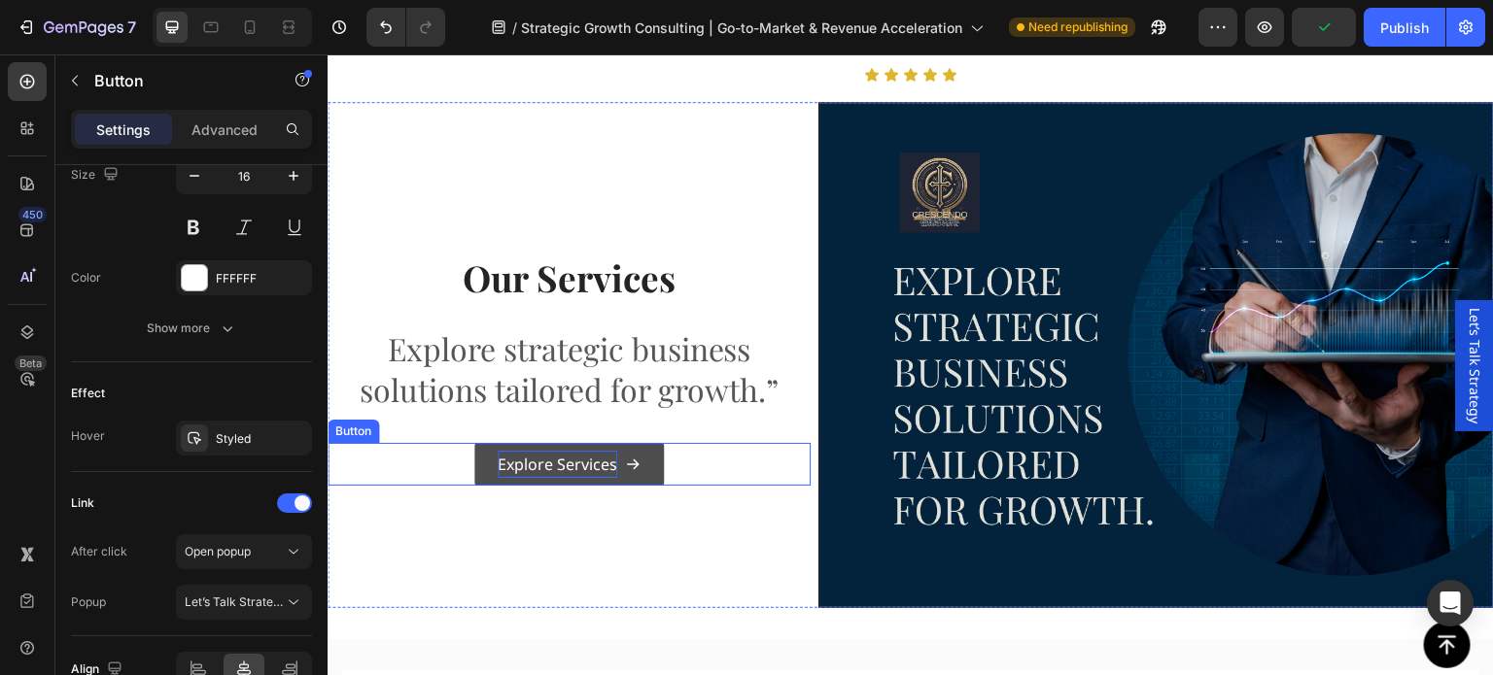
click at [545, 471] on p "Explore Services" at bounding box center [558, 465] width 120 height 28
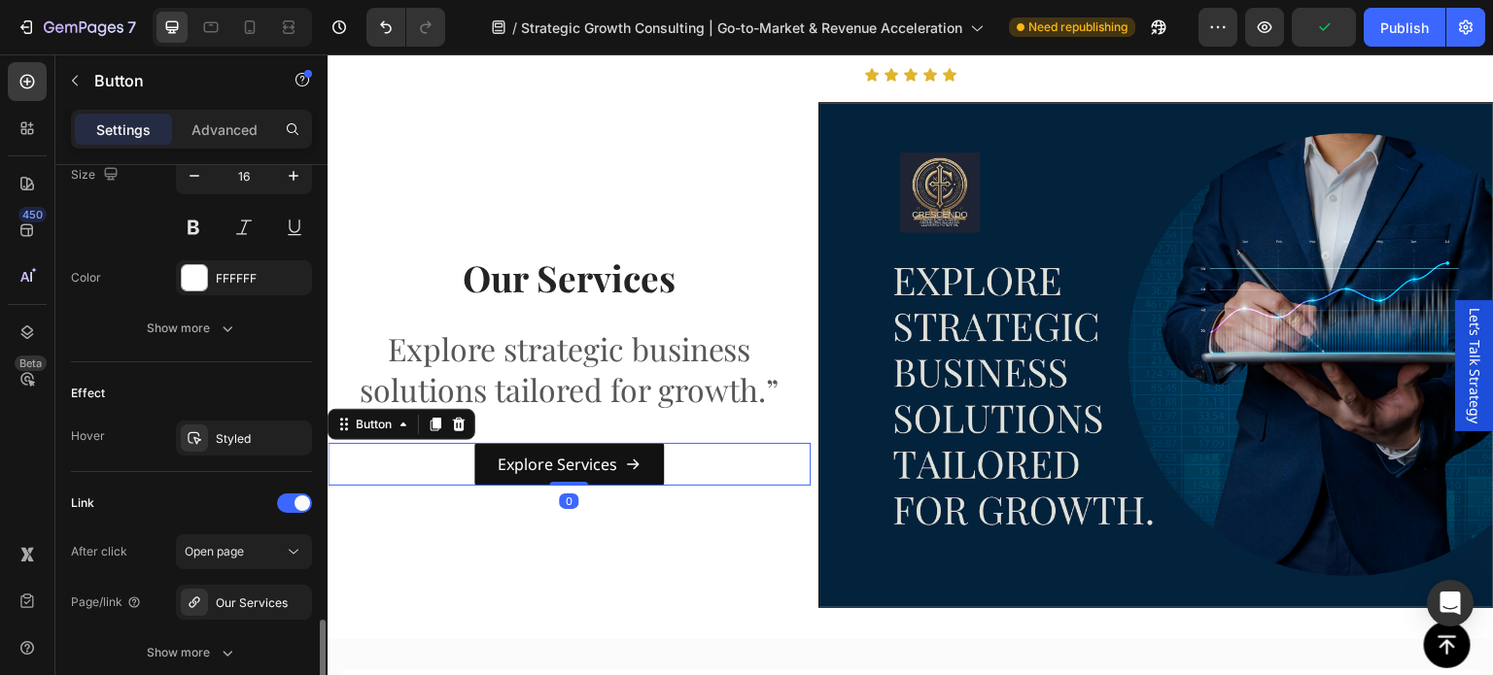
scroll to position [1129, 0]
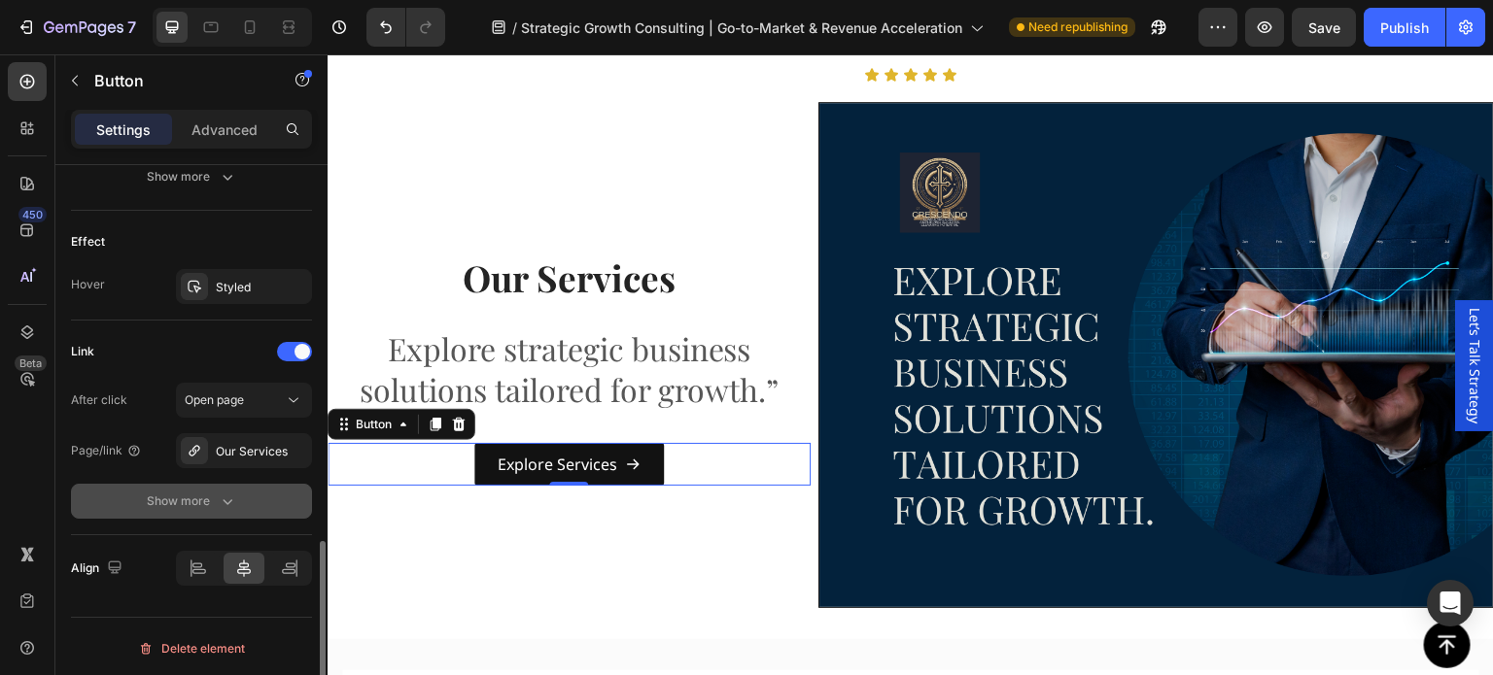
click at [218, 497] on icon "button" at bounding box center [227, 501] width 19 height 19
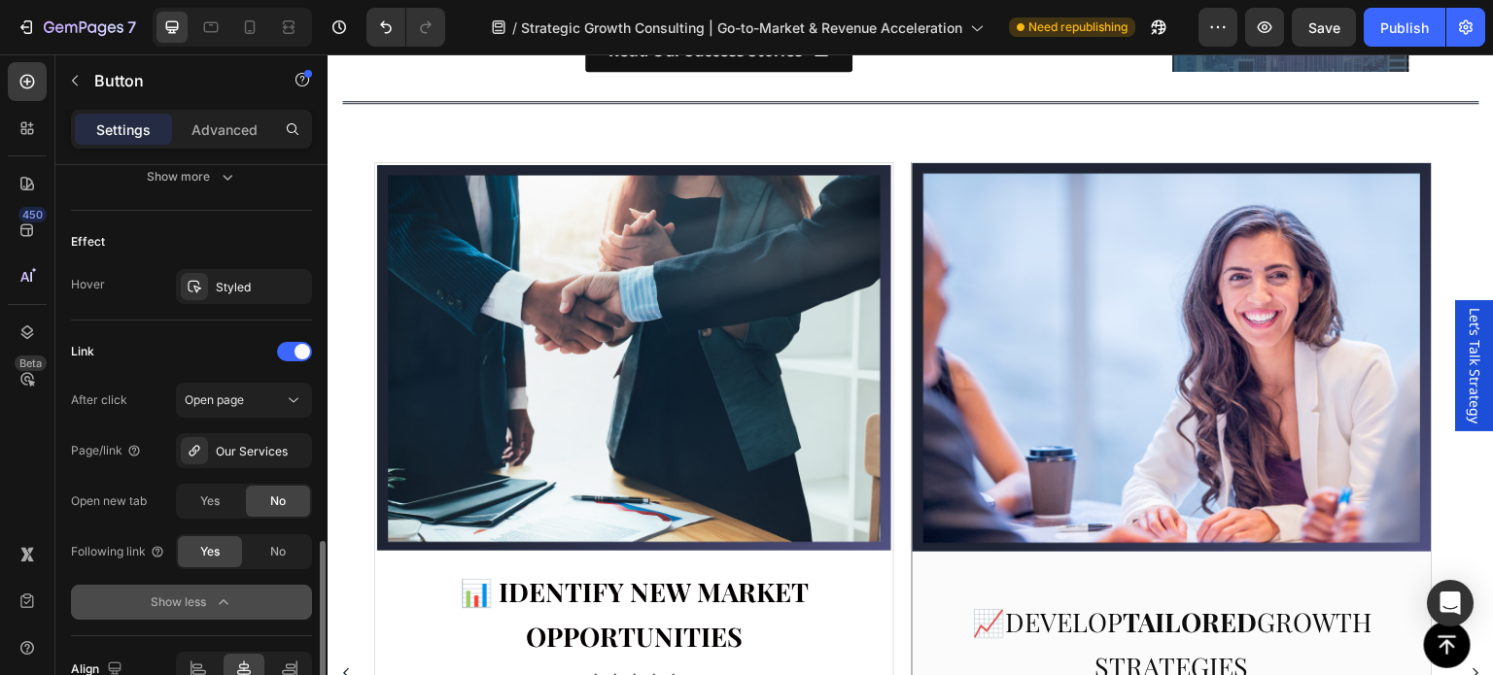
scroll to position [1069, 0]
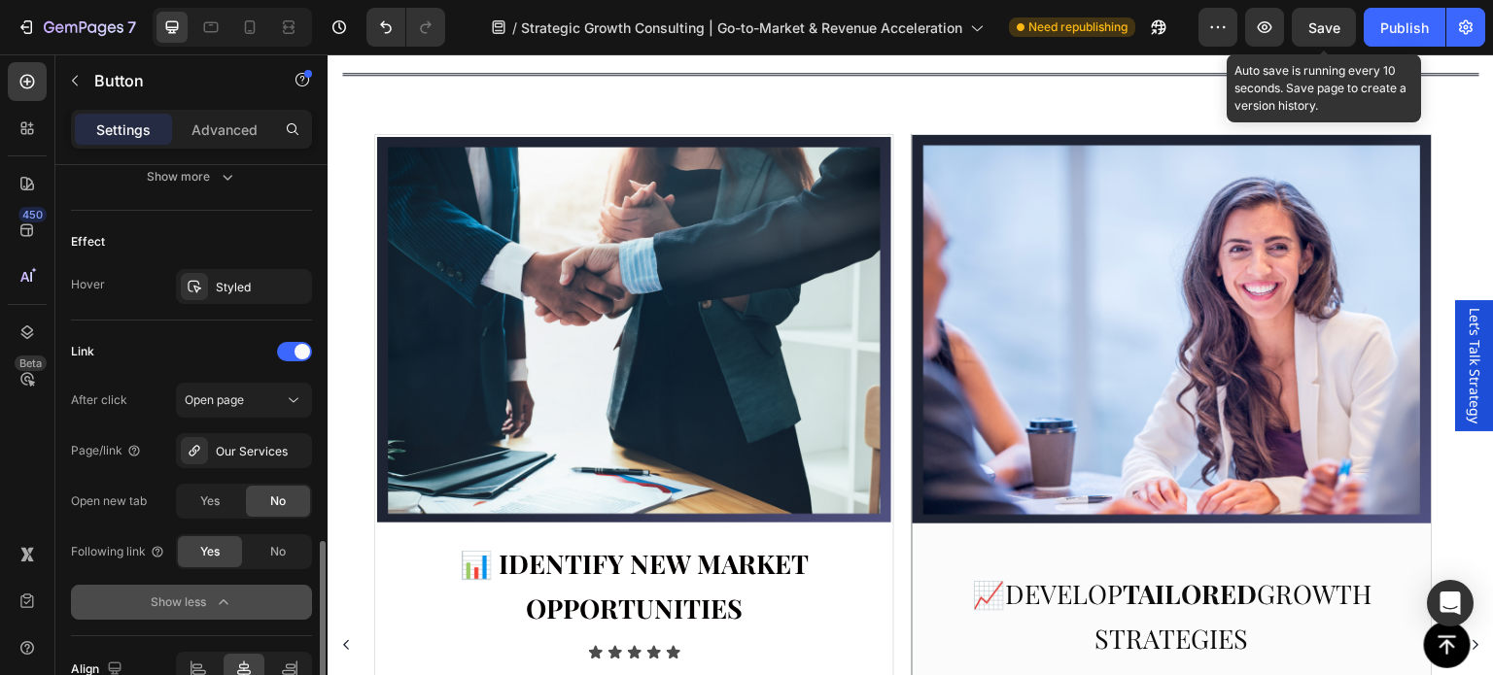
click at [1333, 34] on span "Save" at bounding box center [1324, 27] width 32 height 17
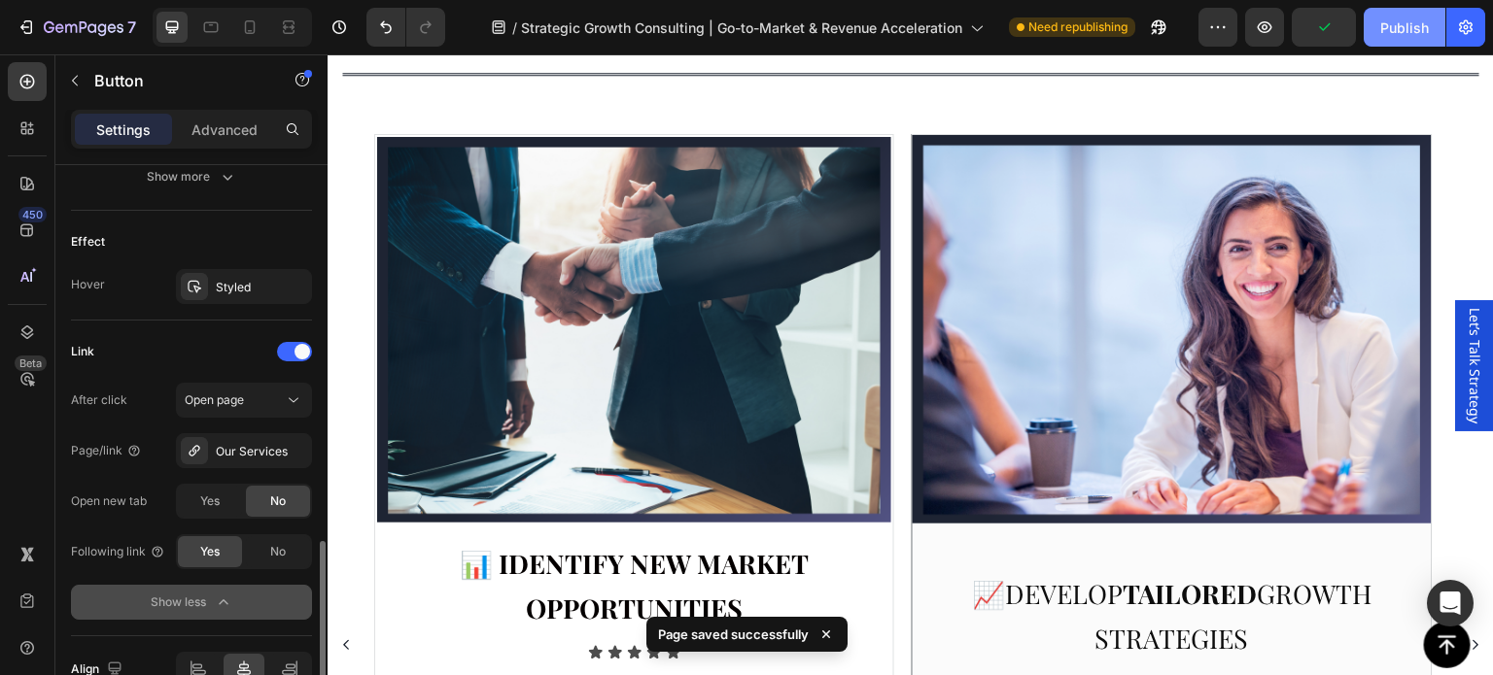
click at [1380, 24] on div "Publish" at bounding box center [1404, 27] width 49 height 20
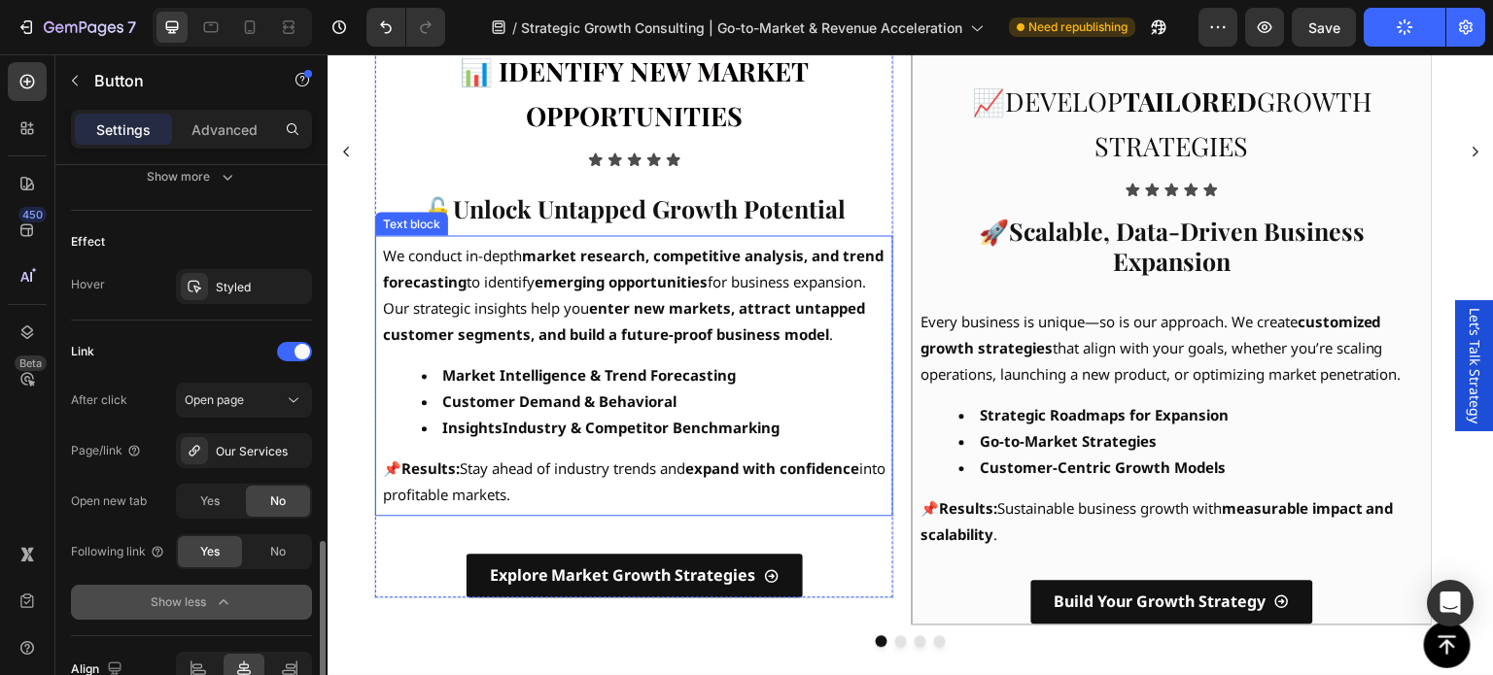
scroll to position [1555, 0]
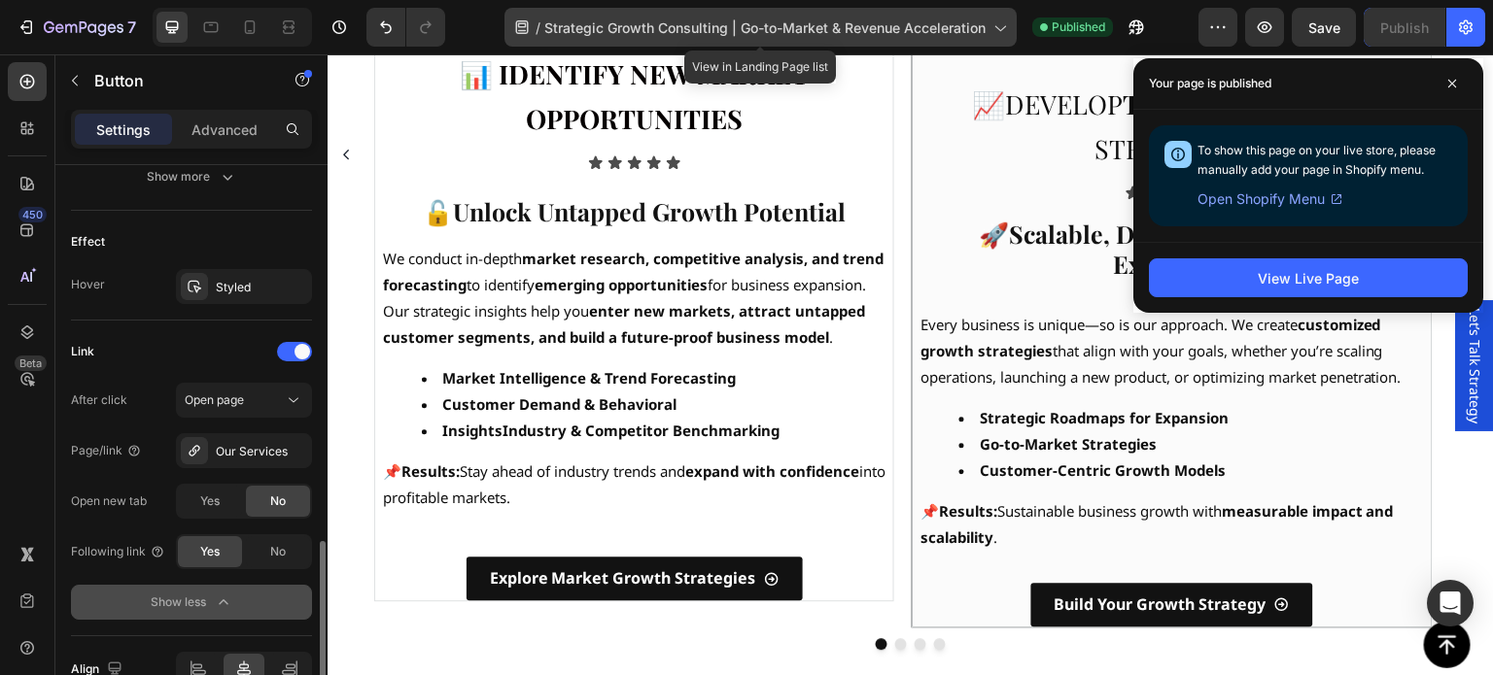
click at [973, 23] on span "Strategic Growth Consulting | Go-to-Market & Revenue Acceleration" at bounding box center [764, 27] width 441 height 20
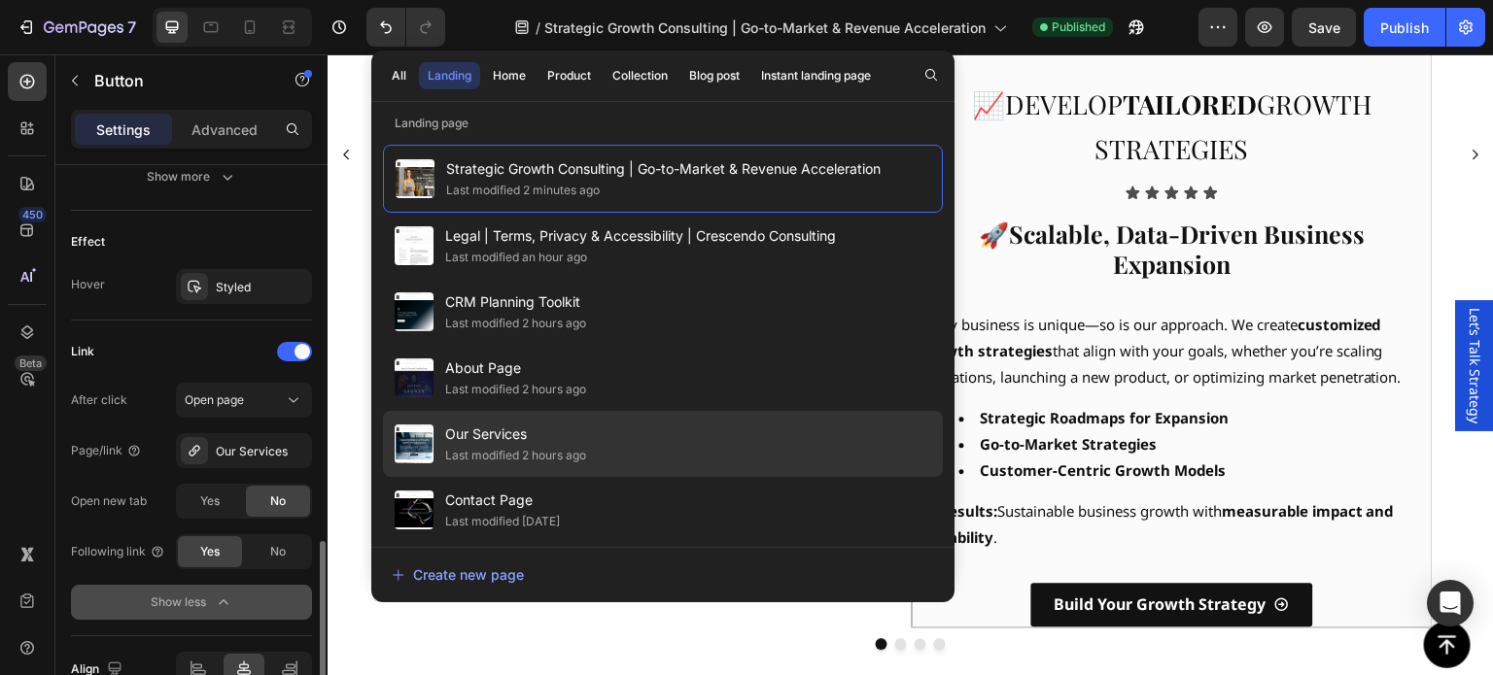
click at [551, 440] on span "Our Services" at bounding box center [515, 434] width 141 height 23
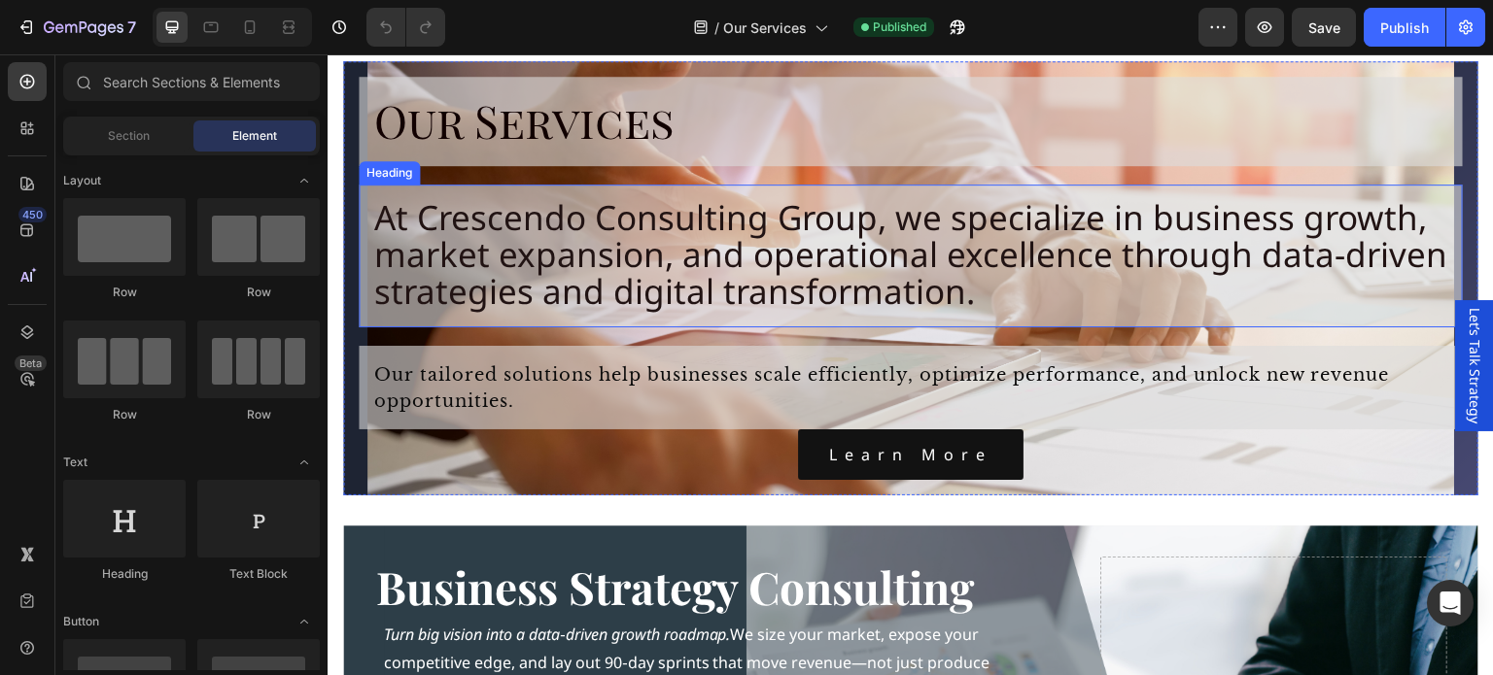
scroll to position [778, 0]
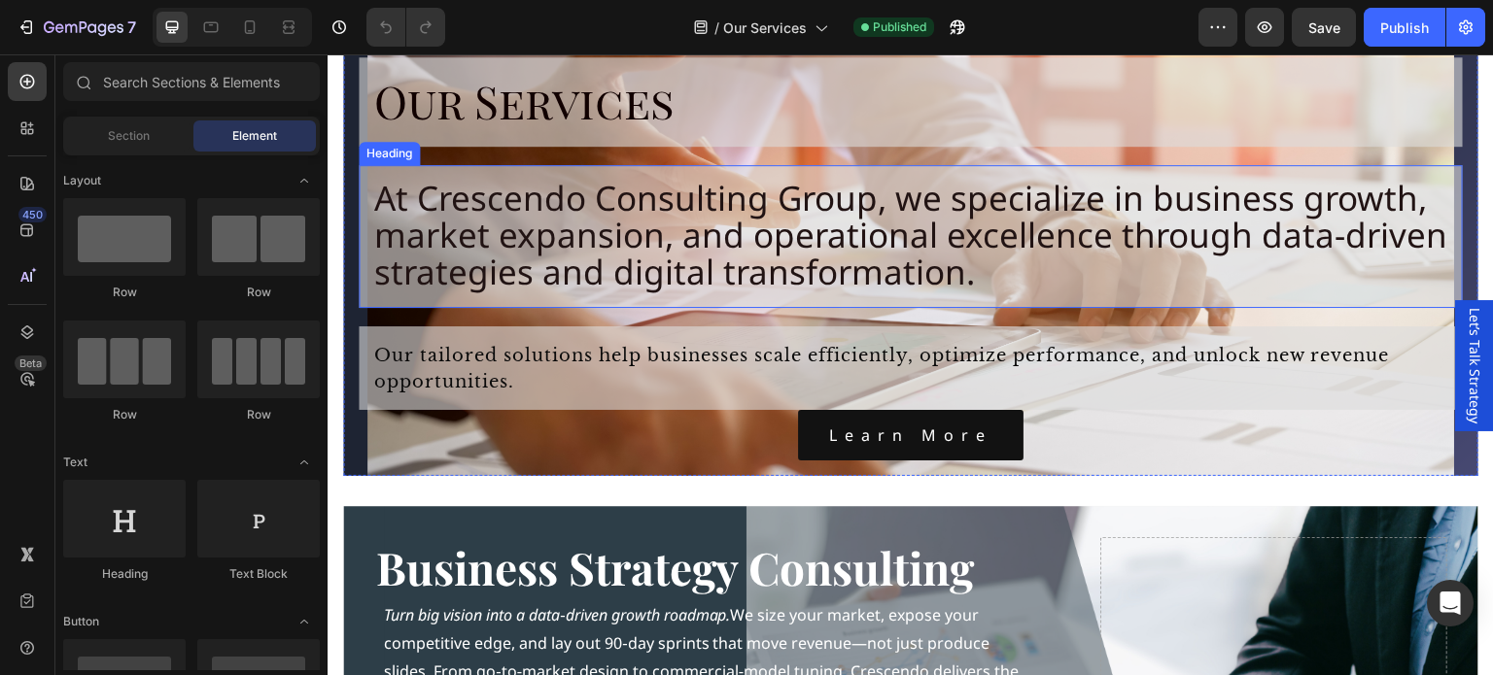
click at [652, 231] on span "At Crescendo Consulting Group, we specialize in business growth, market expansi…" at bounding box center [910, 235] width 1073 height 120
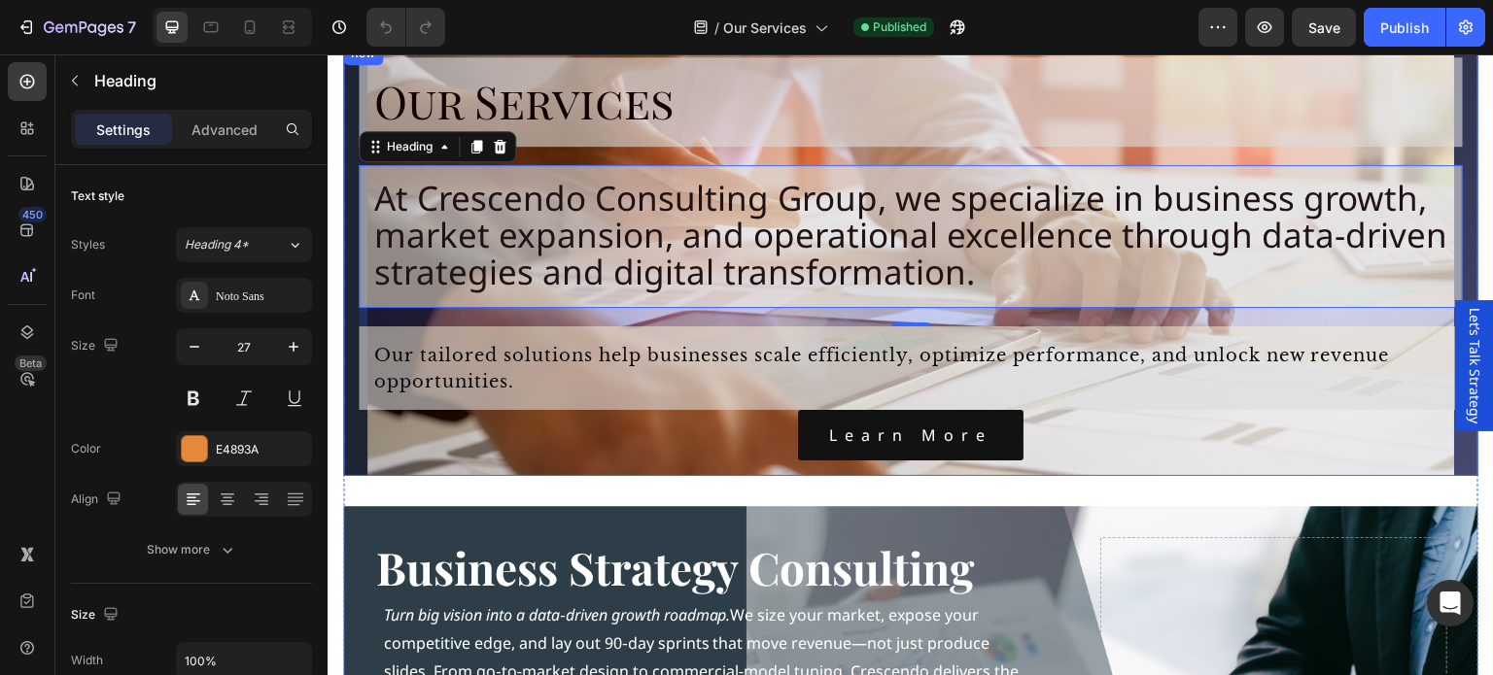
click at [1159, 464] on div "Our Services Heading At Crescendo Consulting Group, we specialize in business g…" at bounding box center [910, 259] width 1135 height 434
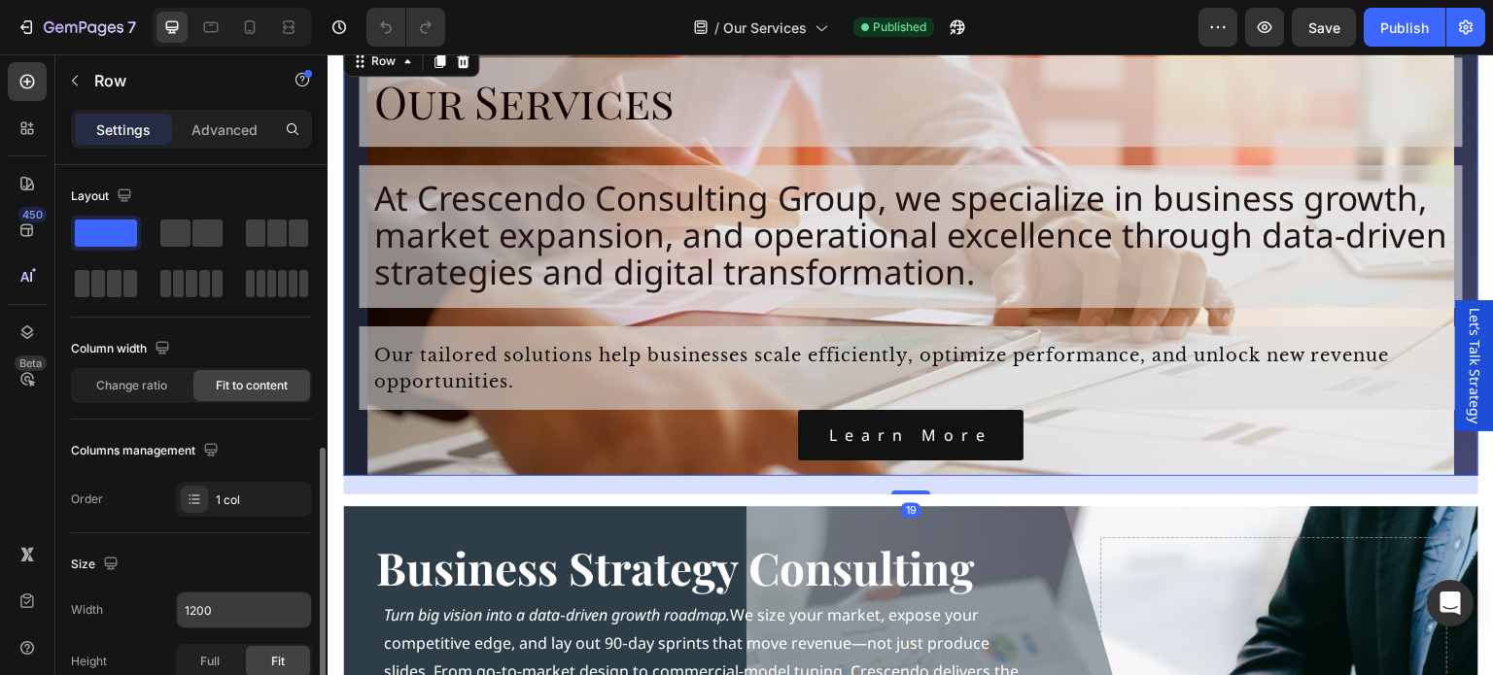
scroll to position [292, 0]
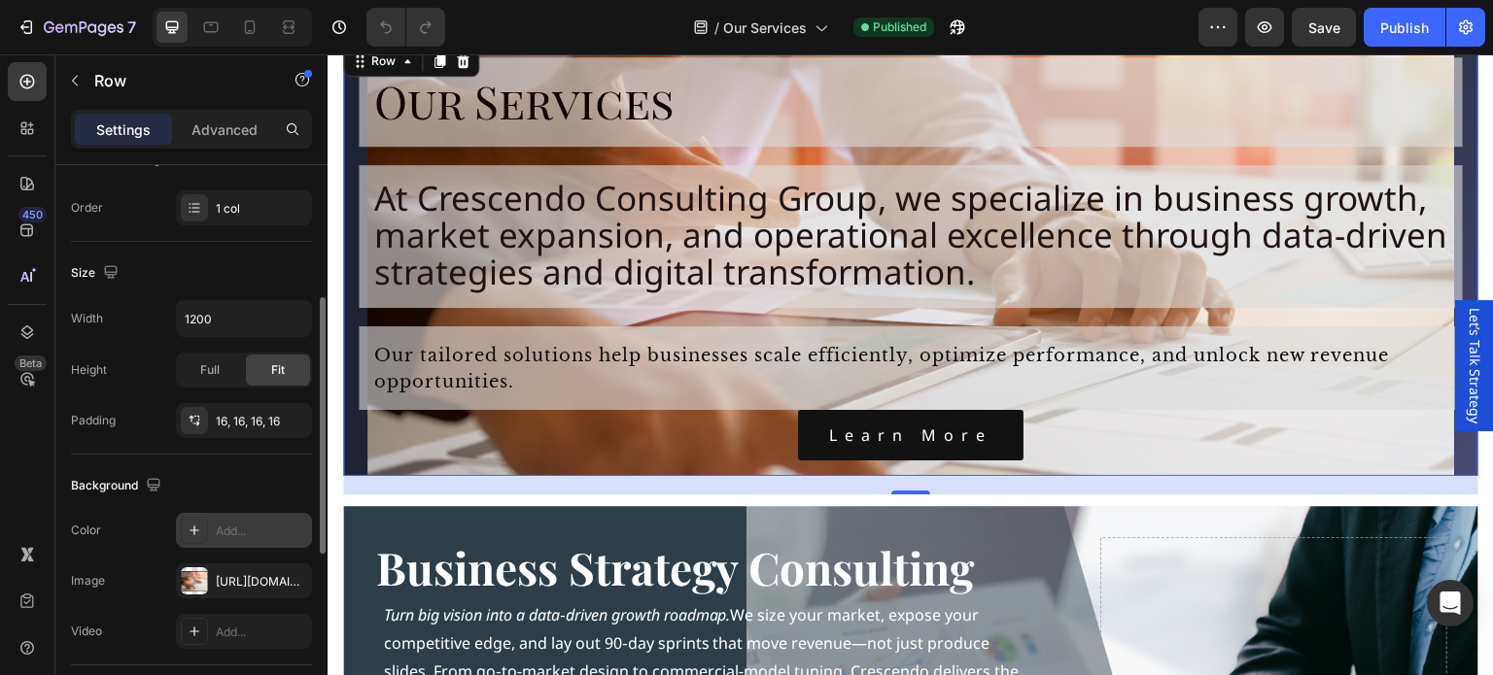
click at [0, 0] on icon "button" at bounding box center [0, 0] width 0 height 0
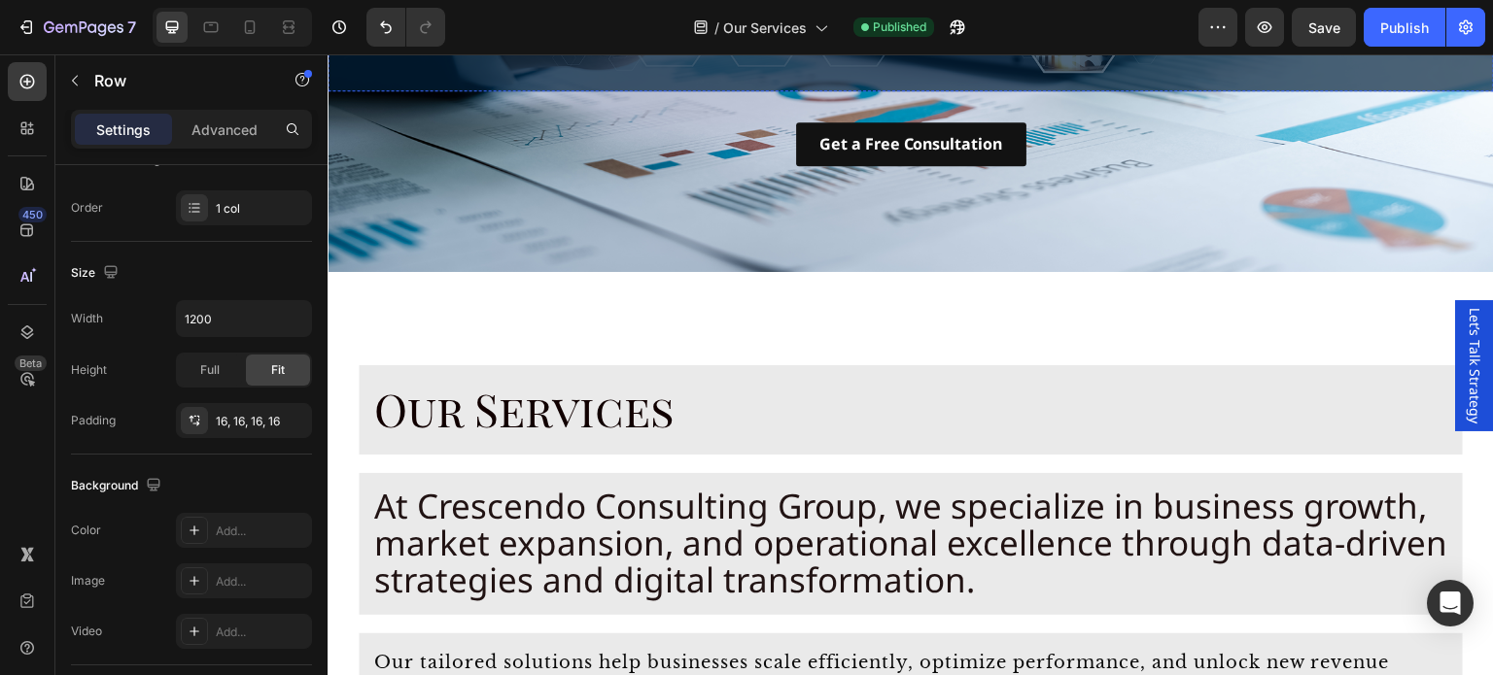
scroll to position [486, 0]
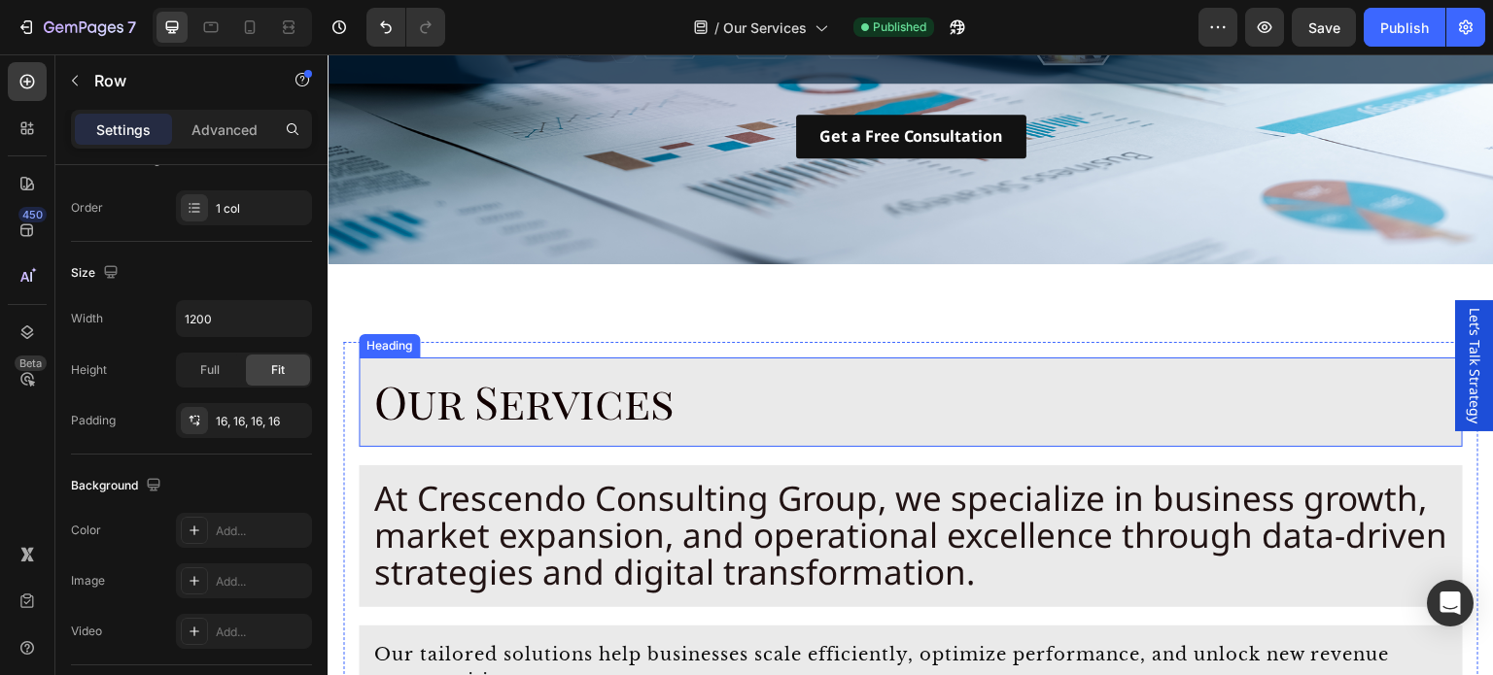
click at [720, 384] on h2 "Our Services" at bounding box center [911, 402] width 1104 height 89
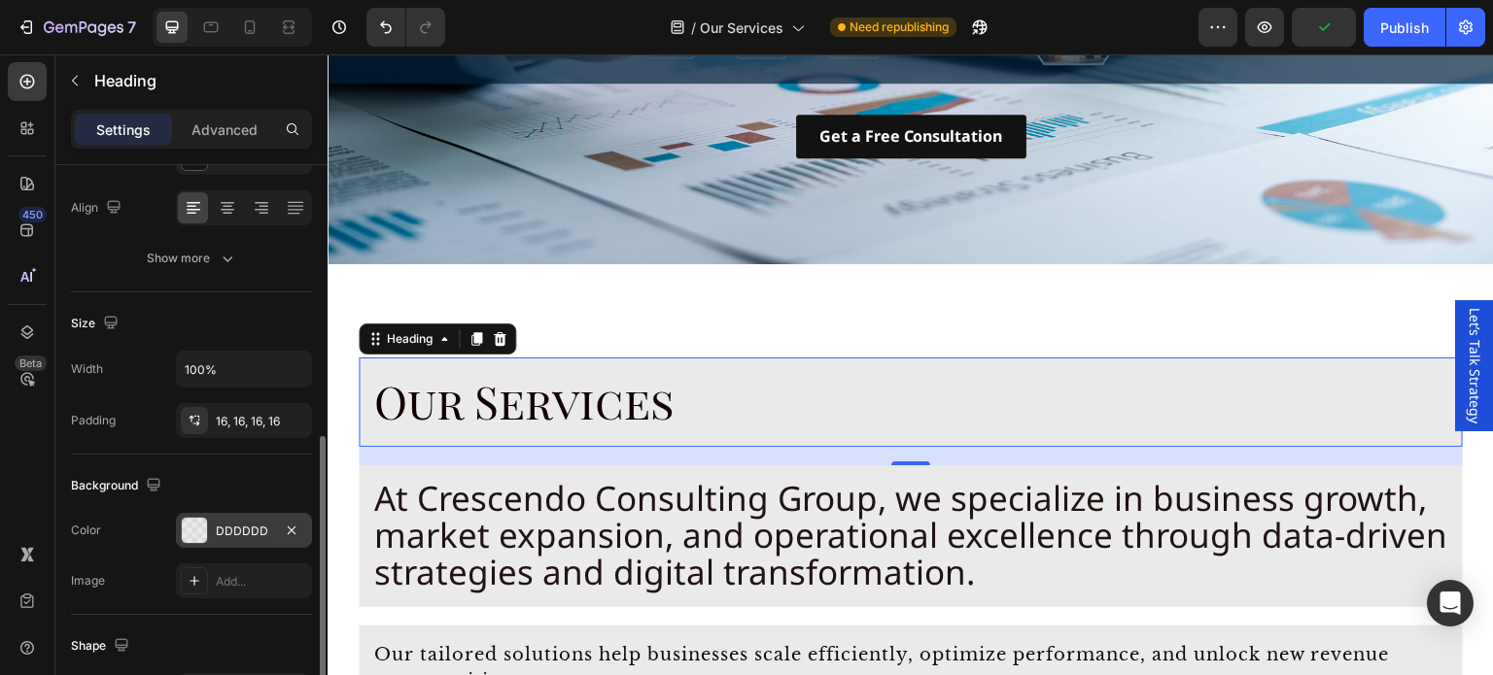
scroll to position [389, 0]
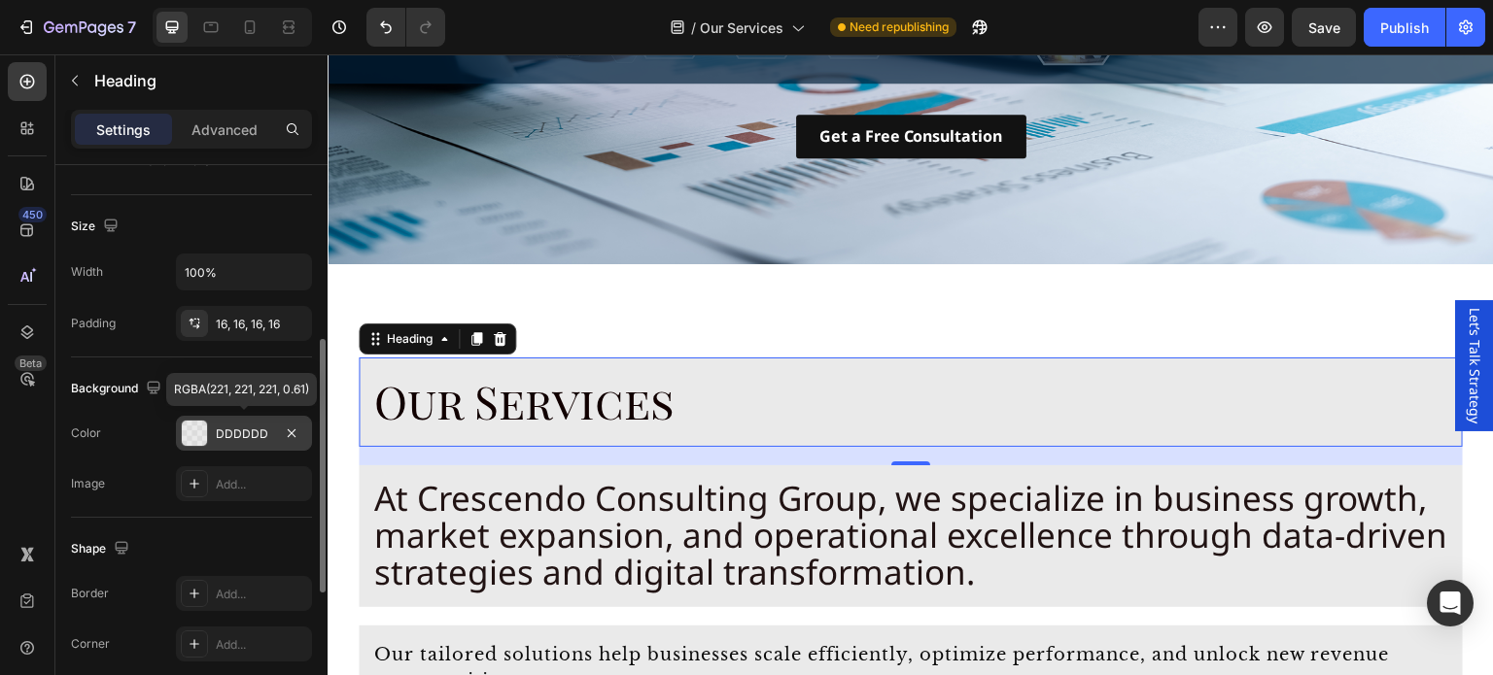
click at [190, 431] on div at bounding box center [194, 433] width 25 height 25
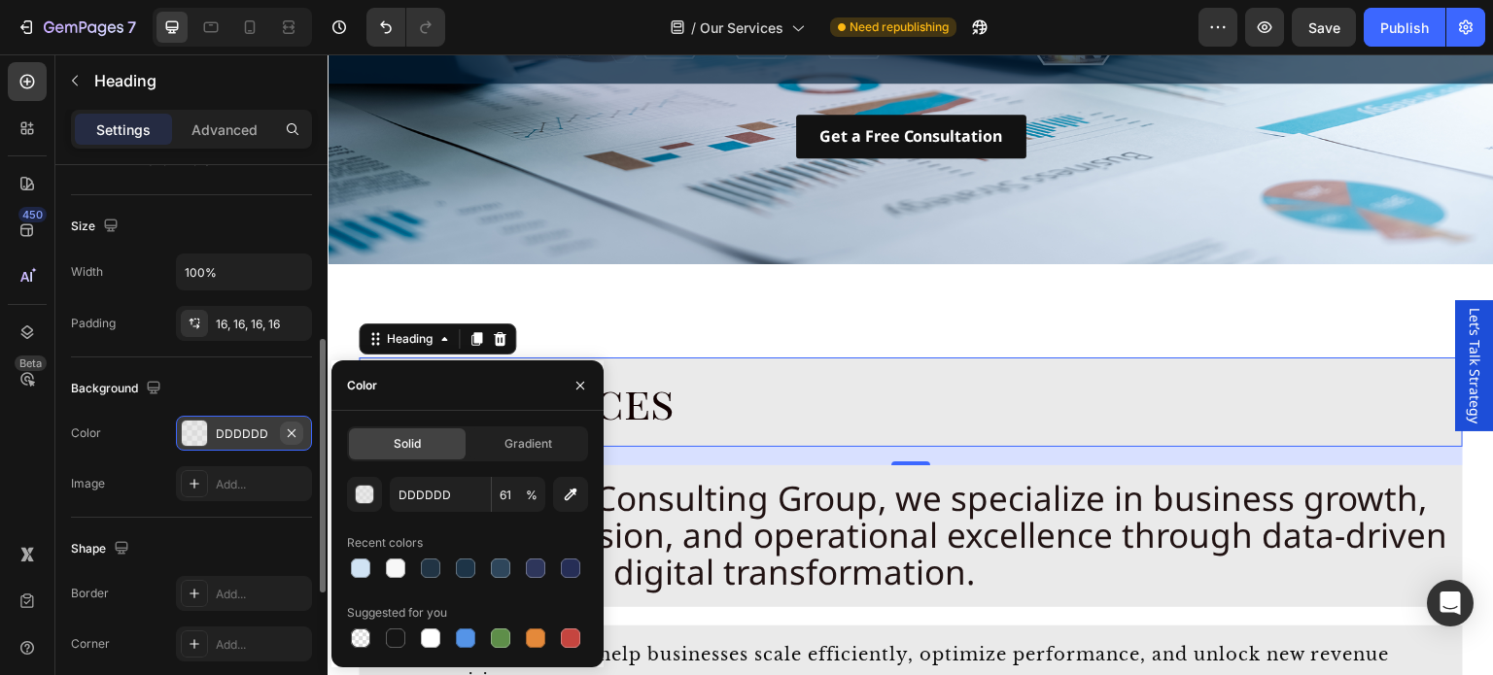
click at [285, 431] on icon "button" at bounding box center [292, 434] width 16 height 16
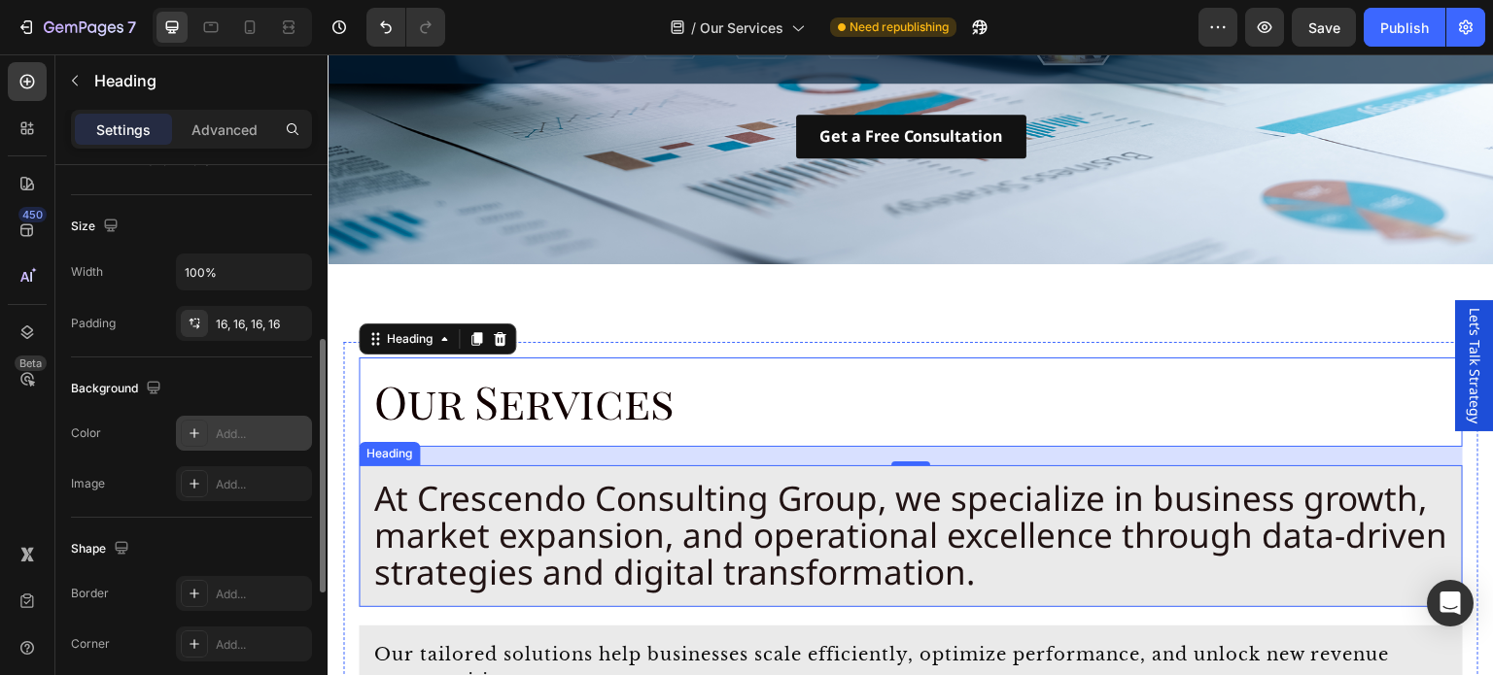
click at [374, 475] on span "At Crescendo Consulting Group, we specialize in business growth, market expansi…" at bounding box center [910, 535] width 1073 height 120
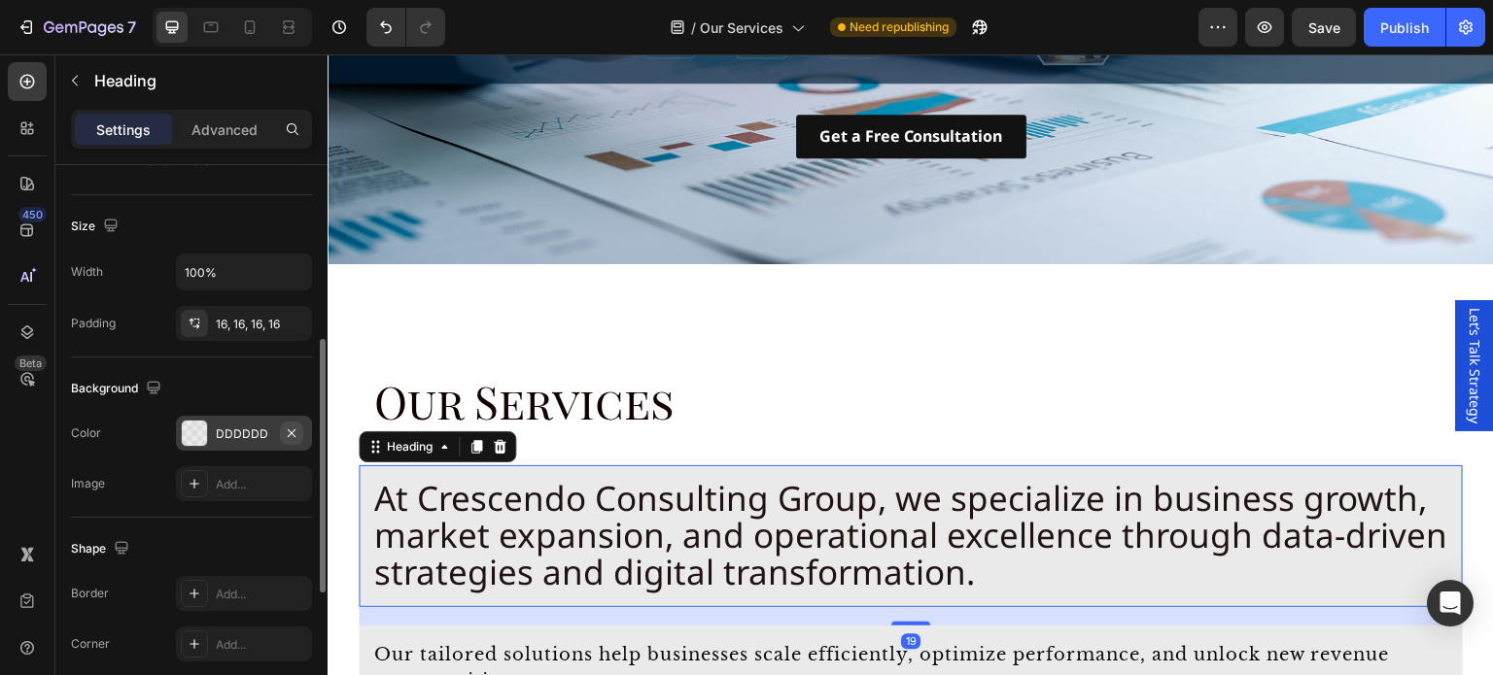
click at [293, 431] on icon "button" at bounding box center [292, 434] width 16 height 16
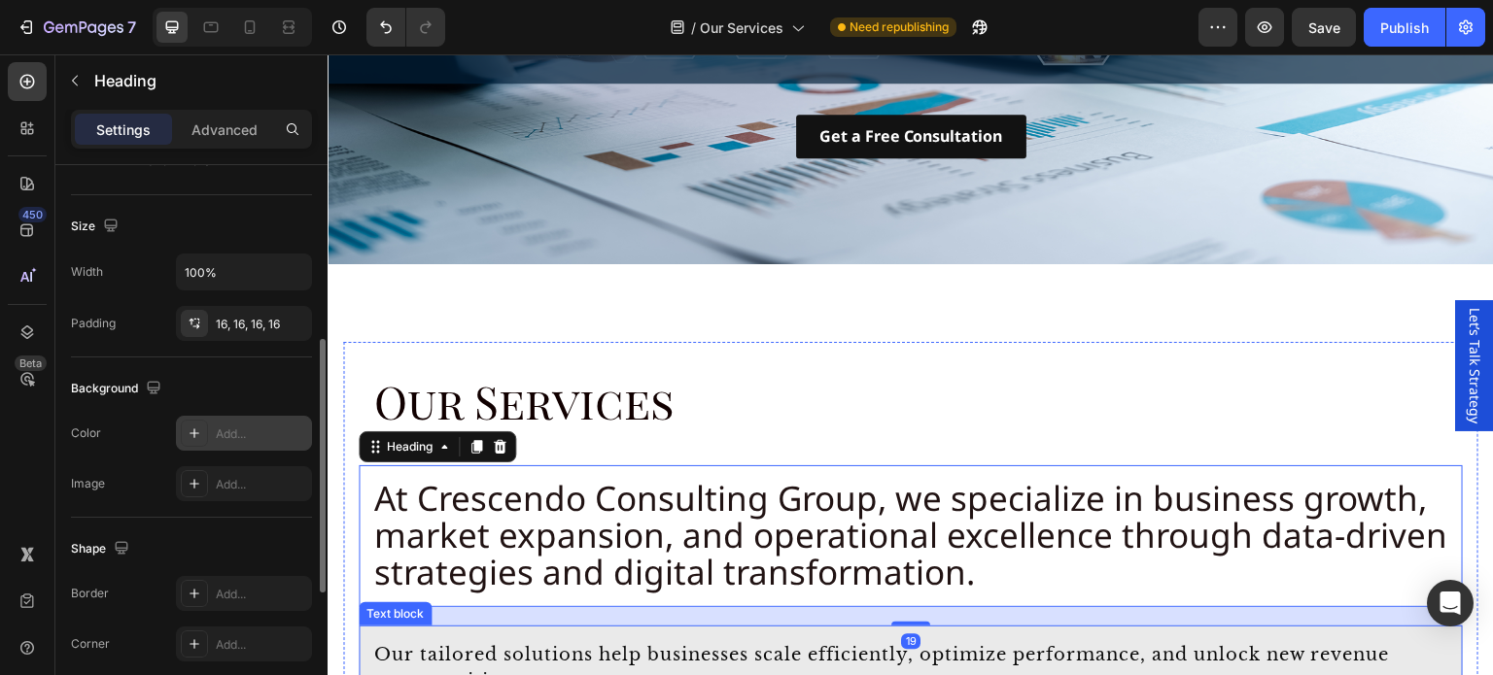
click at [380, 627] on div "Our tailored solutions help businesses scale efficiently, optimize performance,…" at bounding box center [911, 668] width 1104 height 84
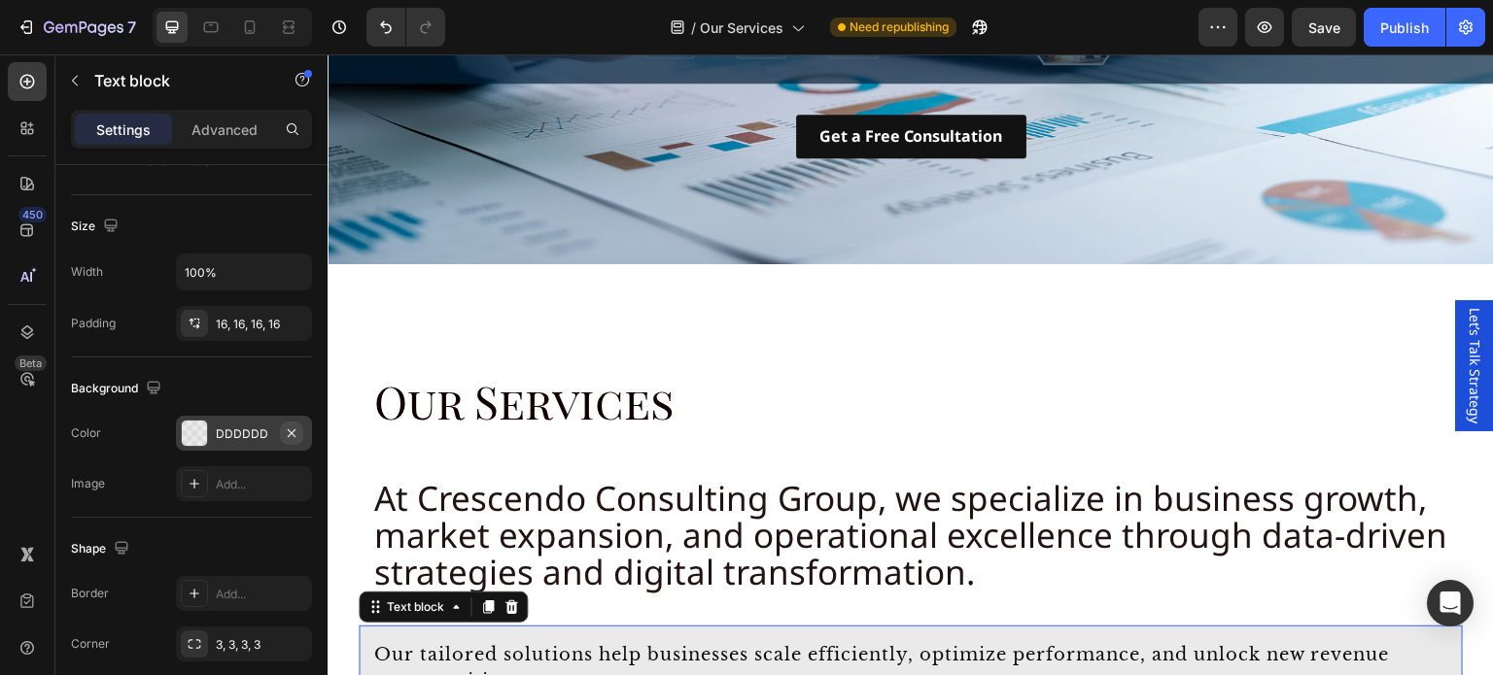
click at [288, 429] on icon "button" at bounding box center [292, 433] width 8 height 8
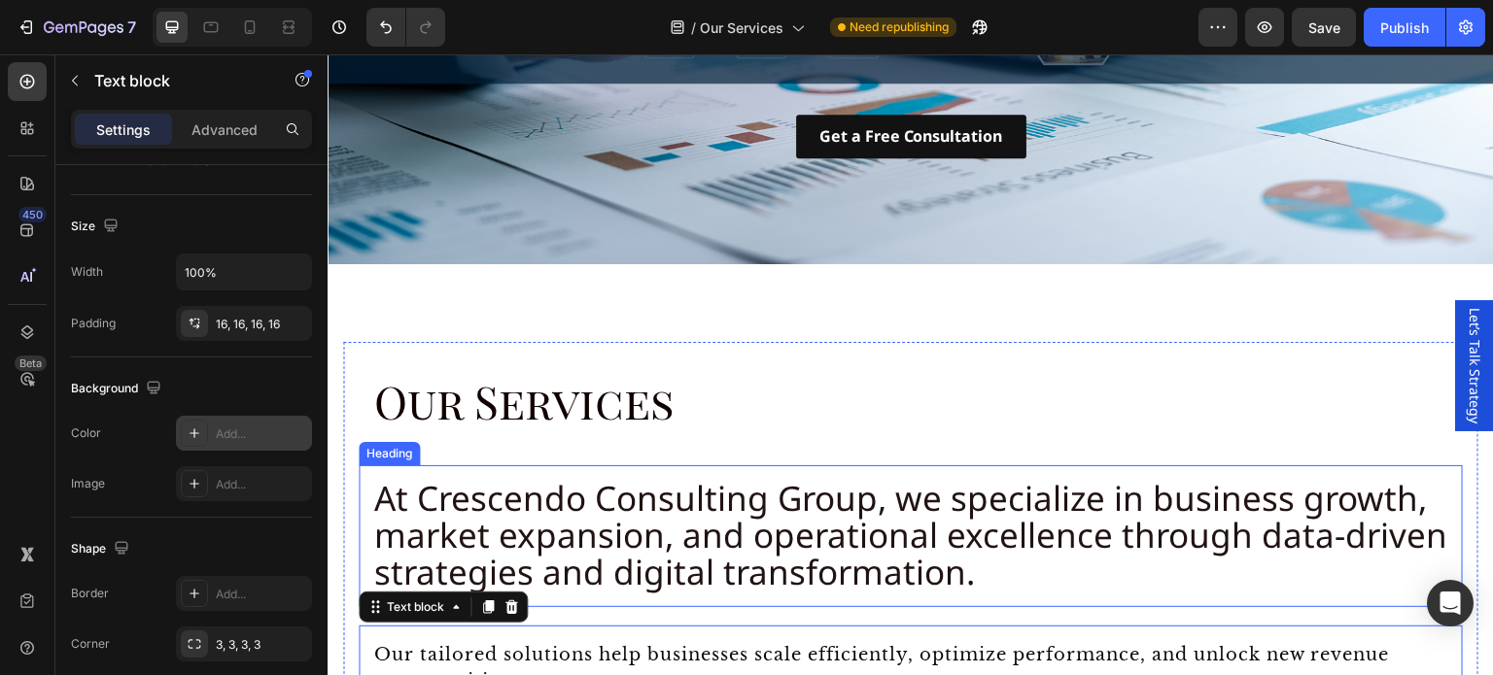
scroll to position [778, 0]
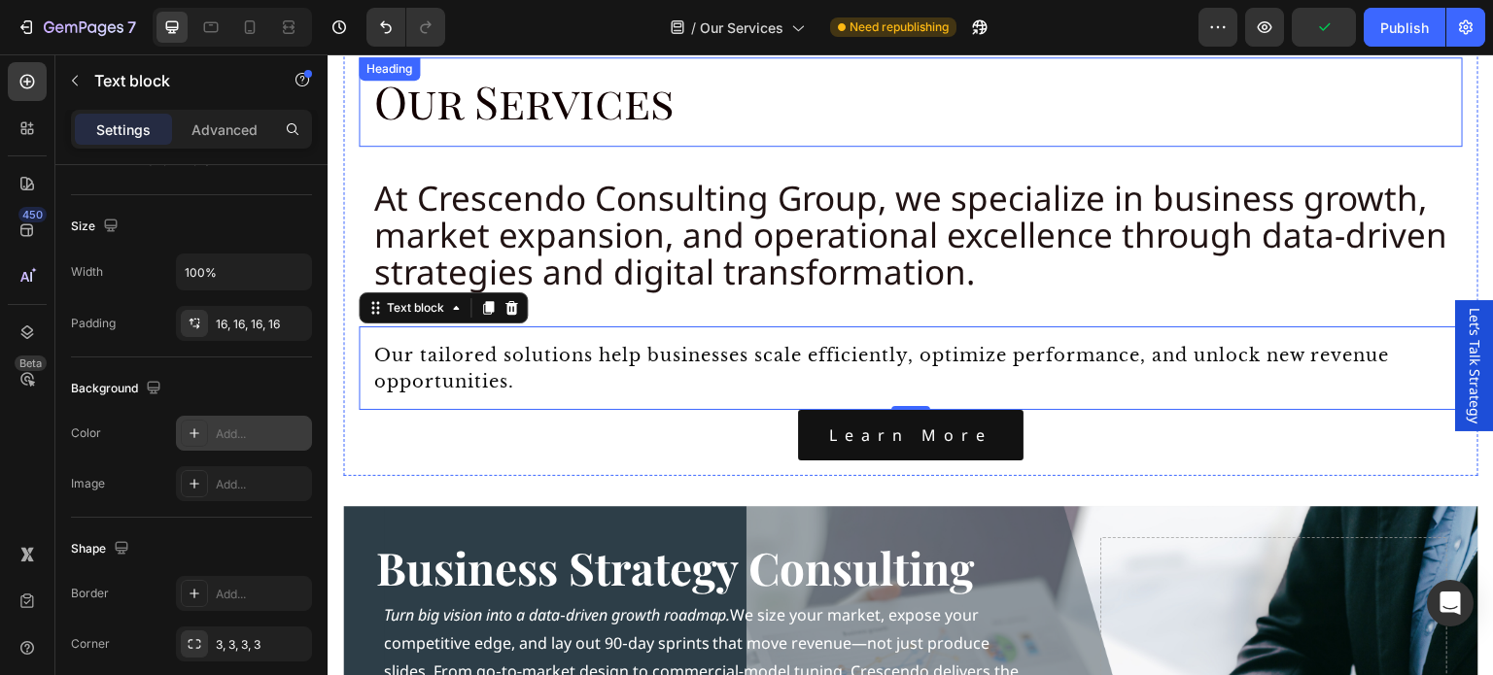
click at [545, 108] on span "Our Services" at bounding box center [524, 101] width 300 height 60
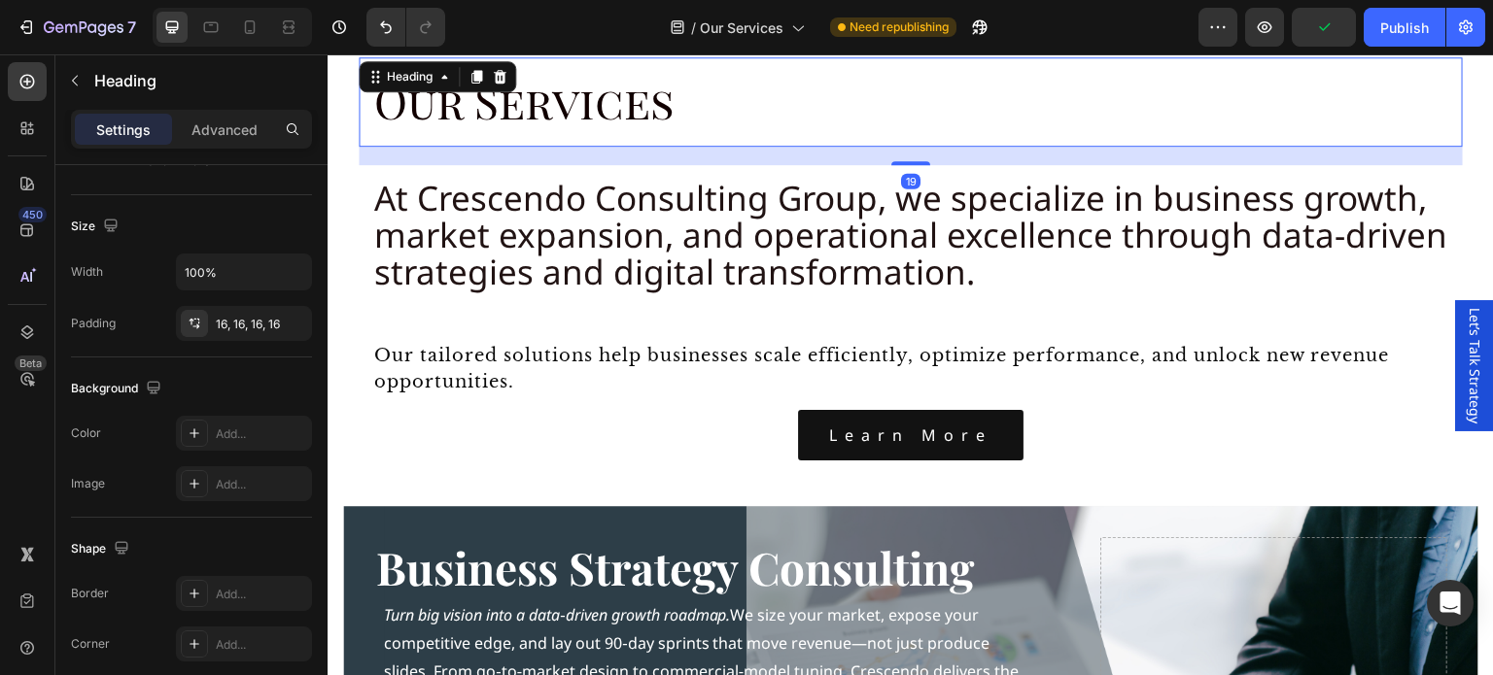
scroll to position [0, 0]
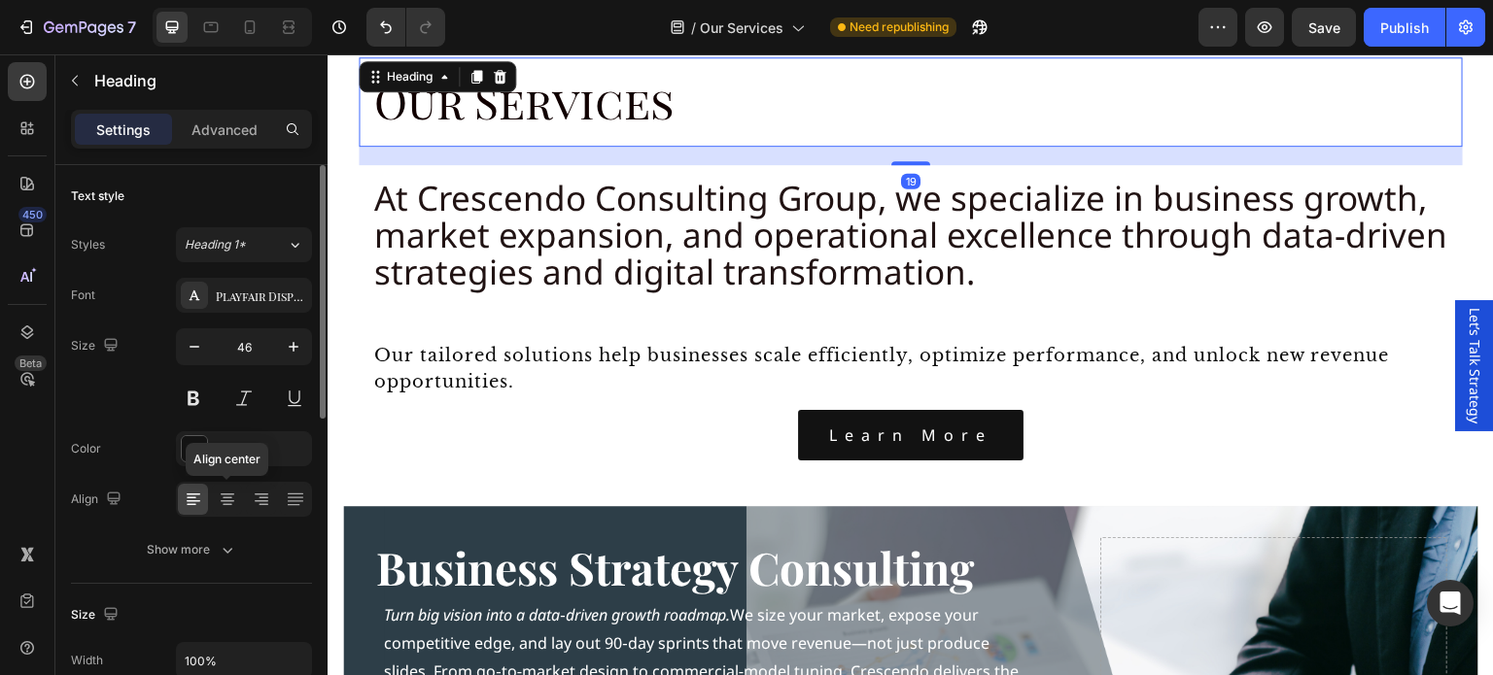
drag, startPoint x: 224, startPoint y: 502, endPoint x: 249, endPoint y: 473, distance: 38.6
click at [224, 502] on icon at bounding box center [227, 499] width 19 height 19
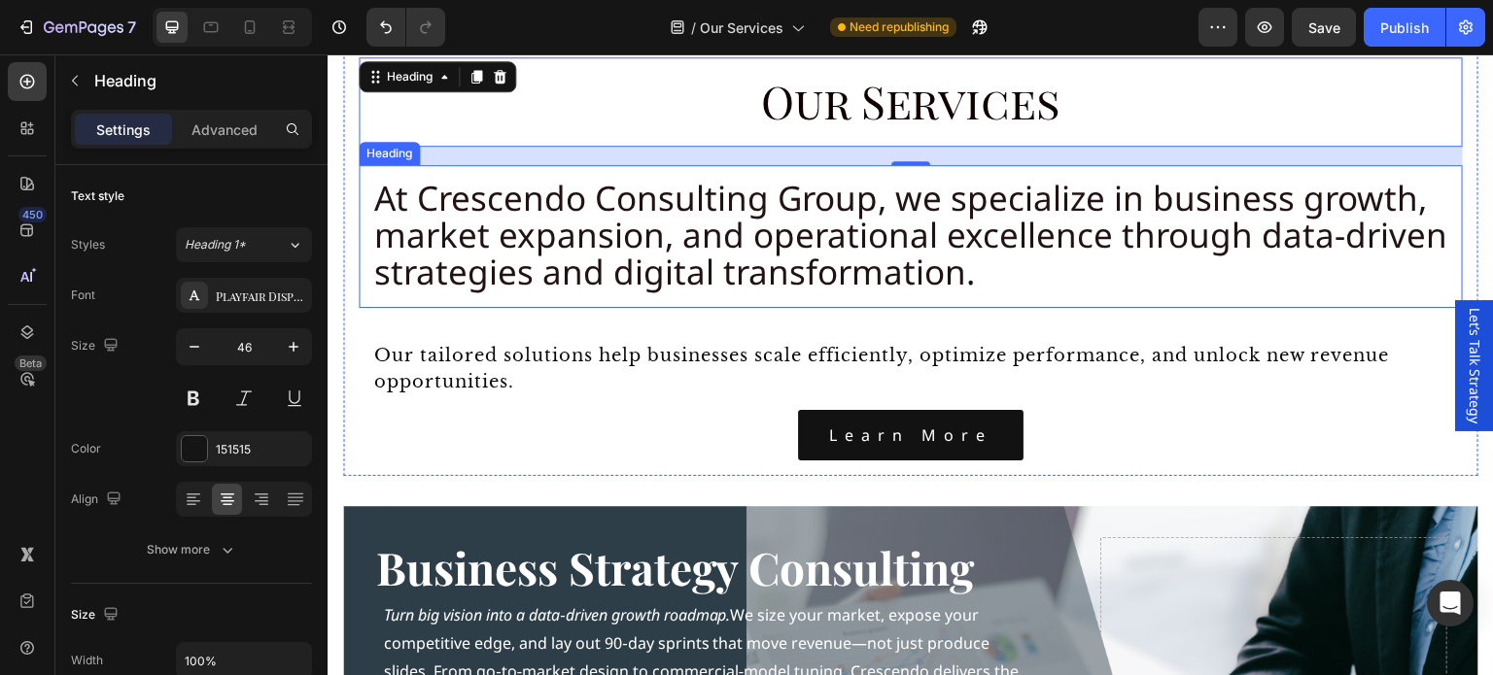
click at [888, 217] on span "At Crescendo Consulting Group, we specialize in business growth, market expansi…" at bounding box center [910, 235] width 1073 height 120
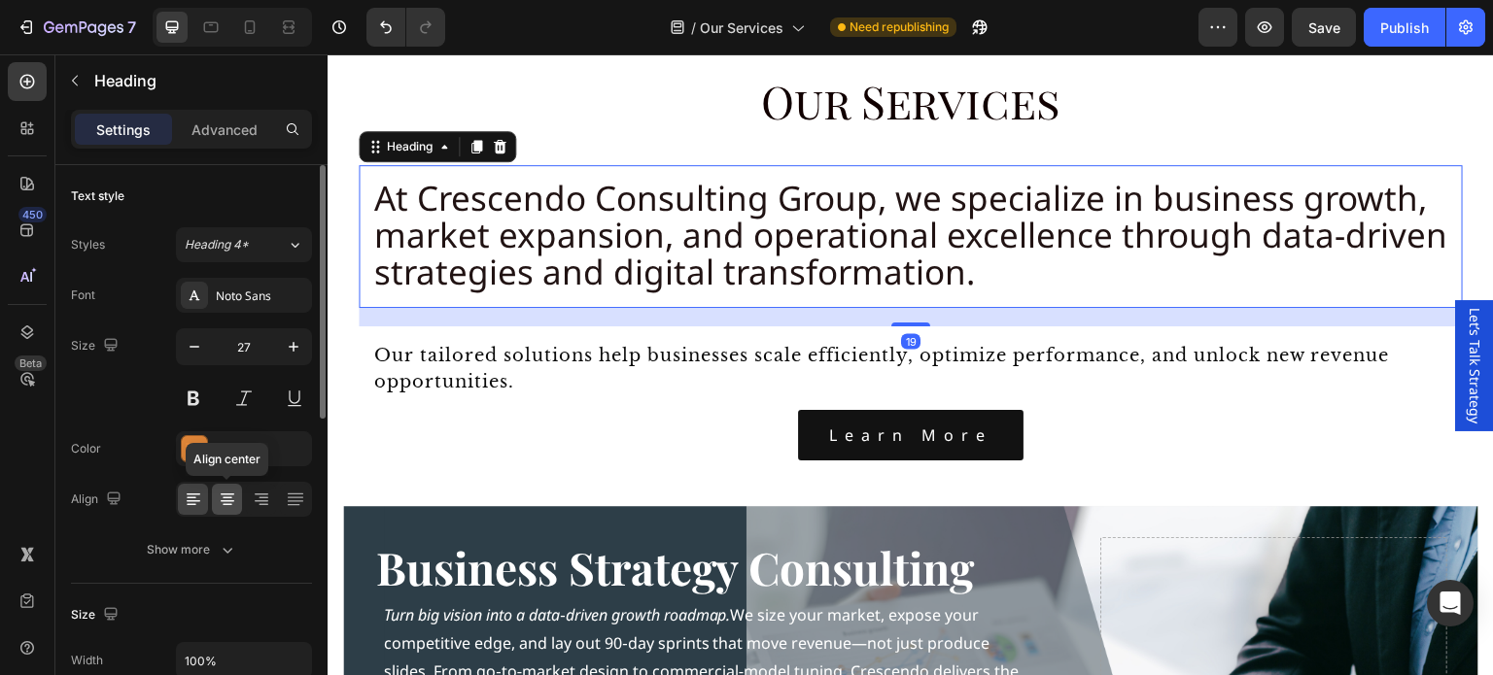
click at [225, 498] on icon at bounding box center [227, 499] width 19 height 19
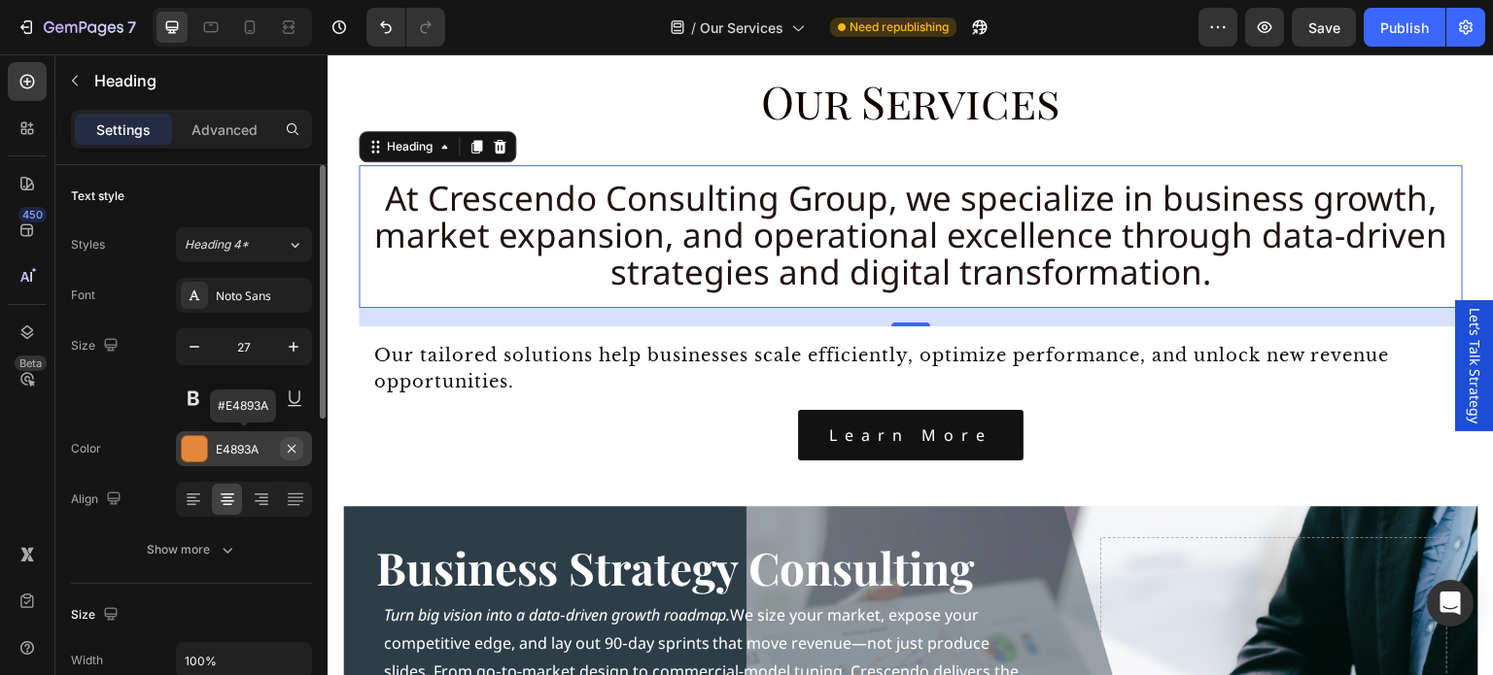
click at [294, 445] on icon "button" at bounding box center [292, 448] width 8 height 8
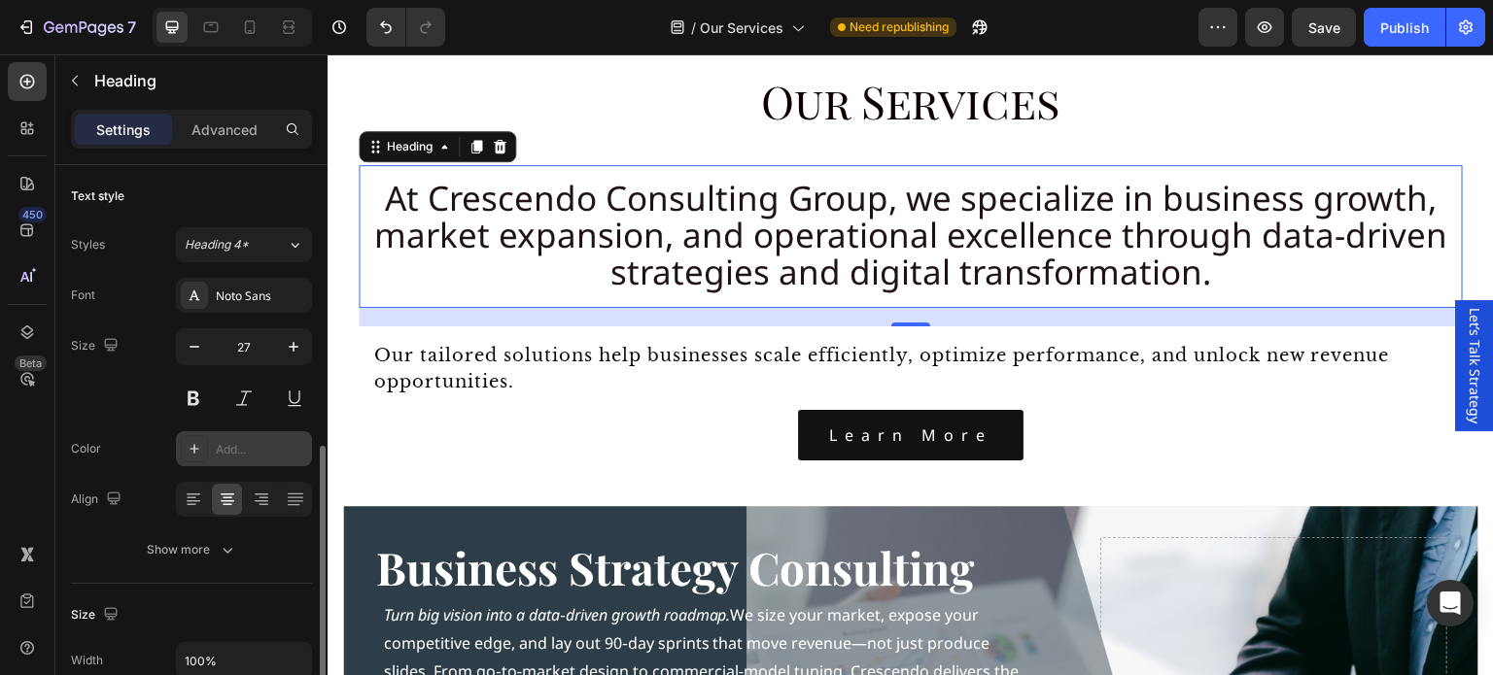
scroll to position [194, 0]
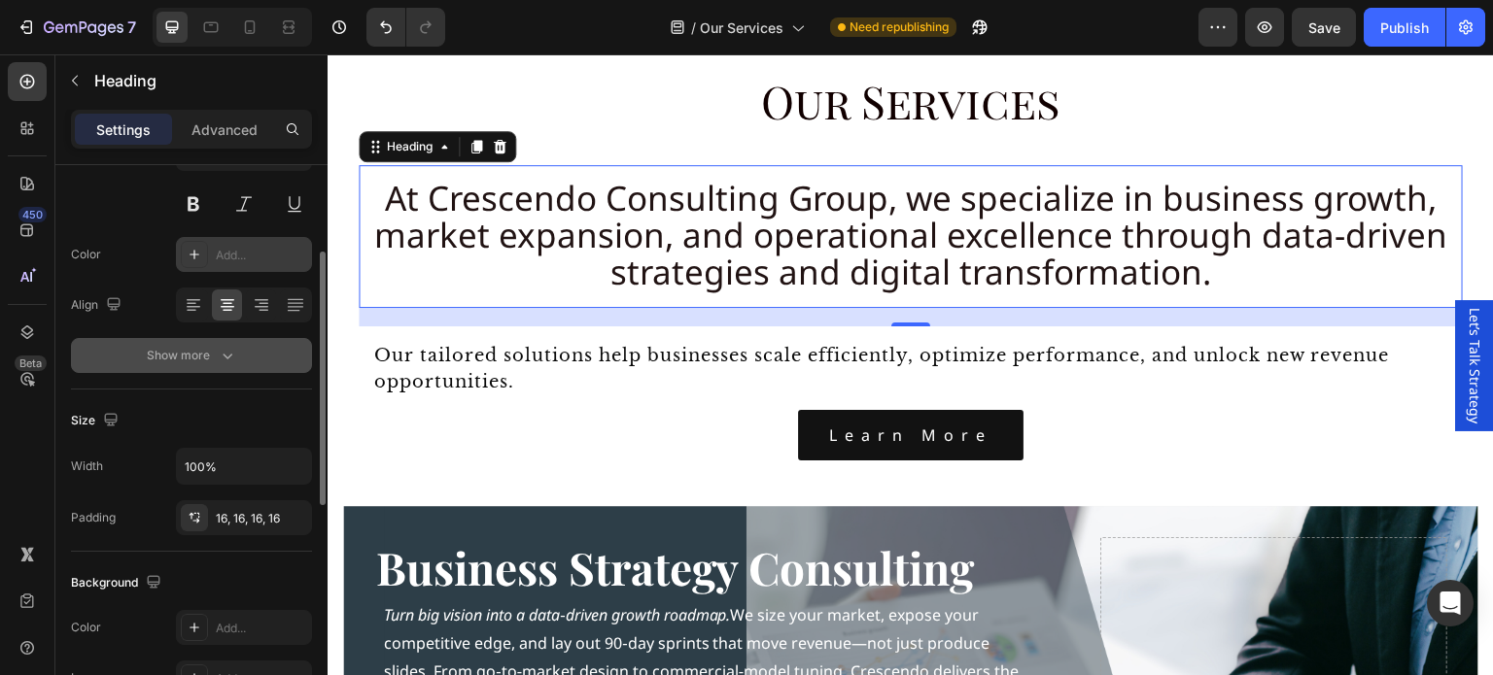
click at [218, 346] on icon "button" at bounding box center [227, 355] width 19 height 19
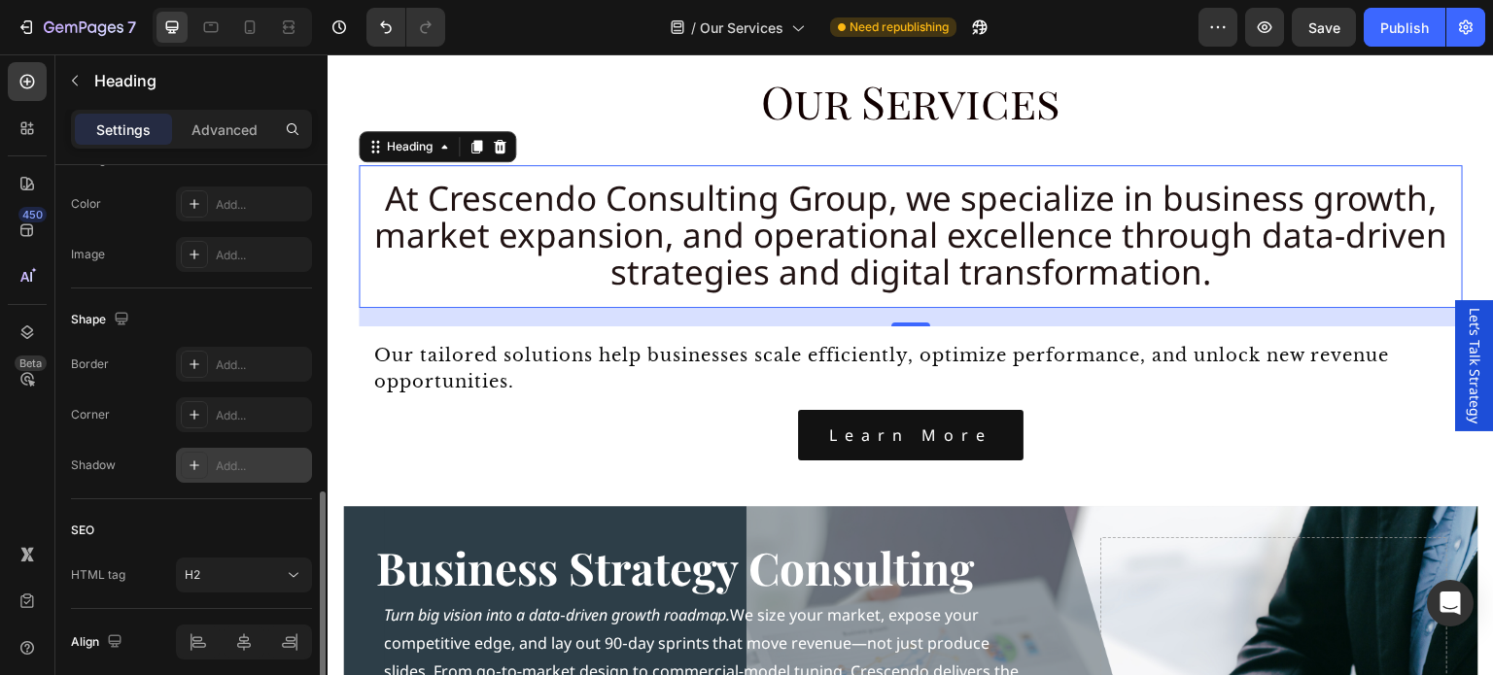
scroll to position [949, 0]
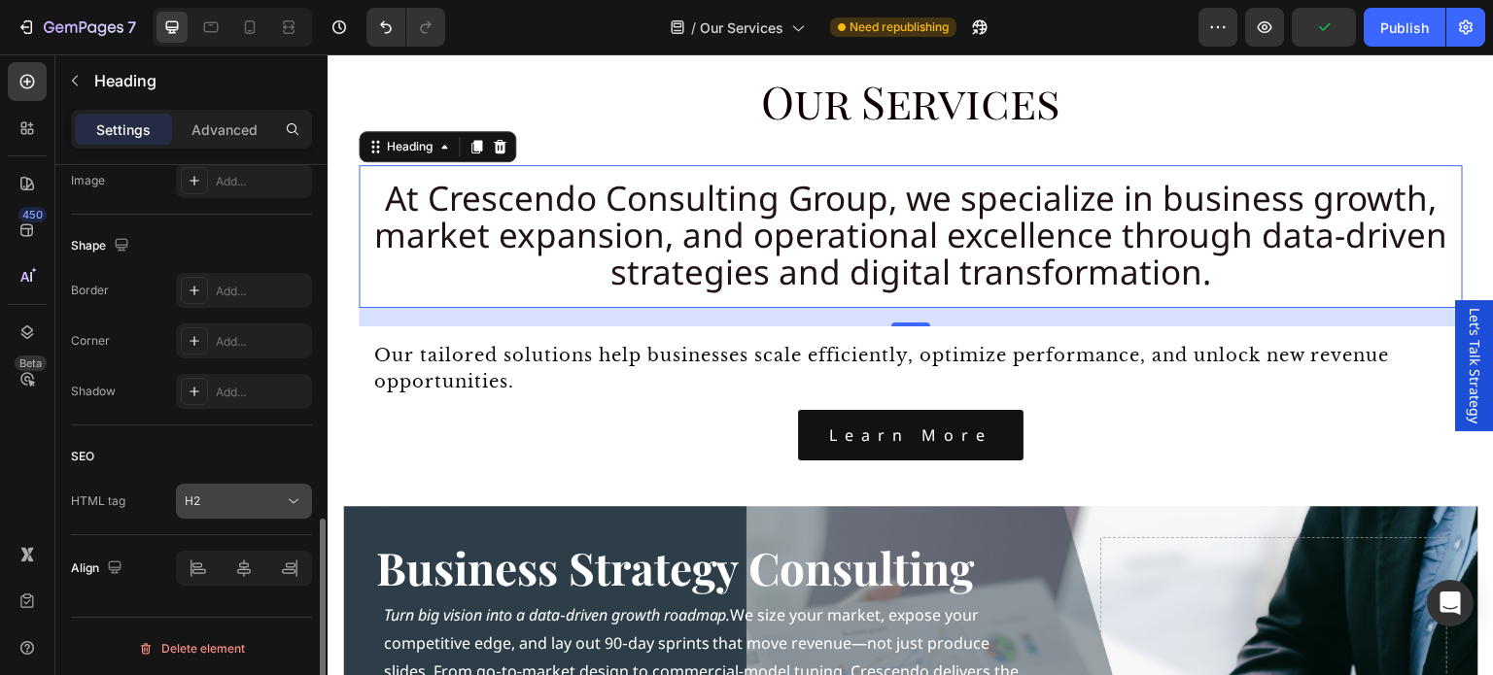
click at [277, 502] on div "H2" at bounding box center [234, 501] width 99 height 17
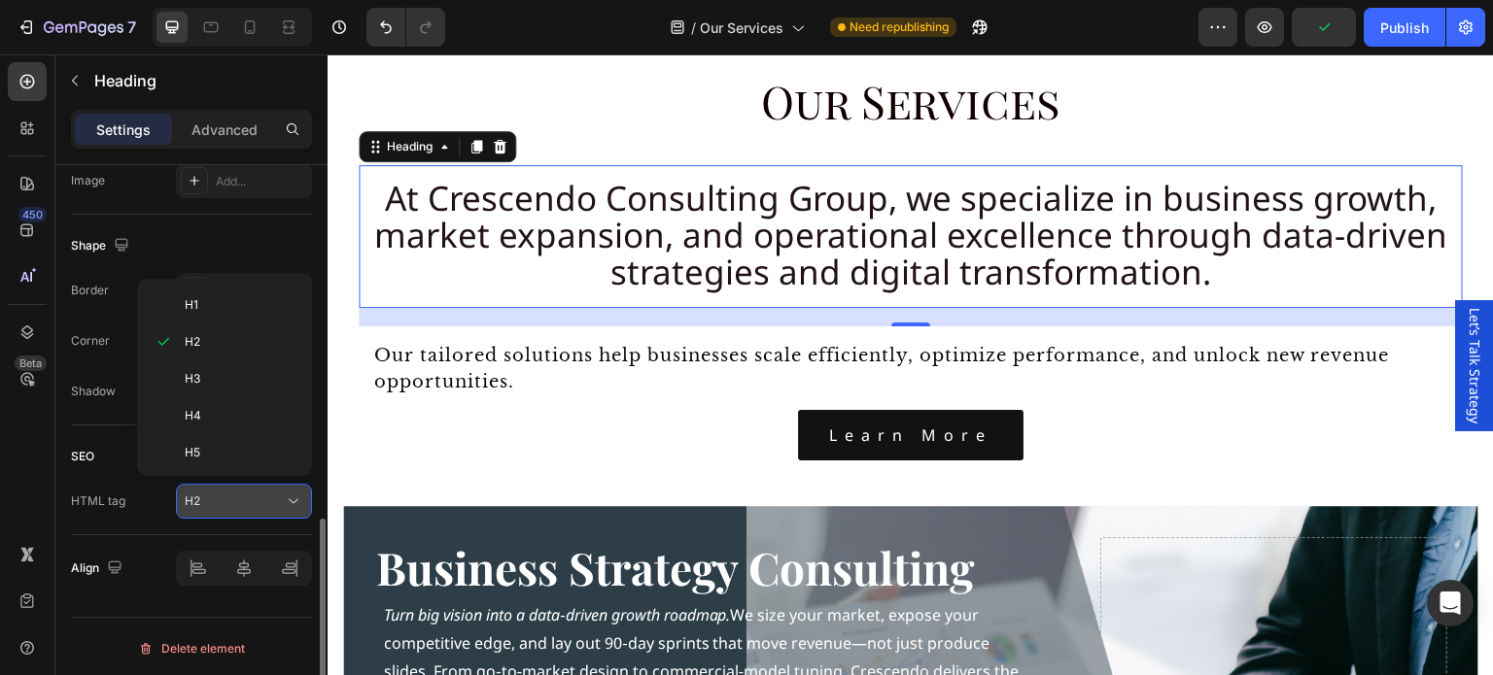
click at [277, 502] on div "H2" at bounding box center [234, 501] width 99 height 17
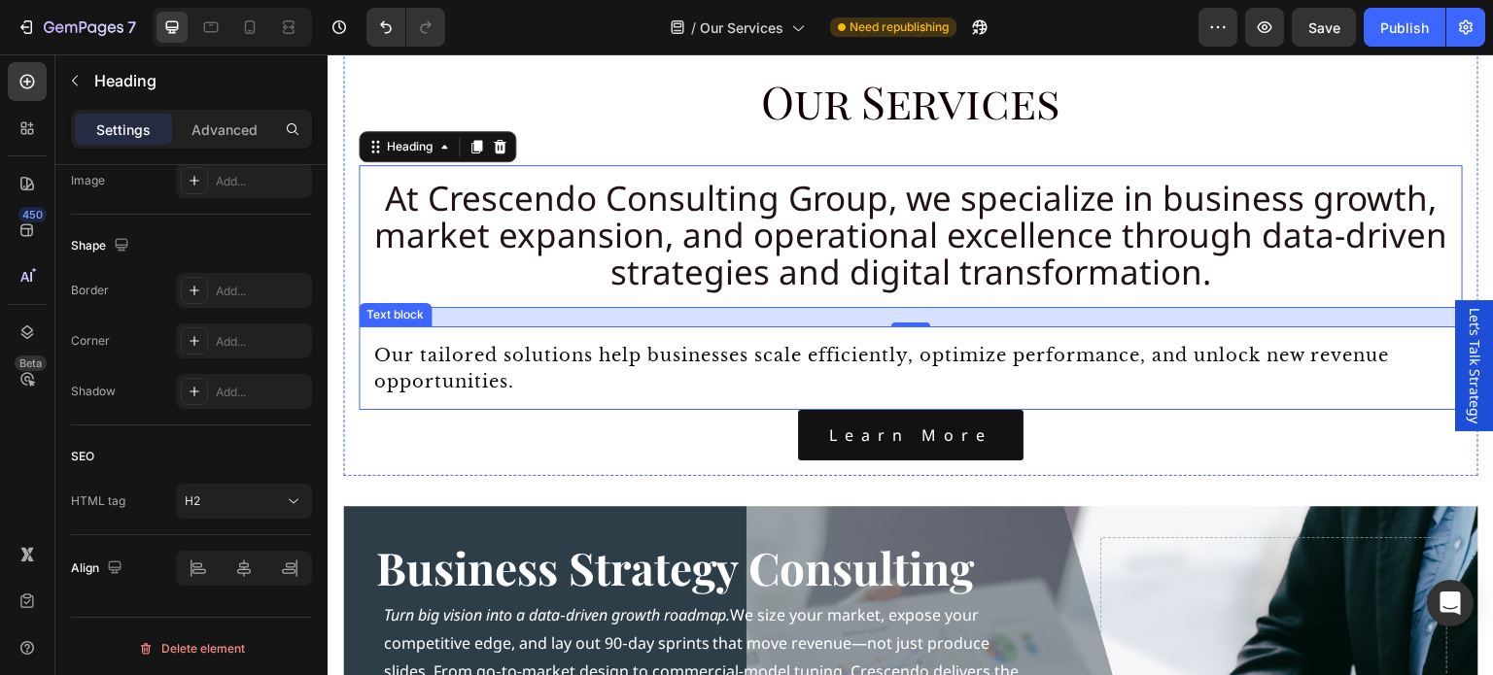
click at [533, 362] on span "Our tailored solutions help businesses scale efficiently, optimize performance,…" at bounding box center [881, 369] width 1015 height 48
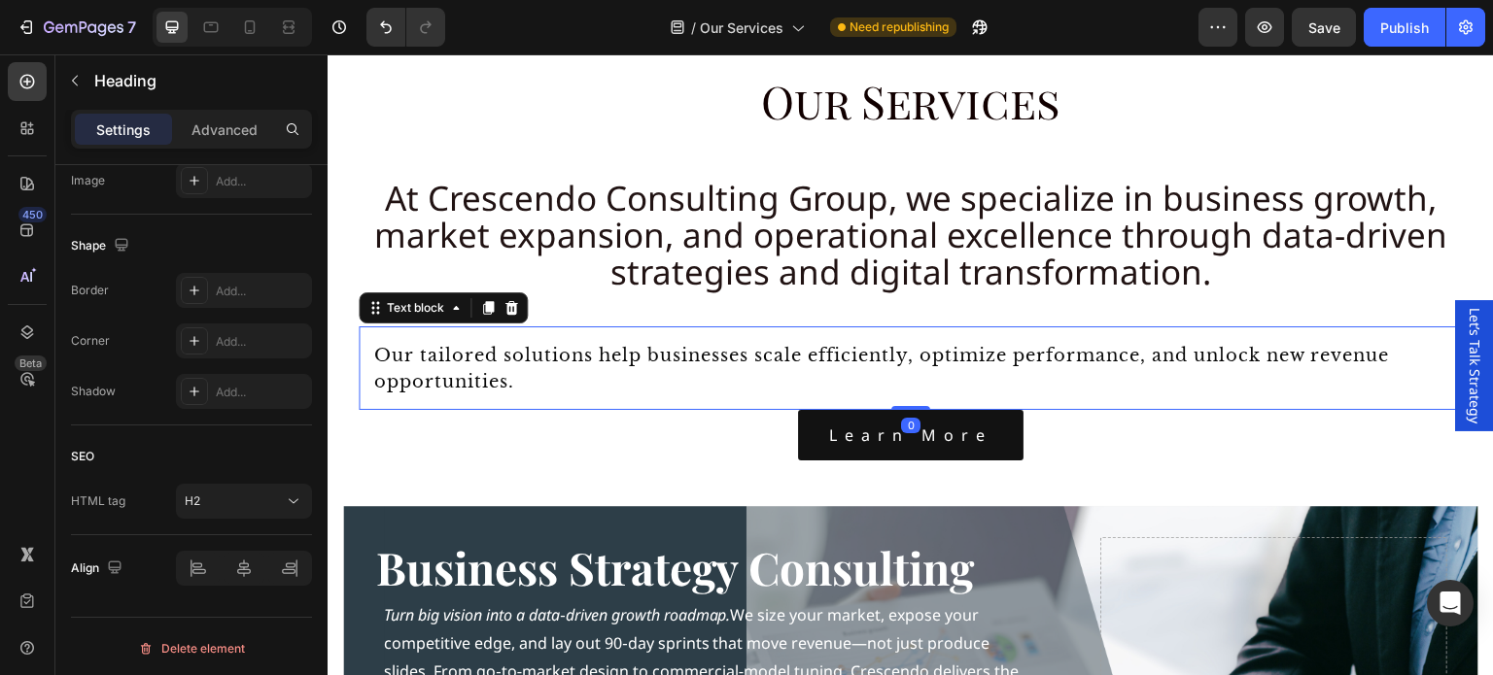
scroll to position [0, 0]
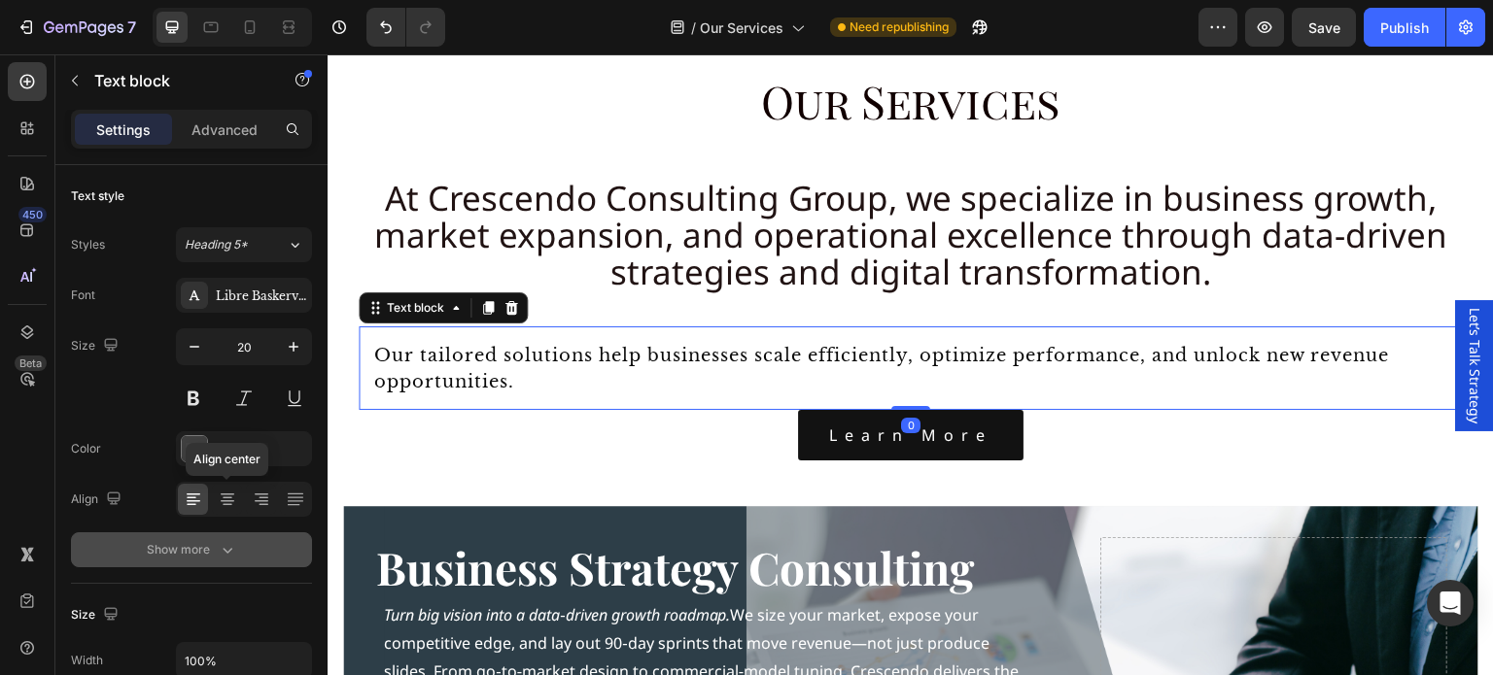
drag, startPoint x: 225, startPoint y: 493, endPoint x: 229, endPoint y: 534, distance: 41.0
click at [225, 494] on icon at bounding box center [228, 495] width 14 height 2
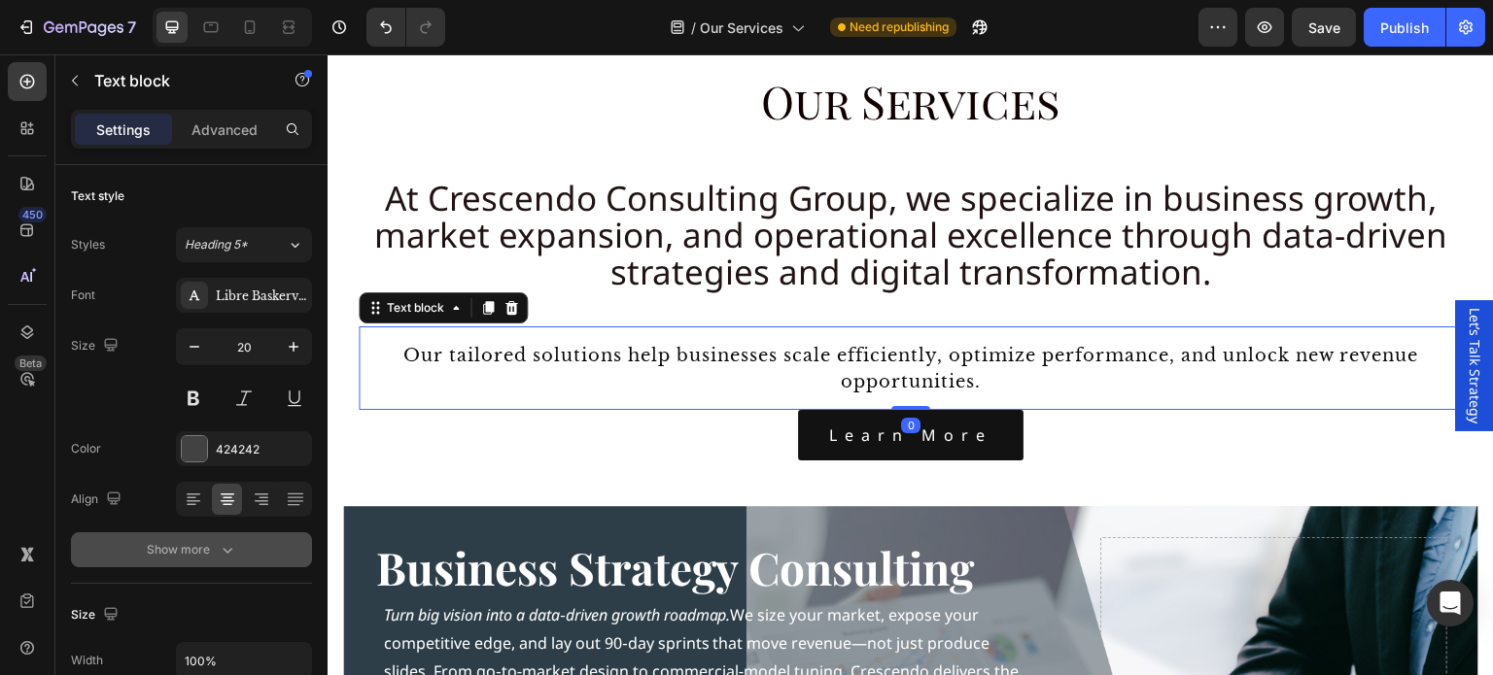
click at [229, 534] on button "Show more" at bounding box center [191, 550] width 241 height 35
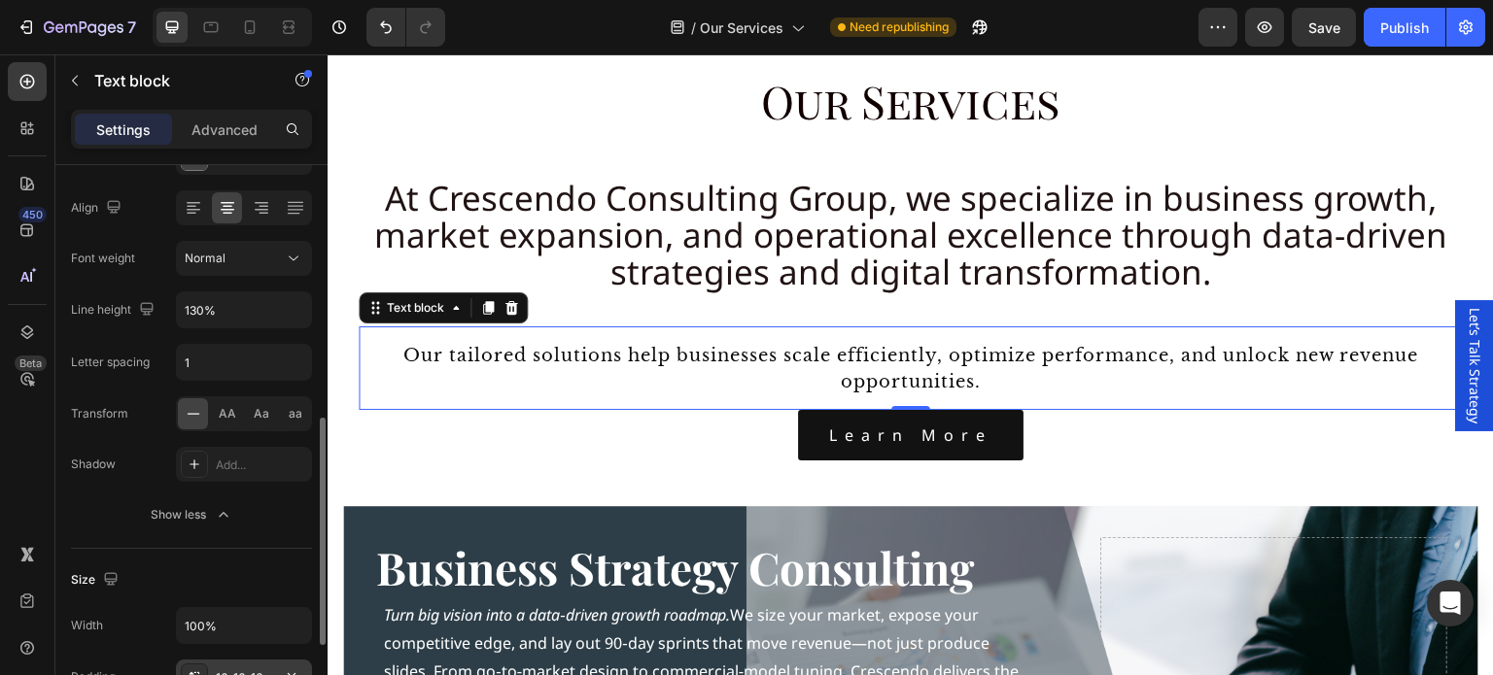
scroll to position [486, 0]
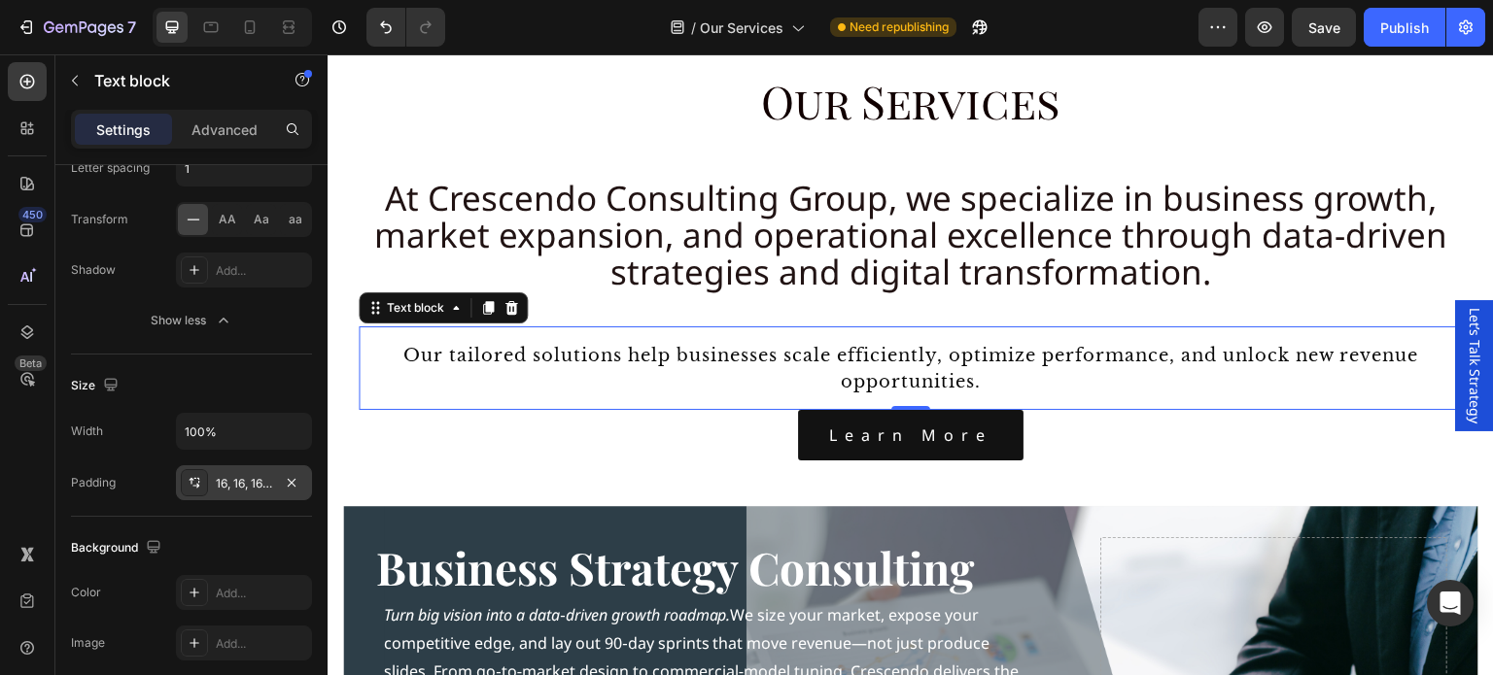
click at [190, 481] on icon at bounding box center [195, 483] width 16 height 16
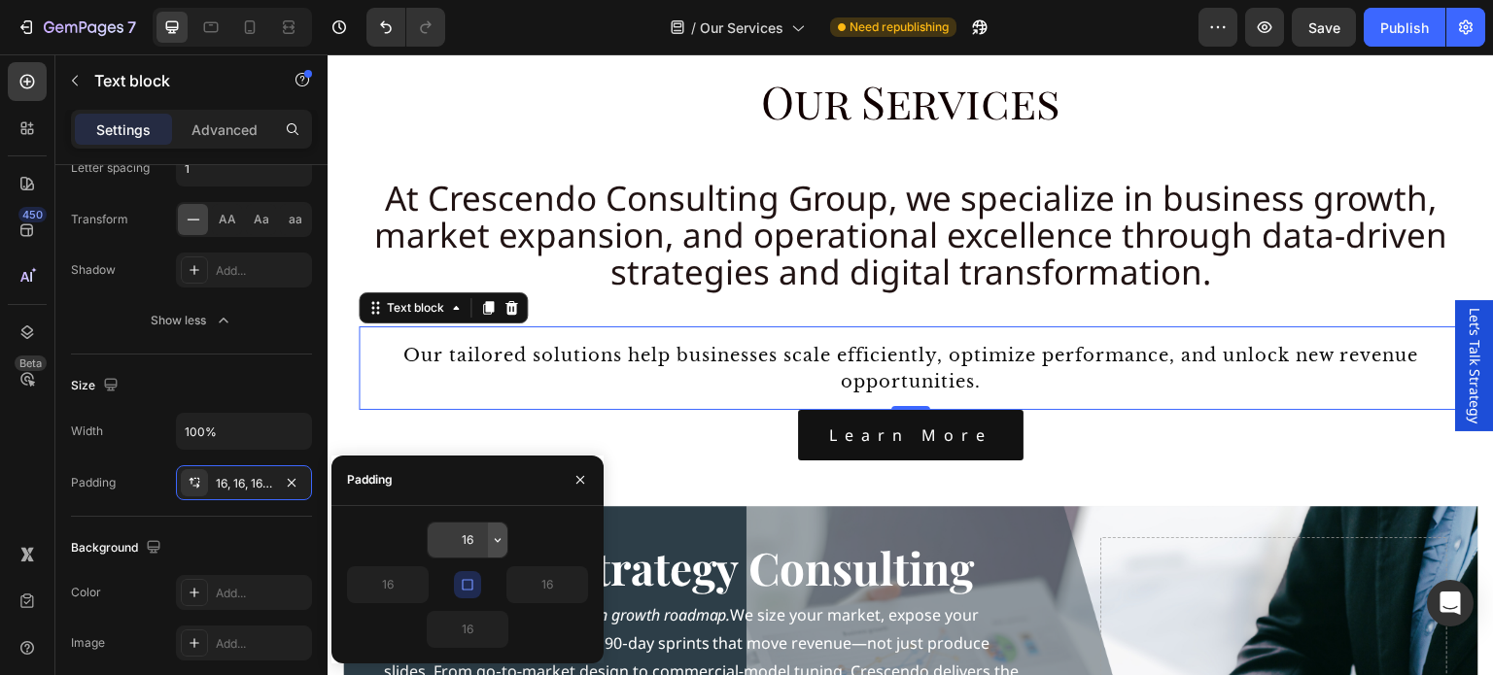
click at [497, 536] on icon "button" at bounding box center [498, 541] width 16 height 16
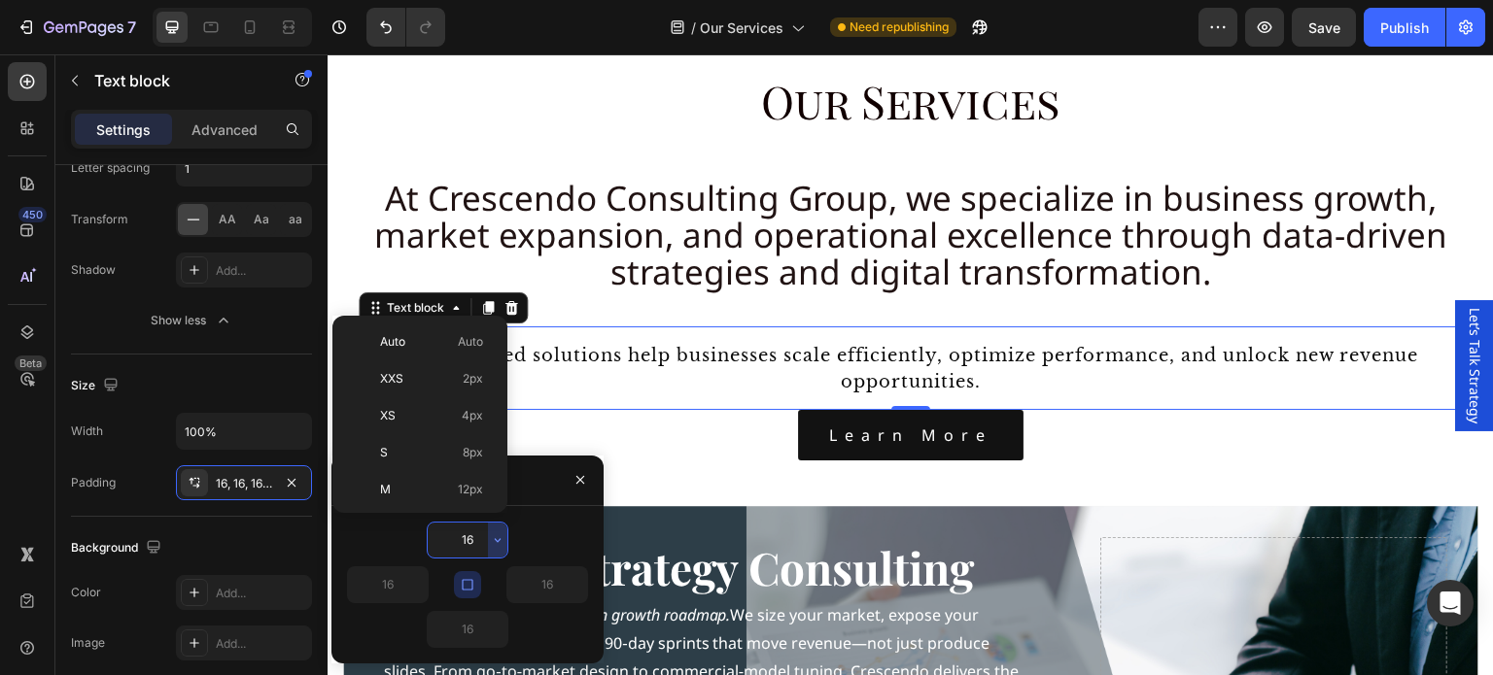
scroll to position [194, 0]
click at [398, 437] on span "3XL" at bounding box center [390, 442] width 21 height 17
type input "48"
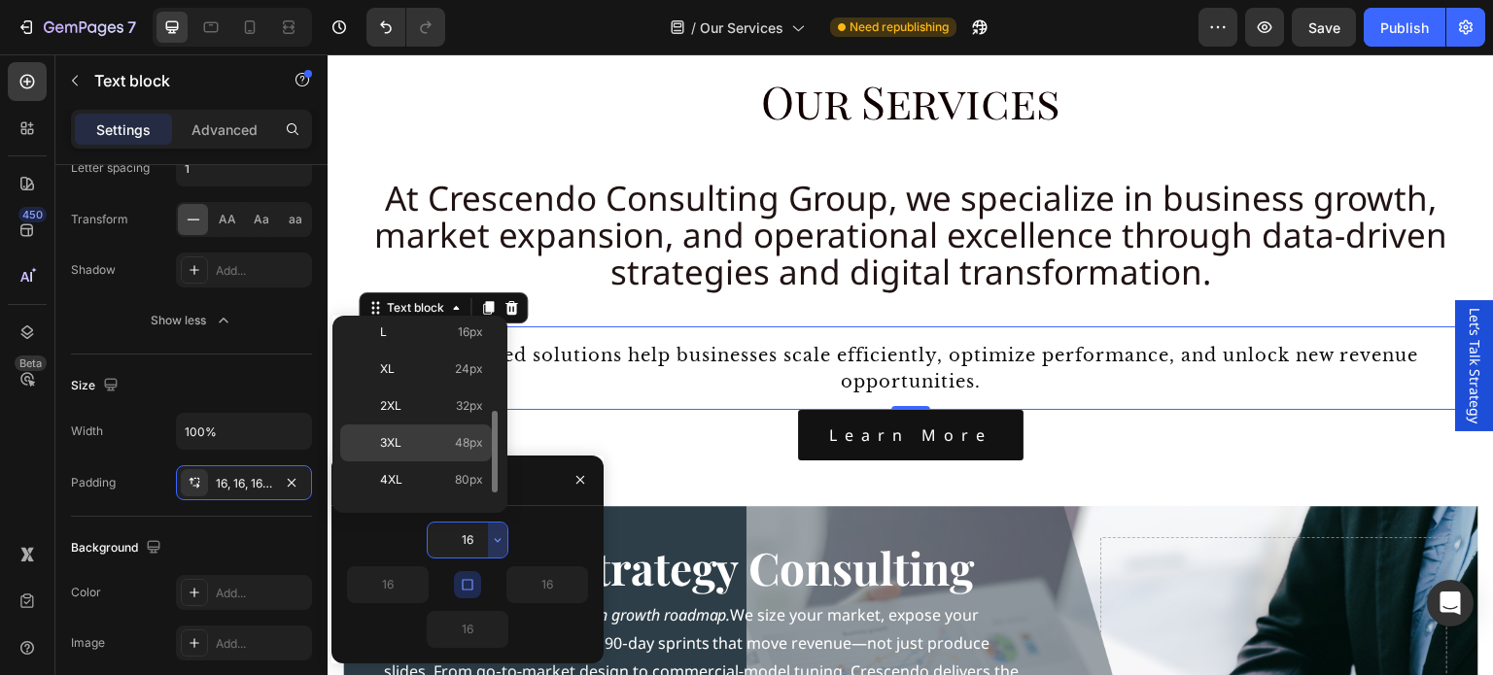
type input "48"
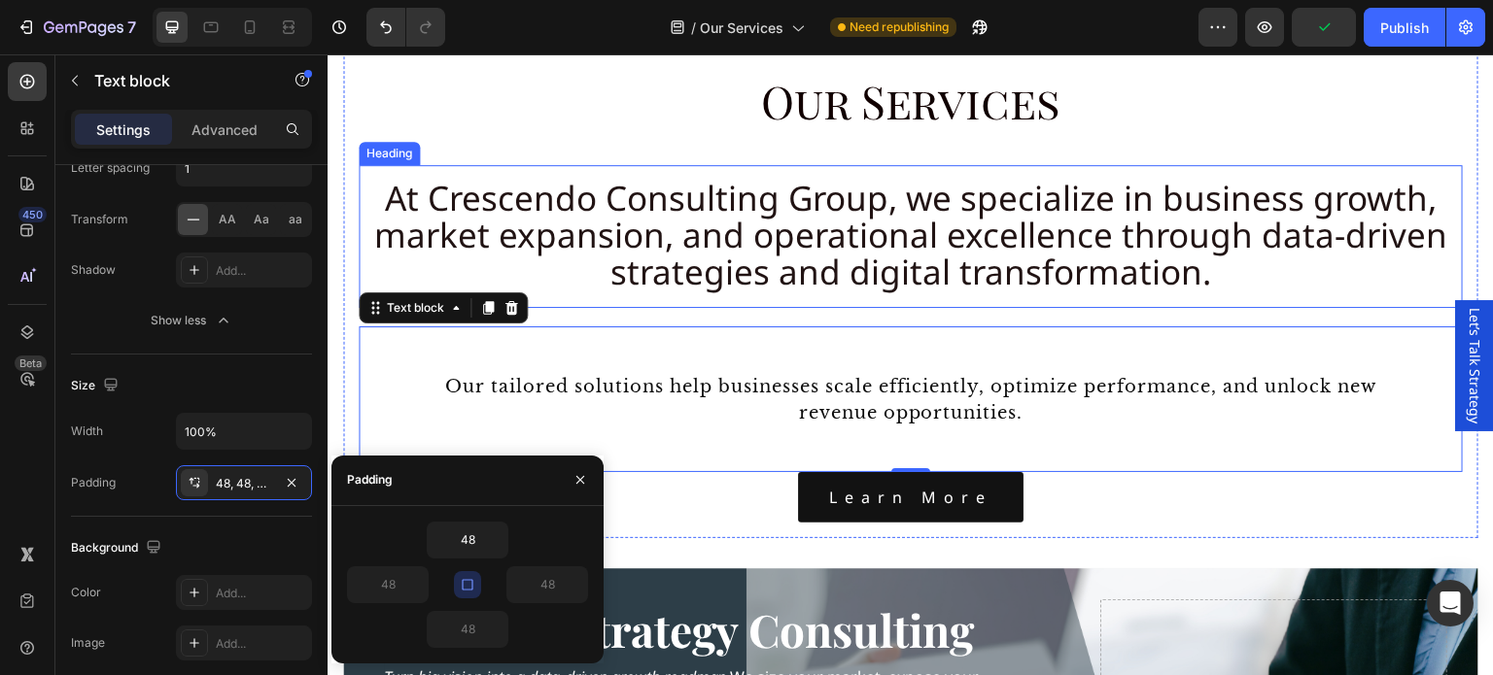
click at [780, 263] on span "At Crescendo Consulting Group, we specialize in business growth, market expansi…" at bounding box center [910, 235] width 1073 height 120
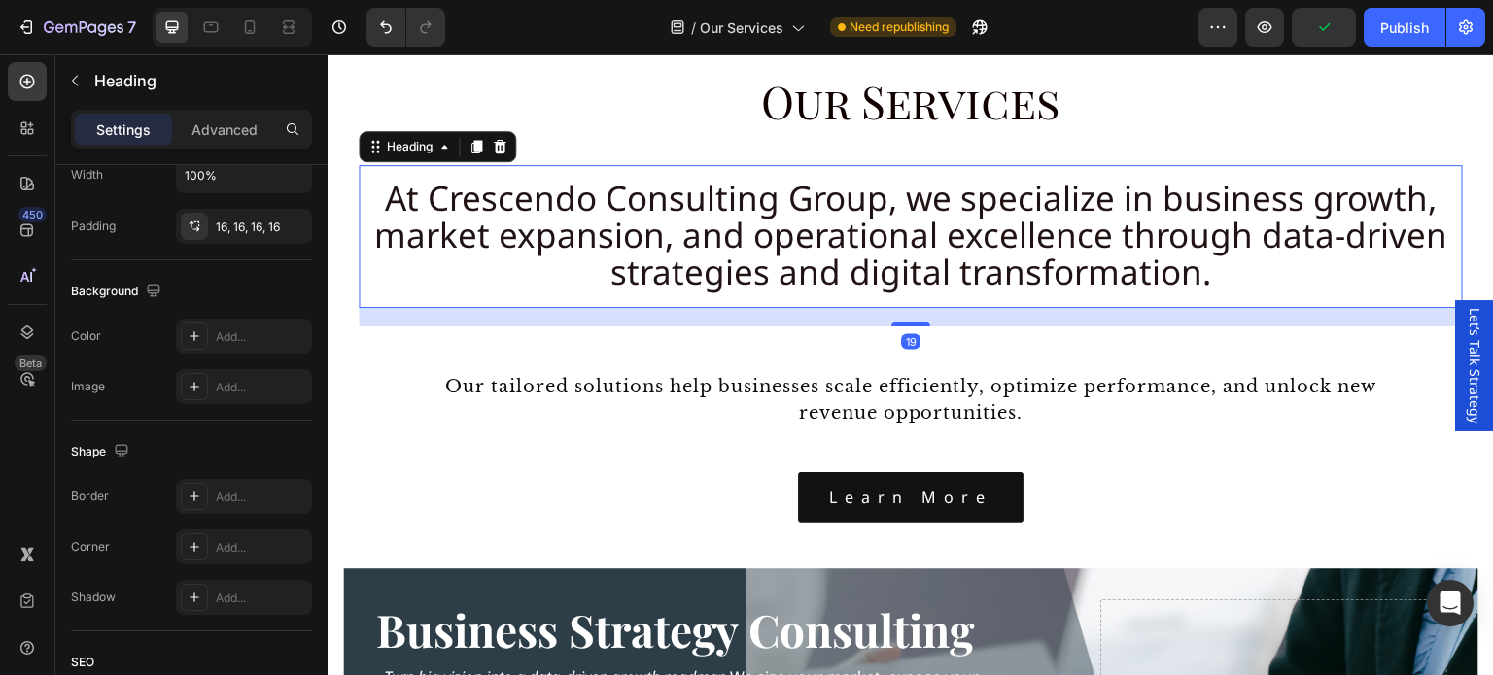
scroll to position [0, 0]
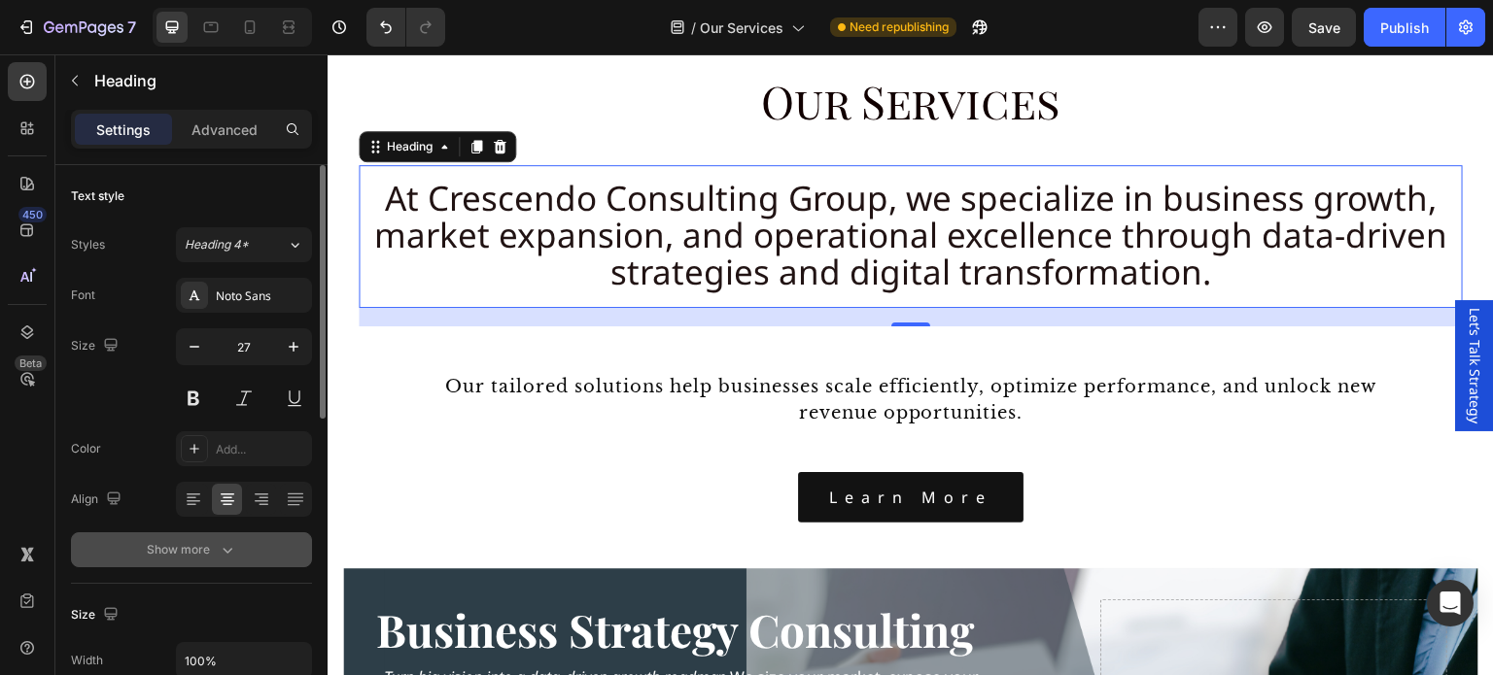
click at [229, 553] on icon "button" at bounding box center [227, 549] width 19 height 19
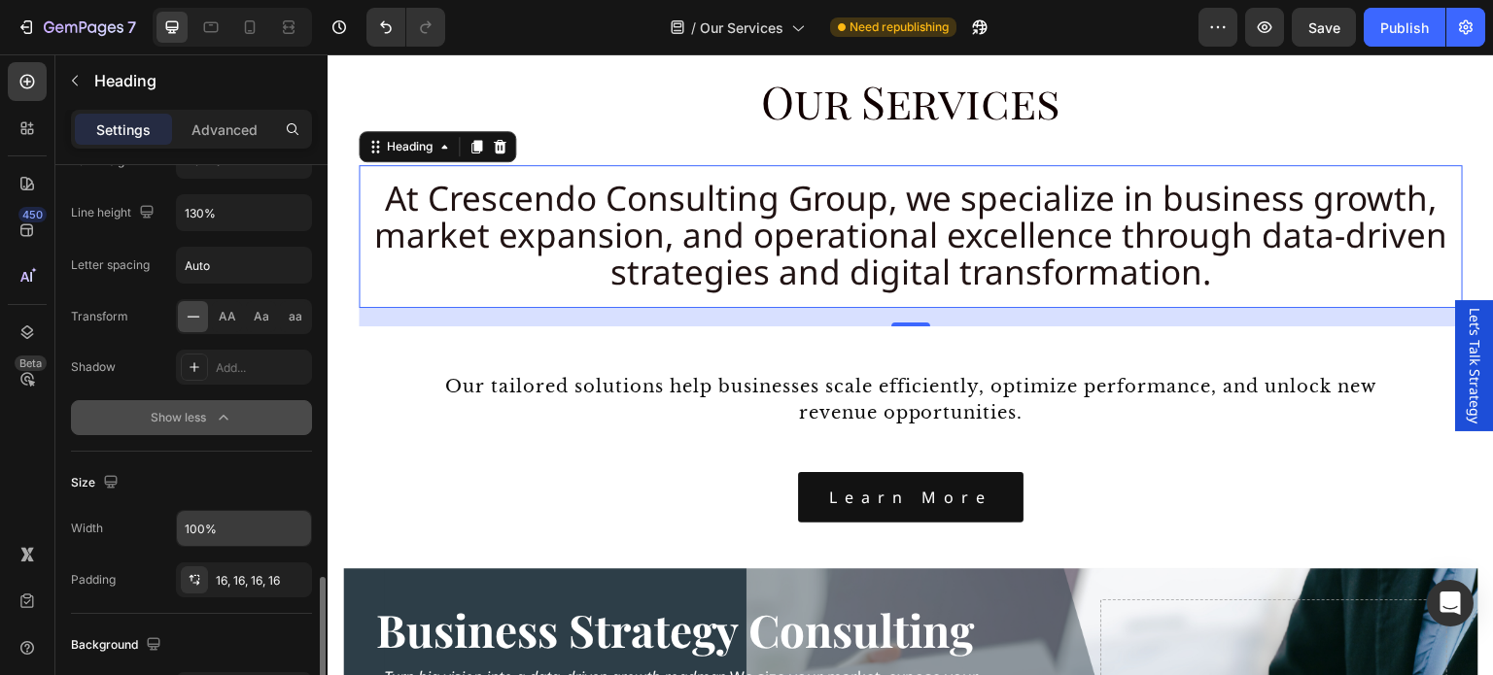
scroll to position [583, 0]
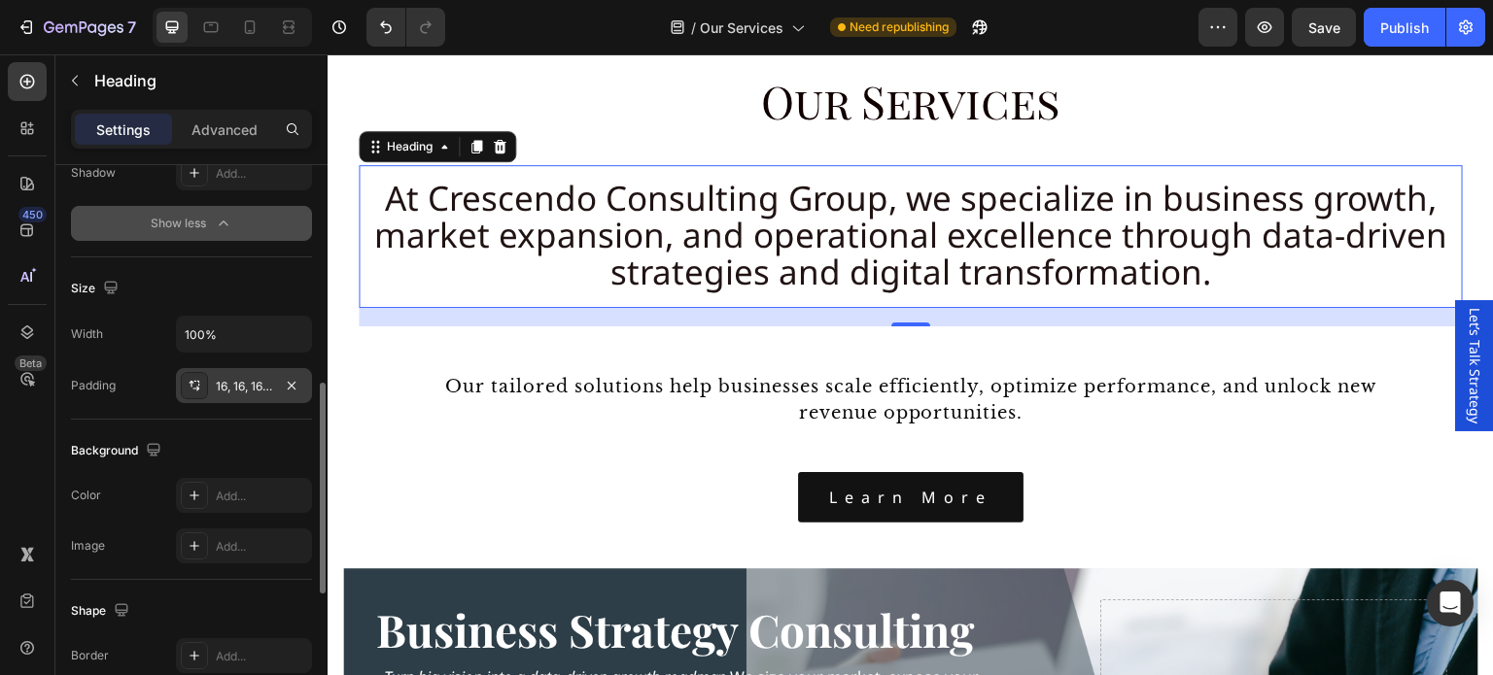
click at [257, 378] on div "16, 16, 16, 16" at bounding box center [244, 386] width 56 height 17
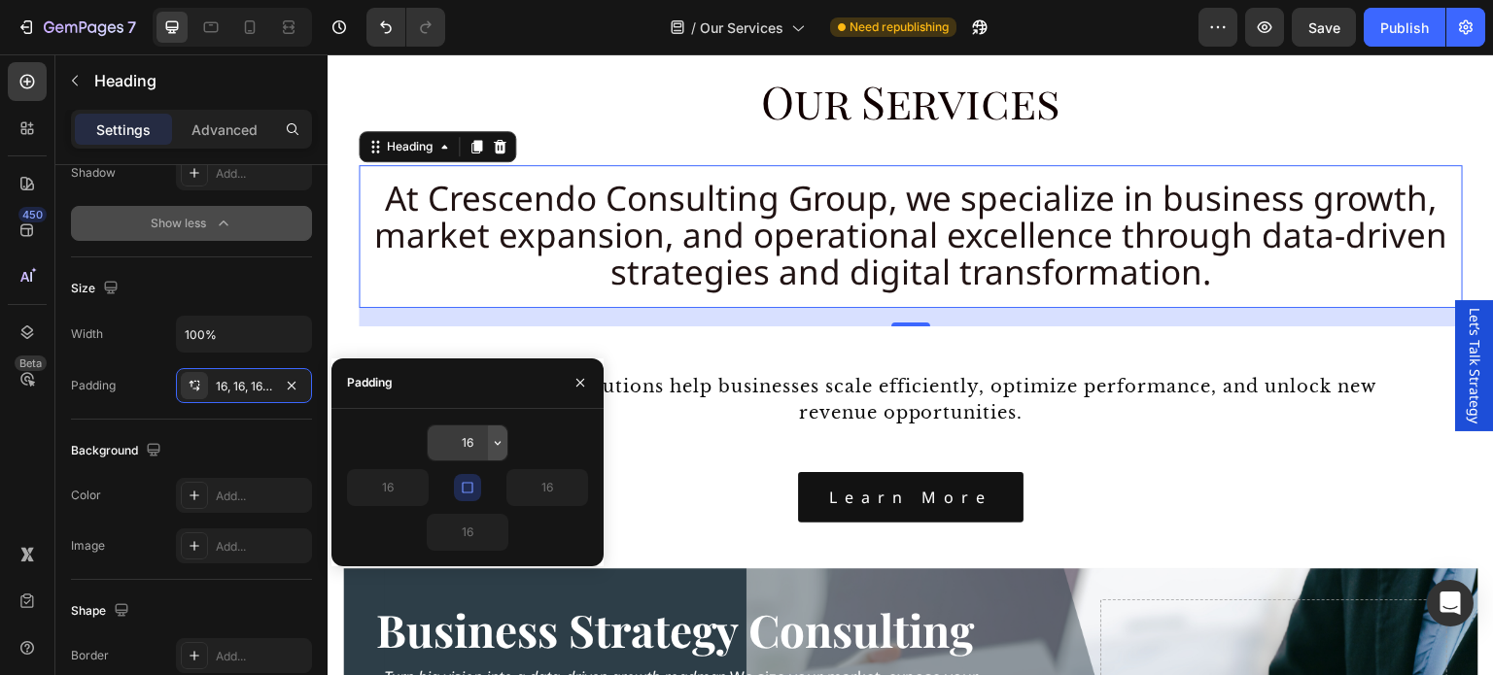
click at [495, 442] on icon "button" at bounding box center [498, 443] width 6 height 4
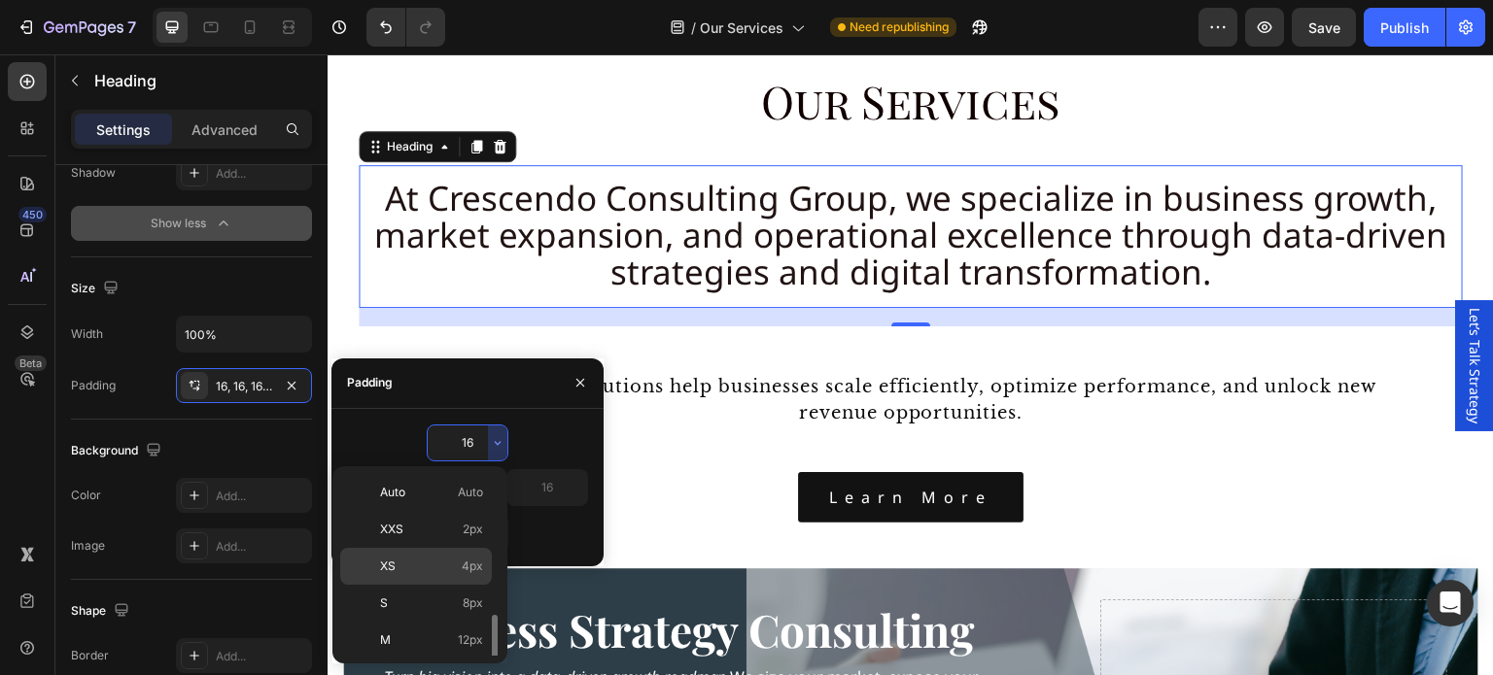
scroll to position [194, 0]
click at [448, 591] on p "3XL 48px" at bounding box center [431, 593] width 103 height 17
type input "48"
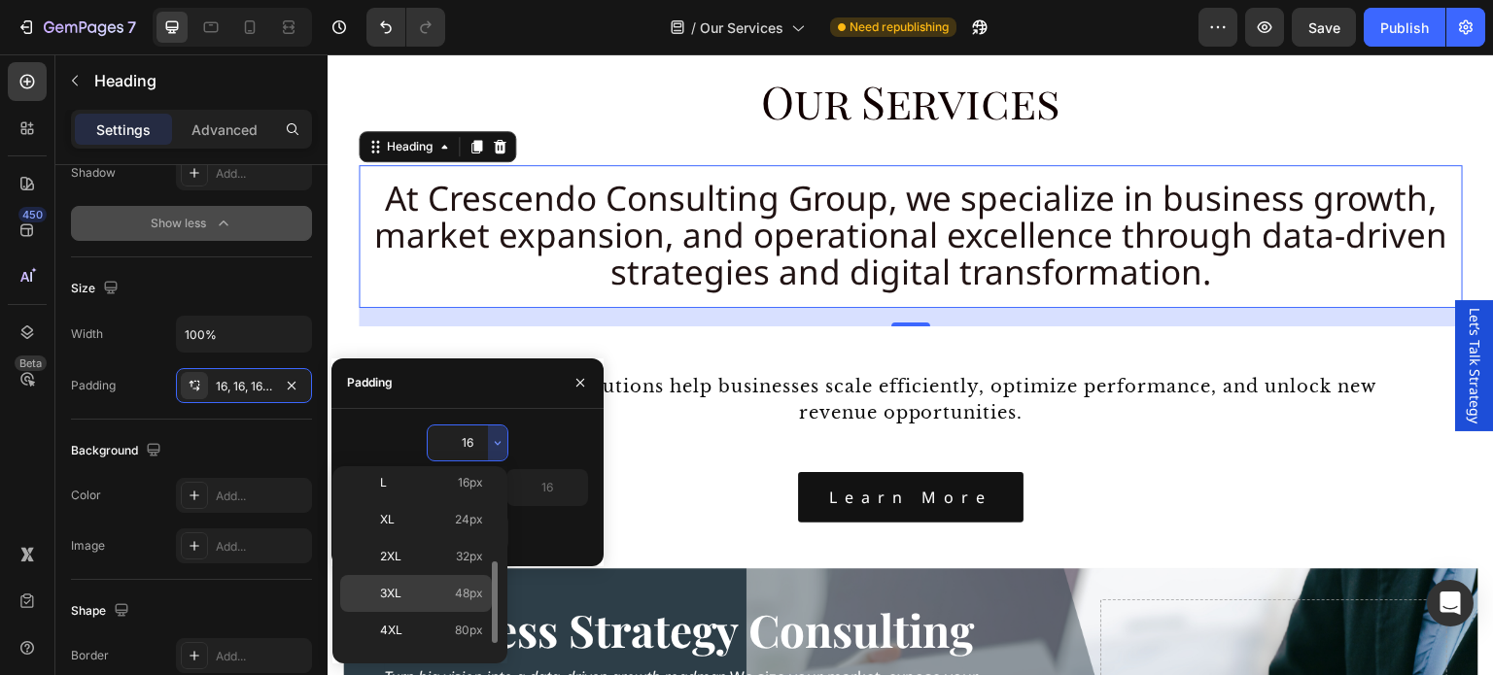
type input "48"
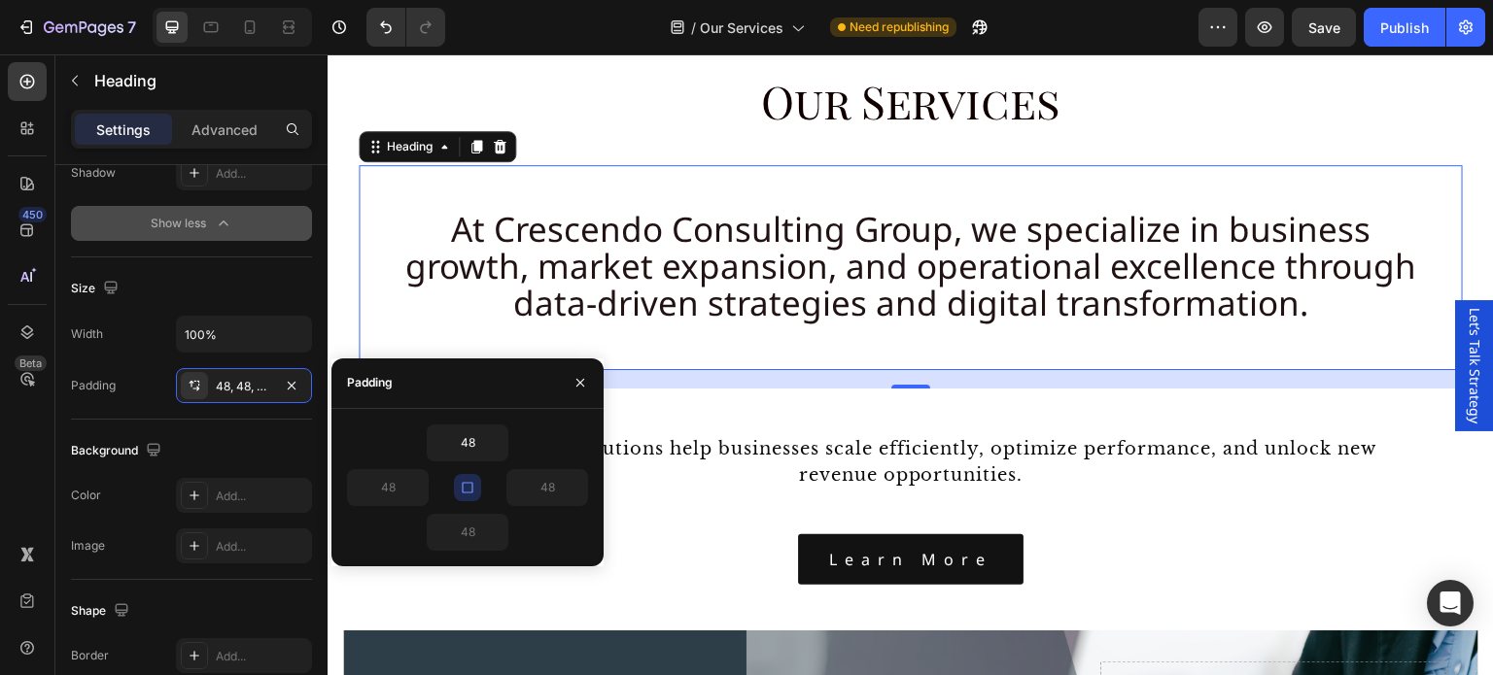
click at [1236, 403] on div "Our tailored solutions help businesses scale efficiently, optimize performance,…" at bounding box center [911, 462] width 1104 height 146
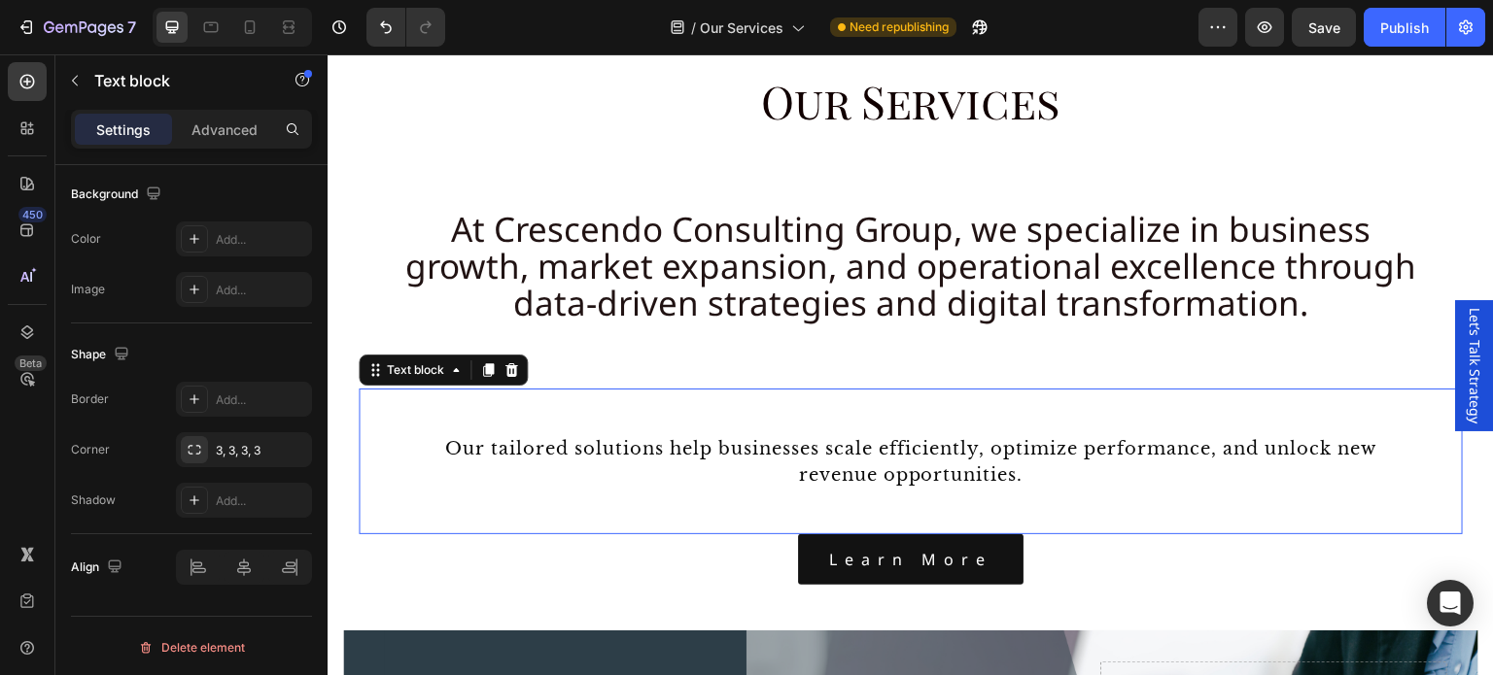
scroll to position [0, 0]
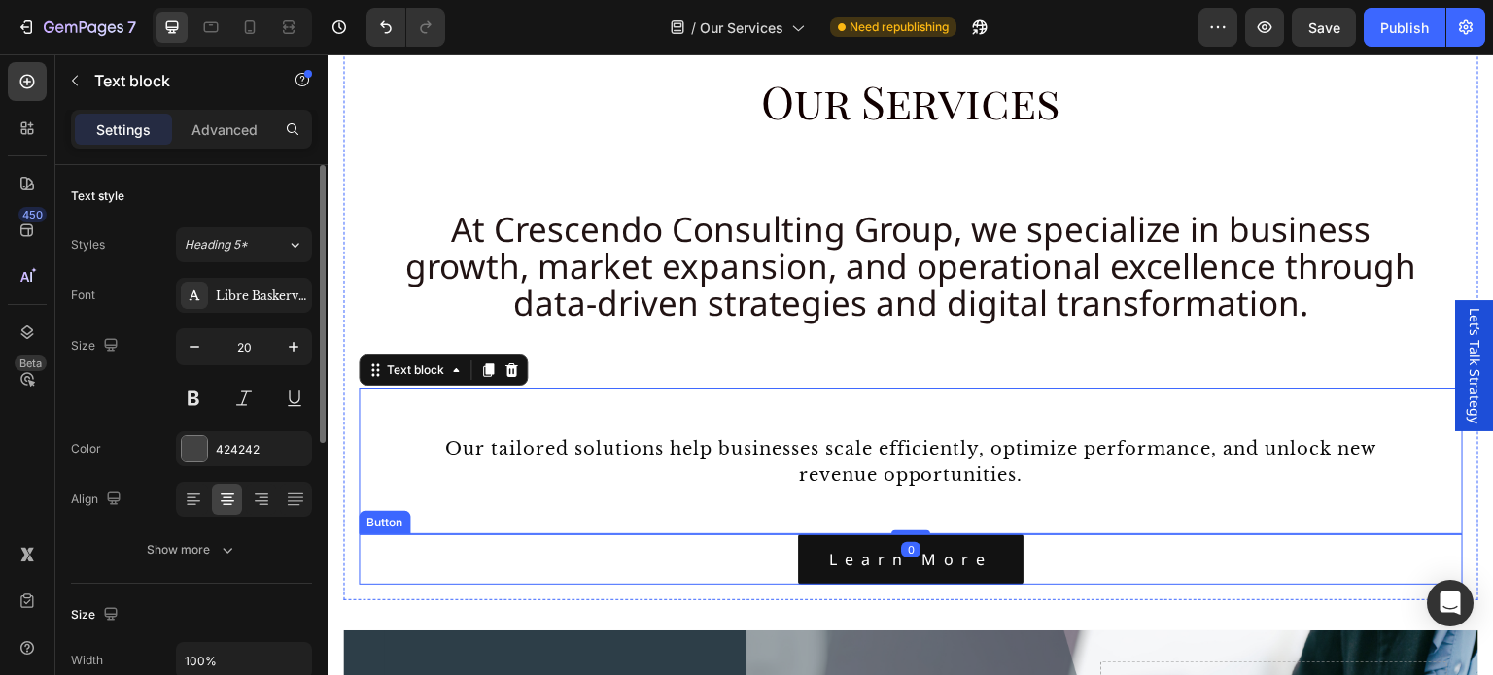
click at [607, 565] on div "Learn More Button" at bounding box center [911, 561] width 1104 height 52
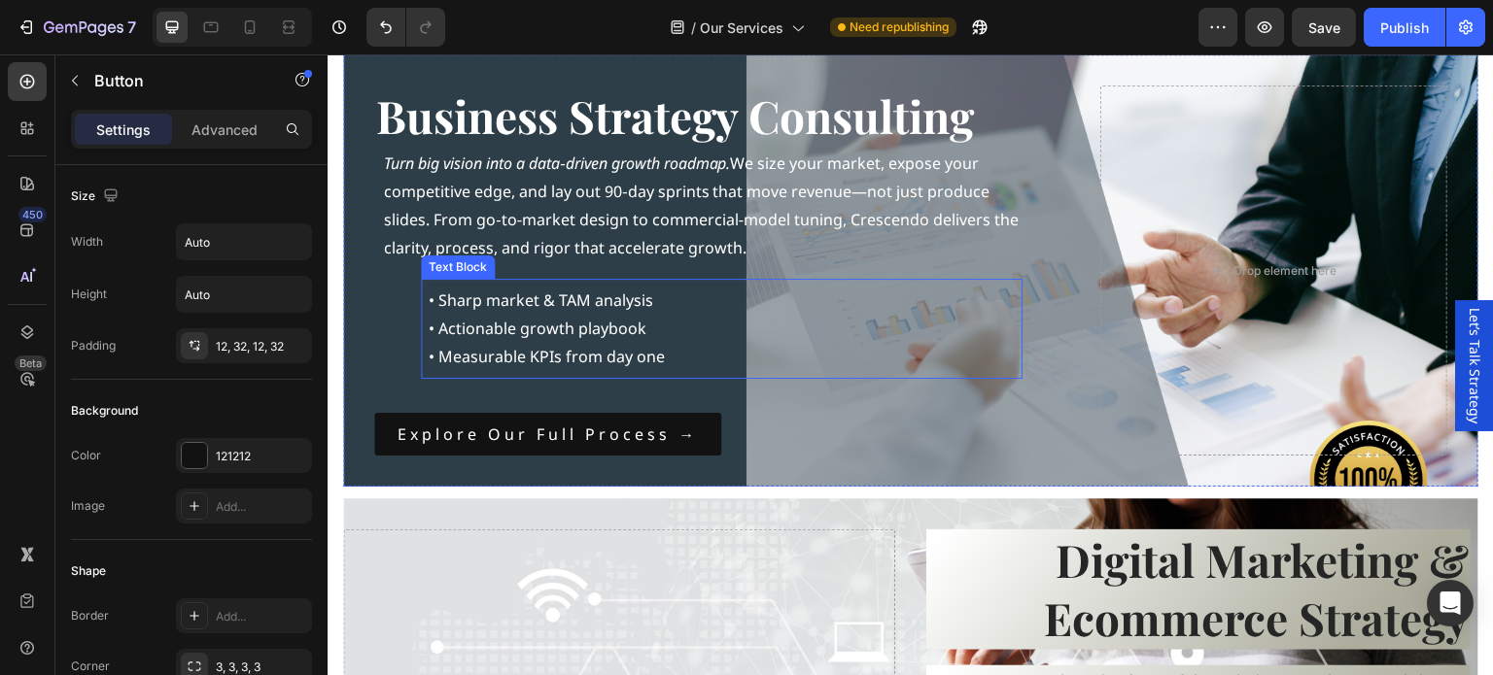
scroll to position [1361, 0]
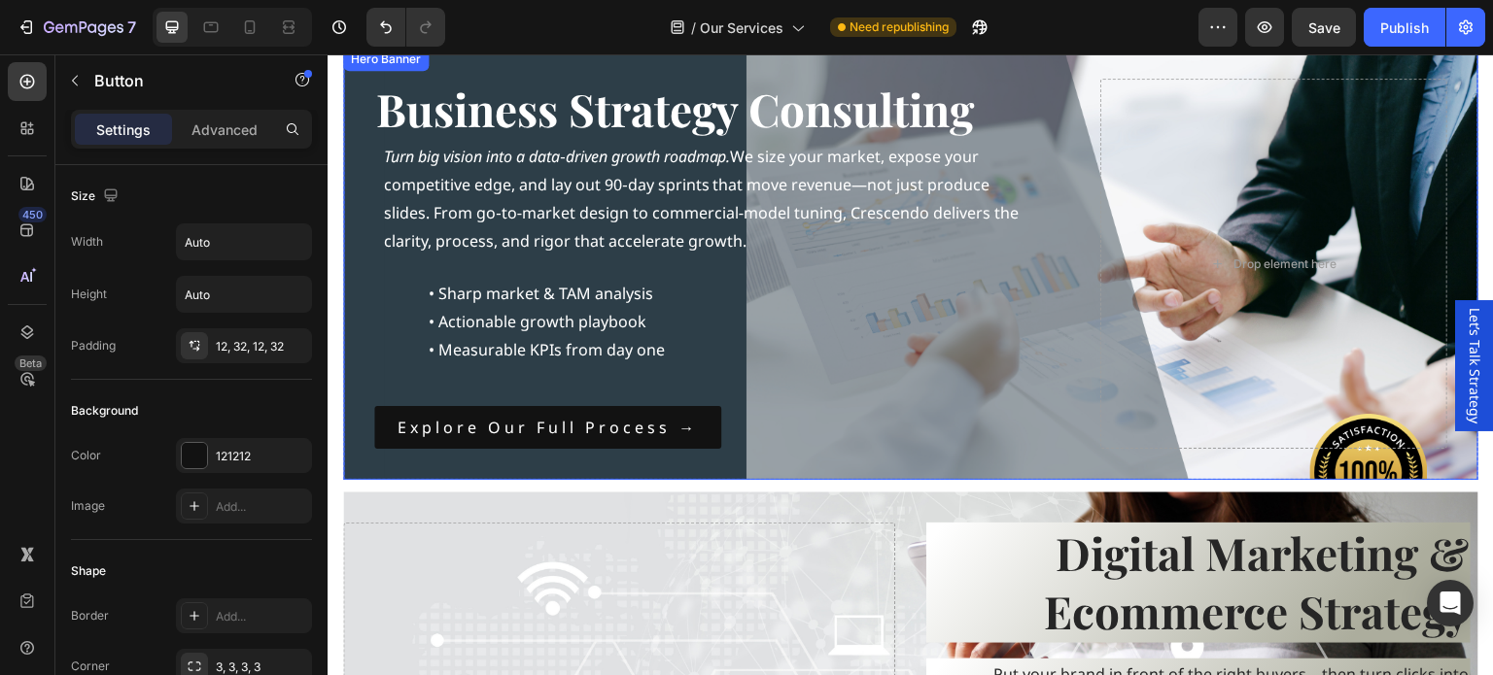
click at [1172, 68] on div "Business Strategy Consulting Heading Turn big vision into a data‑driven growth …" at bounding box center [910, 264] width 1135 height 432
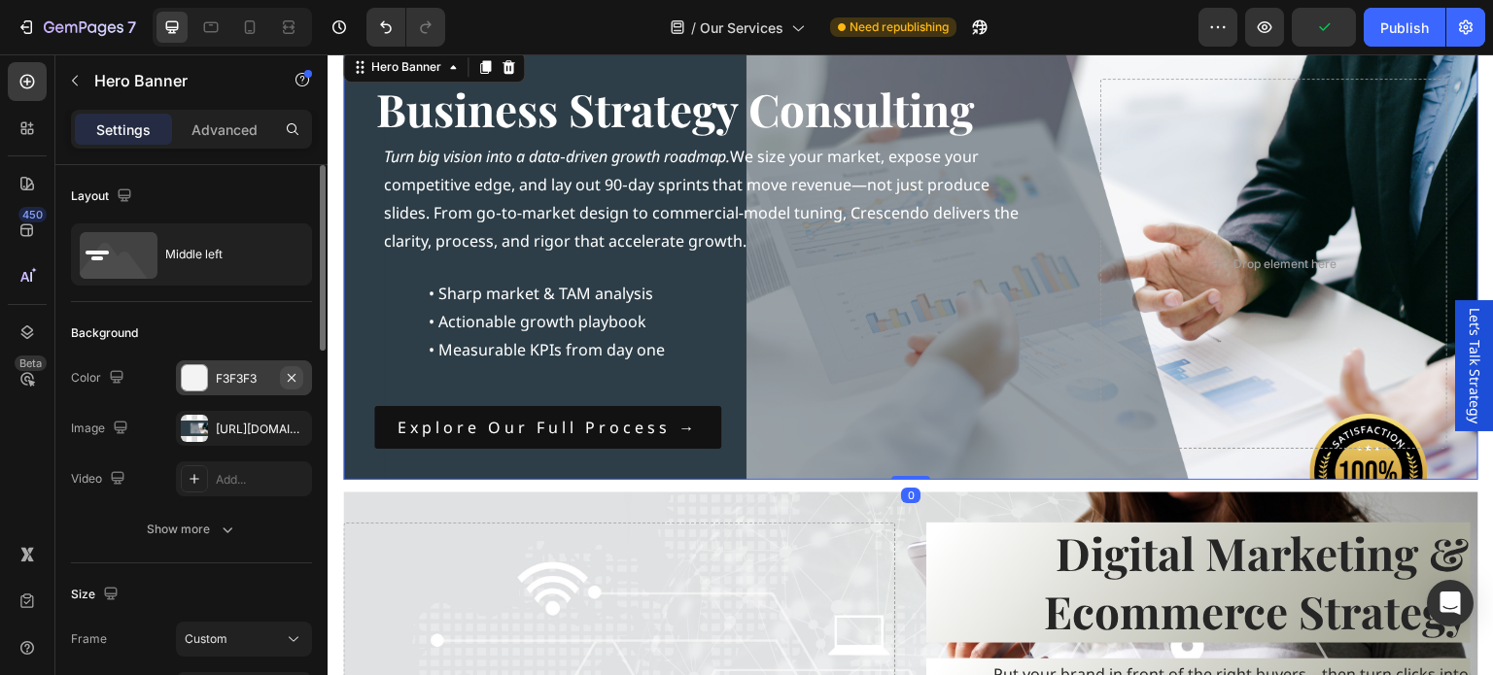
click at [291, 377] on icon "button" at bounding box center [292, 377] width 8 height 8
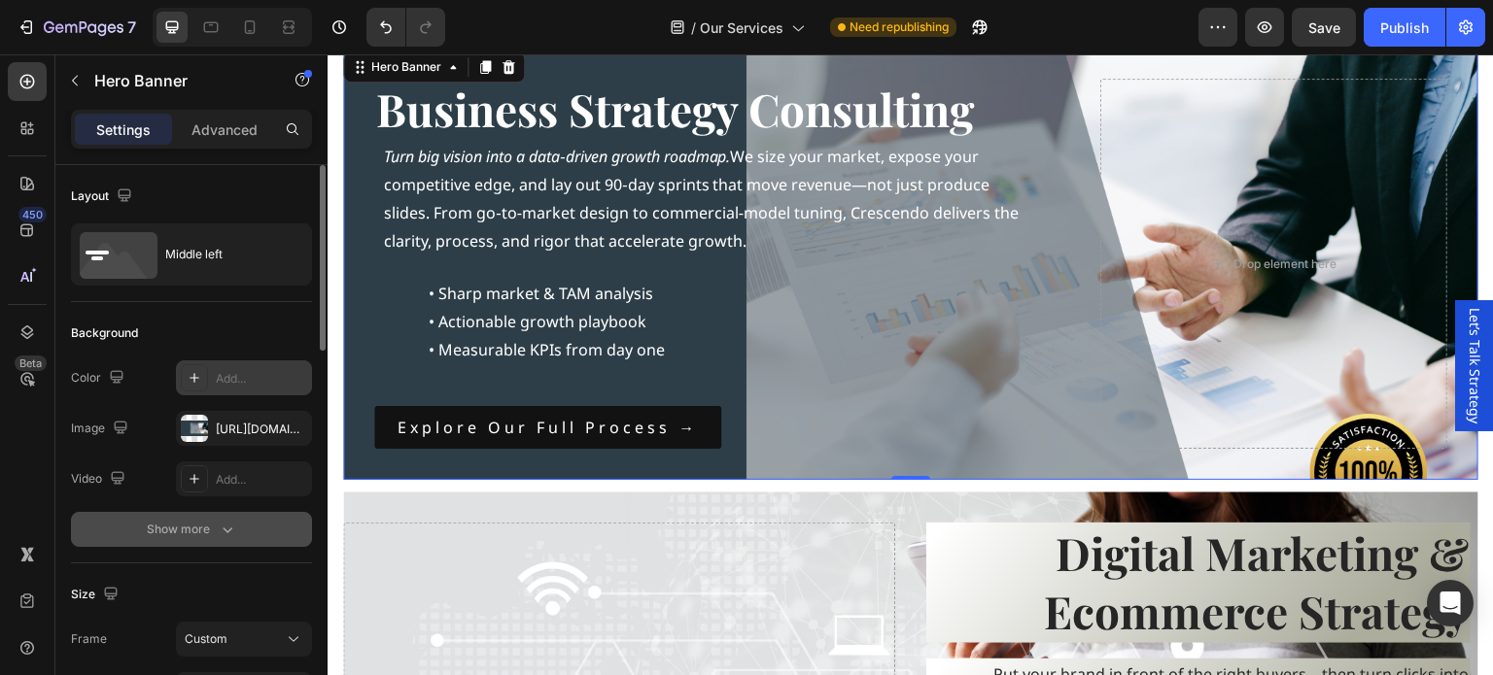
click at [177, 532] on div "Show more" at bounding box center [192, 529] width 90 height 19
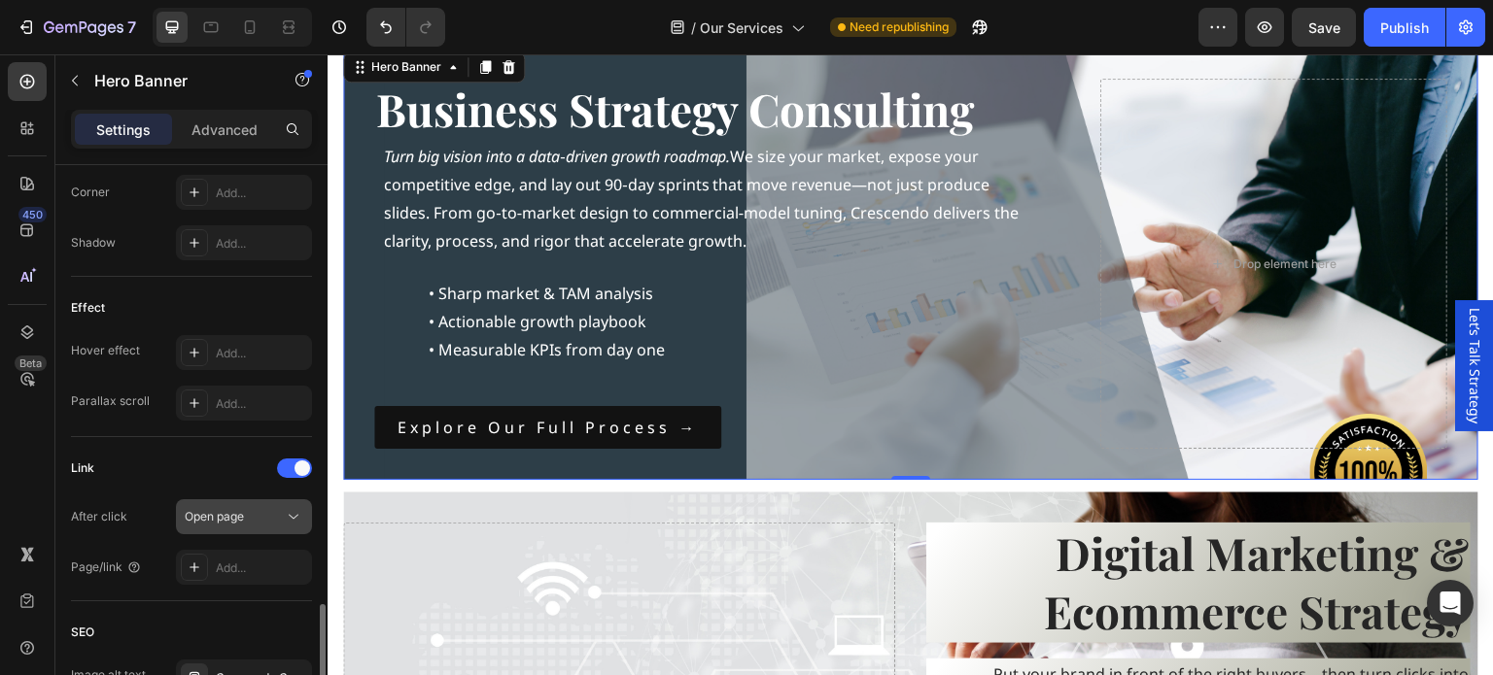
scroll to position [1166, 0]
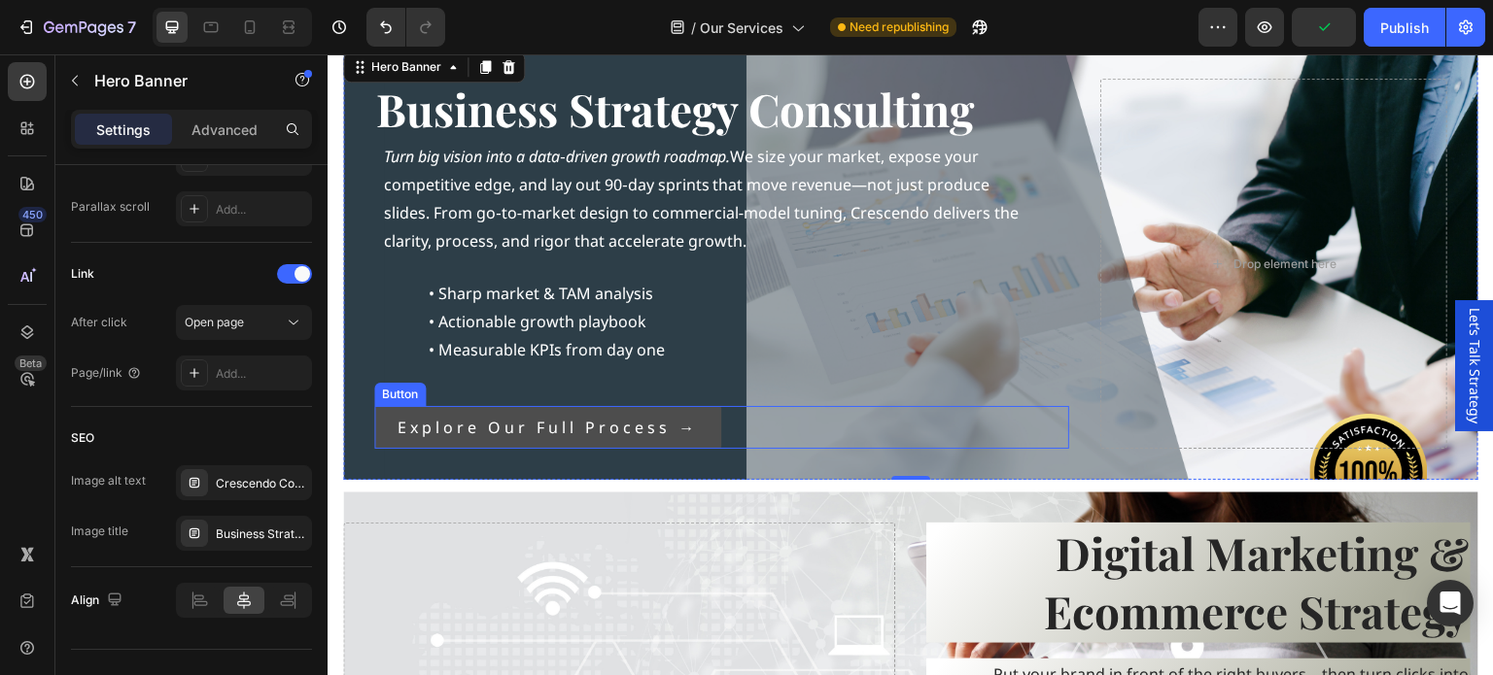
click at [385, 429] on link "Explore our full process →" at bounding box center [547, 428] width 347 height 44
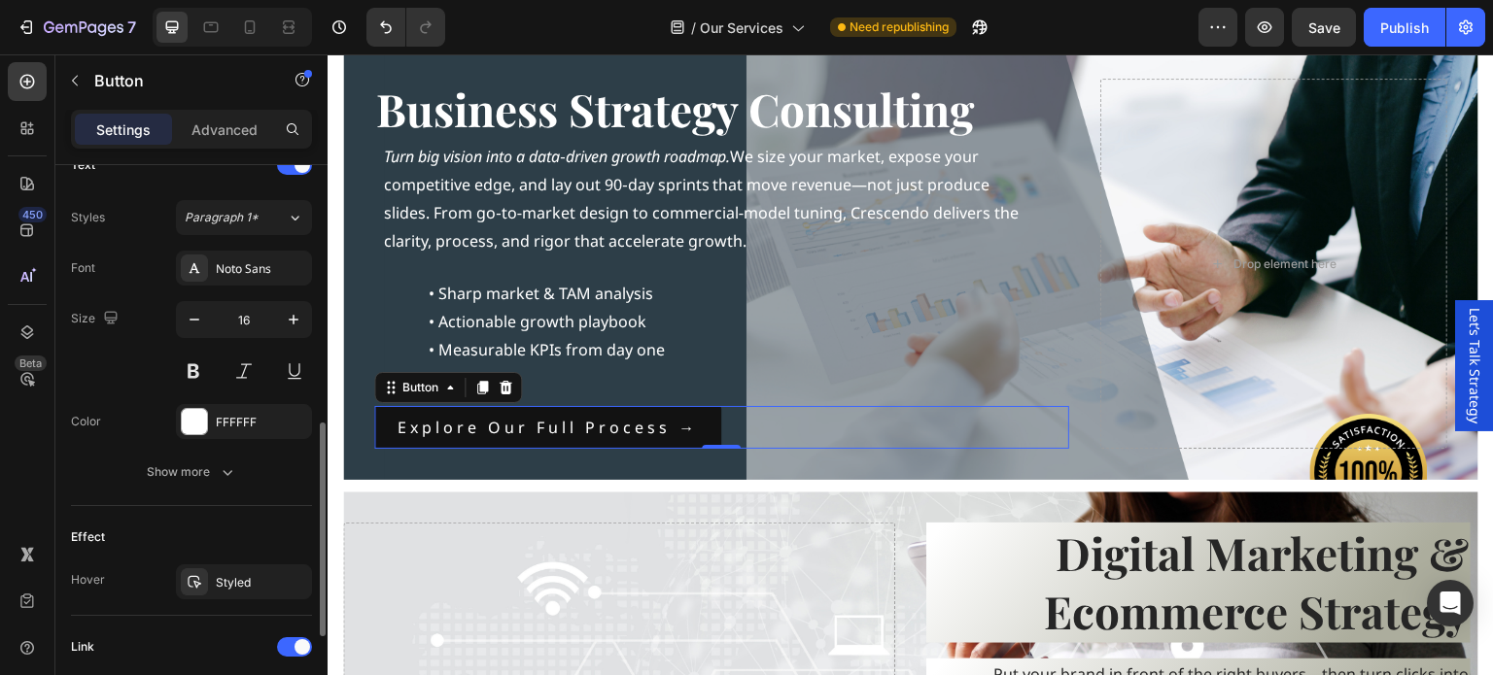
scroll to position [778, 0]
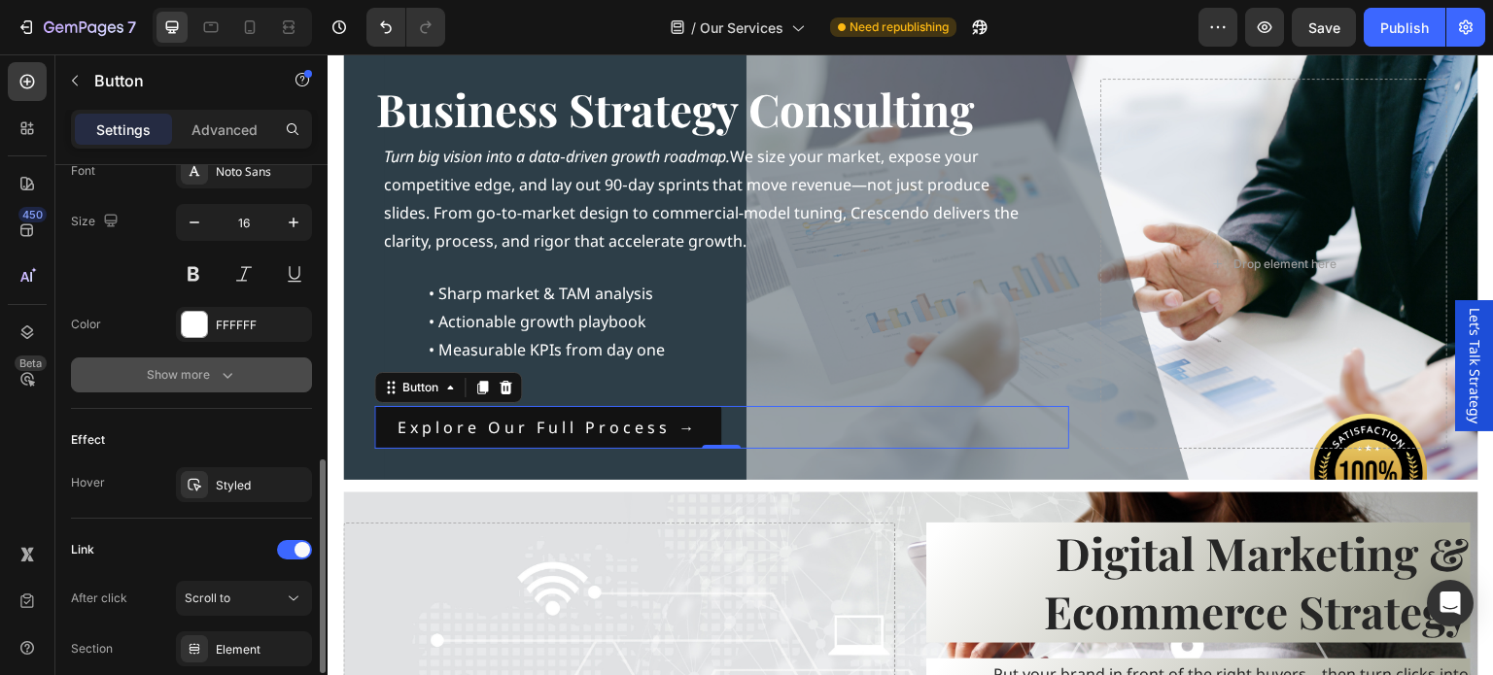
click at [208, 367] on div "Show more" at bounding box center [192, 374] width 90 height 19
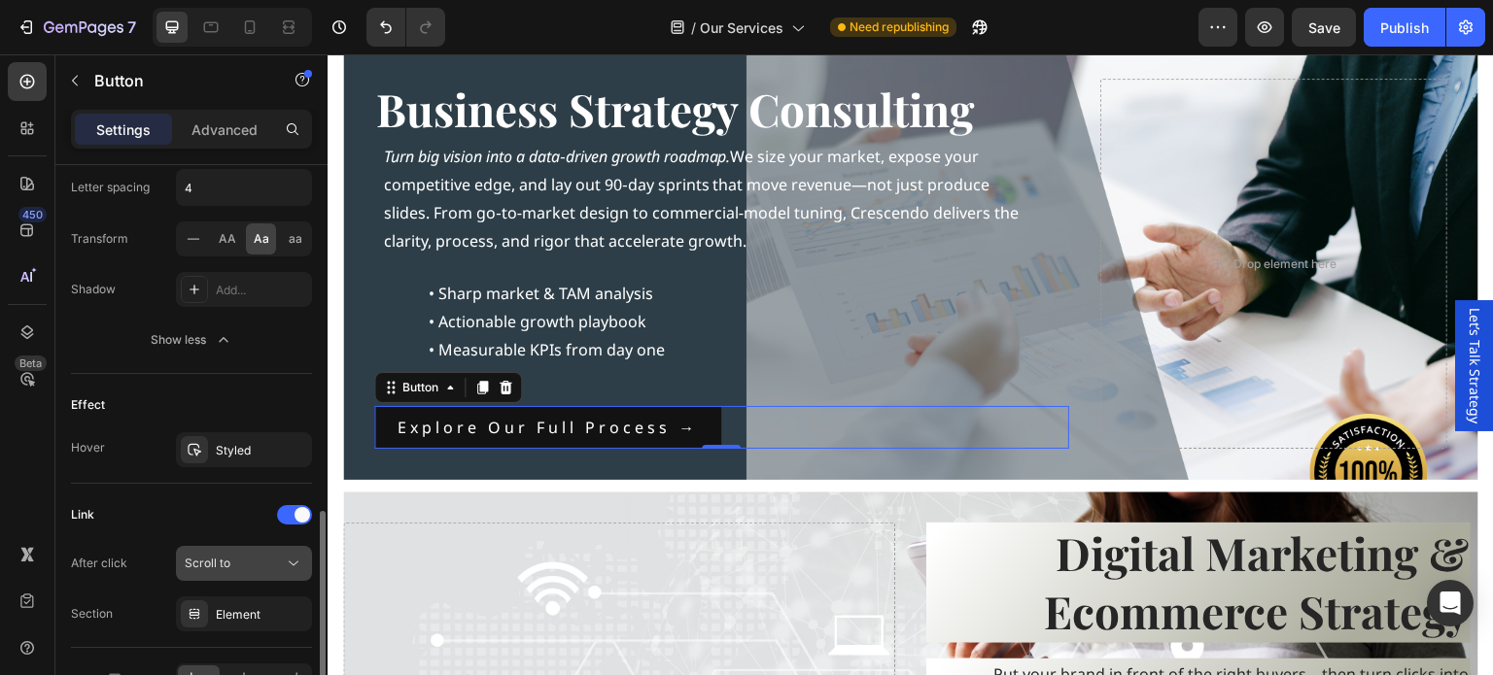
scroll to position [1182, 0]
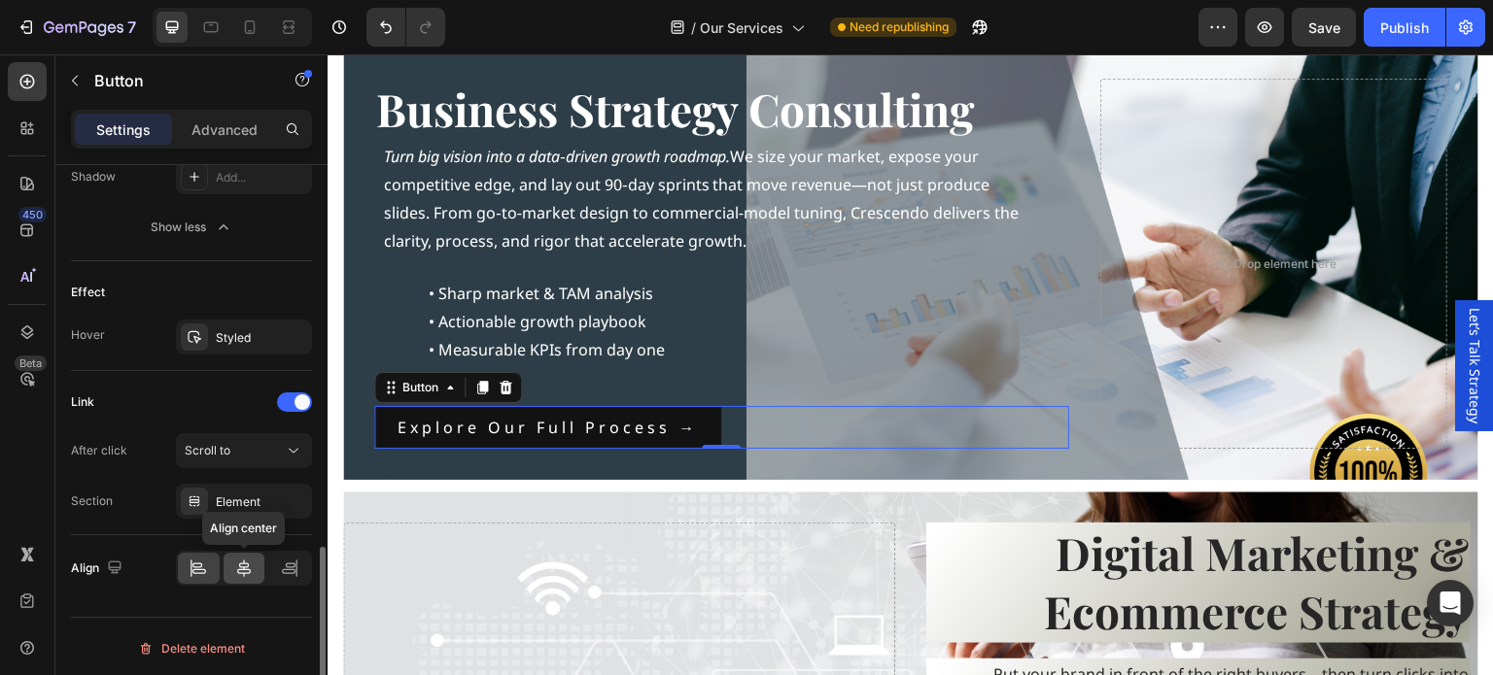
click at [235, 559] on icon at bounding box center [243, 568] width 19 height 19
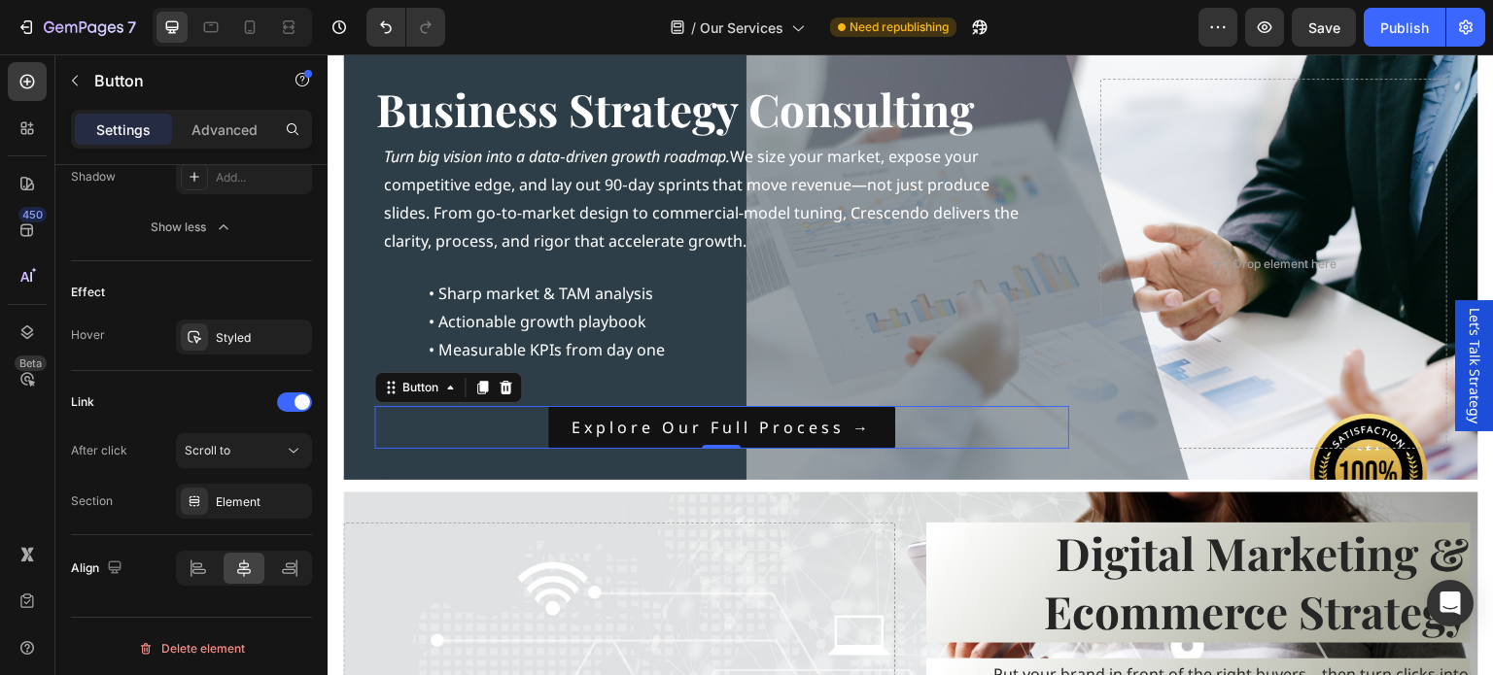
drag, startPoint x: 486, startPoint y: 426, endPoint x: 459, endPoint y: 426, distance: 27.2
click at [486, 426] on div "Explore our full process → Button 0" at bounding box center [721, 428] width 695 height 44
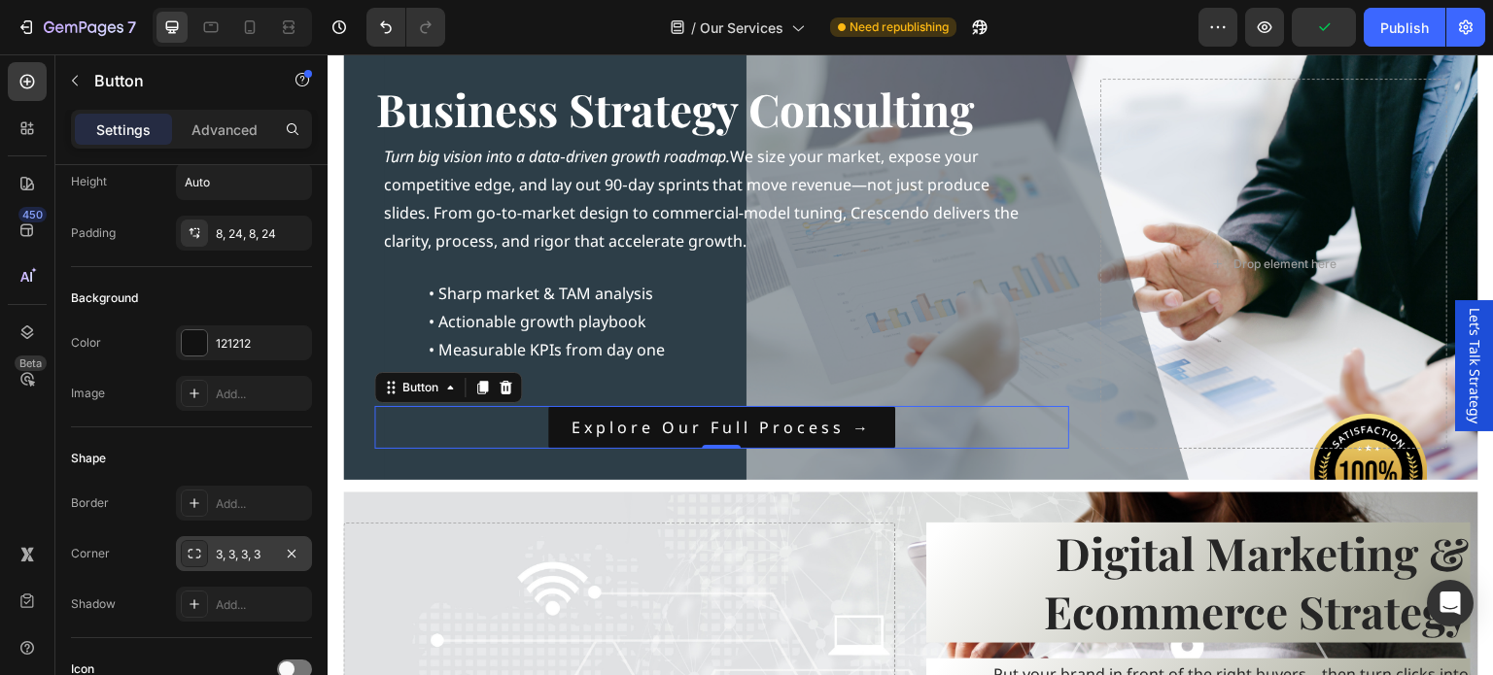
scroll to position [0, 0]
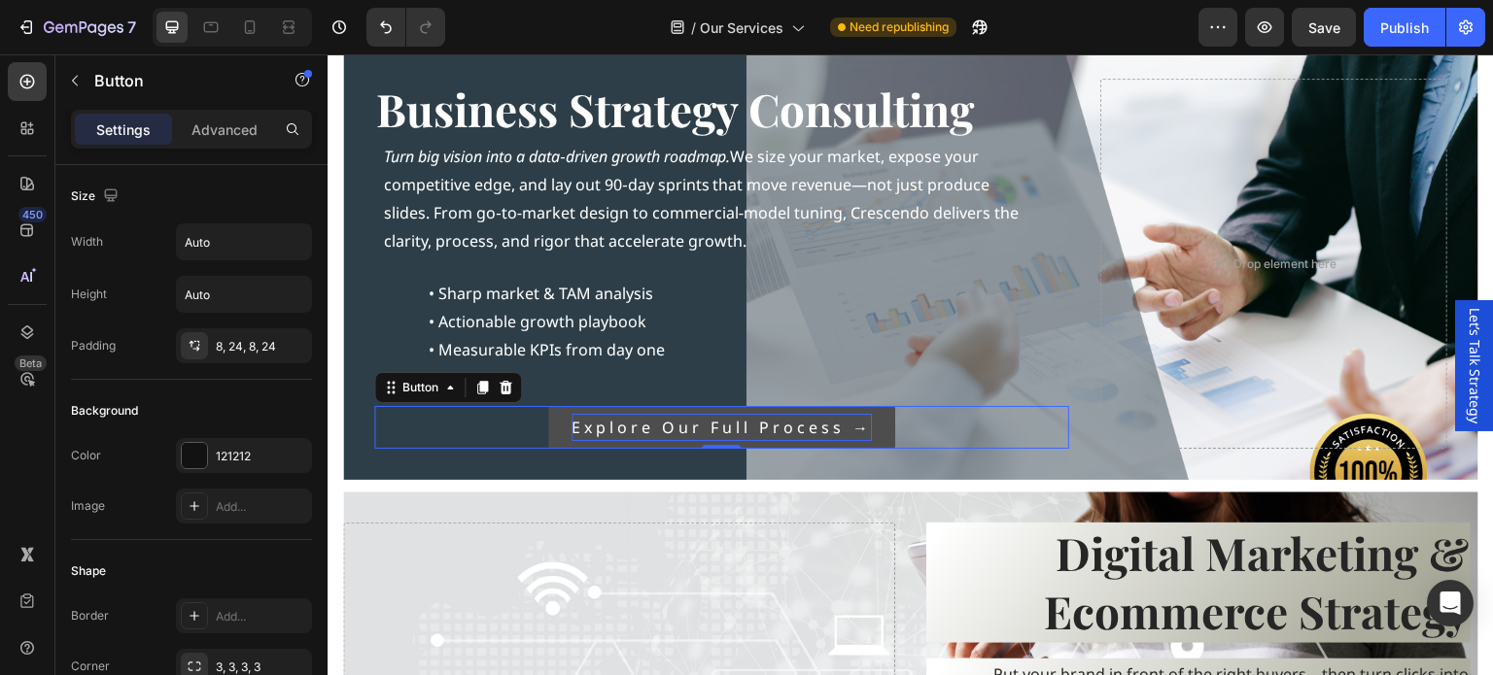
click at [843, 424] on p "Explore our full process →" at bounding box center [721, 428] width 300 height 28
click at [873, 425] on link "Explore our full process →" at bounding box center [721, 428] width 347 height 44
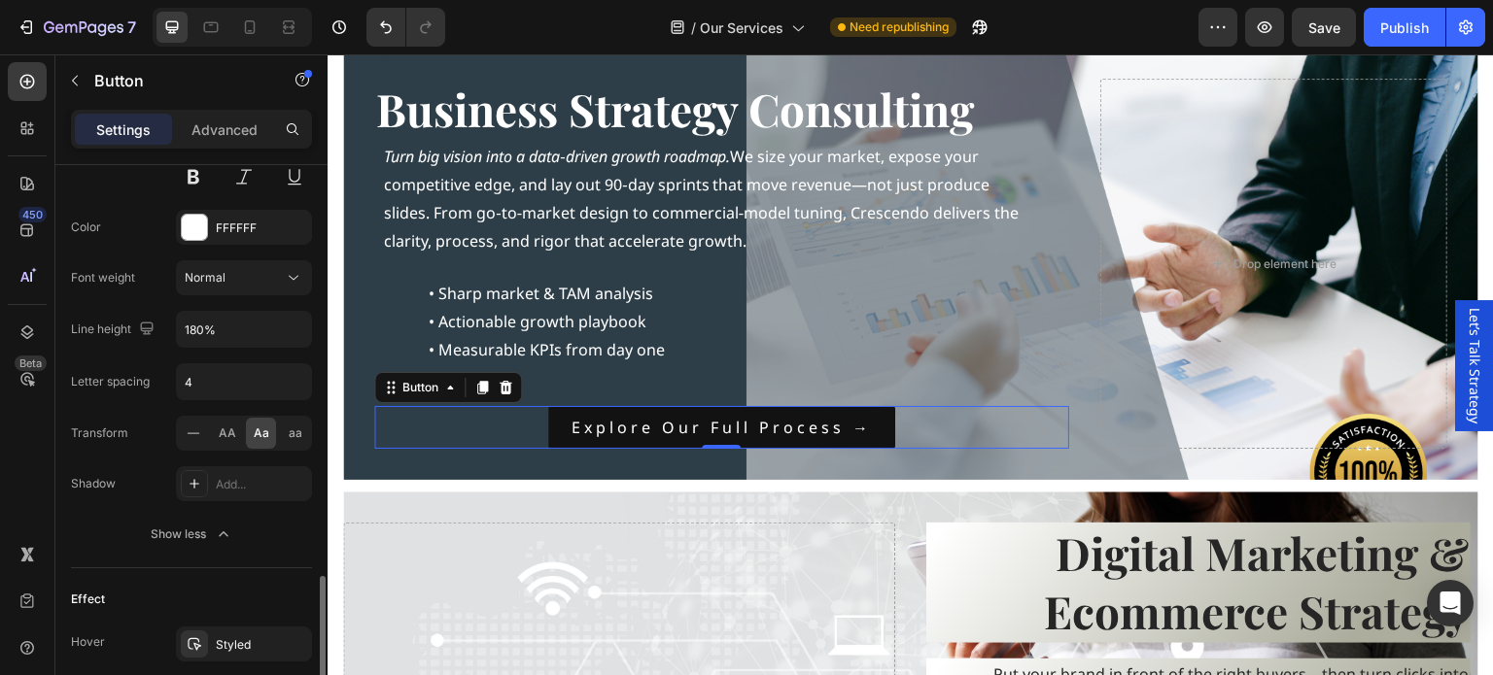
scroll to position [1182, 0]
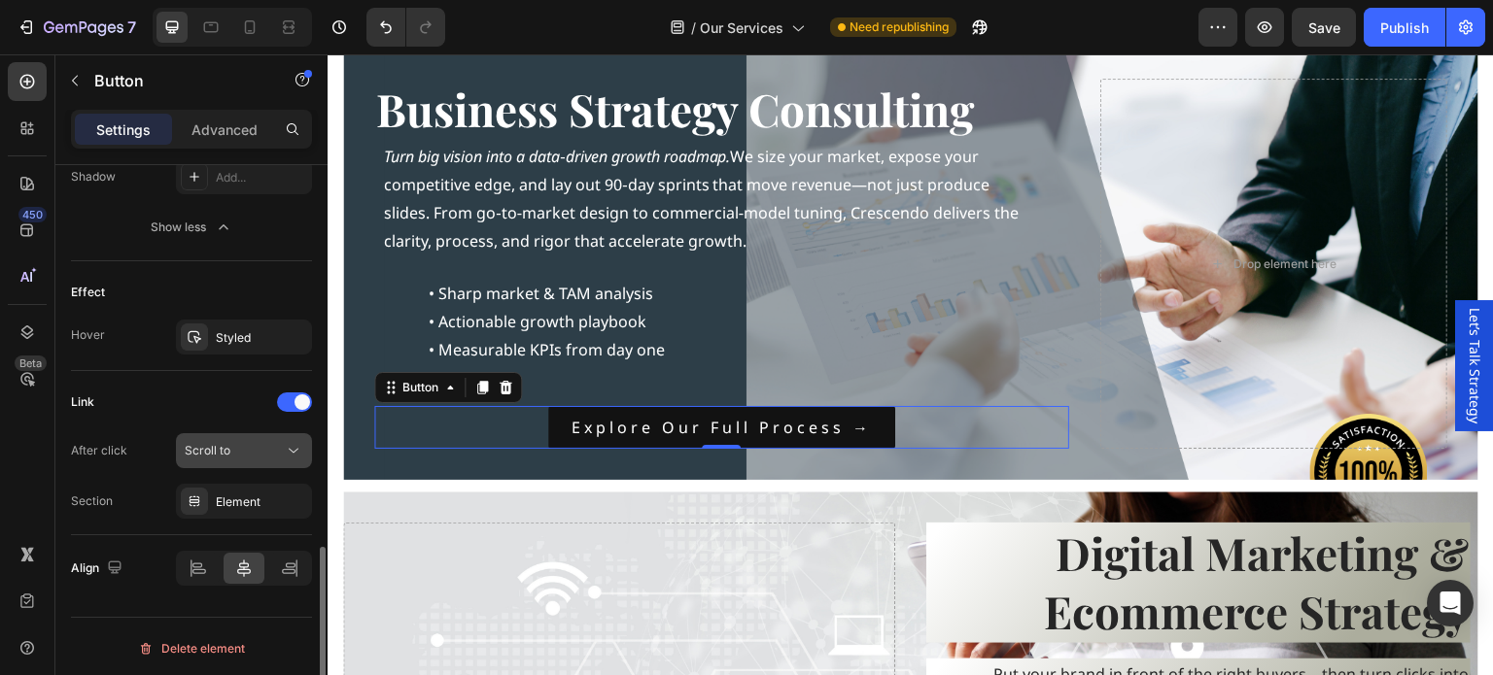
click at [246, 450] on div "Scroll to" at bounding box center [234, 450] width 99 height 17
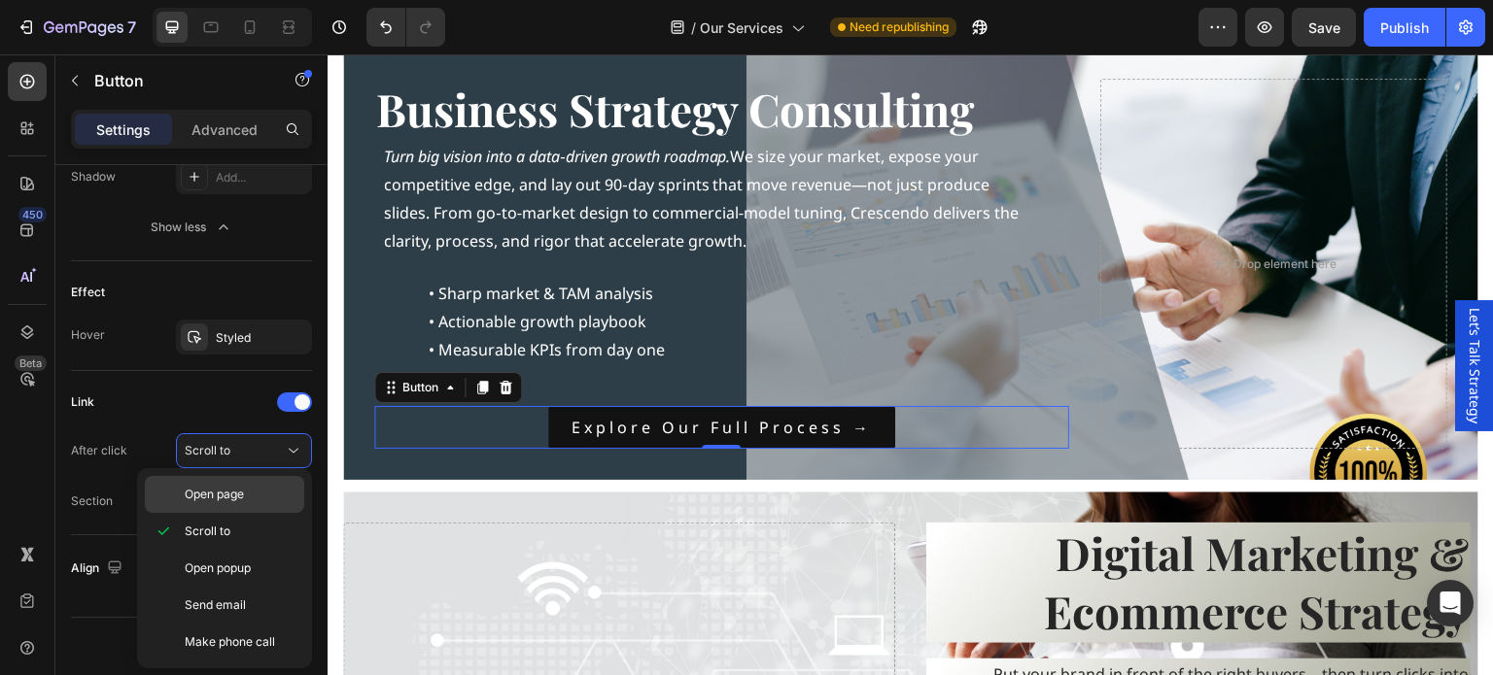
drag, startPoint x: 208, startPoint y: 565, endPoint x: 210, endPoint y: 511, distance: 53.5
click at [208, 565] on span "Open popup" at bounding box center [218, 568] width 66 height 17
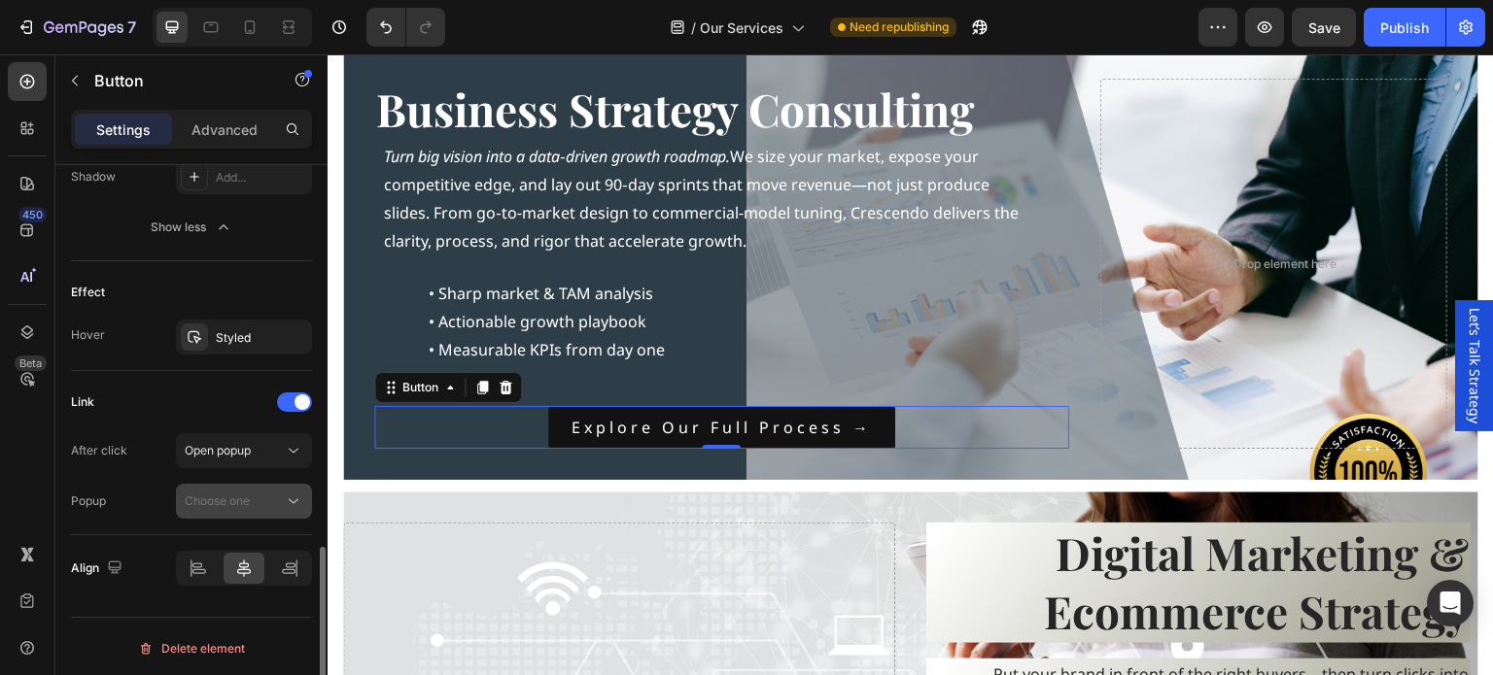
click at [231, 504] on span "Choose one" at bounding box center [217, 501] width 65 height 17
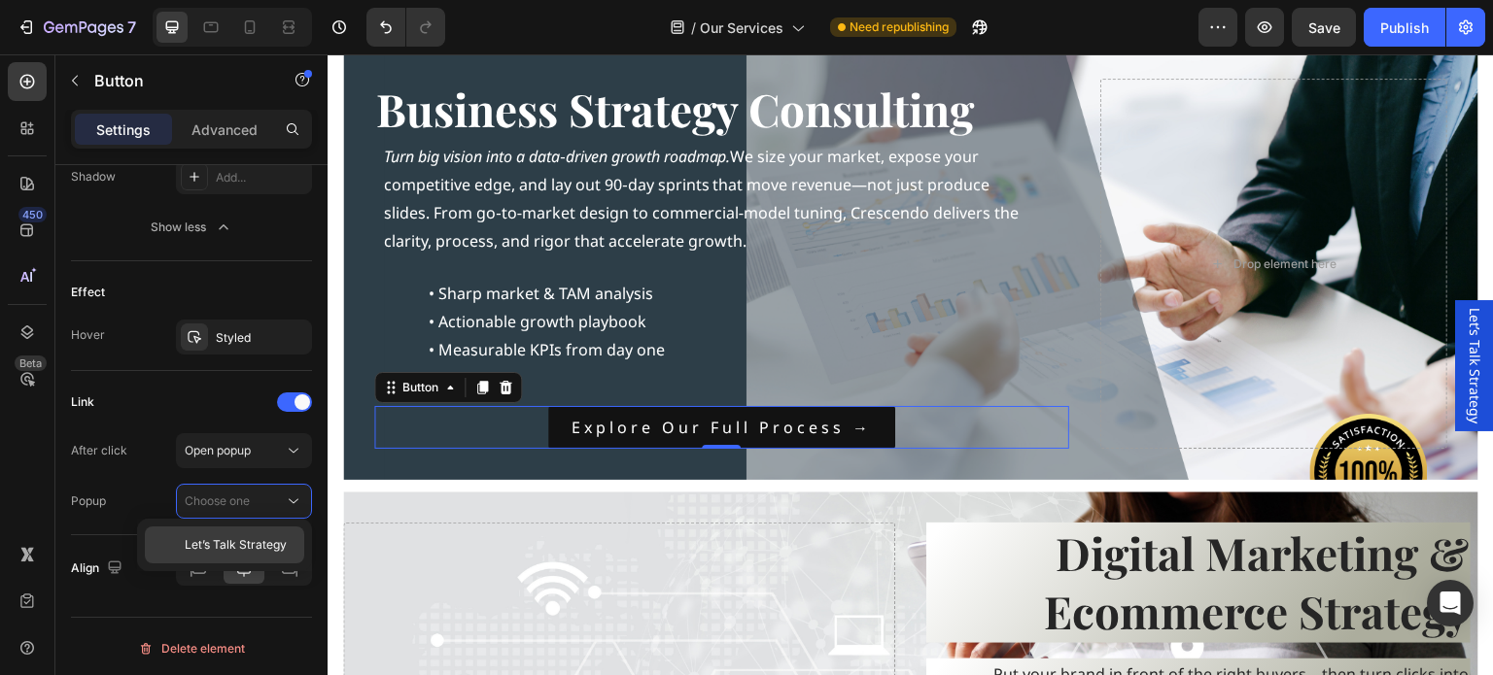
click at [210, 542] on span "Let’s Talk Strategy" at bounding box center [236, 544] width 102 height 17
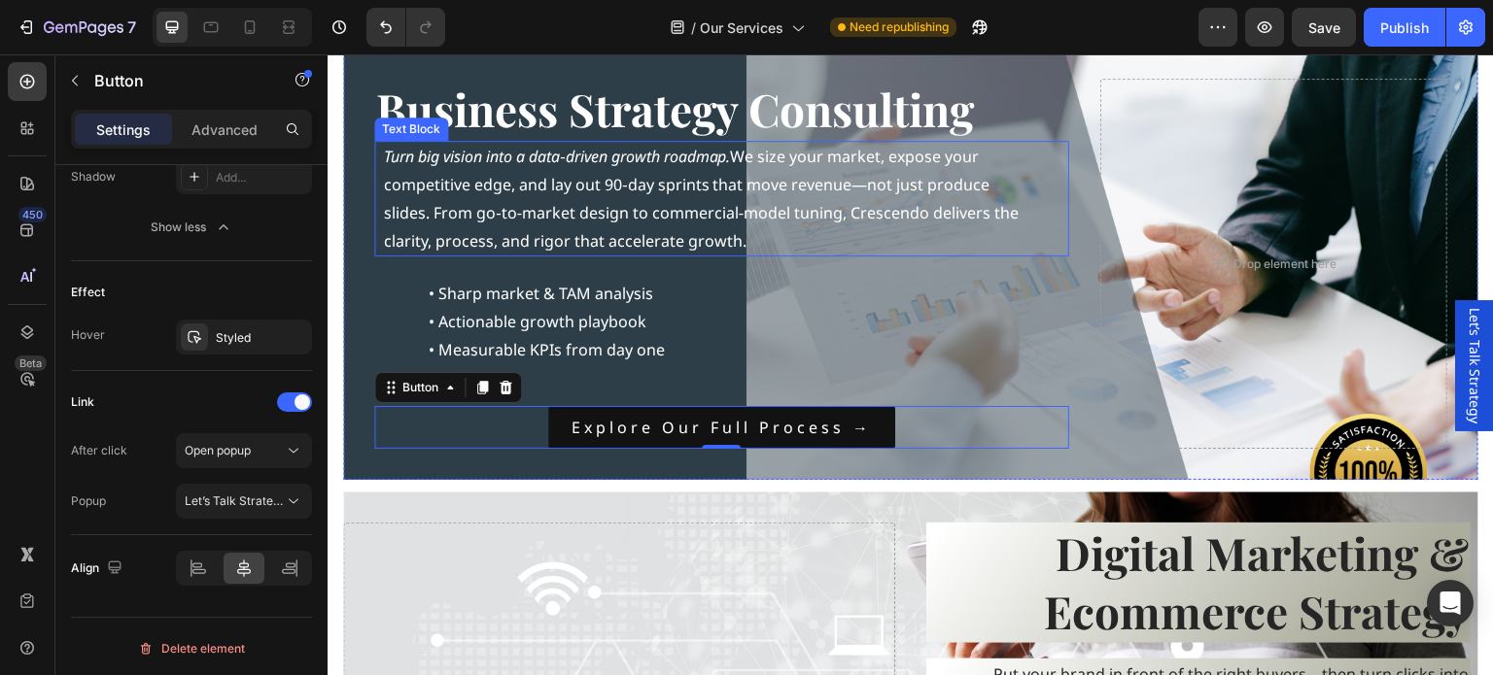
click at [615, 174] on p "Turn big vision into a data‑driven growth roadmap. We size your market, expose …" at bounding box center [710, 199] width 652 height 112
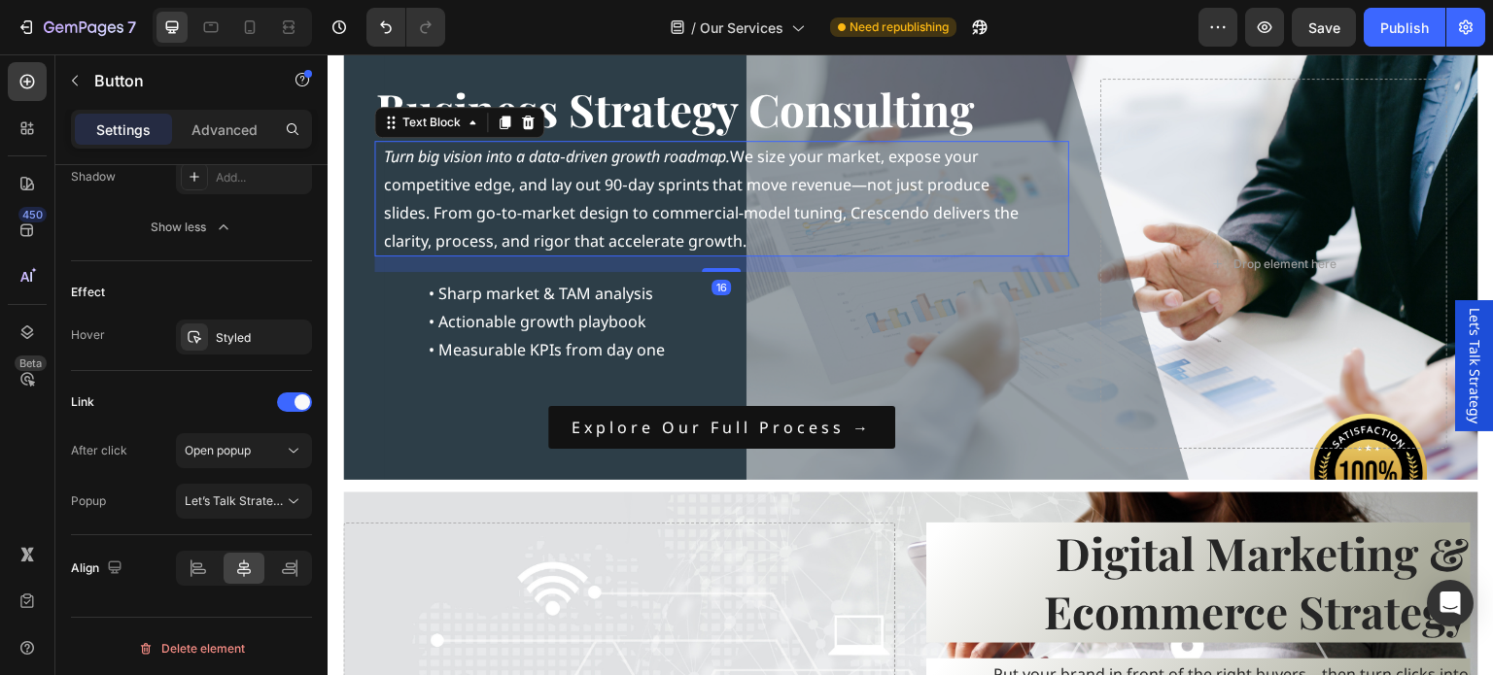
scroll to position [0, 0]
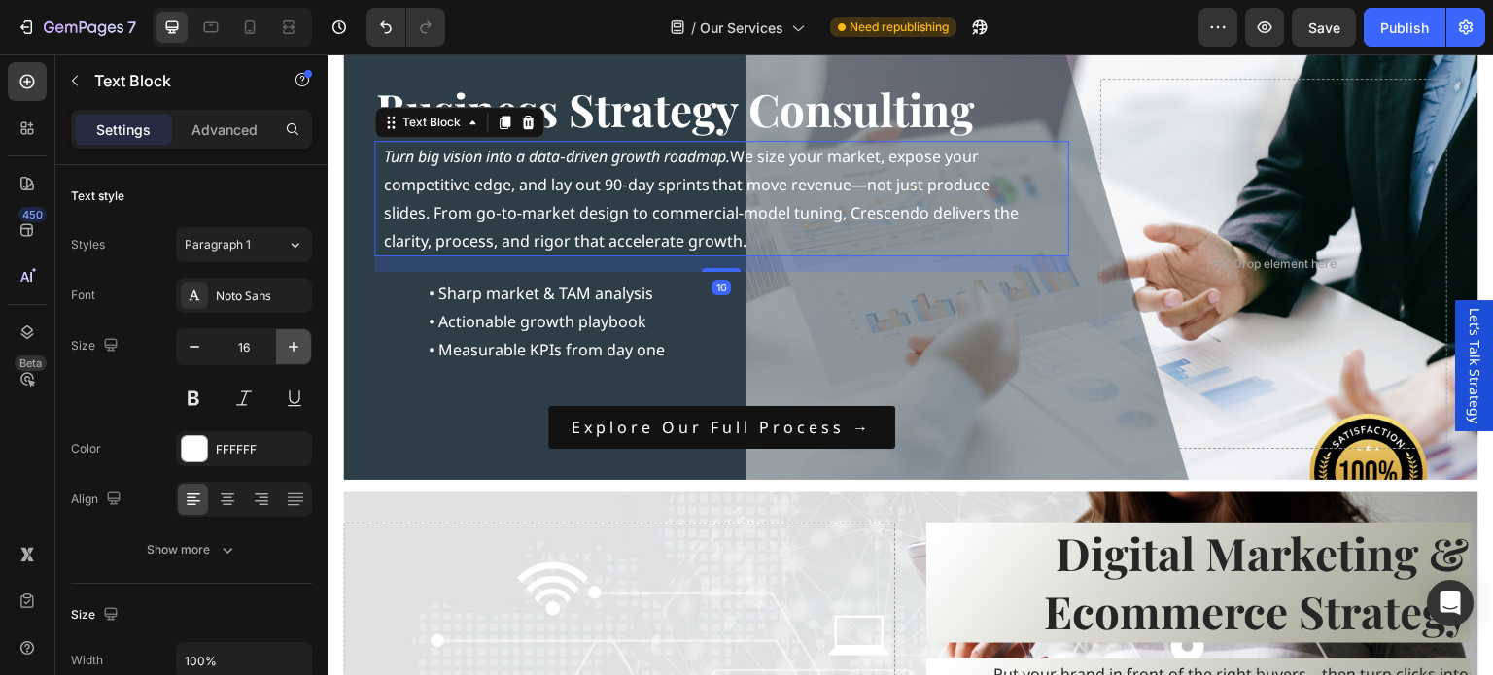
click at [288, 349] on icon "button" at bounding box center [293, 346] width 19 height 19
type input "17"
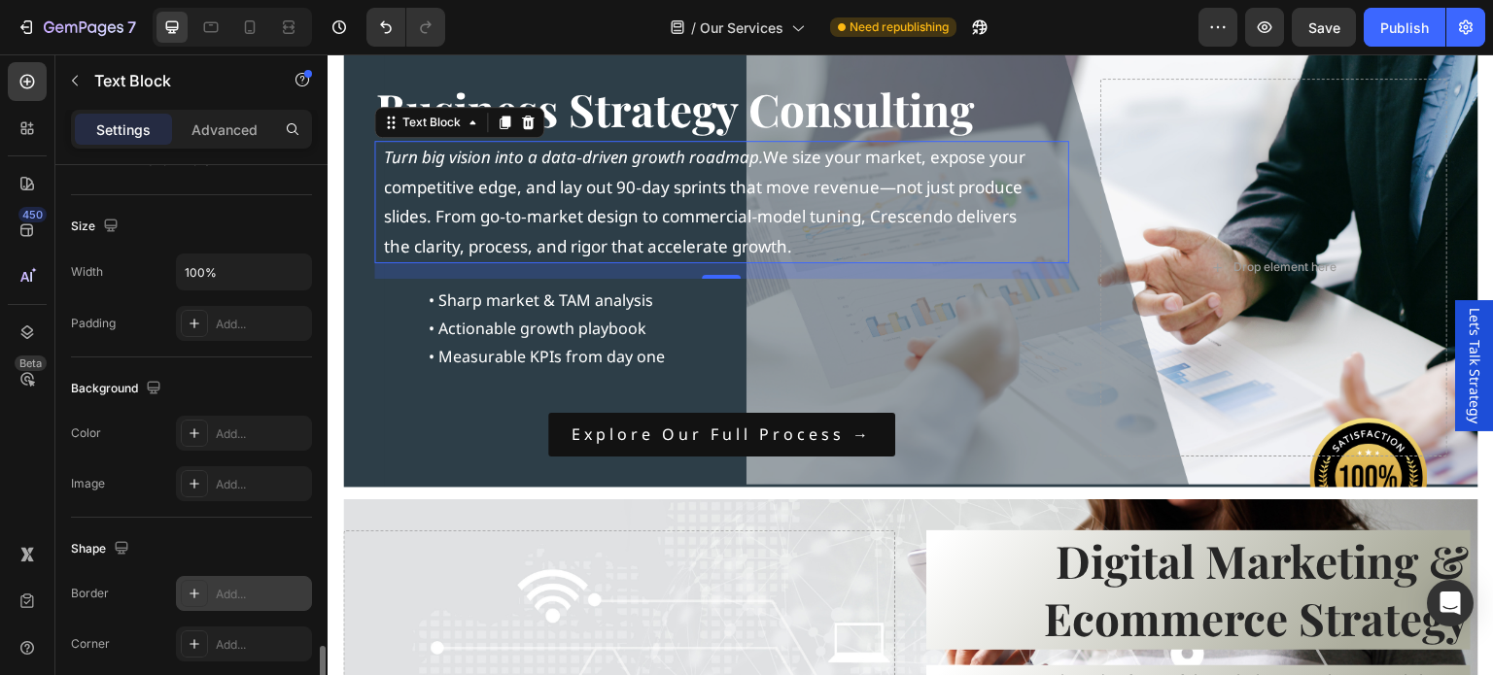
scroll to position [583, 0]
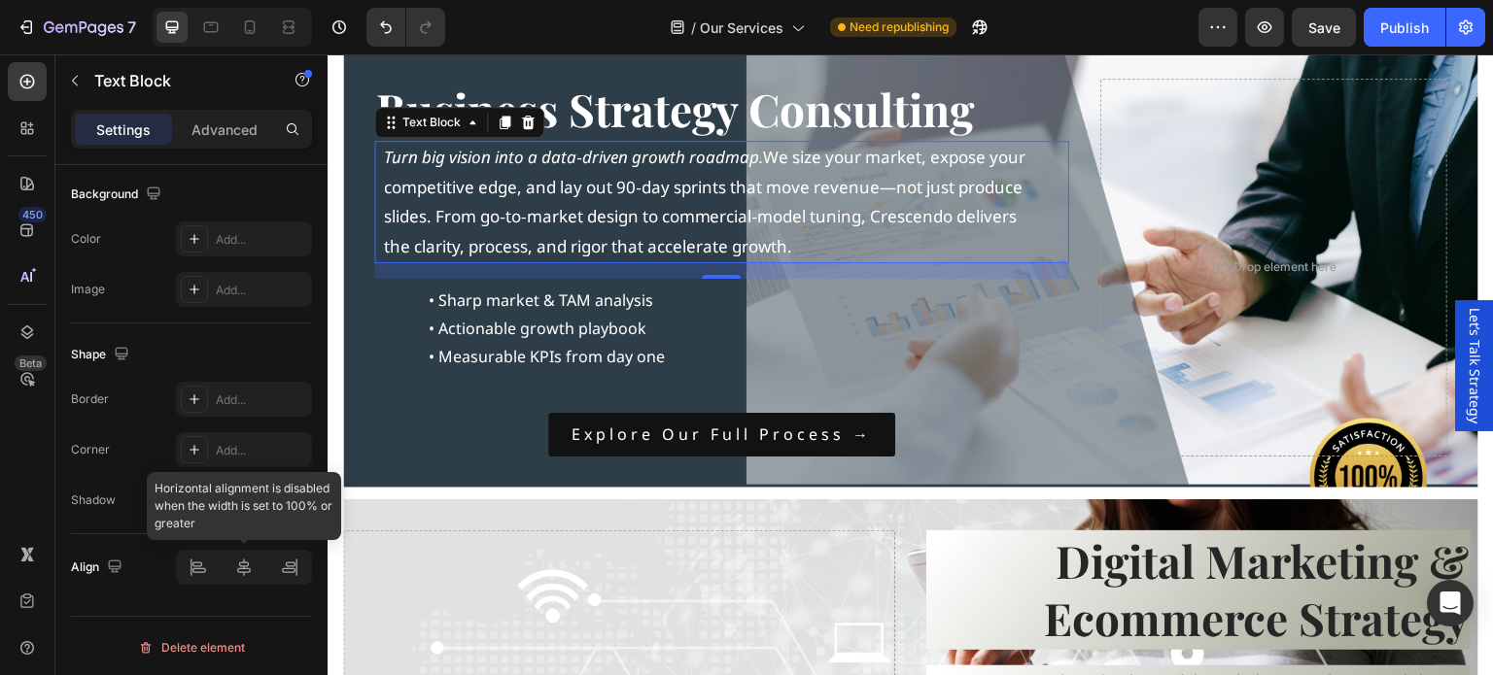
click at [247, 573] on div at bounding box center [244, 567] width 136 height 35
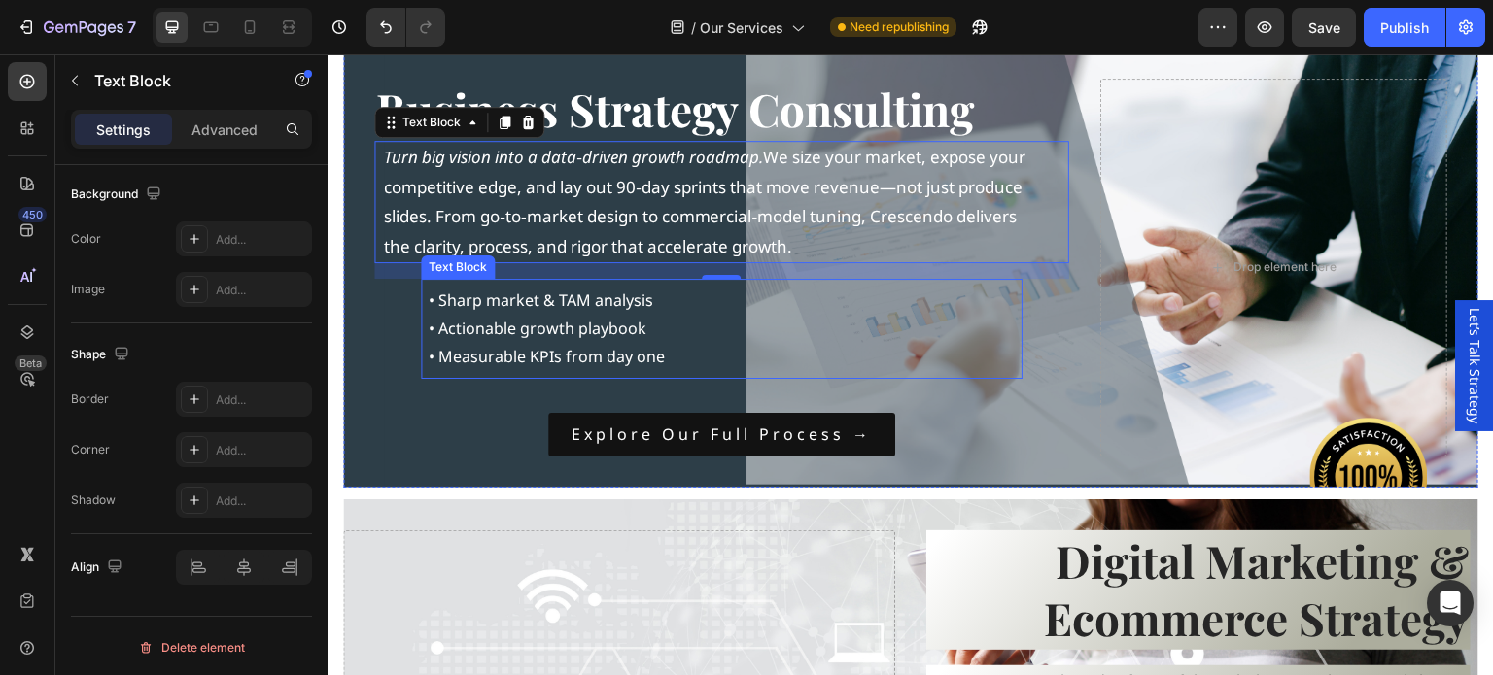
click at [862, 331] on p "• Sharp market & TAM analysis • Actionable growth playbook • Measurable KPIs fr…" at bounding box center [722, 329] width 586 height 84
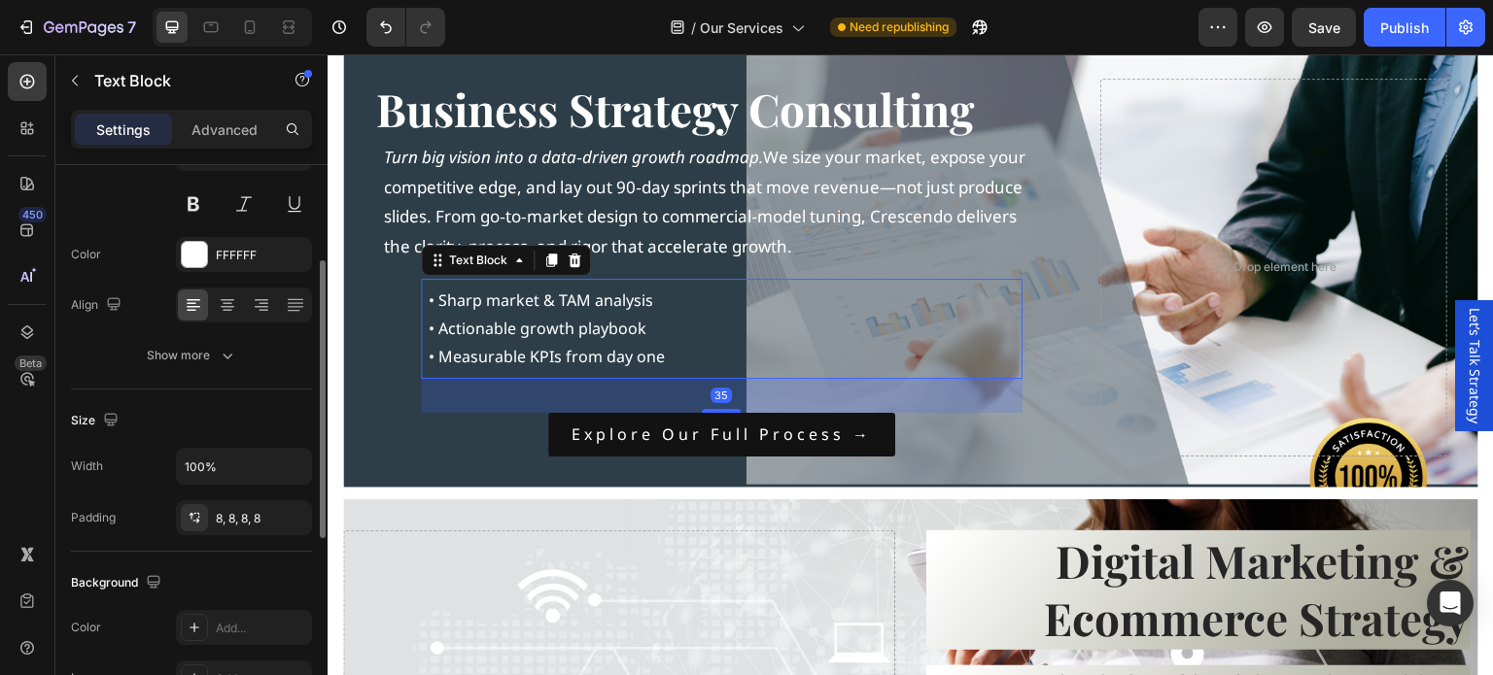
scroll to position [0, 0]
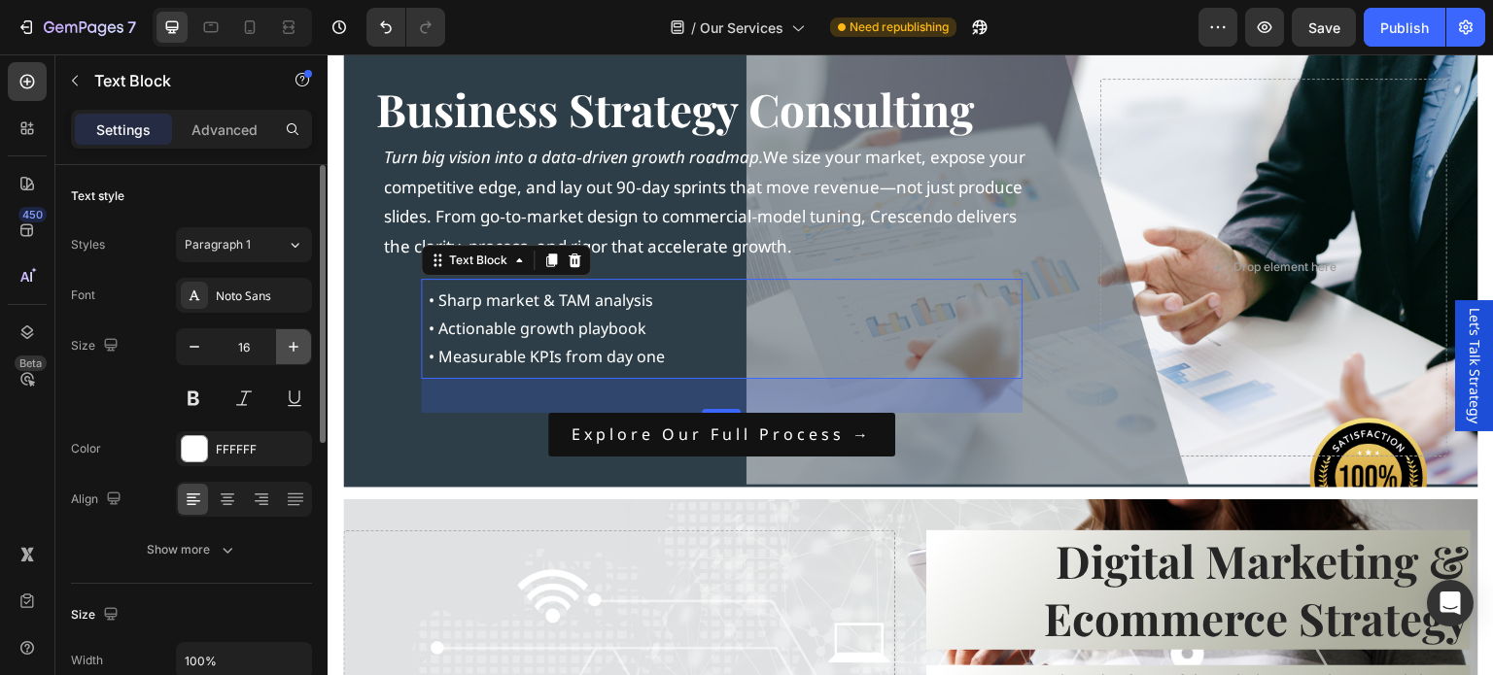
click at [294, 349] on icon "button" at bounding box center [293, 346] width 19 height 19
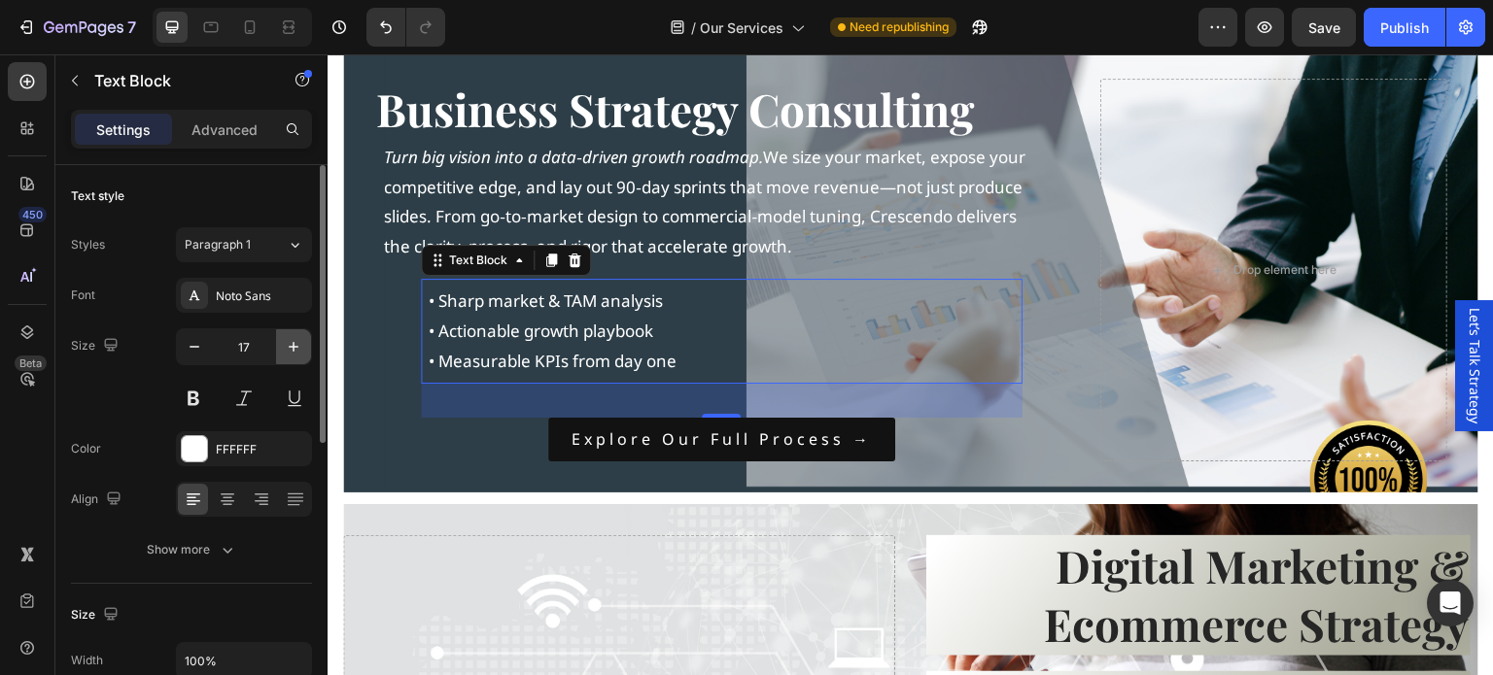
click at [294, 349] on icon "button" at bounding box center [293, 346] width 19 height 19
type input "18"
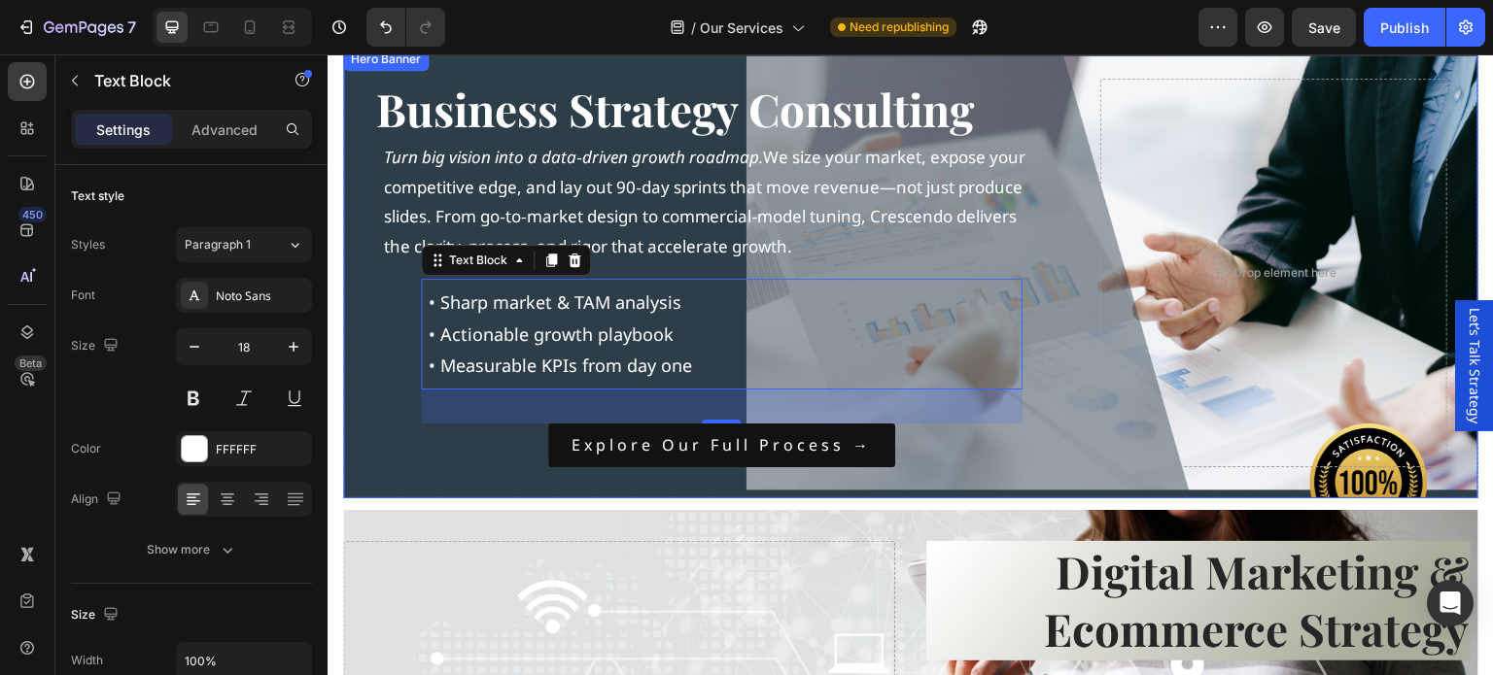
click at [449, 225] on p "Turn big vision into a data‑driven growth roadmap. We size your market, expose …" at bounding box center [710, 202] width 652 height 119
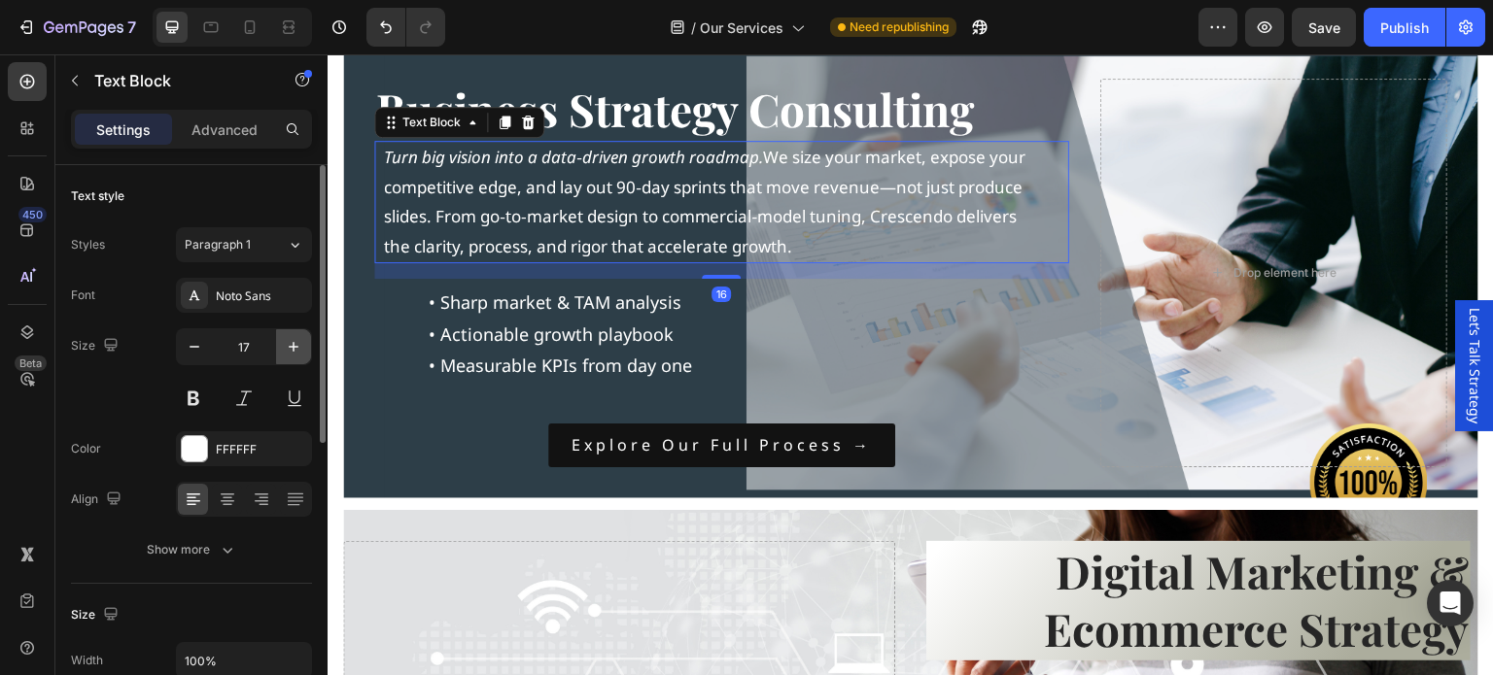
click at [294, 344] on icon "button" at bounding box center [293, 346] width 19 height 19
type input "18"
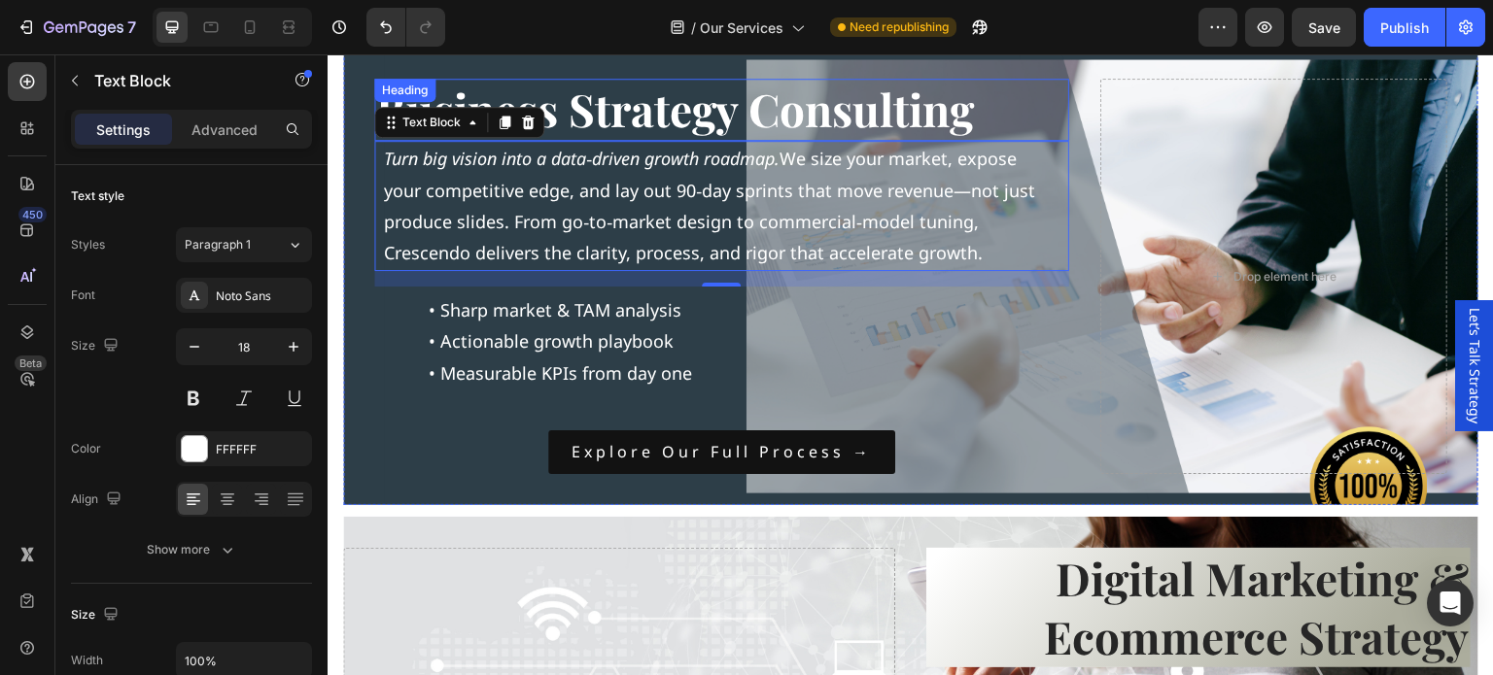
click at [609, 121] on strong "Business Strategy Consulting" at bounding box center [675, 109] width 598 height 60
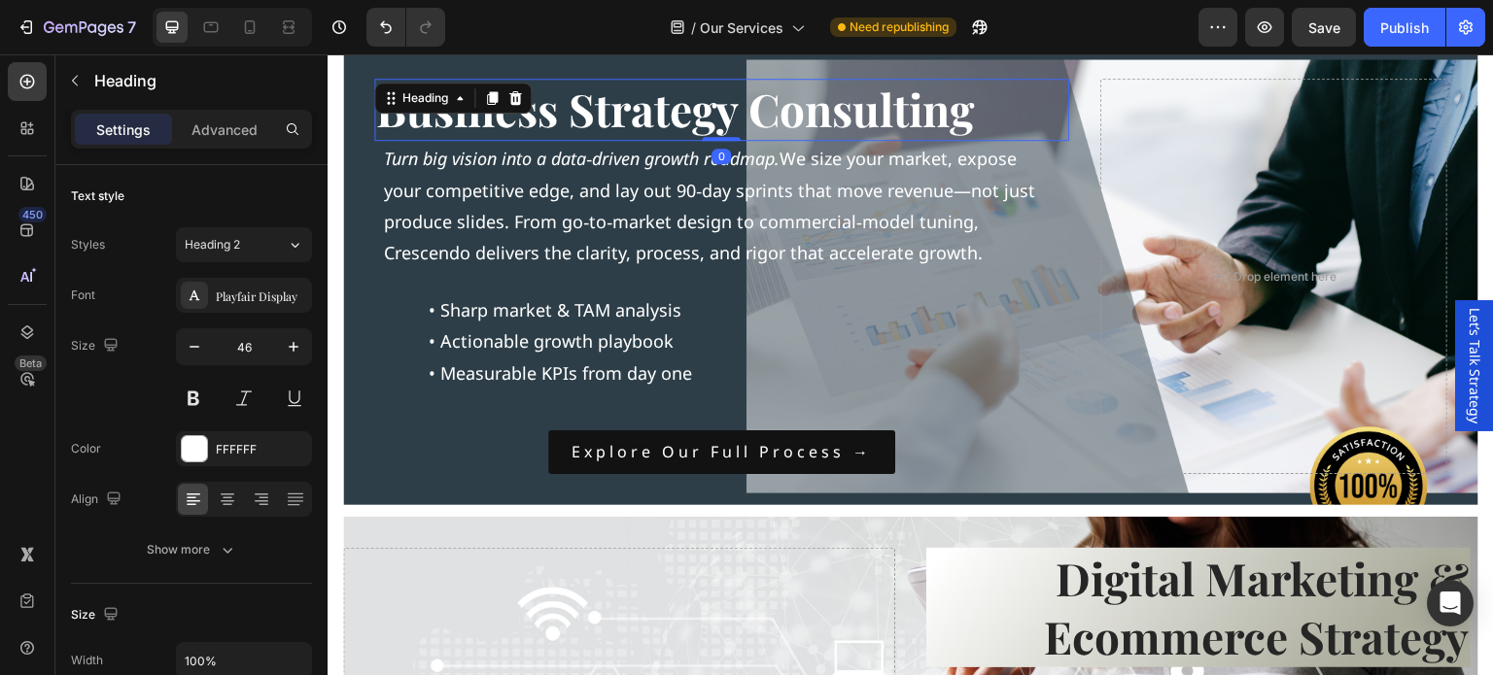
drag, startPoint x: 709, startPoint y: 136, endPoint x: 711, endPoint y: 125, distance: 11.1
click at [711, 125] on div "Business Strategy Consulting Heading 0" at bounding box center [721, 110] width 695 height 62
click at [607, 207] on p "Turn big vision into a data‑driven growth roadmap. We size your market, expose …" at bounding box center [710, 206] width 652 height 126
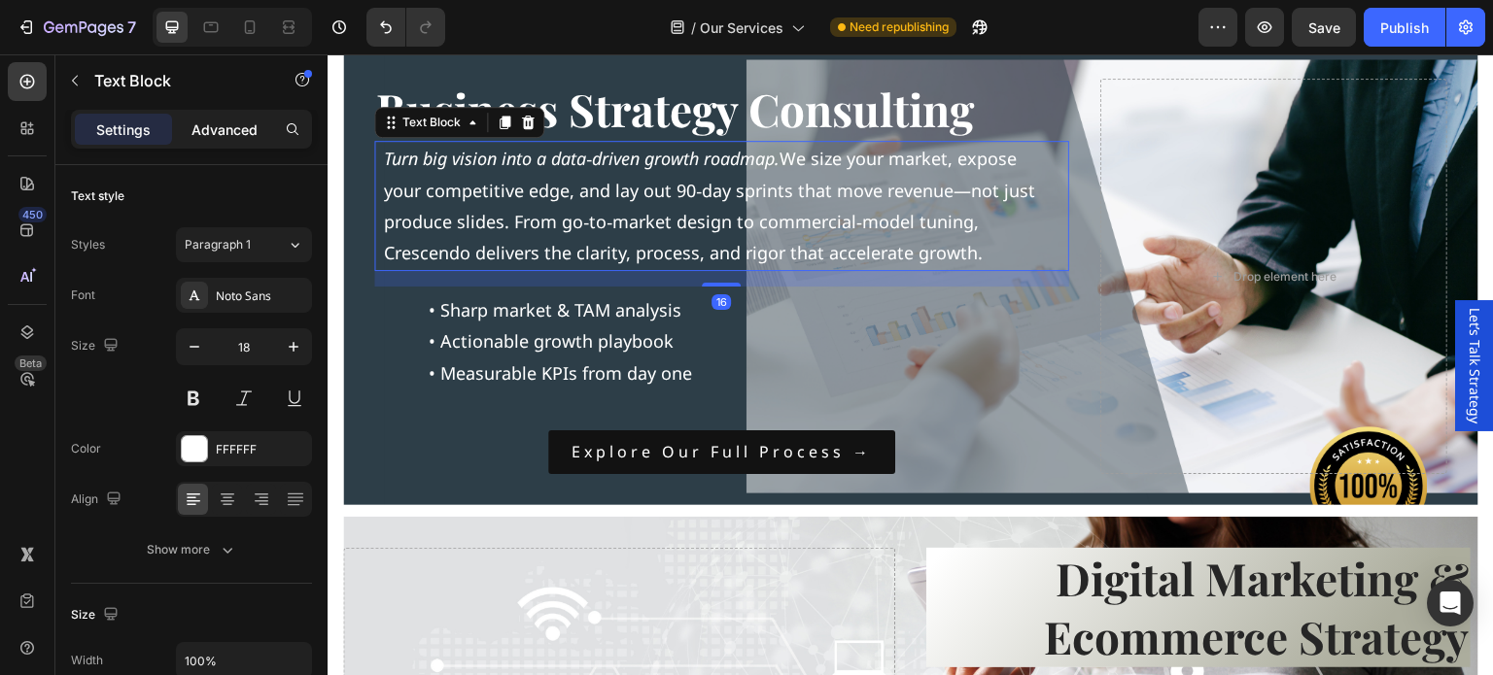
click at [225, 127] on p "Advanced" at bounding box center [224, 130] width 66 height 20
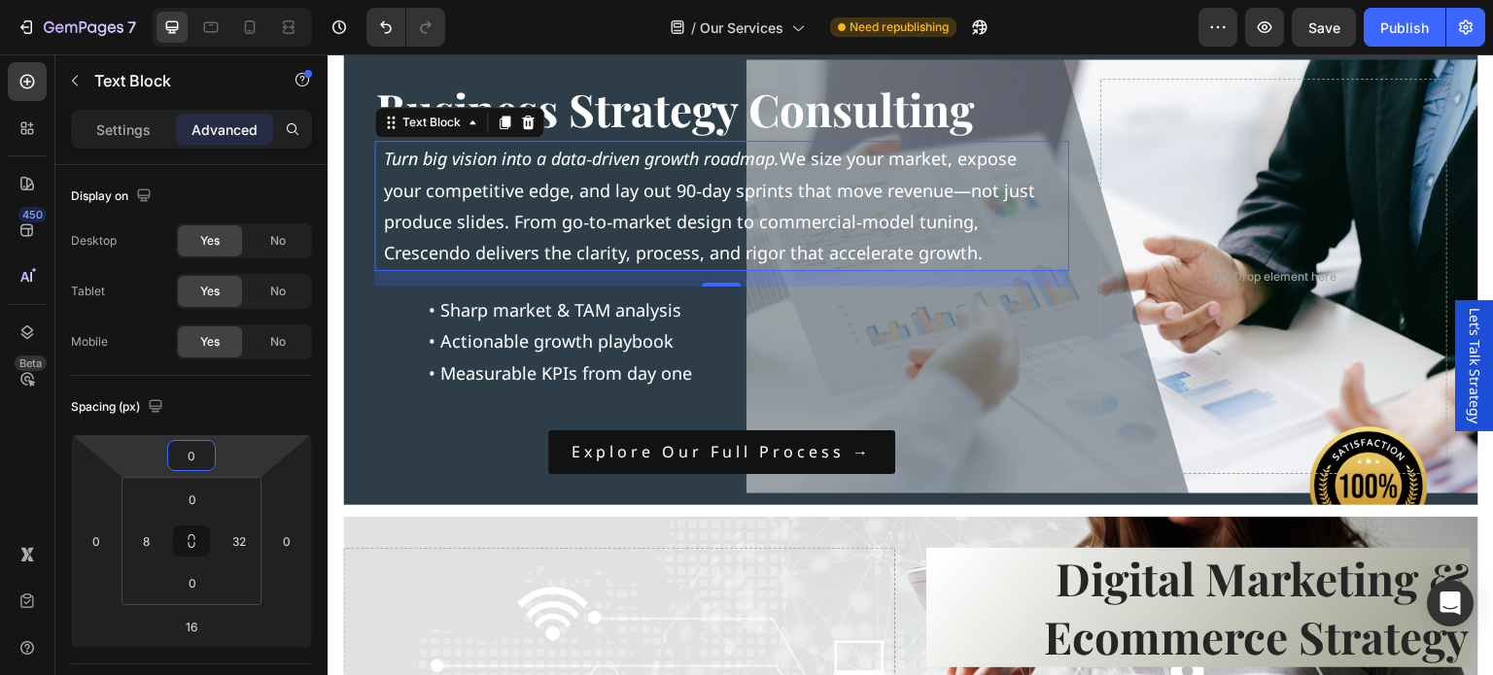
click at [198, 450] on input "0" at bounding box center [191, 455] width 39 height 29
click at [234, 666] on p "XL 24px" at bounding box center [239, 672] width 87 height 14
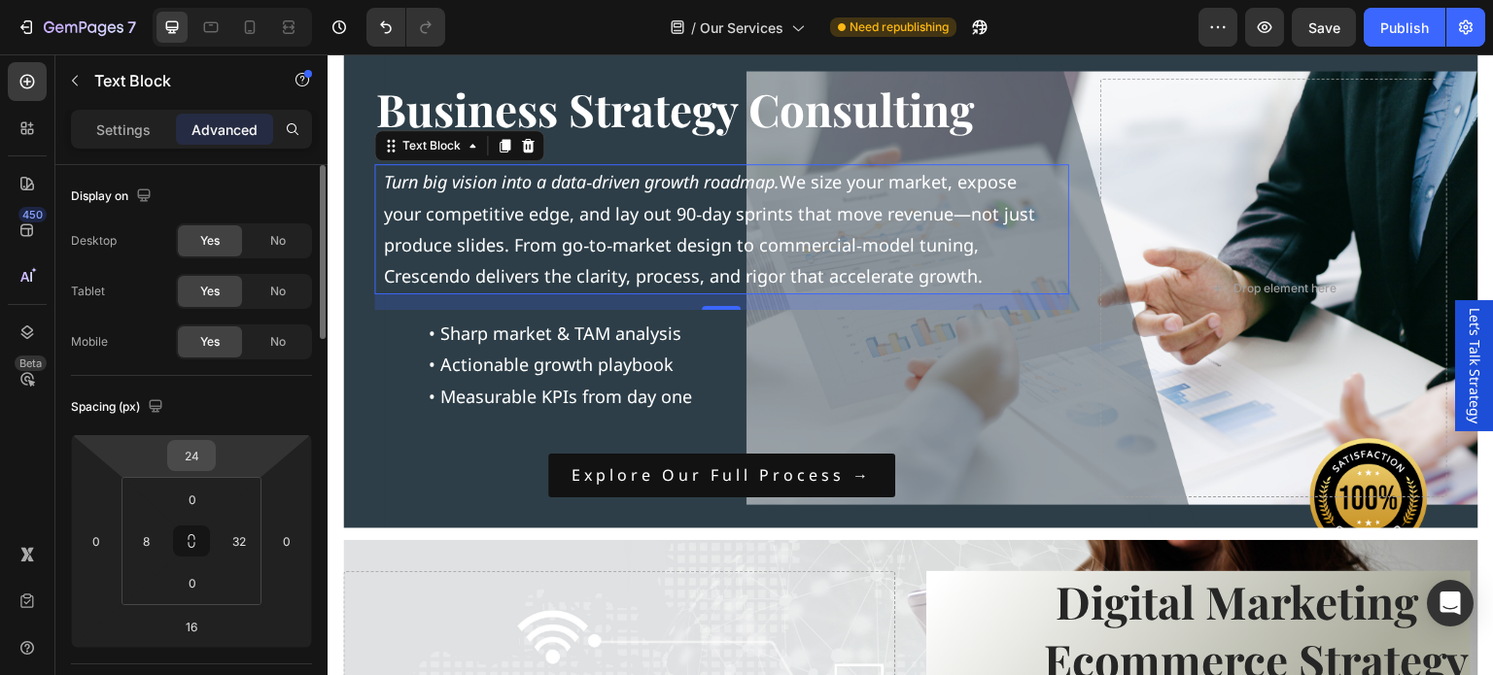
click at [202, 453] on input "24" at bounding box center [191, 455] width 39 height 29
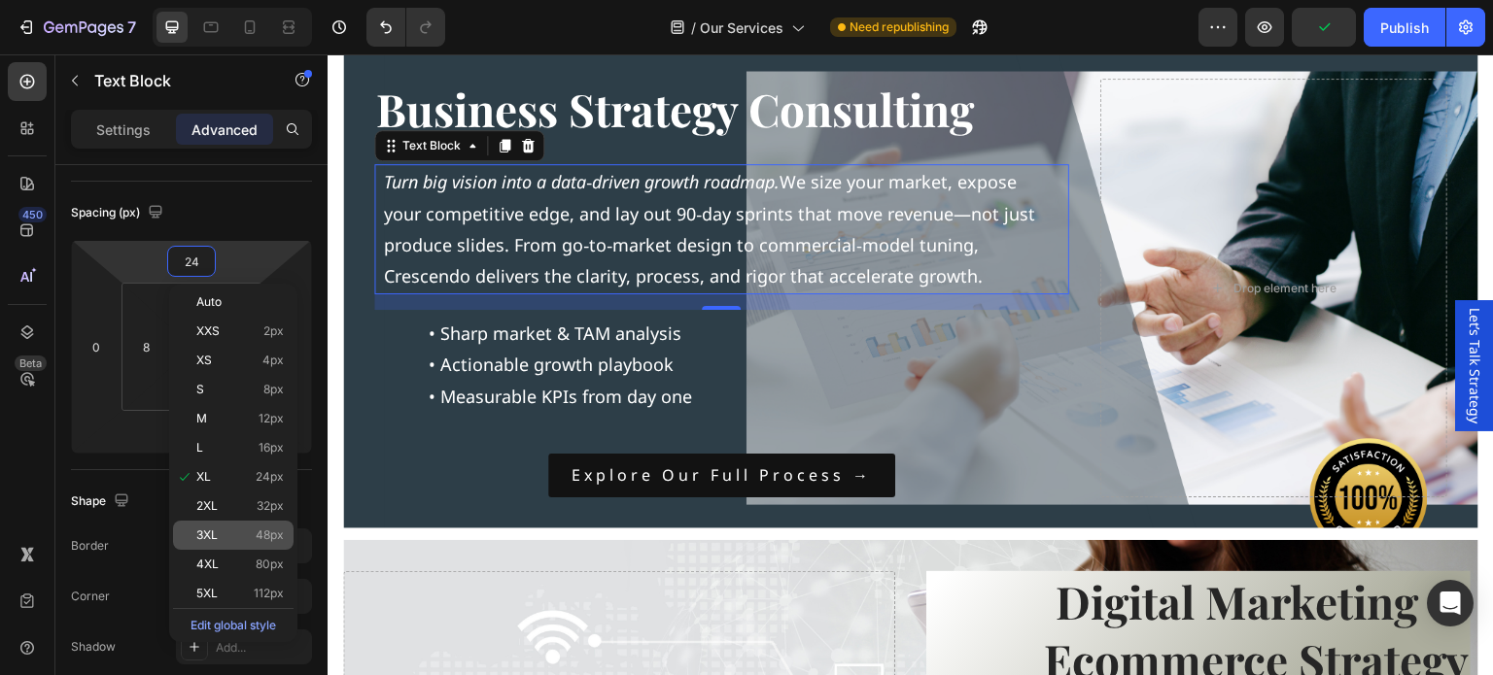
click at [229, 539] on p "3XL 48px" at bounding box center [239, 536] width 87 height 14
type input "48"
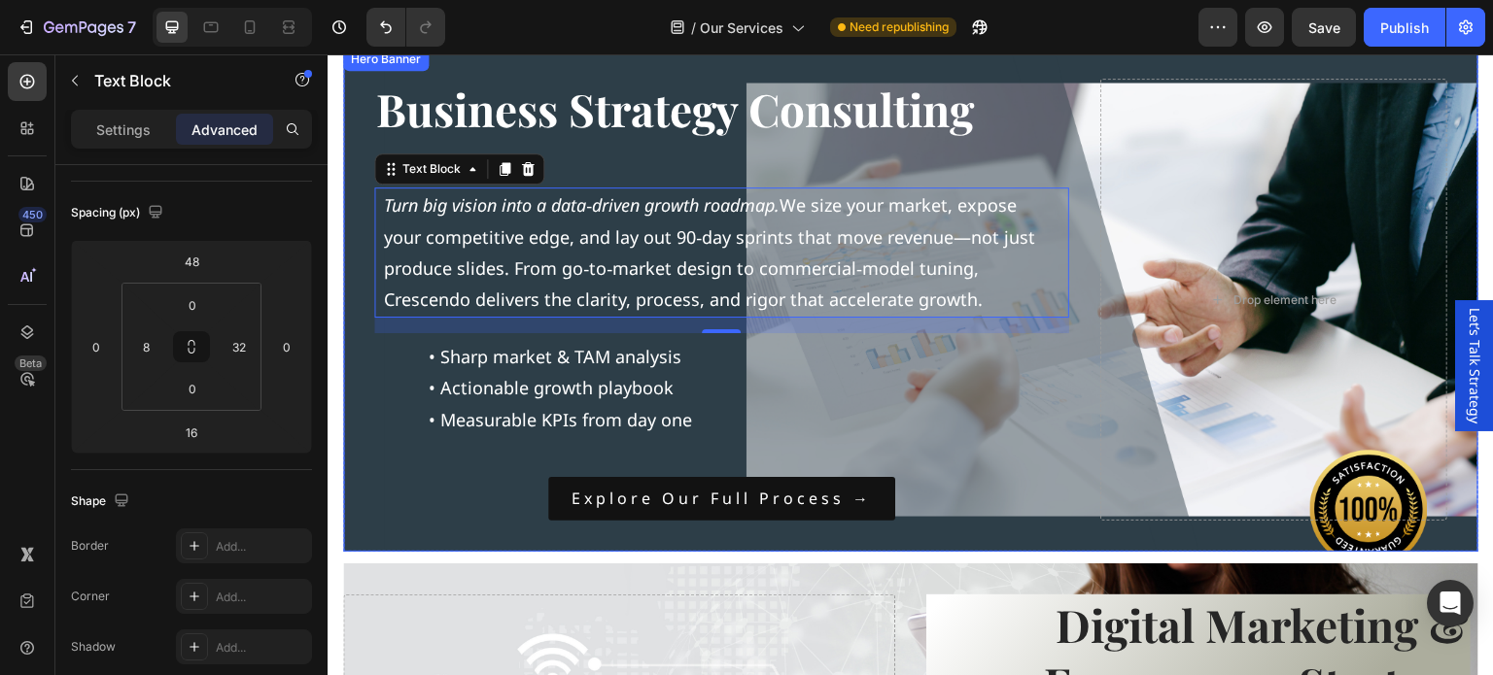
drag, startPoint x: 1068, startPoint y: 374, endPoint x: 1009, endPoint y: 401, distance: 65.2
click at [1068, 374] on div "Business Strategy Consulting Heading Turn big vision into a data‑driven growth …" at bounding box center [910, 299] width 1135 height 503
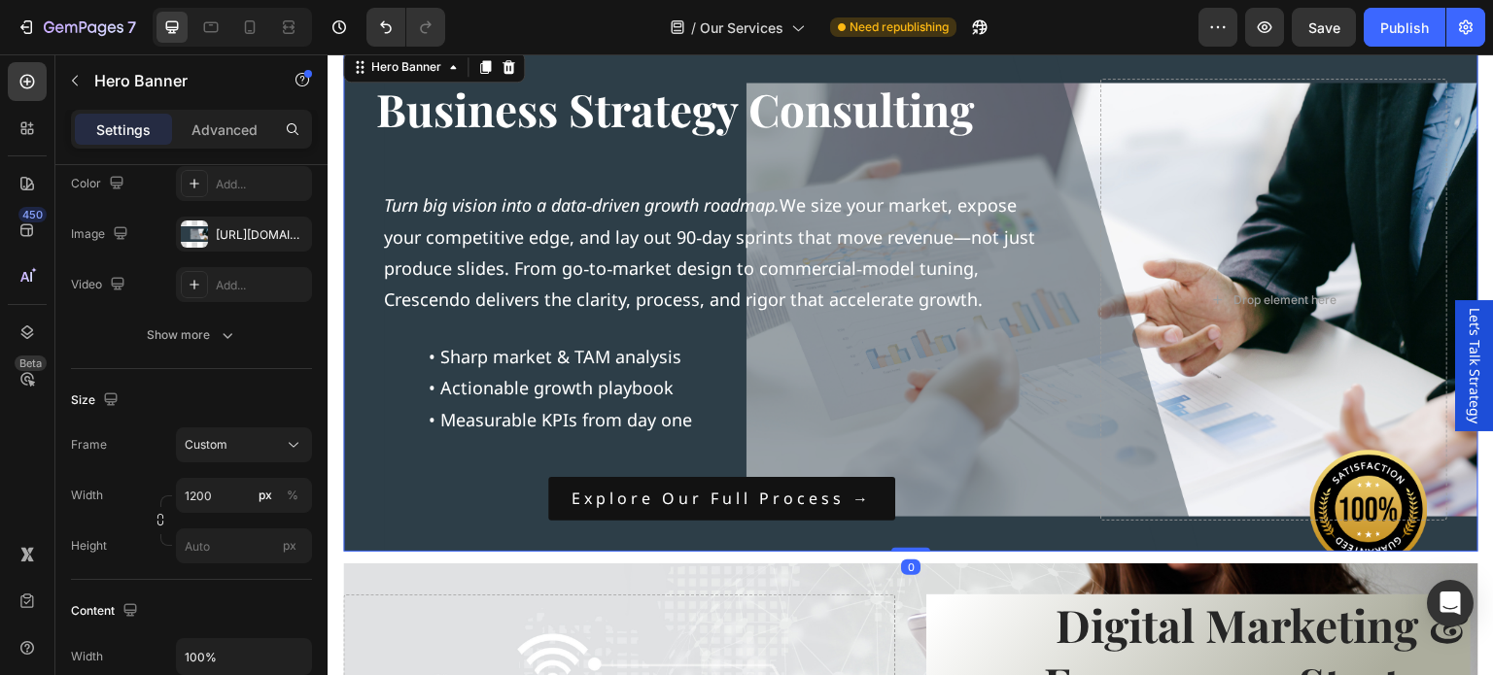
scroll to position [0, 0]
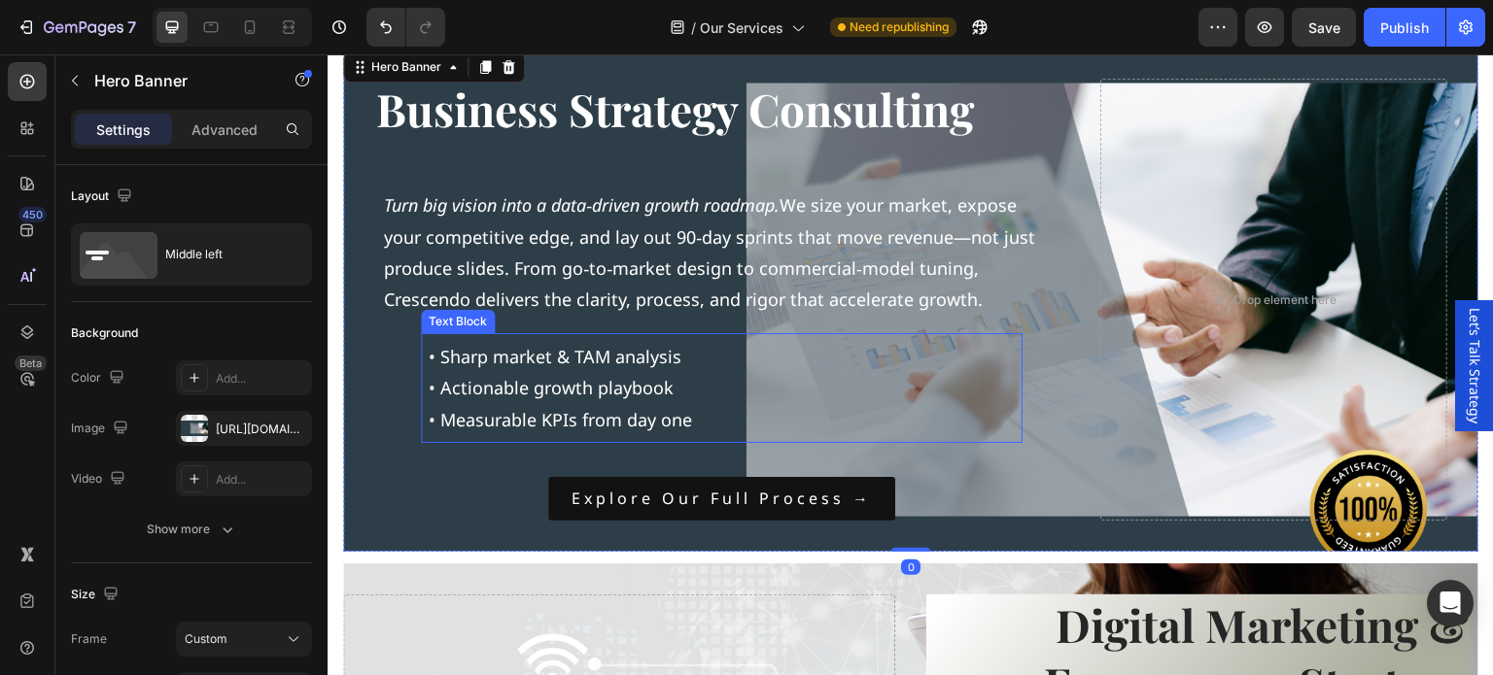
click at [590, 385] on p "• Sharp market & TAM analysis • Actionable growth playbook • Measurable KPIs fr…" at bounding box center [722, 388] width 586 height 94
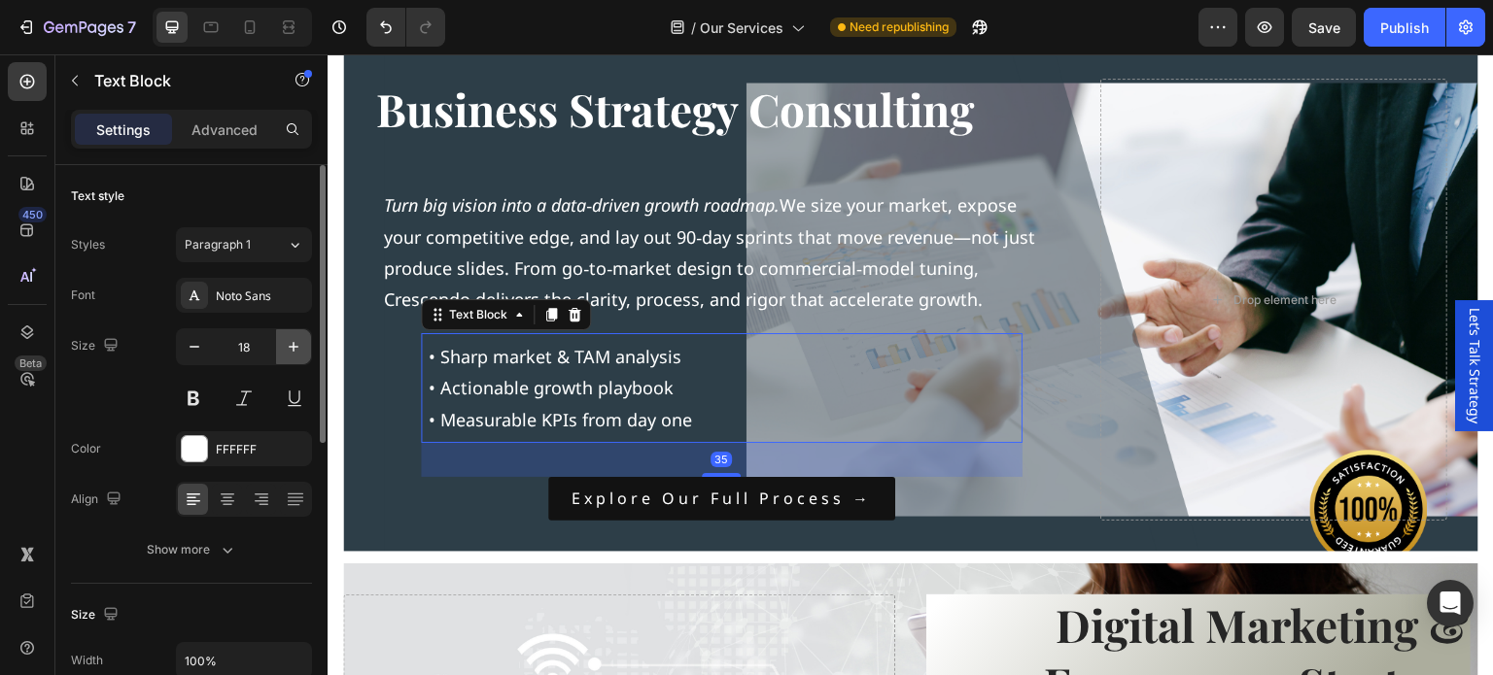
click at [287, 343] on icon "button" at bounding box center [293, 346] width 19 height 19
click at [284, 345] on icon "button" at bounding box center [293, 346] width 19 height 19
type input "20"
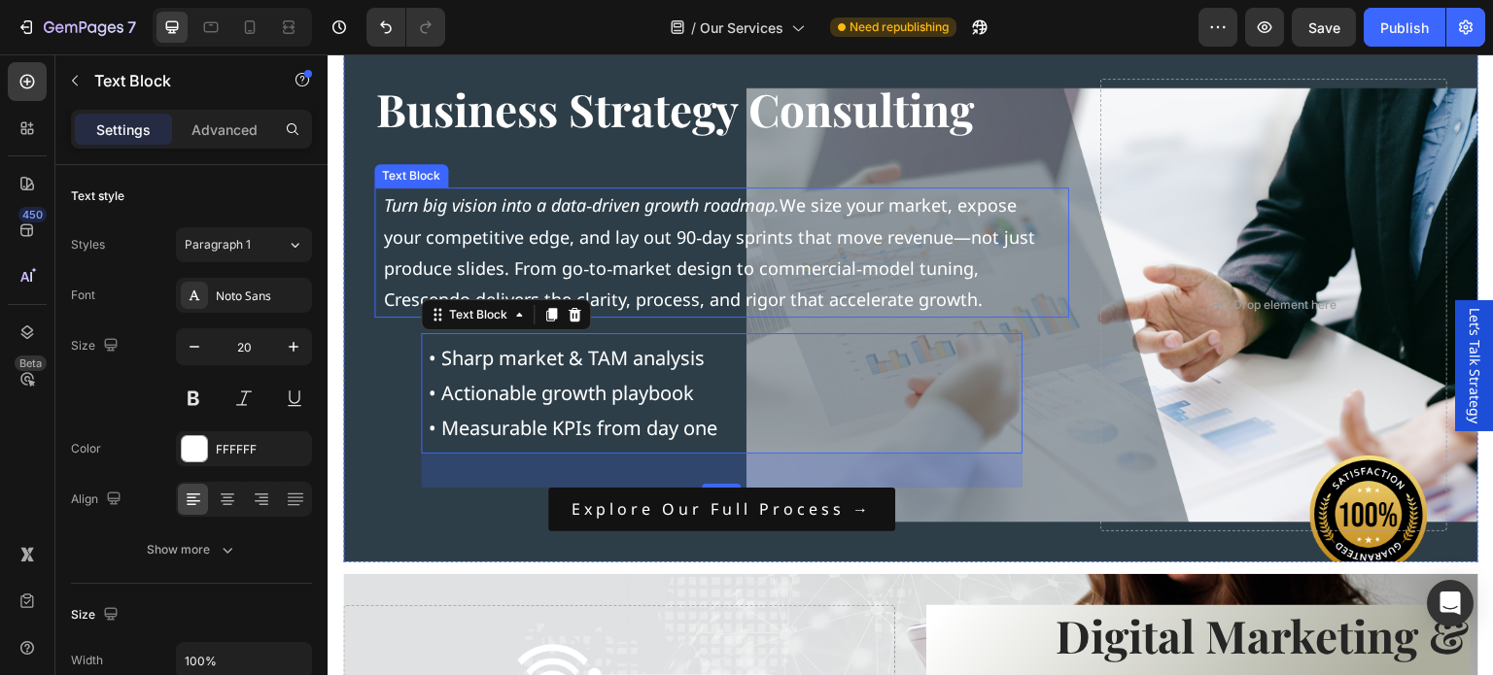
click at [655, 246] on p "Turn big vision into a data‑driven growth roadmap. We size your market, expose …" at bounding box center [710, 253] width 652 height 126
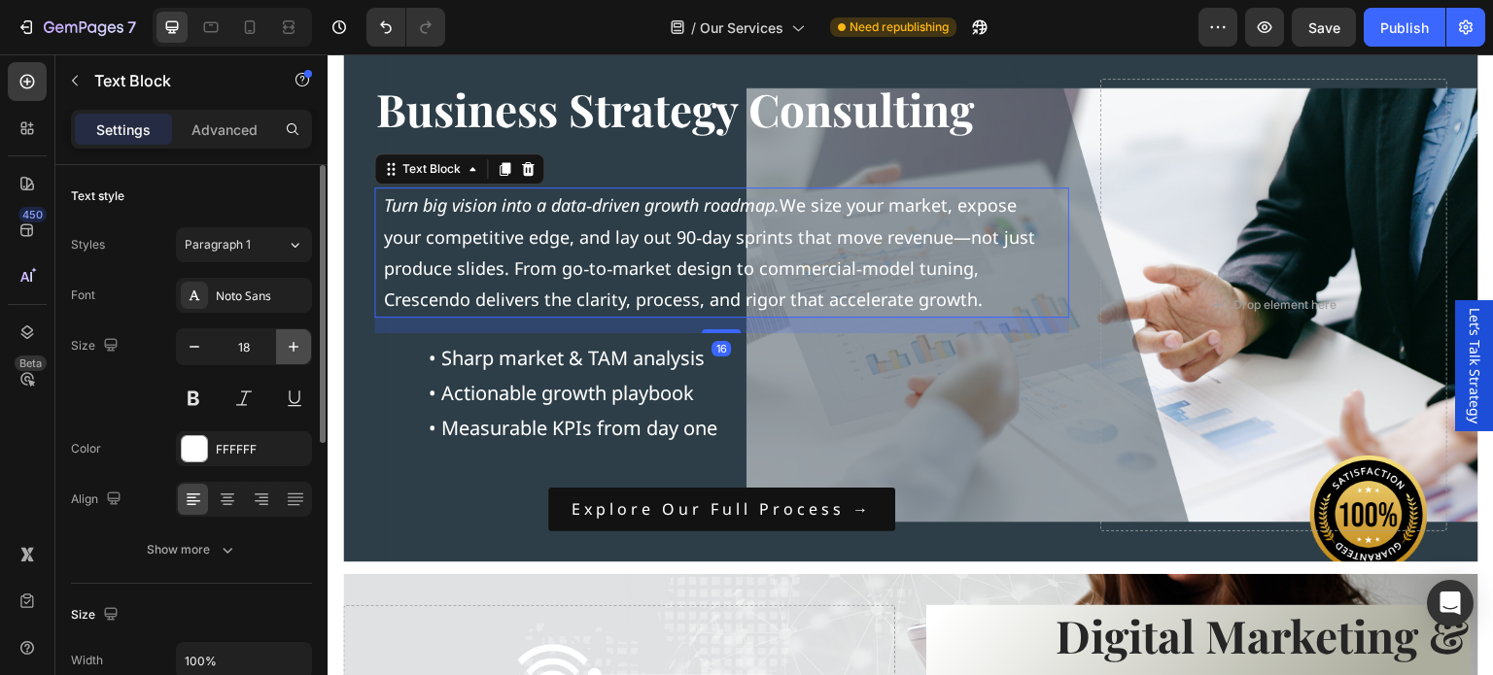
click at [291, 345] on icon "button" at bounding box center [293, 346] width 19 height 19
click at [290, 345] on icon "button" at bounding box center [294, 347] width 10 height 10
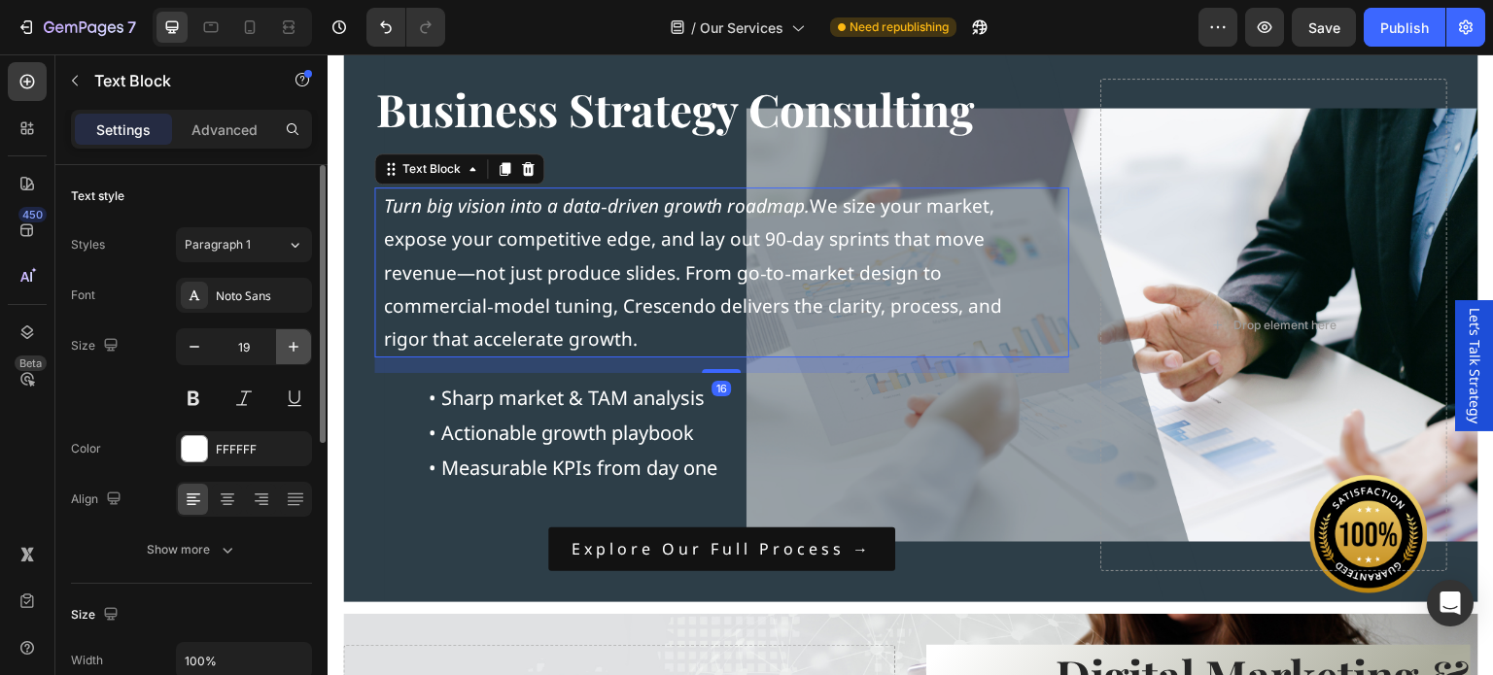
type input "20"
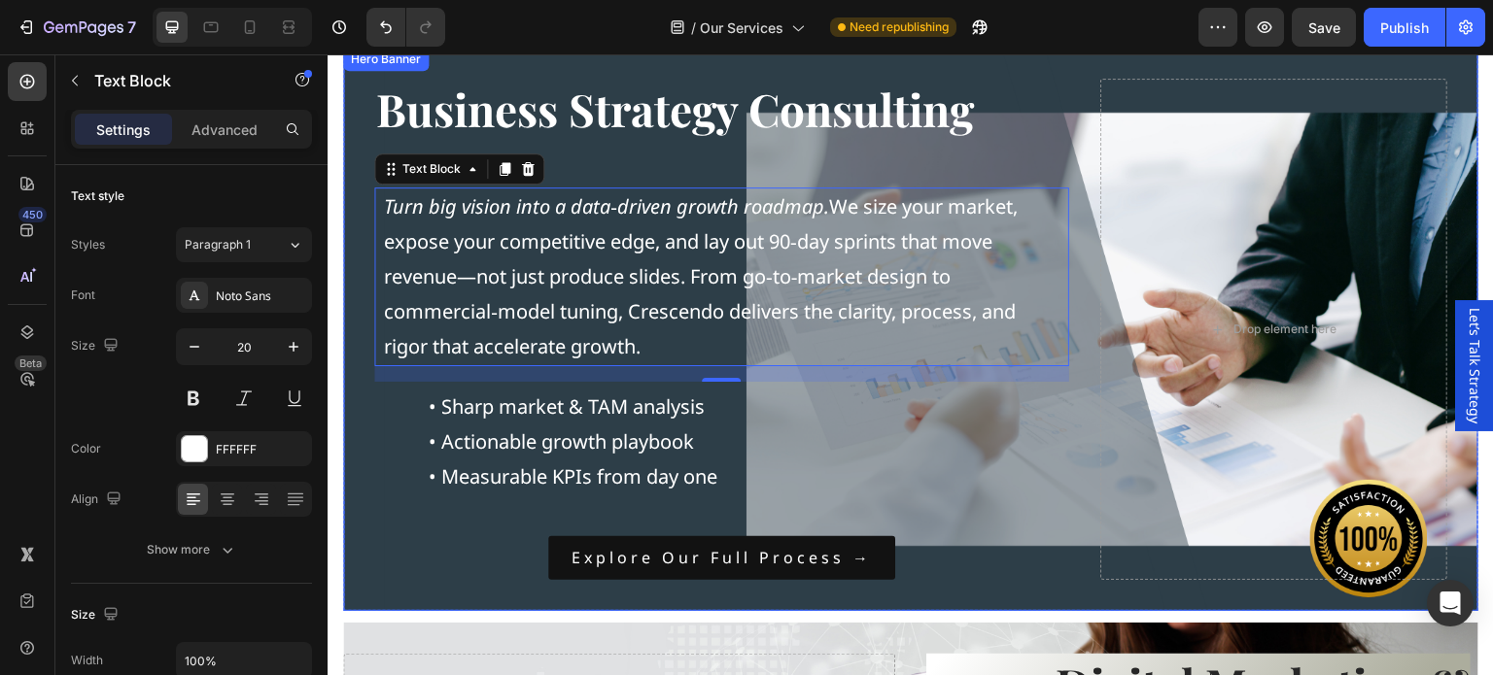
click at [1049, 465] on div "Business Strategy Consulting Heading Turn big vision into a data‑driven growth …" at bounding box center [721, 330] width 695 height 502
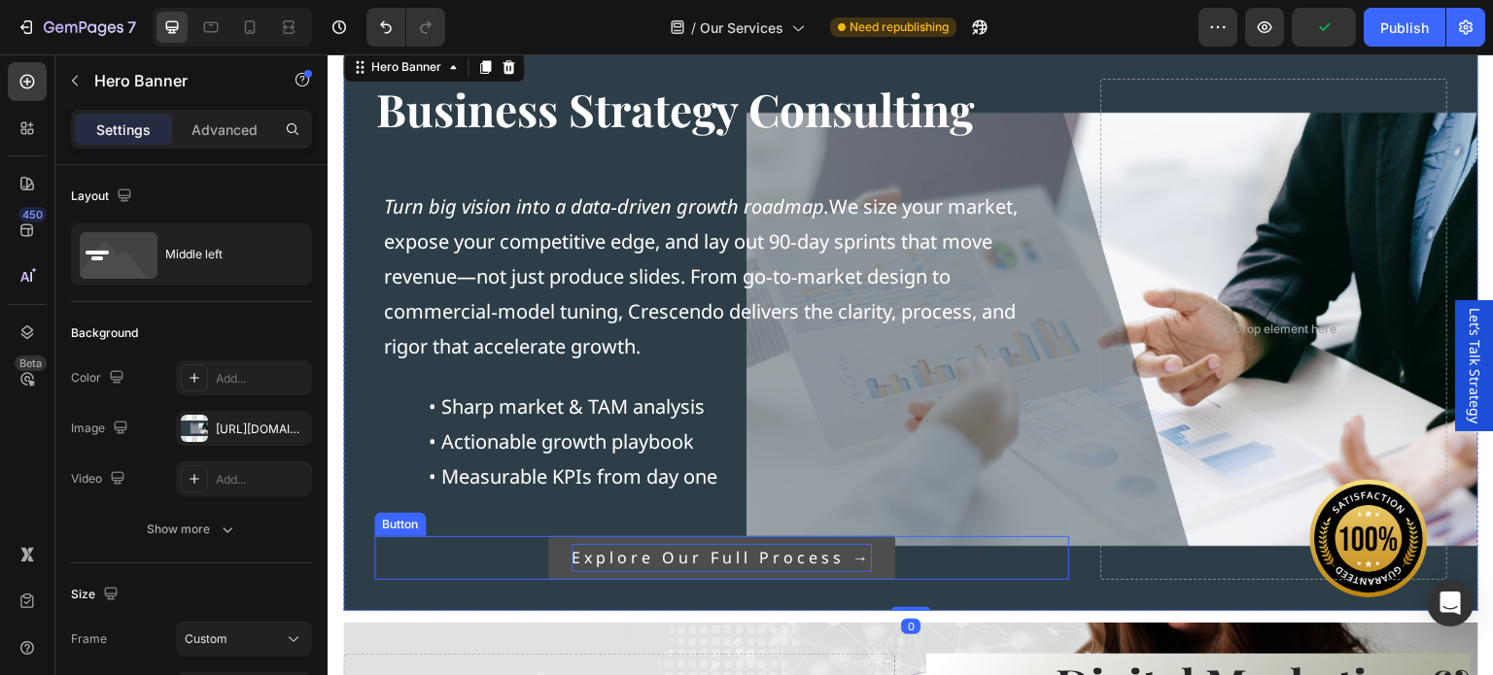
drag, startPoint x: 876, startPoint y: 557, endPoint x: 810, endPoint y: 561, distance: 66.2
click at [876, 557] on link "Explore our full process →" at bounding box center [721, 558] width 347 height 44
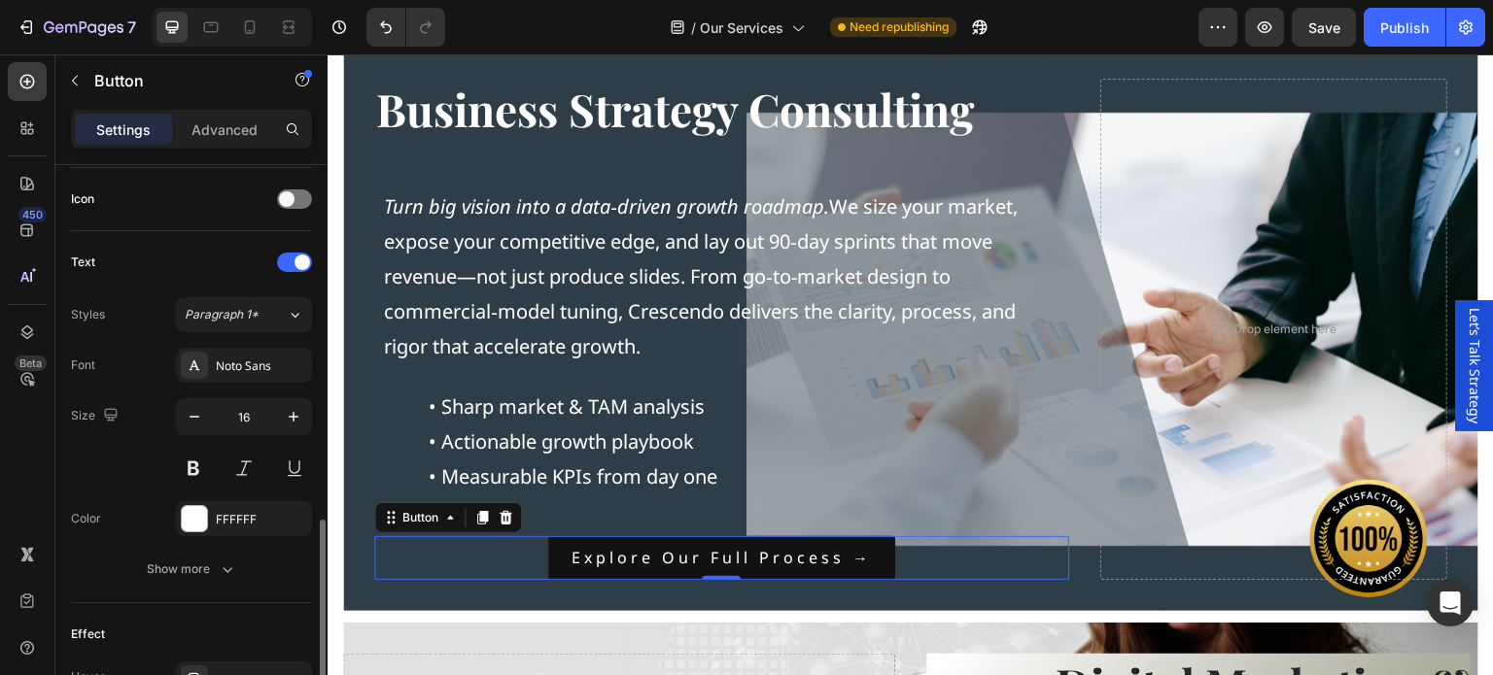
scroll to position [680, 0]
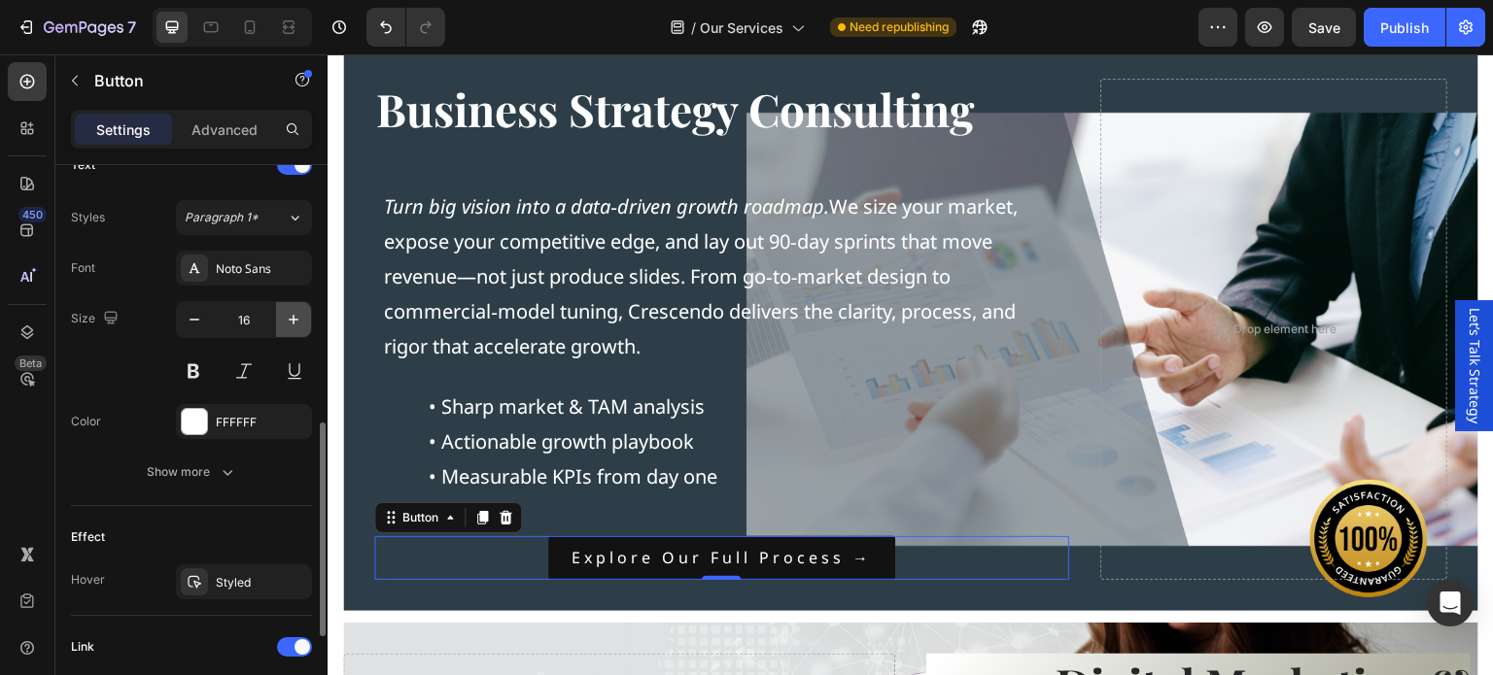
click at [288, 314] on icon "button" at bounding box center [293, 319] width 19 height 19
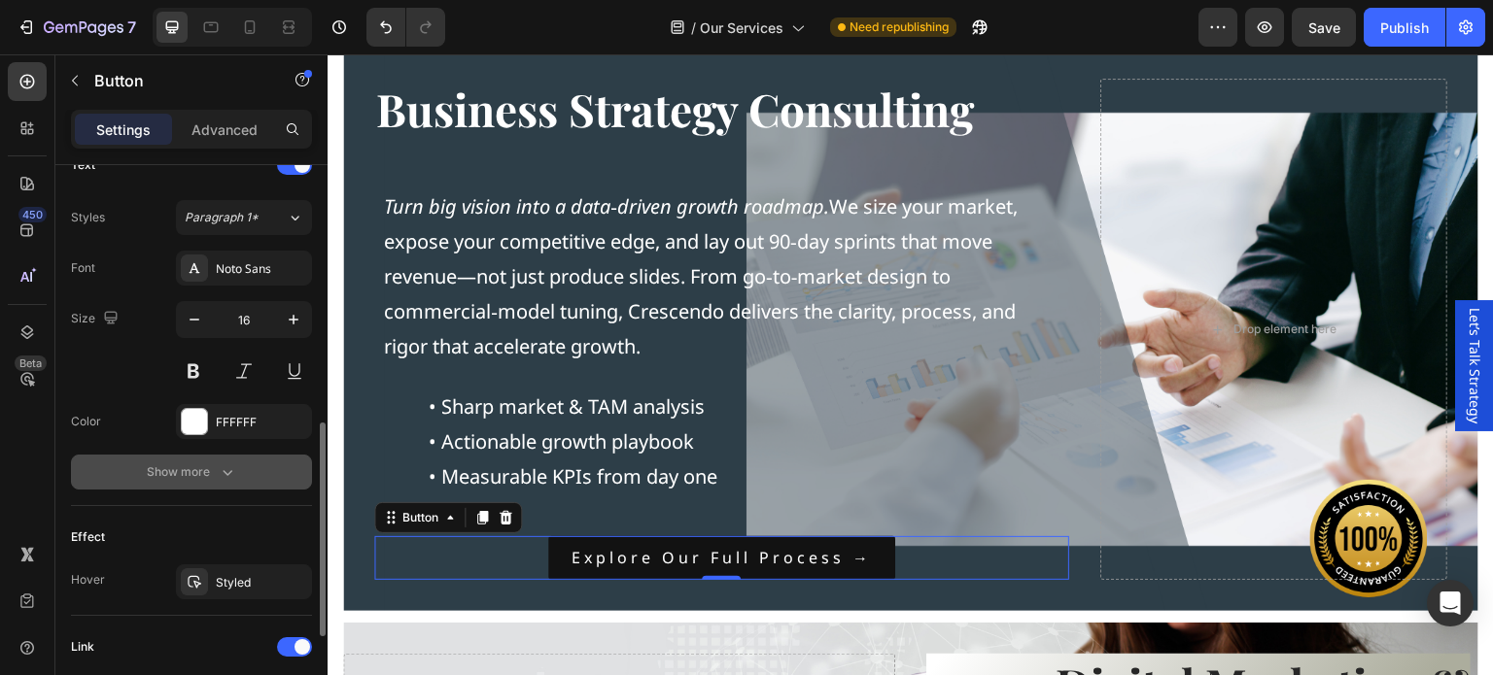
type input "17"
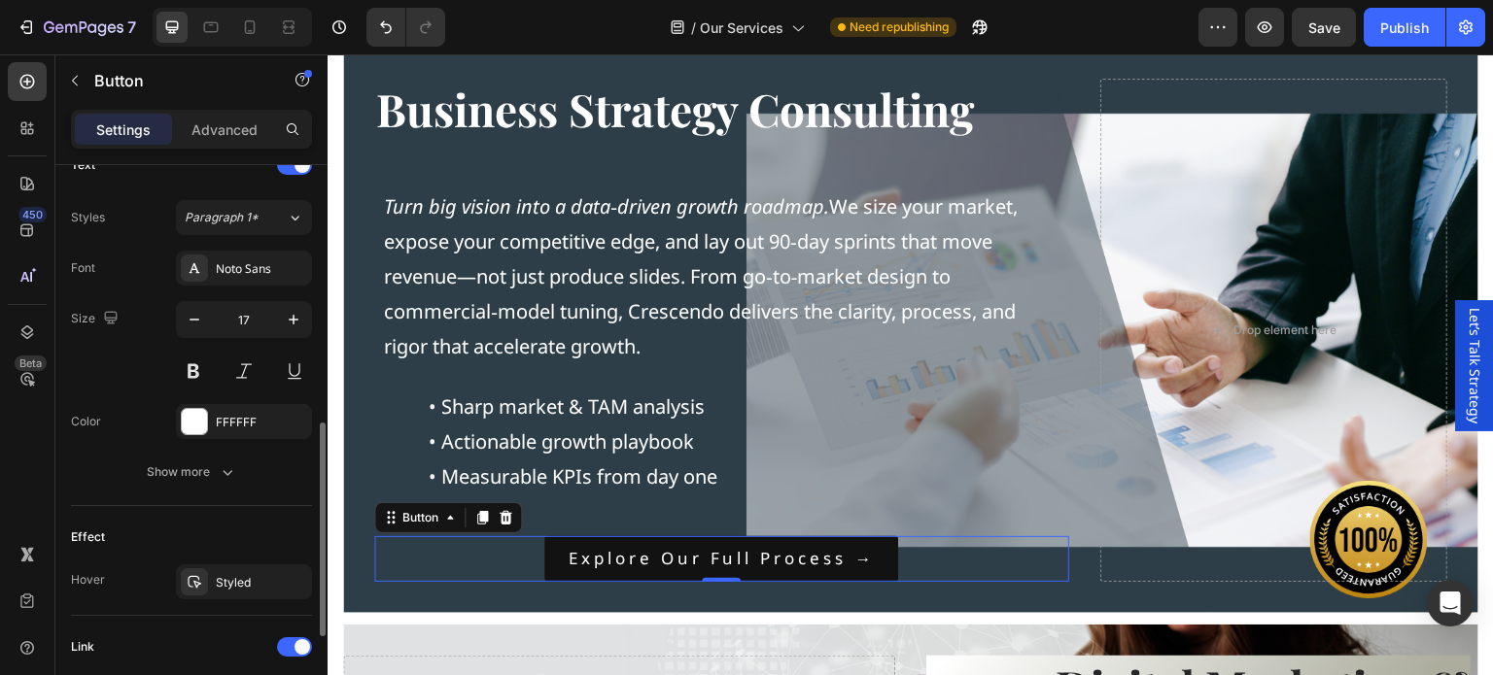
scroll to position [925, 0]
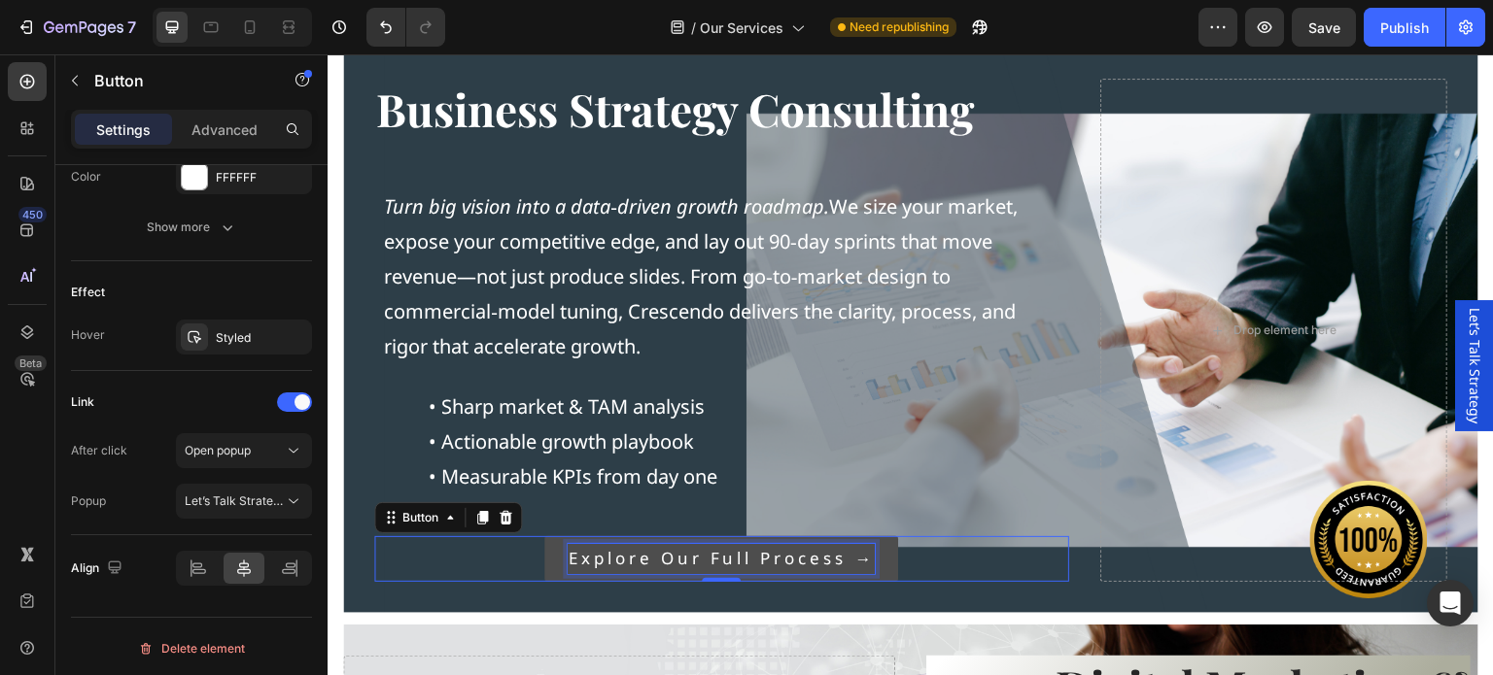
click at [846, 565] on p "Explore our full process →" at bounding box center [721, 559] width 307 height 30
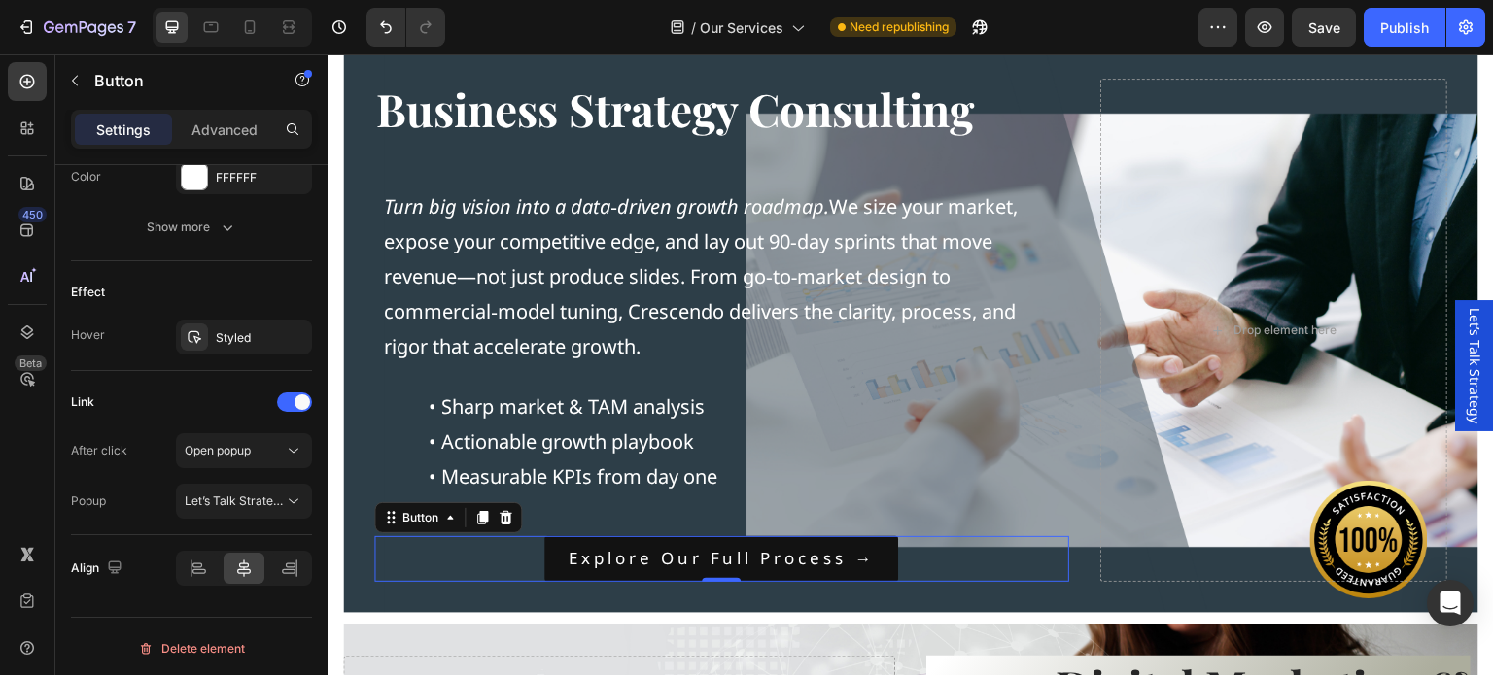
click at [951, 561] on div "Explore our full process → Button 0" at bounding box center [721, 559] width 695 height 46
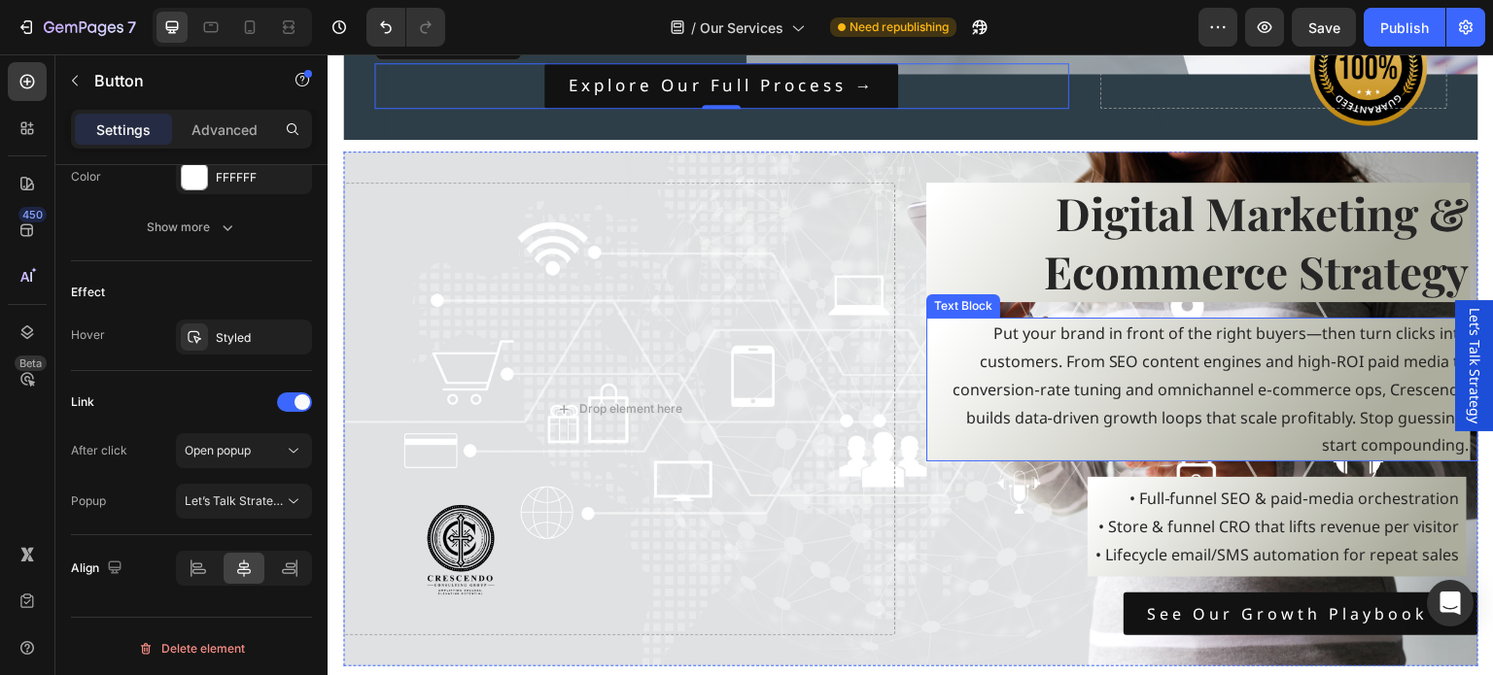
scroll to position [1847, 0]
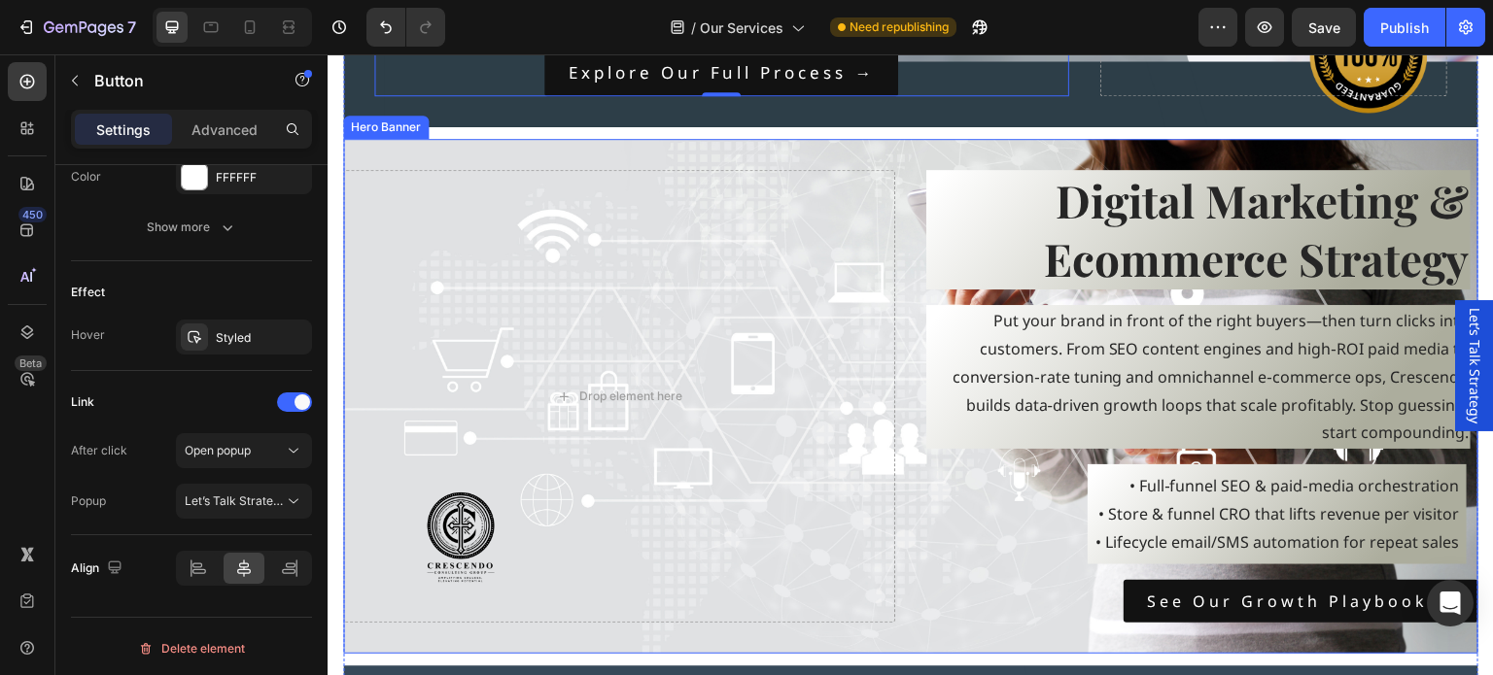
click at [889, 144] on div "Digital Marketing & Ecommerce Strategy Heading Put your brand in front of the r…" at bounding box center [910, 397] width 1135 height 516
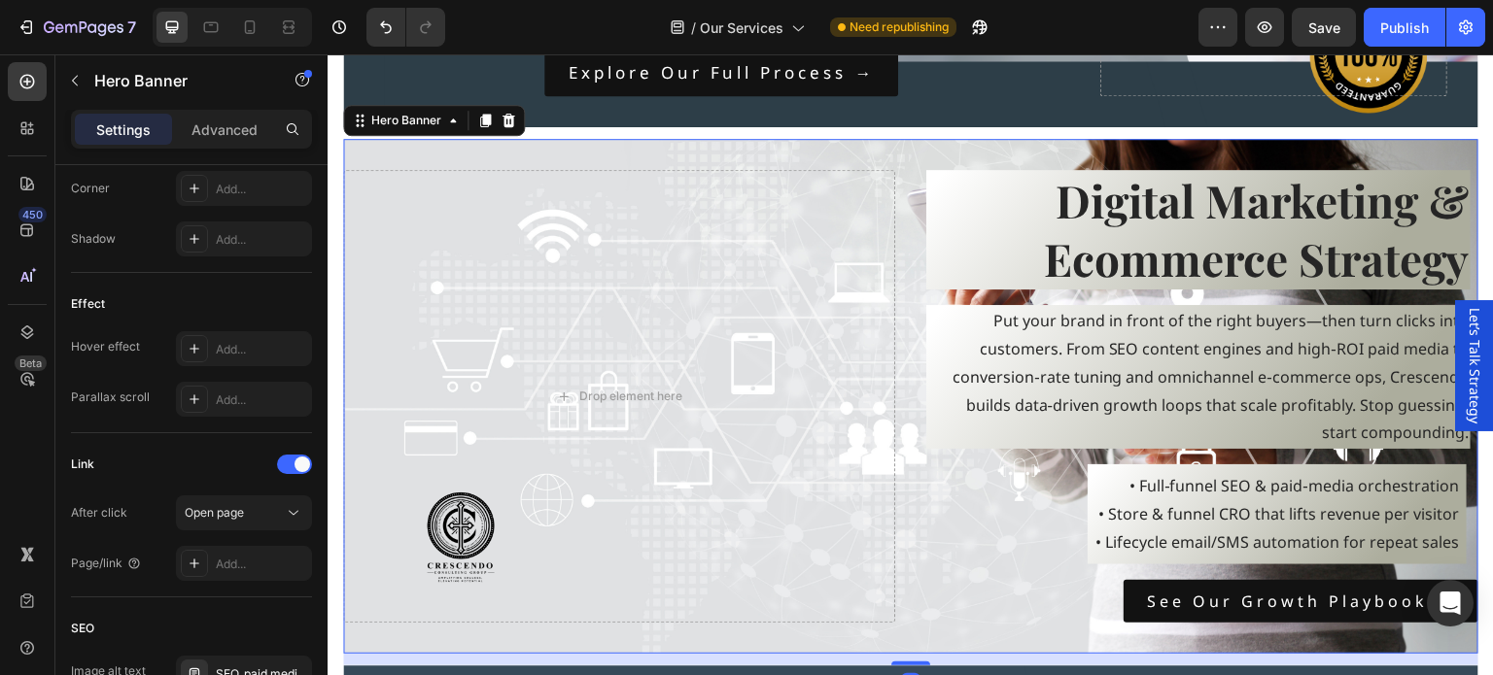
scroll to position [0, 0]
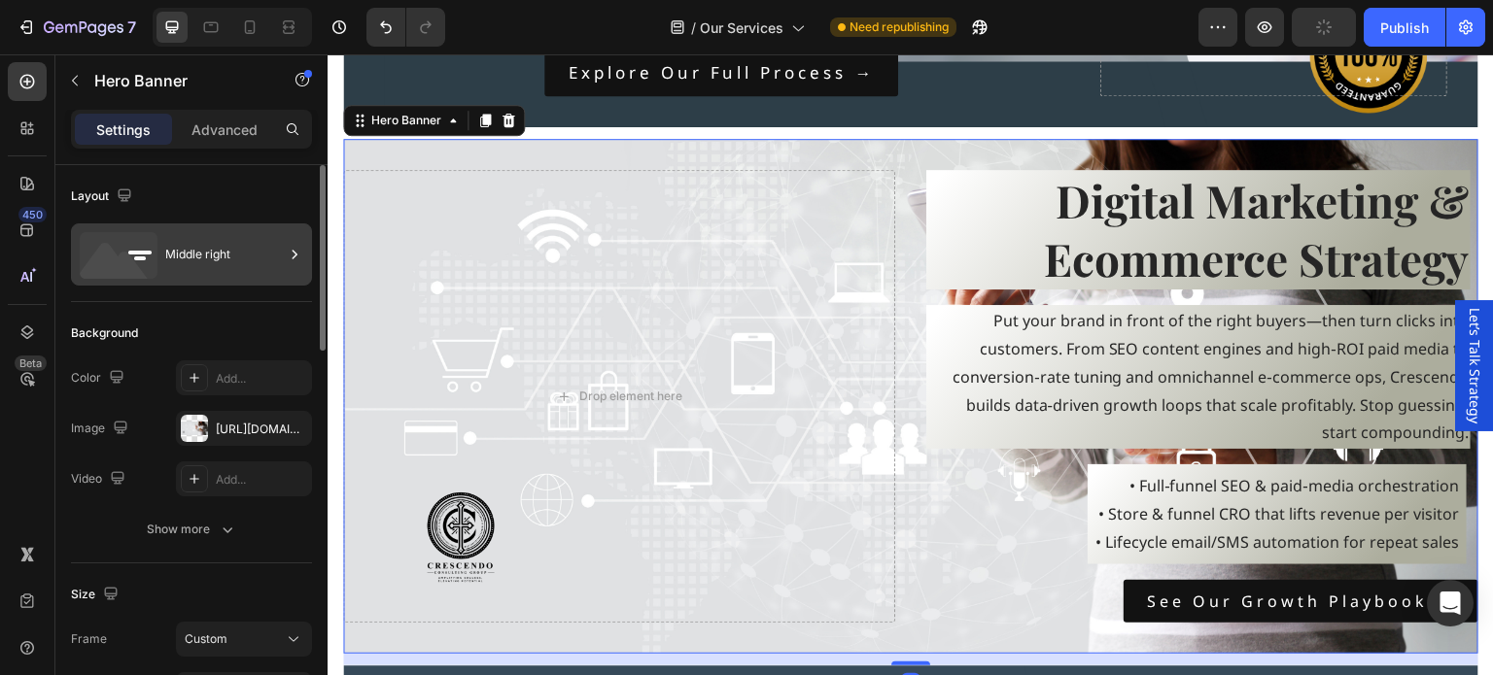
click at [190, 252] on div "Middle right" at bounding box center [224, 254] width 119 height 45
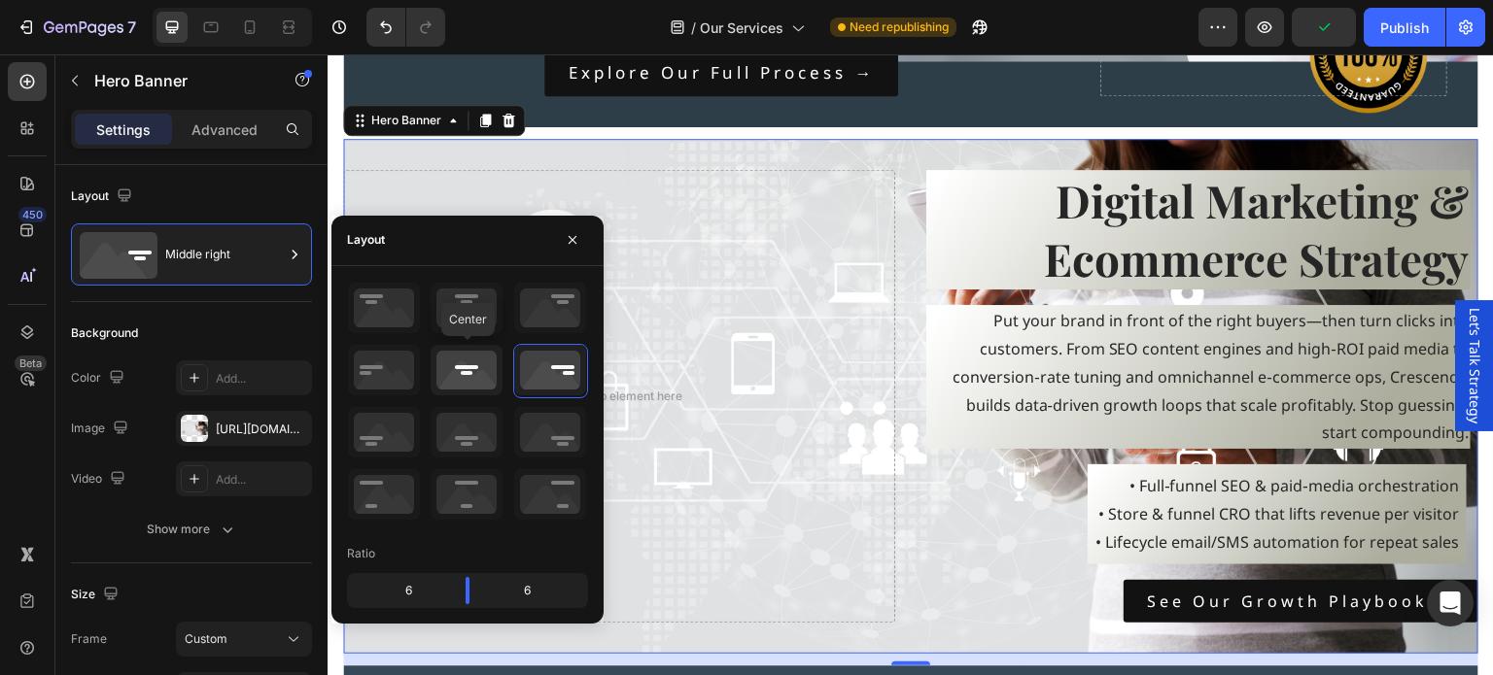
click at [467, 364] on icon at bounding box center [467, 370] width 72 height 51
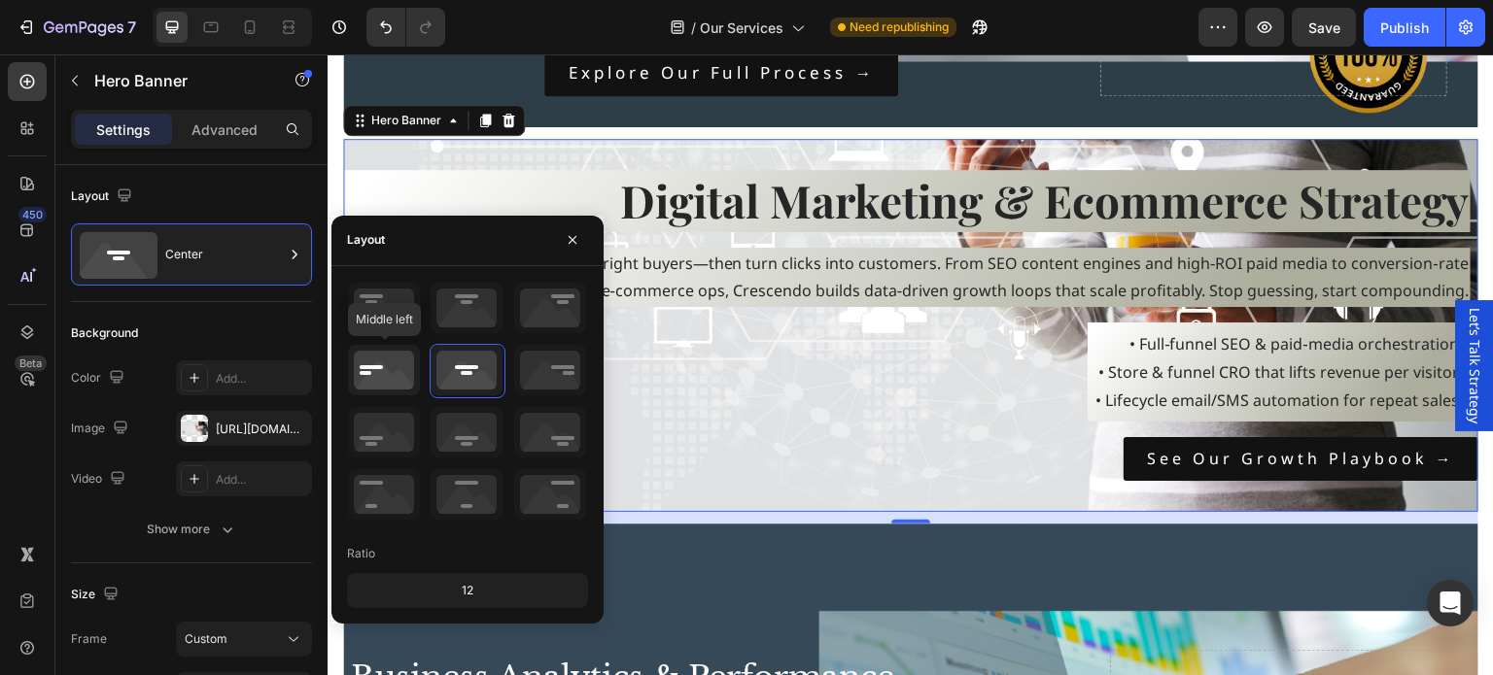
click at [389, 368] on icon at bounding box center [384, 370] width 72 height 51
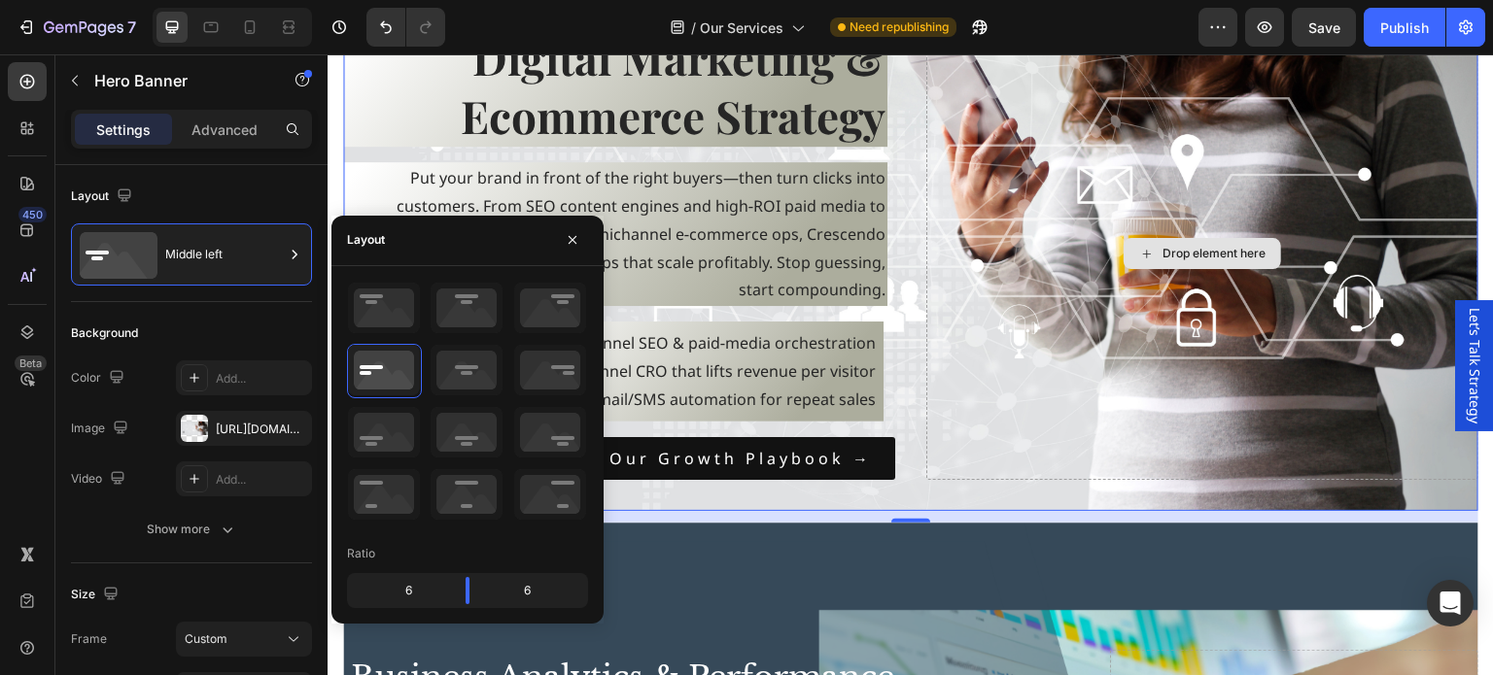
scroll to position [2041, 0]
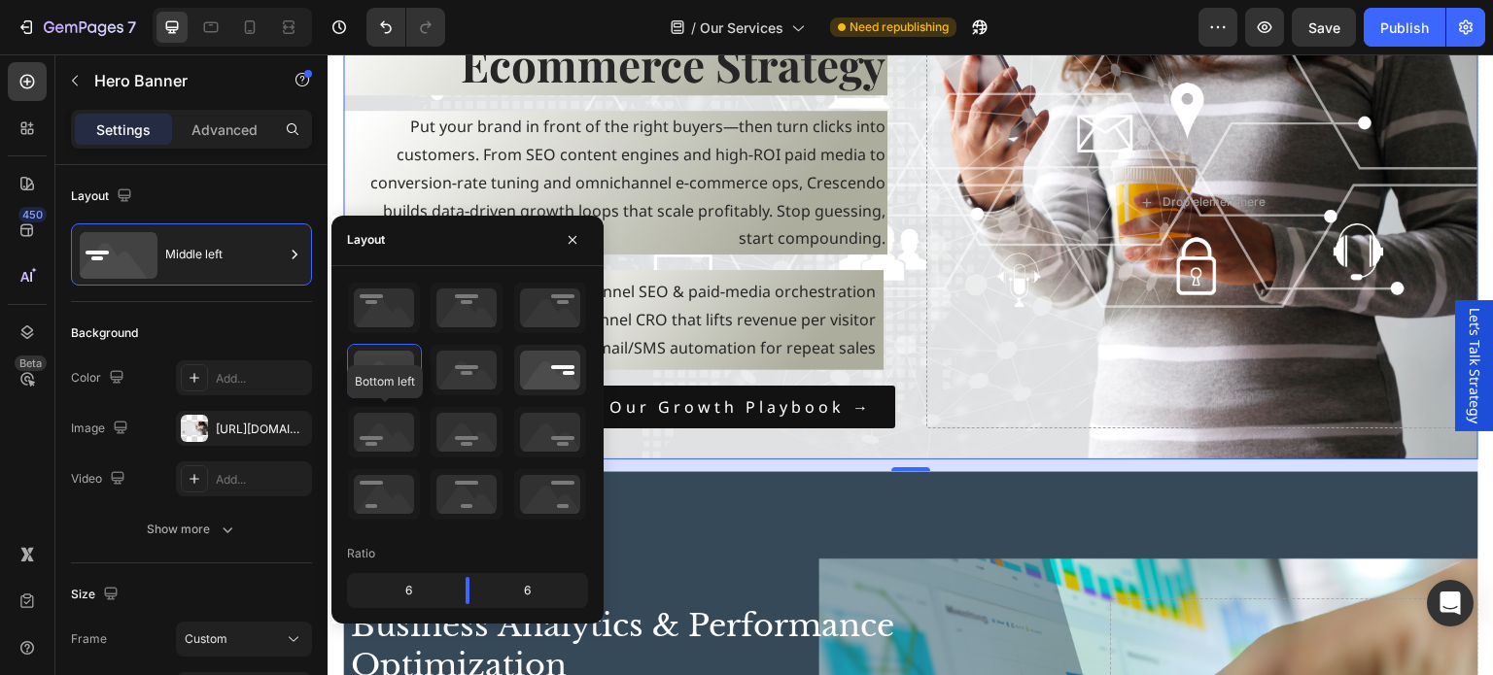
drag, startPoint x: 360, startPoint y: 420, endPoint x: 518, endPoint y: 367, distance: 166.9
click at [360, 419] on icon at bounding box center [384, 432] width 72 height 51
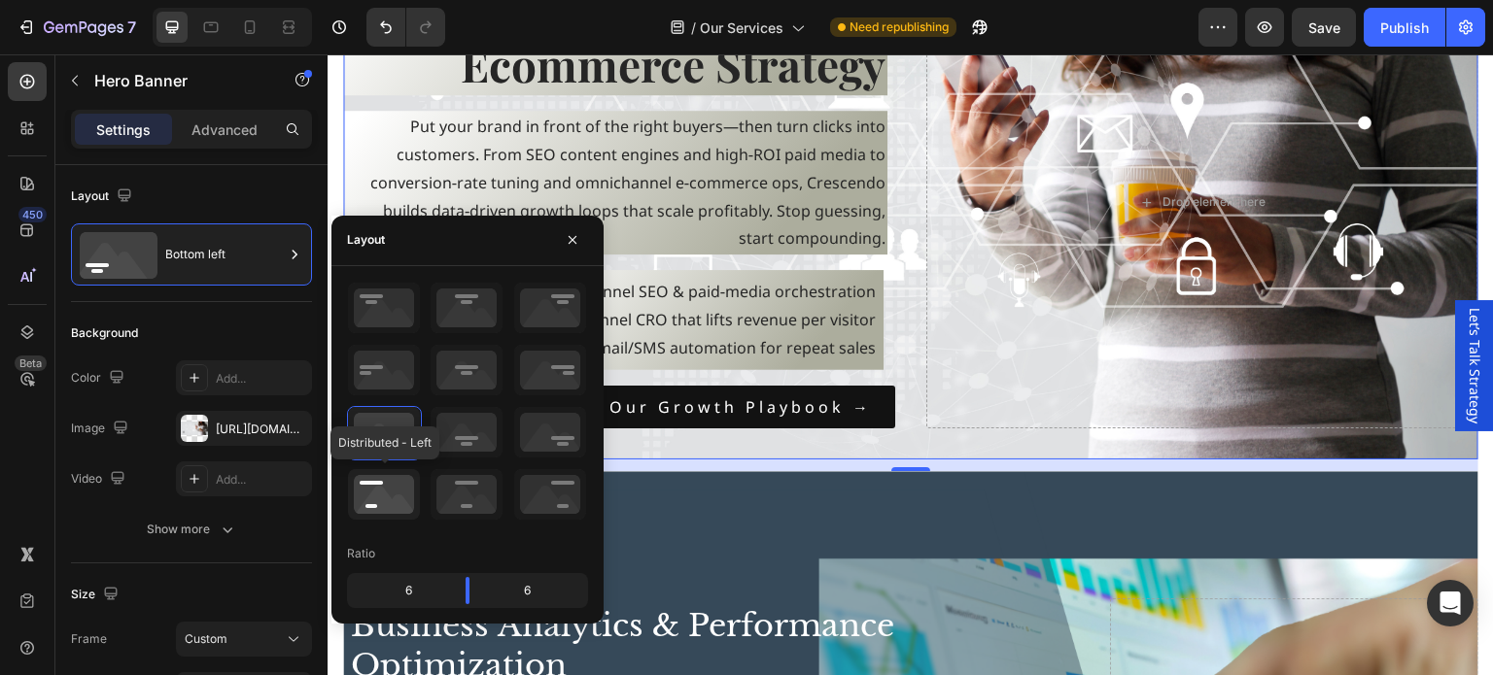
click at [382, 499] on icon at bounding box center [384, 494] width 72 height 51
click at [486, 490] on icon at bounding box center [467, 494] width 72 height 51
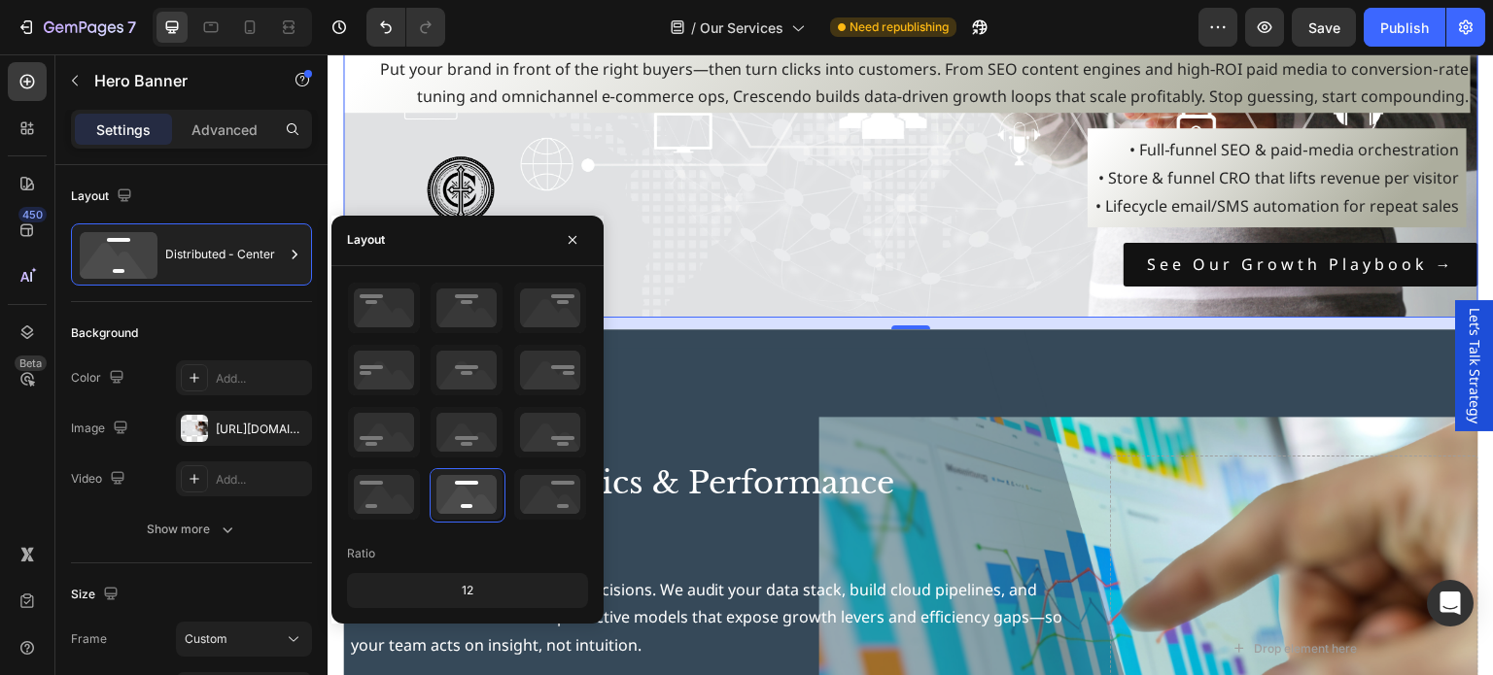
scroll to position [1652, 0]
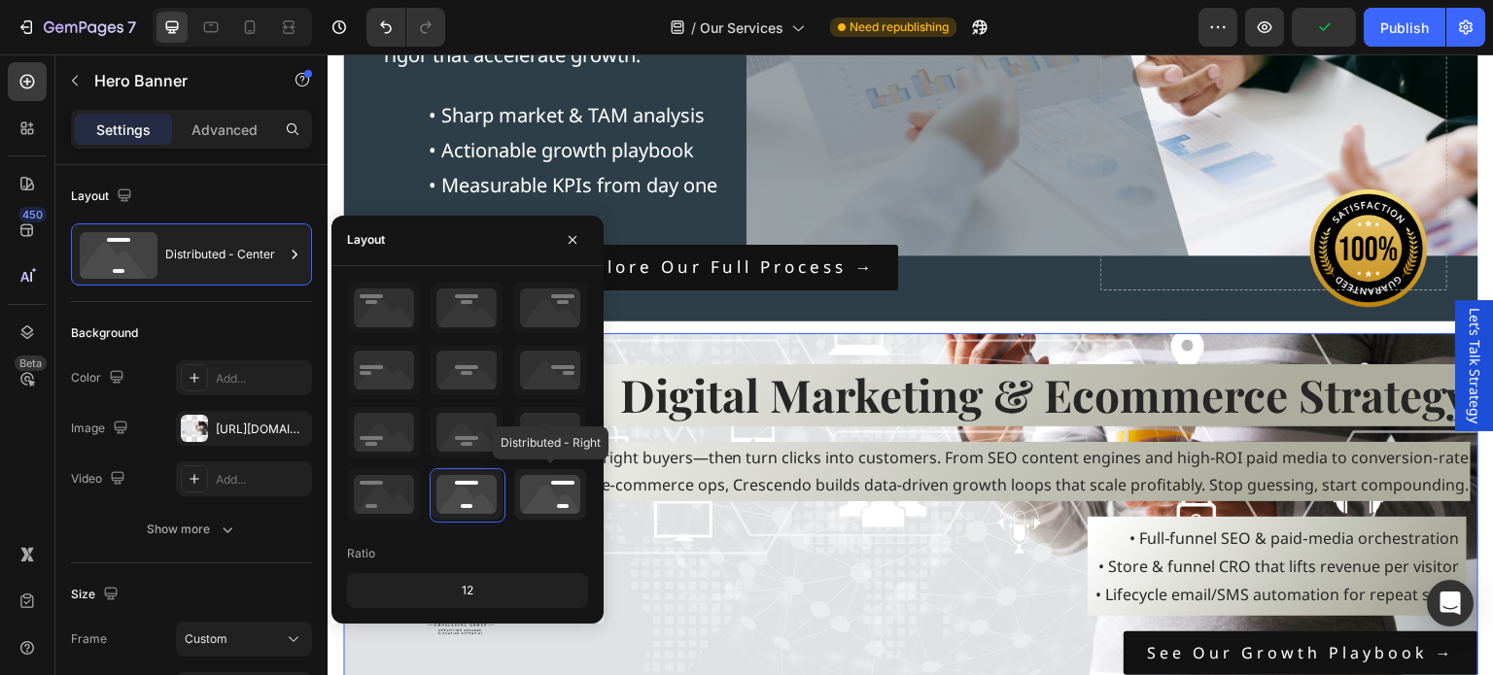
click at [563, 496] on icon at bounding box center [550, 494] width 72 height 51
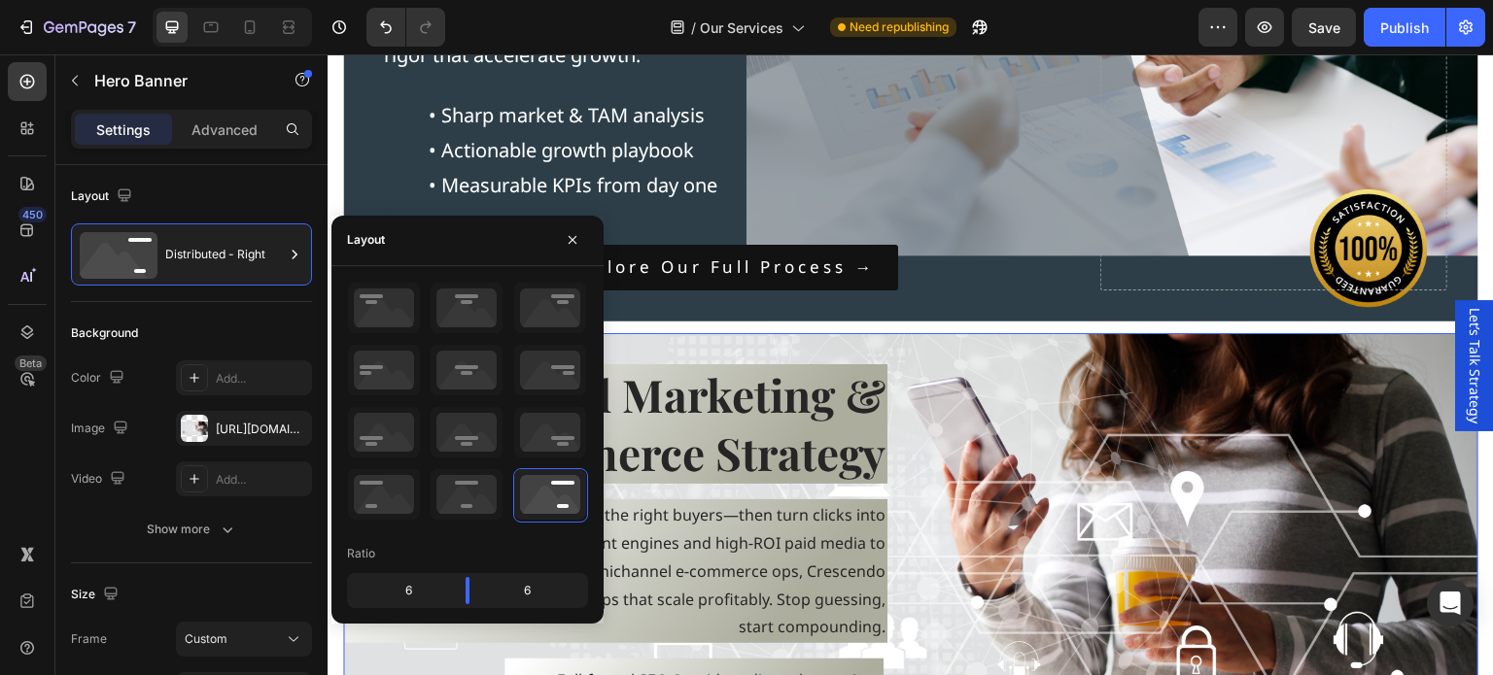
scroll to position [2041, 0]
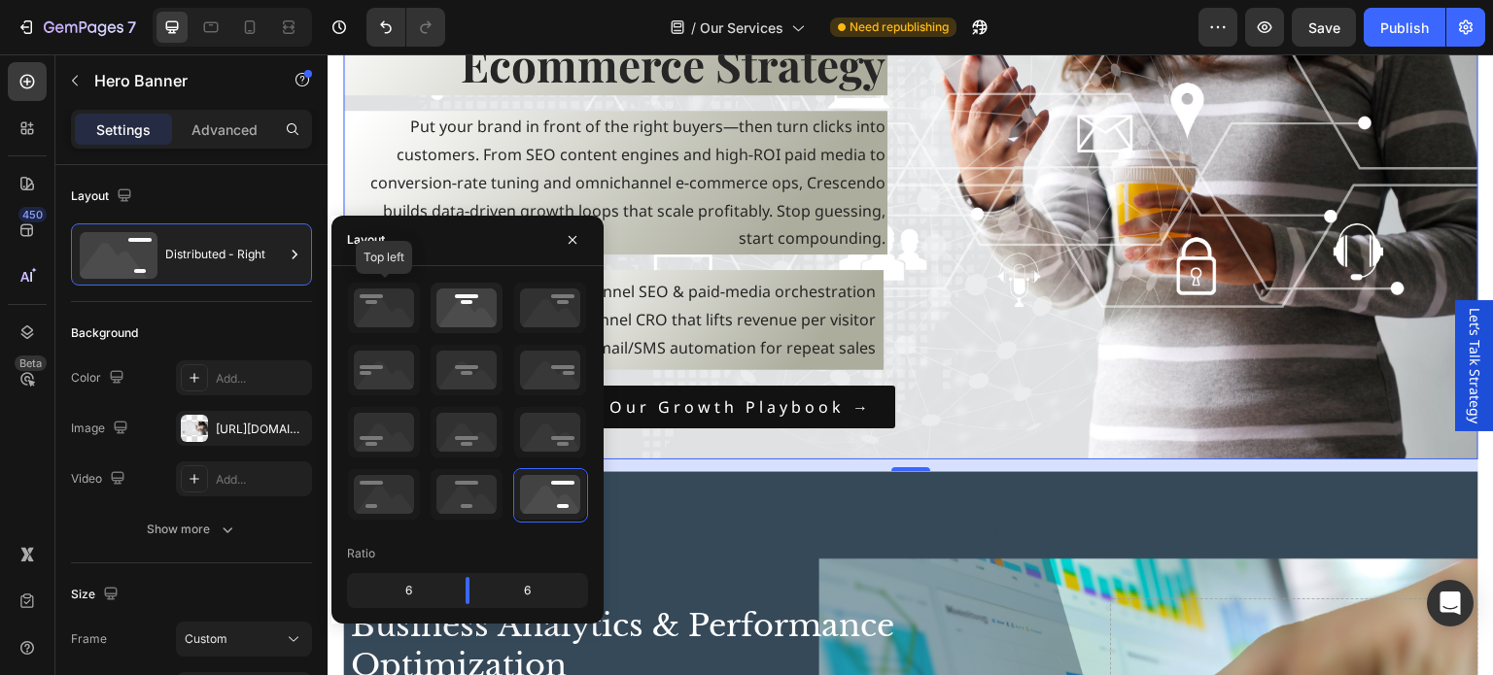
click at [383, 306] on icon at bounding box center [384, 308] width 72 height 51
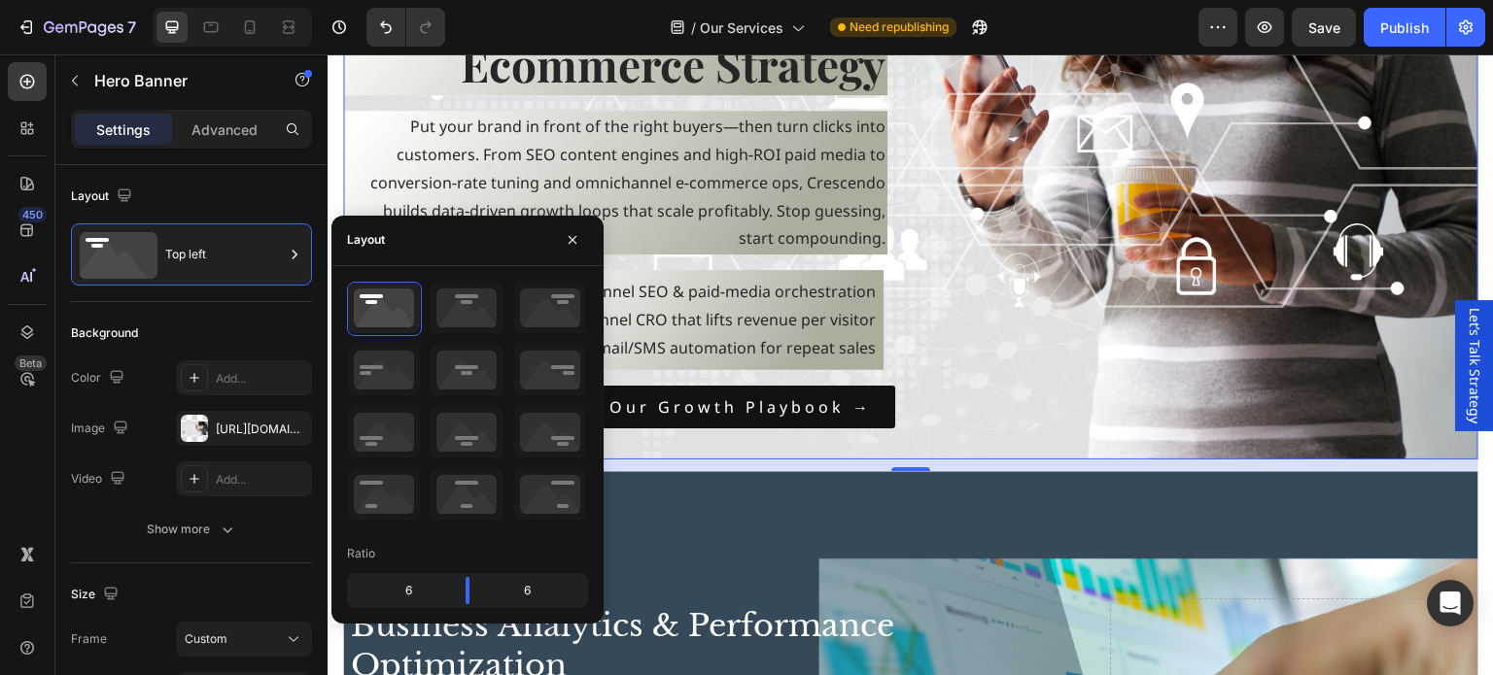
scroll to position [1944, 0]
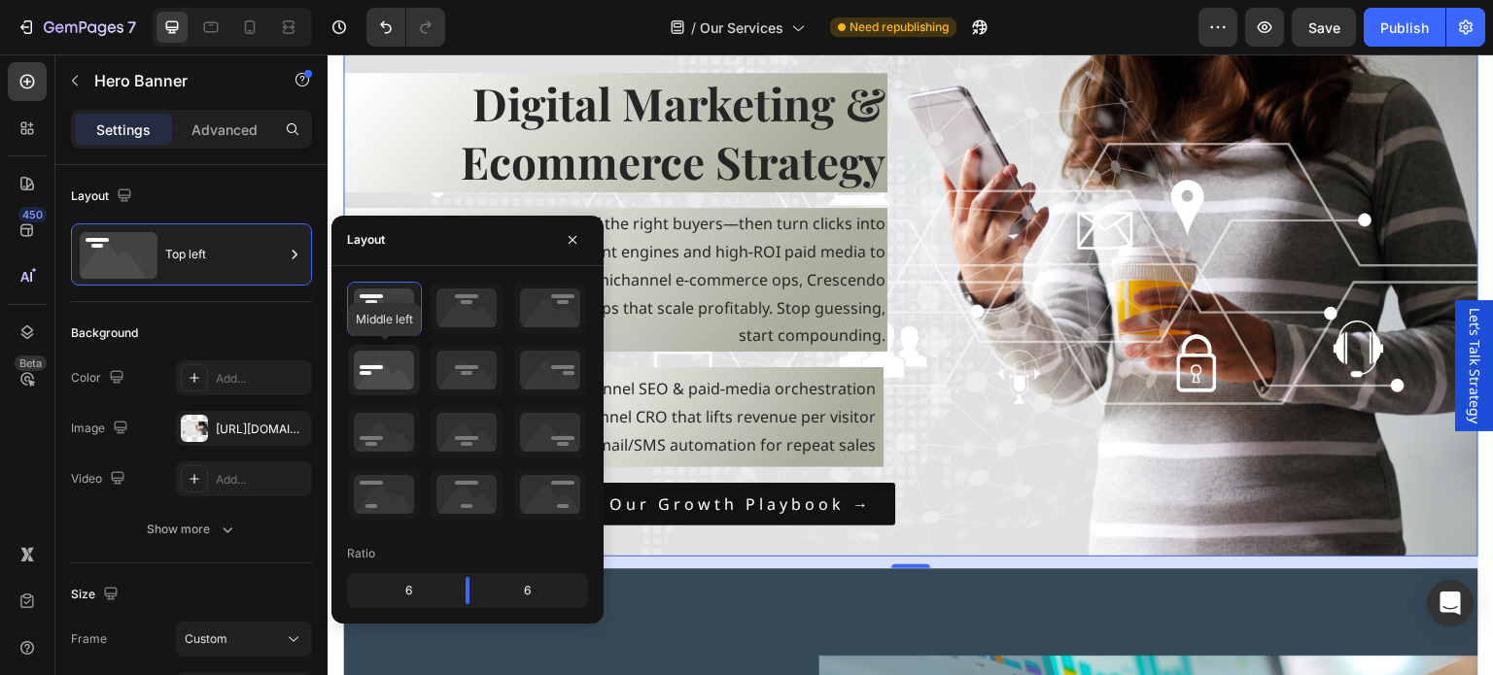
click at [353, 375] on icon at bounding box center [384, 370] width 72 height 51
click at [373, 371] on icon at bounding box center [384, 370] width 72 height 51
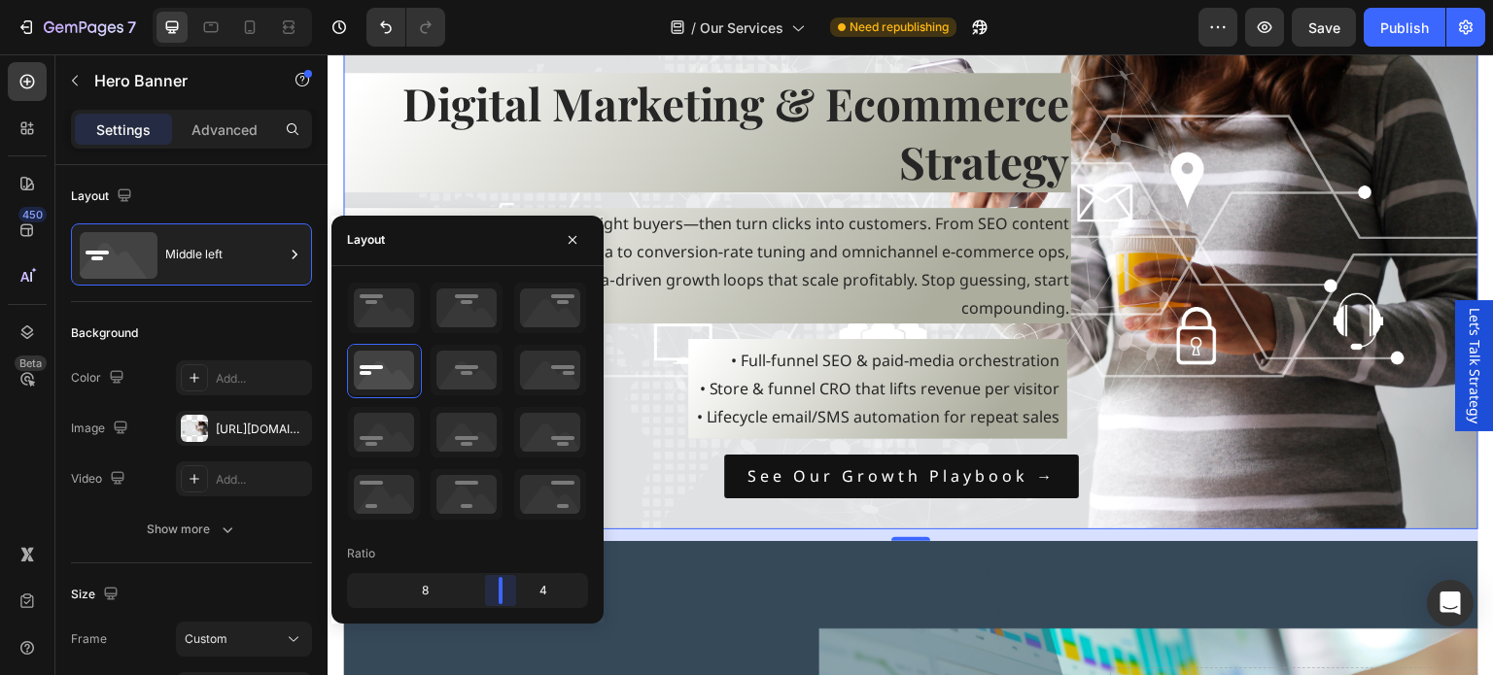
drag, startPoint x: 466, startPoint y: 598, endPoint x: 778, endPoint y: 609, distance: 312.2
click at [778, 0] on body "7 Version history / Our Services Need republishing Preview Save Publish 450 Bet…" at bounding box center [746, 0] width 1493 height 0
click at [568, 380] on icon at bounding box center [550, 370] width 72 height 51
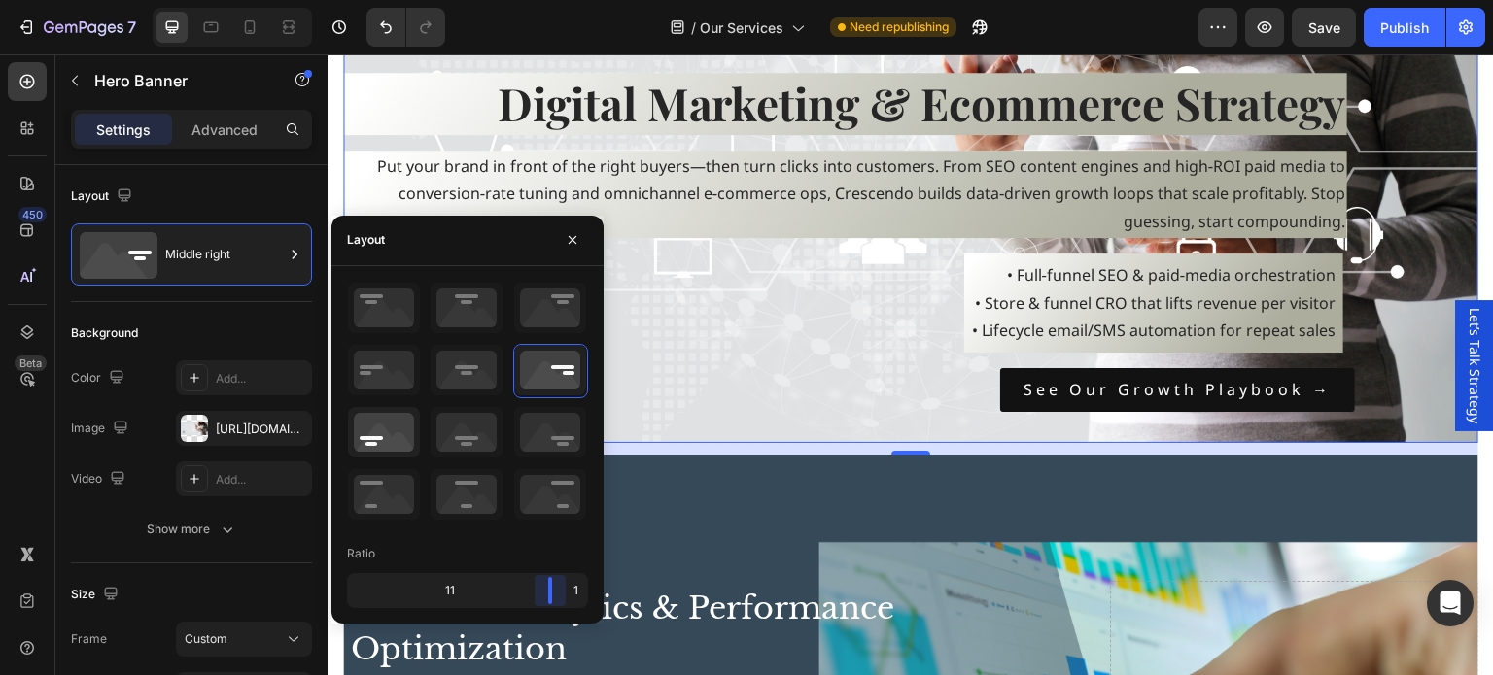
drag, startPoint x: 462, startPoint y: 586, endPoint x: 395, endPoint y: 437, distance: 163.1
click at [611, 0] on body "7 Version history / Our Services Need republishing Preview Save Publish 450 Bet…" at bounding box center [746, 0] width 1493 height 0
click at [395, 437] on icon at bounding box center [384, 432] width 72 height 51
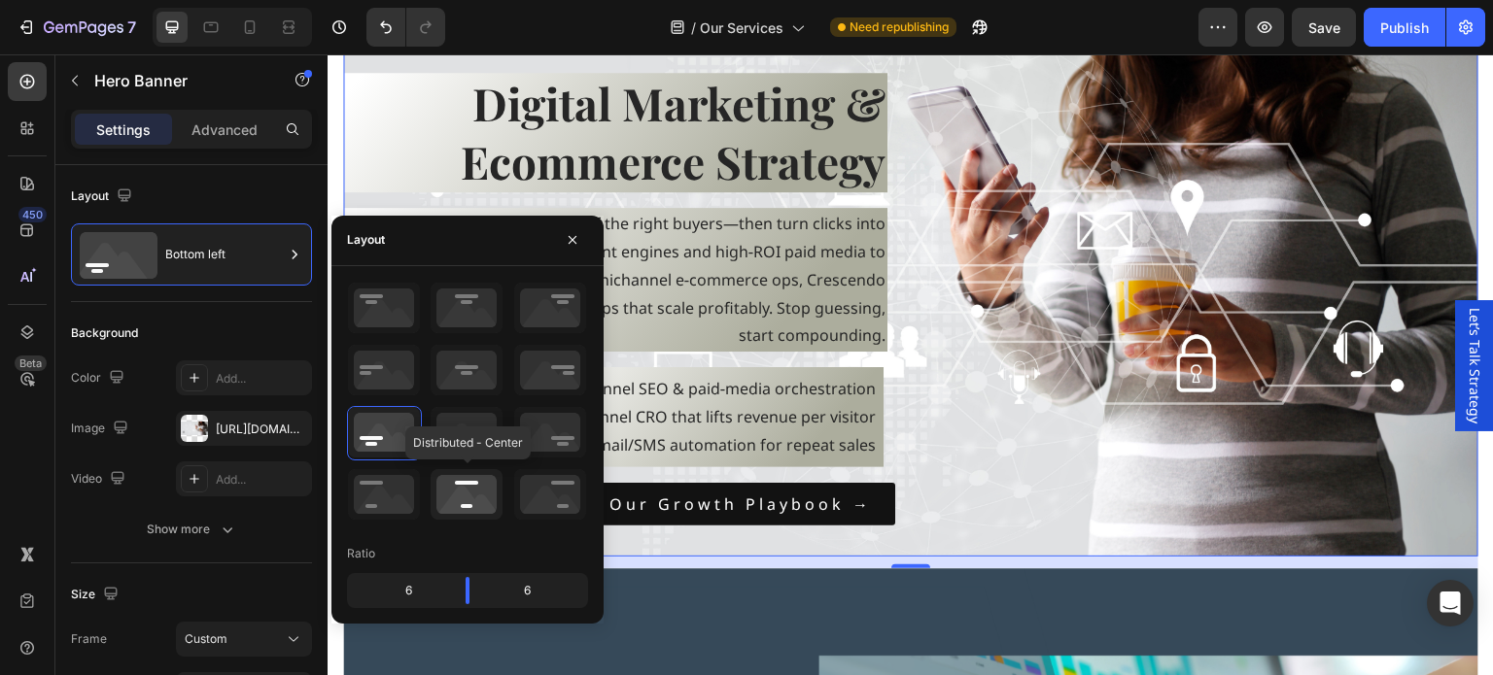
click at [482, 485] on icon at bounding box center [467, 494] width 72 height 51
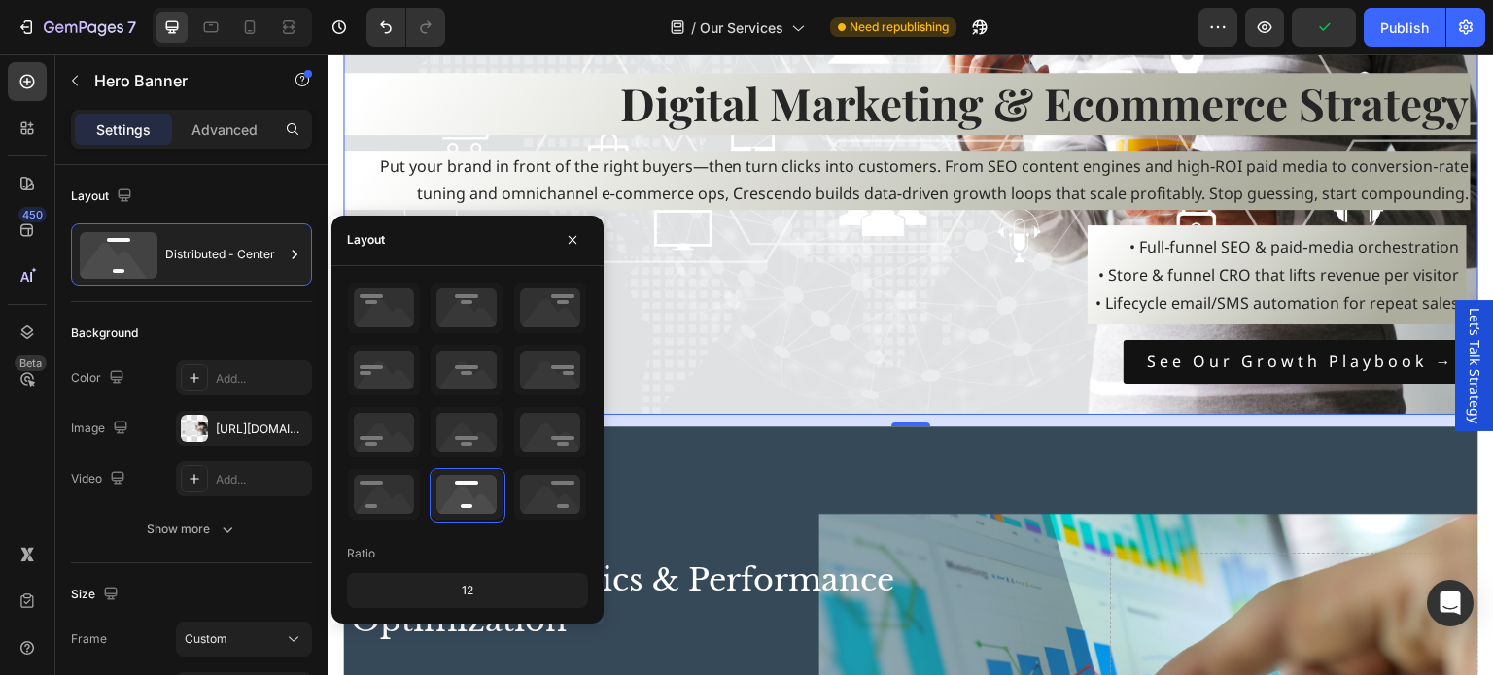
scroll to position [2138, 0]
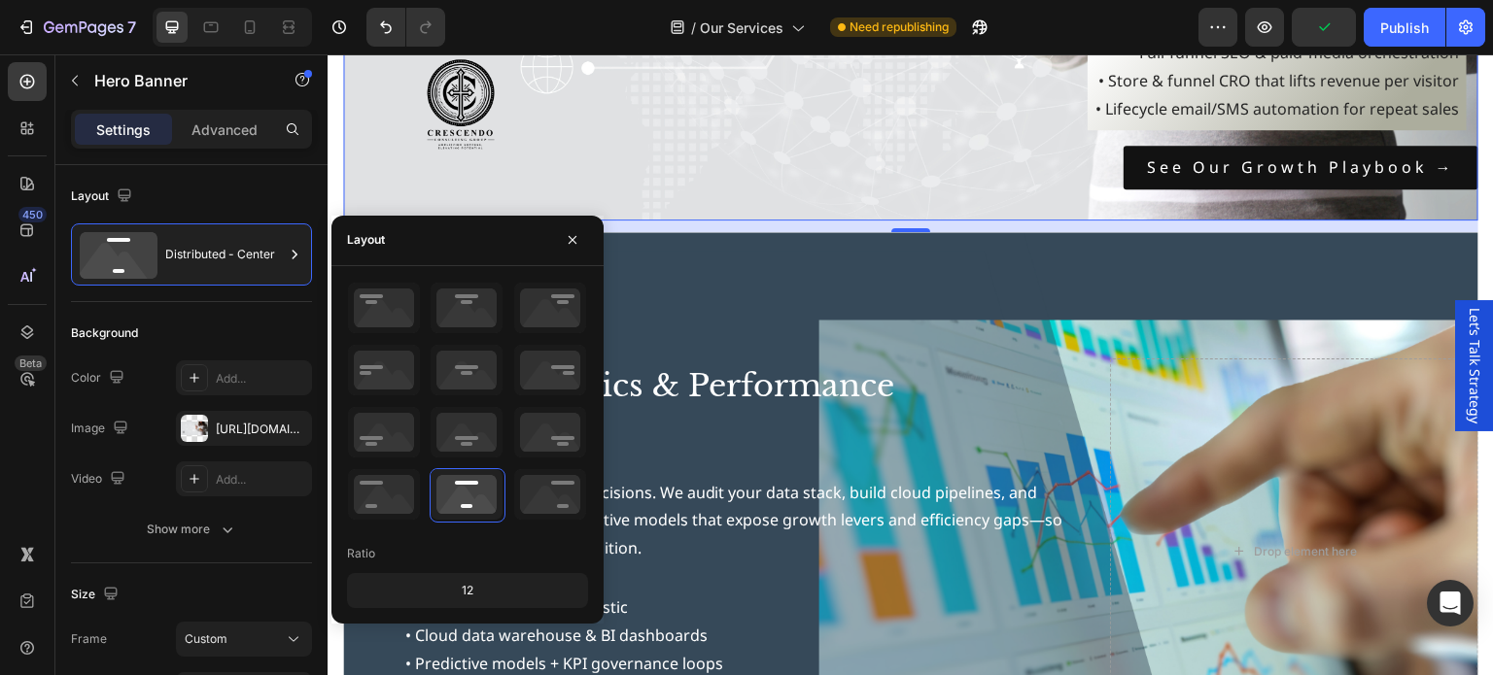
click at [476, 577] on div "12" at bounding box center [467, 590] width 233 height 27
click at [473, 584] on div "12" at bounding box center [467, 590] width 233 height 27
click at [404, 488] on icon at bounding box center [384, 494] width 72 height 51
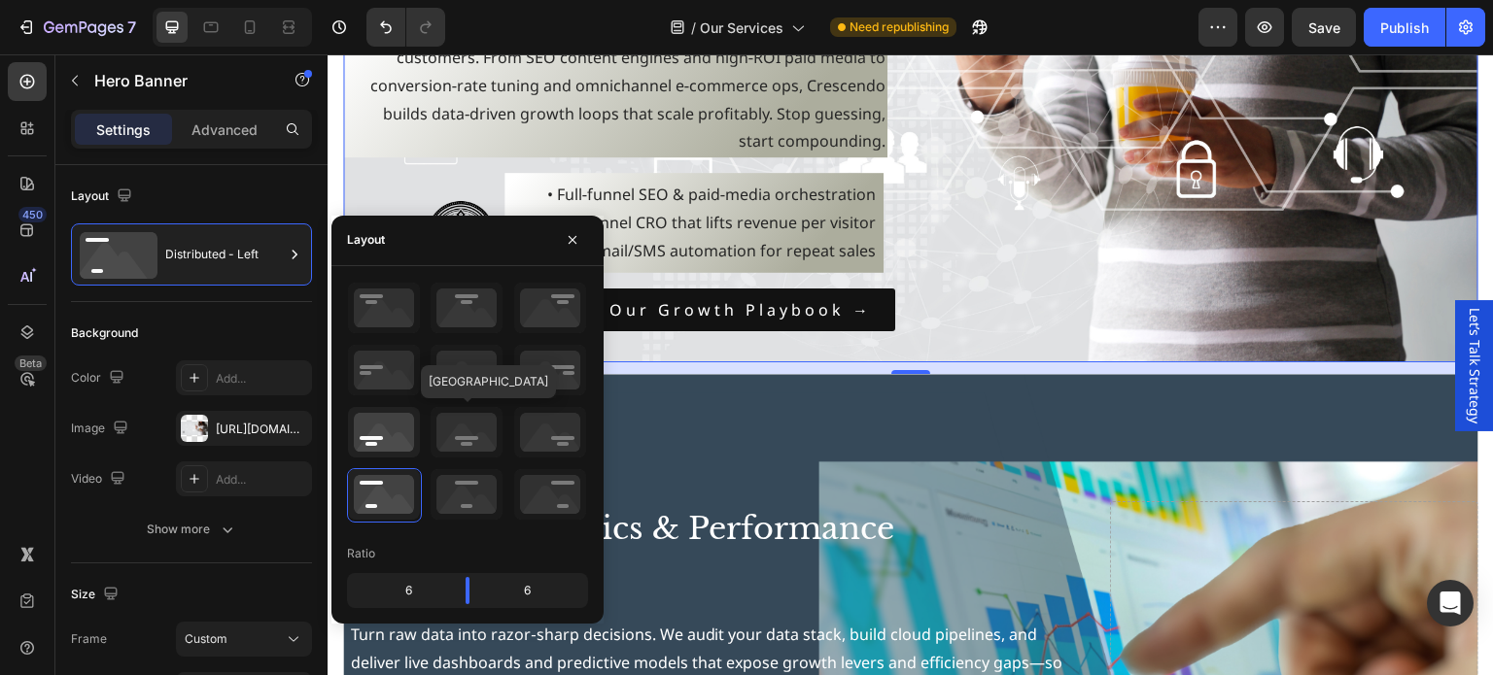
click at [392, 429] on icon at bounding box center [384, 432] width 72 height 51
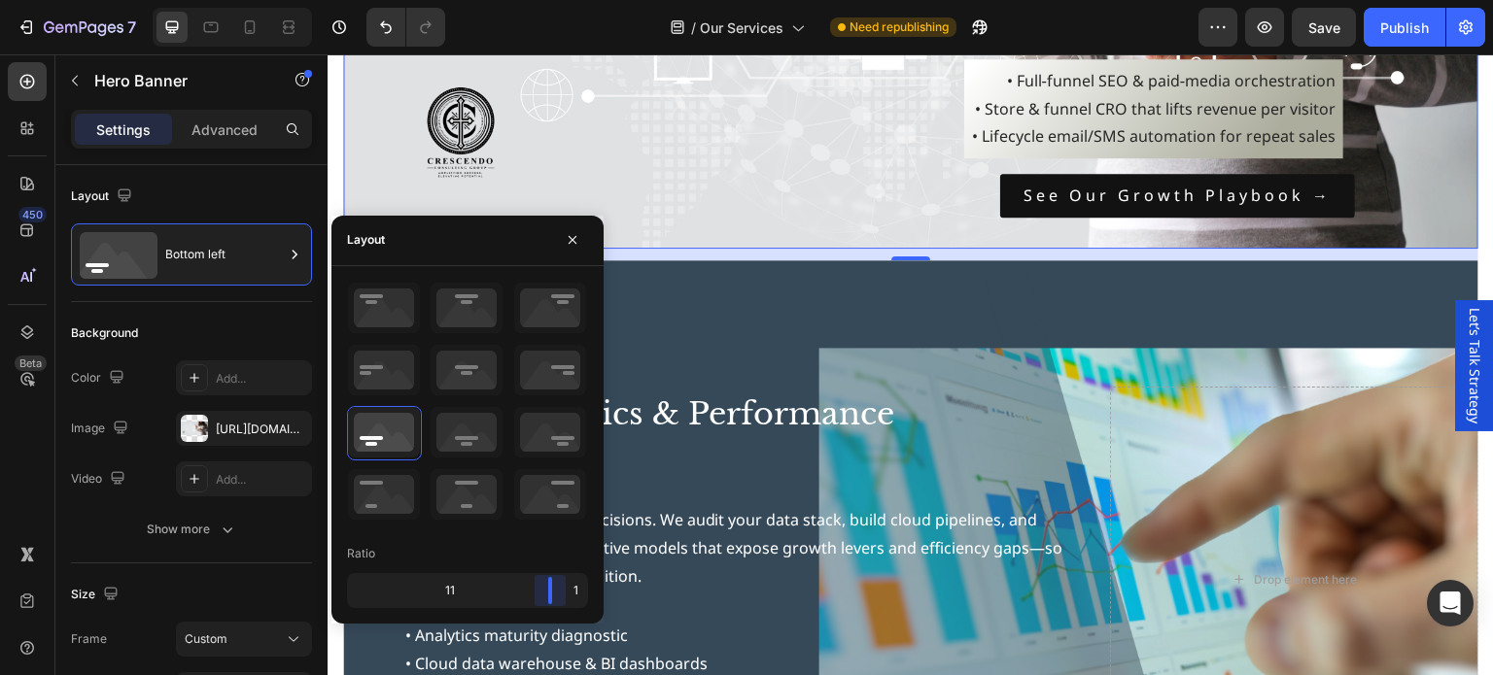
drag, startPoint x: 471, startPoint y: 582, endPoint x: 606, endPoint y: 592, distance: 135.4
click at [606, 0] on body "7 Version history / Our Services Need republishing Preview Save Publish 450 Bet…" at bounding box center [746, 0] width 1493 height 0
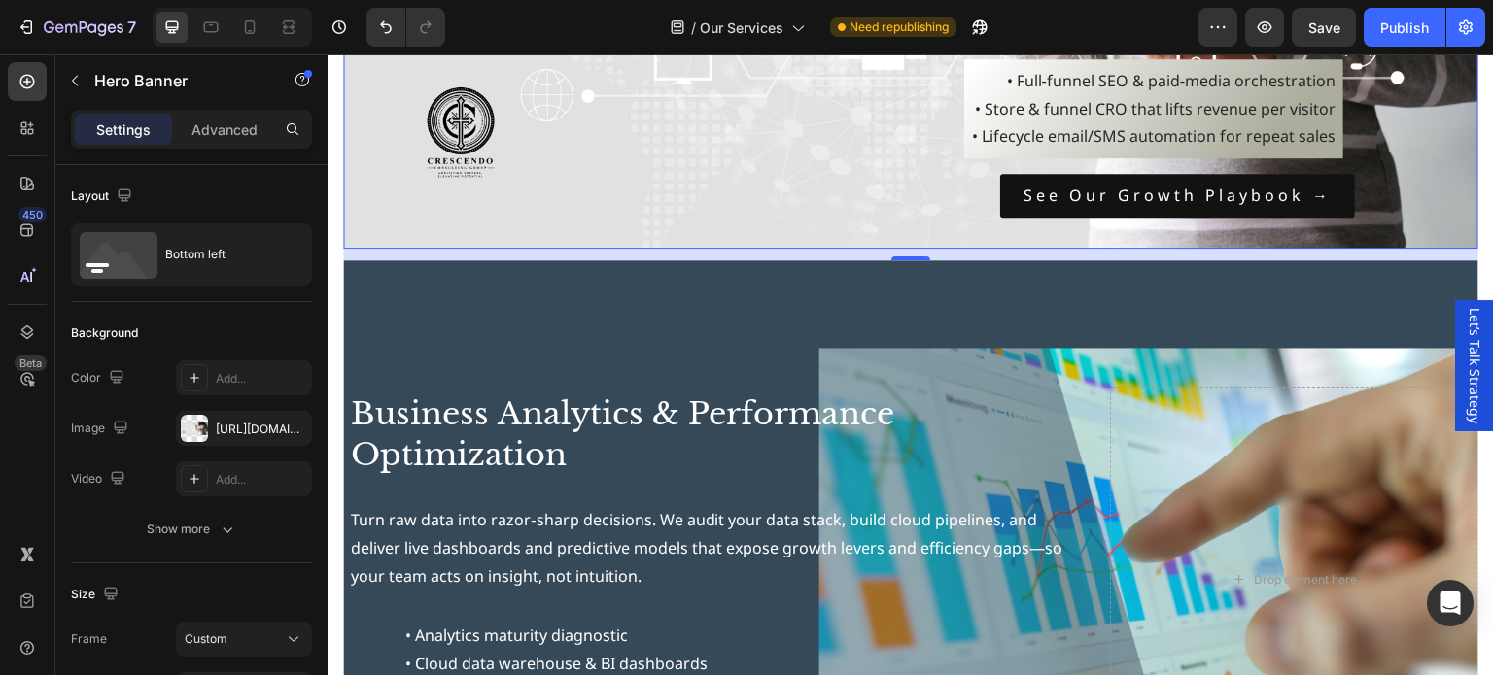
click at [809, 254] on div "12" at bounding box center [910, 255] width 1135 height 12
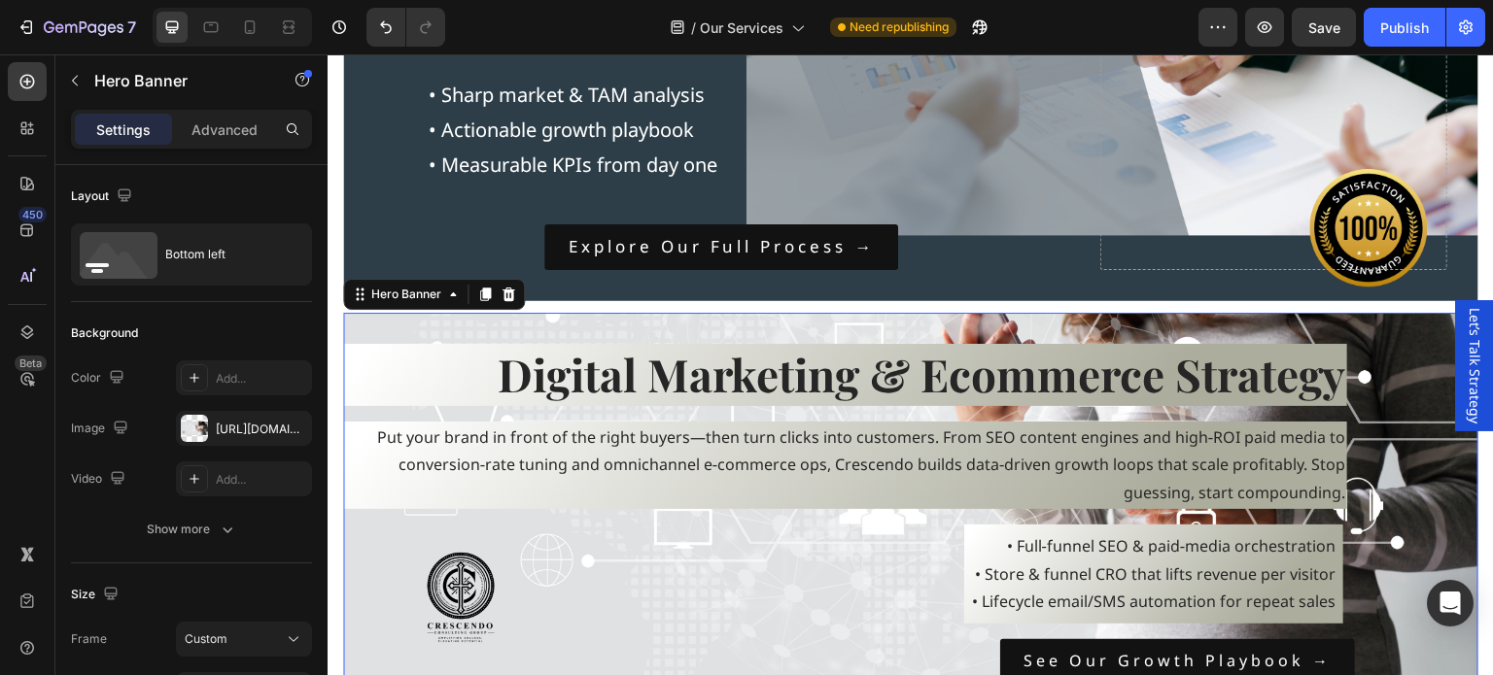
scroll to position [1652, 0]
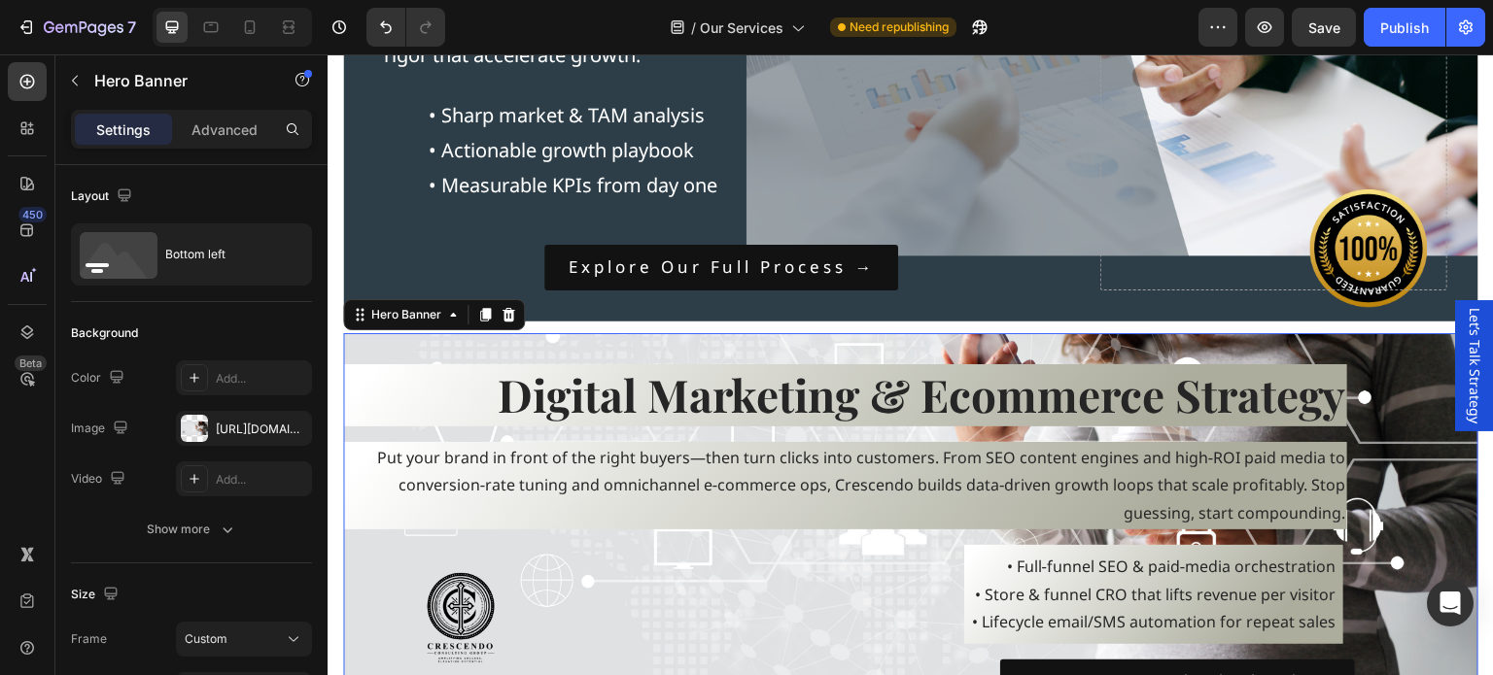
click at [398, 344] on div "Digital Marketing & Ecommerce Strategy Heading Put your brand in front of the r…" at bounding box center [910, 533] width 1135 height 401
click at [288, 421] on icon "button" at bounding box center [292, 429] width 16 height 16
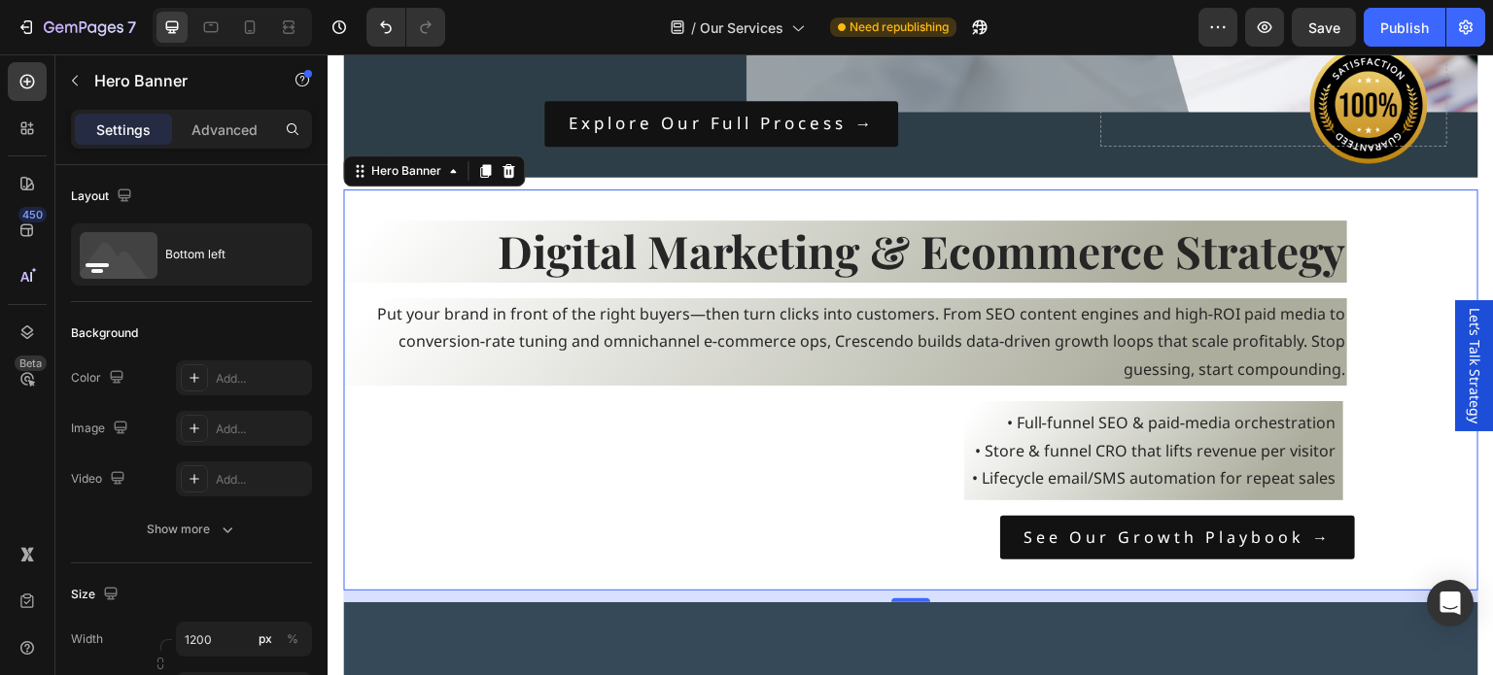
scroll to position [1847, 0]
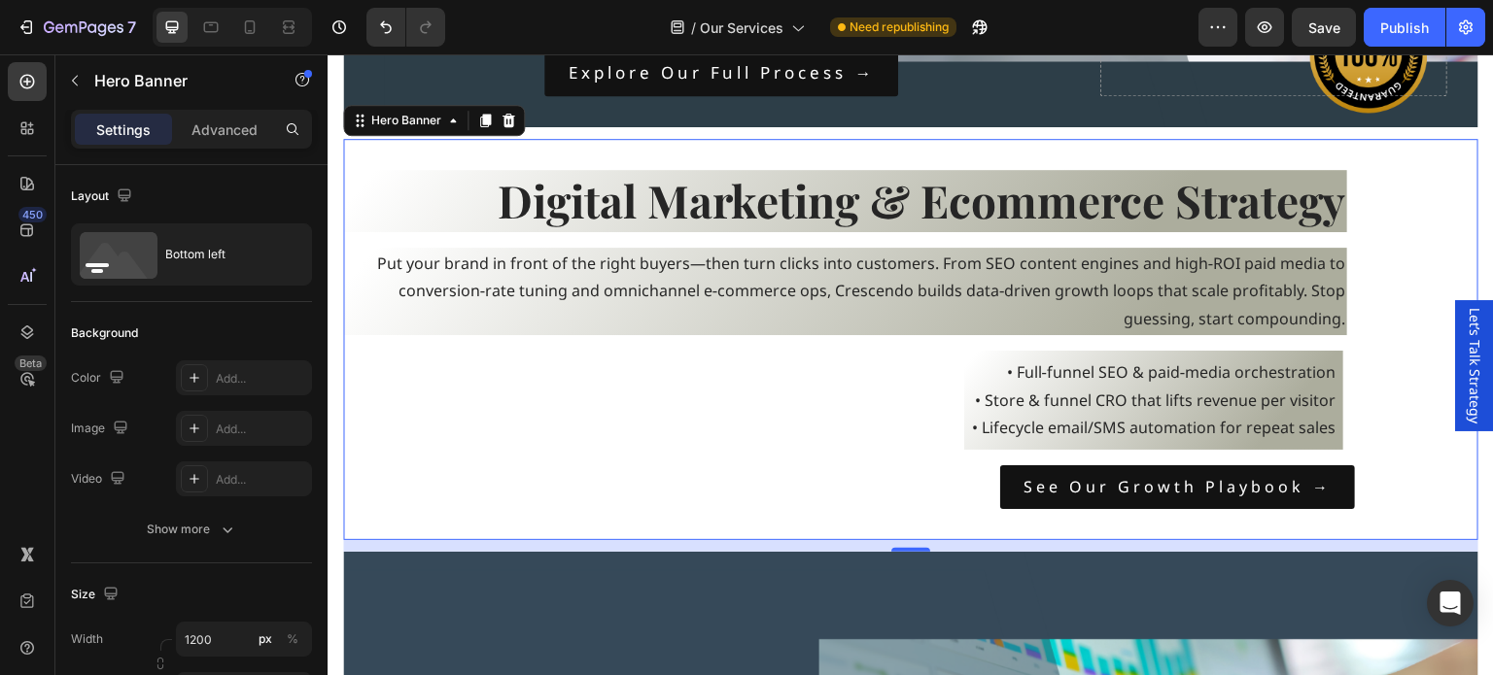
click at [710, 403] on div "Digital Marketing & Ecommerce Strategy Heading Put your brand in front of the r…" at bounding box center [849, 339] width 1012 height 339
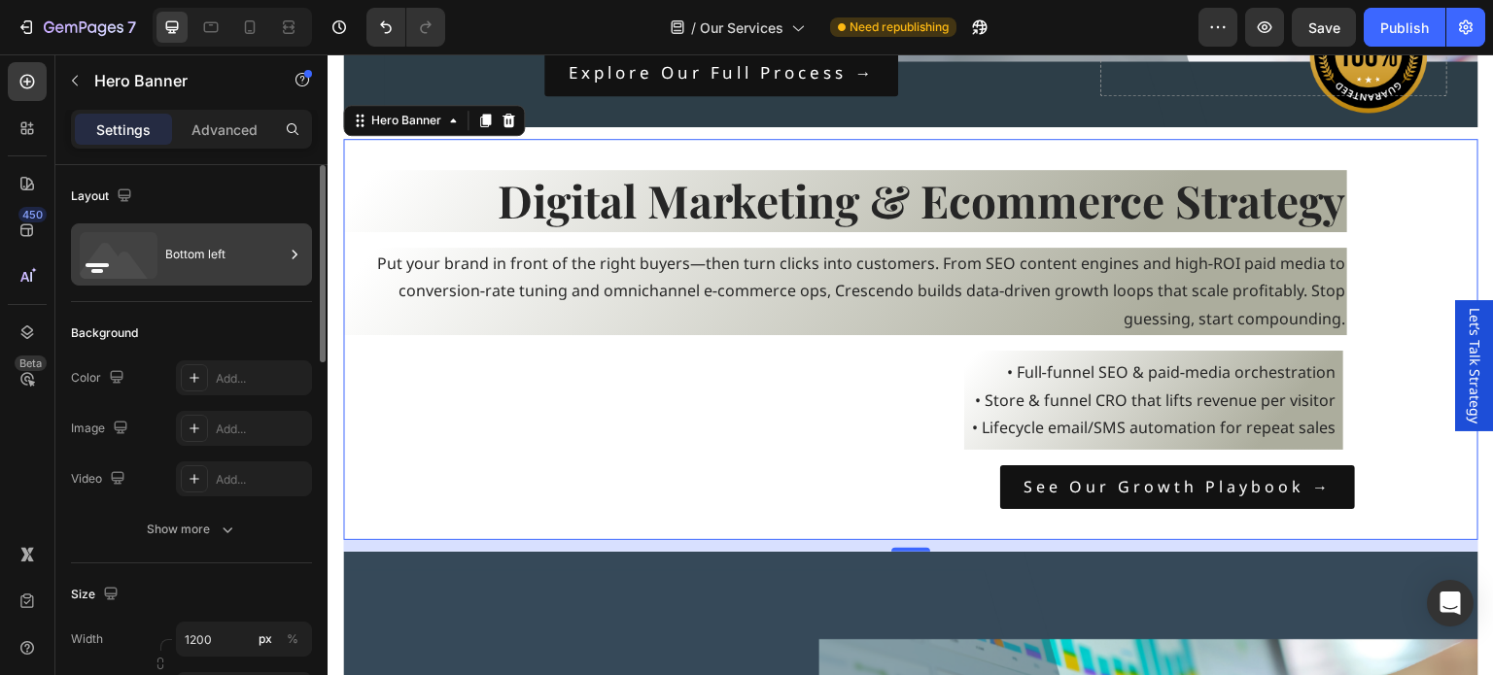
click at [261, 234] on div "Bottom left" at bounding box center [224, 254] width 119 height 45
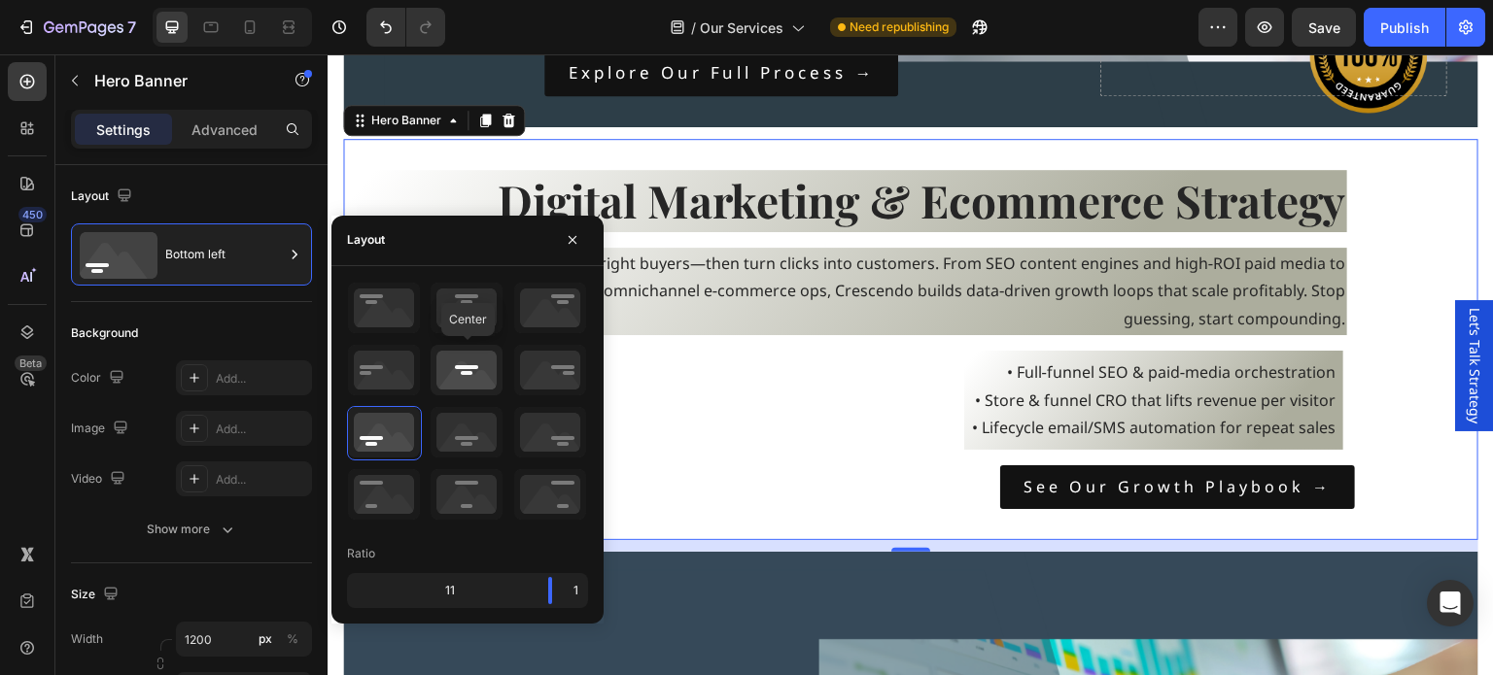
click at [470, 364] on icon at bounding box center [467, 370] width 72 height 51
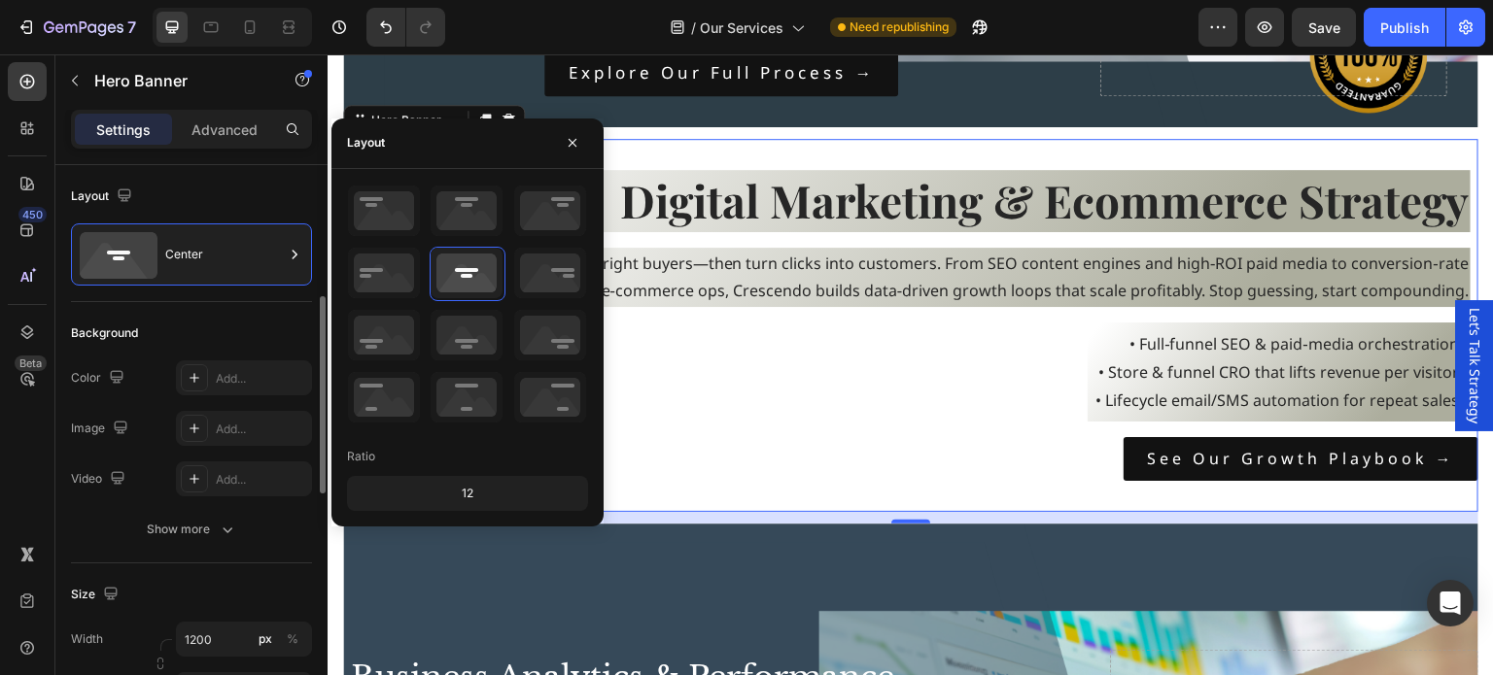
scroll to position [292, 0]
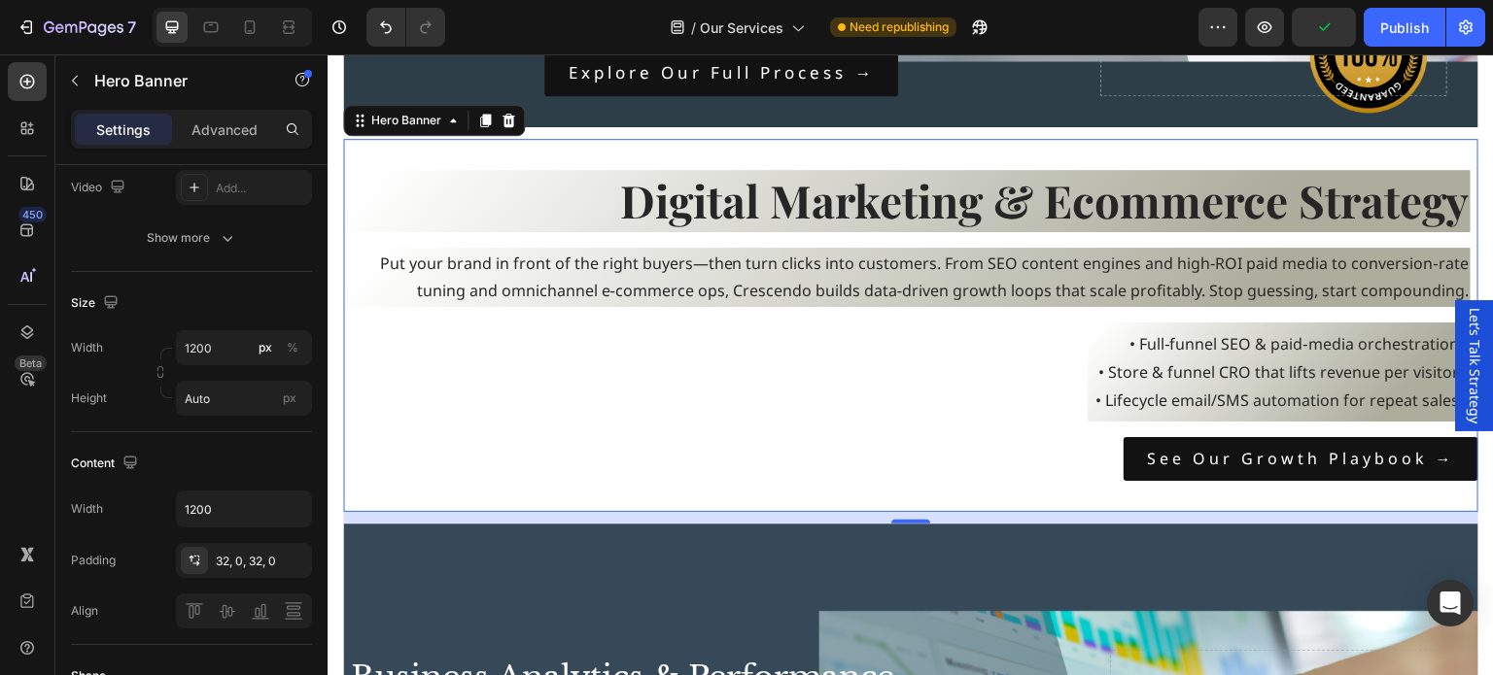
drag, startPoint x: 1031, startPoint y: 408, endPoint x: 1008, endPoint y: 408, distance: 23.3
click at [1030, 407] on div "Digital Marketing & Ecommerce Strategy Heading Put your brand in front of the r…" at bounding box center [910, 326] width 1135 height 312
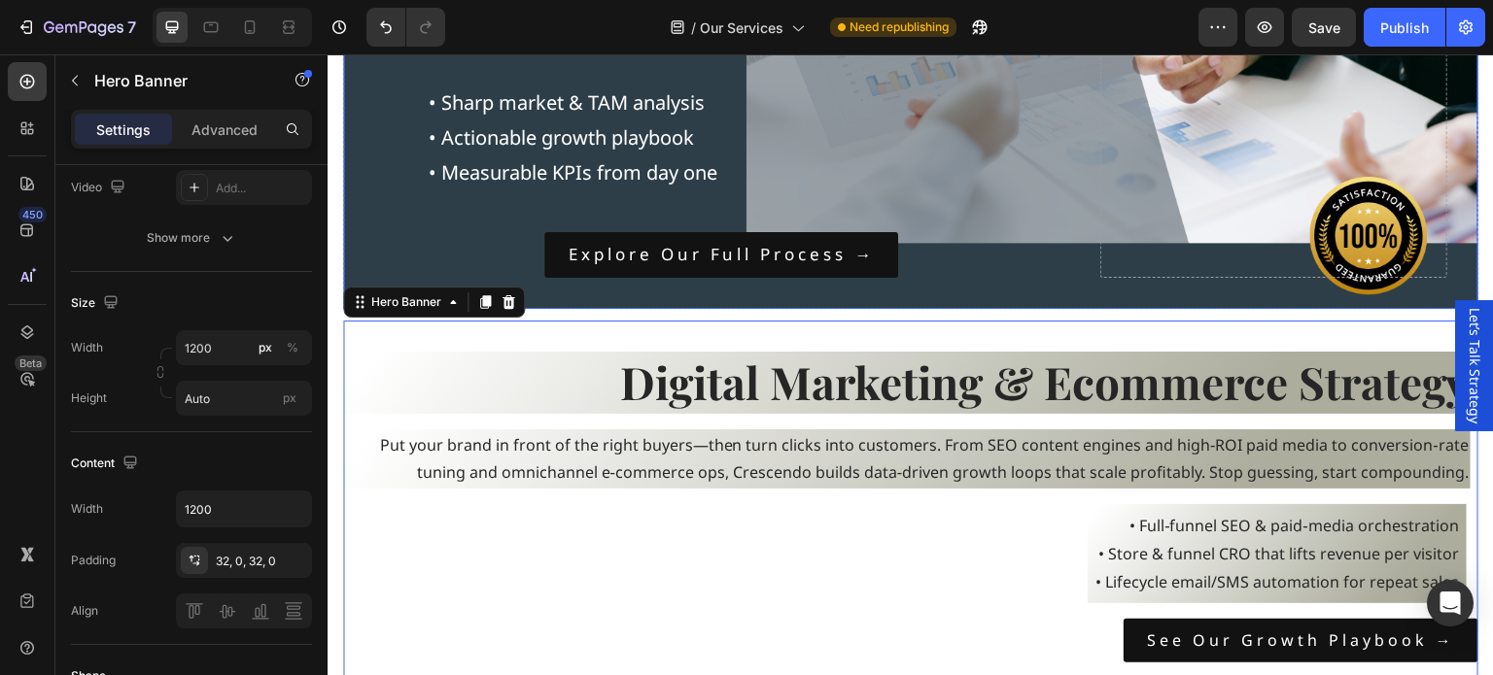
scroll to position [1749, 0]
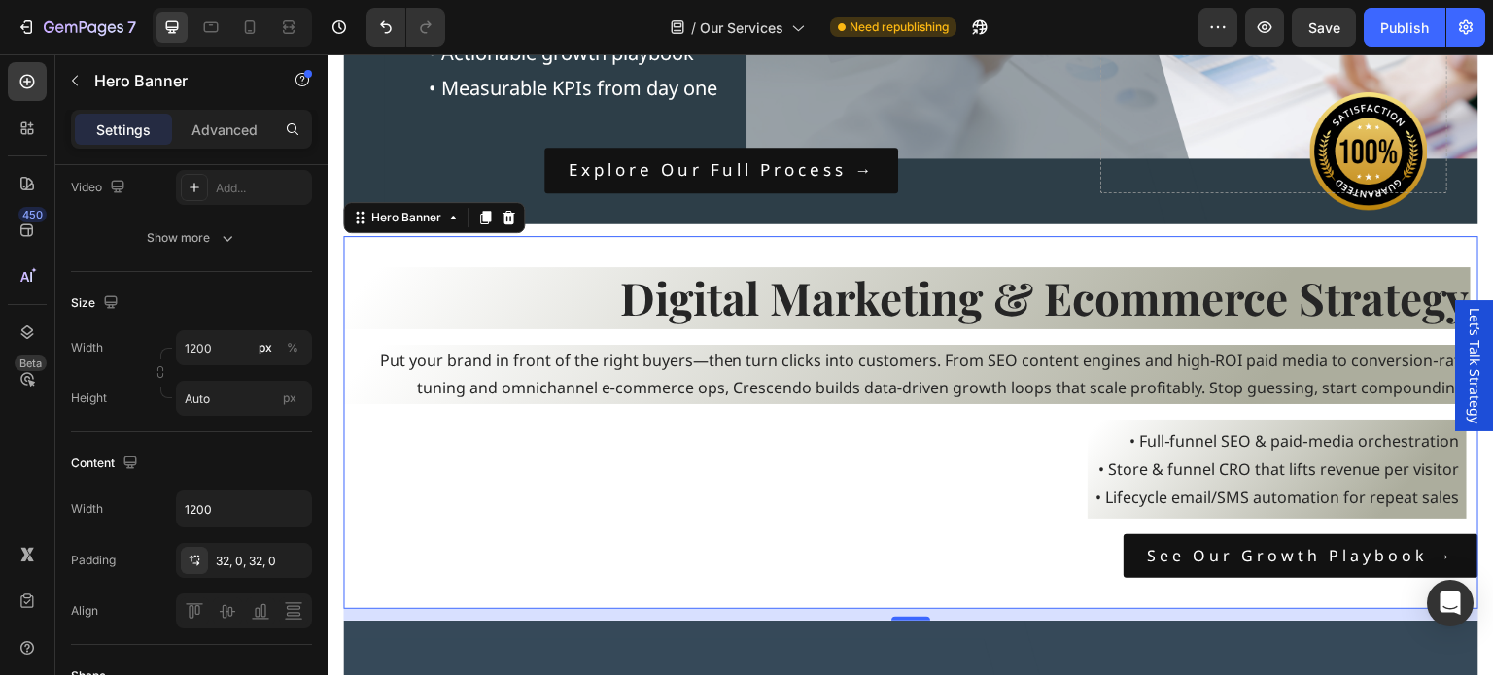
click at [693, 462] on div "Digital Marketing & Ecommerce Strategy Heading Put your brand in front of the r…" at bounding box center [910, 423] width 1135 height 312
click at [80, 79] on icon "button" at bounding box center [75, 81] width 16 height 16
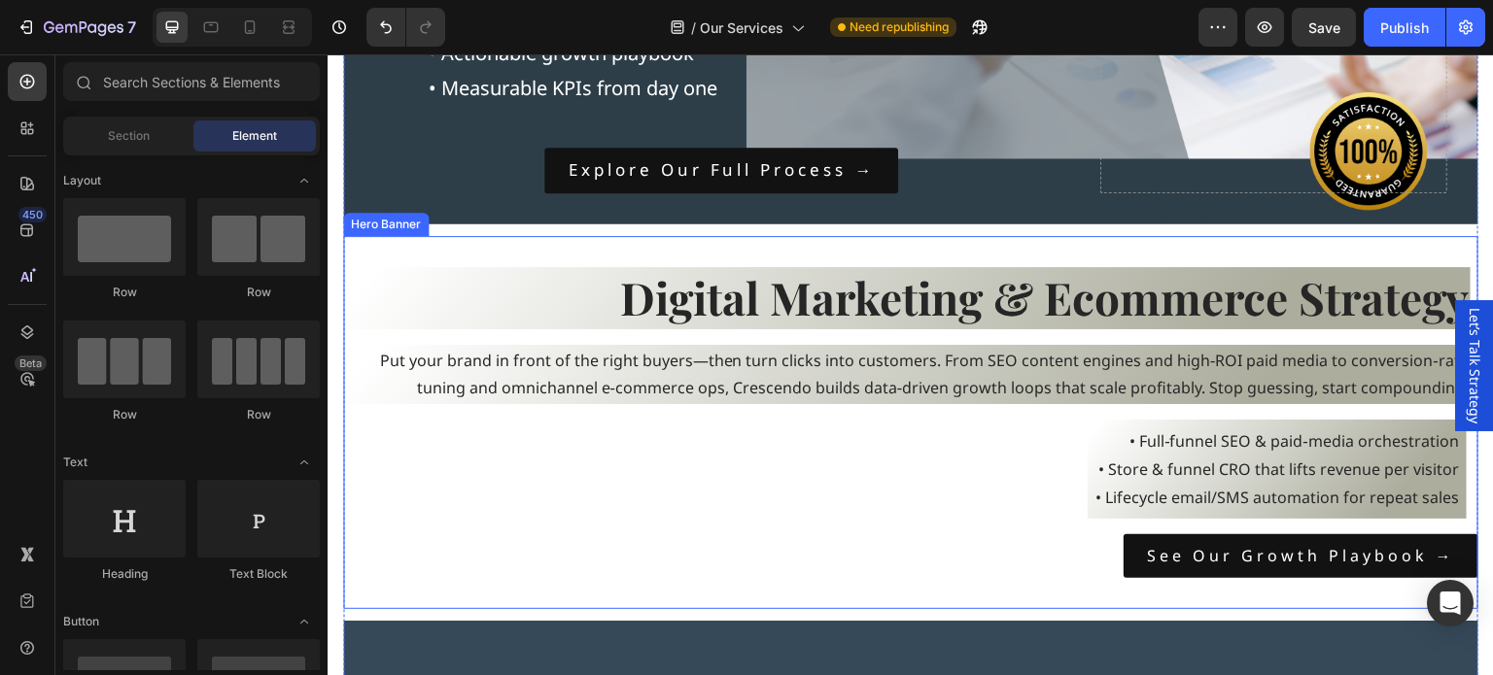
click at [387, 246] on div "Digital Marketing & Ecommerce Strategy Heading Put your brand in front of the r…" at bounding box center [910, 423] width 1135 height 374
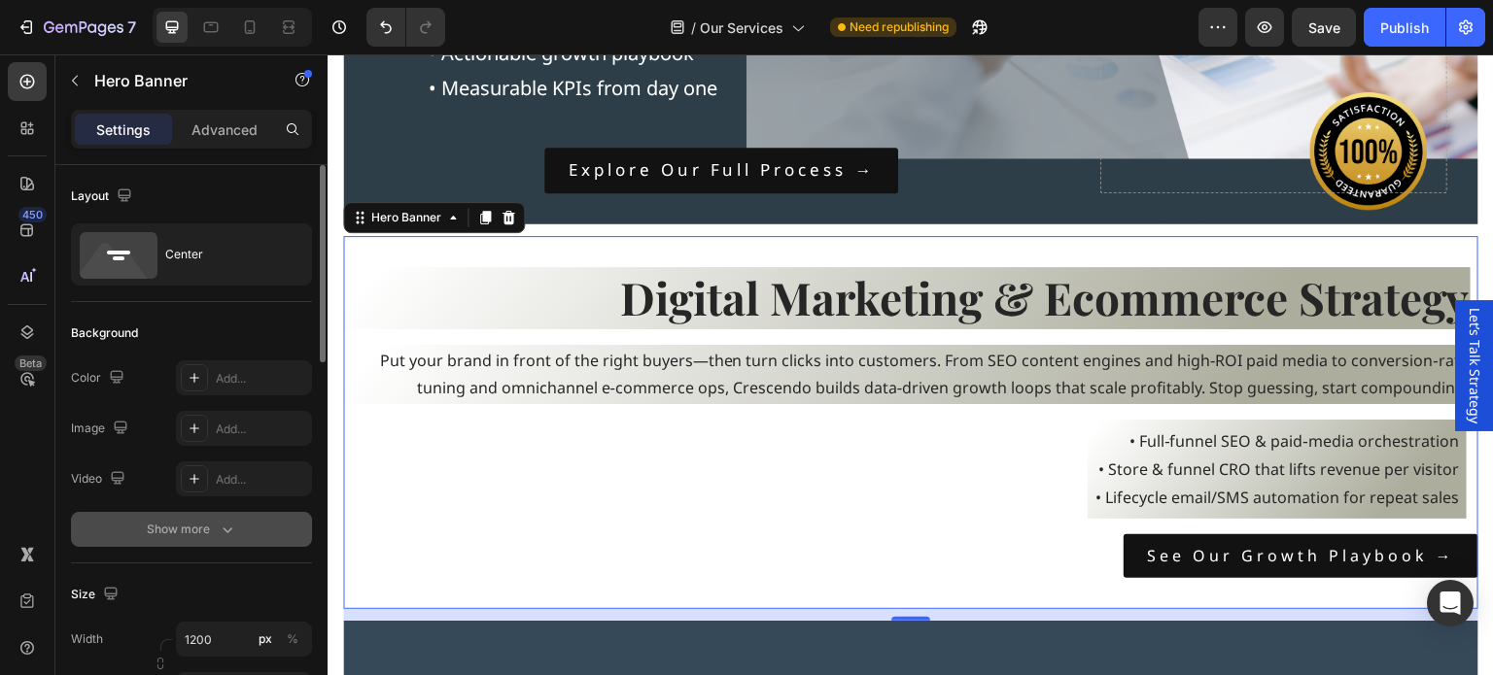
click at [198, 545] on button "Show more" at bounding box center [191, 529] width 241 height 35
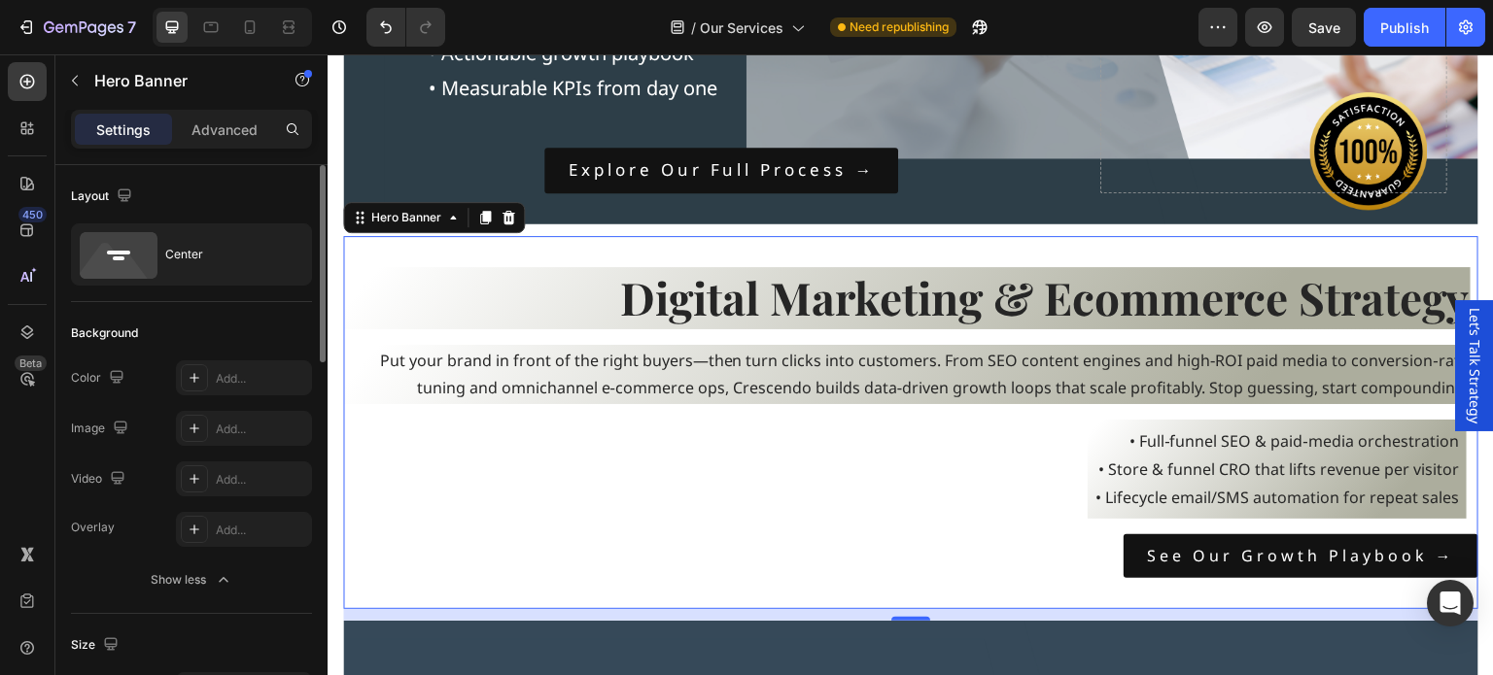
scroll to position [194, 0]
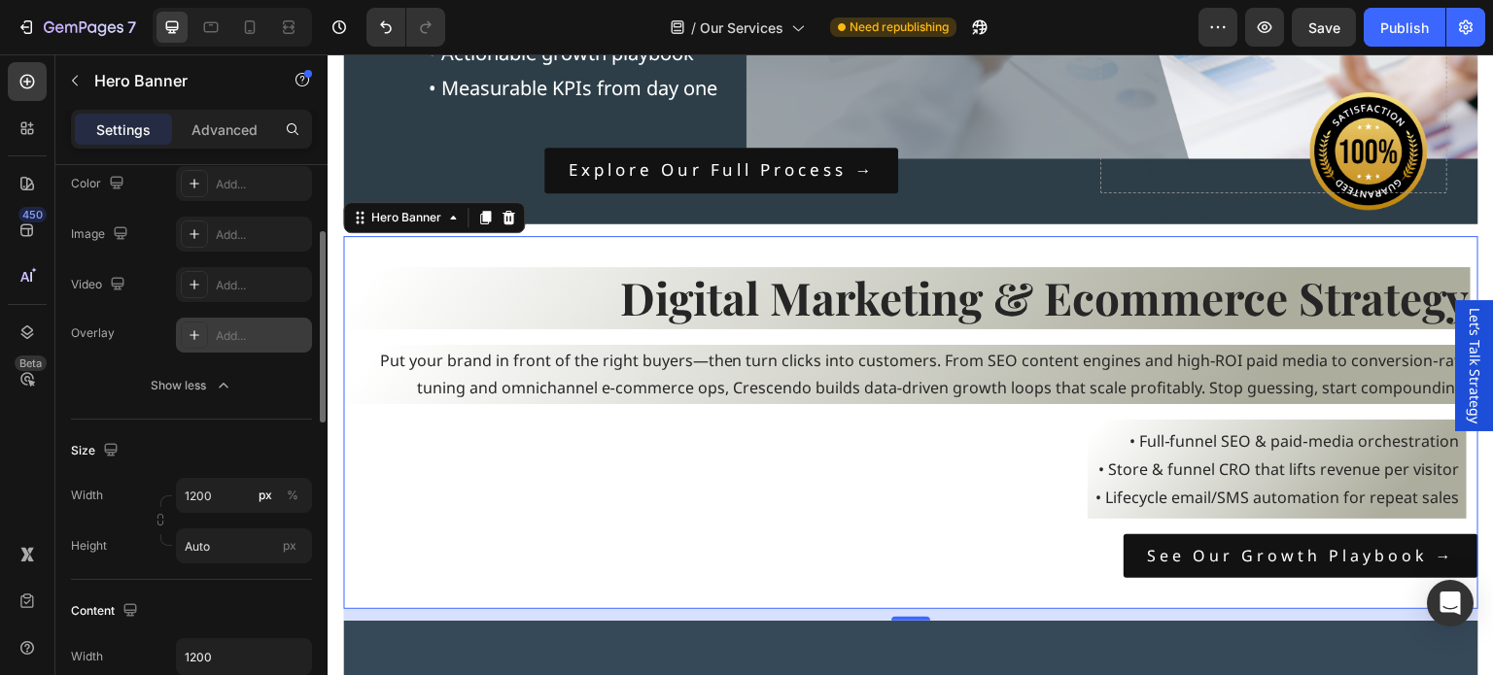
click at [194, 329] on icon at bounding box center [195, 336] width 16 height 16
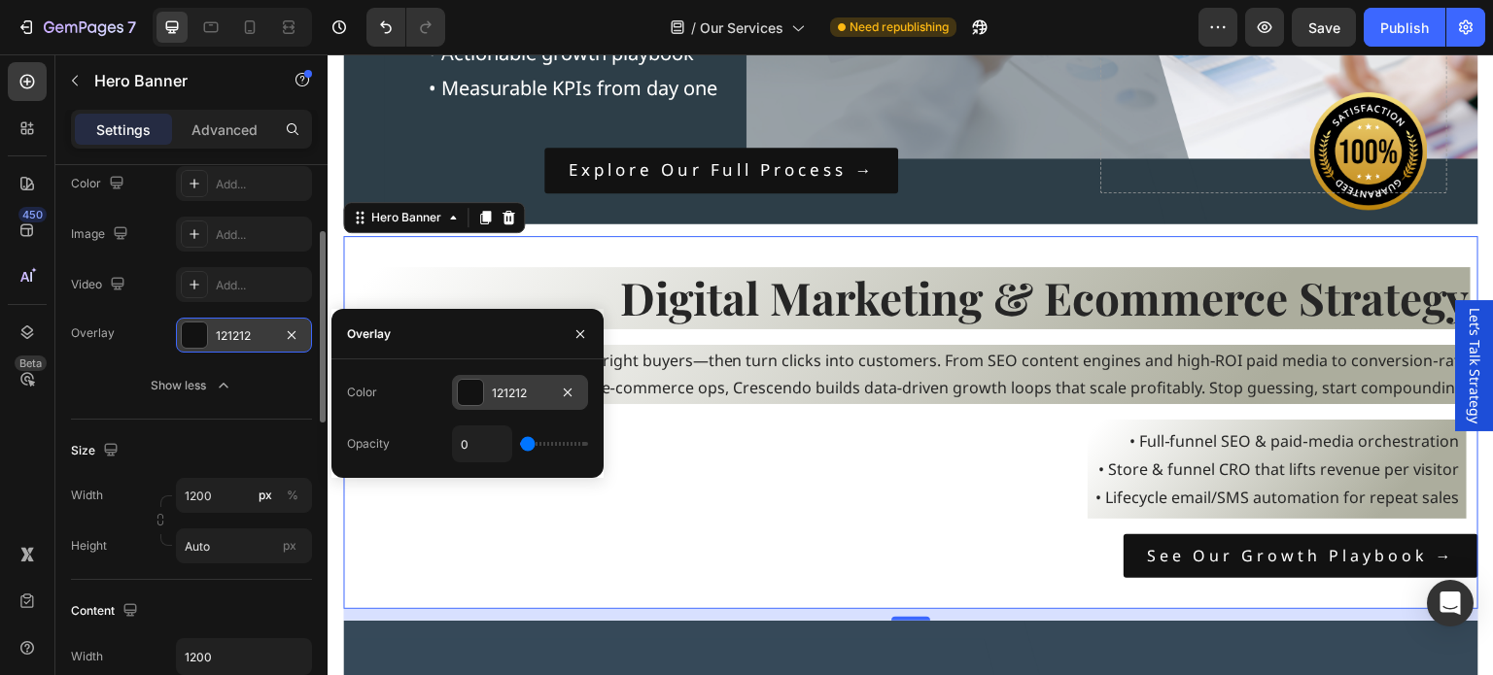
click at [461, 390] on div at bounding box center [470, 392] width 25 height 25
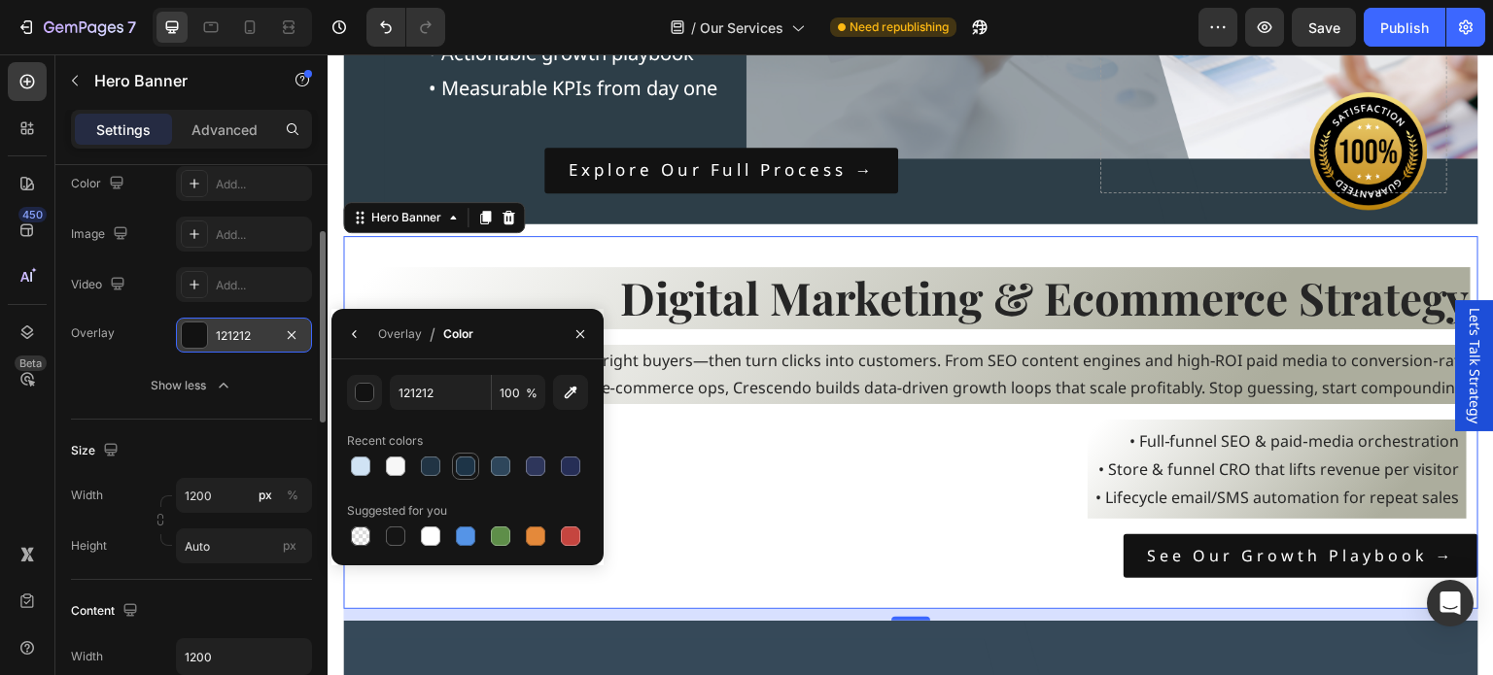
click at [466, 468] on div at bounding box center [465, 466] width 19 height 19
type input "1D3447"
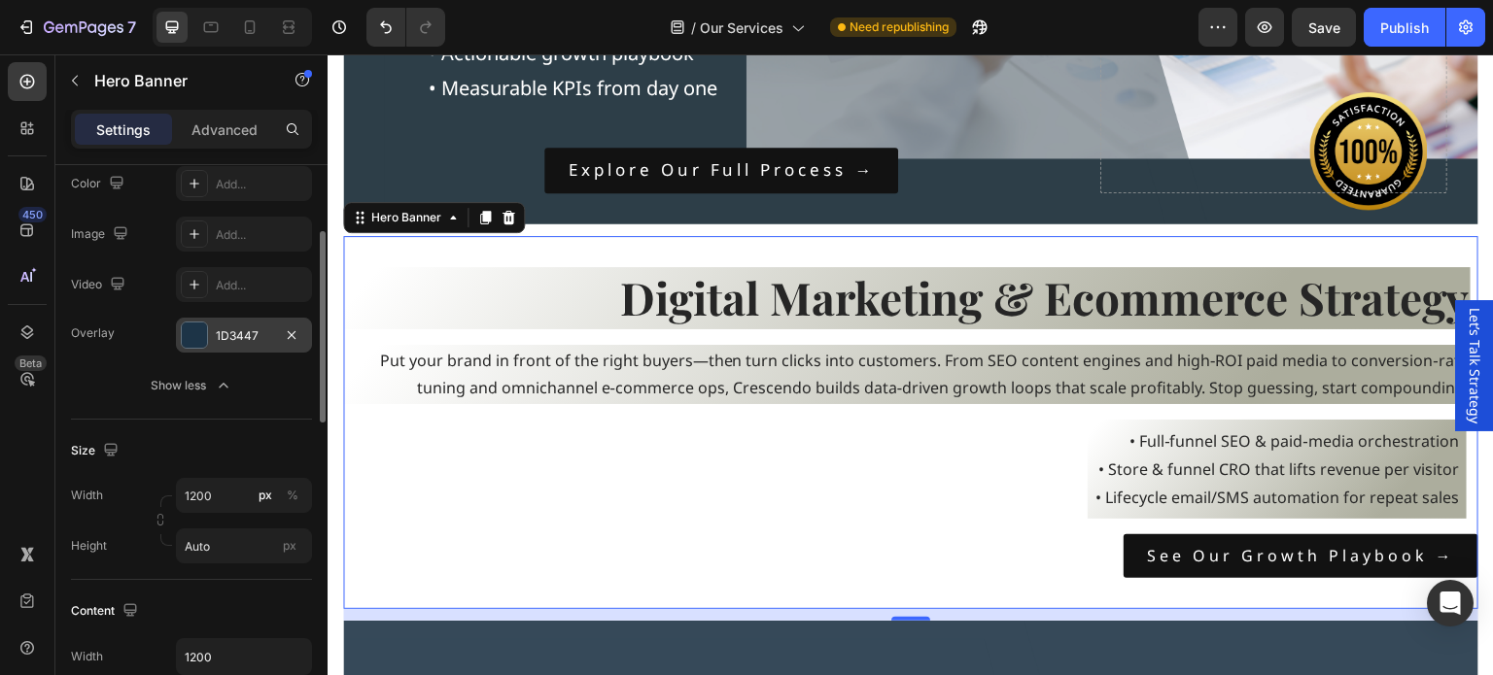
click at [666, 502] on div "Digital Marketing & Ecommerce Strategy Heading Put your brand in front of the r…" at bounding box center [910, 423] width 1135 height 312
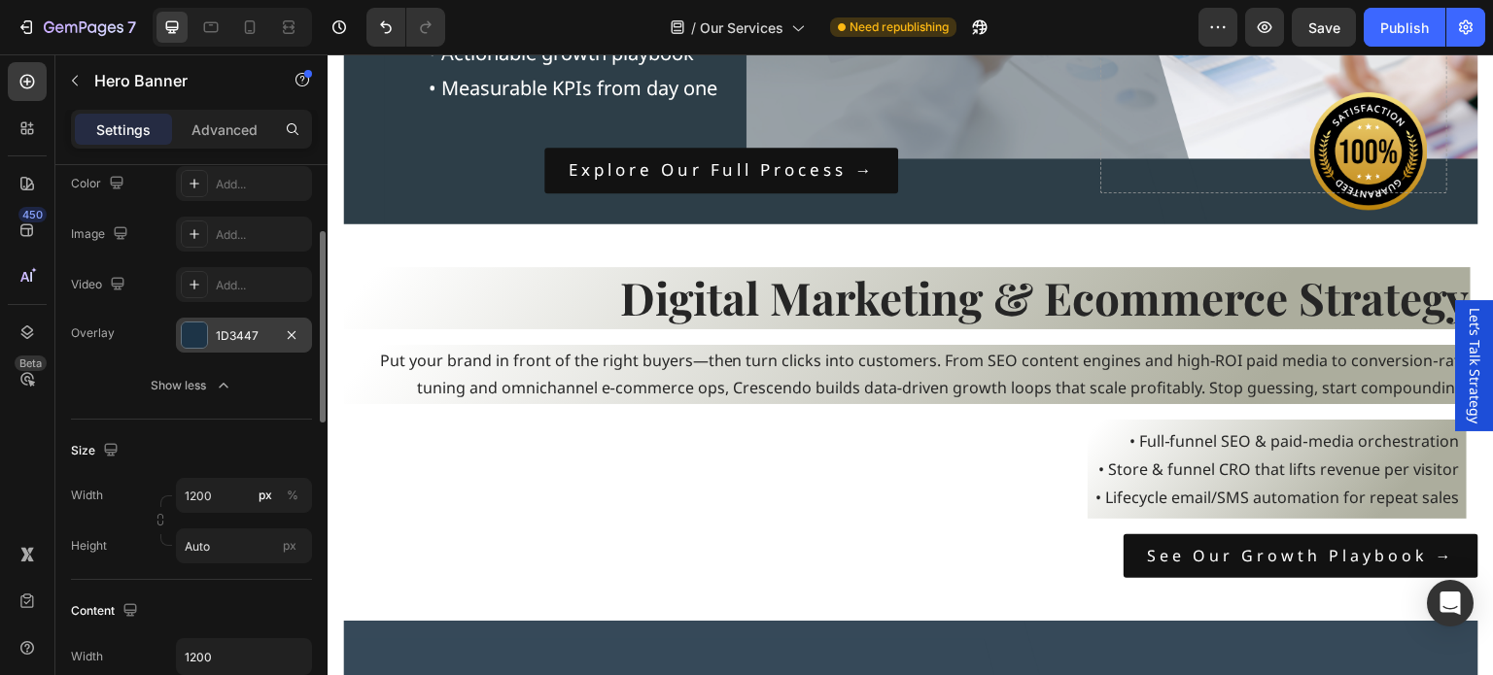
click at [334, 339] on section "Our Services Heading At Crescendo Consulting Group, we specialize in business g…" at bounding box center [911, 149] width 1166 height 2314
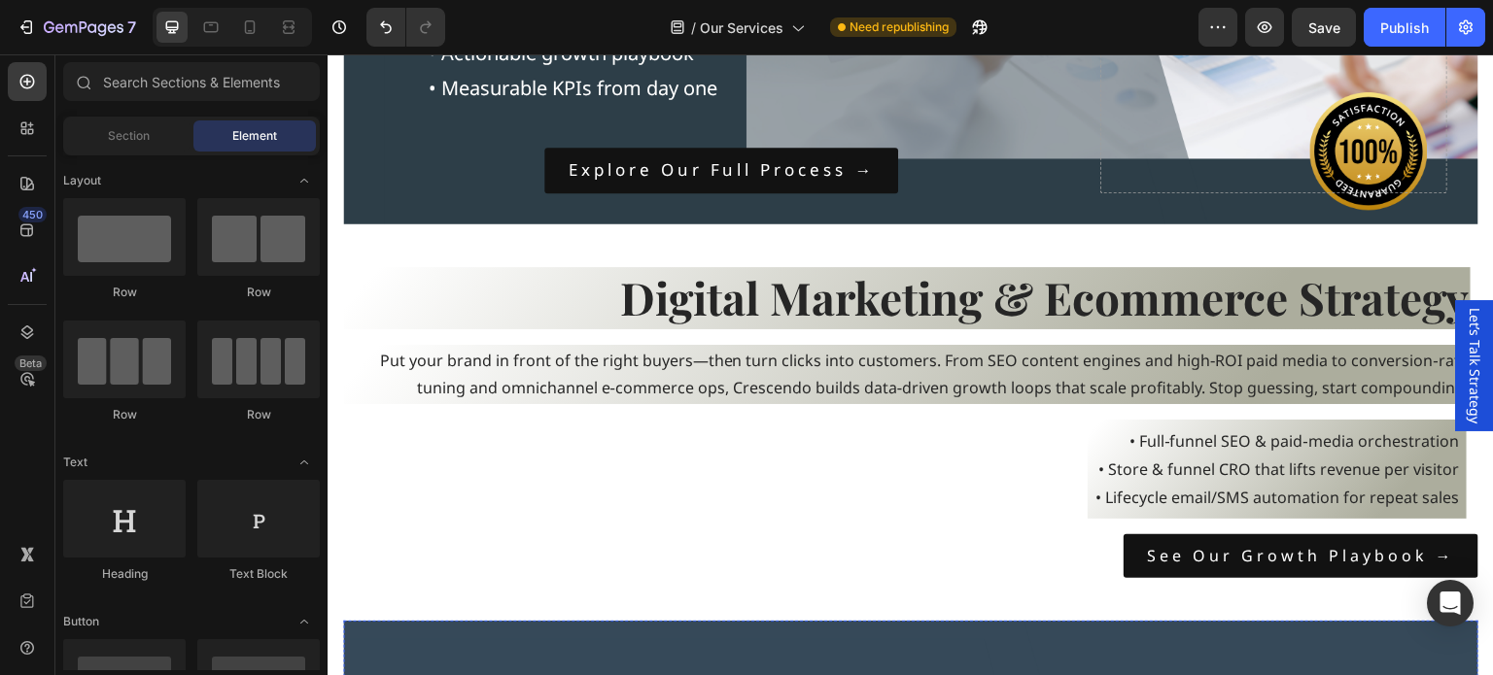
scroll to position [2041, 0]
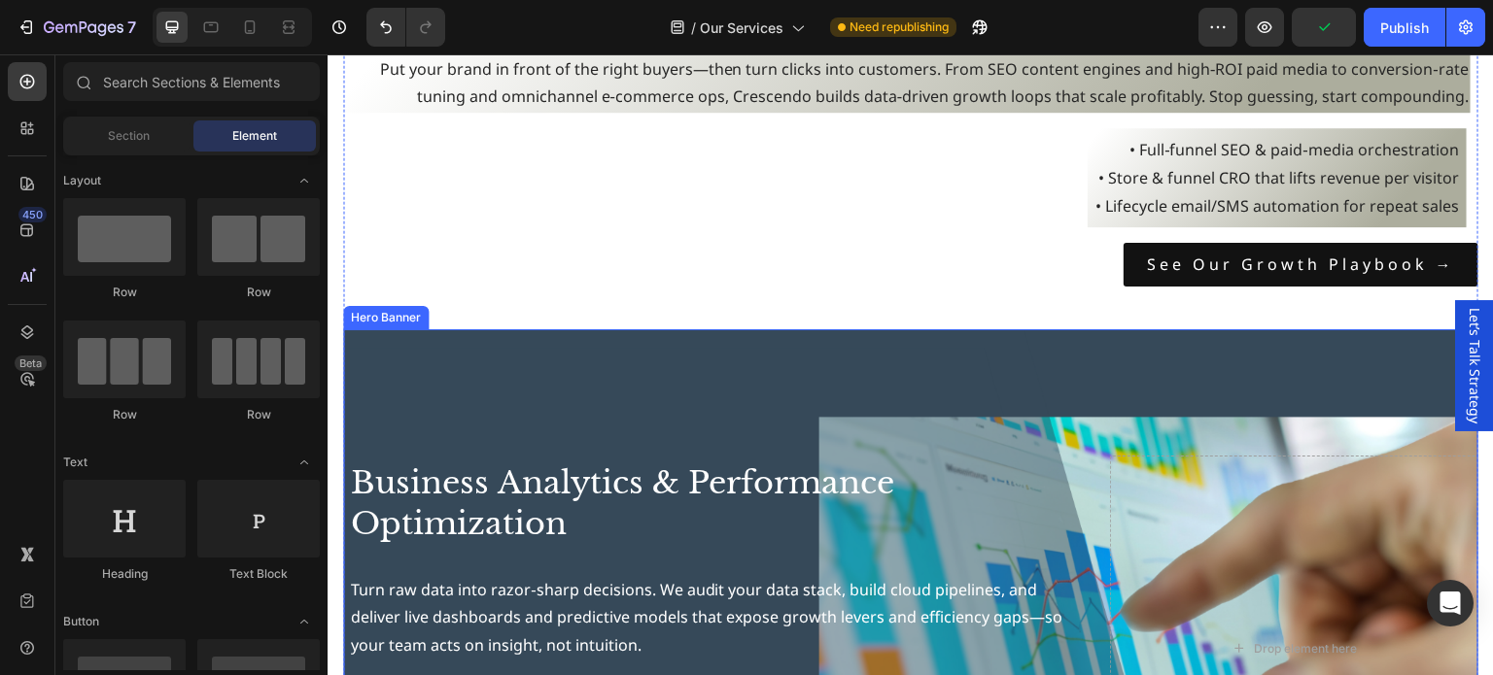
click at [468, 412] on div "Background Image" at bounding box center [910, 648] width 1135 height 639
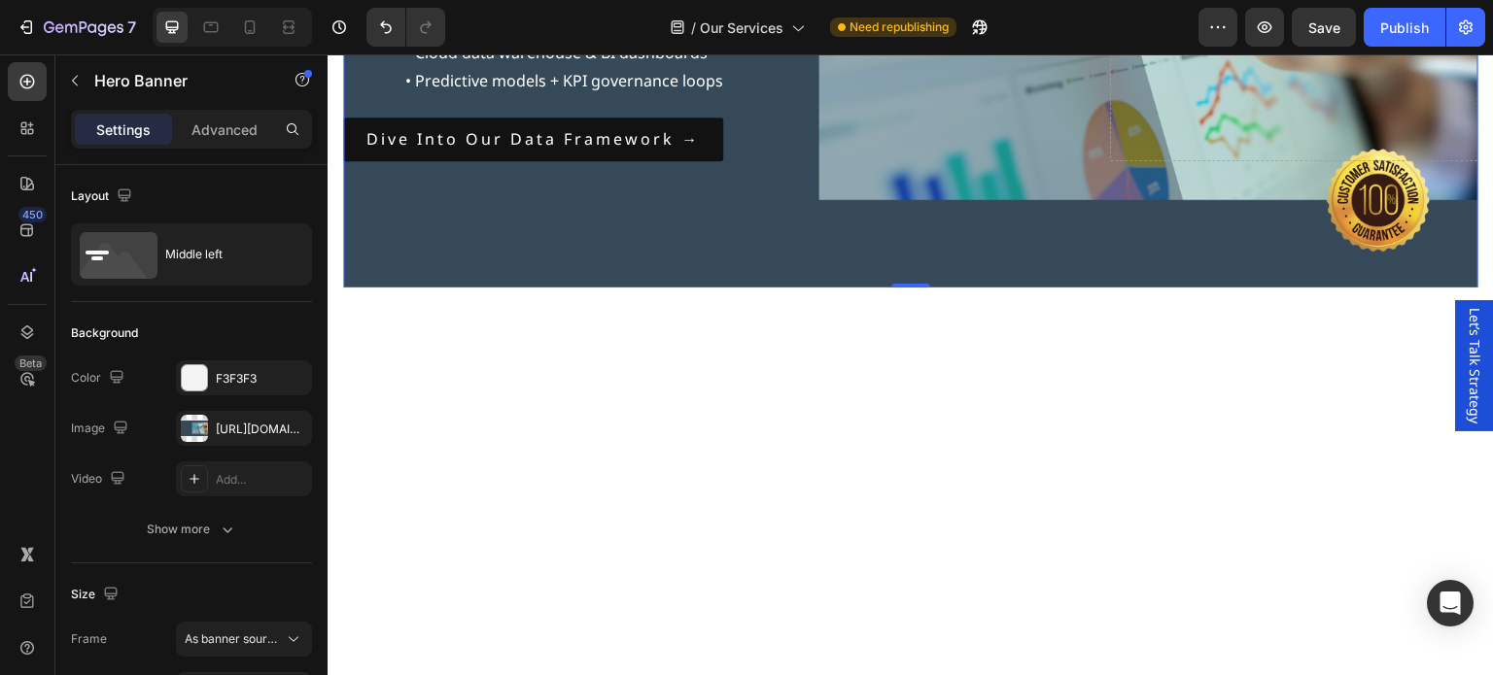
scroll to position [2235, 0]
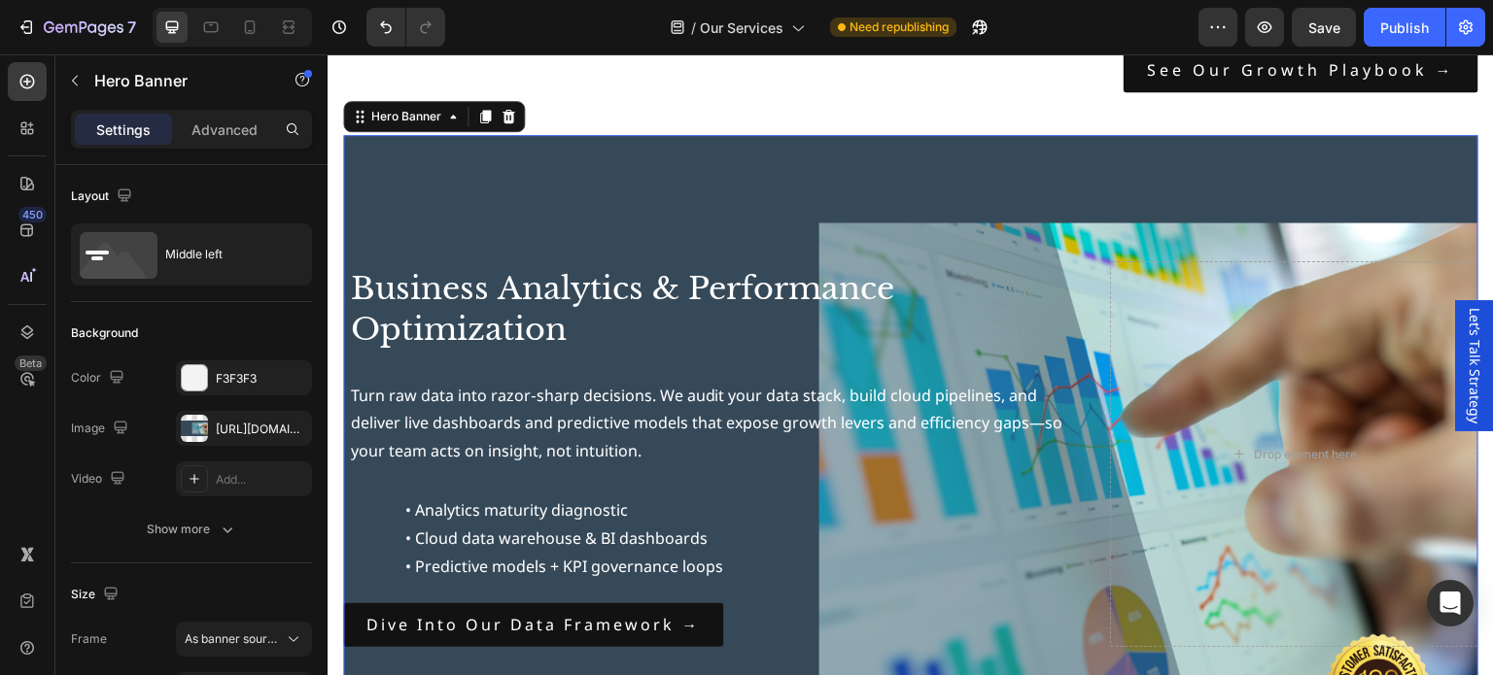
click at [559, 178] on div "Background Image" at bounding box center [910, 454] width 1135 height 639
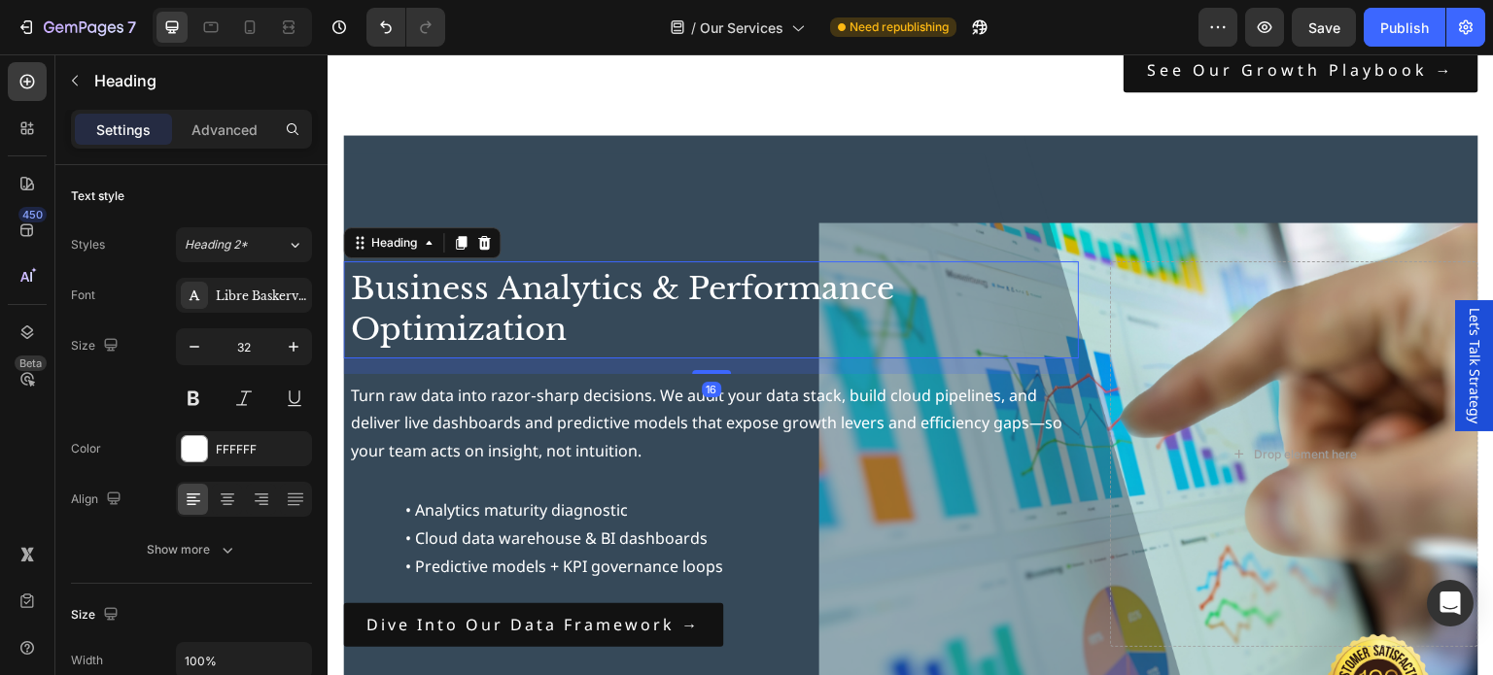
click at [559, 284] on h2 "Business Analytics & Performance Optimization" at bounding box center [711, 309] width 736 height 96
click at [217, 137] on p "Advanced" at bounding box center [224, 130] width 66 height 20
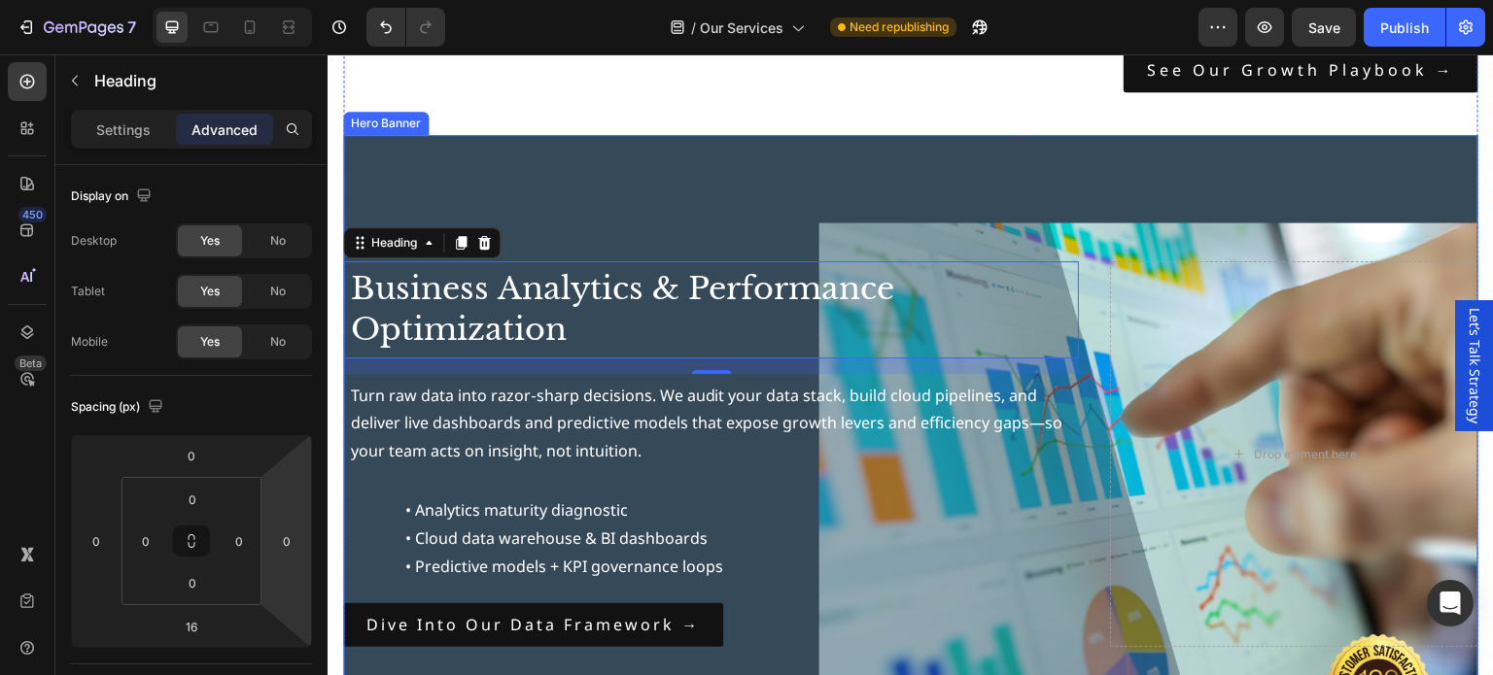
click at [759, 162] on div "Background Image" at bounding box center [910, 454] width 1135 height 639
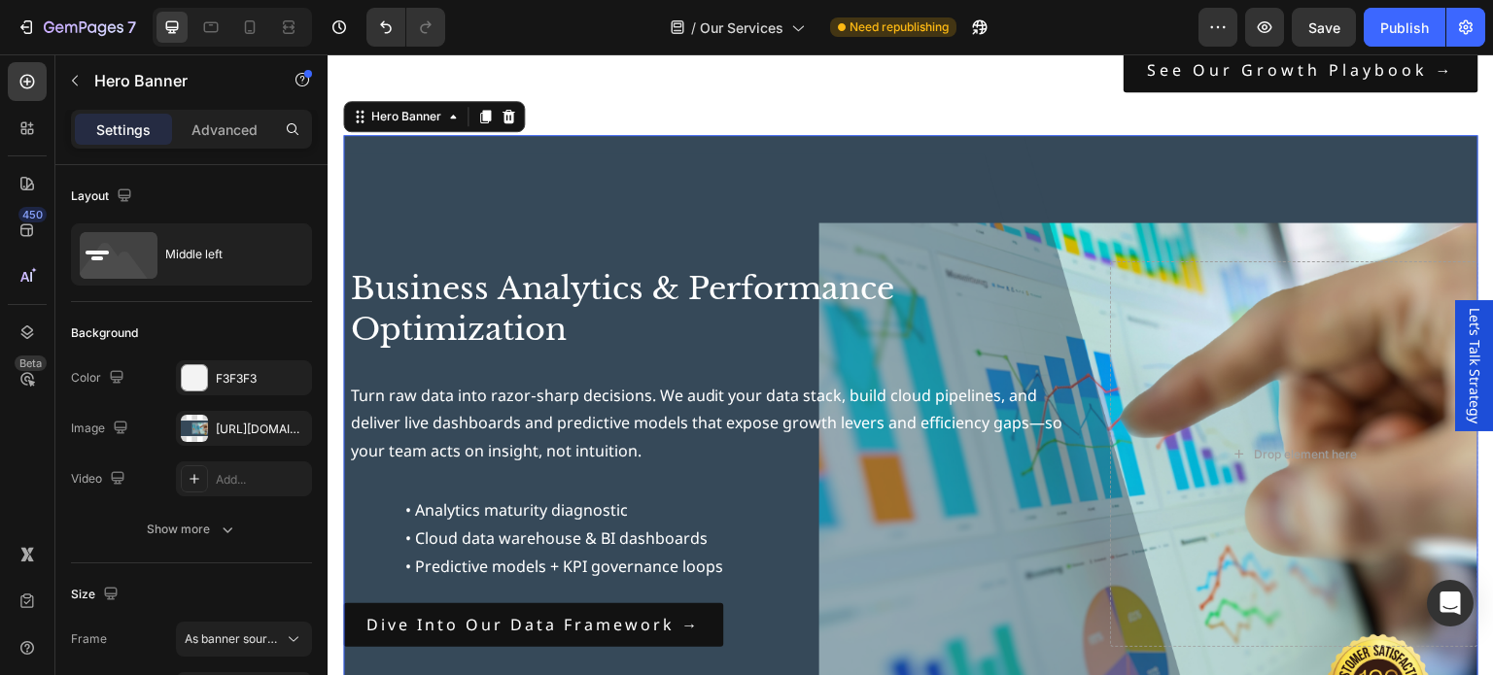
click at [642, 201] on div "Background Image" at bounding box center [910, 454] width 1135 height 639
click at [983, 195] on div "Background Image" at bounding box center [910, 454] width 1135 height 639
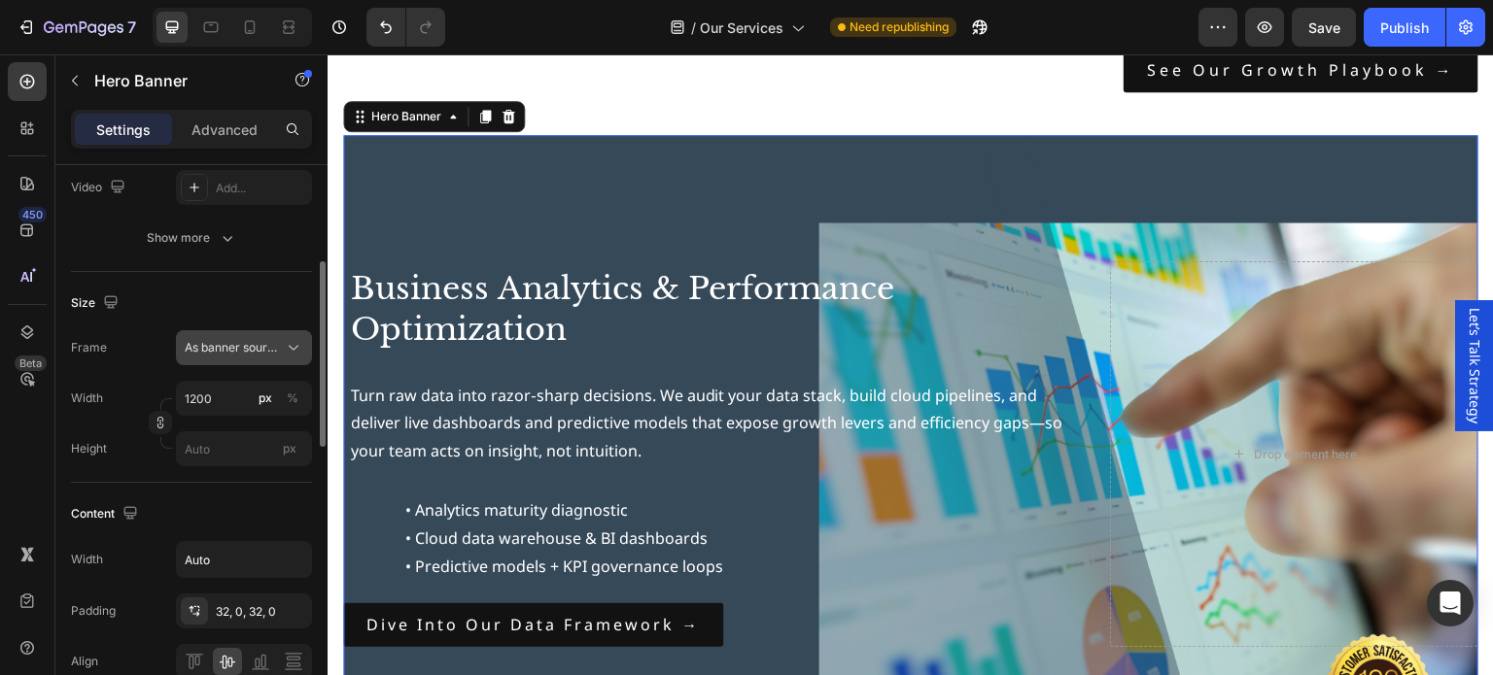
click at [288, 335] on button "As banner source" at bounding box center [244, 347] width 136 height 35
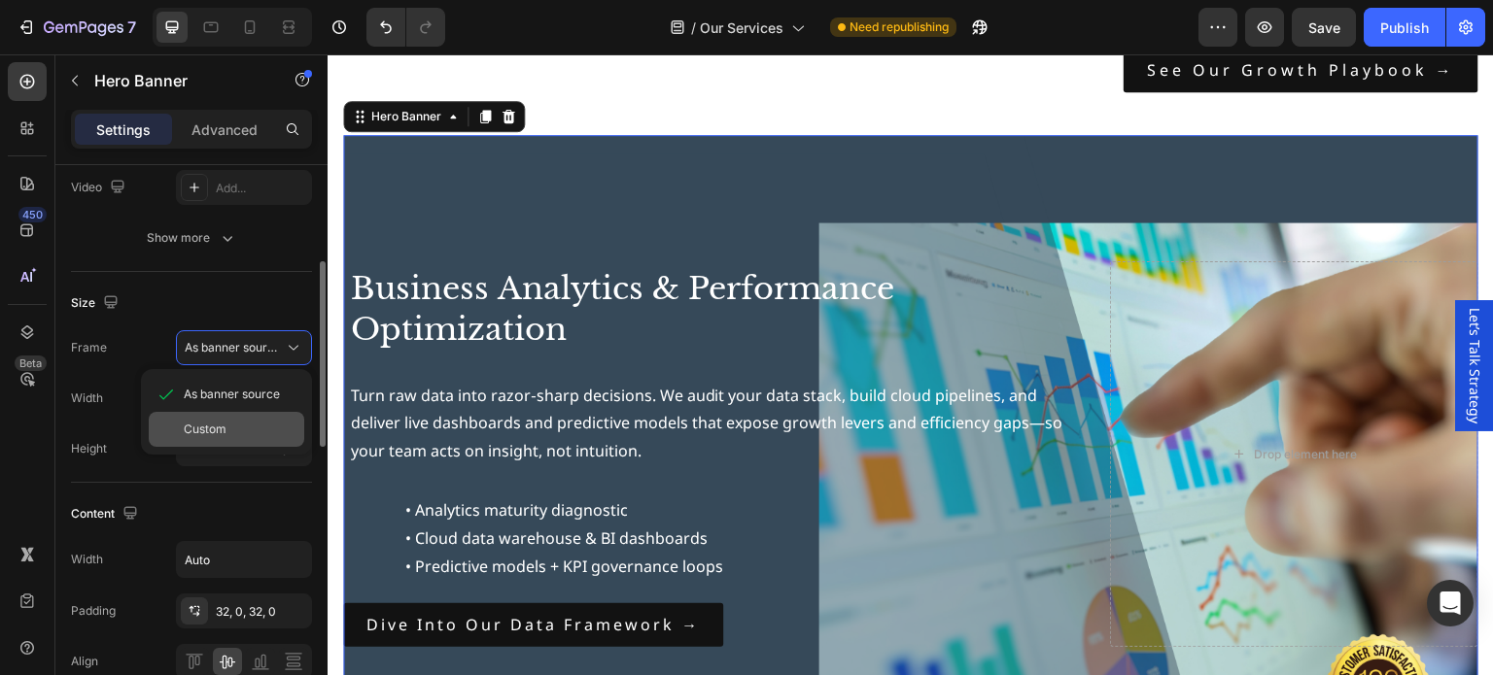
click at [212, 424] on span "Custom" at bounding box center [205, 429] width 43 height 17
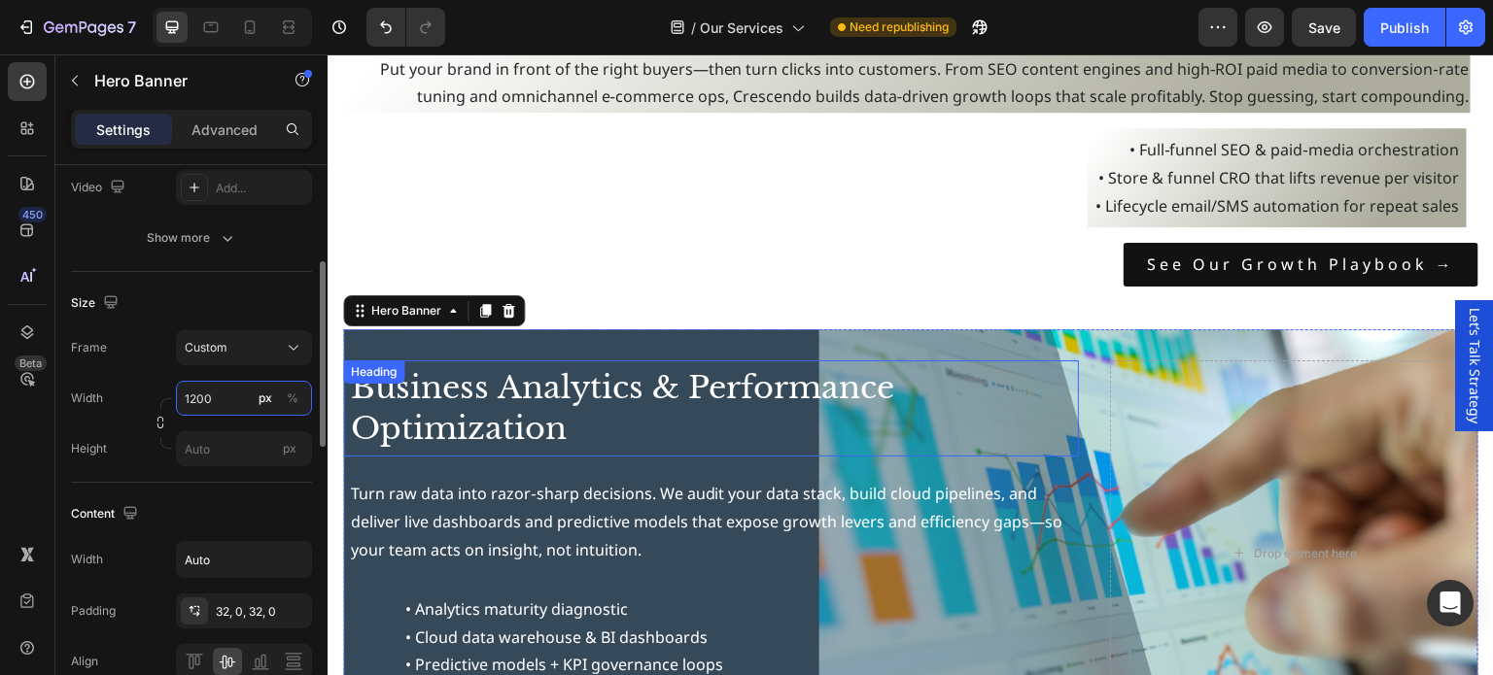
scroll to position [2235, 0]
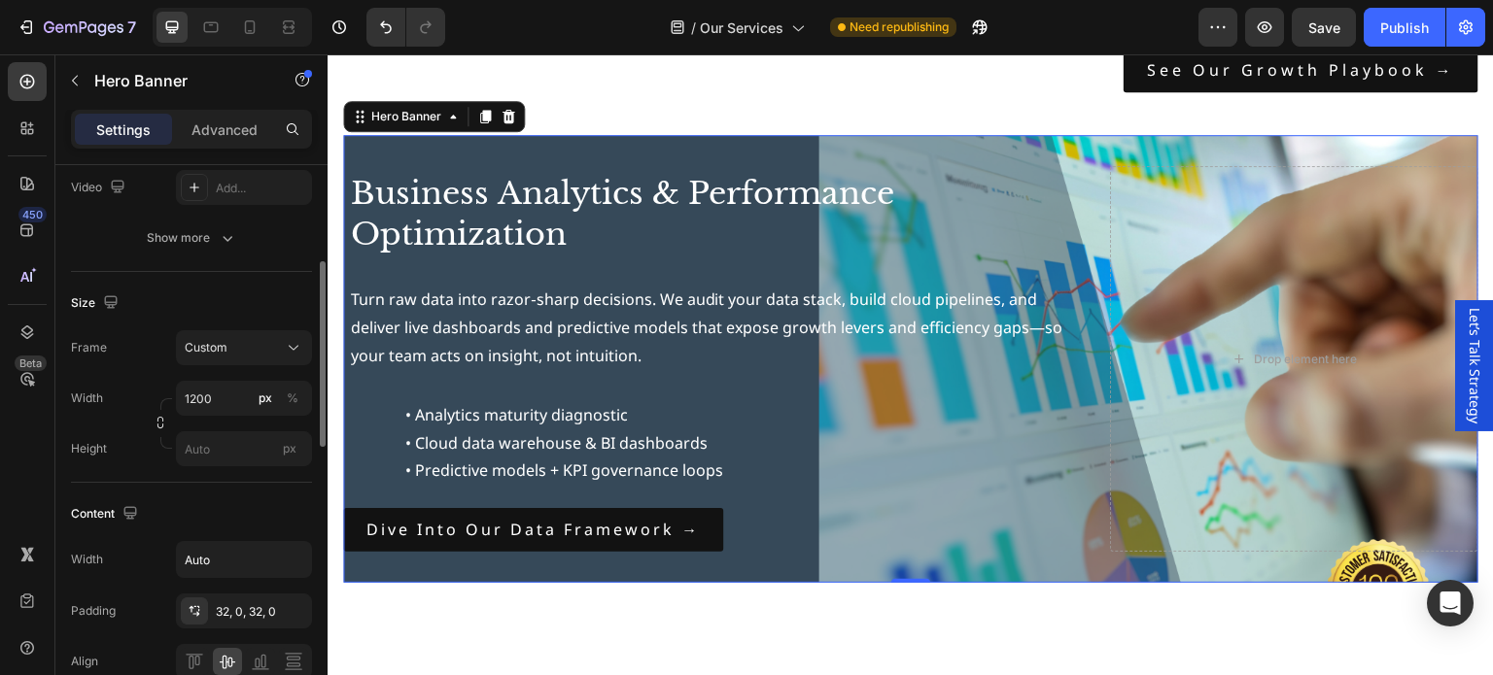
click at [790, 575] on div "Business Analytics & Performance Optimization Heading Turn raw data into razor‑…" at bounding box center [910, 359] width 1135 height 448
click at [210, 450] on input "px" at bounding box center [244, 449] width 136 height 35
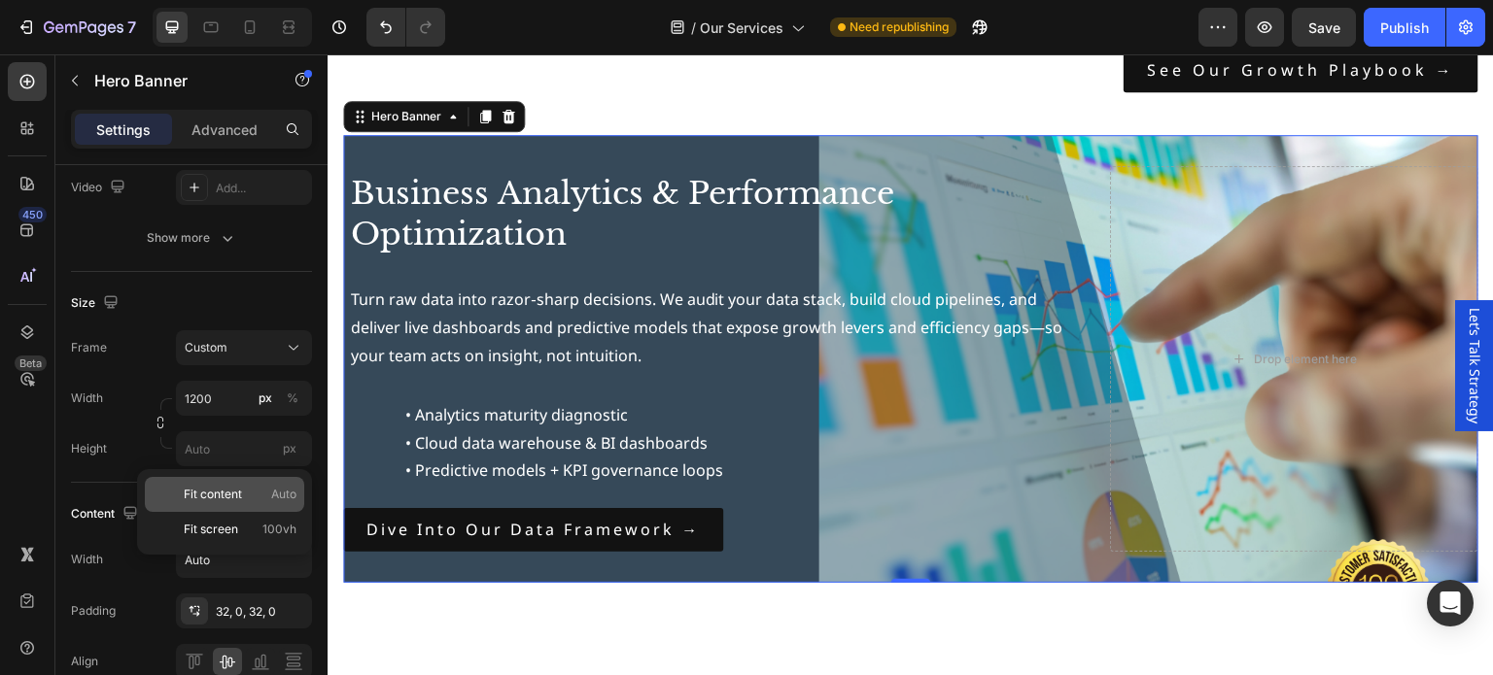
click at [225, 501] on span "Fit content" at bounding box center [213, 494] width 58 height 17
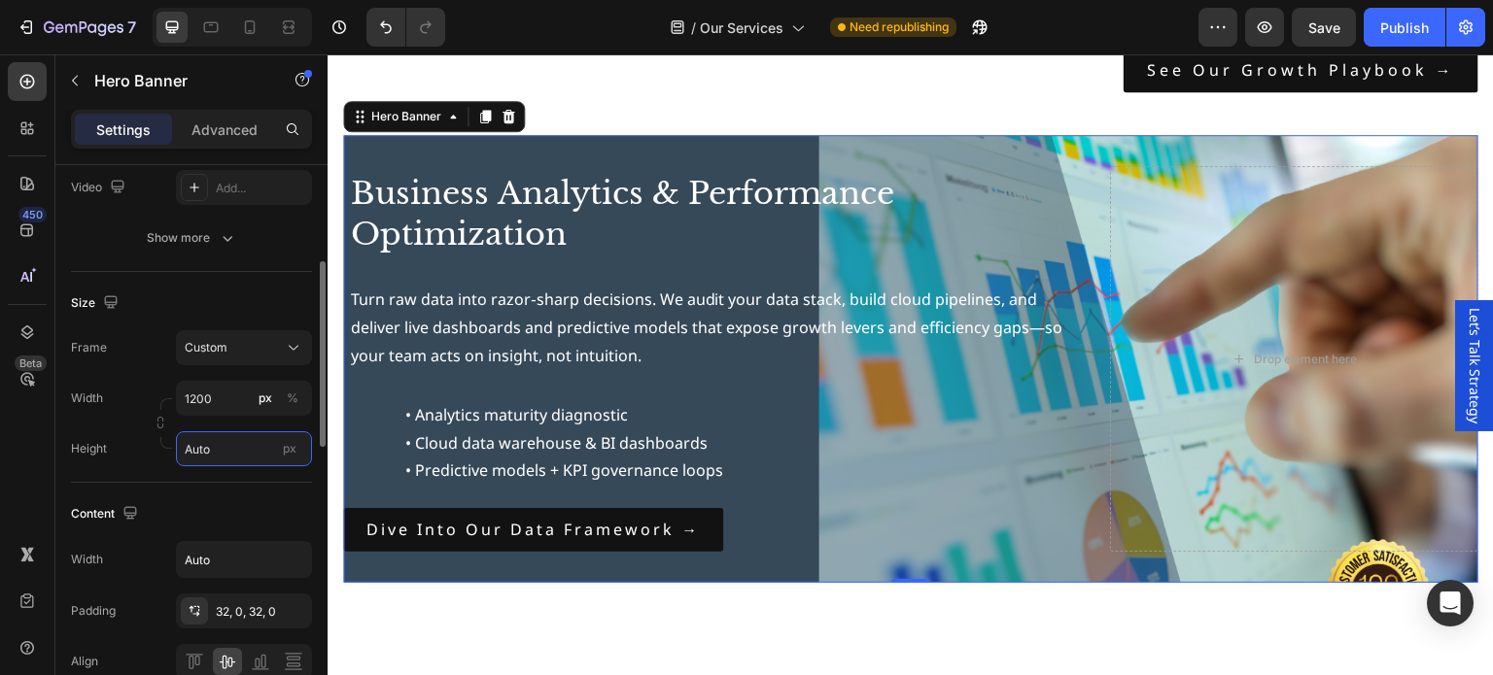
click at [220, 457] on input "Auto" at bounding box center [244, 449] width 136 height 35
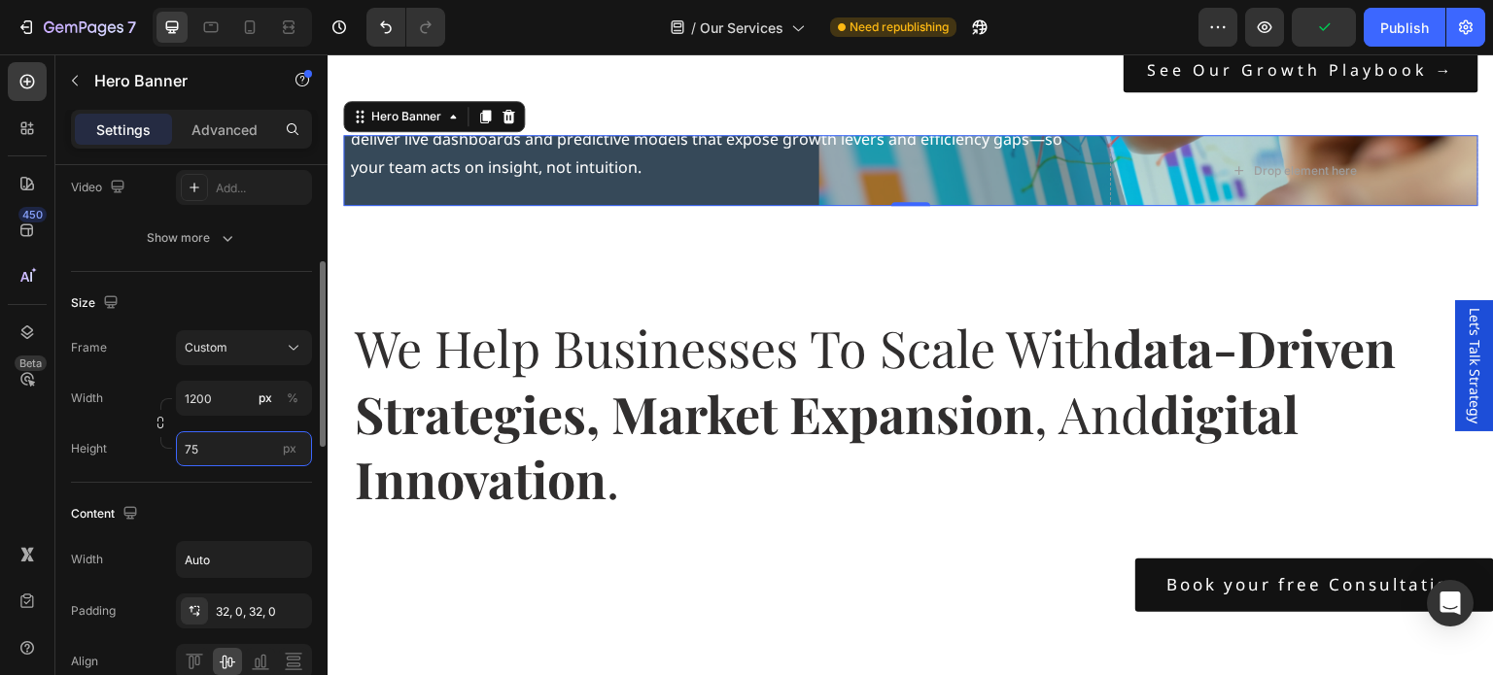
click at [220, 457] on input "75" at bounding box center [244, 449] width 136 height 35
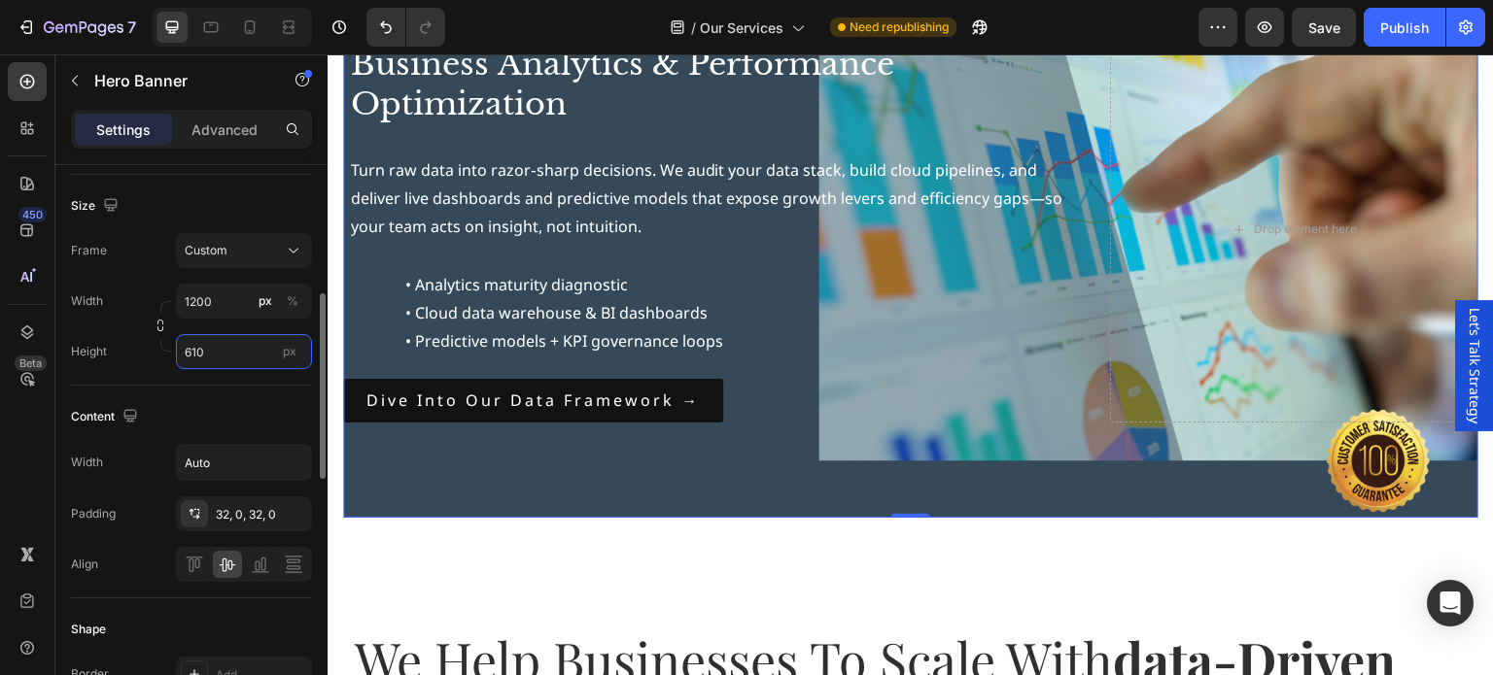
scroll to position [778, 0]
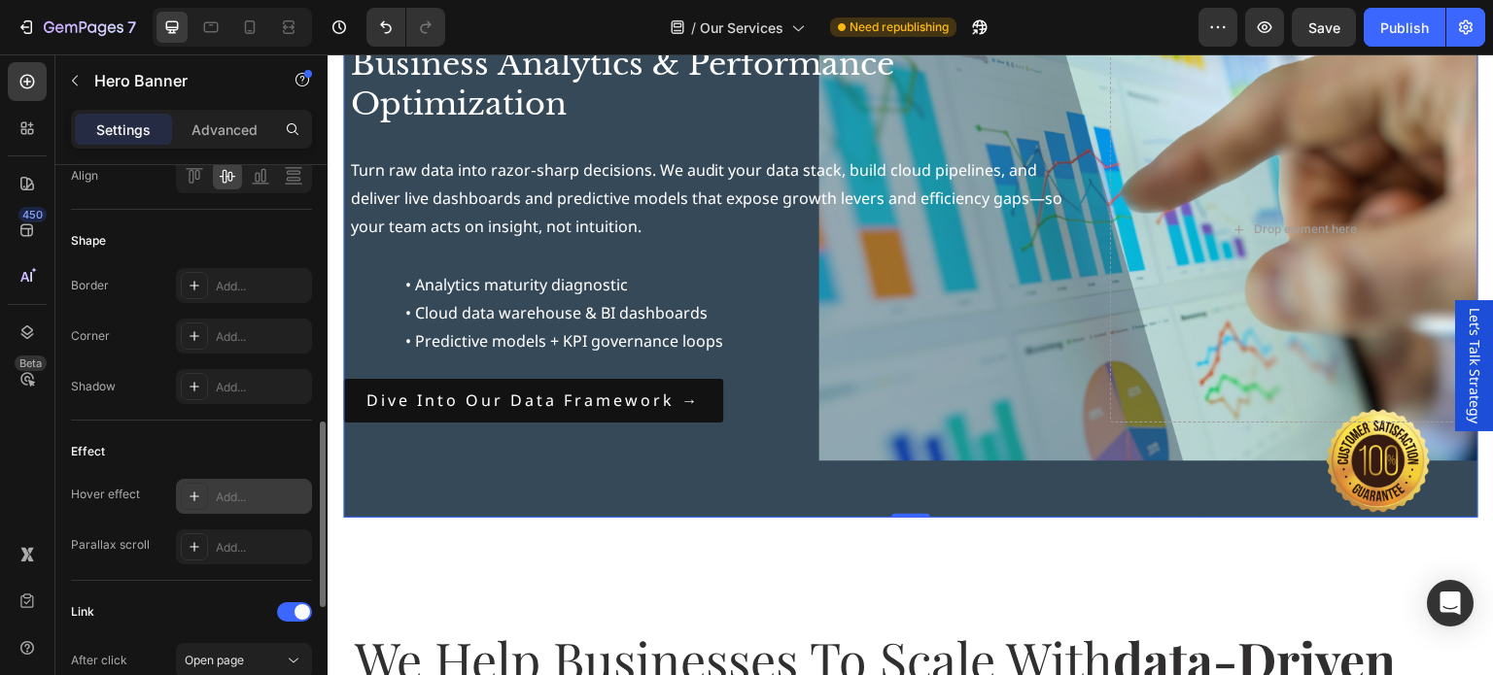
type input "610"
click at [202, 495] on div at bounding box center [194, 496] width 27 height 27
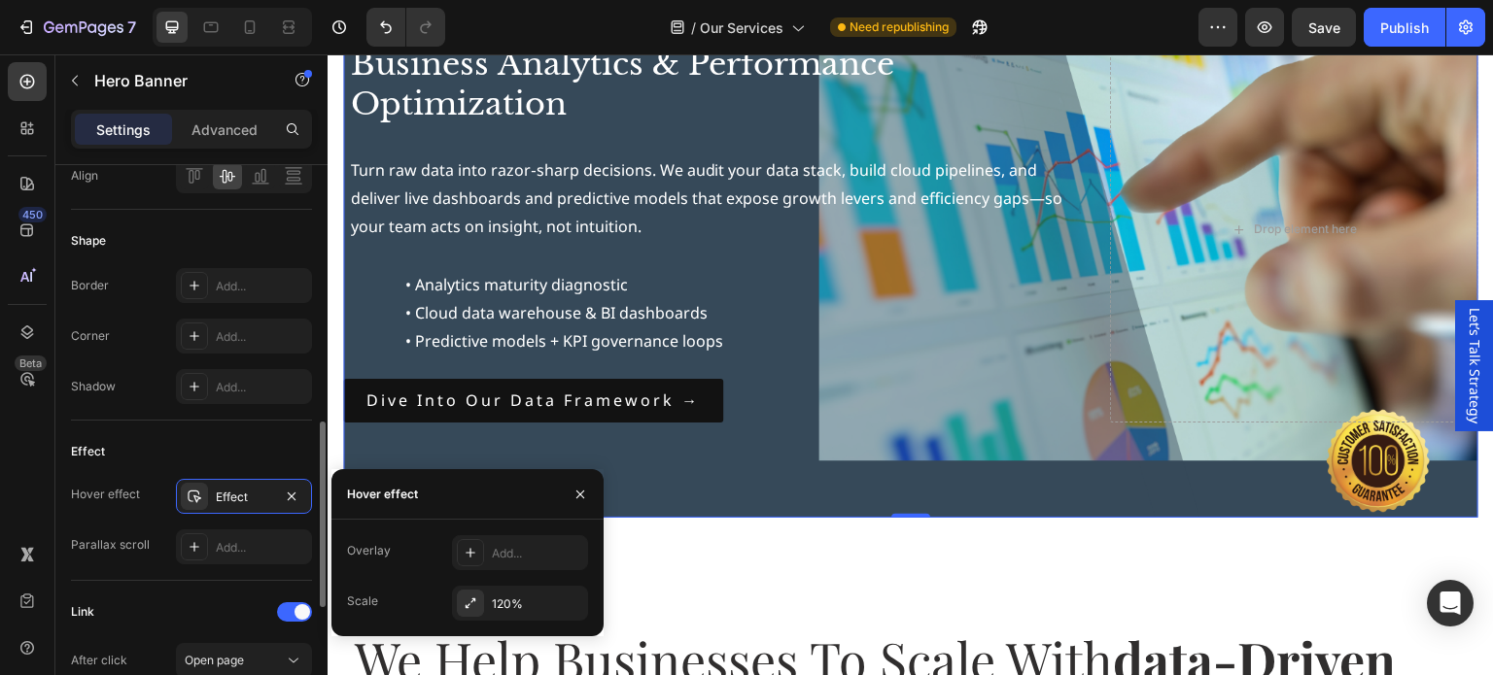
scroll to position [1069, 0]
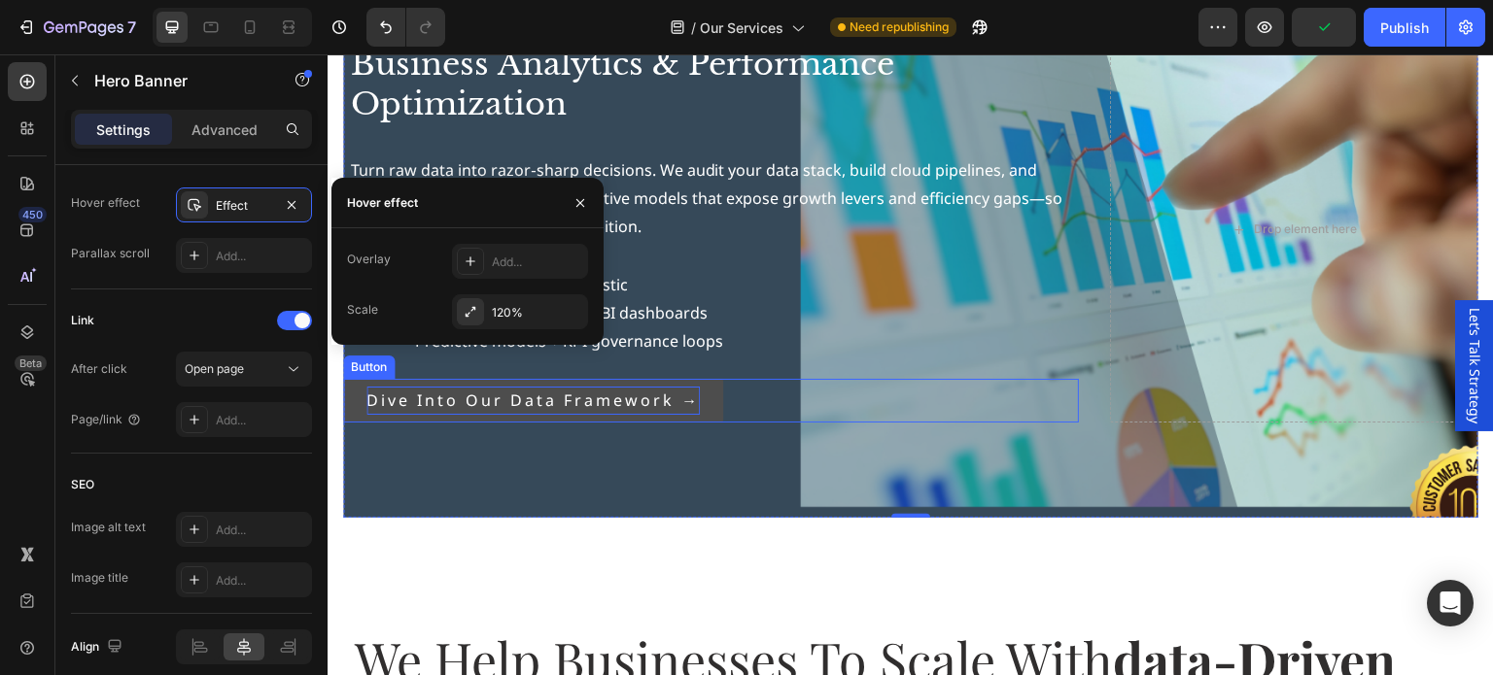
drag, startPoint x: 728, startPoint y: 385, endPoint x: 573, endPoint y: 384, distance: 154.5
click at [728, 385] on div "Dive into our data framework → Button" at bounding box center [711, 401] width 736 height 44
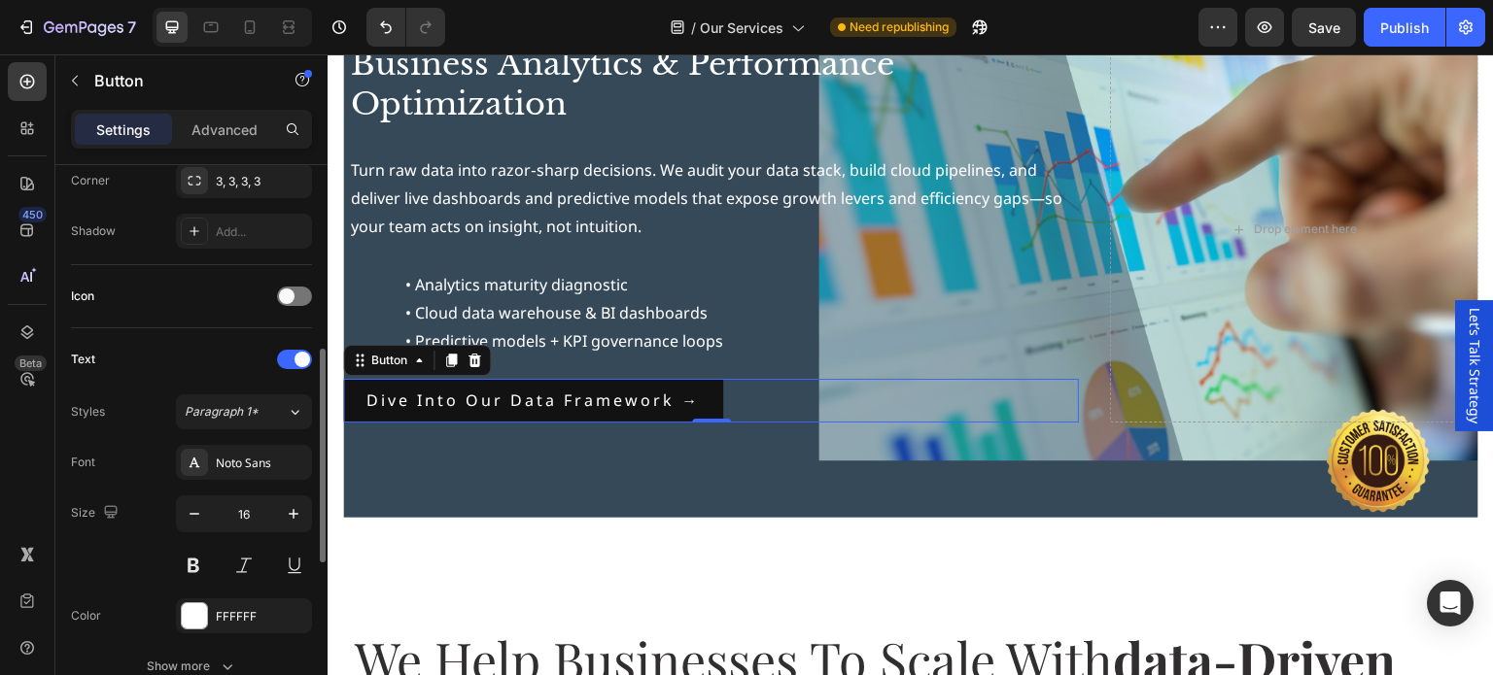
scroll to position [925, 0]
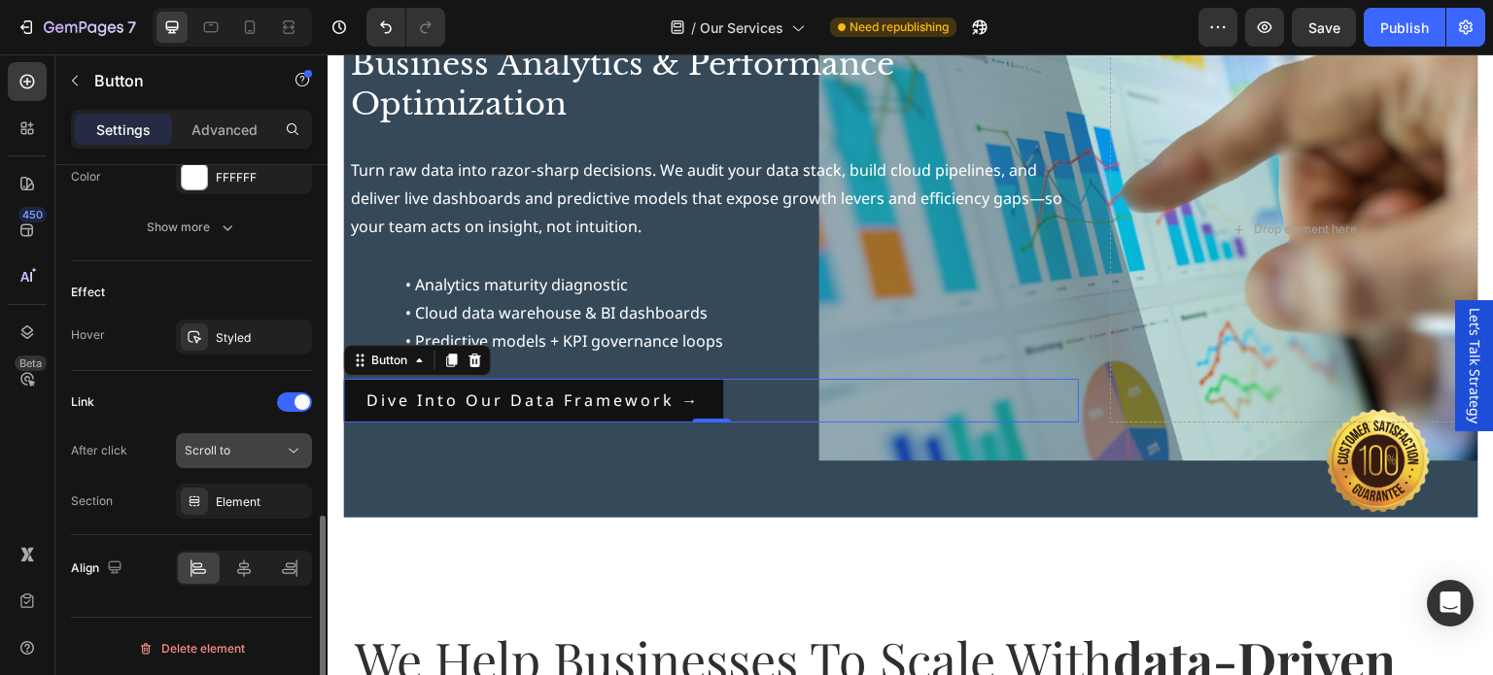
click at [260, 445] on div "Scroll to" at bounding box center [234, 450] width 99 height 17
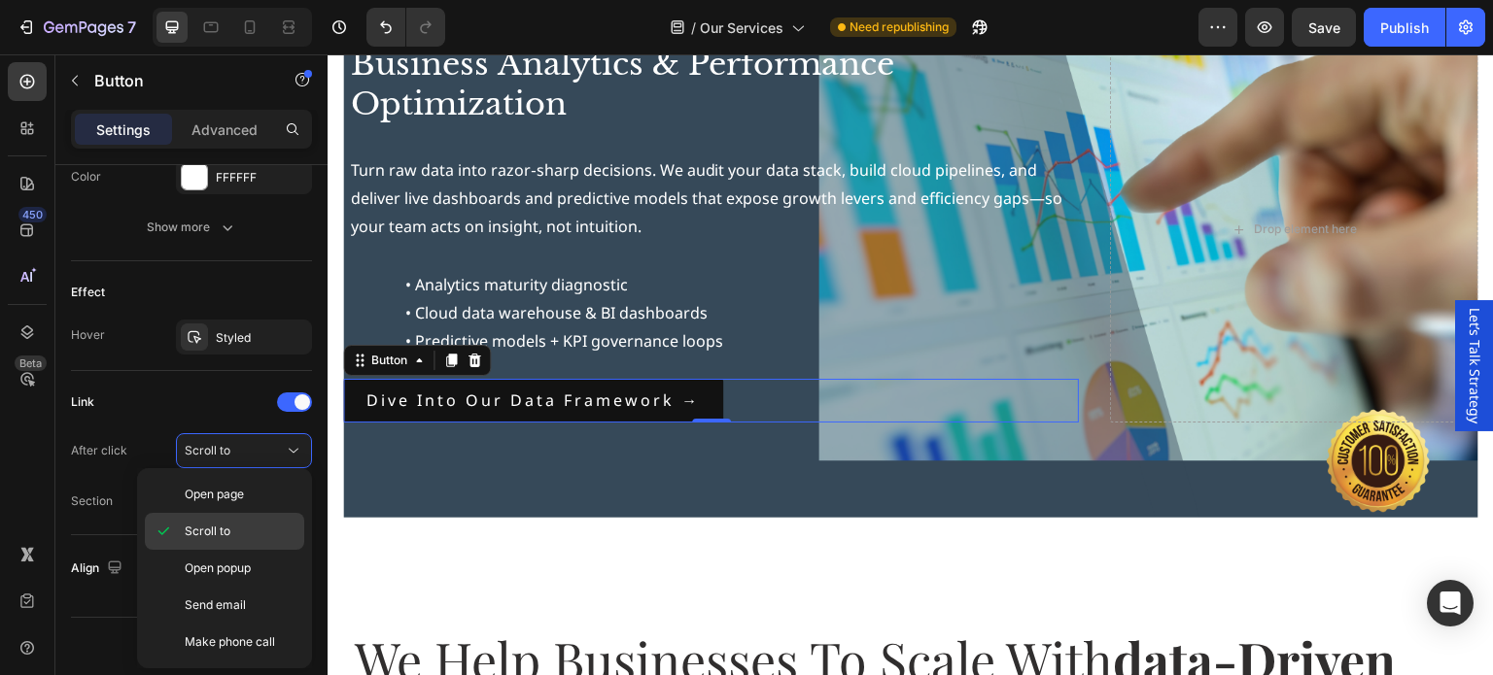
drag, startPoint x: 246, startPoint y: 572, endPoint x: 210, endPoint y: 540, distance: 48.2
click at [246, 572] on span "Open popup" at bounding box center [218, 568] width 66 height 17
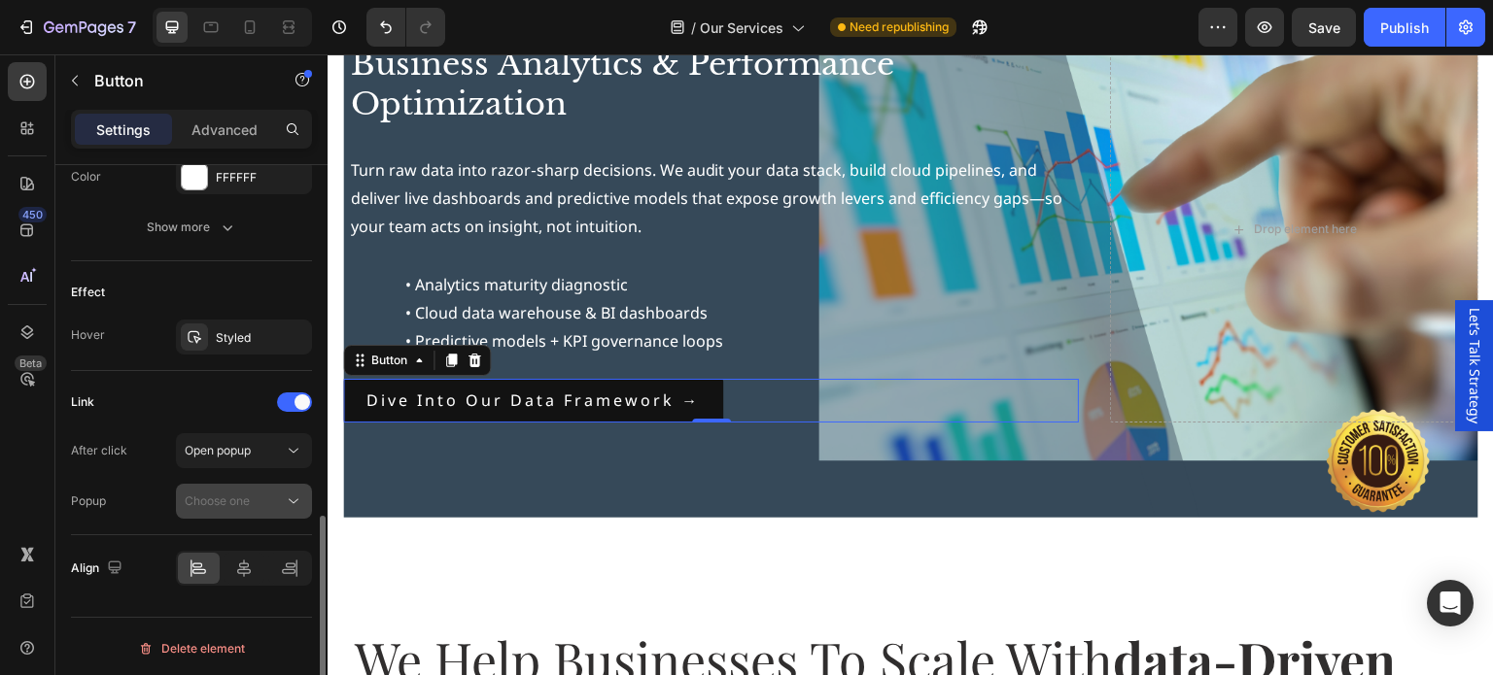
click at [233, 504] on span "Choose one" at bounding box center [217, 501] width 65 height 15
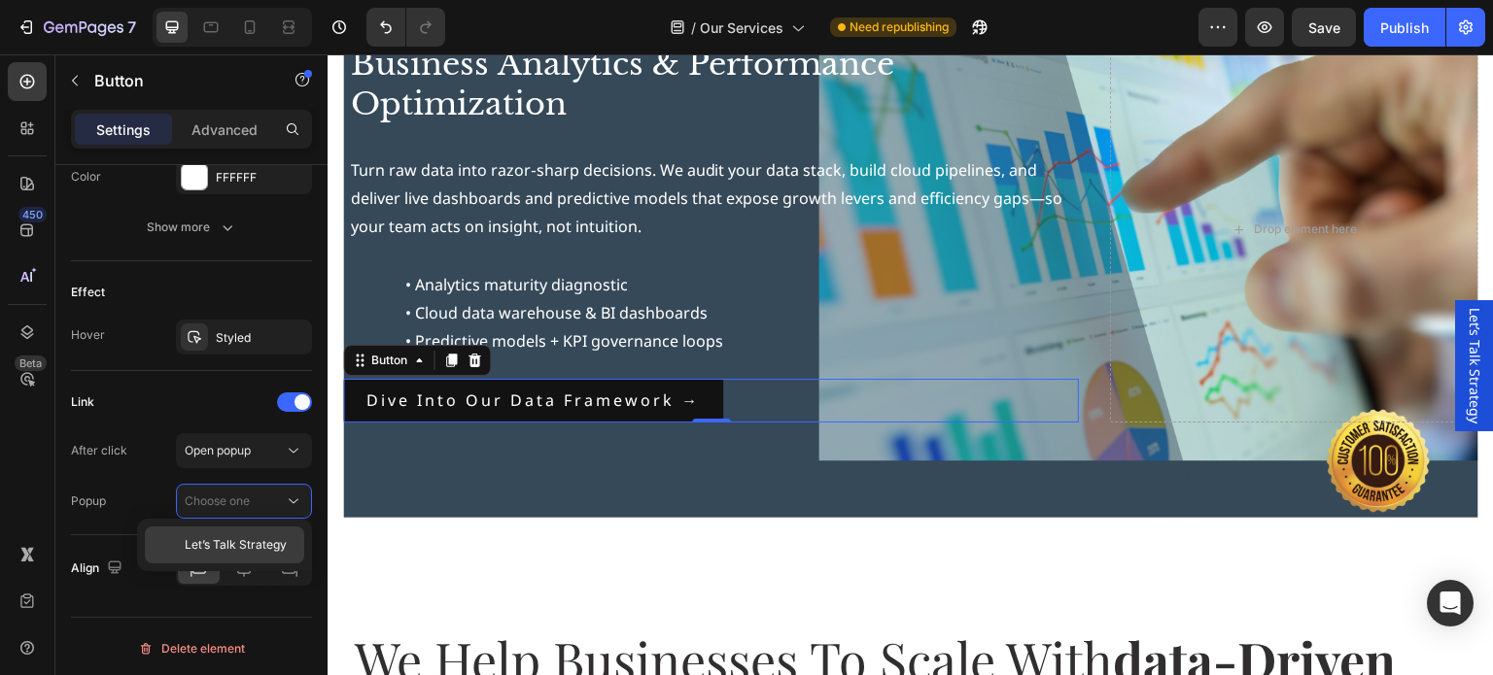
click at [211, 548] on span "Let’s Talk Strategy" at bounding box center [236, 544] width 102 height 17
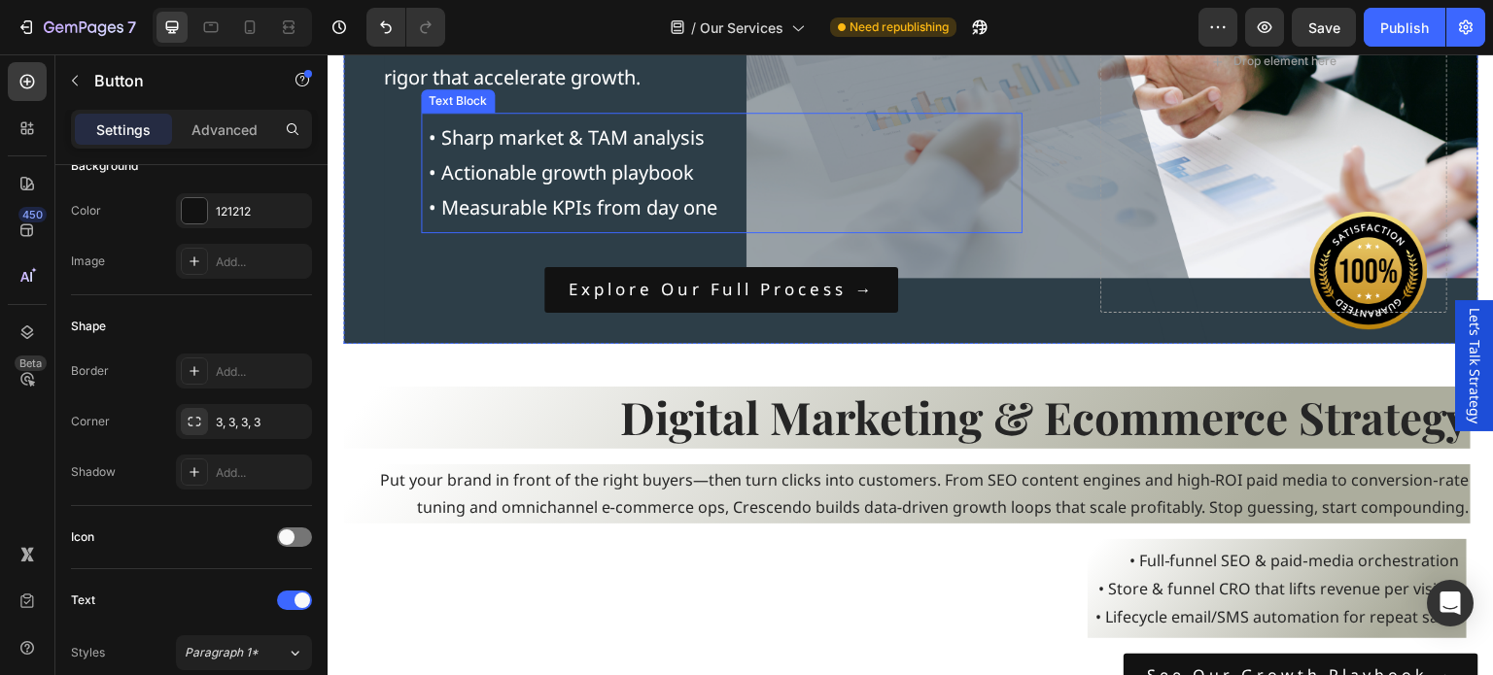
scroll to position [1652, 0]
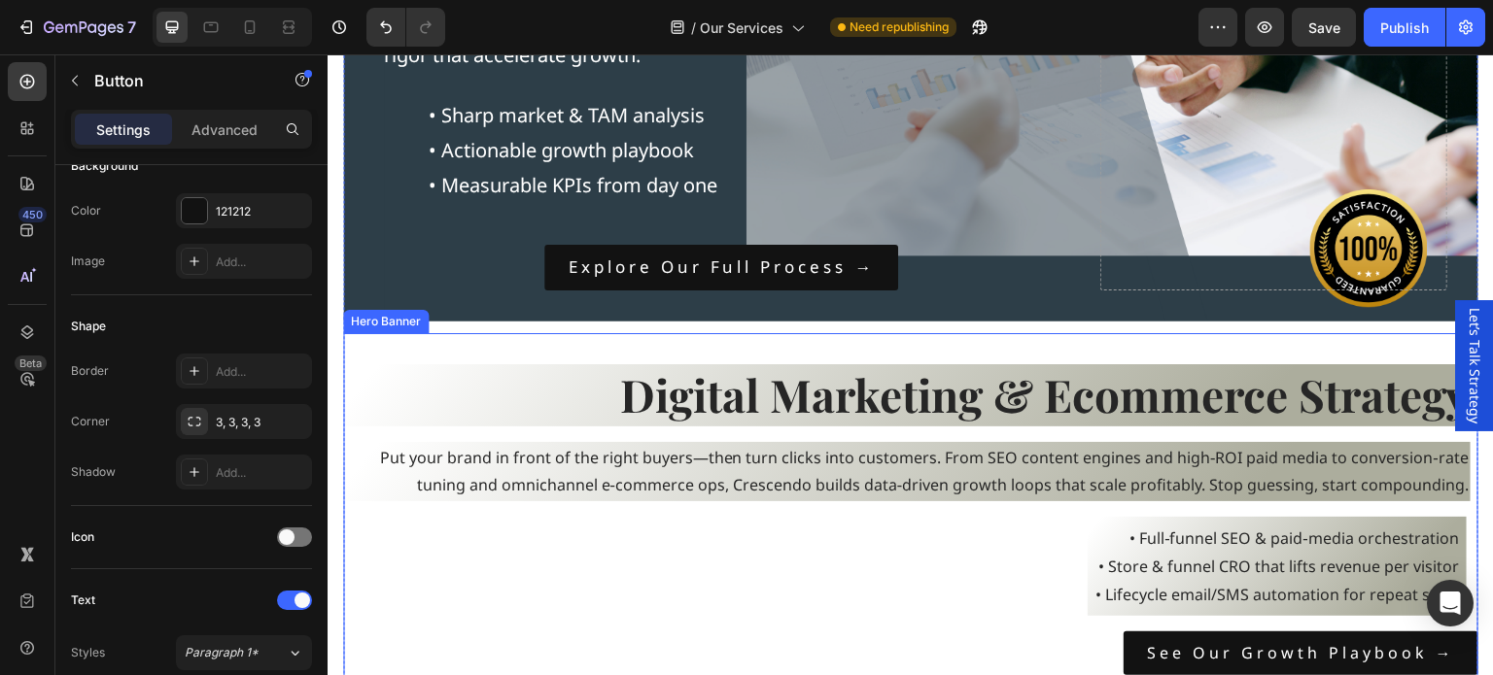
click at [742, 570] on div "Digital Marketing & Ecommerce Strategy Heading Put your brand in front of the r…" at bounding box center [910, 520] width 1135 height 312
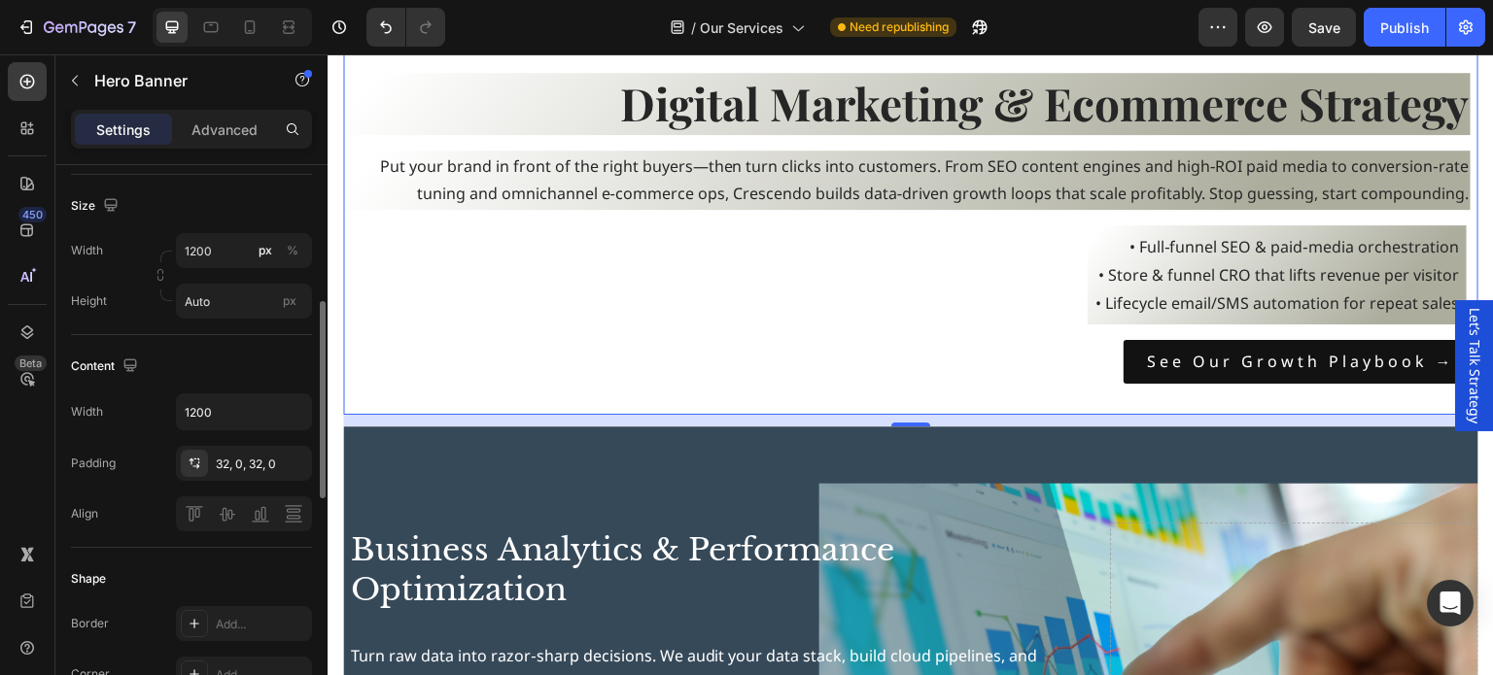
scroll to position [194, 0]
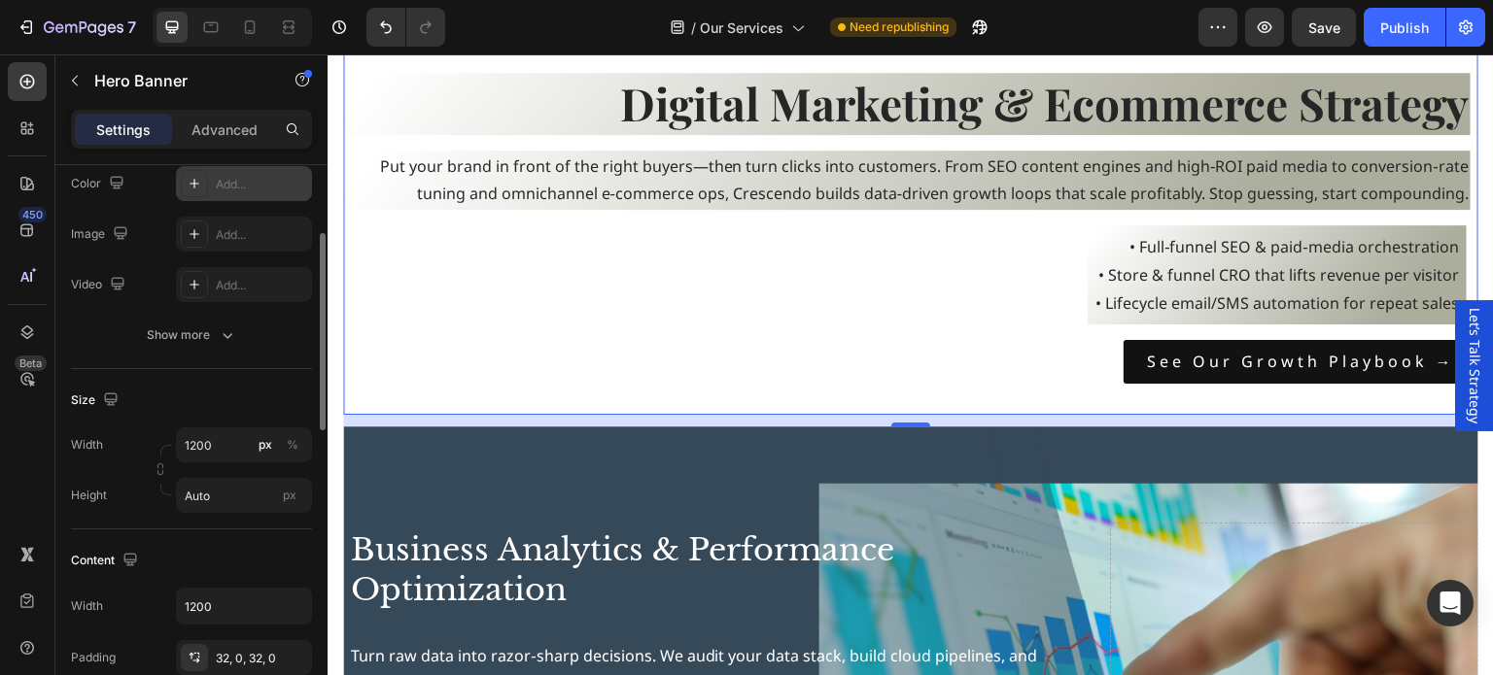
click at [179, 183] on div "Add..." at bounding box center [244, 183] width 136 height 35
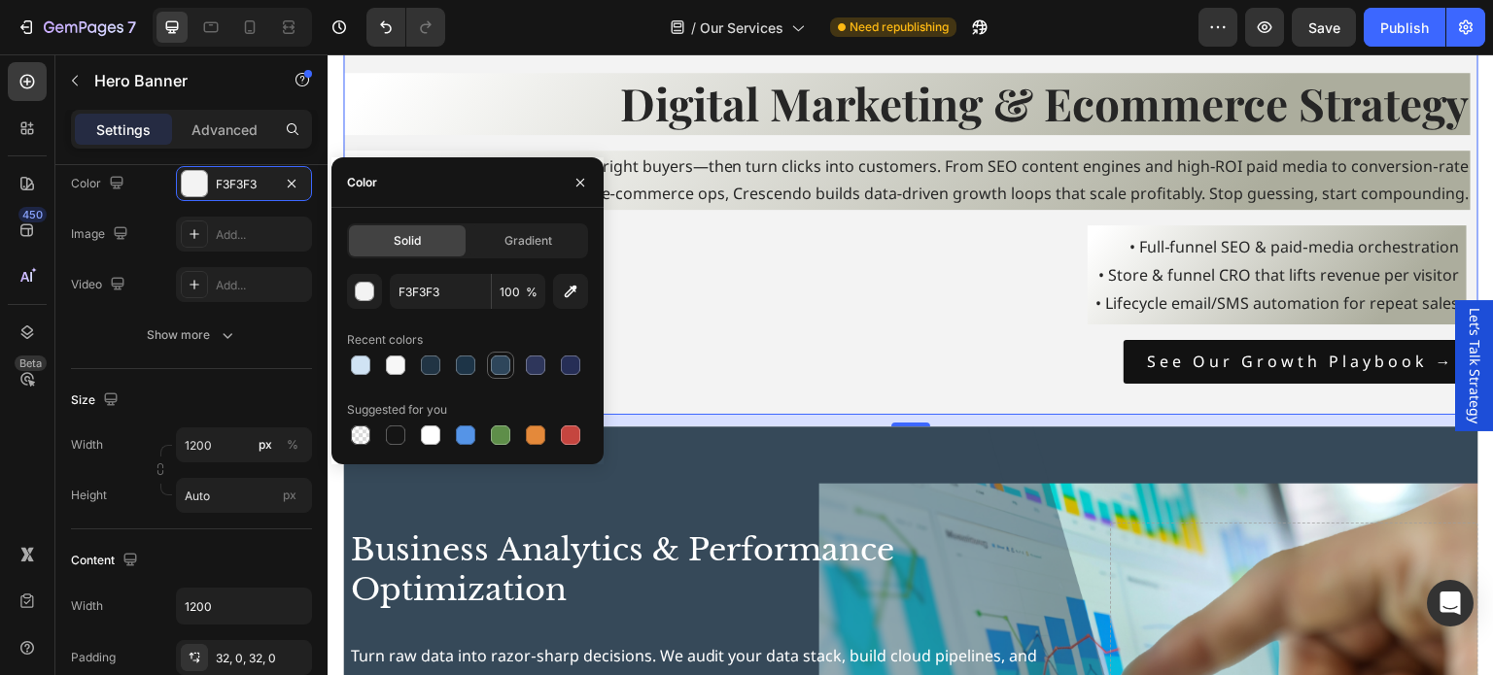
click at [505, 366] on div at bounding box center [500, 365] width 19 height 19
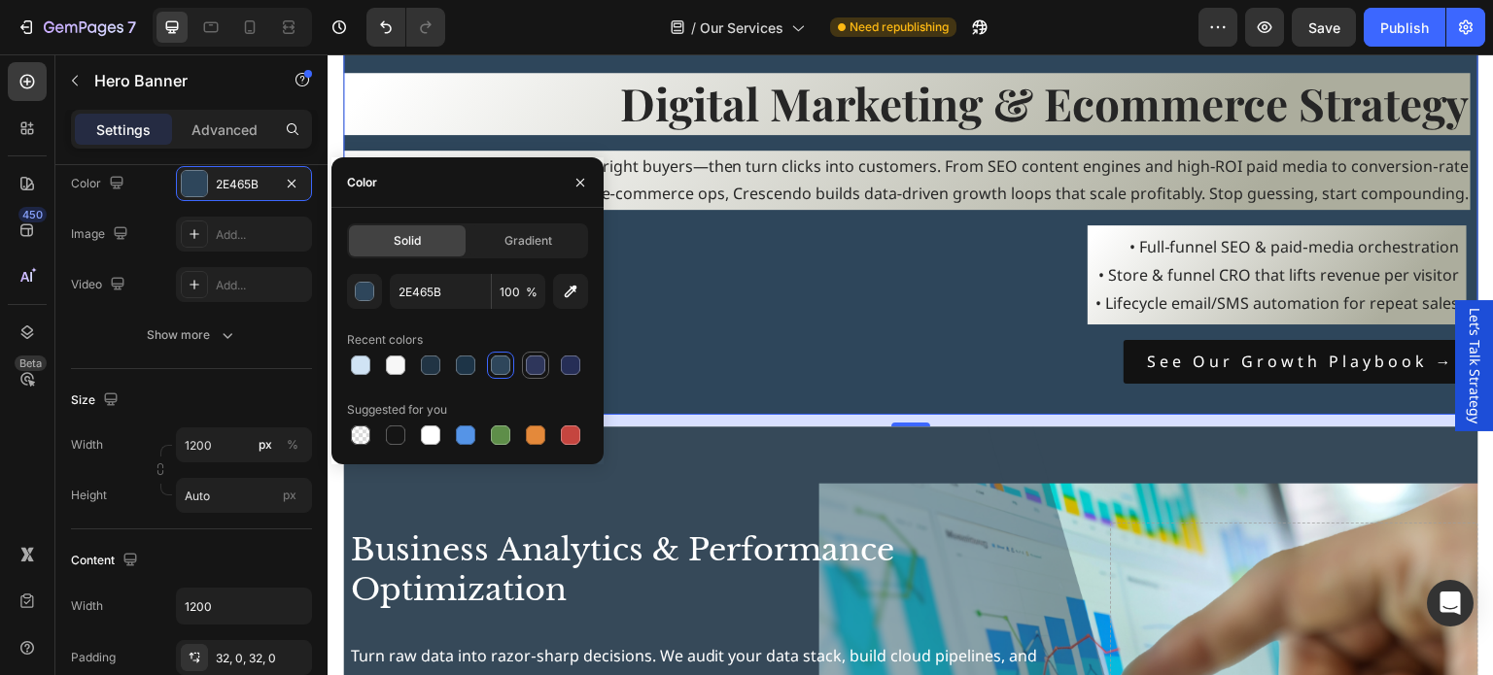
click at [537, 365] on div at bounding box center [535, 365] width 19 height 19
type input "2E365B"
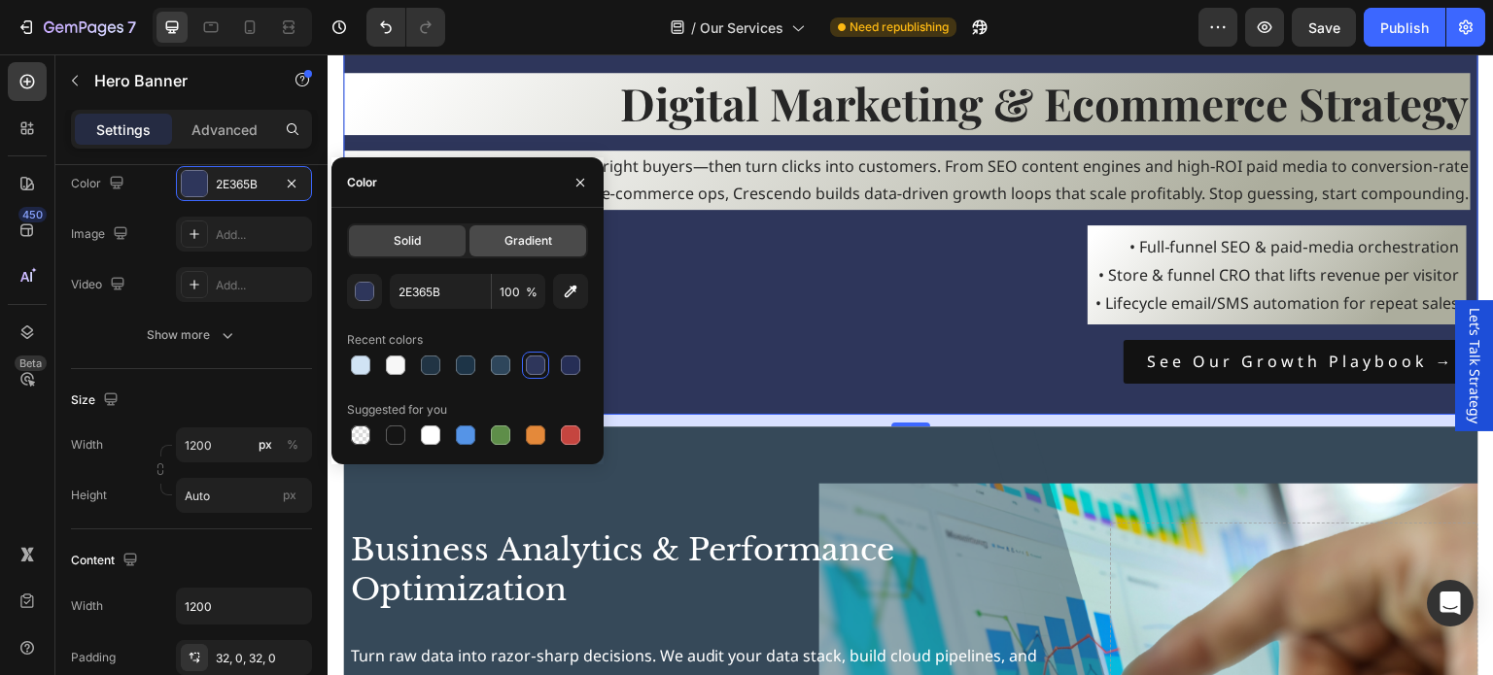
click at [531, 250] on div "Gradient" at bounding box center [527, 240] width 117 height 31
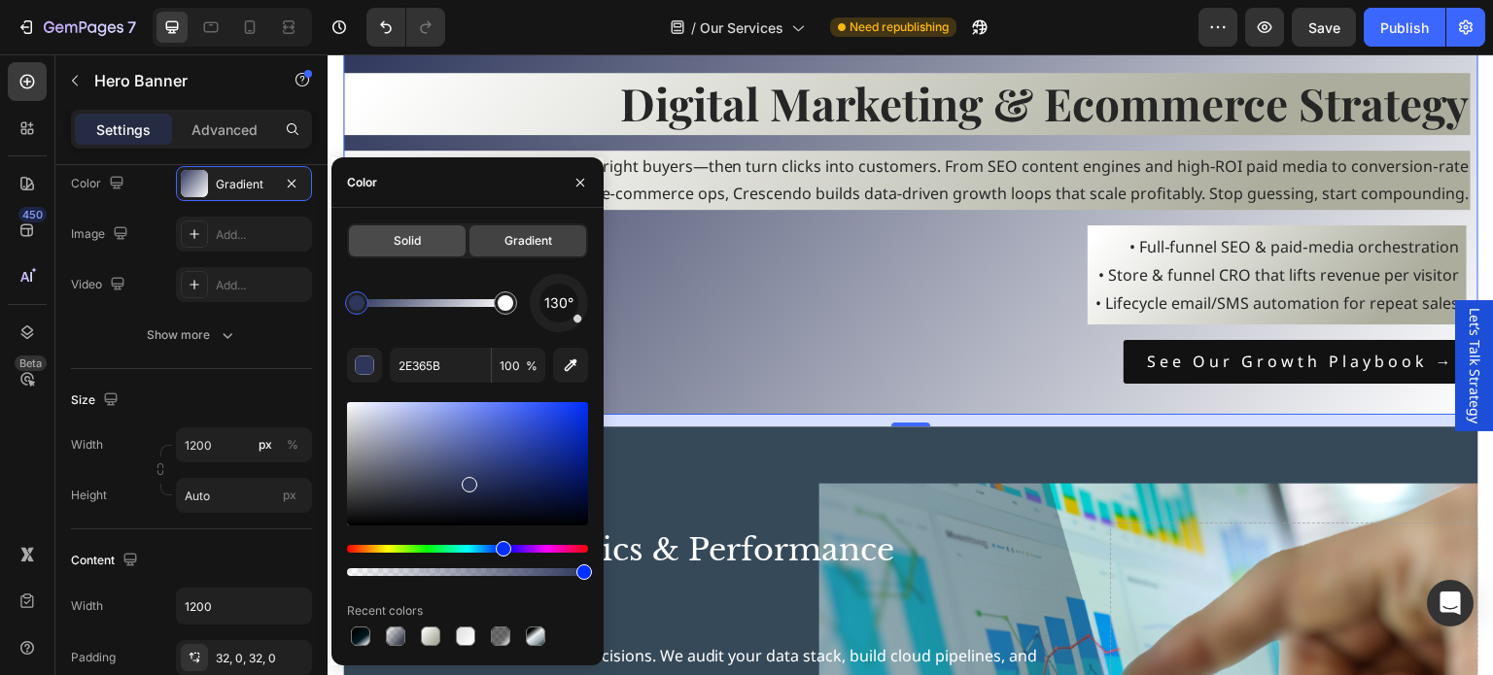
click at [416, 242] on span "Solid" at bounding box center [407, 240] width 27 height 17
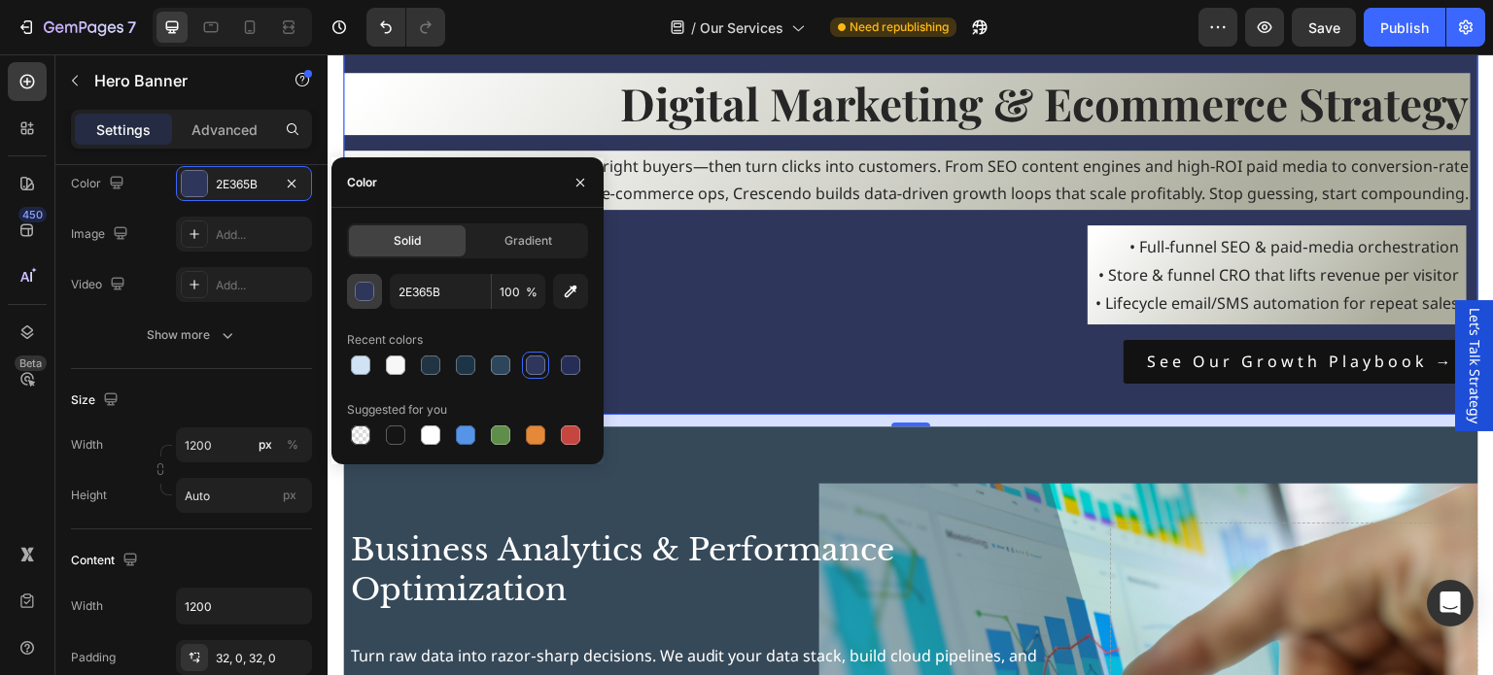
click at [372, 292] on div "button" at bounding box center [365, 292] width 19 height 19
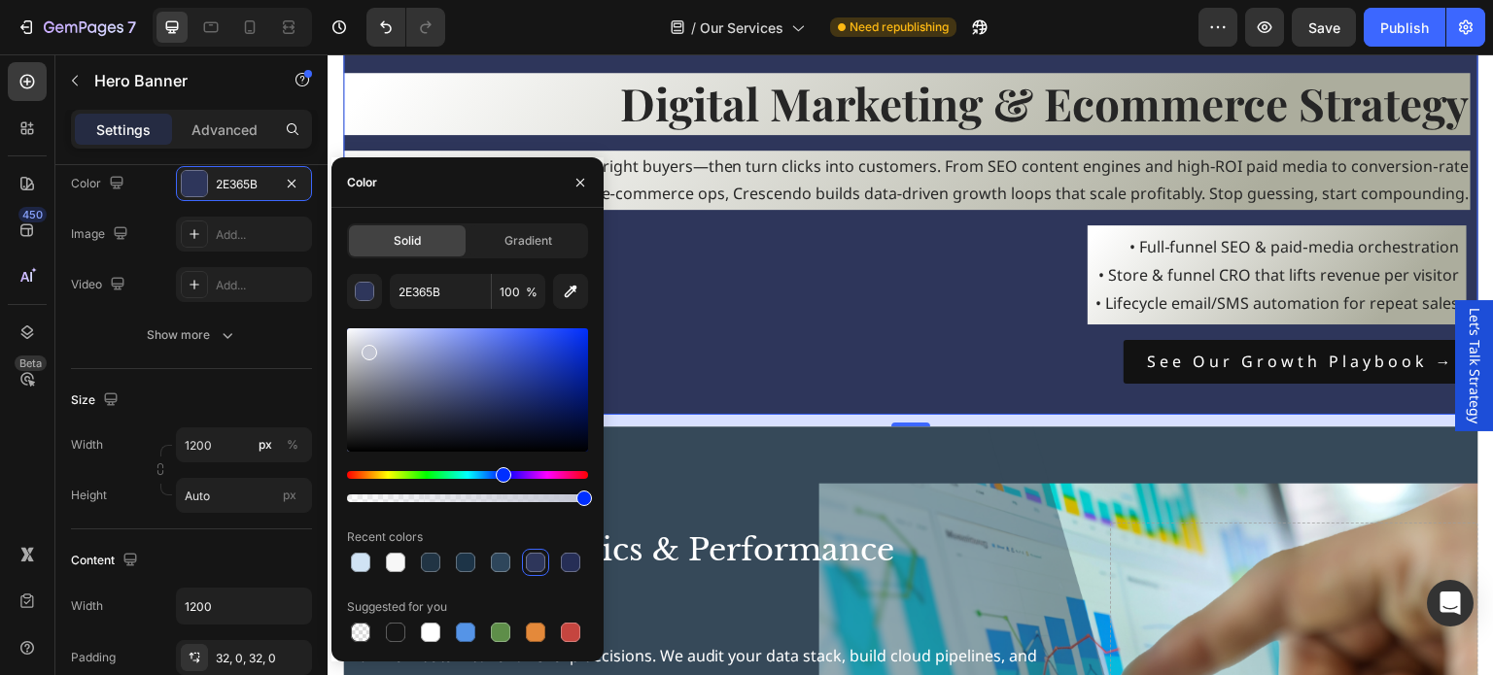
click at [366, 349] on div at bounding box center [467, 390] width 241 height 123
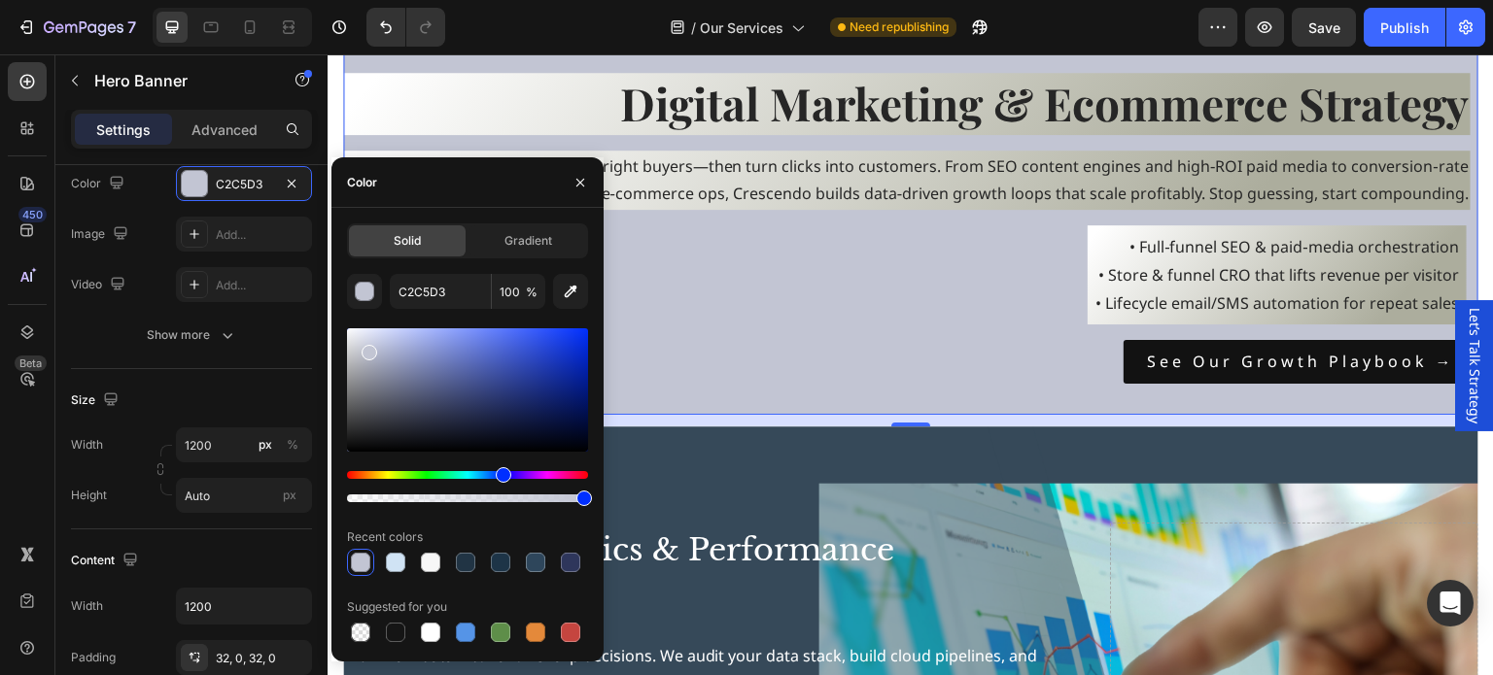
click at [360, 369] on div at bounding box center [467, 390] width 241 height 123
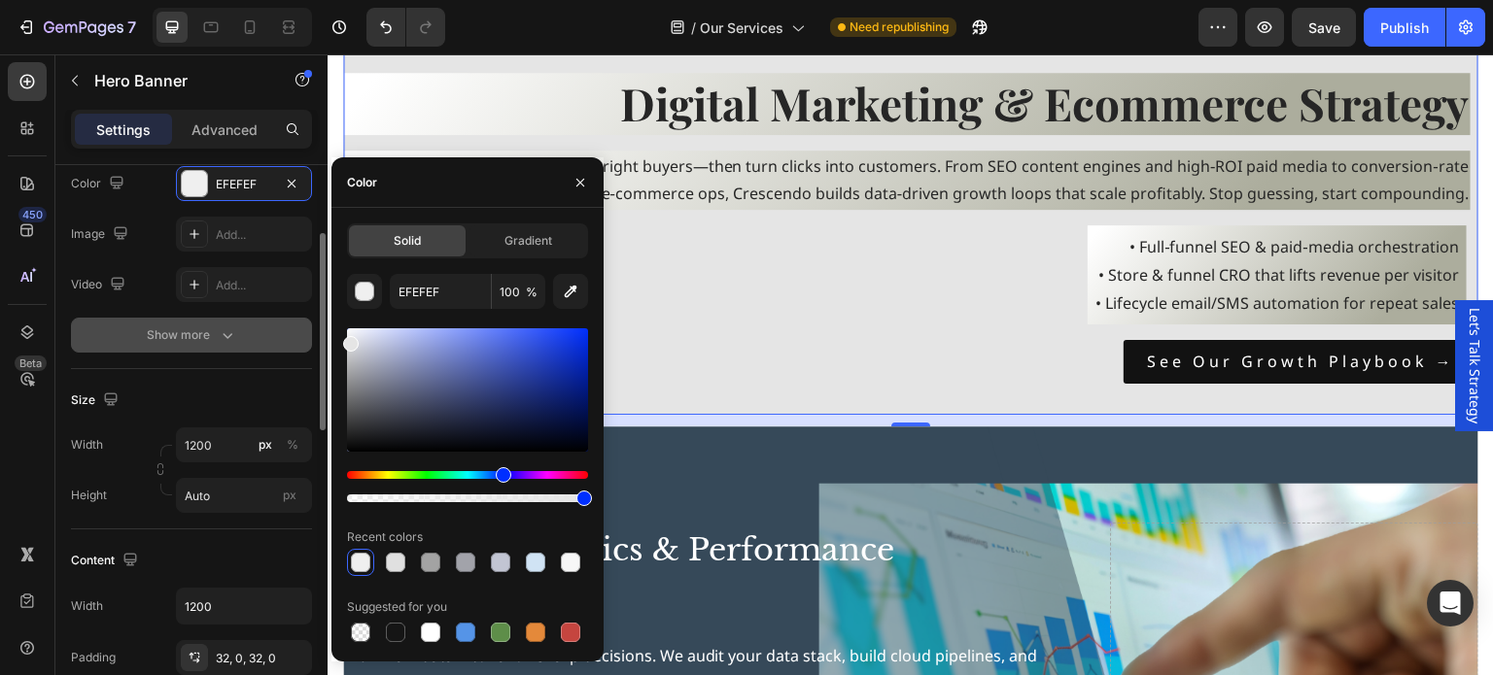
type input "E5E5E5"
drag, startPoint x: 365, startPoint y: 372, endPoint x: 311, endPoint y: 341, distance: 62.7
click at [311, 341] on div "450 Beta Sections(18) Elements(83) Section Element Hero Section Product Detail …" at bounding box center [164, 364] width 328 height 621
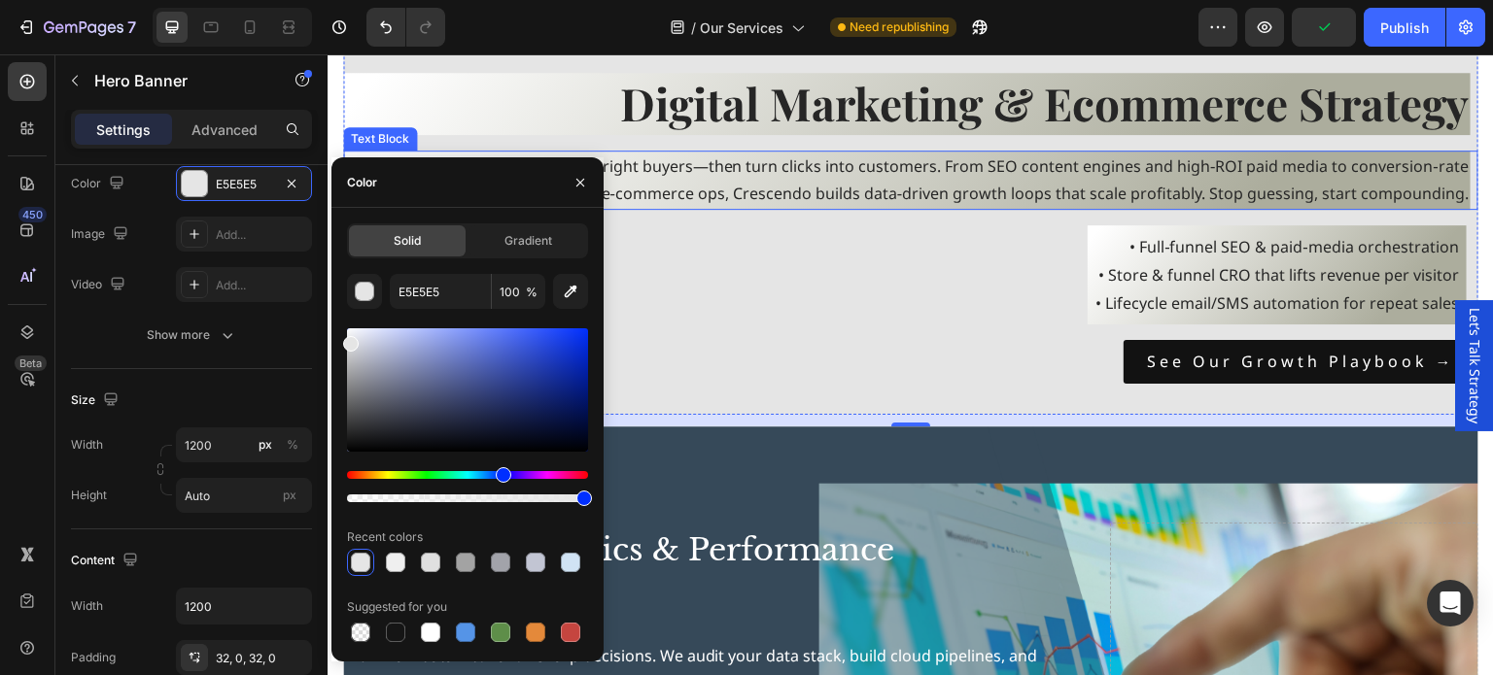
click at [716, 186] on p "Put your brand in front of the right buyers—then turn clicks into customers. Fr…" at bounding box center [907, 181] width 1124 height 56
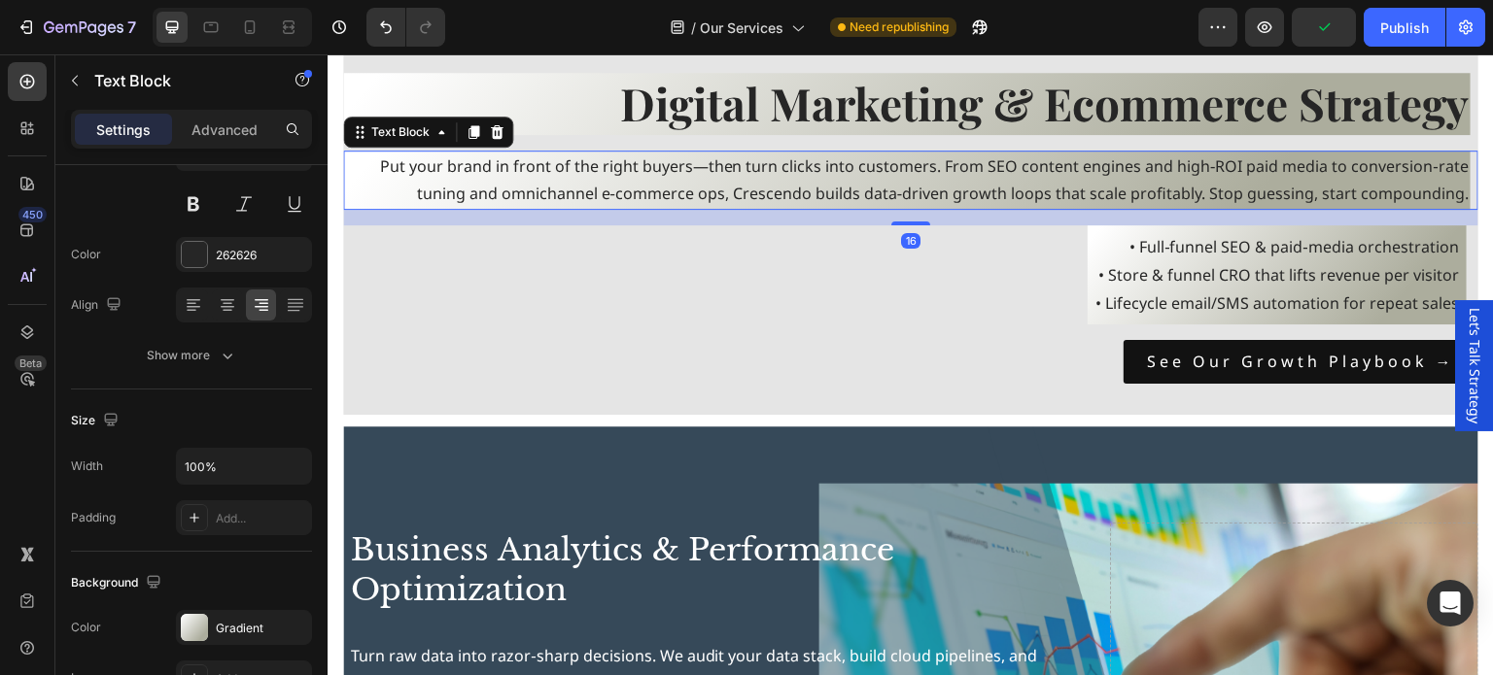
scroll to position [0, 0]
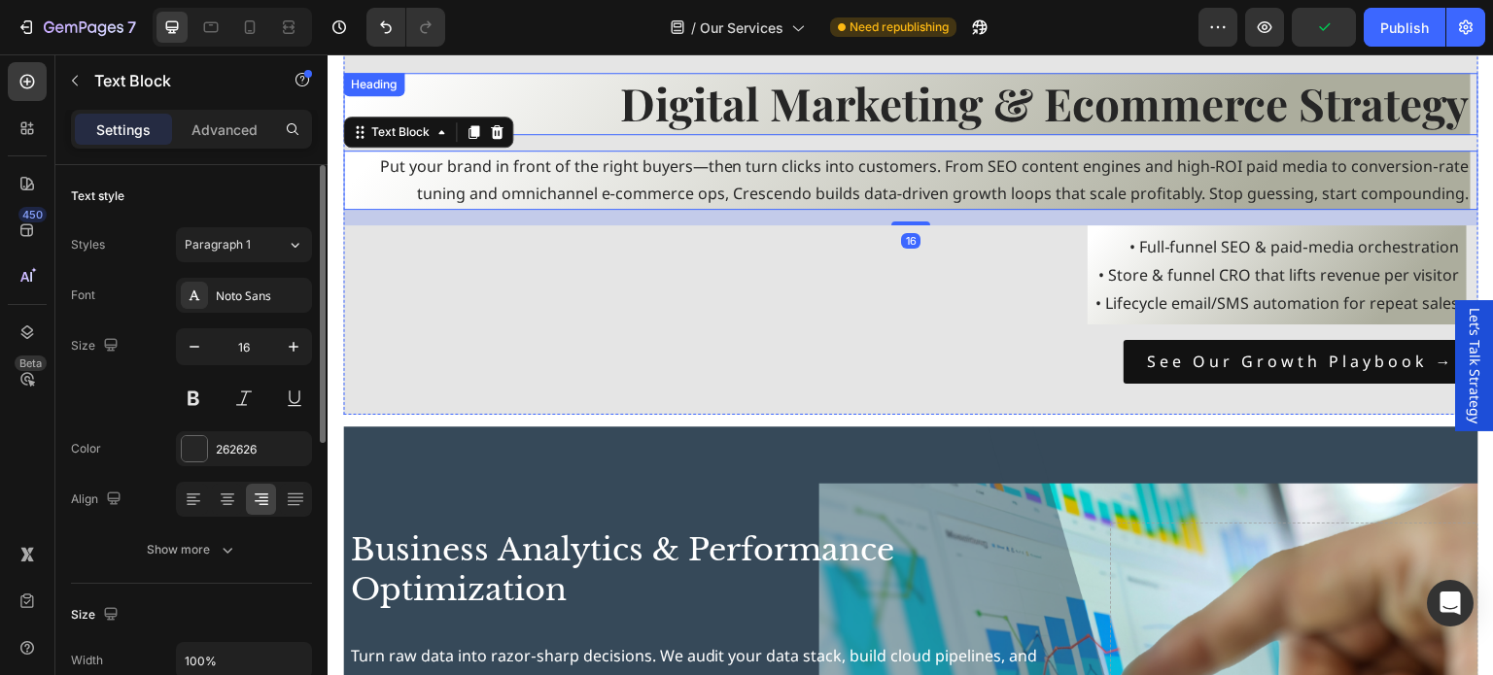
click at [713, 118] on strong "Digital Marketing & Ecommerce Strategy" at bounding box center [1044, 103] width 848 height 60
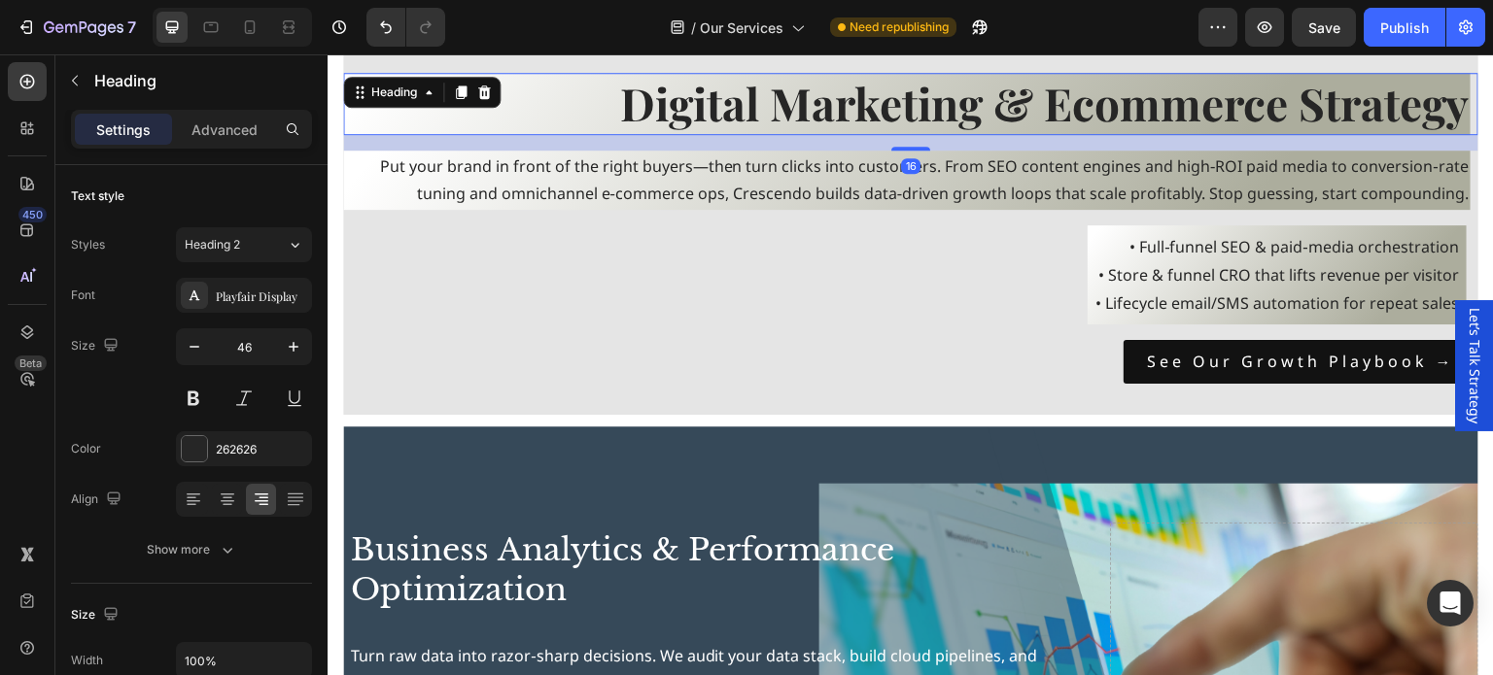
click at [547, 102] on h2 "Digital Marketing & Ecommerce Strategy" at bounding box center [906, 104] width 1127 height 62
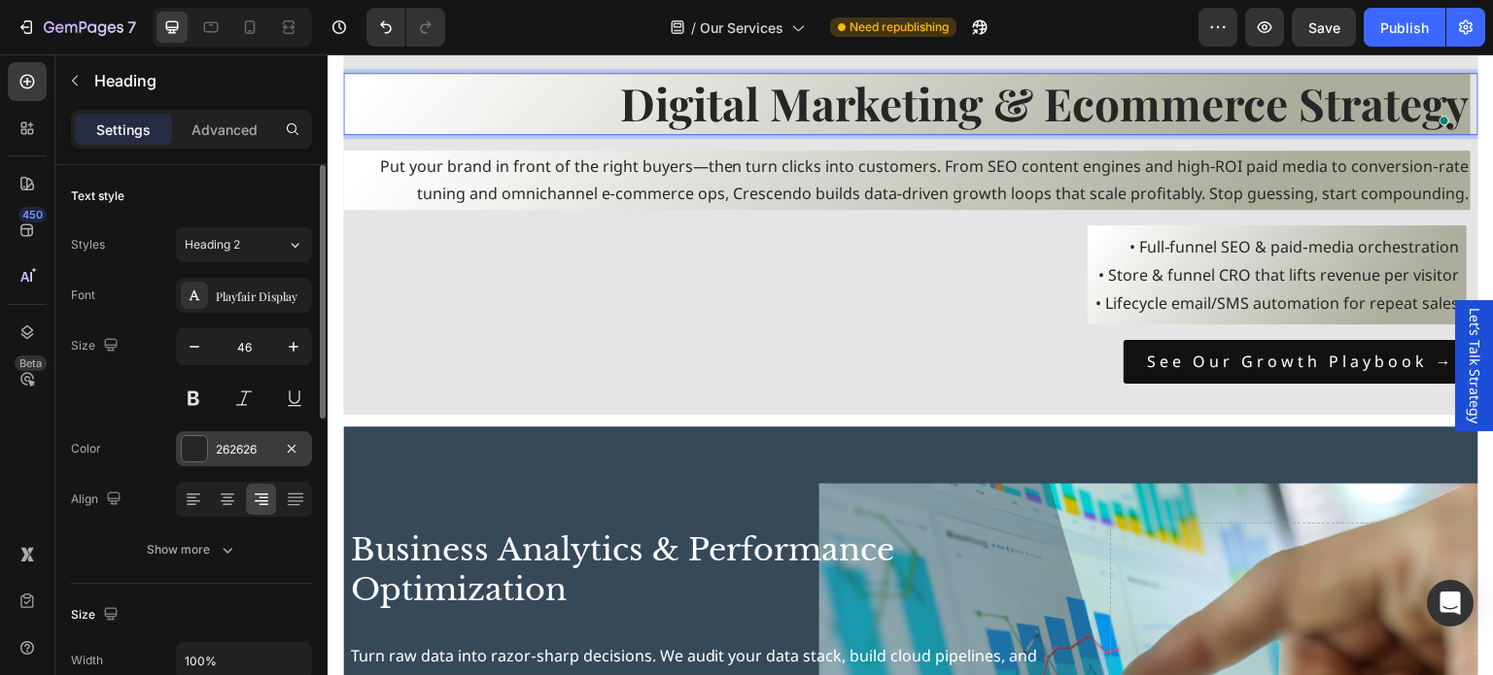
click at [198, 447] on div at bounding box center [194, 448] width 25 height 25
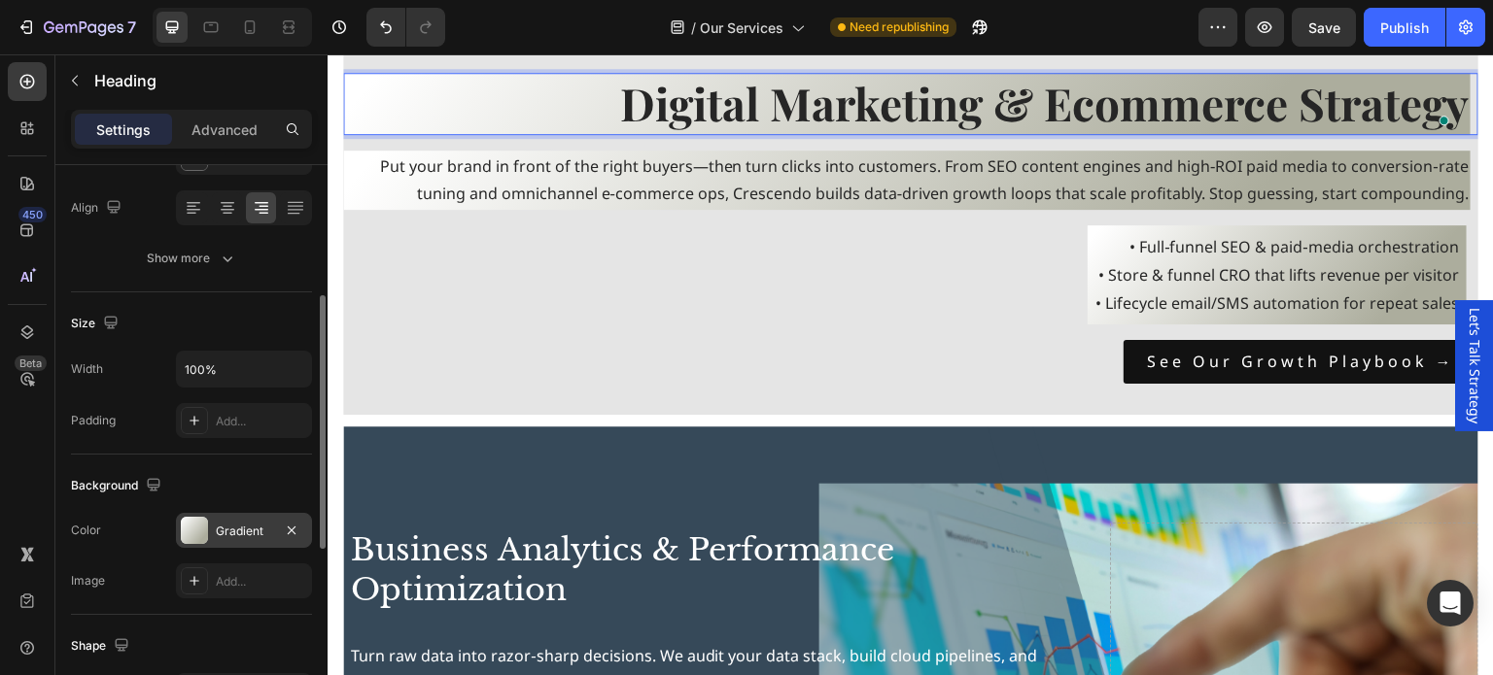
click at [190, 535] on div at bounding box center [194, 530] width 27 height 27
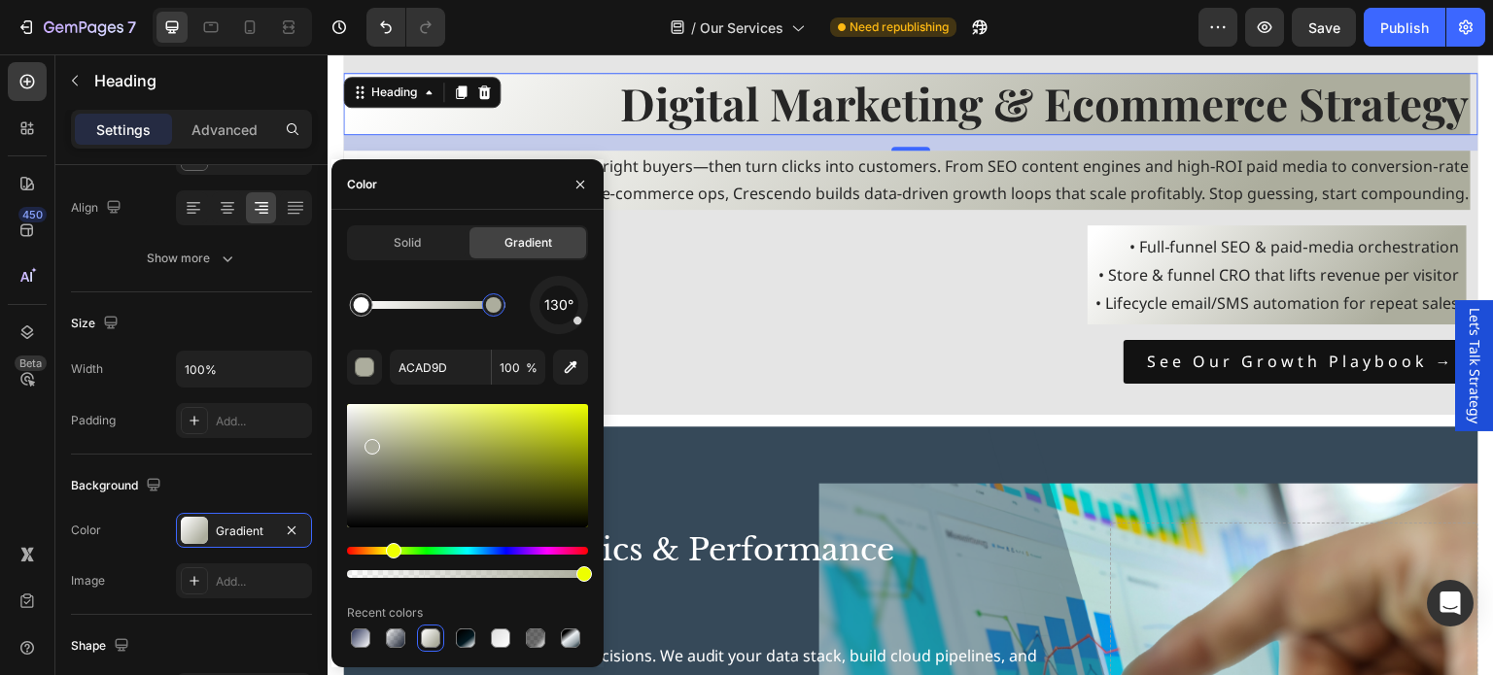
drag, startPoint x: 473, startPoint y: 306, endPoint x: 496, endPoint y: 310, distance: 22.7
click at [496, 310] on div at bounding box center [494, 305] width 16 height 16
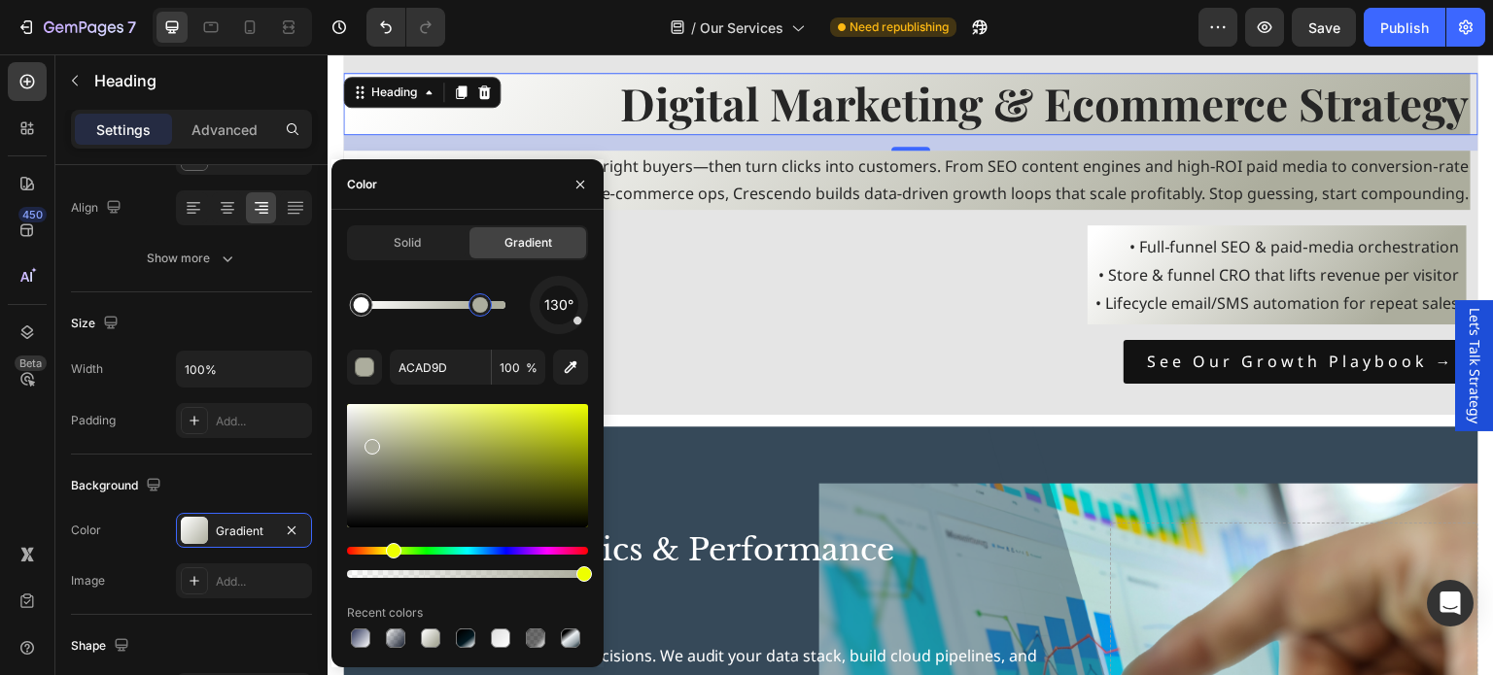
drag, startPoint x: 514, startPoint y: 310, endPoint x: 480, endPoint y: 307, distance: 34.1
click at [480, 307] on div at bounding box center [480, 305] width 16 height 16
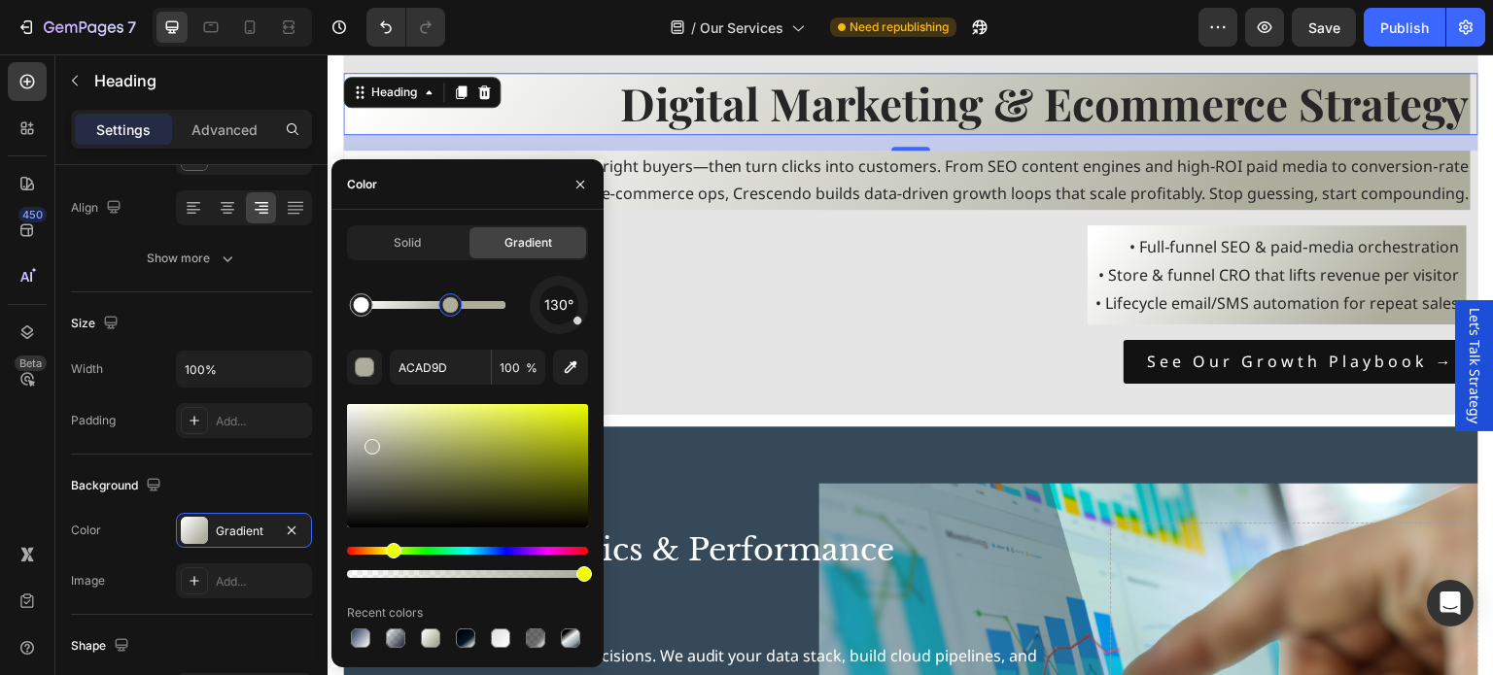
drag, startPoint x: 480, startPoint y: 307, endPoint x: 450, endPoint y: 304, distance: 30.3
click at [450, 304] on div at bounding box center [450, 305] width 16 height 16
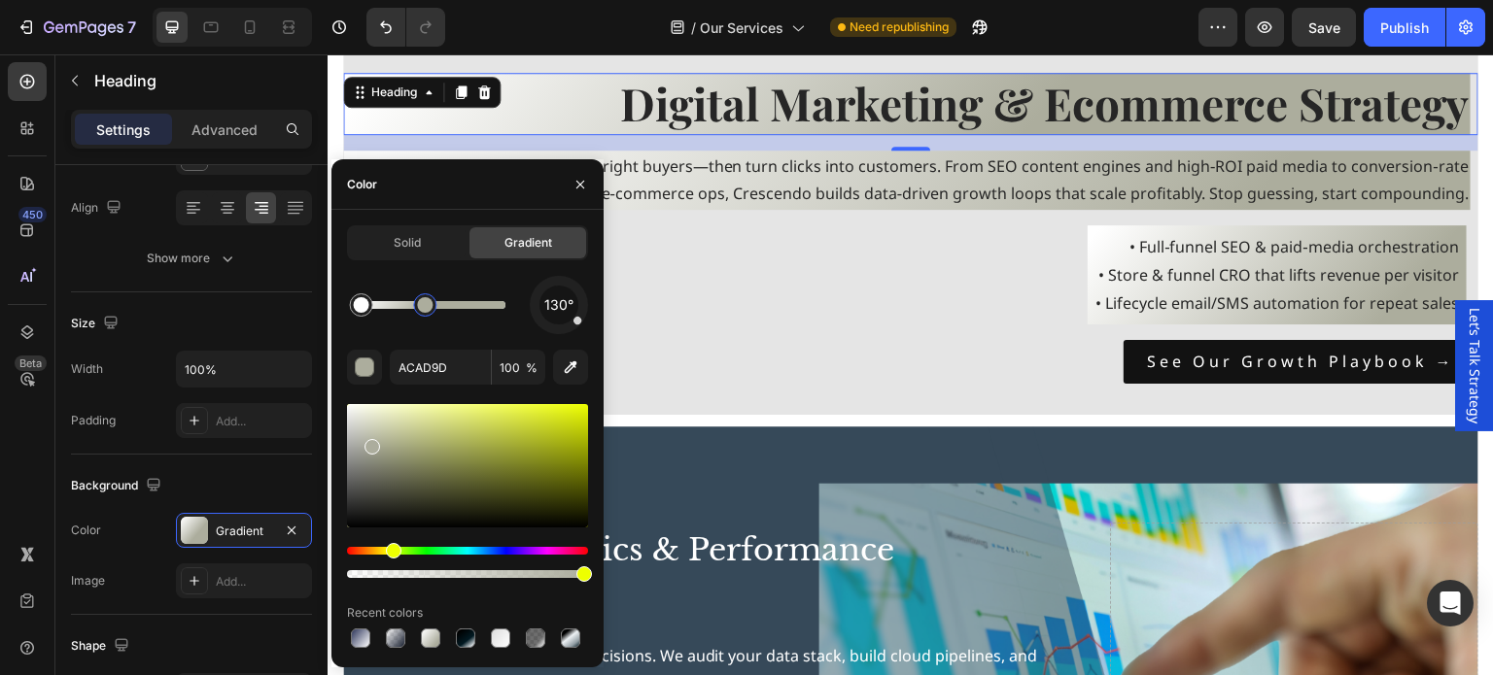
drag, startPoint x: 450, startPoint y: 304, endPoint x: 419, endPoint y: 301, distance: 31.2
click at [419, 301] on div at bounding box center [425, 305] width 16 height 16
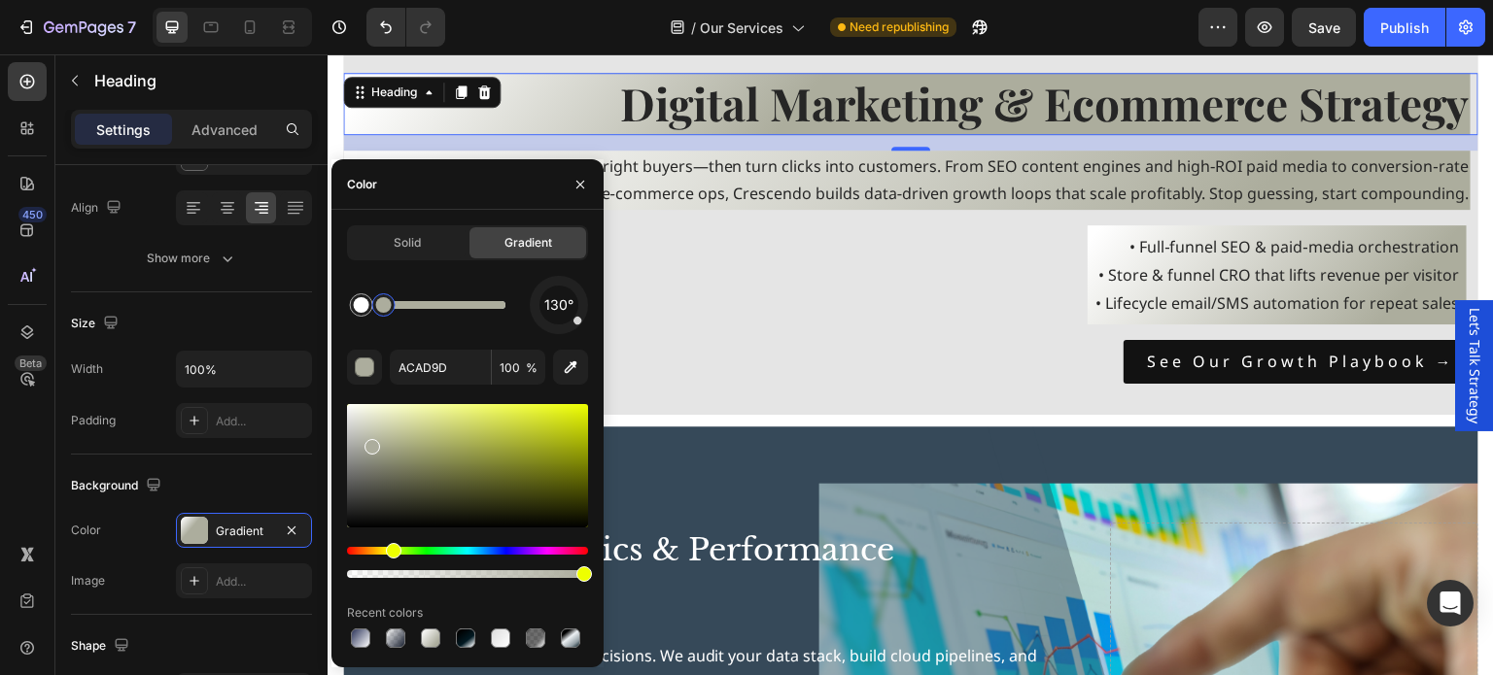
drag, startPoint x: 402, startPoint y: 298, endPoint x: 373, endPoint y: 295, distance: 29.3
click at [376, 297] on div at bounding box center [384, 305] width 16 height 16
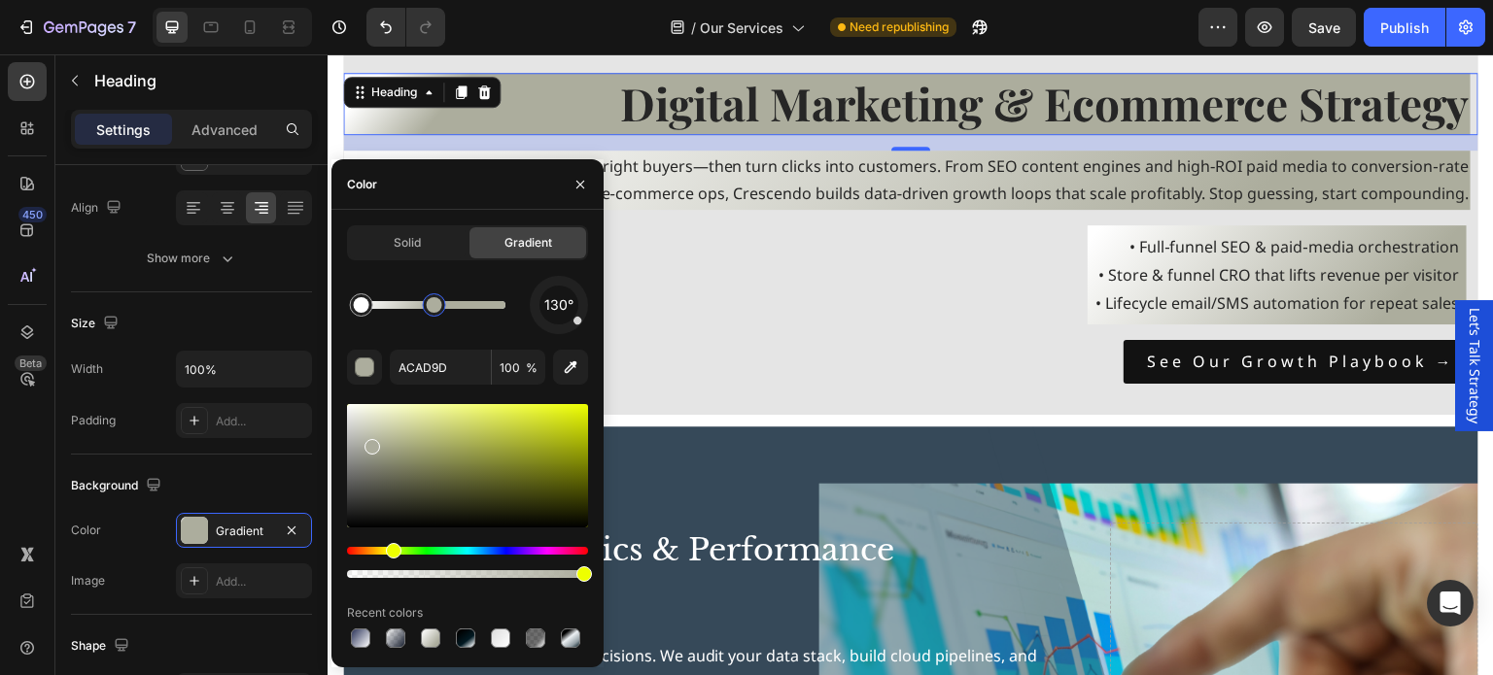
drag, startPoint x: 373, startPoint y: 295, endPoint x: 441, endPoint y: 296, distance: 68.0
click at [441, 296] on div at bounding box center [434, 305] width 23 height 23
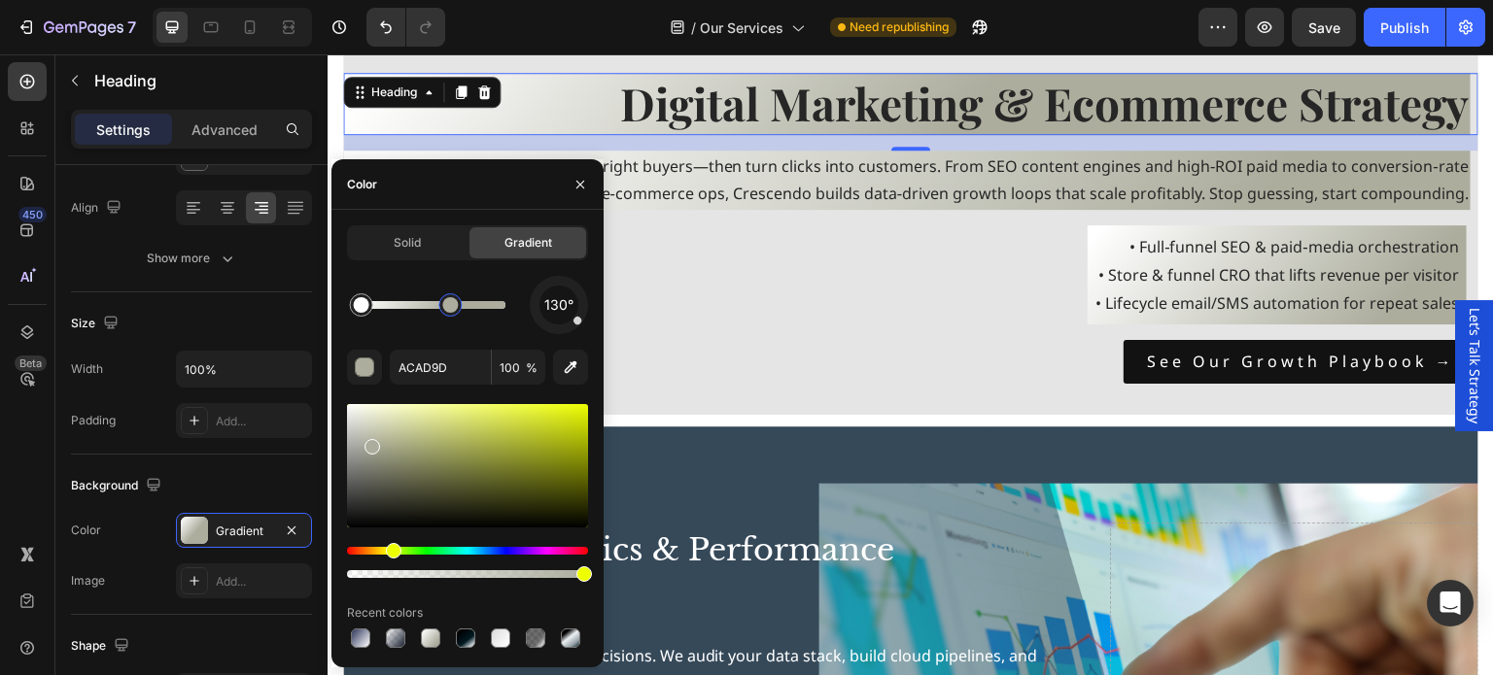
drag, startPoint x: 442, startPoint y: 310, endPoint x: 452, endPoint y: 313, distance: 10.1
click at [452, 313] on div at bounding box center [450, 305] width 16 height 16
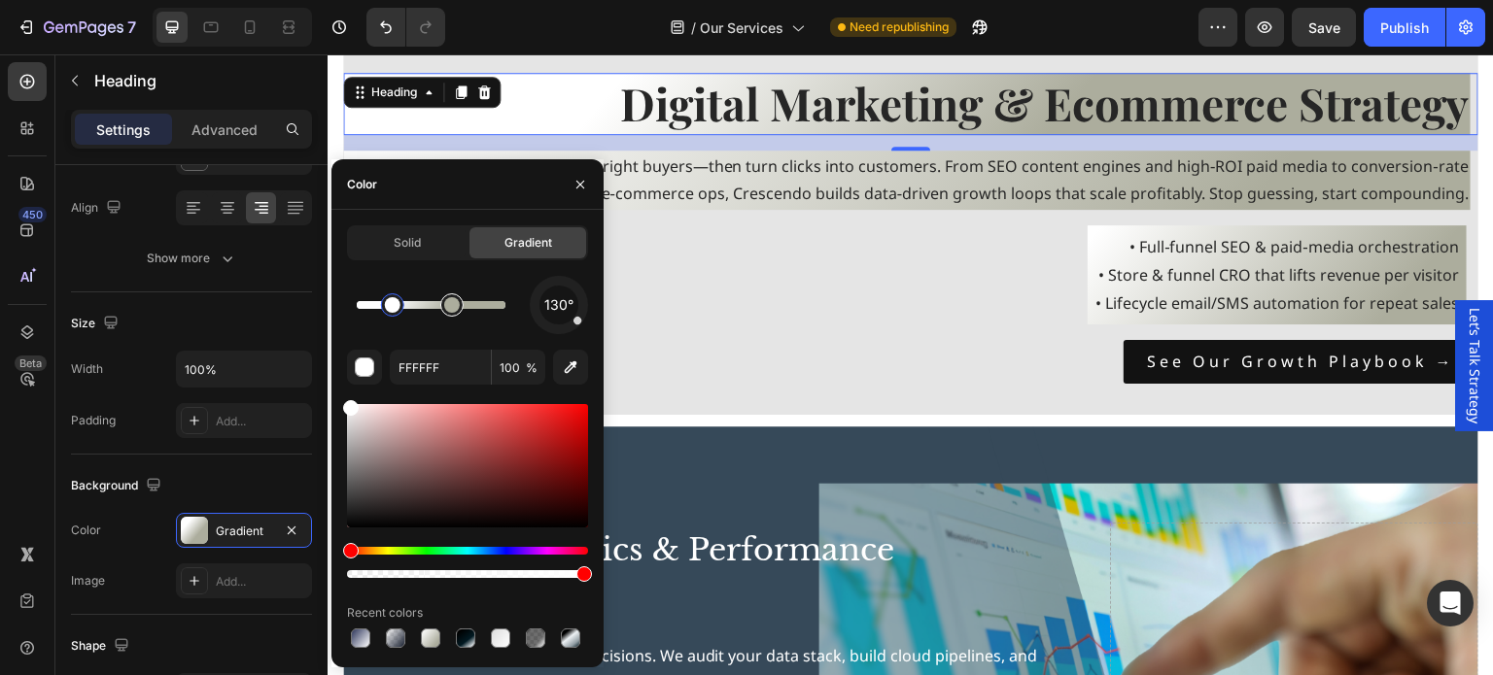
drag, startPoint x: 363, startPoint y: 309, endPoint x: 465, endPoint y: 307, distance: 101.1
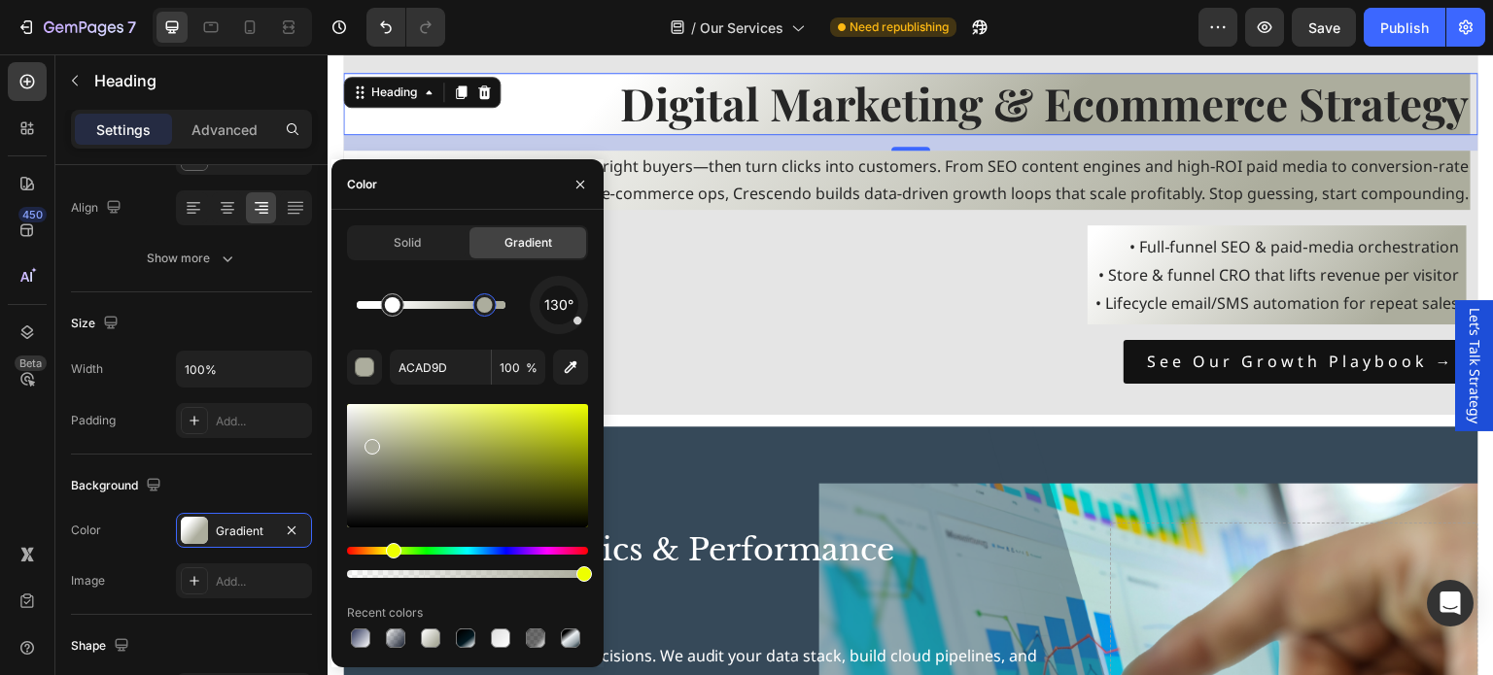
drag, startPoint x: 451, startPoint y: 309, endPoint x: 488, endPoint y: 306, distance: 37.0
click at [488, 306] on div at bounding box center [485, 305] width 16 height 16
type input "FFFFFF"
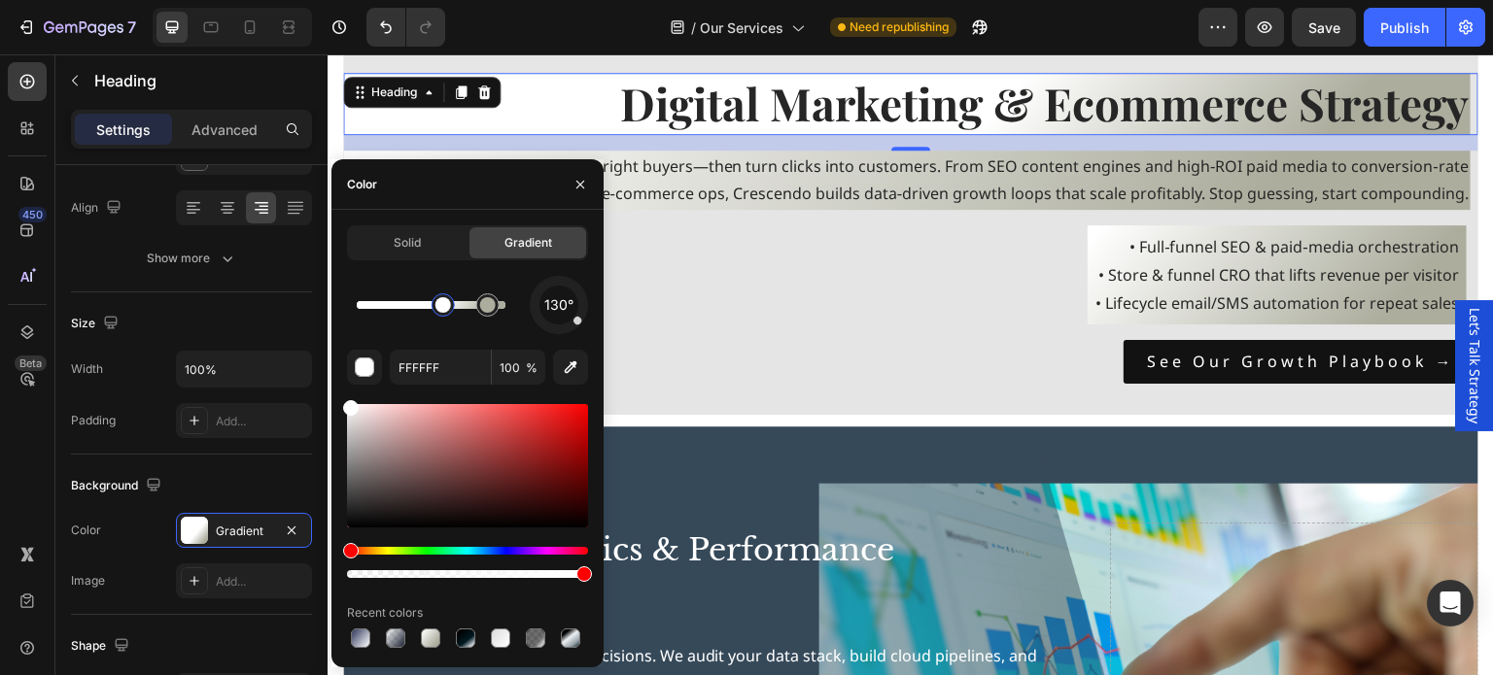
drag, startPoint x: 395, startPoint y: 307, endPoint x: 405, endPoint y: 306, distance: 10.7
click at [677, 178] on p "Put your brand in front of the right buyers—then turn clicks into customers. Fr…" at bounding box center [907, 181] width 1124 height 56
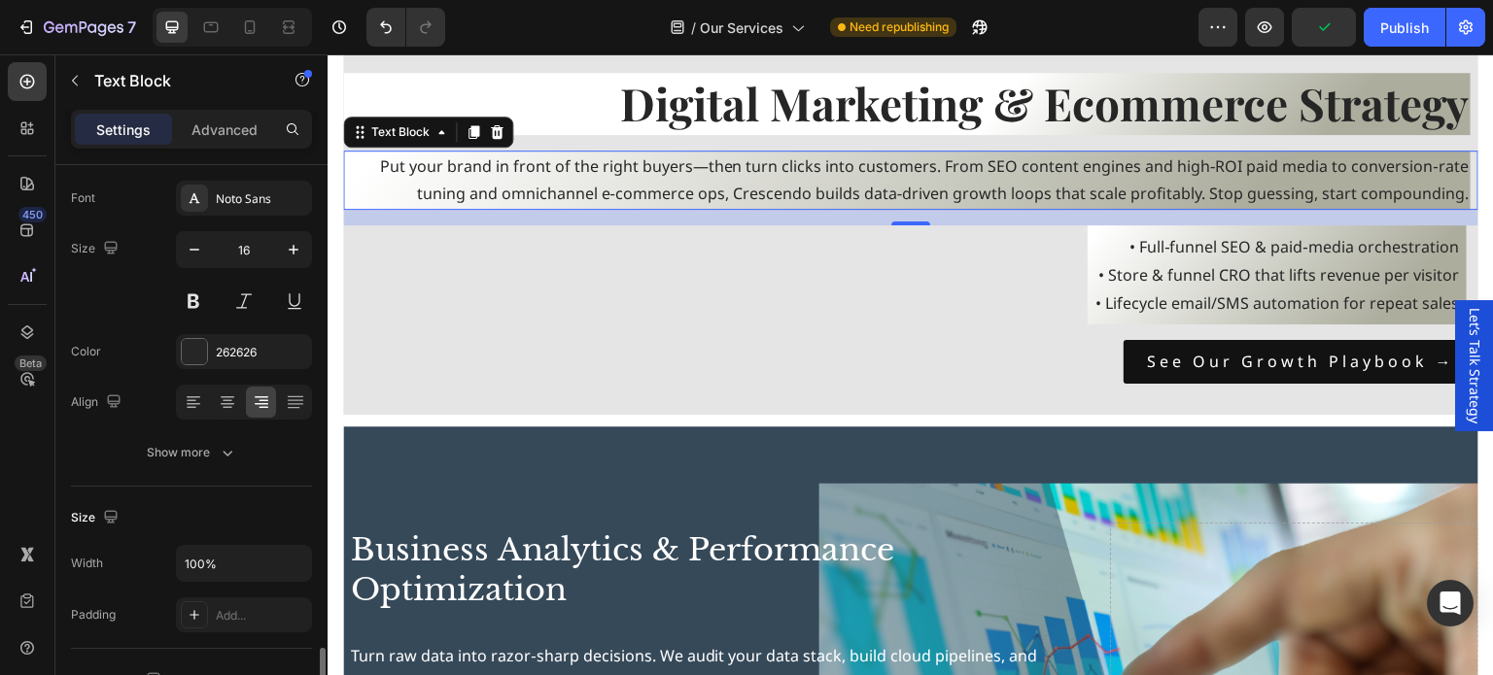
scroll to position [486, 0]
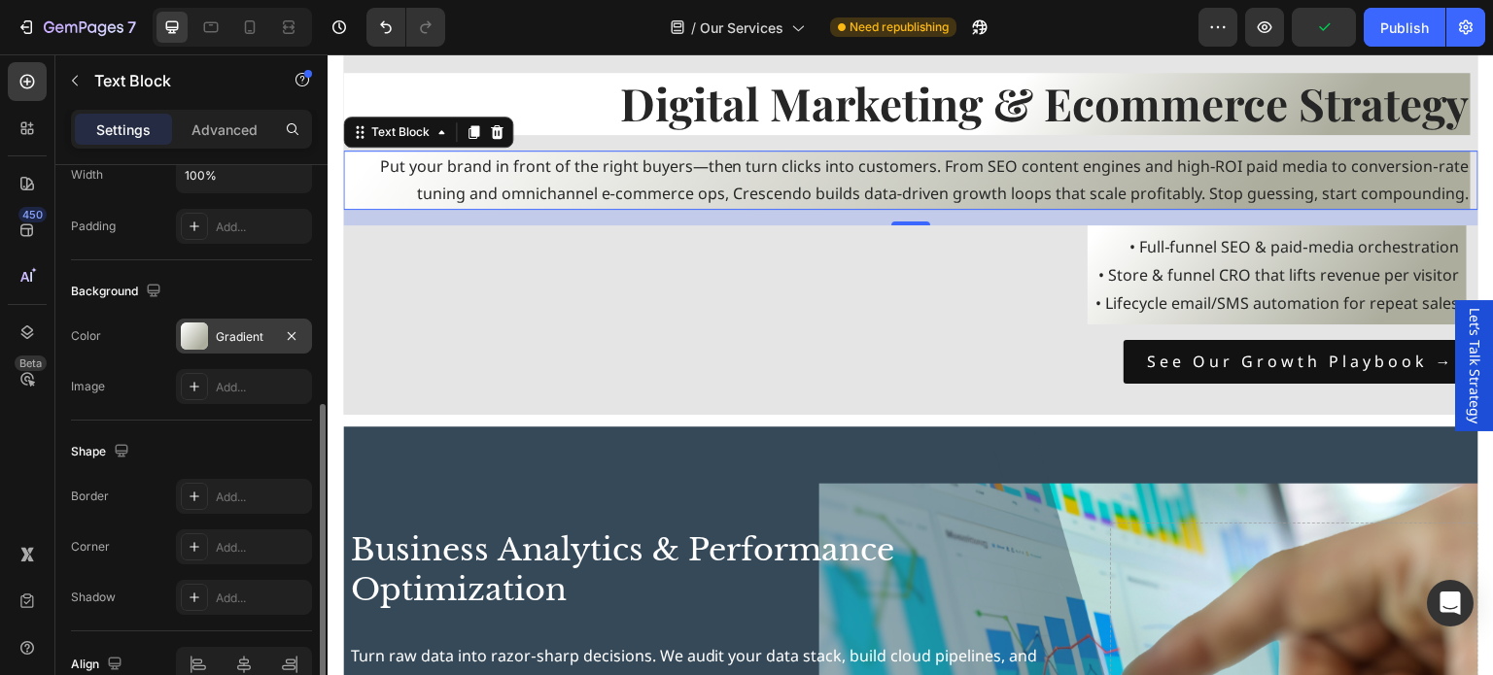
click at [184, 319] on div "Gradient" at bounding box center [244, 336] width 136 height 35
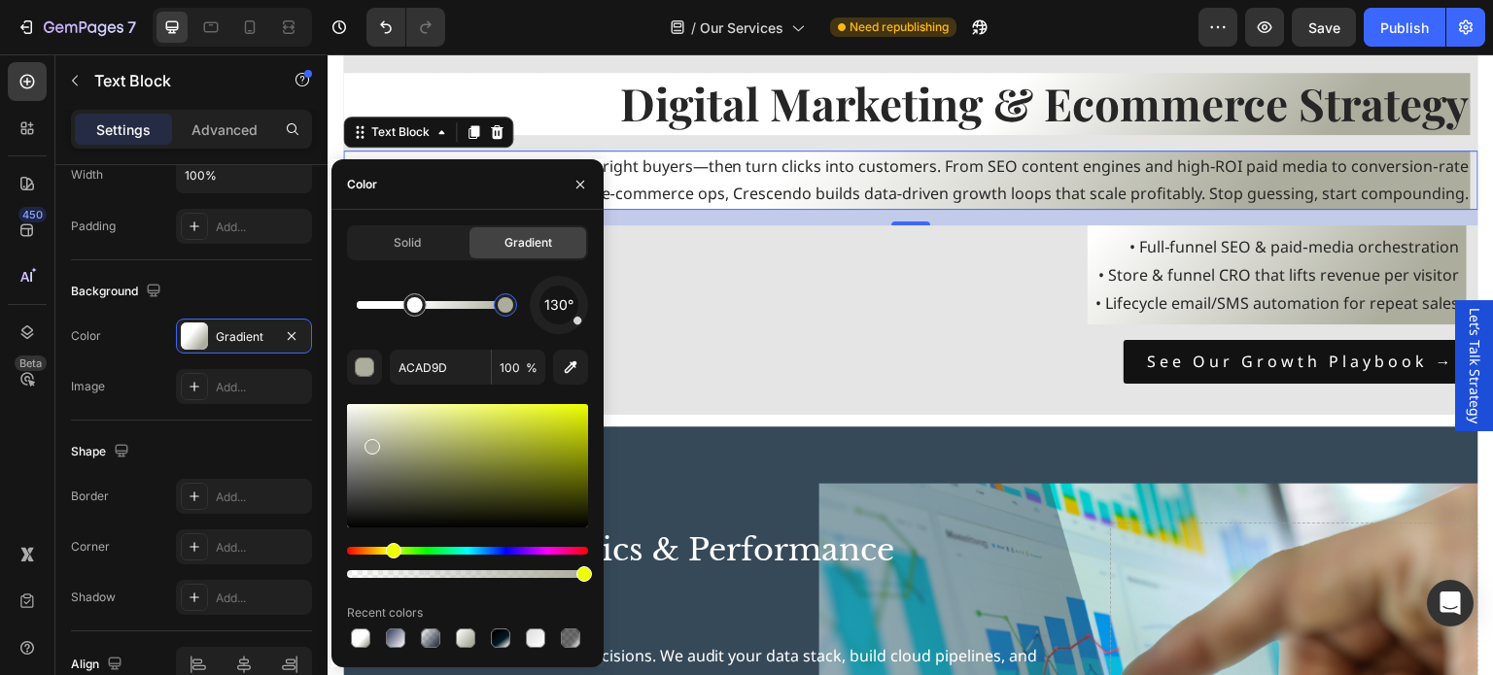
drag, startPoint x: 487, startPoint y: 305, endPoint x: 508, endPoint y: 305, distance: 21.4
click at [508, 305] on div at bounding box center [506, 305] width 16 height 16
type input "FFFFFF"
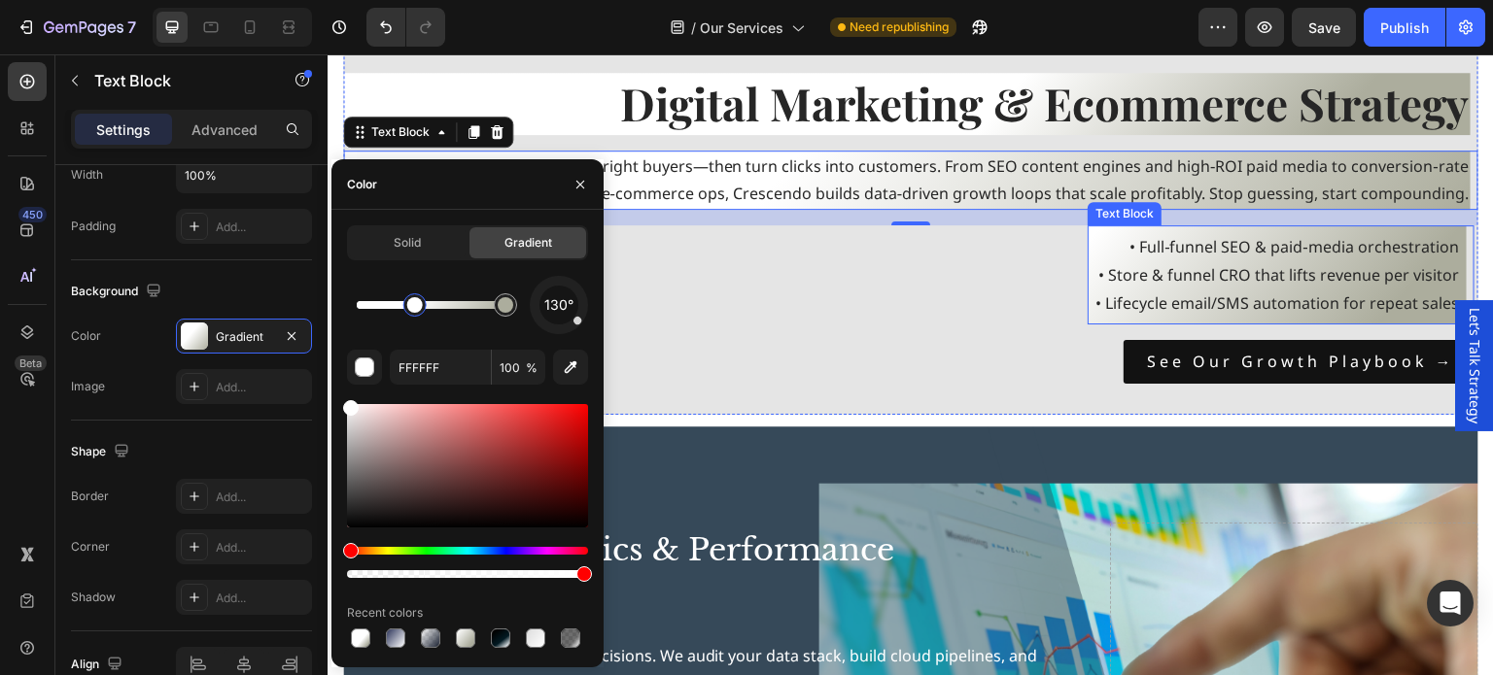
click at [1095, 242] on p "• Full‑funnel SEO & paid‑media orchestration • Store & funnel CRO that lifts re…" at bounding box center [1276, 275] width 363 height 84
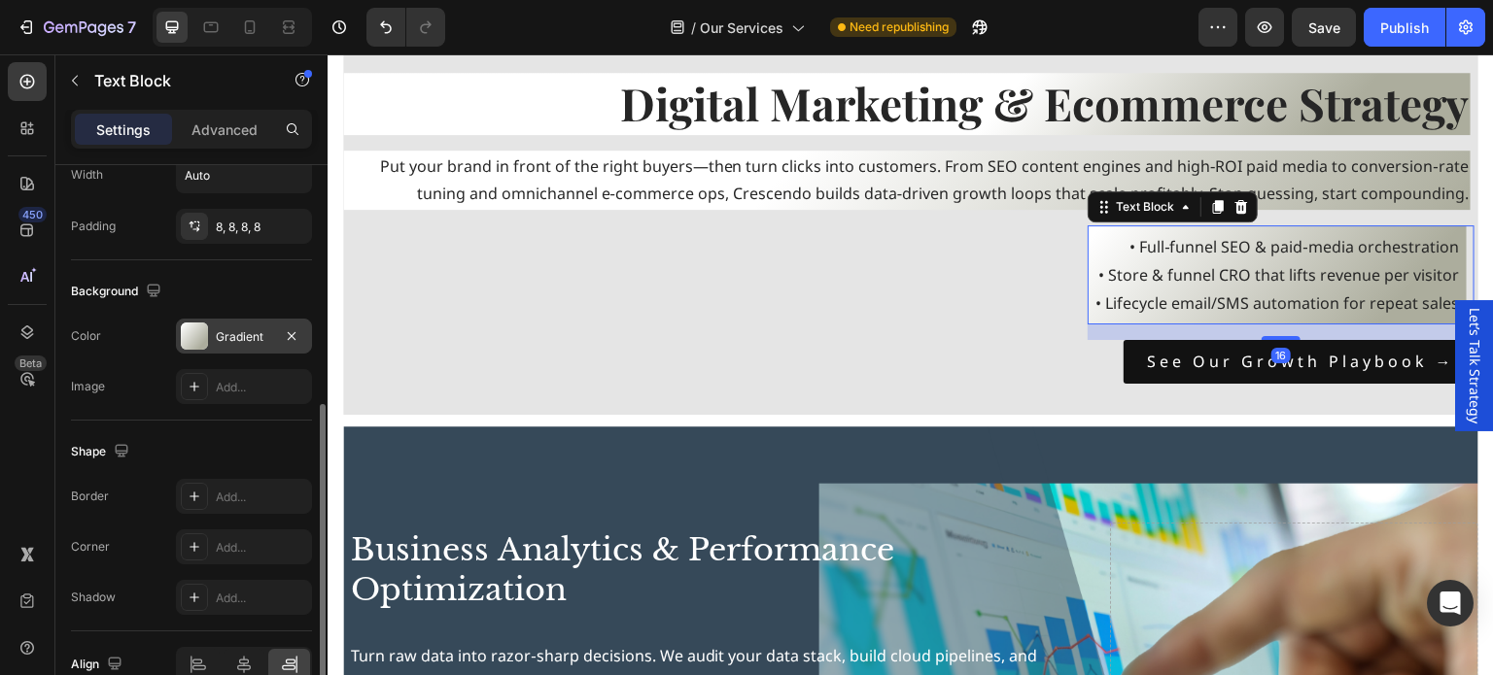
click at [189, 338] on div at bounding box center [194, 336] width 27 height 27
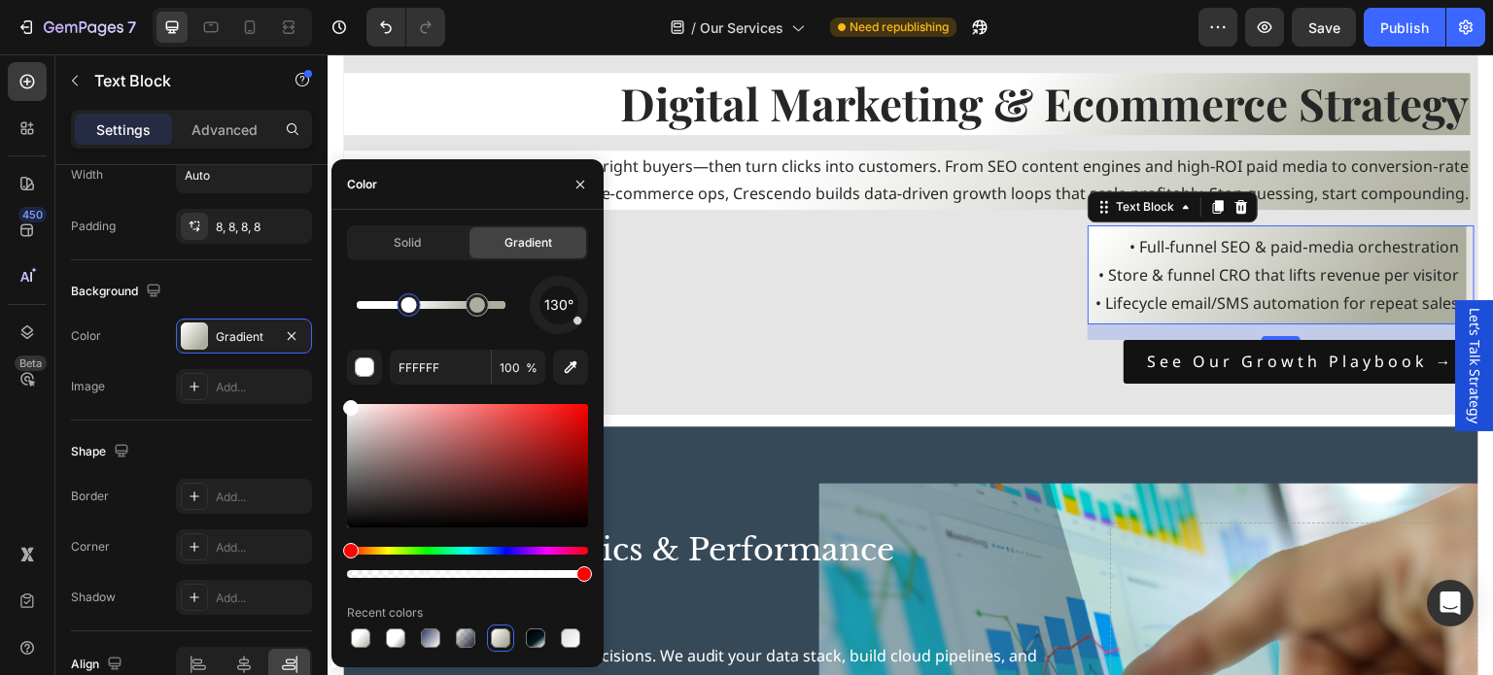
drag, startPoint x: 363, startPoint y: 310, endPoint x: 412, endPoint y: 312, distance: 48.6
click at [412, 312] on div at bounding box center [409, 305] width 16 height 16
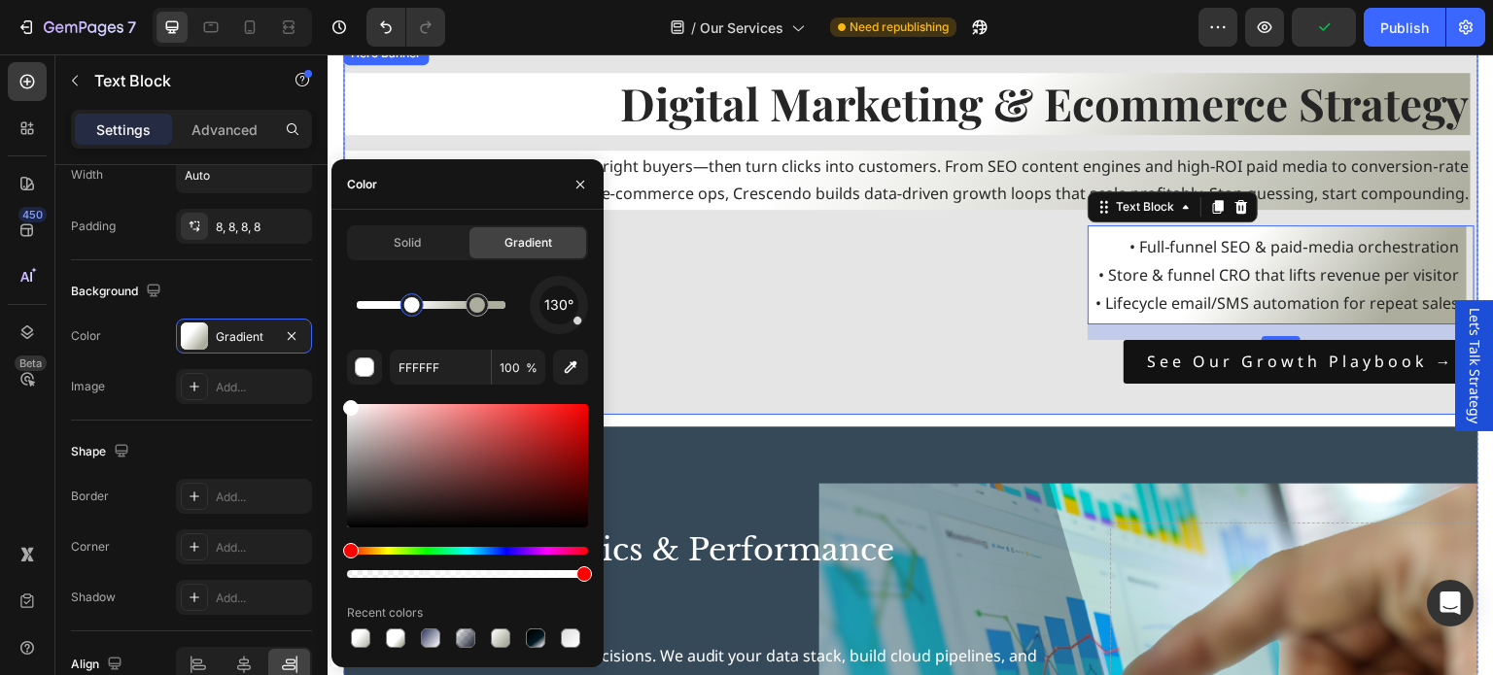
click at [896, 287] on div "⁠⁠⁠⁠⁠⁠⁠ Digital Marketing & Ecommerce Strategy Heading Put your brand in front …" at bounding box center [910, 229] width 1135 height 312
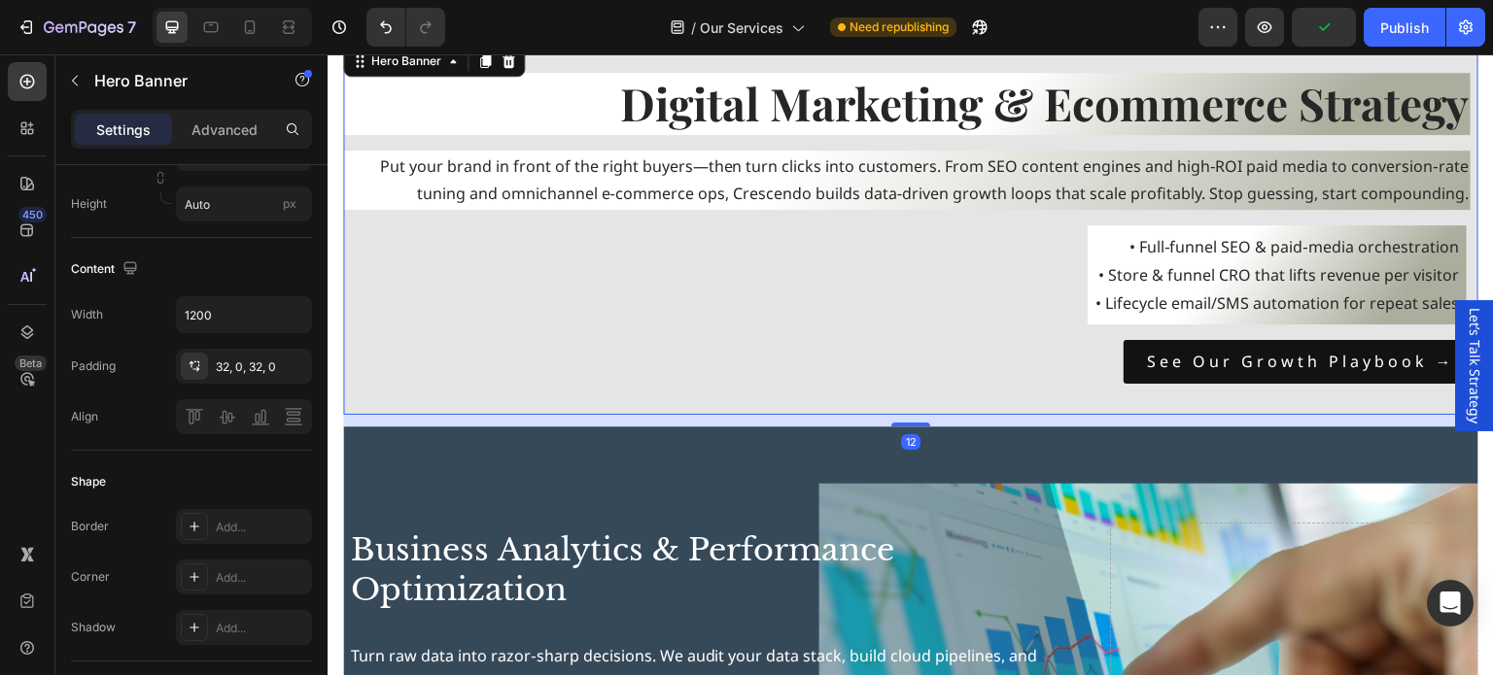
scroll to position [0, 0]
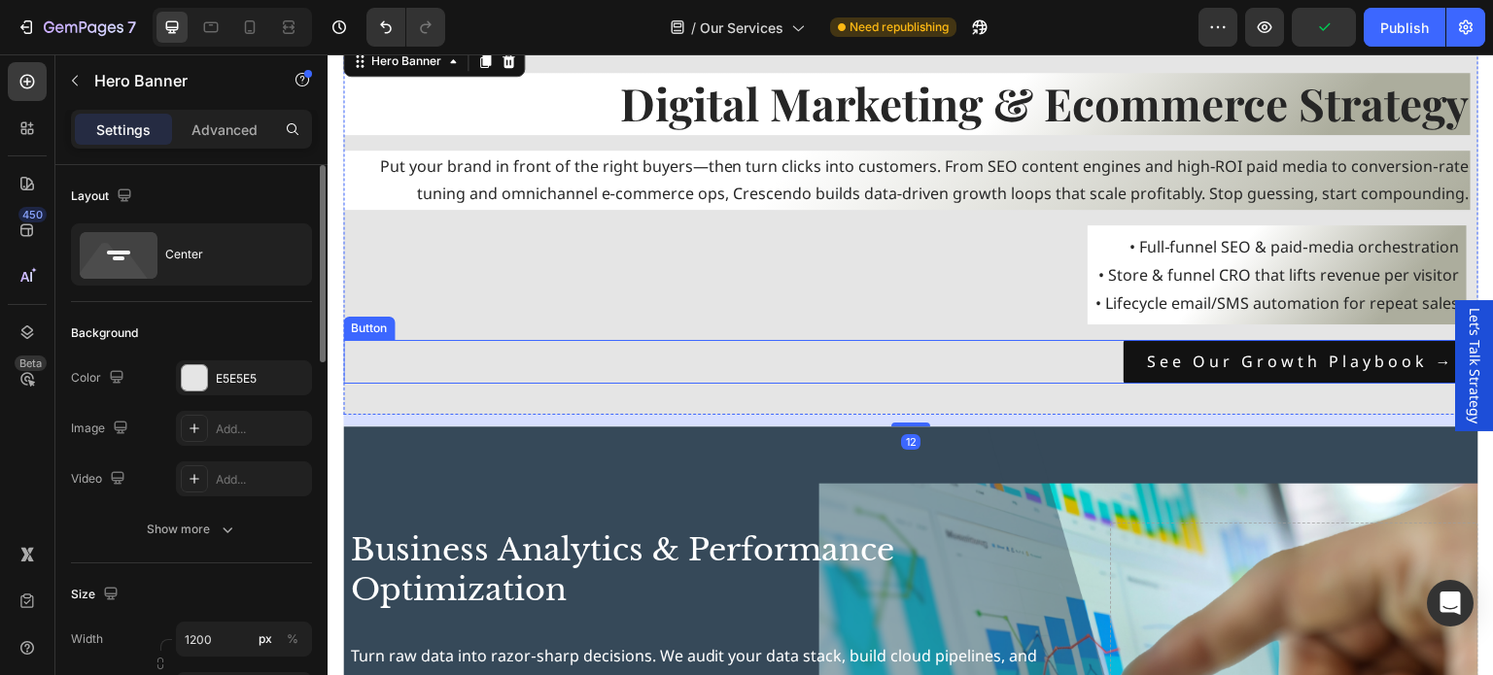
click at [927, 358] on div "See our growth playbook → Button" at bounding box center [910, 362] width 1135 height 44
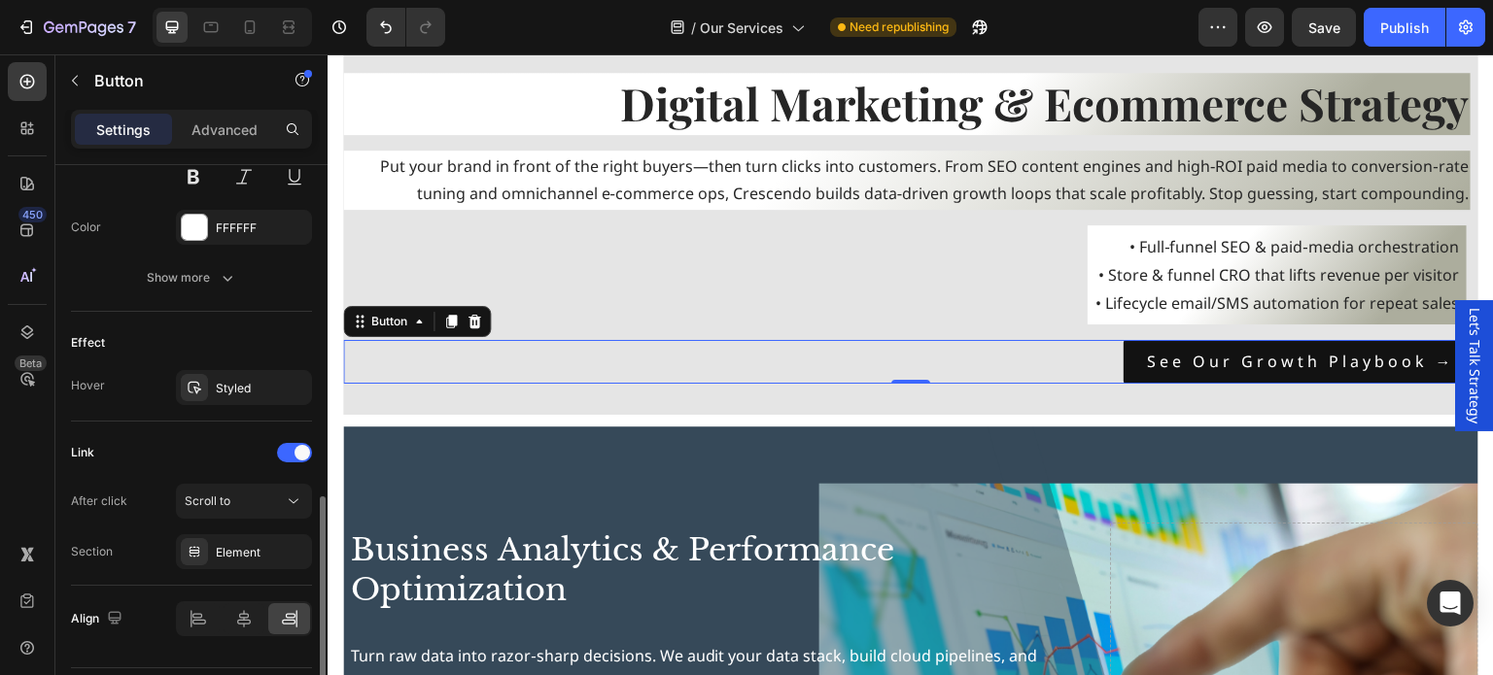
scroll to position [925, 0]
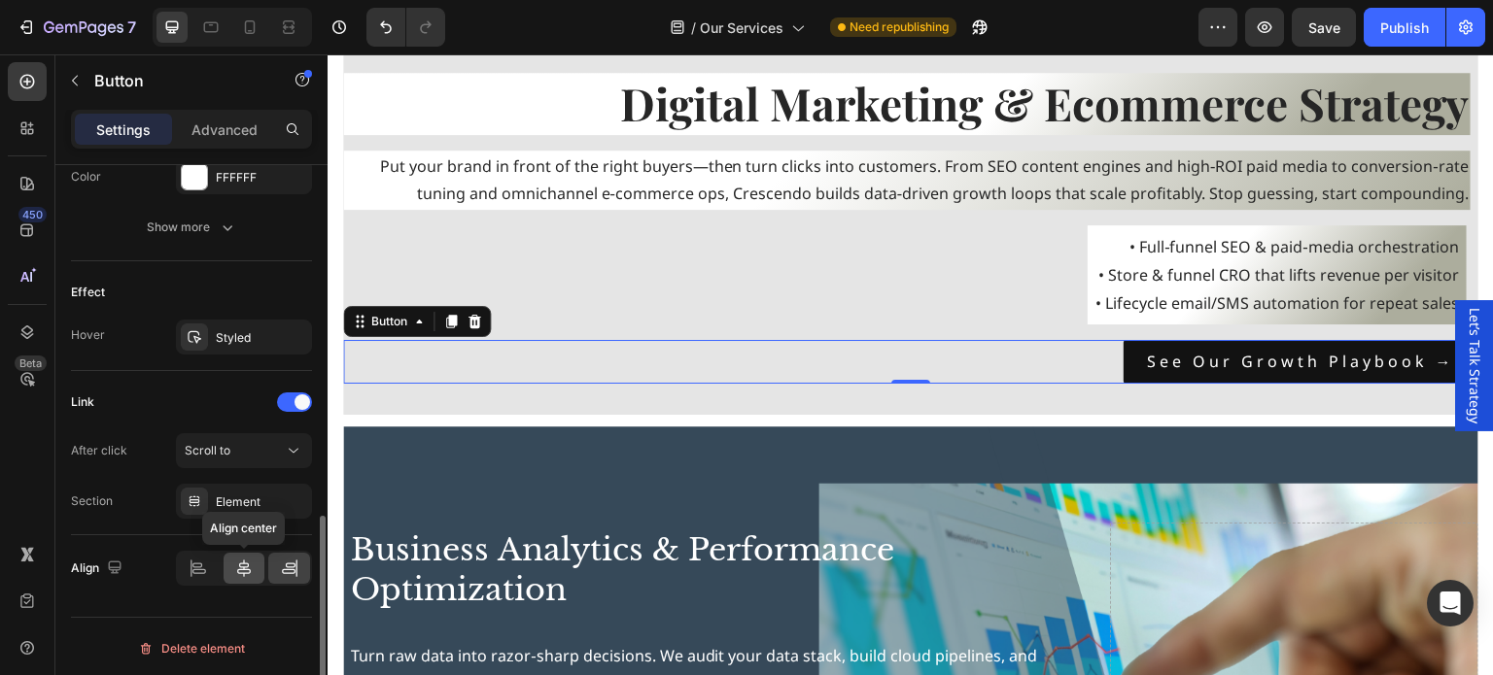
click at [241, 566] on icon at bounding box center [244, 568] width 14 height 17
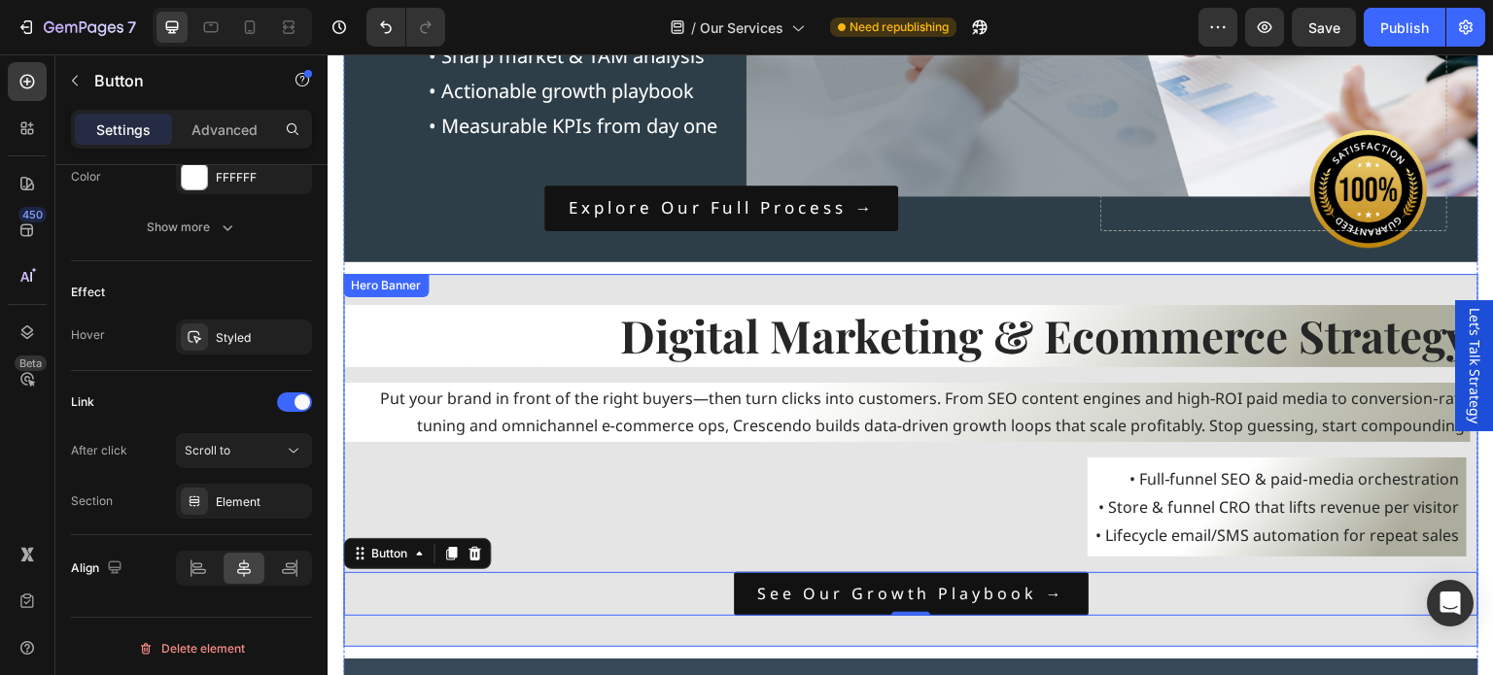
scroll to position [1652, 0]
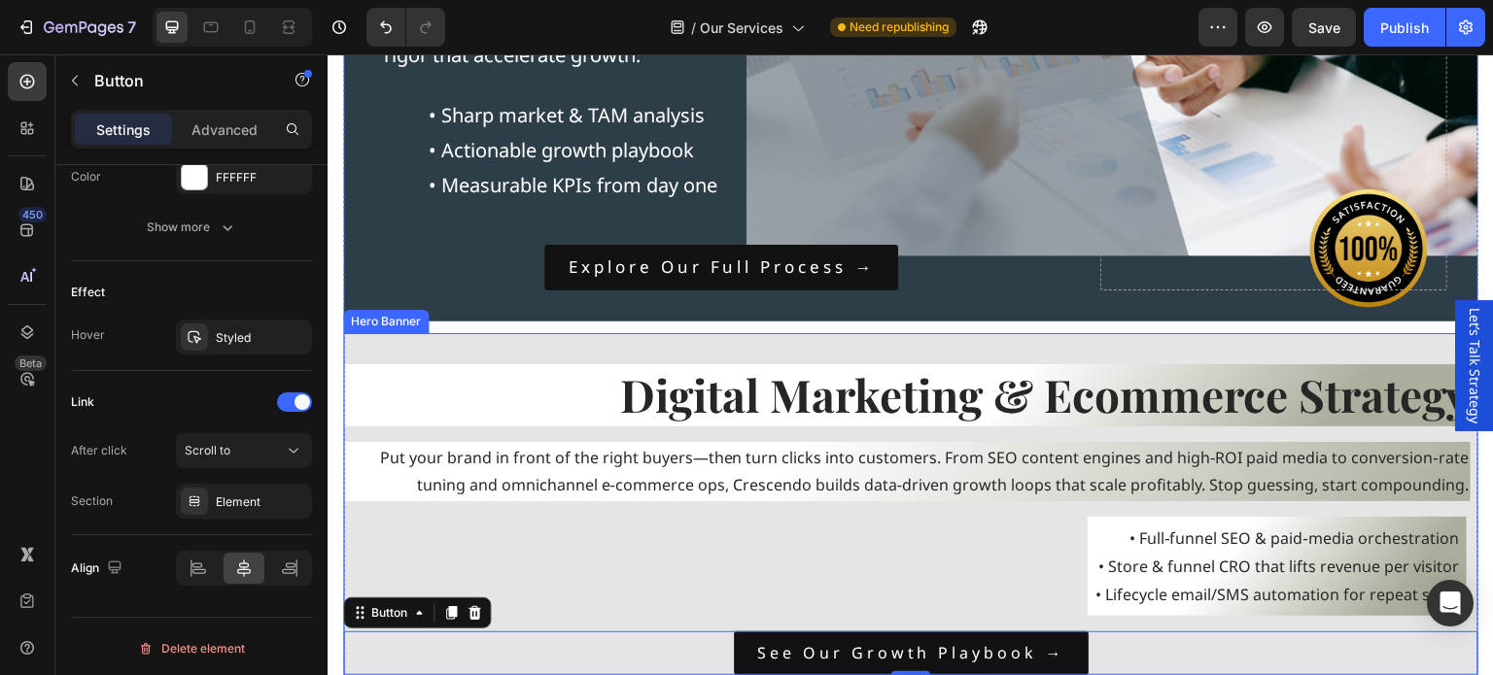
click at [560, 350] on div "⁠⁠⁠⁠⁠⁠⁠ Digital Marketing & Ecommerce Strategy Heading Put your brand in front …" at bounding box center [910, 520] width 1135 height 374
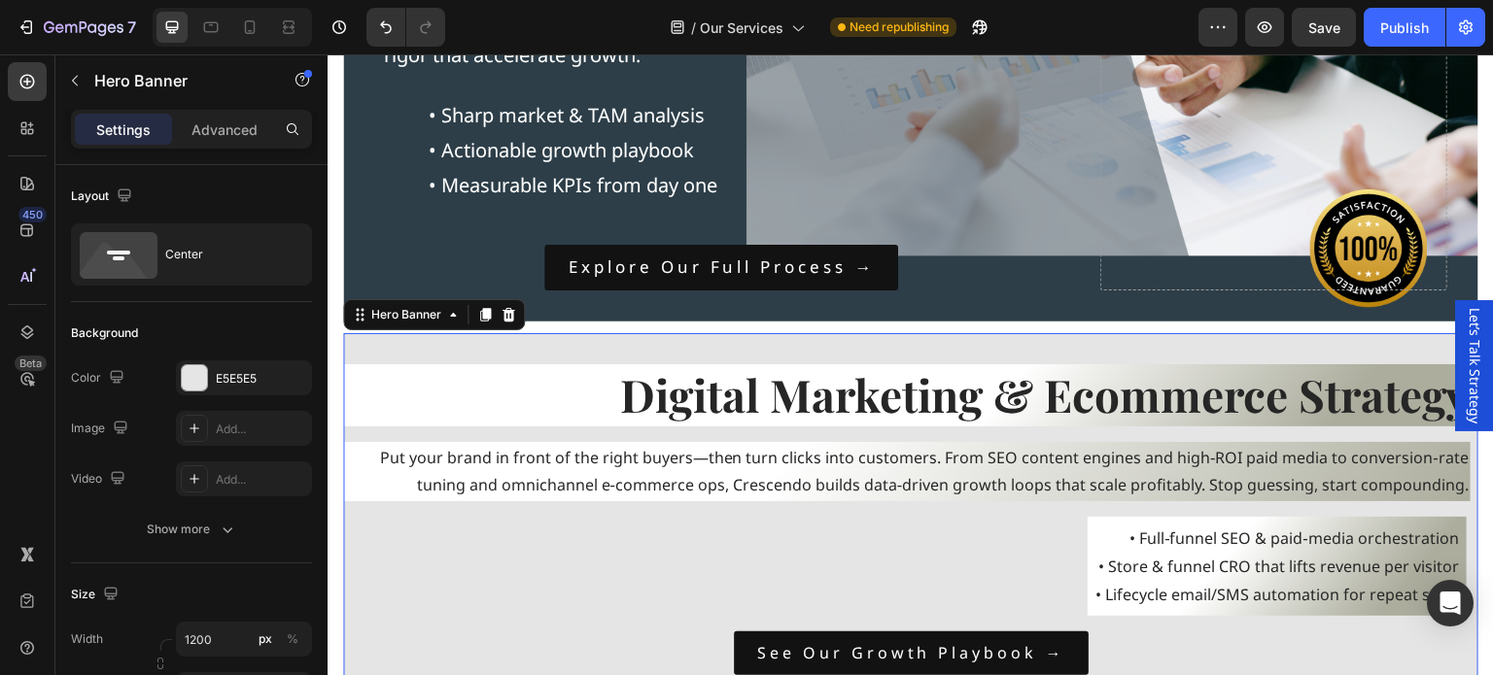
scroll to position [389, 0]
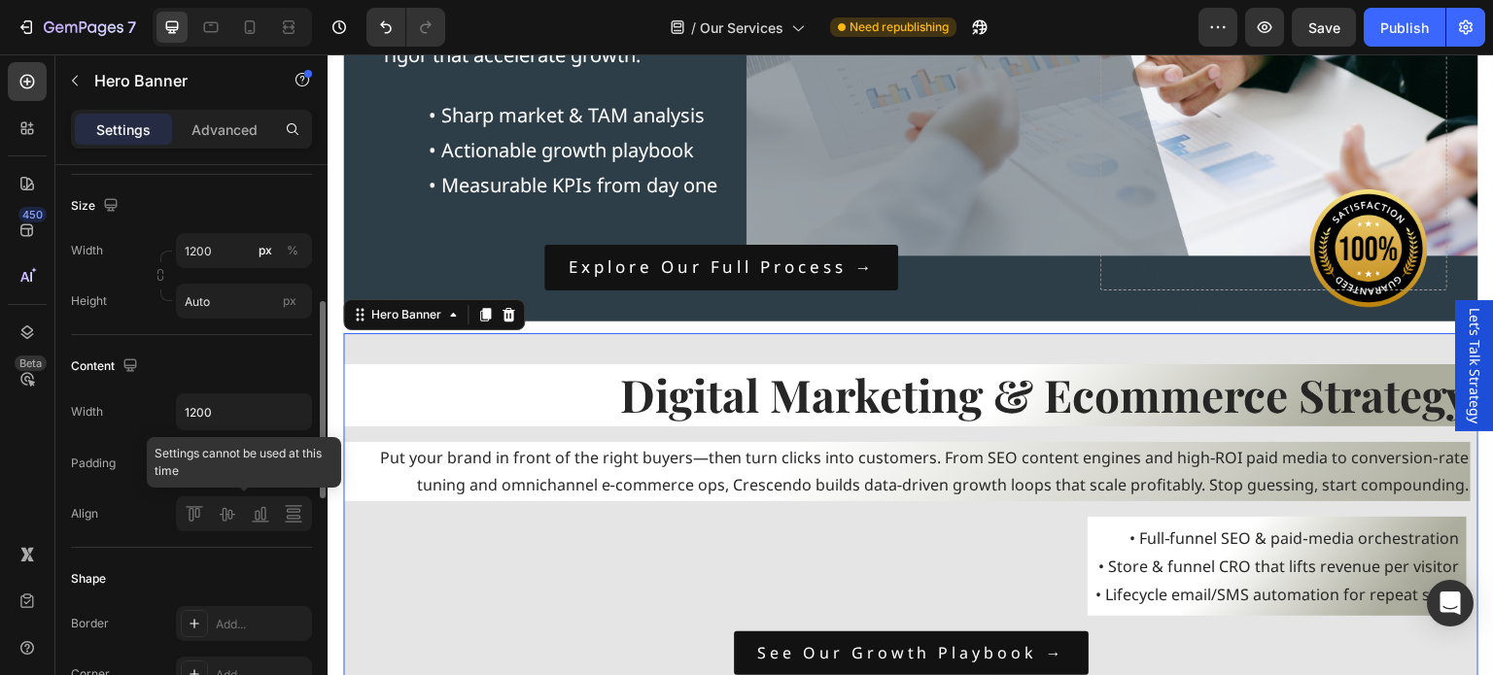
click at [228, 518] on div at bounding box center [244, 514] width 136 height 35
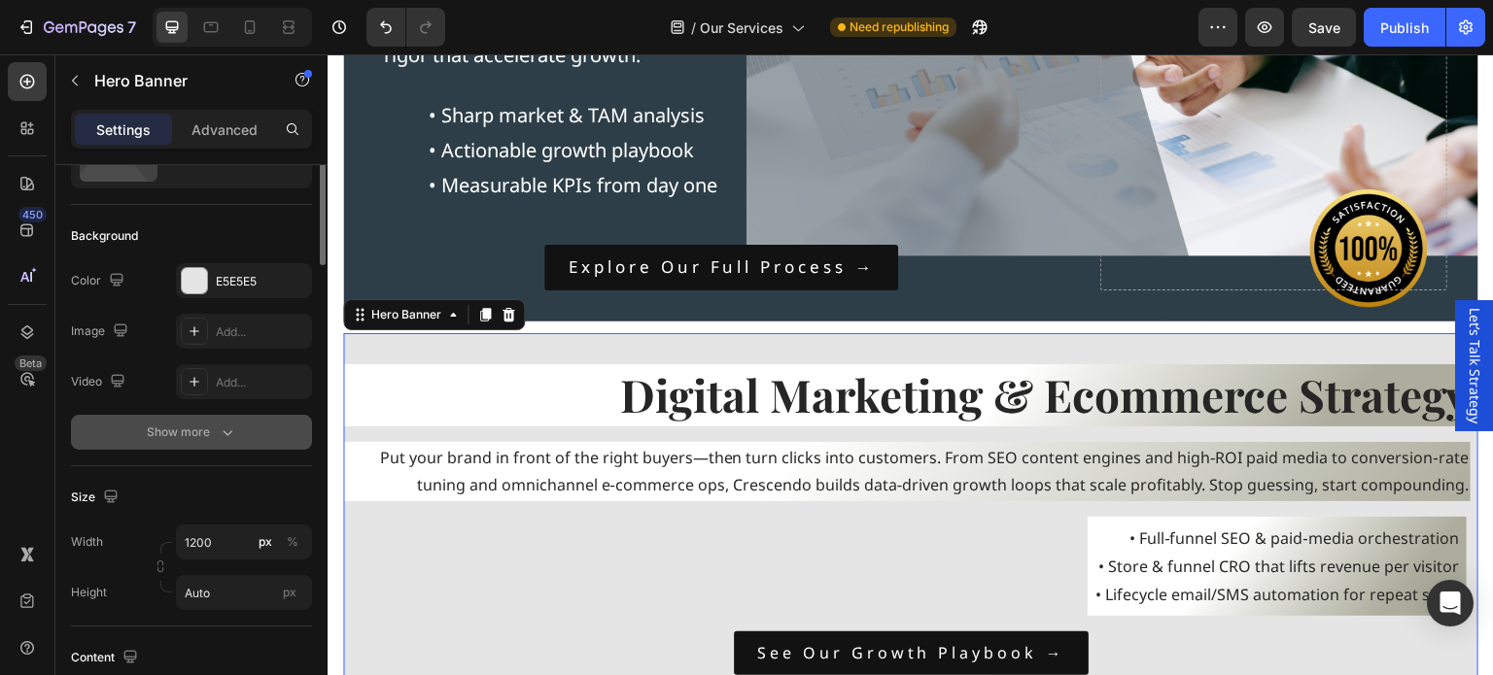
scroll to position [0, 0]
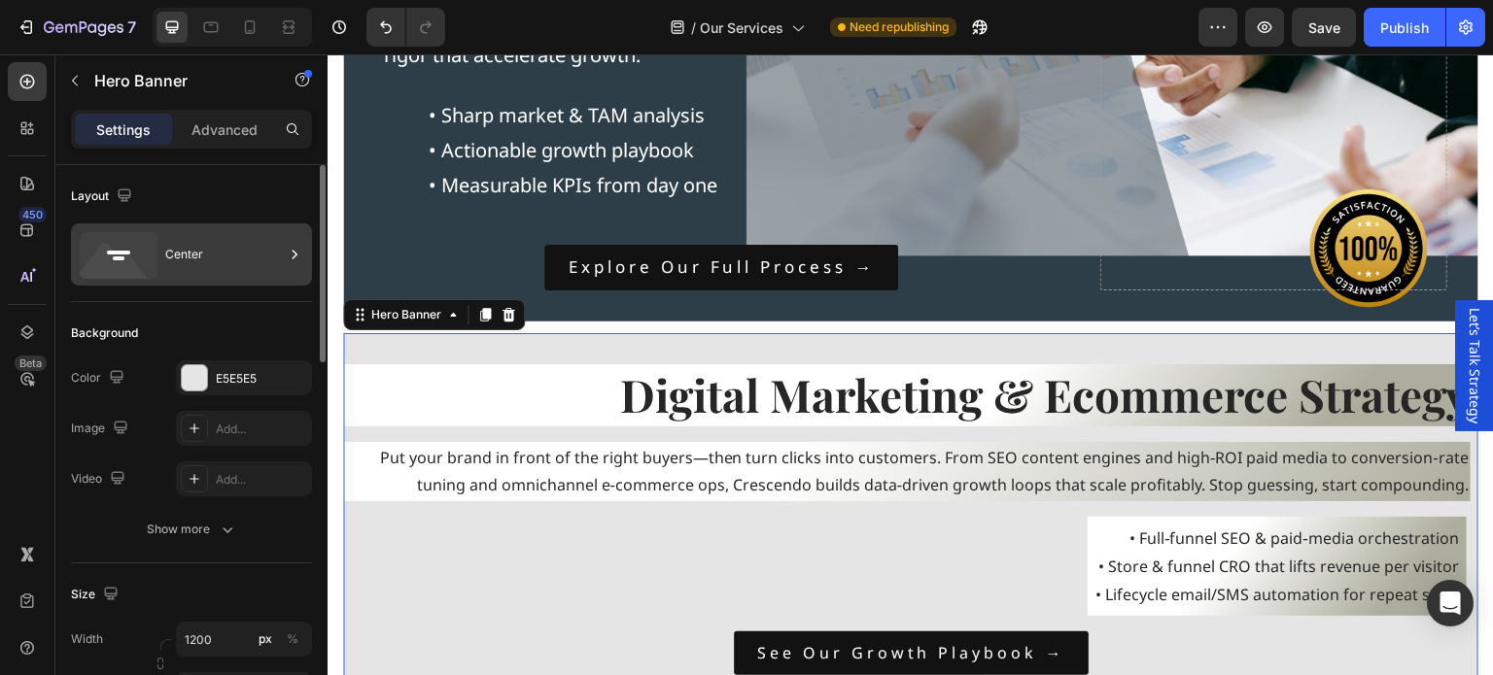
click at [175, 257] on div "Center" at bounding box center [224, 254] width 119 height 45
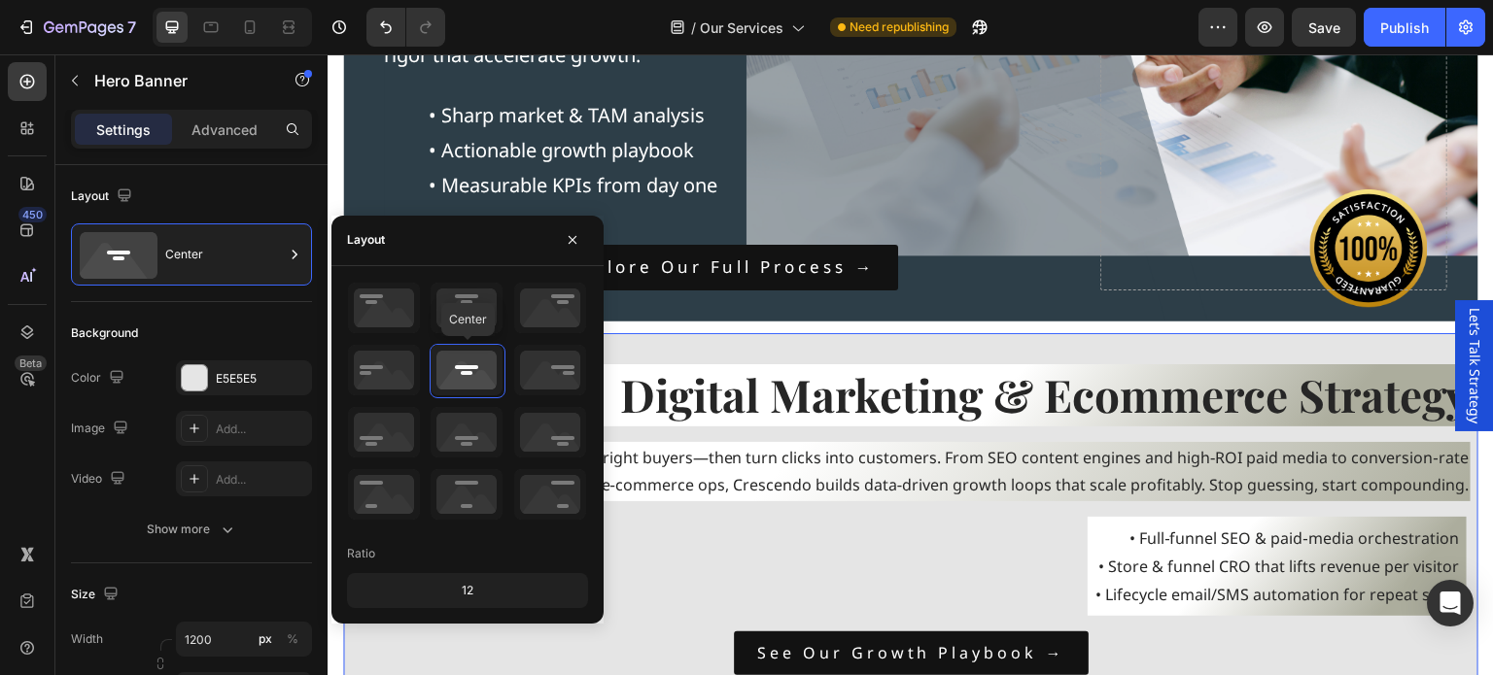
click at [468, 364] on icon at bounding box center [467, 370] width 72 height 51
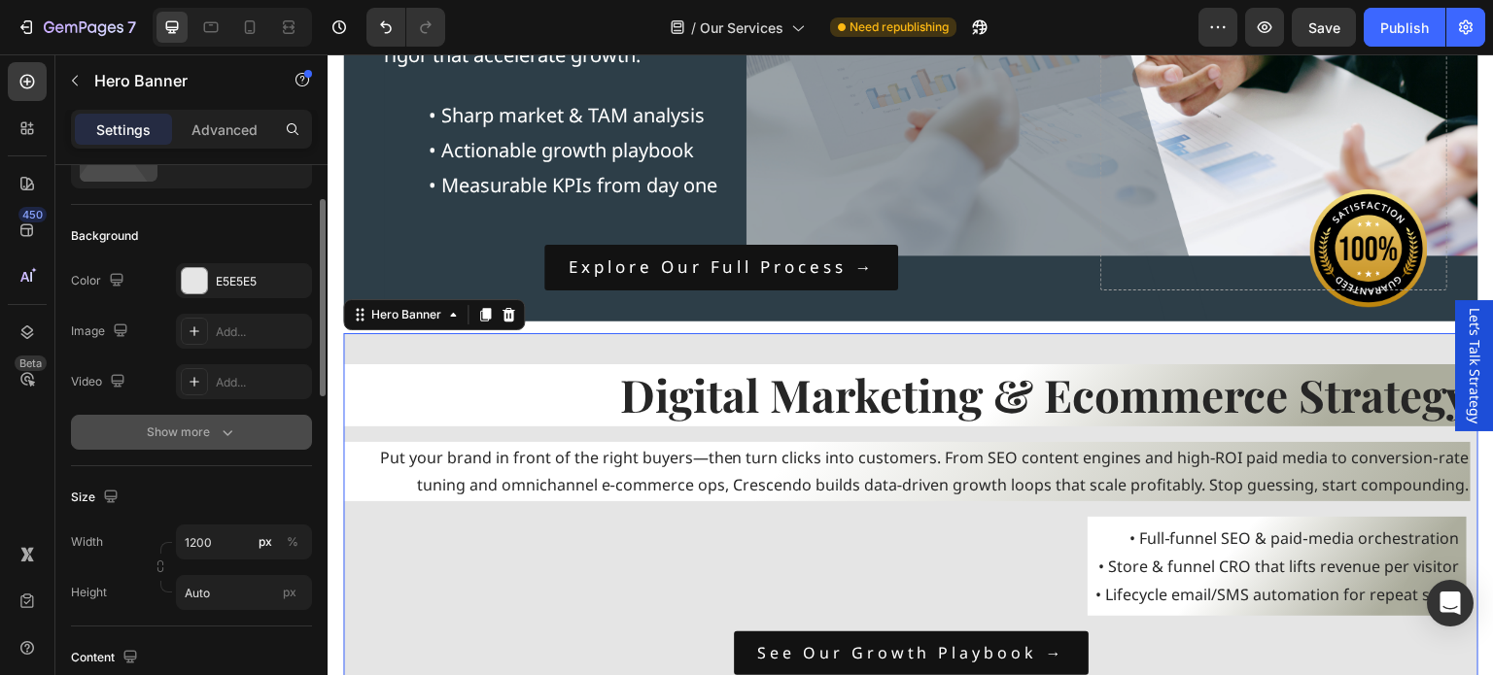
click at [208, 431] on div "Show more" at bounding box center [192, 432] width 90 height 19
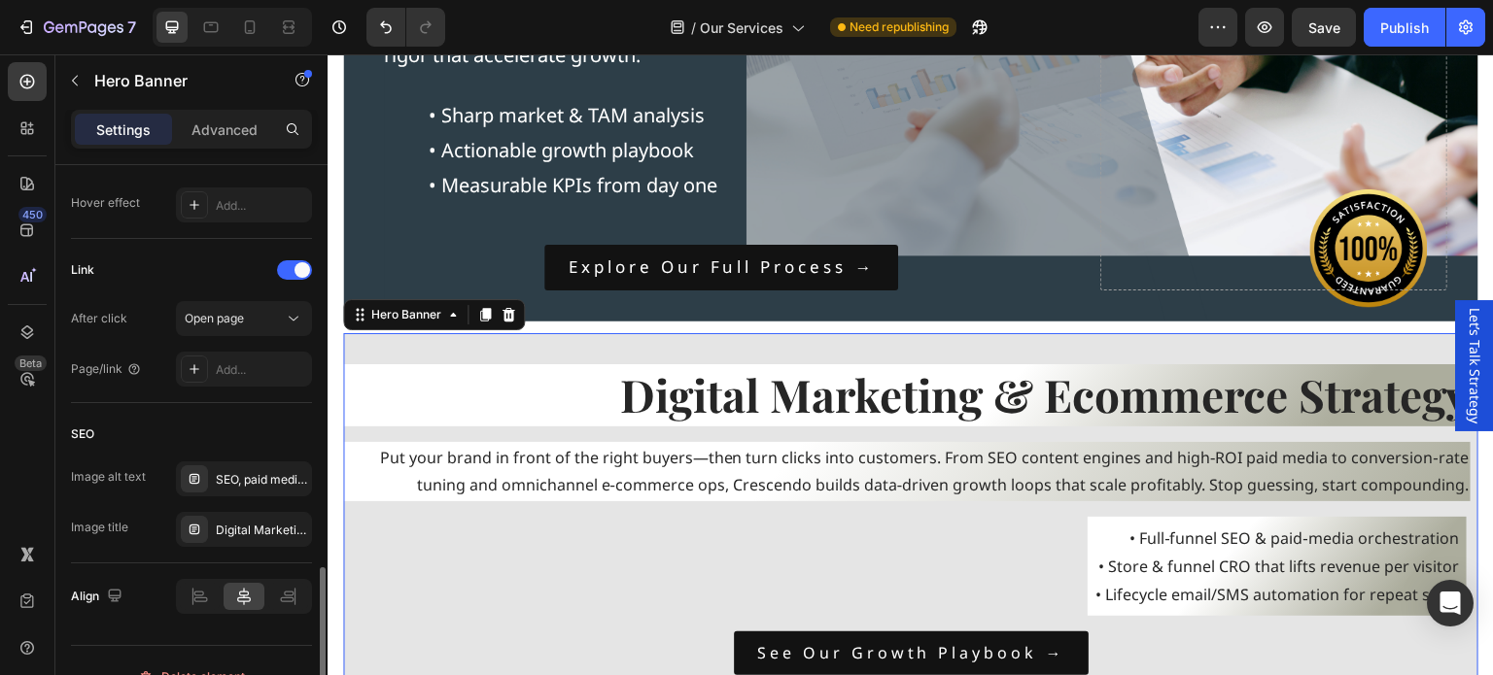
scroll to position [1098, 0]
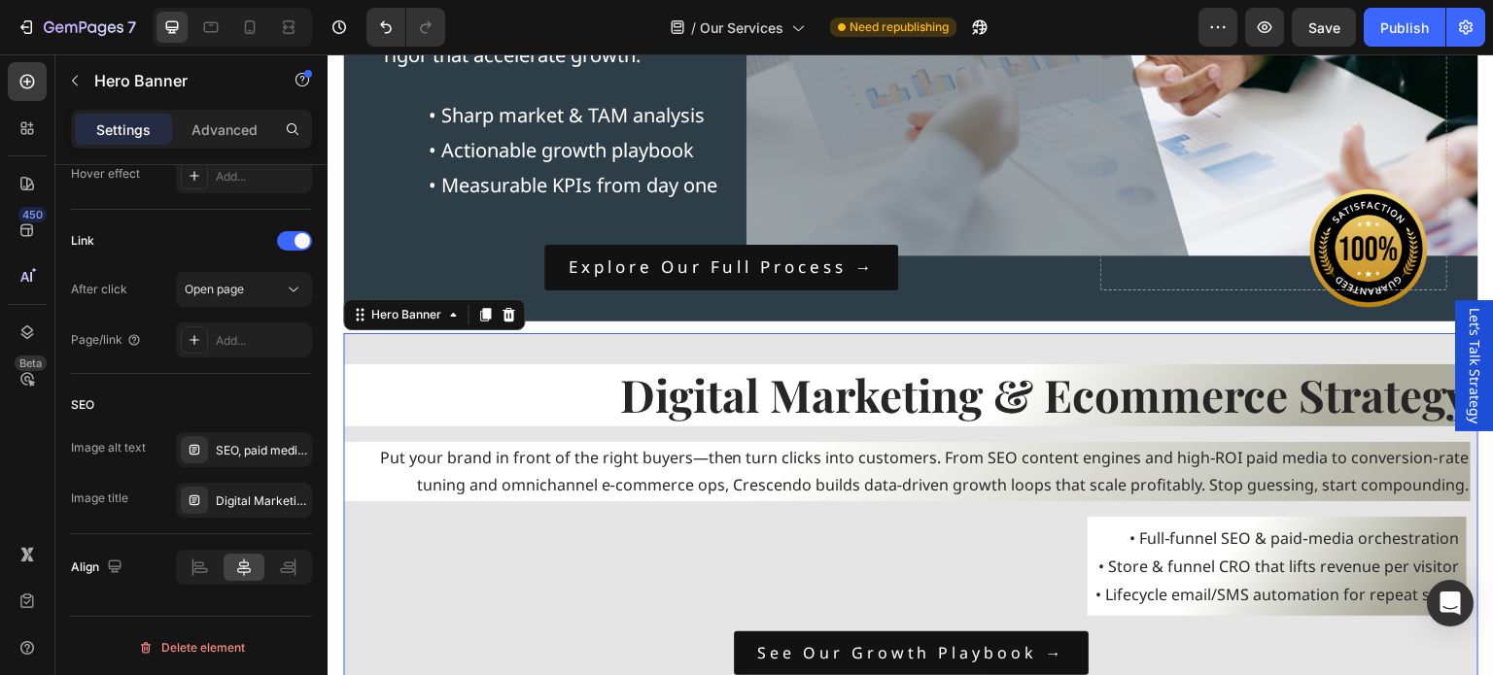
click at [629, 344] on div "⁠⁠⁠⁠⁠⁠⁠ Digital Marketing & Ecommerce Strategy Heading Put your brand in front …" at bounding box center [910, 520] width 1135 height 374
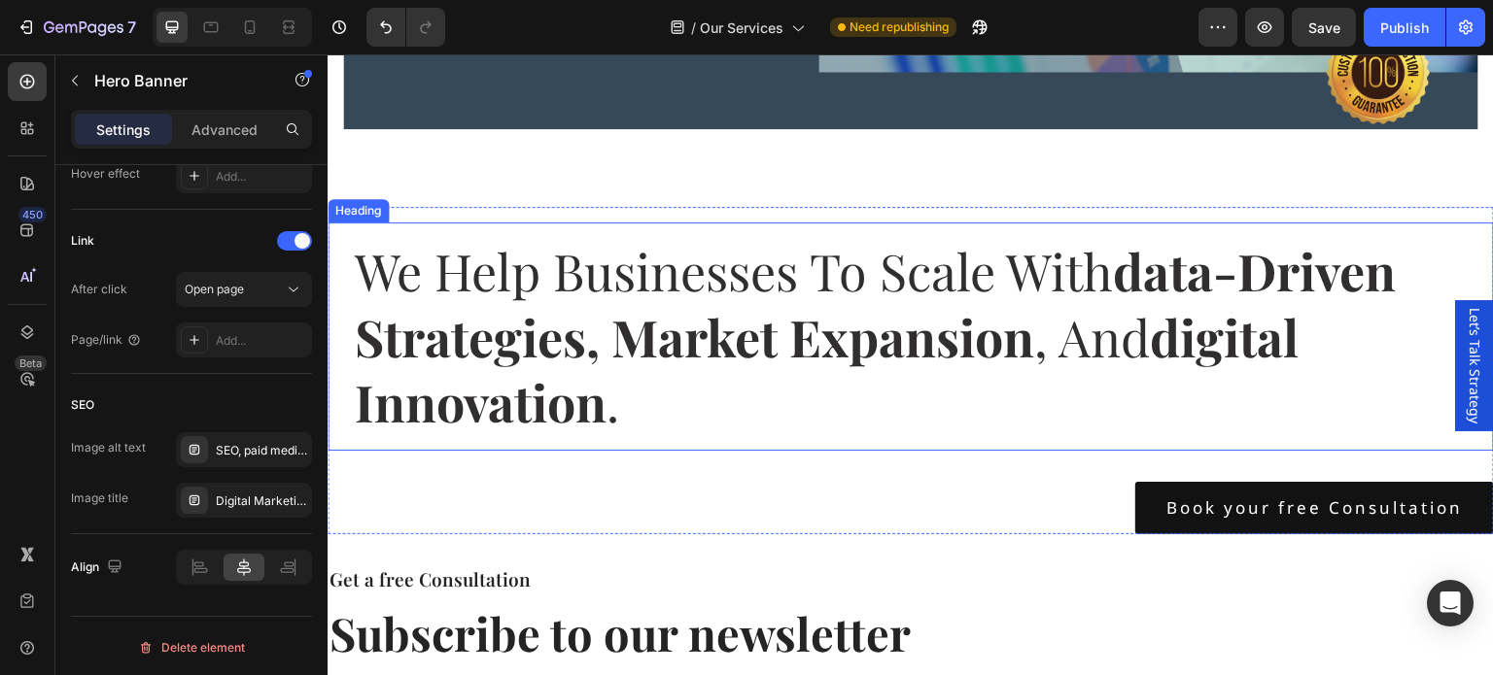
scroll to position [3013, 0]
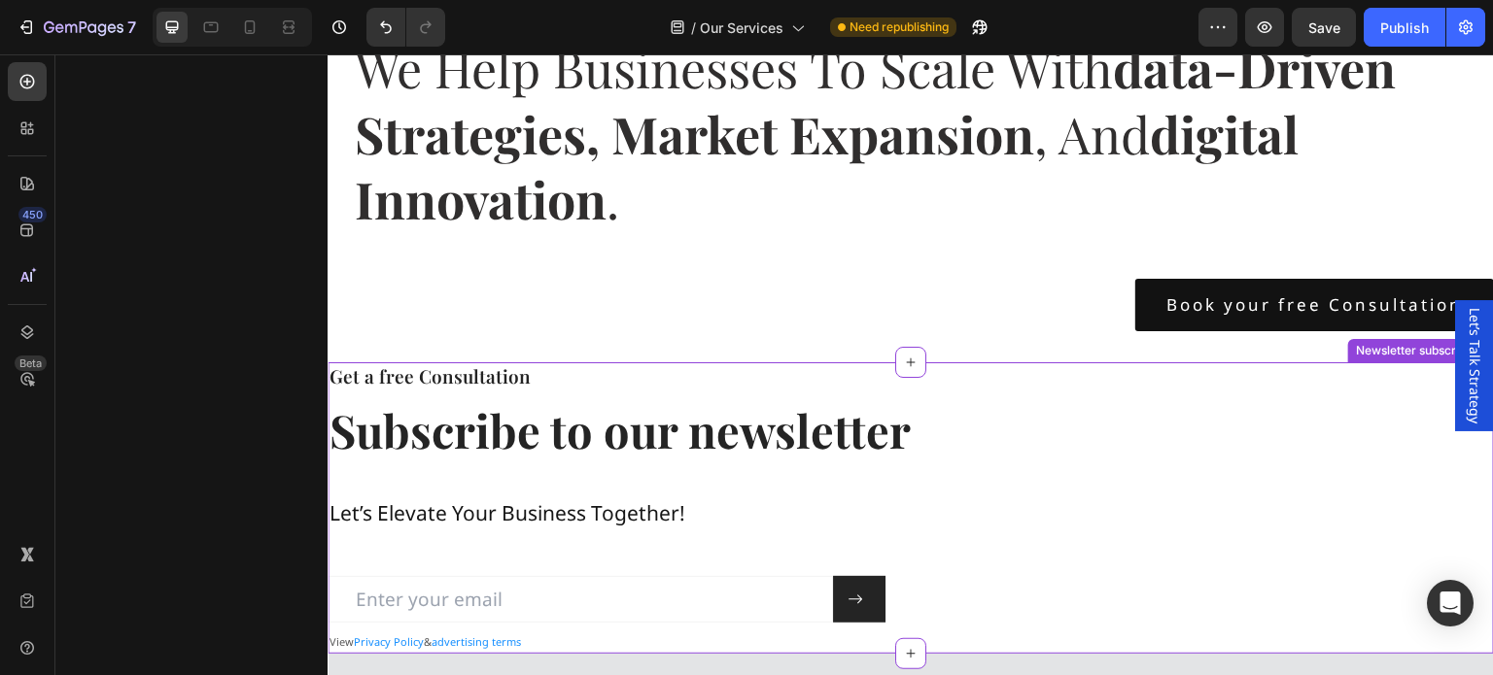
click at [690, 366] on h3 "Get a free Consultation" at bounding box center [911, 377] width 1166 height 28
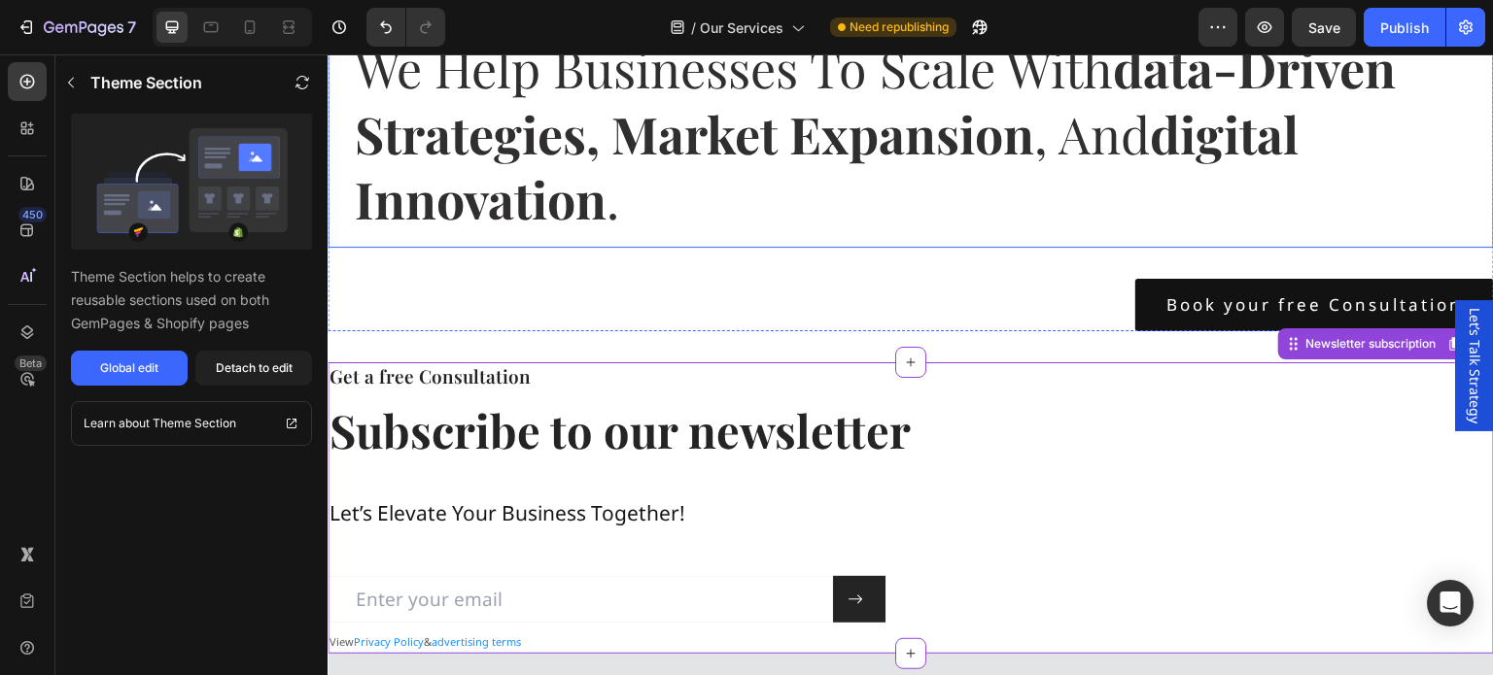
drag, startPoint x: 665, startPoint y: 217, endPoint x: 616, endPoint y: 221, distance: 48.8
click at [665, 217] on h2 "we help businesses to scale with data-driven strategies, market expansion , and…" at bounding box center [910, 133] width 1143 height 228
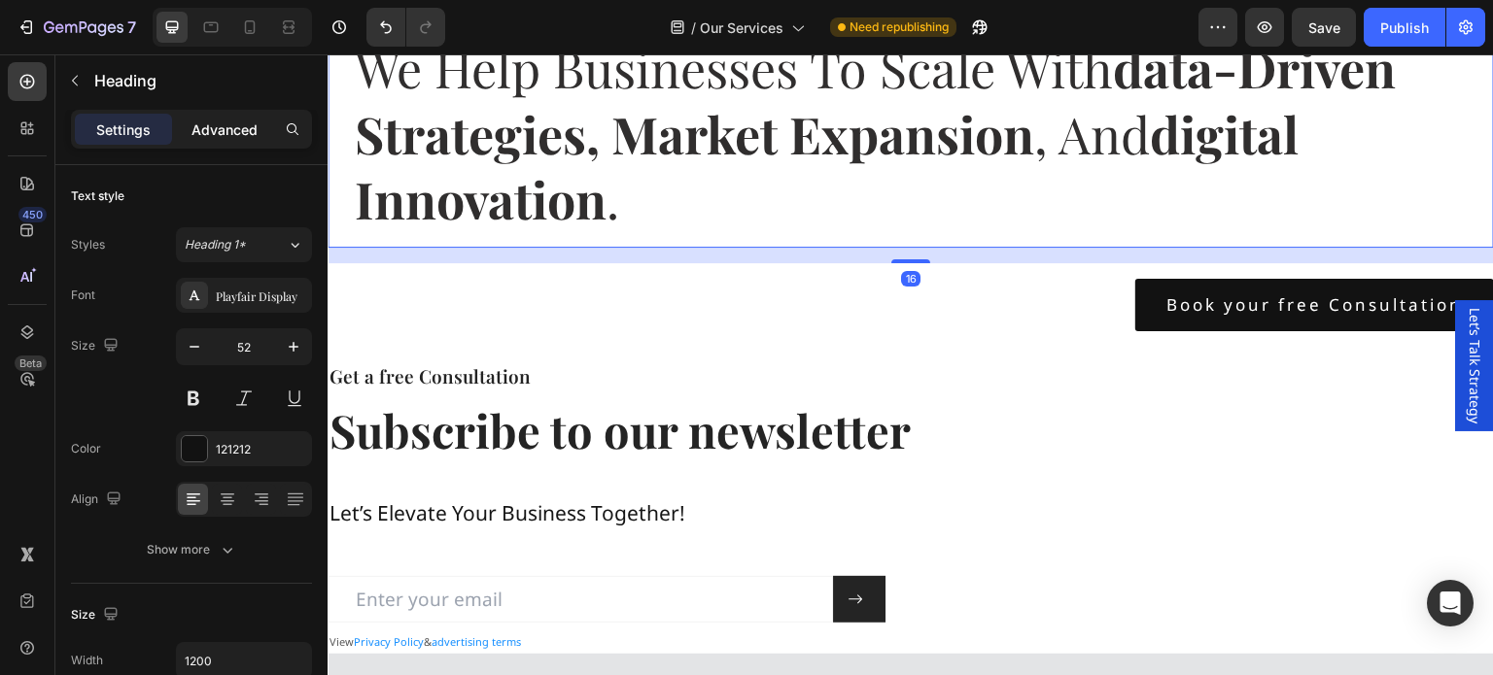
click at [212, 129] on p "Advanced" at bounding box center [224, 130] width 66 height 20
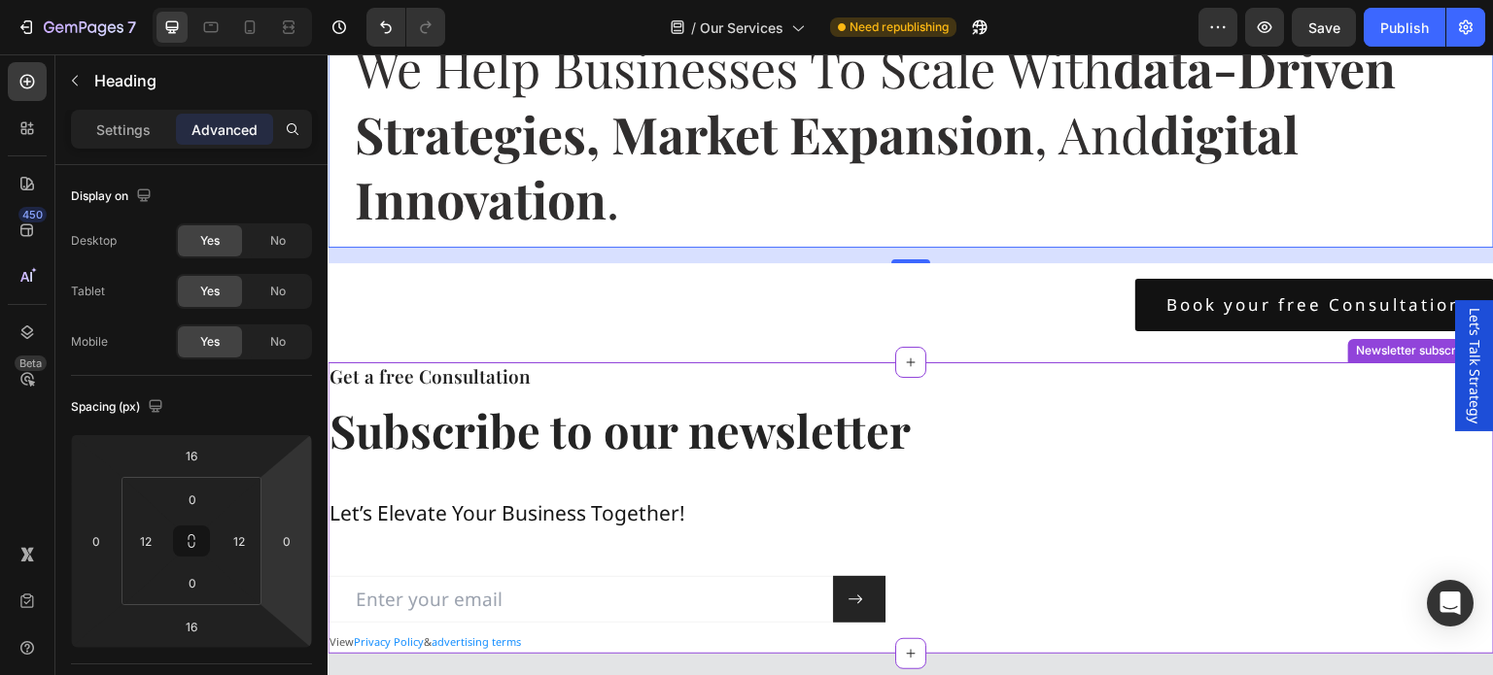
click at [831, 377] on h3 "Get a free Consultation" at bounding box center [911, 377] width 1166 height 28
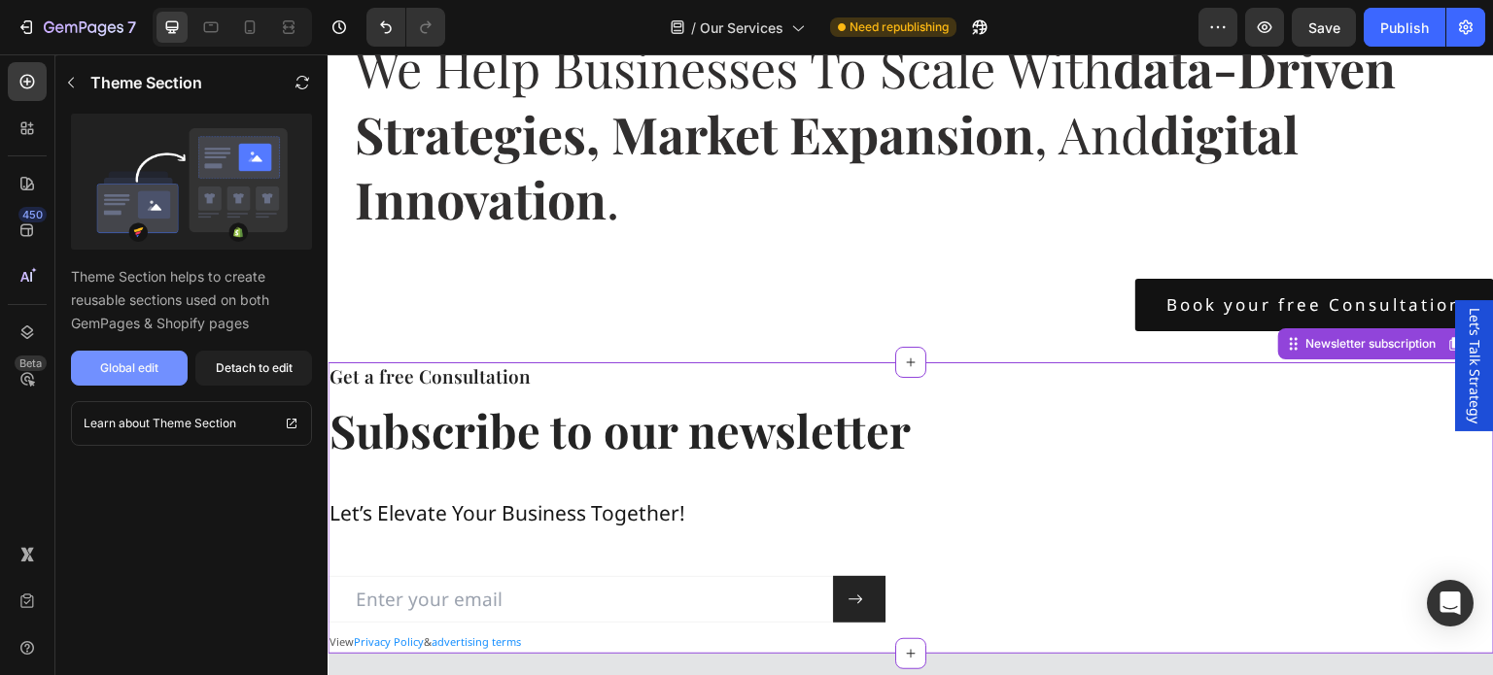
click at [142, 366] on div "Global edit" at bounding box center [129, 368] width 58 height 17
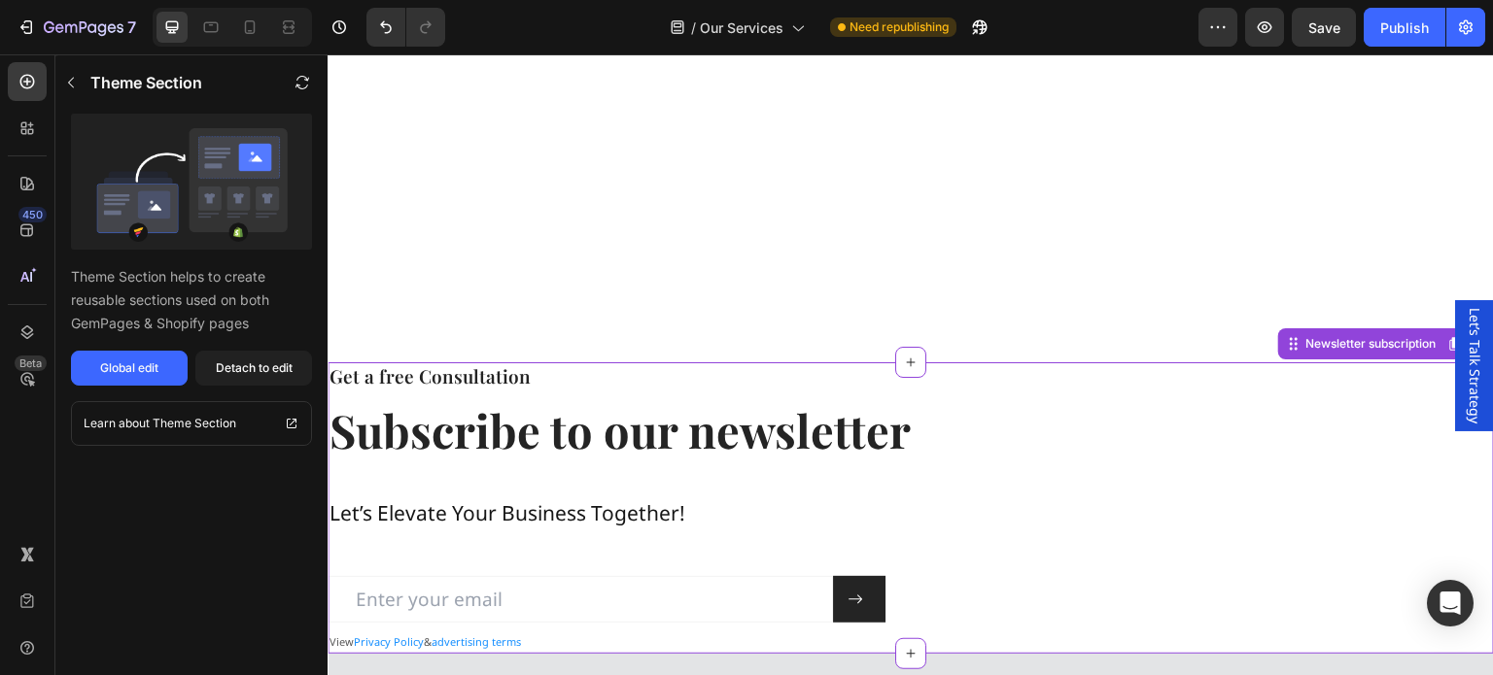
scroll to position [3499, 0]
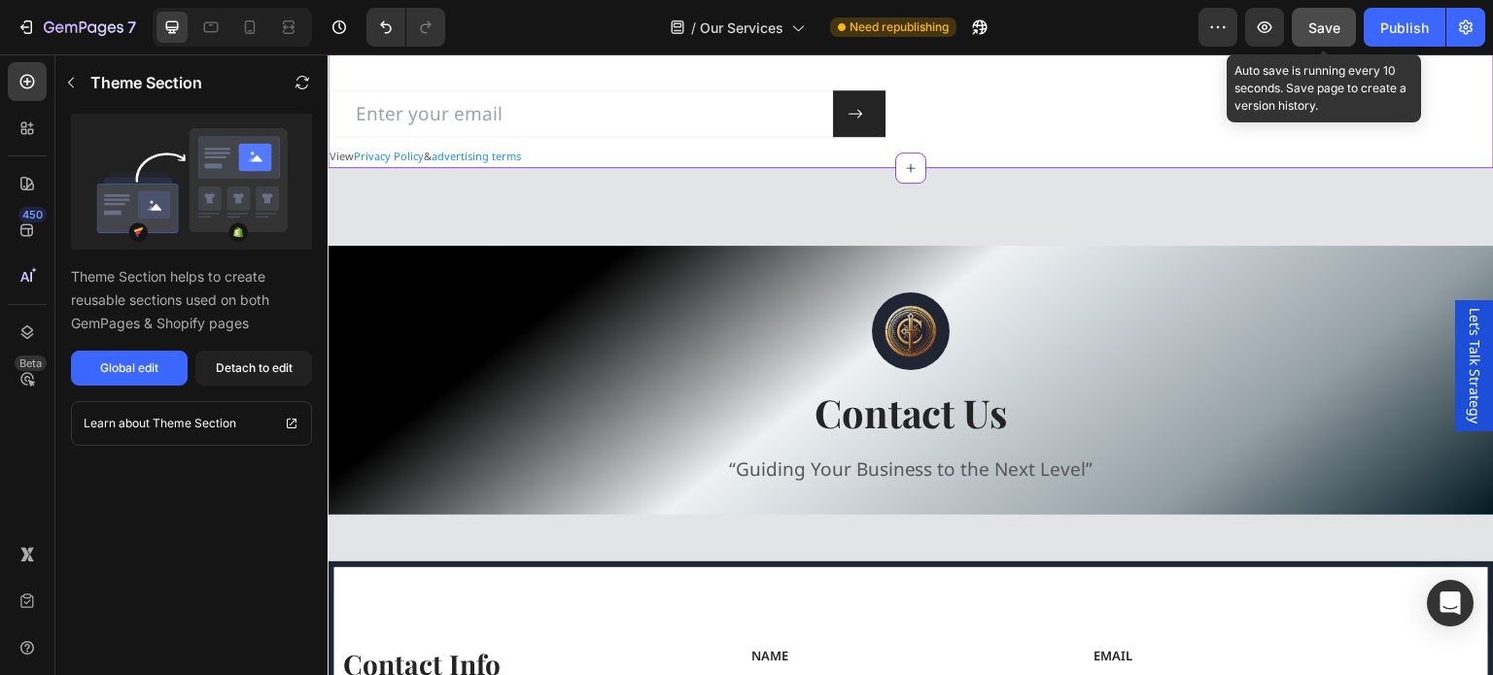
click at [1319, 20] on span "Save" at bounding box center [1324, 27] width 32 height 17
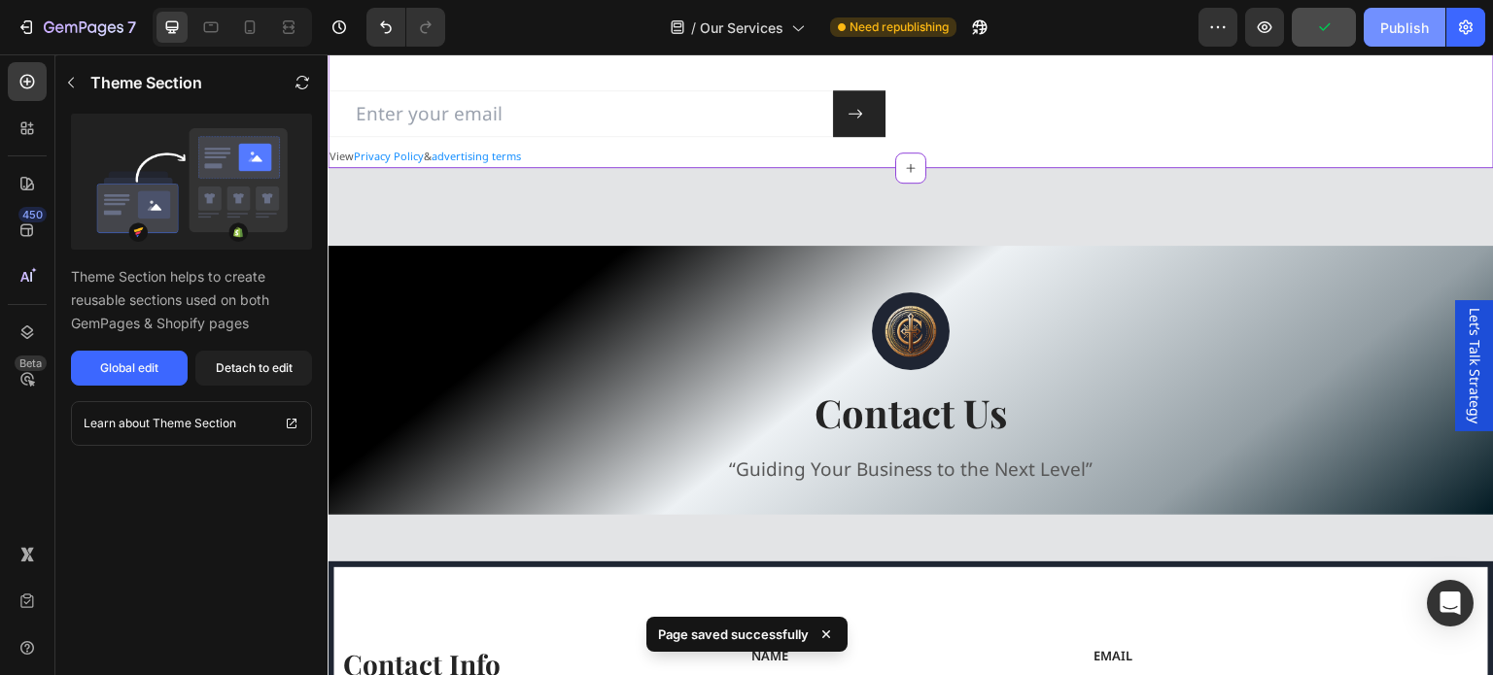
click at [1392, 24] on div "Publish" at bounding box center [1404, 27] width 49 height 20
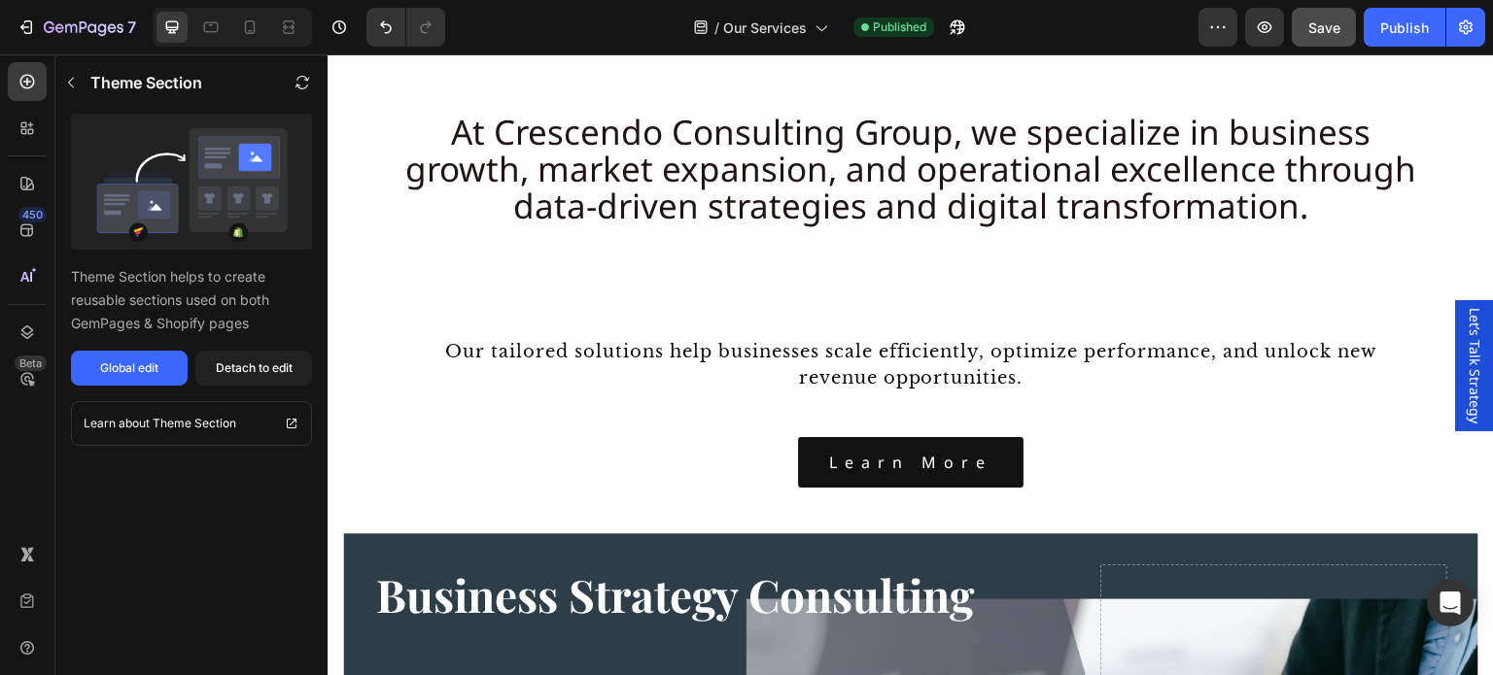
scroll to position [972, 0]
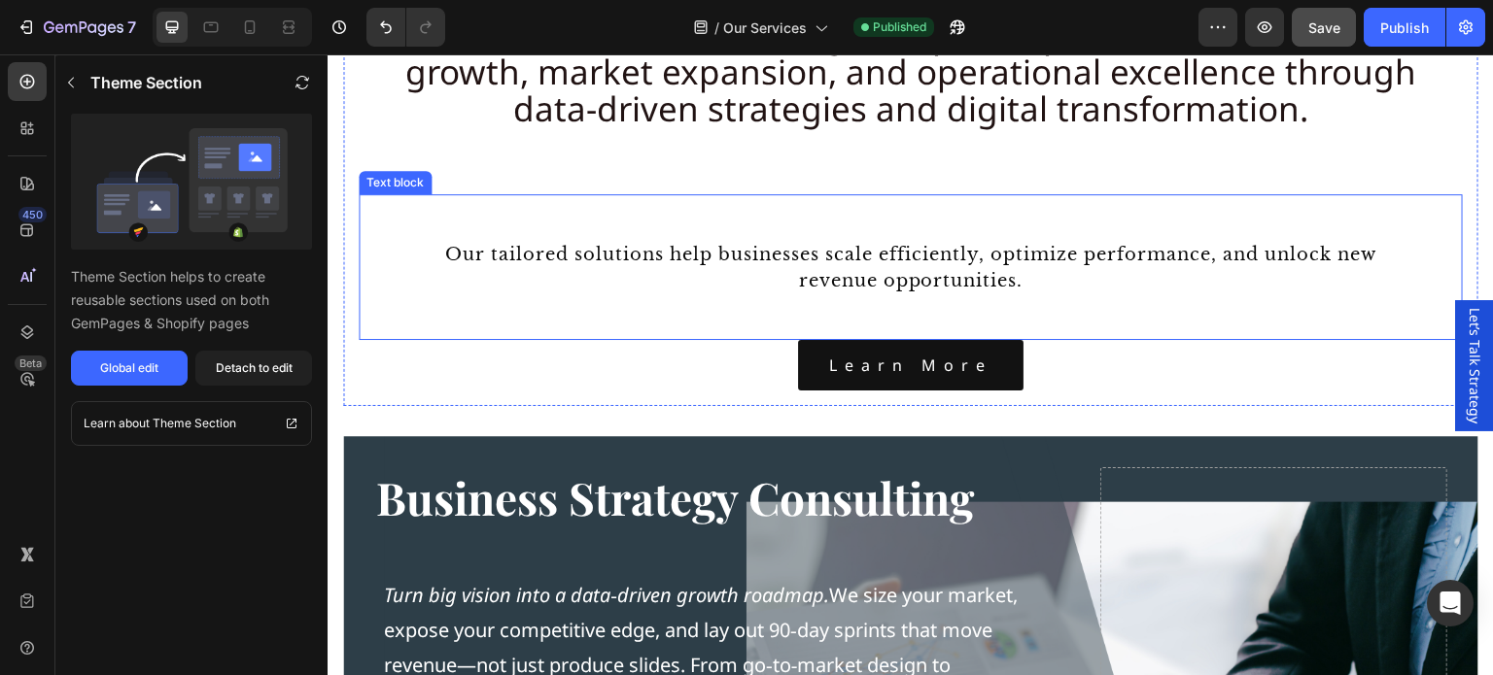
click at [851, 213] on div "Our tailored solutions help businesses scale efficiently, optimize performance,…" at bounding box center [911, 267] width 1104 height 146
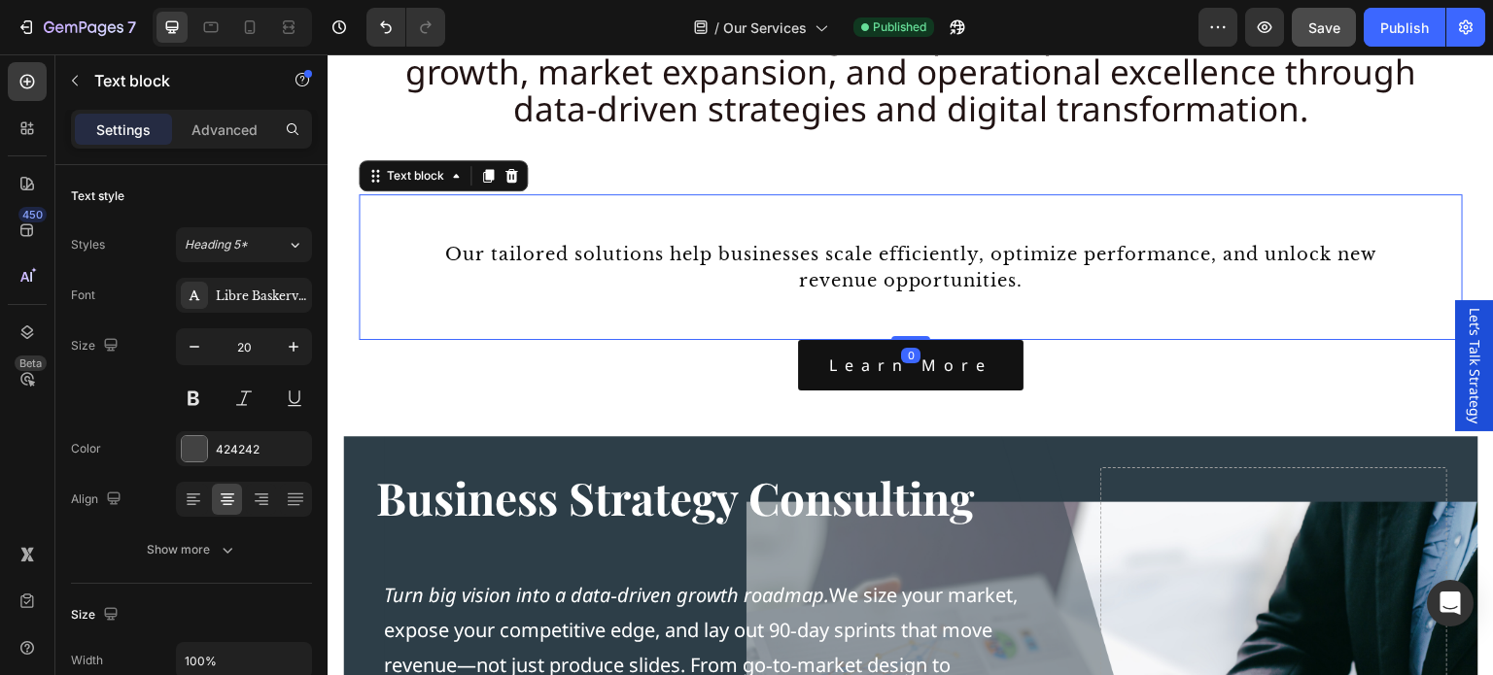
click at [851, 138] on h2 "At Crescendo Consulting Group, we specialize in business growth, market expansi…" at bounding box center [911, 73] width 1104 height 204
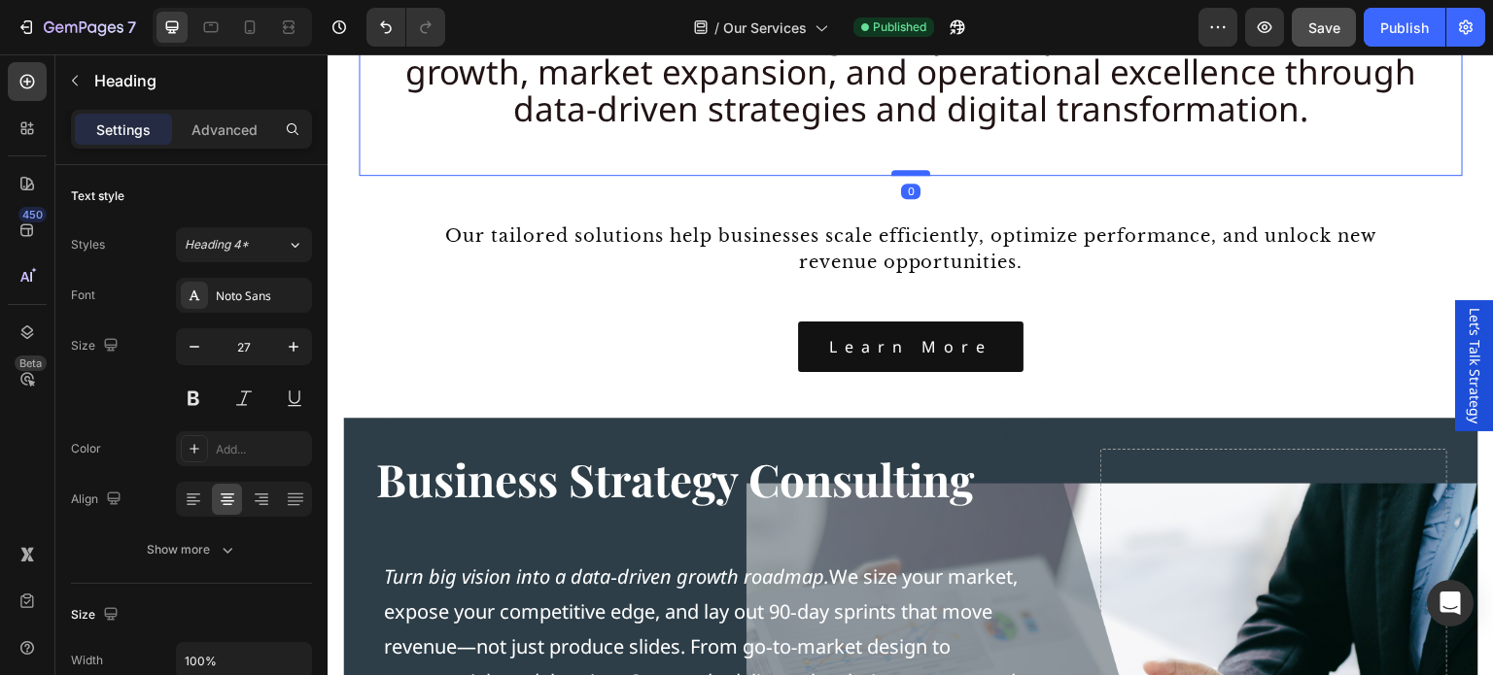
drag, startPoint x: 904, startPoint y: 193, endPoint x: 903, endPoint y: 174, distance: 19.5
click at [903, 174] on div at bounding box center [910, 173] width 39 height 6
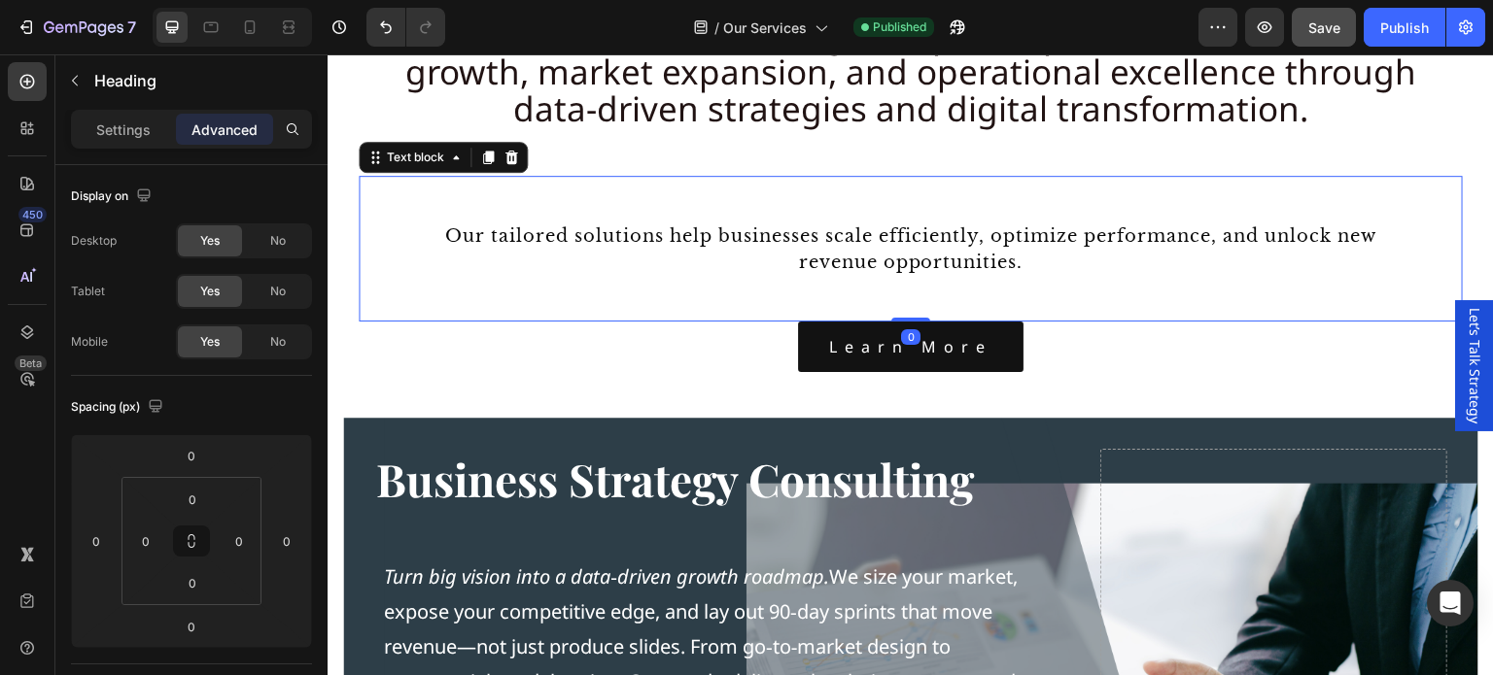
click at [843, 205] on div "Our tailored solutions help businesses scale efficiently, optimize performance,…" at bounding box center [911, 249] width 1104 height 146
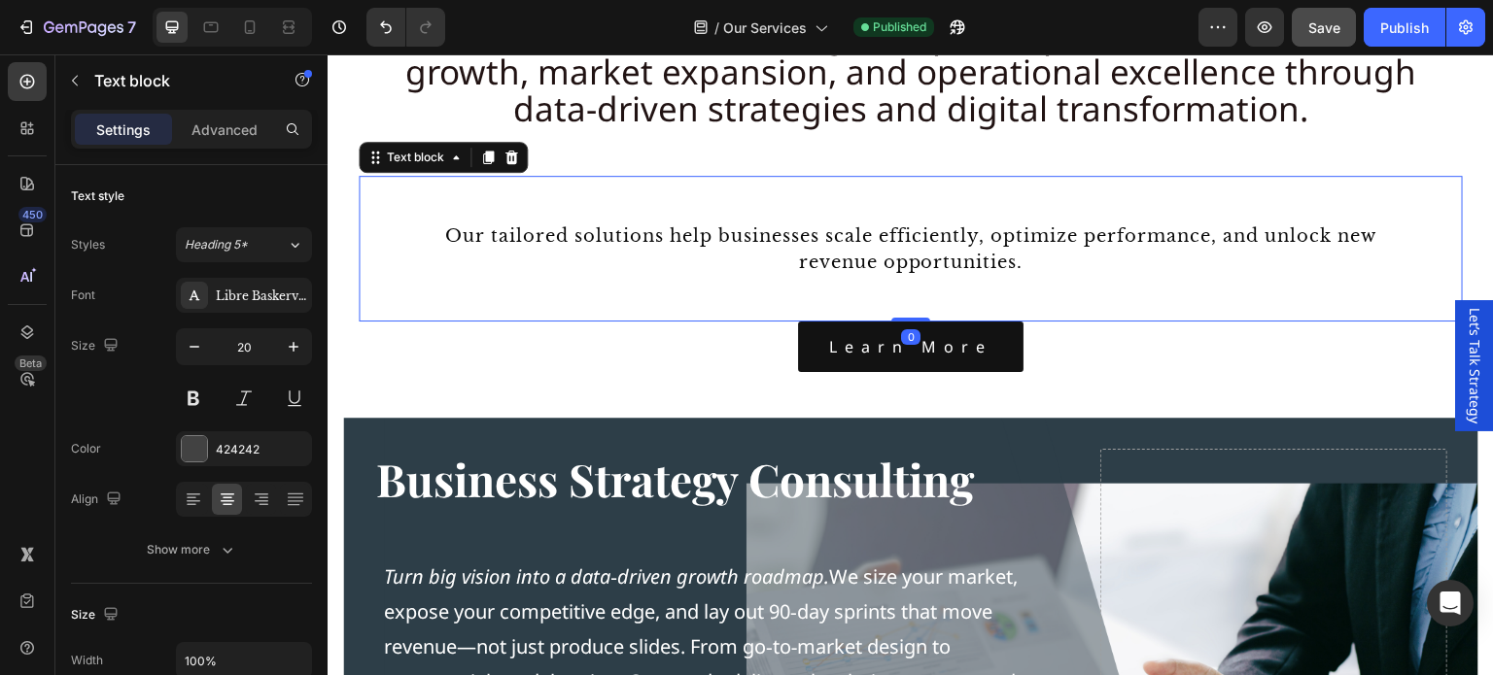
click at [693, 278] on div "Our tailored solutions help businesses scale efficiently, optimize performance,…" at bounding box center [911, 249] width 1104 height 146
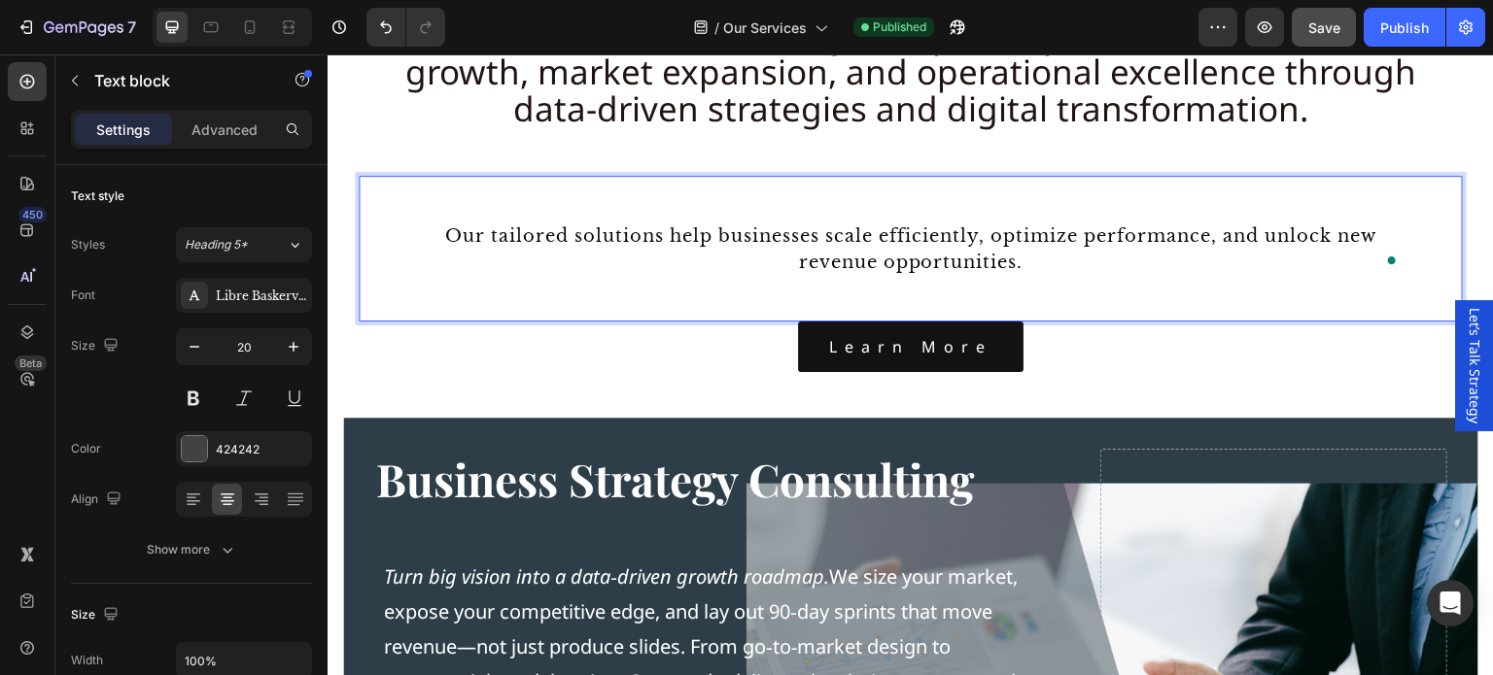
click at [676, 196] on div "Our tailored solutions help businesses scale efficiently, optimize performance,…" at bounding box center [911, 249] width 1104 height 146
drag, startPoint x: 432, startPoint y: 310, endPoint x: 396, endPoint y: 265, distance: 58.0
click at [432, 310] on div "Our tailored solutions help businesses scale efficiently, optimize performance,…" at bounding box center [911, 249] width 1104 height 146
click at [241, 124] on p "Advanced" at bounding box center [224, 130] width 66 height 20
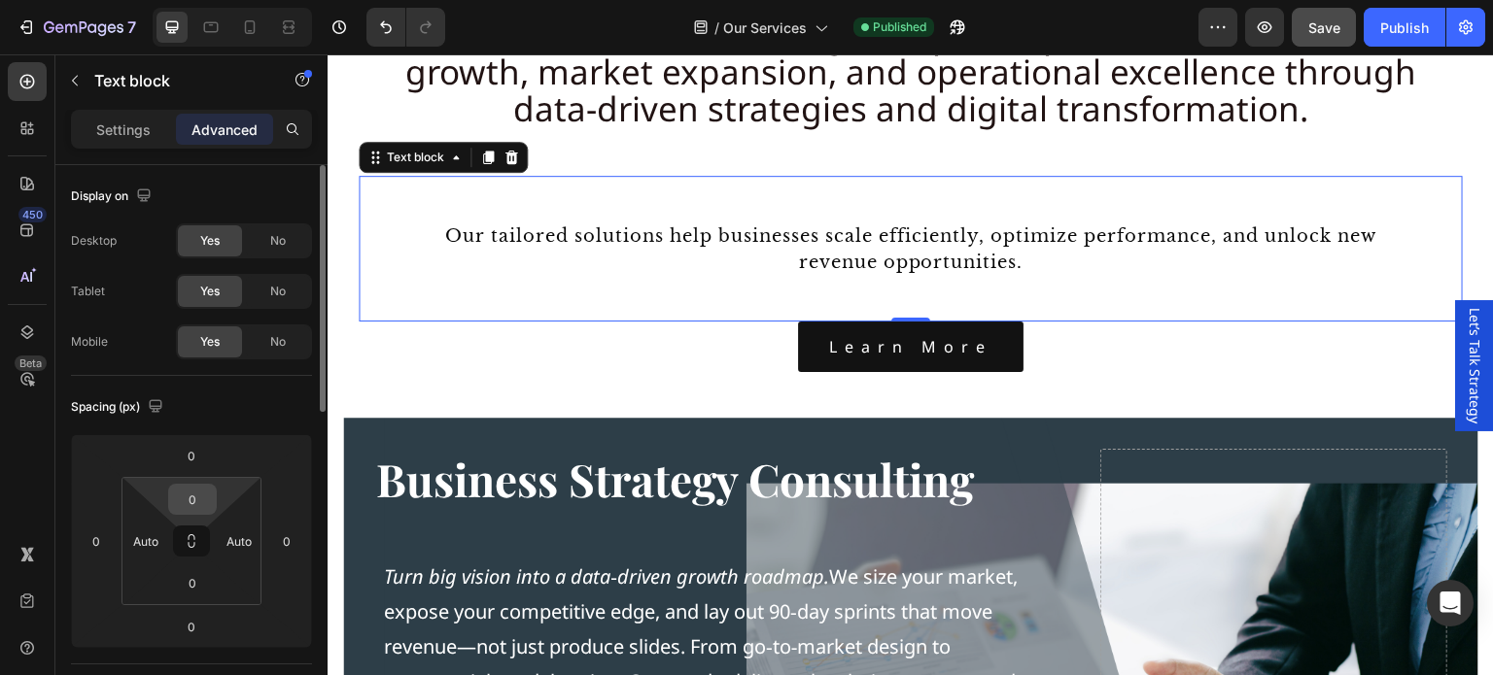
click at [200, 508] on input "0" at bounding box center [192, 499] width 39 height 29
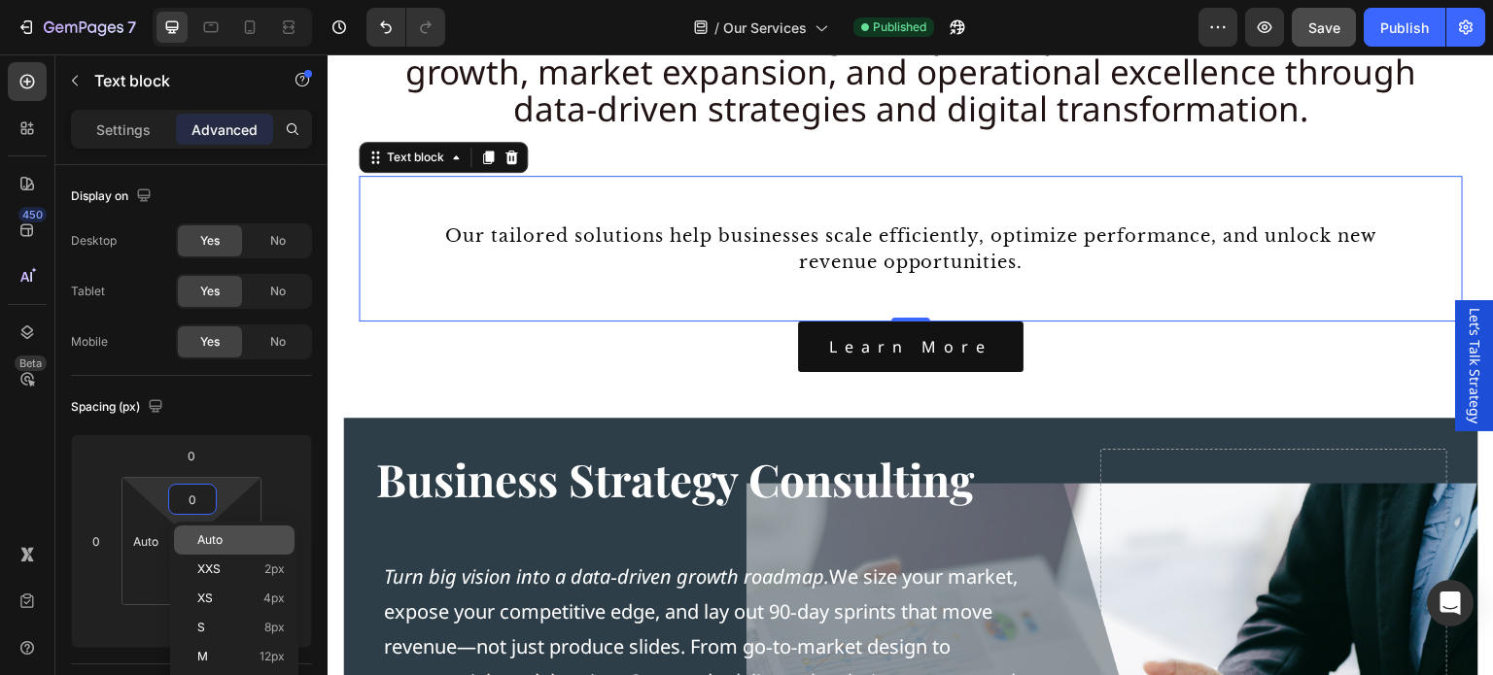
click at [215, 536] on span "Auto" at bounding box center [209, 541] width 25 height 14
type input "Auto"
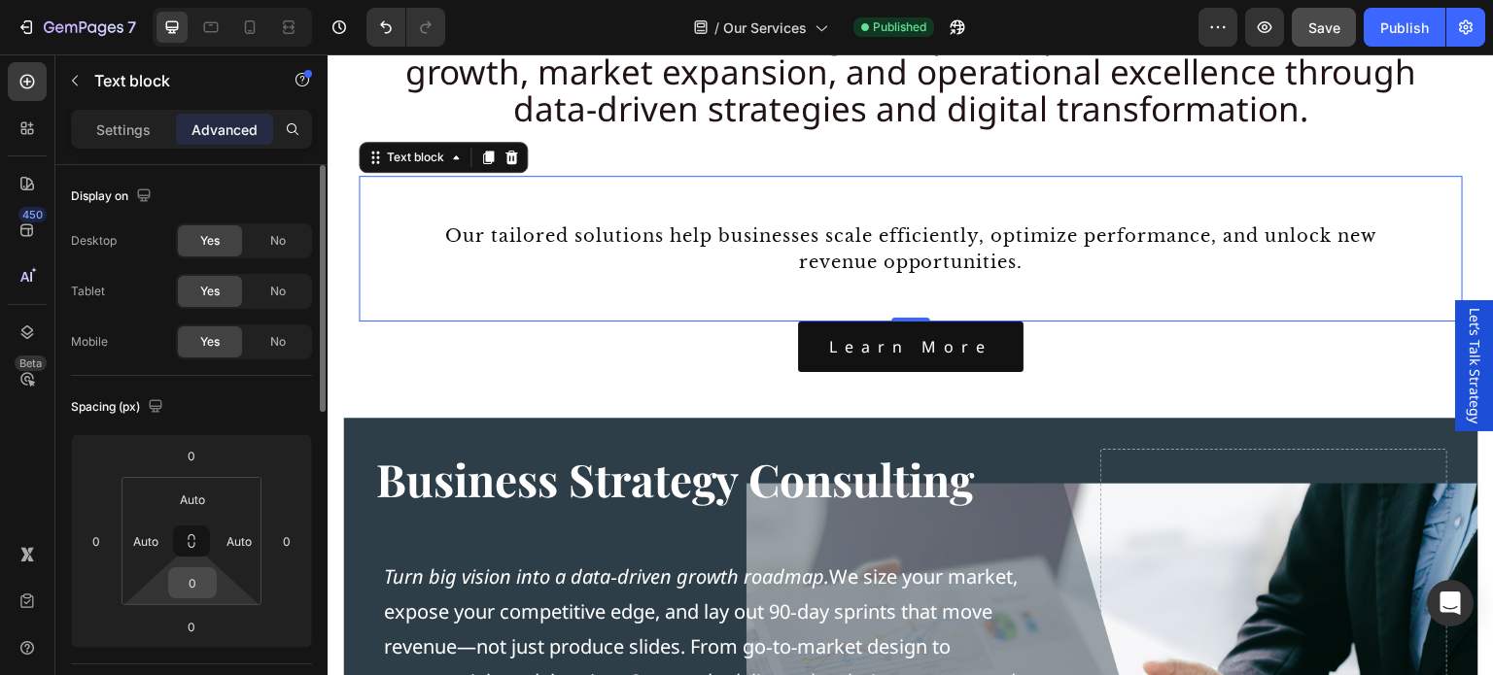
click at [199, 587] on input "0" at bounding box center [192, 583] width 39 height 29
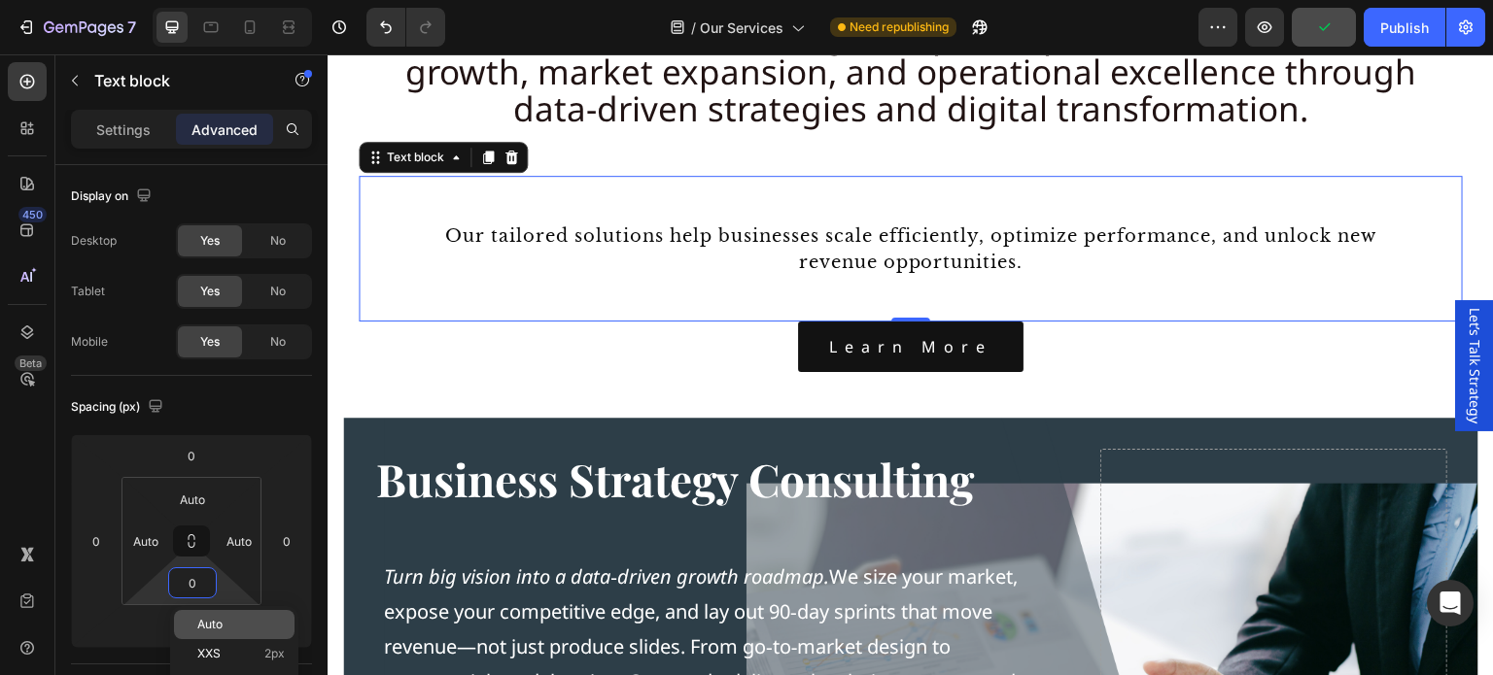
click at [218, 623] on span "Auto" at bounding box center [209, 625] width 25 height 14
type input "Auto"
click at [561, 190] on div "Our tailored solutions help businesses scale efficiently, optimize performance,…" at bounding box center [911, 249] width 1104 height 146
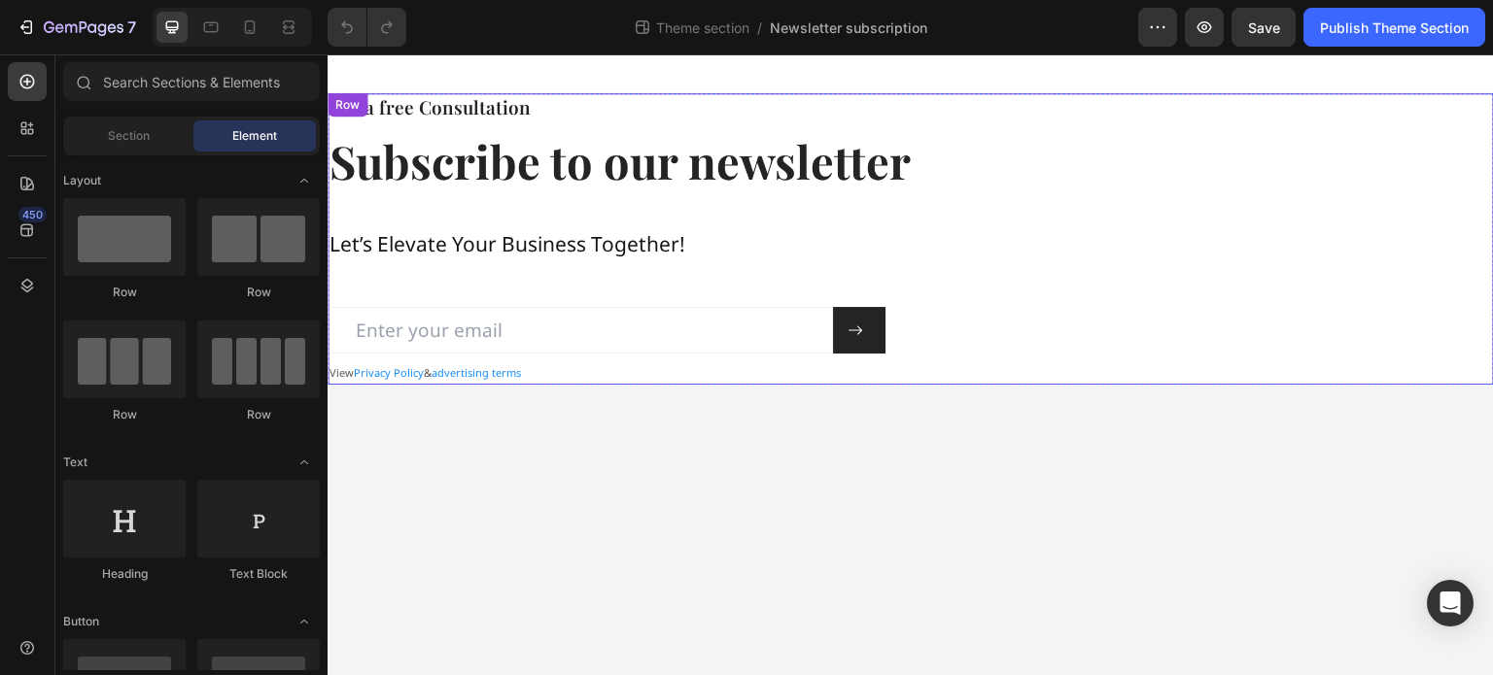
click at [909, 94] on div "Get a free Consultation Heading Subscribe to our newsletter Heading Let’s Eleva…" at bounding box center [911, 239] width 1166 height 292
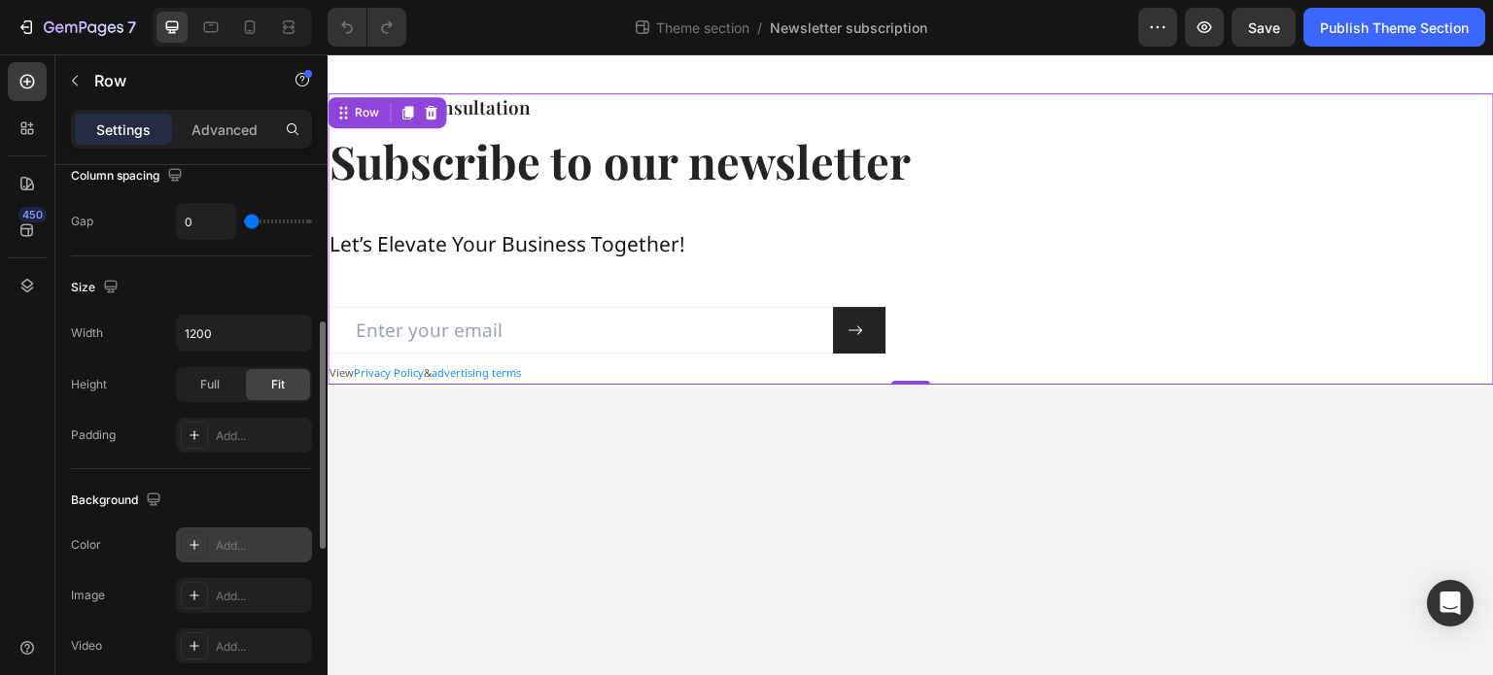
scroll to position [839, 0]
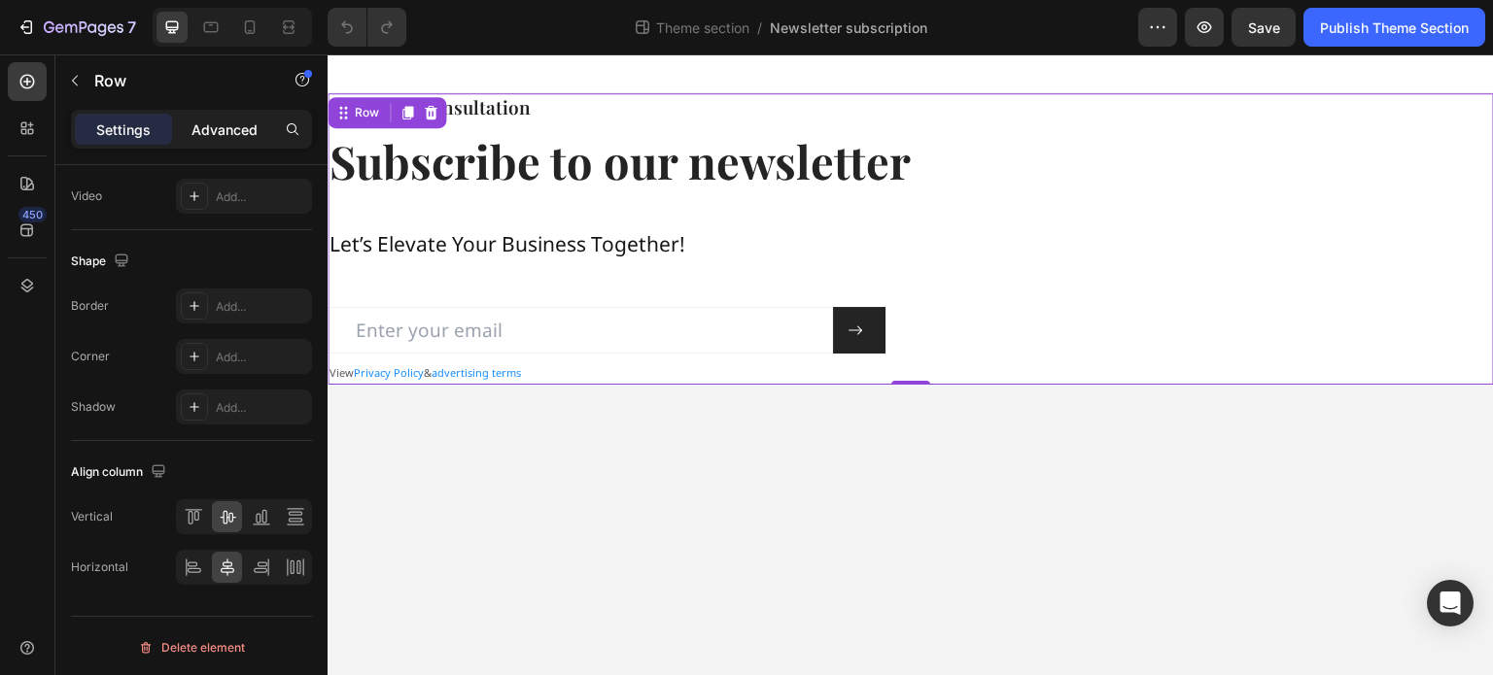
drag, startPoint x: 238, startPoint y: 131, endPoint x: 192, endPoint y: 138, distance: 46.2
click at [238, 131] on p "Advanced" at bounding box center [224, 130] width 66 height 20
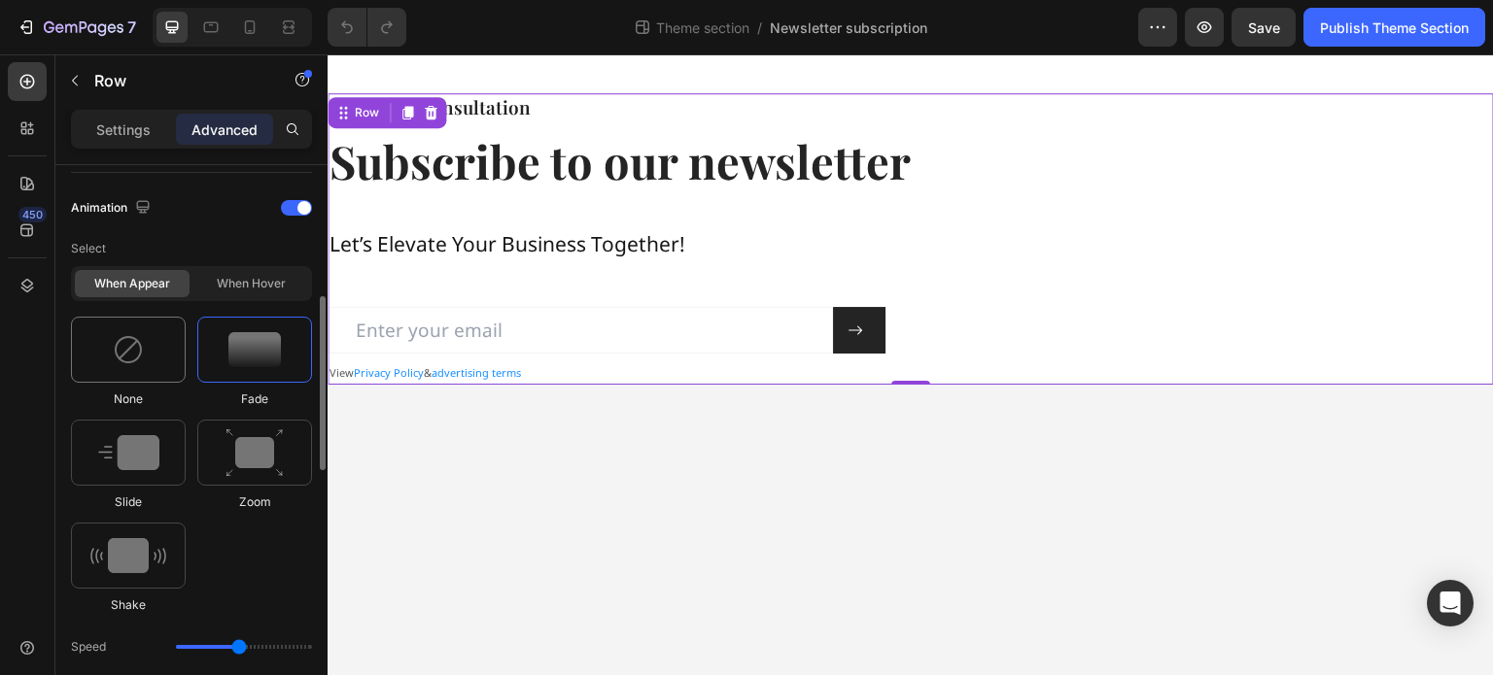
scroll to position [353, 0]
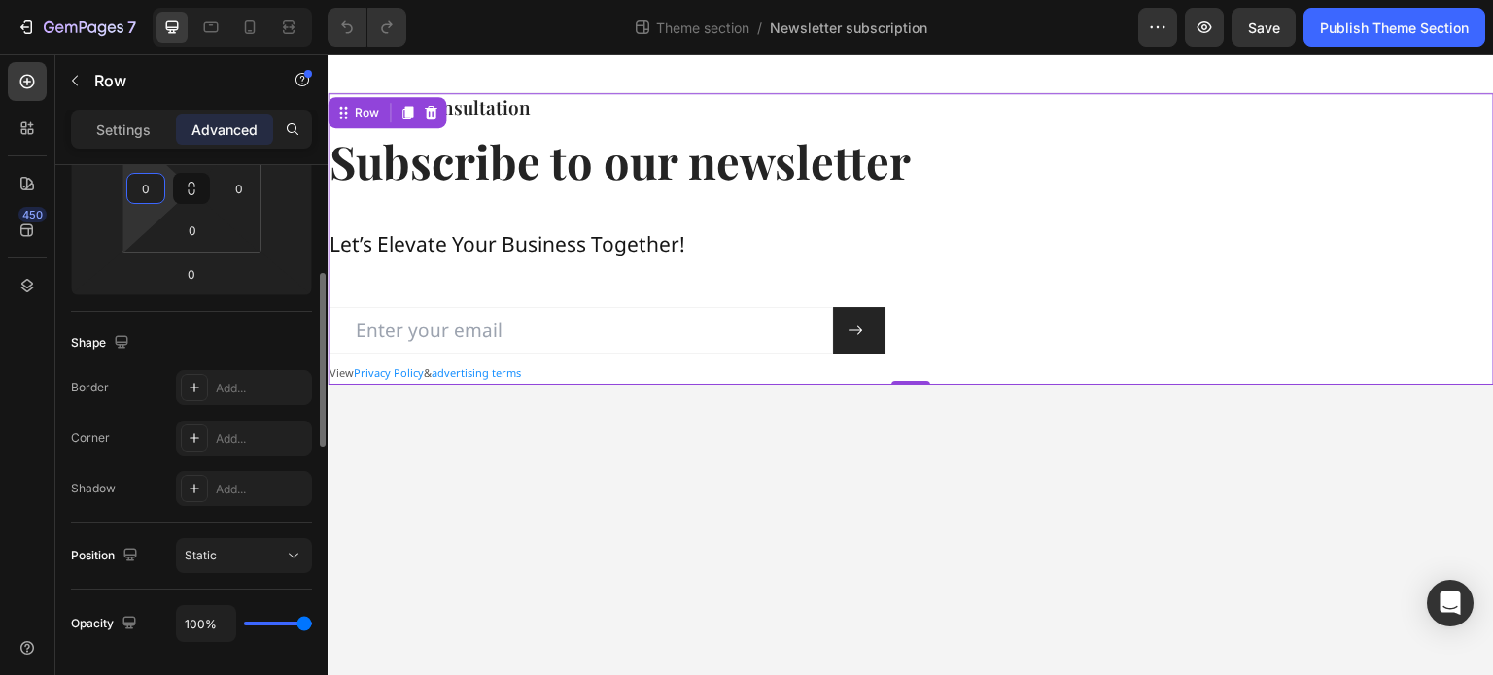
click at [152, 190] on input "0" at bounding box center [145, 188] width 29 height 29
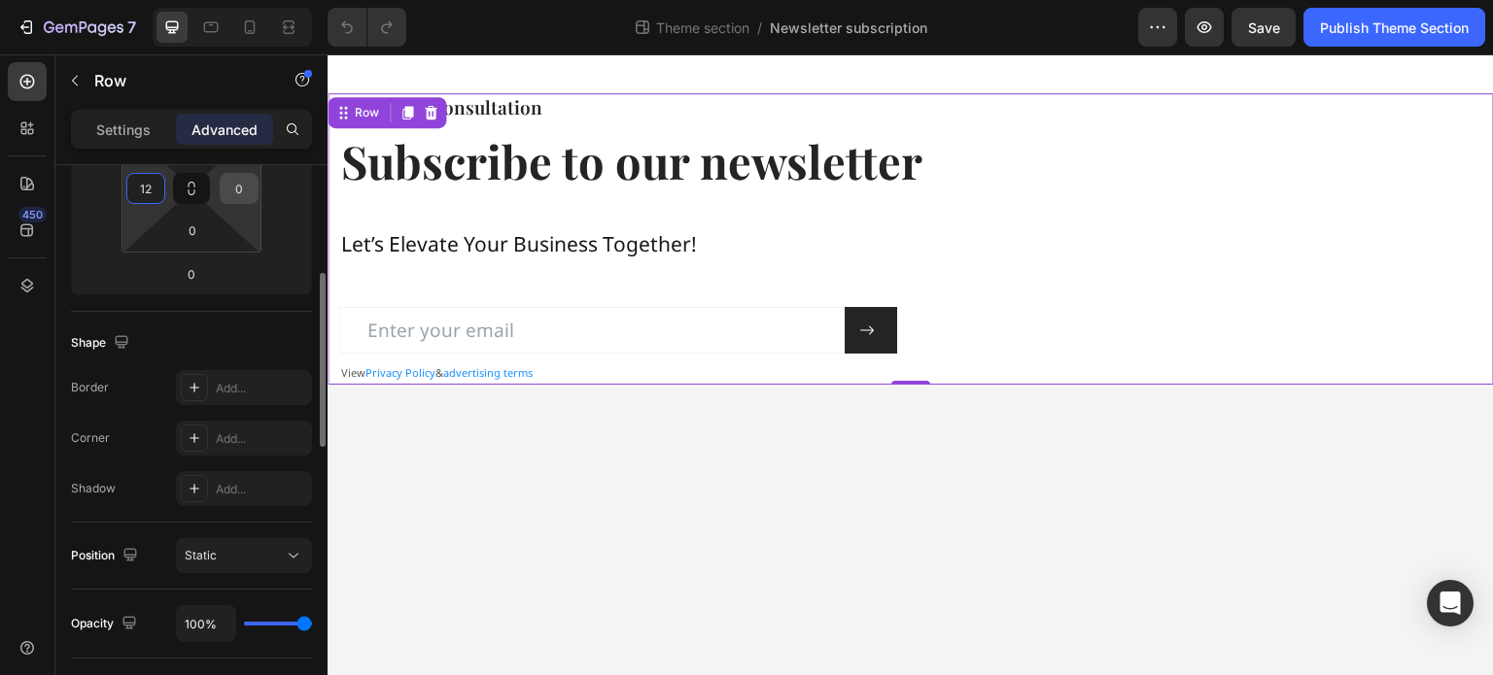
type input "12"
click at [241, 186] on input "0" at bounding box center [239, 188] width 29 height 29
type input "12"
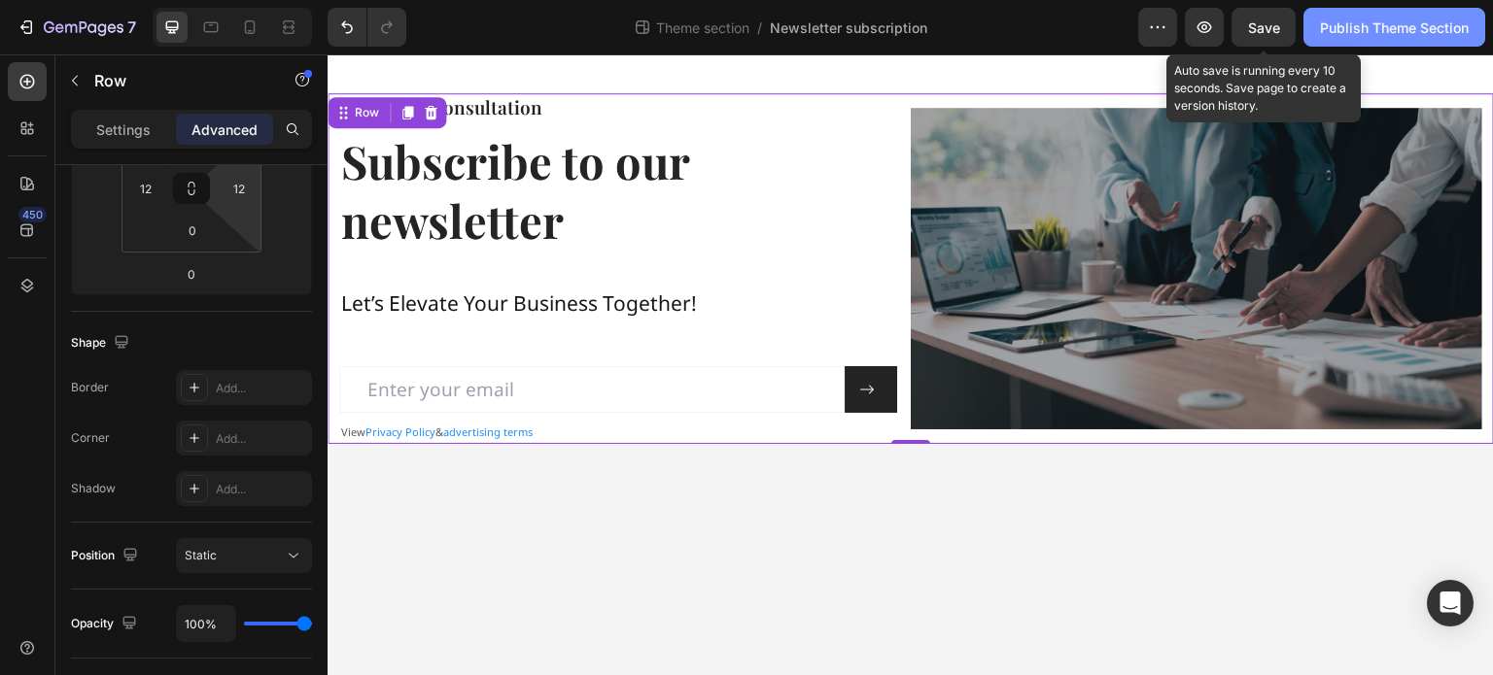
drag, startPoint x: 1266, startPoint y: 31, endPoint x: 1332, endPoint y: 26, distance: 66.3
click at [1268, 31] on span "Save" at bounding box center [1264, 27] width 32 height 17
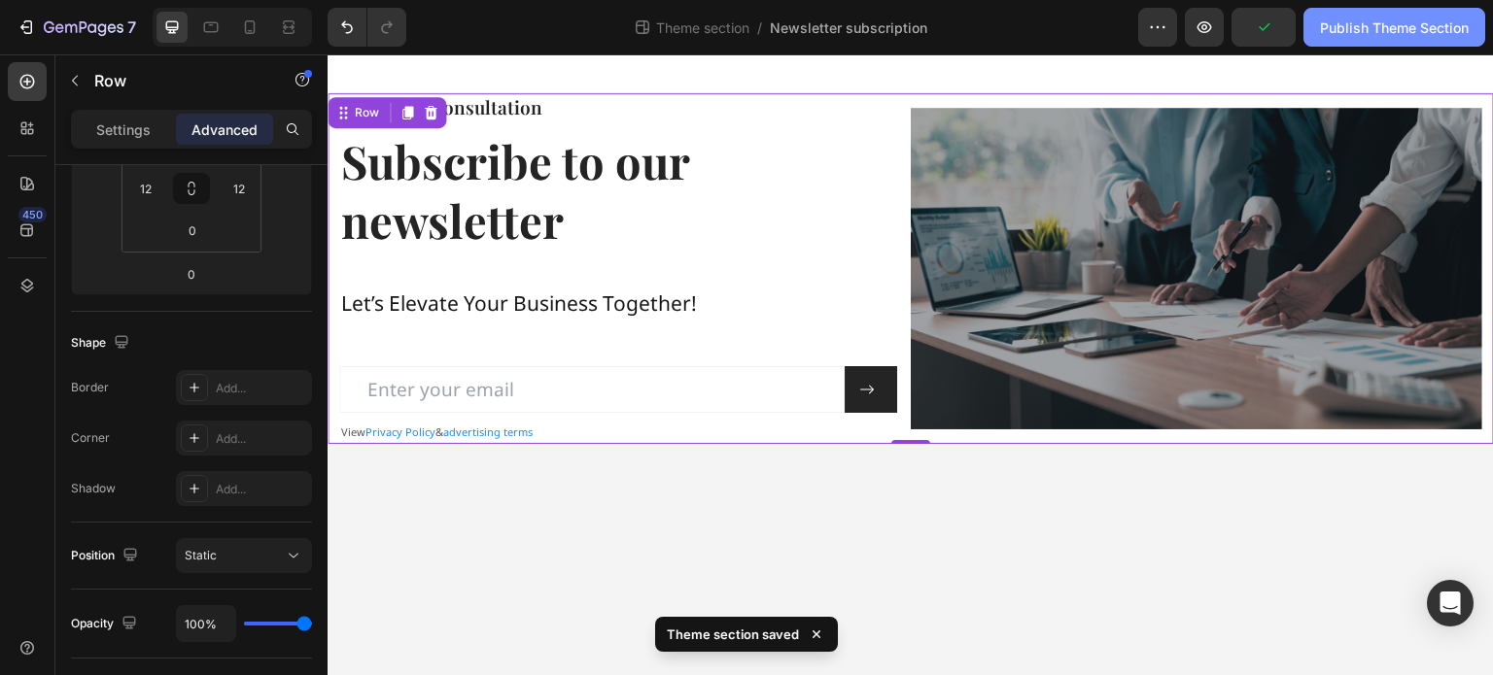
click at [1349, 24] on div "Publish Theme Section" at bounding box center [1394, 27] width 149 height 20
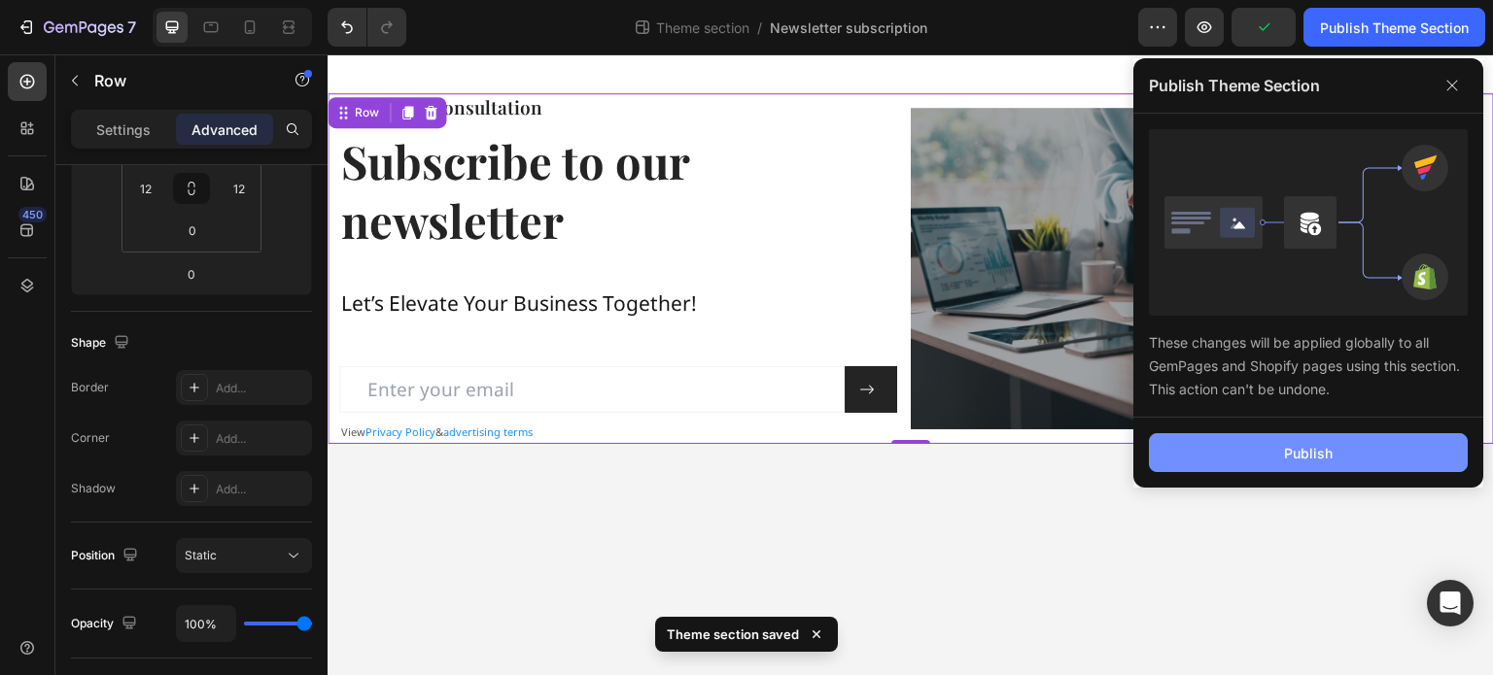
click at [1214, 470] on button "Publish" at bounding box center [1308, 452] width 319 height 39
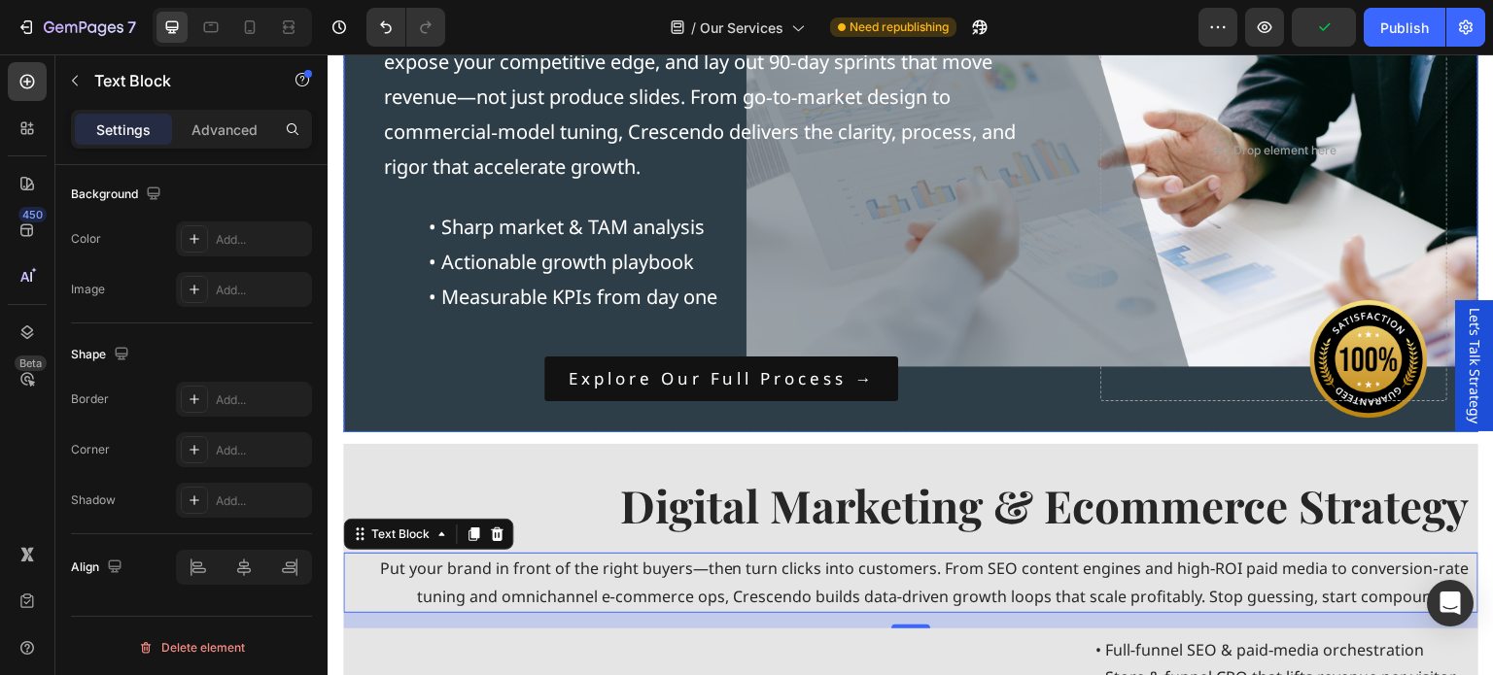
scroll to position [875, 0]
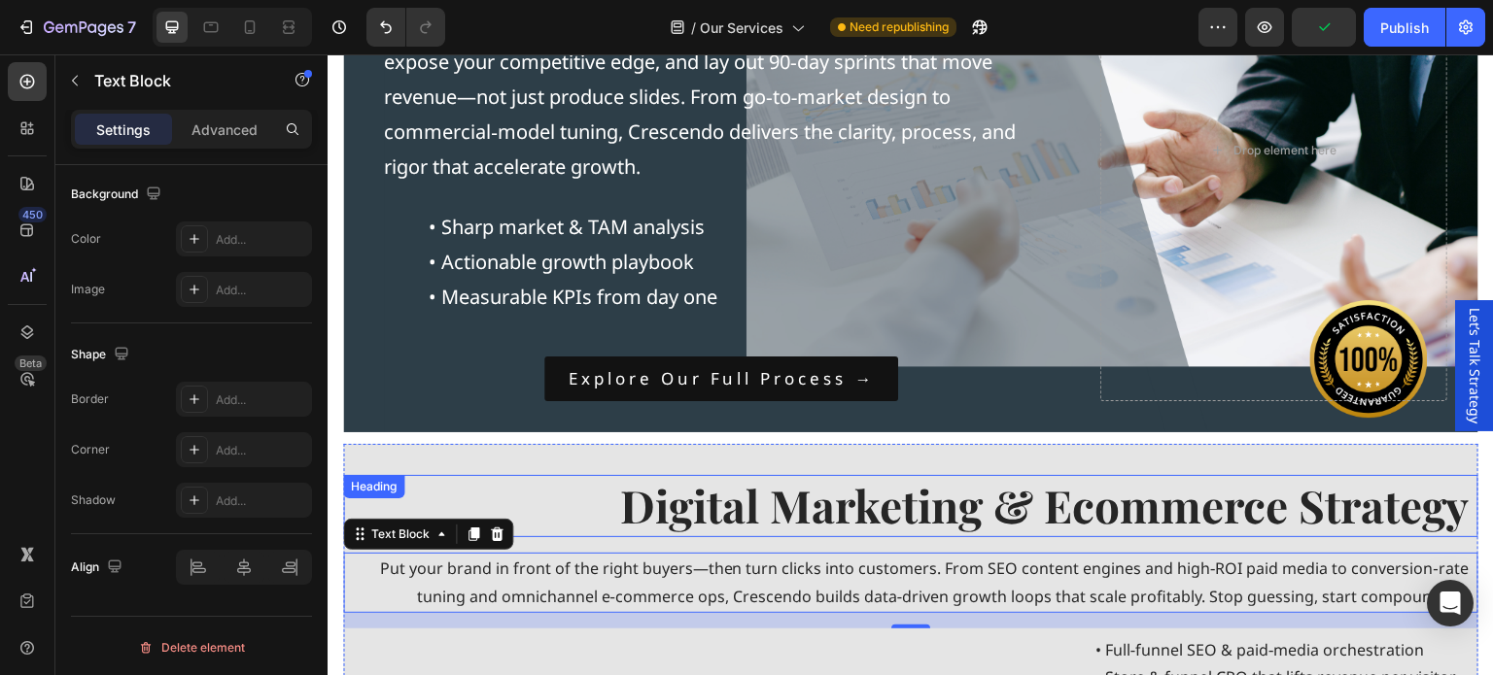
click at [532, 502] on h2 "Digital Marketing & Ecommerce Strategy" at bounding box center [906, 506] width 1127 height 62
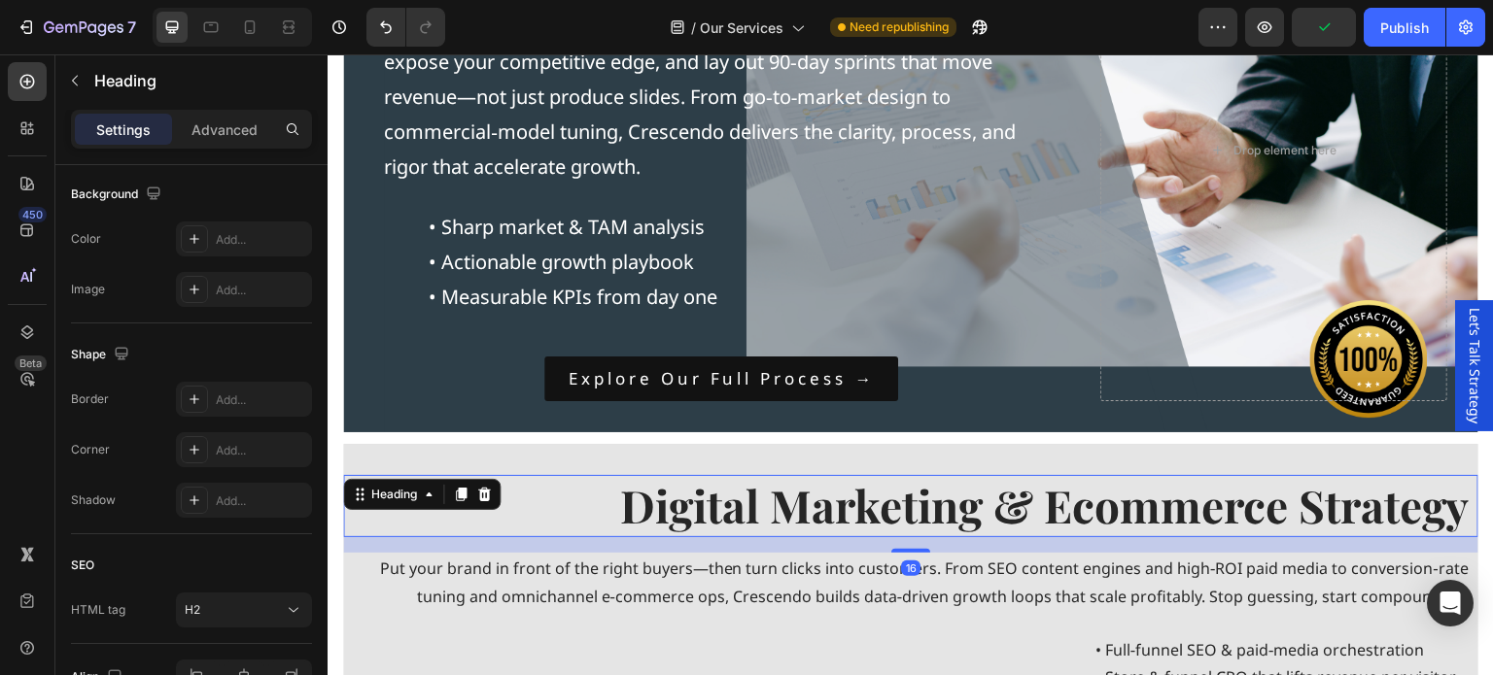
scroll to position [0, 0]
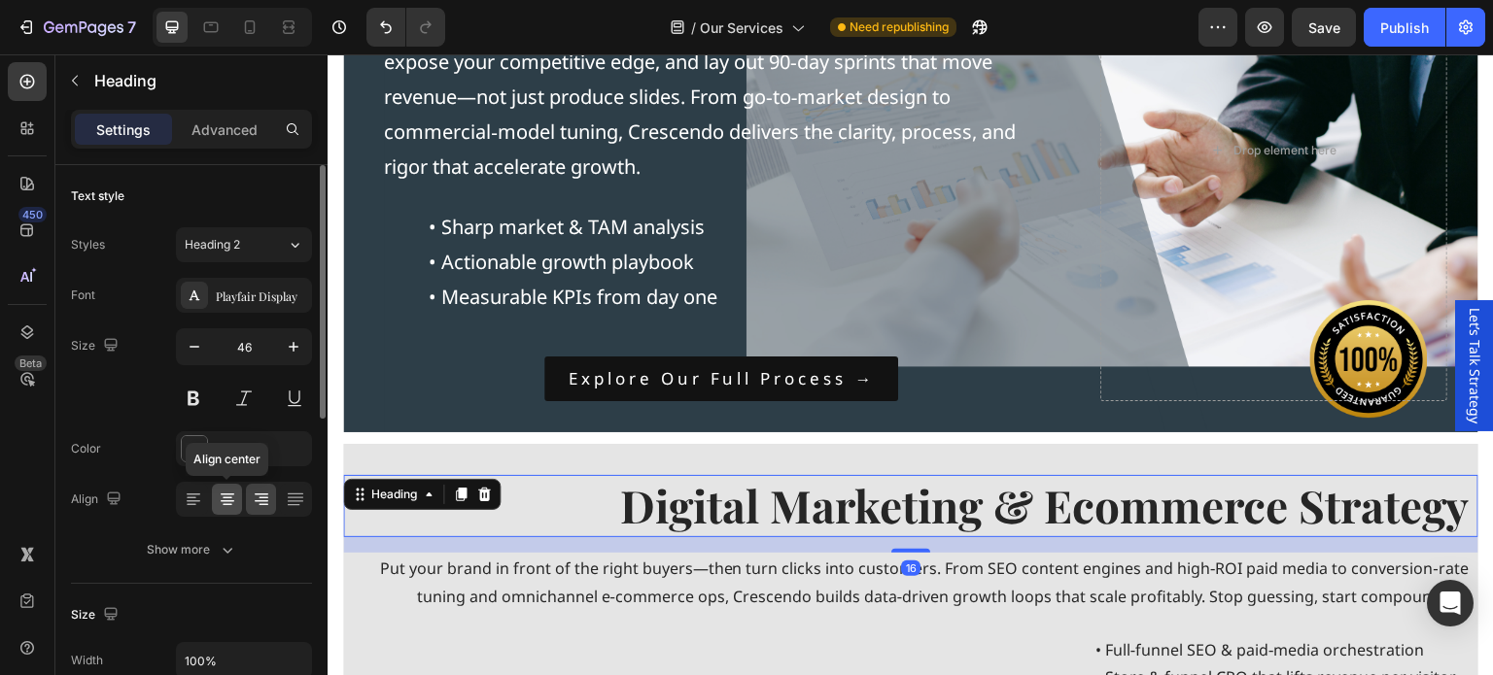
click at [218, 499] on icon at bounding box center [227, 499] width 19 height 19
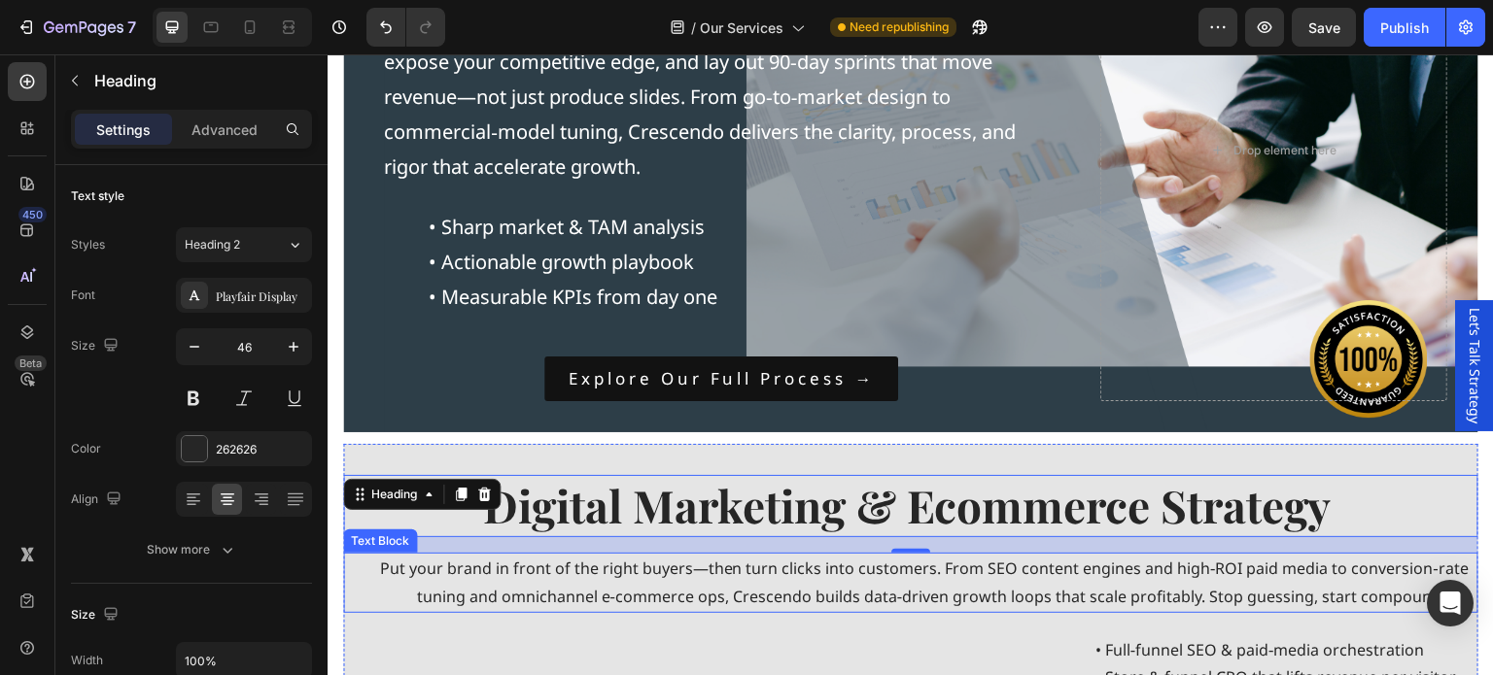
click at [640, 578] on p "Put your brand in front of the right buyers—then turn clicks into customers. Fr…" at bounding box center [907, 583] width 1124 height 56
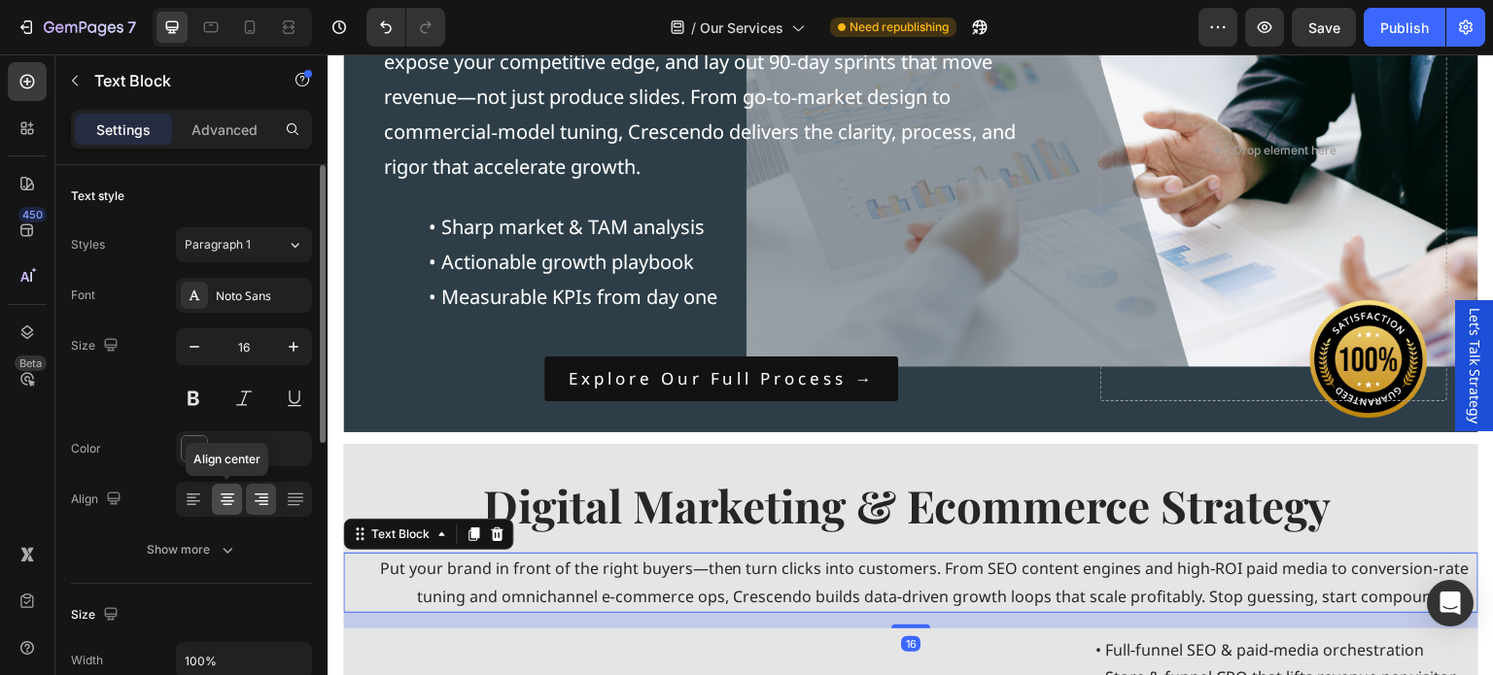
click at [226, 494] on icon at bounding box center [228, 495] width 14 height 2
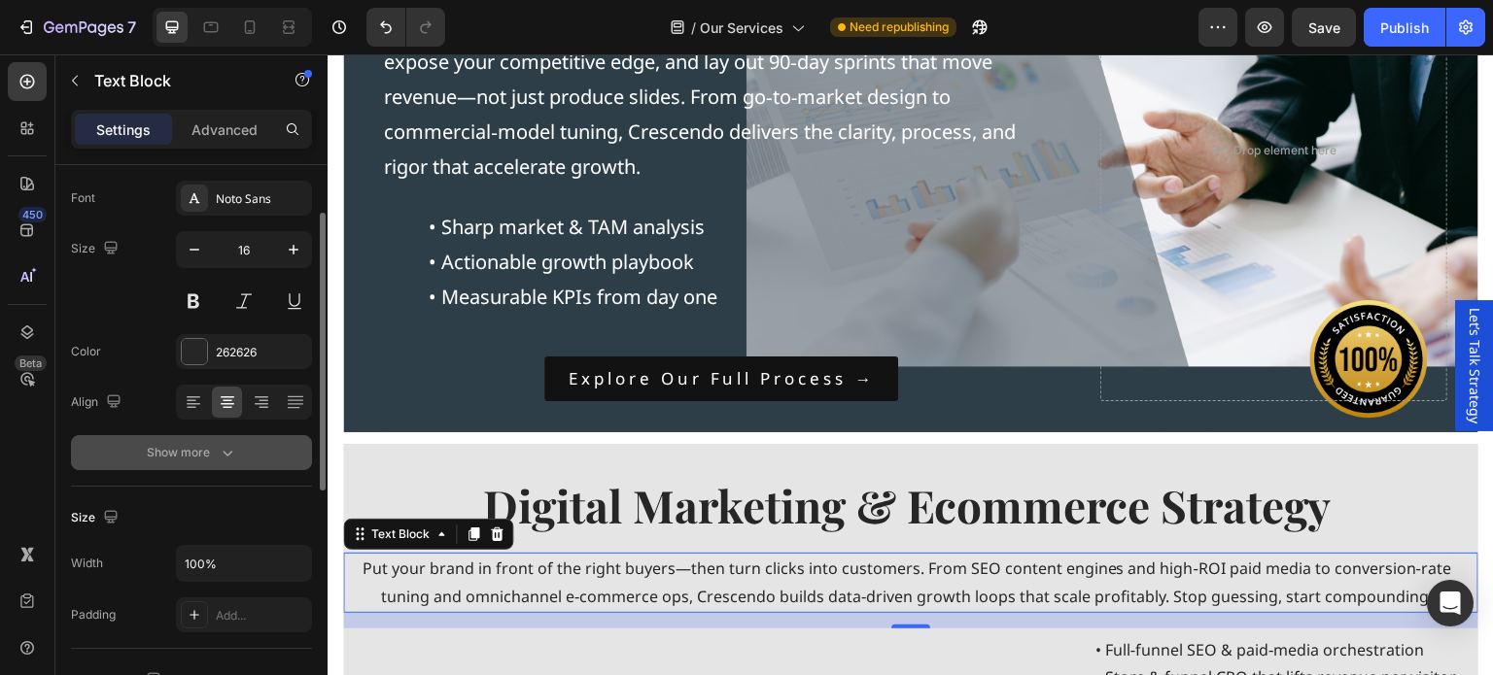
click at [218, 450] on icon "button" at bounding box center [227, 452] width 19 height 19
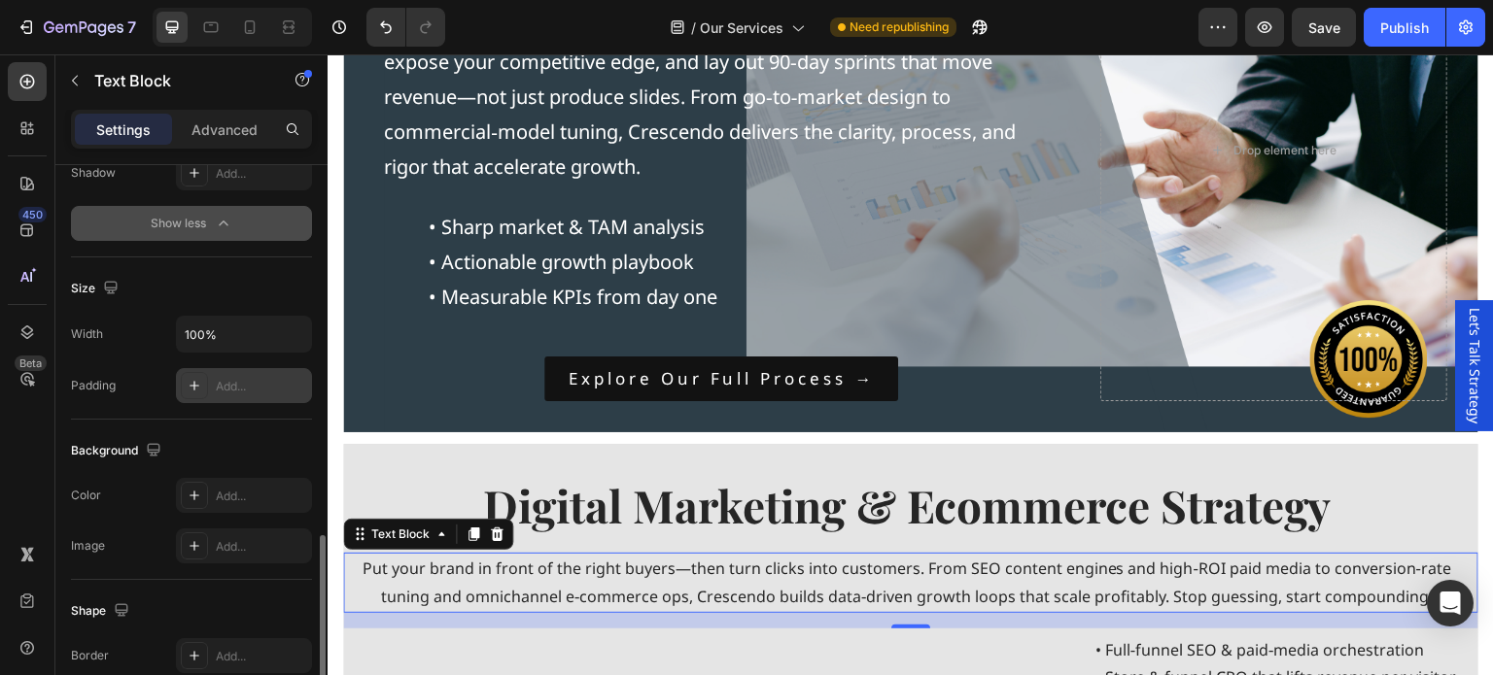
scroll to position [840, 0]
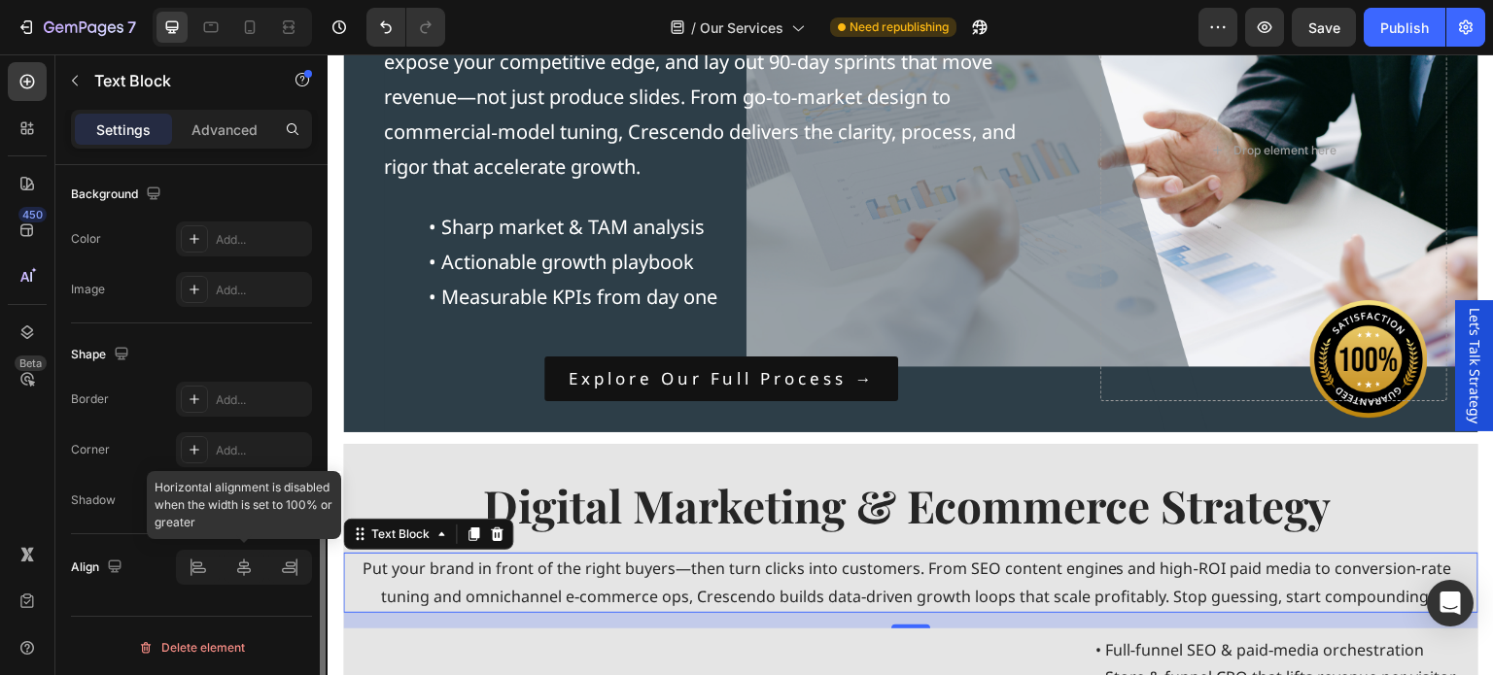
click at [242, 571] on div at bounding box center [244, 567] width 136 height 35
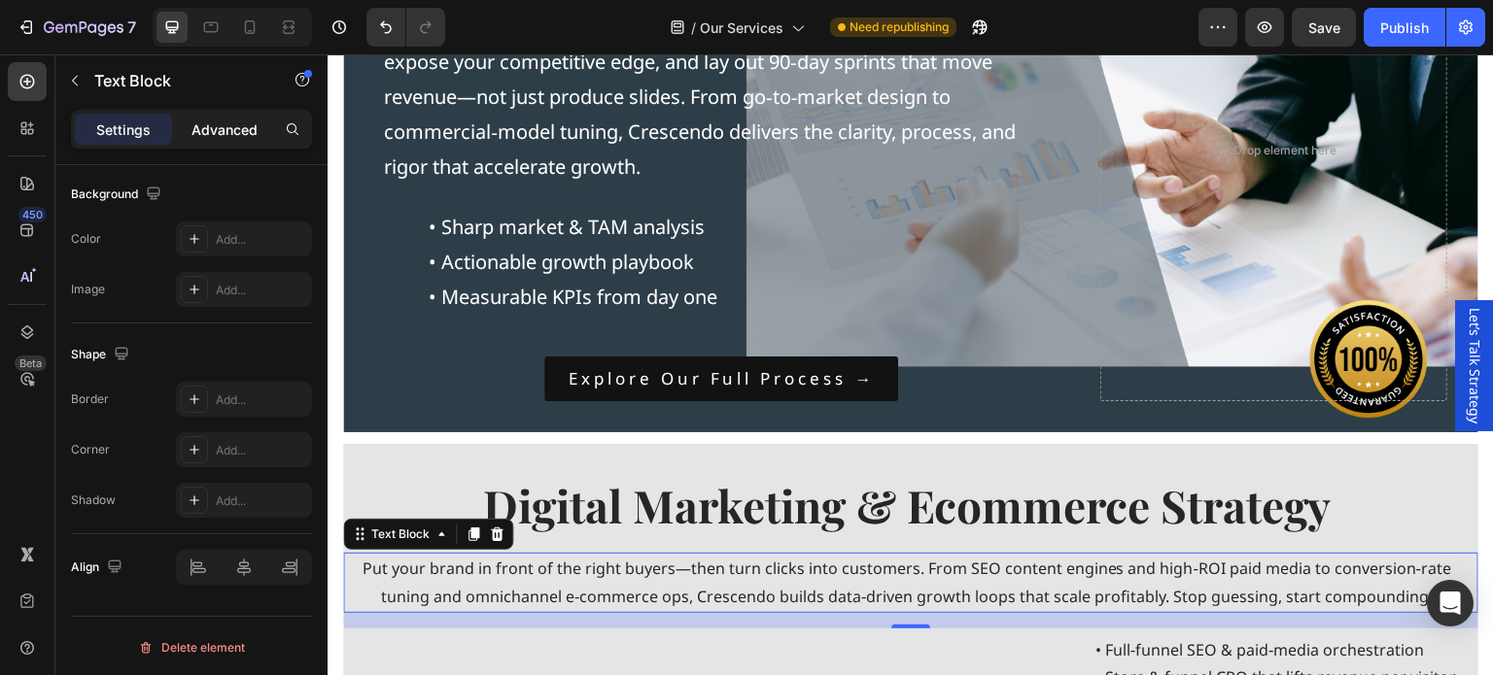
click at [209, 135] on p "Advanced" at bounding box center [224, 130] width 66 height 20
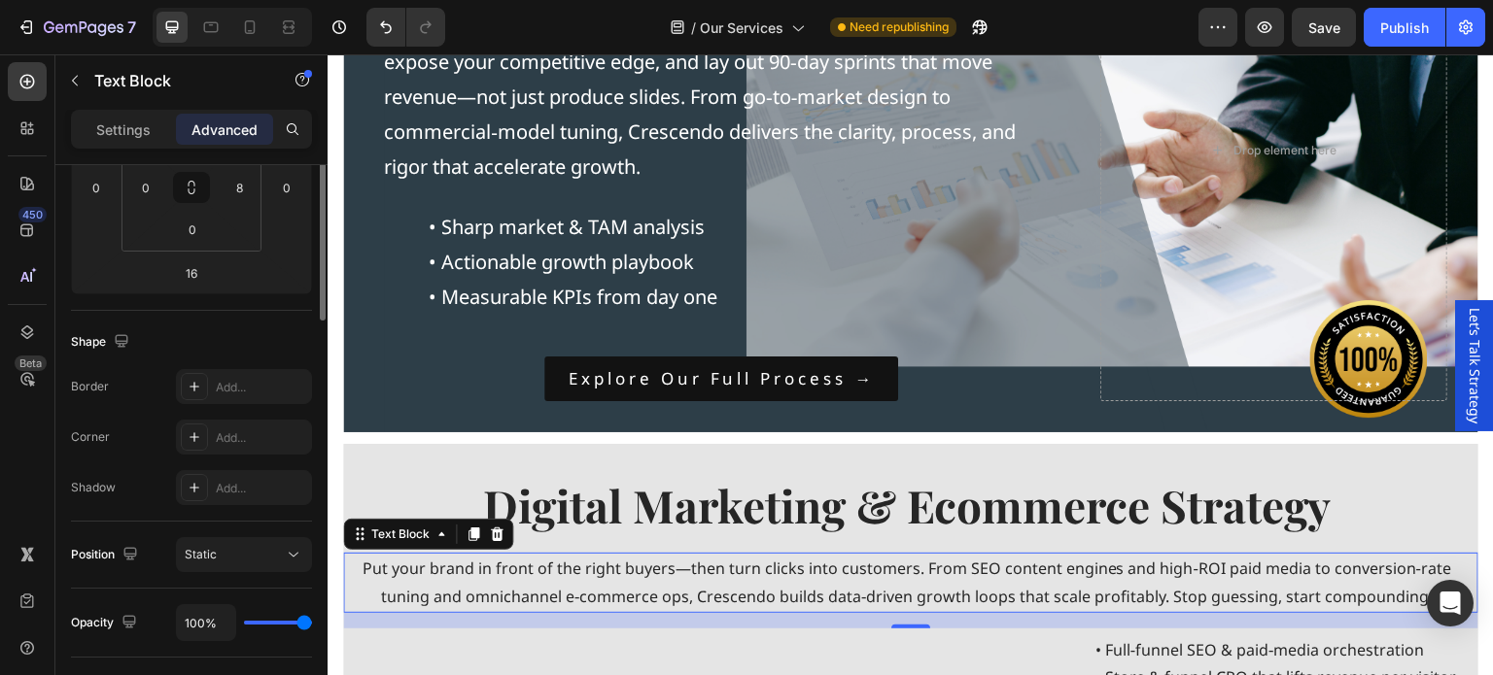
scroll to position [257, 0]
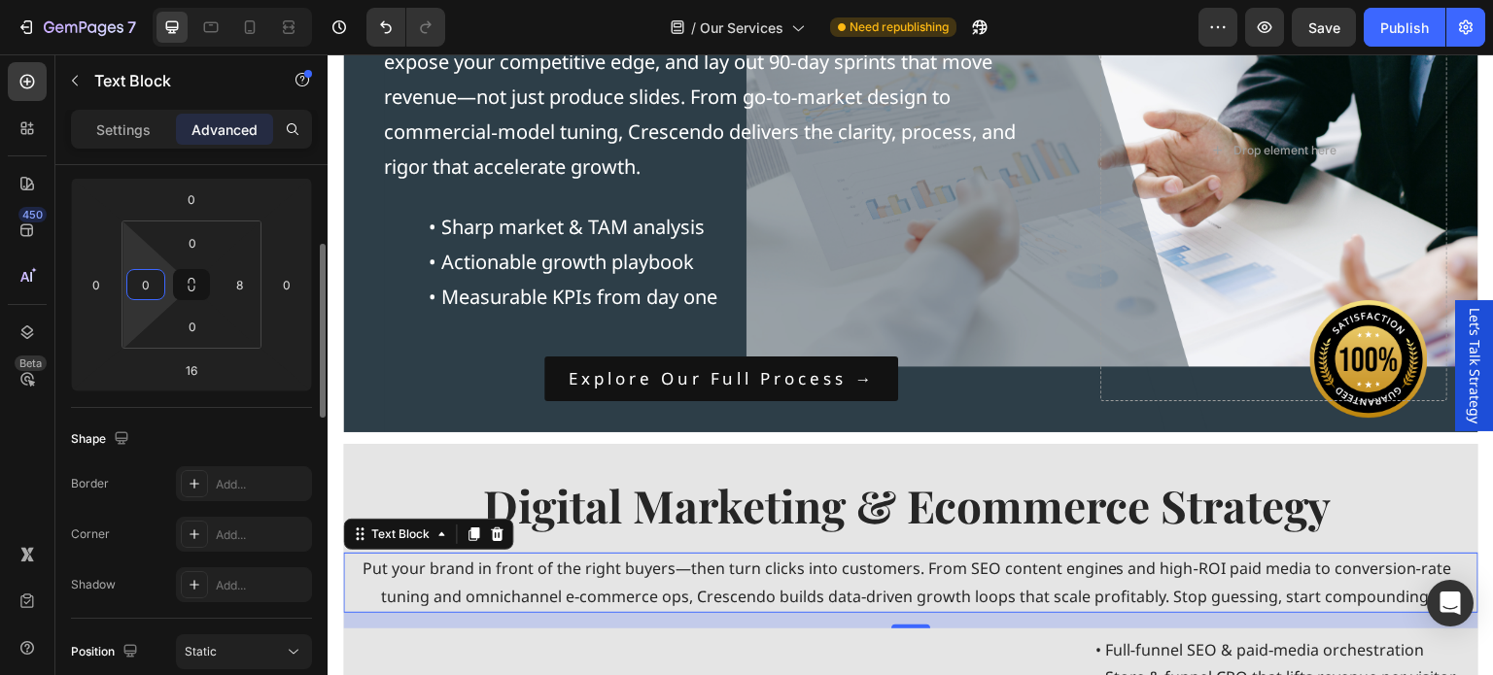
click at [150, 282] on input "0" at bounding box center [145, 284] width 29 height 29
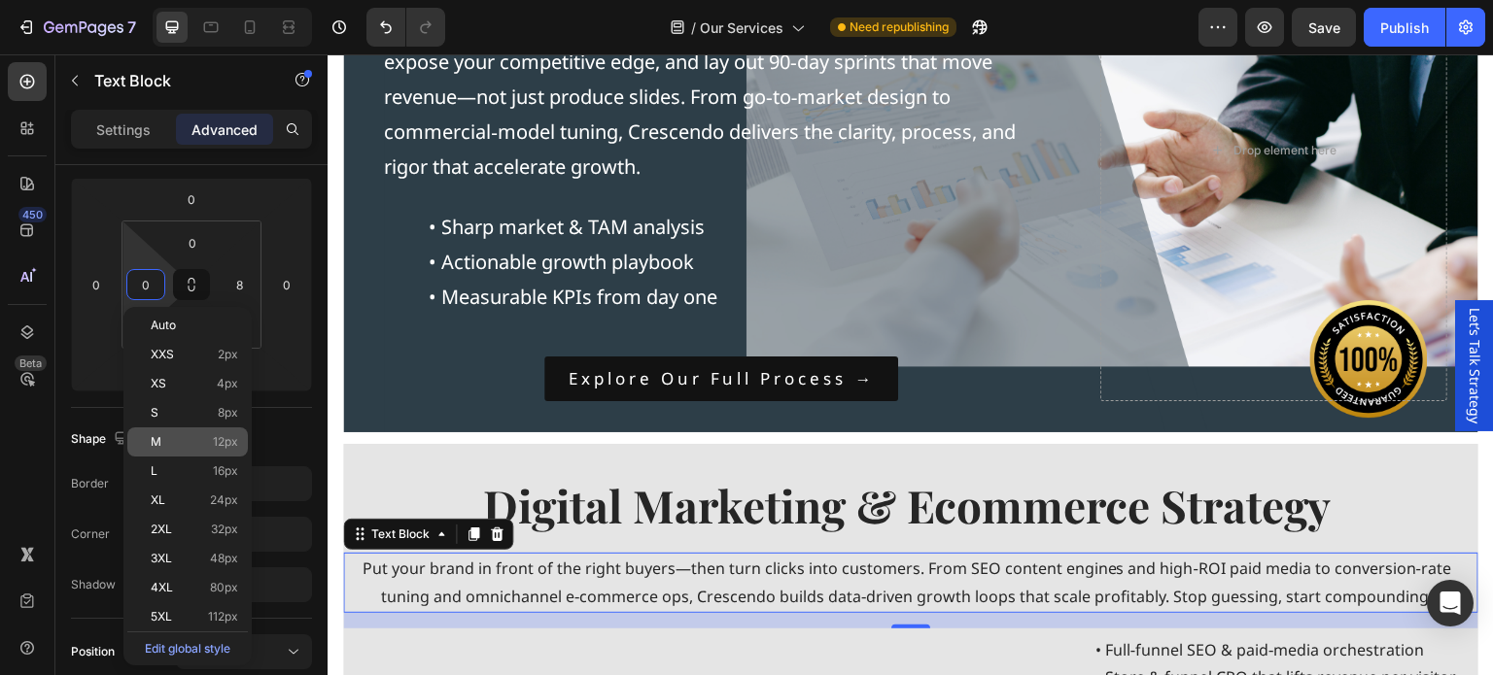
click at [187, 449] on p "M 12px" at bounding box center [194, 442] width 87 height 14
type input "12"
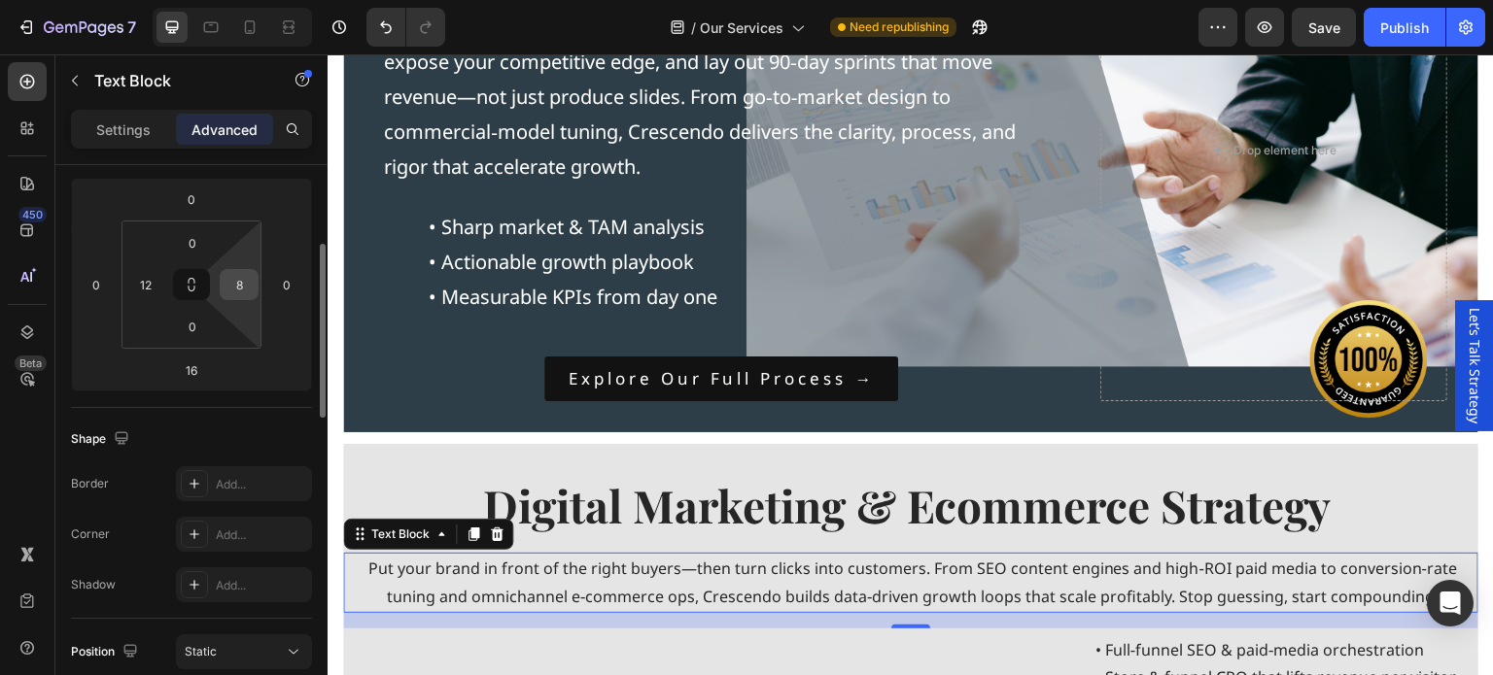
click at [239, 276] on input "8" at bounding box center [239, 284] width 29 height 29
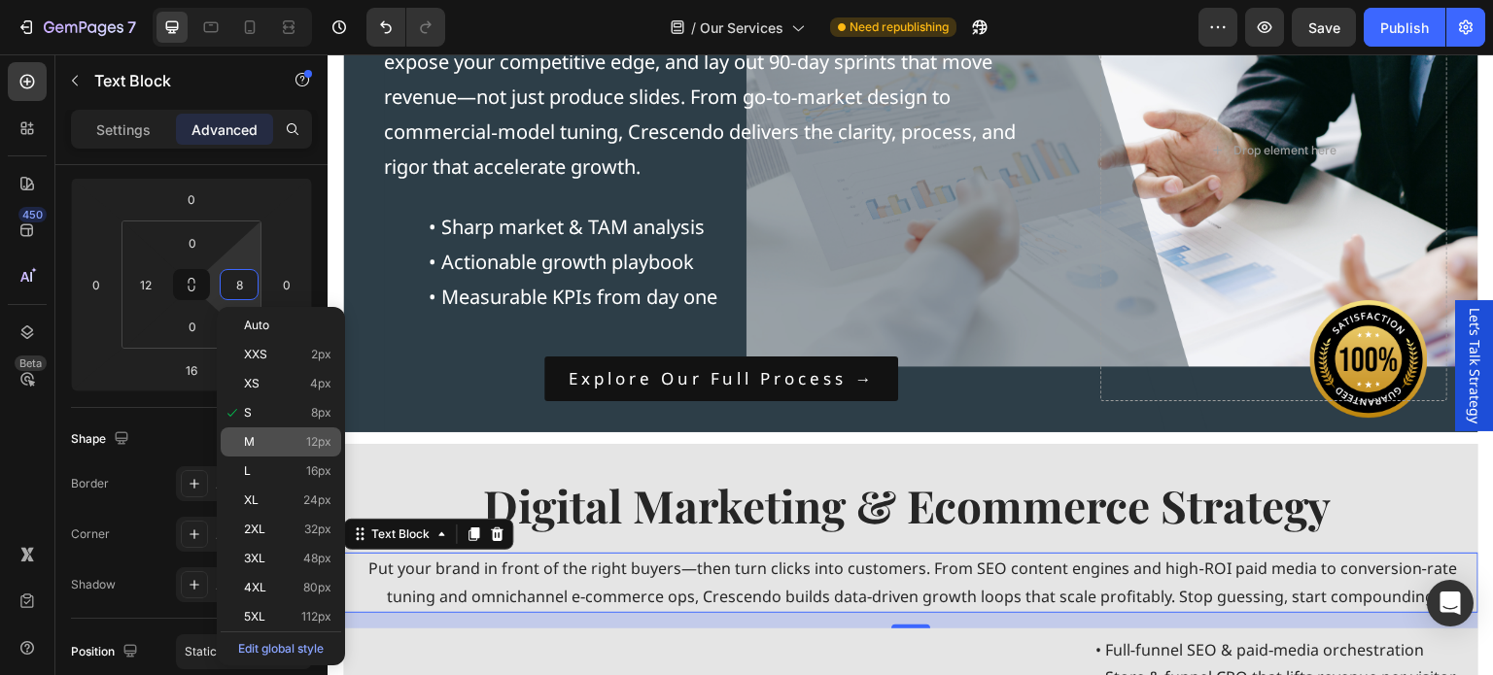
click at [269, 441] on p "M 12px" at bounding box center [287, 442] width 87 height 14
type input "12"
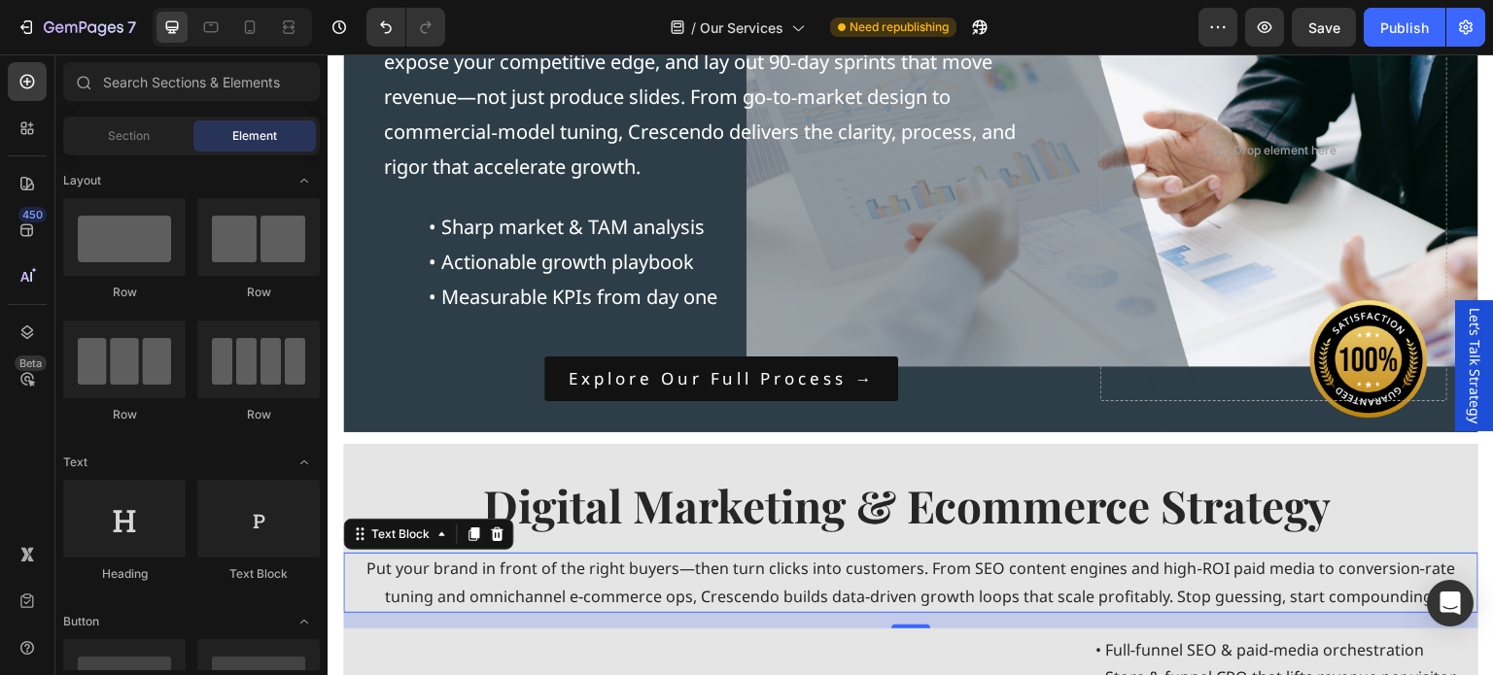
click at [1470, 465] on section "Our Services Heading At Crescendo Consulting Group, we specialize in business g…" at bounding box center [911, 337] width 1166 height 2234
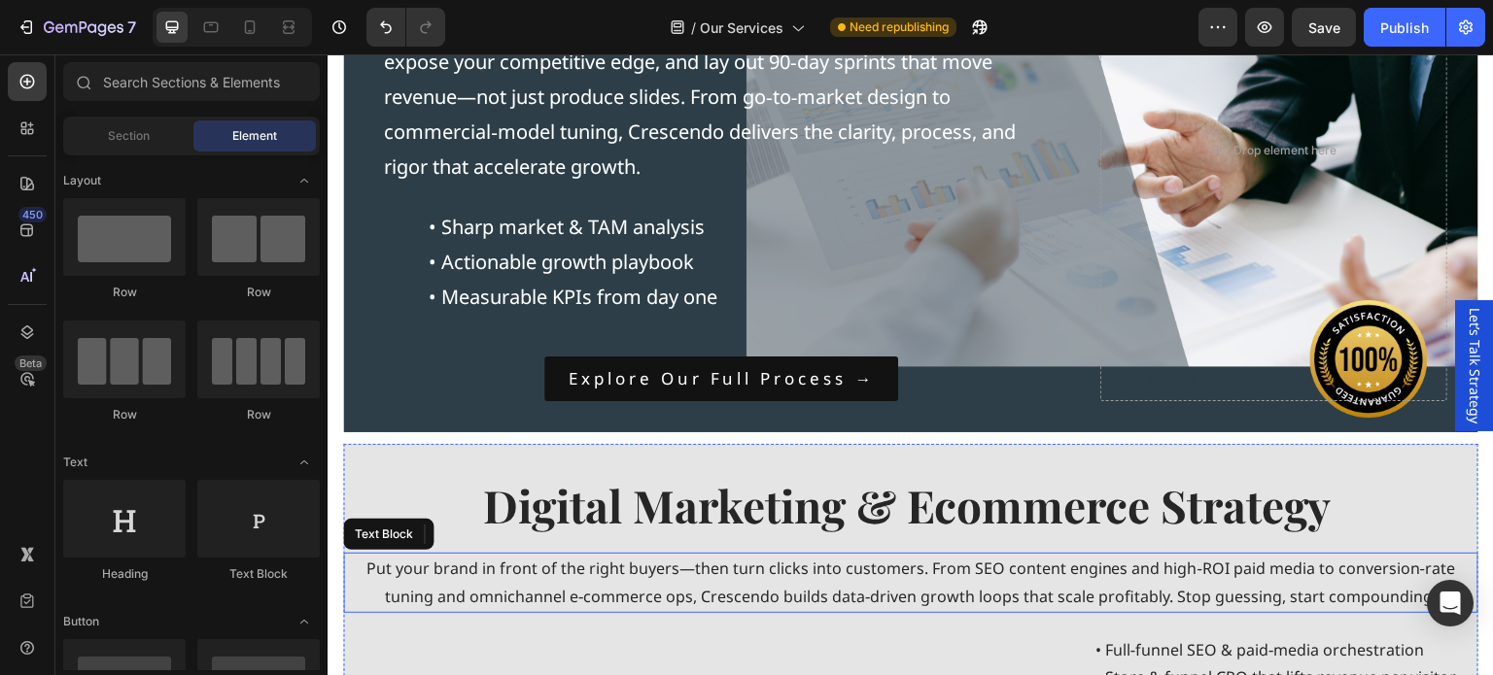
scroll to position [1166, 0]
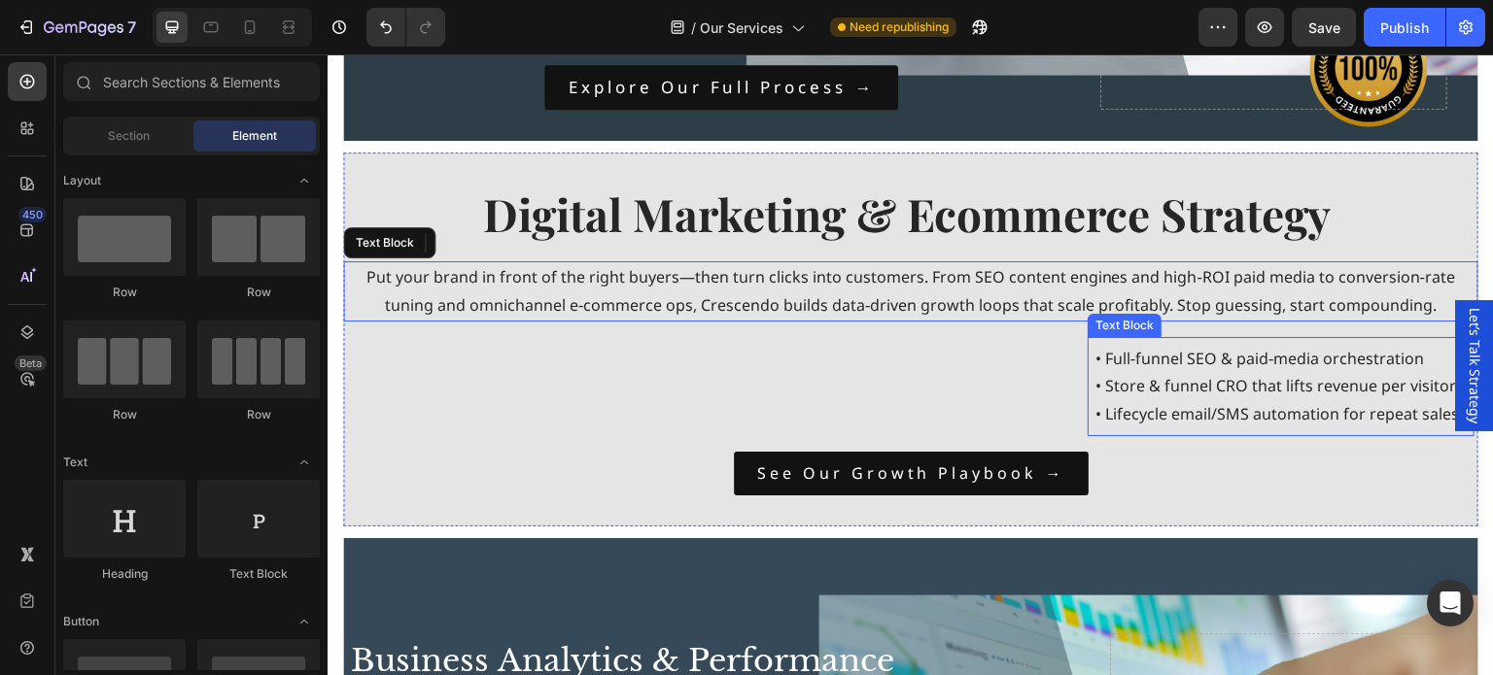
click at [1180, 400] on p "• Full‑funnel SEO & paid‑media orchestration • Store & funnel CRO that lifts re…" at bounding box center [1276, 387] width 363 height 84
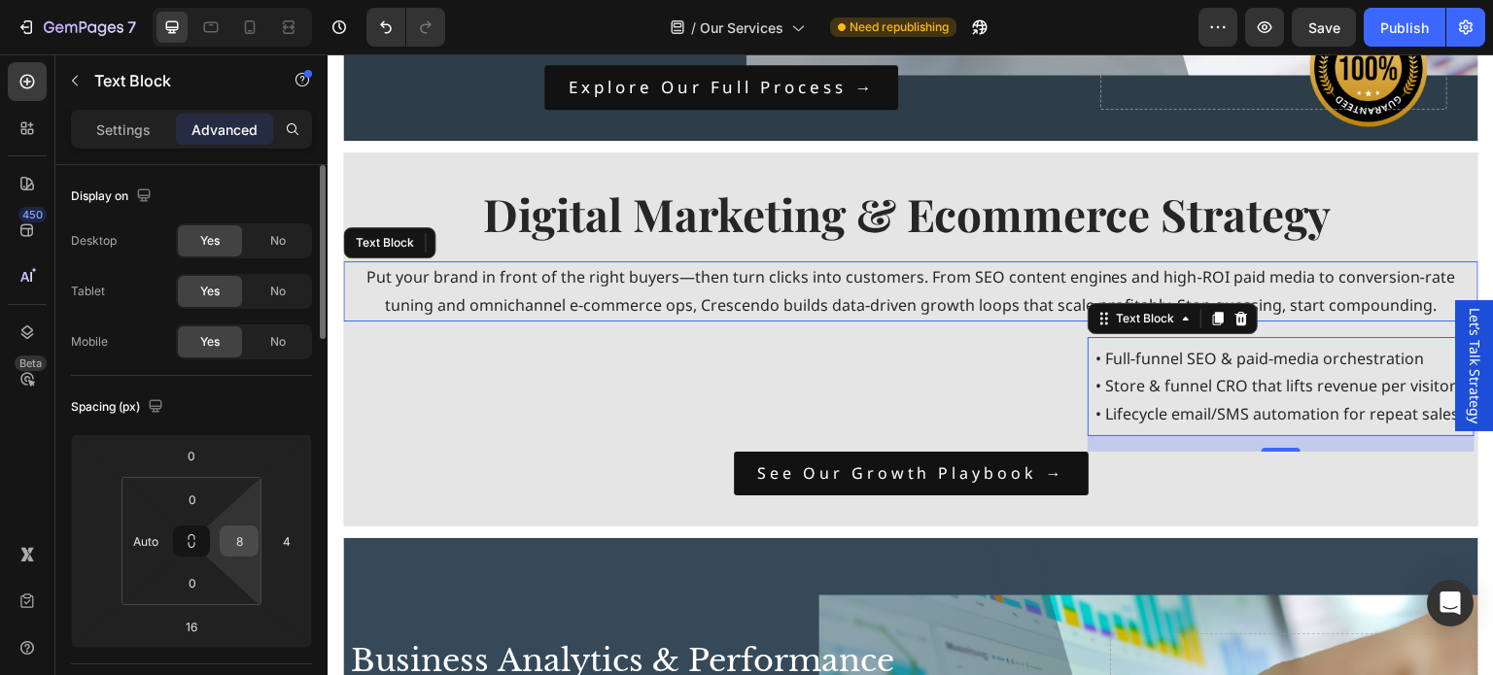
click at [243, 544] on input "8" at bounding box center [239, 541] width 29 height 29
drag, startPoint x: 260, startPoint y: 582, endPoint x: 278, endPoint y: 555, distance: 32.4
click at [260, 582] on span "Auto" at bounding box center [256, 582] width 25 height 14
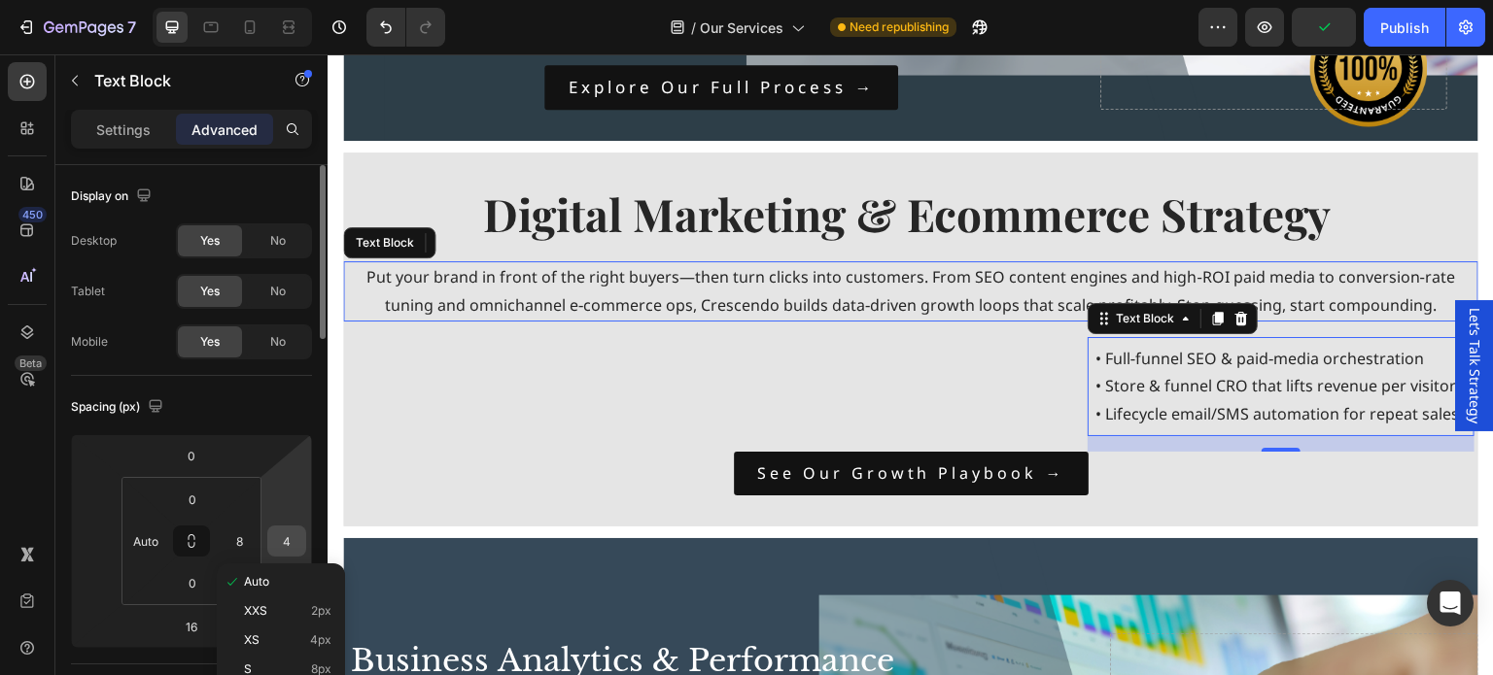
type input "Auto"
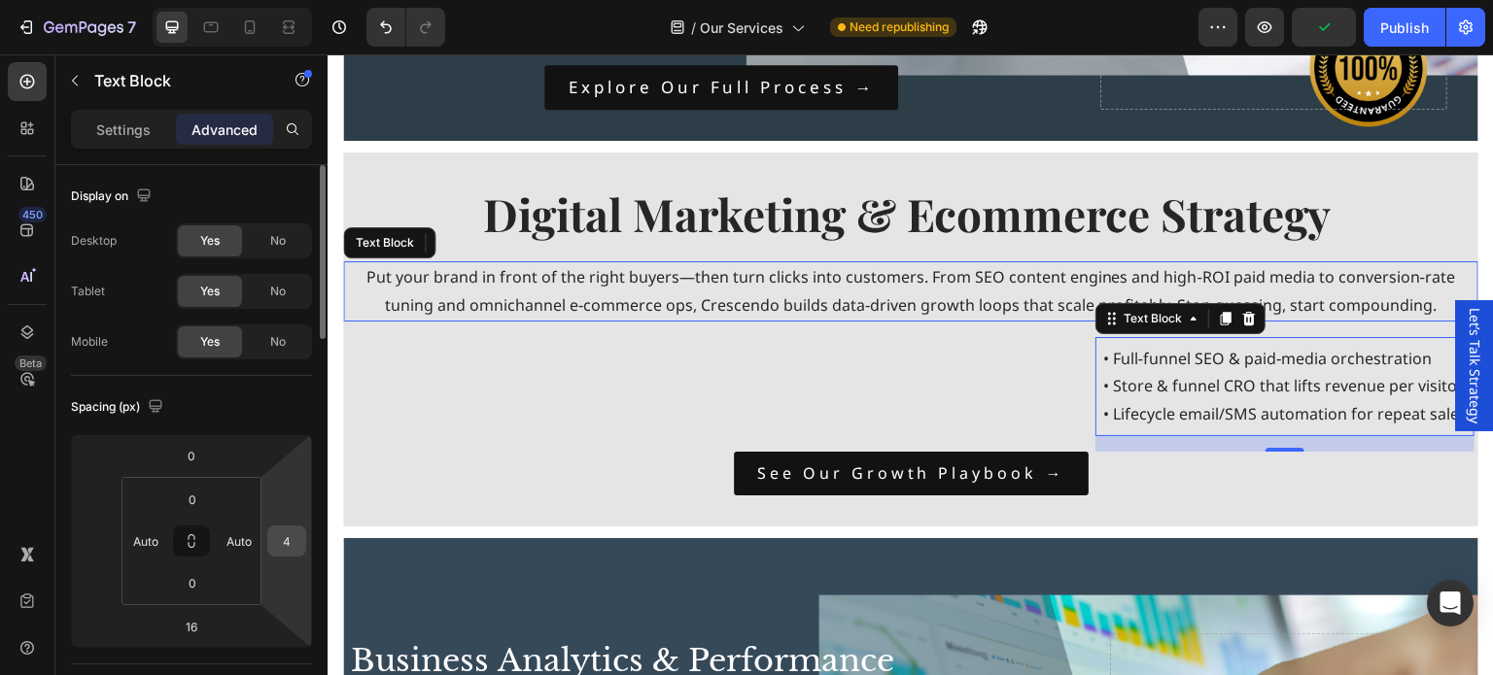
click at [289, 542] on input "4" at bounding box center [286, 541] width 29 height 29
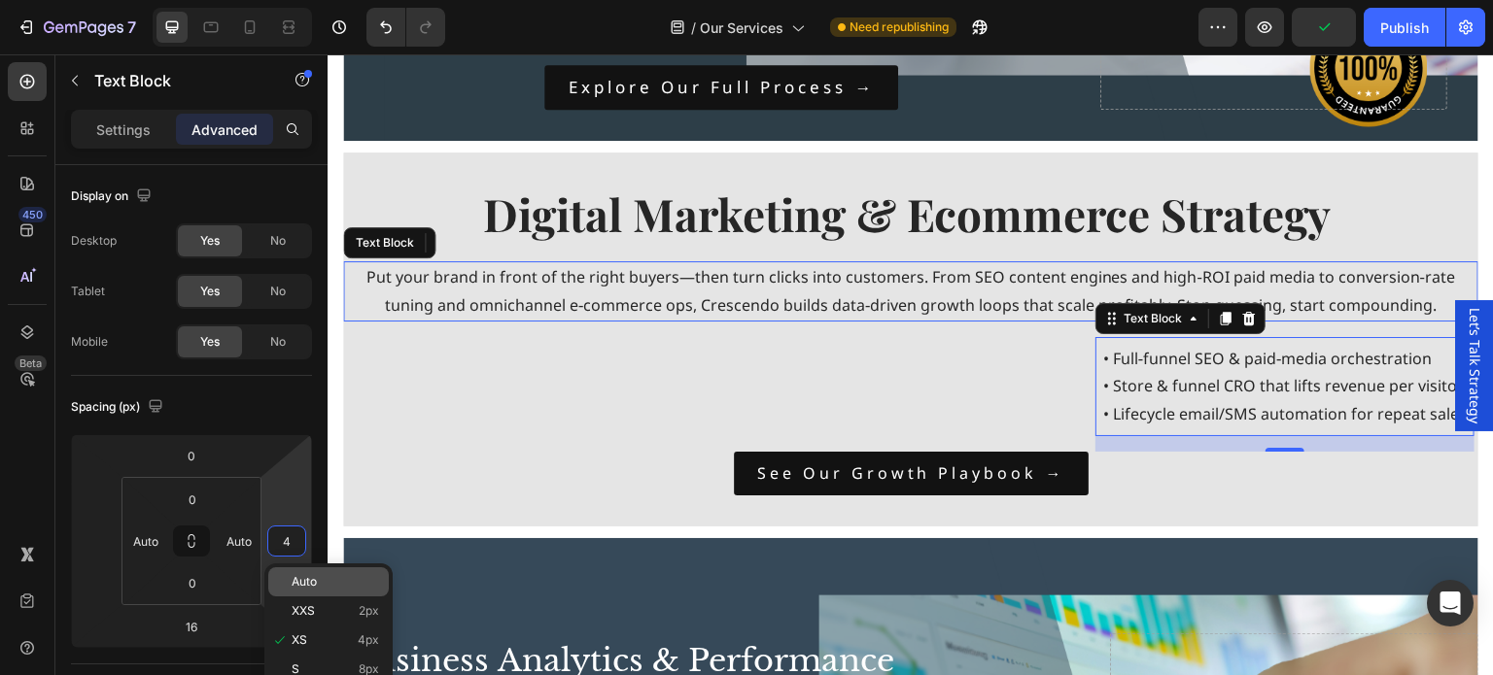
click at [322, 582] on p "Auto" at bounding box center [335, 582] width 87 height 14
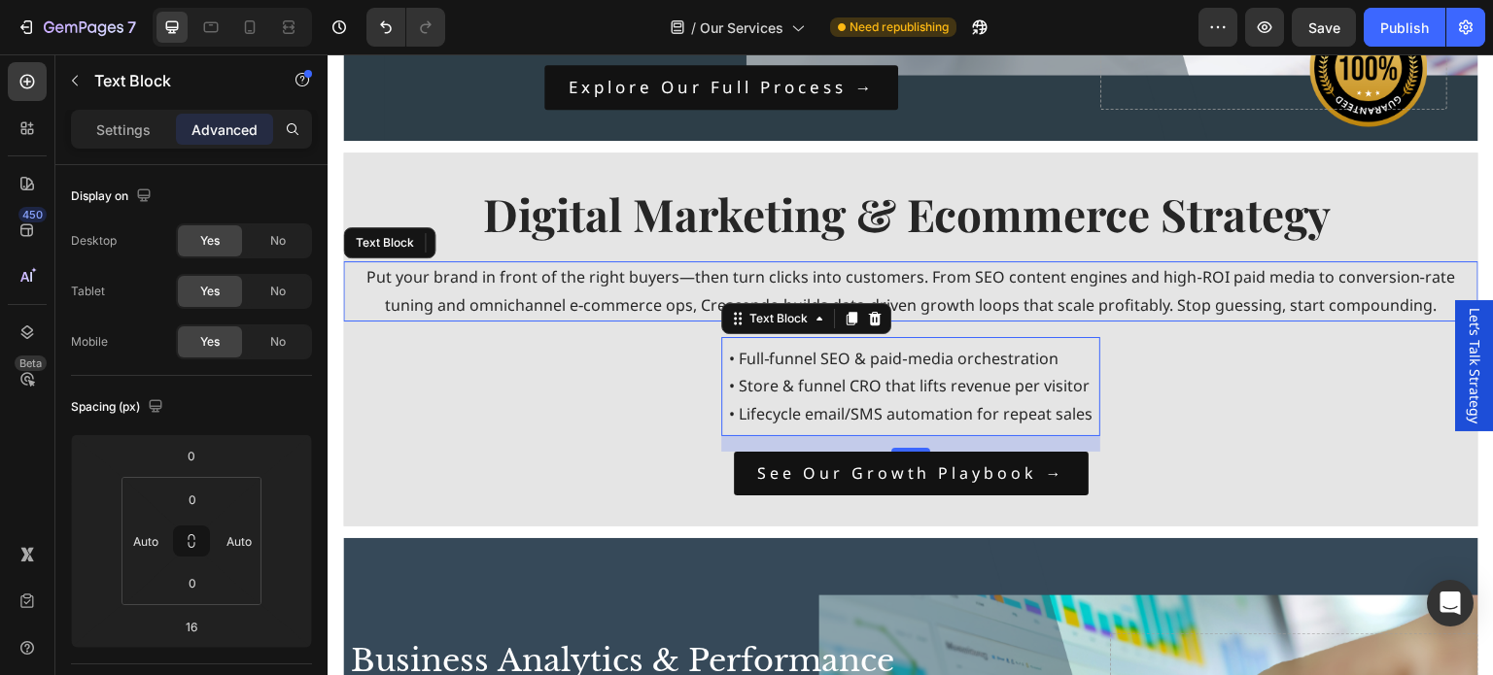
click at [926, 337] on div "• Full‑funnel SEO & paid‑media orchestration • Store & funnel CRO that lifts re…" at bounding box center [910, 386] width 379 height 99
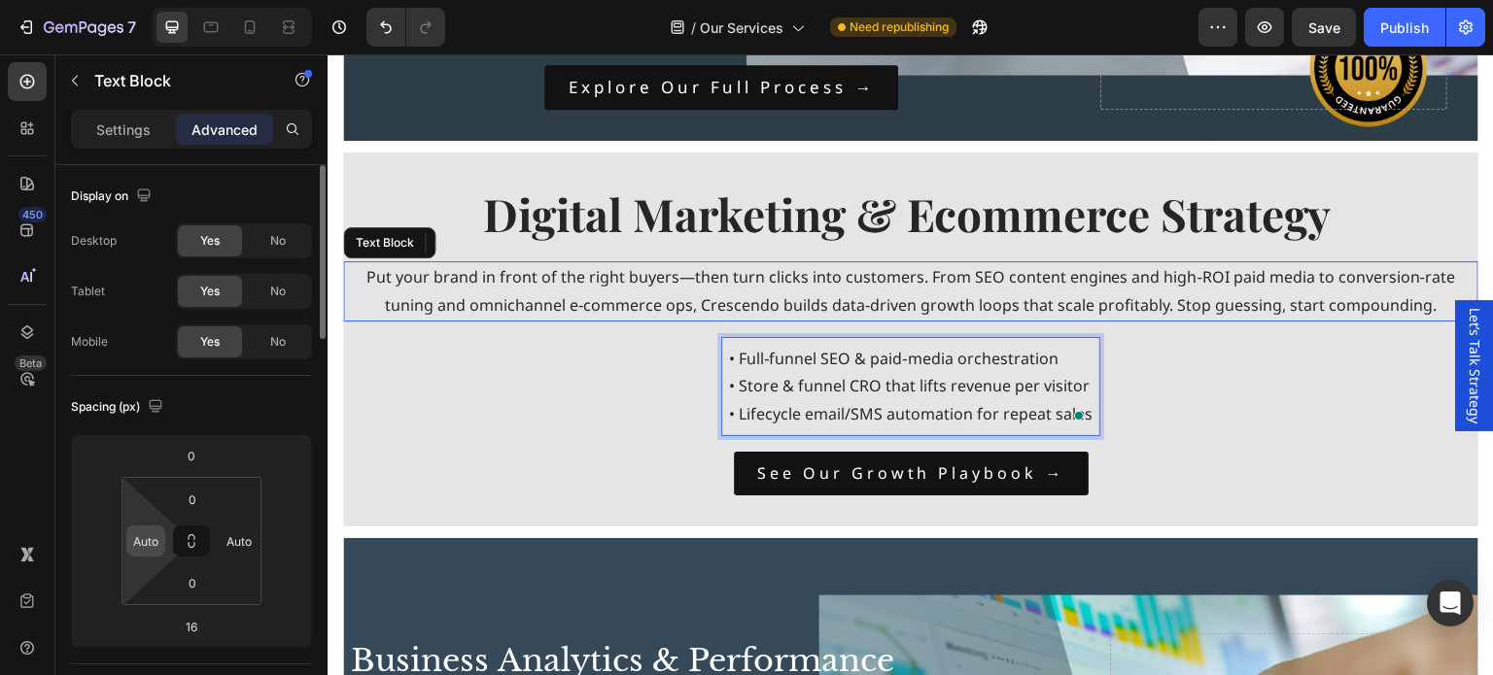
click at [161, 541] on div "Auto" at bounding box center [145, 541] width 39 height 31
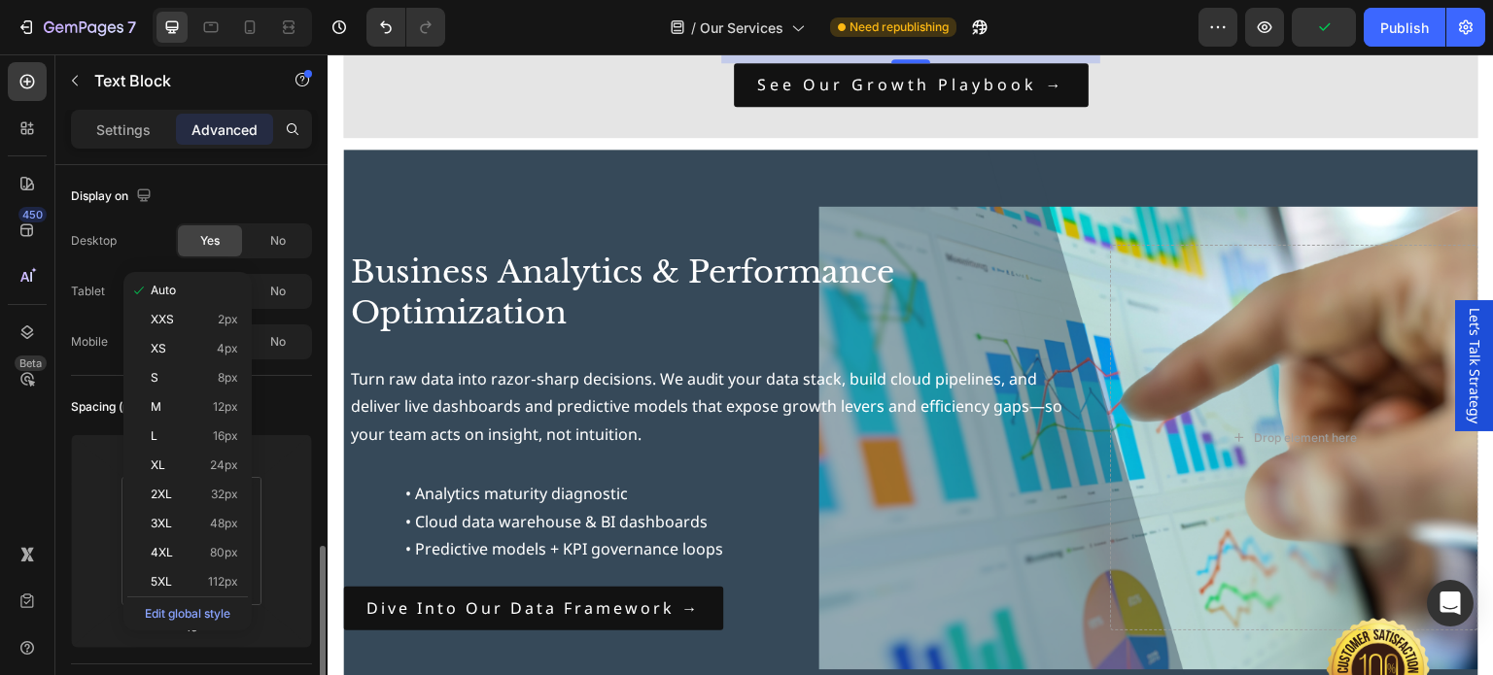
scroll to position [292, 0]
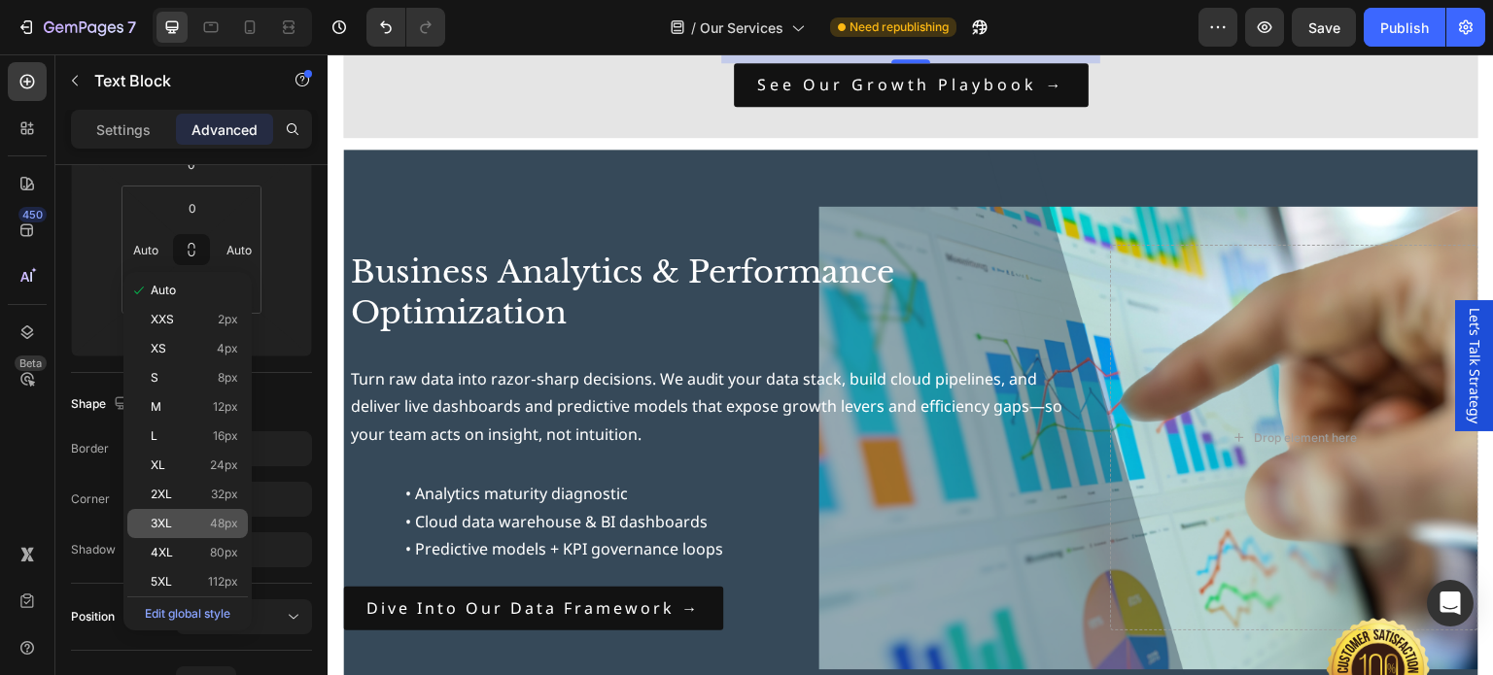
click at [175, 523] on p "3XL 48px" at bounding box center [194, 524] width 87 height 14
type input "48"
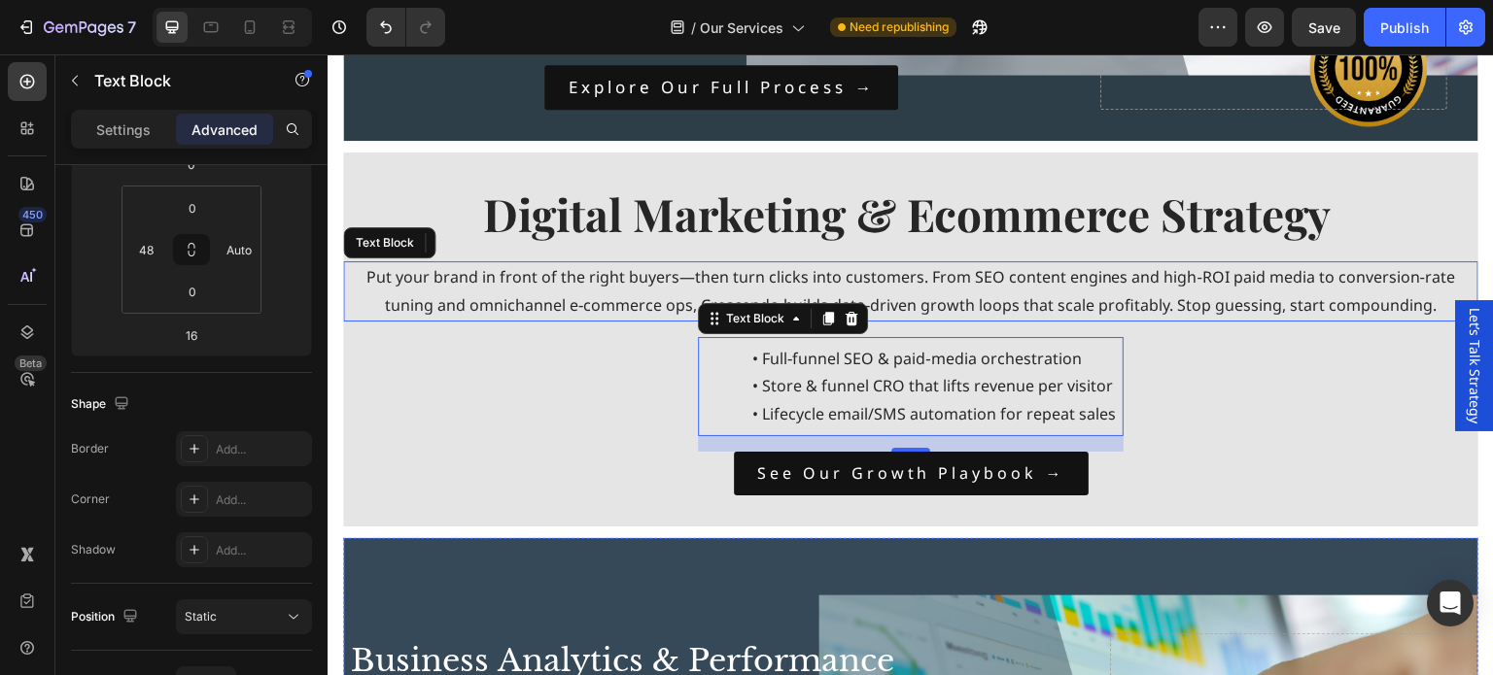
scroll to position [1069, 0]
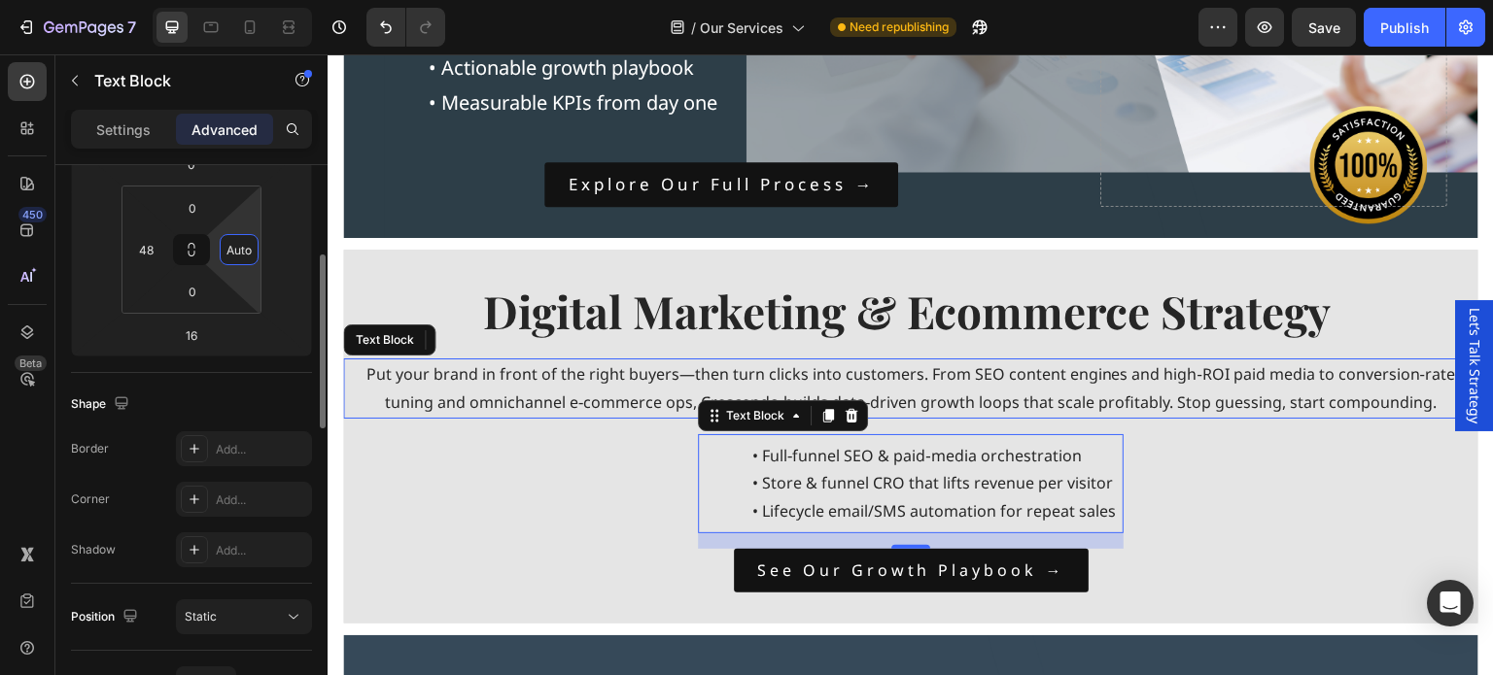
click at [241, 251] on input "Auto" at bounding box center [239, 249] width 29 height 29
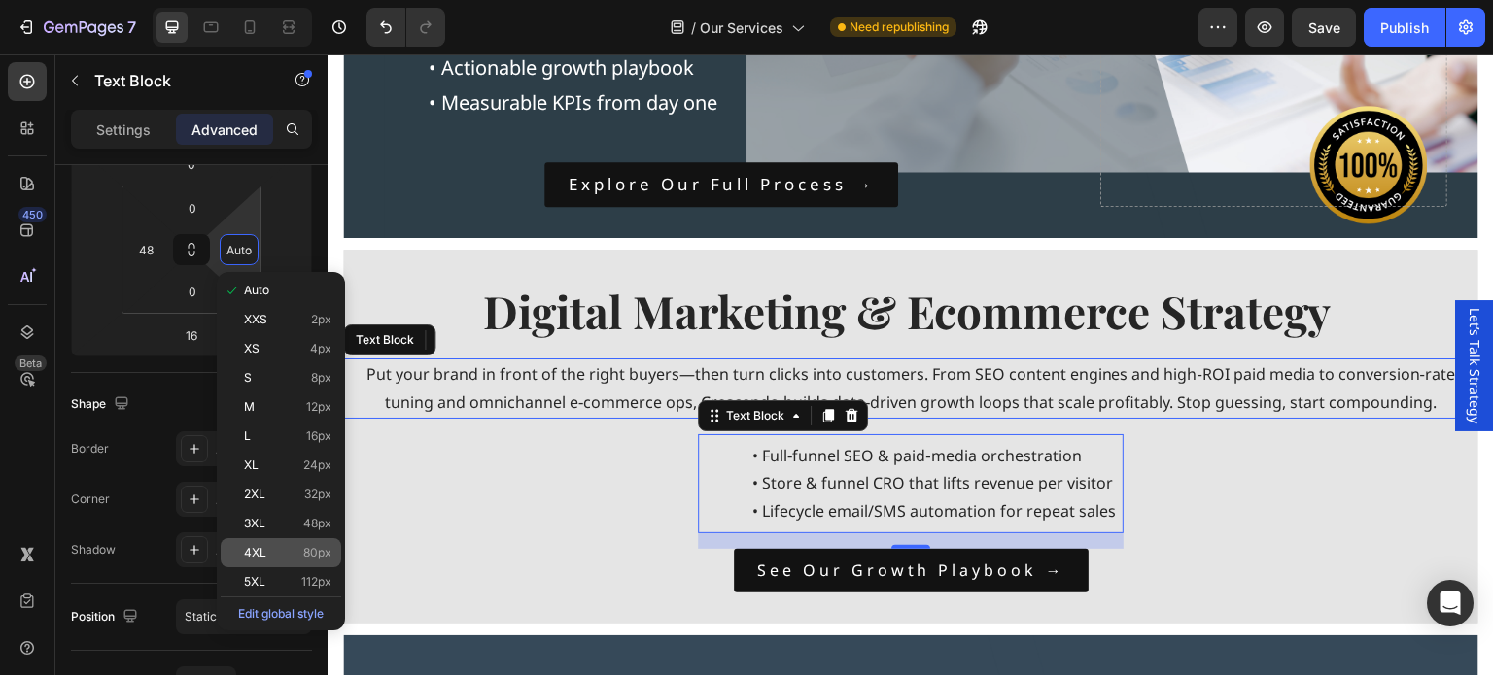
click at [278, 548] on p "4XL 80px" at bounding box center [287, 553] width 87 height 14
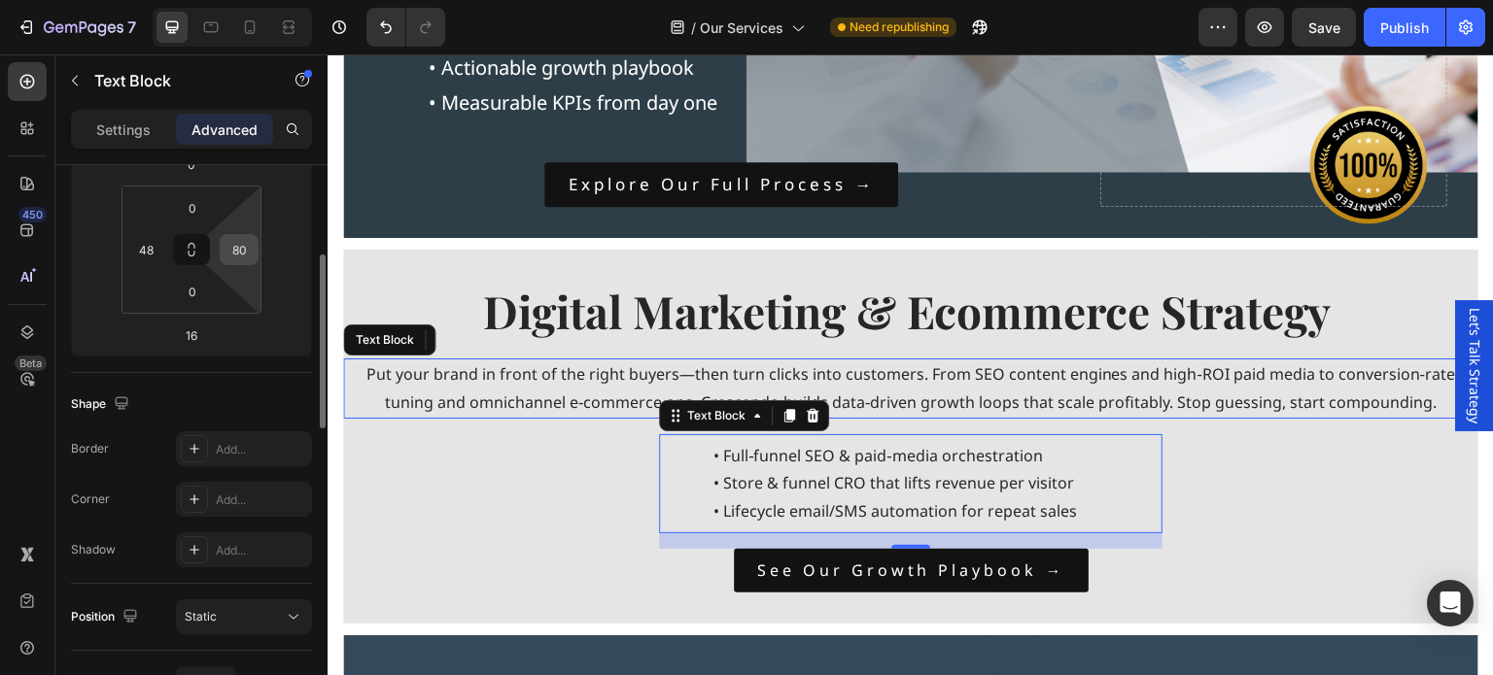
click at [232, 255] on input "80" at bounding box center [239, 249] width 29 height 29
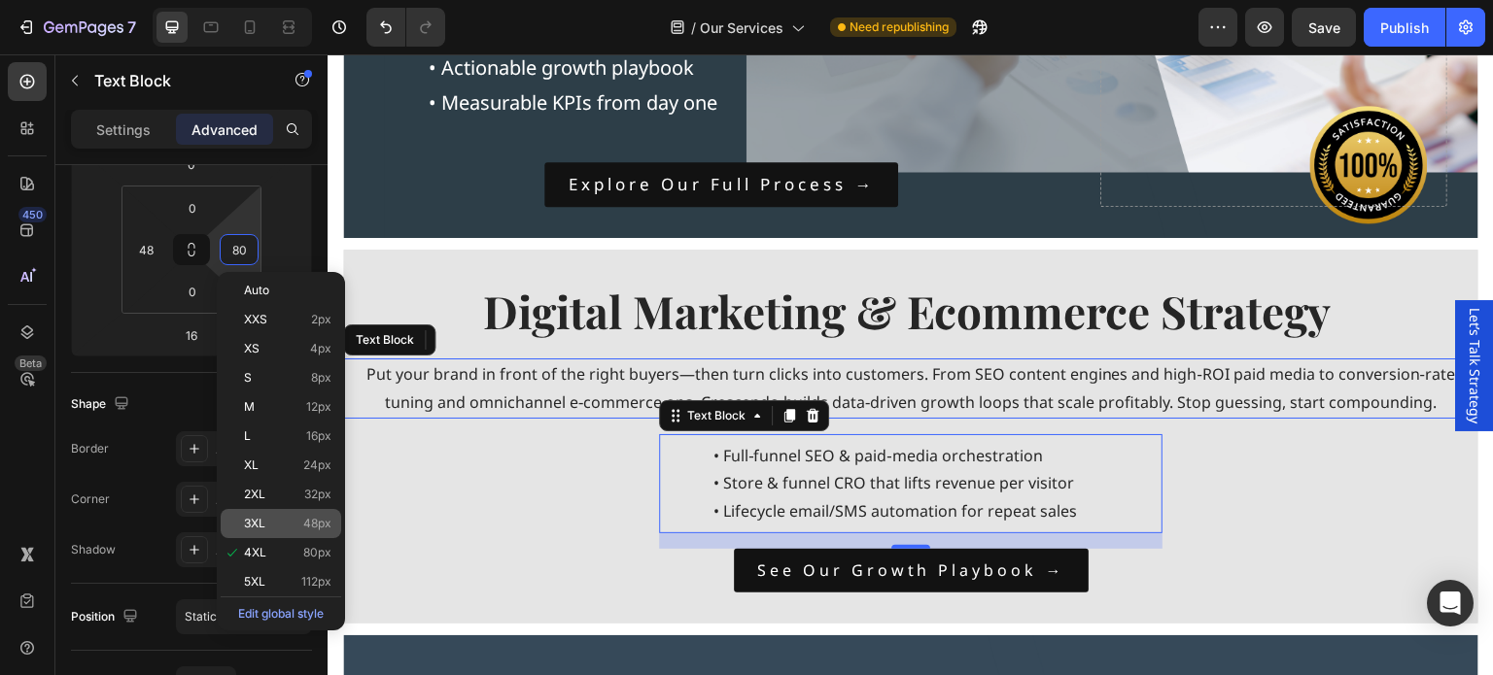
click at [272, 521] on p "3XL 48px" at bounding box center [287, 524] width 87 height 14
type input "48"
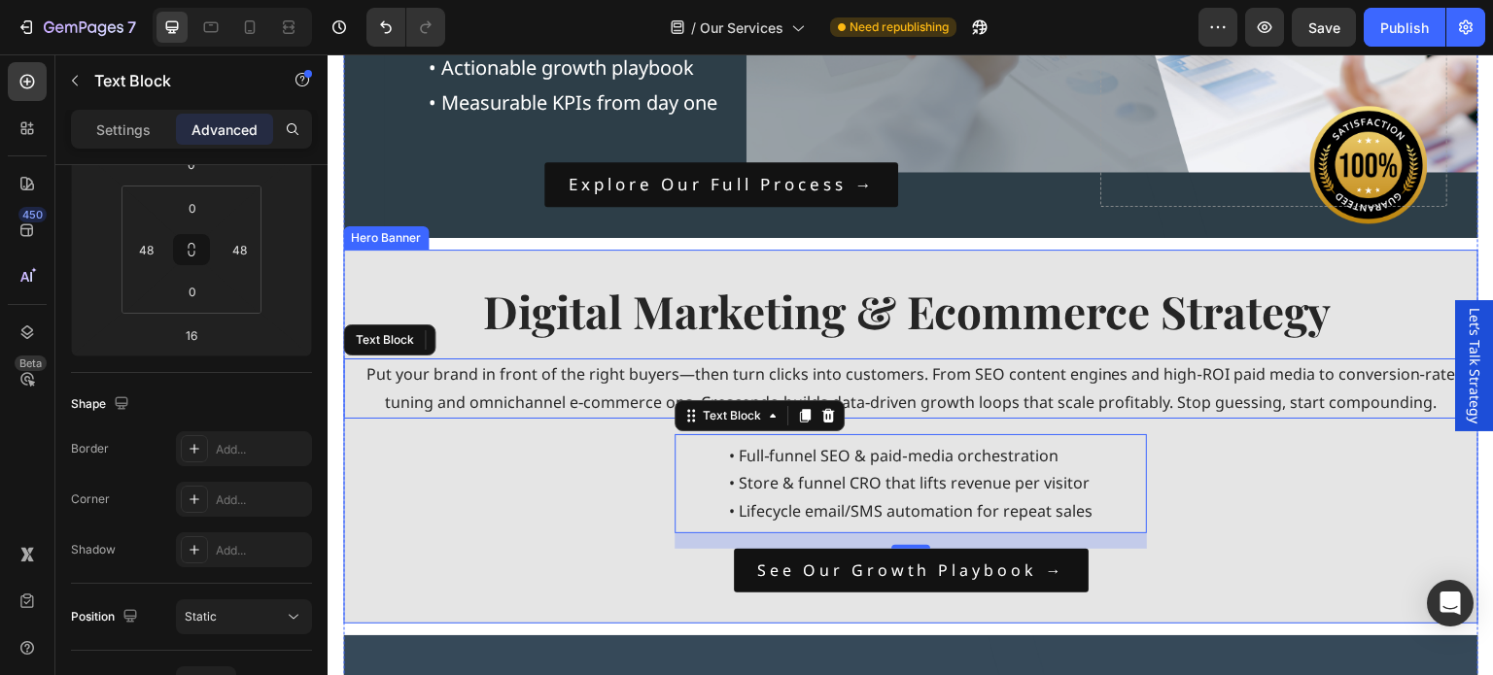
click at [1255, 470] on div "Digital Marketing & Ecommerce Strategy Heading Put your brand in front of the r…" at bounding box center [910, 437] width 1135 height 312
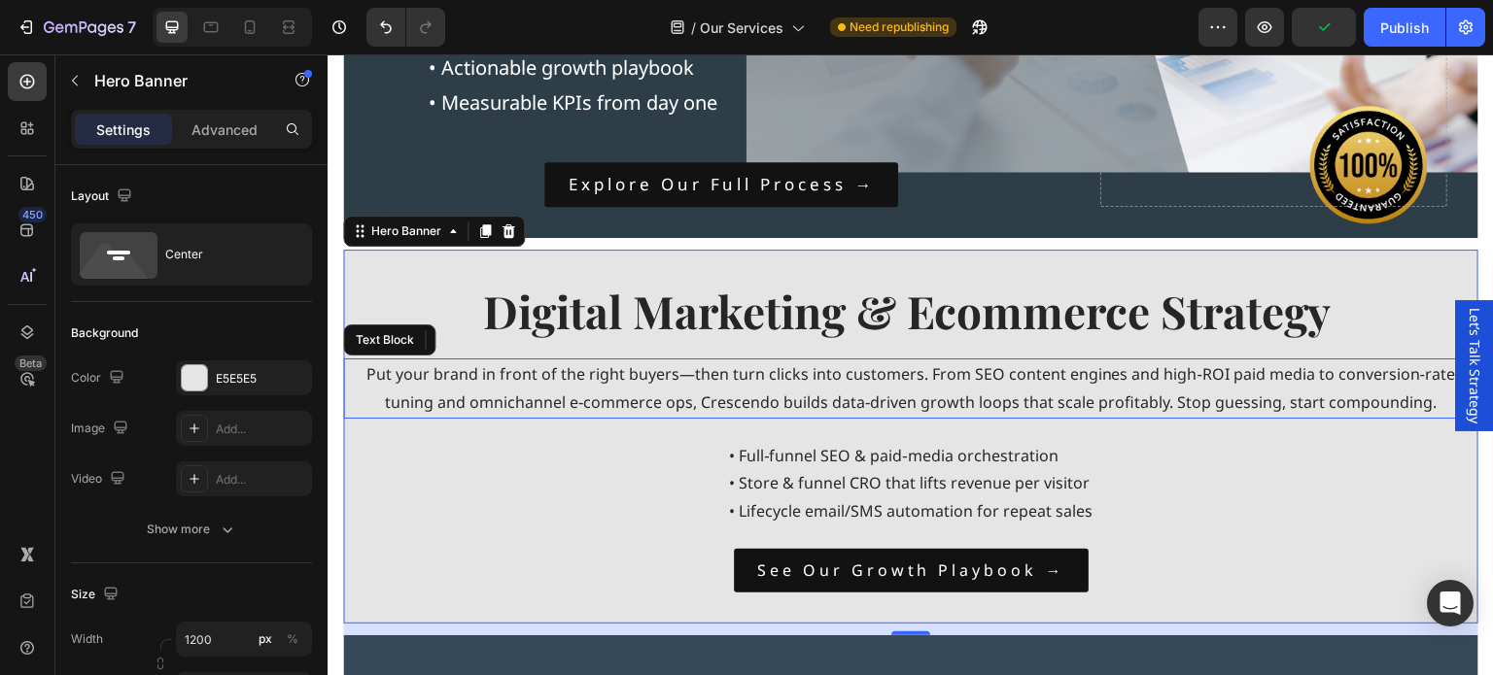
scroll to position [1166, 0]
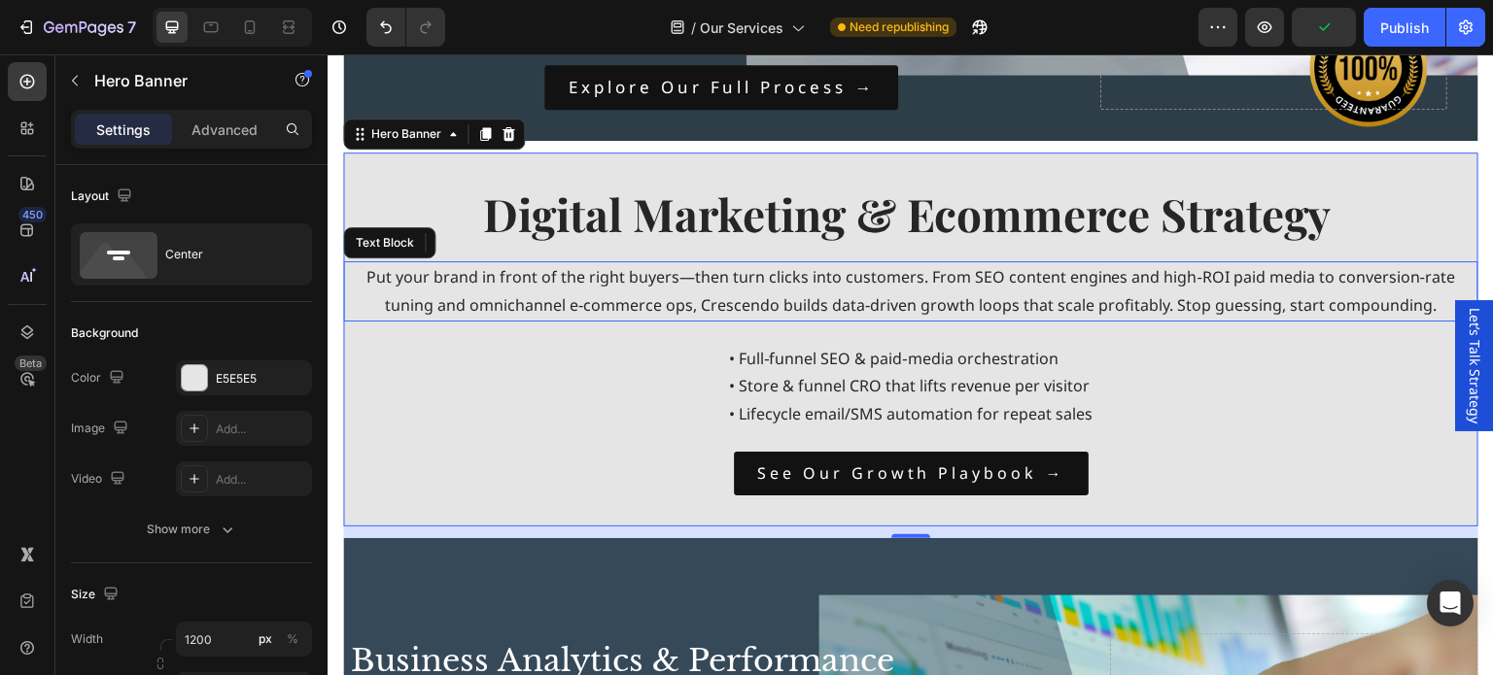
click at [473, 383] on div "Digital Marketing & Ecommerce Strategy Heading Put your brand in front of the r…" at bounding box center [910, 340] width 1135 height 312
click at [184, 426] on div at bounding box center [194, 428] width 27 height 27
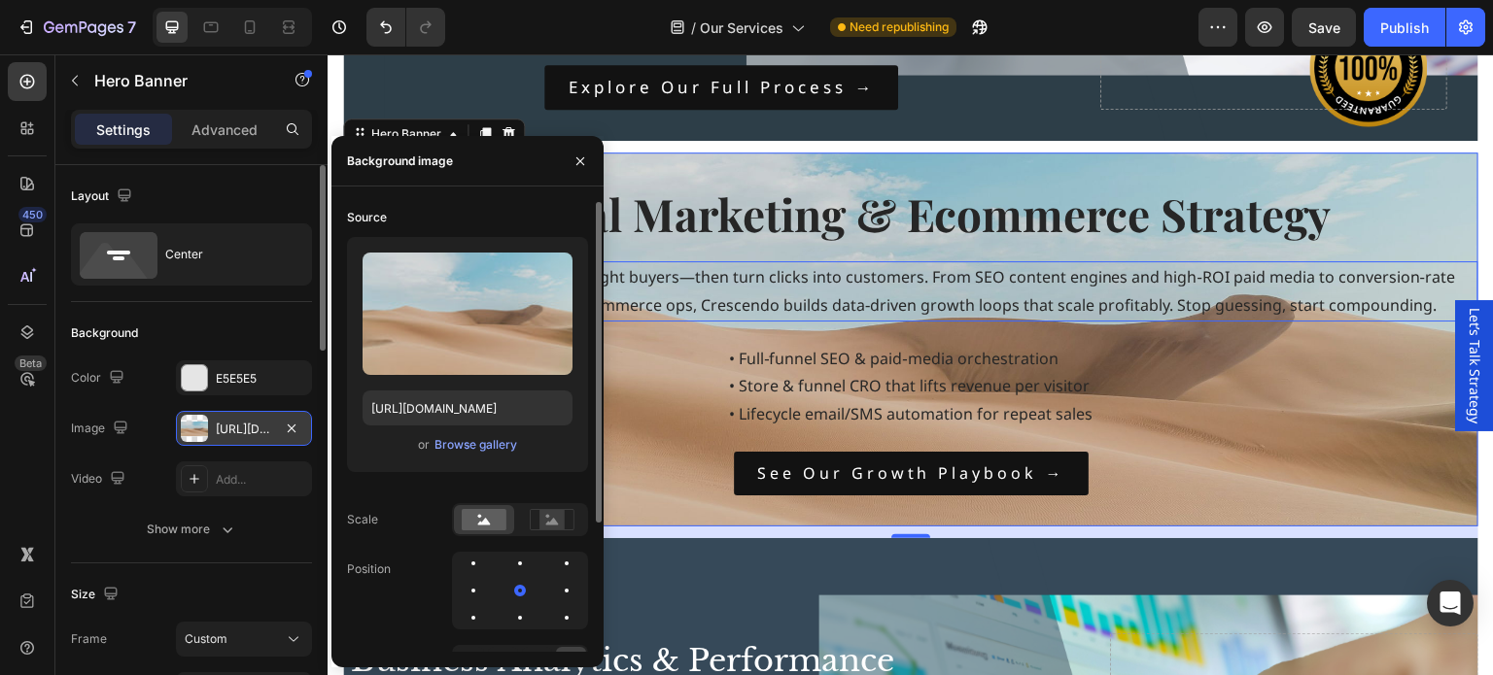
click at [431, 458] on div "Upload Image https://cdn.shopify.com/s/files/1/2005/9307/files/background_setti…" at bounding box center [467, 354] width 241 height 235
click at [454, 450] on div "Browse gallery" at bounding box center [475, 444] width 83 height 17
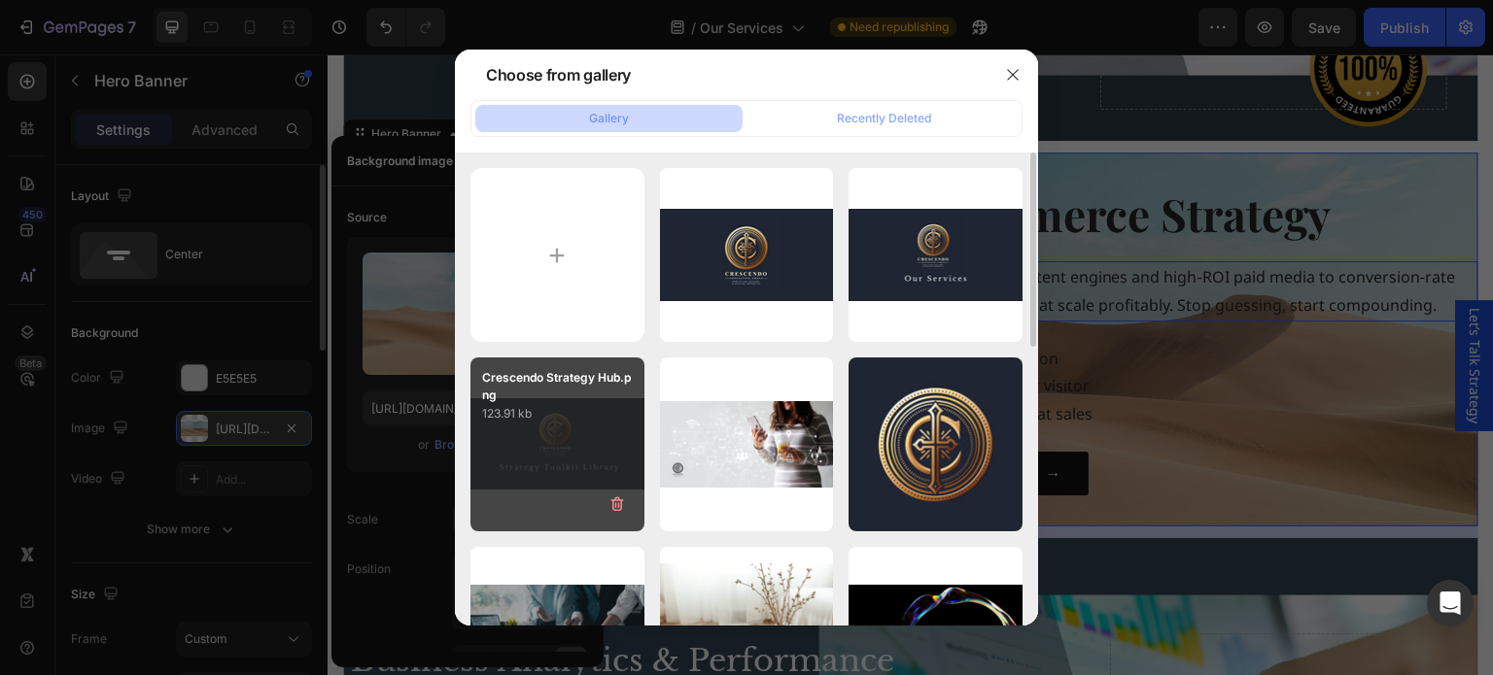
click at [624, 446] on div "Crescendo Strategy Hub.png 123.91 kb" at bounding box center [557, 445] width 174 height 174
type input "https://cdn.shopify.com/s/files/1/0732/4739/1970/files/gempages_557306993560257…"
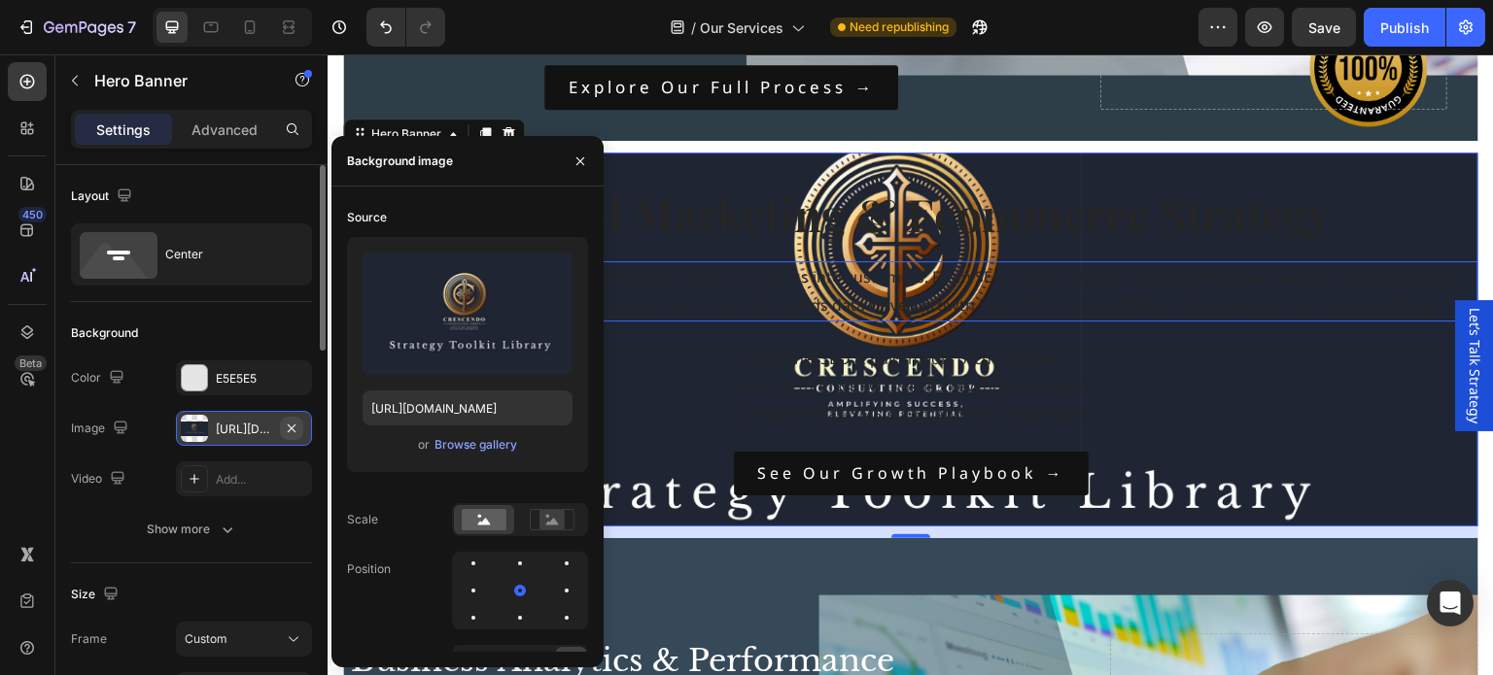
click at [293, 430] on icon "button" at bounding box center [292, 429] width 16 height 16
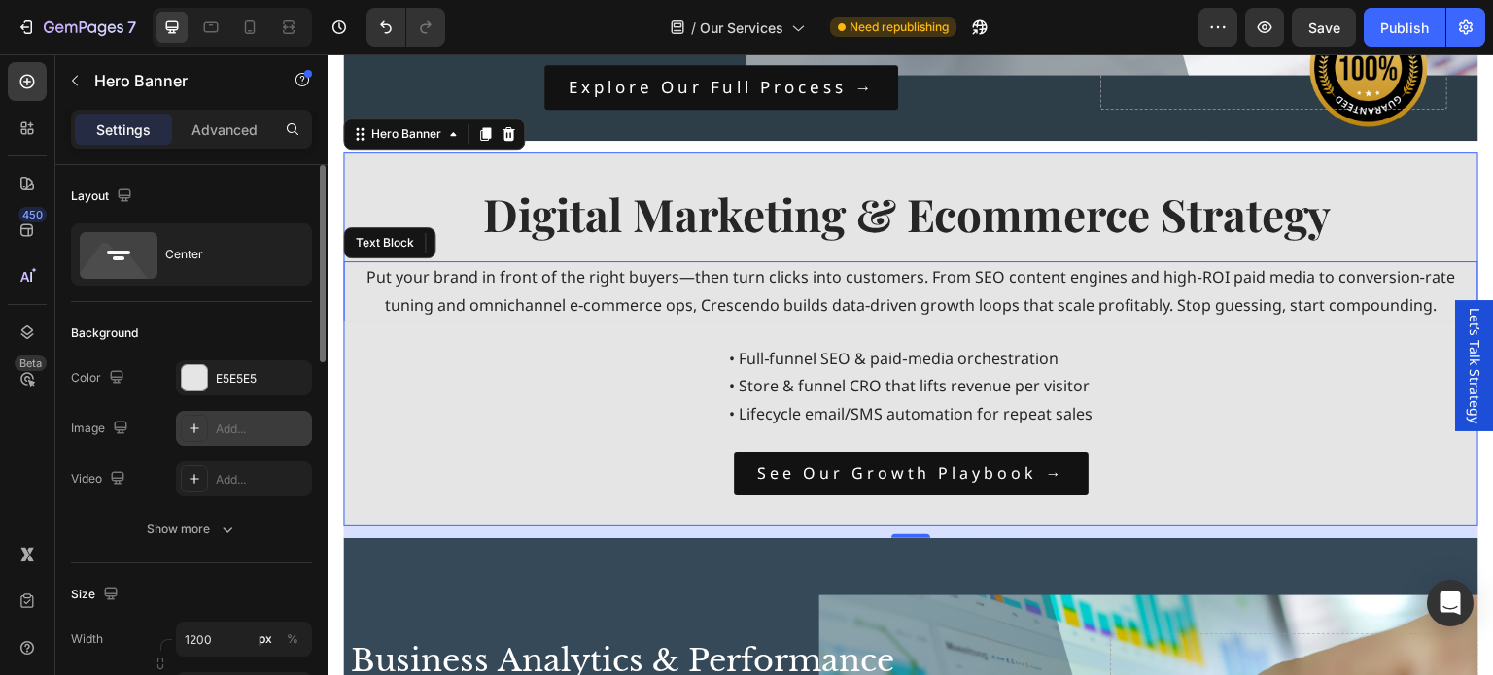
click at [194, 437] on div at bounding box center [194, 428] width 27 height 27
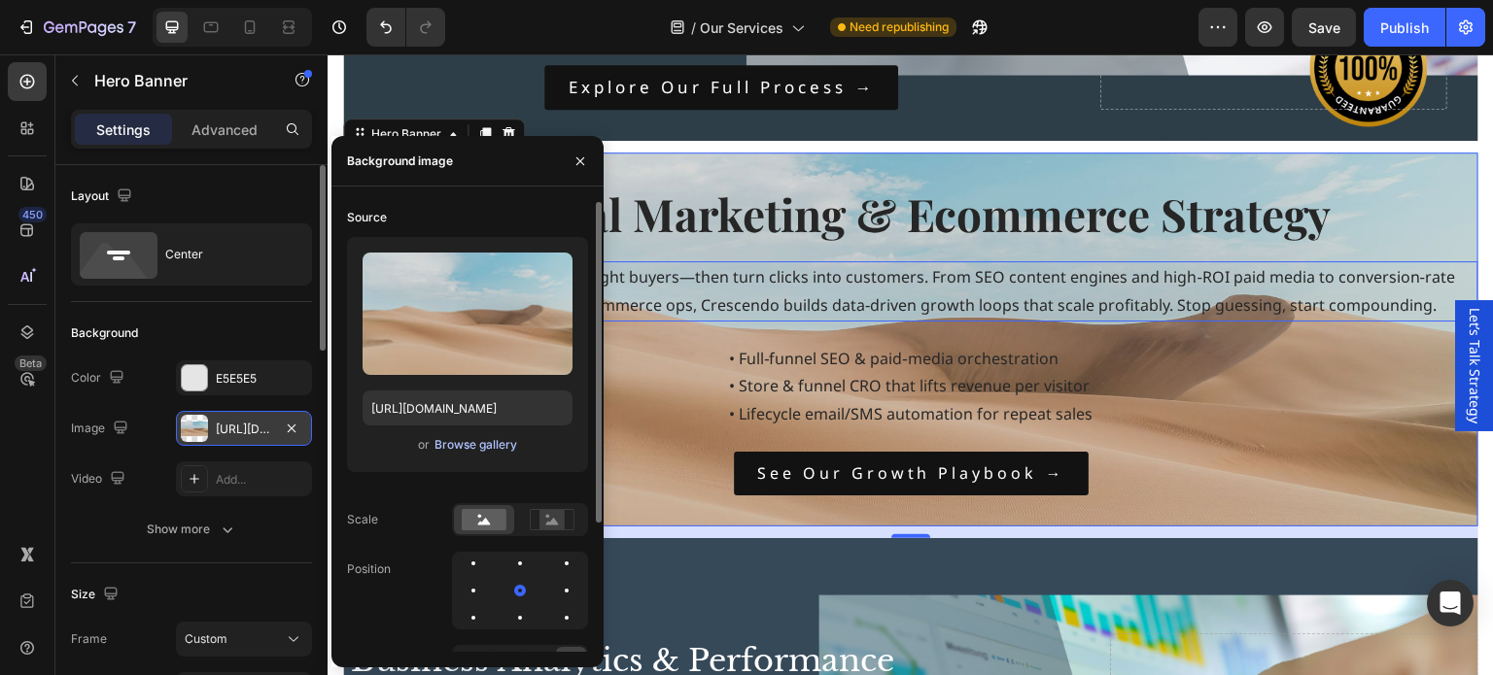
click at [495, 444] on div "Browse gallery" at bounding box center [475, 444] width 83 height 17
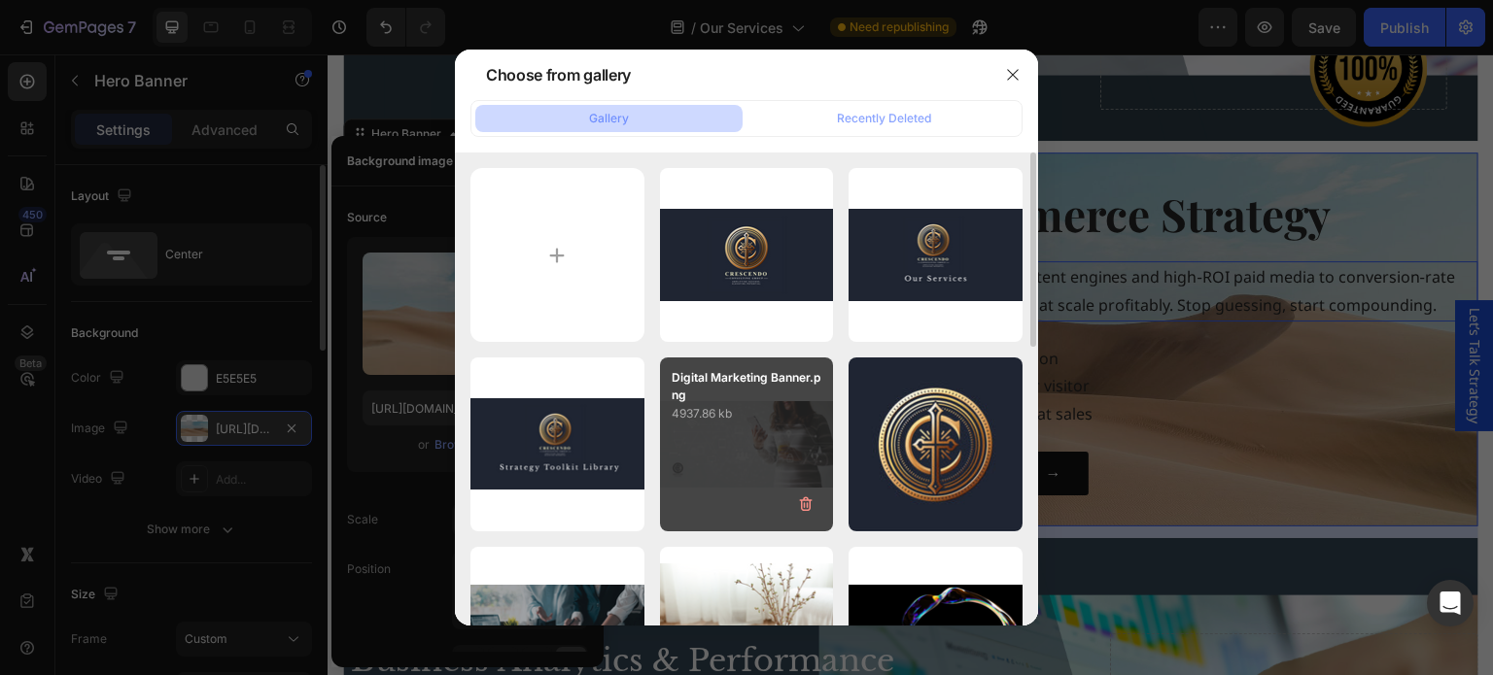
click at [743, 438] on div "Digital Marketing Banner.png 4937.86 kb" at bounding box center [747, 445] width 174 height 174
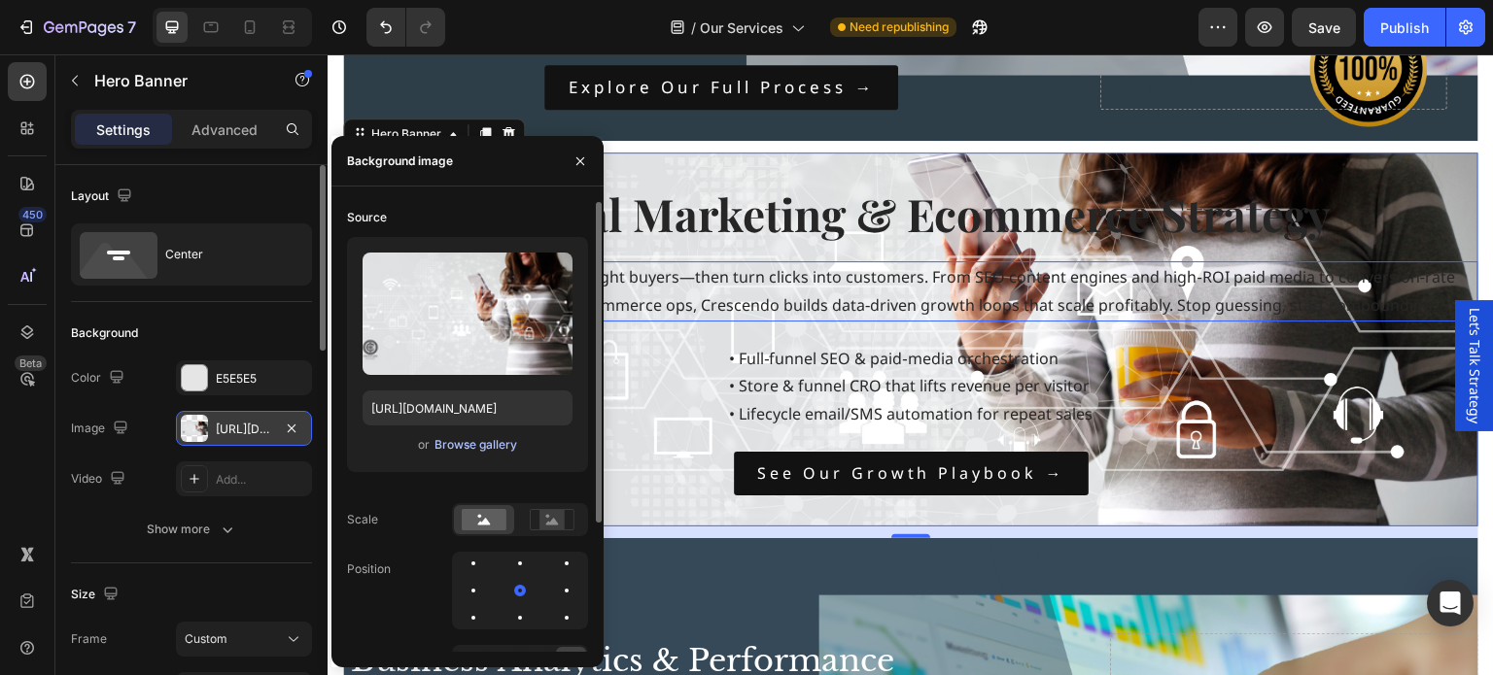
click at [467, 447] on div "Browse gallery" at bounding box center [475, 444] width 83 height 17
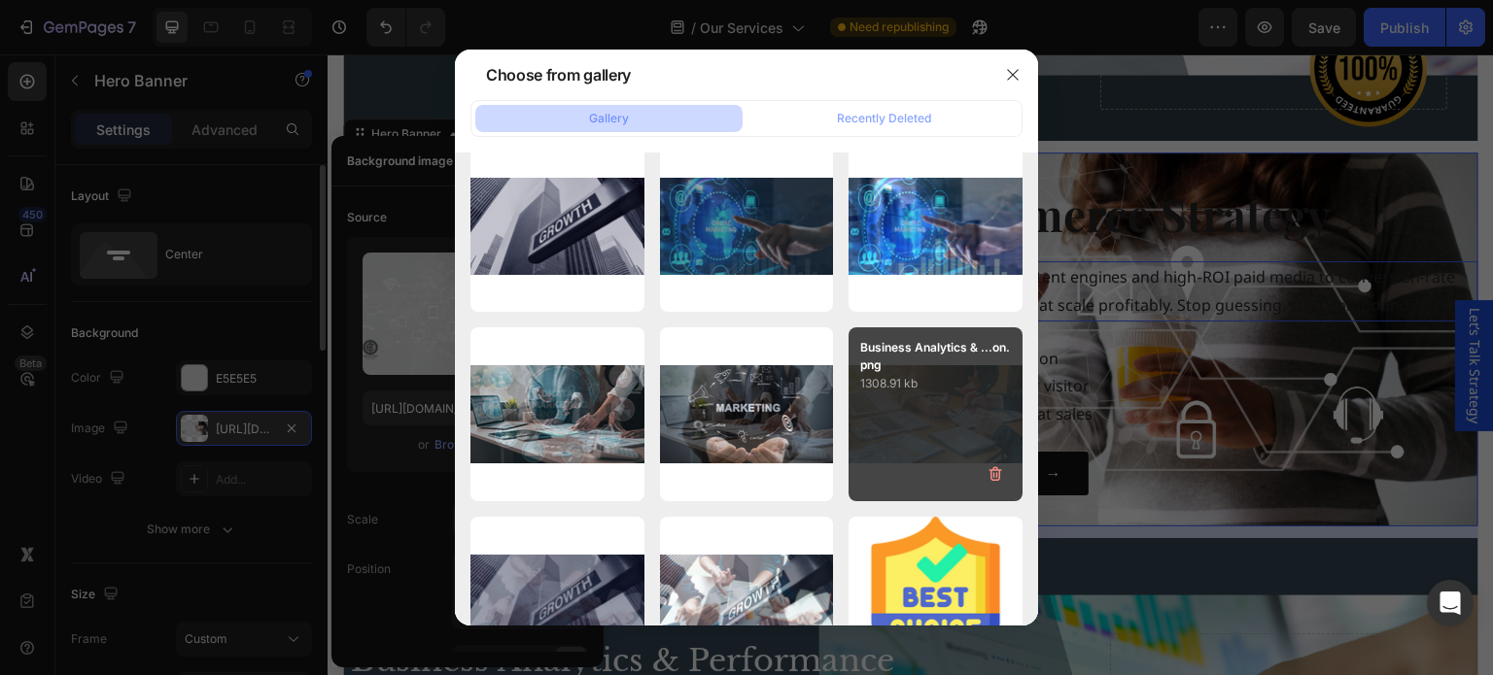
scroll to position [3343, 0]
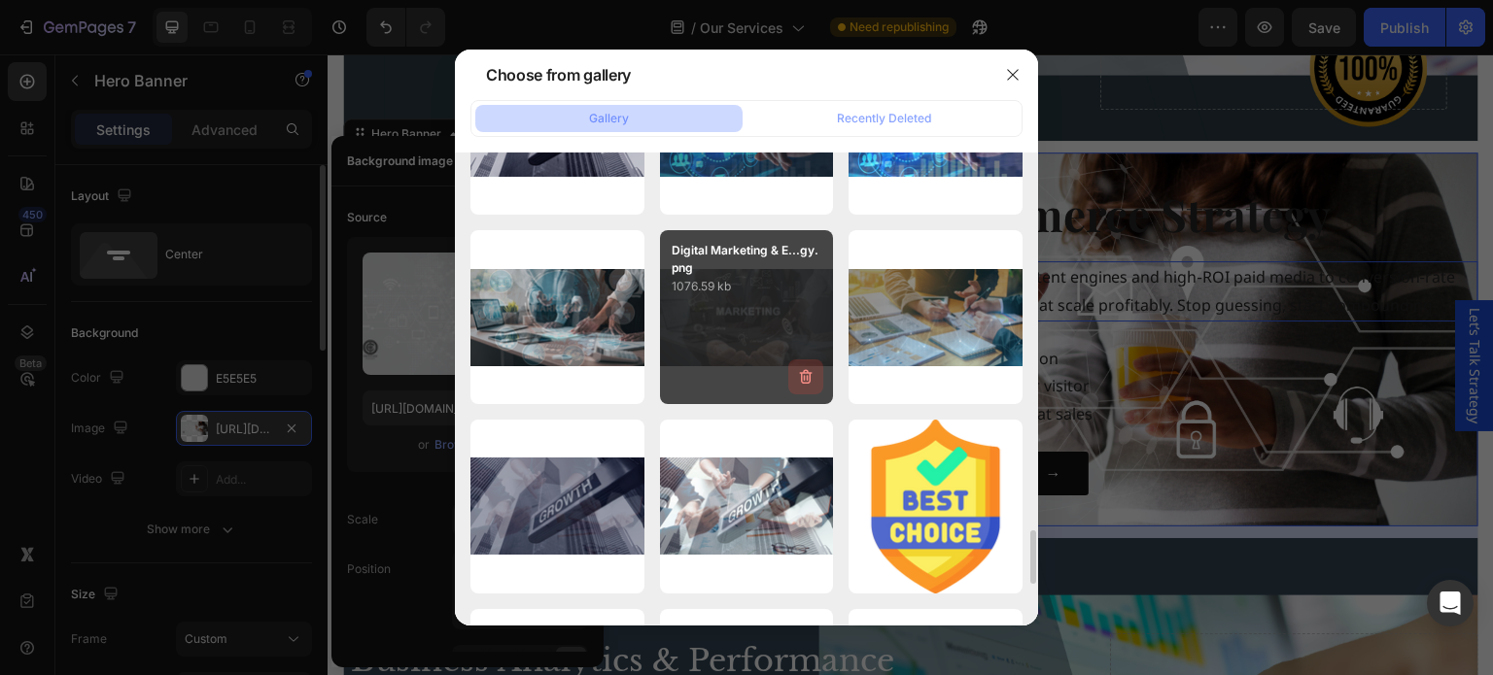
drag, startPoint x: 802, startPoint y: 357, endPoint x: 789, endPoint y: 380, distance: 26.5
click at [802, 357] on div "Digital Marketing & E...gy.png 1076.59 kb" at bounding box center [747, 317] width 174 height 174
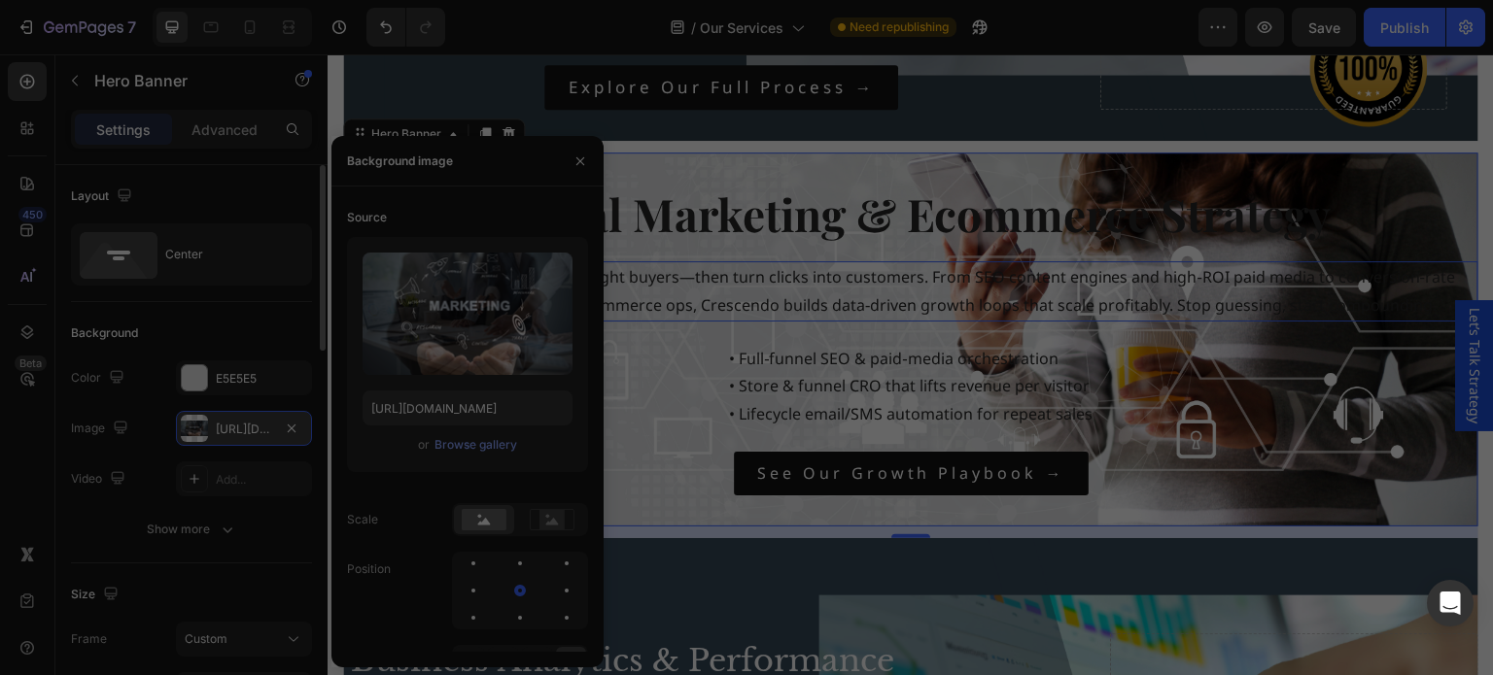
type input "https://cdn.shopify.com/s/files/1/0732/4739/1970/files/gempages_557306993560257…"
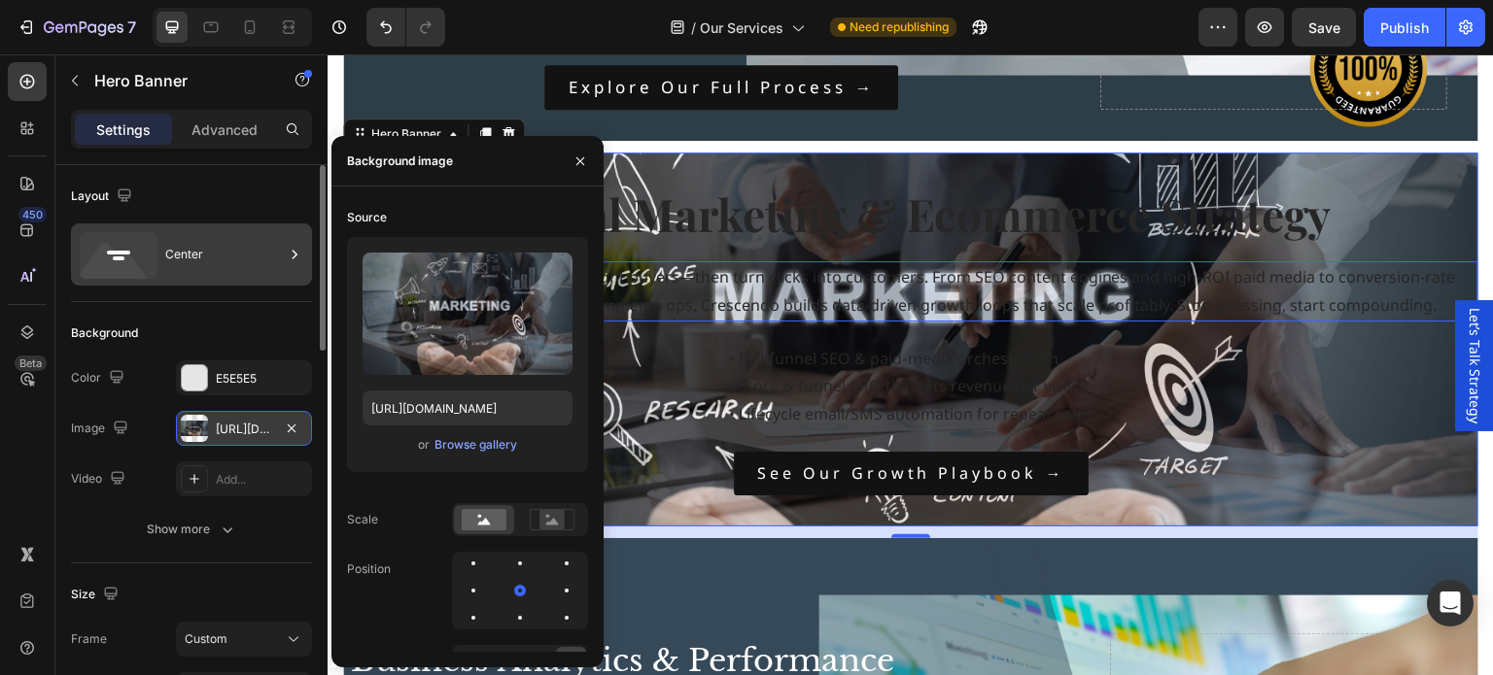
click at [181, 263] on div "Center" at bounding box center [224, 254] width 119 height 45
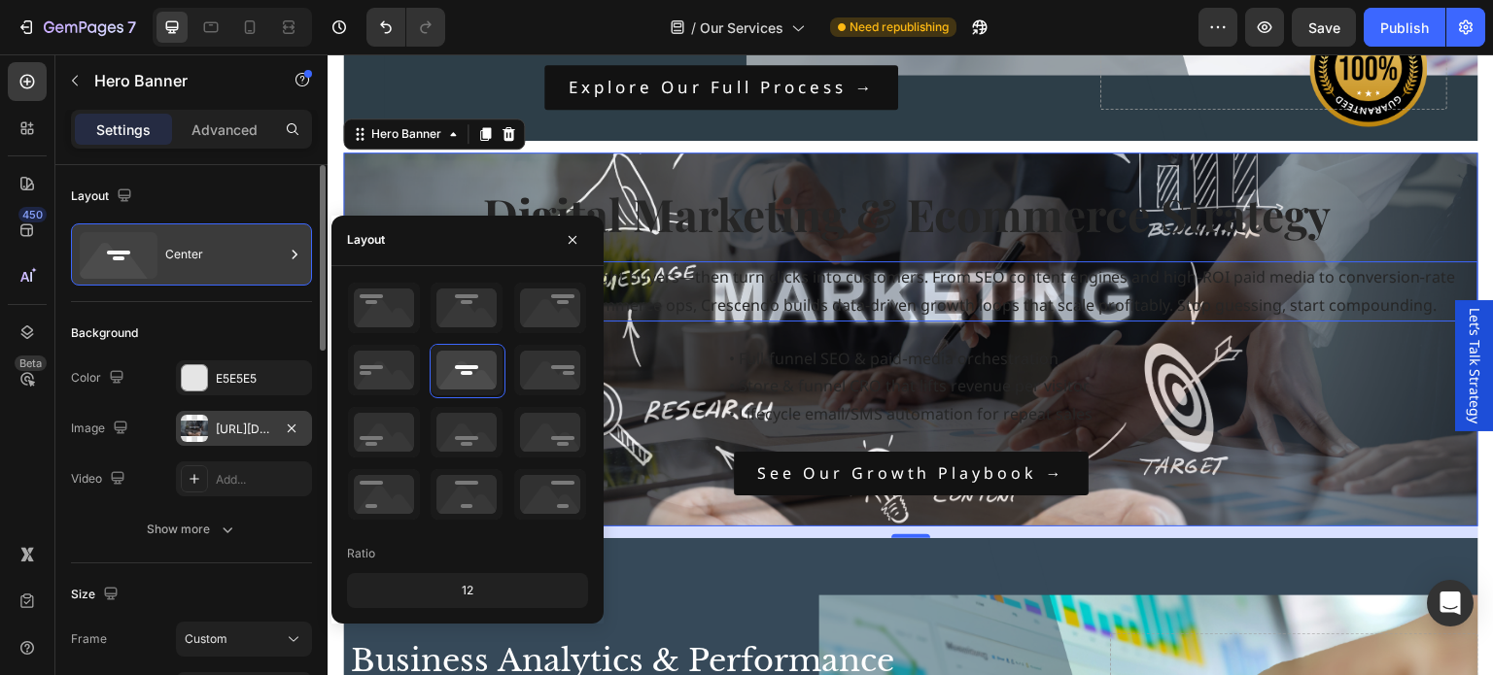
click at [181, 263] on div "Center" at bounding box center [224, 254] width 119 height 45
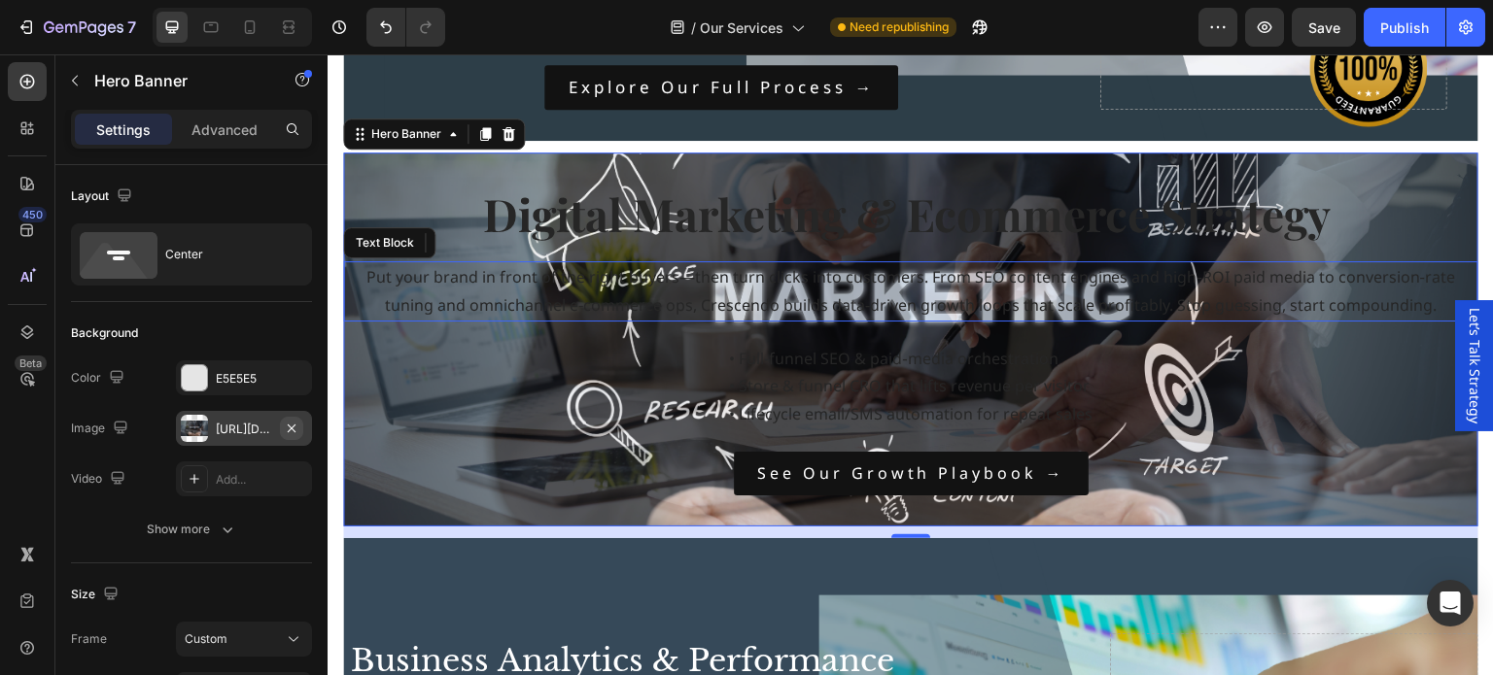
click at [297, 430] on icon "button" at bounding box center [292, 429] width 16 height 16
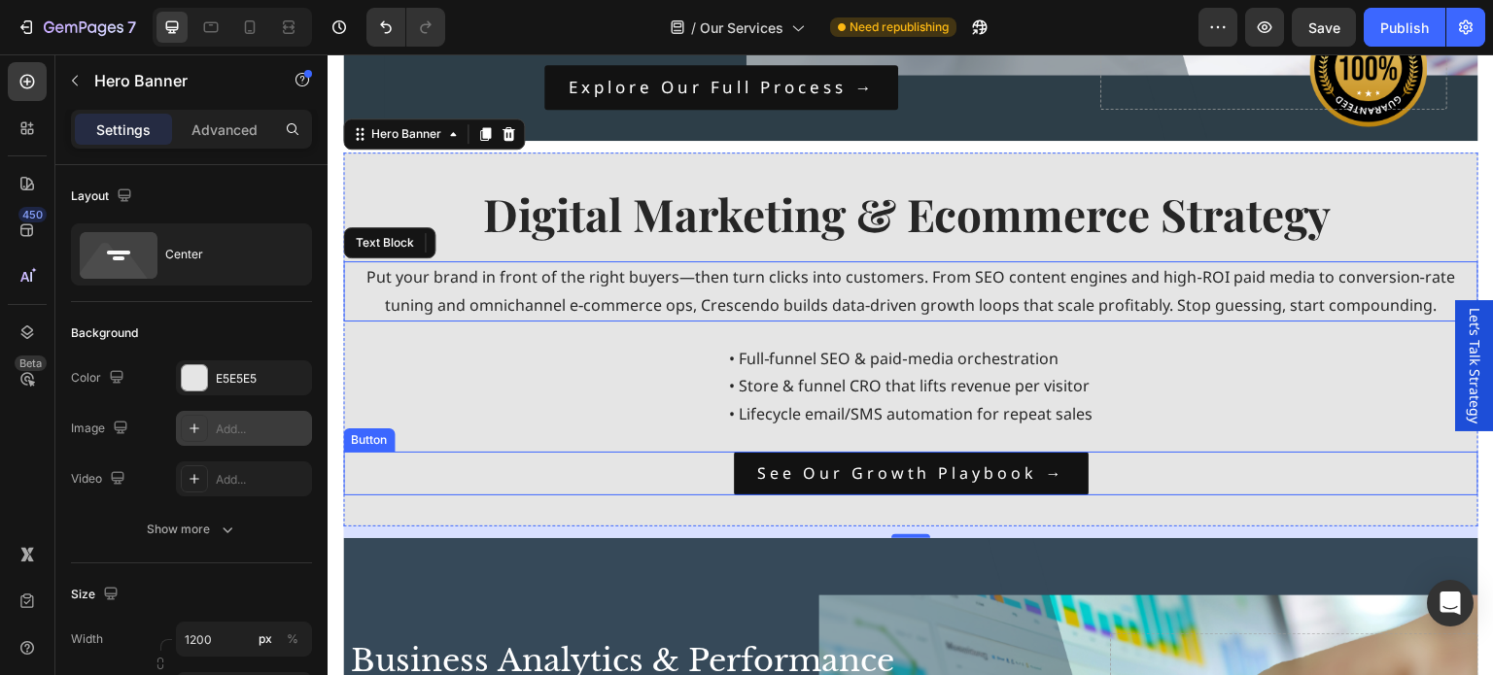
click at [588, 481] on div "See our growth playbook → Button" at bounding box center [910, 474] width 1135 height 44
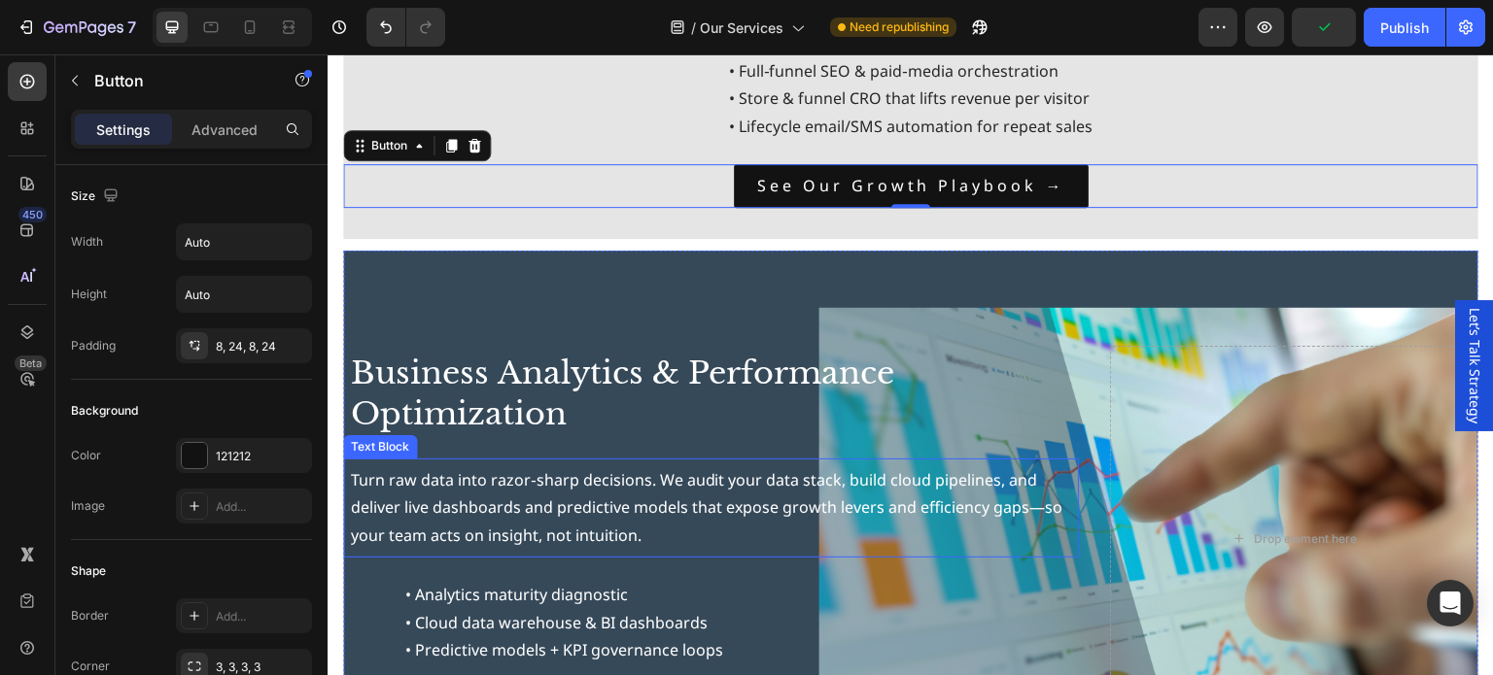
scroll to position [1458, 0]
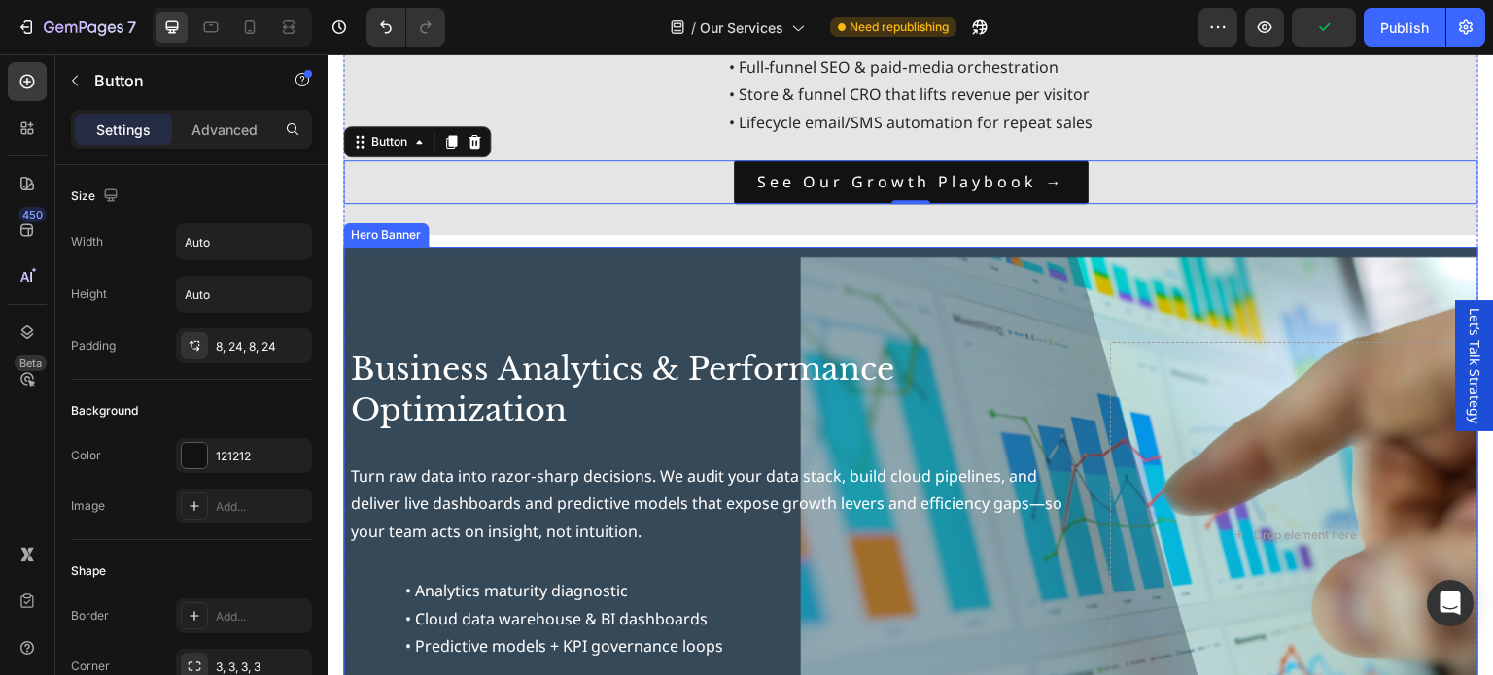
click at [674, 302] on div "Background Image" at bounding box center [910, 535] width 1363 height 692
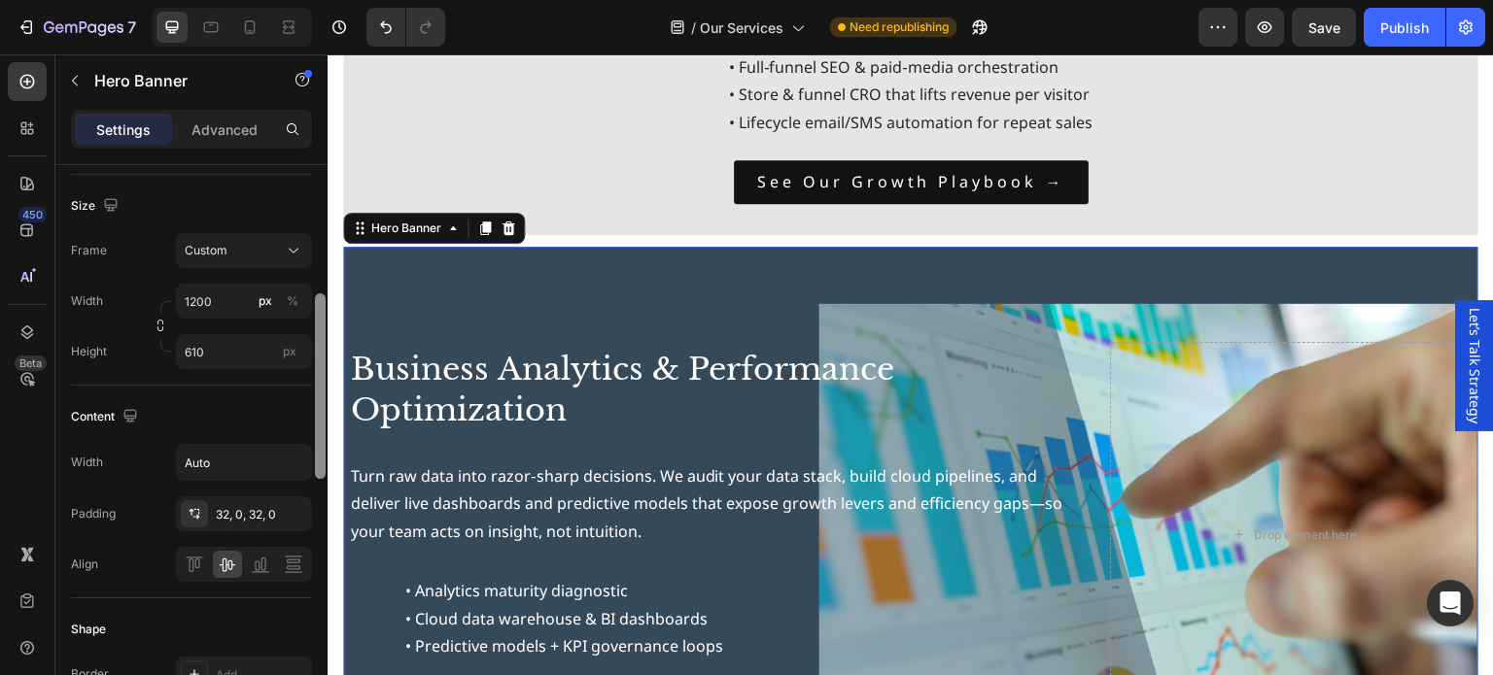
scroll to position [583, 0]
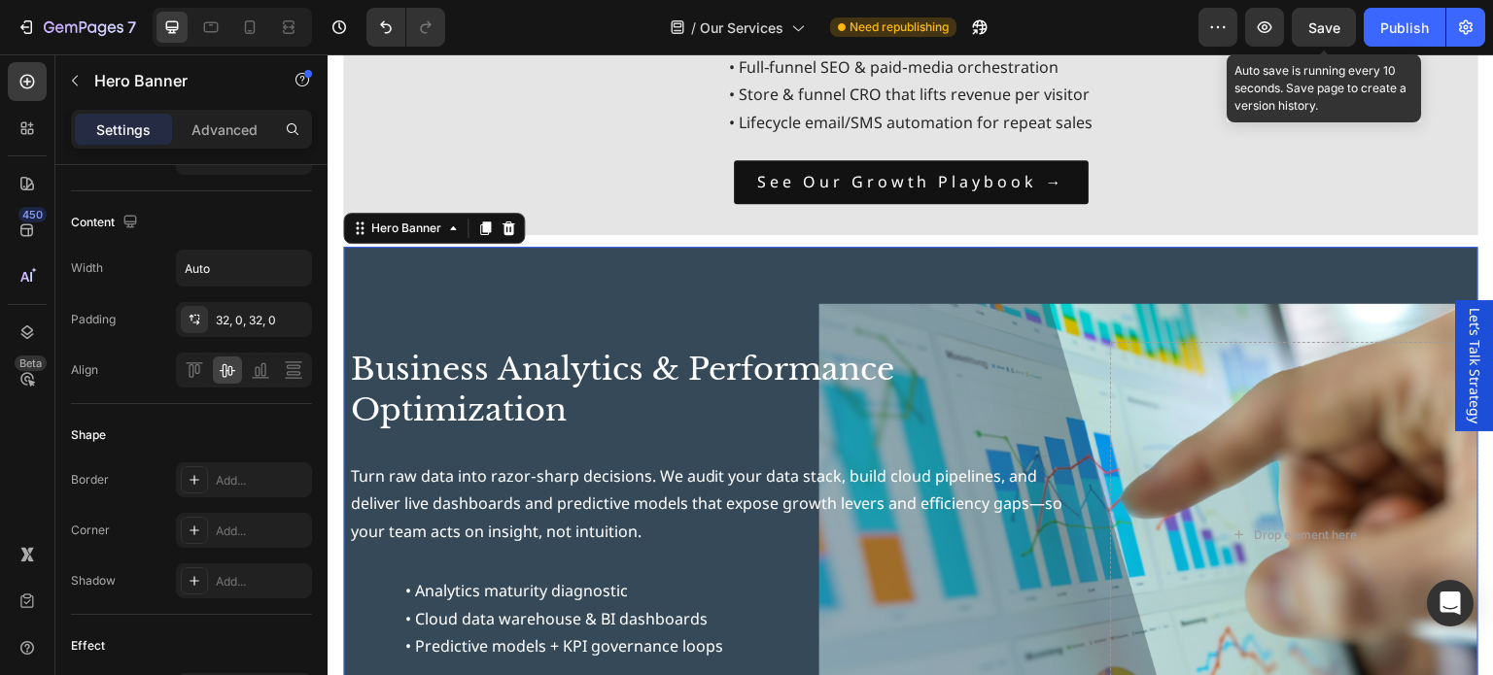
drag, startPoint x: 1336, startPoint y: 34, endPoint x: 1360, endPoint y: 29, distance: 23.8
click at [1336, 34] on span "Save" at bounding box center [1324, 27] width 32 height 17
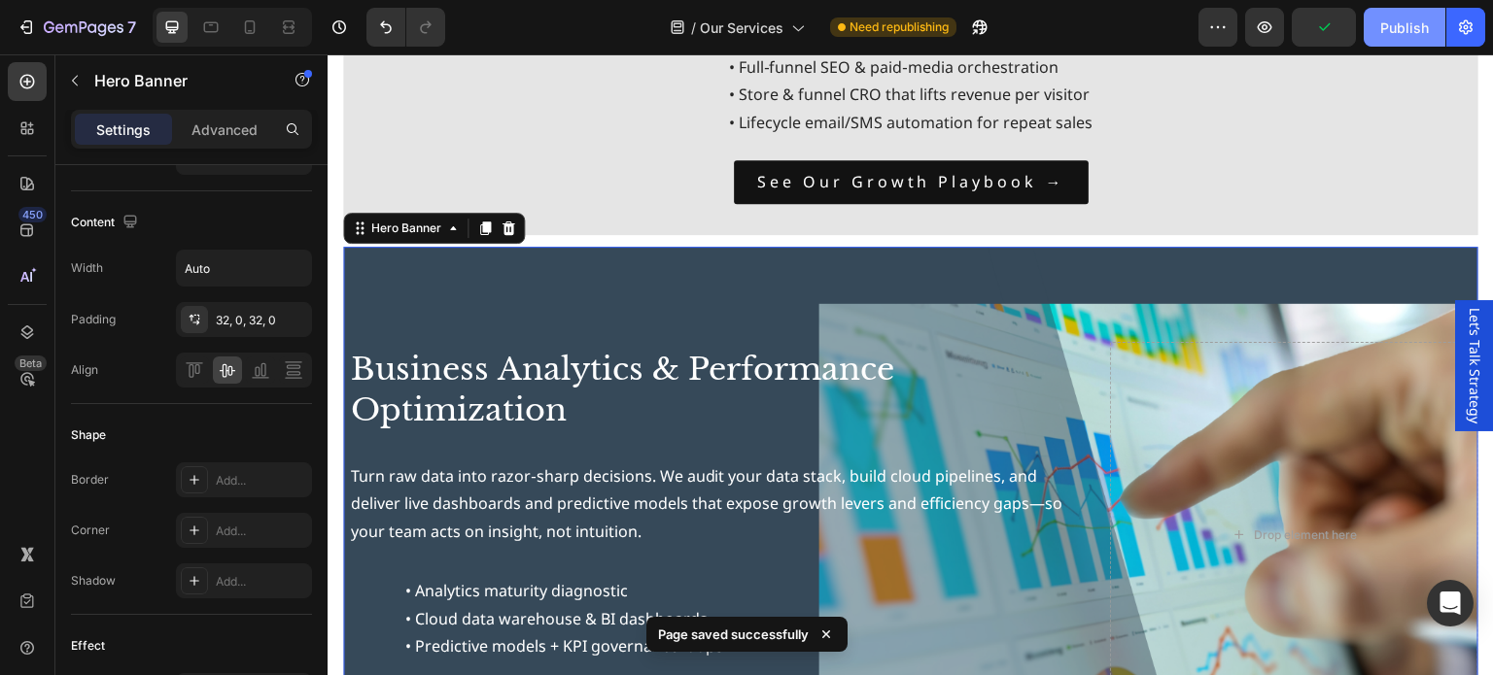
click at [1408, 27] on div "Publish" at bounding box center [1404, 27] width 49 height 20
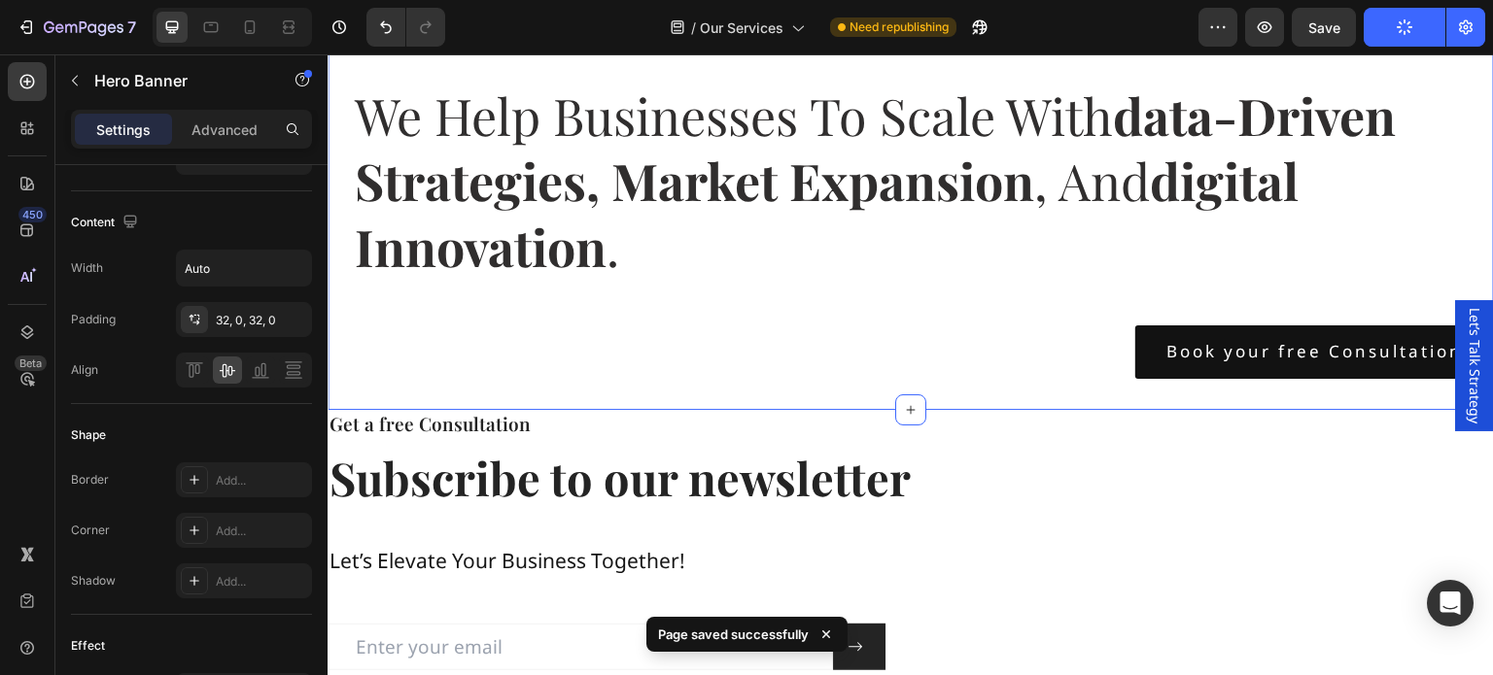
scroll to position [2235, 0]
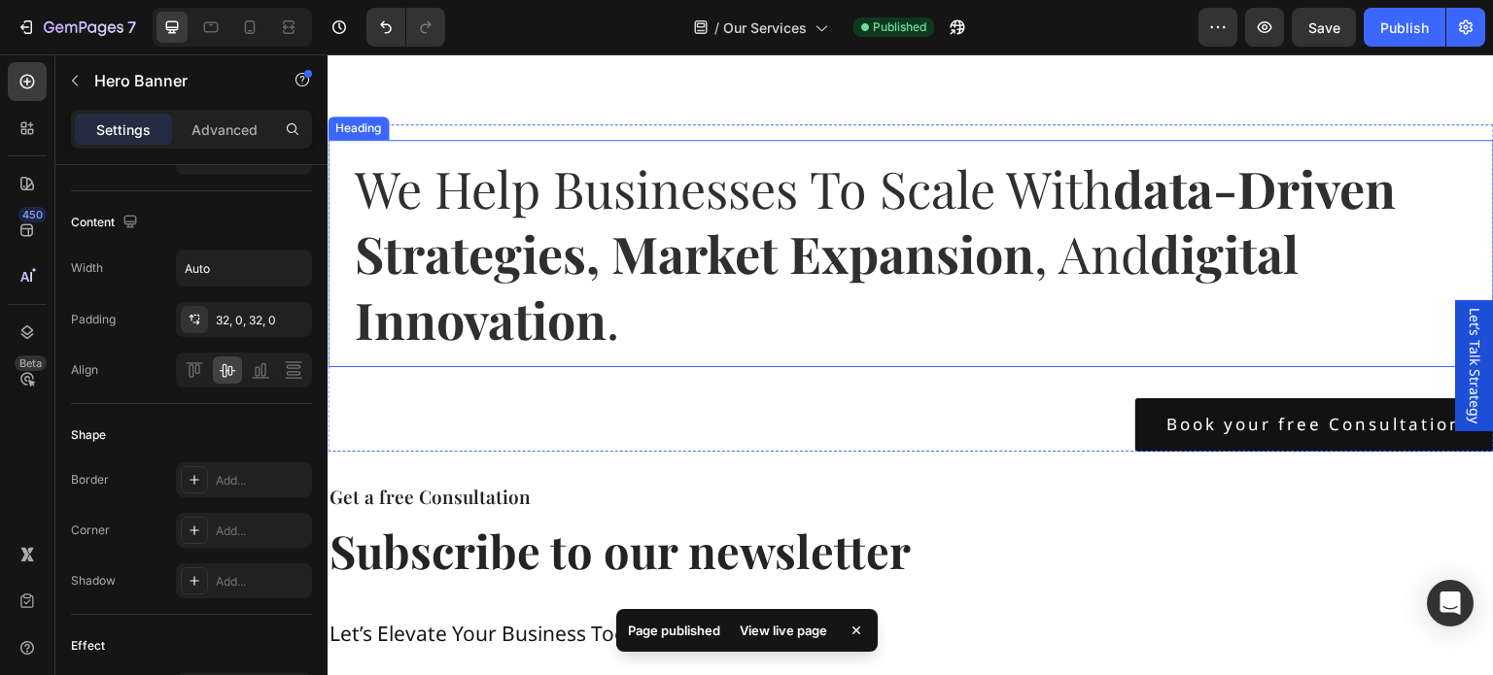
click at [395, 195] on span "we help businesses to scale with data-driven strategies, market expansion , and…" at bounding box center [875, 254] width 1041 height 198
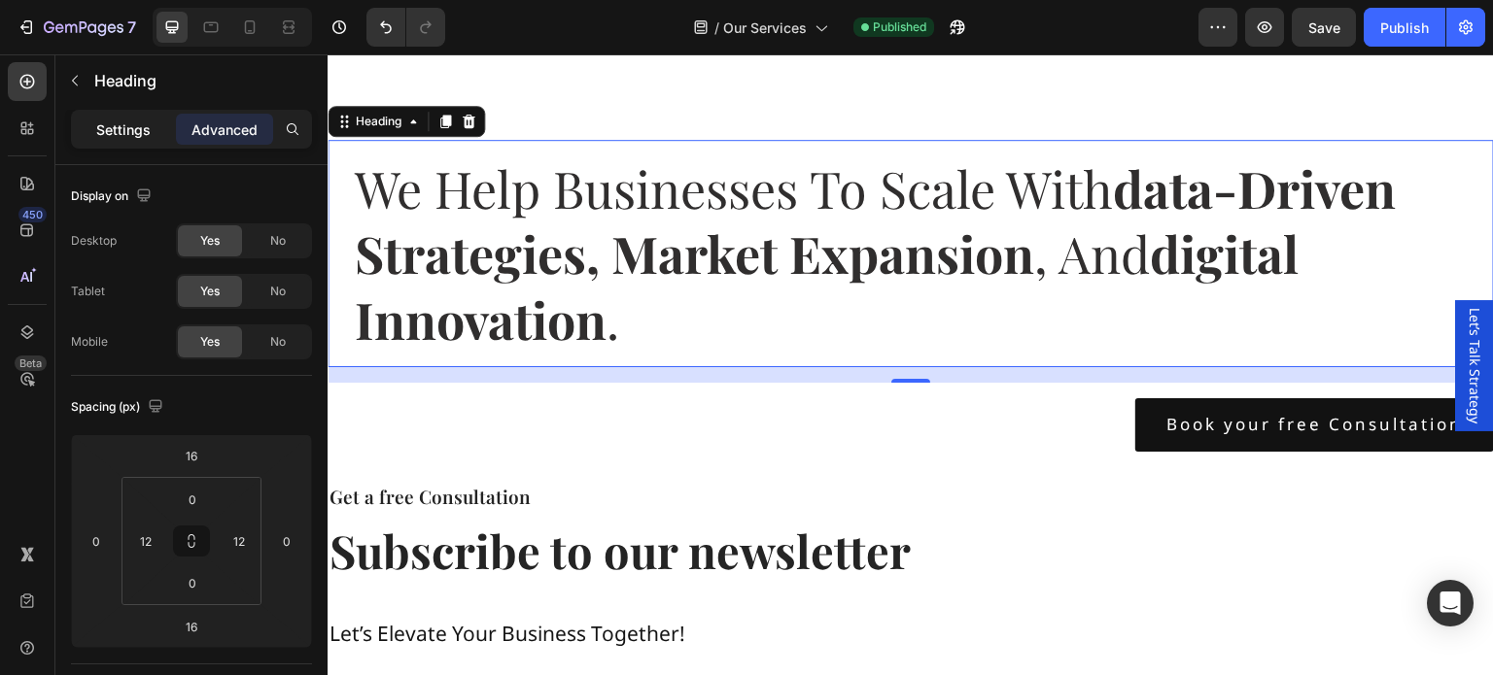
click at [121, 134] on p "Settings" at bounding box center [123, 130] width 54 height 20
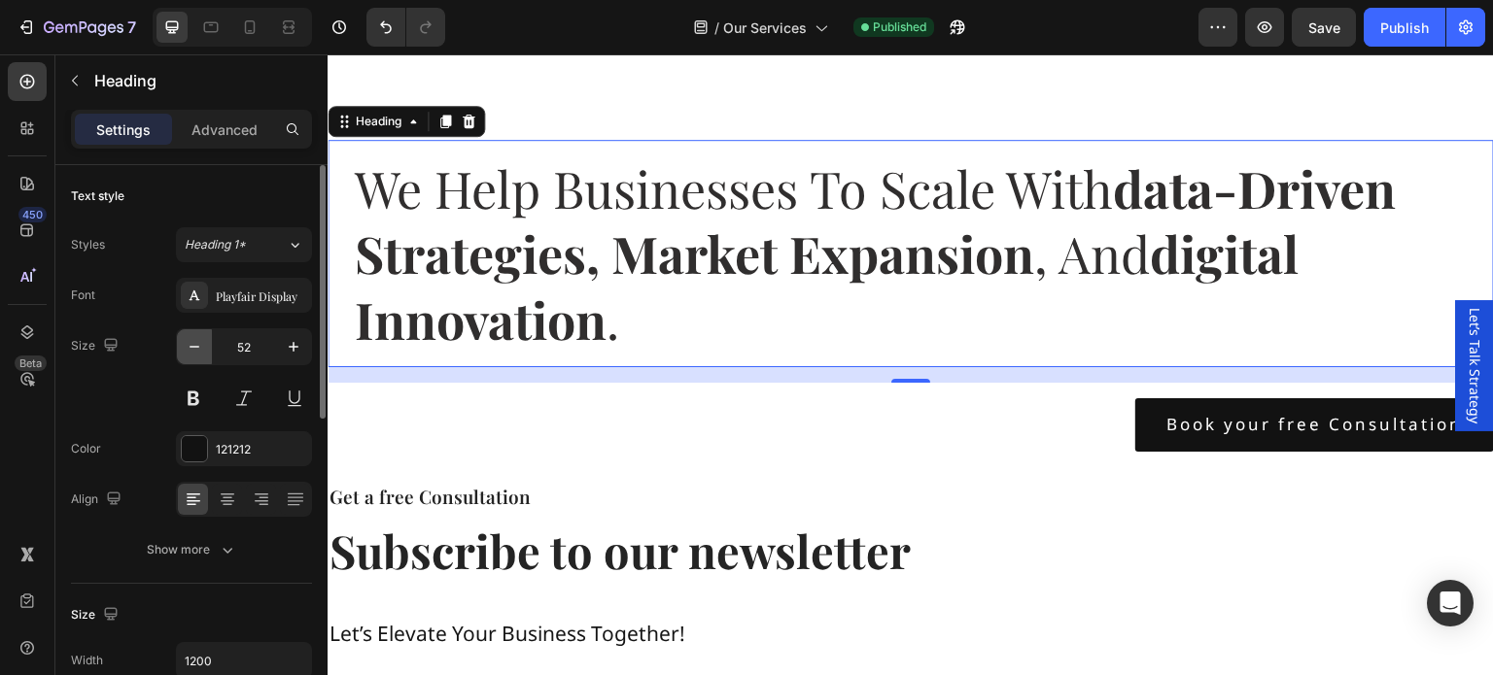
click at [189, 341] on icon "button" at bounding box center [194, 346] width 19 height 19
click at [190, 342] on icon "button" at bounding box center [194, 346] width 19 height 19
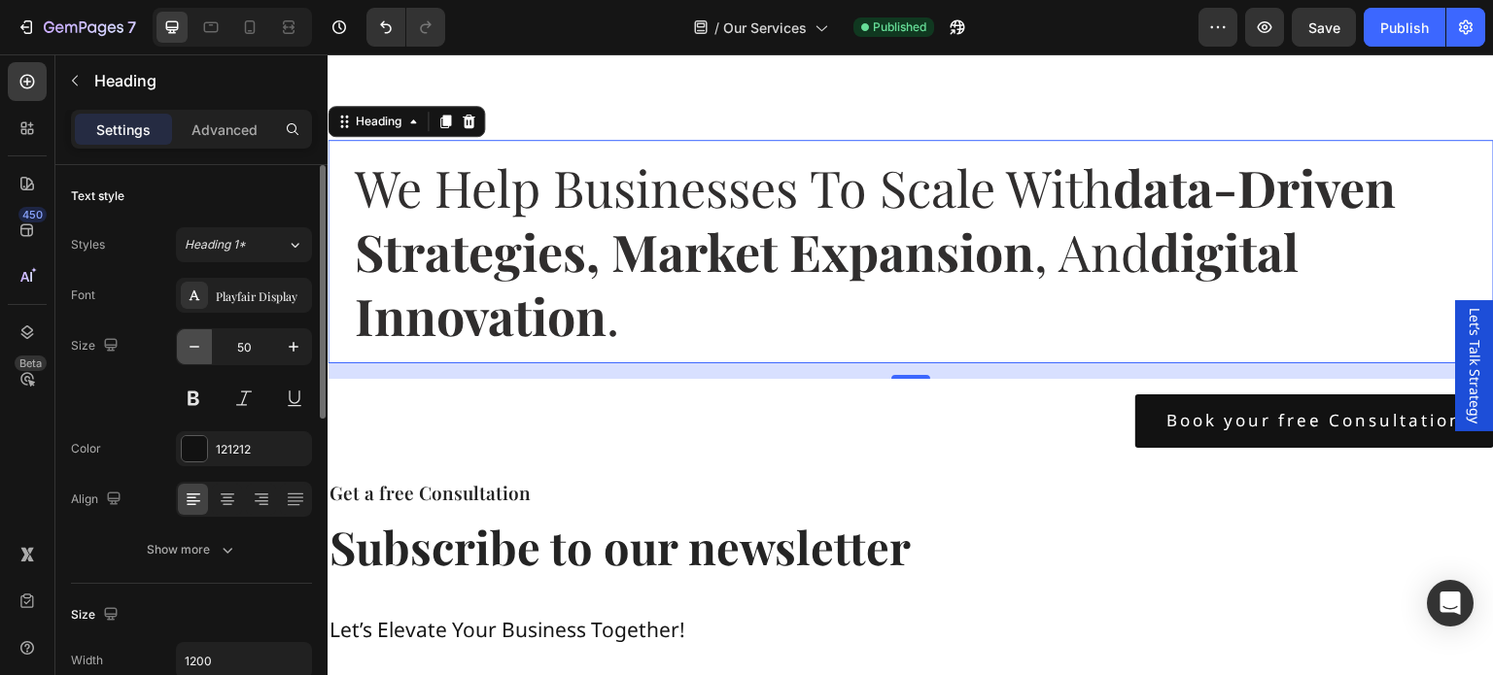
click at [190, 345] on icon "button" at bounding box center [194, 346] width 19 height 19
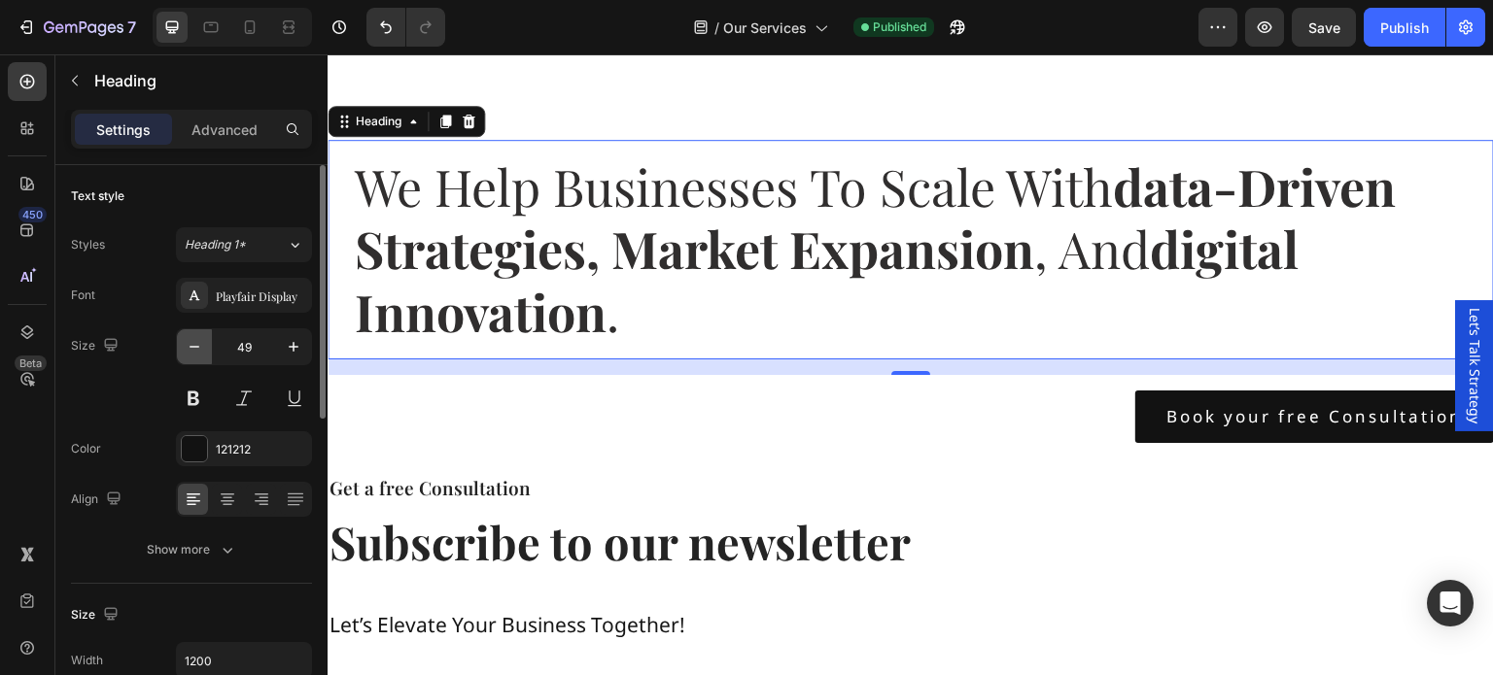
click at [190, 345] on icon "button" at bounding box center [194, 346] width 19 height 19
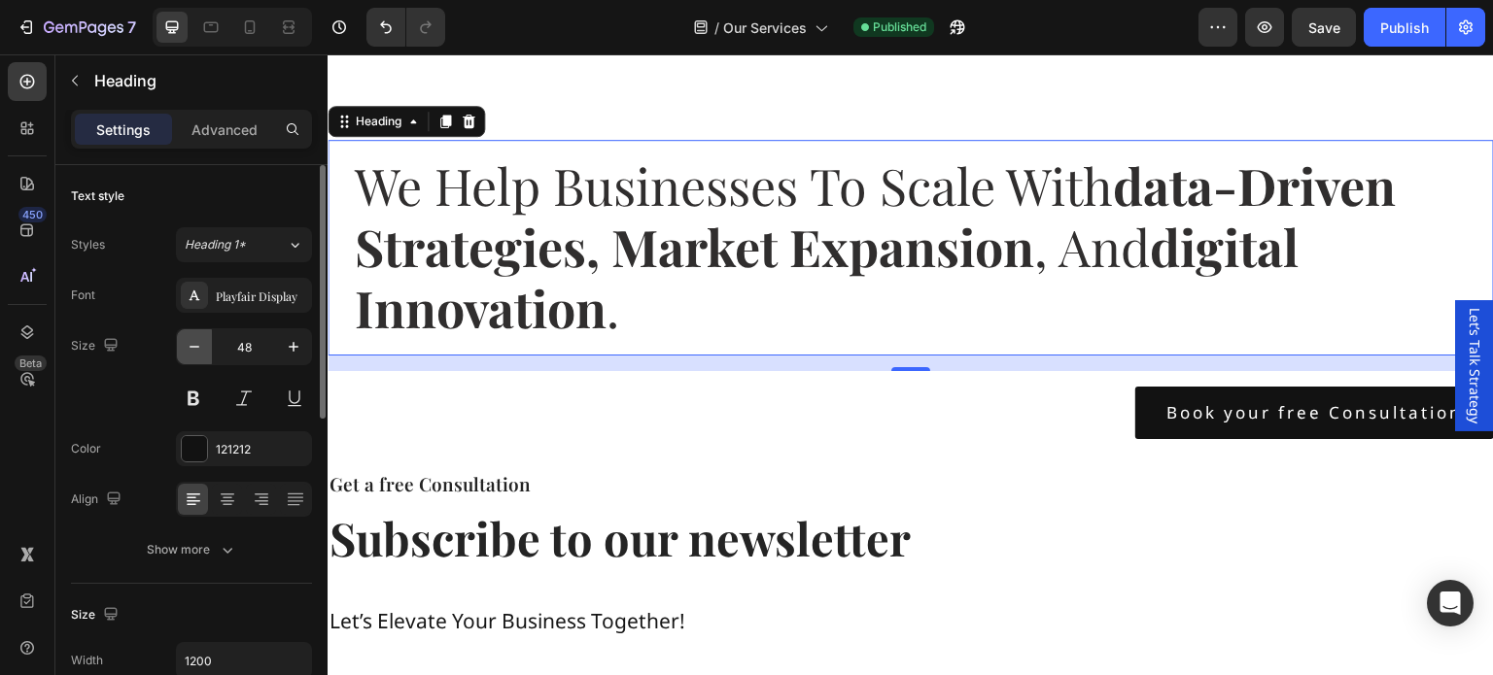
click at [190, 345] on icon "button" at bounding box center [194, 346] width 19 height 19
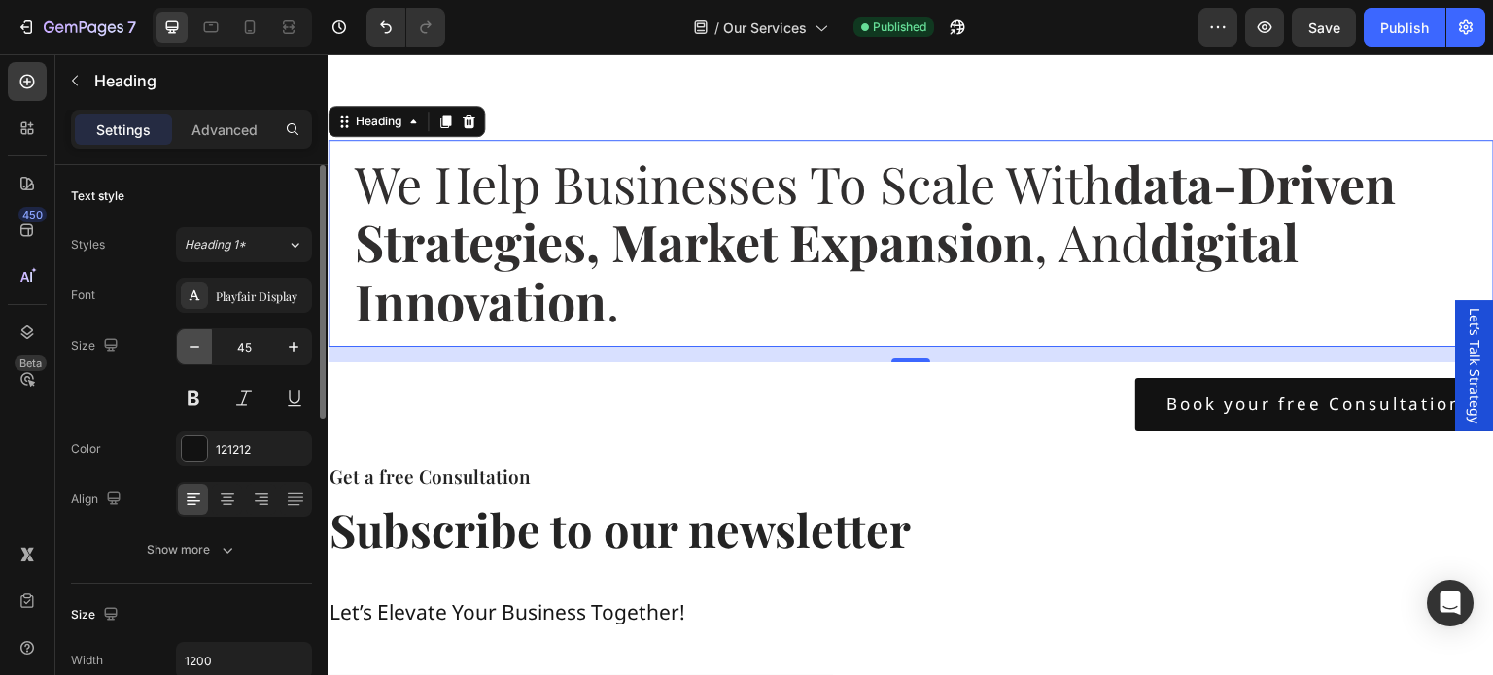
click at [190, 345] on icon "button" at bounding box center [194, 346] width 19 height 19
type input "43"
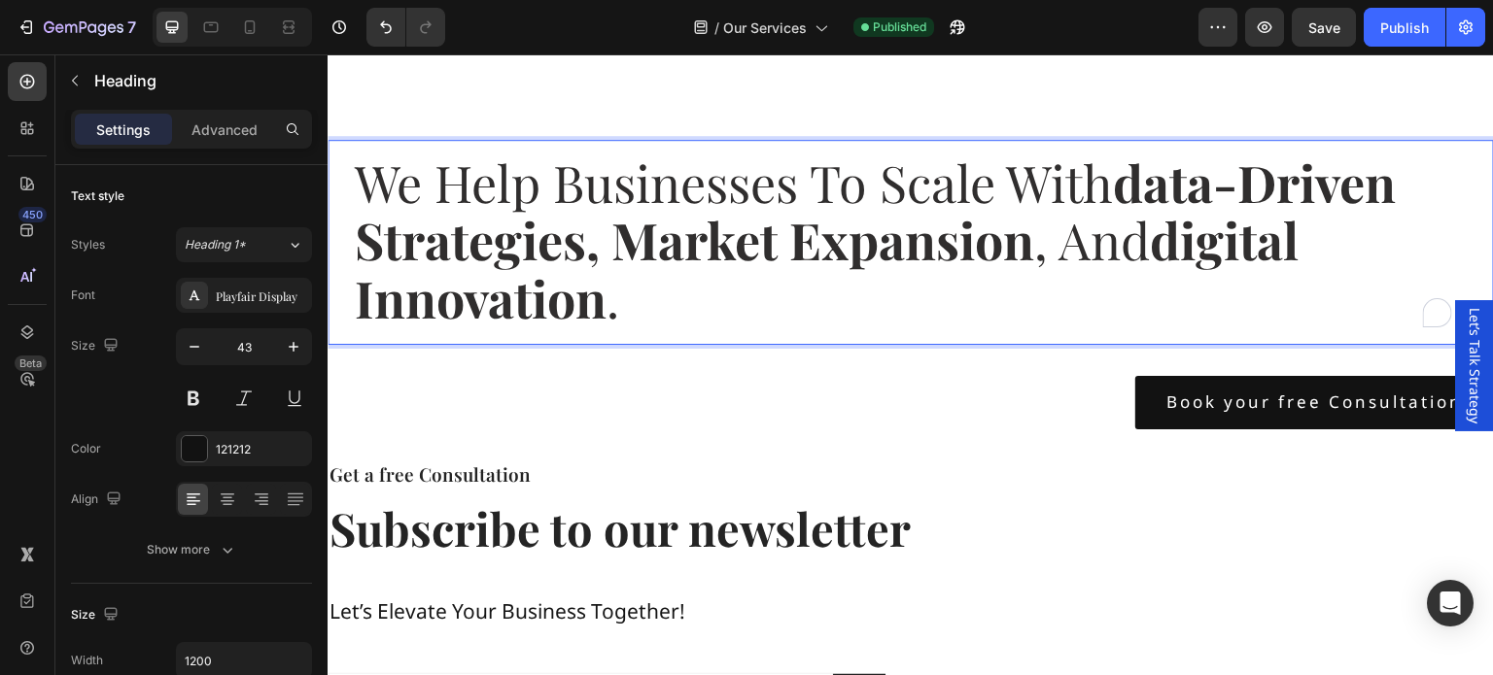
click at [698, 230] on strong "data-driven strategies, market expansion" at bounding box center [875, 211] width 1041 height 125
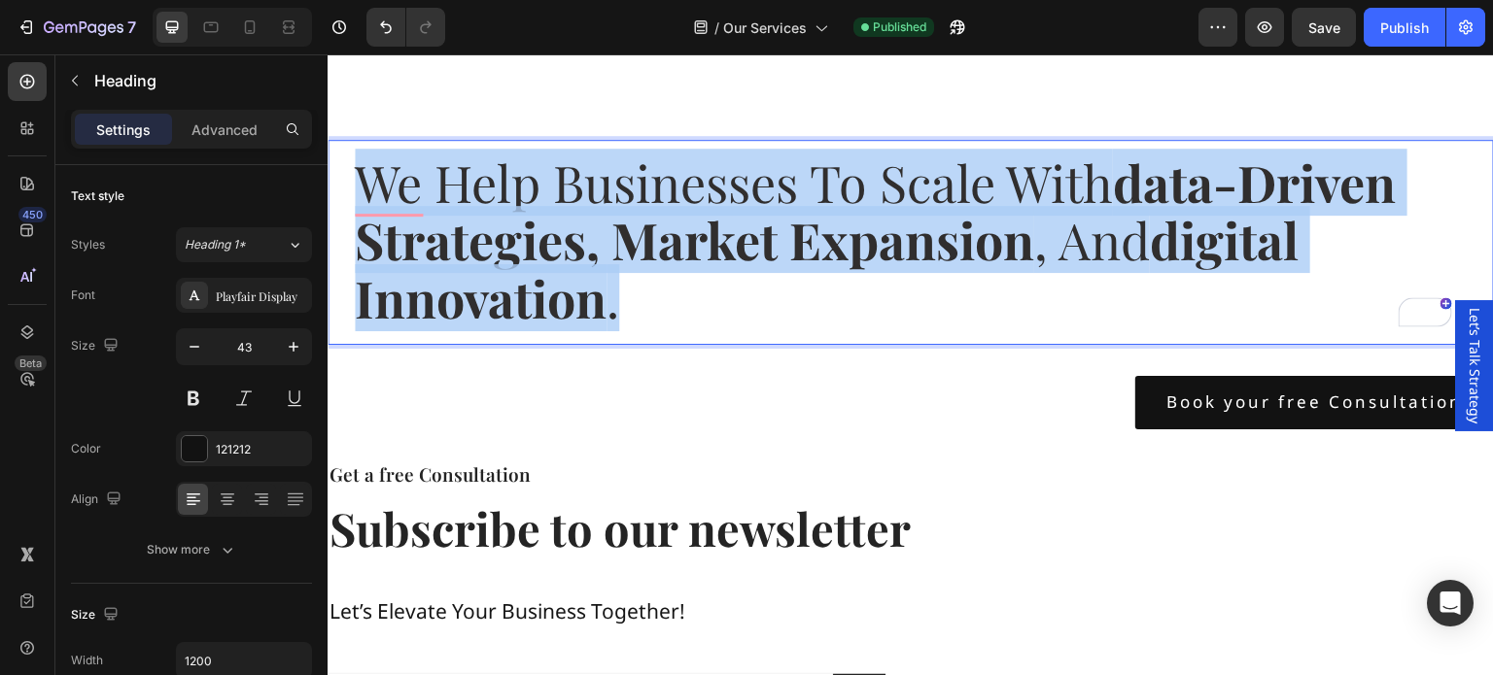
click at [698, 230] on strong "data-driven strategies, market expansion" at bounding box center [875, 211] width 1041 height 125
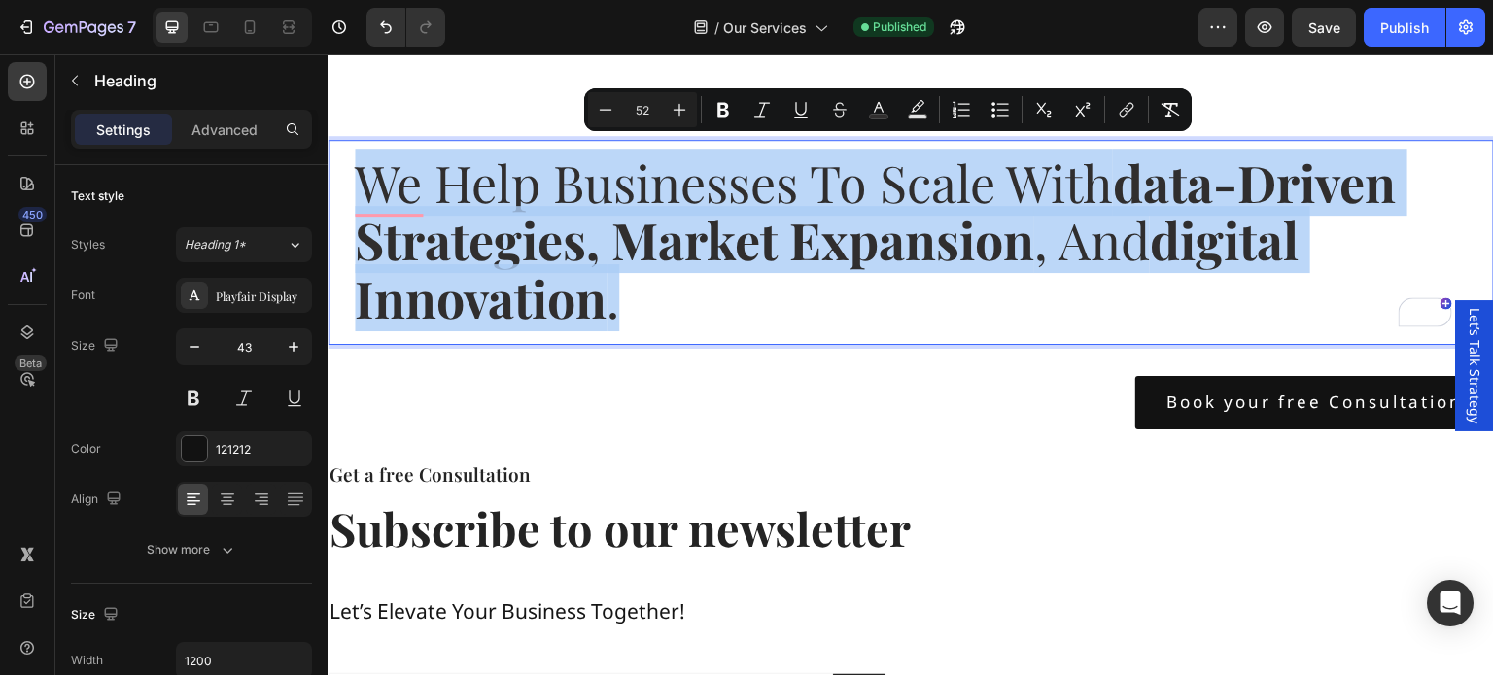
click at [698, 230] on strong "data-driven strategies, market expansion" at bounding box center [875, 211] width 1041 height 125
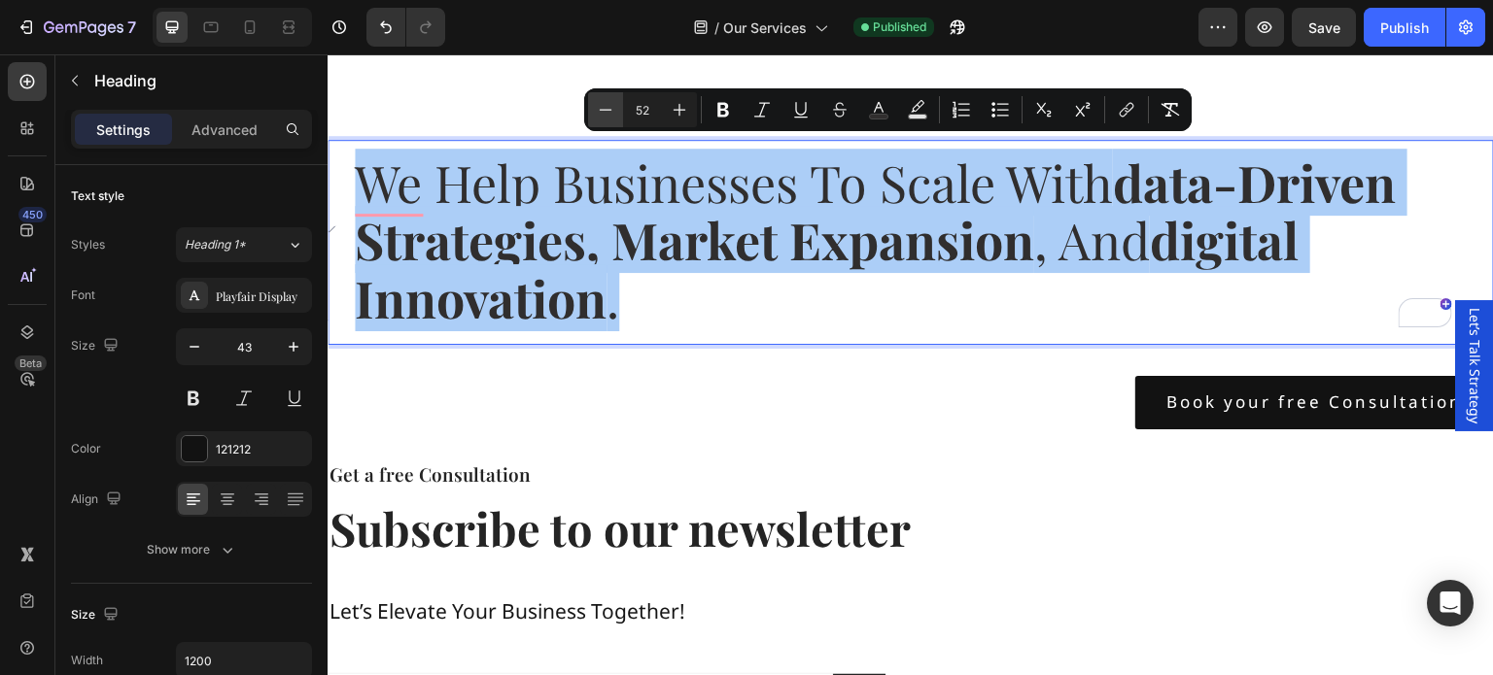
click at [617, 110] on button "Minus" at bounding box center [605, 109] width 35 height 35
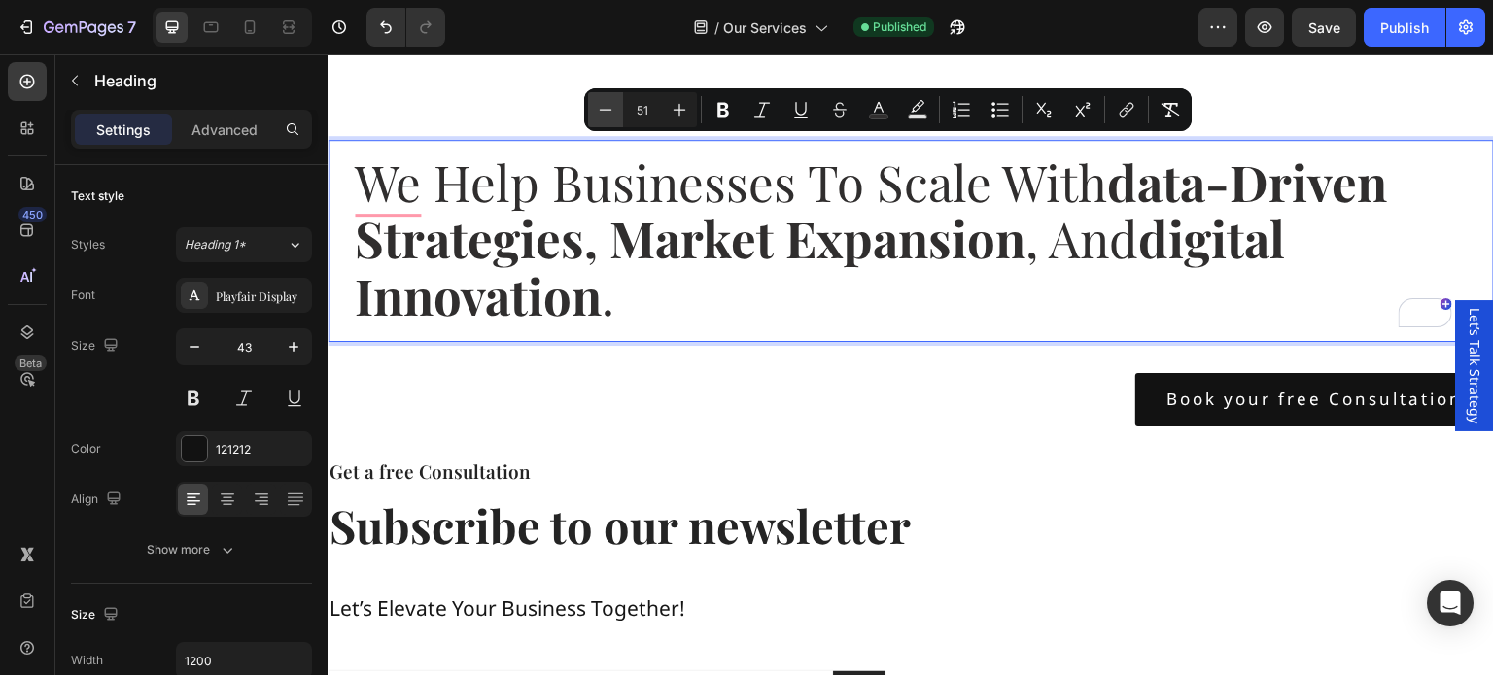
click at [617, 110] on button "Minus" at bounding box center [605, 109] width 35 height 35
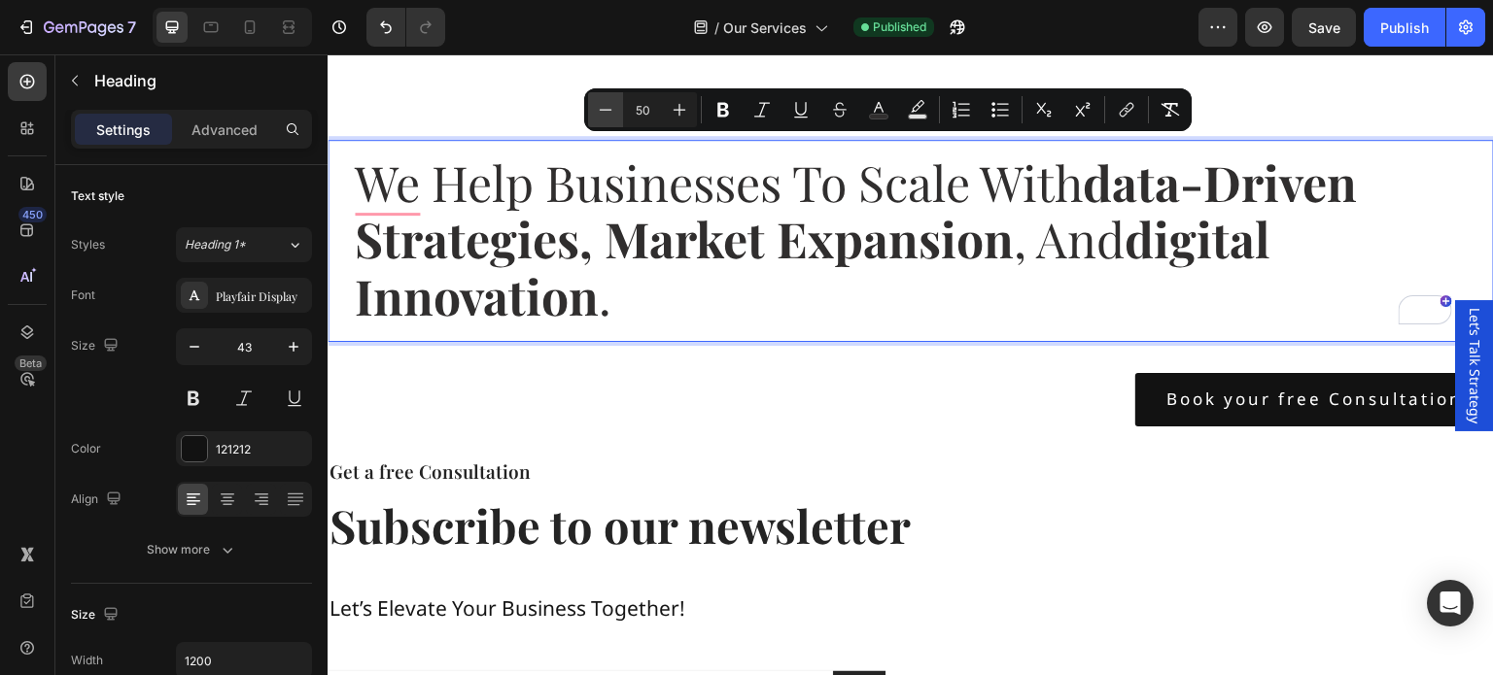
click at [617, 110] on button "Minus" at bounding box center [605, 109] width 35 height 35
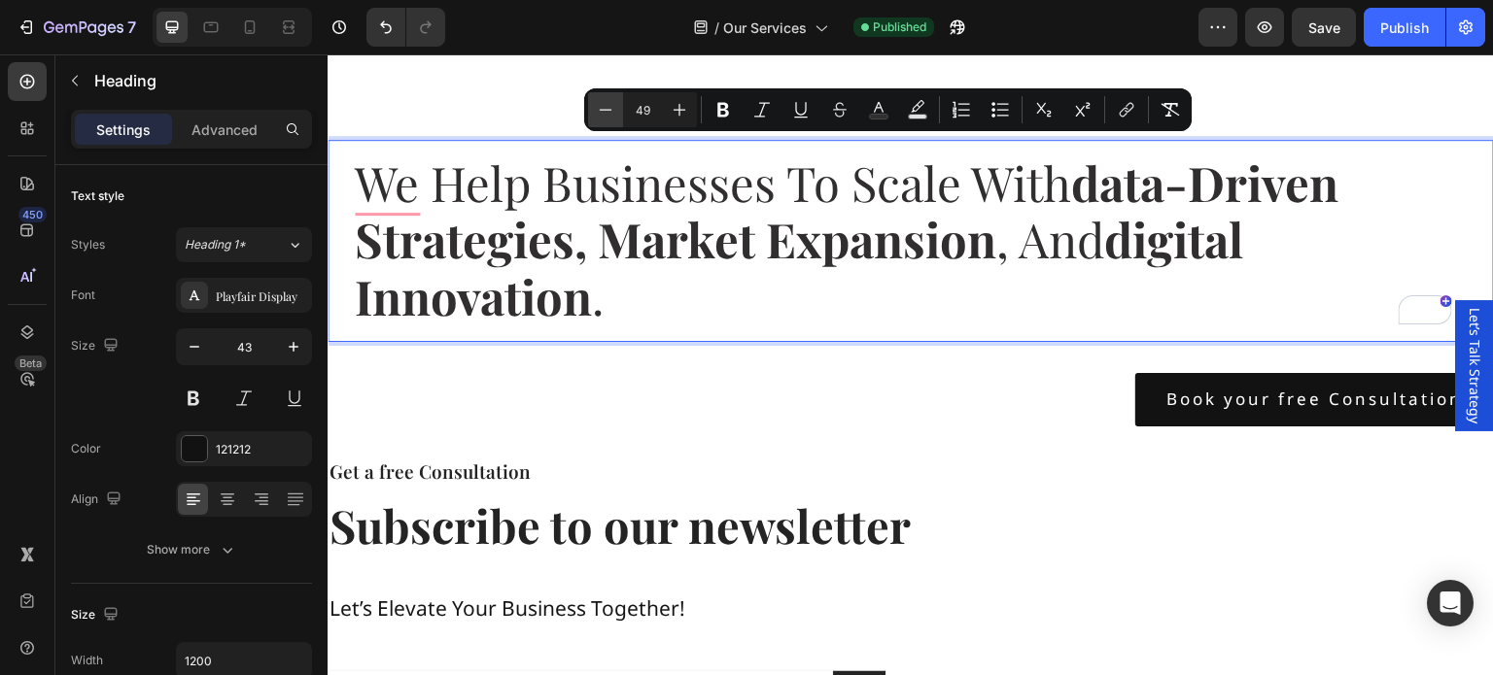
click at [617, 110] on button "Minus" at bounding box center [605, 109] width 35 height 35
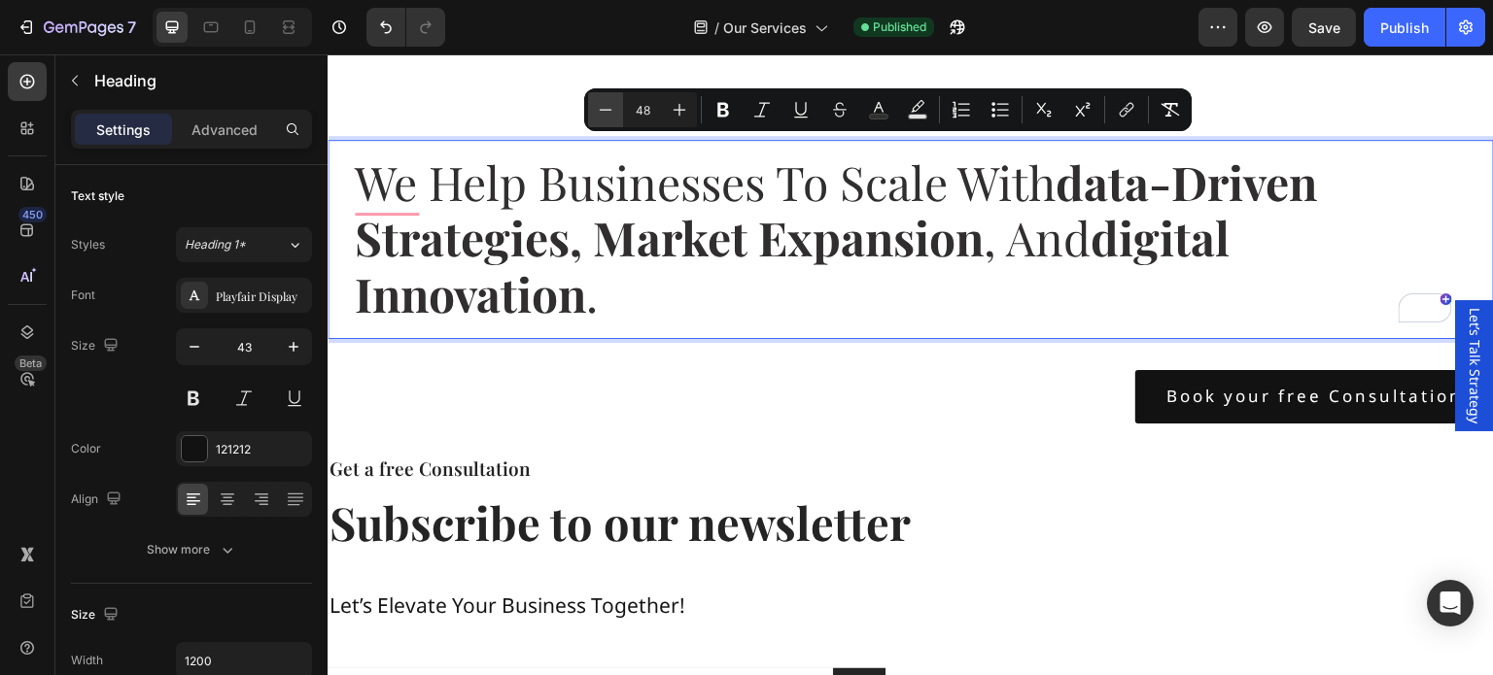
click at [617, 110] on button "Minus" at bounding box center [605, 109] width 35 height 35
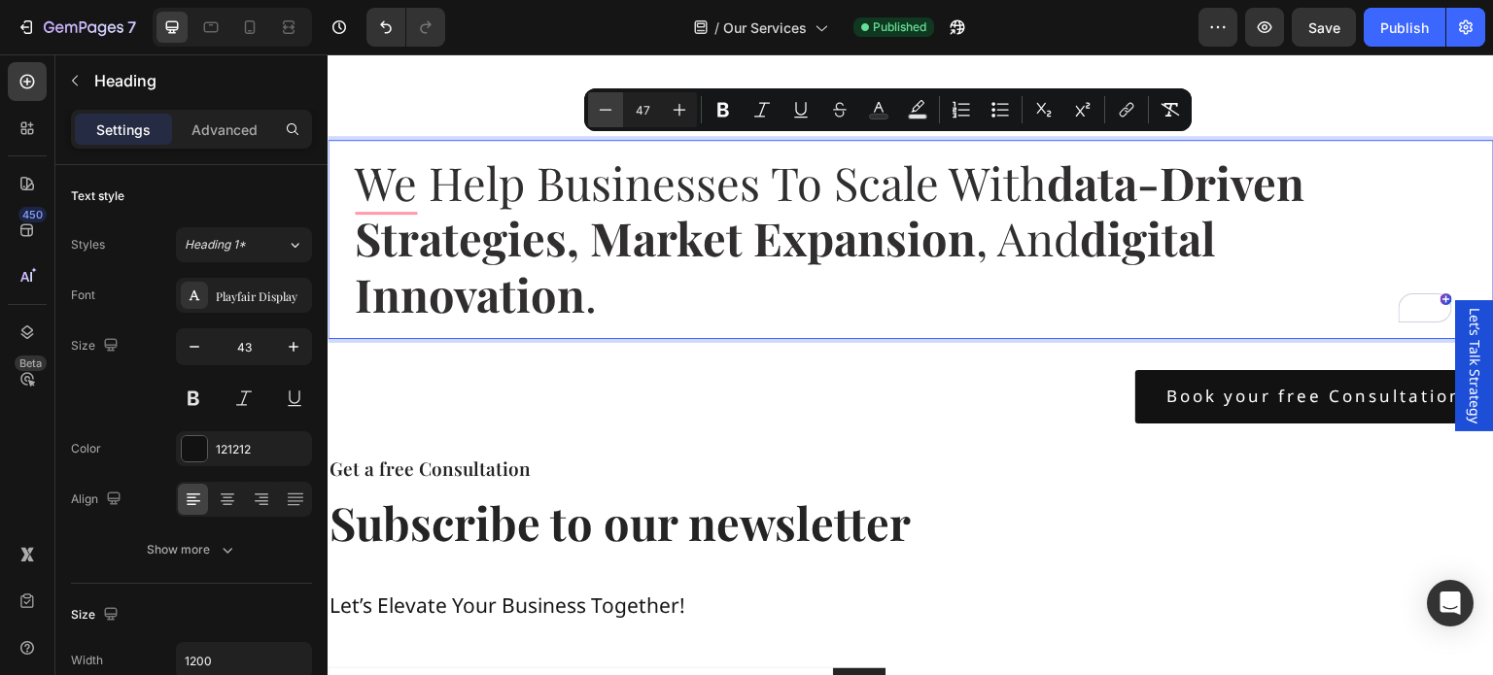
click at [617, 110] on button "Minus" at bounding box center [605, 109] width 35 height 35
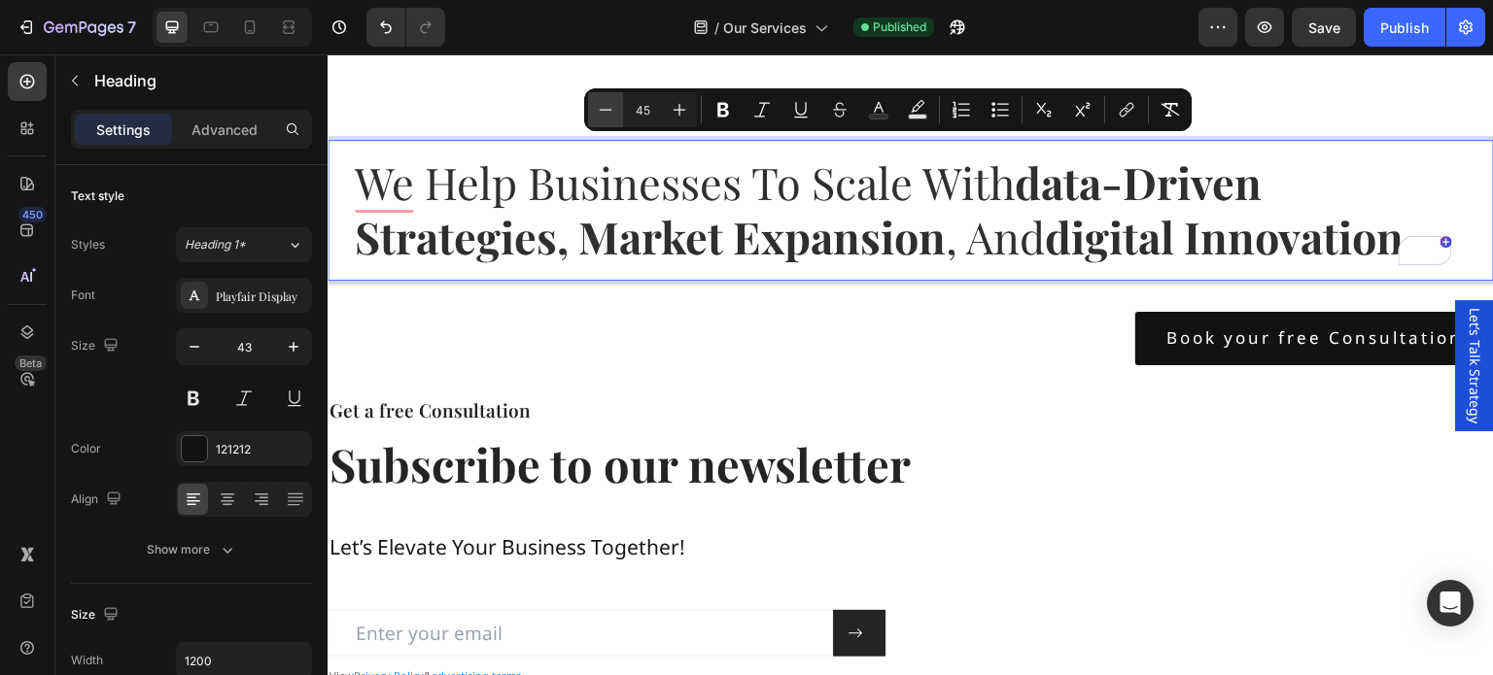
click at [617, 110] on button "Minus" at bounding box center [605, 109] width 35 height 35
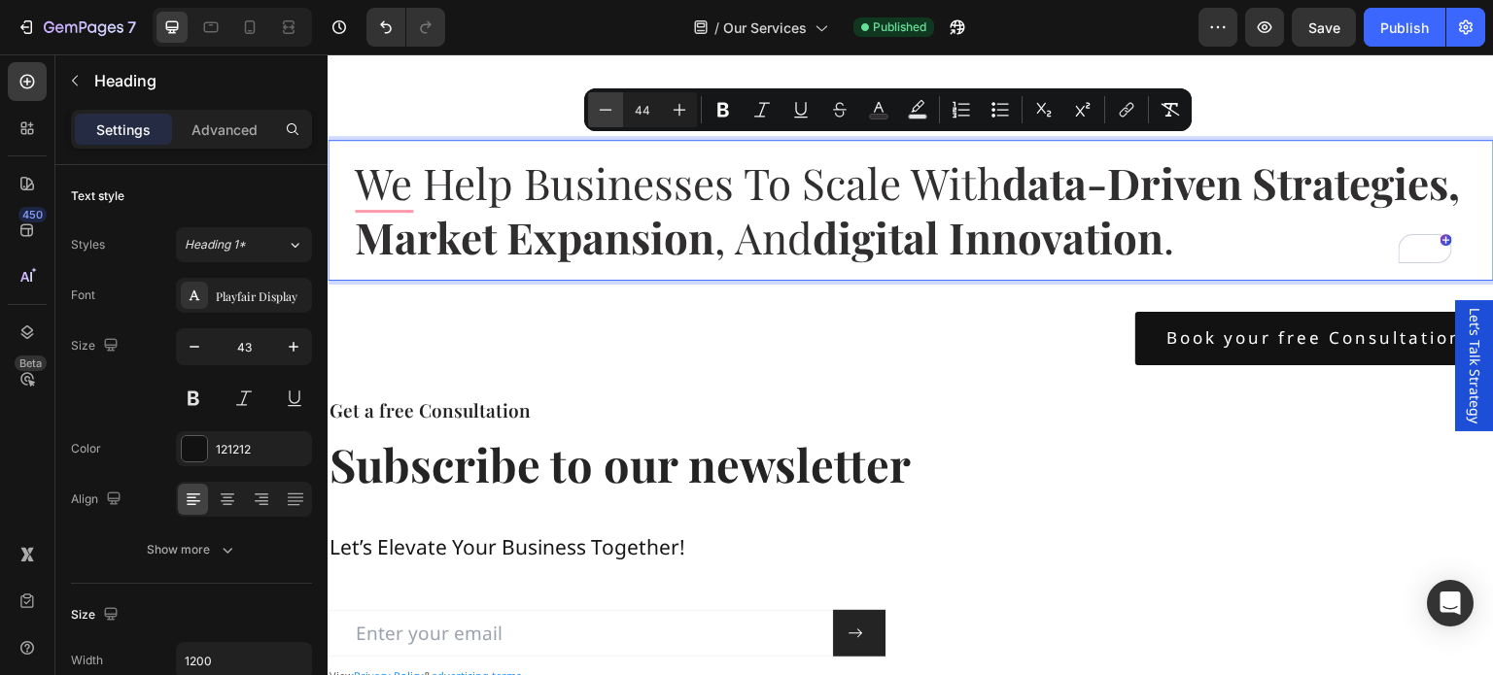
click at [617, 110] on button "Minus" at bounding box center [605, 109] width 35 height 35
type input "43"
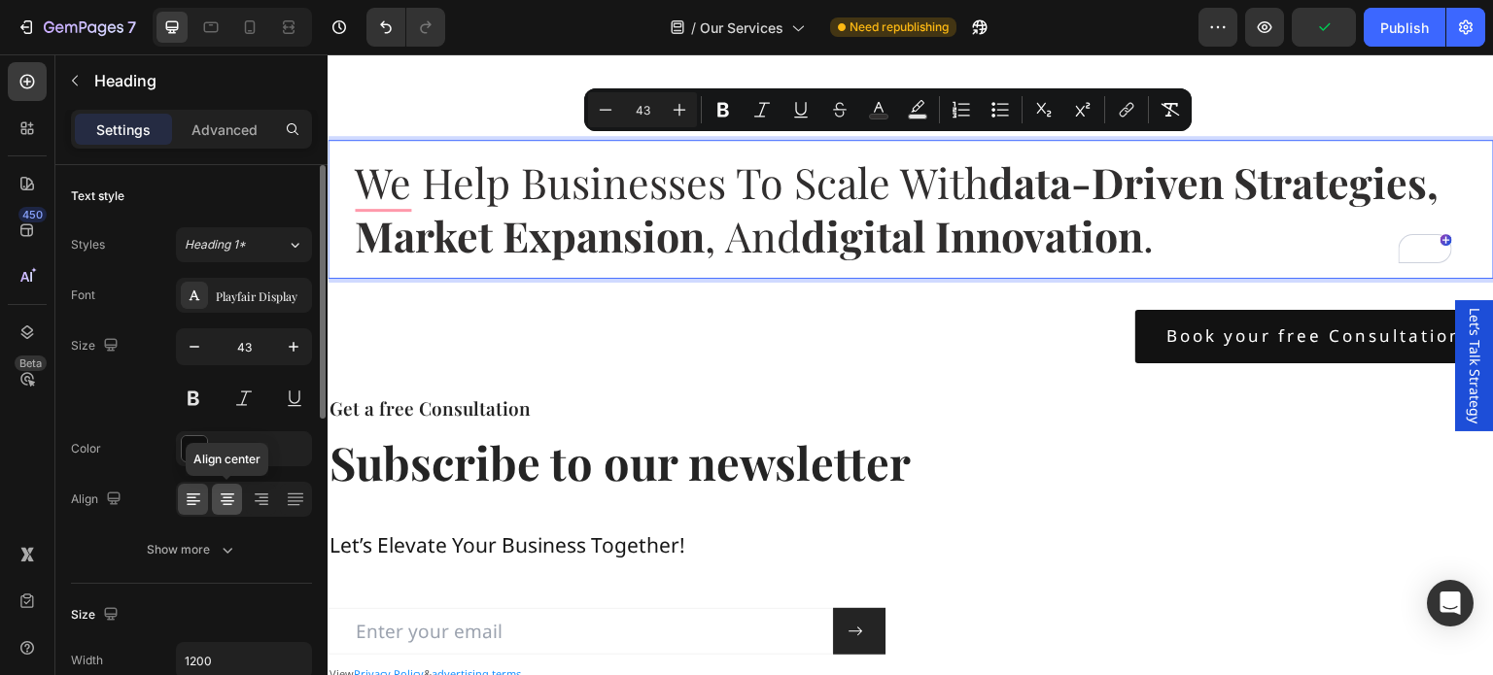
click at [228, 496] on icon at bounding box center [227, 499] width 19 height 19
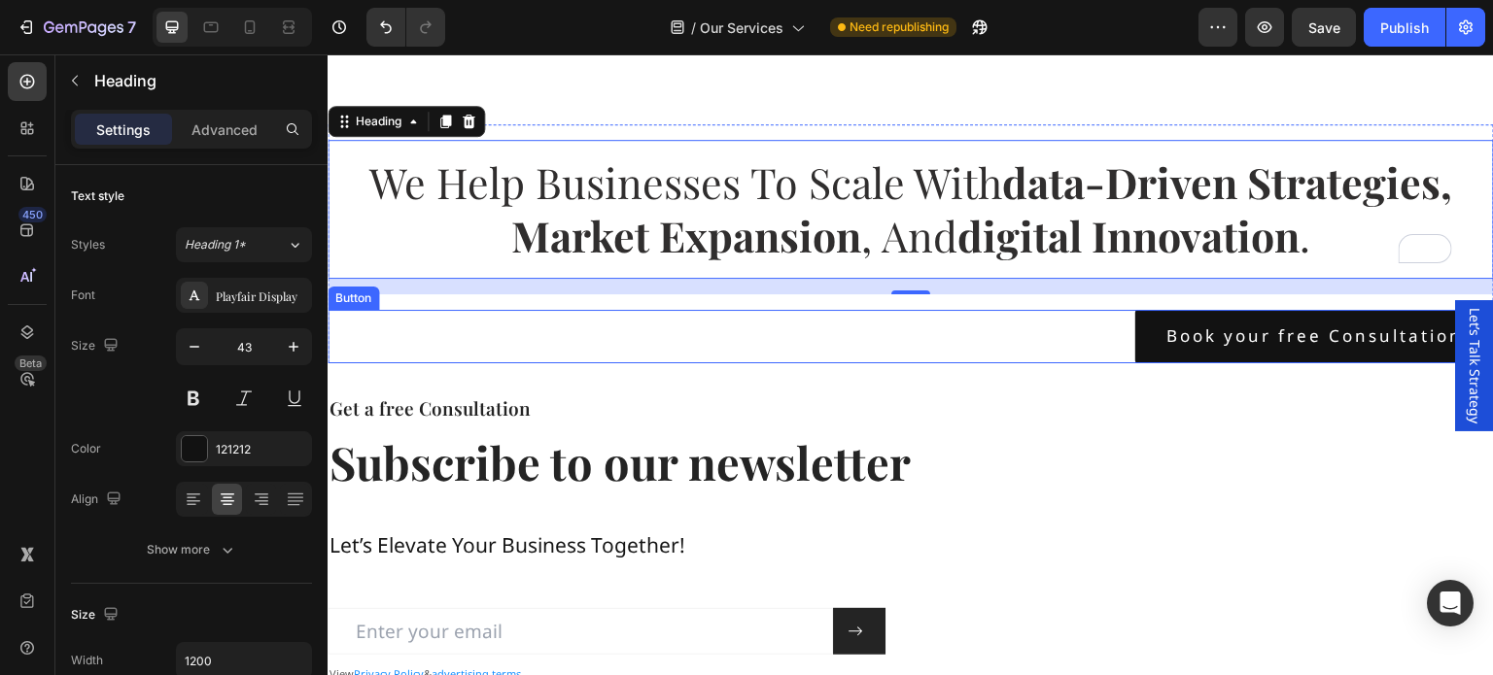
click at [822, 346] on div "Book your free Consultation Button" at bounding box center [911, 336] width 1166 height 53
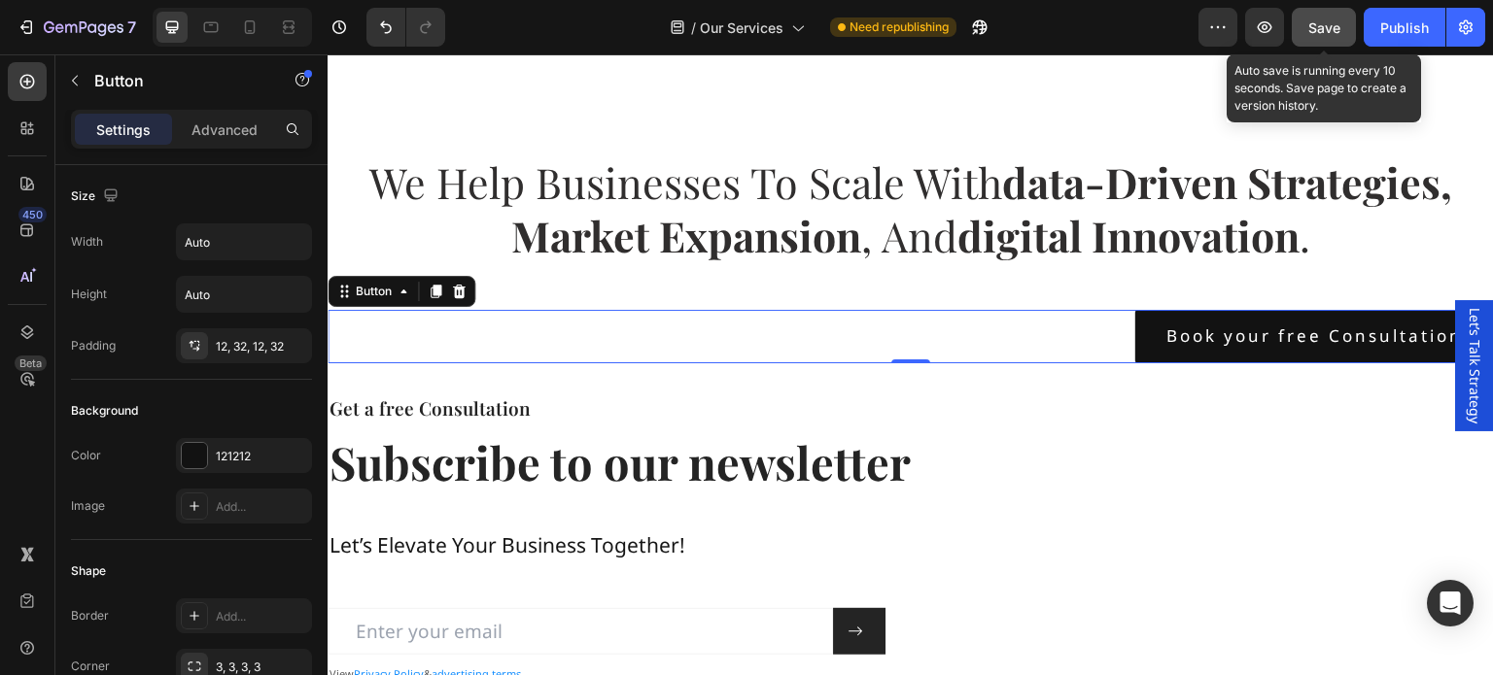
click at [1326, 26] on span "Save" at bounding box center [1324, 27] width 32 height 17
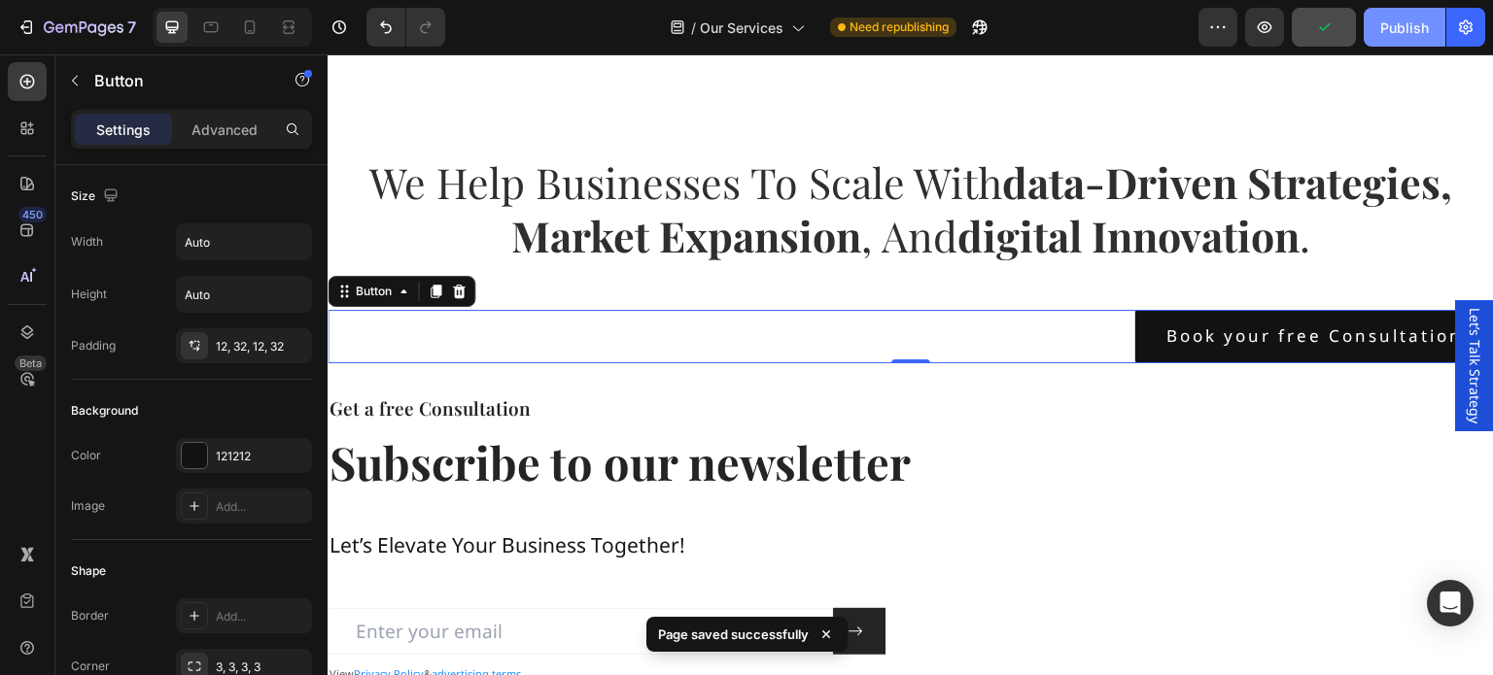
click at [1379, 29] on button "Publish" at bounding box center [1405, 27] width 82 height 39
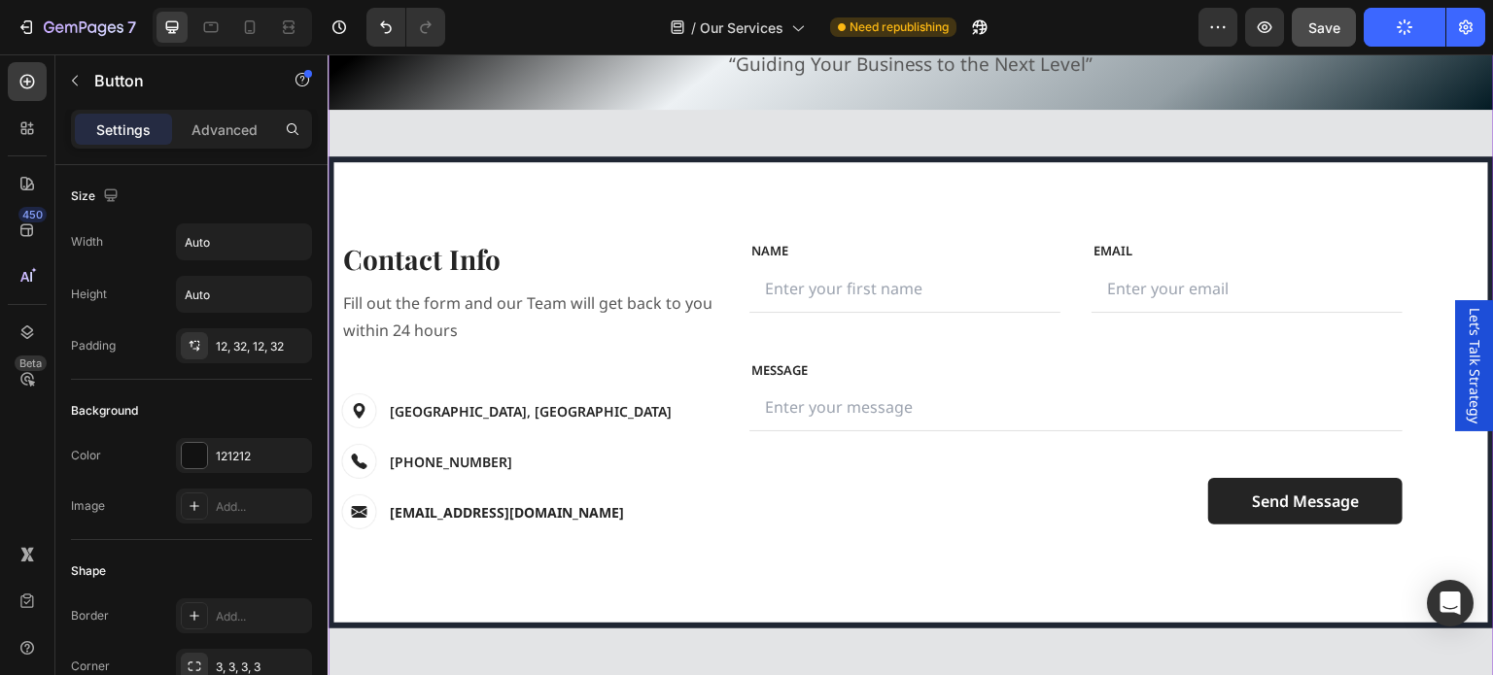
scroll to position [3013, 0]
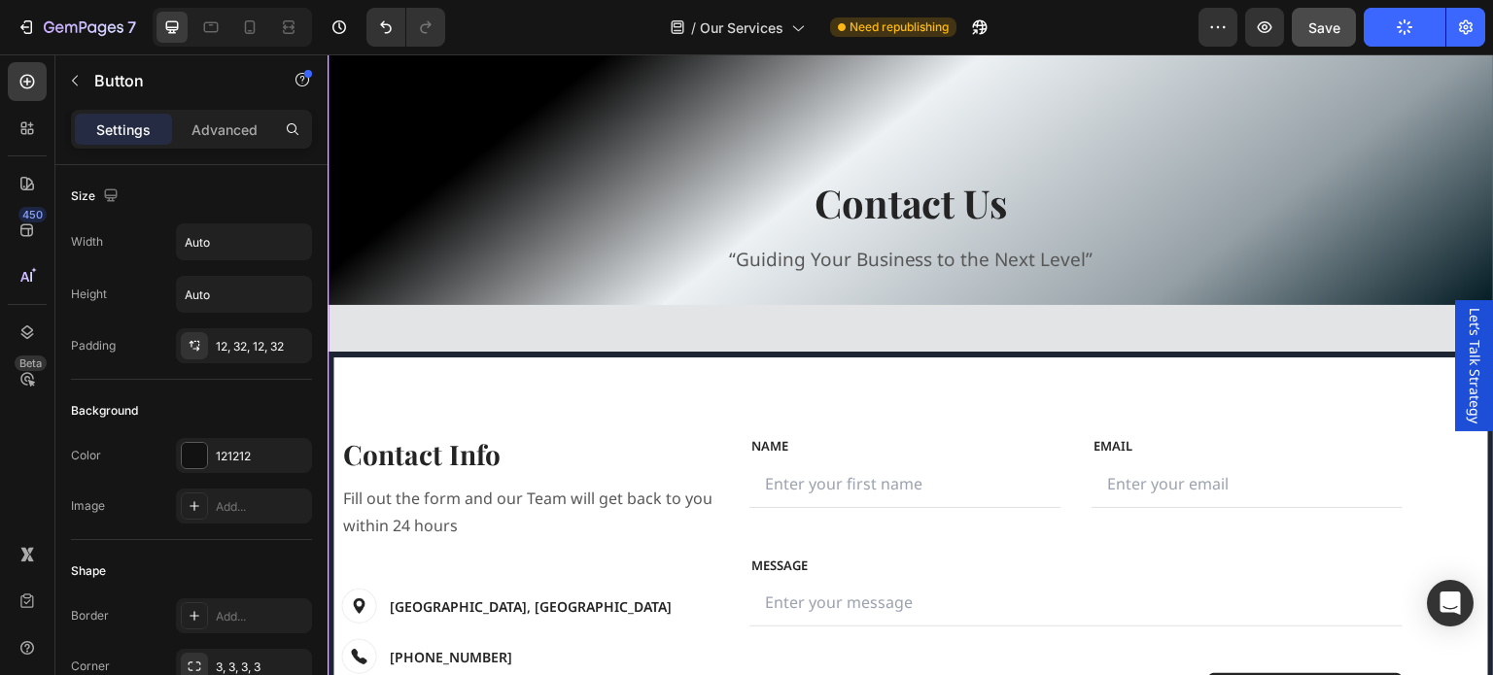
click at [767, 280] on div "Image Contact Us Heading “Guiding Your Business to the Next Level” Text block" at bounding box center [911, 170] width 1166 height 269
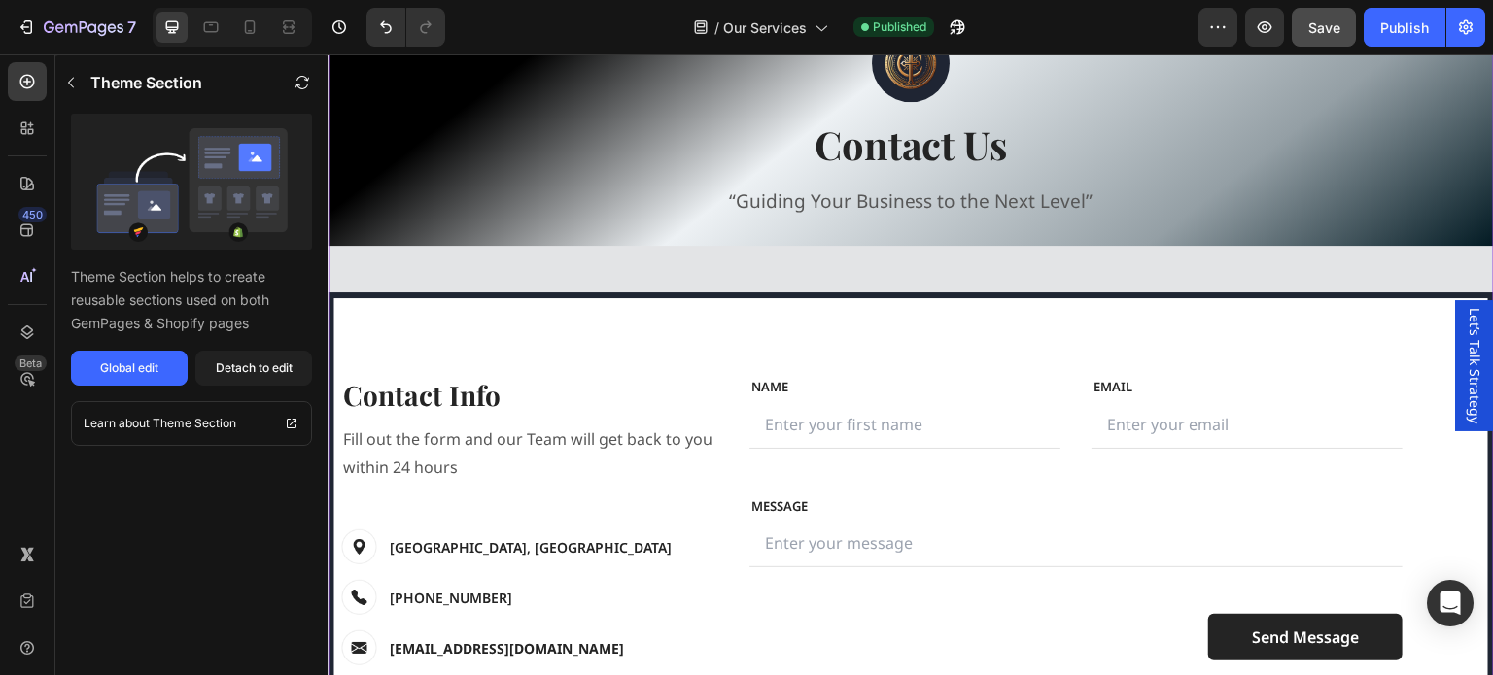
scroll to position [2624, 0]
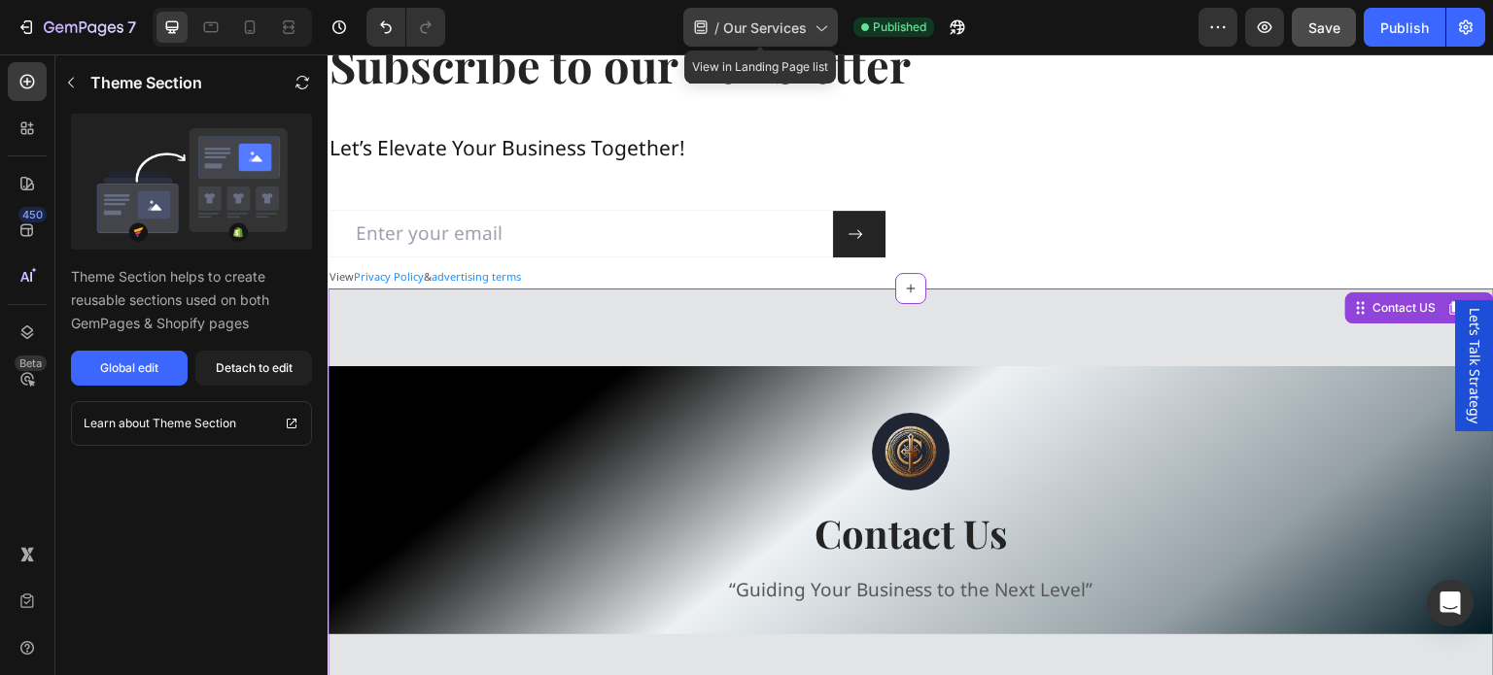
click at [814, 35] on icon at bounding box center [820, 26] width 19 height 19
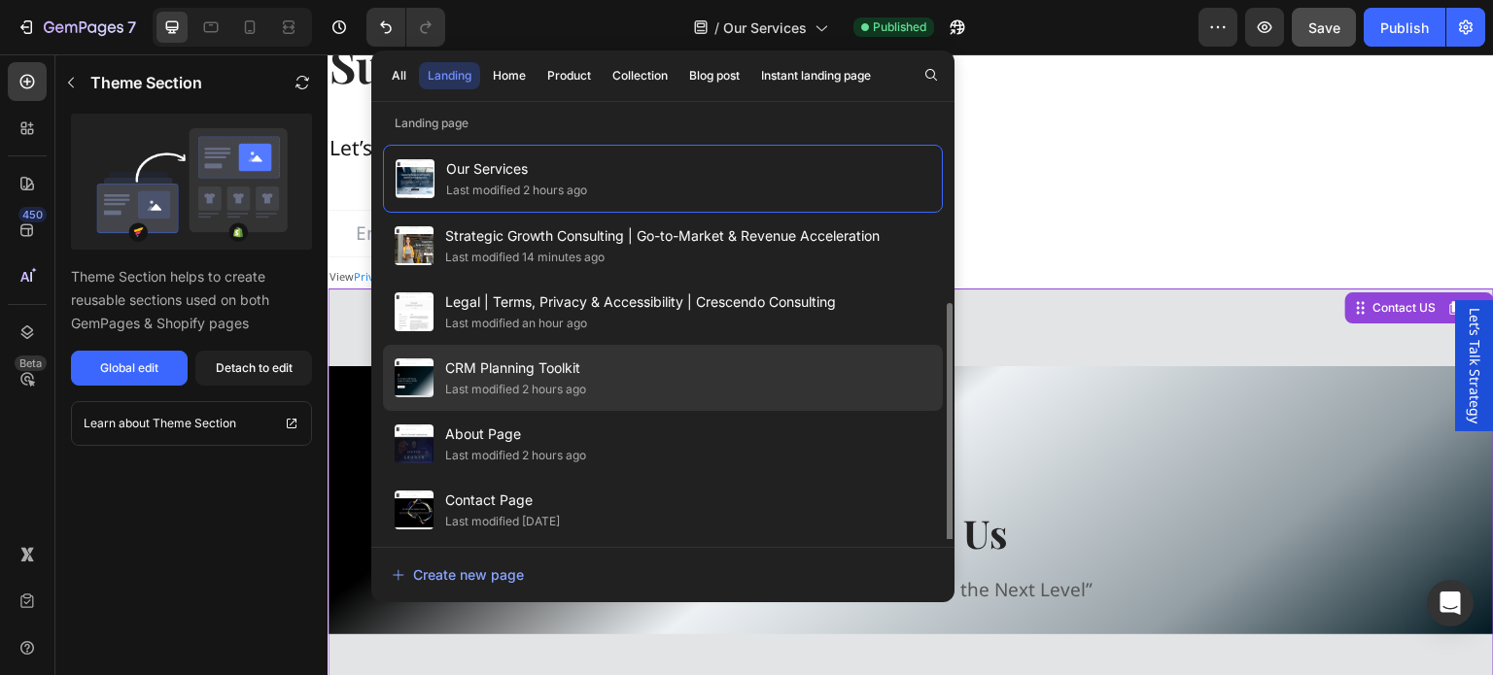
scroll to position [136, 0]
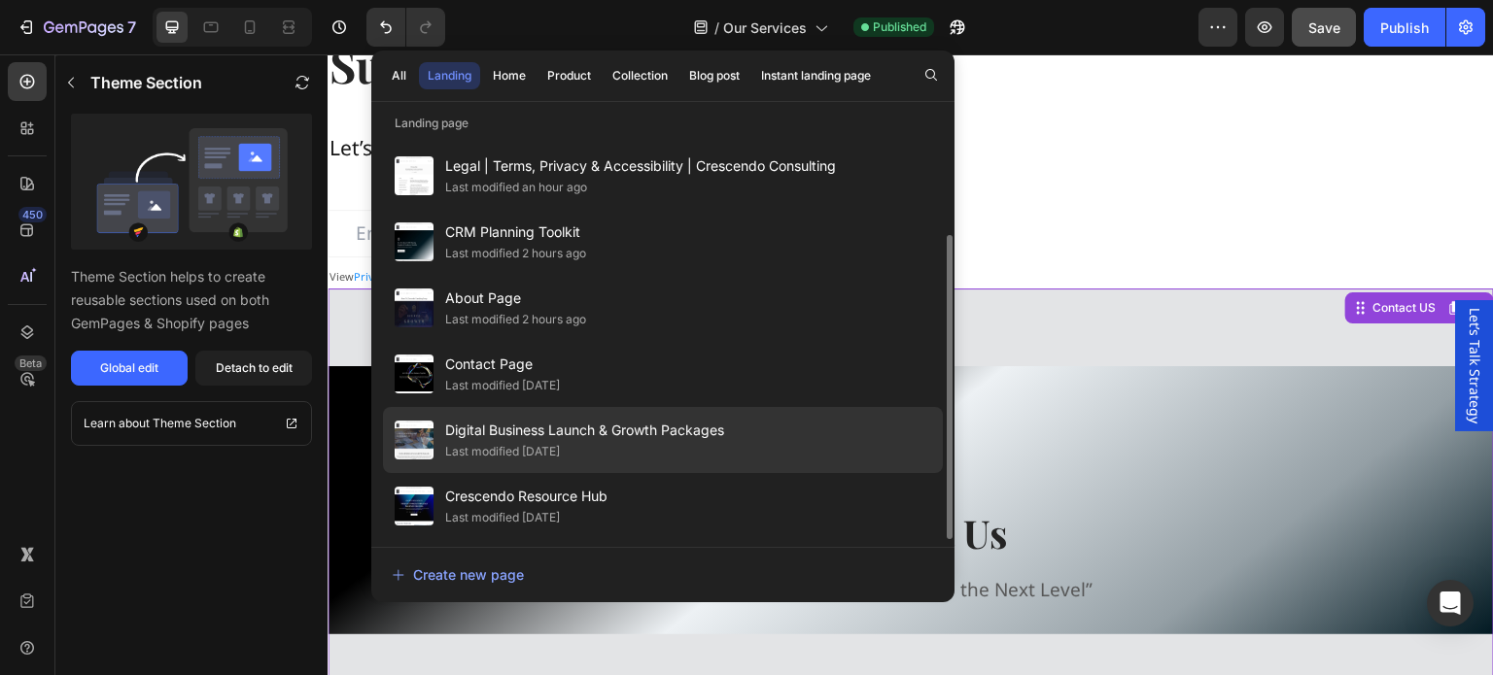
click at [638, 448] on div "Last modified [DATE]" at bounding box center [584, 451] width 279 height 19
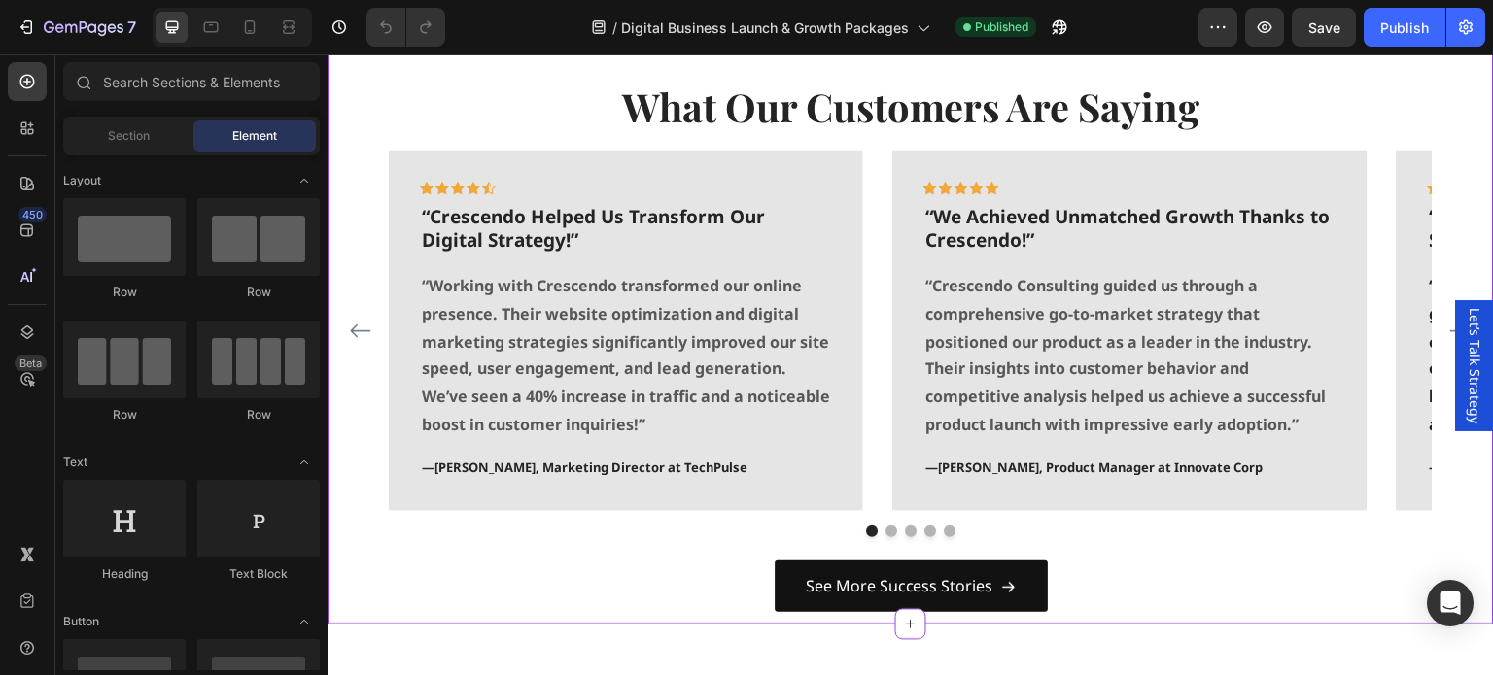
scroll to position [1458, 0]
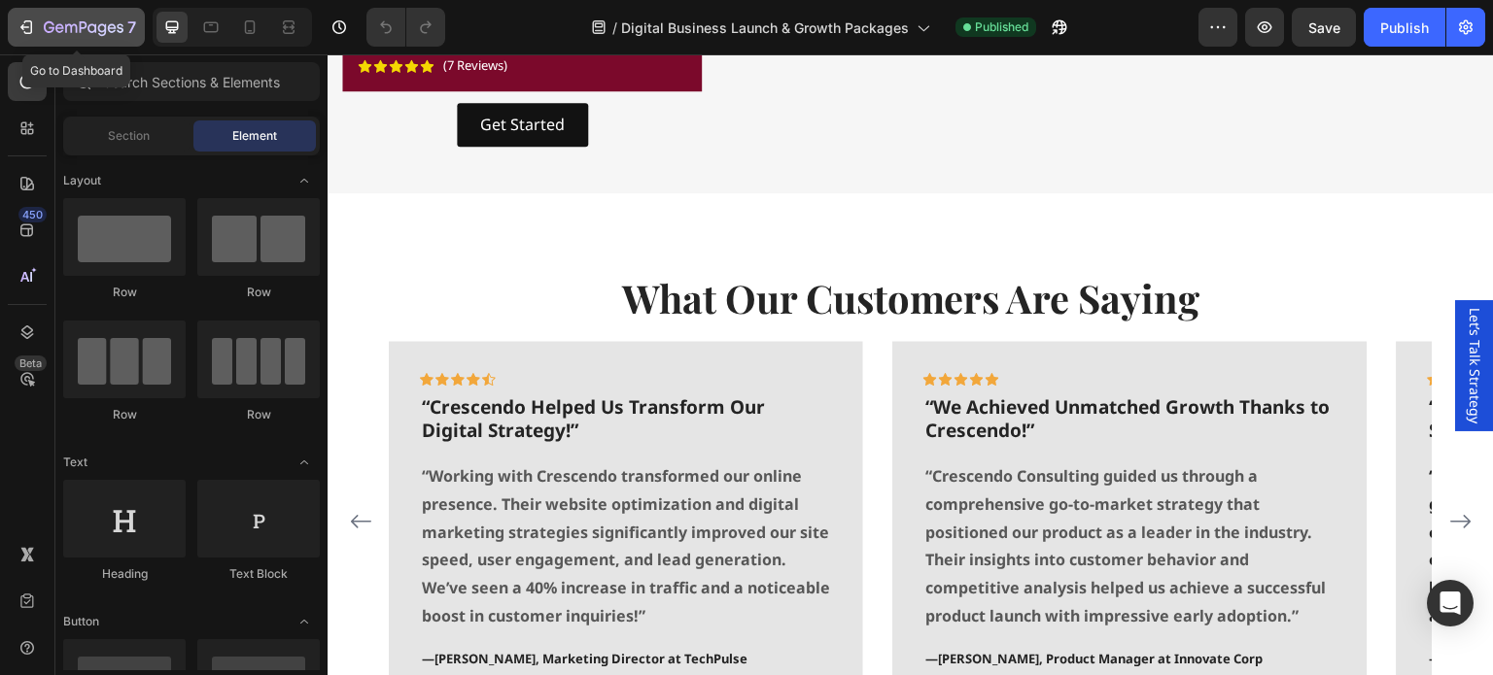
click at [31, 21] on icon "button" at bounding box center [28, 27] width 9 height 14
